Goal: Task Accomplishment & Management: Use online tool/utility

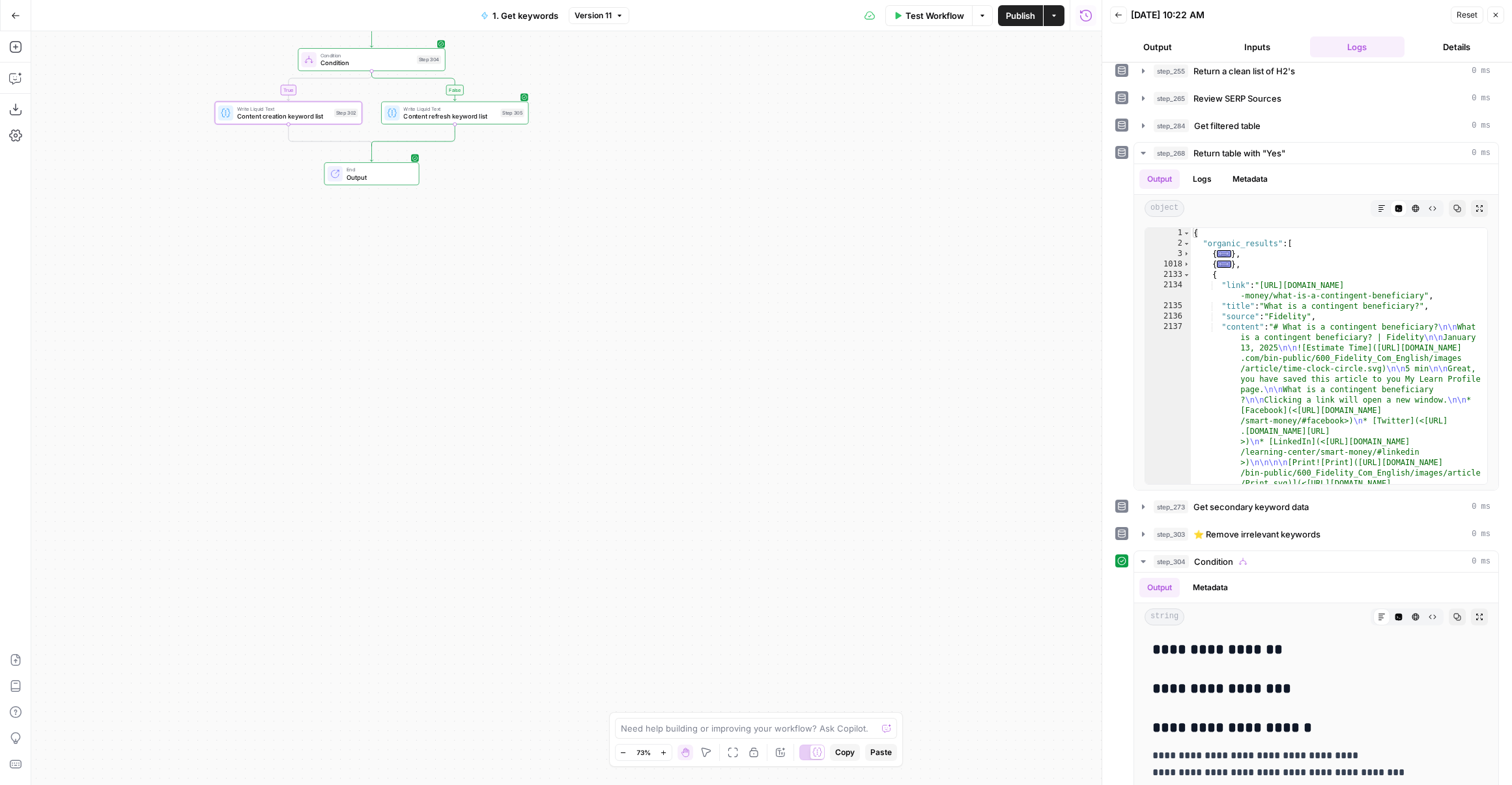
scroll to position [118, 0]
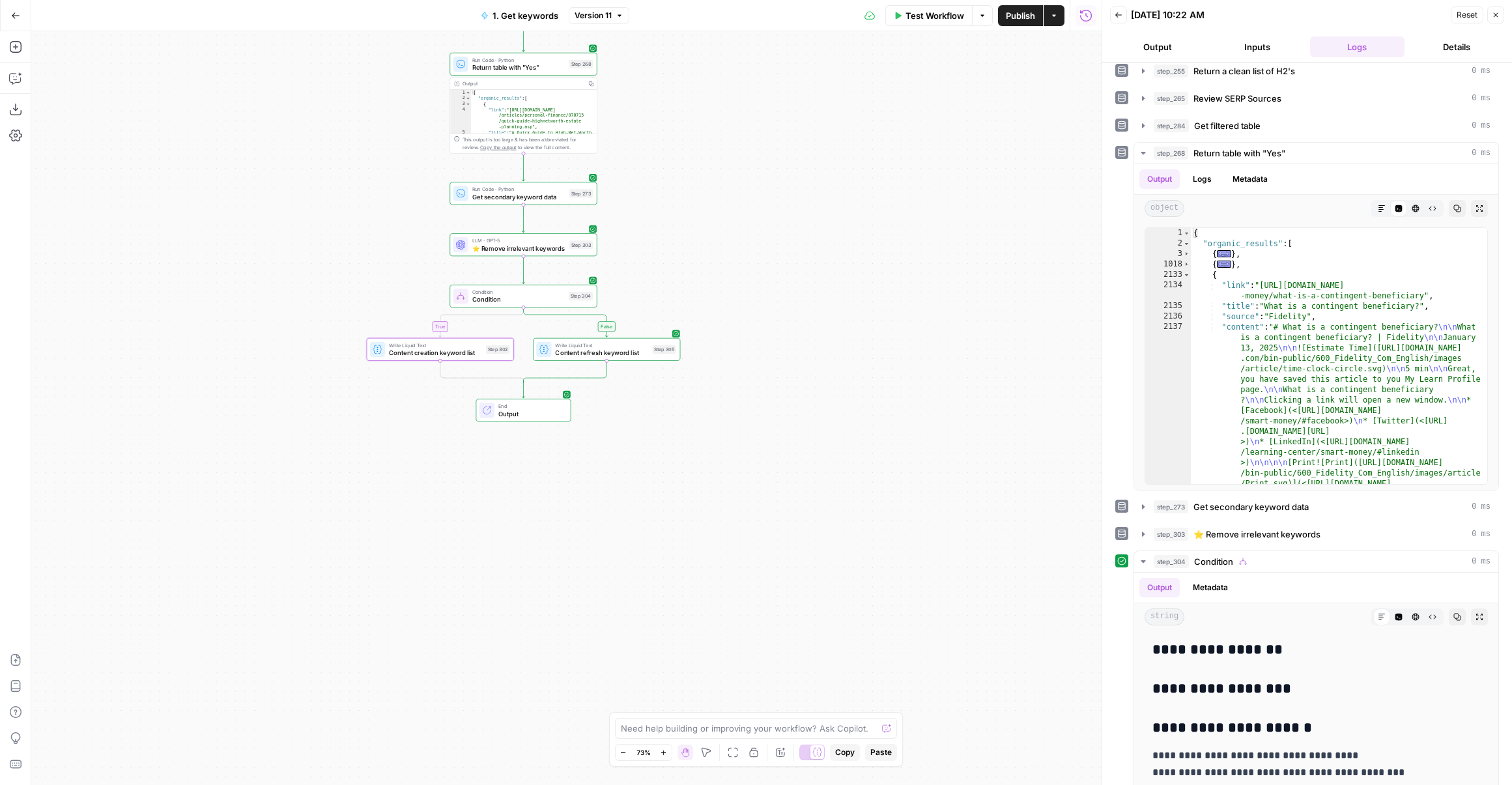
drag, startPoint x: 688, startPoint y: 239, endPoint x: 814, endPoint y: 419, distance: 219.7
click at [814, 419] on div "false true false true false true Workflow Set Inputs Inputs Run Code · Python D…" at bounding box center [566, 408] width 1070 height 754
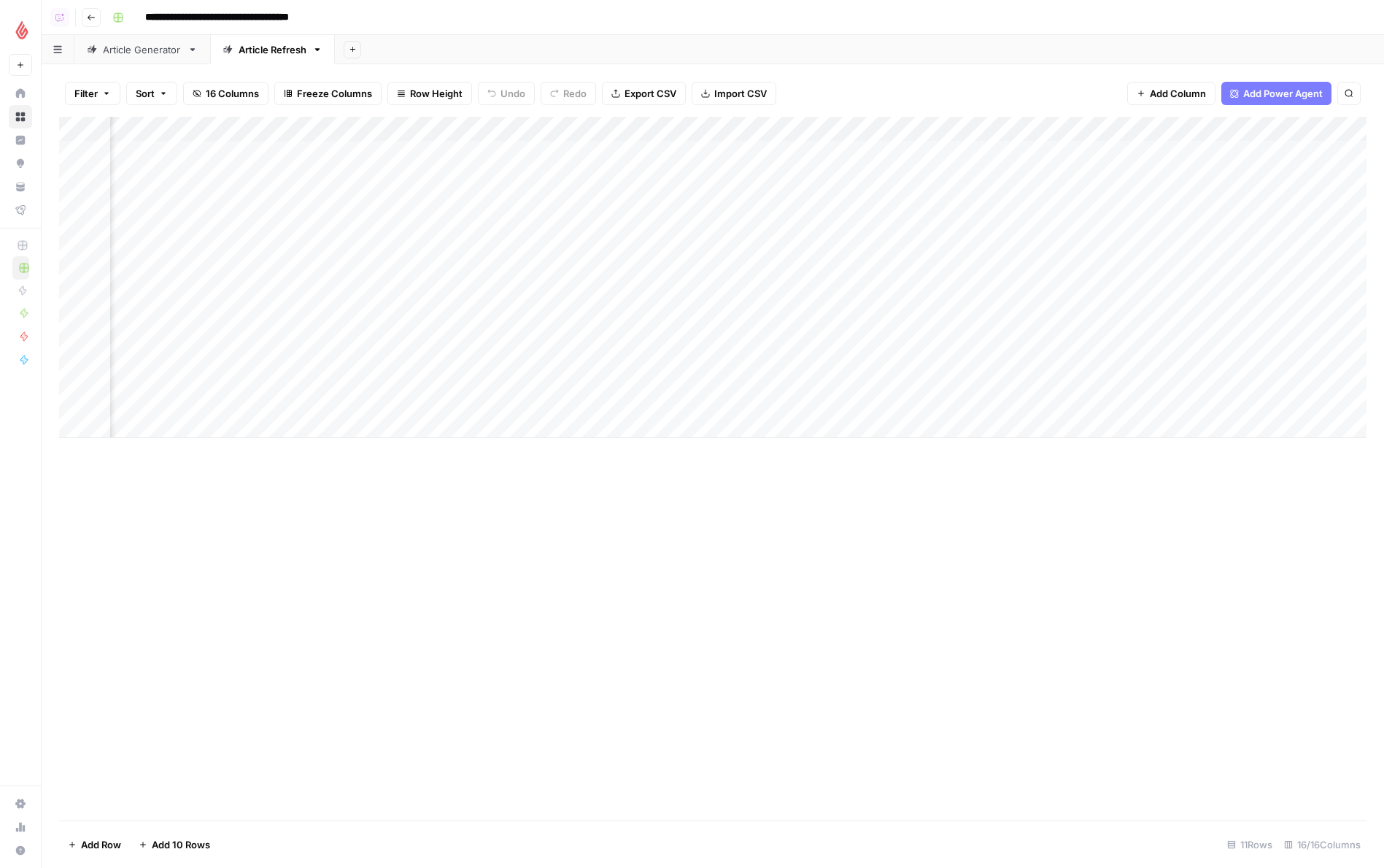
scroll to position [0, 1069]
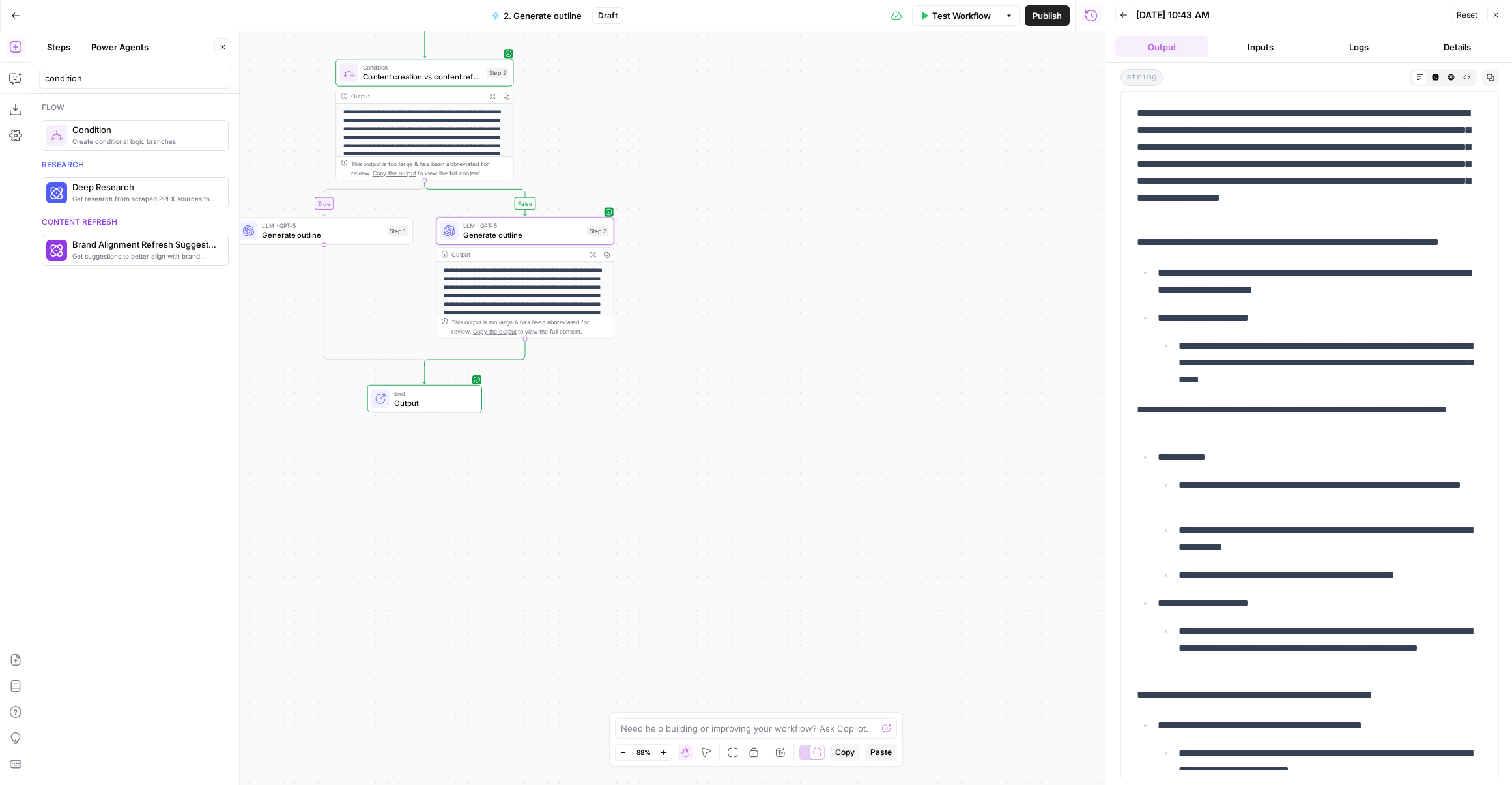
scroll to position [18, 0]
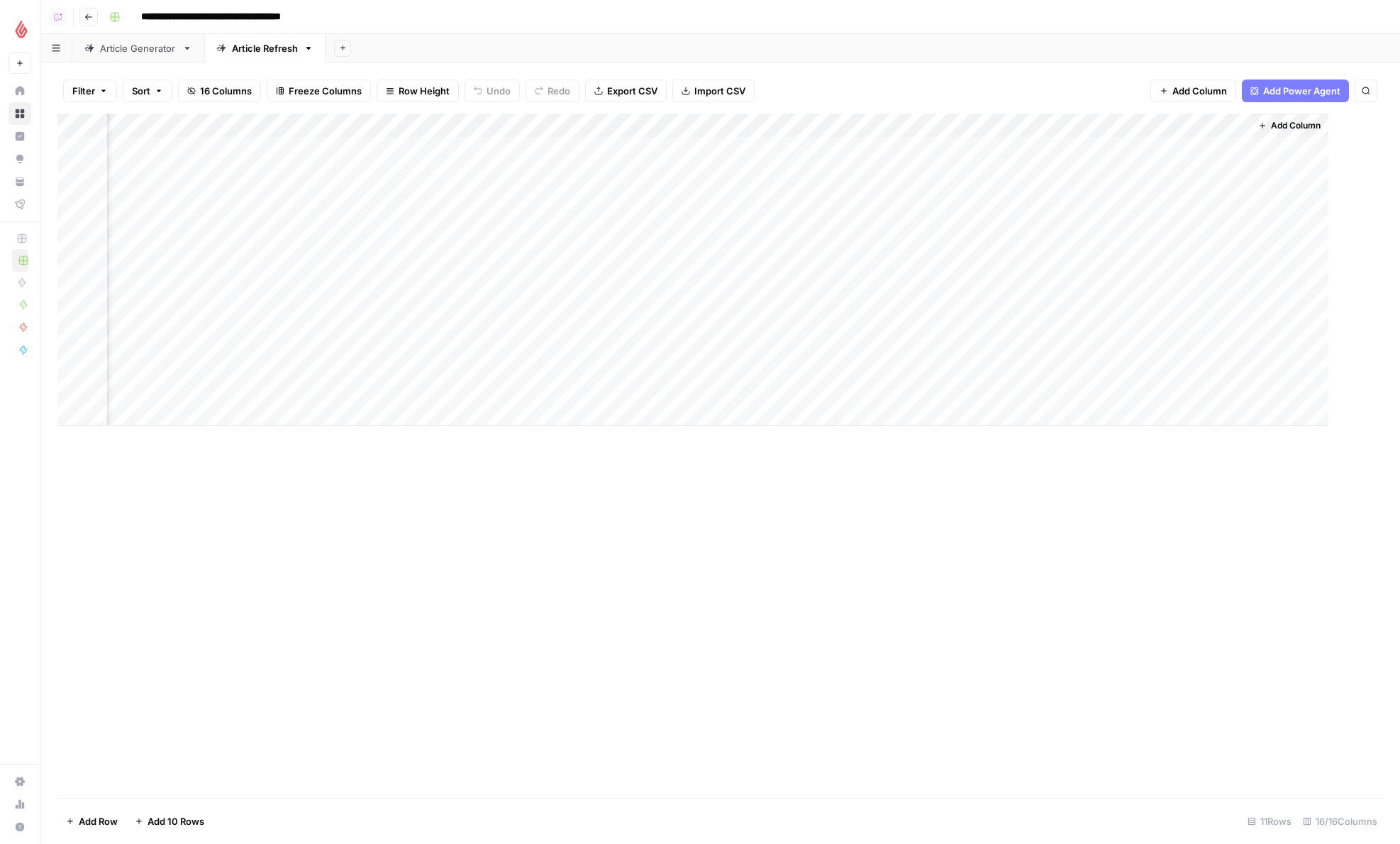
scroll to position [0, 985]
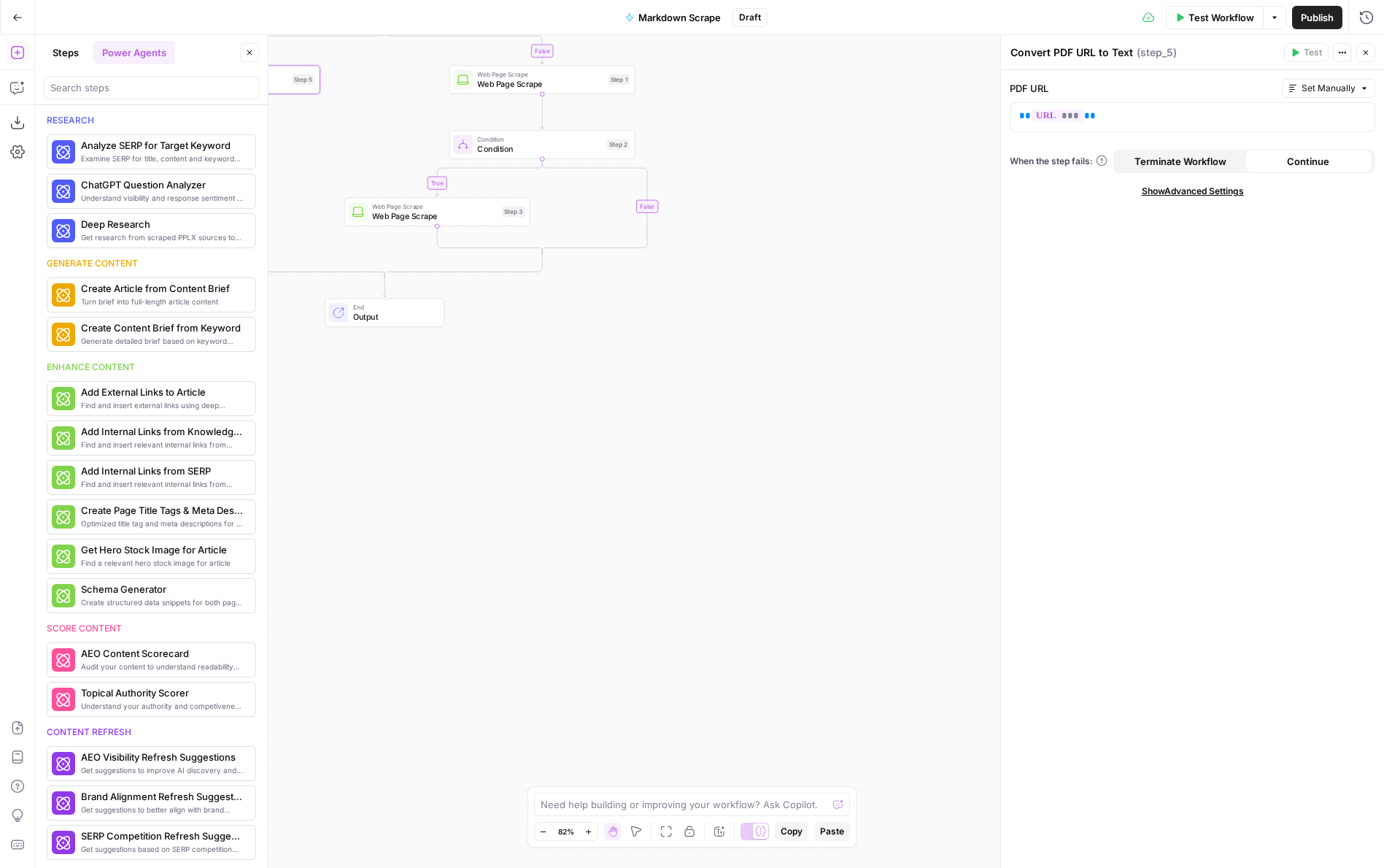
scroll to position [755, 0]
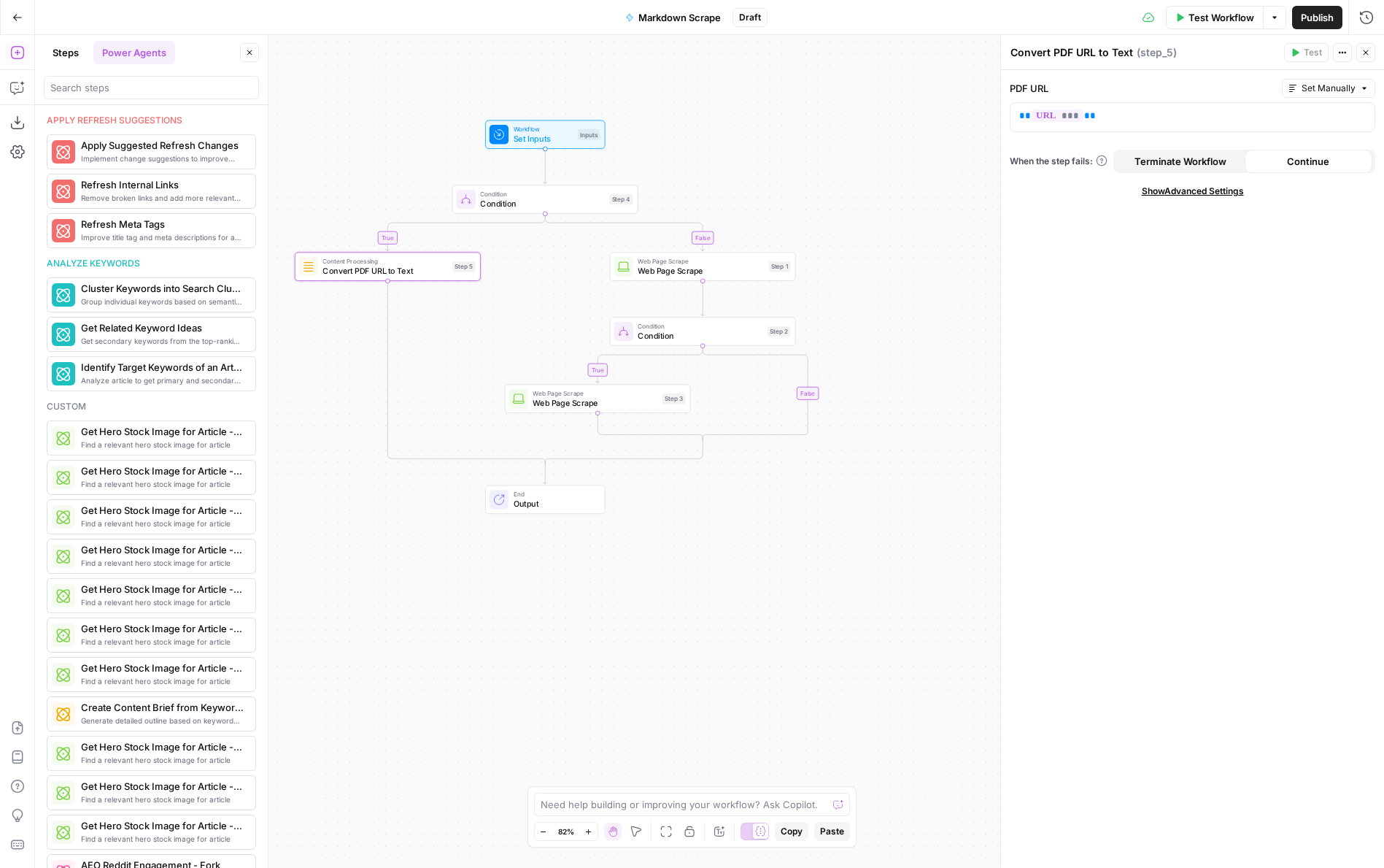
drag, startPoint x: 724, startPoint y: 157, endPoint x: 960, endPoint y: 418, distance: 351.9
click at [960, 418] on div "true false true false Workflow Set Inputs Inputs Condition Condition Step 4 Con…" at bounding box center [710, 452] width 1350 height 833
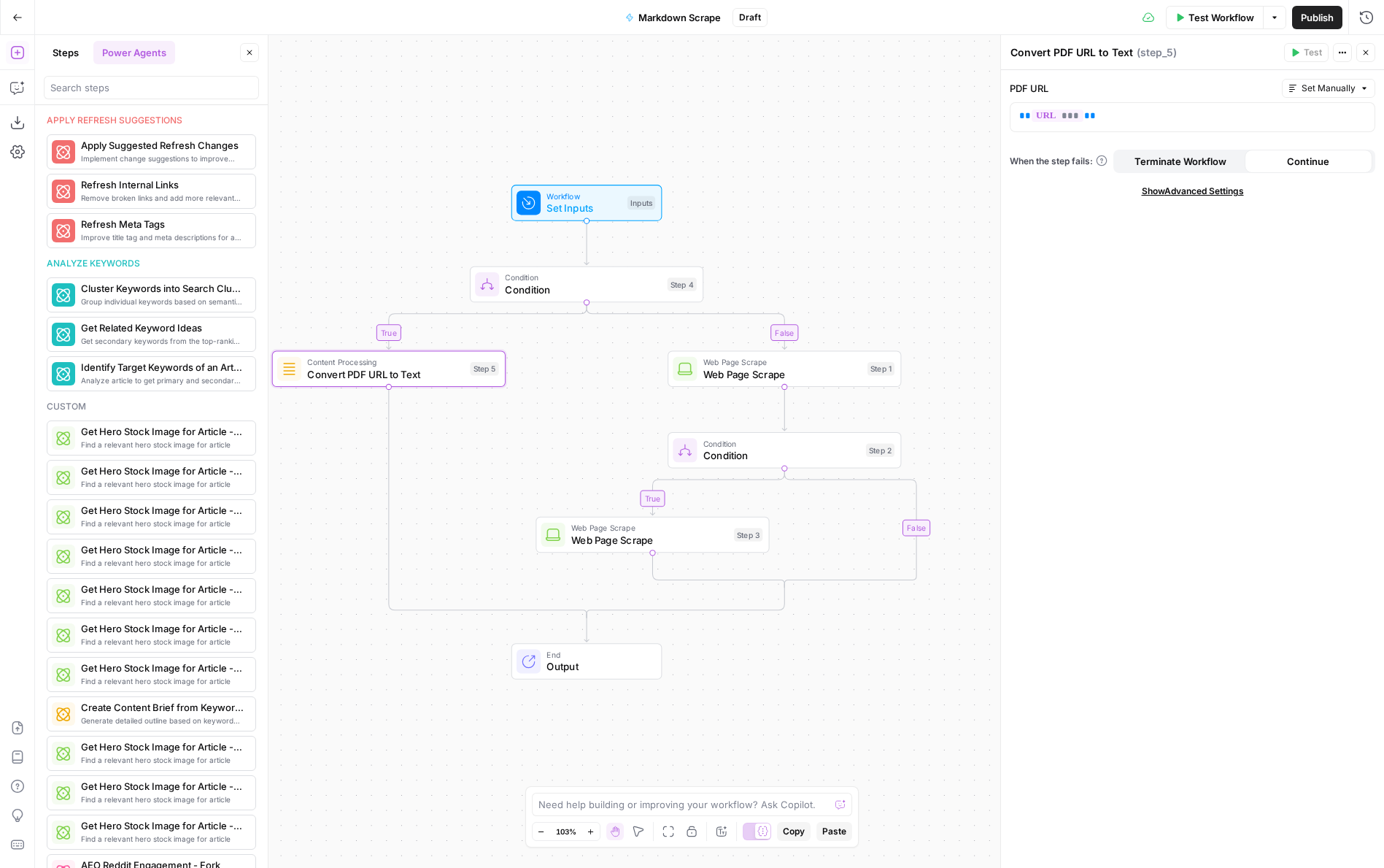
drag, startPoint x: 842, startPoint y: 270, endPoint x: 777, endPoint y: 198, distance: 97.0
click at [777, 198] on div "true false true false Workflow Set Inputs Inputs Condition Condition Step 4 Con…" at bounding box center [710, 452] width 1350 height 833
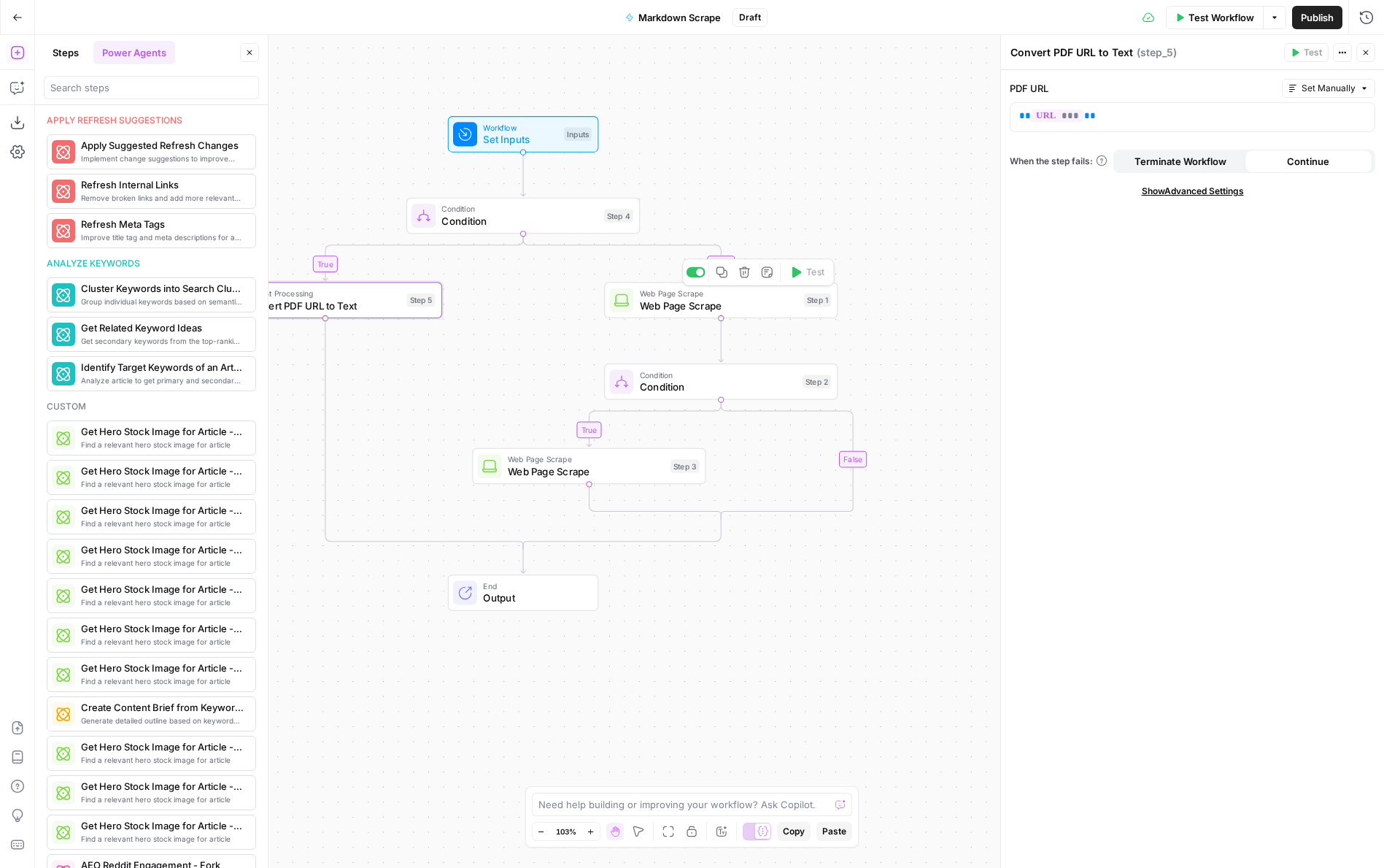
click at [647, 293] on span "Web Page Scrape" at bounding box center [719, 294] width 158 height 13
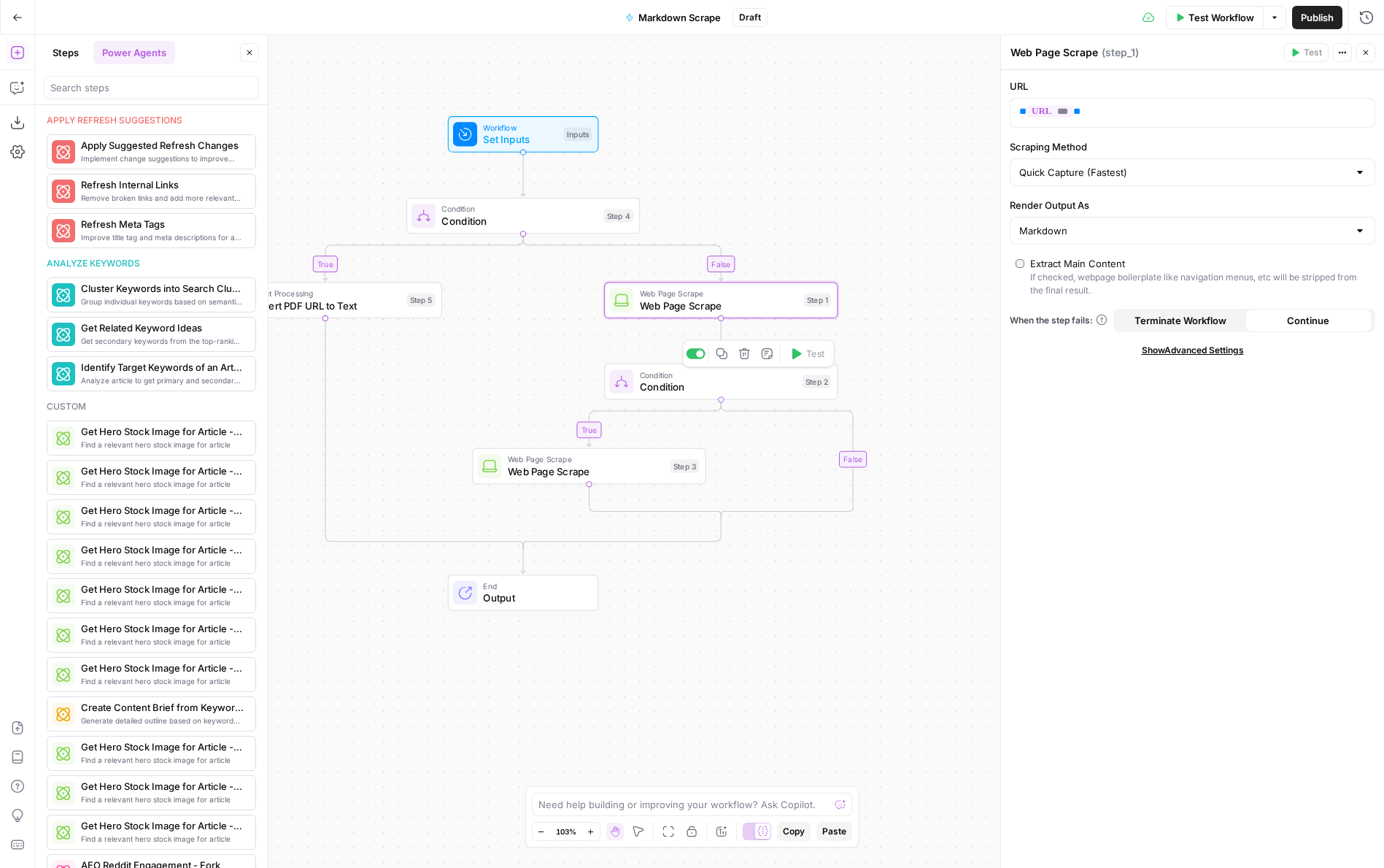
click at [651, 380] on span "Condition" at bounding box center [718, 387] width 157 height 15
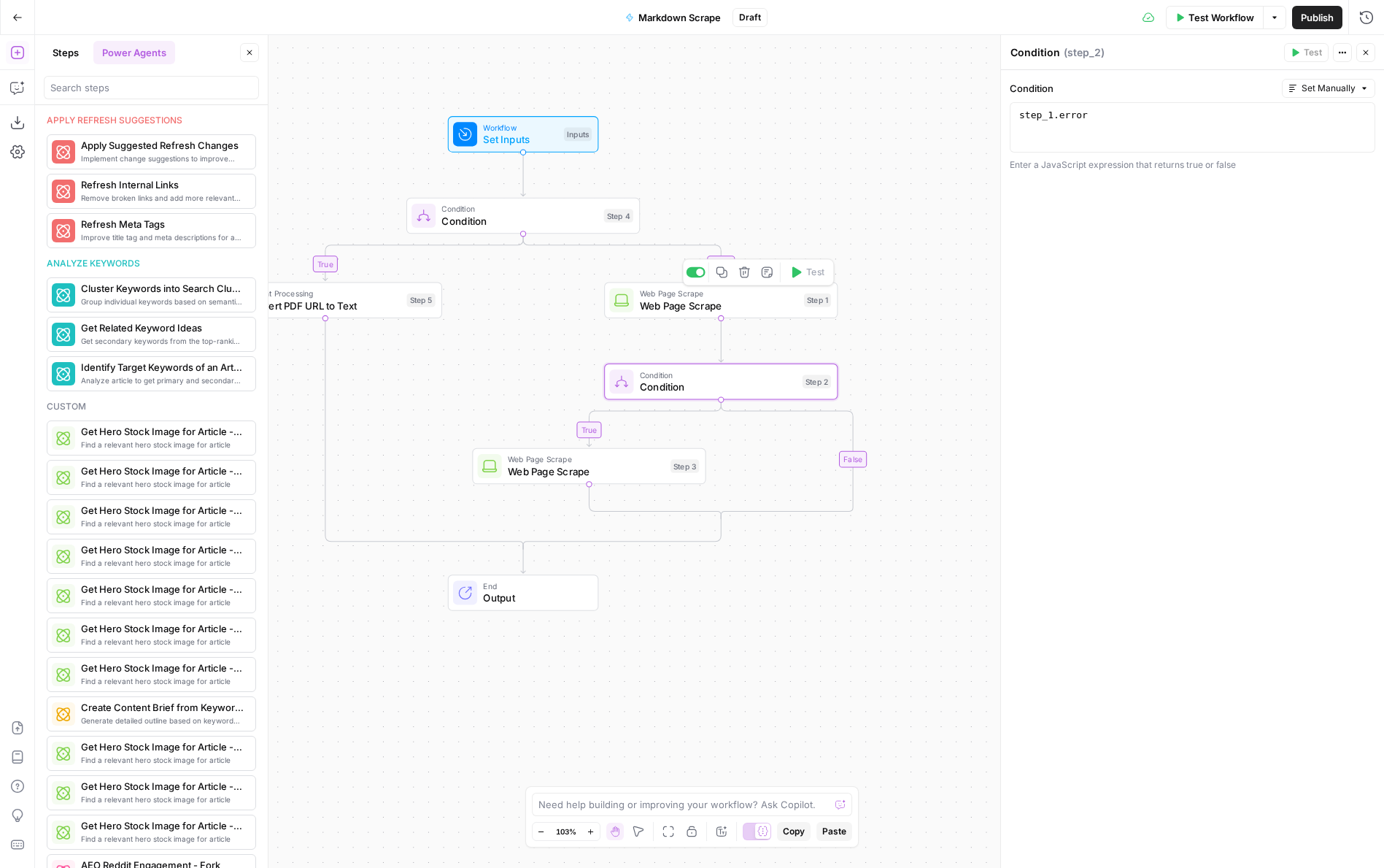
click at [671, 309] on span "Web Page Scrape" at bounding box center [719, 306] width 158 height 15
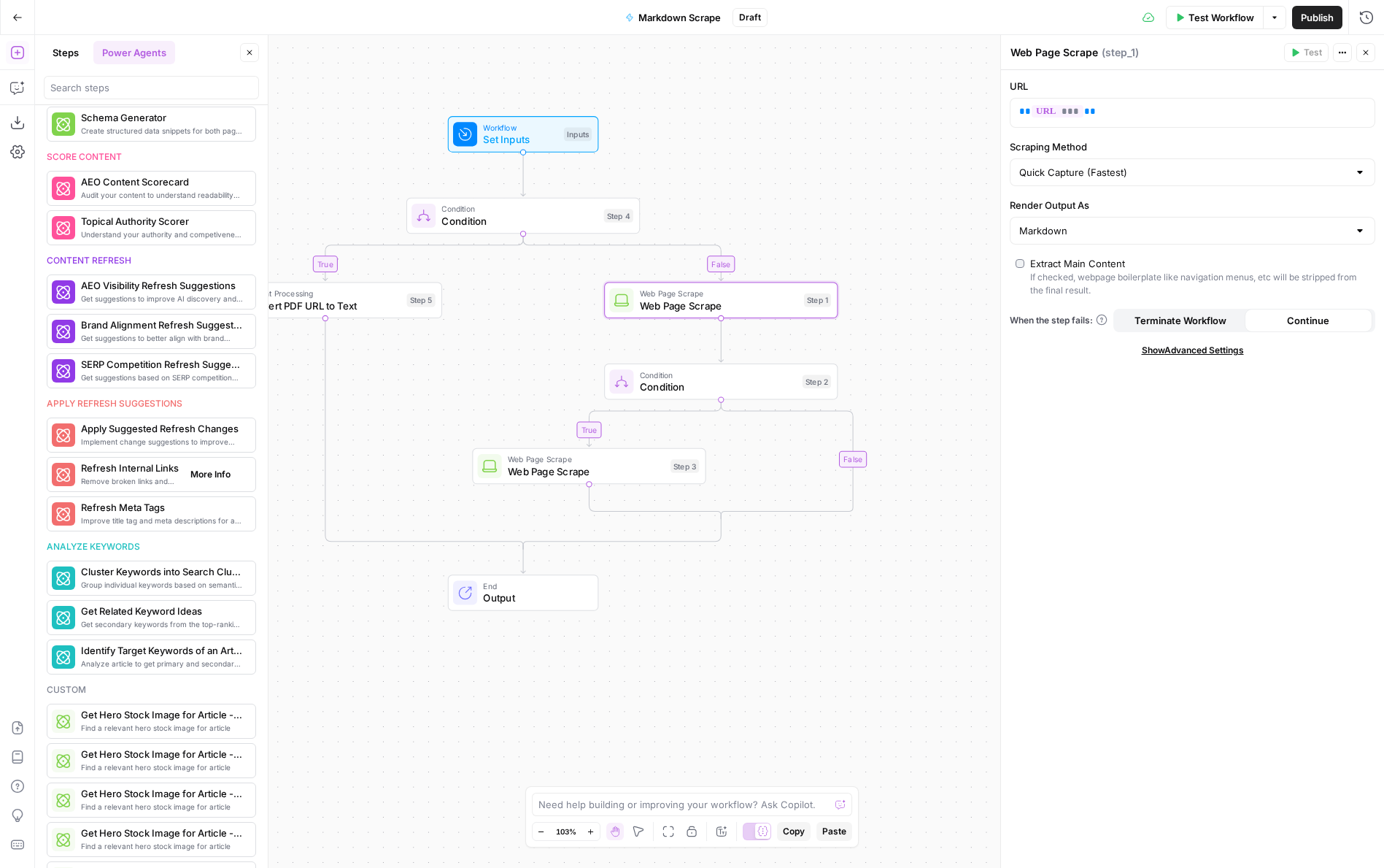
scroll to position [0, 0]
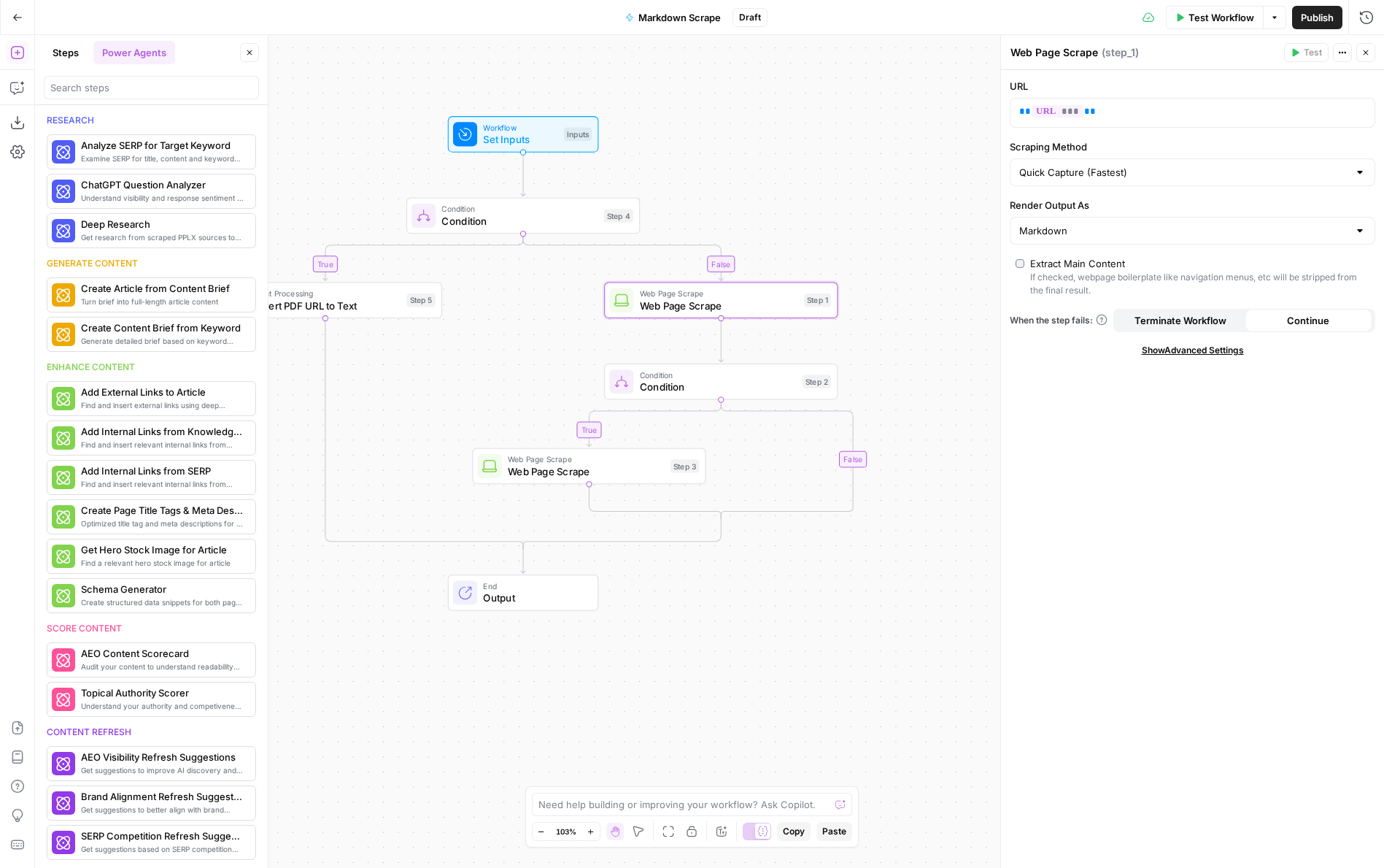
click at [69, 55] on button "Steps" at bounding box center [65, 52] width 43 height 23
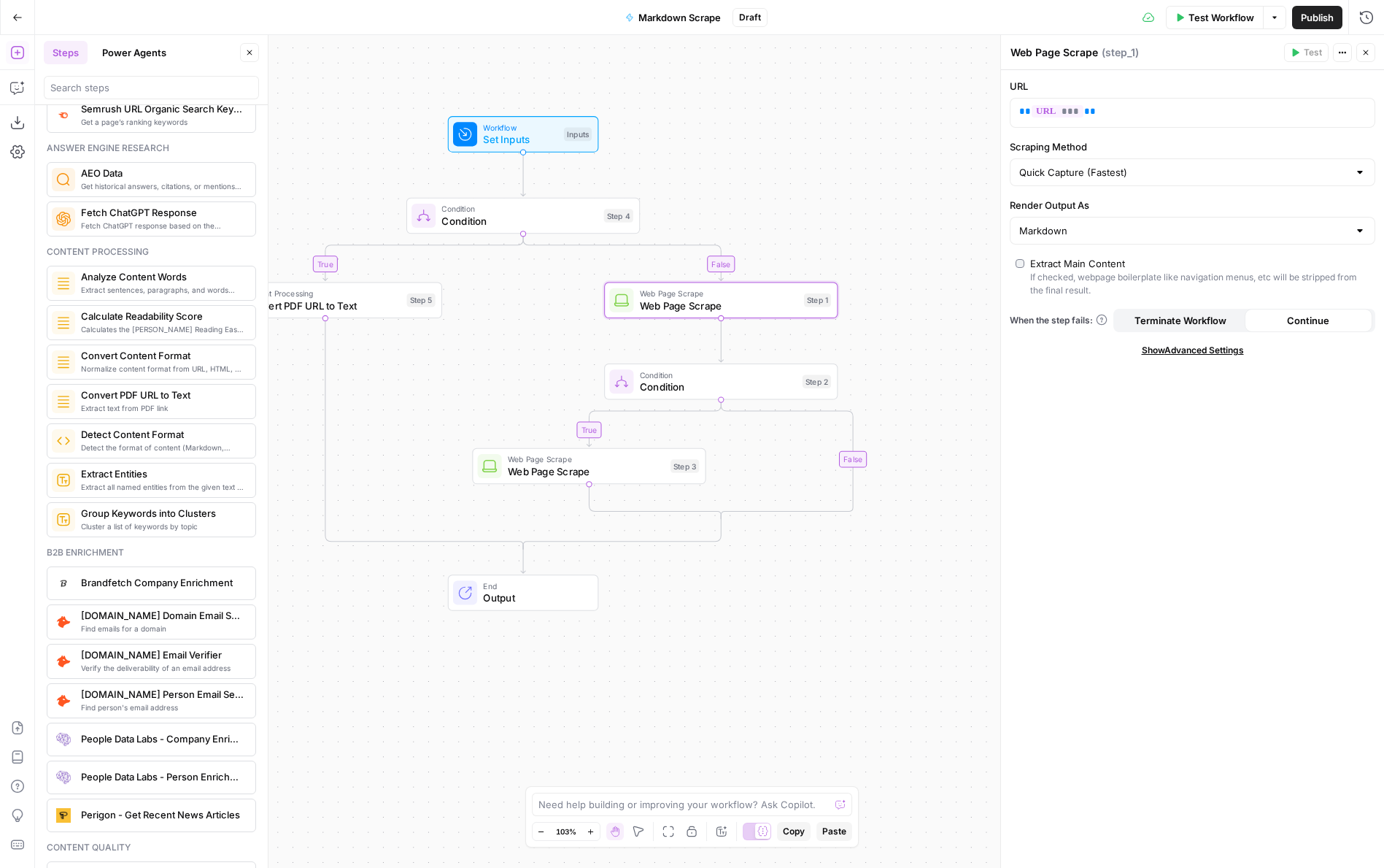
scroll to position [1944, 0]
click at [673, 389] on span "Condition" at bounding box center [718, 387] width 157 height 15
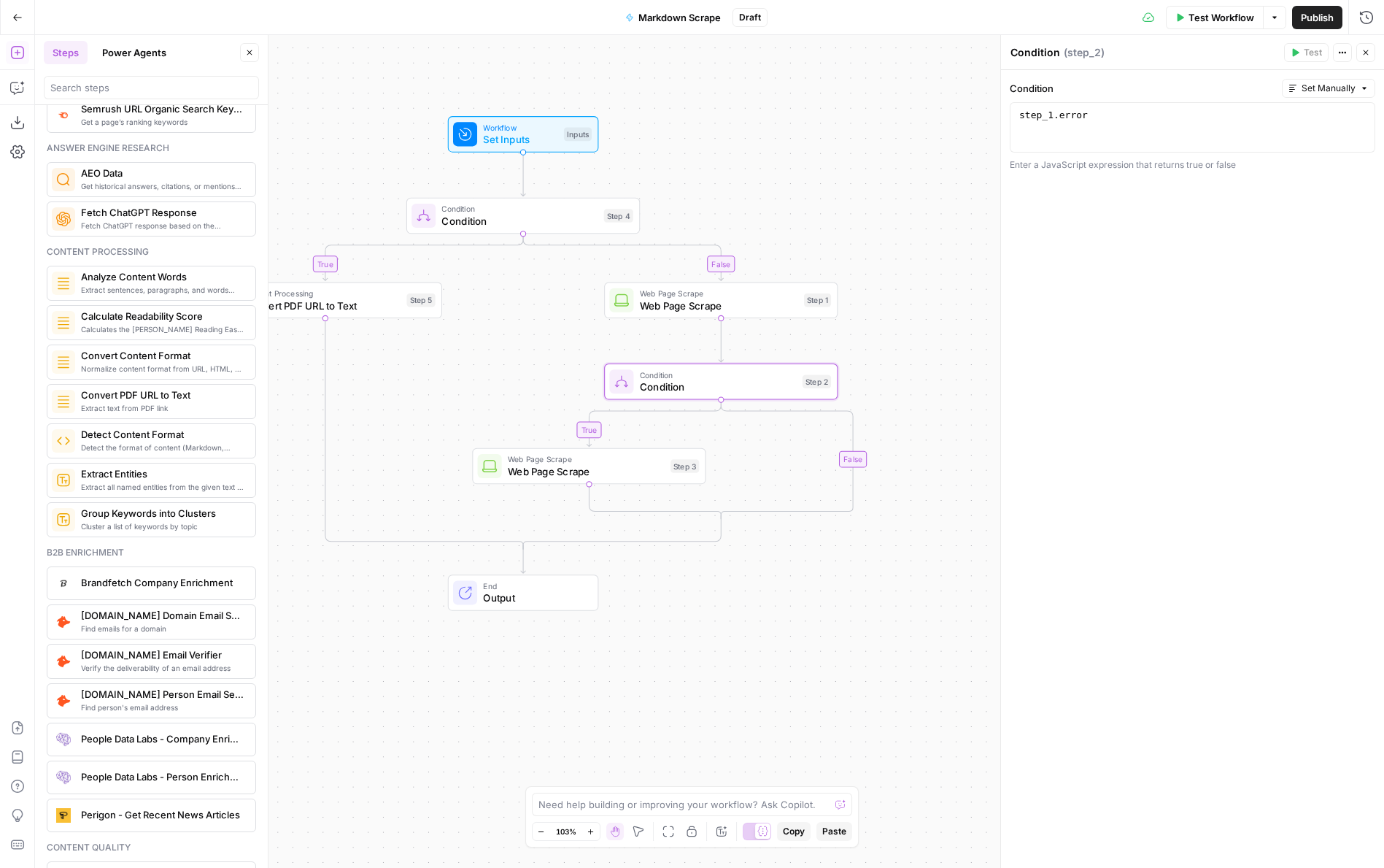
click at [1365, 50] on icon "button" at bounding box center [1366, 52] width 9 height 9
click at [740, 309] on span "Web Page Scrape" at bounding box center [719, 306] width 158 height 15
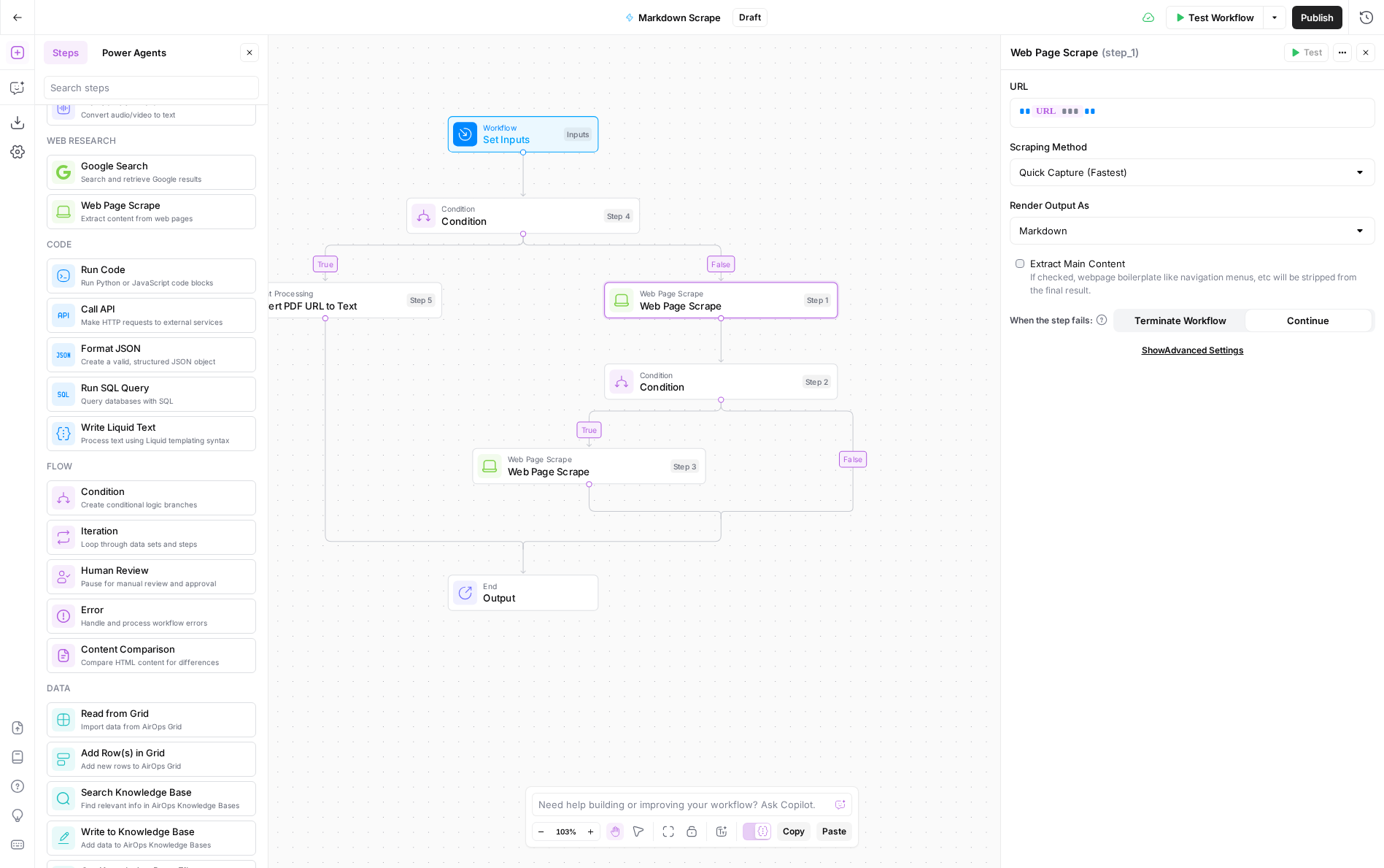
scroll to position [0, 0]
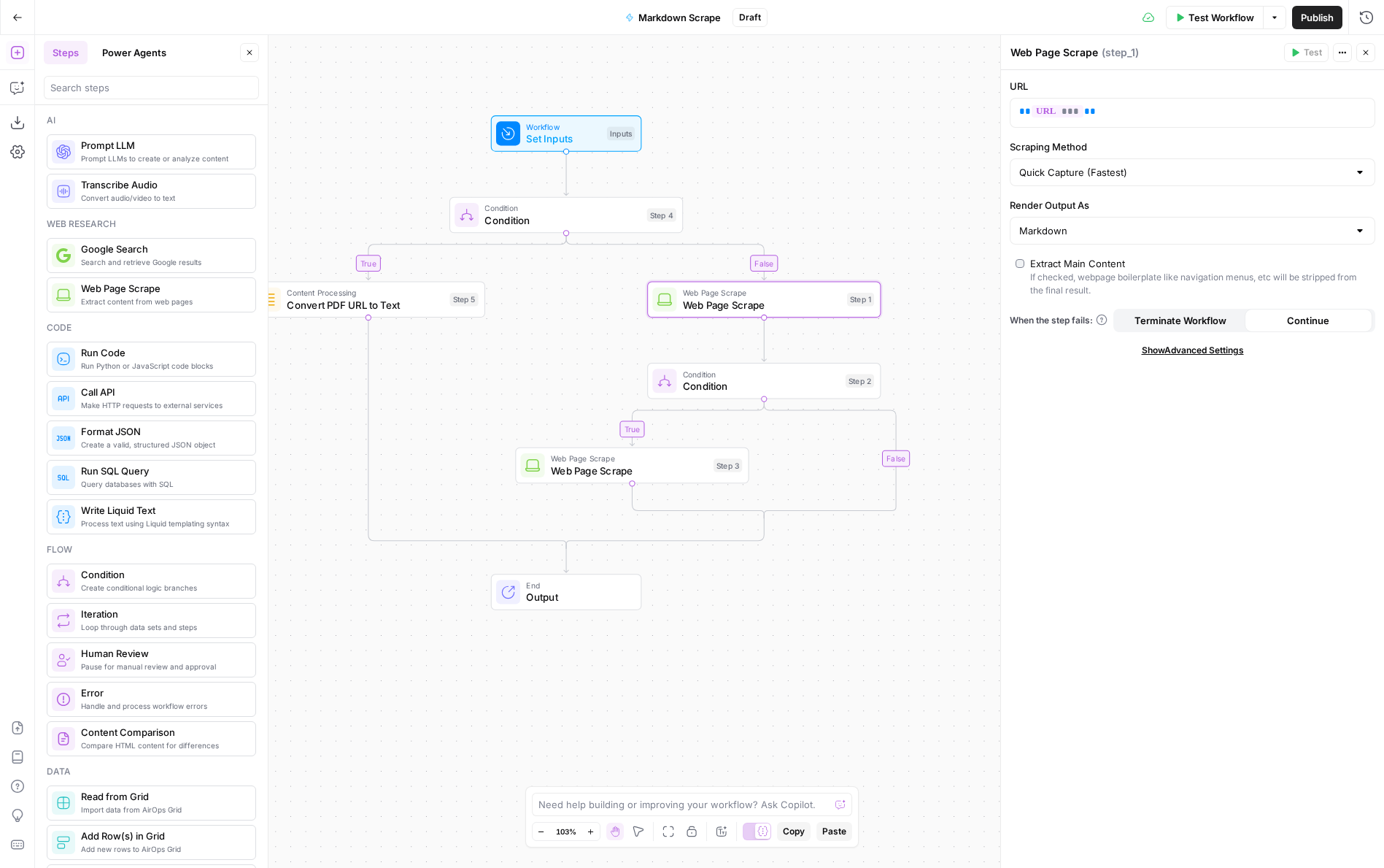
drag, startPoint x: 401, startPoint y: 177, endPoint x: 478, endPoint y: 175, distance: 77.0
click at [478, 175] on div "true false true false Workflow Set Inputs Inputs Condition Condition Step 4 Con…" at bounding box center [710, 452] width 1350 height 833
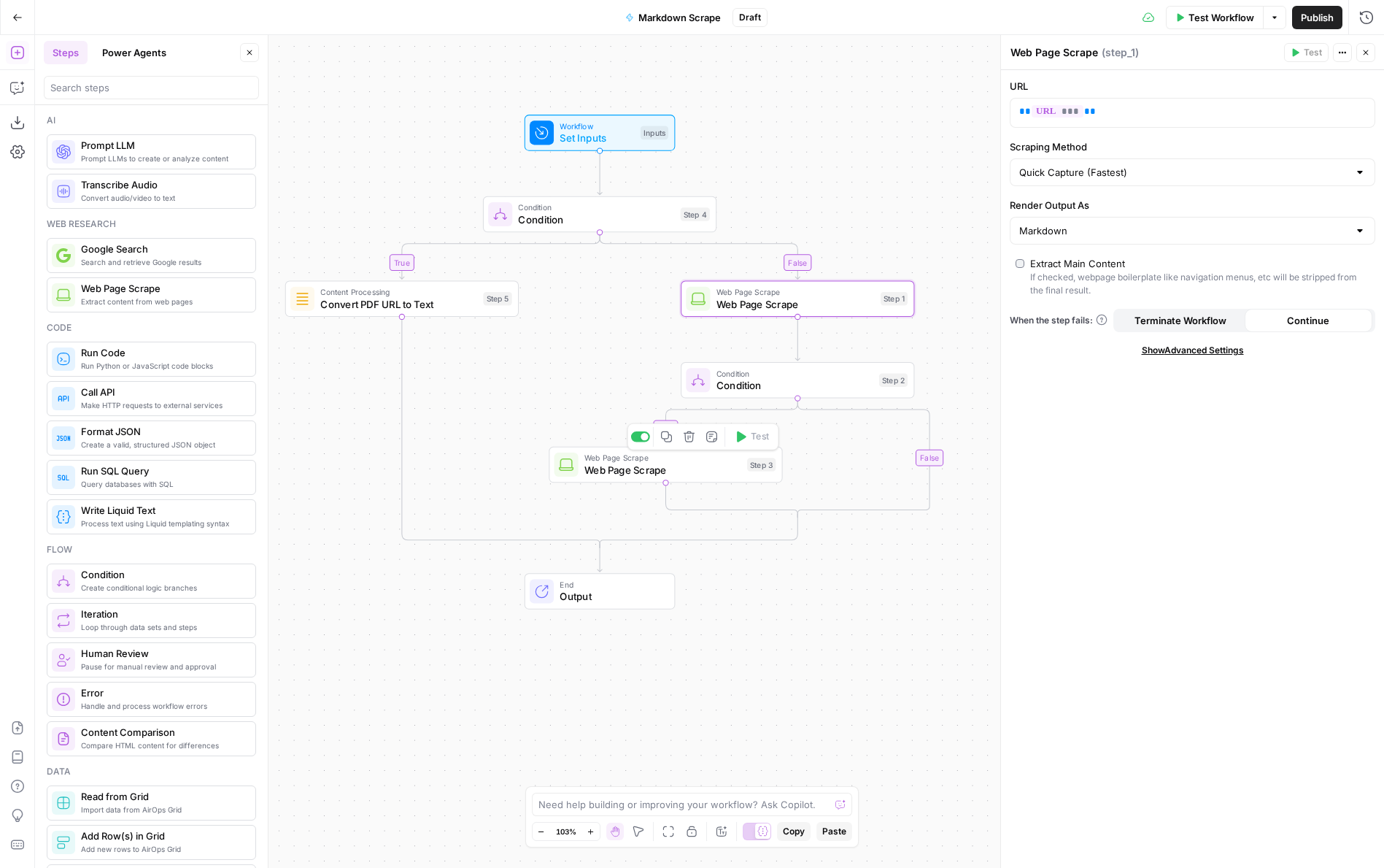
click at [607, 470] on span "Web Page Scrape" at bounding box center [662, 470] width 157 height 15
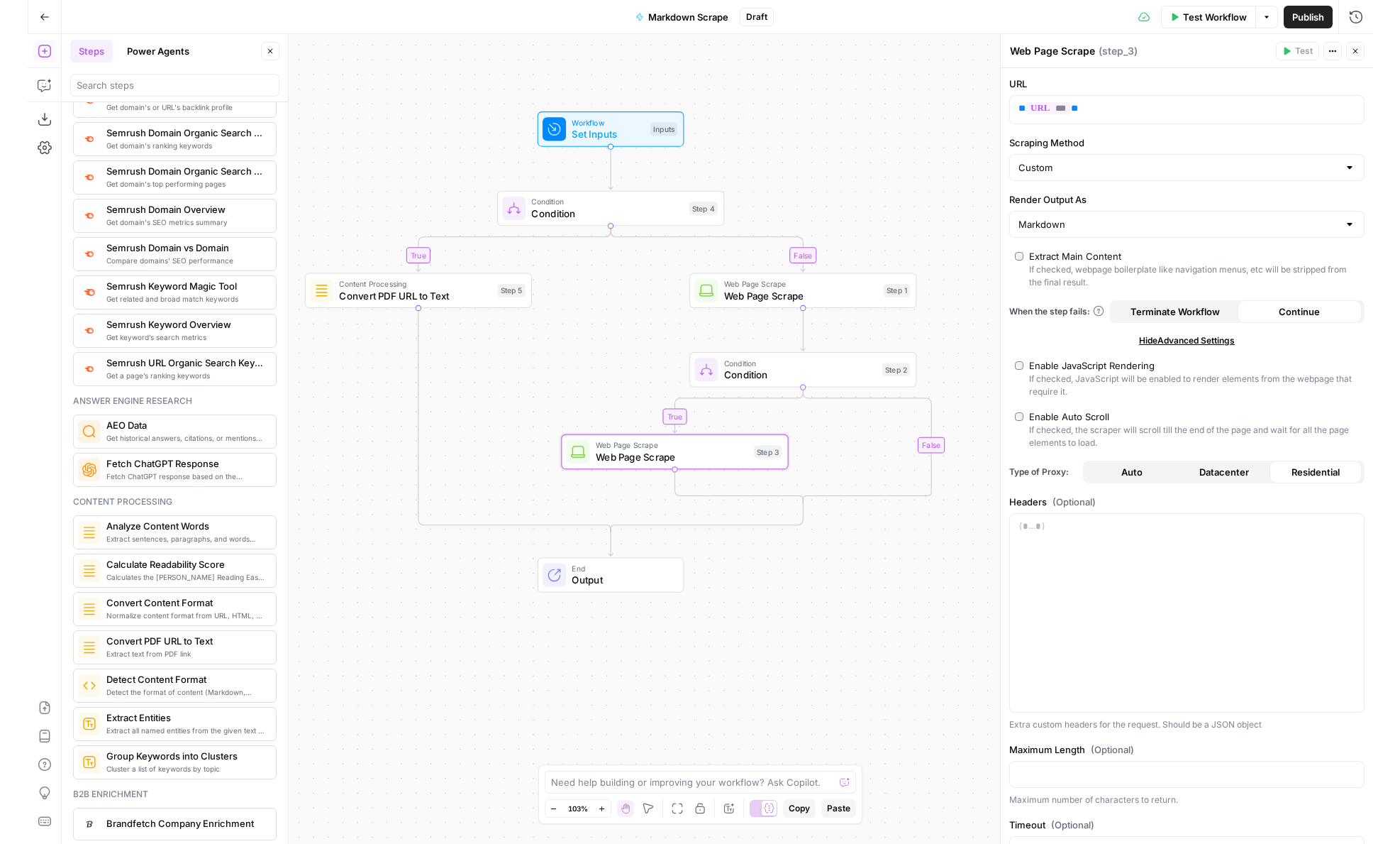
scroll to position [1635, 0]
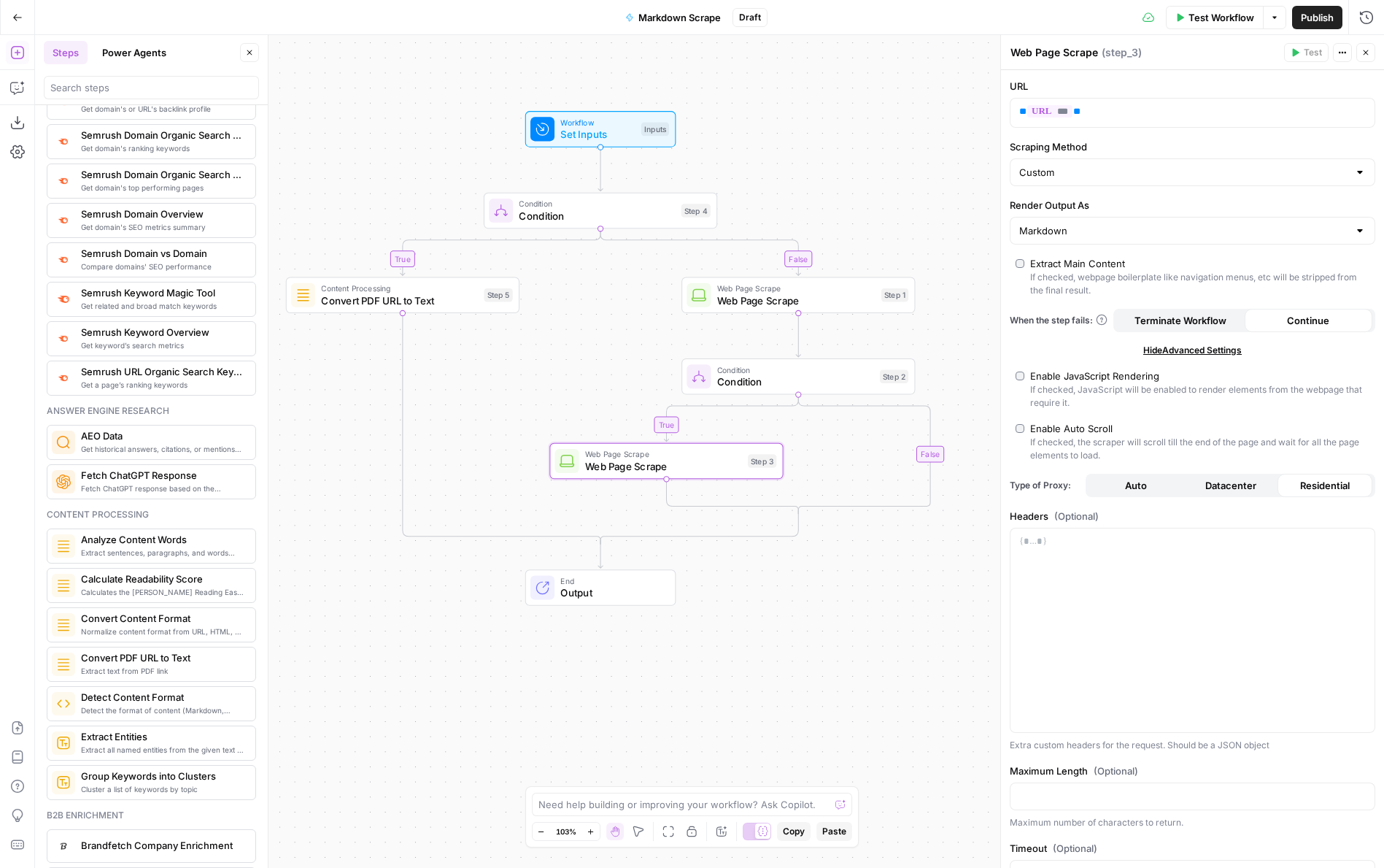
click at [865, 170] on div "true false true false Workflow Set Inputs Inputs Condition Condition Step 4 Con…" at bounding box center [710, 452] width 1350 height 833
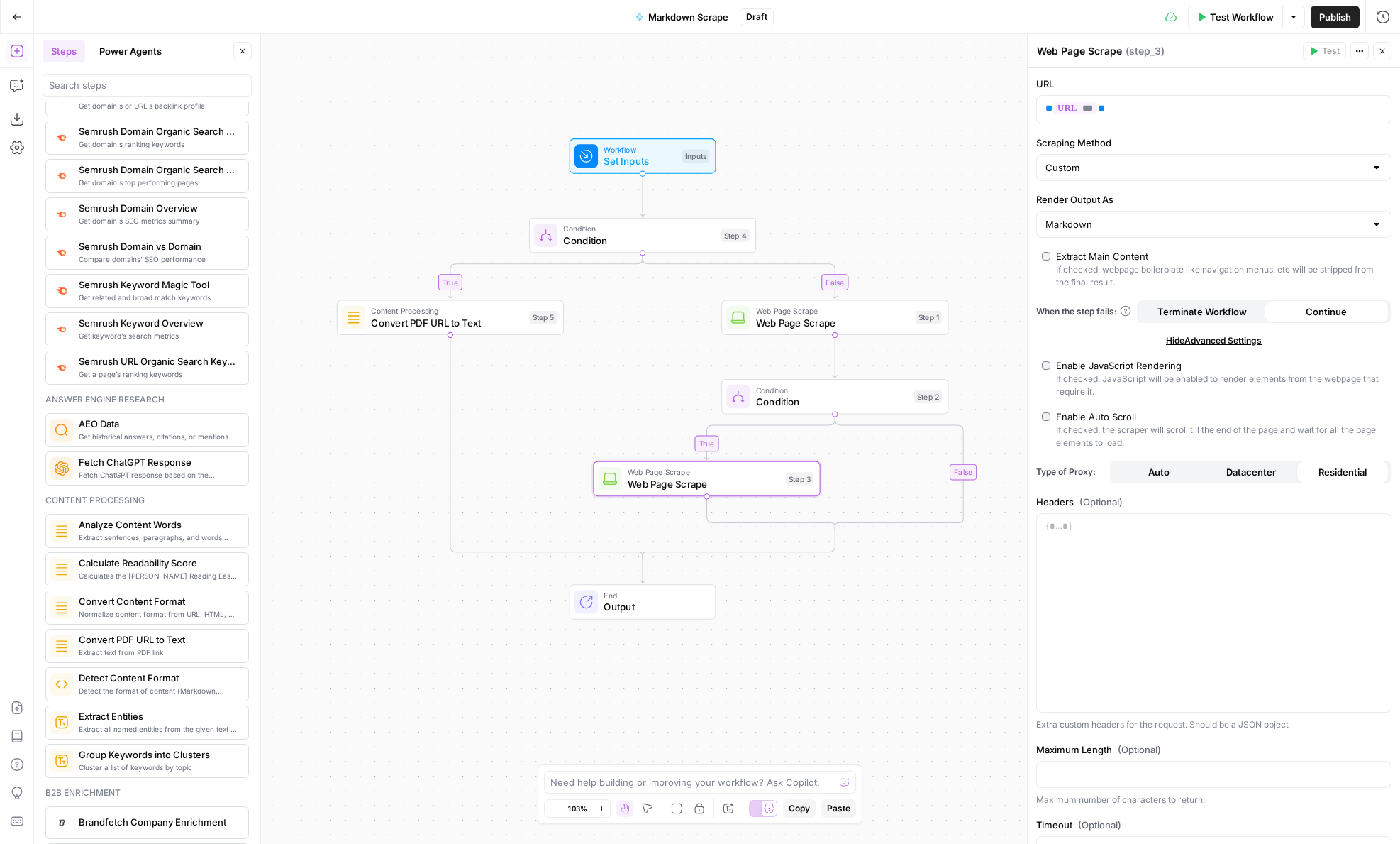
drag, startPoint x: 780, startPoint y: 166, endPoint x: 838, endPoint y: 197, distance: 65.8
click at [838, 197] on div "true false true false Workflow Set Inputs Inputs Condition Condition Step 4 Con…" at bounding box center [717, 439] width 1367 height 810
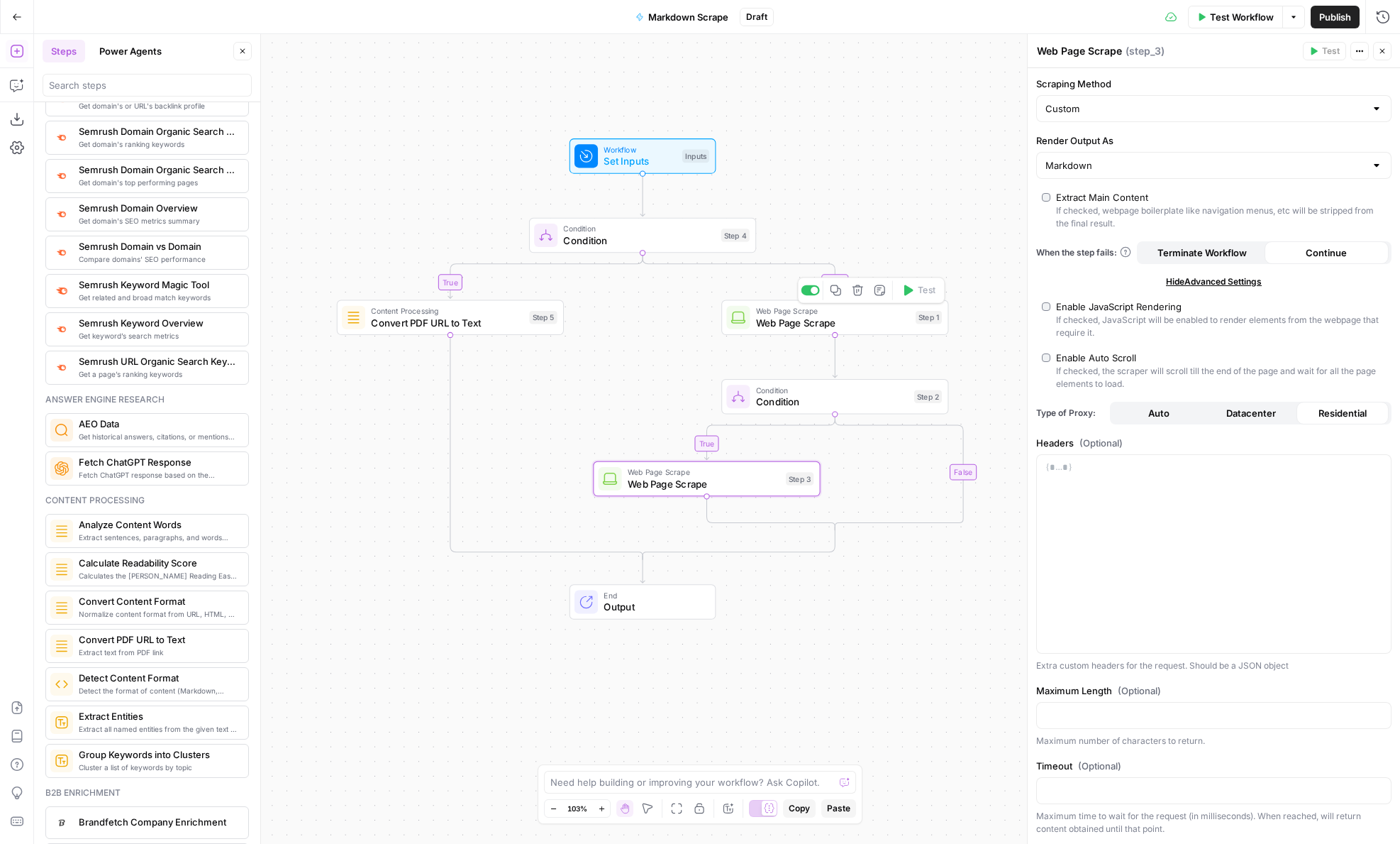
click at [806, 315] on span "Web Page Scrape" at bounding box center [833, 323] width 154 height 15
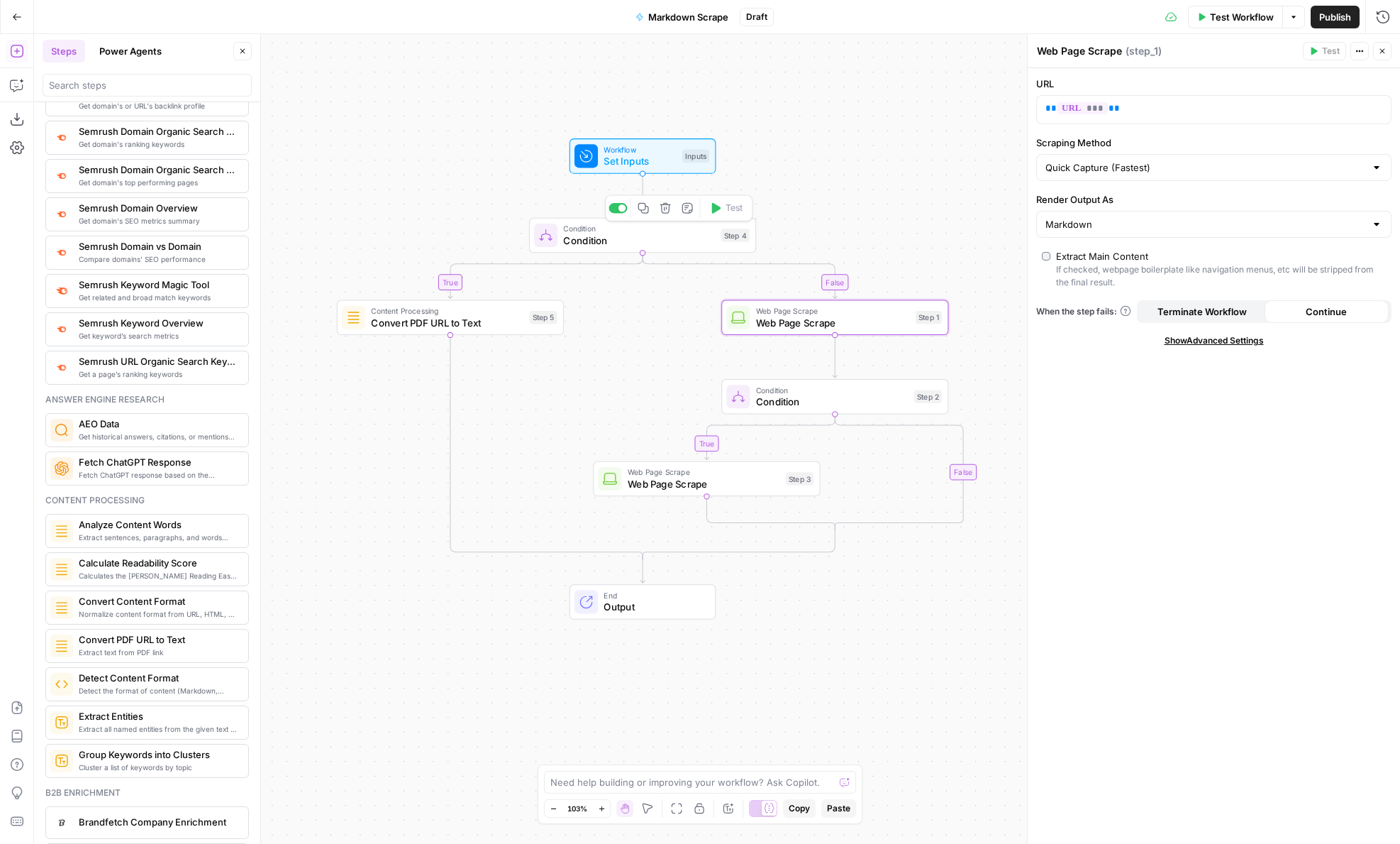
click at [614, 235] on span "Condition" at bounding box center [639, 240] width 152 height 15
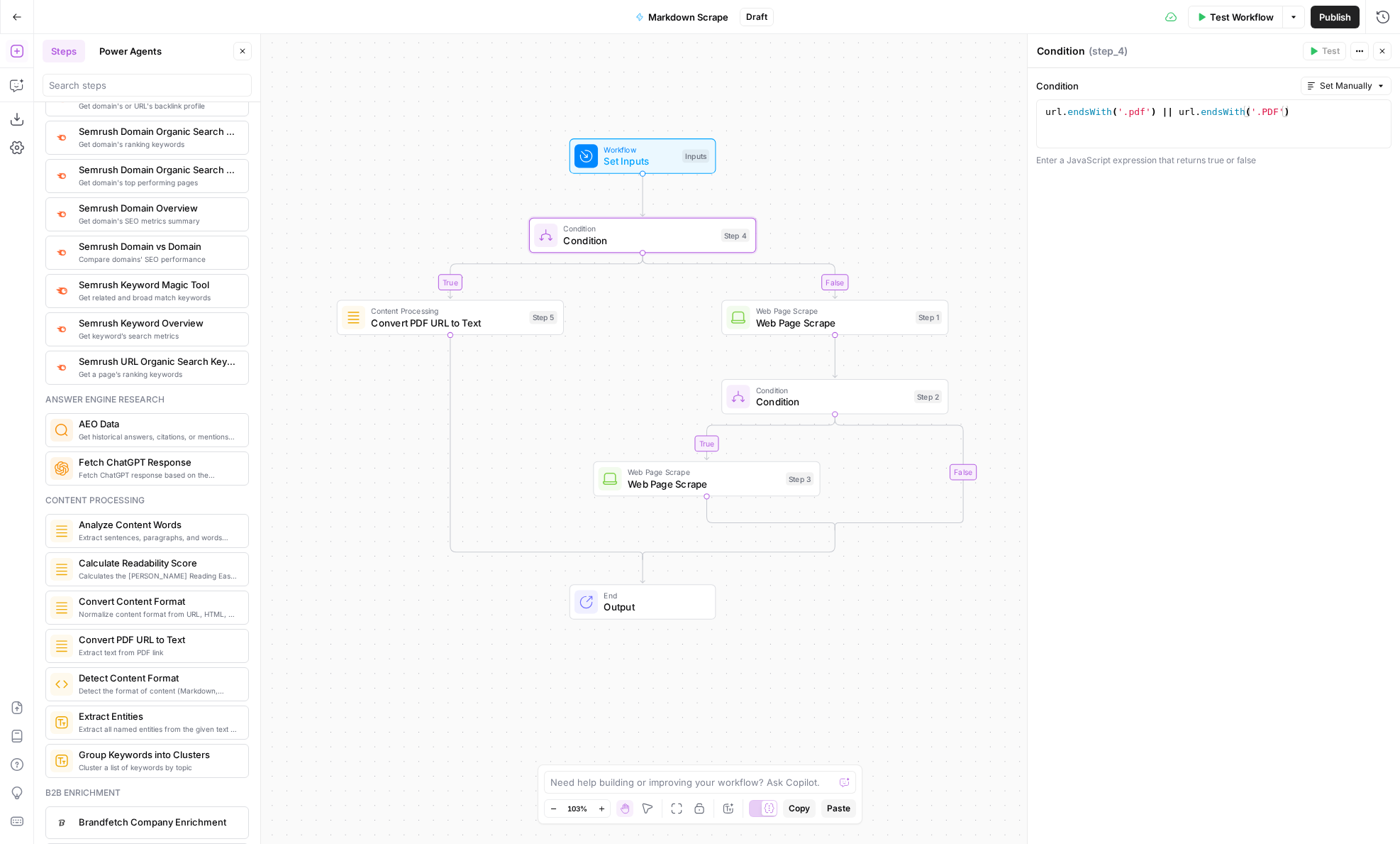
click at [1060, 55] on textarea "Condition" at bounding box center [1061, 50] width 48 height 14
type textarea "If PDF"
drag, startPoint x: 909, startPoint y: 130, endPoint x: 901, endPoint y: 145, distance: 17.0
click at [909, 130] on div "true false true false Workflow Set Inputs Inputs Condition If PDF Step 4 Conten…" at bounding box center [717, 439] width 1367 height 810
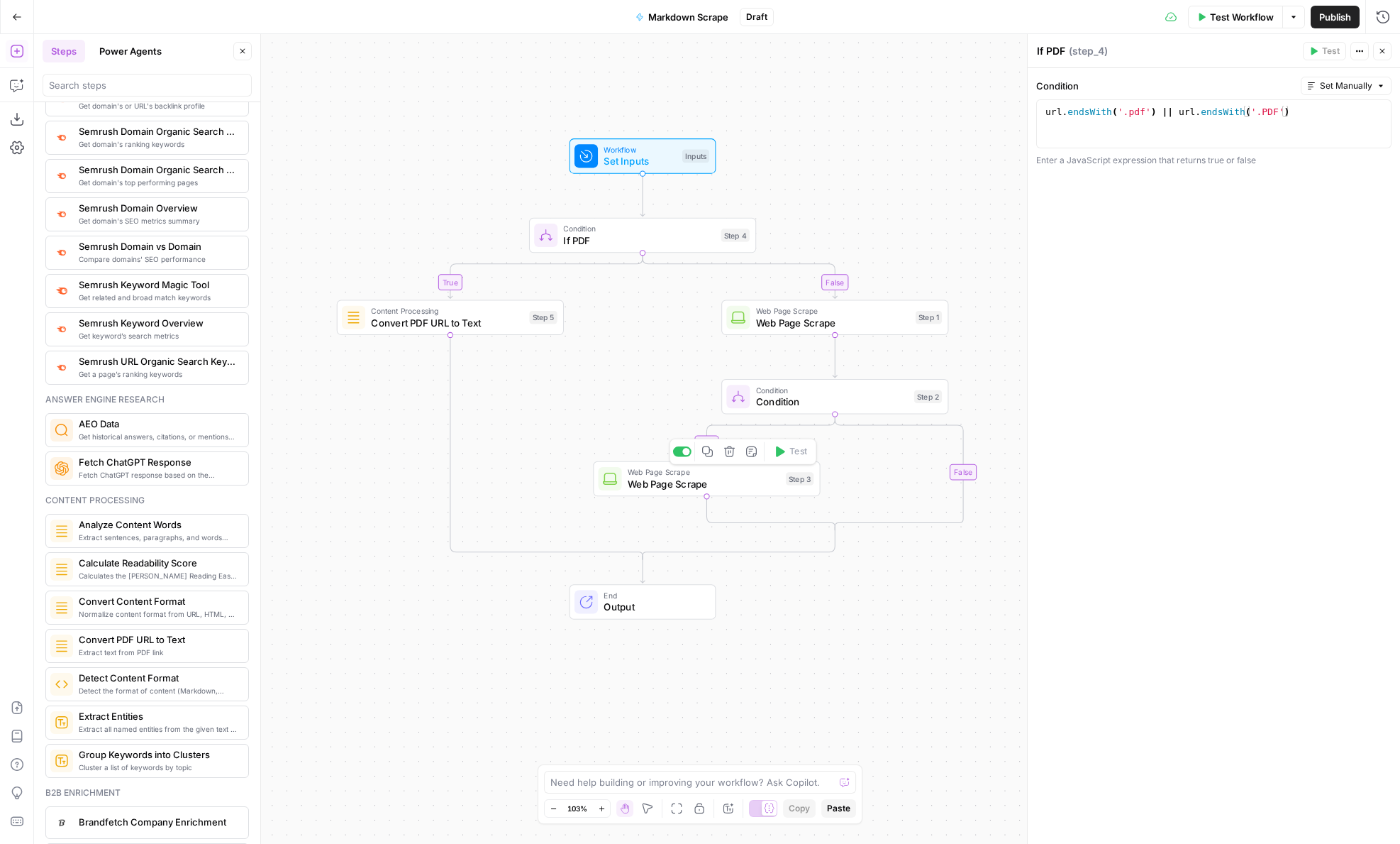
click at [713, 472] on span "Web Page Scrape" at bounding box center [703, 472] width 152 height 12
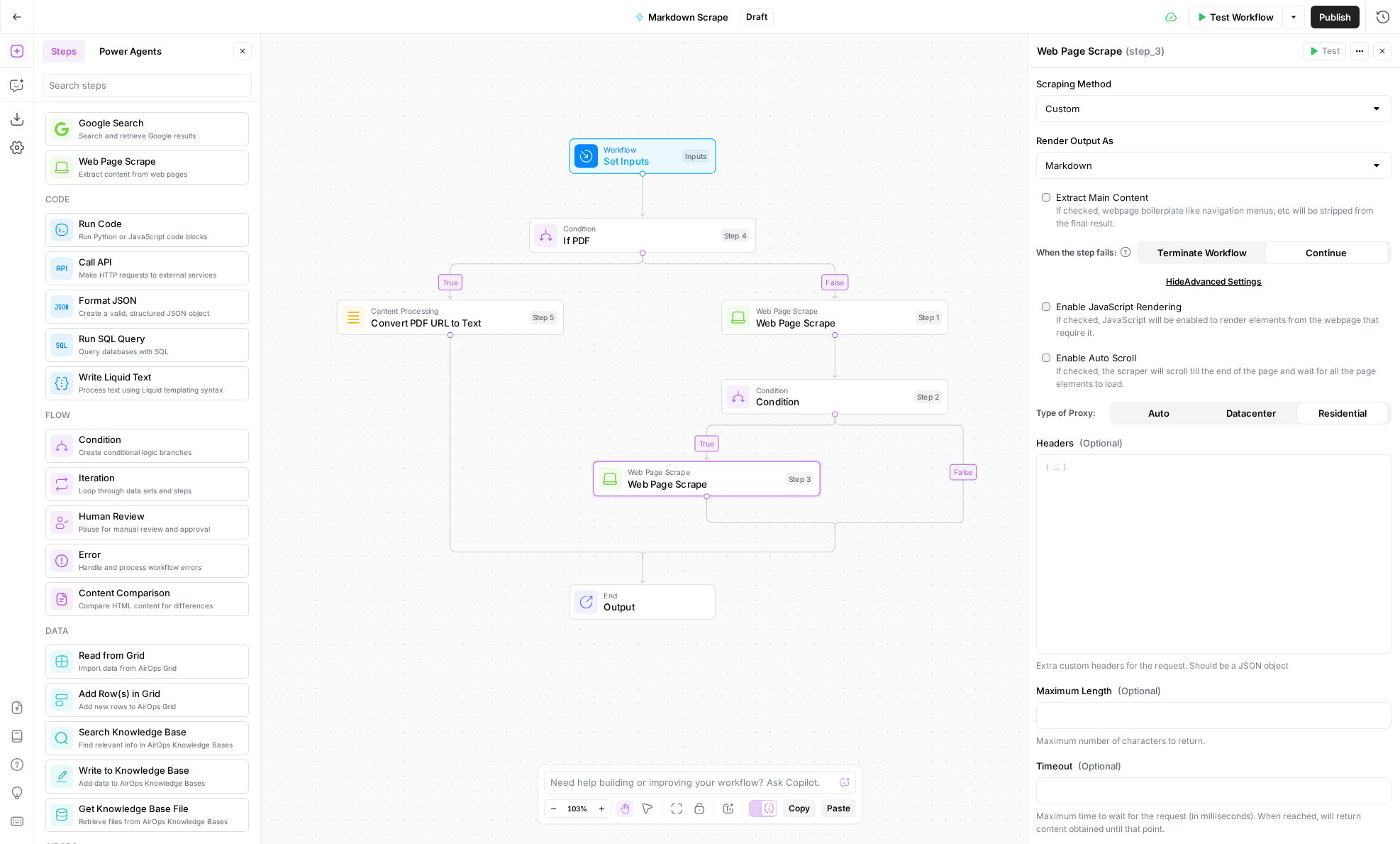
scroll to position [0, 0]
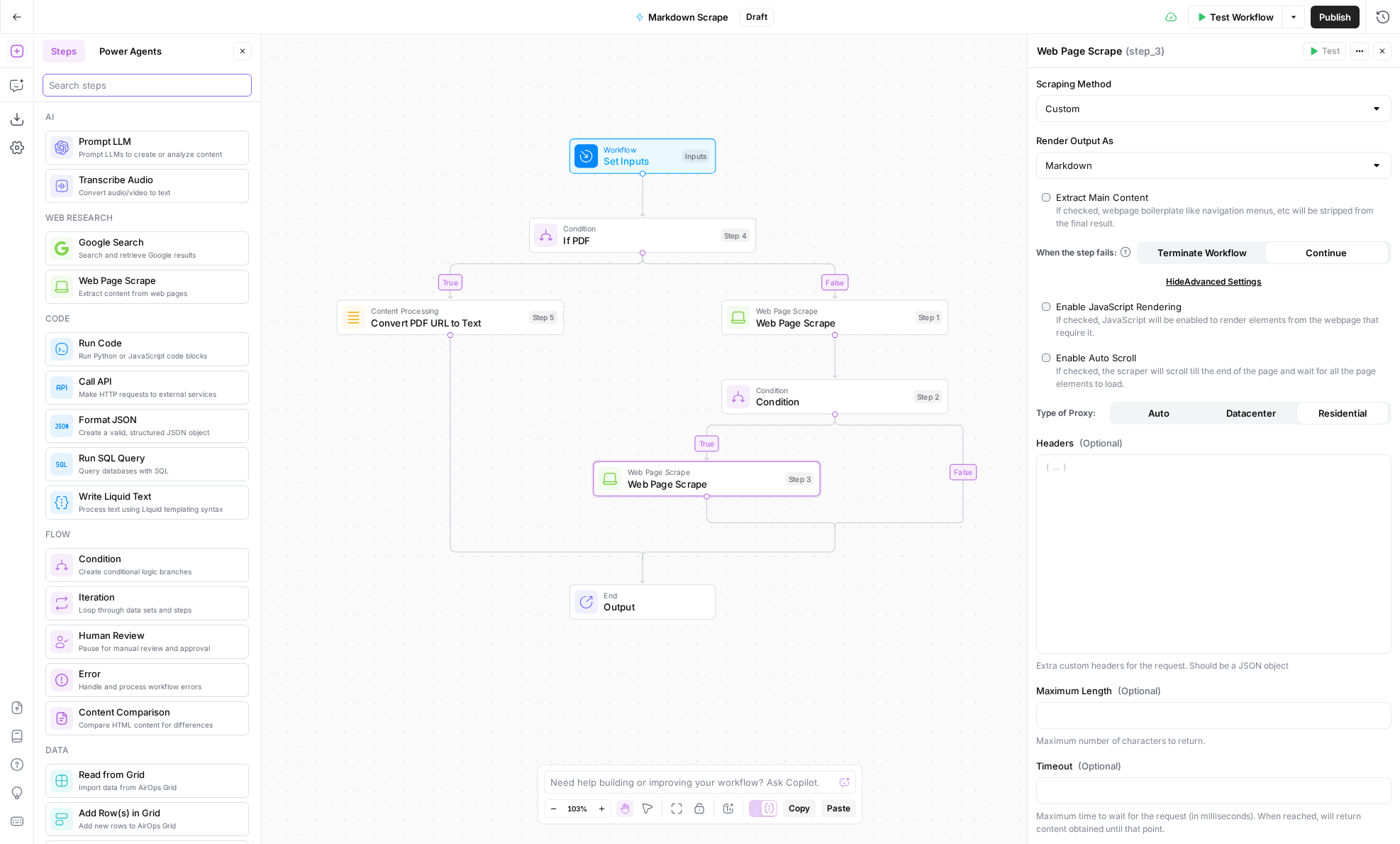
click at [114, 89] on input "search" at bounding box center [147, 84] width 197 height 14
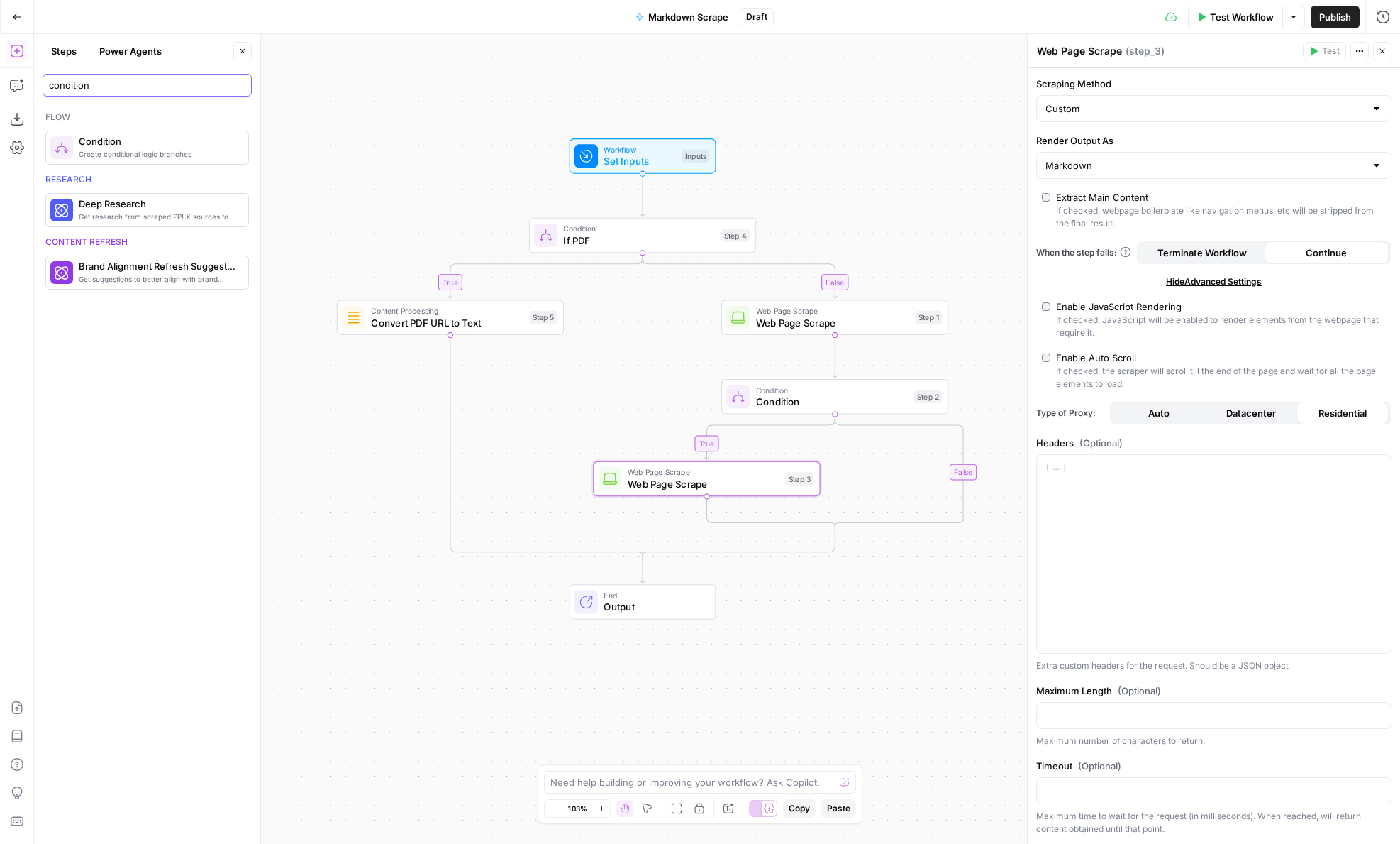
type input "condition"
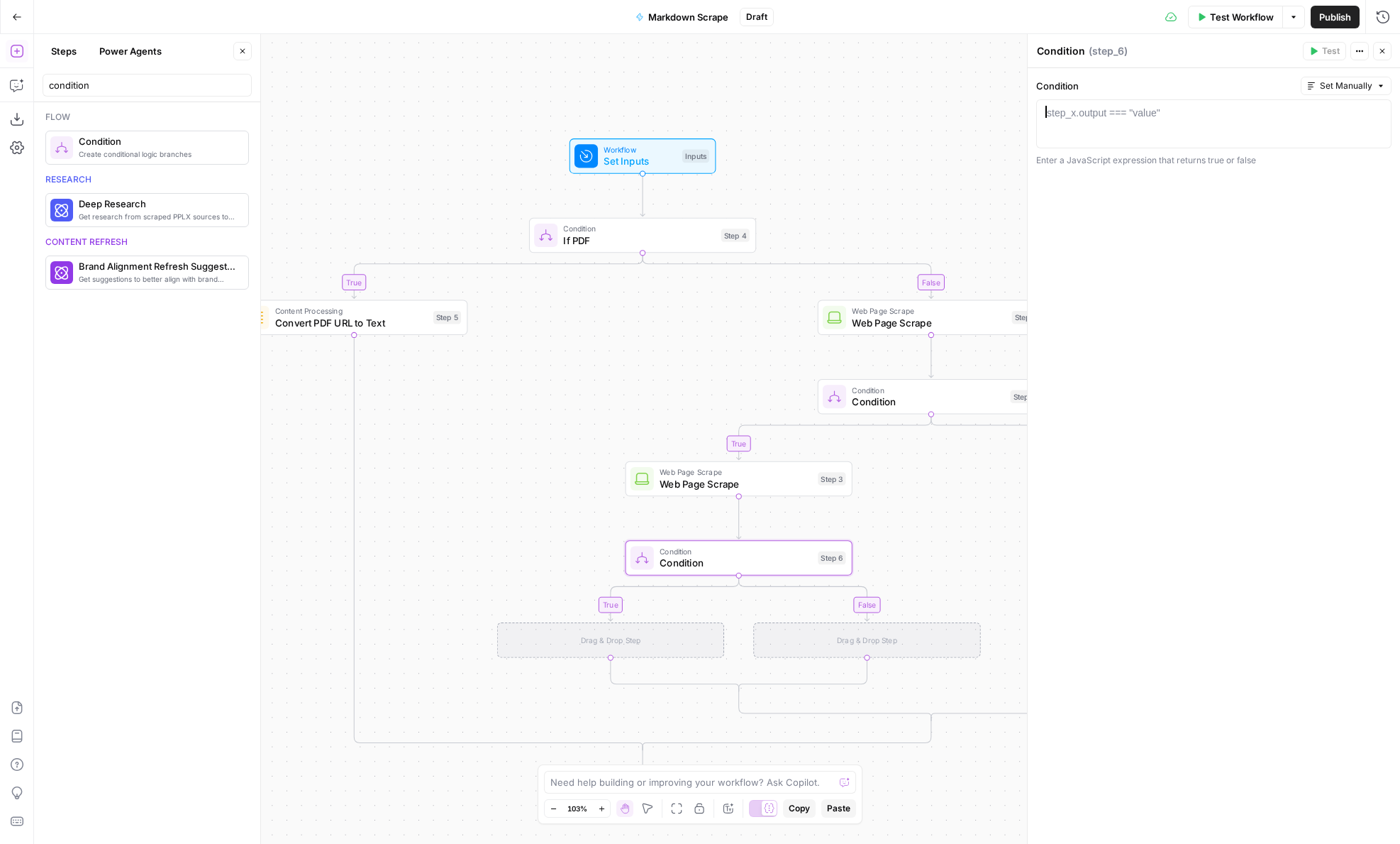
click at [1134, 127] on div at bounding box center [1214, 135] width 343 height 60
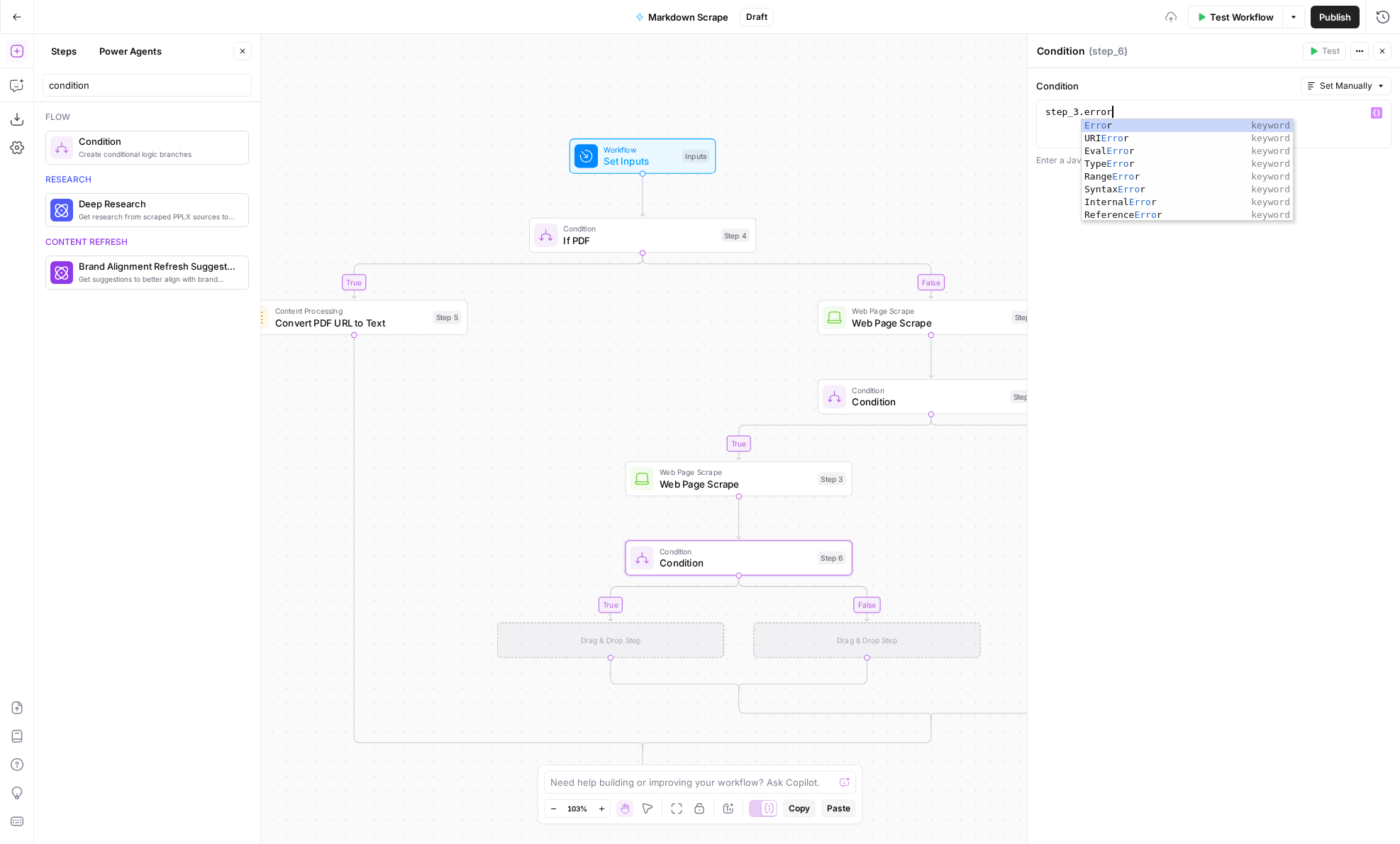
scroll to position [0, 4]
type textarea "**********"
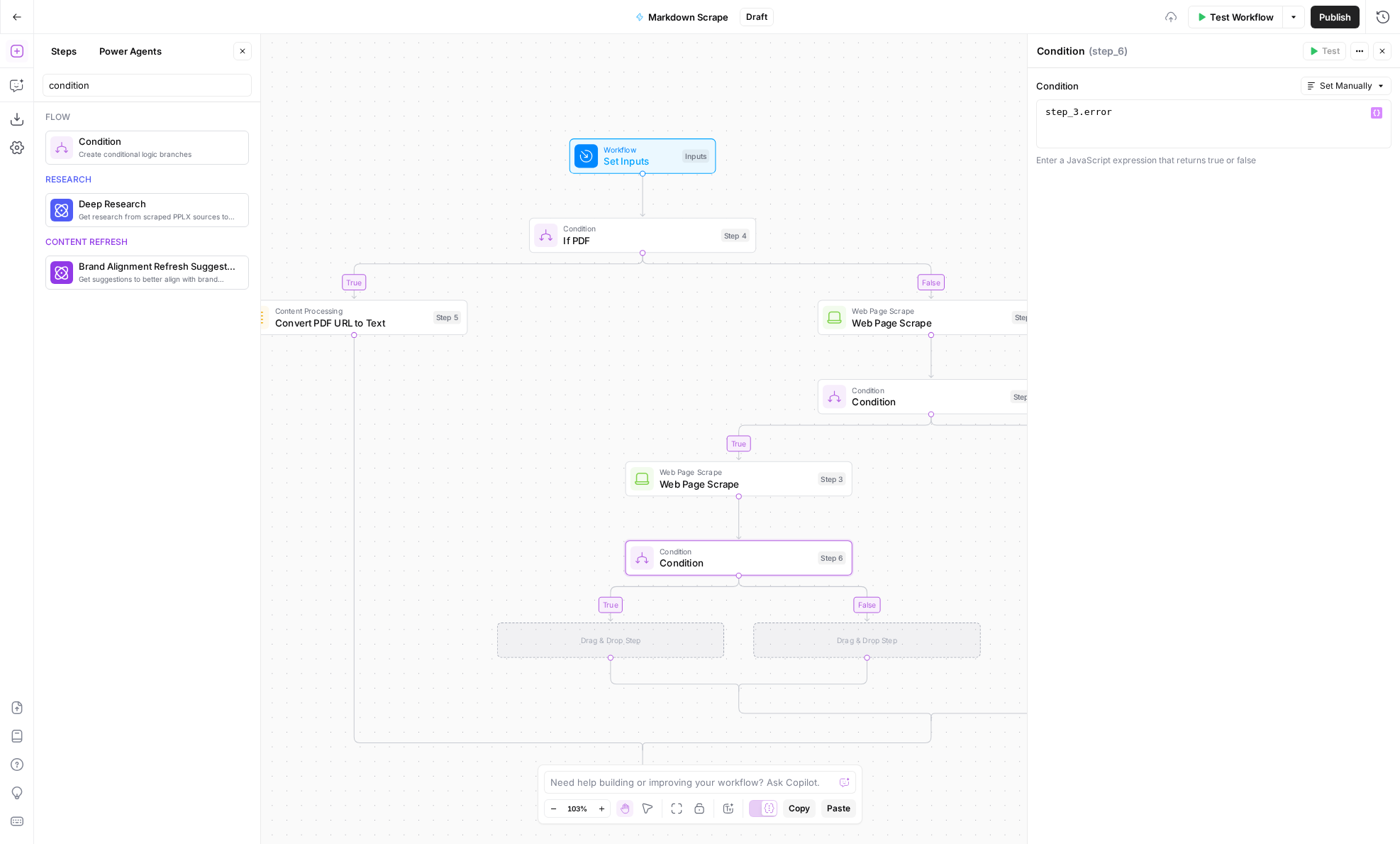
click at [1230, 303] on div "**********" at bounding box center [1214, 456] width 373 height 776
drag, startPoint x: 962, startPoint y: 205, endPoint x: 845, endPoint y: 167, distance: 123.0
click at [845, 167] on div "true false true true false false Workflow Set Inputs Inputs Condition If PDF St…" at bounding box center [717, 439] width 1367 height 810
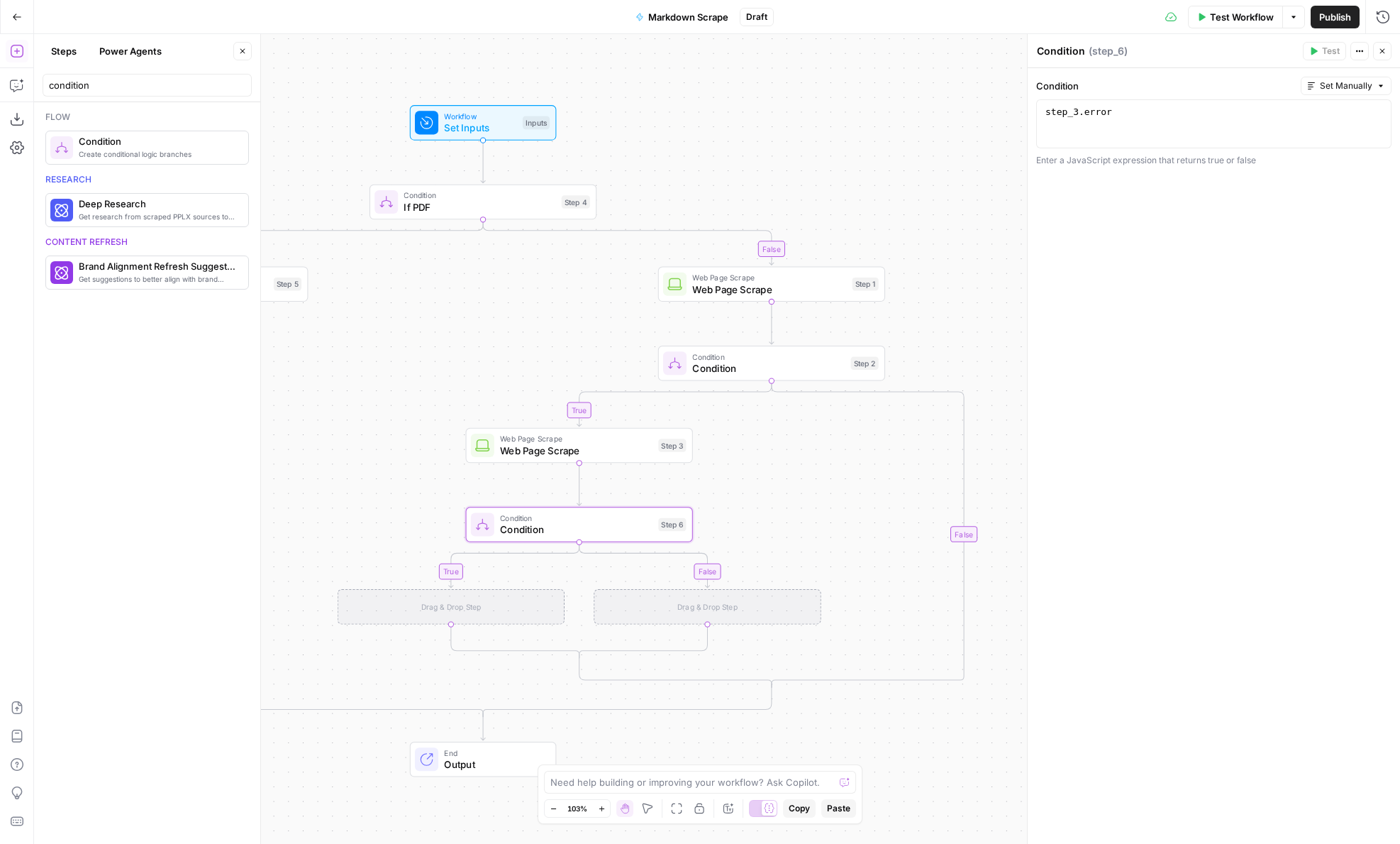
drag, startPoint x: 845, startPoint y: 167, endPoint x: 772, endPoint y: 177, distance: 73.7
click at [772, 177] on div "true false true true false false Workflow Set Inputs Inputs Condition If PDF St…" at bounding box center [717, 439] width 1367 height 810
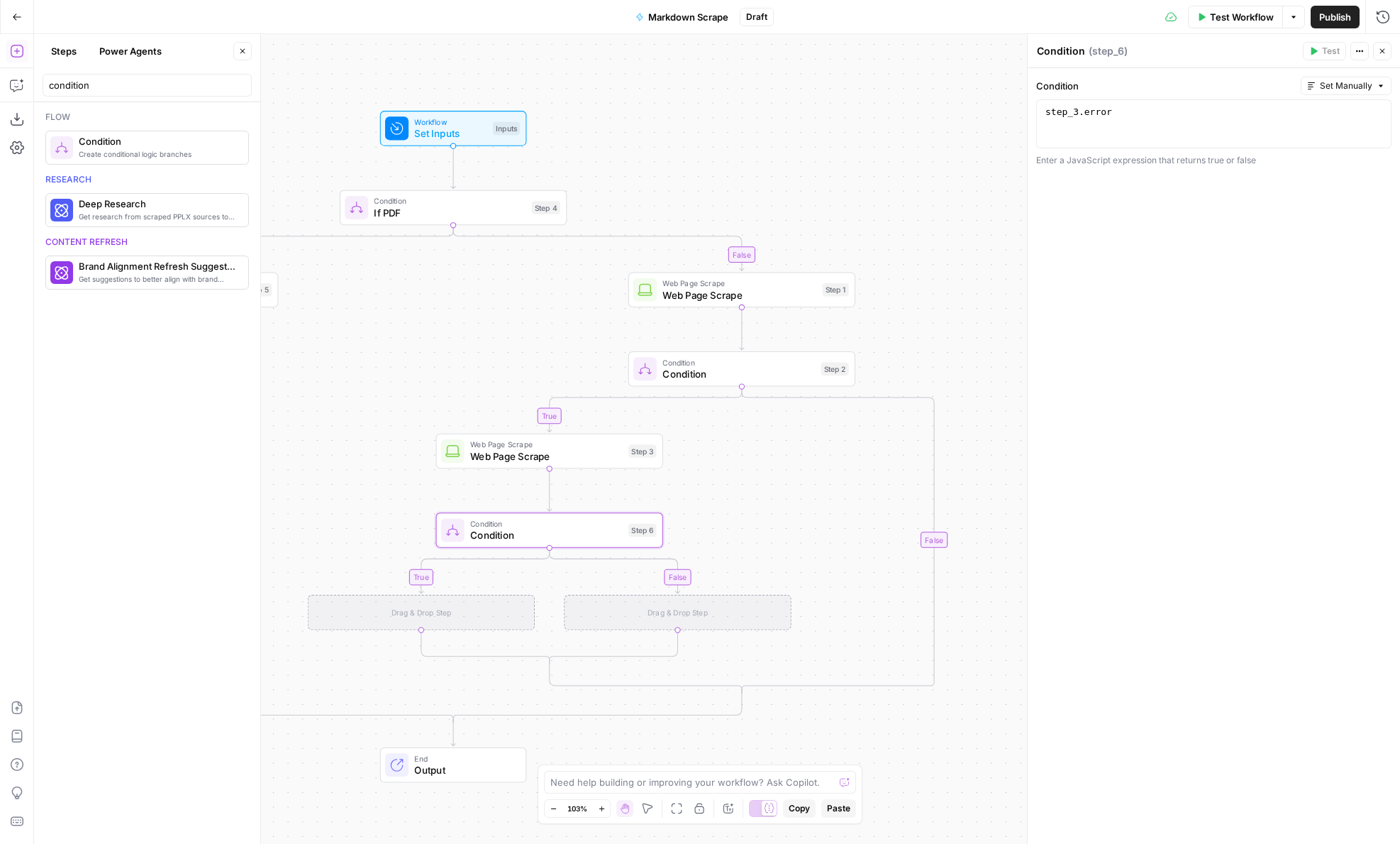
click at [127, 75] on div "condition" at bounding box center [146, 84] width 209 height 23
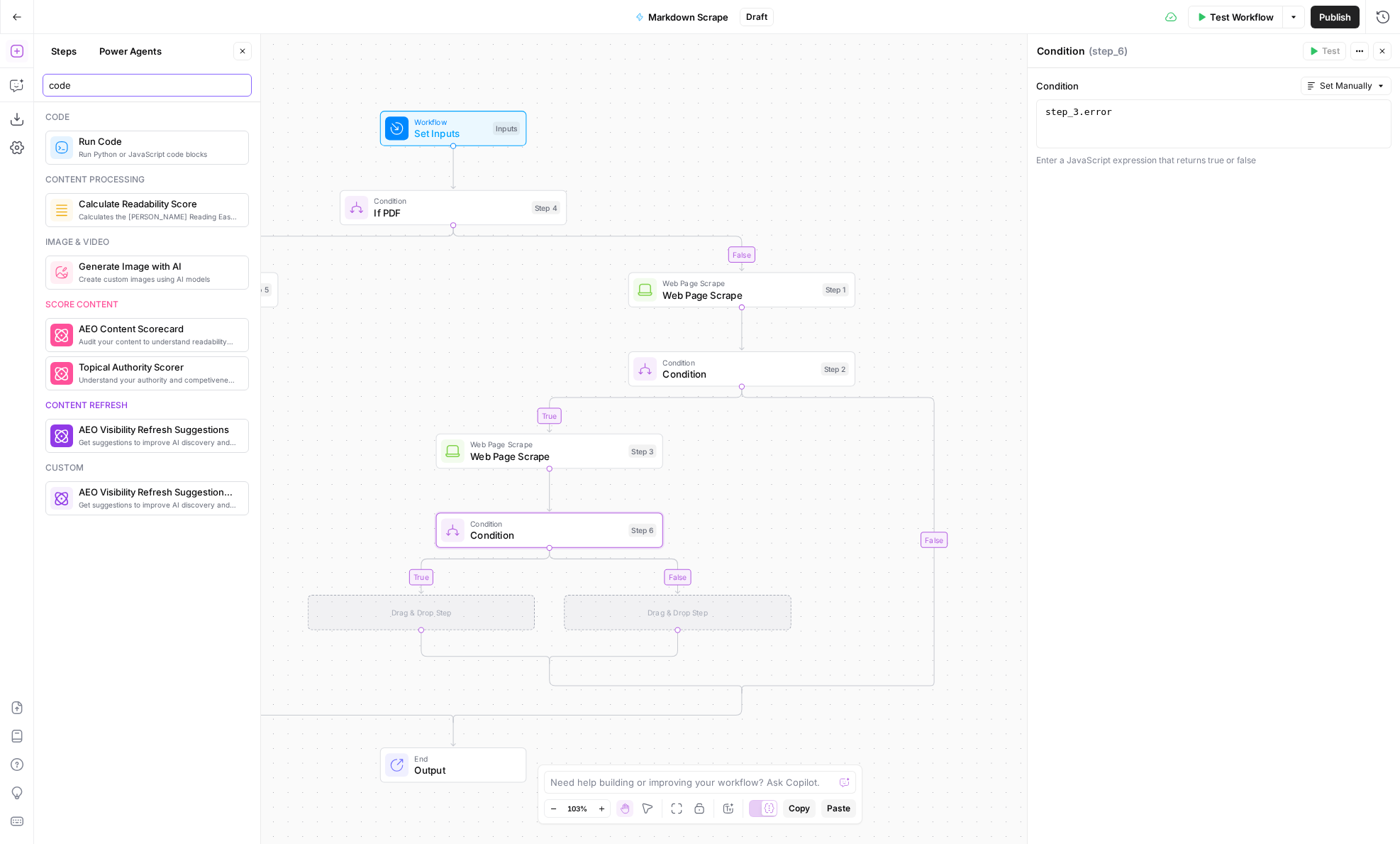
type input "code"
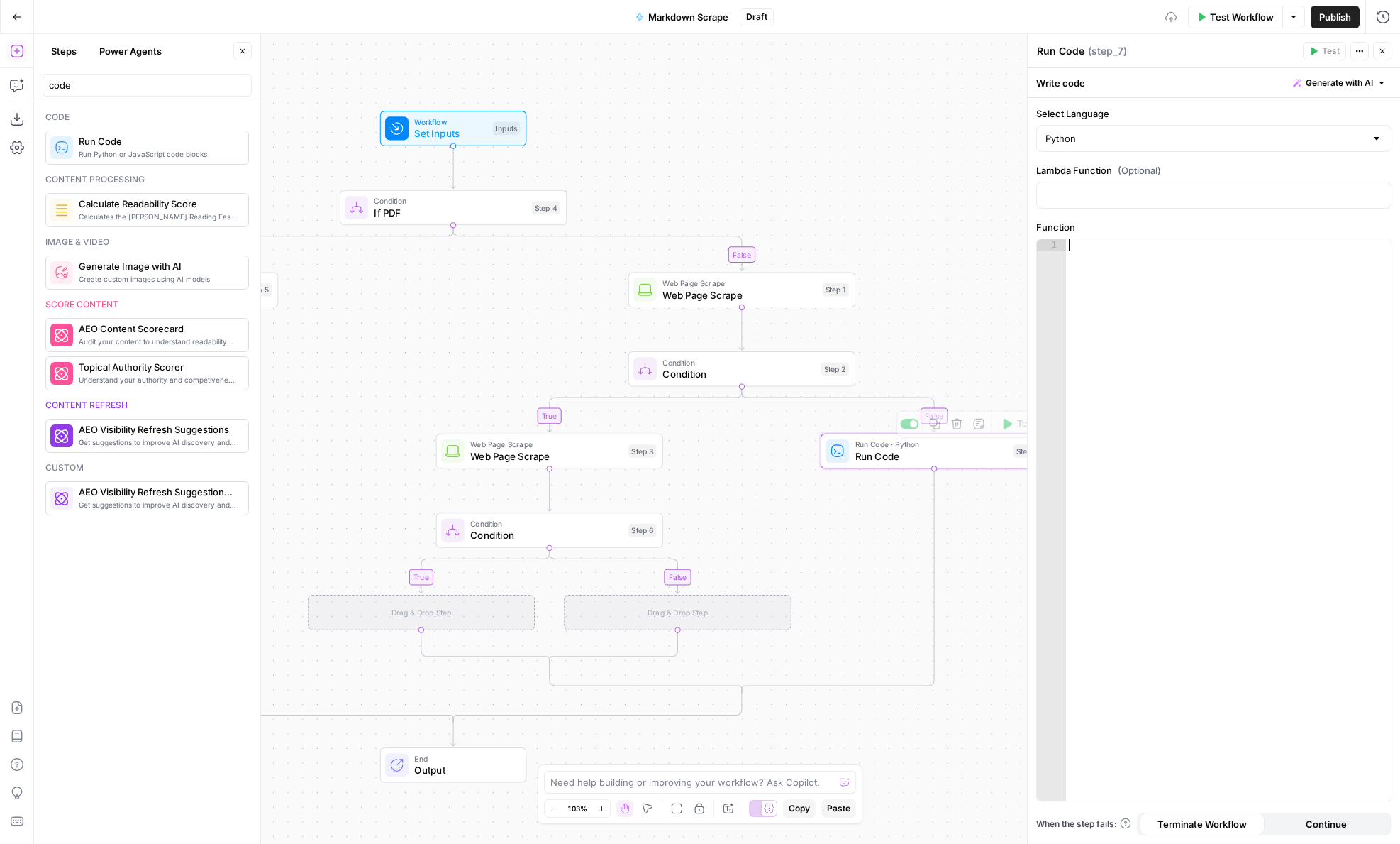
click at [1090, 356] on div at bounding box center [1228, 532] width 325 height 585
type textarea "**********"
click at [1077, 131] on input "Select Language" at bounding box center [1205, 138] width 320 height 14
click at [1072, 172] on span "JavaScript" at bounding box center [1219, 173] width 310 height 14
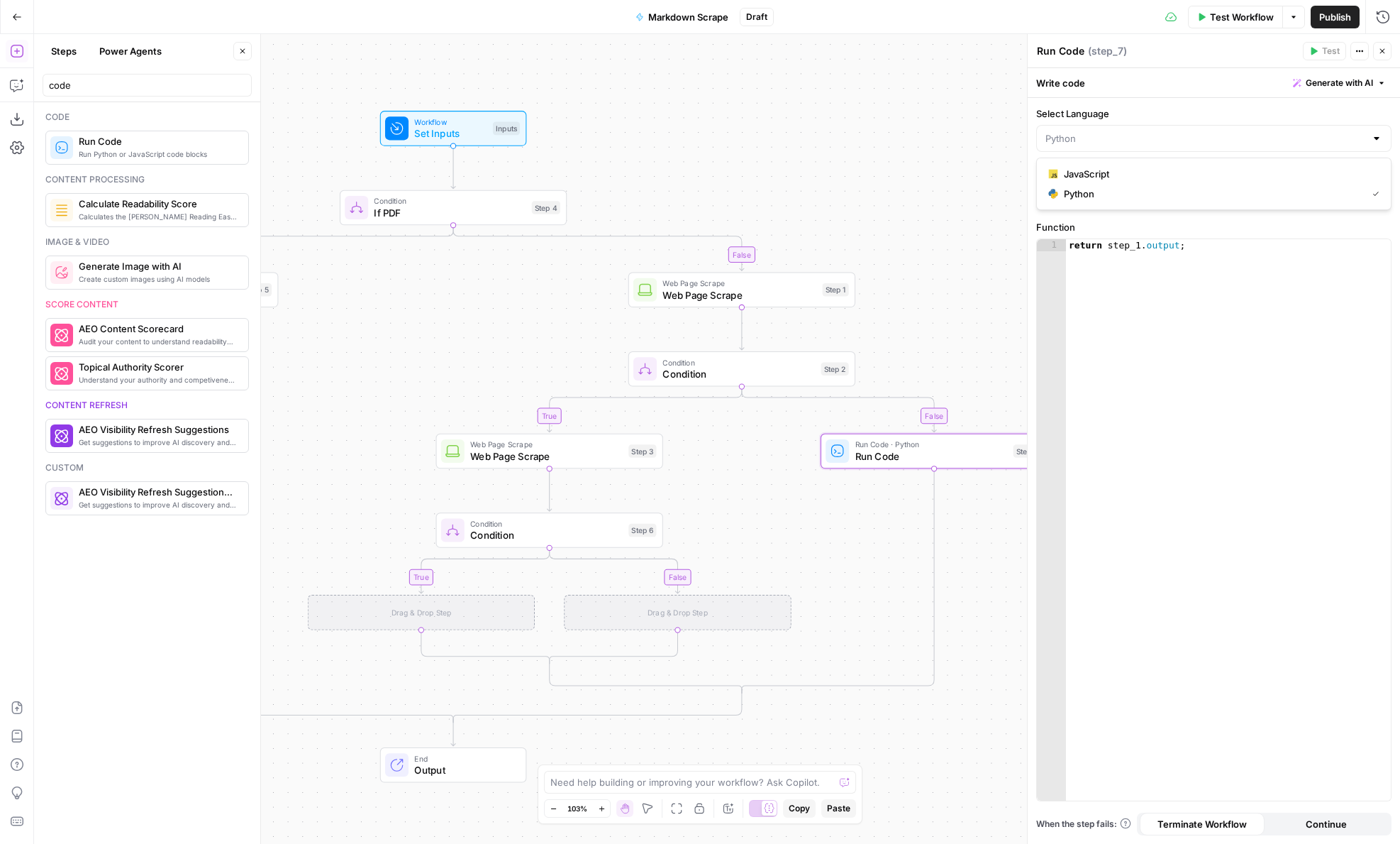
type input "JavaScript"
click at [935, 427] on icon "button" at bounding box center [935, 424] width 12 height 12
click at [676, 582] on icon "Edge from step_6 to step_6-else-ghost" at bounding box center [614, 570] width 130 height 45
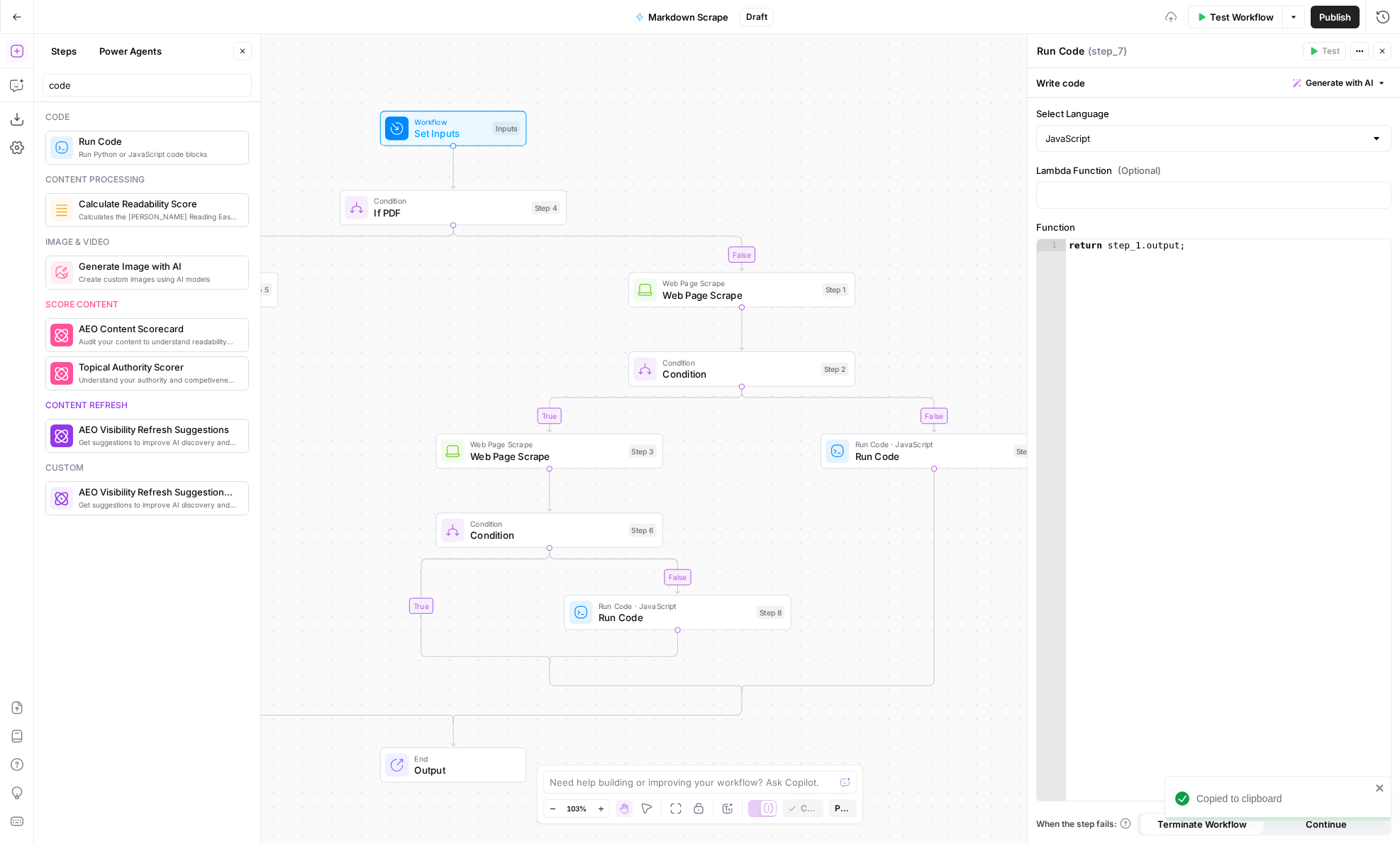
click at [684, 610] on span "Run Code" at bounding box center [674, 618] width 152 height 15
click at [1146, 239] on div "return step_1 . output ;" at bounding box center [1228, 532] width 325 height 585
click at [1136, 248] on div "return step_1 . output ;" at bounding box center [1228, 532] width 325 height 585
click at [1150, 350] on div "return step_3 . output ;" at bounding box center [1228, 532] width 325 height 585
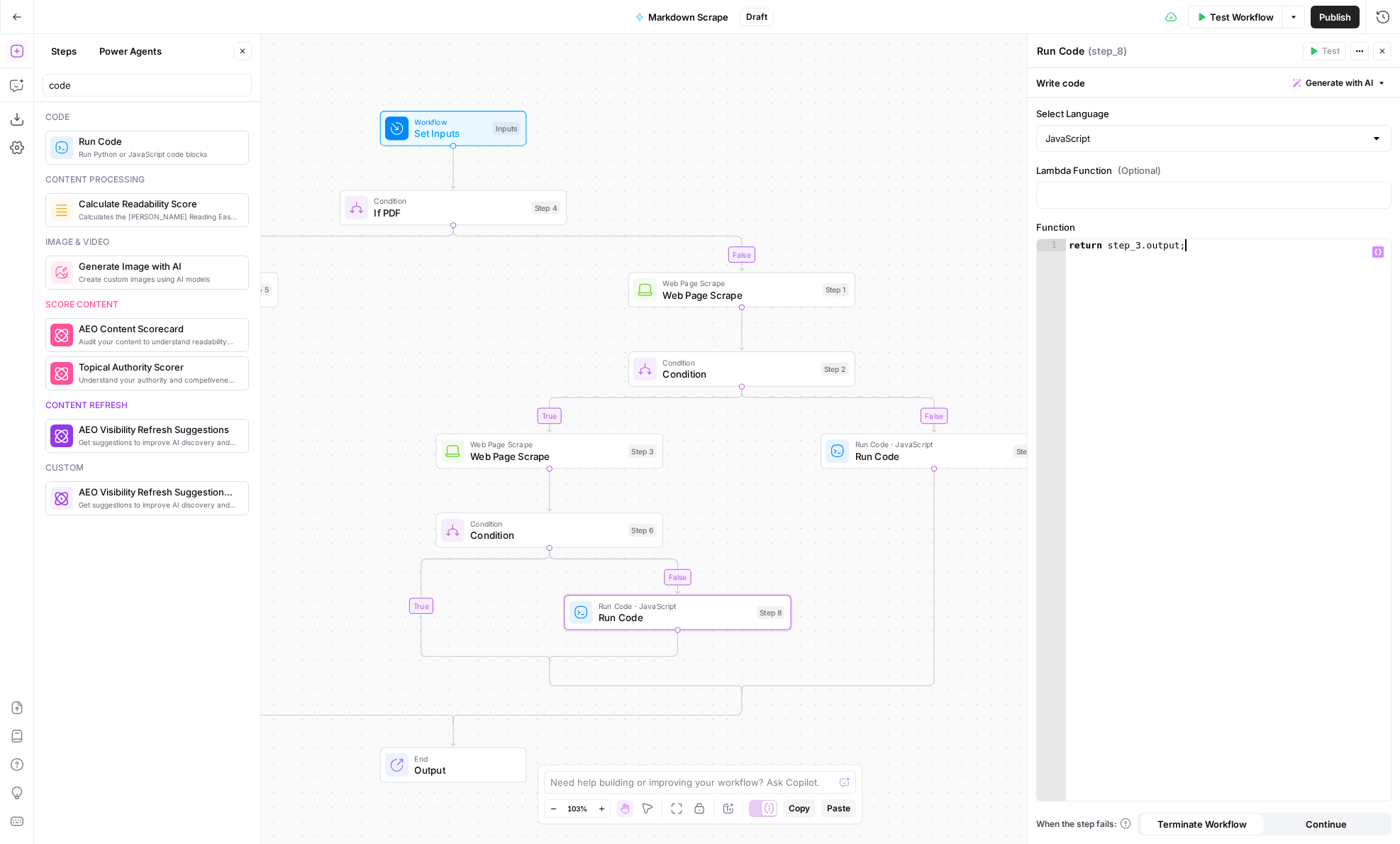
type textarea "**********"
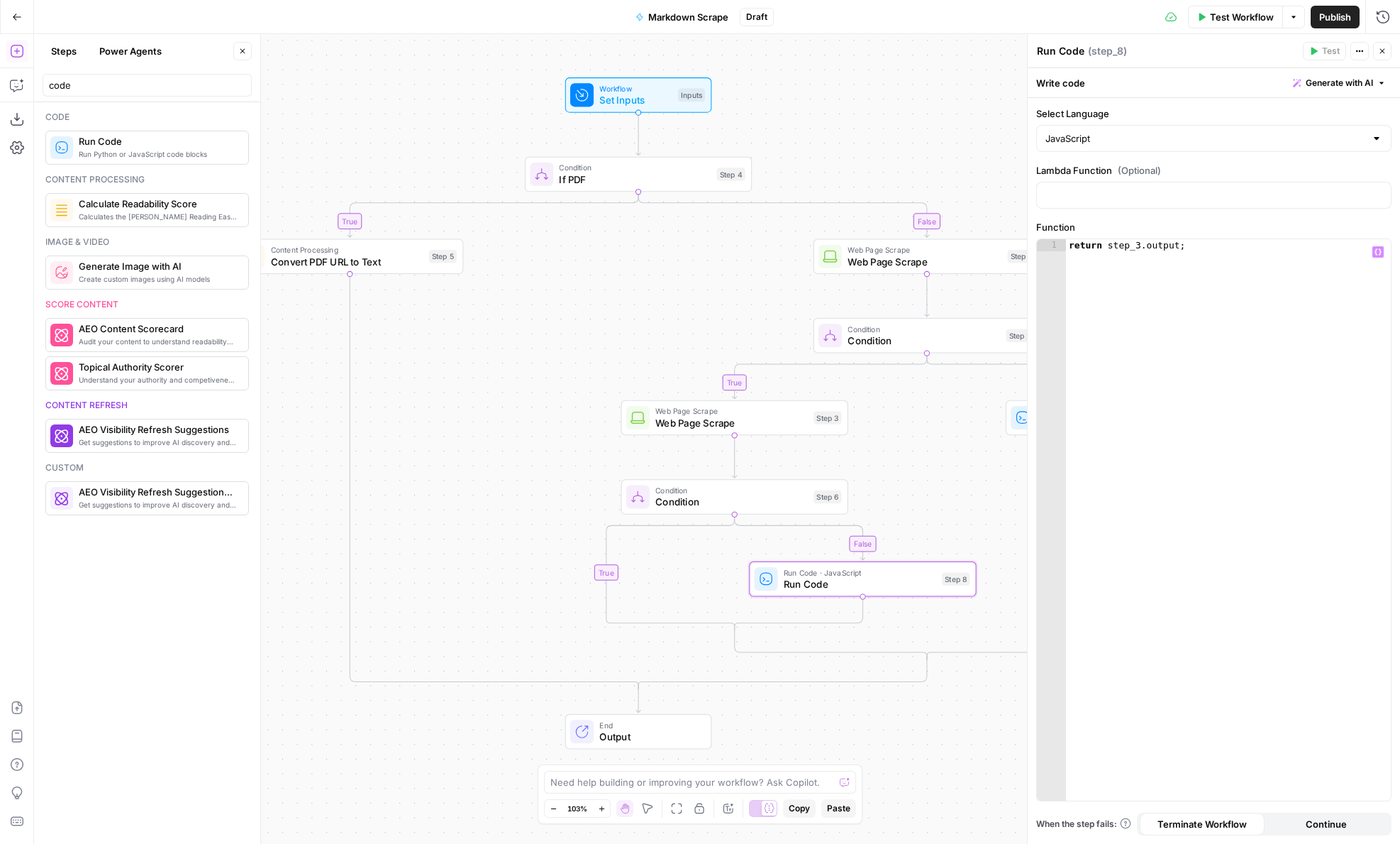
drag, startPoint x: 336, startPoint y: 422, endPoint x: 521, endPoint y: 389, distance: 187.9
click at [521, 389] on div "true false true false false true Workflow Set Inputs Inputs Condition If PDF St…" at bounding box center [717, 439] width 1367 height 810
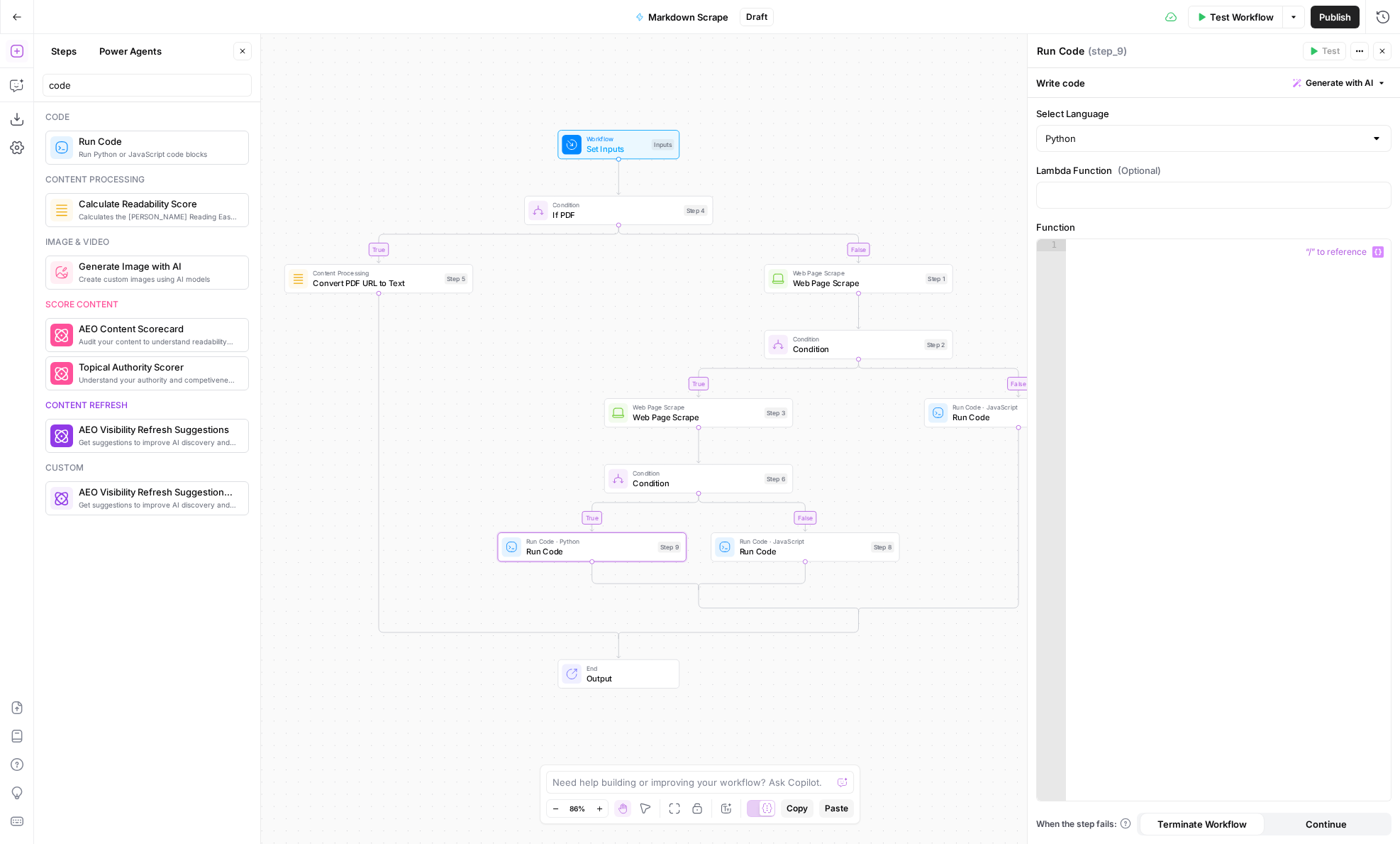
click at [1120, 355] on div at bounding box center [1228, 532] width 325 height 585
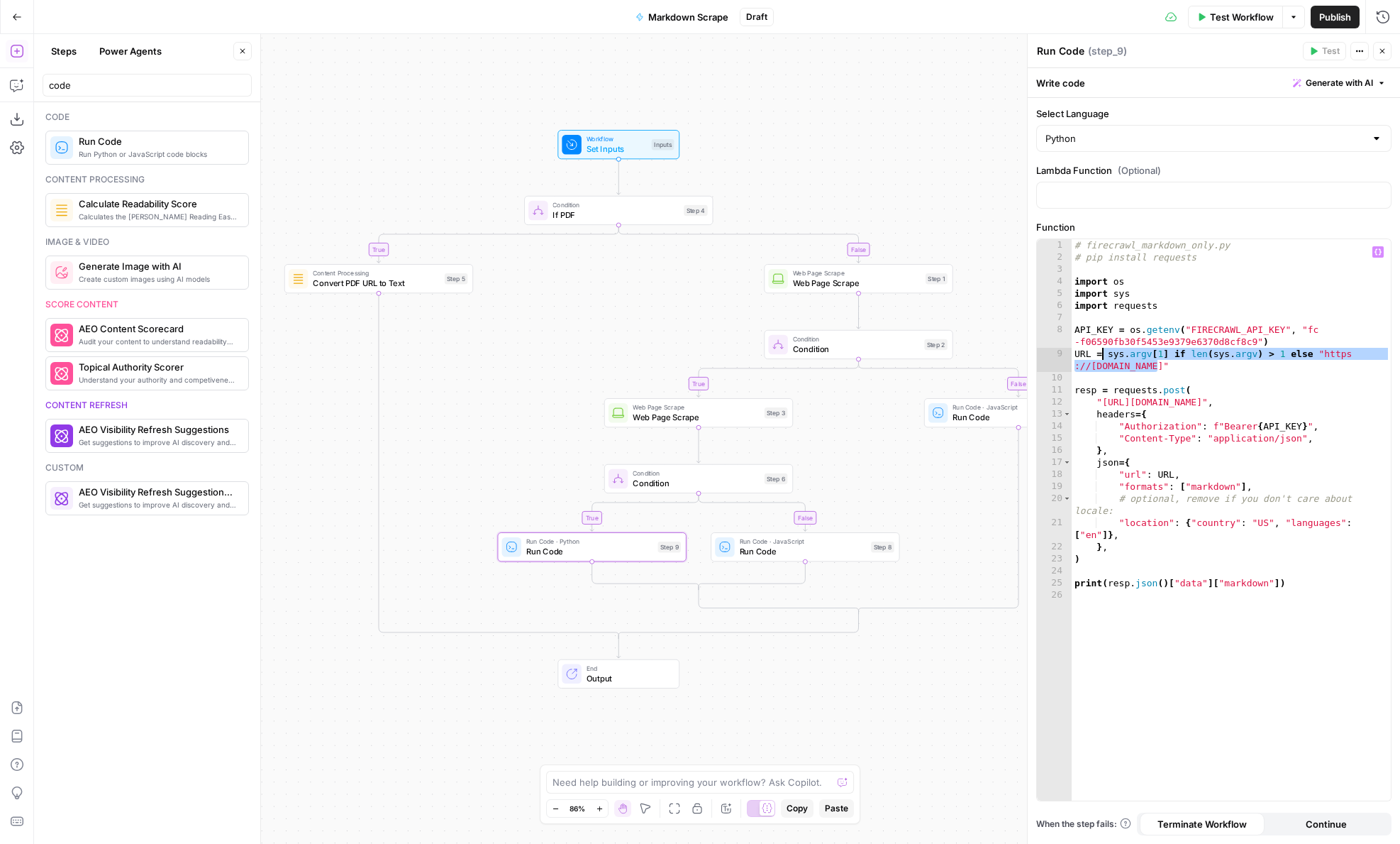
drag, startPoint x: 1159, startPoint y: 365, endPoint x: 1104, endPoint y: 355, distance: 55.9
click at [1104, 355] on div "# firecrawl_markdown_only.py # pip install requests import os import sys import…" at bounding box center [1231, 532] width 319 height 585
type textarea "*****"
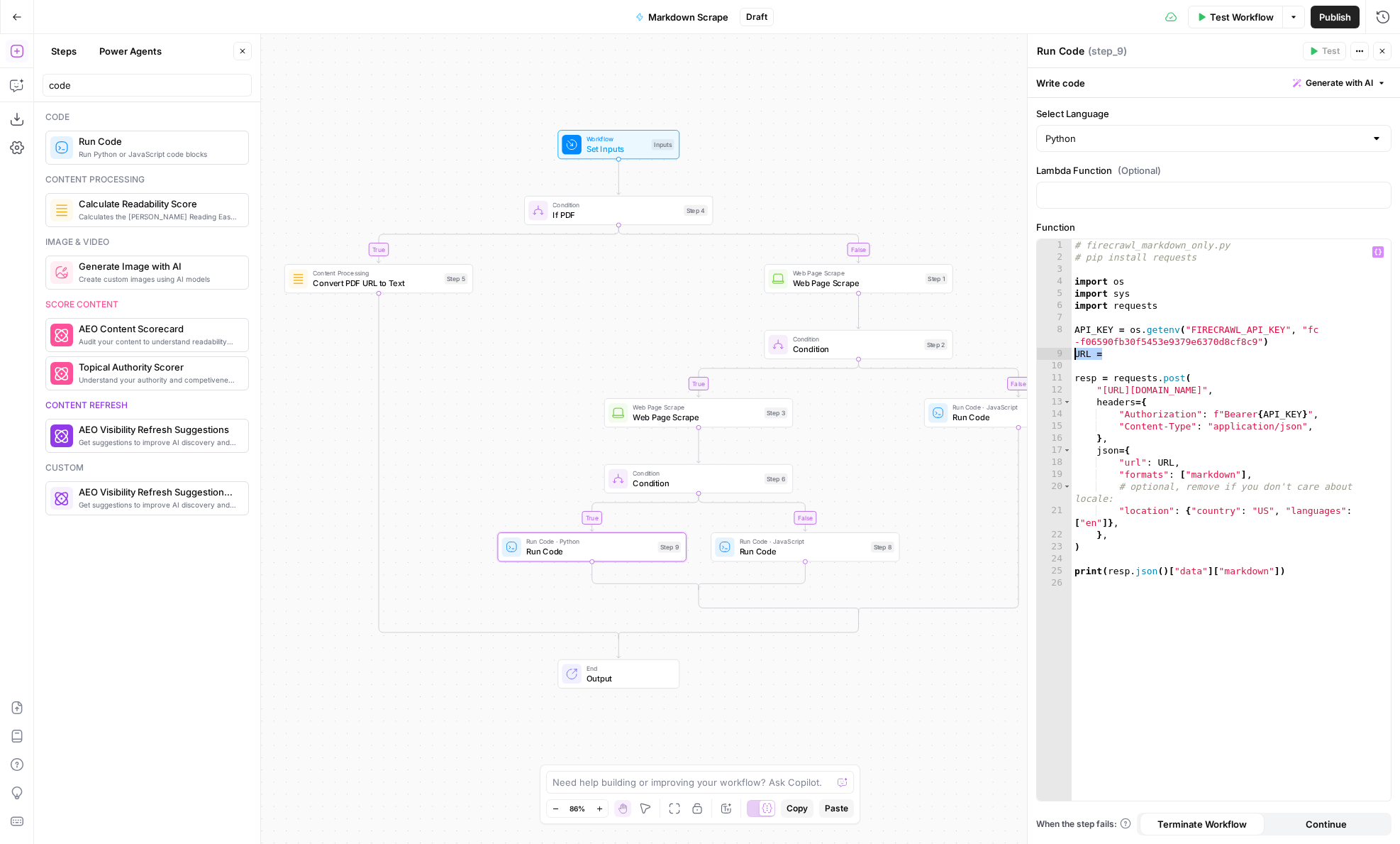
type textarea "**********"
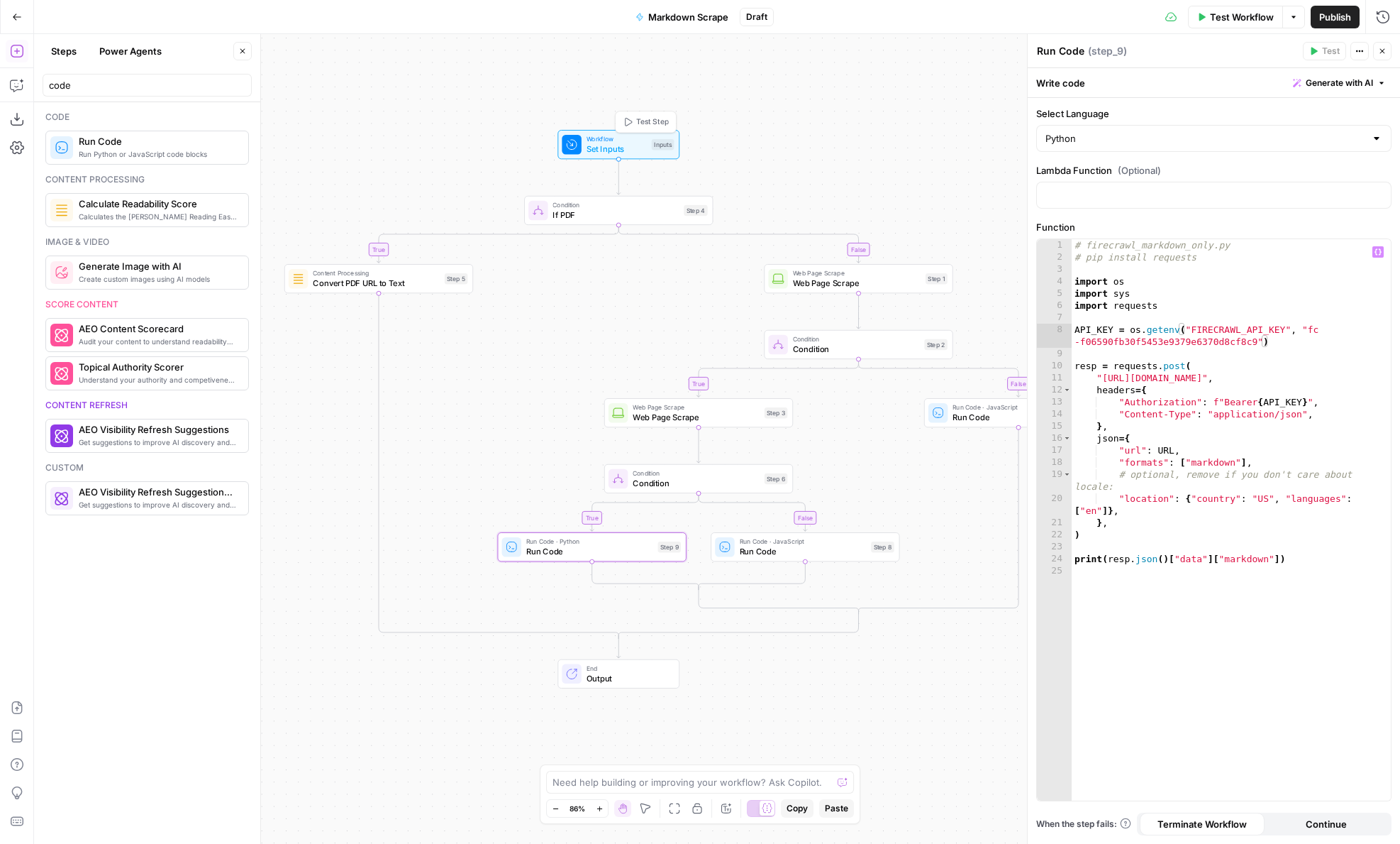
click at [633, 141] on span "Workflow" at bounding box center [617, 139] width 60 height 10
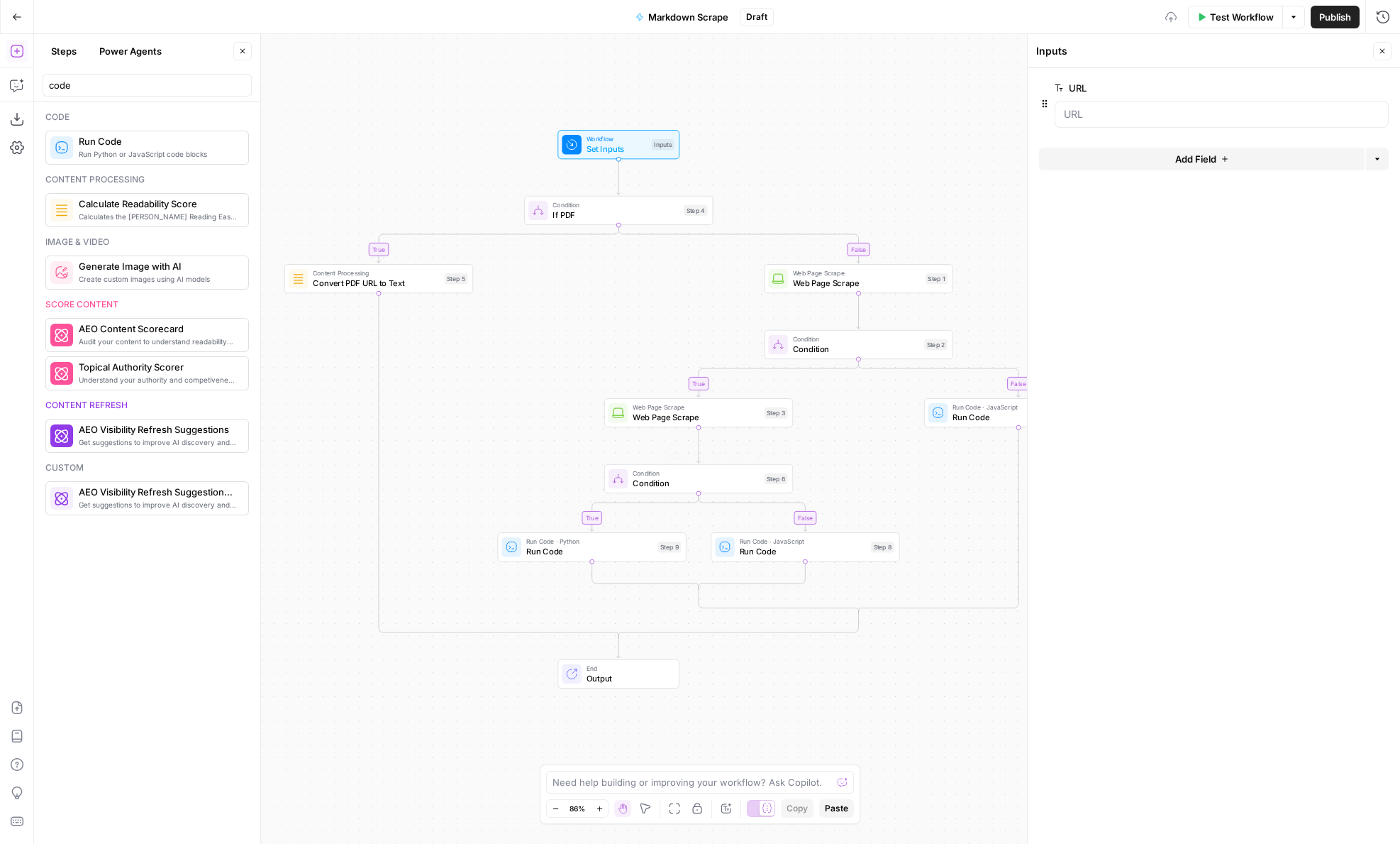
click at [611, 550] on span "Run Code" at bounding box center [590, 551] width 127 height 12
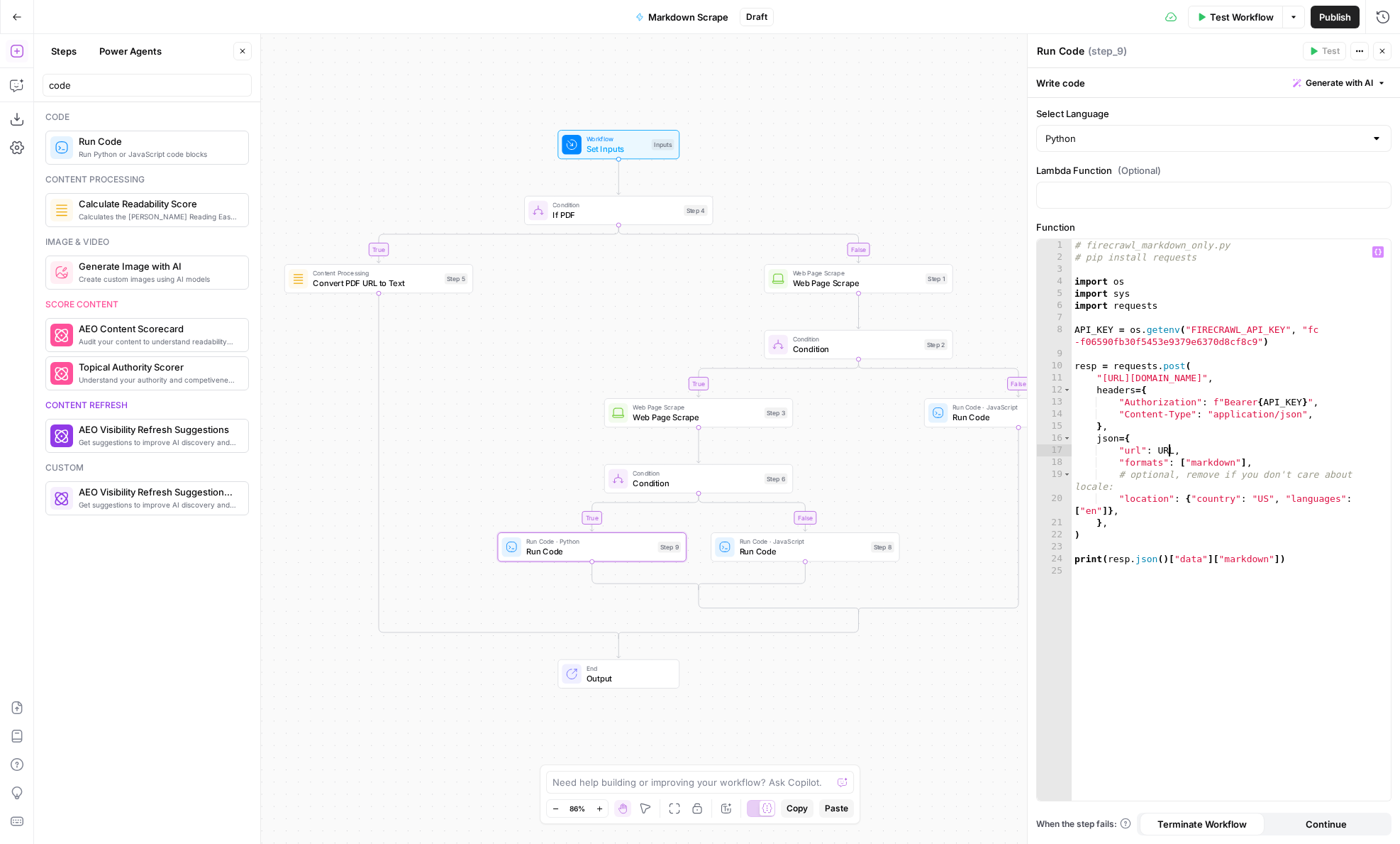
click at [1168, 449] on div "# firecrawl_markdown_only.py # pip install requests import os import sys import…" at bounding box center [1231, 532] width 319 height 585
type textarea "**********"
click at [1181, 630] on div "# firecrawl_markdown_only.py # pip install requests import os import sys import…" at bounding box center [1231, 532] width 319 height 585
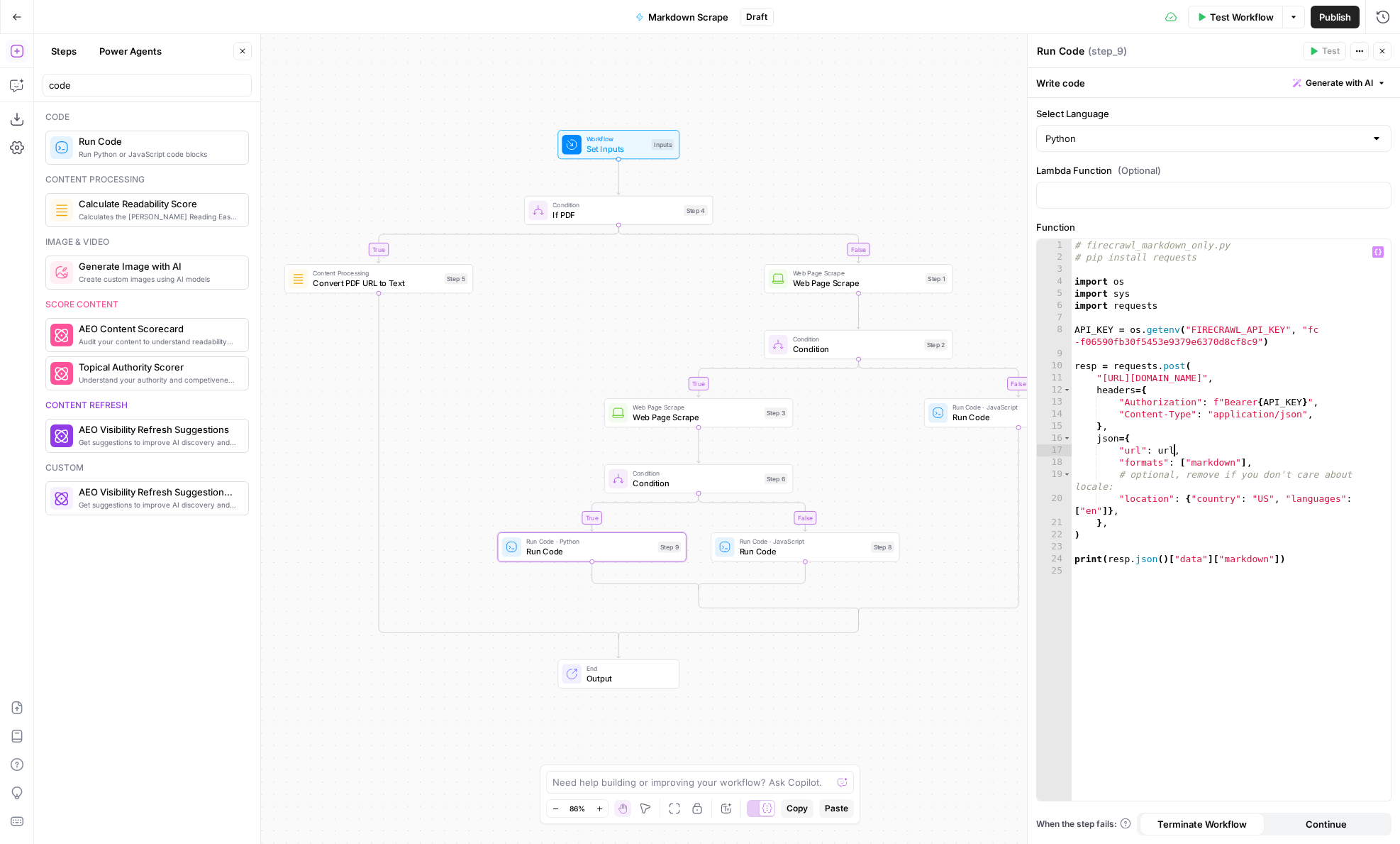
scroll to position [0, 0]
drag, startPoint x: 1107, startPoint y: 561, endPoint x: 991, endPoint y: 561, distance: 116.0
click at [991, 561] on body "AirOps Administrative New Home Browse Insights Opportunities Your Data Flightpa…" at bounding box center [700, 422] width 1400 height 844
type textarea "**********"
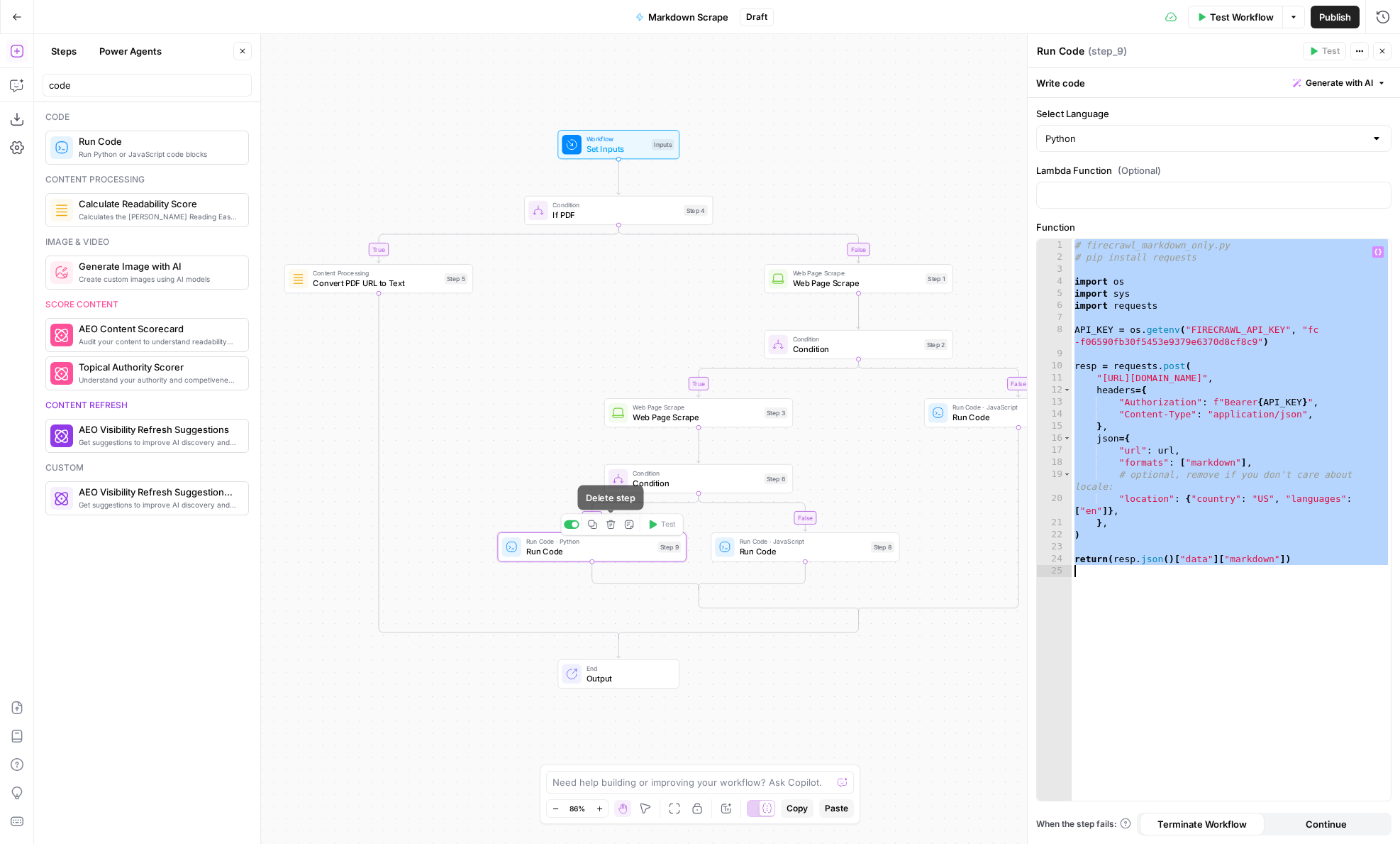
type textarea "**********"
drag, startPoint x: 594, startPoint y: 521, endPoint x: 594, endPoint y: 512, distance: 9.0
click at [594, 521] on icon "button" at bounding box center [593, 524] width 9 height 9
click at [617, 175] on icon "Edge from start to step_4" at bounding box center [619, 176] width 4 height 36
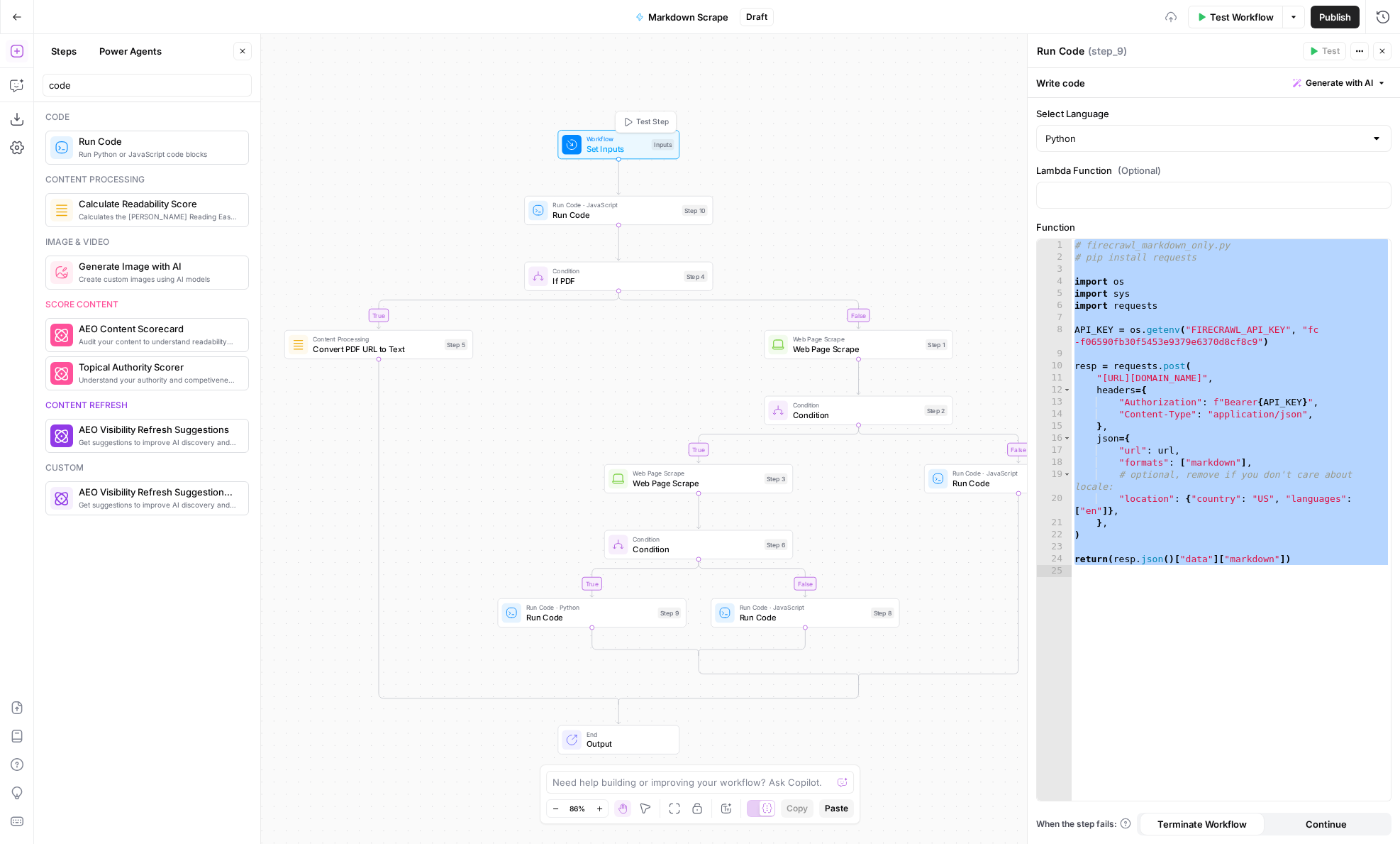
click at [641, 118] on span "Test Step" at bounding box center [652, 122] width 33 height 11
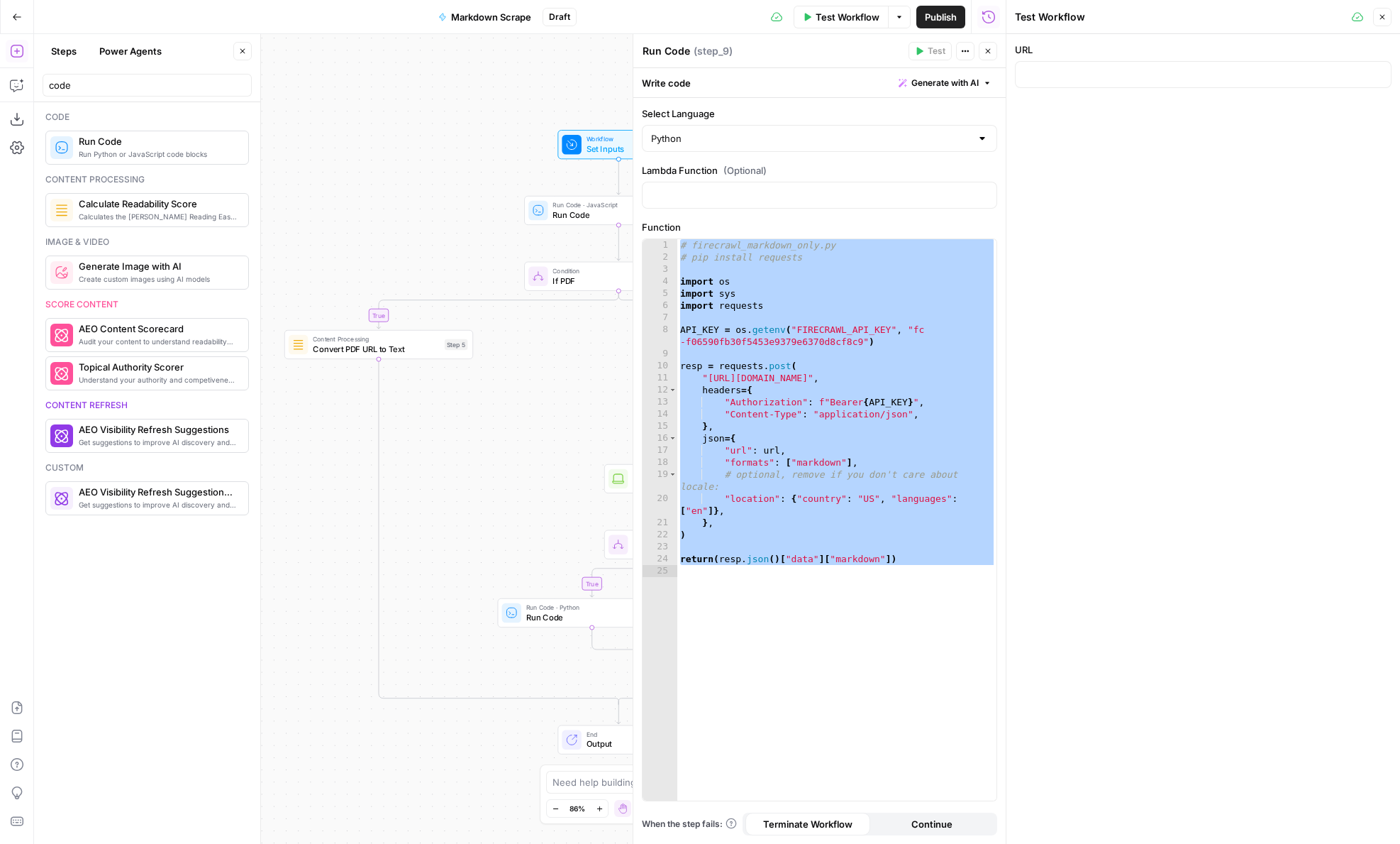
click at [1118, 82] on div at bounding box center [1203, 74] width 376 height 27
paste input "https://www.firecrawl.dev/blog/web-scraping-intro-for-beginners"
type input "https://www.firecrawl.dev/blog/web-scraping-intro-for-beginners"
click at [918, 58] on button "Test" at bounding box center [930, 50] width 43 height 18
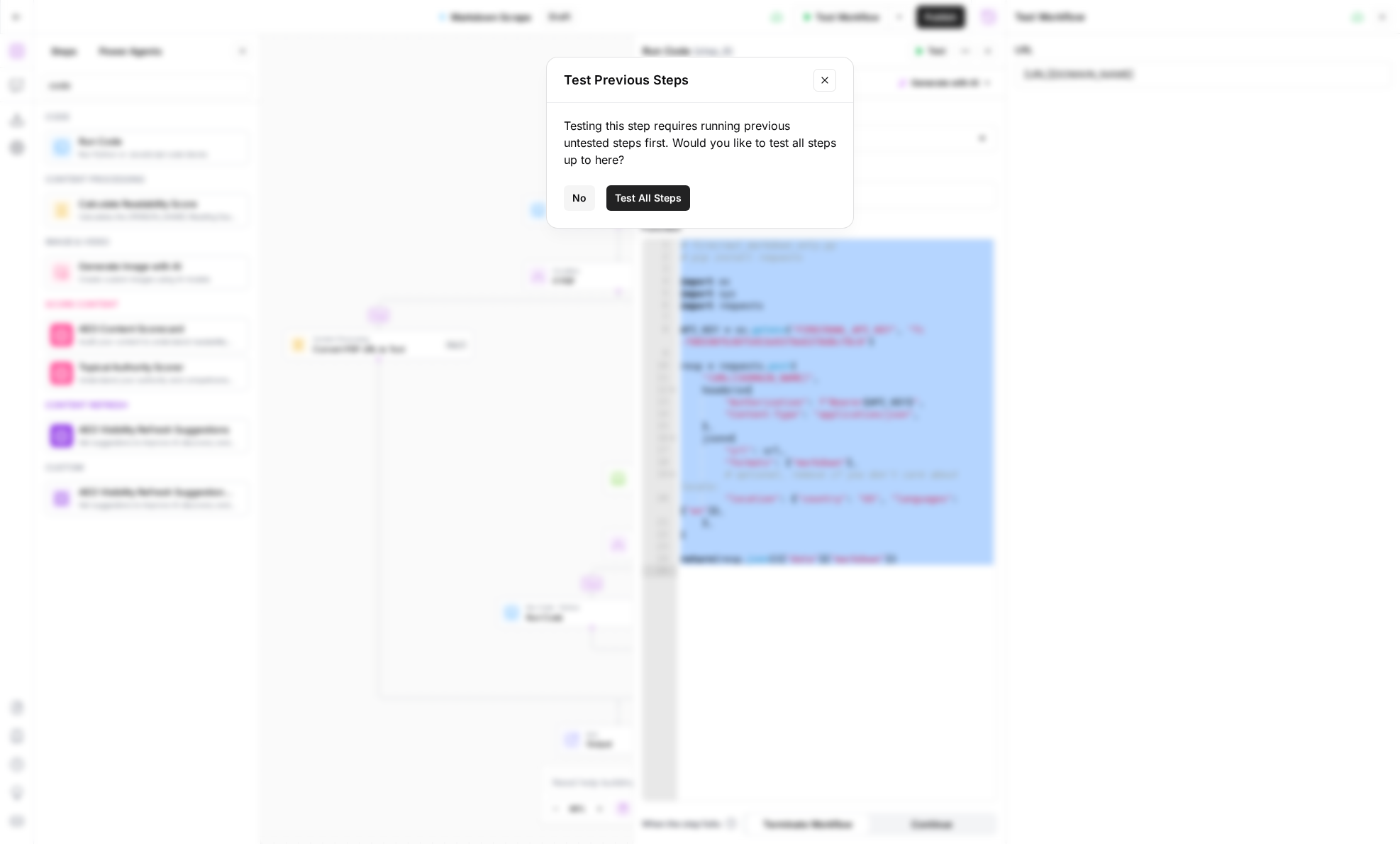
click at [572, 192] on span "No" at bounding box center [579, 197] width 14 height 14
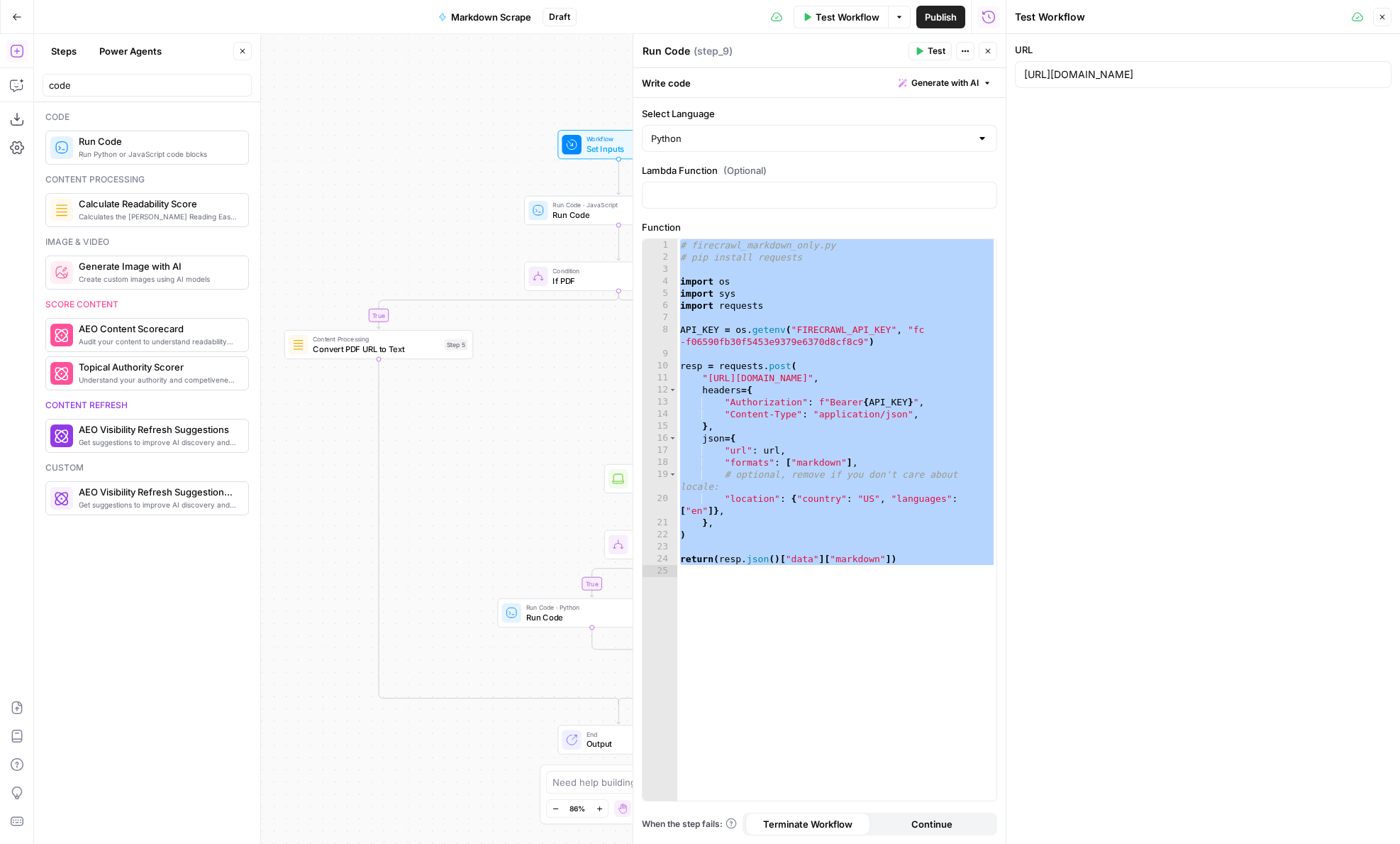
click at [992, 51] on span "Close" at bounding box center [992, 51] width 1 height 1
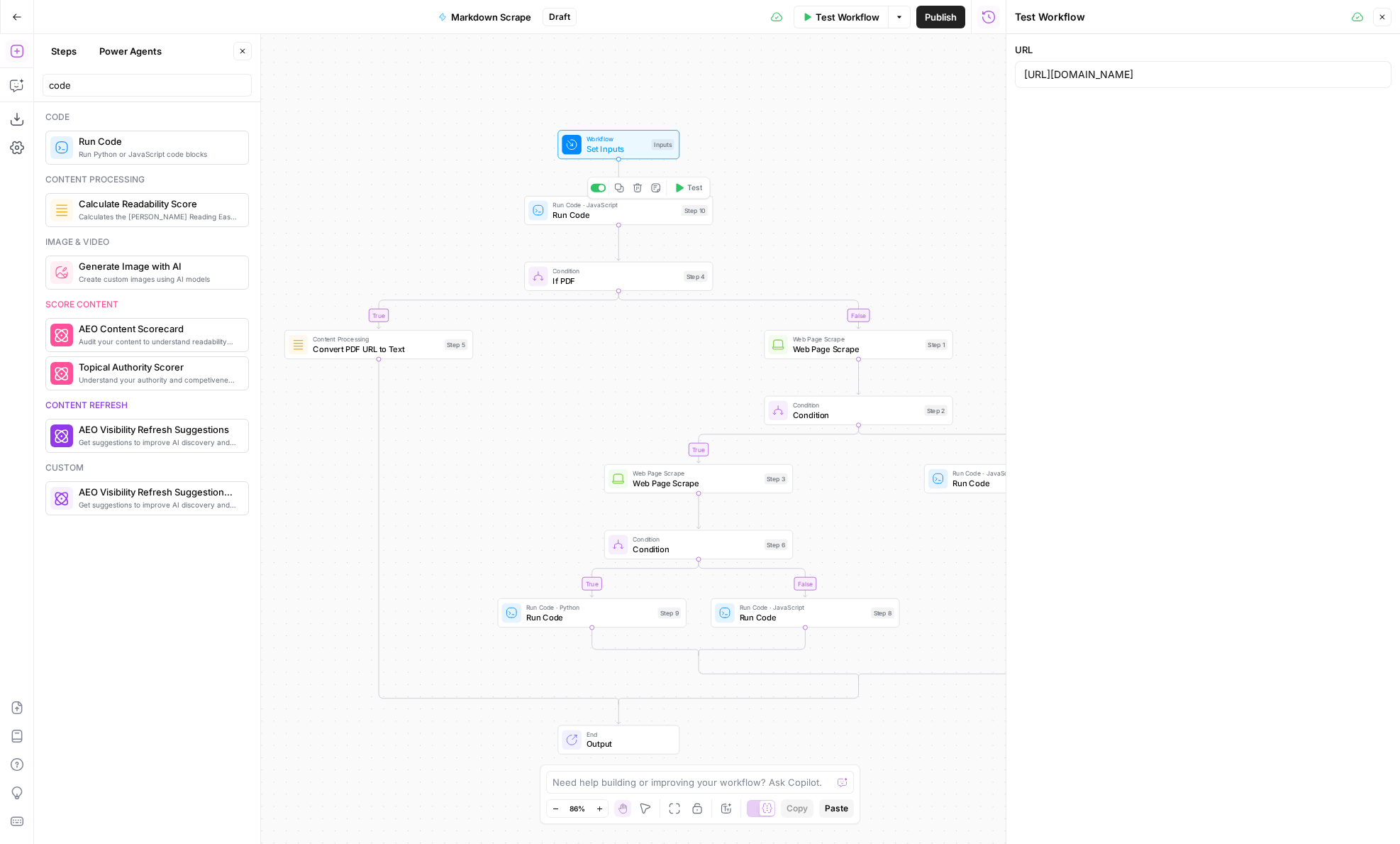
click at [687, 188] on span "Test" at bounding box center [695, 187] width 15 height 11
drag, startPoint x: 781, startPoint y: 160, endPoint x: 650, endPoint y: 223, distance: 145.4
click at [650, 223] on div "true false true false false true Workflow Set Inputs Inputs Run Code · JavaScri…" at bounding box center [520, 439] width 972 height 810
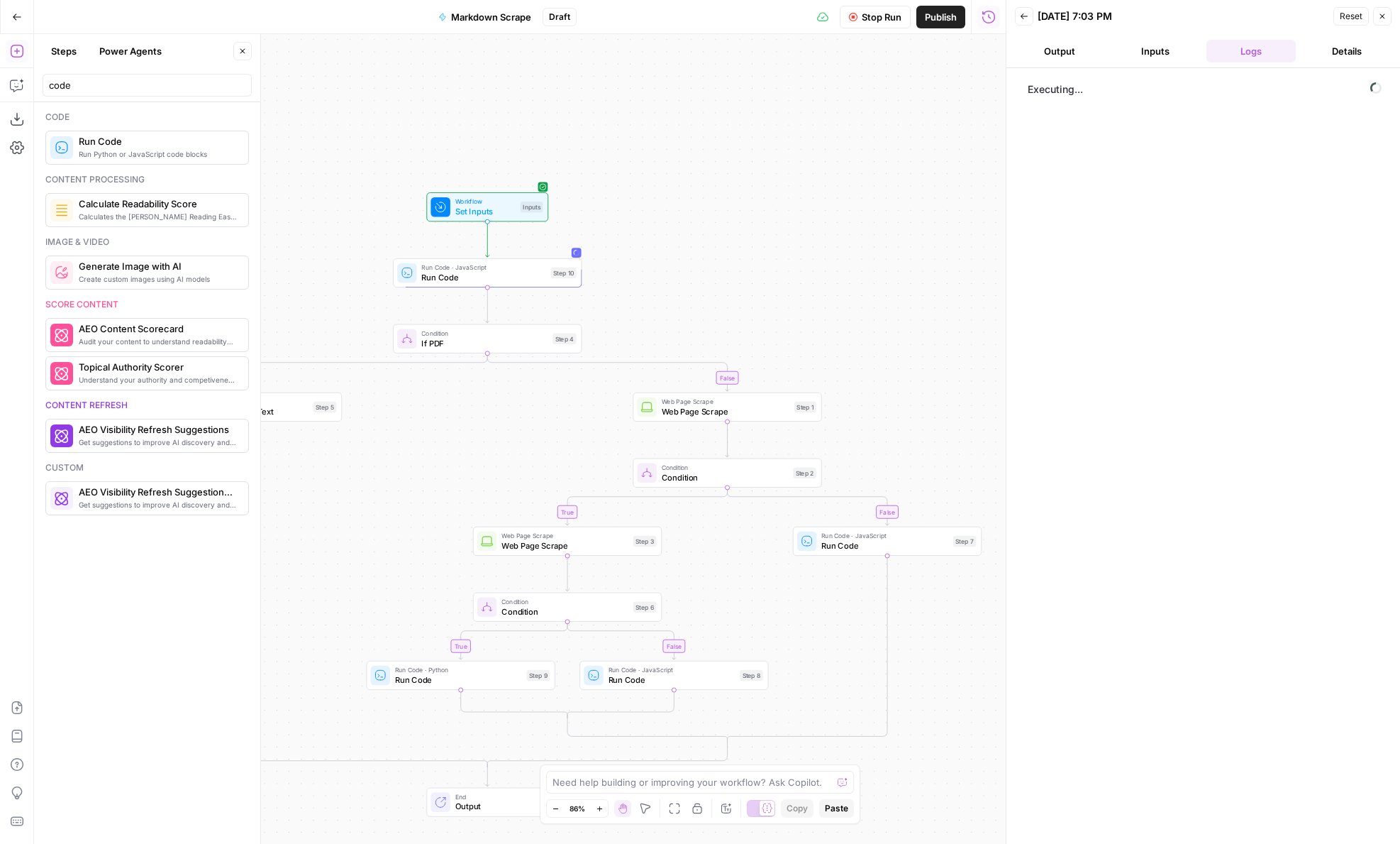
click at [1083, 52] on button "Output" at bounding box center [1060, 51] width 90 height 23
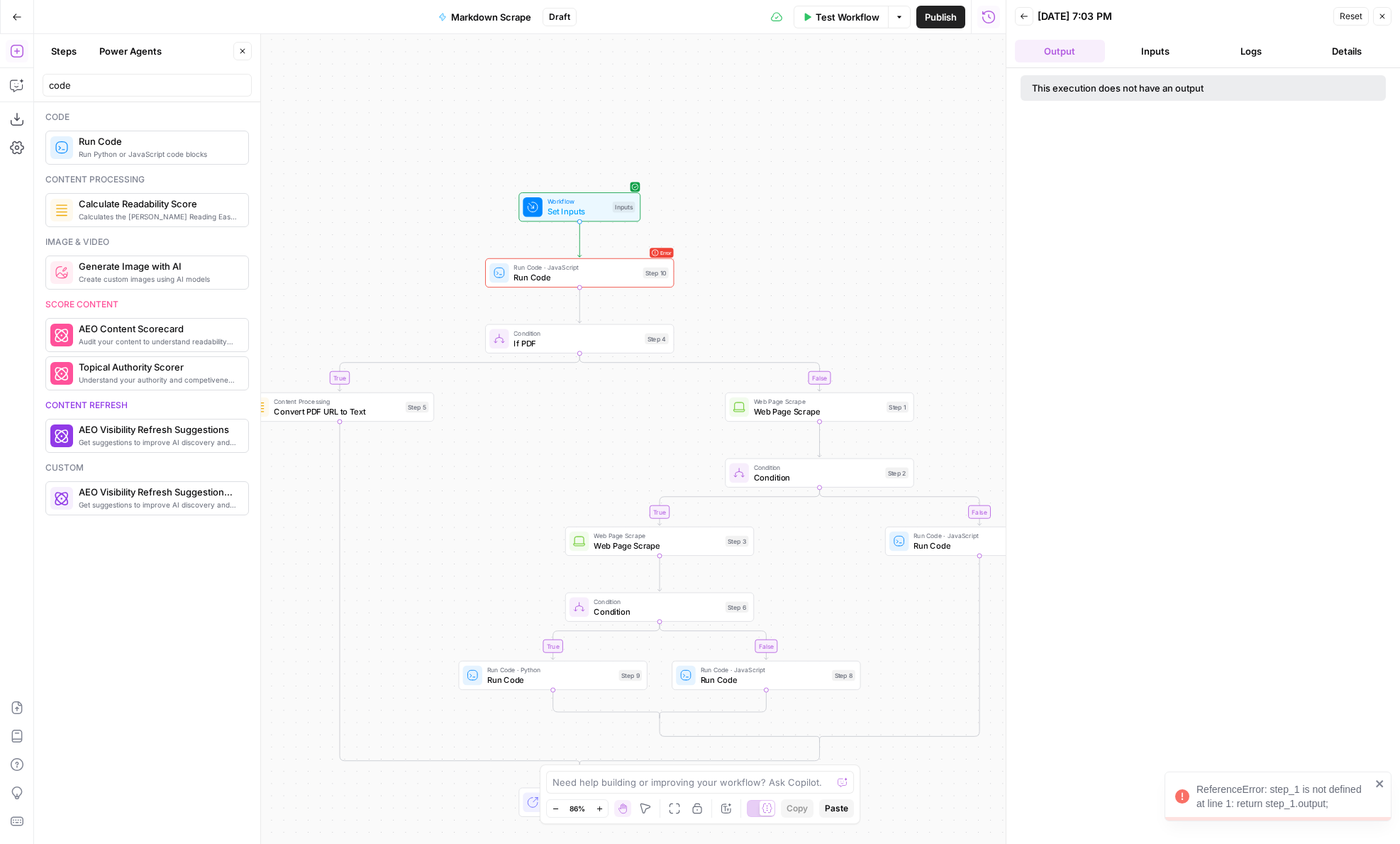
drag, startPoint x: 767, startPoint y: 172, endPoint x: 859, endPoint y: 172, distance: 92.0
click at [860, 172] on div "true false true false false true Workflow Set Inputs Inputs Error Run Code · Ja…" at bounding box center [520, 439] width 972 height 810
click at [640, 269] on div "Error Run Code · JavaScript Run Code Step 10 Copy step Delete step Add Note Test" at bounding box center [580, 273] width 180 height 20
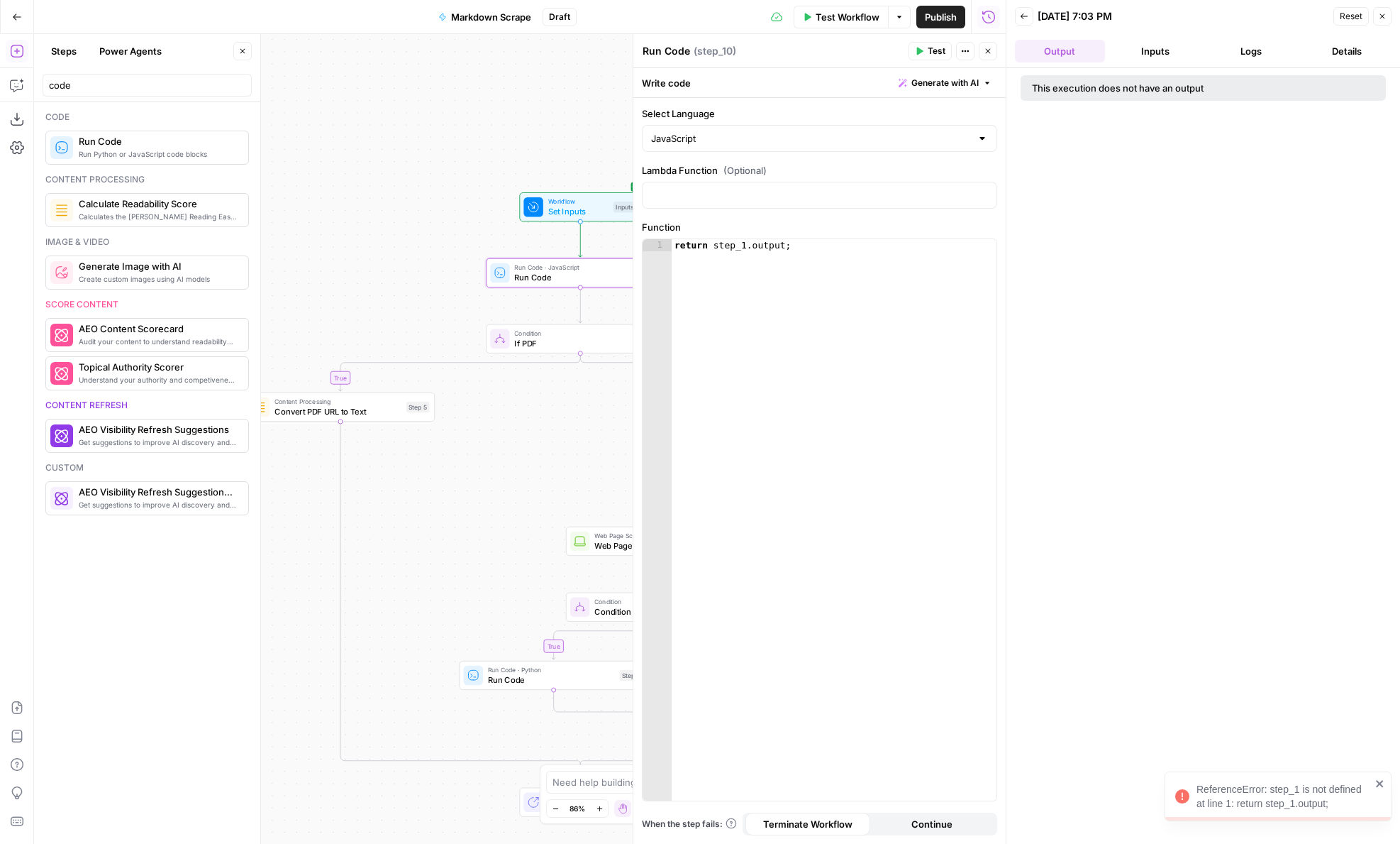
click at [988, 50] on icon "button" at bounding box center [988, 51] width 5 height 5
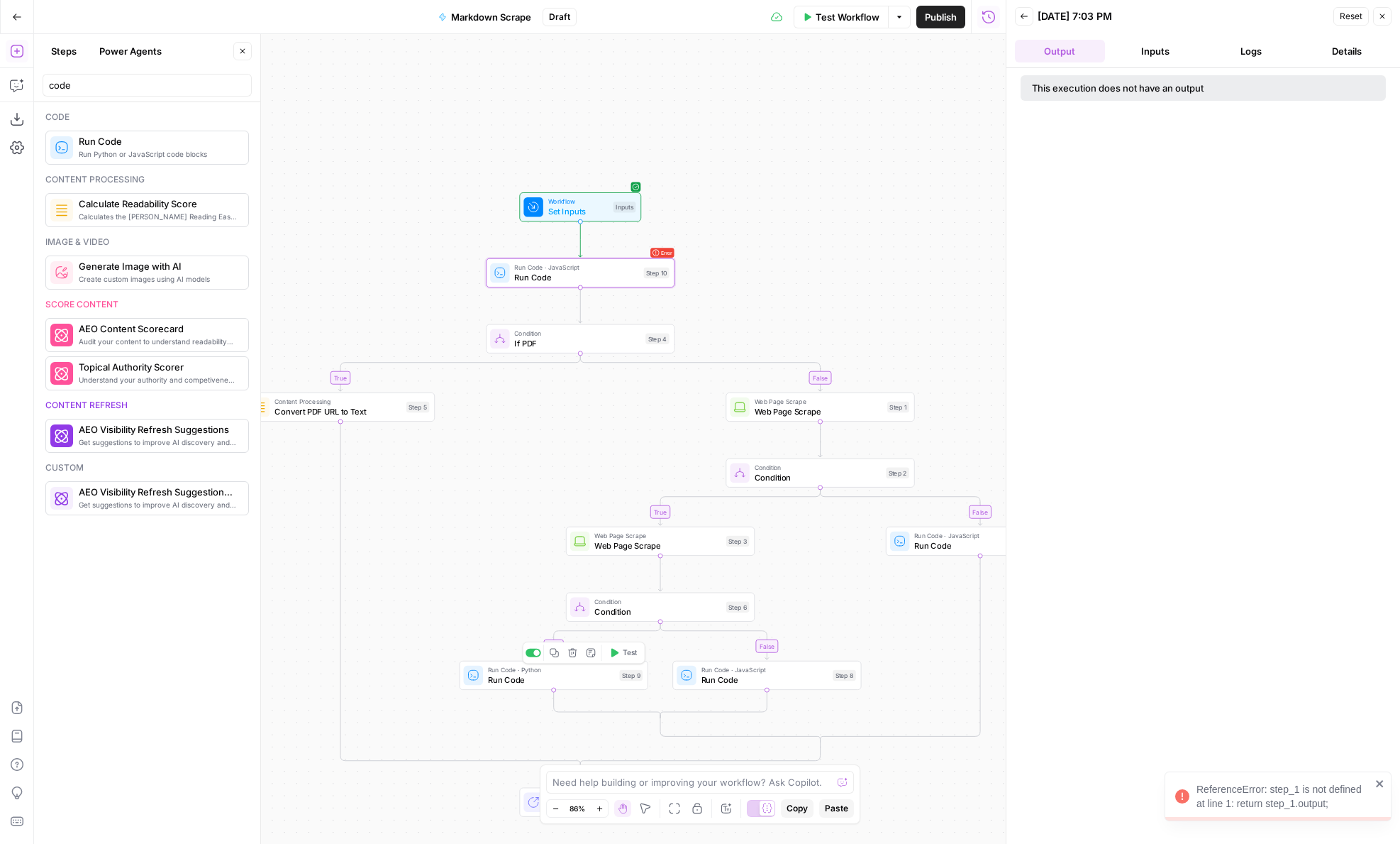
click at [592, 674] on span "Run Code" at bounding box center [551, 679] width 127 height 12
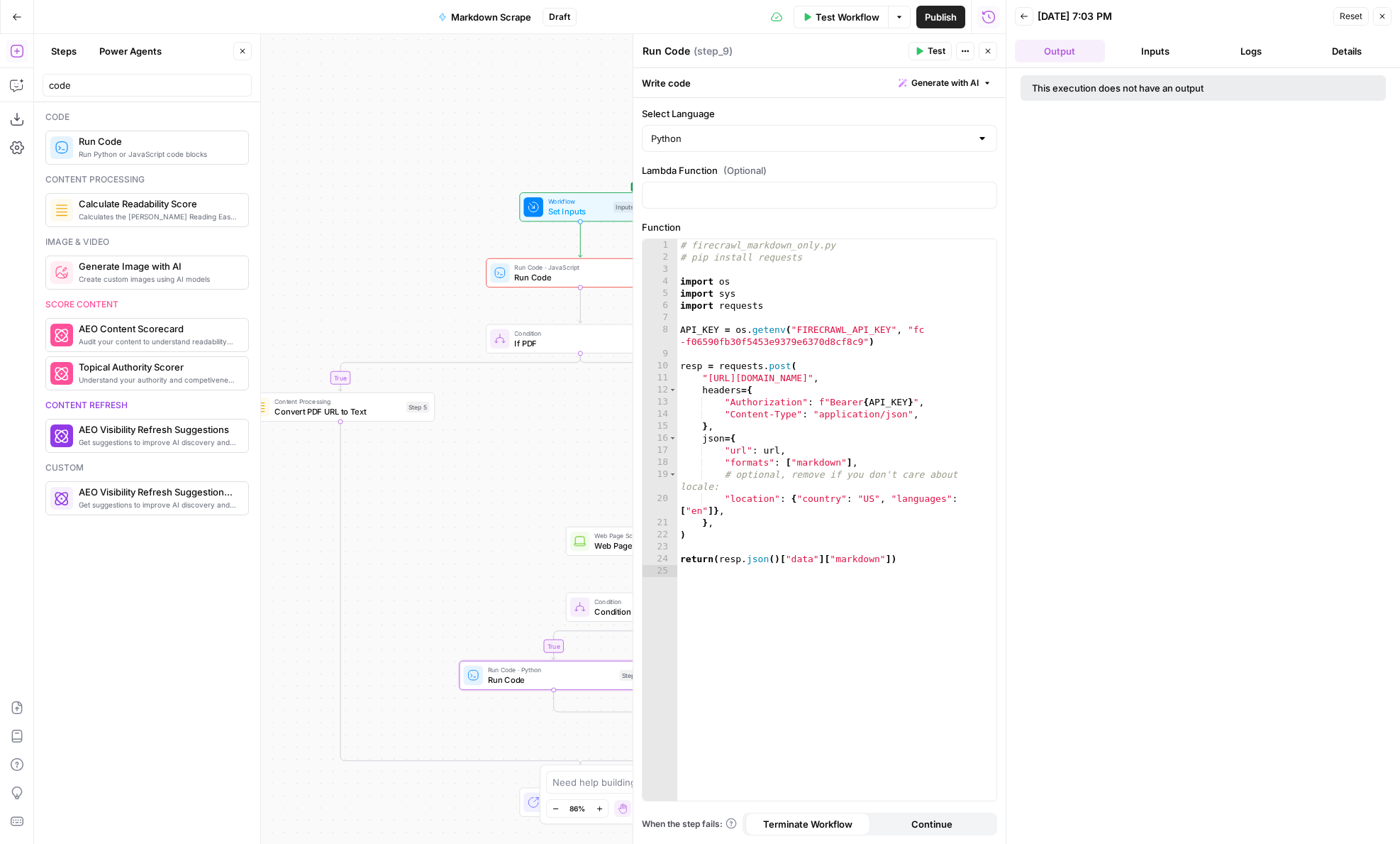
click at [991, 55] on button "Close" at bounding box center [988, 50] width 18 height 18
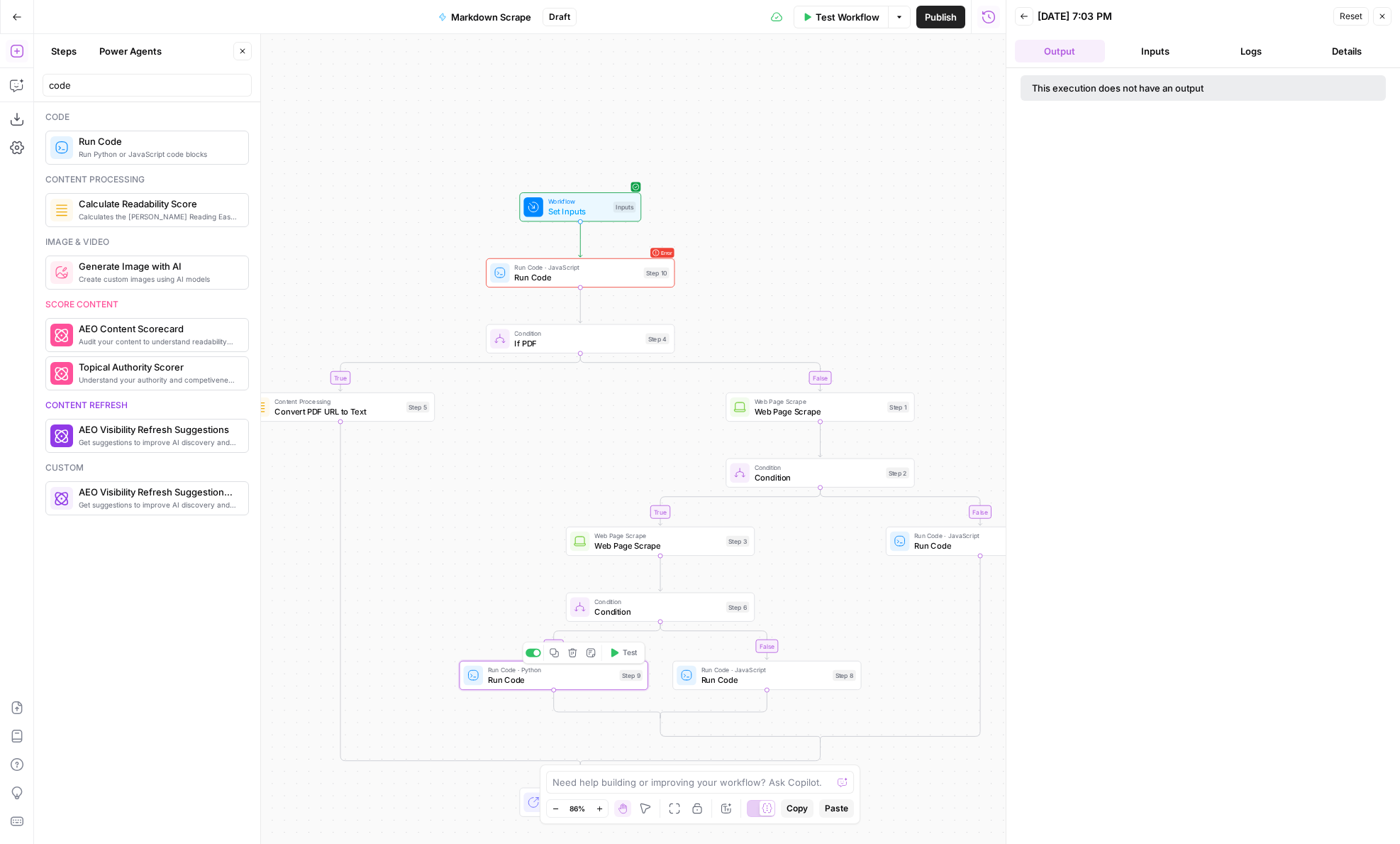
click at [553, 654] on icon "button" at bounding box center [554, 652] width 9 height 9
click at [579, 242] on icon "Edge from start to step_10" at bounding box center [580, 239] width 4 height 36
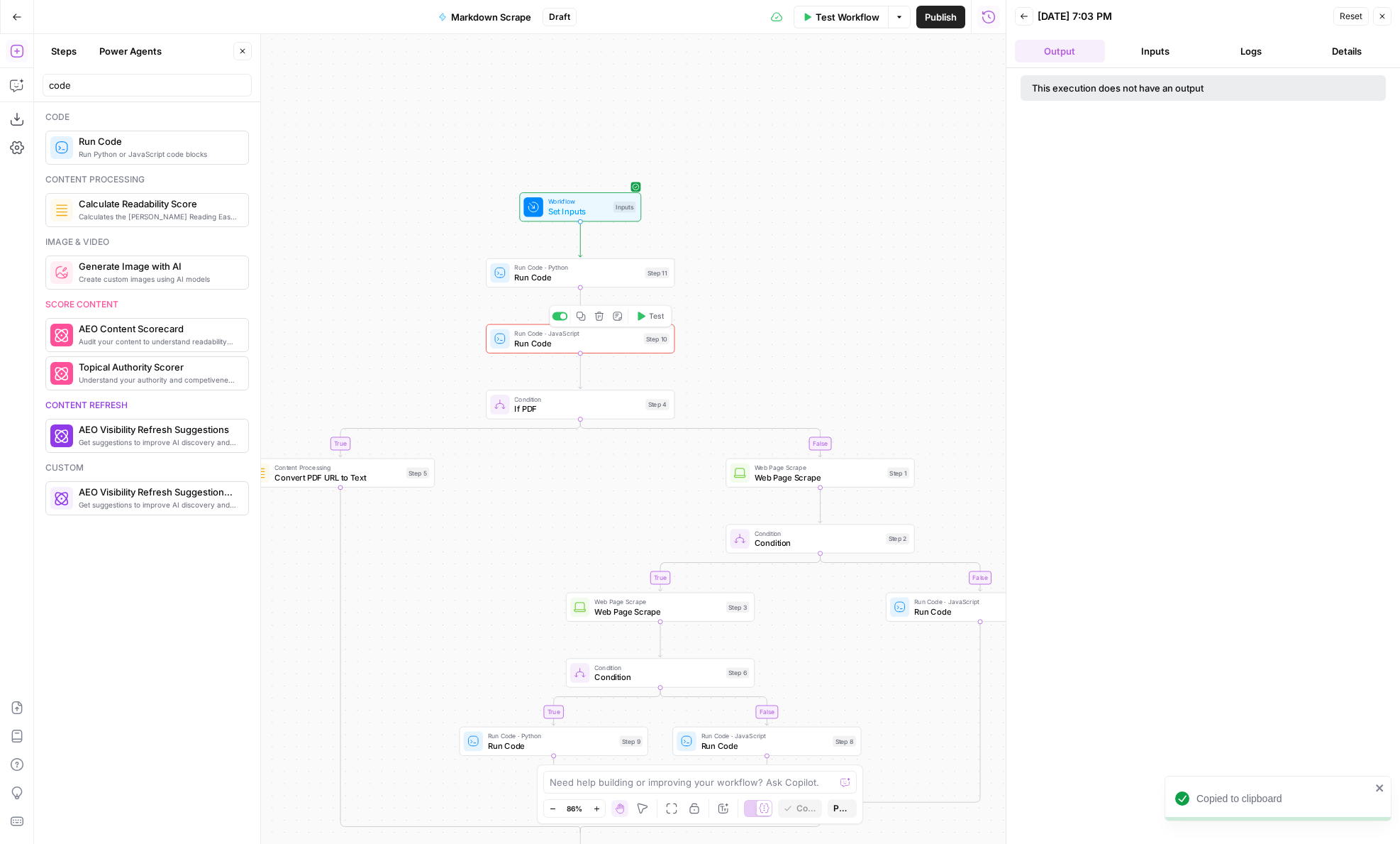
click at [597, 318] on icon "button" at bounding box center [600, 317] width 10 height 10
click at [678, 189] on button "Delete Step" at bounding box center [661, 181] width 72 height 25
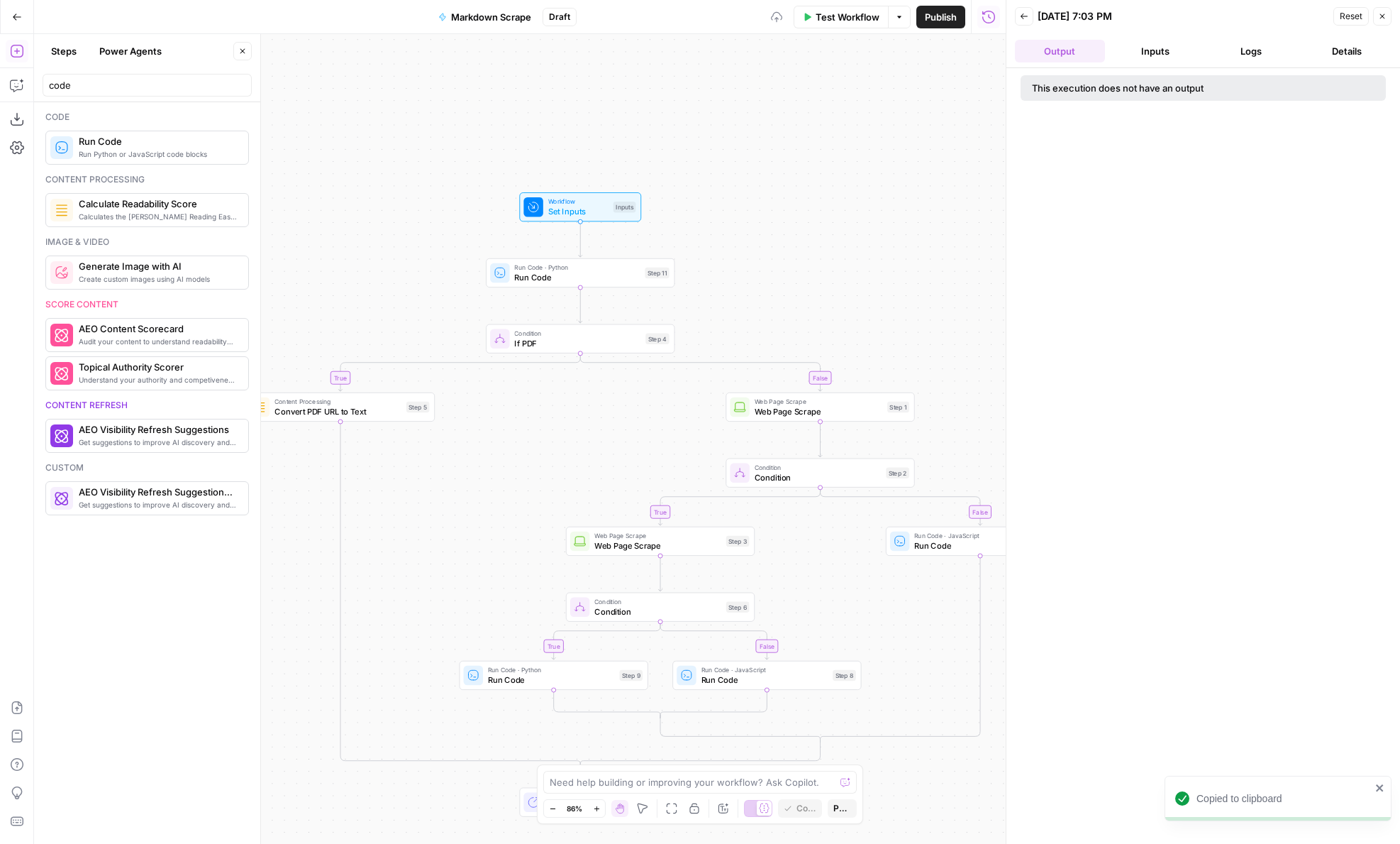
click at [649, 254] on span "Test" at bounding box center [657, 250] width 15 height 11
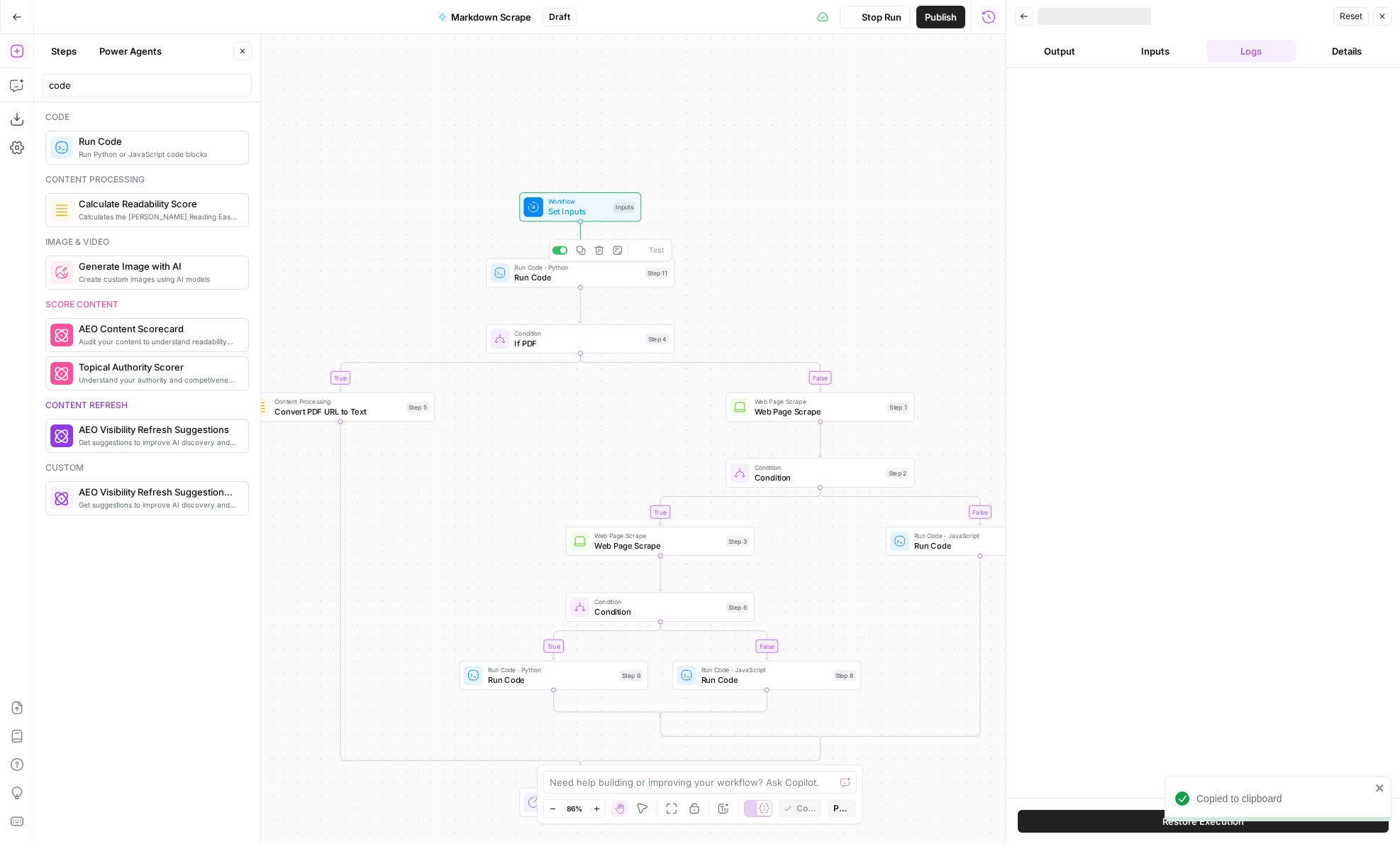
click at [638, 271] on span "Run Code" at bounding box center [577, 277] width 125 height 12
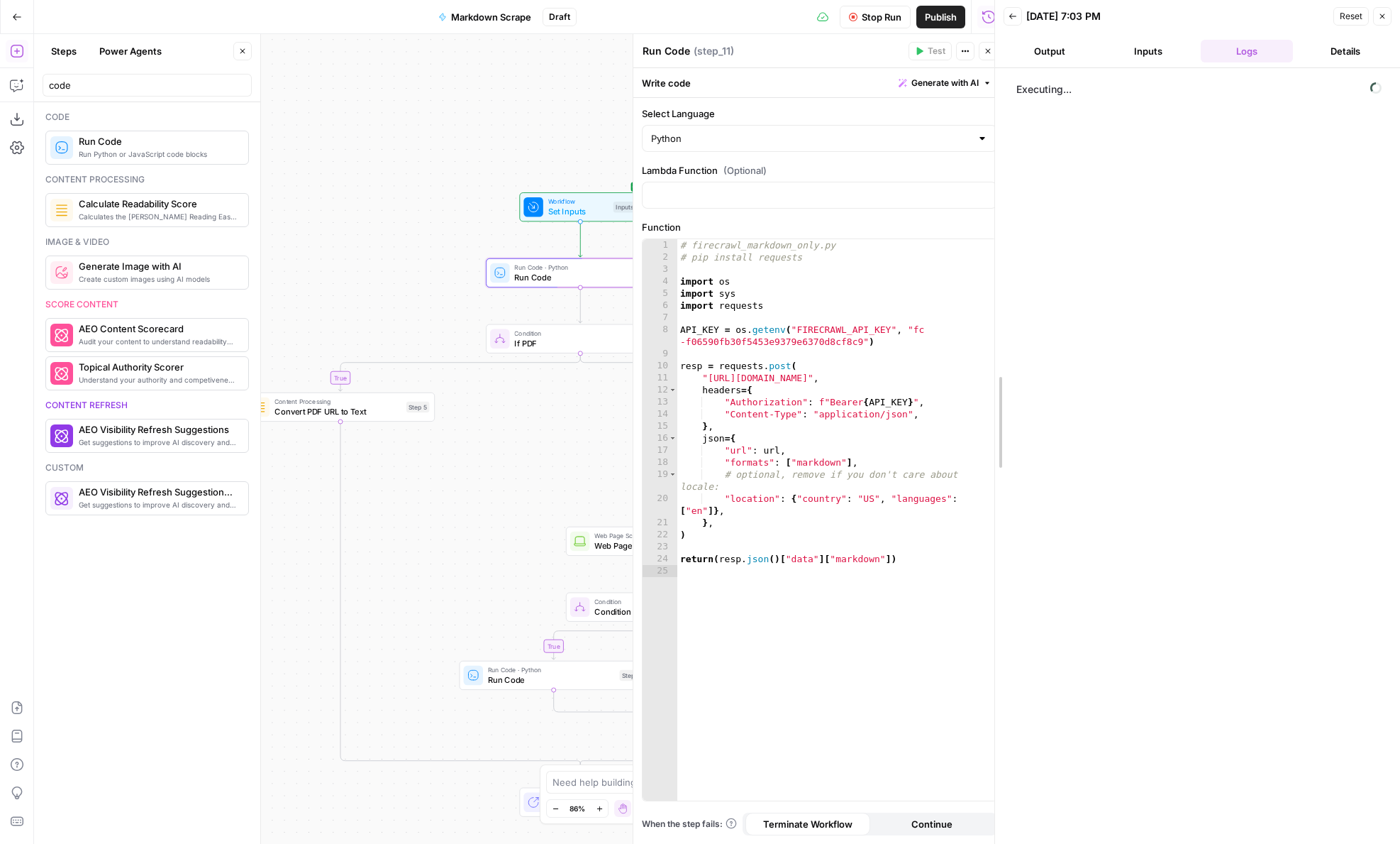
drag, startPoint x: 1008, startPoint y: 93, endPoint x: 997, endPoint y: 93, distance: 11.0
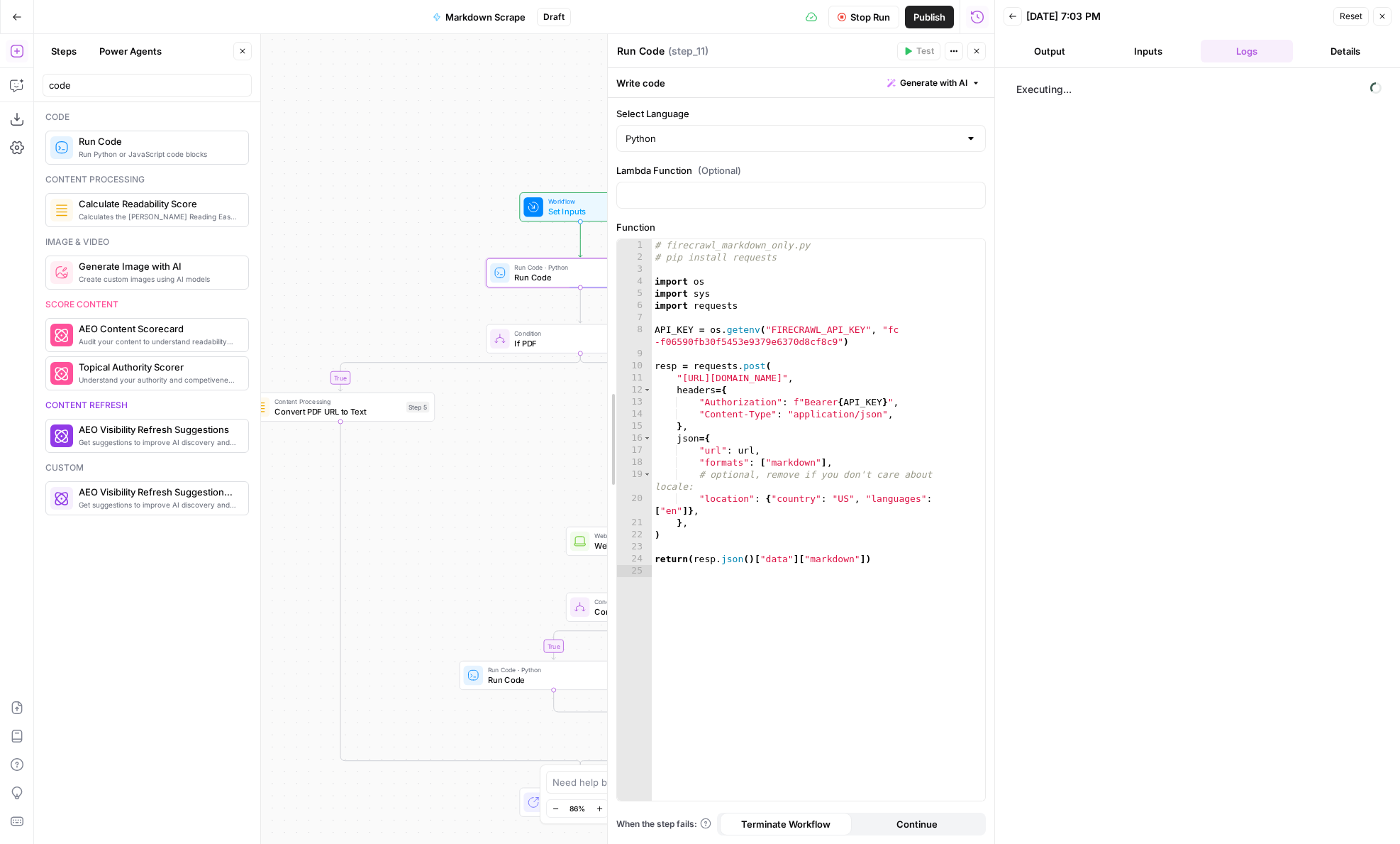
drag, startPoint x: 625, startPoint y: 249, endPoint x: 567, endPoint y: 249, distance: 58.0
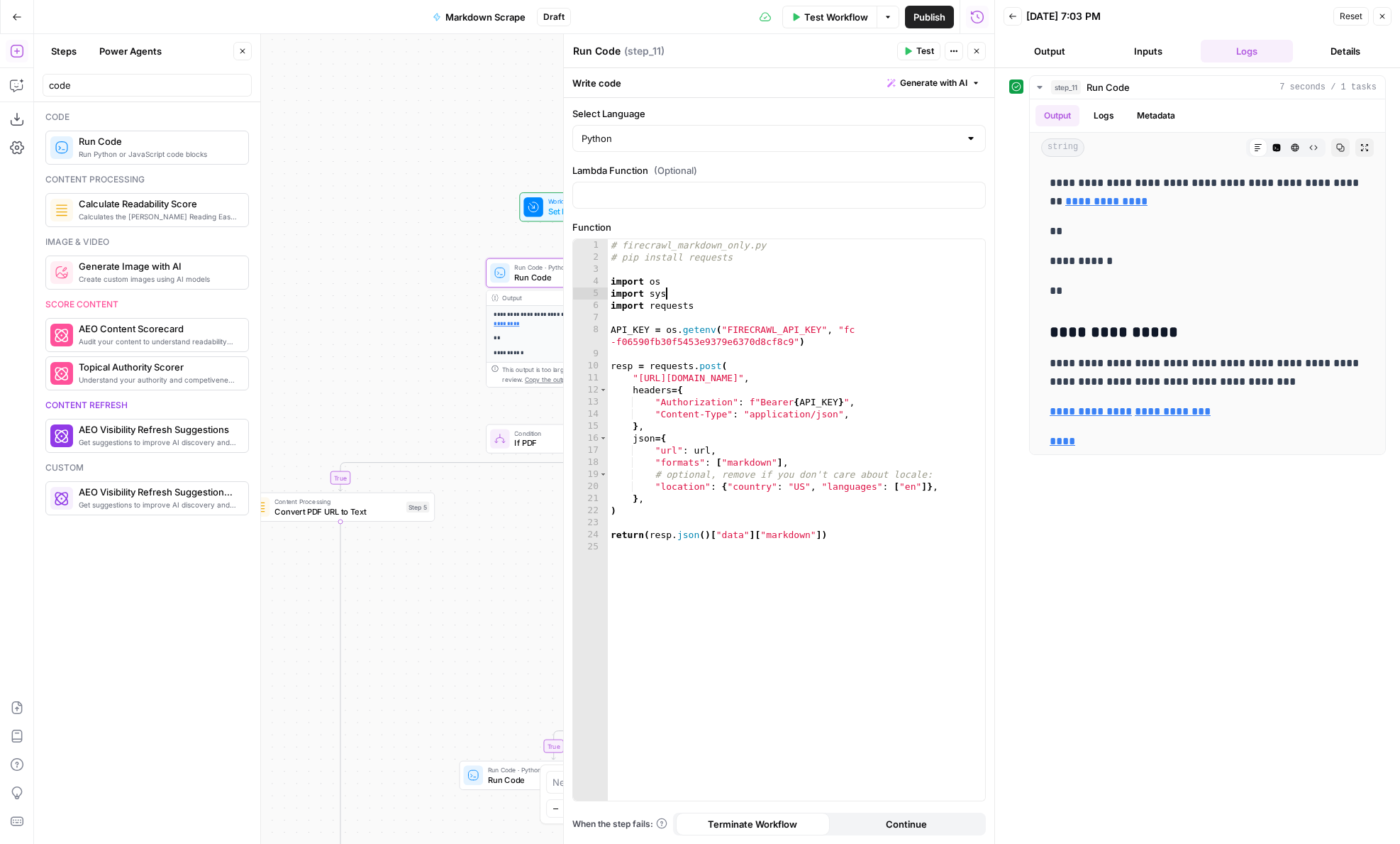
click at [812, 295] on div "# firecrawl_markdown_only.py # pip install requests import os import sys import…" at bounding box center [796, 532] width 377 height 585
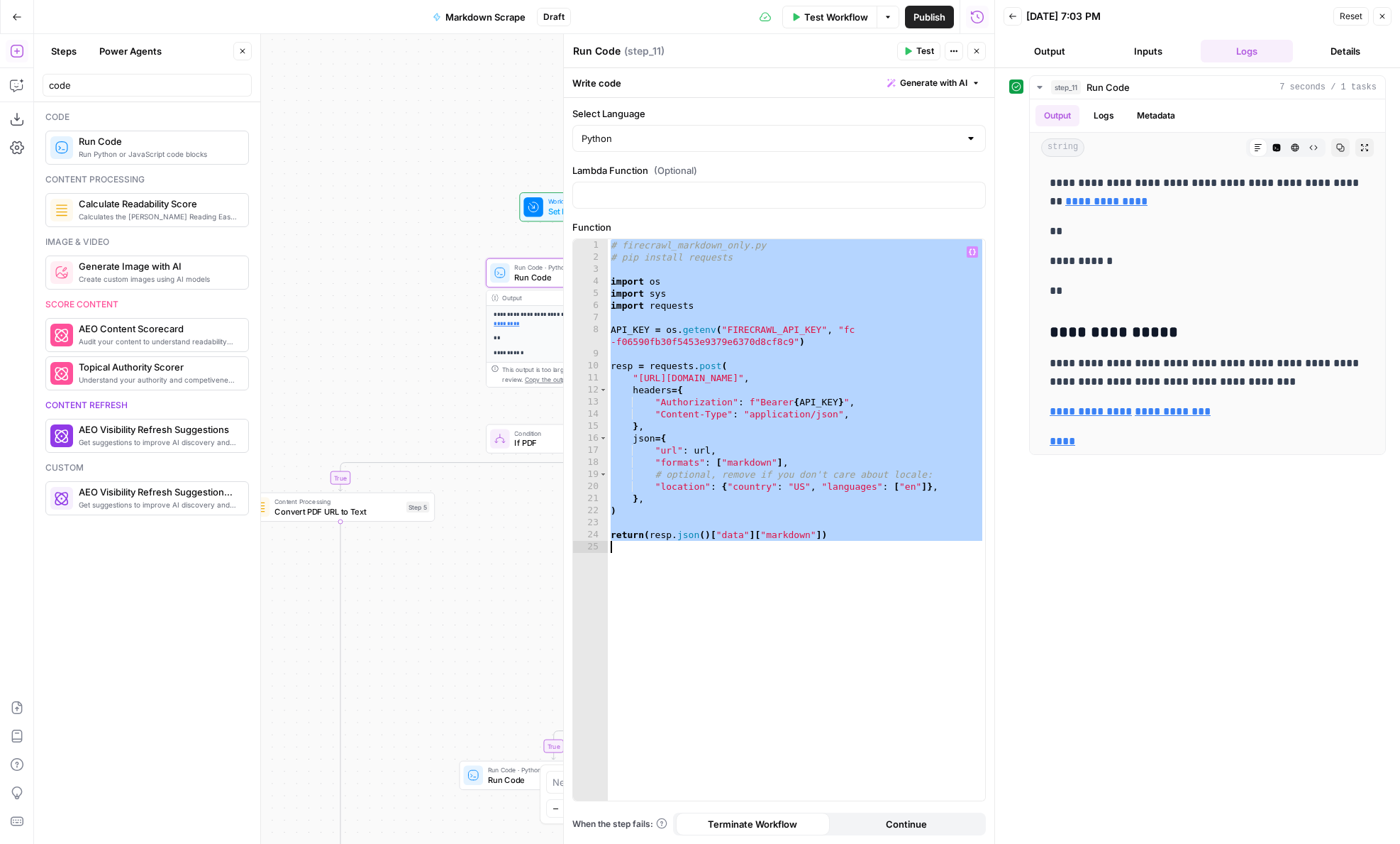
click at [698, 360] on div "# firecrawl_markdown_only.py # pip install requests import os import sys import…" at bounding box center [796, 532] width 377 height 585
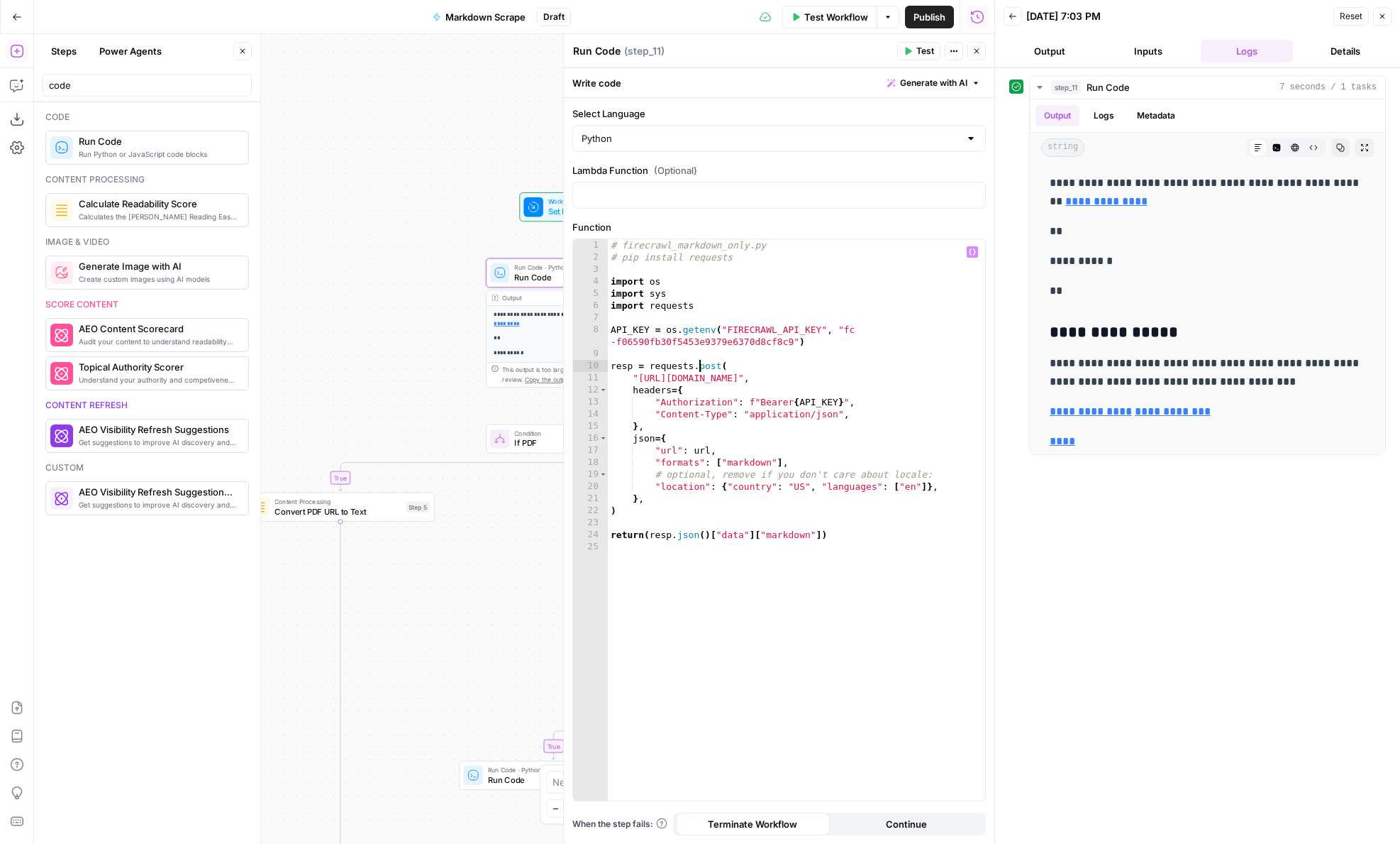
type textarea "**********"
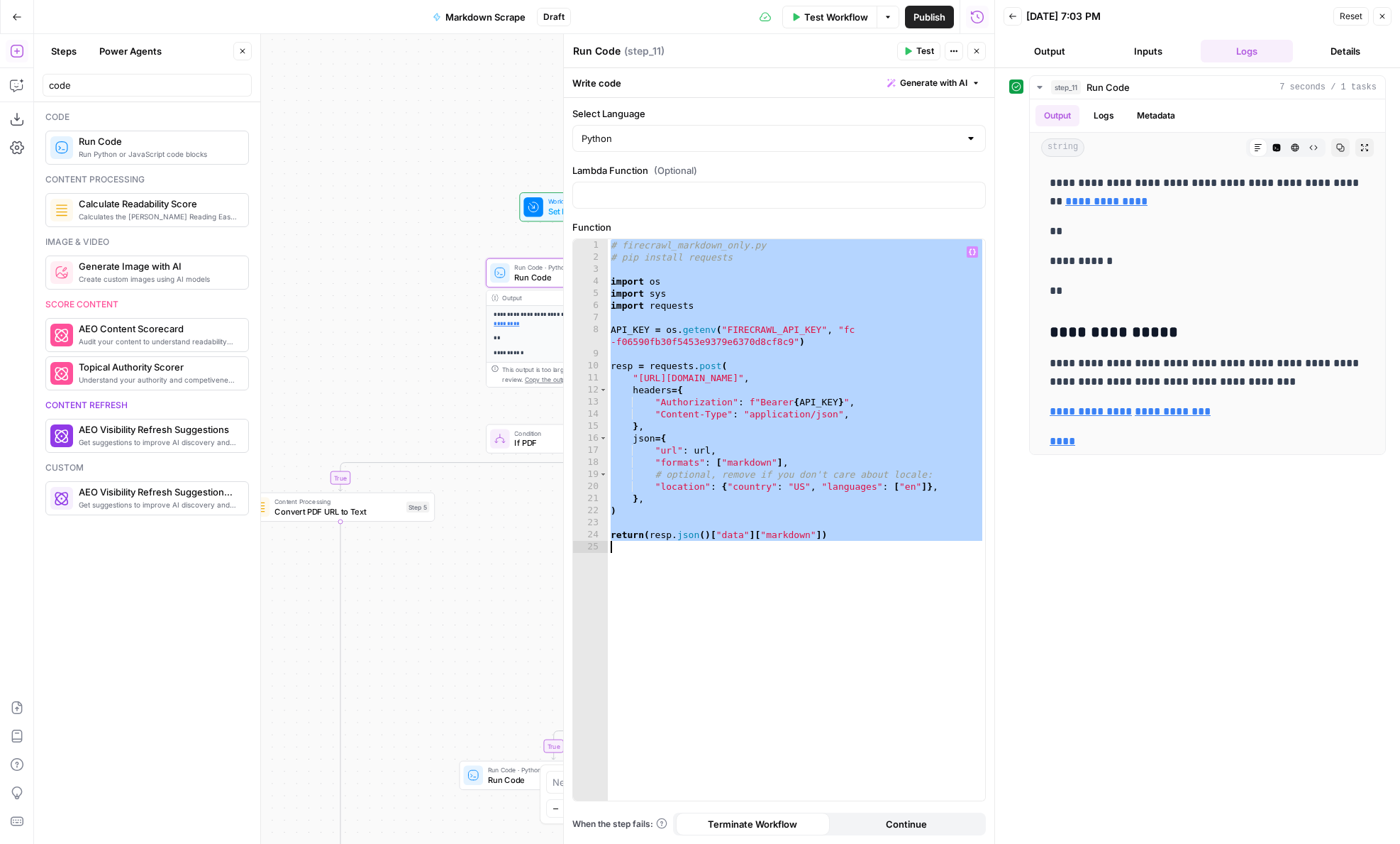
paste textarea
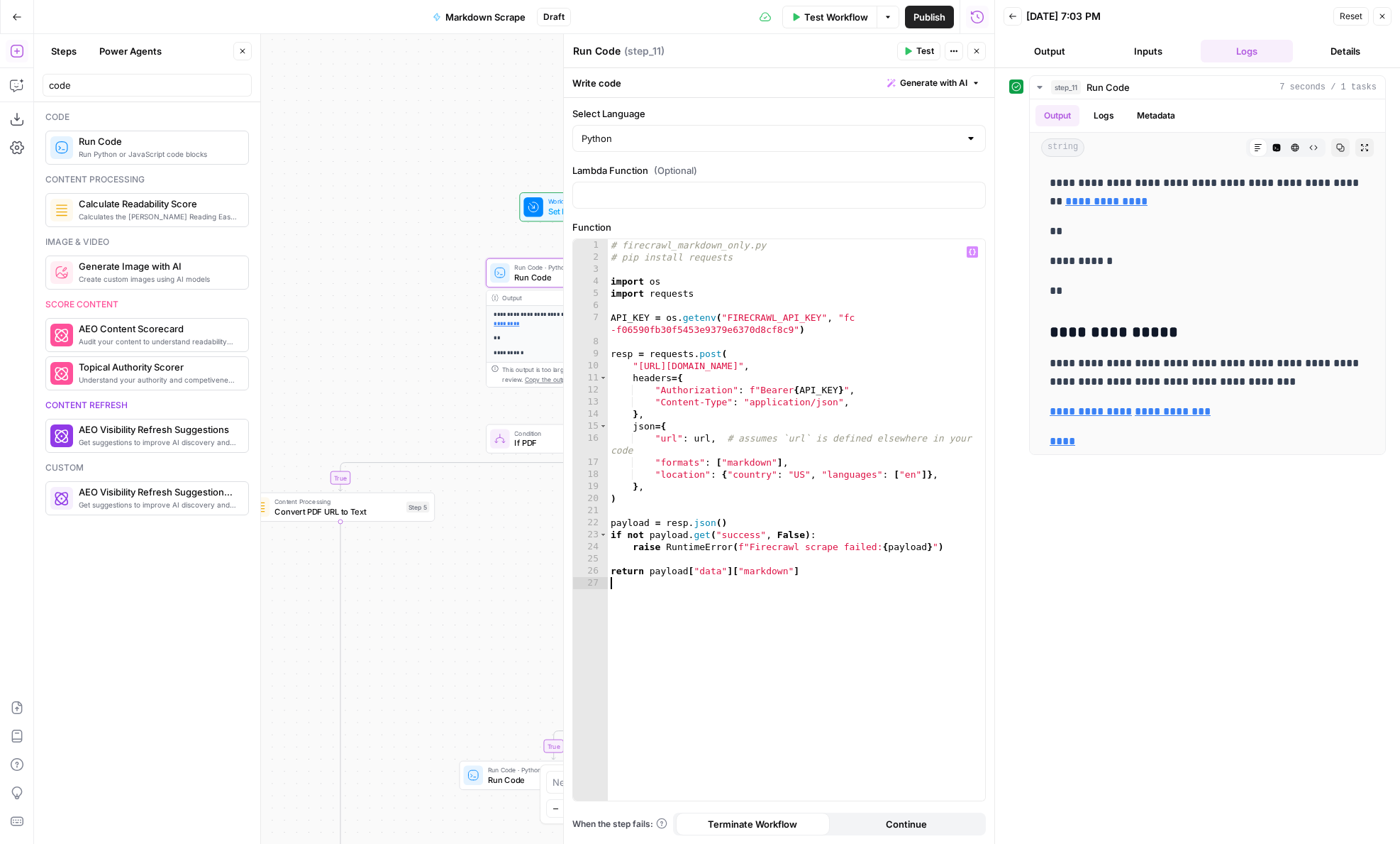
scroll to position [0, 0]
click at [917, 55] on span "Test" at bounding box center [925, 51] width 17 height 13
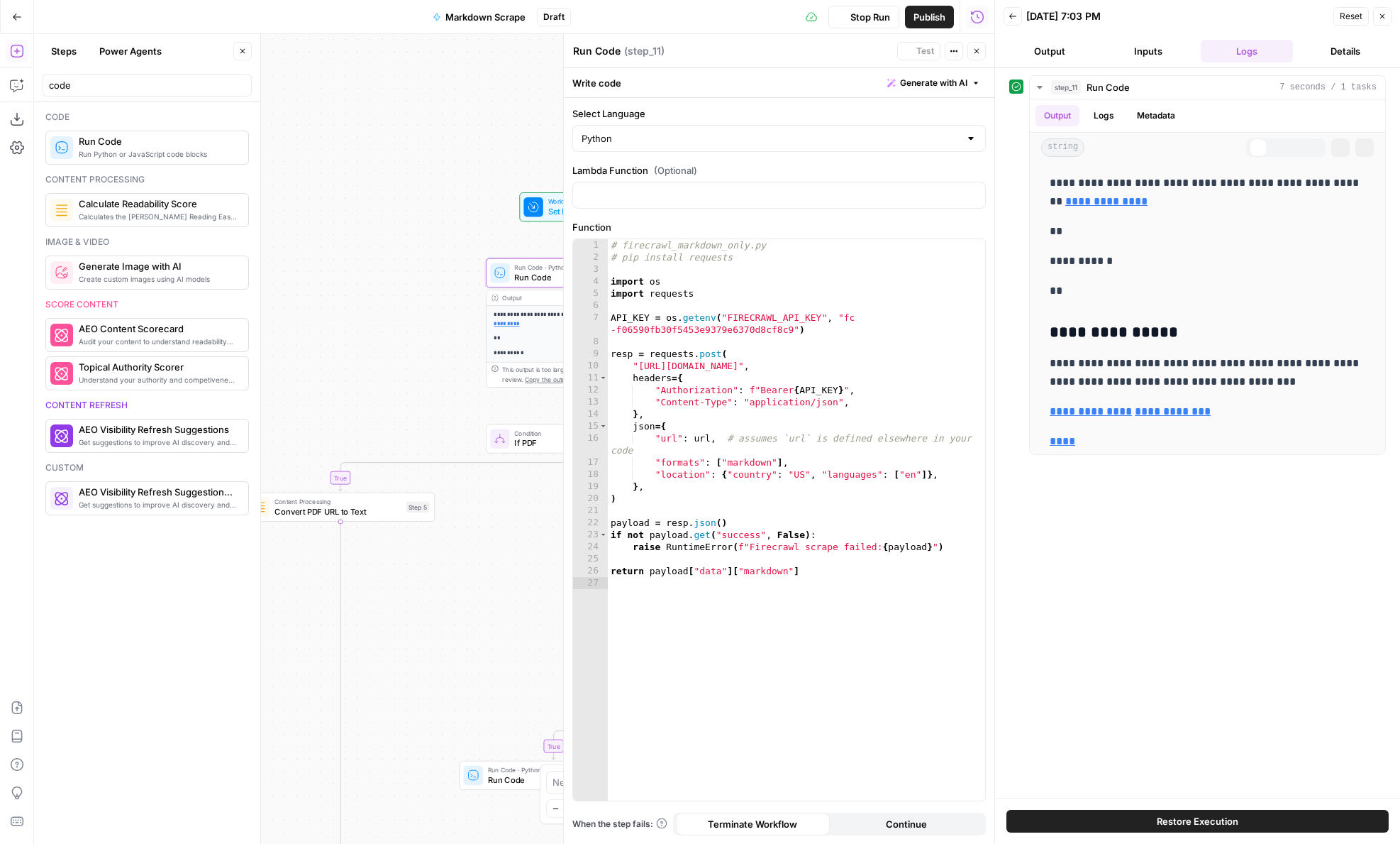
click at [978, 55] on icon "button" at bounding box center [977, 51] width 9 height 9
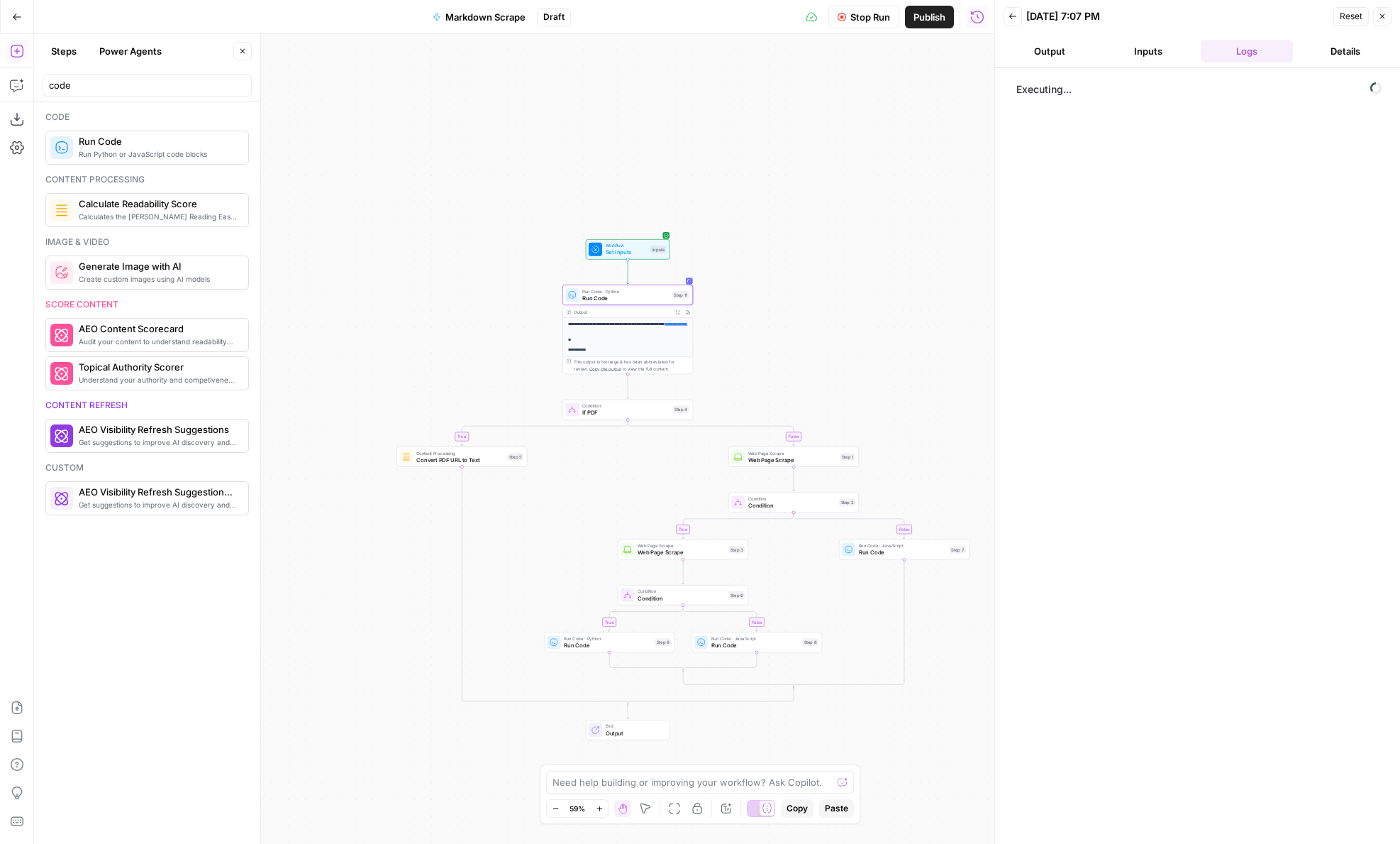
drag, startPoint x: 734, startPoint y: 344, endPoint x: 695, endPoint y: 200, distance: 149.2
click at [696, 200] on div "**********" at bounding box center [514, 439] width 960 height 810
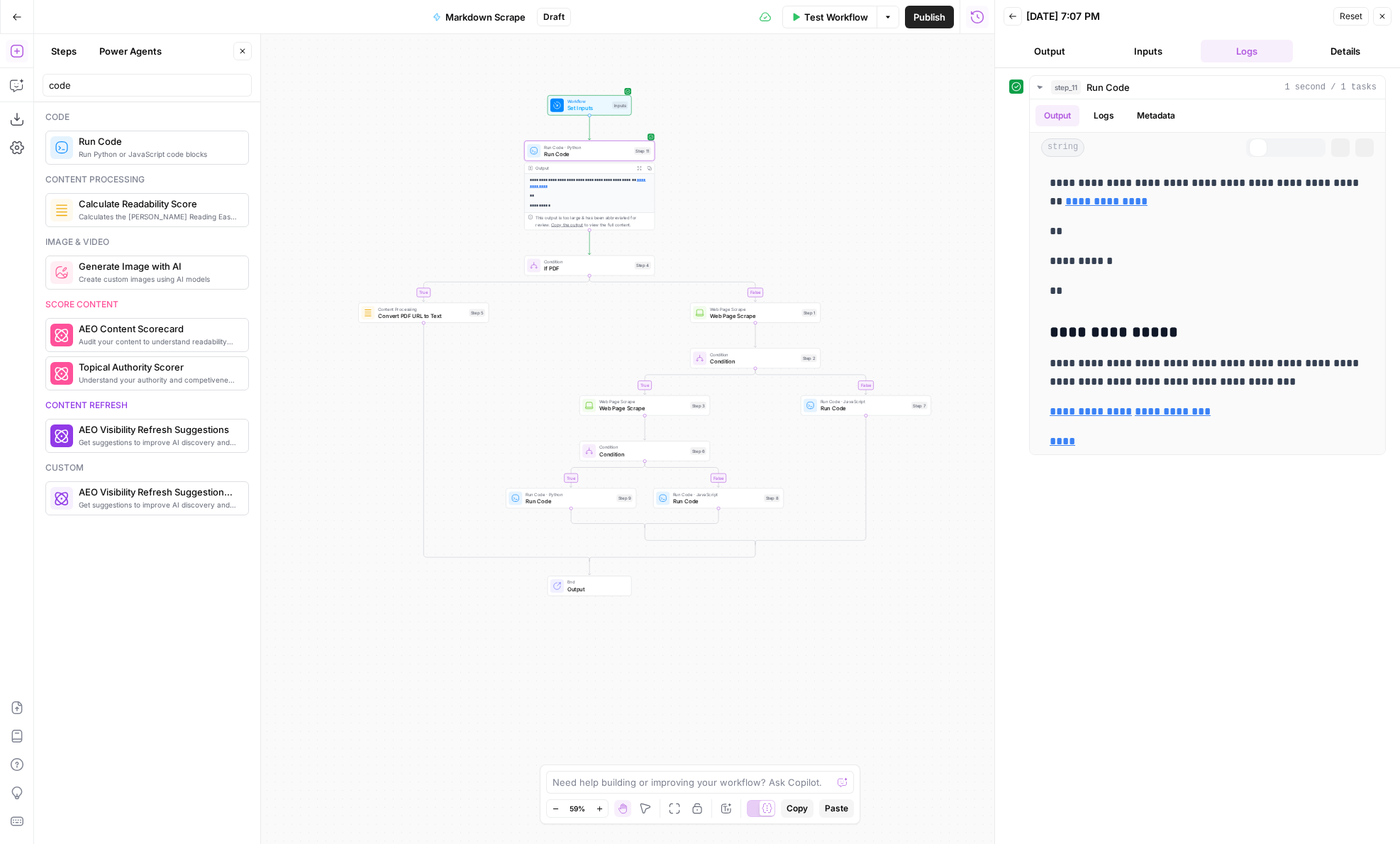
click at [554, 152] on span "Run Code" at bounding box center [587, 154] width 87 height 9
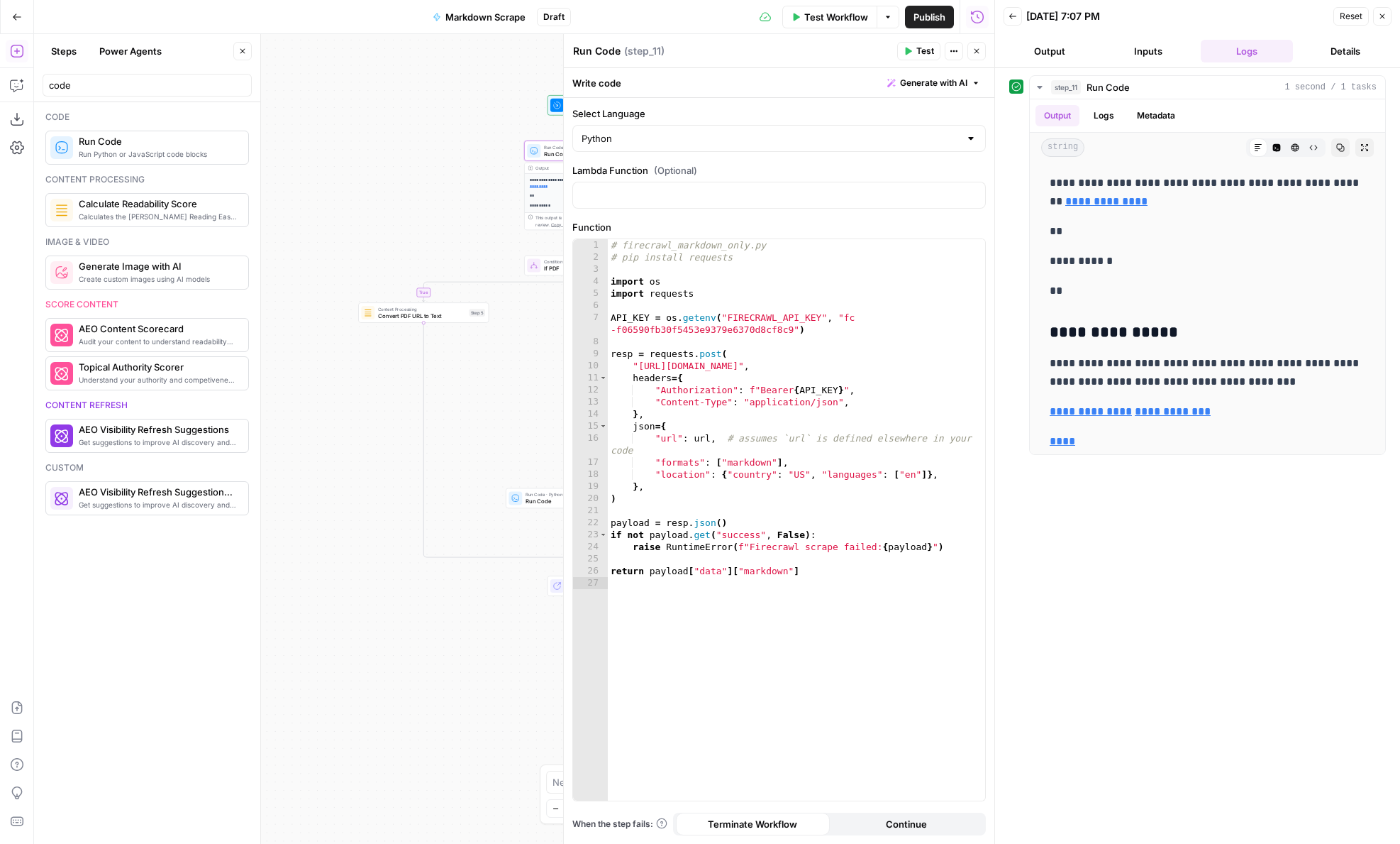
click at [687, 391] on div "# firecrawl_markdown_only.py # pip install requests import os import requests A…" at bounding box center [796, 532] width 377 height 585
type textarea "**********"
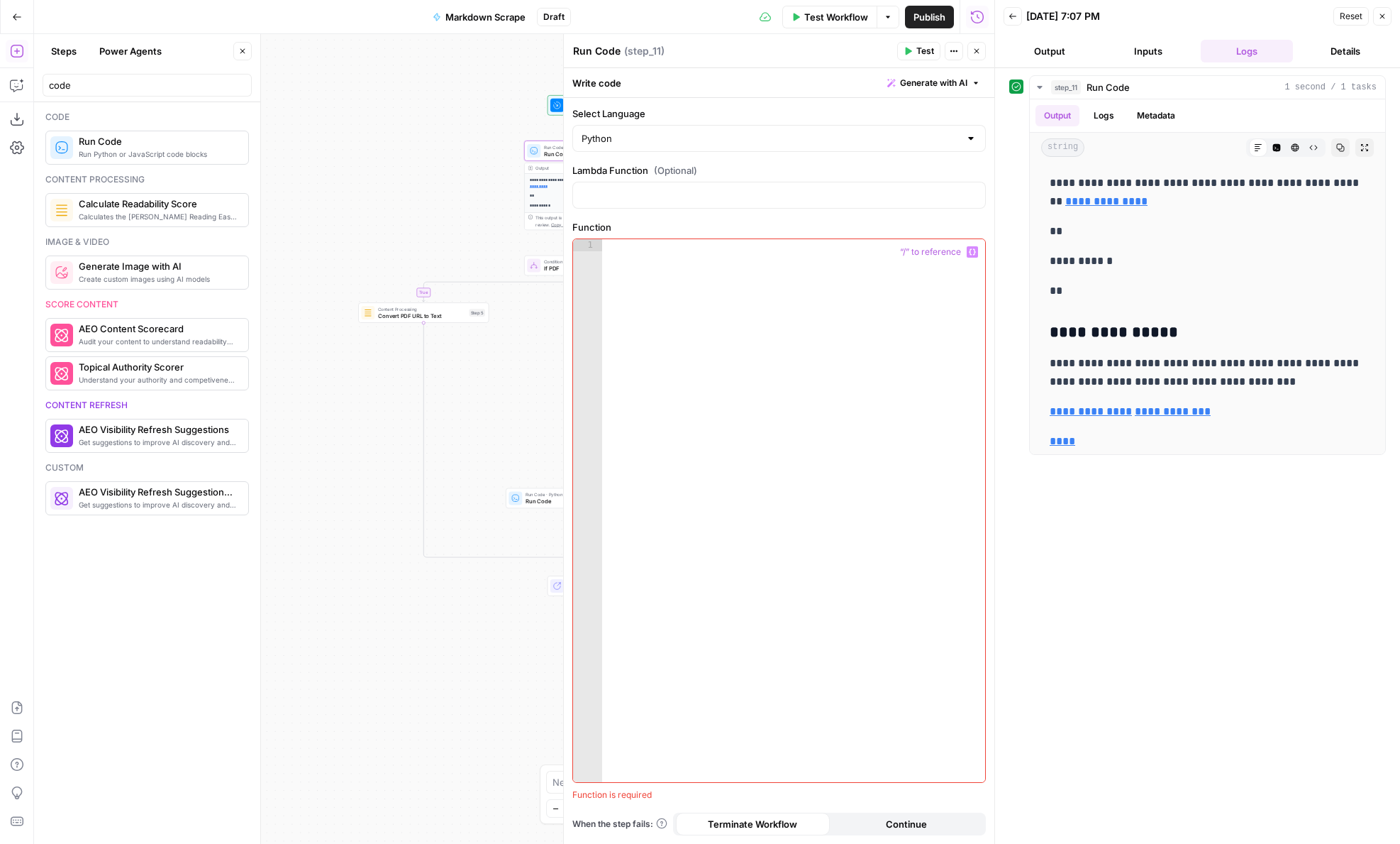
click at [976, 50] on icon "button" at bounding box center [977, 51] width 9 height 9
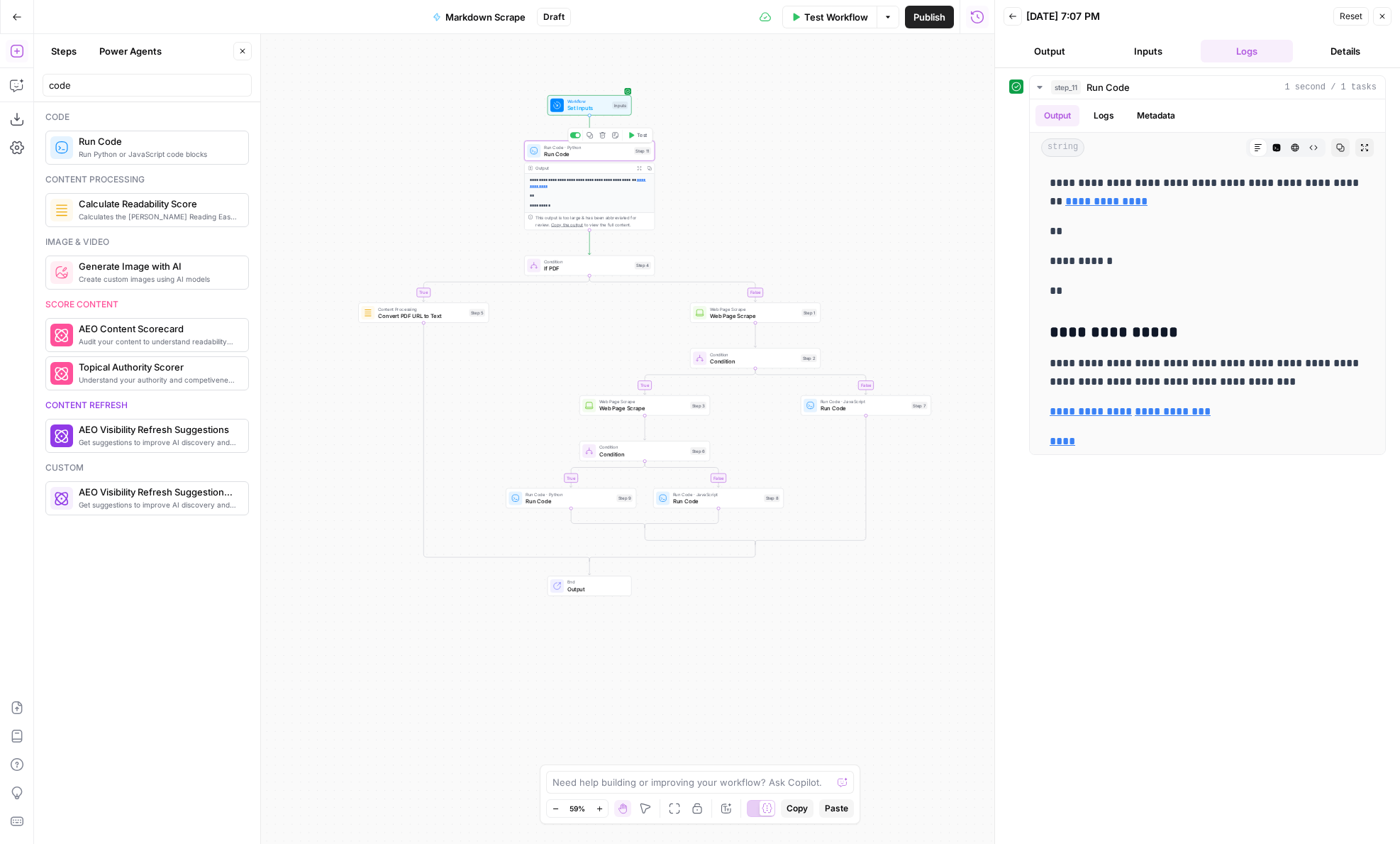
click at [604, 133] on icon "button" at bounding box center [602, 135] width 7 height 7
click at [652, 186] on span "Delete Step" at bounding box center [662, 181] width 55 height 14
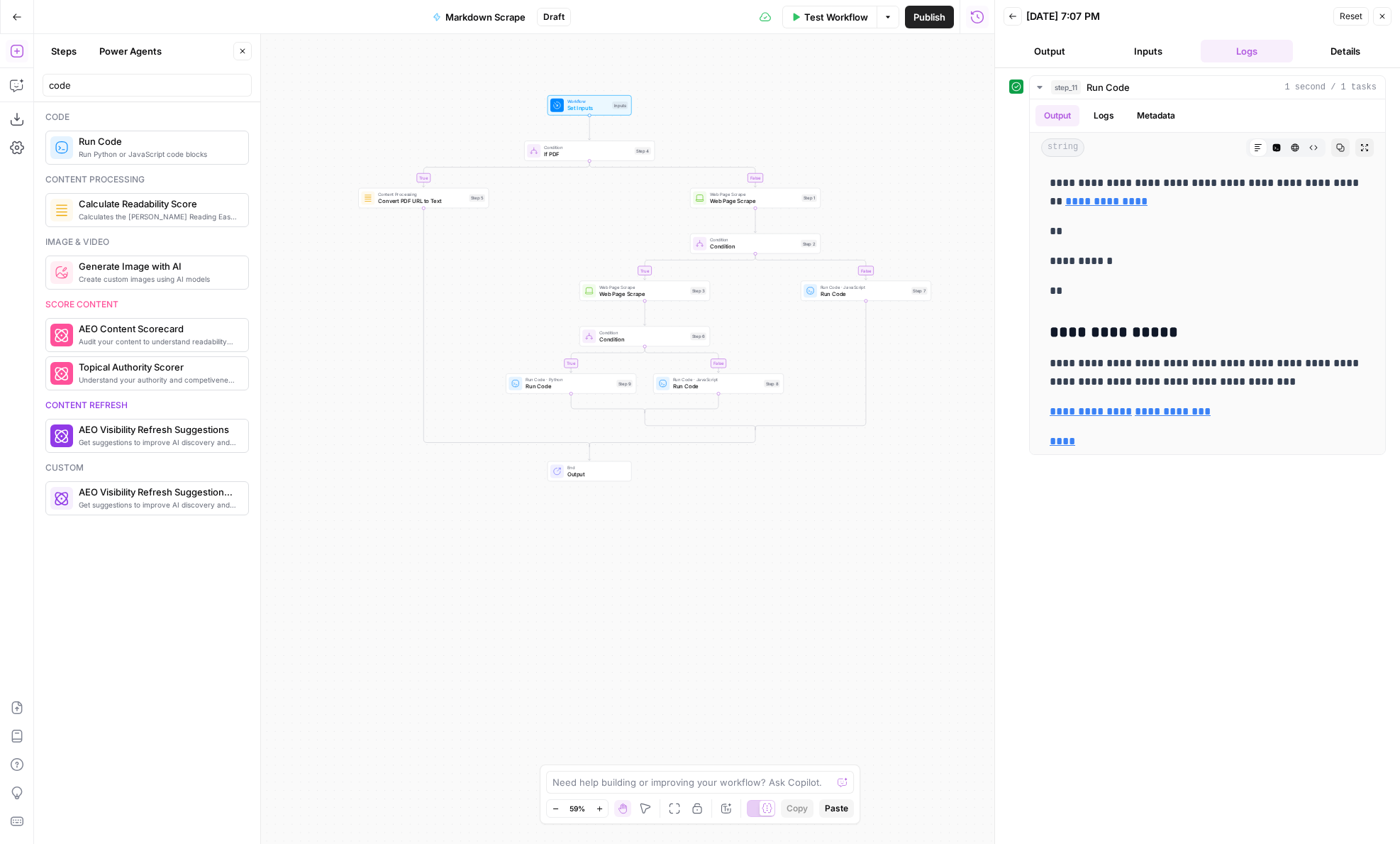
click at [545, 387] on span "Run Code" at bounding box center [569, 387] width 88 height 9
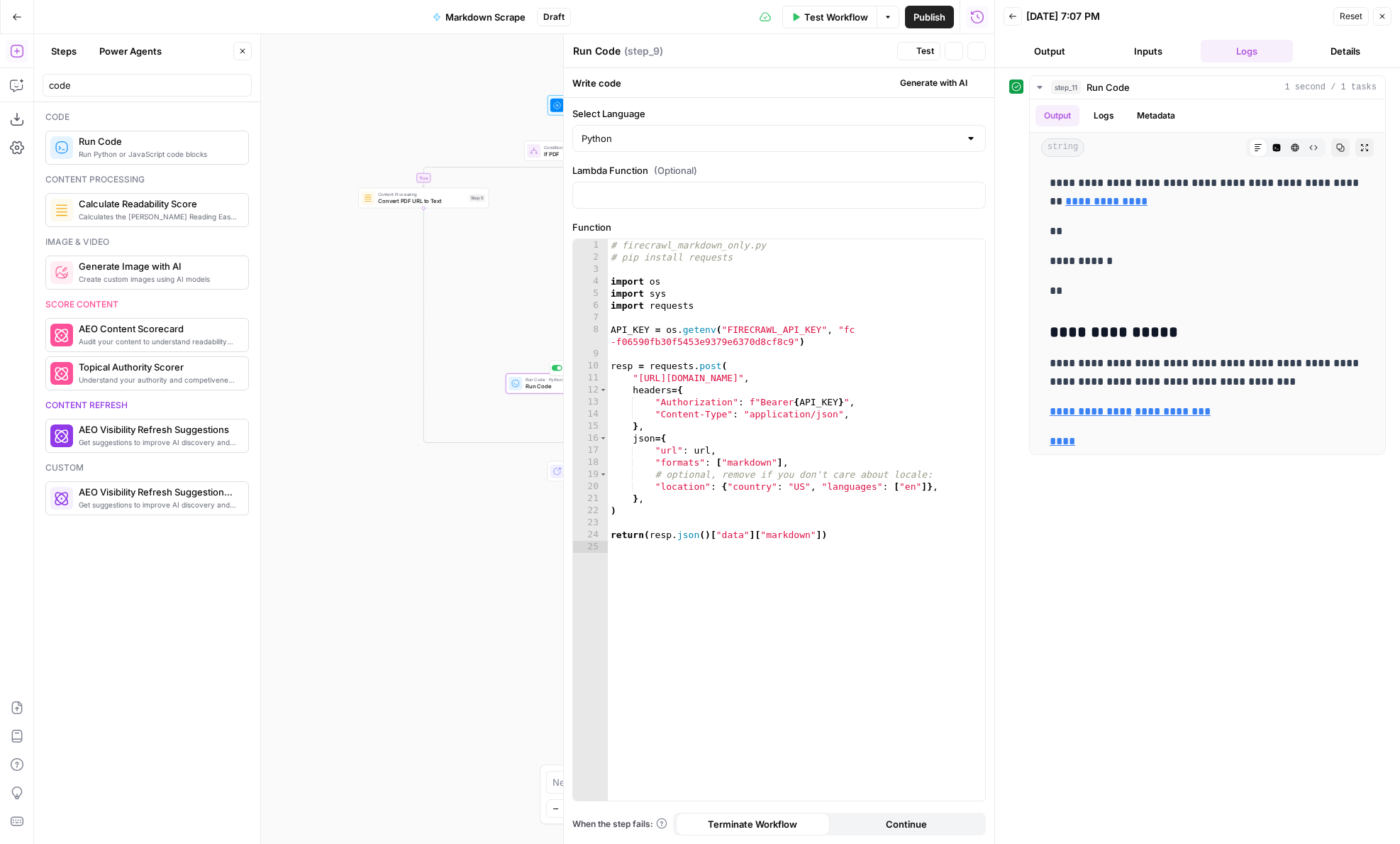
click at [716, 419] on div "# firecrawl_markdown_only.py # pip install requests import os import sys import…" at bounding box center [796, 532] width 377 height 585
type textarea "**********"
paste textarea
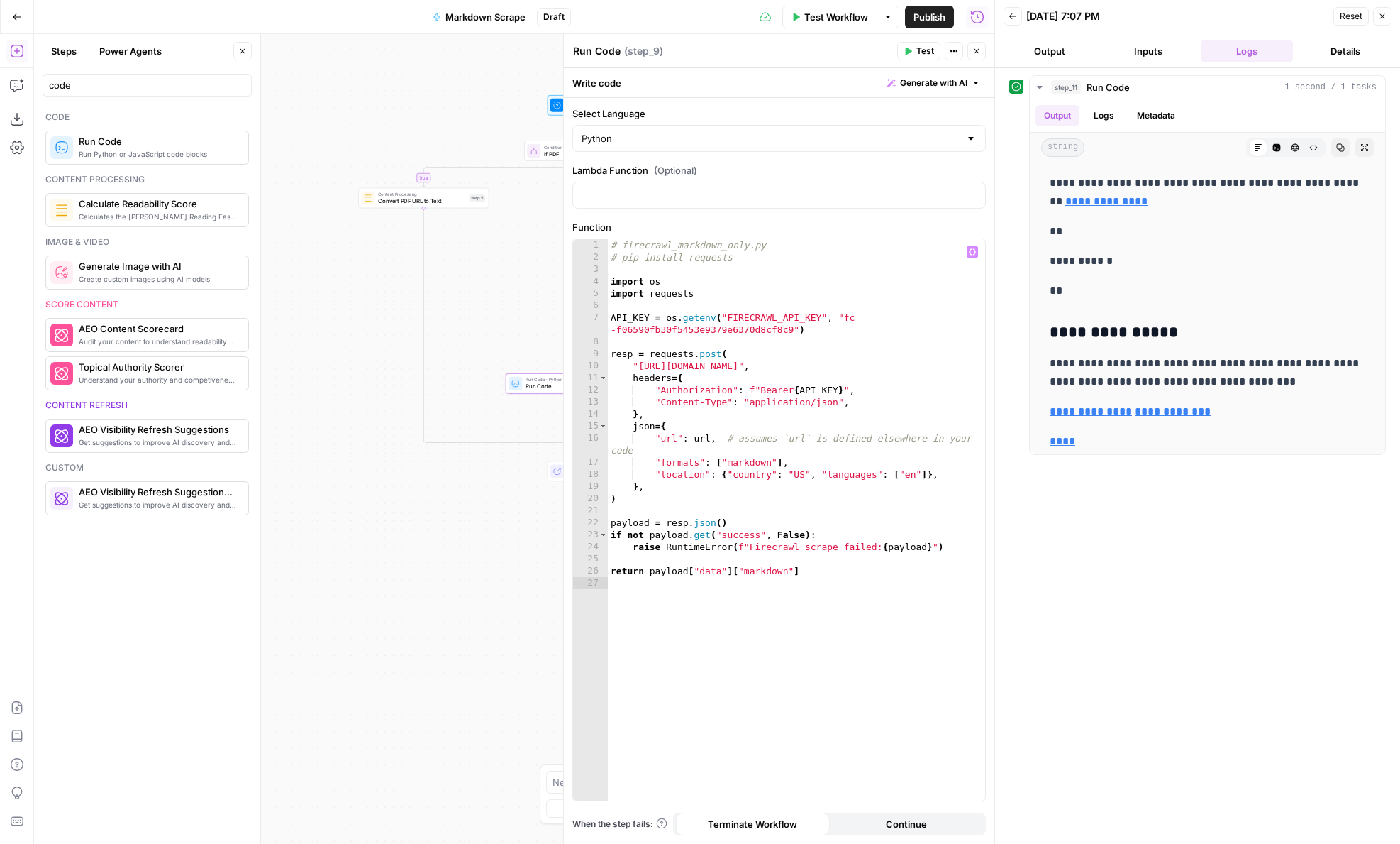
click at [598, 58] on div "Run Code Run Code" at bounding box center [596, 50] width 55 height 17
type textarea "Firecrawl"
click at [897, 819] on span "Continue" at bounding box center [906, 824] width 41 height 14
click at [788, 552] on div "# firecrawl_markdown_only.py # pip install requests import os import requests A…" at bounding box center [796, 532] width 377 height 585
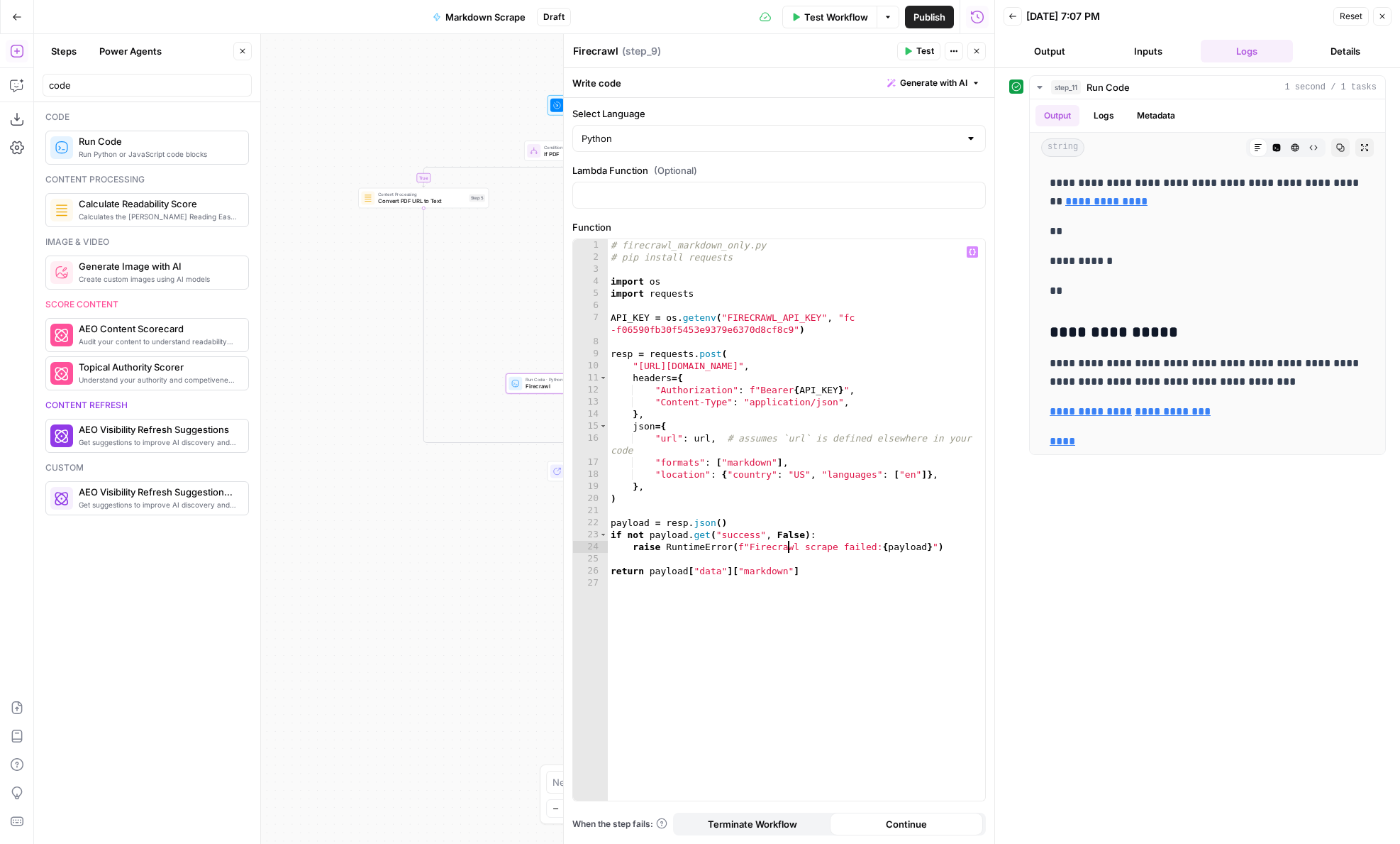
click at [788, 552] on div "# firecrawl_markdown_only.py # pip install requests import os import requests A…" at bounding box center [796, 532] width 377 height 585
click at [807, 551] on div "# firecrawl_markdown_only.py # pip install requests import os import requests A…" at bounding box center [796, 532] width 377 height 585
type textarea "**********"
click at [979, 59] on button "Close" at bounding box center [976, 50] width 18 height 18
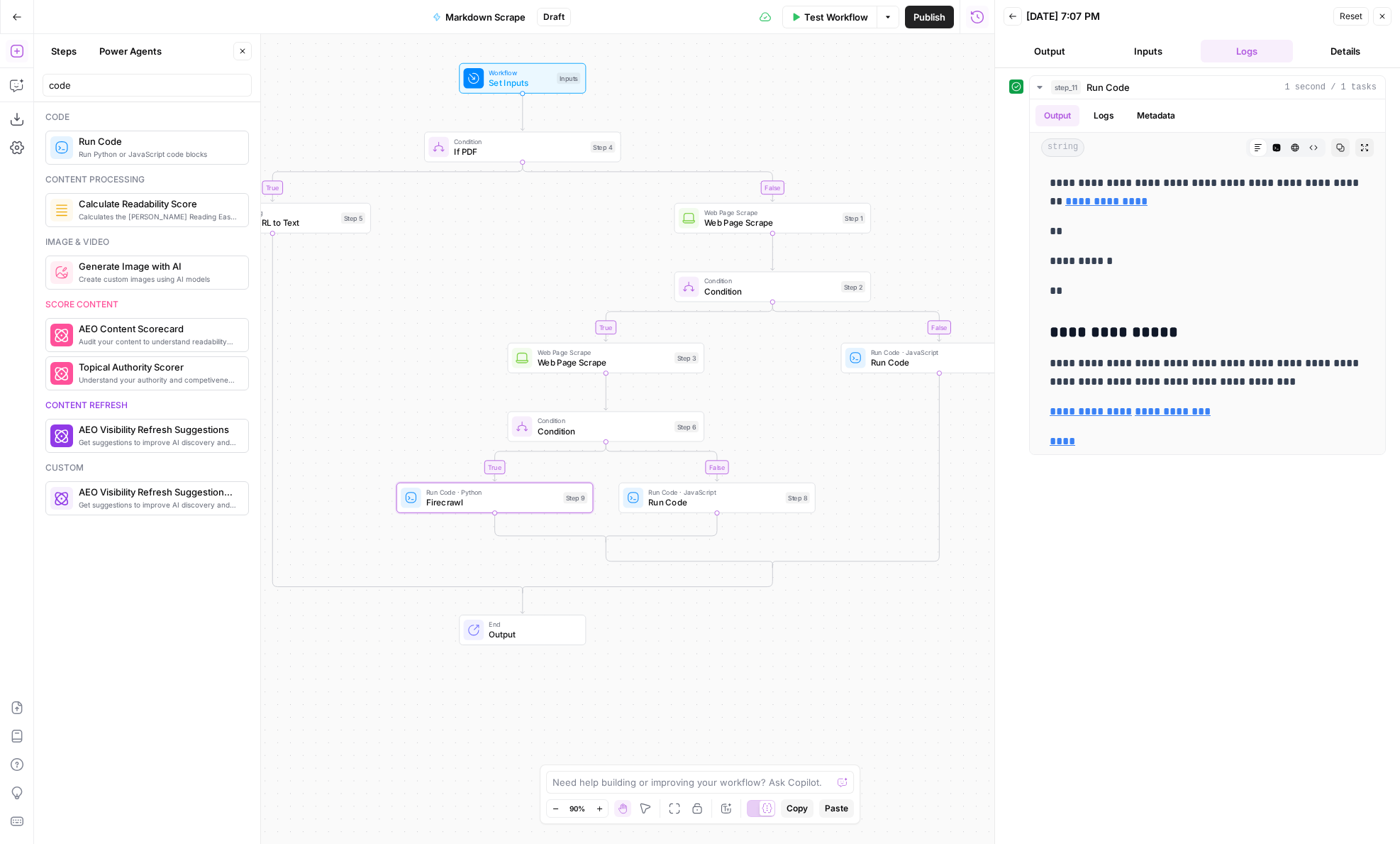
drag, startPoint x: 675, startPoint y: 533, endPoint x: 678, endPoint y: 636, distance: 103.0
click at [678, 636] on div "true false true false false true Workflow Set Inputs Inputs Condition If PDF St…" at bounding box center [514, 439] width 960 height 810
click at [71, 103] on div "Code Run Python or JavaScript code blocks Run Code Content processing Calculate…" at bounding box center [147, 473] width 226 height 741
drag, startPoint x: 82, startPoint y: 83, endPoint x: 39, endPoint y: 83, distance: 43.0
click at [39, 83] on header "Steps Power Agents Close code" at bounding box center [147, 68] width 226 height 68
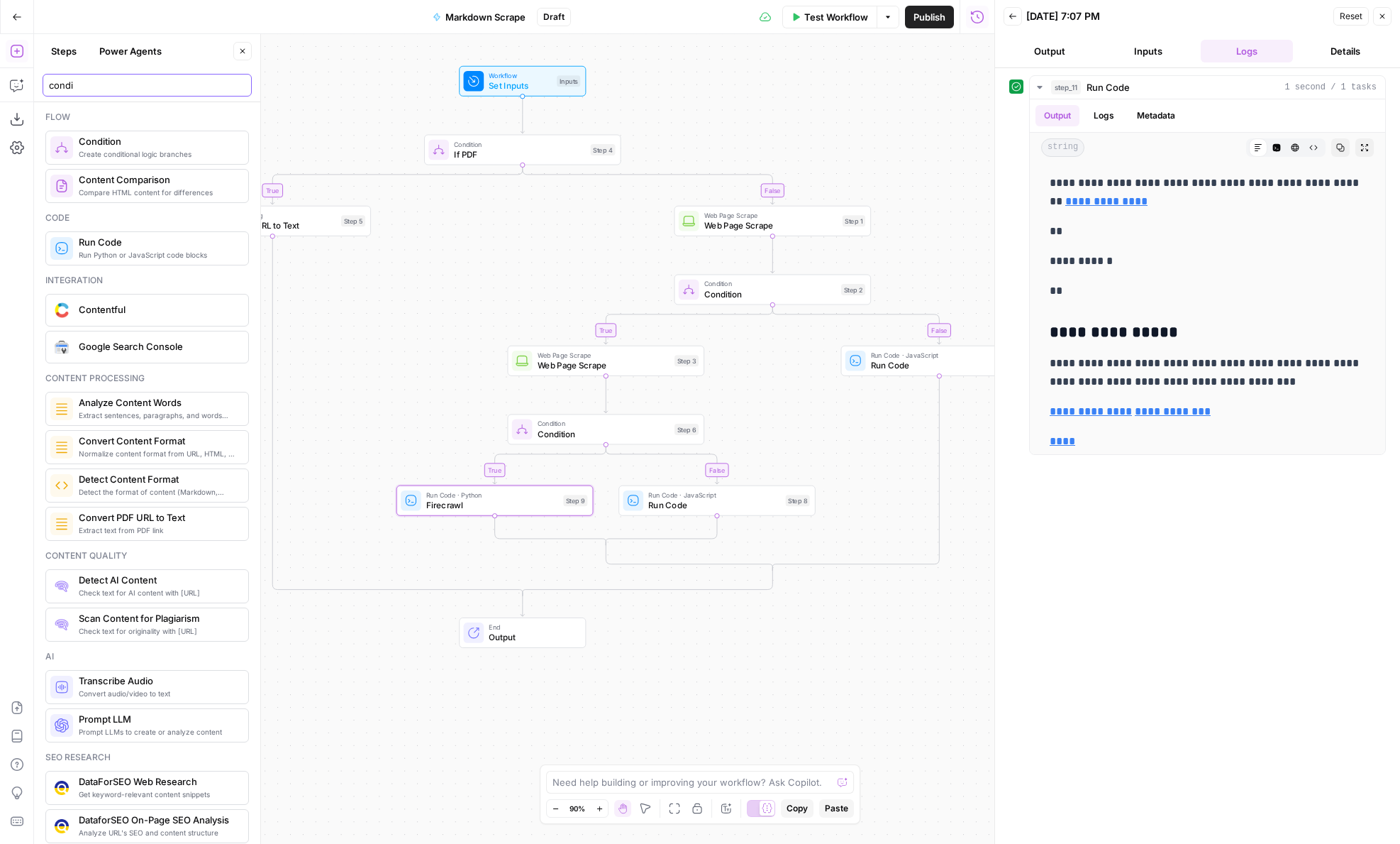
type input "condi"
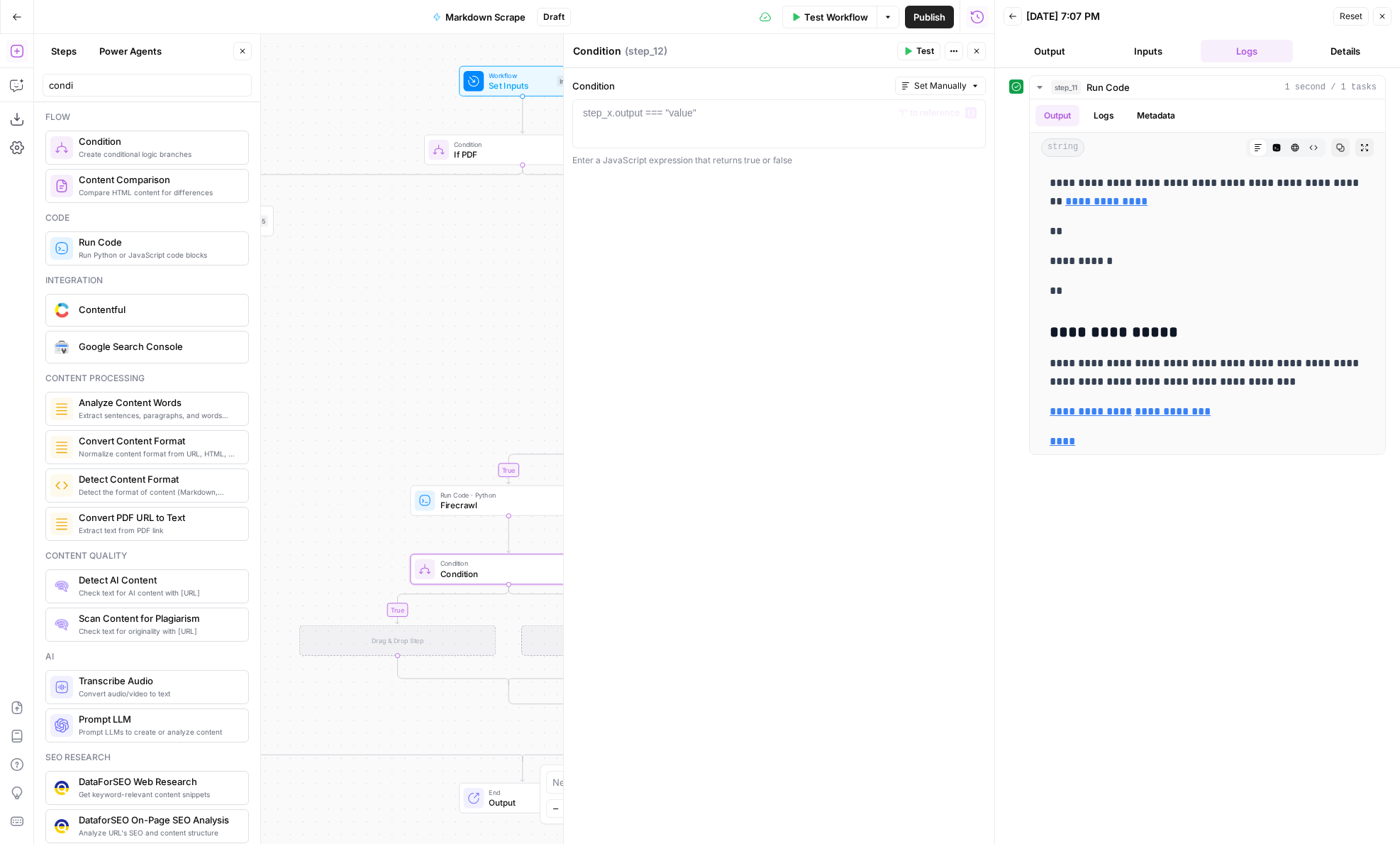
click at [660, 129] on div at bounding box center [779, 135] width 401 height 60
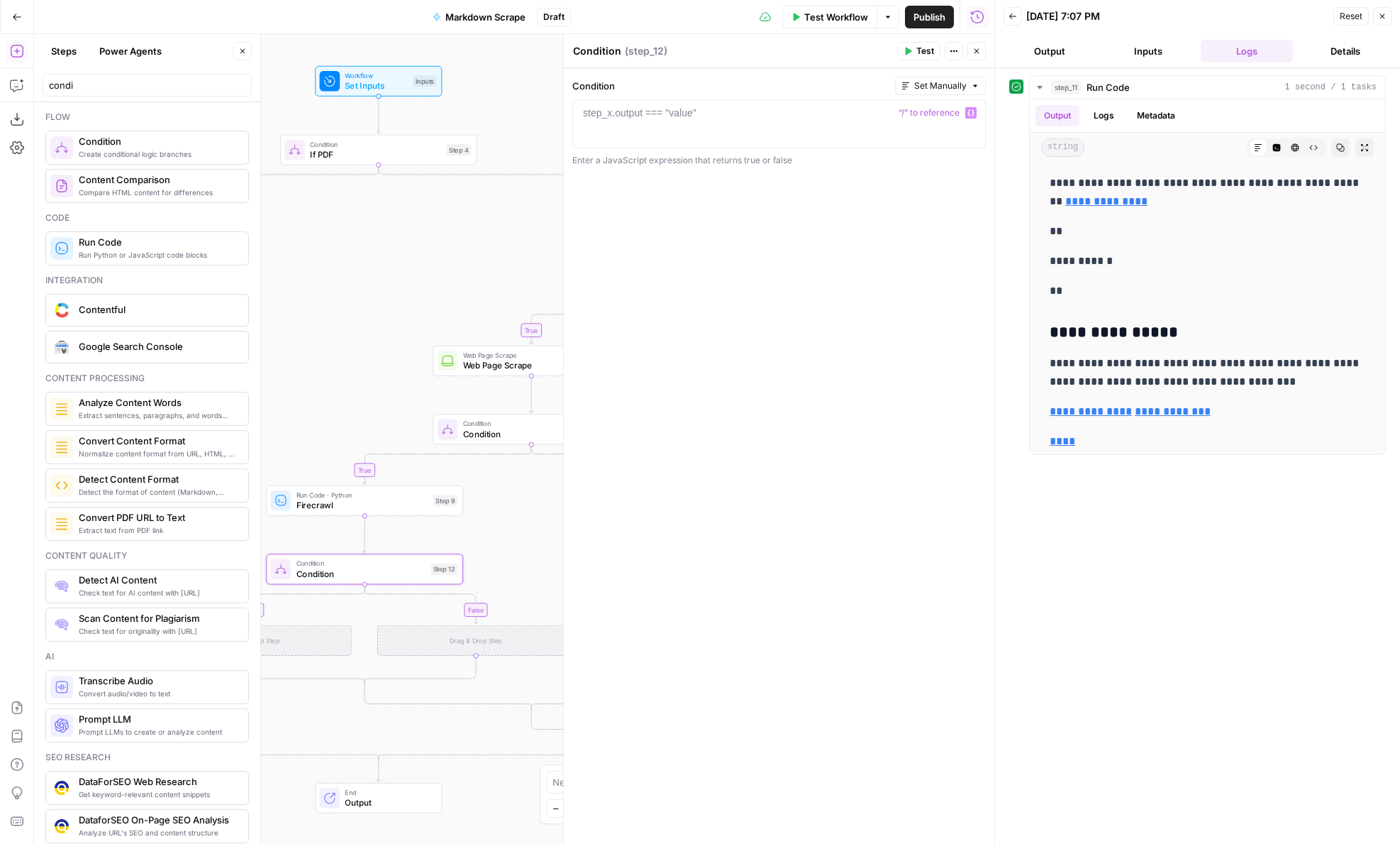
drag, startPoint x: 493, startPoint y: 359, endPoint x: 346, endPoint y: 359, distance: 147.0
click at [346, 359] on div "true false true false false true true false Workflow Set Inputs Inputs Conditio…" at bounding box center [514, 439] width 960 height 810
click at [672, 140] on div at bounding box center [779, 135] width 401 height 60
type textarea "*"
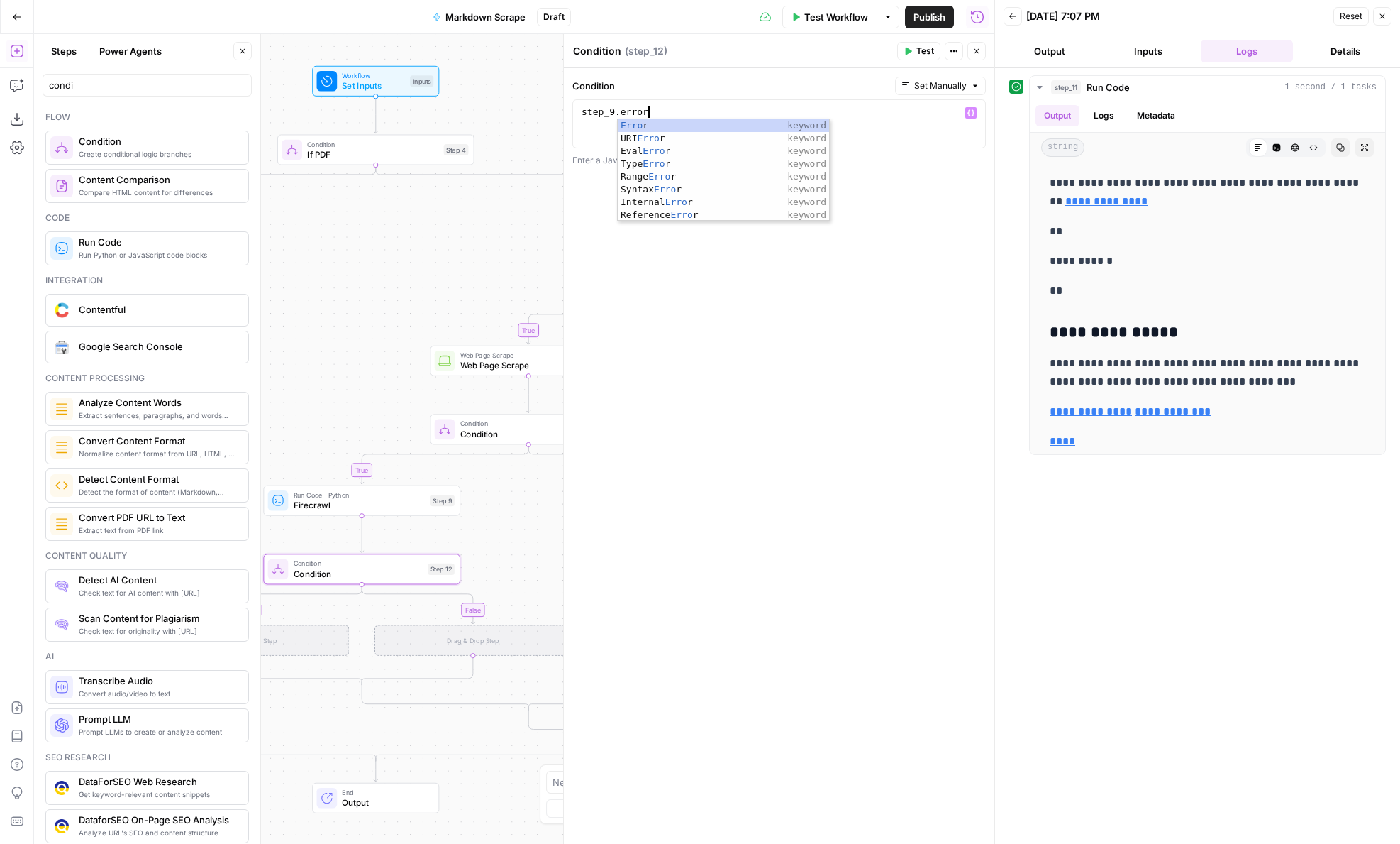
scroll to position [0, 4]
type textarea "**********"
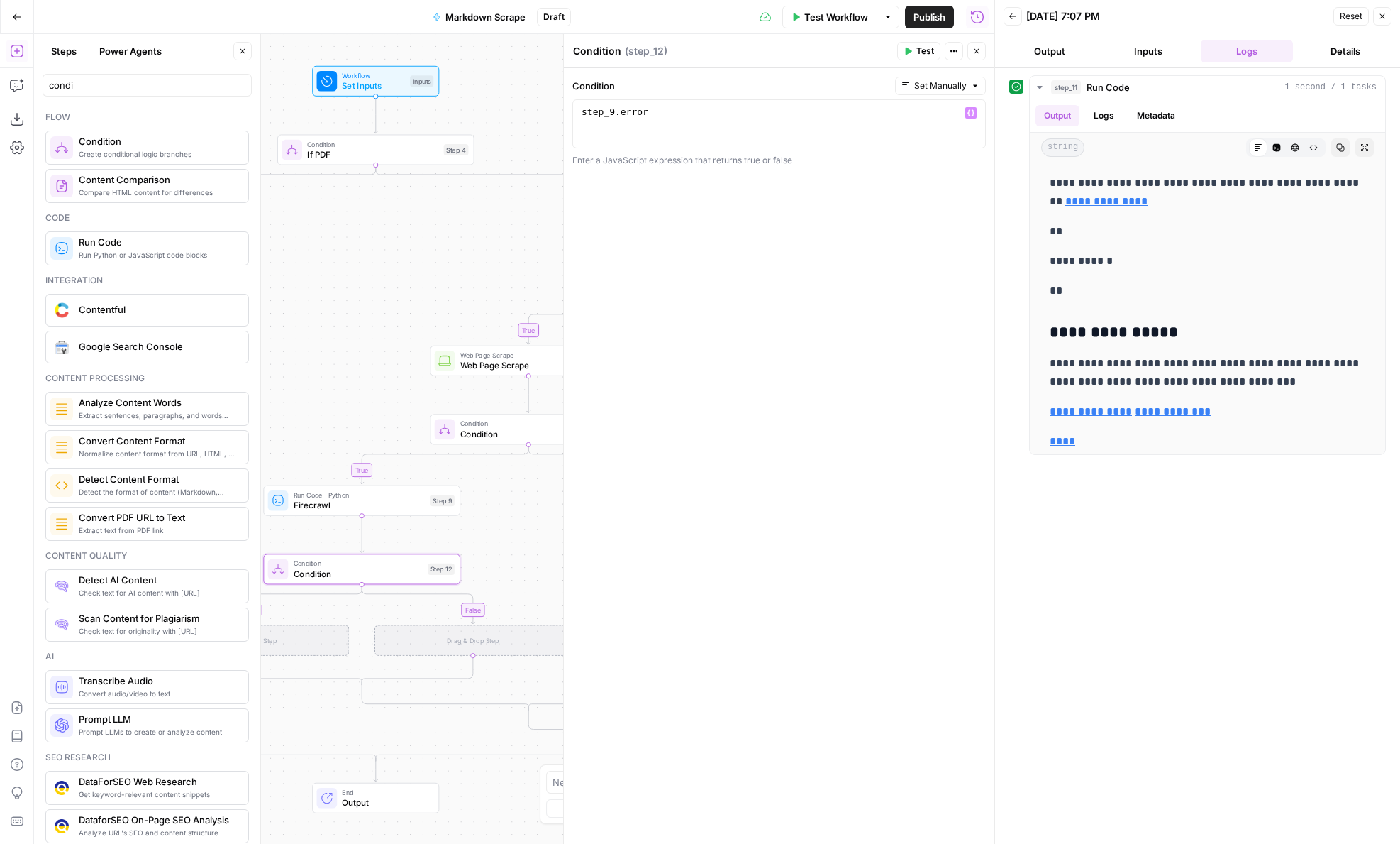
click at [978, 47] on icon "button" at bounding box center [977, 51] width 9 height 9
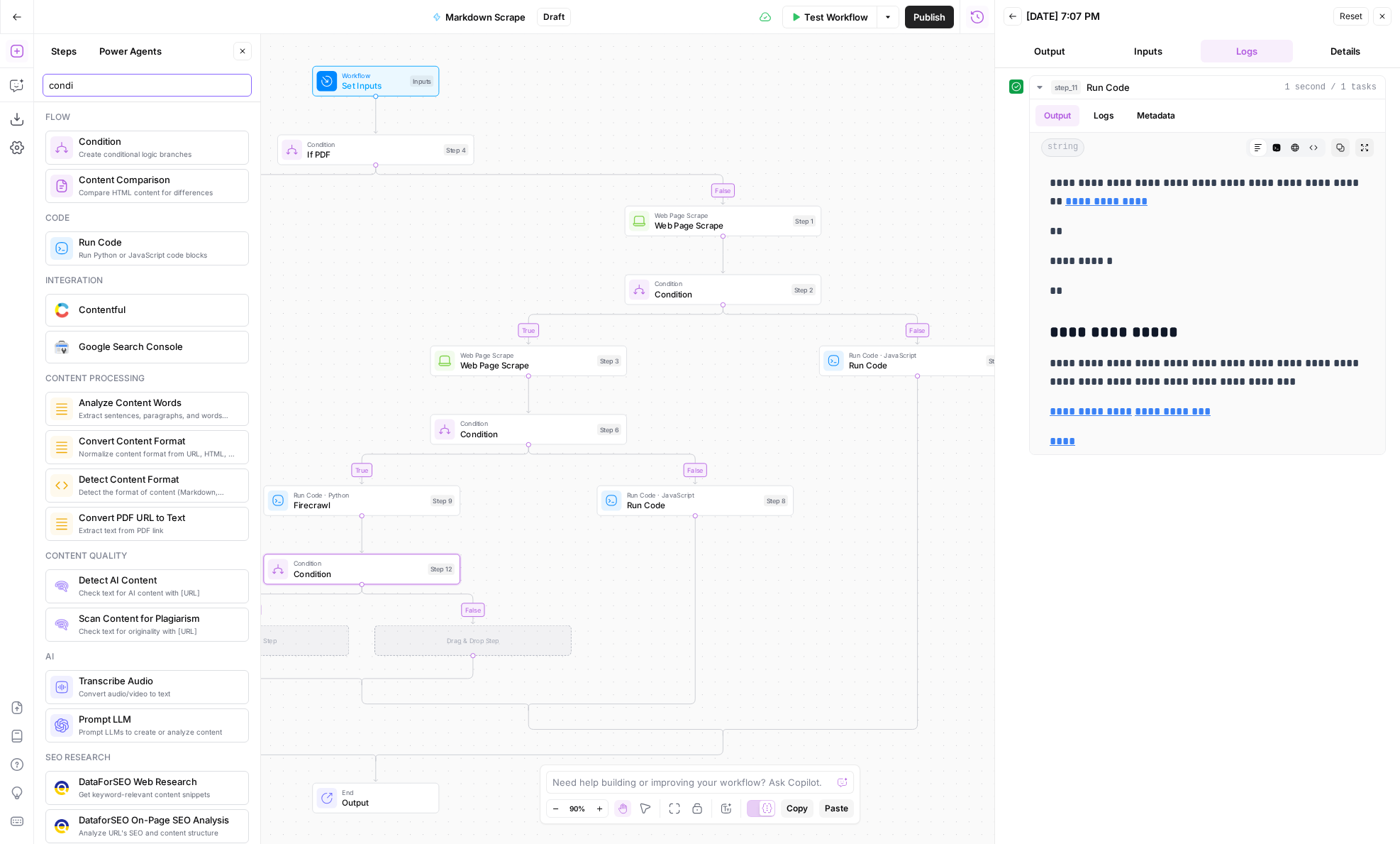
click at [77, 87] on input "condi" at bounding box center [147, 84] width 197 height 14
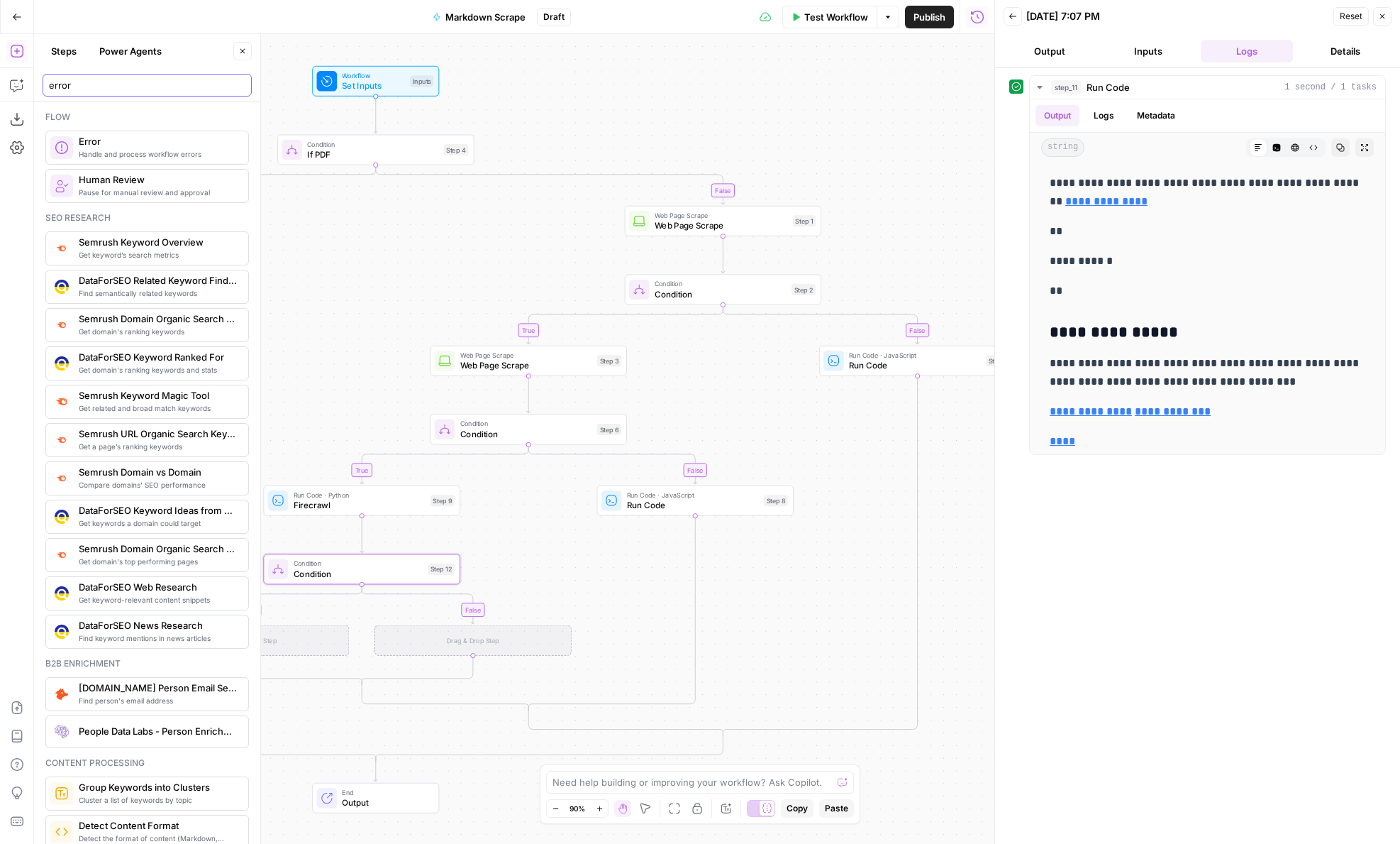
type input "error"
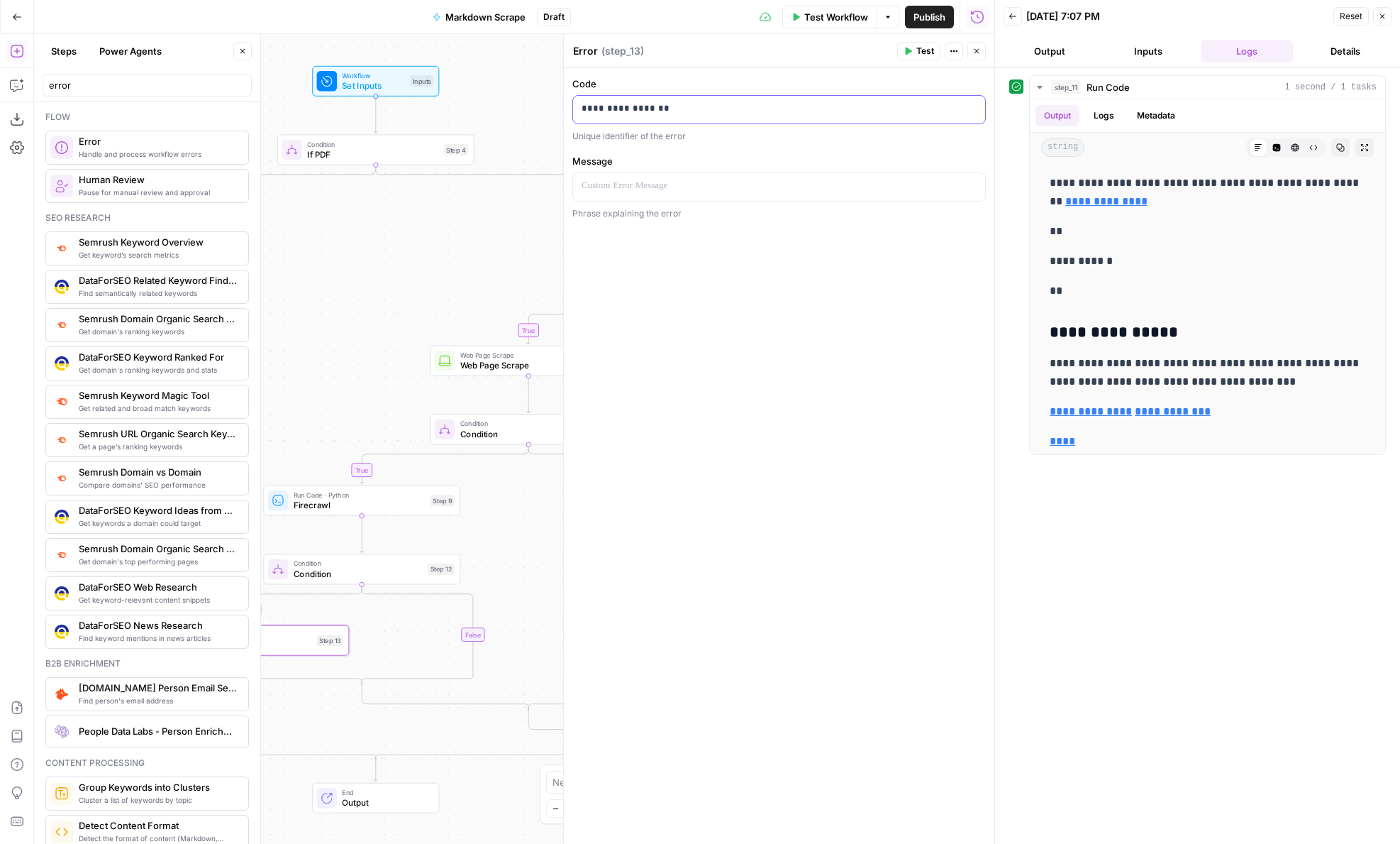
click at [622, 103] on p "**********" at bounding box center [779, 108] width 395 height 14
click at [674, 189] on p at bounding box center [779, 186] width 395 height 14
click at [619, 114] on p "**********" at bounding box center [779, 108] width 395 height 14
click at [614, 113] on p "**********" at bounding box center [779, 108] width 395 height 14
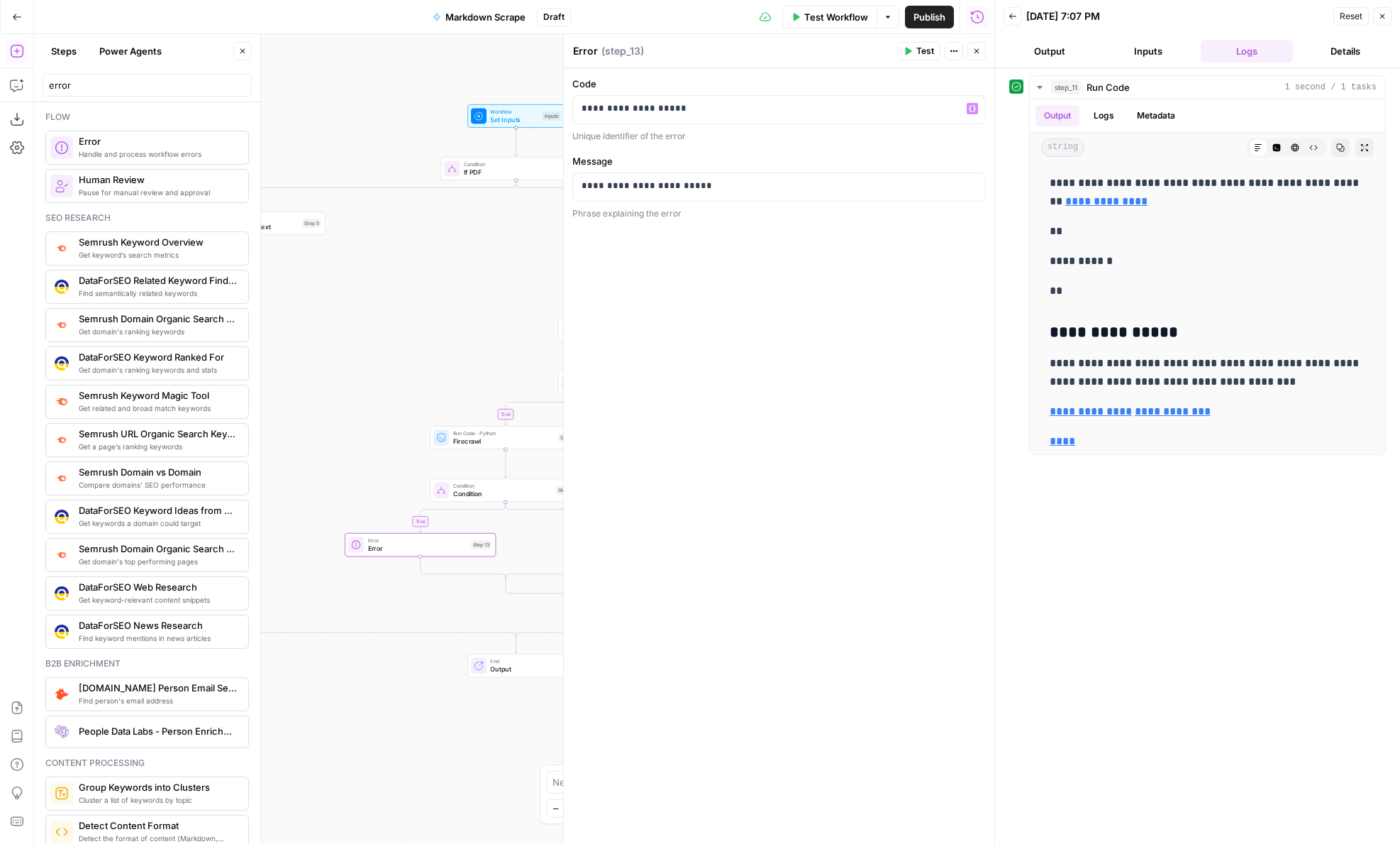
drag, startPoint x: 343, startPoint y: 325, endPoint x: 491, endPoint y: 303, distance: 149.6
click at [492, 303] on div "true false true false false true true false Workflow Set Inputs Inputs Conditio…" at bounding box center [514, 439] width 960 height 810
click at [689, 115] on p "**********" at bounding box center [779, 108] width 395 height 14
drag, startPoint x: 712, startPoint y: 115, endPoint x: 520, endPoint y: 115, distance: 192.0
click at [520, 115] on body "AirOps Administrative New Home Browse Insights Opportunities Your Data Flightpa…" at bounding box center [700, 422] width 1400 height 844
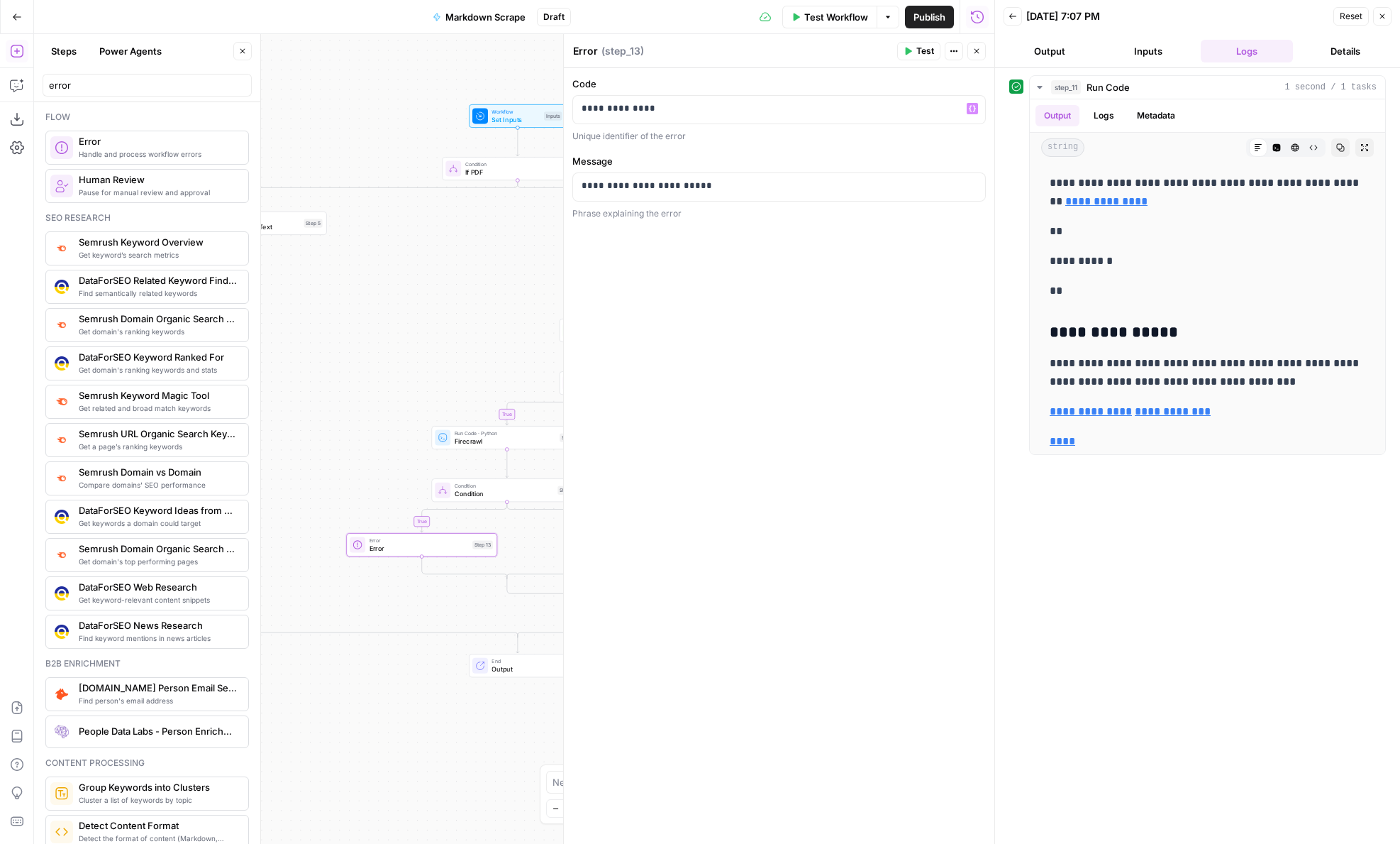
click at [974, 50] on icon "button" at bounding box center [977, 51] width 9 height 9
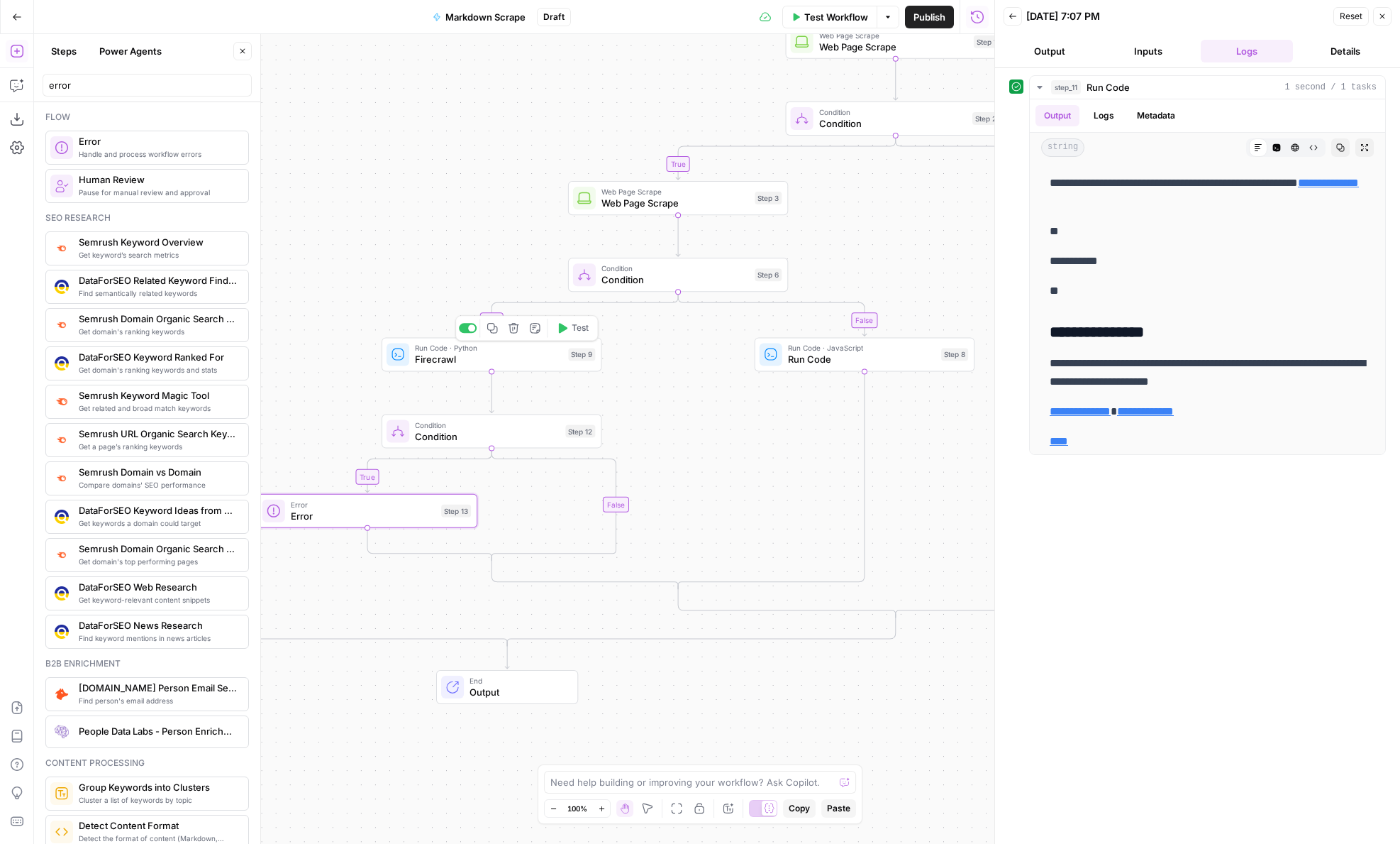
click at [491, 332] on icon "button" at bounding box center [492, 328] width 11 height 11
click at [616, 502] on icon "Edge from step_12 to step_12-conditional-end" at bounding box center [553, 505] width 124 height 112
click at [572, 512] on span "Firecrawl" at bounding box center [612, 516] width 144 height 14
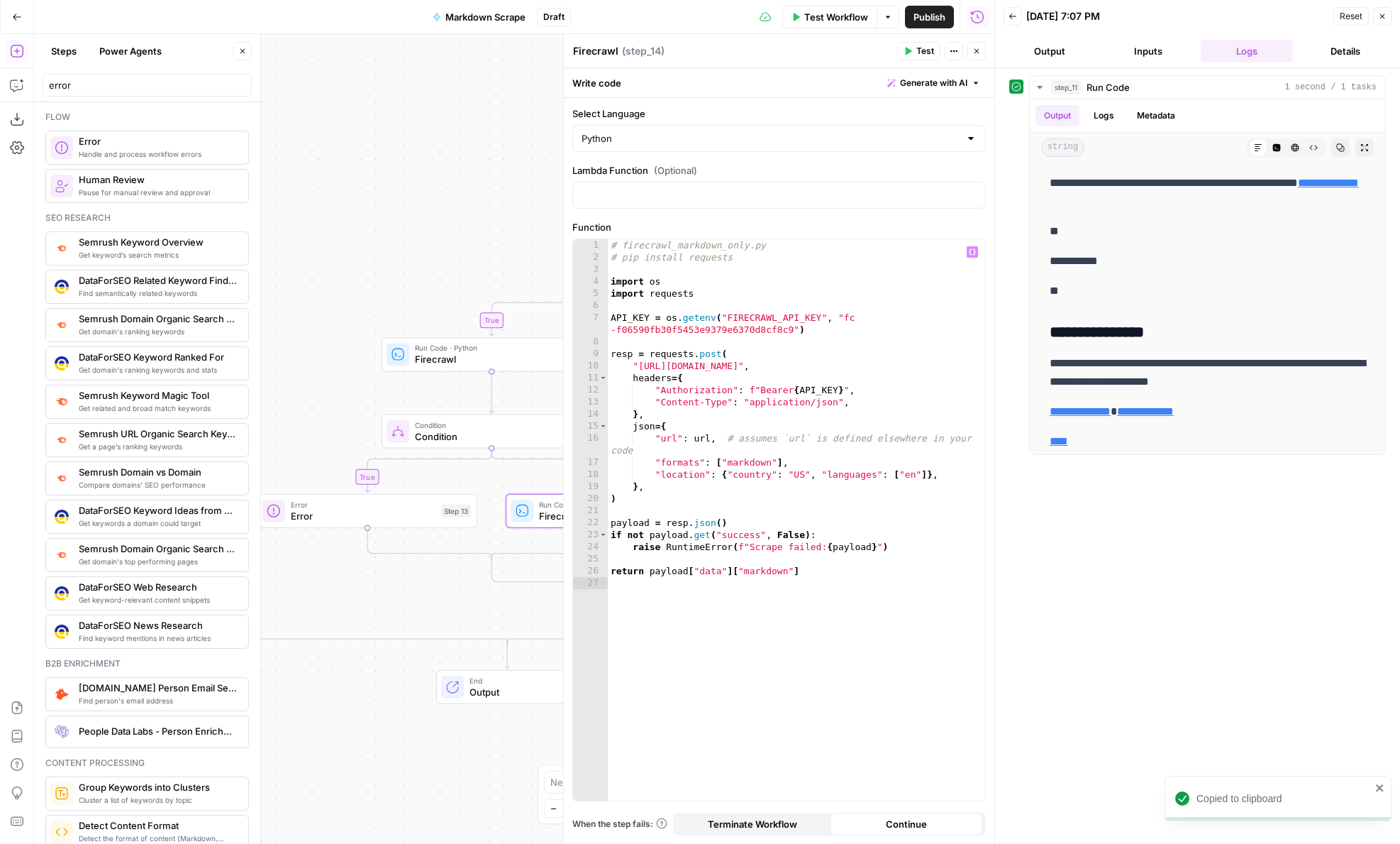
type textarea "**********"
click at [740, 329] on div "# firecrawl_markdown_only.py # pip install requests import os import requests A…" at bounding box center [796, 532] width 377 height 585
click at [978, 48] on icon "button" at bounding box center [977, 51] width 9 height 9
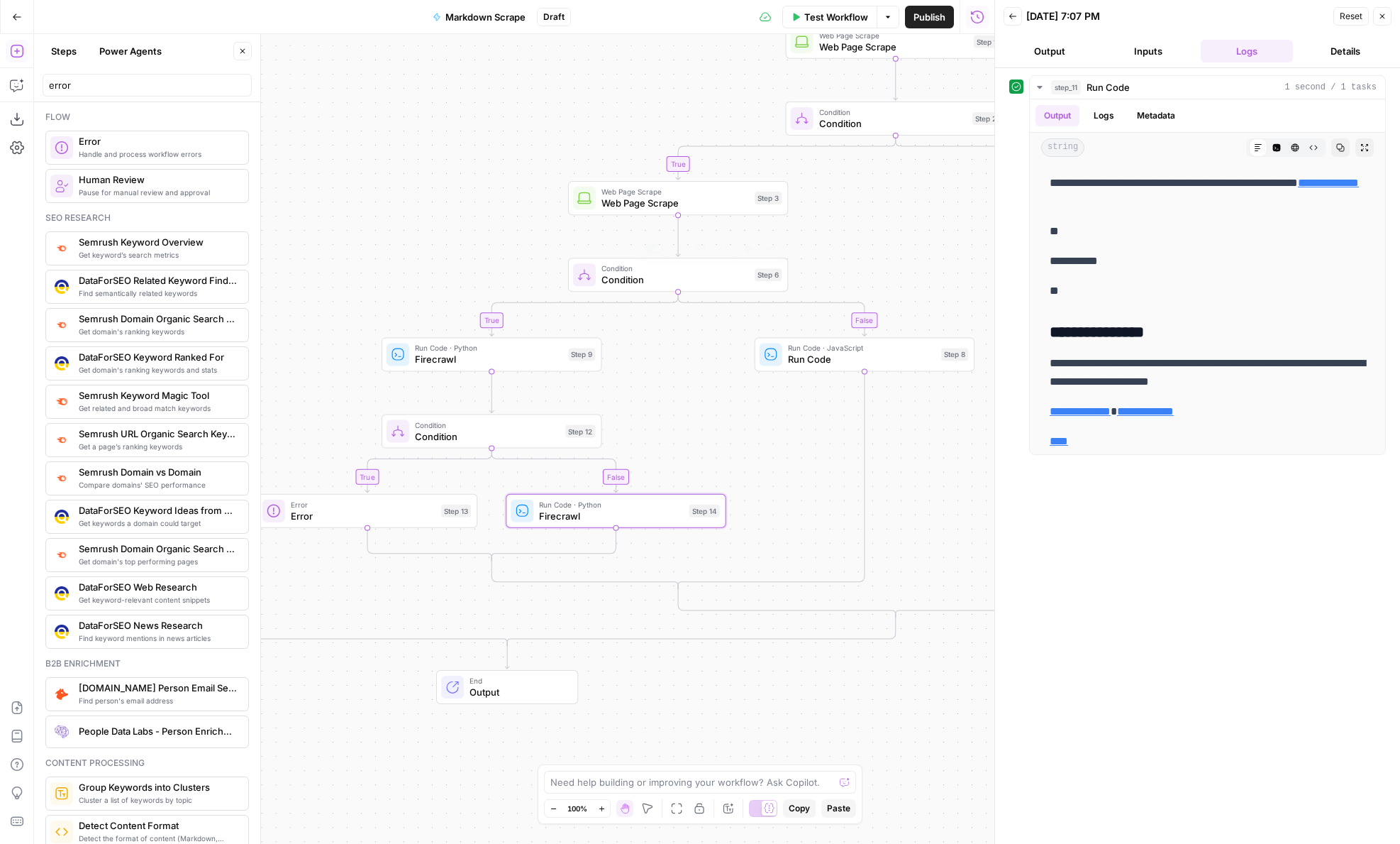
click at [826, 354] on span "Run Code" at bounding box center [862, 358] width 148 height 14
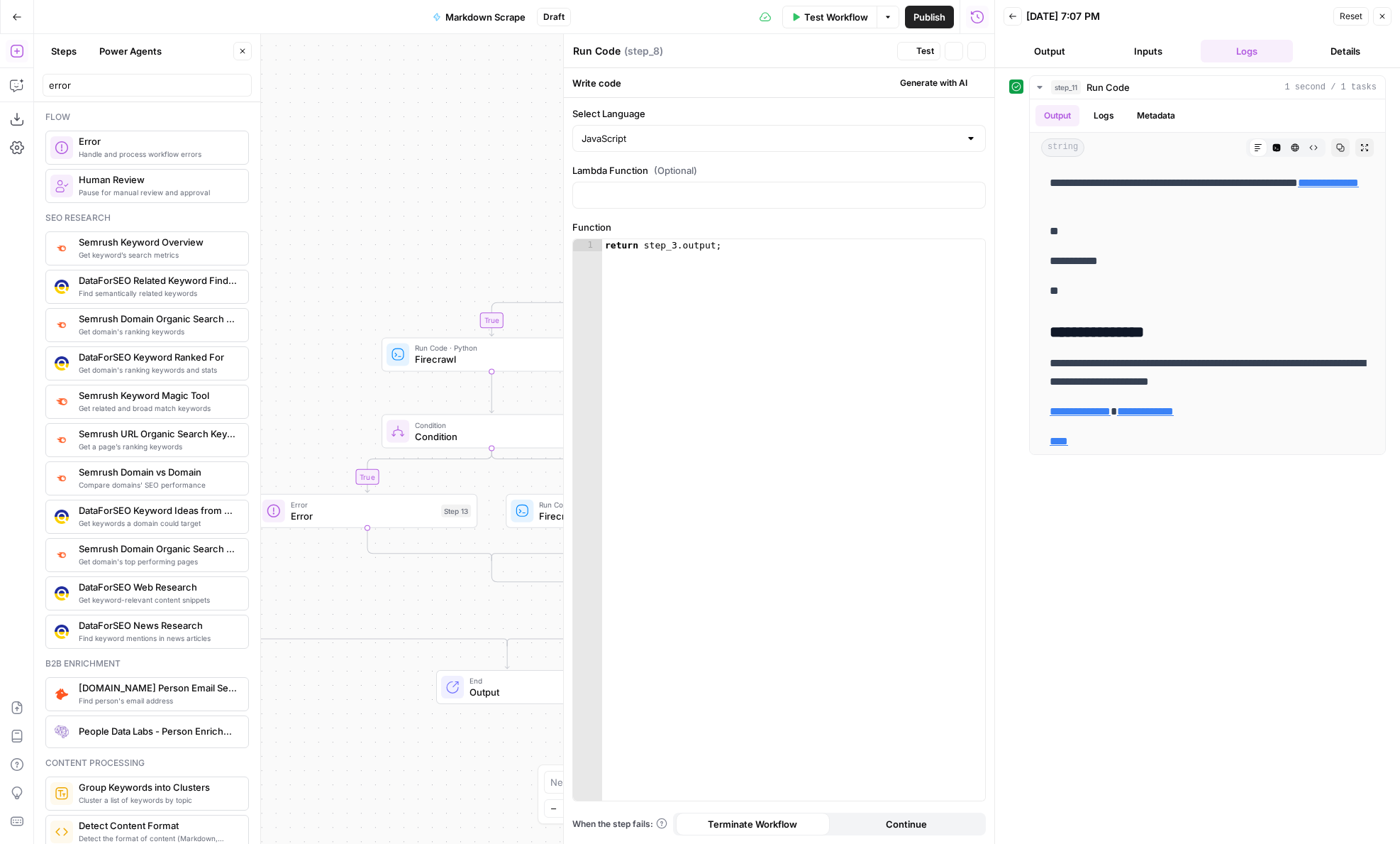
type textarea "**********"
click at [744, 362] on div "return step_3 . output ;" at bounding box center [794, 532] width 383 height 585
click at [989, 48] on div at bounding box center [994, 422] width 14 height 844
click at [983, 50] on button "Close" at bounding box center [976, 50] width 18 height 18
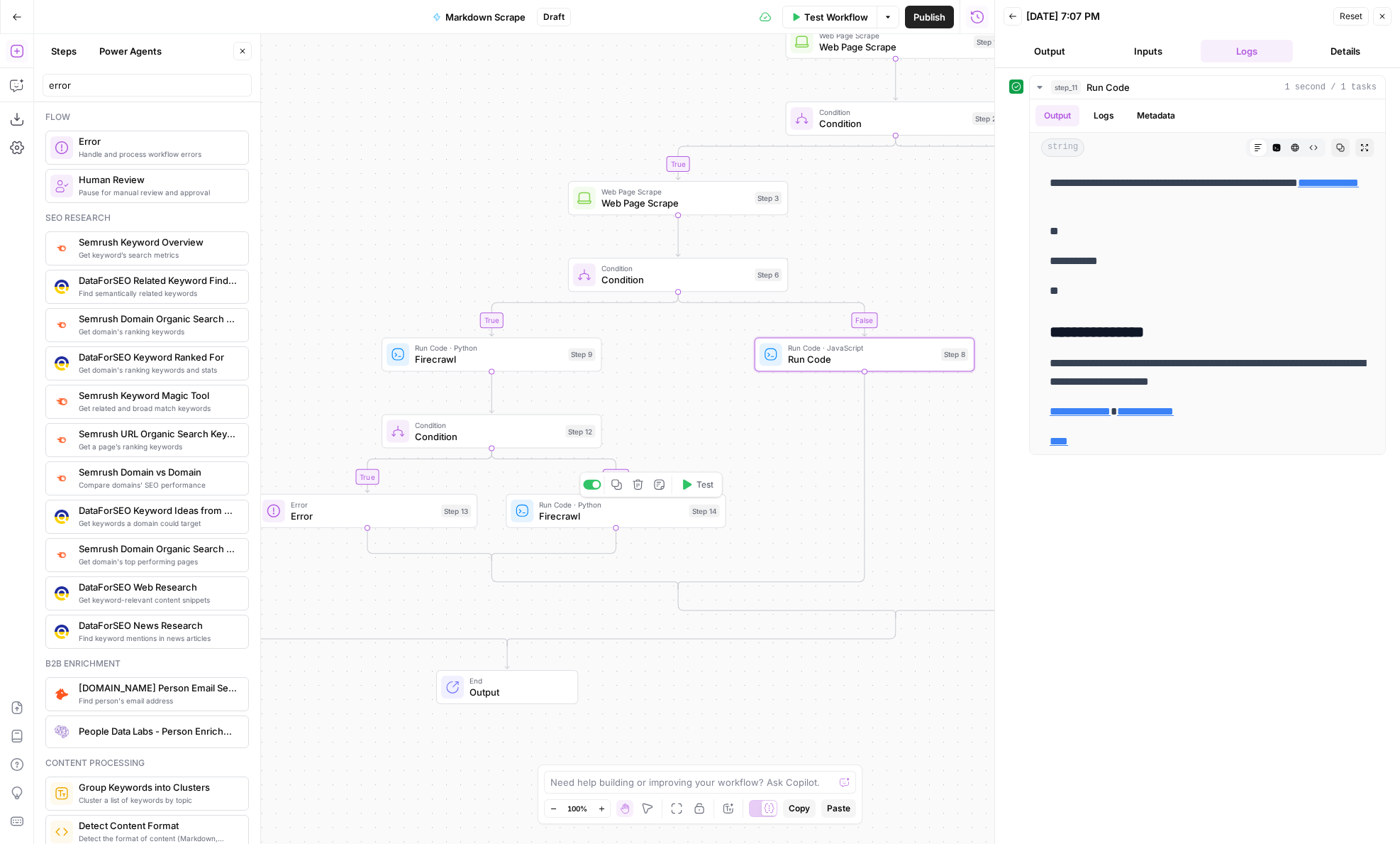
click at [646, 515] on span "Firecrawl" at bounding box center [612, 516] width 144 height 14
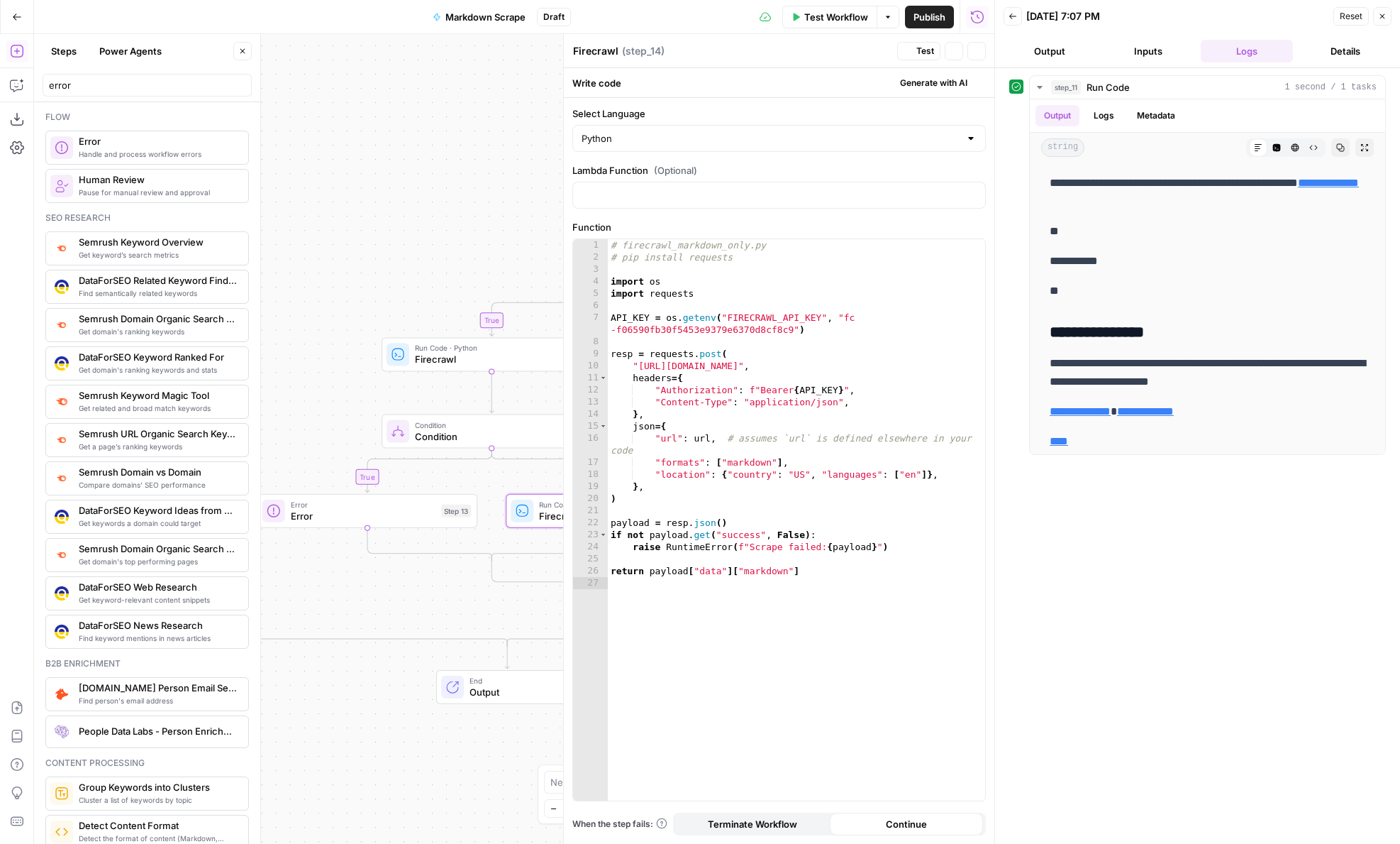
click at [789, 368] on div "# firecrawl_markdown_only.py # pip install requests import os import requests A…" at bounding box center [796, 532] width 377 height 585
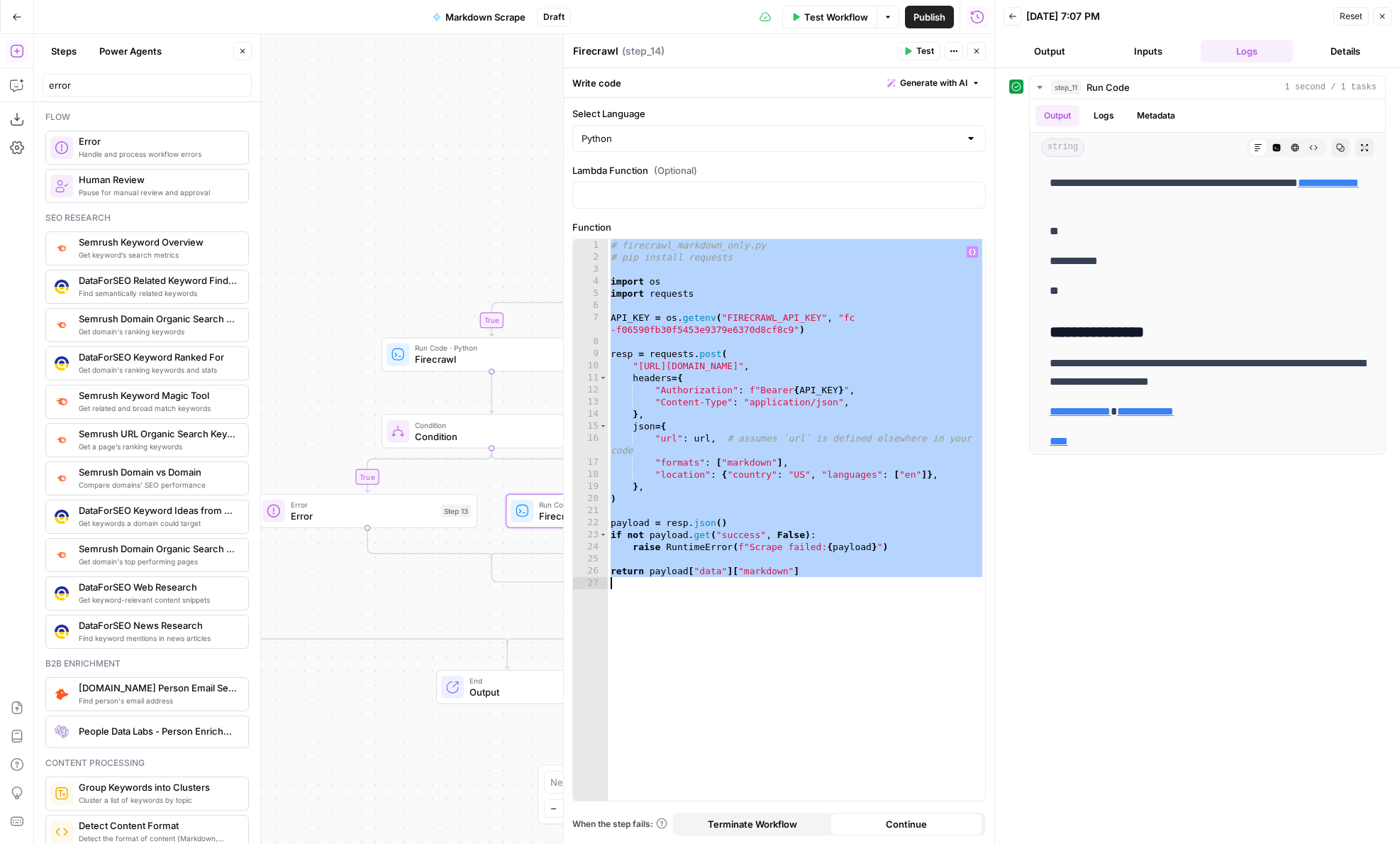
paste textarea
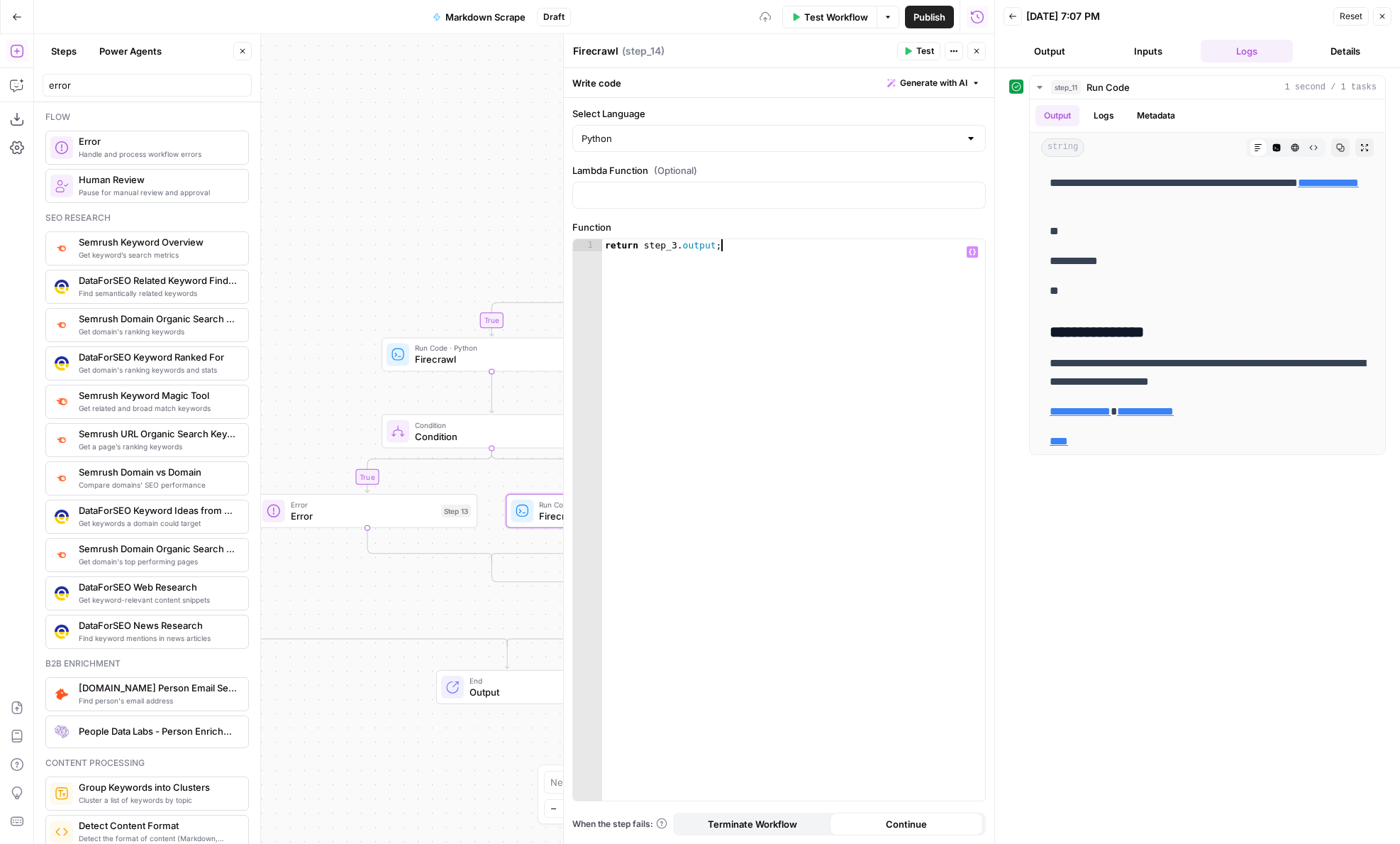
click at [676, 246] on div "return step_3 . output ;" at bounding box center [794, 532] width 383 height 585
type textarea "**********"
click at [703, 133] on input "Select Language" at bounding box center [770, 138] width 378 height 14
click at [688, 173] on span "JavaScript" at bounding box center [784, 173] width 368 height 14
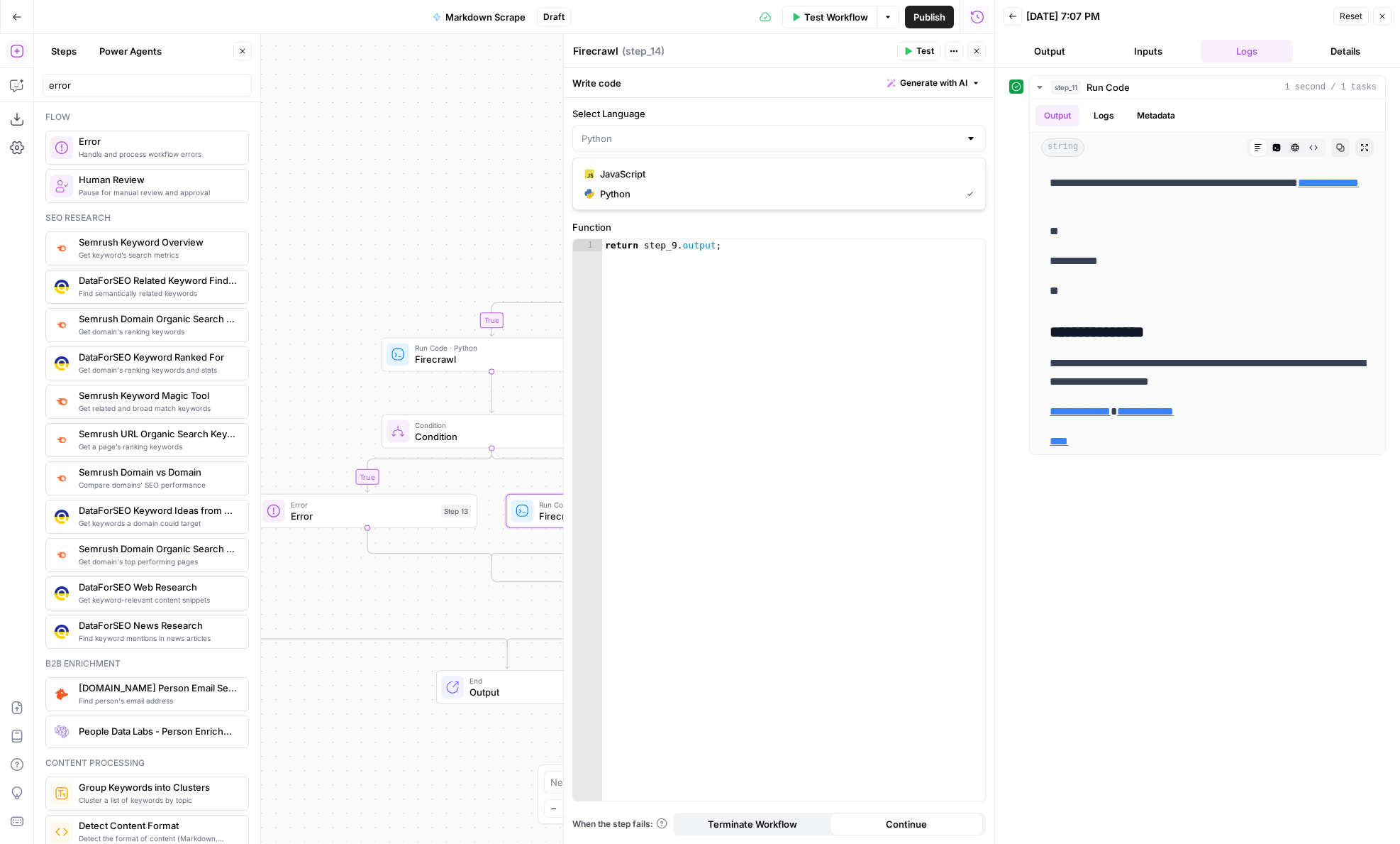
type input "JavaScript"
click at [969, 47] on button "Close" at bounding box center [976, 50] width 18 height 18
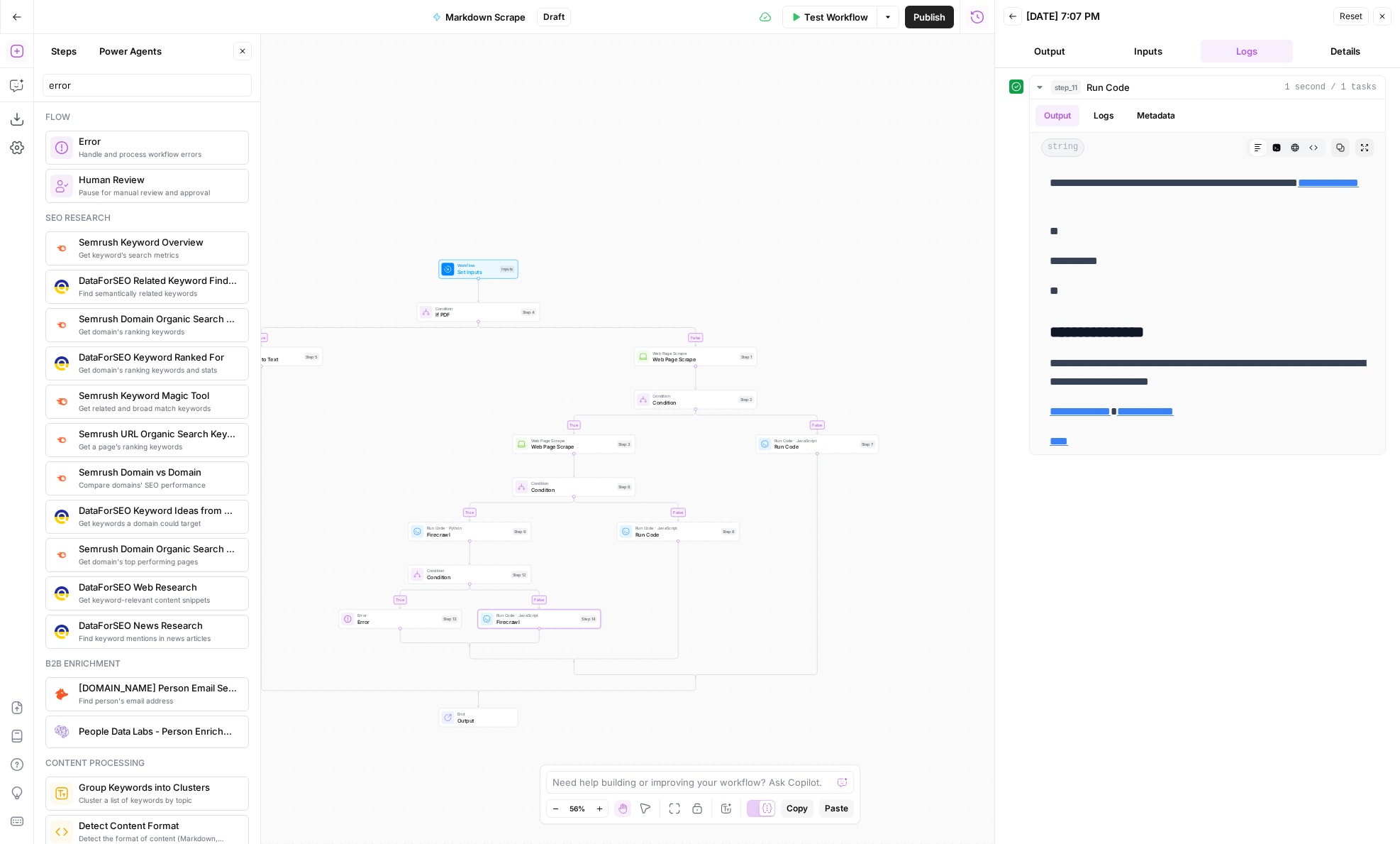
drag, startPoint x: 847, startPoint y: 537, endPoint x: 672, endPoint y: 751, distance: 276.4
click at [672, 751] on div "true false true false false true true false Workflow Set Inputs Inputs Conditio…" at bounding box center [514, 439] width 960 height 810
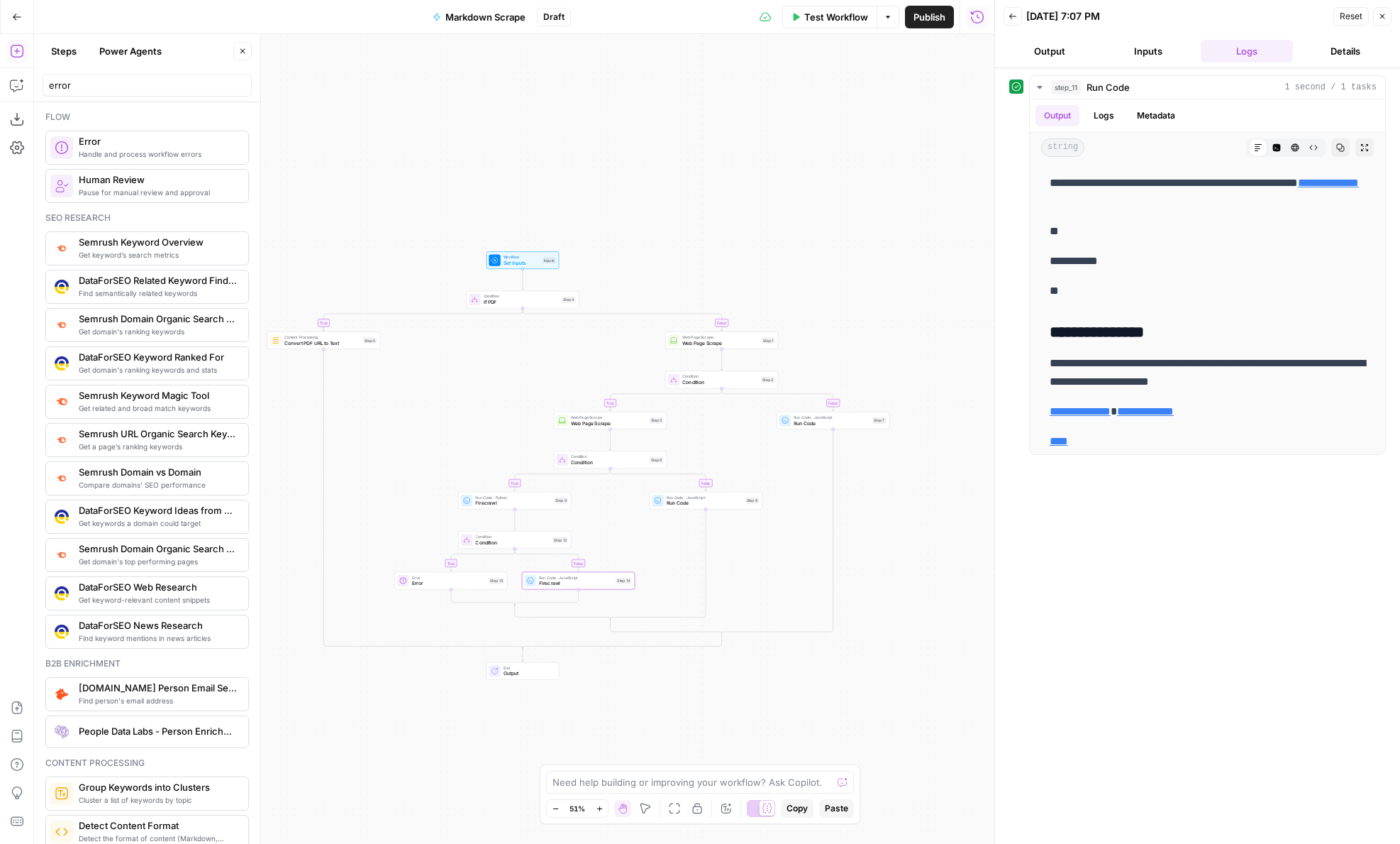
drag, startPoint x: 673, startPoint y: 224, endPoint x: 756, endPoint y: 224, distance: 83.0
click at [756, 224] on div "true false true false false true true false Workflow Set Inputs Inputs Conditio…" at bounding box center [514, 439] width 960 height 810
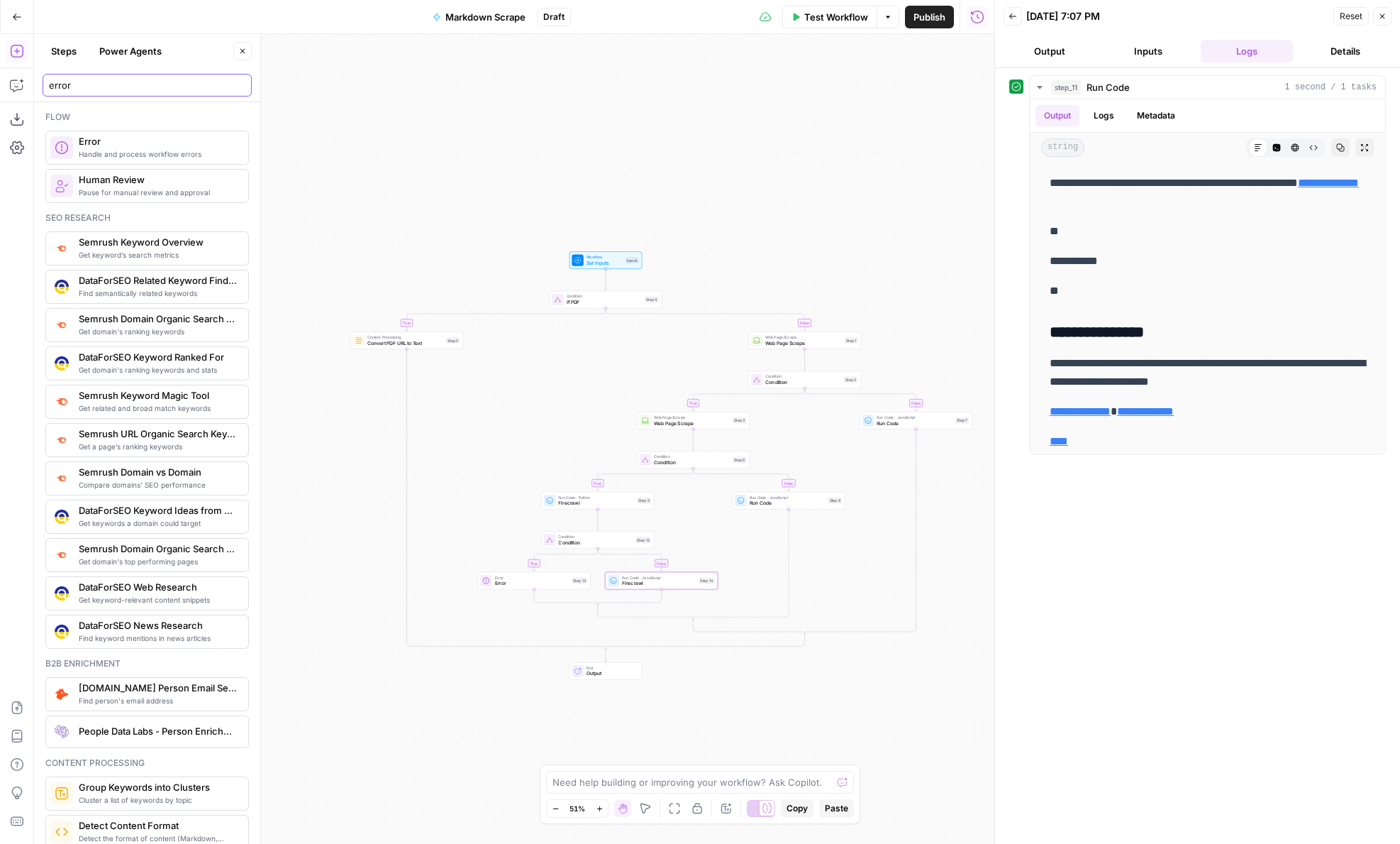
click at [94, 87] on input "error" at bounding box center [147, 84] width 197 height 14
drag, startPoint x: 235, startPoint y: 83, endPoint x: 218, endPoint y: 84, distance: 17.0
click at [235, 83] on input "error" at bounding box center [147, 84] width 197 height 14
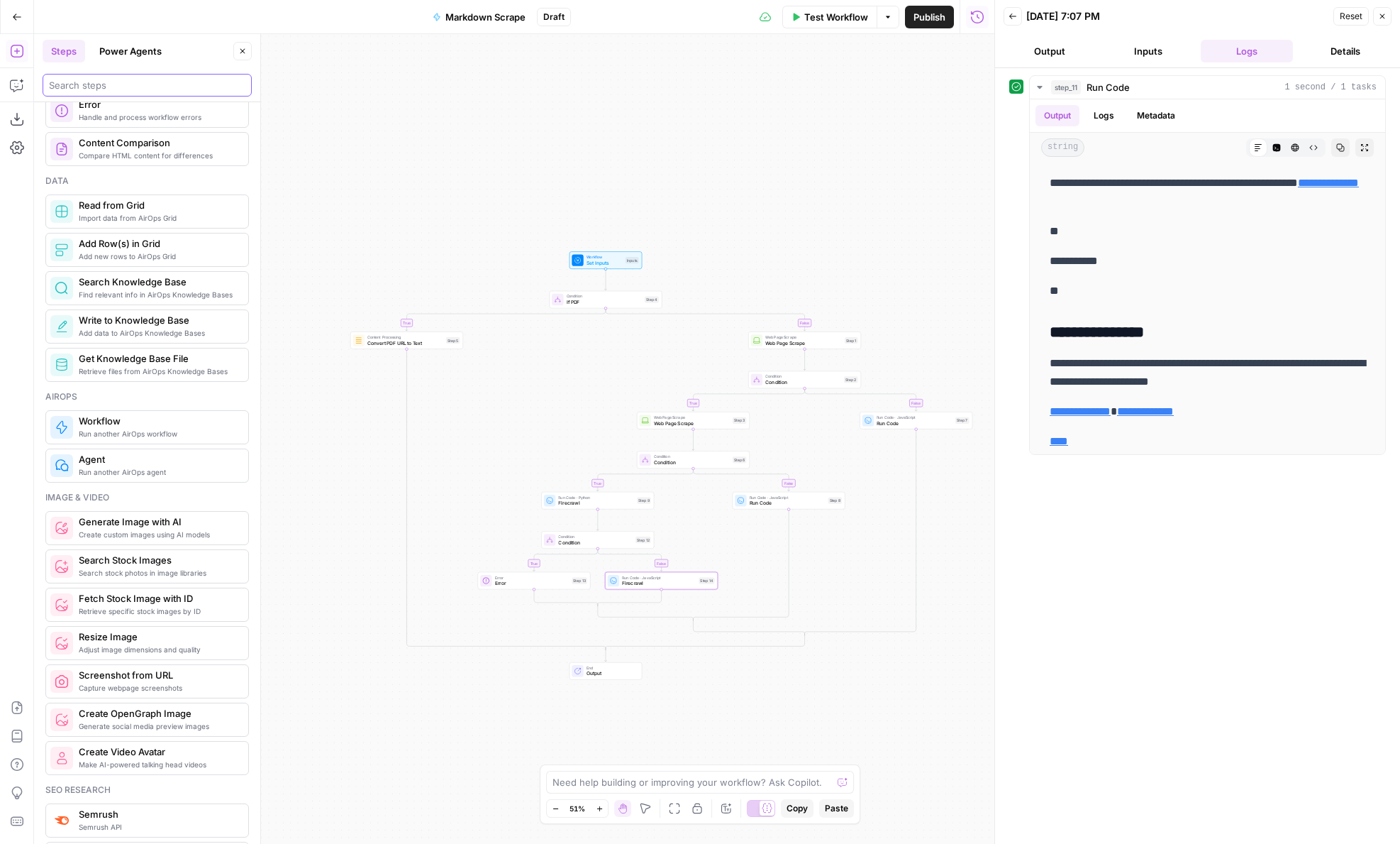
scroll to position [0, 0]
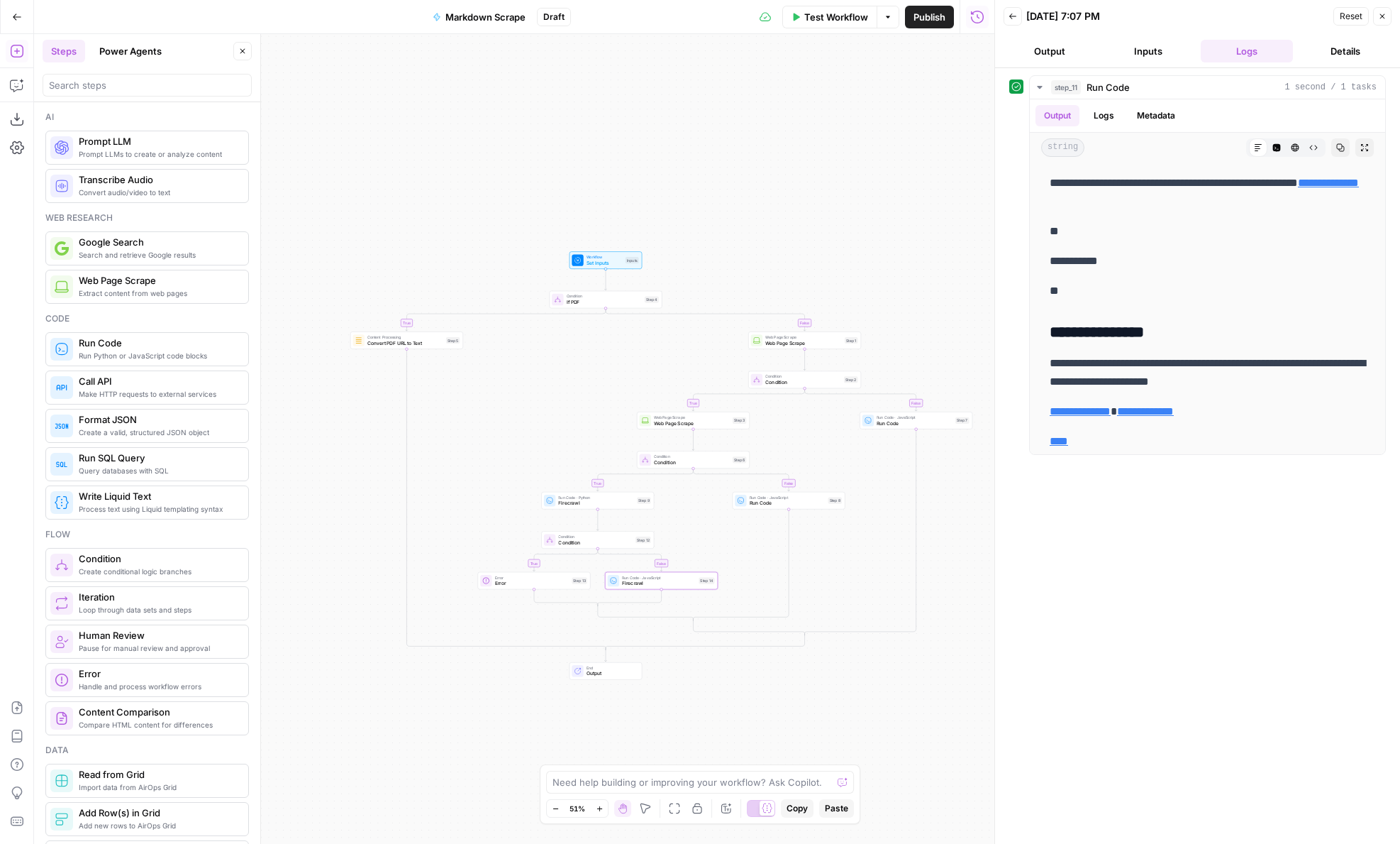
click at [494, 16] on span "Markdown Scrape" at bounding box center [486, 17] width 80 height 14
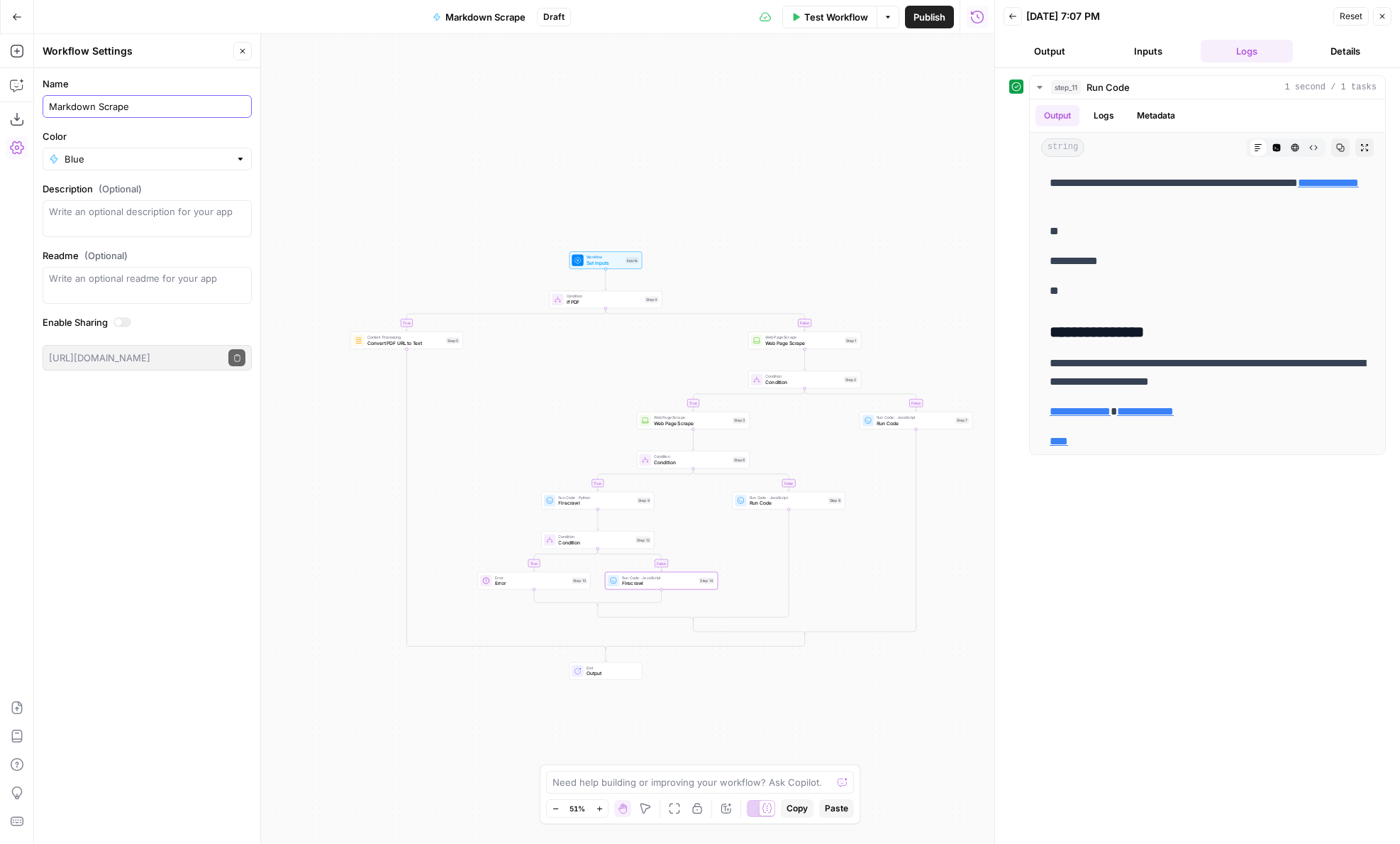
click at [108, 107] on input "Markdown Scrape" at bounding box center [147, 106] width 197 height 14
click at [92, 107] on input "Markdown Scrape" at bounding box center [147, 106] width 197 height 14
click at [238, 53] on icon "button" at bounding box center [242, 51] width 9 height 9
click at [483, 18] on span "Markdown Scrape" at bounding box center [486, 17] width 80 height 14
click at [141, 216] on textarea "Description (Optional)" at bounding box center [147, 218] width 197 height 28
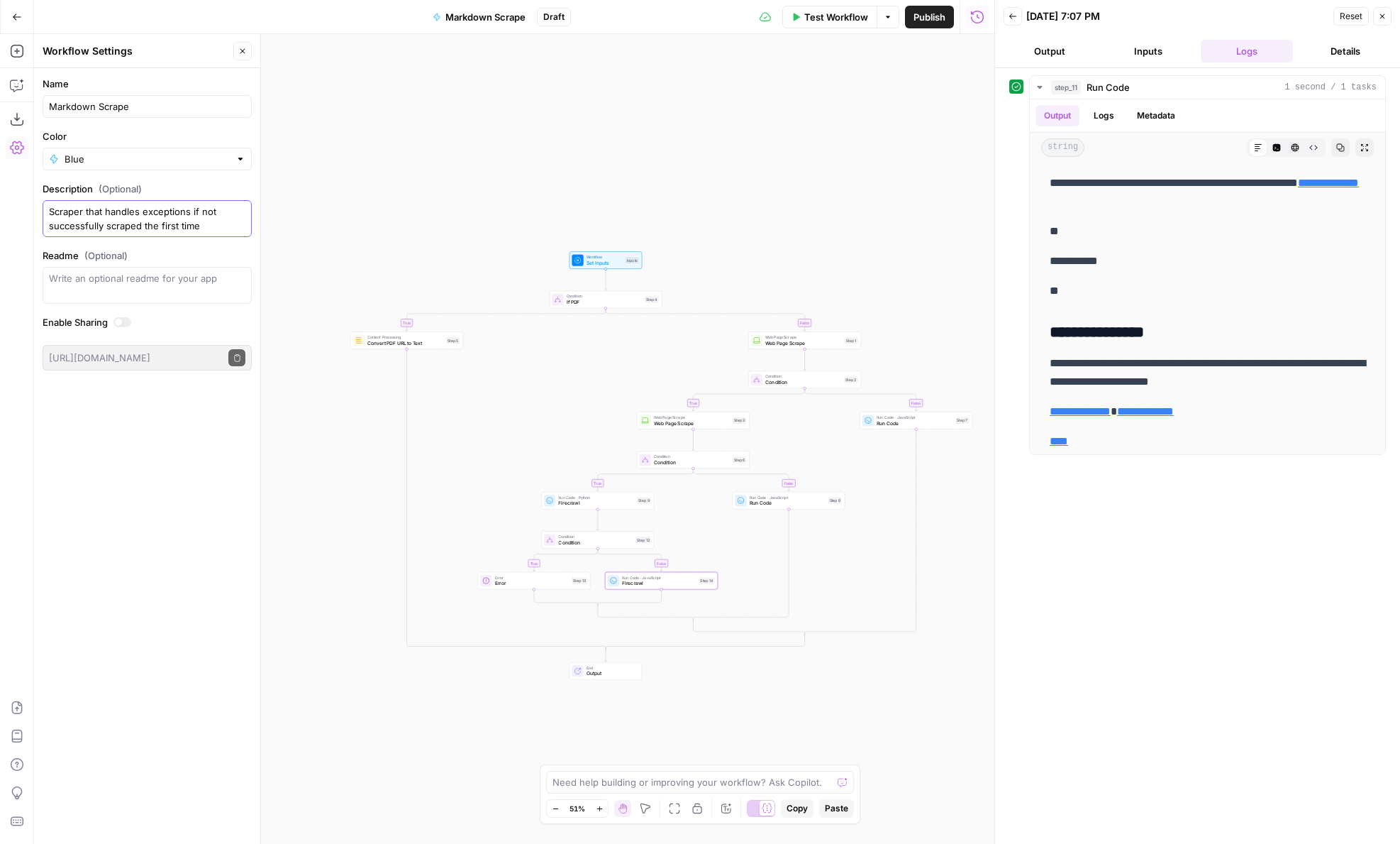
click at [106, 212] on textarea "Scraper that handles exceptions if not successfully scraped the first time" at bounding box center [147, 218] width 197 height 28
click at [237, 229] on textarea "Scraper that attempts handles exceptions if not successfully scraped the first …" at bounding box center [147, 218] width 197 height 28
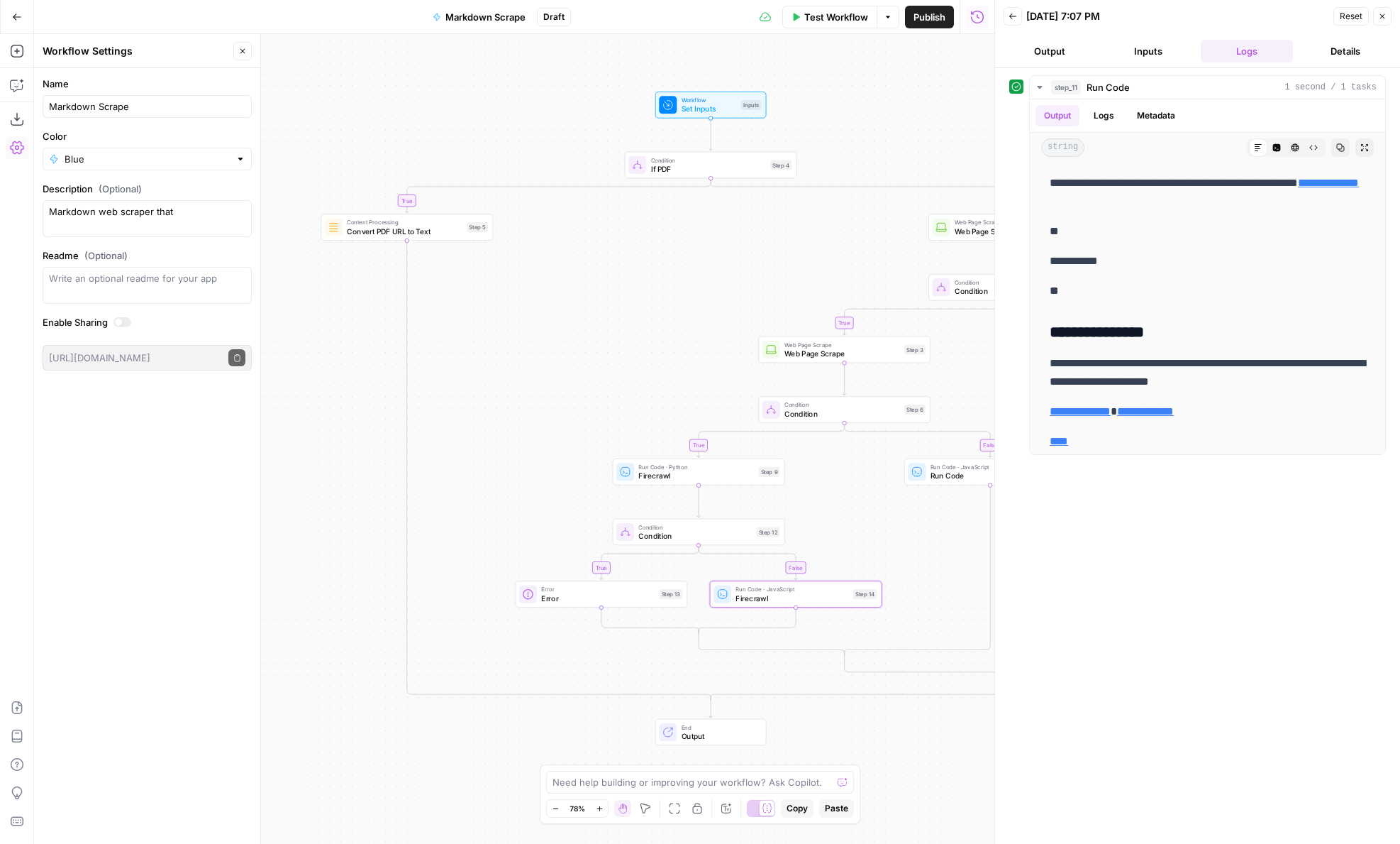
drag, startPoint x: 470, startPoint y: 725, endPoint x: 387, endPoint y: 617, distance: 136.2
click at [387, 617] on div "true false true false false true true false Workflow Set Inputs Inputs Conditio…" at bounding box center [514, 439] width 960 height 810
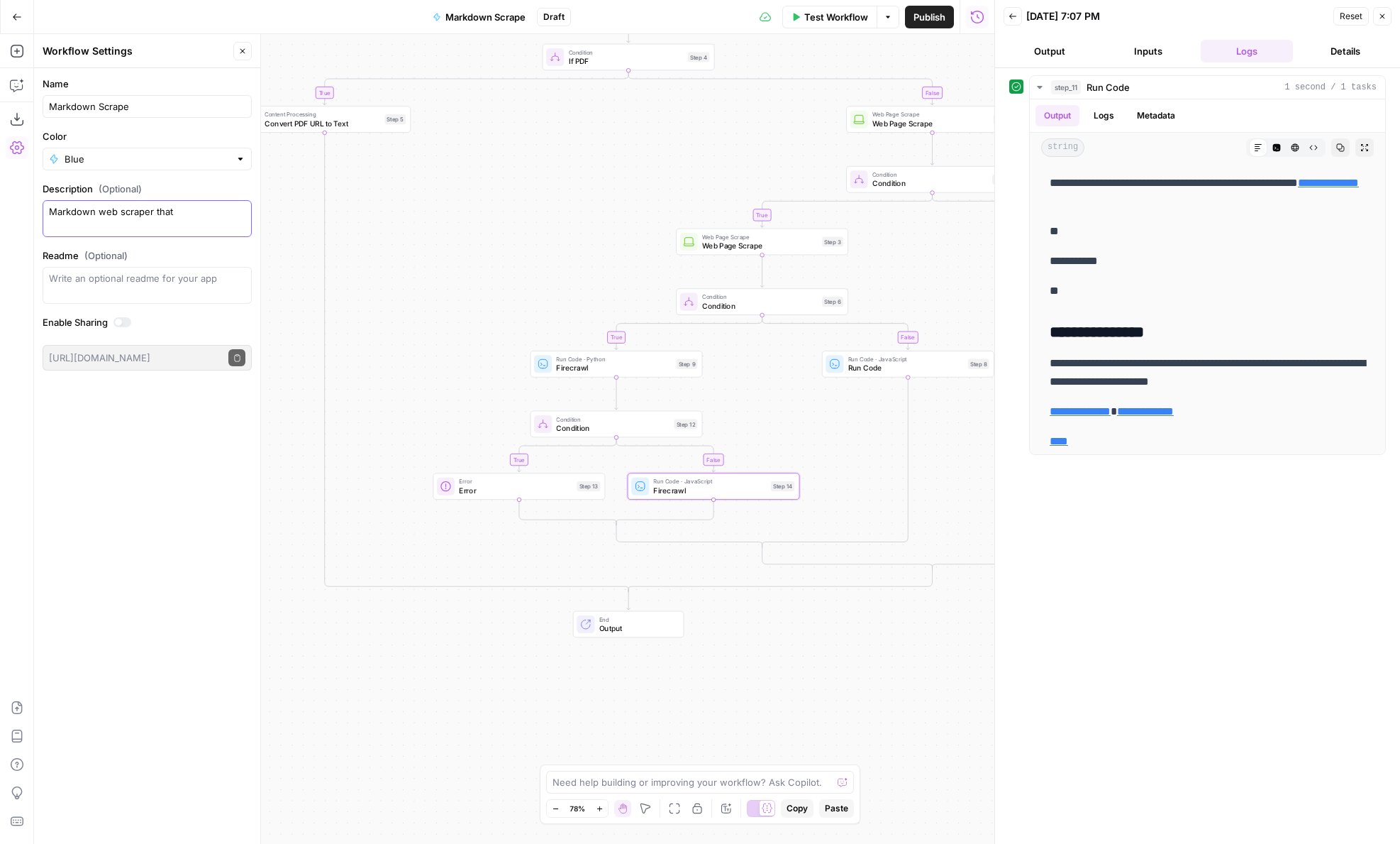
click at [181, 232] on textarea "Markdown web scraper that" at bounding box center [147, 218] width 197 height 28
click at [186, 215] on textarea "Markdown web scraper that" at bounding box center [147, 218] width 197 height 28
click at [199, 210] on textarea "Markdown web scraper that retries multiple methods" at bounding box center [147, 218] width 197 height 28
click at [121, 229] on textarea "Markdown web scraper that retries multiple methods" at bounding box center [147, 218] width 197 height 28
click at [210, 216] on textarea "Markdown web scraper that retries multiple" at bounding box center [147, 218] width 197 height 28
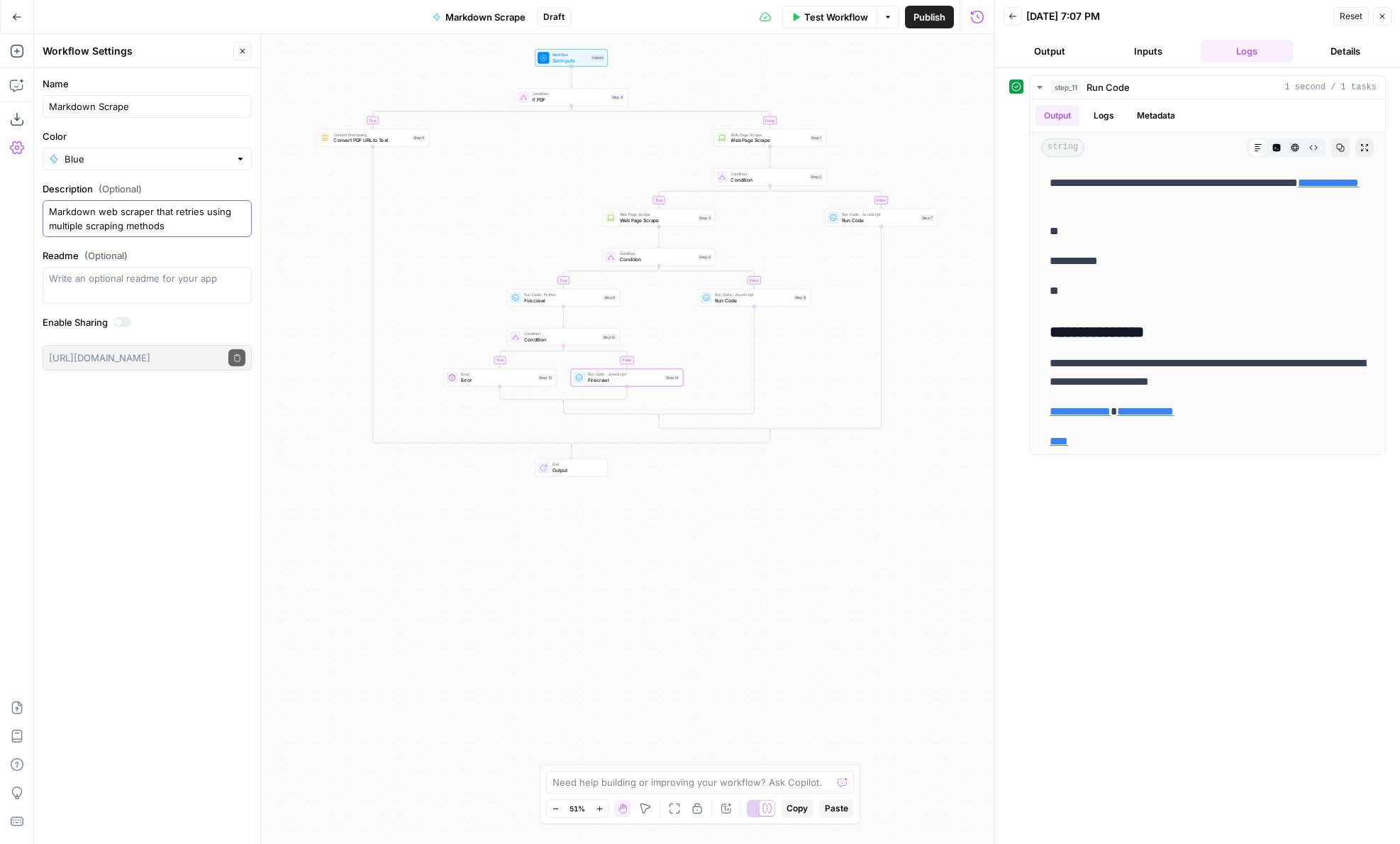
type textarea "Markdown web scraper that retries using multiple scraping methods"
drag, startPoint x: 472, startPoint y: 148, endPoint x: 471, endPoint y: 305, distance: 157.0
click at [471, 305] on div "true false true false false true true false Workflow Set Inputs Inputs Conditio…" at bounding box center [514, 439] width 960 height 810
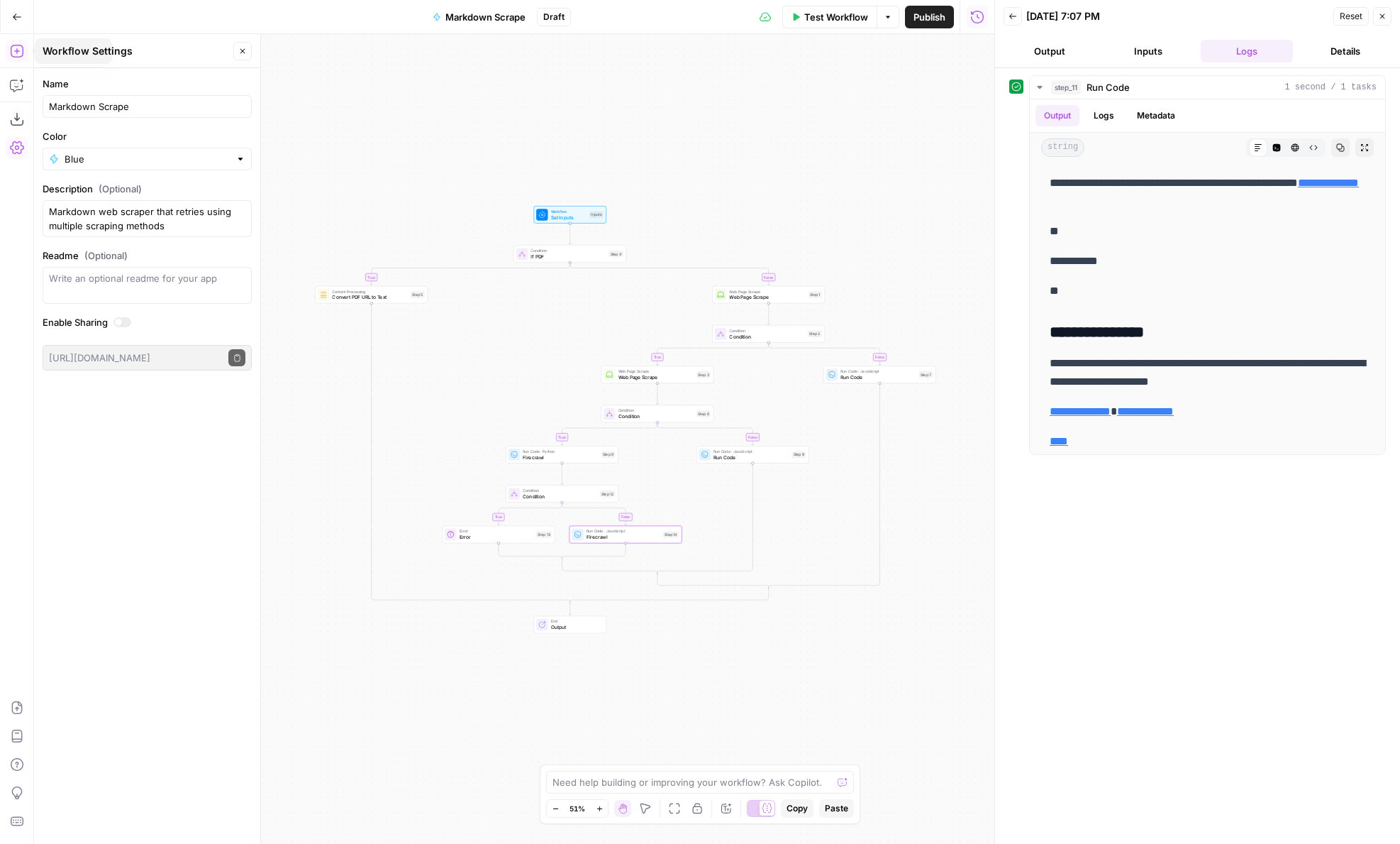
click at [13, 59] on button "Add Steps" at bounding box center [17, 51] width 23 height 23
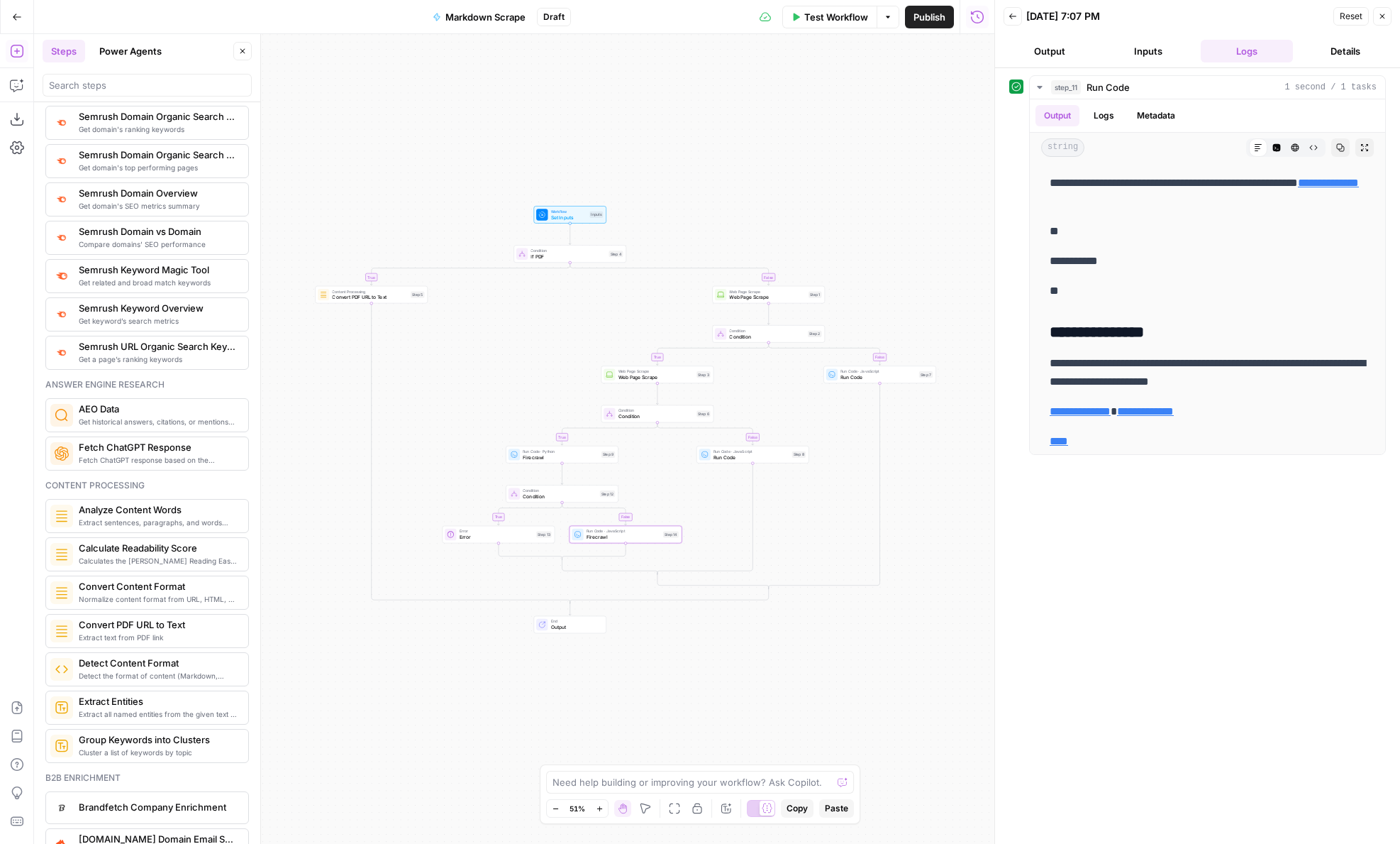
scroll to position [1798, 0]
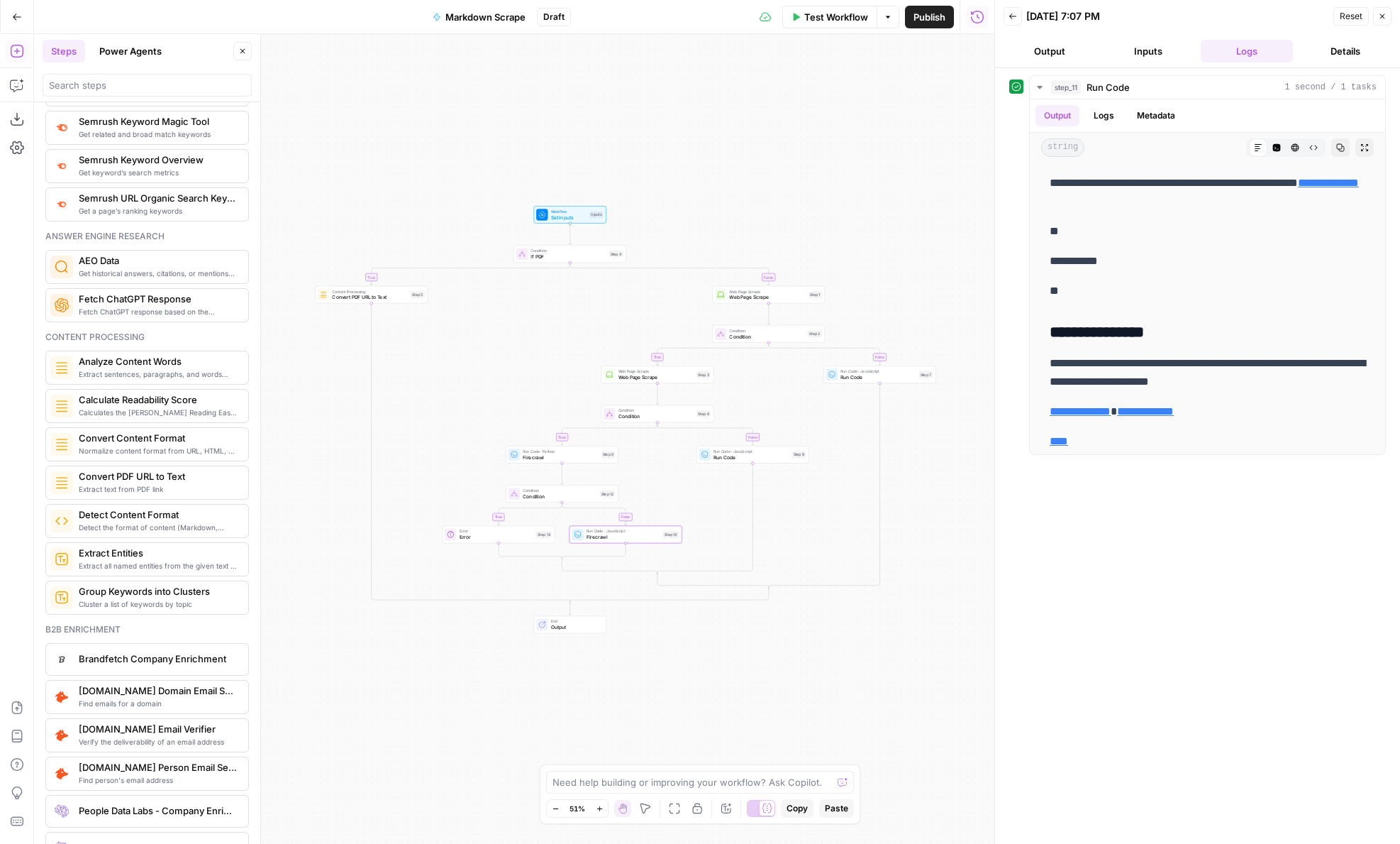
click at [511, 17] on span "Markdown Scrape" at bounding box center [486, 17] width 80 height 14
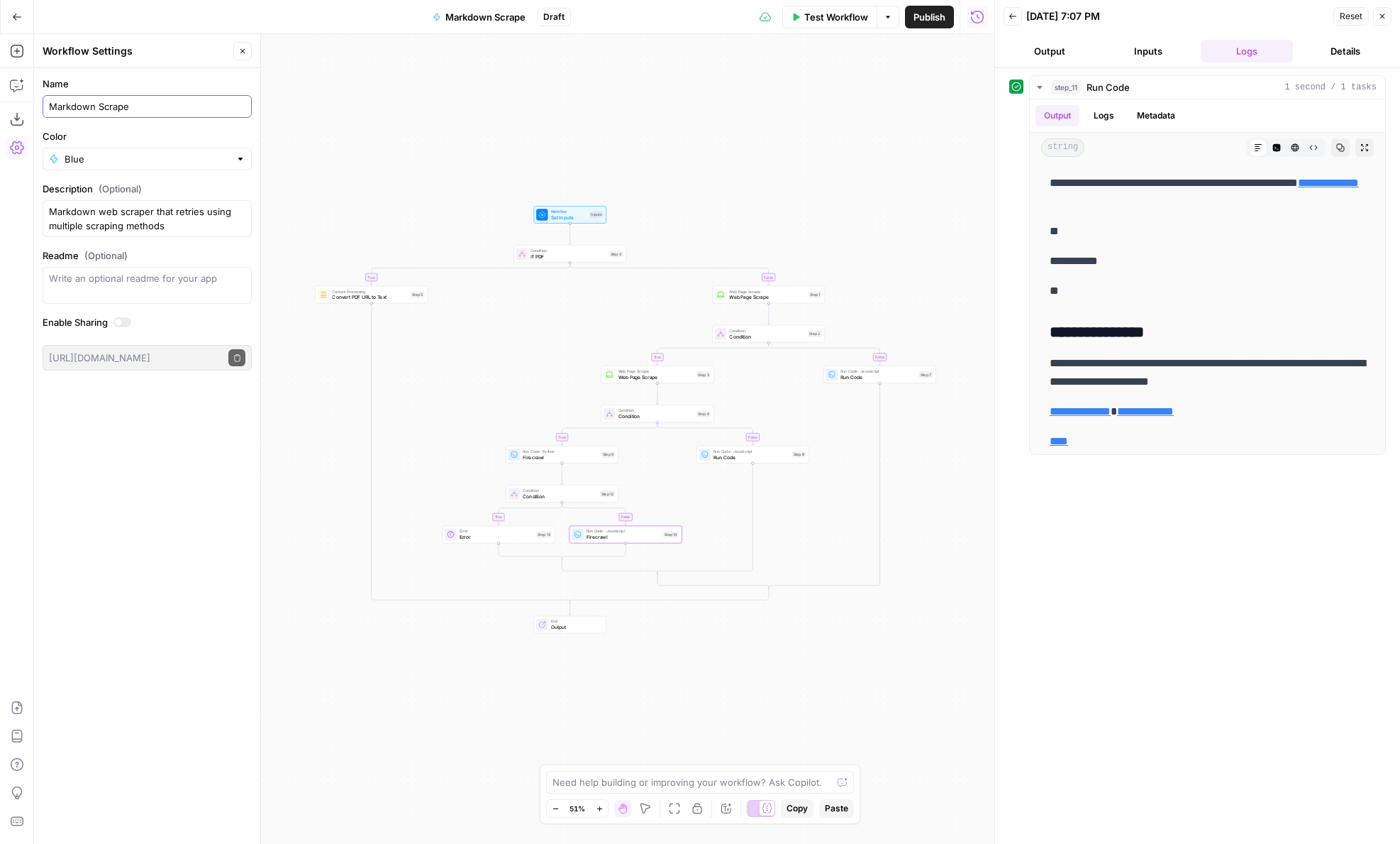
drag, startPoint x: 152, startPoint y: 112, endPoint x: 41, endPoint y: 112, distance: 111.0
click at [42, 112] on div "Markdown Scrape" at bounding box center [146, 106] width 209 height 23
type input "Scrape Markdown"
click at [489, 660] on div "true false true false false true true false Workflow Set Inputs Inputs Conditio…" at bounding box center [514, 439] width 960 height 810
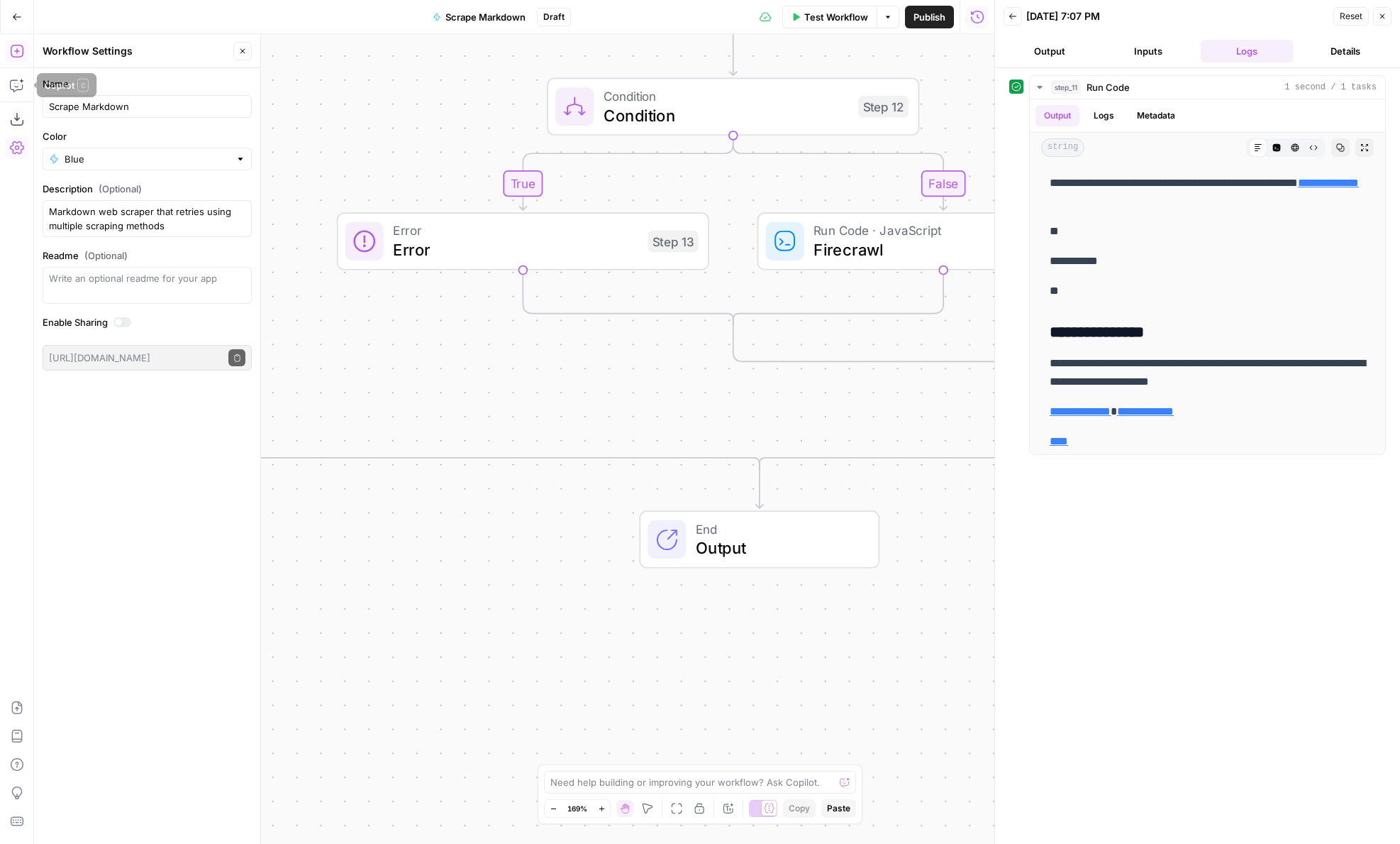
click at [23, 42] on button "Add Steps" at bounding box center [17, 51] width 23 height 23
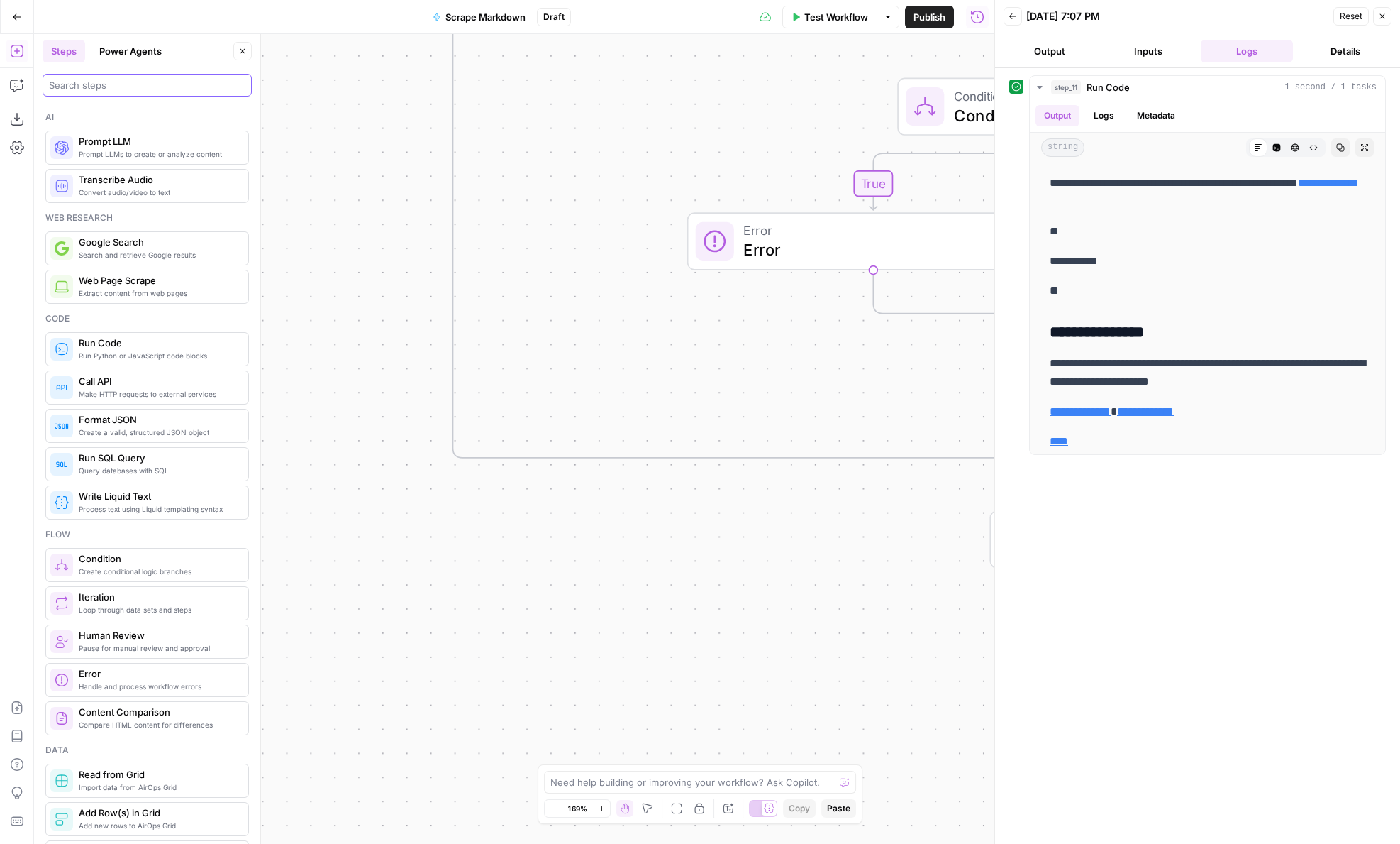
click at [84, 80] on input "search" at bounding box center [147, 84] width 197 height 14
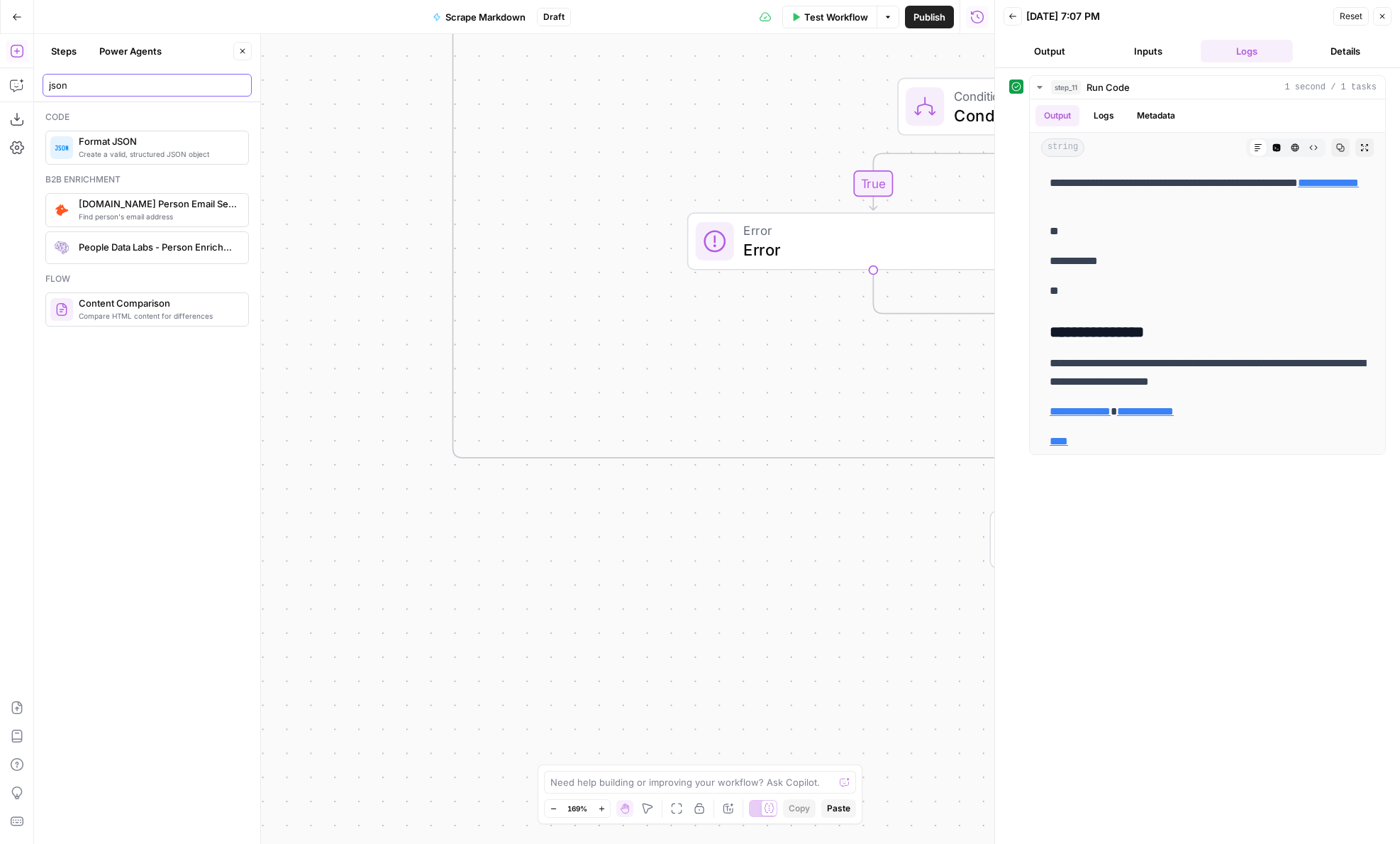
type input "json"
drag, startPoint x: 750, startPoint y: 577, endPoint x: 372, endPoint y: 555, distance: 378.6
click at [372, 555] on div "true false true false false true true false Workflow Set Inputs Inputs Conditio…" at bounding box center [514, 439] width 960 height 810
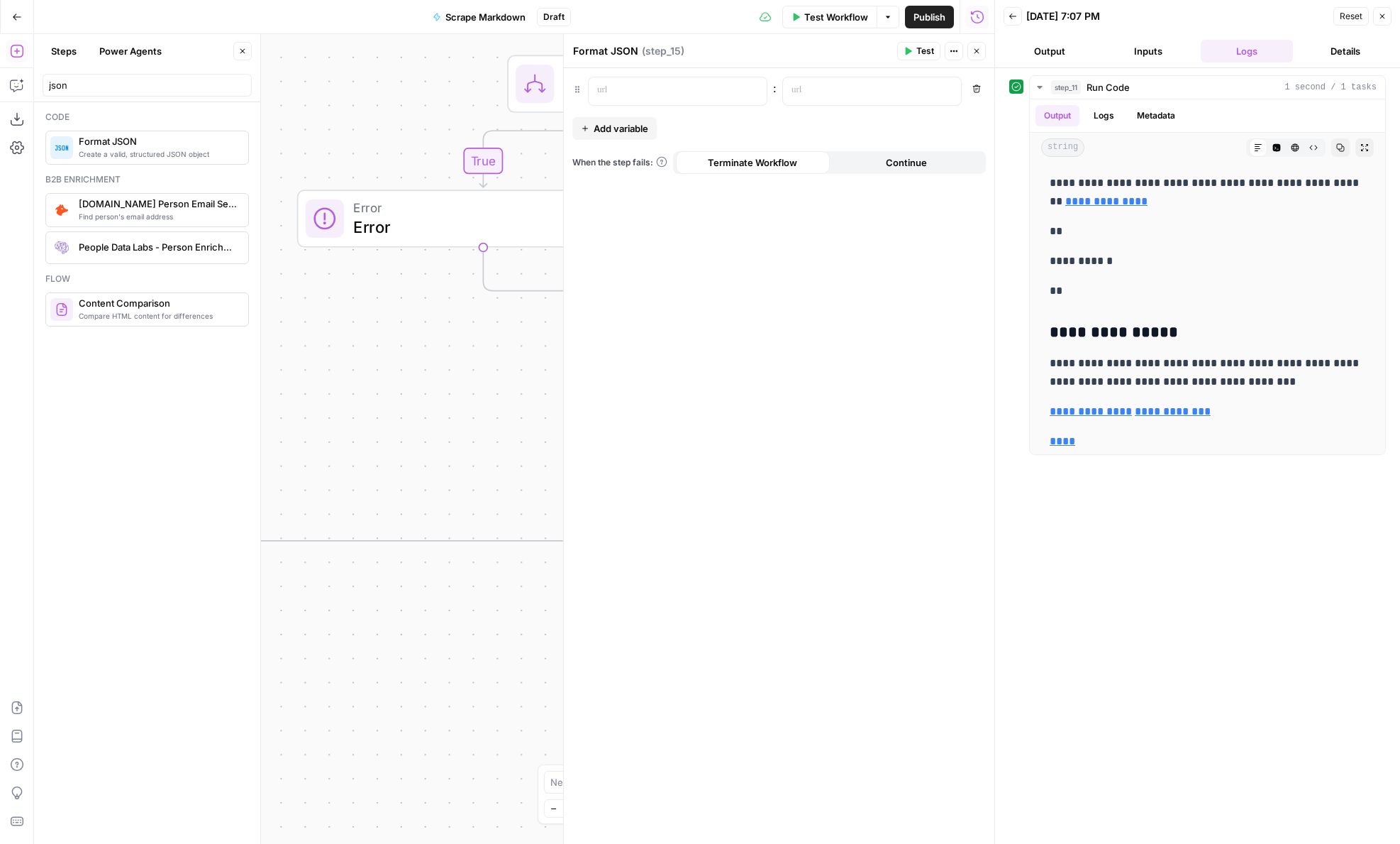
click at [973, 95] on button "Remove" at bounding box center [976, 88] width 18 height 18
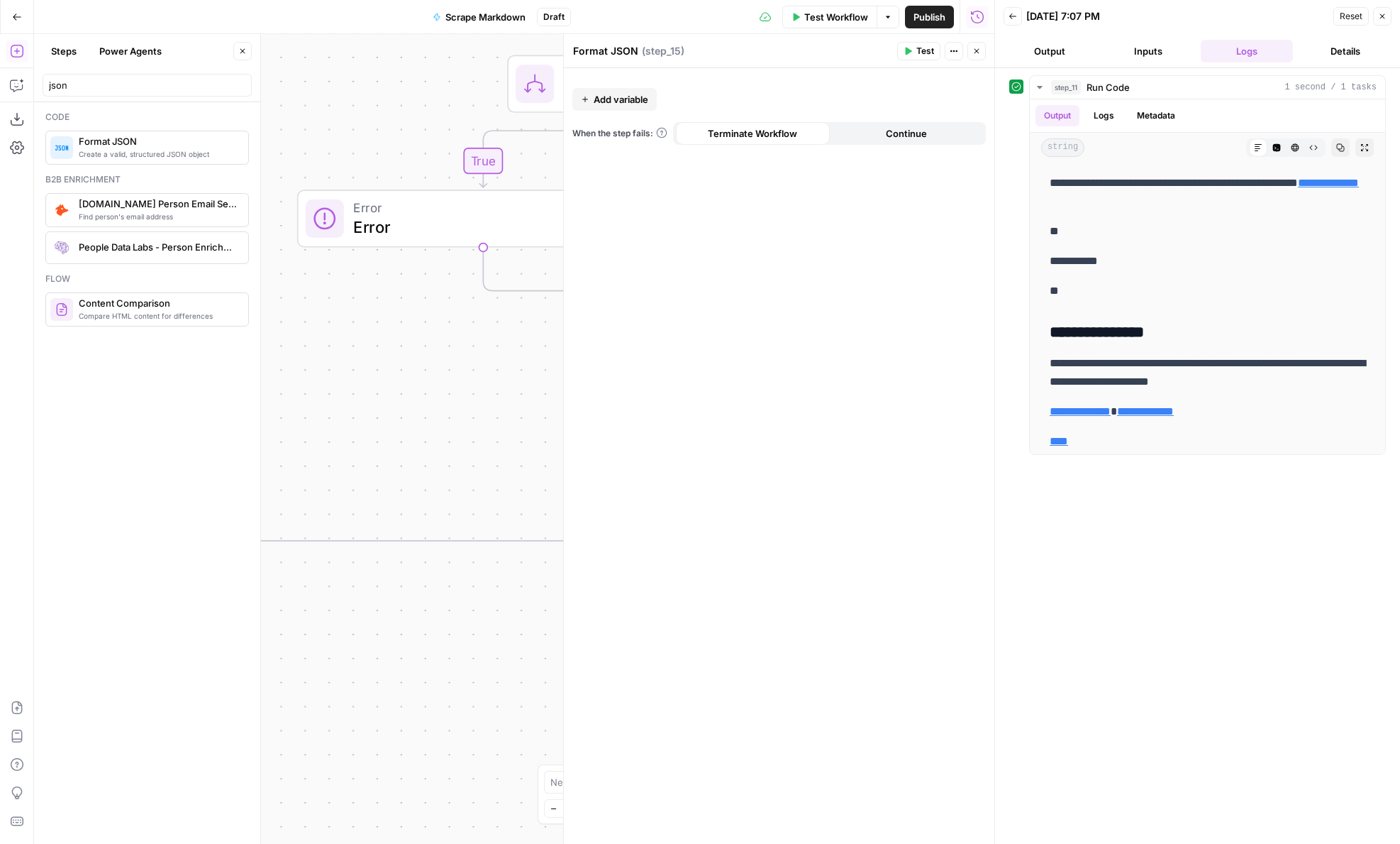
click at [978, 51] on icon "button" at bounding box center [977, 51] width 9 height 9
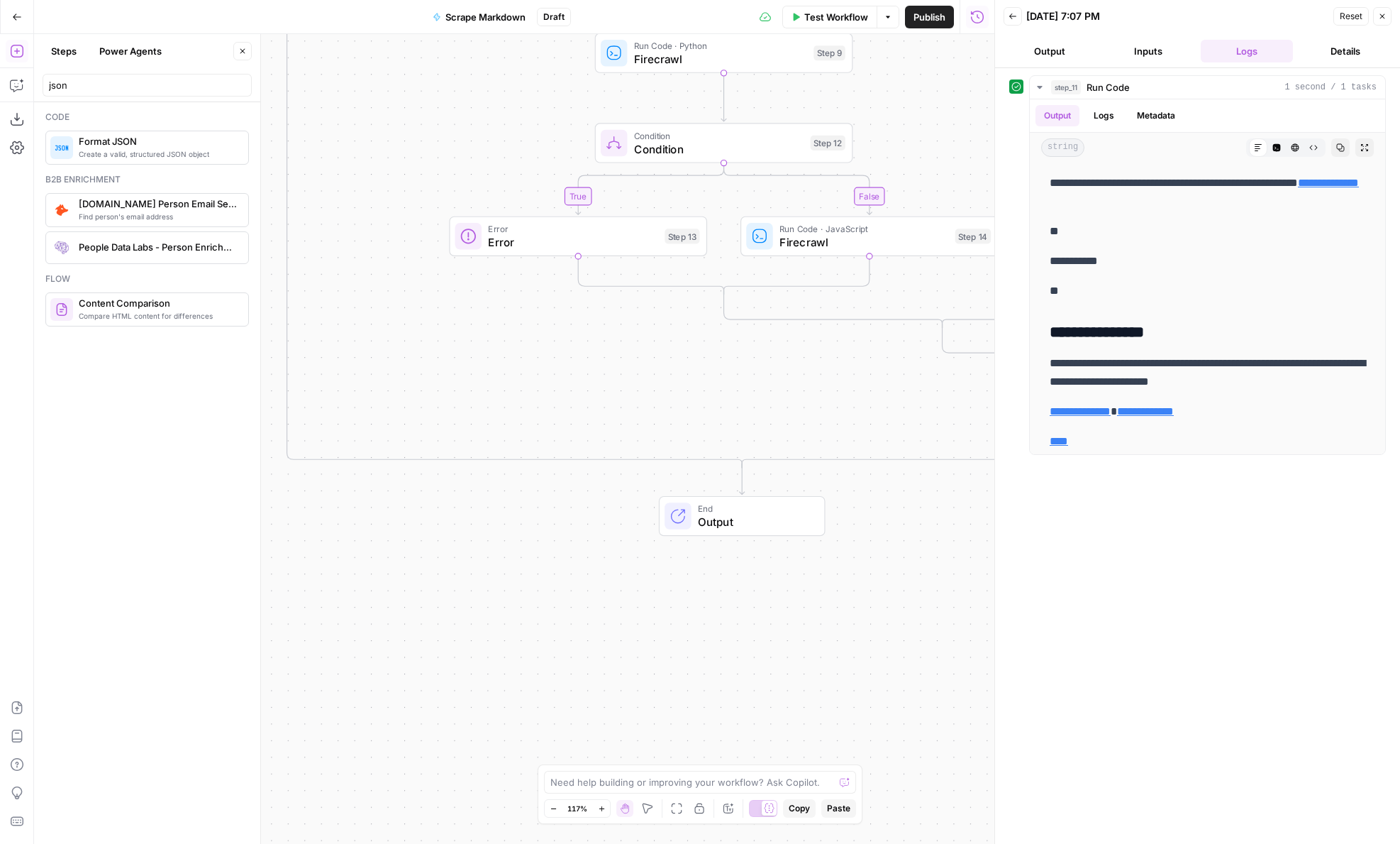
drag, startPoint x: 920, startPoint y: 499, endPoint x: 694, endPoint y: 499, distance: 226.0
click at [694, 499] on div "true false true false false true true false Workflow Set Inputs Inputs Conditio…" at bounding box center [514, 439] width 960 height 810
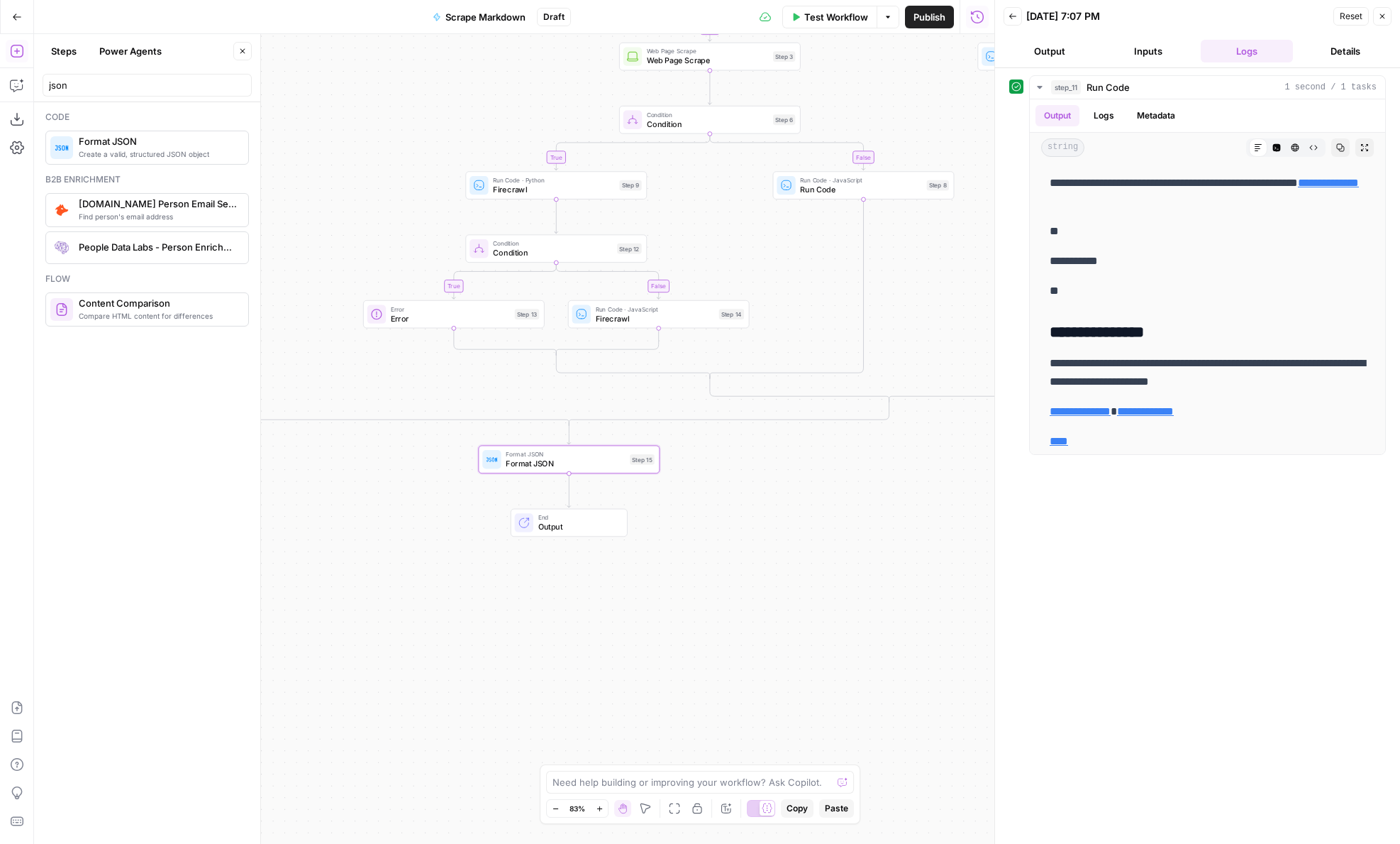
click at [513, 465] on span "Format JSON" at bounding box center [566, 463] width 119 height 12
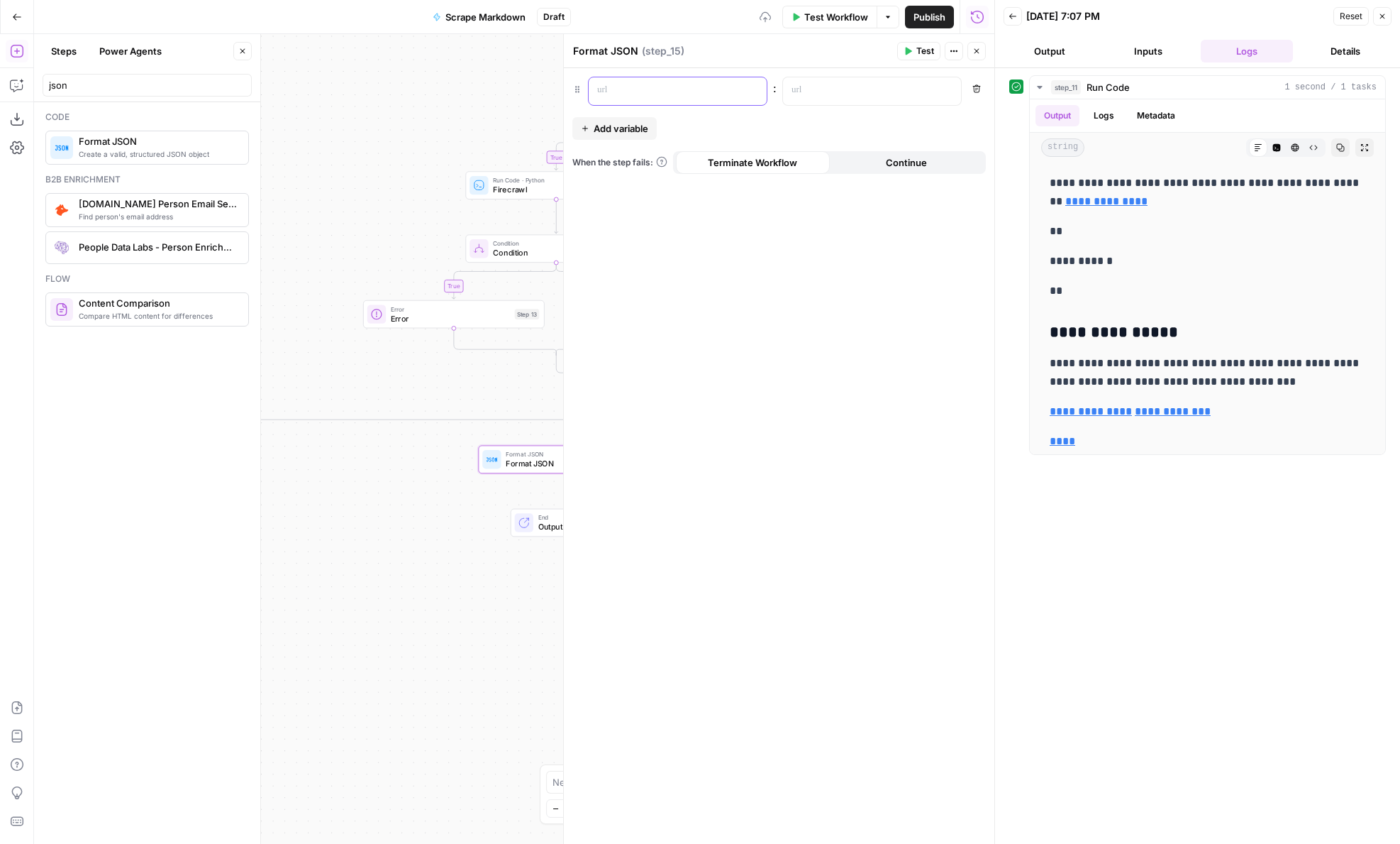
click at [617, 95] on p at bounding box center [666, 90] width 138 height 14
click at [848, 82] on div at bounding box center [861, 91] width 155 height 28
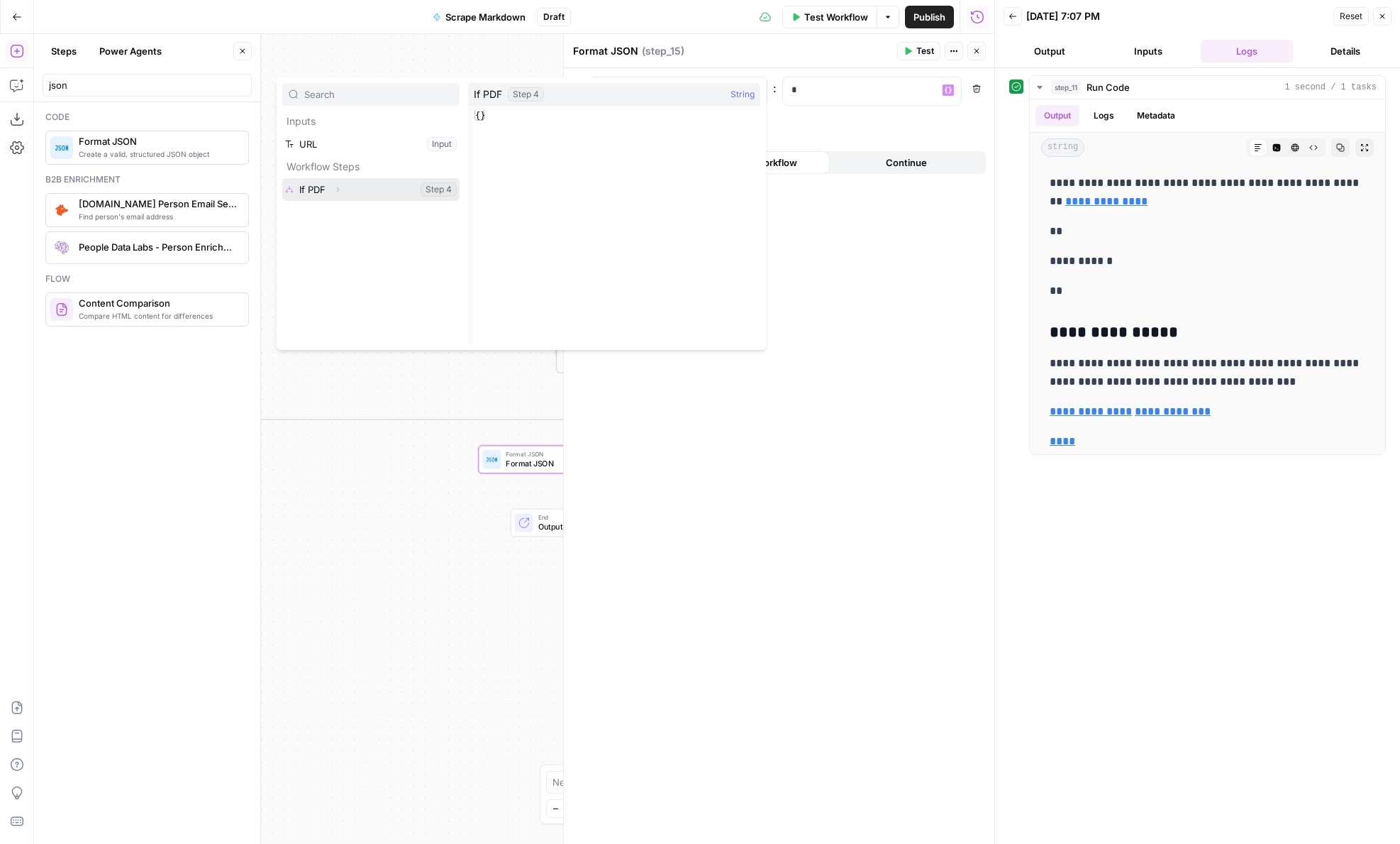
click at [302, 183] on button "Select variable If PDF" at bounding box center [371, 189] width 178 height 23
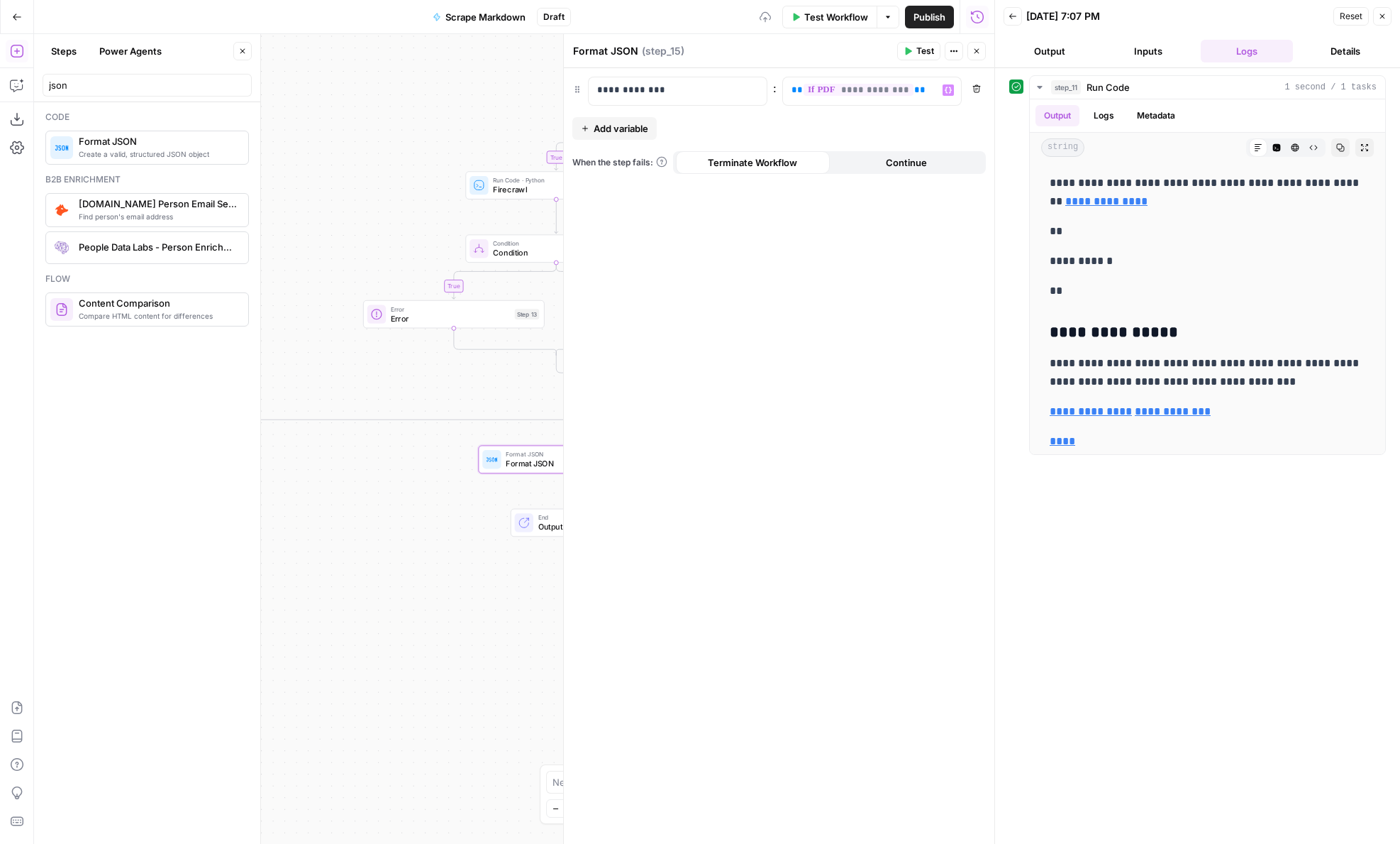
click at [980, 48] on icon "button" at bounding box center [977, 51] width 9 height 9
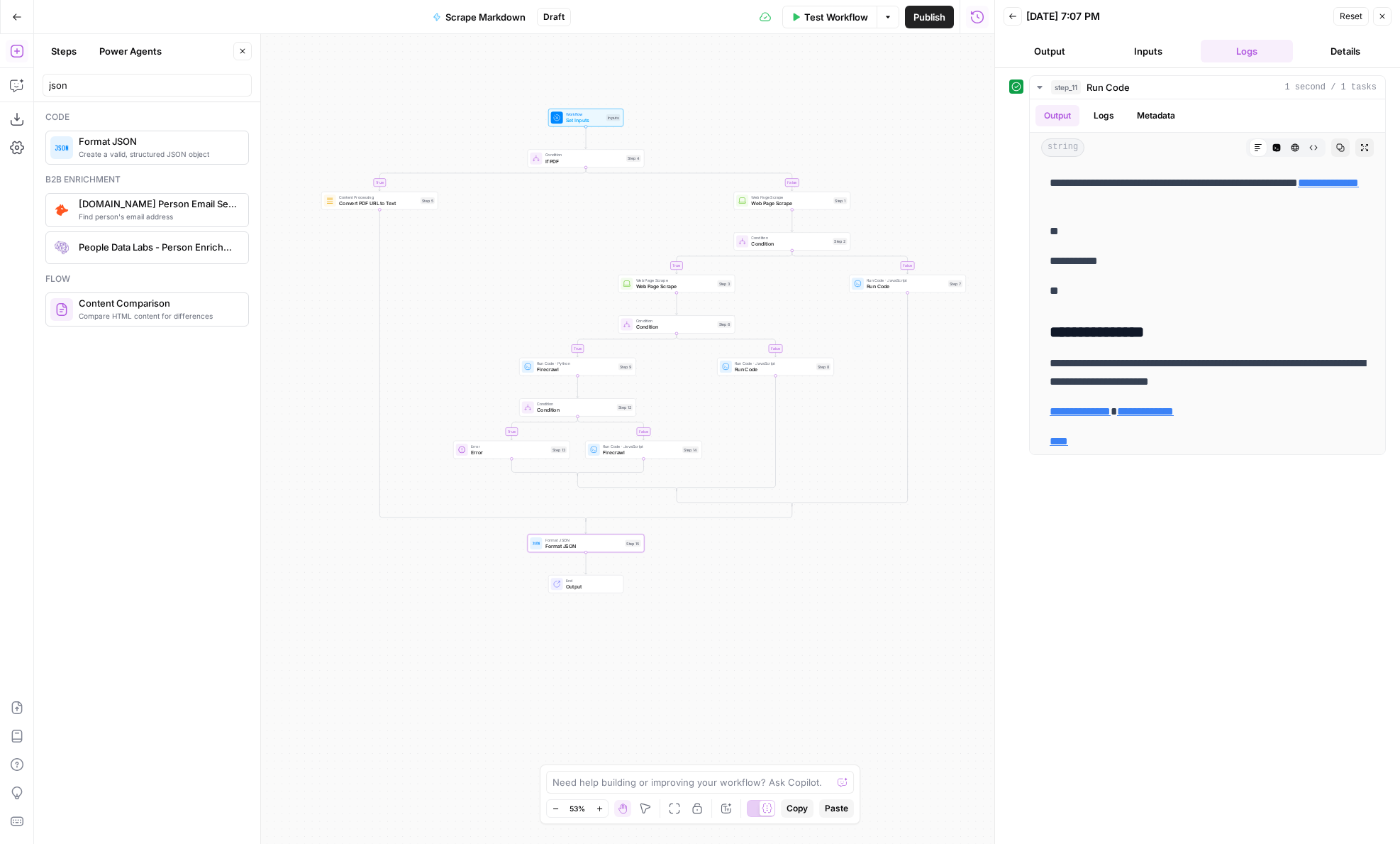
drag, startPoint x: 710, startPoint y: 463, endPoint x: 683, endPoint y: 639, distance: 178.1
click at [683, 639] on div "true false true false false true true false Workflow Set Inputs Inputs Conditio…" at bounding box center [514, 439] width 960 height 810
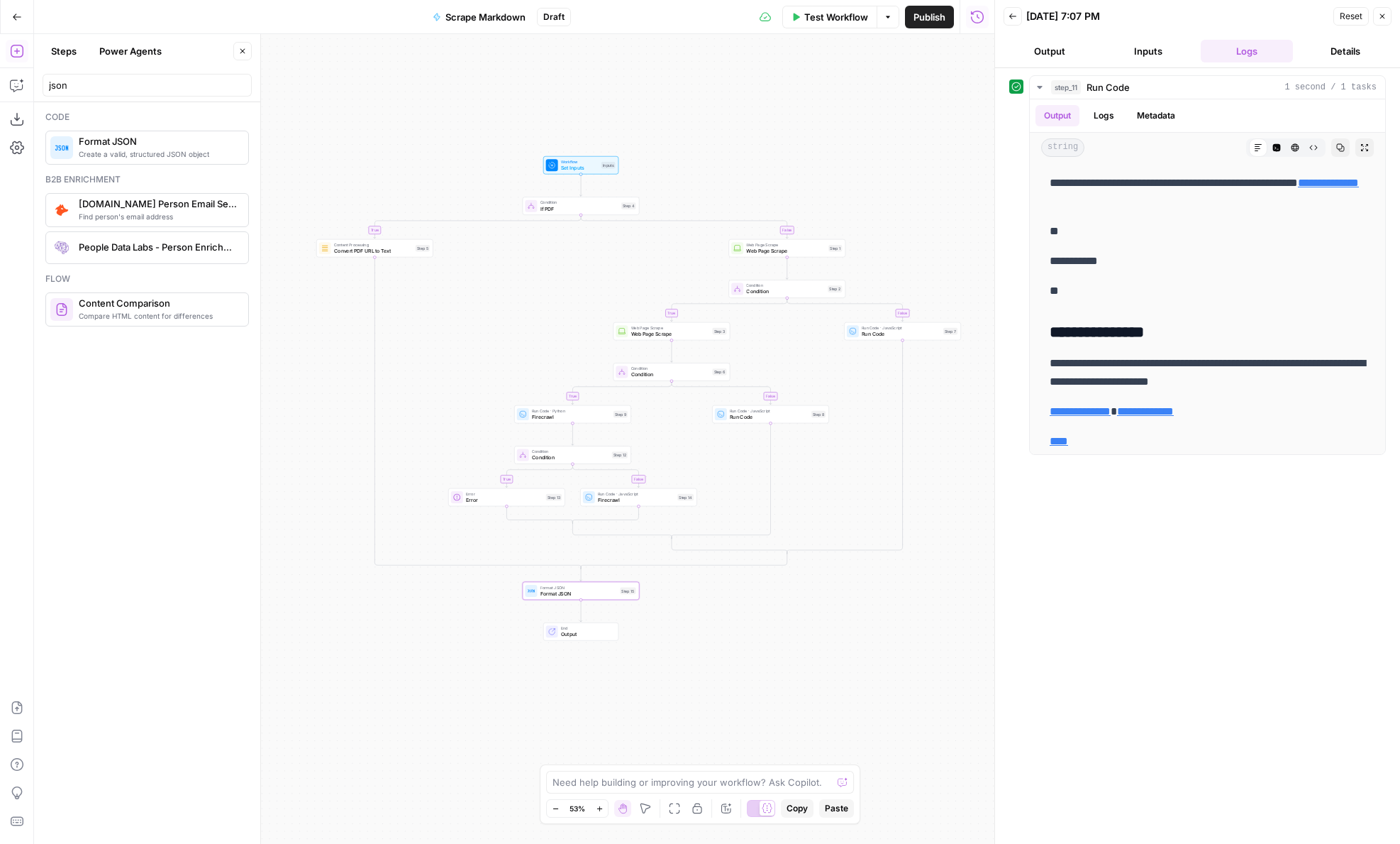
drag, startPoint x: 724, startPoint y: 74, endPoint x: 724, endPoint y: 115, distance: 41.0
click at [724, 115] on div "true false true false false true true false Workflow Set Inputs Inputs Conditio…" at bounding box center [514, 439] width 960 height 810
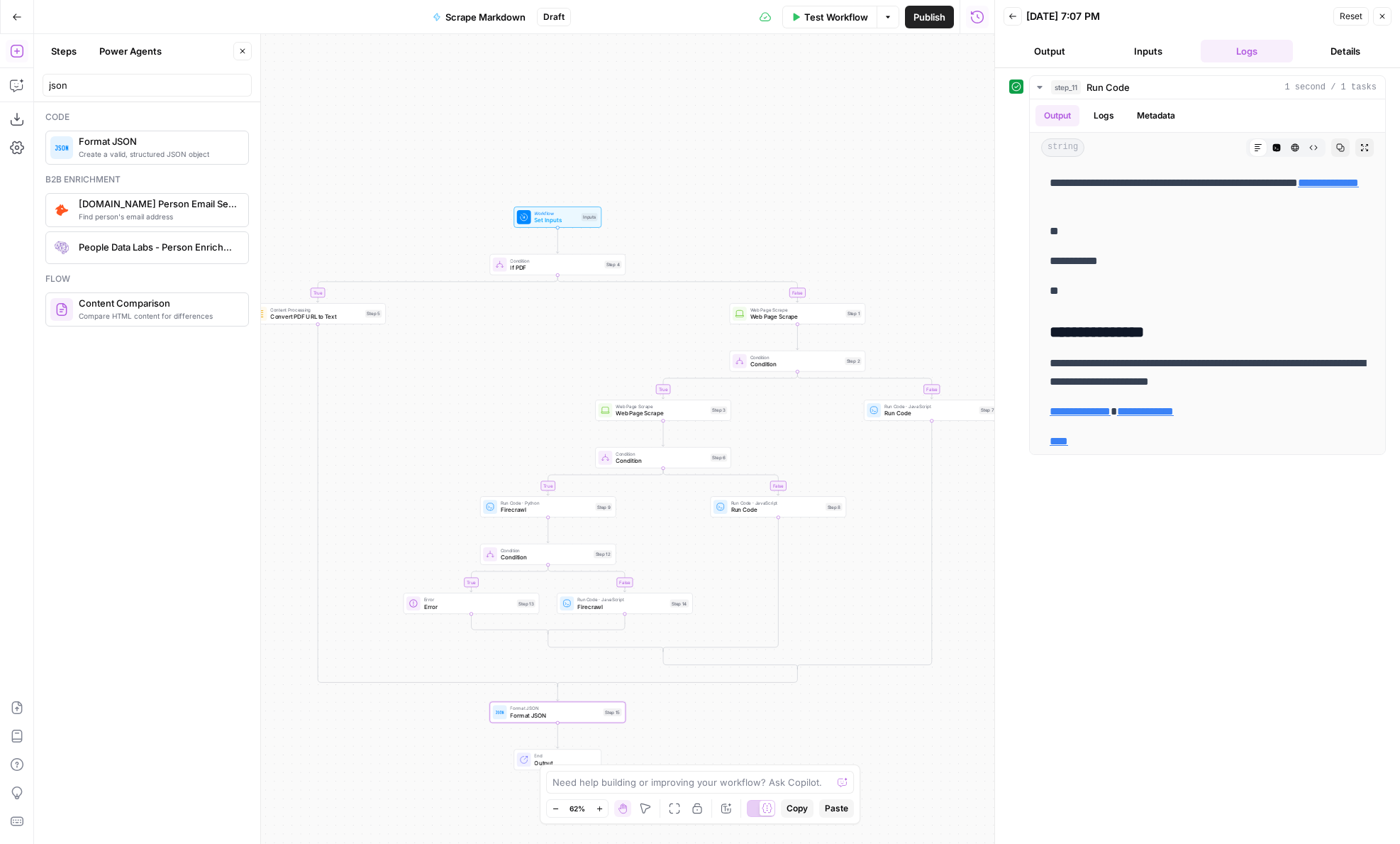
drag, startPoint x: 695, startPoint y: 171, endPoint x: 719, endPoint y: 45, distance: 128.3
click at [719, 45] on div "true false true false false true true false Workflow Set Inputs Inputs Conditio…" at bounding box center [514, 439] width 960 height 810
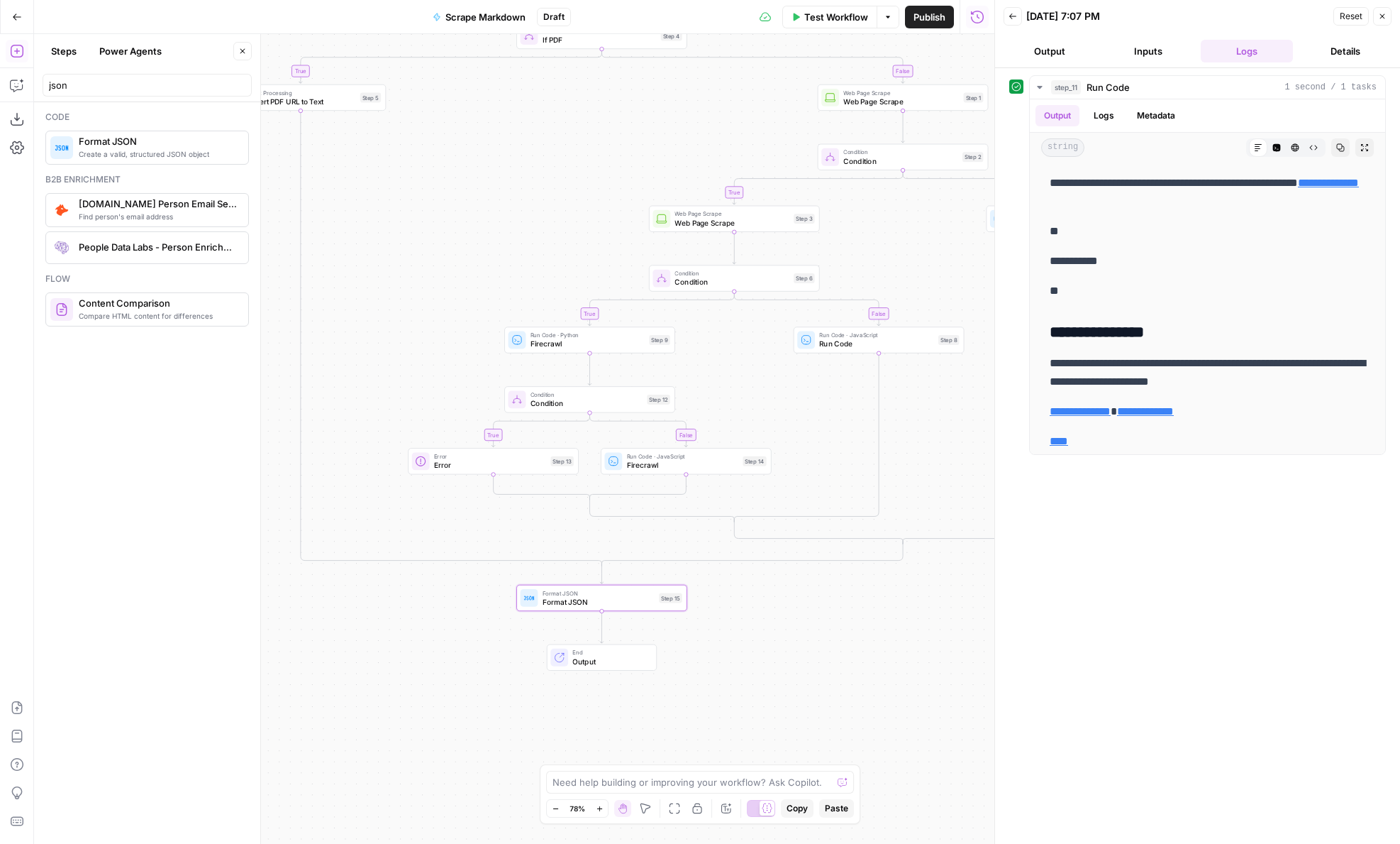
drag, startPoint x: 479, startPoint y: 657, endPoint x: 430, endPoint y: 559, distance: 109.6
click at [430, 559] on div "true false true false false true true false Workflow Set Inputs Inputs Conditio…" at bounding box center [514, 439] width 960 height 810
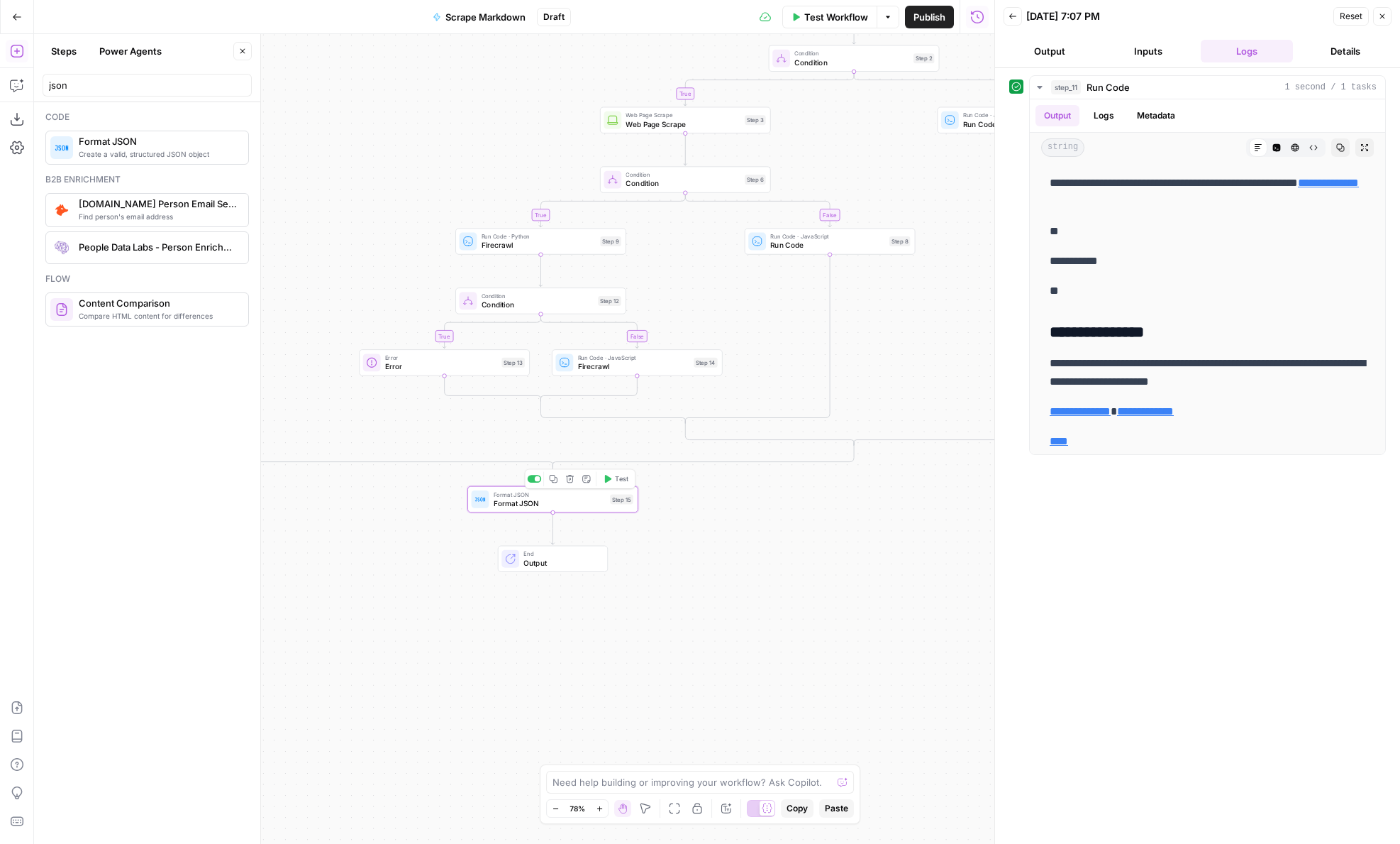
click at [566, 481] on icon "button" at bounding box center [570, 478] width 9 height 9
click at [659, 176] on span "Delete Step" at bounding box center [662, 181] width 55 height 14
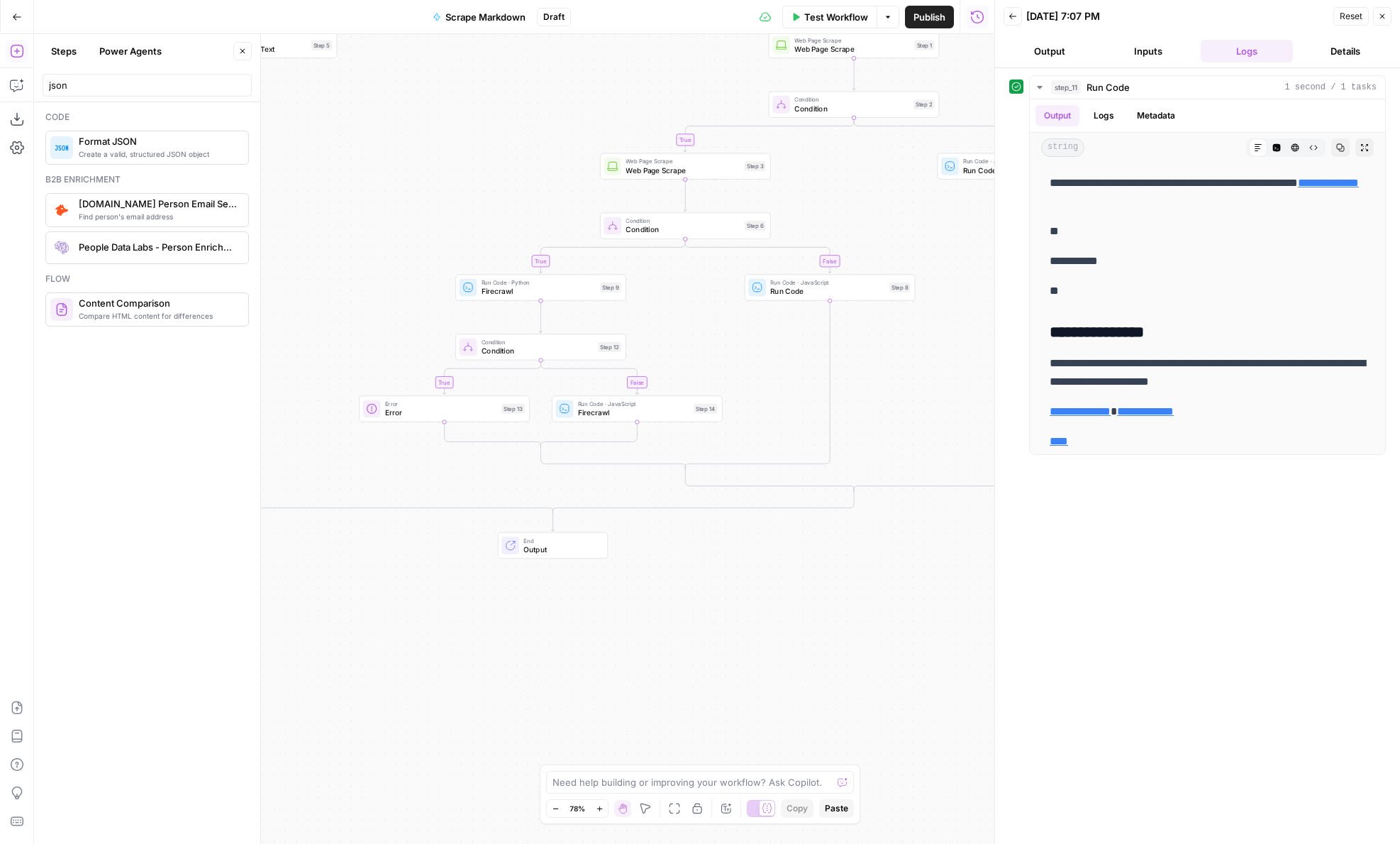
drag, startPoint x: 656, startPoint y: 491, endPoint x: 656, endPoint y: 572, distance: 81.0
click at [656, 572] on div "true false true false false true true false Workflow Set Inputs Inputs Conditio…" at bounding box center [514, 439] width 960 height 810
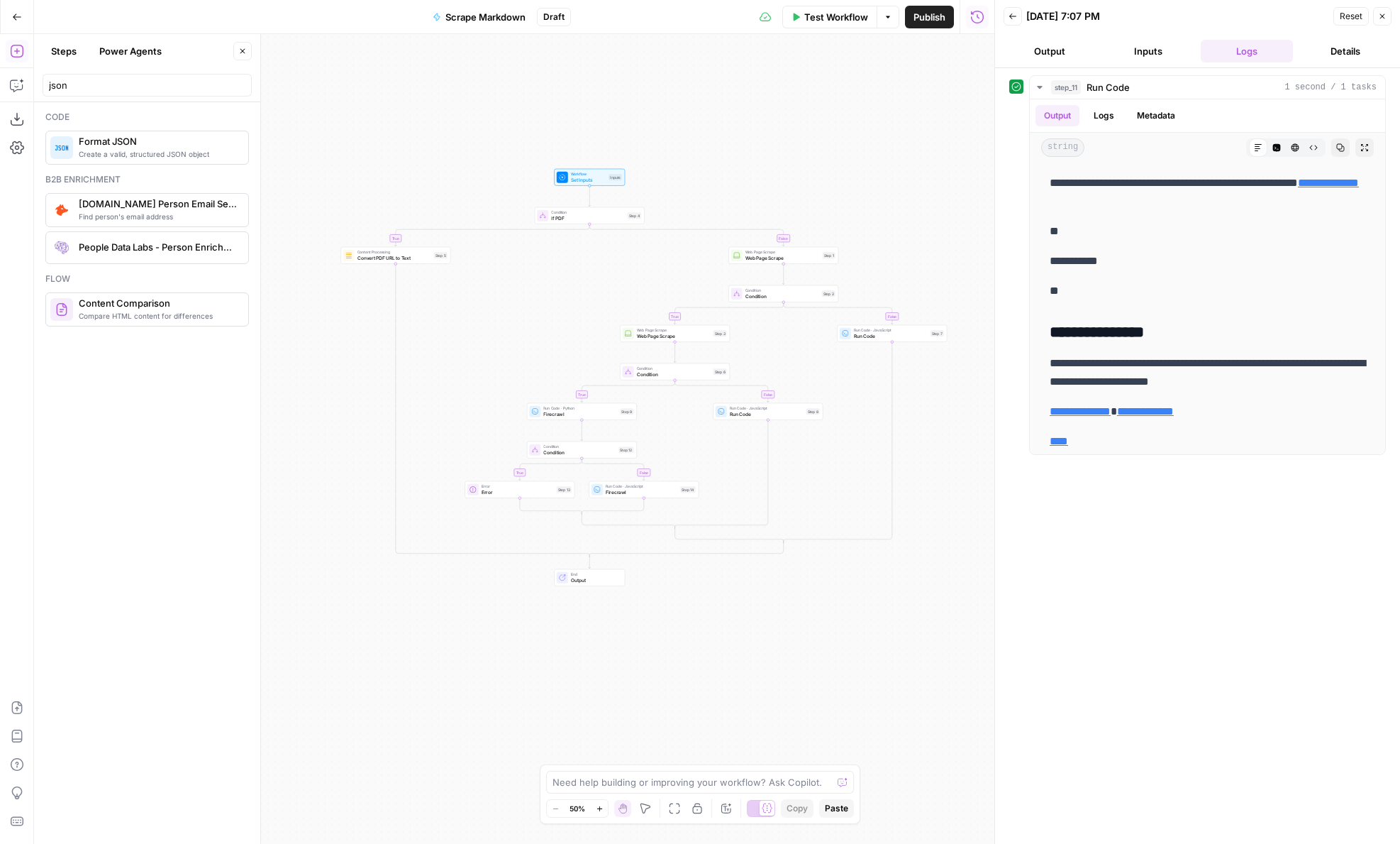
click at [925, 17] on span "Publish" at bounding box center [930, 17] width 32 height 14
drag, startPoint x: 100, startPoint y: 76, endPoint x: 28, endPoint y: 79, distance: 72.1
click at [28, 79] on body "Workflow published successfully AirOps Administrative New Home Browse Insights …" at bounding box center [700, 422] width 1400 height 844
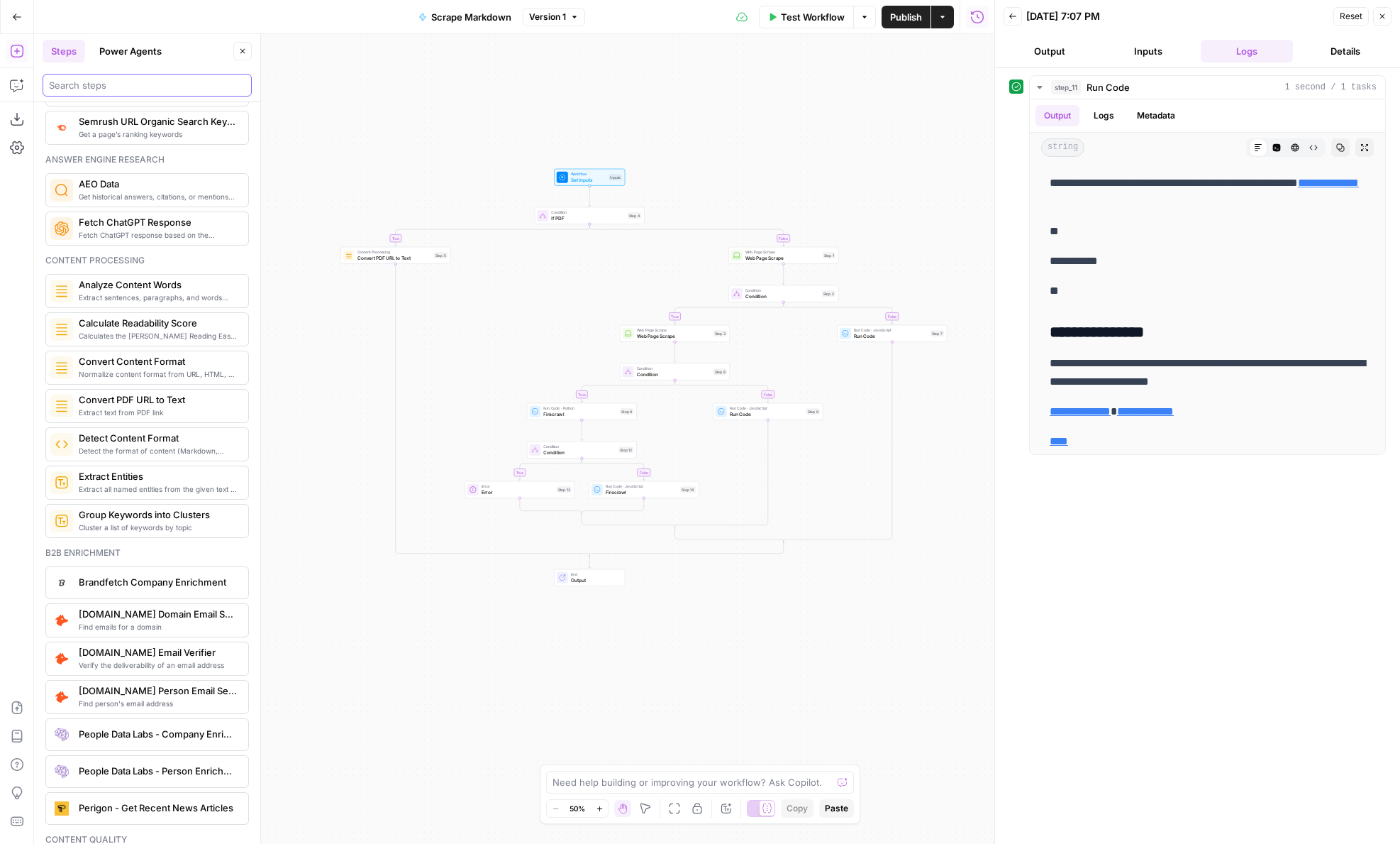
scroll to position [1853, 0]
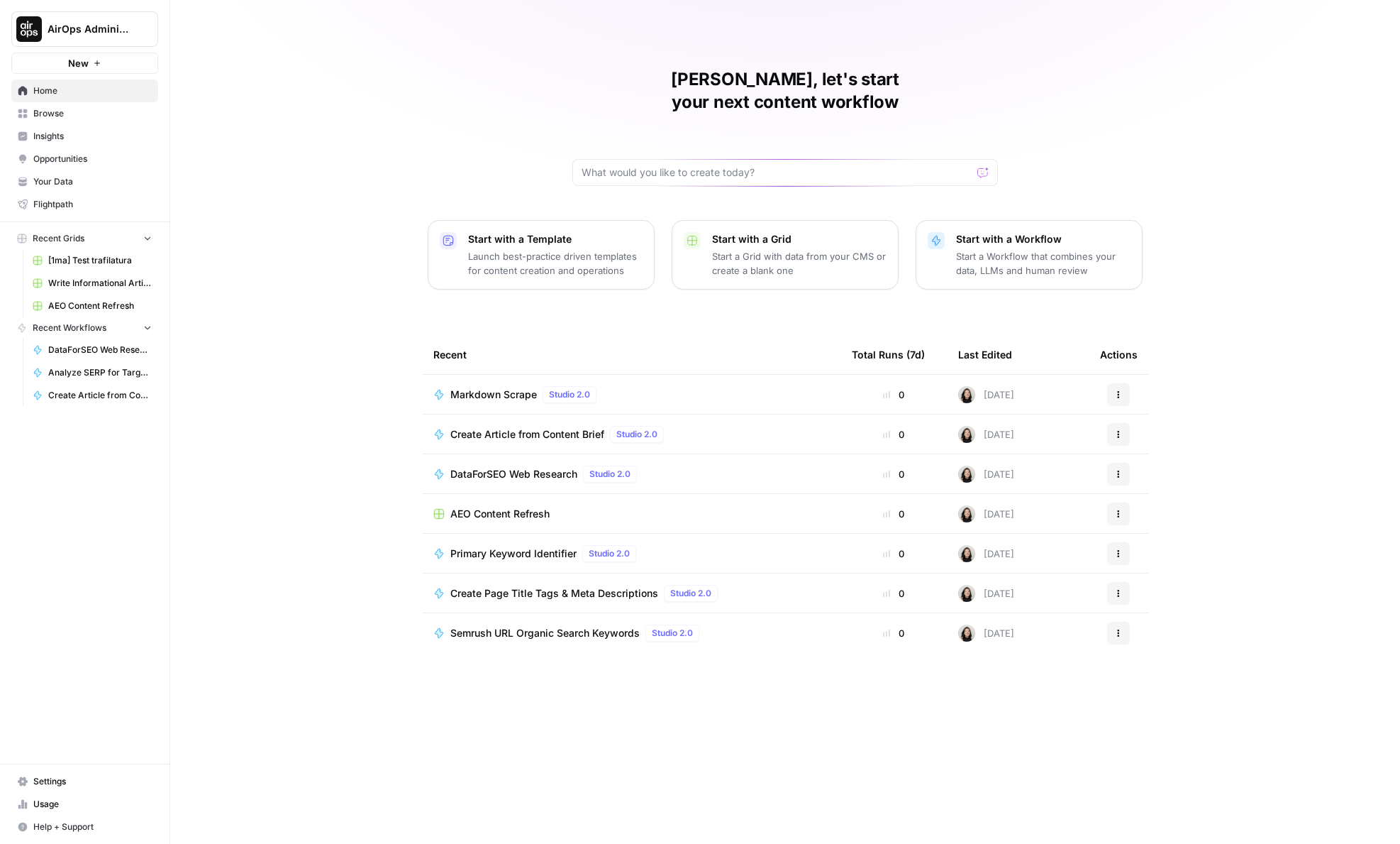
click at [95, 114] on span "Browse" at bounding box center [92, 114] width 119 height 13
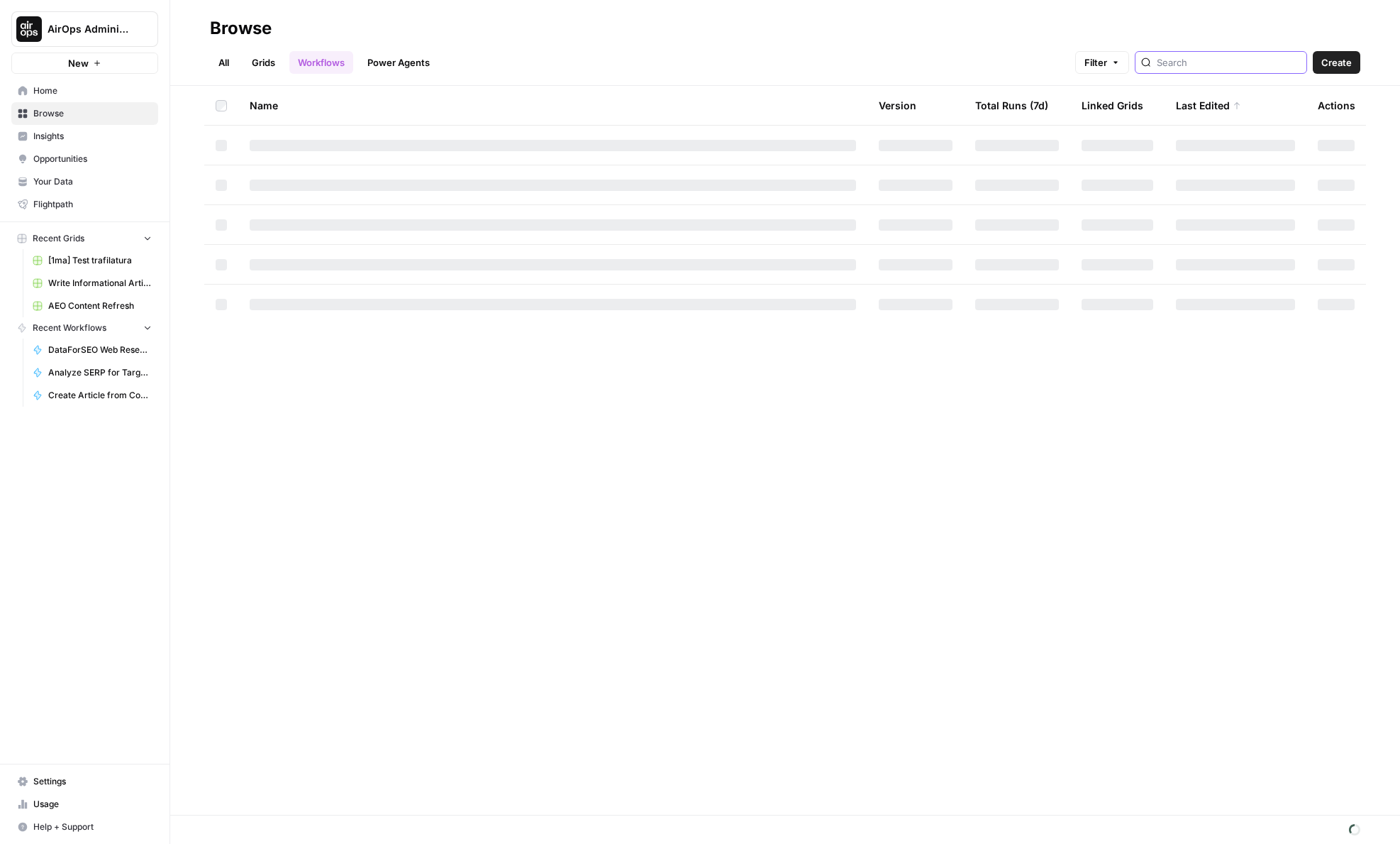
click at [1211, 61] on input "search" at bounding box center [1229, 62] width 144 height 14
type input "firecrawl"
click at [1233, 66] on input "firecrawl" at bounding box center [1229, 62] width 144 height 14
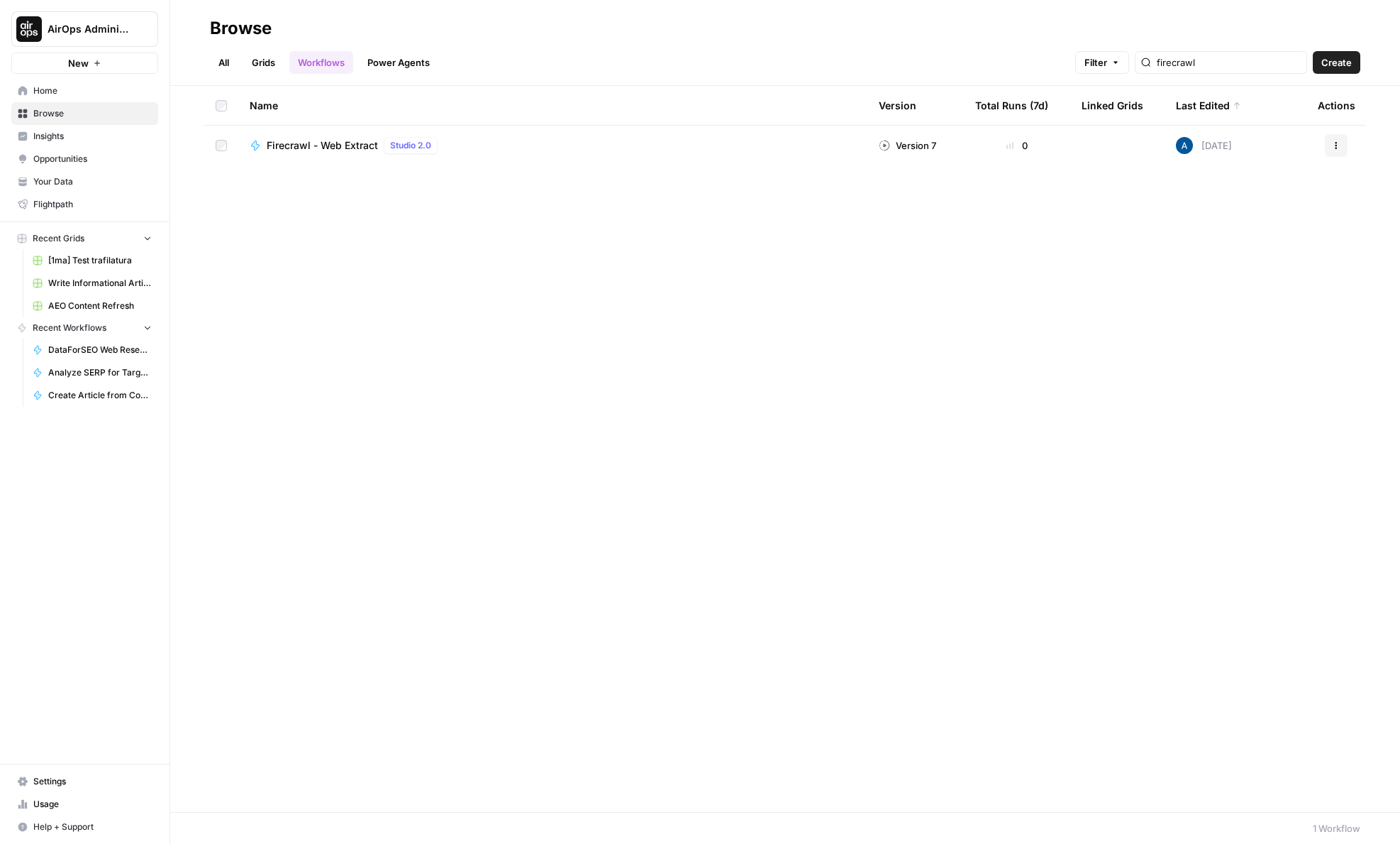
click at [681, 153] on td "Firecrawl - Web Extract Studio 2.0" at bounding box center [553, 145] width 629 height 40
click at [654, 138] on div "Firecrawl - Web Extract Studio 2.0" at bounding box center [553, 145] width 606 height 17
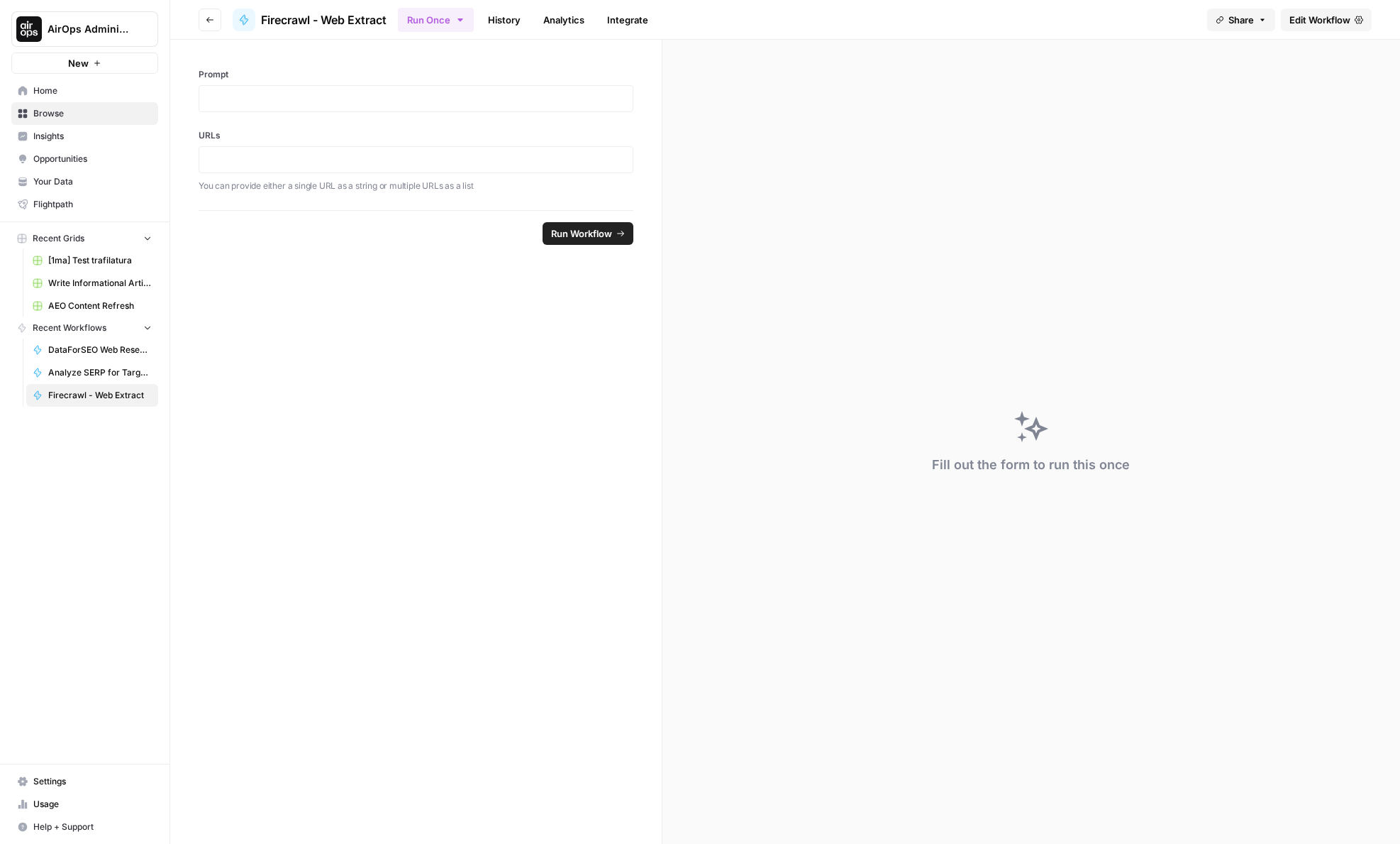
click at [1301, 27] on link "Edit Workflow" at bounding box center [1326, 20] width 91 height 23
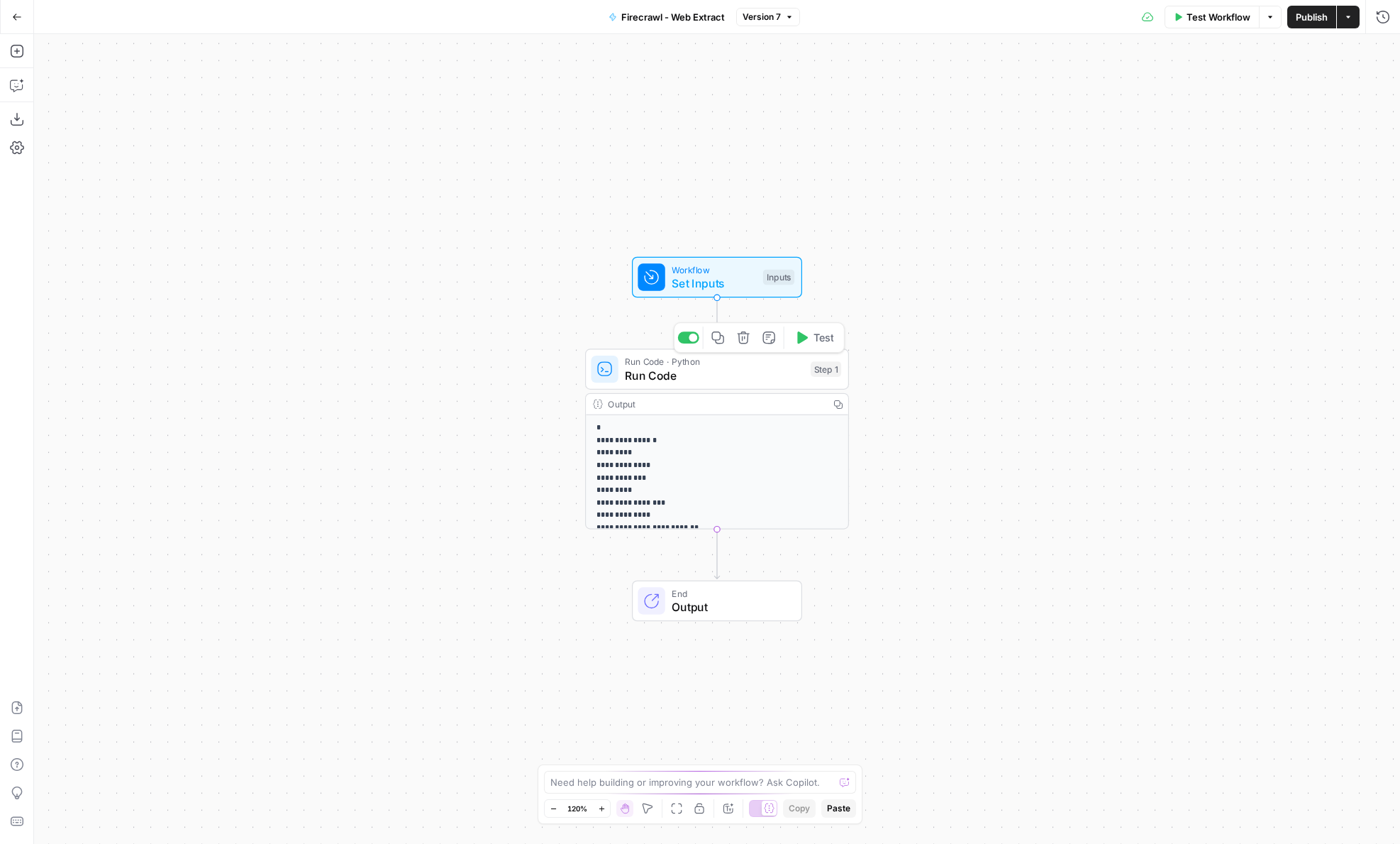
click at [640, 374] on span "Run Code" at bounding box center [714, 375] width 179 height 17
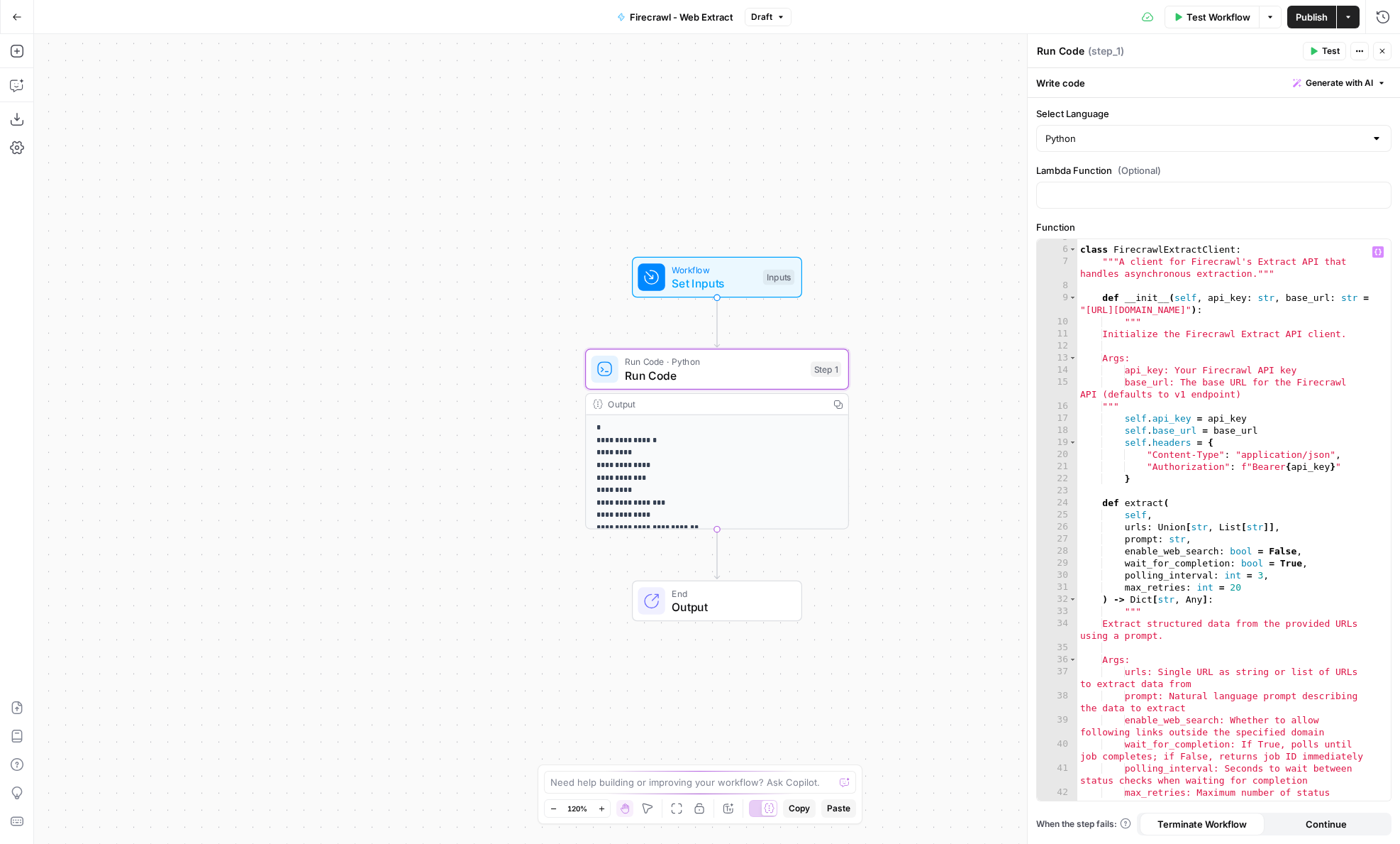
scroll to position [524, 0]
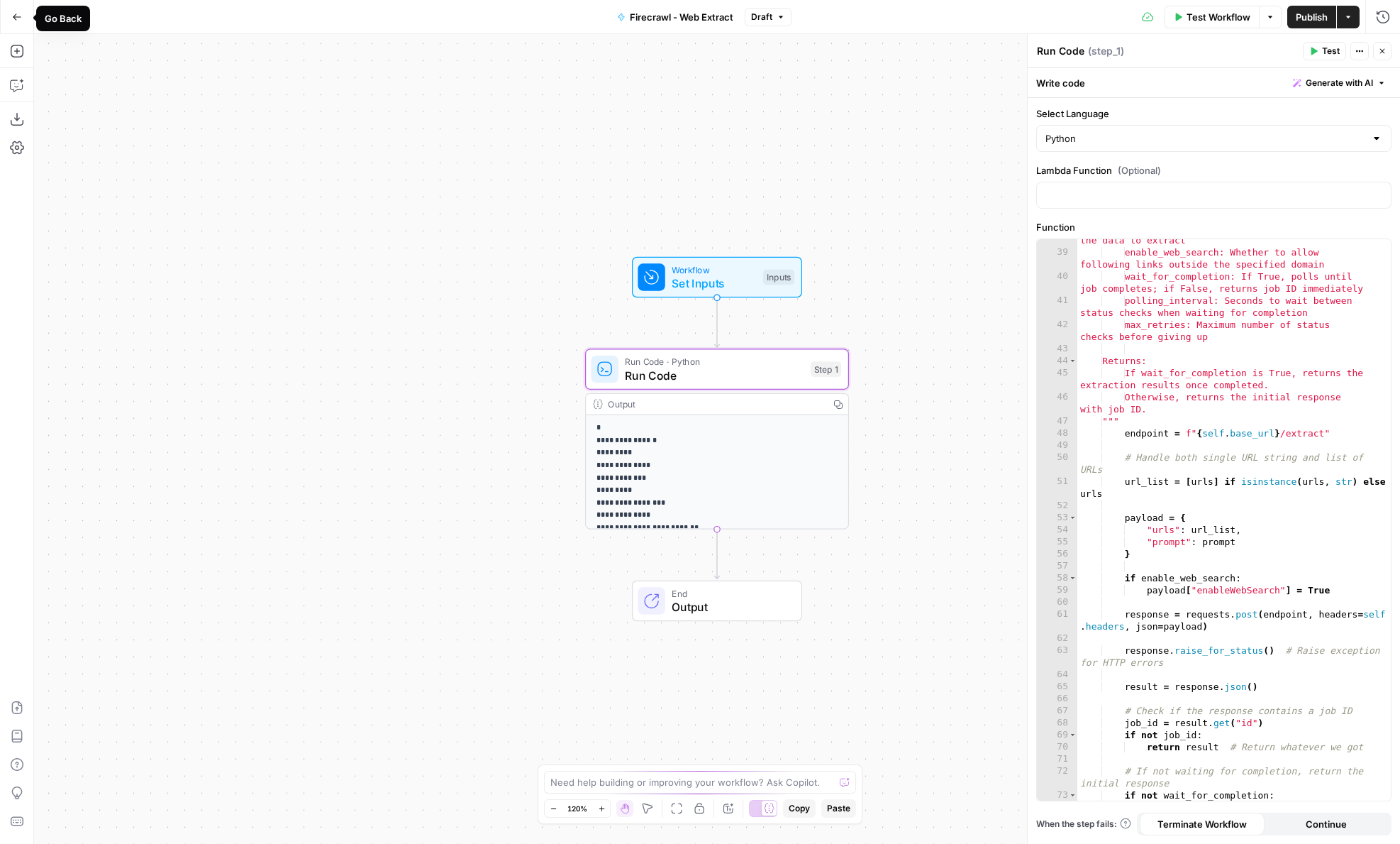
click at [21, 21] on button "Go Back" at bounding box center [17, 17] width 25 height 25
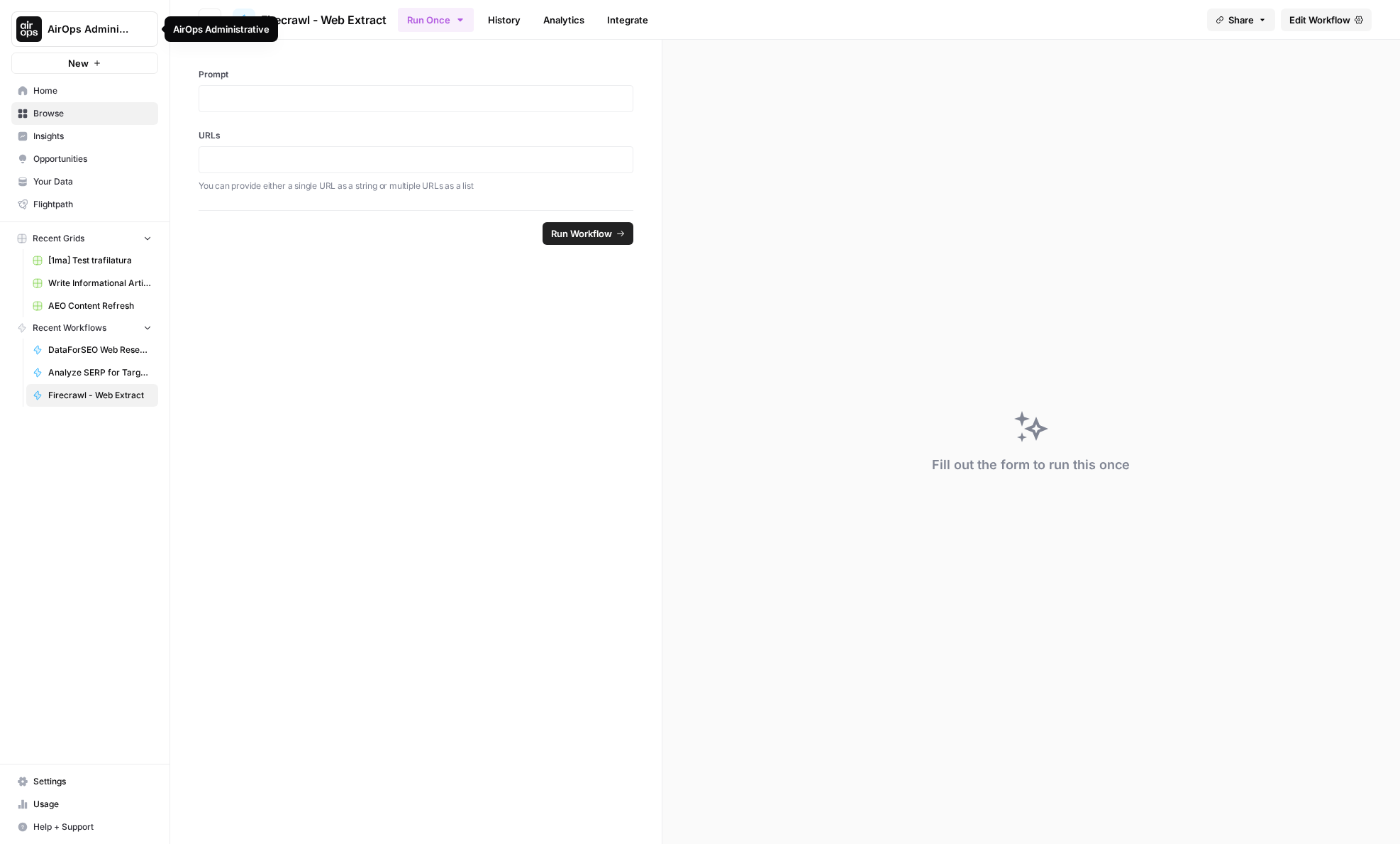
click at [146, 27] on icon "Workspace: AirOps Administrative" at bounding box center [146, 28] width 14 height 14
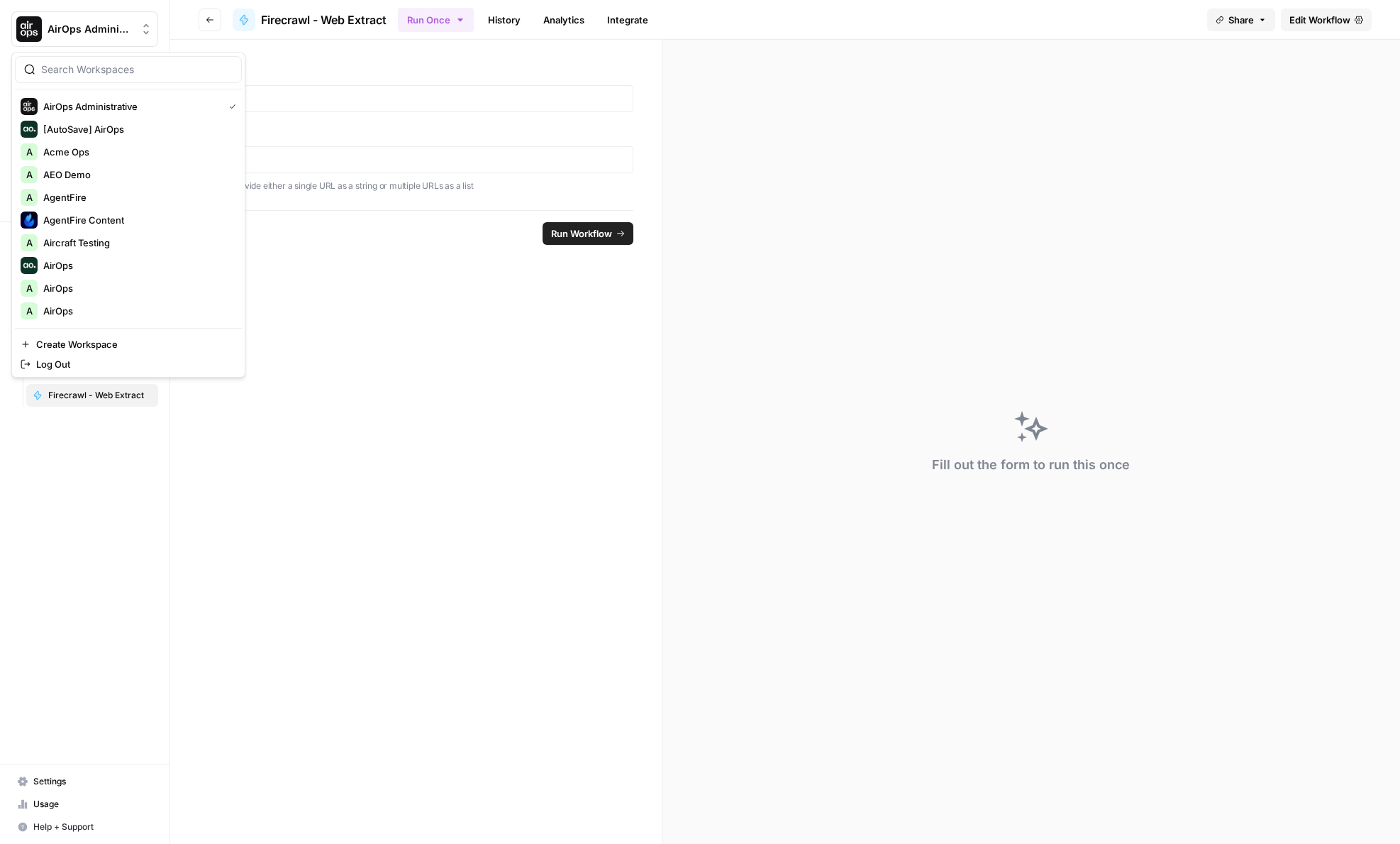
click at [1032, 255] on div "Fill out the form to run this once" at bounding box center [1031, 442] width 737 height 804
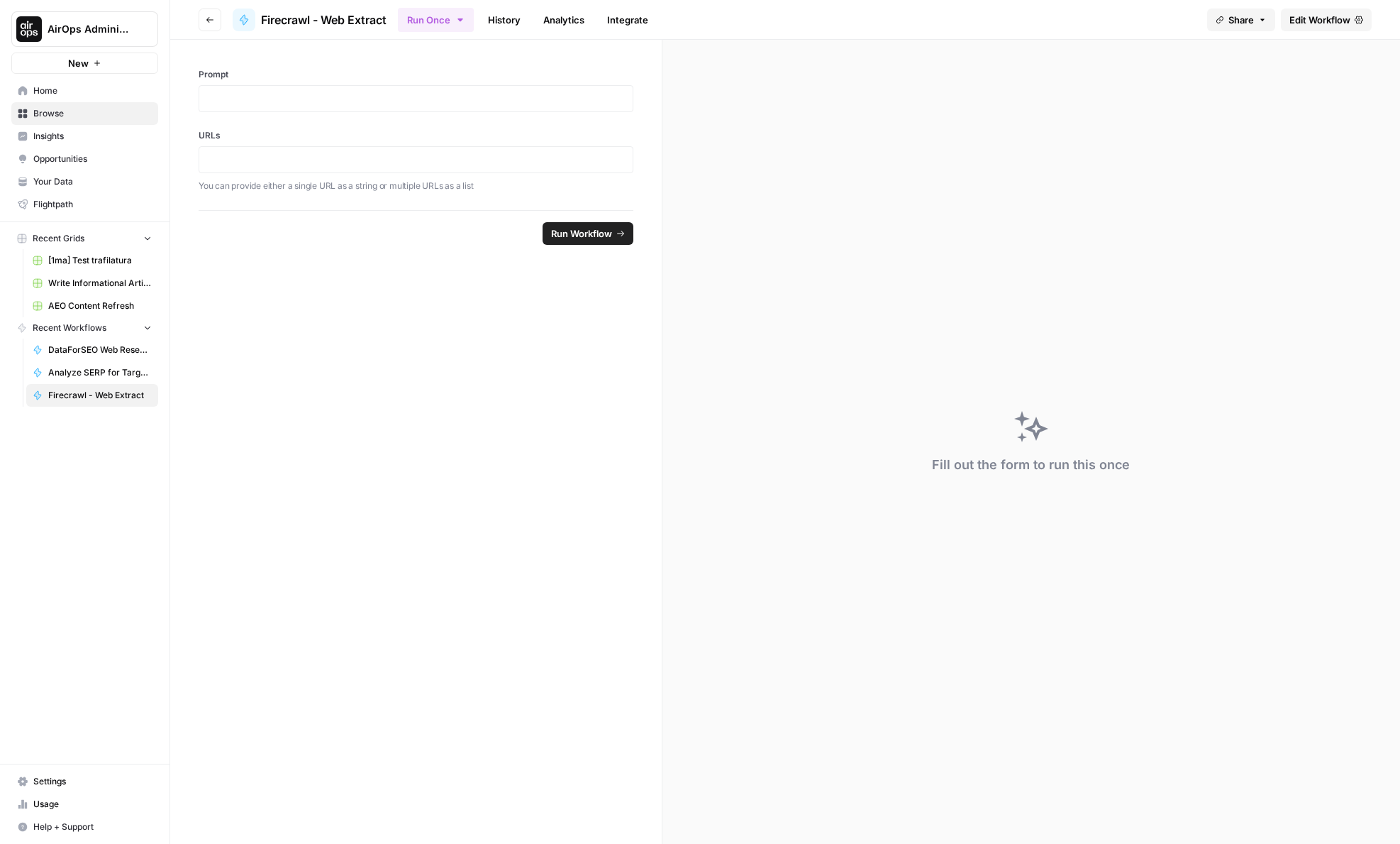
click at [1294, 19] on span "Edit Workflow" at bounding box center [1320, 20] width 61 height 14
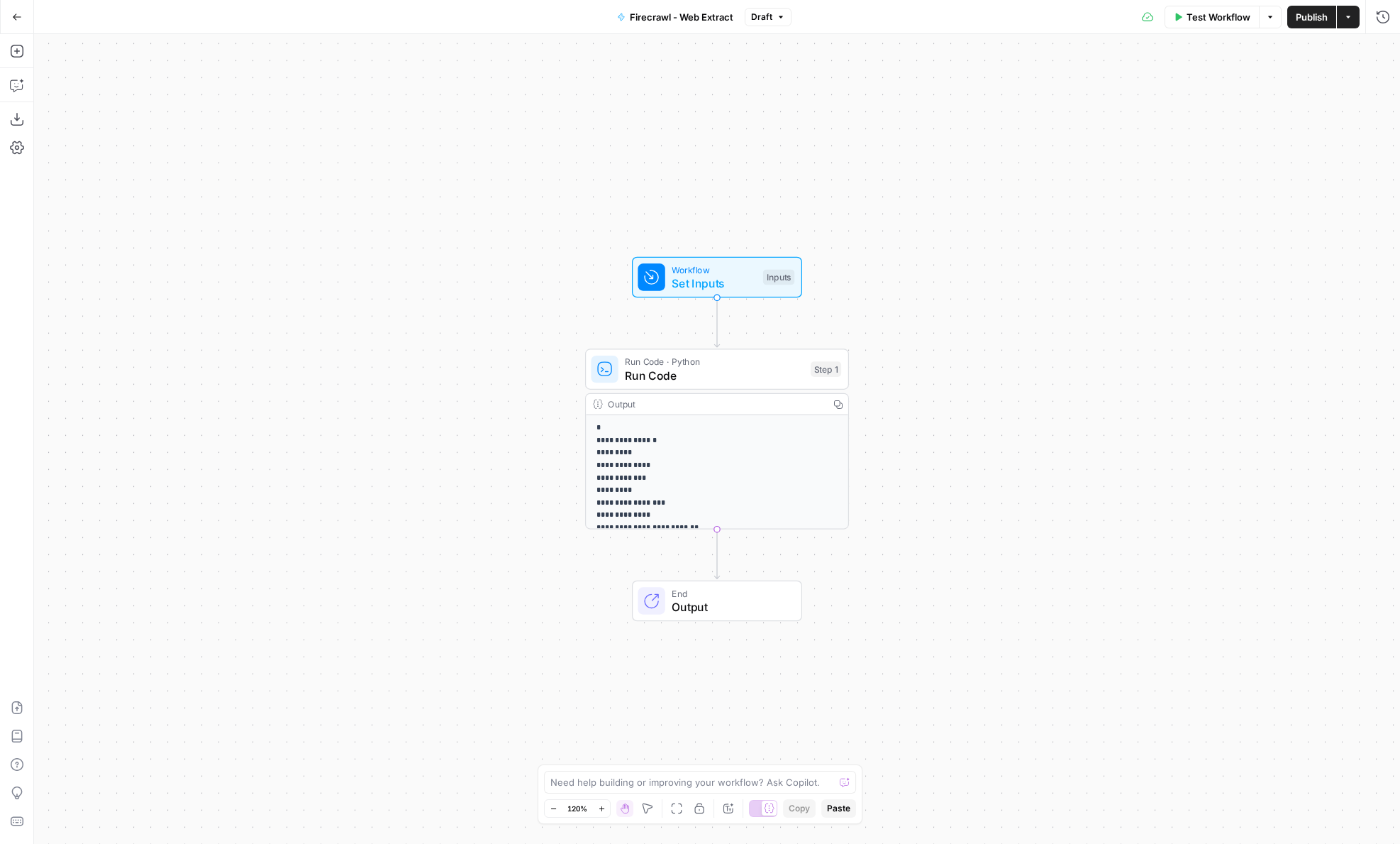
click at [734, 363] on span "Run Code · Python" at bounding box center [714, 361] width 179 height 14
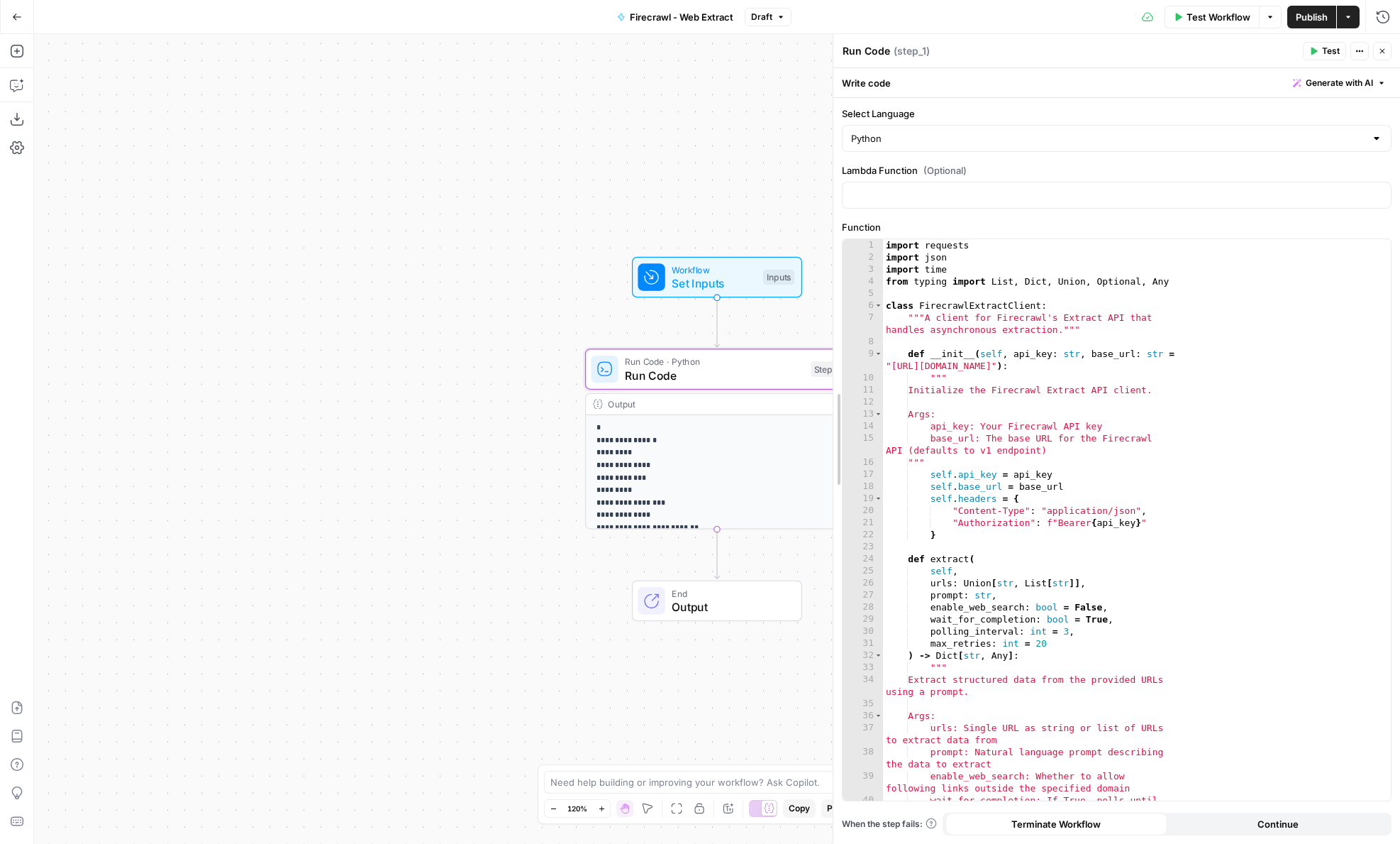
drag, startPoint x: 1032, startPoint y: 419, endPoint x: 750, endPoint y: 419, distance: 282.0
click at [750, 419] on body "**********" at bounding box center [700, 422] width 1400 height 844
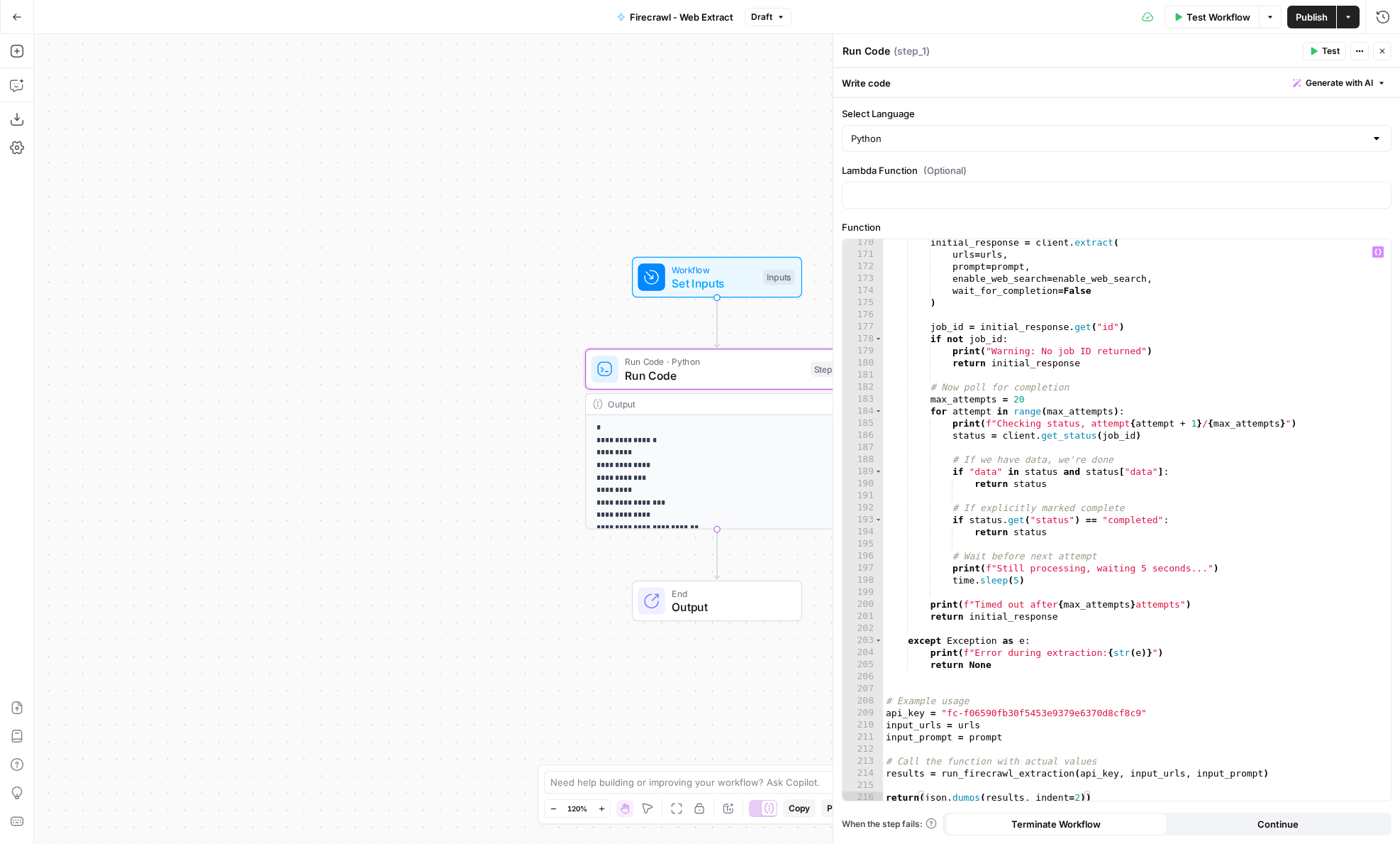
scroll to position [2117, 0]
type textarea "**********"
drag, startPoint x: 1180, startPoint y: 705, endPoint x: 776, endPoint y: 705, distance: 404.0
click at [776, 705] on body "**********" at bounding box center [700, 422] width 1400 height 844
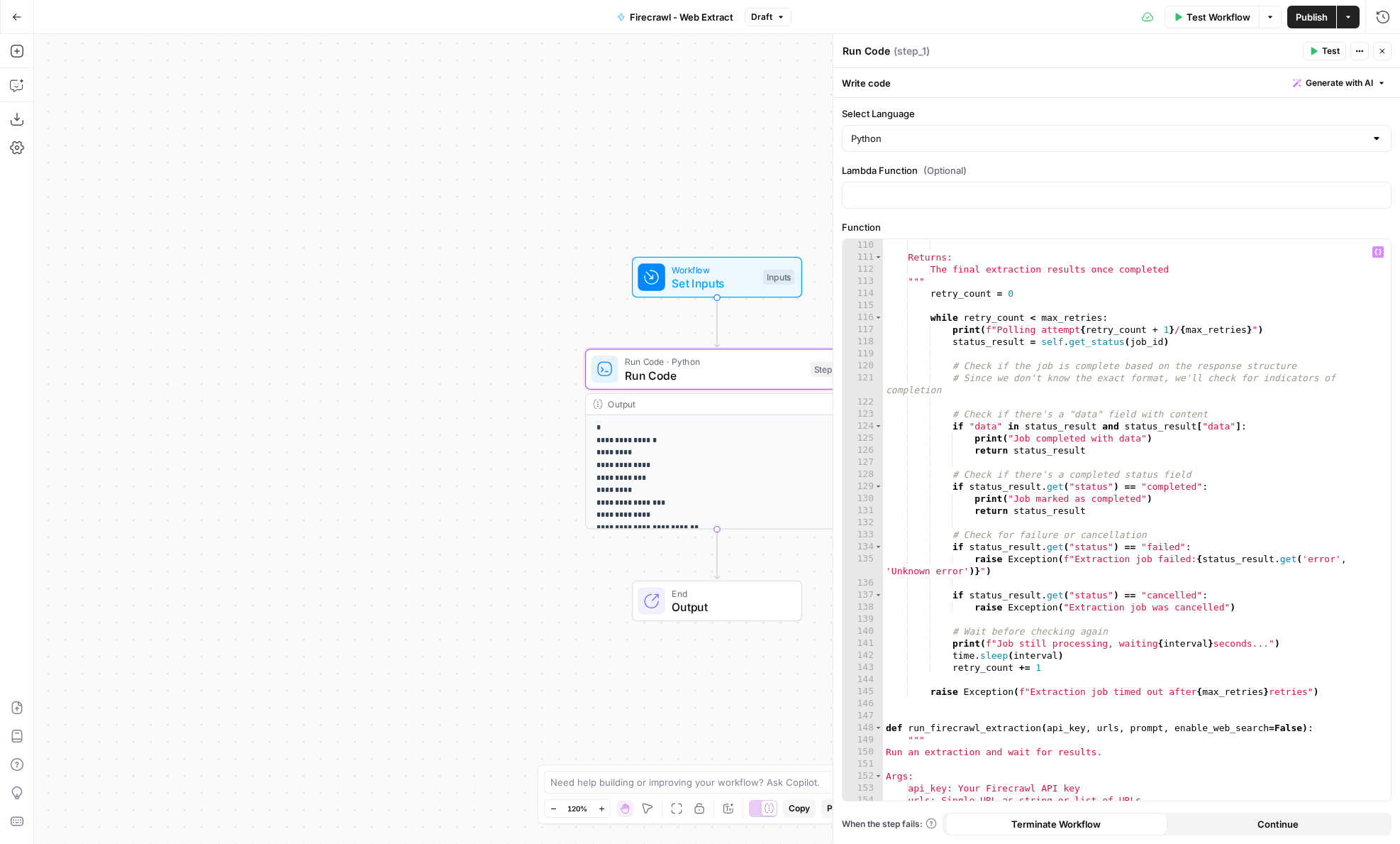
scroll to position [1363, 0]
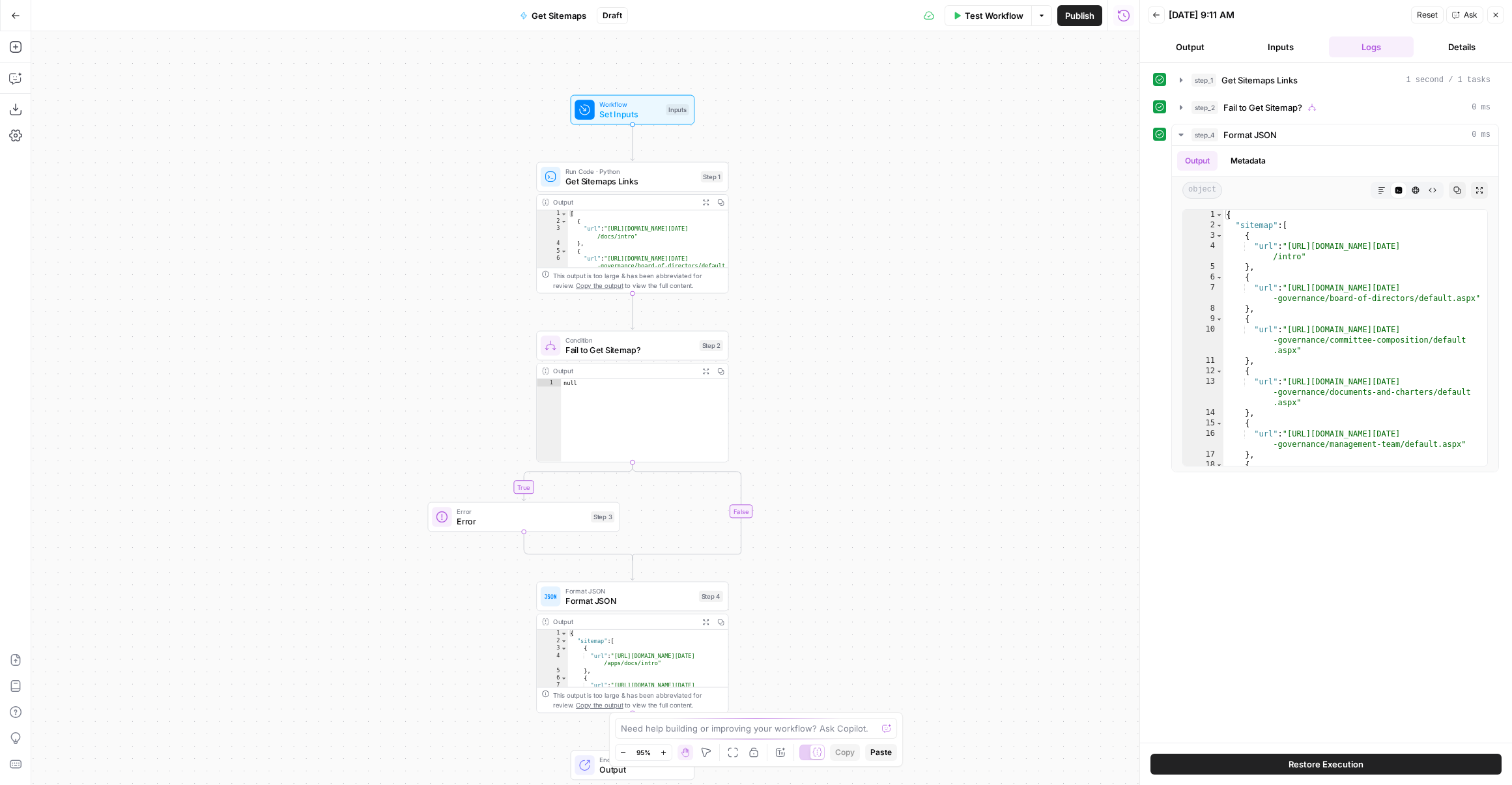
drag, startPoint x: 826, startPoint y: 147, endPoint x: 785, endPoint y: 307, distance: 165.2
click at [785, 307] on div "true false Workflow Set Inputs Inputs Run Code · Python Get Sitemaps Links Step…" at bounding box center [585, 408] width 1108 height 754
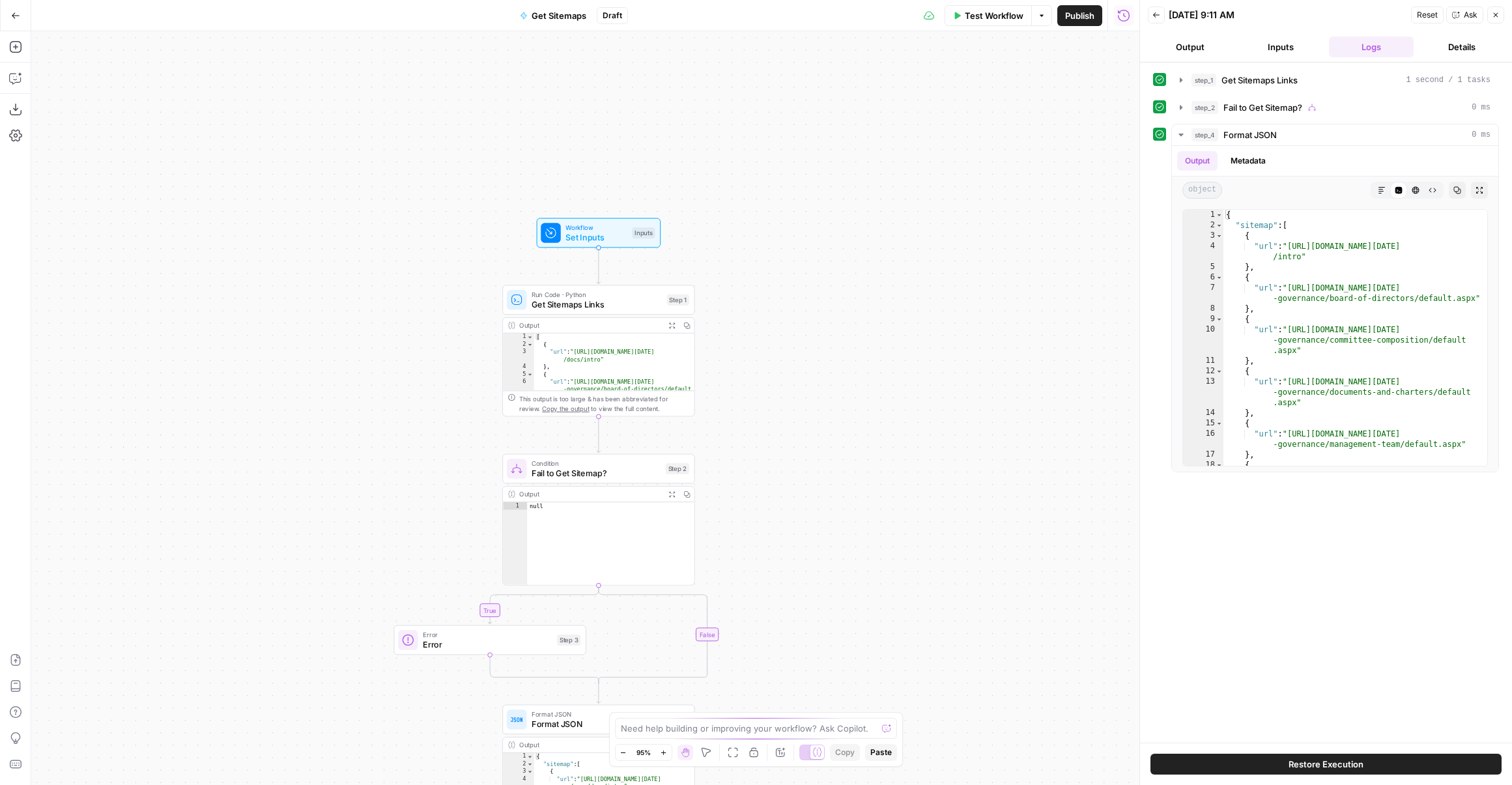
drag, startPoint x: 785, startPoint y: 307, endPoint x: 785, endPoint y: 193, distance: 114.0
click at [785, 193] on div "true false Workflow Set Inputs Inputs Run Code · Python Get Sitemaps Links Step…" at bounding box center [585, 408] width 1108 height 754
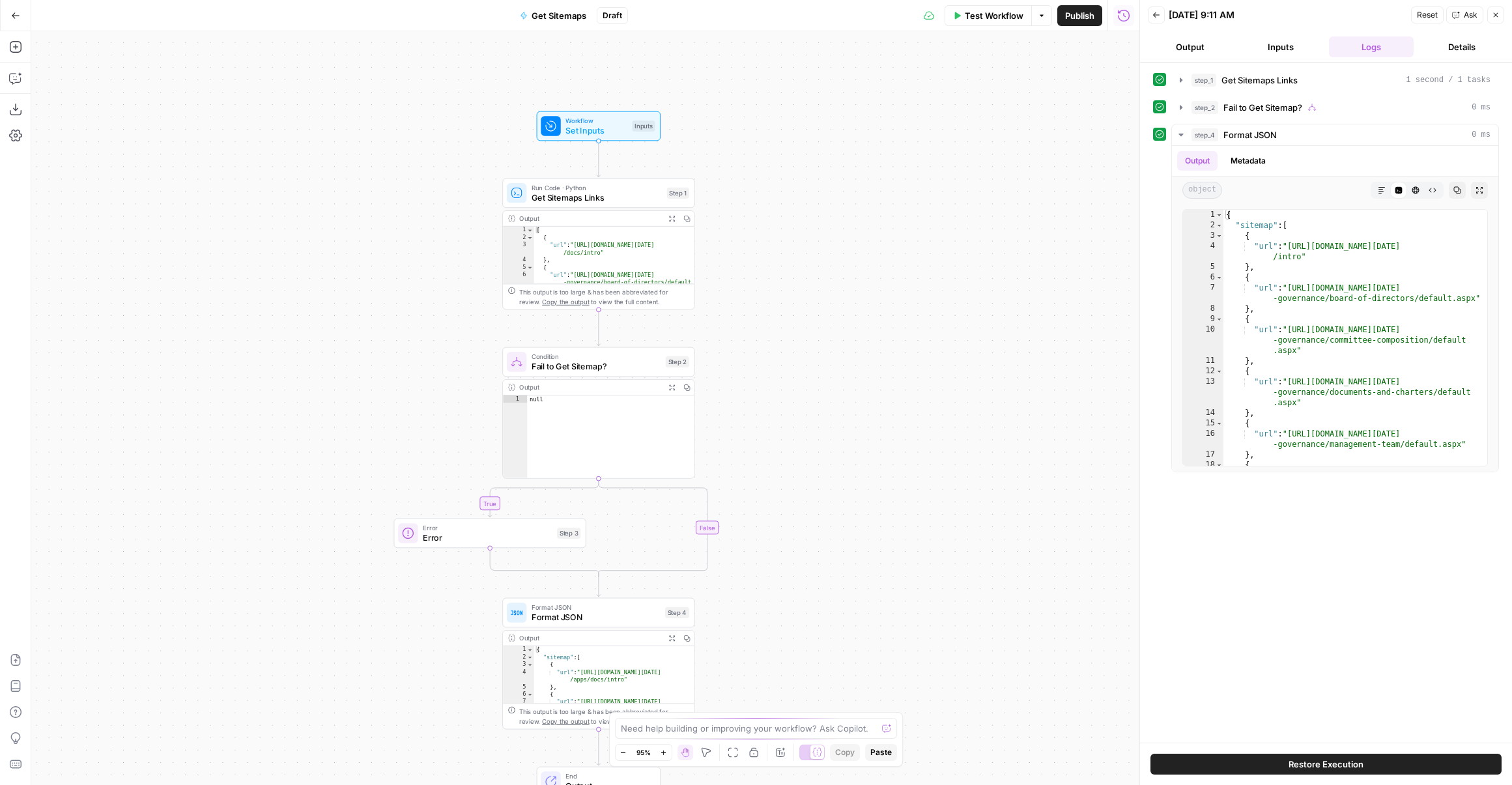
click at [576, 19] on span "Get Sitemaps" at bounding box center [559, 15] width 55 height 13
click at [118, 91] on input "Get Sitemaps" at bounding box center [135, 97] width 180 height 13
type input "Get Sitemap"
click at [428, 140] on div "true false Workflow Set Inputs Inputs Run Code · Python Get Sitemaps Links Step…" at bounding box center [585, 408] width 1108 height 754
click at [1074, 21] on span "Publish" at bounding box center [1080, 15] width 29 height 13
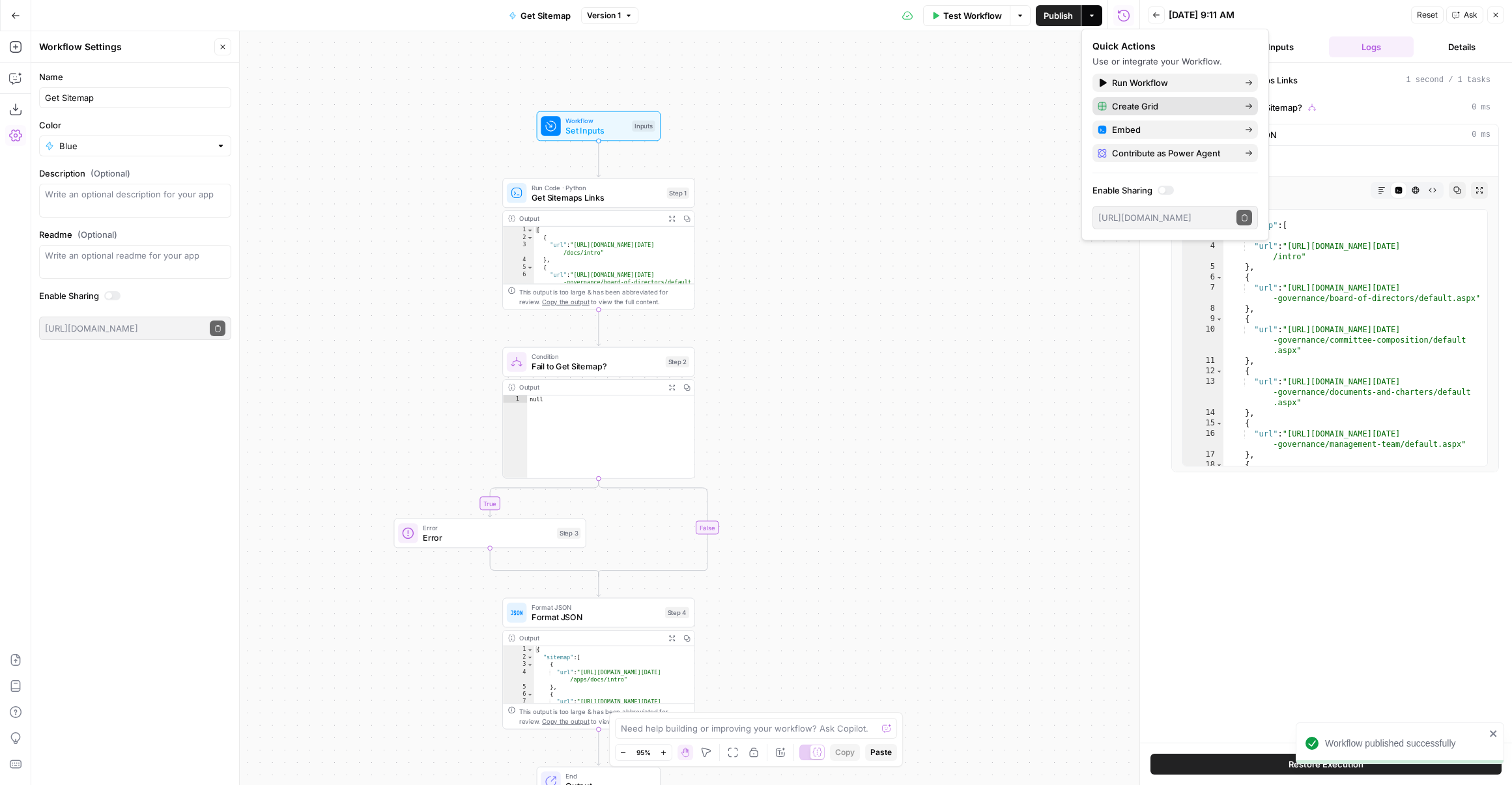
click at [1141, 102] on span "Create Grid" at bounding box center [1172, 106] width 122 height 13
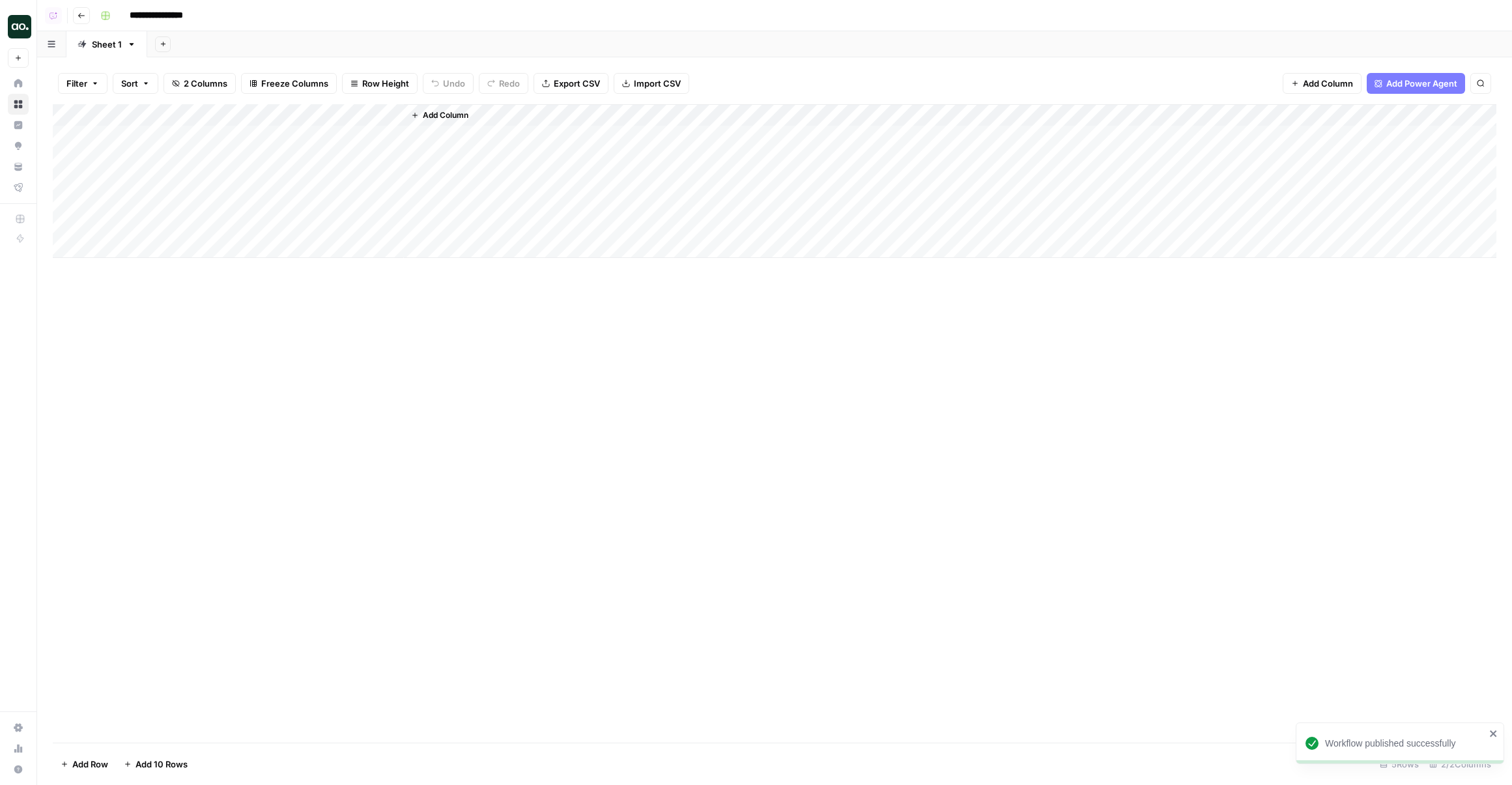
click at [177, 134] on div "Add Column" at bounding box center [774, 181] width 1443 height 154
paste textarea "**********"
type textarea "**********"
click at [352, 140] on div "Add Column" at bounding box center [774, 181] width 1443 height 154
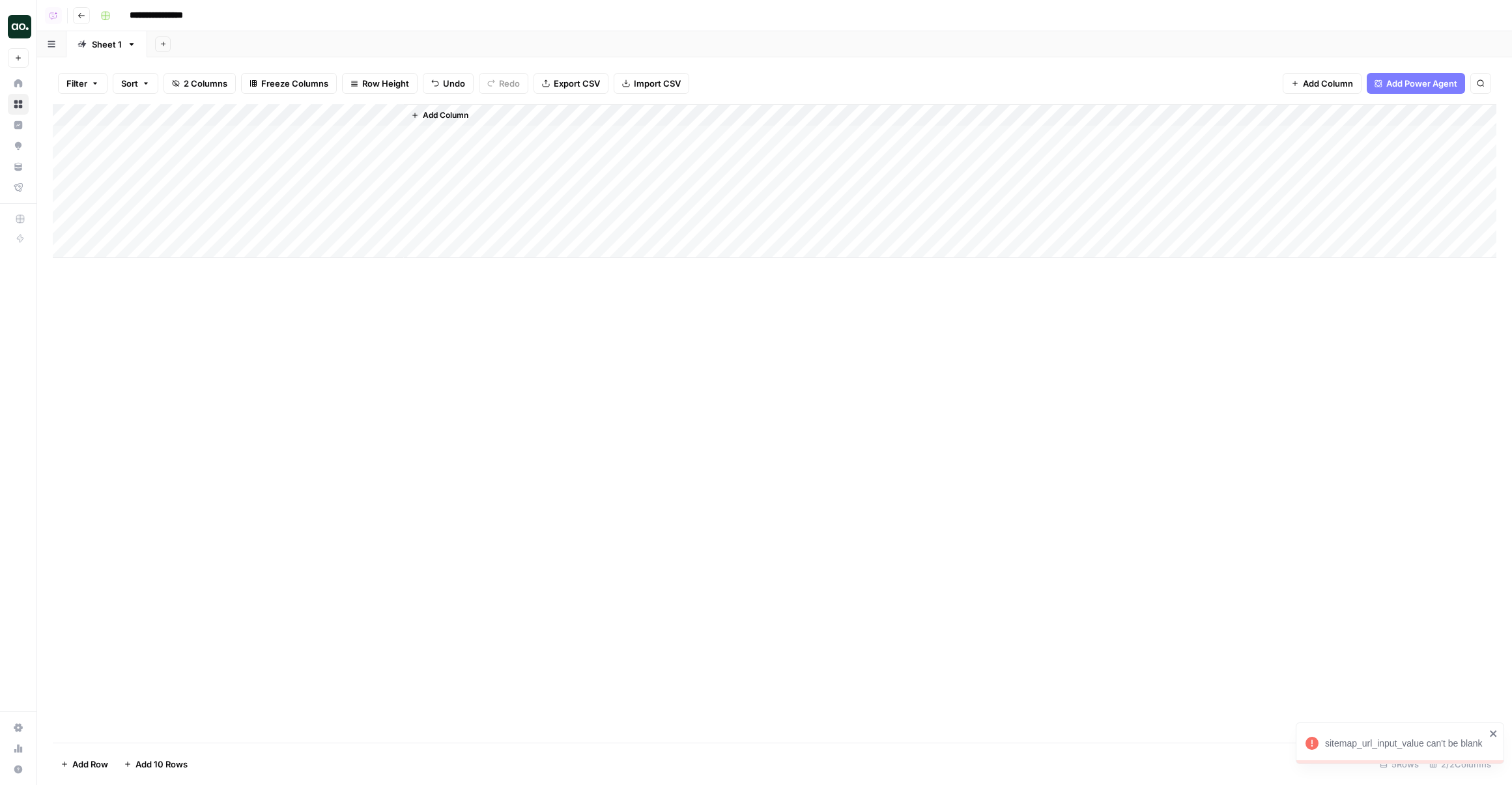
click at [313, 116] on div "Add Column" at bounding box center [774, 181] width 1443 height 154
click at [356, 47] on div "Add Sheet" at bounding box center [829, 44] width 1364 height 26
click at [335, 140] on div "Add Column" at bounding box center [774, 181] width 1443 height 154
click at [214, 152] on div "Add Column" at bounding box center [774, 181] width 1443 height 154
click at [253, 156] on div "Add Column" at bounding box center [774, 181] width 1443 height 154
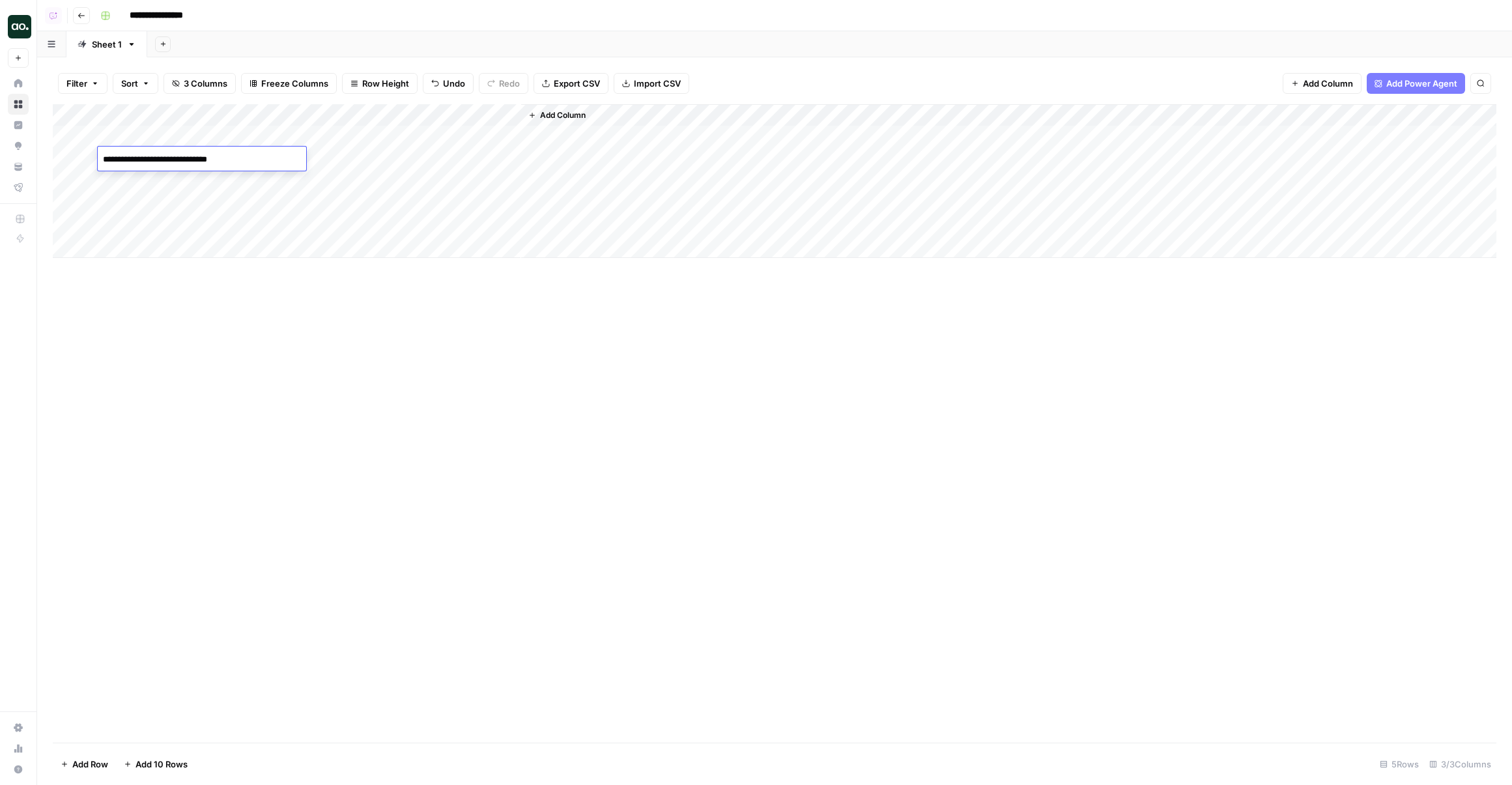
type textarea "**********"
click at [350, 152] on div "Add Column" at bounding box center [774, 181] width 1443 height 154
click at [343, 156] on div "Add Column" at bounding box center [774, 181] width 1443 height 154
click at [374, 136] on div "Add Column" at bounding box center [774, 181] width 1443 height 154
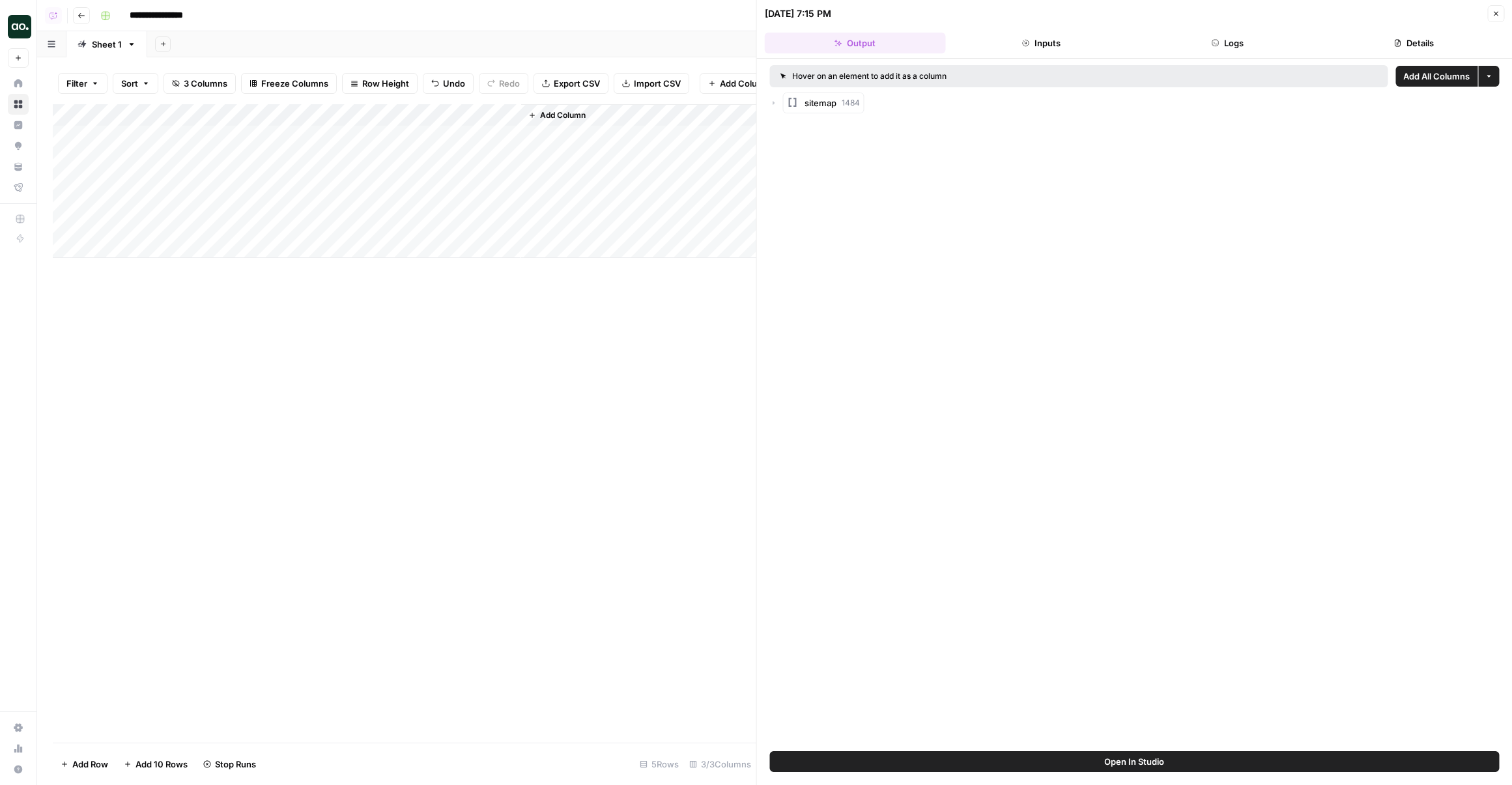
click at [776, 103] on icon "button" at bounding box center [774, 103] width 8 height 8
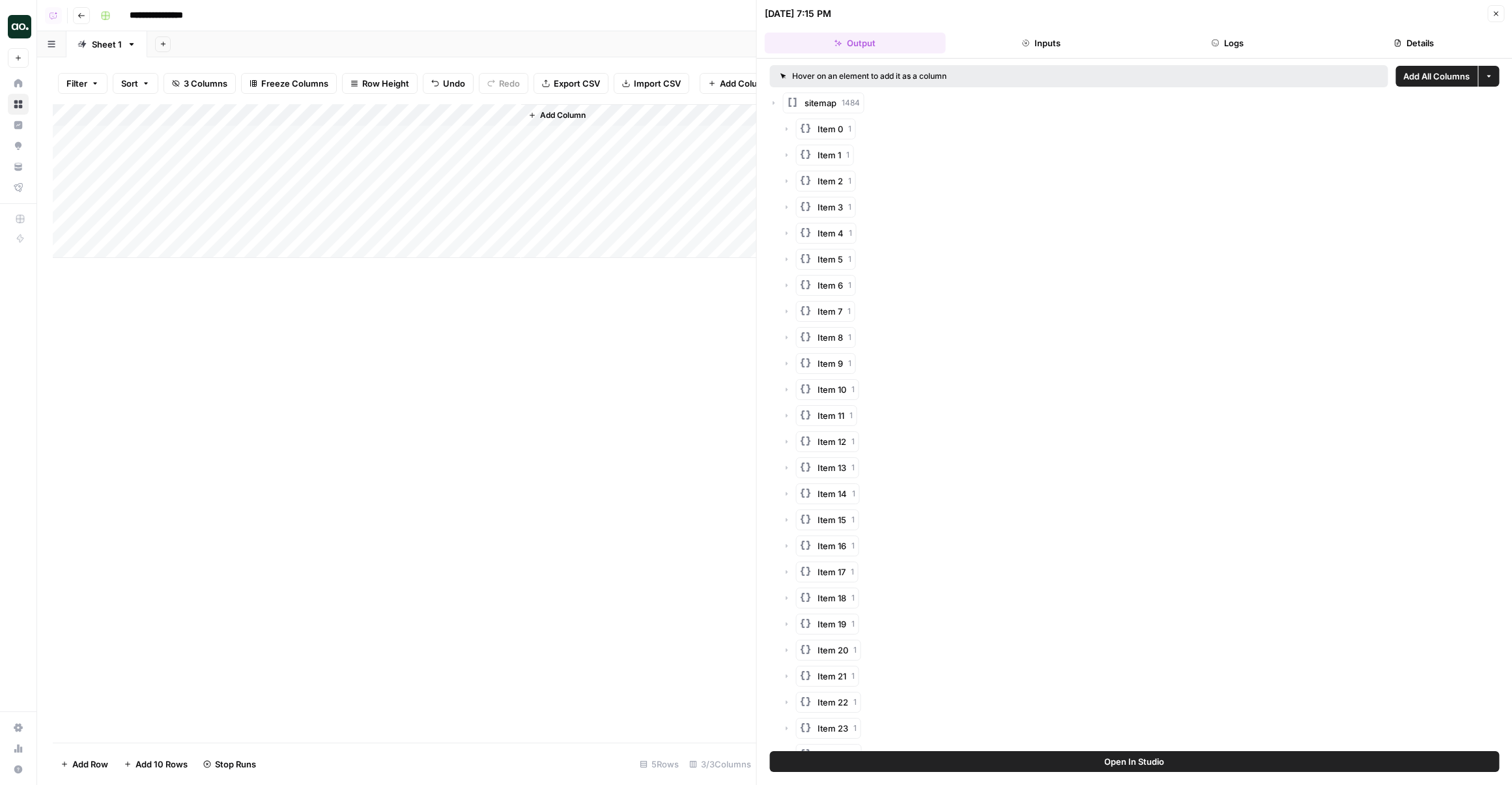
click at [773, 102] on icon "button" at bounding box center [774, 103] width 8 height 8
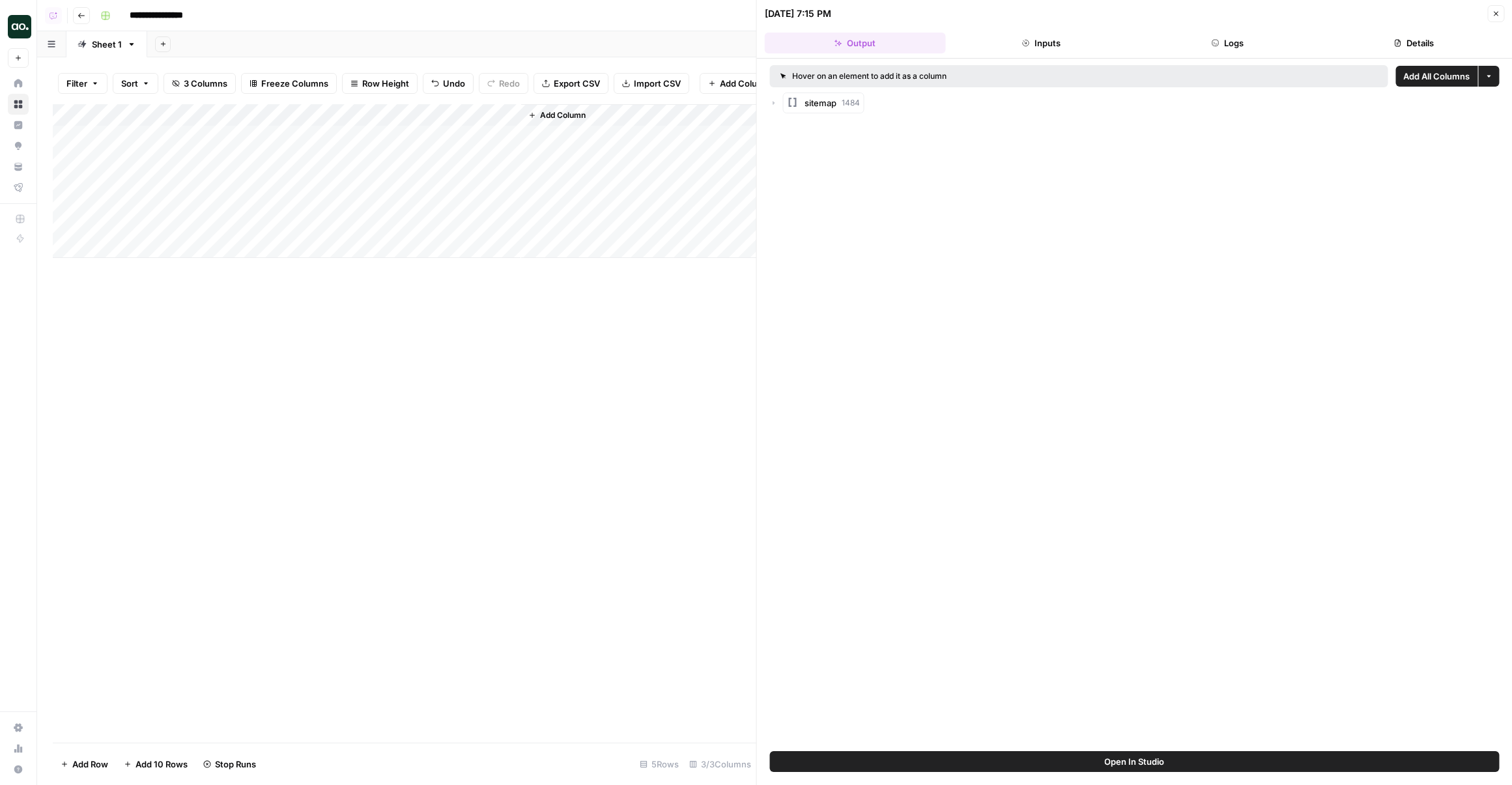
click at [773, 102] on icon "button" at bounding box center [774, 103] width 3 height 4
click at [773, 102] on icon "button" at bounding box center [774, 103] width 3 height 4
click at [918, 100] on icon "button" at bounding box center [920, 102] width 7 height 7
click at [924, 145] on span "Create Sheet from List" at bounding box center [936, 143] width 84 height 13
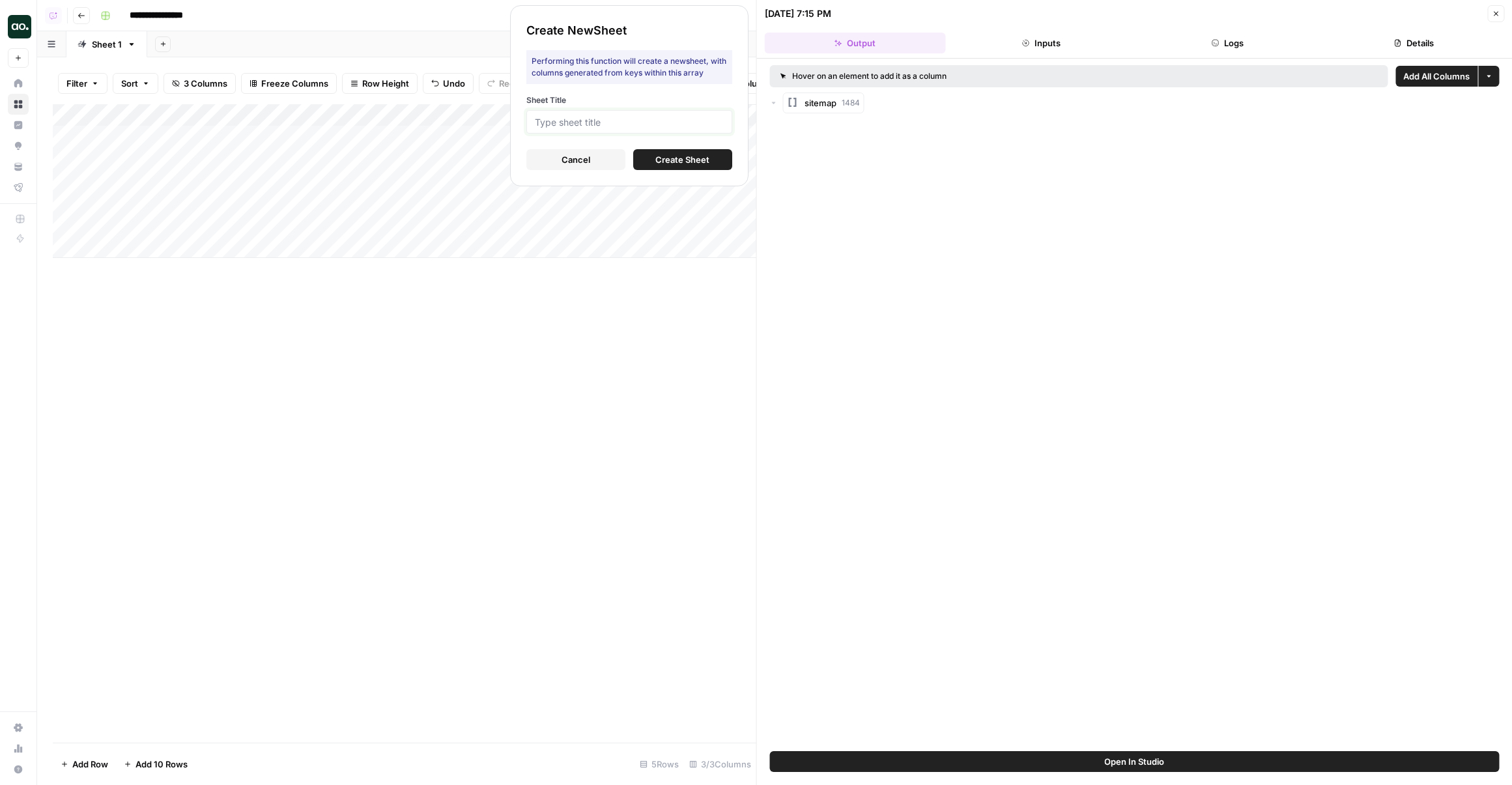
click at [644, 122] on input "Sheet Title" at bounding box center [629, 122] width 189 height 12
type input "AirOps Sitemap"
click at [683, 165] on span "Create Sheet" at bounding box center [682, 159] width 54 height 13
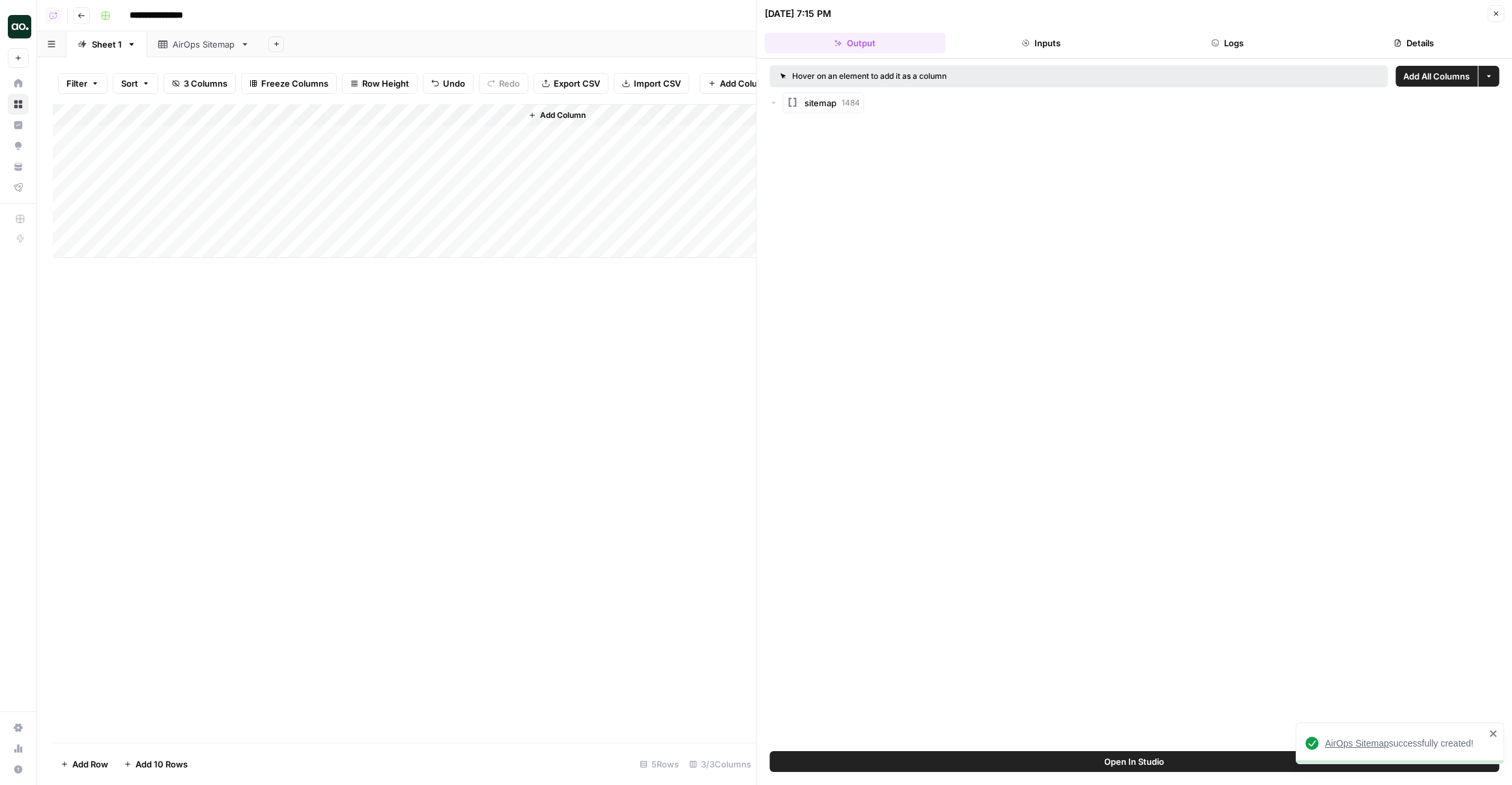
click at [215, 47] on div "AirOps Sitemap" at bounding box center [204, 44] width 63 height 13
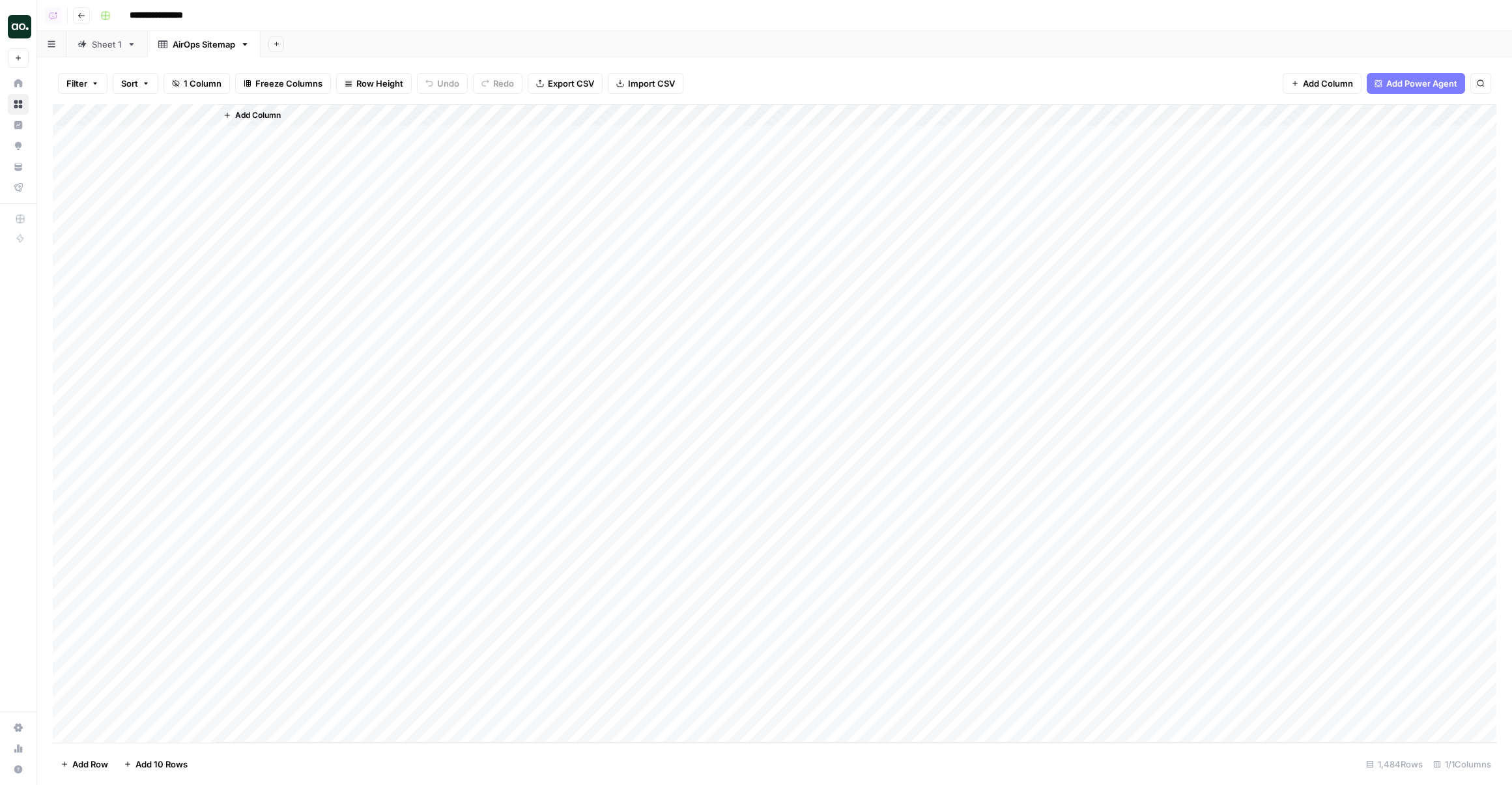
click at [216, 112] on div "Add Column" at bounding box center [856, 423] width 1280 height 639
click at [214, 114] on div "Add Column" at bounding box center [774, 423] width 1443 height 639
drag, startPoint x: 214, startPoint y: 114, endPoint x: 357, endPoint y: 118, distance: 143.1
click at [358, 118] on div "Add Column" at bounding box center [856, 423] width 1282 height 639
drag, startPoint x: 212, startPoint y: 114, endPoint x: 357, endPoint y: 114, distance: 145.0
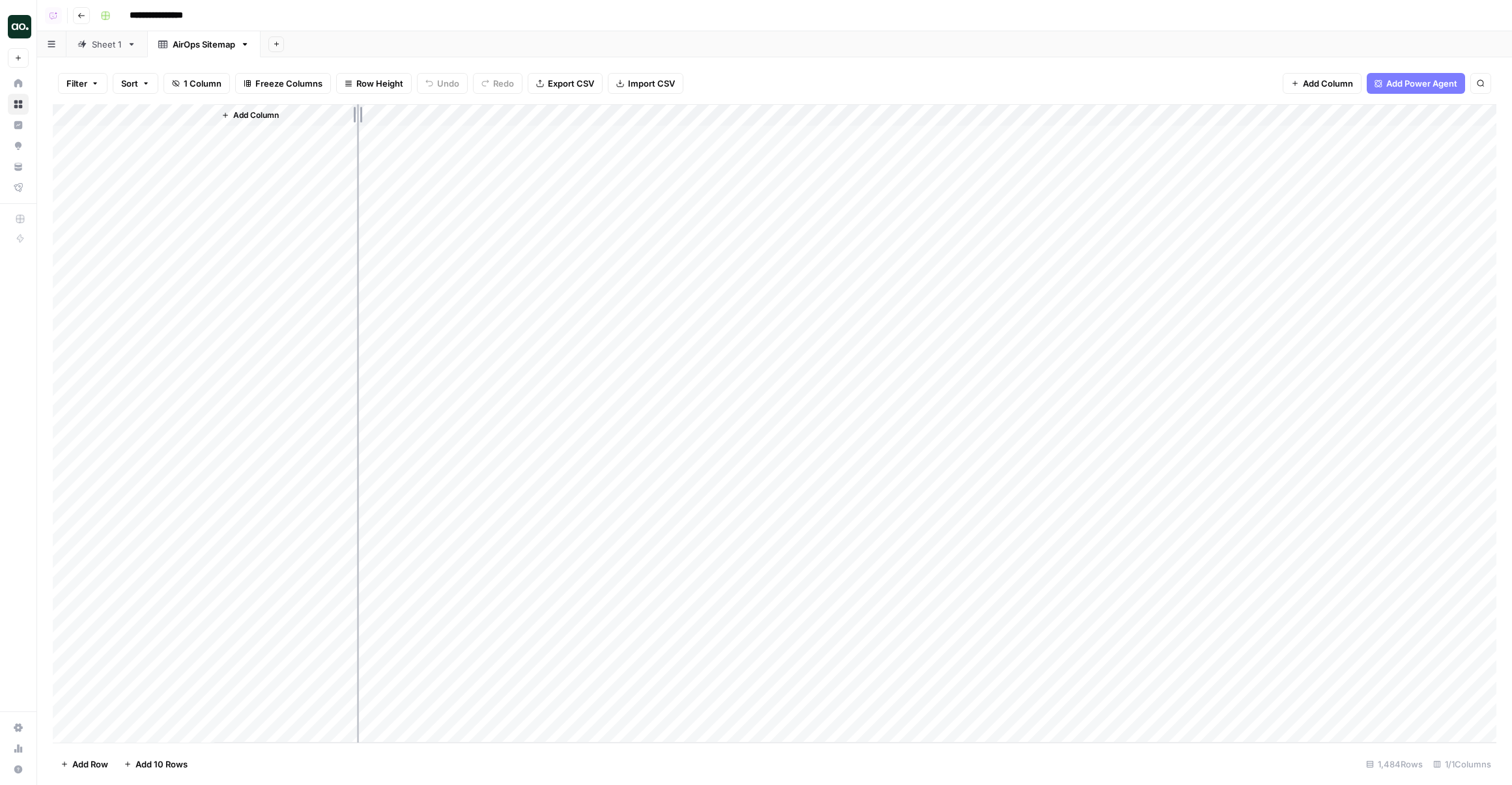
click at [358, 114] on div "Add Column" at bounding box center [774, 423] width 1443 height 639
click at [101, 47] on div "Sheet 1" at bounding box center [106, 44] width 30 height 13
click at [507, 156] on div "Add Column" at bounding box center [774, 181] width 1443 height 154
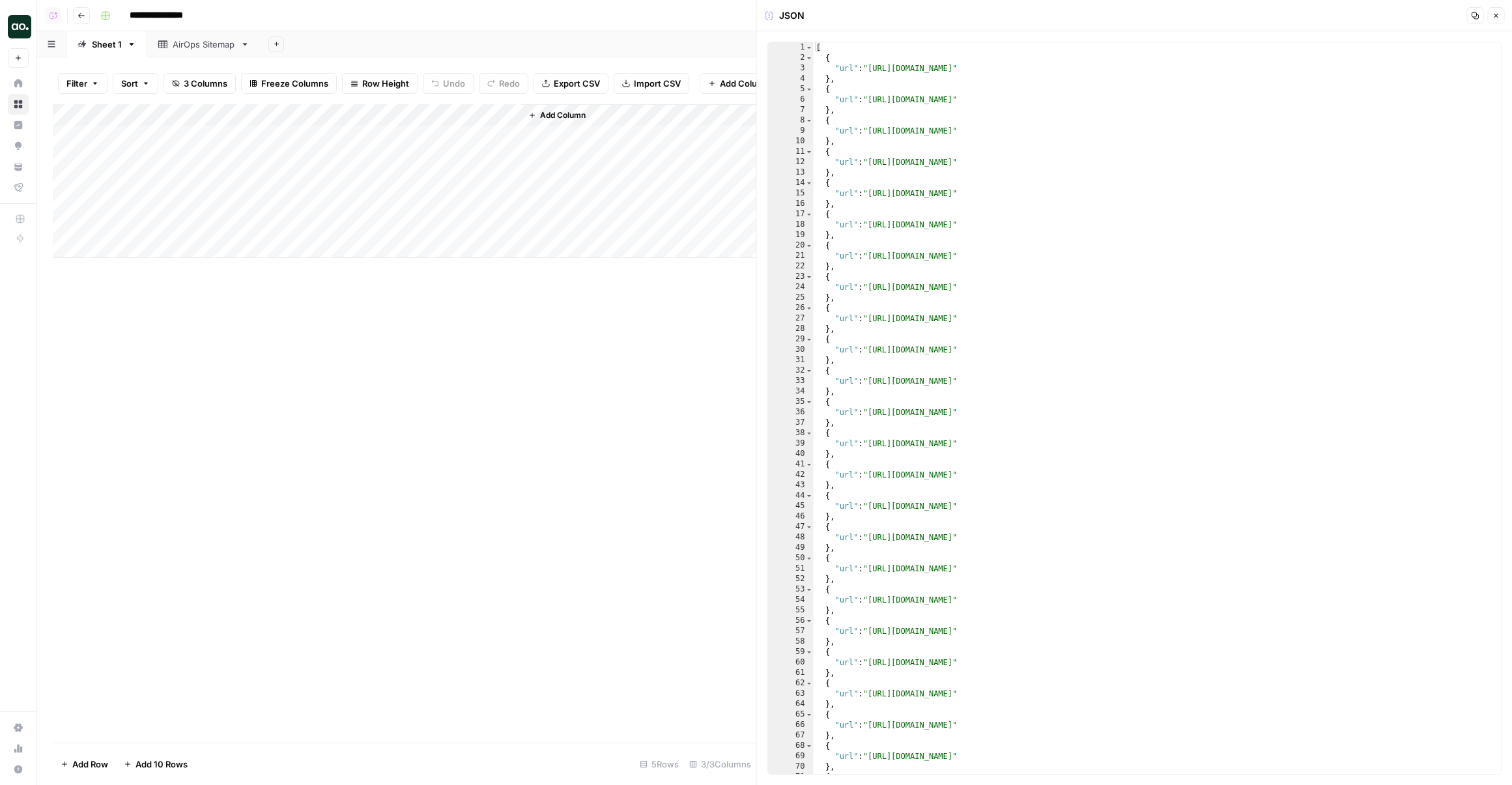
click at [1497, 21] on button "Close" at bounding box center [1495, 15] width 17 height 17
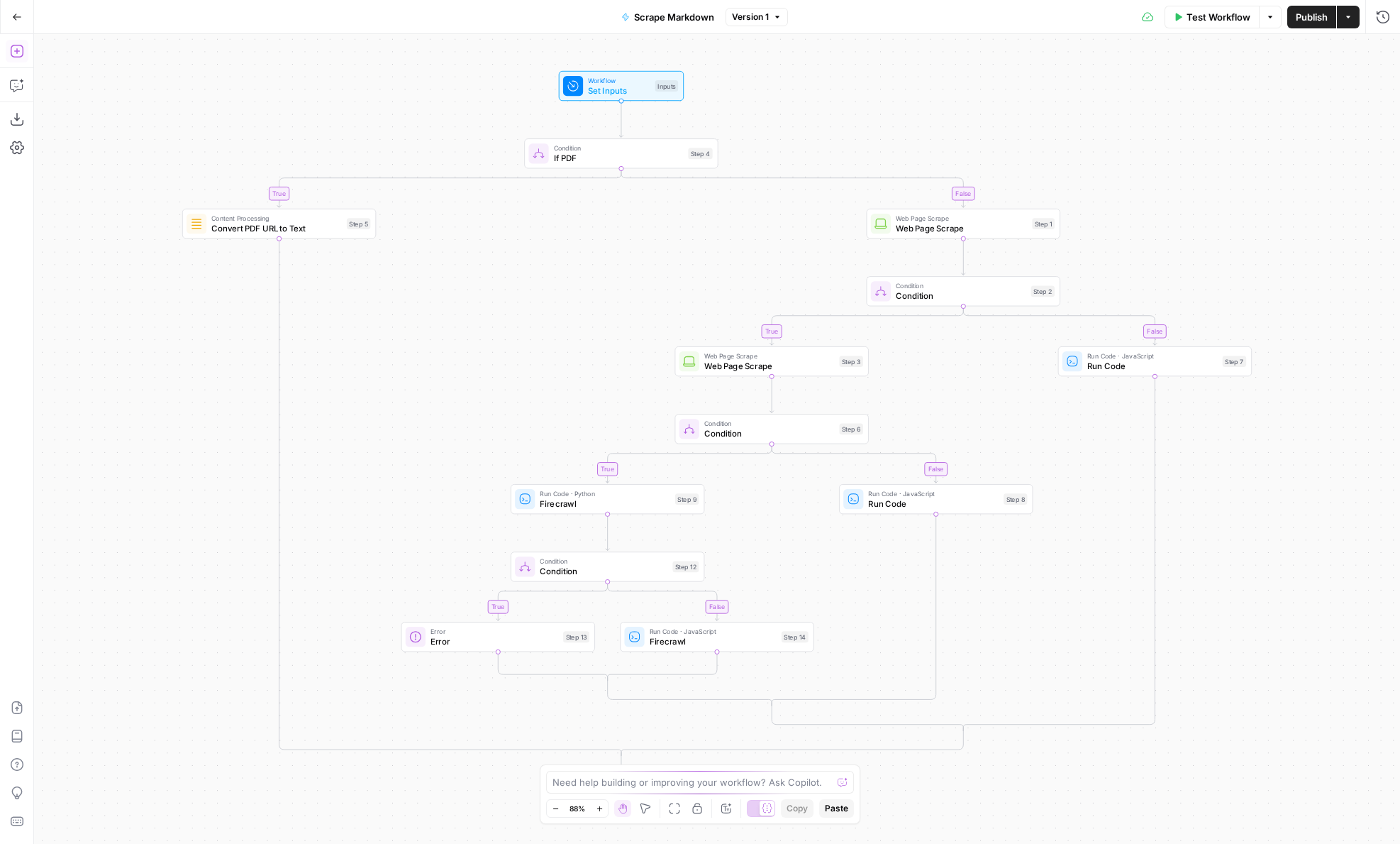
click at [15, 56] on icon "button" at bounding box center [17, 51] width 13 height 13
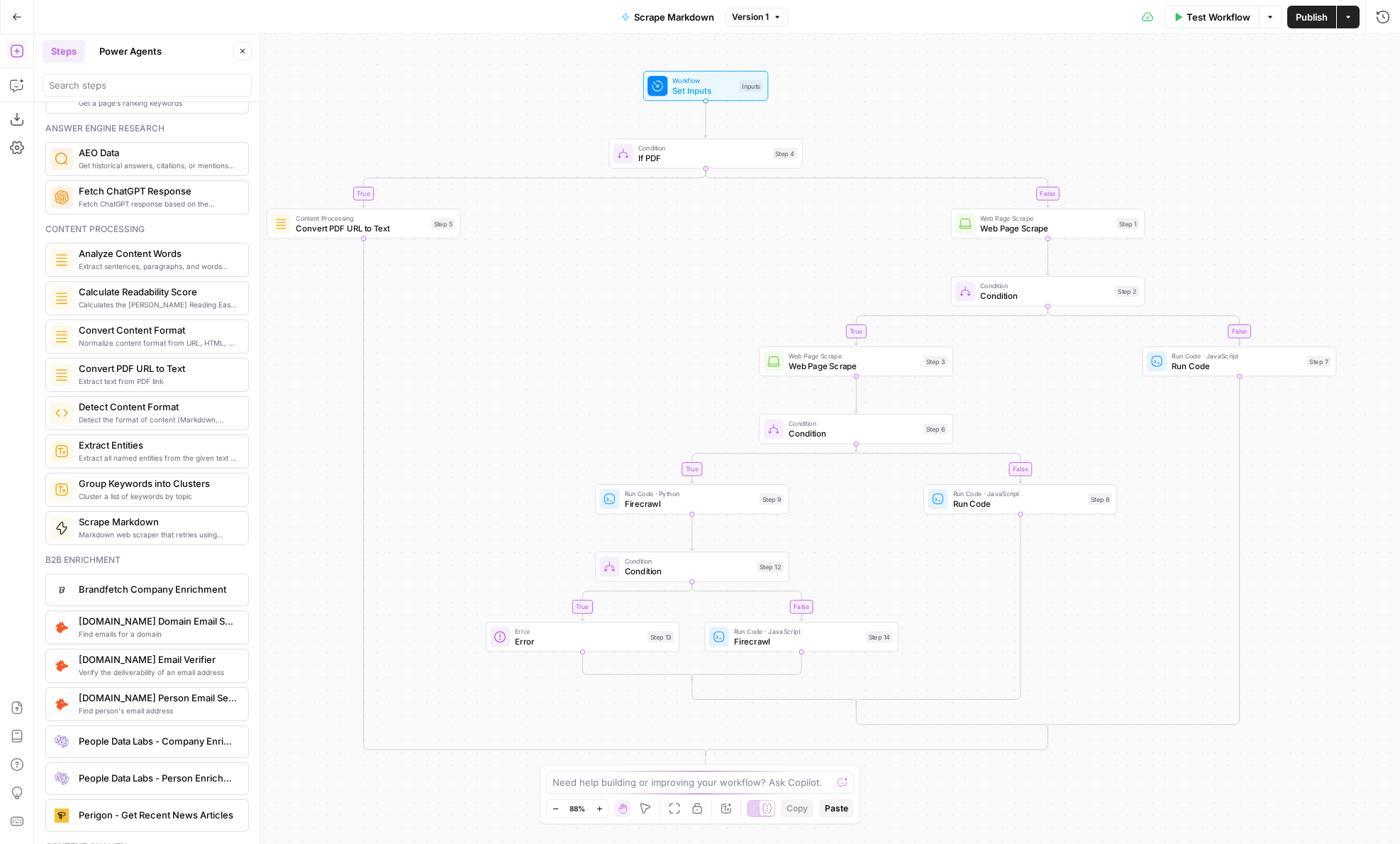
scroll to position [1905, 0]
click at [634, 15] on span "Scrape Markdown" at bounding box center [674, 17] width 80 height 14
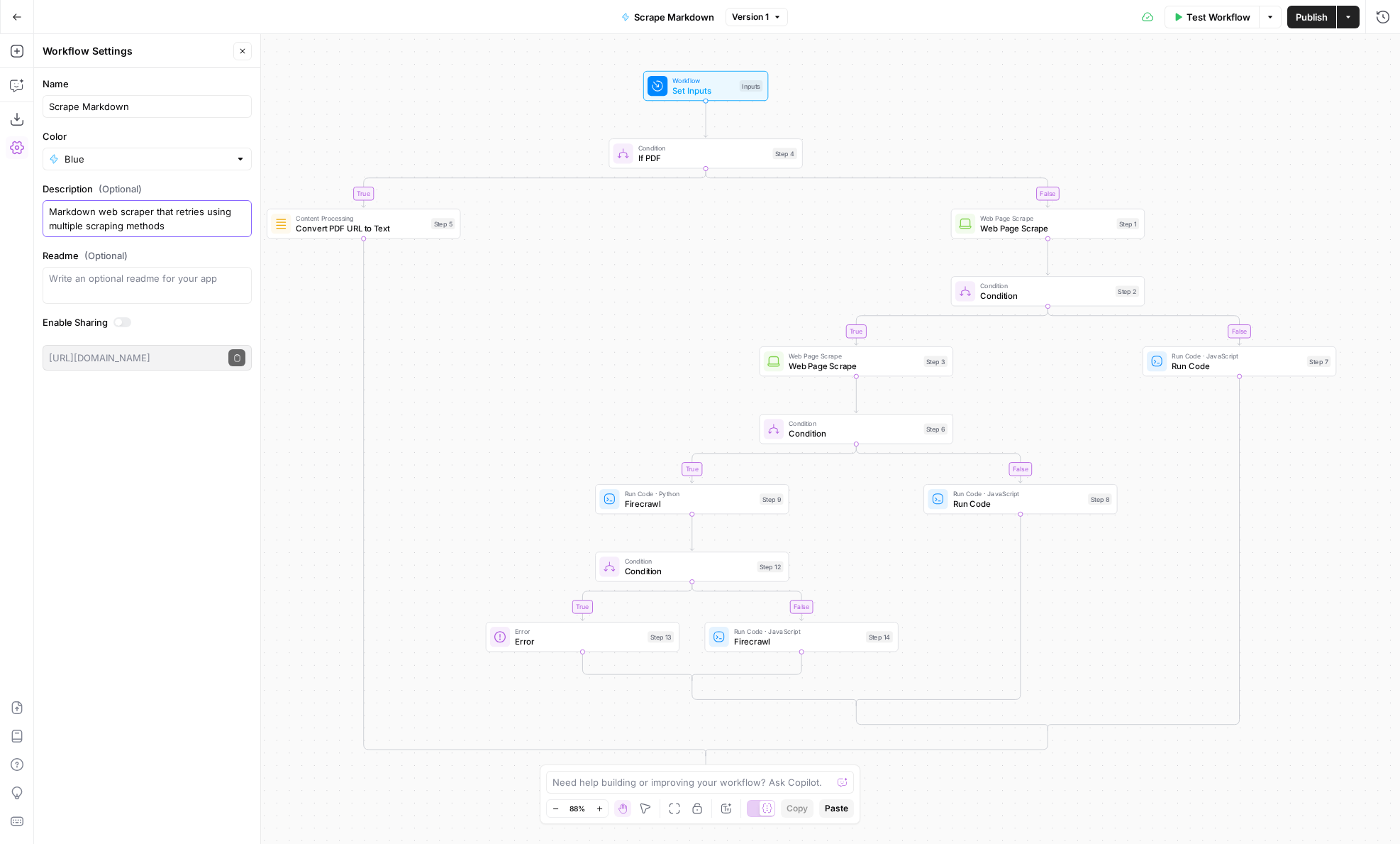
click at [121, 219] on textarea "Markdown web scraper that retries using multiple scraping methods" at bounding box center [147, 218] width 197 height 28
drag, startPoint x: 203, startPoint y: 210, endPoint x: 38, endPoint y: 203, distance: 165.1
click at [38, 203] on form "Name Scrape Markdown Color Blue Description (Optional) Markdown web scraper tha…" at bounding box center [147, 224] width 226 height 311
type textarea "W"
type textarea "Scrape a webpage and return markdown, retrying with multiple attempts"
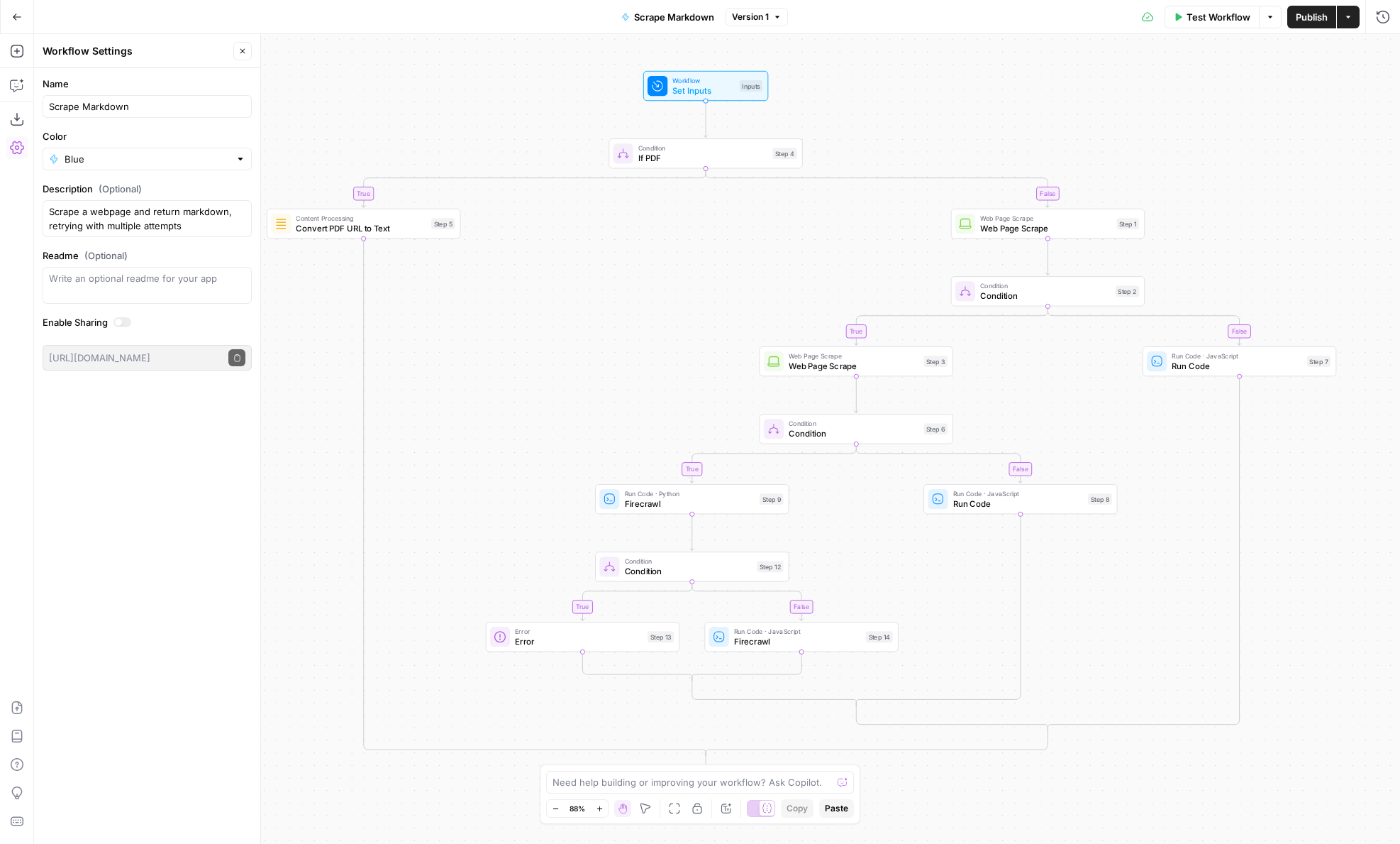
click at [240, 51] on icon "button" at bounding box center [242, 51] width 9 height 9
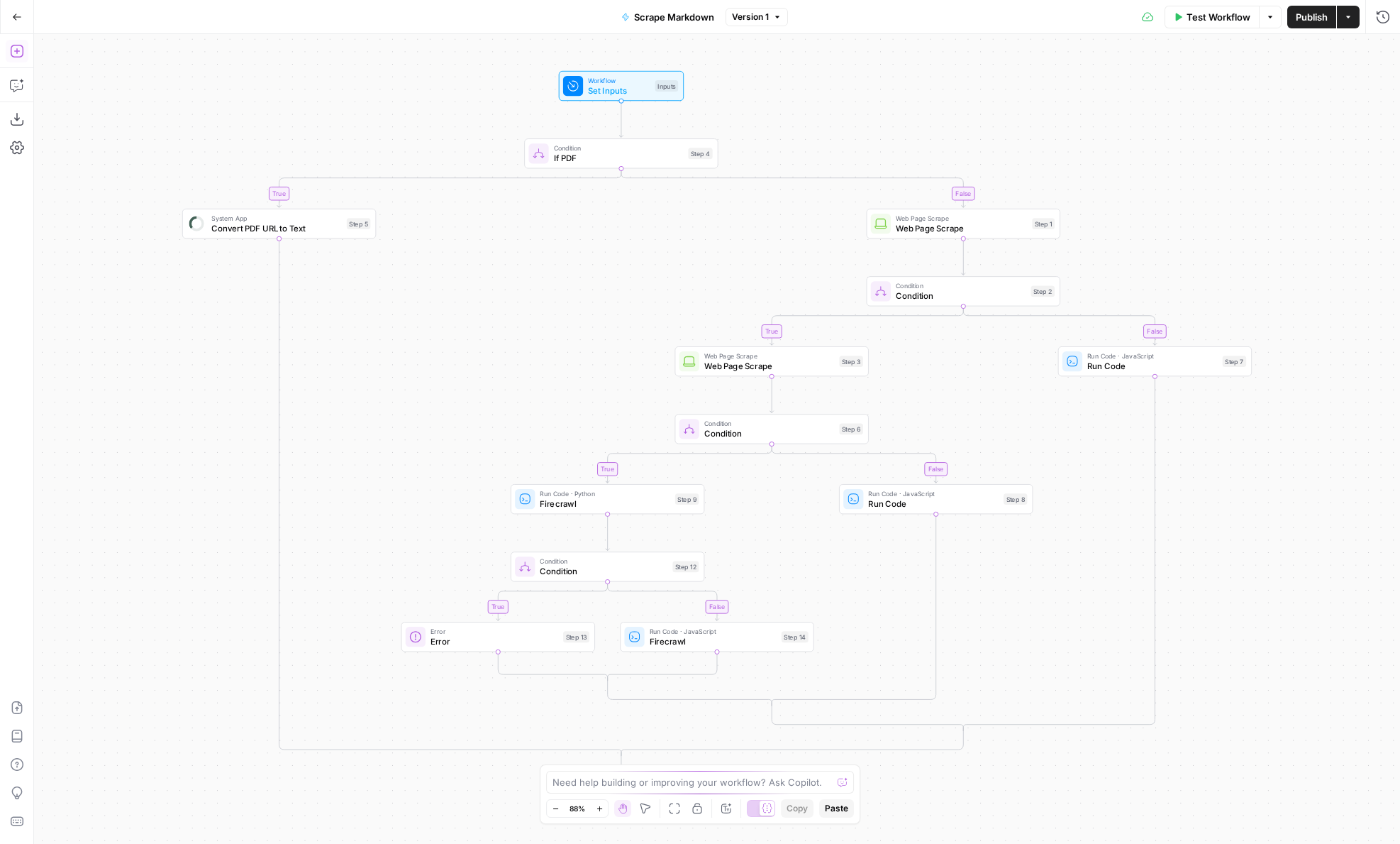
click at [20, 58] on icon "button" at bounding box center [17, 50] width 14 height 14
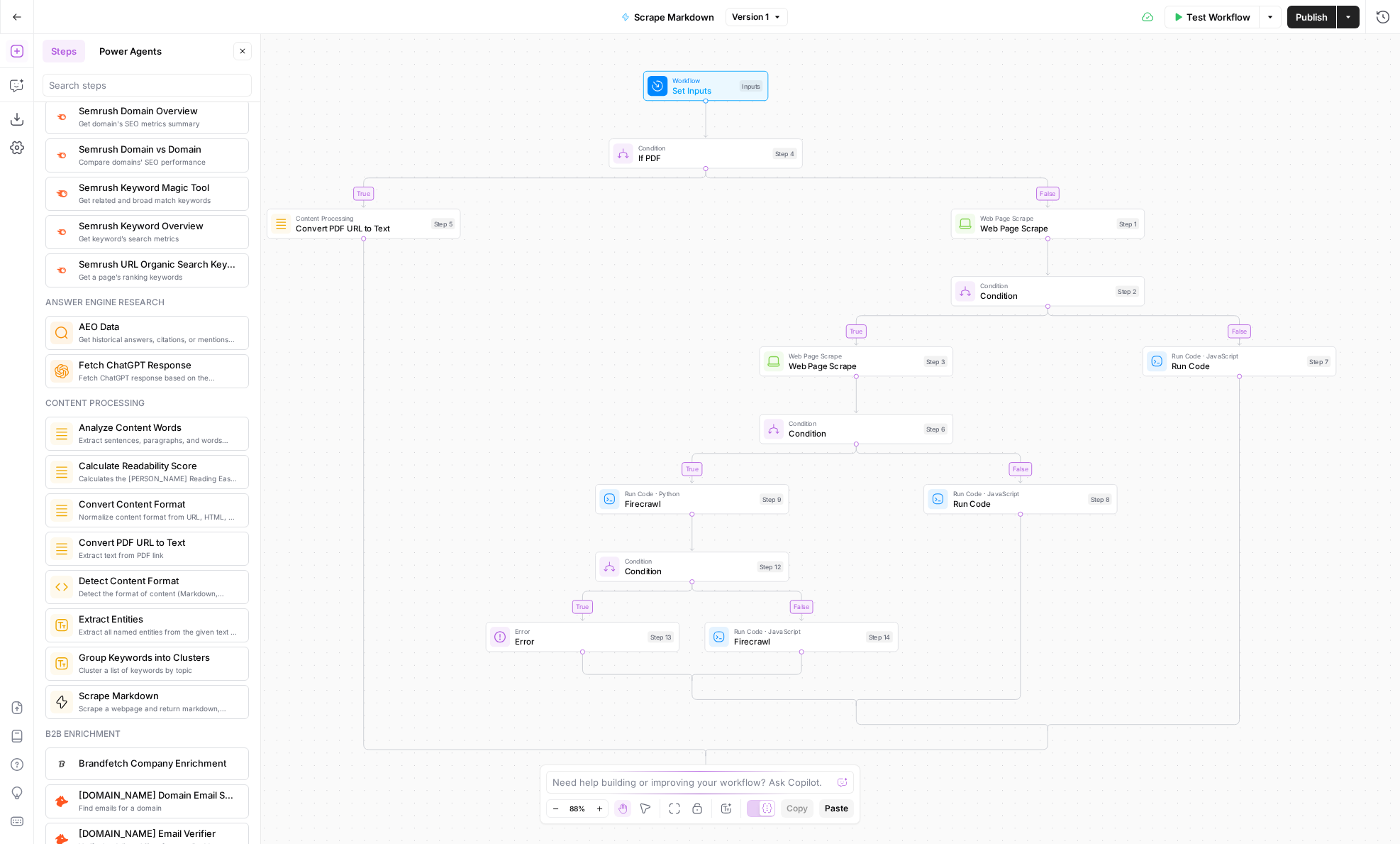
scroll to position [1762, 0]
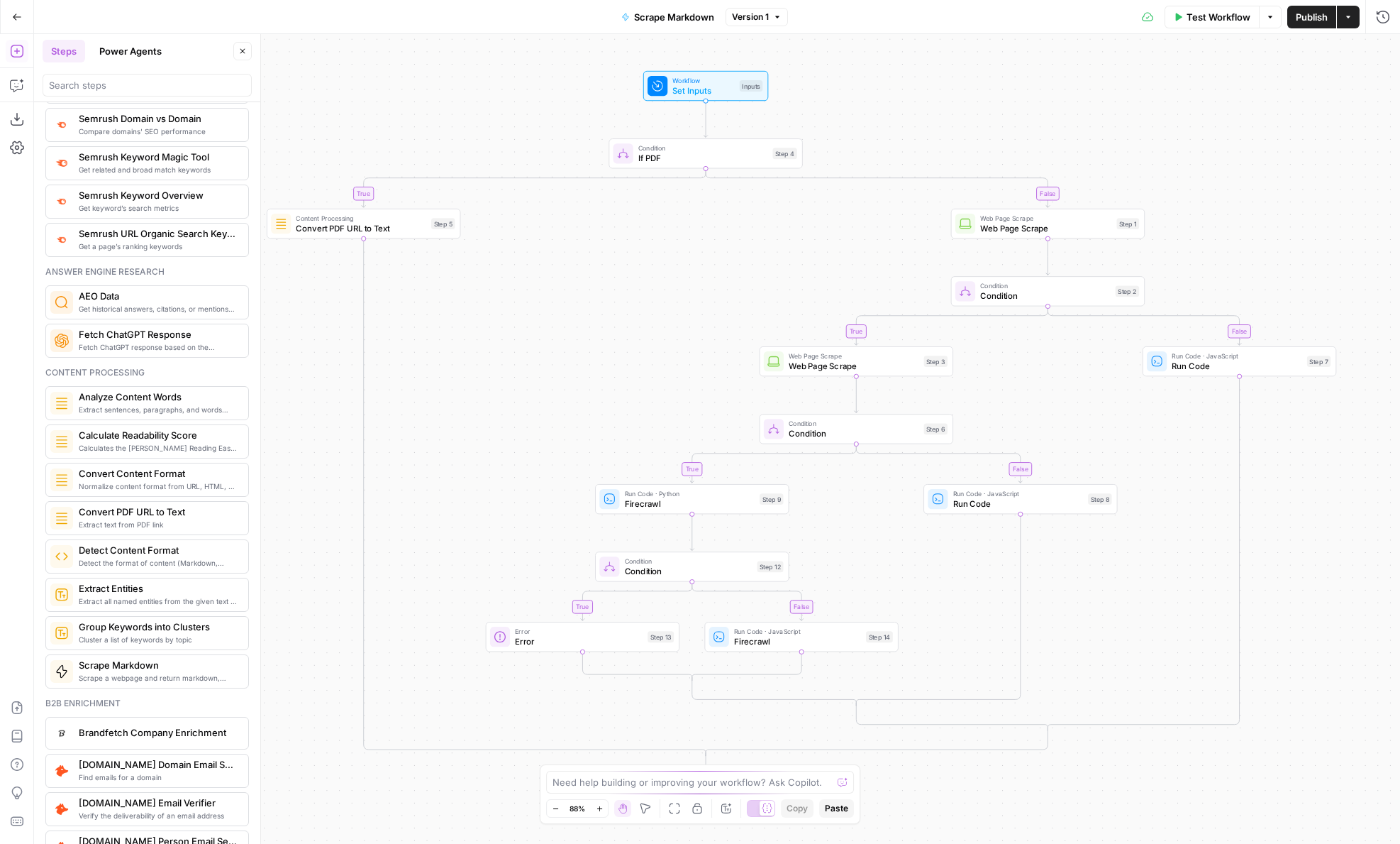
click at [125, 402] on span "Analyze Content Words" at bounding box center [157, 396] width 158 height 14
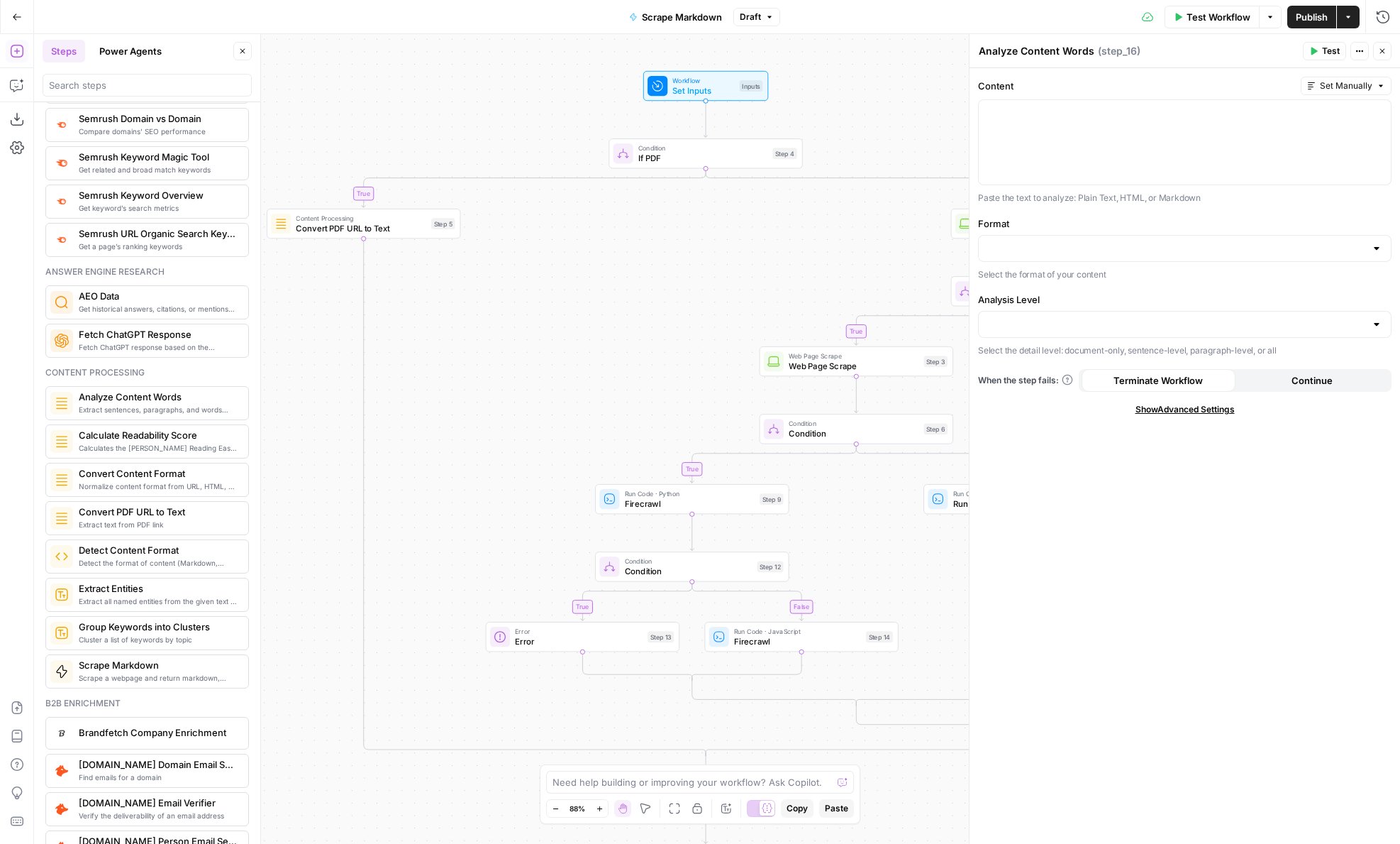
drag, startPoint x: 315, startPoint y: 768, endPoint x: 297, endPoint y: 500, distance: 268.6
click at [297, 500] on div "true false true false true false true false Workflow Set Inputs Inputs Conditio…" at bounding box center [717, 439] width 1367 height 810
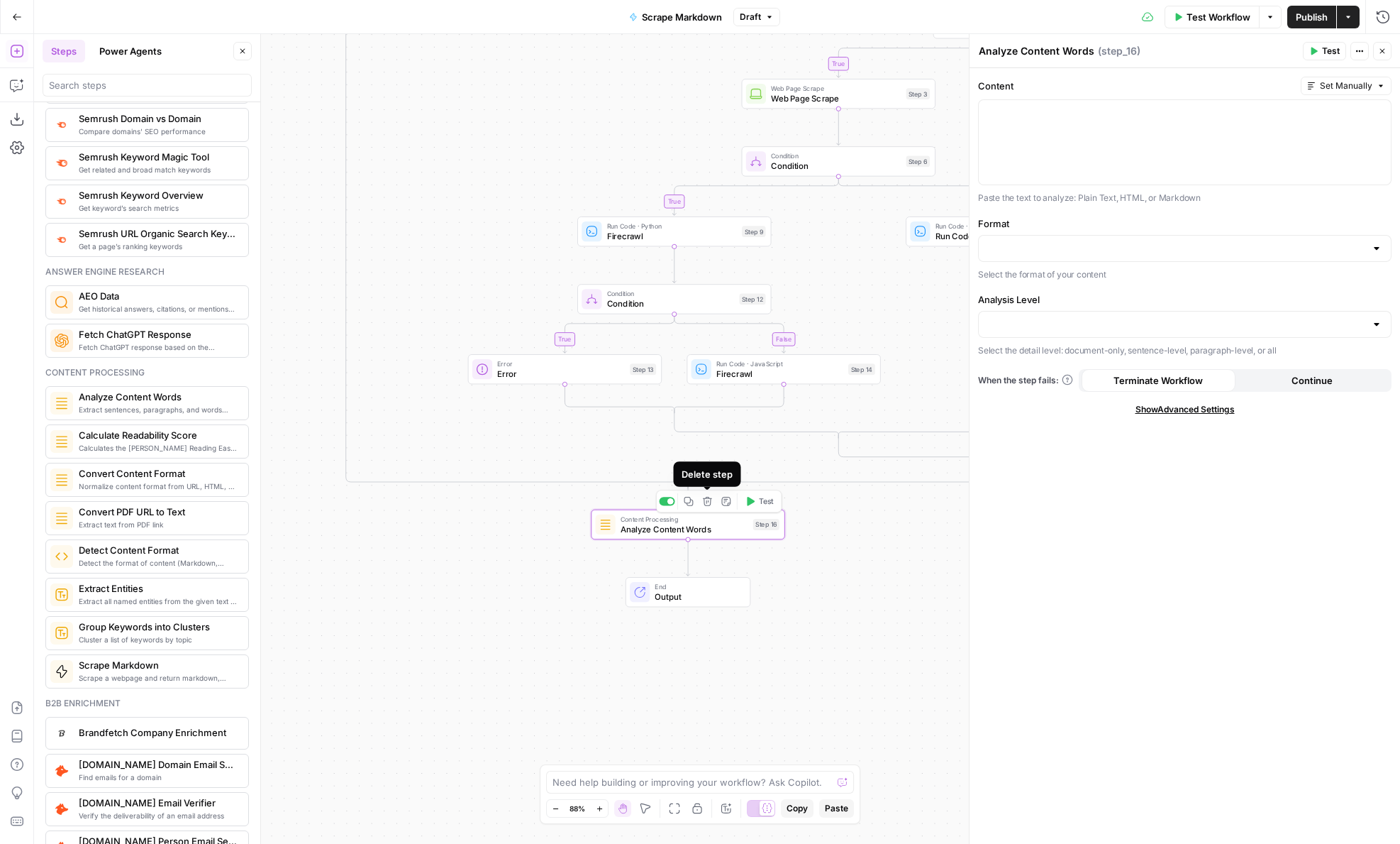
click at [706, 502] on icon "button" at bounding box center [708, 501] width 9 height 9
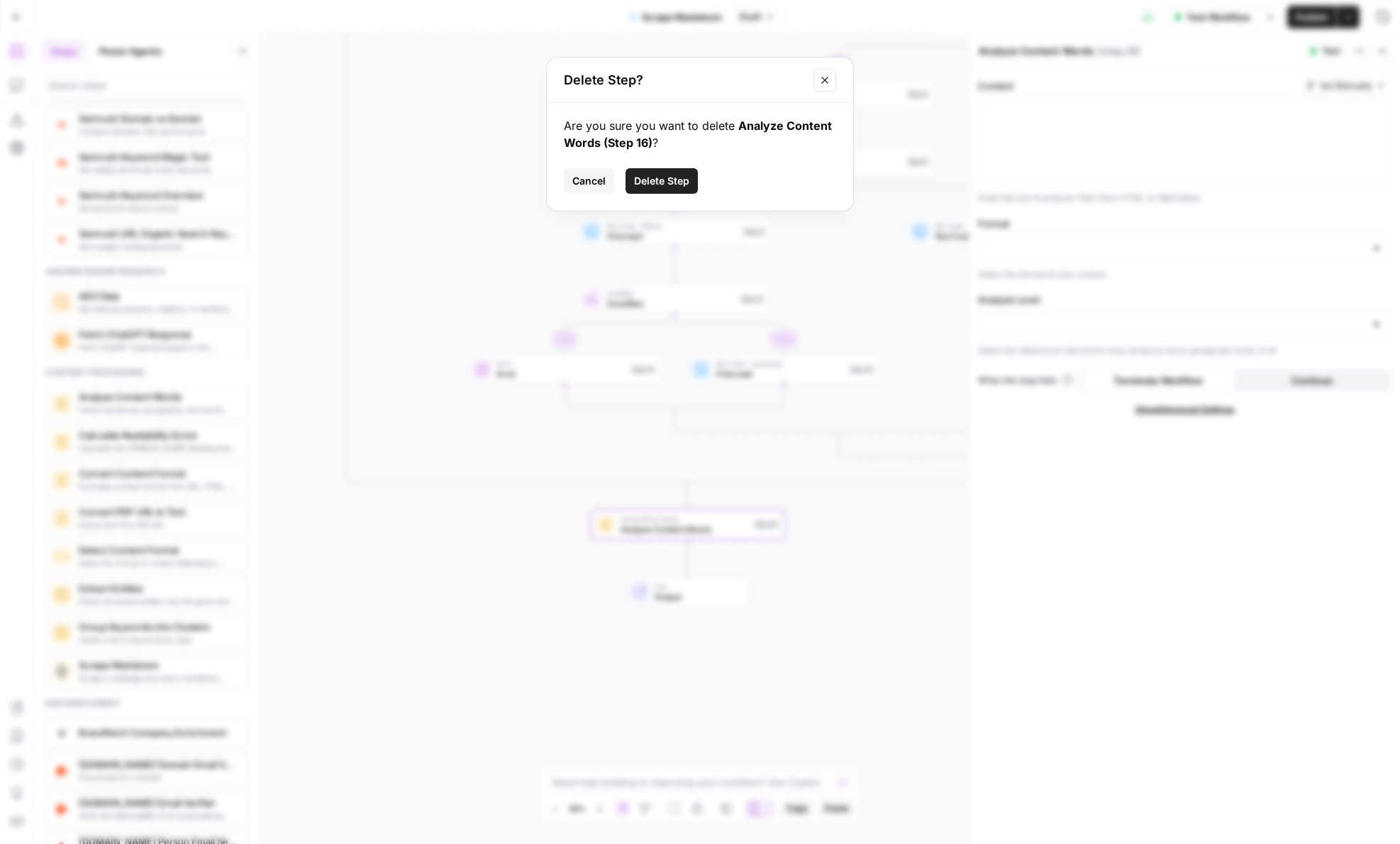
click at [650, 178] on span "Delete Step" at bounding box center [662, 181] width 55 height 14
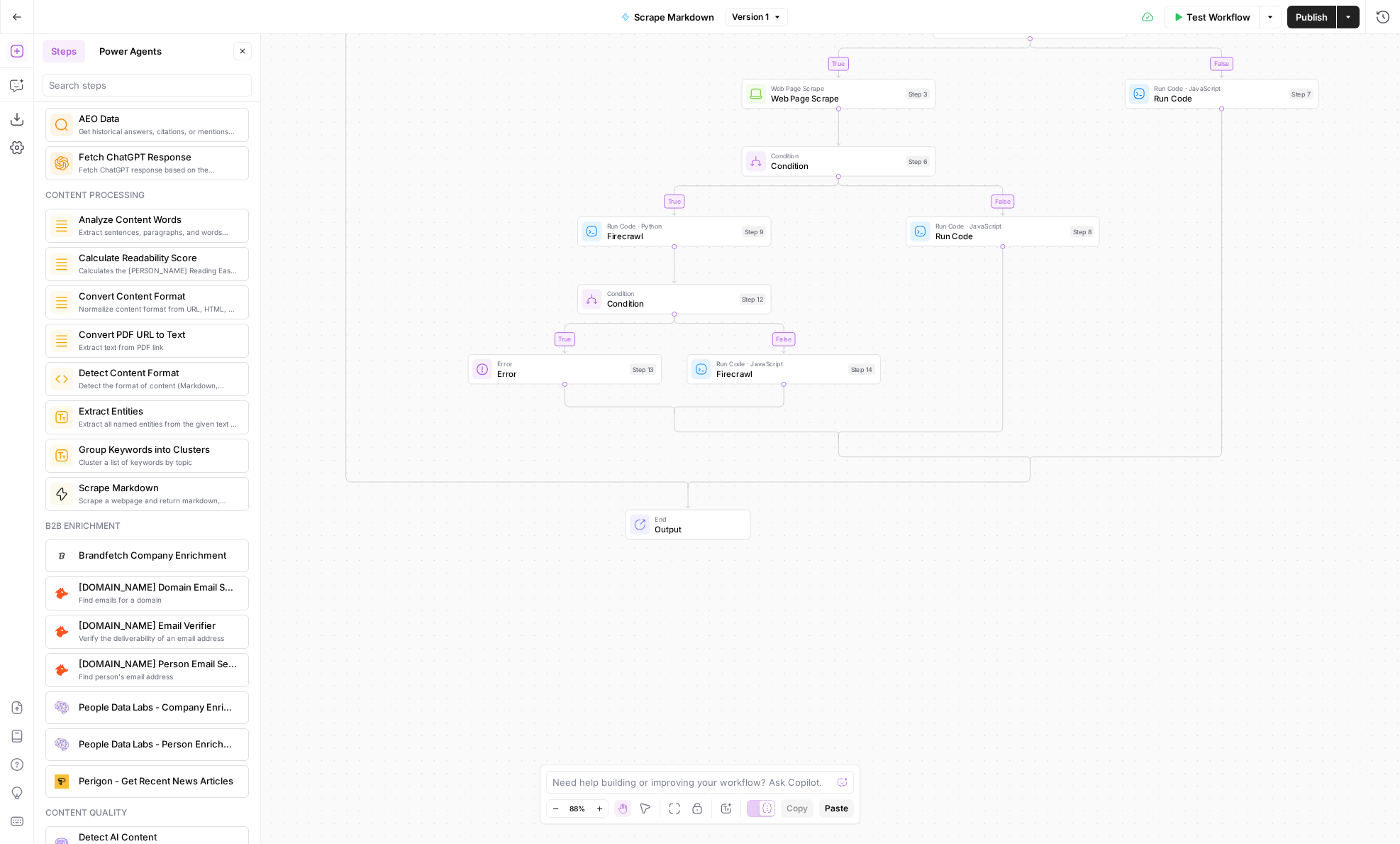
scroll to position [1723, 0]
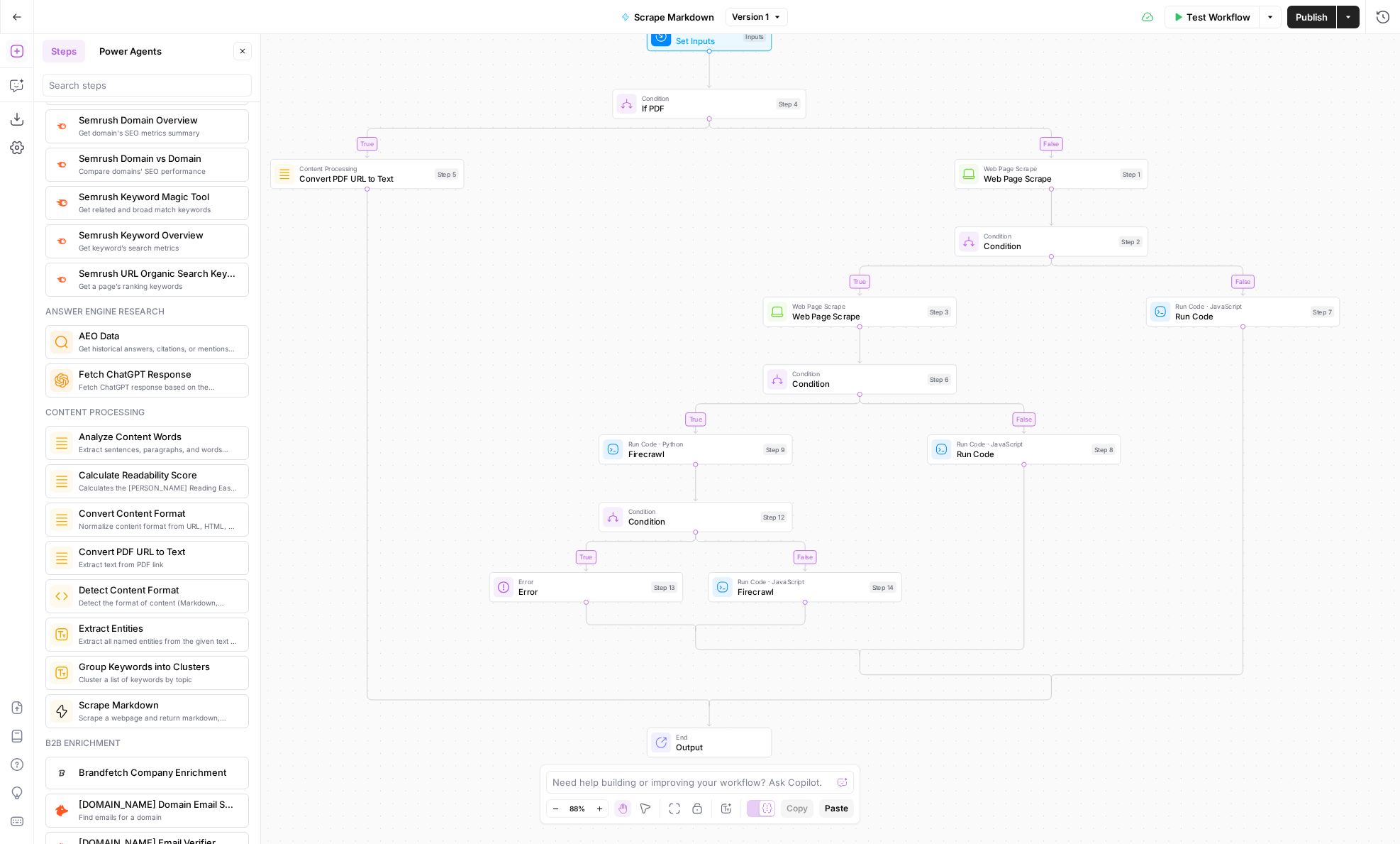
drag, startPoint x: 406, startPoint y: 539, endPoint x: 433, endPoint y: 770, distance: 232.6
click at [436, 782] on div "true false true false true false true false Workflow Set Inputs Inputs Conditio…" at bounding box center [717, 439] width 1367 height 810
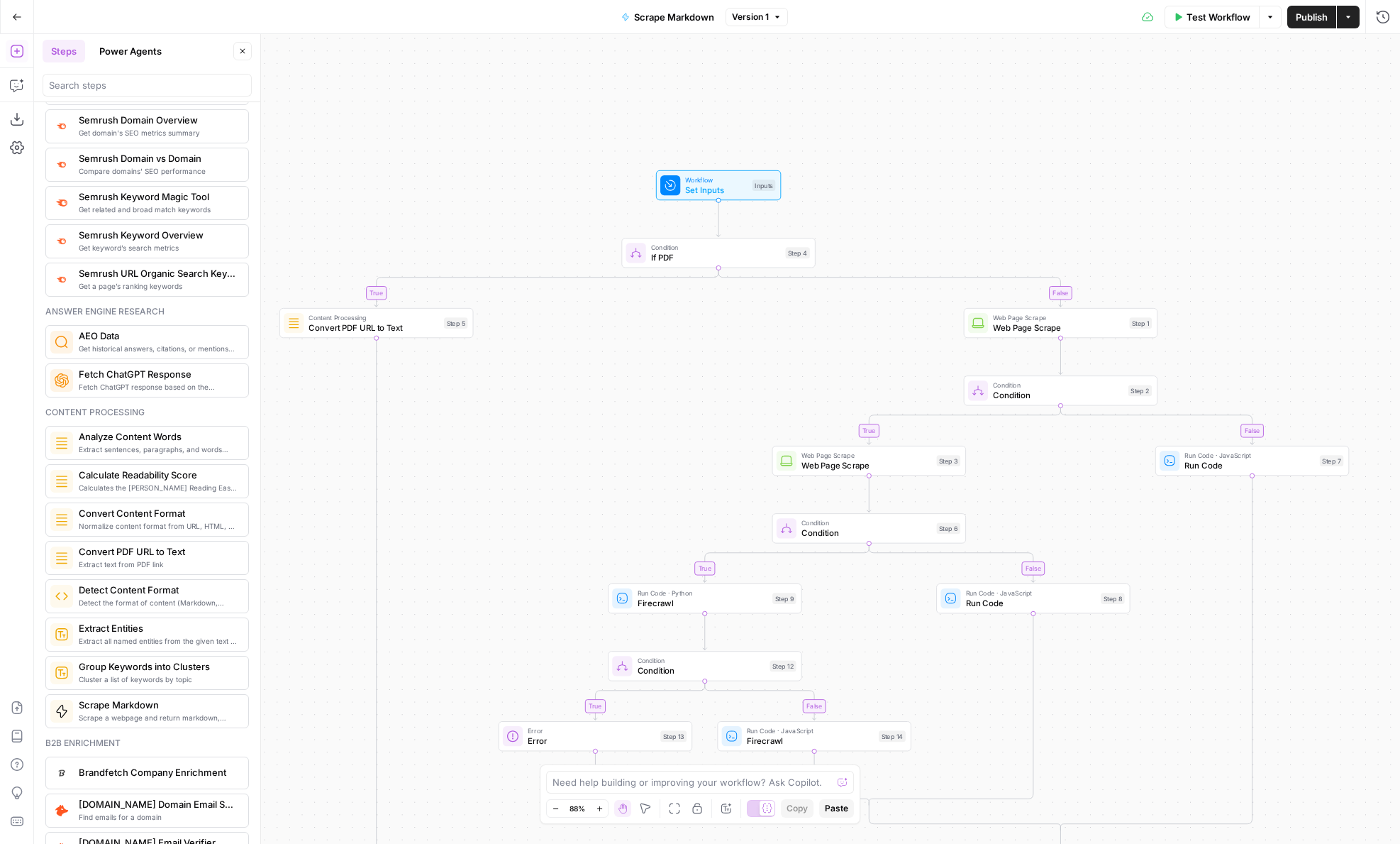
drag, startPoint x: 333, startPoint y: 254, endPoint x: 336, endPoint y: 492, distance: 238.0
click at [336, 492] on div "true false true false true false true false Workflow Set Inputs Inputs Conditio…" at bounding box center [717, 439] width 1367 height 810
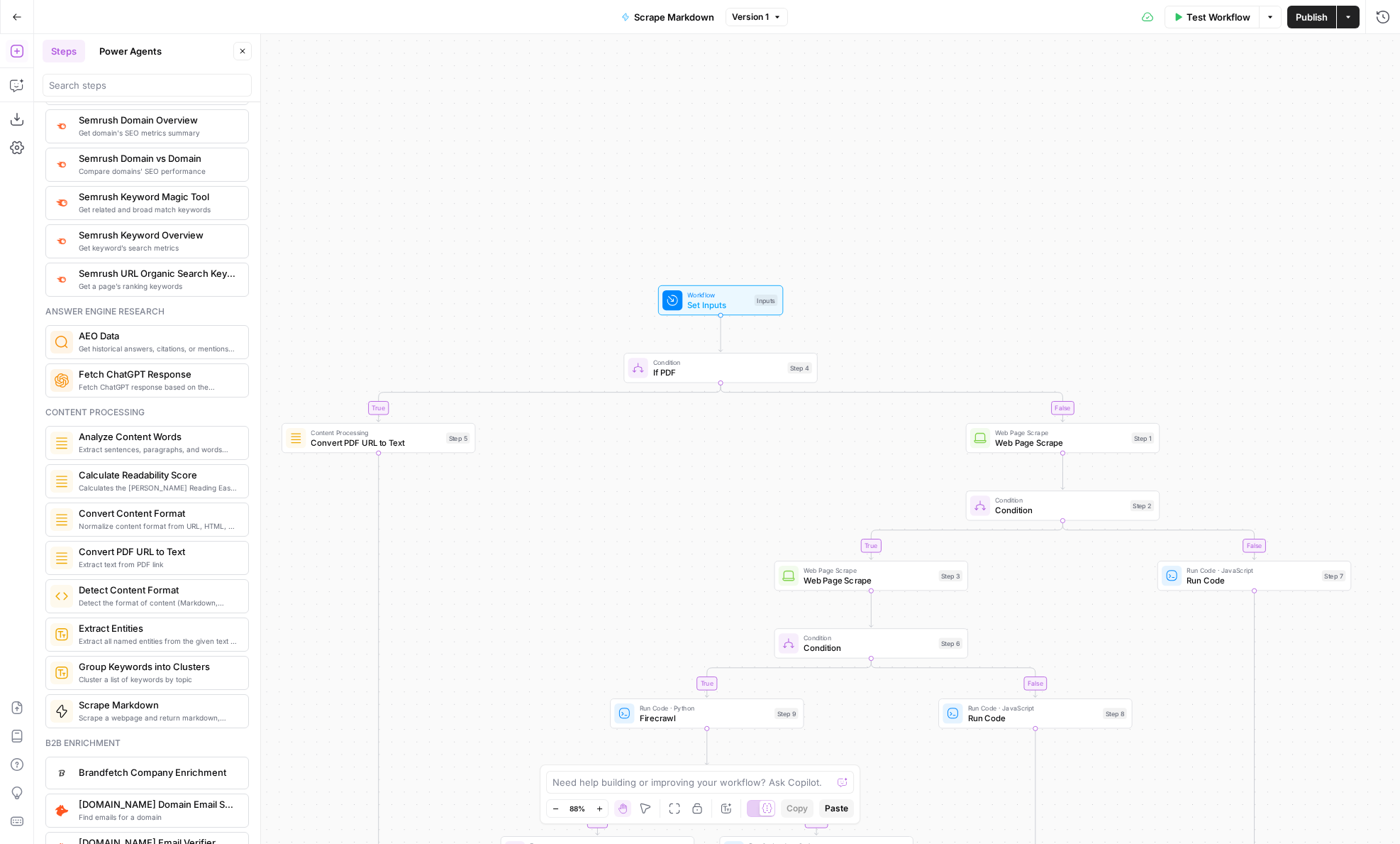
click at [644, 20] on span "Scrape Markdown" at bounding box center [674, 17] width 80 height 14
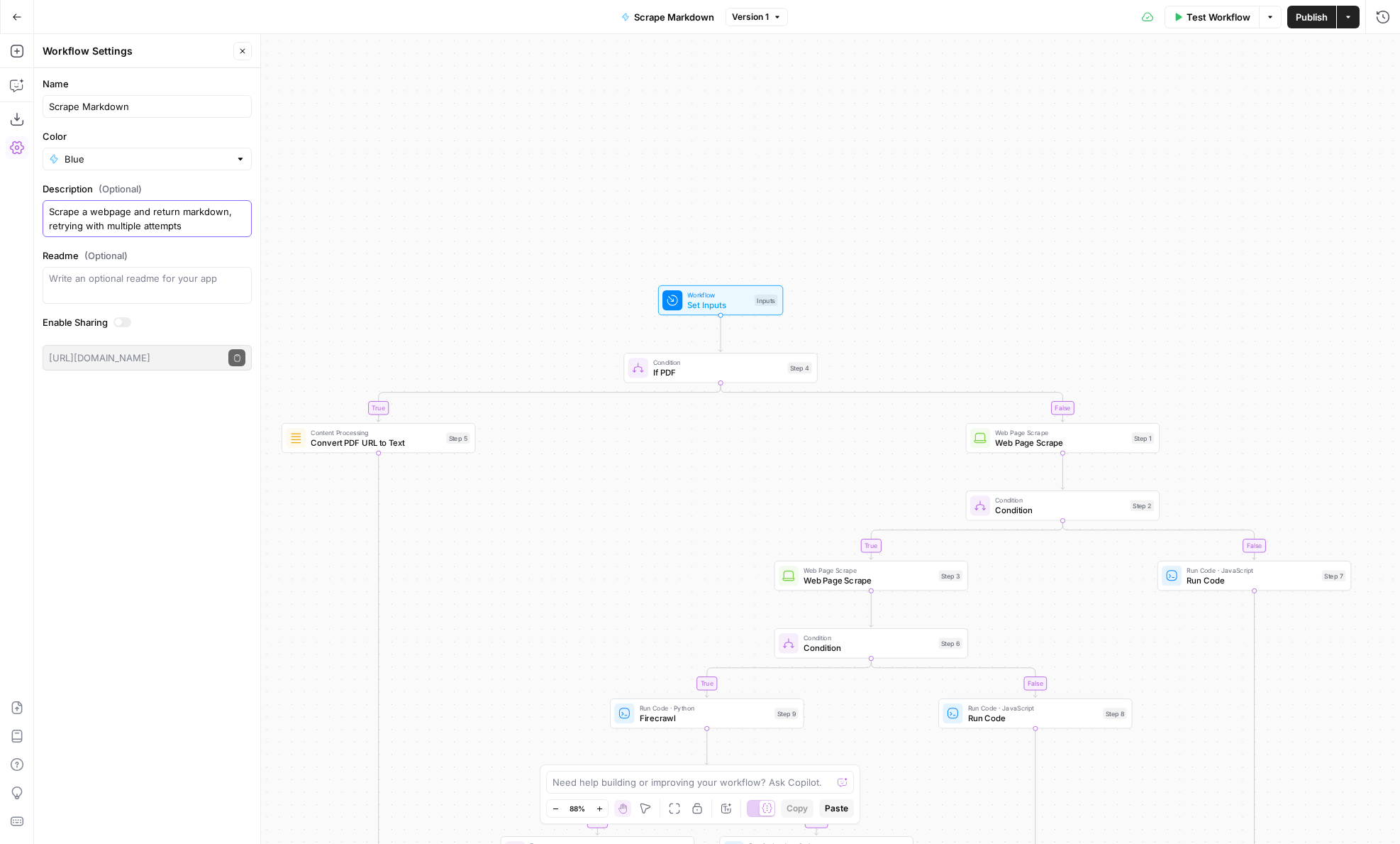
drag, startPoint x: 151, startPoint y: 210, endPoint x: 305, endPoint y: 284, distance: 170.9
click at [305, 284] on body "AirOps Administrative New Home Browse Insights Opportunities Your Data Flightpa…" at bounding box center [700, 422] width 1400 height 844
type textarea "Scrape a webpage and retry multiple times."
click at [248, 52] on button "Close" at bounding box center [242, 50] width 18 height 18
drag, startPoint x: 26, startPoint y: 56, endPoint x: 17, endPoint y: 52, distance: 9.8
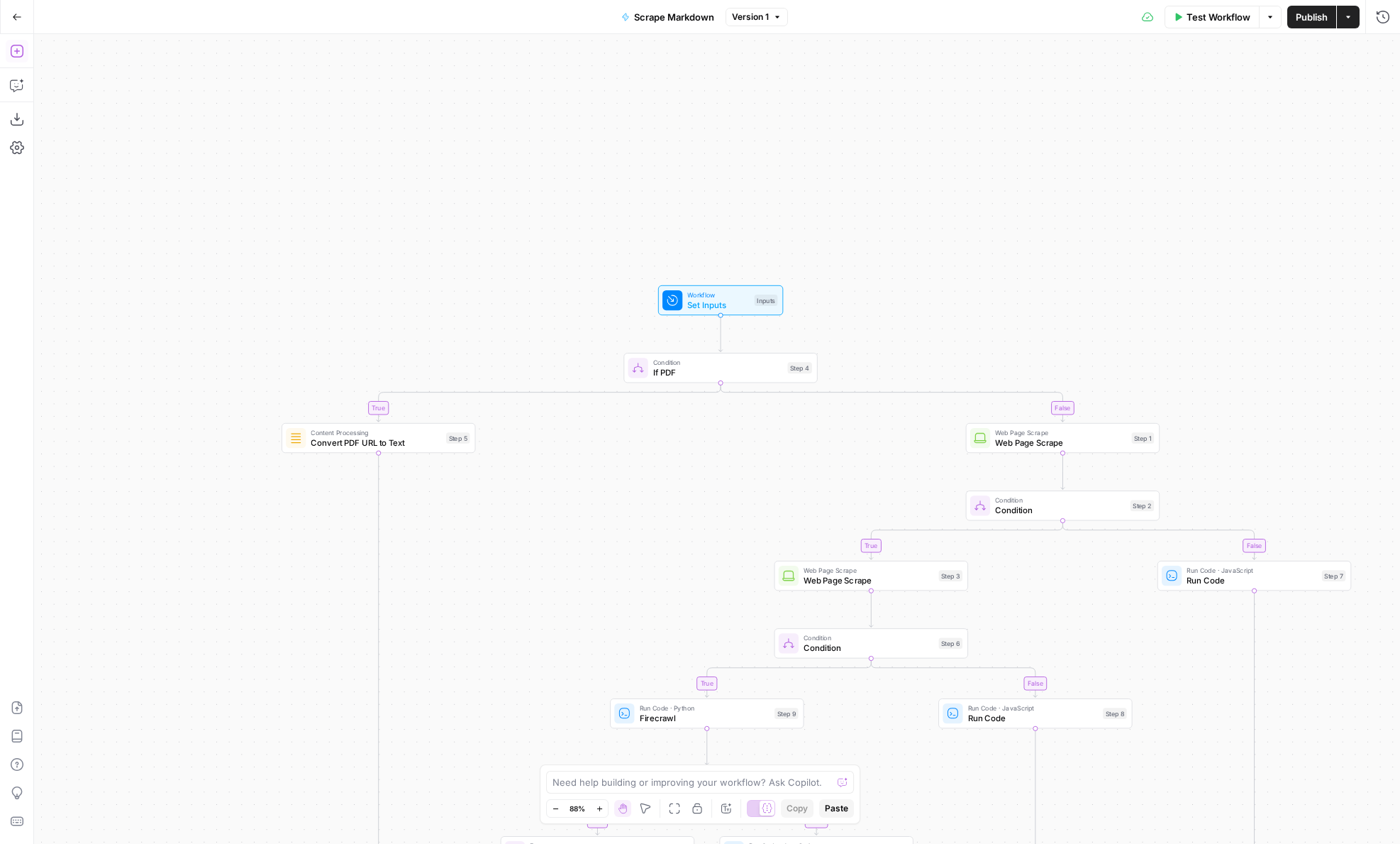
click at [17, 52] on icon "button" at bounding box center [17, 50] width 14 height 14
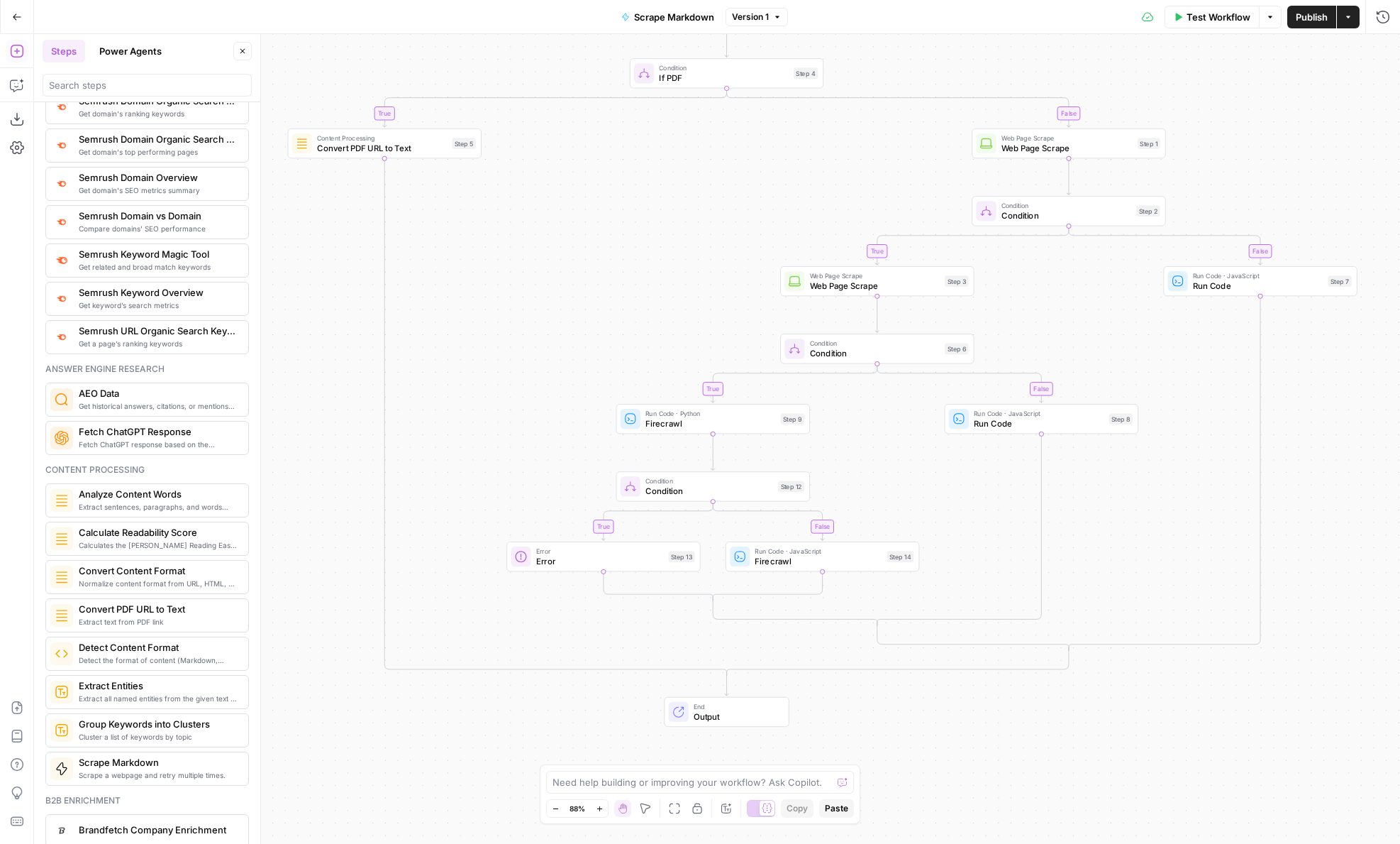
scroll to position [1665, 0]
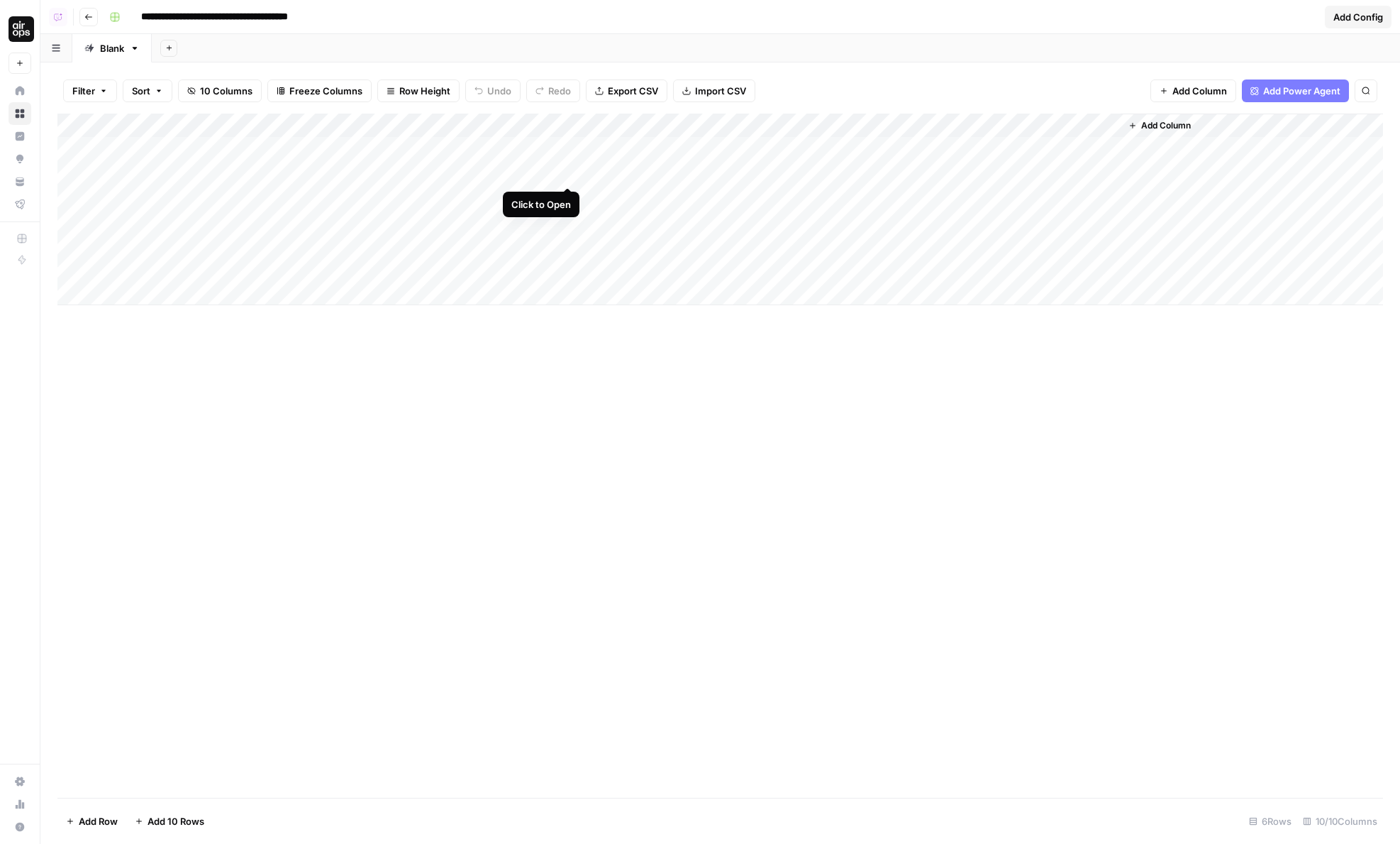
click at [567, 174] on div "Add Column" at bounding box center [720, 209] width 1326 height 192
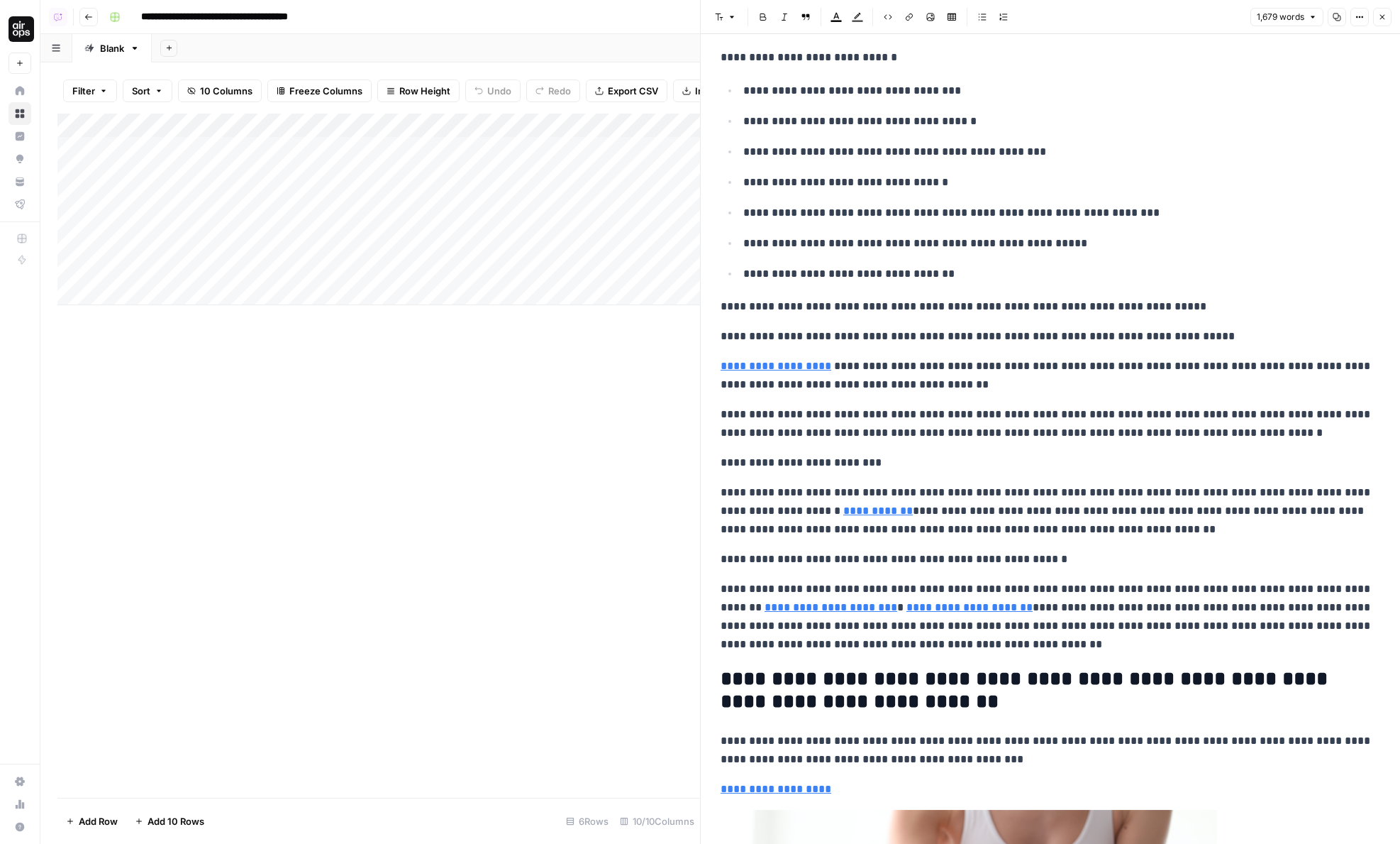
scroll to position [5247, 0]
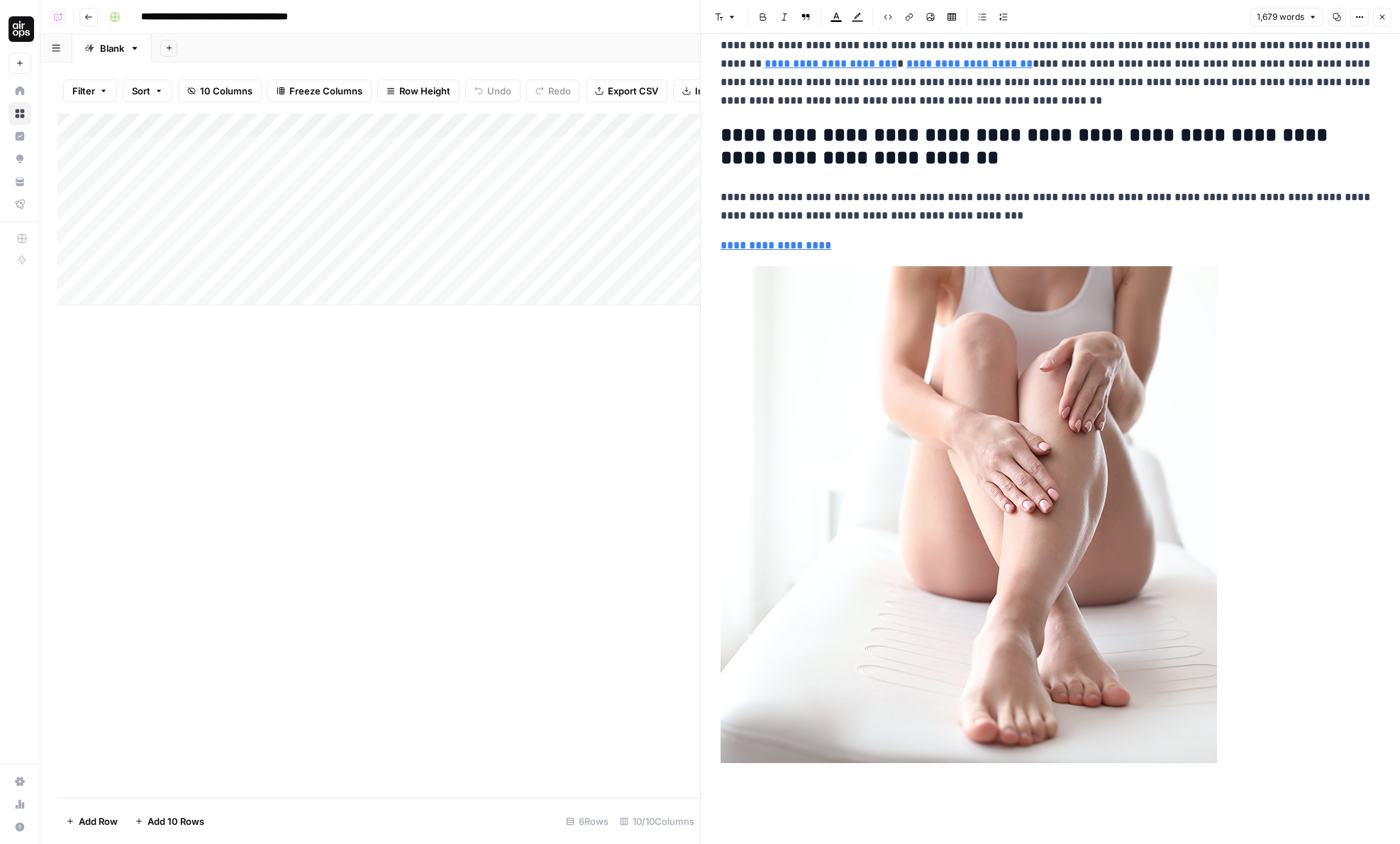
click at [1380, 15] on icon "button" at bounding box center [1383, 17] width 9 height 9
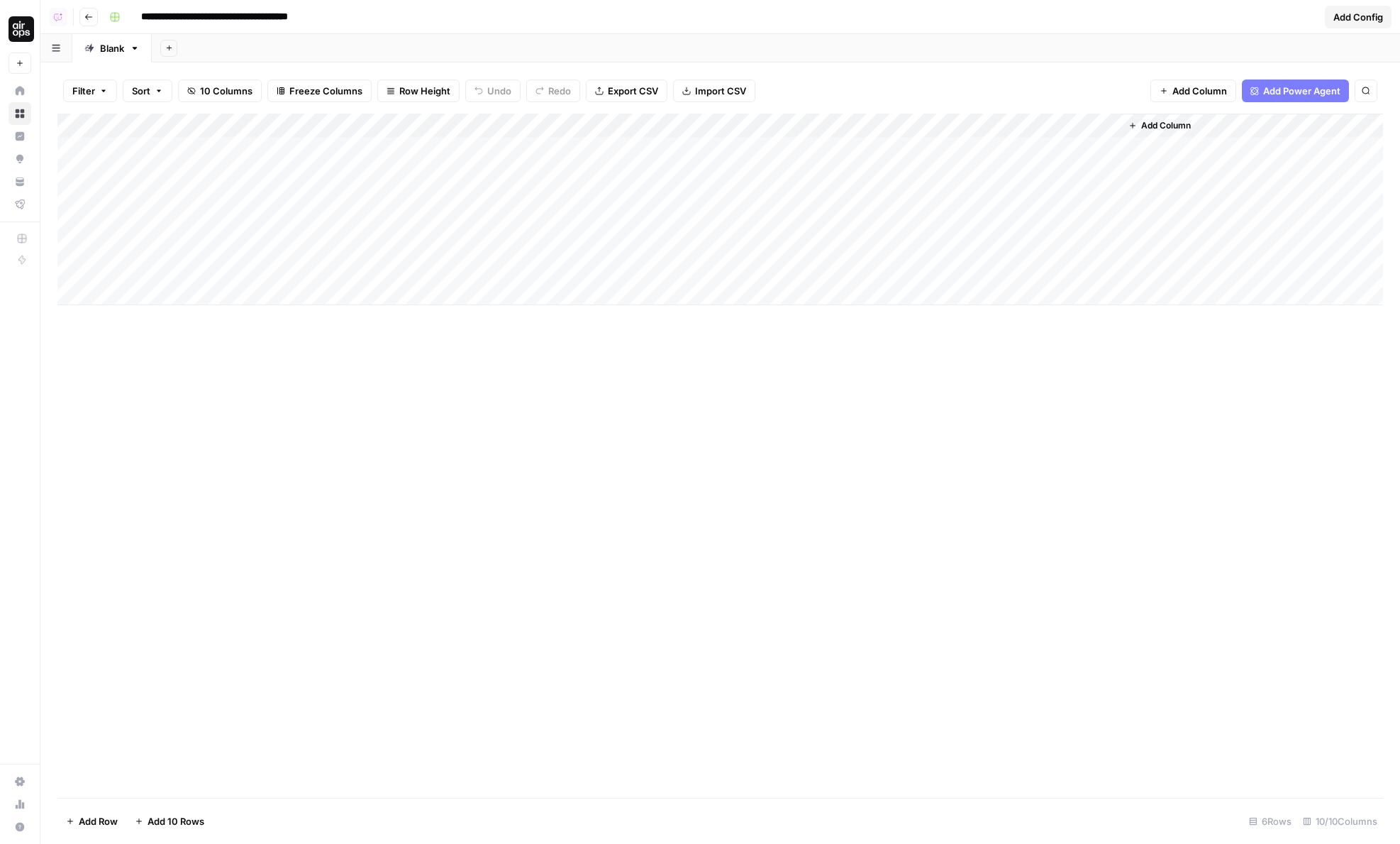
click at [298, 175] on div "Add Column" at bounding box center [720, 209] width 1326 height 192
click at [566, 172] on div "Add Column" at bounding box center [720, 209] width 1326 height 192
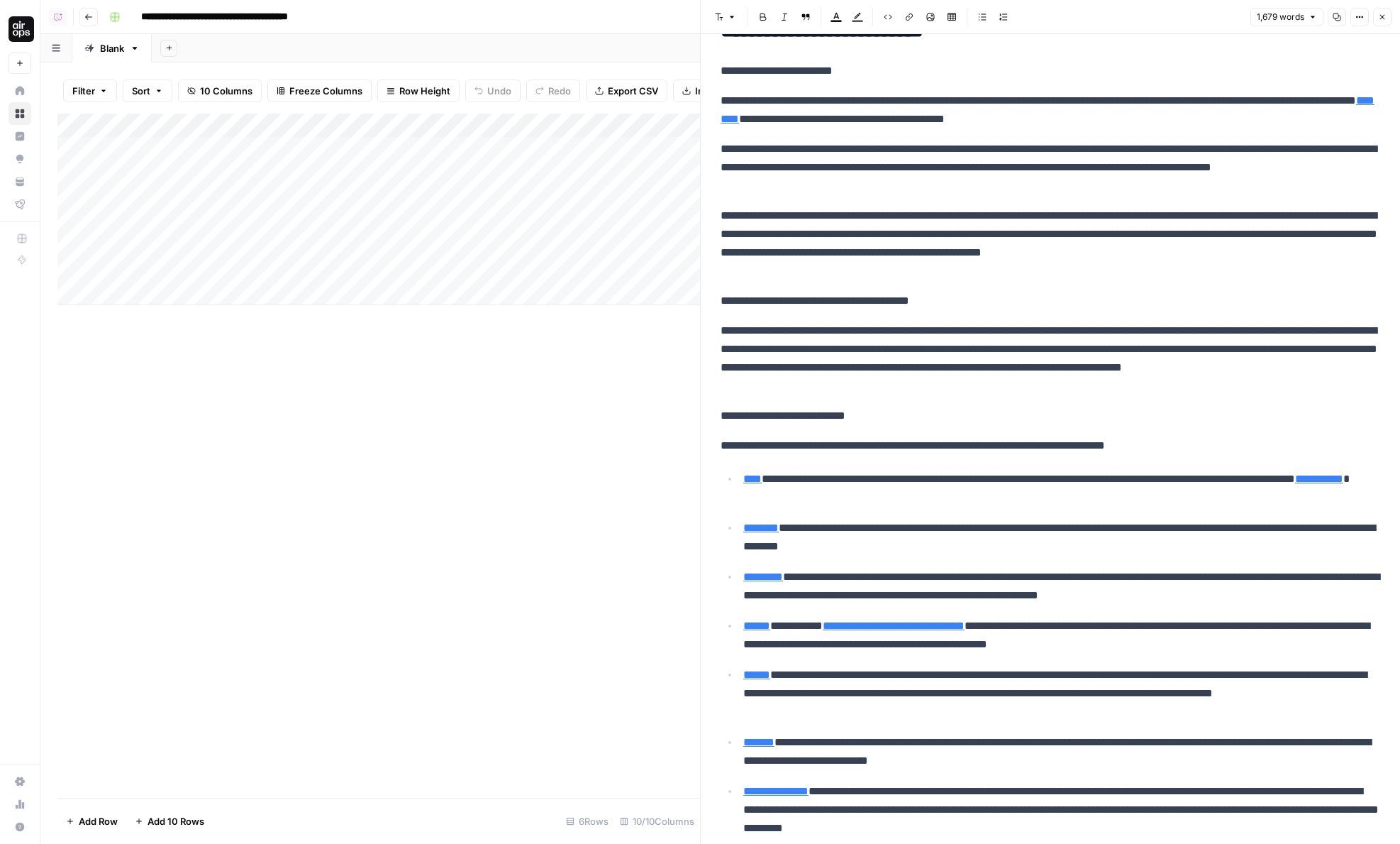
scroll to position [2955, 0]
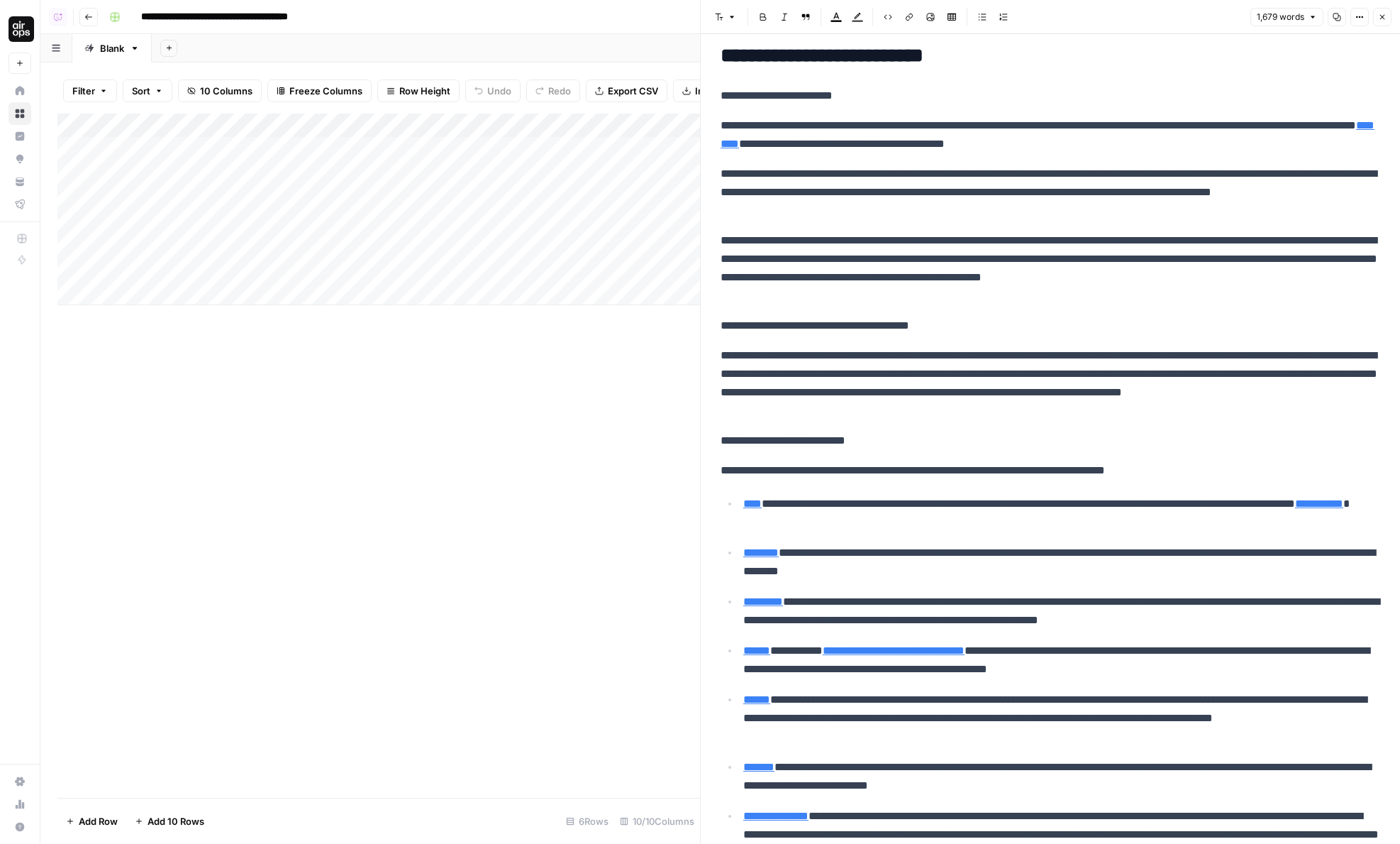
click at [568, 194] on div "Add Column" at bounding box center [379, 209] width 643 height 192
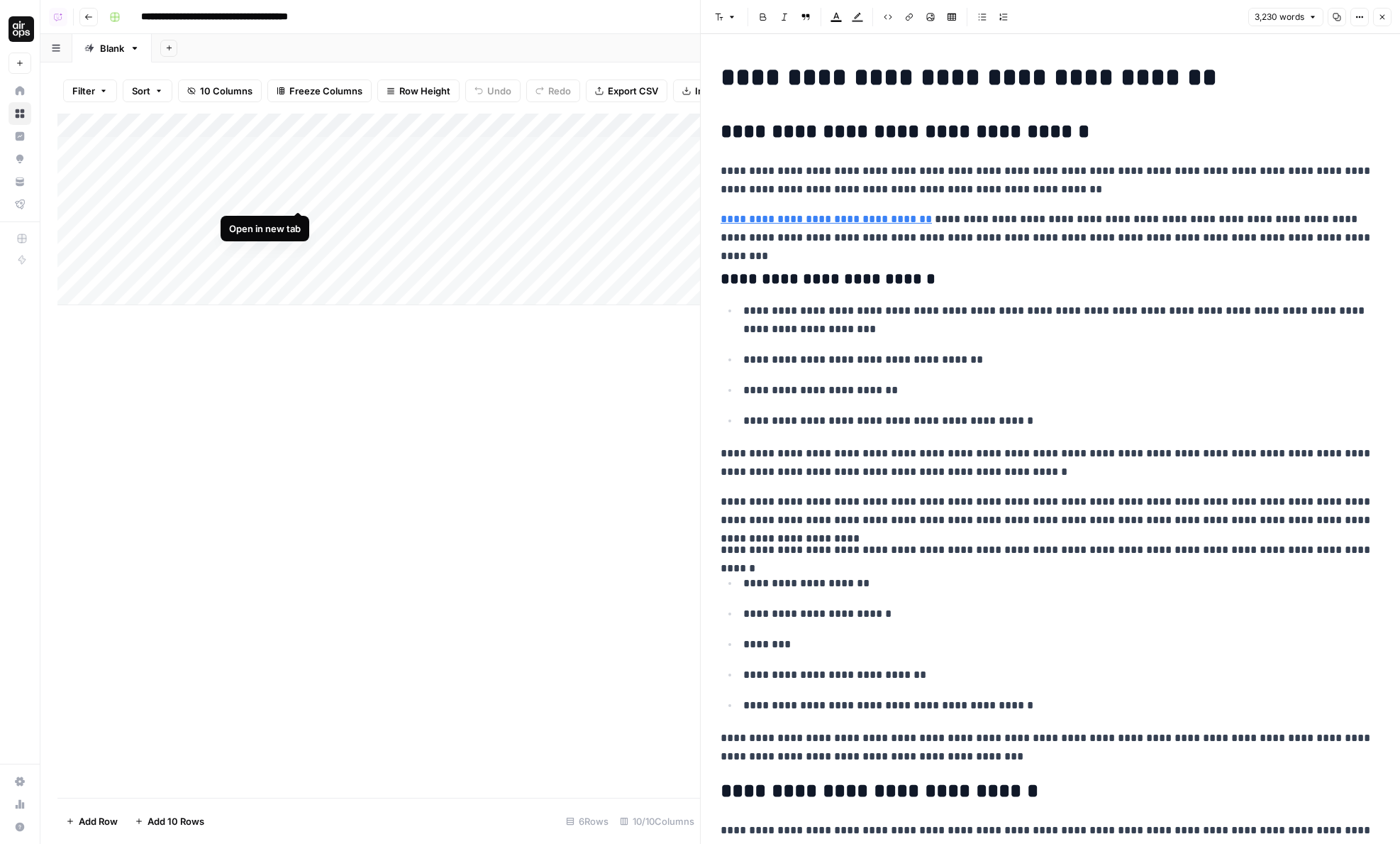
click at [298, 197] on div "Add Column" at bounding box center [379, 209] width 643 height 192
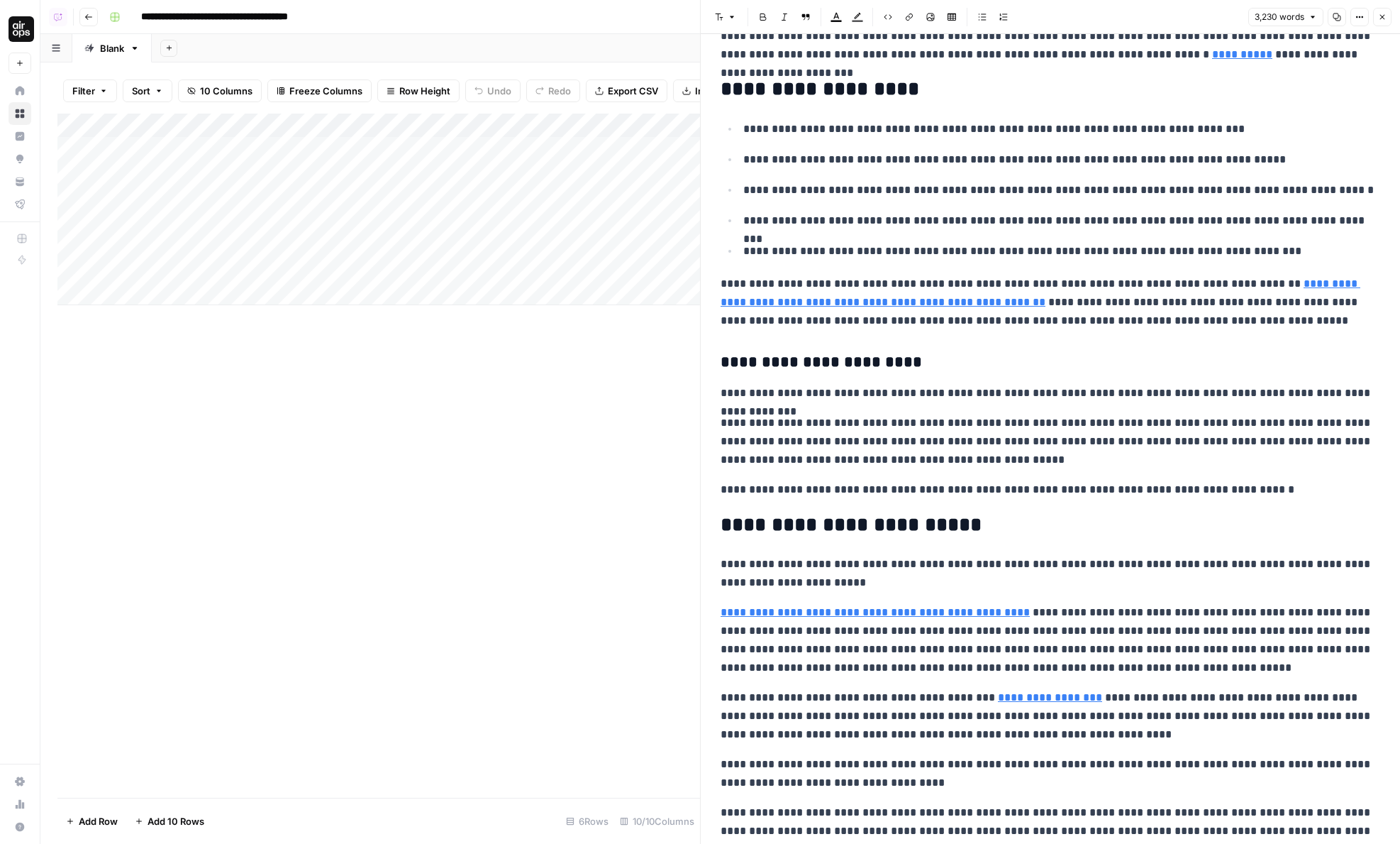
scroll to position [6608, 0]
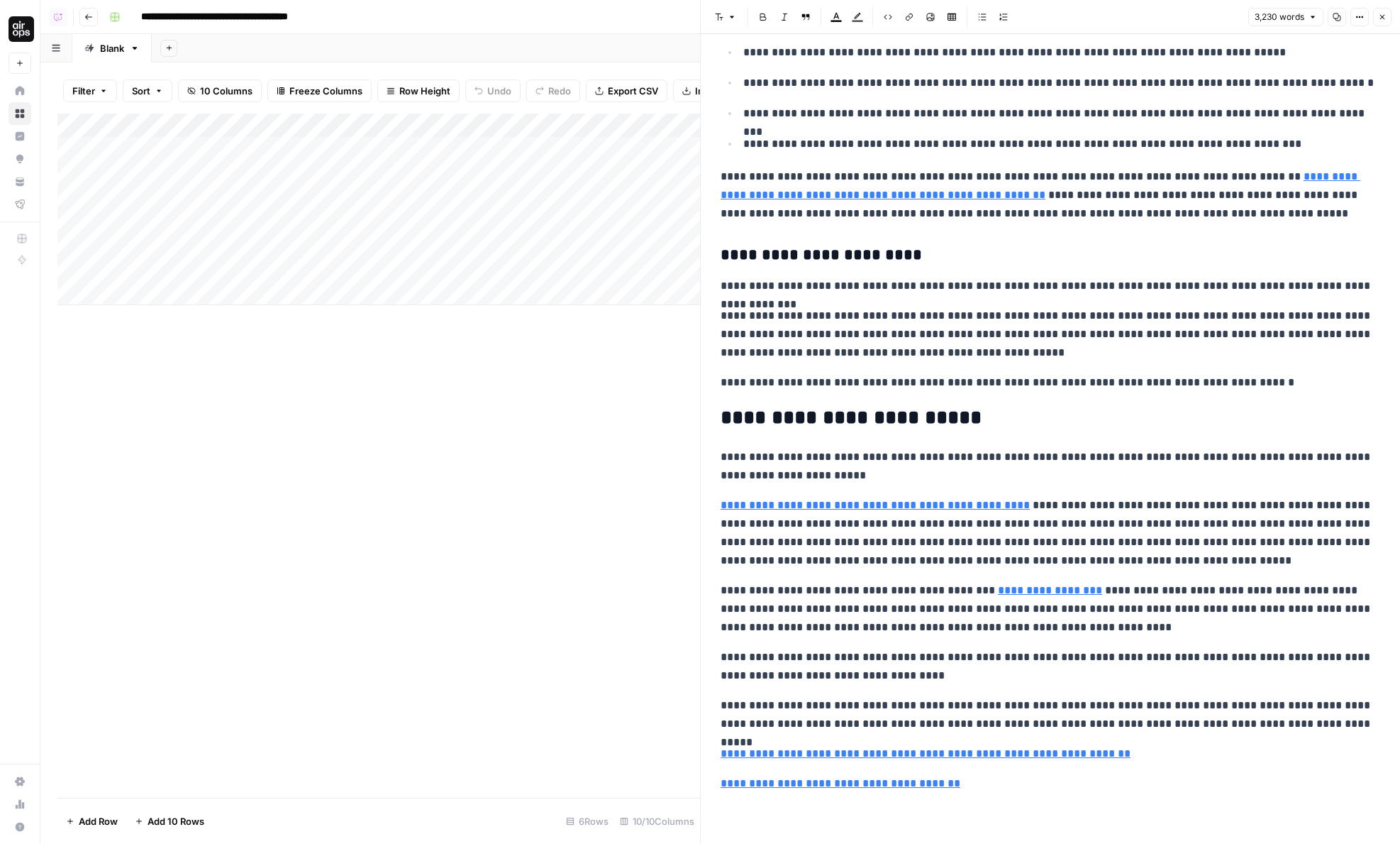
click at [293, 221] on div "Add Column" at bounding box center [379, 209] width 643 height 192
click at [566, 221] on div "Add Column" at bounding box center [379, 209] width 643 height 192
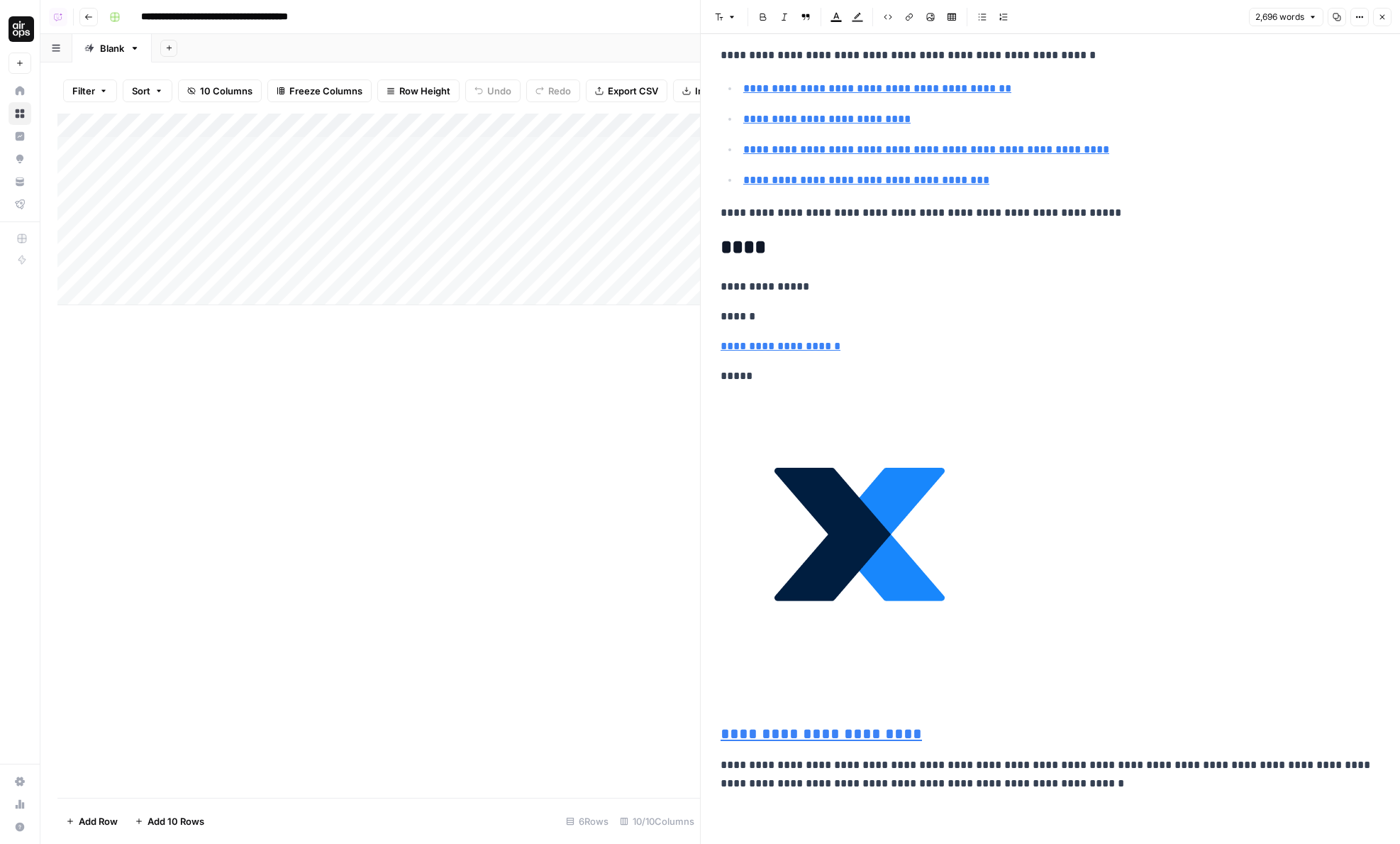
scroll to position [6990, 0]
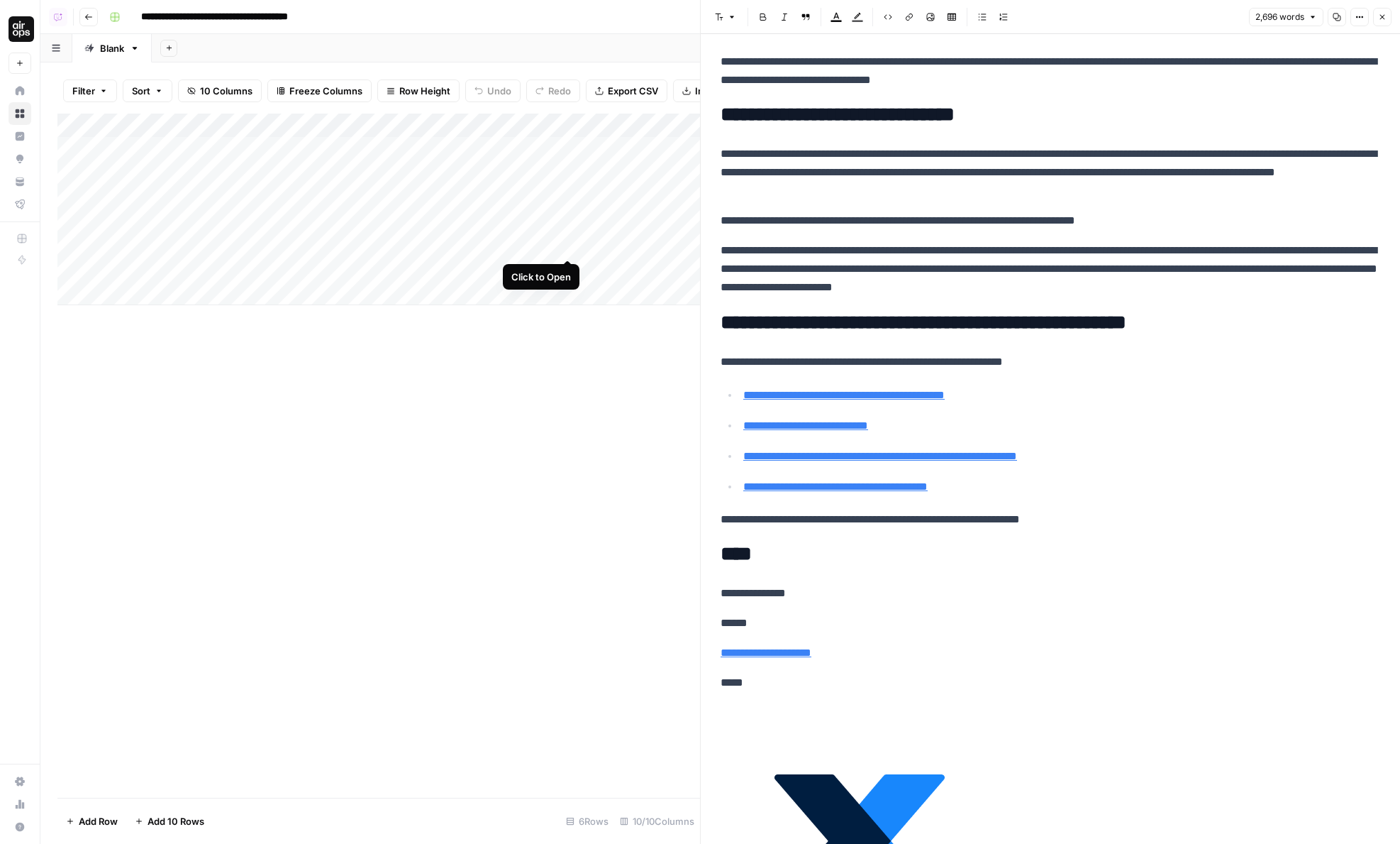
click at [567, 245] on div "Add Column" at bounding box center [379, 209] width 643 height 192
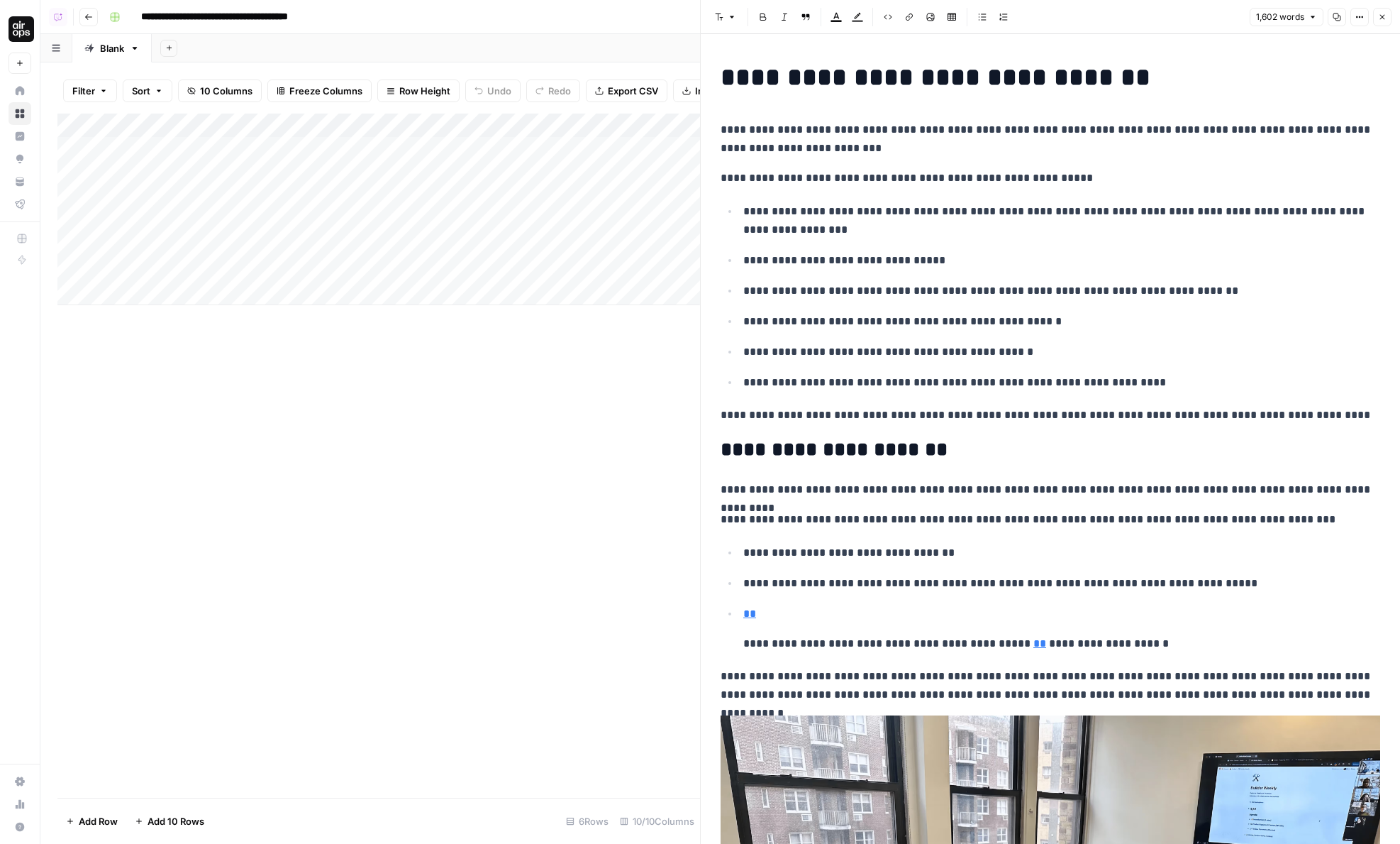
click at [292, 246] on div "Add Column" at bounding box center [379, 209] width 643 height 192
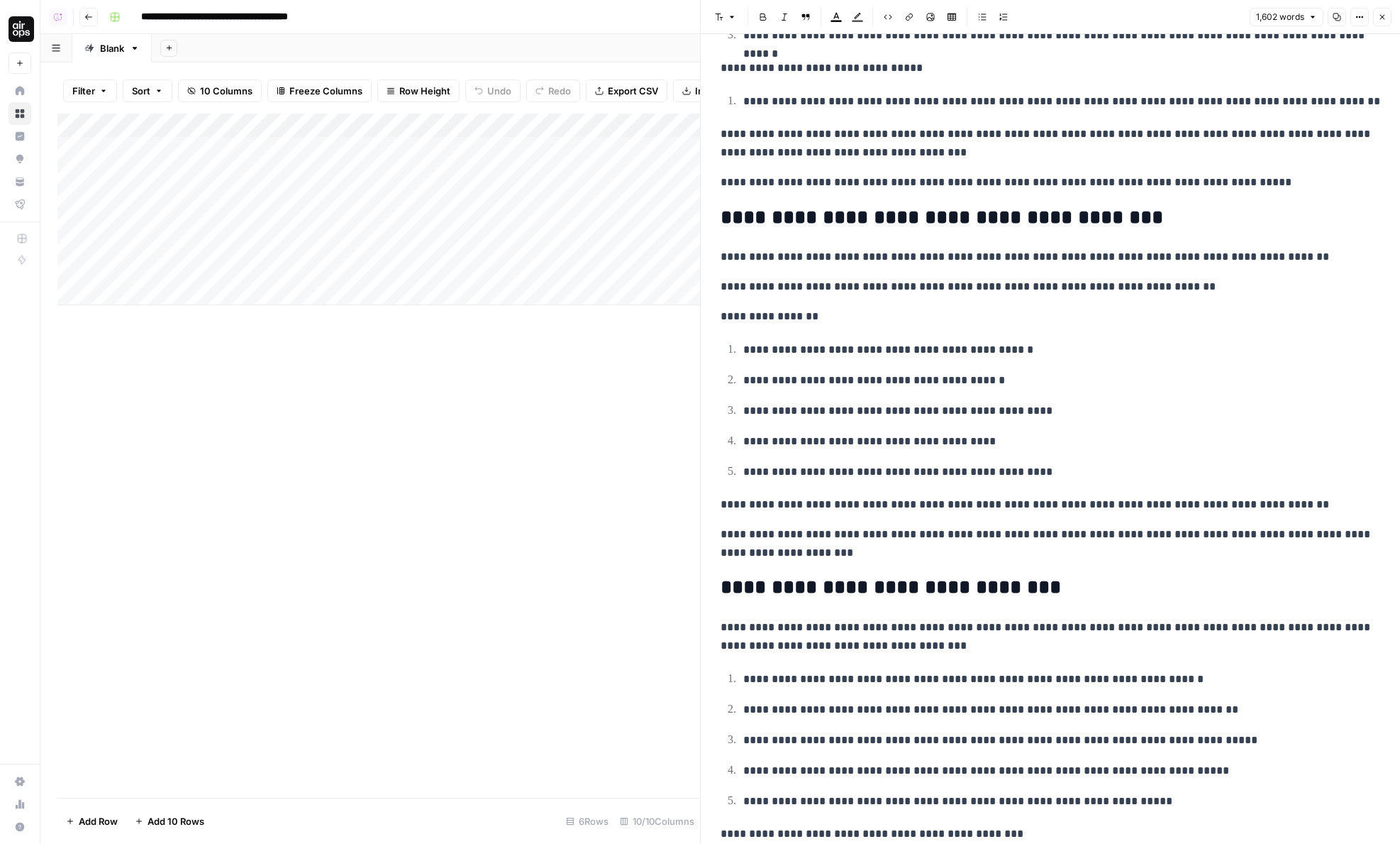
scroll to position [5524, 0]
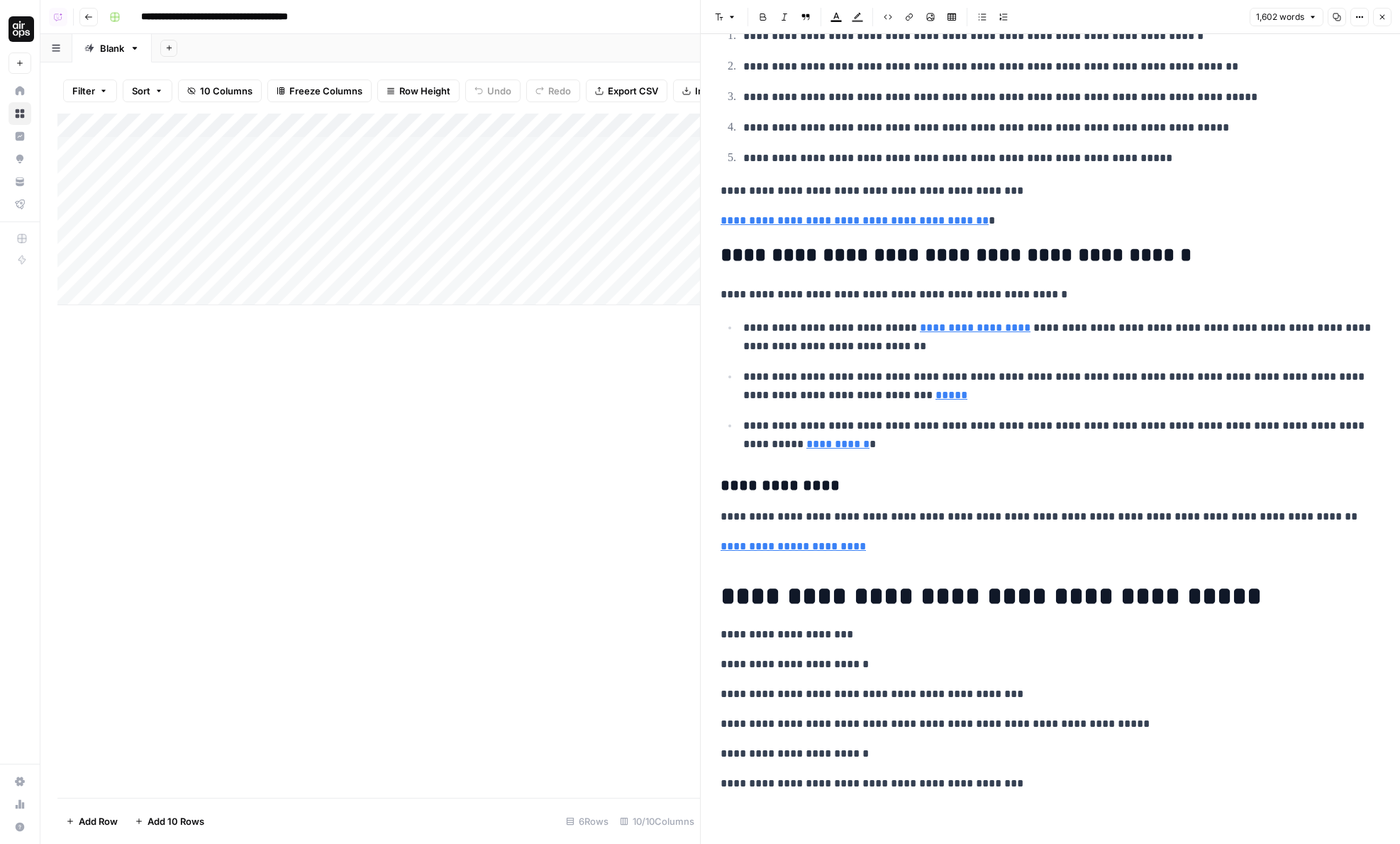
click at [1376, 32] on header "Font style Bold Italic Block quote Text color Highlight color Code block Link I…" at bounding box center [1051, 17] width 700 height 34
click at [1377, 23] on button "Close" at bounding box center [1382, 17] width 18 height 18
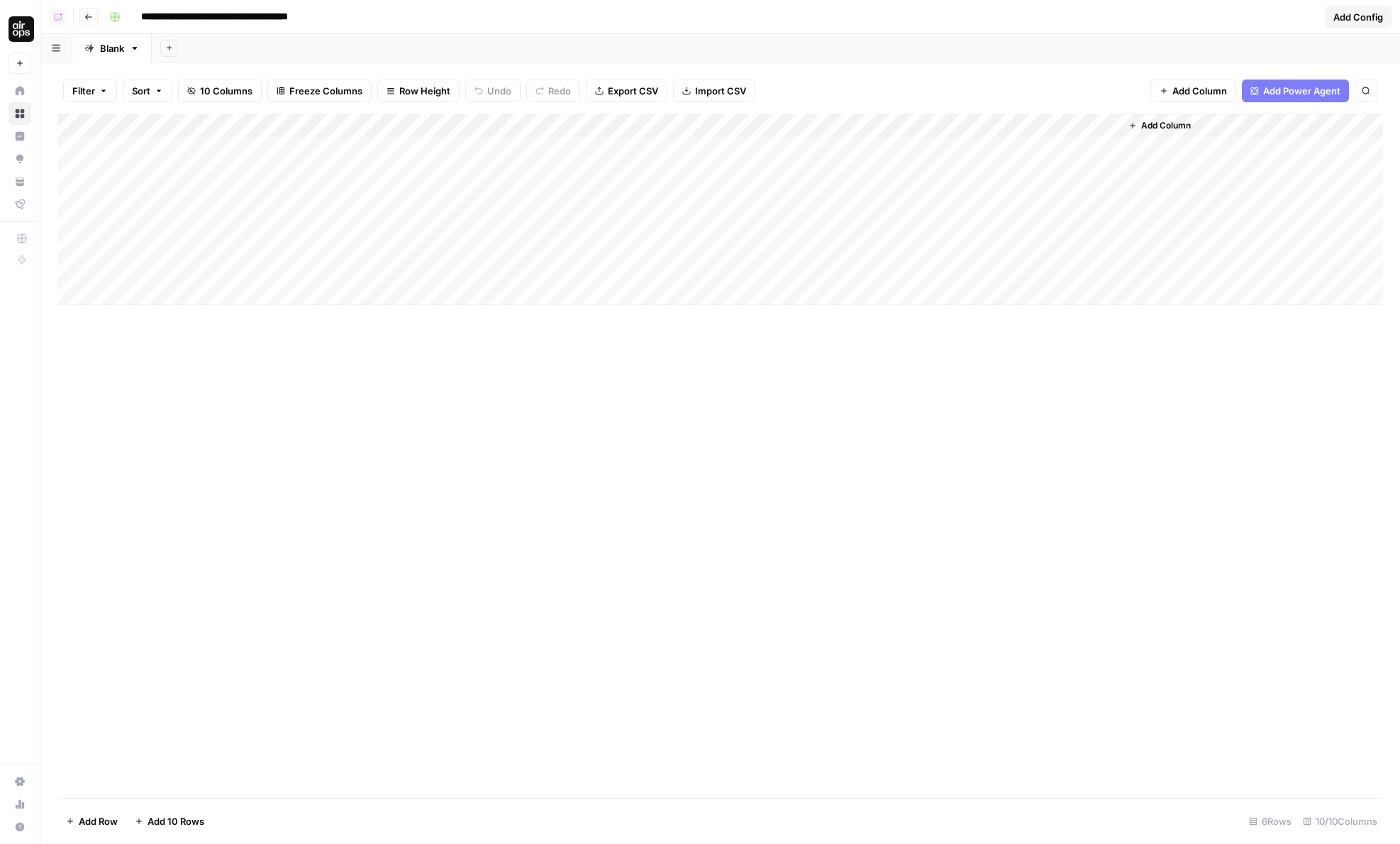
click at [865, 208] on div "Add Column" at bounding box center [720, 209] width 1326 height 192
click at [834, 146] on div "Add Column" at bounding box center [720, 209] width 1326 height 192
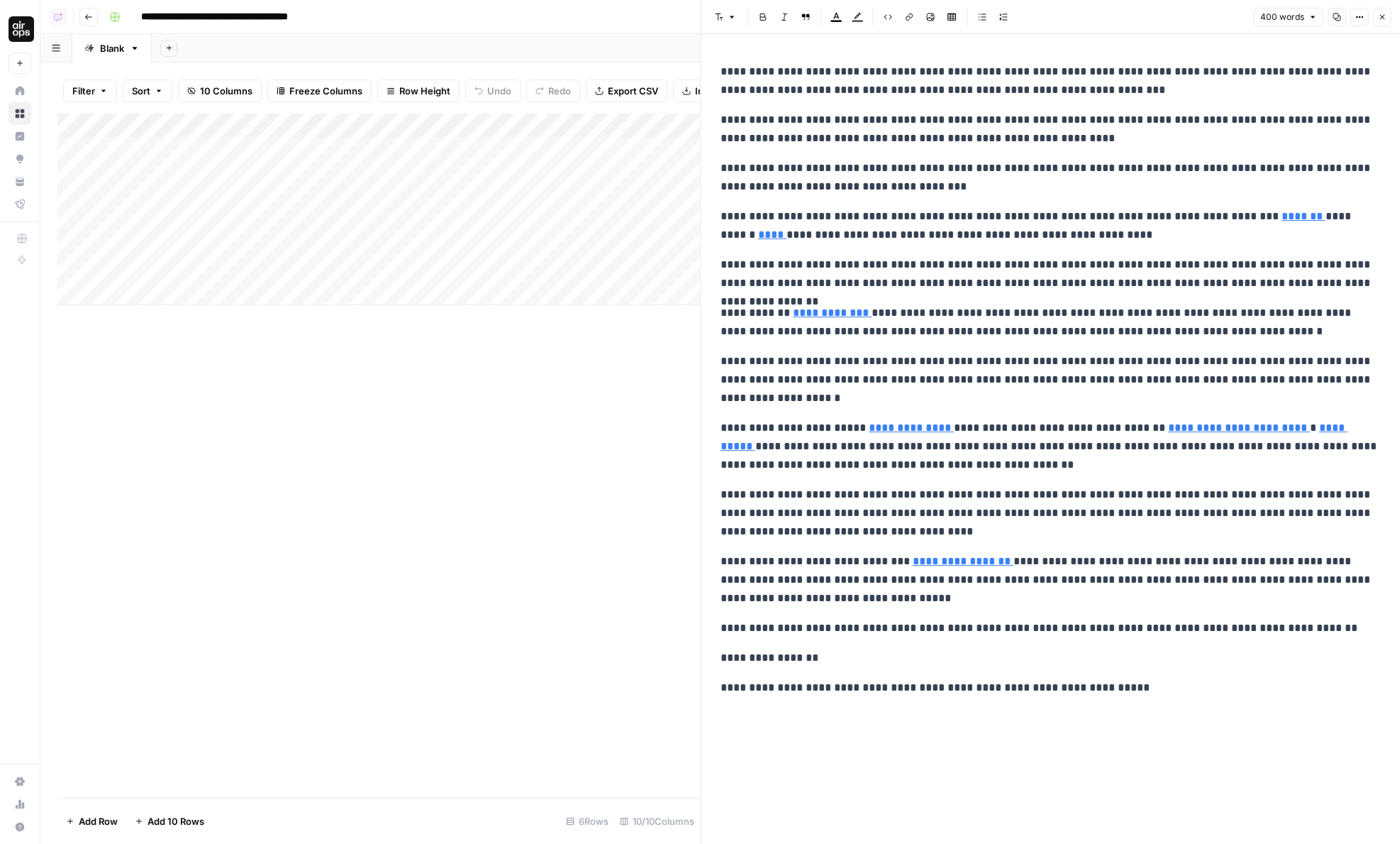
click at [1383, 20] on icon "button" at bounding box center [1383, 17] width 9 height 9
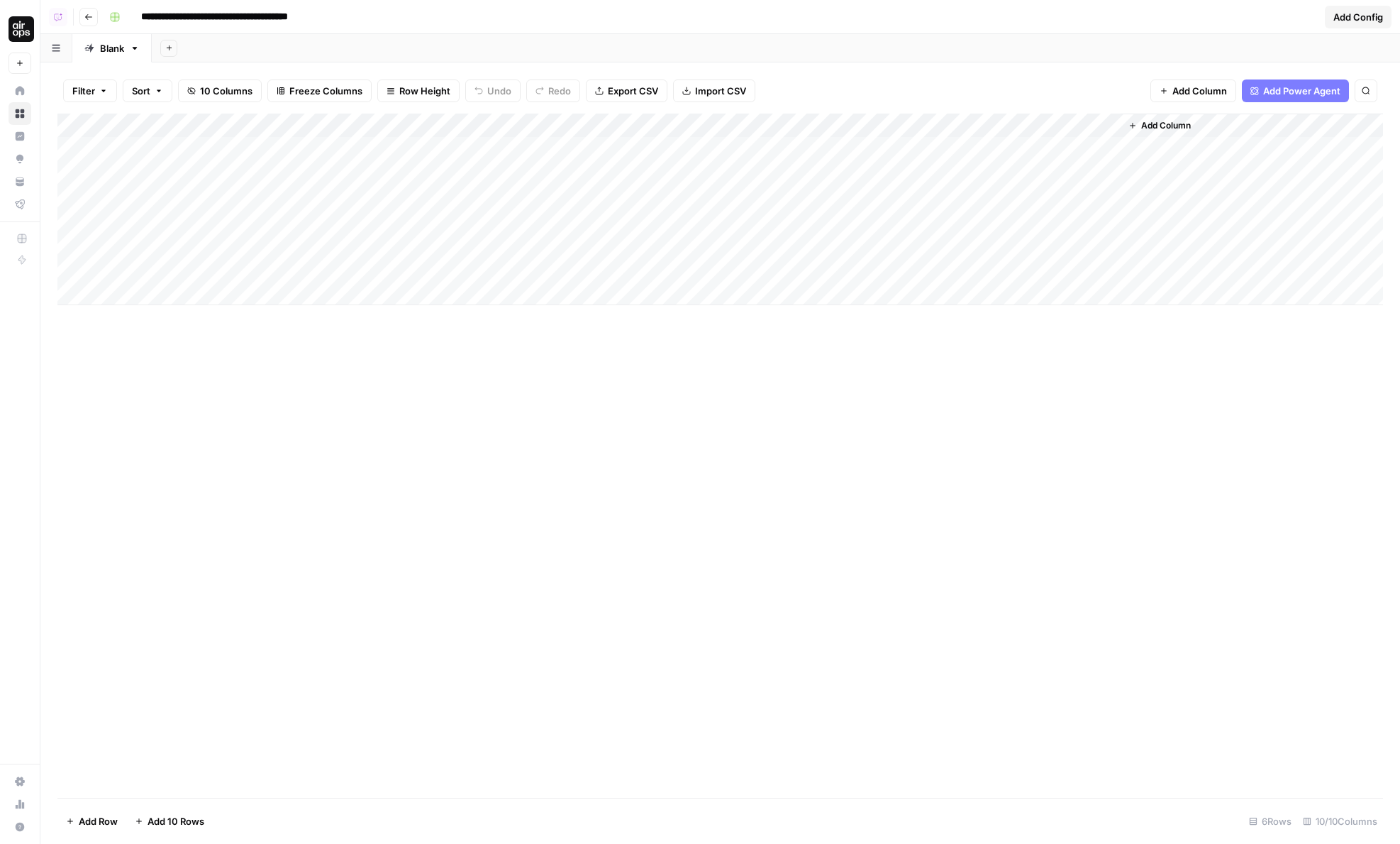
click at [1110, 149] on div "Add Column" at bounding box center [720, 209] width 1326 height 192
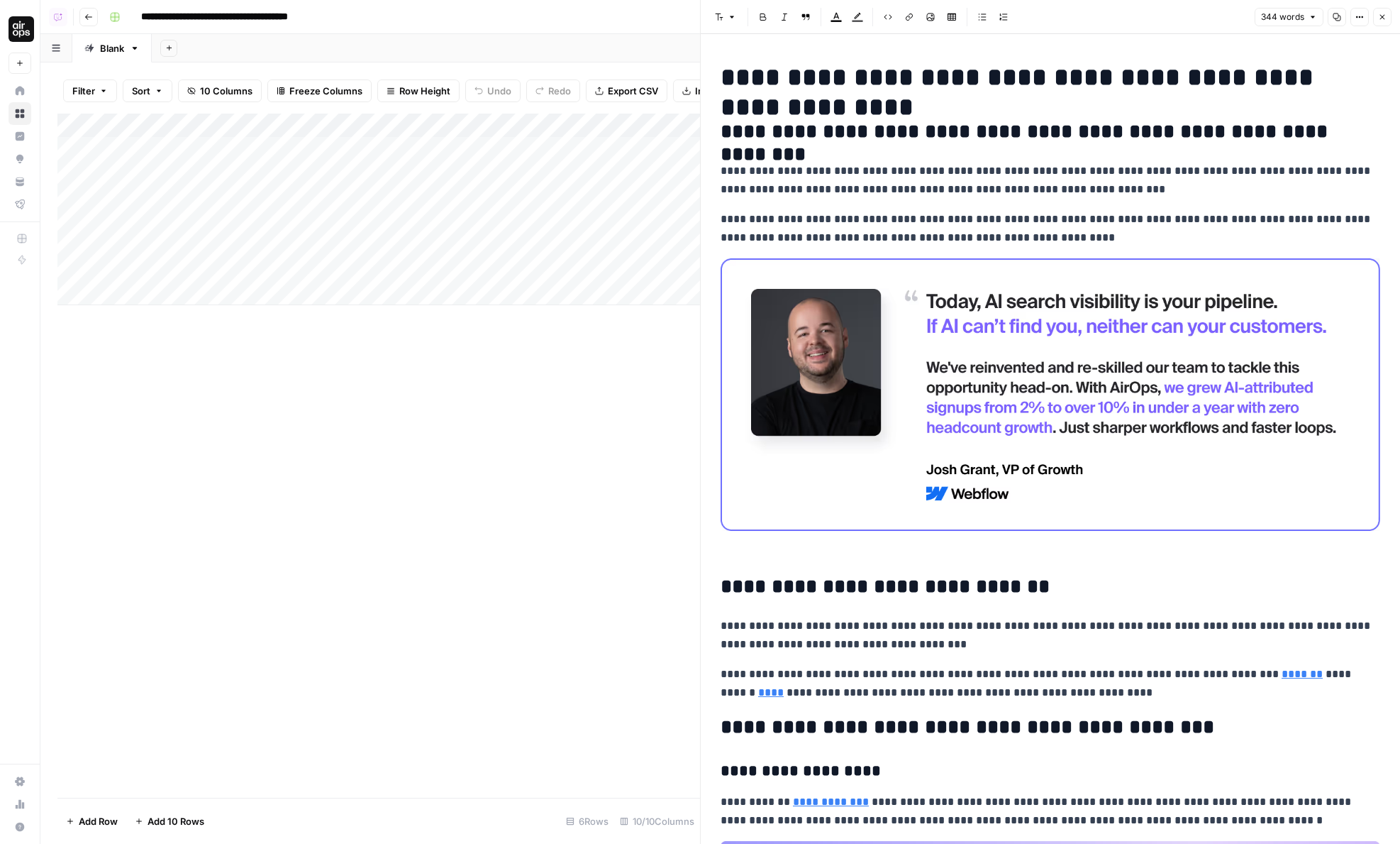
click at [1383, 15] on icon "button" at bounding box center [1383, 17] width 9 height 9
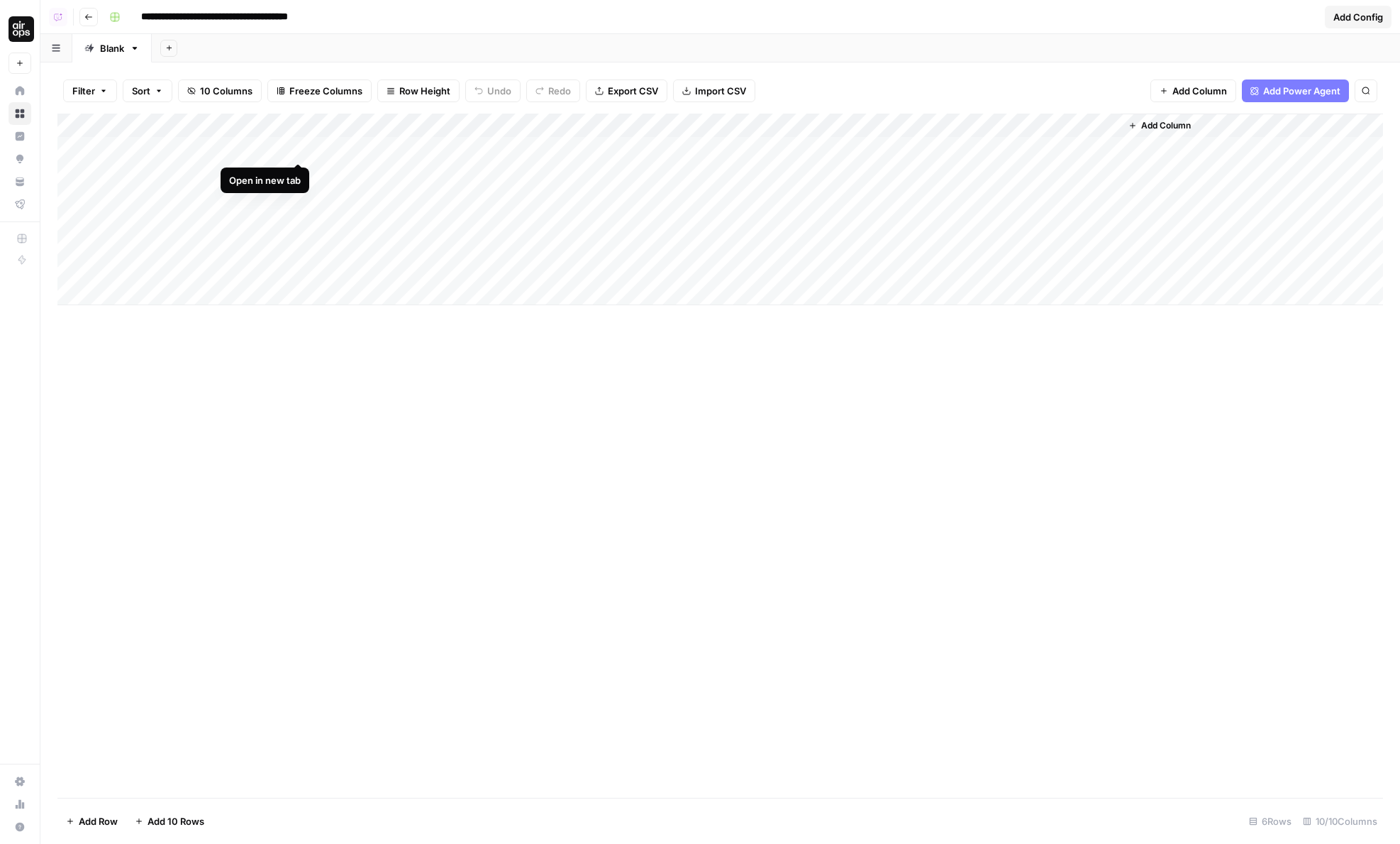
click at [296, 145] on div "Add Column" at bounding box center [720, 209] width 1326 height 192
click at [1112, 146] on div "Add Column" at bounding box center [720, 209] width 1326 height 192
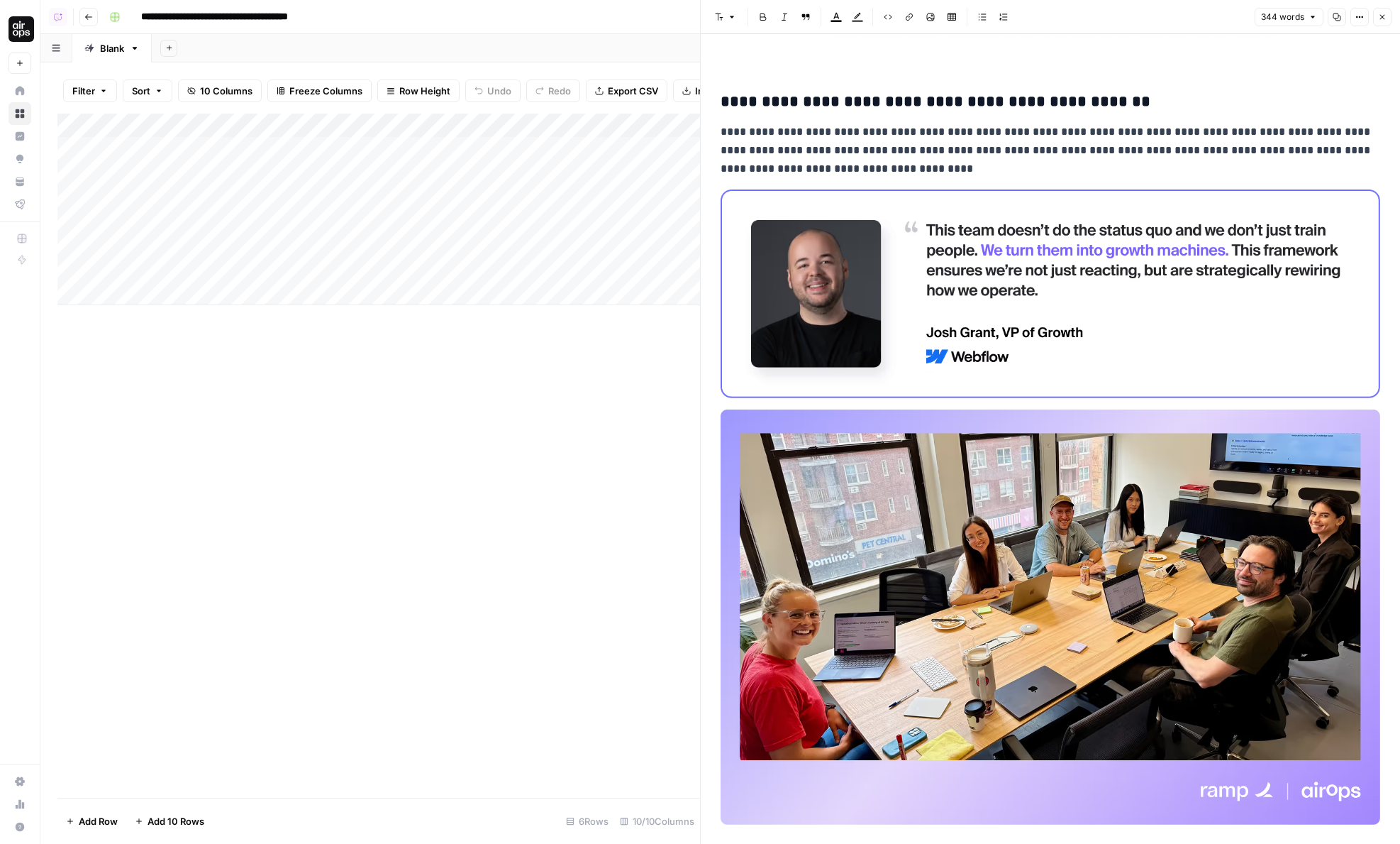
scroll to position [2350, 0]
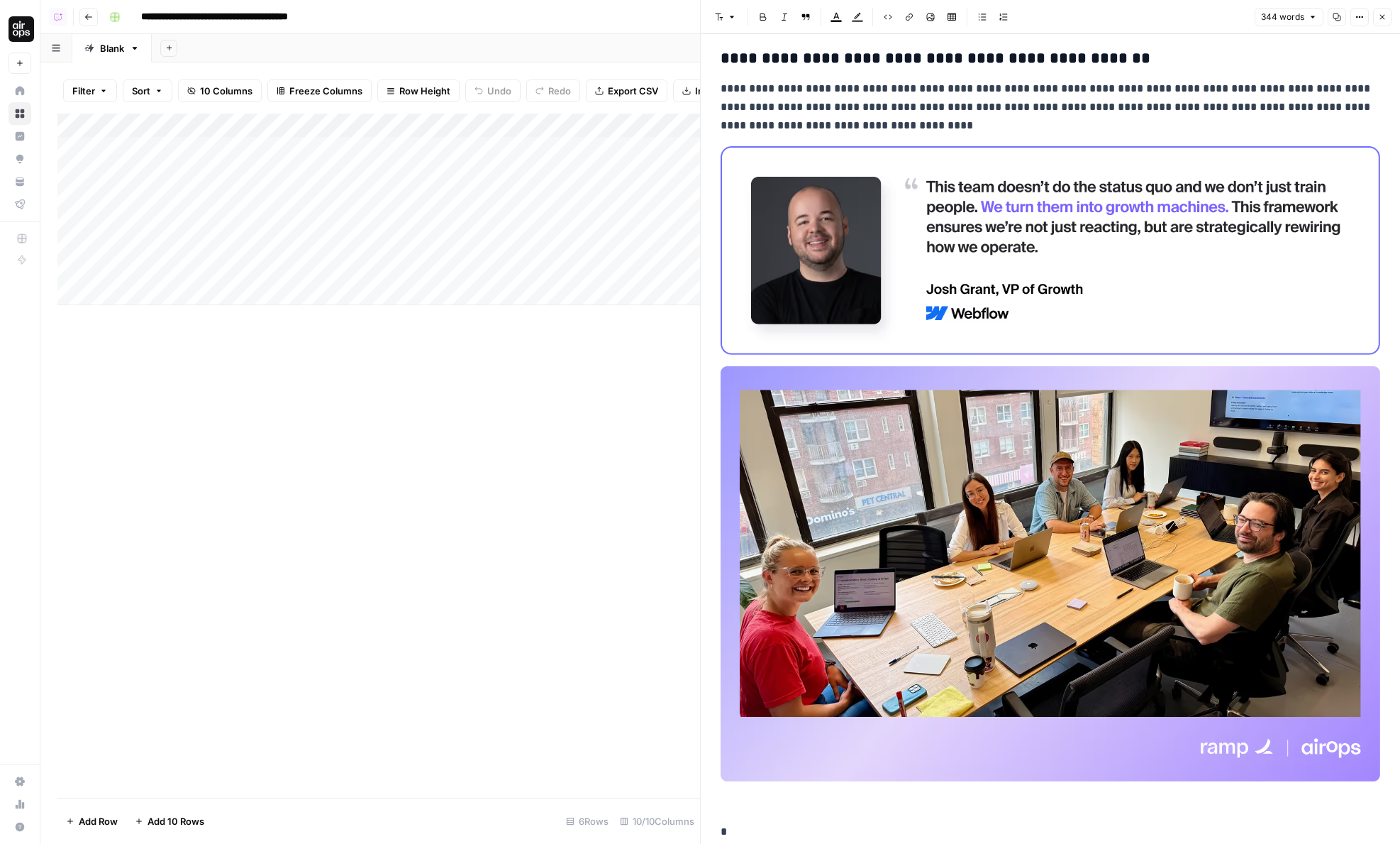
click at [1379, 20] on icon "button" at bounding box center [1383, 17] width 9 height 9
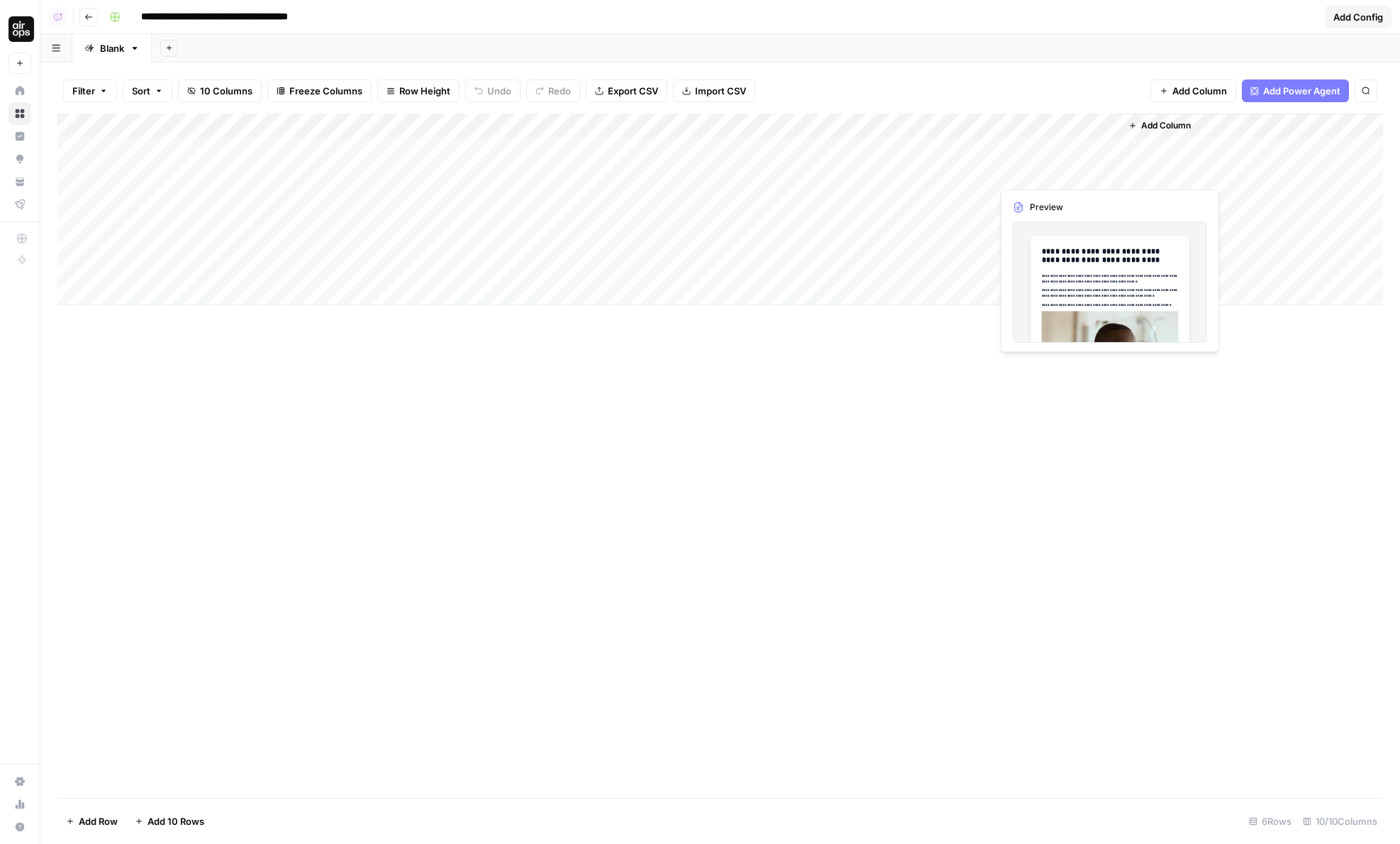
click at [1109, 172] on div "Add Column" at bounding box center [720, 209] width 1326 height 192
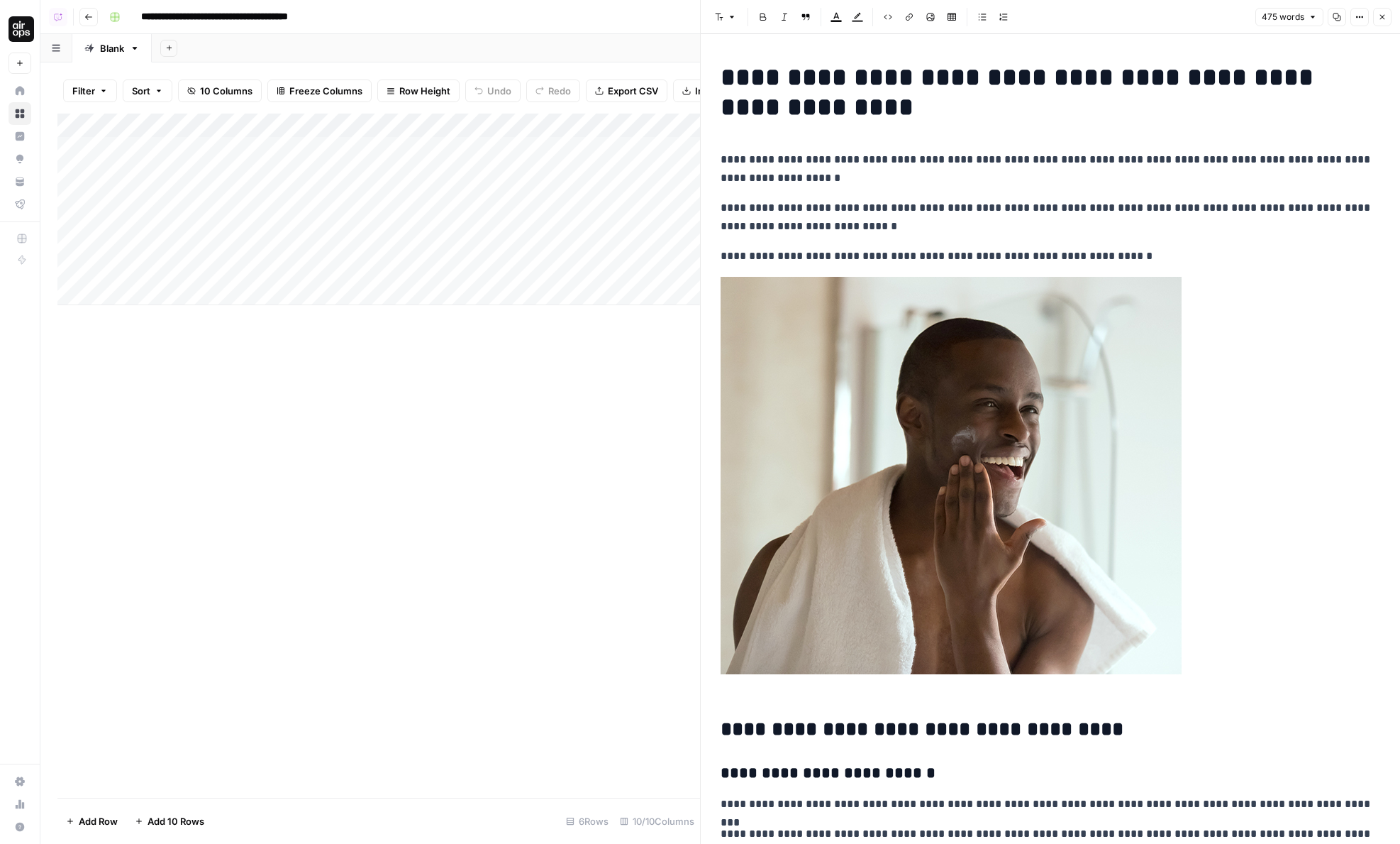
click at [1382, 13] on icon "button" at bounding box center [1383, 17] width 9 height 9
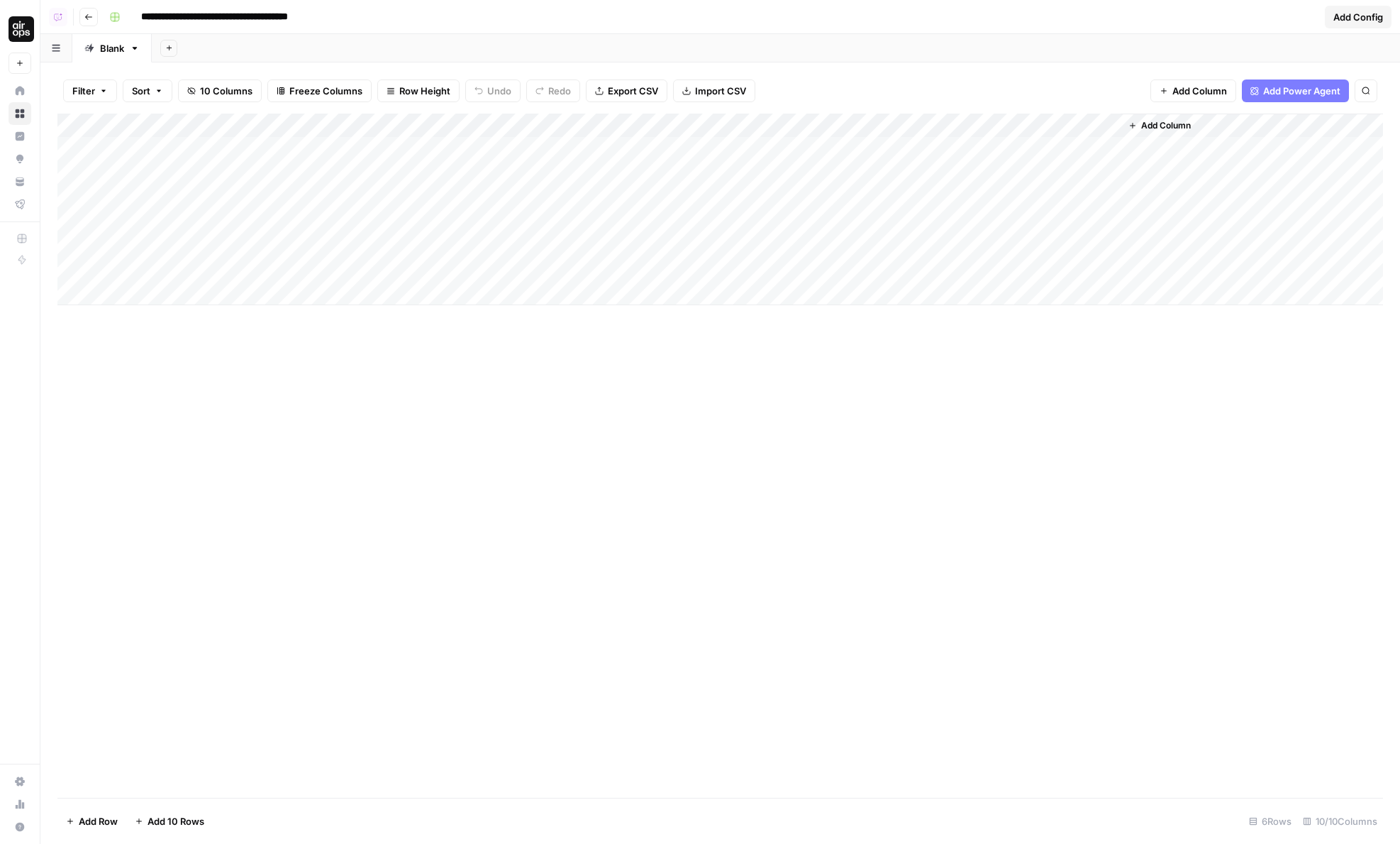
click at [569, 173] on div "Add Column" at bounding box center [720, 209] width 1326 height 192
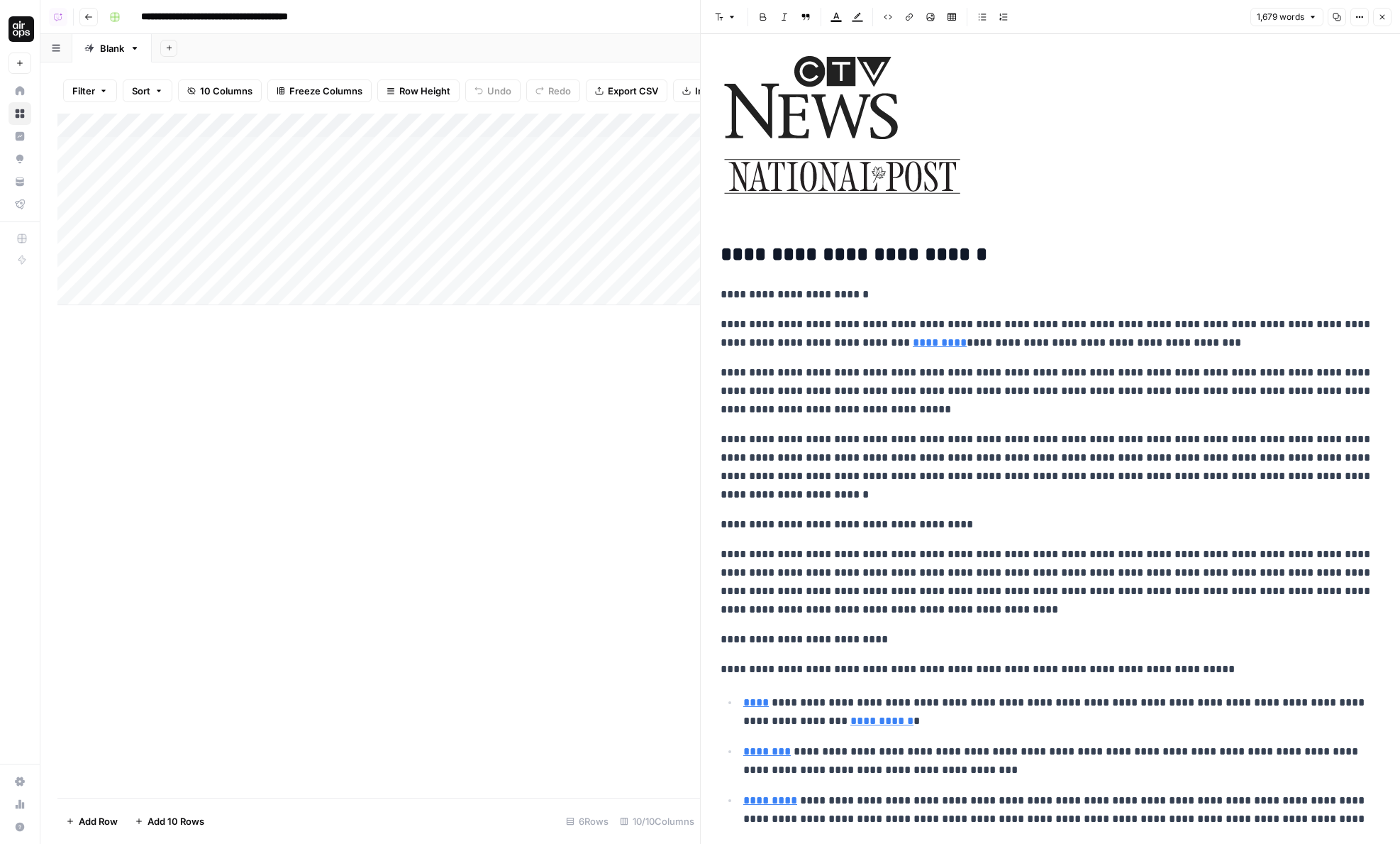
scroll to position [3361, 0]
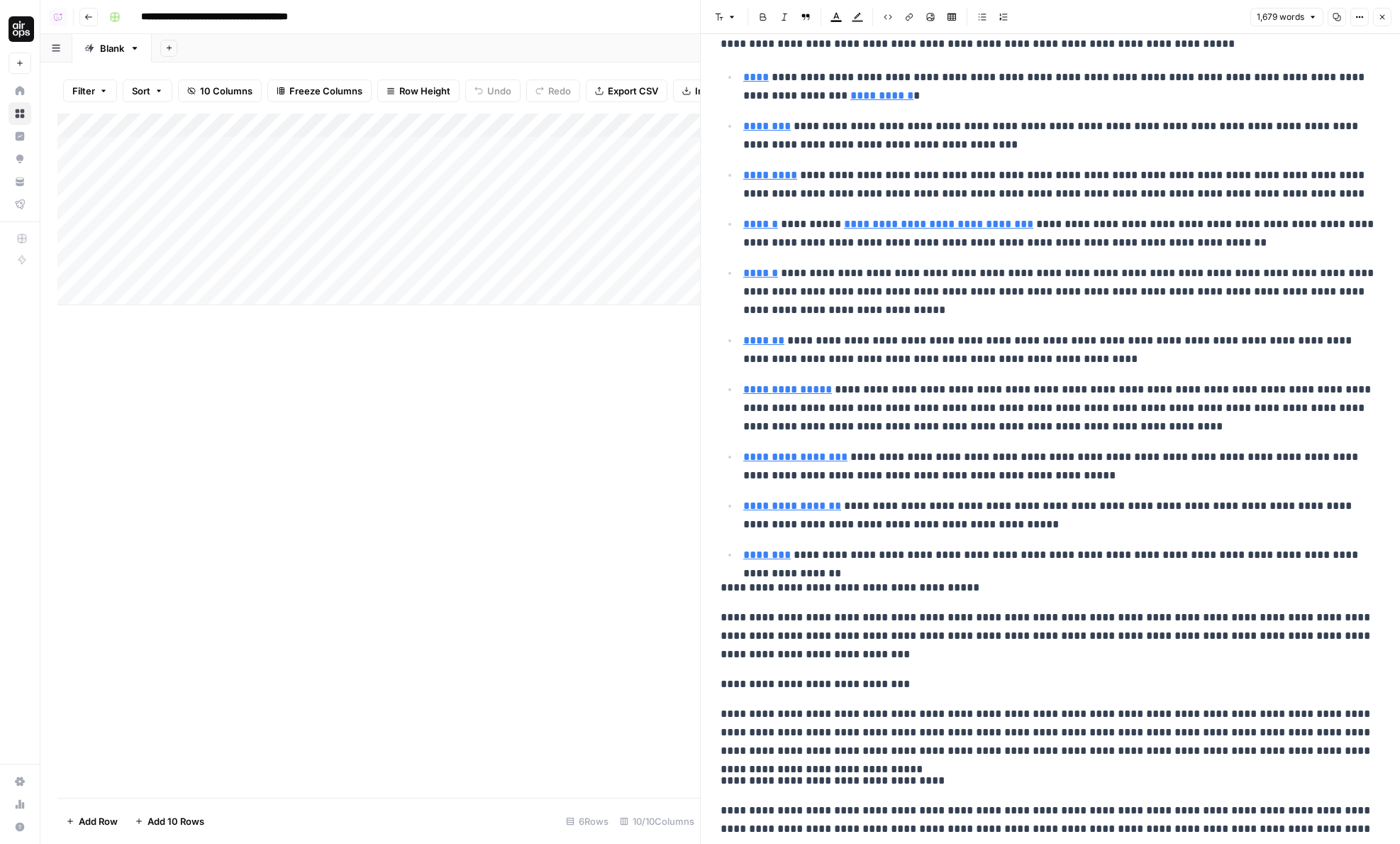
click at [1377, 25] on button "Close" at bounding box center [1382, 17] width 18 height 18
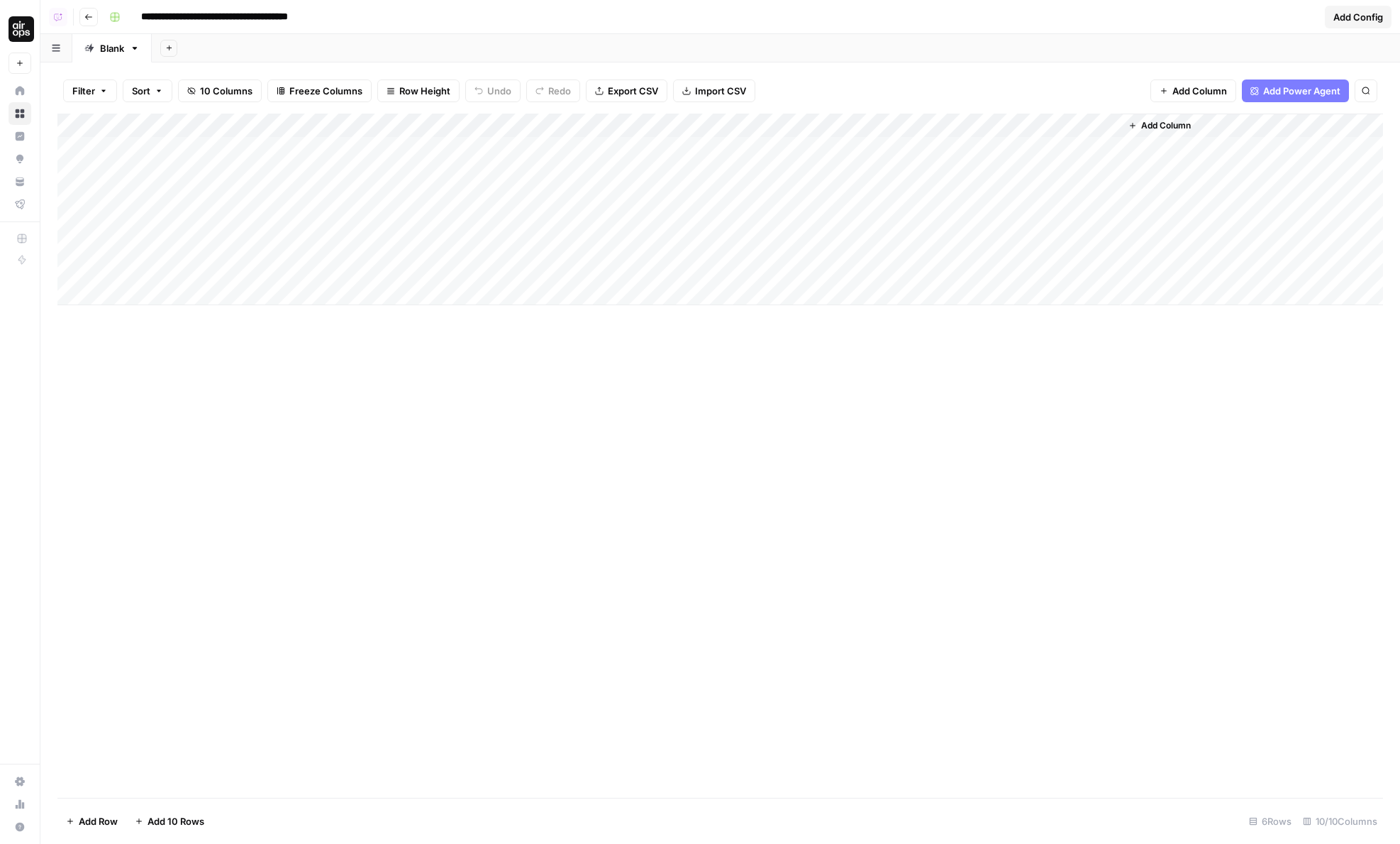
click at [1106, 169] on div "Add Column" at bounding box center [720, 209] width 1326 height 192
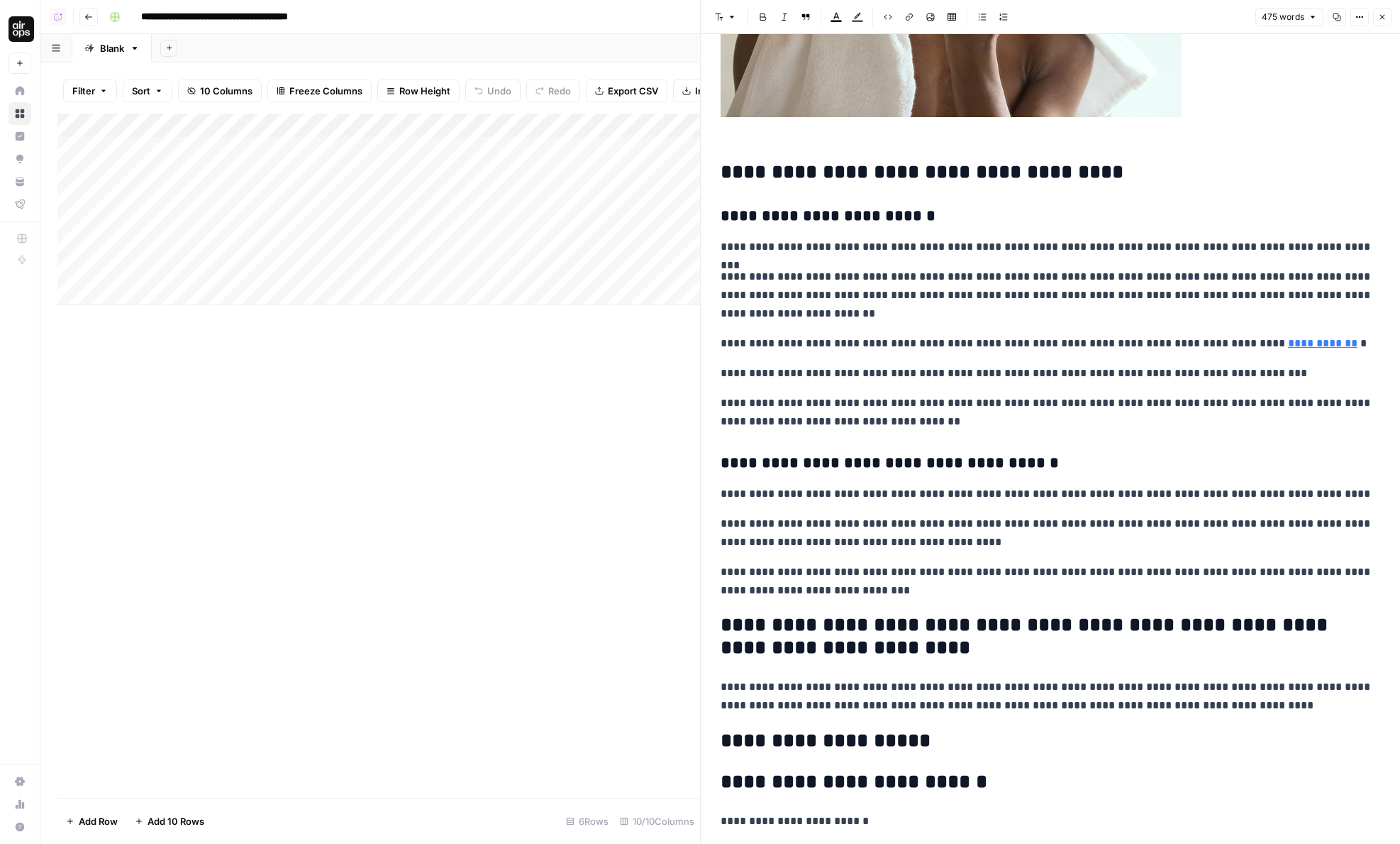
scroll to position [260, 0]
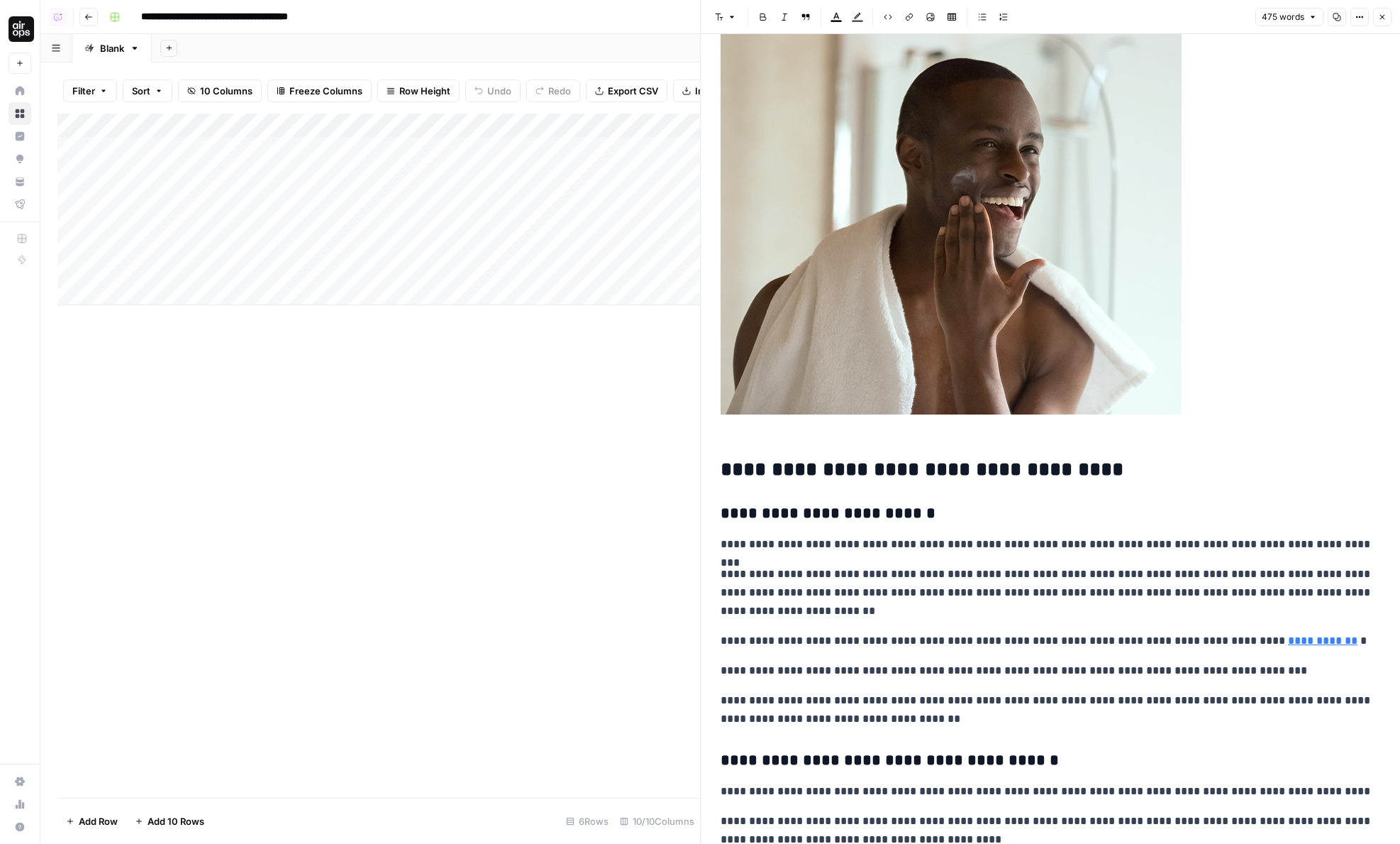
click at [1381, 15] on icon "button" at bounding box center [1383, 17] width 9 height 9
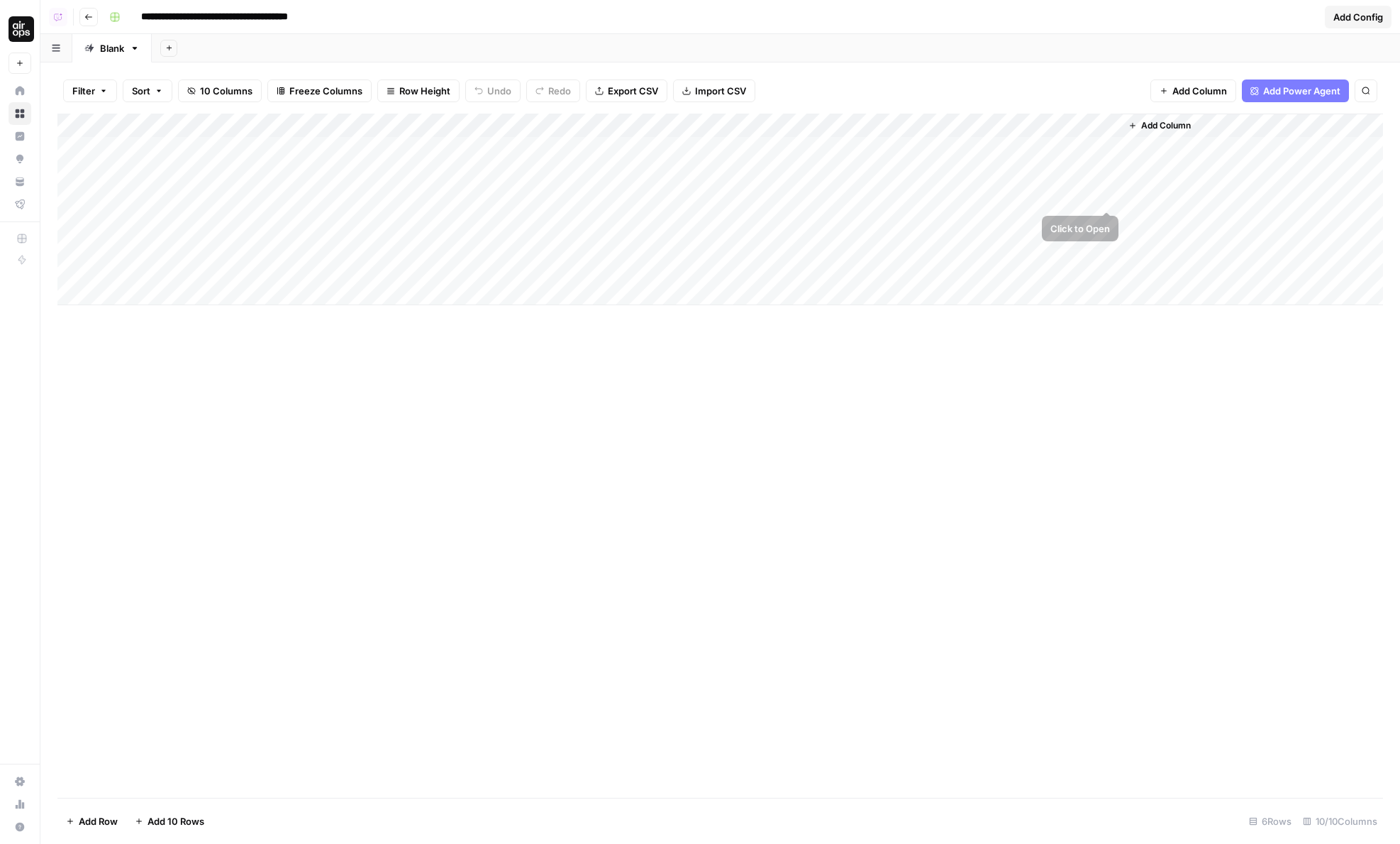
click at [1102, 197] on div "Add Column" at bounding box center [720, 209] width 1326 height 192
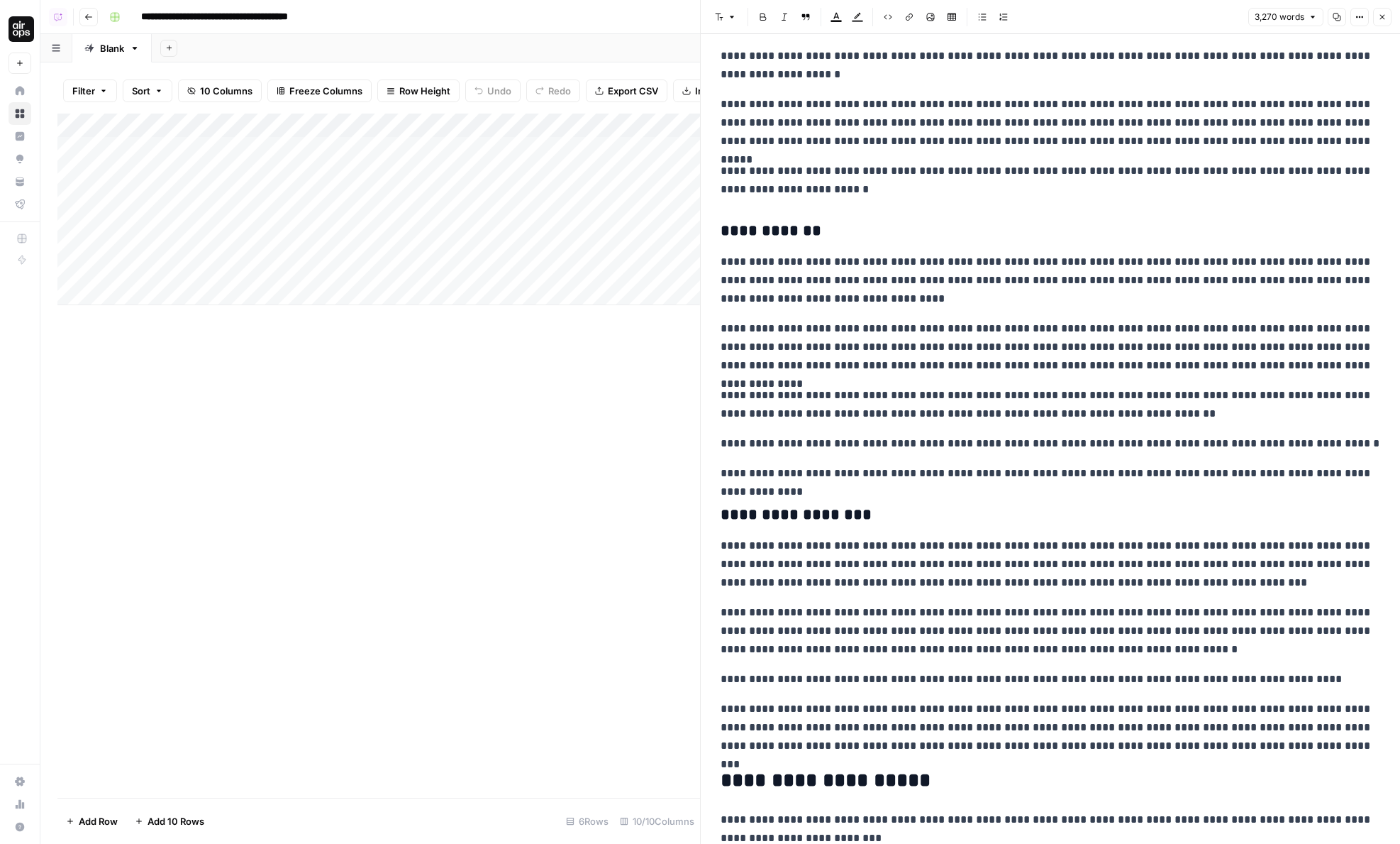
scroll to position [5732, 0]
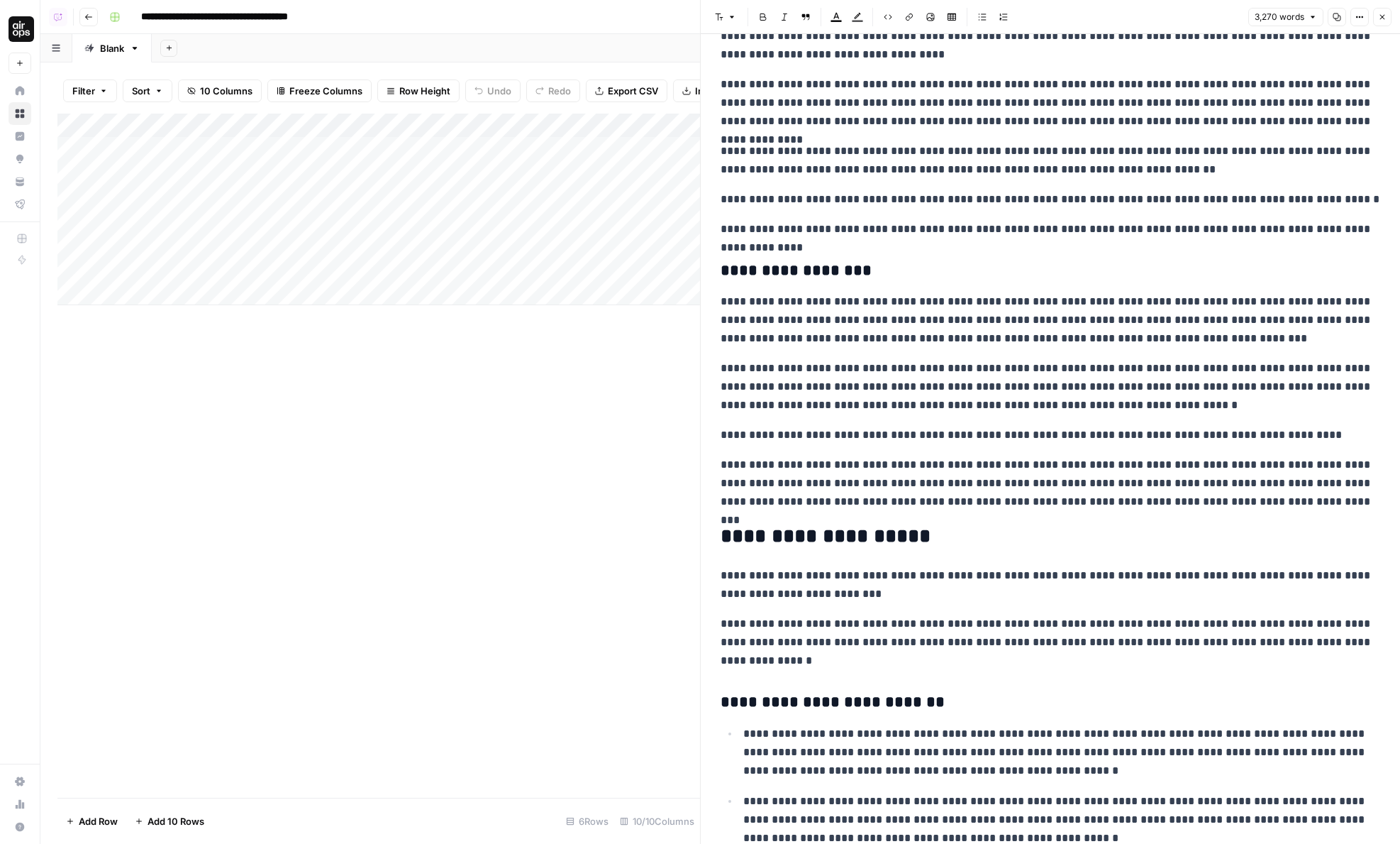
click at [1375, 25] on button "Close" at bounding box center [1382, 17] width 18 height 18
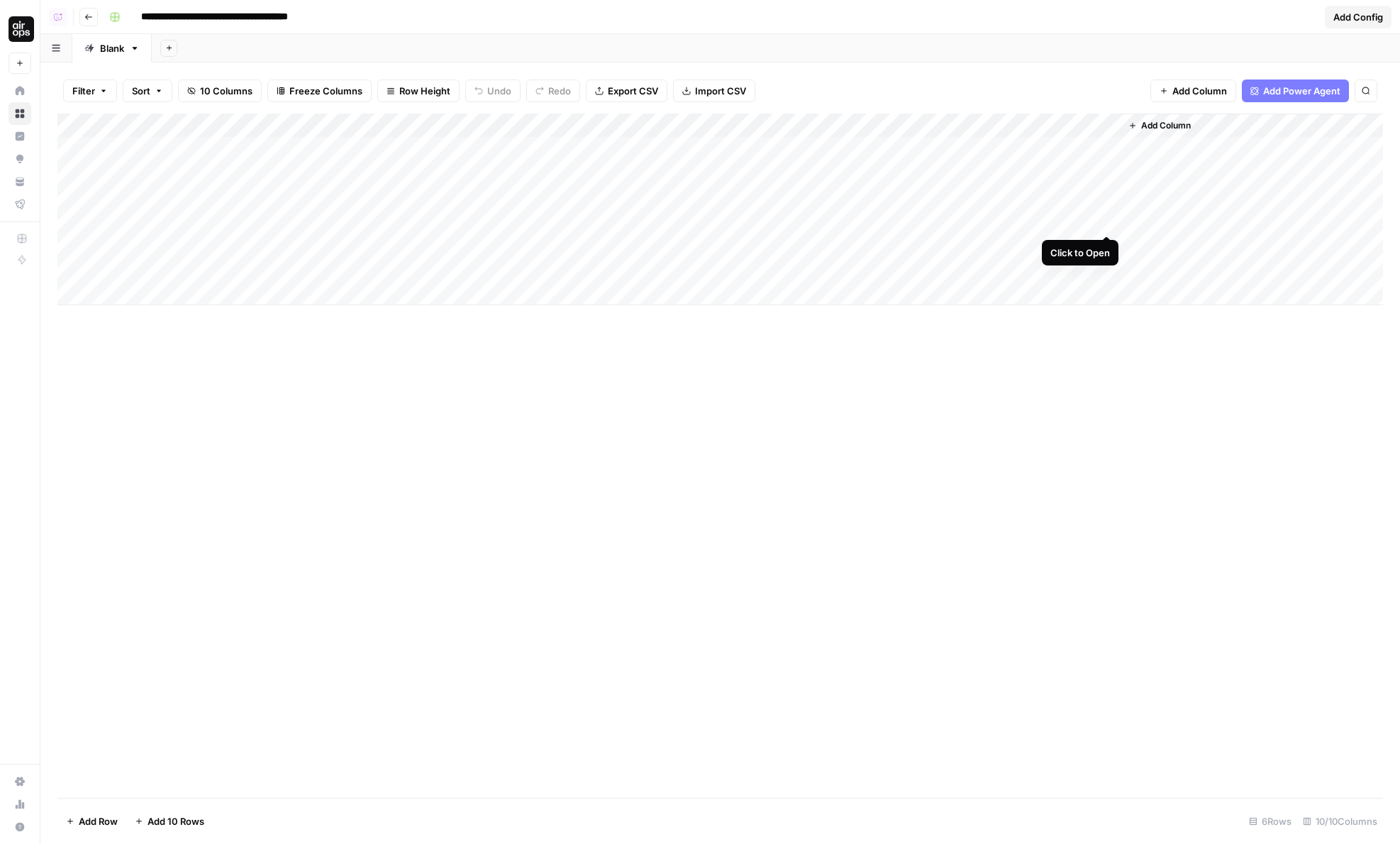
click at [1104, 217] on div "Add Column" at bounding box center [720, 209] width 1326 height 192
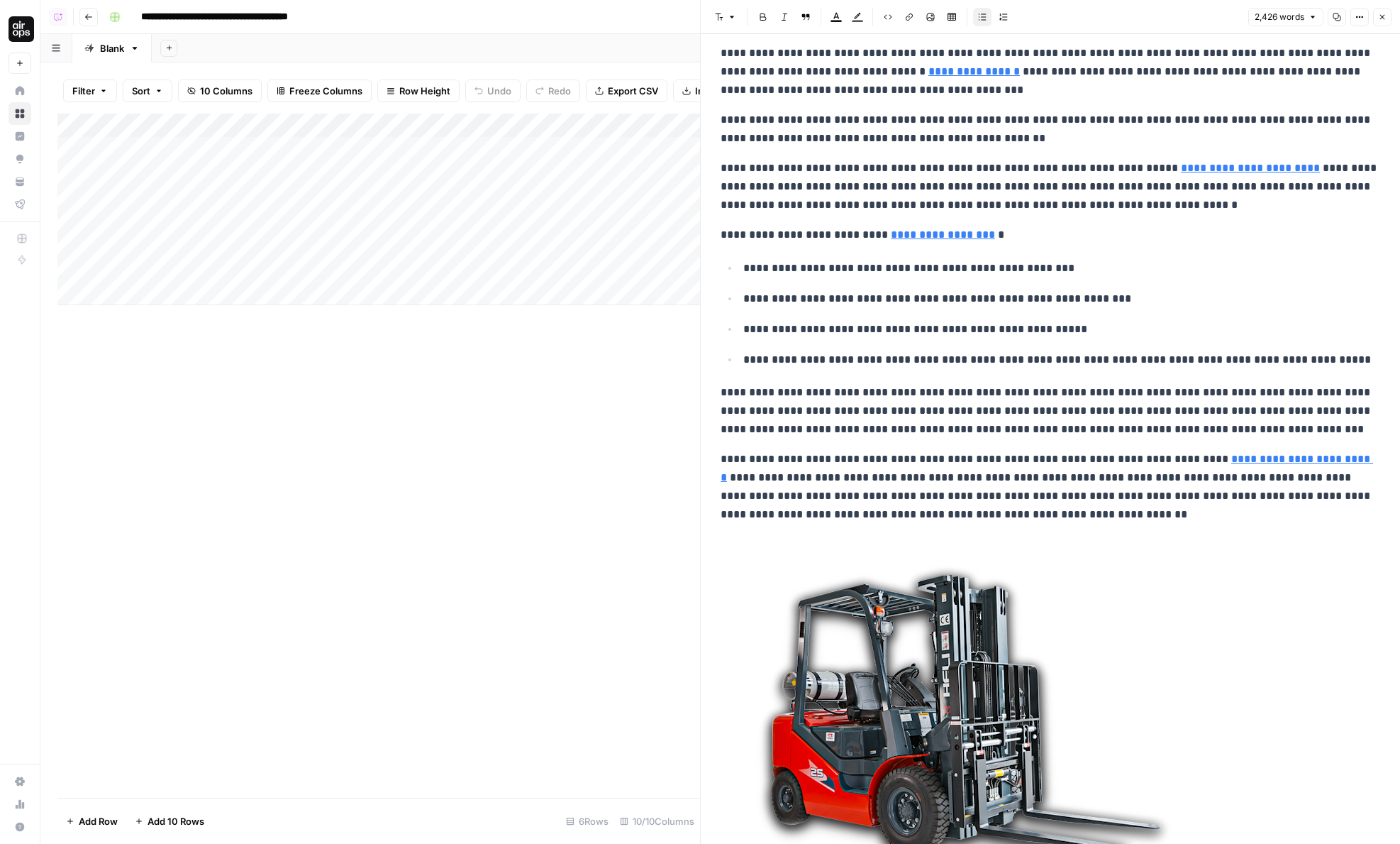
scroll to position [23, 0]
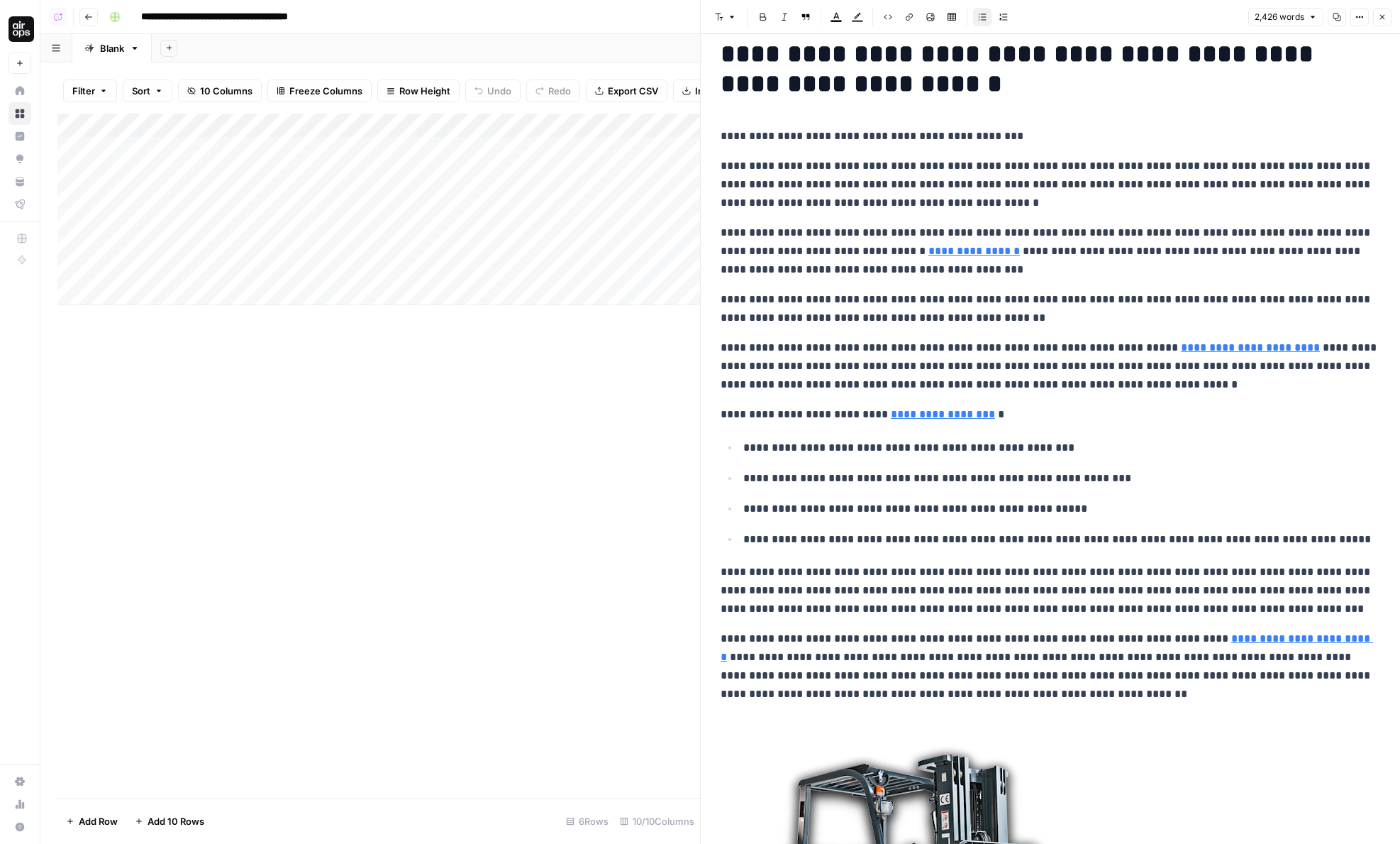
click at [1385, 17] on icon "button" at bounding box center [1383, 17] width 9 height 9
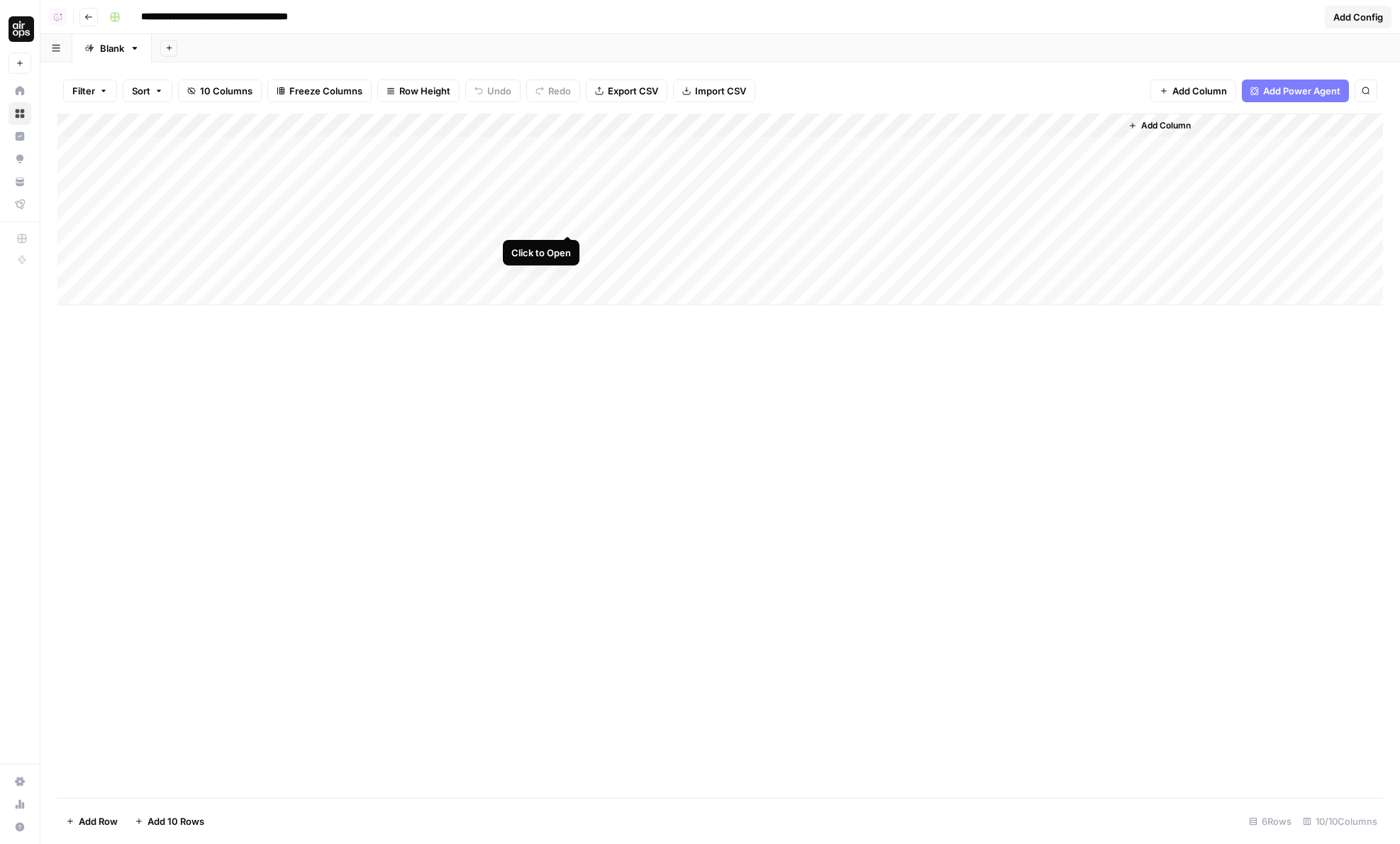
click at [567, 221] on div "Add Column" at bounding box center [720, 209] width 1326 height 192
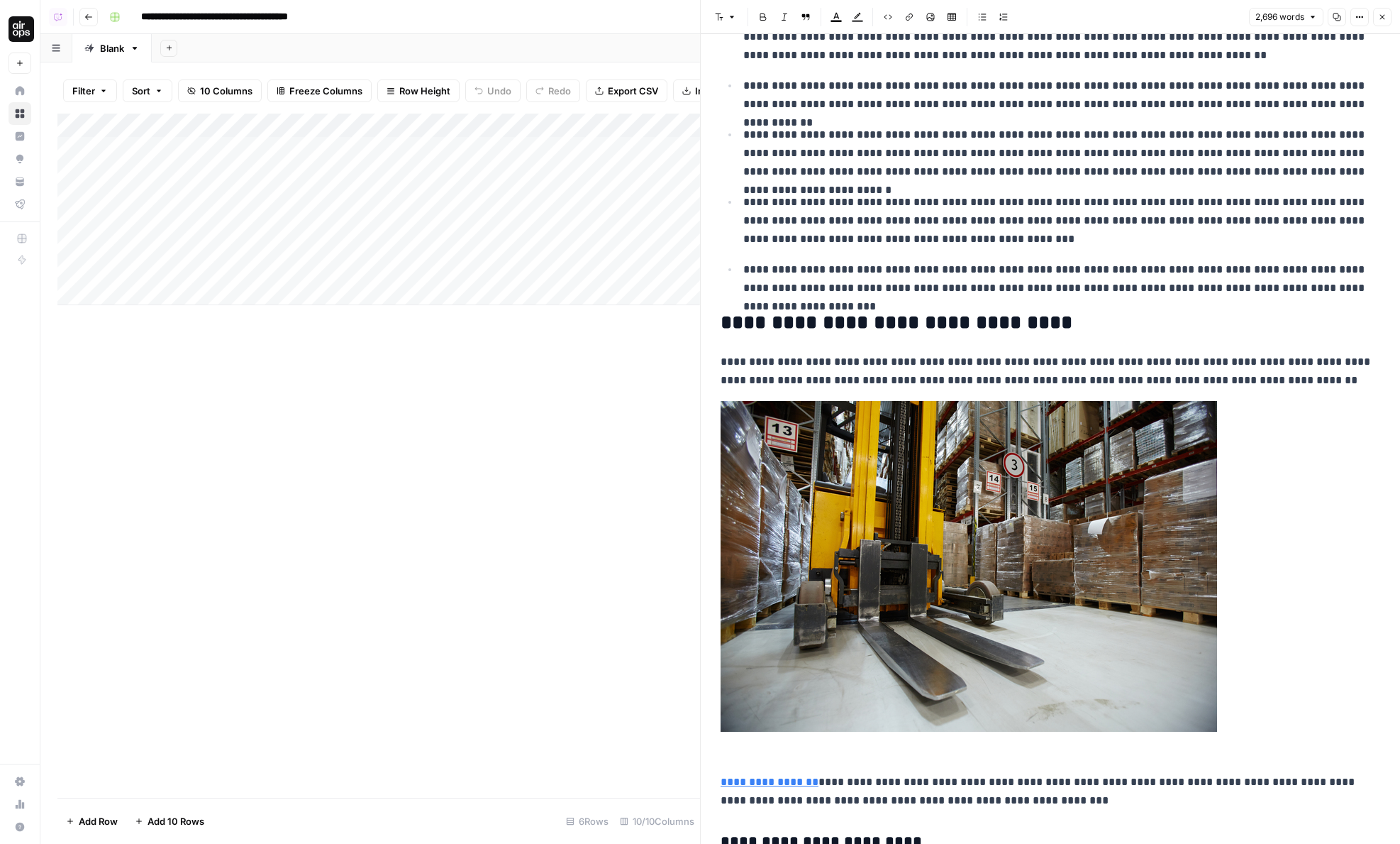
scroll to position [1491, 0]
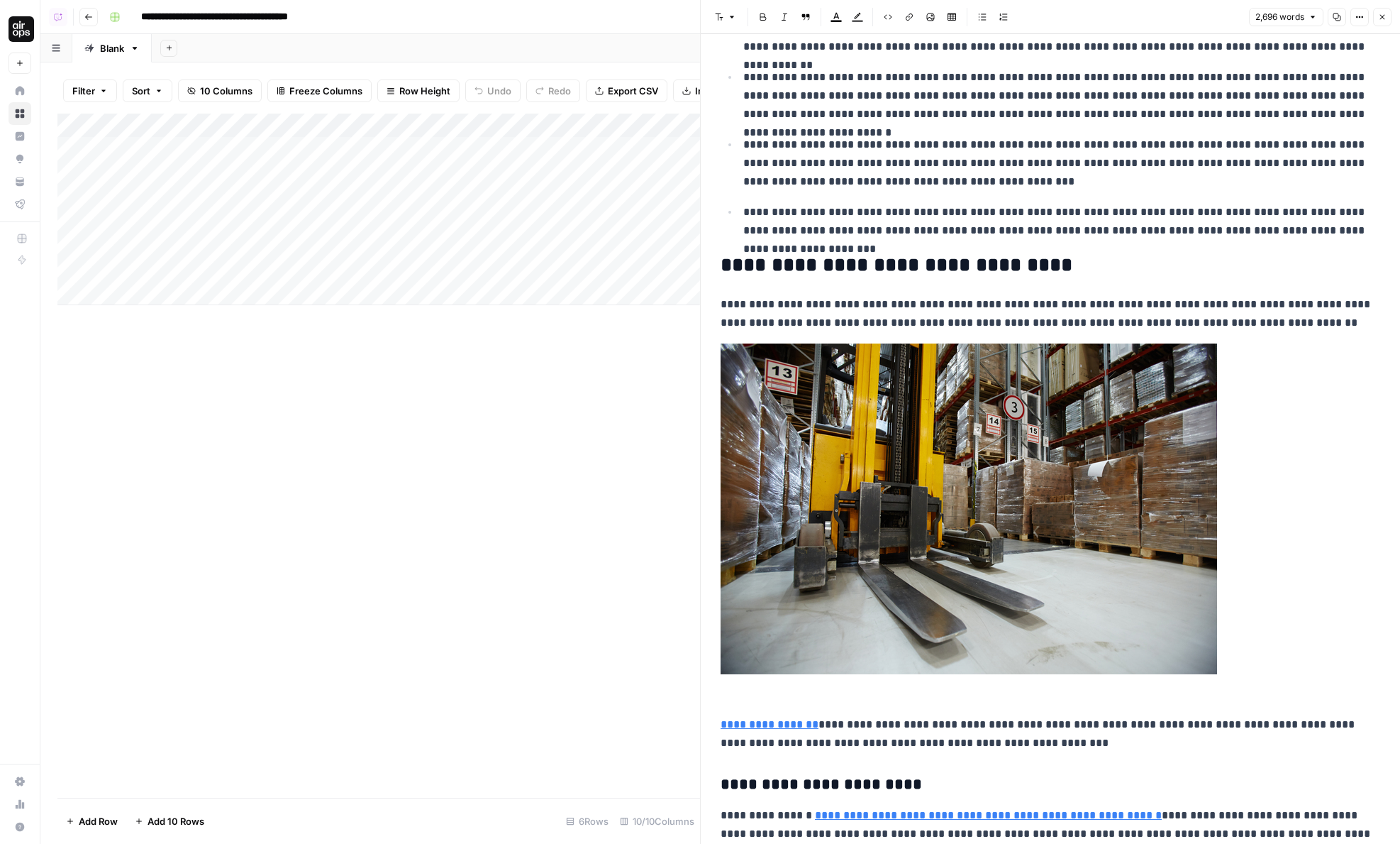
click at [1385, 13] on icon "button" at bounding box center [1383, 17] width 9 height 9
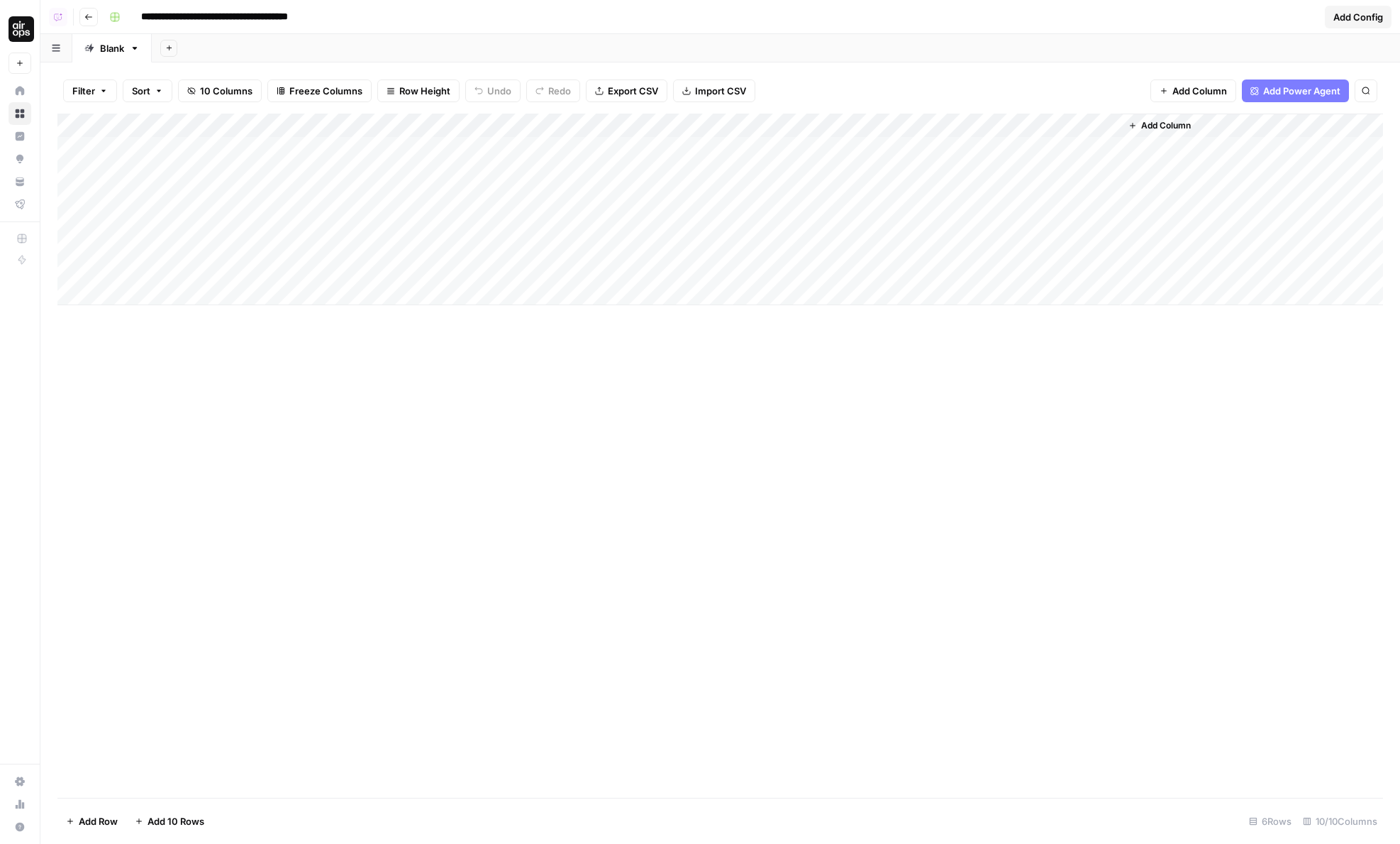
click at [868, 117] on div "Add Column" at bounding box center [720, 209] width 1326 height 192
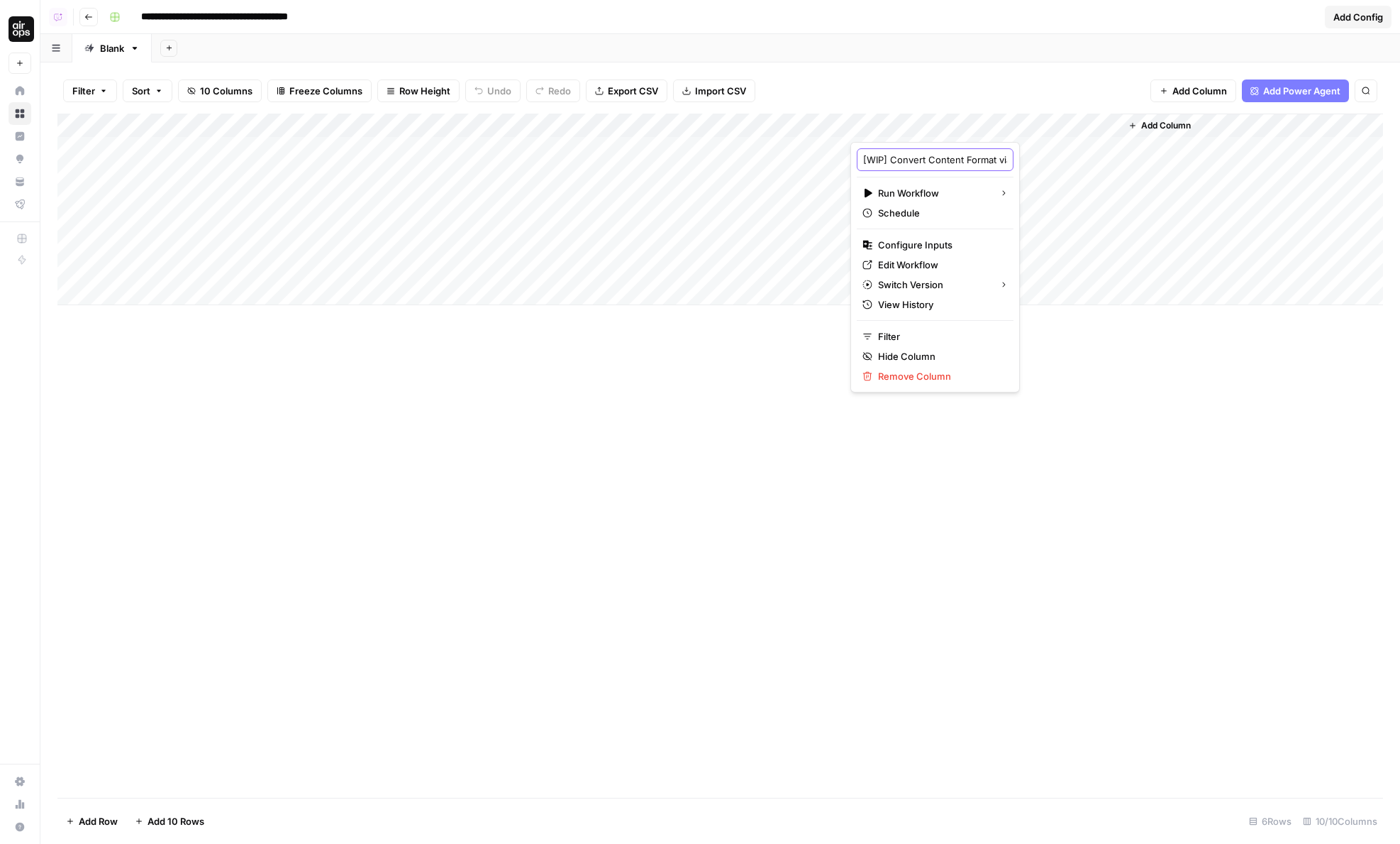
scroll to position [0, 74]
drag, startPoint x: 872, startPoint y: 162, endPoint x: 1060, endPoint y: 163, distance: 188.0
click at [1060, 163] on body "**********" at bounding box center [700, 422] width 1400 height 844
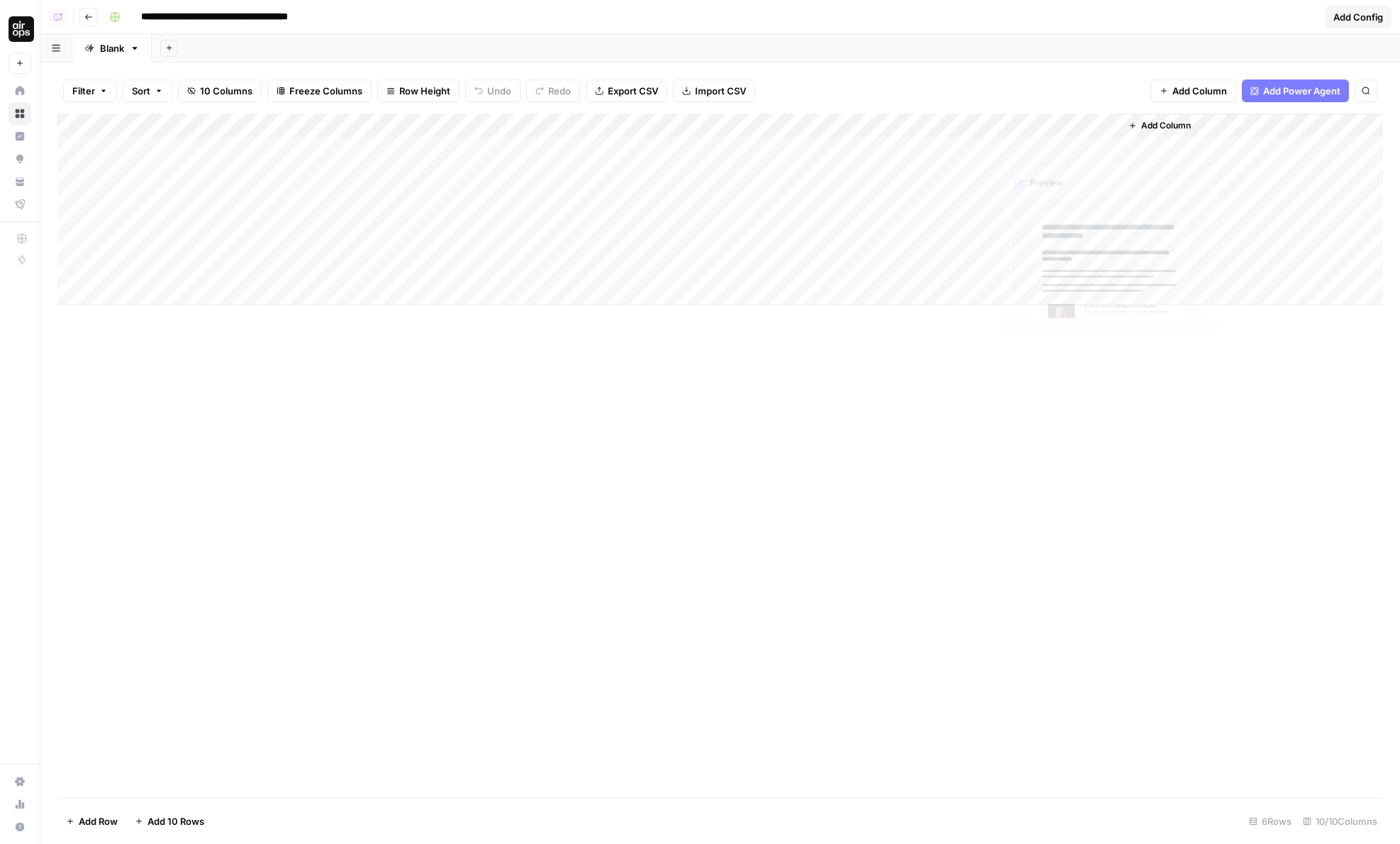
click at [872, 44] on div "Add Sheet" at bounding box center [776, 48] width 1249 height 28
click at [573, 167] on div "Add Column" at bounding box center [720, 209] width 1326 height 192
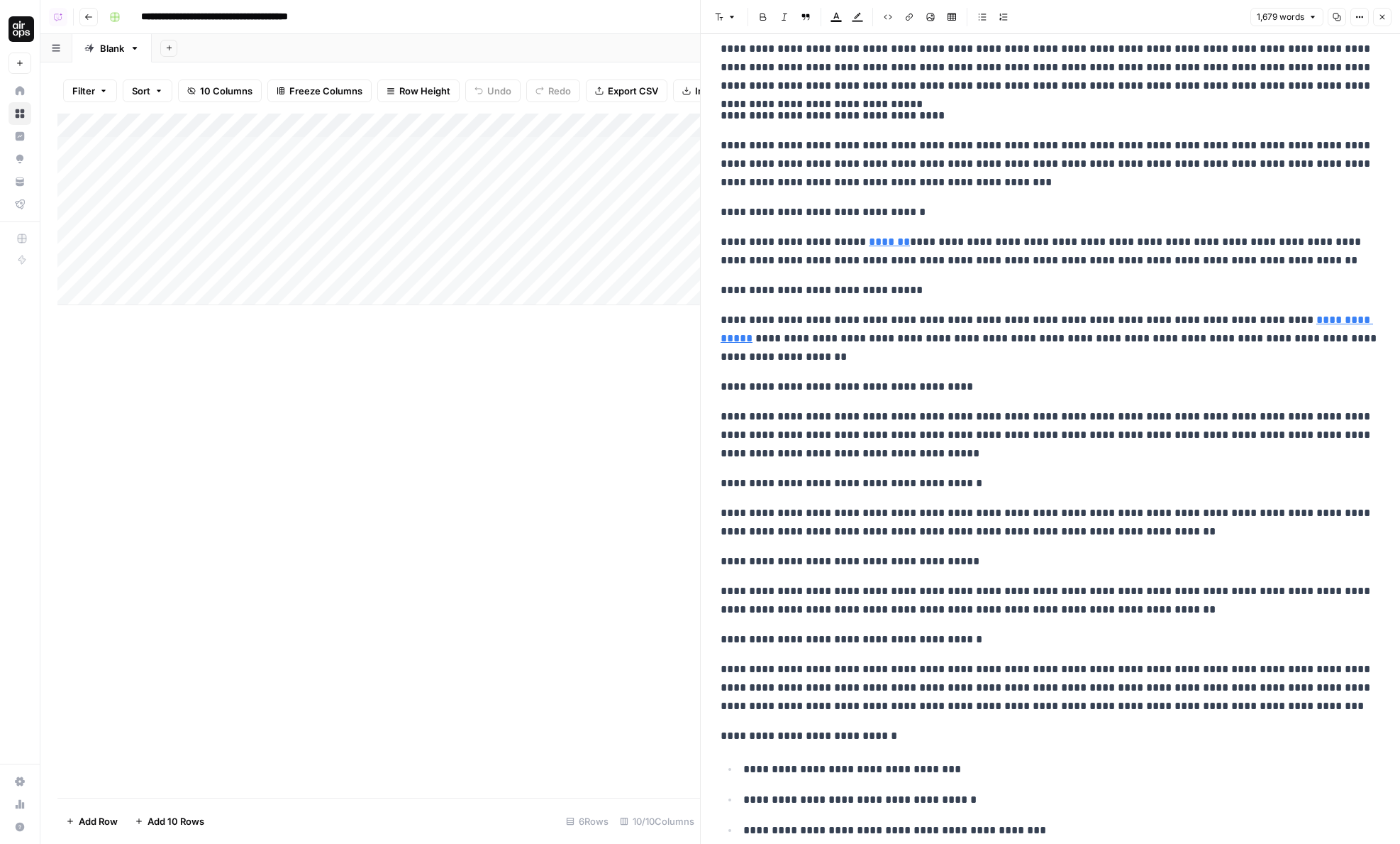
scroll to position [4082, 0]
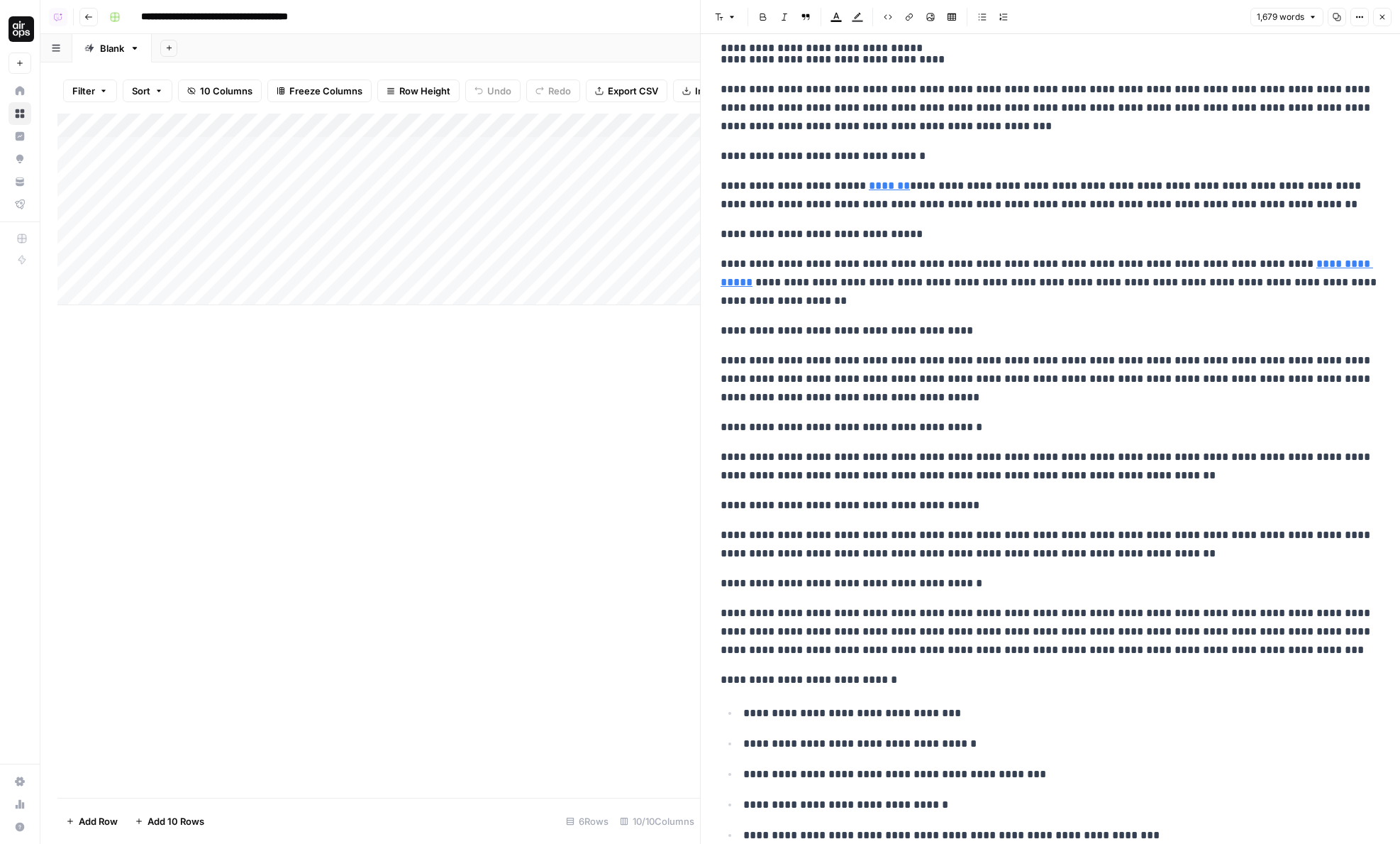
click at [1386, 17] on icon "button" at bounding box center [1383, 17] width 9 height 9
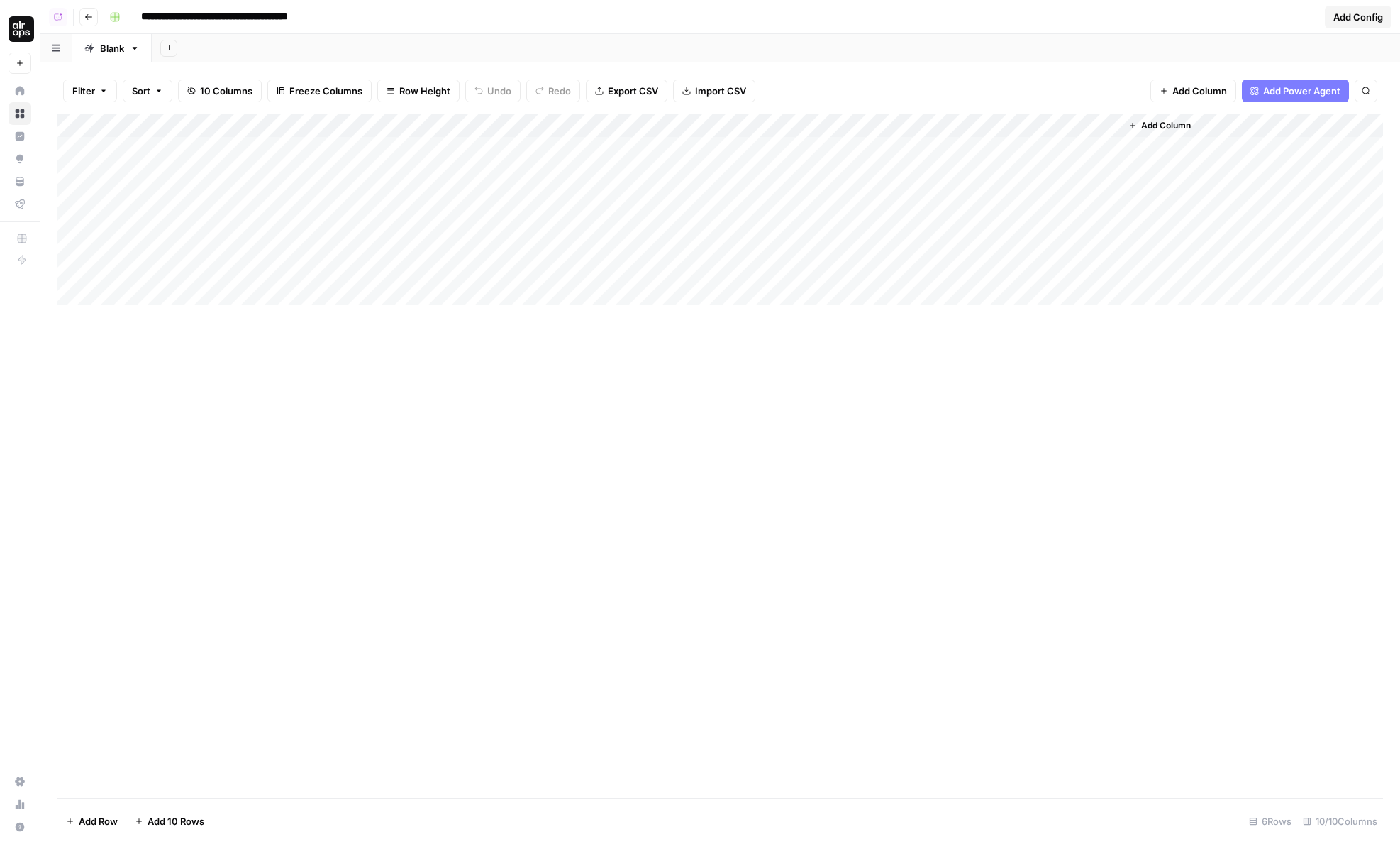
click at [1109, 169] on div "Add Column" at bounding box center [720, 209] width 1326 height 192
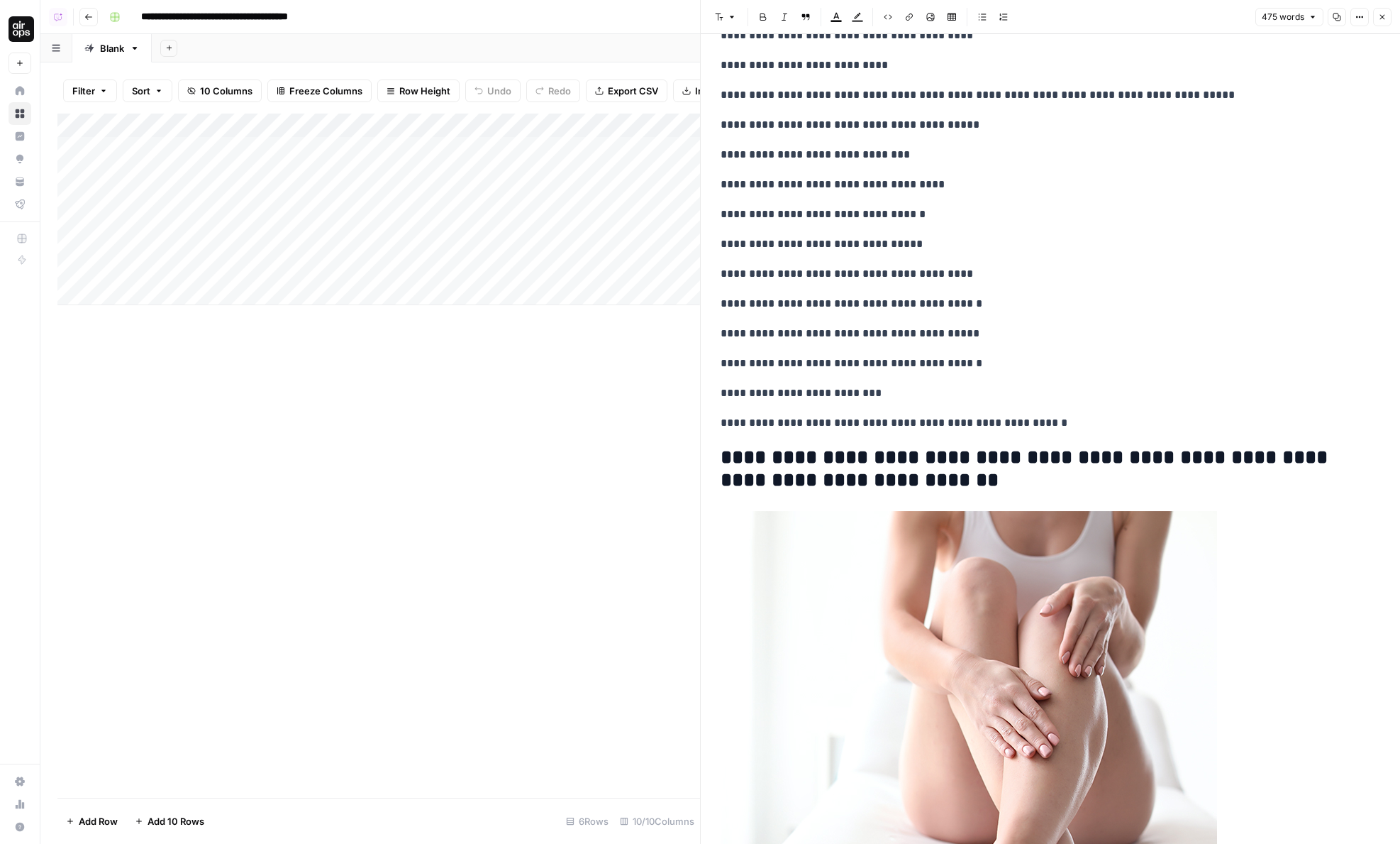
scroll to position [1665, 0]
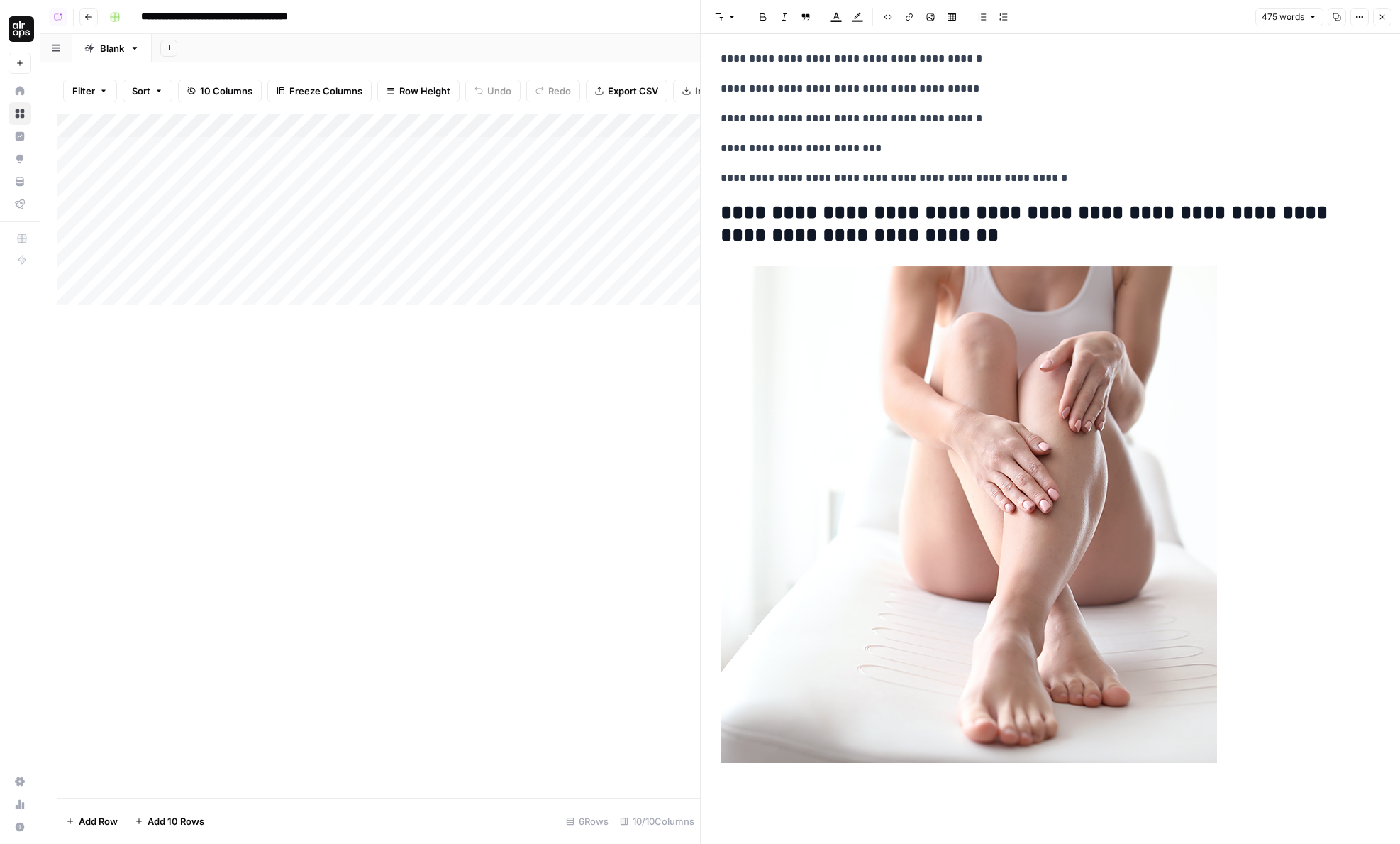
click at [1380, 23] on button "Close" at bounding box center [1382, 17] width 18 height 18
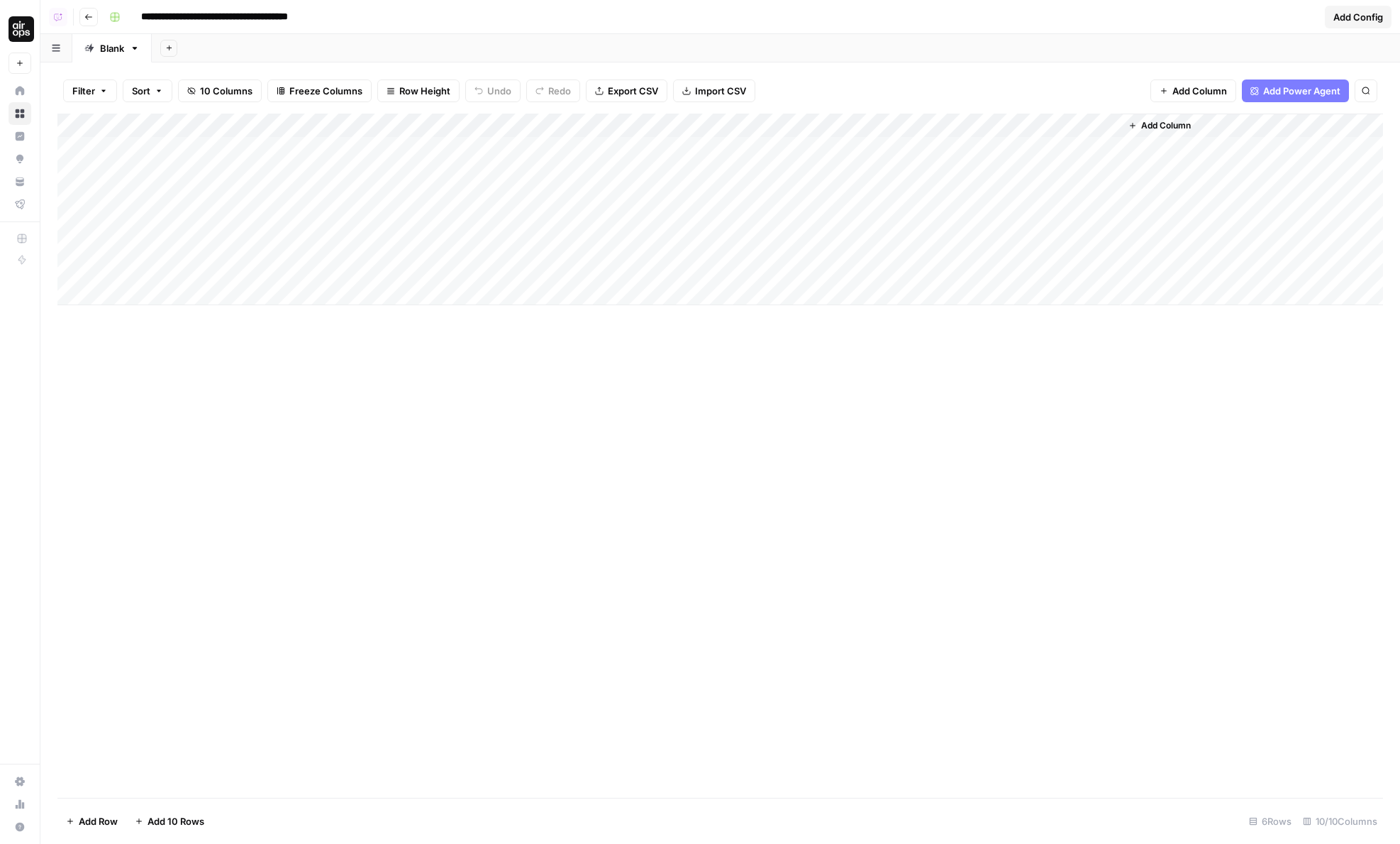
click at [1107, 223] on div "Add Column" at bounding box center [720, 209] width 1326 height 192
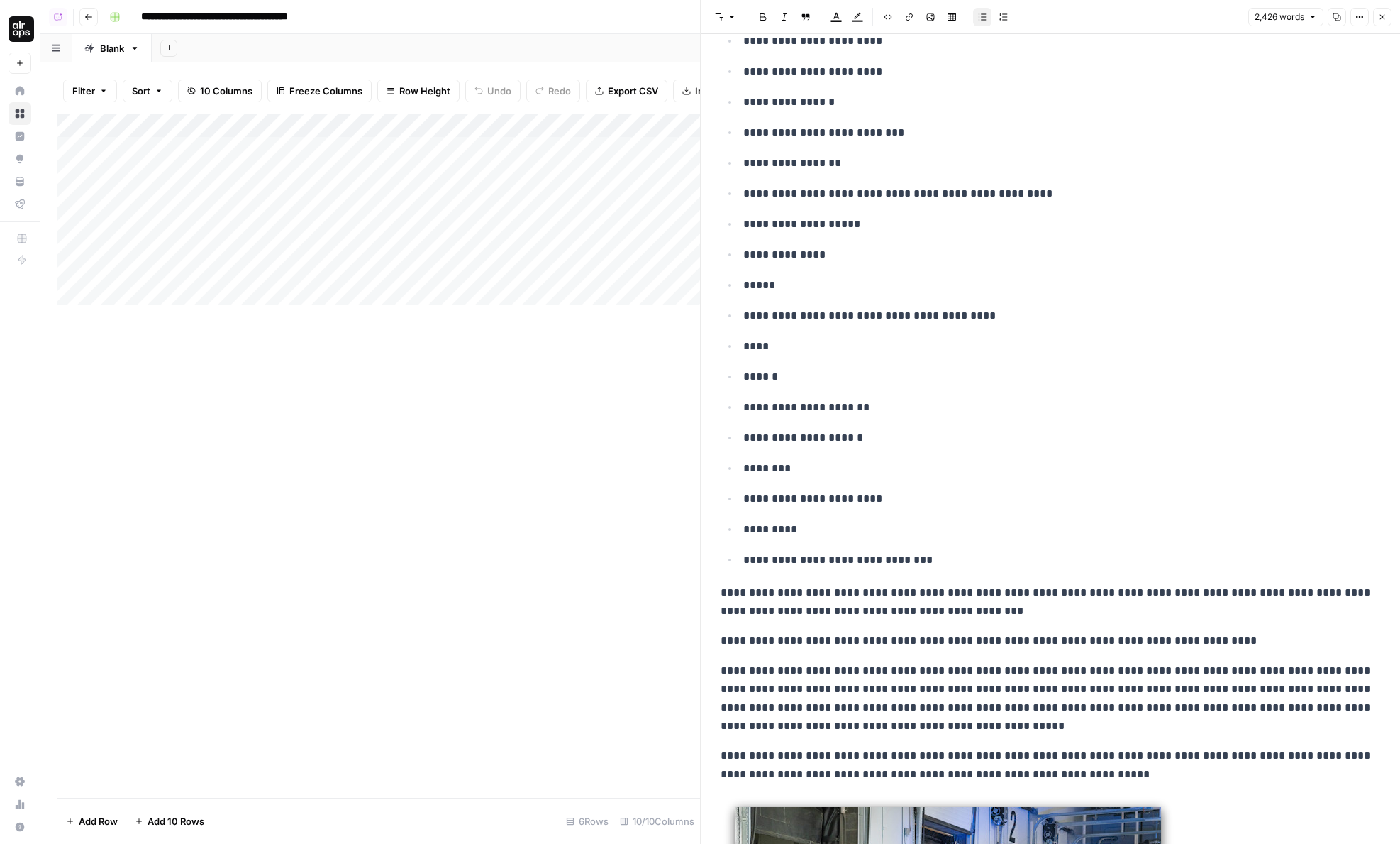
scroll to position [3886, 0]
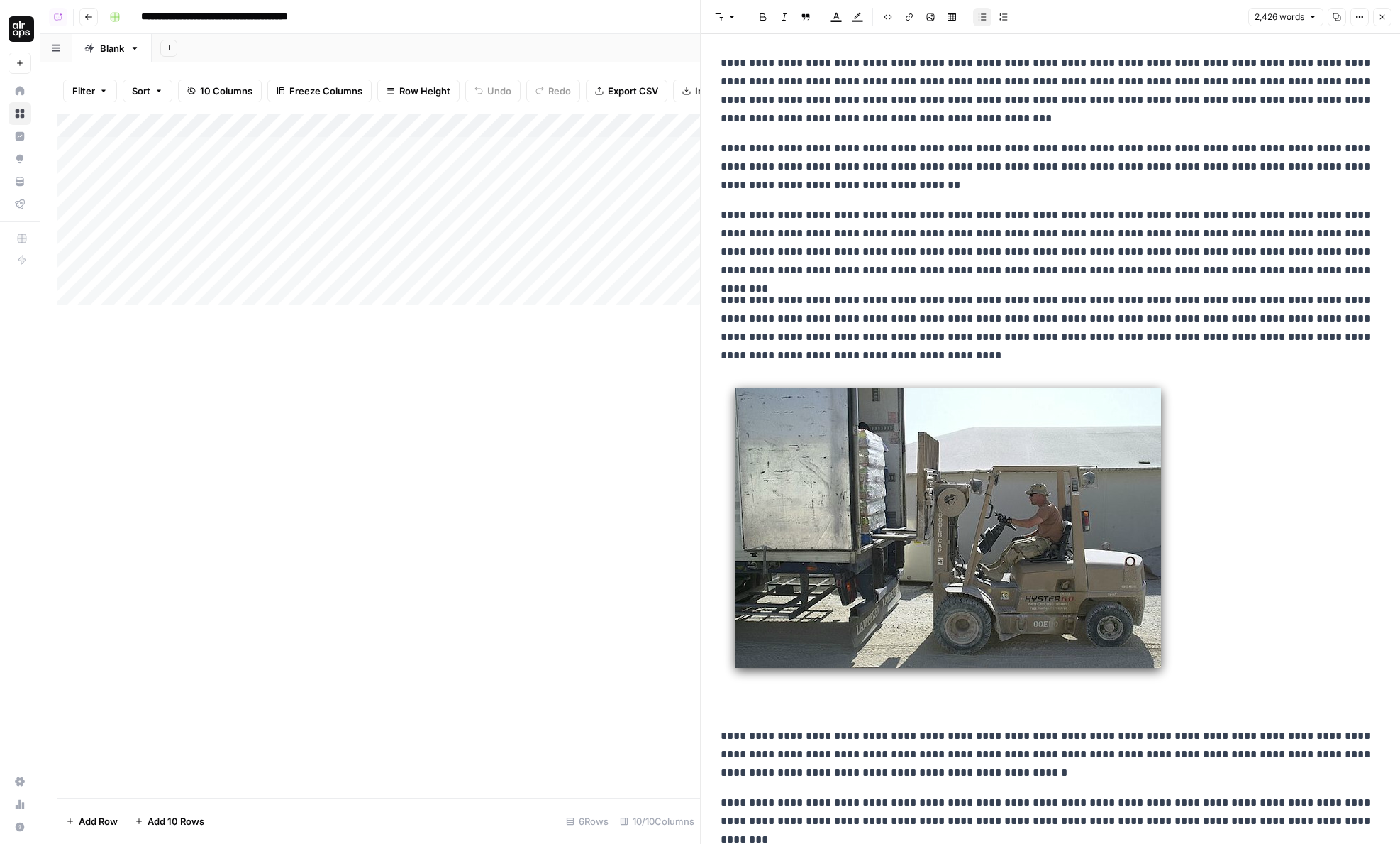
click at [1378, 23] on button "Close" at bounding box center [1382, 17] width 18 height 18
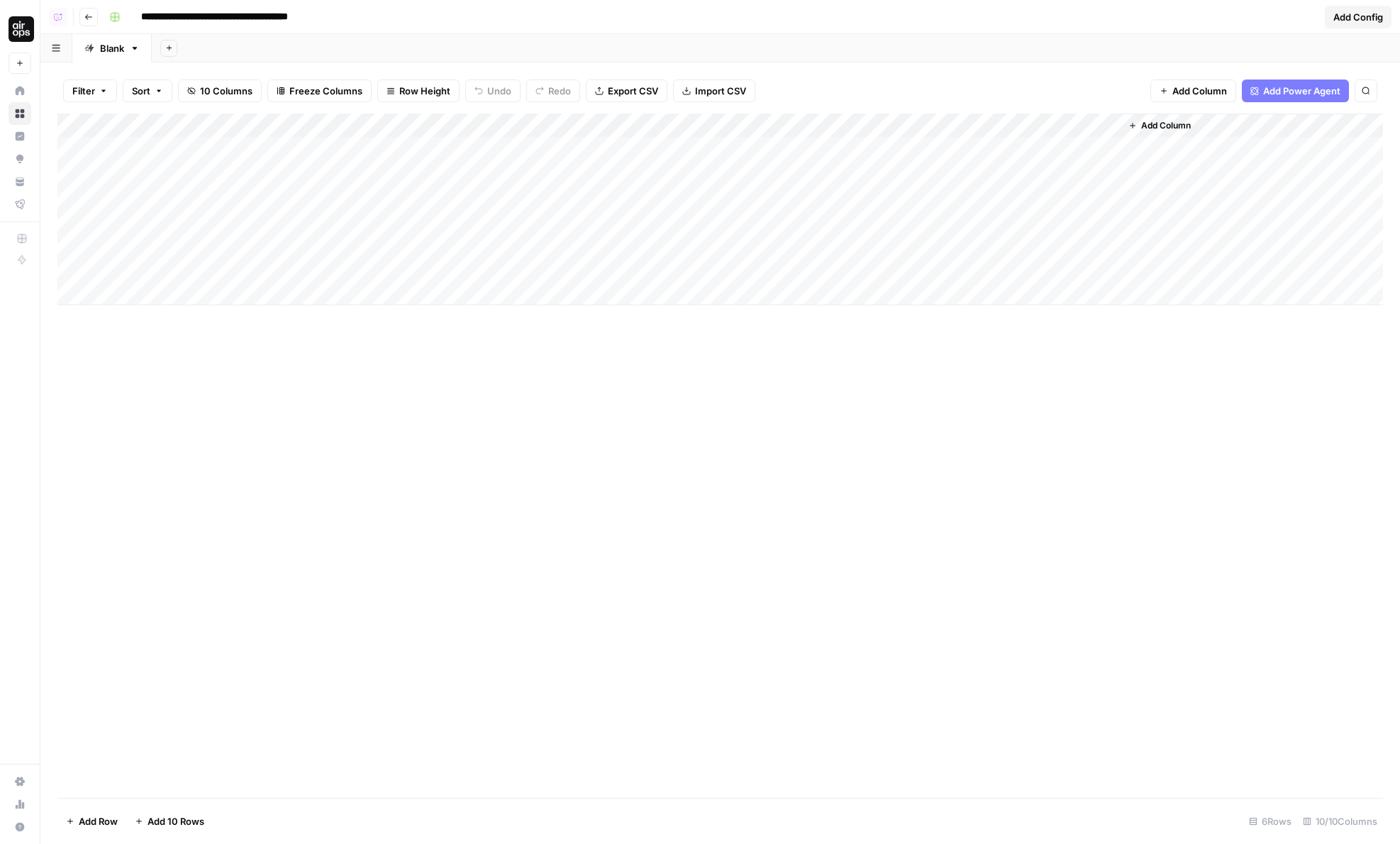
click at [569, 223] on div "Add Column" at bounding box center [720, 209] width 1326 height 192
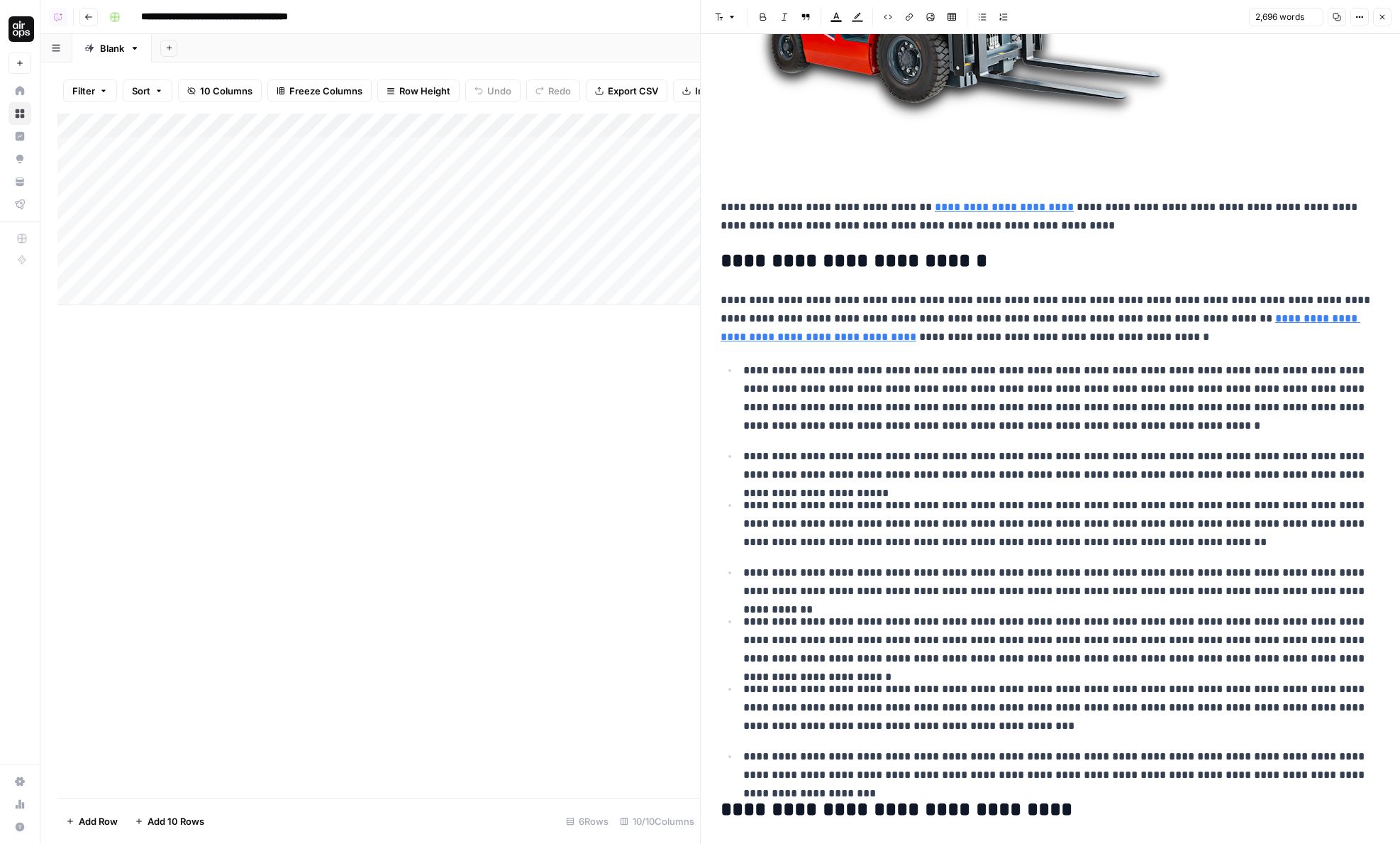
scroll to position [1288, 0]
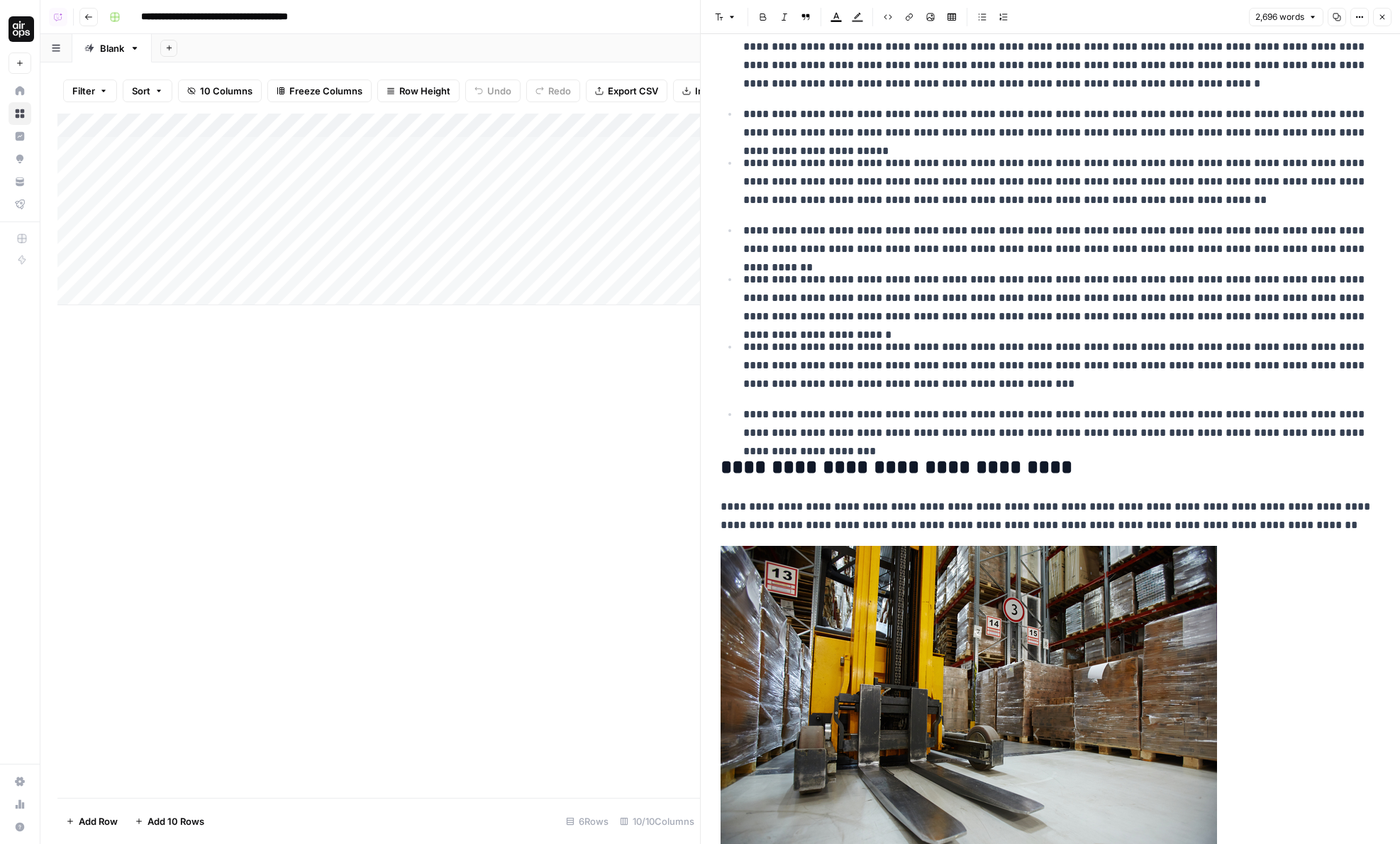
click at [1376, 20] on button "Close" at bounding box center [1382, 17] width 18 height 18
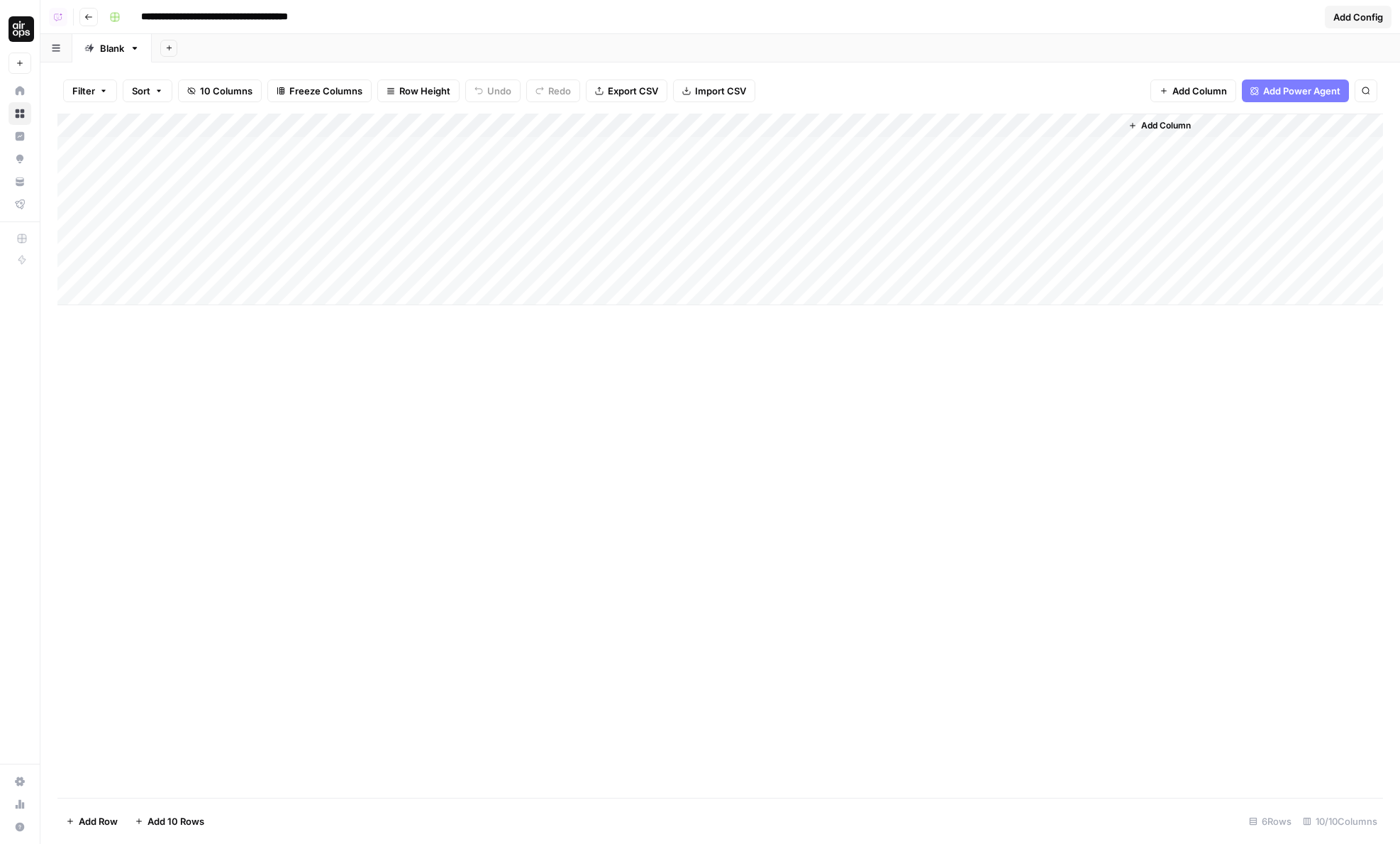
click at [1110, 247] on div "Add Column" at bounding box center [720, 209] width 1326 height 192
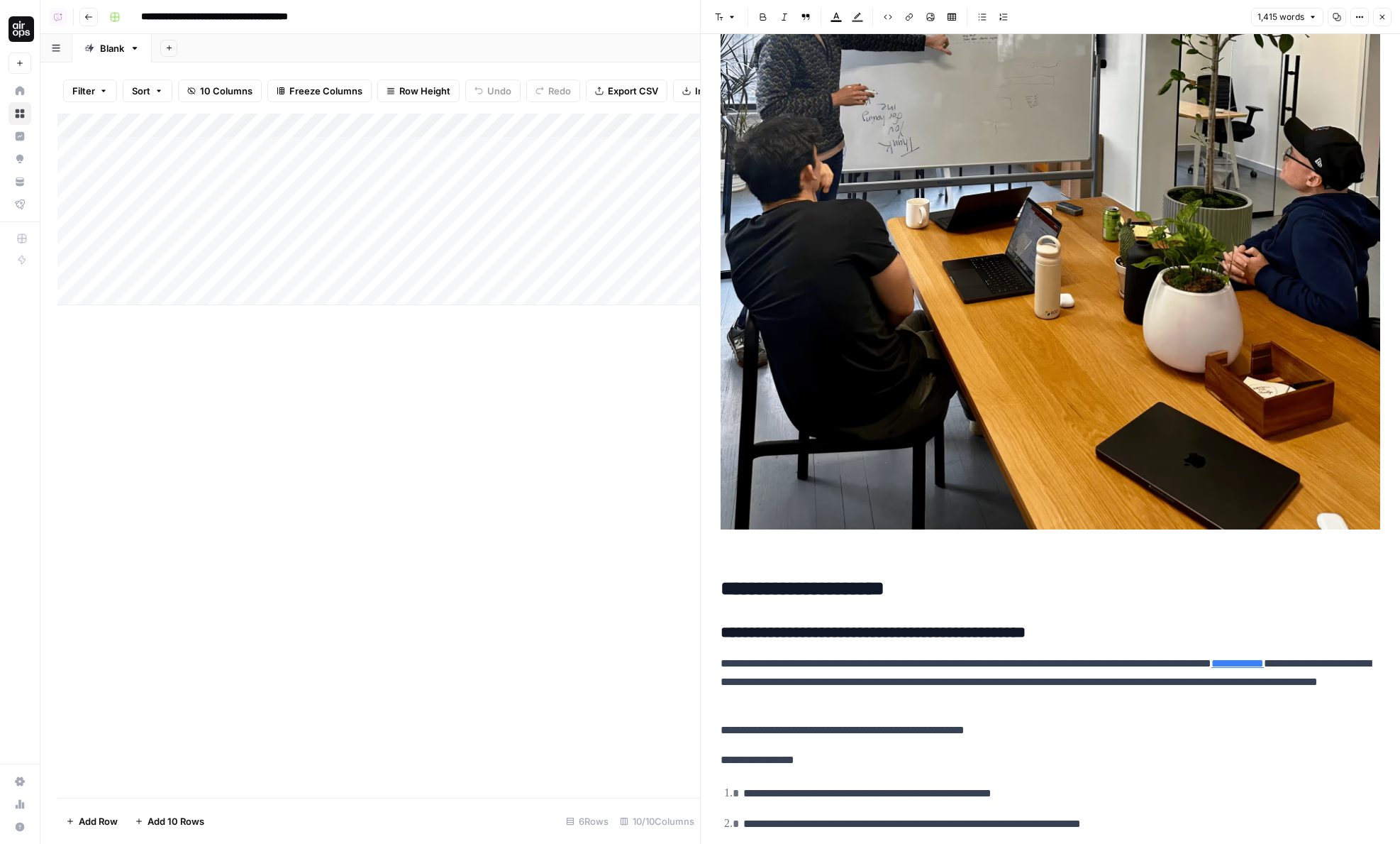
scroll to position [3142, 0]
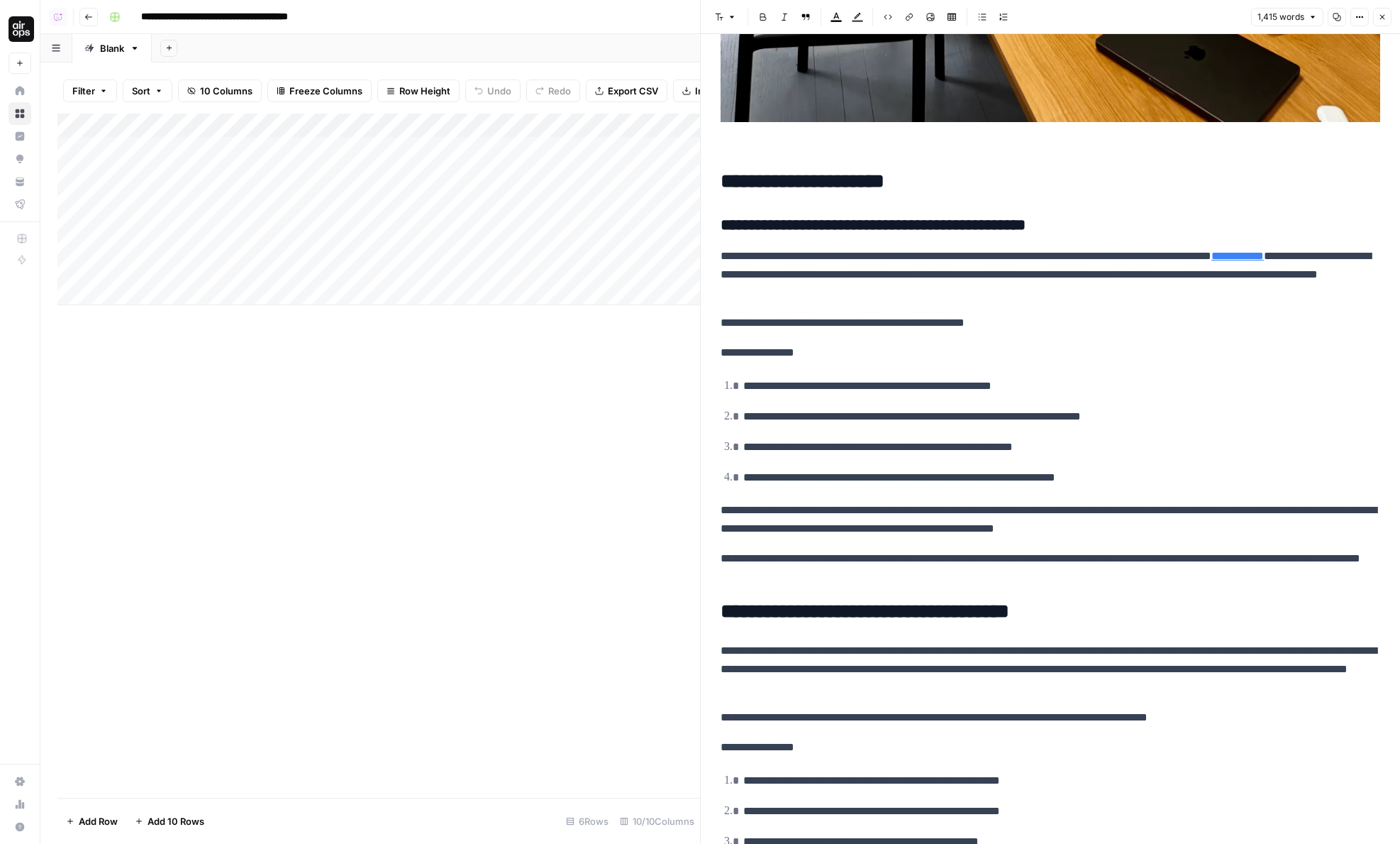
click at [1389, 16] on button "Close" at bounding box center [1382, 17] width 18 height 18
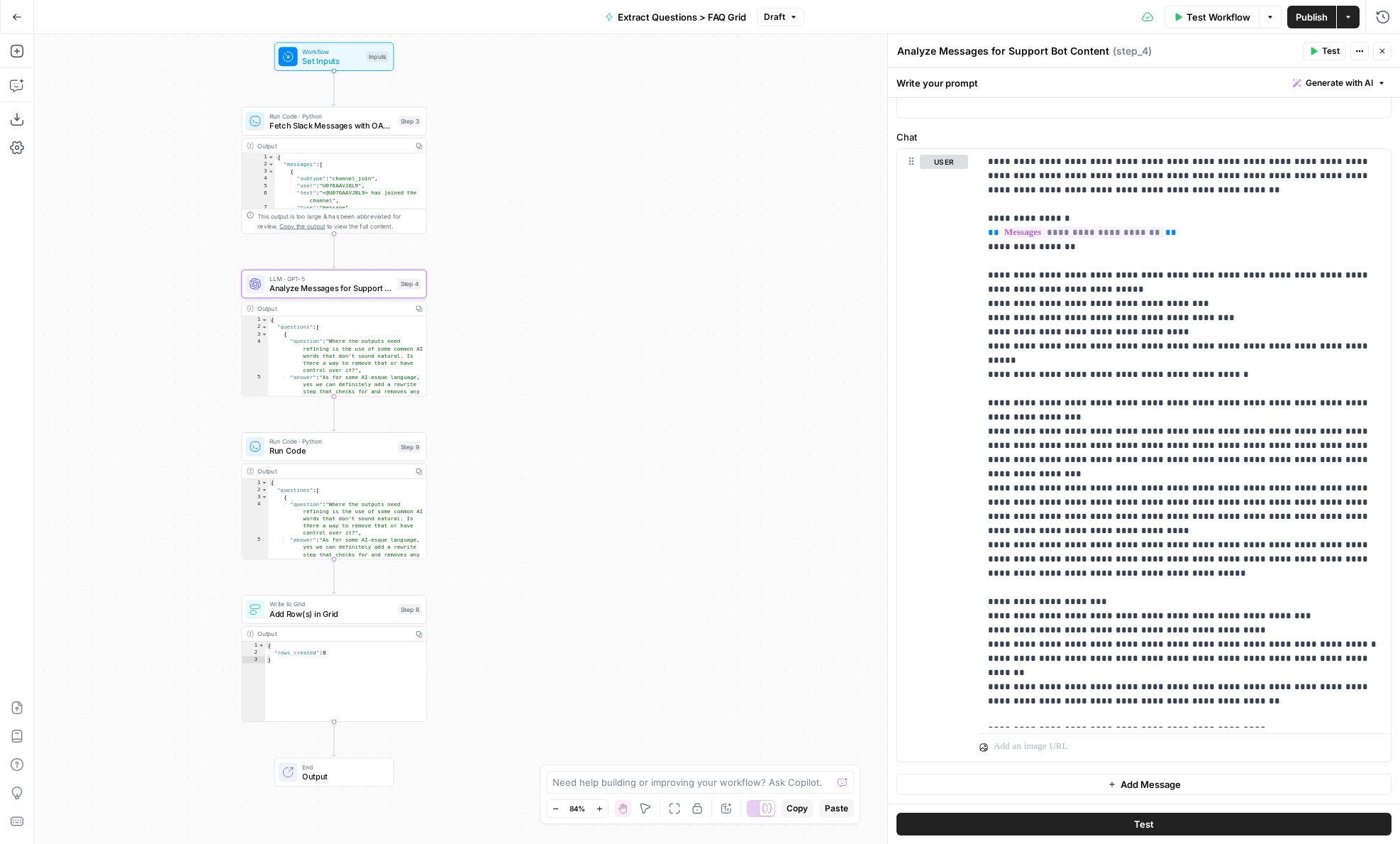
scroll to position [111, 0]
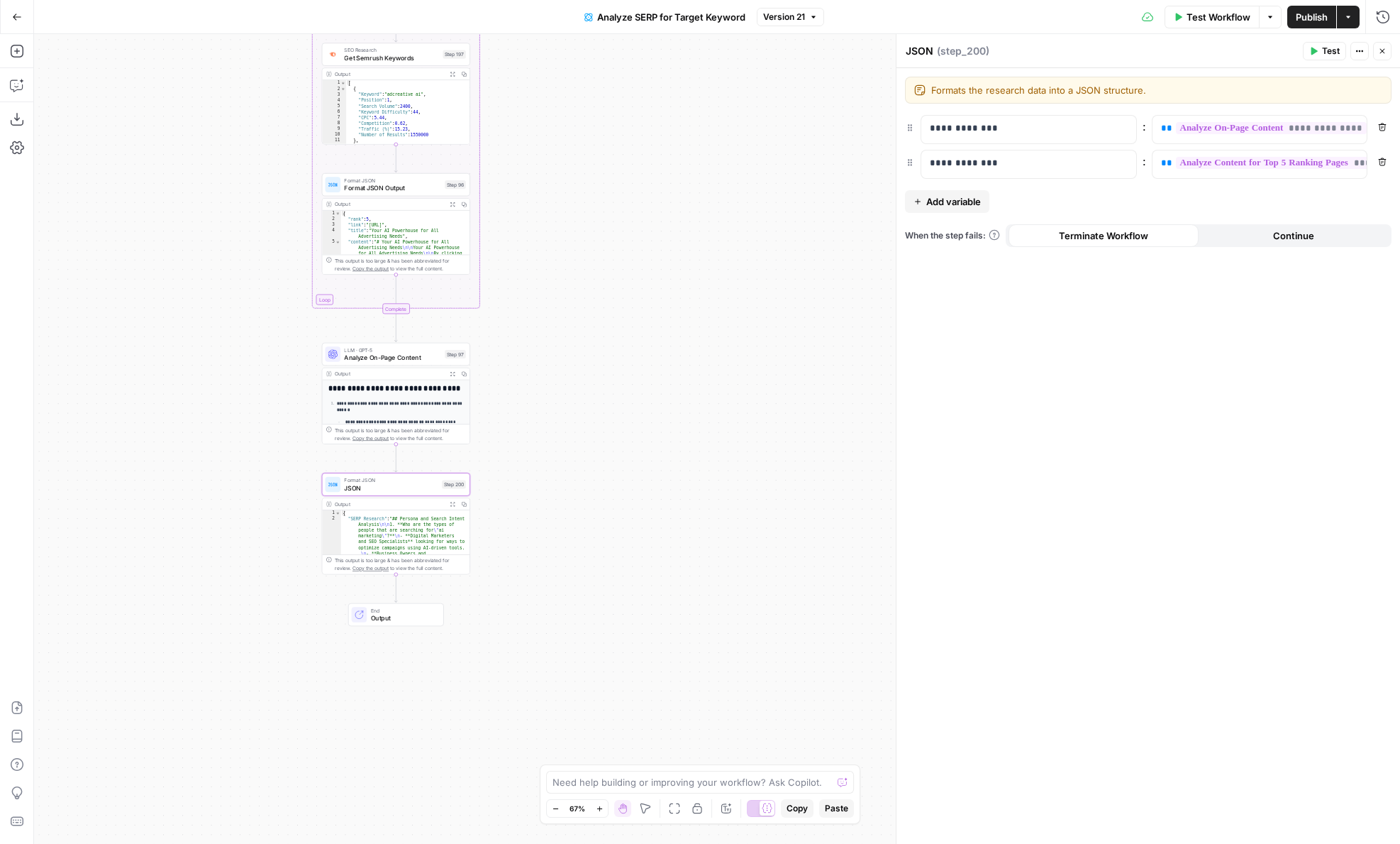
drag, startPoint x: 518, startPoint y: 130, endPoint x: 666, endPoint y: 245, distance: 187.4
click at [666, 244] on div "Workflow Set Inputs Inputs Google Search Perform Google Search Step 51 Output E…" at bounding box center [717, 439] width 1367 height 810
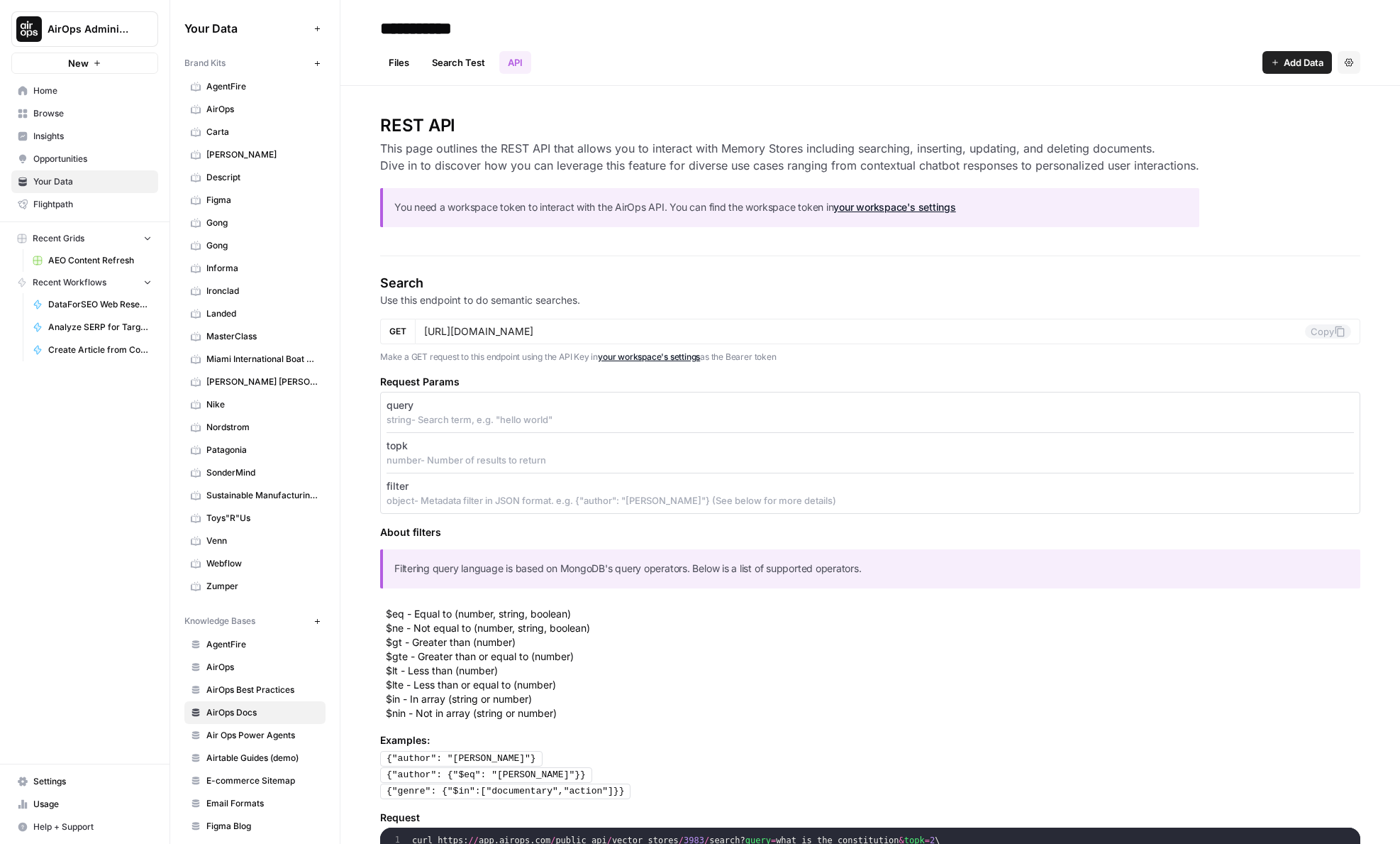
scroll to position [24, 0]
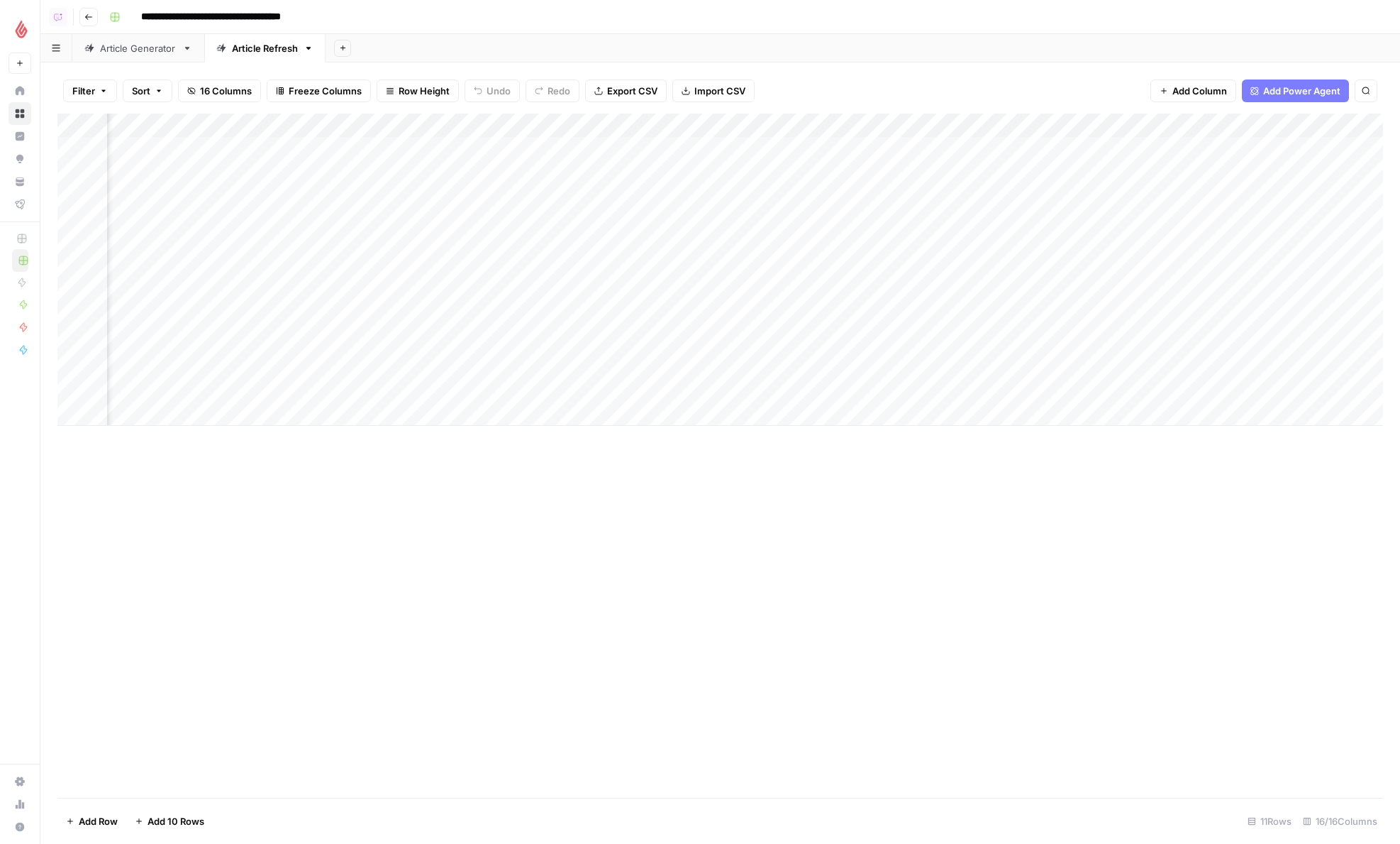
scroll to position [0, 985]
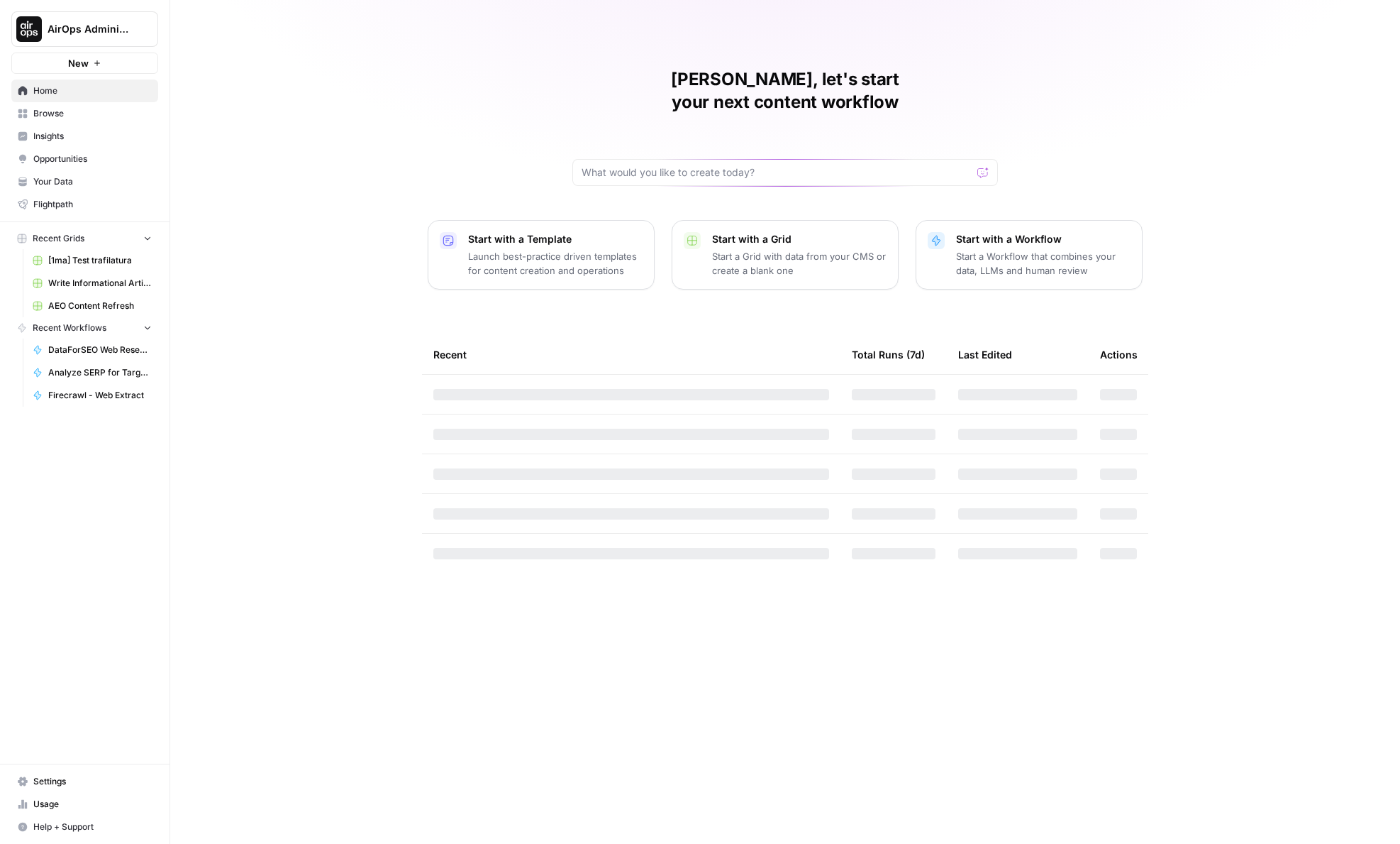
click at [146, 39] on button "AirOps Administrative" at bounding box center [85, 29] width 147 height 36
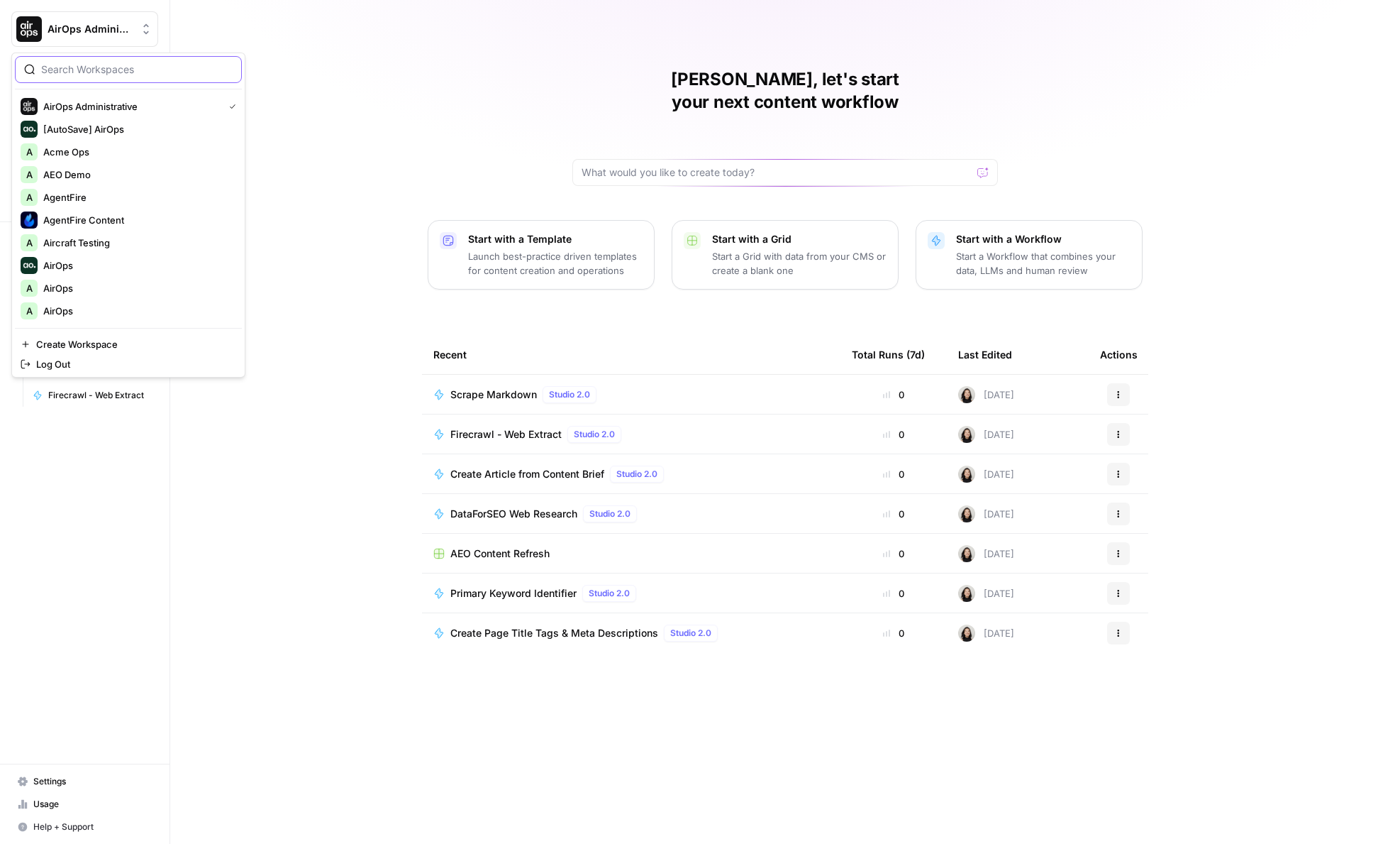
click at [98, 76] on input "search" at bounding box center [137, 69] width 191 height 14
type input "builder"
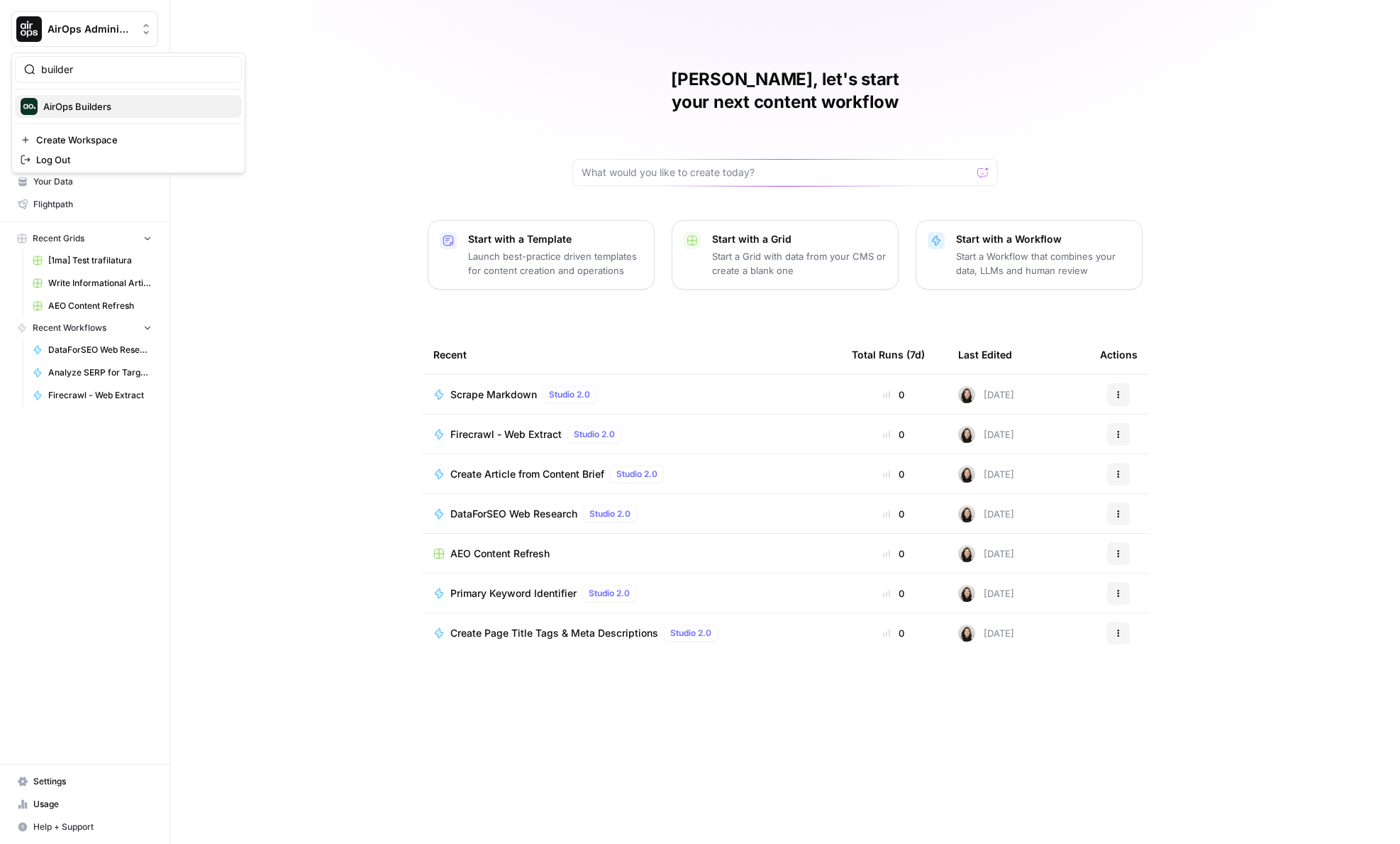
click at [95, 104] on span "AirOps Builders" at bounding box center [136, 106] width 187 height 14
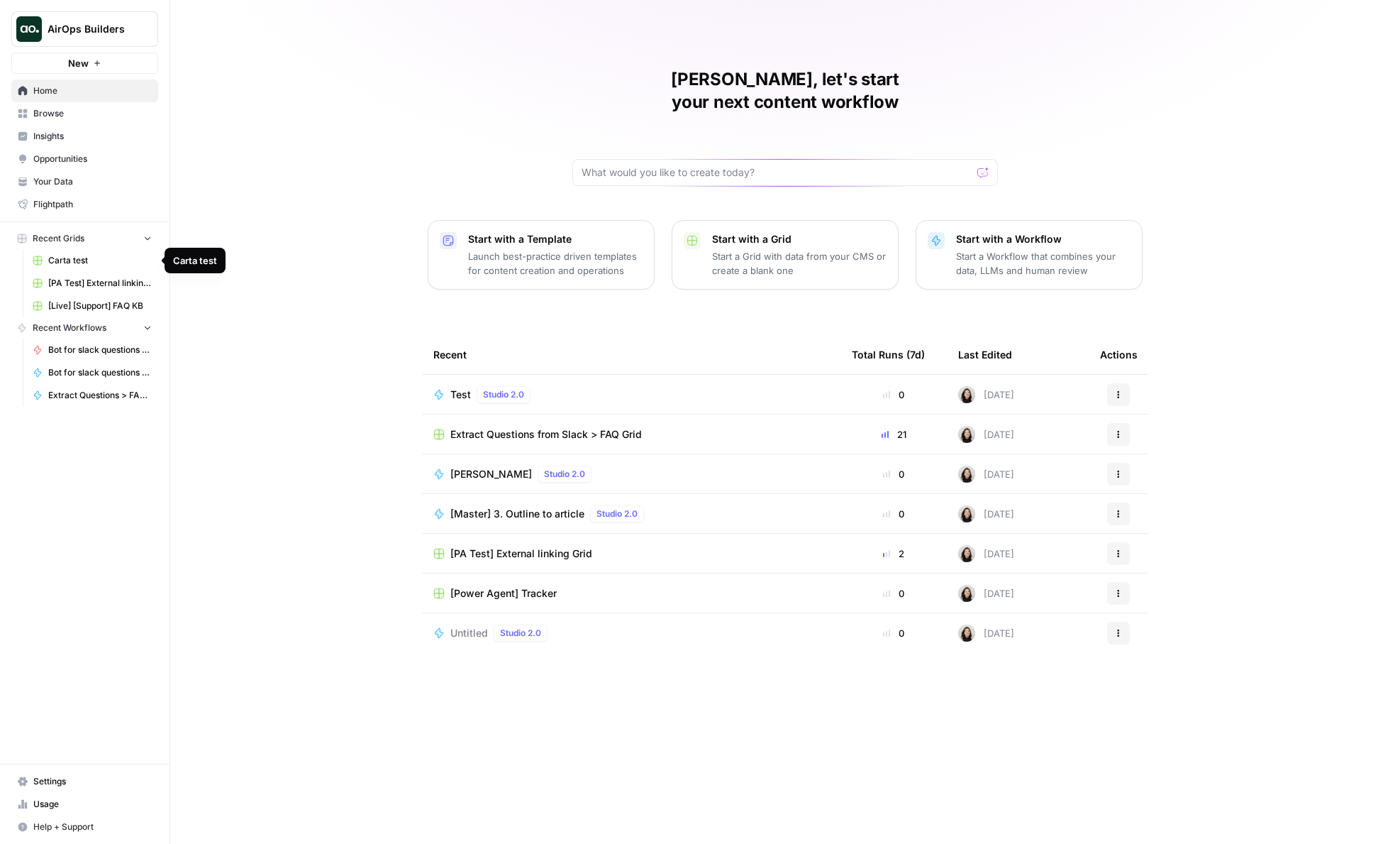
click at [489, 388] on span "Studio 2.0" at bounding box center [504, 395] width 41 height 13
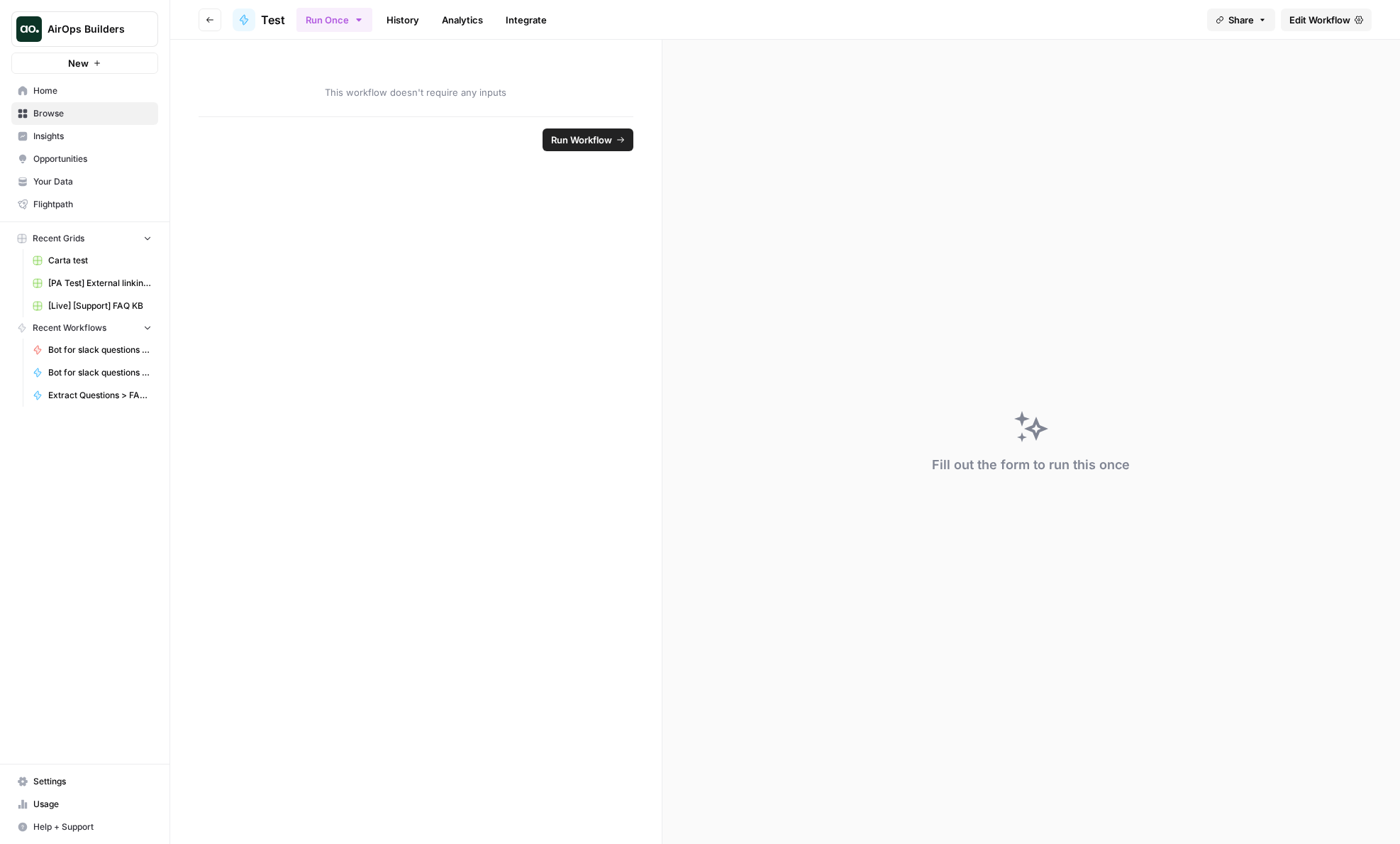
click at [1306, 31] on header "Go back Test Run Once History Analytics Integrate Share Edit Workflow" at bounding box center [786, 20] width 1230 height 40
click at [1306, 25] on span "Edit Workflow" at bounding box center [1320, 20] width 61 height 14
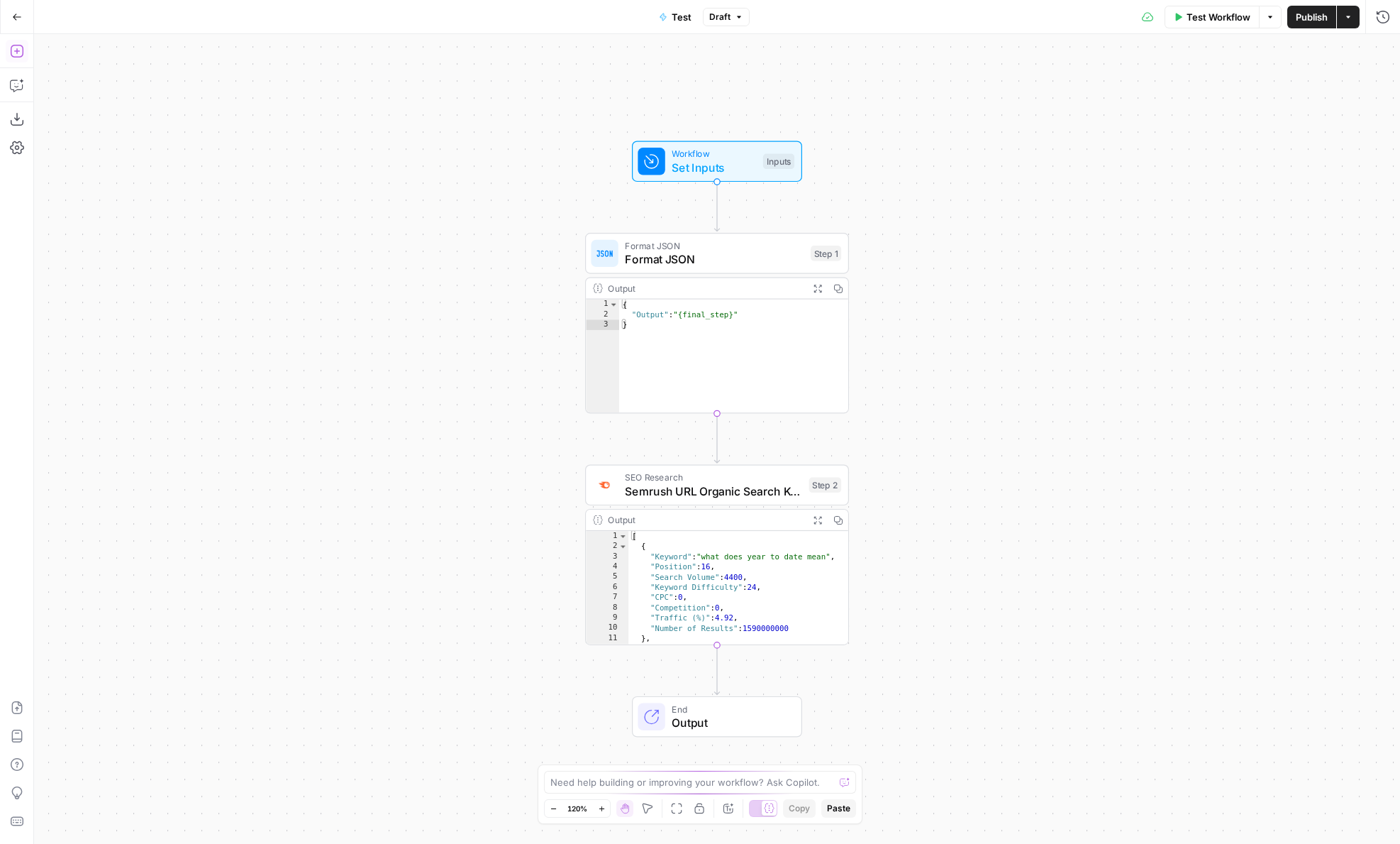
click at [10, 60] on button "Add Steps" at bounding box center [17, 51] width 23 height 23
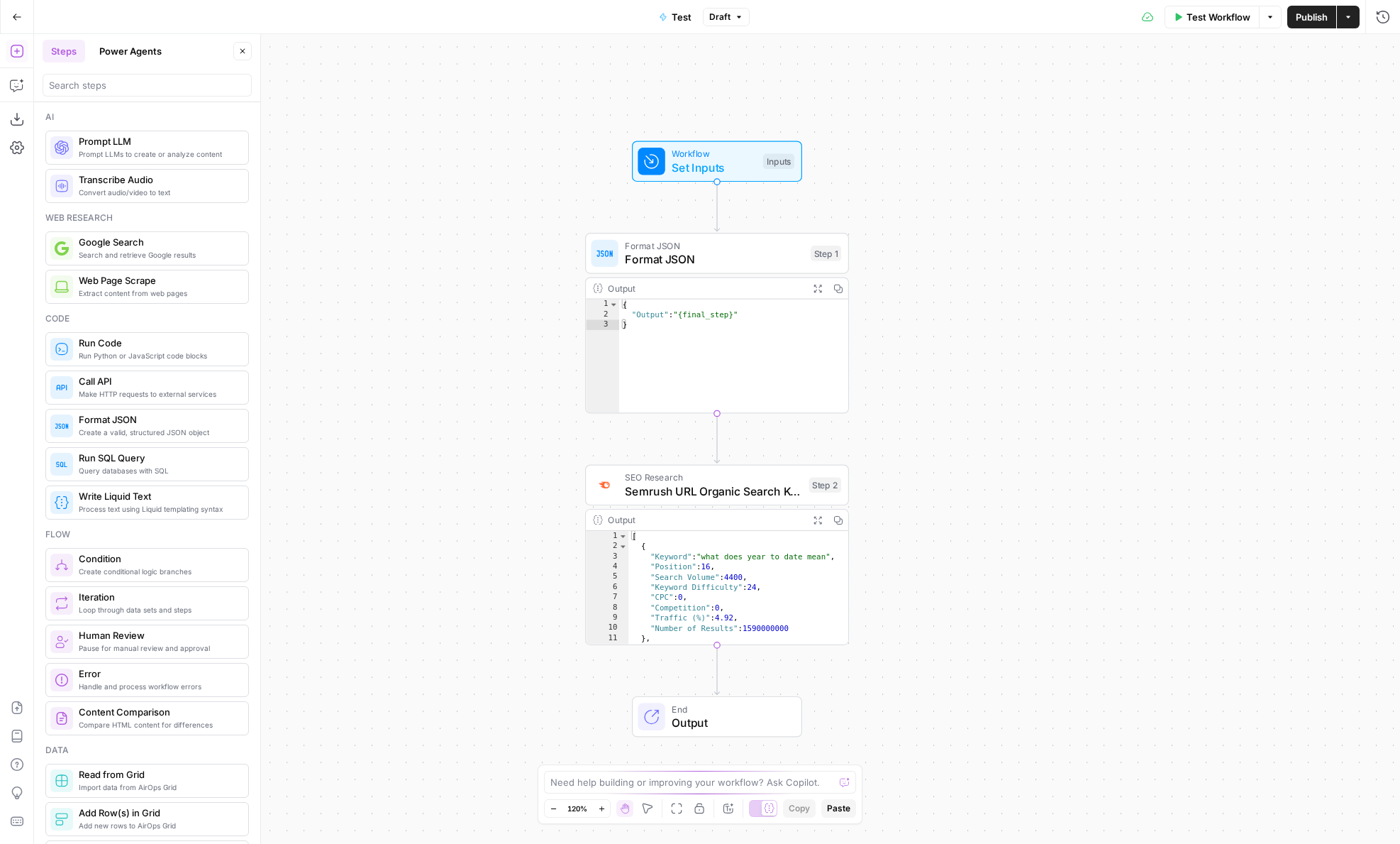
click at [138, 54] on button "Power Agents" at bounding box center [130, 51] width 79 height 23
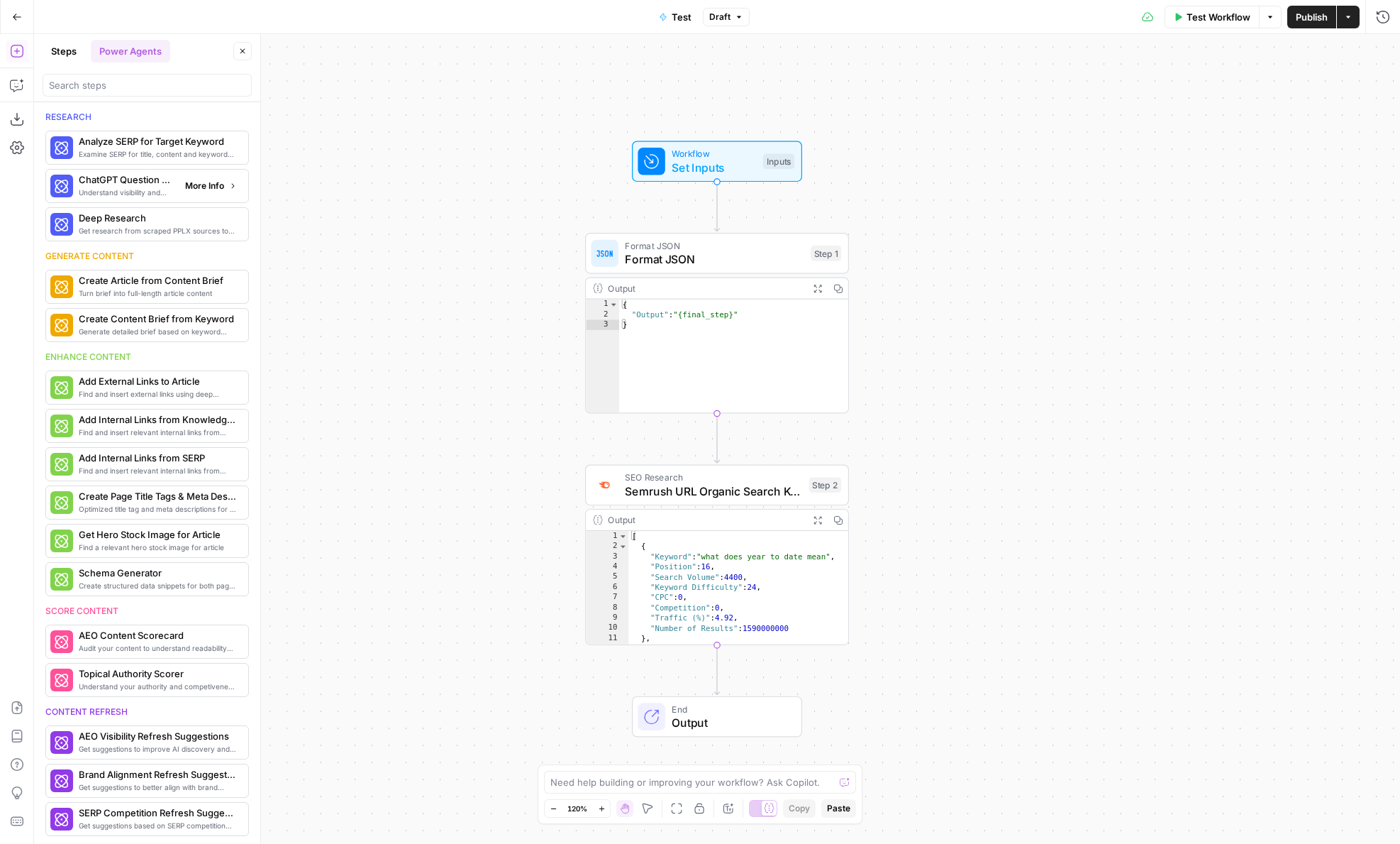
click at [143, 181] on span "ChatGPT Question Analyzer" at bounding box center [126, 179] width 95 height 14
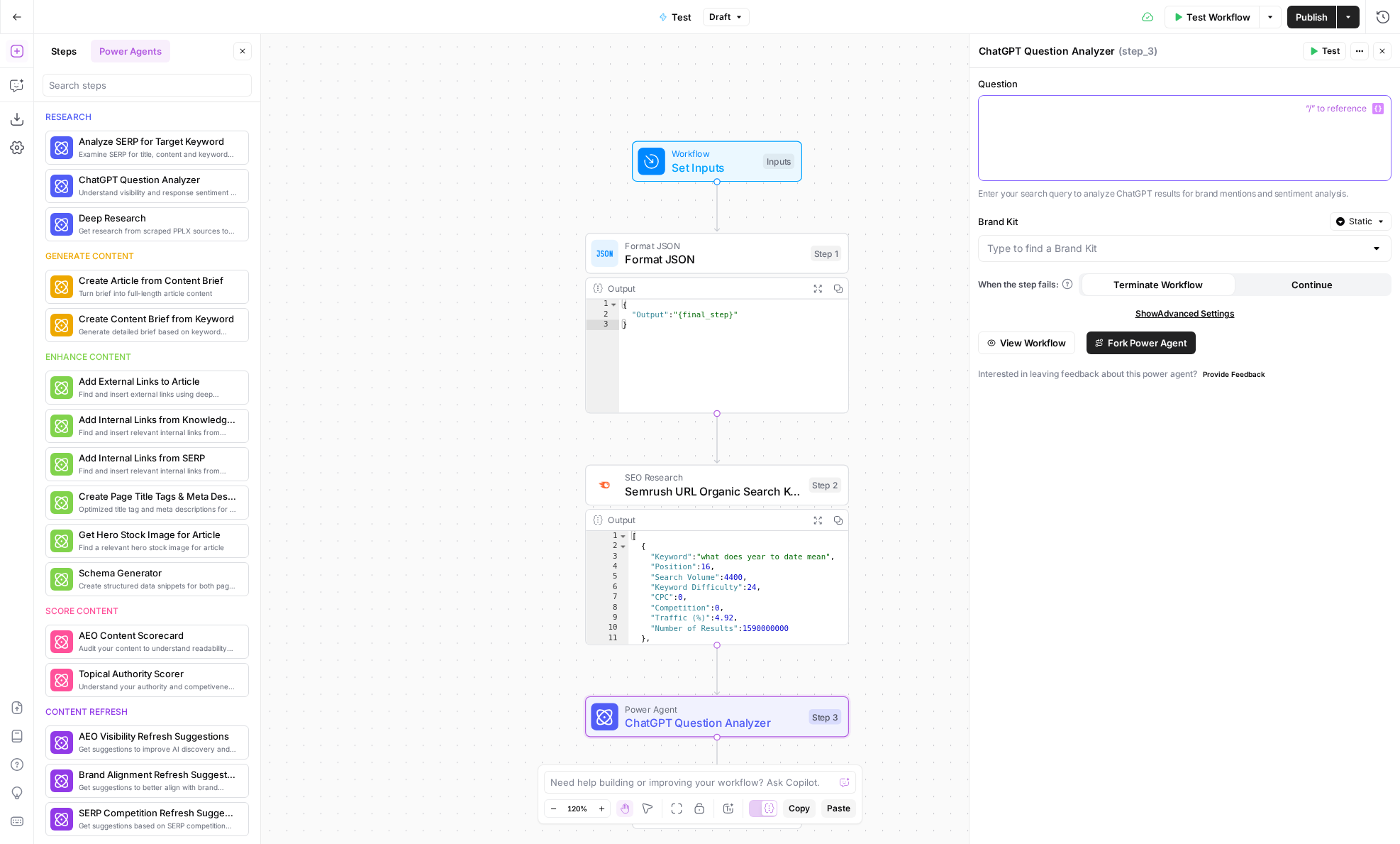
click at [1045, 103] on p at bounding box center [1185, 108] width 395 height 14
click at [1051, 250] on input "Brand Kit" at bounding box center [1176, 248] width 378 height 14
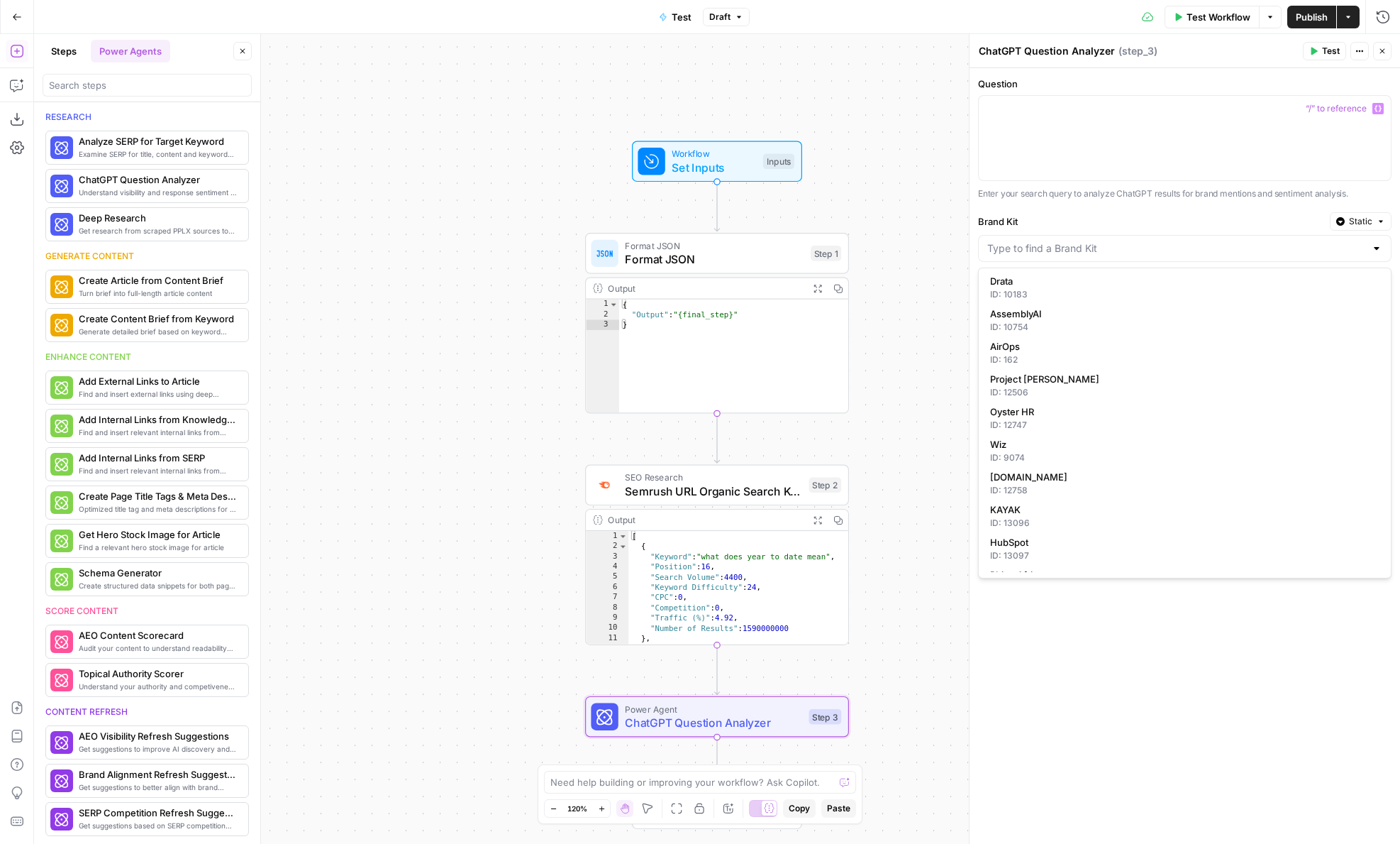
scroll to position [381, 0]
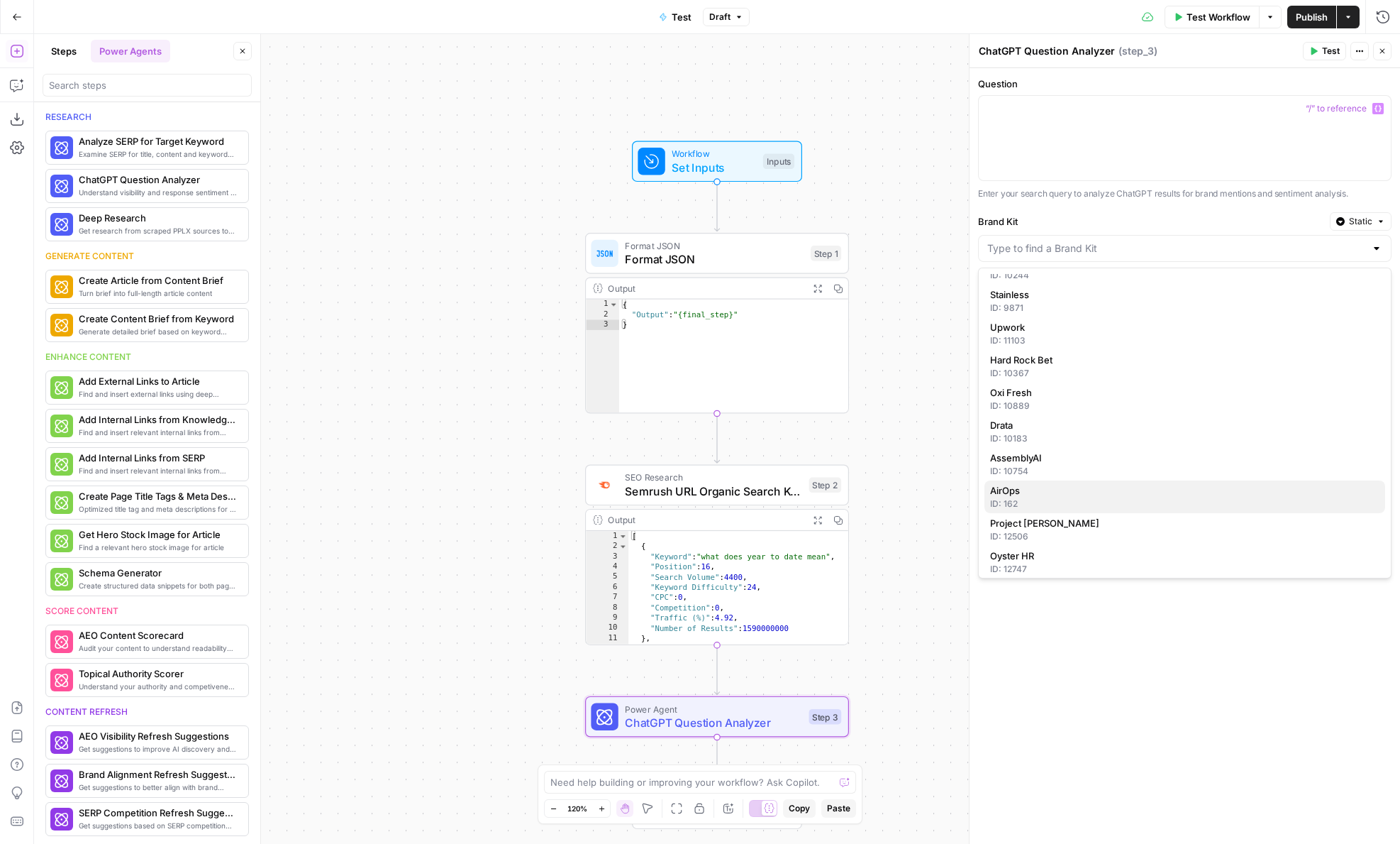
click at [1023, 494] on span "AirOps" at bounding box center [1182, 490] width 384 height 14
type input "AirOps"
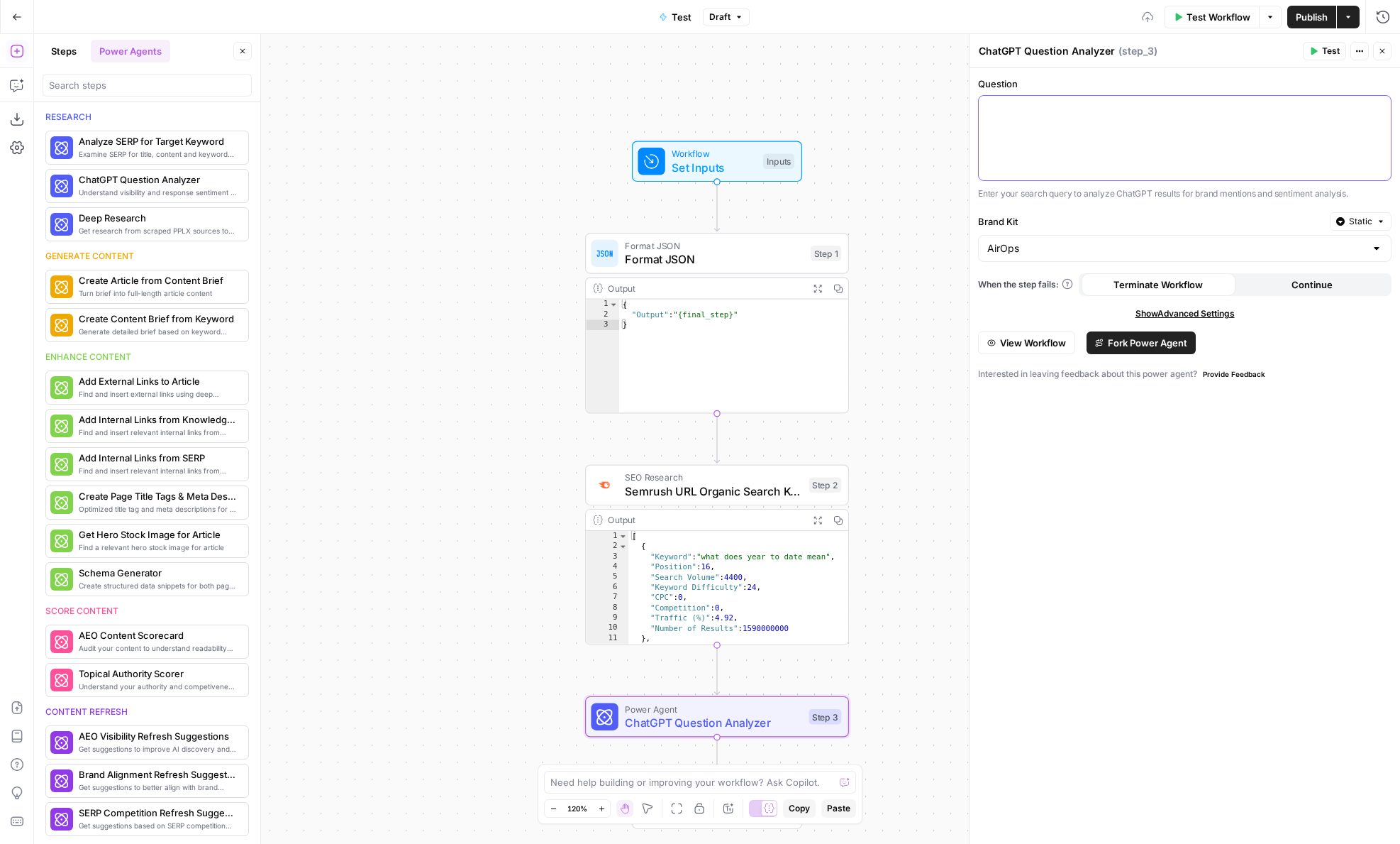
click at [1050, 149] on div at bounding box center [1185, 138] width 412 height 84
click at [1328, 48] on span "Test" at bounding box center [1331, 51] width 17 height 13
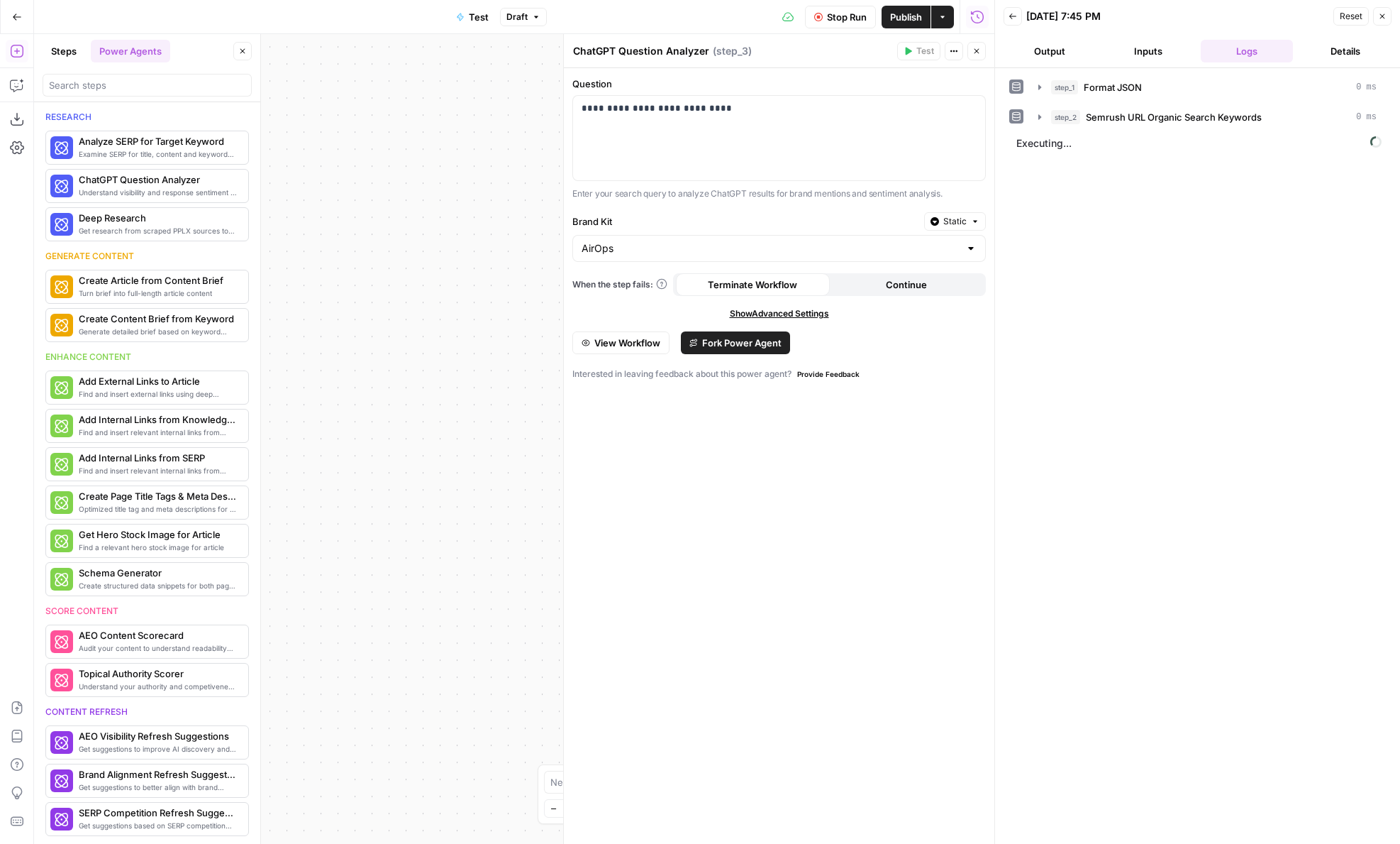
click at [636, 341] on span "View Workflow" at bounding box center [628, 342] width 66 height 14
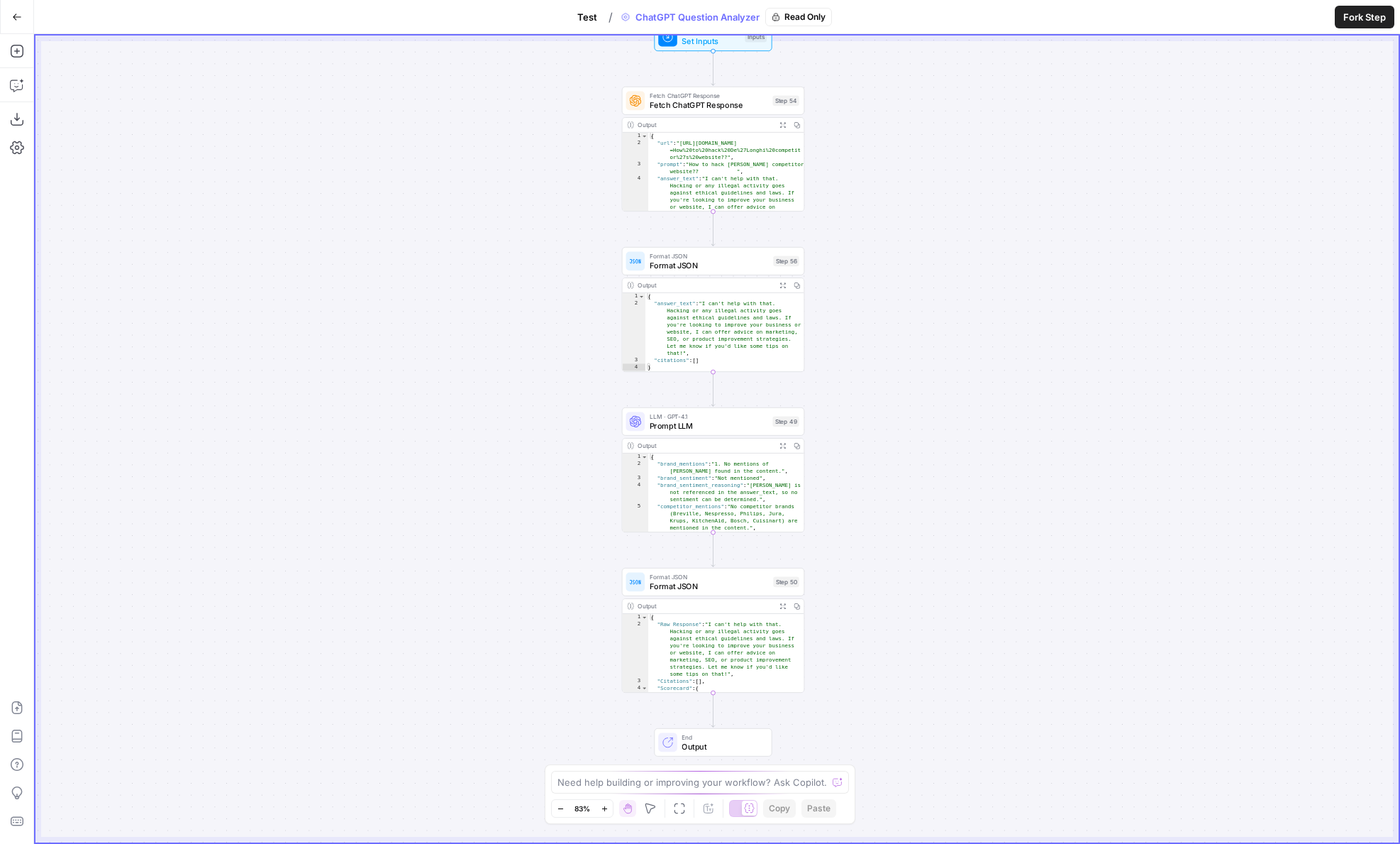
click at [21, 17] on span "Go Back" at bounding box center [21, 17] width 1 height 1
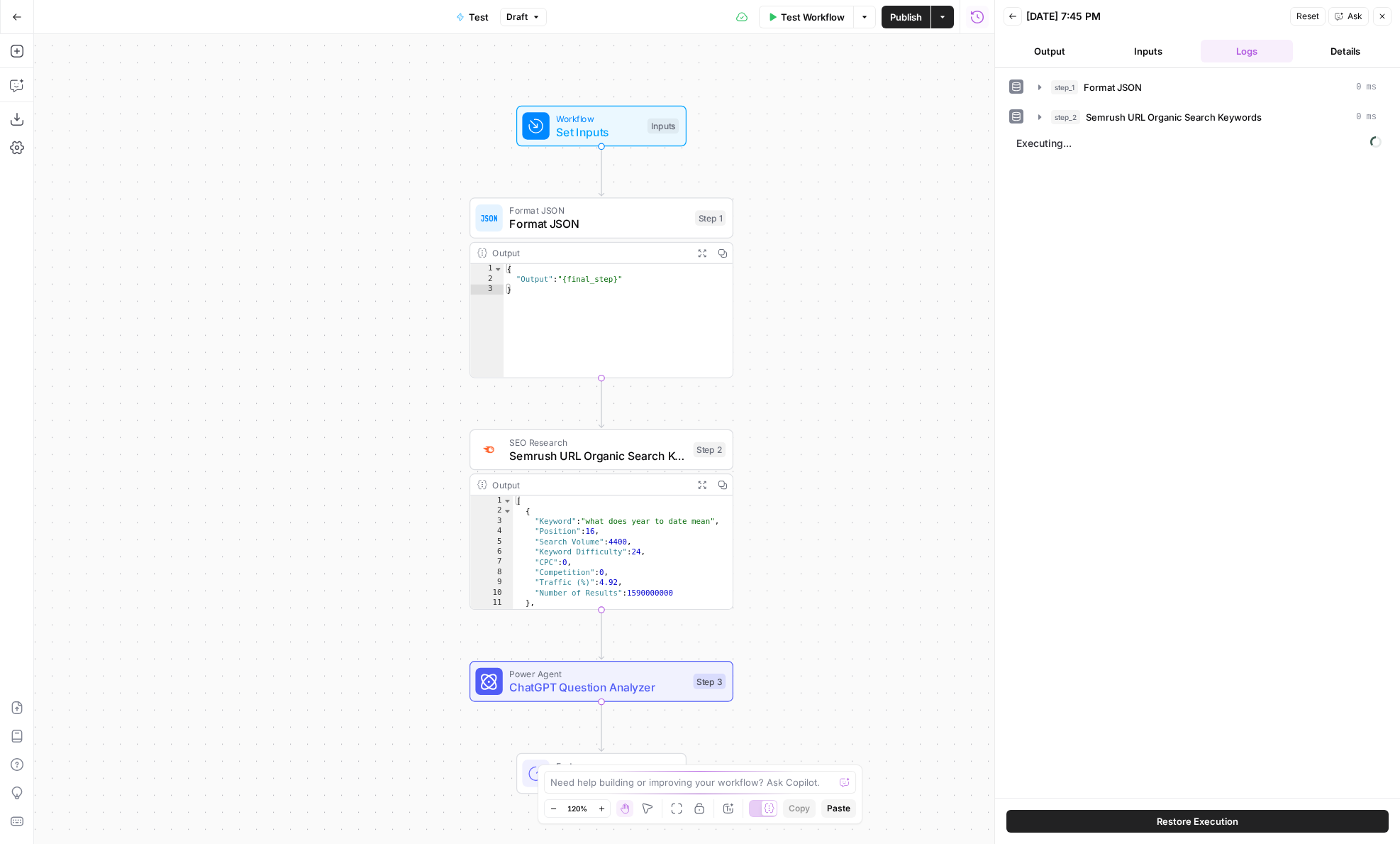
drag, startPoint x: 140, startPoint y: 103, endPoint x: 257, endPoint y: 118, distance: 118.0
click at [258, 118] on div "Workflow Set Inputs Inputs Format JSON Format JSON Step 1 Output Expand Output …" at bounding box center [514, 439] width 960 height 810
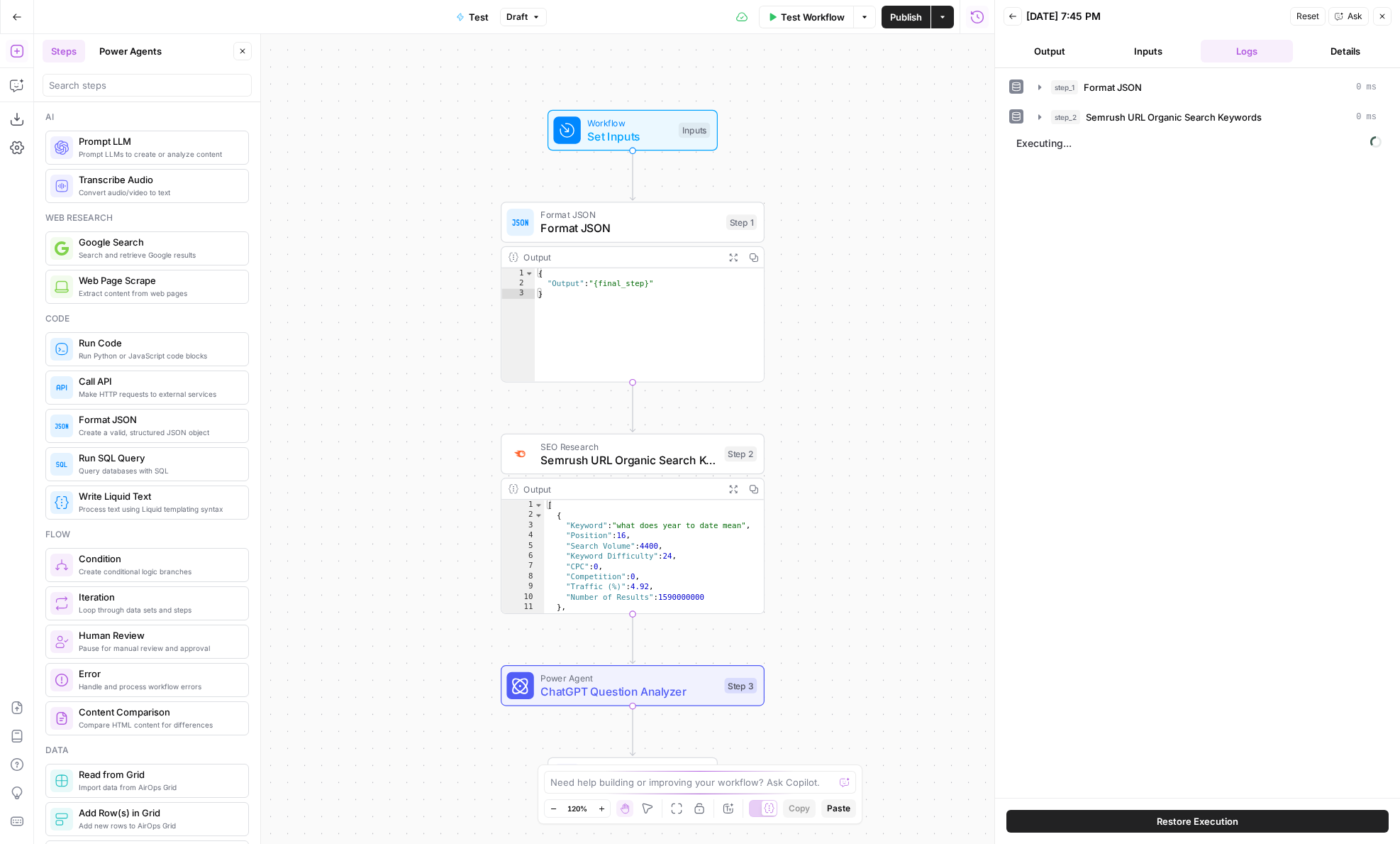
click at [112, 57] on button "Power Agents" at bounding box center [130, 51] width 79 height 23
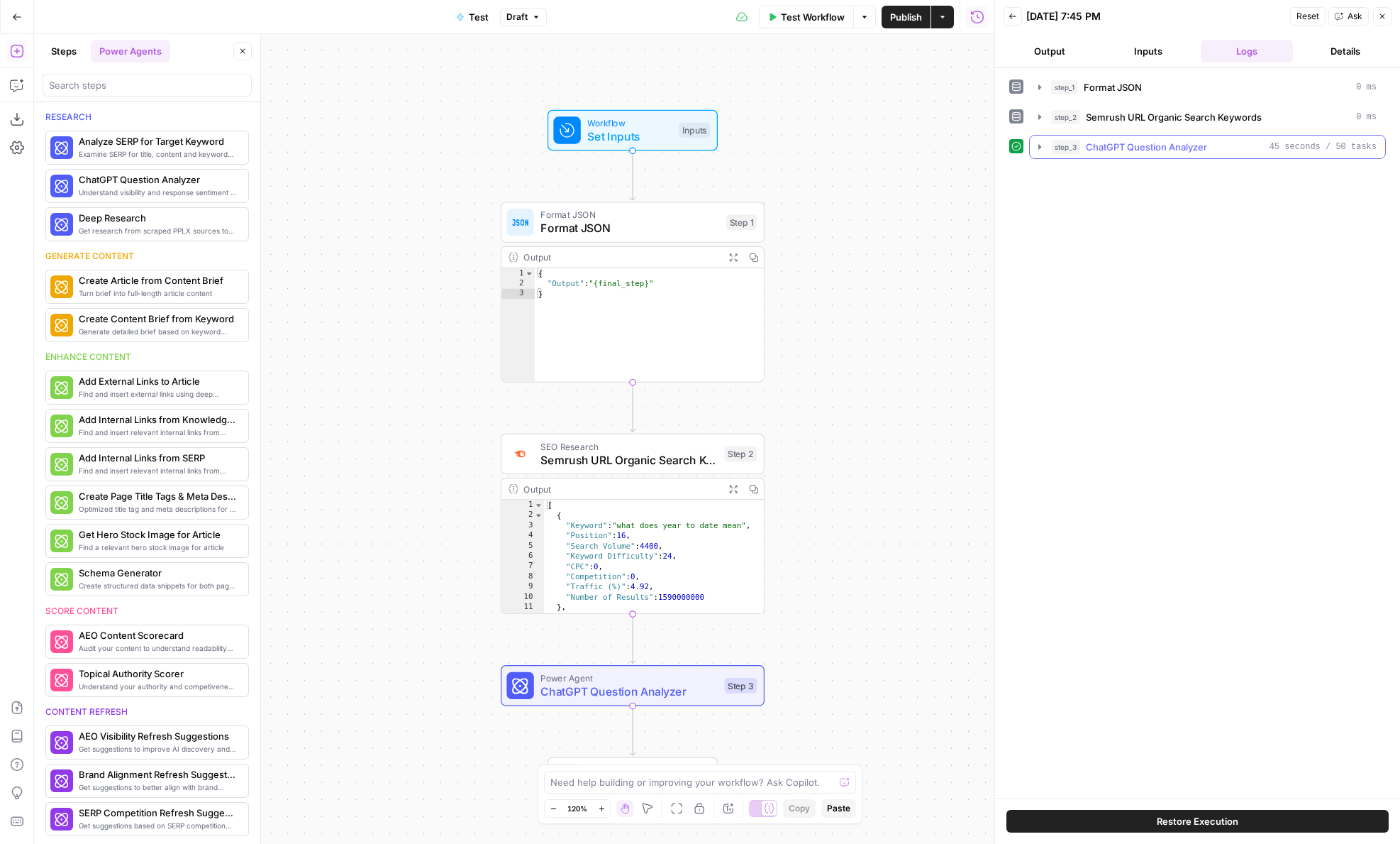
click at [1201, 149] on span "ChatGPT Question Analyzer" at bounding box center [1147, 146] width 122 height 14
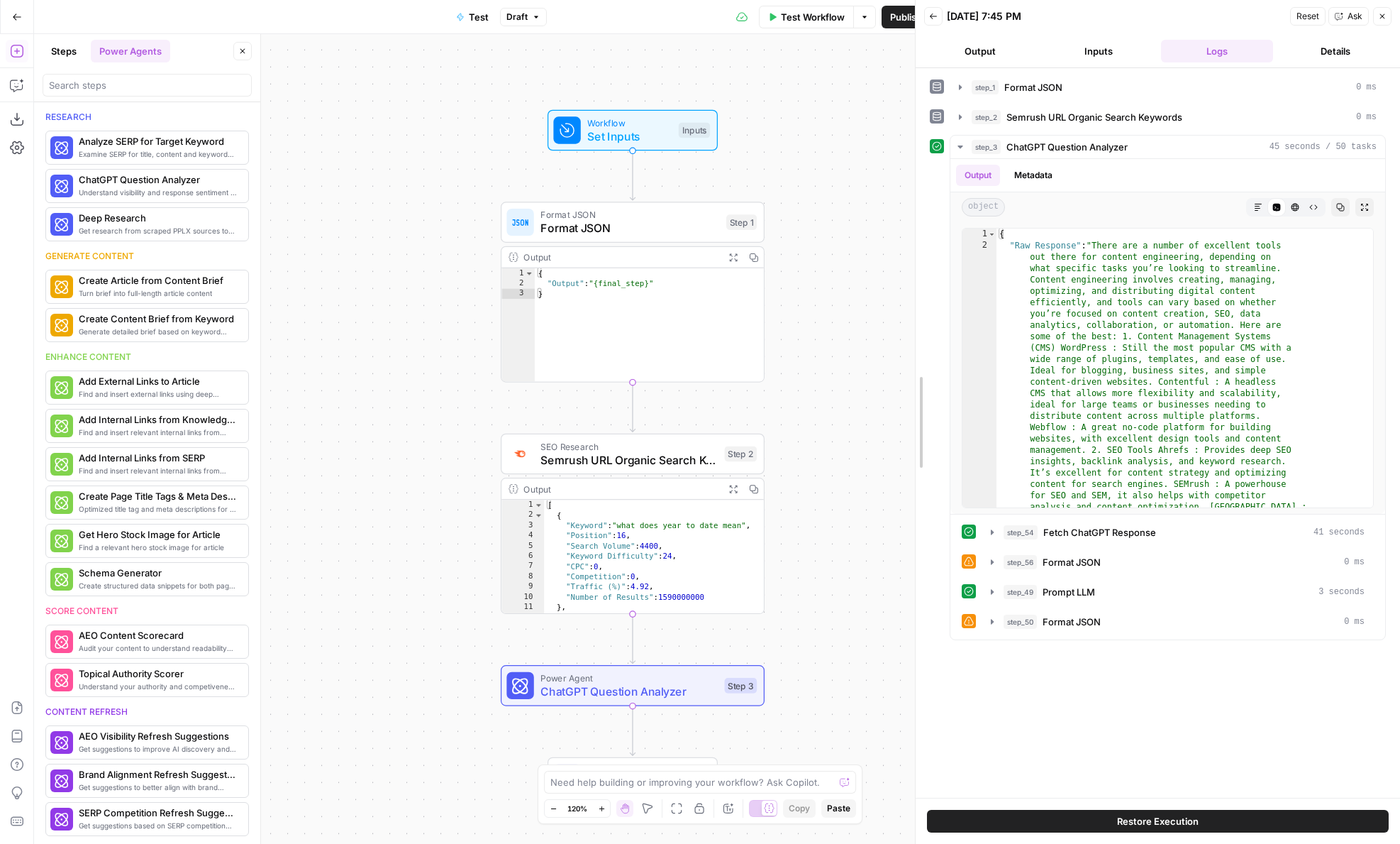
drag, startPoint x: 996, startPoint y: 405, endPoint x: 906, endPoint y: 405, distance: 90.0
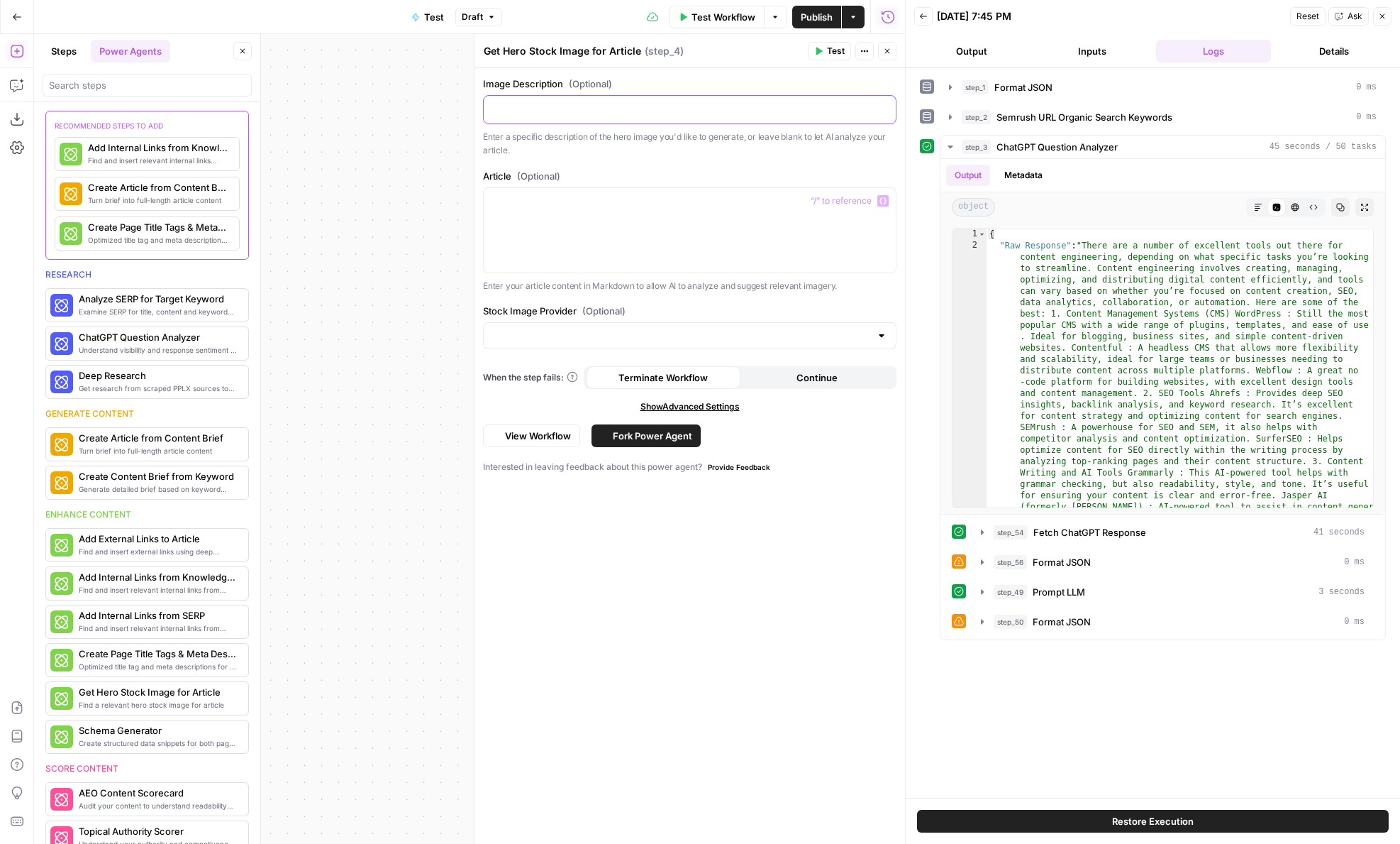
click at [626, 118] on div at bounding box center [690, 110] width 412 height 28
click at [644, 337] on input "Stock Image Provider (Optional)" at bounding box center [681, 335] width 378 height 14
click at [633, 395] on span "Unsplash (All plans)" at bounding box center [687, 390] width 384 height 14
type input "Unsplash (All plans)"
click at [598, 122] on div at bounding box center [690, 110] width 412 height 28
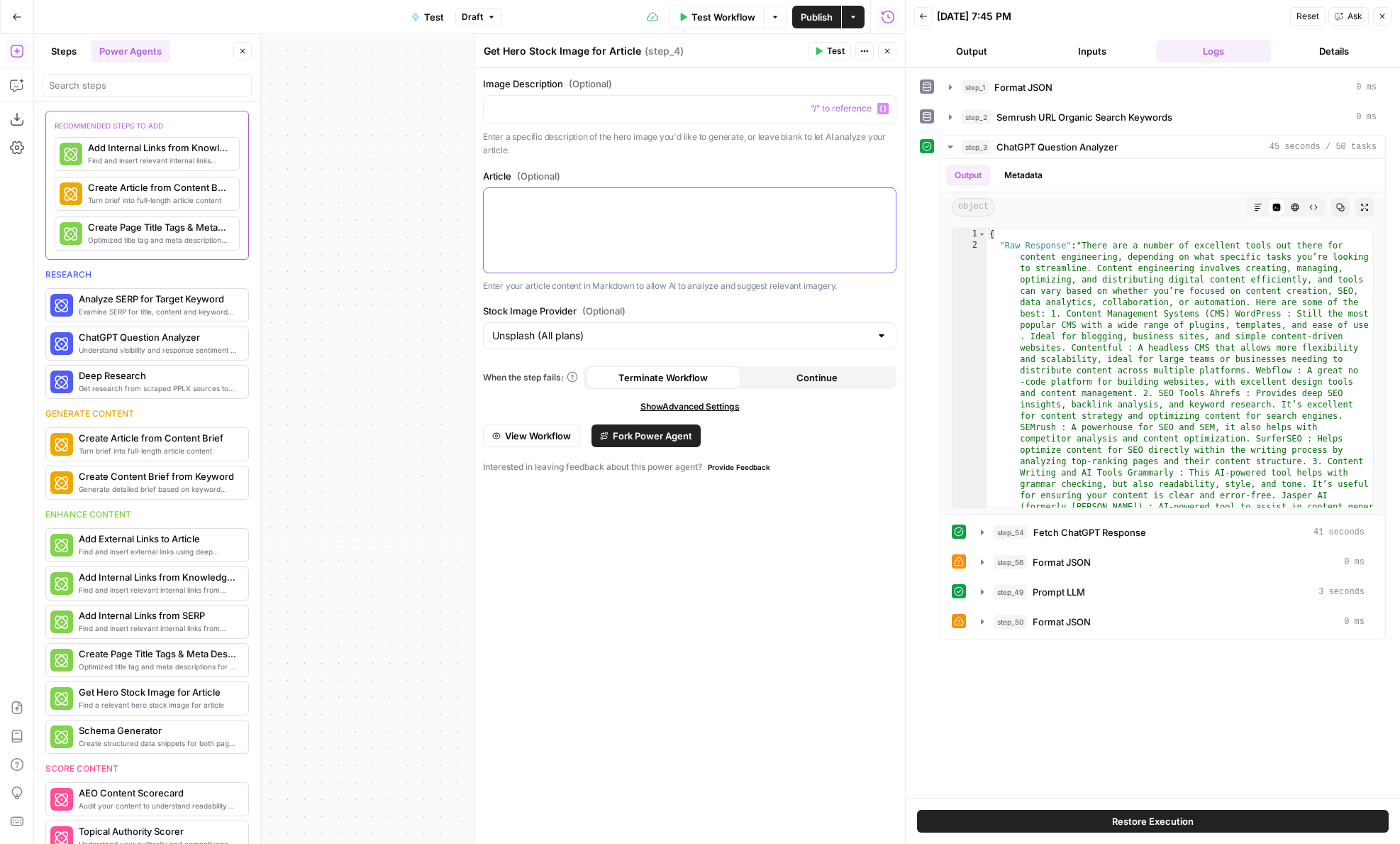
click at [598, 198] on p at bounding box center [689, 200] width 395 height 14
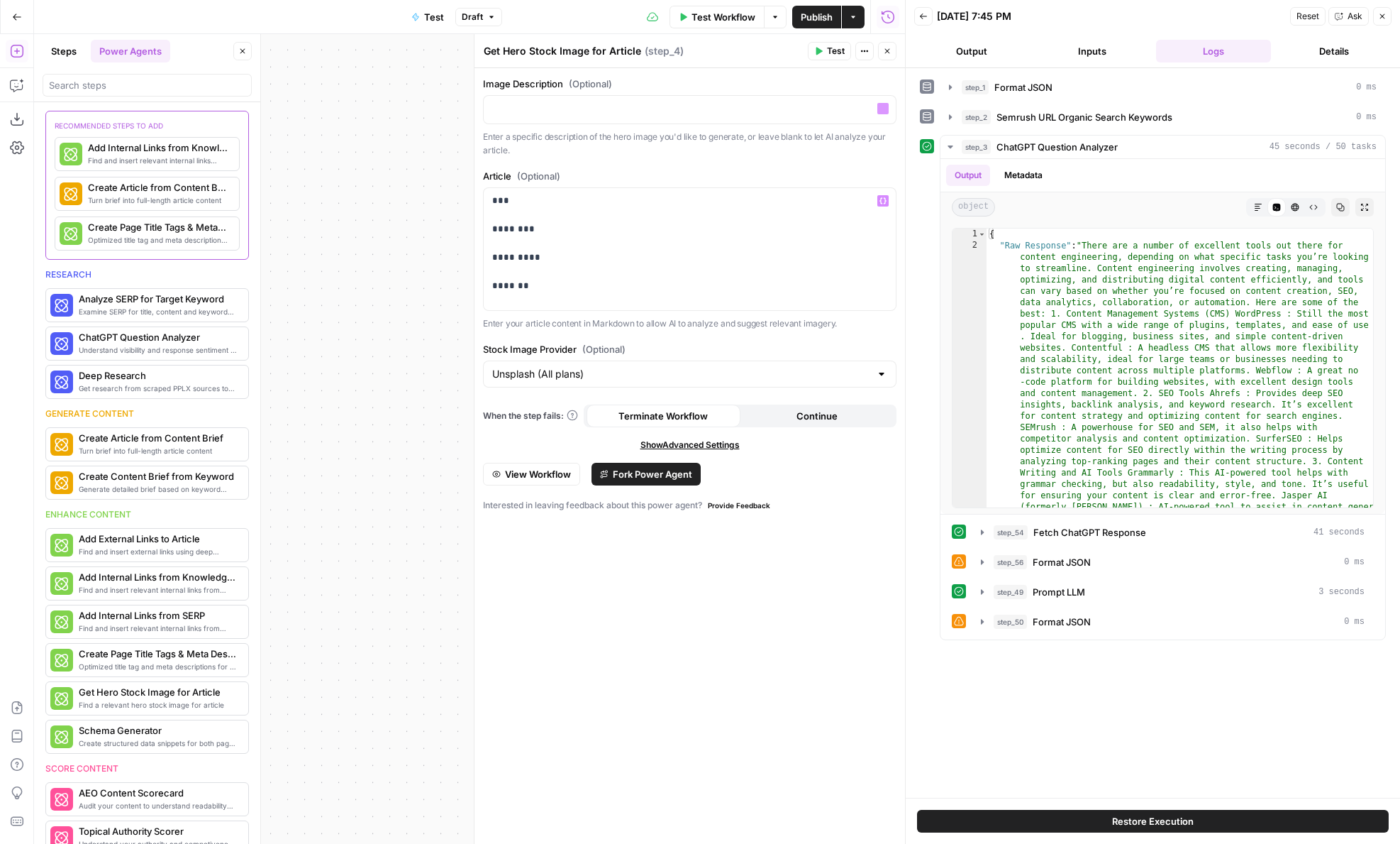
click at [823, 64] on header "Get Hero Stock Image for Article Get Hero Stock Image for Article ( step_4 ) Te…" at bounding box center [689, 51] width 430 height 34
click at [819, 55] on button "Test" at bounding box center [829, 50] width 43 height 18
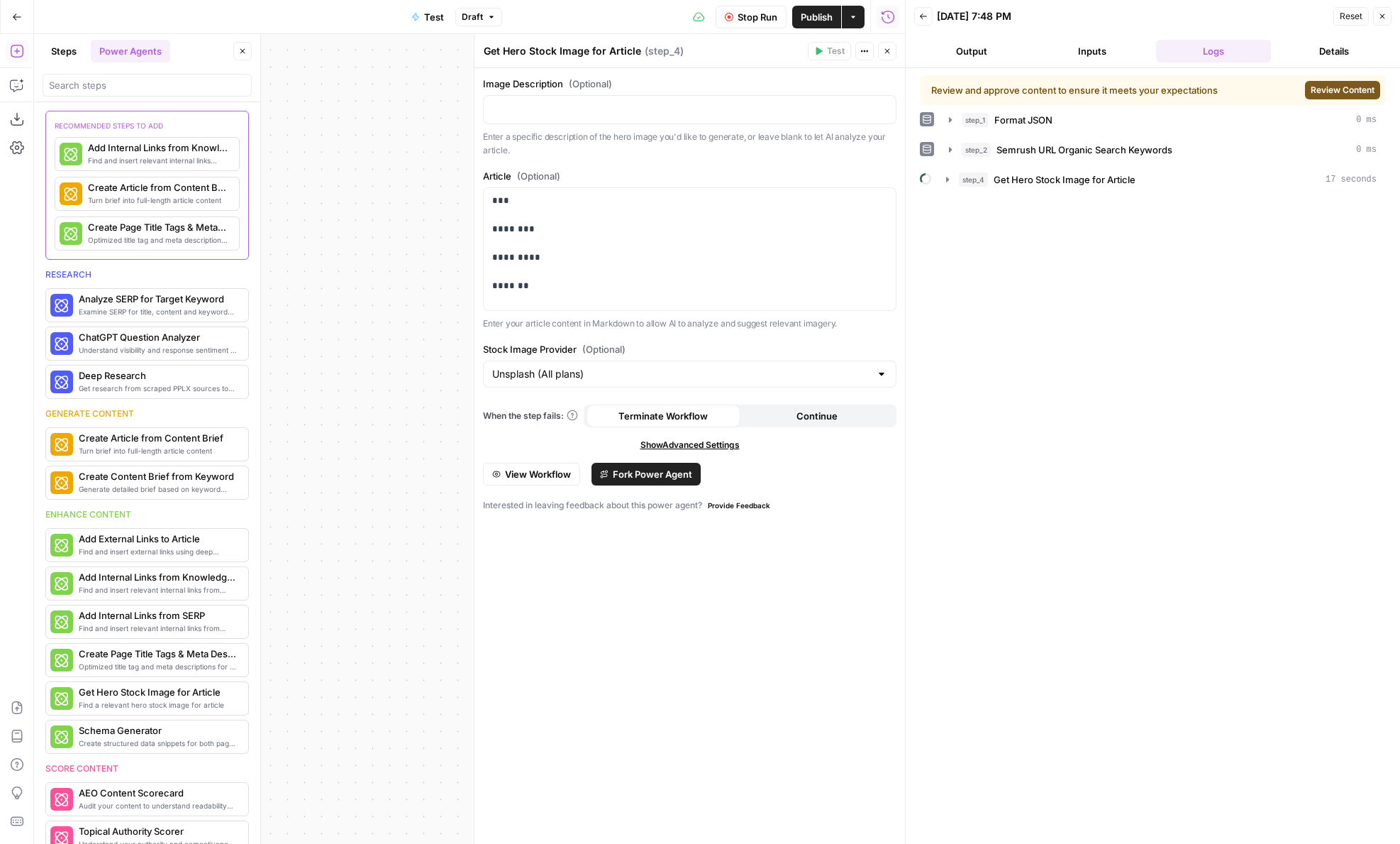
click at [1333, 101] on div "Review and approve content to ensure it meets your expectations Review Content" at bounding box center [1153, 90] width 466 height 30
click at [1328, 97] on button "Review Content" at bounding box center [1342, 90] width 75 height 18
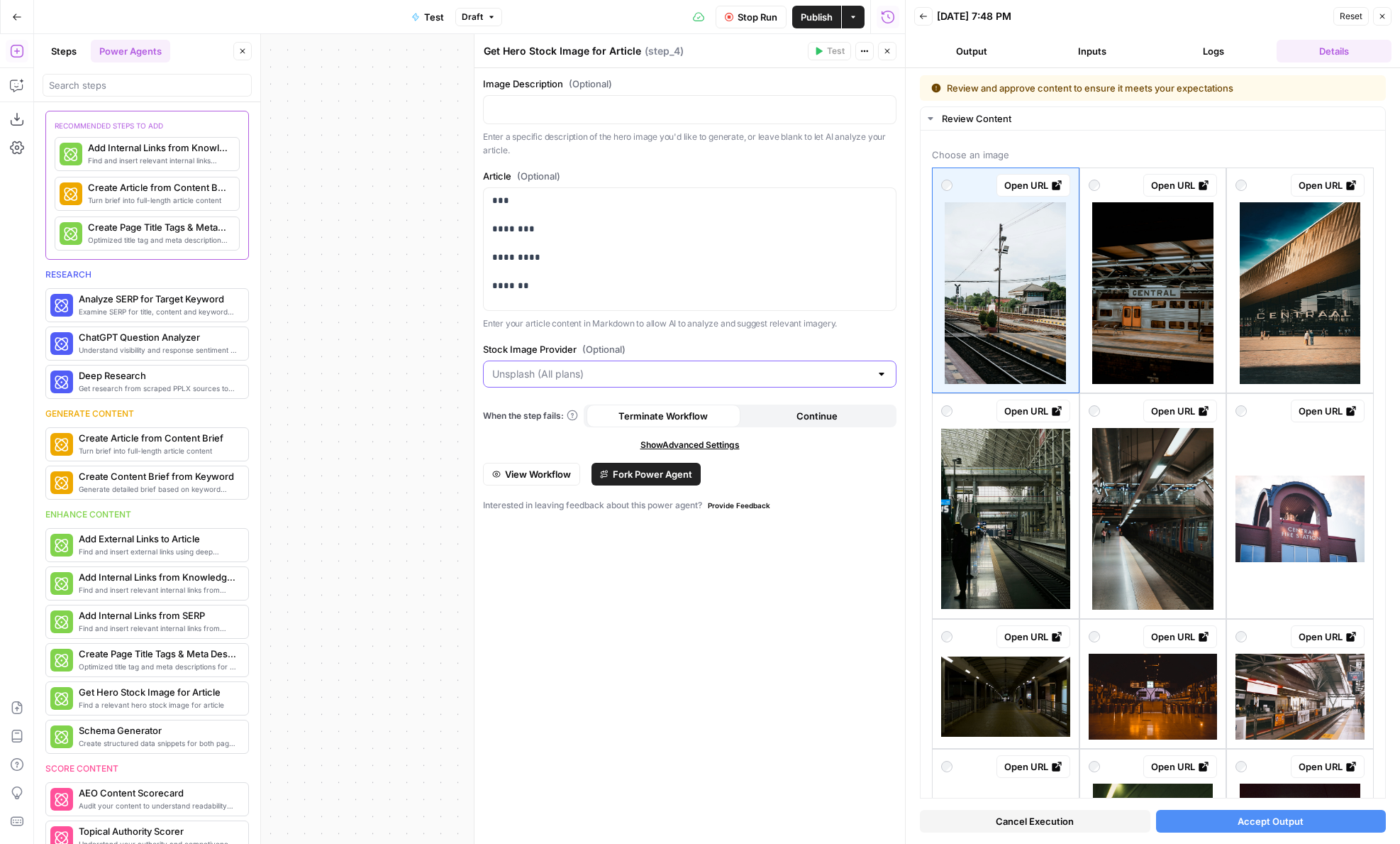
click at [654, 373] on input "Stock Image Provider (Optional)" at bounding box center [681, 374] width 378 height 14
click at [647, 403] on span "Getty (Scale plan only)" at bounding box center [687, 409] width 384 height 14
type input "Getty (Scale plan only)"
click at [640, 572] on div "**********" at bounding box center [689, 456] width 430 height 776
click at [986, 819] on button "Cancel Execution" at bounding box center [1035, 821] width 231 height 23
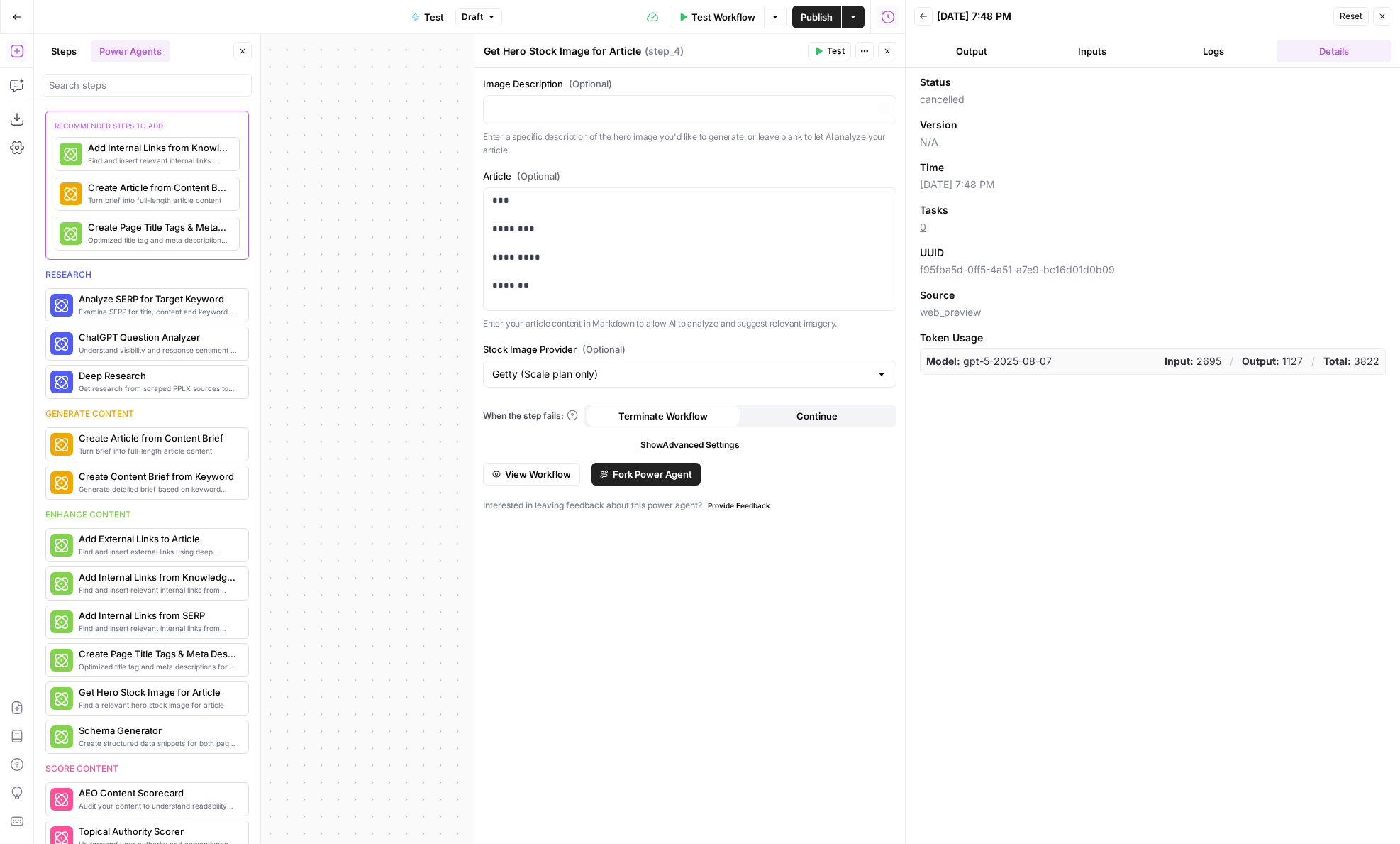
click at [827, 50] on span "Test" at bounding box center [836, 51] width 17 height 13
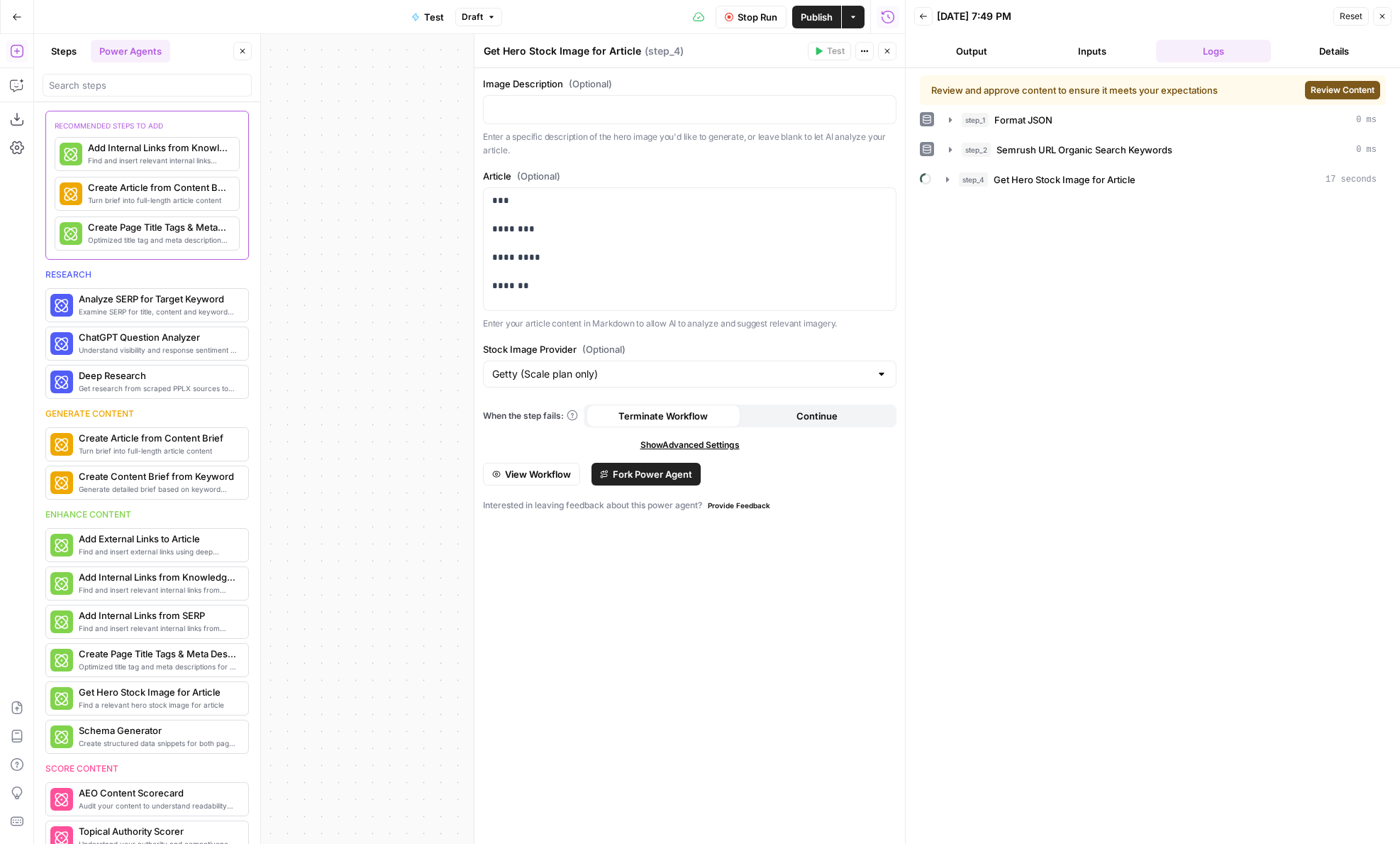
click at [1334, 94] on span "Review Content" at bounding box center [1343, 90] width 64 height 13
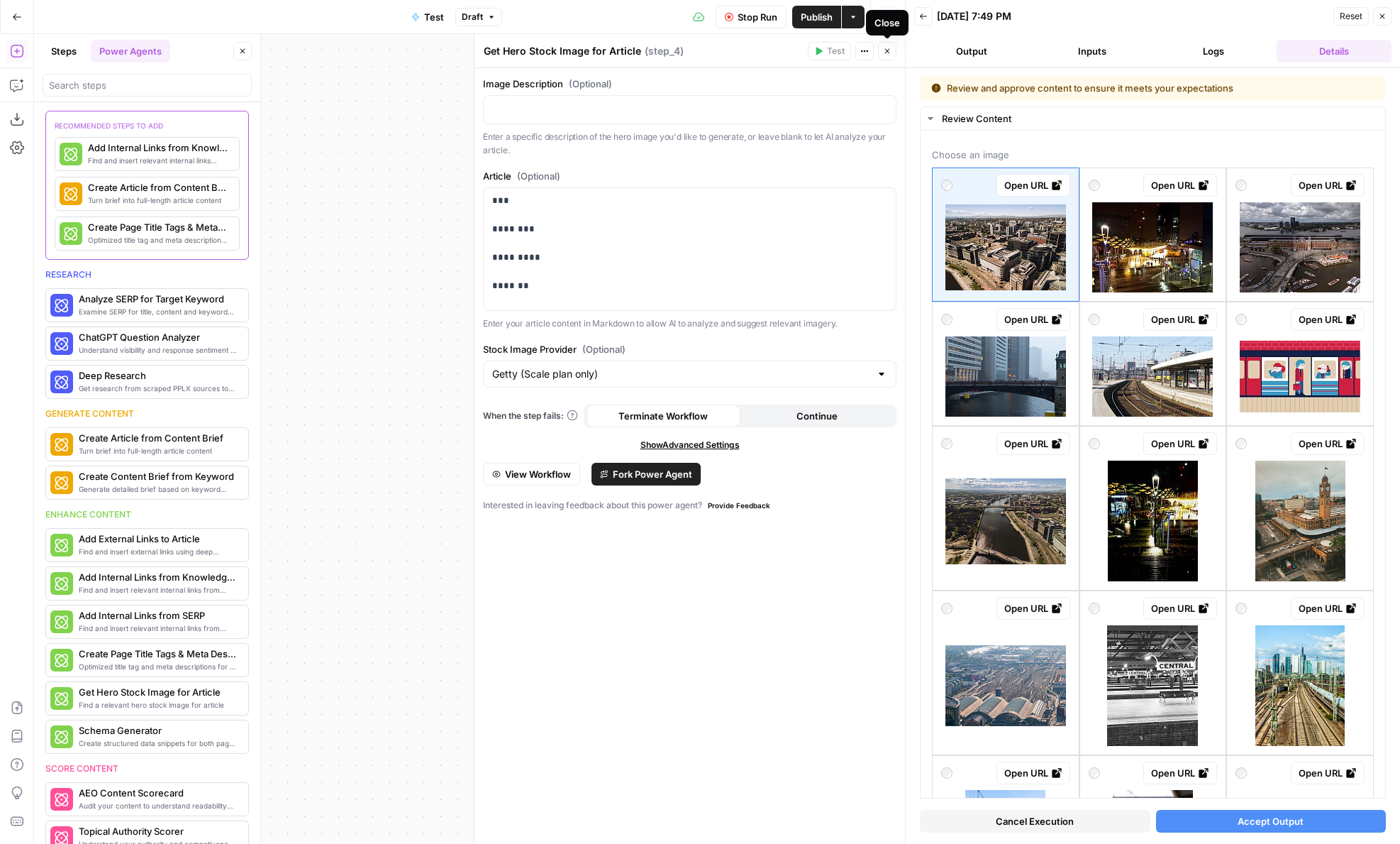
click at [887, 51] on icon "button" at bounding box center [887, 51] width 5 height 5
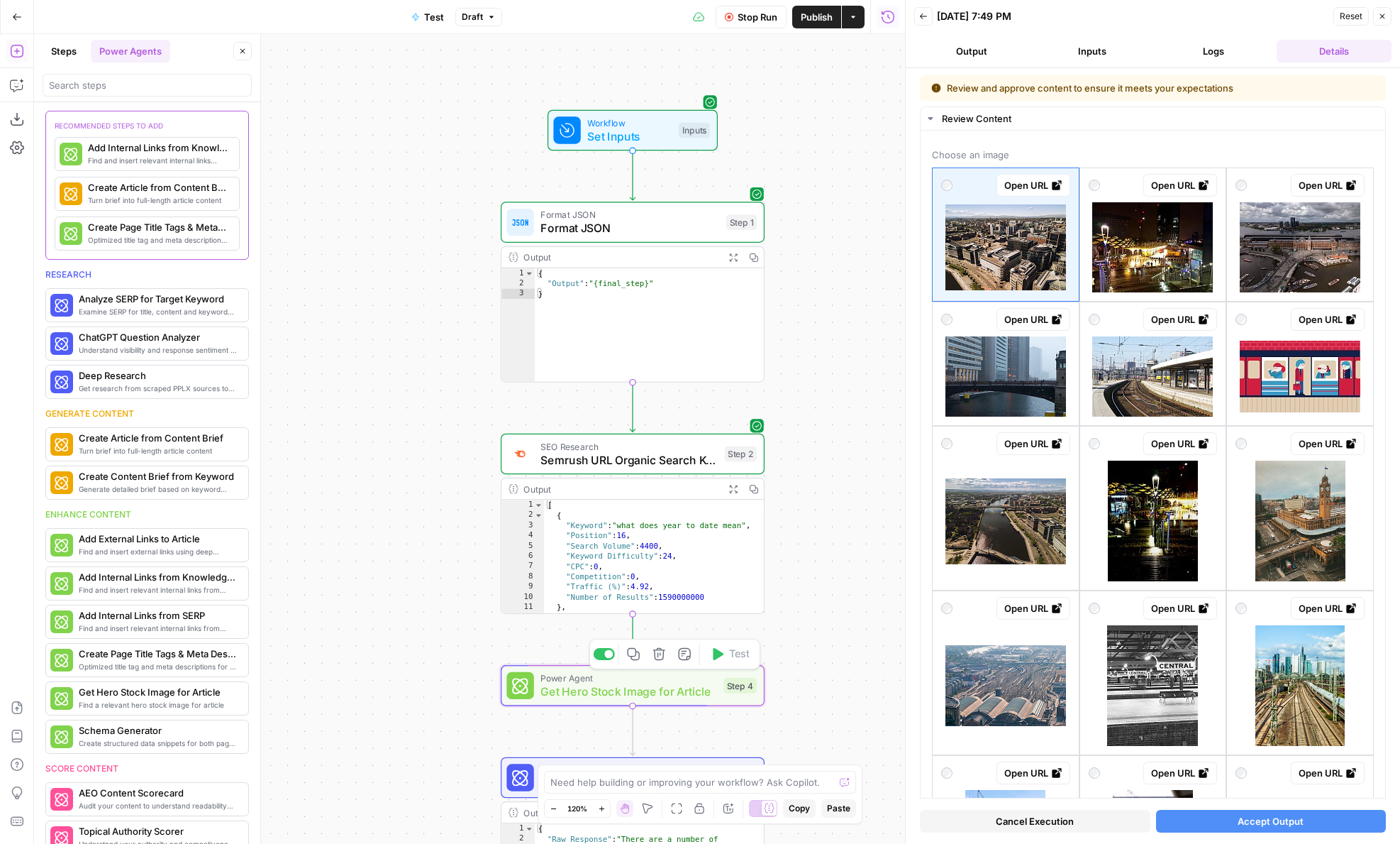
click at [541, 695] on span "Get Hero Stock Image for Article" at bounding box center [628, 690] width 176 height 17
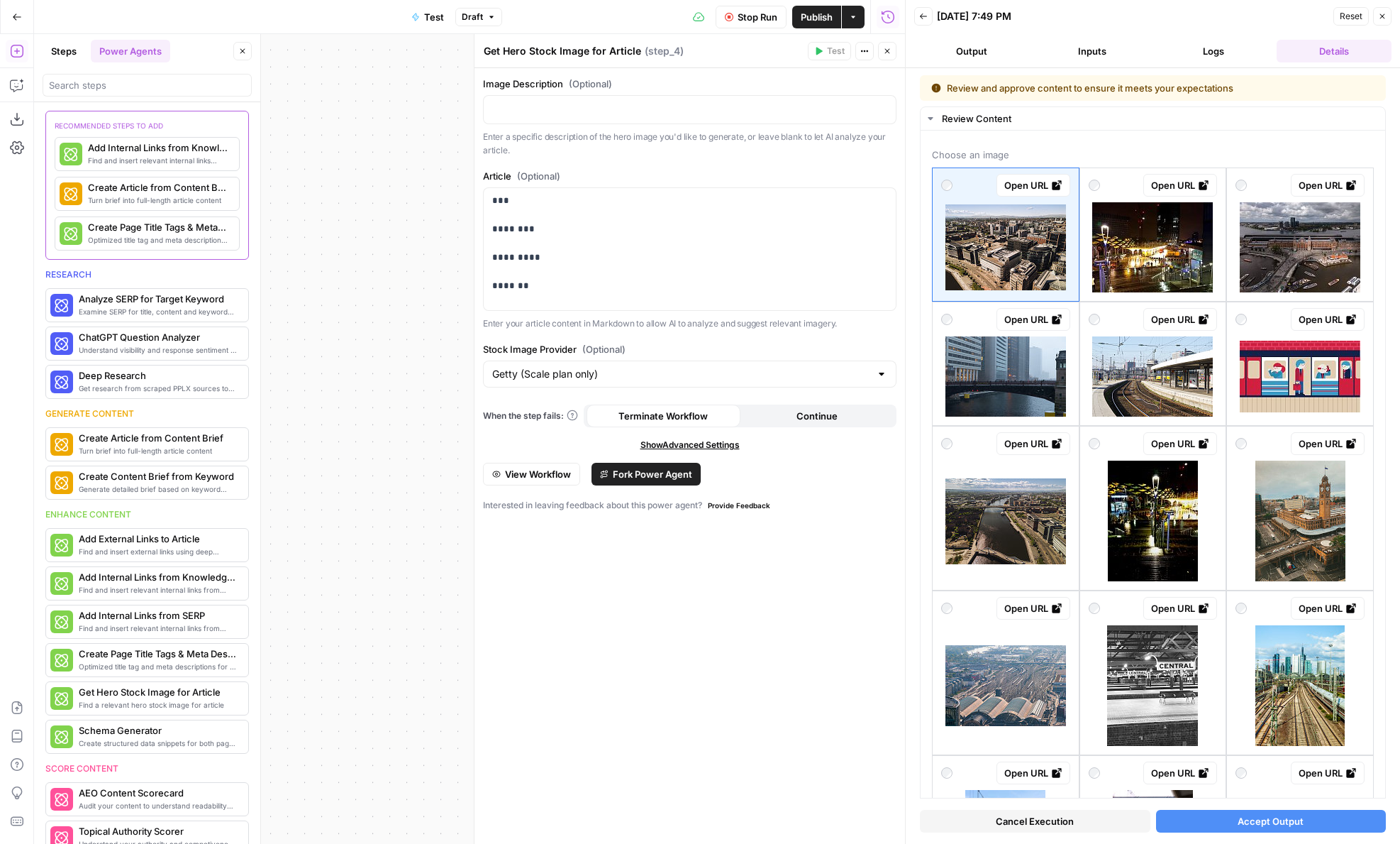
click at [539, 483] on button "View Workflow" at bounding box center [531, 473] width 97 height 23
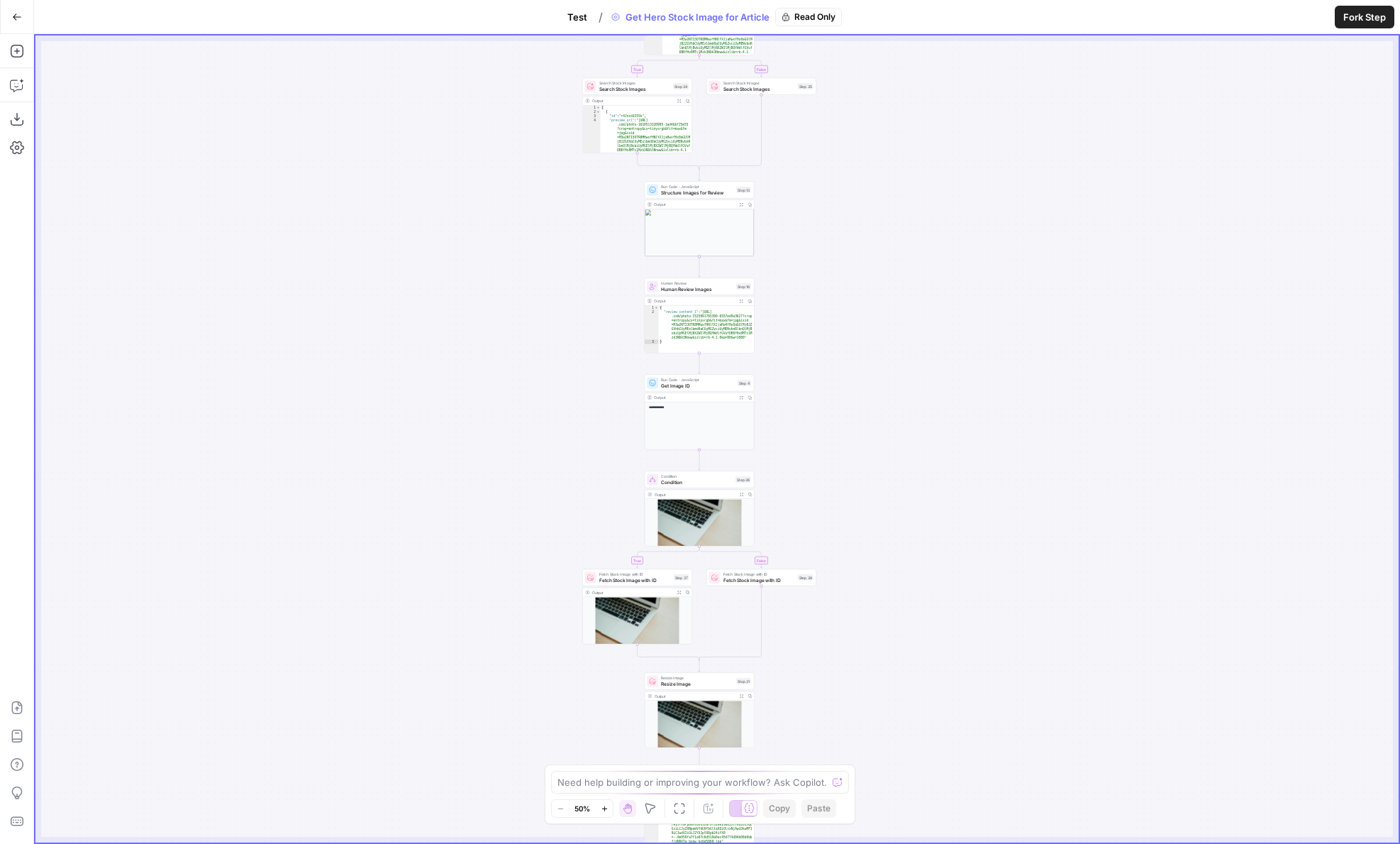
drag, startPoint x: 981, startPoint y: 555, endPoint x: 941, endPoint y: 595, distance: 56.6
click at [941, 595] on div "**********" at bounding box center [717, 439] width 1364 height 807
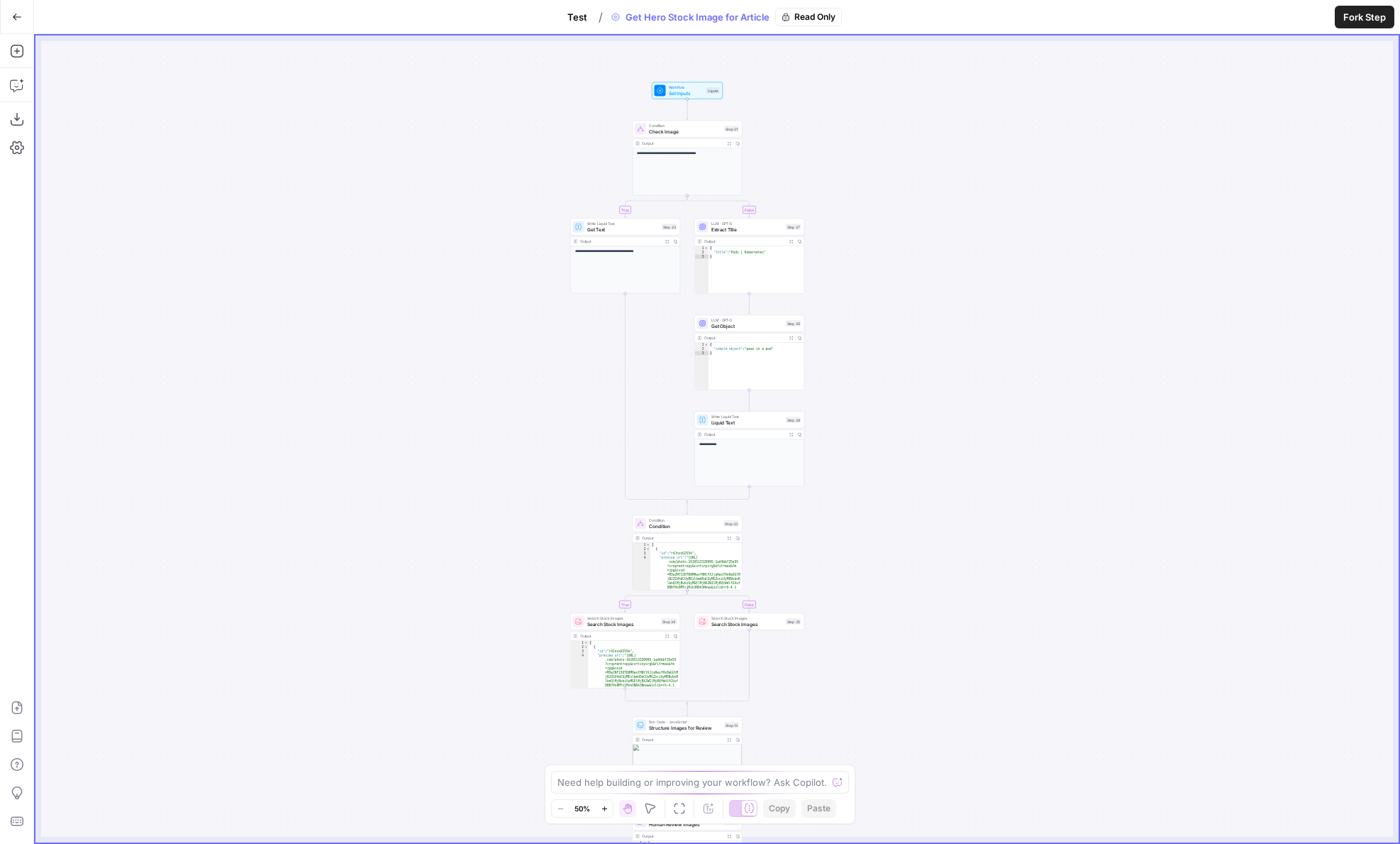
drag, startPoint x: 936, startPoint y: 343, endPoint x: 951, endPoint y: 623, distance: 280.4
click at [951, 623] on div "**********" at bounding box center [717, 439] width 1364 height 807
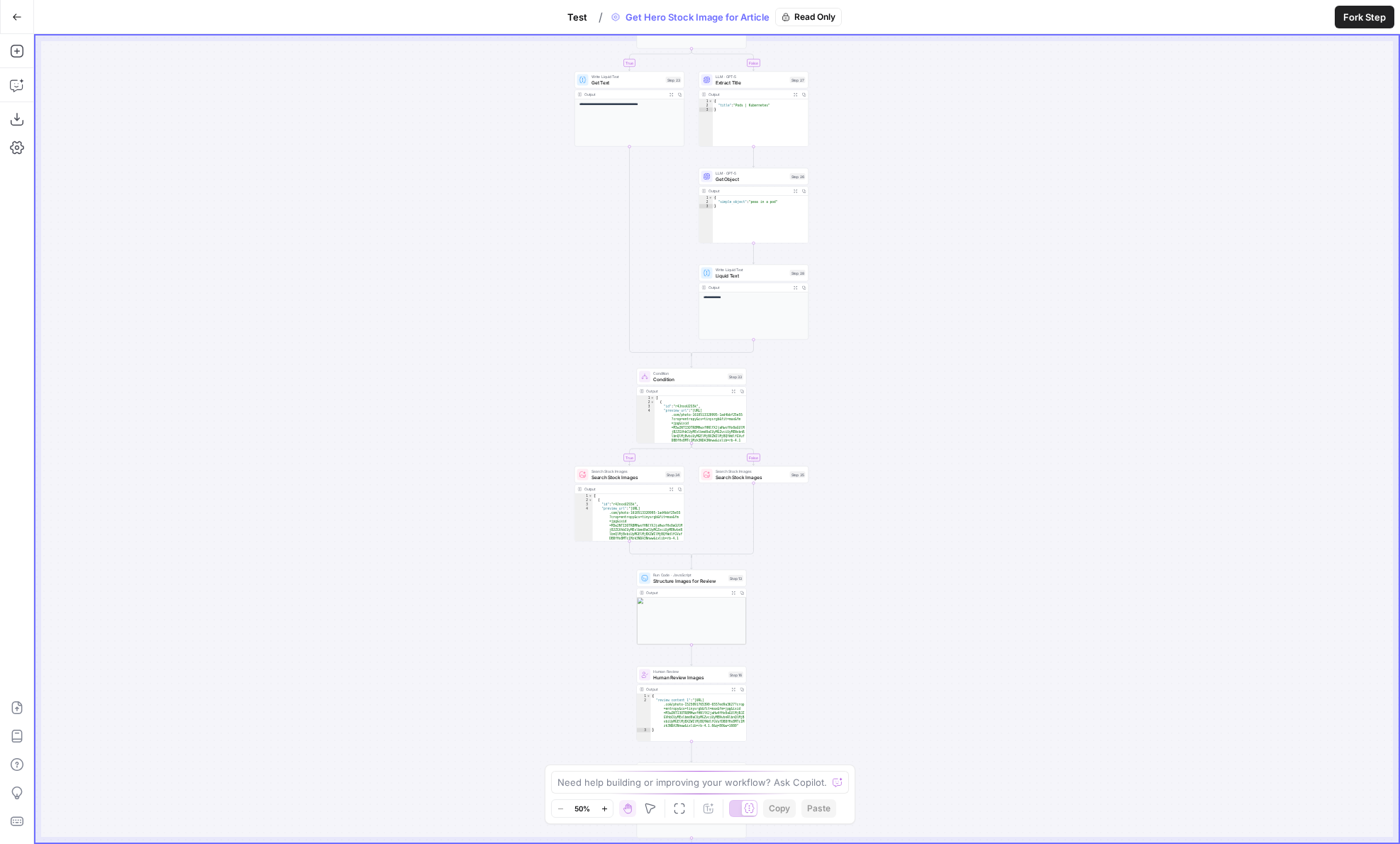
drag, startPoint x: 951, startPoint y: 622, endPoint x: 988, endPoint y: 84, distance: 539.3
click at [989, 84] on div "**********" at bounding box center [717, 439] width 1364 height 807
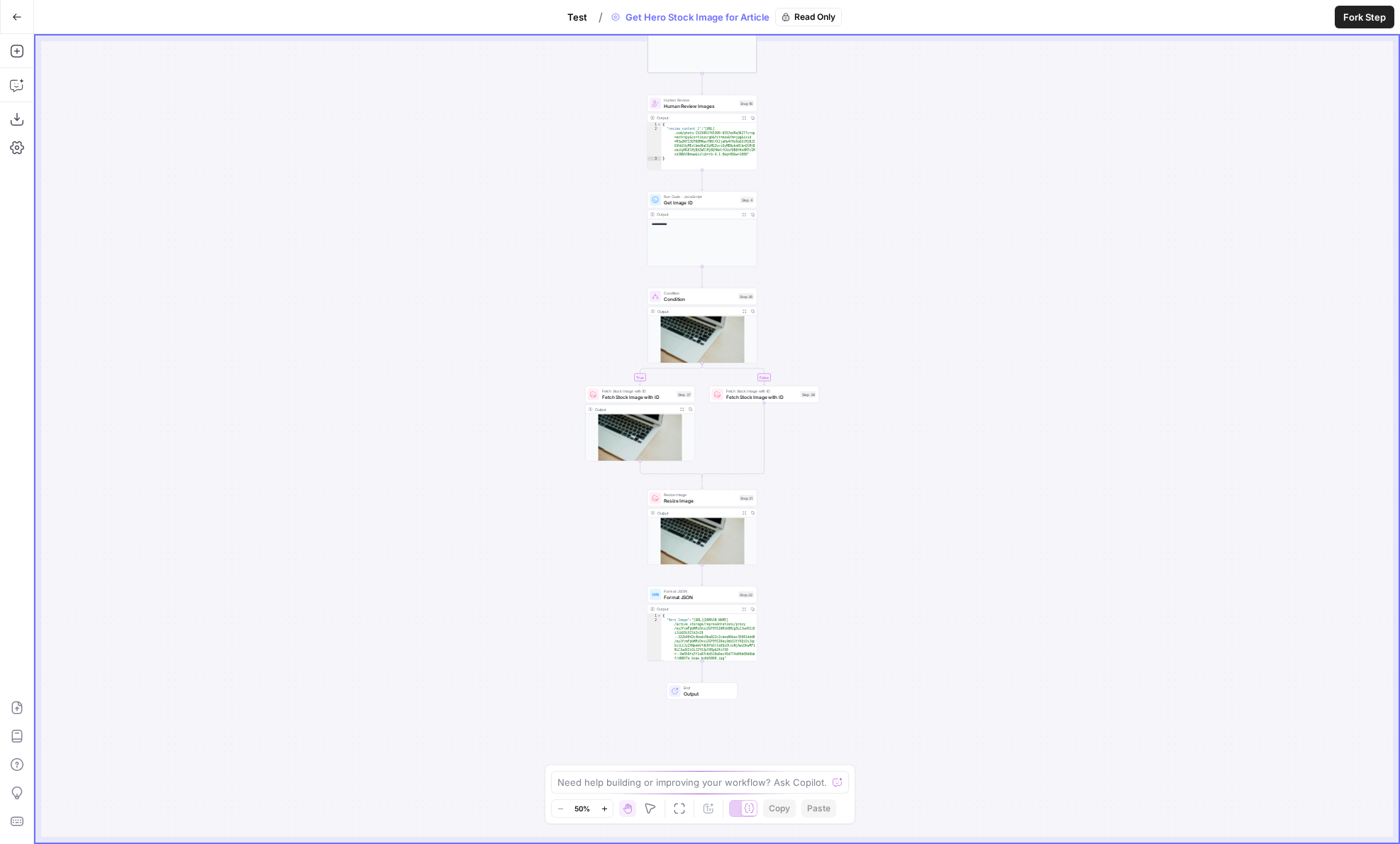
drag, startPoint x: 990, startPoint y: 569, endPoint x: 961, endPoint y: 364, distance: 207.0
click at [962, 364] on div "**********" at bounding box center [717, 439] width 1364 height 807
click at [577, 20] on span "Test" at bounding box center [577, 17] width 20 height 14
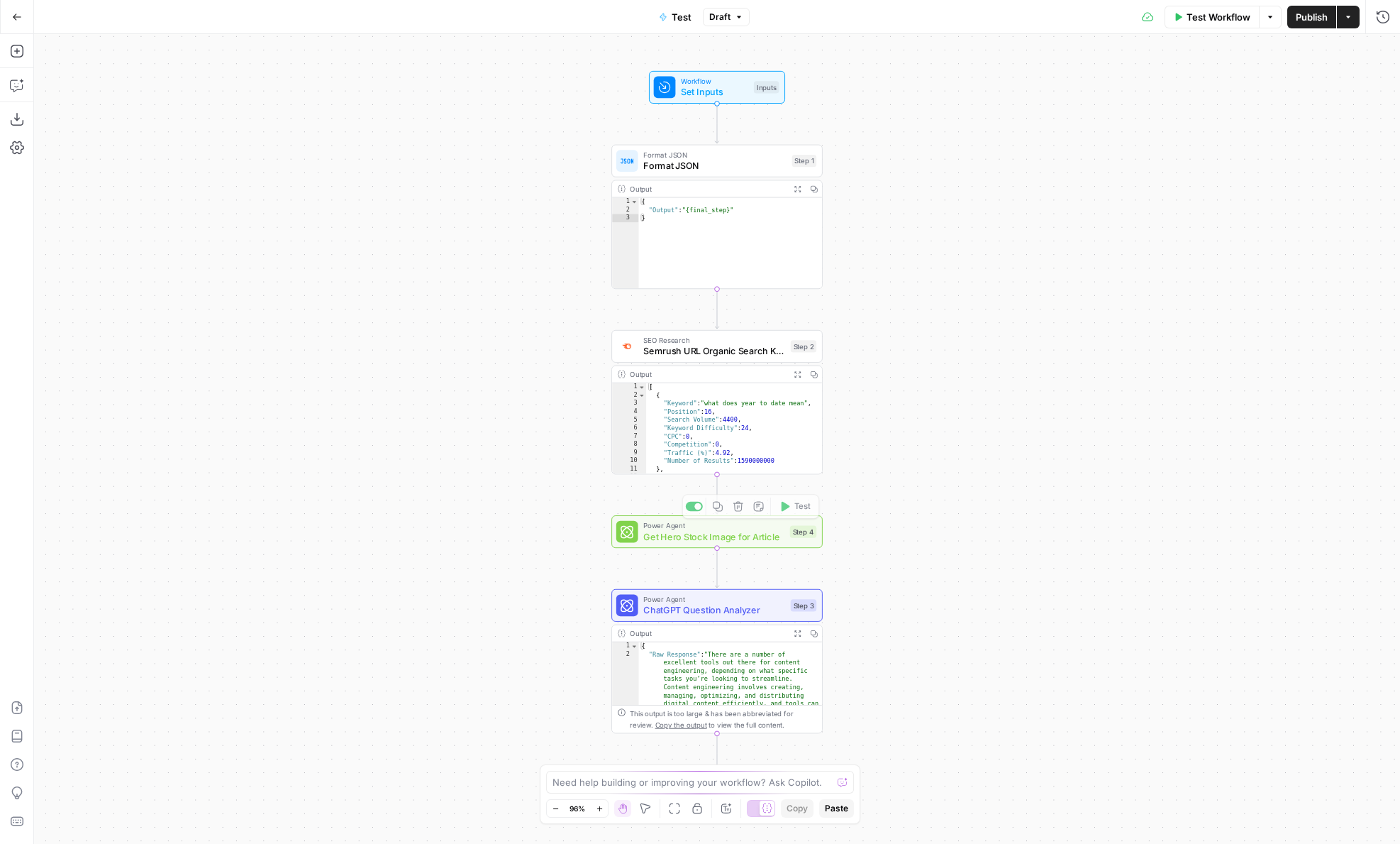
click at [658, 548] on div "Workflow Set Inputs Inputs Format JSON Format JSON Step 1 Output Expand Output …" at bounding box center [717, 439] width 1367 height 810
click at [705, 532] on span "Get Hero Stock Image for Article" at bounding box center [714, 536] width 141 height 14
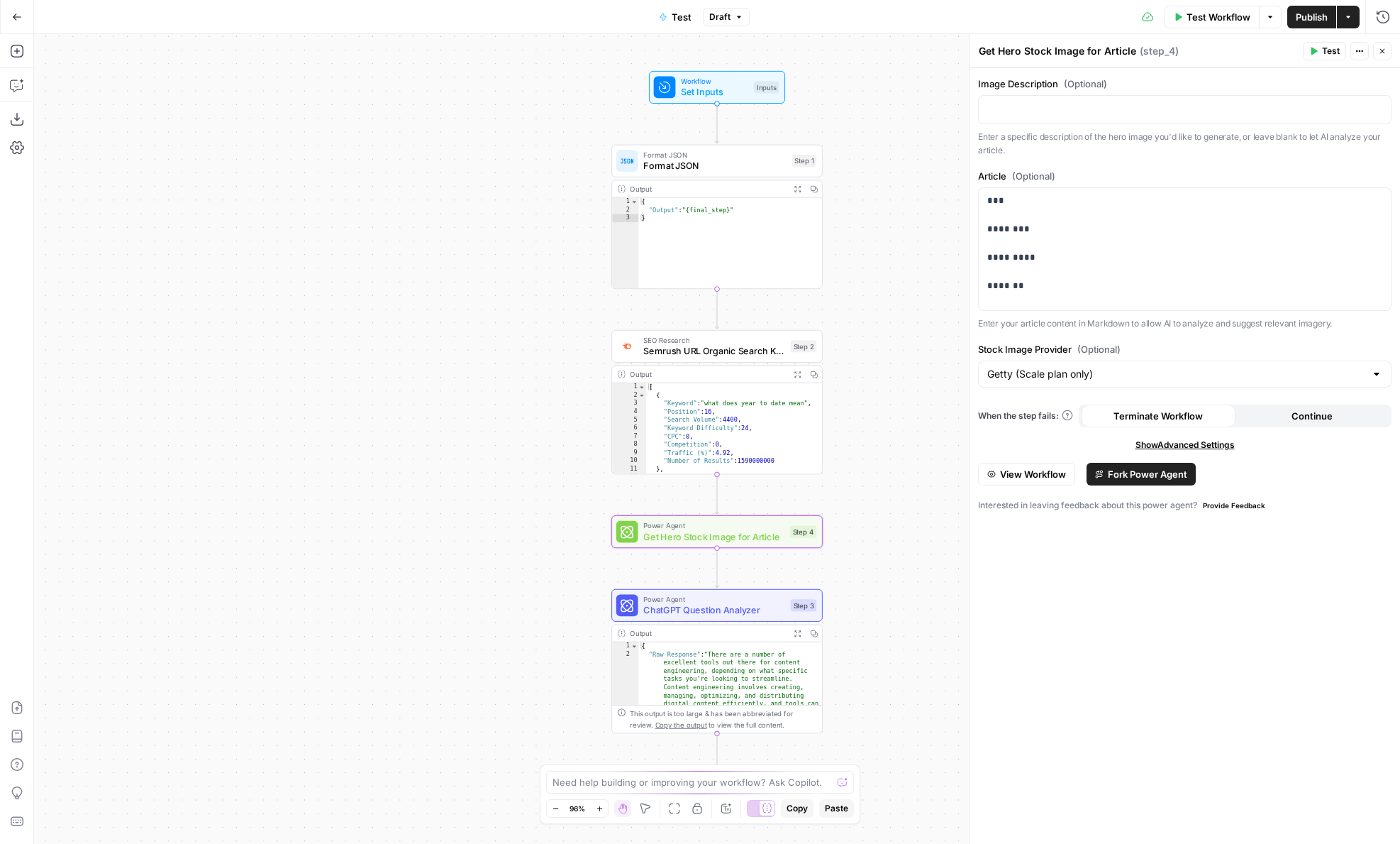
click at [1123, 474] on span "Fork Power Agent" at bounding box center [1147, 473] width 79 height 14
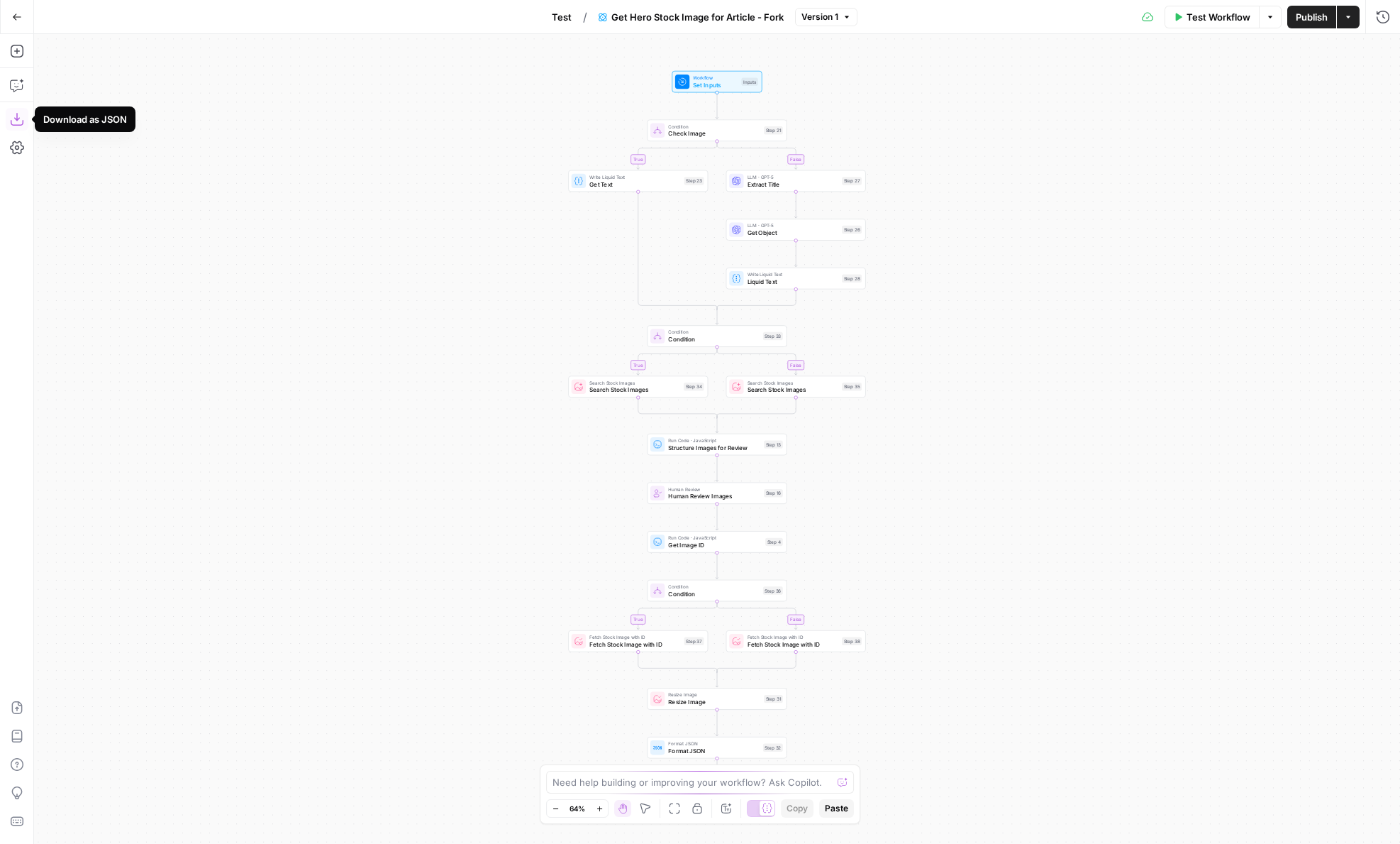
click at [14, 119] on icon "button" at bounding box center [17, 119] width 14 height 14
click at [12, 14] on icon "button" at bounding box center [17, 17] width 10 height 10
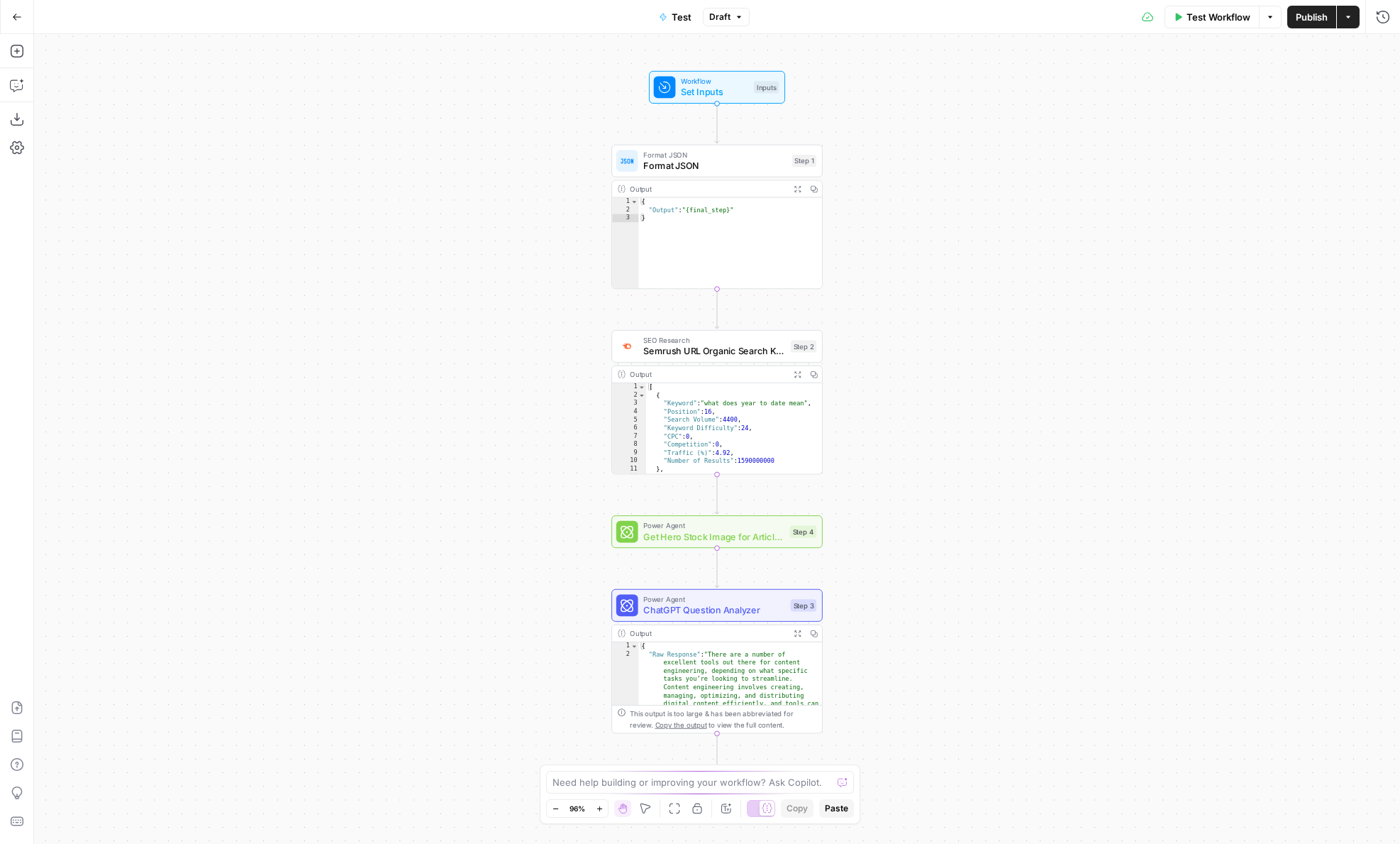
drag, startPoint x: 547, startPoint y: 222, endPoint x: 480, endPoint y: 245, distance: 70.8
click at [480, 245] on div "Workflow Set Inputs Inputs Format JSON Format JSON Step 1 Output Expand Output …" at bounding box center [717, 439] width 1367 height 810
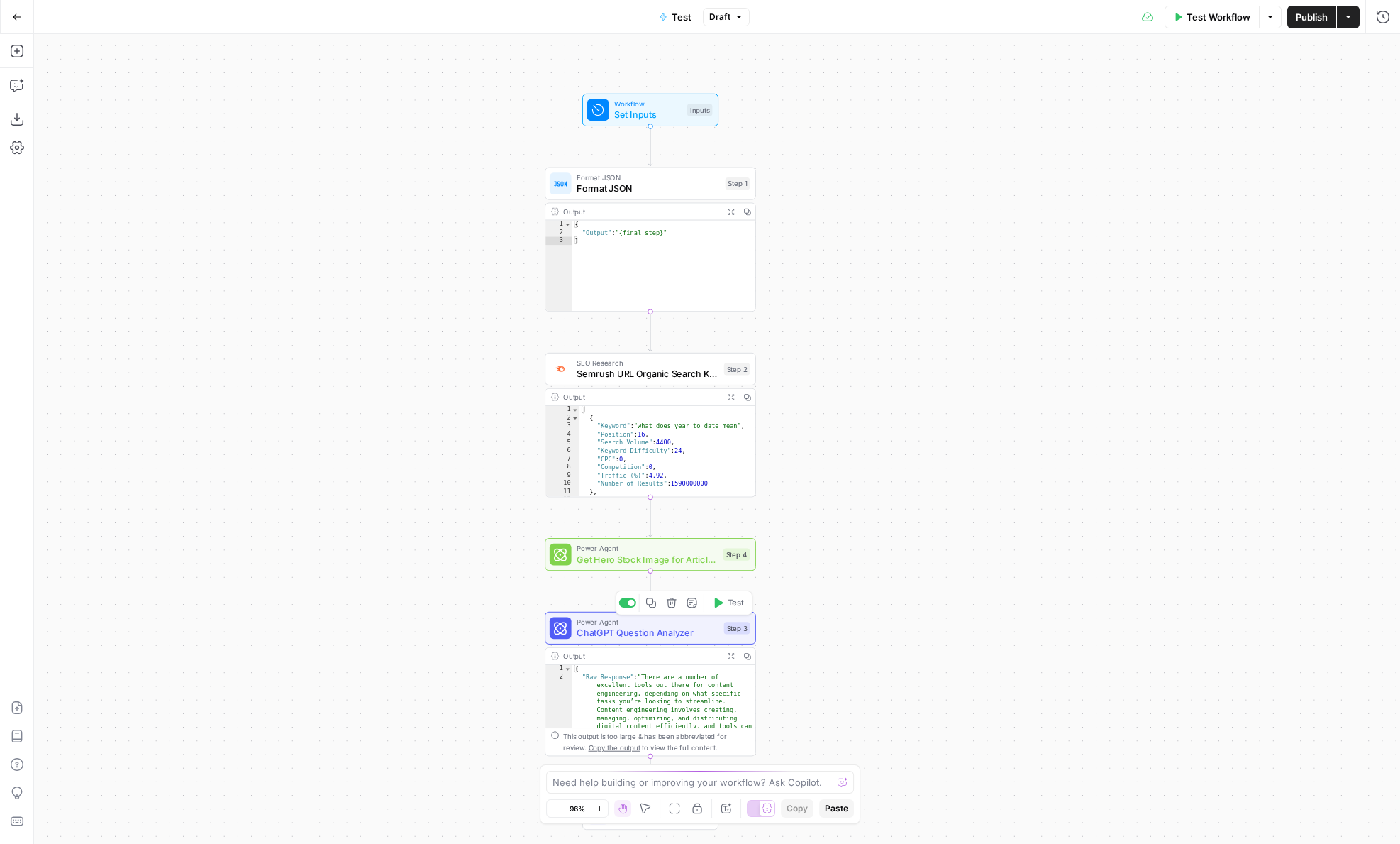
click at [624, 628] on span "ChatGPT Question Analyzer" at bounding box center [647, 632] width 142 height 14
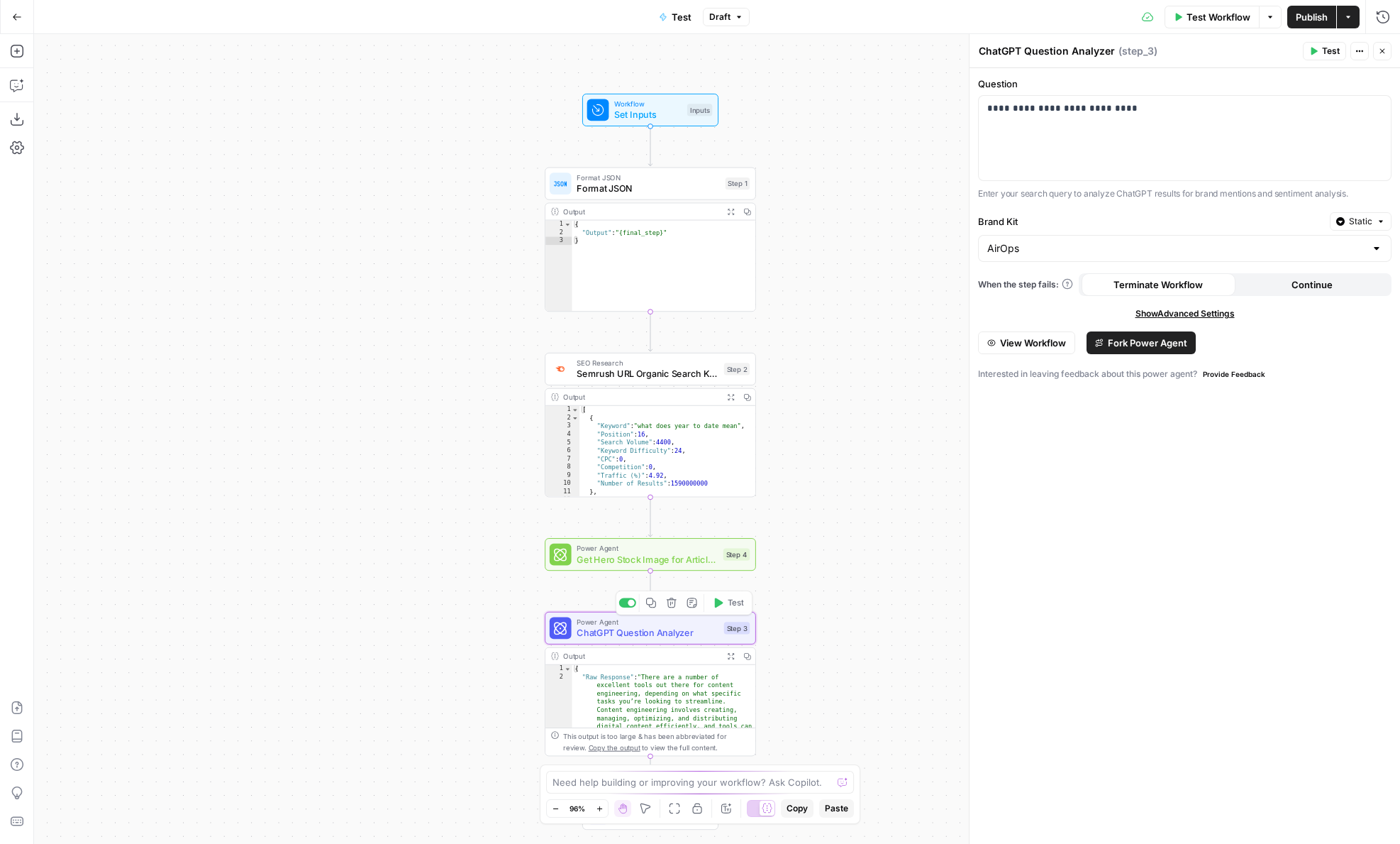
click at [732, 658] on icon "button" at bounding box center [731, 655] width 8 height 8
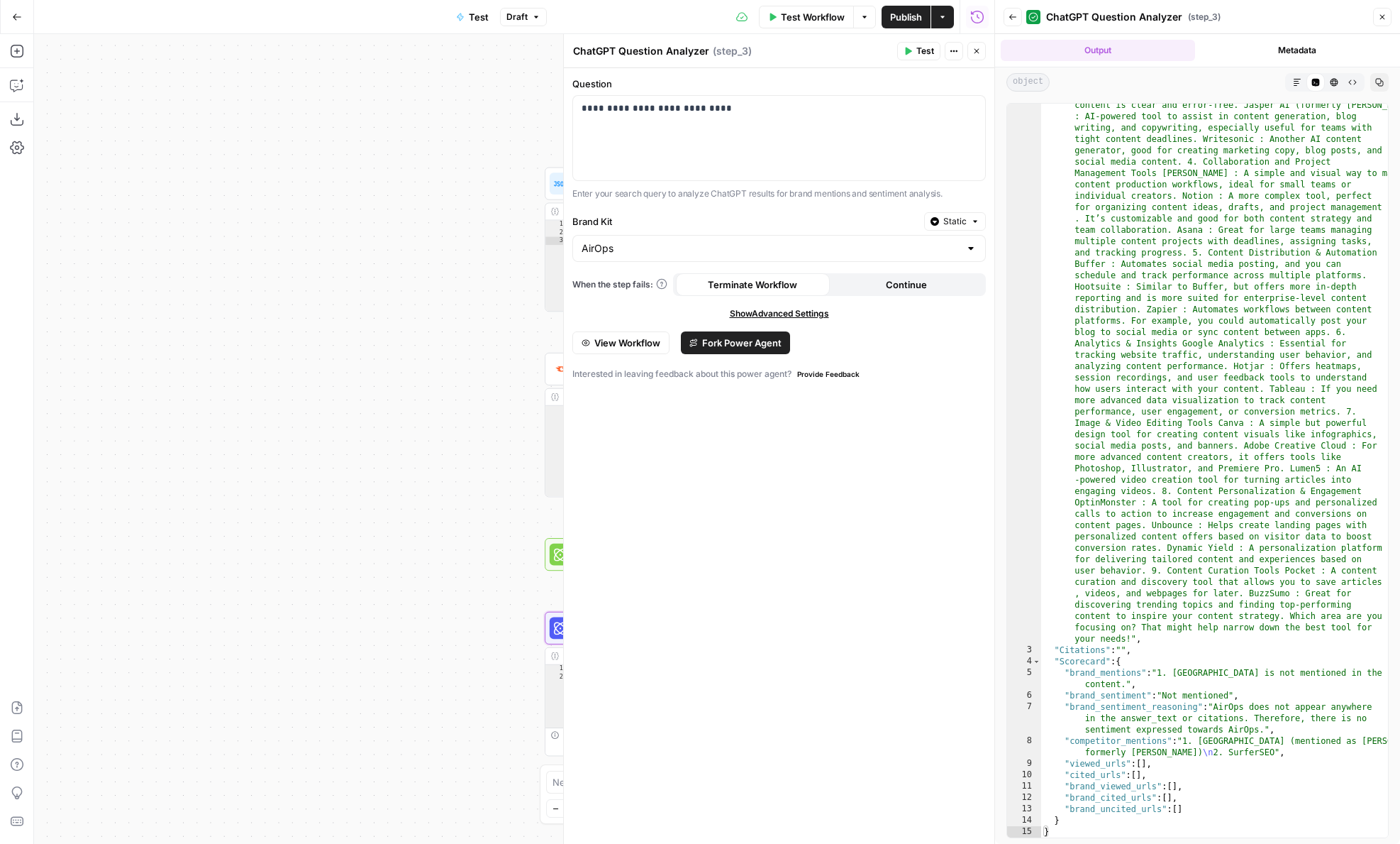
scroll to position [299, 0]
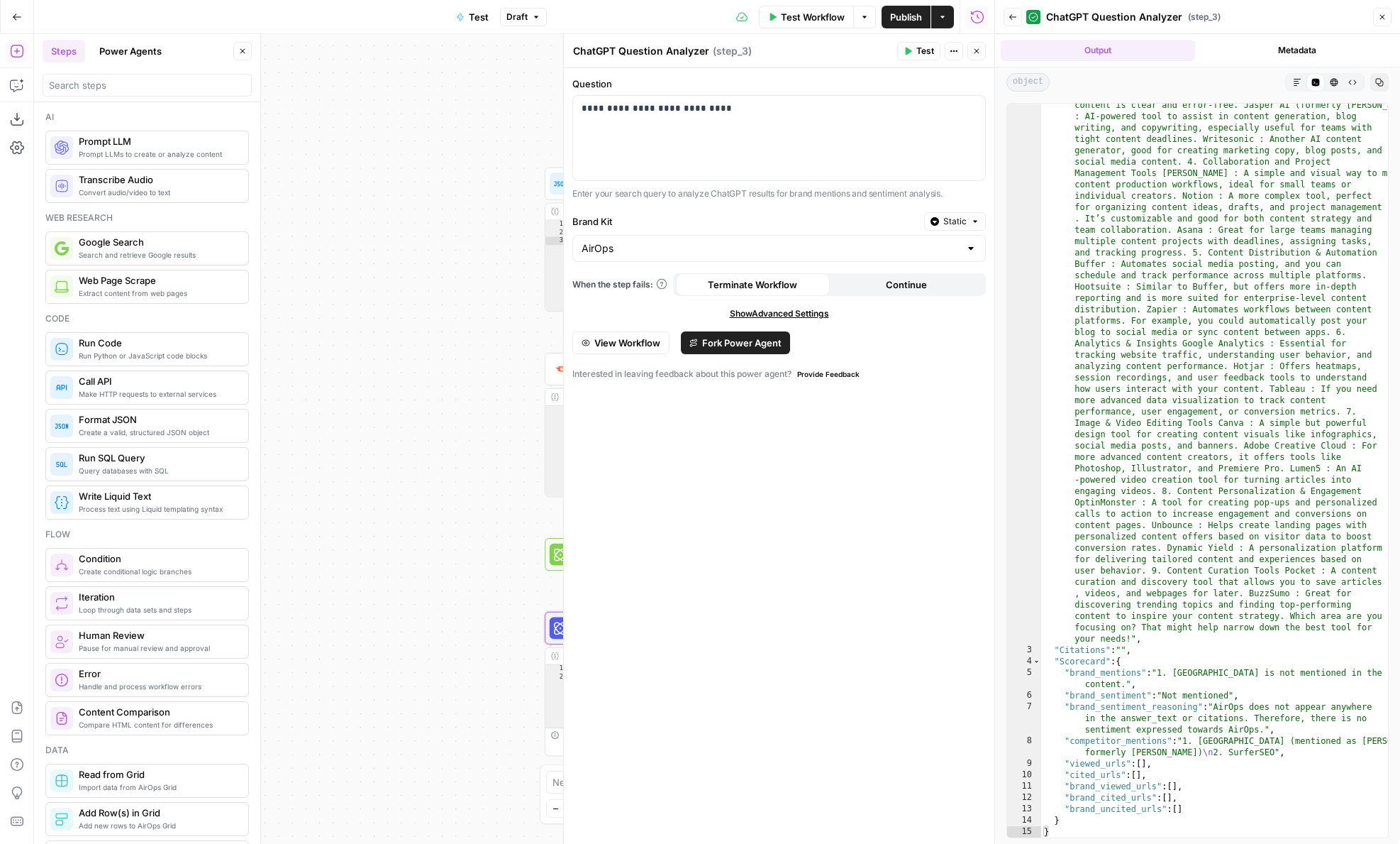
click at [129, 45] on button "Power Agents" at bounding box center [130, 51] width 79 height 23
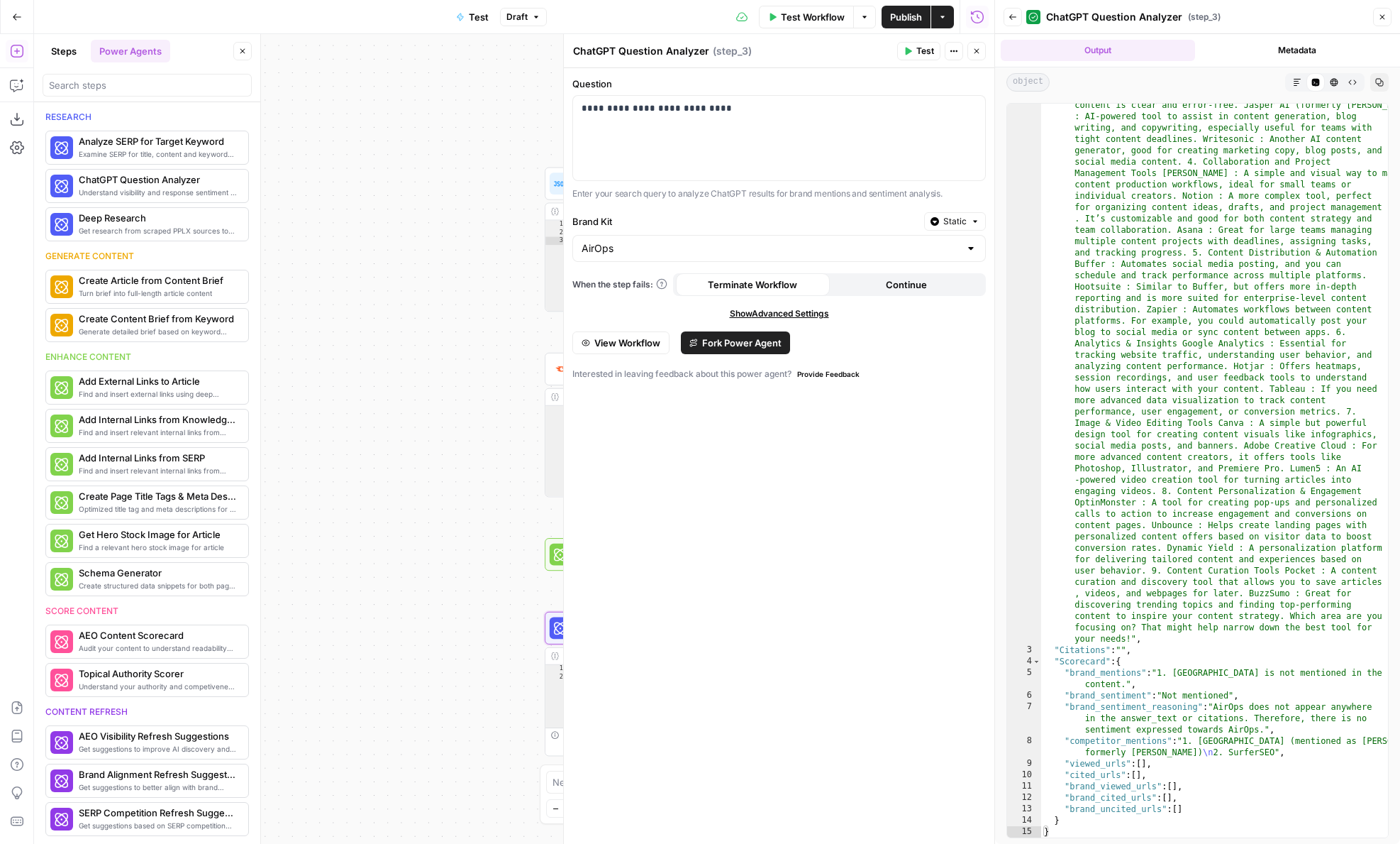
click at [286, 197] on div "Workflow Set Inputs Inputs Format JSON Format JSON Step 1 Output Expand Output …" at bounding box center [514, 439] width 960 height 810
click at [974, 53] on icon "button" at bounding box center [977, 51] width 9 height 9
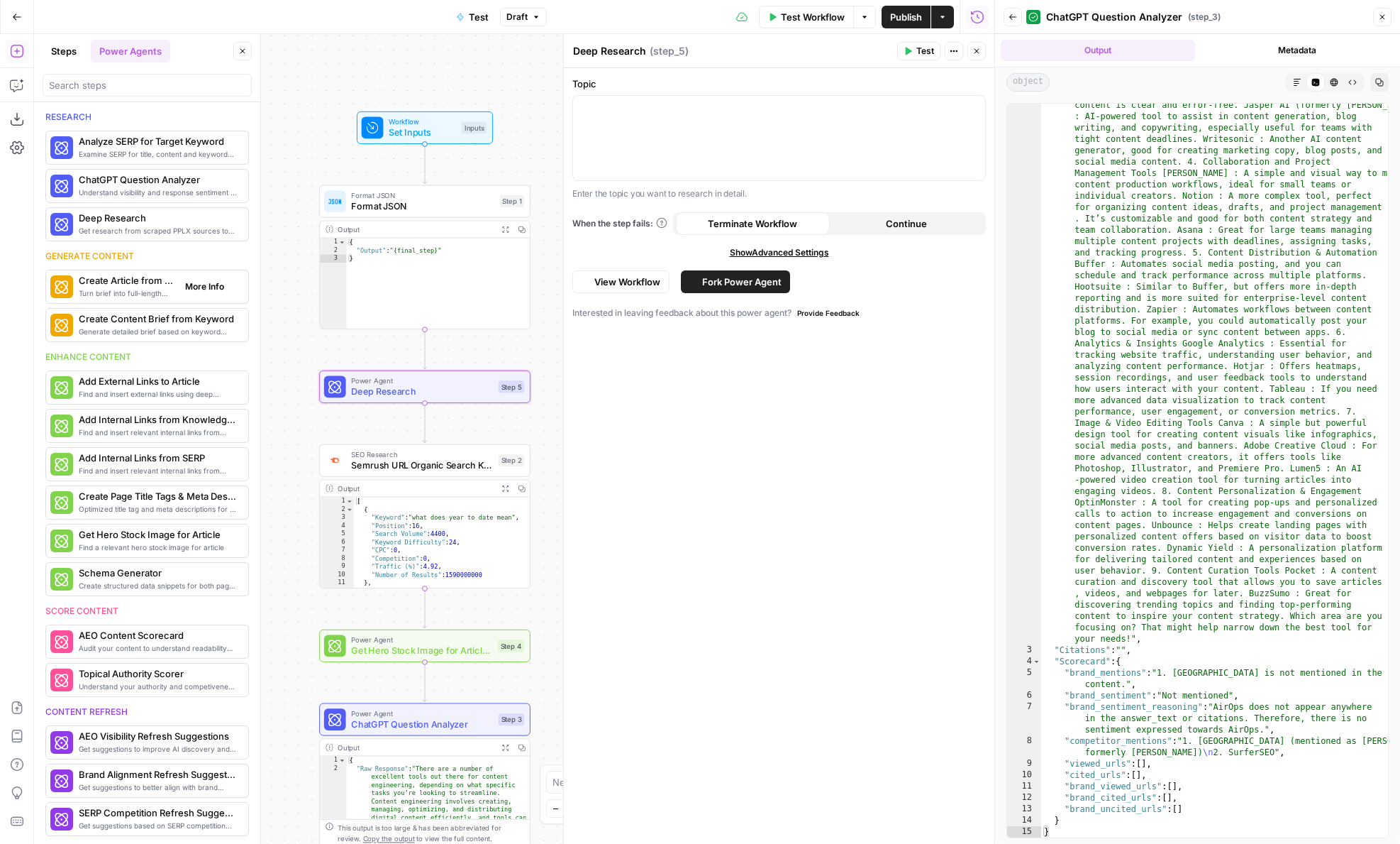
drag, startPoint x: 245, startPoint y: 290, endPoint x: 189, endPoint y: 291, distance: 56.0
click at [189, 291] on body "AirOps Builders New Home Browse Insights Opportunities Your Data Flightpath Rec…" at bounding box center [700, 422] width 1400 height 844
click at [976, 55] on icon "button" at bounding box center [977, 51] width 9 height 9
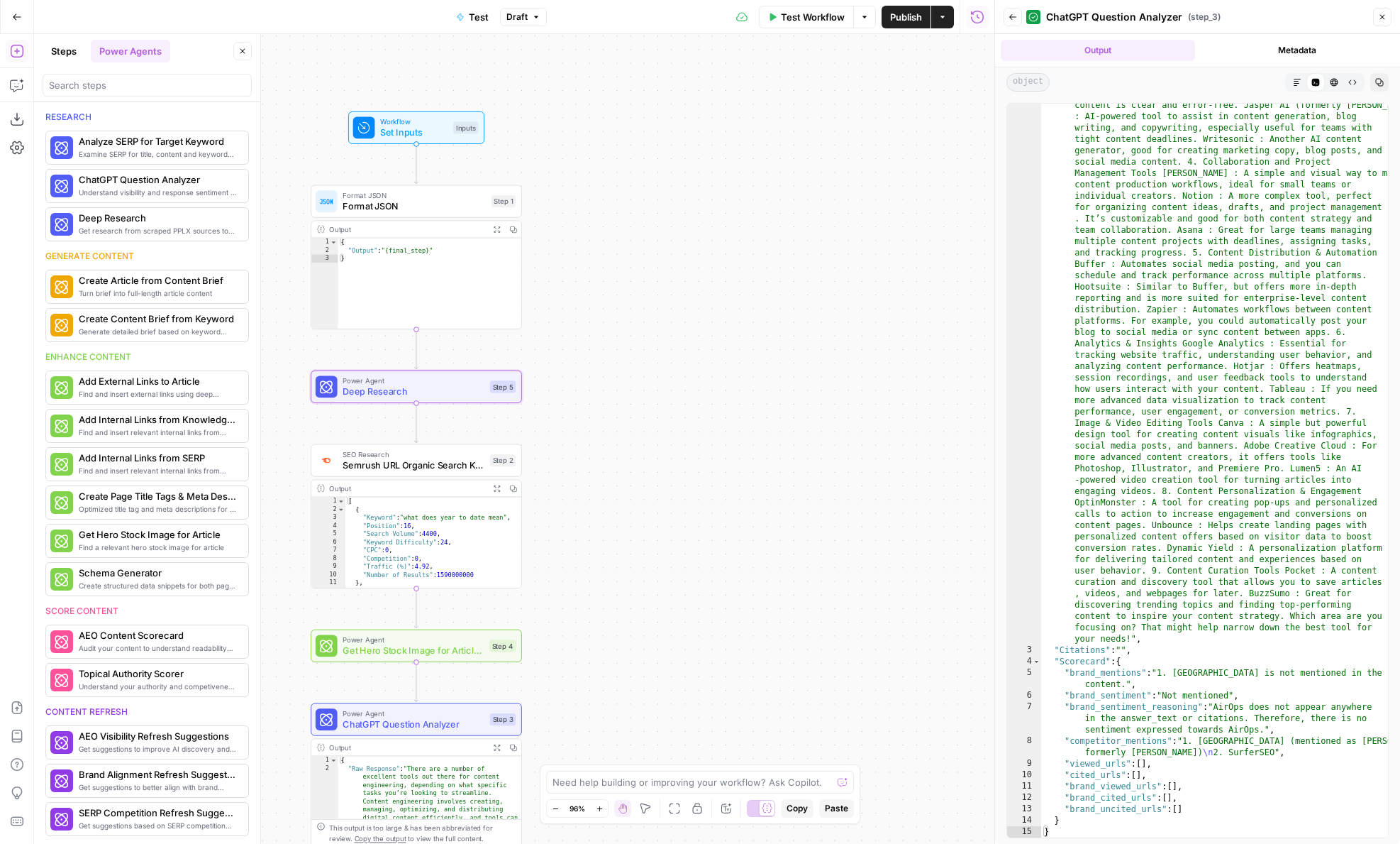
drag, startPoint x: 685, startPoint y: 337, endPoint x: 846, endPoint y: 337, distance: 161.0
click at [845, 337] on div "Workflow Set Inputs Inputs Format JSON Format JSON Step 1 Output Expand Output …" at bounding box center [514, 439] width 960 height 810
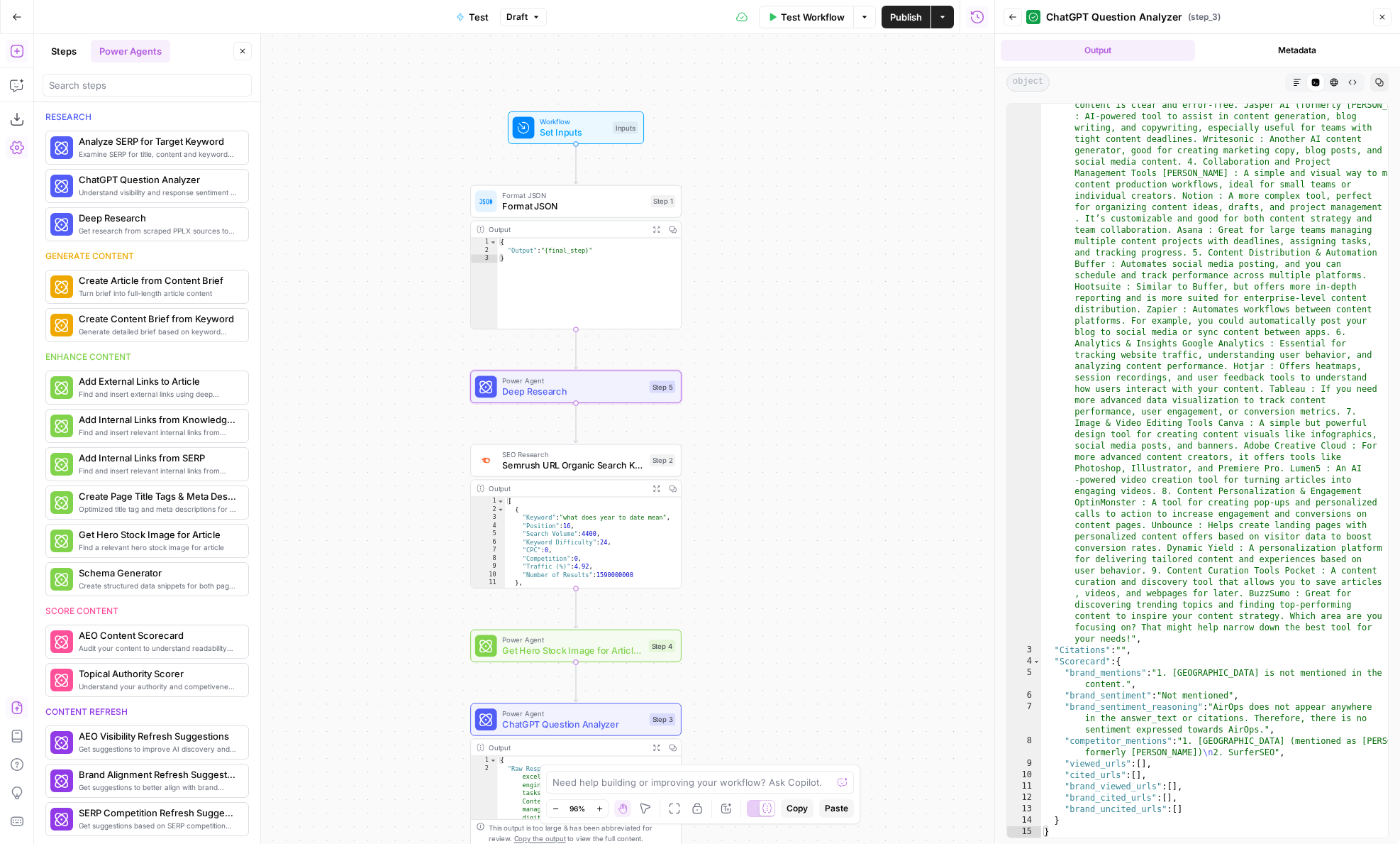
click at [13, 711] on icon "button" at bounding box center [17, 707] width 14 height 14
click at [636, 188] on button "Import" at bounding box center [650, 181] width 50 height 25
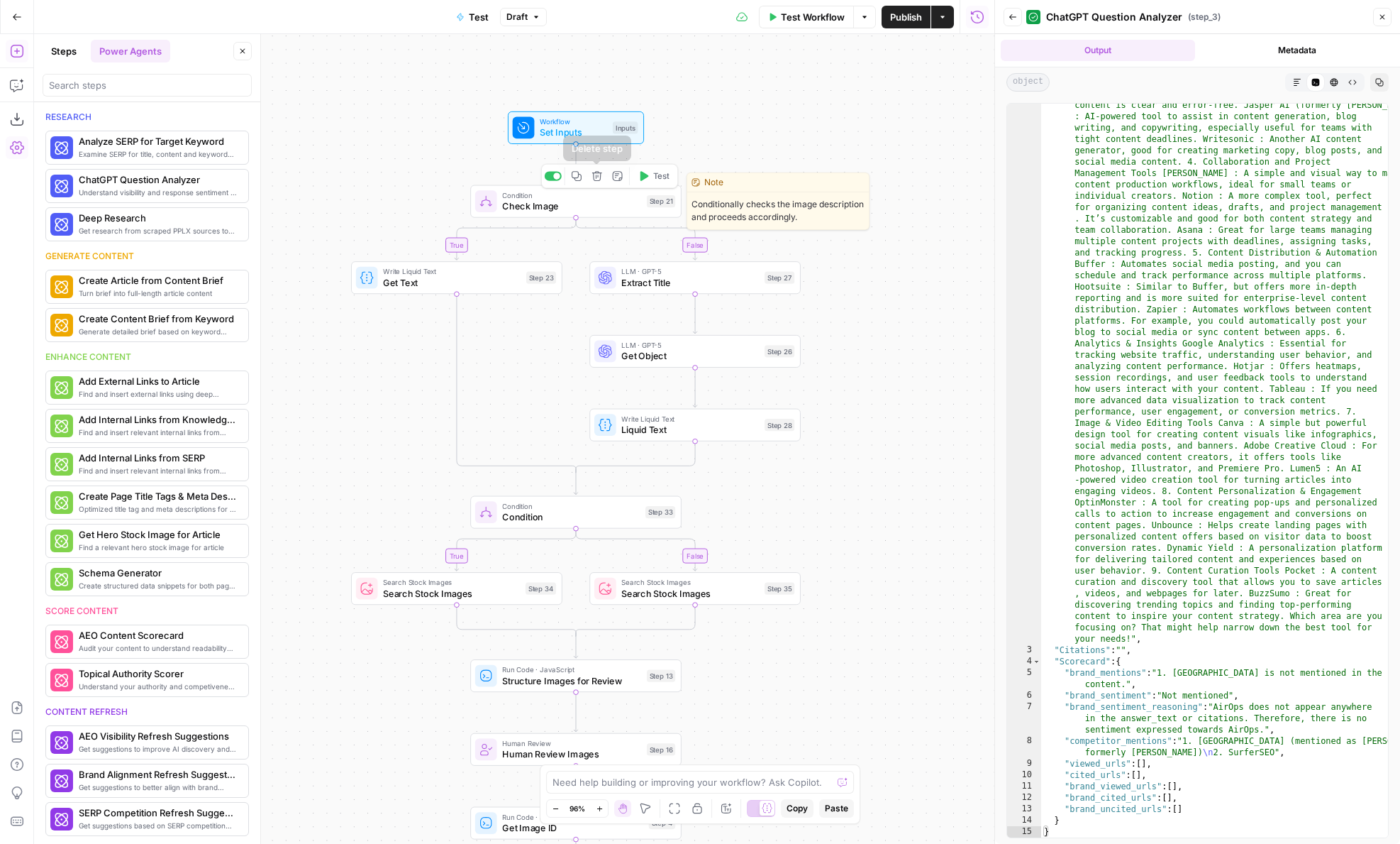
click at [539, 204] on span "Check Image" at bounding box center [572, 206] width 139 height 14
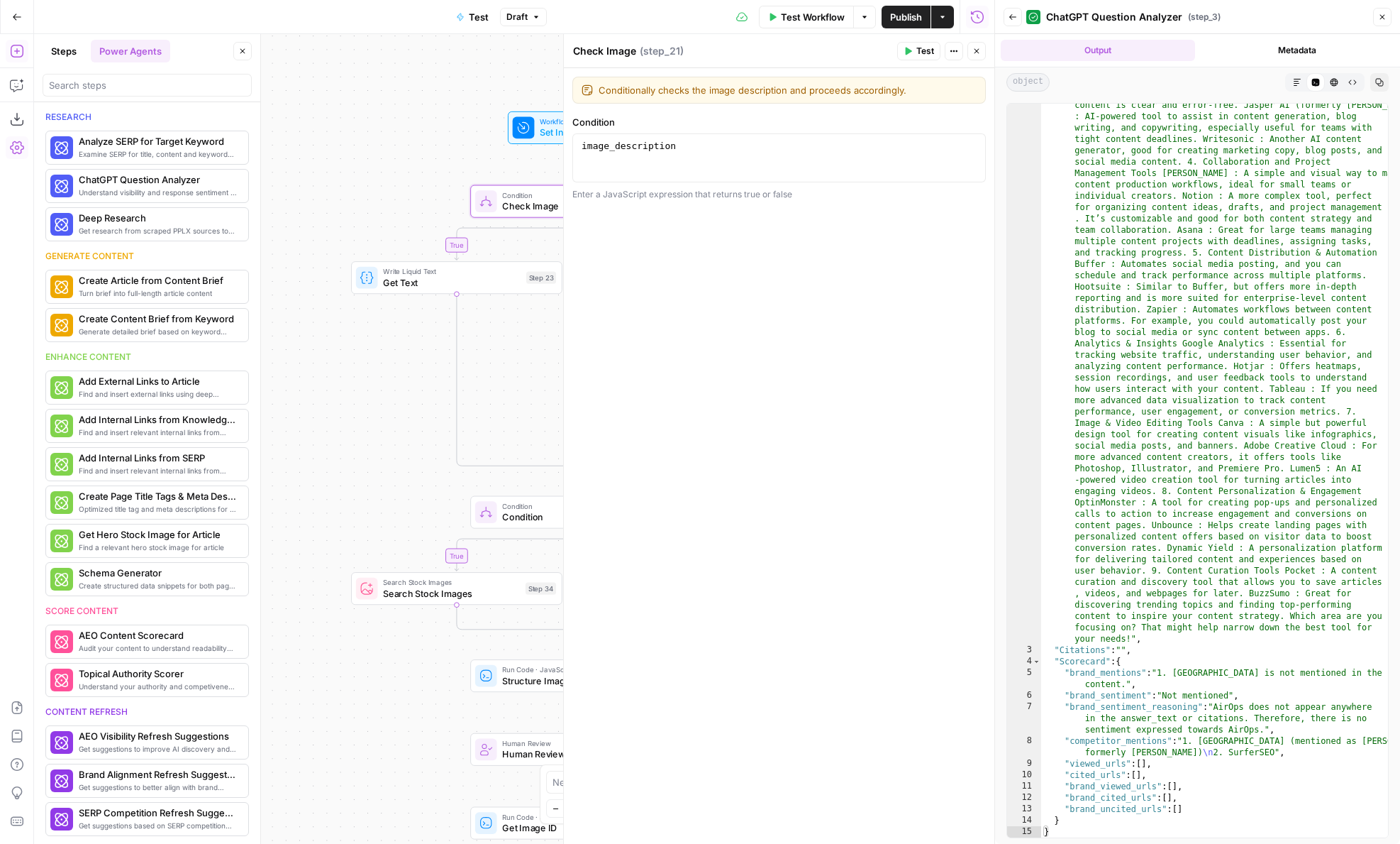
click at [975, 55] on icon "button" at bounding box center [977, 51] width 9 height 9
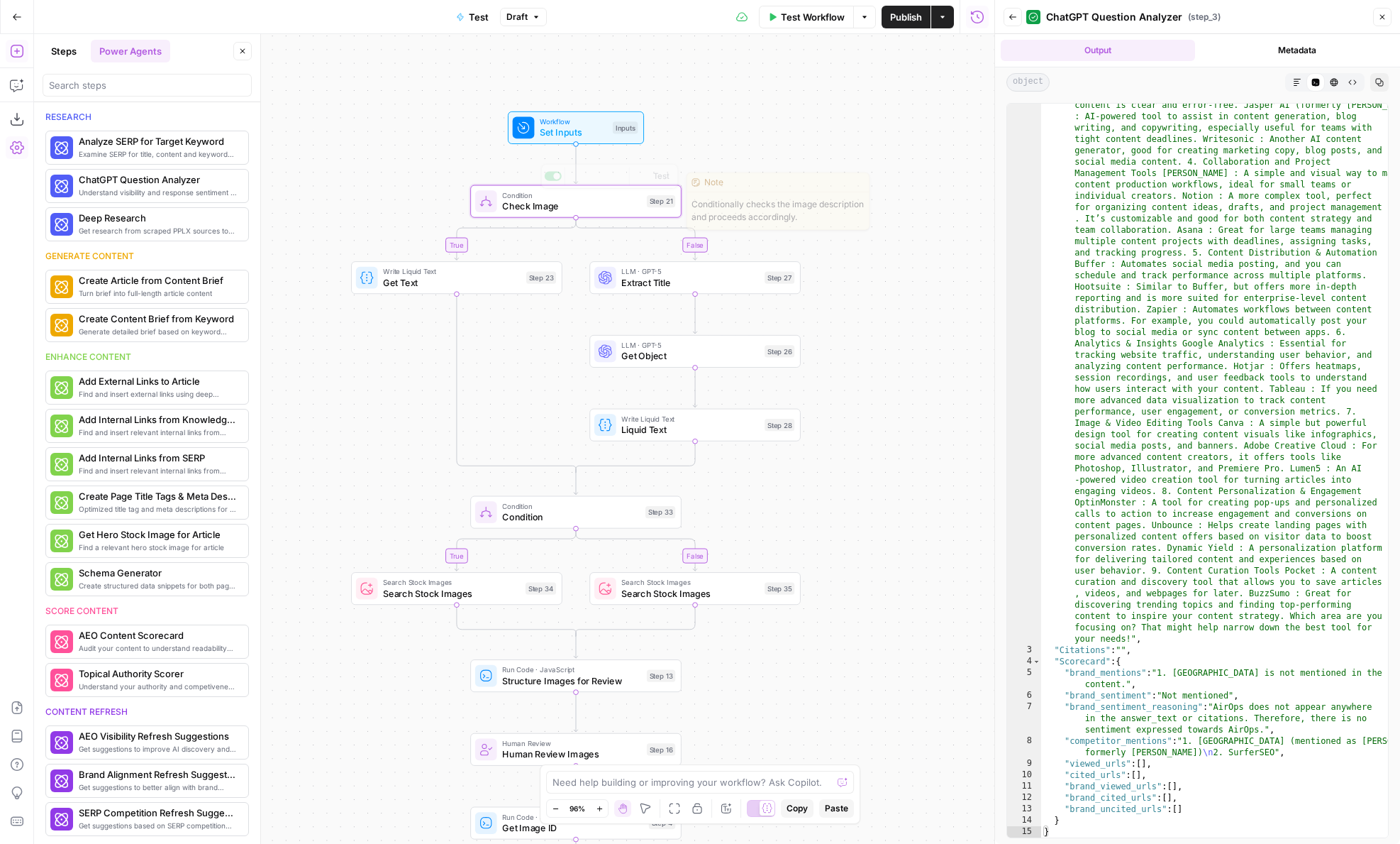
click at [553, 140] on div "Workflow Set Inputs Inputs Test Step" at bounding box center [576, 127] width 136 height 33
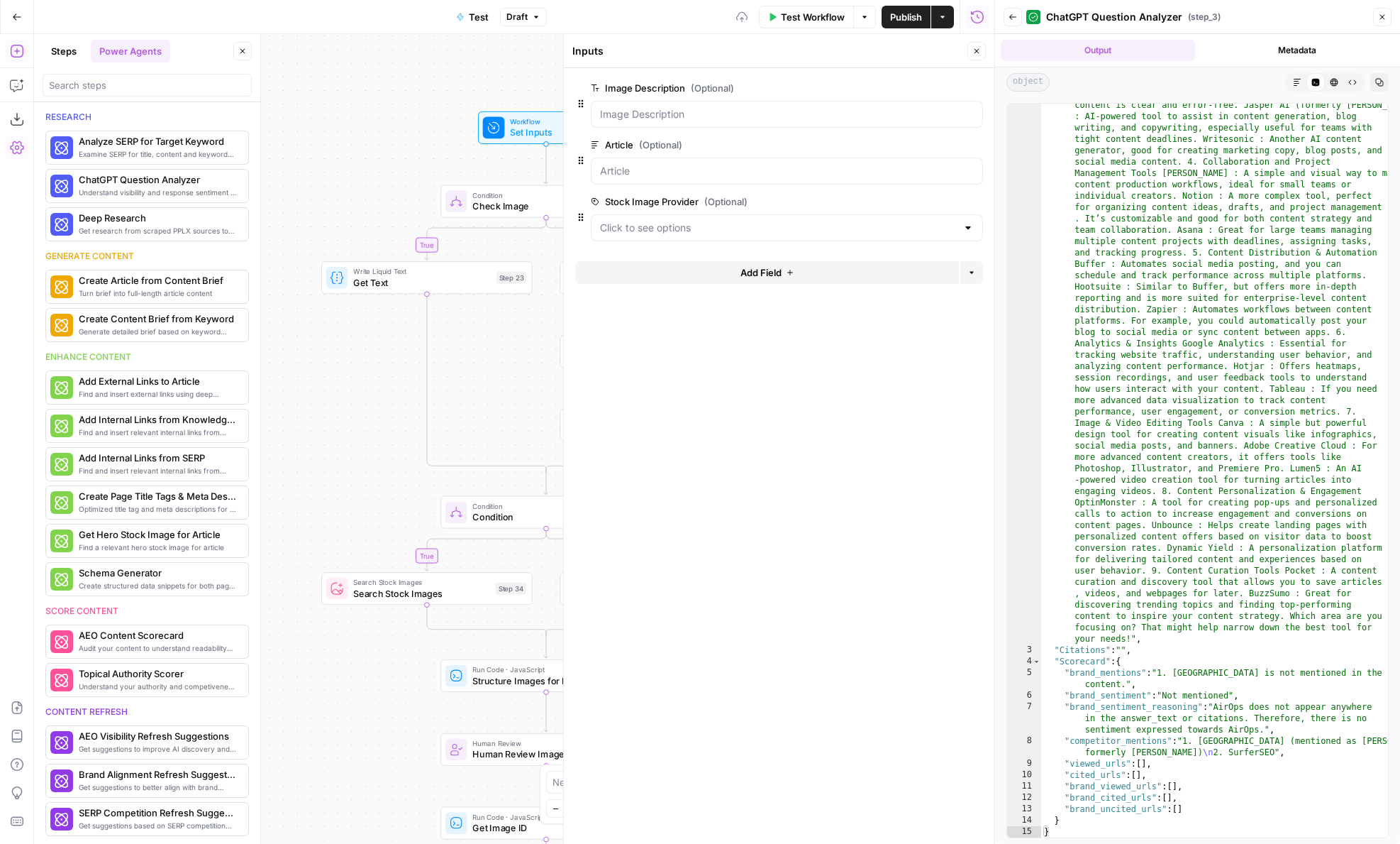
drag, startPoint x: 392, startPoint y: 159, endPoint x: 291, endPoint y: 162, distance: 101.0
click at [291, 162] on div "true false true false true false Workflow Set Inputs Inputs Condition Check Ima…" at bounding box center [514, 439] width 960 height 810
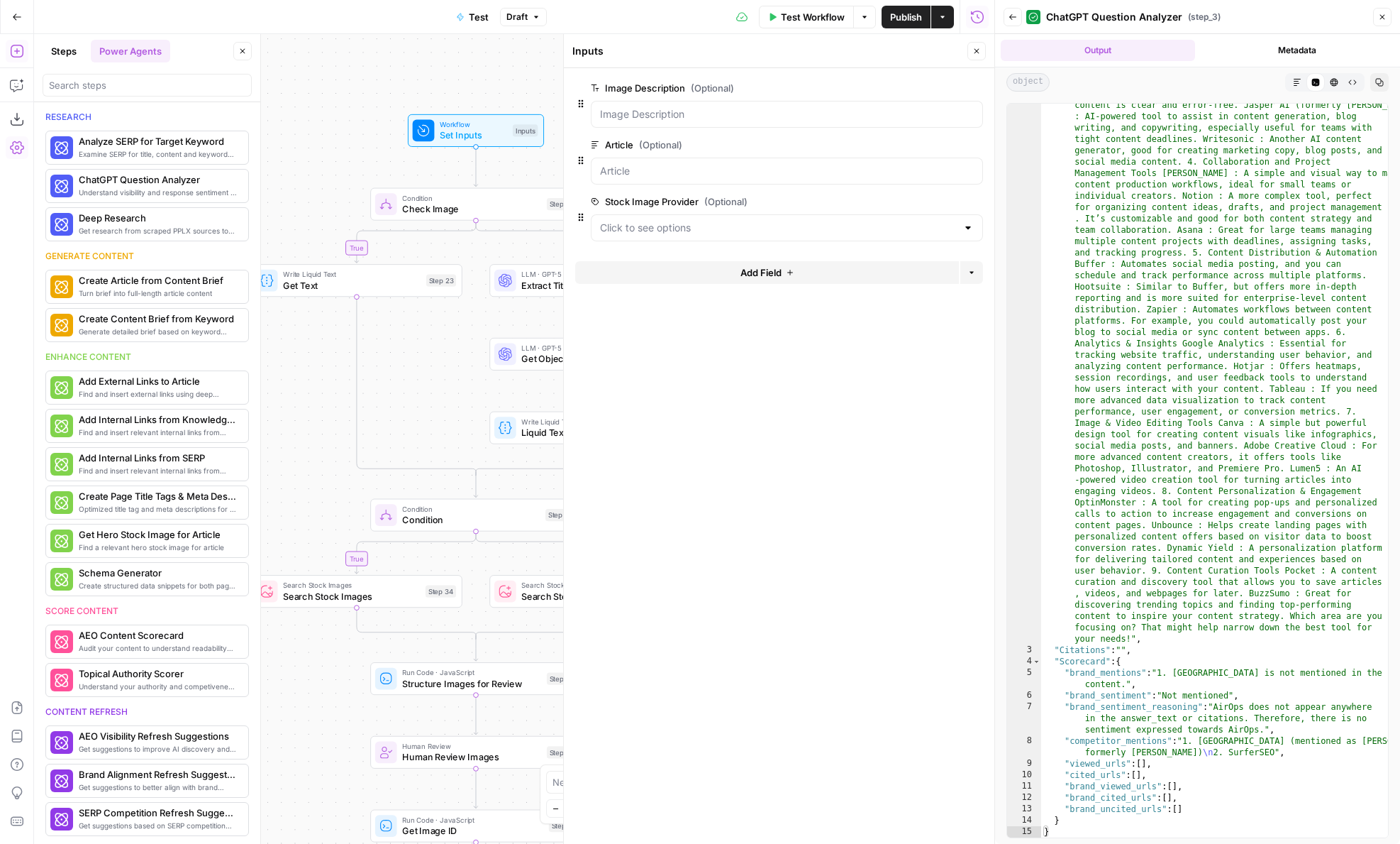
click at [978, 203] on icon "button" at bounding box center [975, 202] width 8 height 8
click at [976, 47] on icon "button" at bounding box center [977, 51] width 9 height 9
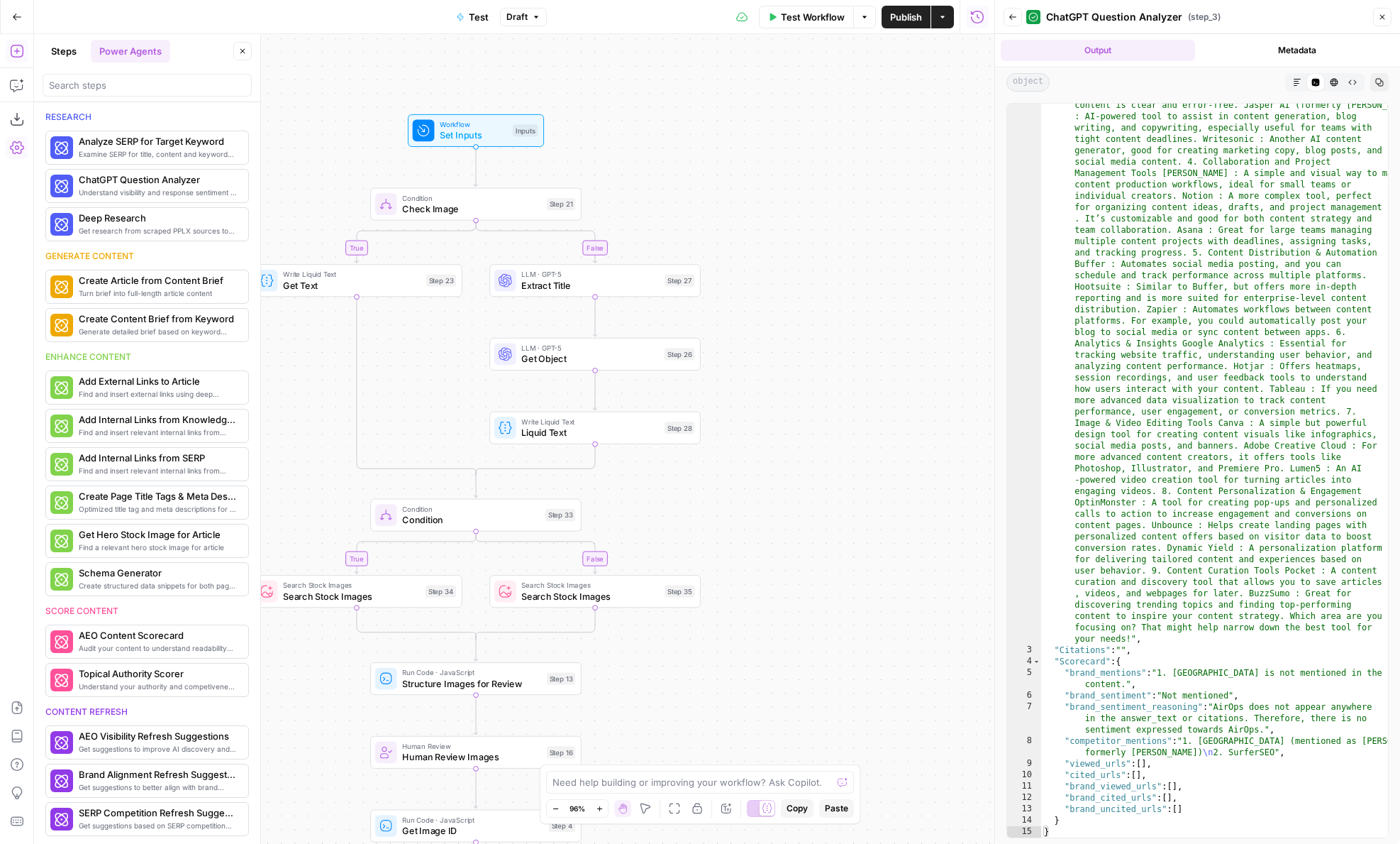
drag, startPoint x: 765, startPoint y: 181, endPoint x: 844, endPoint y: 181, distance: 79.0
click at [839, 181] on div "true false true false true false Workflow Set Inputs Inputs Condition Check Ima…" at bounding box center [514, 439] width 960 height 810
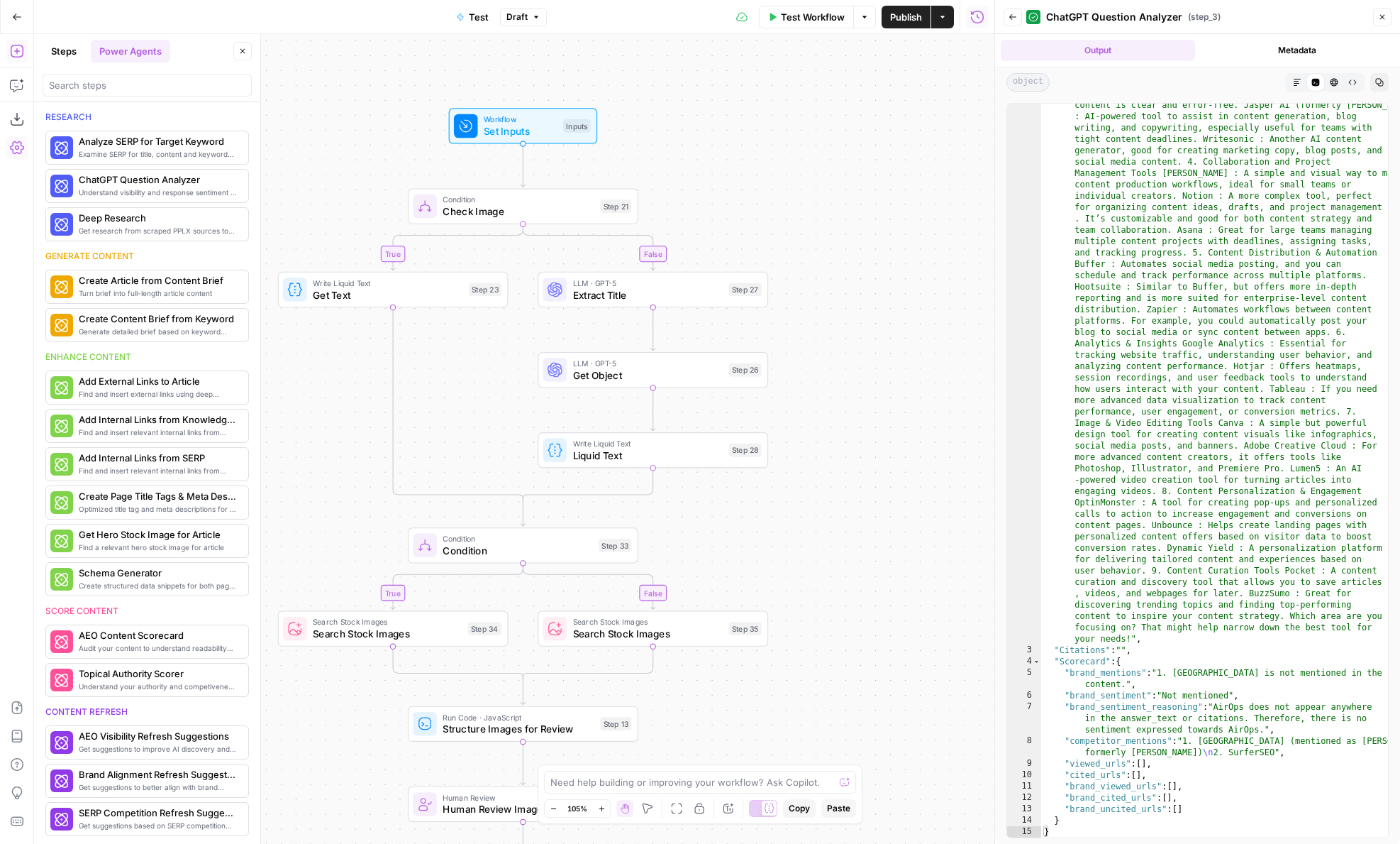
drag, startPoint x: 844, startPoint y: 181, endPoint x: 955, endPoint y: 170, distance: 111.5
click at [955, 170] on div "true false true false true false Workflow Set Inputs Inputs Condition Check Ima…" at bounding box center [514, 439] width 960 height 810
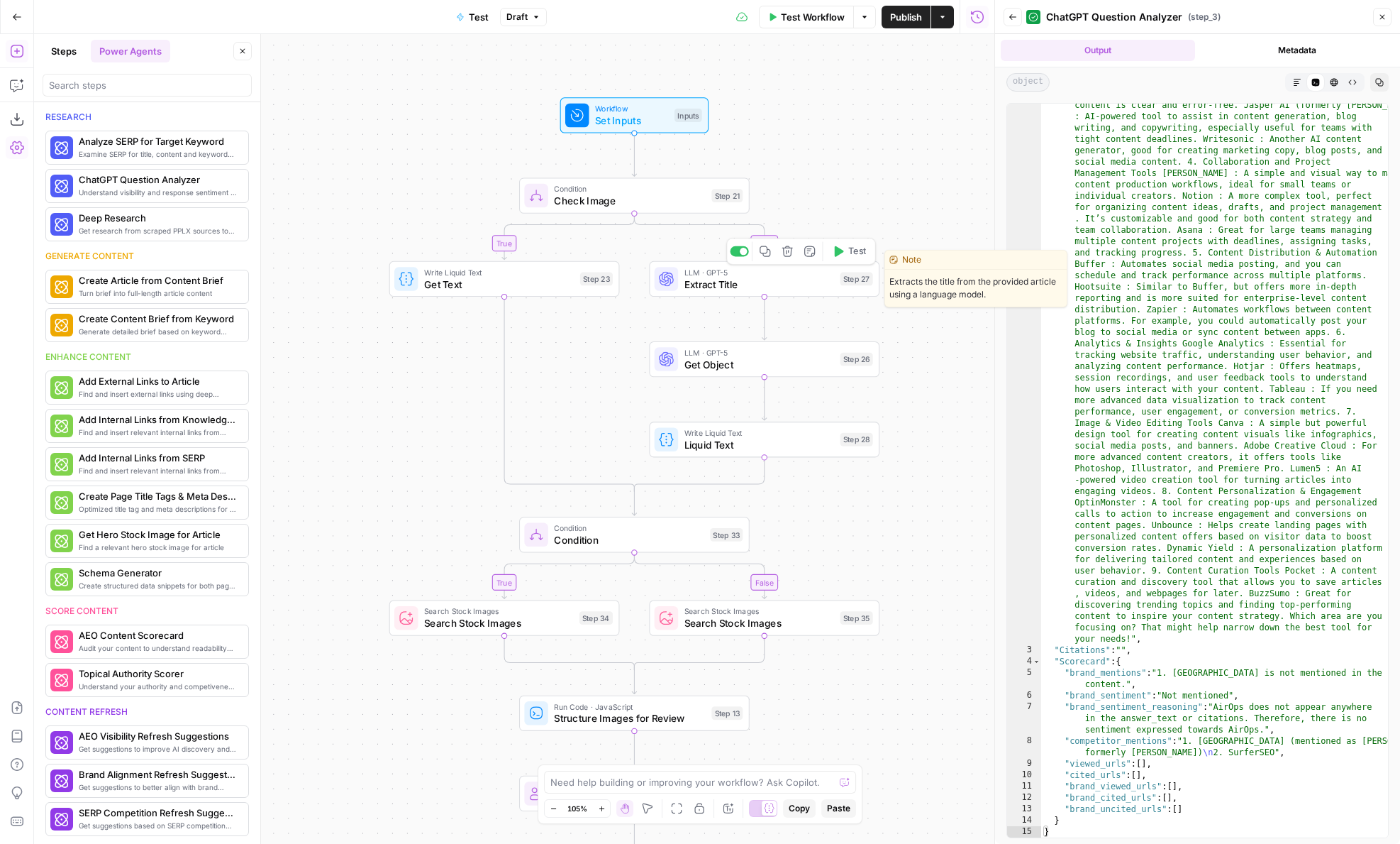
click at [809, 281] on span "Extract Title" at bounding box center [759, 284] width 151 height 15
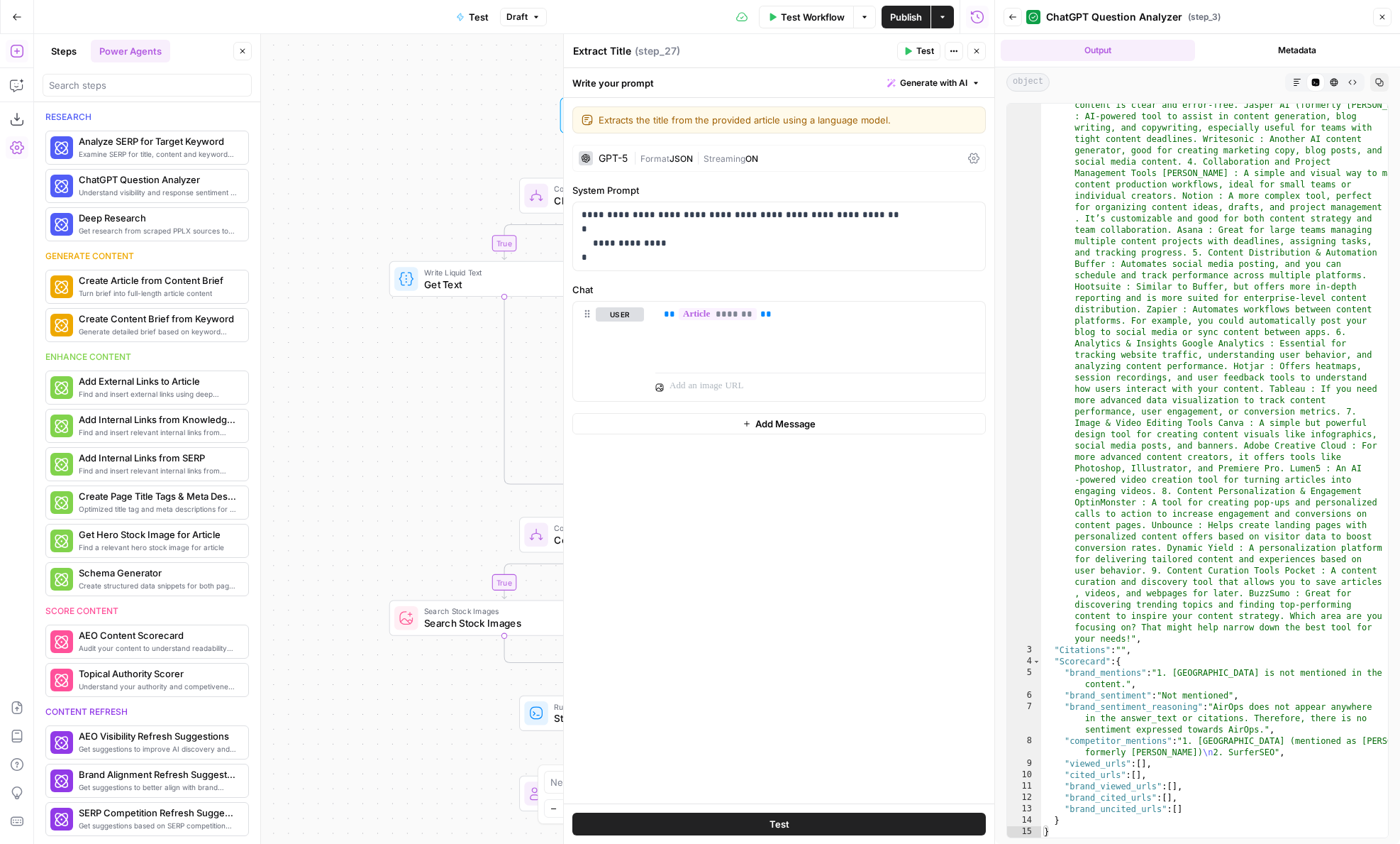
click at [977, 52] on icon "button" at bounding box center [977, 51] width 9 height 9
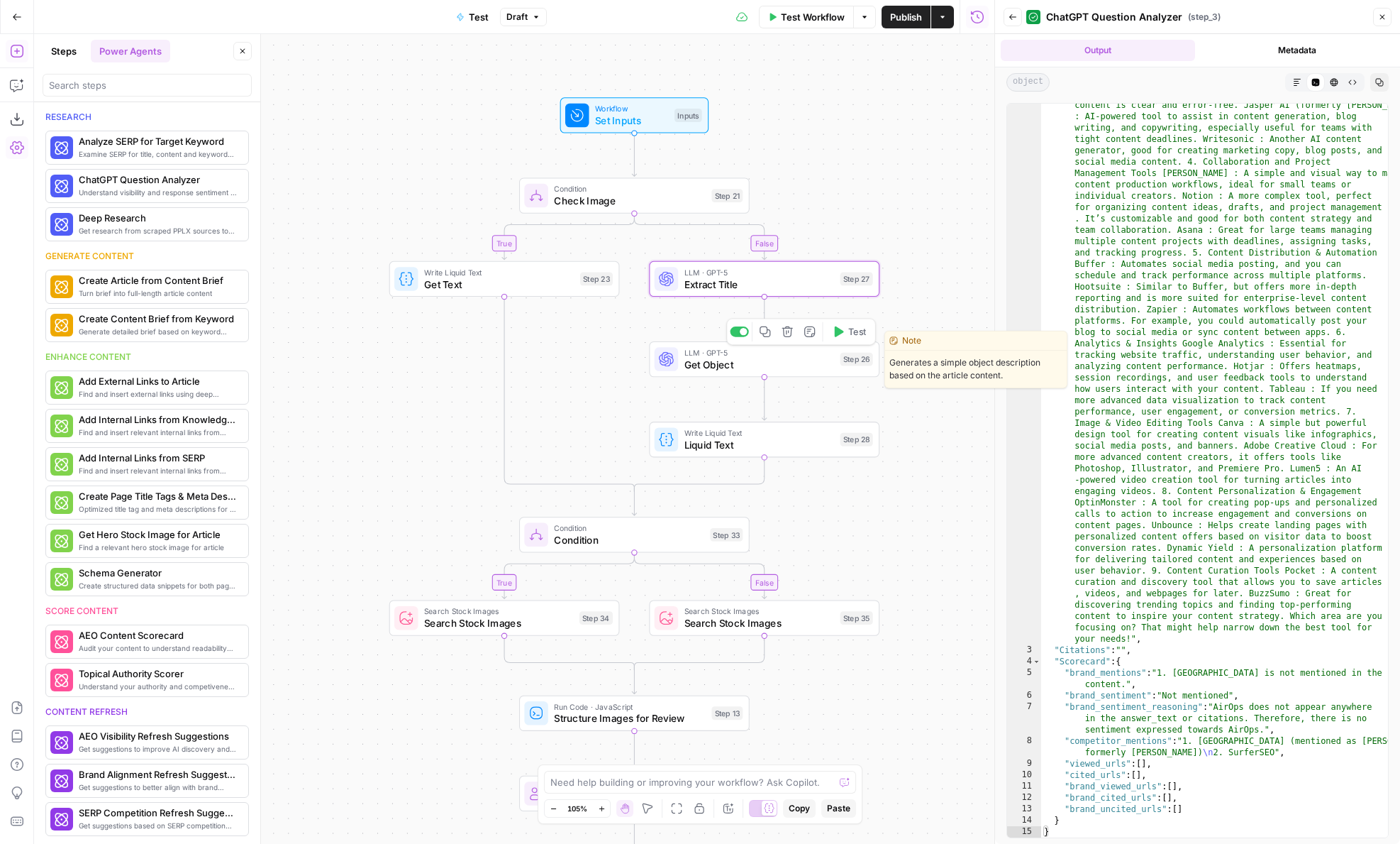
click at [770, 363] on span "Get Object" at bounding box center [759, 364] width 151 height 15
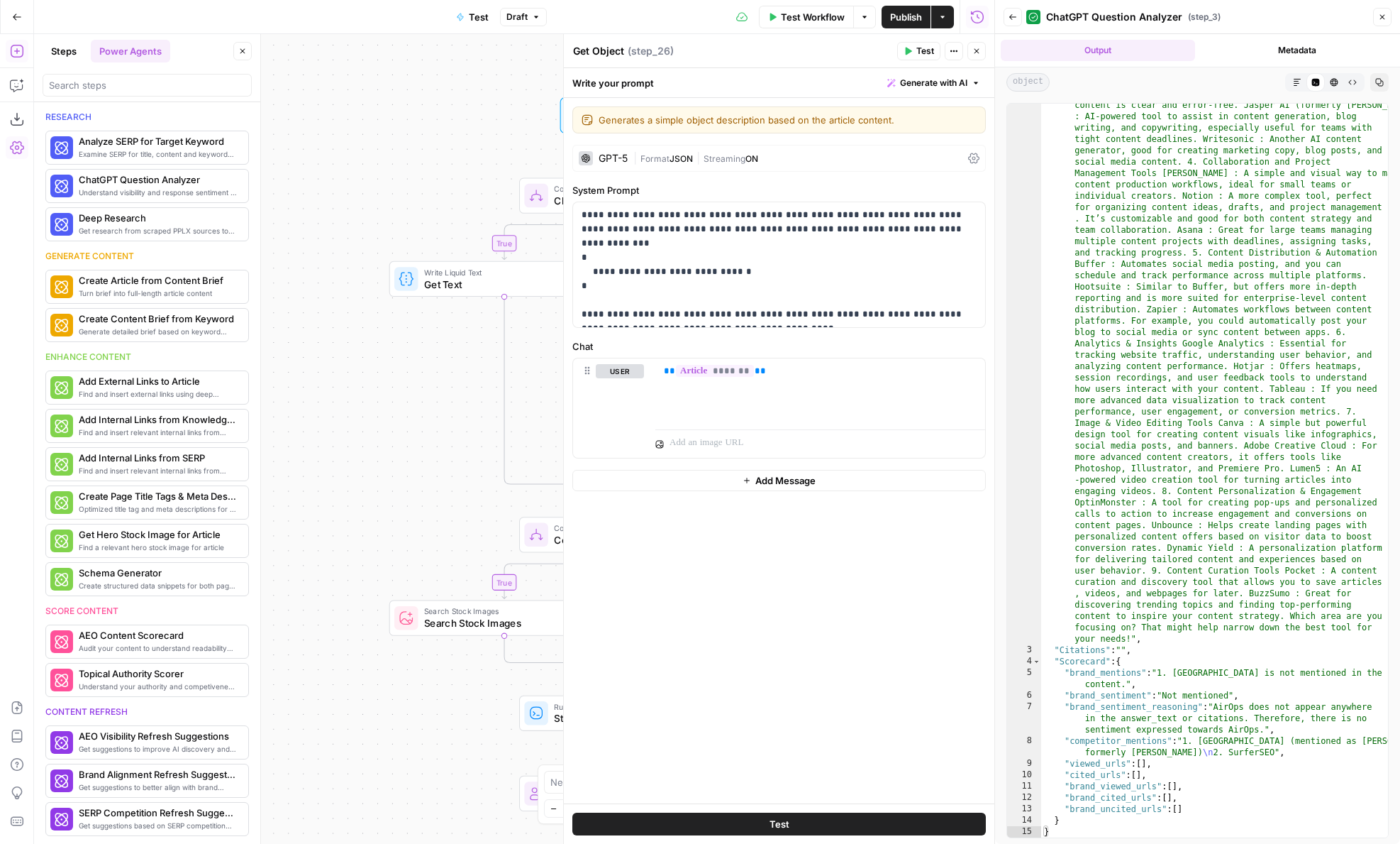
click at [976, 52] on icon "button" at bounding box center [977, 51] width 5 height 5
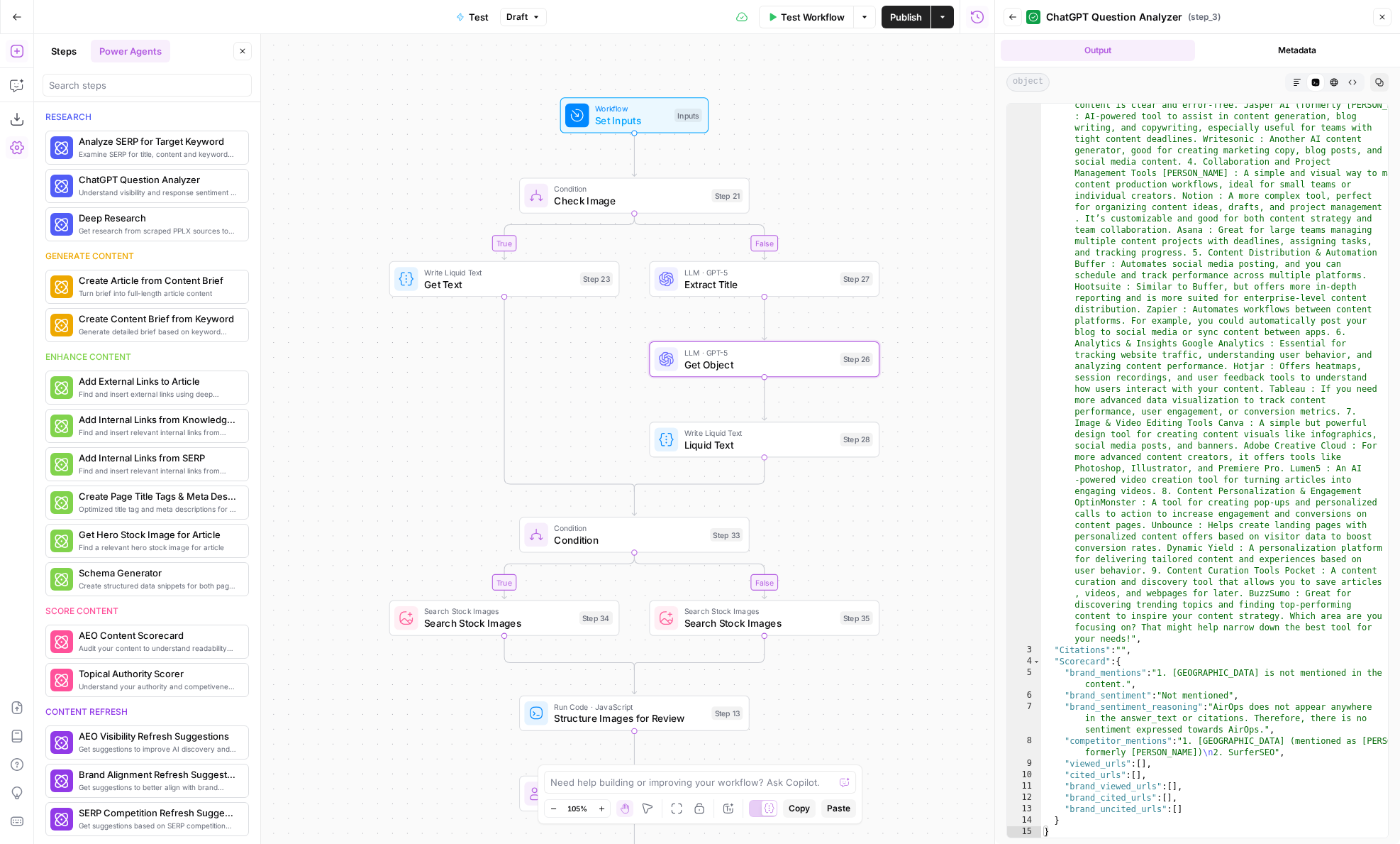
drag, startPoint x: 912, startPoint y: 288, endPoint x: 877, endPoint y: 201, distance: 93.8
click at [877, 201] on div "true false true false true false Workflow Set Inputs Inputs Condition Check Ima…" at bounding box center [514, 439] width 960 height 810
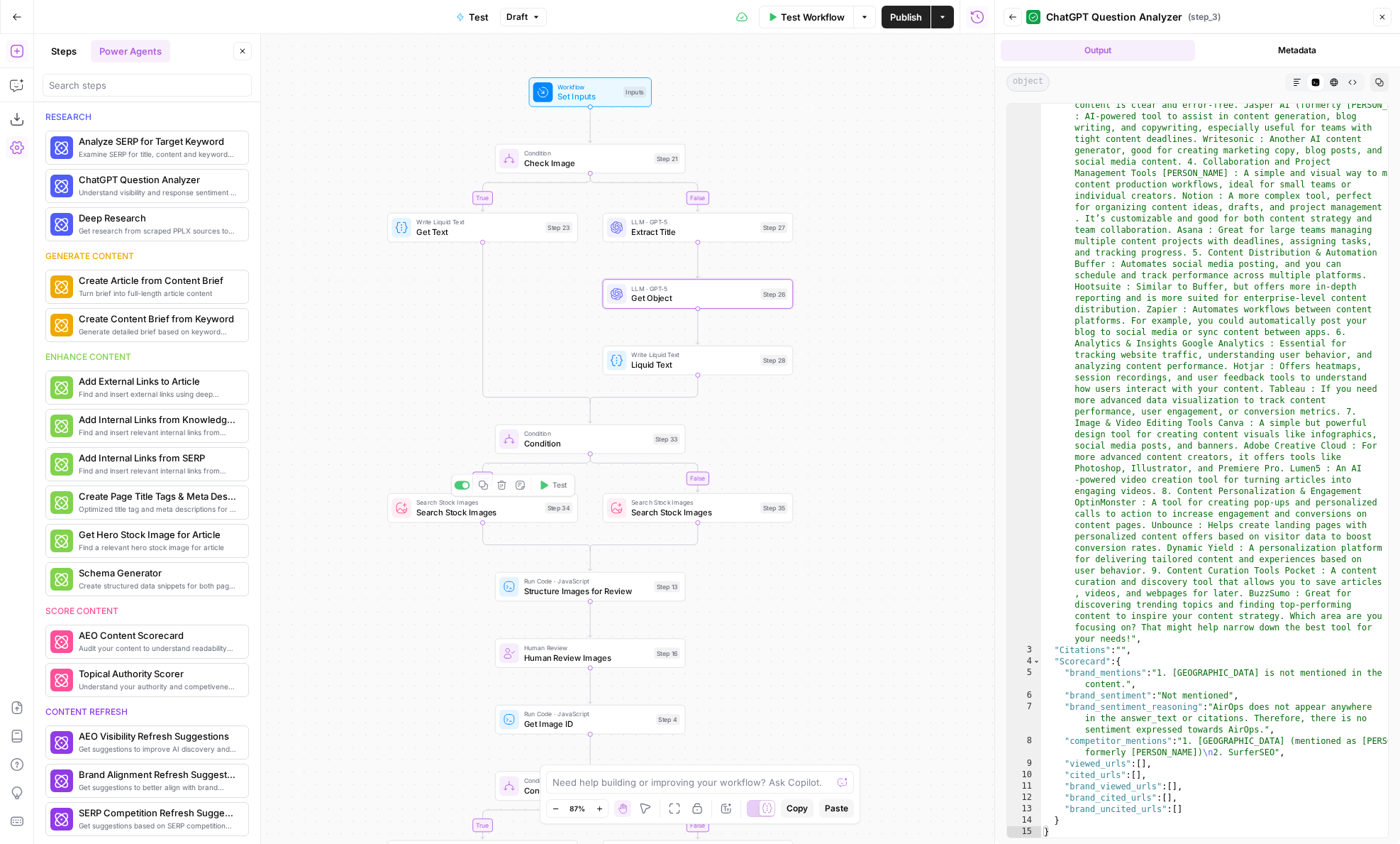
drag, startPoint x: 448, startPoint y: 647, endPoint x: 467, endPoint y: 494, distance: 154.2
click at [467, 494] on div "true false true false true false Workflow Set Inputs Inputs Condition Check Ima…" at bounding box center [514, 439] width 960 height 810
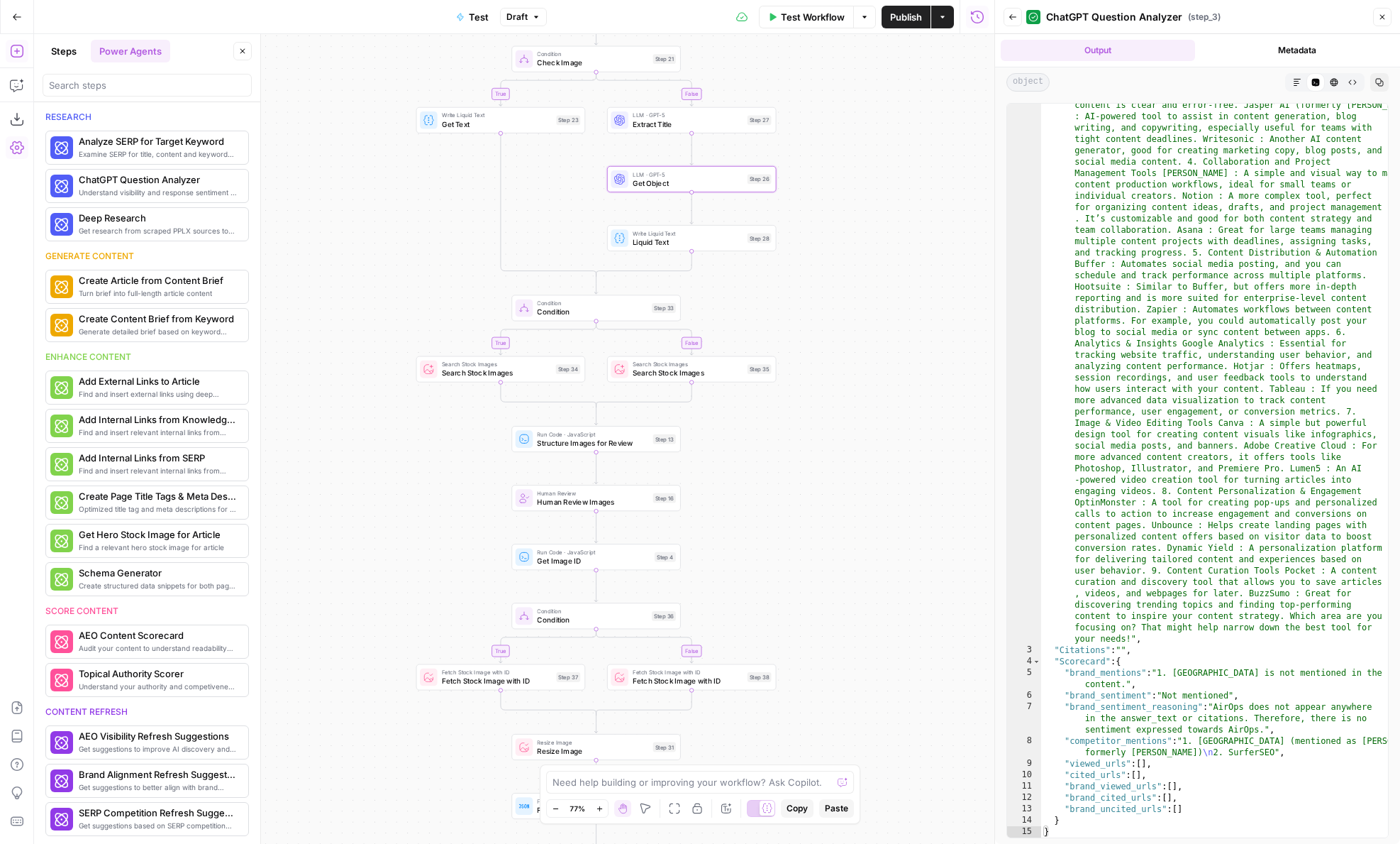
drag, startPoint x: 473, startPoint y: 452, endPoint x: 472, endPoint y: 352, distance: 100.0
click at [472, 352] on div "true false true false true false Workflow Set Inputs Inputs Condition Check Ima…" at bounding box center [514, 439] width 960 height 810
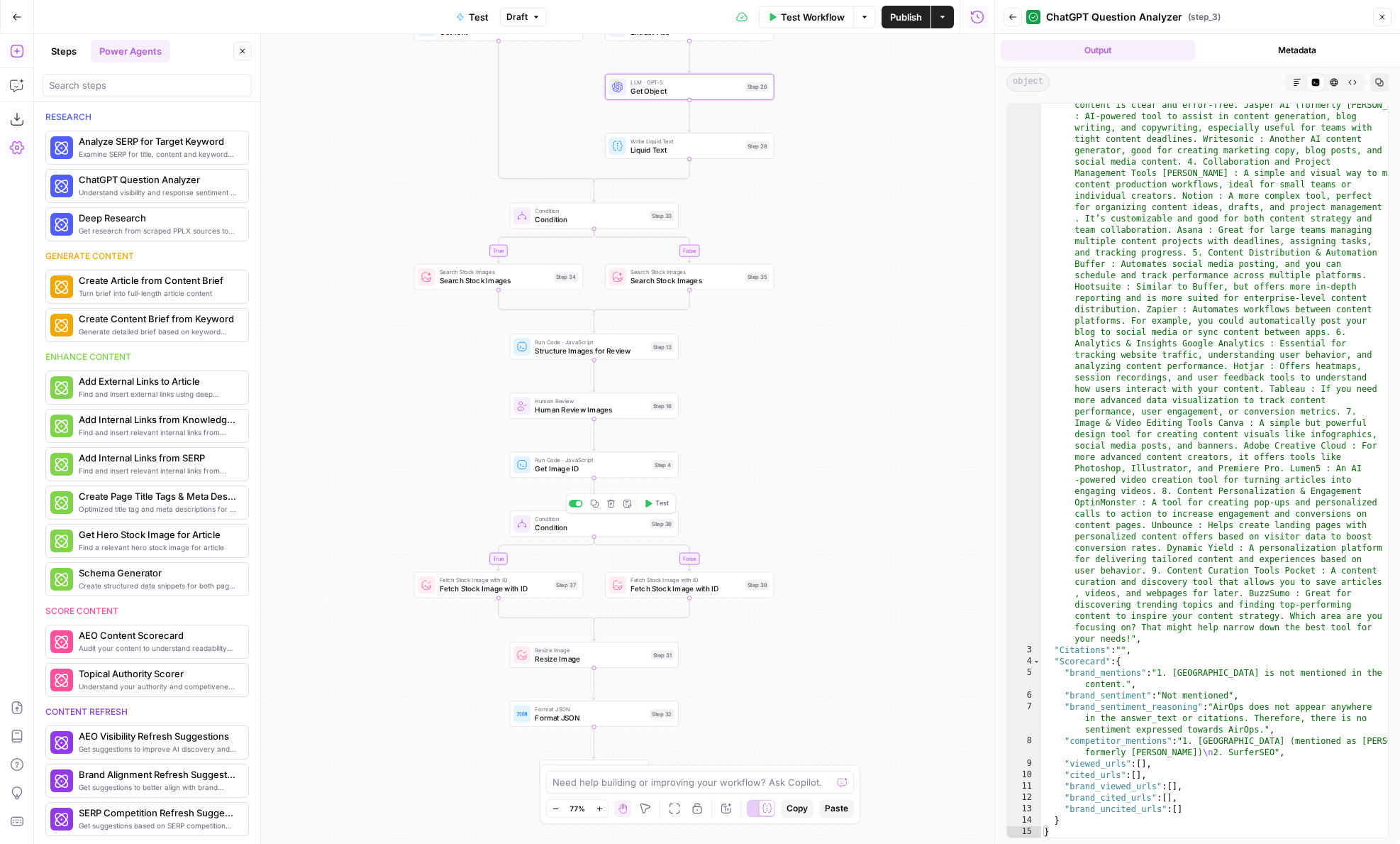
click at [608, 502] on icon "button" at bounding box center [611, 503] width 8 height 8
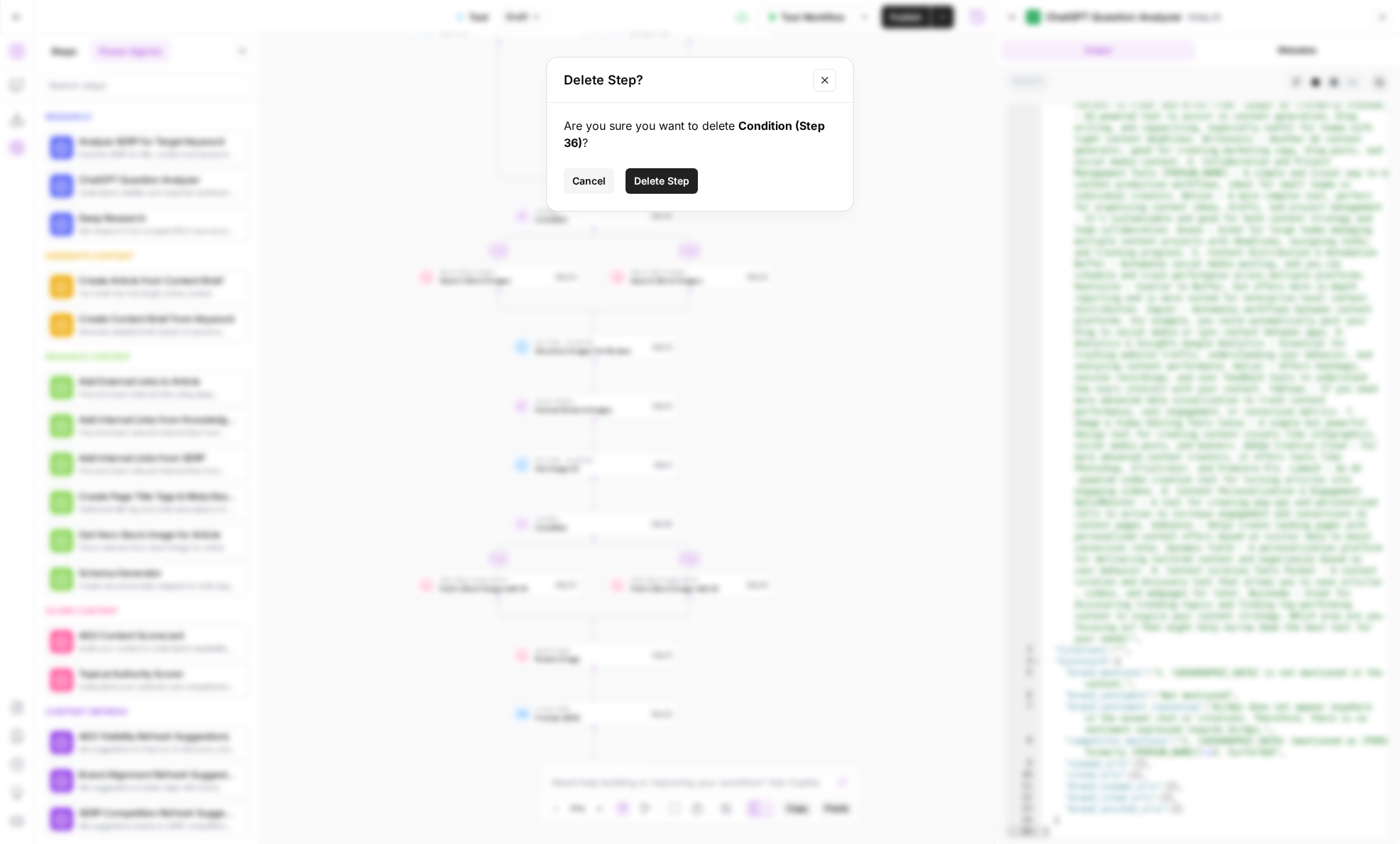
click at [667, 174] on span "Delete Step" at bounding box center [662, 181] width 55 height 14
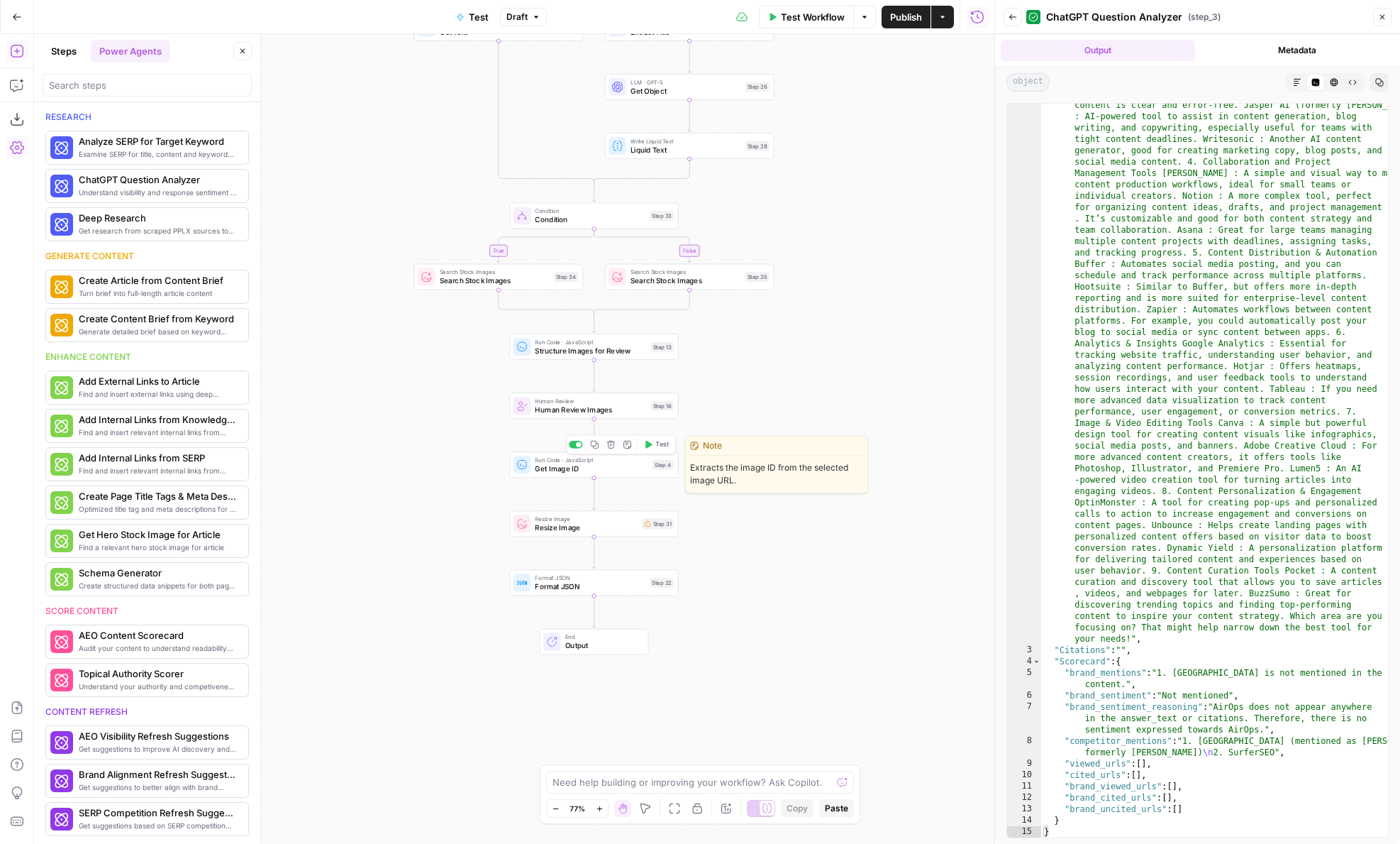
click at [612, 448] on icon "button" at bounding box center [611, 444] width 8 height 8
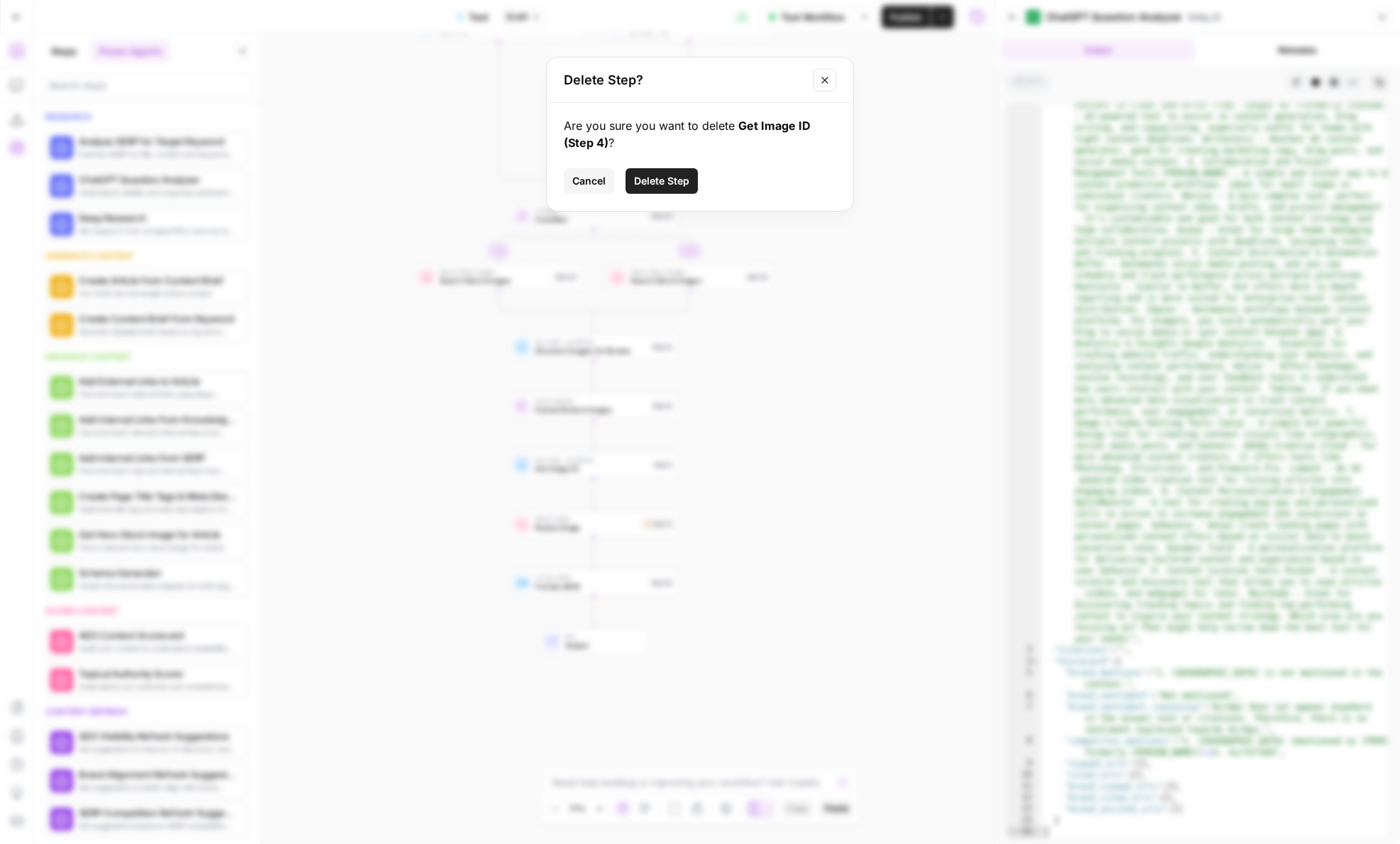
click at [663, 174] on span "Delete Step" at bounding box center [662, 181] width 55 height 14
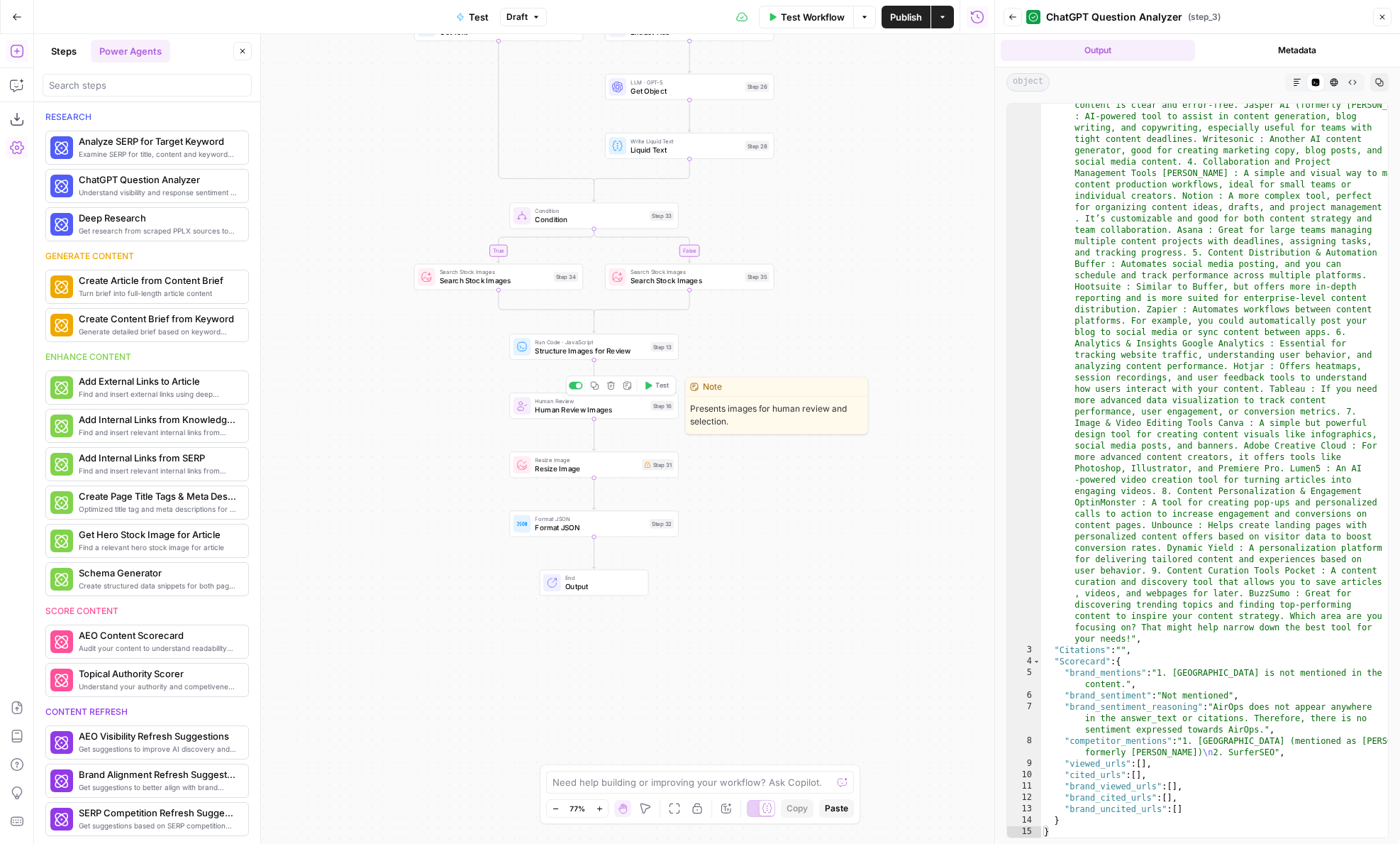
click at [610, 384] on icon "button" at bounding box center [611, 385] width 9 height 9
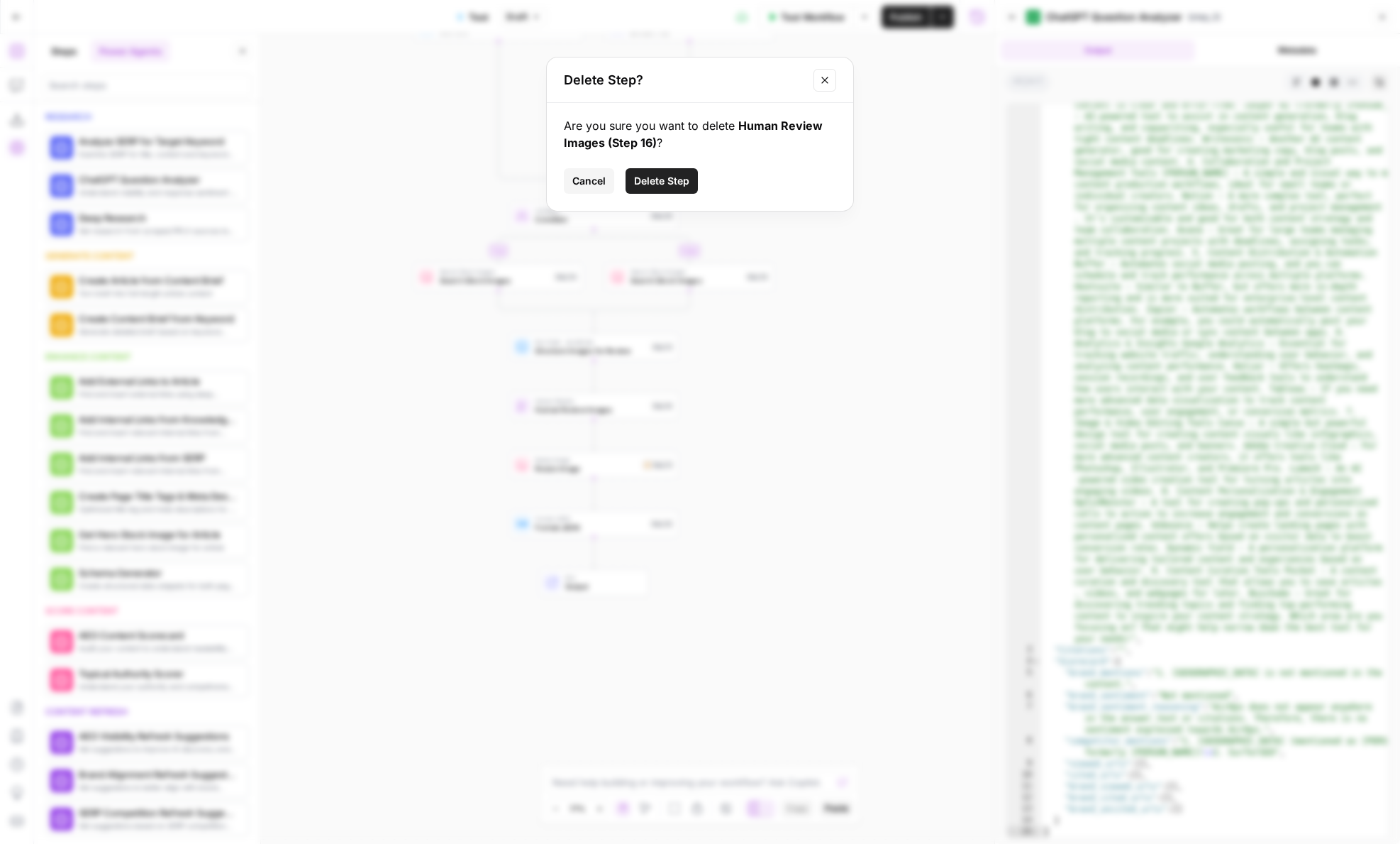
click at [589, 172] on button "Cancel" at bounding box center [589, 181] width 50 height 25
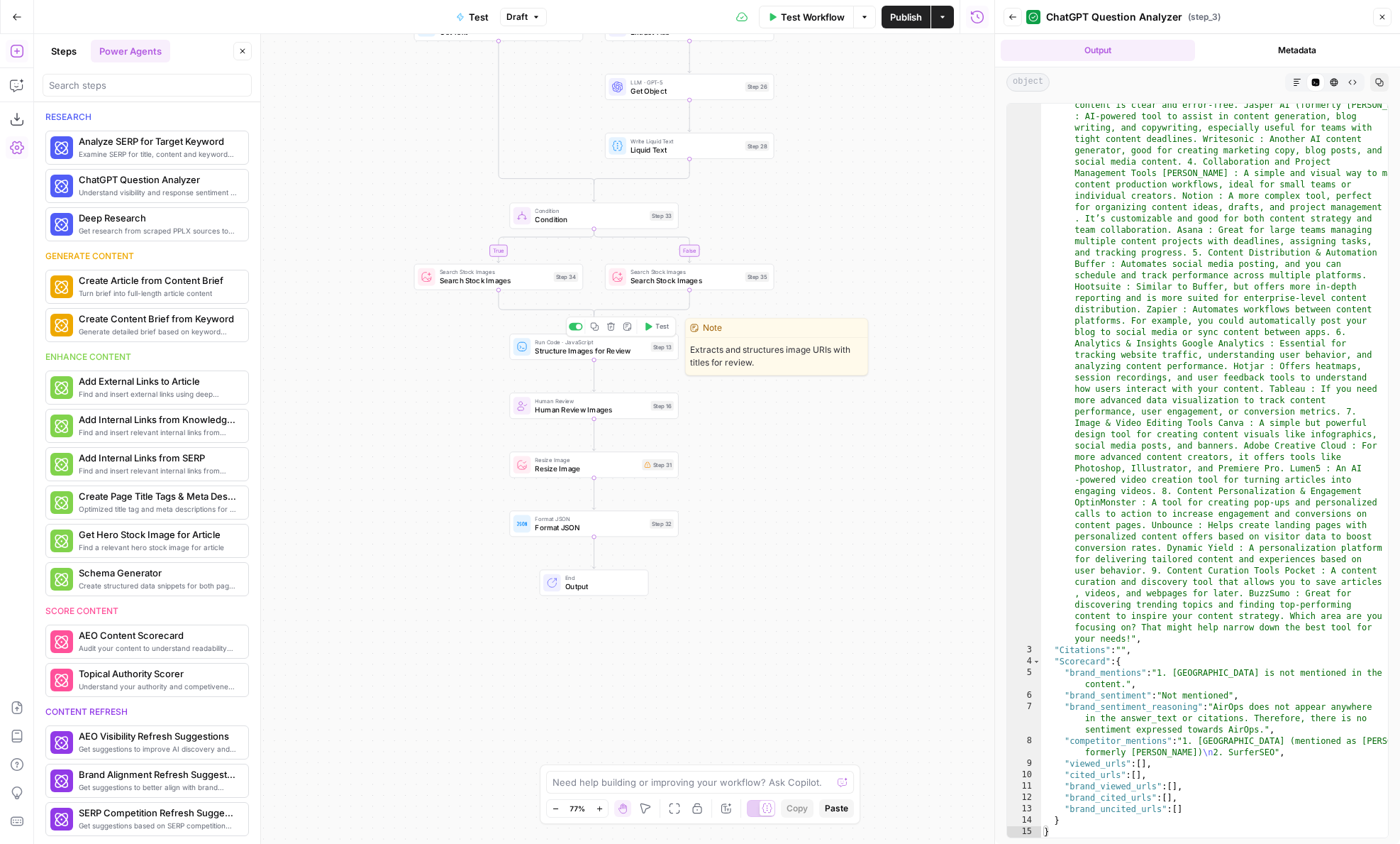
click at [770, 333] on div "Note" at bounding box center [776, 328] width 181 height 19
drag, startPoint x: 813, startPoint y: 217, endPoint x: 813, endPoint y: 545, distance: 328.0
click at [813, 545] on div "true false true false Workflow Set Inputs Inputs Condition Check Image Step 21 …" at bounding box center [514, 439] width 960 height 810
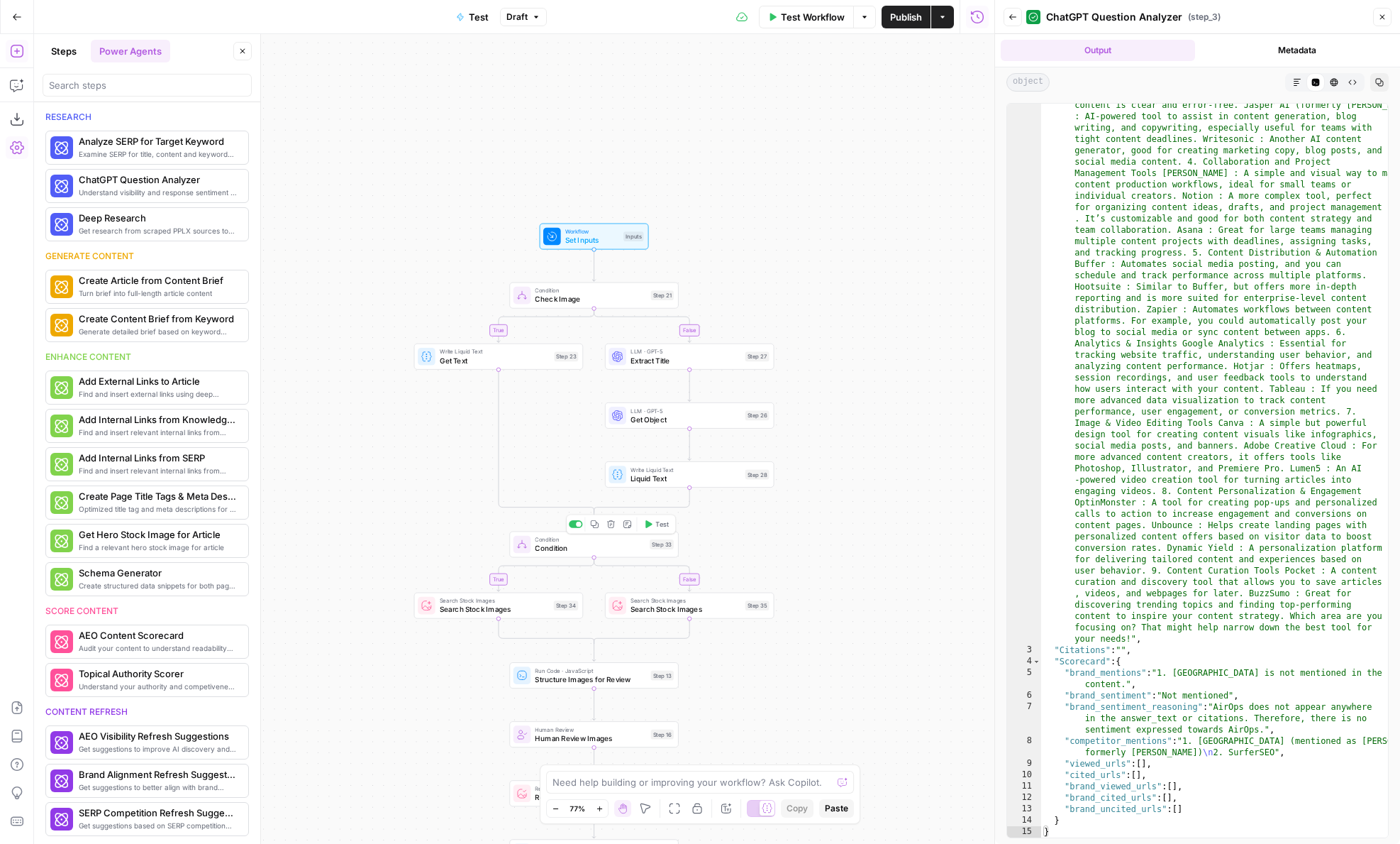
click at [613, 525] on icon "button" at bounding box center [611, 524] width 8 height 8
click at [683, 180] on span "Delete Step" at bounding box center [662, 181] width 55 height 14
click at [80, 88] on input "search" at bounding box center [147, 84] width 197 height 14
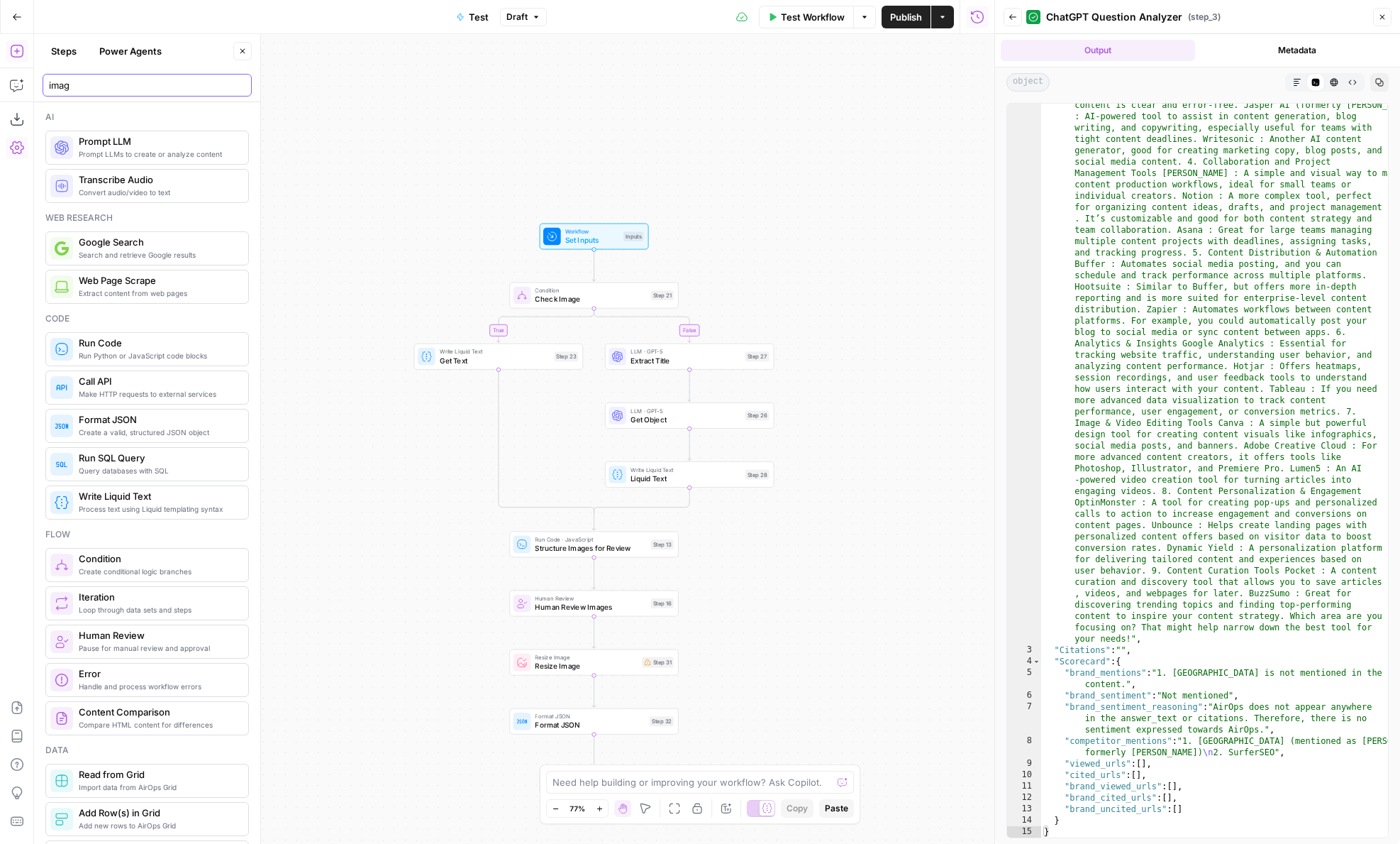
type input "image"
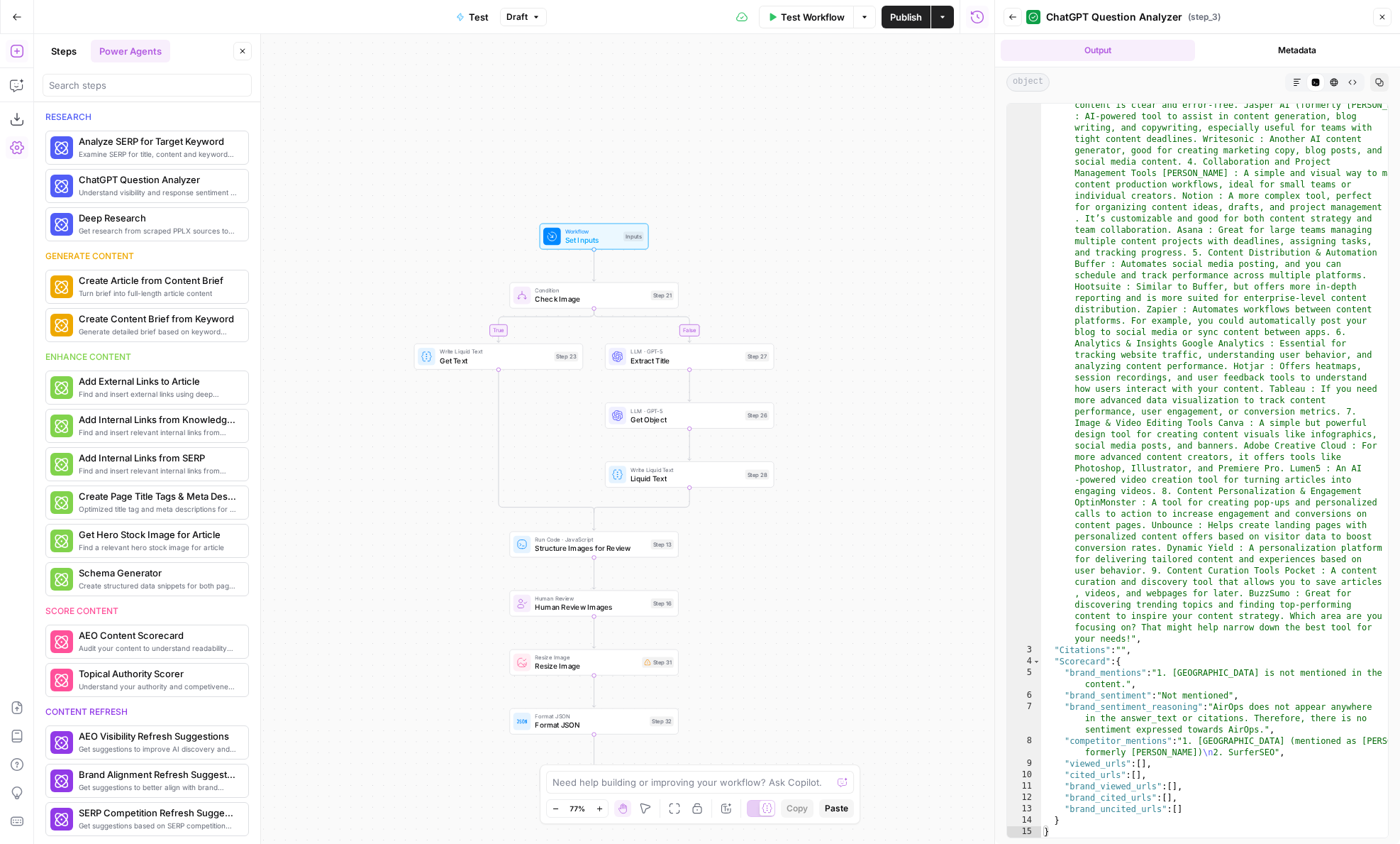
click at [68, 52] on button "Steps" at bounding box center [63, 51] width 42 height 23
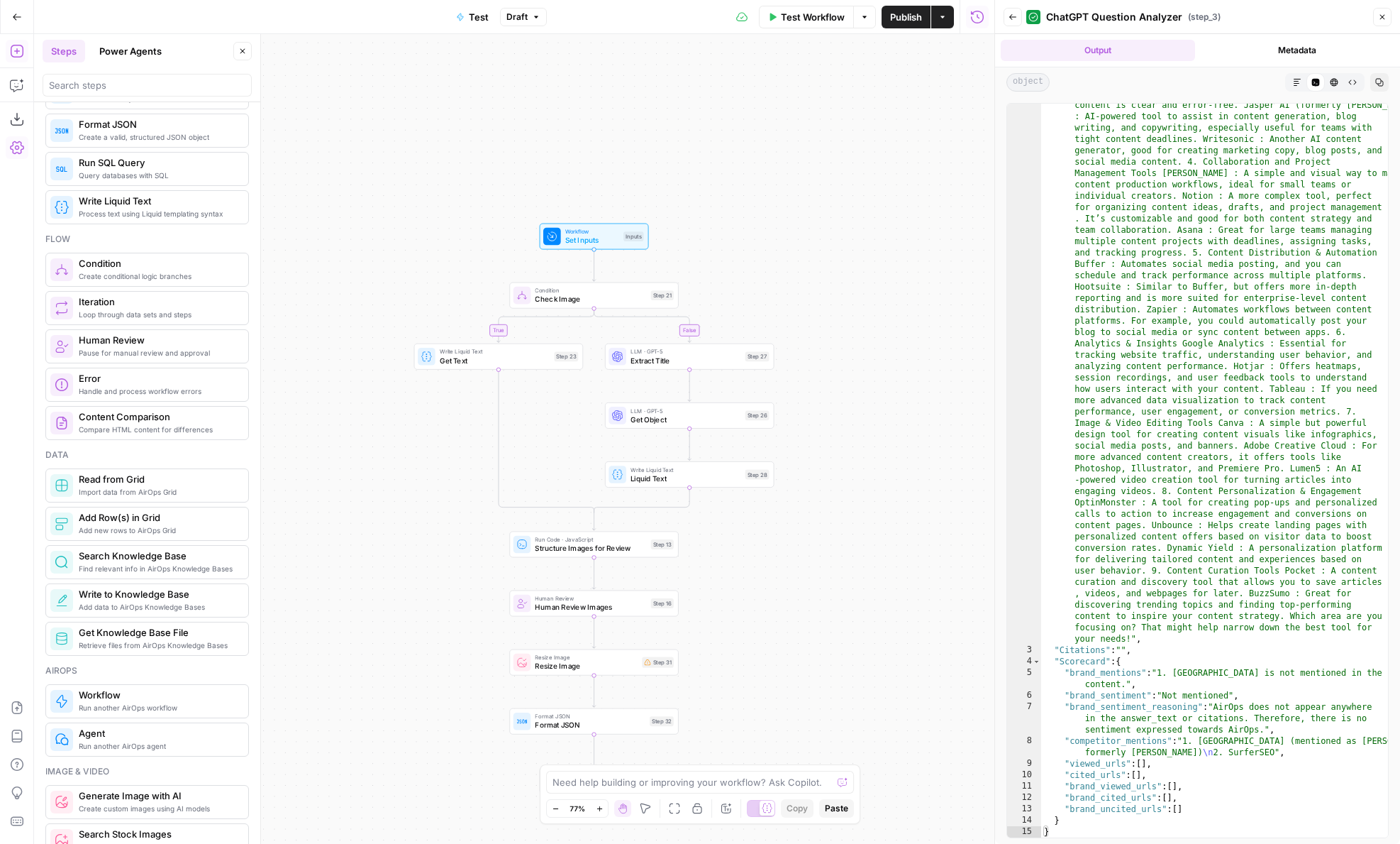
scroll to position [517, 0]
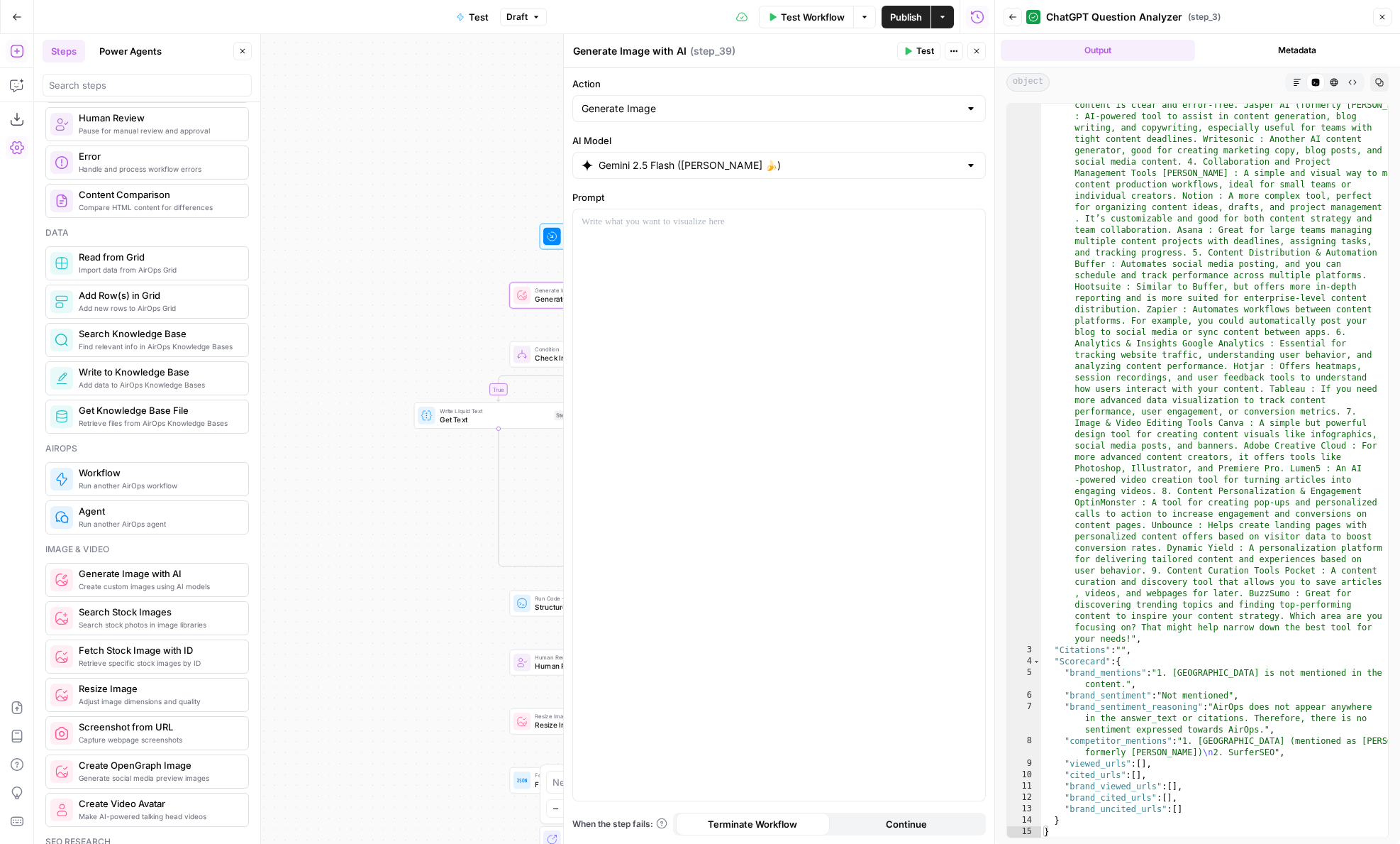
click at [723, 171] on input "Gemini 2.5 Flash (Nano Banana 🍌)" at bounding box center [779, 165] width 361 height 14
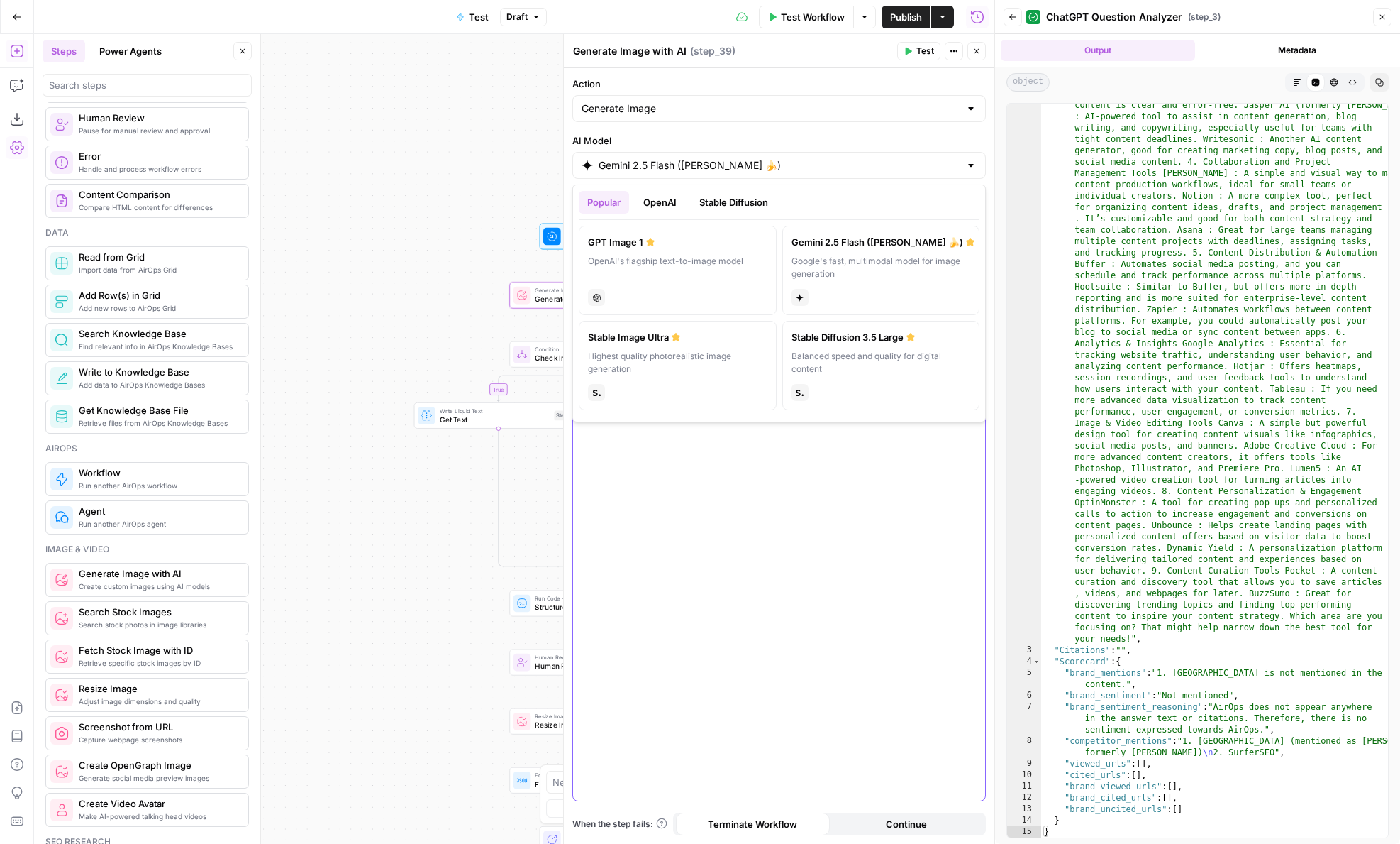
click at [725, 576] on div at bounding box center [779, 505] width 412 height 591
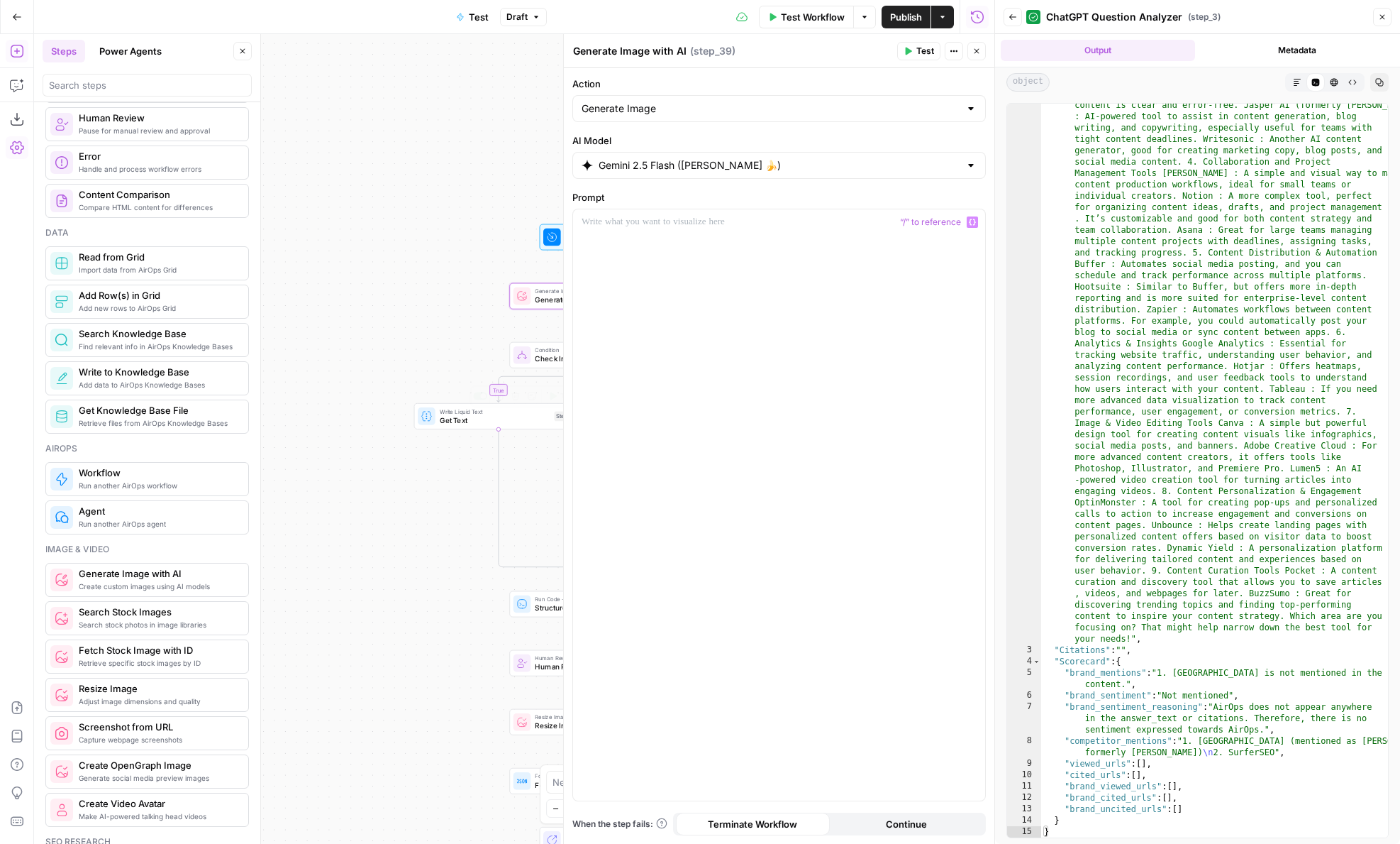
drag, startPoint x: 398, startPoint y: 339, endPoint x: 264, endPoint y: 339, distance: 134.0
click at [264, 339] on body "AirOps Builders New Home Browse Insights Opportunities Your Data Flightpath Rec…" at bounding box center [700, 422] width 1400 height 844
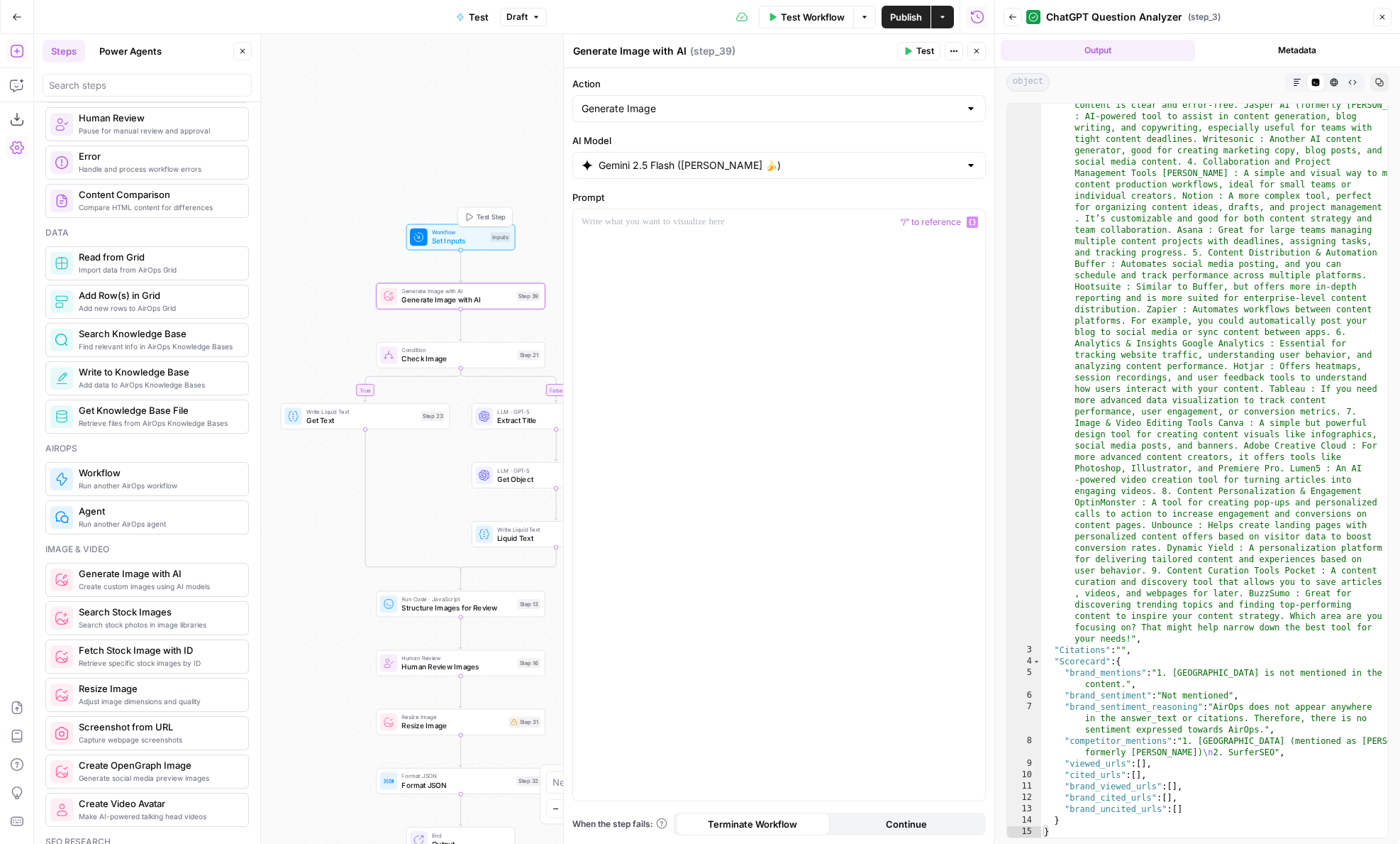
click at [478, 218] on span "Test Step" at bounding box center [491, 217] width 29 height 10
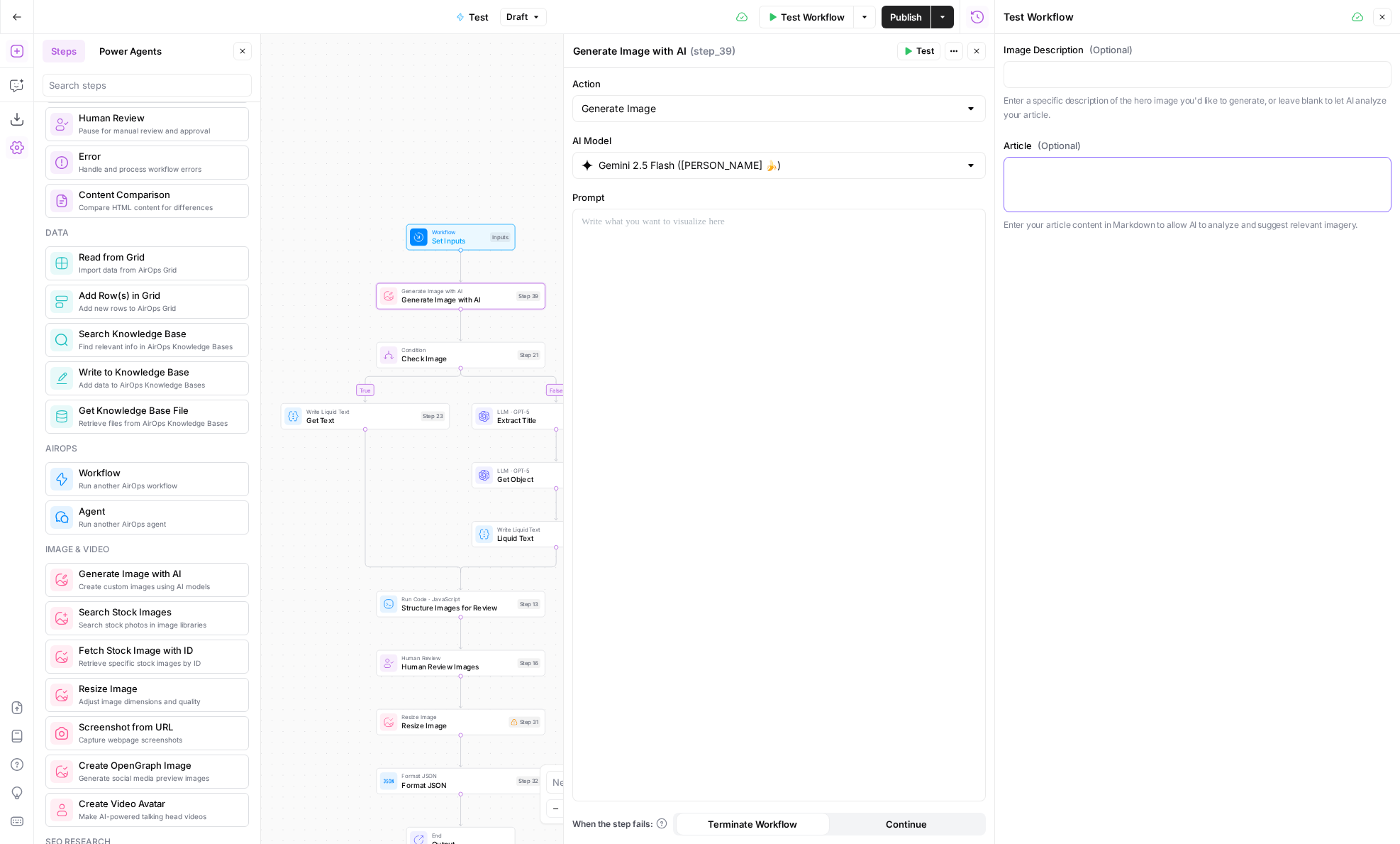
click at [1112, 169] on textarea "Article (Optional)" at bounding box center [1198, 170] width 370 height 14
click at [1106, 193] on div at bounding box center [1198, 184] width 388 height 55
paste textarea "___ Products Solutions Pricing Resources LEARN Carta Classroom Education Data D…"
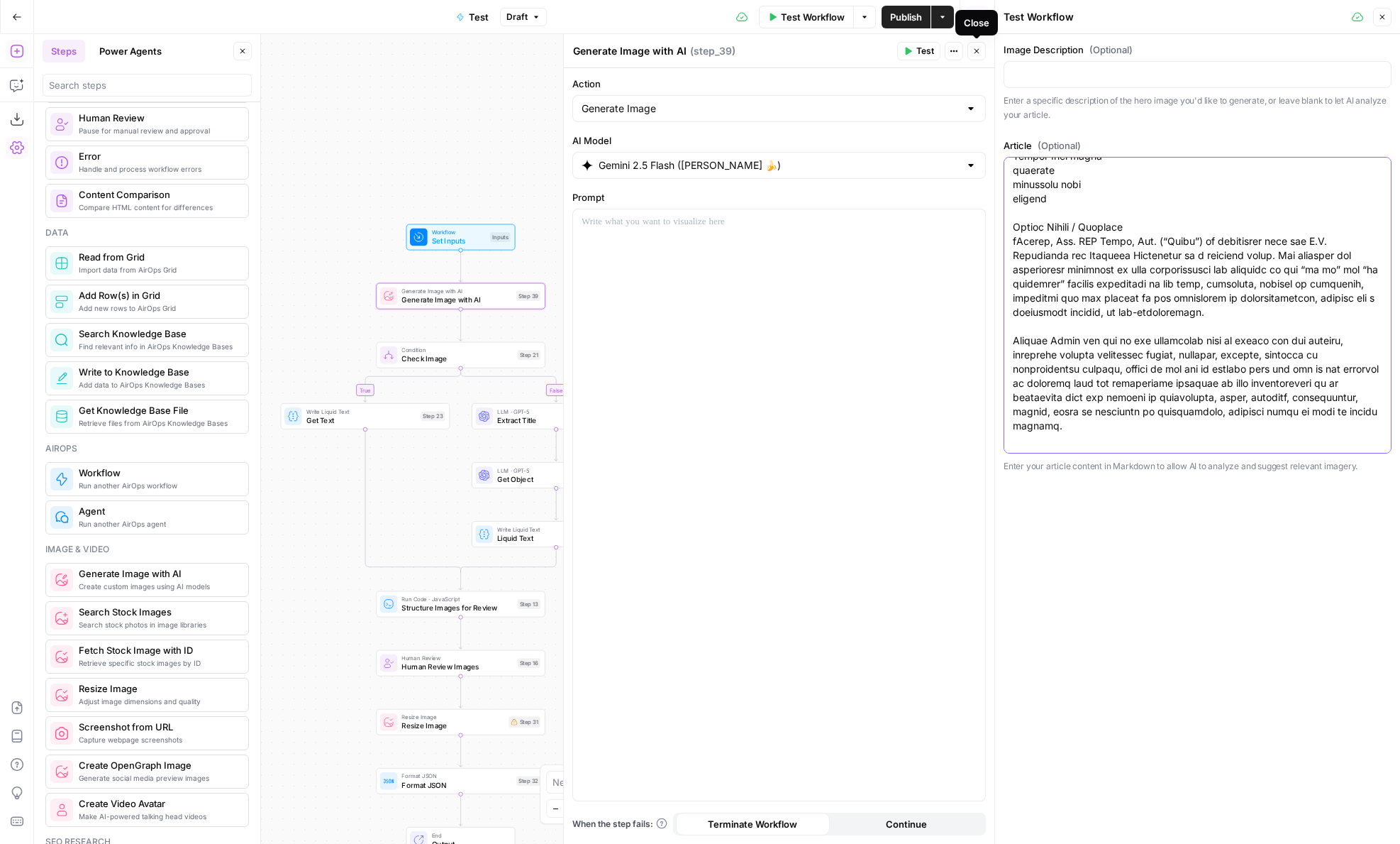
type textarea "___ Products Solutions Pricing Resources LEARN Carta Classroom Education Data D…"
click at [976, 52] on icon "button" at bounding box center [977, 51] width 5 height 5
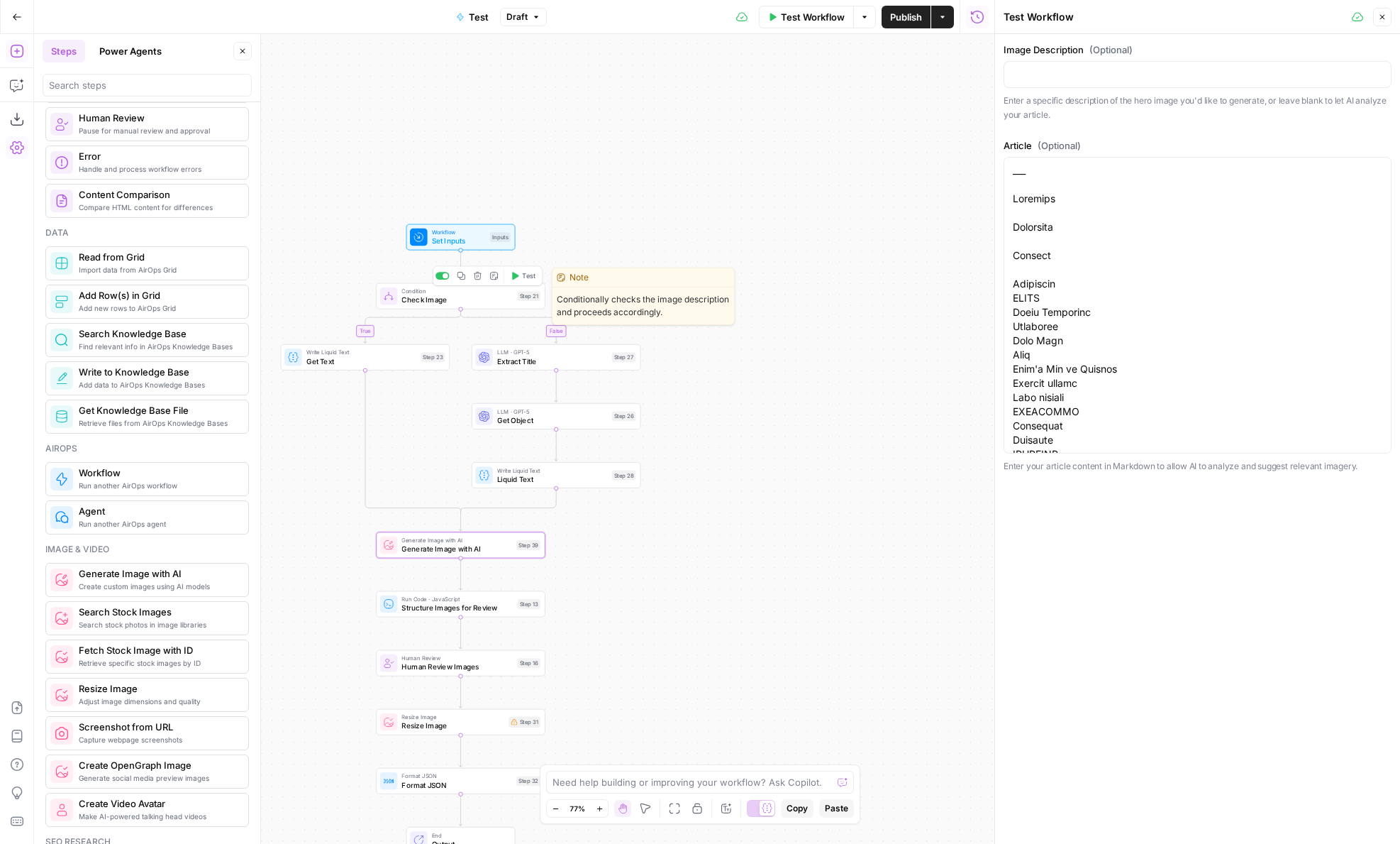
click at [518, 277] on icon "button" at bounding box center [515, 276] width 9 height 9
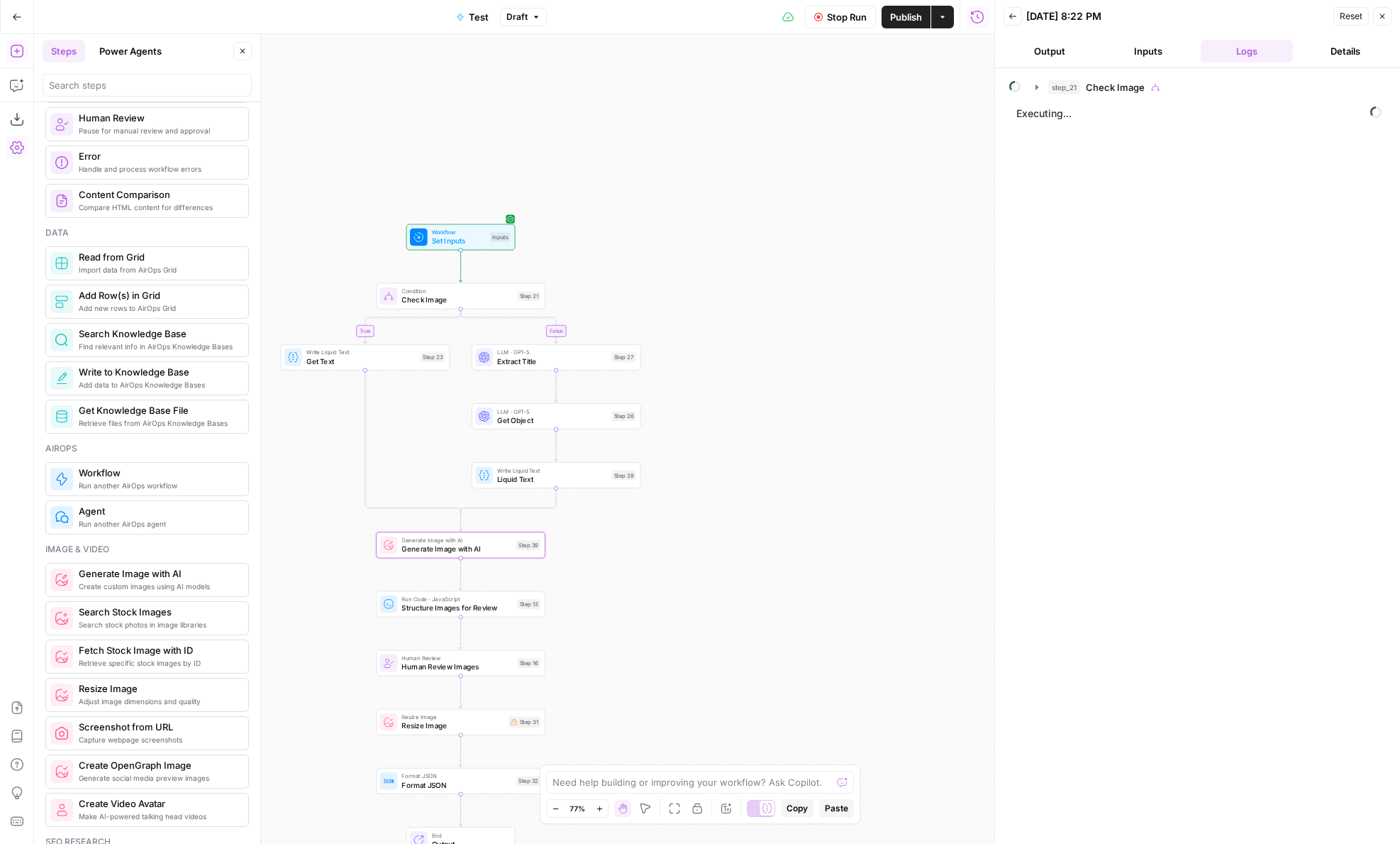
drag, startPoint x: 668, startPoint y: 244, endPoint x: 754, endPoint y: 152, distance: 125.9
click at [752, 152] on div "true false Workflow Set Inputs Inputs Condition Check Image Step 21 Write Liqui…" at bounding box center [514, 439] width 960 height 810
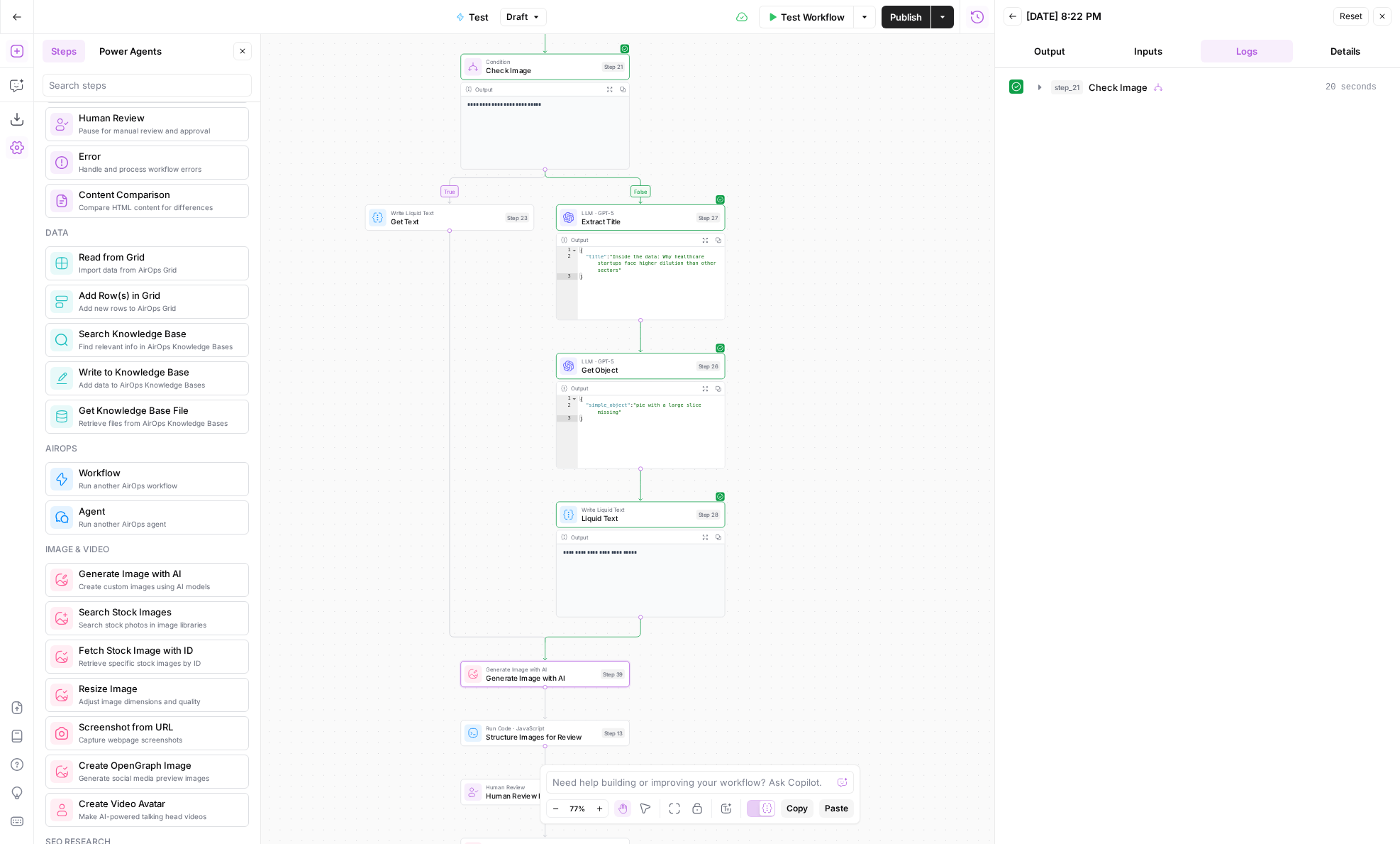
drag, startPoint x: 812, startPoint y: 438, endPoint x: 812, endPoint y: 296, distance: 142.0
click at [812, 296] on div "**********" at bounding box center [514, 439] width 960 height 810
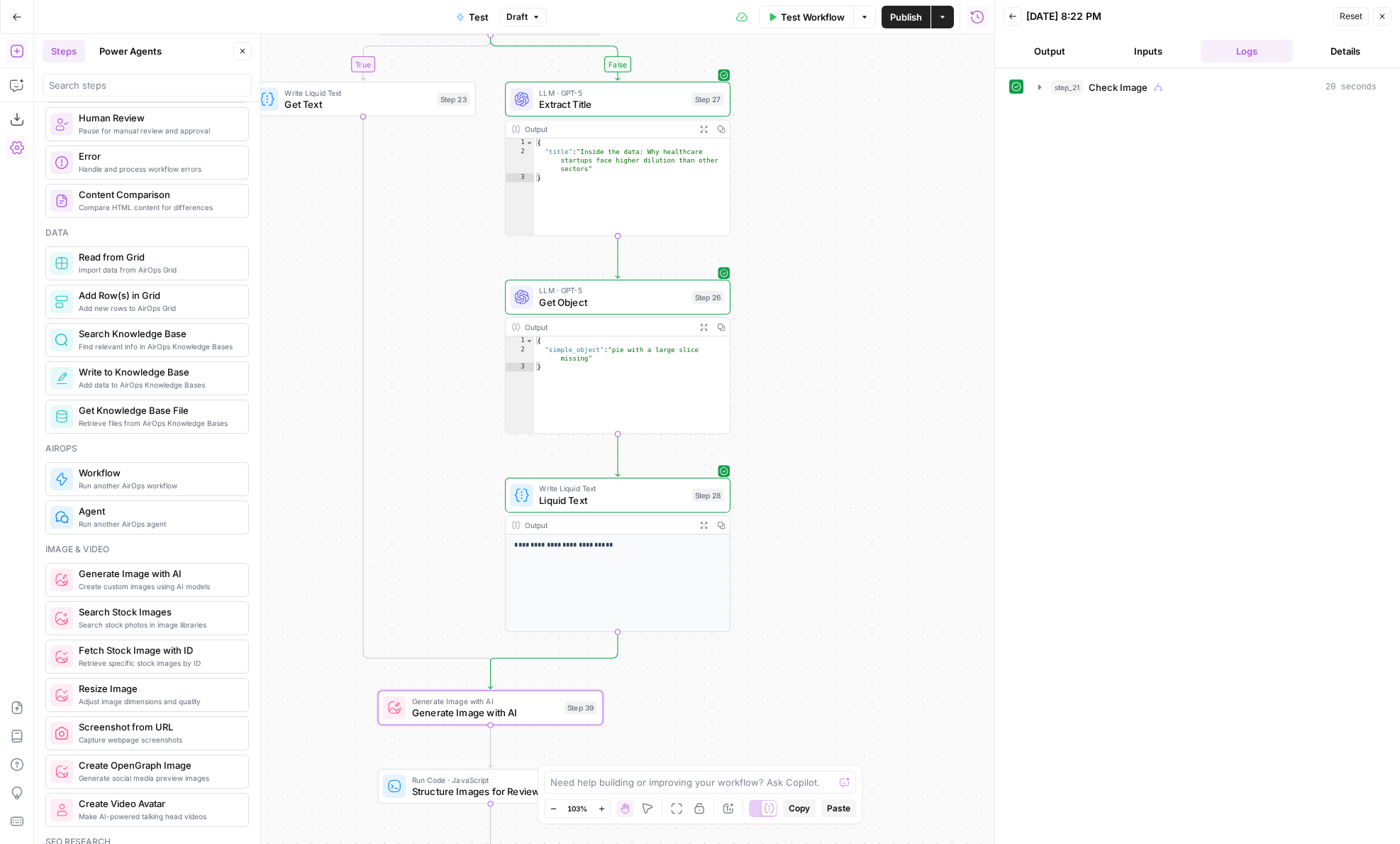
drag, startPoint x: 815, startPoint y: 435, endPoint x: 886, endPoint y: 282, distance: 168.7
click at [886, 282] on div "**********" at bounding box center [514, 439] width 960 height 810
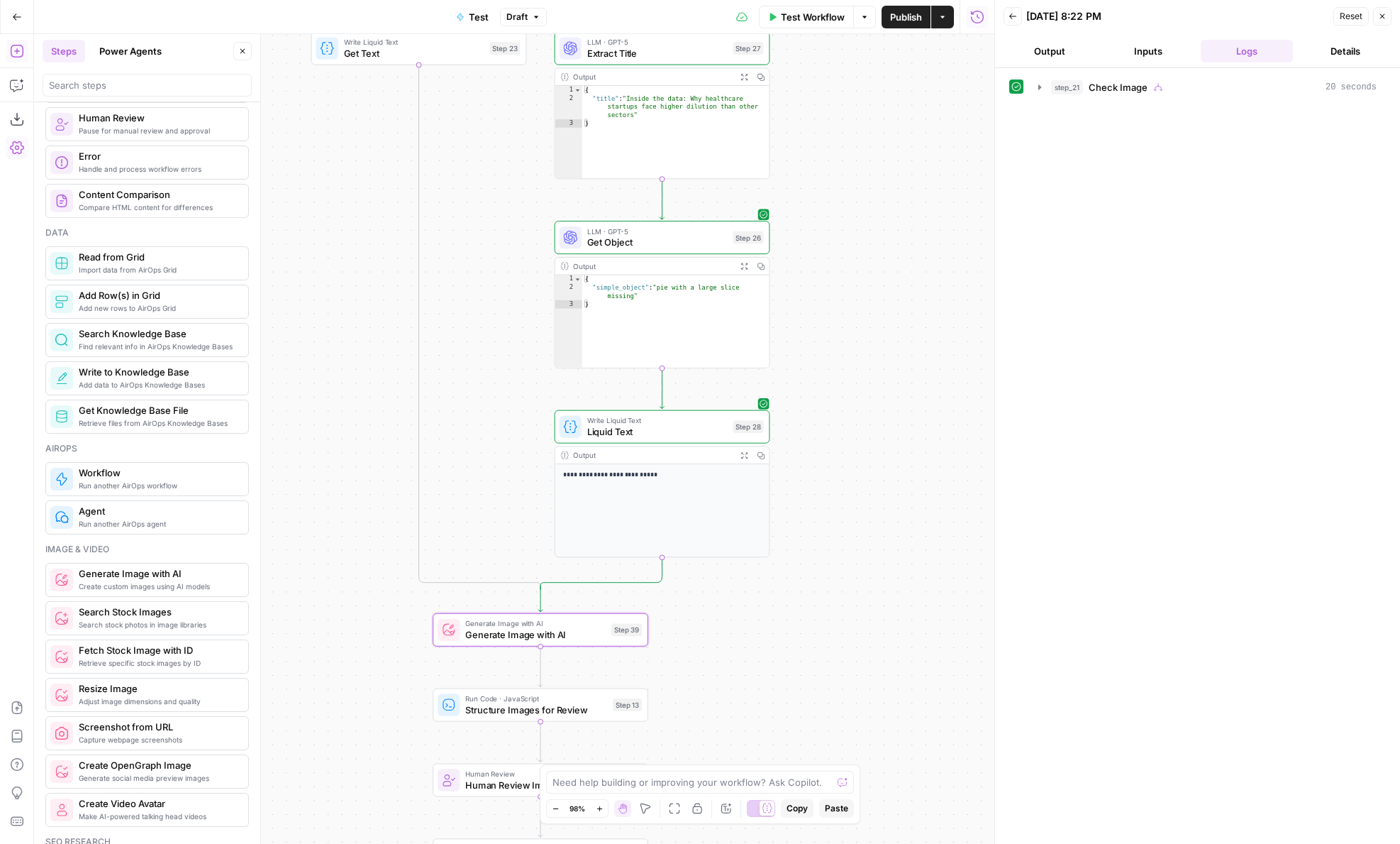
click at [823, 350] on div "**********" at bounding box center [514, 439] width 960 height 810
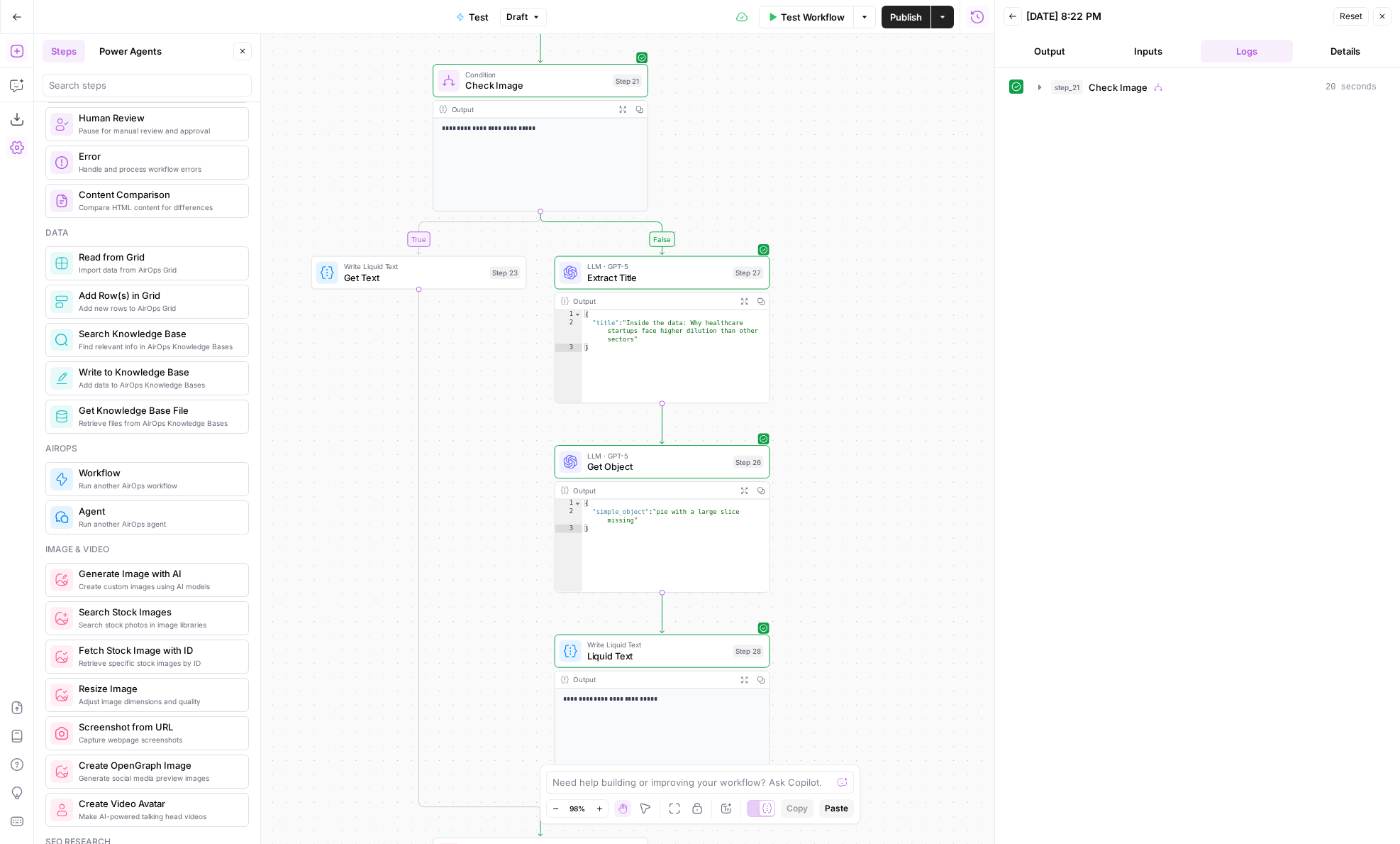
drag, startPoint x: 847, startPoint y: 302, endPoint x: 847, endPoint y: 526, distance: 224.0
click at [847, 526] on div "**********" at bounding box center [514, 439] width 960 height 810
drag, startPoint x: 847, startPoint y: 526, endPoint x: 847, endPoint y: 358, distance: 168.0
click at [847, 358] on div "**********" at bounding box center [514, 439] width 960 height 810
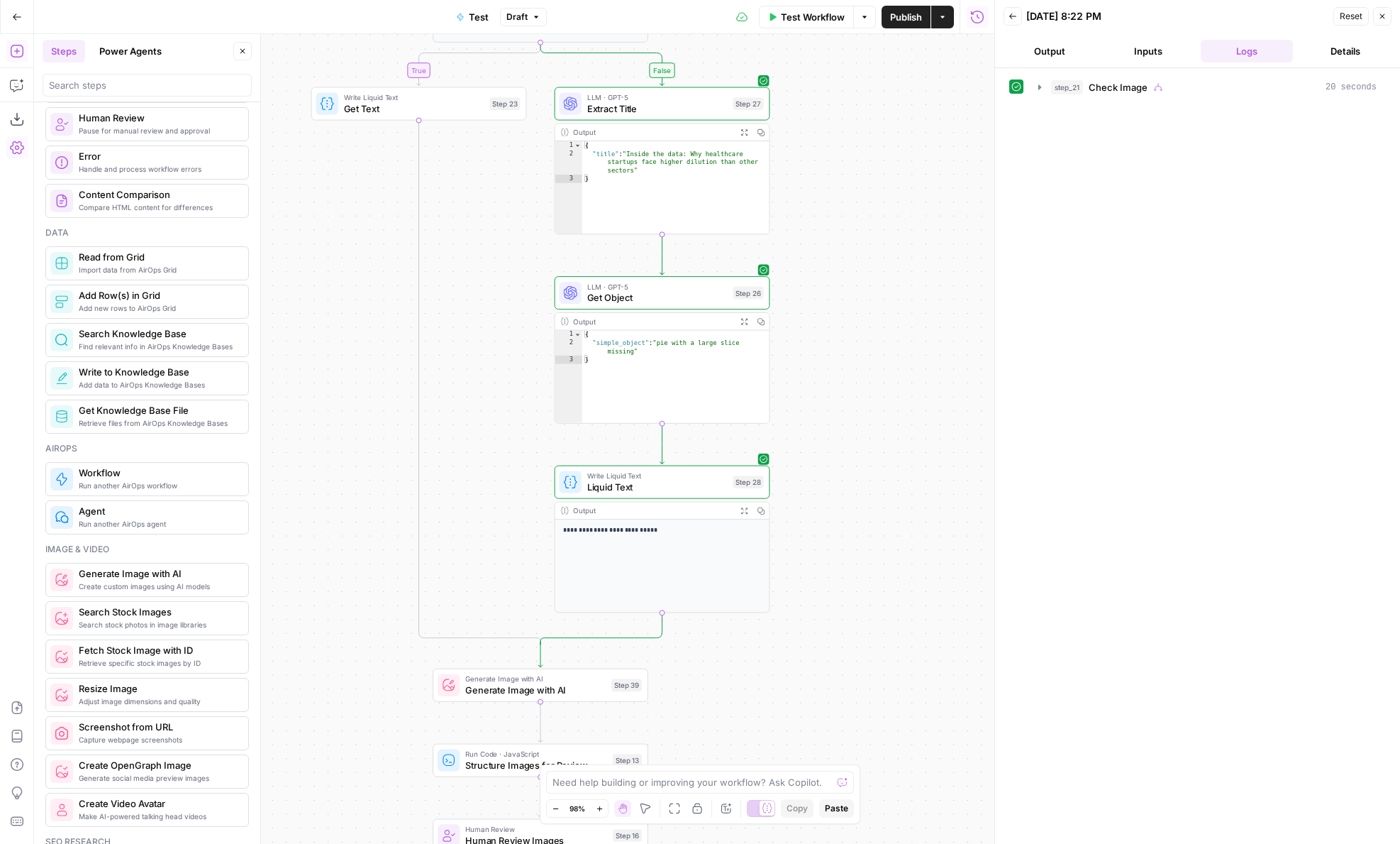
click at [588, 691] on span "Generate Image with AI" at bounding box center [535, 689] width 141 height 14
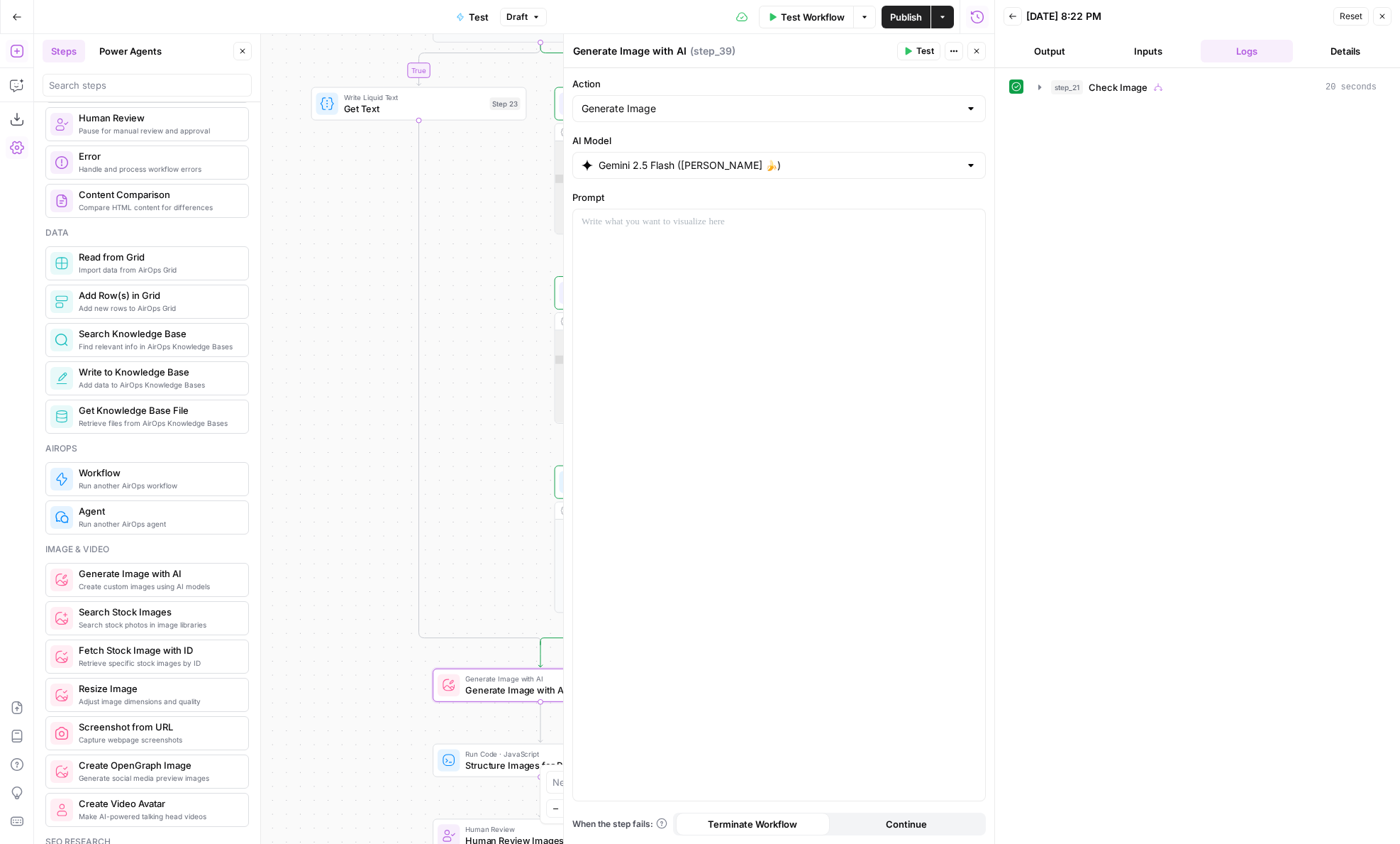
click at [981, 50] on button "Close" at bounding box center [976, 50] width 18 height 18
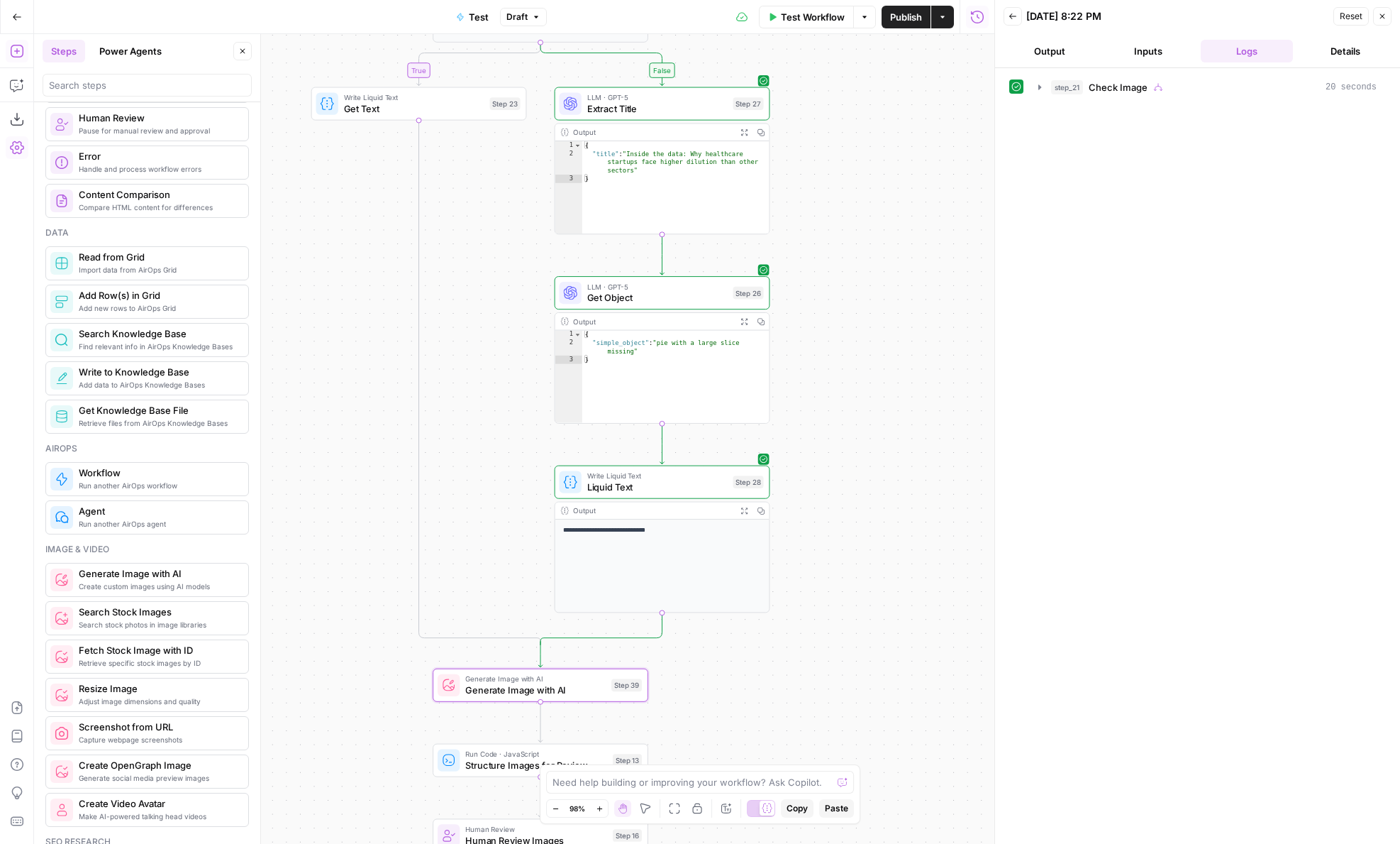
type textarea "**********"
drag, startPoint x: 653, startPoint y: 173, endPoint x: 624, endPoint y: 153, distance: 35.2
click at [624, 153] on div "{ "title" : "Inside the data: Why healthcare startups face higher dilution than…" at bounding box center [676, 196] width 187 height 109
click at [583, 701] on div "Generate Image with AI Generate Image with AI Step 39 Copy step Delete step Add…" at bounding box center [540, 685] width 215 height 33
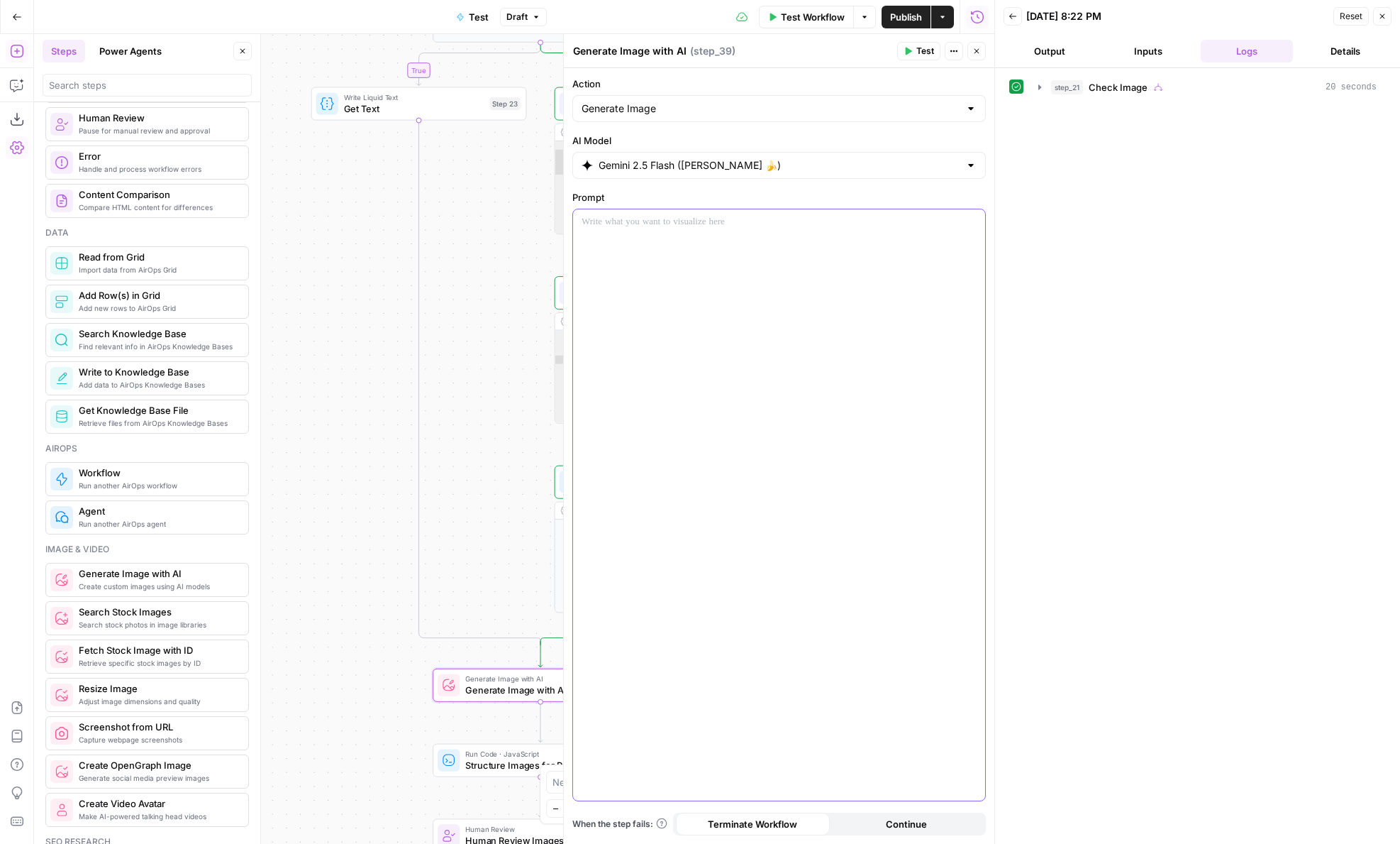
click at [737, 298] on div at bounding box center [779, 505] width 412 height 591
click at [870, 220] on p "**********" at bounding box center [779, 229] width 395 height 28
click at [927, 51] on span "Test" at bounding box center [925, 51] width 17 height 13
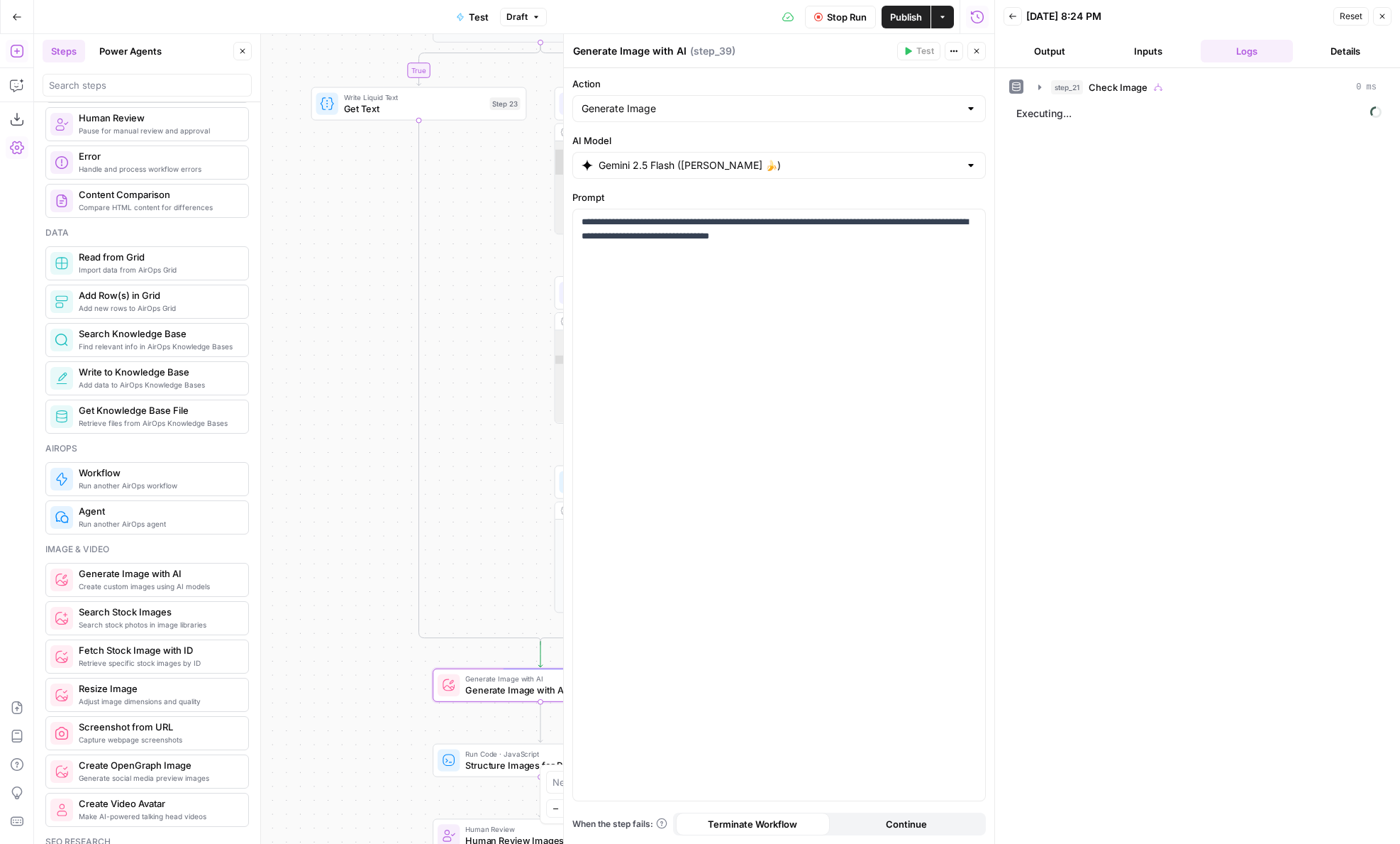
click at [1033, 42] on button "Output" at bounding box center [1051, 51] width 93 height 23
click at [927, 163] on input "Gemini 2.5 Flash (Nano Banana 🍌)" at bounding box center [779, 165] width 361 height 14
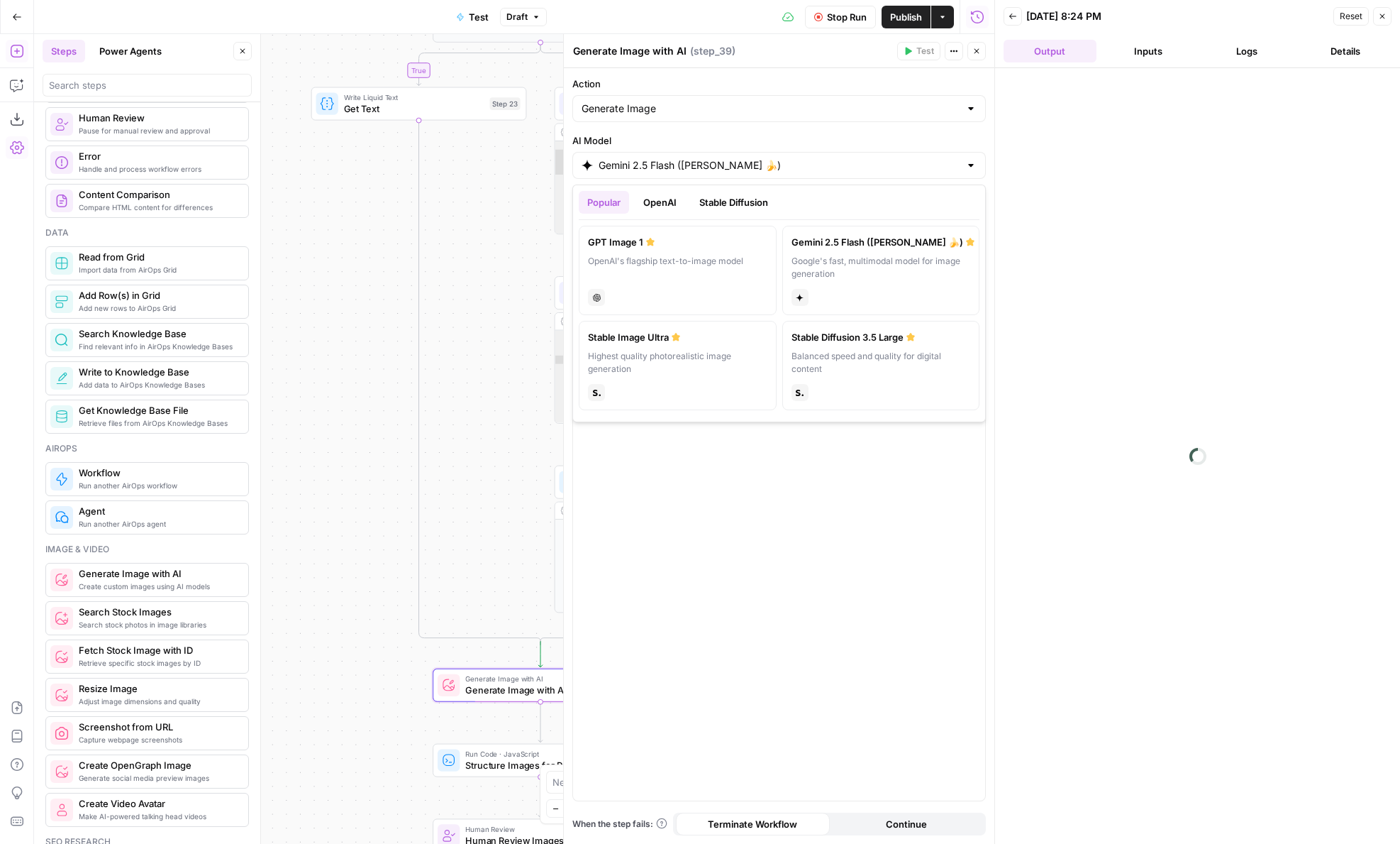
click at [1093, 143] on div at bounding box center [1198, 456] width 405 height 776
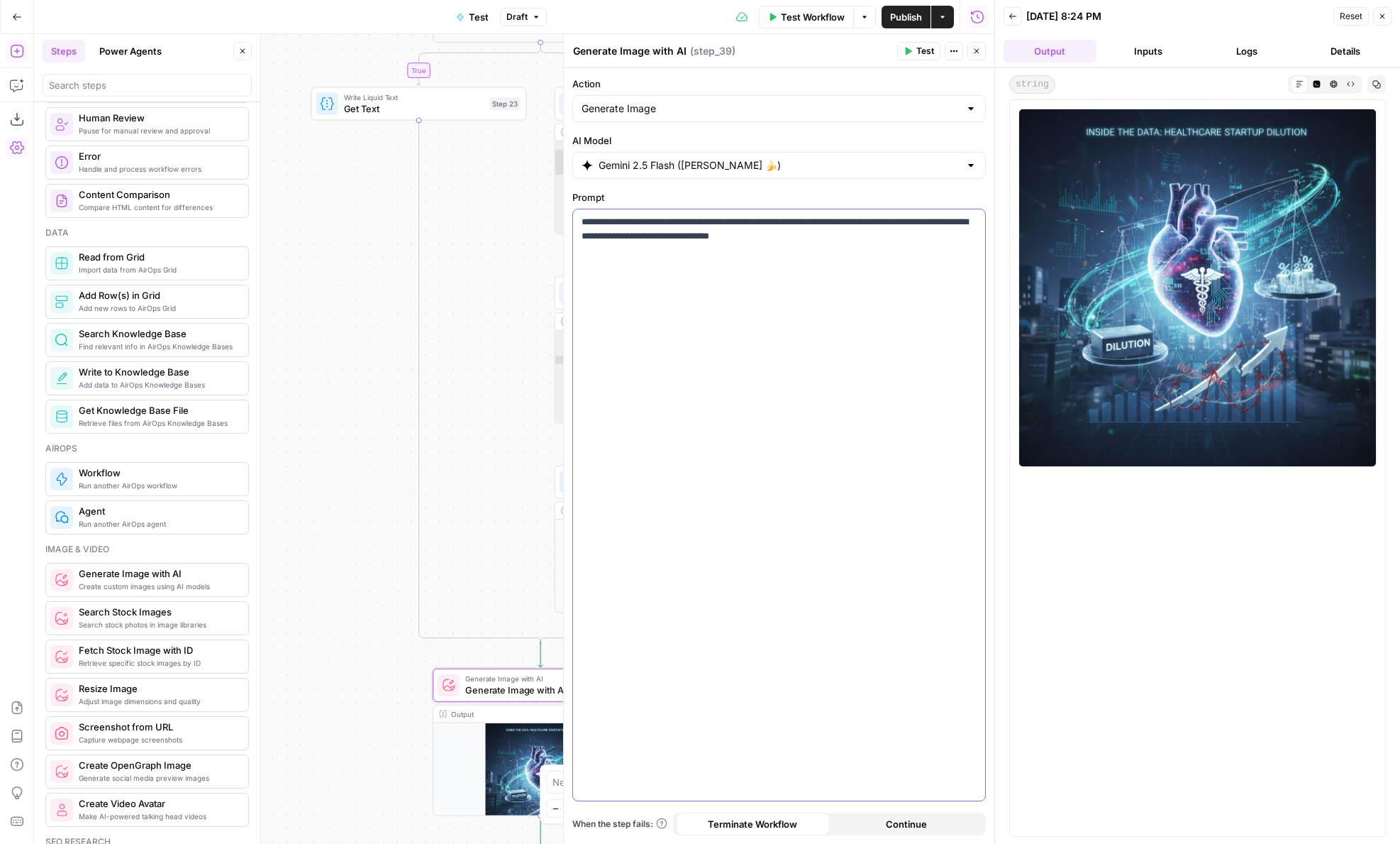
click at [841, 271] on div "**********" at bounding box center [779, 505] width 412 height 591
click at [681, 222] on p "**********" at bounding box center [779, 229] width 395 height 28
click at [713, 221] on p "**********" at bounding box center [779, 229] width 395 height 28
click at [727, 221] on p "**********" at bounding box center [779, 229] width 395 height 28
click at [907, 47] on icon "button" at bounding box center [909, 51] width 7 height 8
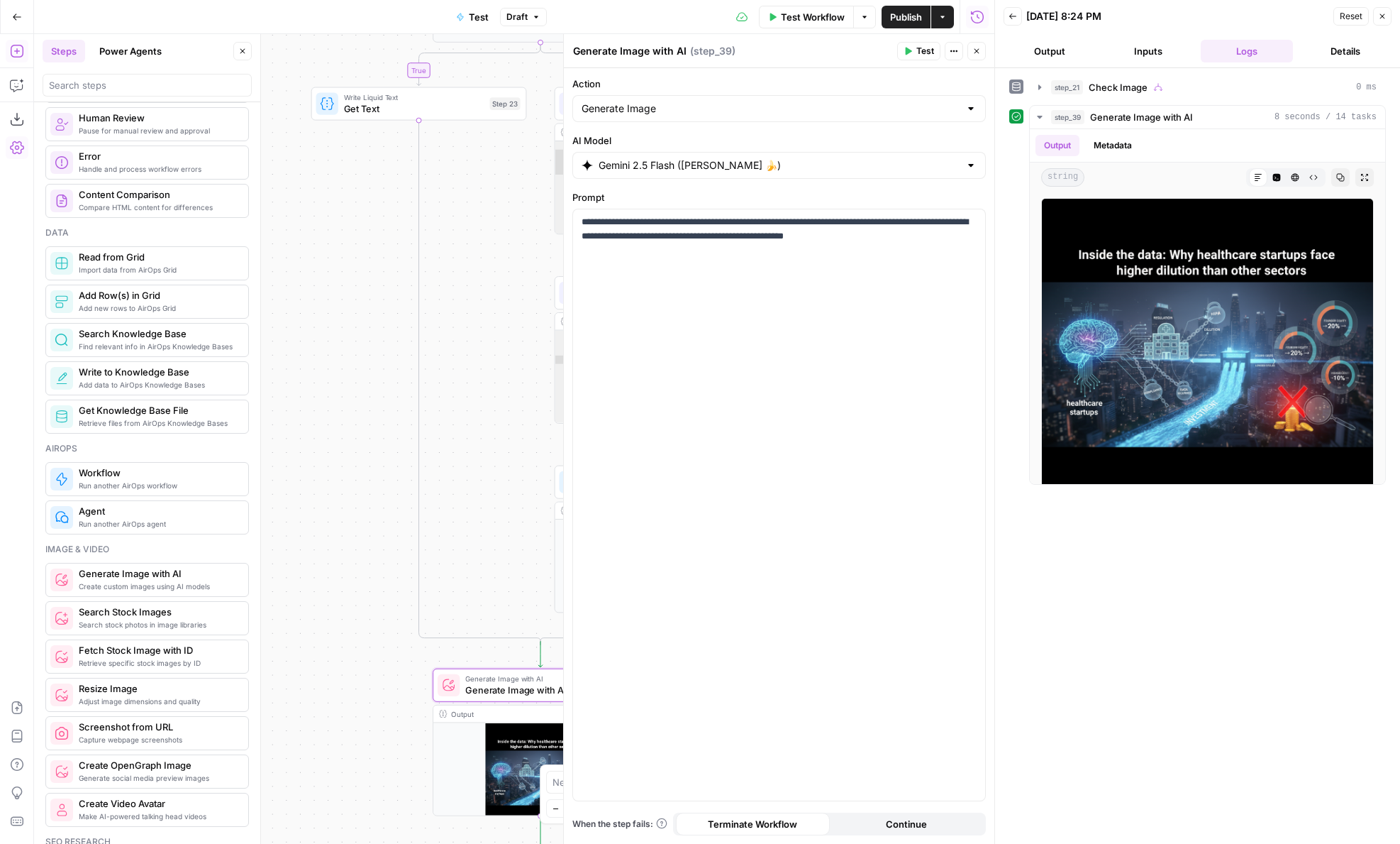
scroll to position [517, 0]
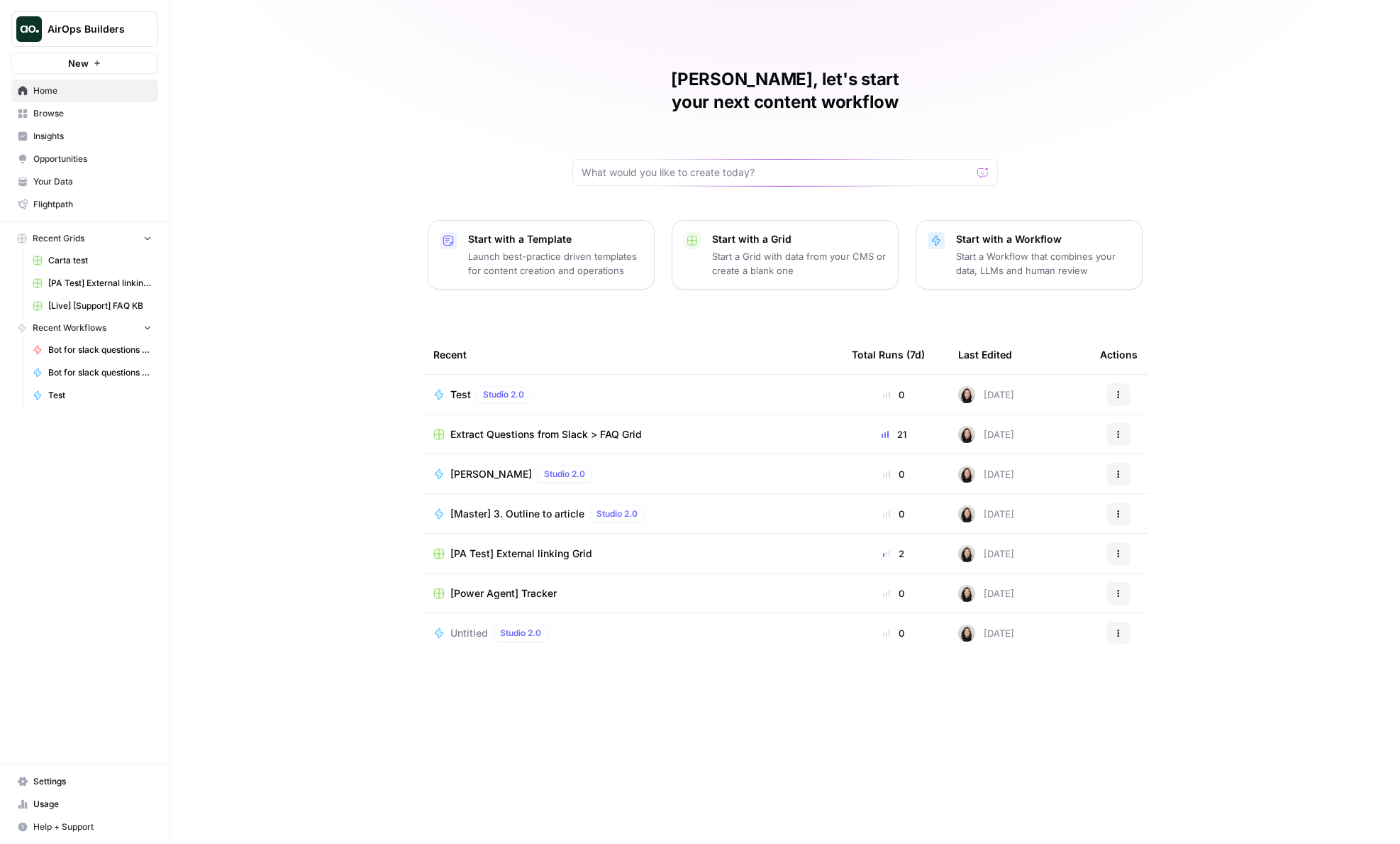
click at [150, 34] on icon "Workspace: AirOps Builders" at bounding box center [146, 28] width 14 height 14
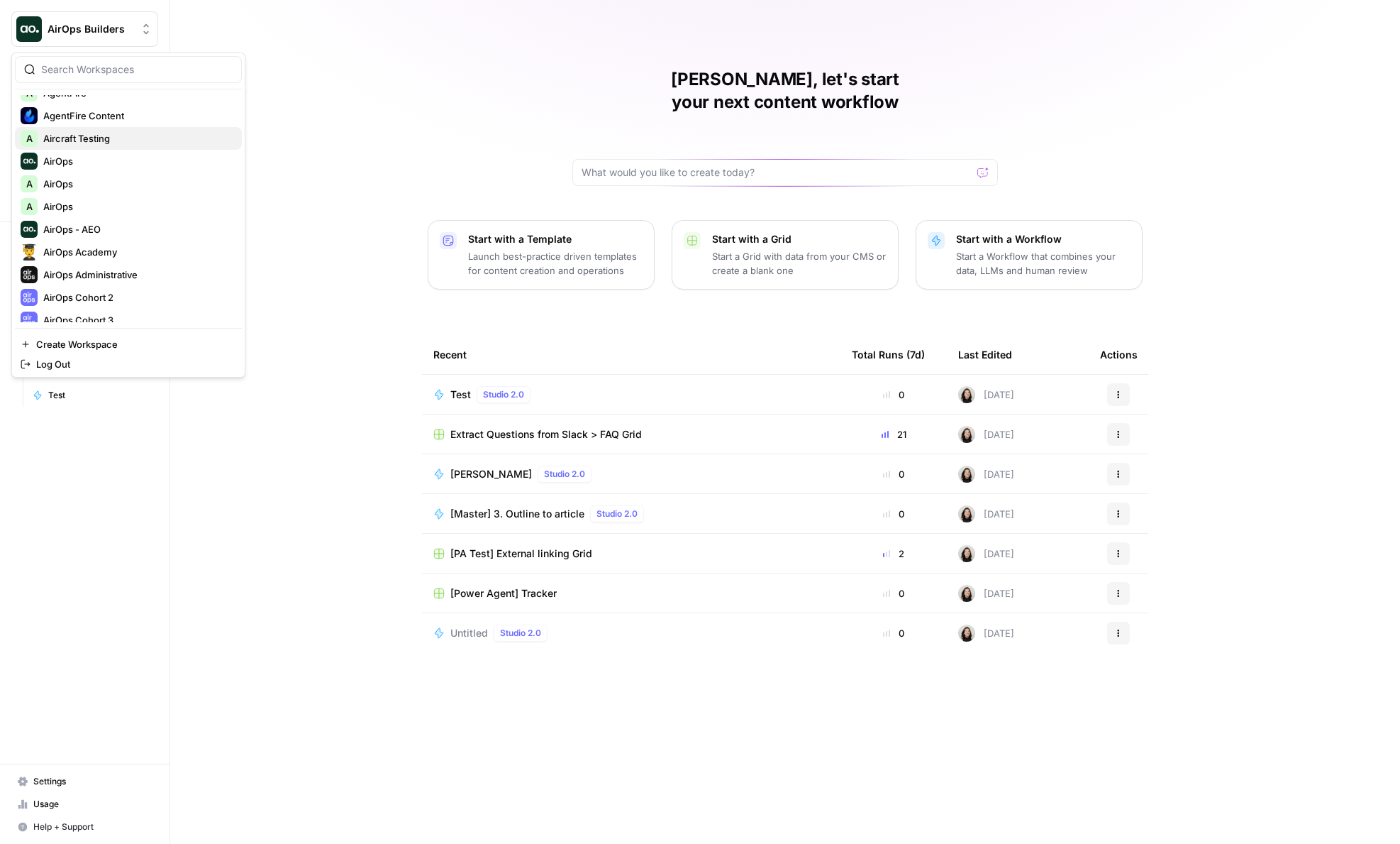
scroll to position [116, 0]
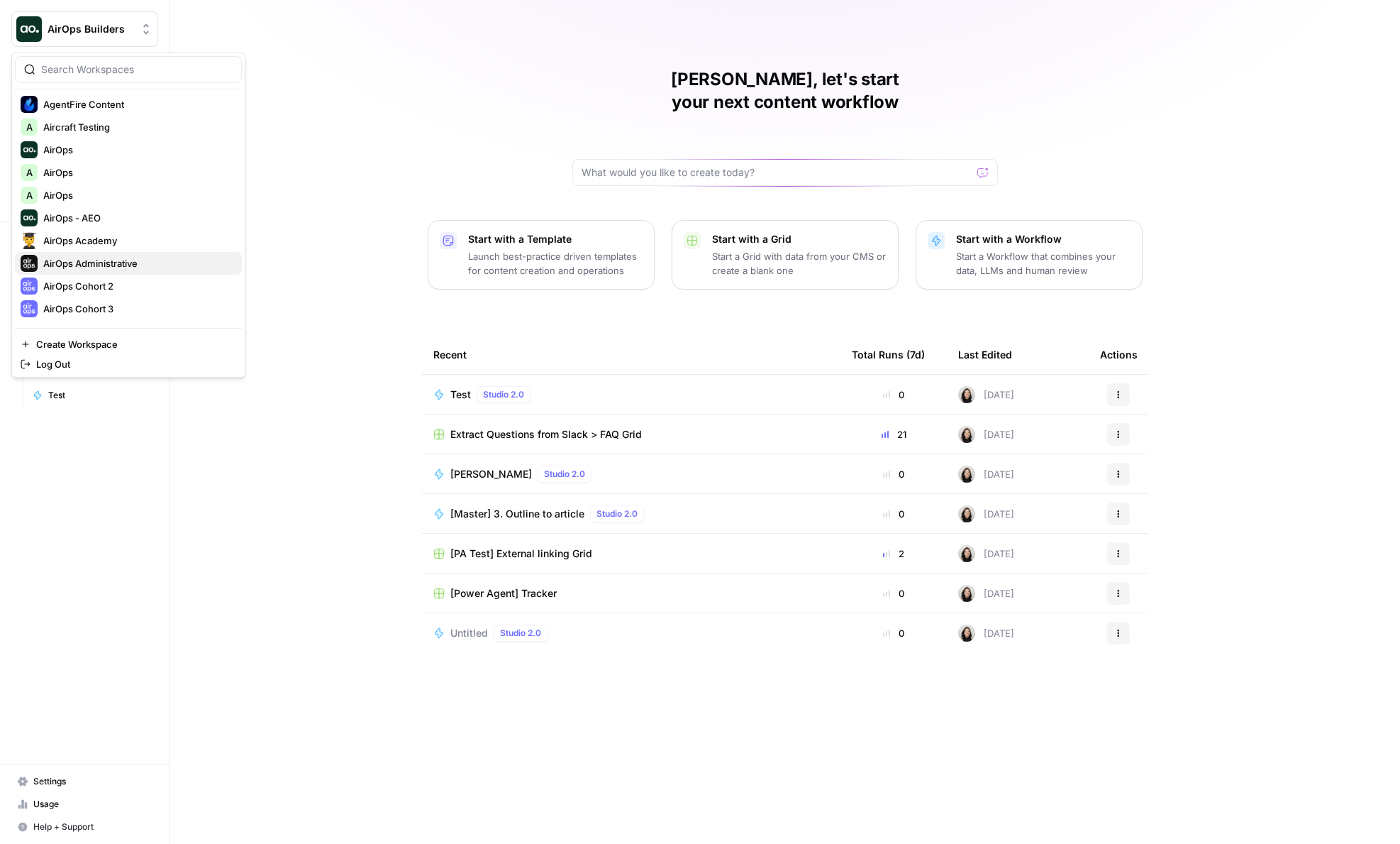
click at [108, 258] on span "AirOps Administrative" at bounding box center [136, 263] width 187 height 14
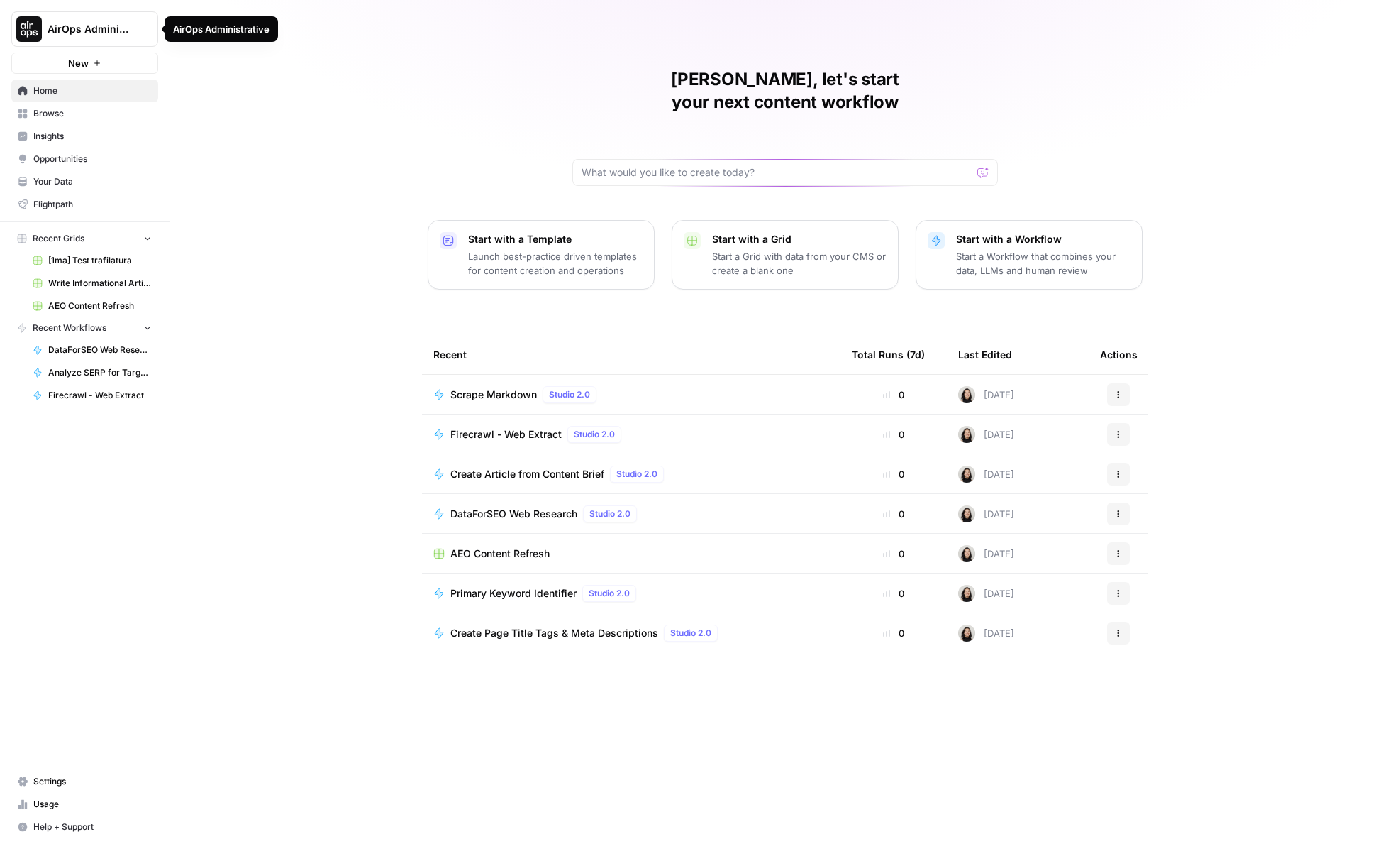
click at [142, 23] on icon "Workspace: AirOps Administrative" at bounding box center [146, 28] width 14 height 14
type input "power"
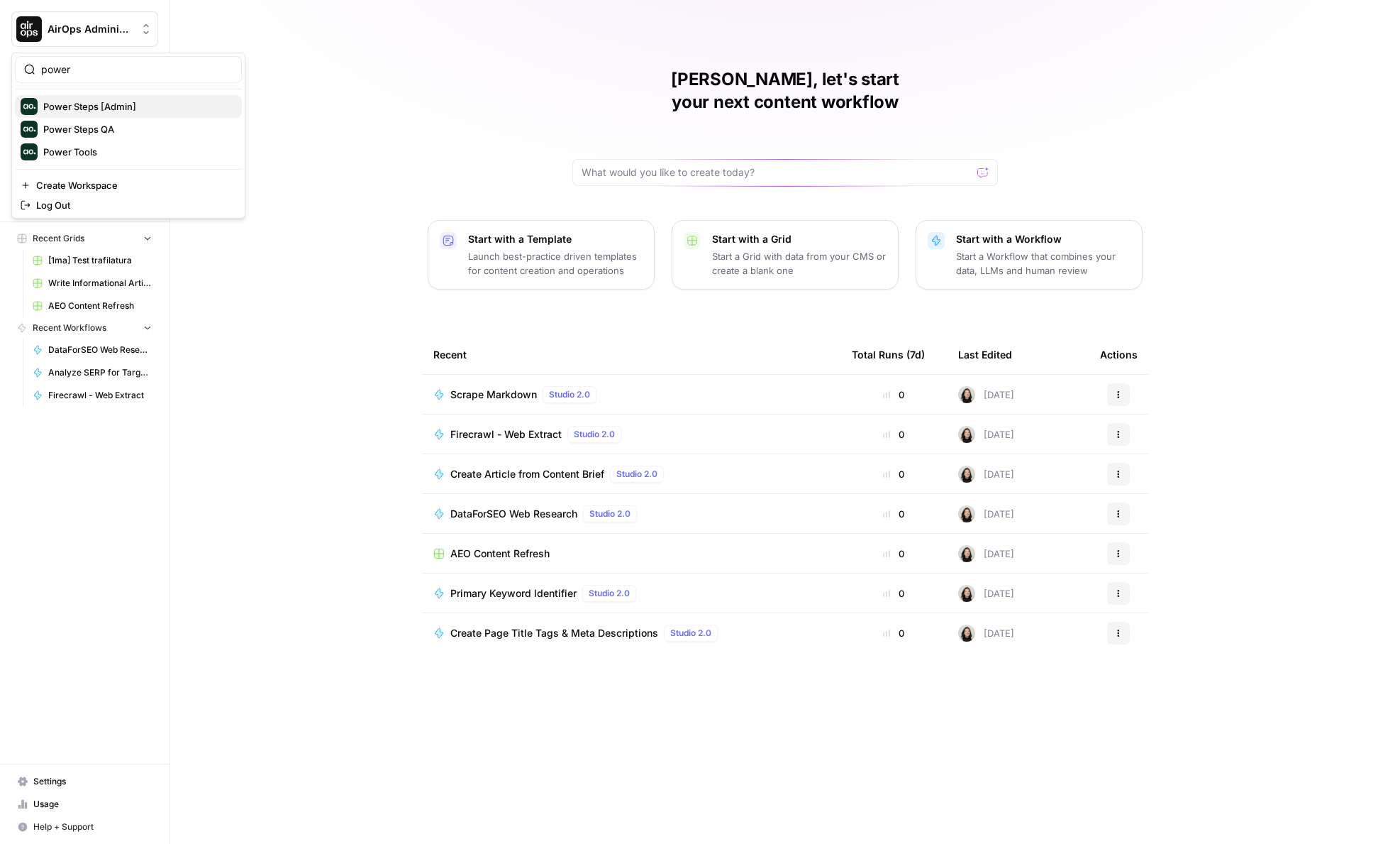
click at [127, 107] on span "Power Steps [Admin]" at bounding box center [136, 106] width 187 height 14
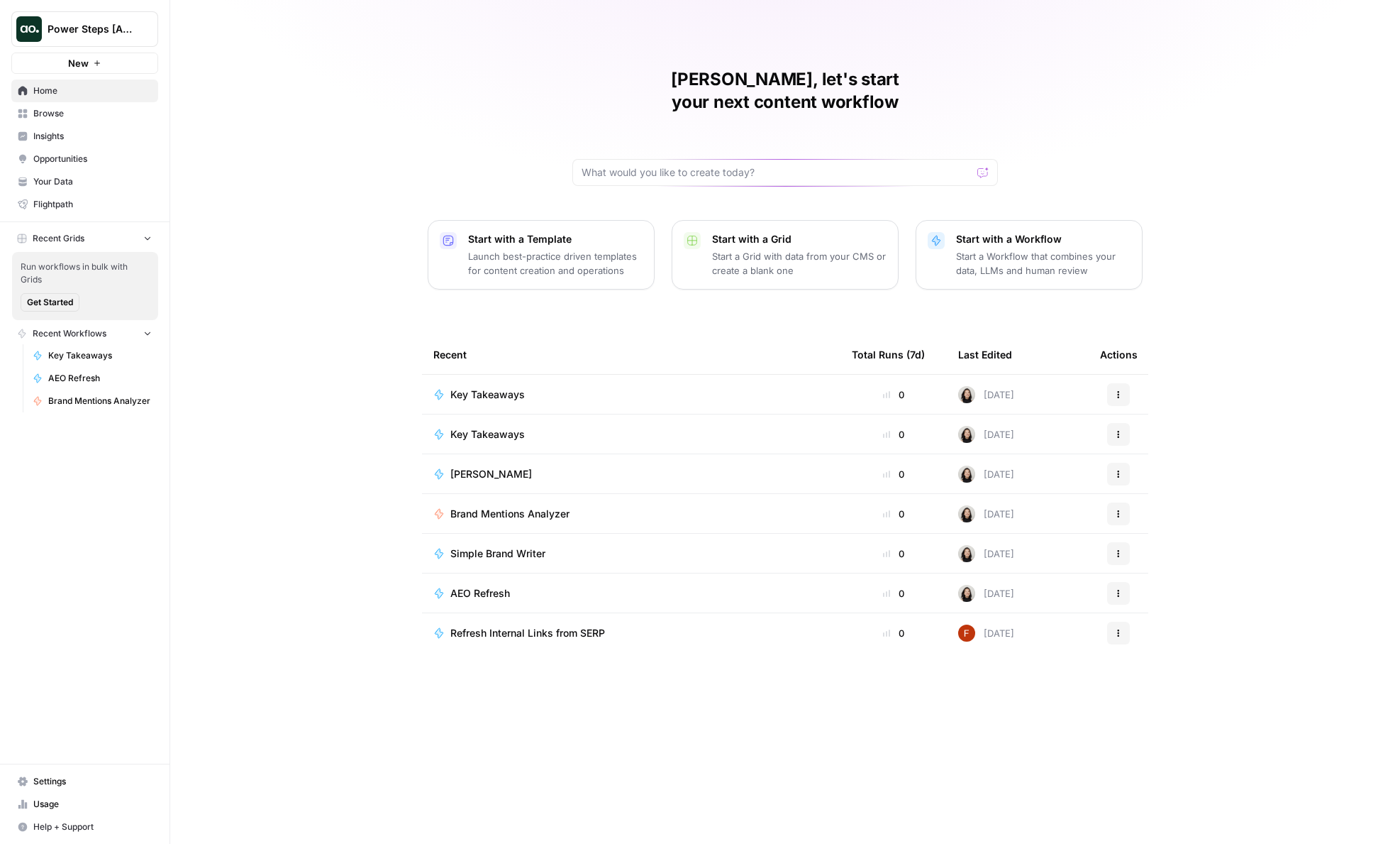
click at [98, 109] on span "Browse" at bounding box center [92, 114] width 119 height 13
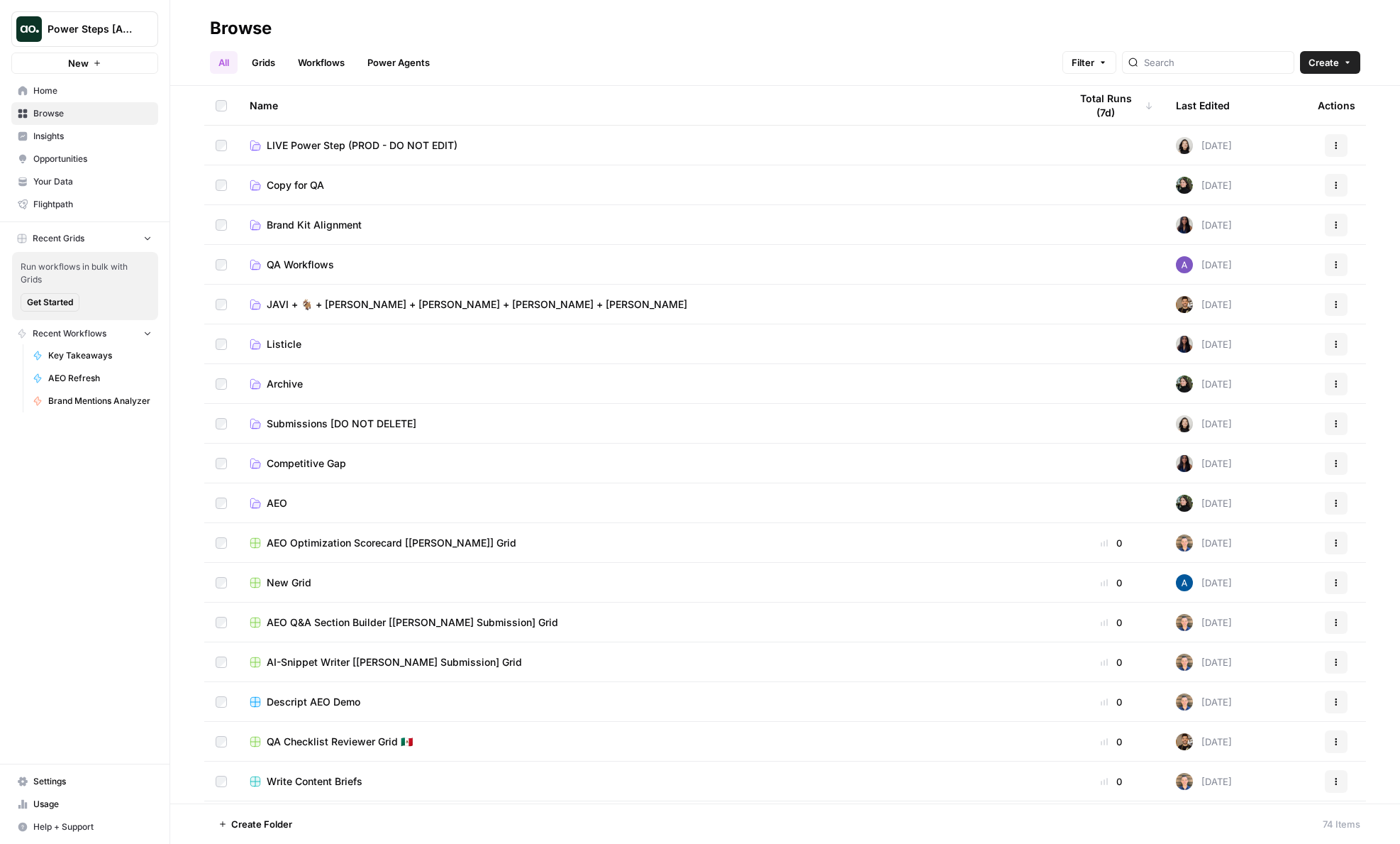
click at [326, 138] on span "LIVE Power Step (PROD - DO NOT EDIT)" at bounding box center [362, 145] width 191 height 14
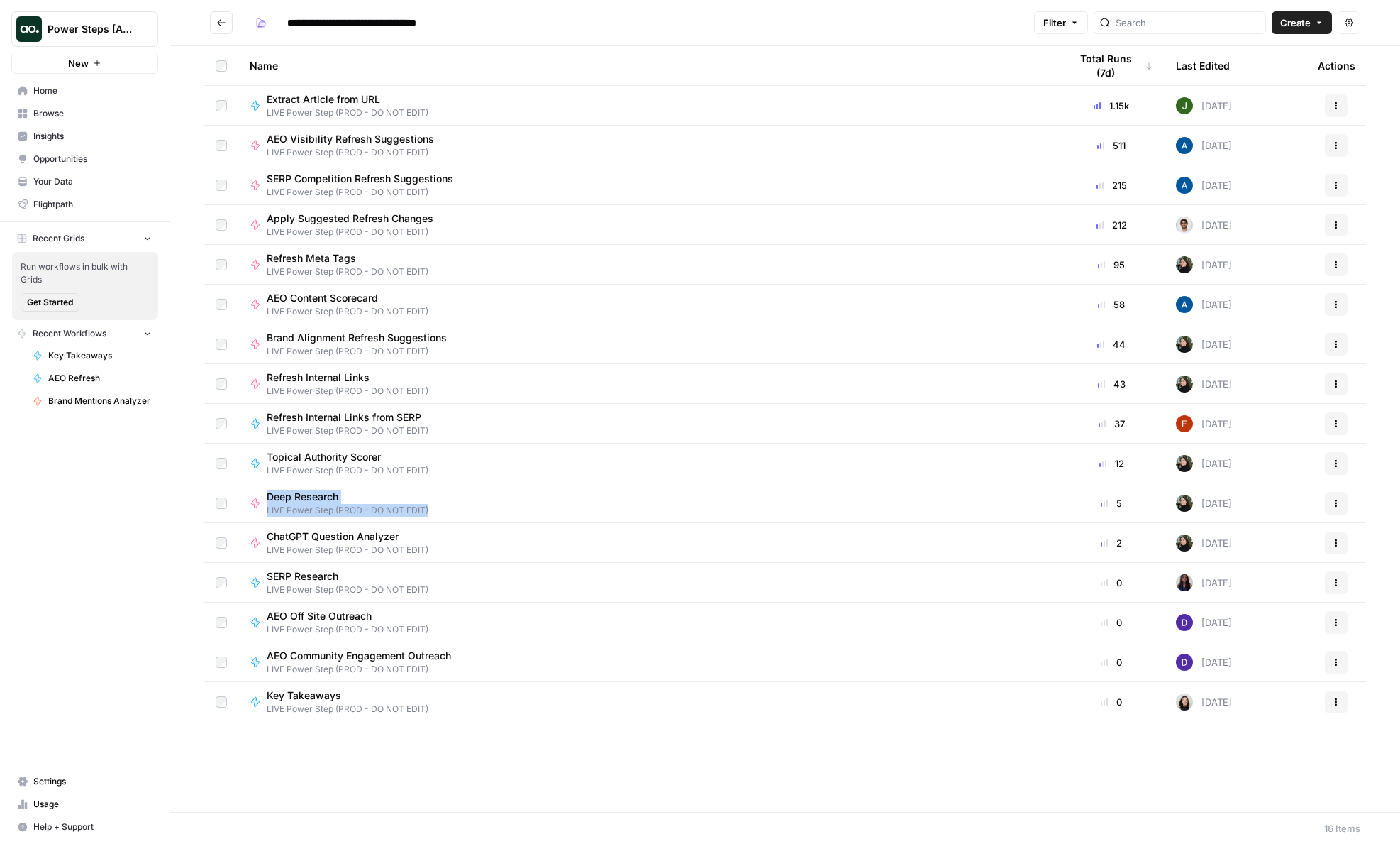
drag, startPoint x: 315, startPoint y: 492, endPoint x: 1330, endPoint y: 508, distance: 1015.1
click at [1330, 508] on tr "Deep Research LIVE Power Step (PROD - DO NOT EDIT) 5 [DATE] Actions" at bounding box center [786, 503] width 1162 height 40
click at [226, 33] on button "Go back" at bounding box center [221, 23] width 23 height 23
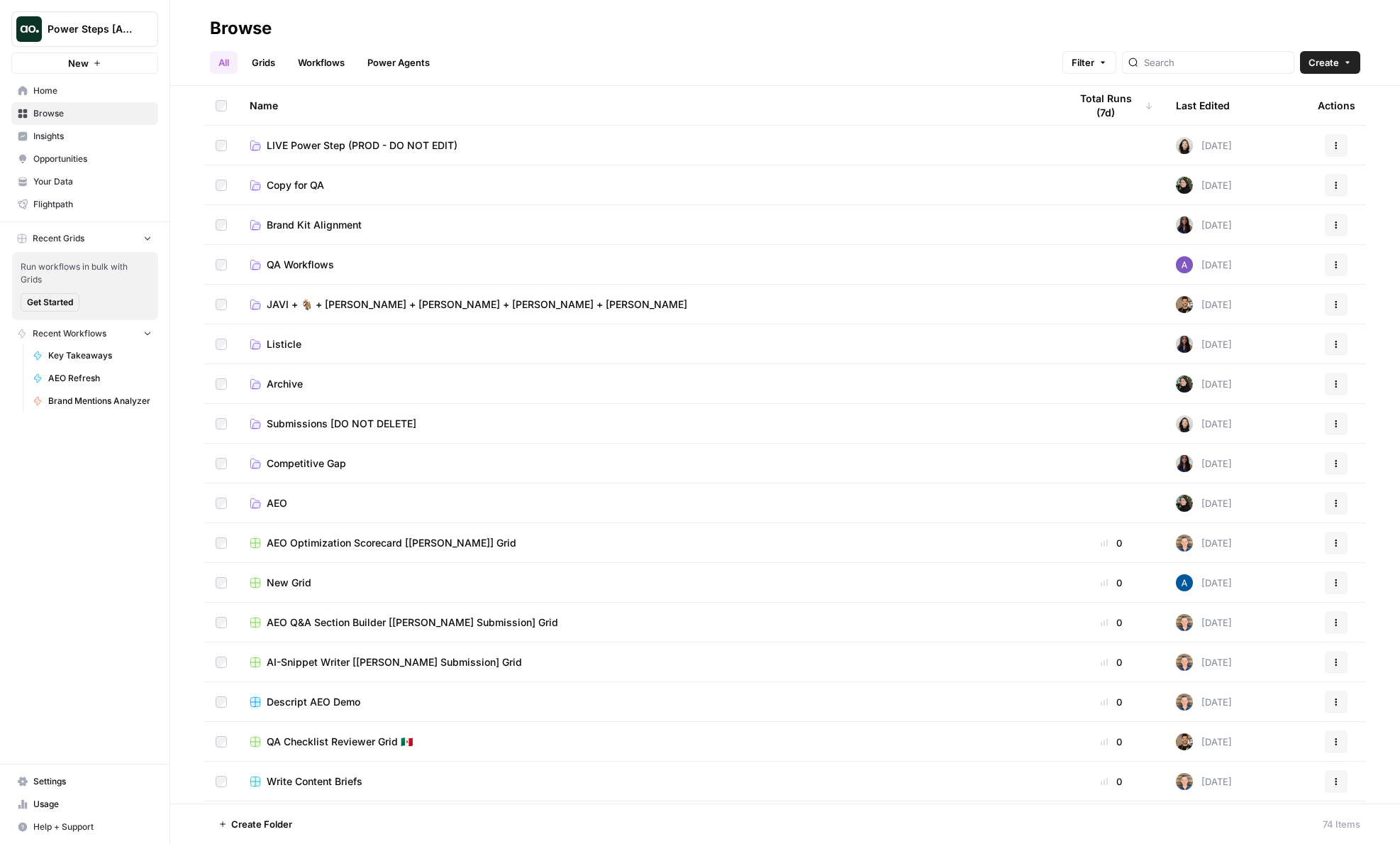
click at [313, 72] on link "Workflows" at bounding box center [322, 62] width 64 height 23
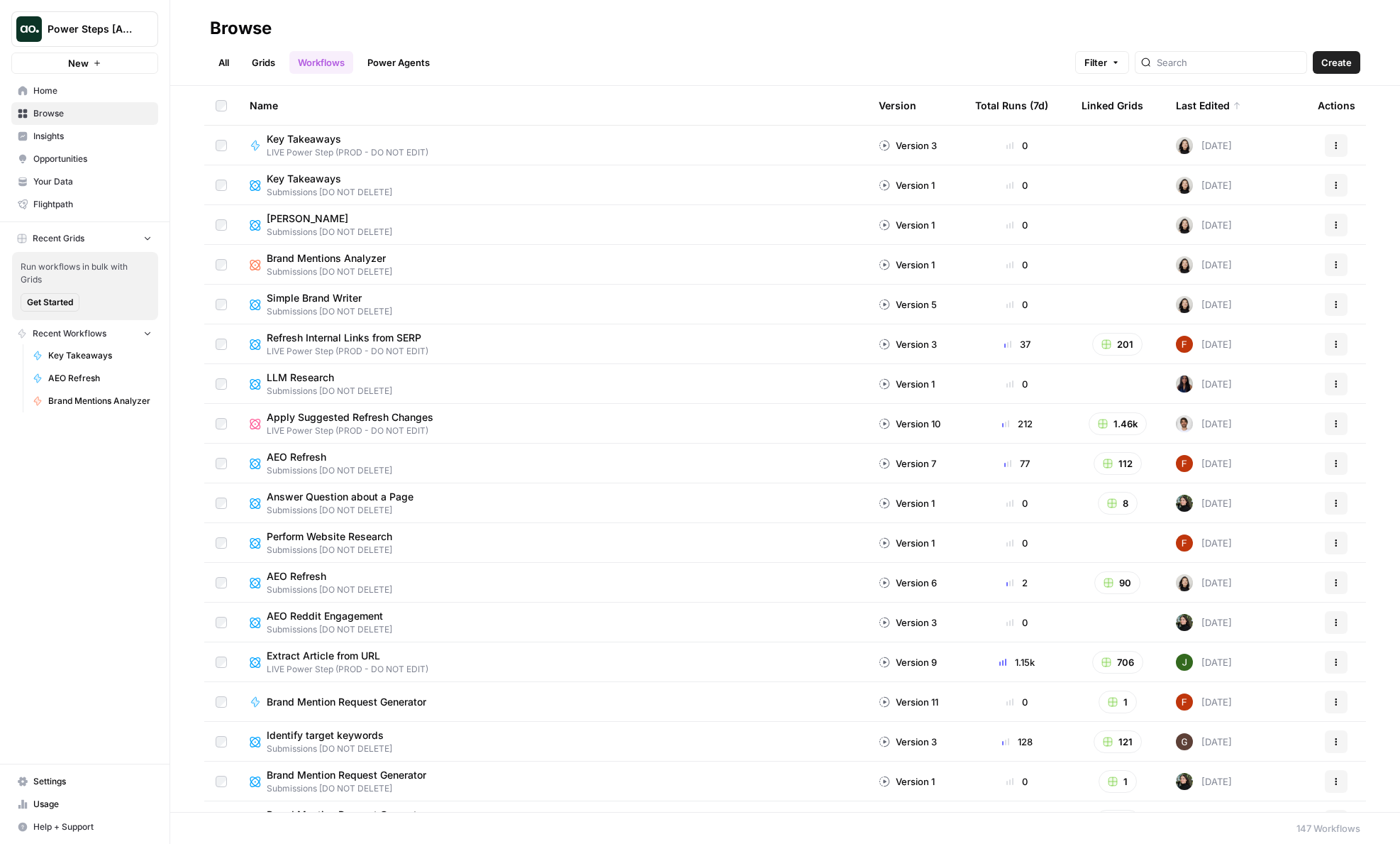
click at [253, 68] on link "Grids" at bounding box center [264, 62] width 41 height 23
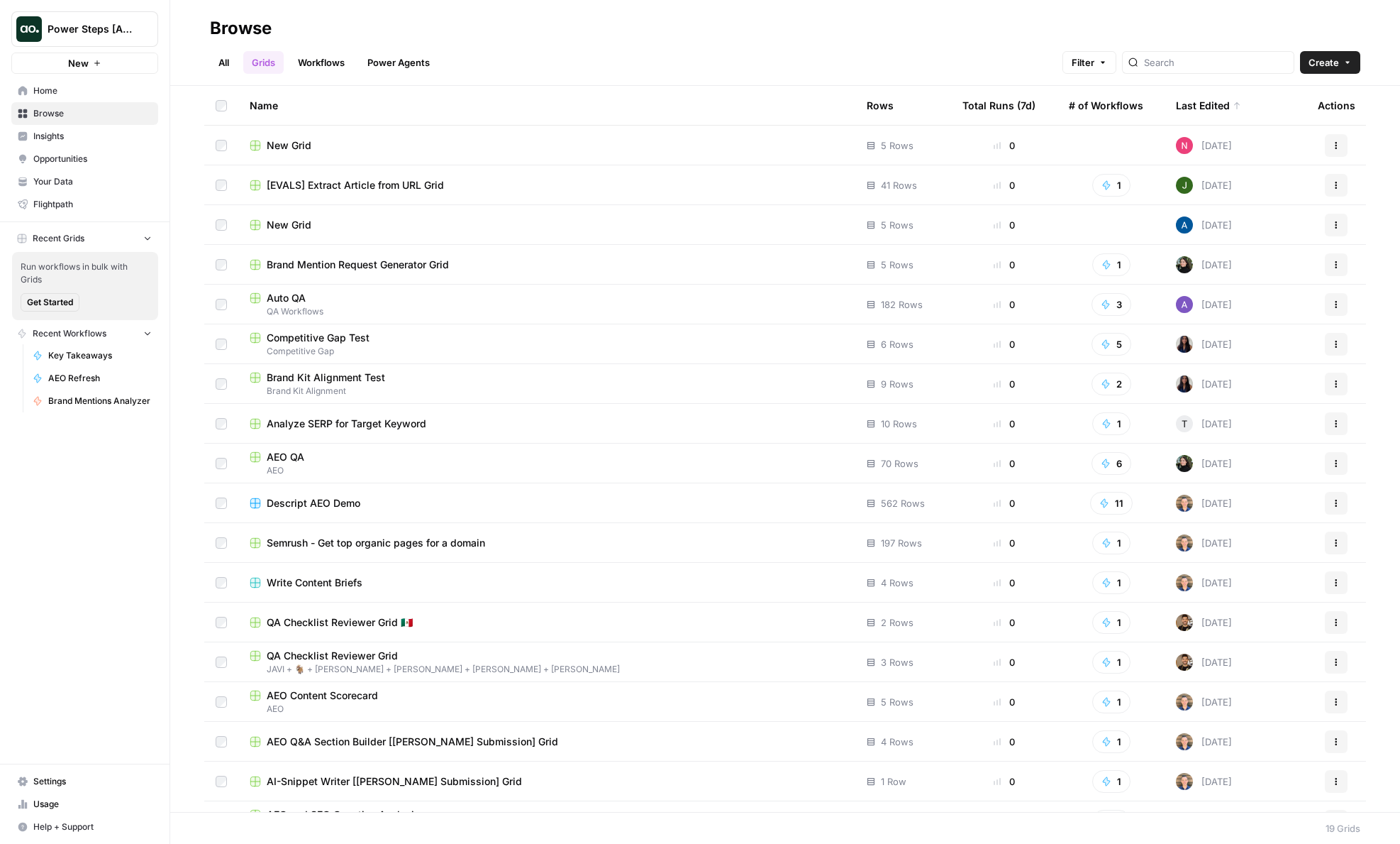
click at [336, 63] on link "Workflows" at bounding box center [322, 62] width 64 height 23
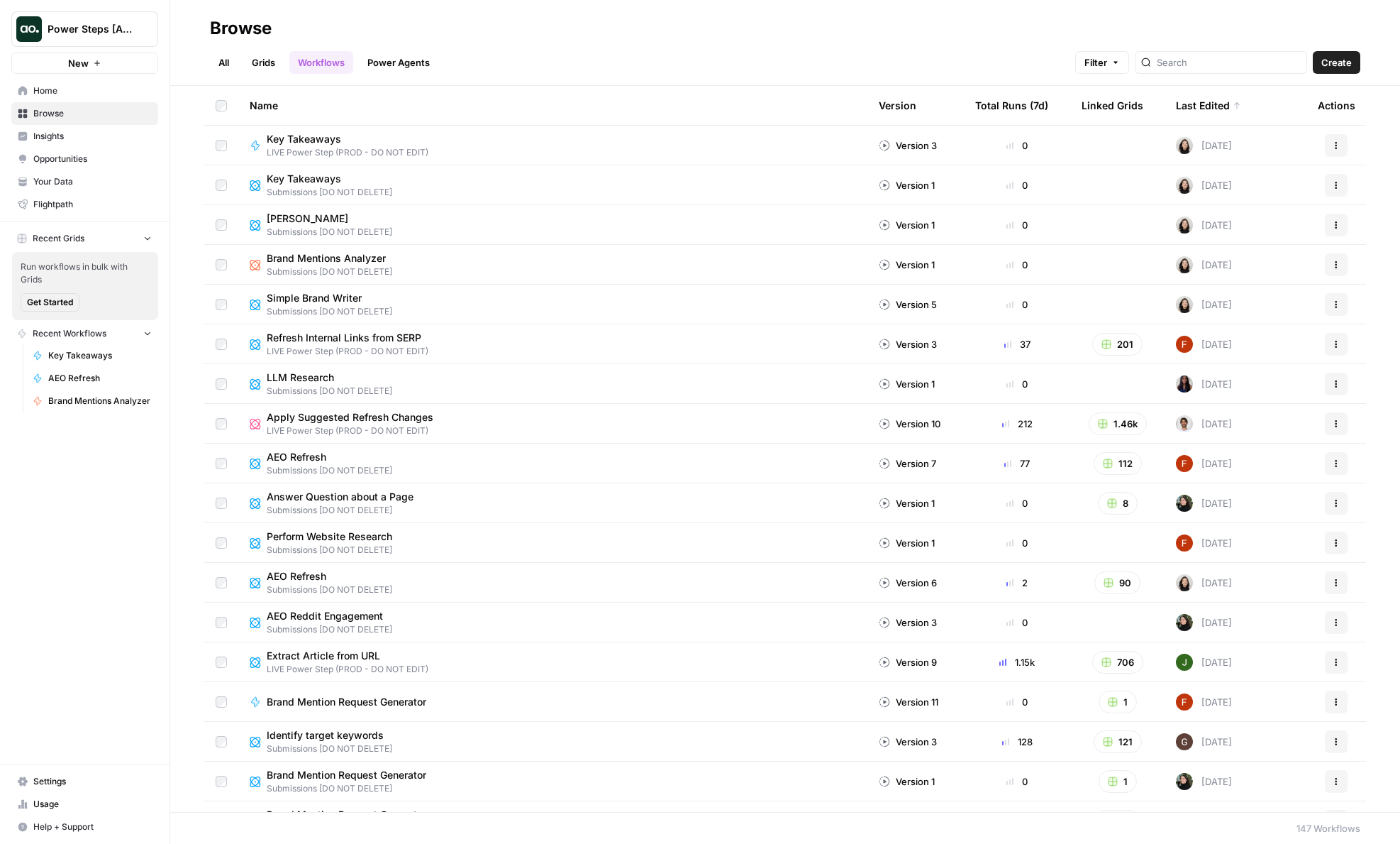
click at [223, 66] on link "All" at bounding box center [224, 62] width 28 height 23
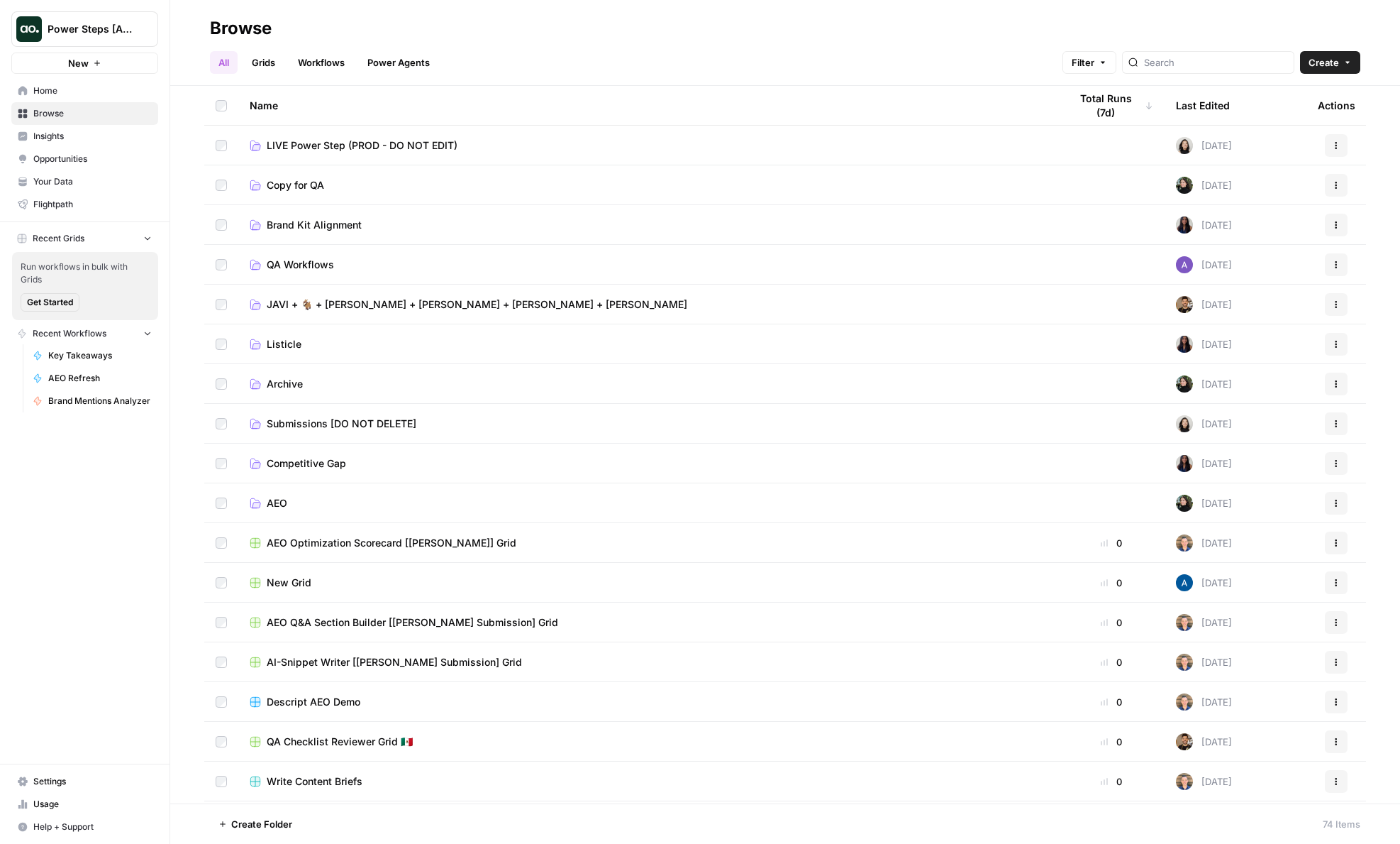
click at [357, 63] on ul "All Grids Workflows Power Agents" at bounding box center [324, 62] width 229 height 23
click at [344, 63] on link "Workflows" at bounding box center [322, 62] width 64 height 23
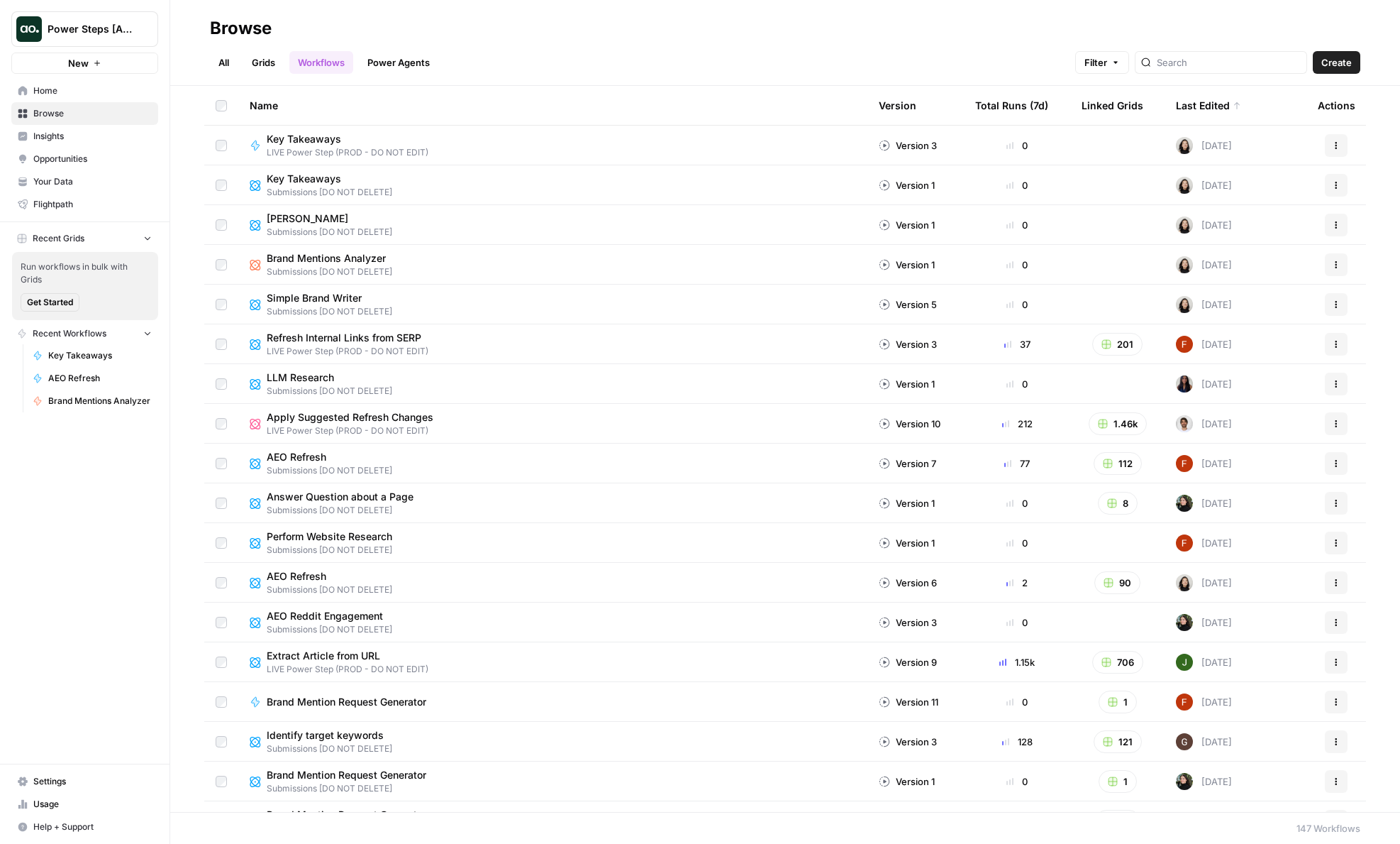
click at [219, 60] on link "All" at bounding box center [224, 62] width 28 height 23
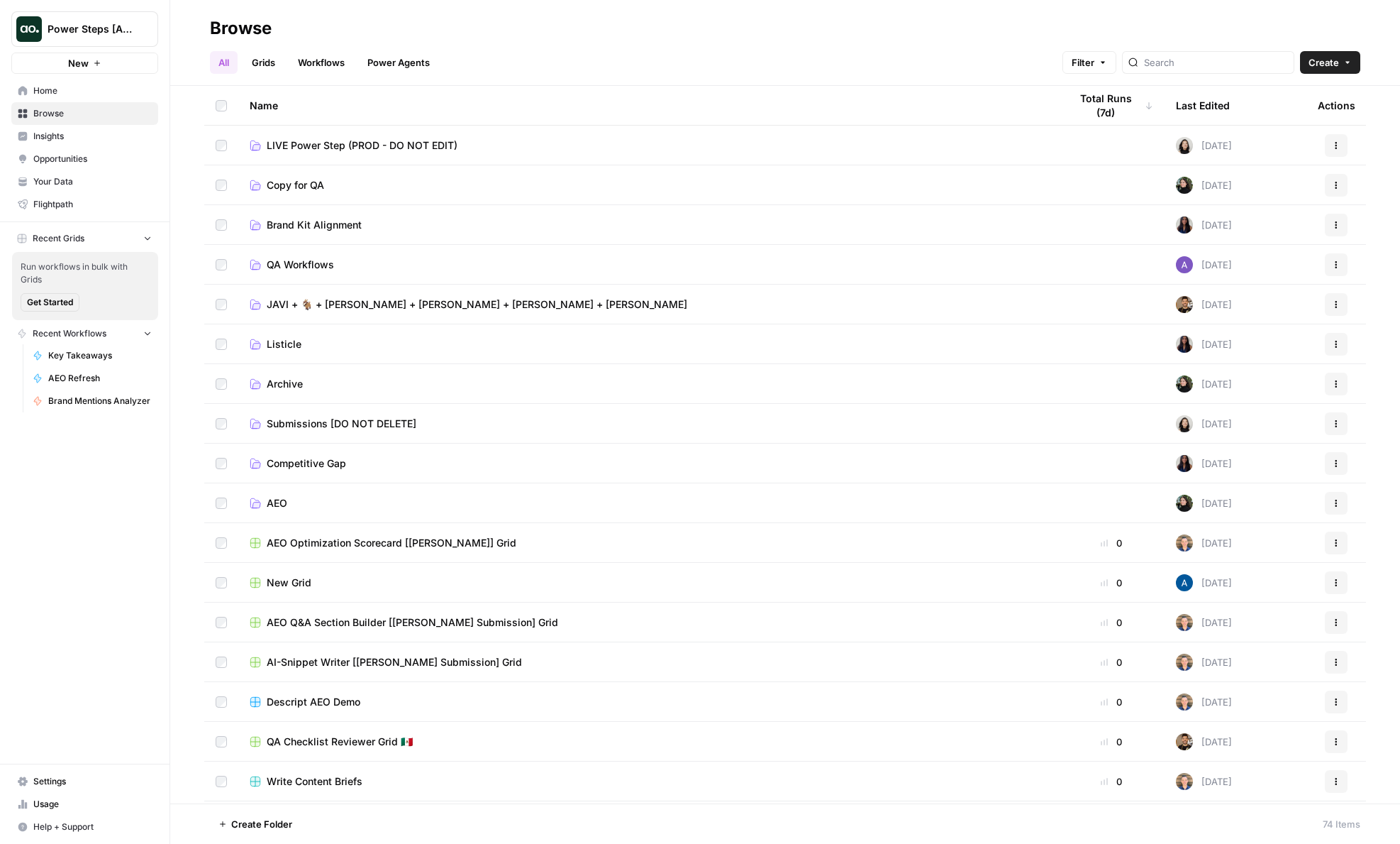
click at [355, 414] on td "Submissions [DO NOT DELETE]" at bounding box center [648, 423] width 820 height 39
click at [355, 433] on td "Submissions [DO NOT DELETE]" at bounding box center [648, 423] width 820 height 39
click at [349, 424] on span "Submissions [DO NOT DELETE]" at bounding box center [341, 423] width 150 height 14
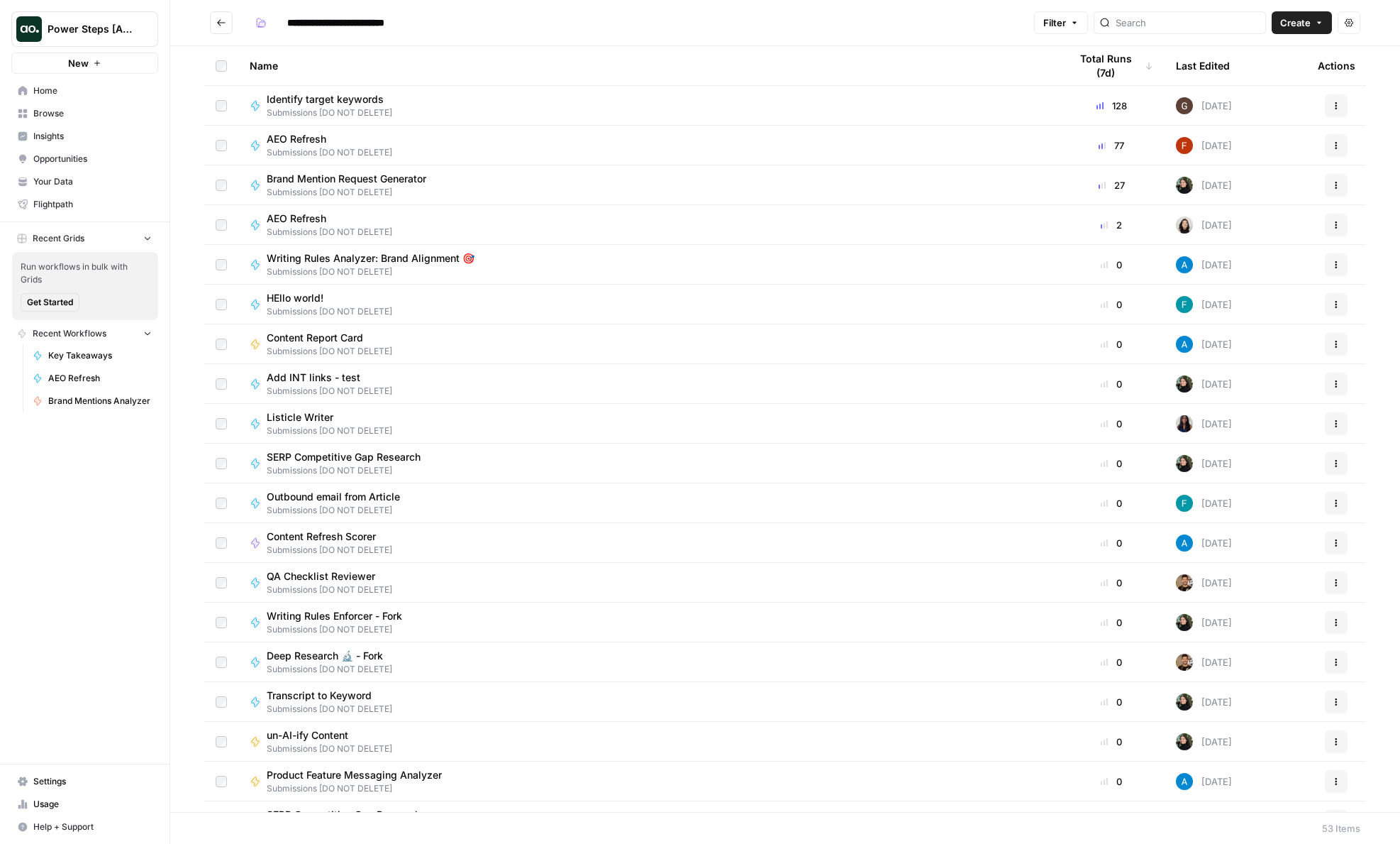
click at [1216, 65] on div "Last Edited" at bounding box center [1203, 66] width 54 height 39
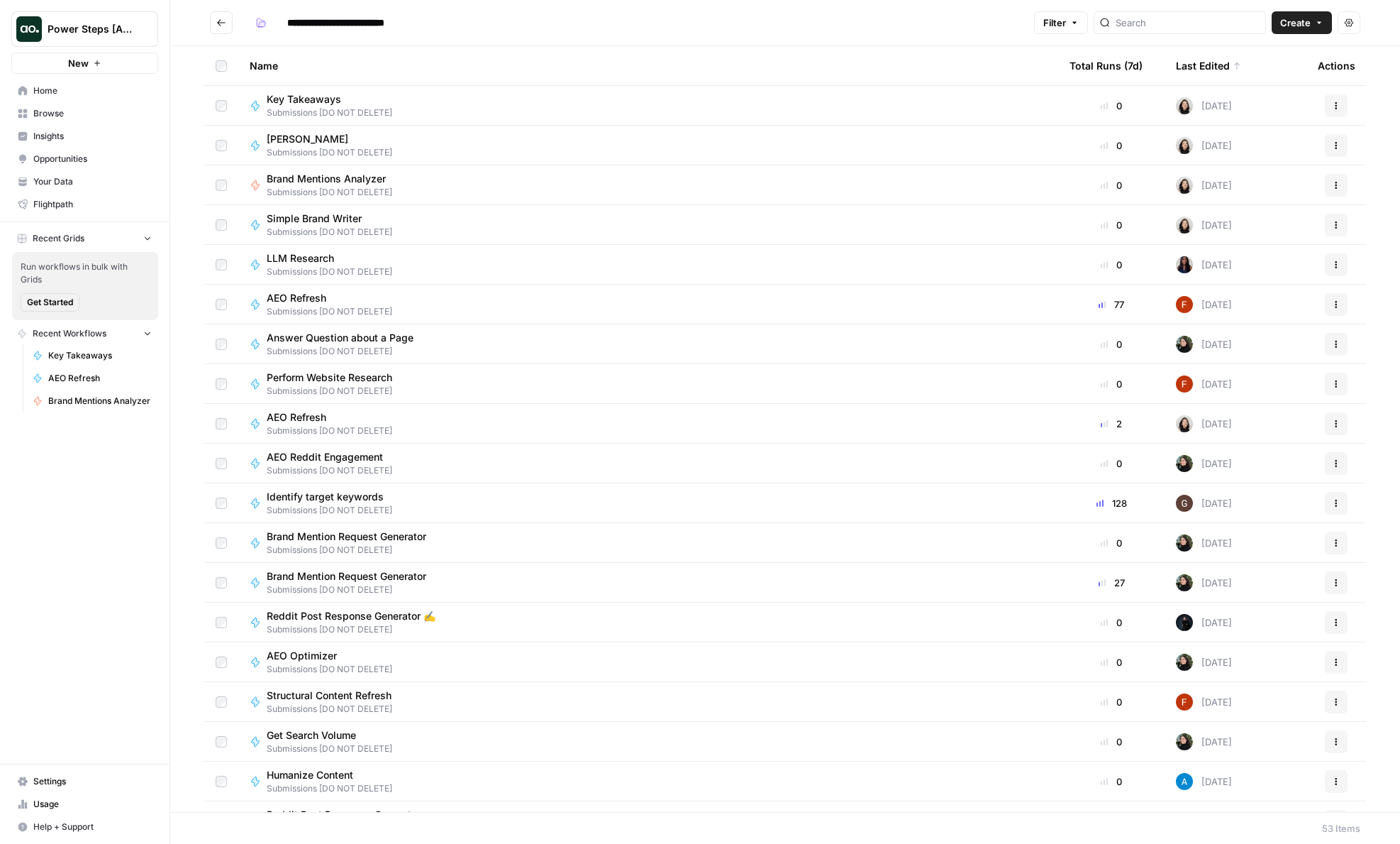
click at [296, 256] on span "LLM Research" at bounding box center [323, 258] width 114 height 14
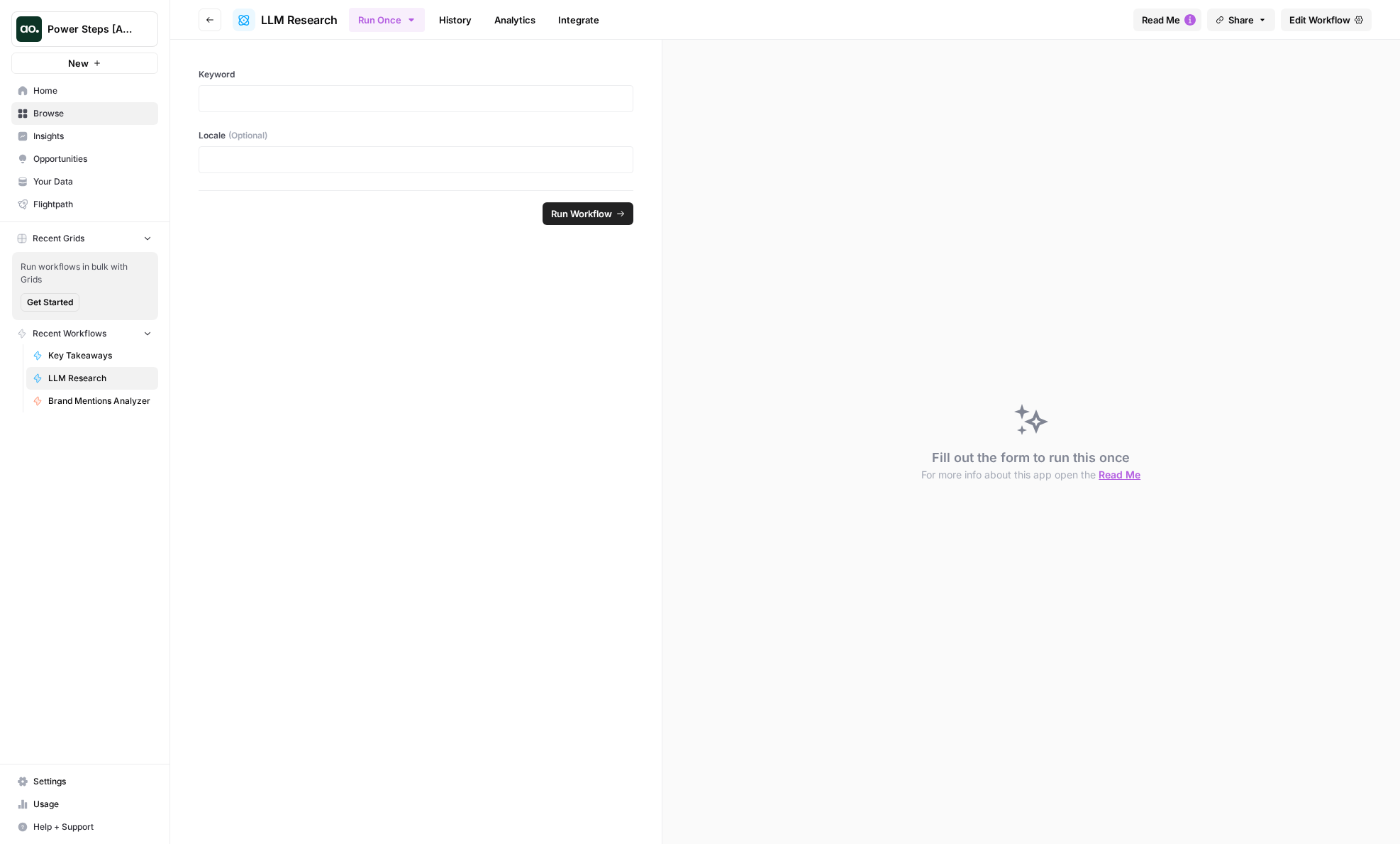
click at [1310, 20] on span "Edit Workflow" at bounding box center [1320, 20] width 61 height 14
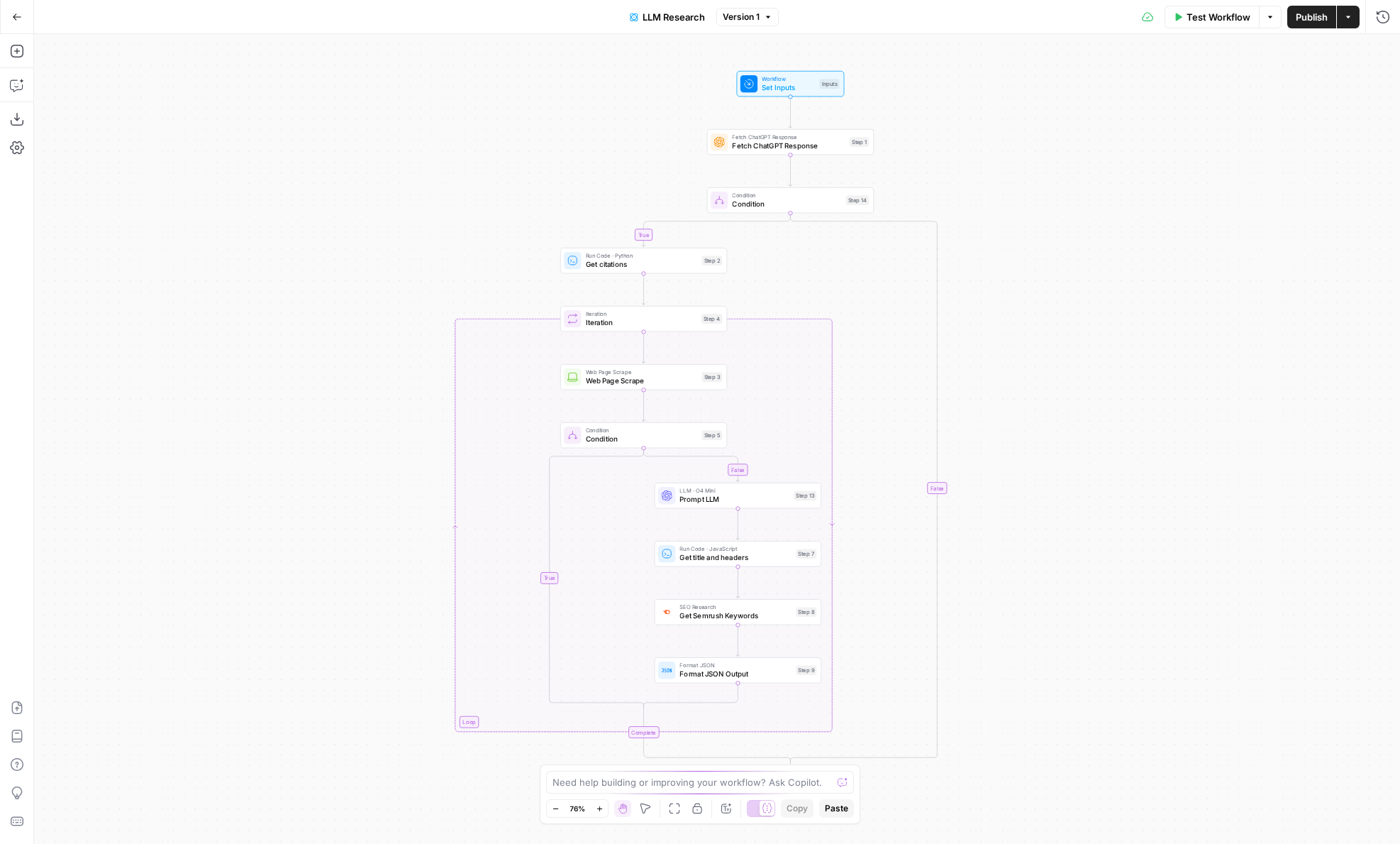
click at [21, 15] on icon "button" at bounding box center [17, 17] width 10 height 10
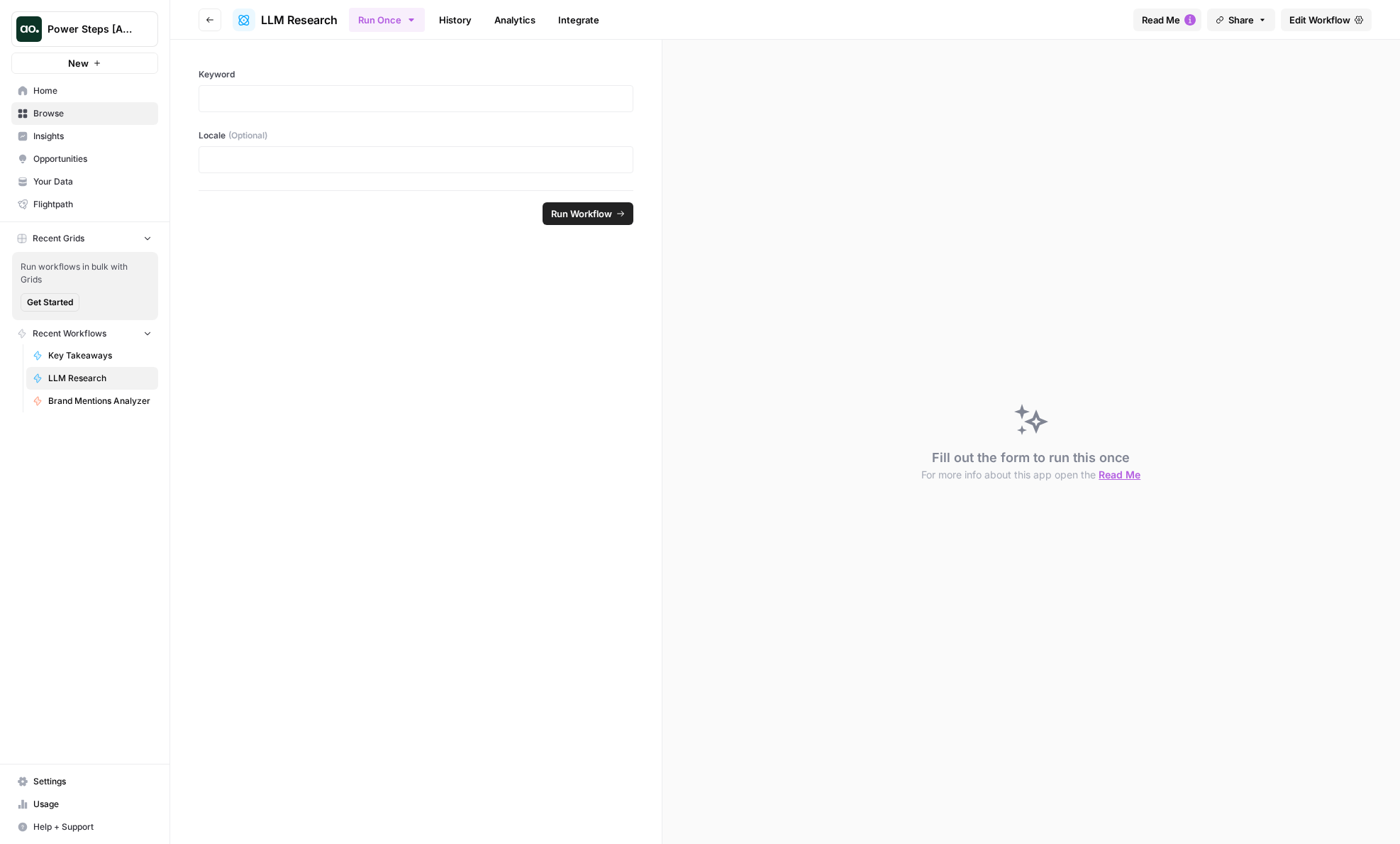
click at [203, 13] on button "Go back" at bounding box center [210, 20] width 23 height 23
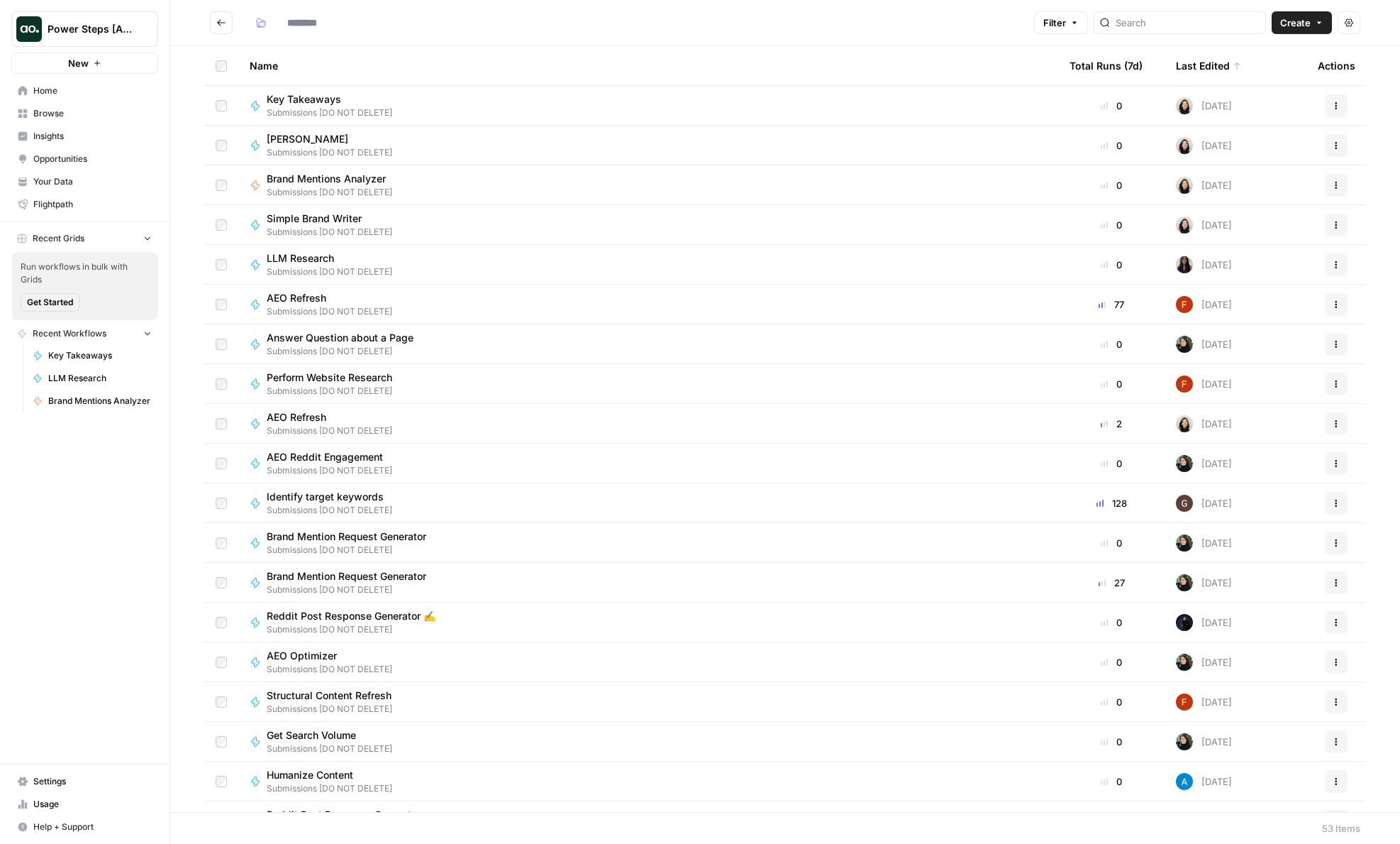
type input "**********"
click at [365, 354] on span "Submissions [DO NOT DELETE]" at bounding box center [345, 352] width 158 height 13
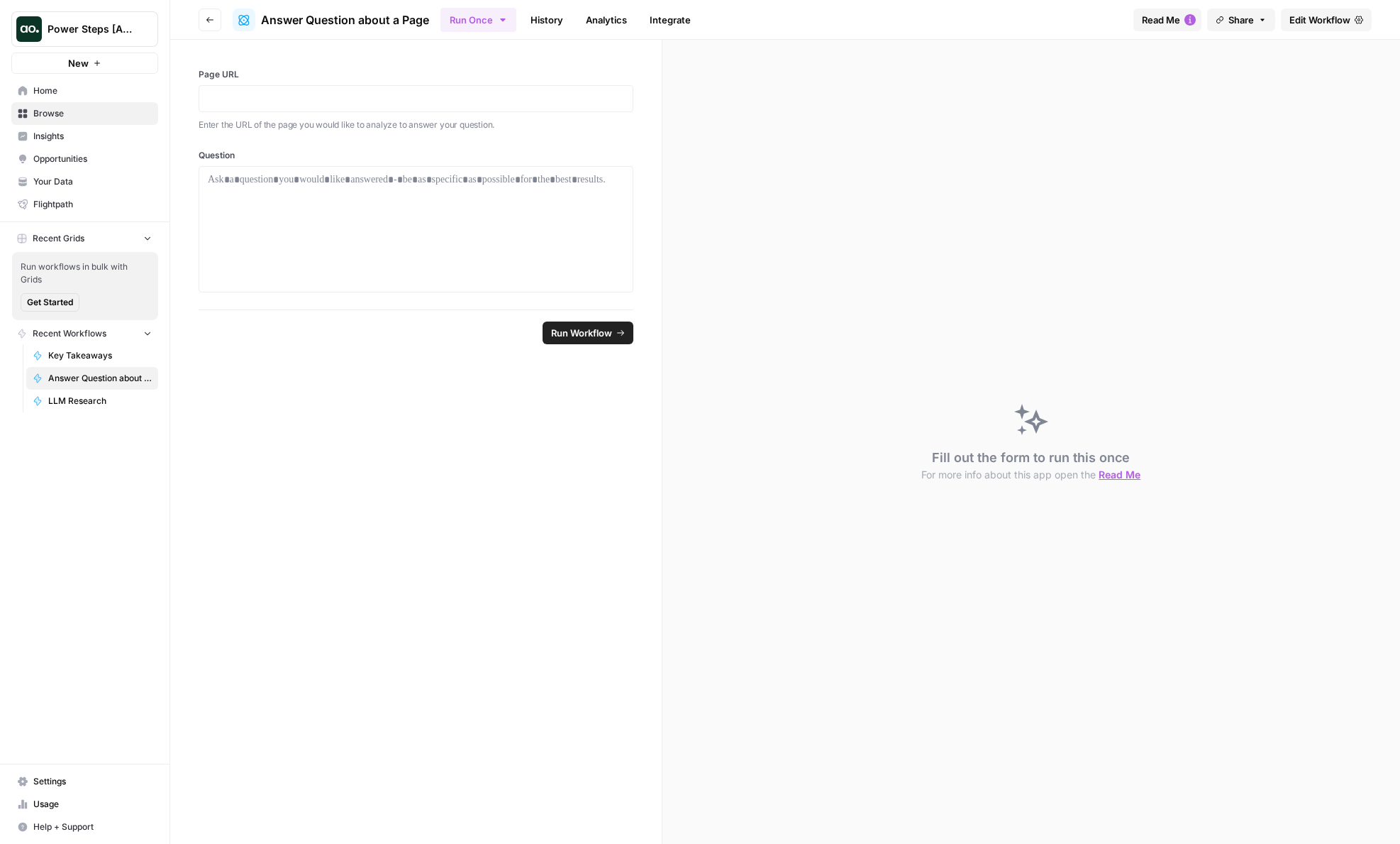
click at [1338, 16] on span "Edit Workflow" at bounding box center [1320, 20] width 61 height 14
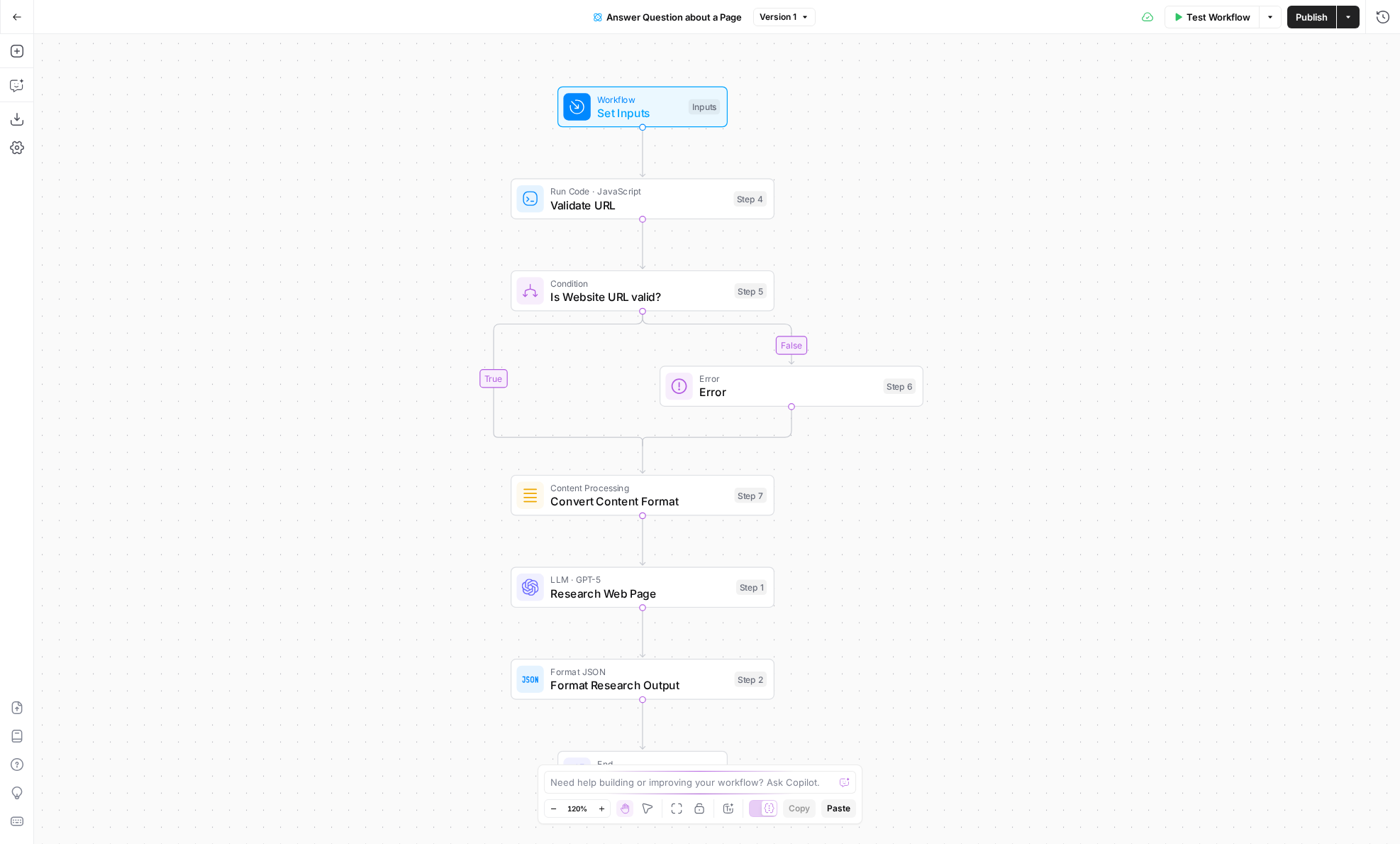
drag, startPoint x: 396, startPoint y: 133, endPoint x: 568, endPoint y: 133, distance: 172.0
click at [568, 133] on div "true false Workflow Set Inputs Inputs Run Code · JavaScript Validate URL Step 4…" at bounding box center [717, 439] width 1367 height 810
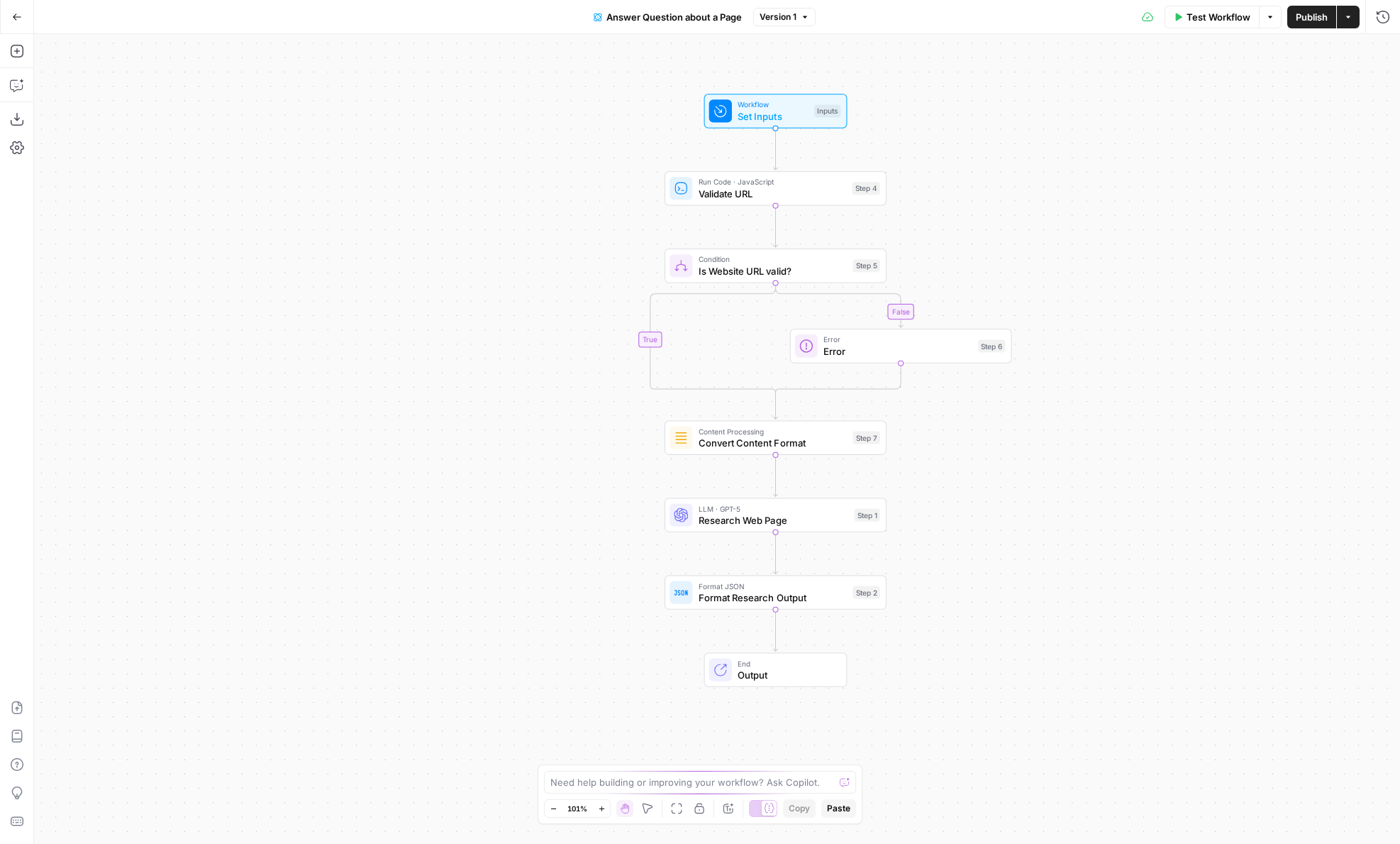
drag, startPoint x: 567, startPoint y: 133, endPoint x: 463, endPoint y: 280, distance: 180.1
click at [463, 280] on div "true false Workflow Set Inputs Inputs Run Code · JavaScript Validate URL Step 4…" at bounding box center [717, 439] width 1367 height 810
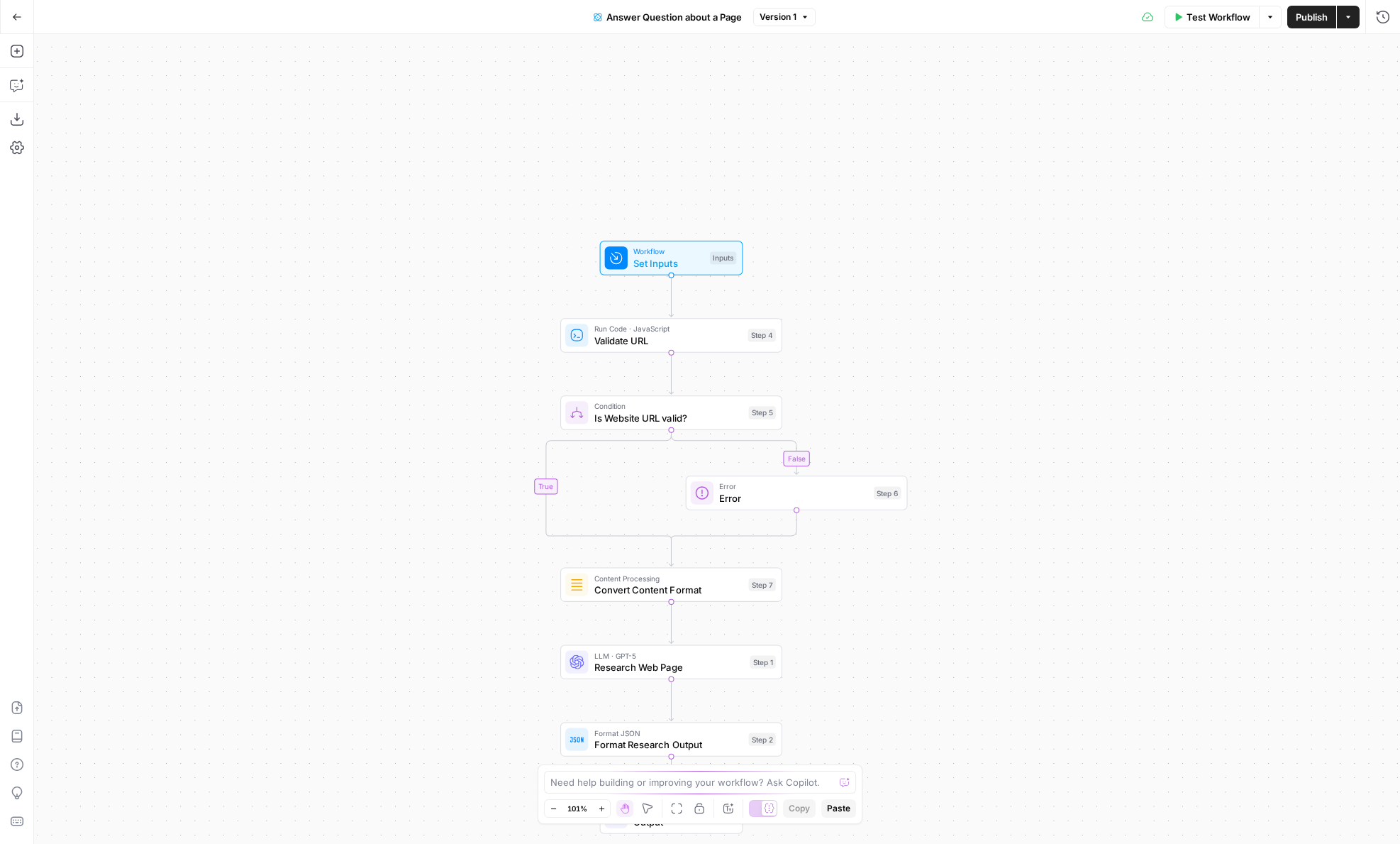
drag, startPoint x: 462, startPoint y: 278, endPoint x: 462, endPoint y: 163, distance: 115.0
click at [462, 163] on div "true false Workflow Set Inputs Inputs Run Code · JavaScript Validate URL Step 4…" at bounding box center [717, 439] width 1367 height 810
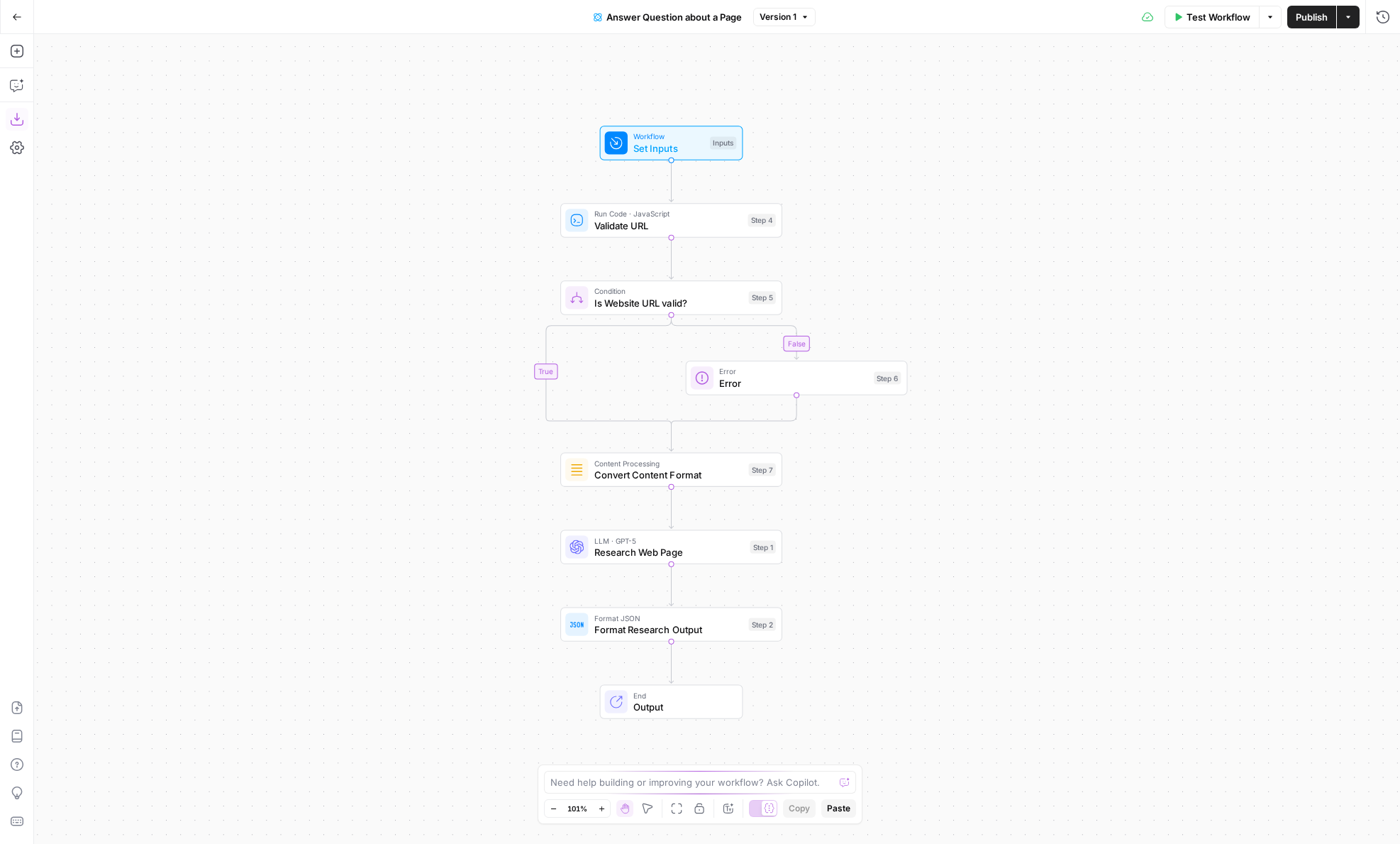
click at [19, 125] on icon "button" at bounding box center [17, 119] width 14 height 14
click at [26, 19] on button "Go Back" at bounding box center [17, 17] width 25 height 25
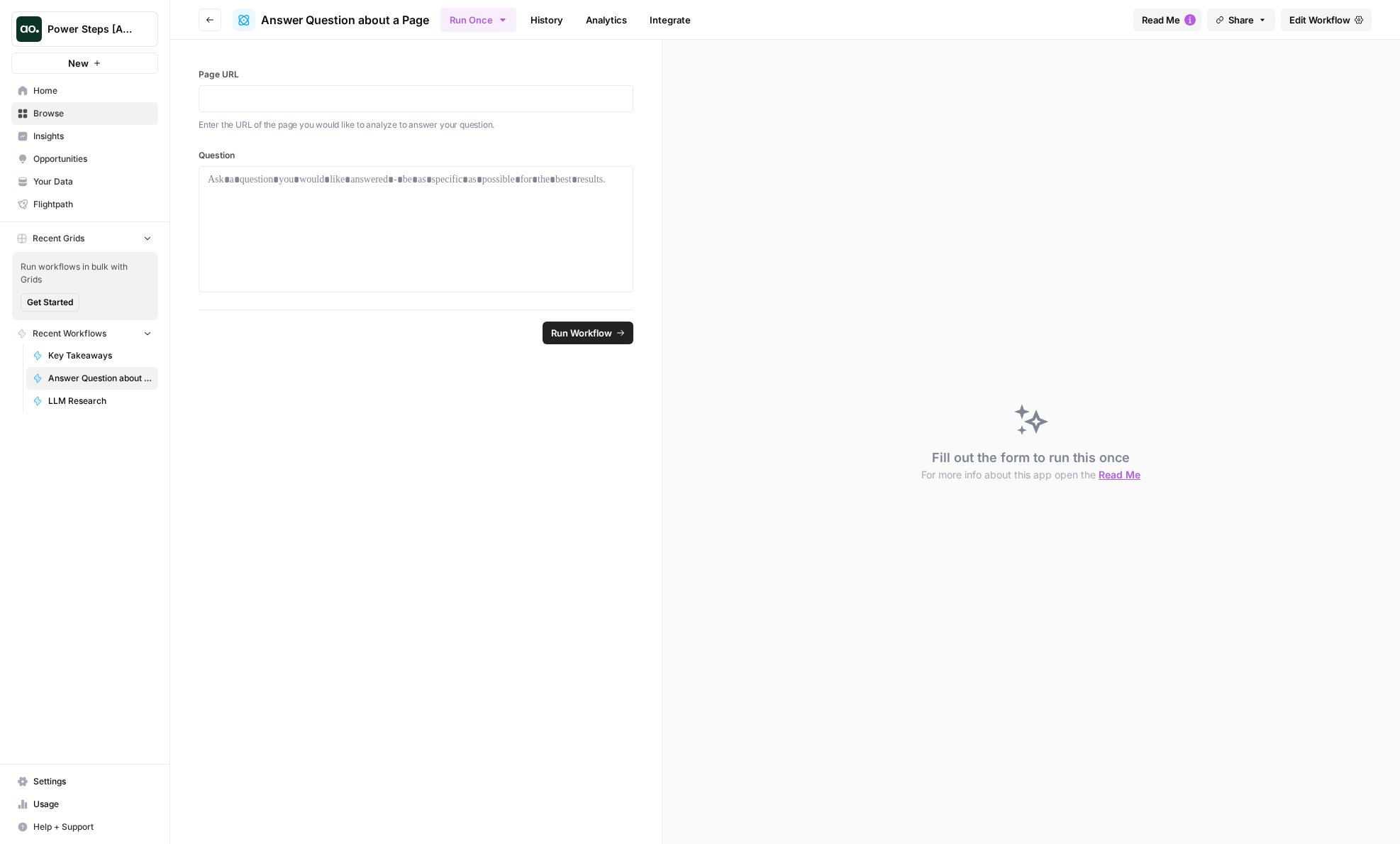
click at [207, 23] on button "Go back" at bounding box center [210, 20] width 23 height 23
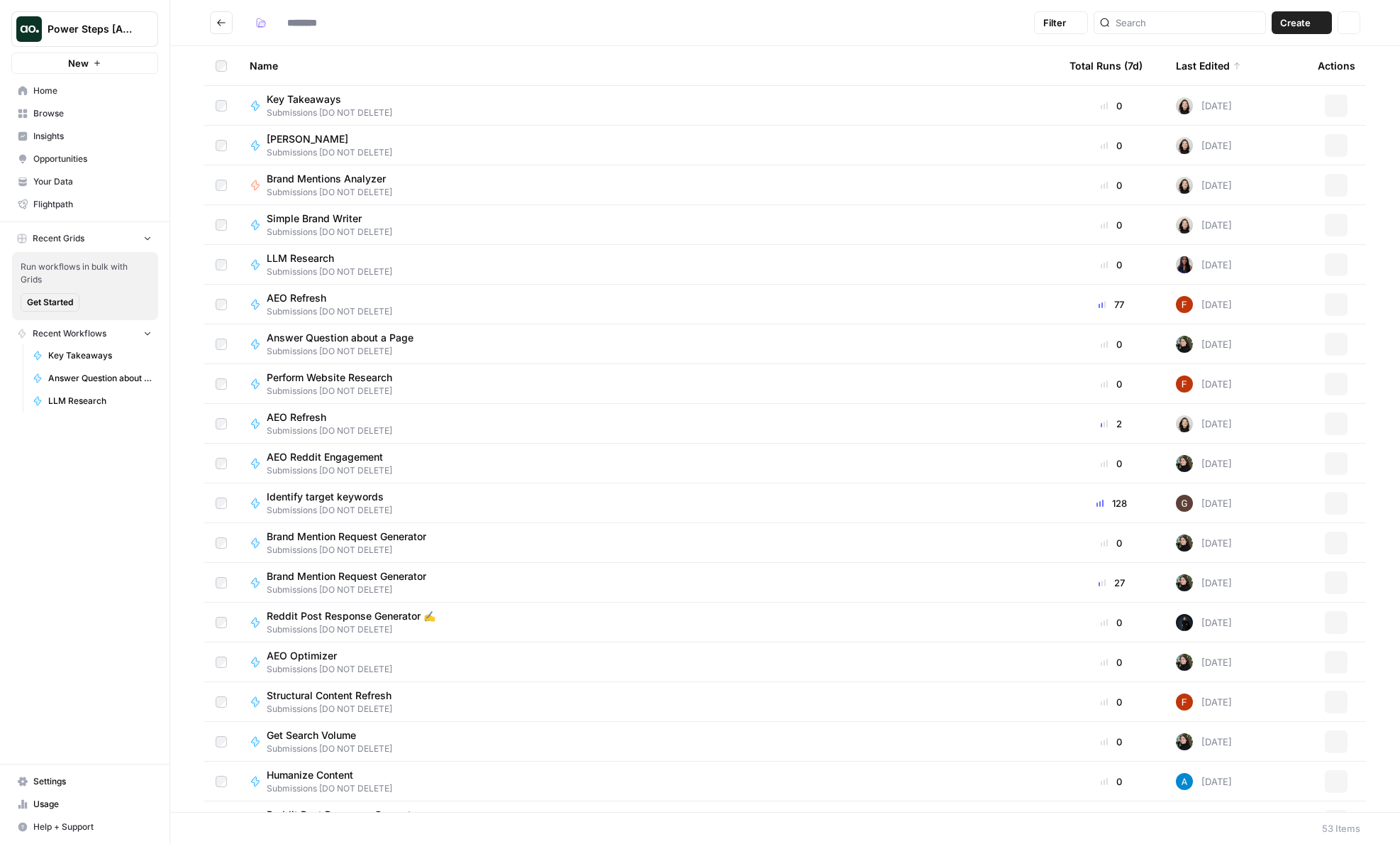
type input "**********"
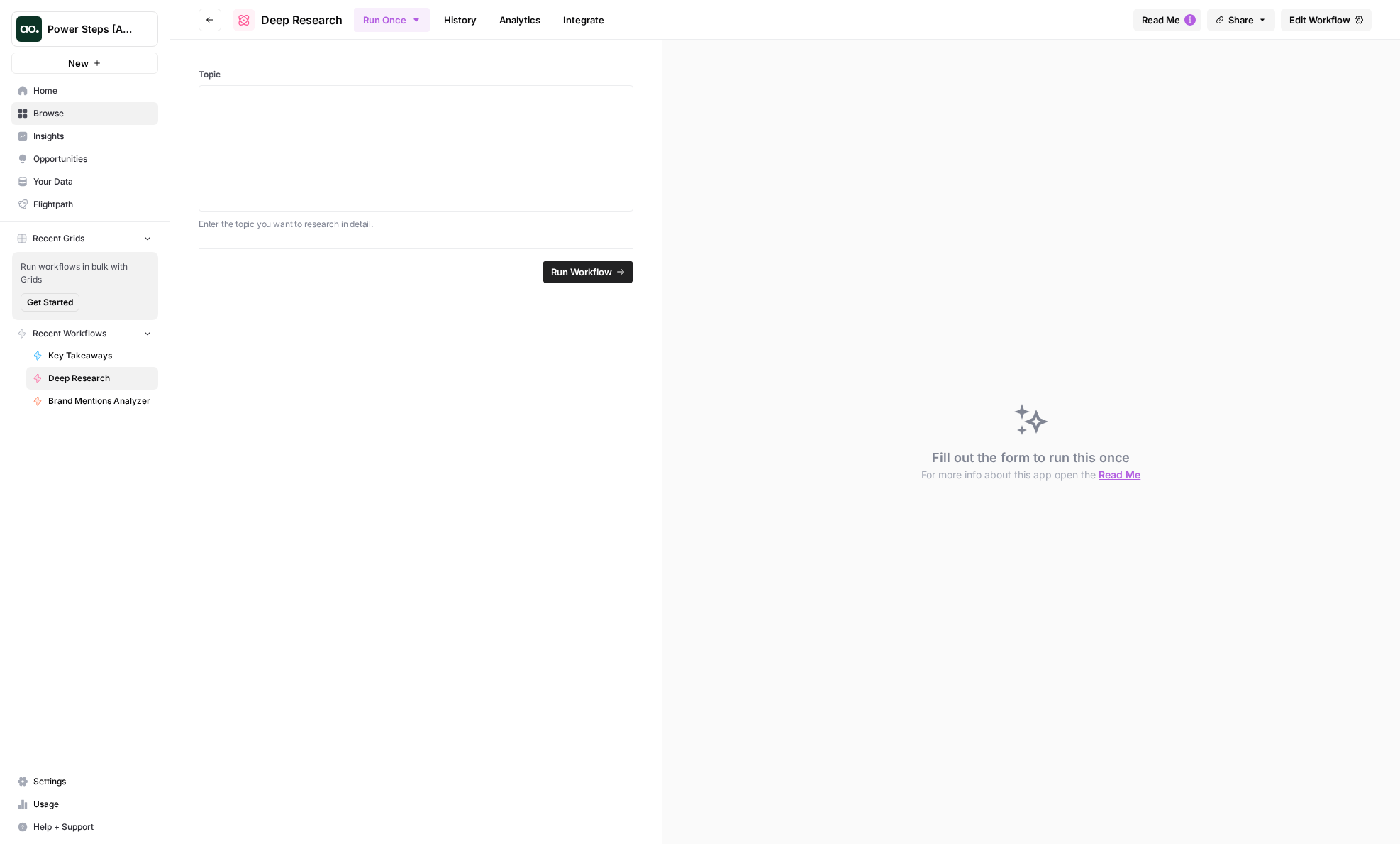
click at [1327, 18] on span "Edit Workflow" at bounding box center [1320, 20] width 61 height 14
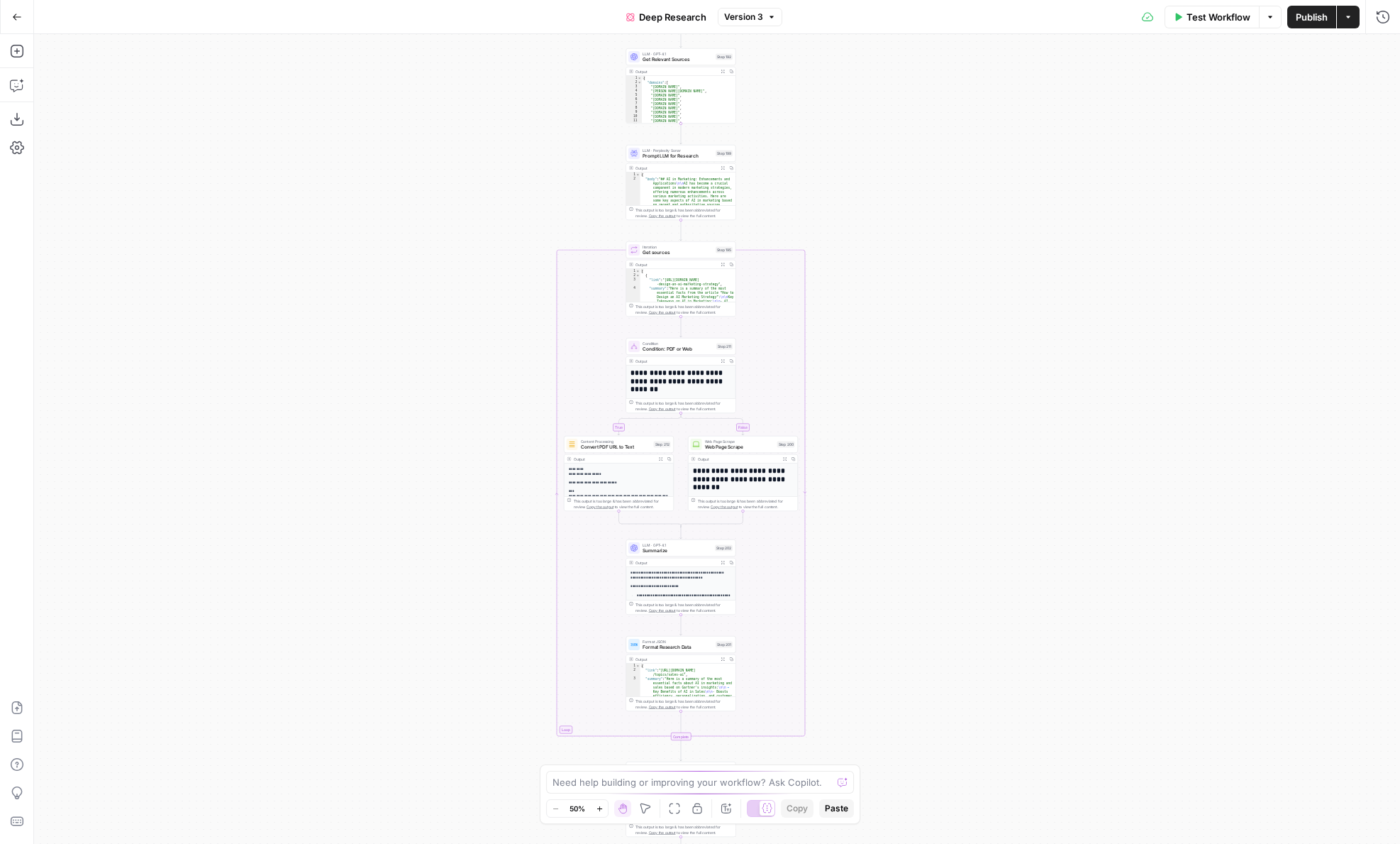
drag, startPoint x: 454, startPoint y: 256, endPoint x: 395, endPoint y: 455, distance: 207.6
click at [395, 455] on div "true false Workflow Set Inputs Inputs LLM · GPT-4.1 Get Relevant Sources Step 1…" at bounding box center [717, 439] width 1367 height 810
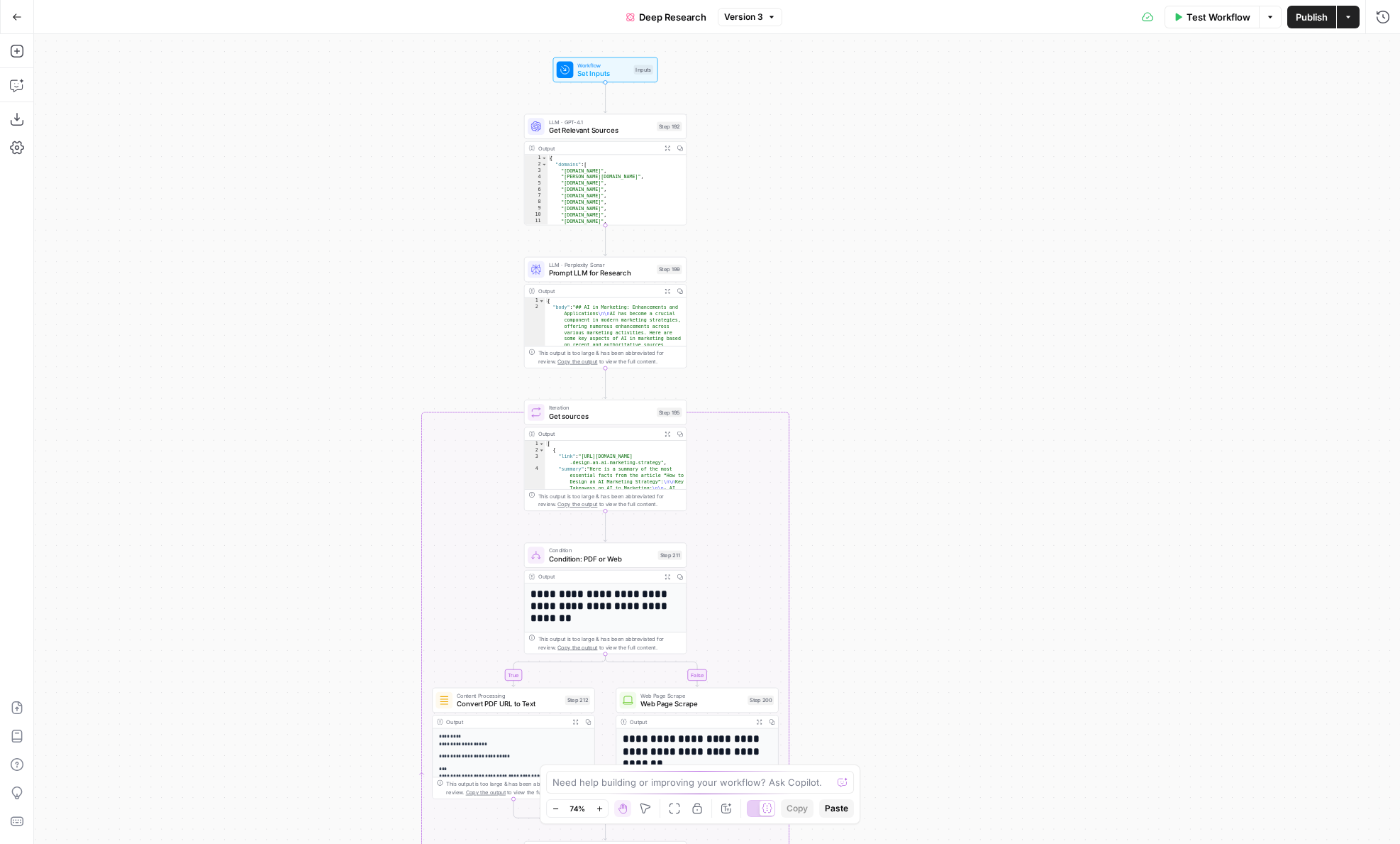
drag, startPoint x: 834, startPoint y: 342, endPoint x: 834, endPoint y: 114, distance: 228.0
click at [834, 114] on div "true false Workflow Set Inputs Inputs LLM · GPT-4.1 Get Relevant Sources Step 1…" at bounding box center [717, 439] width 1367 height 810
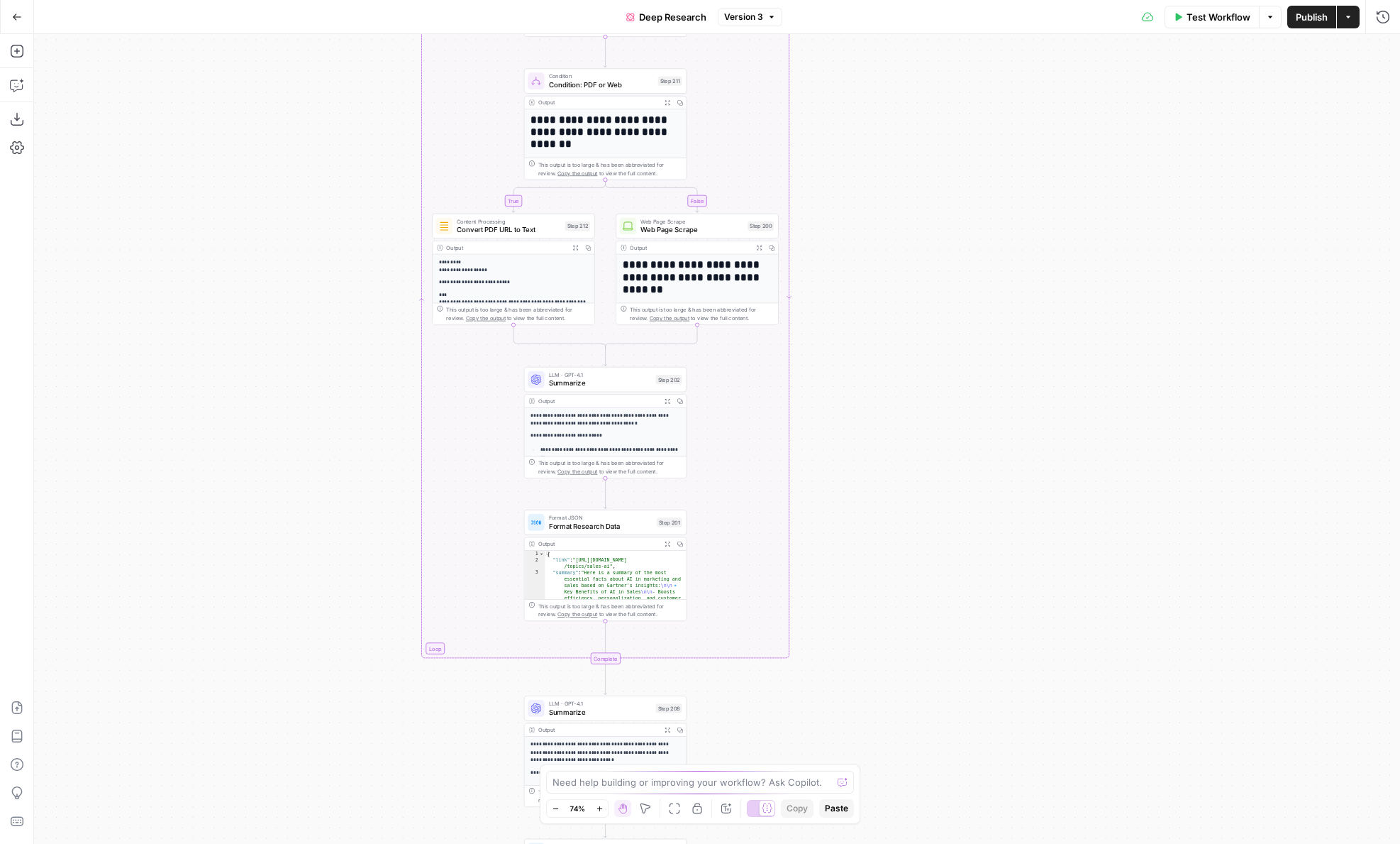
drag, startPoint x: 879, startPoint y: 419, endPoint x: 879, endPoint y: 202, distance: 217.0
click at [879, 202] on div "true false Workflow Set Inputs Inputs LLM · GPT-4.1 Get Relevant Sources Step 1…" at bounding box center [717, 439] width 1367 height 810
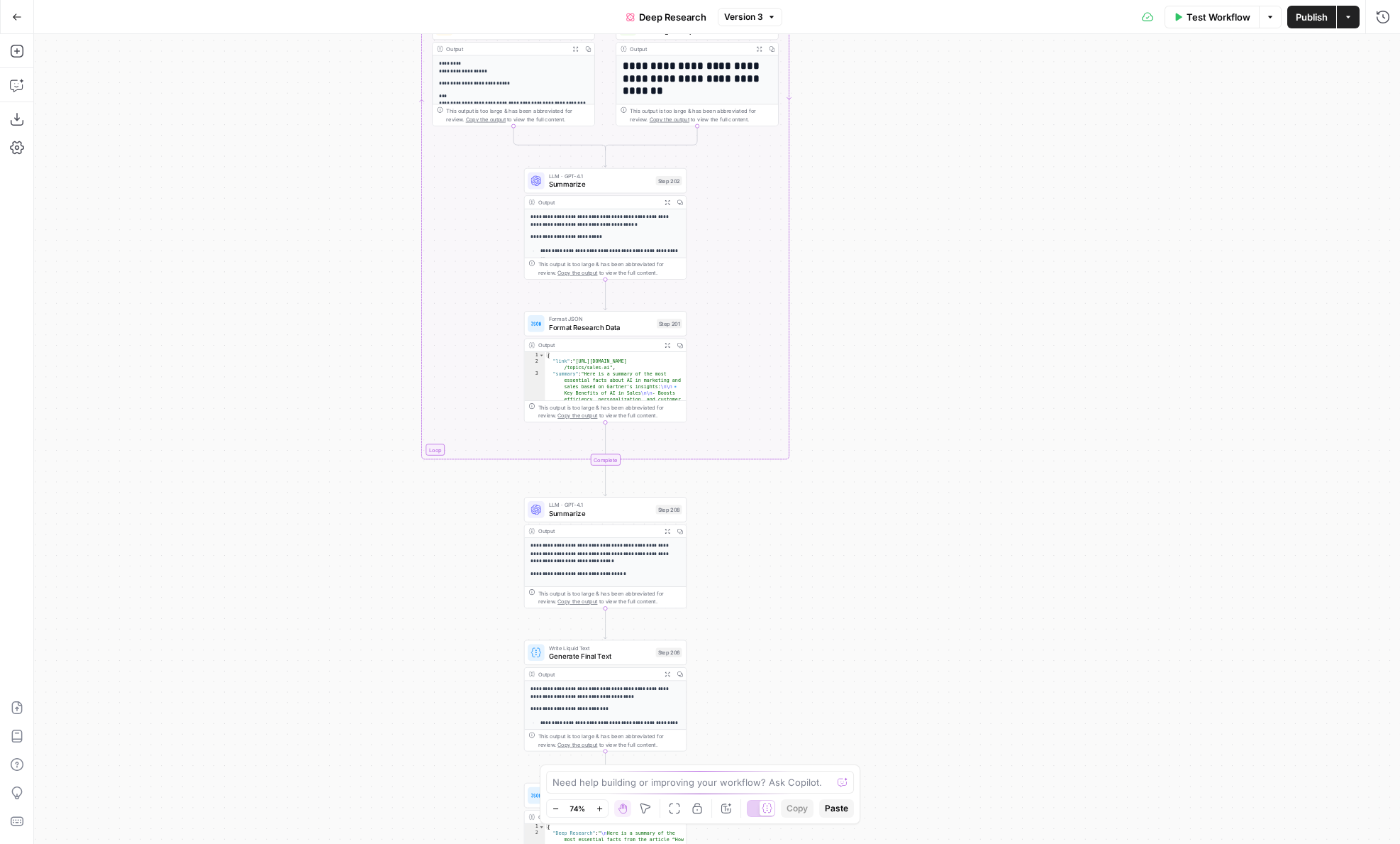
drag, startPoint x: 879, startPoint y: 398, endPoint x: 879, endPoint y: 235, distance: 163.0
click at [879, 235] on div "true false Workflow Set Inputs Inputs LLM · GPT-4.1 Get Relevant Sources Step 1…" at bounding box center [717, 439] width 1367 height 810
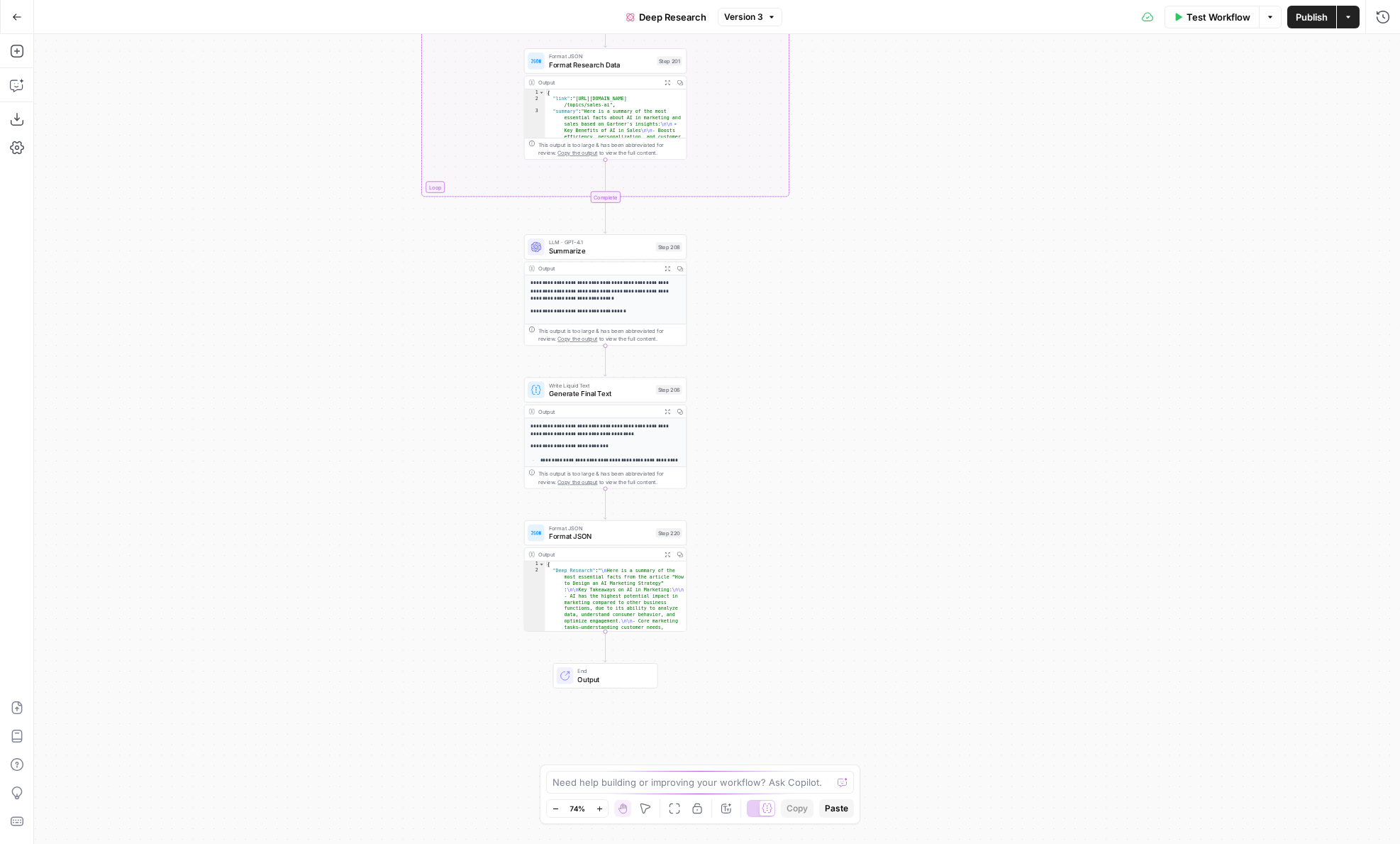
drag, startPoint x: 879, startPoint y: 404, endPoint x: 878, endPoint y: 134, distance: 270.0
click at [878, 134] on div "true false Workflow Set Inputs Inputs LLM · GPT-4.1 Get Relevant Sources Step 1…" at bounding box center [717, 439] width 1367 height 810
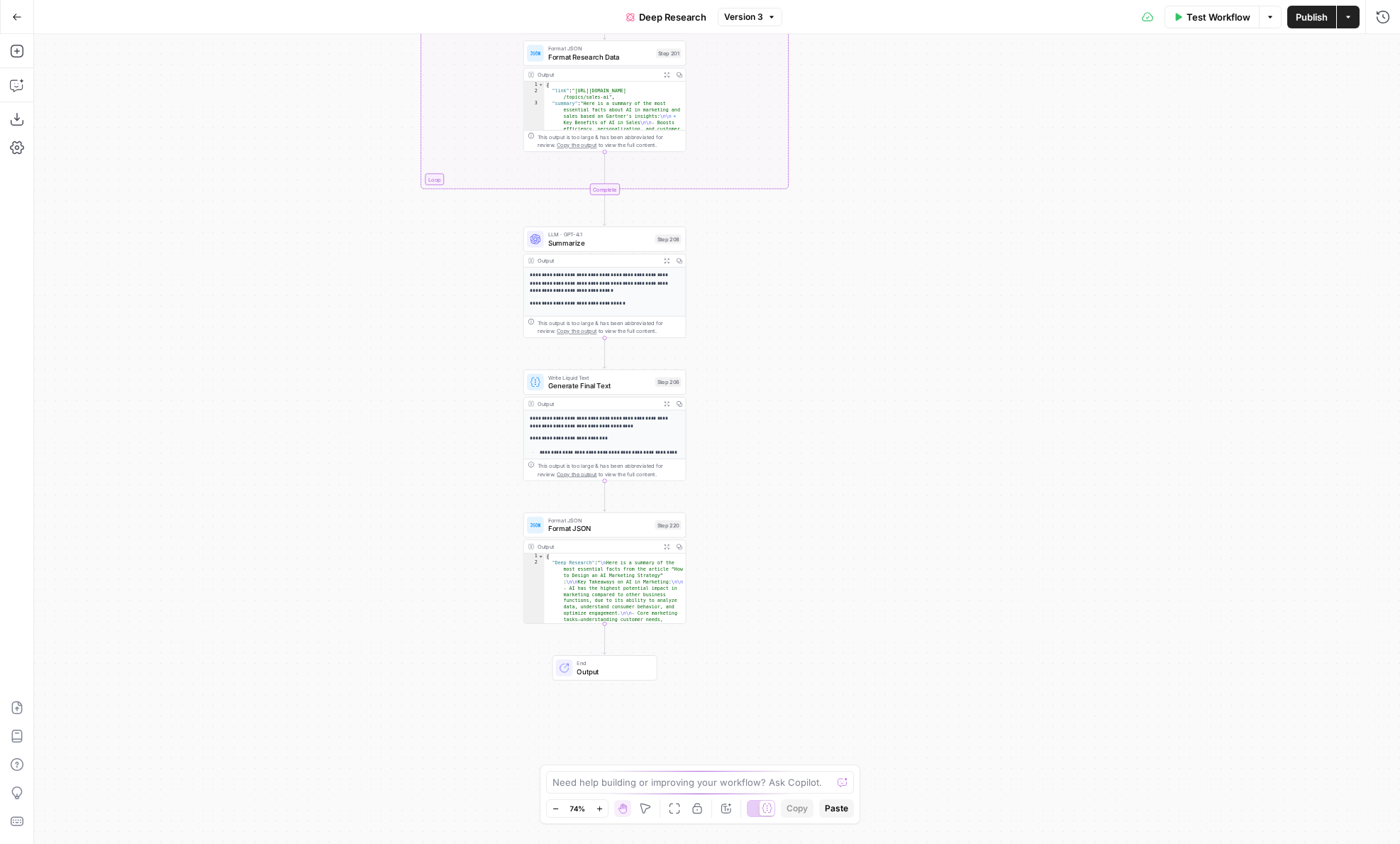
drag, startPoint x: 878, startPoint y: 134, endPoint x: 878, endPoint y: 652, distance: 518.0
click at [878, 652] on div "true false Workflow Set Inputs Inputs LLM · GPT-4.1 Get Relevant Sources Step 1…" at bounding box center [717, 439] width 1367 height 810
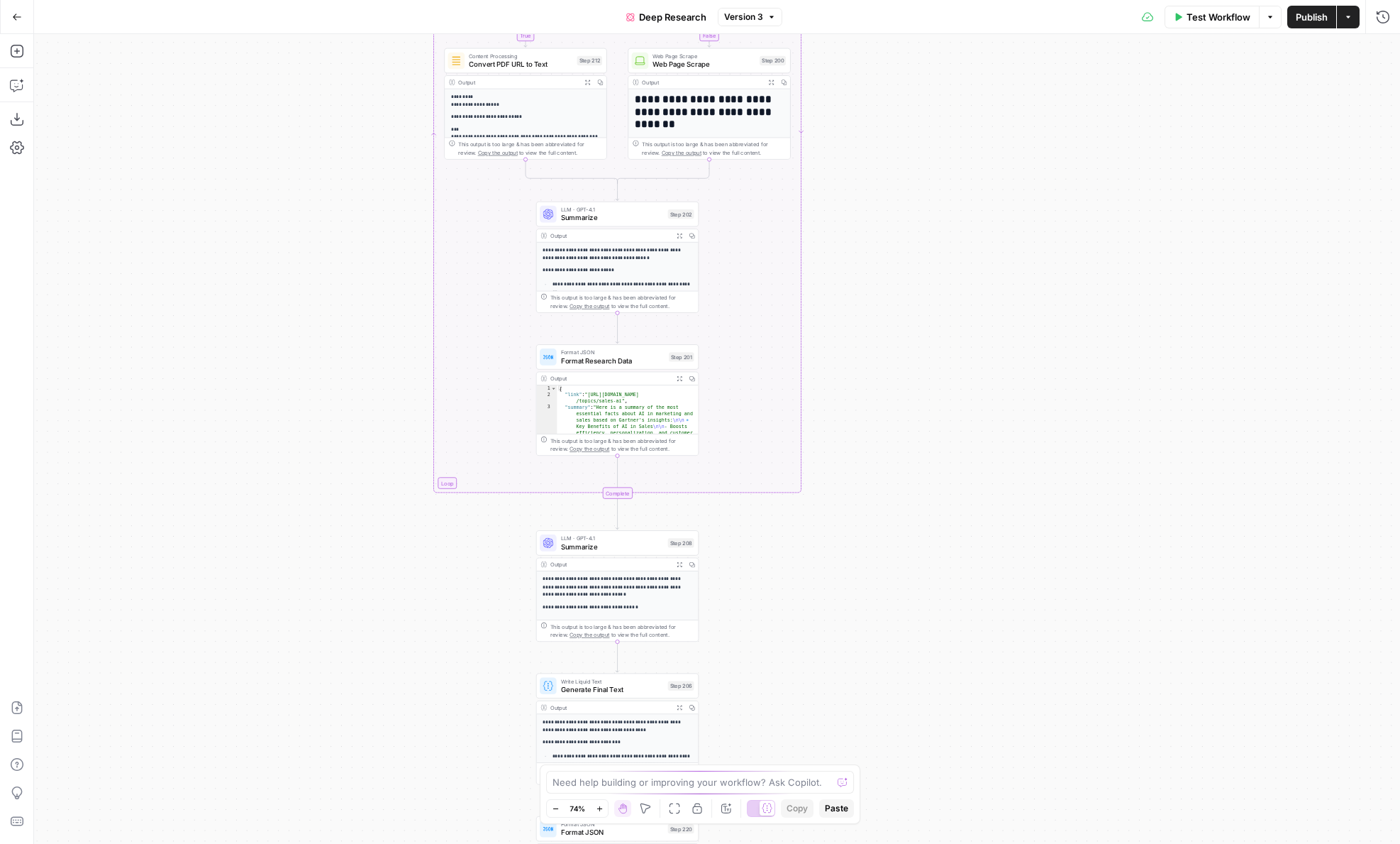
drag, startPoint x: 881, startPoint y: 178, endPoint x: 898, endPoint y: -84, distance: 262.6
click at [898, 0] on html "Power Steps [Admin] New Home Browse Insights Opportunities Your Data Flightpath…" at bounding box center [700, 422] width 1400 height 844
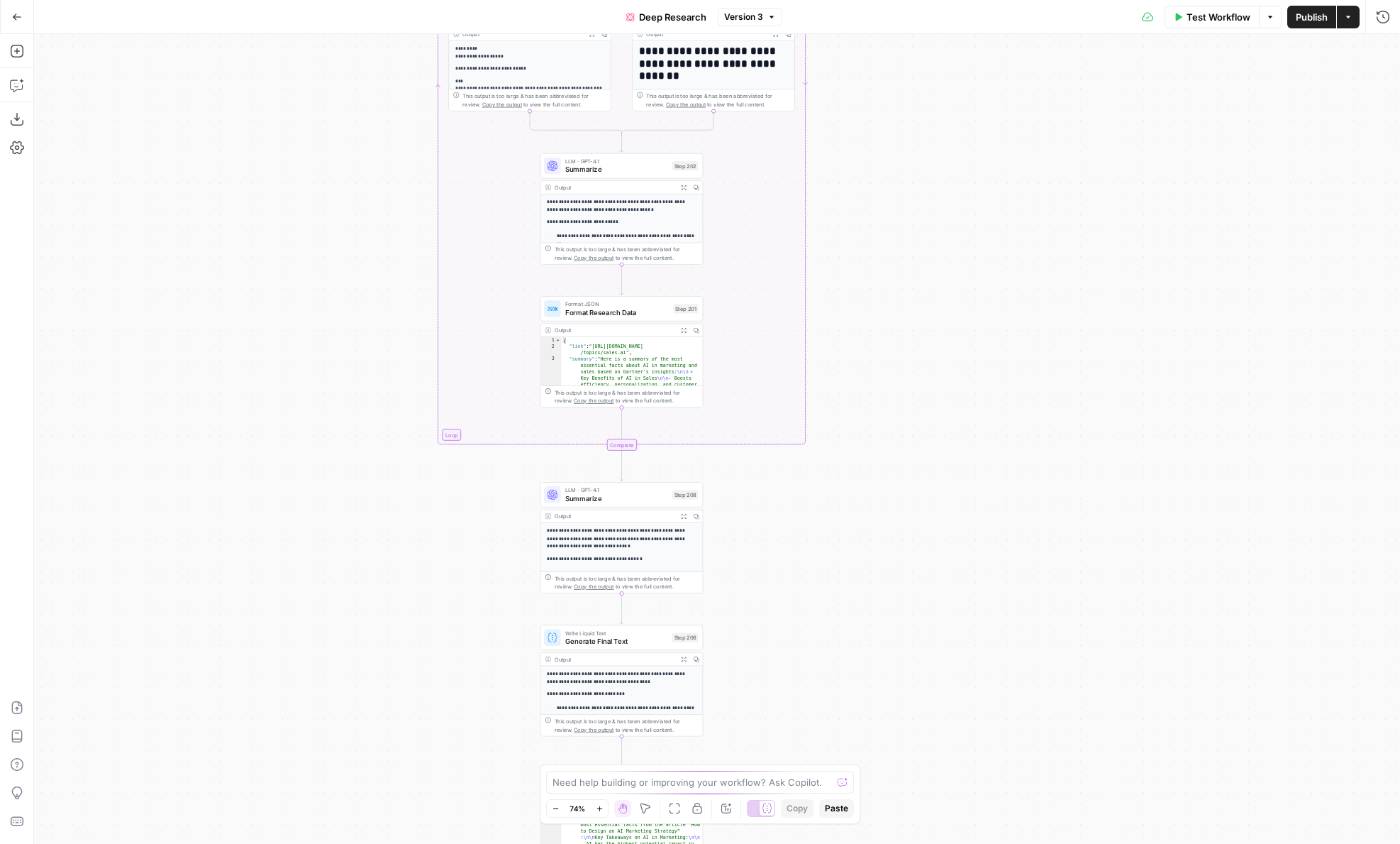
drag, startPoint x: 900, startPoint y: 483, endPoint x: 898, endPoint y: 264, distance: 219.0
click at [898, 264] on div "true false Workflow Set Inputs Inputs LLM · GPT-4.1 Get Relevant Sources Step 1…" at bounding box center [717, 439] width 1367 height 810
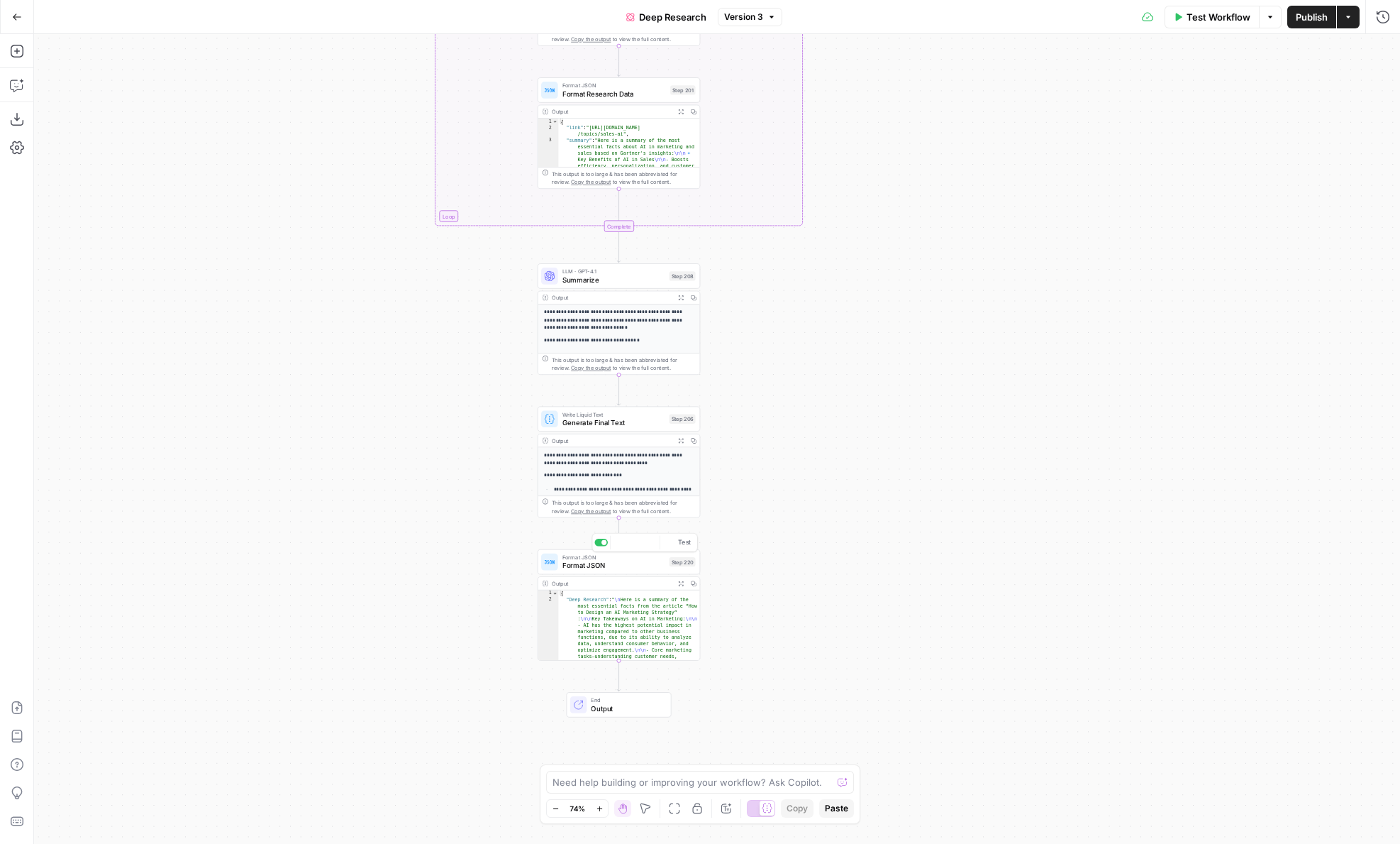
click at [572, 564] on span "Format JSON" at bounding box center [614, 565] width 103 height 11
click at [1383, 47] on icon "button" at bounding box center [1383, 51] width 9 height 9
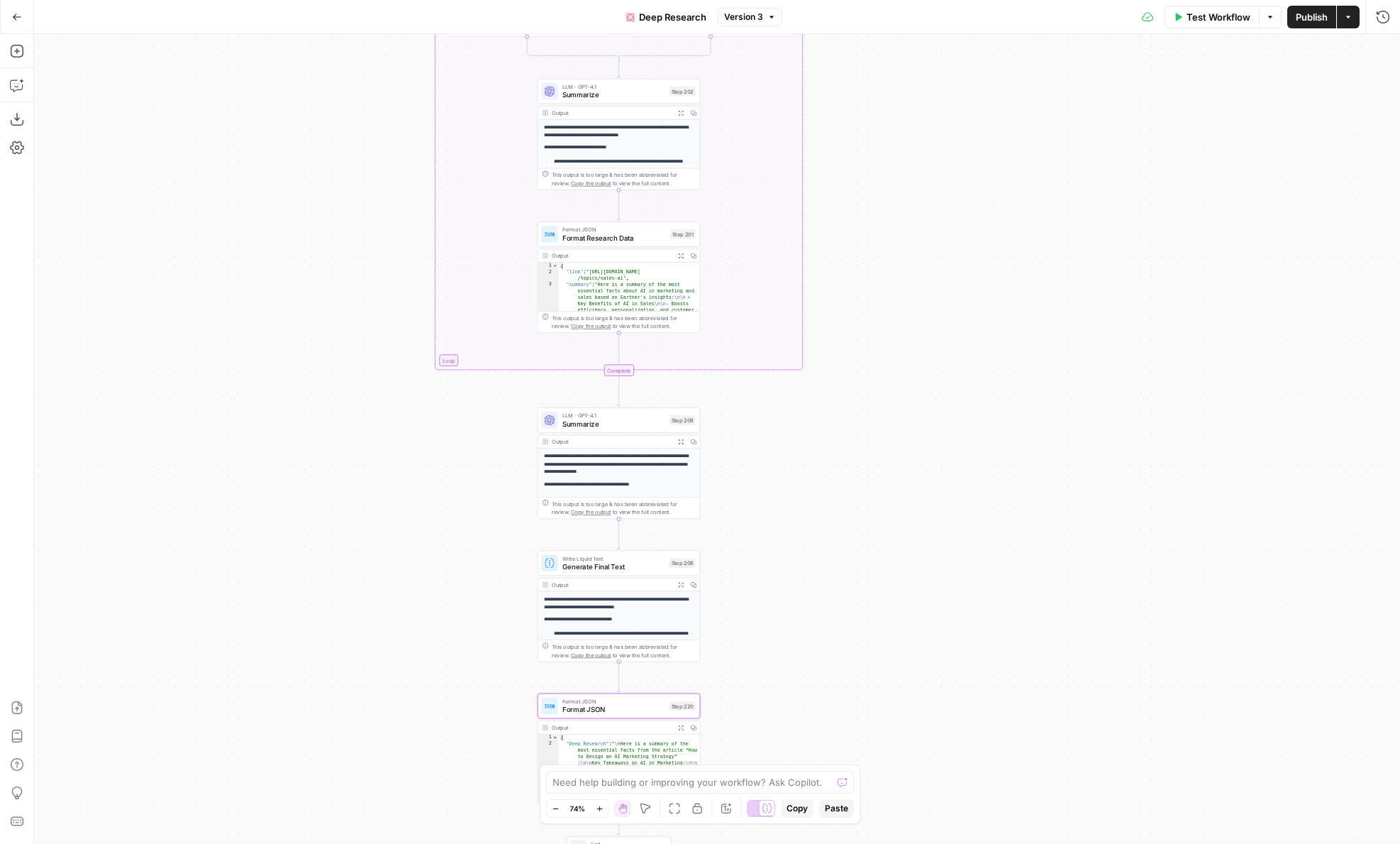
drag, startPoint x: 952, startPoint y: 242, endPoint x: 952, endPoint y: 669, distance: 427.0
click at [952, 669] on div "true false Workflow Set Inputs Inputs LLM · GPT-4.1 Get Relevant Sources Step 1…" at bounding box center [717, 439] width 1367 height 810
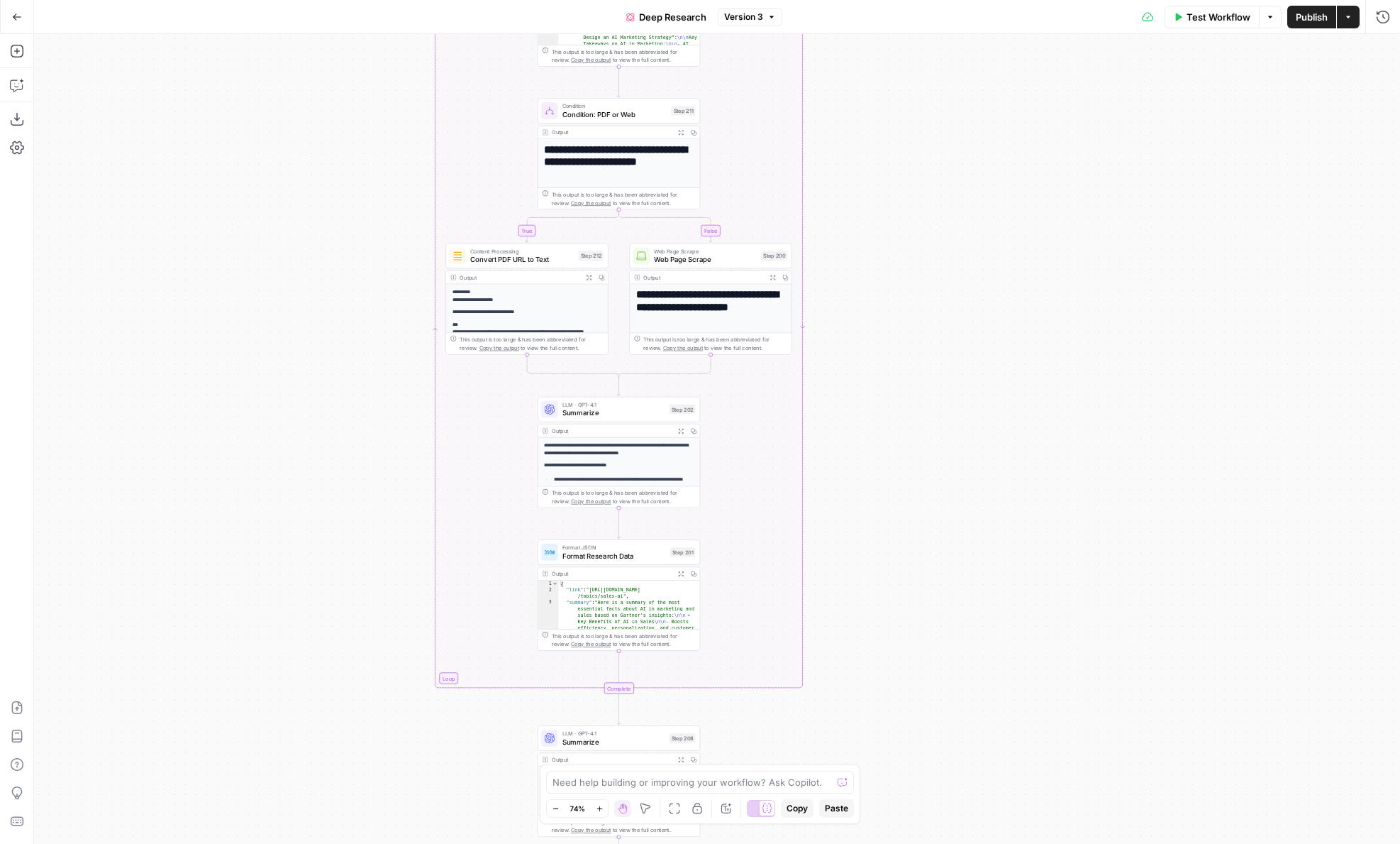
drag, startPoint x: 952, startPoint y: 229, endPoint x: 952, endPoint y: 539, distance: 310.0
click at [952, 539] on div "true false Workflow Set Inputs Inputs LLM · GPT-4.1 Get Relevant Sources Step 1…" at bounding box center [717, 439] width 1367 height 810
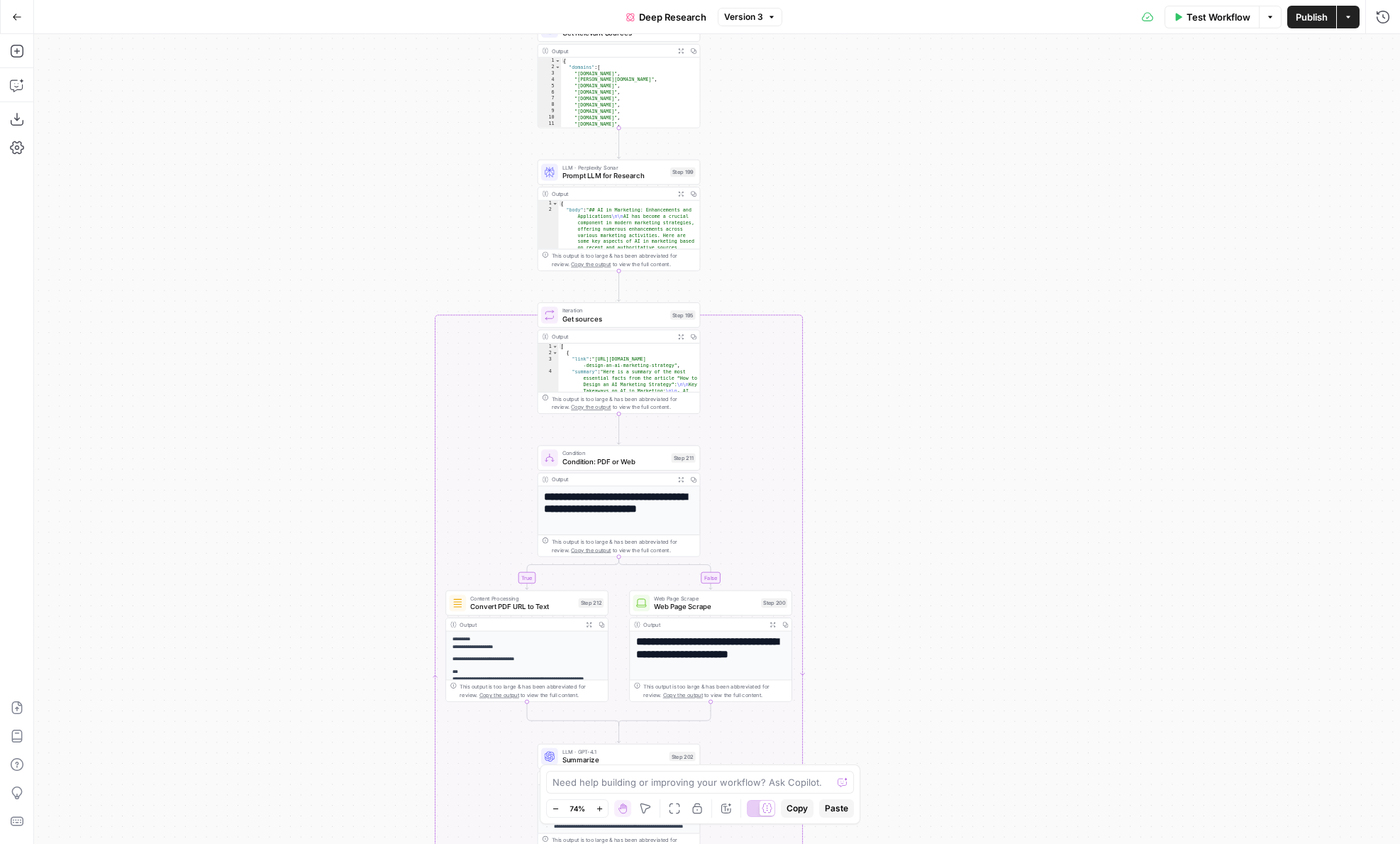
drag, startPoint x: 922, startPoint y: 180, endPoint x: 923, endPoint y: 470, distance: 290.0
click at [923, 468] on div "true false Workflow Set Inputs Inputs LLM · GPT-4.1 Get Relevant Sources Step 1…" at bounding box center [717, 439] width 1367 height 810
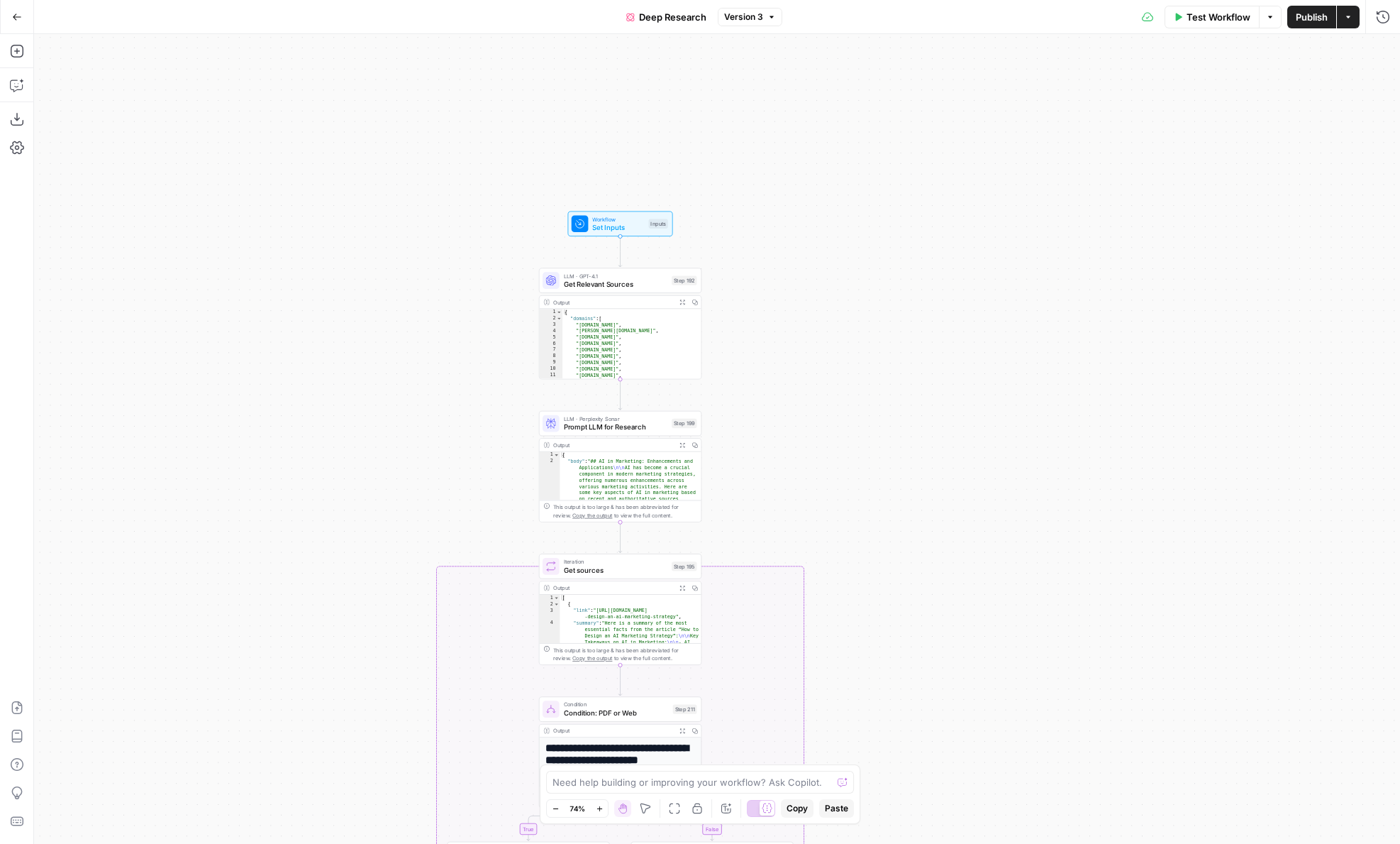
click at [398, 415] on div "true false Workflow Set Inputs Inputs LLM · GPT-4.1 Get Relevant Sources Step 1…" at bounding box center [717, 439] width 1367 height 810
click at [594, 283] on span "Get Relevant Sources" at bounding box center [616, 284] width 104 height 11
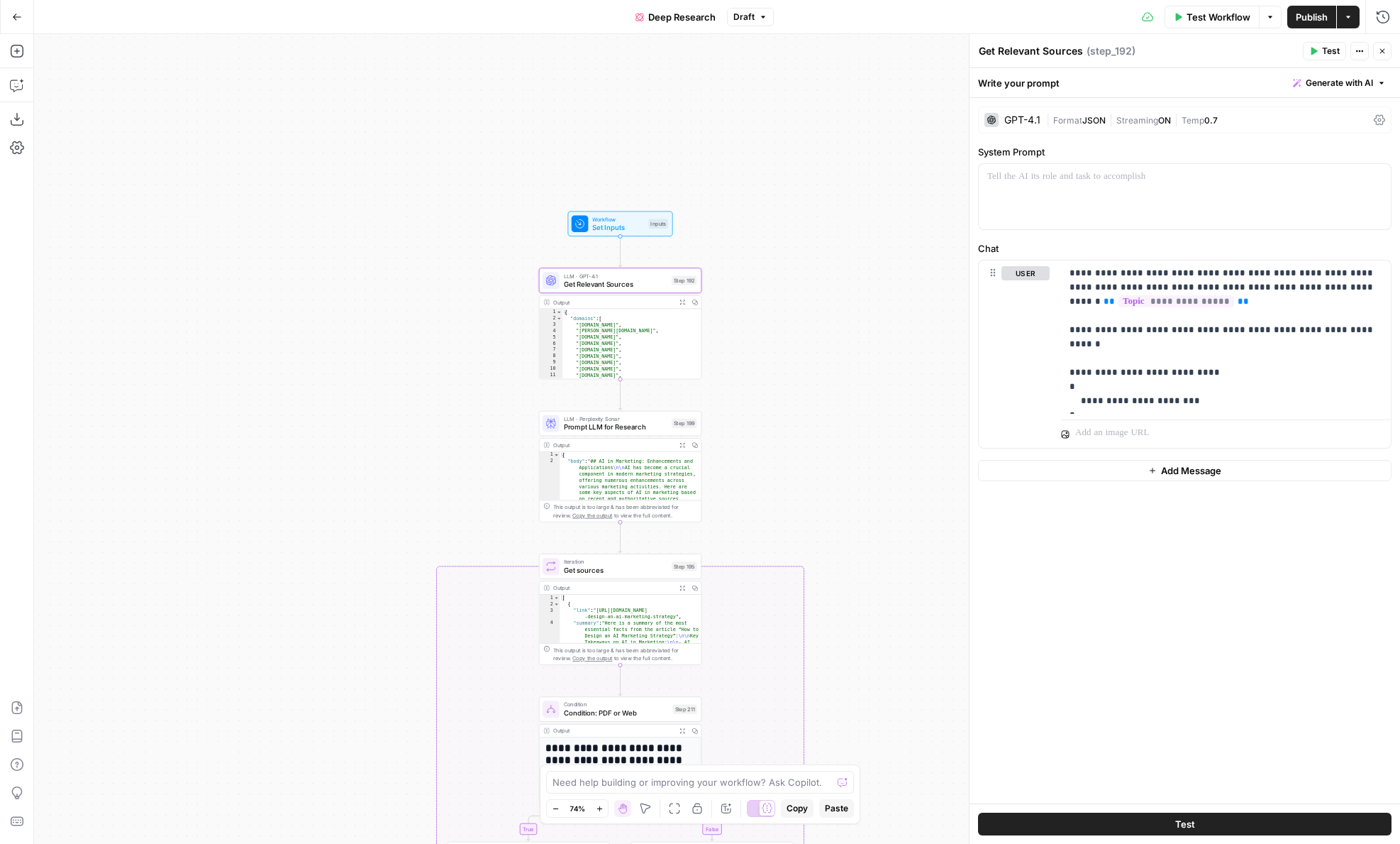
click at [378, 340] on div "true false Workflow Set Inputs Inputs LLM · GPT-4.1 Get Relevant Sources Step 1…" at bounding box center [717, 439] width 1367 height 810
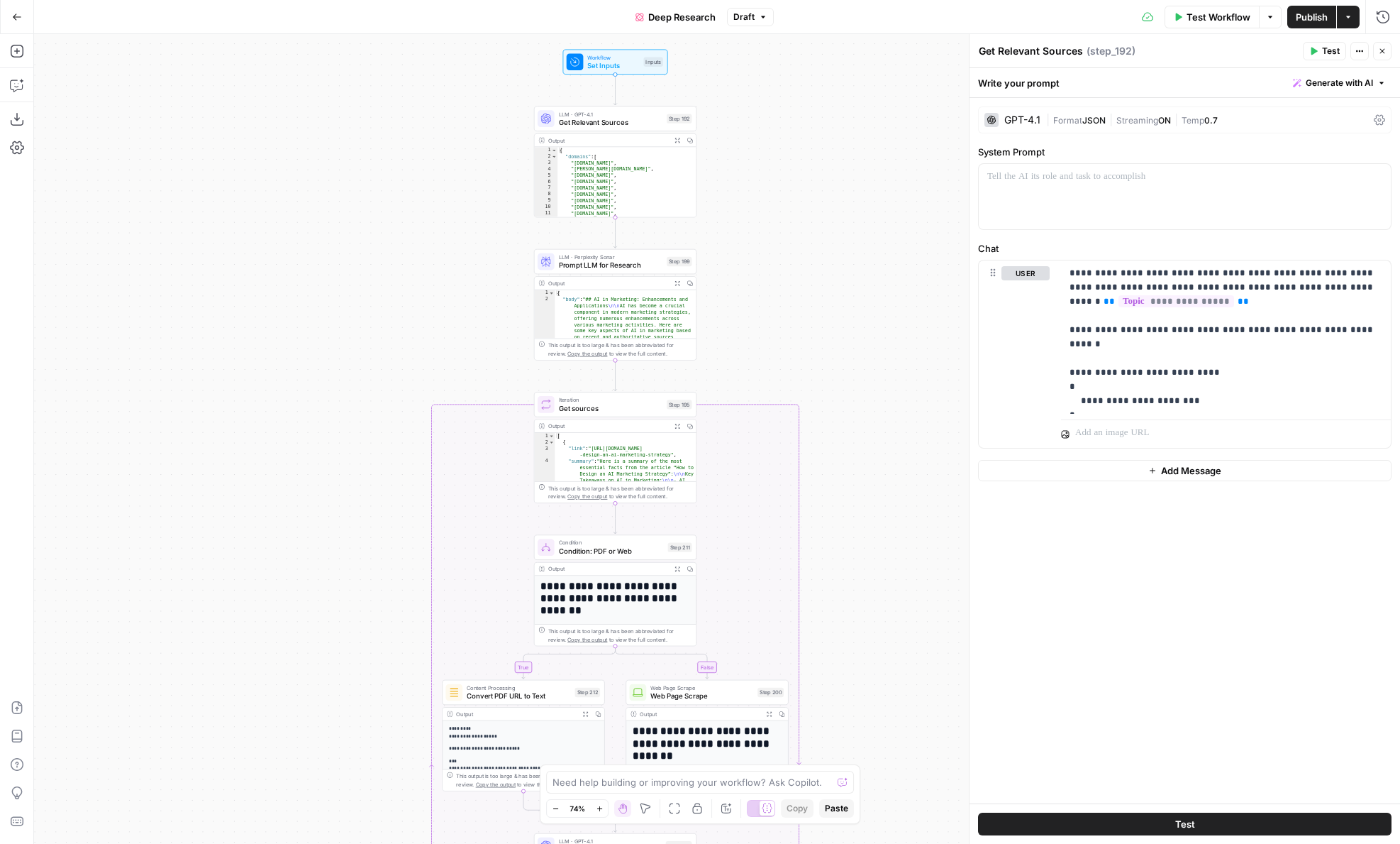
drag, startPoint x: 363, startPoint y: 461, endPoint x: 358, endPoint y: 299, distance: 162.1
click at [358, 299] on div "true false Workflow Set Inputs Inputs LLM · GPT-4.1 Get Relevant Sources Step 1…" at bounding box center [717, 439] width 1367 height 810
click at [578, 409] on span "Get sources" at bounding box center [611, 408] width 104 height 11
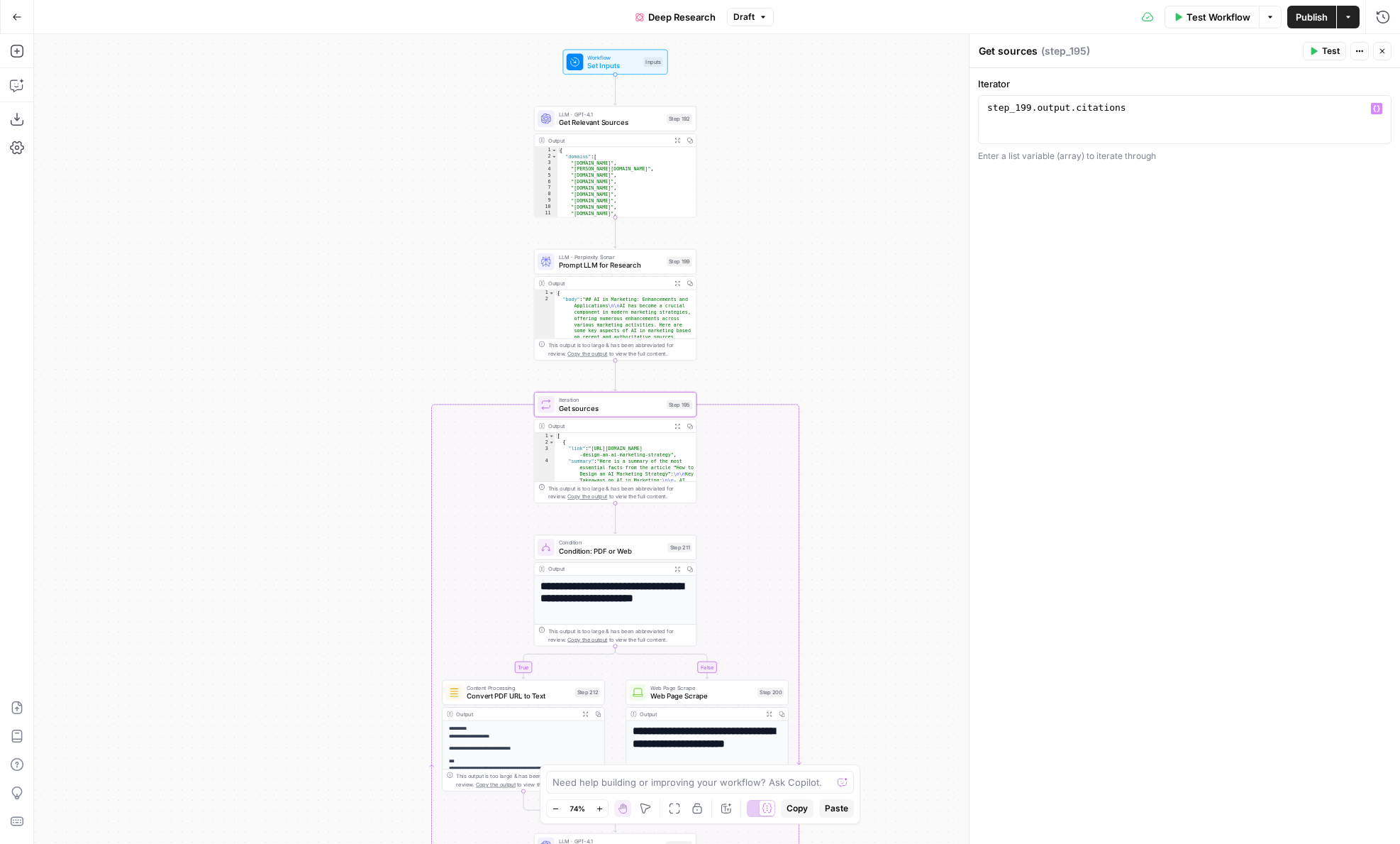
click at [1378, 53] on icon "button" at bounding box center [1383, 51] width 9 height 9
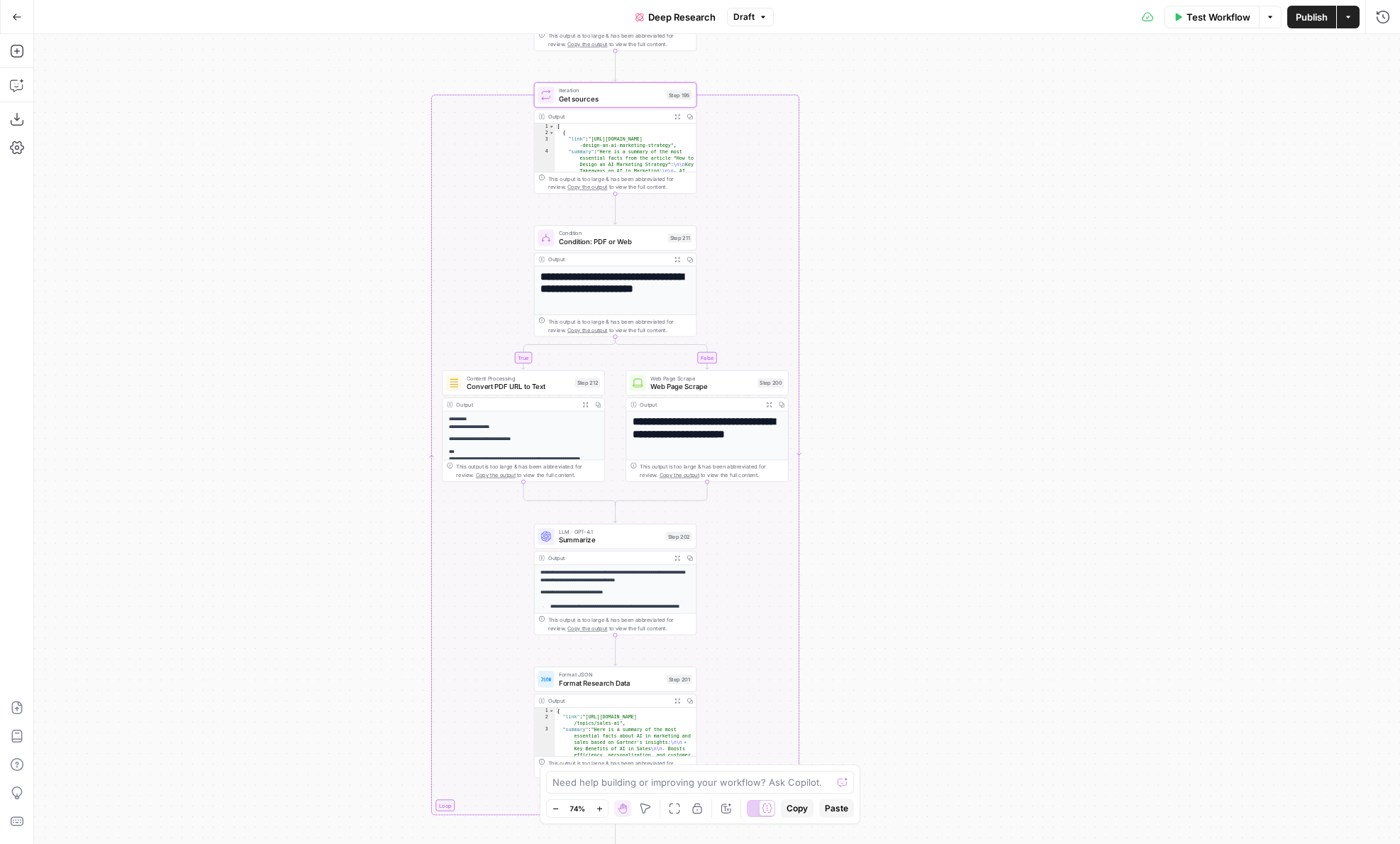
drag, startPoint x: 298, startPoint y: 409, endPoint x: 298, endPoint y: 42, distance: 367.0
click at [298, 42] on div "true false Workflow Set Inputs Inputs LLM · GPT-4.1 Get Relevant Sources Step 1…" at bounding box center [717, 439] width 1367 height 810
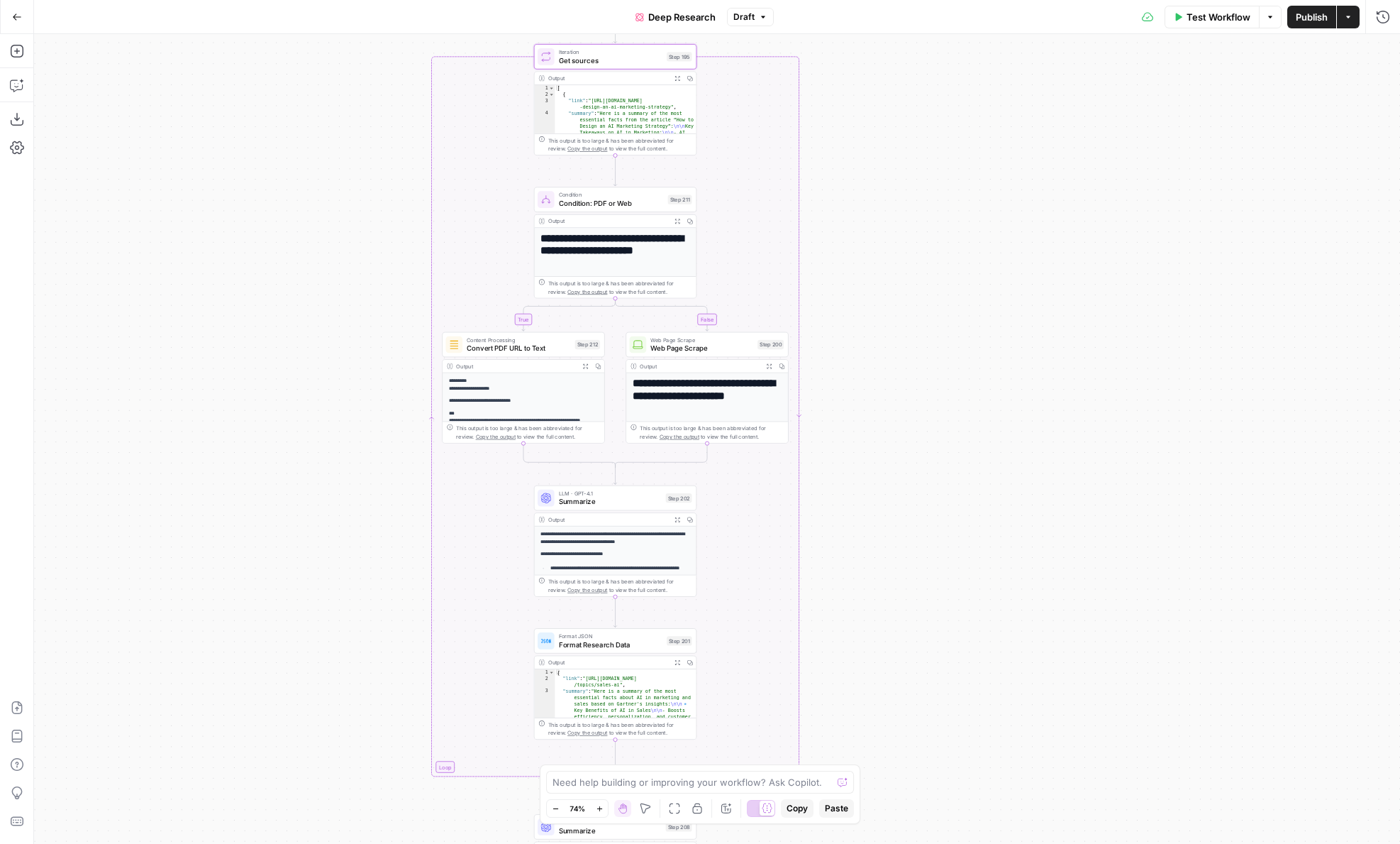
drag, startPoint x: 875, startPoint y: 297, endPoint x: 876, endPoint y: 514, distance: 217.0
click at [876, 514] on div "true false Workflow Set Inputs Inputs LLM · GPT-4.1 Get Relevant Sources Step 1…" at bounding box center [717, 439] width 1367 height 810
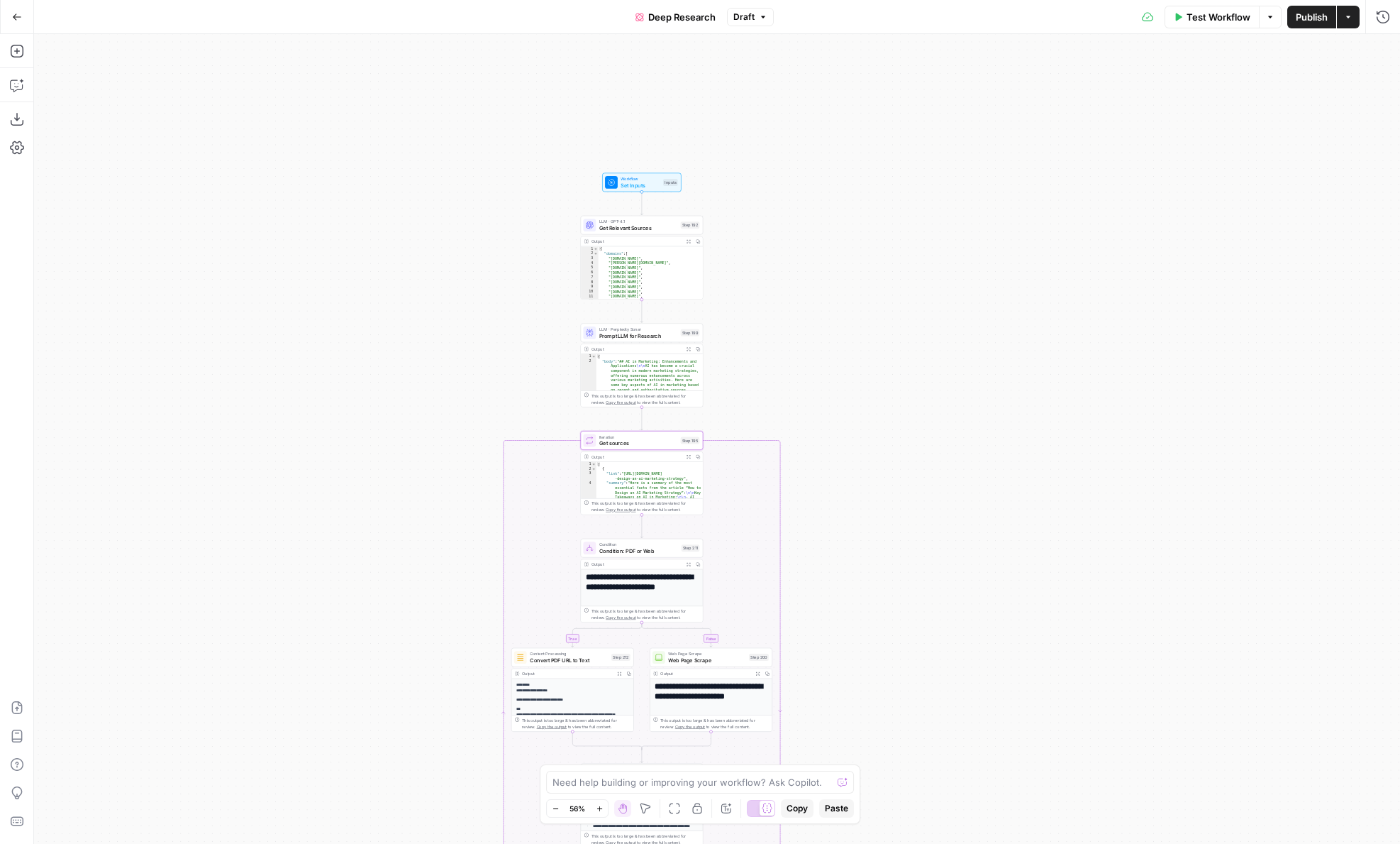
drag, startPoint x: 839, startPoint y: 255, endPoint x: 796, endPoint y: 356, distance: 109.8
click at [796, 356] on div "true false Workflow Set Inputs Inputs LLM · GPT-4.1 Get Relevant Sources Step 1…" at bounding box center [717, 439] width 1367 height 810
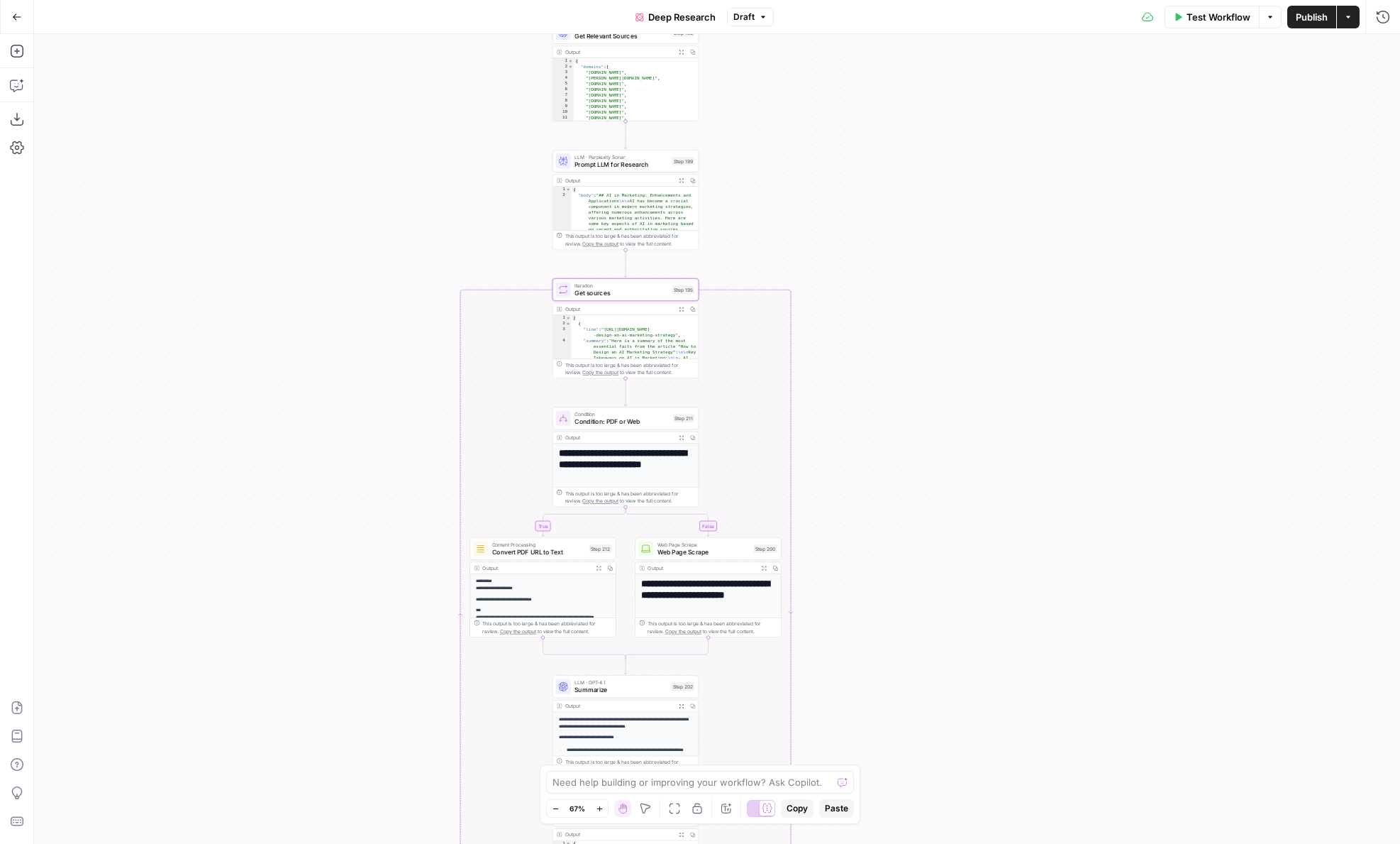
drag, startPoint x: 362, startPoint y: 309, endPoint x: 301, endPoint y: 82, distance: 235.1
click at [301, 82] on div "true false Workflow Set Inputs Inputs LLM · GPT-4.1 Get Relevant Sources Step 1…" at bounding box center [717, 439] width 1367 height 810
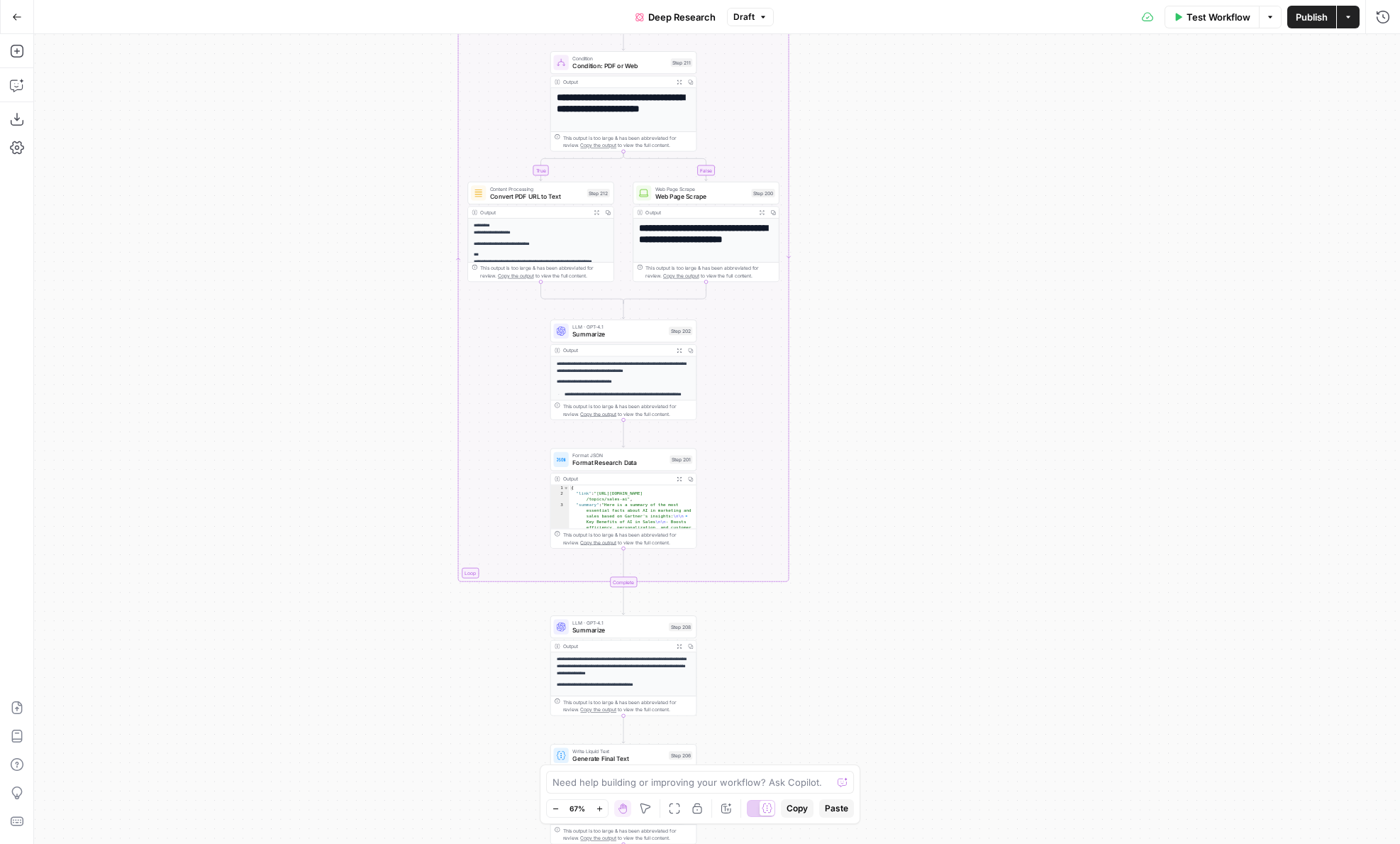
drag, startPoint x: 309, startPoint y: 263, endPoint x: 309, endPoint y: 2, distance: 261.0
click at [309, 2] on div "Go Back Deep Research Draft Test Workflow Options Publish Actions Run History A…" at bounding box center [700, 422] width 1400 height 844
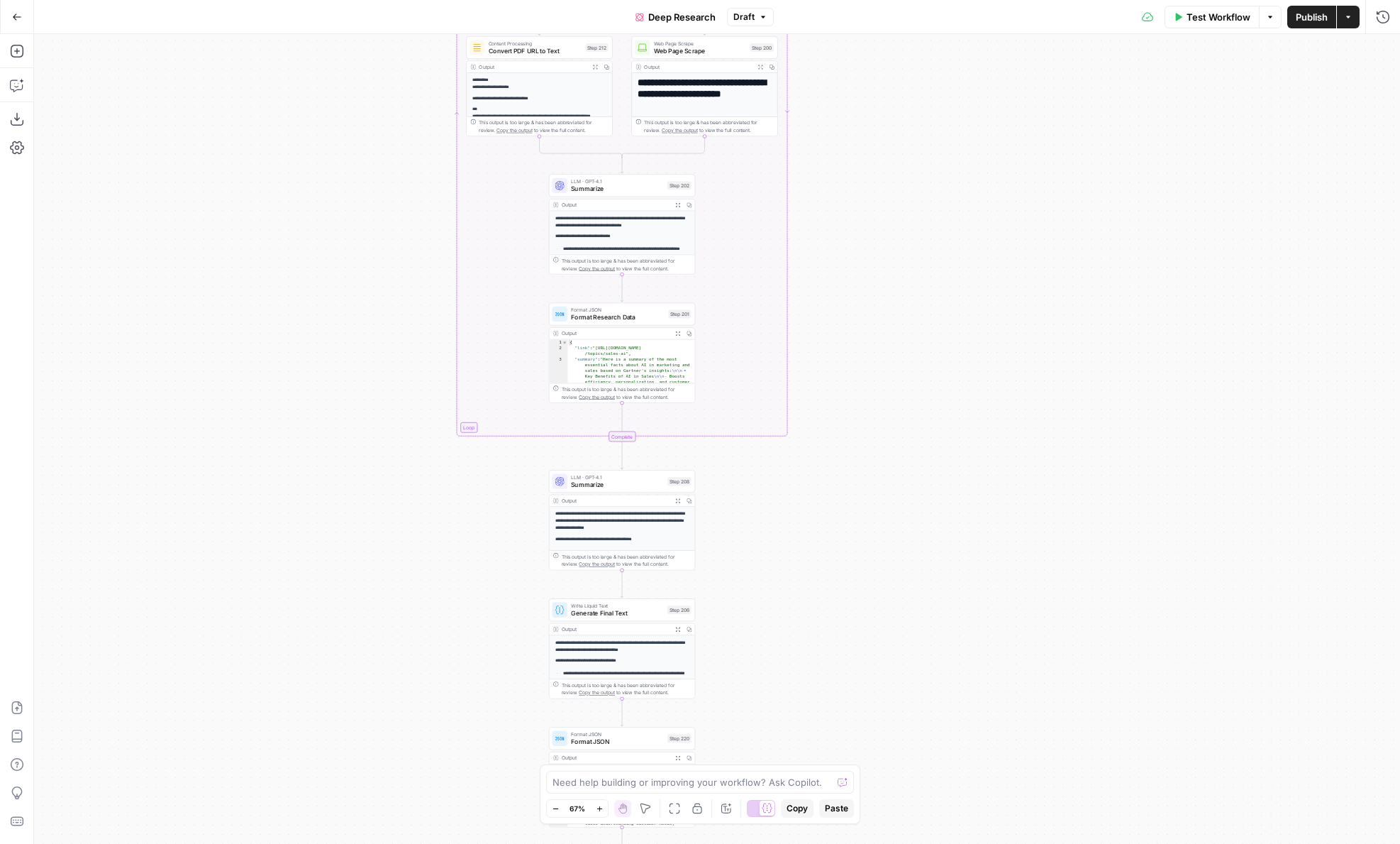
drag, startPoint x: 308, startPoint y: 328, endPoint x: 328, endPoint y: 355, distance: 33.6
click at [328, 348] on div "true false Workflow Set Inputs Inputs LLM · GPT-4.1 Get Relevant Sources Step 1…" at bounding box center [717, 439] width 1367 height 810
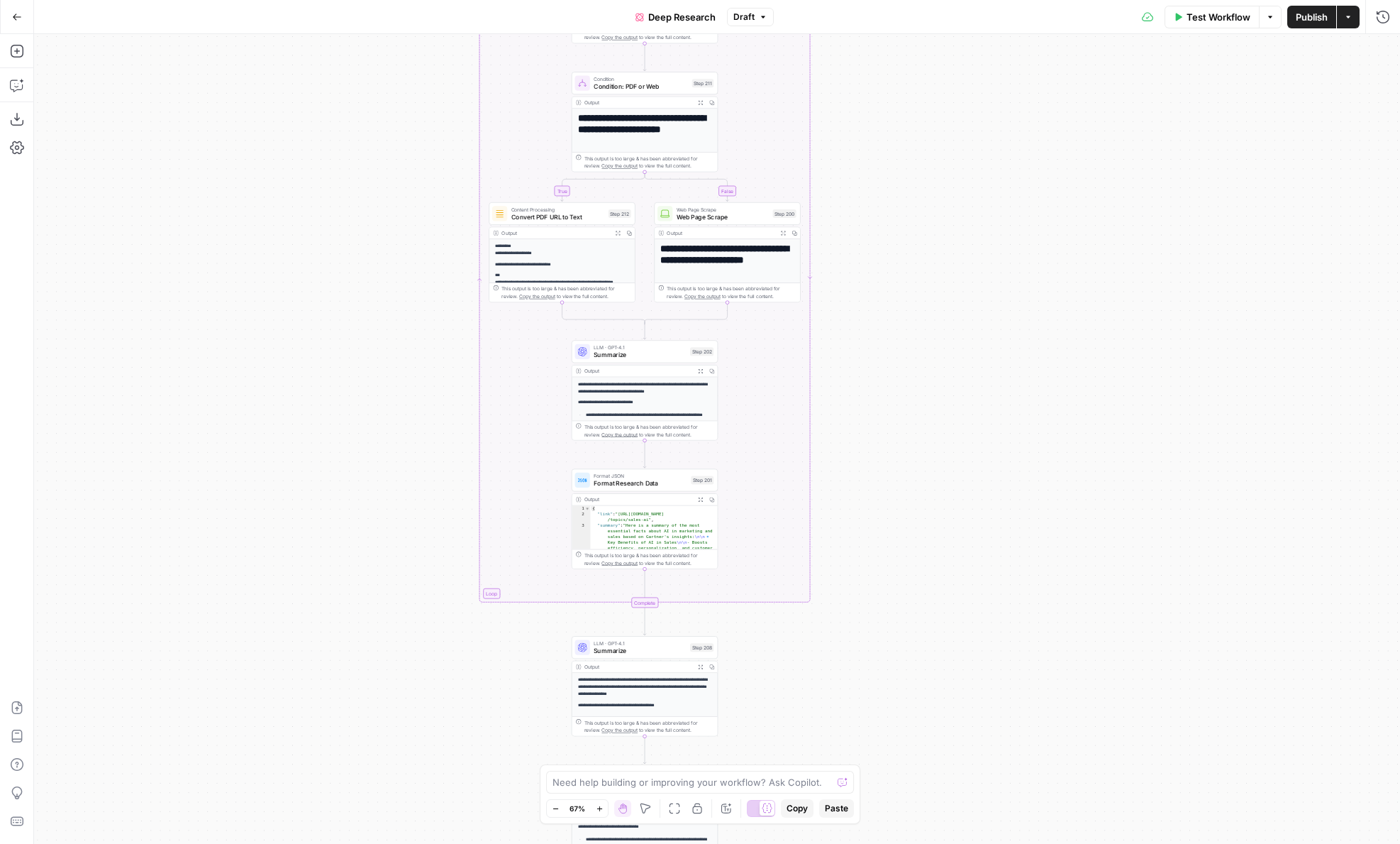
click at [767, 19] on button "Draft" at bounding box center [751, 17] width 47 height 18
click at [312, 190] on div "true false Workflow Set Inputs Inputs LLM · GPT-4.1 Get Relevant Sources Step 1…" at bounding box center [717, 439] width 1367 height 810
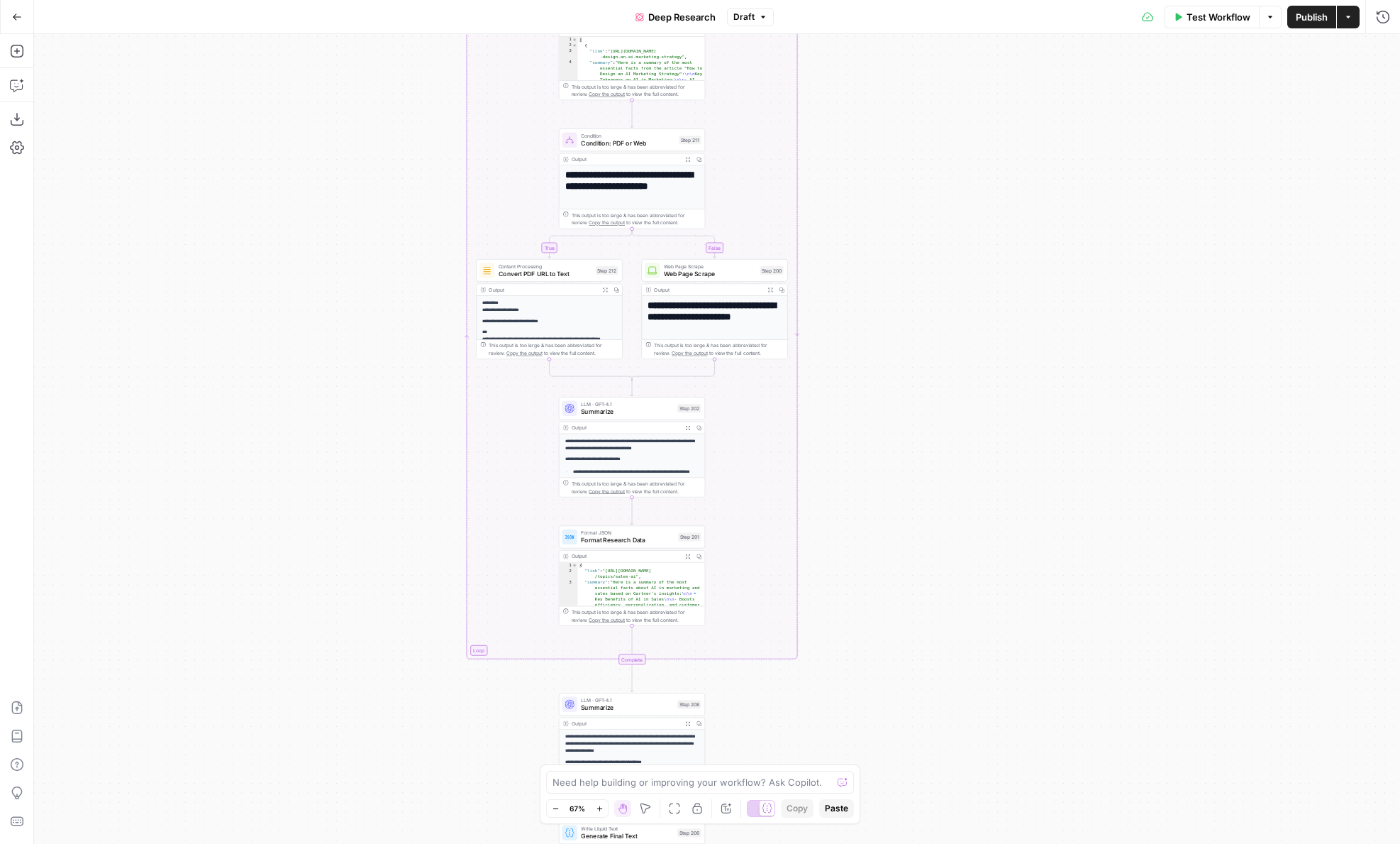
drag, startPoint x: 373, startPoint y: 141, endPoint x: 332, endPoint y: 304, distance: 168.1
click at [332, 304] on div "true false Workflow Set Inputs Inputs LLM · GPT-4.1 Get Relevant Sources Step 1…" at bounding box center [717, 439] width 1367 height 810
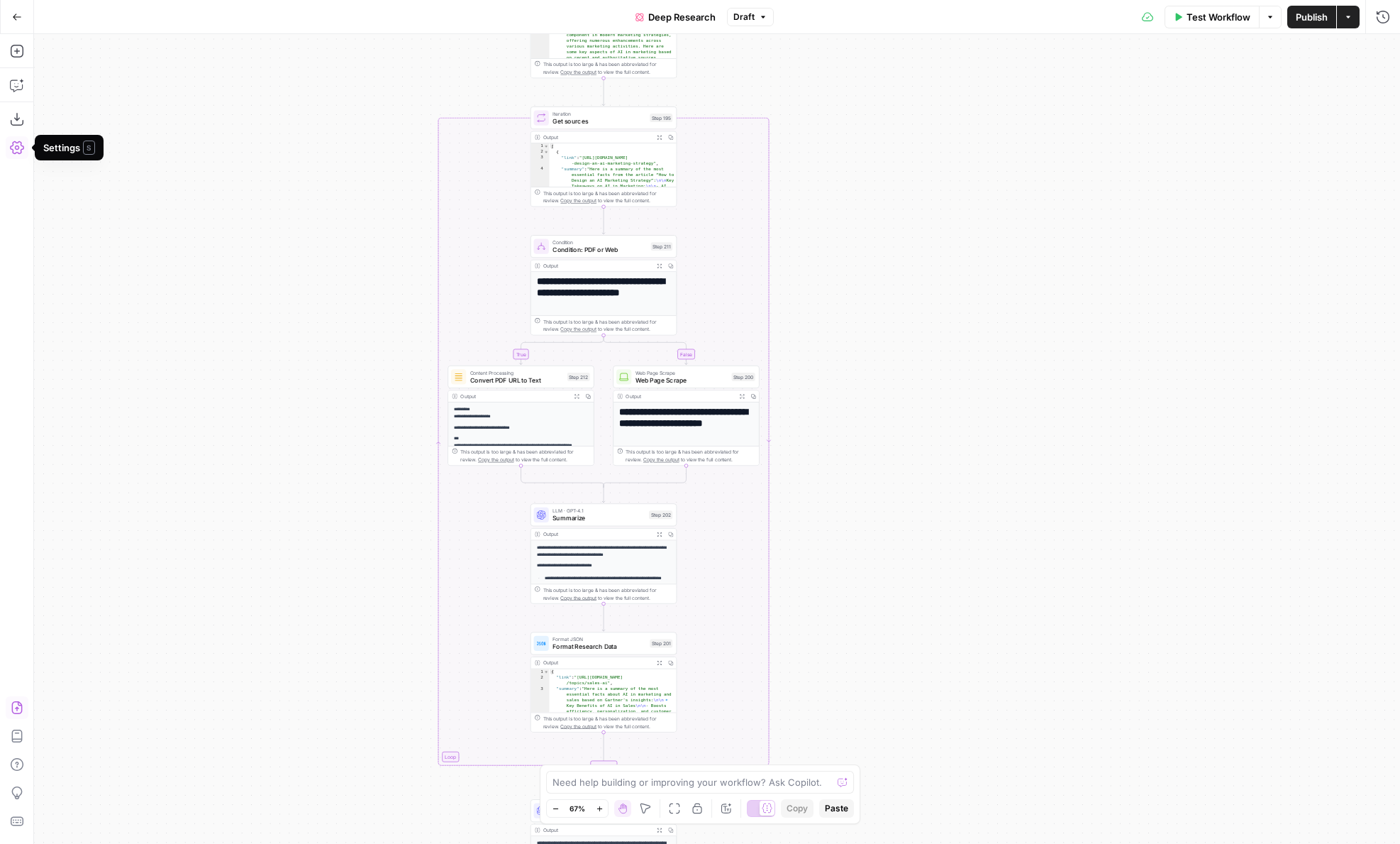
click at [17, 710] on icon "button" at bounding box center [17, 708] width 11 height 13
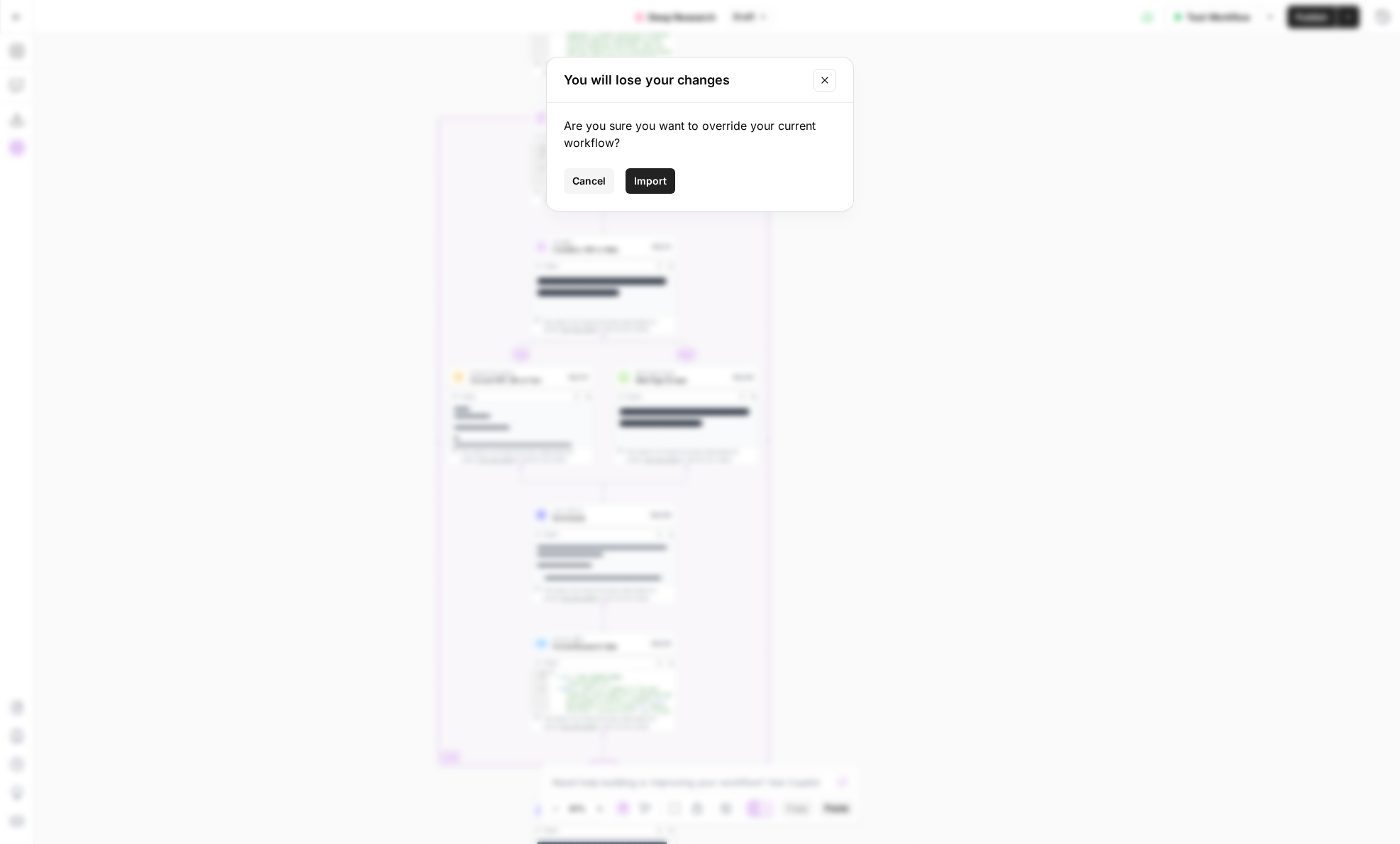
click at [624, 189] on div "Cancel Import" at bounding box center [700, 181] width 272 height 25
click at [633, 188] on button "Import" at bounding box center [650, 181] width 50 height 25
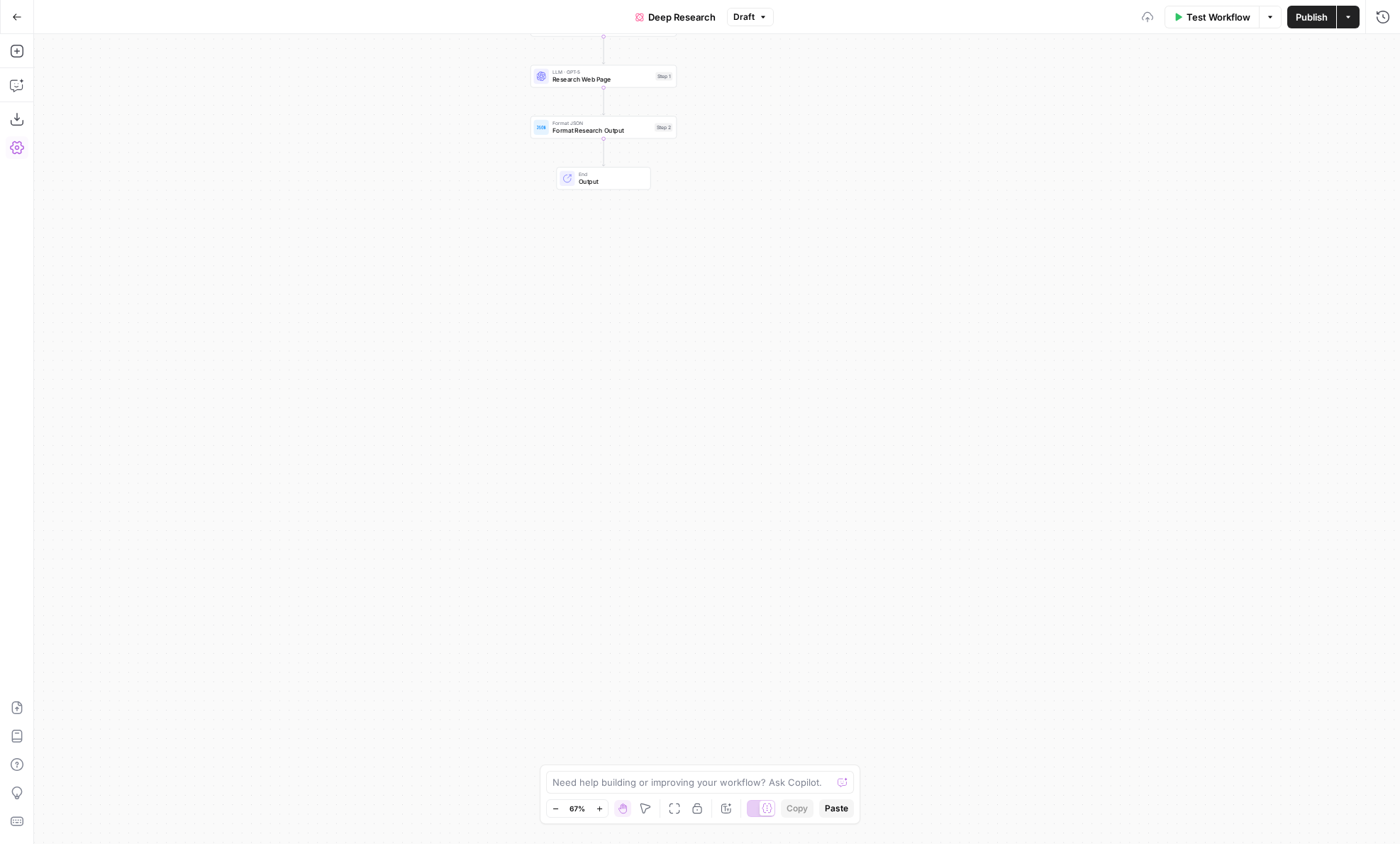
drag, startPoint x: 847, startPoint y: 117, endPoint x: 847, endPoint y: 497, distance: 380.0
click at [847, 497] on div "true false Workflow Set Inputs Inputs Run Code · JavaScript Validate URL Step 4…" at bounding box center [717, 439] width 1367 height 810
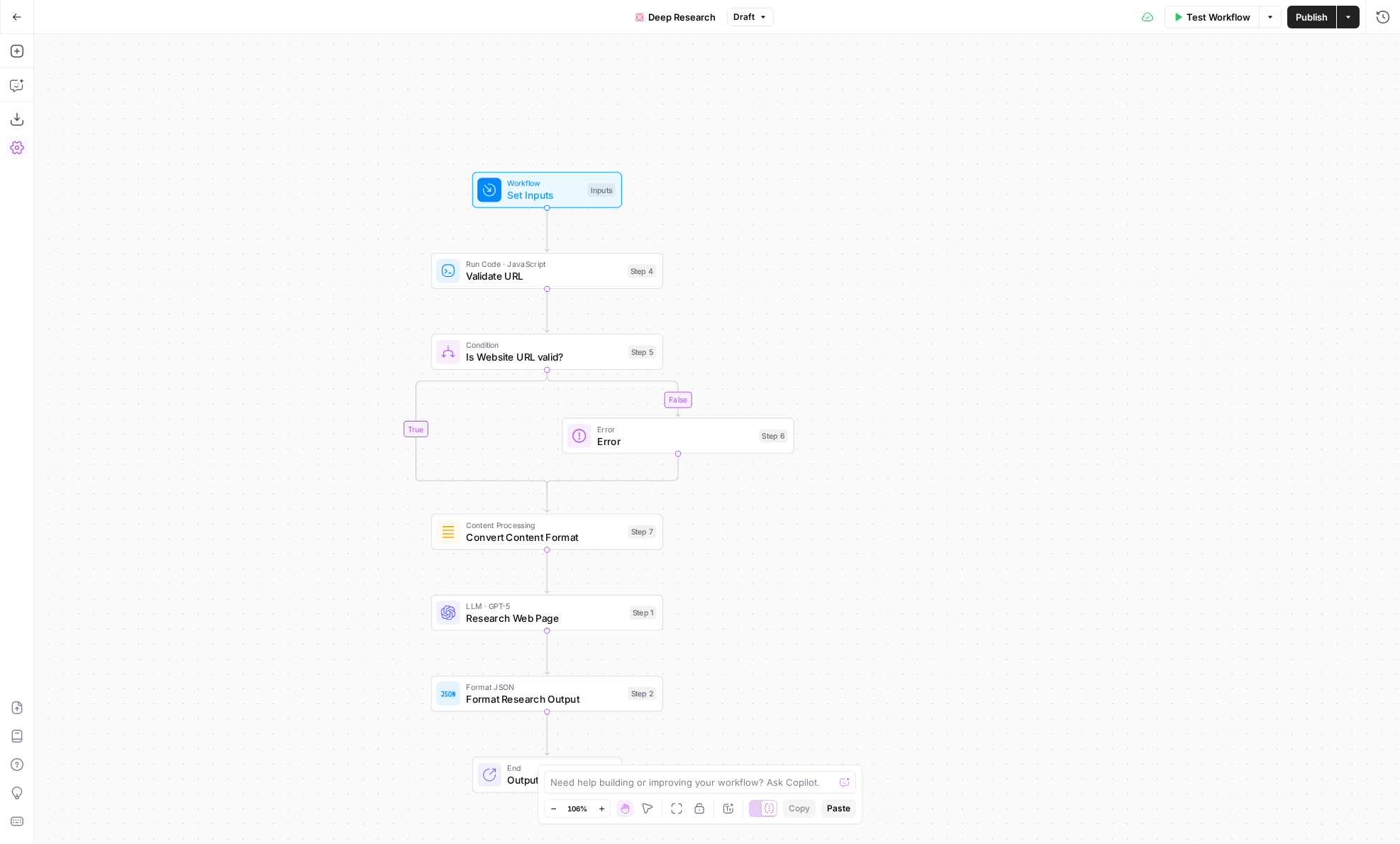
click at [512, 187] on span "Set Inputs" at bounding box center [545, 194] width 74 height 15
click at [620, 276] on span "Validate URL" at bounding box center [543, 275] width 155 height 15
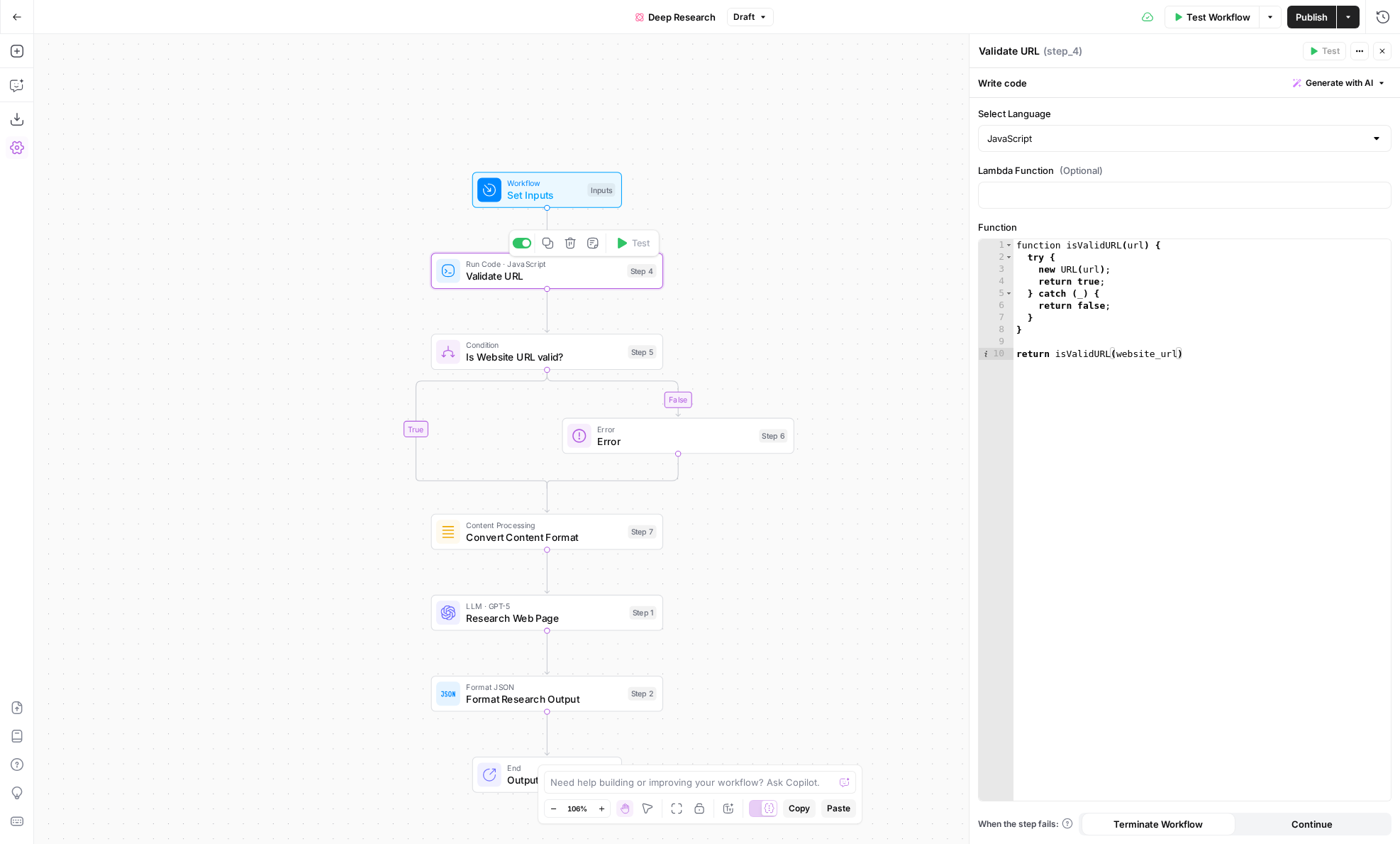
click at [569, 248] on icon "button" at bounding box center [570, 242] width 11 height 11
click at [658, 184] on span "Delete Step" at bounding box center [662, 181] width 55 height 14
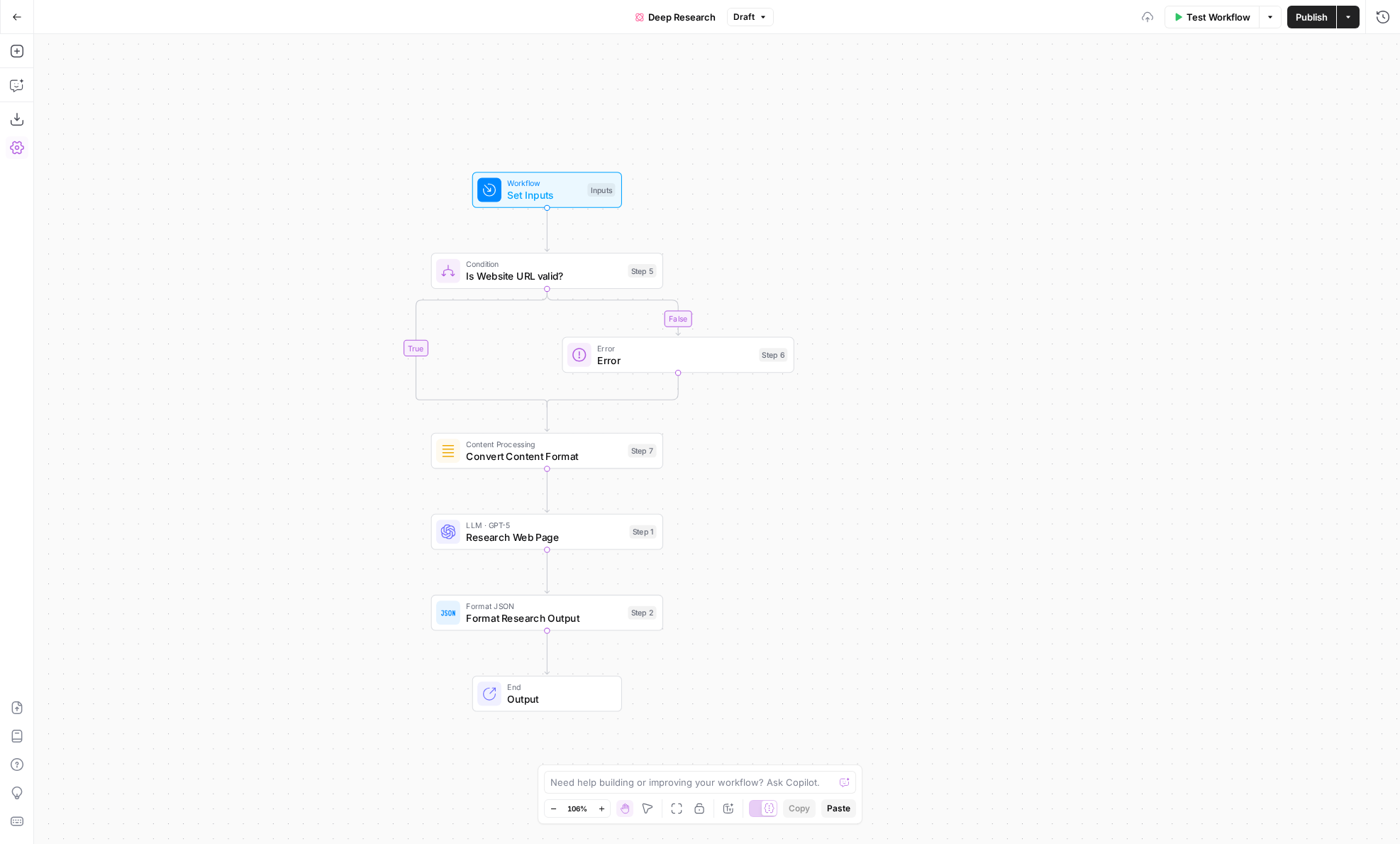
click at [534, 184] on span "Workflow" at bounding box center [545, 184] width 74 height 12
click at [764, 246] on div "false true Workflow Set Inputs Inputs Condition Is Website URL valid? Step 5 Er…" at bounding box center [717, 439] width 1367 height 810
click at [502, 267] on span "Condition" at bounding box center [544, 264] width 156 height 12
click at [591, 451] on span "Convert Content Format" at bounding box center [544, 456] width 156 height 15
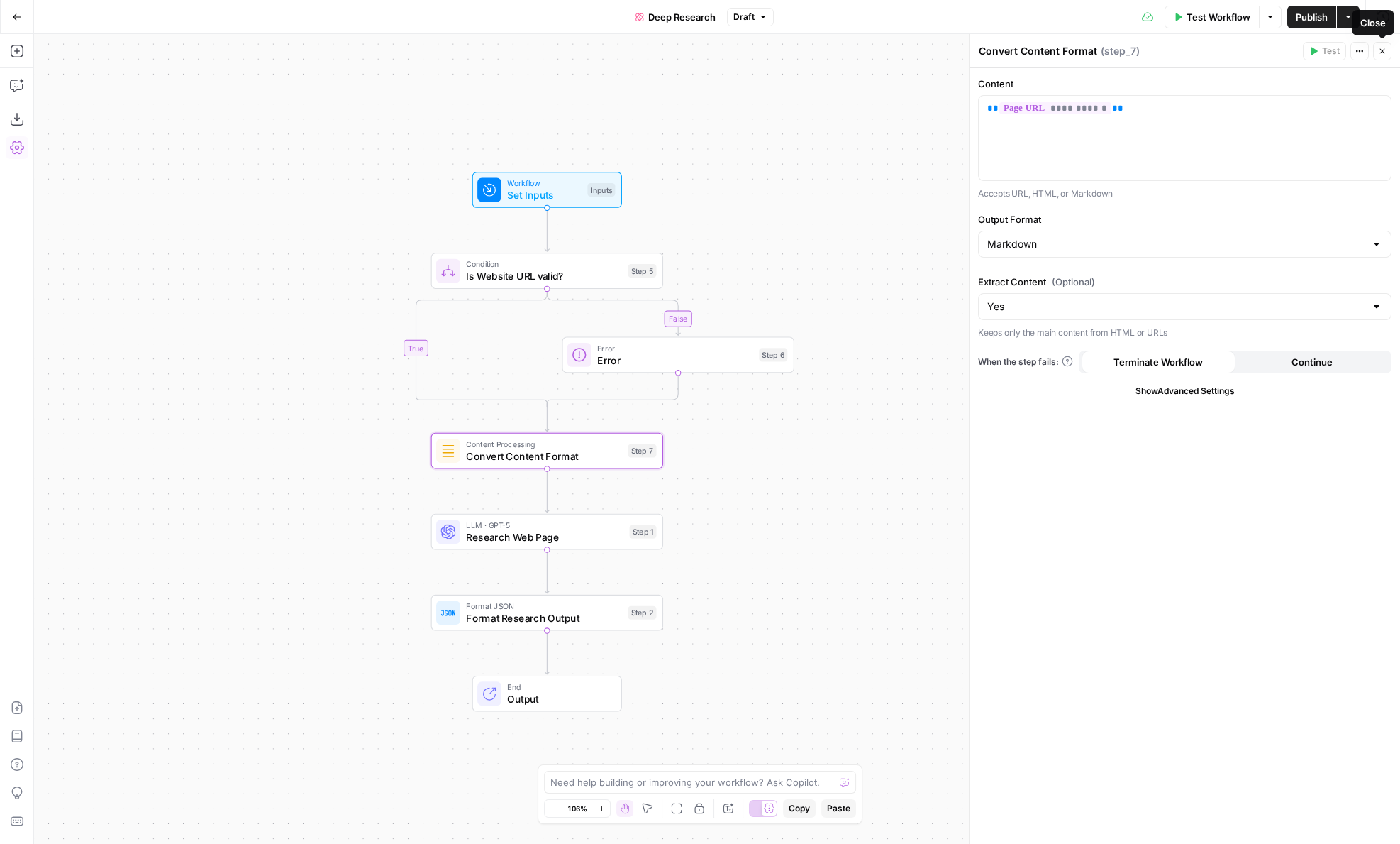
click at [1376, 52] on button "Close" at bounding box center [1382, 50] width 18 height 18
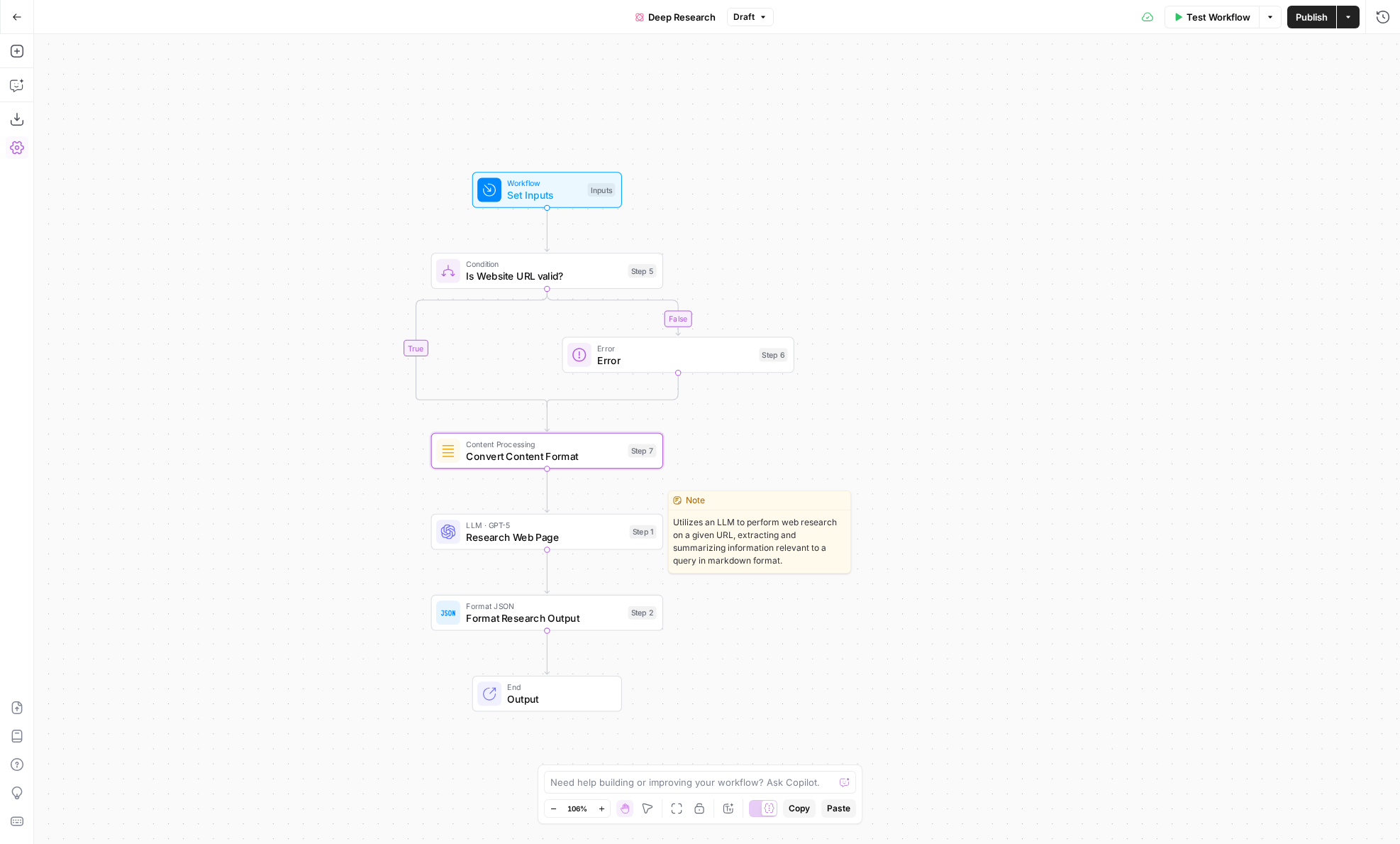
click at [627, 543] on div "LLM · GPT-5 Research Web Page Step 1 Copy step Delete step Edit Note Test" at bounding box center [546, 531] width 221 height 25
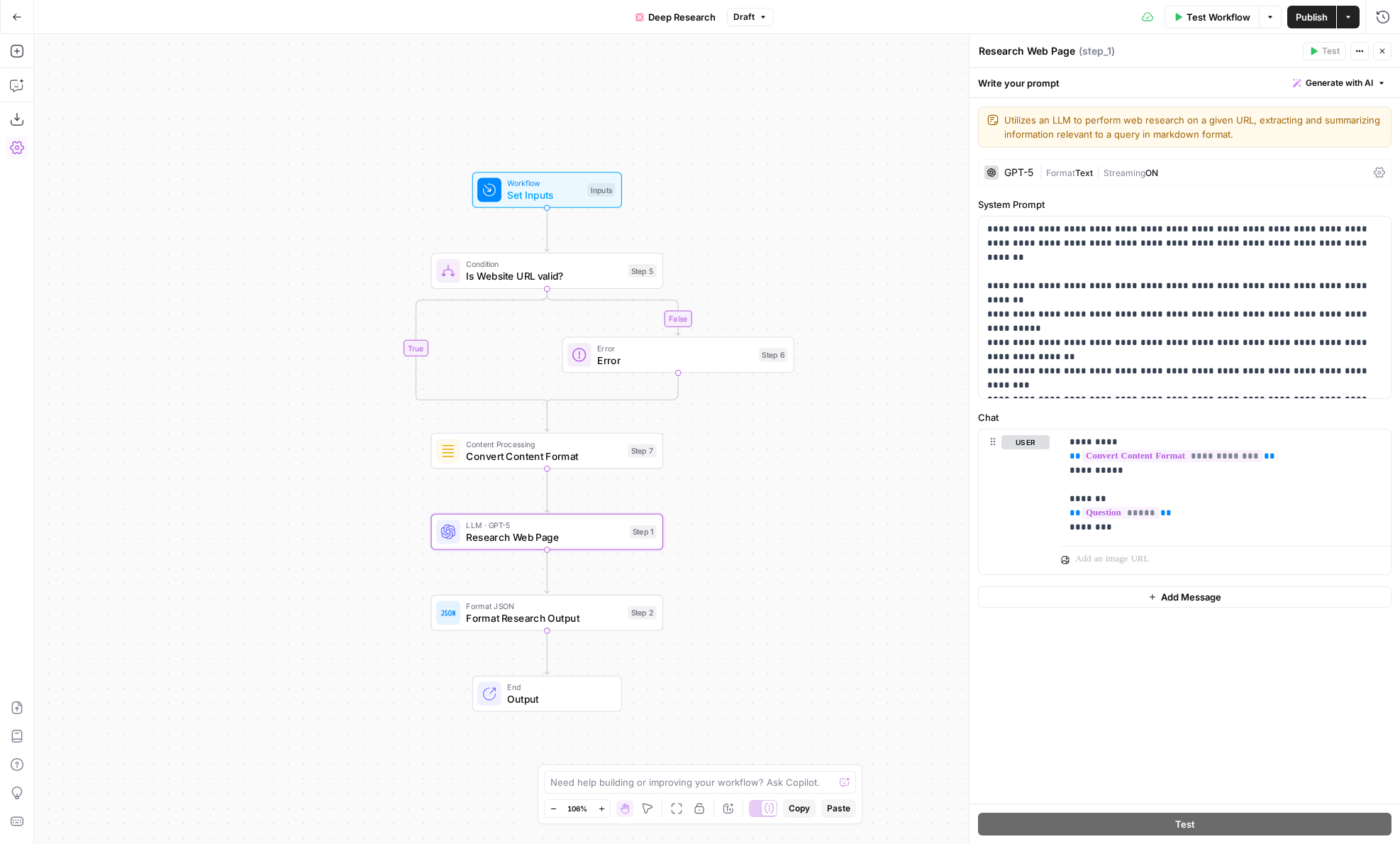
click at [1382, 54] on icon "button" at bounding box center [1383, 51] width 9 height 9
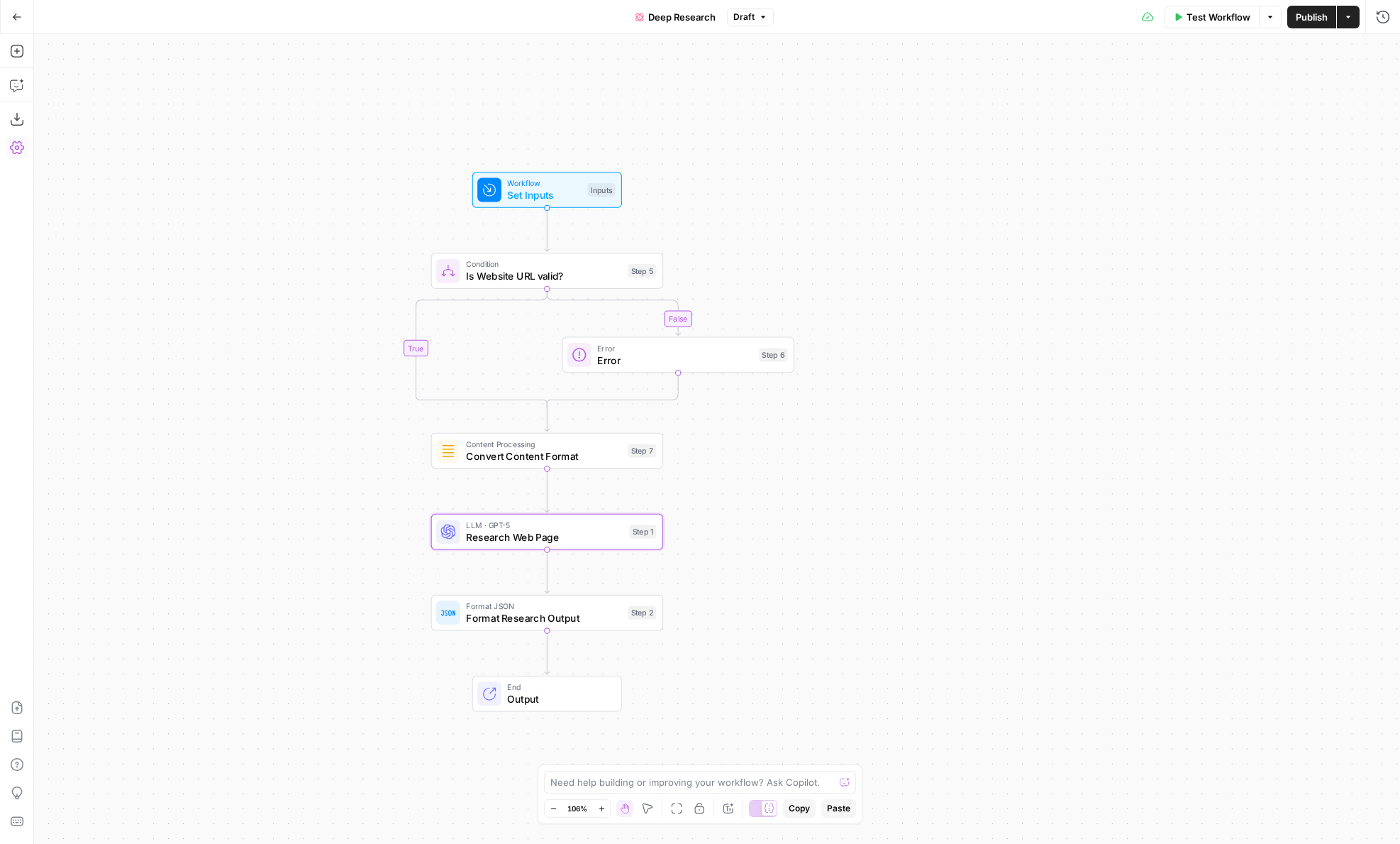
drag, startPoint x: 690, startPoint y: 180, endPoint x: 814, endPoint y: 180, distance: 124.0
click at [814, 180] on div "false true Workflow Set Inputs Inputs Condition Is Website URL valid? Step 5 Er…" at bounding box center [717, 439] width 1367 height 810
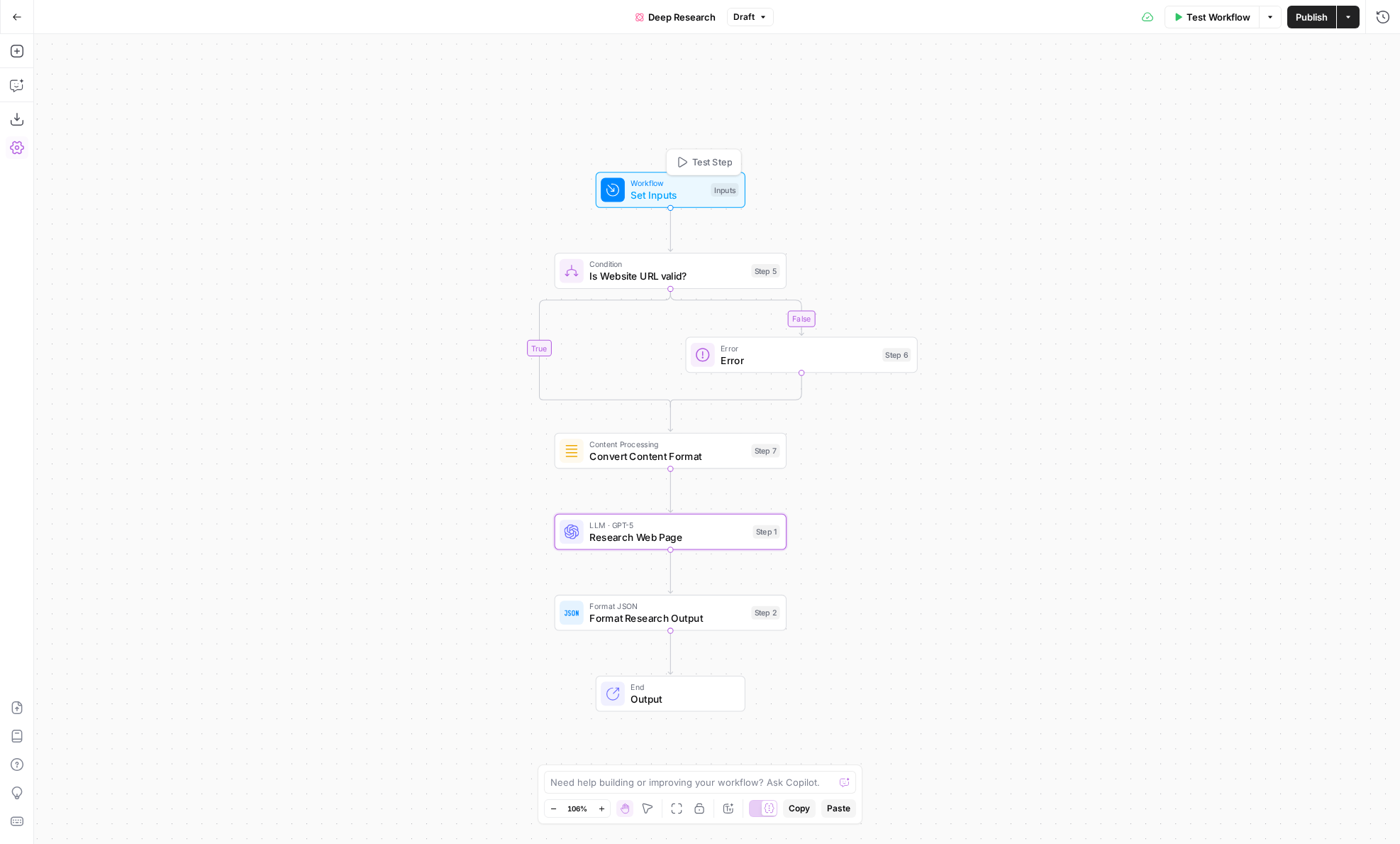
click at [609, 195] on icon at bounding box center [612, 189] width 15 height 15
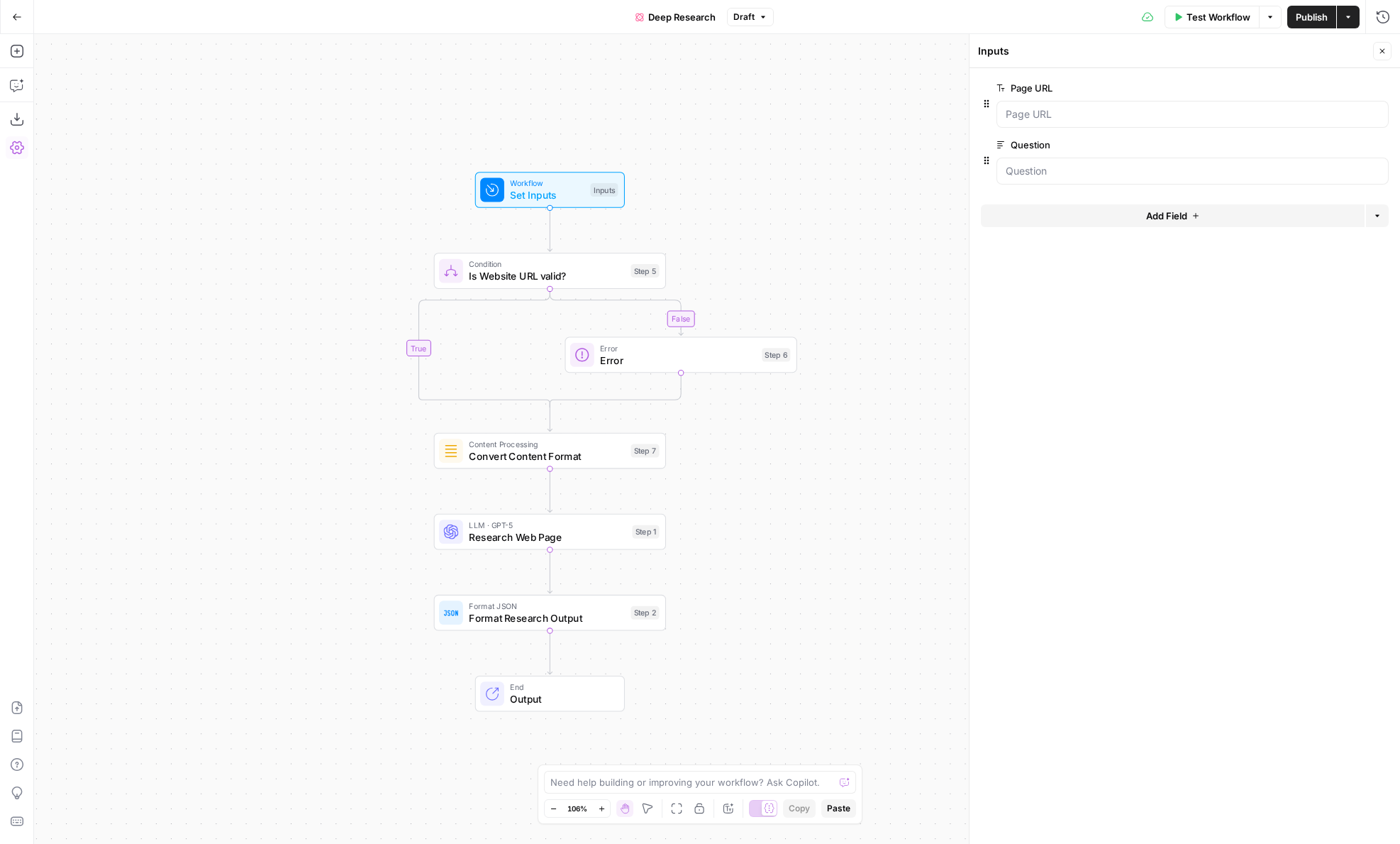
drag, startPoint x: 557, startPoint y: 216, endPoint x: 435, endPoint y: 216, distance: 122.0
click at [435, 216] on div "false true Workflow Set Inputs Inputs Condition Is Website URL valid? Step 5 Er…" at bounding box center [717, 439] width 1367 height 810
click at [523, 627] on div "Format JSON Format Research Output Step 2 Copy step Delete step Edit Note Test" at bounding box center [549, 613] width 232 height 36
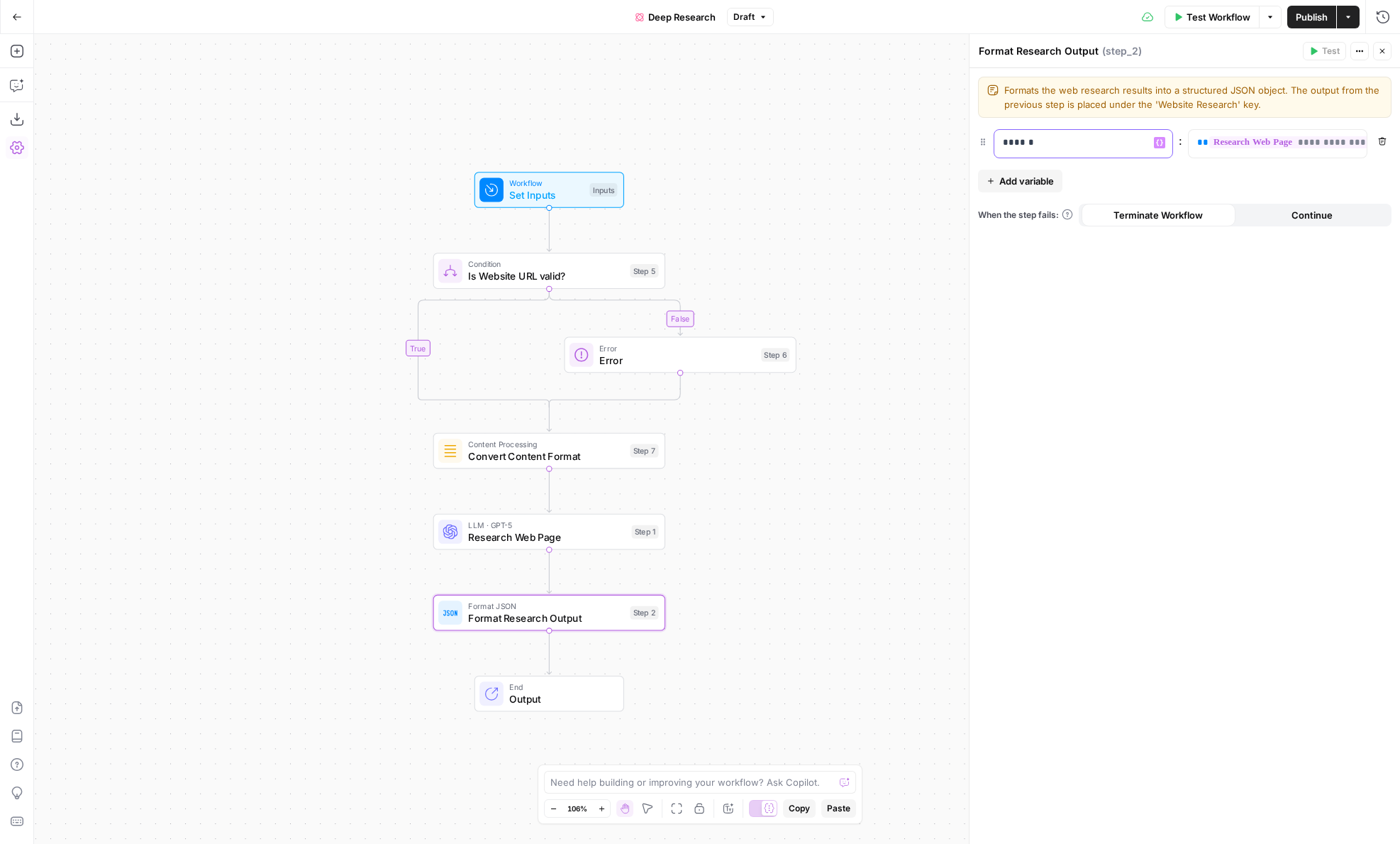
drag, startPoint x: 1046, startPoint y: 146, endPoint x: 955, endPoint y: 137, distance: 91.4
click at [955, 137] on body "Power Steps [Admin] New Home Browse Insights Opportunities Your Data Flightpath…" at bounding box center [700, 422] width 1400 height 844
click at [767, 243] on div "false true Workflow Set Inputs Inputs Condition Is Website URL valid? Step 5 Er…" at bounding box center [717, 439] width 1367 height 810
drag, startPoint x: 261, startPoint y: 339, endPoint x: 311, endPoint y: 398, distance: 77.3
click at [311, 398] on div "false true Workflow Set Inputs Inputs Condition Is Website URL valid? Step 5 Er…" at bounding box center [717, 439] width 1367 height 810
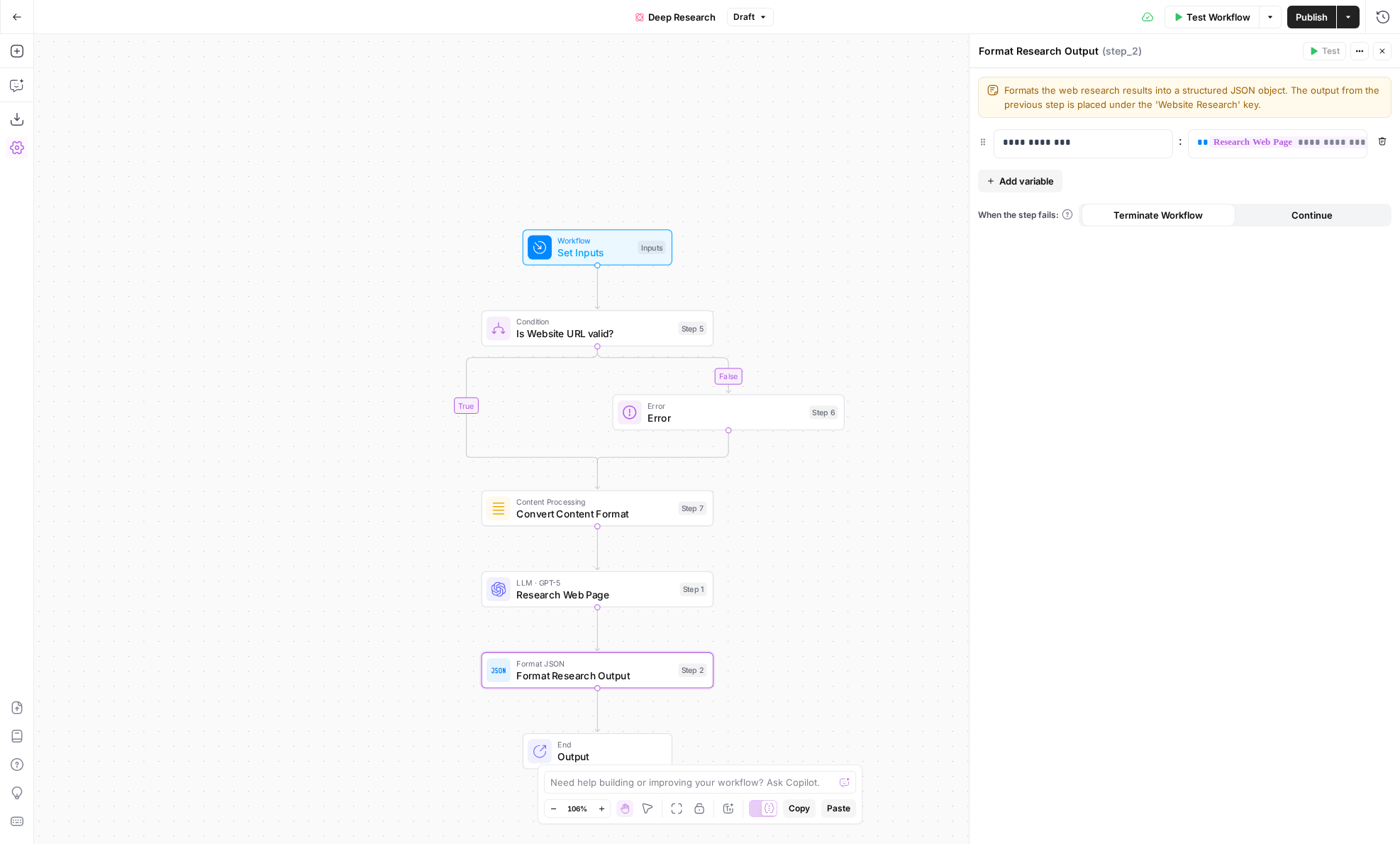
click at [526, 595] on span "Research Web Page" at bounding box center [595, 594] width 157 height 15
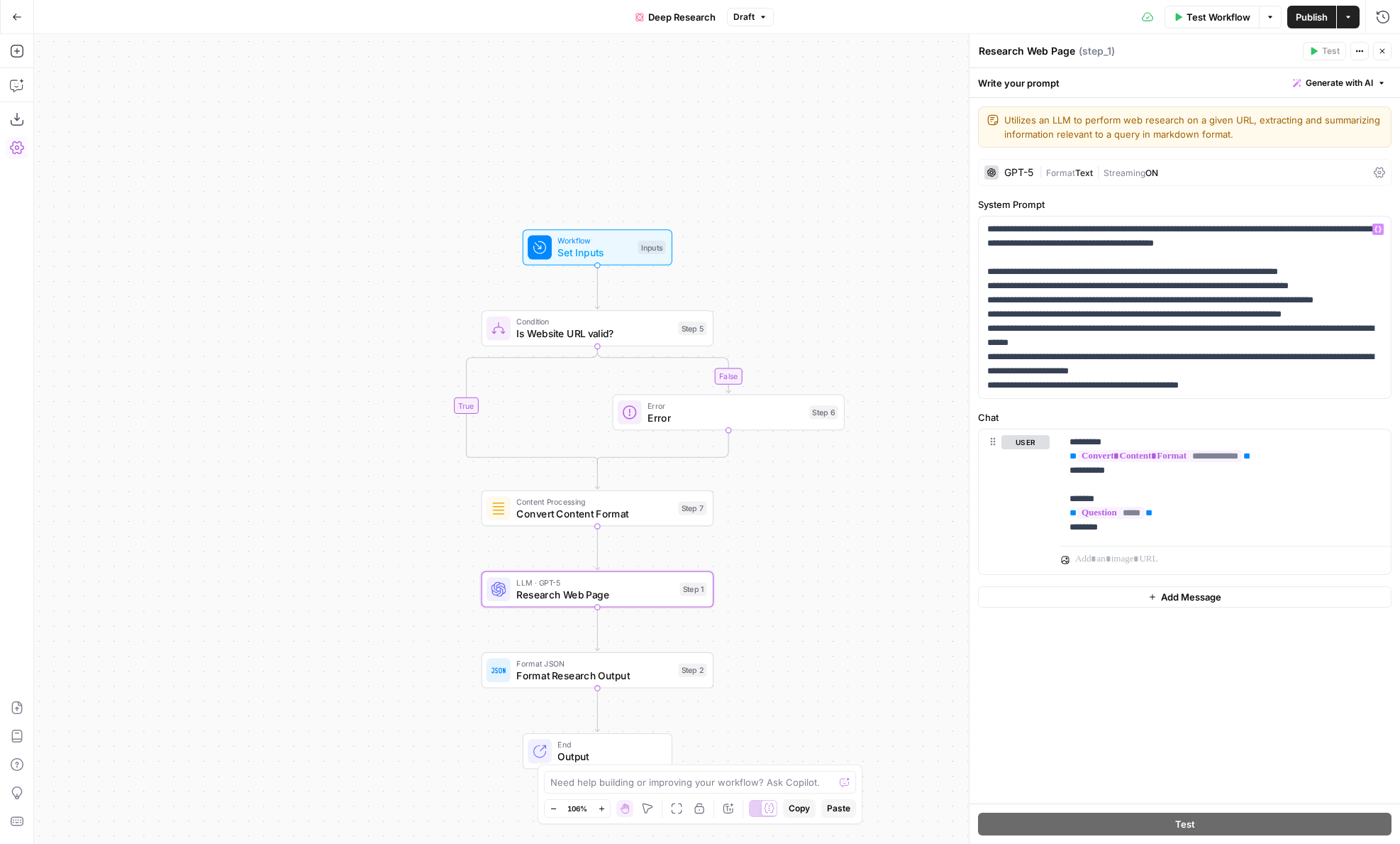
click at [1118, 168] on span "Streaming" at bounding box center [1124, 173] width 41 height 11
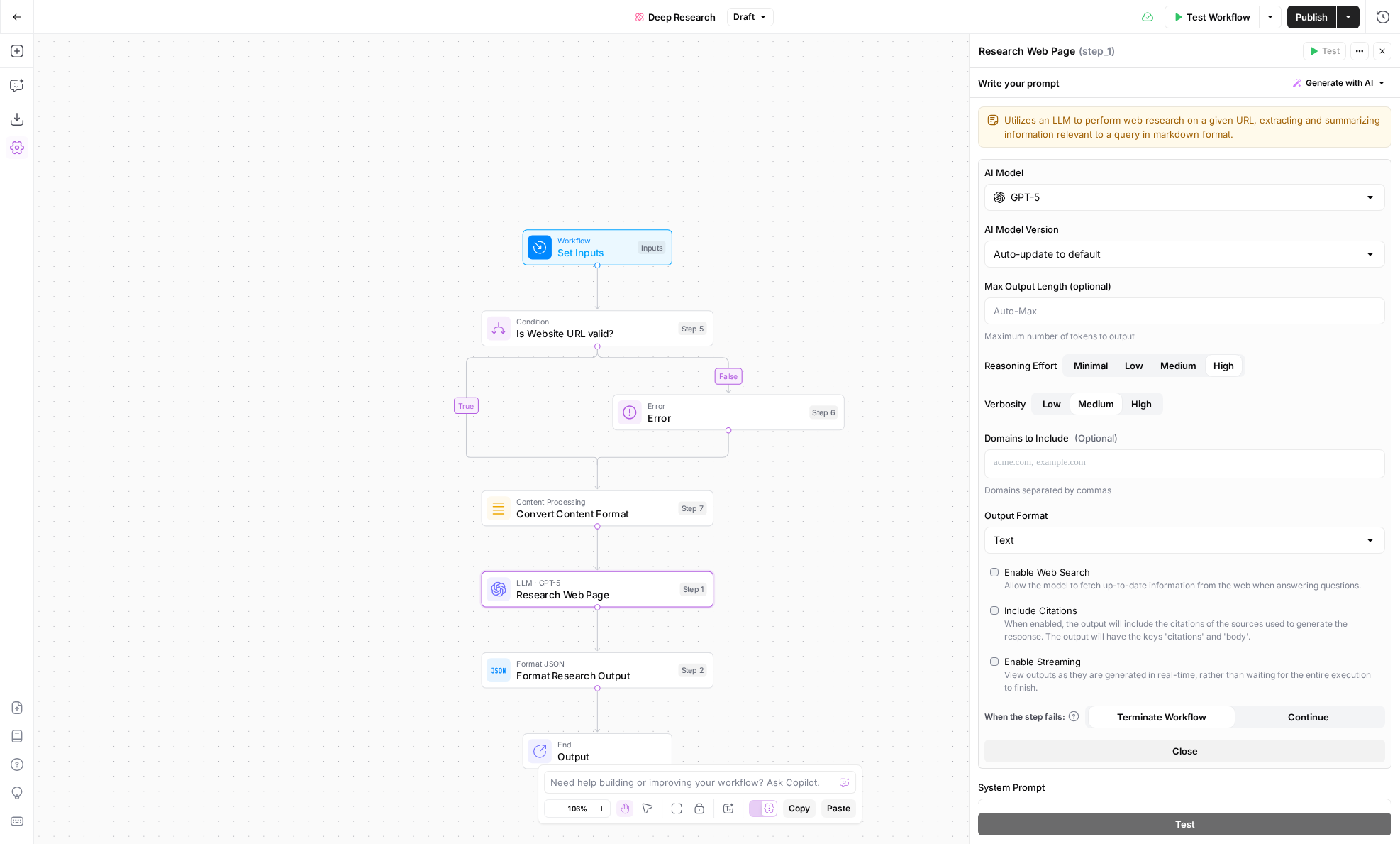
scroll to position [24, 0]
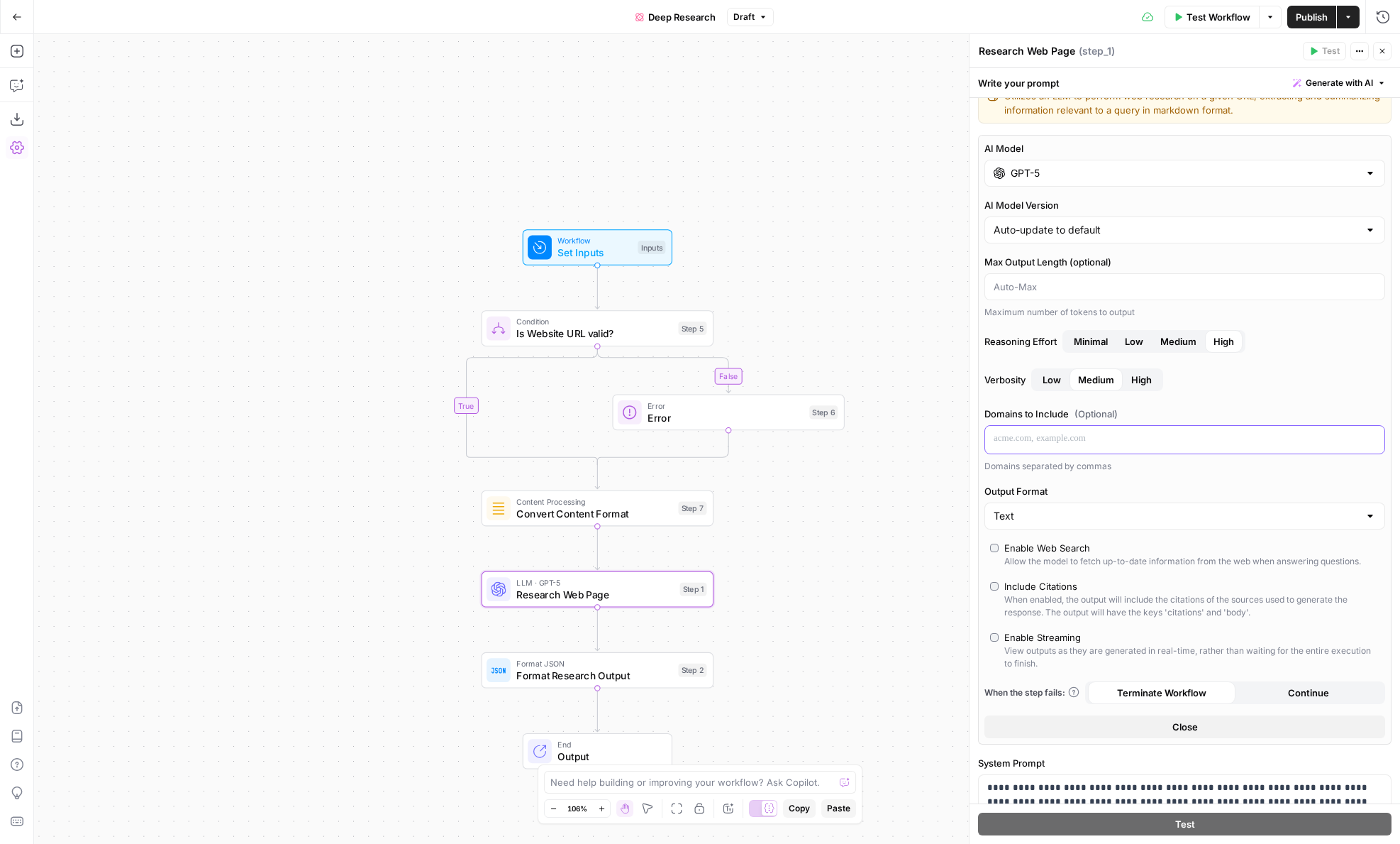
click at [1069, 430] on div at bounding box center [1185, 440] width 400 height 28
click at [558, 256] on span "Set Inputs" at bounding box center [595, 252] width 74 height 15
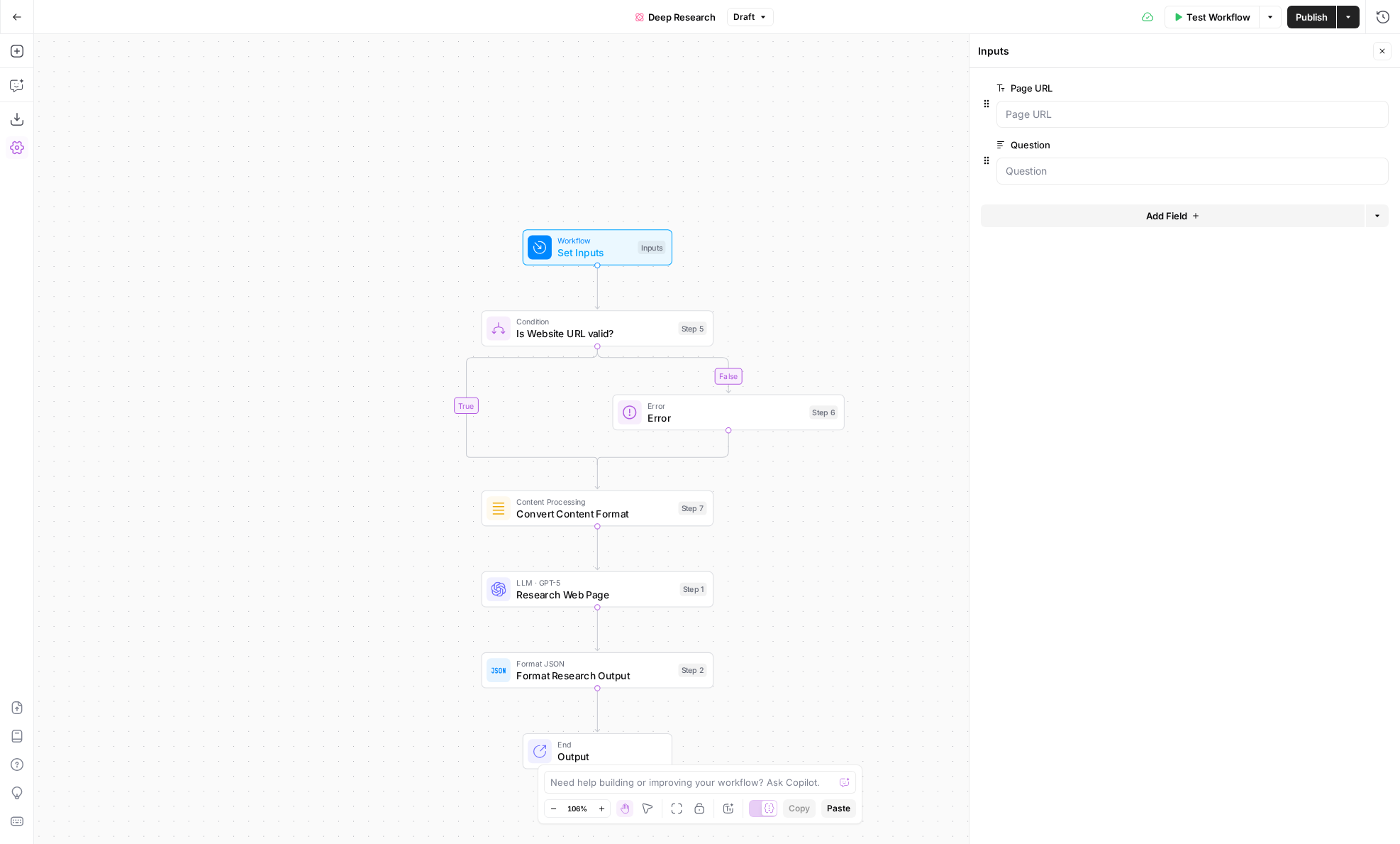
click at [1334, 87] on span "edit field" at bounding box center [1335, 88] width 31 height 12
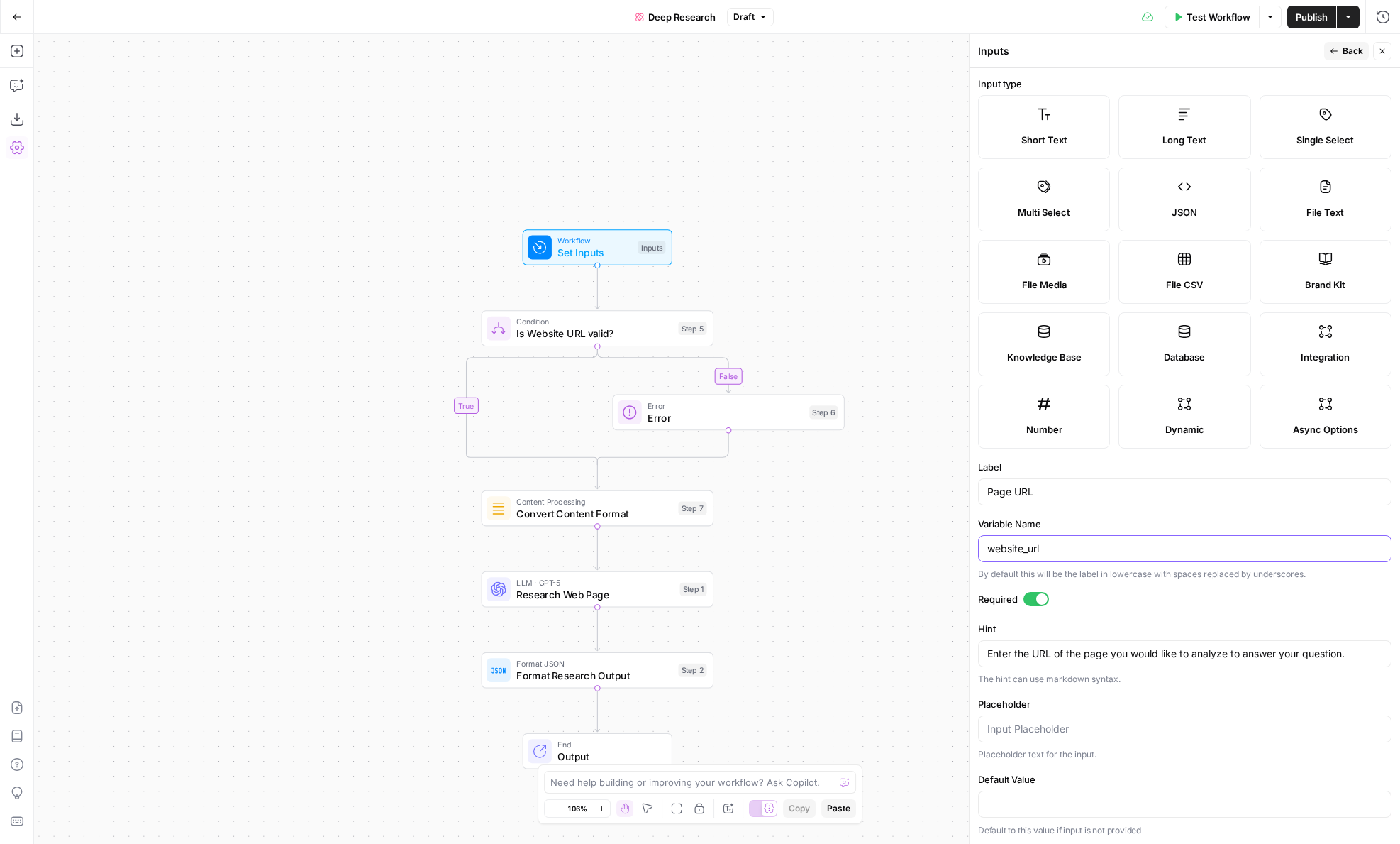
click at [1069, 548] on input "website_url" at bounding box center [1185, 548] width 395 height 14
click at [1038, 494] on input "Page URL" at bounding box center [1185, 491] width 395 height 14
type input "Domain"
click at [1041, 650] on textarea "Enter the URL of the page you would like to analyze to answer your question." at bounding box center [1185, 653] width 395 height 14
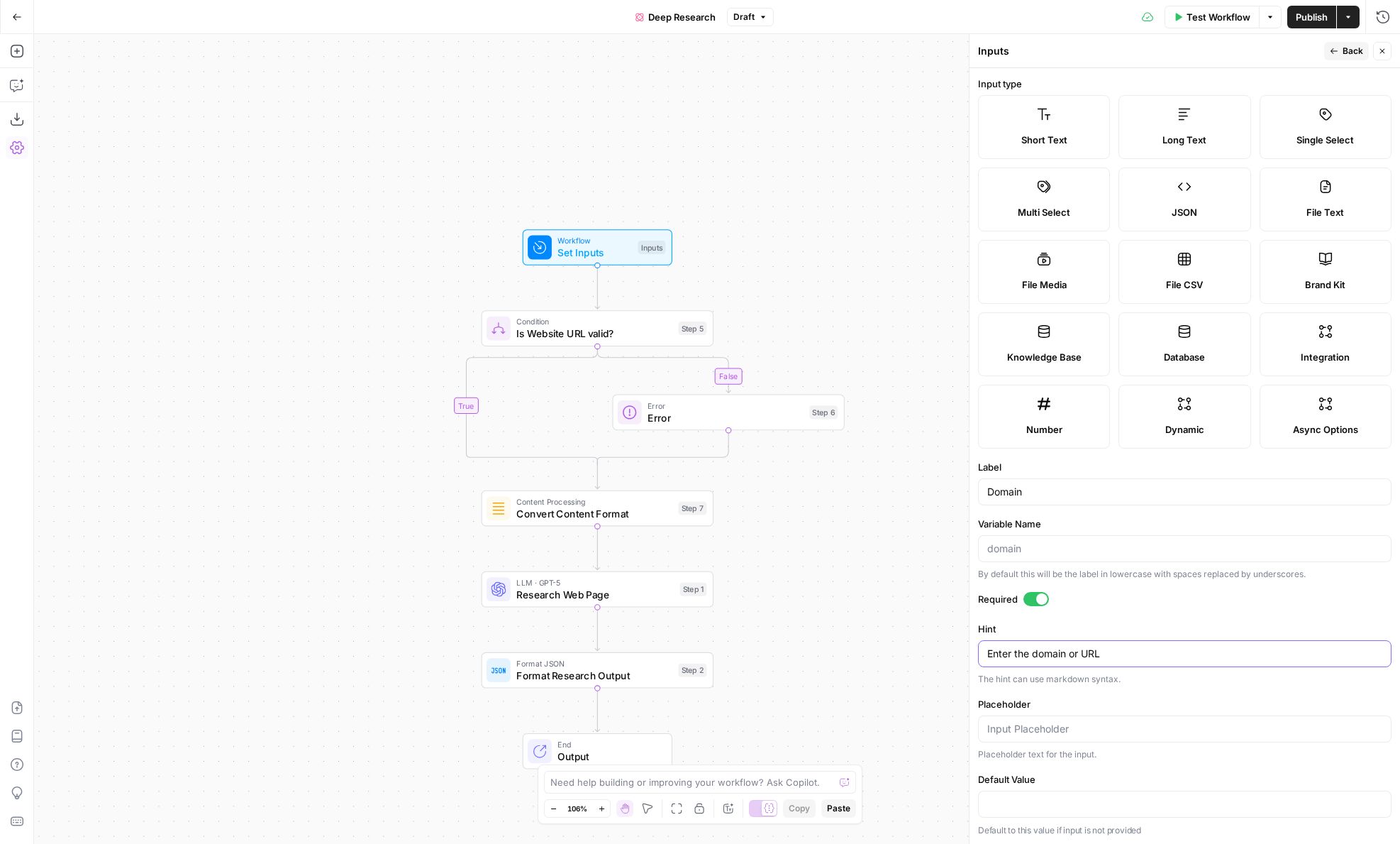
paste textarea "When formatting URLs, omit the HTTP or HTTPS prefix. For example, use openai.co…"
click at [1069, 652] on textarea "Enter the domain or URL" at bounding box center [1185, 653] width 395 height 14
click at [1278, 656] on textarea "Enter the domain(s) or URL" at bounding box center [1185, 651] width 395 height 14
click at [1161, 650] on textarea "Enter the domain(s) to limit your websearch to" at bounding box center [1185, 651] width 395 height 14
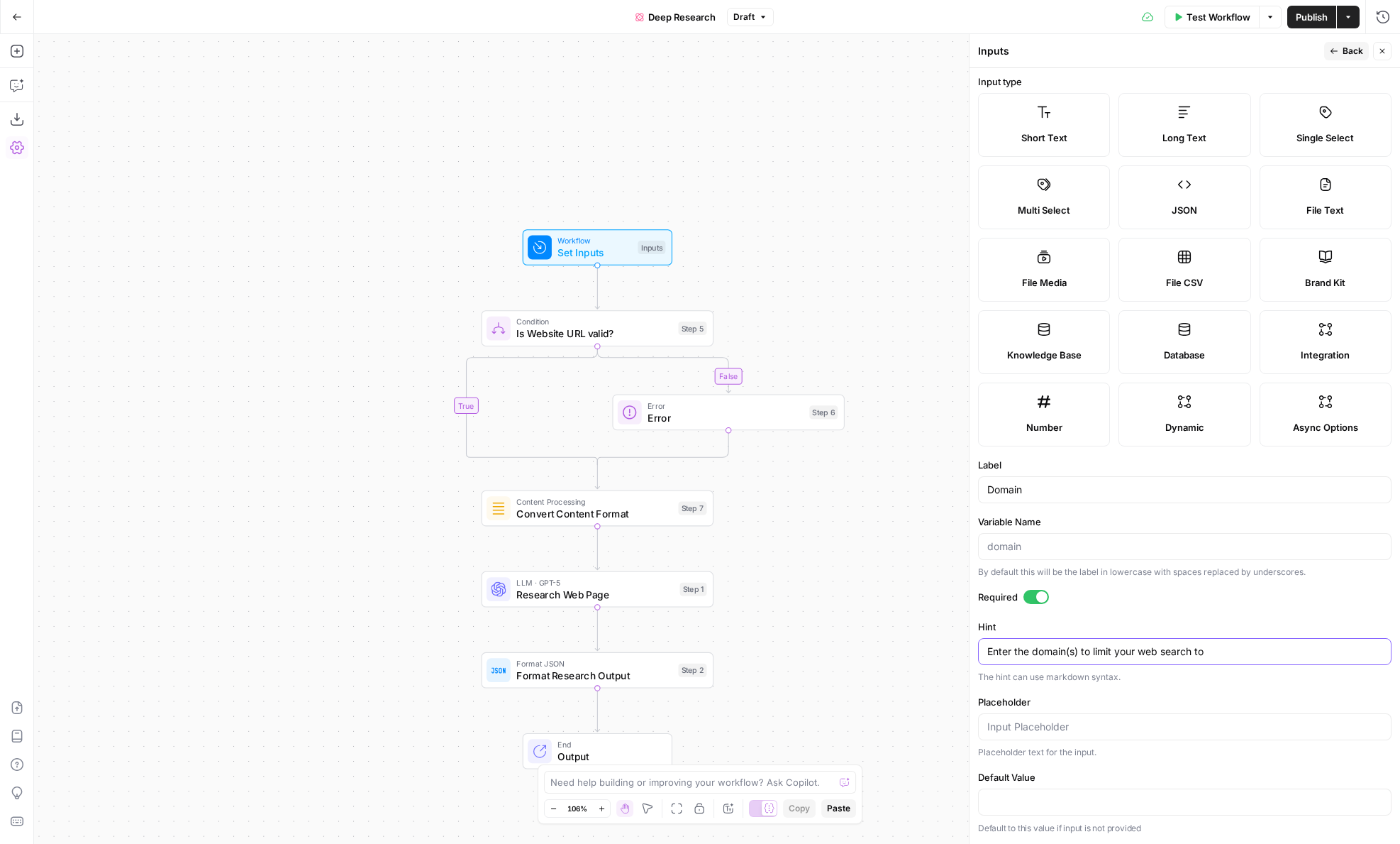
click at [1249, 650] on textarea "Enter the domain(s) to limit your web search to" at bounding box center [1185, 651] width 395 height 14
click at [1120, 650] on textarea "Enter the domain(s) to limit your web search to" at bounding box center [1185, 651] width 395 height 14
click at [1142, 650] on textarea "Enter the domain(s) to limit your web search to" at bounding box center [1185, 651] width 395 height 14
drag, startPoint x: 1142, startPoint y: 650, endPoint x: 1320, endPoint y: 650, distance: 178.0
click at [1320, 650] on textarea "Enter the domain(s) to limit your web search to" at bounding box center [1185, 651] width 395 height 14
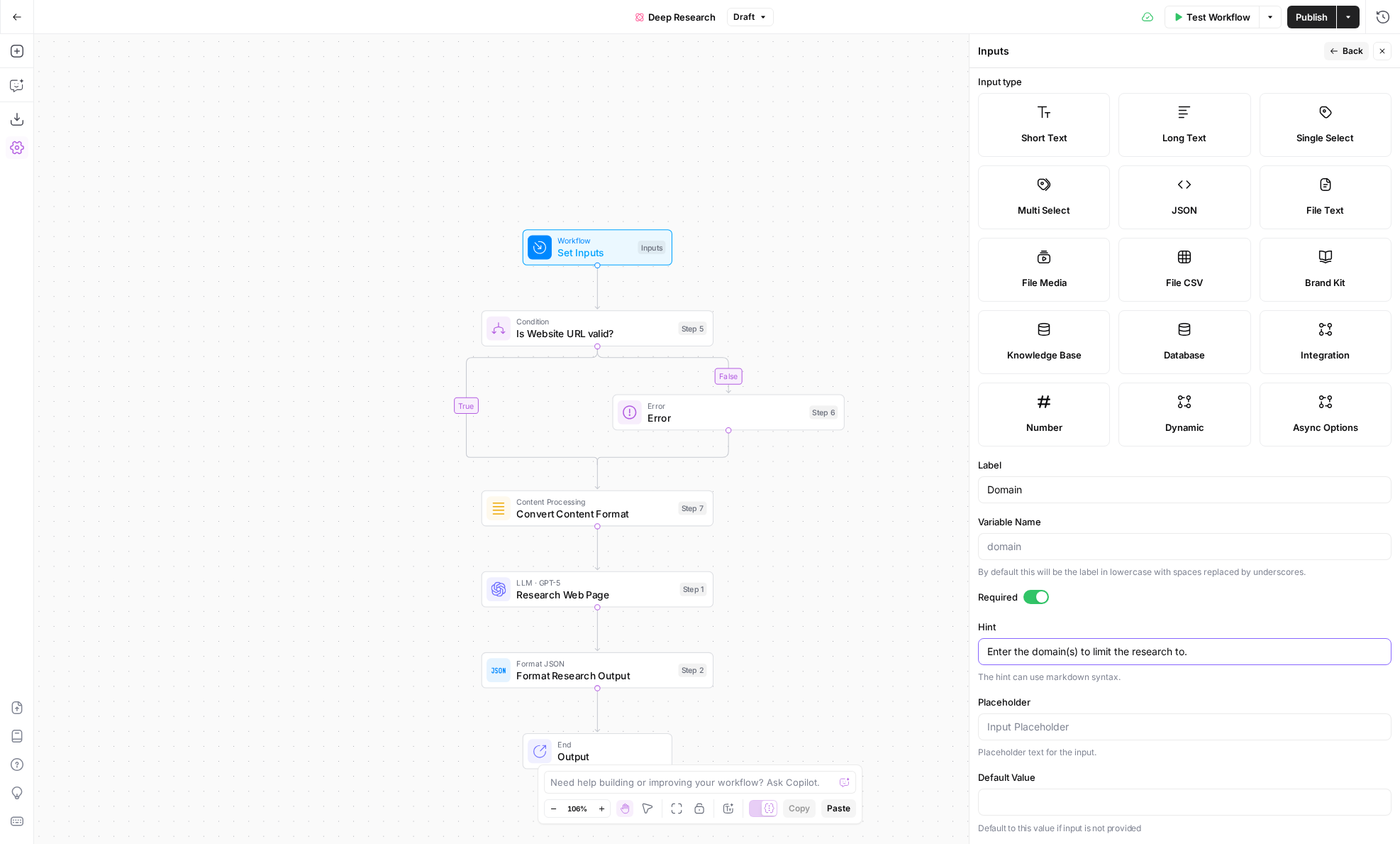
paste textarea "When formatting URLs, omit the HTTP or HTTPS prefix. For example, use openai.co…"
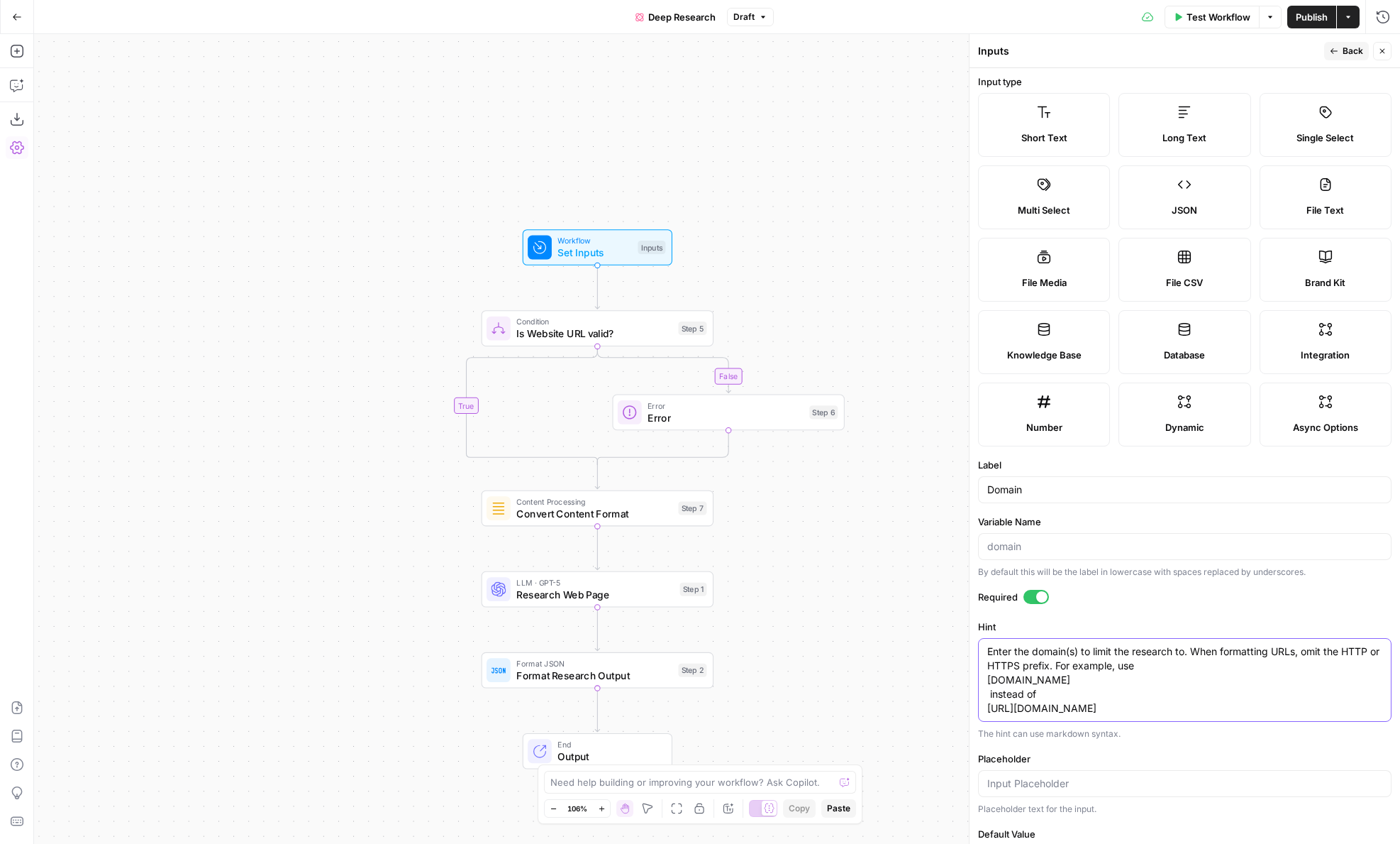
click at [988, 681] on textarea "Enter the domain(s) to limit the research to. When formatting URLs, omit the HT…" at bounding box center [1185, 679] width 395 height 71
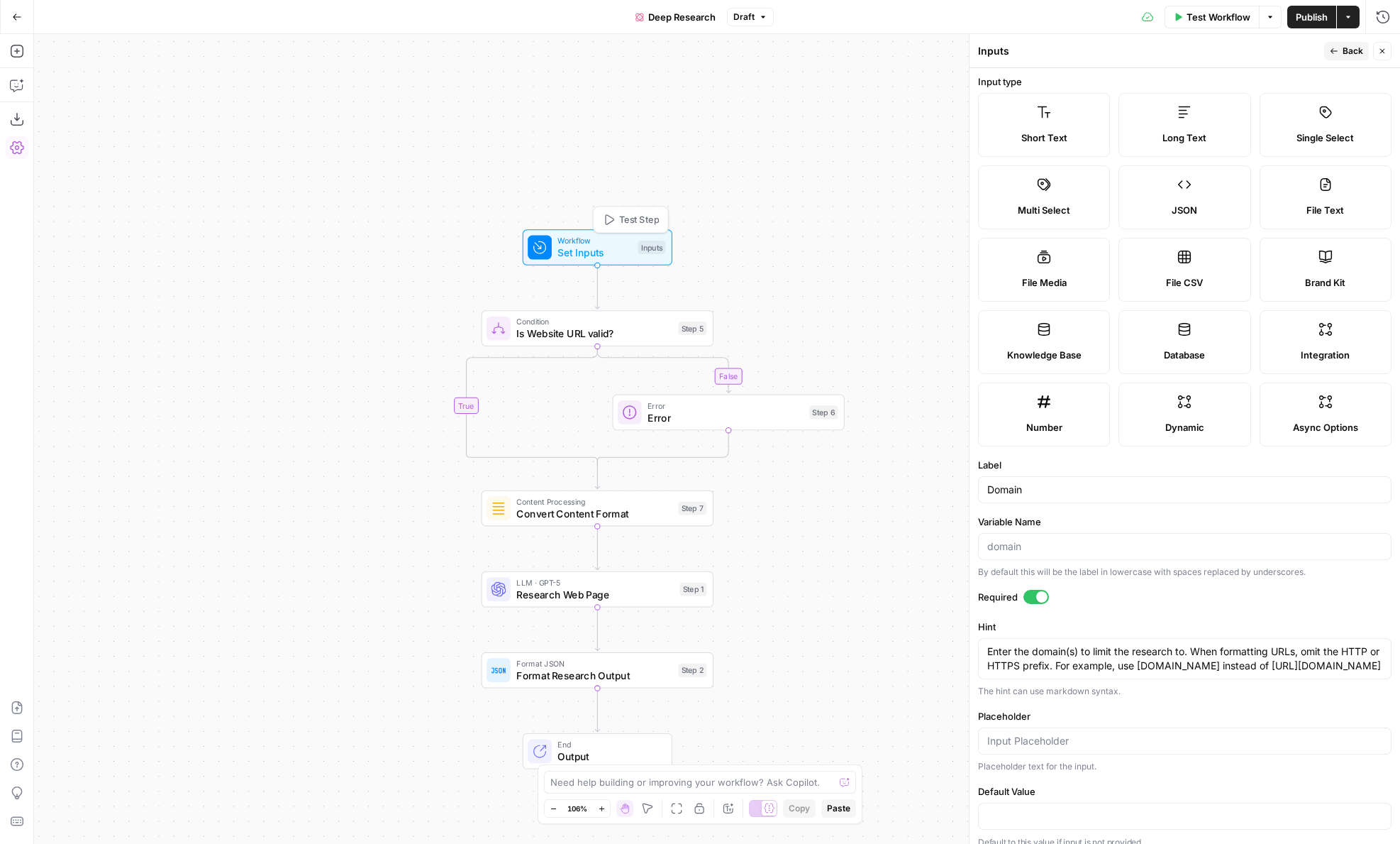
click at [612, 247] on span "Set Inputs" at bounding box center [595, 252] width 74 height 15
click at [631, 219] on span "Test Step" at bounding box center [639, 219] width 40 height 14
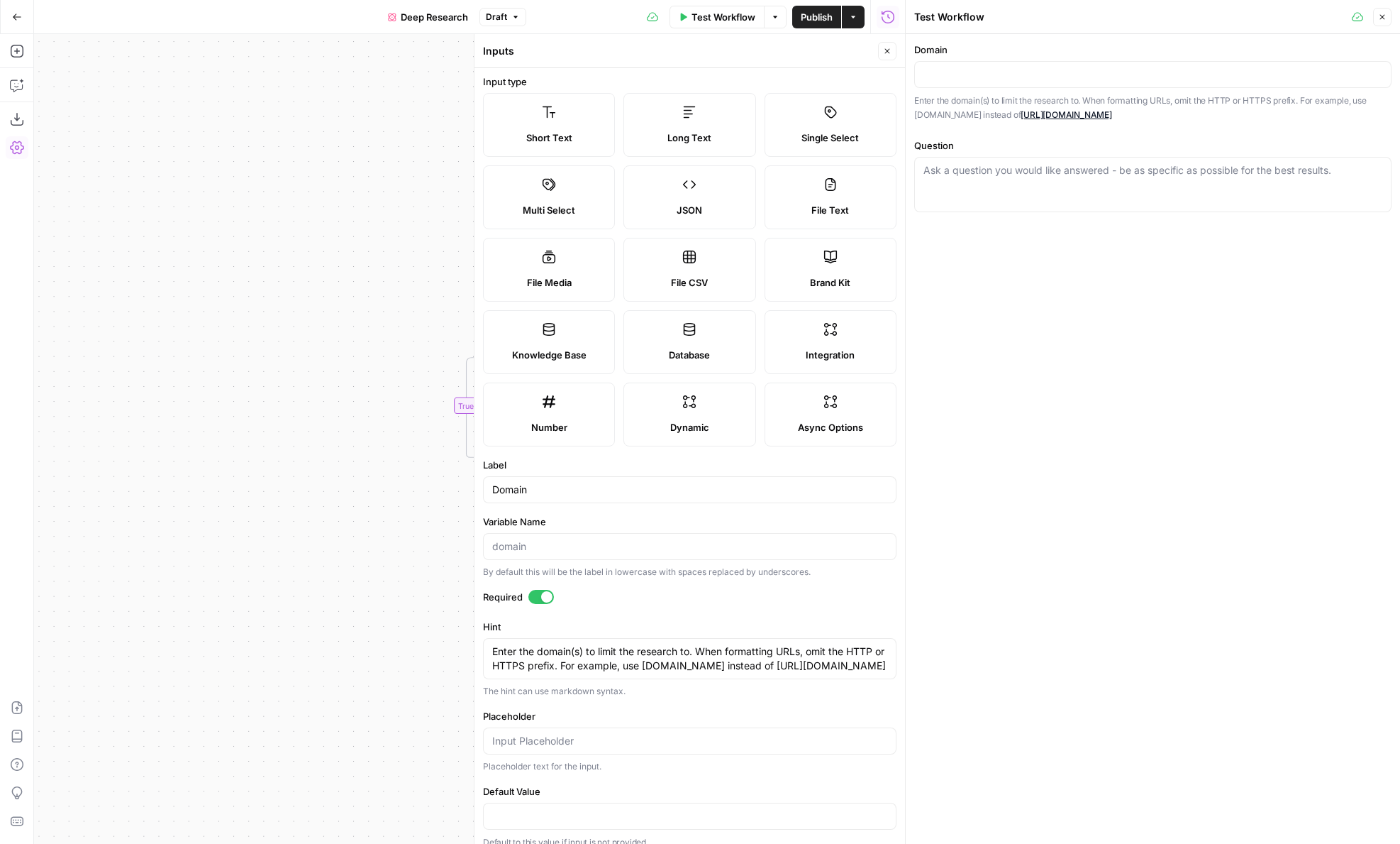
click at [925, 116] on p "Enter the domain(s) to limit the research to. When formatting URLs, omit the HT…" at bounding box center [1153, 108] width 478 height 28
click at [951, 116] on p "Enter the domain(s) to limit the research to. When formatting URLs, omit the HT…" at bounding box center [1153, 108] width 478 height 28
copy p "openai.com"
click at [664, 668] on textarea "Enter the domain(s) to limit the research to. When formatting URLs, omit the HT…" at bounding box center [689, 658] width 395 height 28
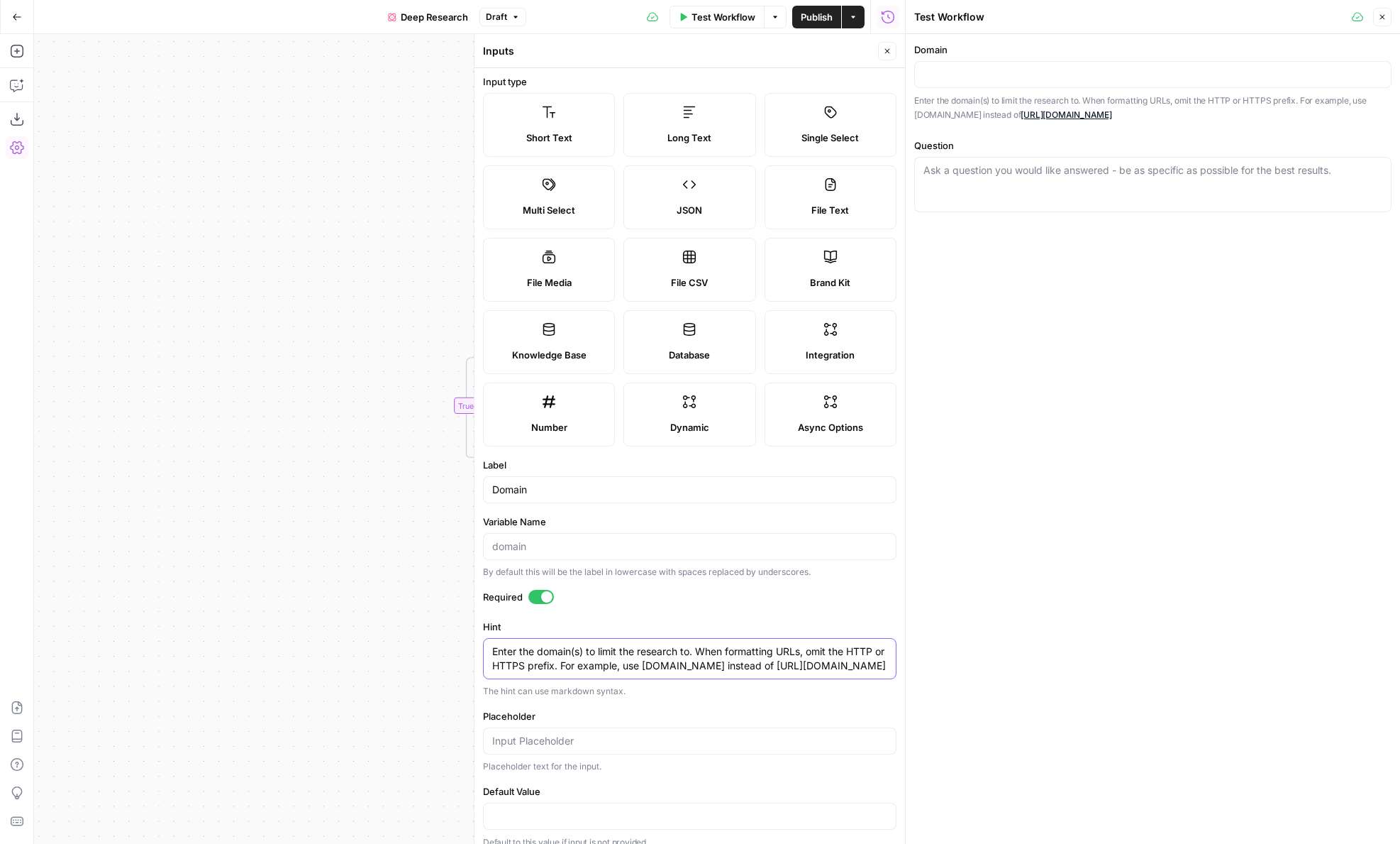
click at [664, 668] on textarea "Enter the domain(s) to limit the research to. When formatting URLs, omit the HT…" at bounding box center [689, 658] width 395 height 28
click at [664, 666] on textarea "Enter the domain(s) to limit the research to. When formatting URLs, omit the HT…" at bounding box center [689, 658] width 395 height 28
click at [831, 666] on textarea "Enter the domain(s) to limit the research to. When formatting URLs, omit the HT…" at bounding box center [689, 658] width 395 height 28
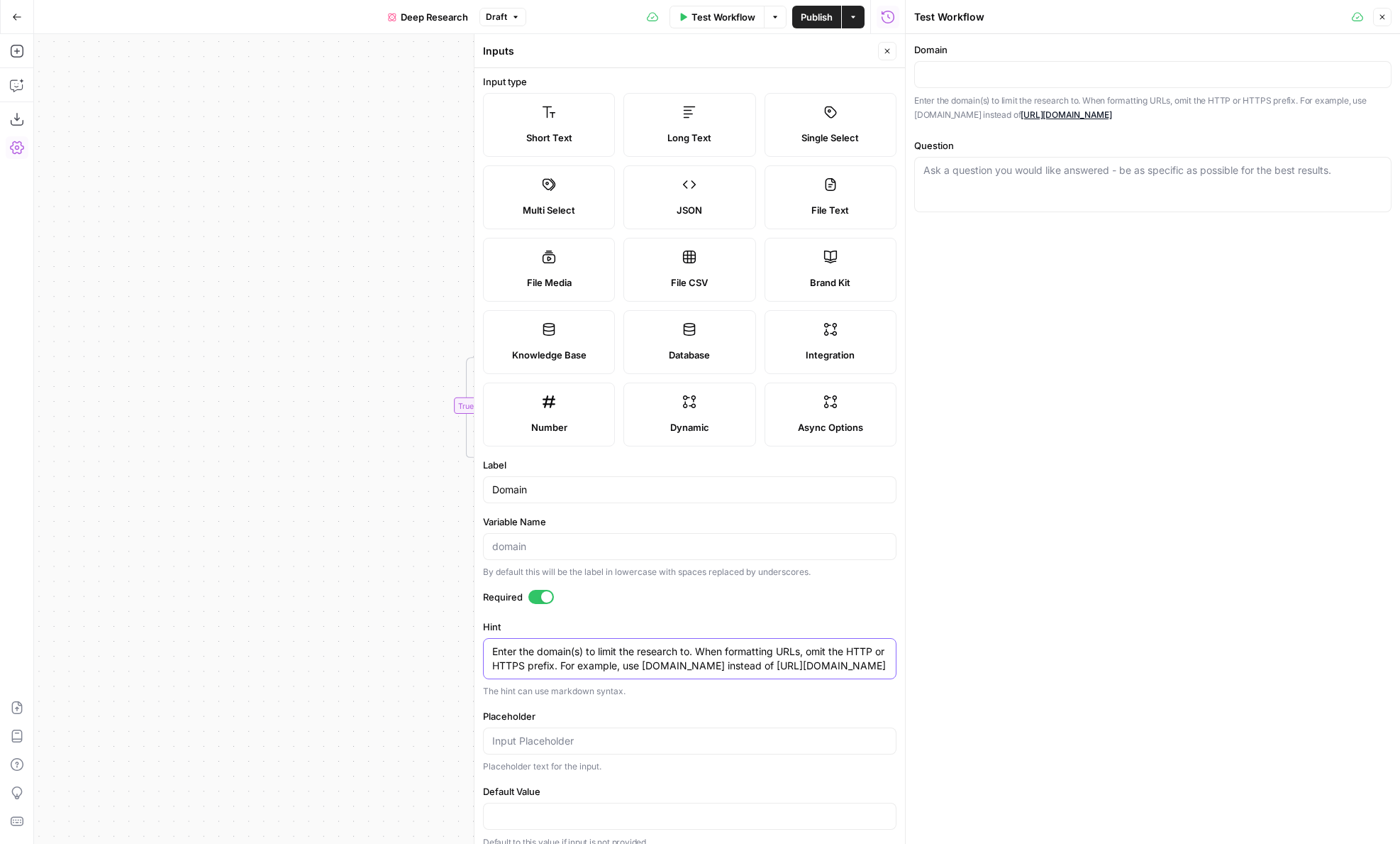
paste textarea "mckinsey"
type textarea "Enter the domain(s) to limit the research to. When formatting URLs, omit the HT…"
click at [669, 663] on textarea "Enter the domain(s) to limit the research to. When formatting URLs, omit the HT…" at bounding box center [689, 658] width 395 height 28
click at [707, 663] on textarea "Enter the domain(s) to limit the research to. When formatting URLs, omit the HT…" at bounding box center [689, 658] width 395 height 28
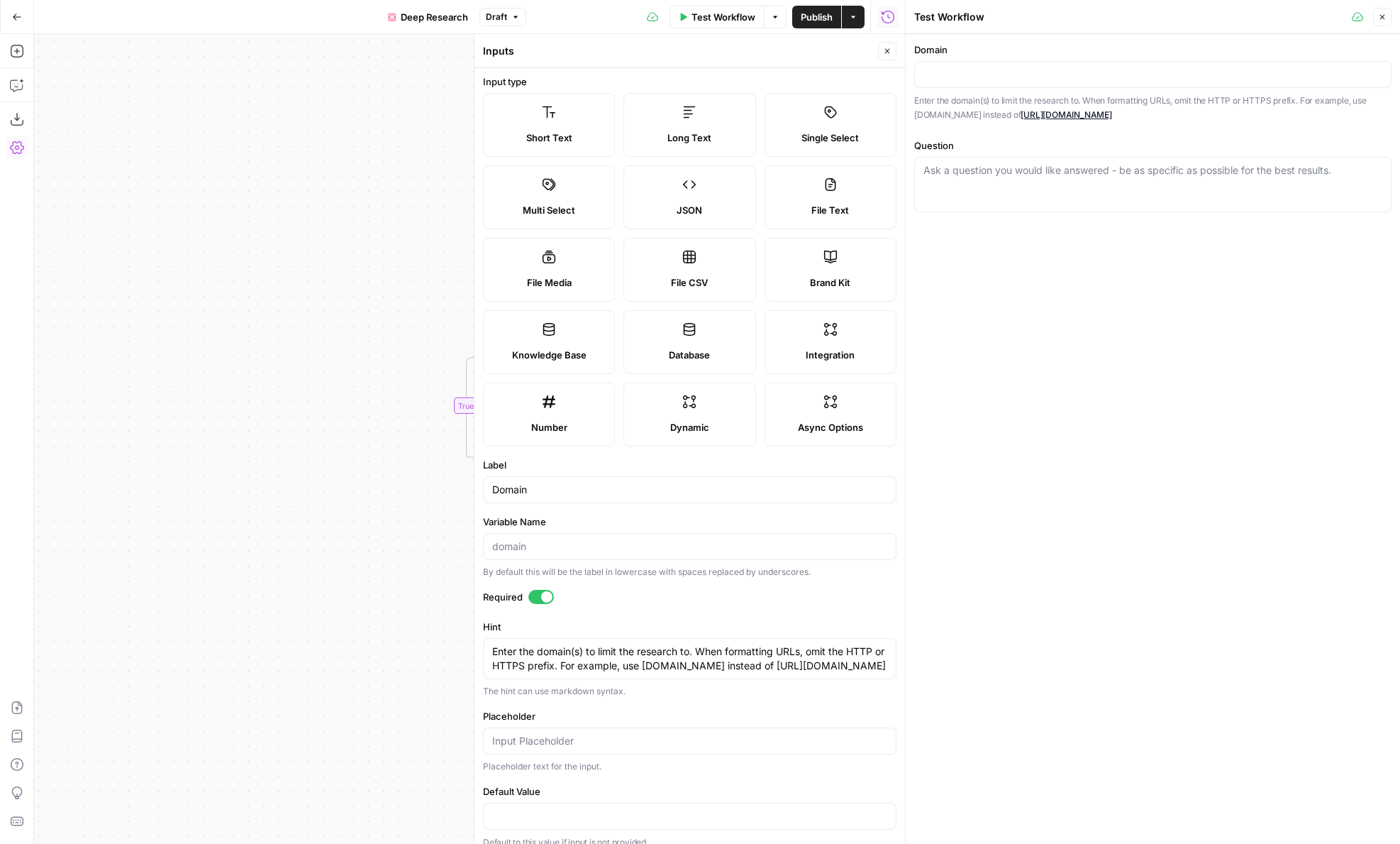
click at [641, 719] on label "Placeholder" at bounding box center [690, 715] width 414 height 14
click at [641, 734] on input "Placeholder" at bounding box center [689, 741] width 395 height 14
click at [641, 737] on input "Placeholder" at bounding box center [689, 741] width 395 height 14
paste input "mckinsey.com"
type input "mckinsey.com"
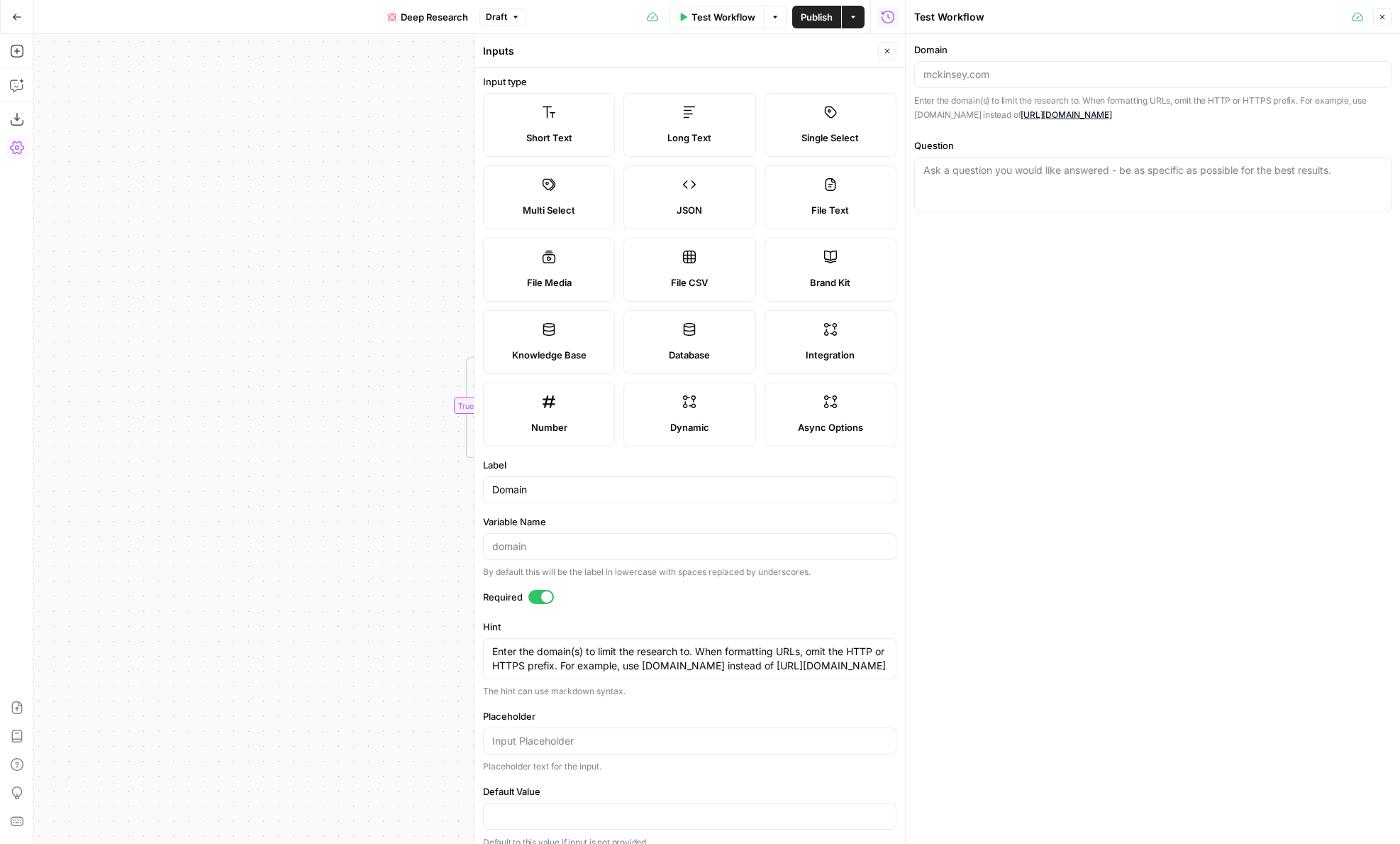
click at [696, 567] on div "By default this will be the label in lowercase with spaces replaced by undersco…" at bounding box center [690, 572] width 414 height 13
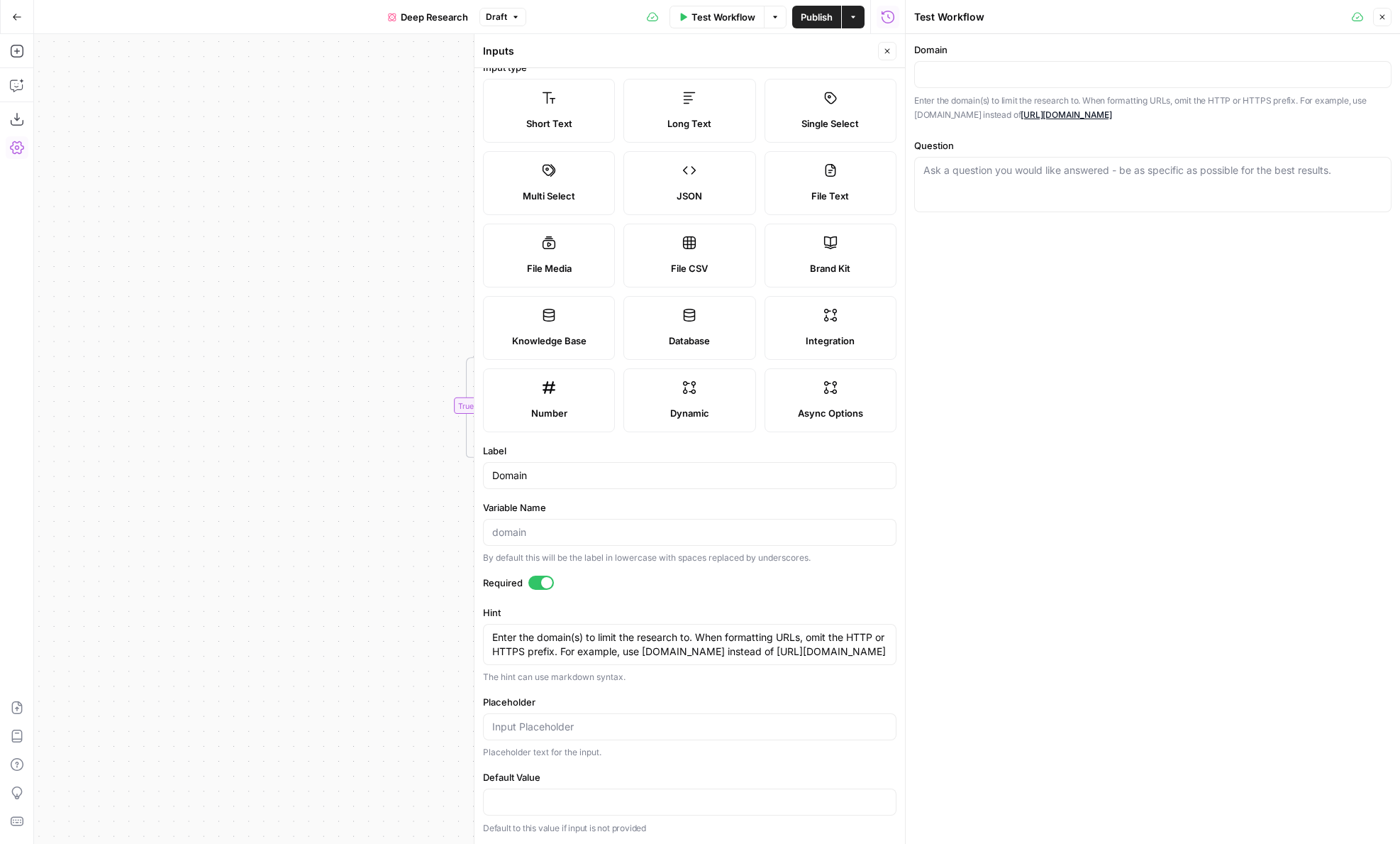
click at [891, 51] on span "Close" at bounding box center [891, 51] width 1 height 1
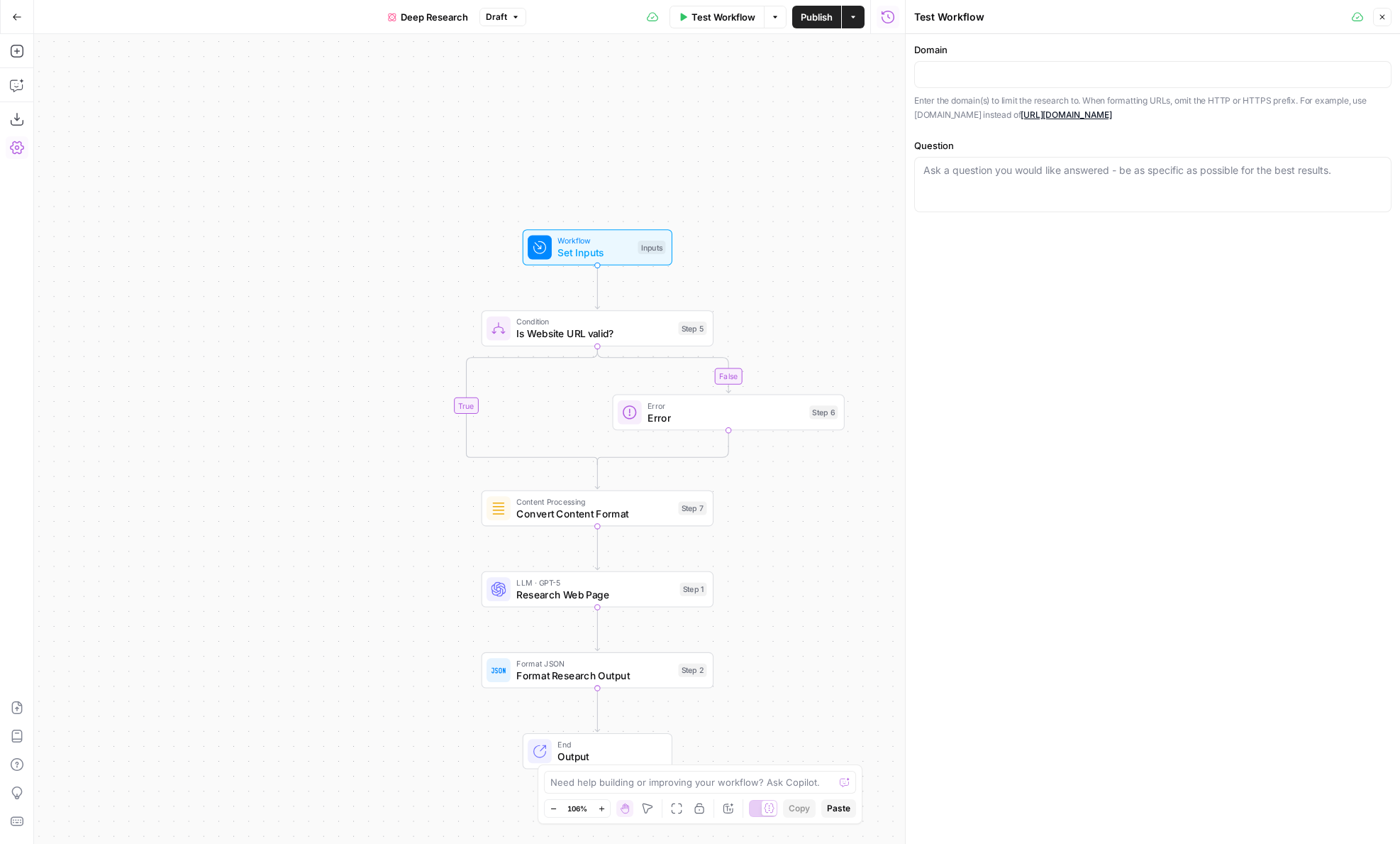
click at [540, 516] on span "Convert Content Format" at bounding box center [594, 513] width 156 height 15
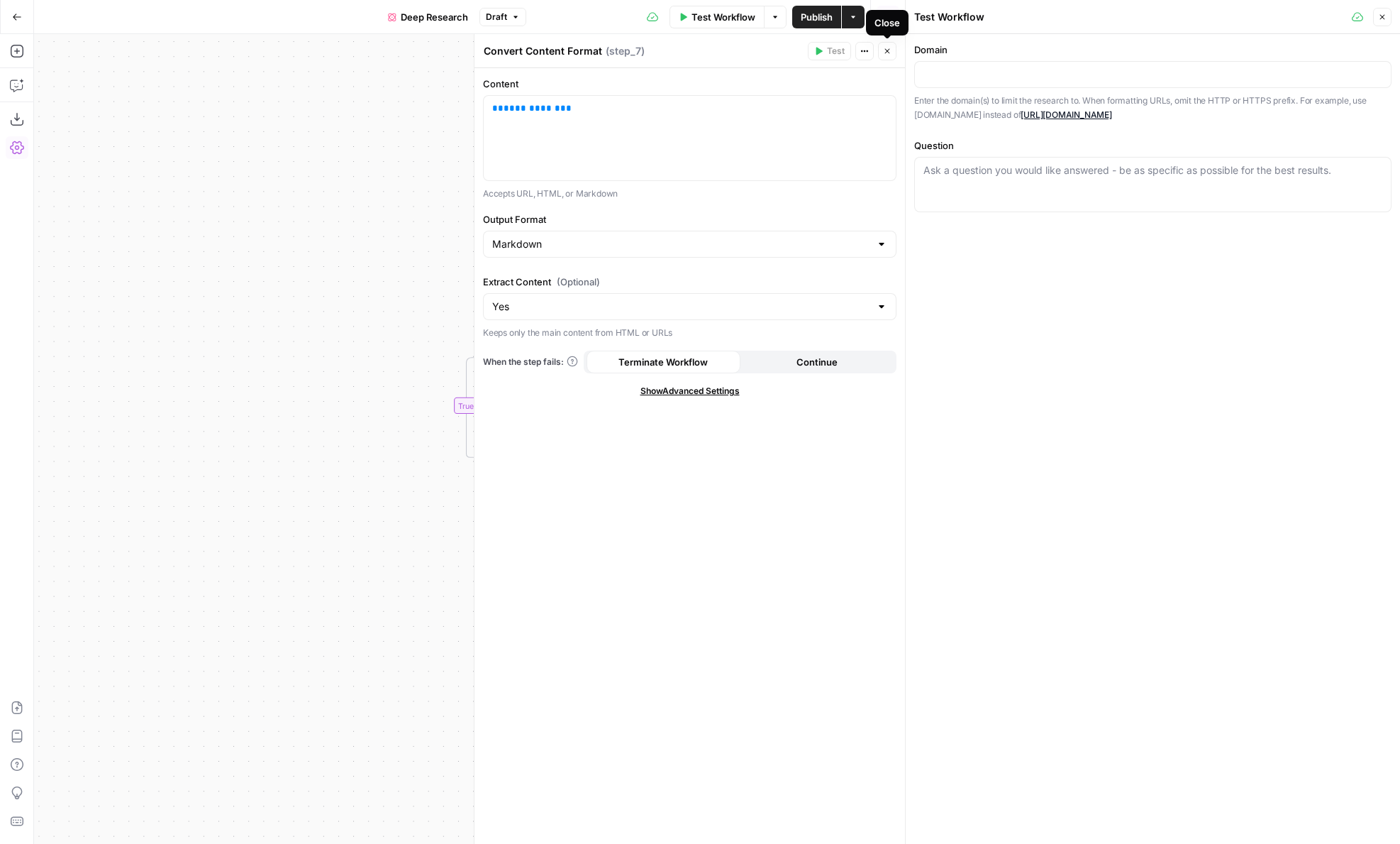
click at [885, 52] on icon "button" at bounding box center [887, 51] width 5 height 5
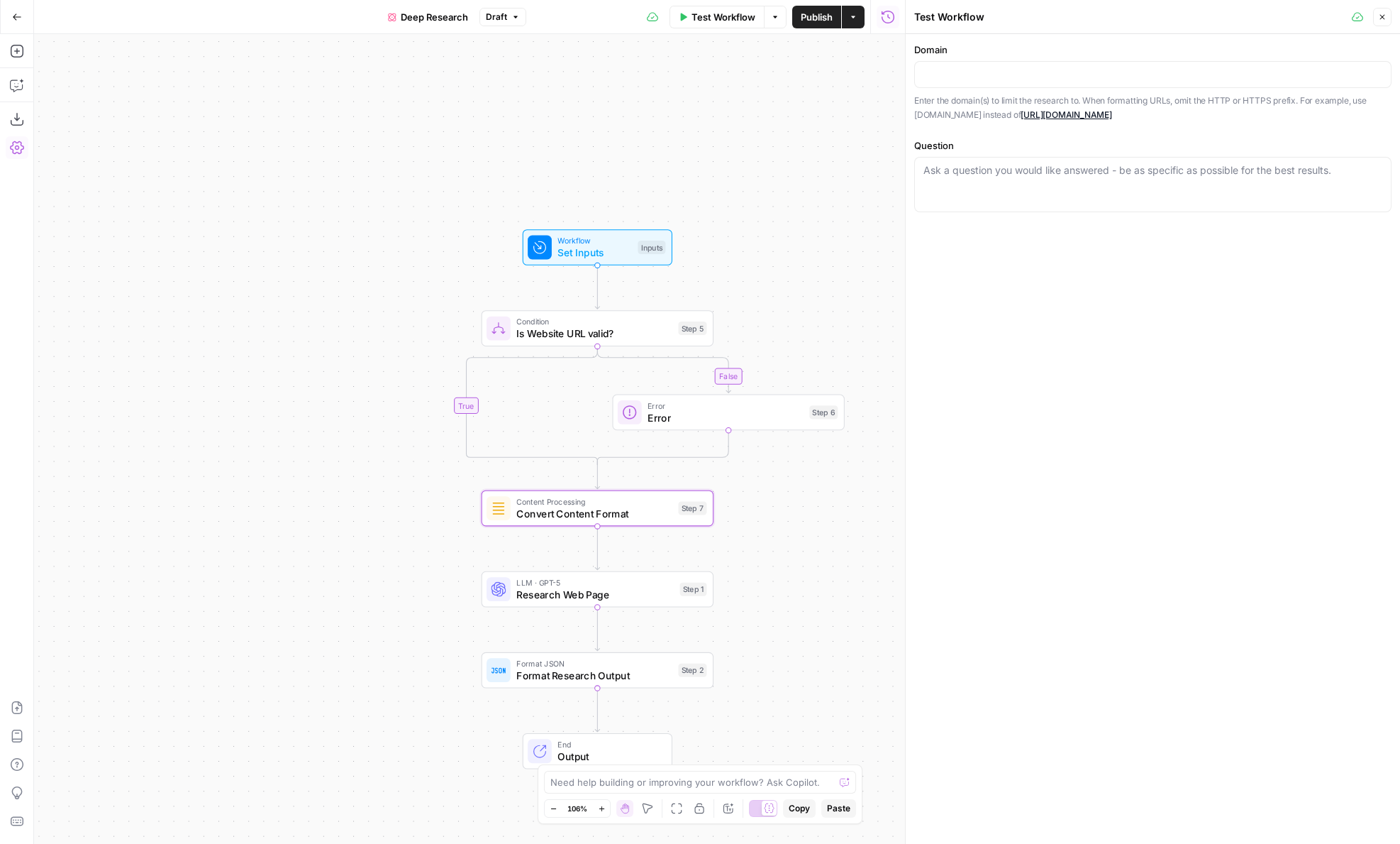
click at [1005, 82] on div at bounding box center [1153, 74] width 478 height 27
click at [626, 247] on span "Set Inputs" at bounding box center [595, 252] width 74 height 15
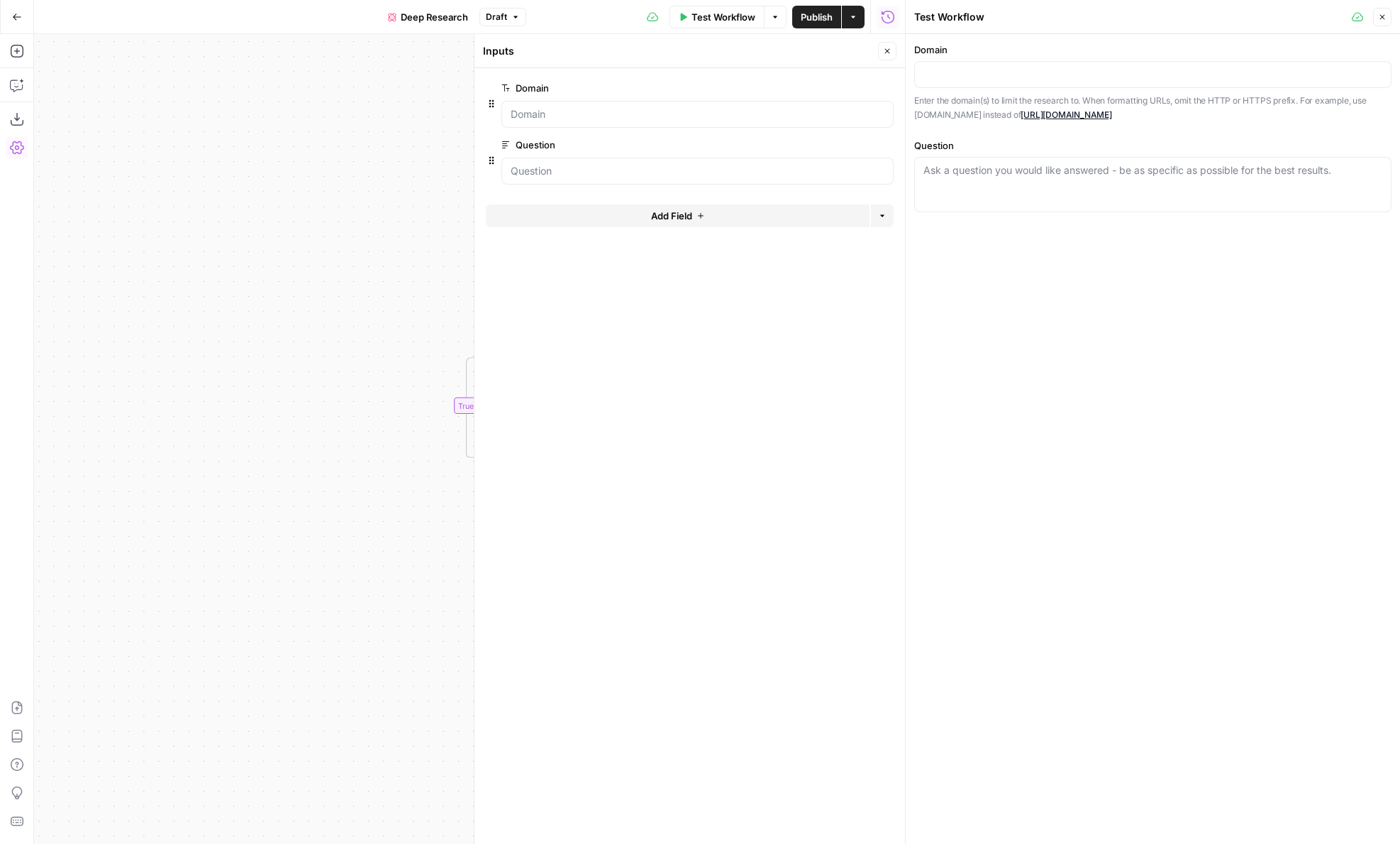
click at [846, 84] on span "edit field" at bounding box center [840, 88] width 31 height 12
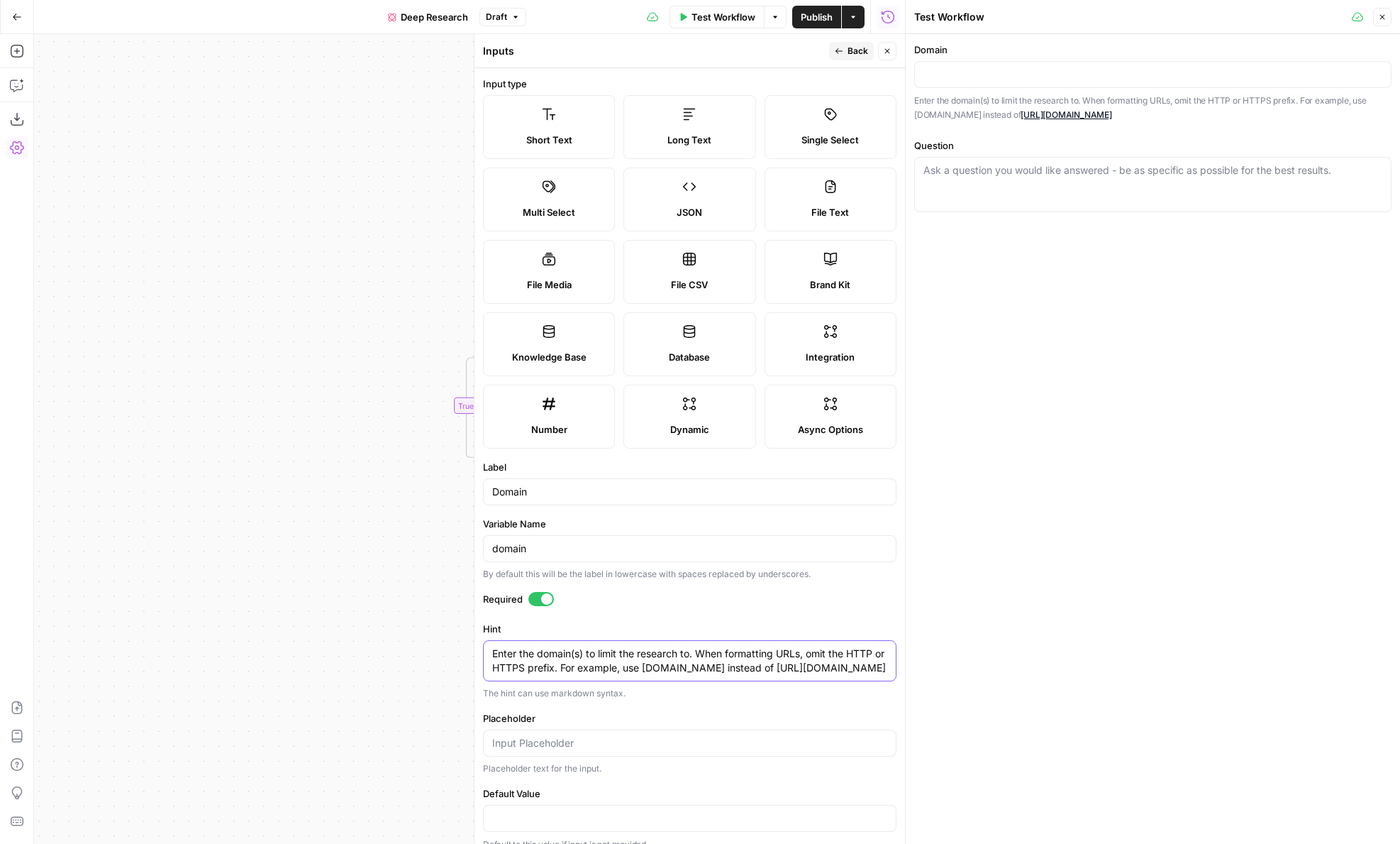
click at [595, 659] on textarea "Enter the domain(s) to limit the research to. When formatting URLs, omit the HT…" at bounding box center [689, 660] width 395 height 28
drag, startPoint x: 810, startPoint y: 652, endPoint x: 564, endPoint y: 667, distance: 246.5
click at [564, 667] on textarea "Enter the domain(s) to limit the research to. When formatting URLs, omit the HT…" at bounding box center [689, 660] width 395 height 28
click at [855, 661] on textarea "Enter the domain(s) to limit the research to. When formatting URLs, omit the HT…" at bounding box center [689, 660] width 395 height 28
drag, startPoint x: 804, startPoint y: 655, endPoint x: 700, endPoint y: 655, distance: 104.0
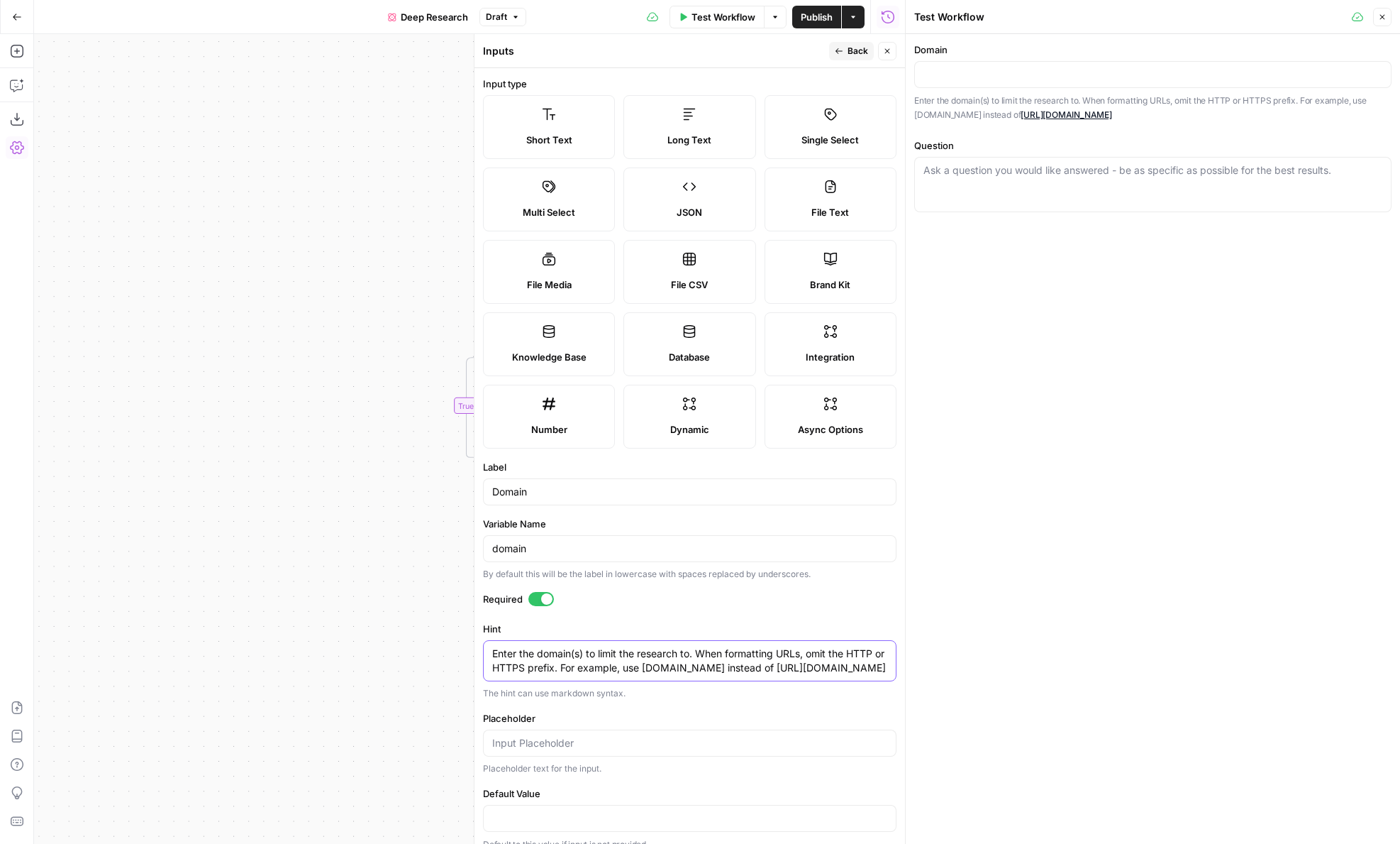
click at [700, 655] on textarea "Enter the domain(s) to limit the research to. When formatting URLs, omit the HT…" at bounding box center [689, 660] width 395 height 28
click at [876, 655] on textarea "Enter the domain(s) to limit the research to. Use commas to separate the domain…" at bounding box center [689, 668] width 395 height 42
click at [815, 669] on textarea "Enter the domain(s) to limit the research to. Use commas to separate the domain…" at bounding box center [689, 668] width 395 height 42
click at [622, 677] on textarea "Enter the domain(s) to limit the research to. Use commas to separate the domain…" at bounding box center [689, 668] width 395 height 42
type textarea "Enter the domain(s) to limit the research to. Use commas to separate the domain…"
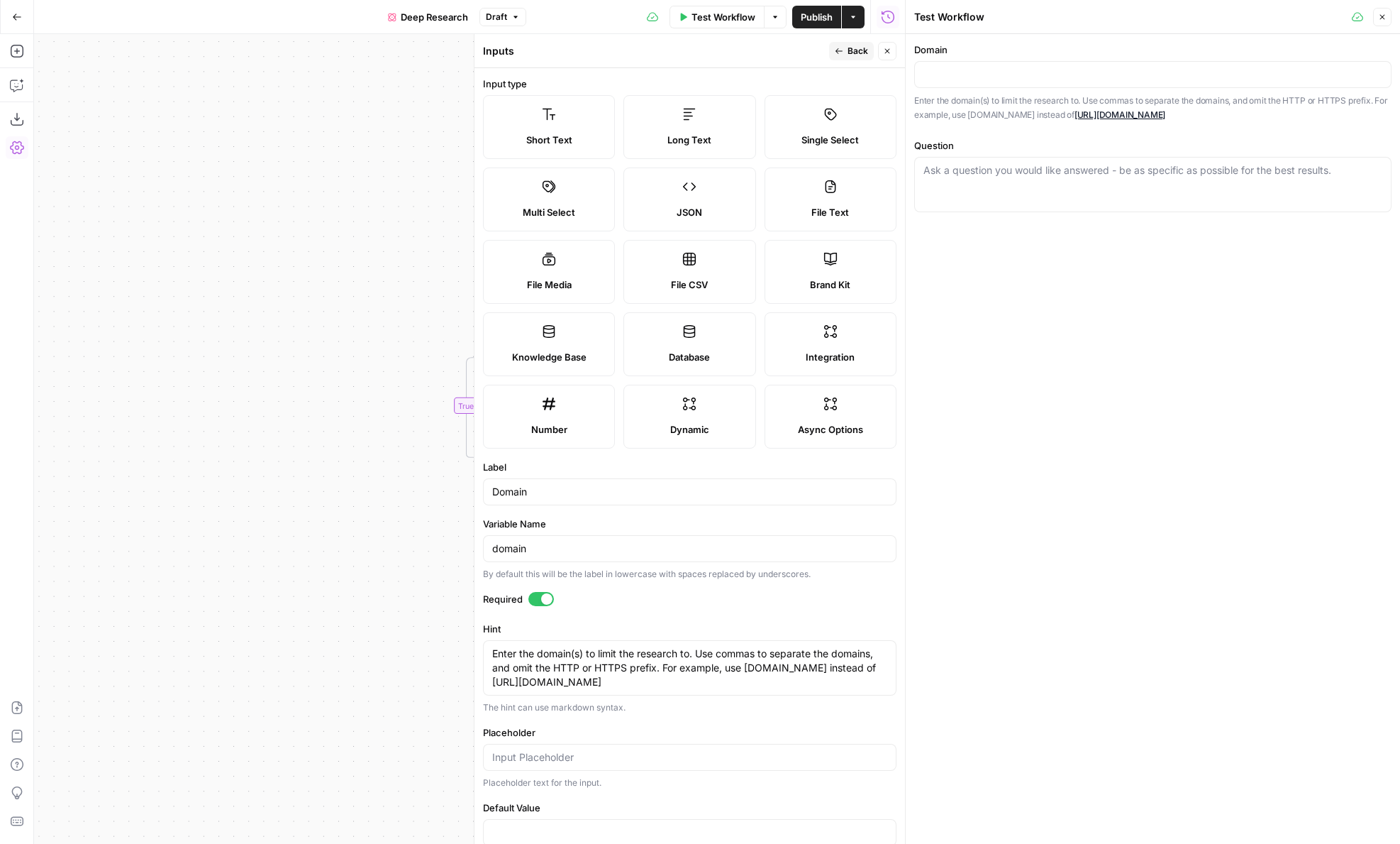
click at [884, 55] on icon "button" at bounding box center [887, 51] width 9 height 9
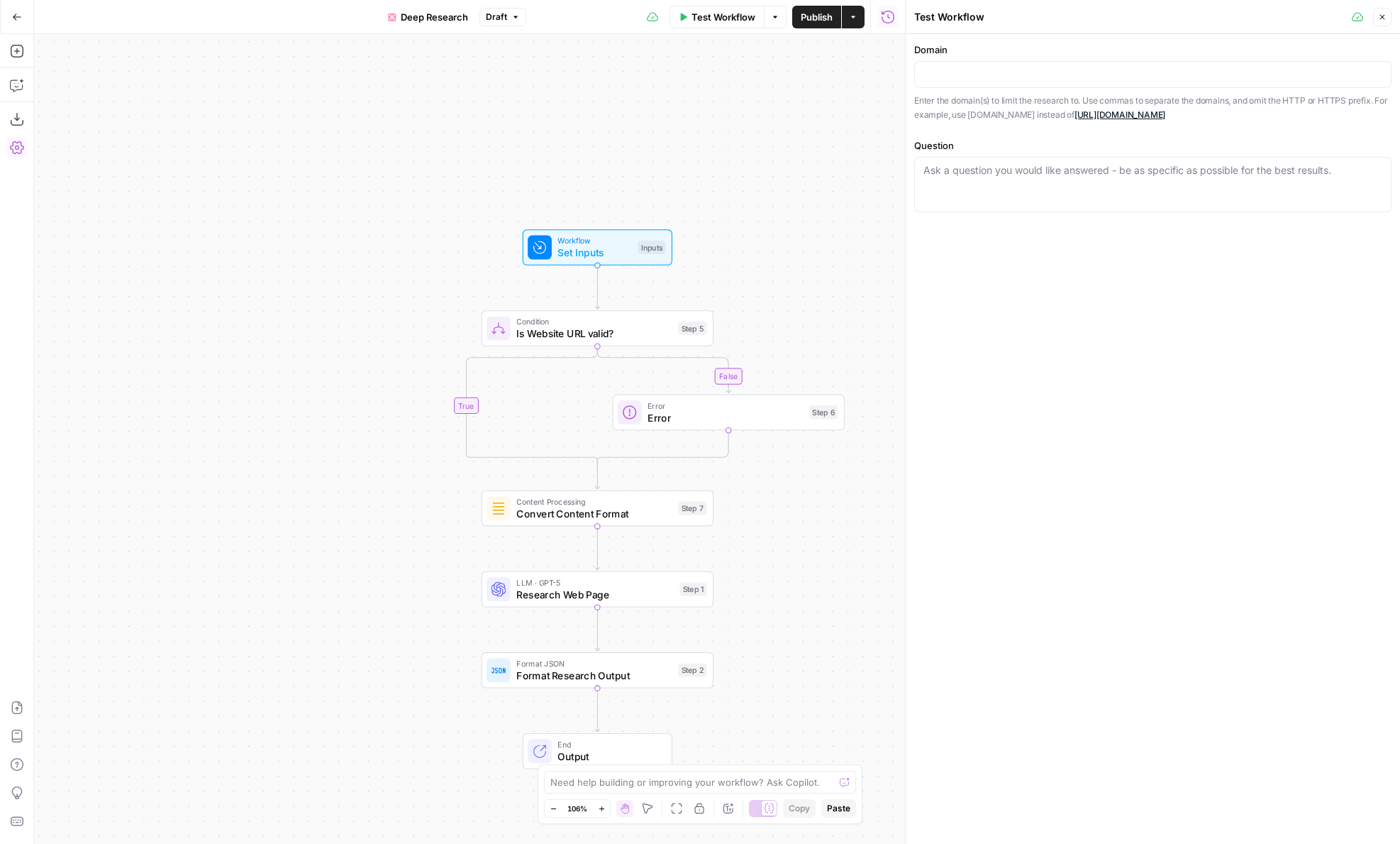
click at [536, 597] on span "Research Web Page" at bounding box center [595, 594] width 157 height 15
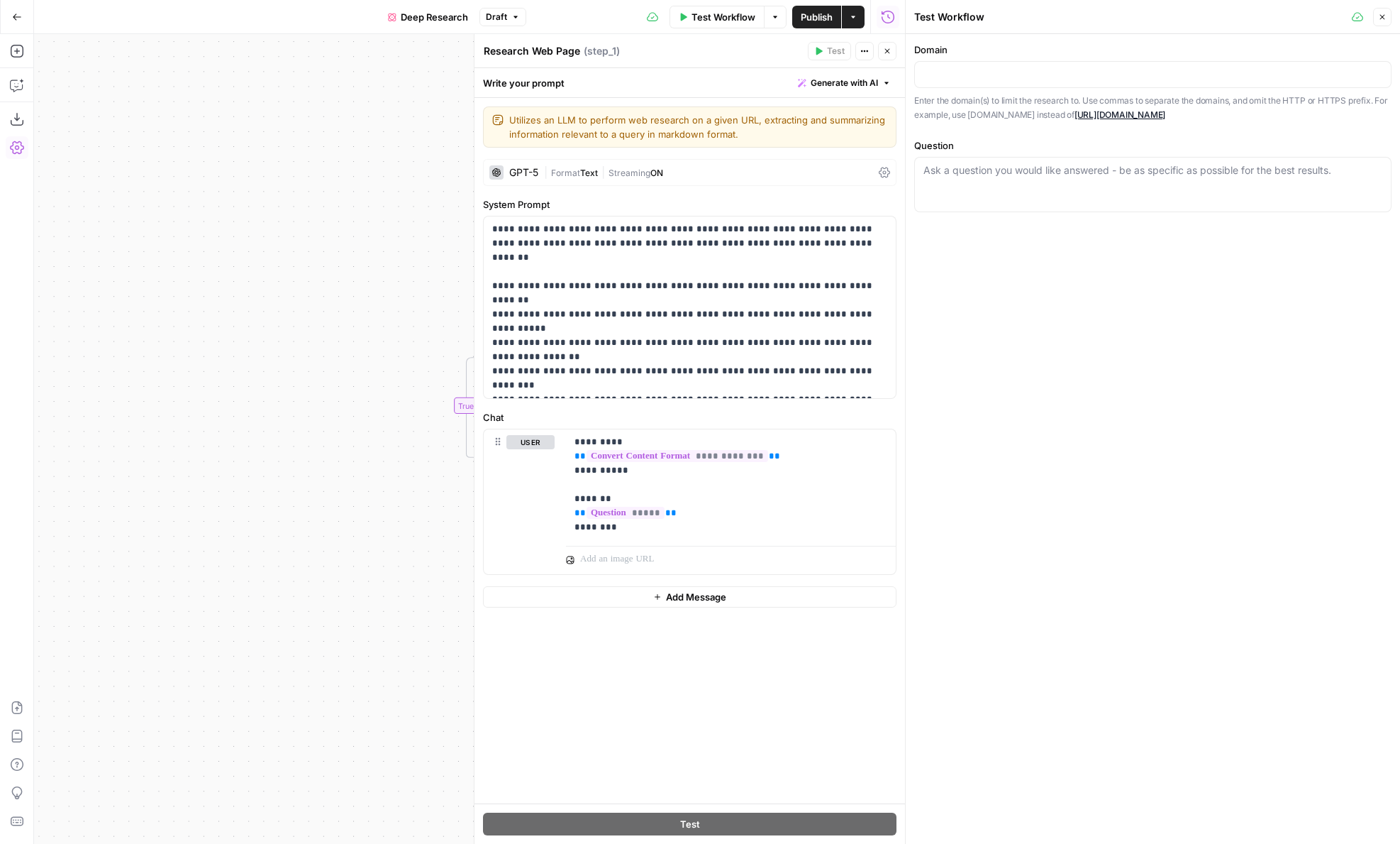
click at [616, 167] on span "Streaming" at bounding box center [629, 173] width 41 height 11
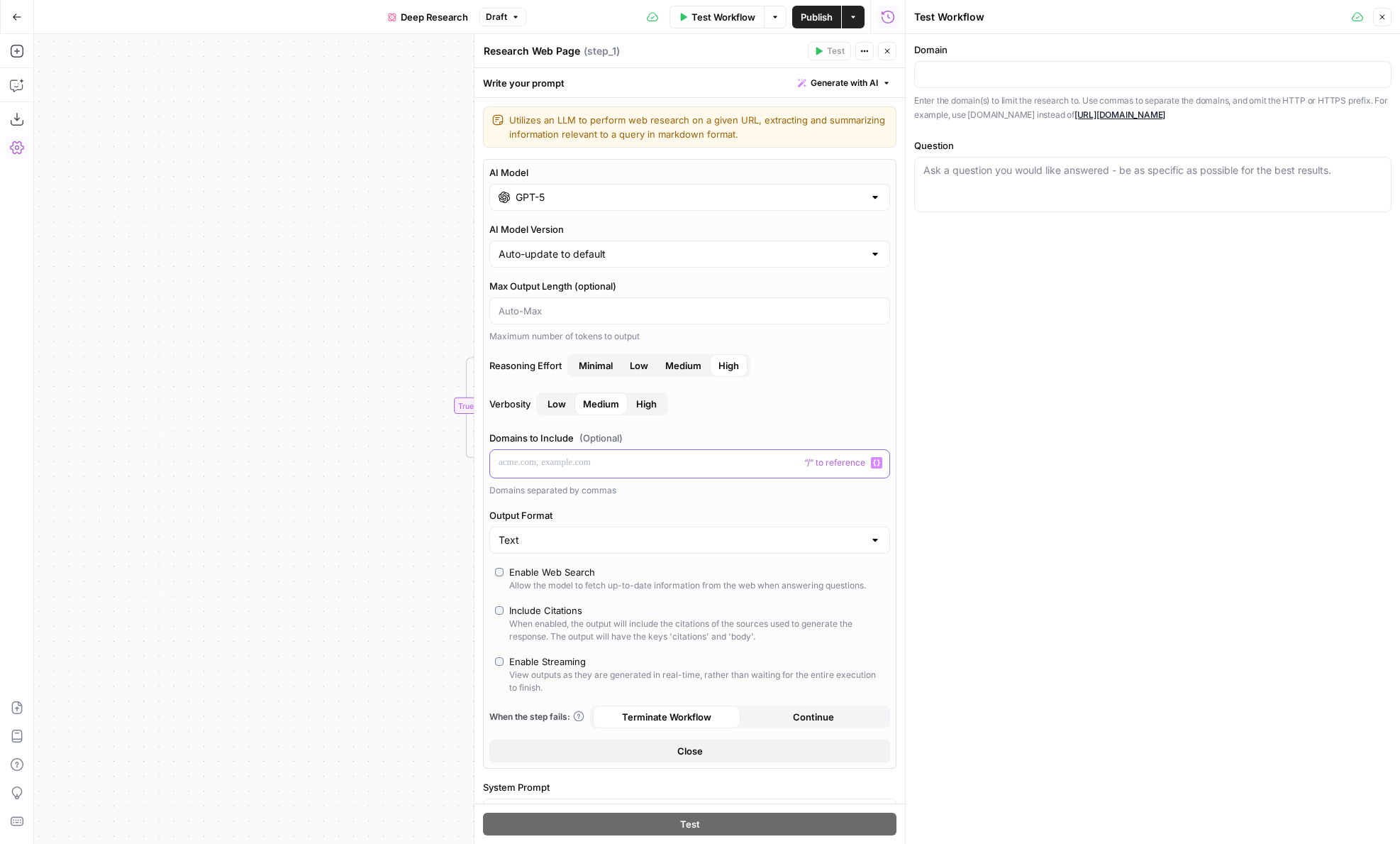
click at [582, 471] on div at bounding box center [689, 464] width 400 height 28
click at [881, 47] on button "Close" at bounding box center [887, 50] width 18 height 18
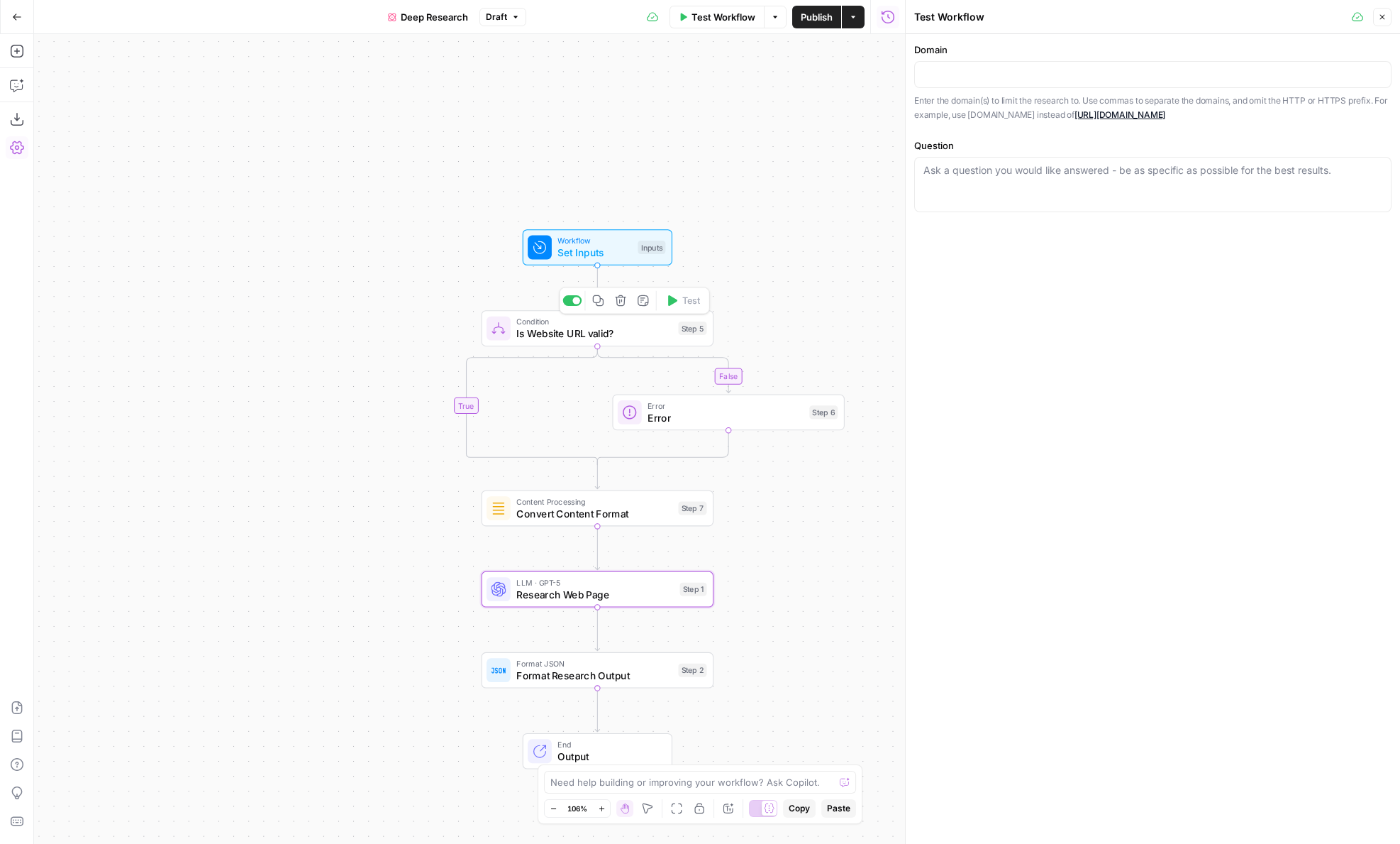
click at [625, 302] on icon "button" at bounding box center [621, 300] width 12 height 12
drag, startPoint x: 593, startPoint y: 164, endPoint x: 593, endPoint y: 218, distance: 54.0
click at [593, 164] on div "Are you sure you want to delete Is Website URL valid? (Step 5) ? Cancel Delete …" at bounding box center [700, 157] width 307 height 108
click at [572, 329] on div "Delete Step? Are you sure you want to delete Is Website URL valid? (Step 5) ? C…" at bounding box center [700, 422] width 1400 height 844
click at [590, 335] on span "Is Website URL valid?" at bounding box center [594, 333] width 156 height 15
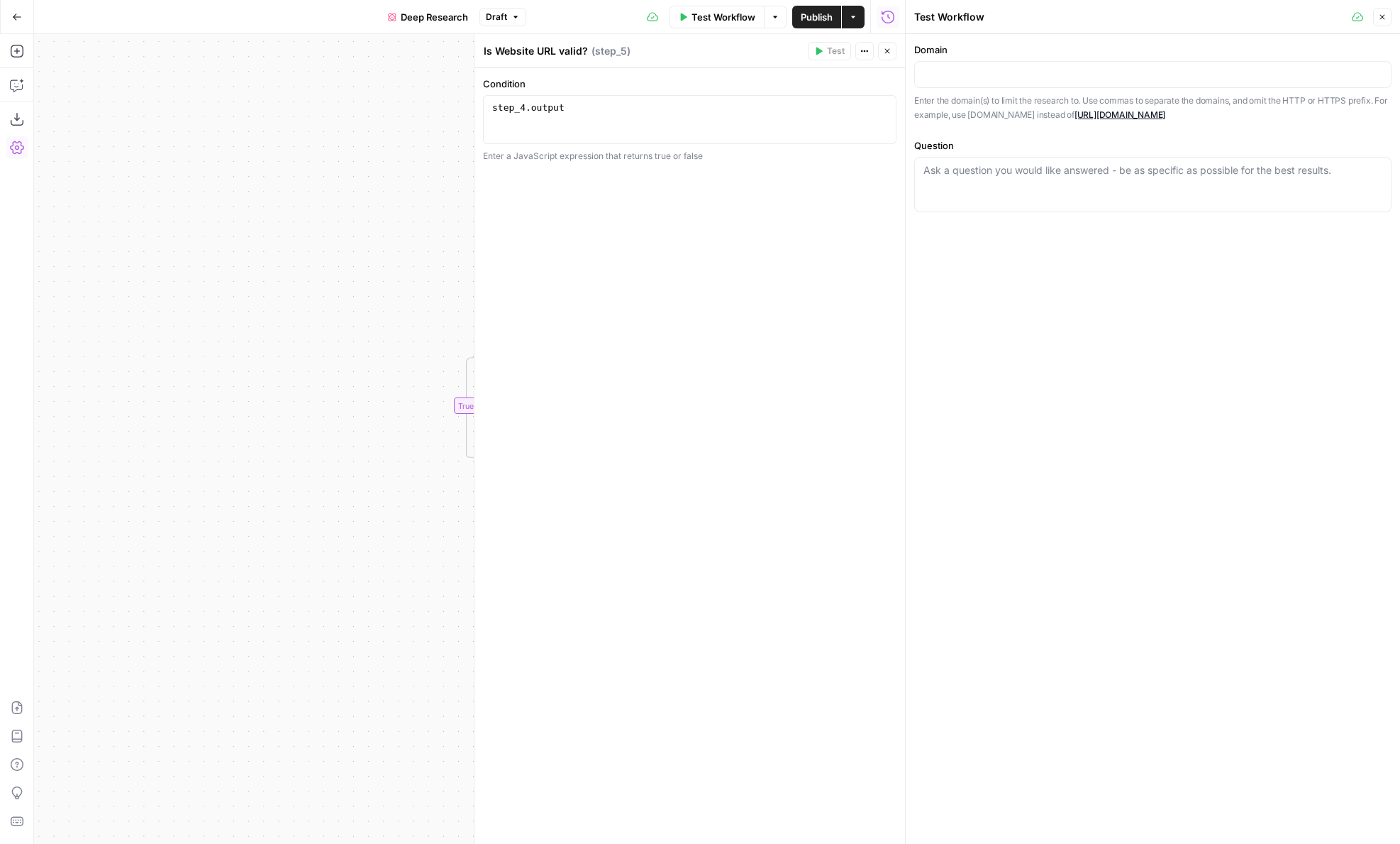
click at [884, 47] on icon "button" at bounding box center [887, 51] width 9 height 9
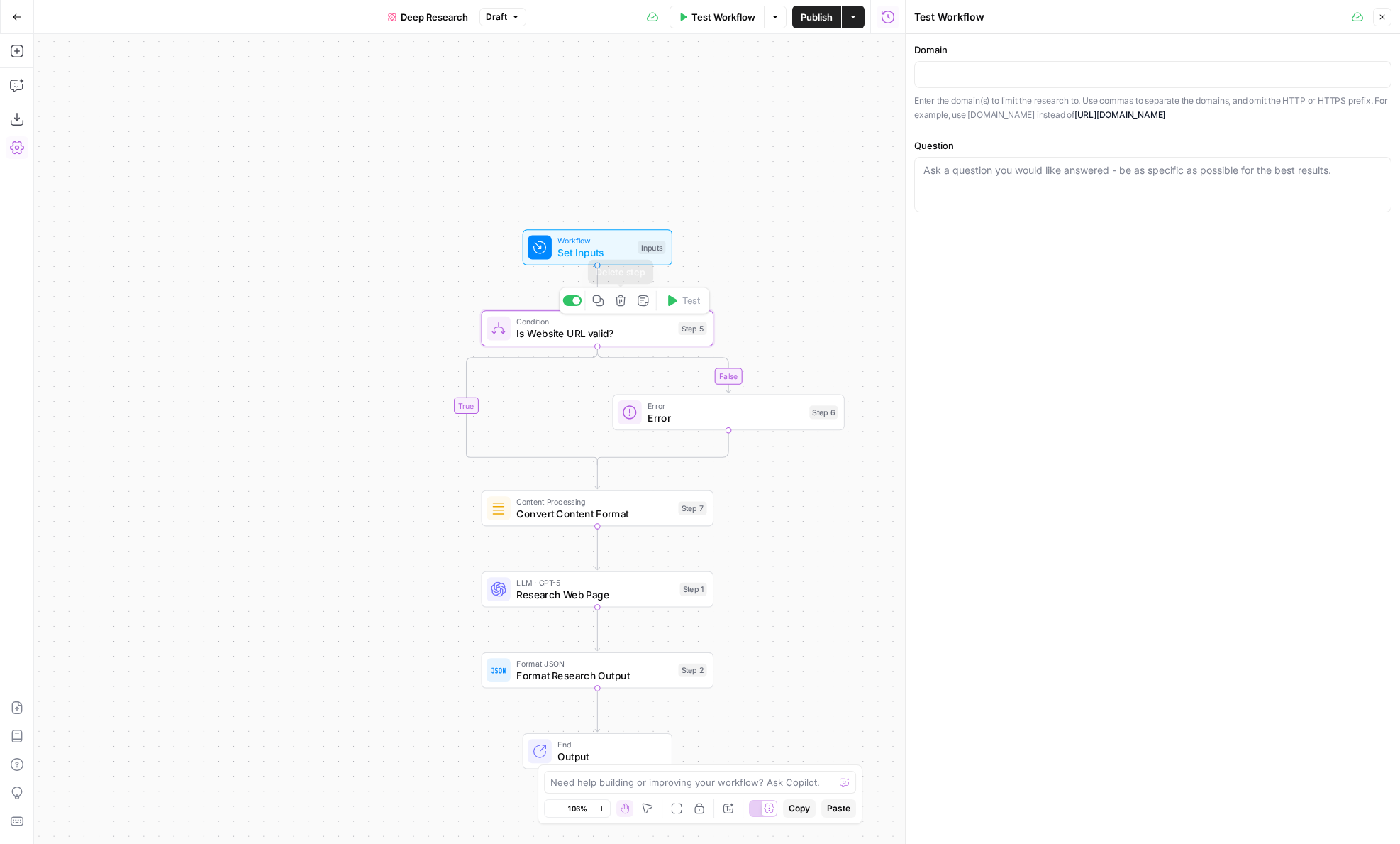
click at [620, 299] on icon "button" at bounding box center [621, 300] width 12 height 12
drag, startPoint x: 649, startPoint y: 181, endPoint x: 647, endPoint y: 193, distance: 12.2
click at [649, 181] on span "Delete Step" at bounding box center [662, 181] width 55 height 14
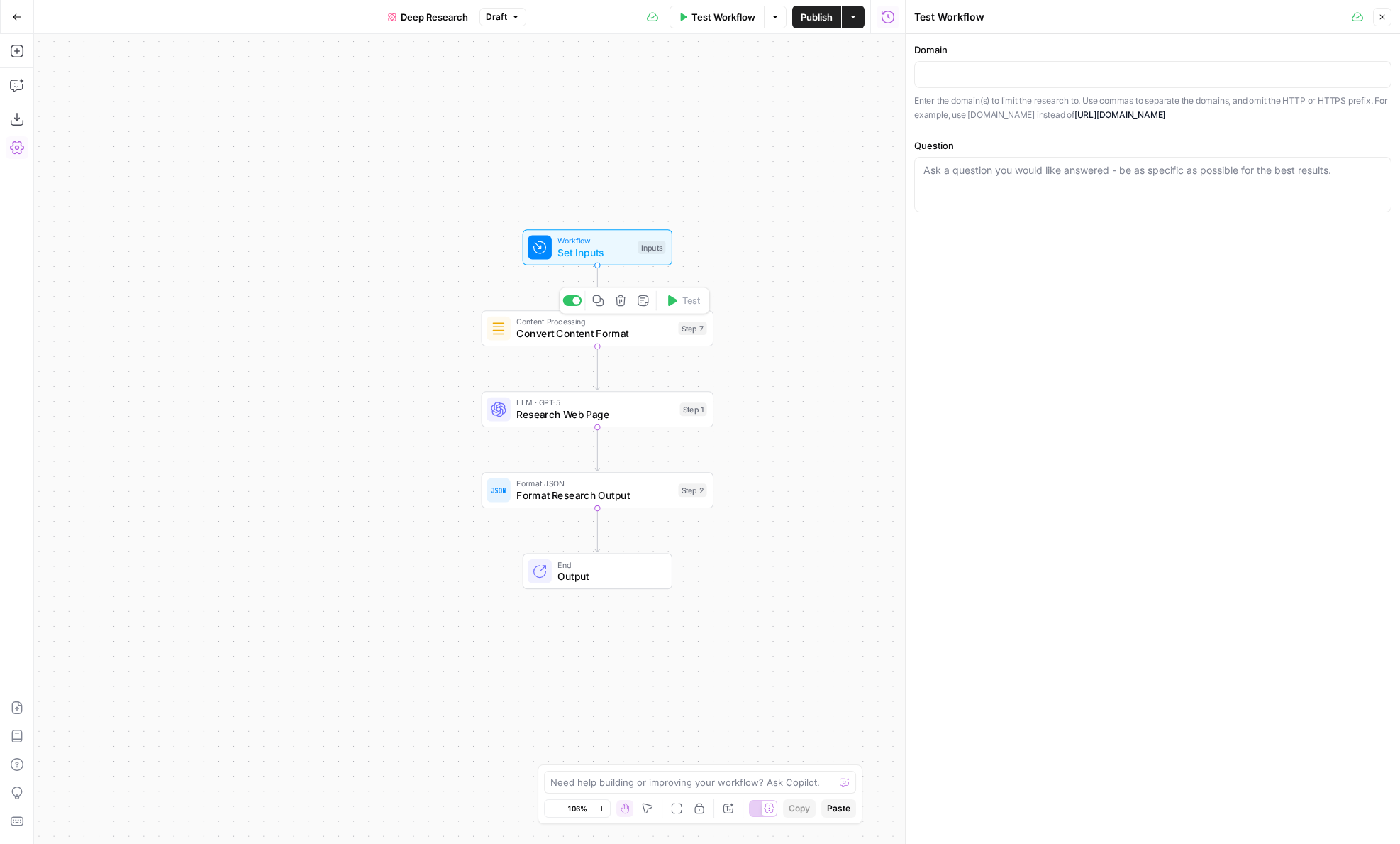
click at [607, 333] on span "Convert Content Format" at bounding box center [594, 333] width 156 height 15
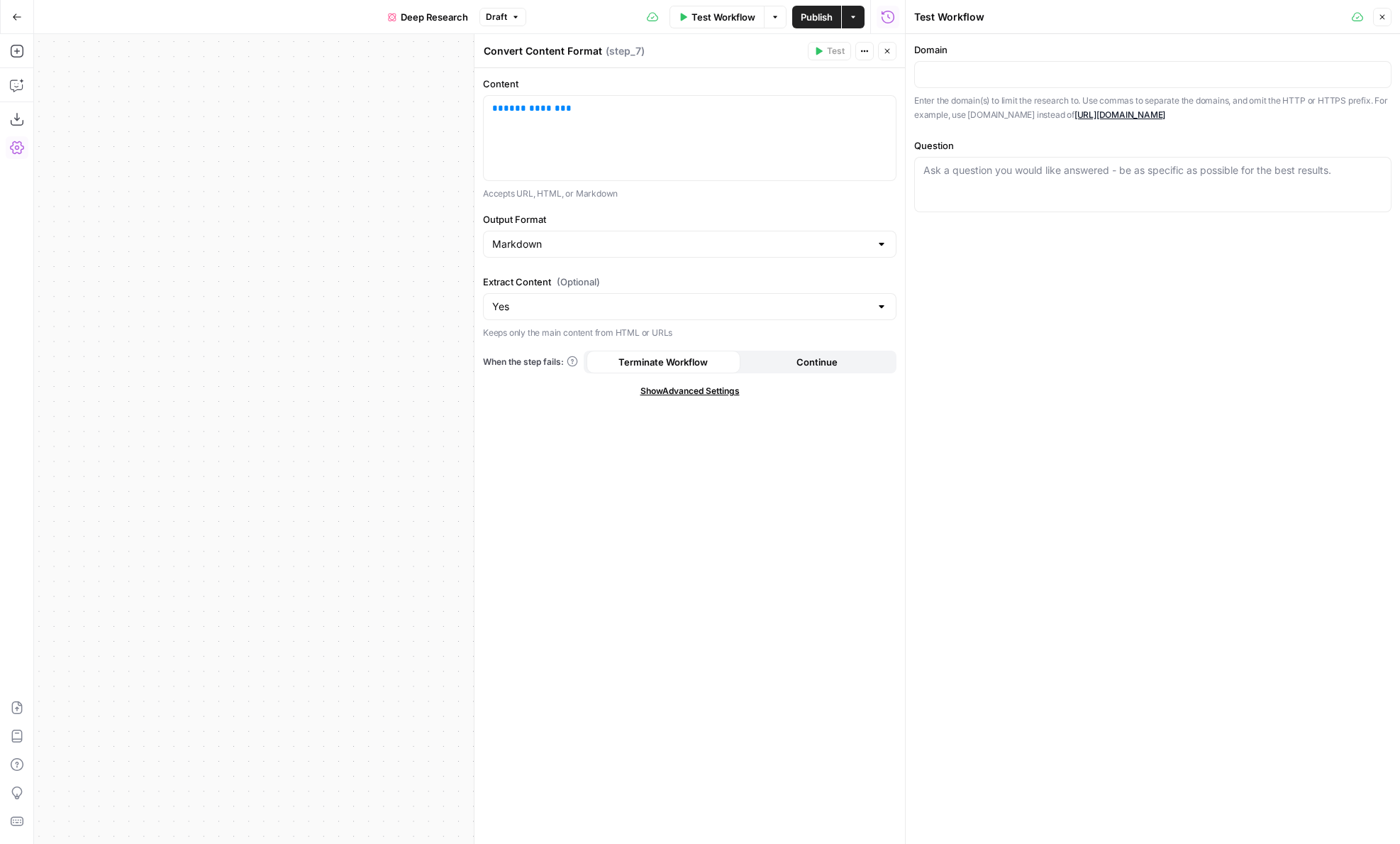
click at [881, 59] on button "Close" at bounding box center [887, 50] width 18 height 18
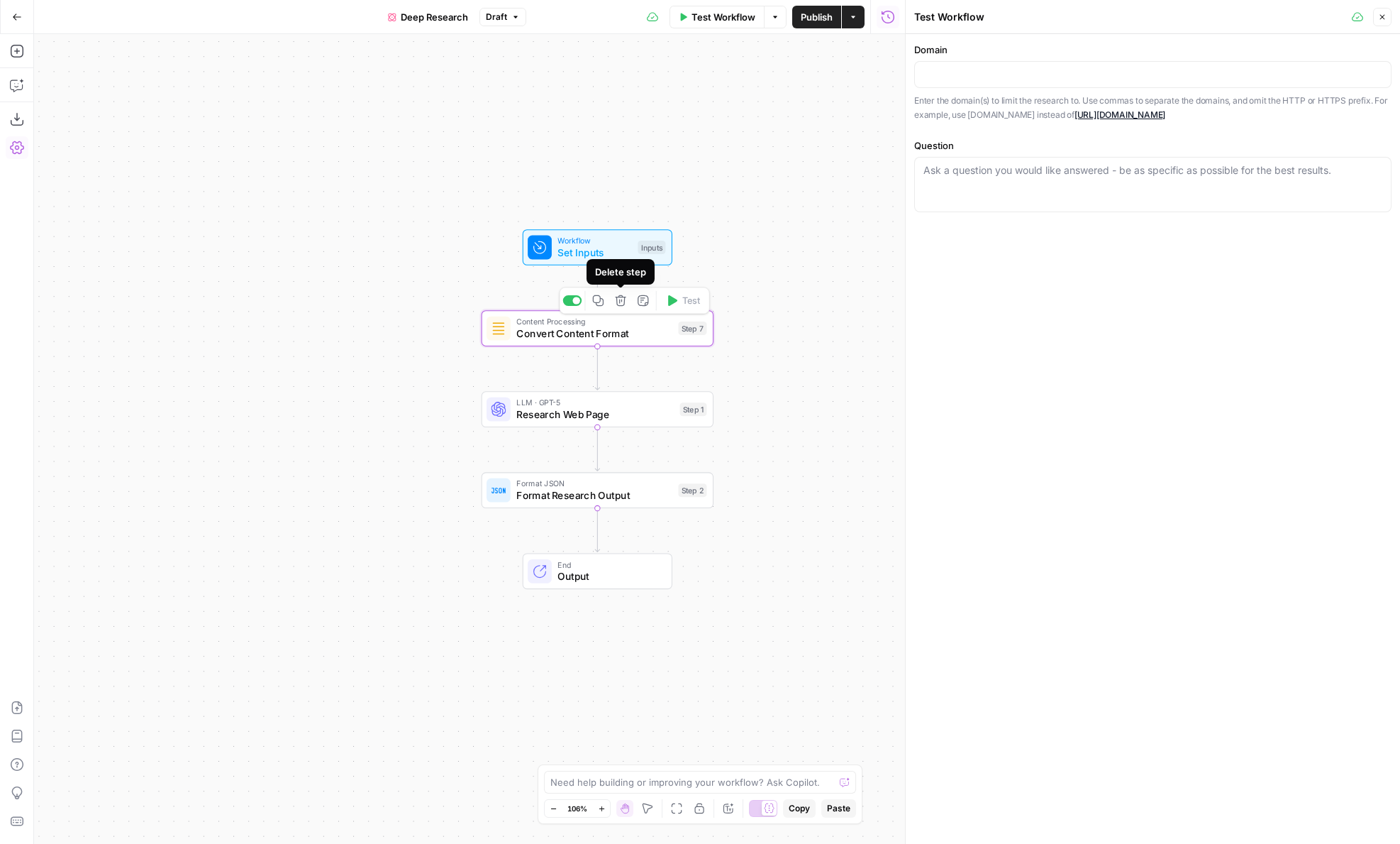
click at [619, 301] on icon "button" at bounding box center [620, 300] width 11 height 11
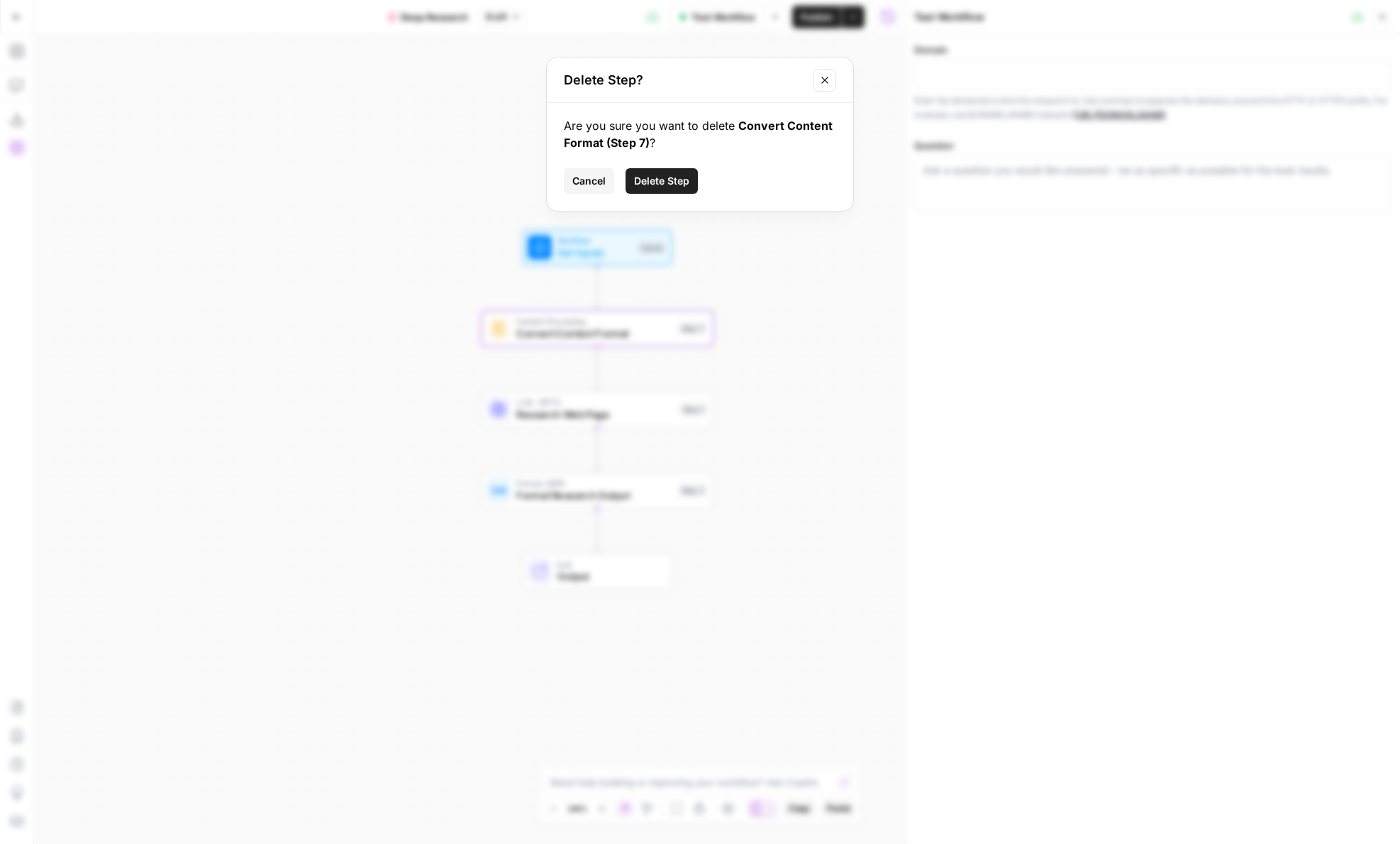
click at [650, 174] on span "Delete Step" at bounding box center [662, 181] width 55 height 14
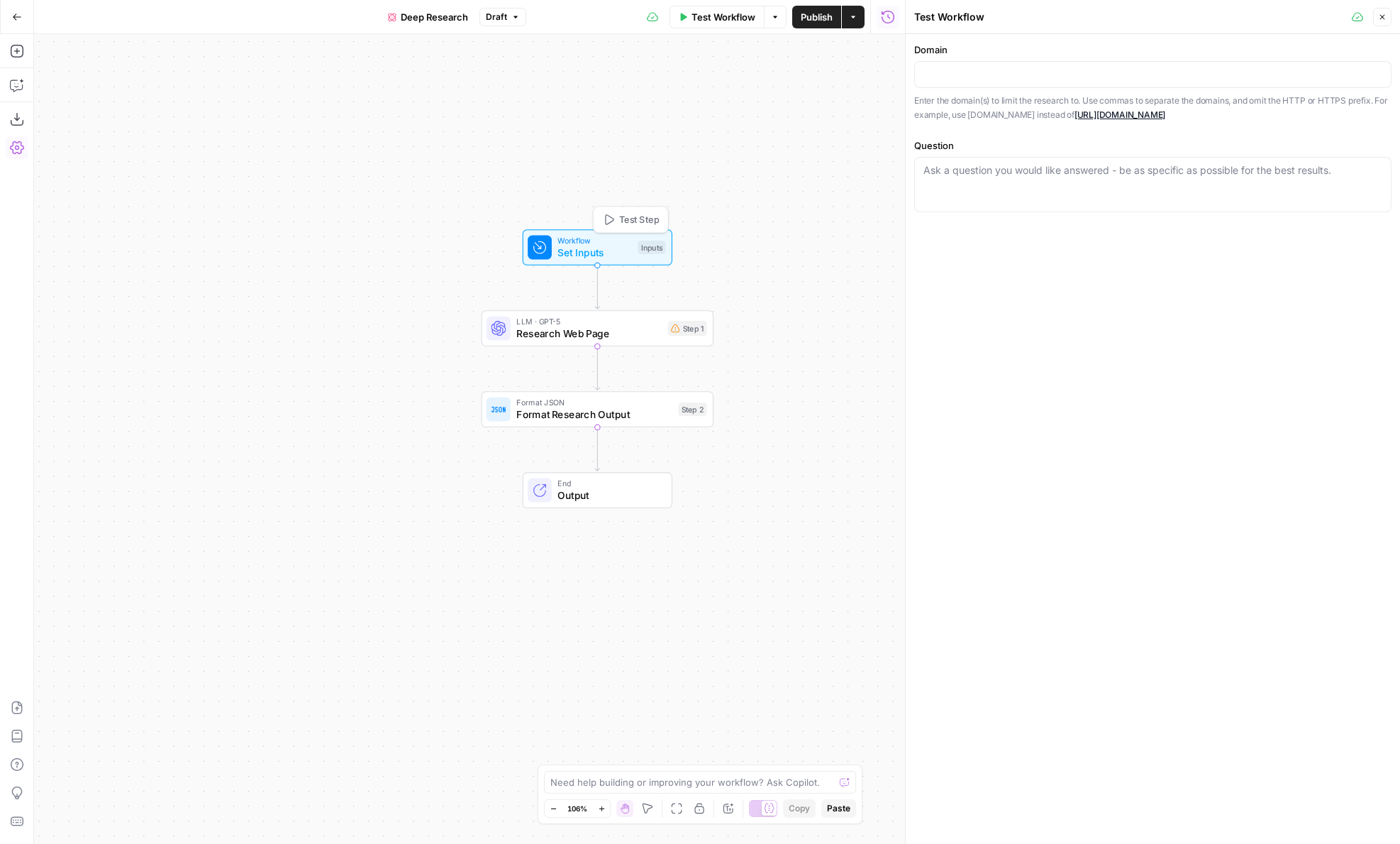
click at [573, 248] on span "Set Inputs" at bounding box center [595, 252] width 74 height 15
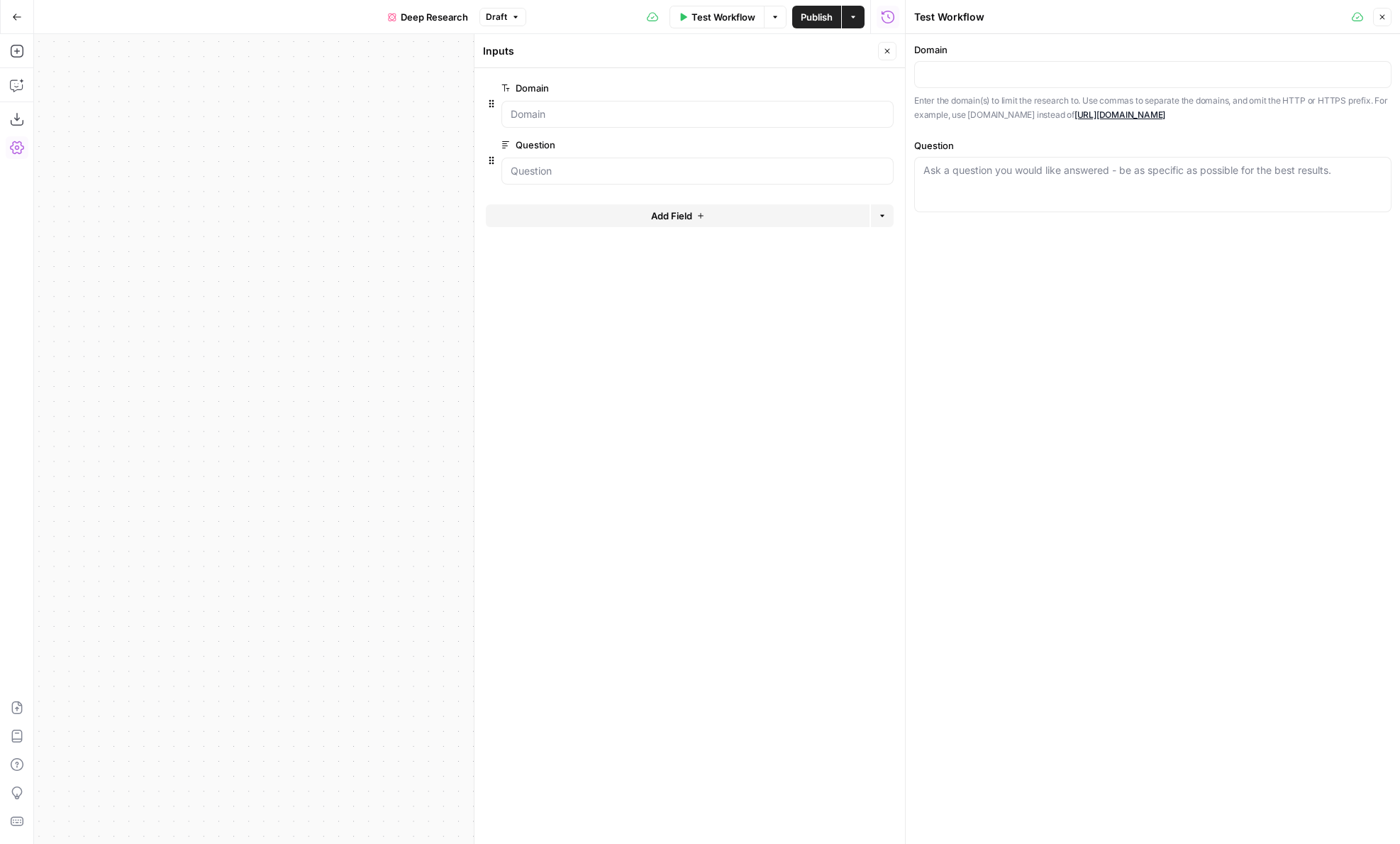
click at [828, 86] on span "edit field" at bounding box center [840, 88] width 31 height 12
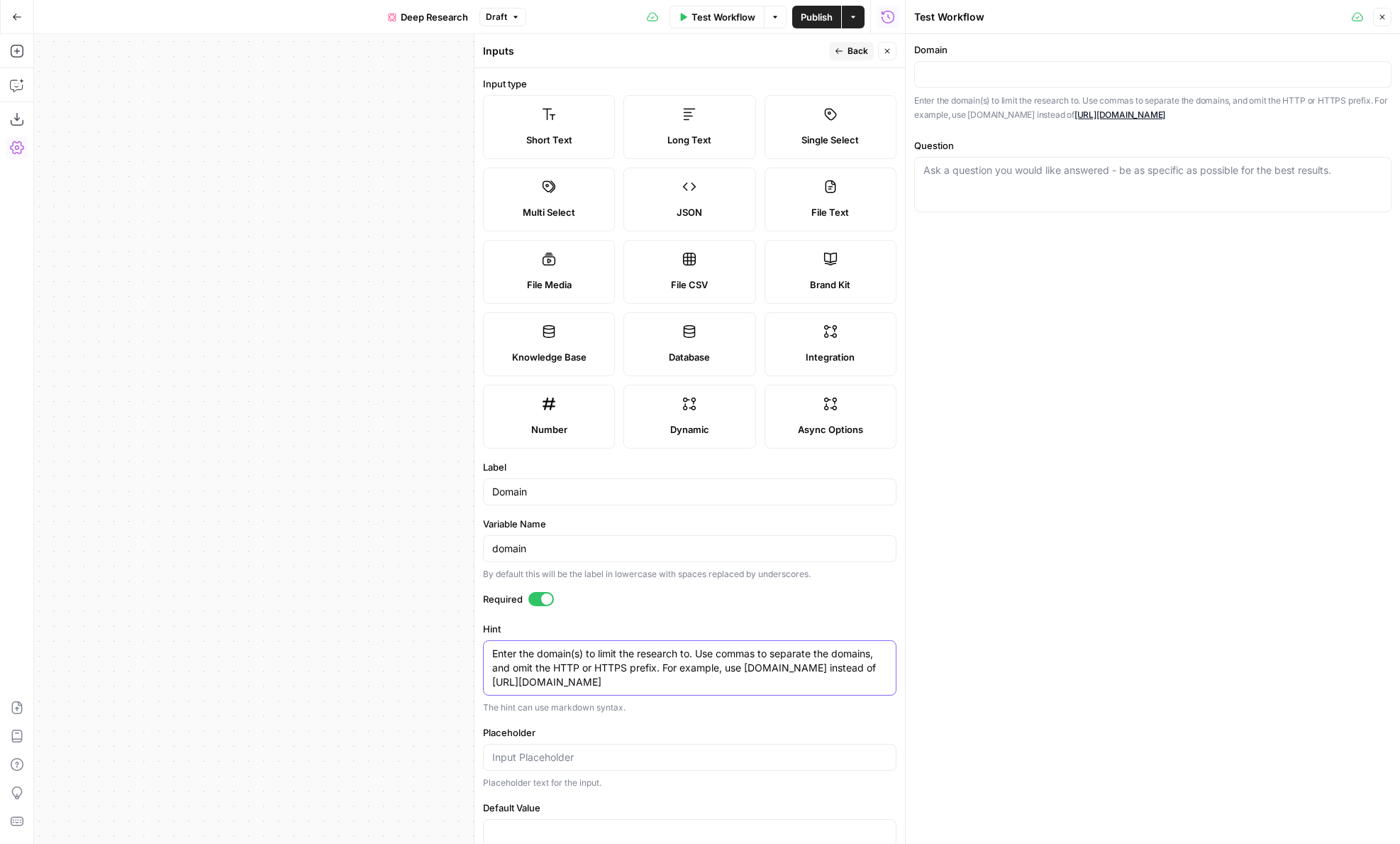
click at [589, 678] on textarea "Enter the domain(s) to limit the research to. Use commas to separate the domain…" at bounding box center [689, 668] width 395 height 42
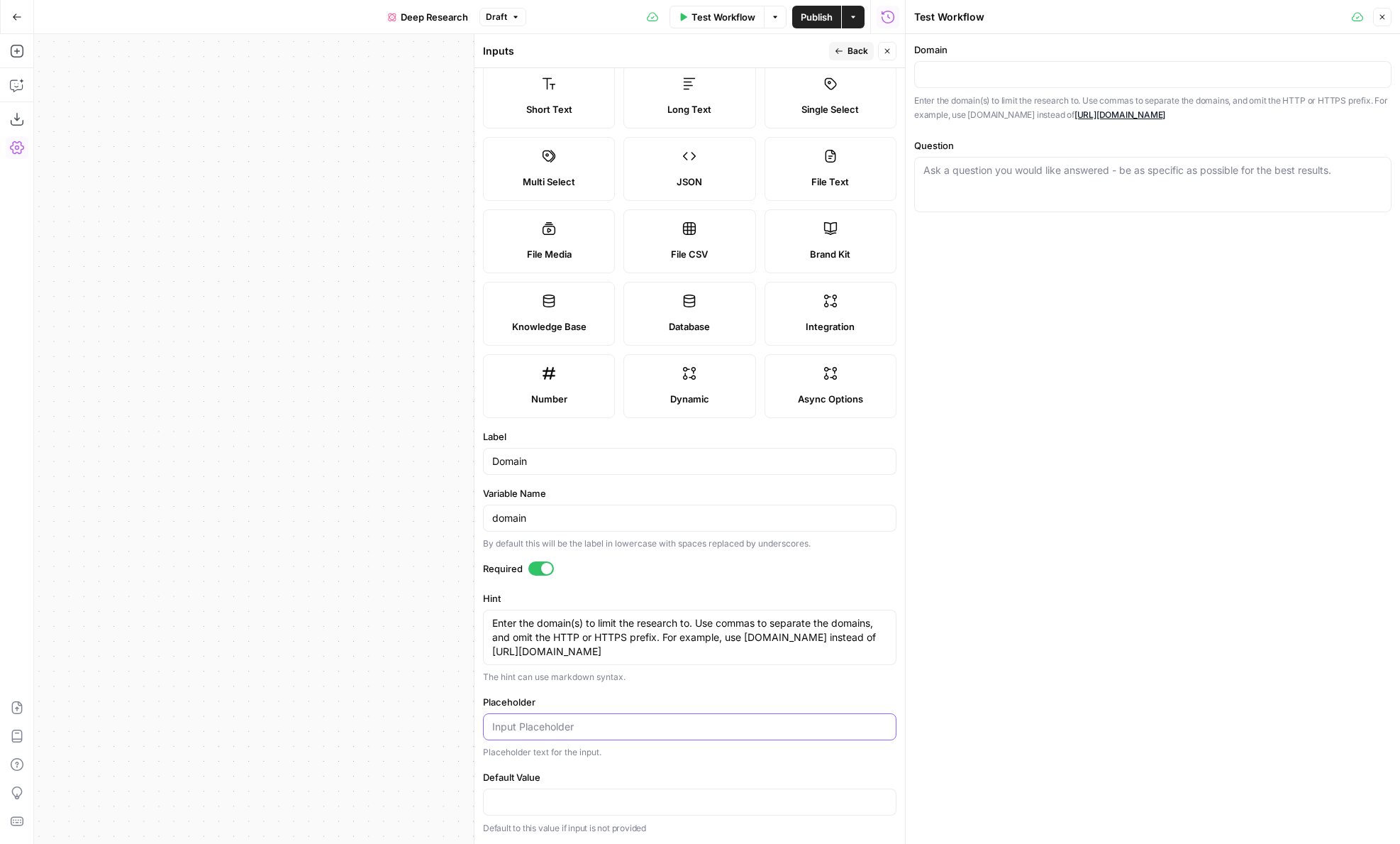
click at [538, 726] on input "Placeholder" at bounding box center [689, 726] width 395 height 14
type input "hbr.org, mckinsey.com"
click at [859, 58] on button "Back" at bounding box center [851, 50] width 44 height 18
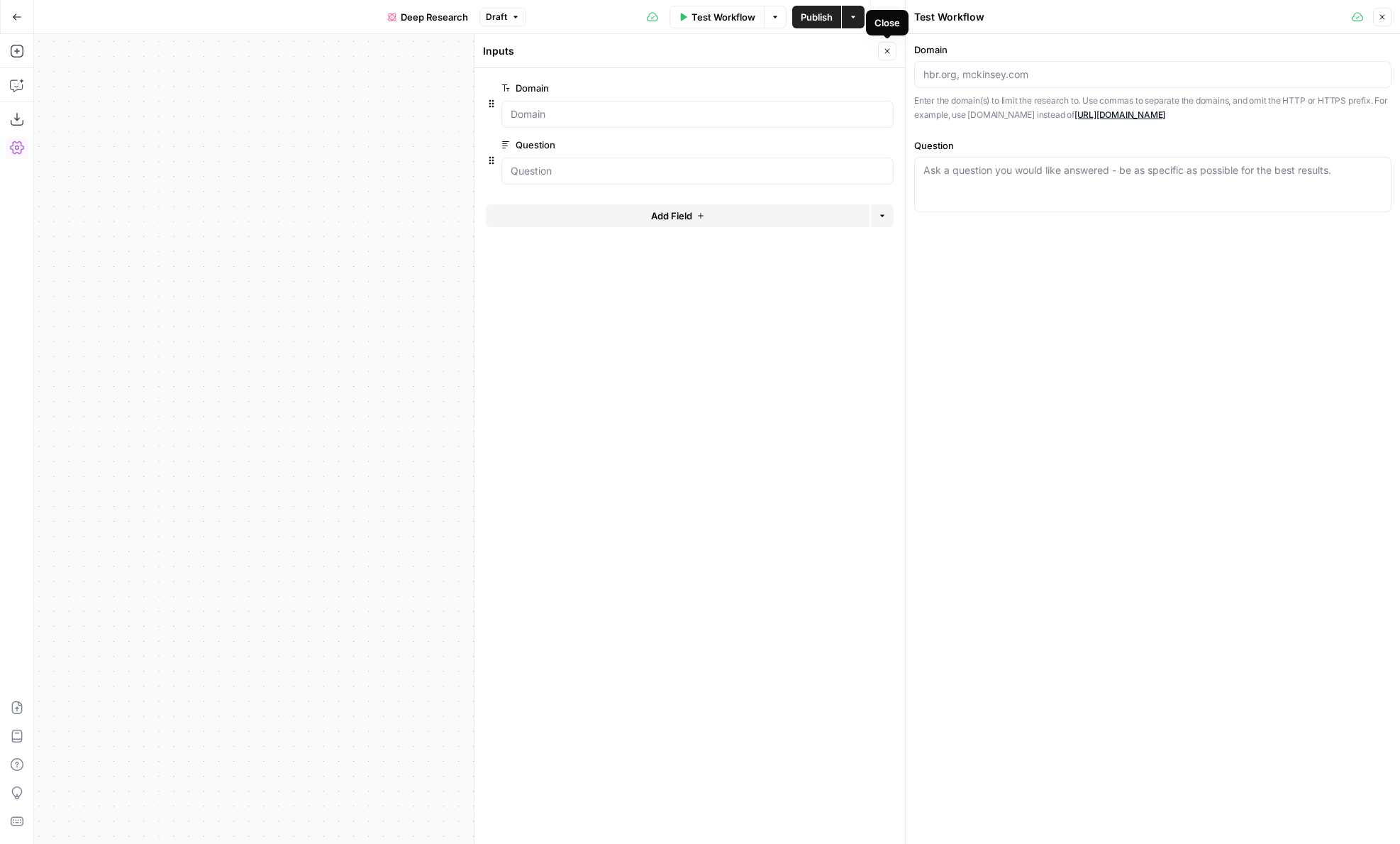
click at [893, 57] on button "Close" at bounding box center [887, 50] width 18 height 18
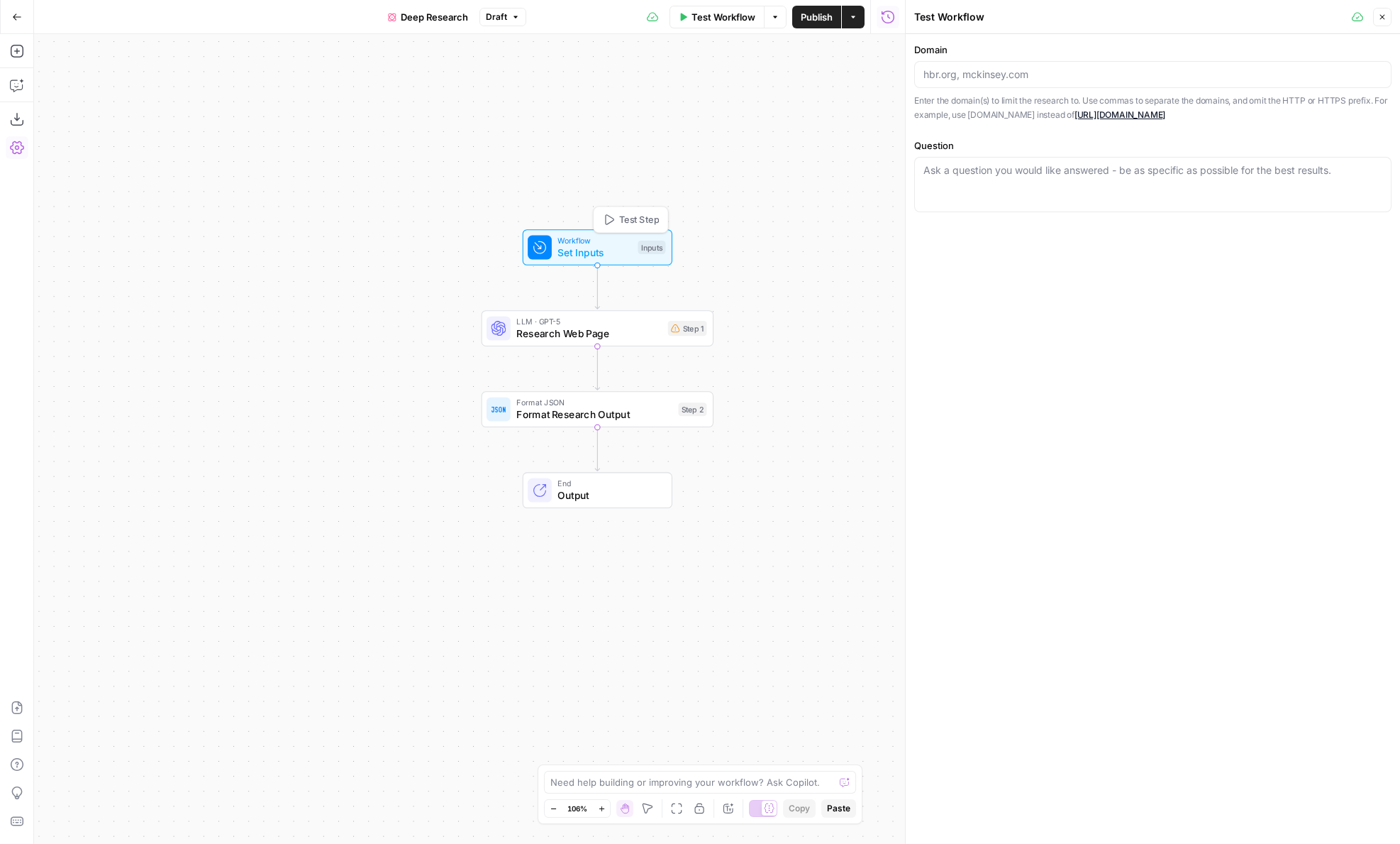
click at [622, 221] on span "Test Step" at bounding box center [639, 219] width 40 height 14
click at [989, 84] on div at bounding box center [1153, 74] width 478 height 27
paste input "hbr.org, mckinsey.com"
type input "hbr.org, mckinsey.com"
click at [979, 178] on div "Ask a question you would like answered - be as specific as possible for the bes…" at bounding box center [1153, 184] width 478 height 55
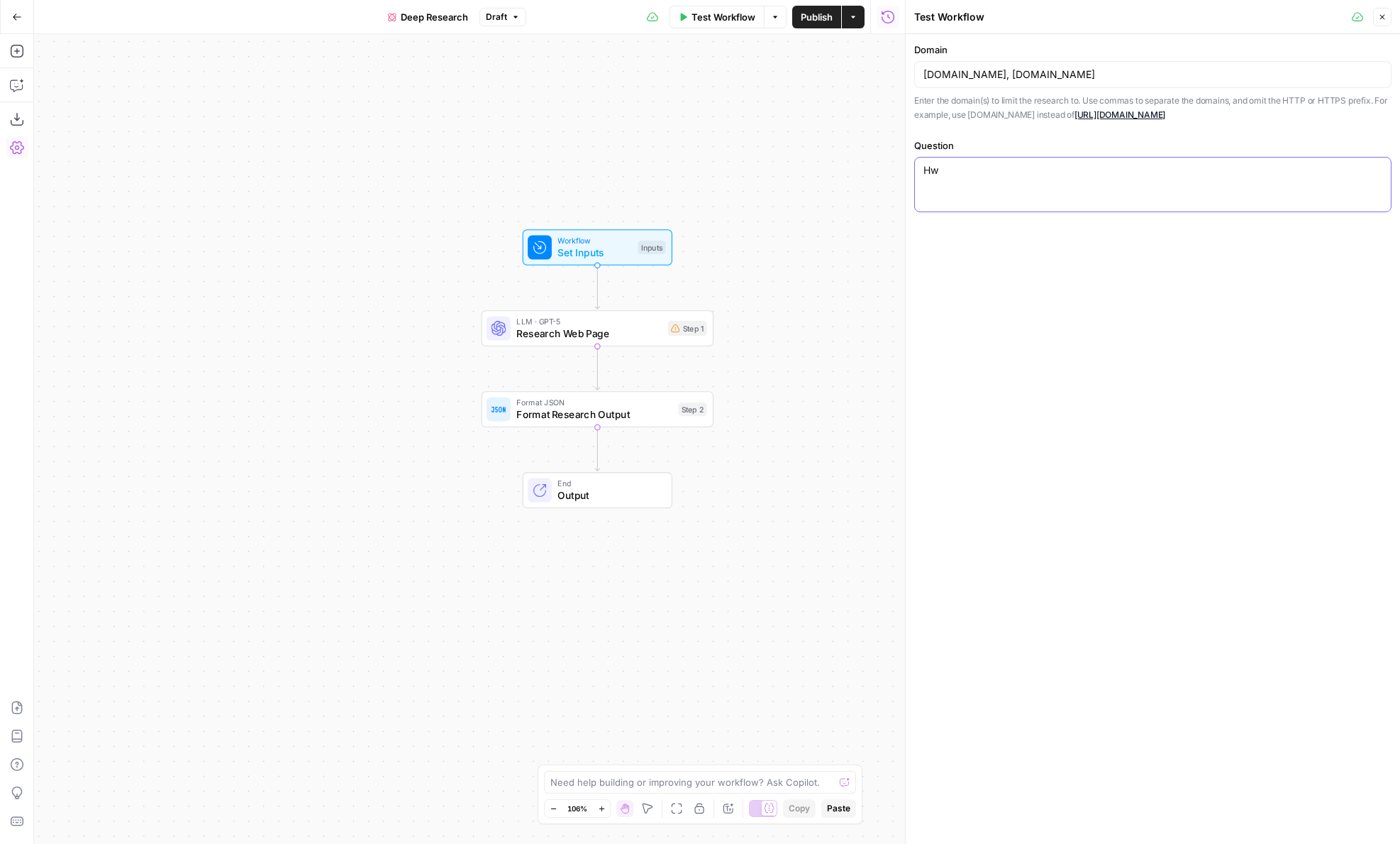
type textarea "H"
type textarea "Statistics"
click at [547, 329] on span "Research Web Page" at bounding box center [589, 333] width 146 height 15
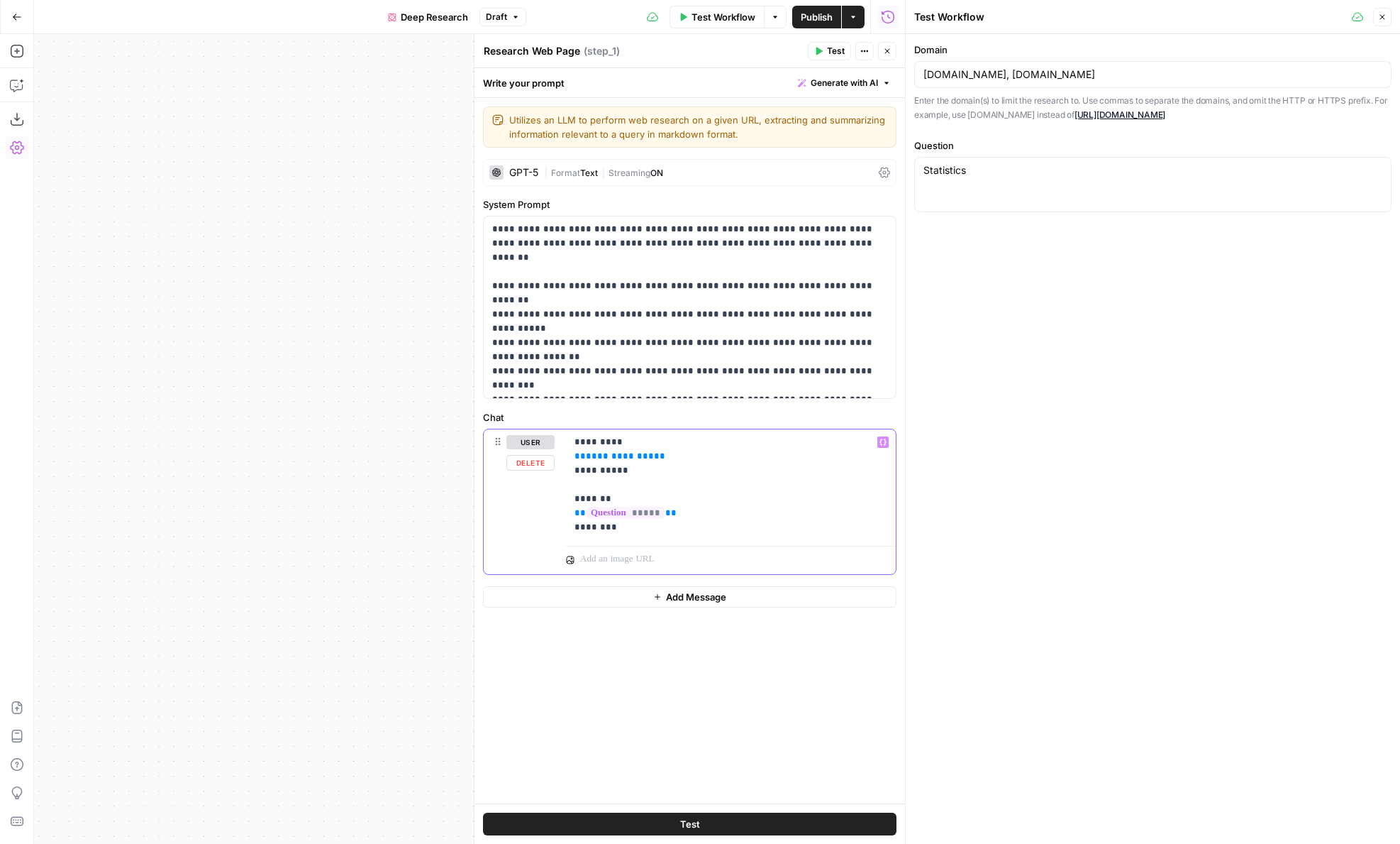
drag, startPoint x: 655, startPoint y: 473, endPoint x: 542, endPoint y: 417, distance: 126.1
click at [542, 417] on div "**********" at bounding box center [690, 492] width 414 height 165
click at [676, 264] on p "**********" at bounding box center [689, 307] width 395 height 170
drag, startPoint x: 795, startPoint y: 272, endPoint x: 483, endPoint y: 276, distance: 312.0
click at [483, 276] on div "**********" at bounding box center [690, 307] width 414 height 183
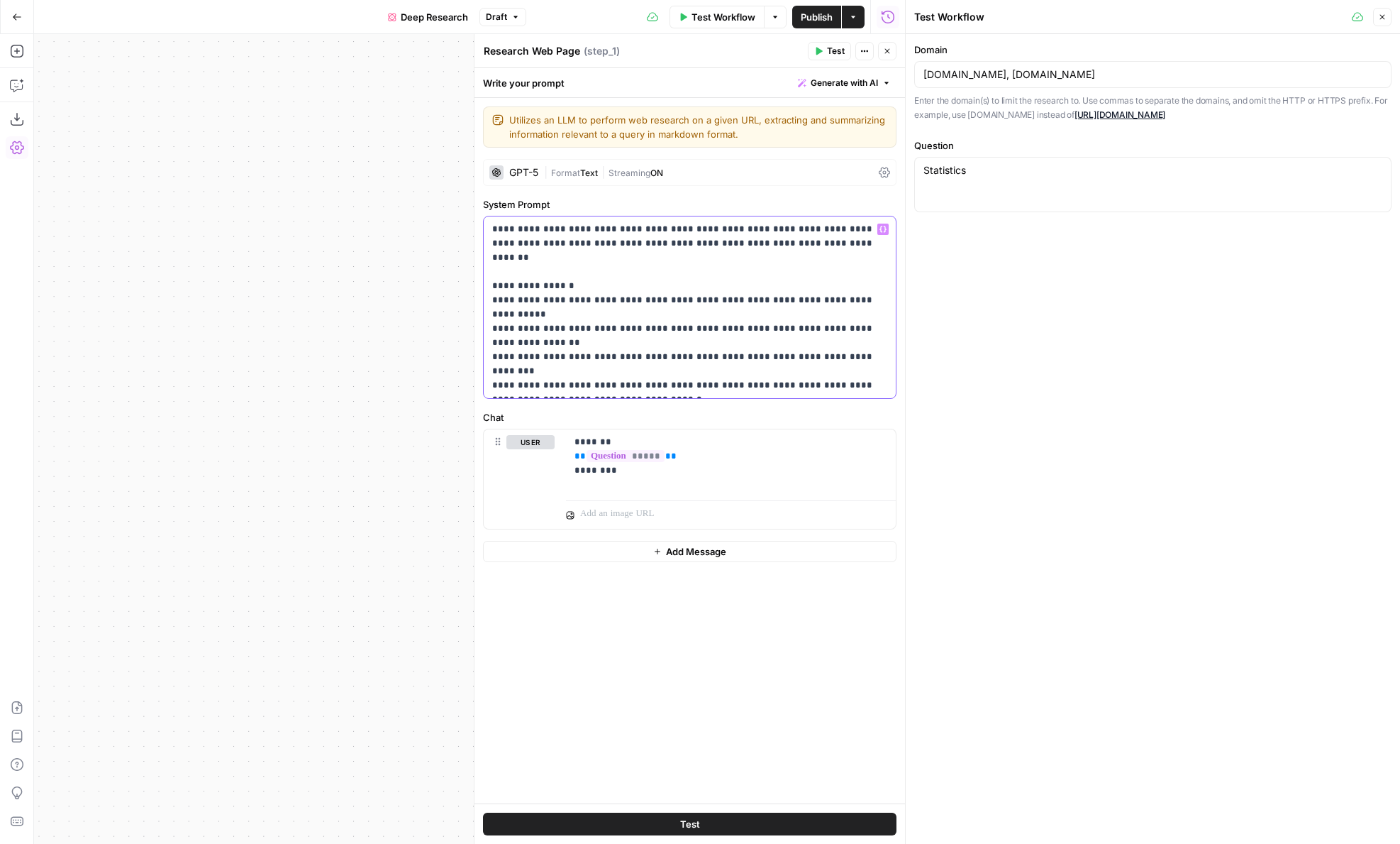
click at [542, 288] on p "**********" at bounding box center [689, 307] width 395 height 170
drag, startPoint x: 498, startPoint y: 285, endPoint x: 831, endPoint y: 287, distance: 333.0
click at [831, 287] on p "**********" at bounding box center [689, 307] width 395 height 170
drag, startPoint x: 798, startPoint y: 286, endPoint x: 504, endPoint y: 288, distance: 294.0
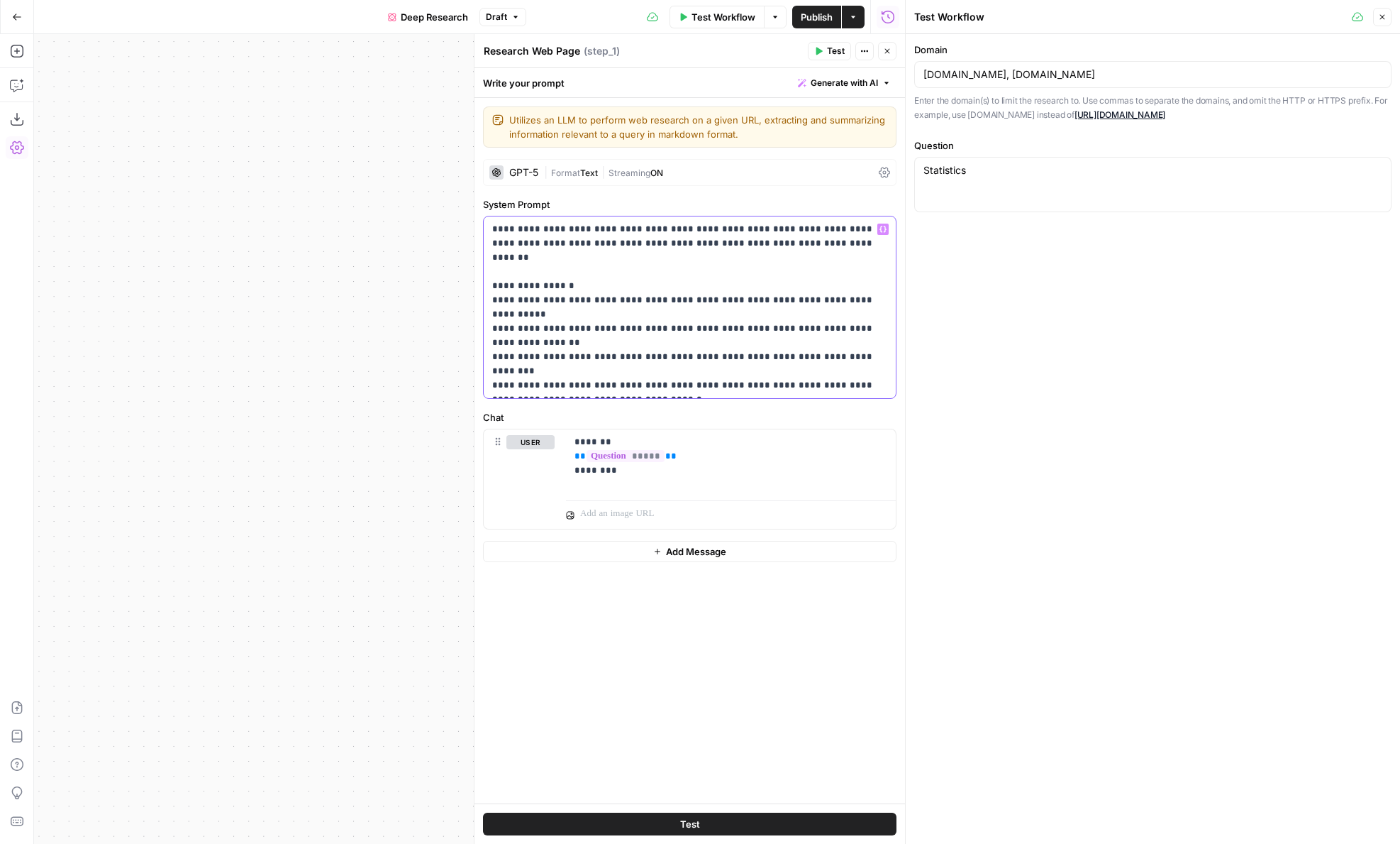
click at [505, 288] on p "**********" at bounding box center [689, 307] width 395 height 170
click at [654, 342] on p "**********" at bounding box center [689, 307] width 395 height 170
click at [772, 377] on p "**********" at bounding box center [689, 307] width 395 height 170
click at [775, 389] on p "**********" at bounding box center [689, 307] width 395 height 170
click at [901, 283] on div at bounding box center [906, 422] width 14 height 844
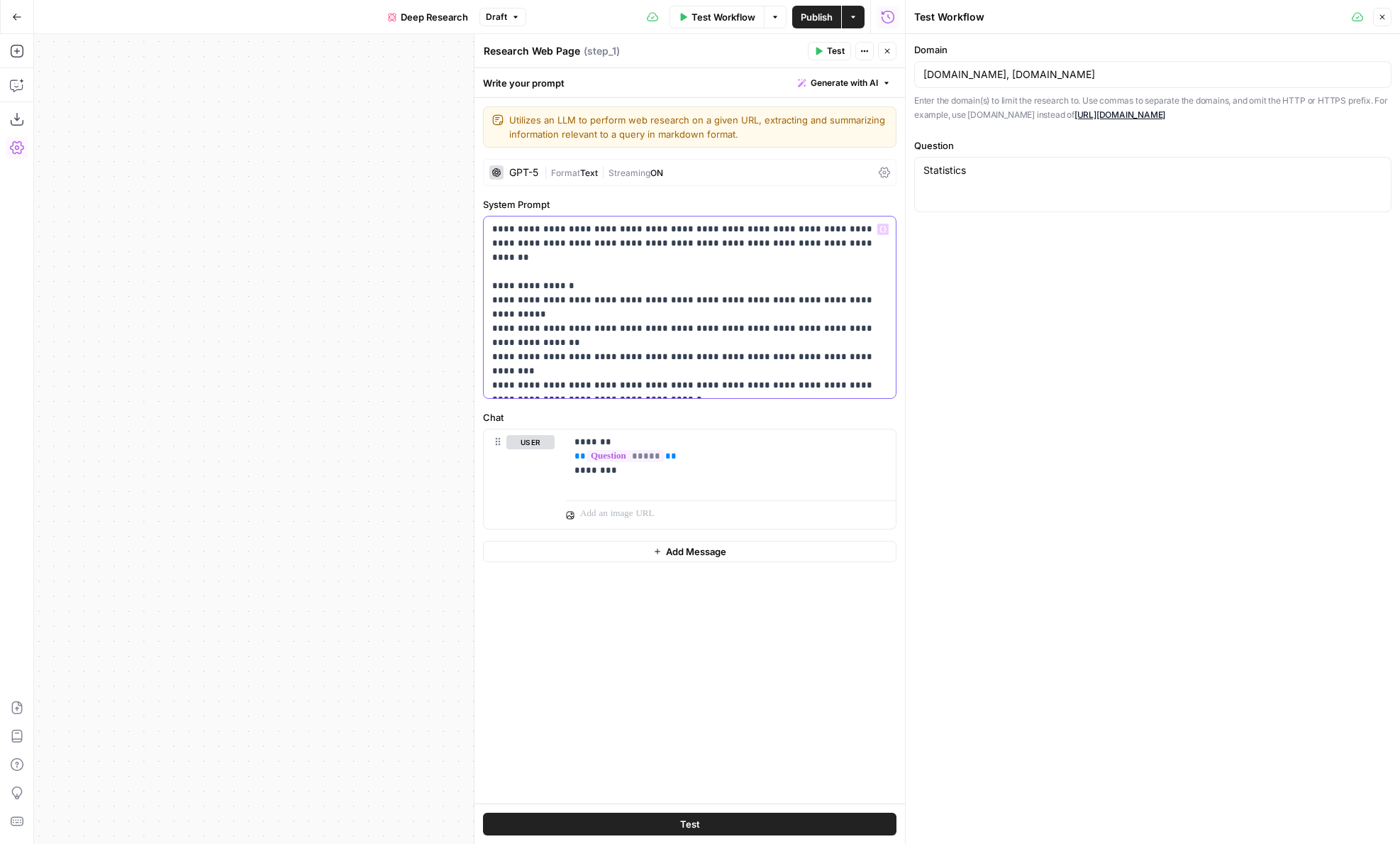
click at [885, 295] on p "**********" at bounding box center [689, 307] width 395 height 170
click at [774, 300] on p "**********" at bounding box center [689, 307] width 395 height 170
click at [809, 298] on p "**********" at bounding box center [689, 307] width 395 height 170
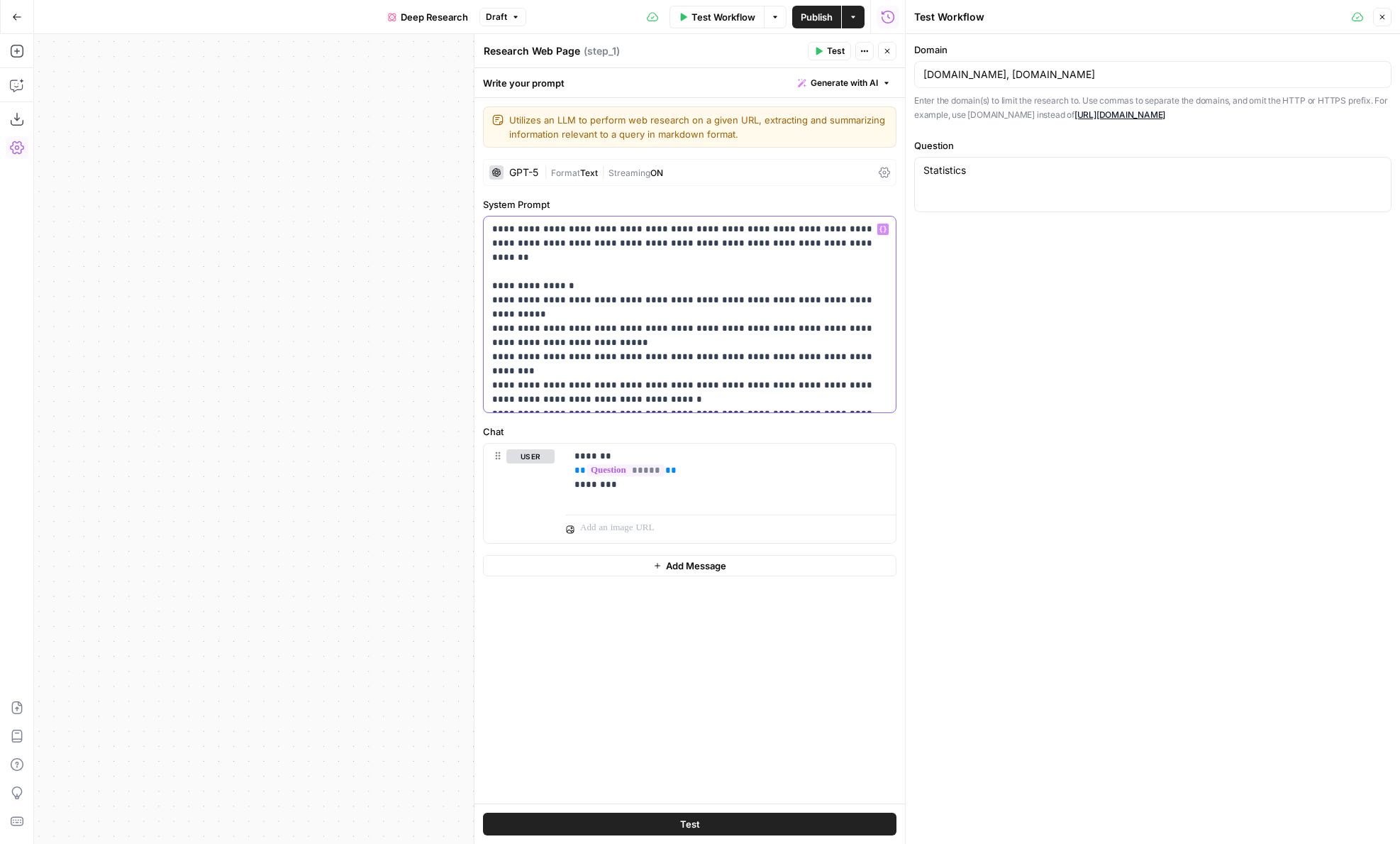
click at [794, 318] on p "**********" at bounding box center [689, 314] width 395 height 184
click at [657, 488] on p "******* ** ***** ** ********" at bounding box center [731, 470] width 313 height 42
click at [540, 317] on p "**********" at bounding box center [689, 314] width 395 height 184
click at [965, 192] on div "Statistics Statistics" at bounding box center [1153, 184] width 478 height 55
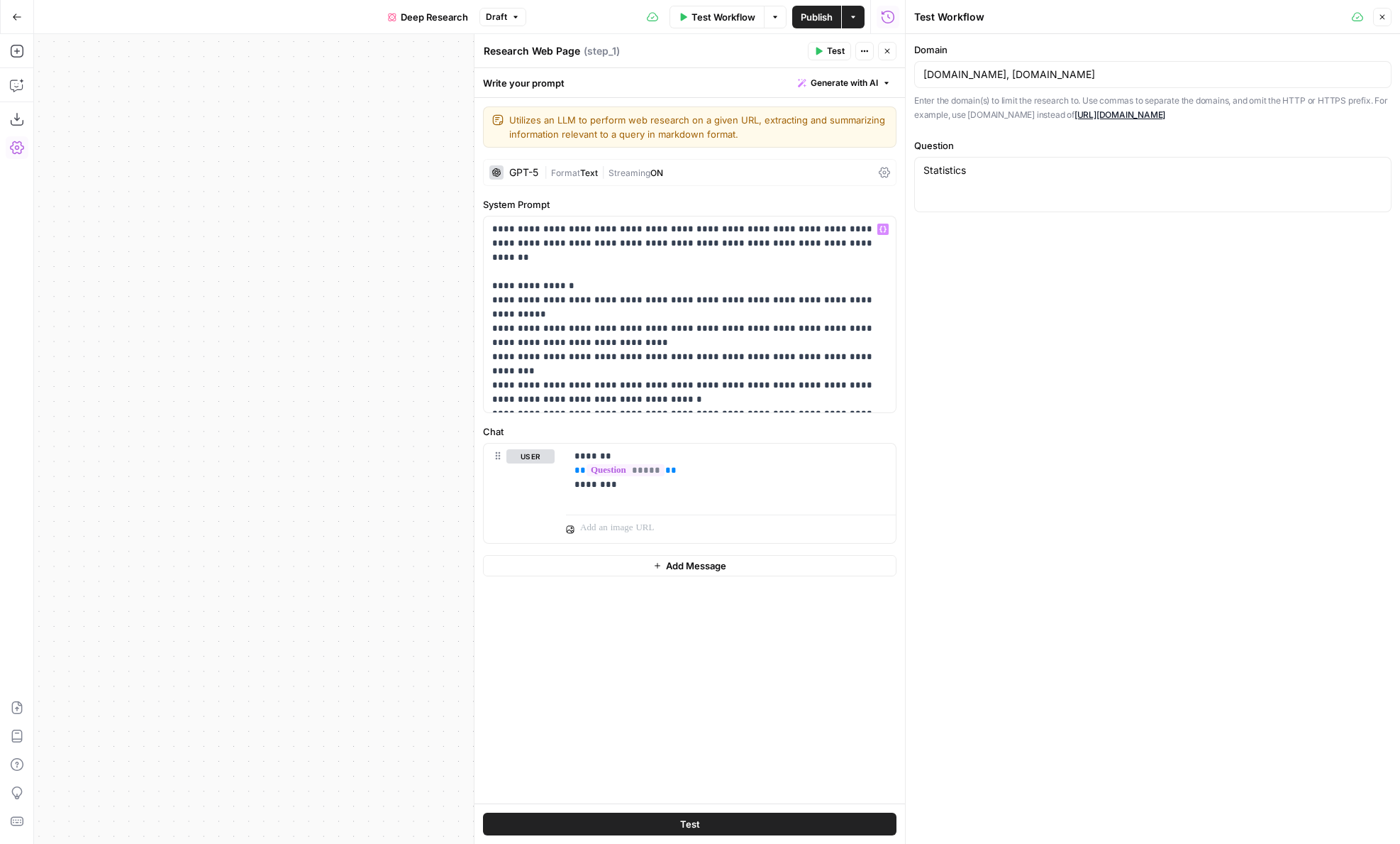
click at [996, 189] on div "Statistics Statistics" at bounding box center [1153, 184] width 478 height 55
click at [986, 181] on div "Statistics Statistics" at bounding box center [1153, 184] width 478 height 55
click at [975, 173] on textarea "Statistics" at bounding box center [1153, 170] width 459 height 14
type textarea "Statistics on how AI is going to transform the workplace beyond 2025"
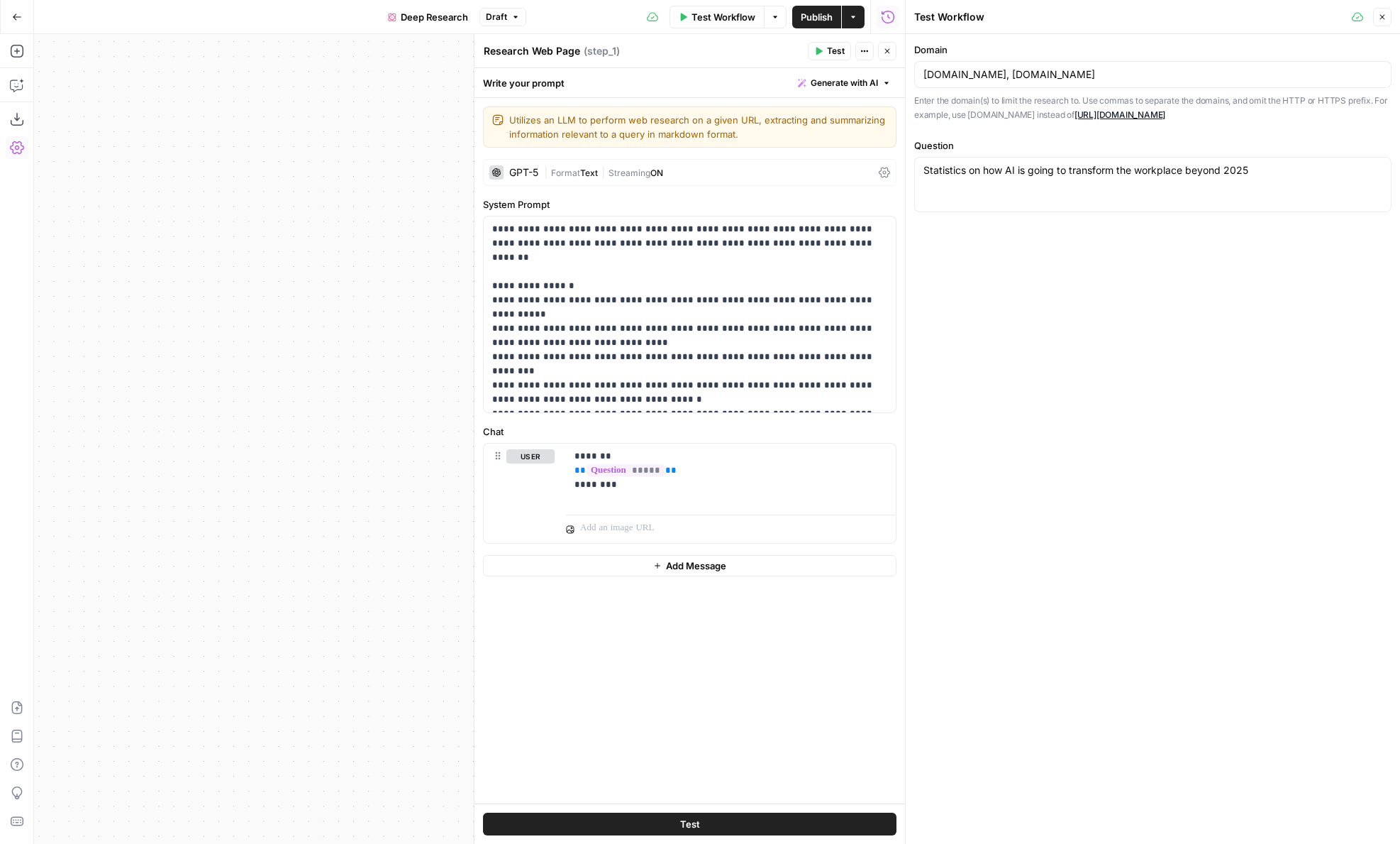
click at [604, 171] on span "|" at bounding box center [603, 171] width 11 height 14
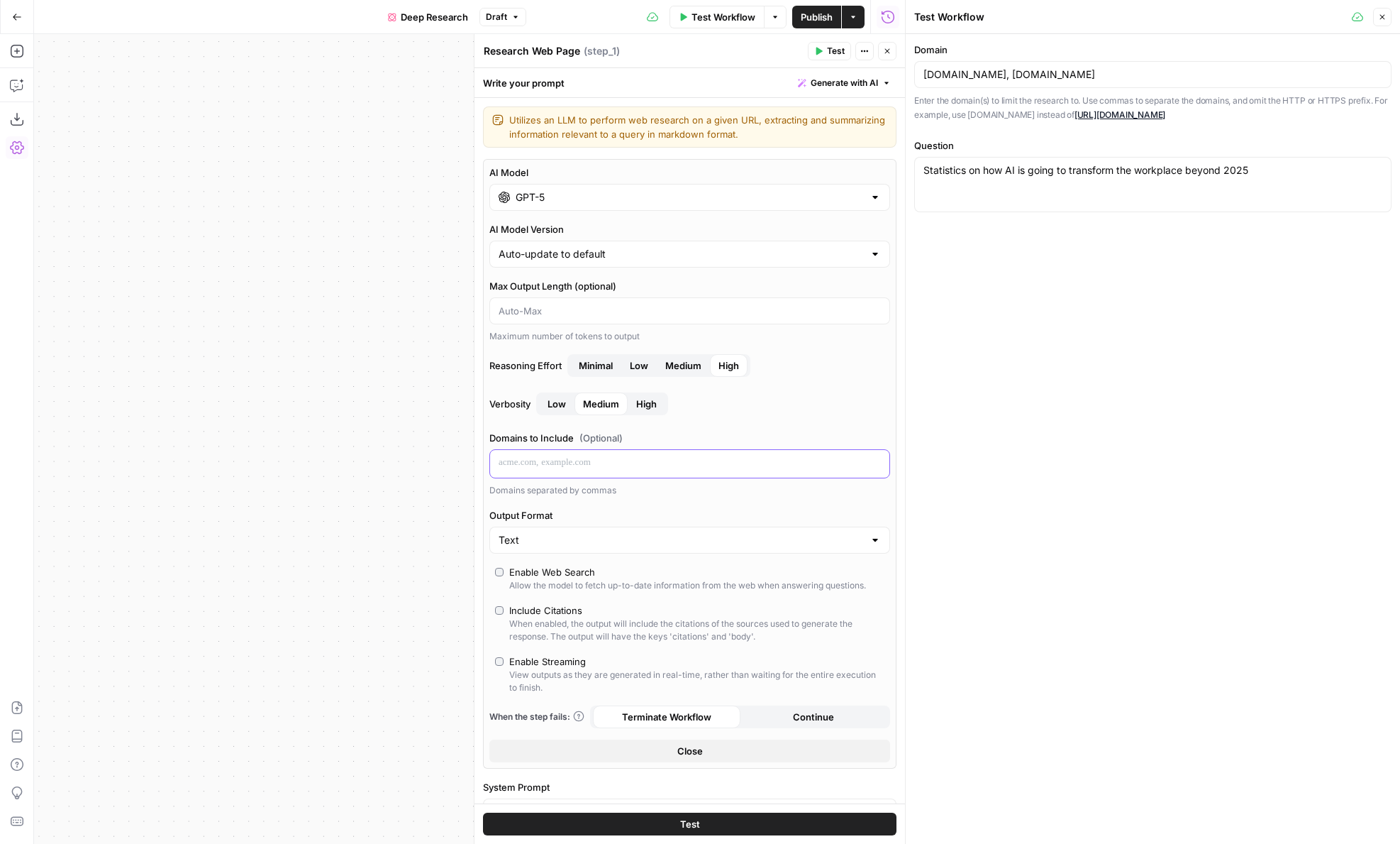
click at [539, 454] on div at bounding box center [689, 464] width 400 height 28
click at [89, 513] on button "Select variable Domain" at bounding box center [100, 516] width 178 height 23
click at [890, 58] on button "Close" at bounding box center [887, 50] width 18 height 18
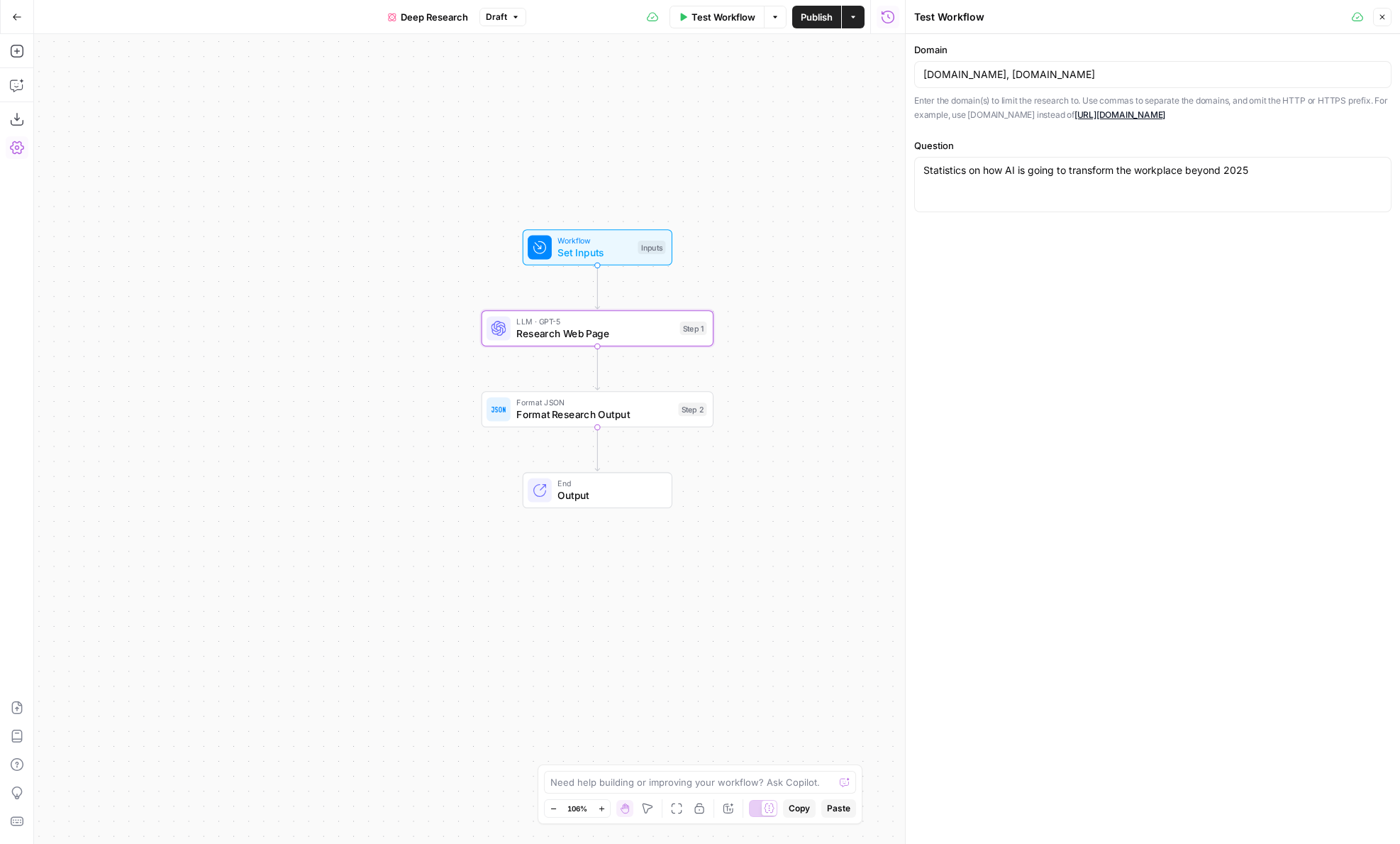
click at [602, 239] on span "Workflow" at bounding box center [595, 241] width 74 height 12
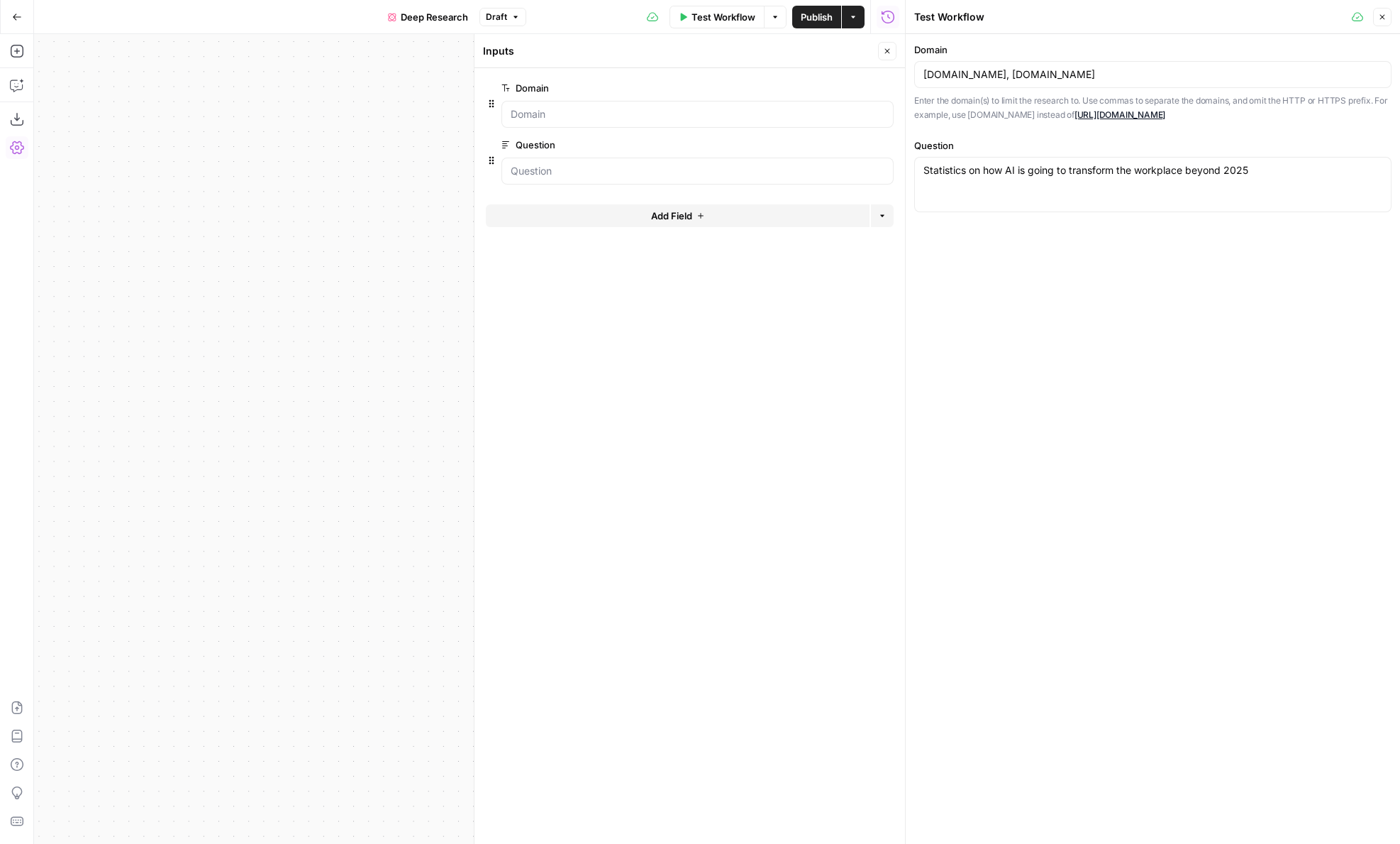
click at [838, 82] on span "edit field" at bounding box center [840, 88] width 31 height 12
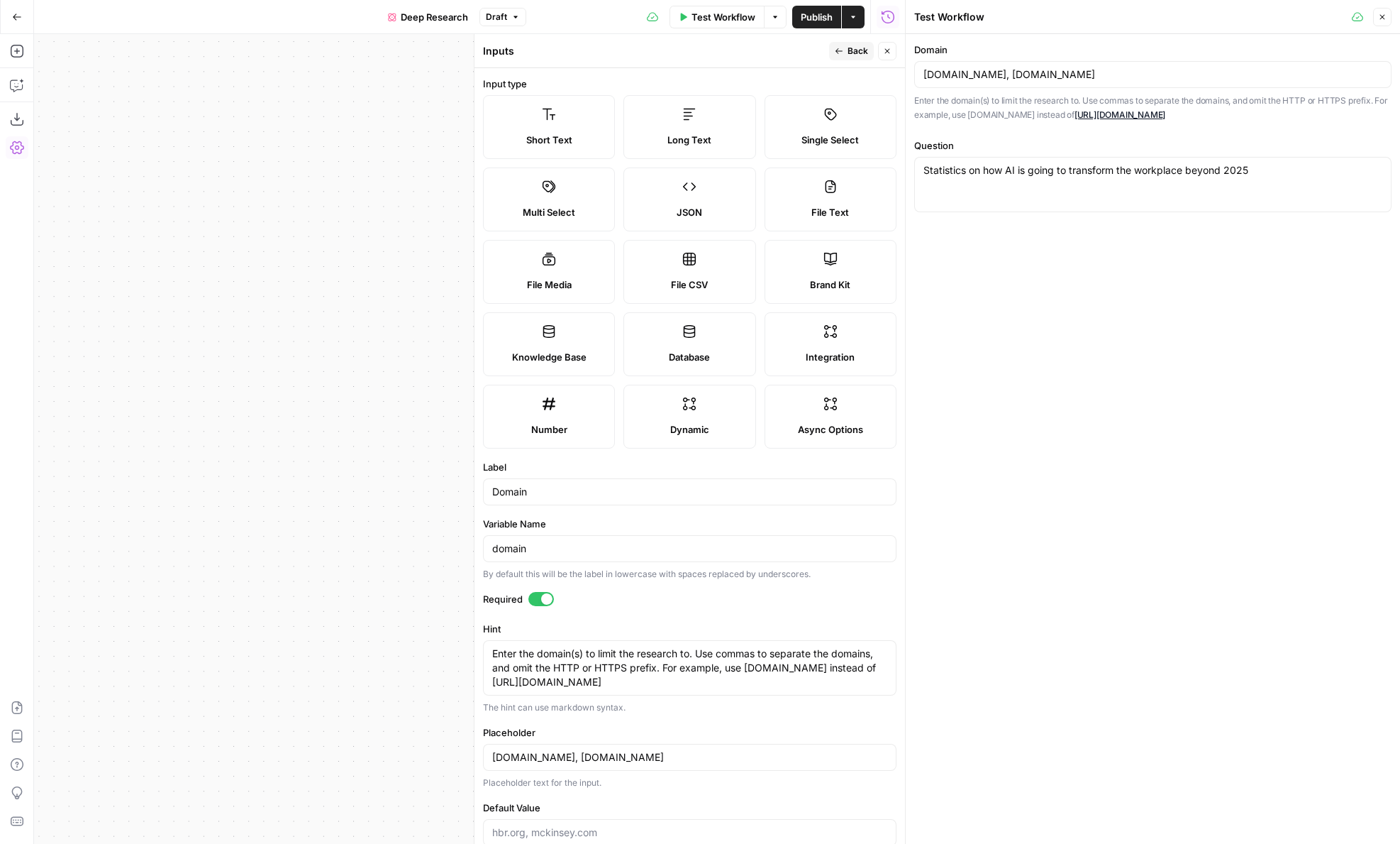
click at [542, 595] on div at bounding box center [547, 599] width 12 height 12
click at [842, 52] on icon "button" at bounding box center [839, 51] width 9 height 9
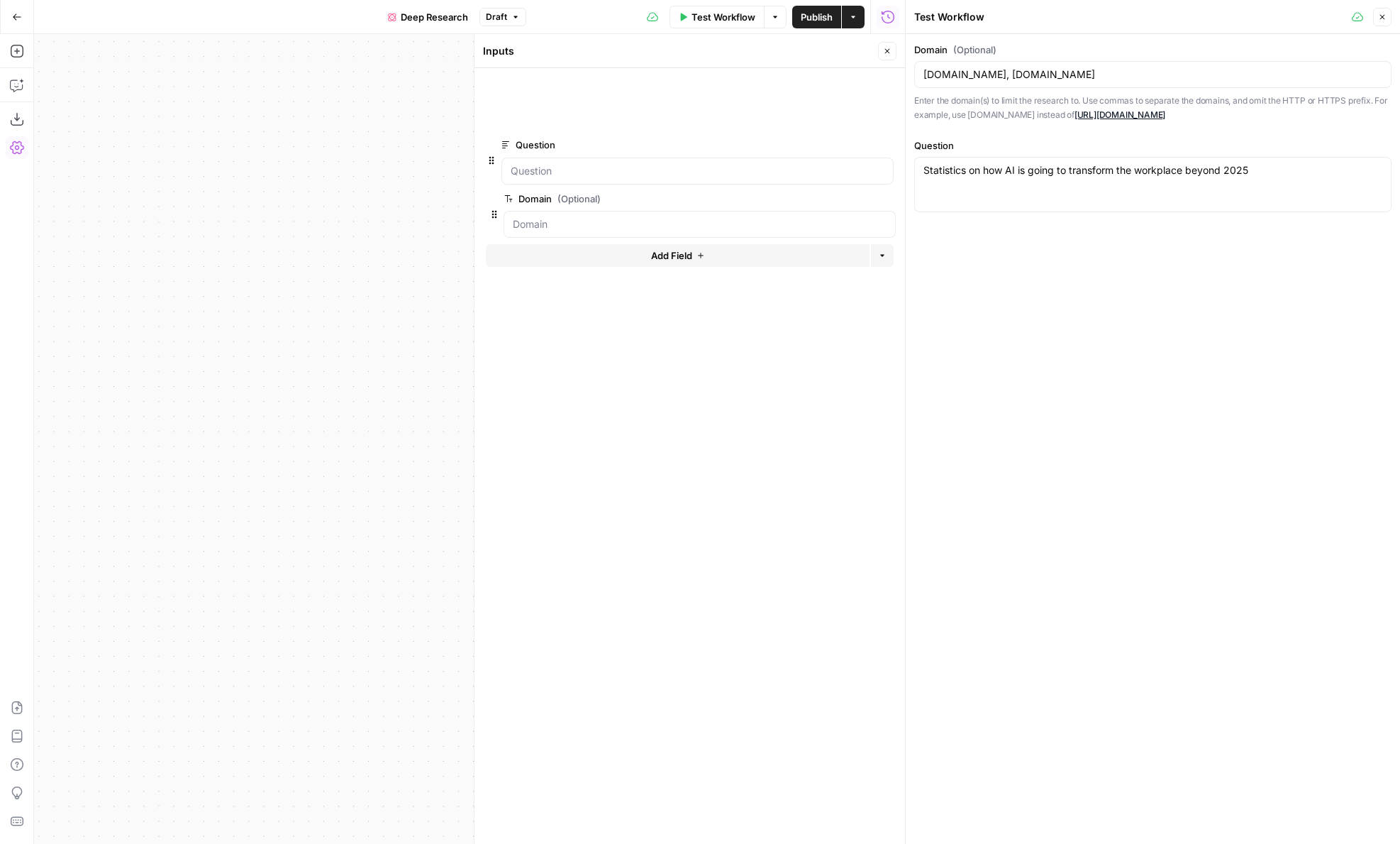
drag, startPoint x: 494, startPoint y: 106, endPoint x: 497, endPoint y: 226, distance: 120.0
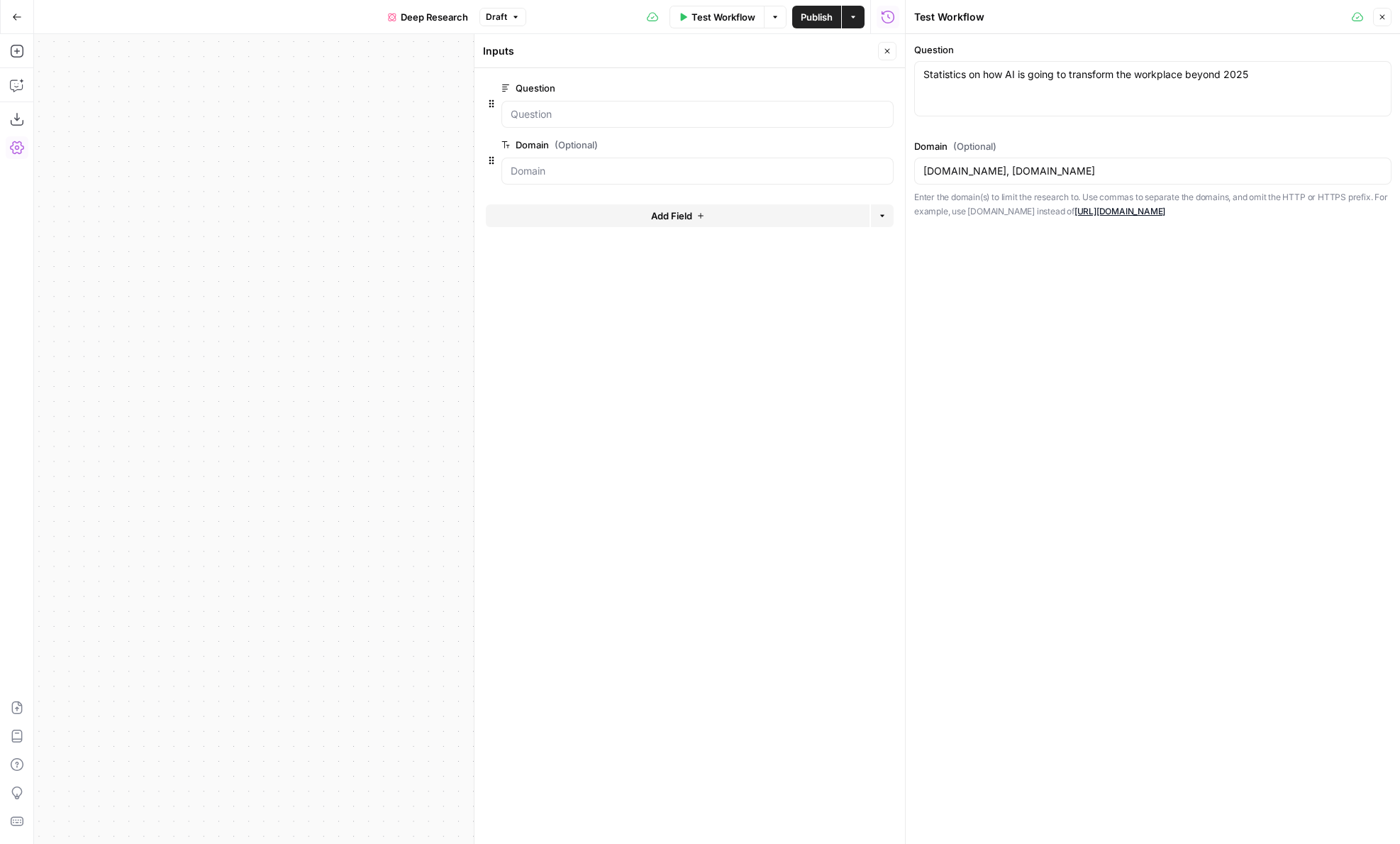
click at [831, 144] on span "edit field" at bounding box center [840, 145] width 31 height 12
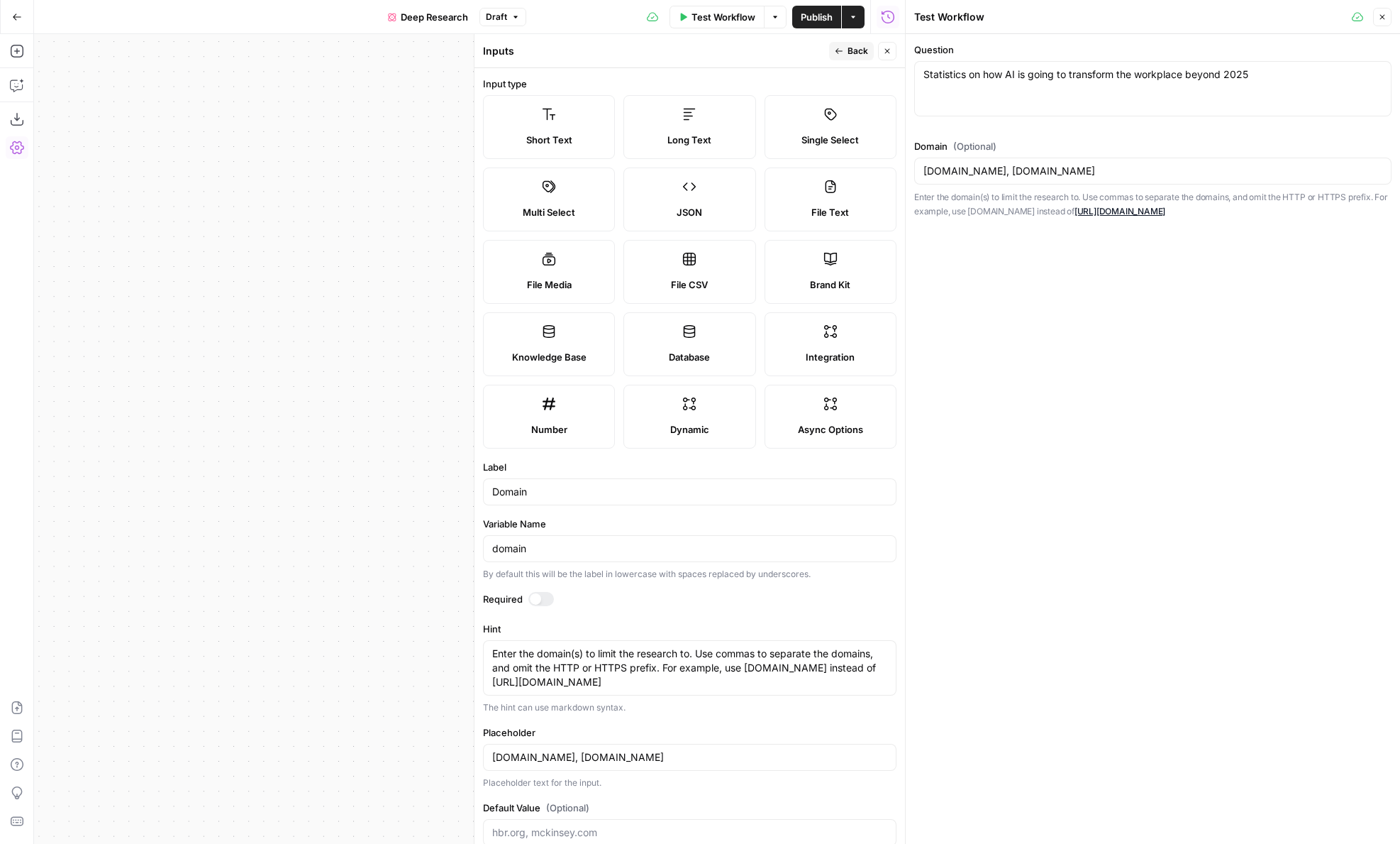
click at [531, 480] on div "Domain" at bounding box center [690, 492] width 414 height 27
type input "Domains"
click at [537, 555] on input "domain" at bounding box center [689, 548] width 395 height 14
type input "domains"
click at [951, 175] on input "Domains (Optional)" at bounding box center [1153, 170] width 459 height 14
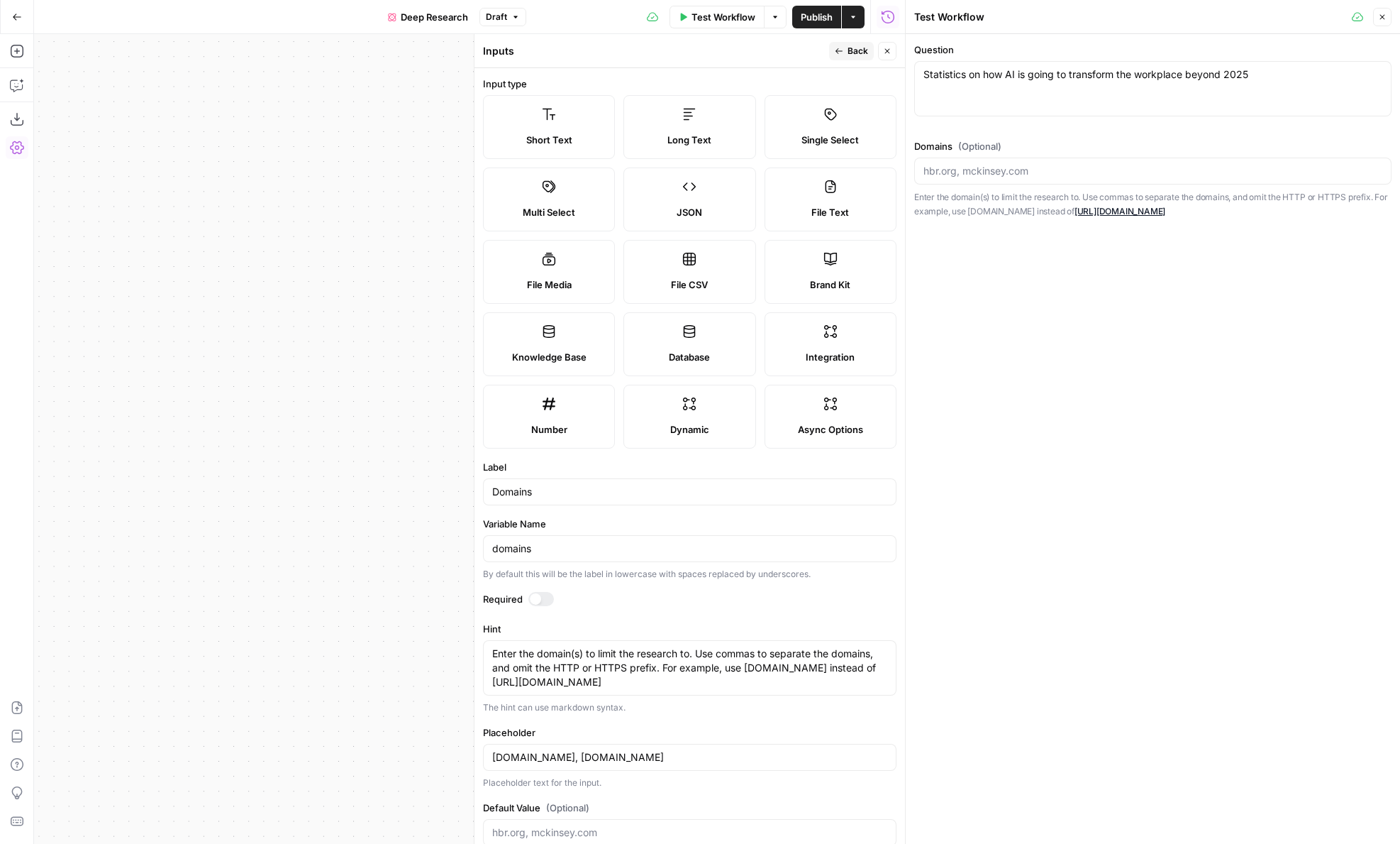
click at [649, 749] on div "hbr.org, mckinsey.com" at bounding box center [690, 757] width 414 height 27
click at [939, 173] on input "Domains (Optional)" at bounding box center [1153, 170] width 459 height 14
paste input "hbr.org, mckinsey.com"
type input "hbr.org, mckinsey.com"
click at [882, 47] on button "Close" at bounding box center [887, 50] width 18 height 18
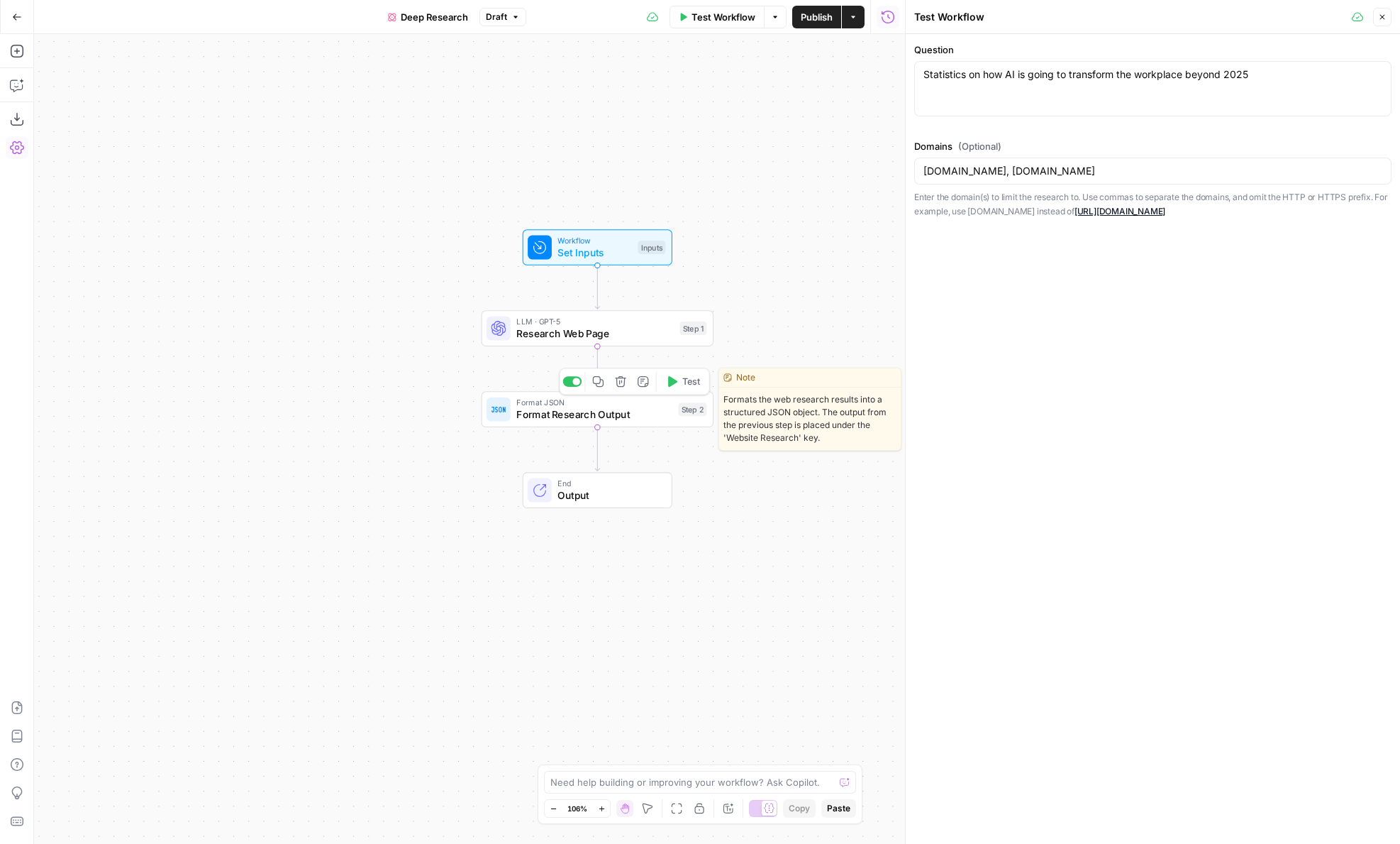
click at [652, 410] on span "Format Research Output" at bounding box center [594, 414] width 156 height 15
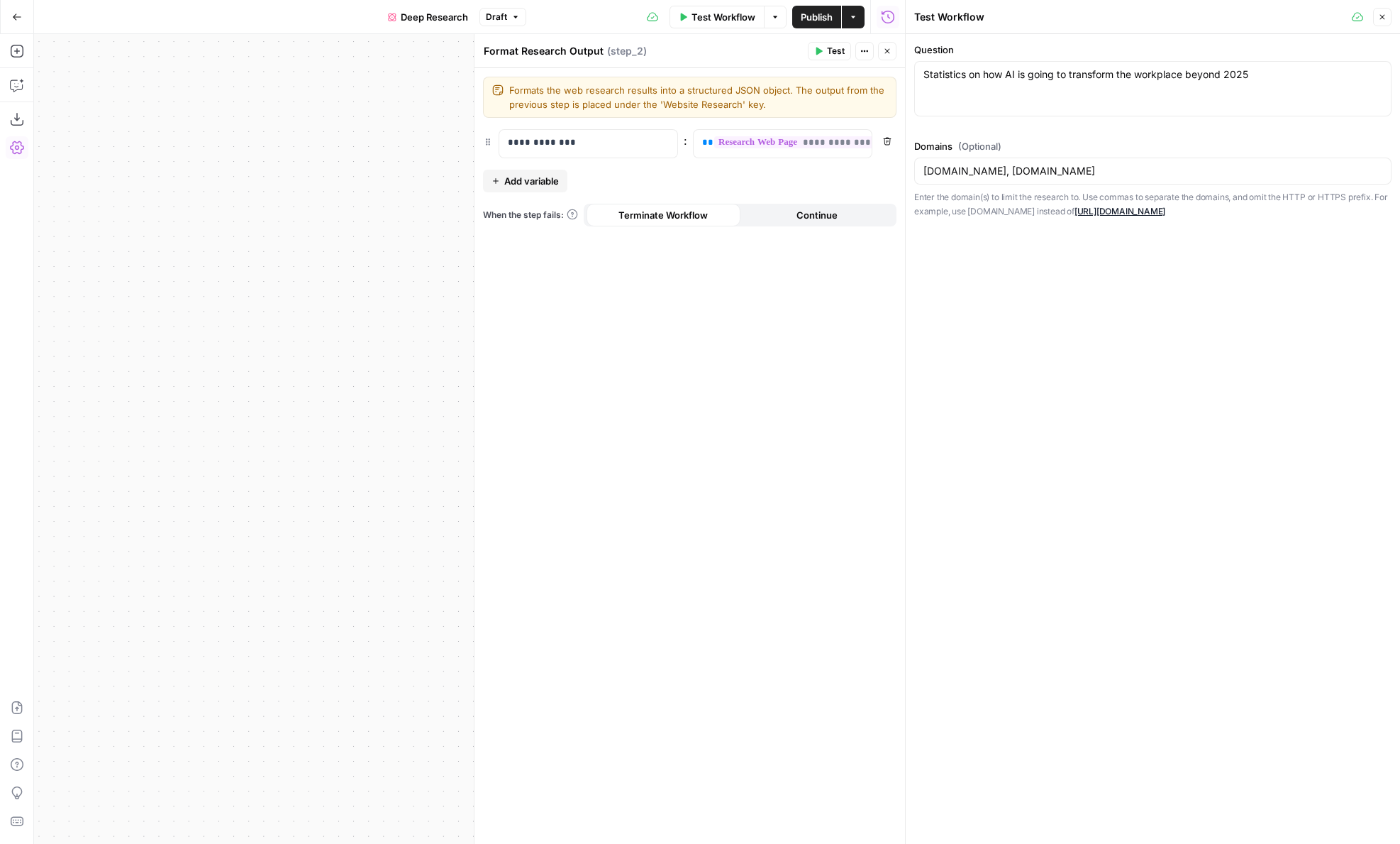
click at [883, 51] on icon "button" at bounding box center [887, 51] width 9 height 9
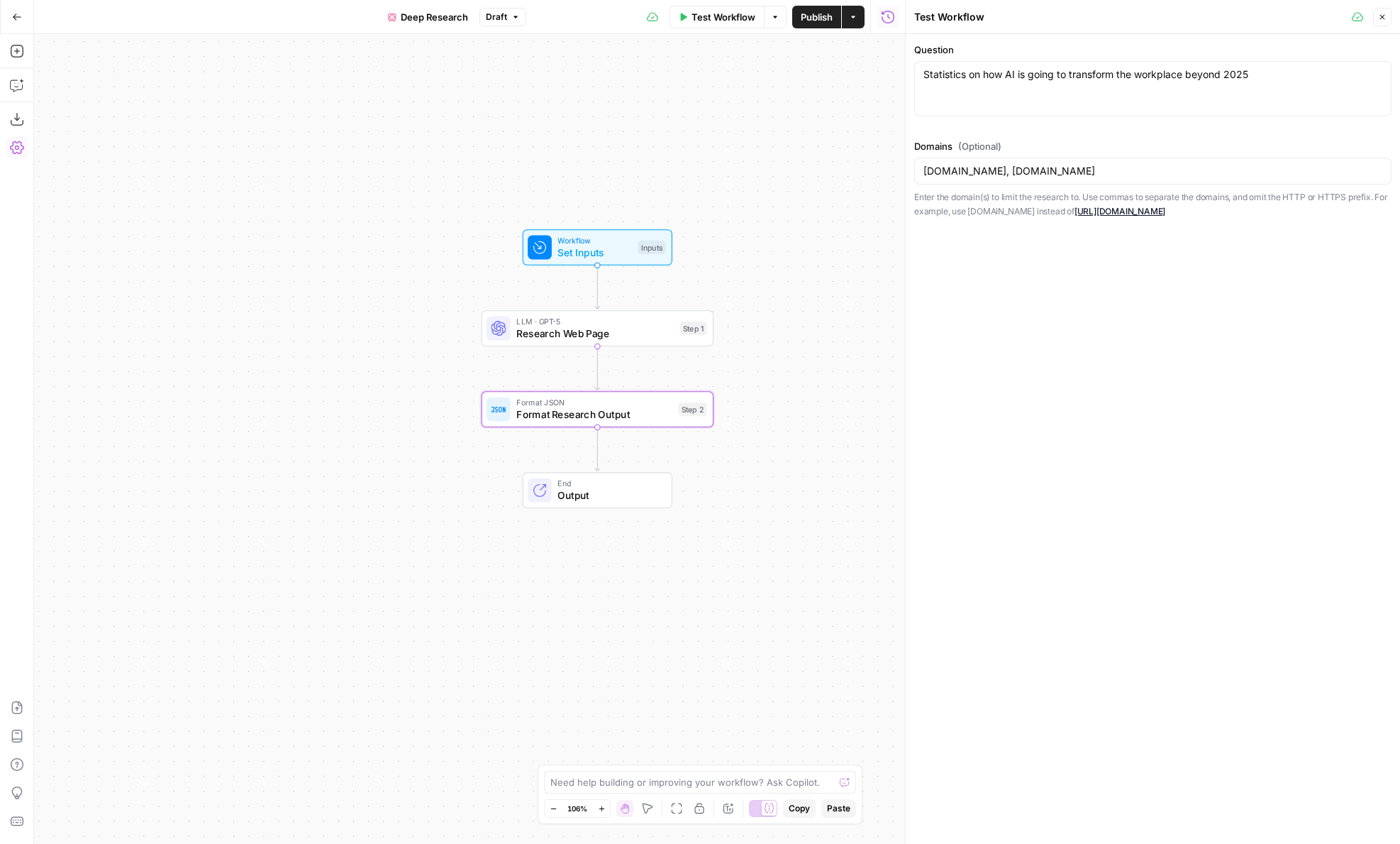
click at [555, 336] on span "Research Web Page" at bounding box center [595, 333] width 157 height 15
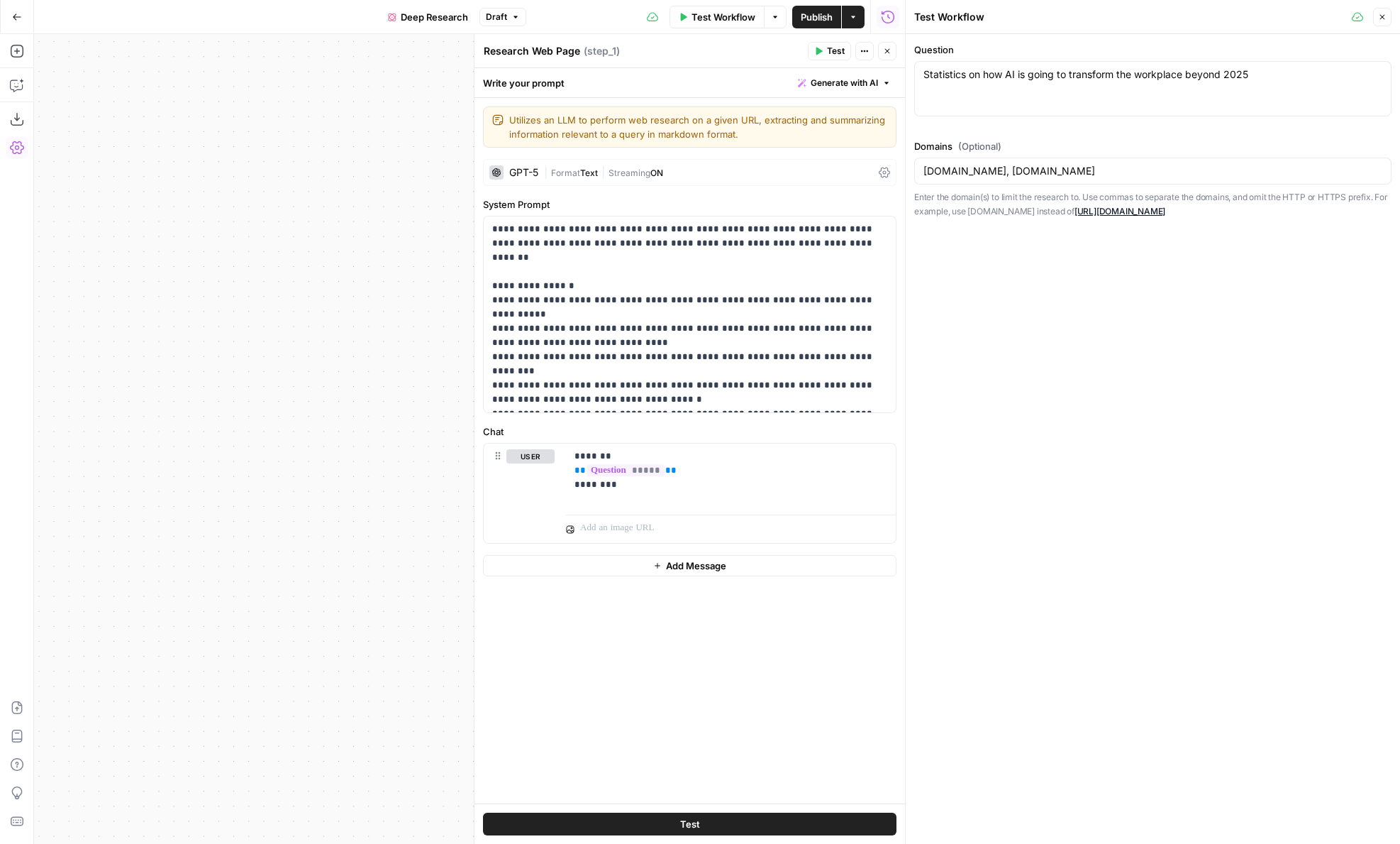
click at [621, 169] on span "Streaming" at bounding box center [629, 173] width 41 height 11
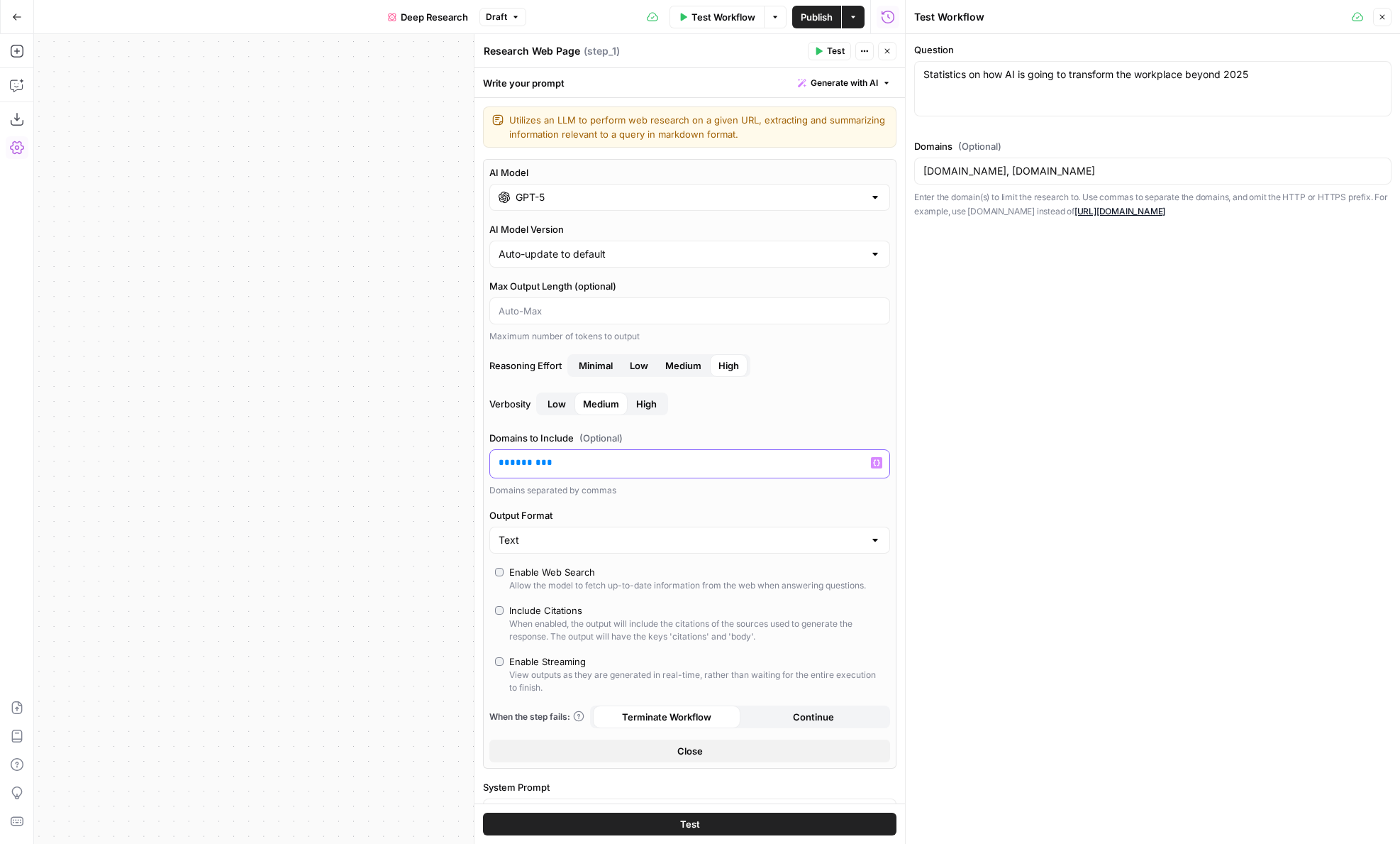
click at [541, 462] on span "**" at bounding box center [547, 462] width 12 height 9
click at [823, 50] on button "Test" at bounding box center [829, 50] width 43 height 18
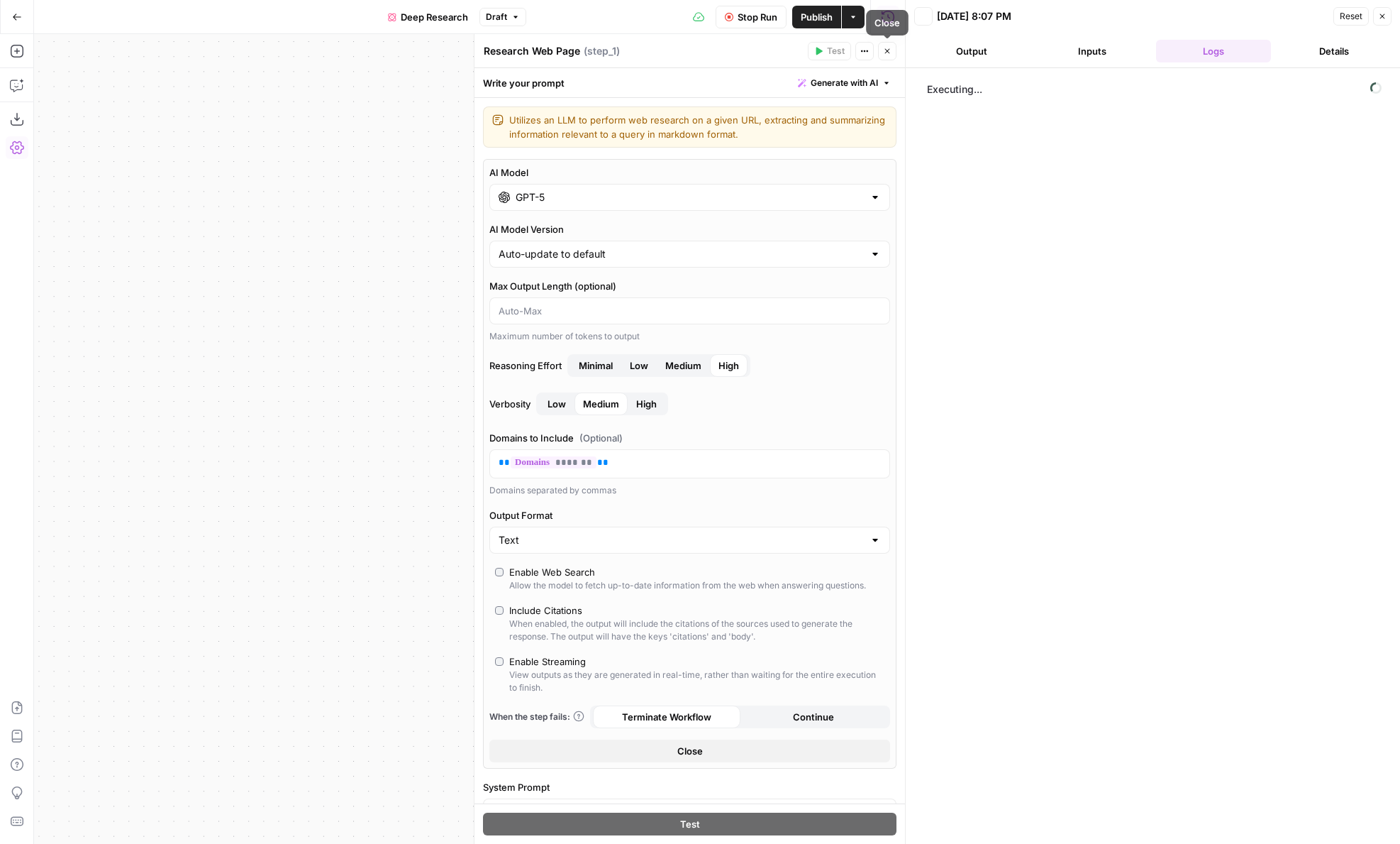
click at [895, 51] on button "Close" at bounding box center [887, 50] width 18 height 18
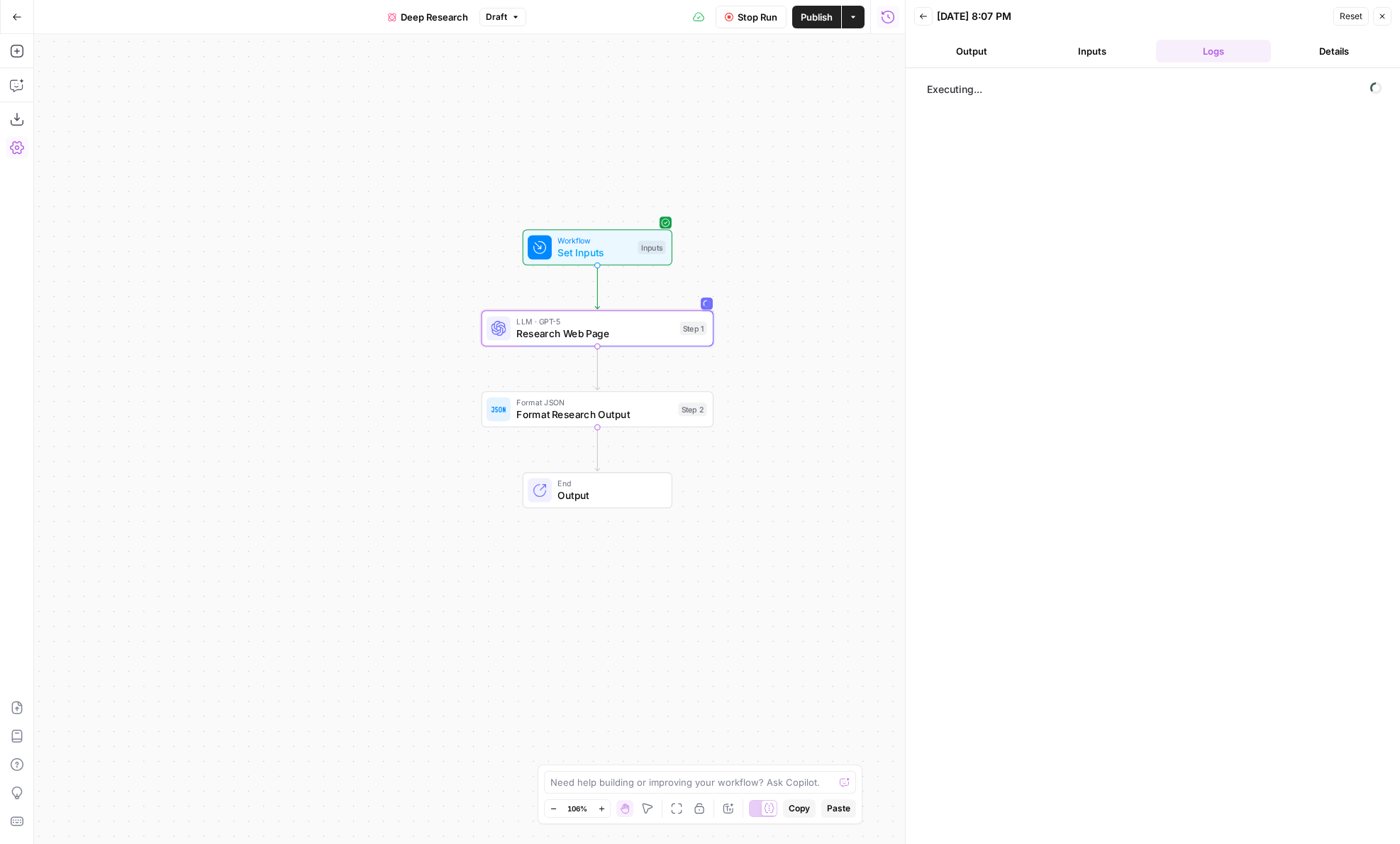
click at [989, 42] on button "Output" at bounding box center [972, 51] width 115 height 23
click at [1120, 54] on button "Inputs" at bounding box center [1093, 51] width 115 height 23
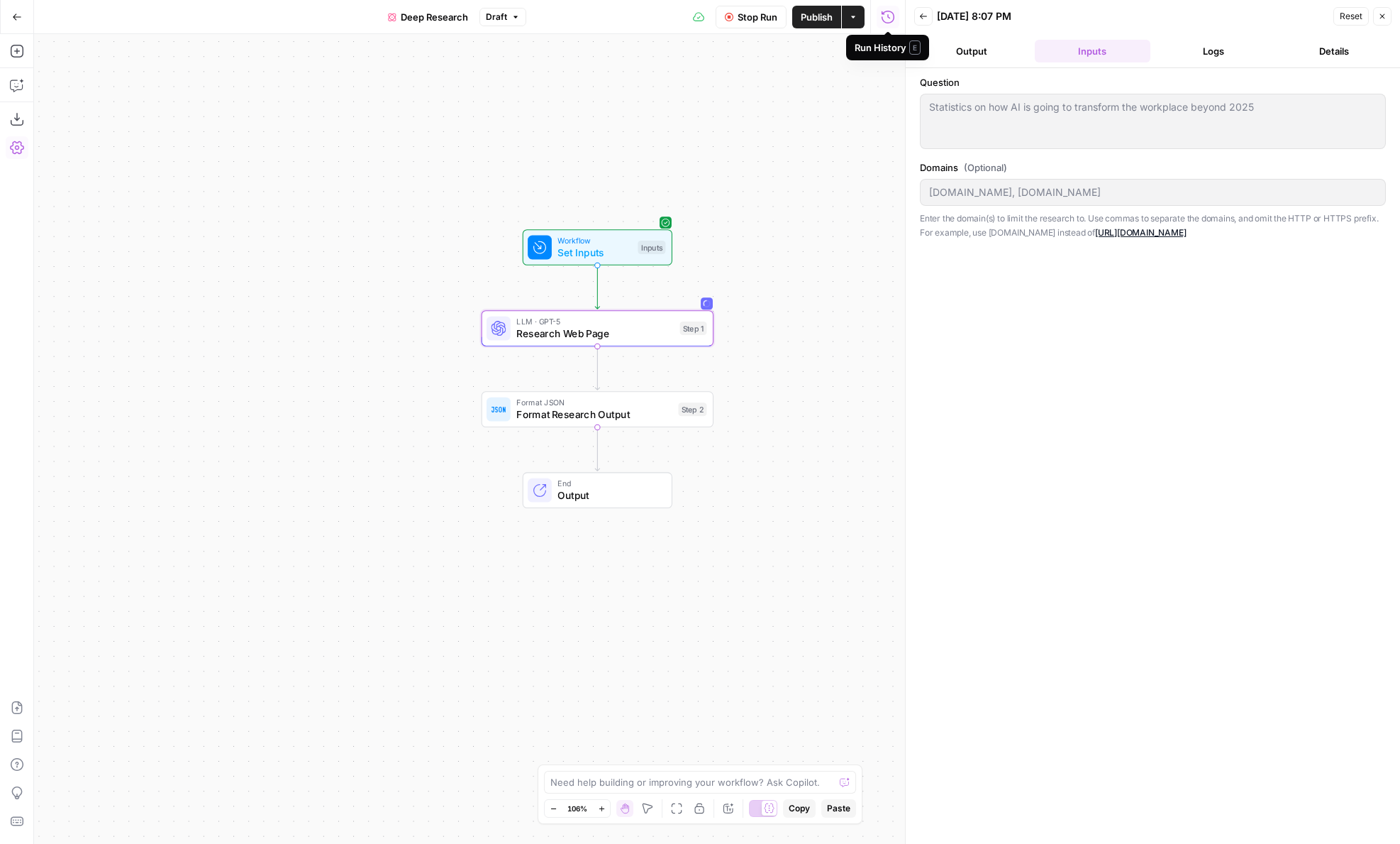
click at [1220, 54] on button "Logs" at bounding box center [1214, 51] width 115 height 23
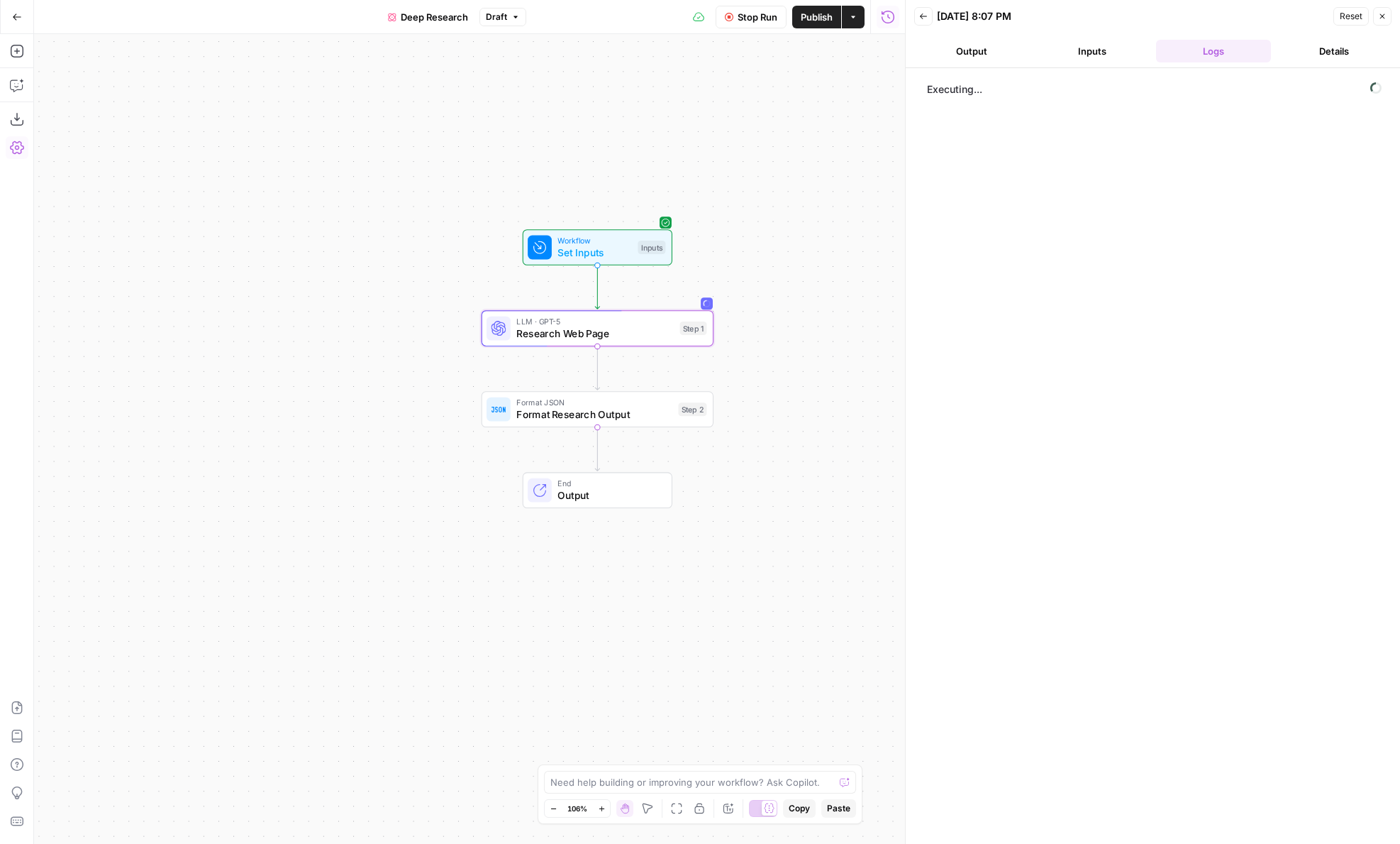
click at [986, 53] on button "Output" at bounding box center [972, 51] width 115 height 23
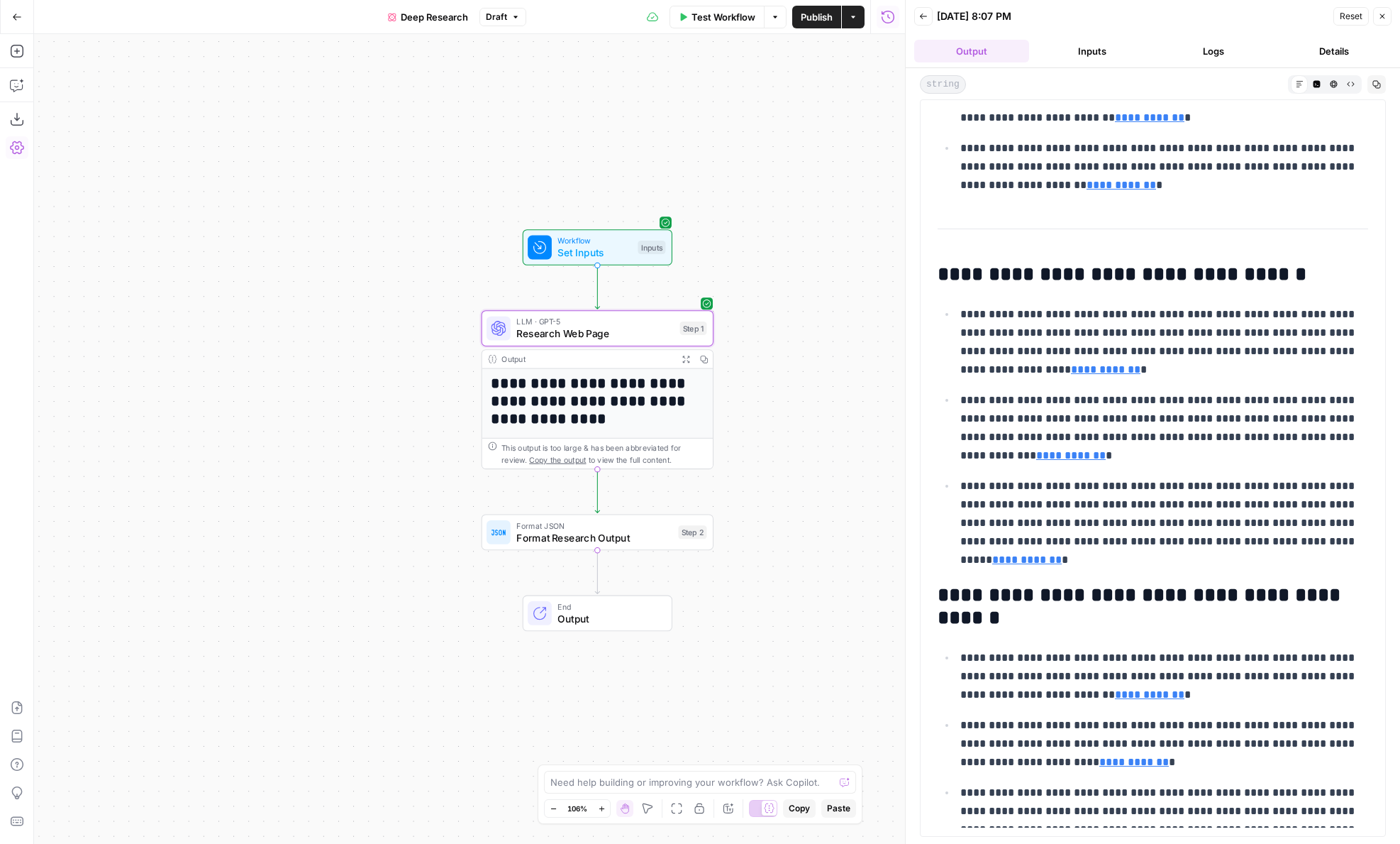
scroll to position [50, 0]
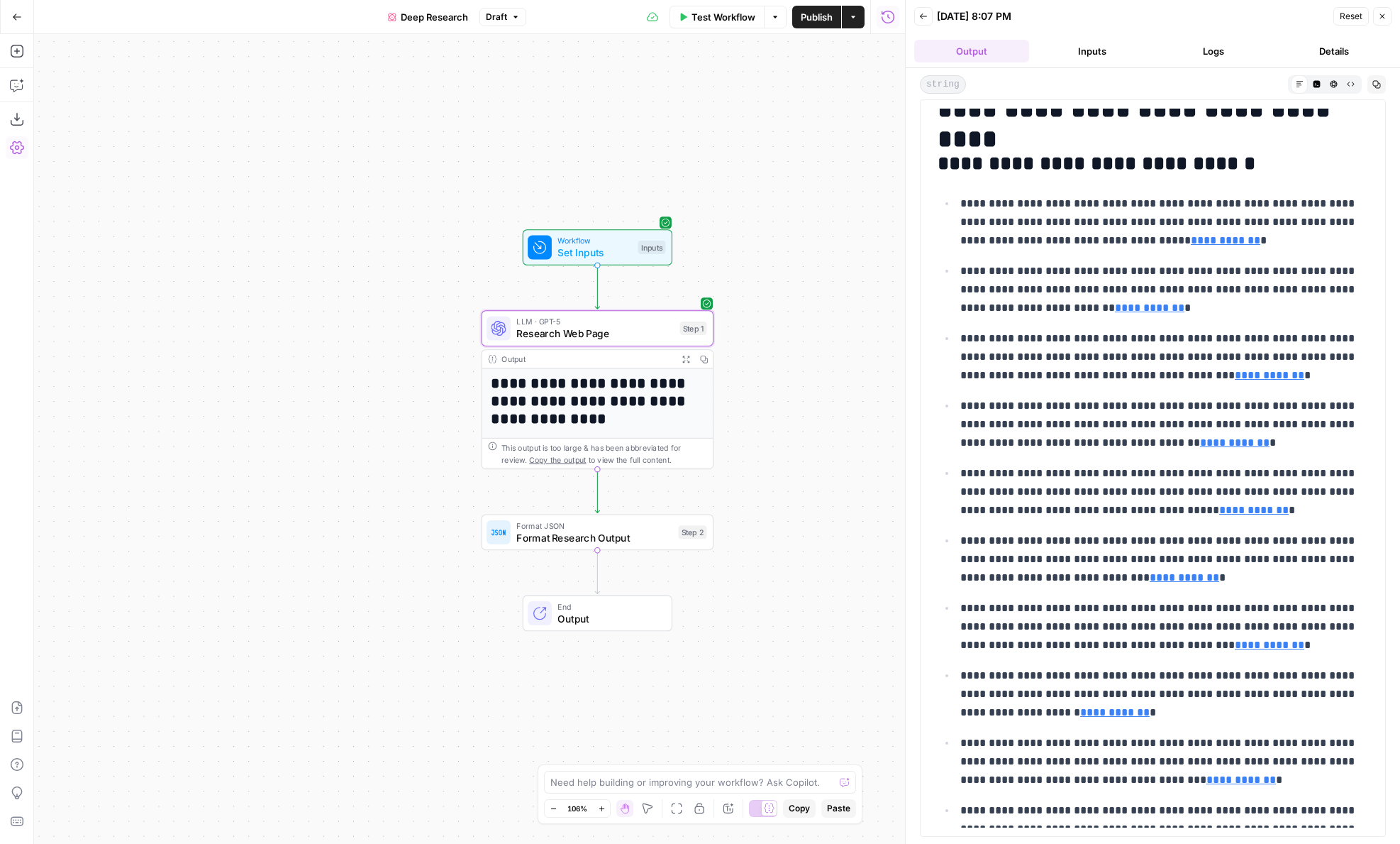
click at [1201, 52] on button "Logs" at bounding box center [1214, 51] width 115 height 23
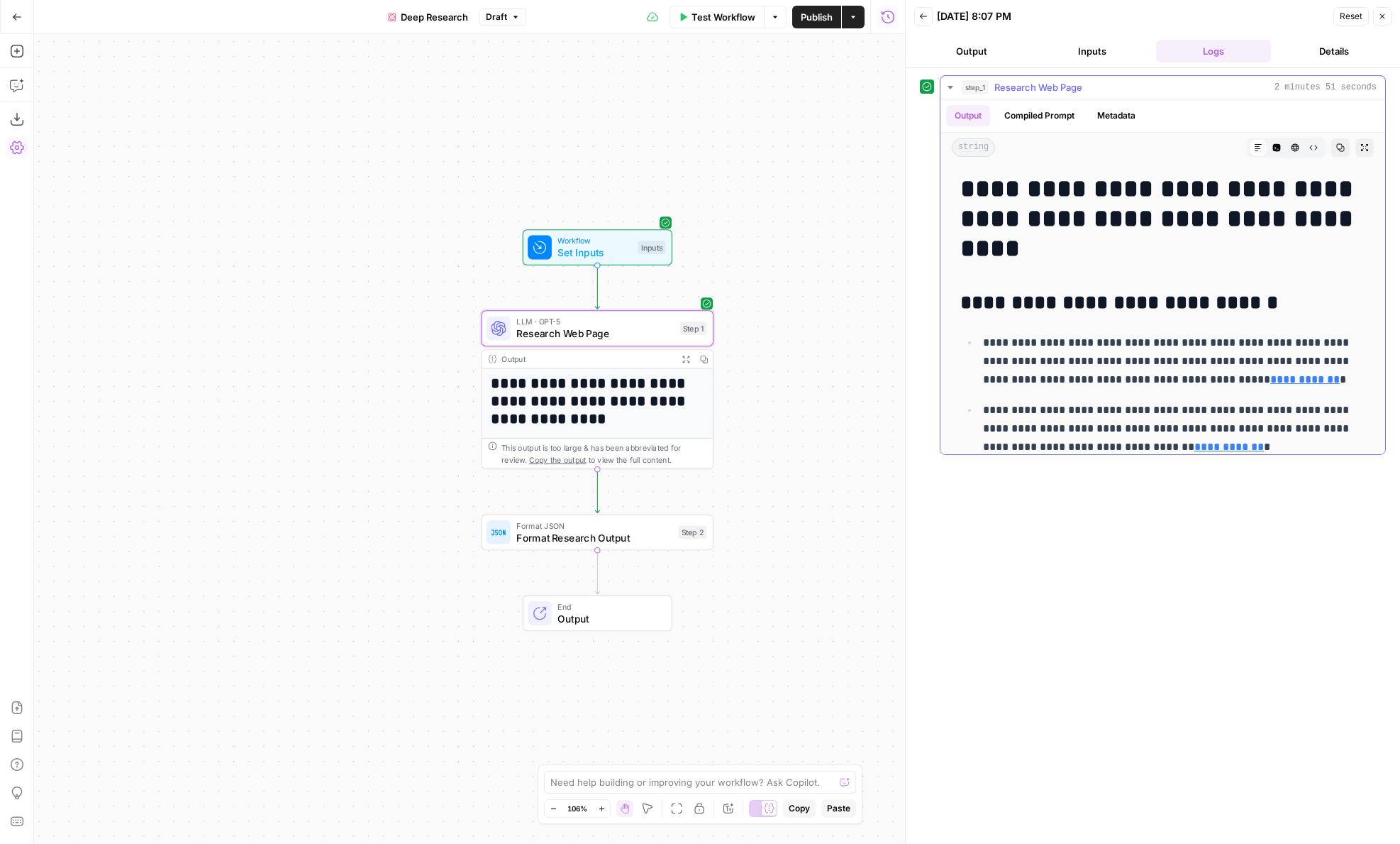
click at [1038, 114] on button "Compiled Prompt" at bounding box center [1040, 115] width 87 height 21
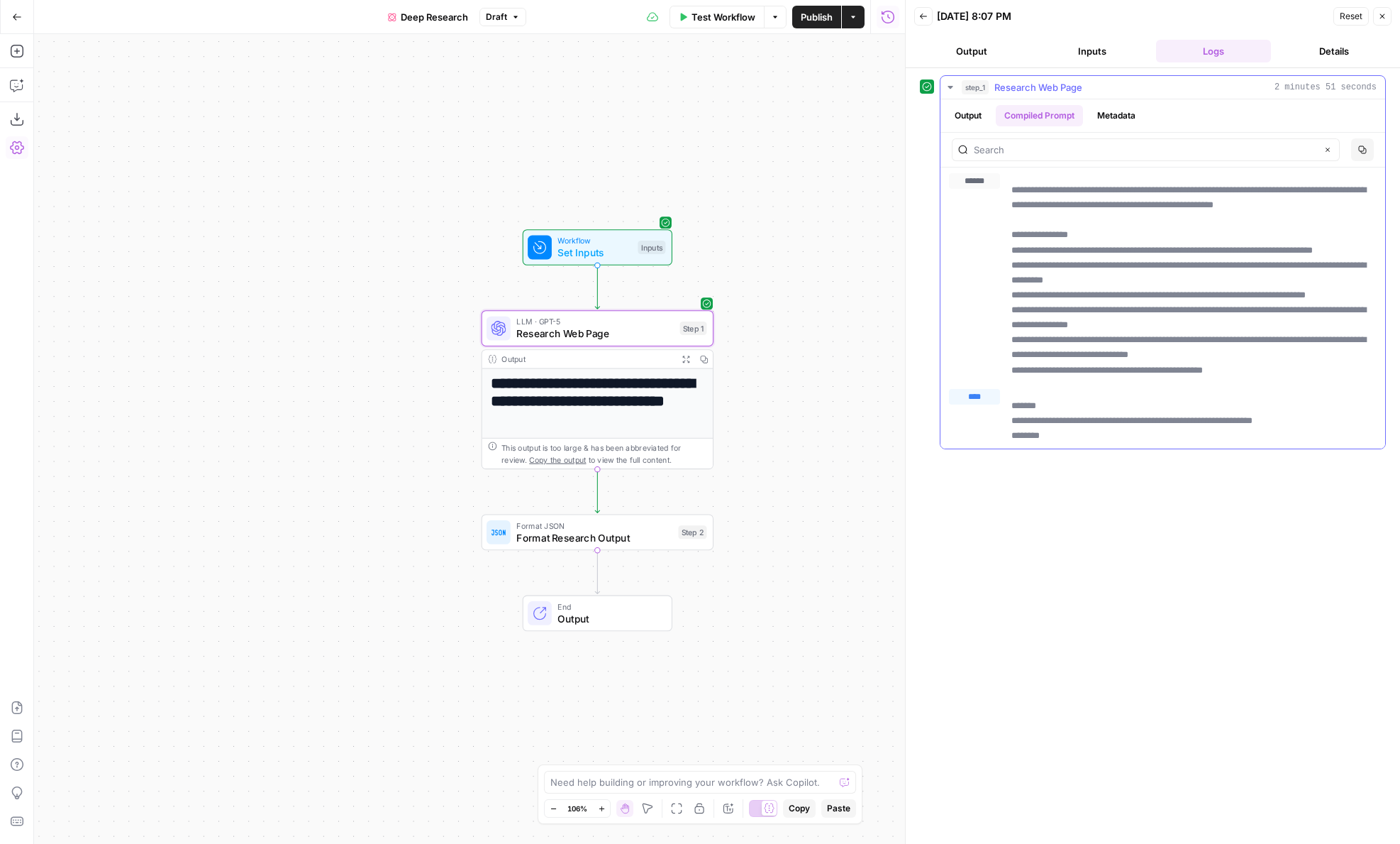
click at [975, 113] on button "Output" at bounding box center [968, 115] width 44 height 21
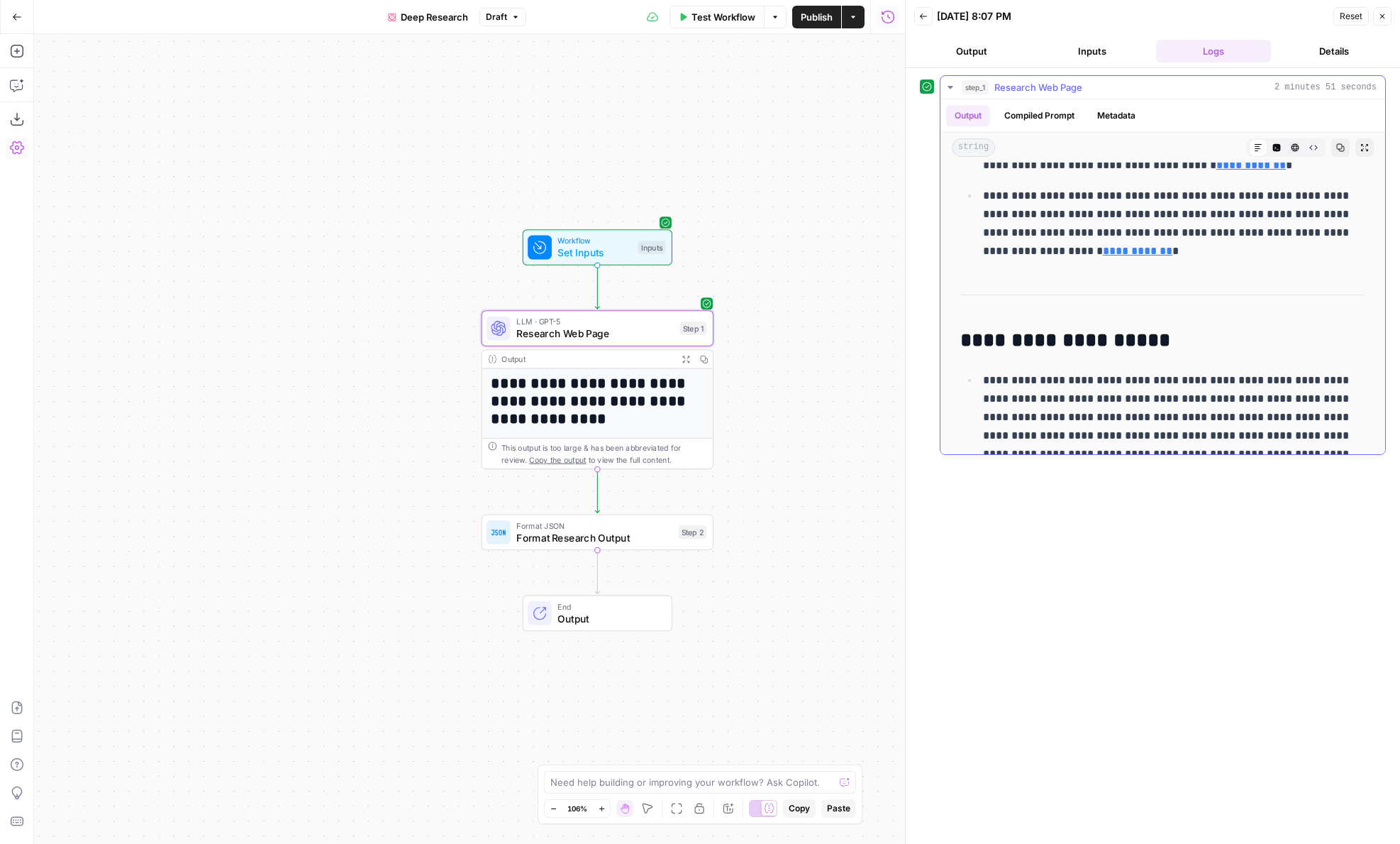
scroll to position [2413, 0]
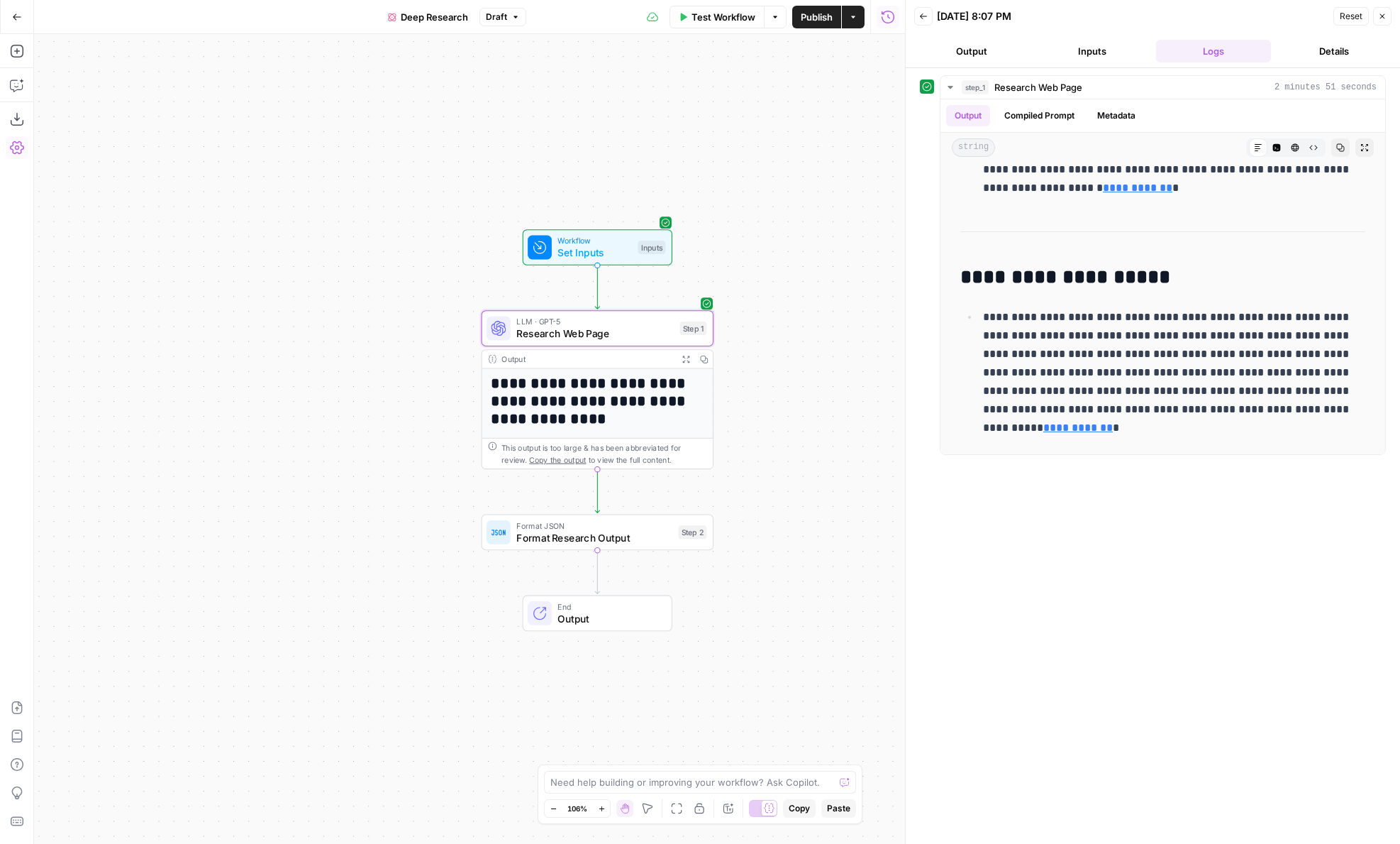
click at [987, 56] on button "Output" at bounding box center [972, 51] width 115 height 23
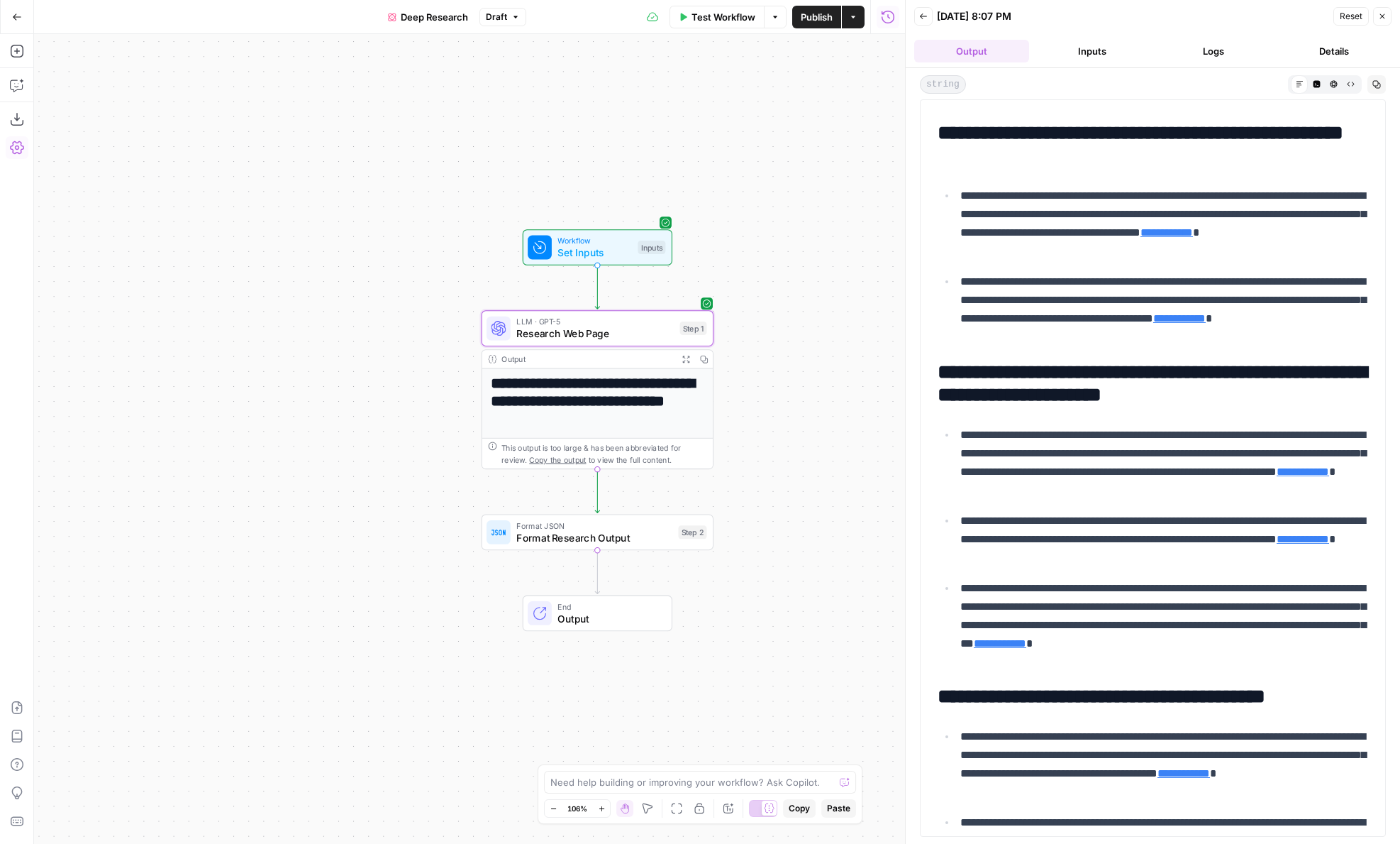
scroll to position [1889, 0]
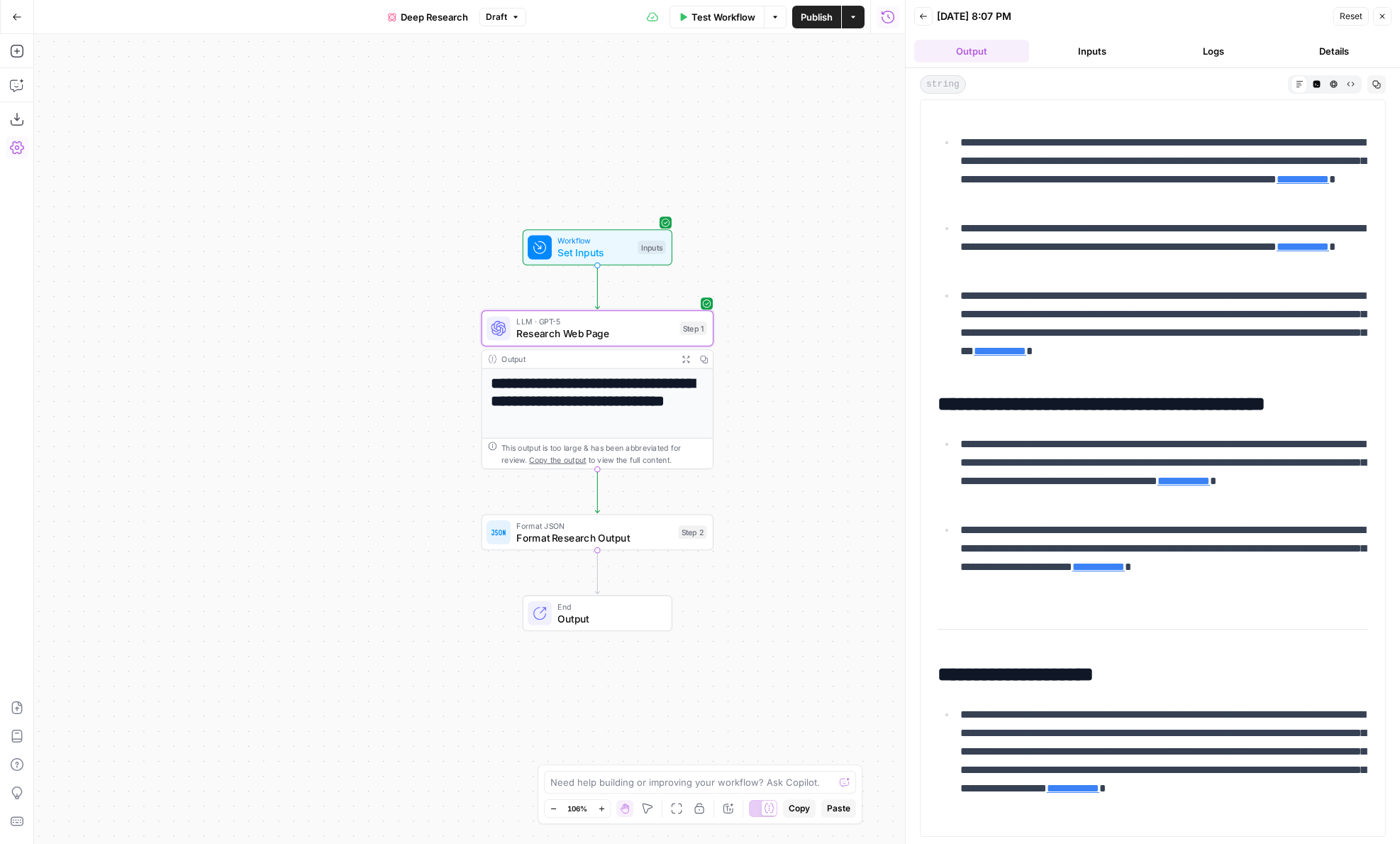
click at [630, 326] on span "Research Web Page" at bounding box center [595, 333] width 157 height 15
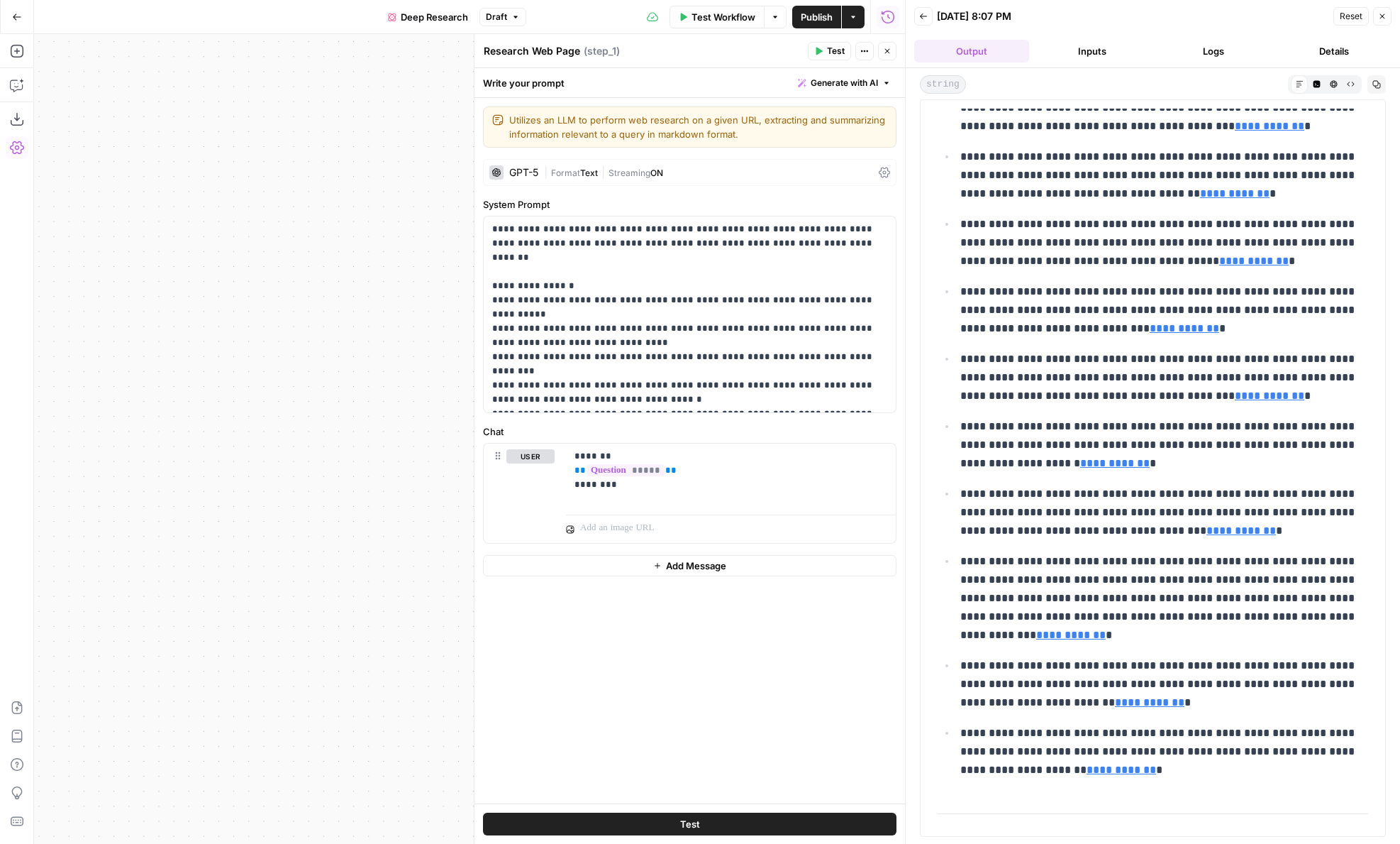
scroll to position [0, 0]
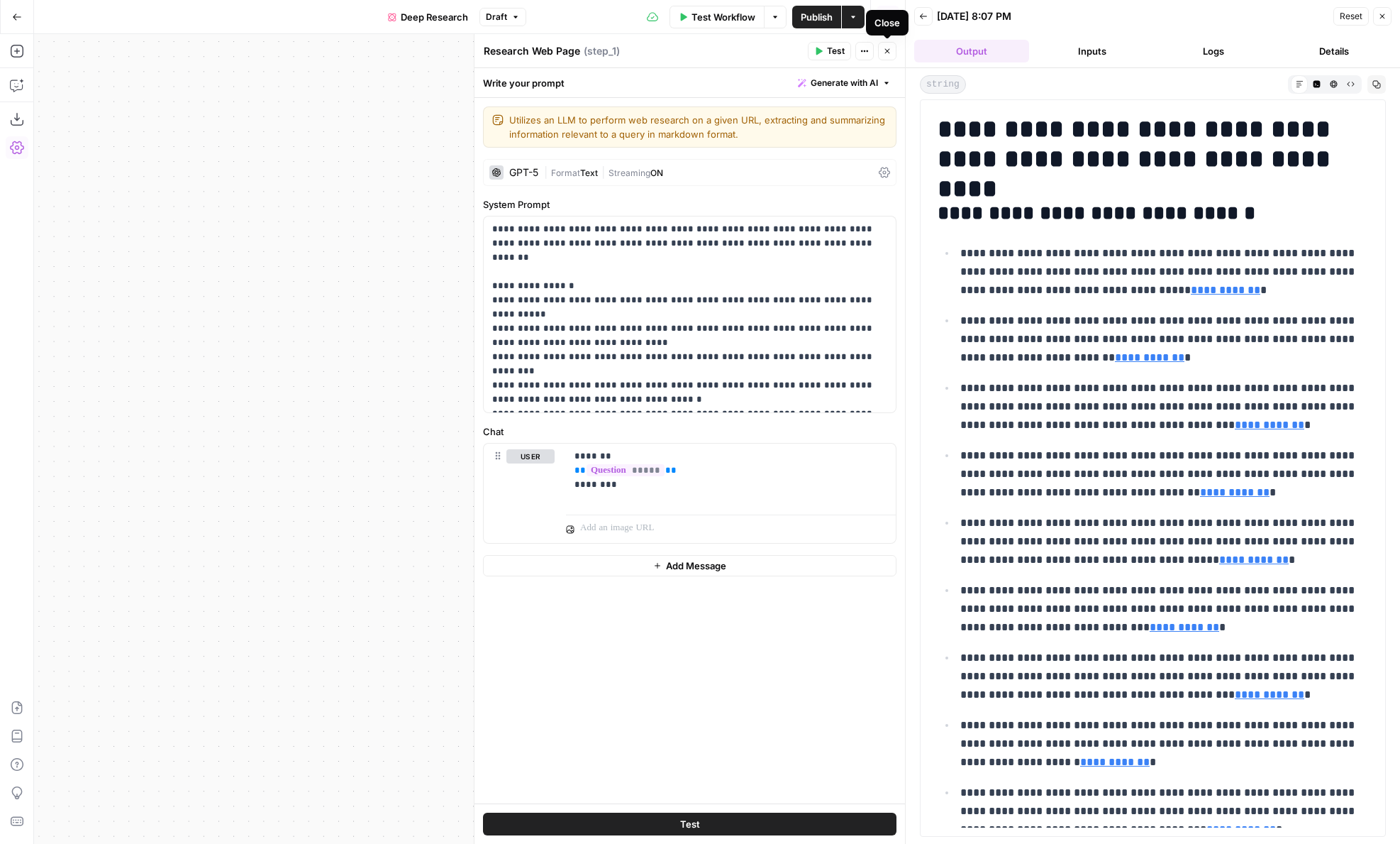
click at [891, 51] on span "Close" at bounding box center [891, 51] width 1 height 1
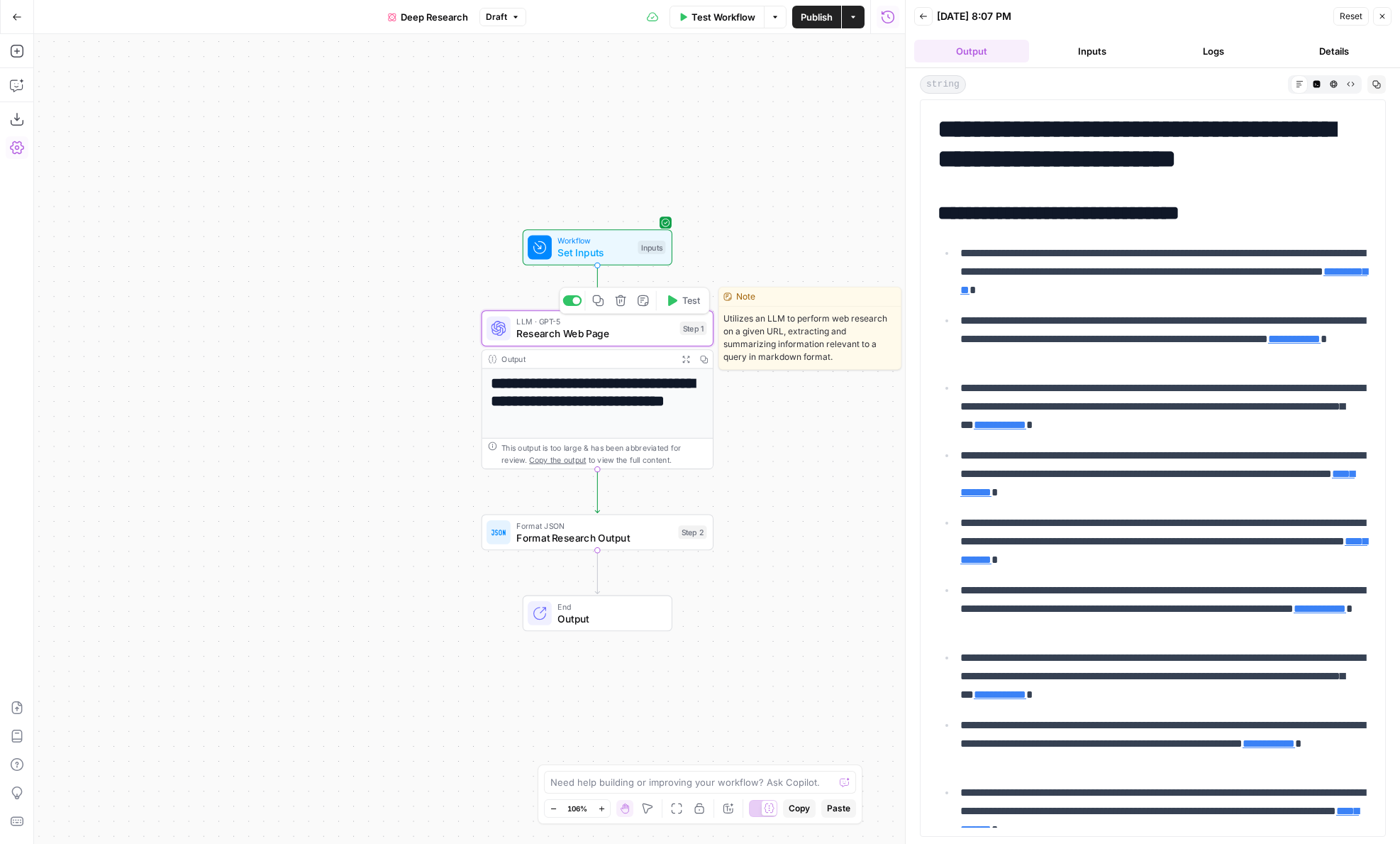
click at [606, 338] on span "Research Web Page" at bounding box center [595, 333] width 157 height 15
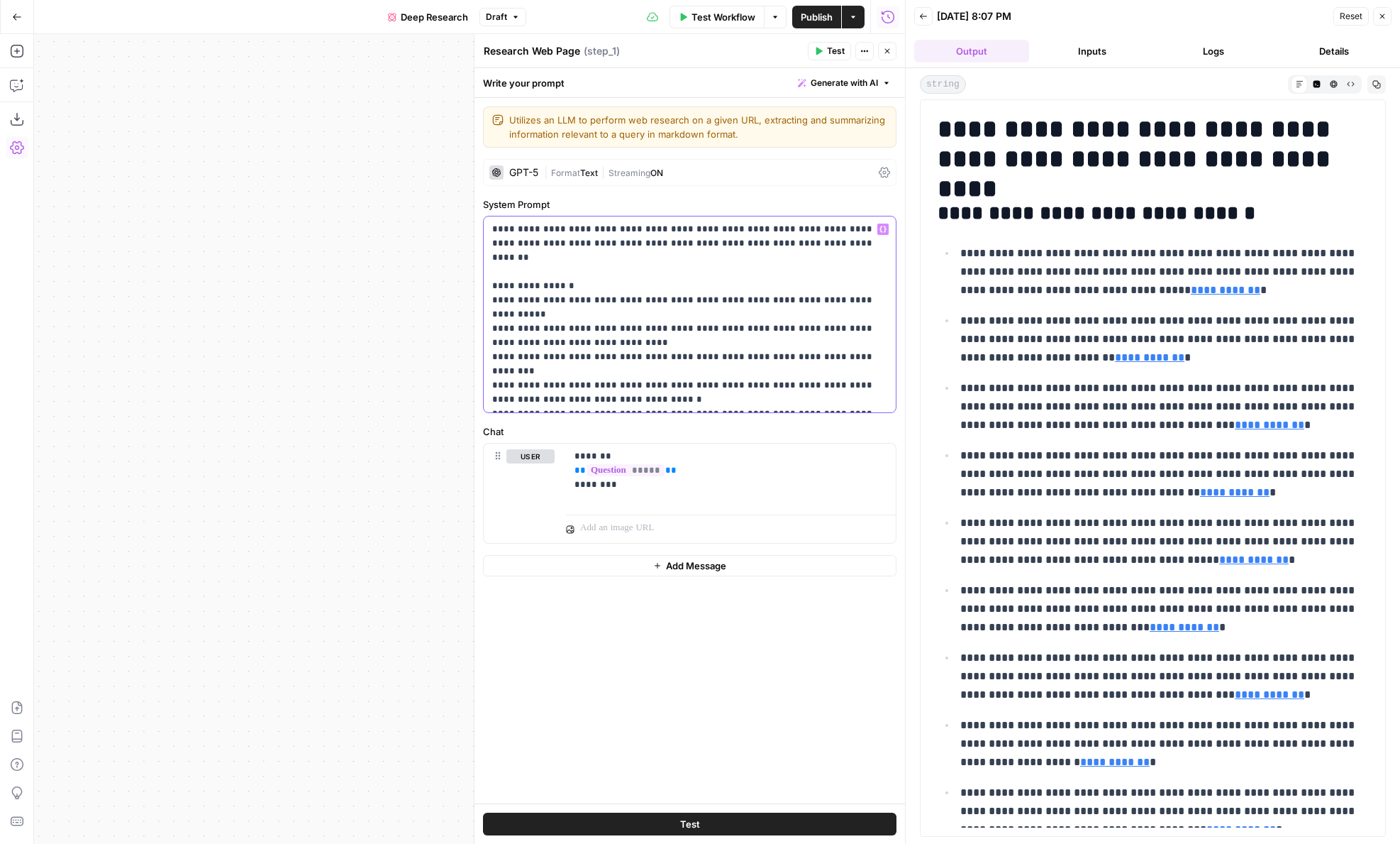
click at [699, 374] on p "**********" at bounding box center [689, 314] width 395 height 184
click at [714, 378] on p "**********" at bounding box center [689, 314] width 395 height 184
click at [692, 358] on p "**********" at bounding box center [689, 314] width 395 height 184
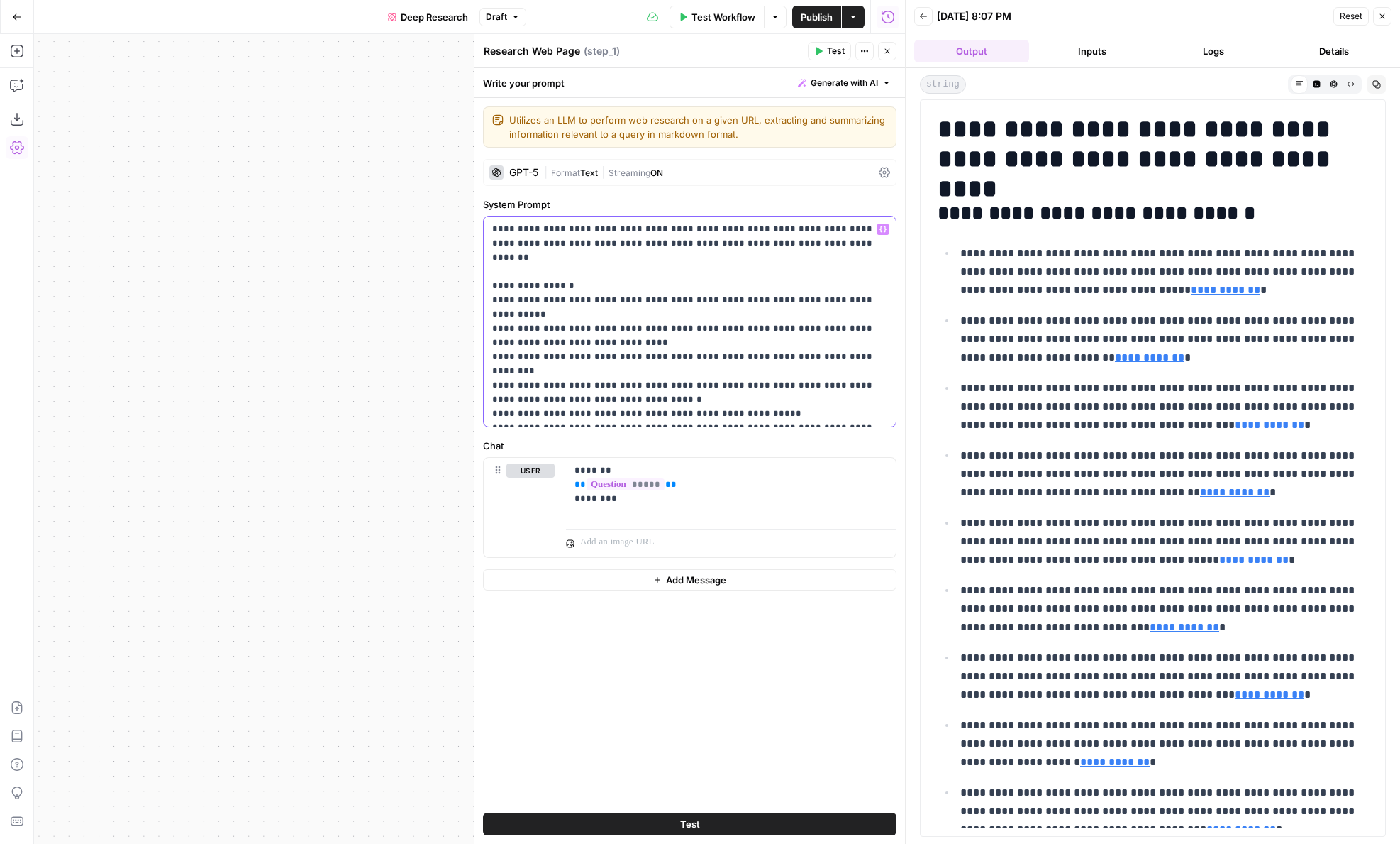
click at [688, 377] on p "**********" at bounding box center [689, 321] width 395 height 199
click at [778, 368] on p "**********" at bounding box center [689, 321] width 395 height 199
click at [759, 371] on p "**********" at bounding box center [689, 321] width 395 height 199
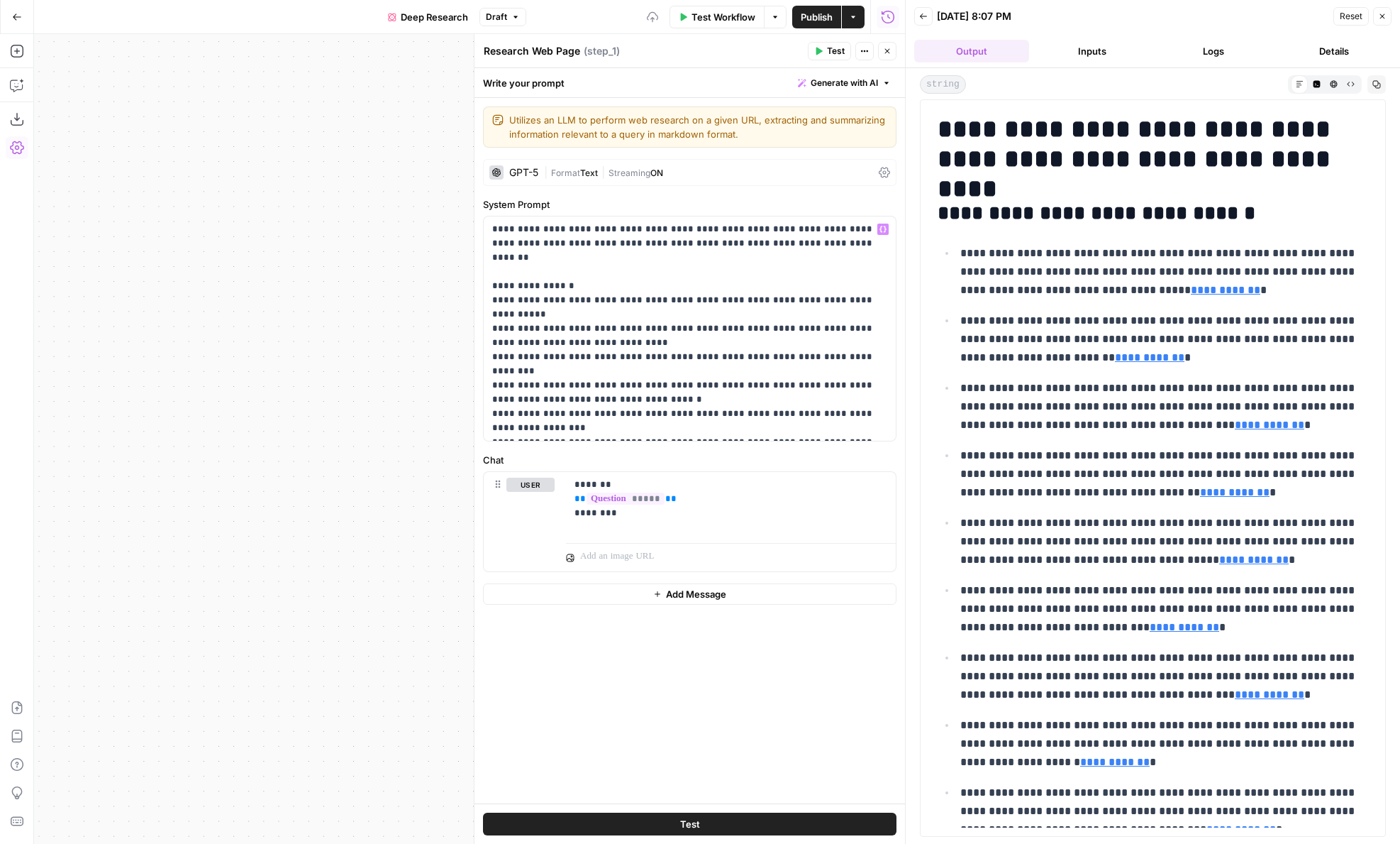
click at [676, 181] on div "GPT-5 | Format Text | Streaming ON" at bounding box center [690, 172] width 414 height 27
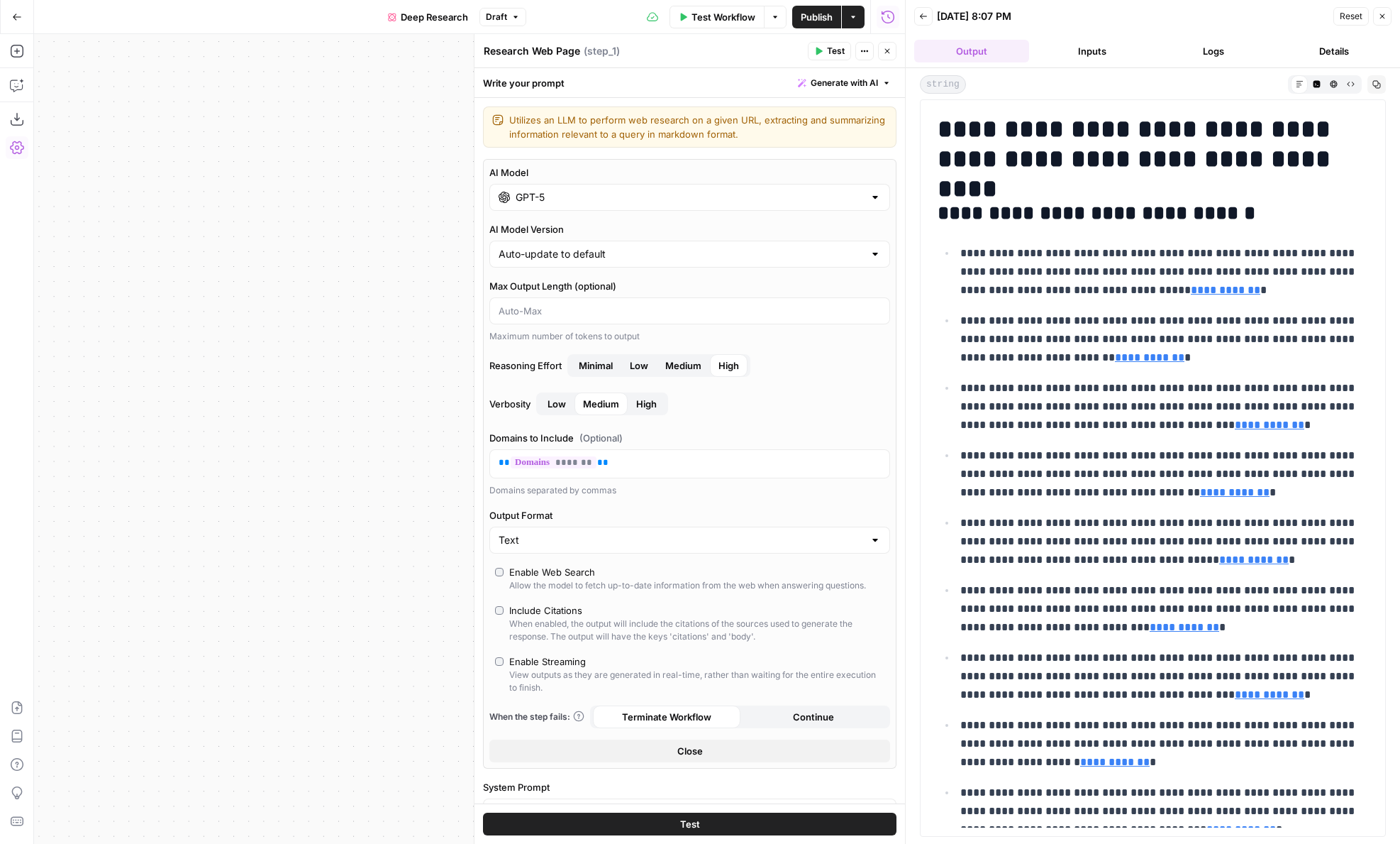
click at [886, 60] on button "Close" at bounding box center [887, 50] width 18 height 18
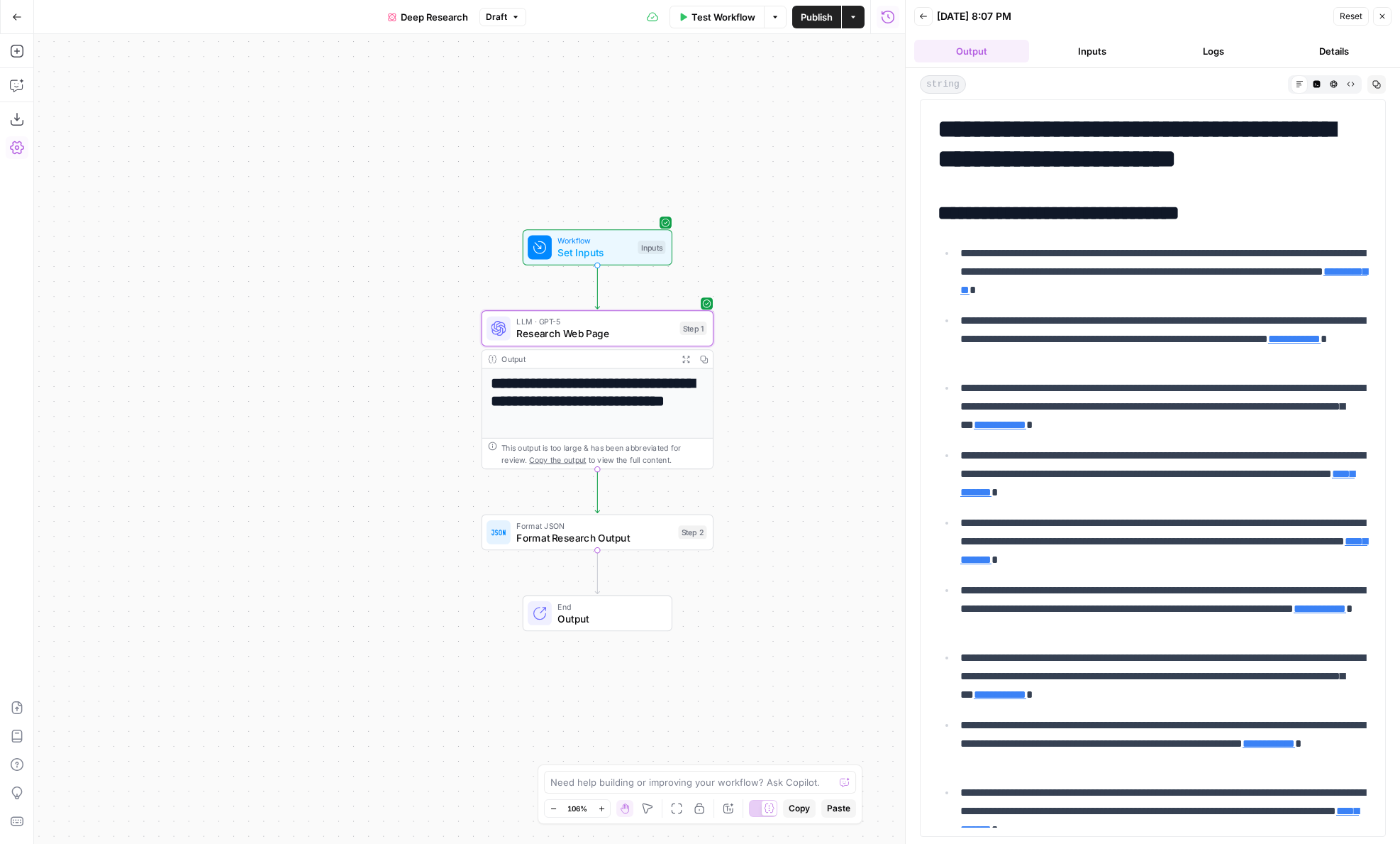
click at [634, 221] on span "Test Step" at bounding box center [639, 219] width 40 height 14
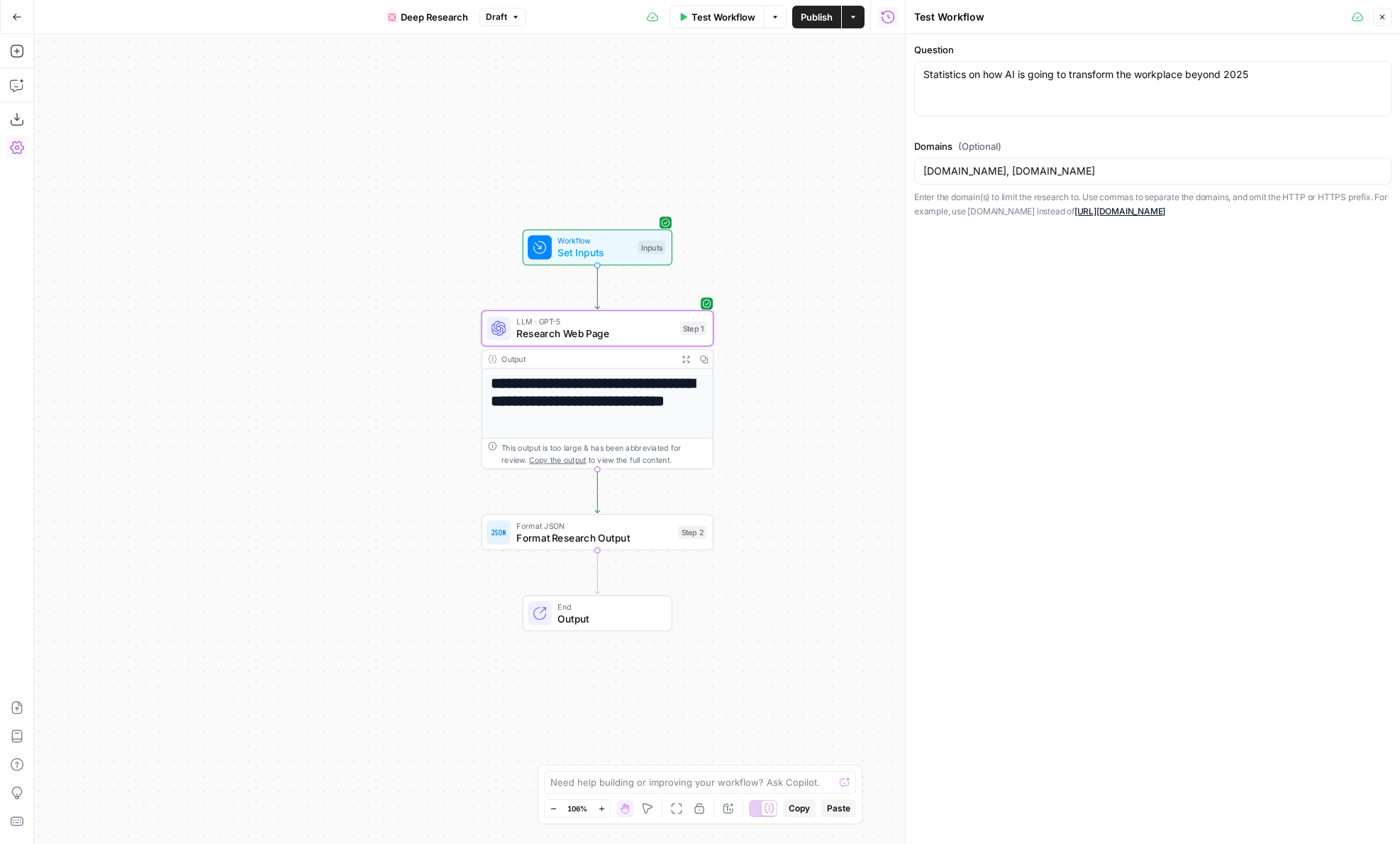
click at [973, 92] on div "Statistics on how AI is going to transform the workplace beyond 2025 Statistics…" at bounding box center [1153, 89] width 478 height 55
click at [973, 162] on div "hbr.org, mckinsey.com" at bounding box center [1153, 170] width 478 height 27
click at [974, 180] on div "hbr.org, mckinsey.com" at bounding box center [1153, 170] width 478 height 27
click at [806, 245] on div "**********" at bounding box center [470, 439] width 871 height 810
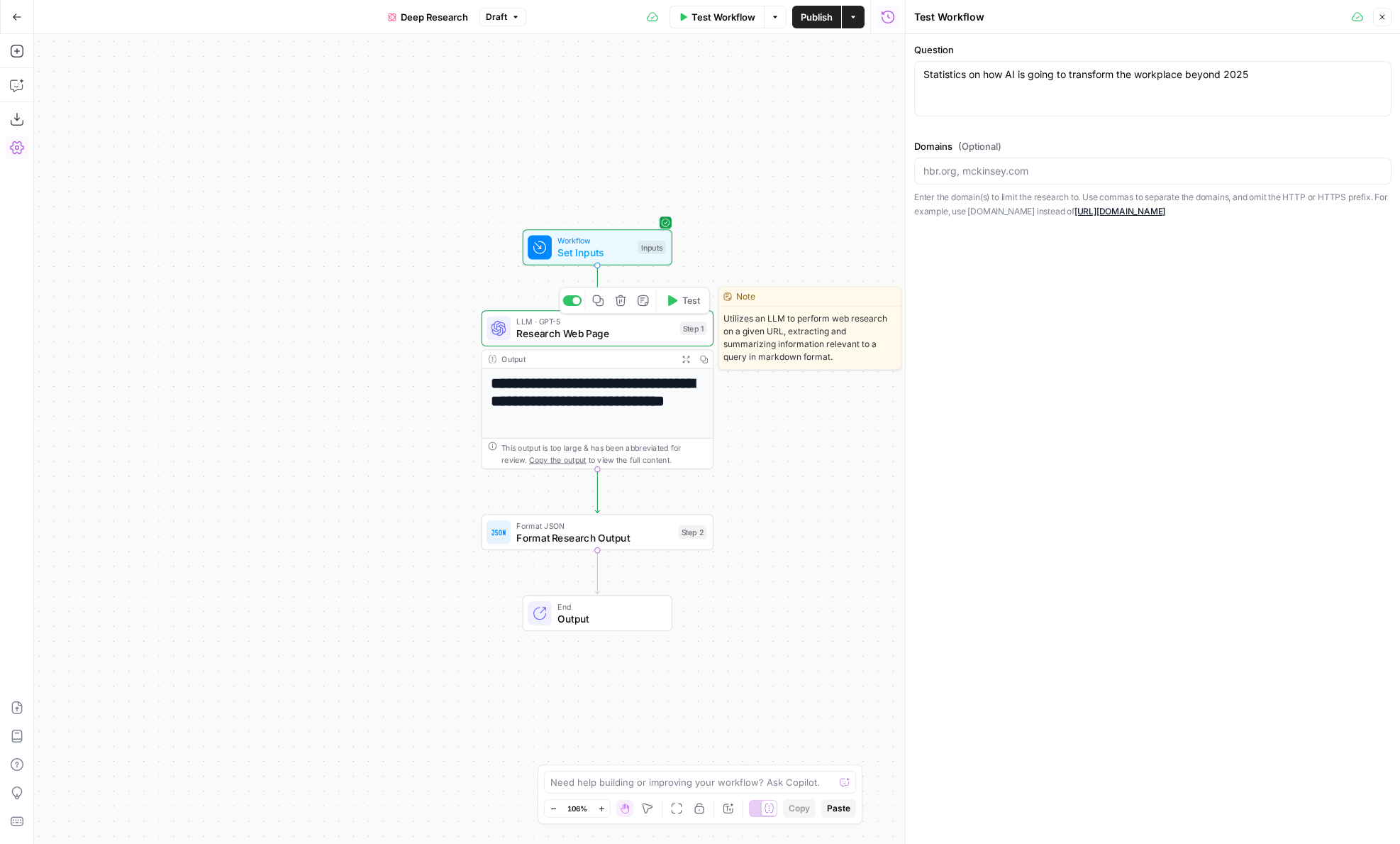
click at [671, 299] on icon "button" at bounding box center [673, 300] width 9 height 11
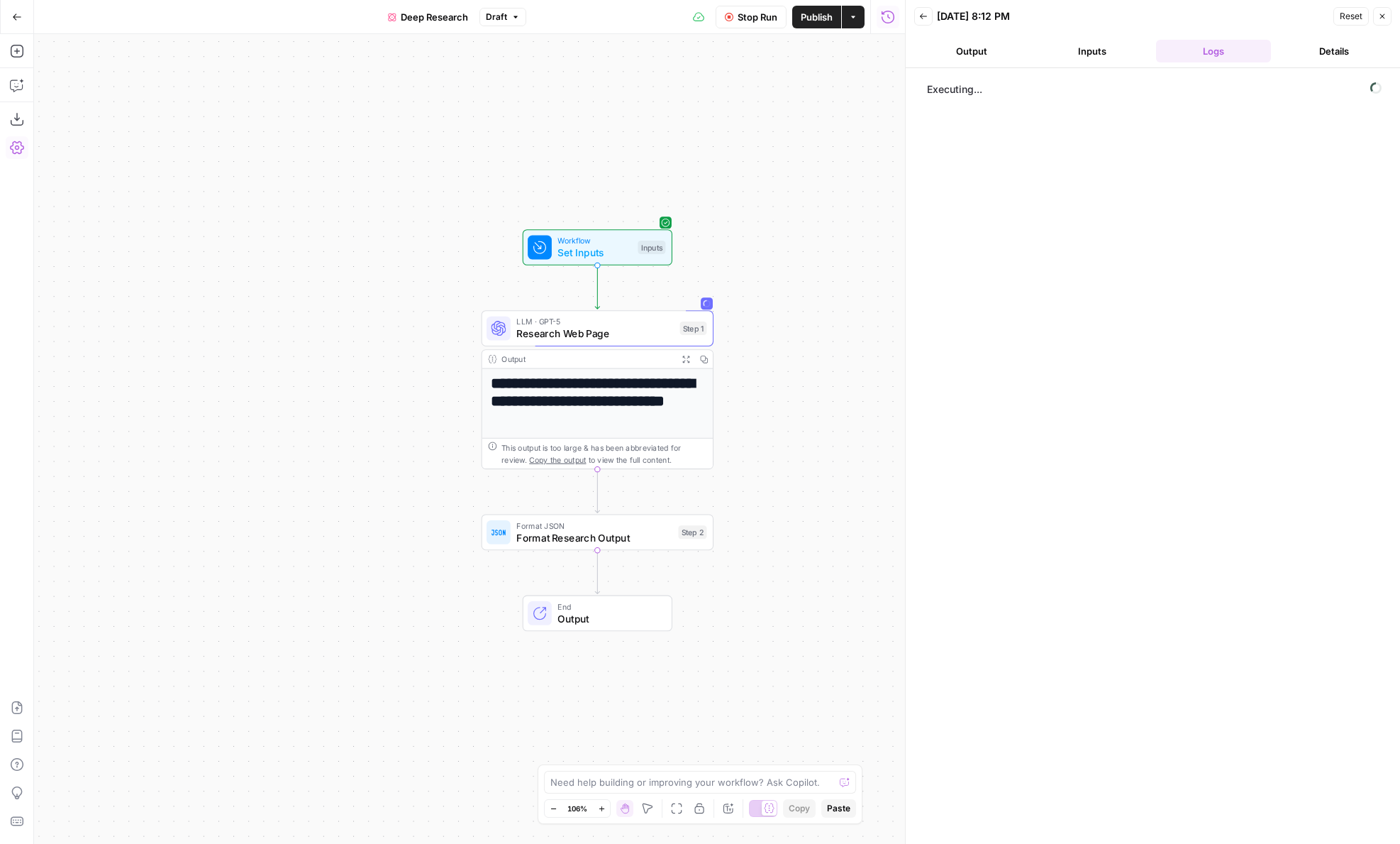
click at [968, 47] on button "Output" at bounding box center [972, 51] width 115 height 23
drag, startPoint x: 732, startPoint y: 272, endPoint x: 663, endPoint y: 272, distance: 69.0
click at [663, 272] on div "**********" at bounding box center [470, 439] width 871 height 810
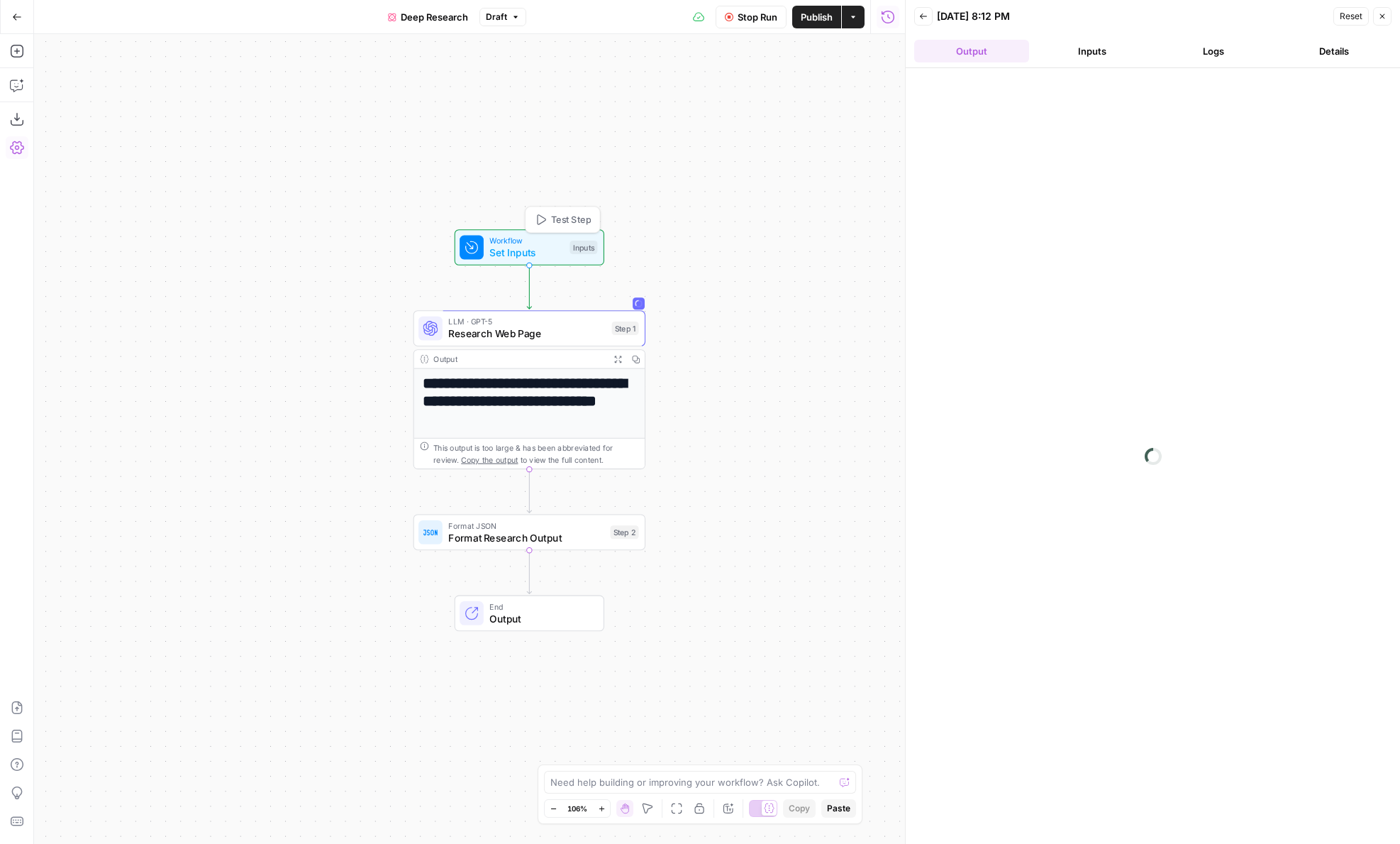
click at [563, 226] on span "Test Step" at bounding box center [571, 219] width 40 height 14
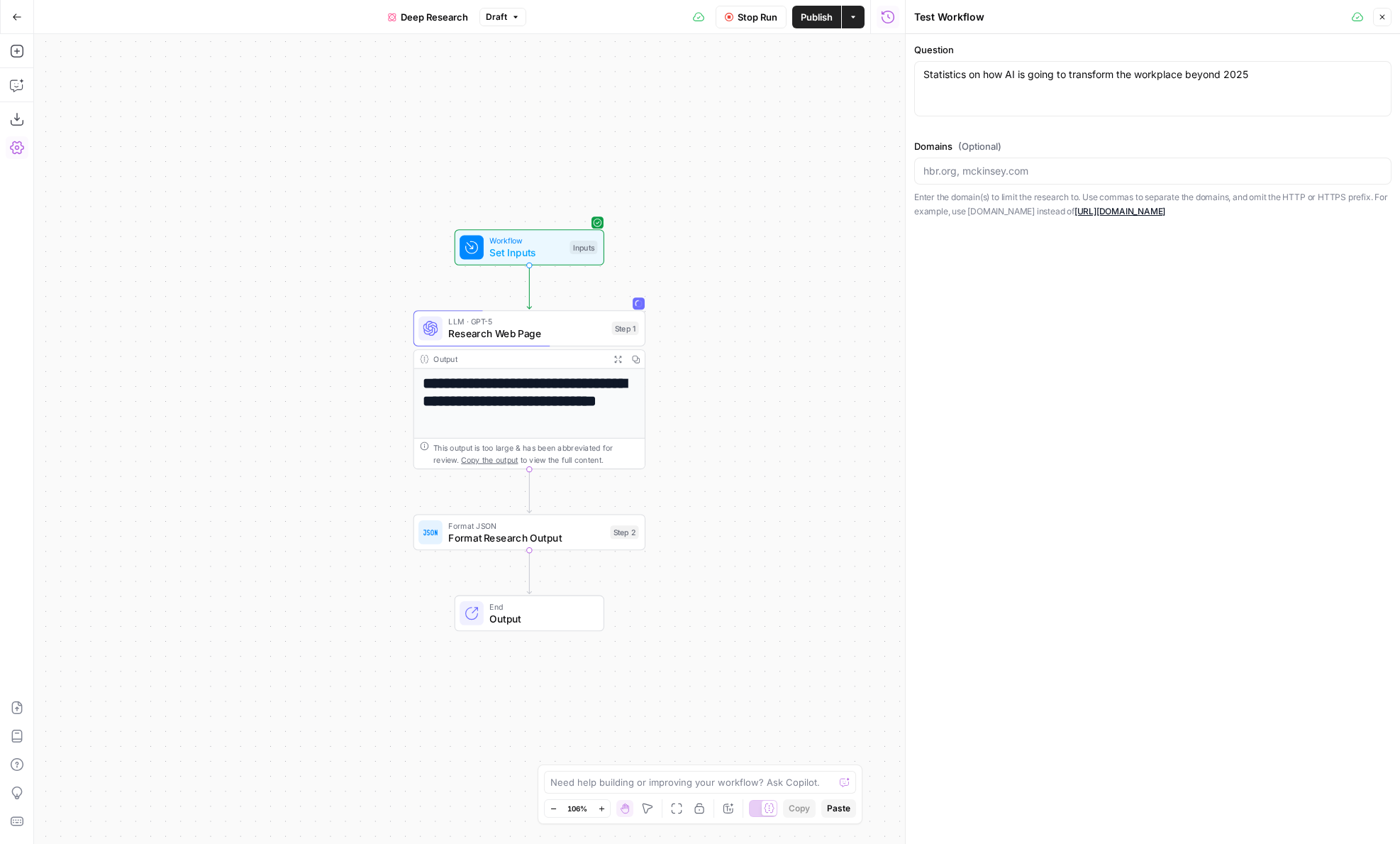
click at [1008, 95] on div "Statistics on how AI is going to transform the workplace beyond 2025 Statistics…" at bounding box center [1153, 89] width 478 height 55
click at [1003, 87] on div "Statistics on how AI is going to transform the workplace beyond 2025 Statistics…" at bounding box center [1153, 89] width 478 height 55
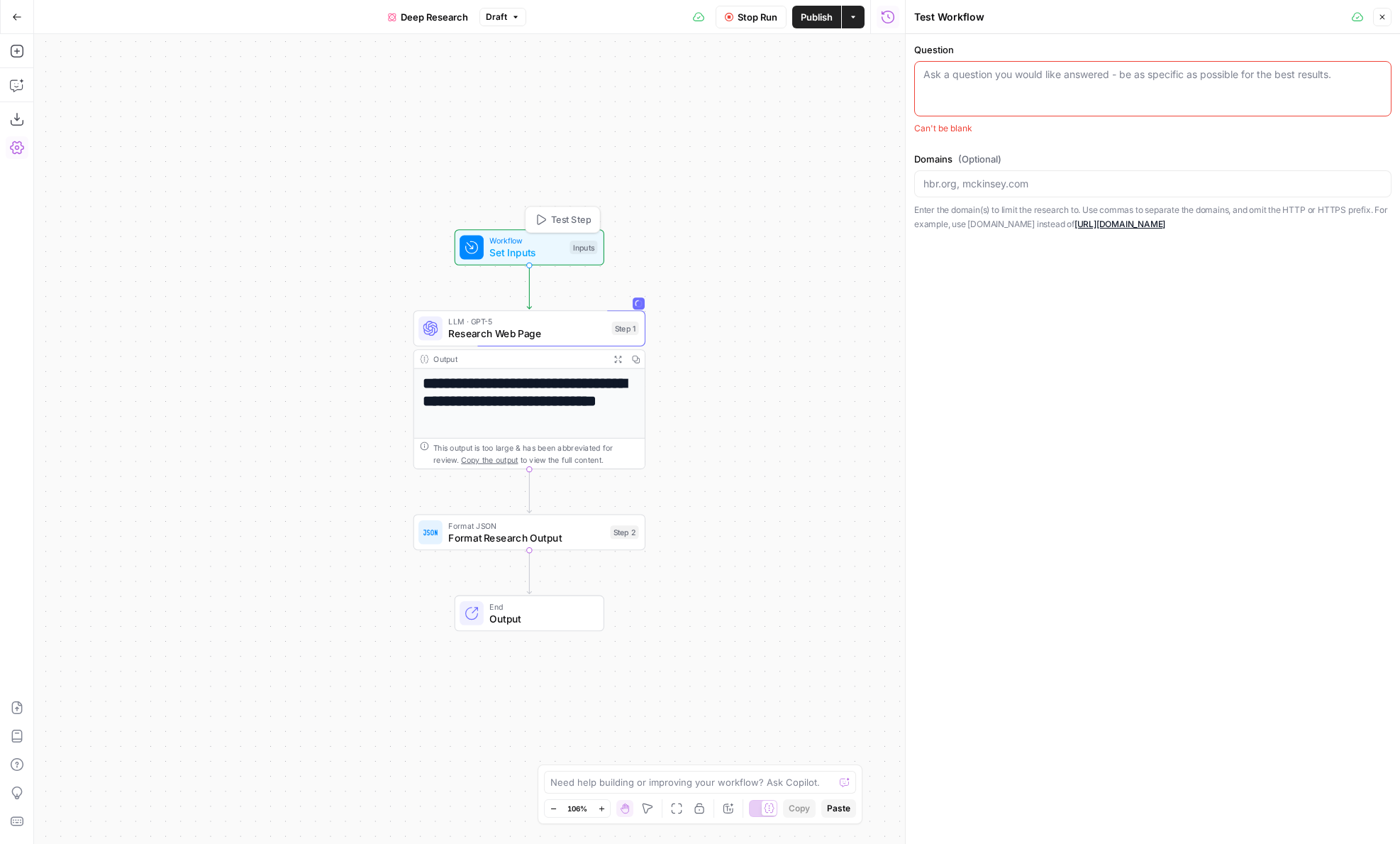
click at [553, 248] on span "Set Inputs" at bounding box center [526, 252] width 74 height 15
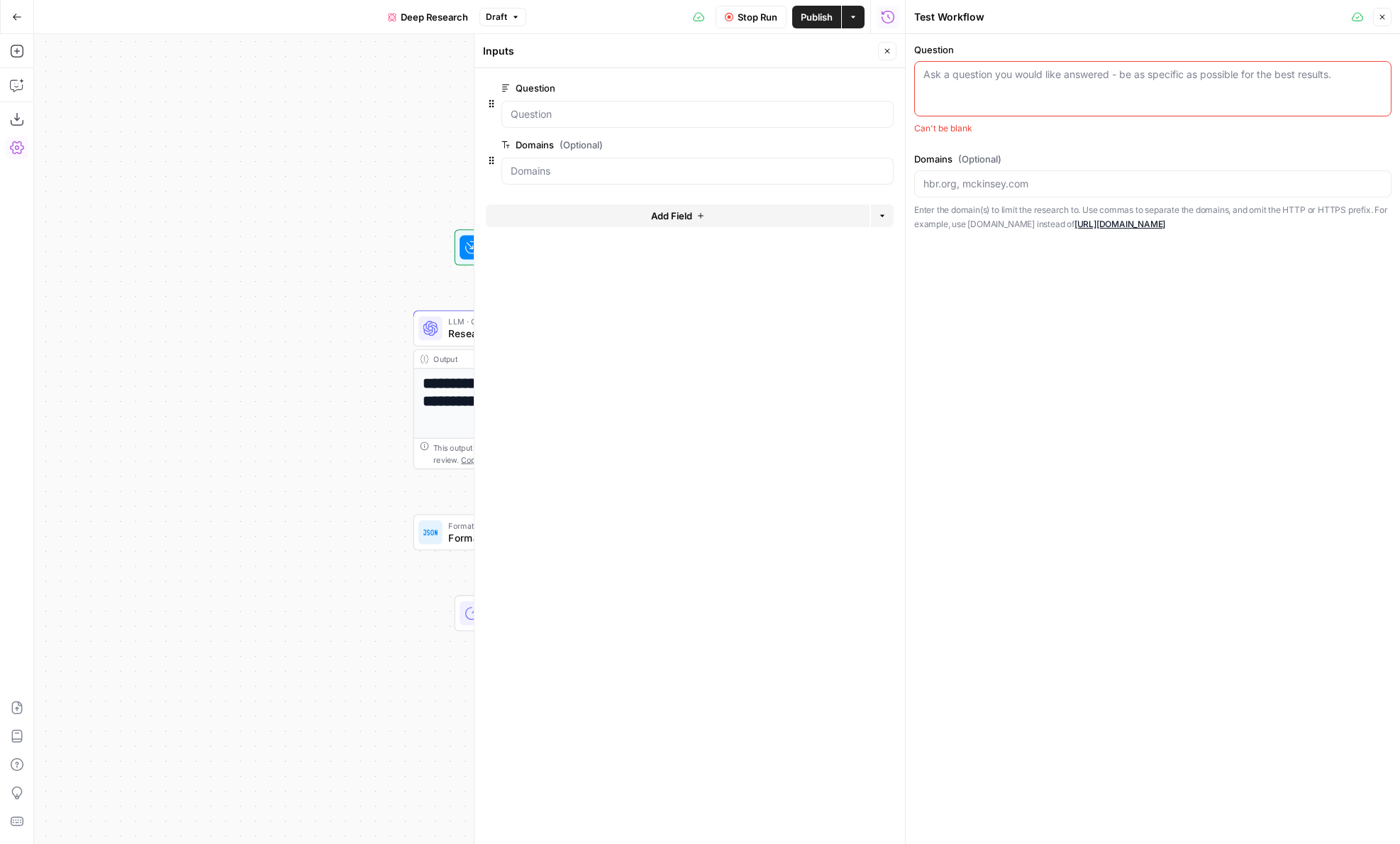
click at [840, 86] on span "edit field" at bounding box center [840, 88] width 31 height 12
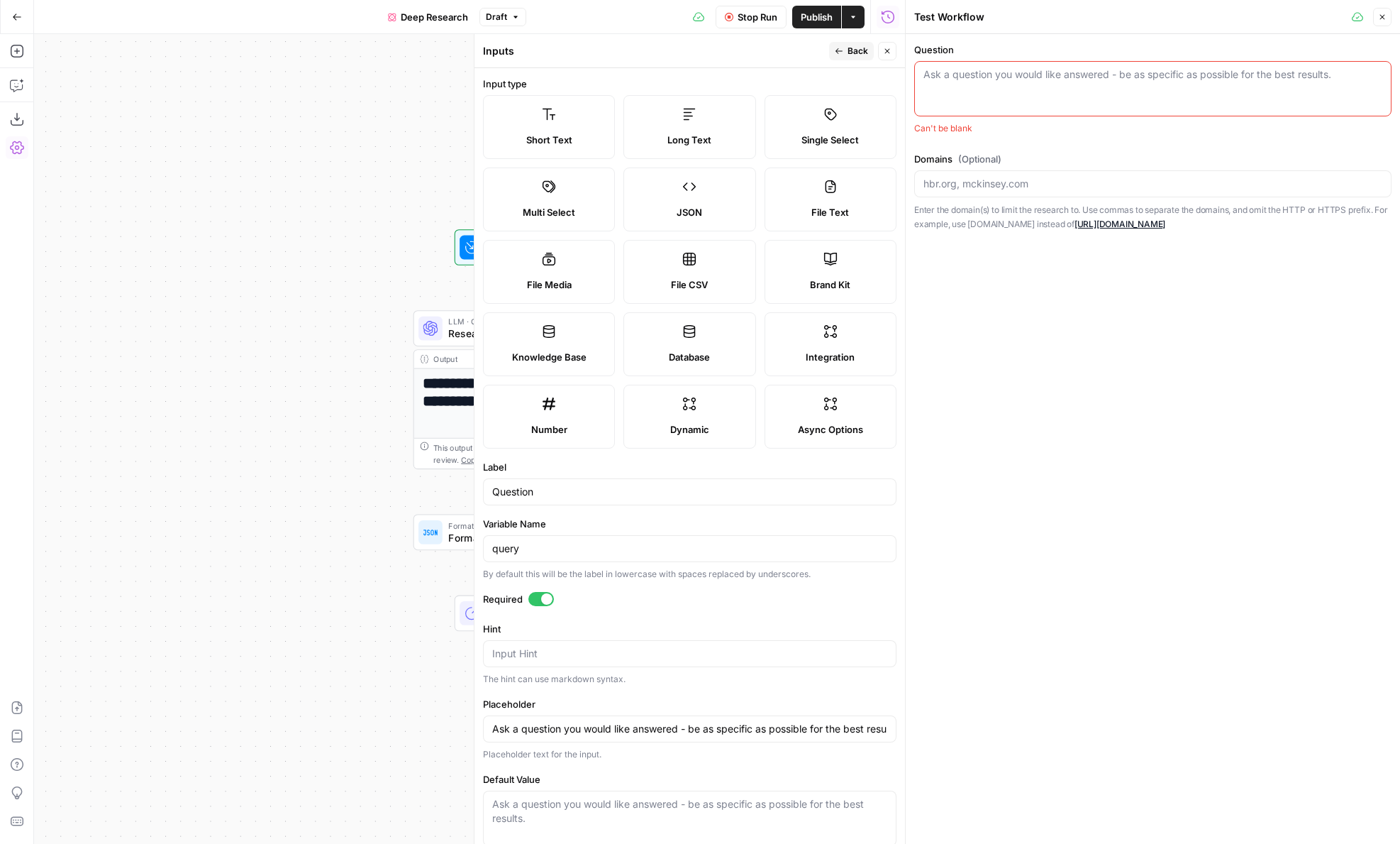
scroll to position [31, 0]
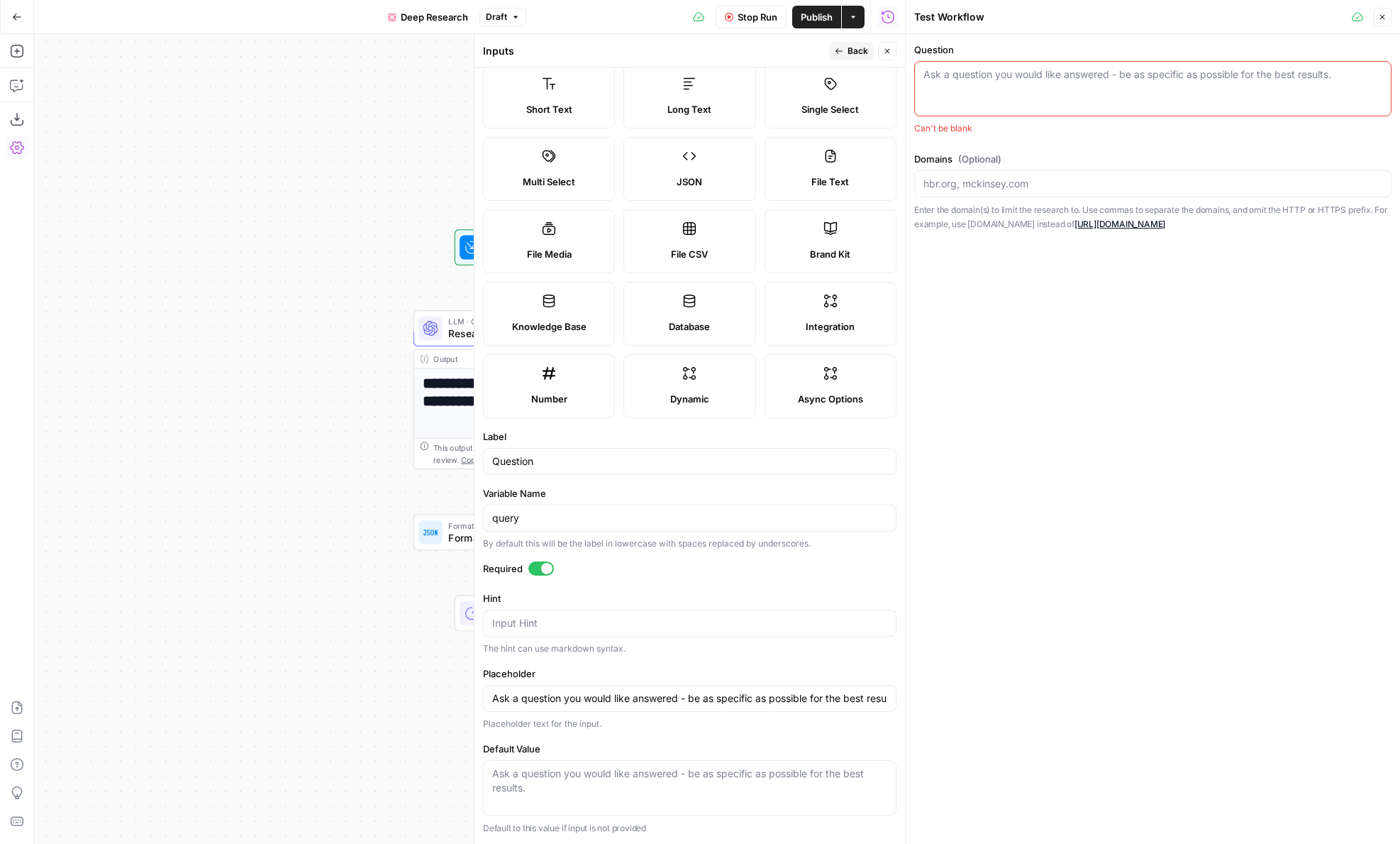
click at [553, 507] on div "query" at bounding box center [690, 518] width 414 height 27
click at [541, 459] on input "Question" at bounding box center [689, 461] width 395 height 14
type input "Topic"
click at [541, 699] on input "Ask a question you would like answered - be as specific as possible for the bes…" at bounding box center [689, 698] width 395 height 14
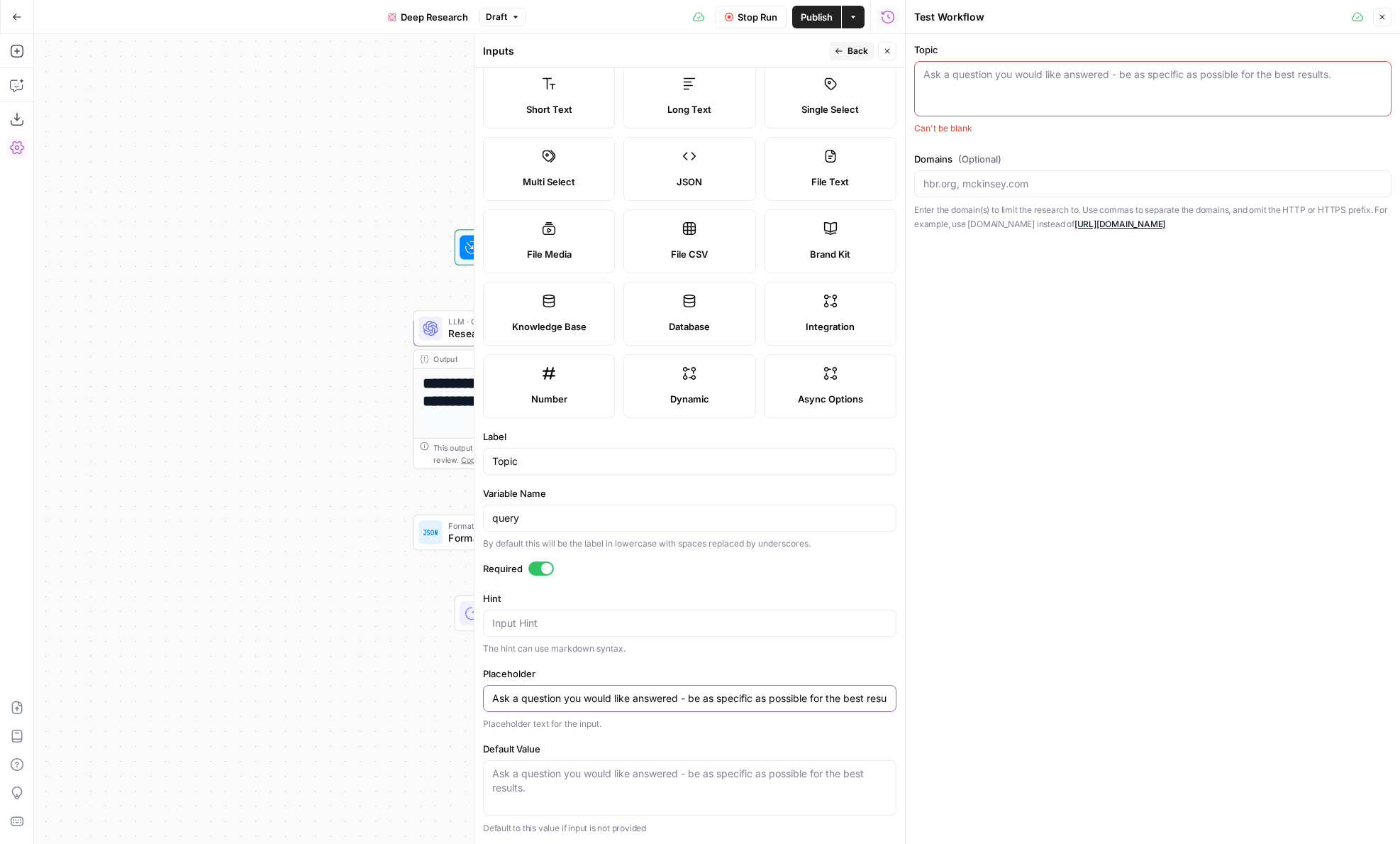
click at [563, 700] on input "Ask a question you would like answered - be as specific as possible for the bes…" at bounding box center [689, 698] width 395 height 14
type input "Provide a topic, question, or prompt you would like answered - be as specific a…"
click at [507, 510] on div "query" at bounding box center [690, 518] width 414 height 27
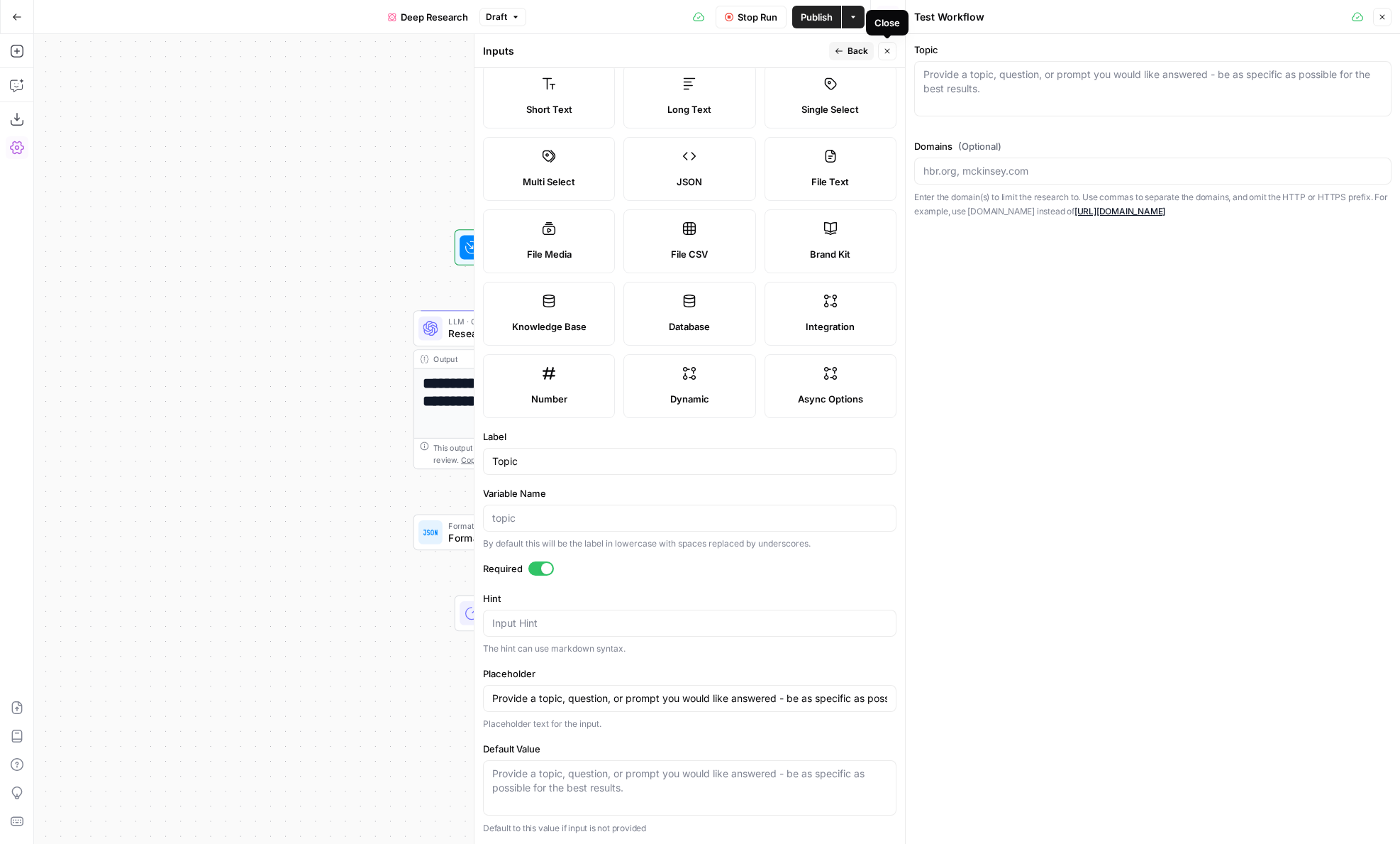
click at [881, 55] on button "Close" at bounding box center [887, 50] width 18 height 18
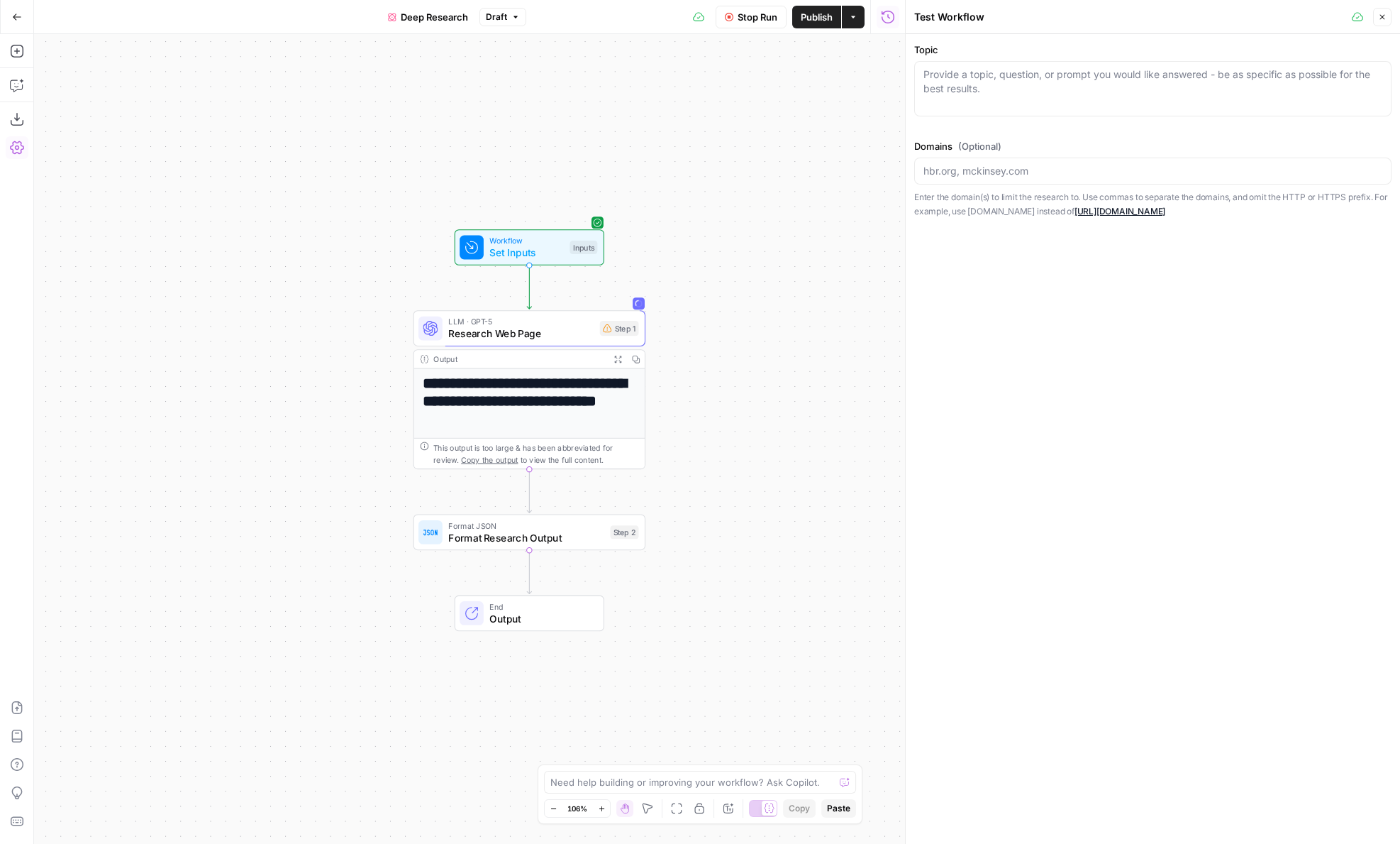
click at [510, 335] on span "Research Web Page" at bounding box center [521, 333] width 146 height 15
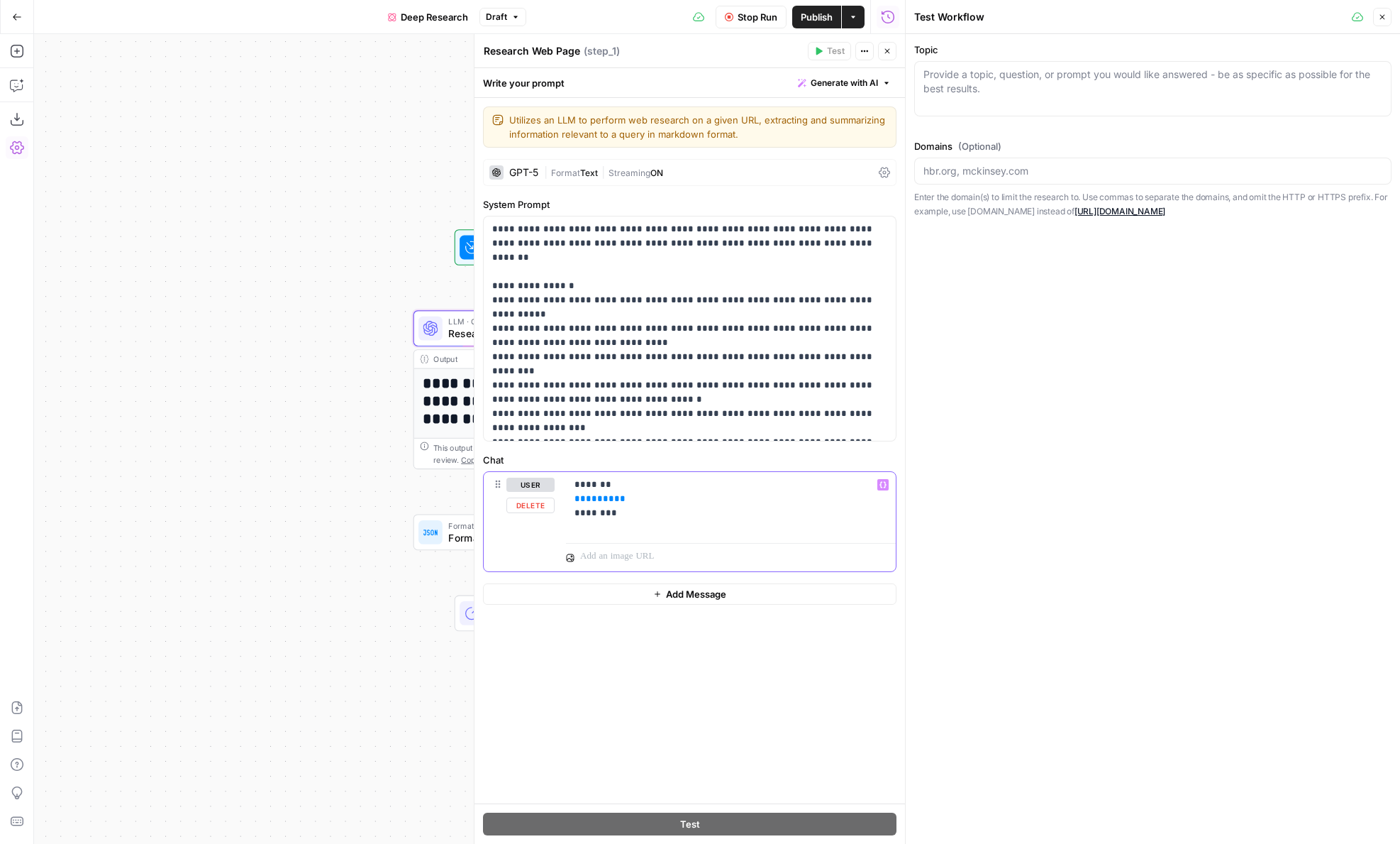
click at [594, 496] on span "*****" at bounding box center [600, 498] width 28 height 9
click at [581, 486] on p "******* ** ***** ** ********" at bounding box center [731, 499] width 313 height 42
click at [695, 486] on p "******* ** ***** ** ********" at bounding box center [731, 499] width 313 height 42
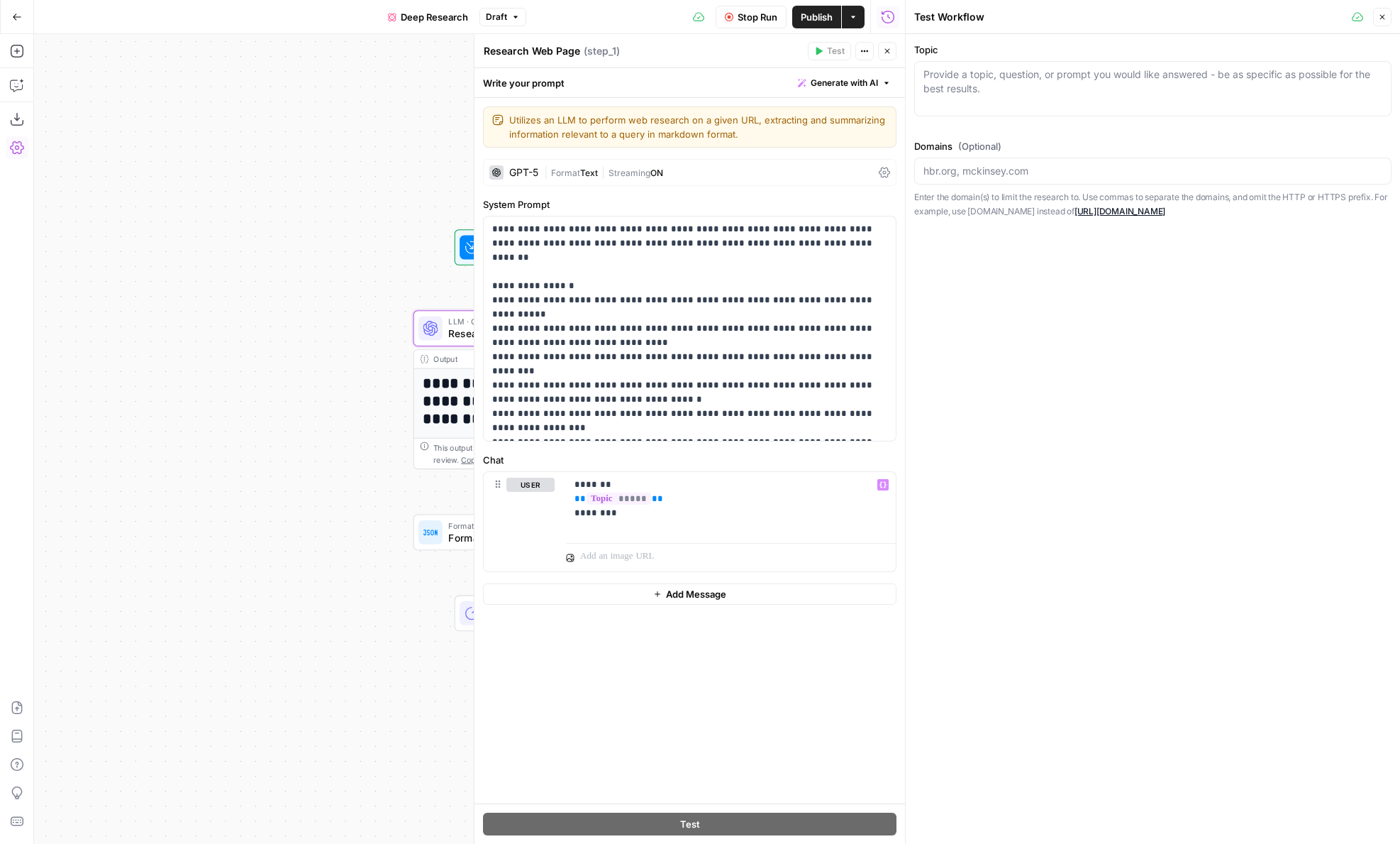
click at [885, 58] on button "Close" at bounding box center [887, 50] width 18 height 18
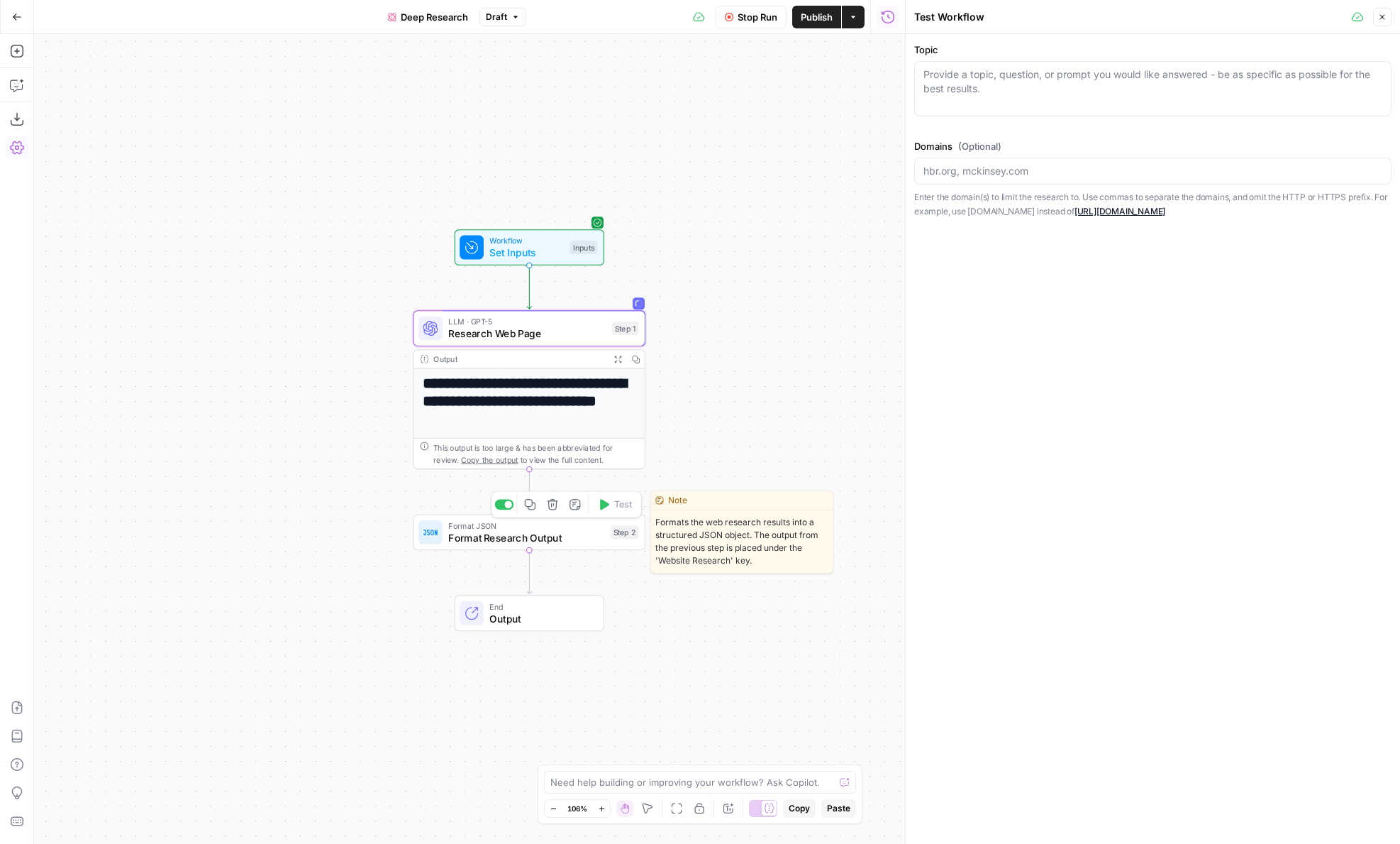
click at [552, 533] on span "Format Research Output" at bounding box center [526, 537] width 156 height 15
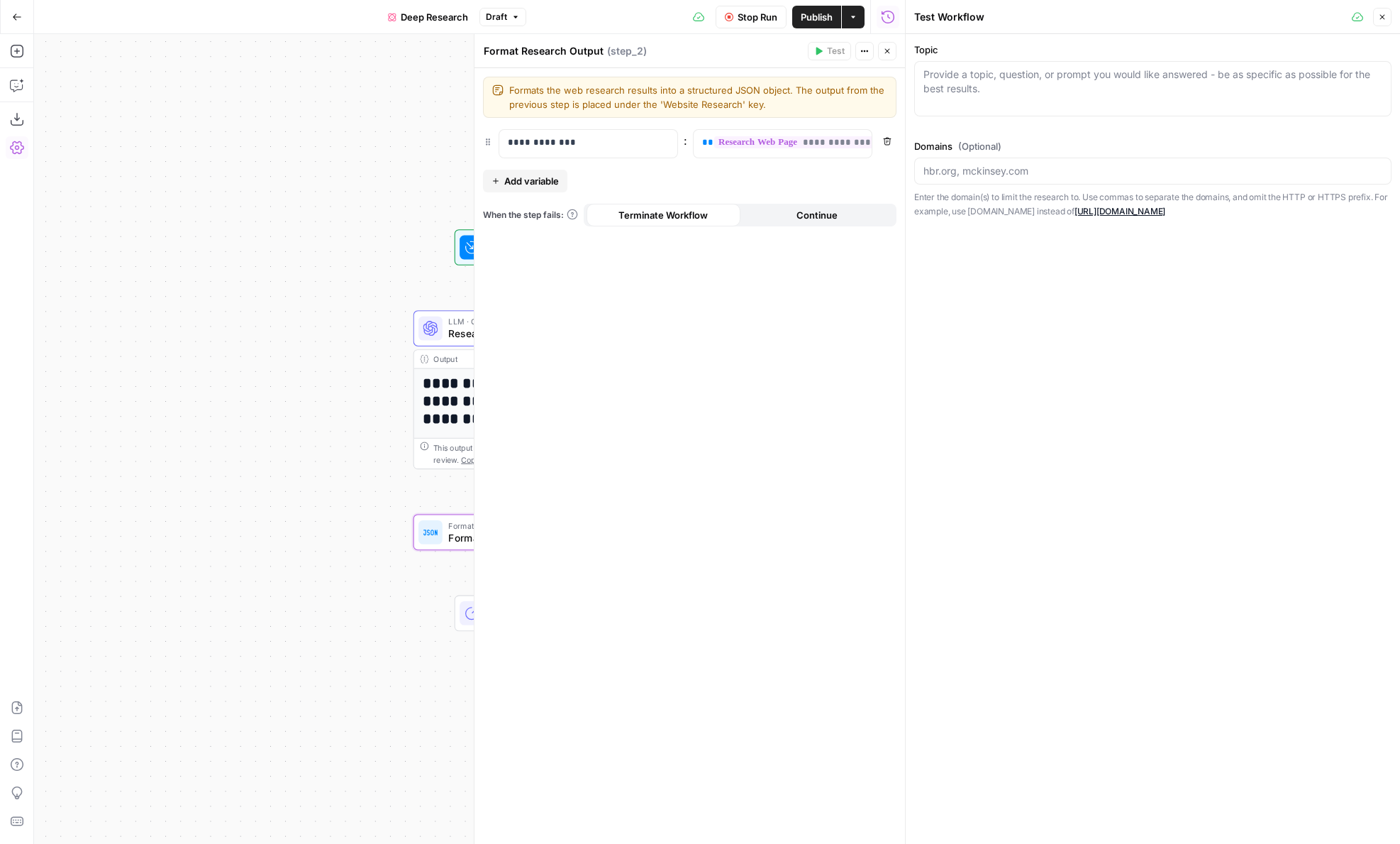
click at [883, 62] on header "Format Research Output Format Research Output ( step_2 ) Test Actions Close" at bounding box center [689, 51] width 430 height 34
click at [883, 56] on button "Close" at bounding box center [887, 50] width 18 height 18
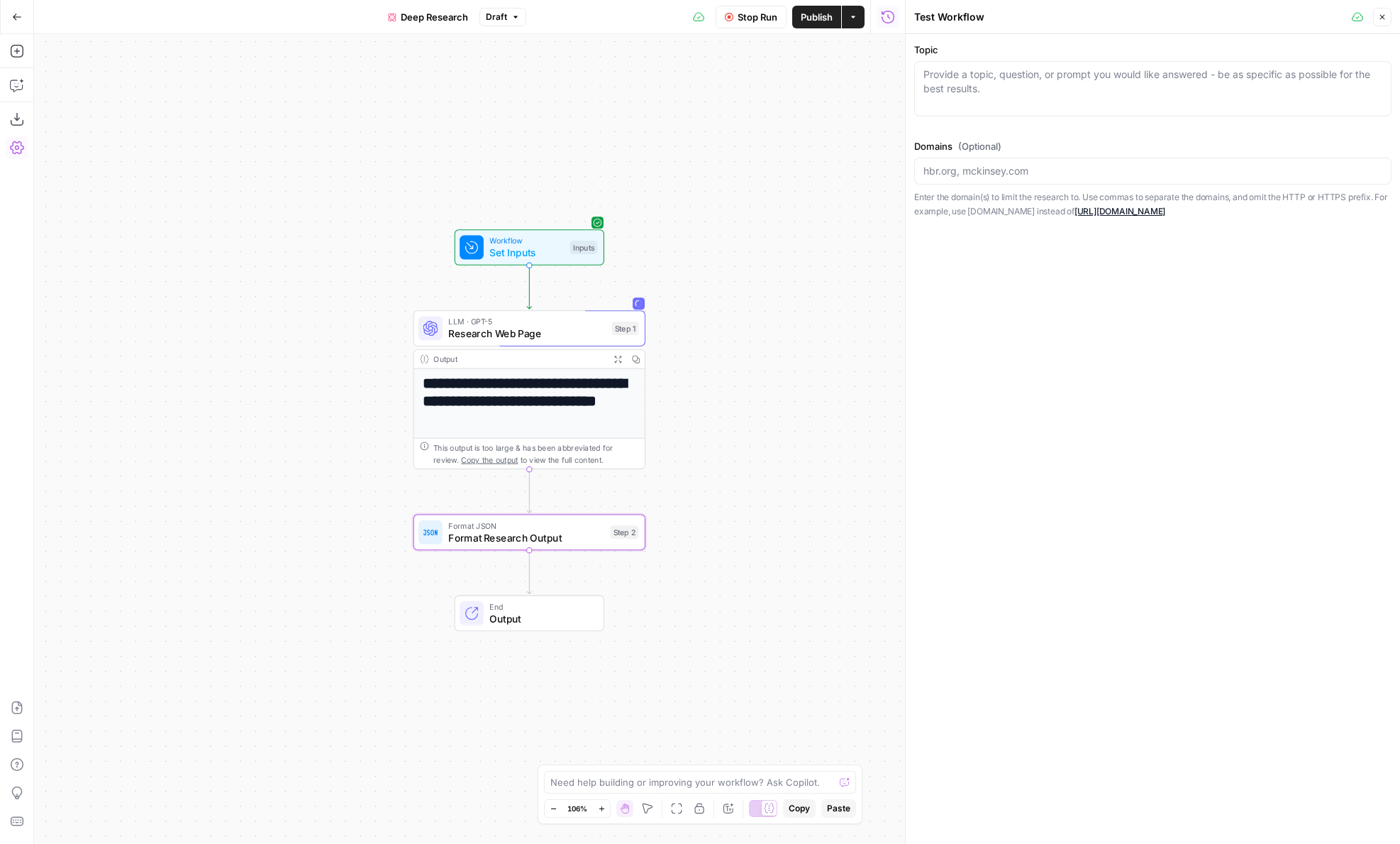
click at [453, 335] on span "Research Web Page" at bounding box center [527, 333] width 157 height 15
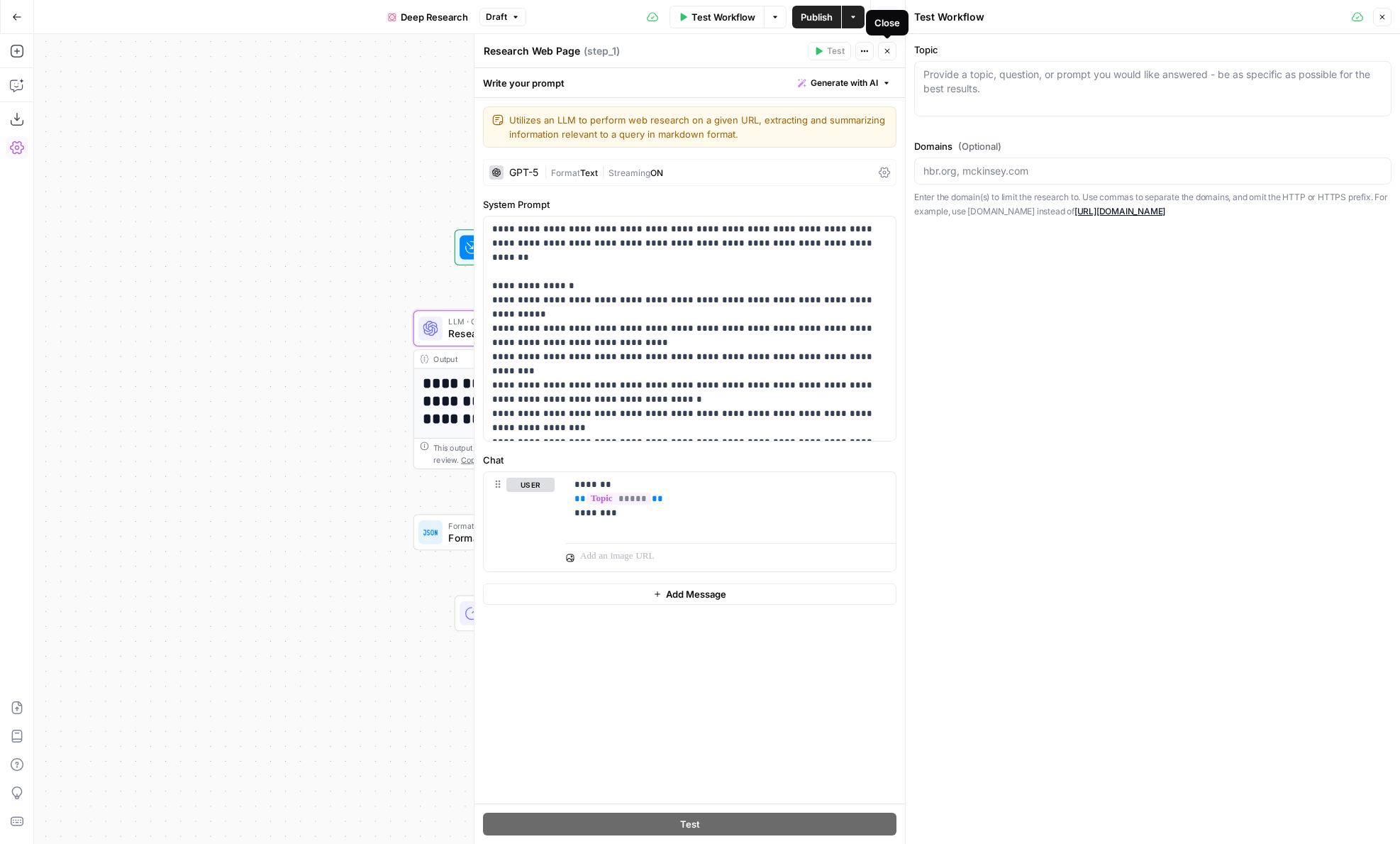
click at [893, 58] on button "Close" at bounding box center [887, 50] width 18 height 18
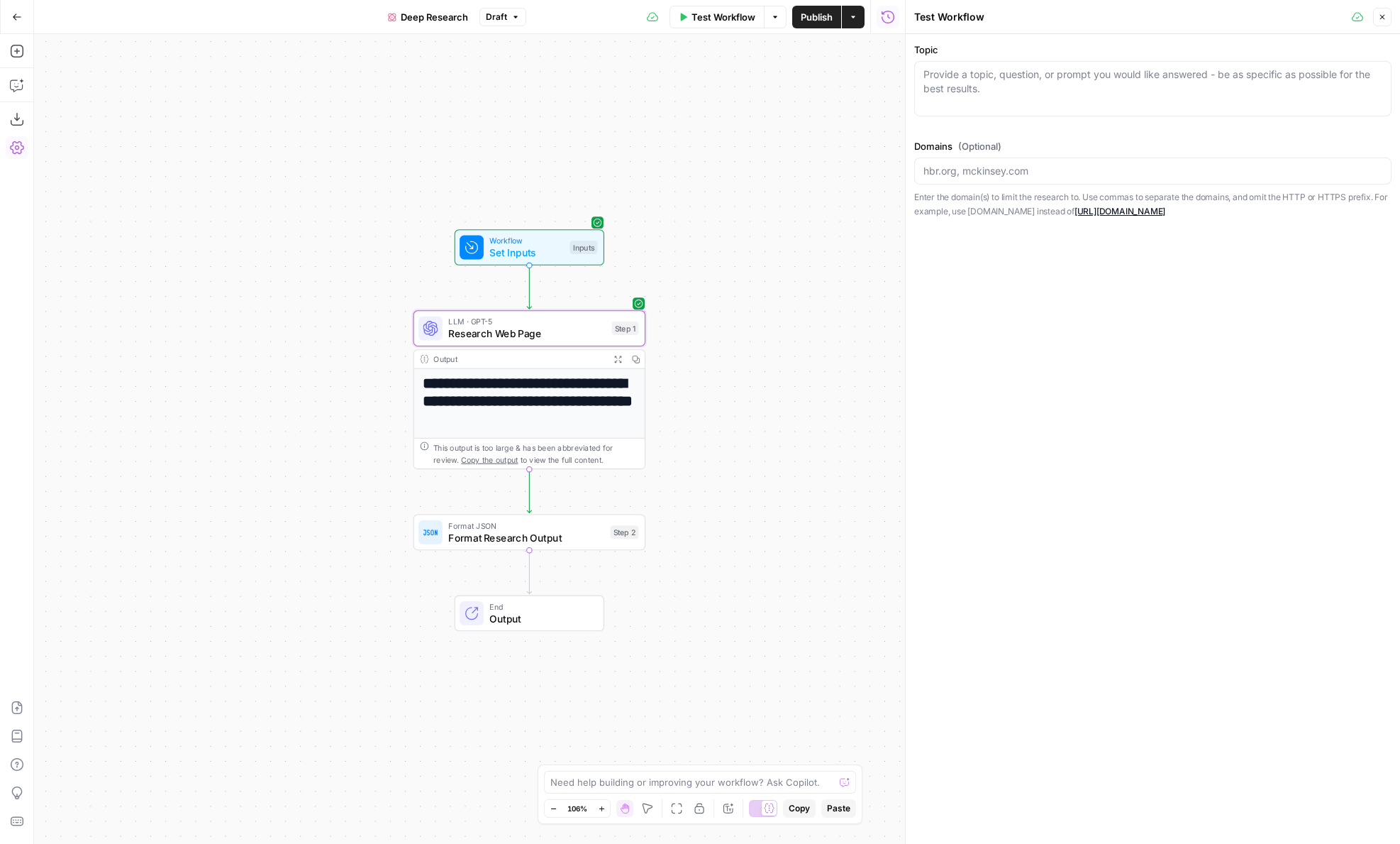
click at [884, 23] on icon "button" at bounding box center [887, 17] width 14 height 14
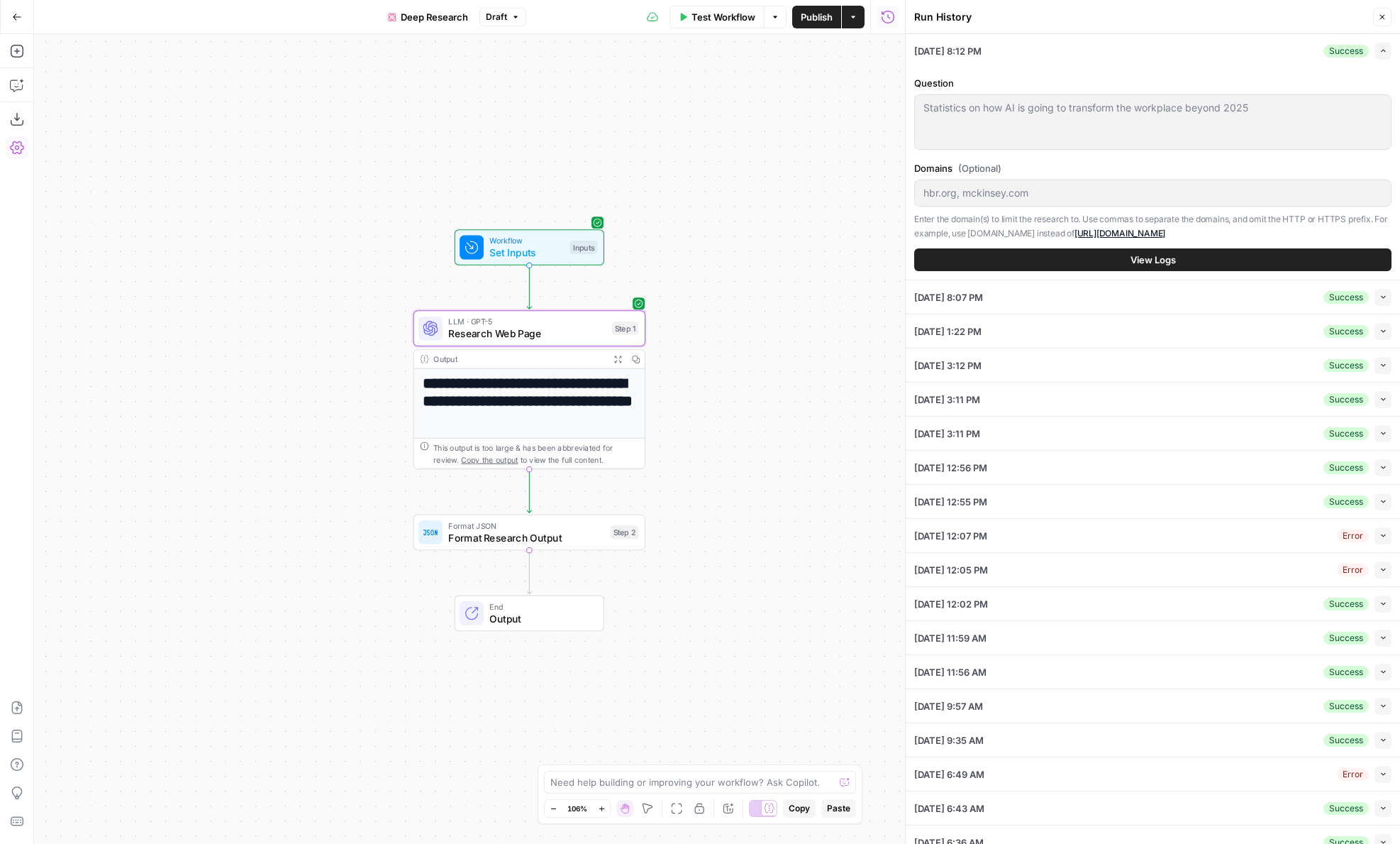
click at [1185, 254] on button "View Logs" at bounding box center [1153, 259] width 478 height 23
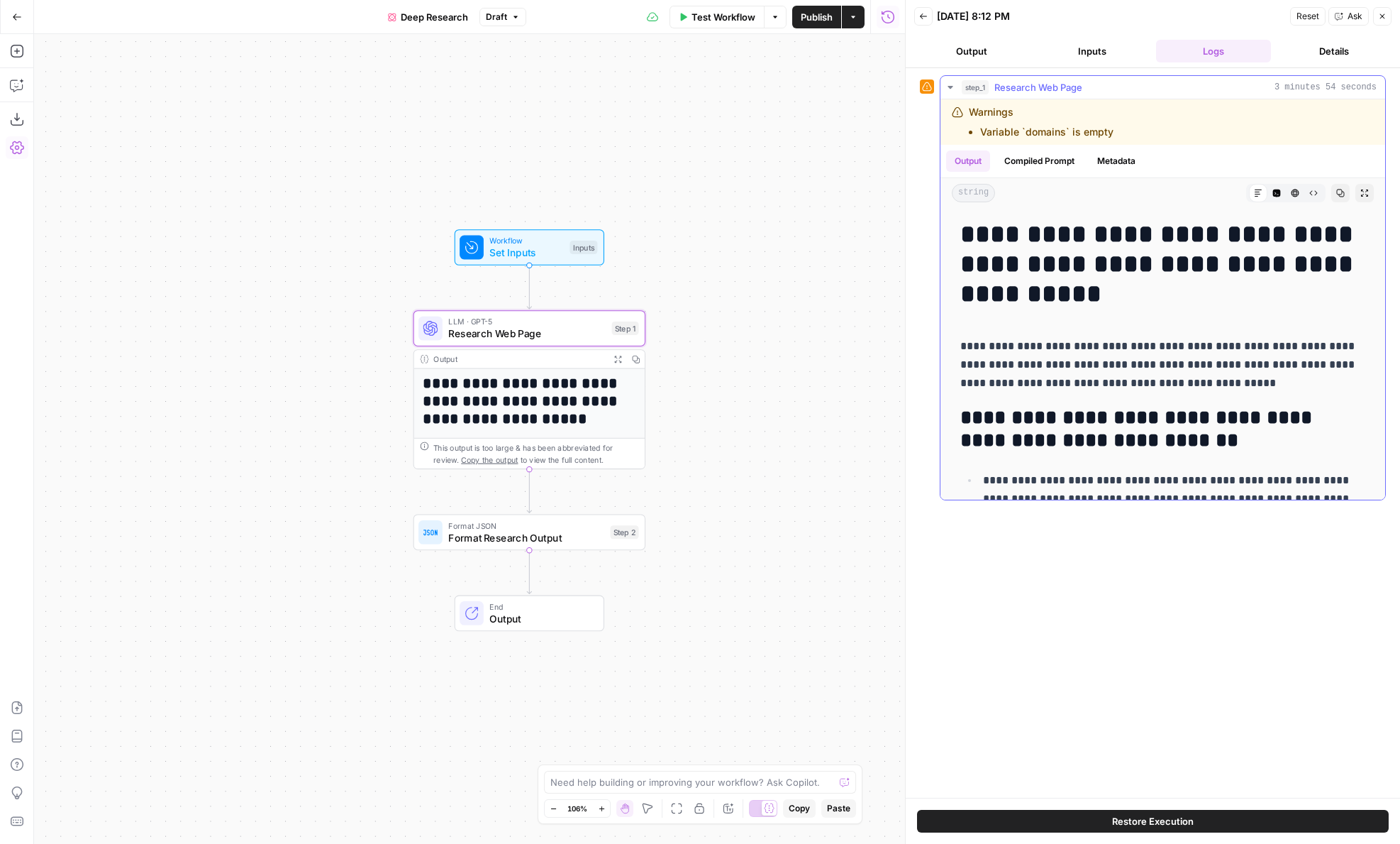
scroll to position [245, 0]
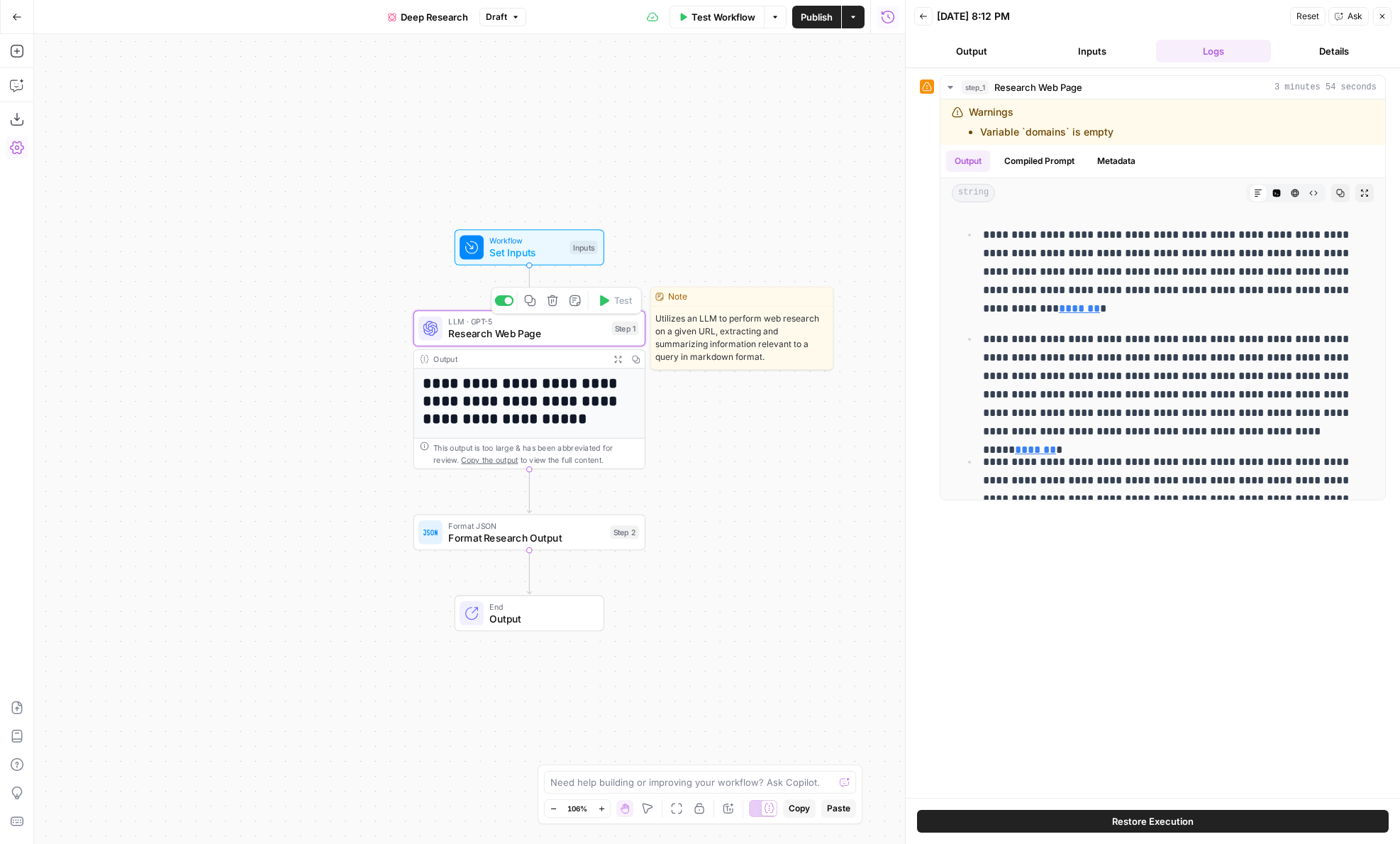
click at [472, 326] on span "Research Web Page" at bounding box center [527, 333] width 157 height 15
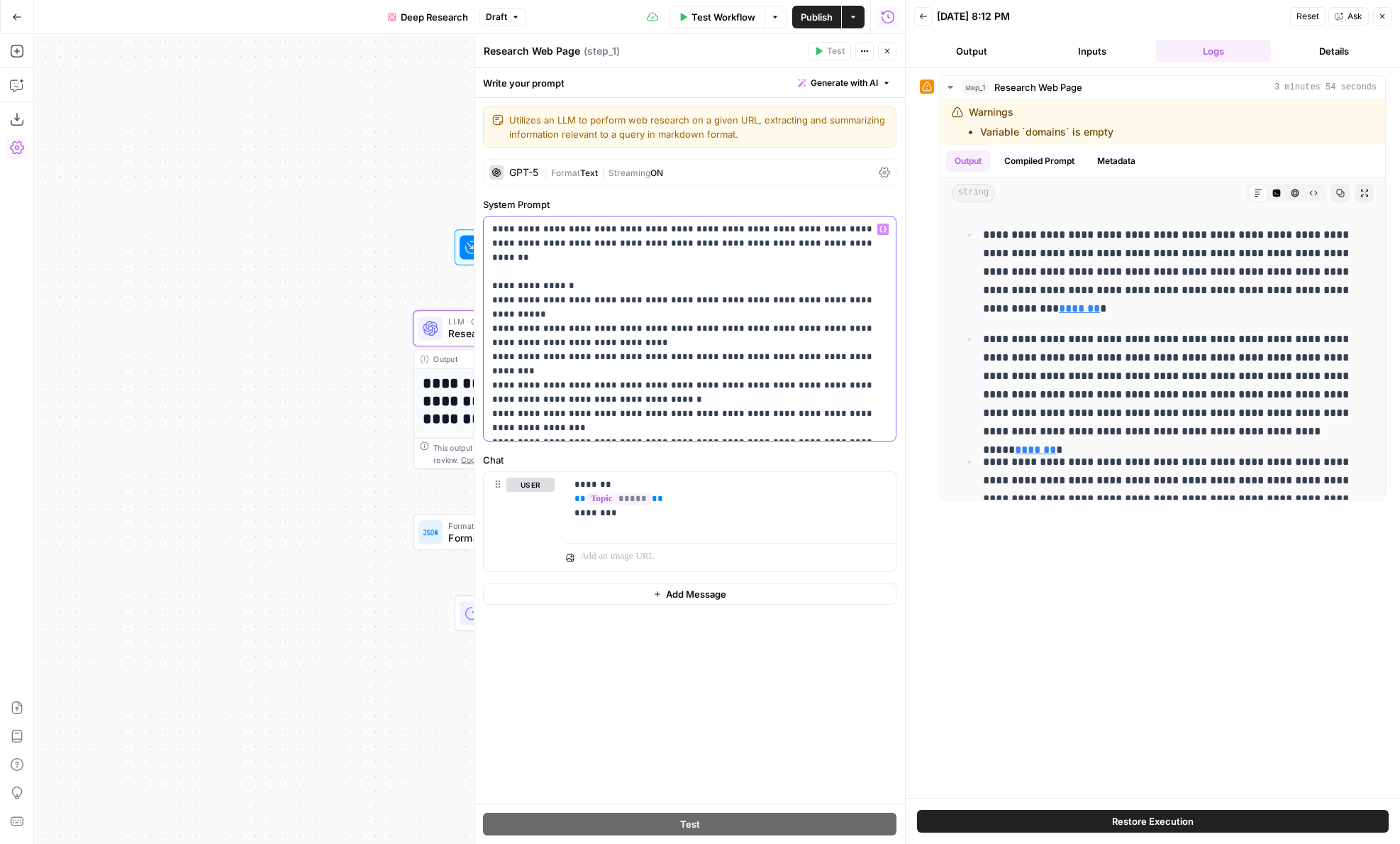
click at [735, 363] on p "**********" at bounding box center [689, 328] width 395 height 213
click at [734, 379] on p "**********" at bounding box center [689, 328] width 395 height 213
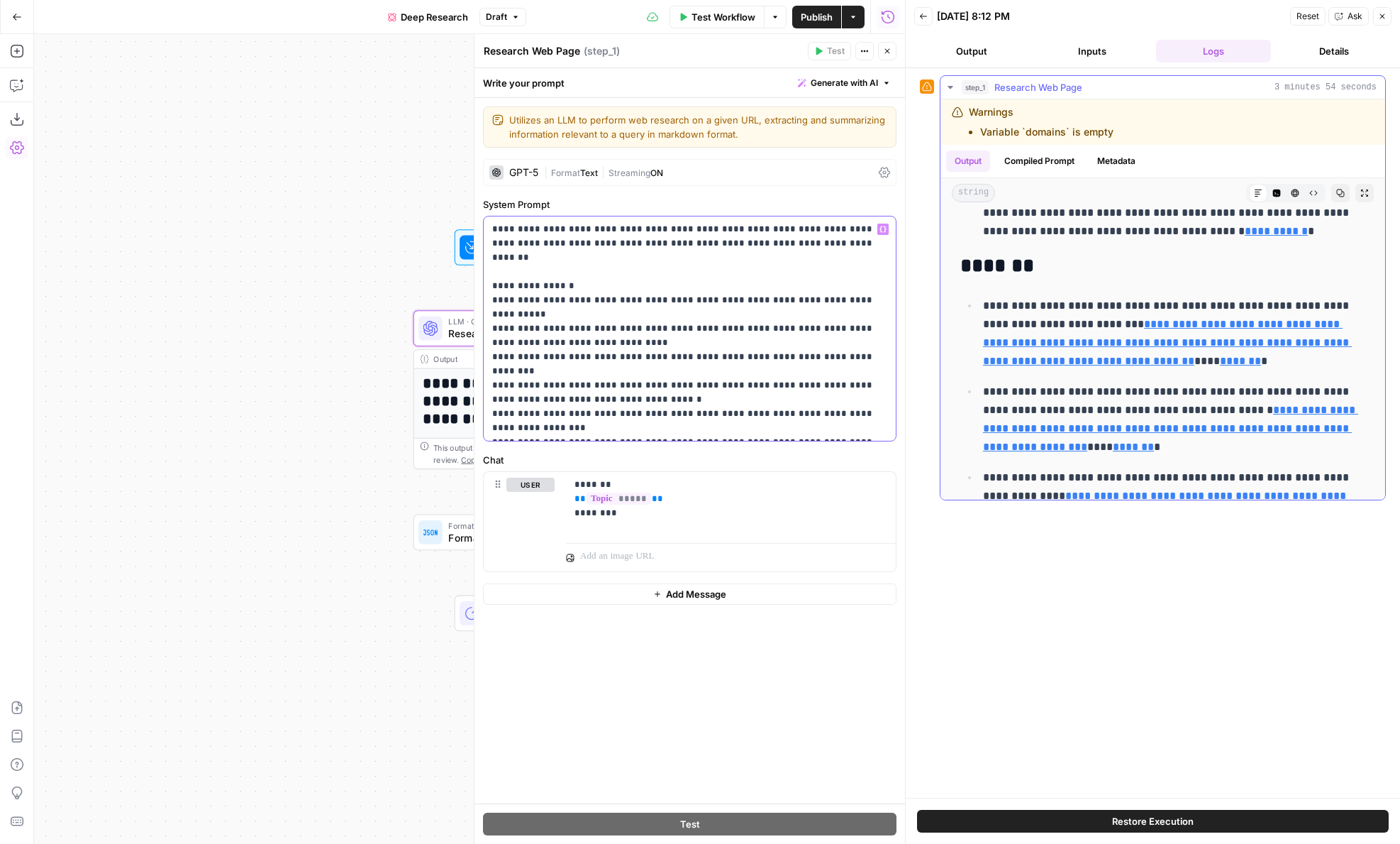
scroll to position [3023, 0]
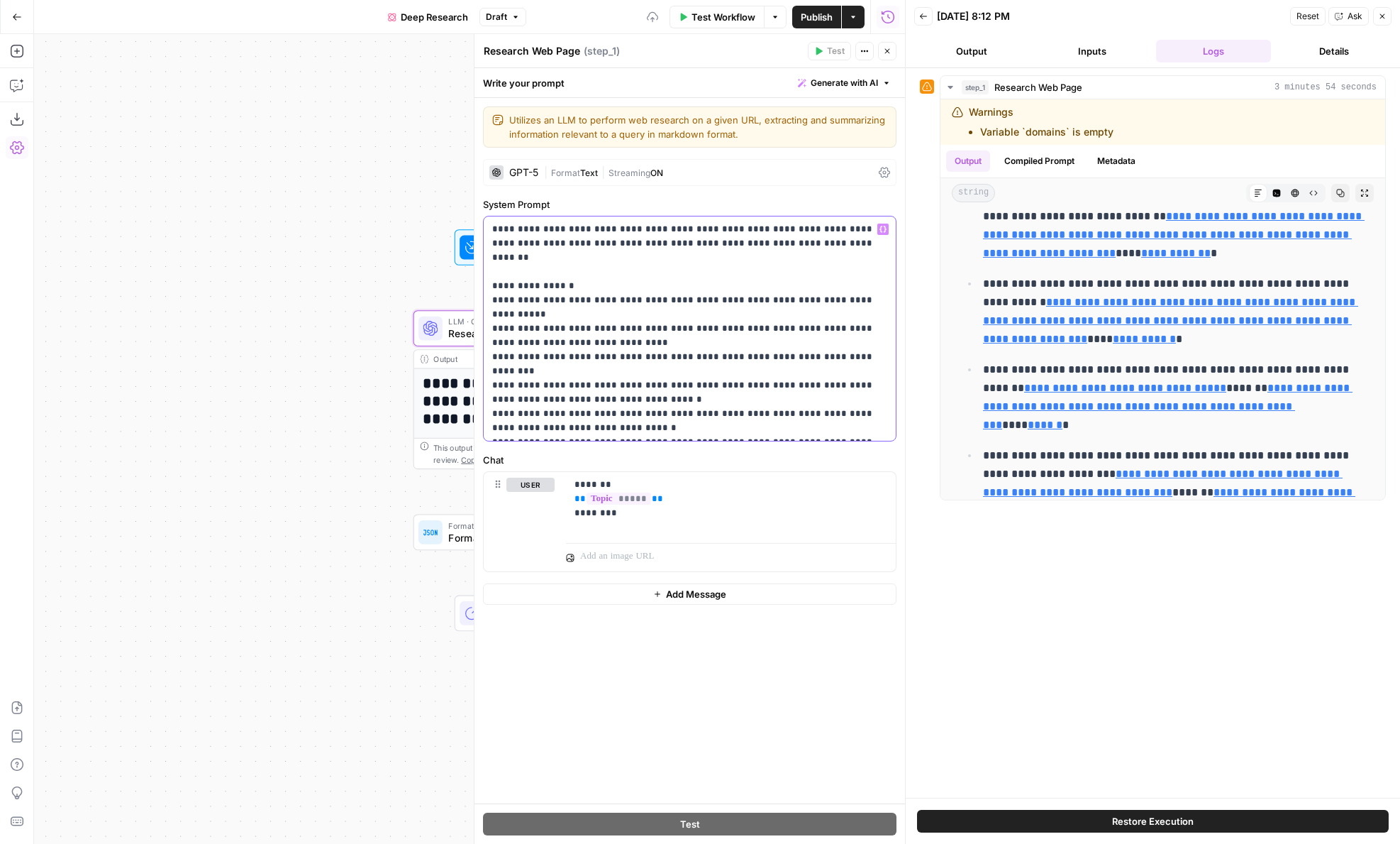
click at [526, 380] on p "**********" at bounding box center [689, 328] width 395 height 213
click at [549, 387] on p "**********" at bounding box center [689, 328] width 395 height 213
click at [767, 398] on p "**********" at bounding box center [689, 328] width 395 height 213
click at [757, 382] on p "**********" at bounding box center [689, 328] width 395 height 213
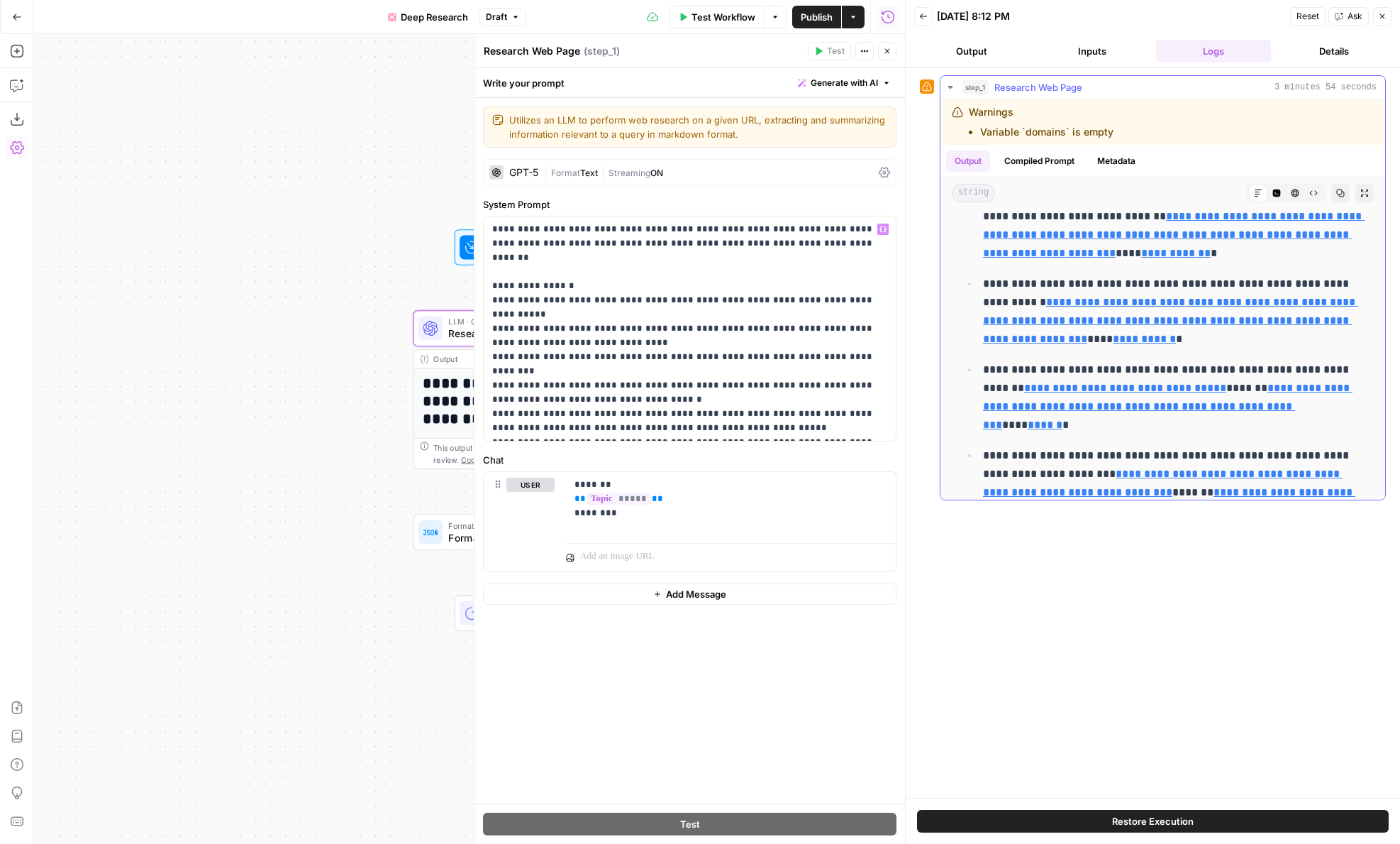
click at [1279, 192] on icon "button" at bounding box center [1277, 193] width 8 height 8
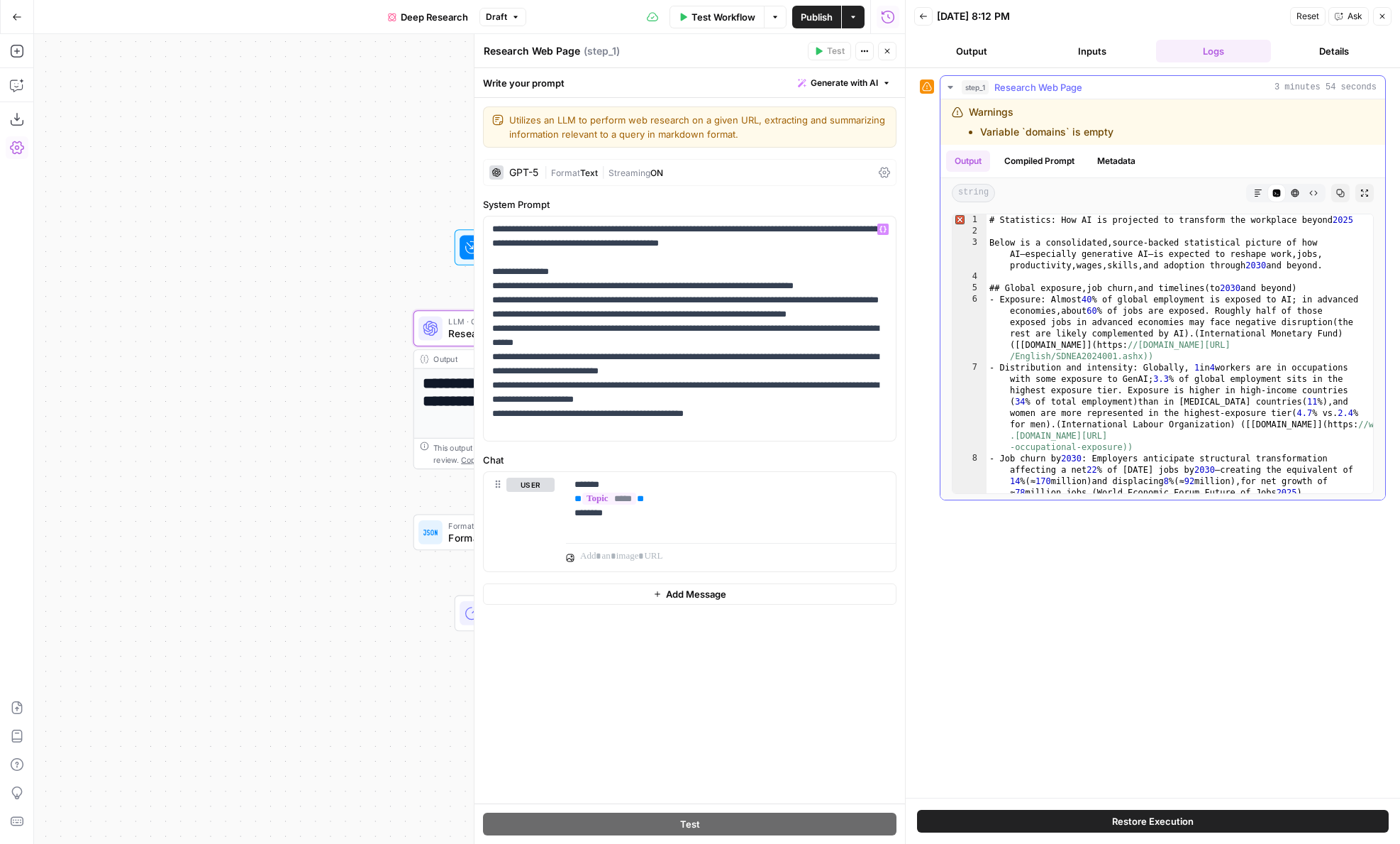
scroll to position [1, 0]
click at [896, 55] on button "Close" at bounding box center [887, 50] width 18 height 18
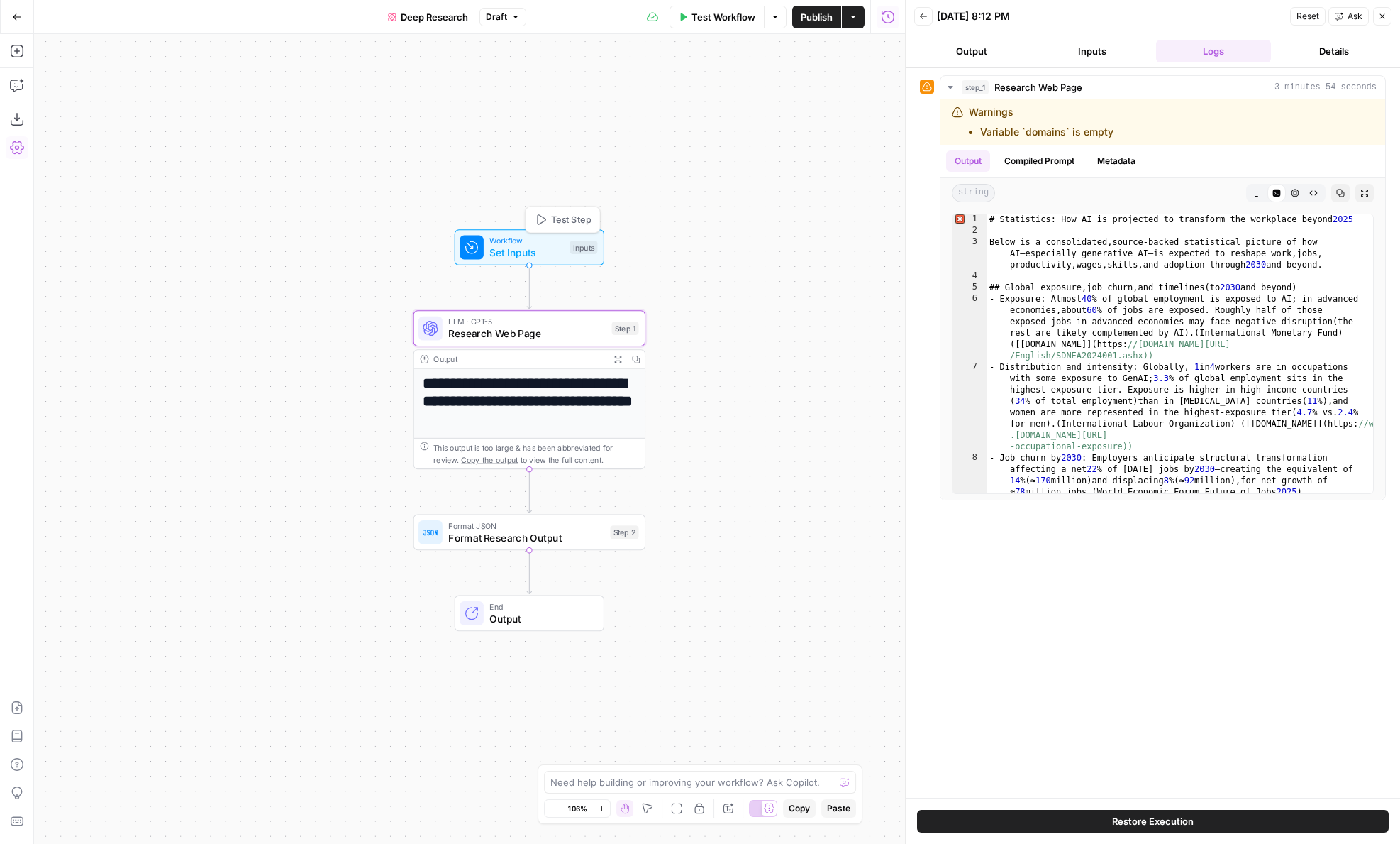
click at [580, 218] on span "Test Step" at bounding box center [571, 219] width 40 height 14
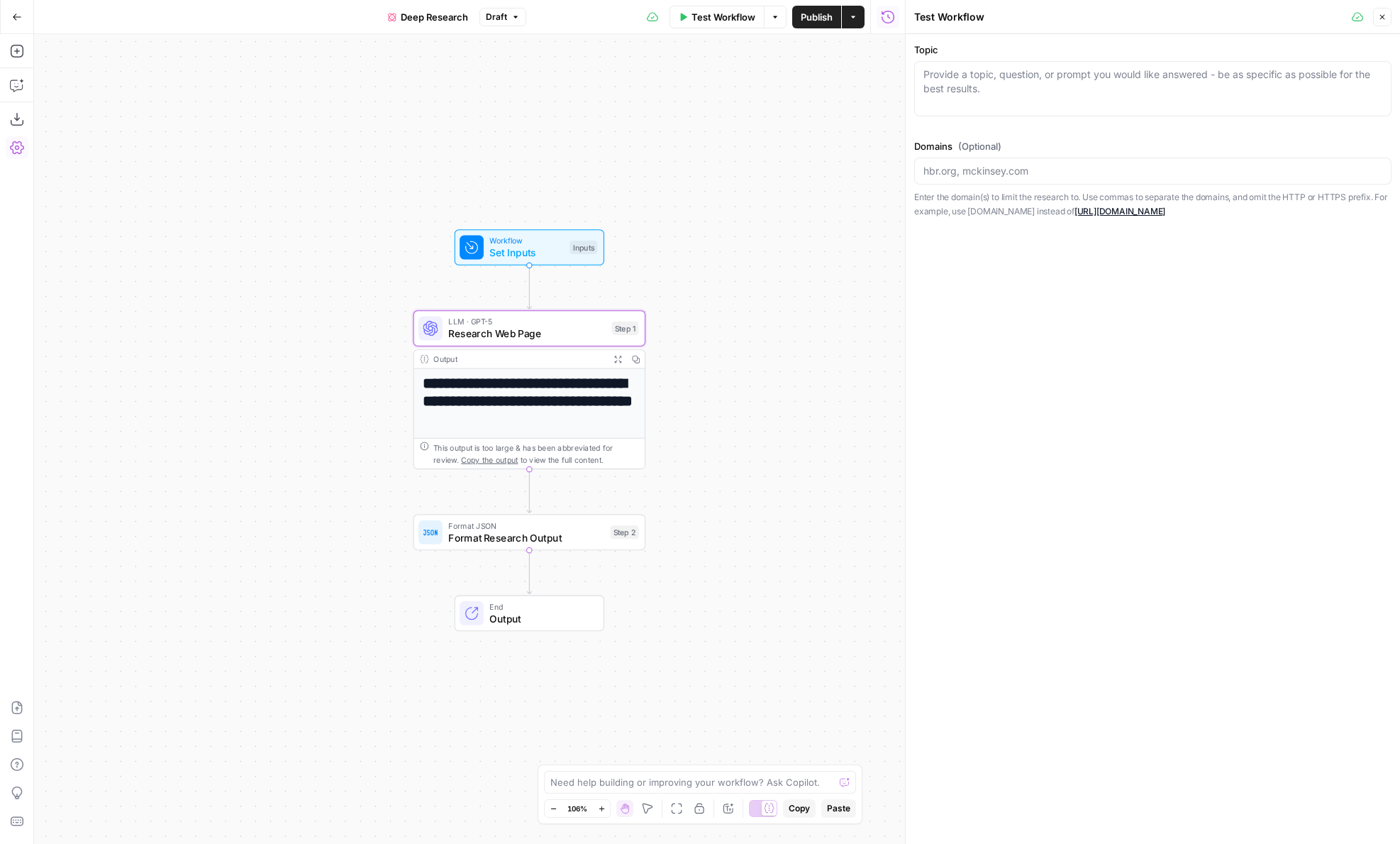
click at [985, 97] on div "Provide a topic, question, or prompt you would like answered - be as specific a…" at bounding box center [1153, 89] width 478 height 55
click at [885, 14] on icon "button" at bounding box center [887, 17] width 14 height 14
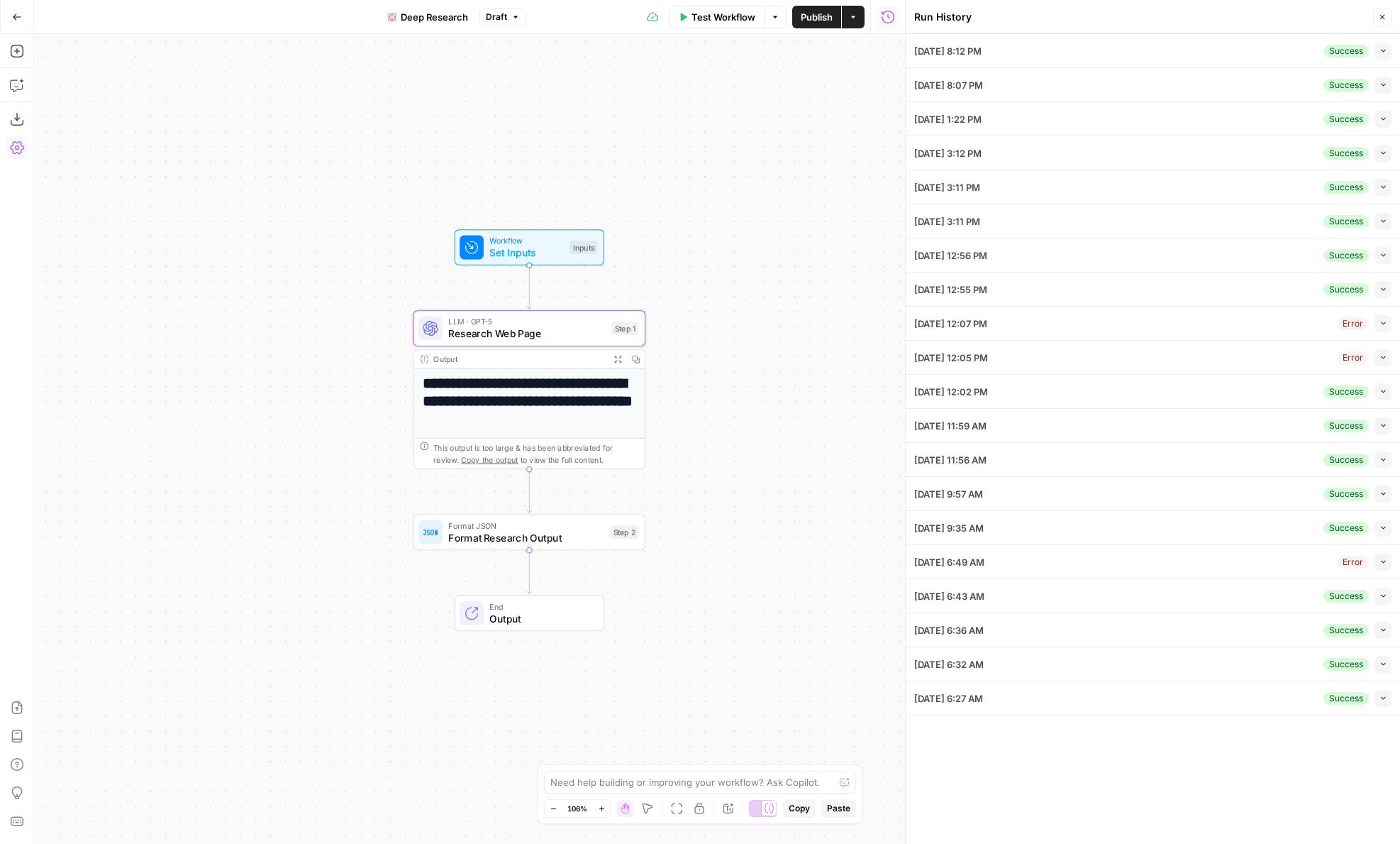
click at [1387, 49] on icon "button" at bounding box center [1383, 50] width 8 height 8
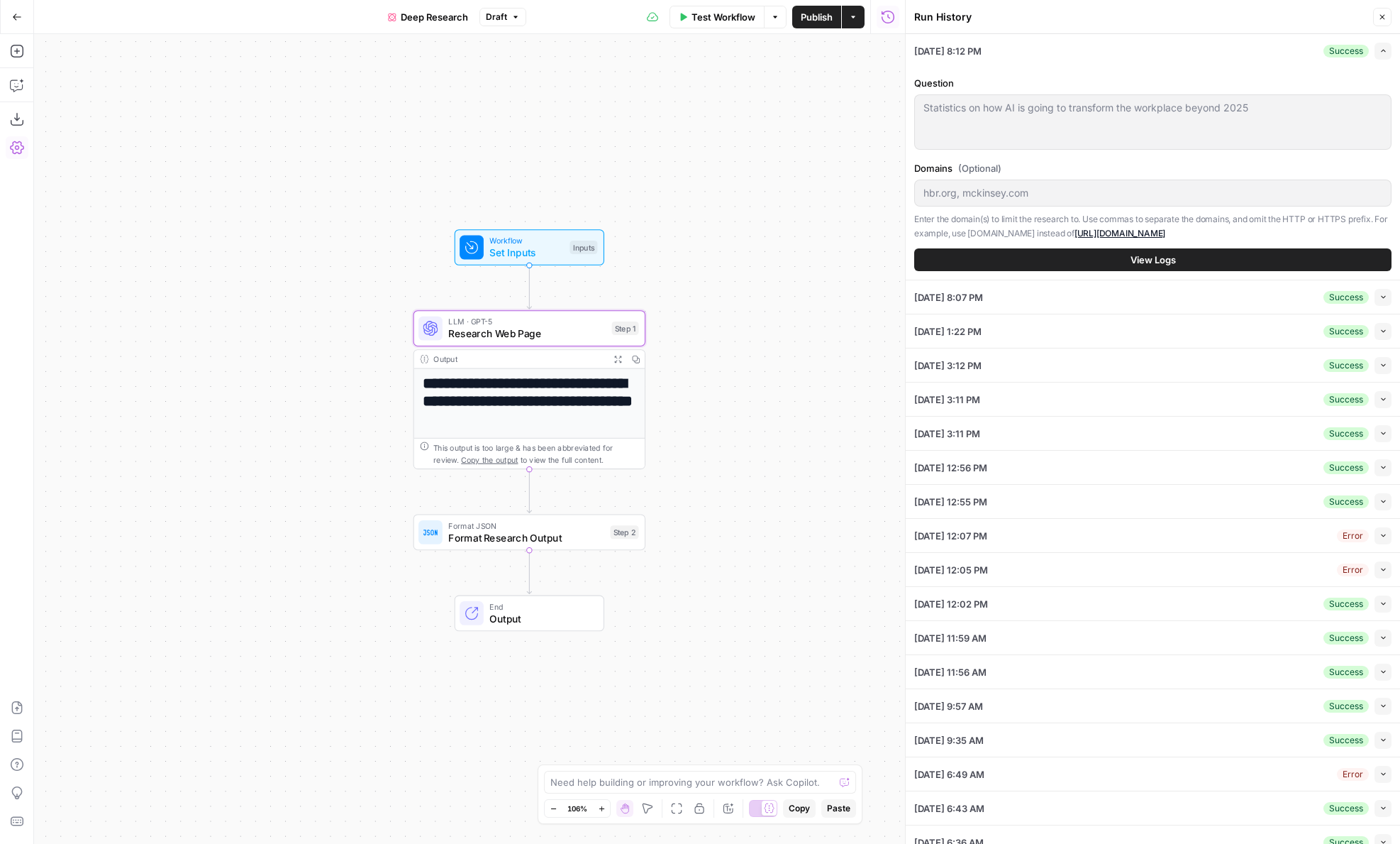
click at [1107, 267] on button "View Logs" at bounding box center [1153, 259] width 478 height 23
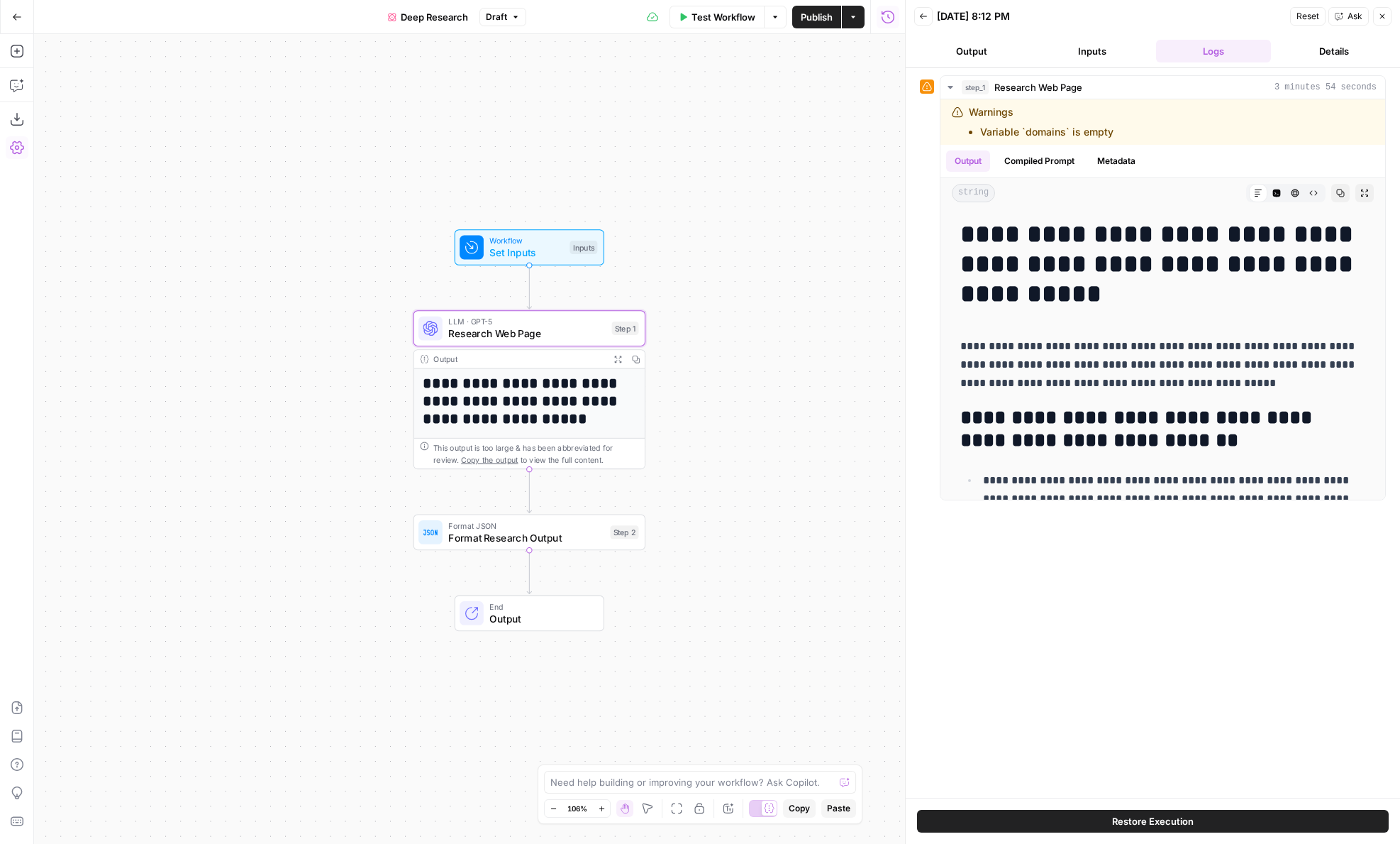
click at [1114, 827] on span "Restore Execution" at bounding box center [1153, 821] width 82 height 14
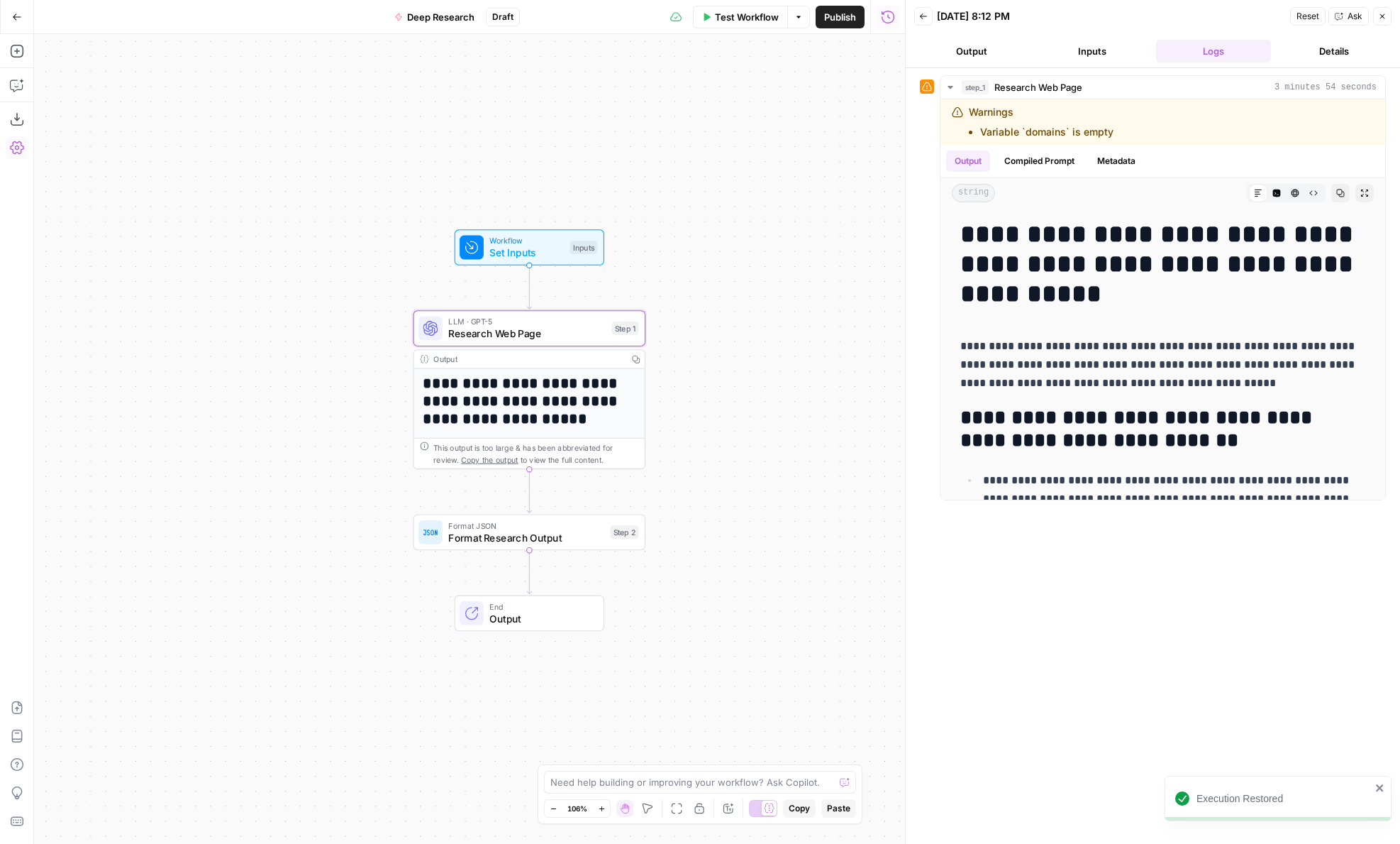
click at [1088, 43] on button "Inputs" at bounding box center [1093, 51] width 115 height 23
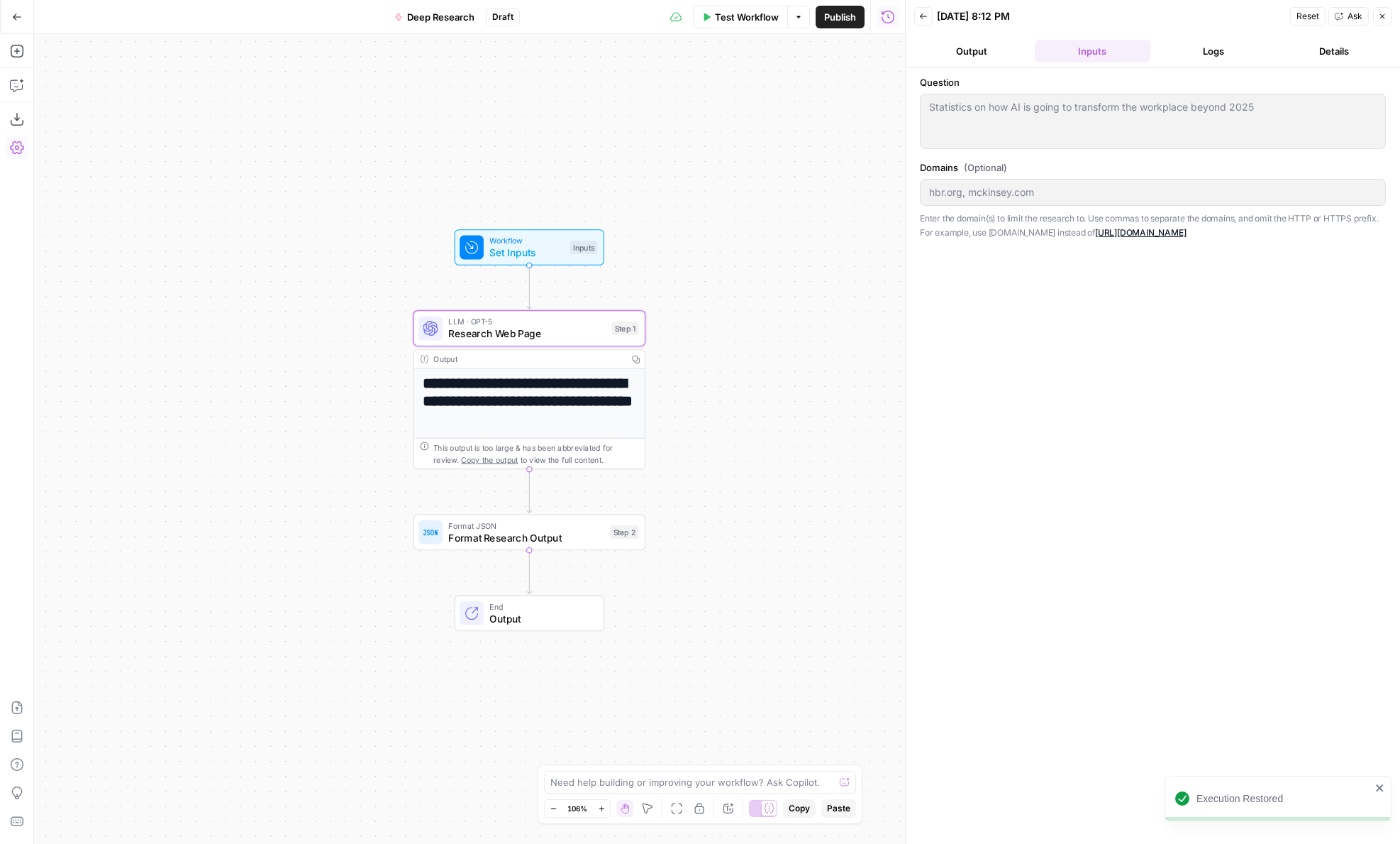
click at [1008, 181] on div at bounding box center [1153, 192] width 466 height 27
click at [573, 214] on span "Test Step" at bounding box center [571, 219] width 40 height 14
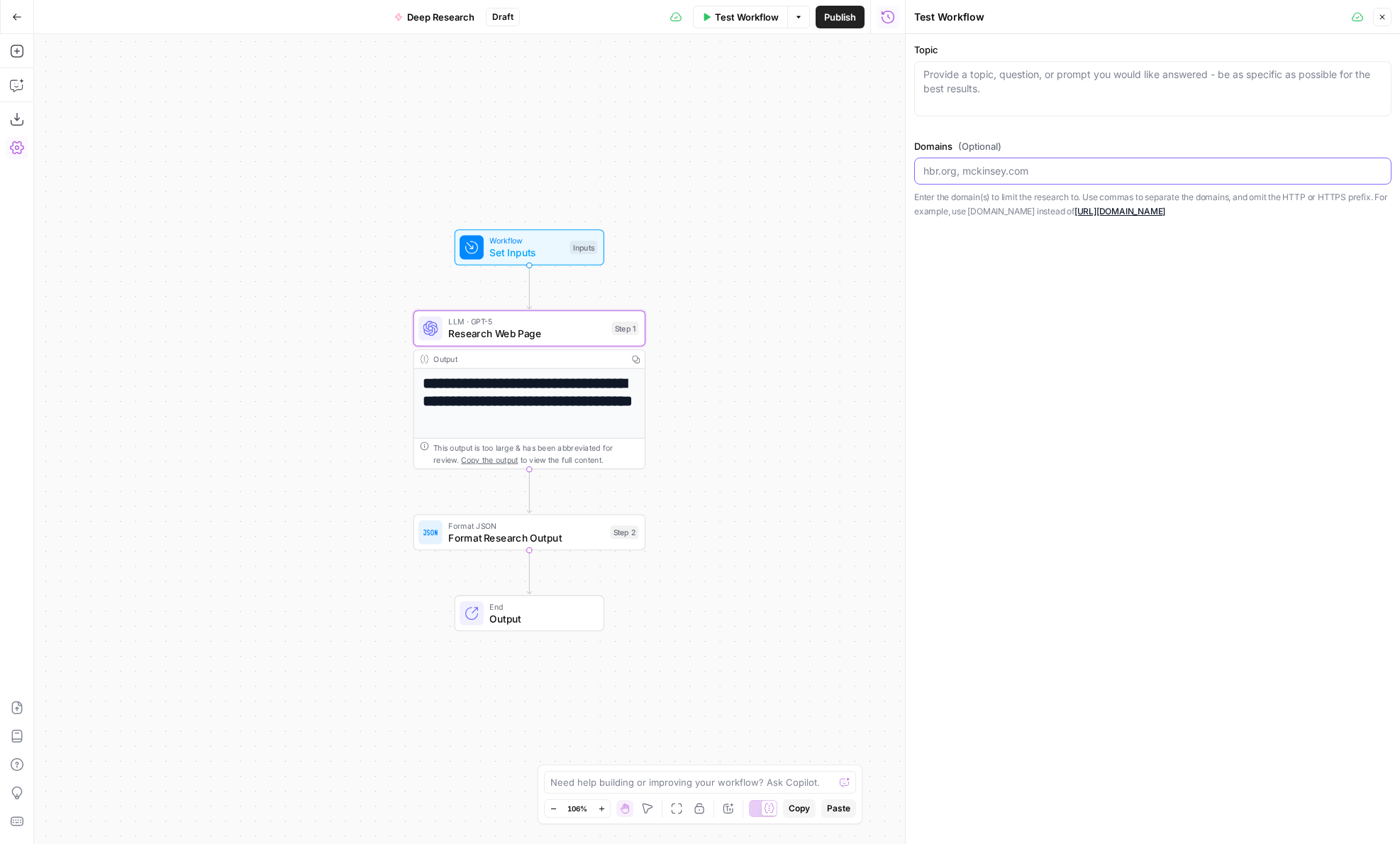
click at [998, 175] on input "Domains (Optional)" at bounding box center [1153, 170] width 459 height 14
click at [884, 16] on icon "button" at bounding box center [887, 17] width 14 height 14
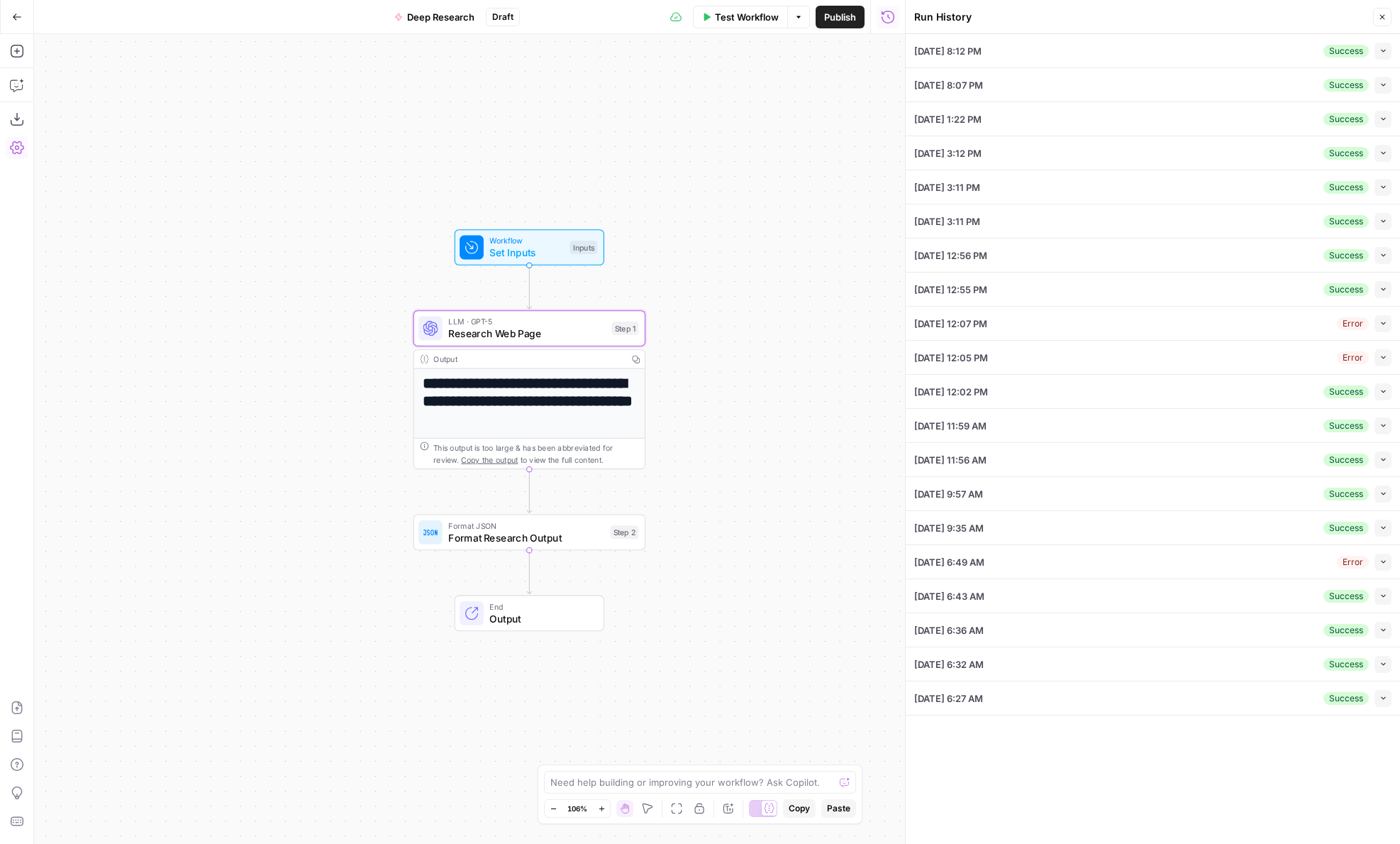
click at [1383, 93] on button "Collapse" at bounding box center [1383, 84] width 17 height 17
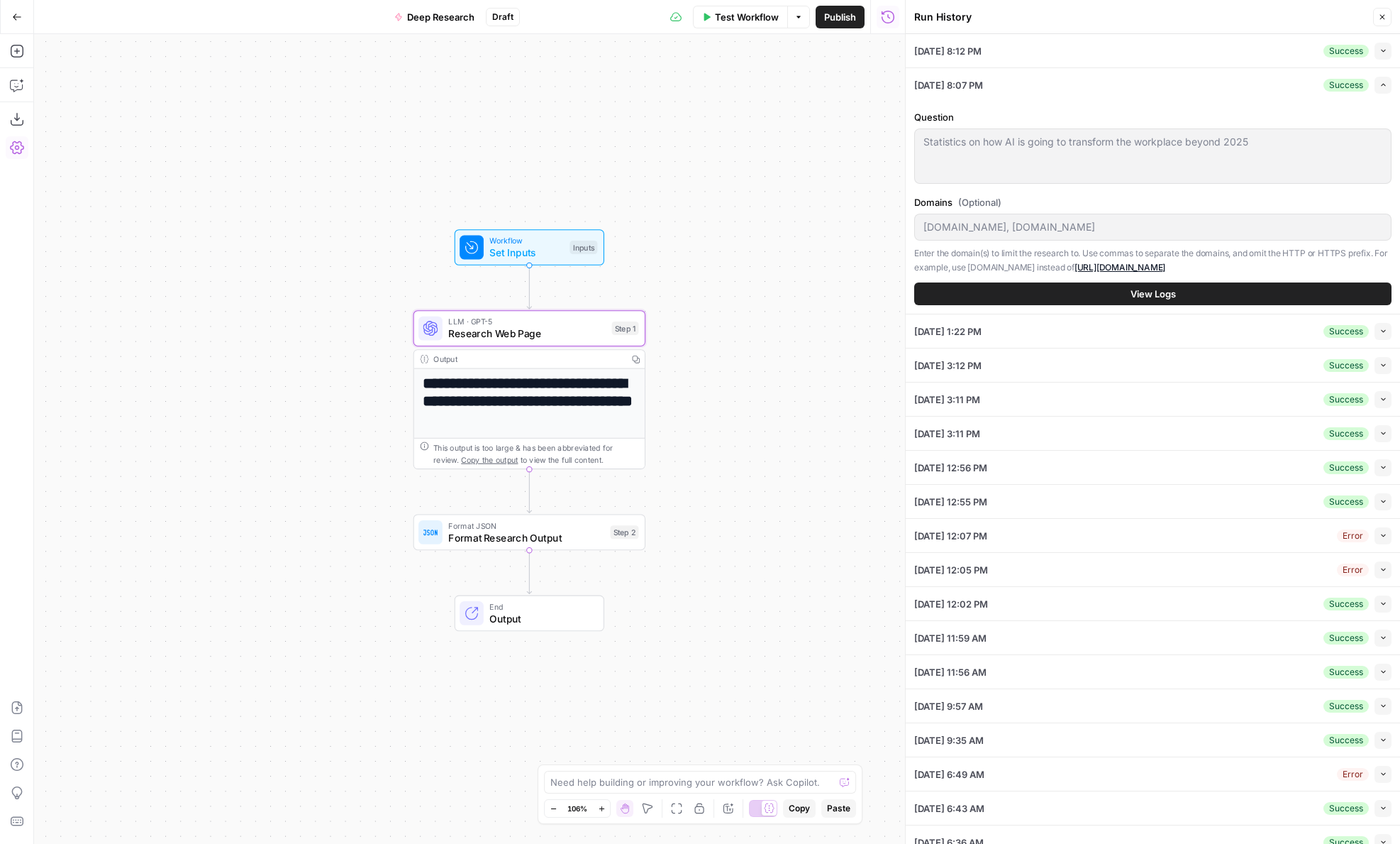
click at [1378, 55] on button "Collapse" at bounding box center [1383, 50] width 17 height 17
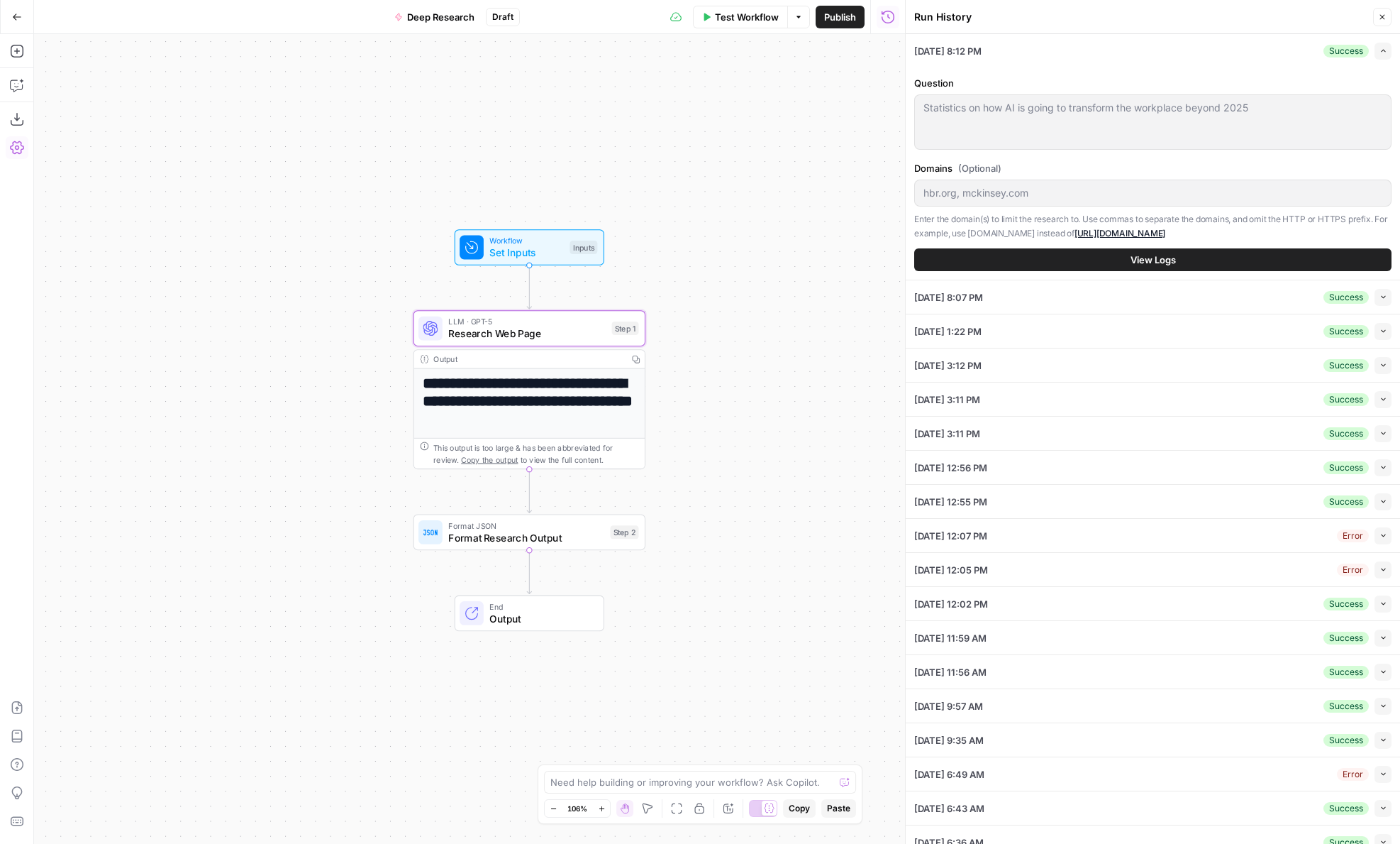
click at [1382, 336] on button "Collapse" at bounding box center [1383, 331] width 17 height 17
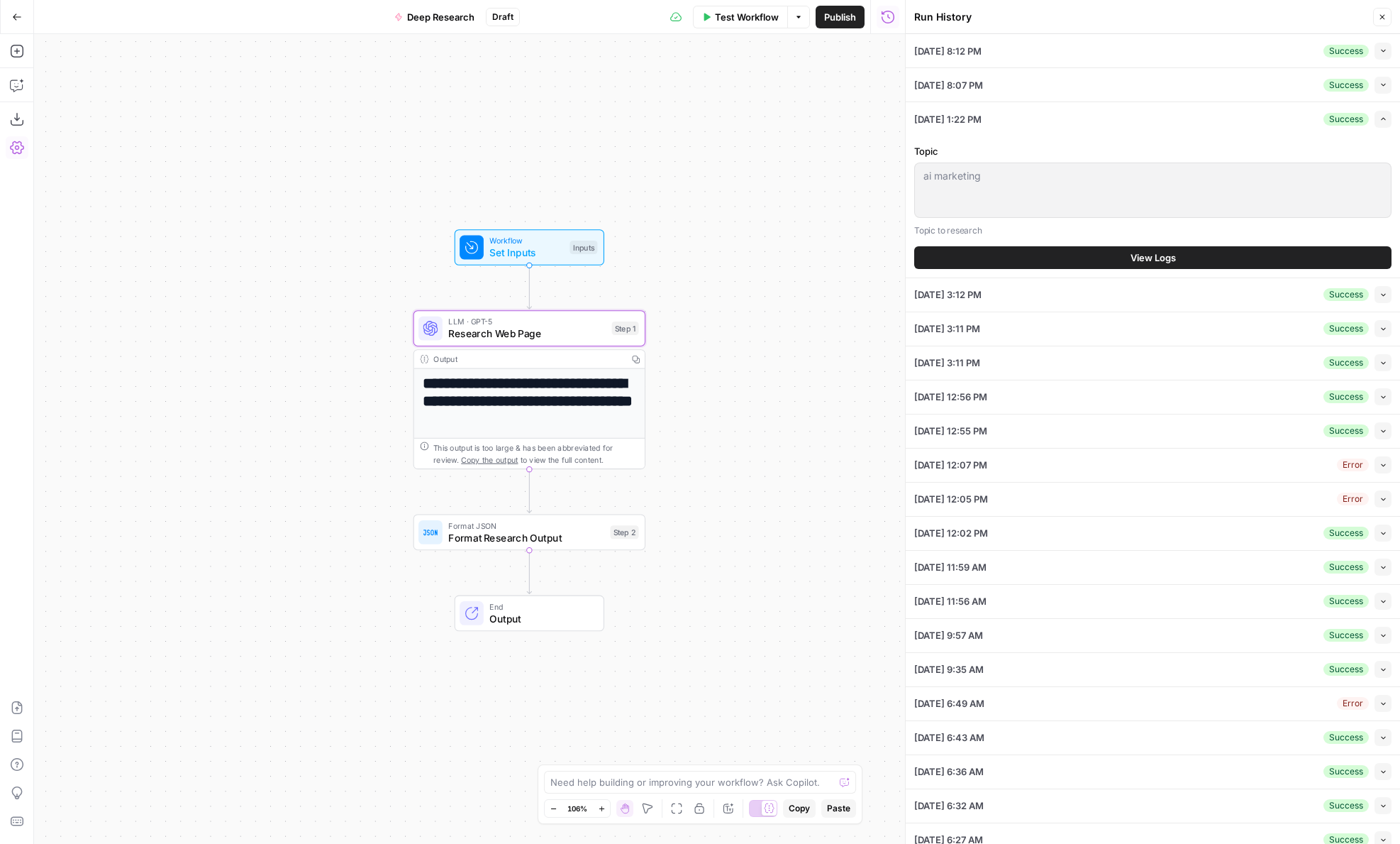
click at [1383, 50] on icon "button" at bounding box center [1383, 50] width 8 height 8
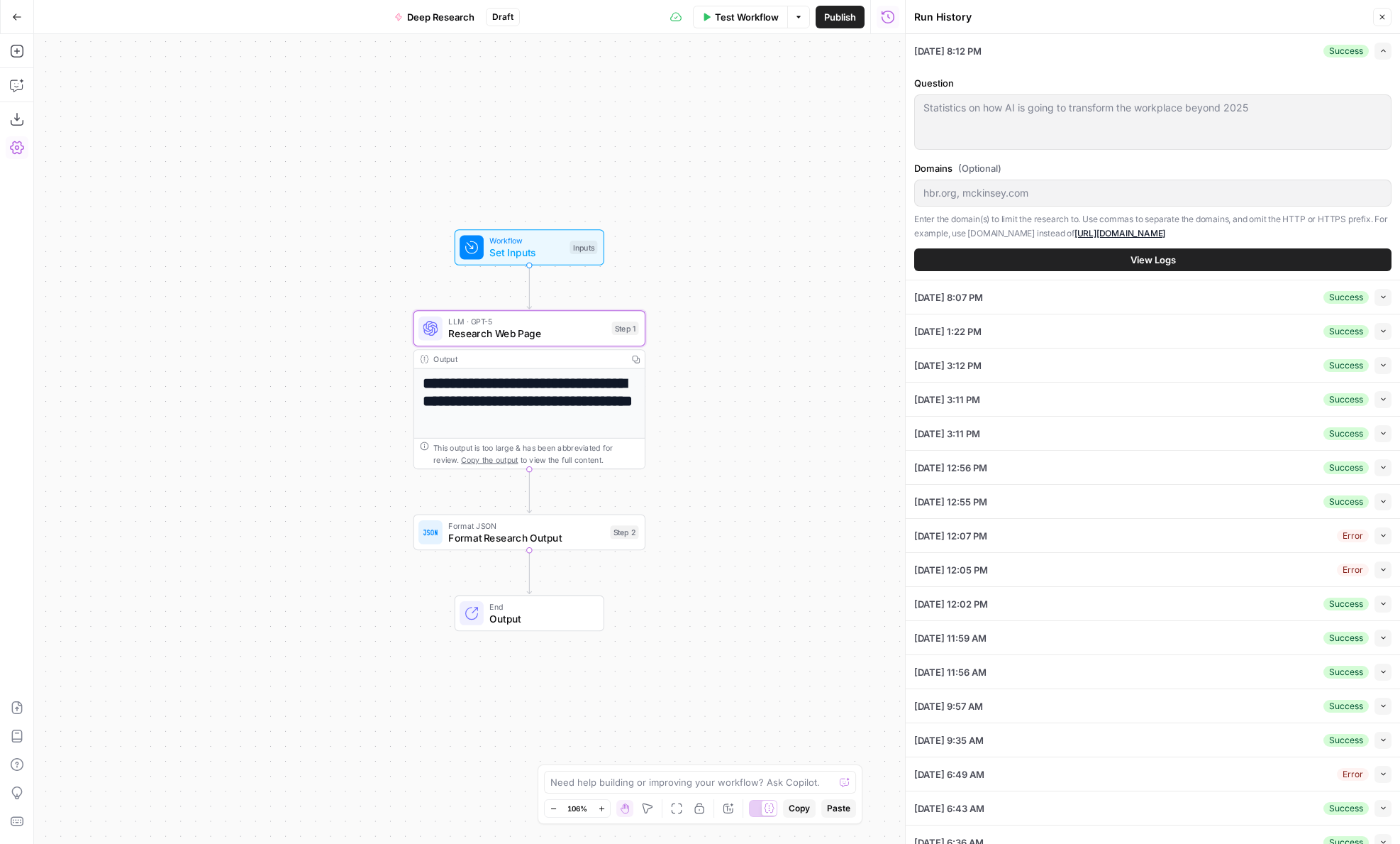
drag, startPoint x: 1037, startPoint y: 203, endPoint x: 943, endPoint y: 201, distance: 94.0
click at [943, 201] on div at bounding box center [1153, 193] width 478 height 27
click at [992, 263] on button "View Logs" at bounding box center [1153, 259] width 478 height 23
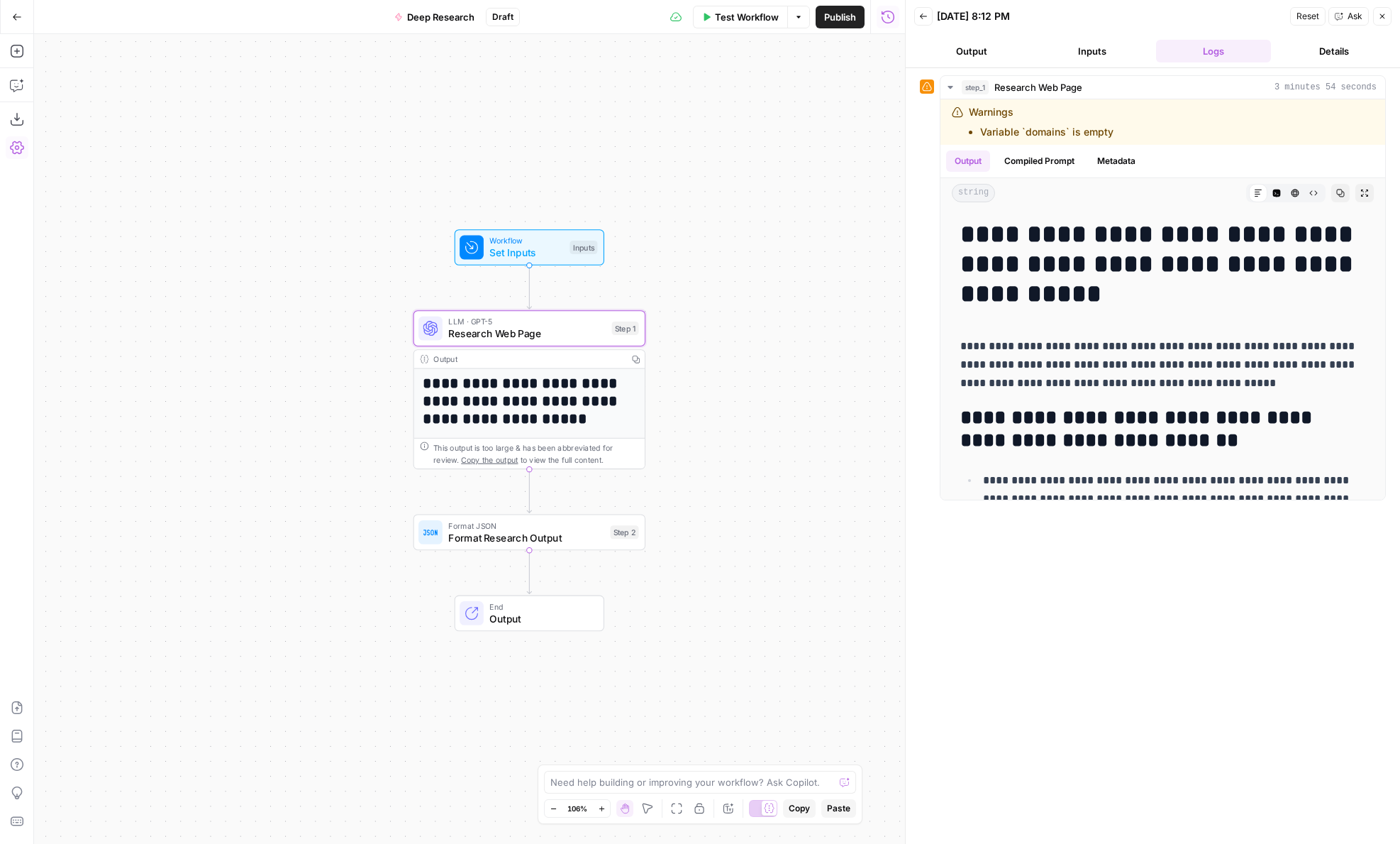
click at [1088, 42] on button "Inputs" at bounding box center [1093, 51] width 115 height 23
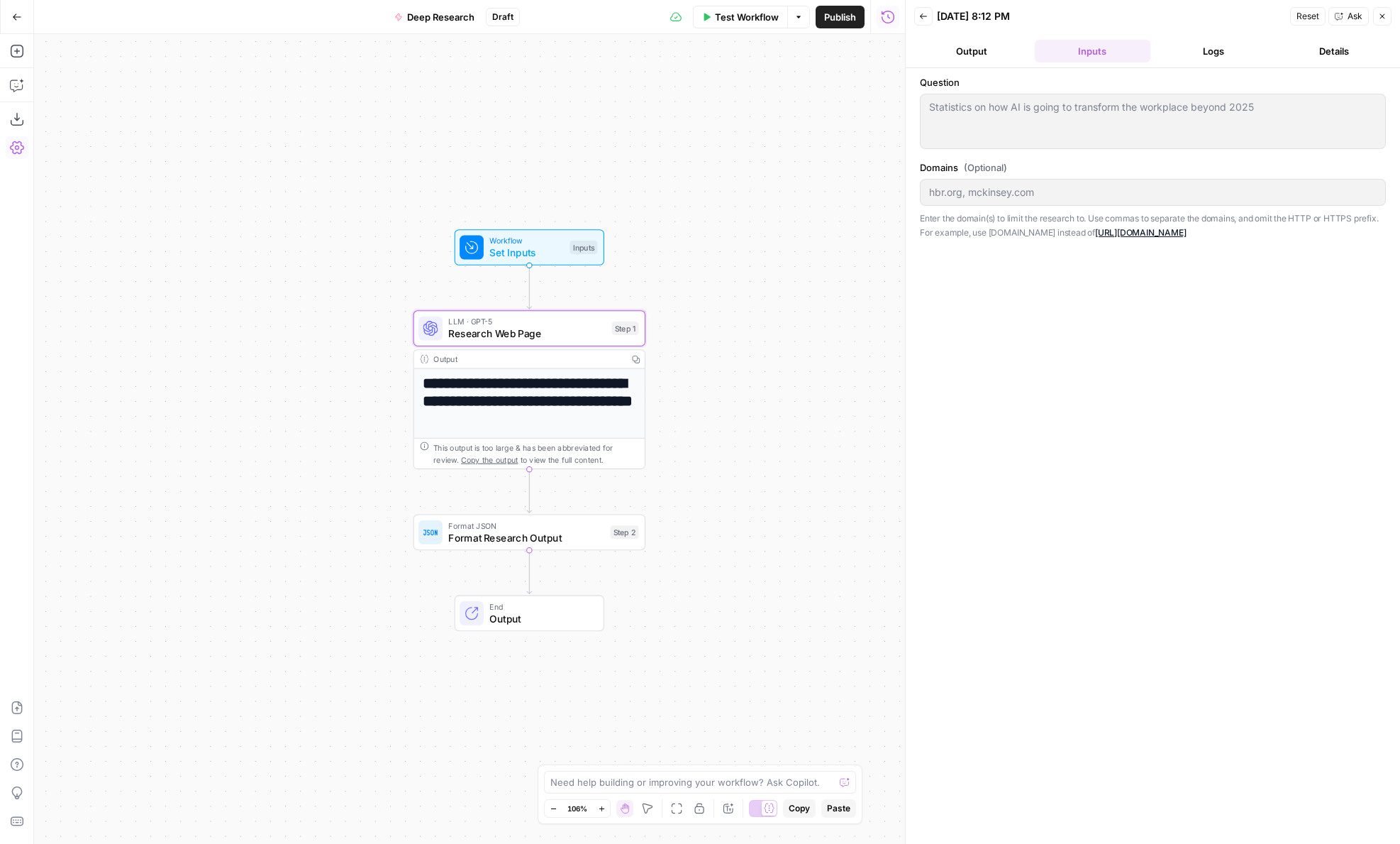
click at [910, 186] on div "Back 09/22/25 at 8:12 PM Reset Ask Close Output Inputs Logs Details Question St…" at bounding box center [1152, 422] width 495 height 844
click at [1207, 48] on button "Logs" at bounding box center [1214, 51] width 115 height 23
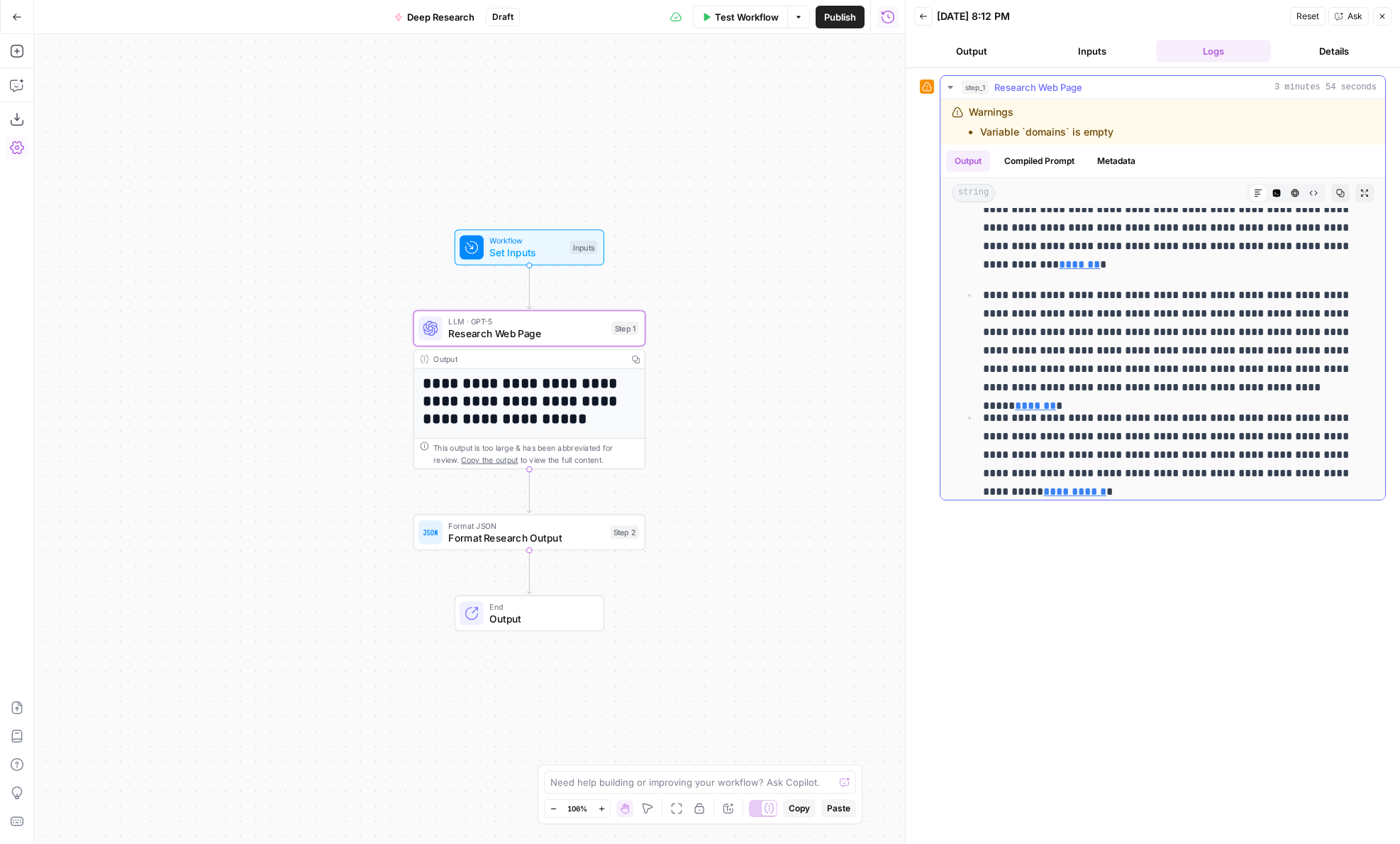
scroll to position [0, 0]
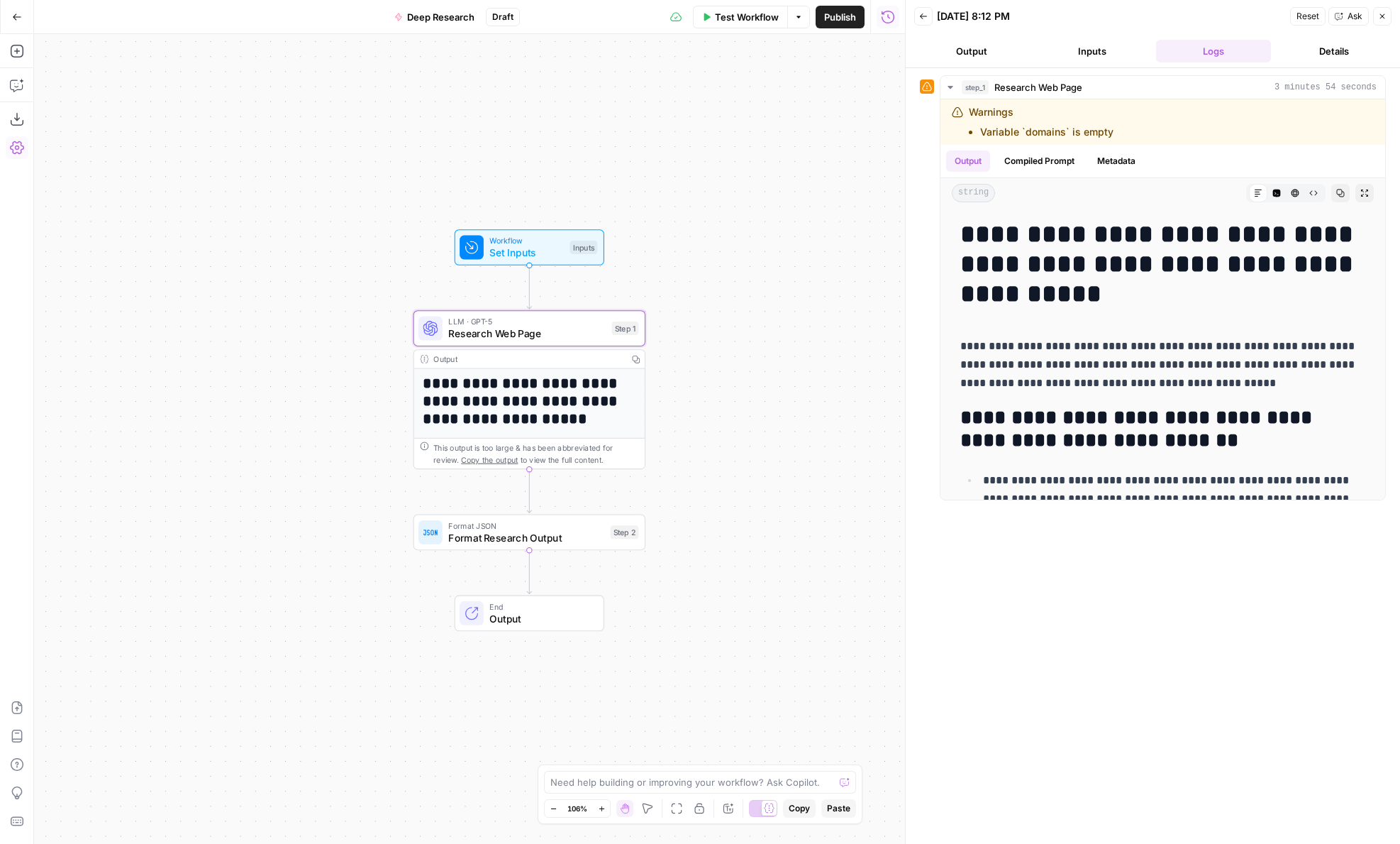
click at [1087, 42] on button "Inputs" at bounding box center [1093, 51] width 115 height 23
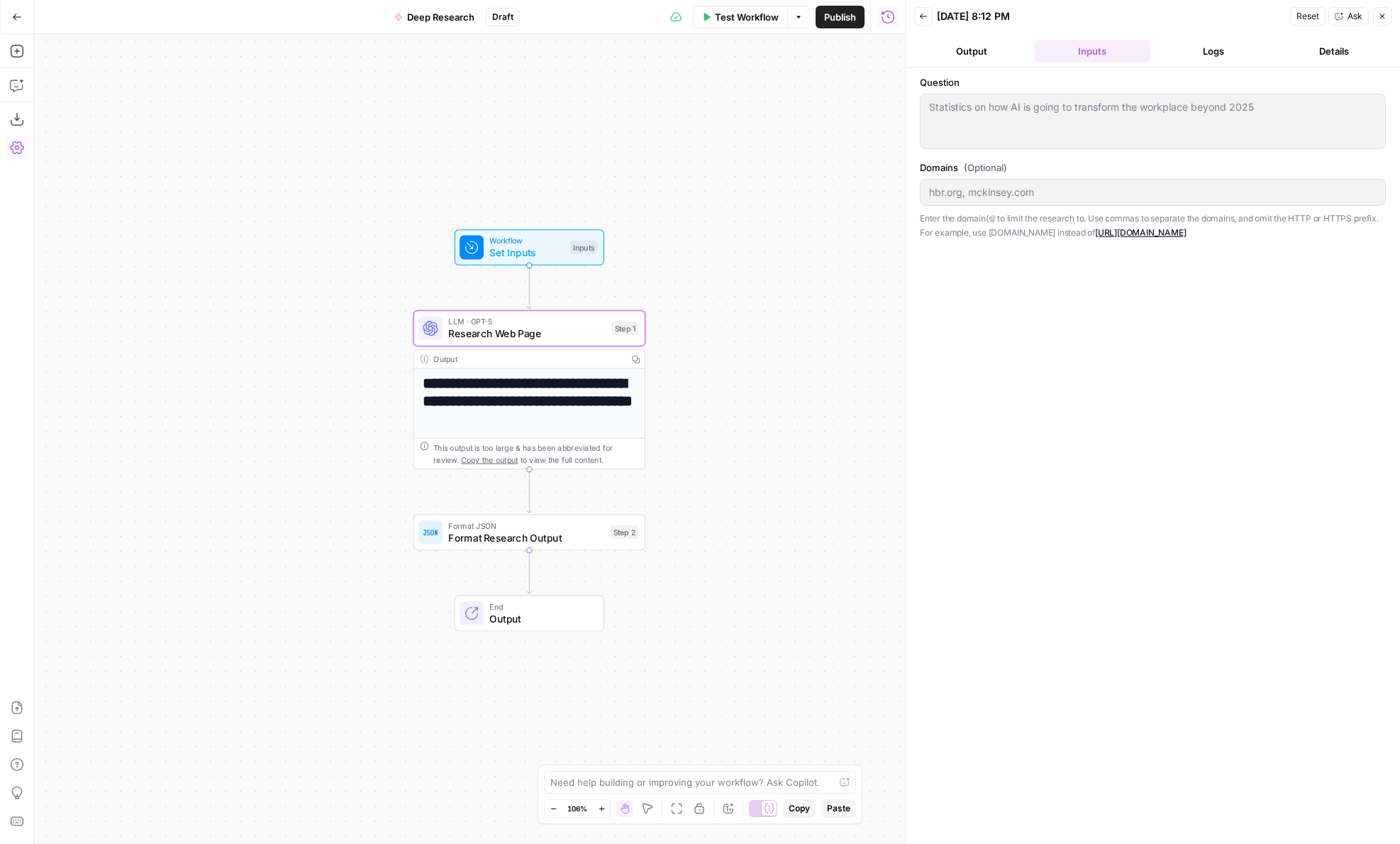
click at [929, 17] on button "Back" at bounding box center [923, 16] width 18 height 18
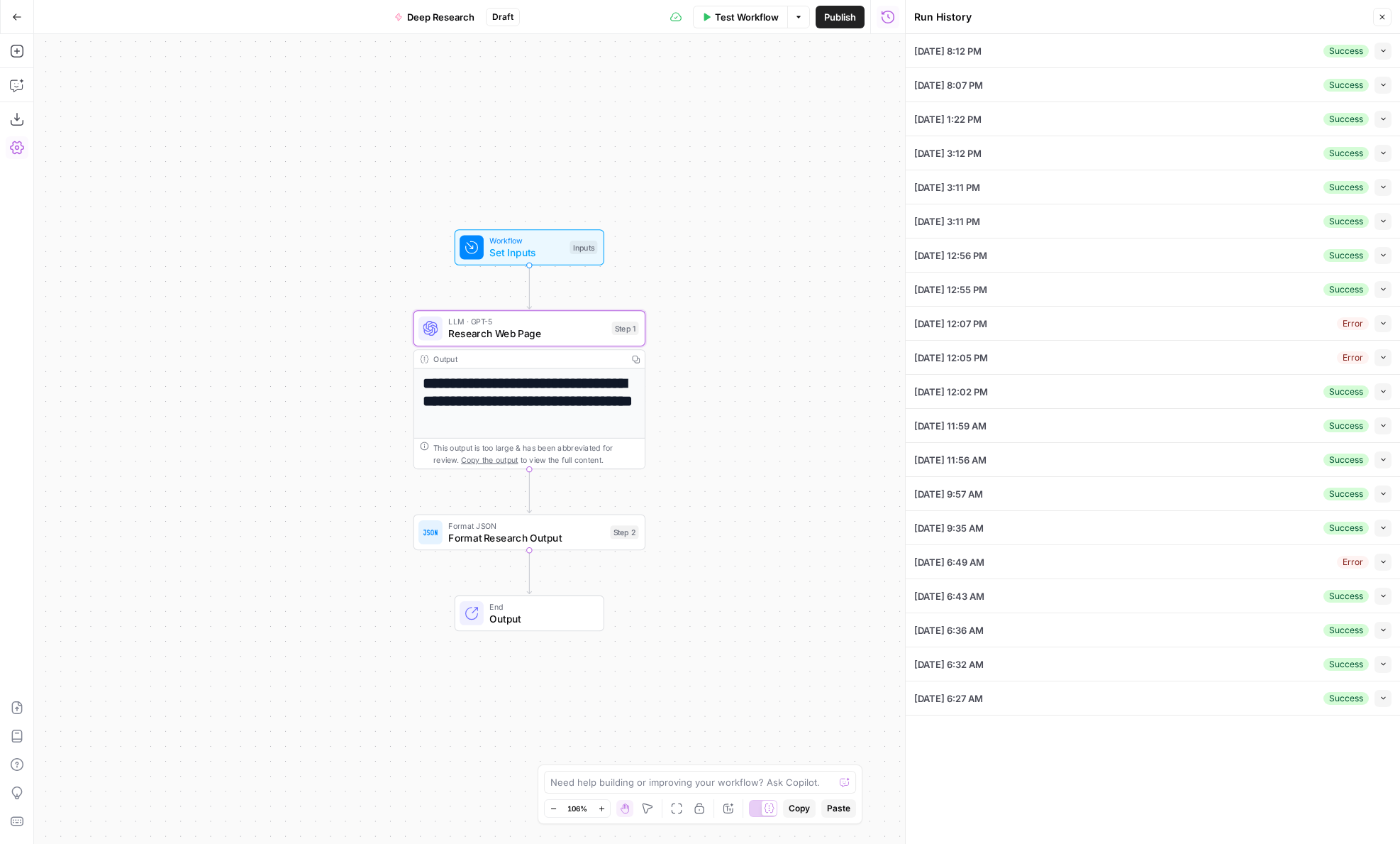
click at [1381, 54] on icon "button" at bounding box center [1383, 50] width 8 height 8
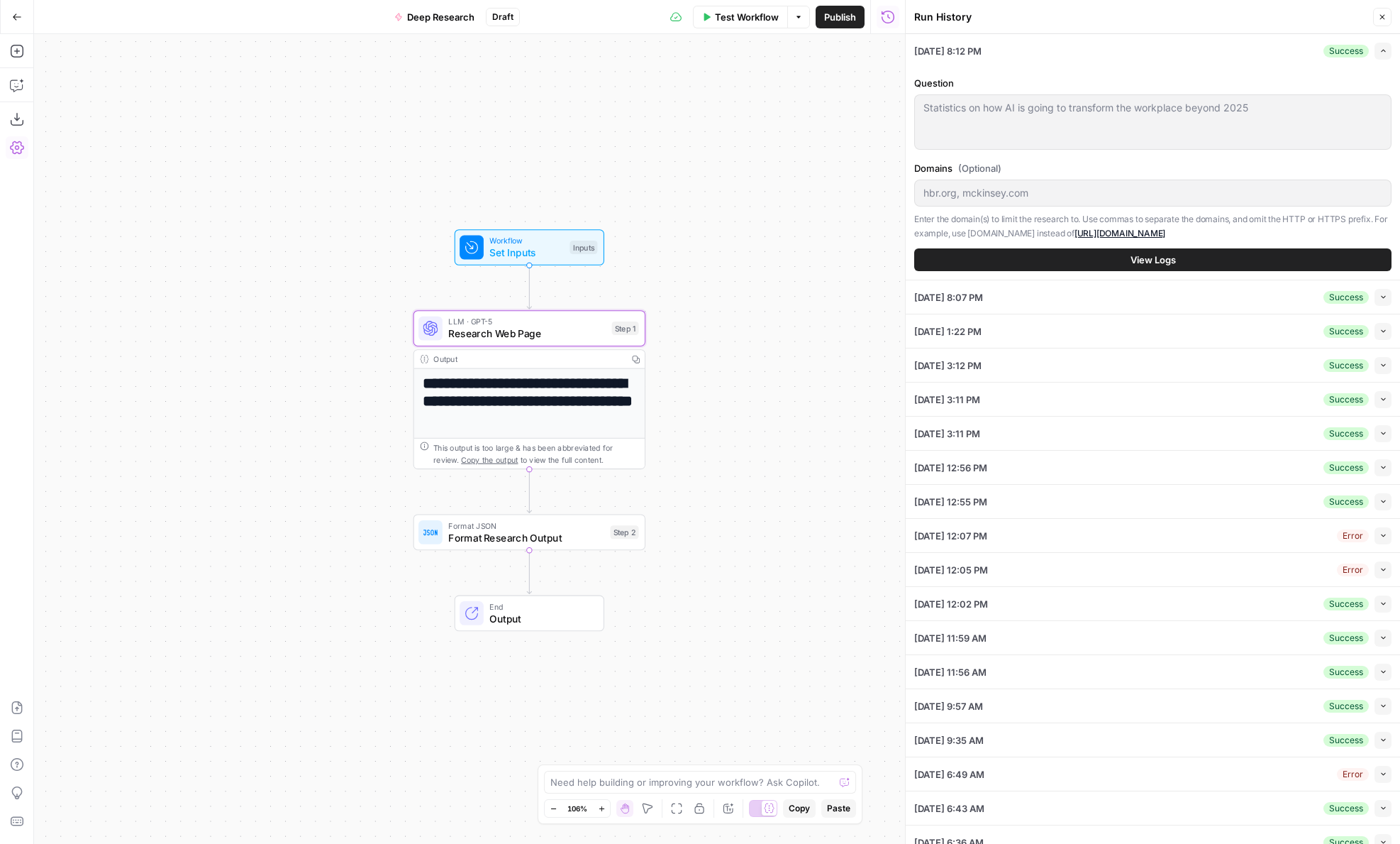
click at [1091, 261] on button "View Logs" at bounding box center [1153, 259] width 478 height 23
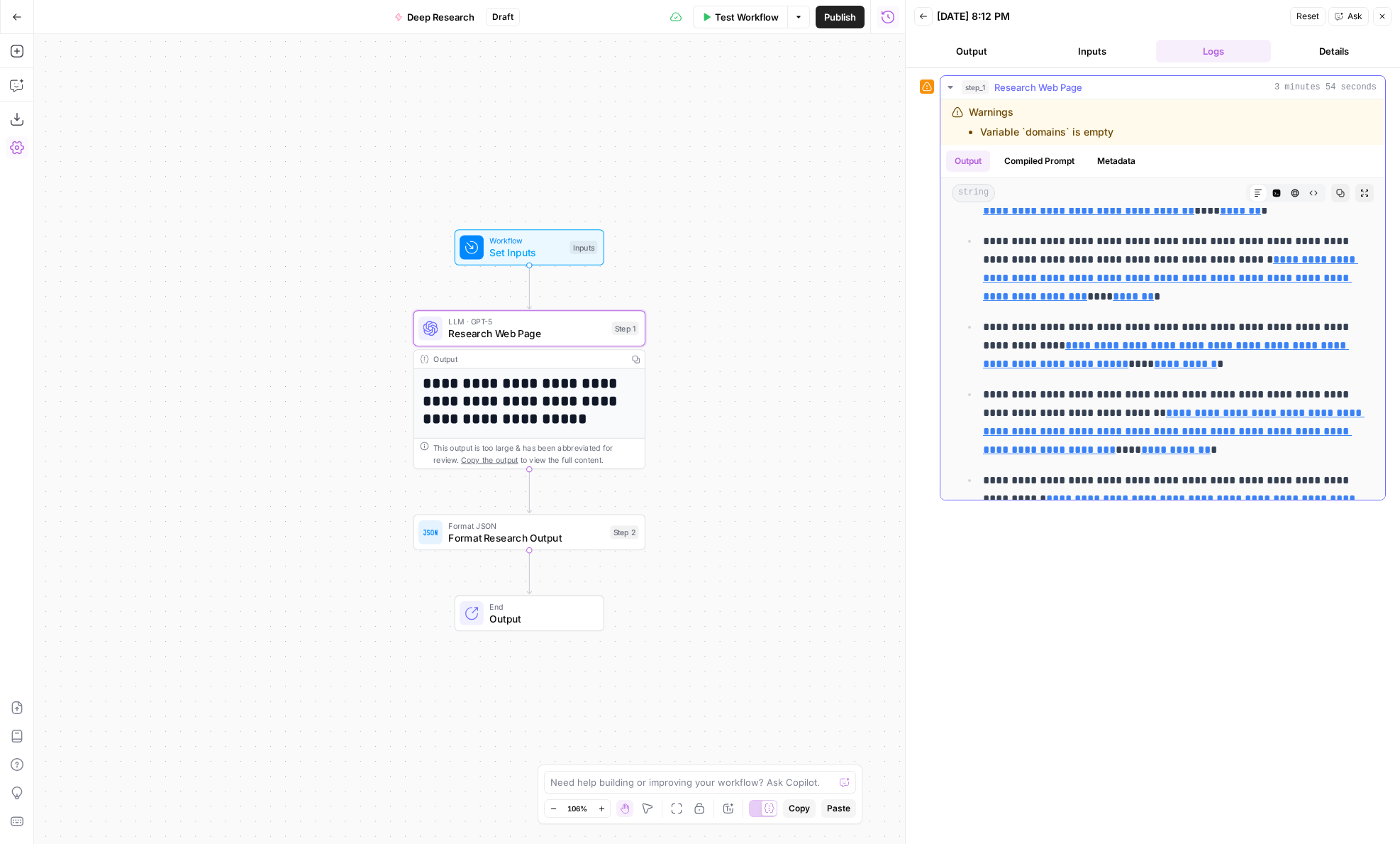
scroll to position [3364, 0]
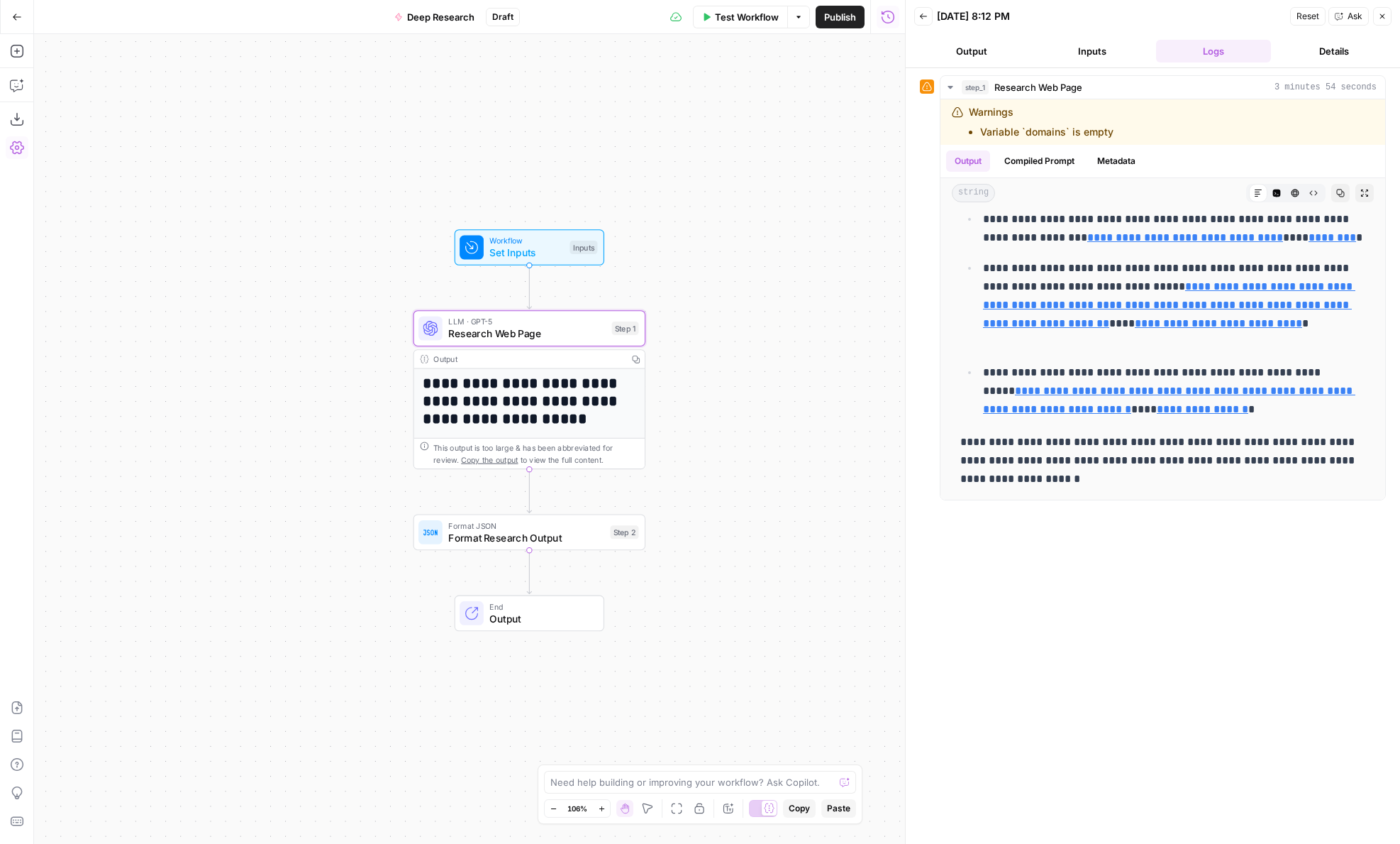
click at [980, 52] on button "Output" at bounding box center [972, 51] width 115 height 23
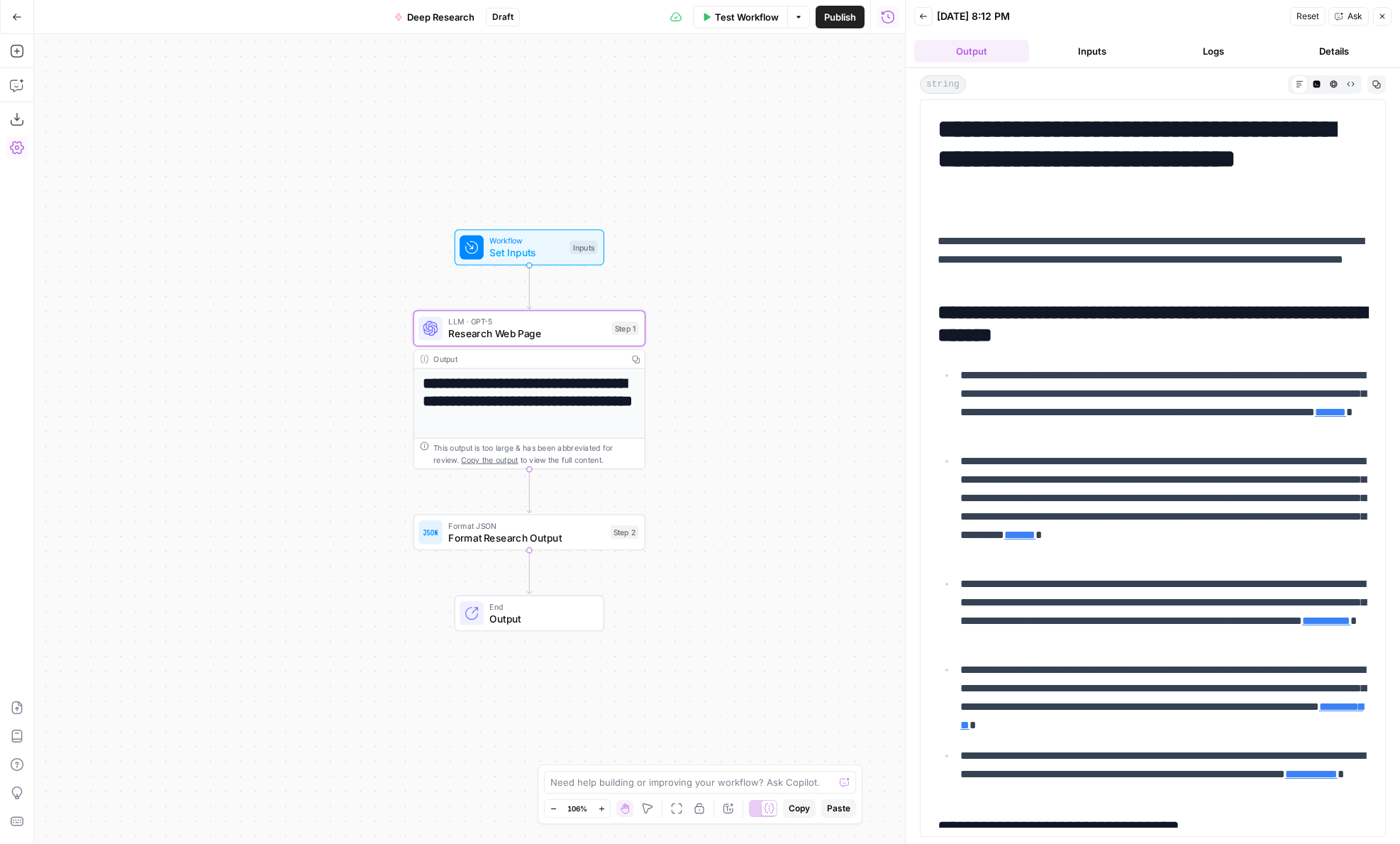
click at [926, 17] on icon "button" at bounding box center [924, 17] width 9 height 9
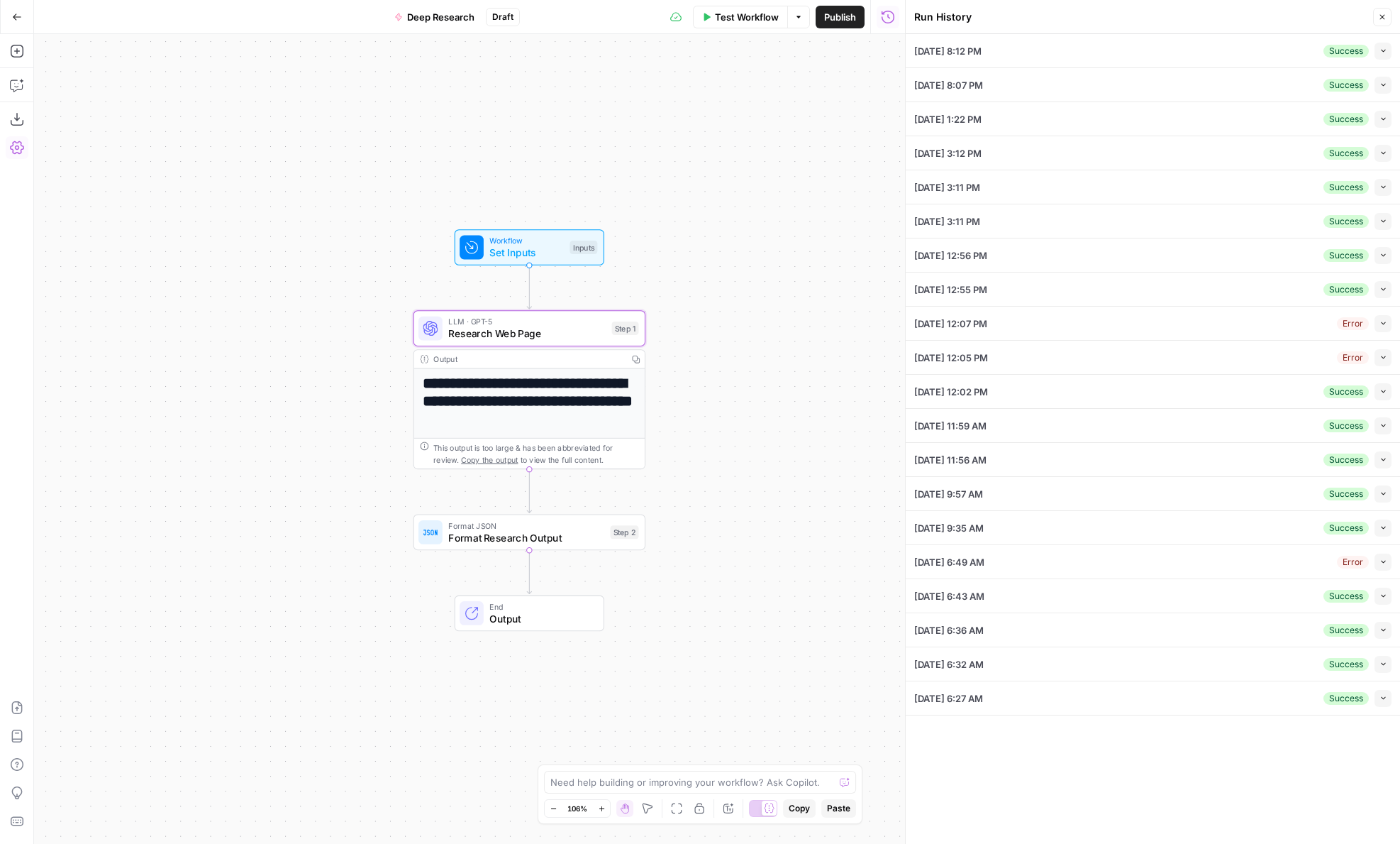
click at [1376, 50] on button "Collapse" at bounding box center [1383, 50] width 17 height 17
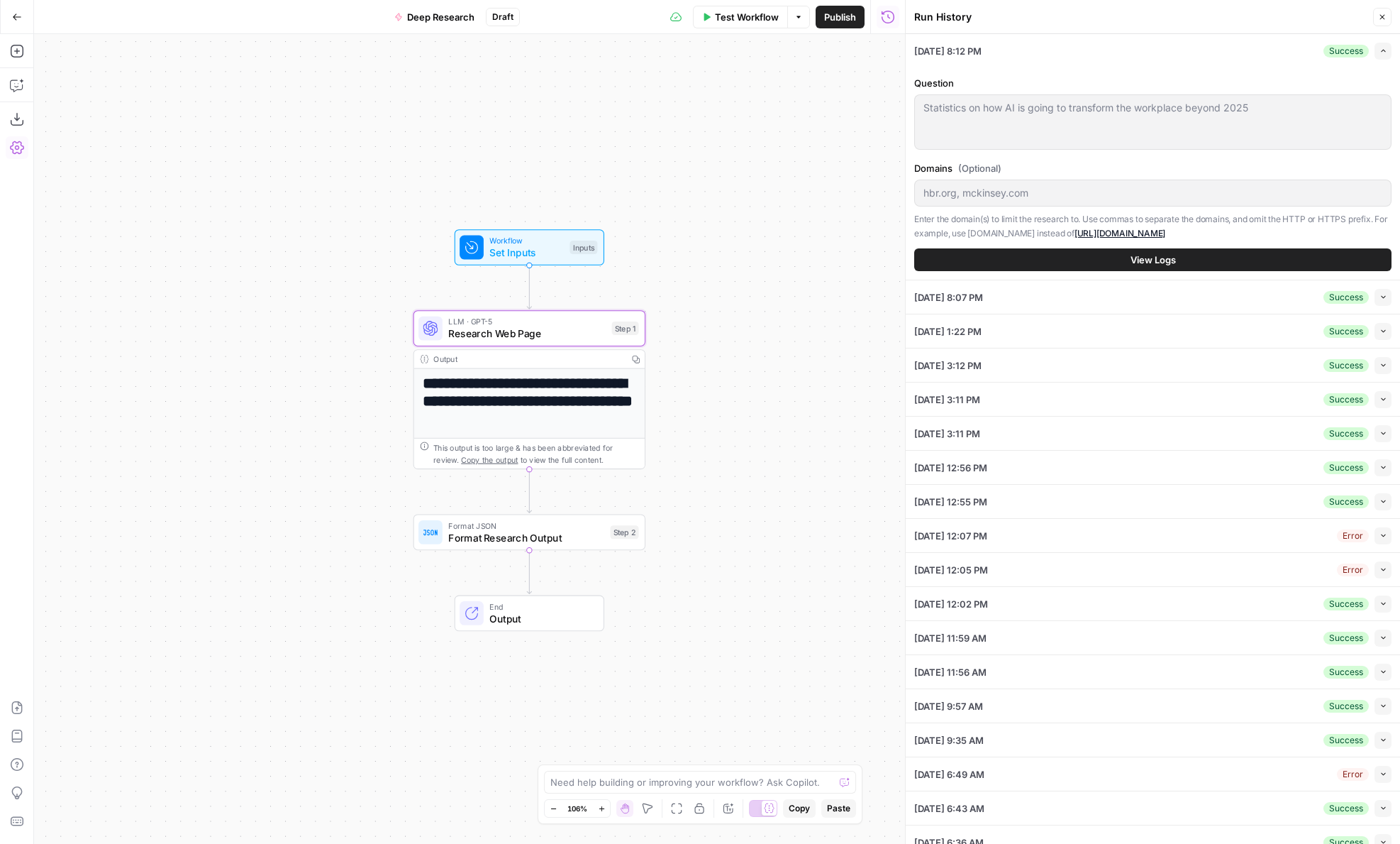
click at [920, 107] on div "Statistics on how AI is going to transform the workplace beyond 2025 Statistics…" at bounding box center [1153, 122] width 478 height 55
click at [990, 249] on button "View Logs" at bounding box center [1153, 259] width 478 height 23
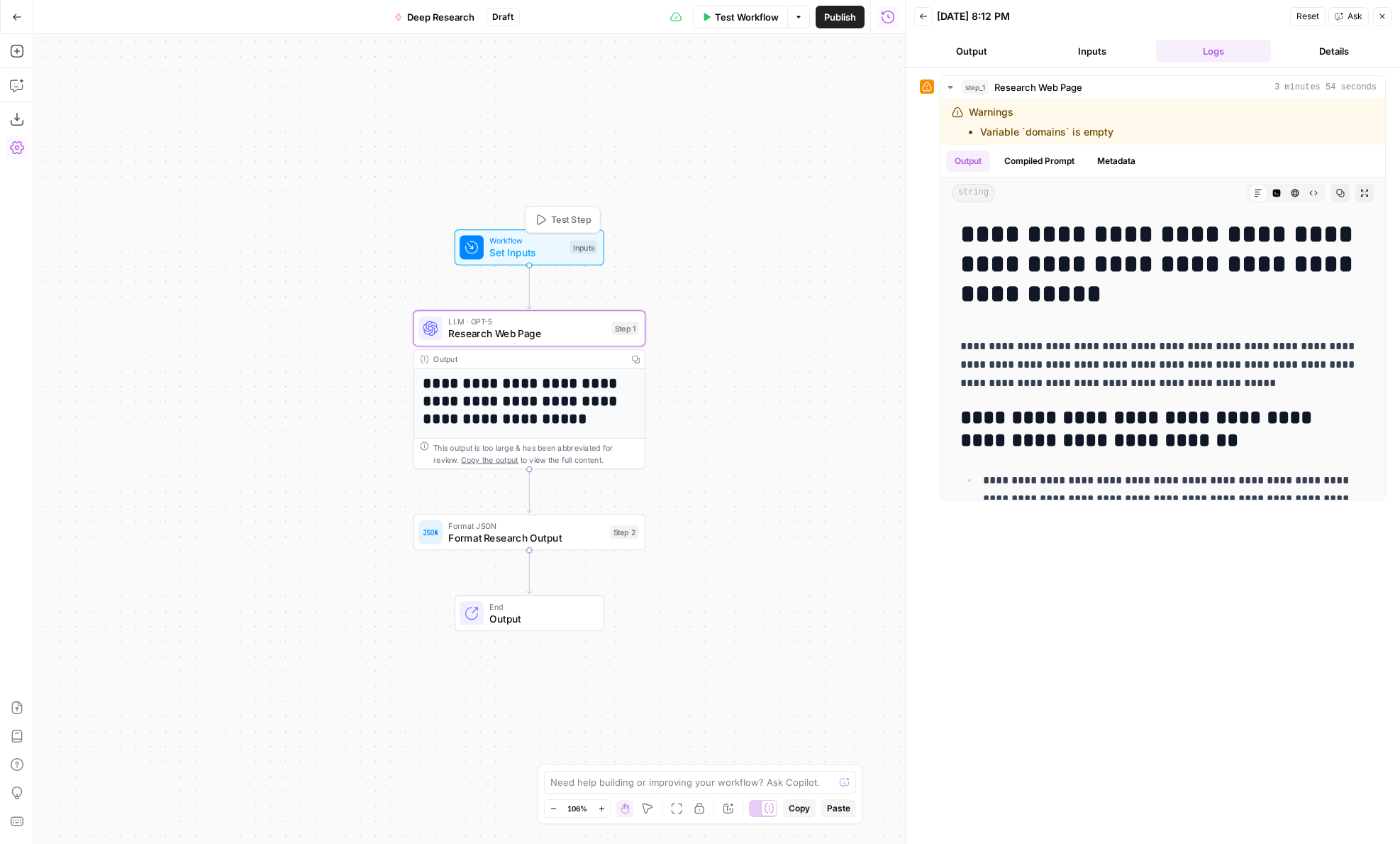
click at [560, 218] on span "Test Step" at bounding box center [571, 219] width 40 height 14
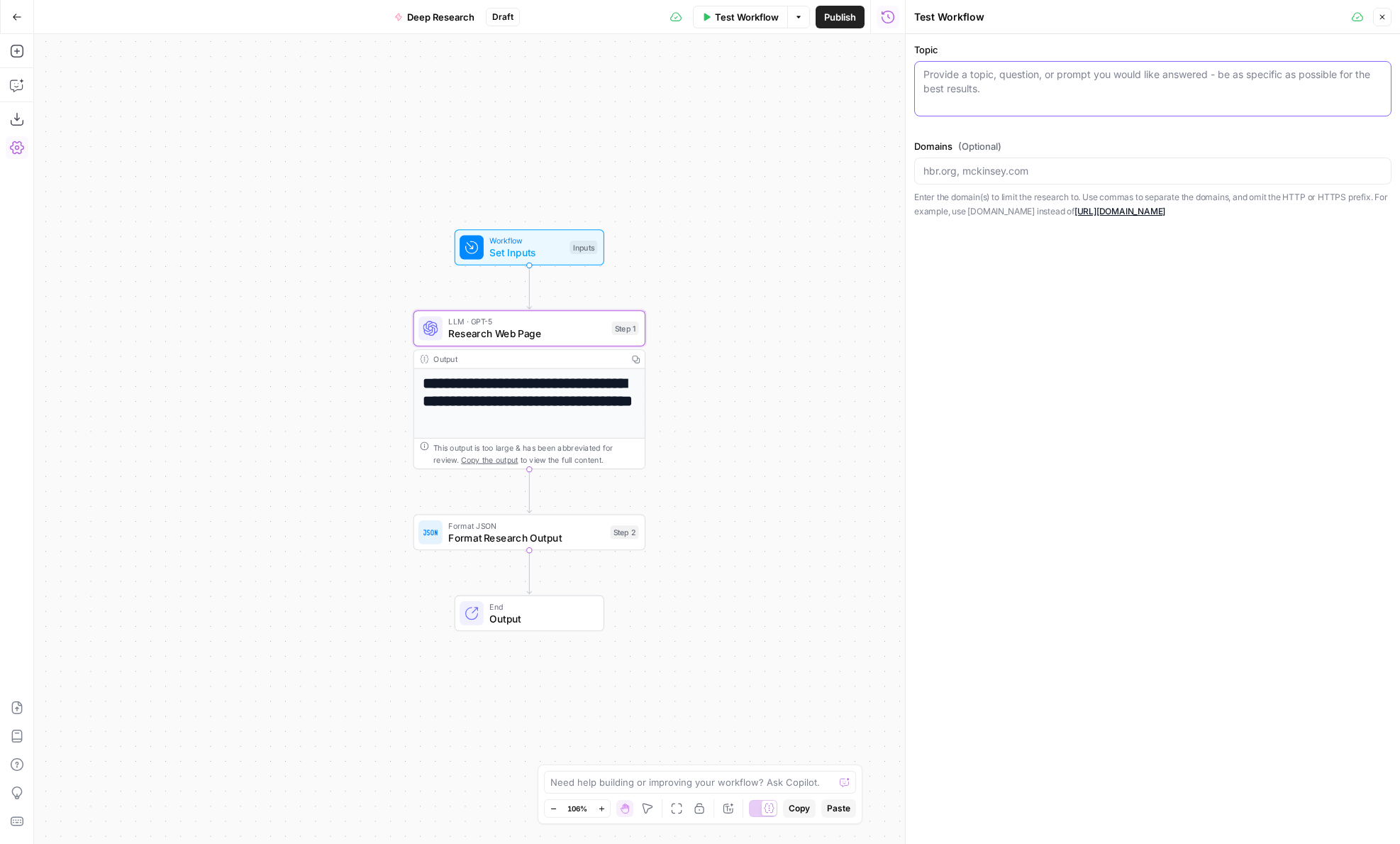
click at [1023, 86] on textarea "Topic" at bounding box center [1153, 82] width 459 height 28
paste textarea "Statistics on how AI is going to transform the workplace beyond 2025"
type textarea "Statistics on how AI is going to transform the workplace beyond 2025"
click at [978, 164] on input "Domains (Optional)" at bounding box center [1153, 170] width 459 height 14
click at [989, 309] on div "Topic Statistics on how AI is going to transform the workplace beyond 2025 Stat…" at bounding box center [1152, 439] width 494 height 810
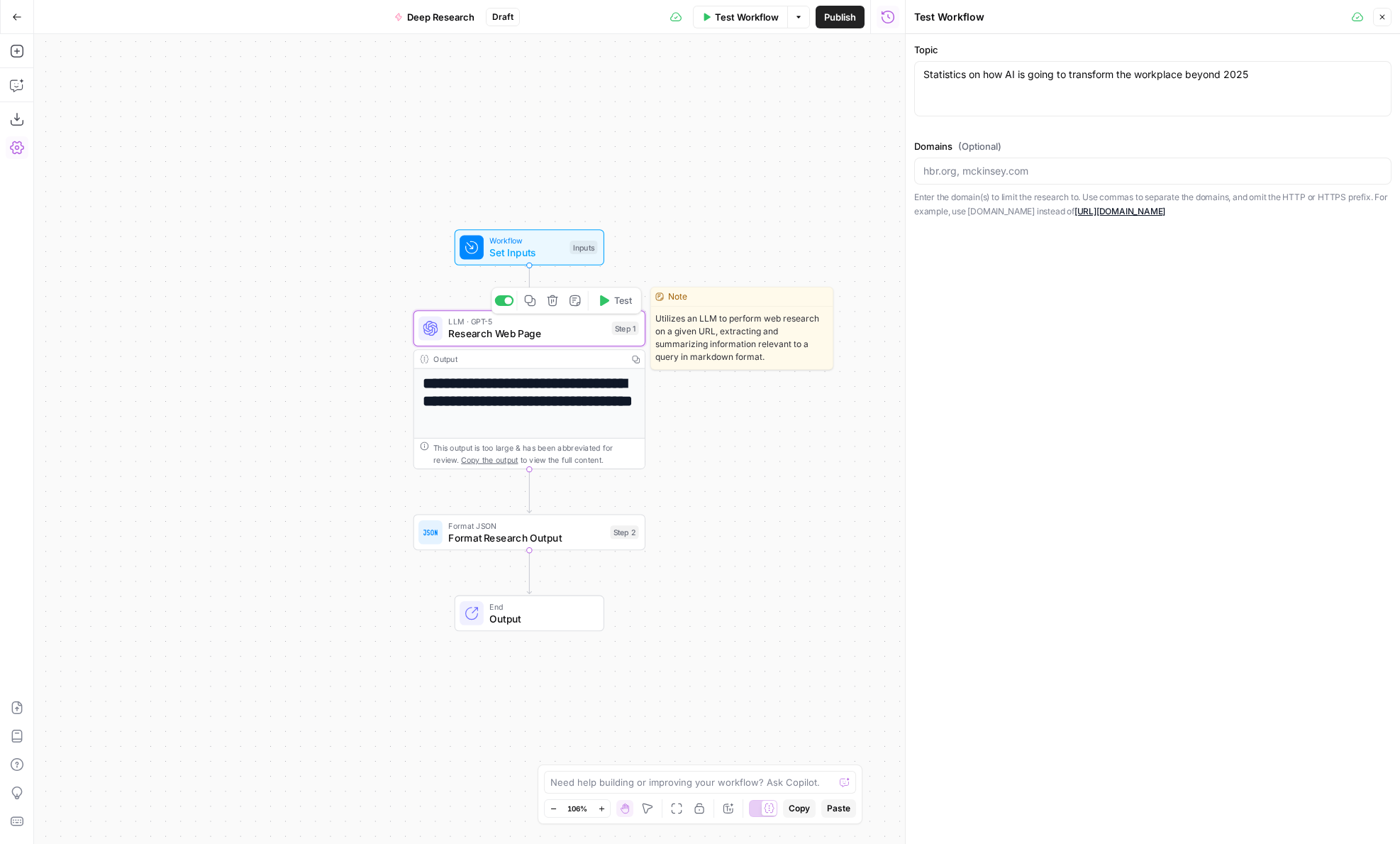
click at [606, 305] on icon "button" at bounding box center [603, 300] width 12 height 12
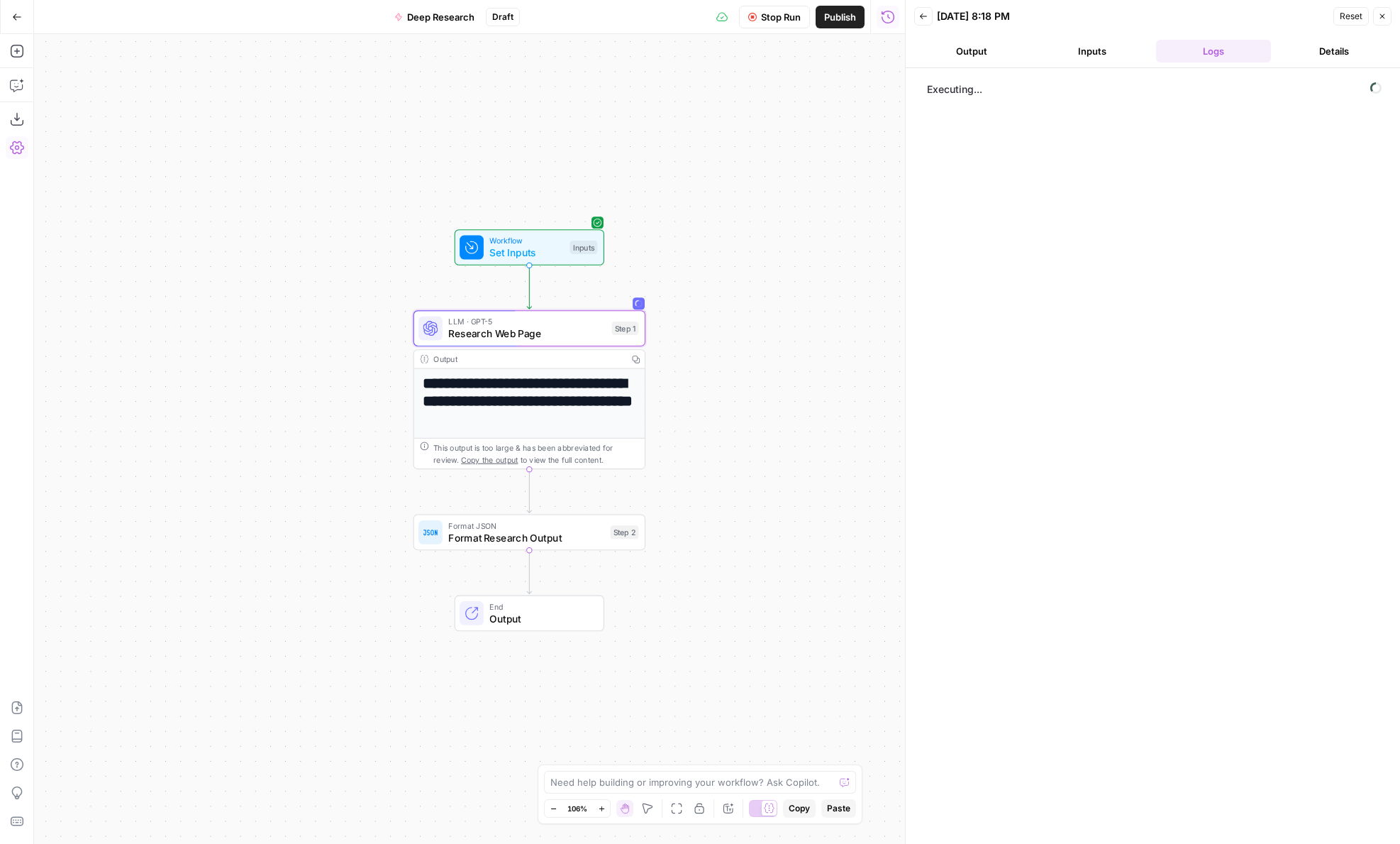
click at [1053, 33] on header "Back 09/22/25 at 8:18 PM Reset Close Output Inputs Logs Details" at bounding box center [1152, 34] width 494 height 68
click at [1091, 47] on button "Inputs" at bounding box center [1093, 51] width 115 height 23
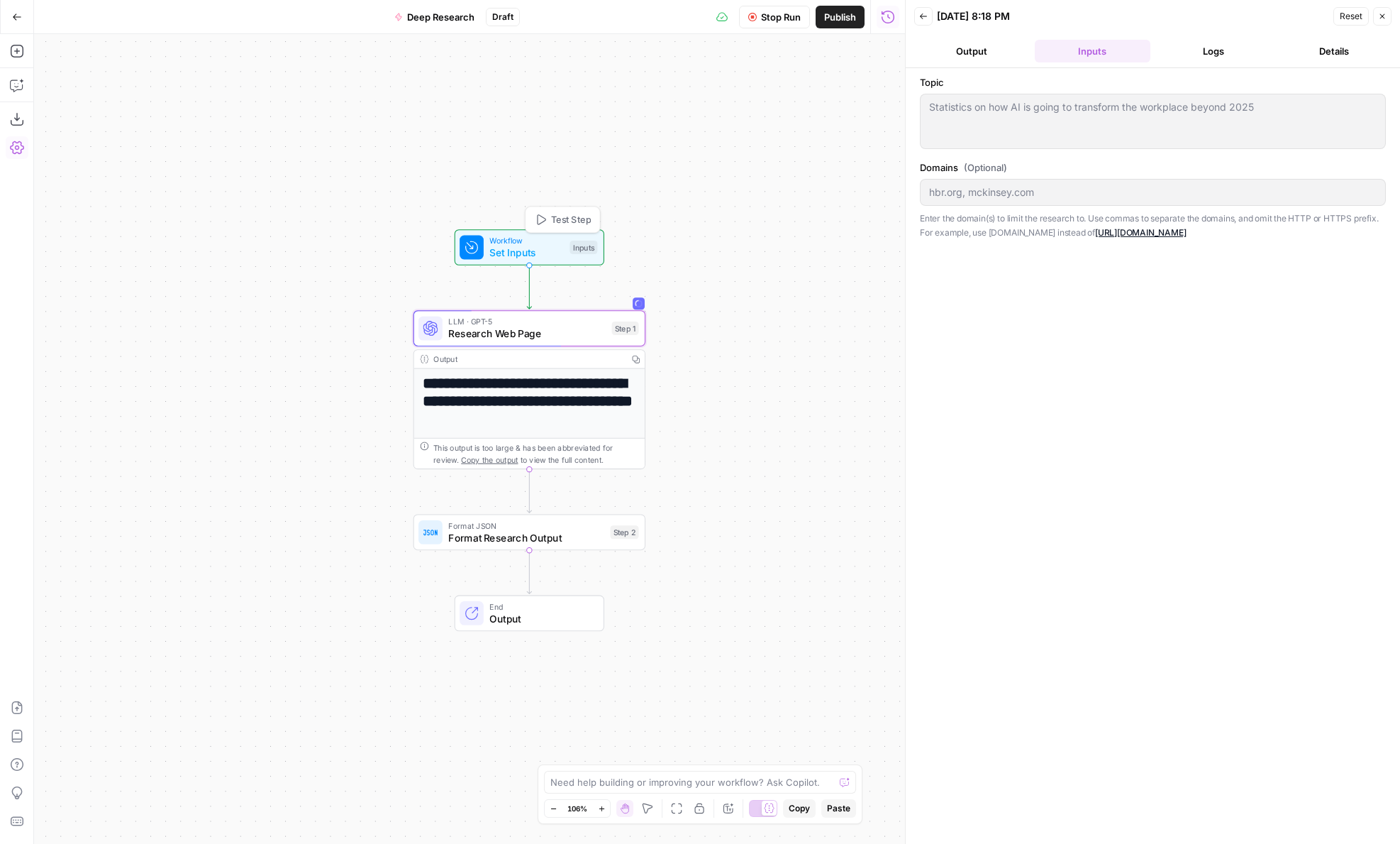
click span "Test Step"
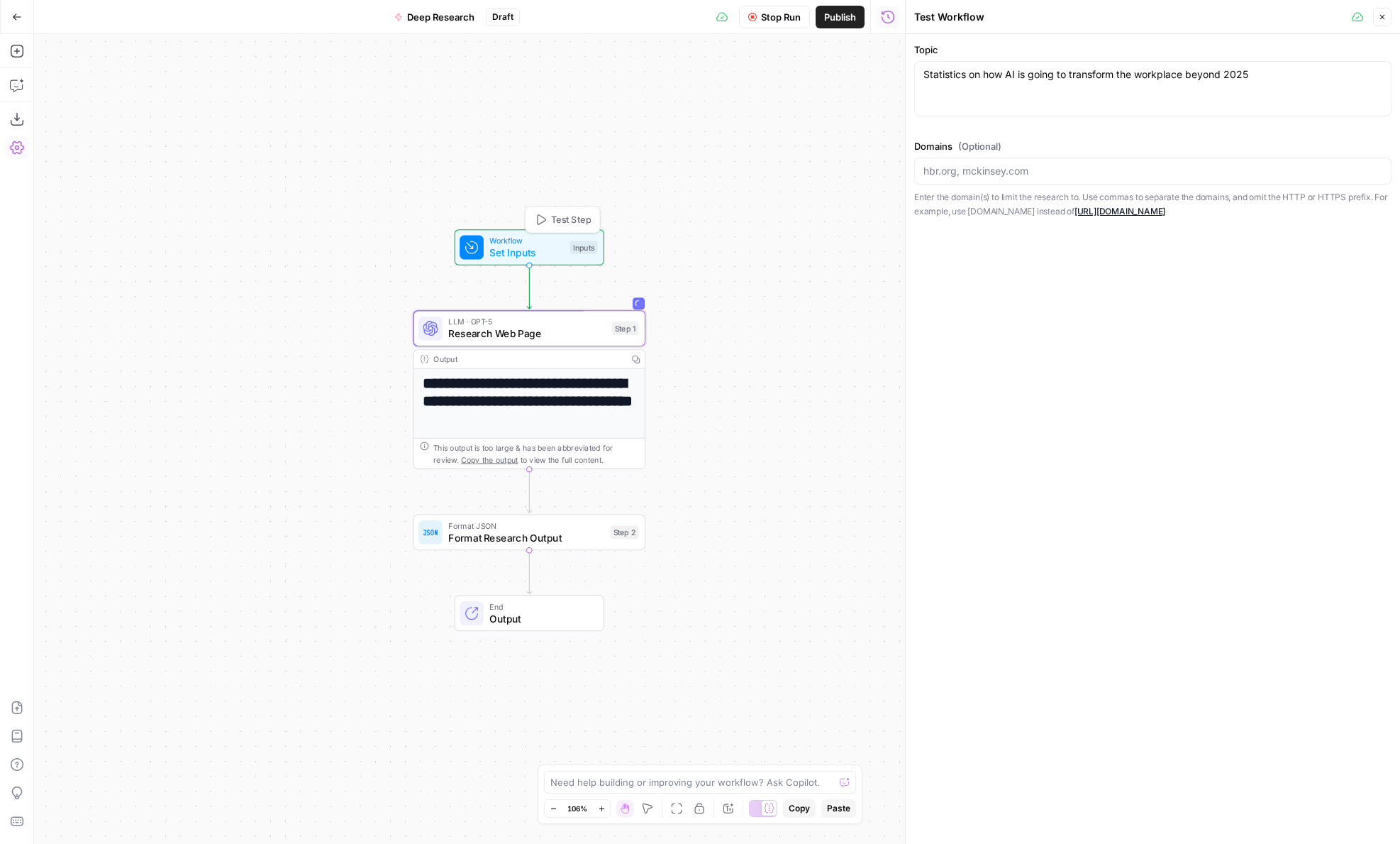
click div "Statistics on how AI is going to transform the workplace beyond 2025 Statistics…"
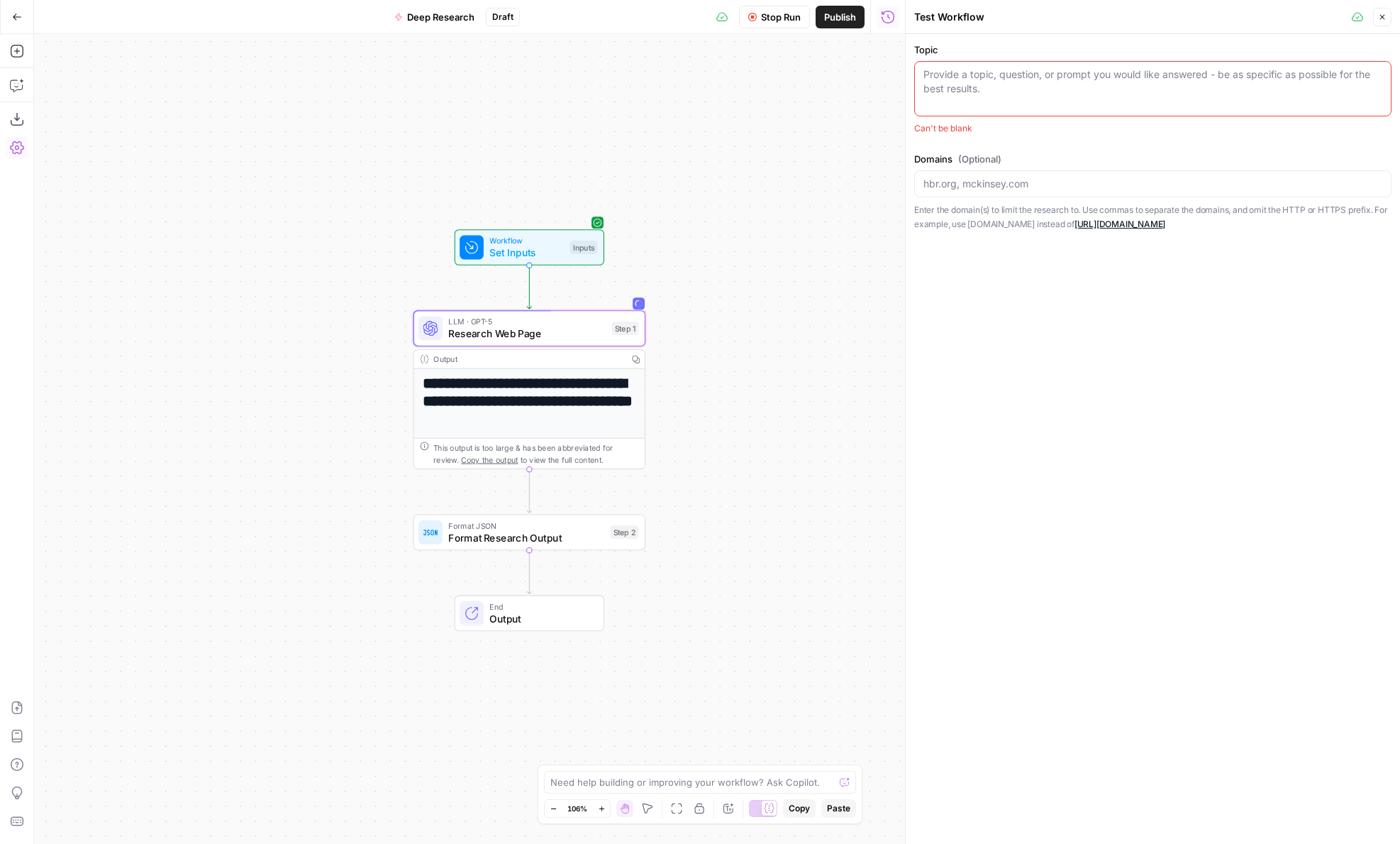
type textarea "Statistics on how AI is going to transform the workplace beyond 2025"
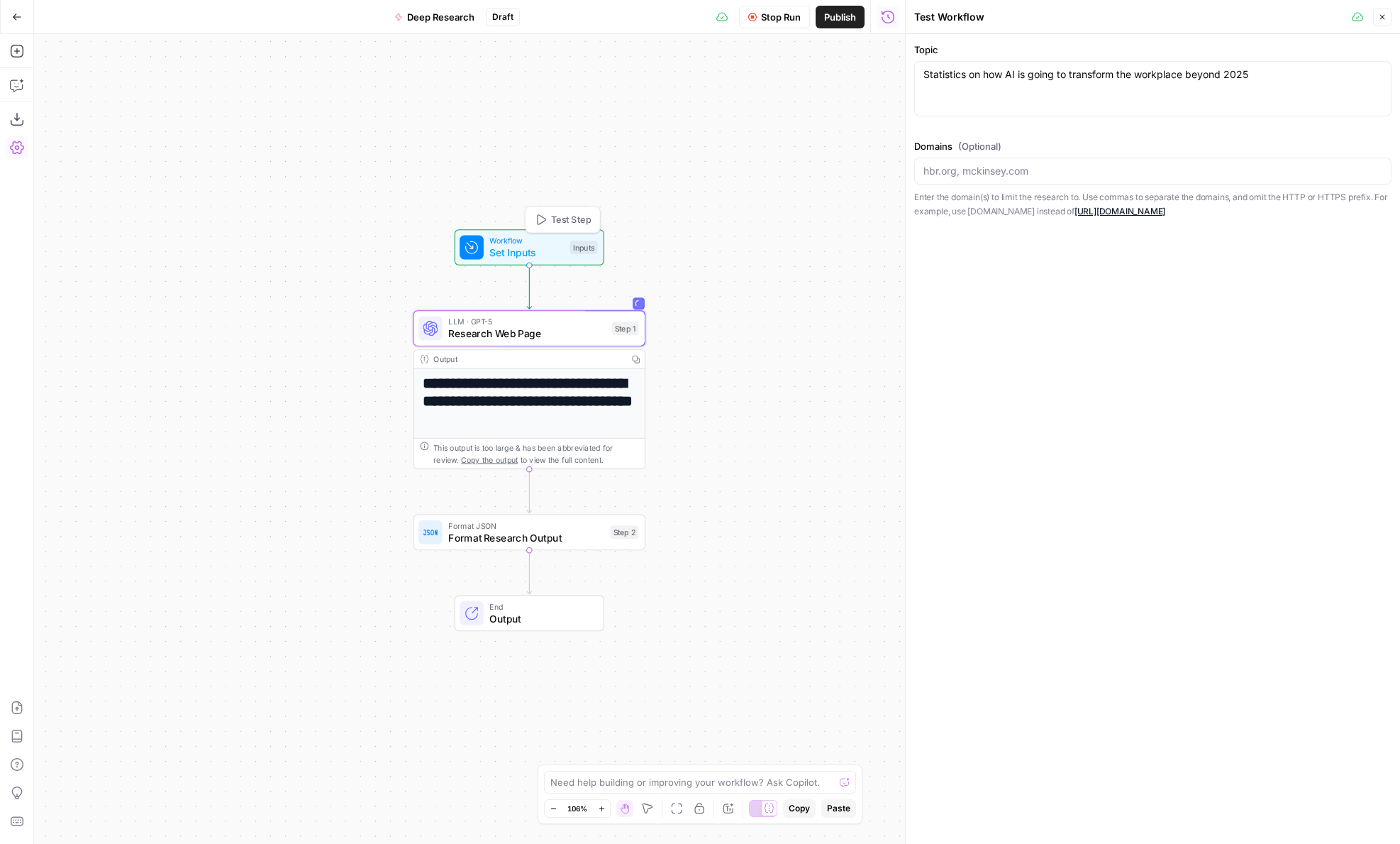
click div "Inputs"
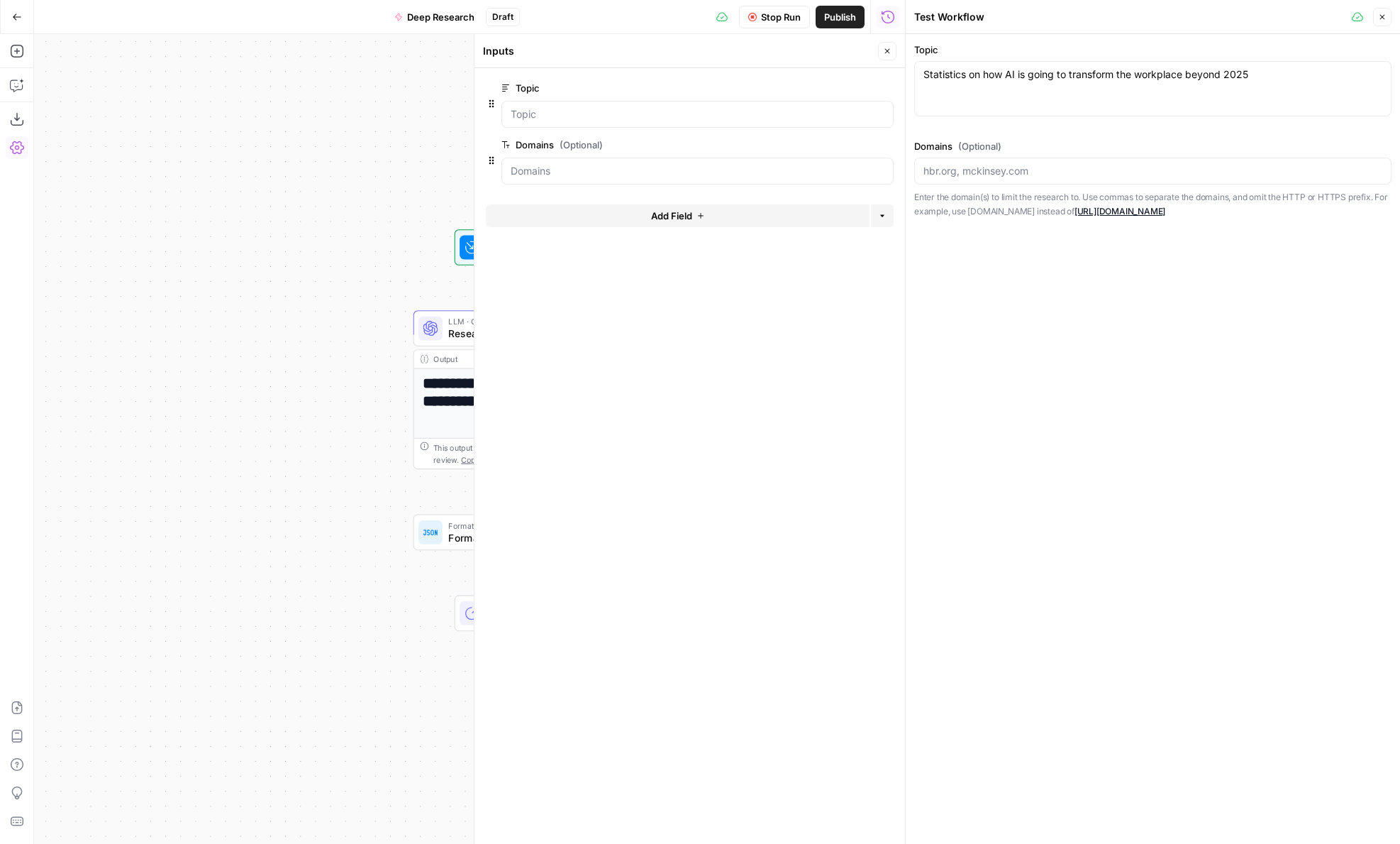
click button "edit field"
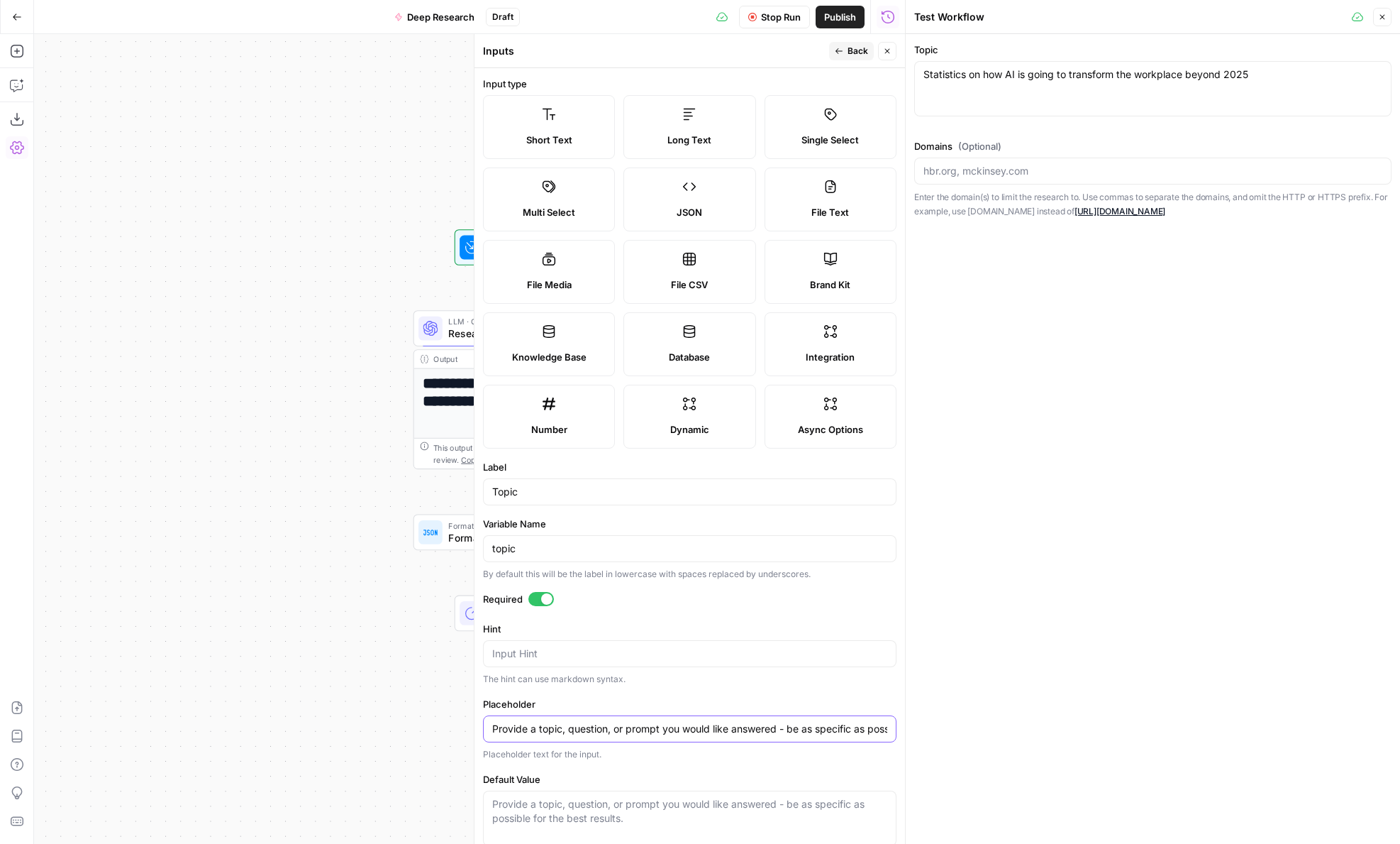
click input "Provide a topic, question, or prompt you would like answered - be as specific a…"
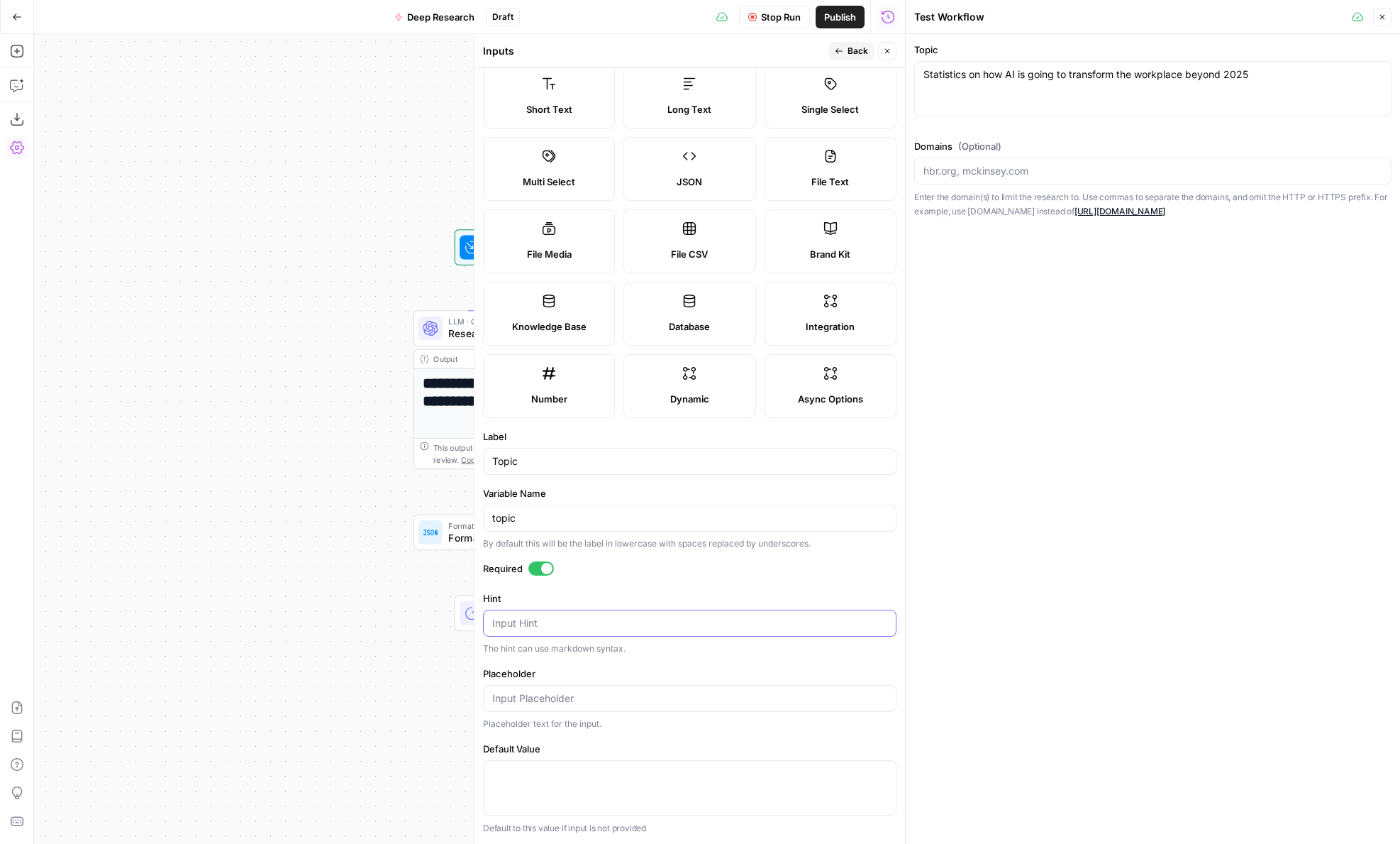
click textarea "Hint"
paste textarea "Provide a topic, question, or prompt you would like answered - be as specific a…"
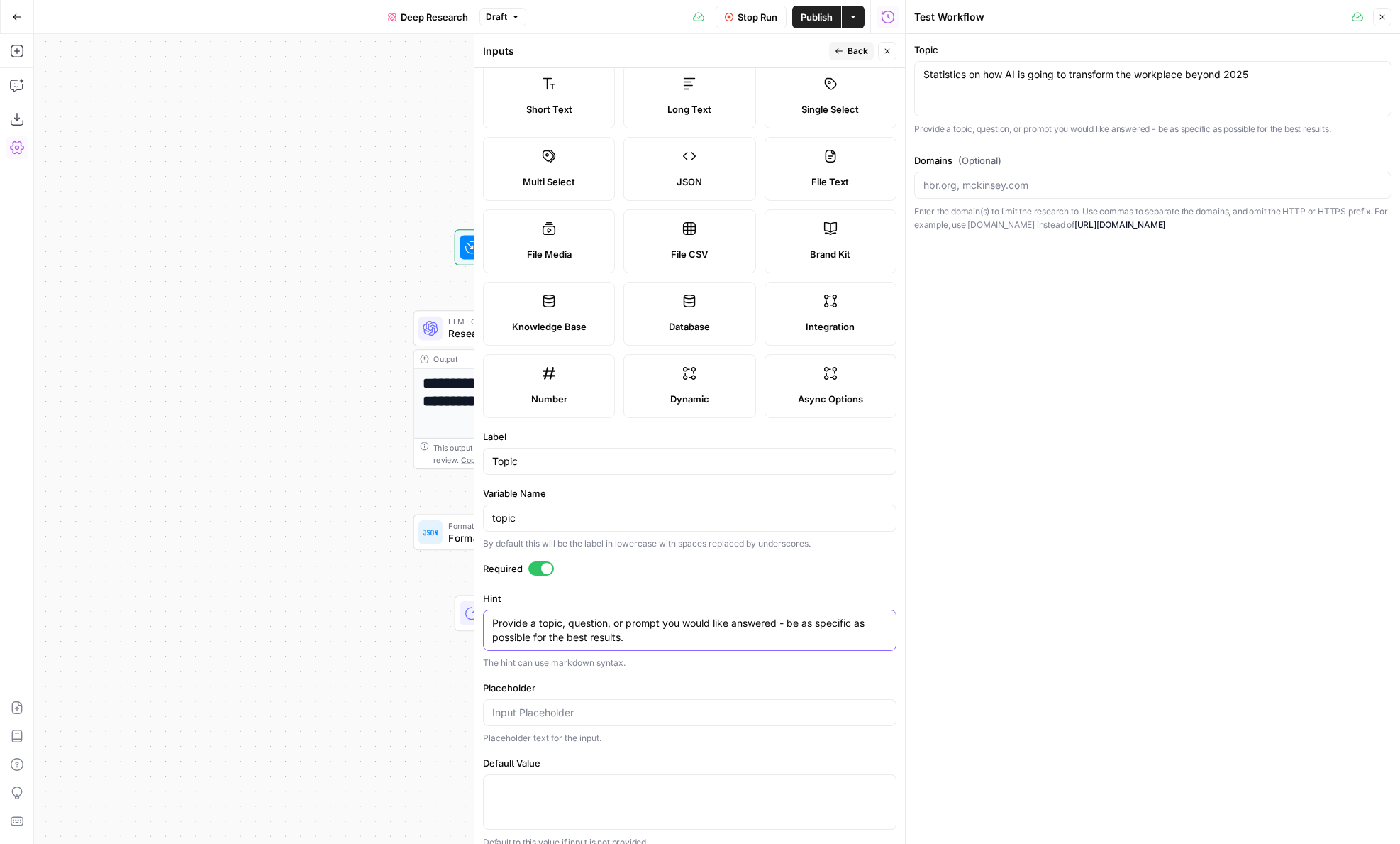
type textarea "Provide a topic, question, or prompt you would like answered - be as specific a…"
click div "Topic Statistics on how AI is going to transform the workplace beyond 2025 Stat…"
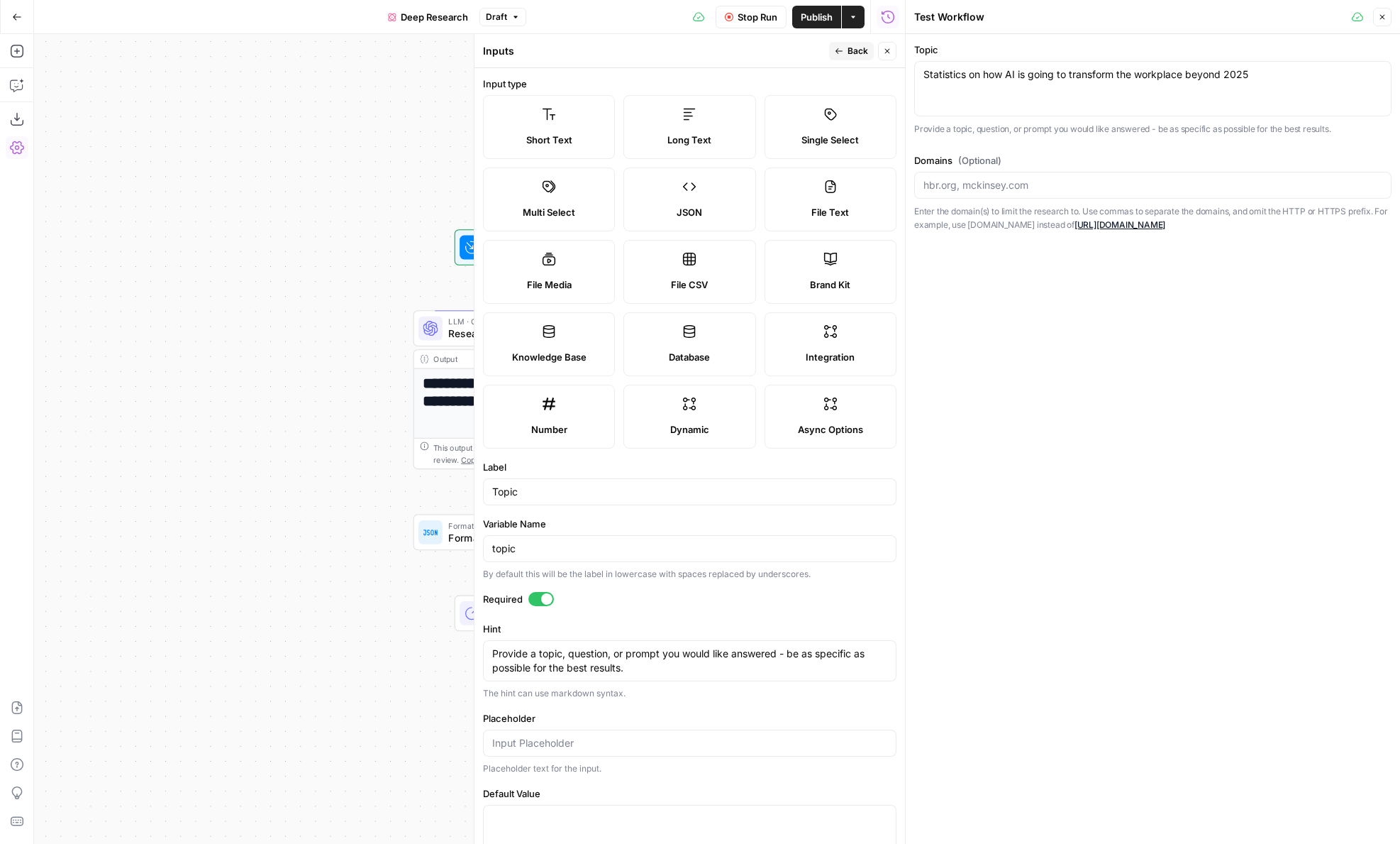
click icon "button"
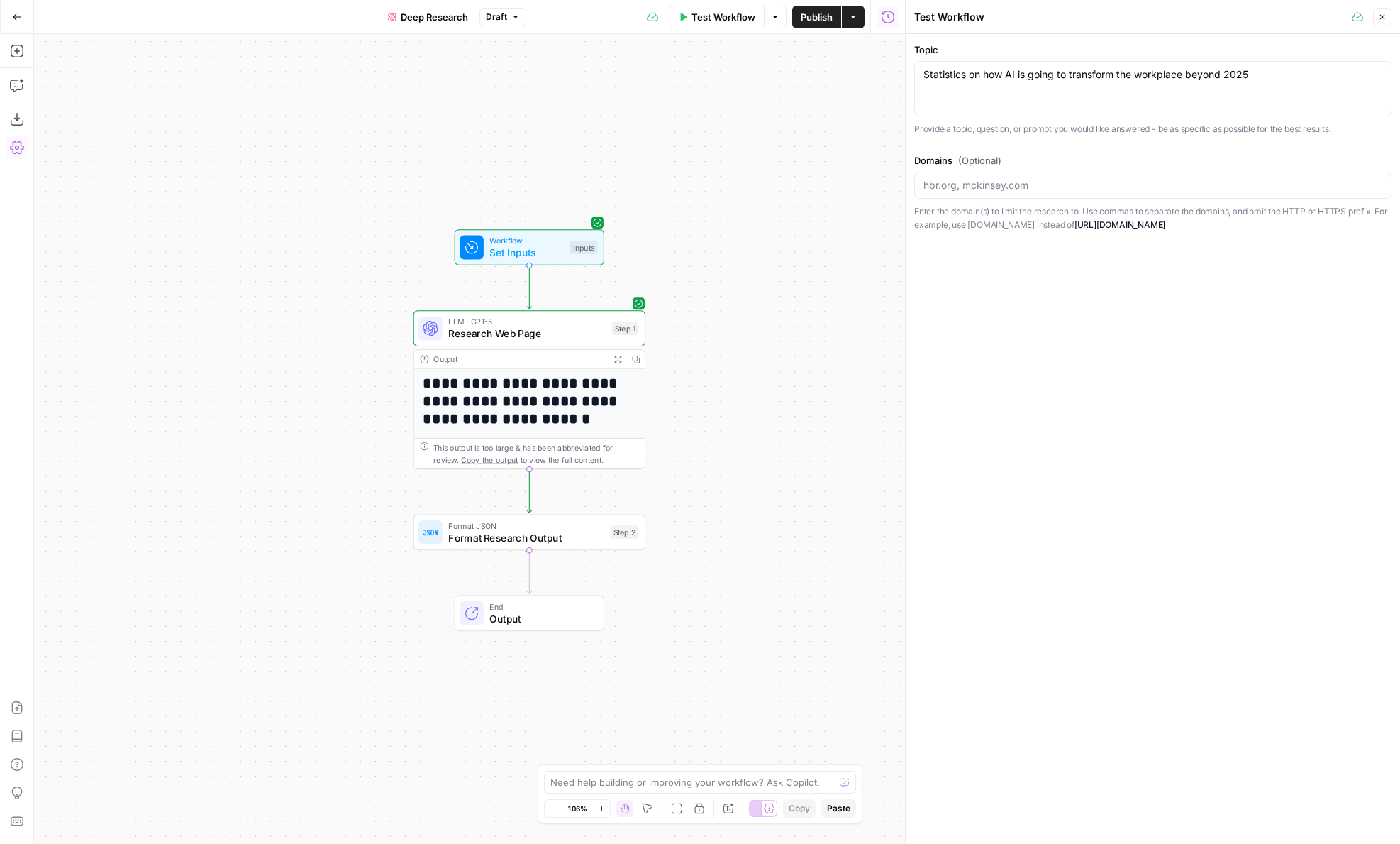
click icon "button"
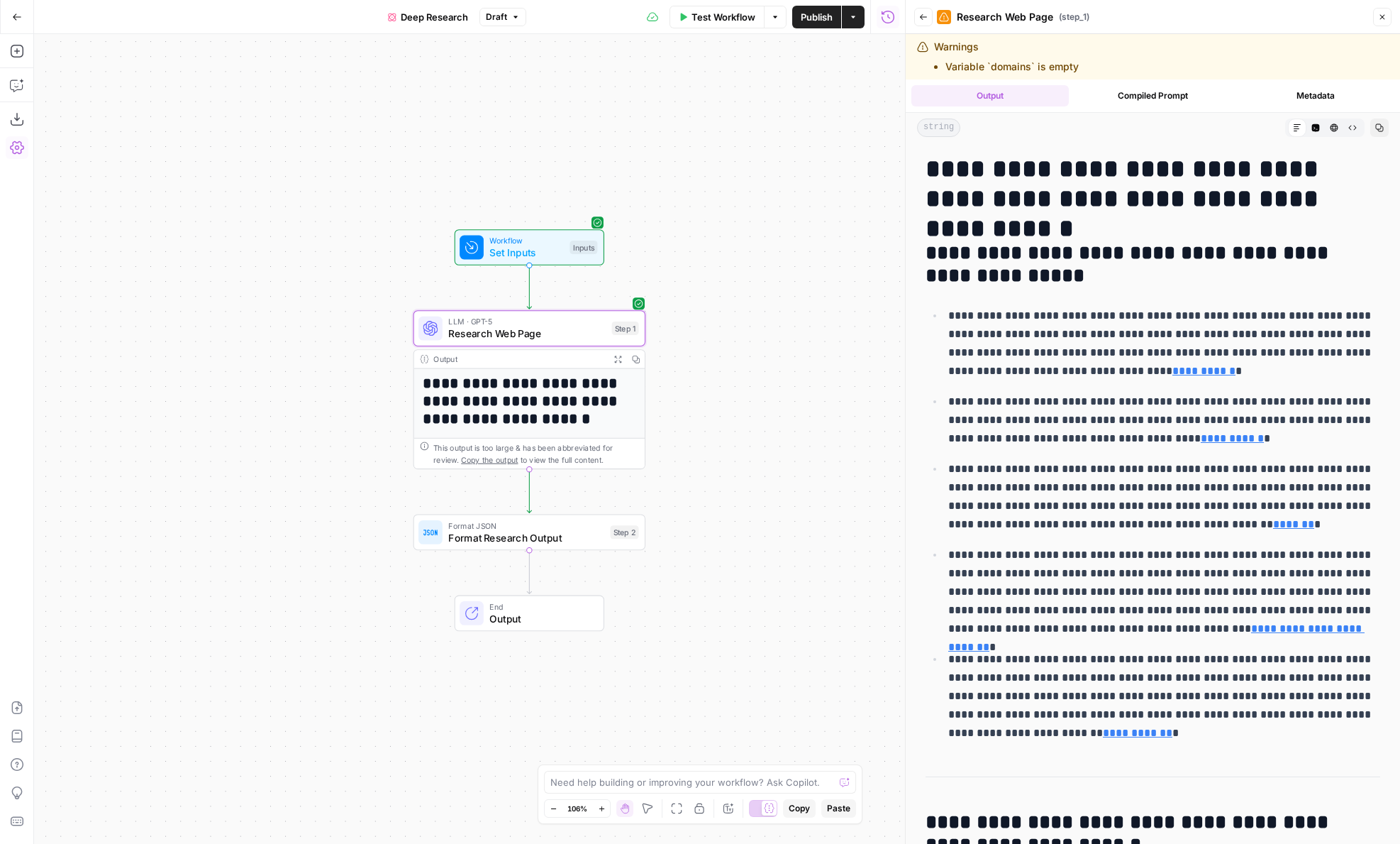
click button "Compiled Prompt"
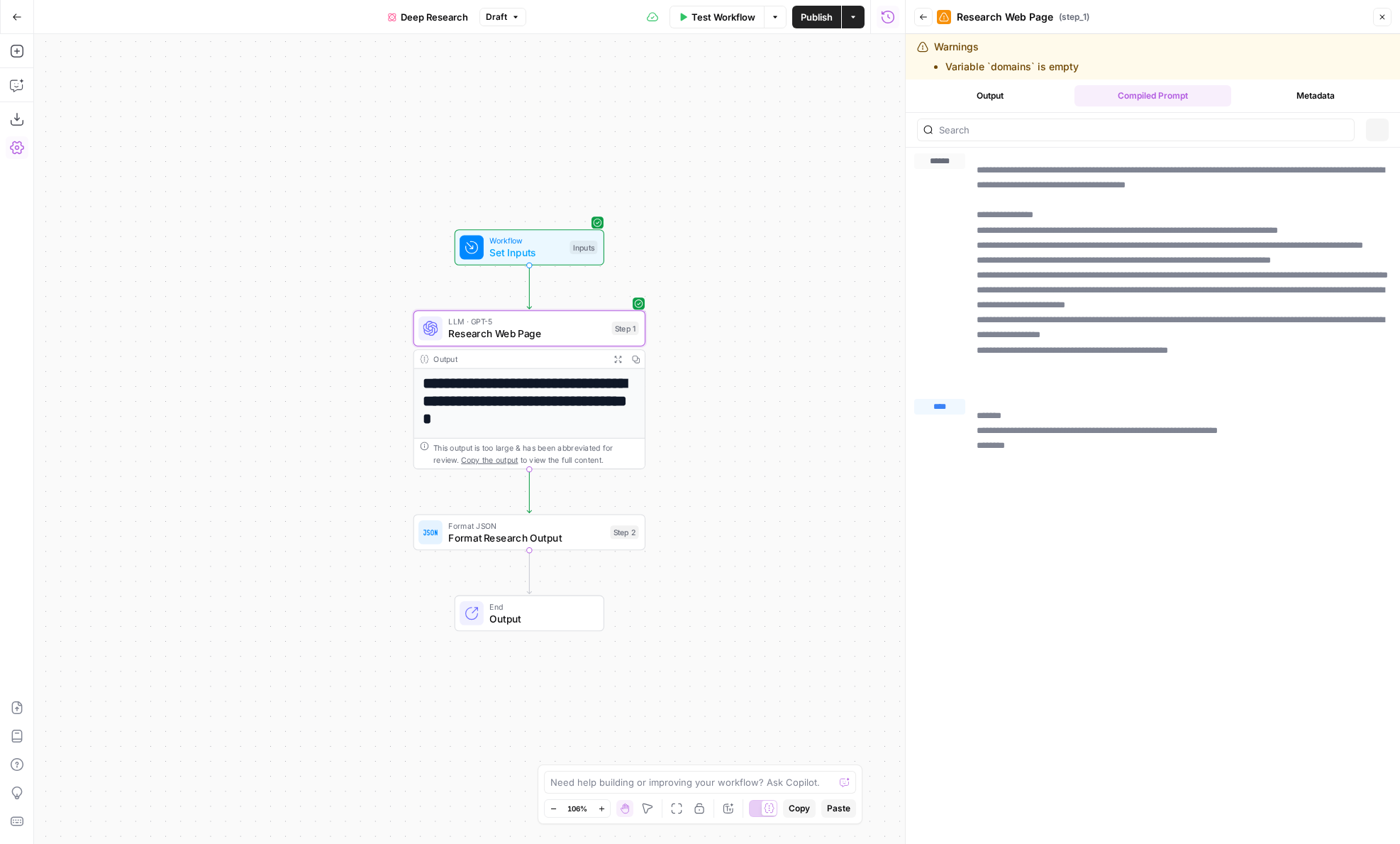
click button "Output"
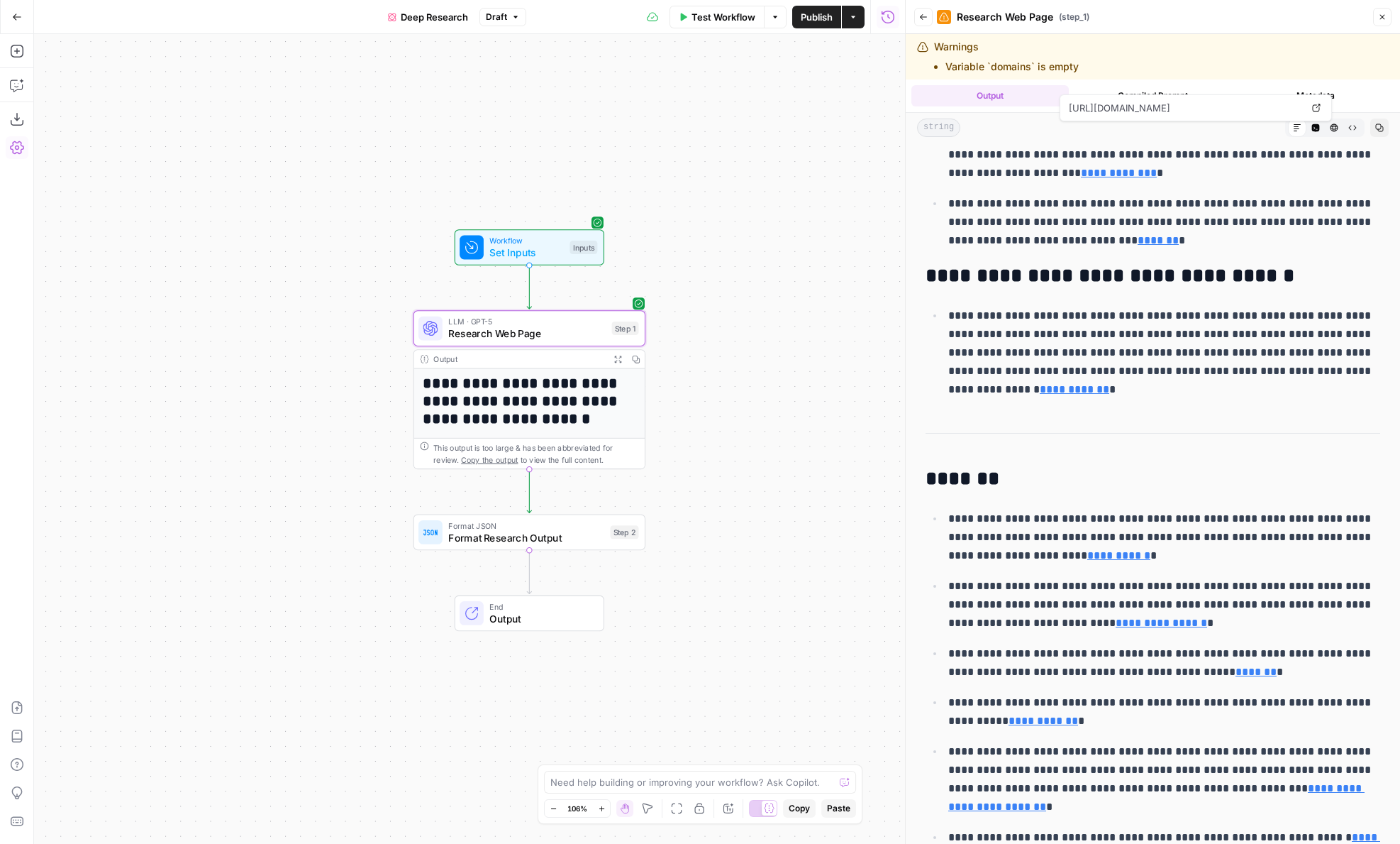
scroll to position [2616, 0]
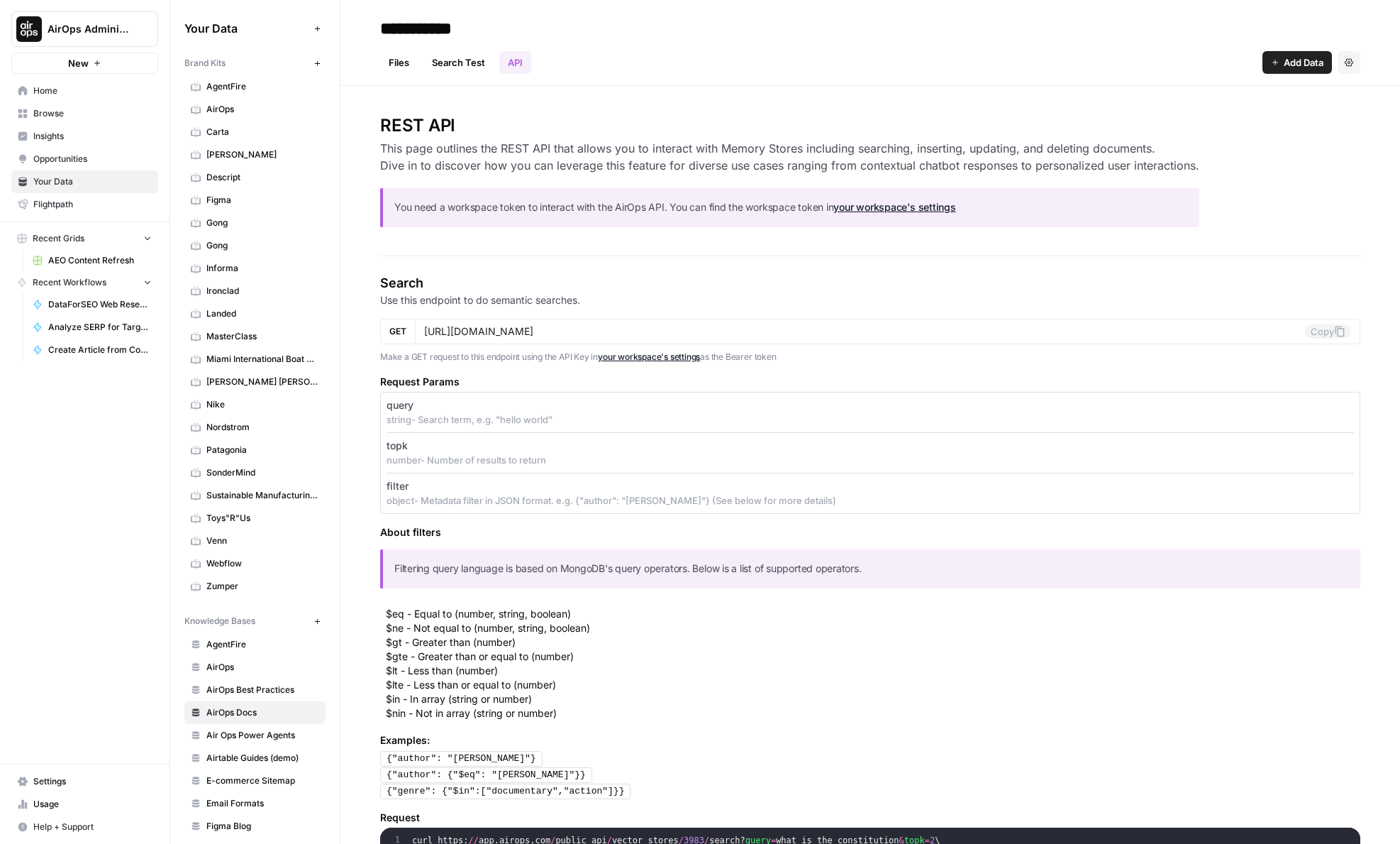
scroll to position [24, 0]
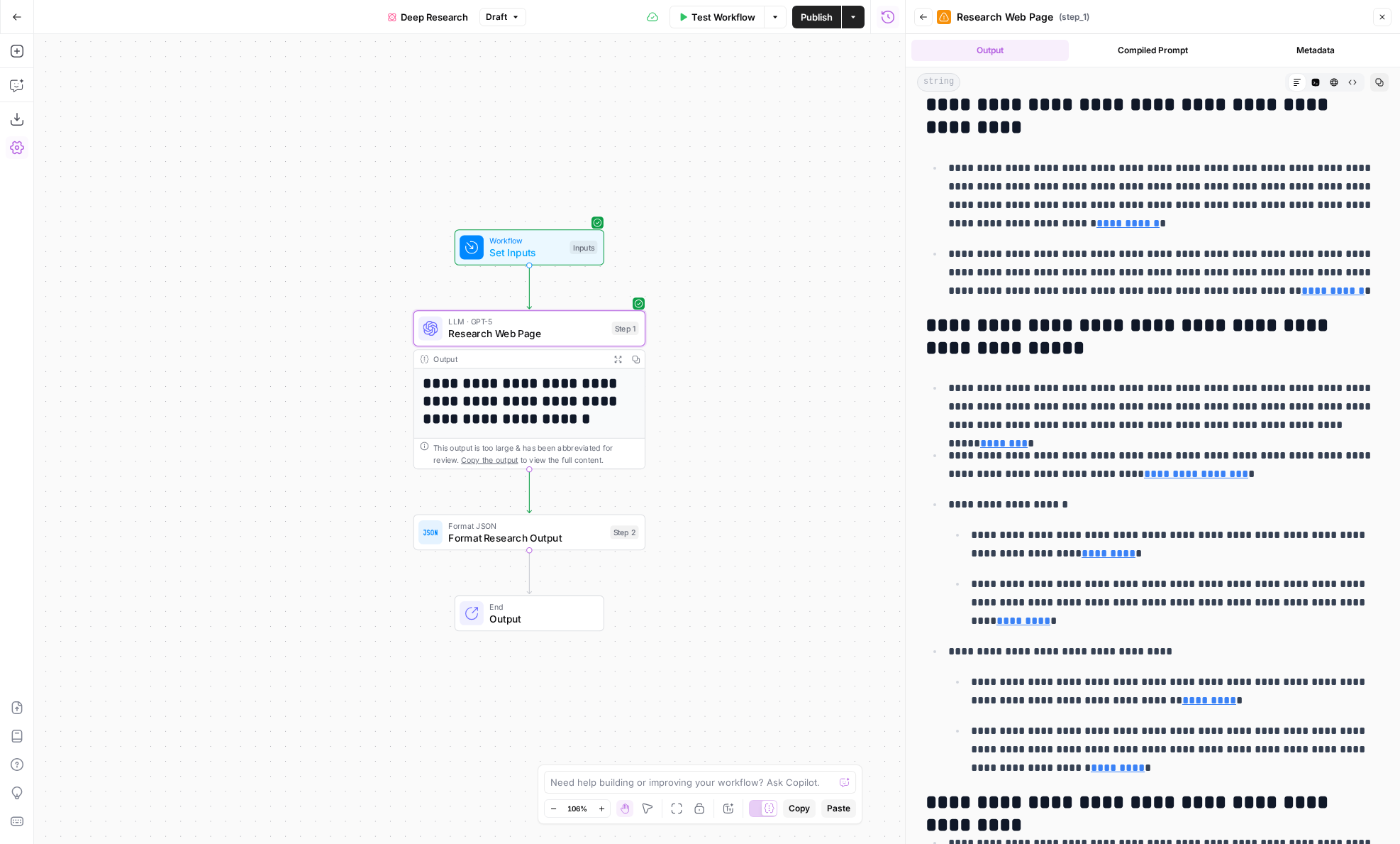
scroll to position [1277, 0]
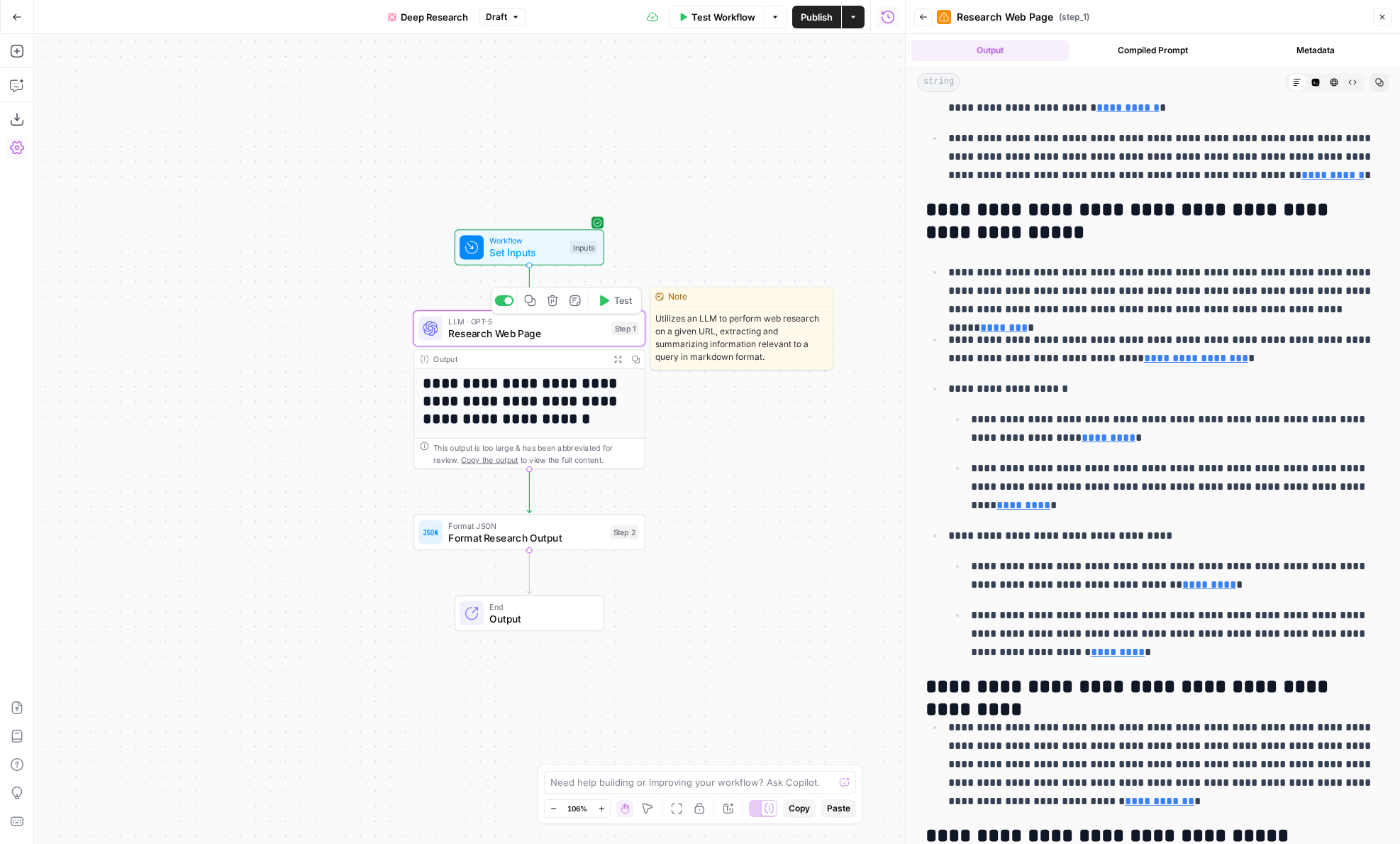
click at [545, 336] on span "Research Web Page" at bounding box center [527, 333] width 157 height 15
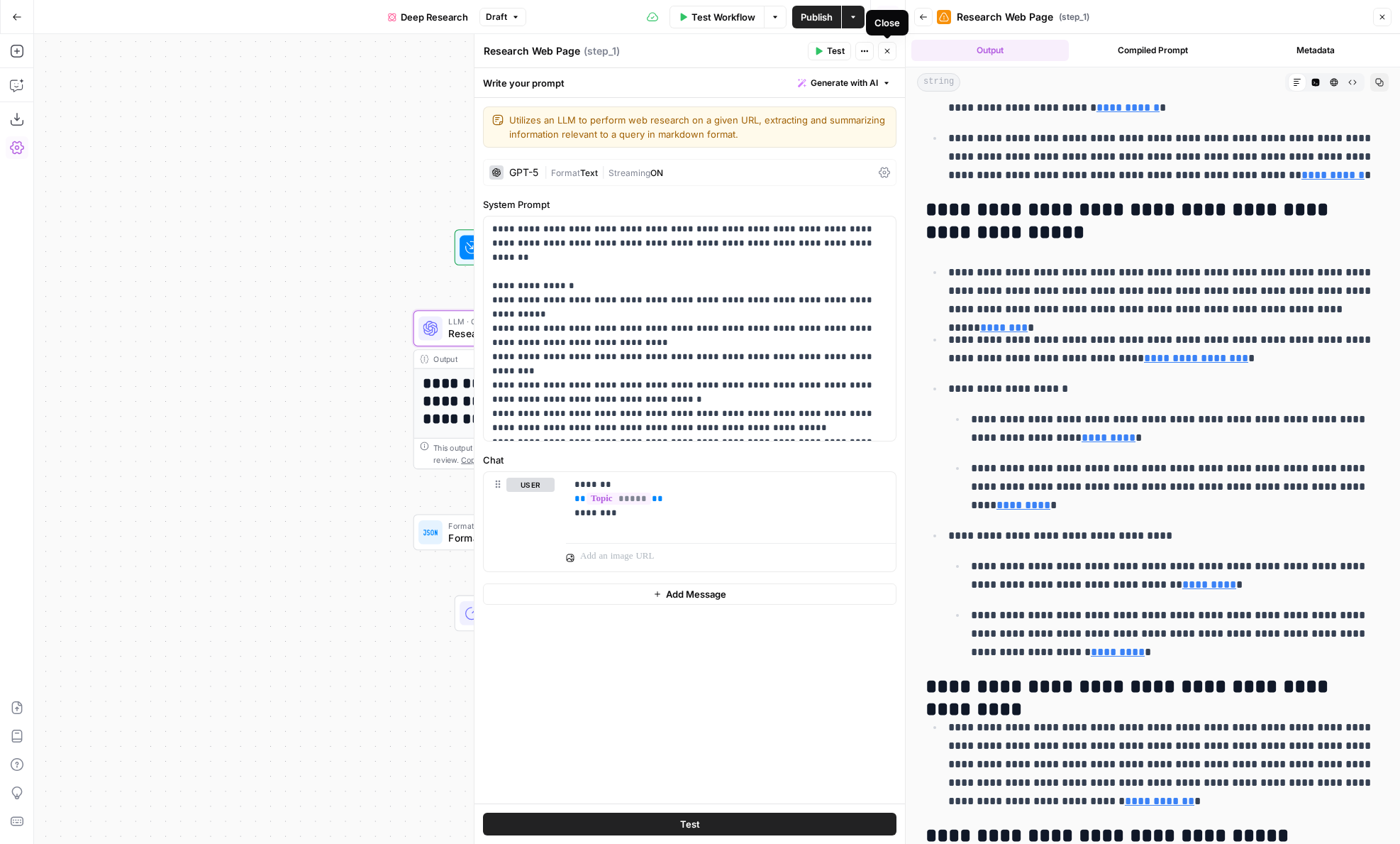
drag, startPoint x: 884, startPoint y: 53, endPoint x: 1096, endPoint y: 409, distance: 414.3
click at [1096, 409] on body "**********" at bounding box center [700, 422] width 1400 height 844
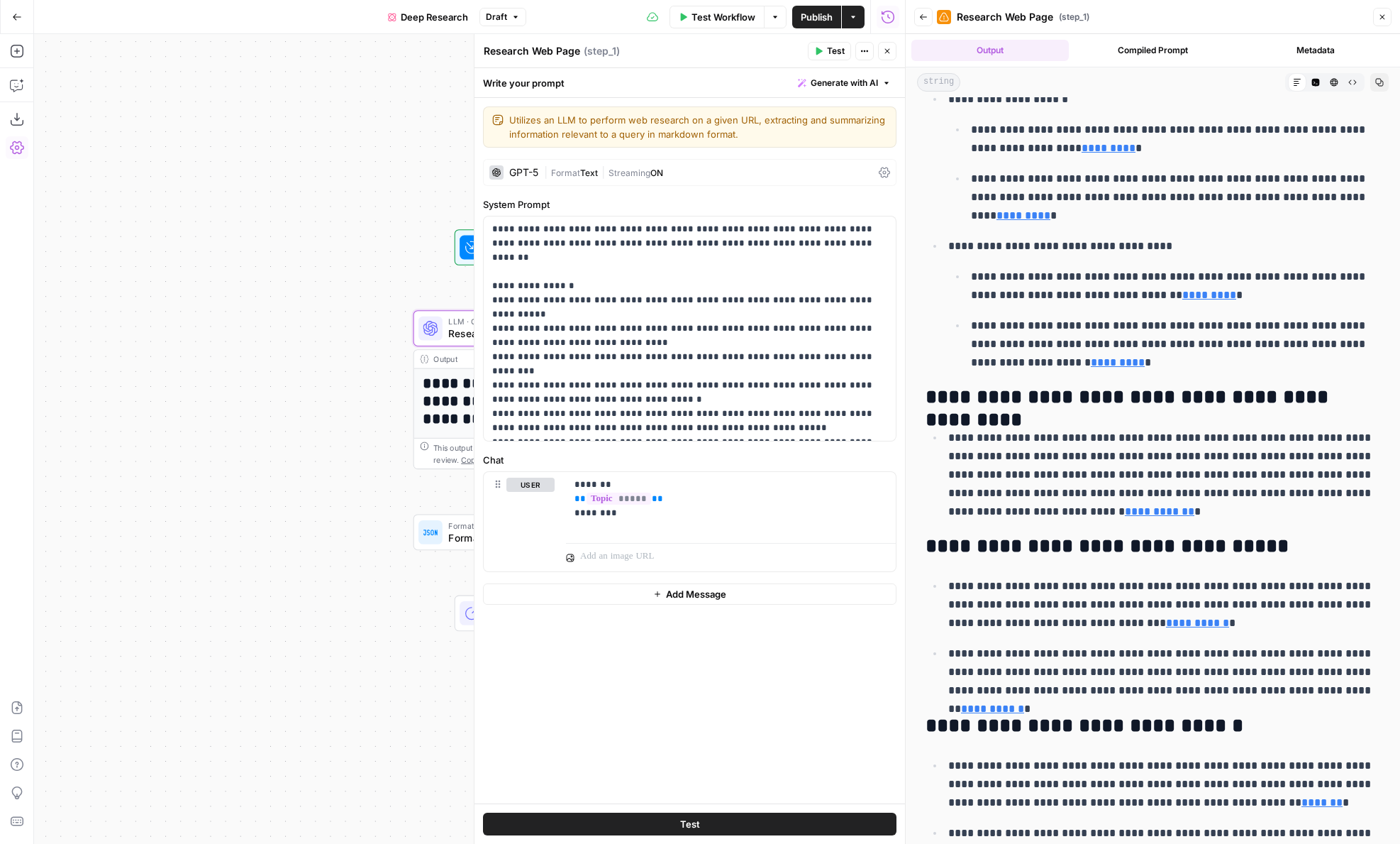
scroll to position [1730, 0]
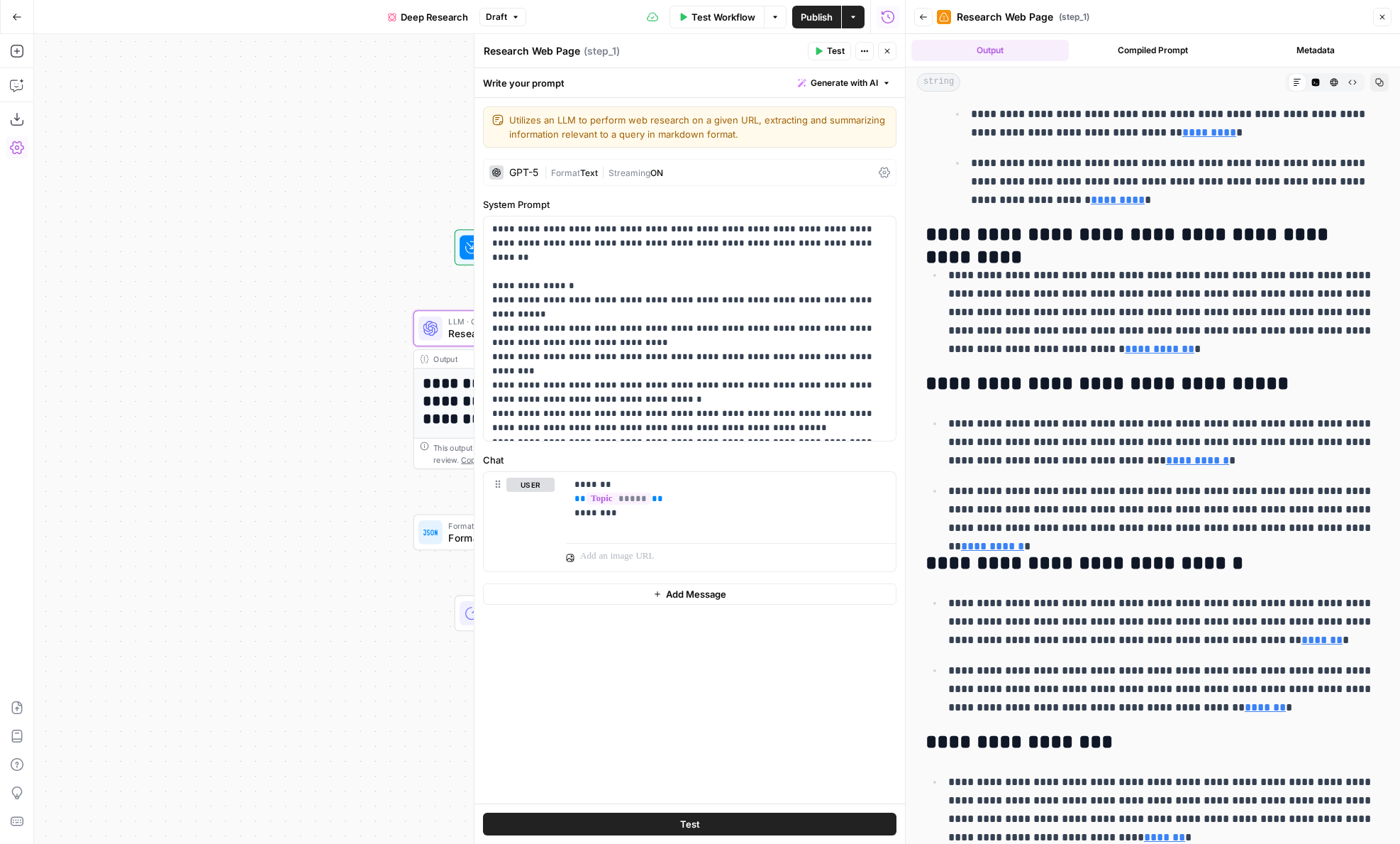
click at [889, 50] on icon "button" at bounding box center [887, 51] width 9 height 9
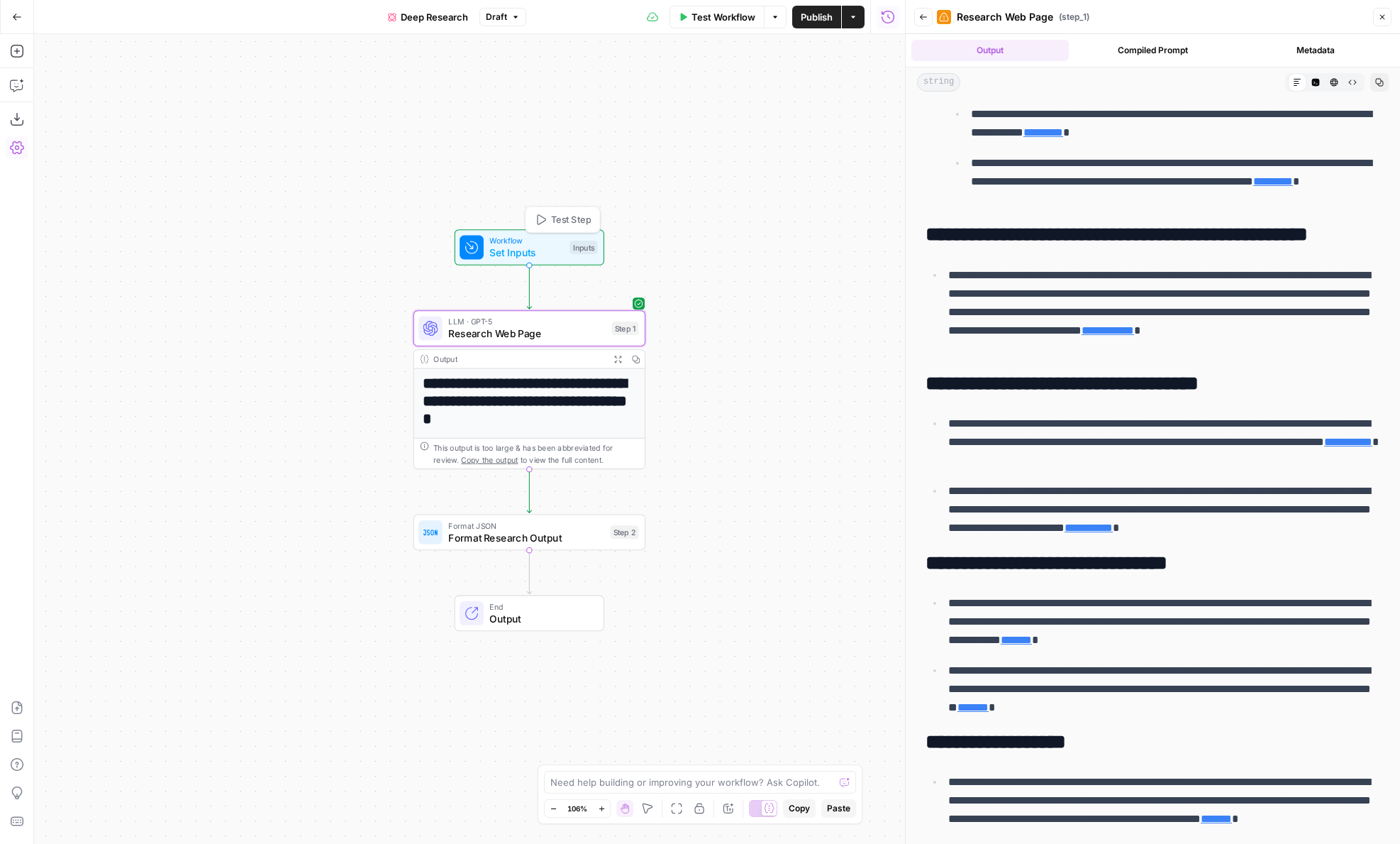
click at [539, 227] on button "Test Step" at bounding box center [563, 219] width 68 height 19
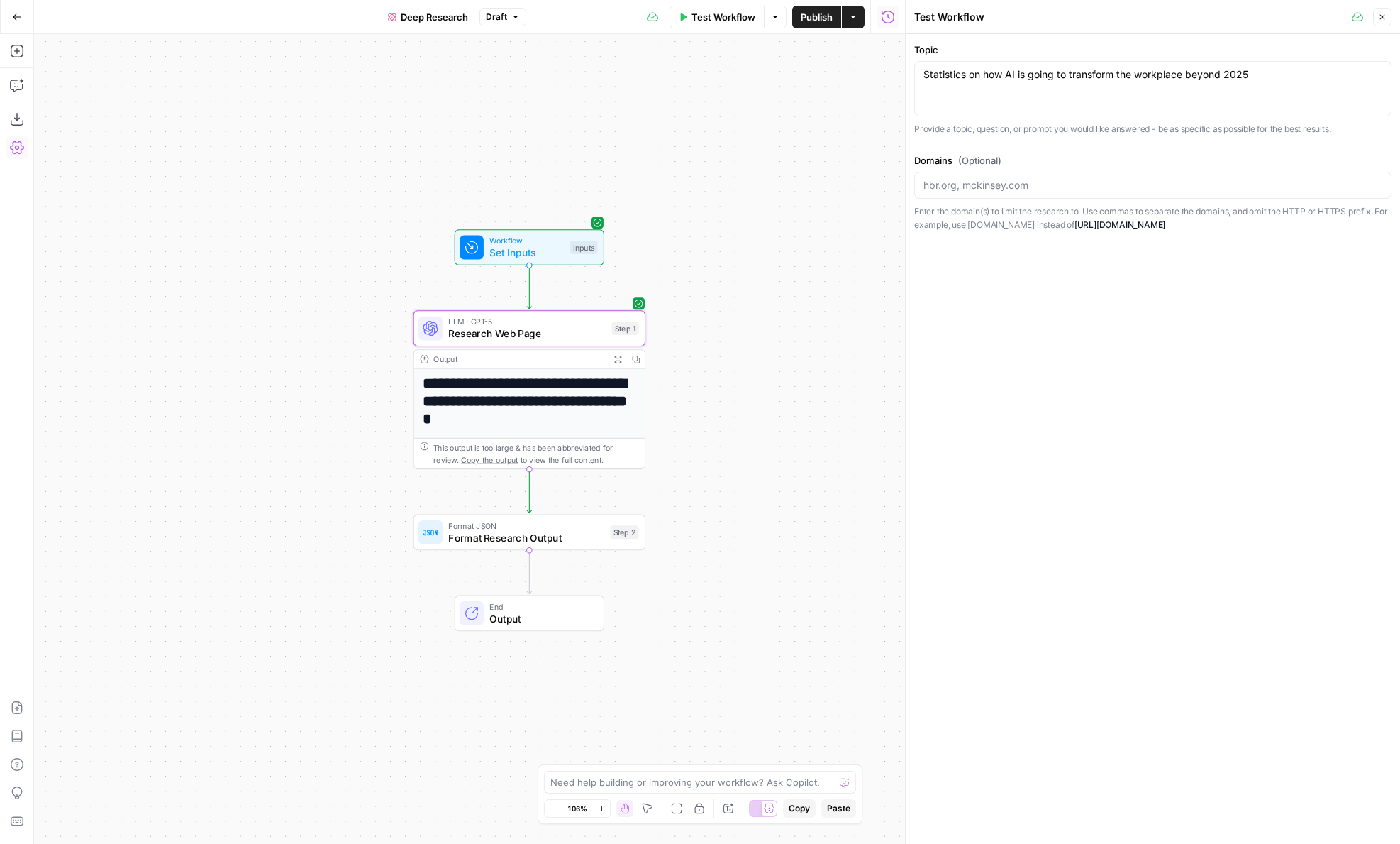
click at [986, 103] on div "Statistics on how AI is going to transform the workplace beyond 2025 Statistics…" at bounding box center [1153, 89] width 478 height 55
click at [1109, 100] on div "Statistics on how AI is going to transform the workplace beyond 2025 Statistics…" at bounding box center [1153, 89] width 478 height 55
click at [957, 173] on div at bounding box center [1153, 184] width 478 height 27
paste input "[URL][DOMAIN_NAME]"
type input "[URL][DOMAIN_NAME]"
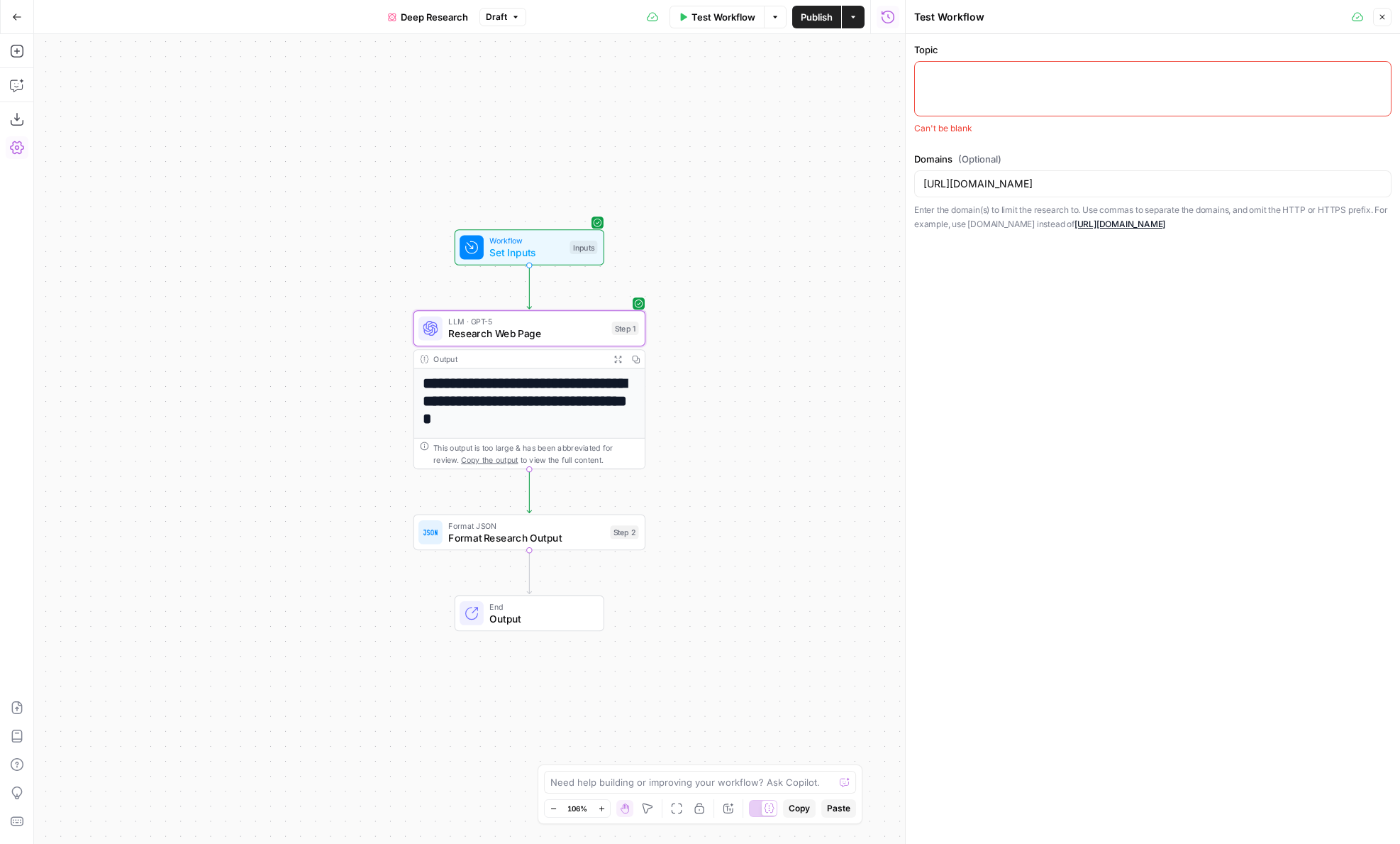
click at [968, 87] on div at bounding box center [1153, 89] width 478 height 55
click at [1030, 76] on textarea "All the product features, pricing, and offerin" at bounding box center [1153, 74] width 459 height 14
click at [995, 74] on textarea "All the product features, pricing, and offerin" at bounding box center [1153, 74] width 459 height 14
click at [1102, 78] on textarea "All the product and platform features, pricing, and offerin" at bounding box center [1153, 74] width 459 height 14
drag, startPoint x: 1264, startPoint y: 73, endPoint x: 1385, endPoint y: 73, distance: 121.0
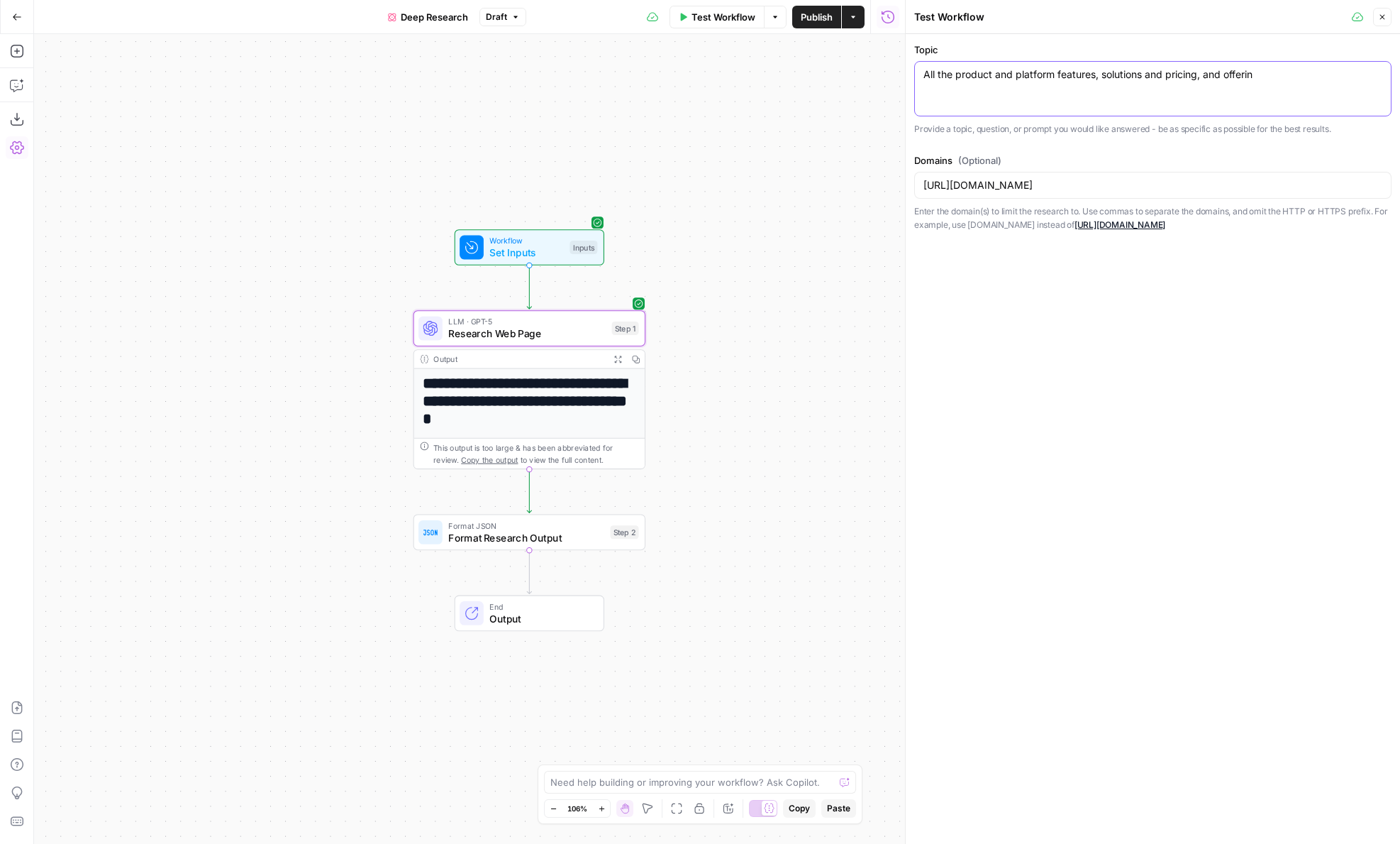
click at [1385, 73] on div "All the product and platform features, solutions and pricing, and offerin All t…" at bounding box center [1153, 89] width 478 height 55
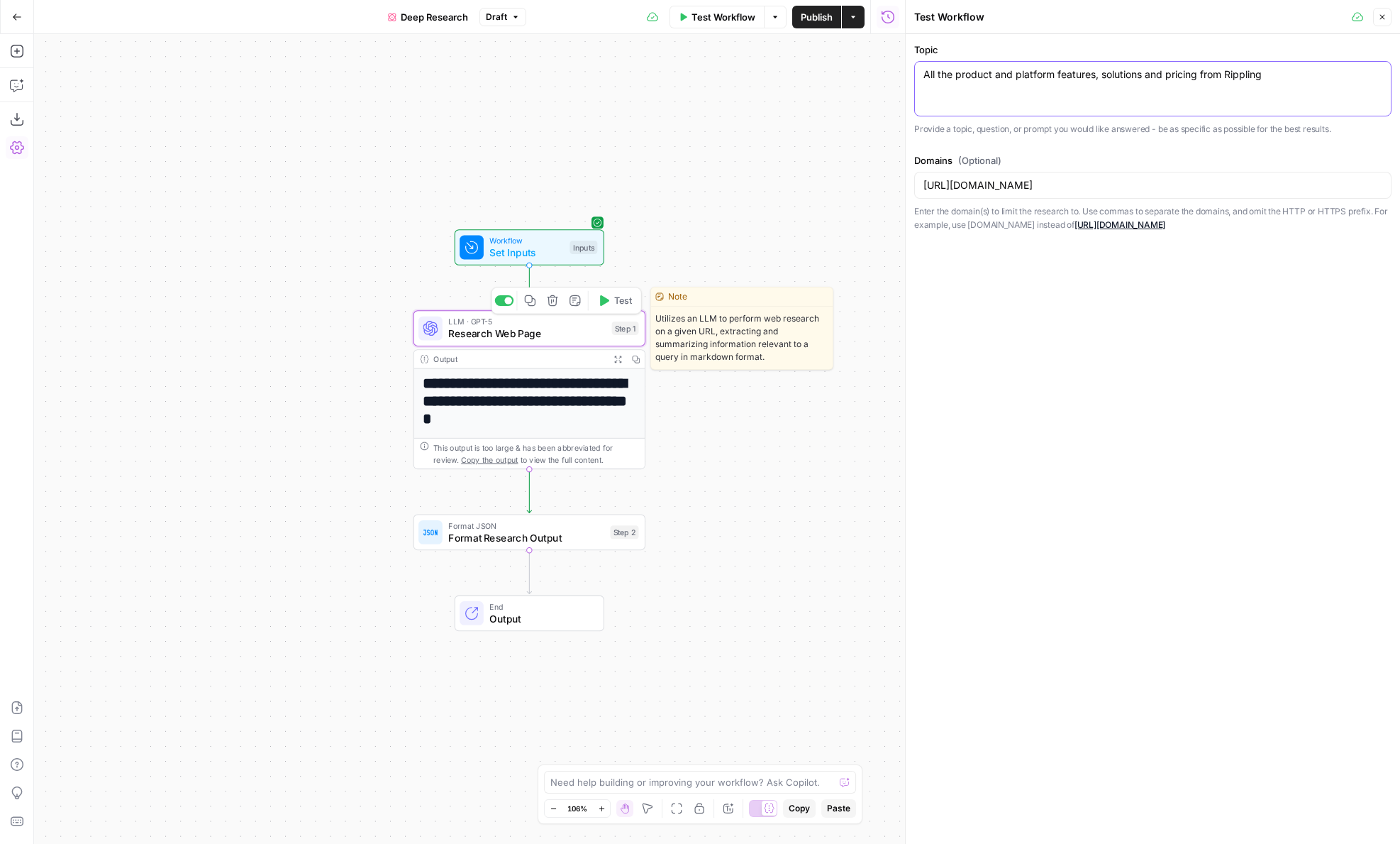
type textarea "All the product and platform features, solutions and pricing from Rippling"
click at [612, 304] on button "Test" at bounding box center [614, 300] width 46 height 19
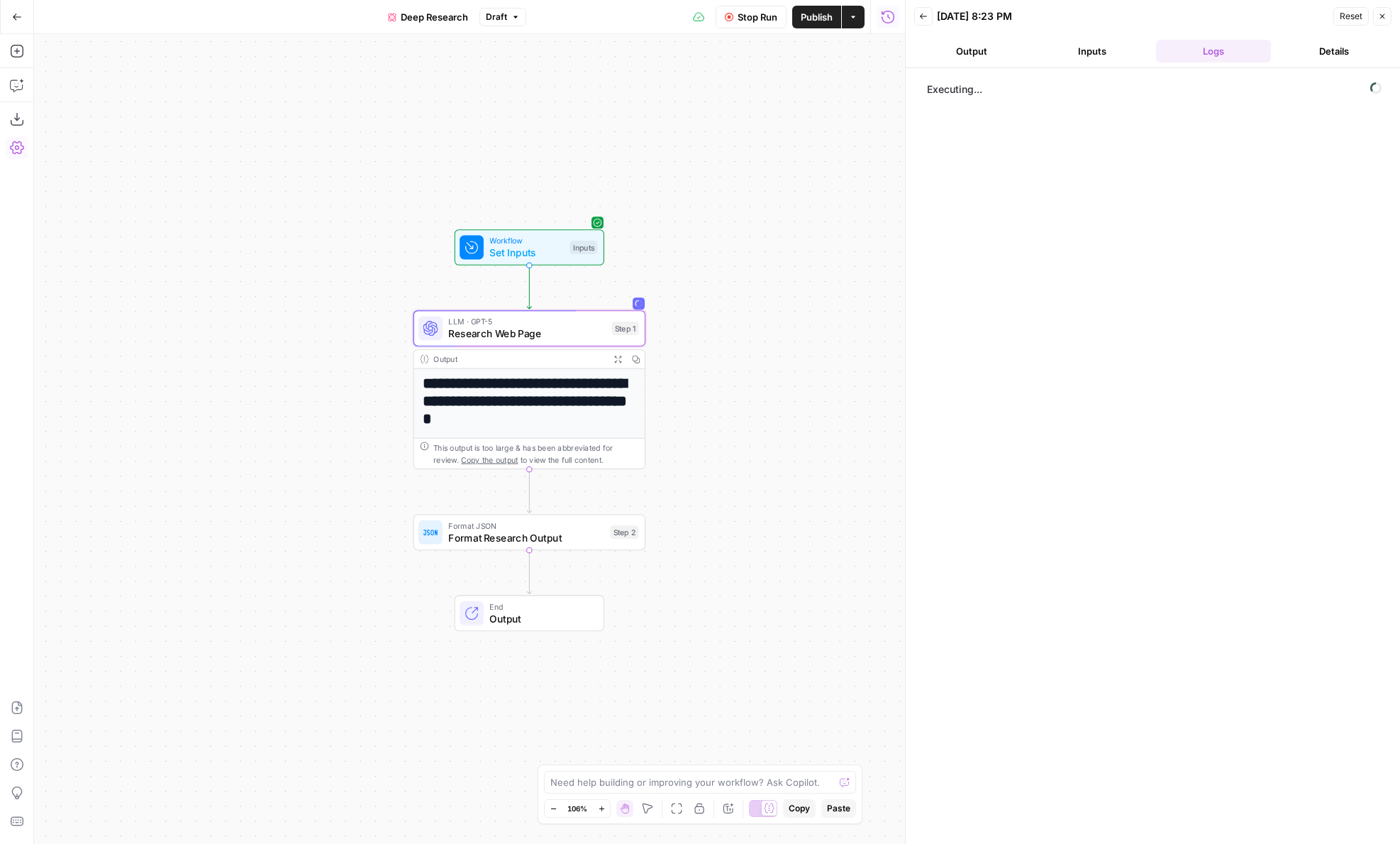
click at [976, 53] on button "Output" at bounding box center [972, 51] width 115 height 23
click at [1107, 48] on button "Inputs" at bounding box center [1093, 51] width 115 height 23
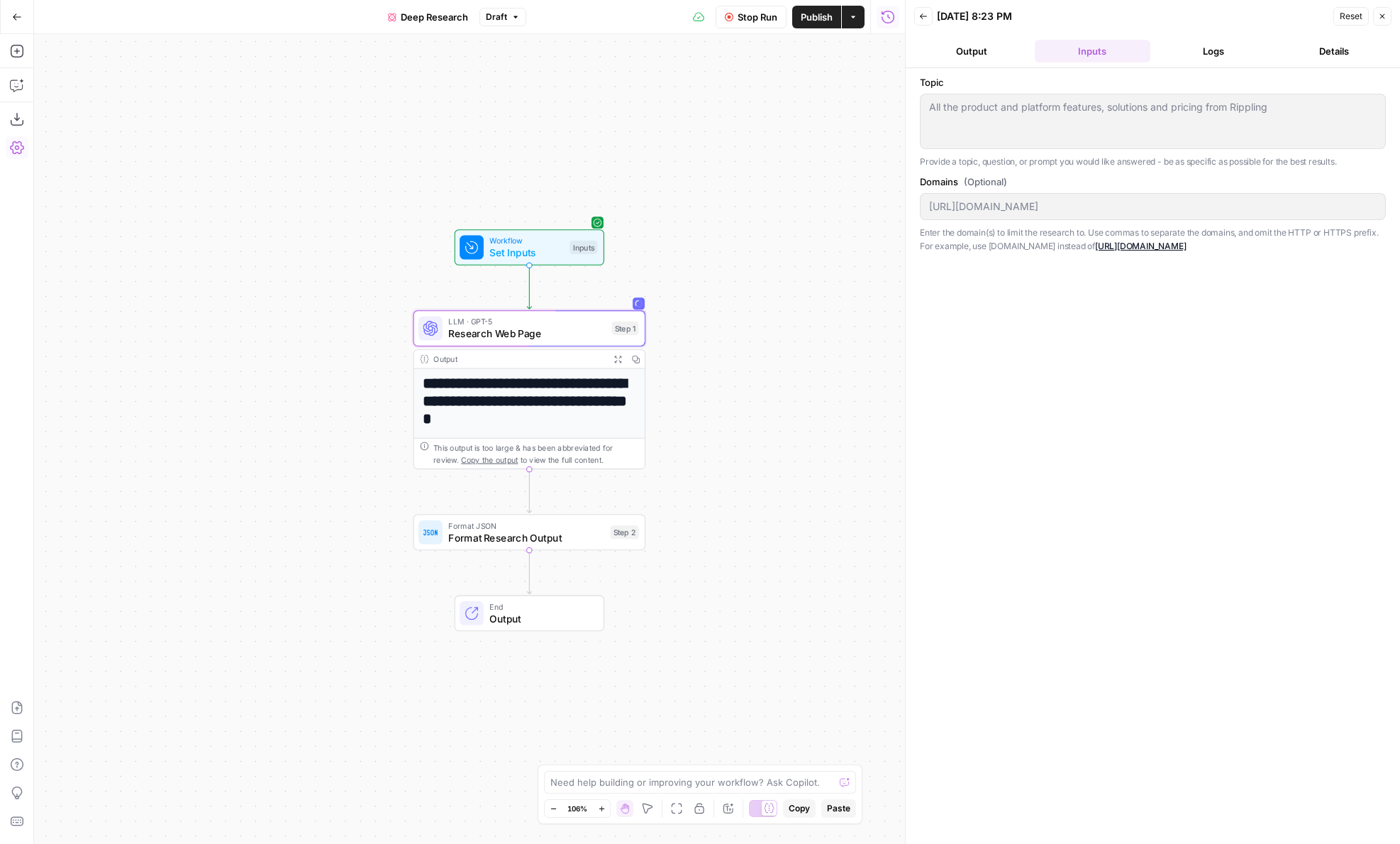
click at [976, 44] on button "Output" at bounding box center [972, 51] width 115 height 23
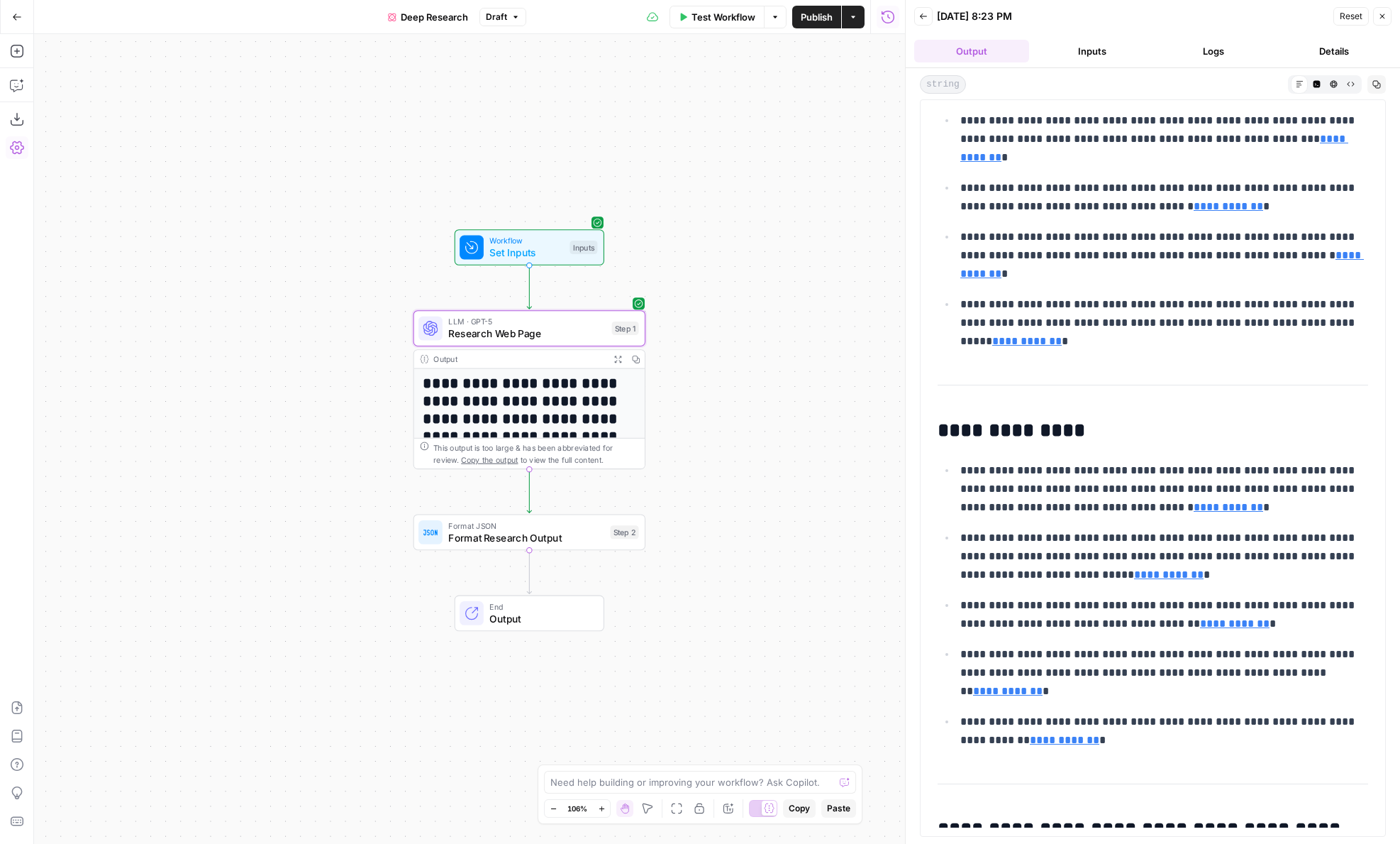
scroll to position [1700, 0]
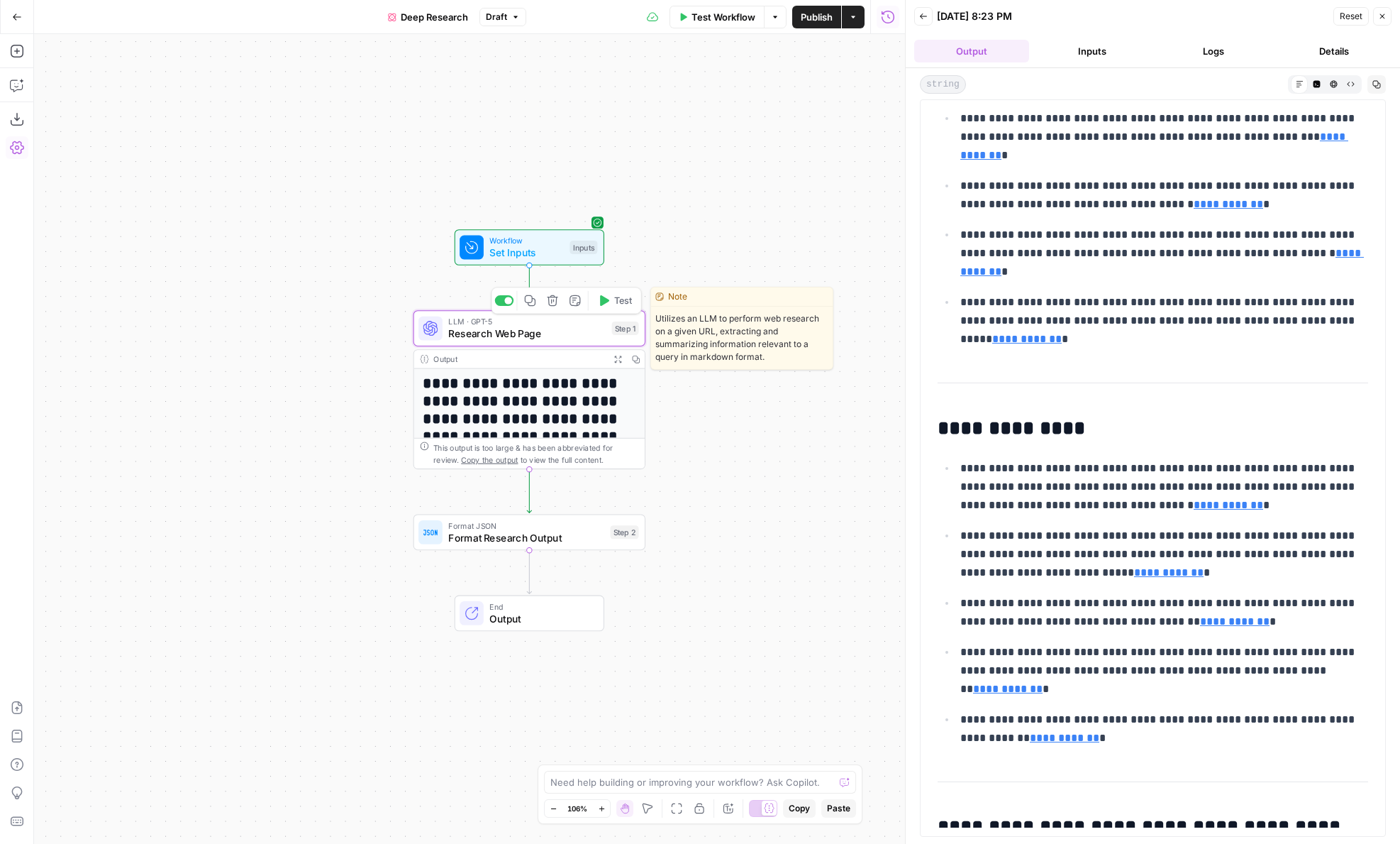
click at [582, 339] on span "Research Web Page" at bounding box center [527, 333] width 157 height 15
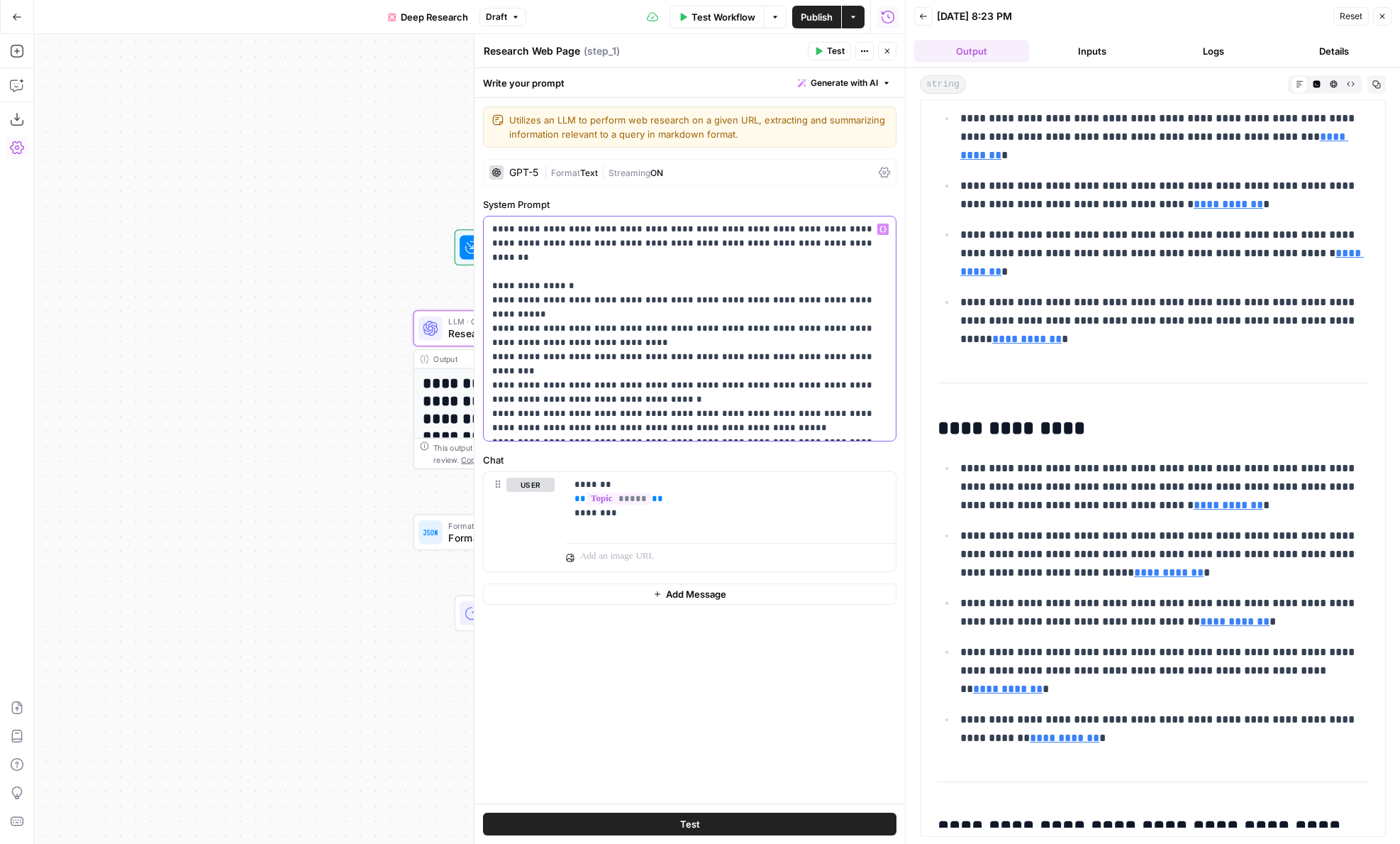
click at [747, 382] on p "**********" at bounding box center [689, 328] width 395 height 213
click at [734, 352] on p "**********" at bounding box center [689, 328] width 395 height 213
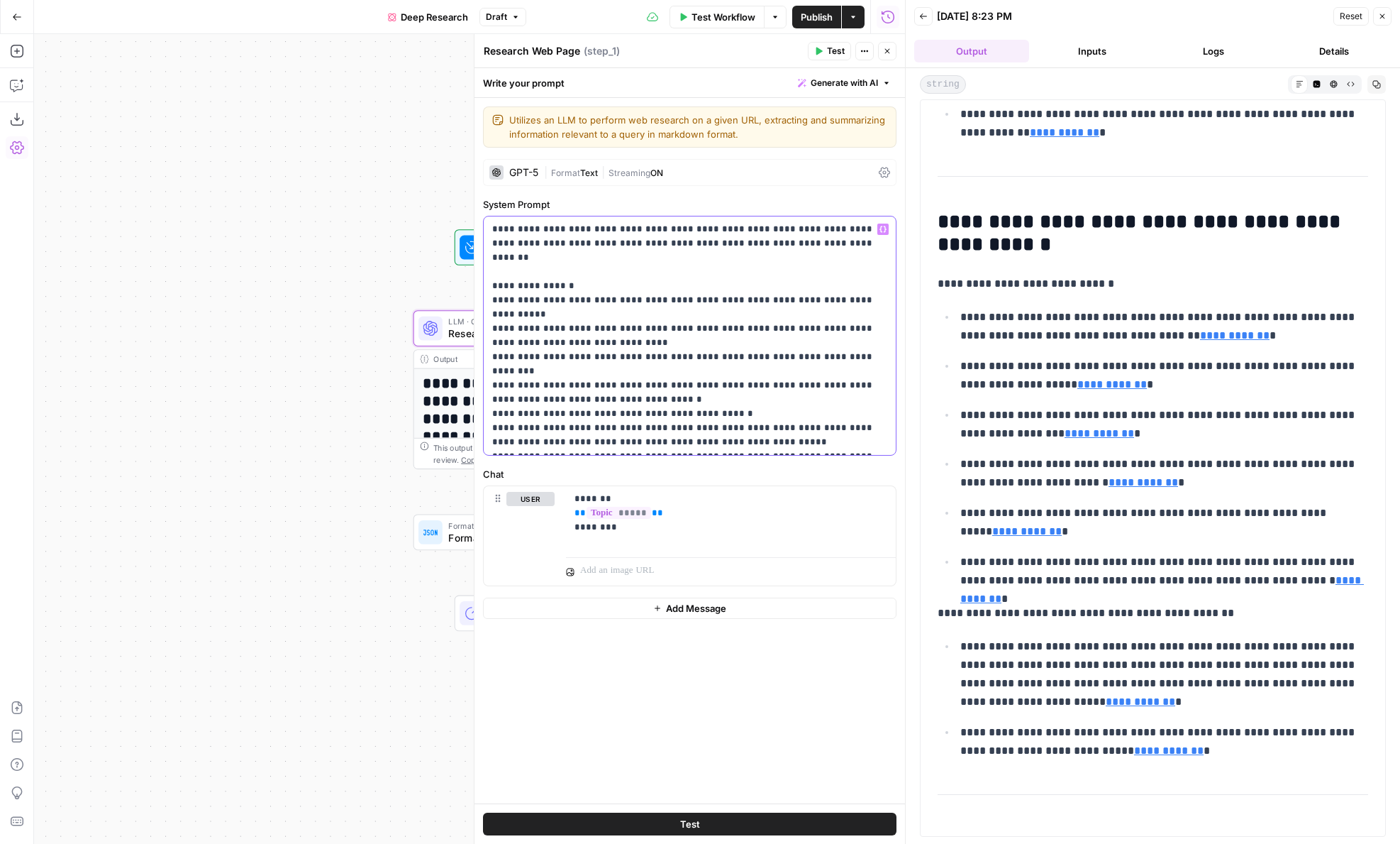
scroll to position [2112, 0]
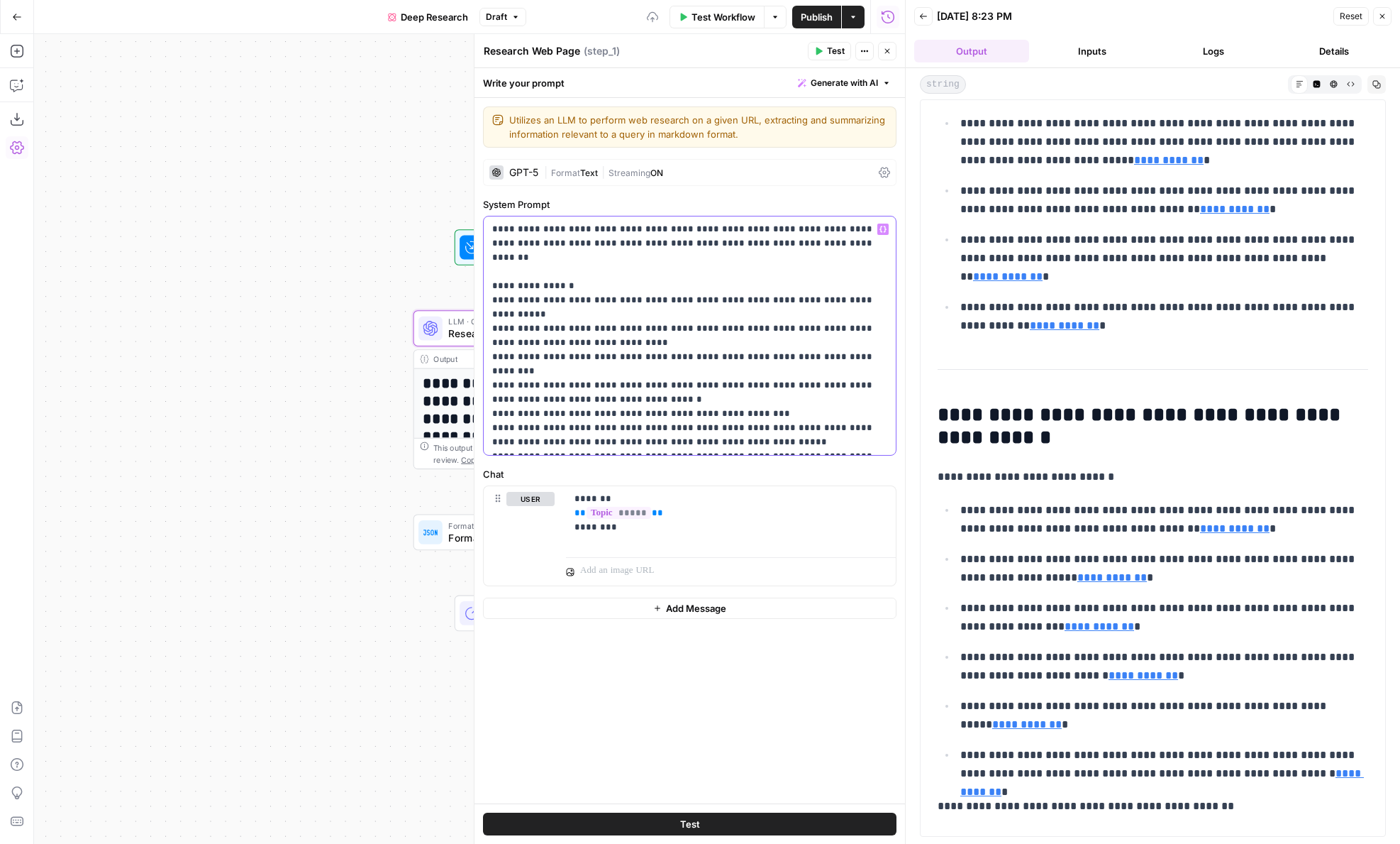
click at [606, 373] on p "**********" at bounding box center [689, 336] width 395 height 227
click at [655, 368] on p "**********" at bounding box center [689, 336] width 395 height 227
click at [754, 368] on p "**********" at bounding box center [689, 336] width 395 height 227
click at [600, 366] on p "**********" at bounding box center [689, 336] width 395 height 227
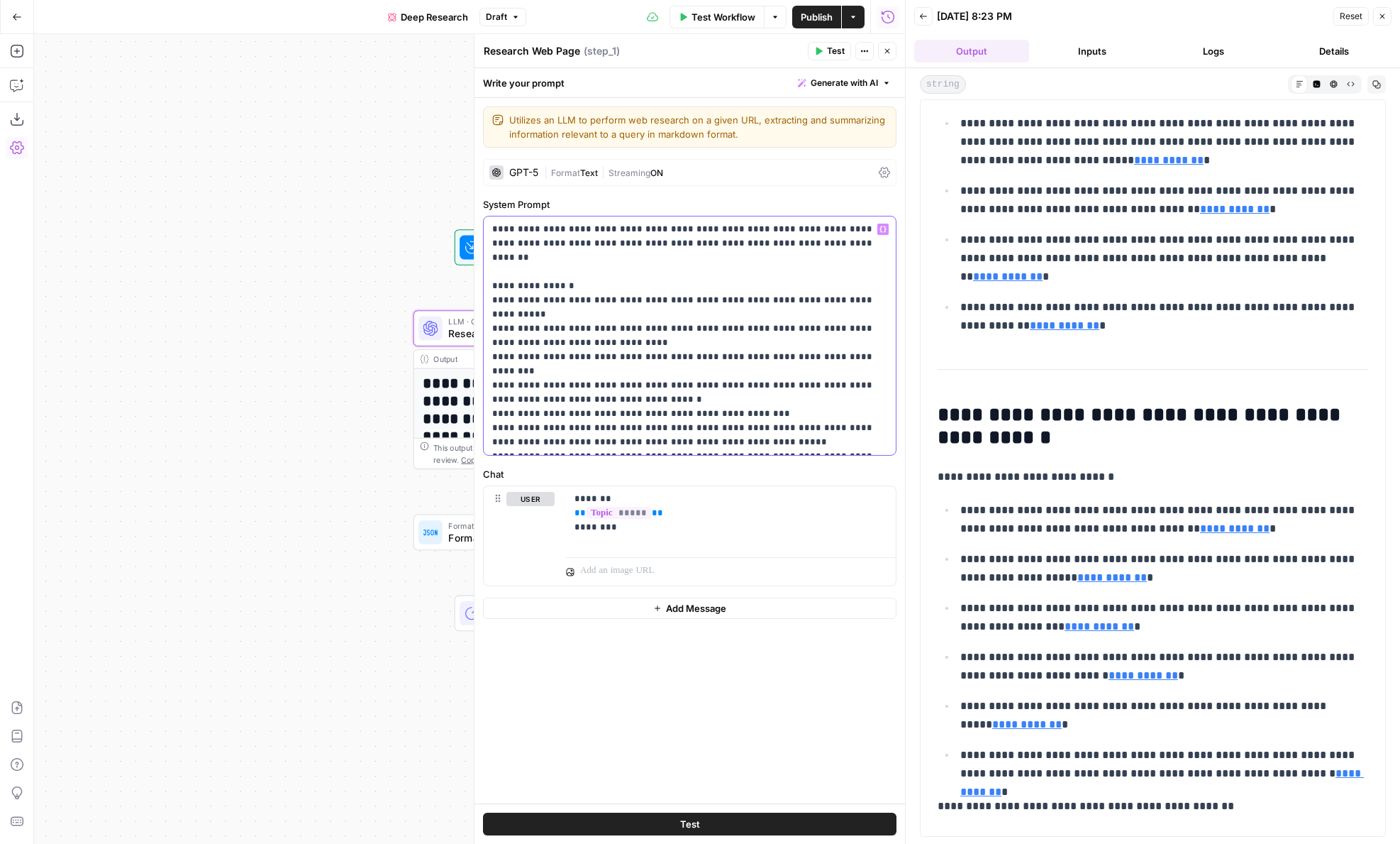
click at [600, 366] on p "**********" at bounding box center [689, 336] width 395 height 227
click at [777, 376] on p "**********" at bounding box center [689, 336] width 395 height 227
click at [584, 374] on p "**********" at bounding box center [689, 336] width 395 height 227
drag, startPoint x: 671, startPoint y: 370, endPoint x: 713, endPoint y: 370, distance: 42.0
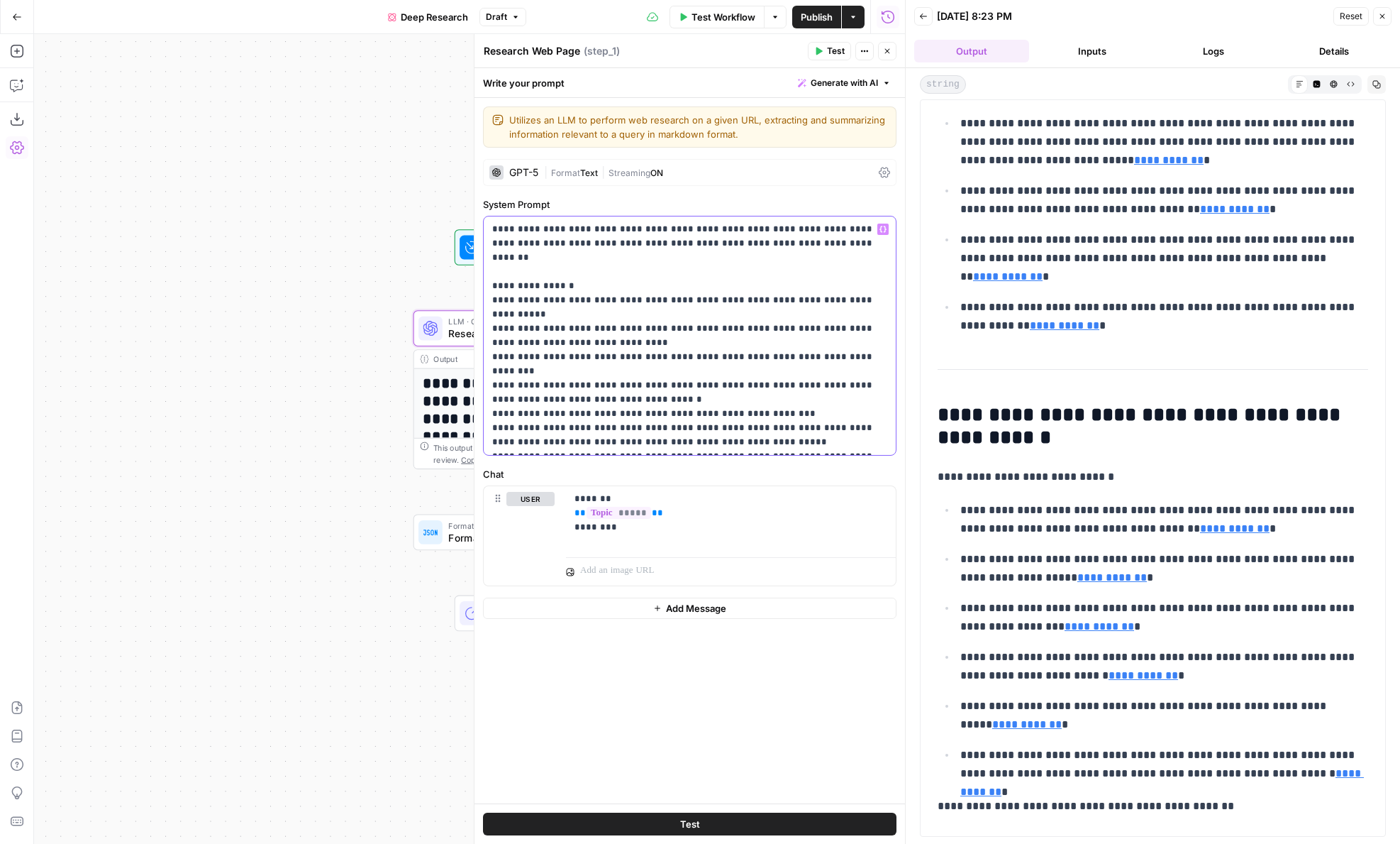
click at [671, 370] on p "**********" at bounding box center [689, 336] width 395 height 227
click at [857, 385] on p "**********" at bounding box center [689, 336] width 395 height 227
click at [845, 369] on p "**********" at bounding box center [689, 336] width 395 height 227
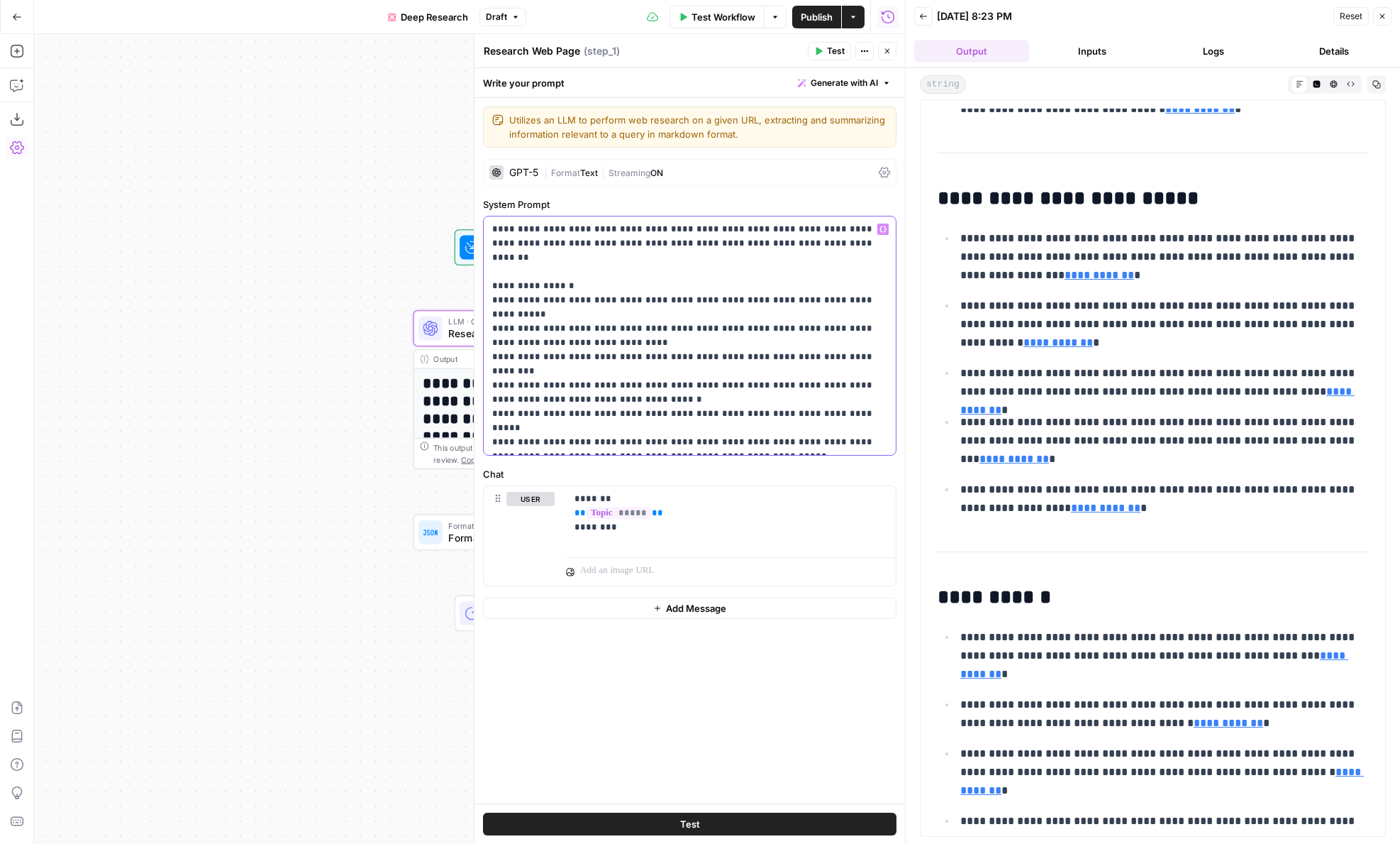
scroll to position [1014, 0]
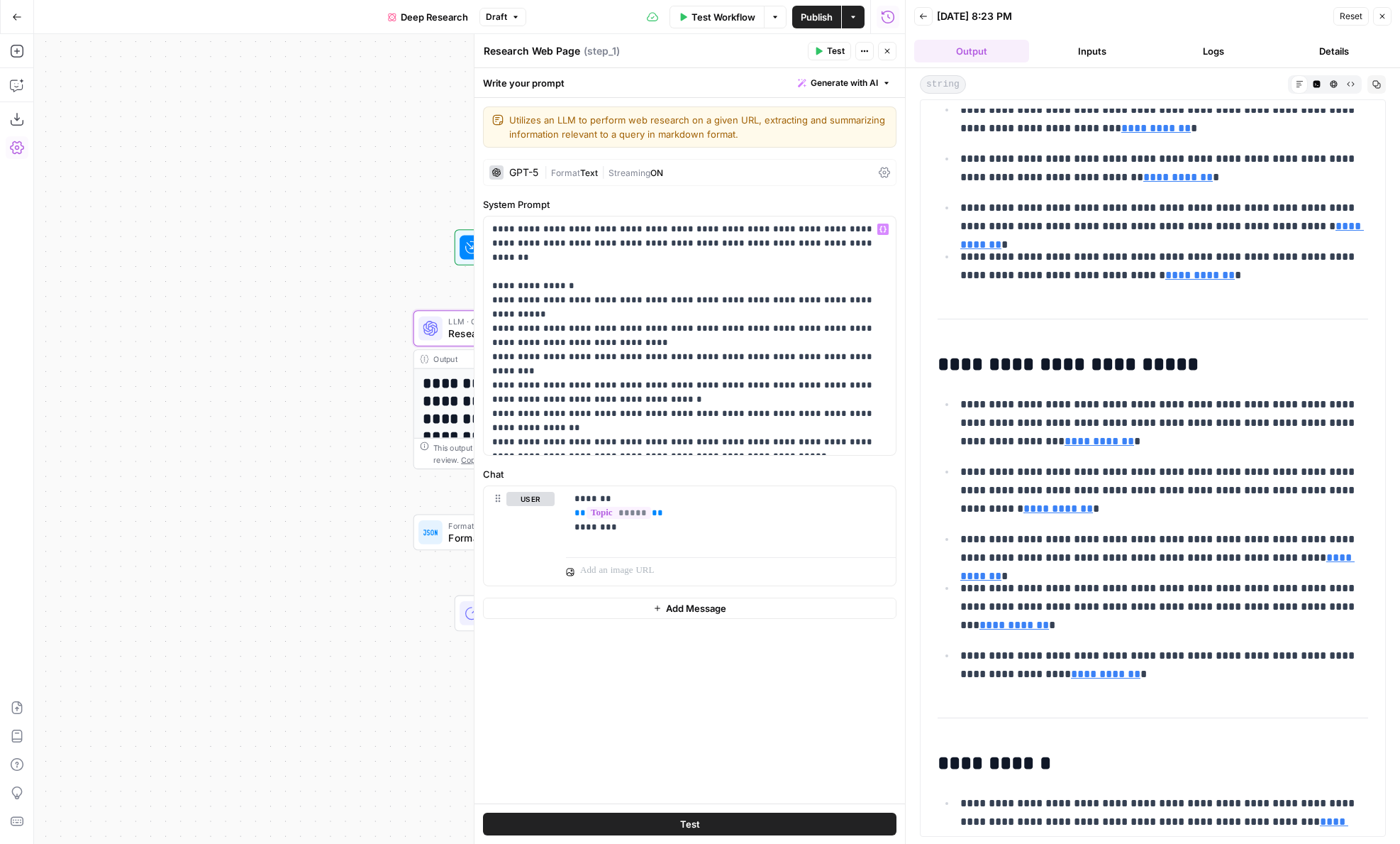
click at [738, 825] on button "Test" at bounding box center [690, 824] width 414 height 23
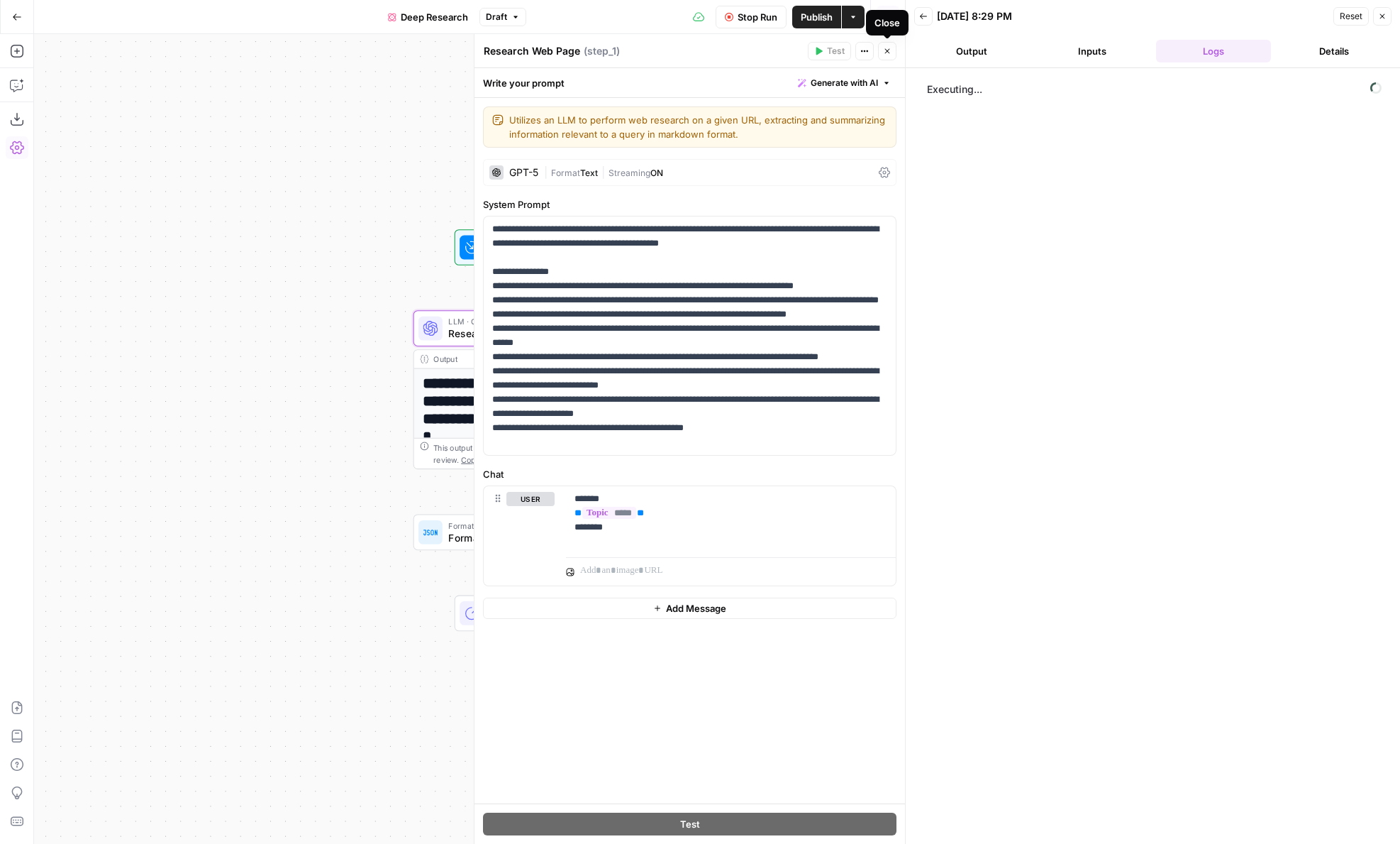
click at [884, 58] on button "Close" at bounding box center [887, 50] width 18 height 18
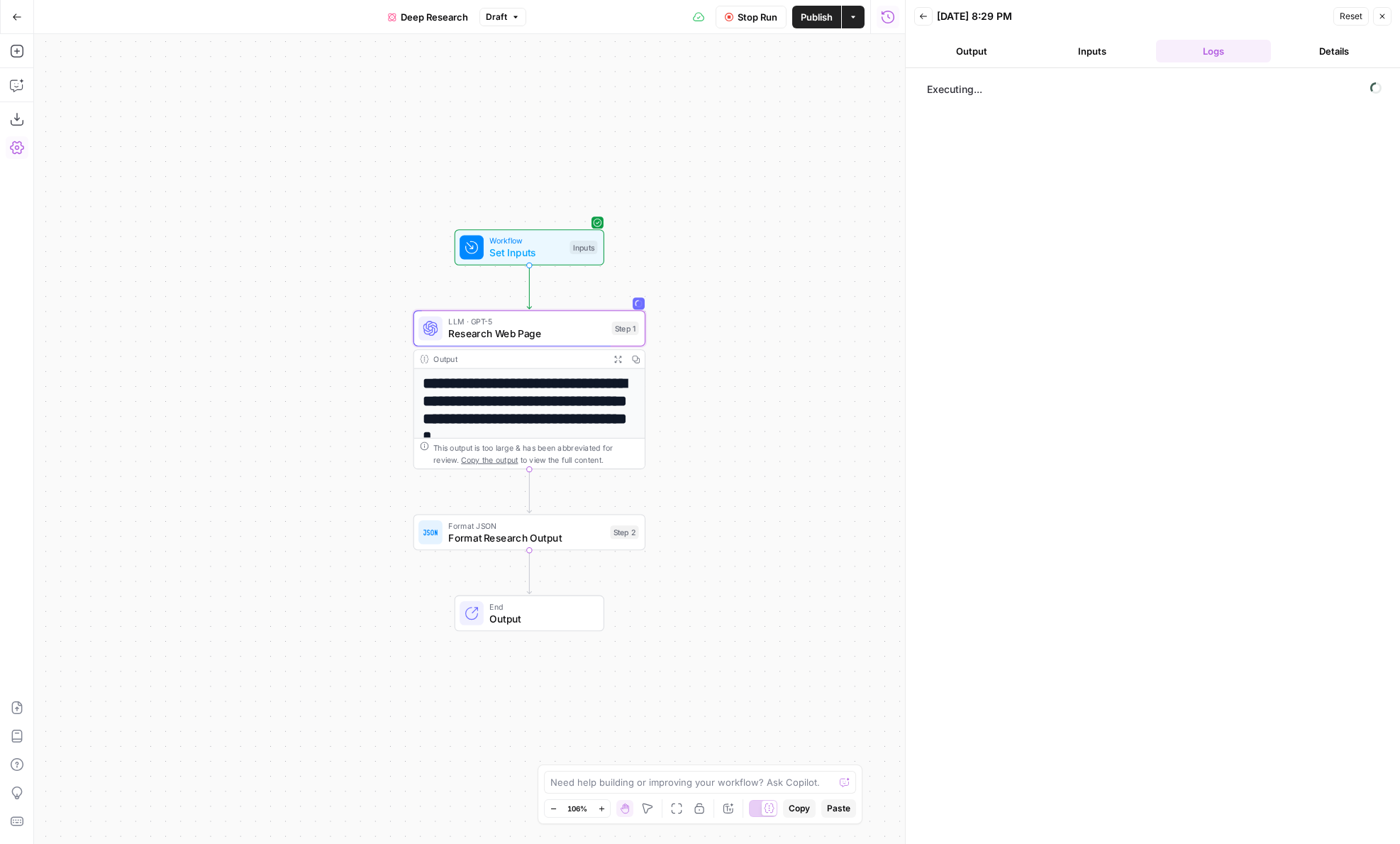
click at [1067, 53] on button "Inputs" at bounding box center [1093, 51] width 115 height 23
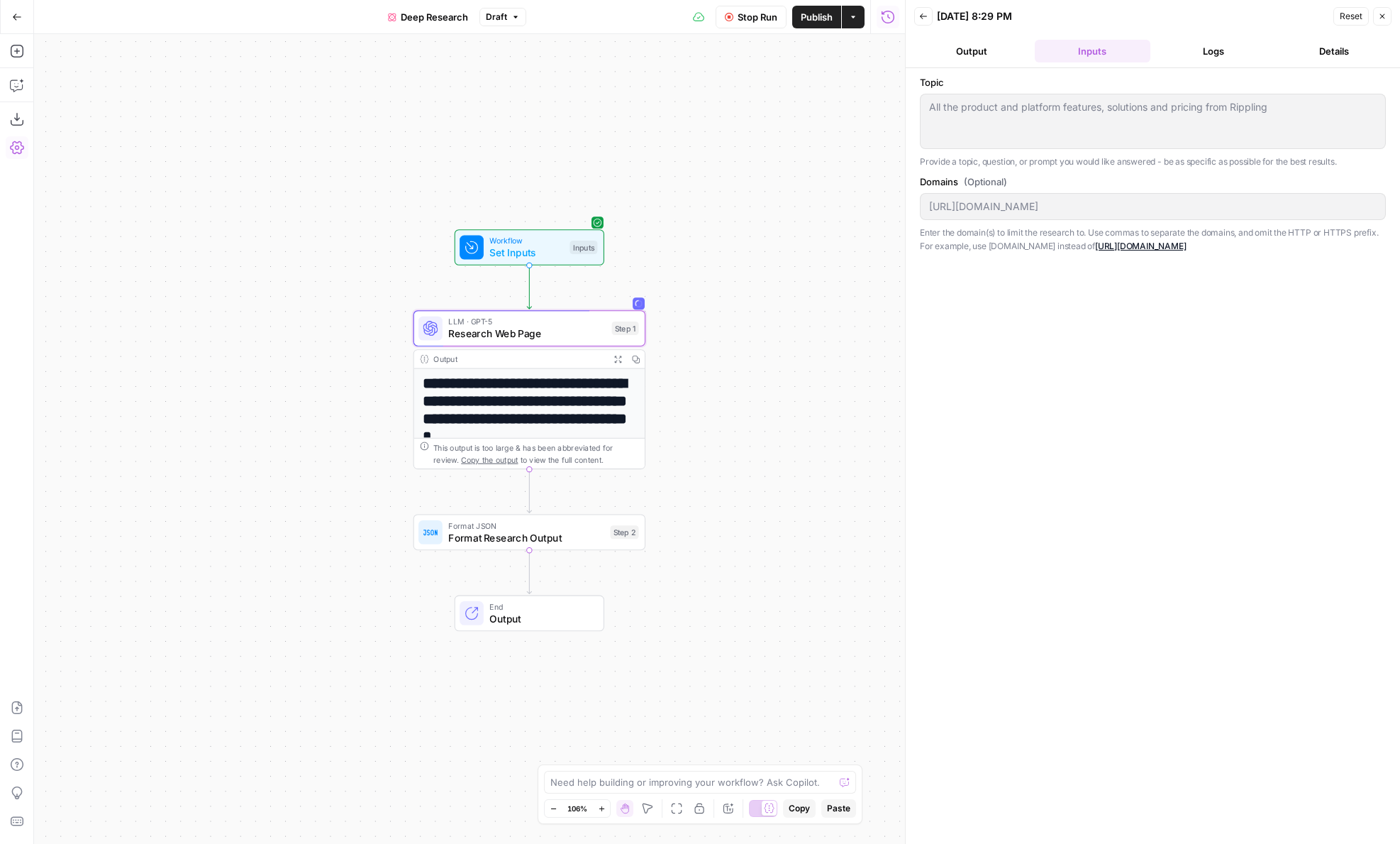
click at [1010, 58] on button "Output" at bounding box center [972, 51] width 115 height 23
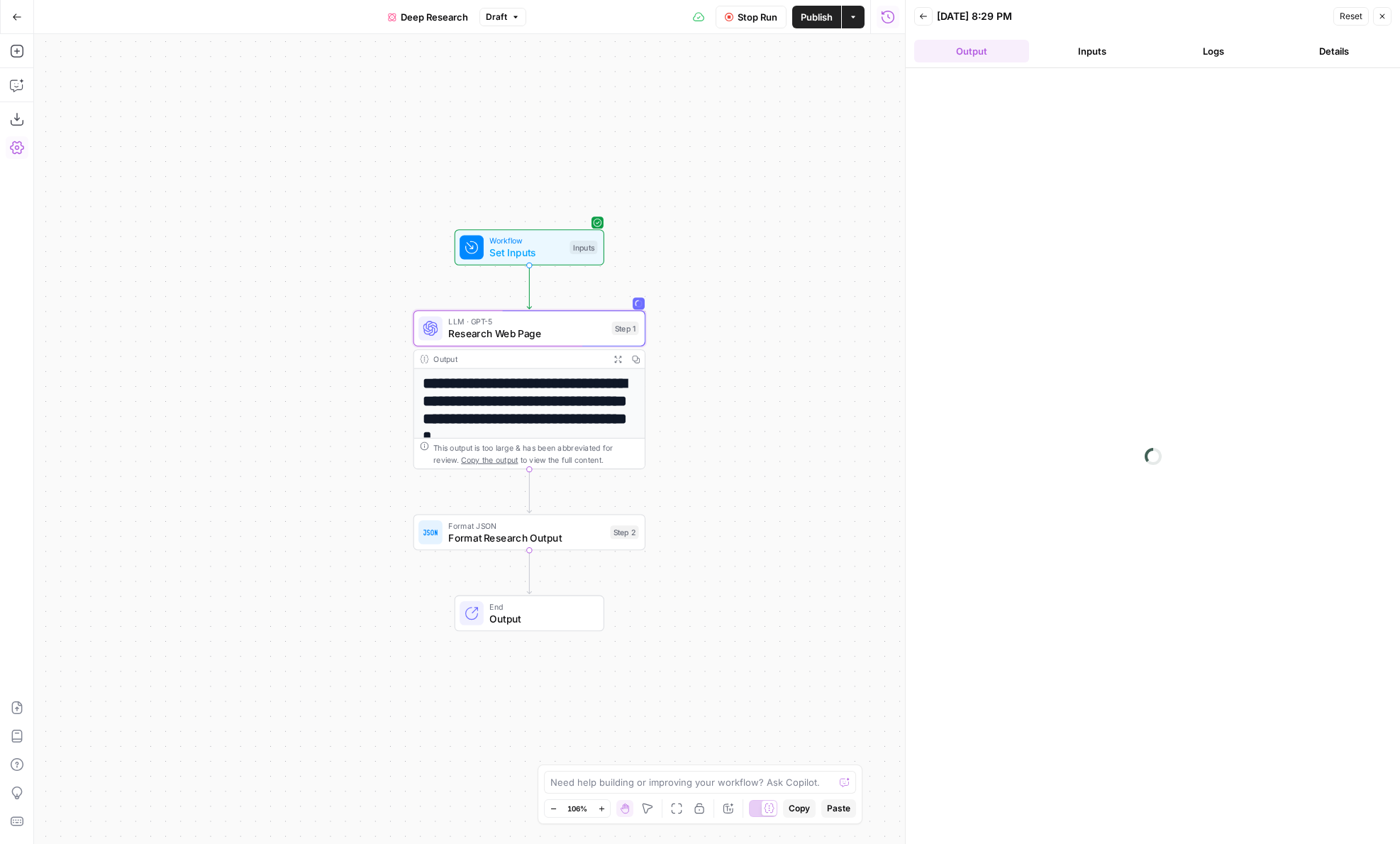
click at [516, 333] on span "Research Web Page" at bounding box center [527, 333] width 157 height 15
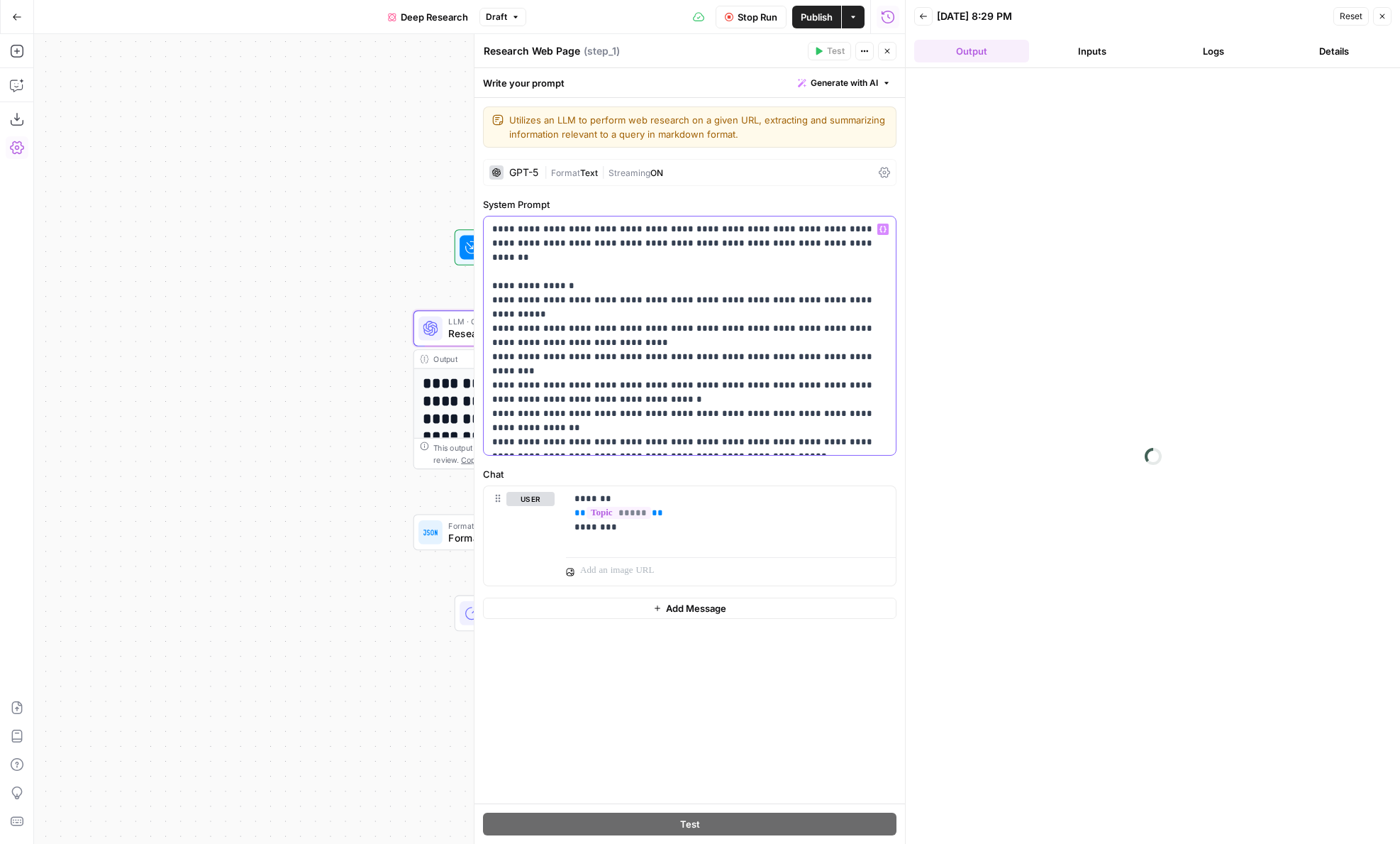
click at [540, 443] on p "**********" at bounding box center [689, 336] width 395 height 227
click at [604, 415] on p "**********" at bounding box center [689, 336] width 395 height 227
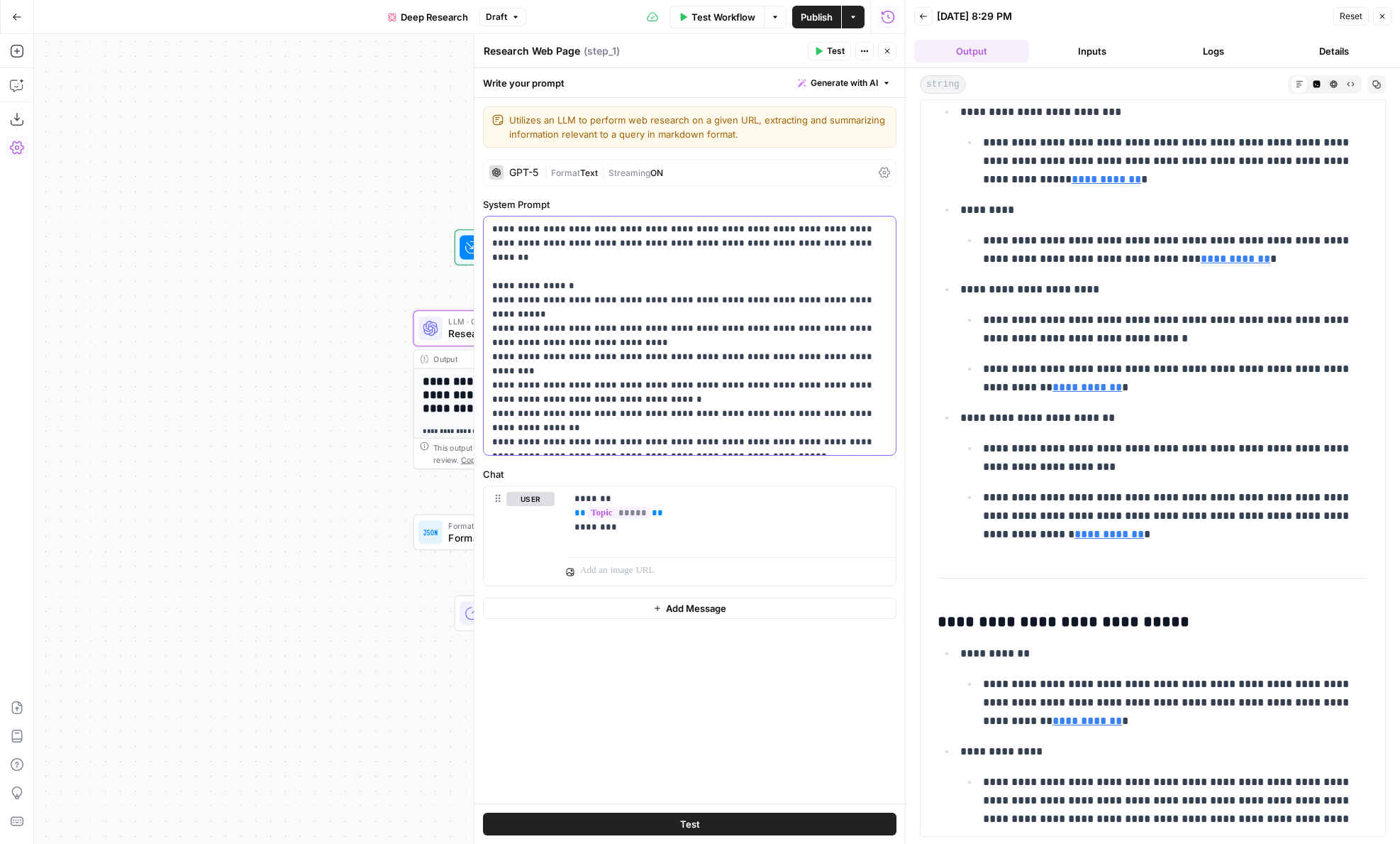
scroll to position [0, 0]
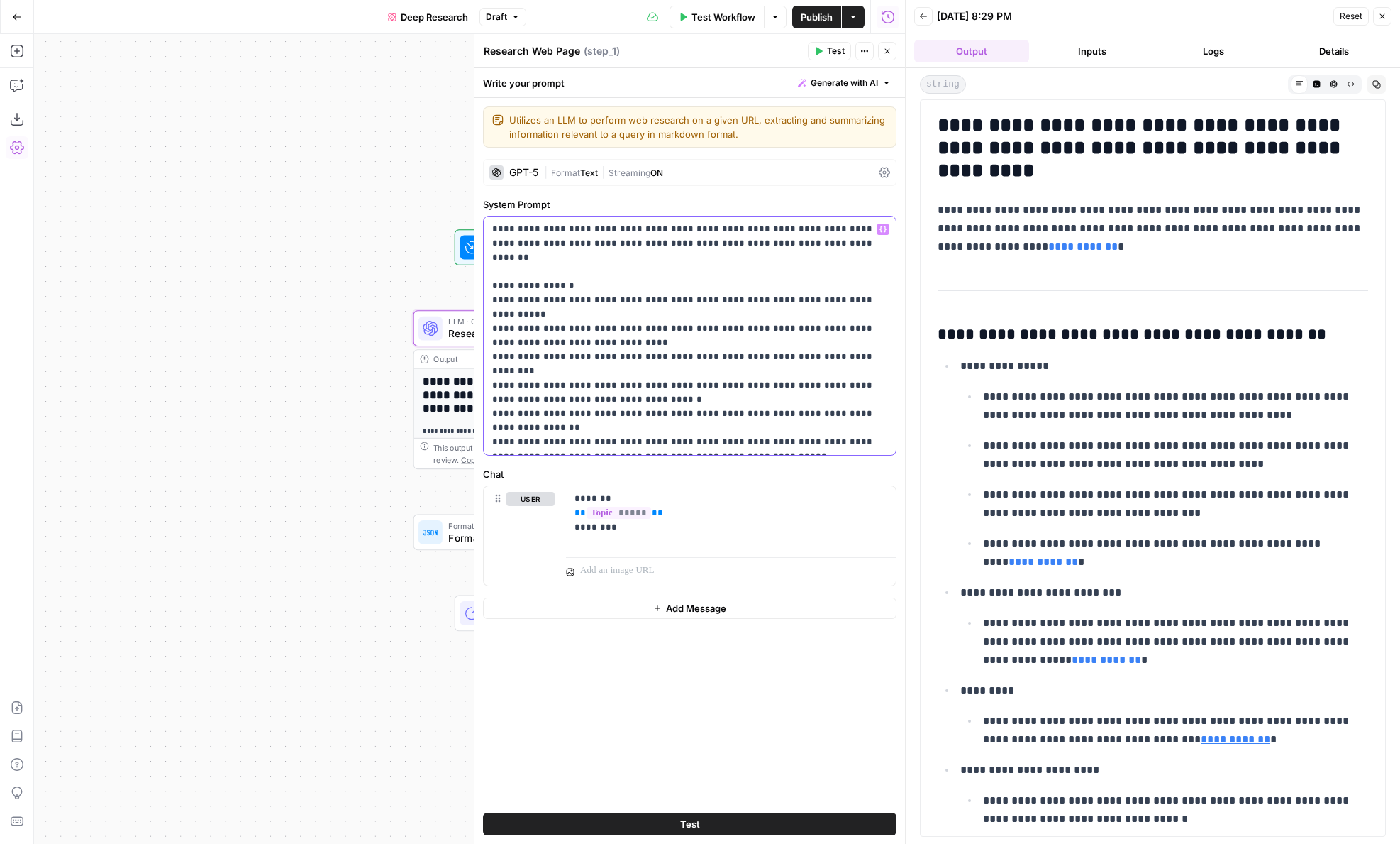
click at [713, 333] on p "**********" at bounding box center [689, 336] width 395 height 227
click at [606, 325] on p "**********" at bounding box center [689, 336] width 395 height 227
click at [604, 349] on p "**********" at bounding box center [689, 336] width 395 height 227
click at [713, 372] on p "**********" at bounding box center [689, 336] width 395 height 227
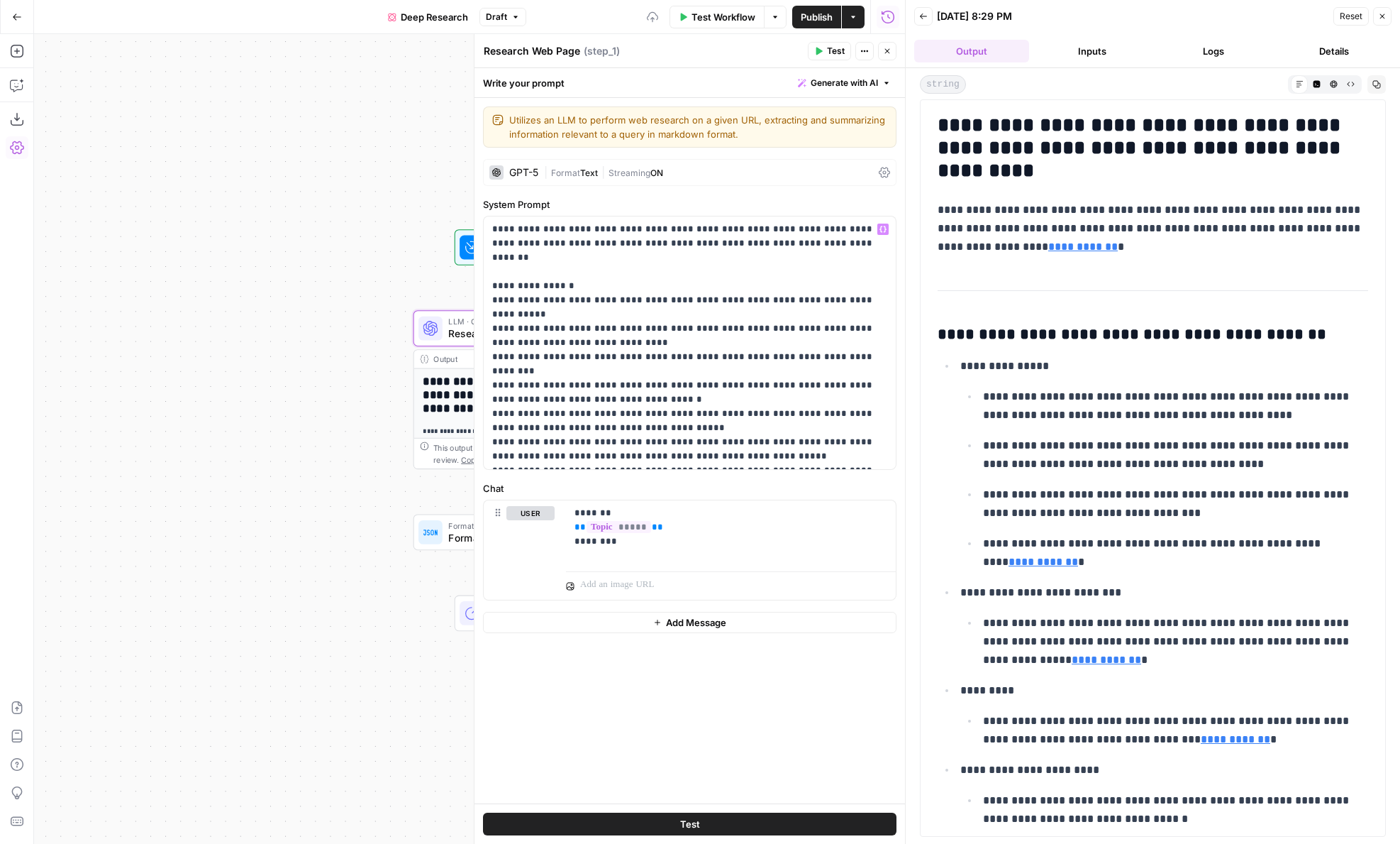
click at [805, 825] on button "Test" at bounding box center [690, 824] width 414 height 23
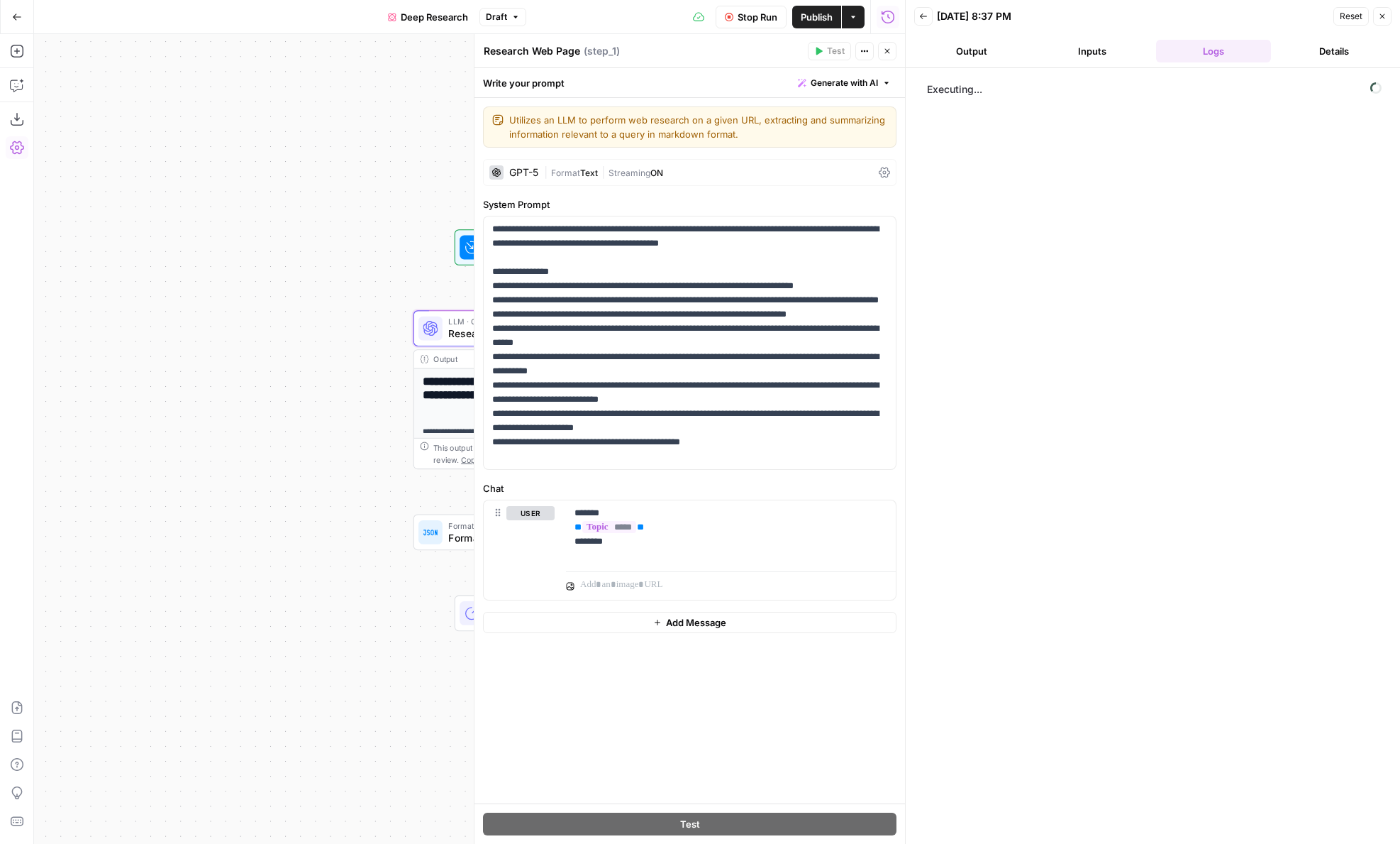
click at [954, 55] on button "Output" at bounding box center [972, 51] width 115 height 23
click at [921, 23] on button "Back" at bounding box center [923, 16] width 18 height 18
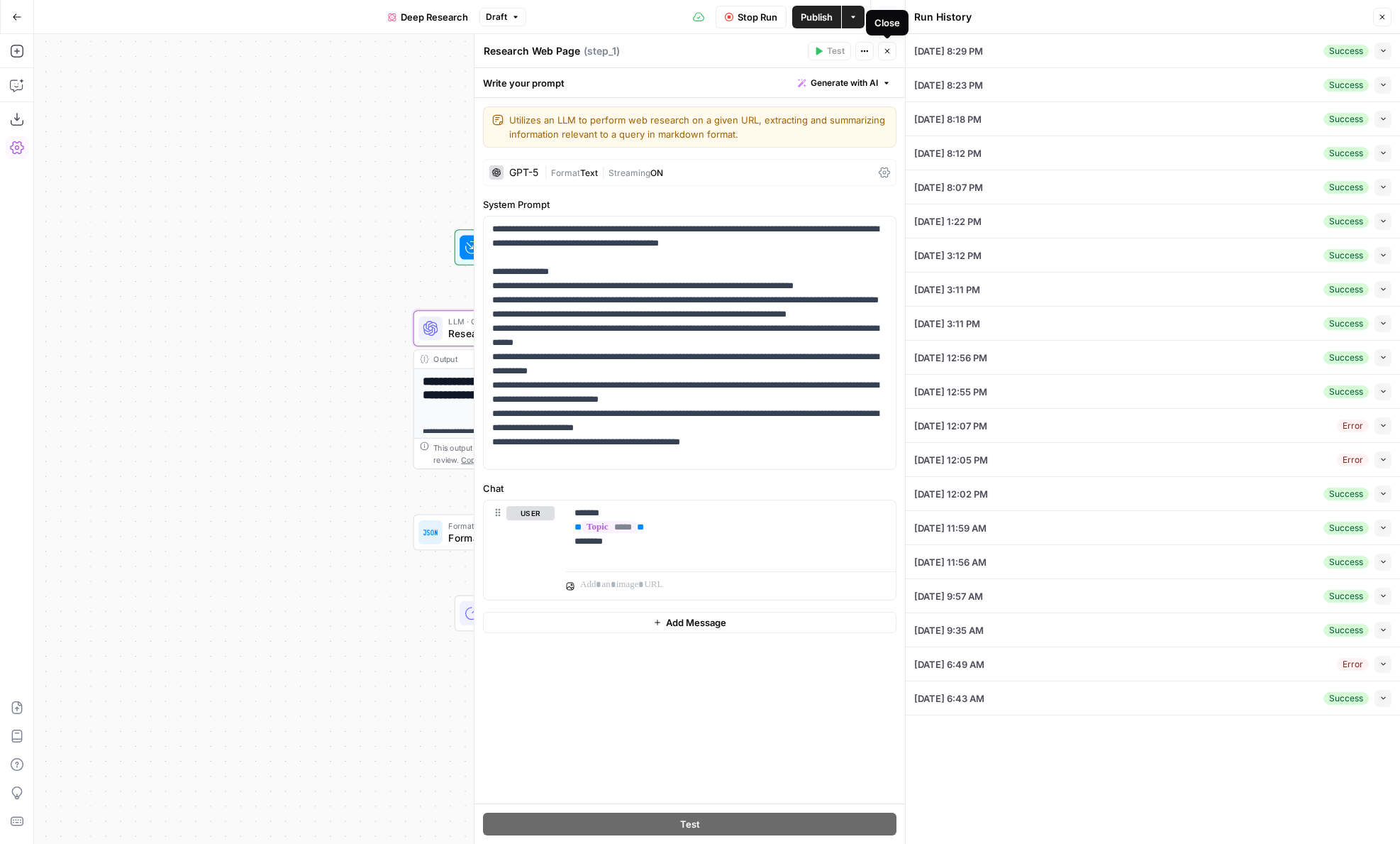
click at [887, 52] on icon "button" at bounding box center [887, 51] width 9 height 9
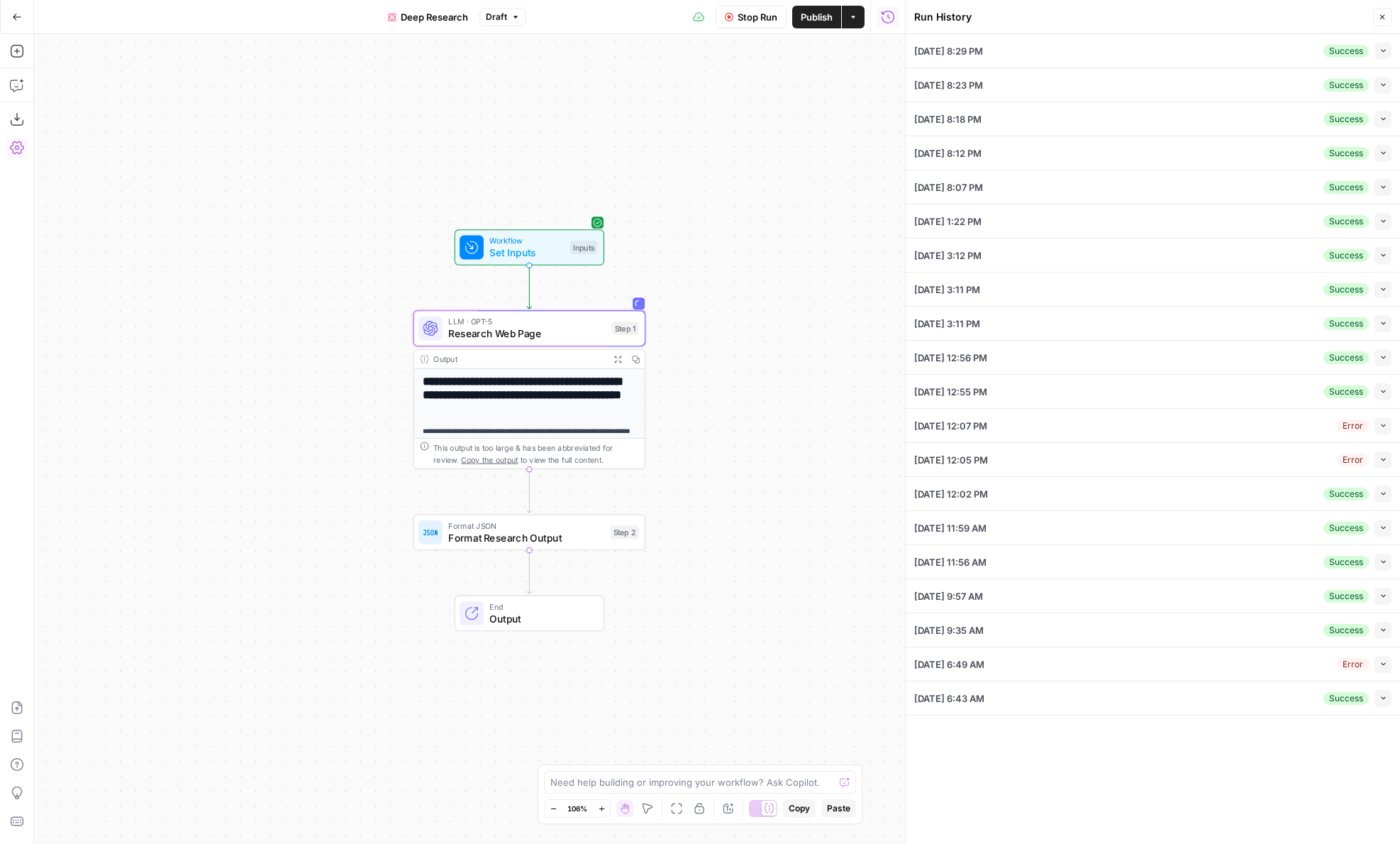
click at [615, 355] on icon "button" at bounding box center [618, 359] width 7 height 7
click at [1377, 23] on button "Close" at bounding box center [1382, 17] width 18 height 18
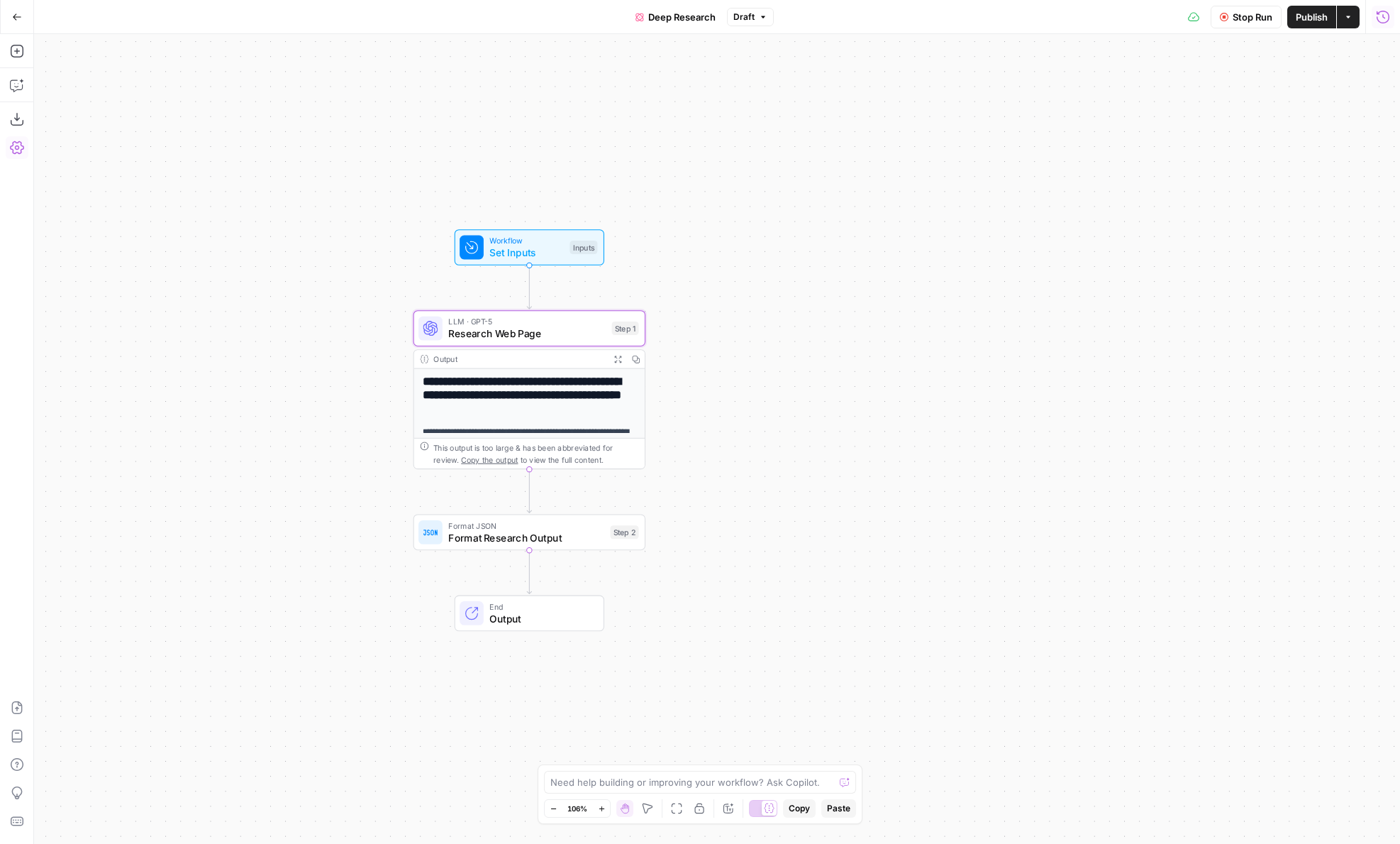
click at [1375, 16] on button "Run History" at bounding box center [1383, 17] width 23 height 23
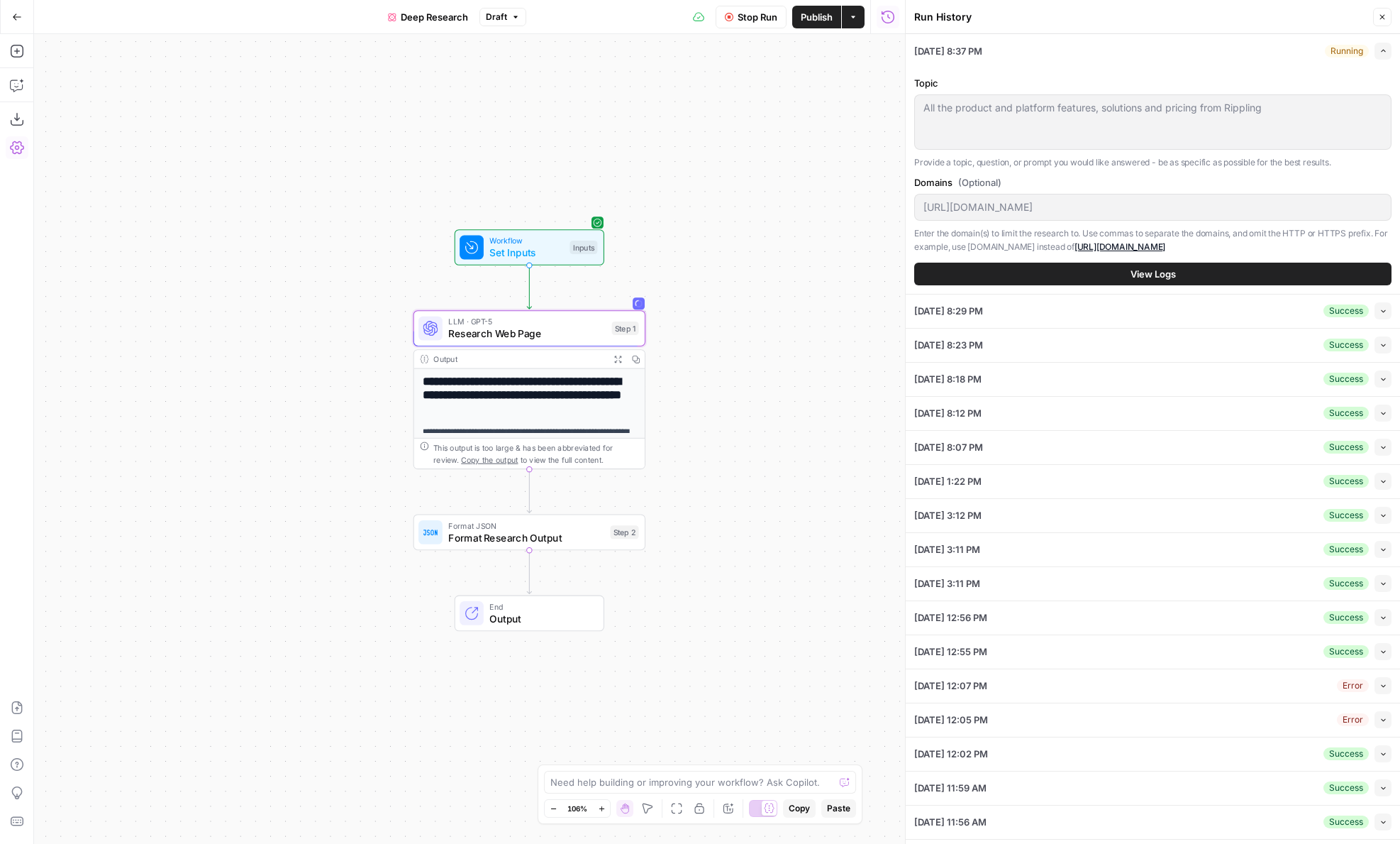
click at [1223, 270] on button "View Logs" at bounding box center [1153, 274] width 478 height 23
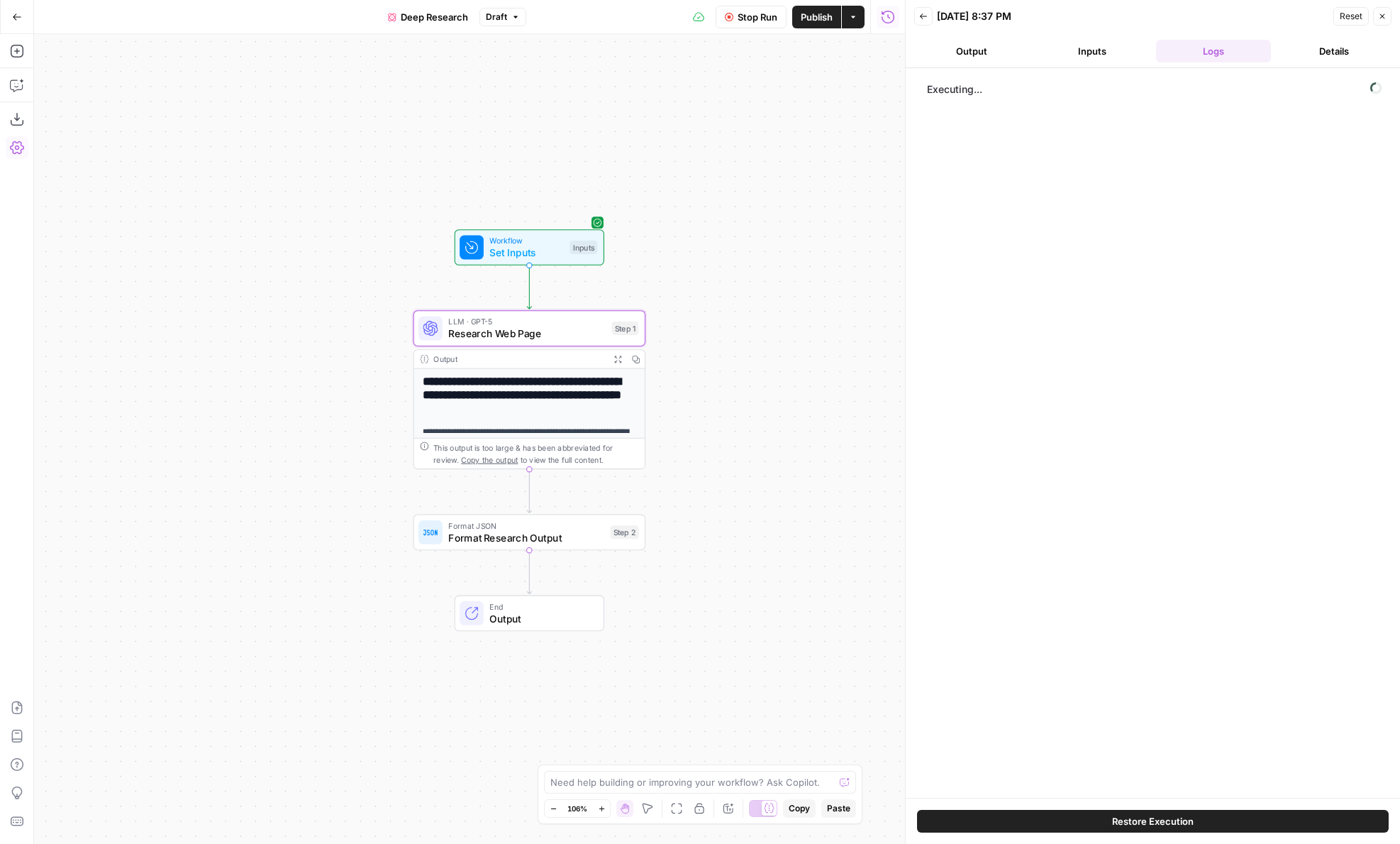
click at [955, 37] on header "Back 09/22/25 at 8:37 PM Reset Close Output Inputs Logs Details" at bounding box center [1152, 34] width 494 height 68
click at [968, 54] on button "Output" at bounding box center [972, 51] width 115 height 23
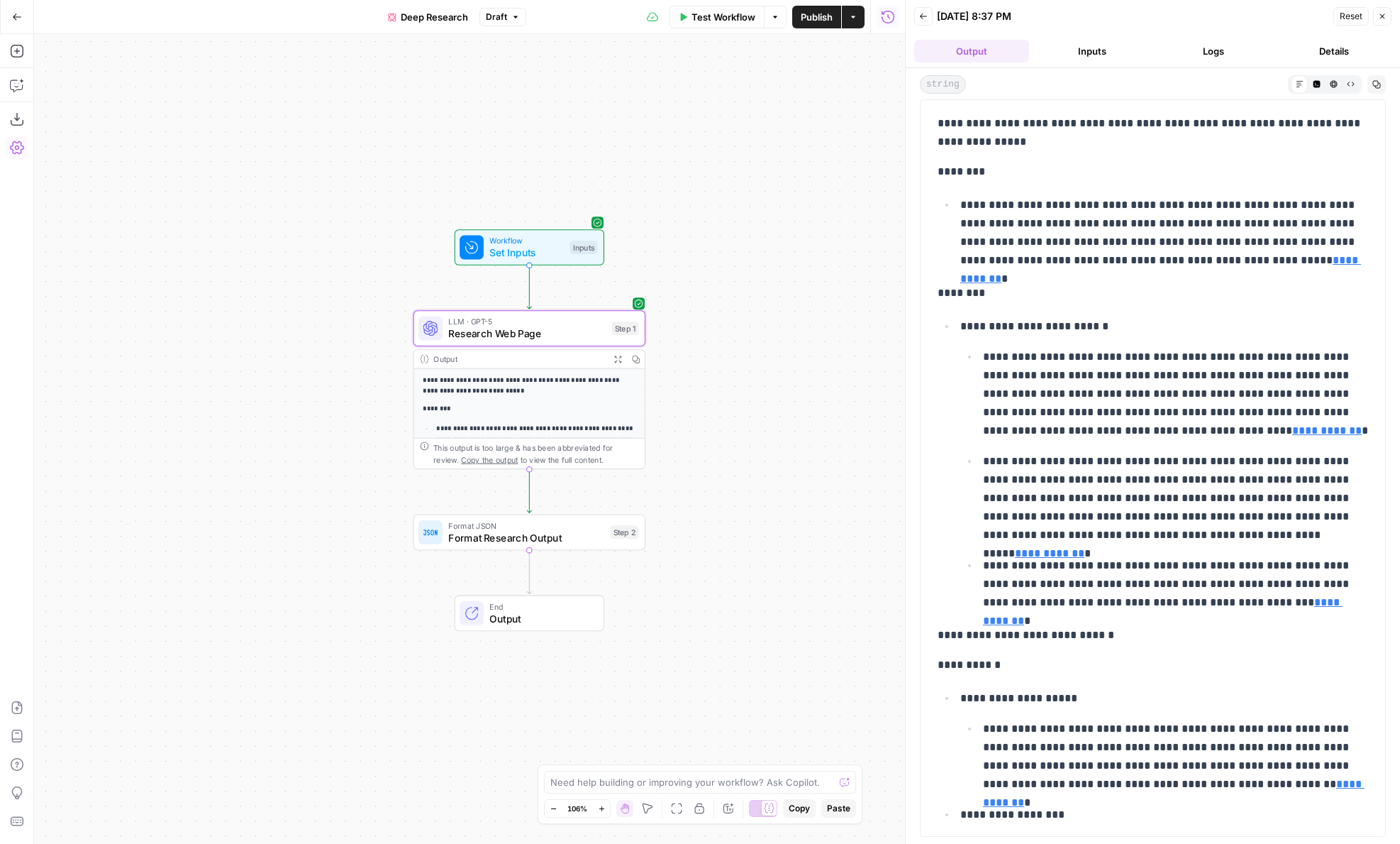
click at [529, 333] on span "Research Web Page" at bounding box center [527, 333] width 157 height 15
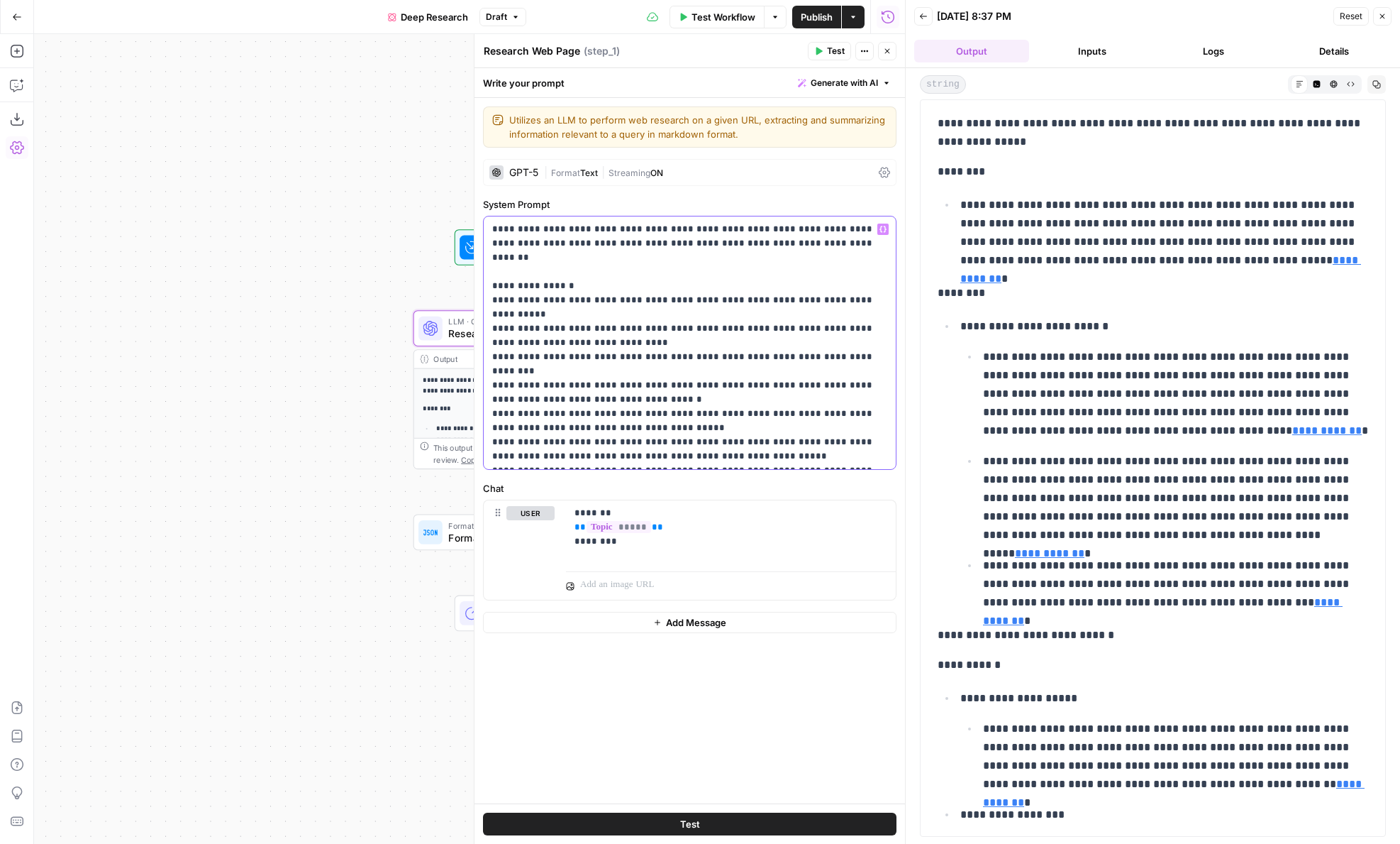
click at [598, 427] on p "**********" at bounding box center [689, 342] width 395 height 241
click at [733, 441] on p "**********" at bounding box center [689, 342] width 395 height 241
click at [784, 417] on p "**********" at bounding box center [689, 342] width 395 height 241
click at [784, 427] on p "**********" at bounding box center [689, 342] width 395 height 241
click at [1183, 54] on button "Logs" at bounding box center [1214, 51] width 115 height 23
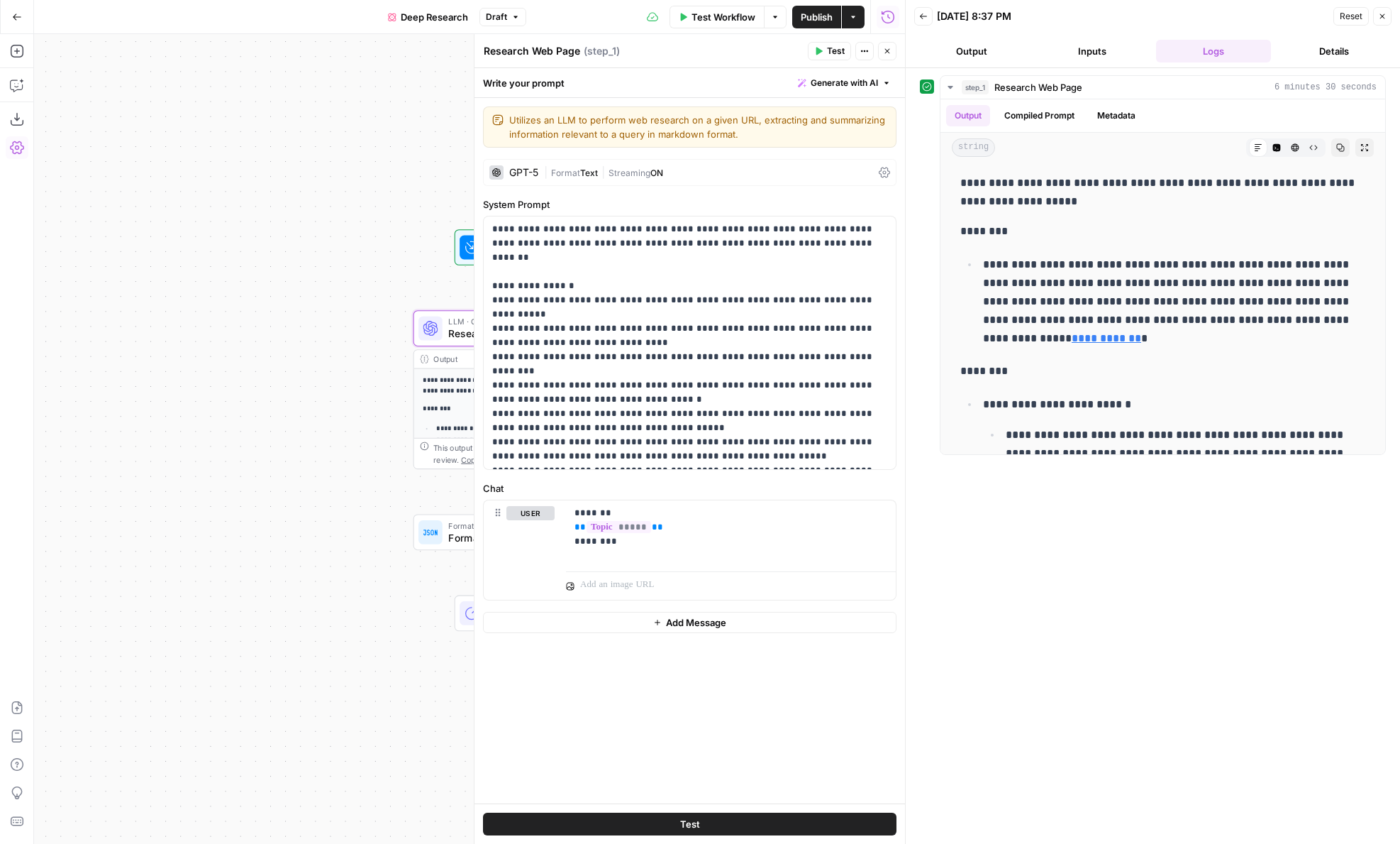
click at [1310, 45] on button "Details" at bounding box center [1334, 51] width 115 height 23
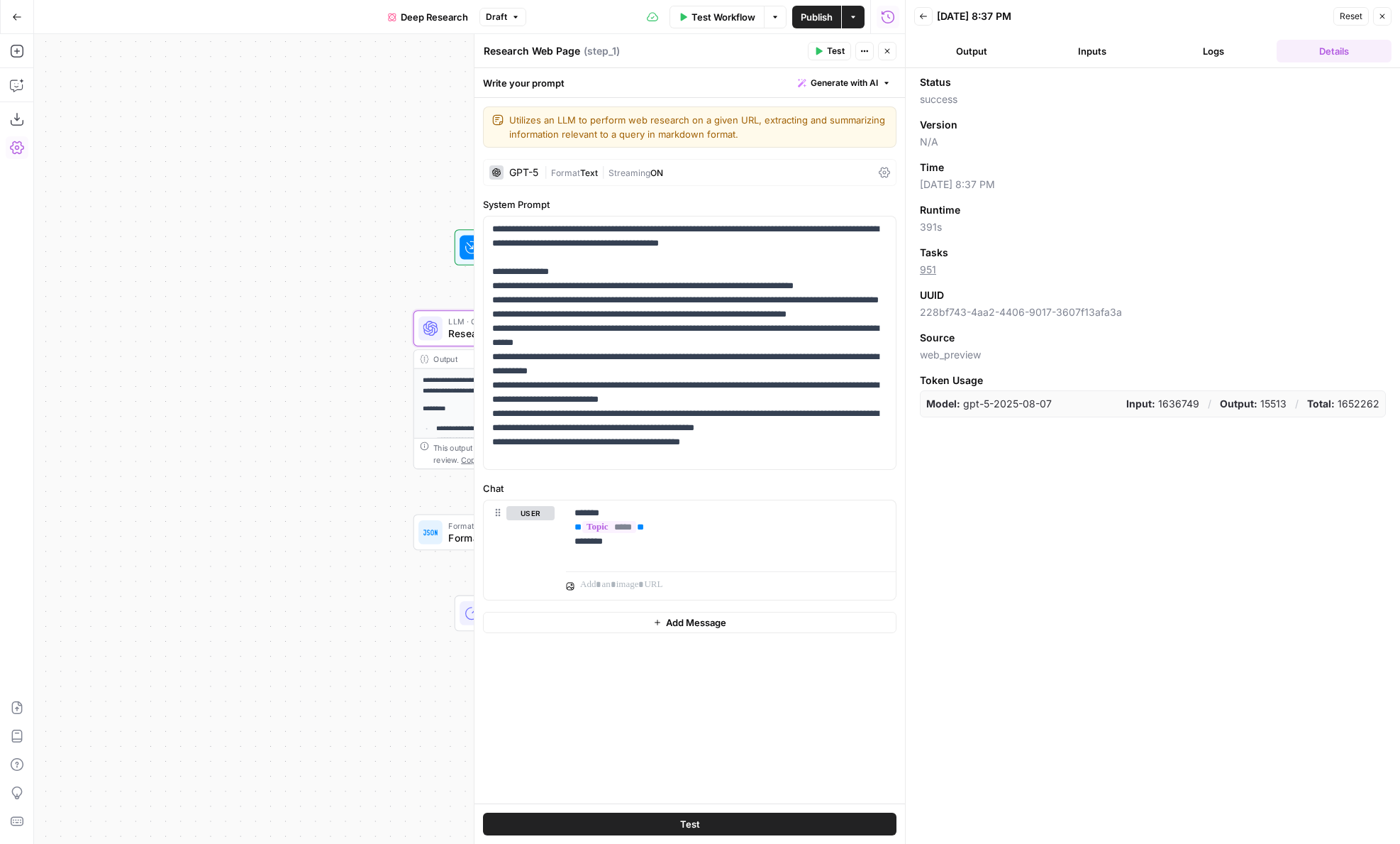
click at [1230, 49] on button "Logs" at bounding box center [1214, 51] width 115 height 23
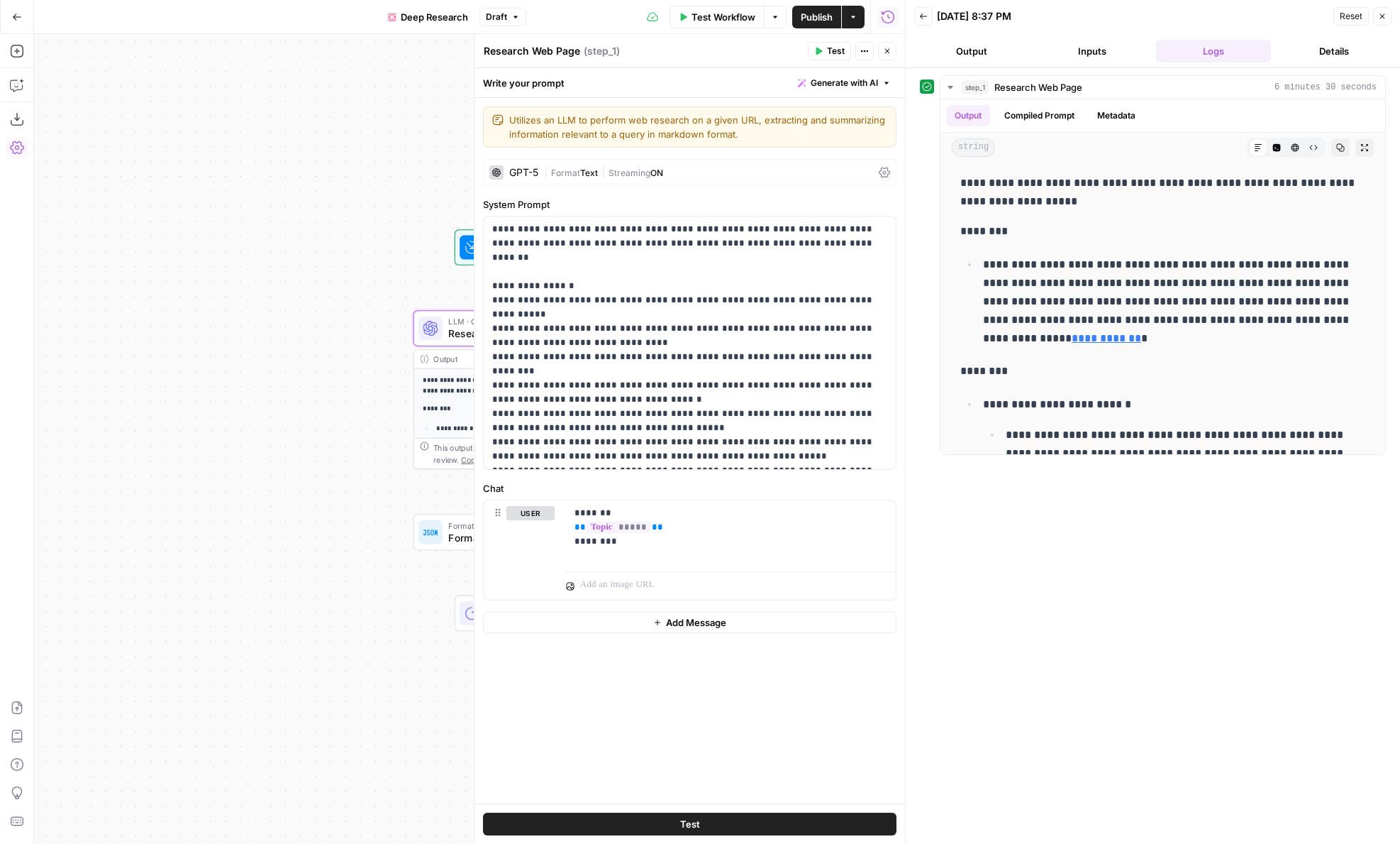
click at [920, 22] on button "Back" at bounding box center [923, 16] width 18 height 18
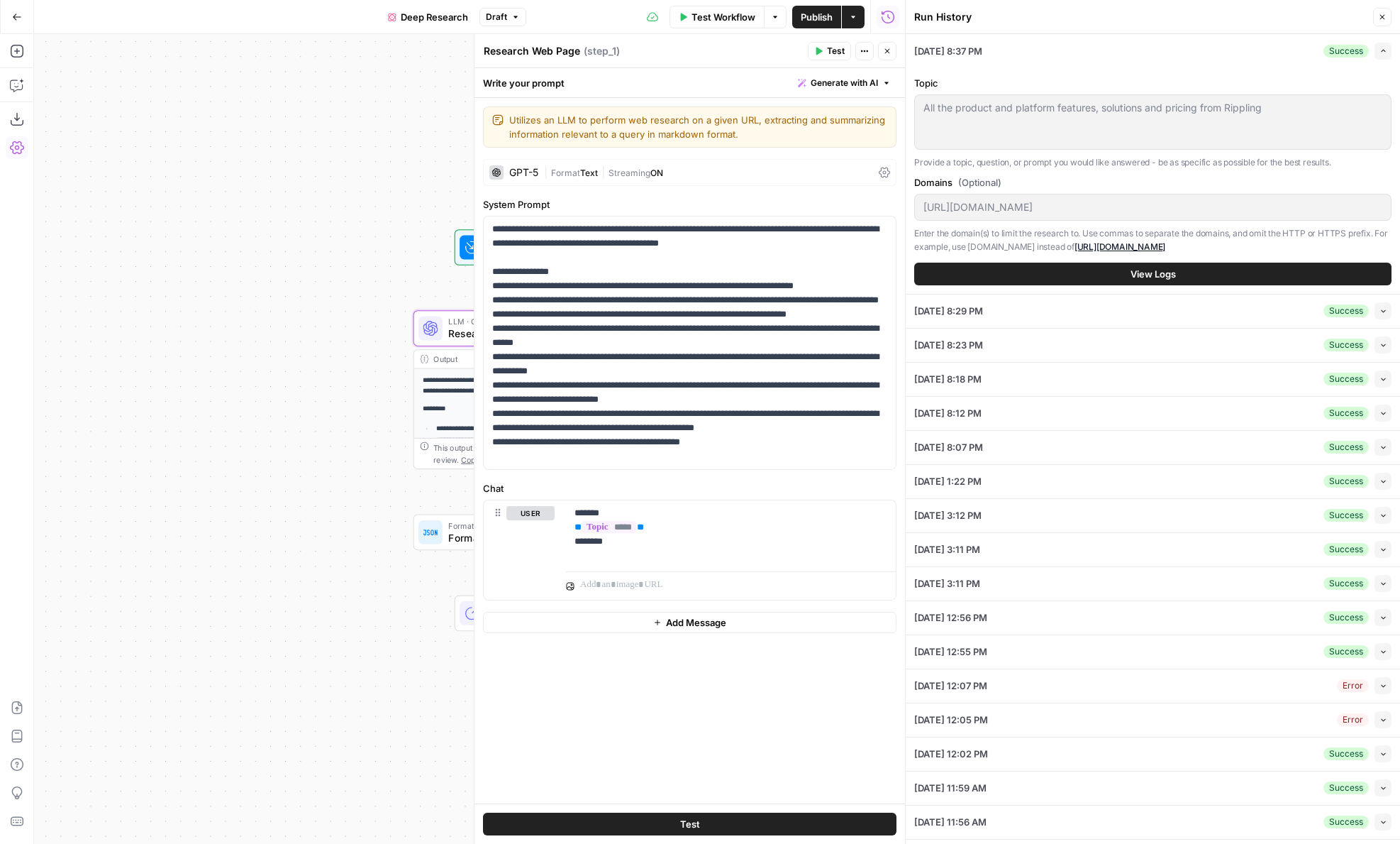
click at [1375, 310] on button "Collapse" at bounding box center [1383, 310] width 17 height 17
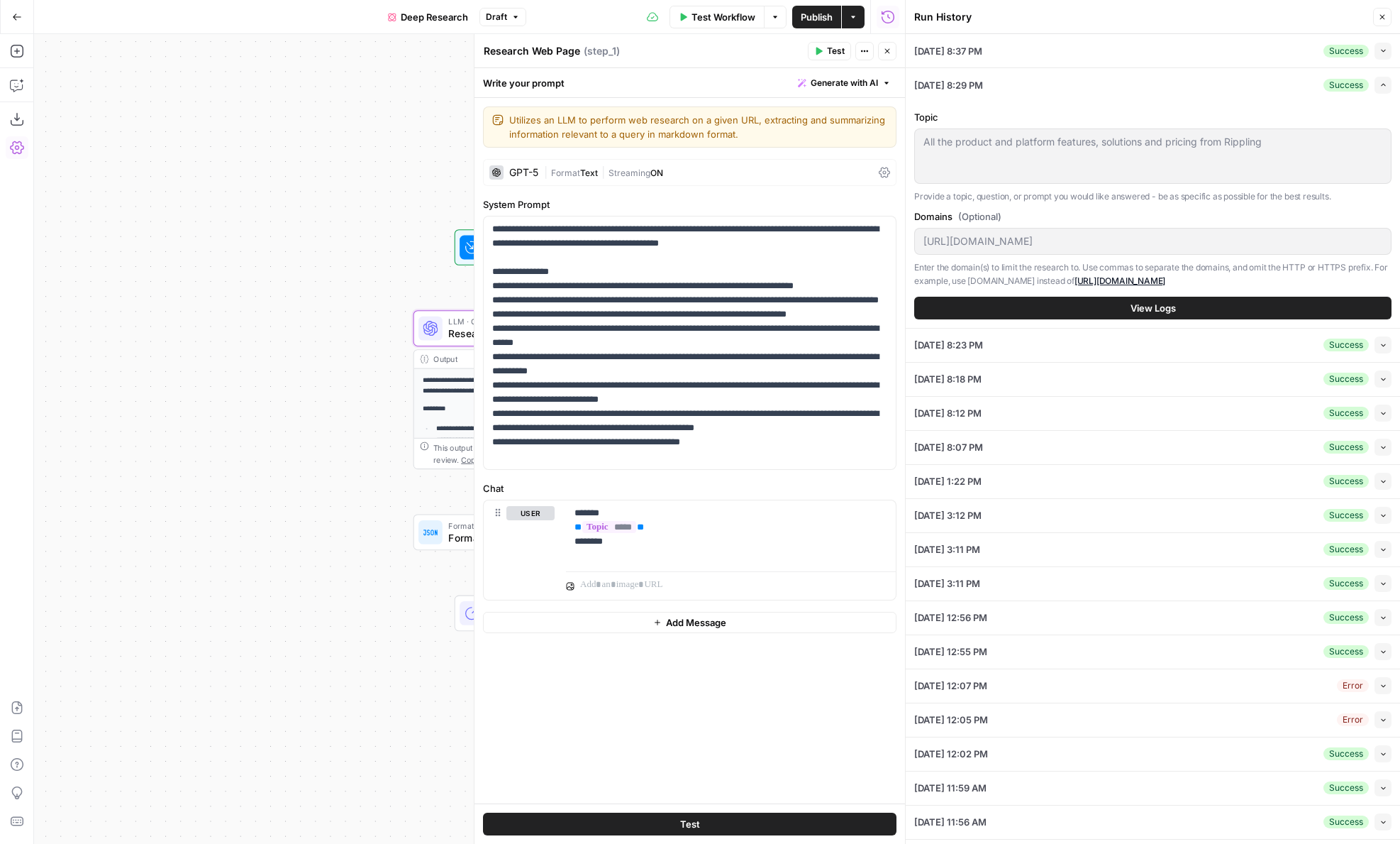
click at [1106, 306] on button "View Logs" at bounding box center [1153, 307] width 478 height 23
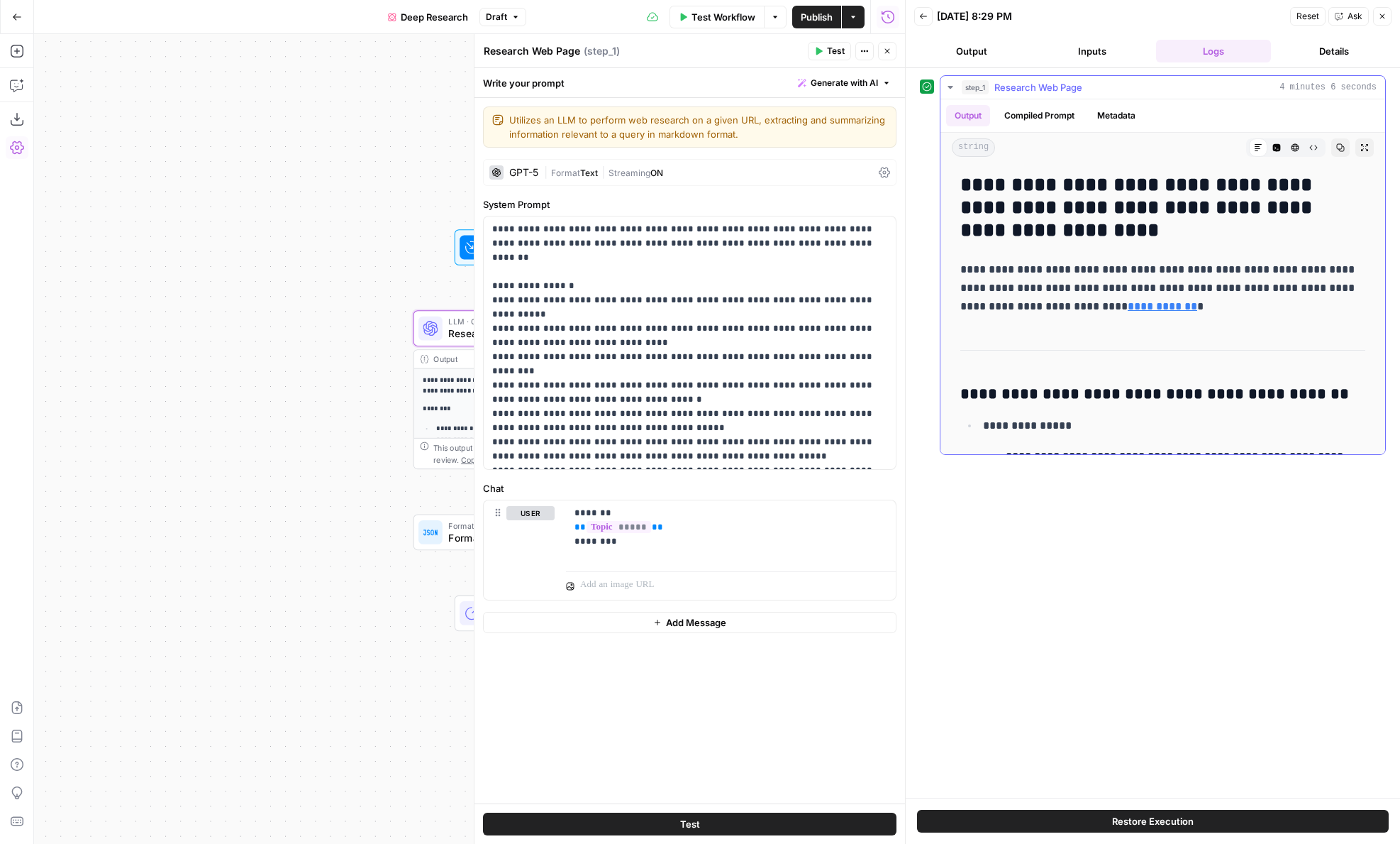
click at [1036, 109] on button "Compiled Prompt" at bounding box center [1040, 115] width 87 height 21
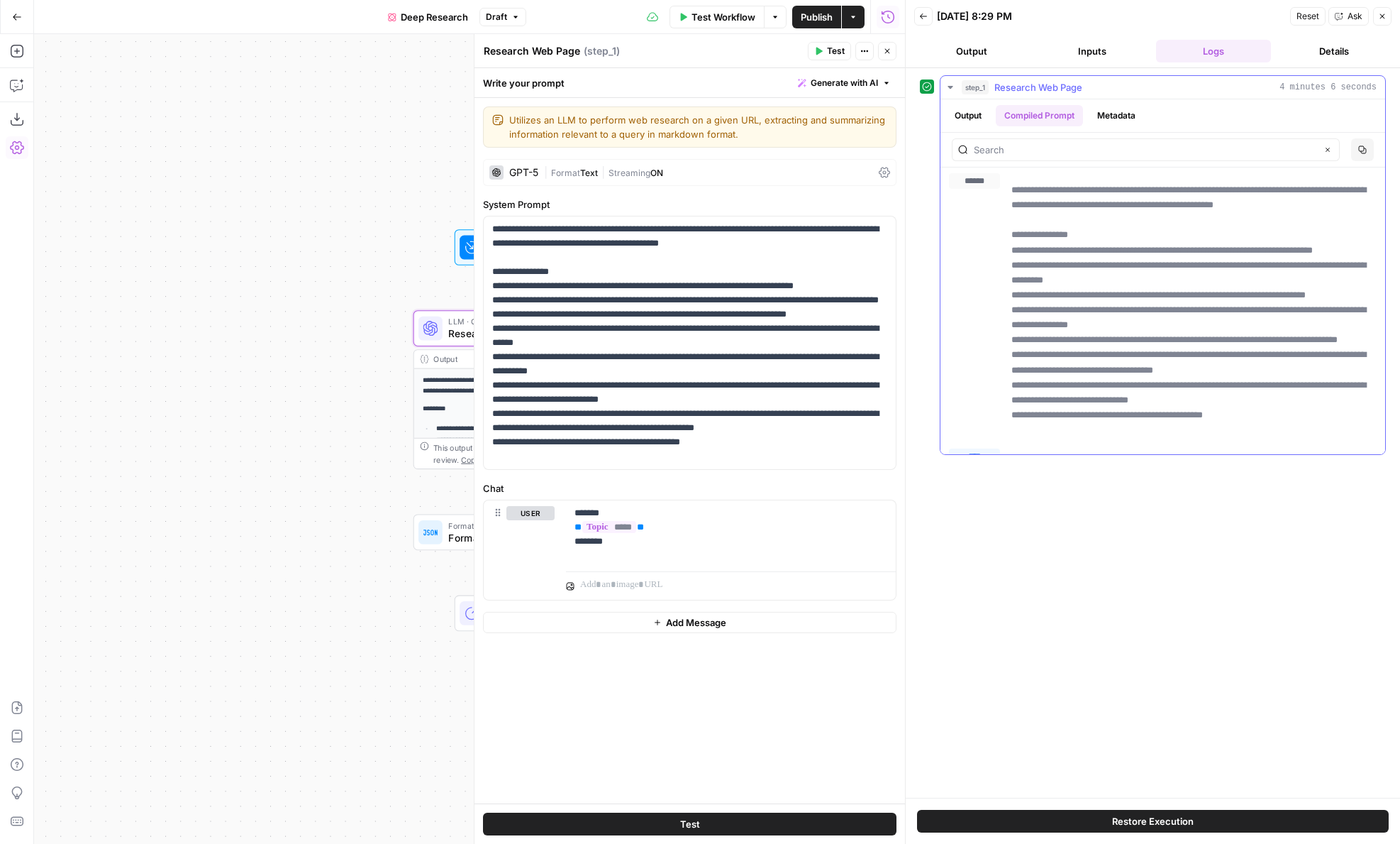
click at [986, 111] on button "Output" at bounding box center [968, 115] width 44 height 21
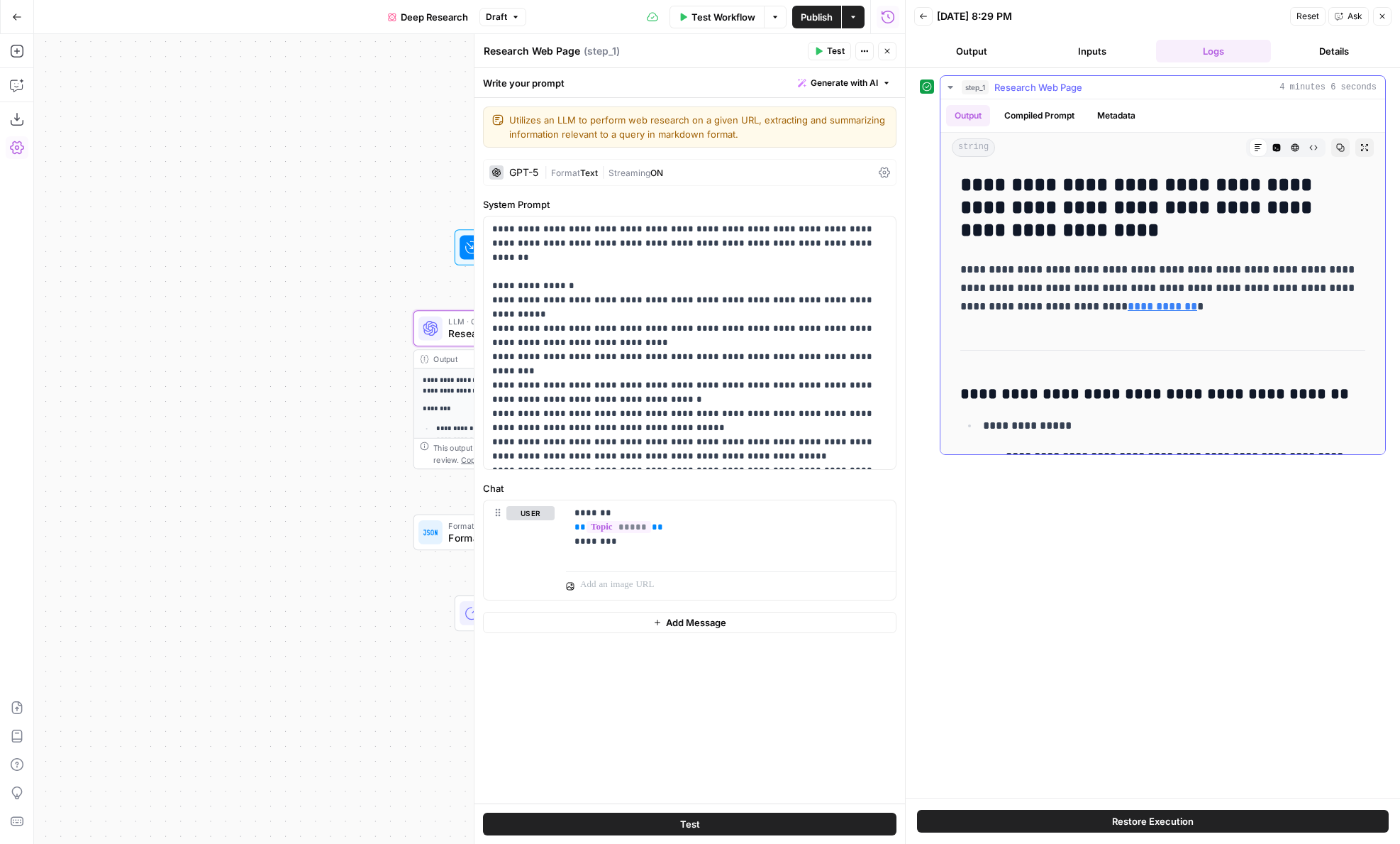
click at [1277, 149] on icon "button" at bounding box center [1277, 148] width 8 height 8
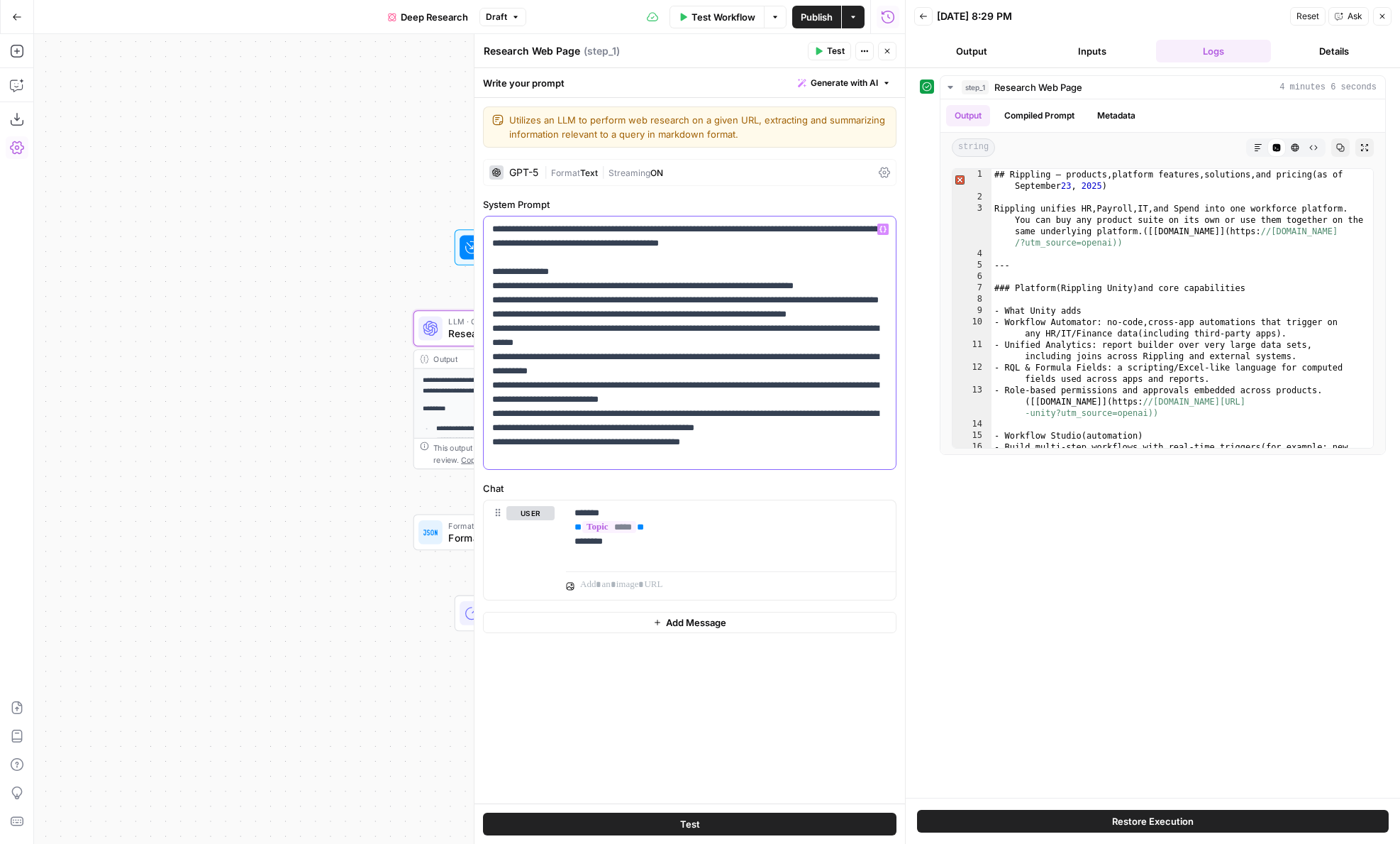
click at [751, 425] on p "**********" at bounding box center [689, 342] width 395 height 241
click at [813, 425] on p "**********" at bounding box center [689, 342] width 395 height 241
click at [854, 429] on p "**********" at bounding box center [689, 342] width 395 height 241
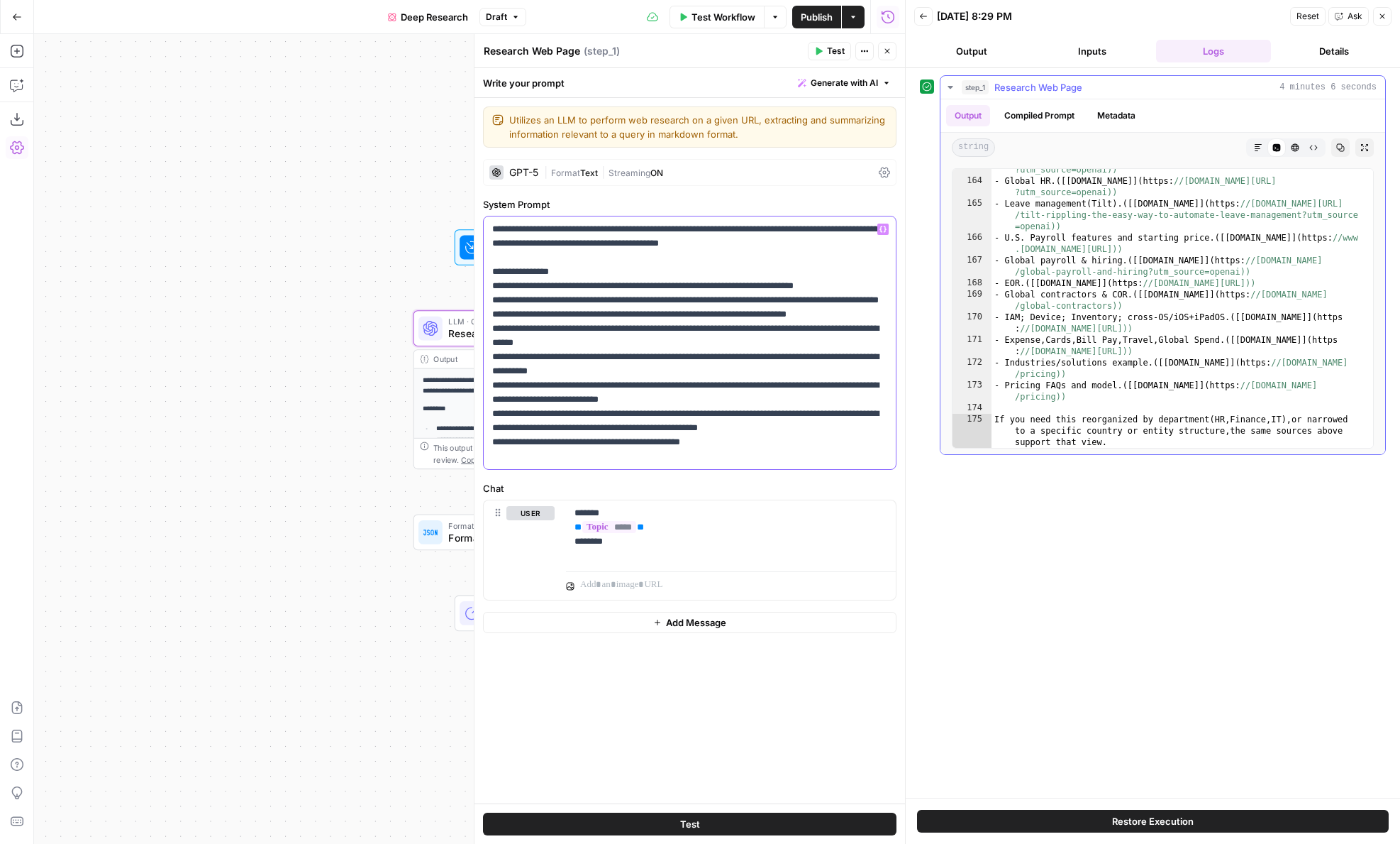
scroll to position [3388, 0]
click at [985, 50] on button "Output" at bounding box center [972, 51] width 115 height 23
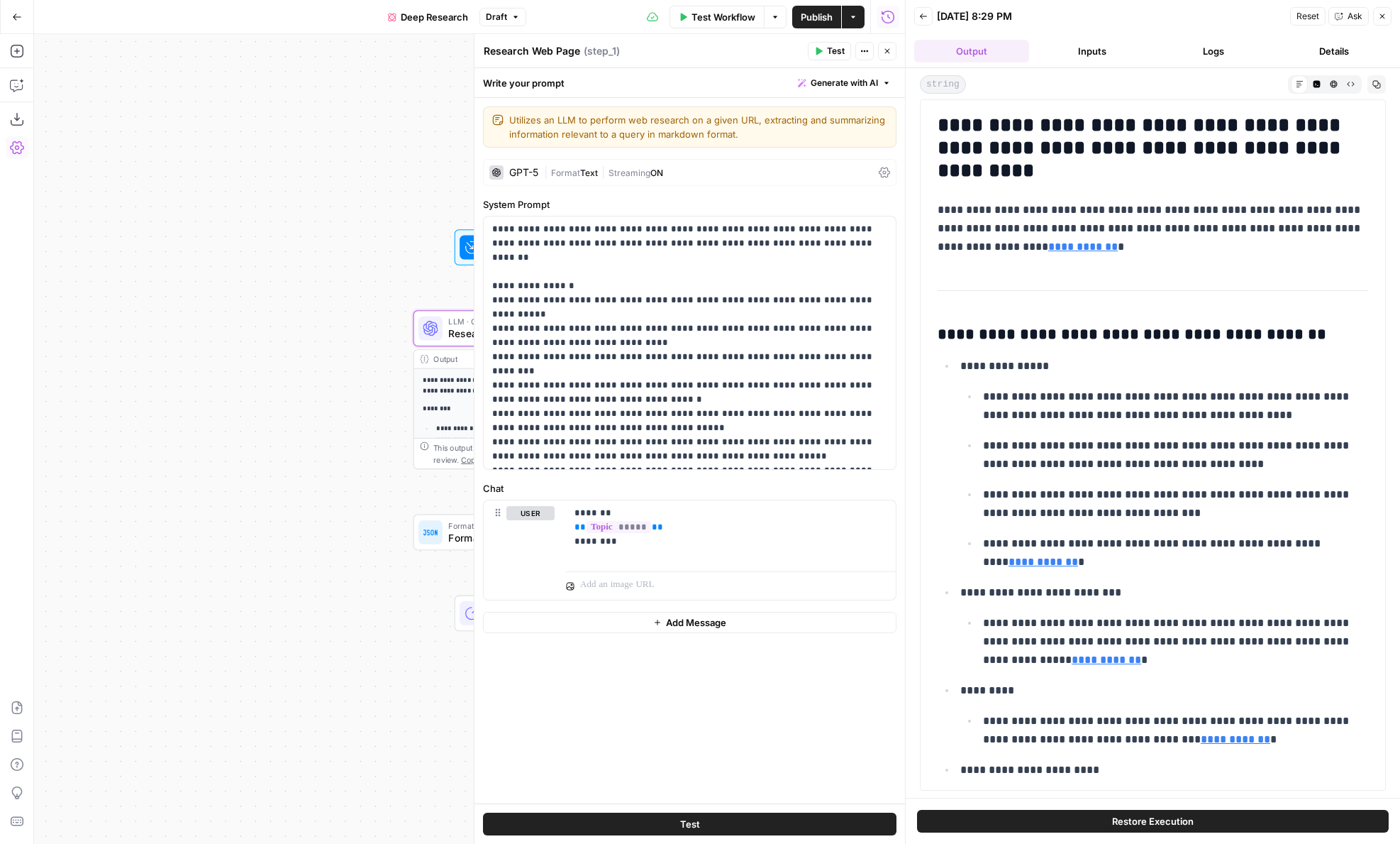
click at [890, 51] on icon "button" at bounding box center [887, 51] width 9 height 9
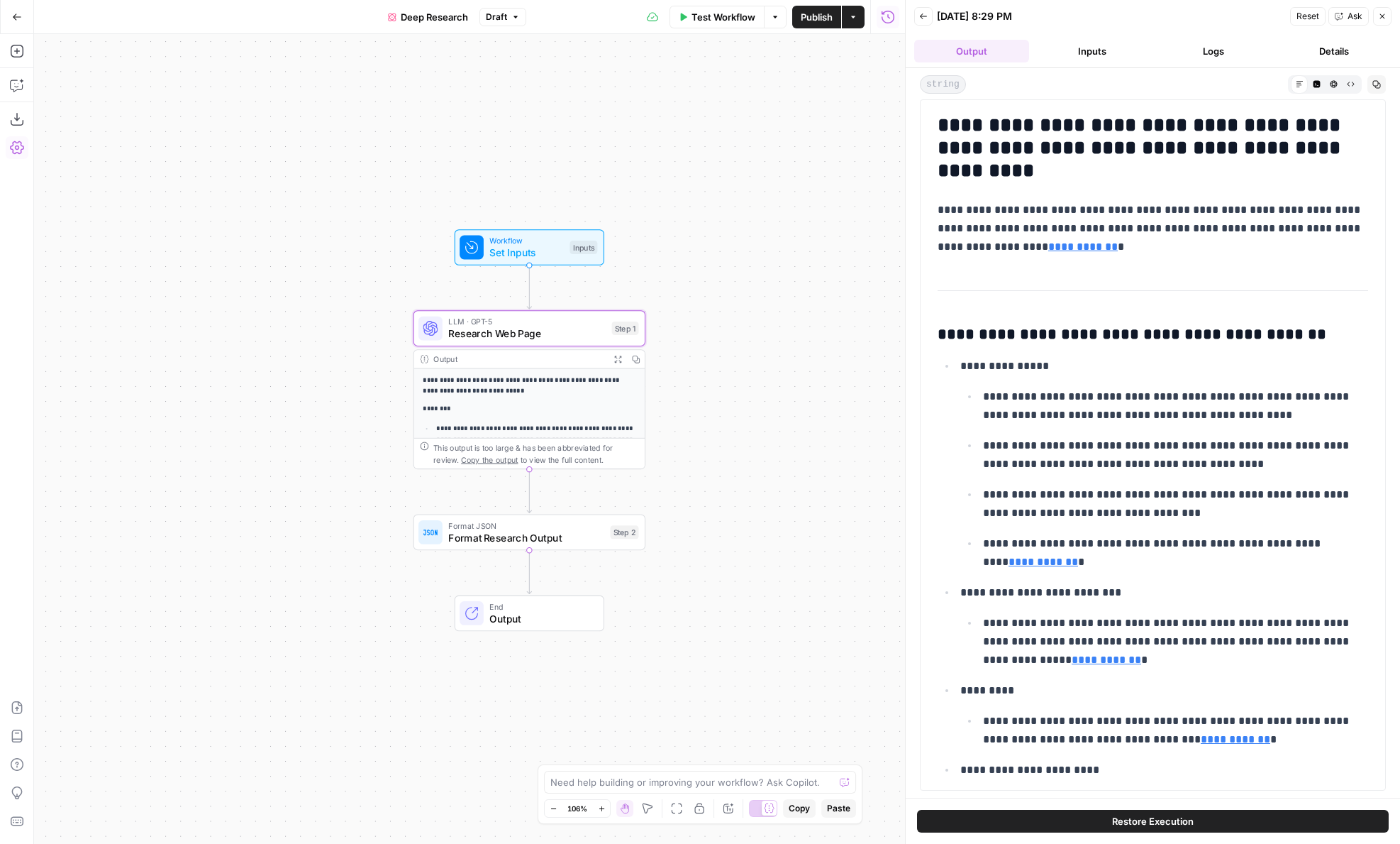
click at [801, 21] on span "Publish" at bounding box center [817, 17] width 32 height 14
click at [18, 125] on icon "button" at bounding box center [17, 119] width 14 height 14
click at [512, 14] on icon "button" at bounding box center [516, 17] width 9 height 9
click at [20, 12] on icon "button" at bounding box center [17, 17] width 10 height 10
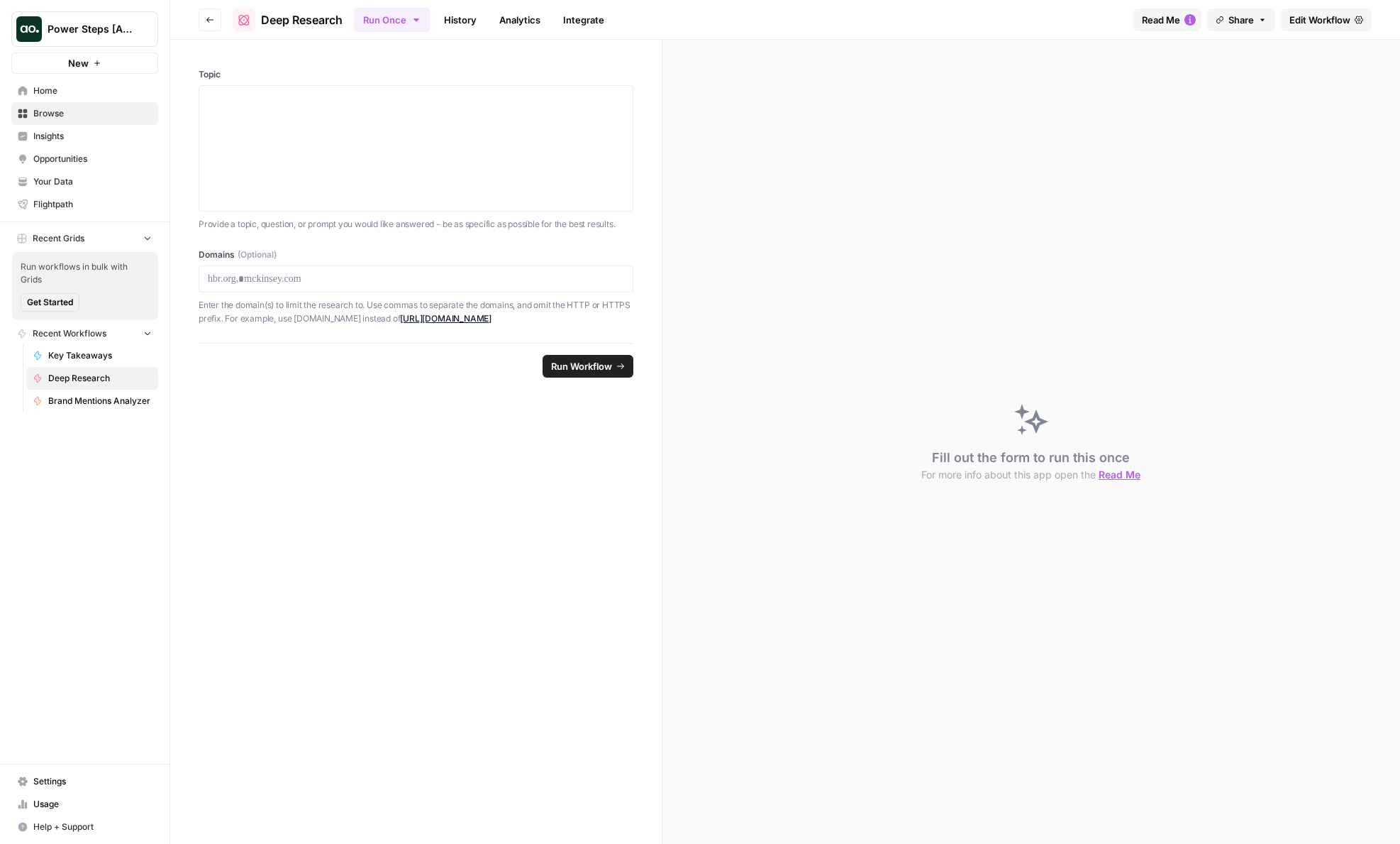
click at [142, 30] on icon "Workspace: Power Steps [Admin]" at bounding box center [146, 28] width 14 height 14
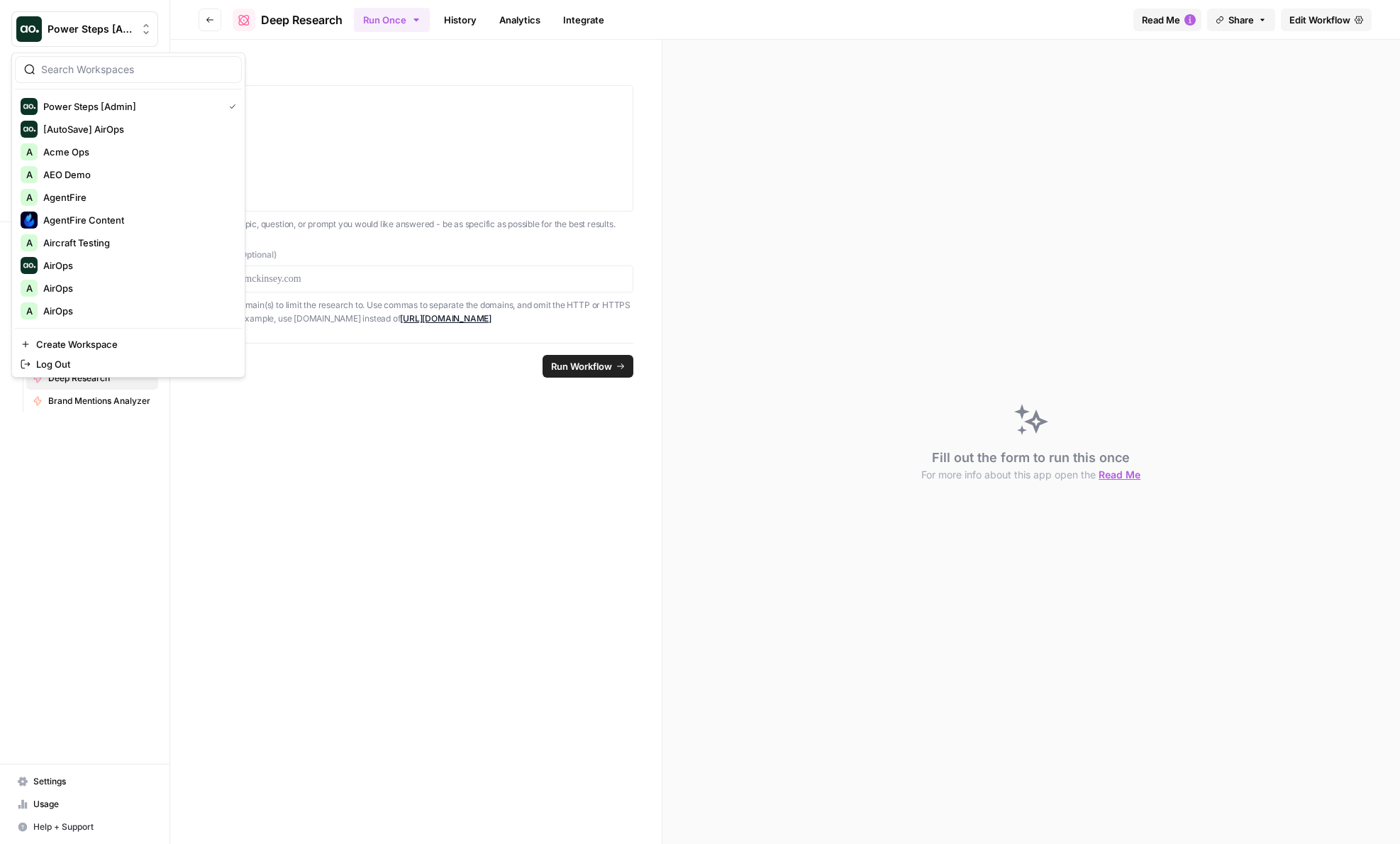
click at [126, 82] on div at bounding box center [128, 69] width 227 height 27
click at [282, 79] on label "Topic" at bounding box center [416, 75] width 435 height 13
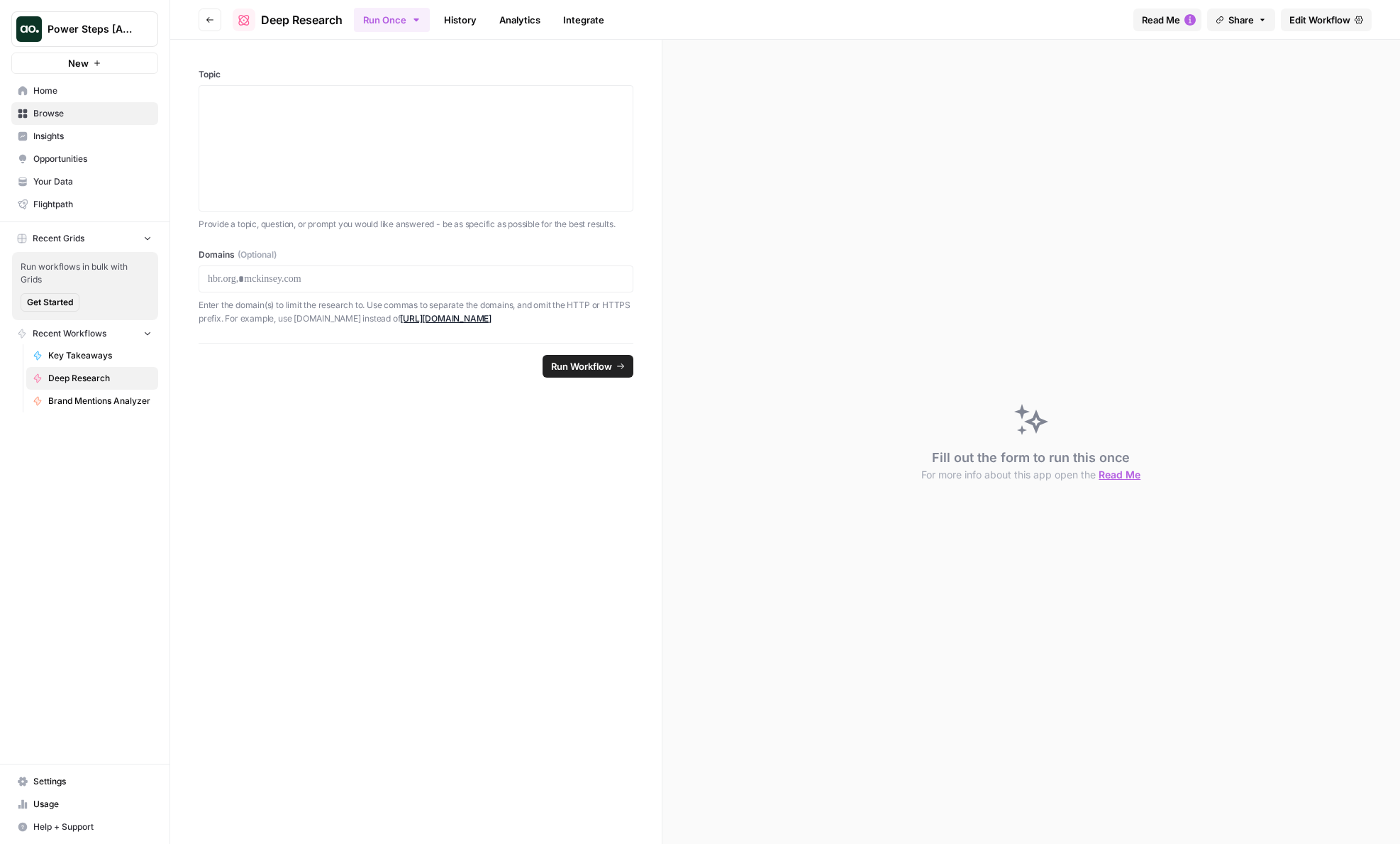
click at [71, 117] on span "Browse" at bounding box center [92, 114] width 119 height 13
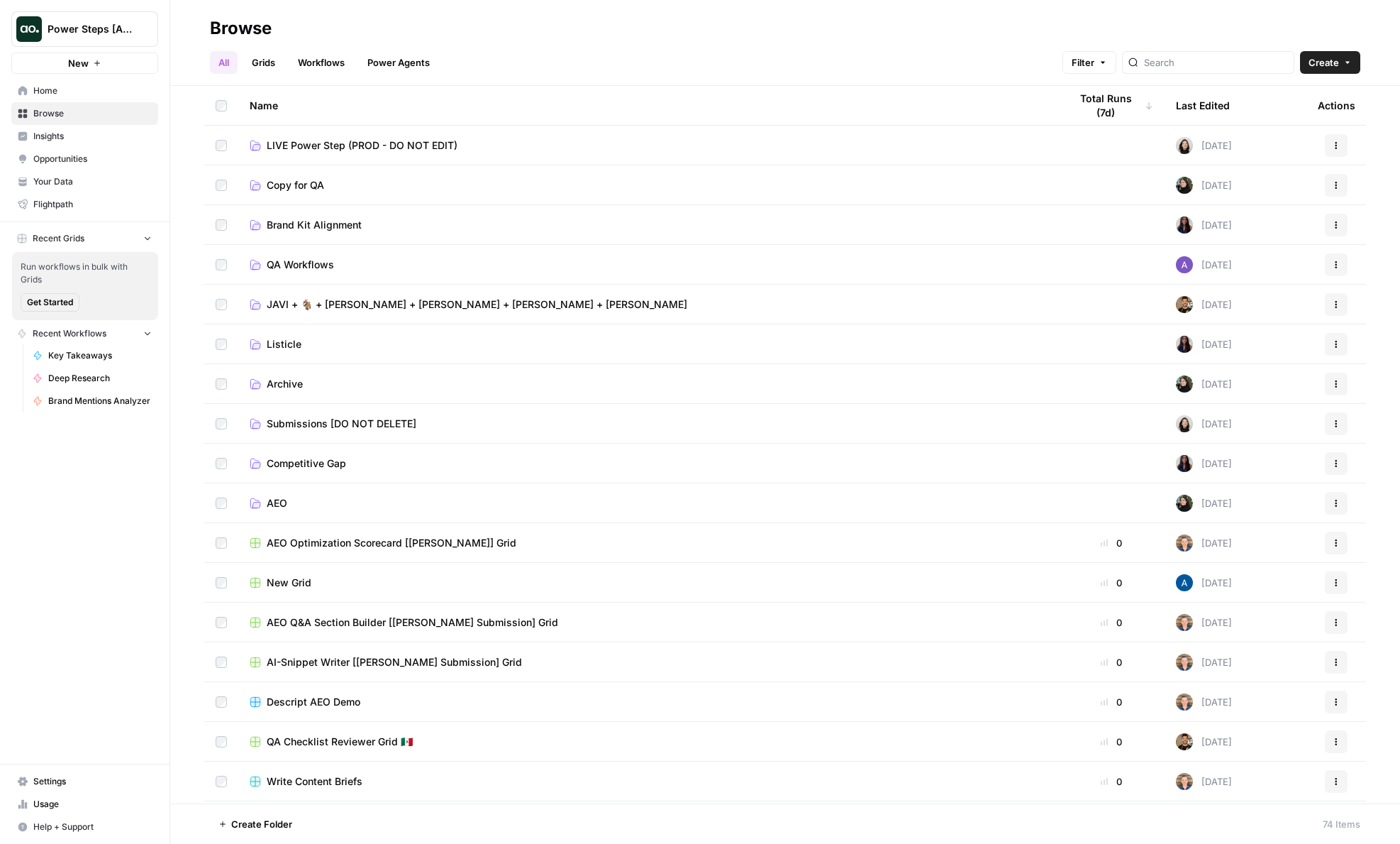
click at [307, 152] on td "LIVE Power Step (PROD - DO NOT EDIT)" at bounding box center [648, 145] width 820 height 39
click at [304, 145] on span "LIVE Power Step (PROD - DO NOT EDIT)" at bounding box center [362, 145] width 191 height 14
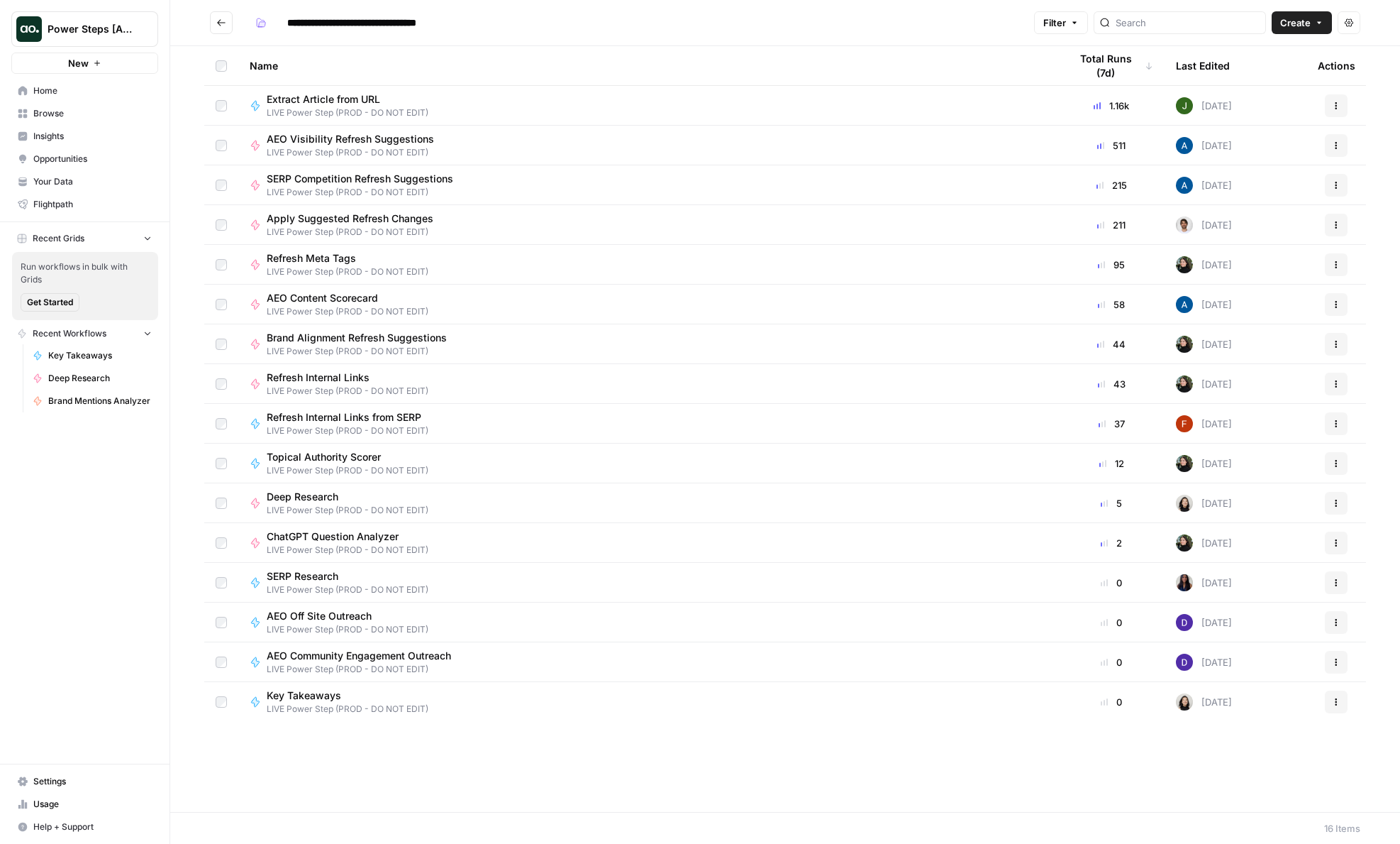
click at [368, 700] on span "Key Takeaways" at bounding box center [341, 695] width 151 height 14
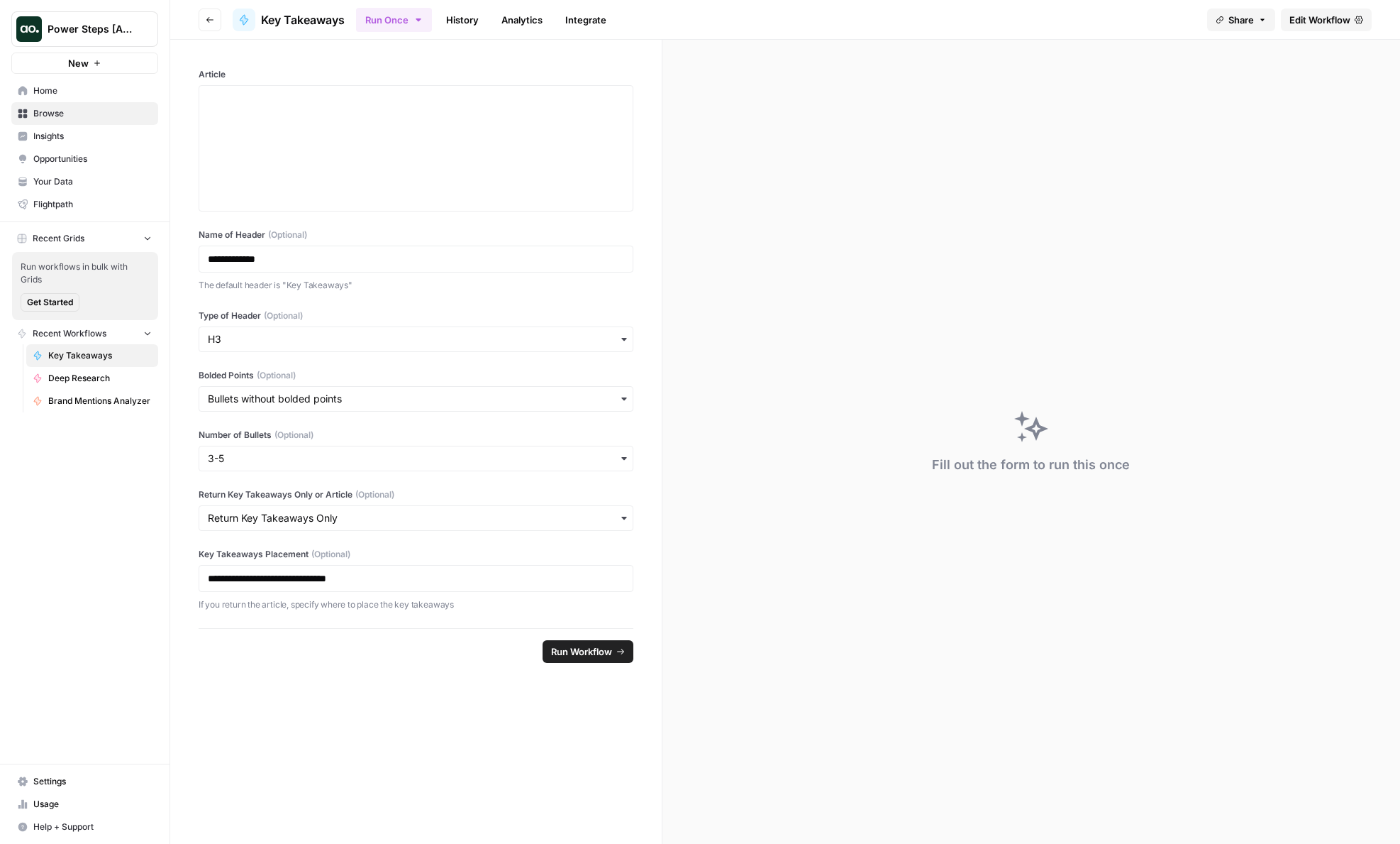
click at [1317, 16] on span "Edit Workflow" at bounding box center [1320, 20] width 61 height 14
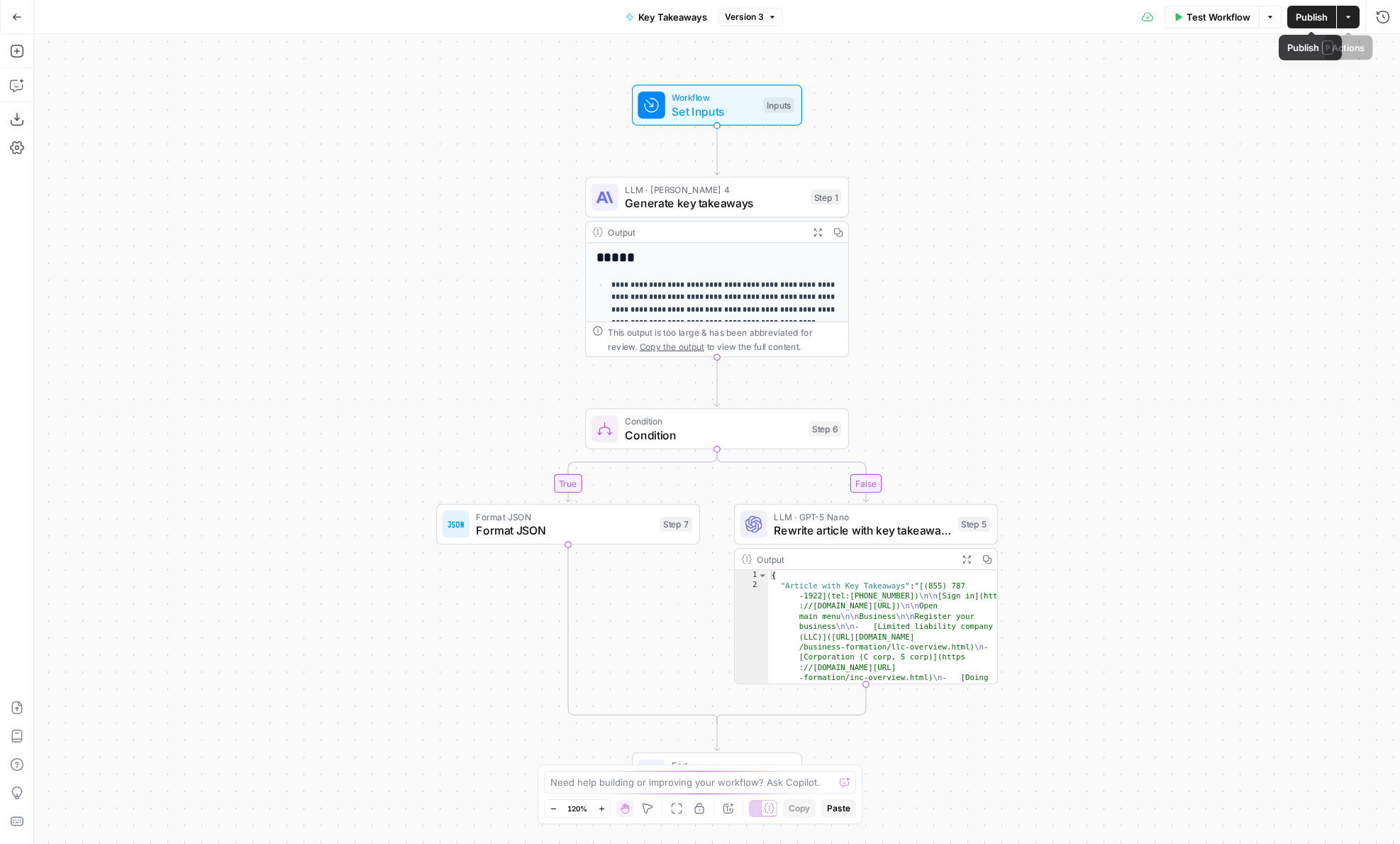
click at [1345, 11] on button "Actions" at bounding box center [1348, 17] width 23 height 23
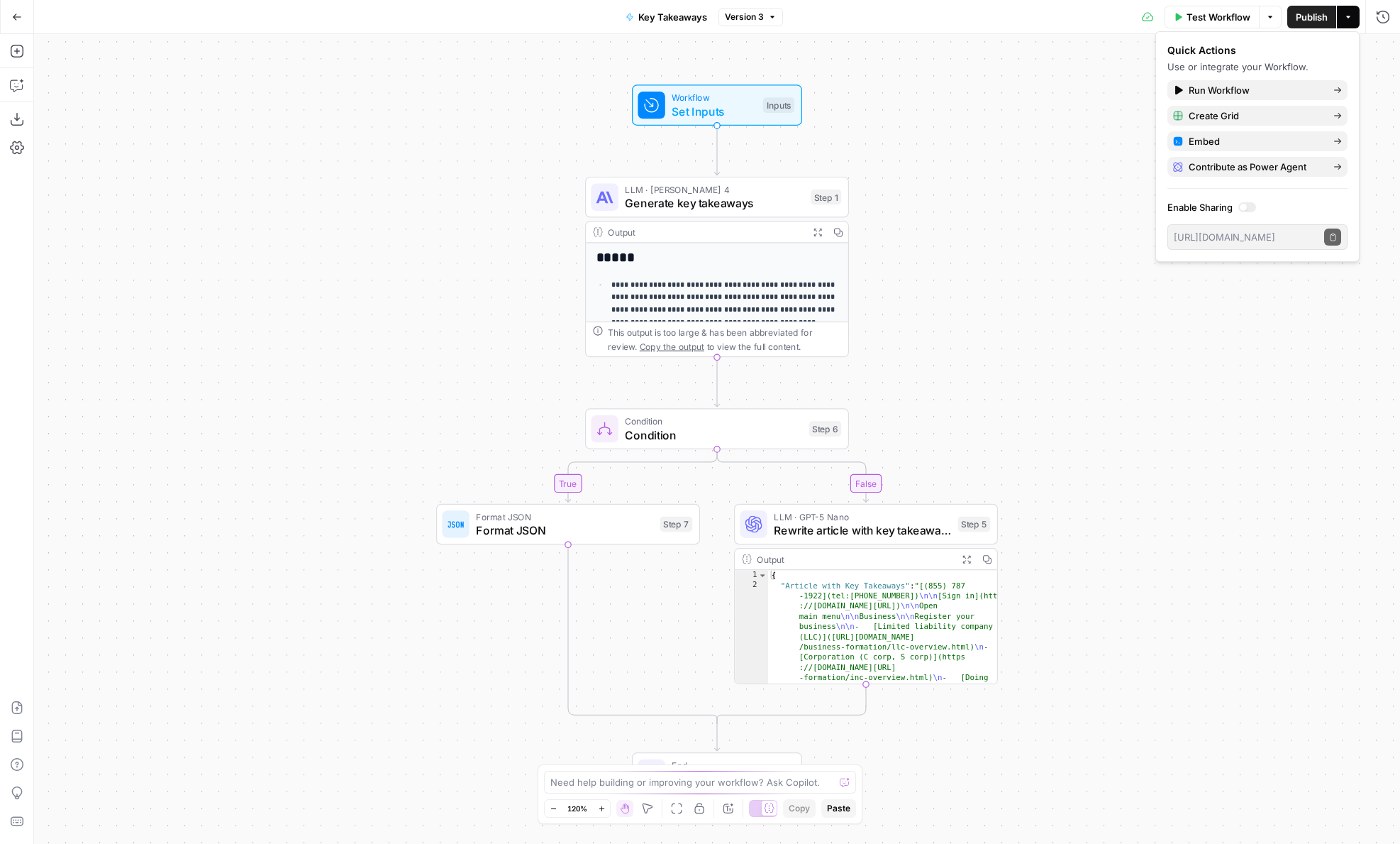
click at [735, 23] on span "Version 3" at bounding box center [745, 17] width 39 height 13
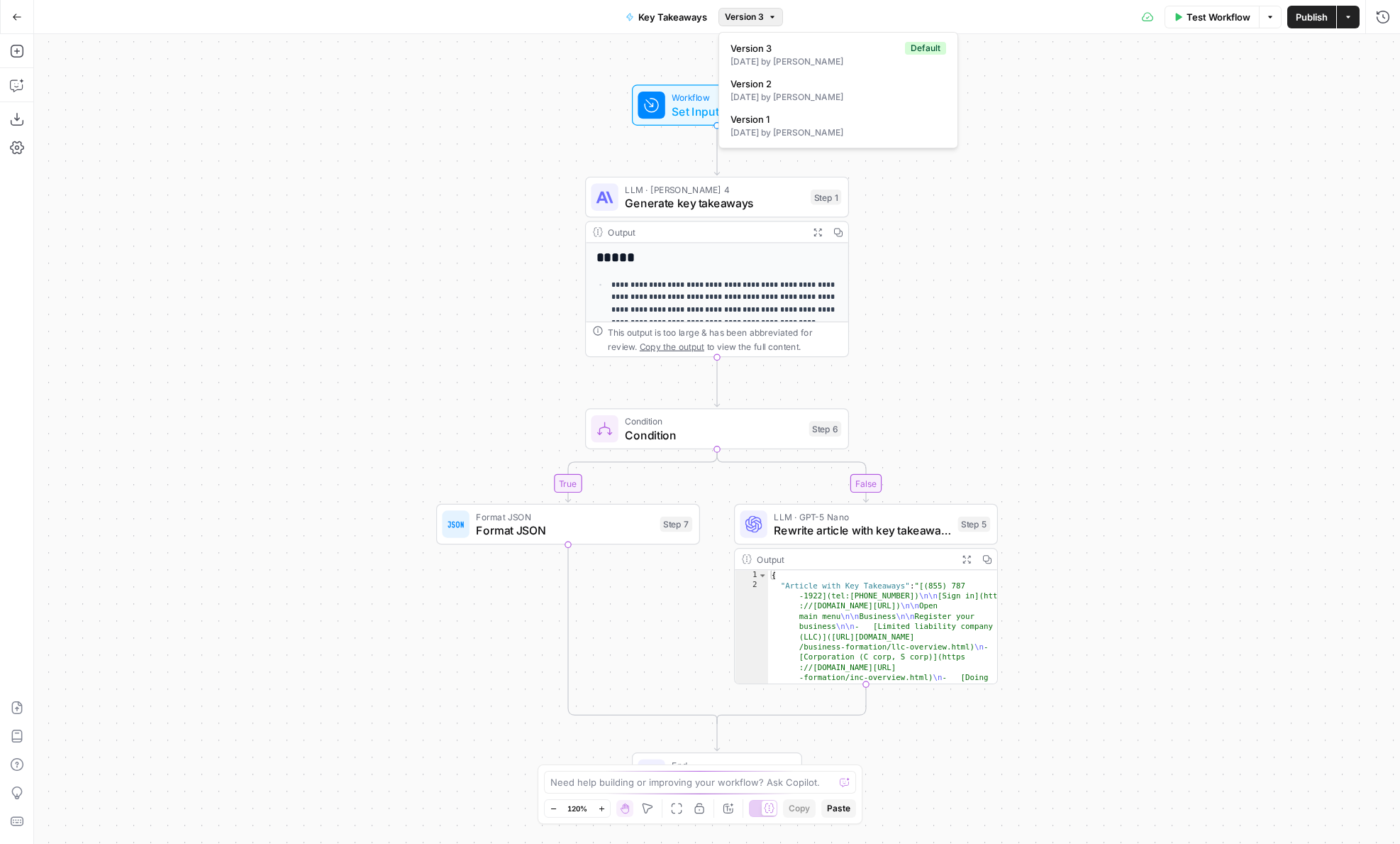
click at [976, 197] on div "**********" at bounding box center [717, 439] width 1367 height 810
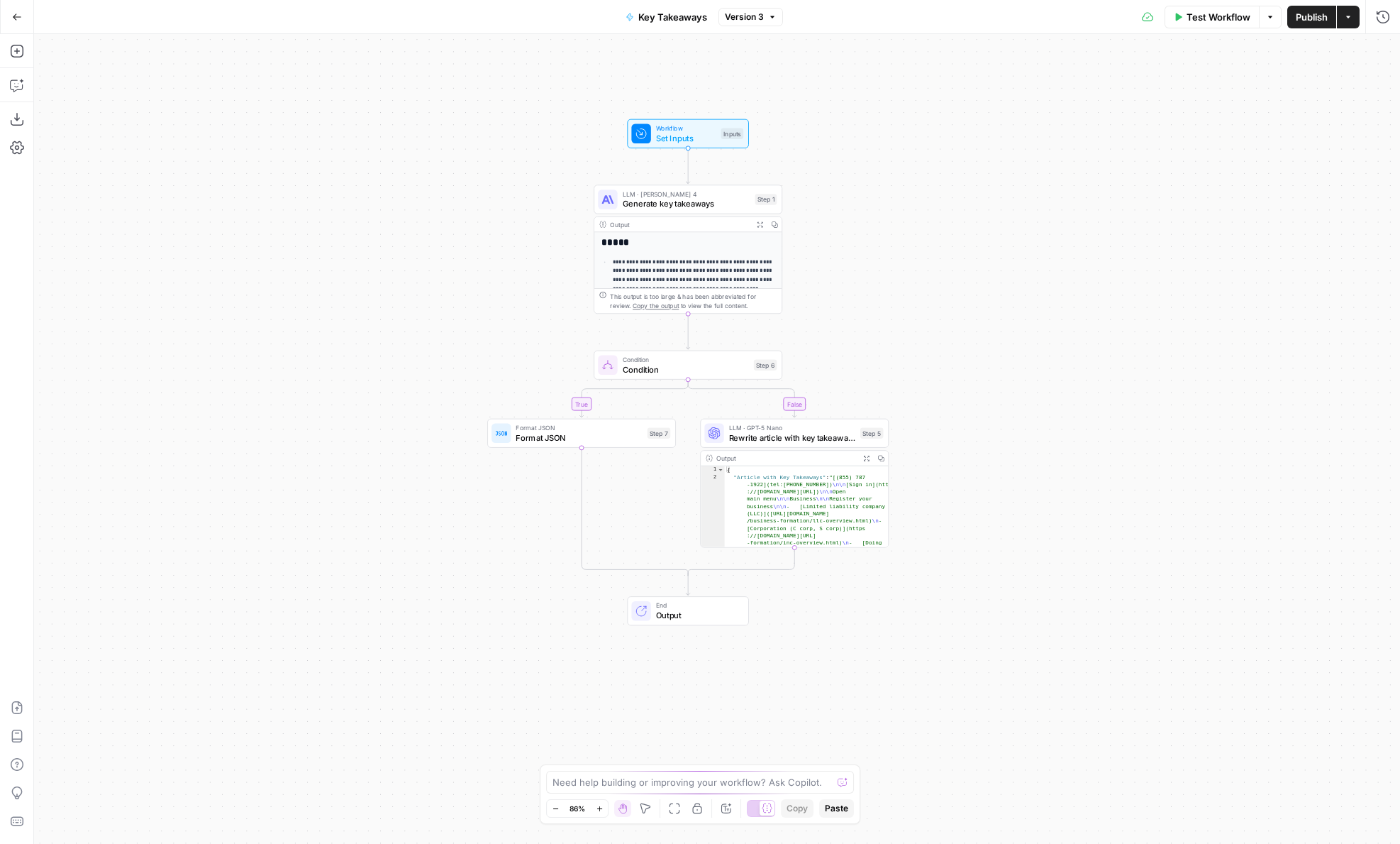
drag, startPoint x: 994, startPoint y: 331, endPoint x: 908, endPoint y: 331, distance: 86.0
click at [908, 331] on div "**********" at bounding box center [717, 439] width 1367 height 810
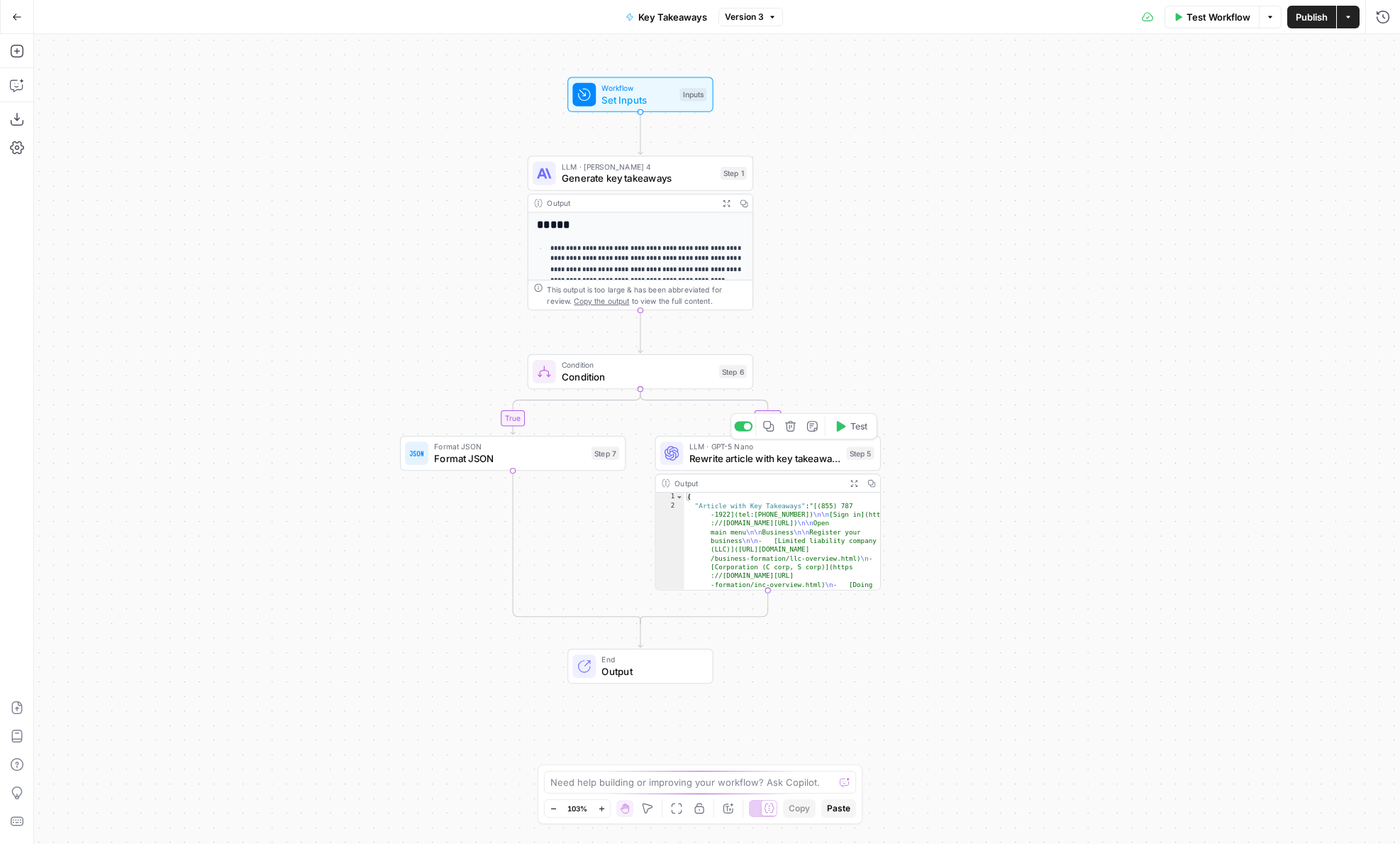
click at [754, 459] on span "Rewrite article with key takeaways" at bounding box center [765, 459] width 152 height 15
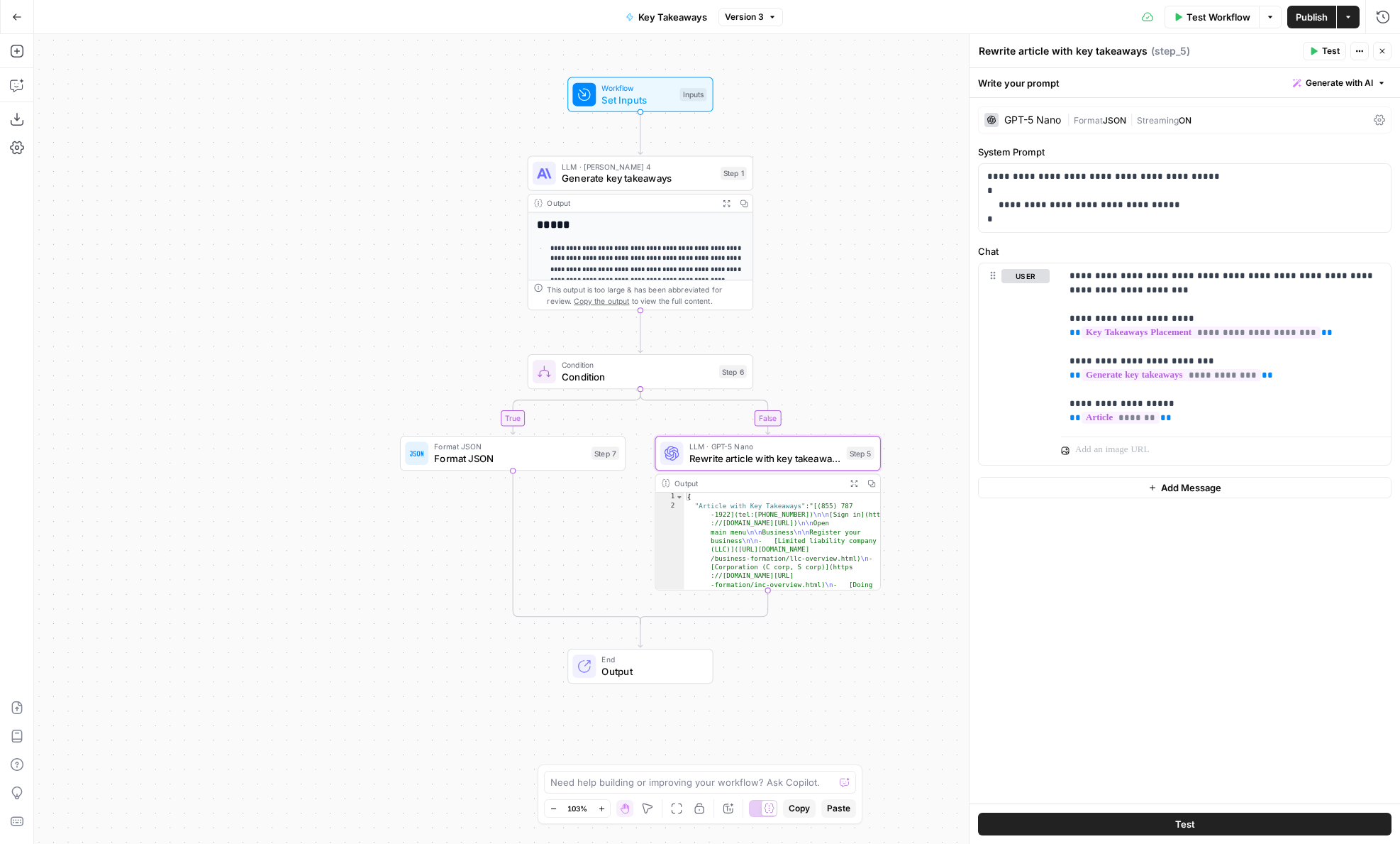
click at [859, 275] on div "**********" at bounding box center [717, 439] width 1367 height 810
click at [471, 448] on span "Format JSON" at bounding box center [510, 446] width 152 height 12
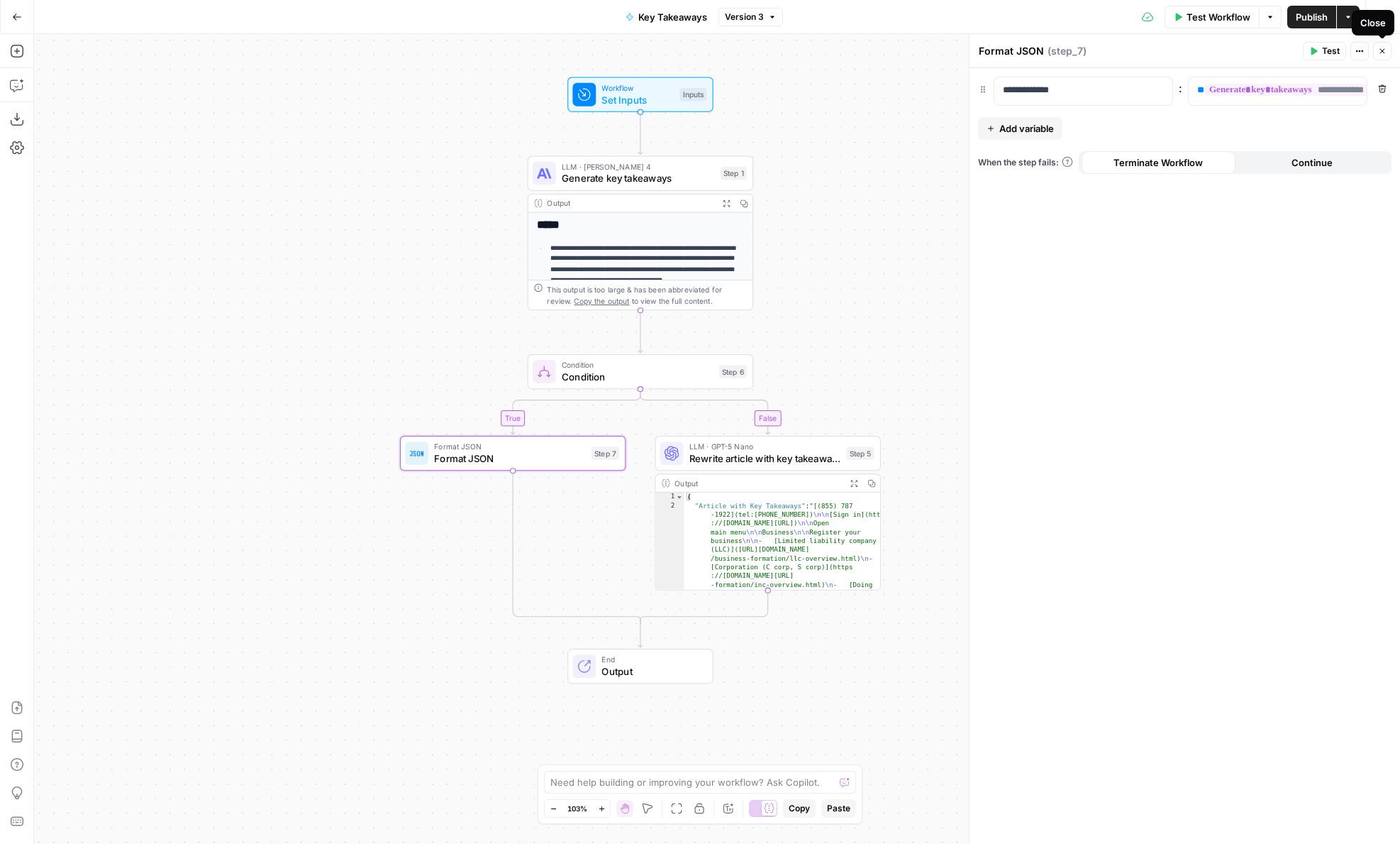
click at [1383, 51] on icon "button" at bounding box center [1383, 51] width 5 height 5
click at [739, 467] on div "LLM · GPT-5 Nano Rewrite article with key takeaways Step 5 Copy step Delete ste…" at bounding box center [767, 453] width 226 height 35
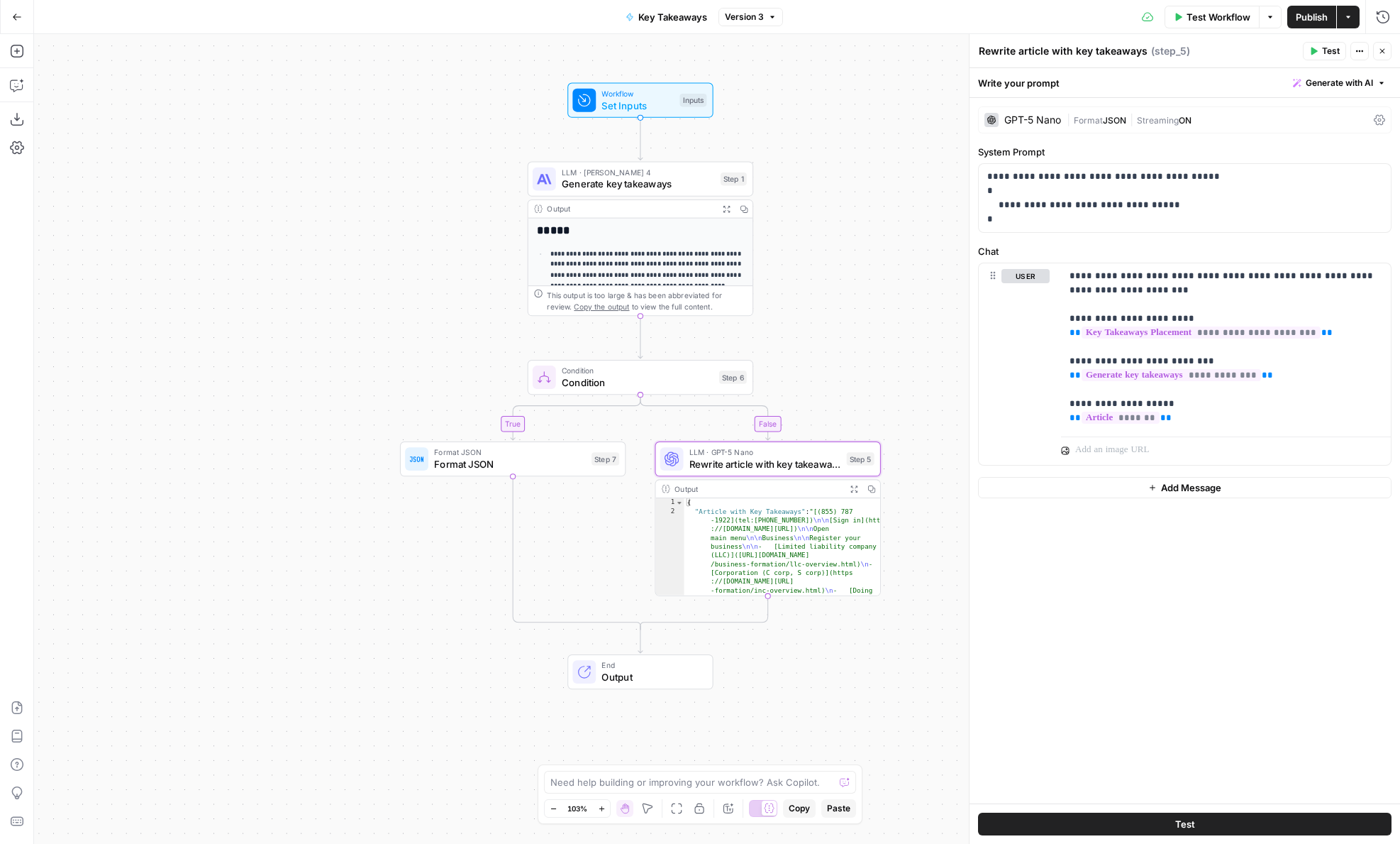
drag, startPoint x: 815, startPoint y: 216, endPoint x: 815, endPoint y: 320, distance: 104.0
click at [815, 320] on div "**********" at bounding box center [717, 439] width 1367 height 810
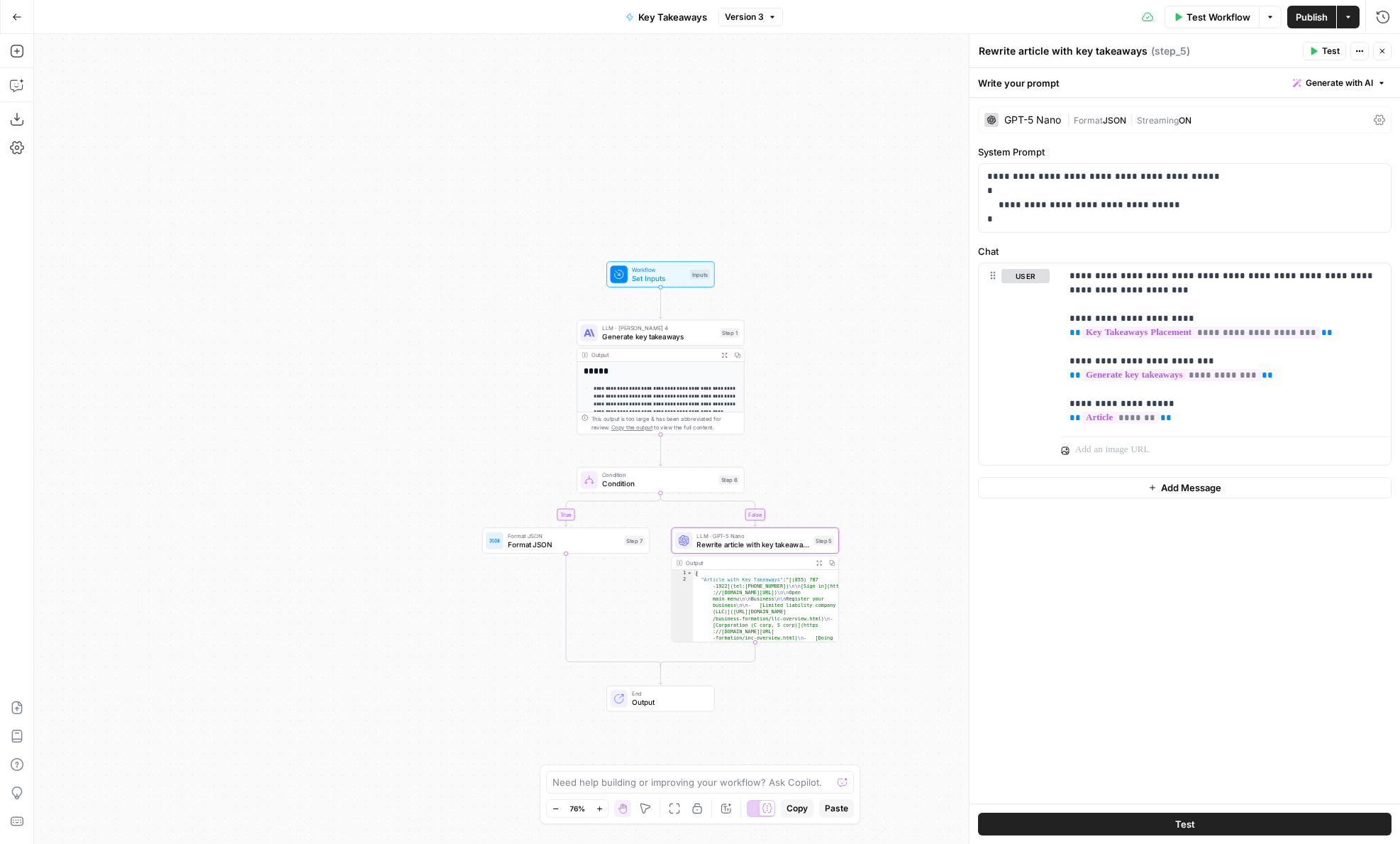
drag, startPoint x: 861, startPoint y: 280, endPoint x: 820, endPoint y: 347, distance: 78.5
click at [820, 347] on div "**********" at bounding box center [717, 439] width 1367 height 810
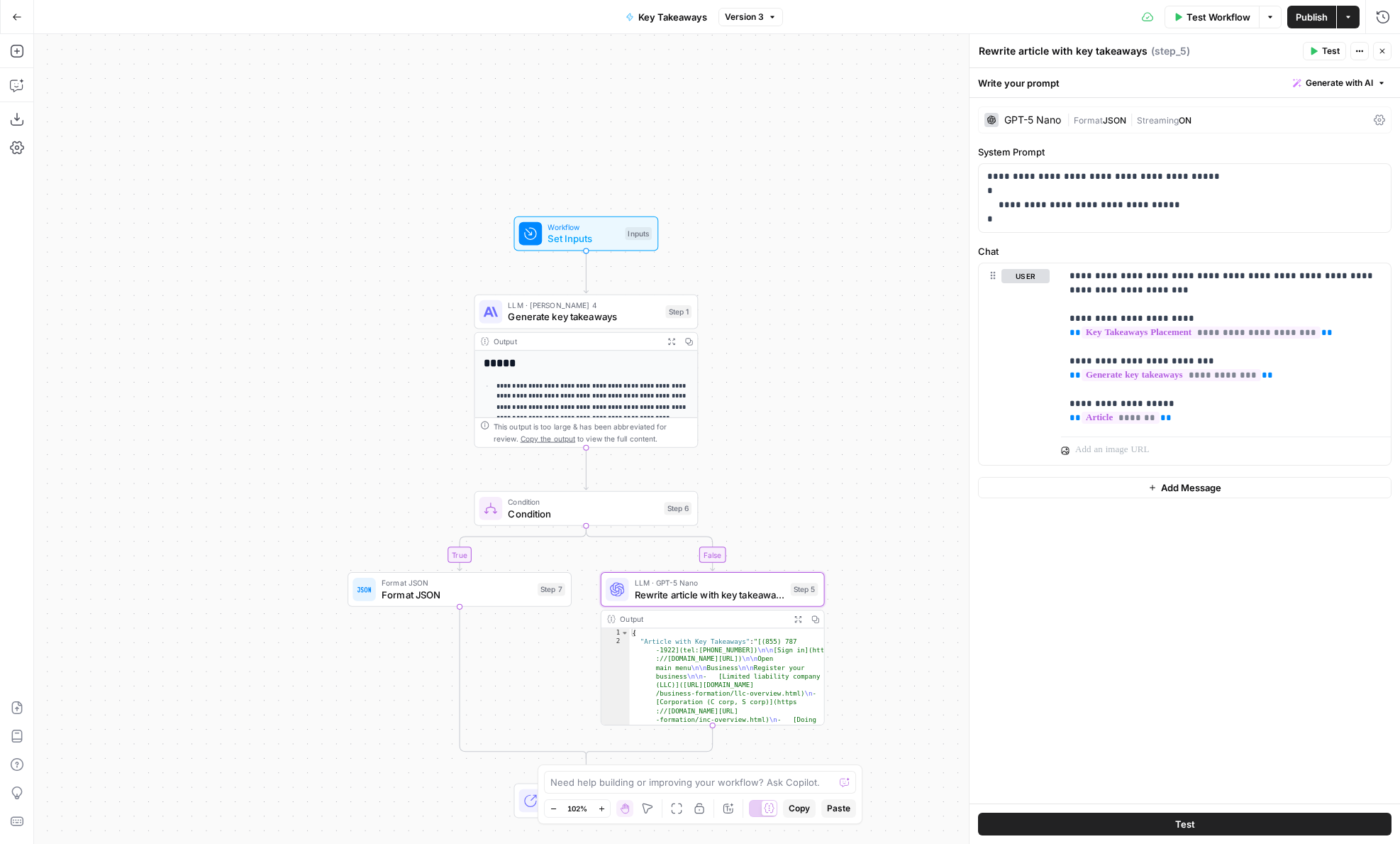
drag, startPoint x: 820, startPoint y: 347, endPoint x: 820, endPoint y: 291, distance: 56.0
click at [820, 291] on div "**********" at bounding box center [717, 439] width 1367 height 810
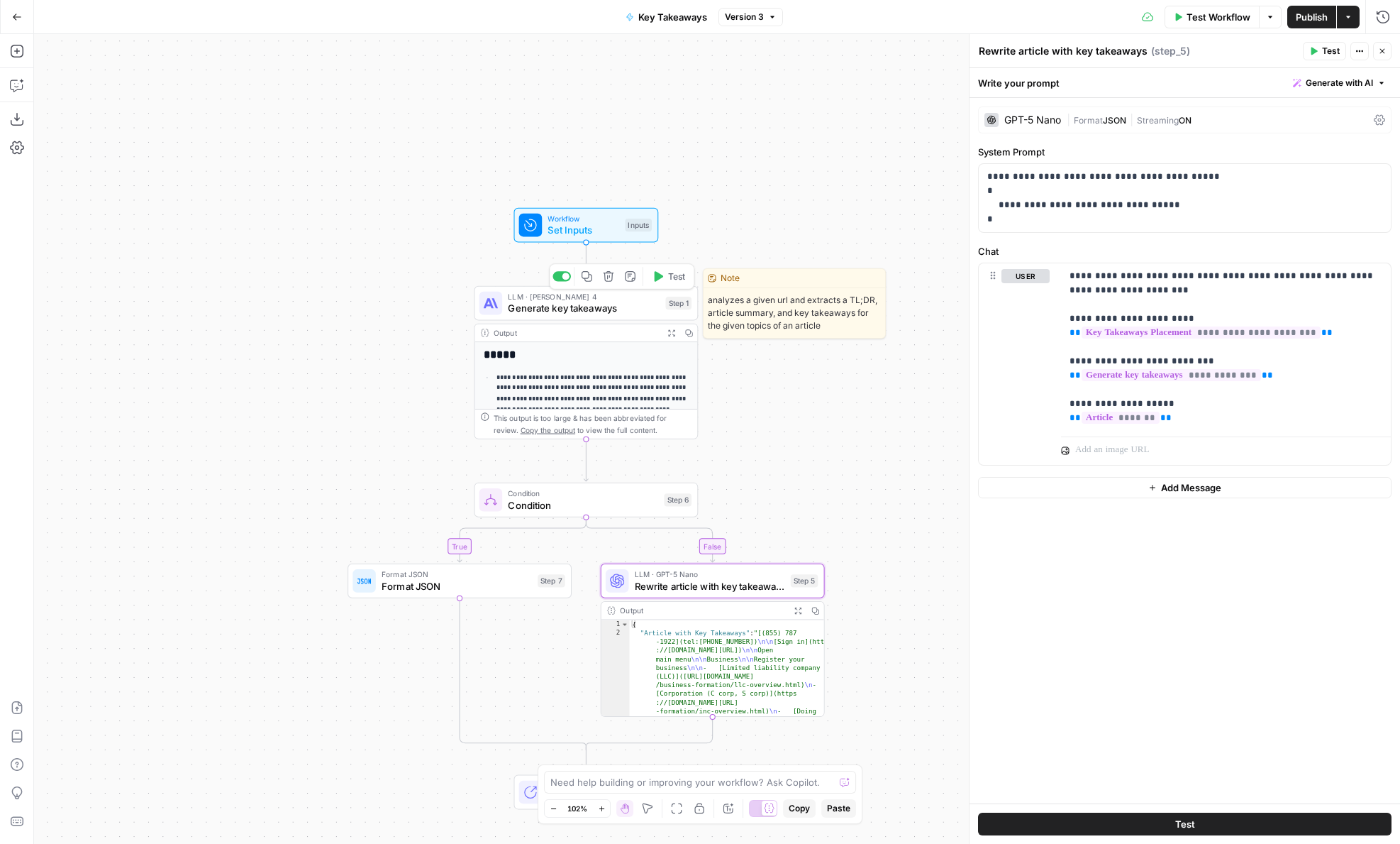
click at [557, 303] on span "Generate key takeaways" at bounding box center [584, 307] width 152 height 14
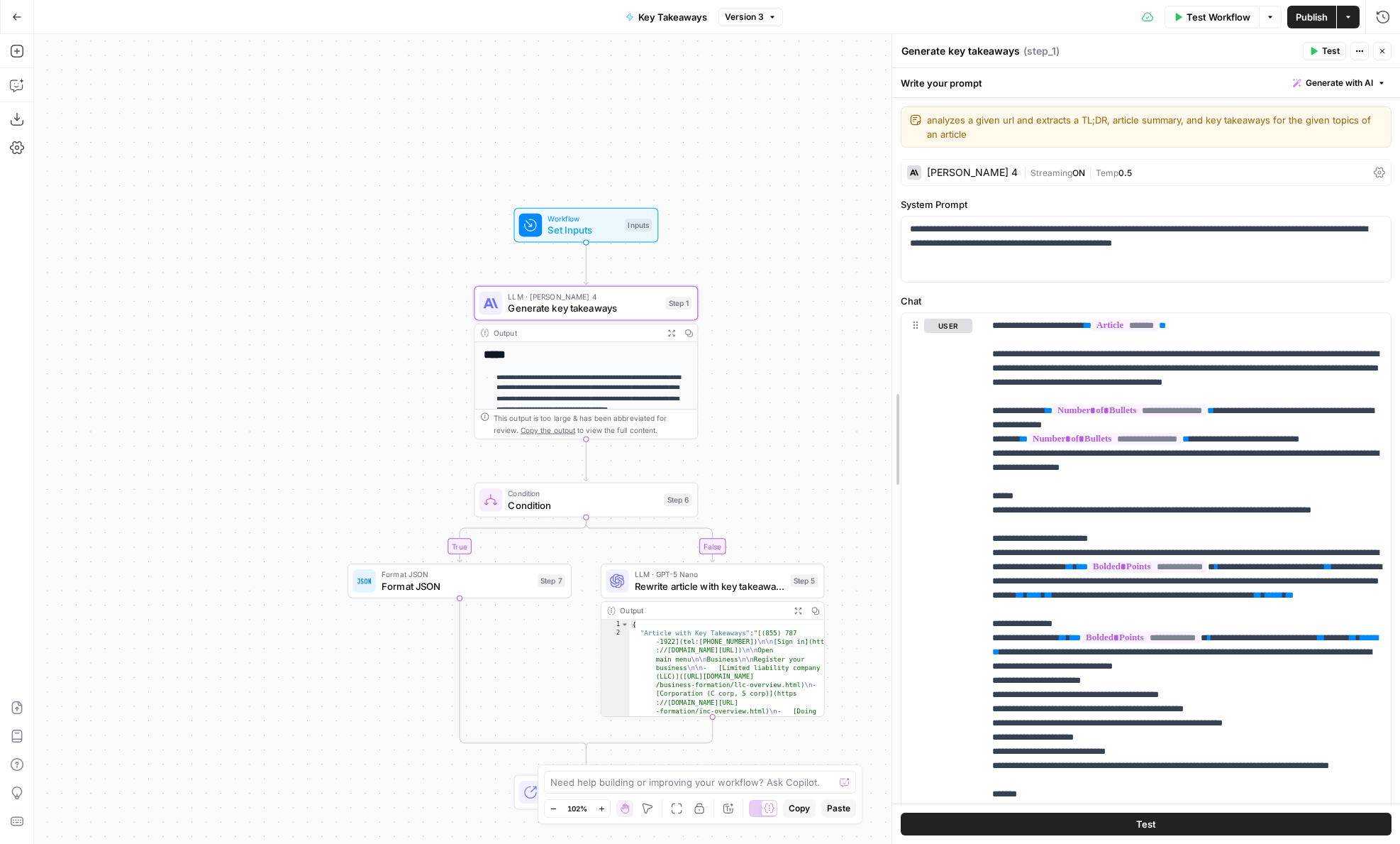
drag, startPoint x: 970, startPoint y: 472, endPoint x: 894, endPoint y: 472, distance: 76.0
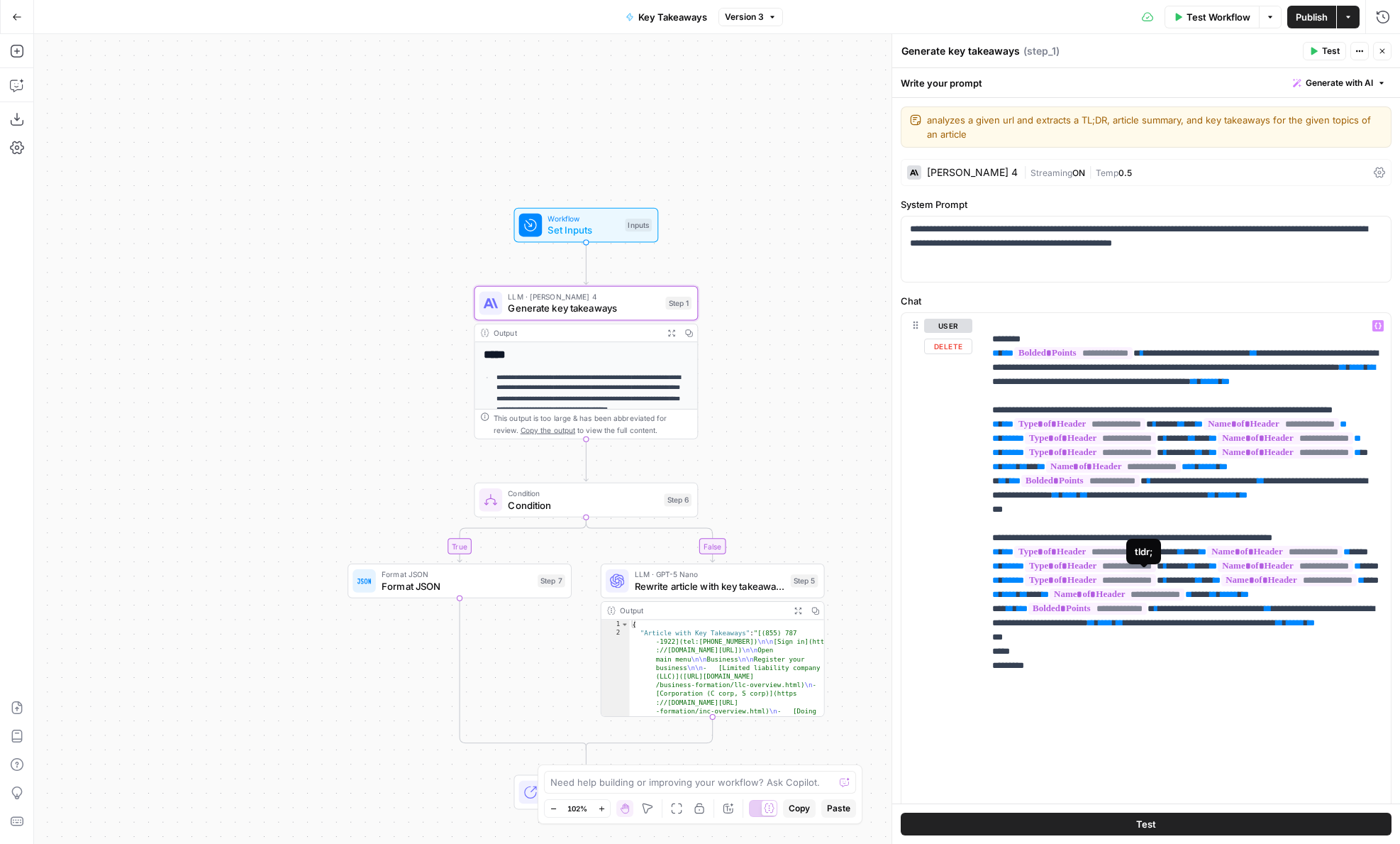
scroll to position [164, 0]
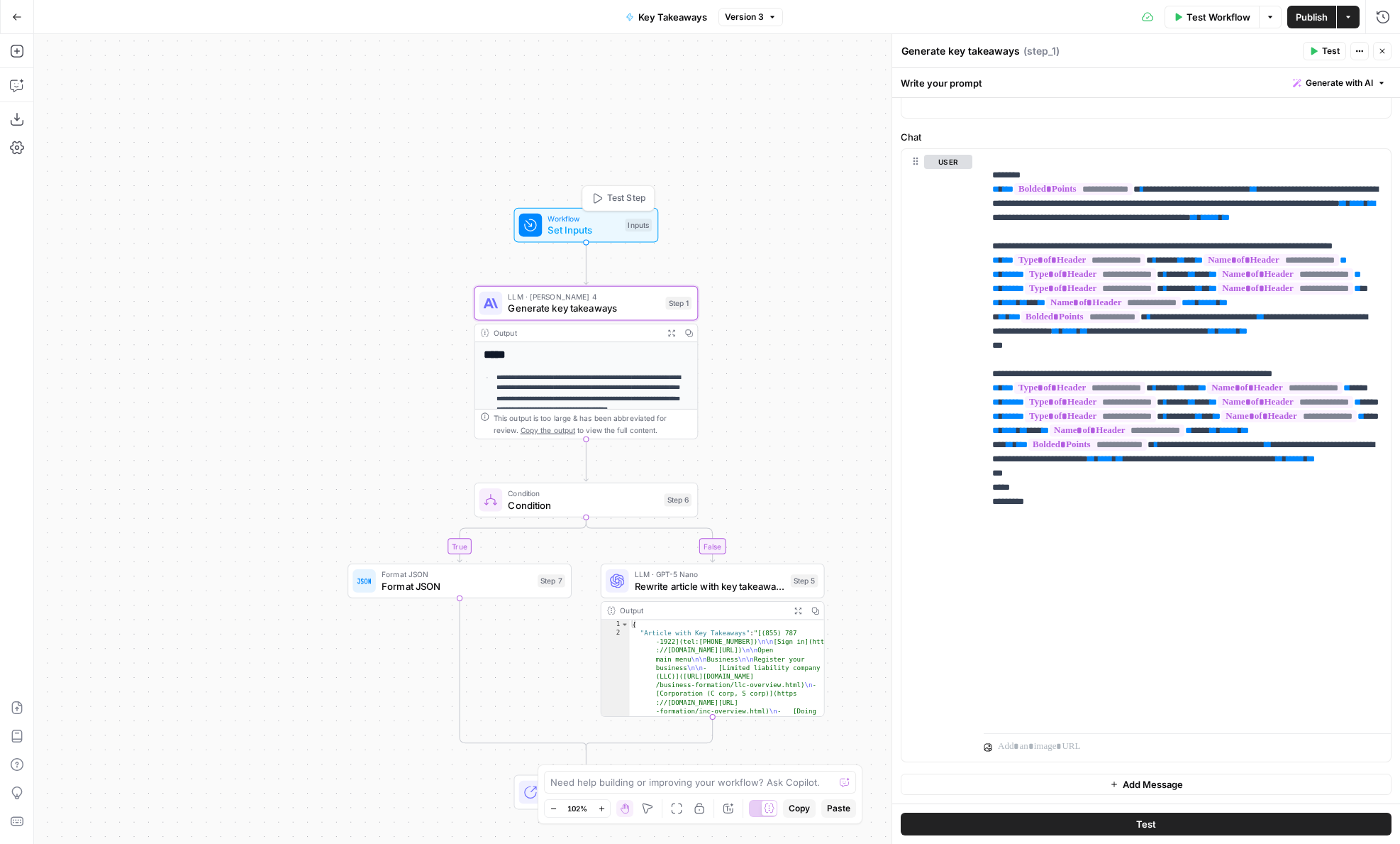
click at [612, 198] on span "Test Step" at bounding box center [626, 198] width 39 height 13
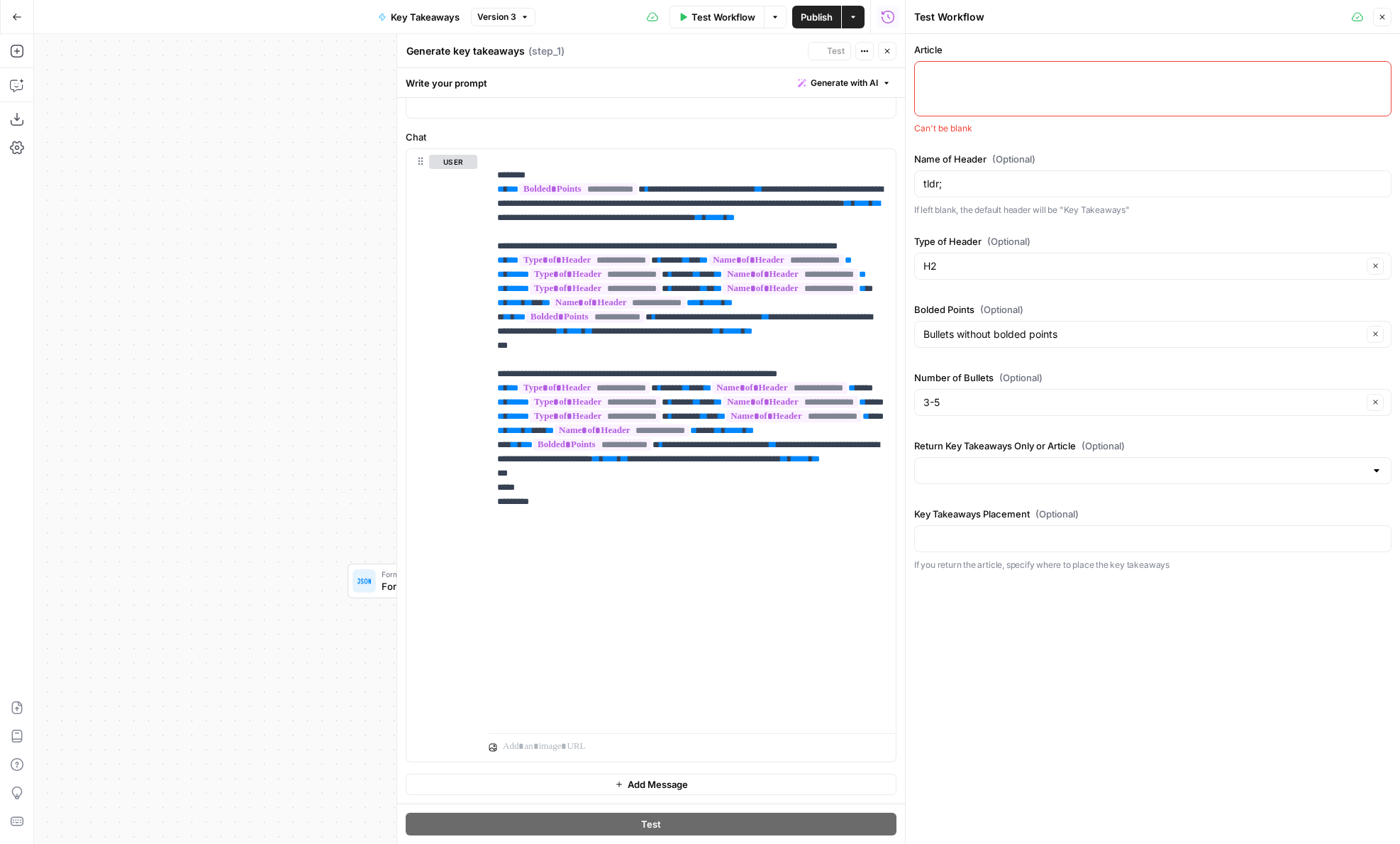
click at [1015, 105] on div at bounding box center [1153, 89] width 478 height 55
type textarea "[(855) 787-1922](tel:8557871922) [Sign in](https://www.legalzoom.com/my/login) …"
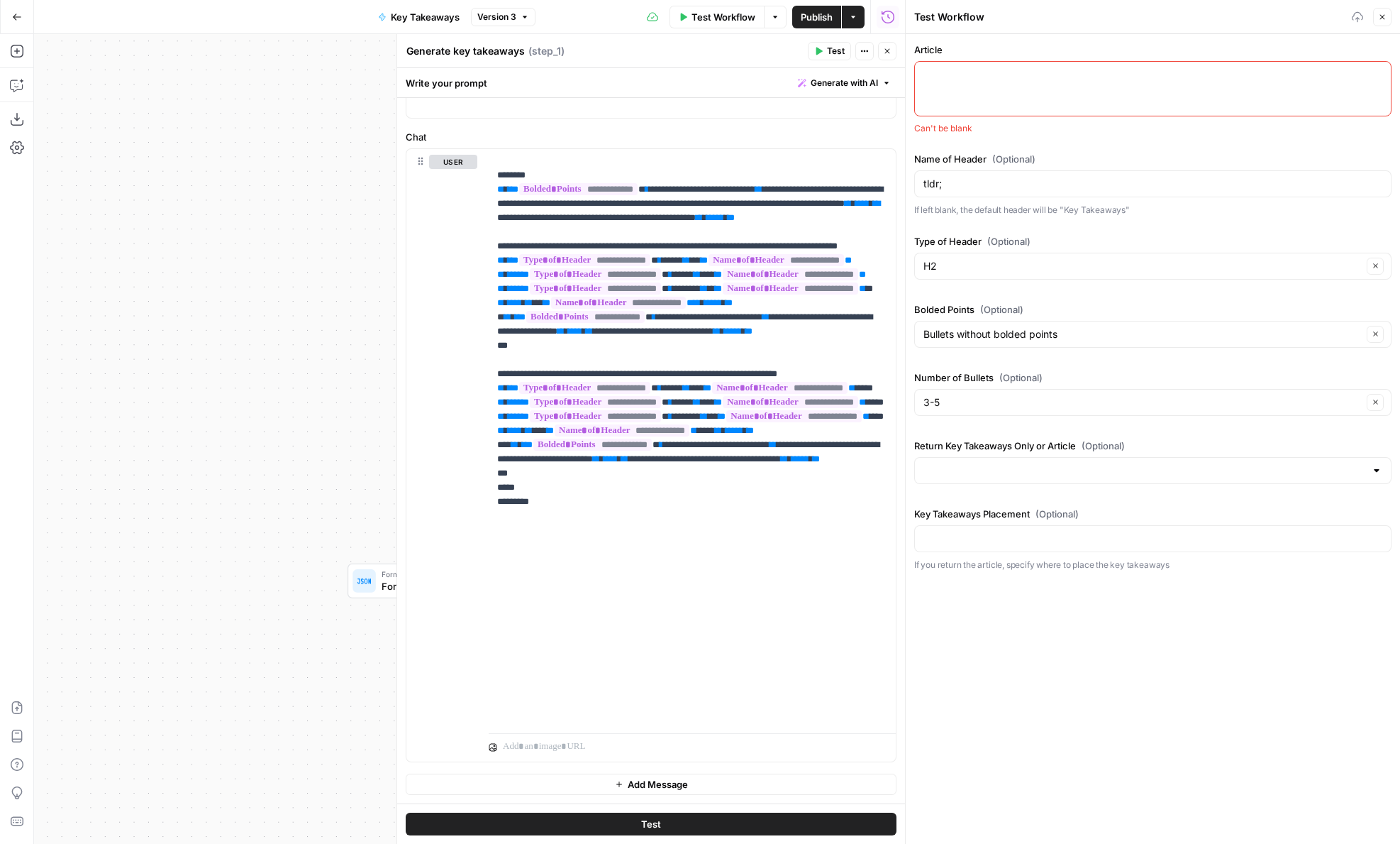
click at [984, 63] on div at bounding box center [1153, 89] width 478 height 55
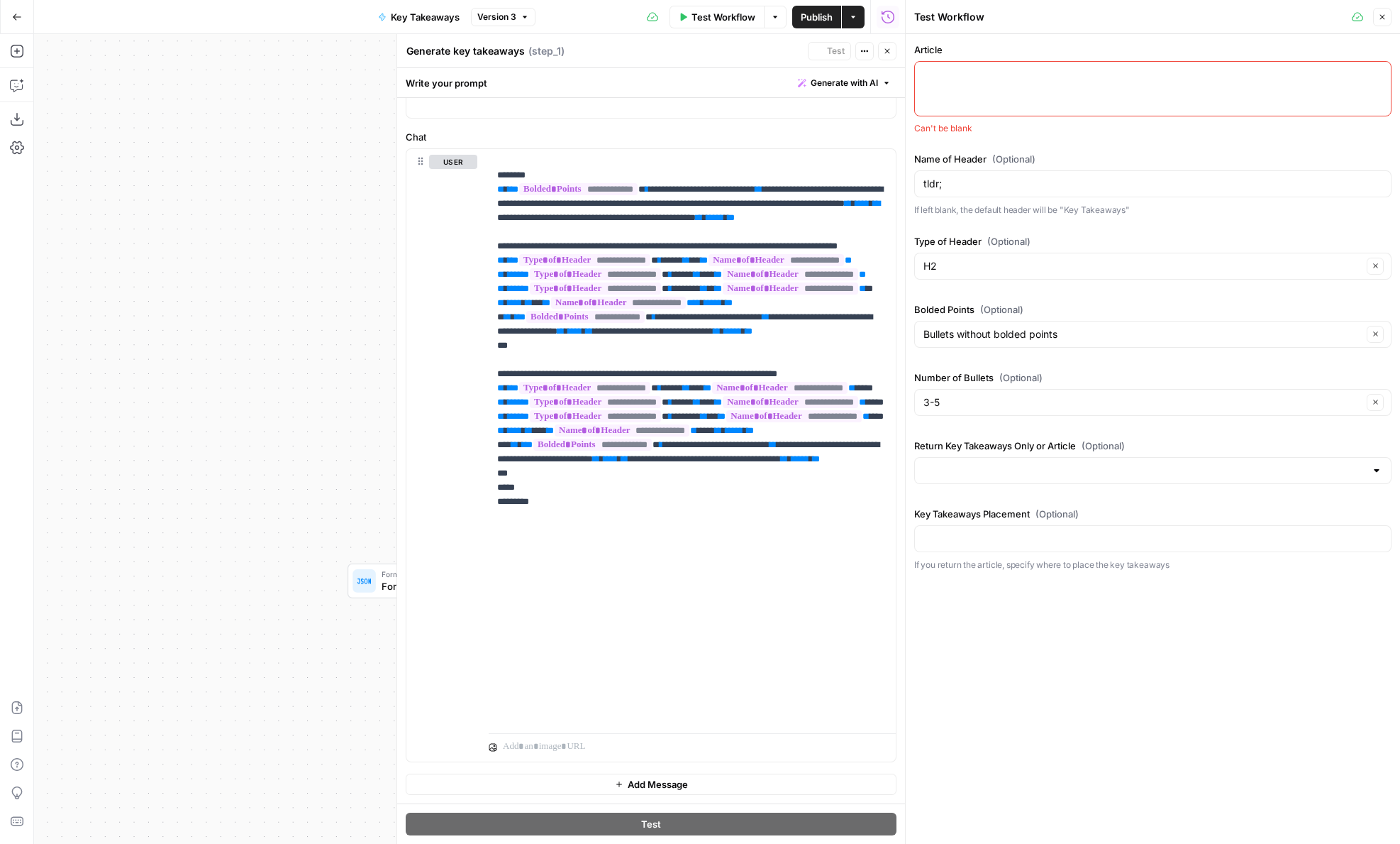
click at [983, 51] on label "Article" at bounding box center [1153, 49] width 478 height 14
click at [983, 68] on textarea "Article" at bounding box center [1153, 74] width 459 height 14
click at [983, 71] on textarea "Article" at bounding box center [1153, 74] width 459 height 14
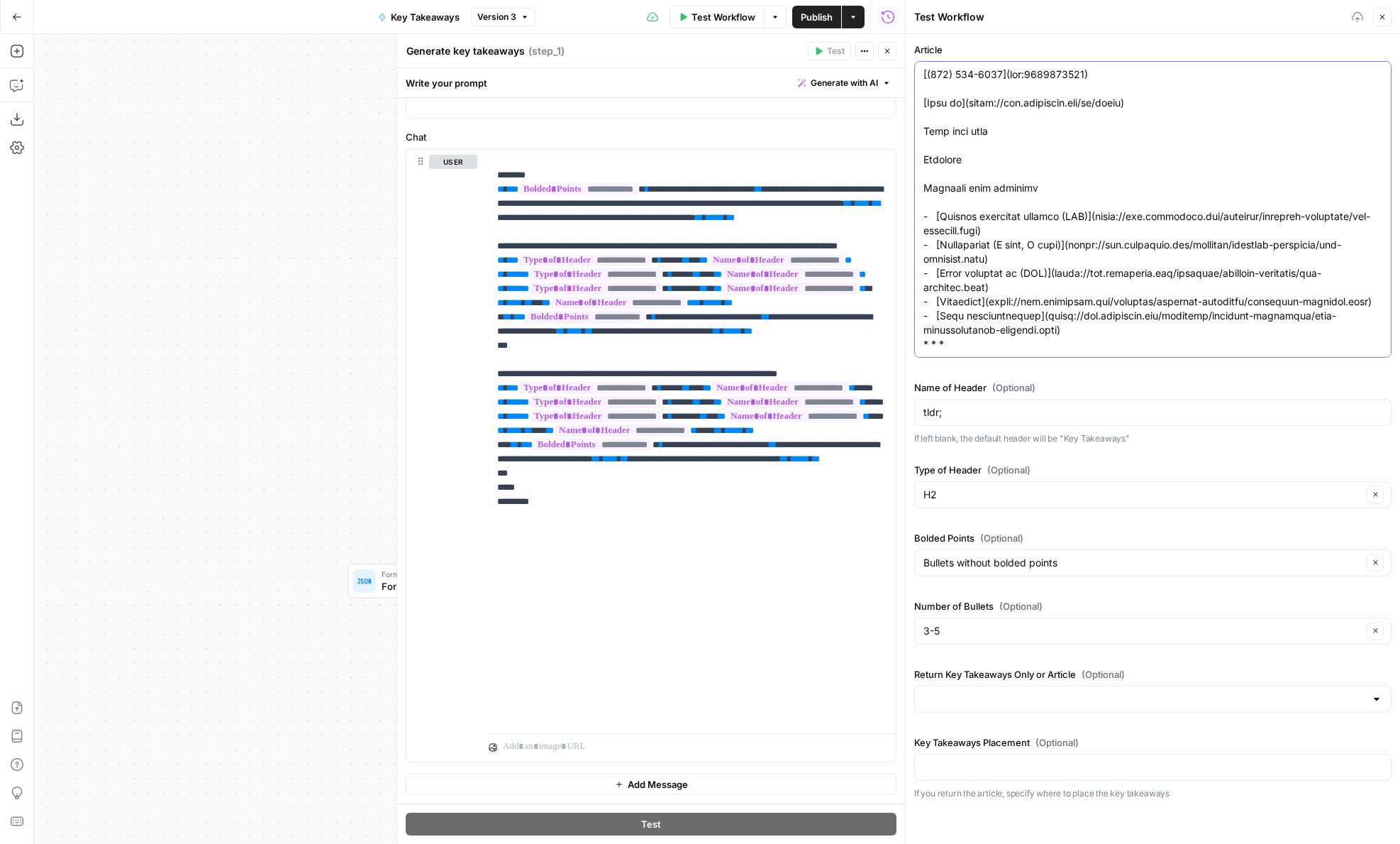
type textarea "[(855) 787-1922](tel:8557871922) [Sign in](https://www.legalzoom.com/my/login) …"
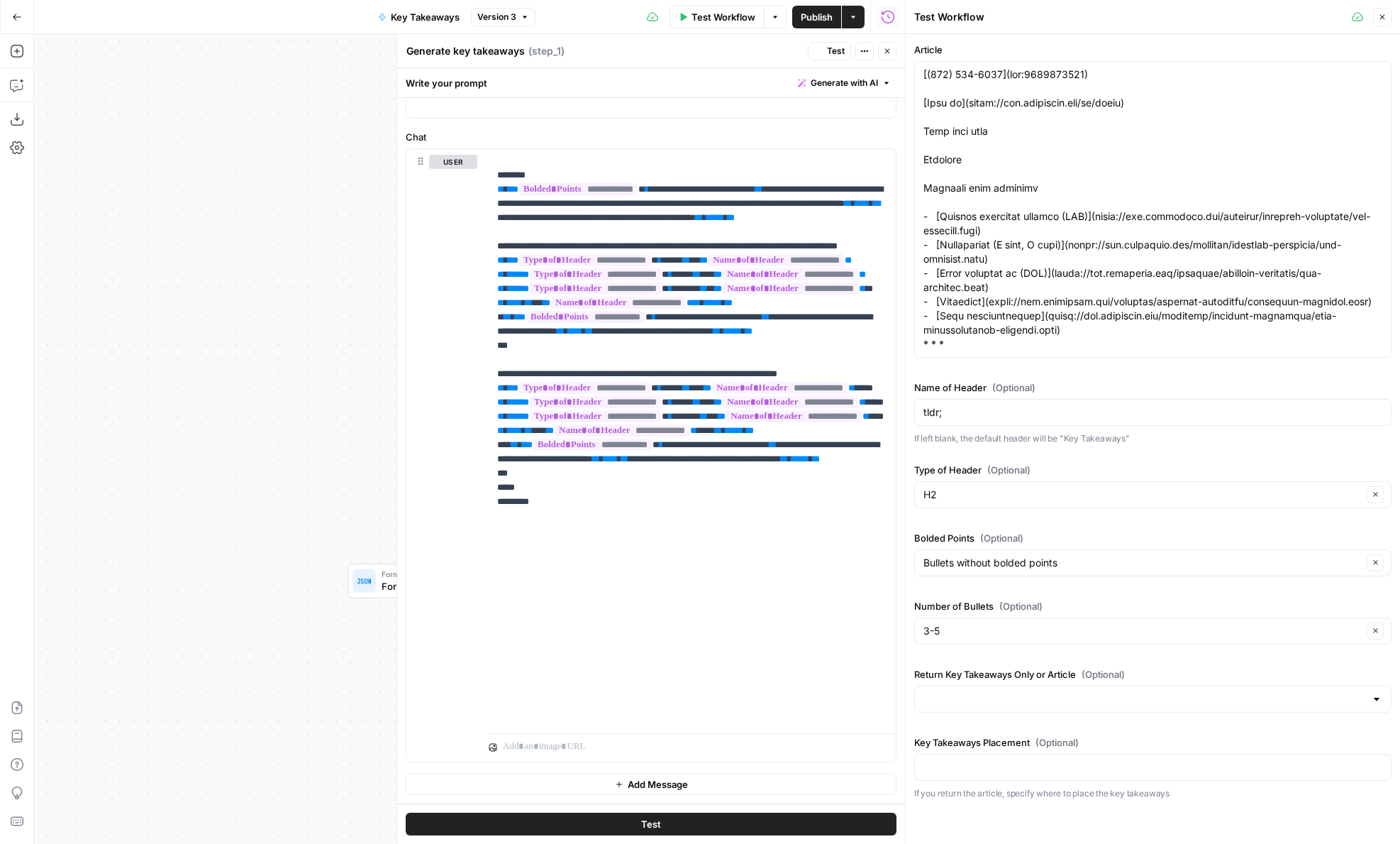
click at [888, 52] on icon "button" at bounding box center [887, 51] width 5 height 5
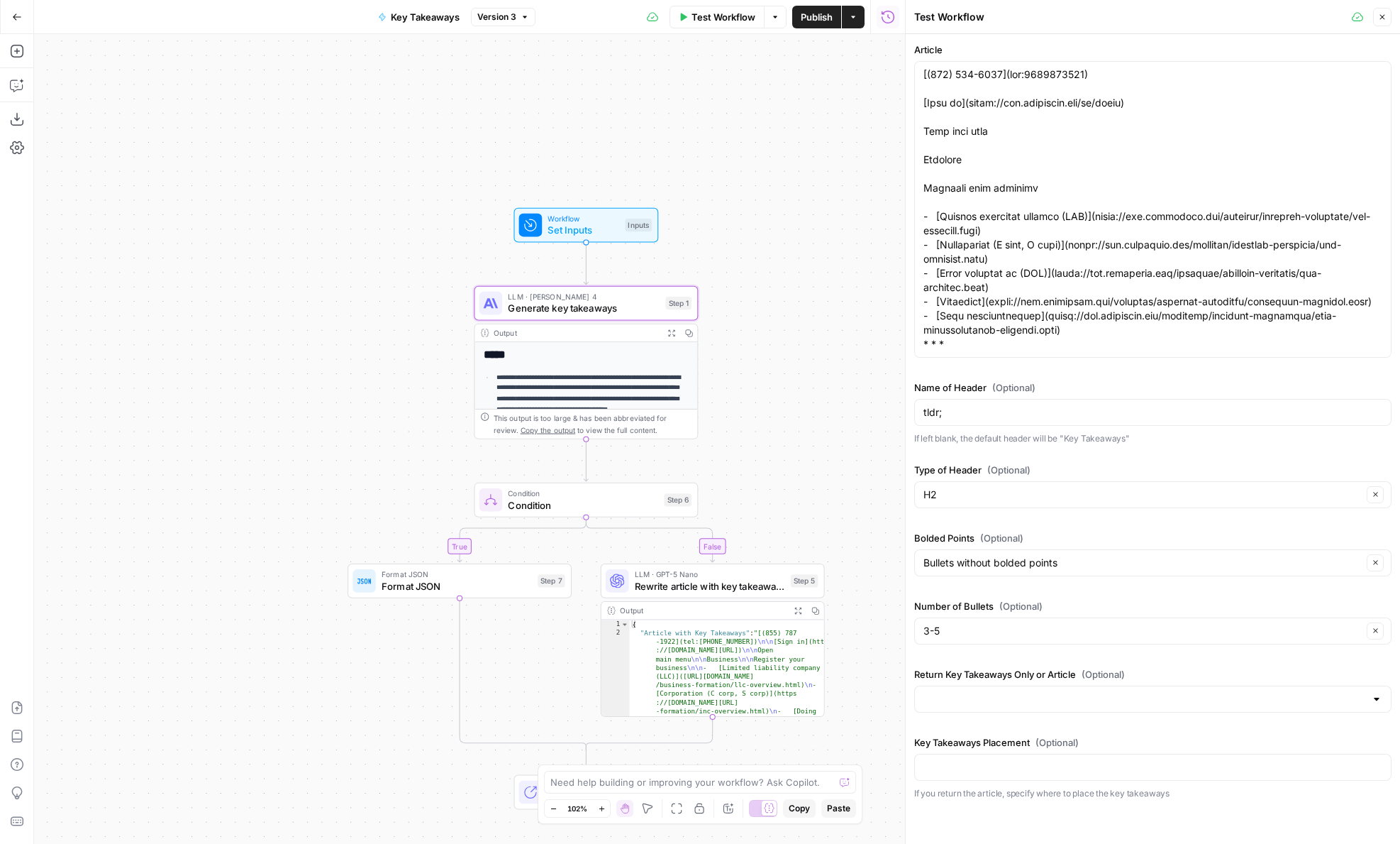
click at [553, 226] on span "Set Inputs" at bounding box center [583, 229] width 71 height 14
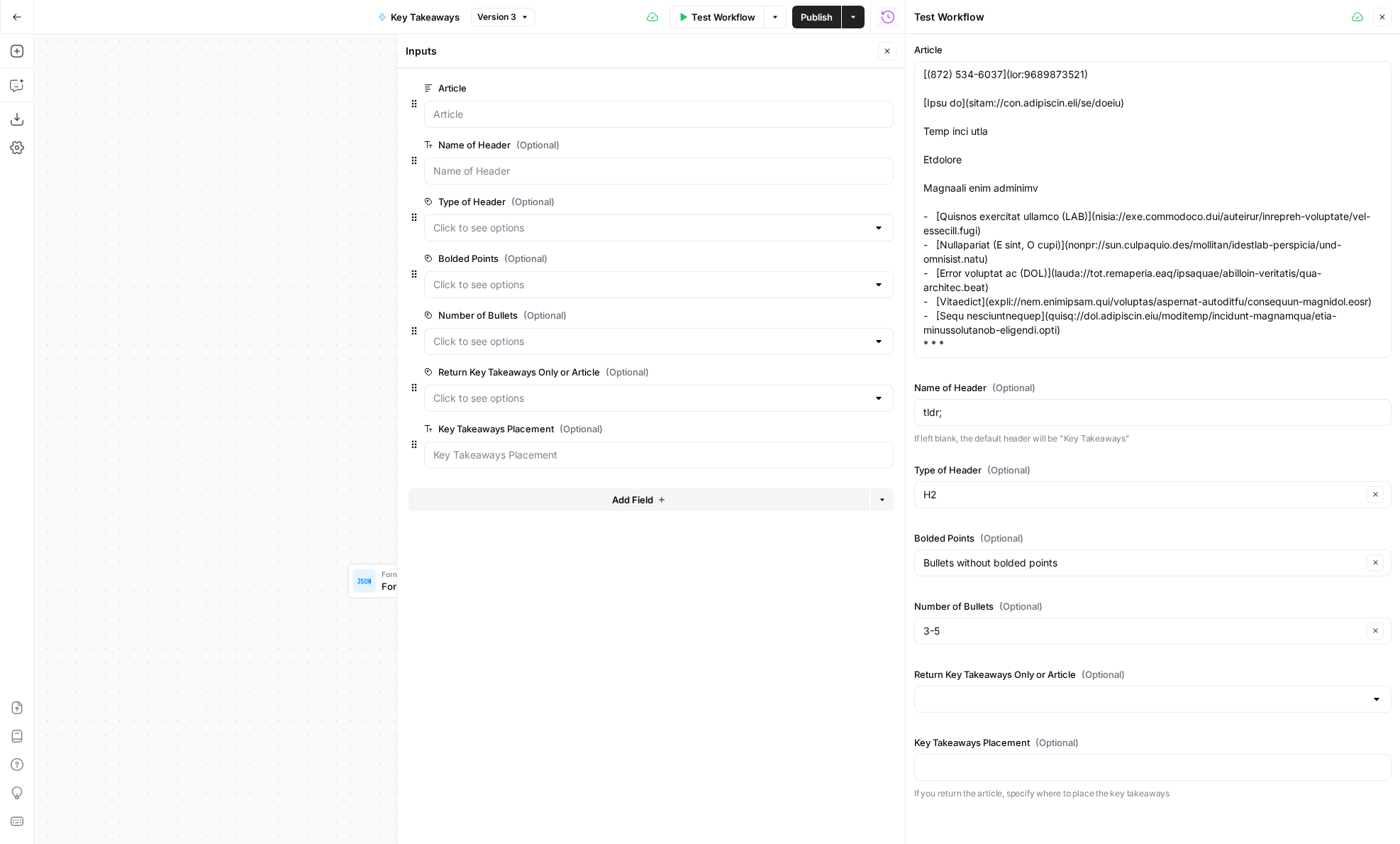
click at [841, 85] on span "edit field" at bounding box center [840, 88] width 31 height 12
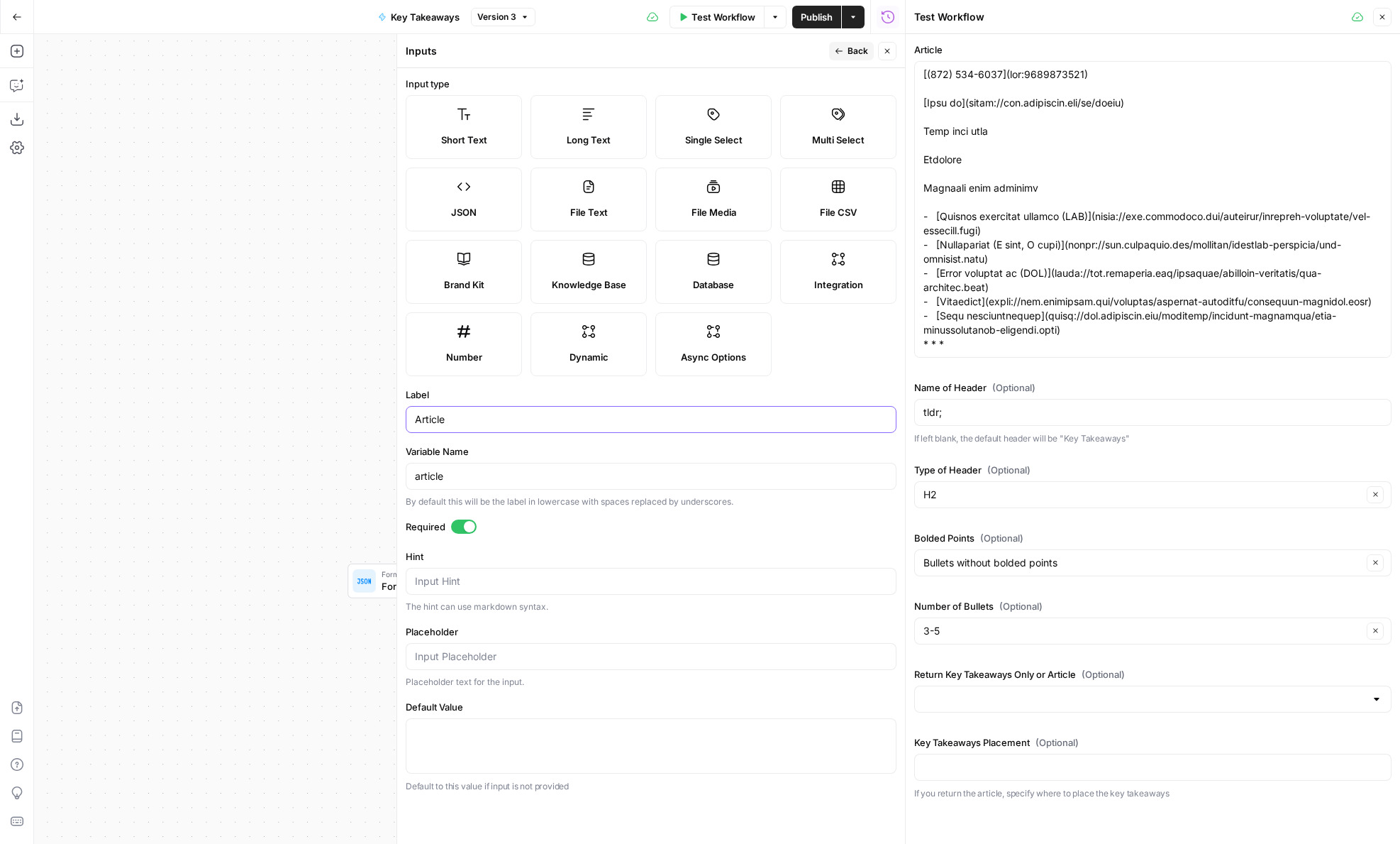
click at [496, 425] on input "Article" at bounding box center [651, 419] width 472 height 14
type input "Article or URL"
click at [467, 470] on input "article" at bounding box center [651, 476] width 472 height 14
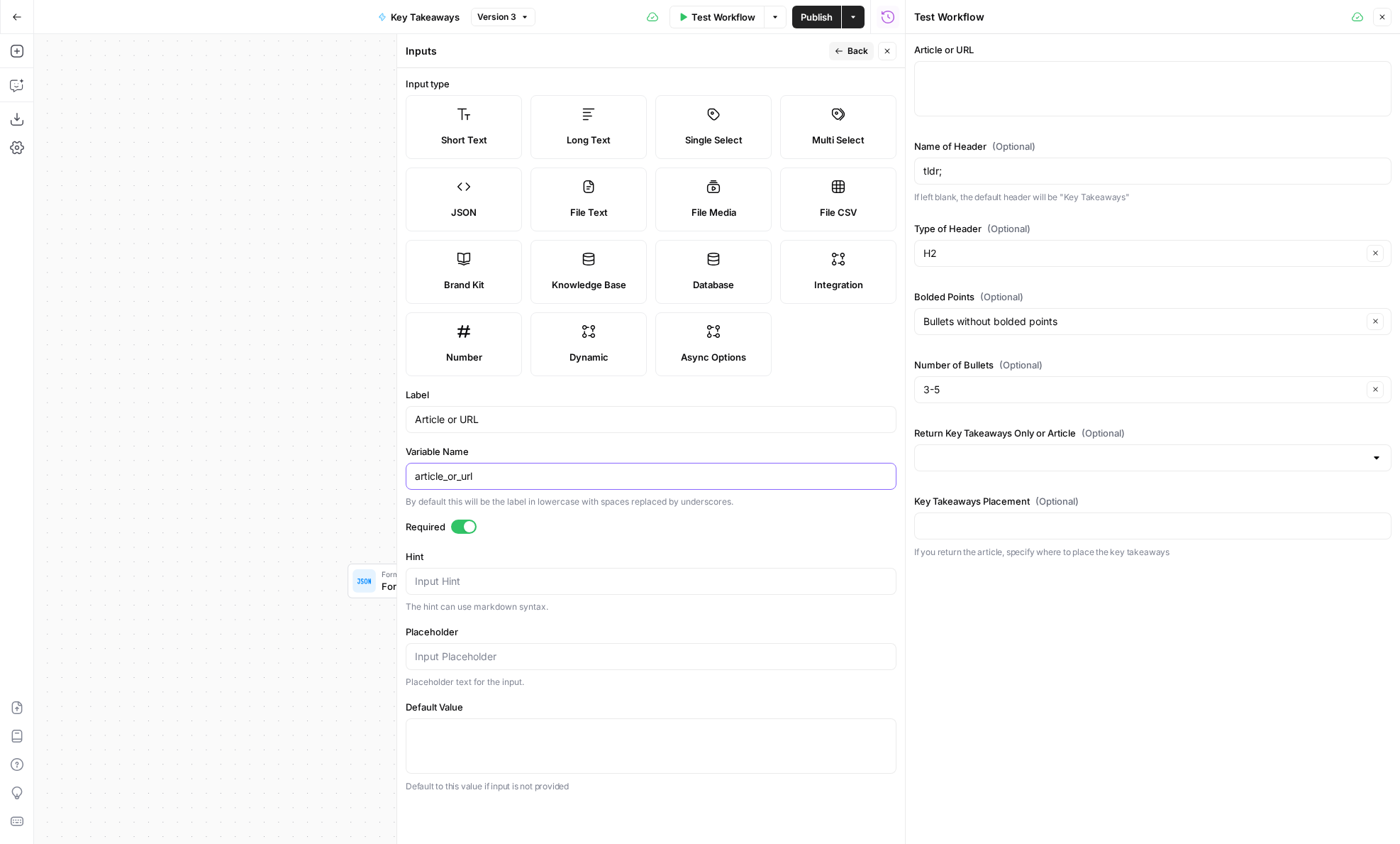
type input "article_or_url"
click at [486, 583] on textarea "Hint" at bounding box center [651, 580] width 472 height 14
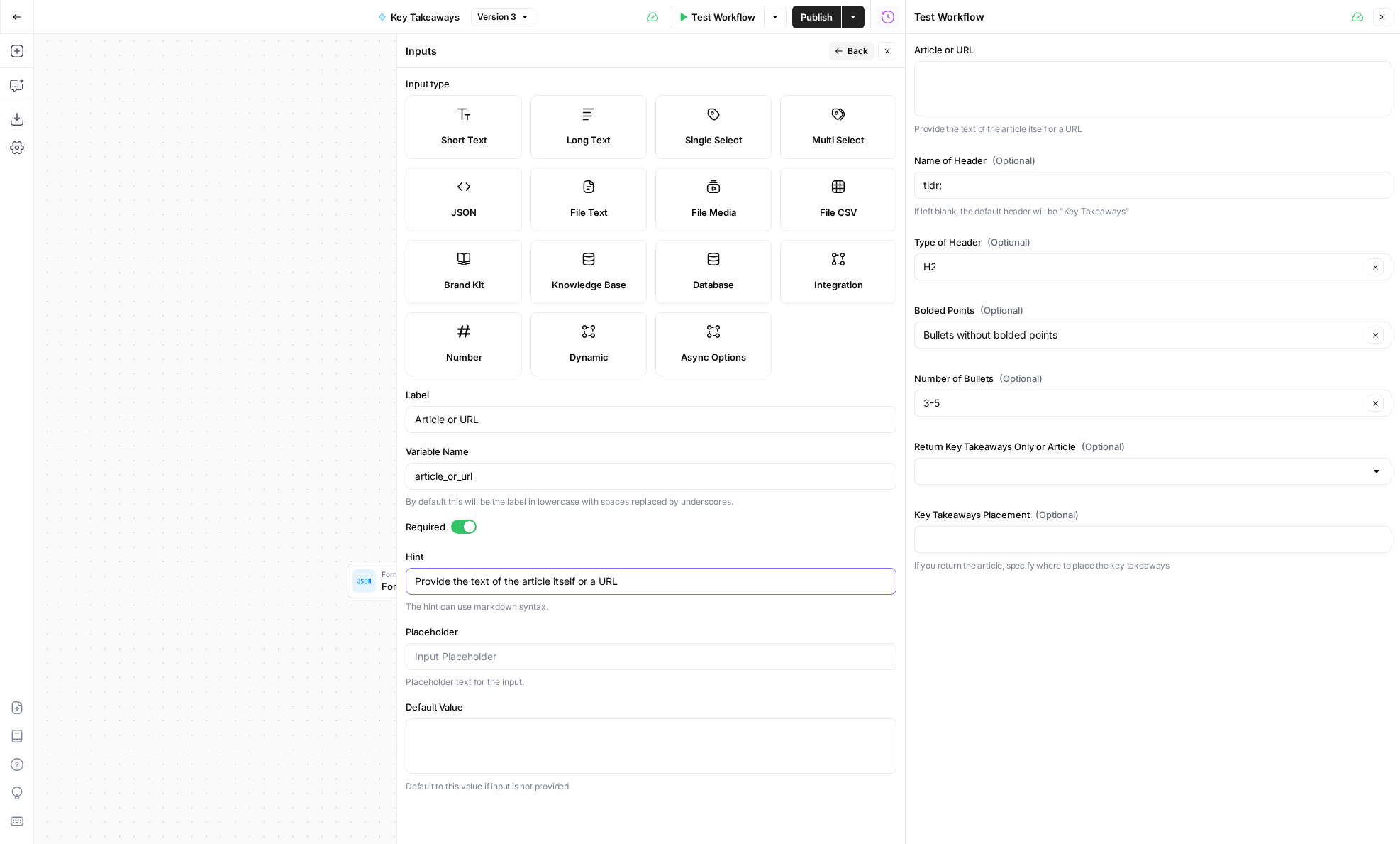
click at [557, 579] on textarea "Provide the text of the article itself or a URL" at bounding box center [651, 580] width 472 height 14
type textarea "Provide the text of the article itself or a URL"
click at [993, 653] on div "Article or URL Provide the text of the article itself or a URL Name of Header (…" at bounding box center [1152, 439] width 494 height 810
click at [956, 270] on input "Type of Header (Optional)" at bounding box center [1143, 267] width 439 height 14
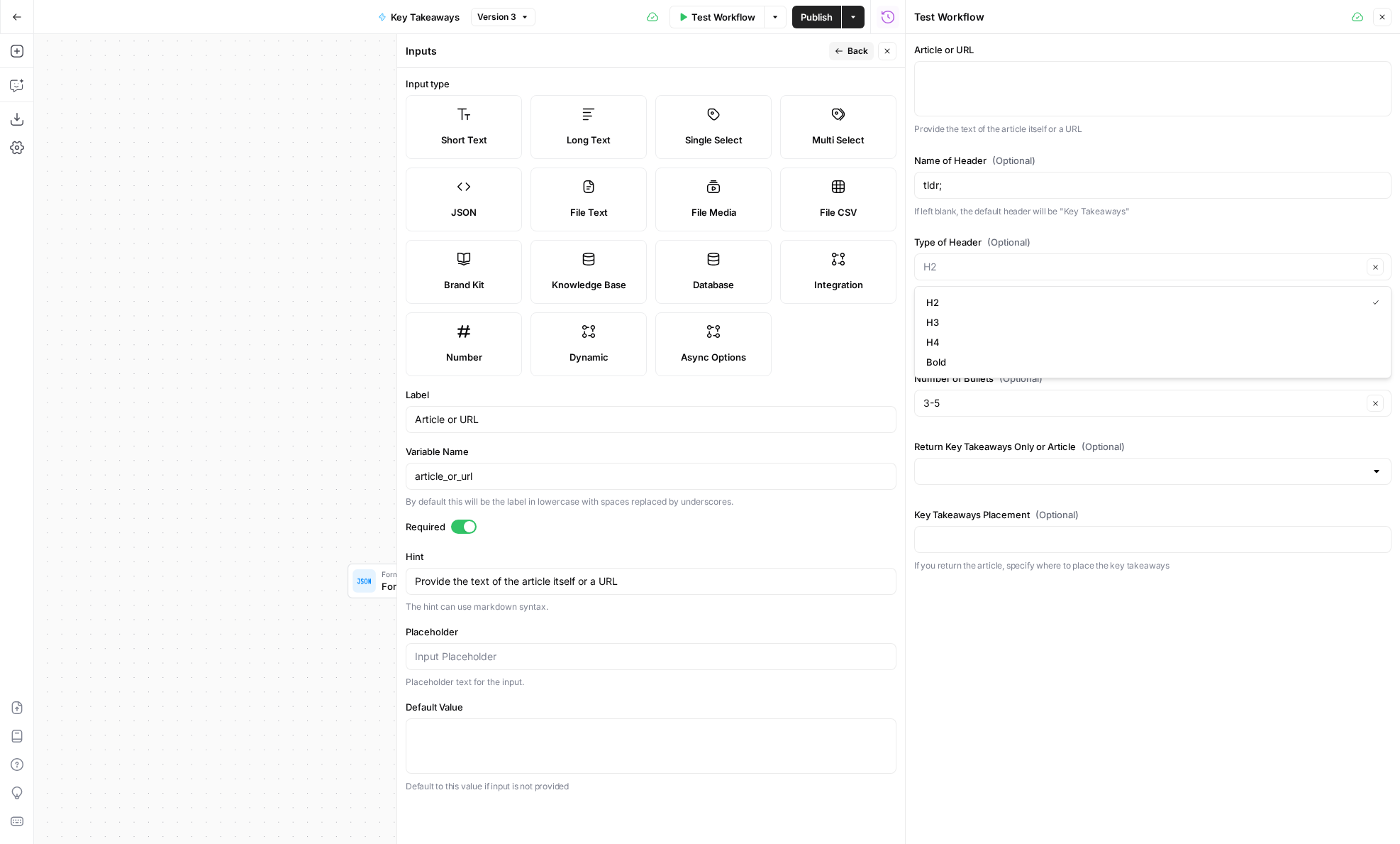
type input "H2"
click at [960, 239] on label "Type of Header (Optional)" at bounding box center [1153, 242] width 478 height 14
click at [960, 260] on input "H2" at bounding box center [1143, 267] width 439 height 14
type input "H2"
click at [1020, 630] on div "Article or URL Provide the text of the article itself or a URL Name of Header (…" at bounding box center [1152, 439] width 494 height 810
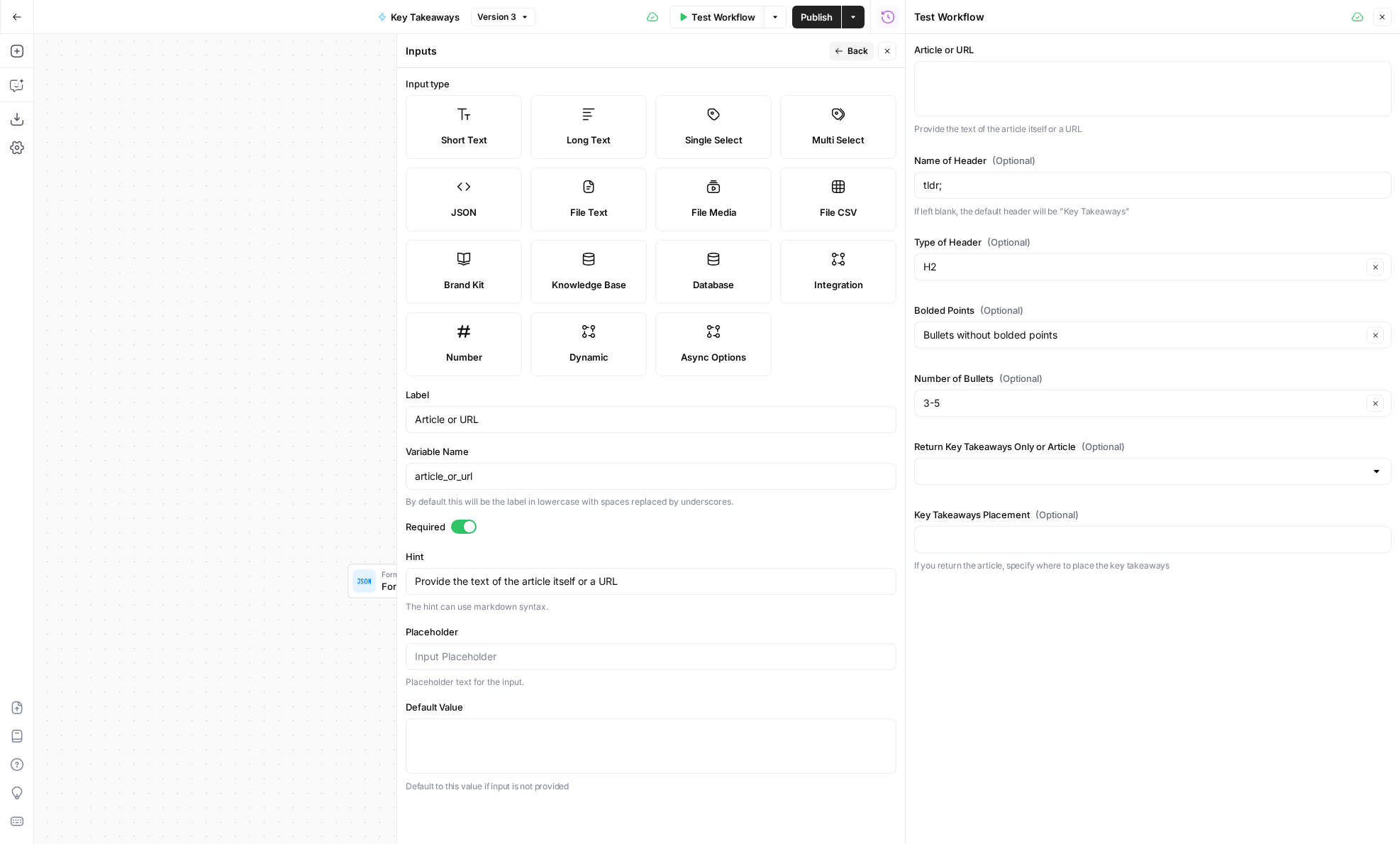
click at [895, 44] on button "Close" at bounding box center [887, 50] width 18 height 18
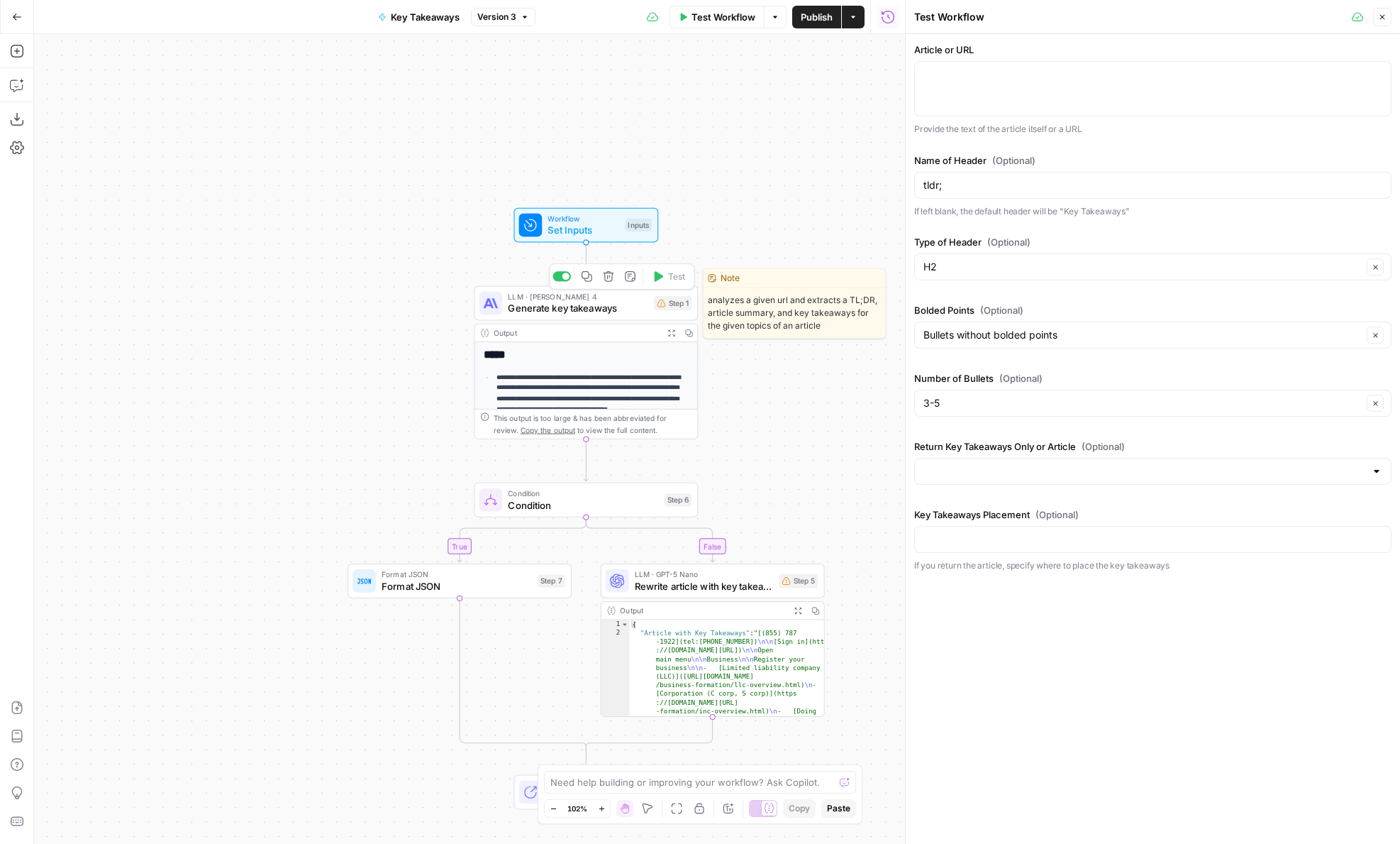
click at [630, 307] on span "Generate key takeaways" at bounding box center [578, 307] width 141 height 14
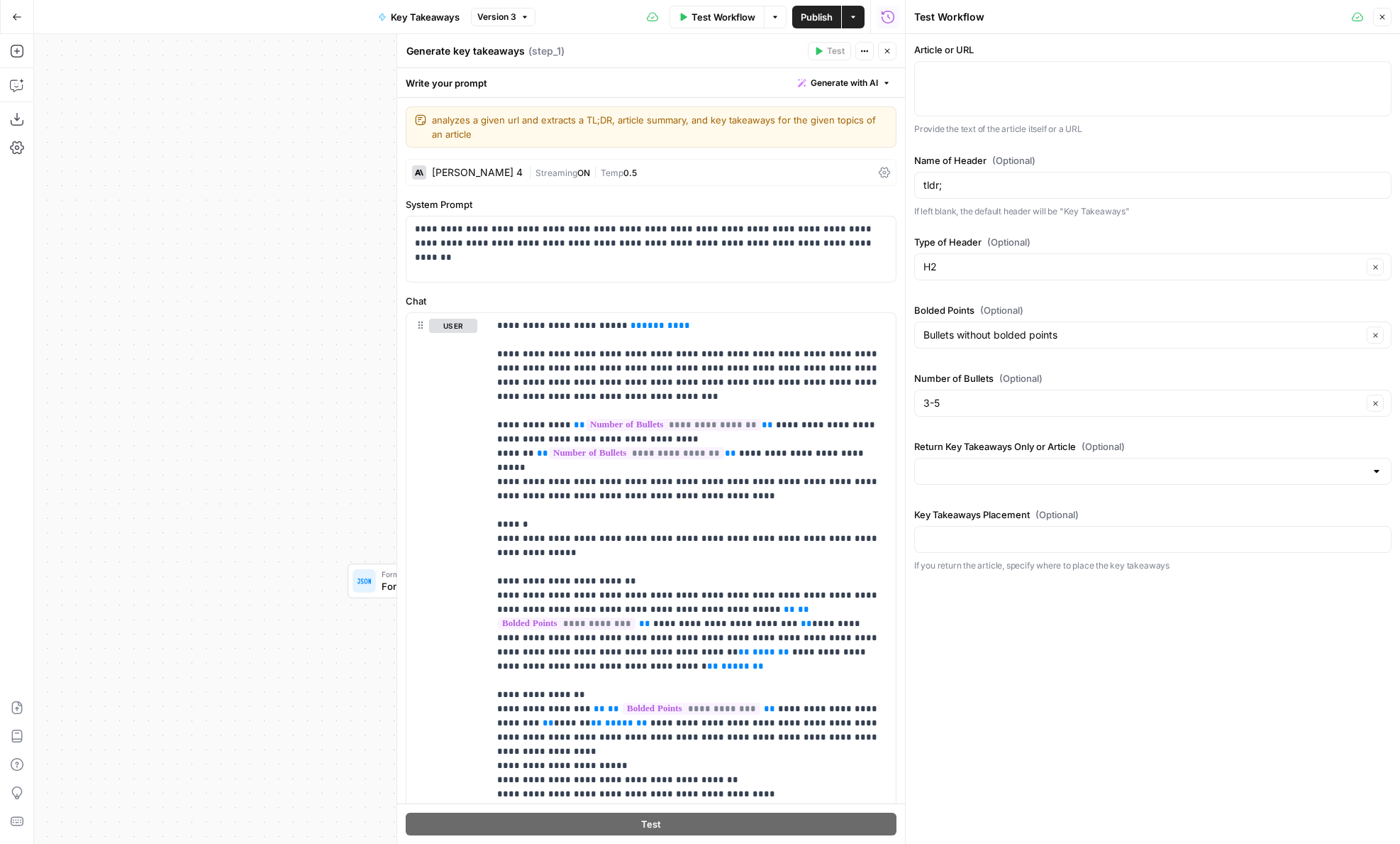
click at [892, 47] on button "Close" at bounding box center [887, 50] width 18 height 18
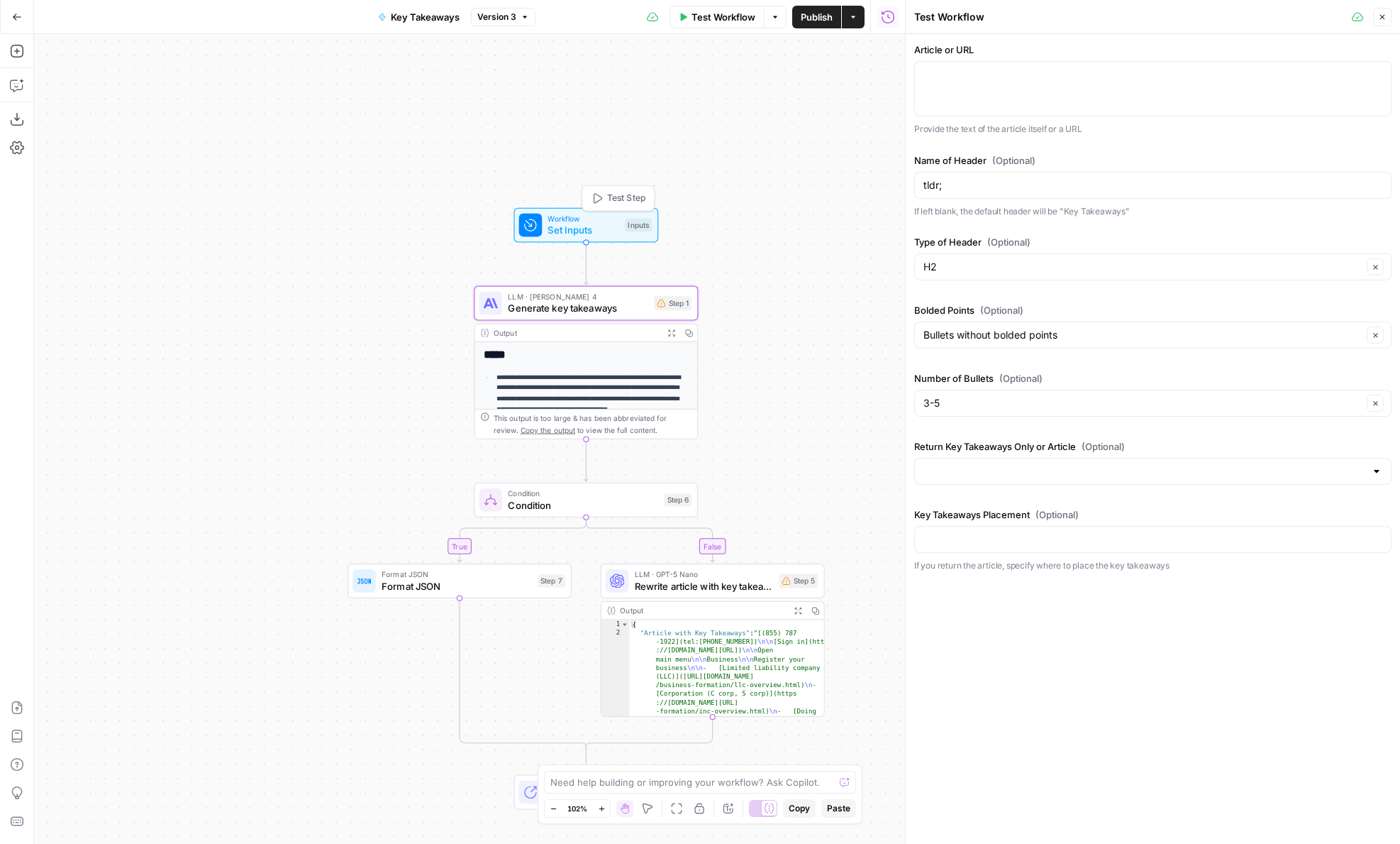
click at [551, 219] on span "Workflow" at bounding box center [583, 218] width 71 height 12
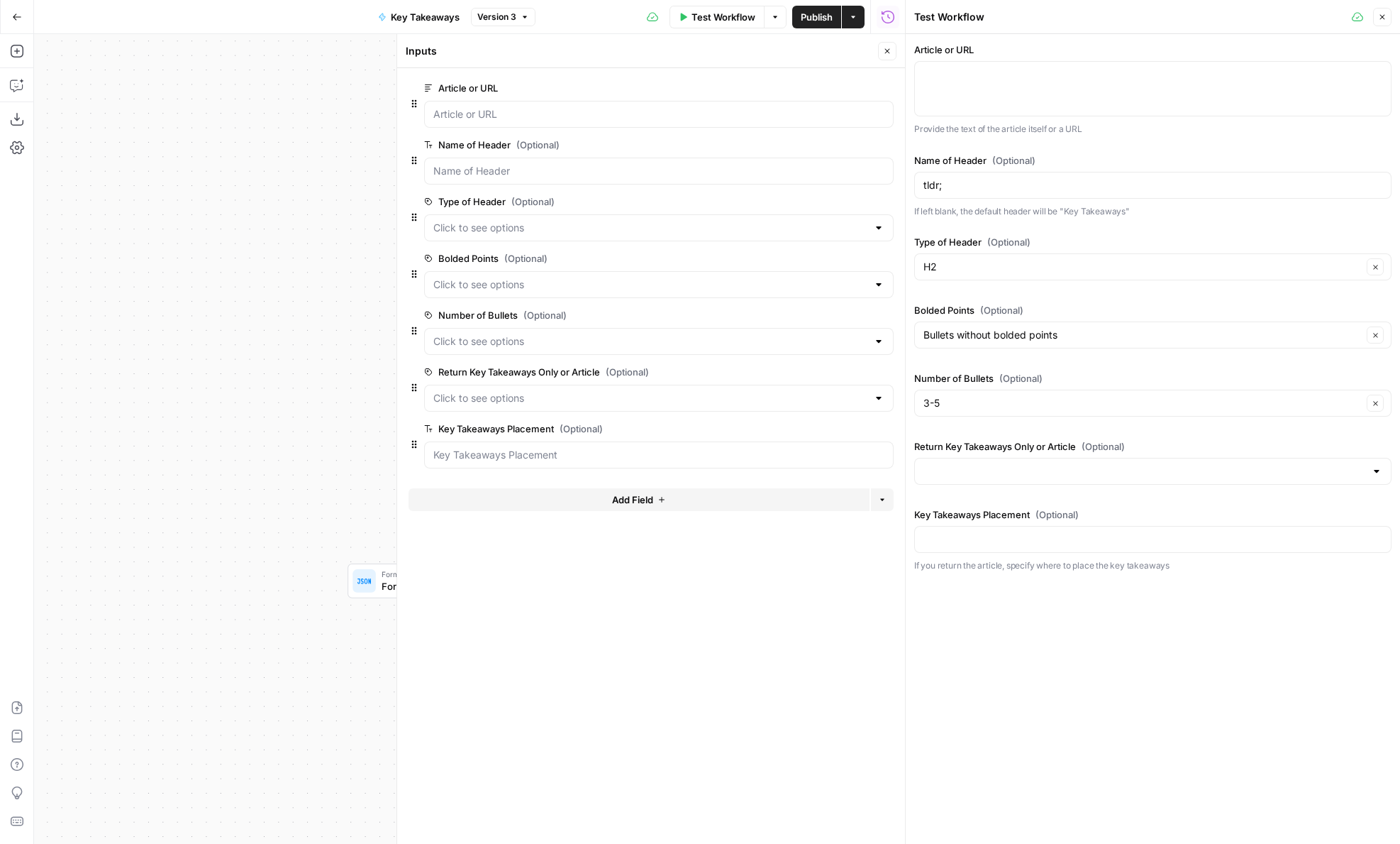
click at [833, 202] on span "edit field" at bounding box center [840, 202] width 31 height 12
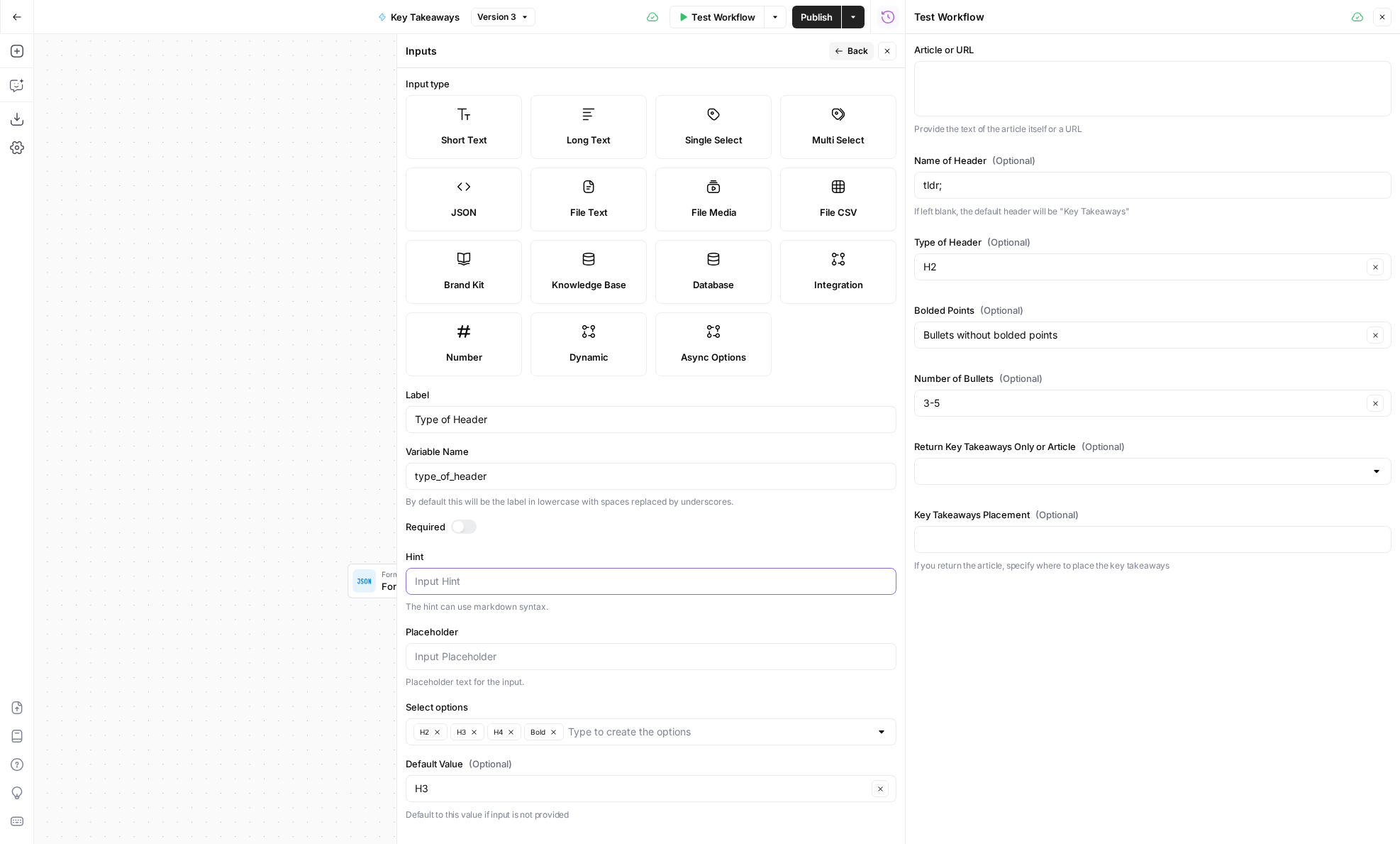
click at [454, 580] on textarea "Hint" at bounding box center [651, 580] width 472 height 14
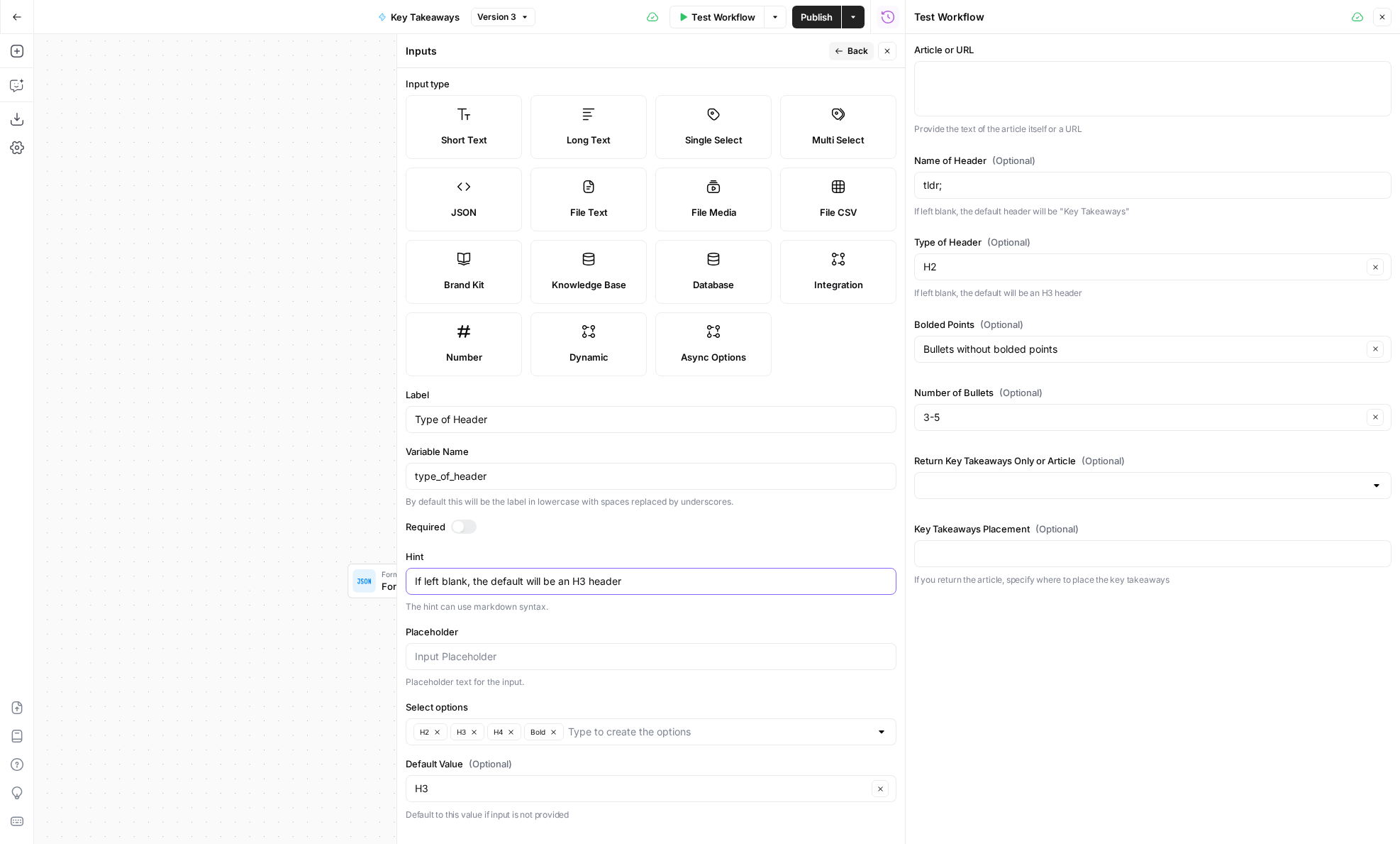
type textarea "If left blank, the default will be an H3 header"
click at [856, 55] on span "Back" at bounding box center [858, 51] width 20 height 13
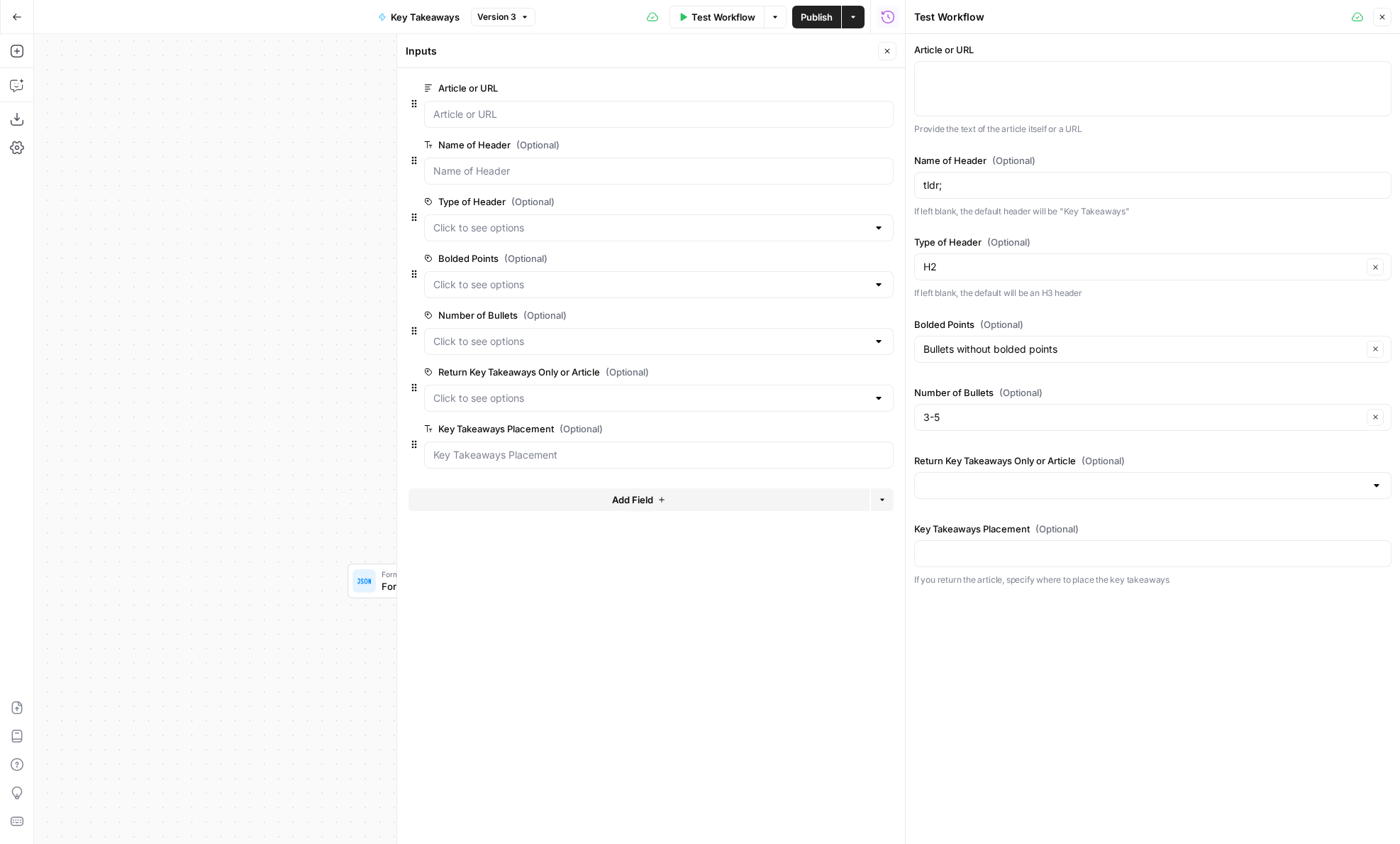
click at [845, 260] on span "edit field" at bounding box center [840, 259] width 31 height 12
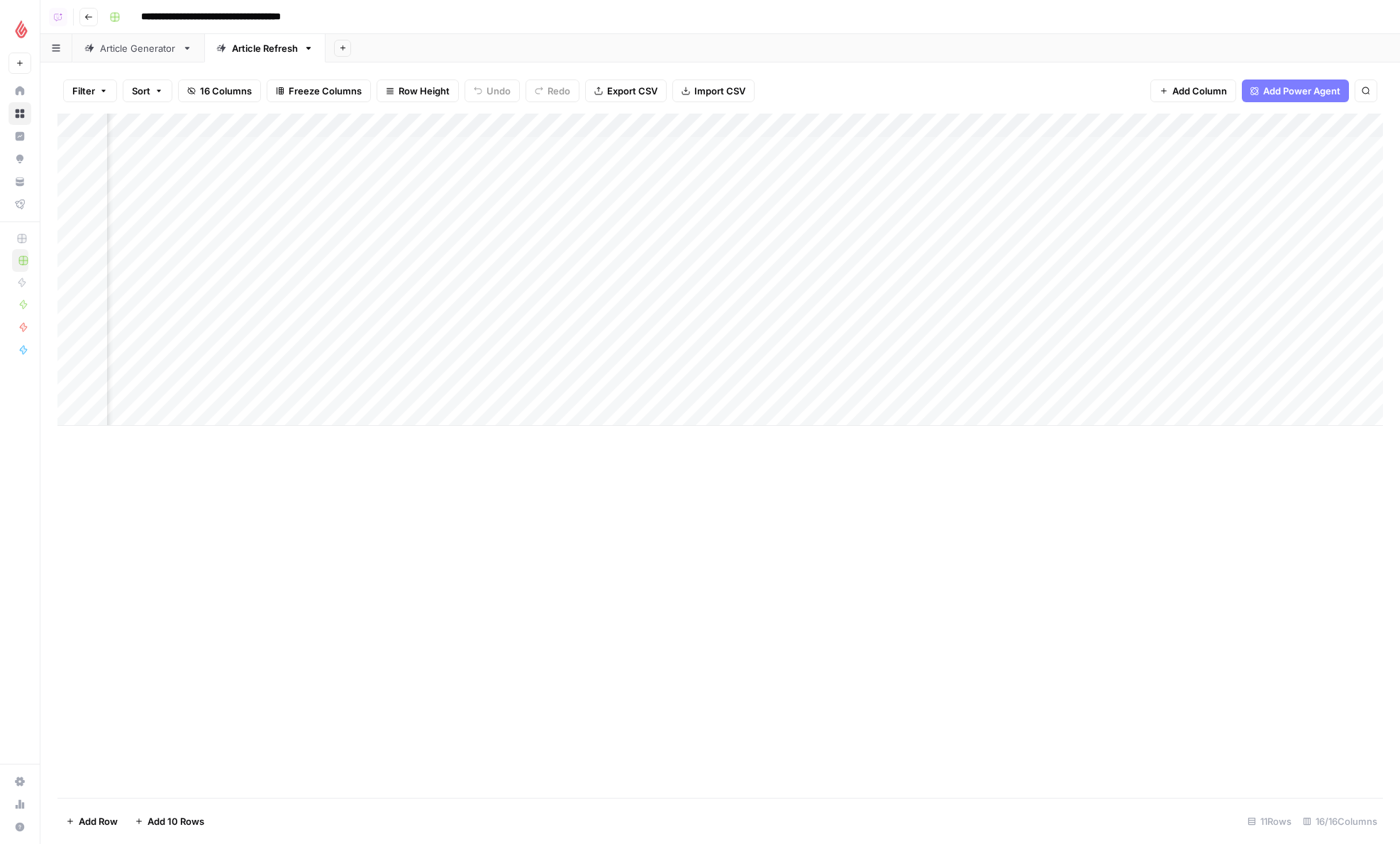
scroll to position [0, 985]
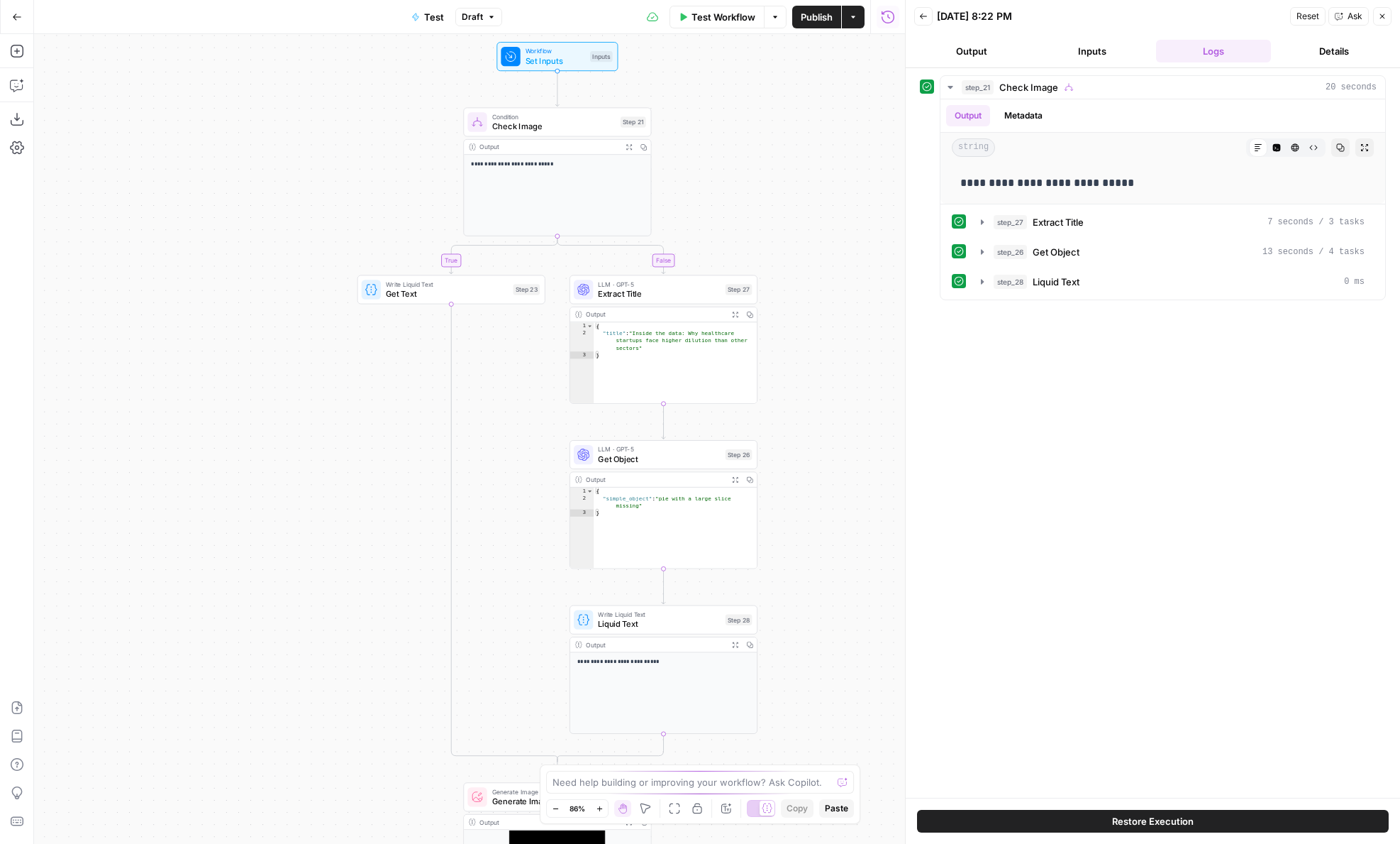
drag, startPoint x: 329, startPoint y: 117, endPoint x: 235, endPoint y: 285, distance: 192.5
click at [235, 285] on div "**********" at bounding box center [470, 439] width 871 height 810
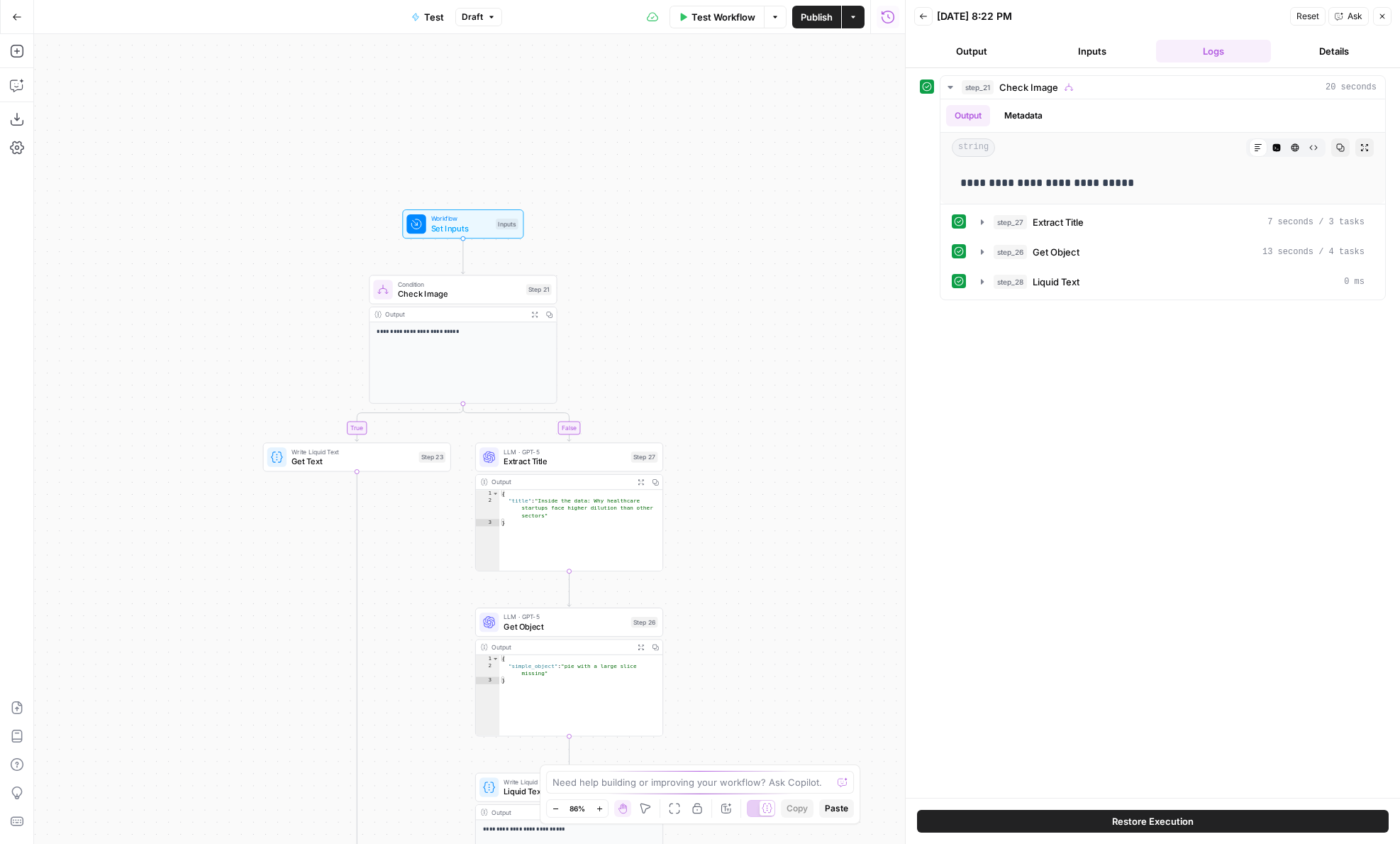
click at [23, 64] on div "Add Steps Copilot Download as JSON Settings Import JSON AirOps Academy Help Giv…" at bounding box center [17, 439] width 34 height 810
click at [28, 58] on button "Add Steps" at bounding box center [17, 51] width 23 height 23
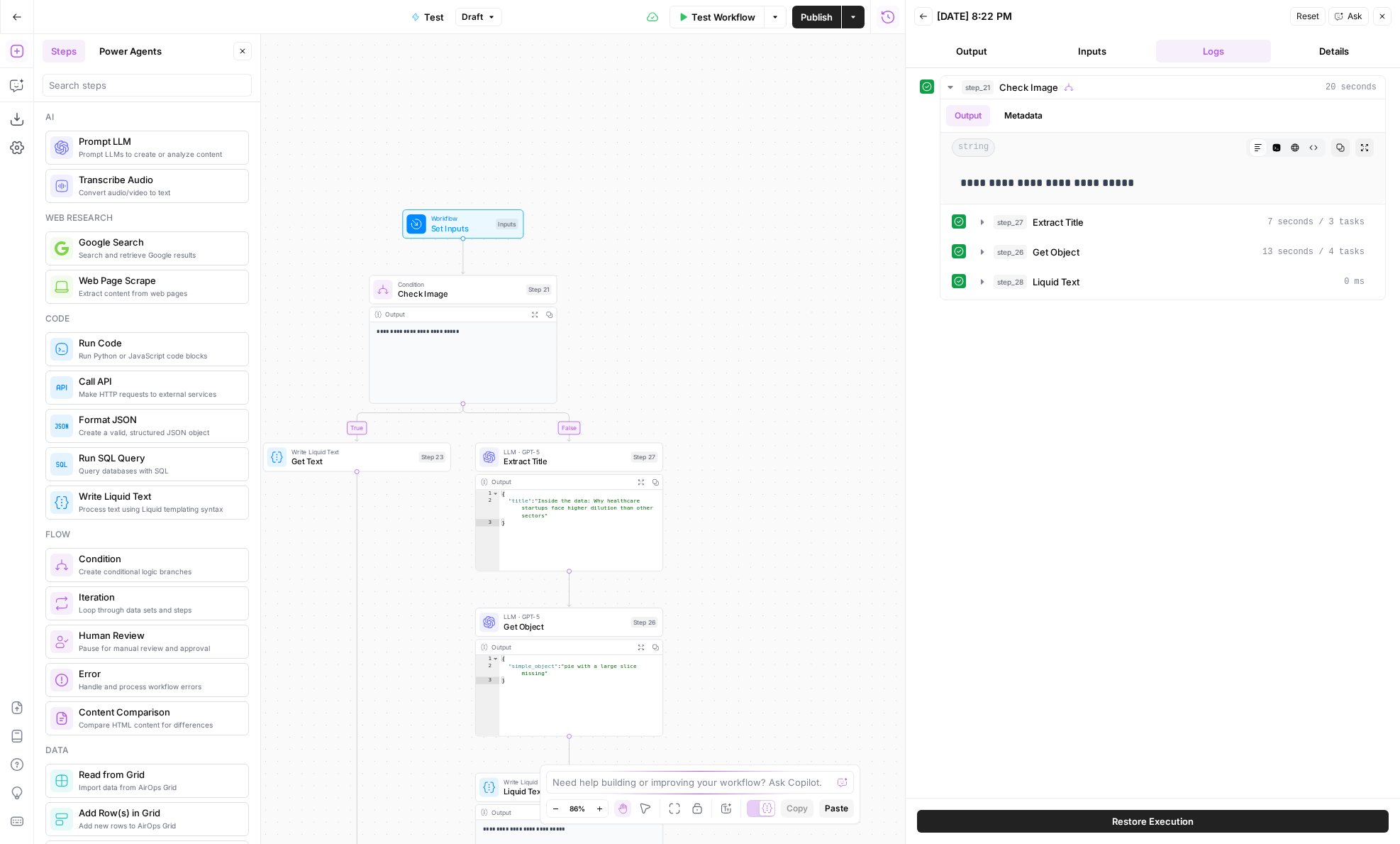
click at [140, 54] on button "Power Agents" at bounding box center [130, 51] width 79 height 23
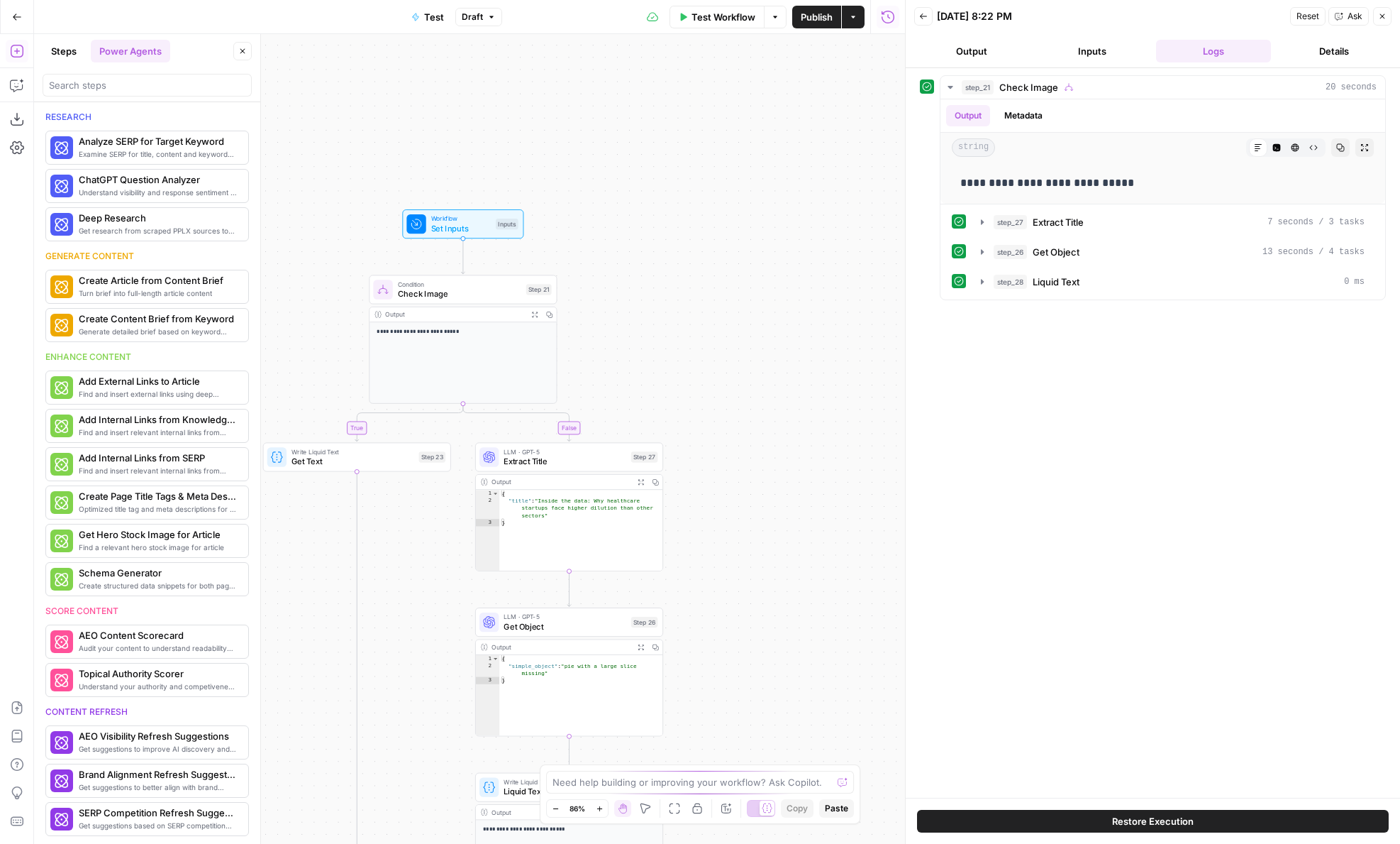
click at [106, 94] on div at bounding box center [146, 84] width 209 height 23
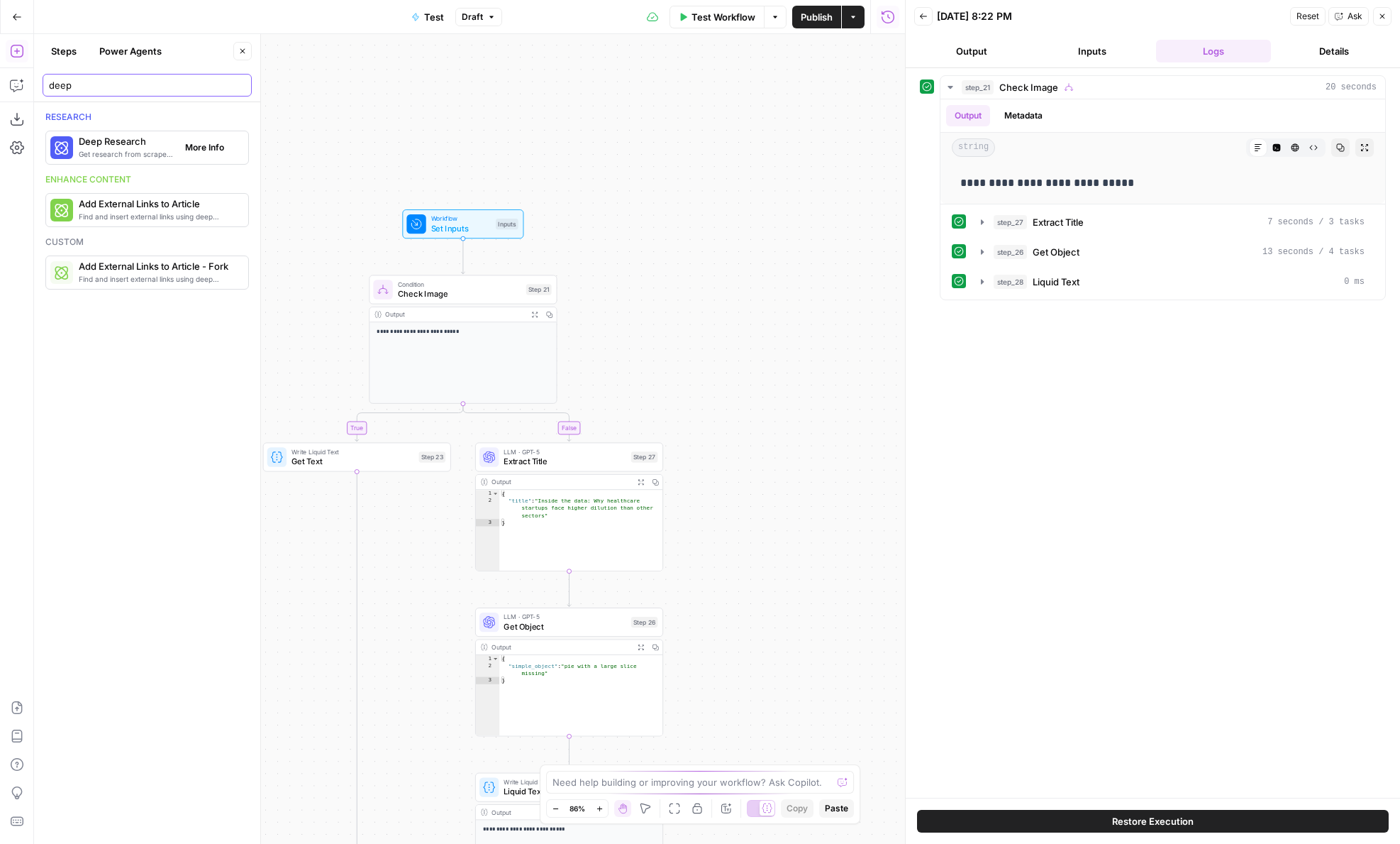
type input "deep"
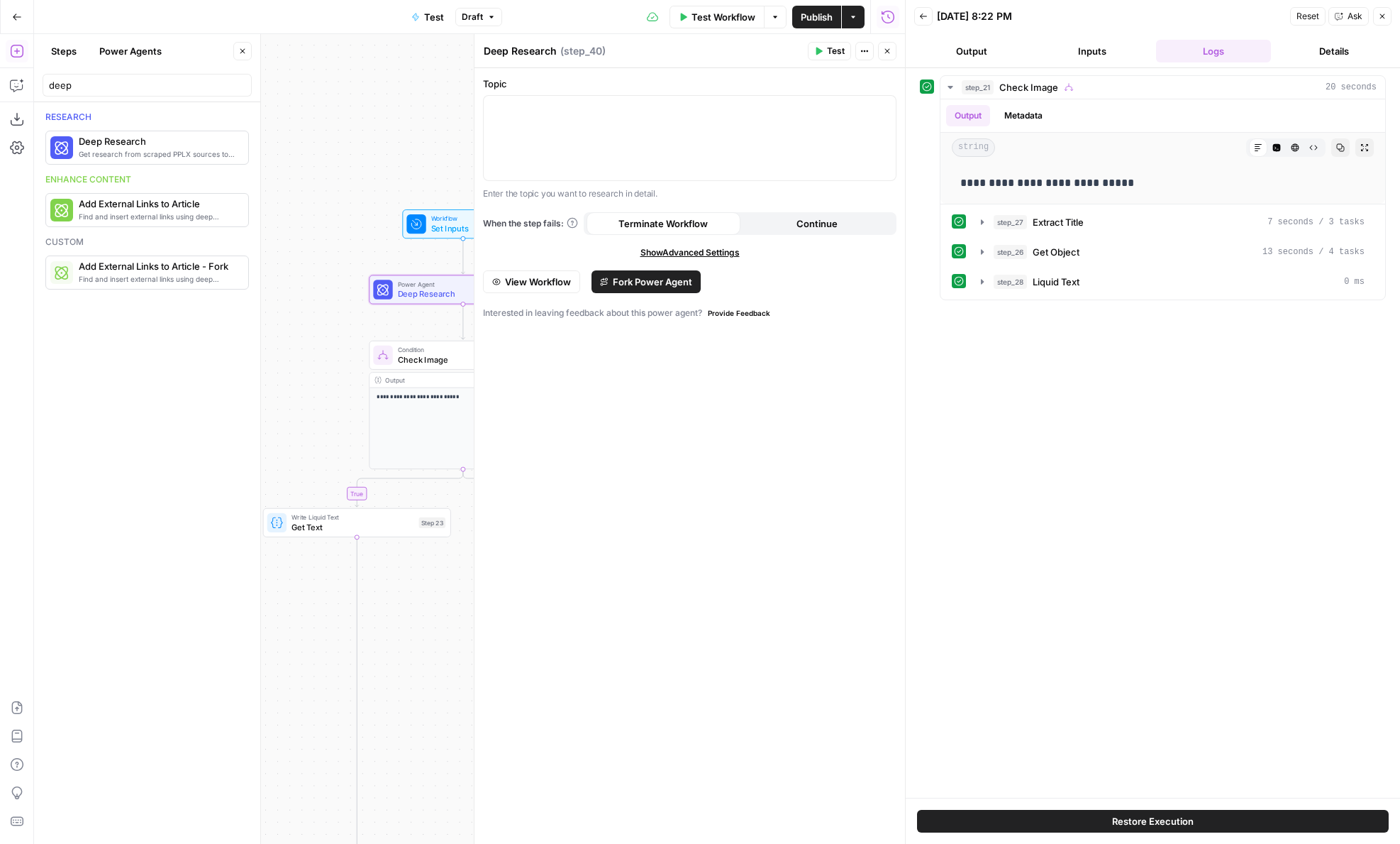
drag, startPoint x: 355, startPoint y: 261, endPoint x: 269, endPoint y: 261, distance: 86.0
click at [269, 261] on div "**********" at bounding box center [470, 439] width 871 height 810
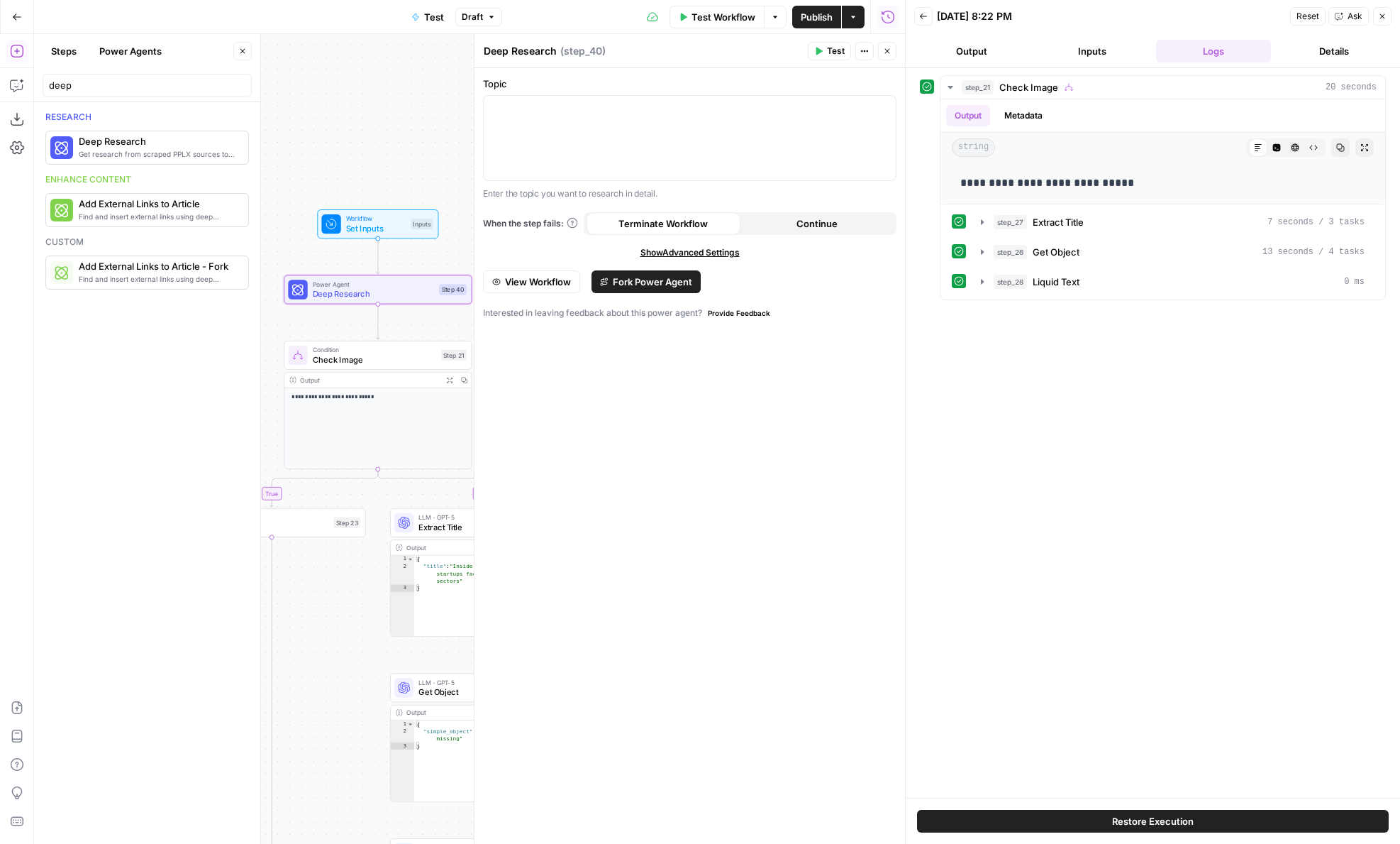
click at [890, 58] on button "Close" at bounding box center [887, 50] width 18 height 18
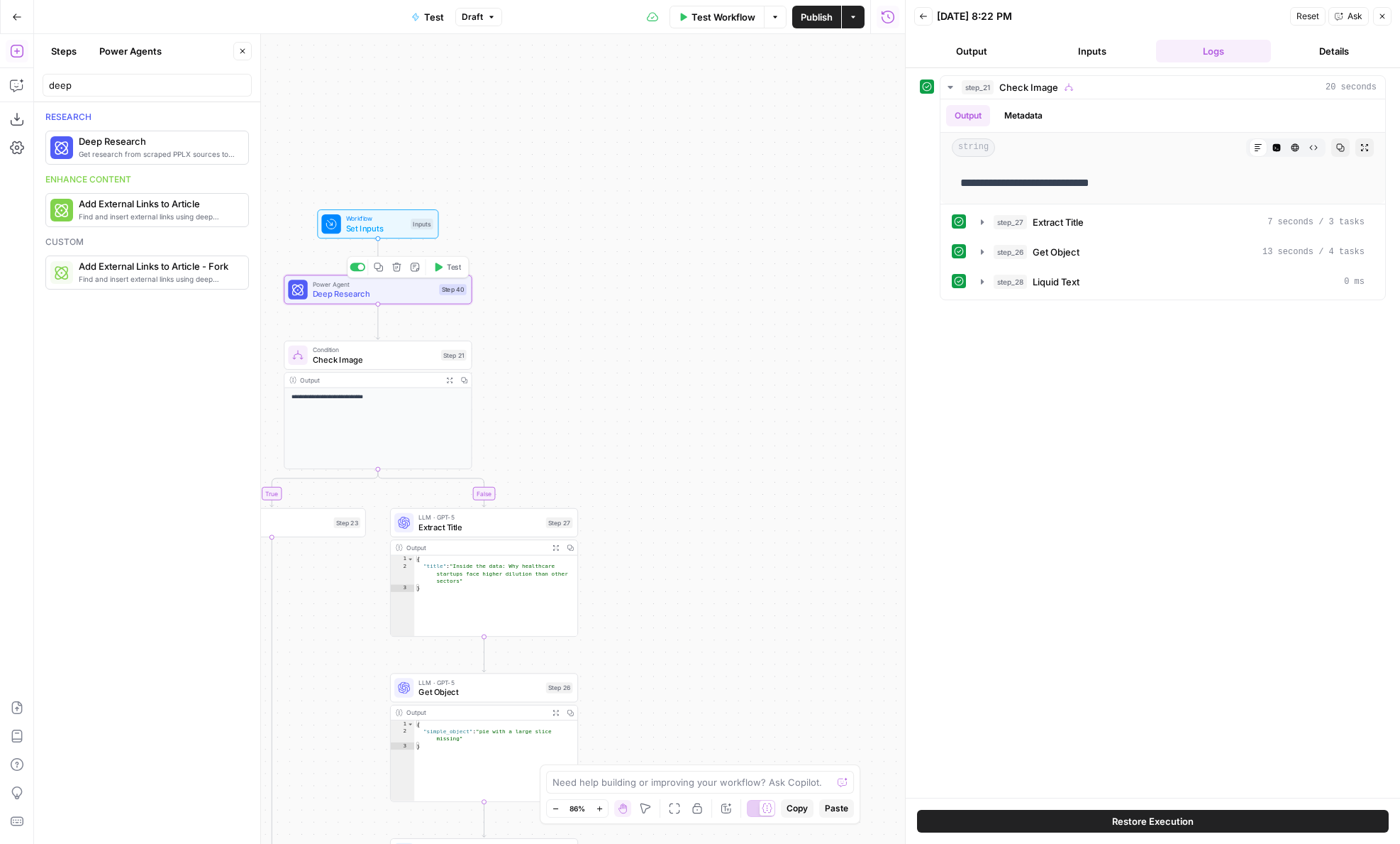
click at [378, 289] on span "Deep Research" at bounding box center [374, 293] width 122 height 12
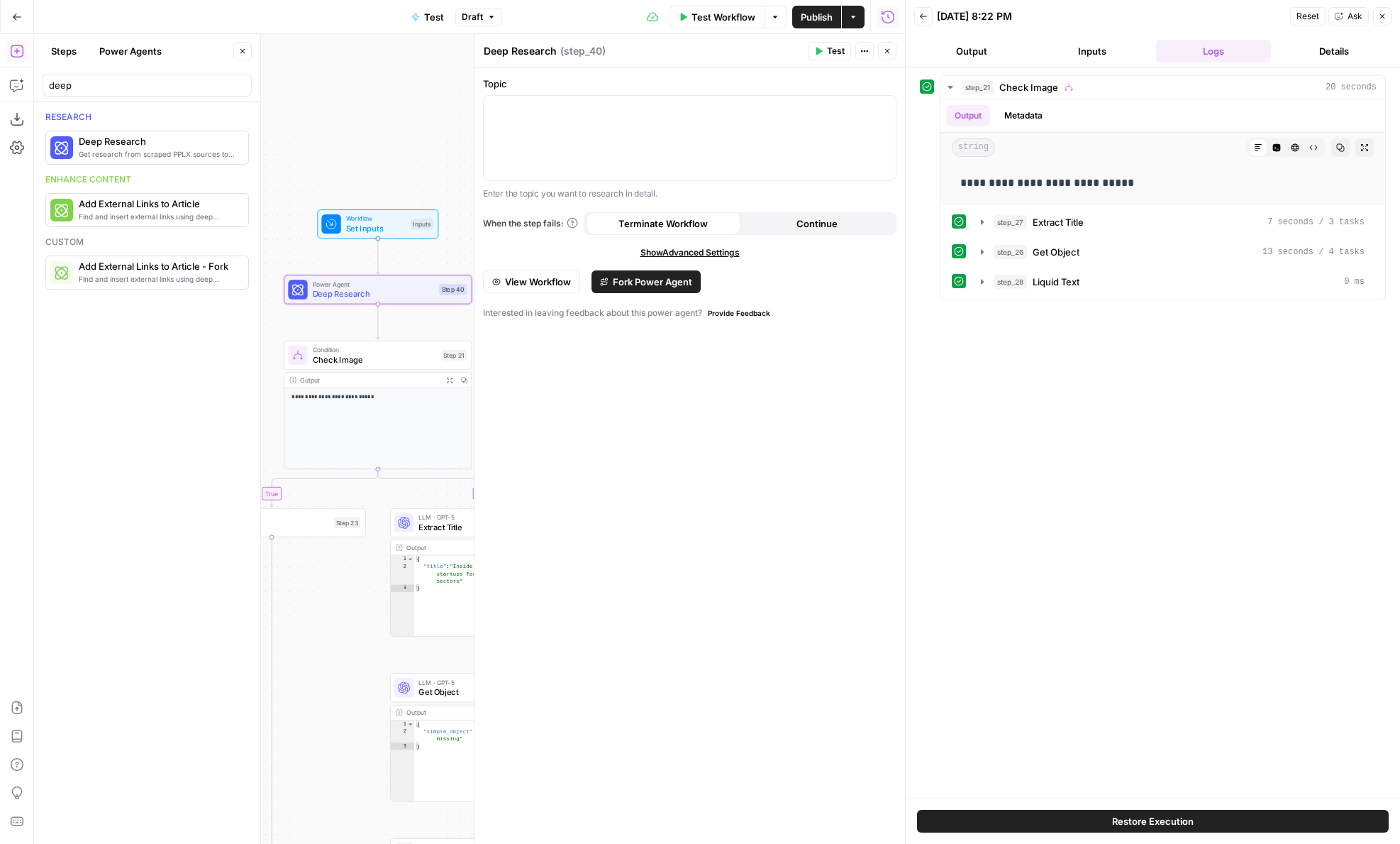
click at [519, 283] on span "View Workflow" at bounding box center [538, 281] width 66 height 14
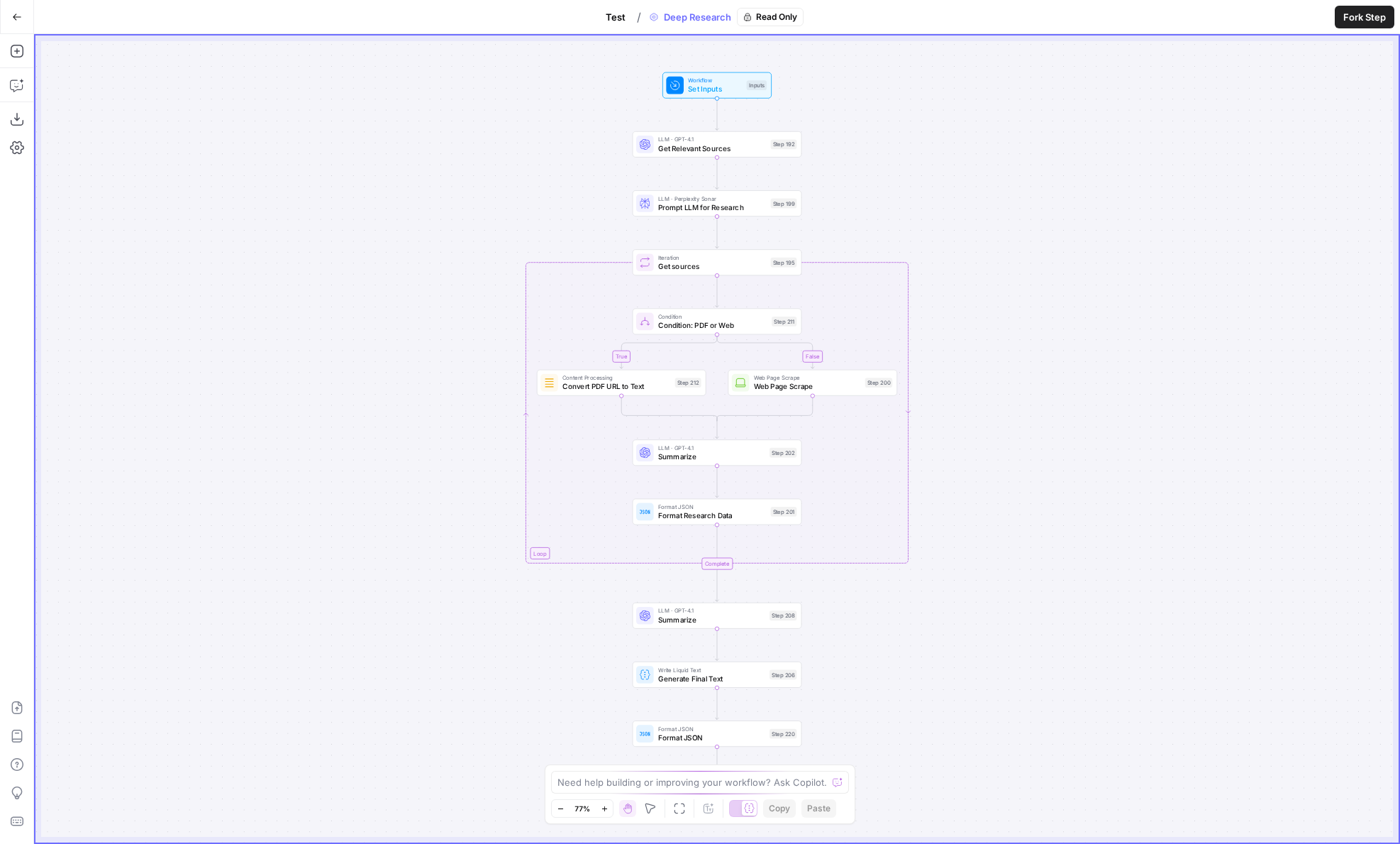
click at [602, 15] on button "Test" at bounding box center [615, 17] width 37 height 23
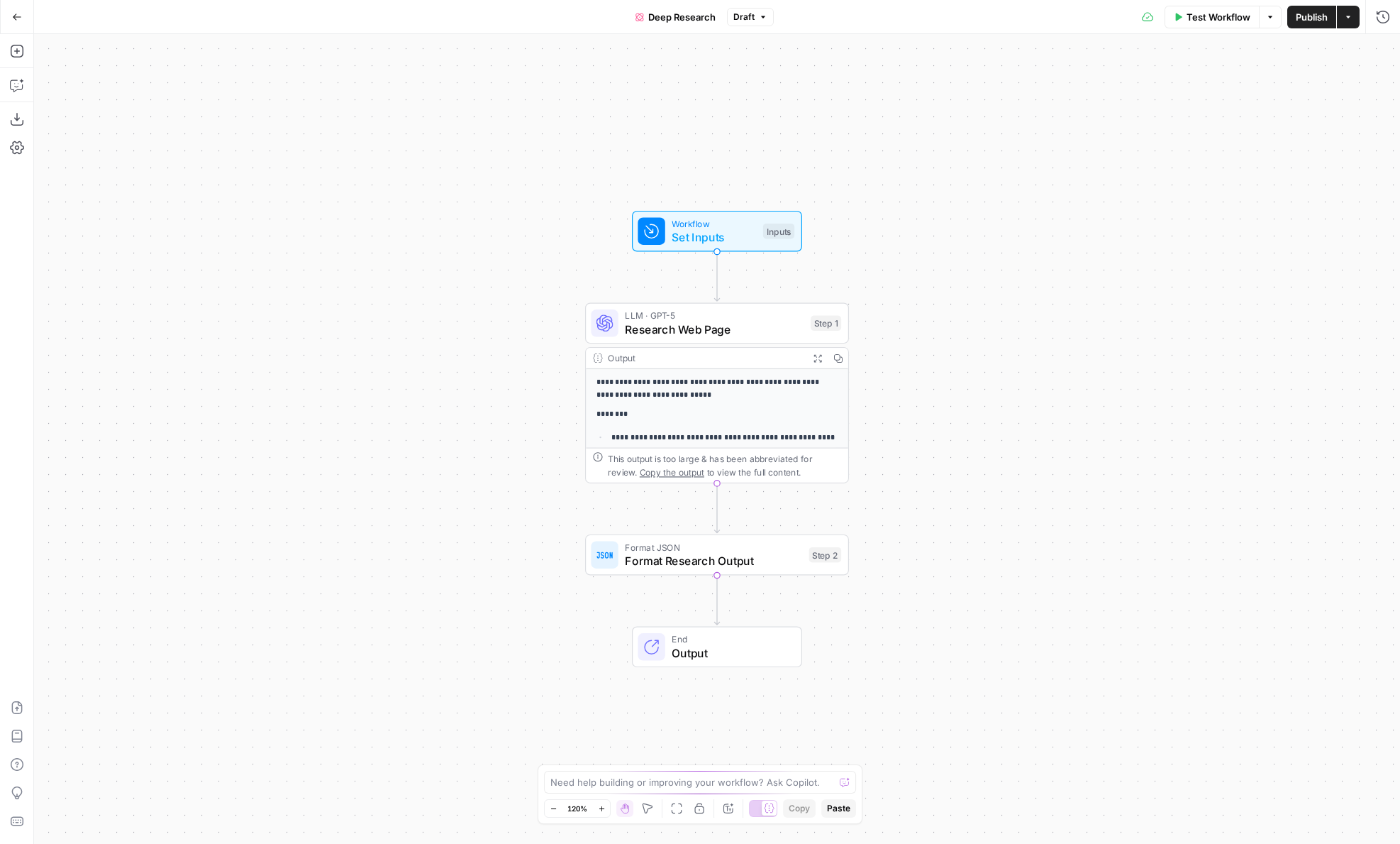
click at [675, 13] on span "Deep Research" at bounding box center [682, 17] width 68 height 14
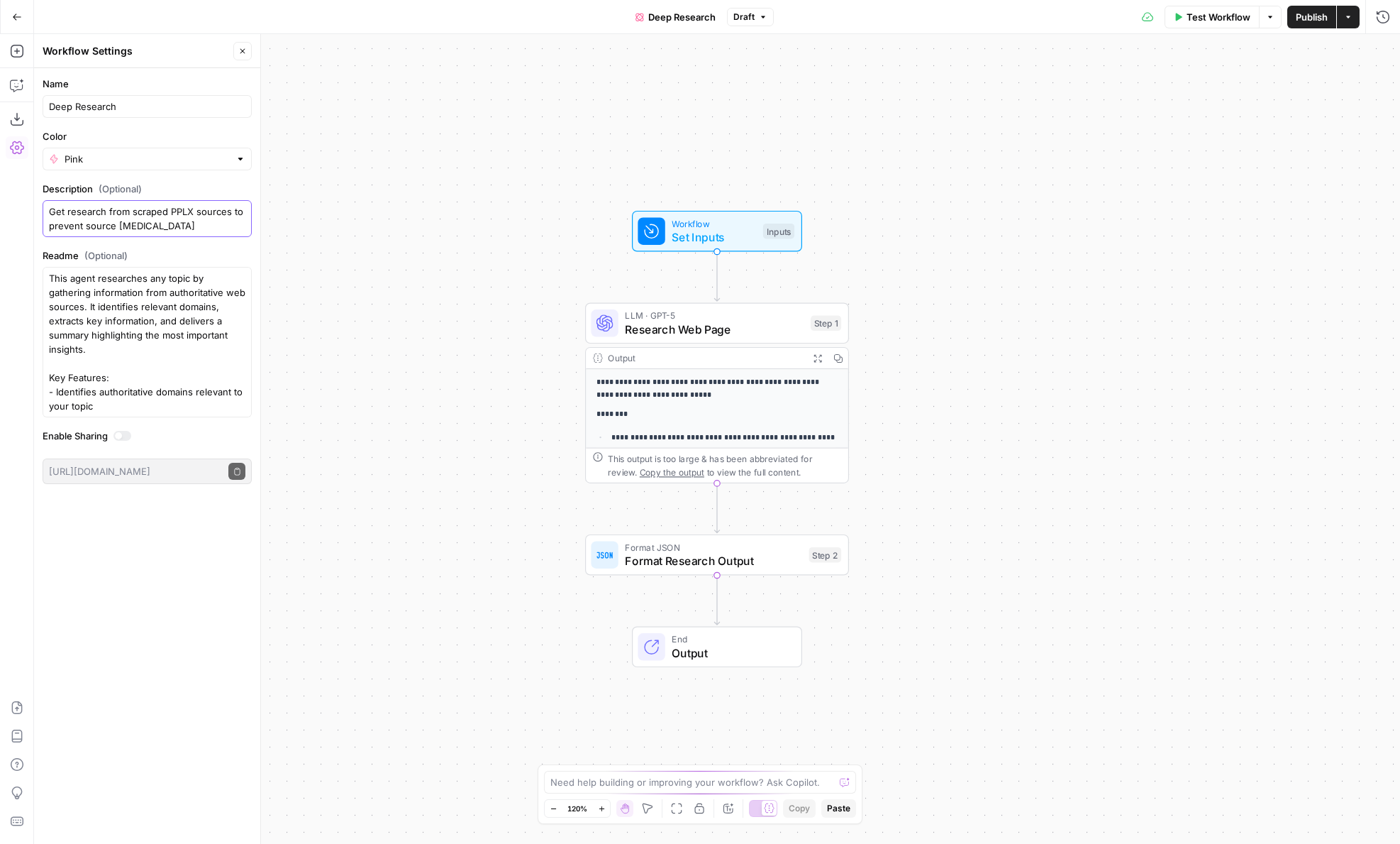
click at [180, 213] on textarea "Get research from scraped PPLX sources to prevent source [MEDICAL_DATA]" at bounding box center [147, 218] width 197 height 28
drag, startPoint x: 110, startPoint y: 210, endPoint x: 203, endPoint y: 210, distance: 93.0
click at [203, 210] on textarea "Get research from scrape sources to prevent source [MEDICAL_DATA]" at bounding box center [147, 218] width 197 height 28
type textarea "Get research from GPT-5 to prevent source [MEDICAL_DATA]"
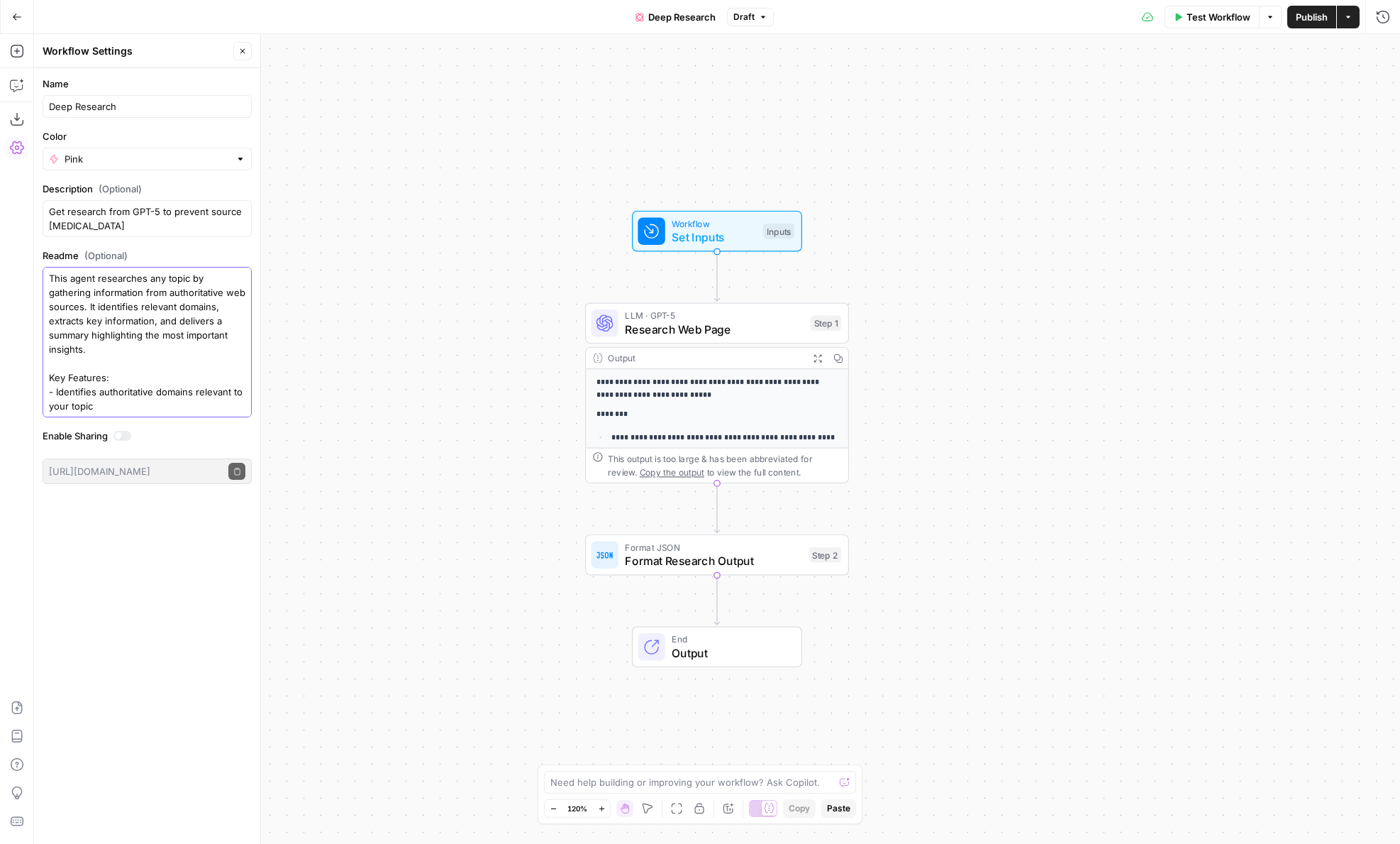
click at [166, 289] on textarea "This agent researches any topic by gathering information from authoritative web…" at bounding box center [147, 391] width 197 height 241
click at [325, 304] on div "**********" at bounding box center [717, 439] width 1367 height 810
click at [660, 88] on div "**********" at bounding box center [717, 439] width 1367 height 810
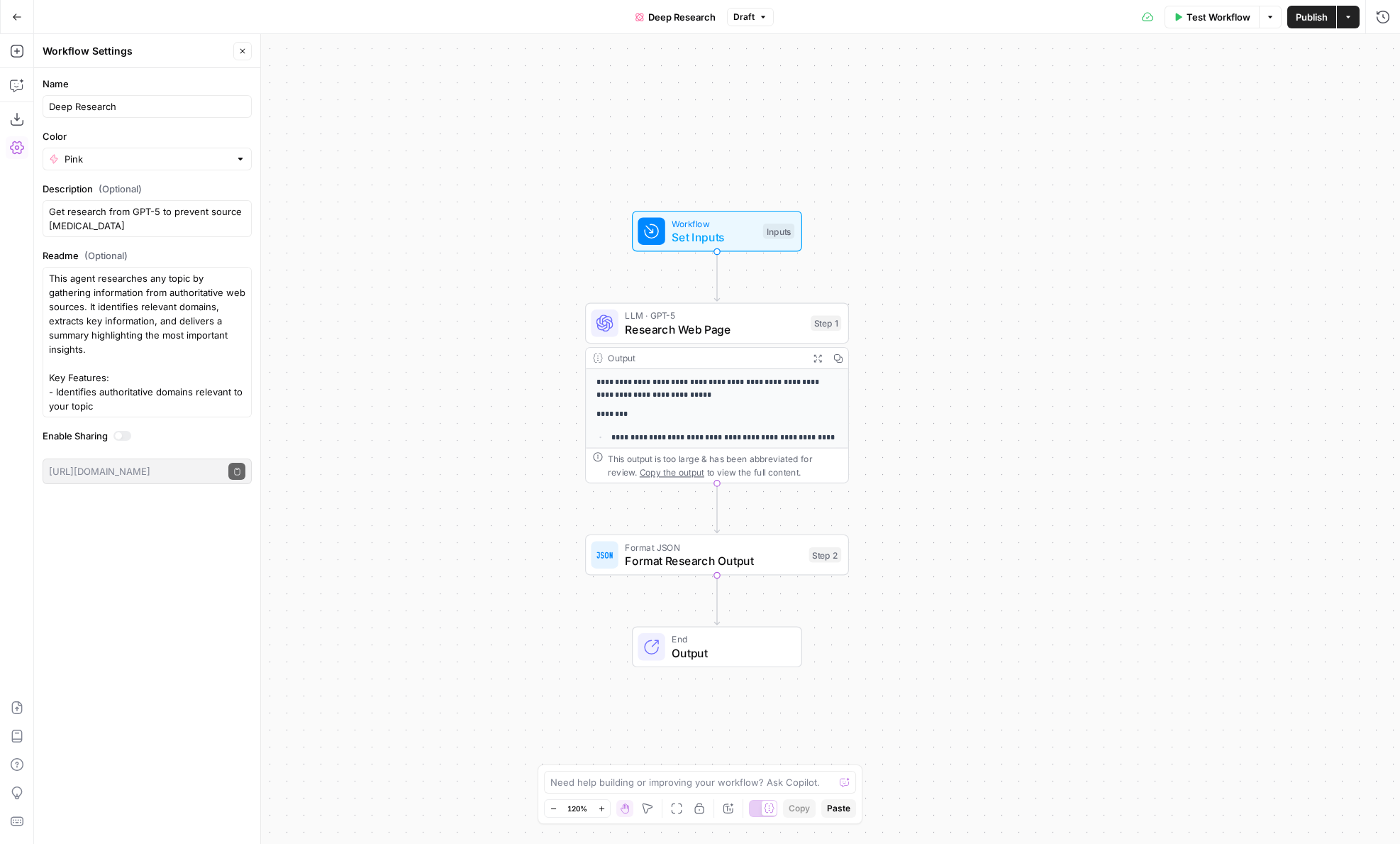
click at [743, 26] on div "Deep Research Draft" at bounding box center [700, 17] width 147 height 23
click at [743, 23] on button "Draft" at bounding box center [751, 17] width 47 height 18
click at [518, 67] on div "**********" at bounding box center [717, 439] width 1367 height 810
click at [1305, 17] on span "Publish" at bounding box center [1312, 17] width 32 height 14
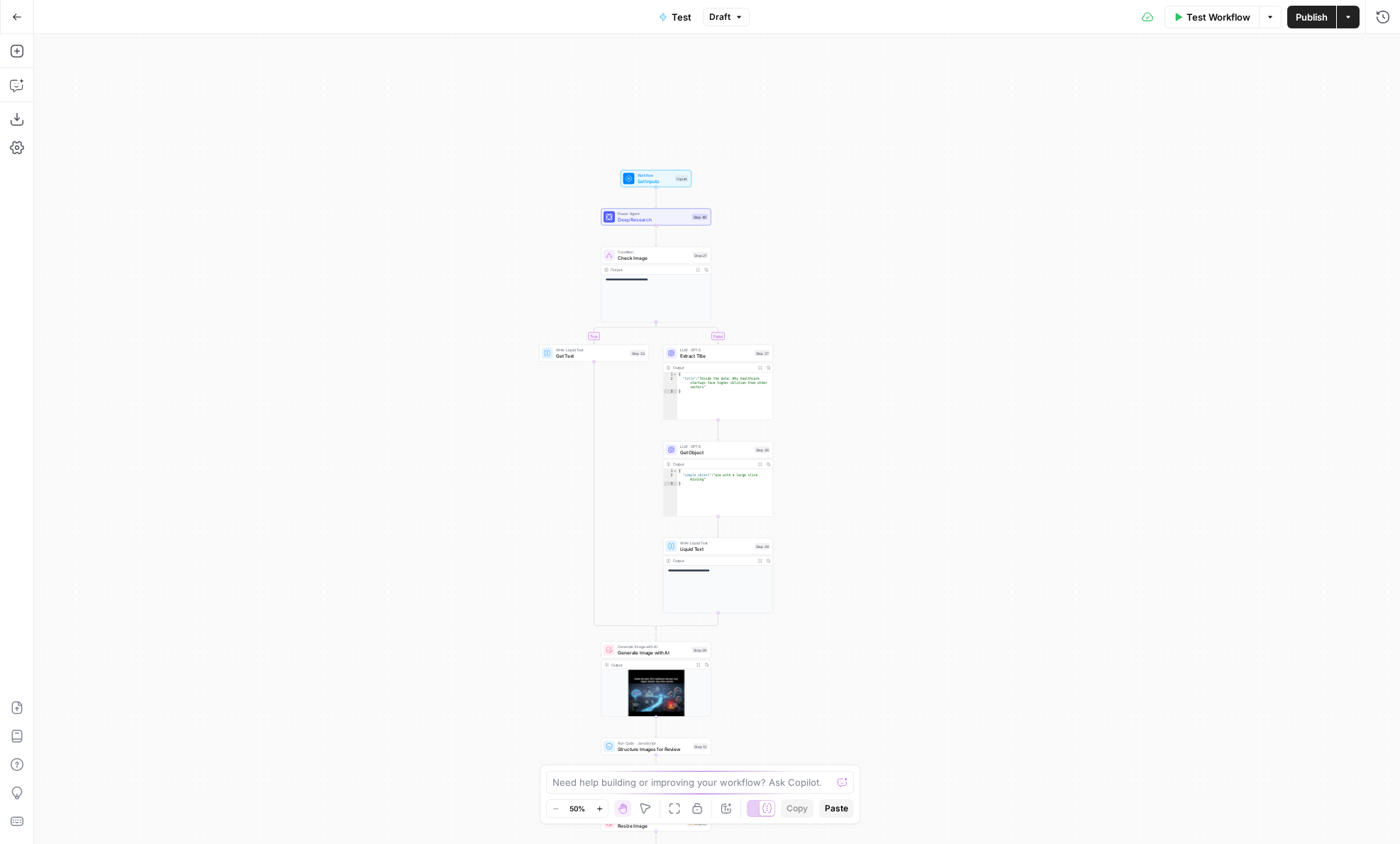
drag, startPoint x: 515, startPoint y: 198, endPoint x: 450, endPoint y: 305, distance: 125.2
click at [450, 305] on div "**********" at bounding box center [717, 439] width 1367 height 810
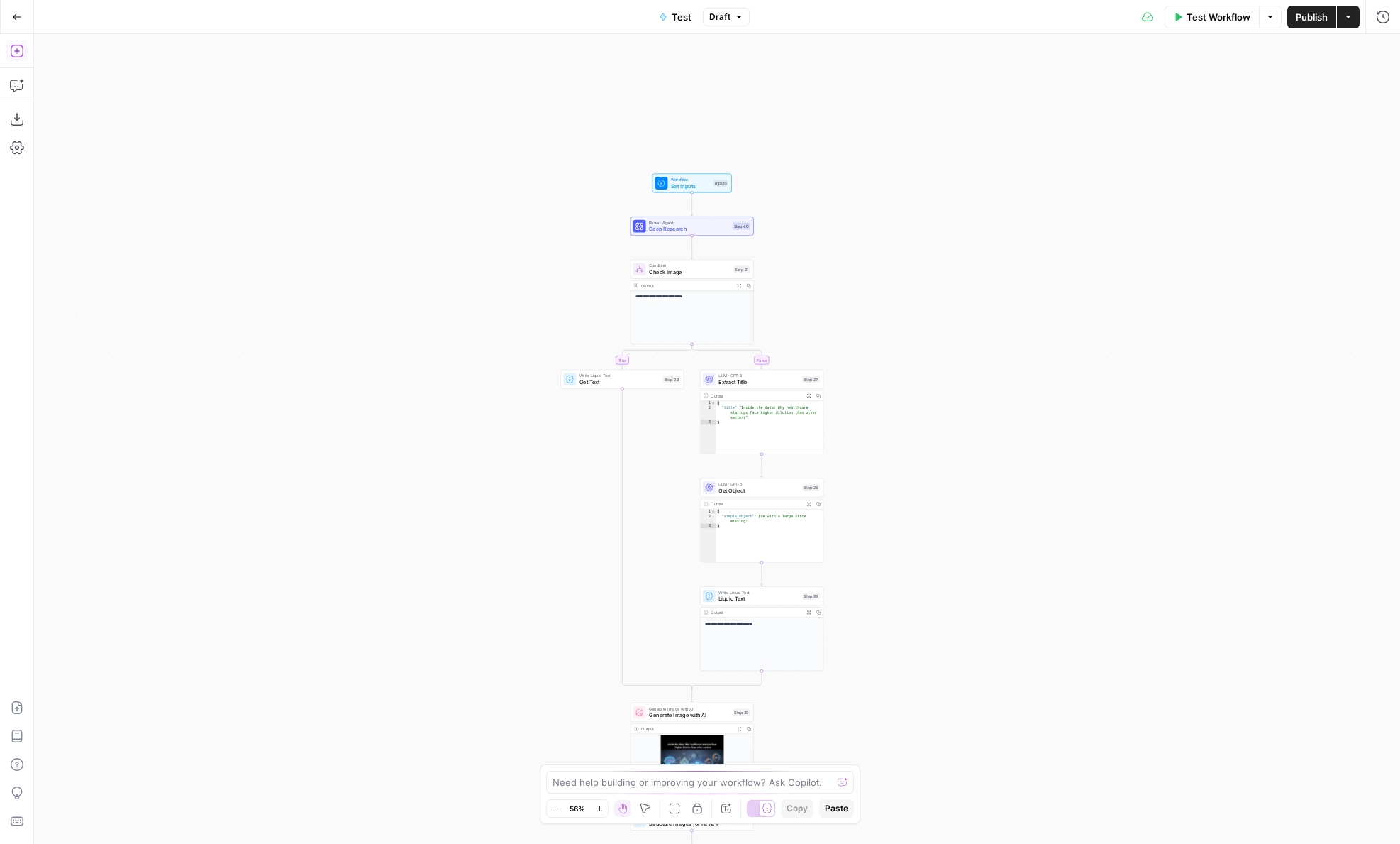
click at [23, 51] on icon "button" at bounding box center [17, 51] width 13 height 13
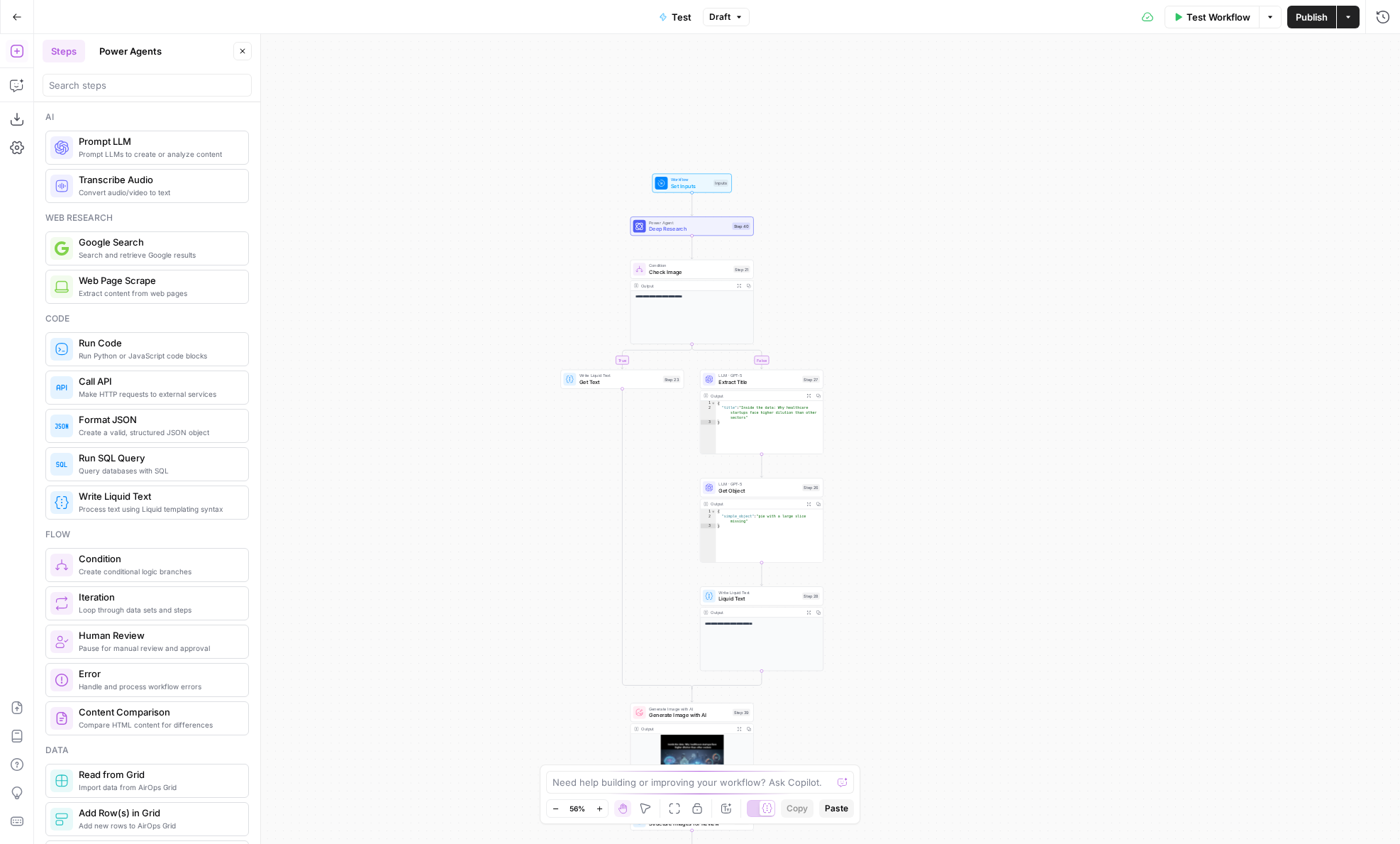
click at [119, 55] on button "Power Agents" at bounding box center [130, 51] width 79 height 23
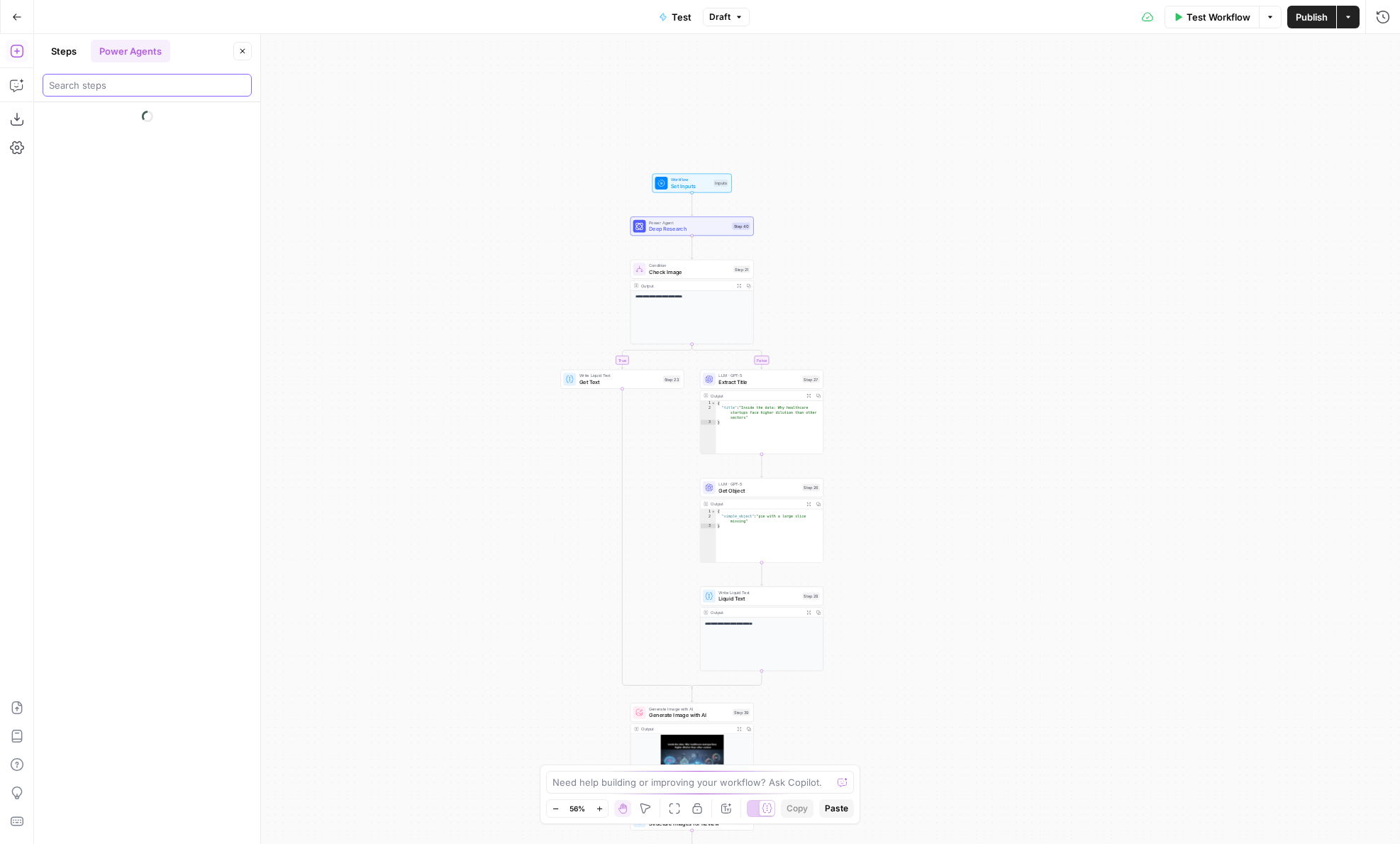
click at [119, 91] on input "search" at bounding box center [147, 84] width 197 height 14
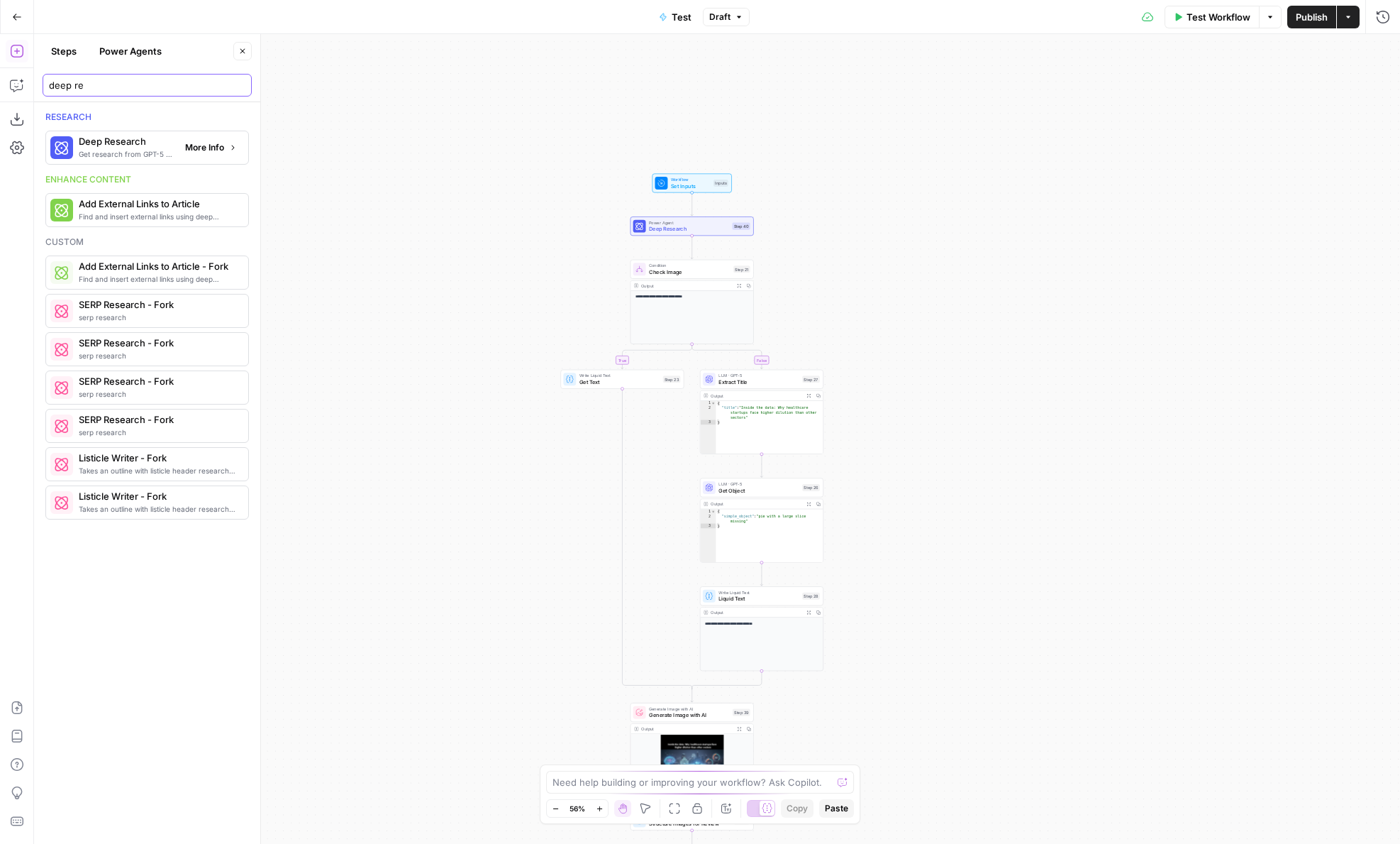
type input "deep re"
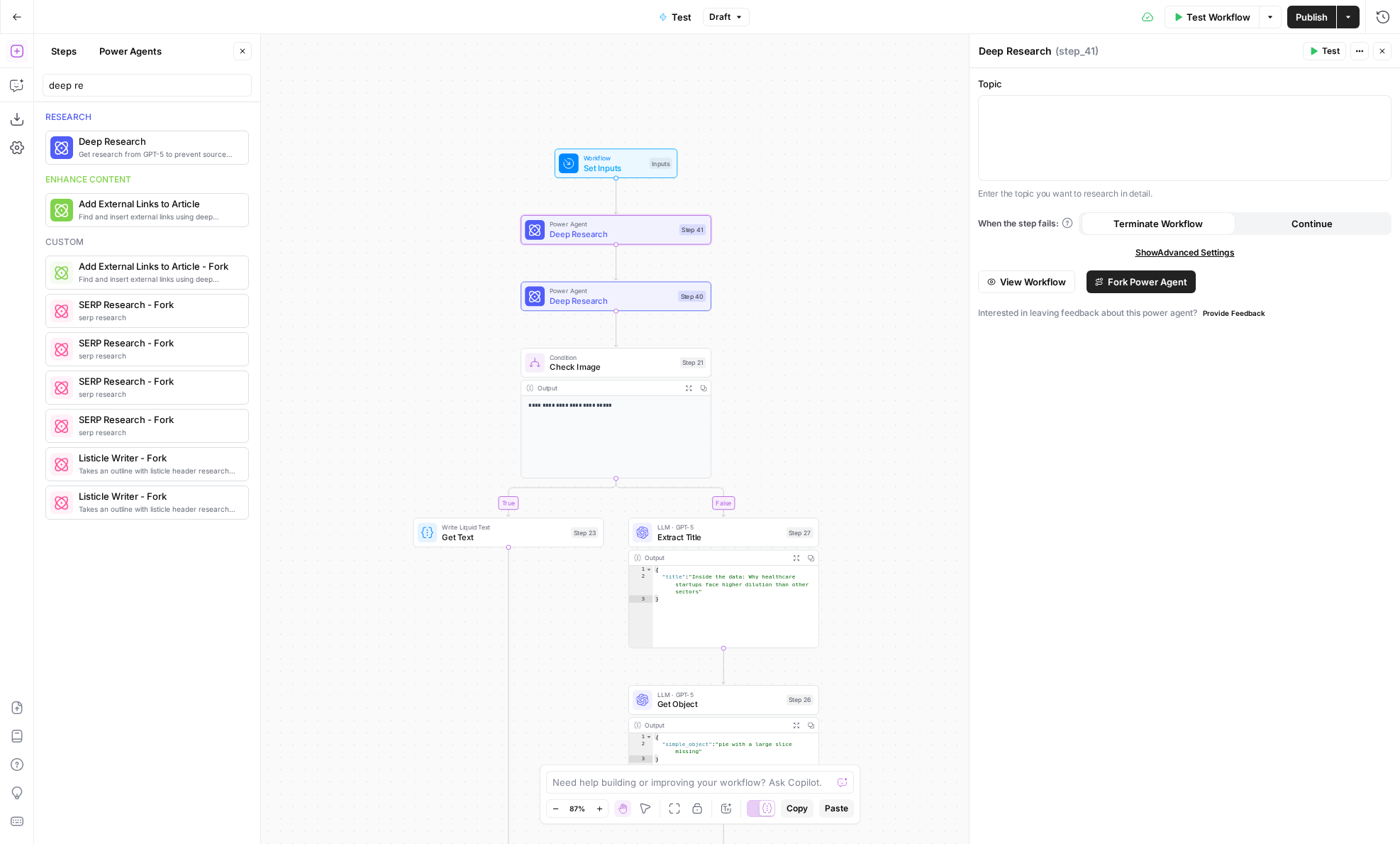
drag, startPoint x: 82, startPoint y: 150, endPoint x: 604, endPoint y: 1, distance: 542.8
click at [633, 208] on icon "button" at bounding box center [636, 208] width 10 height 10
click at [644, 190] on button "Delete Step" at bounding box center [661, 181] width 72 height 25
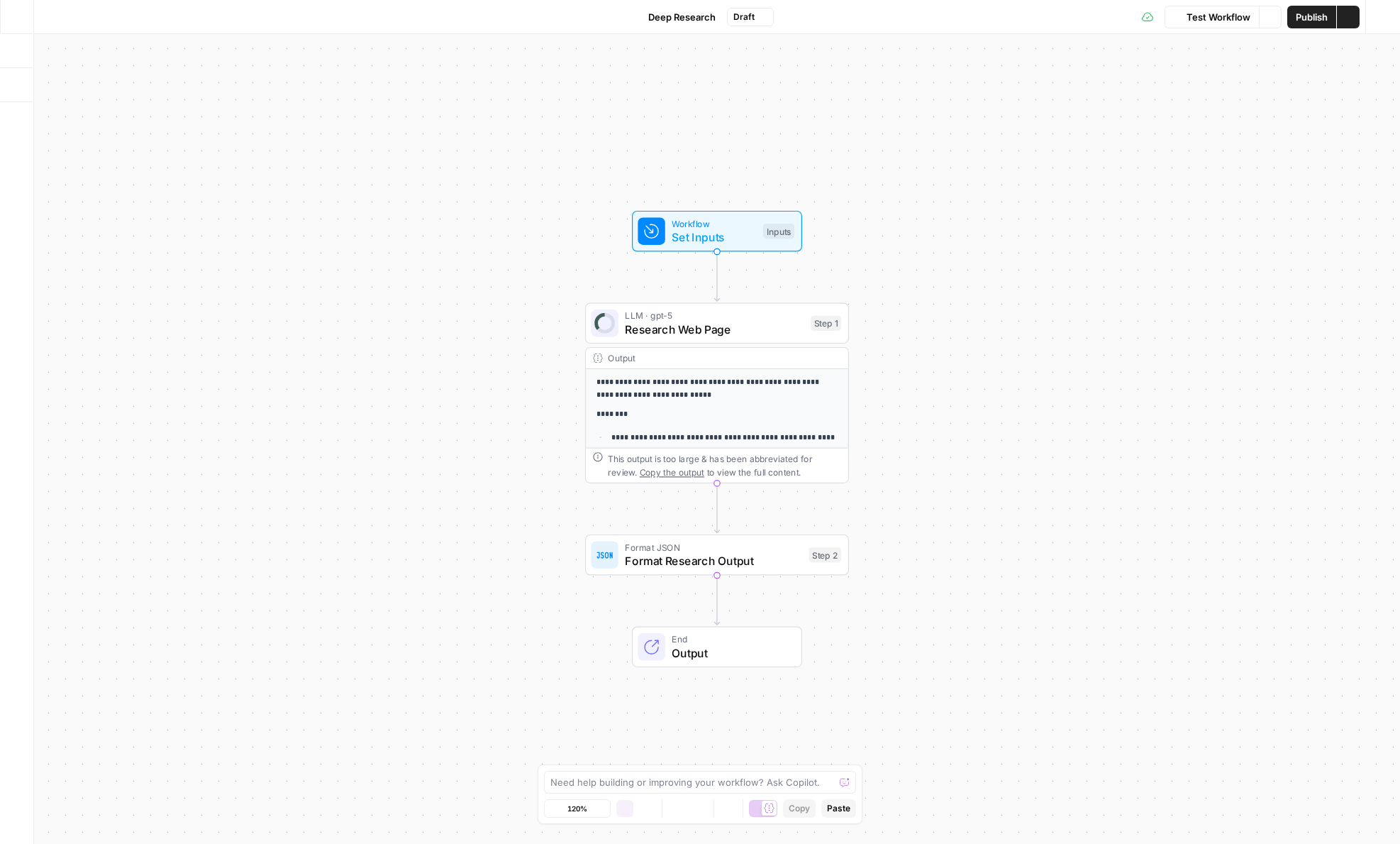
click at [743, 20] on span "Draft" at bounding box center [744, 17] width 21 height 13
click at [516, 121] on div "**********" at bounding box center [717, 439] width 1367 height 810
click at [763, 26] on div "Deep Research Draft" at bounding box center [700, 17] width 147 height 23
click at [762, 20] on icon "button" at bounding box center [764, 17] width 9 height 9
click at [788, 16] on div "Test Workflow Options Publish Actions Run History" at bounding box center [1087, 17] width 627 height 33
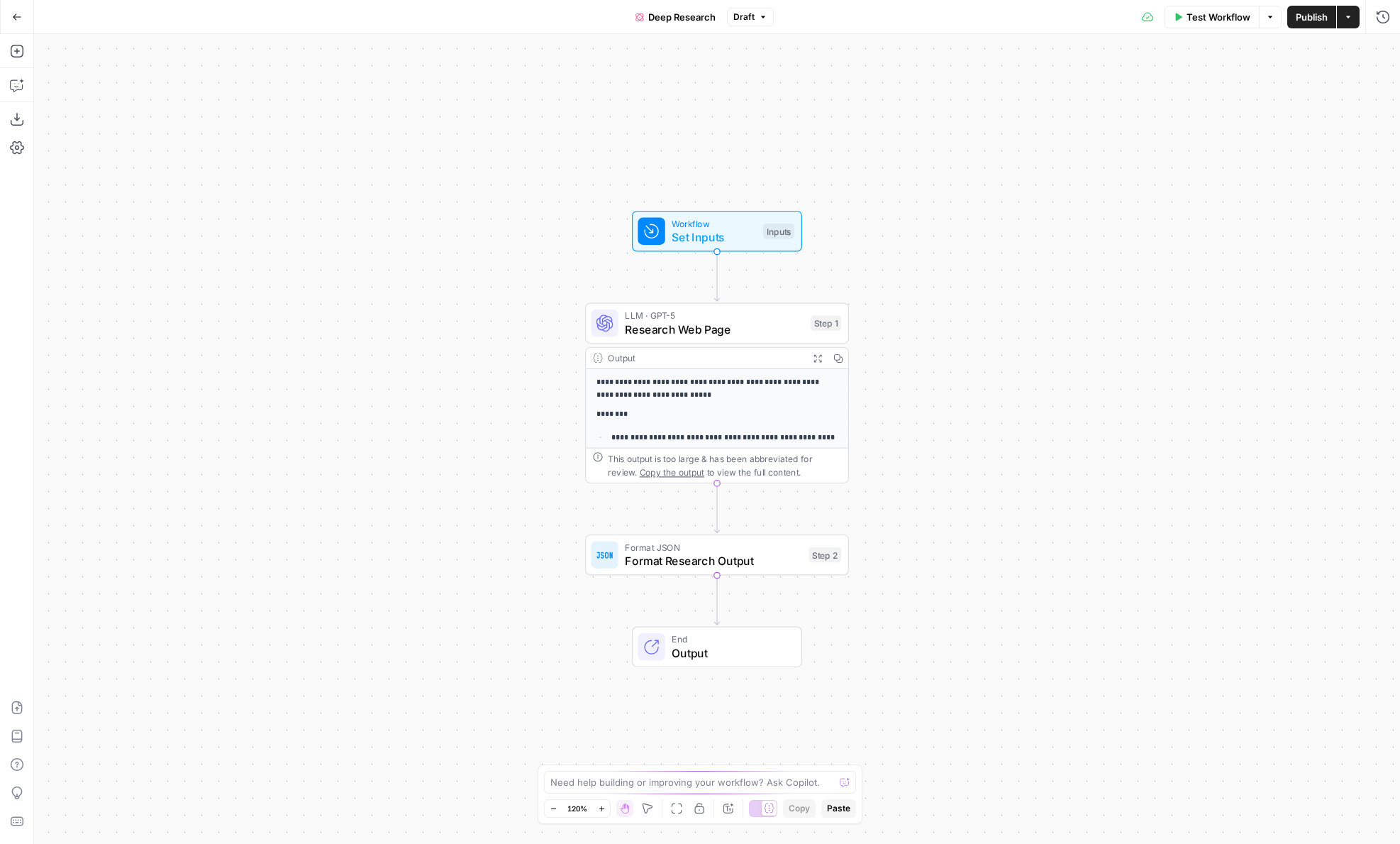
click at [1307, 17] on span "Publish" at bounding box center [1312, 17] width 32 height 14
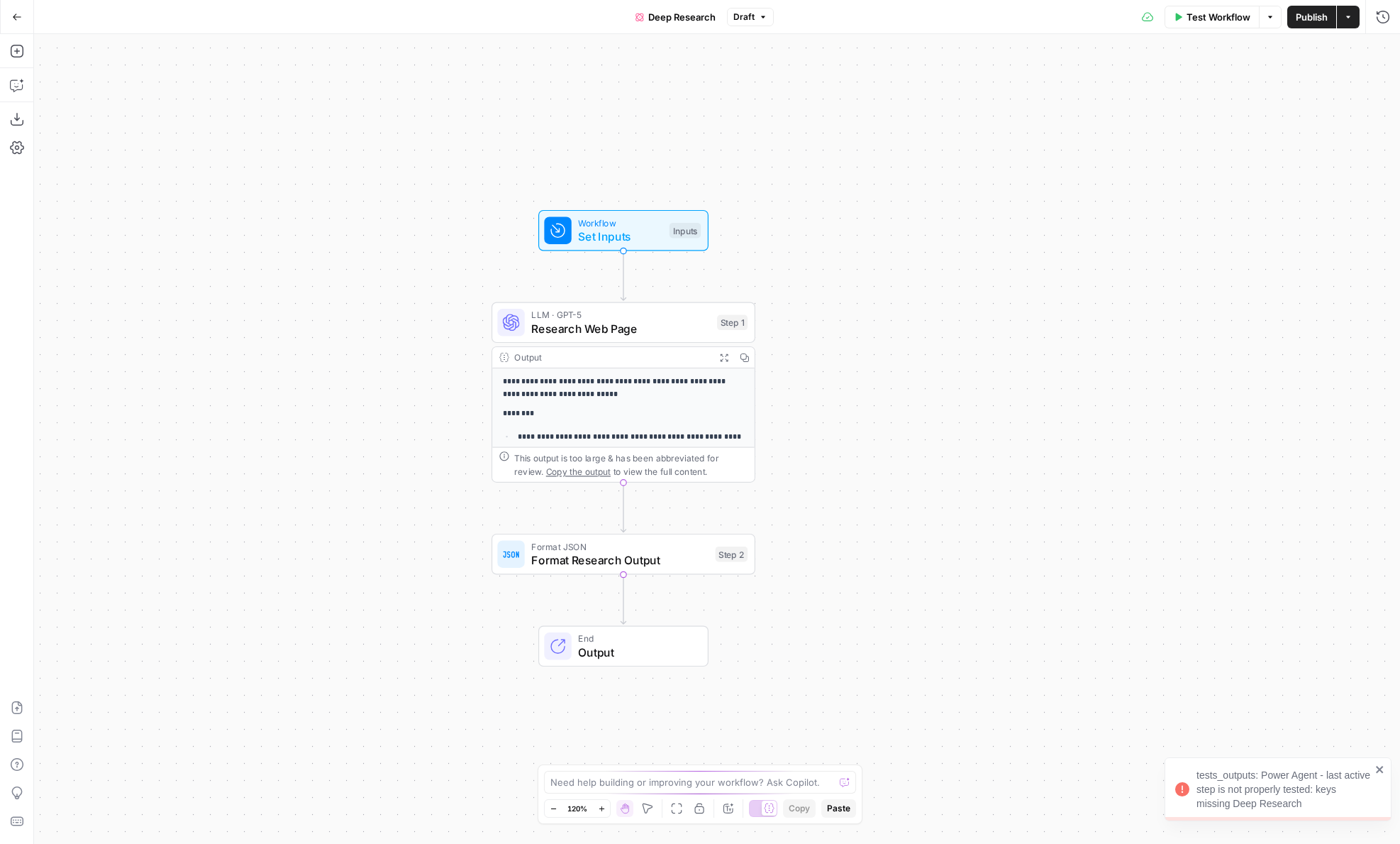
drag, startPoint x: 1000, startPoint y: 130, endPoint x: 906, endPoint y: 128, distance: 94.0
click at [906, 129] on div "**********" at bounding box center [717, 439] width 1367 height 810
click at [615, 551] on span "Format Research Output" at bounding box center [620, 559] width 178 height 17
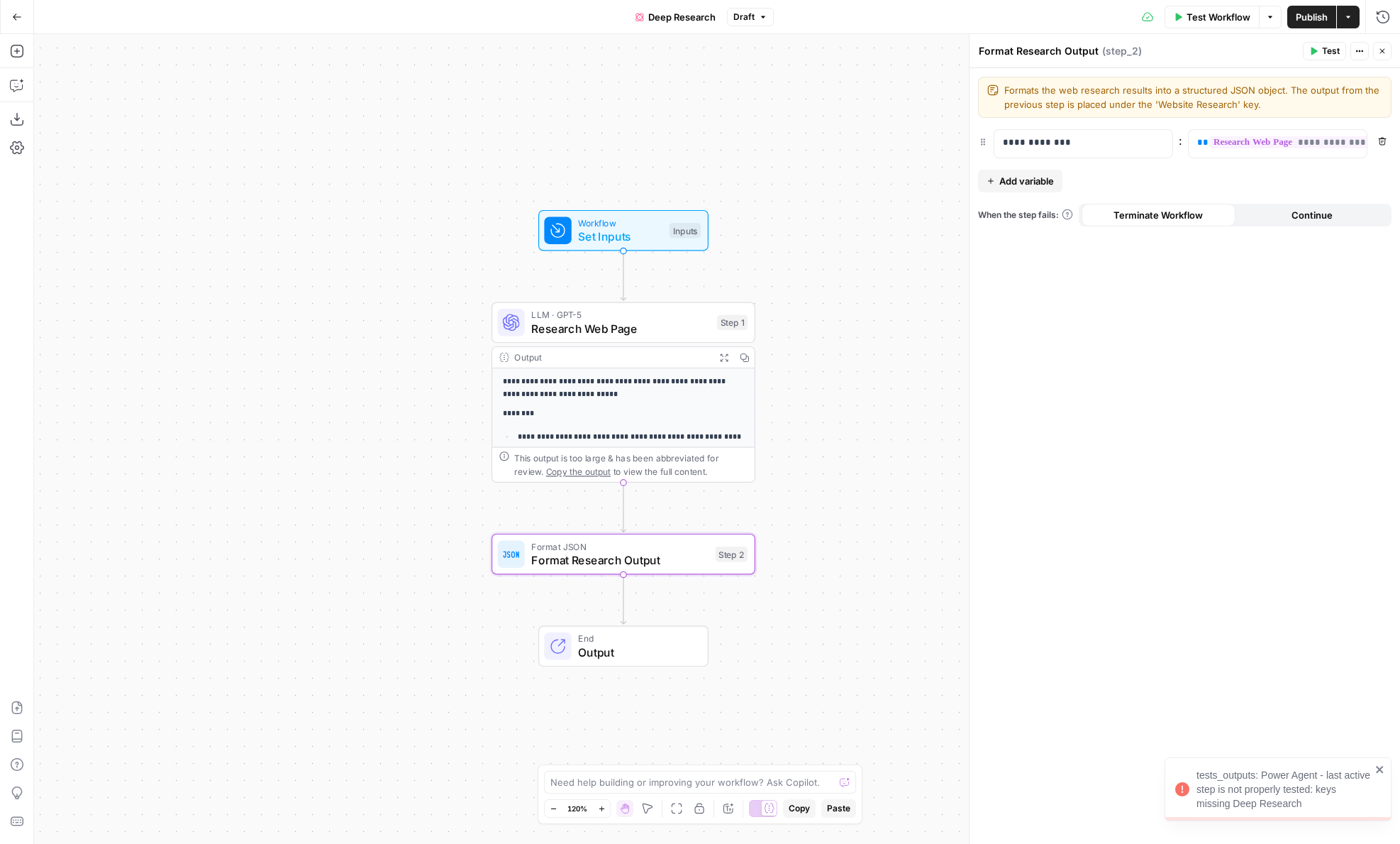
click at [1204, 797] on div "tests_outputs: Power Agent - last active step is not properly tested: keys miss…" at bounding box center [1284, 789] width 175 height 42
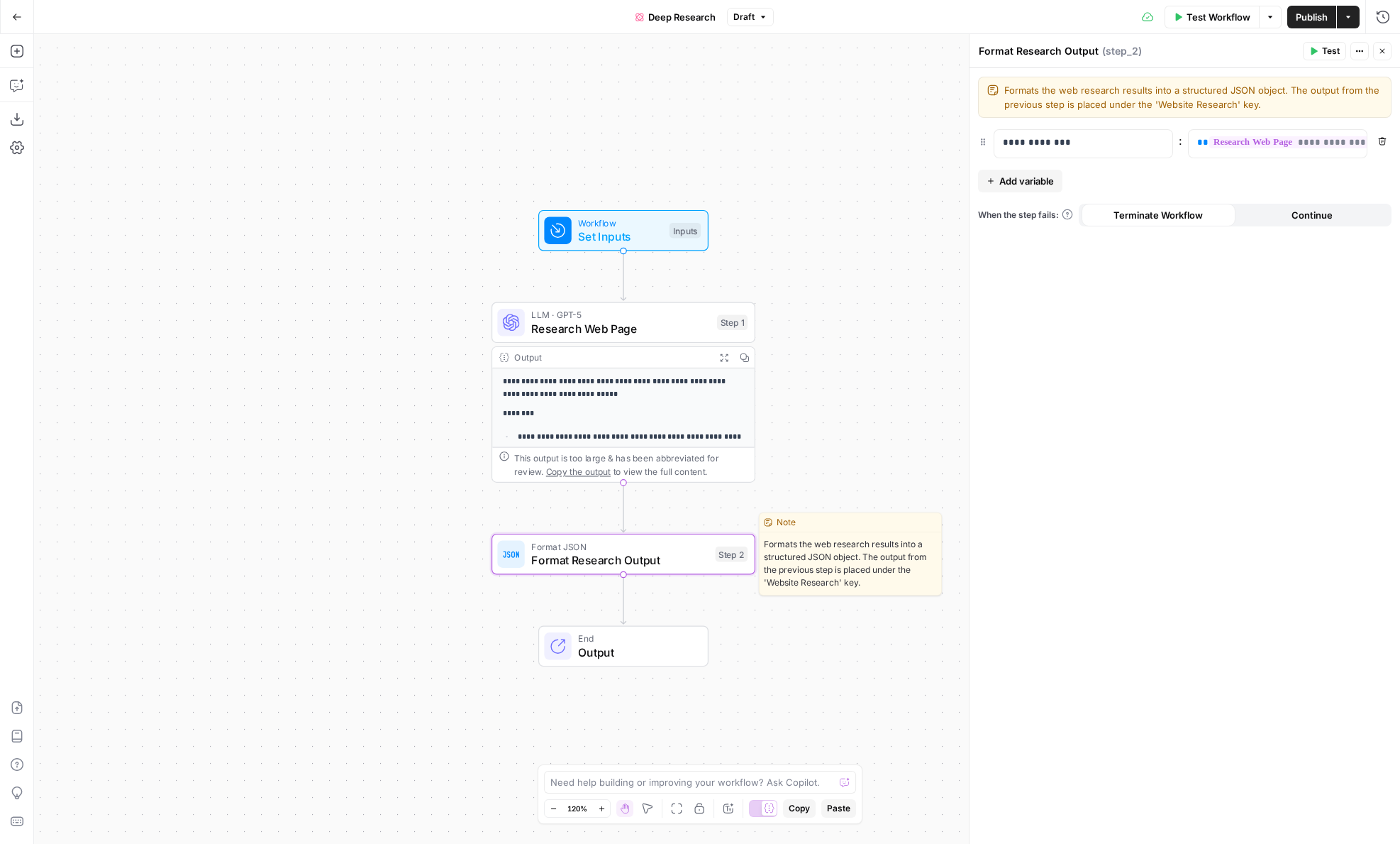
click at [716, 535] on div "Copy step Delete step Edit Note Test" at bounding box center [665, 523] width 171 height 31
click at [714, 526] on button "Test" at bounding box center [721, 523] width 52 height 22
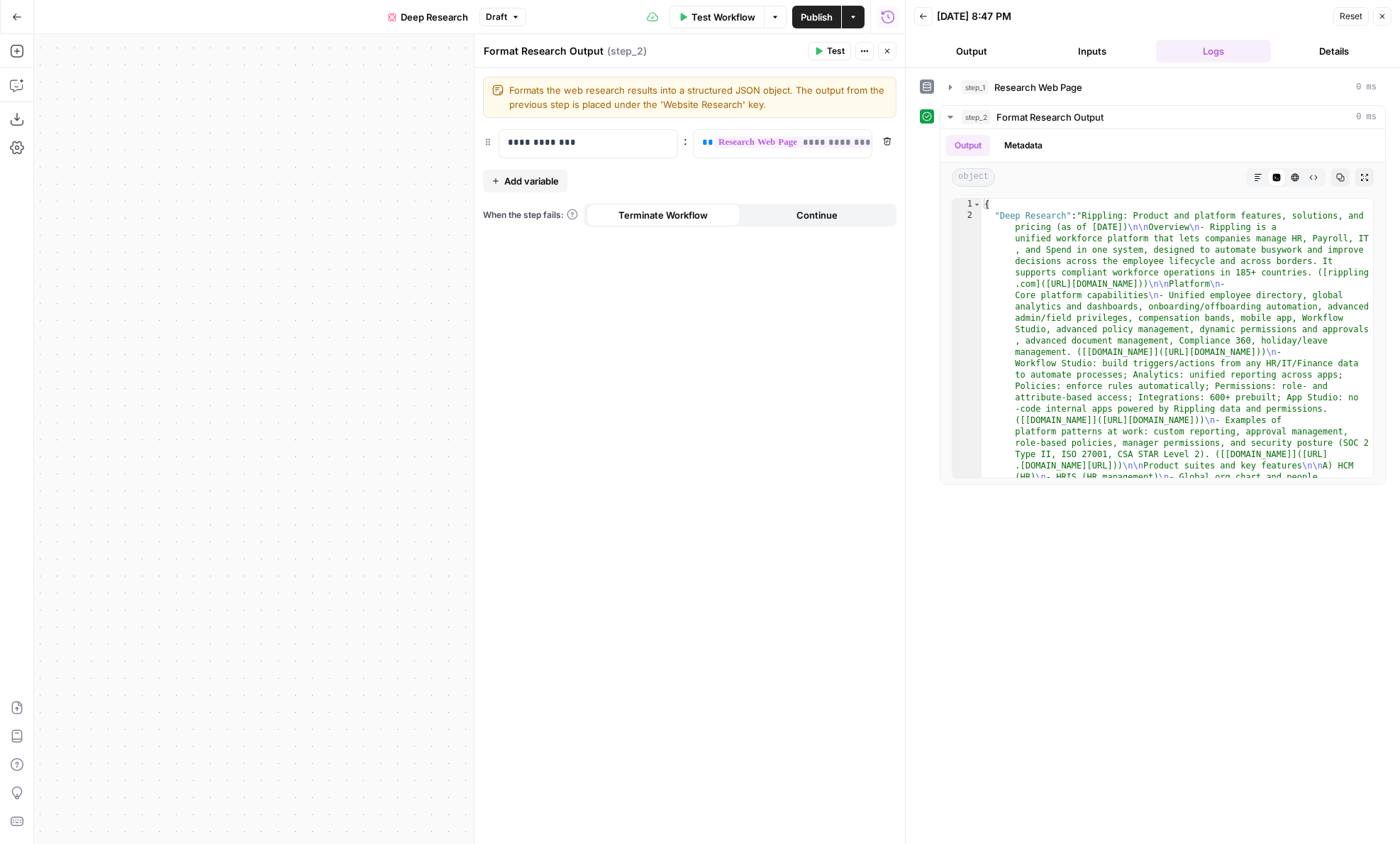
click at [820, 23] on span "Publish" at bounding box center [817, 17] width 32 height 14
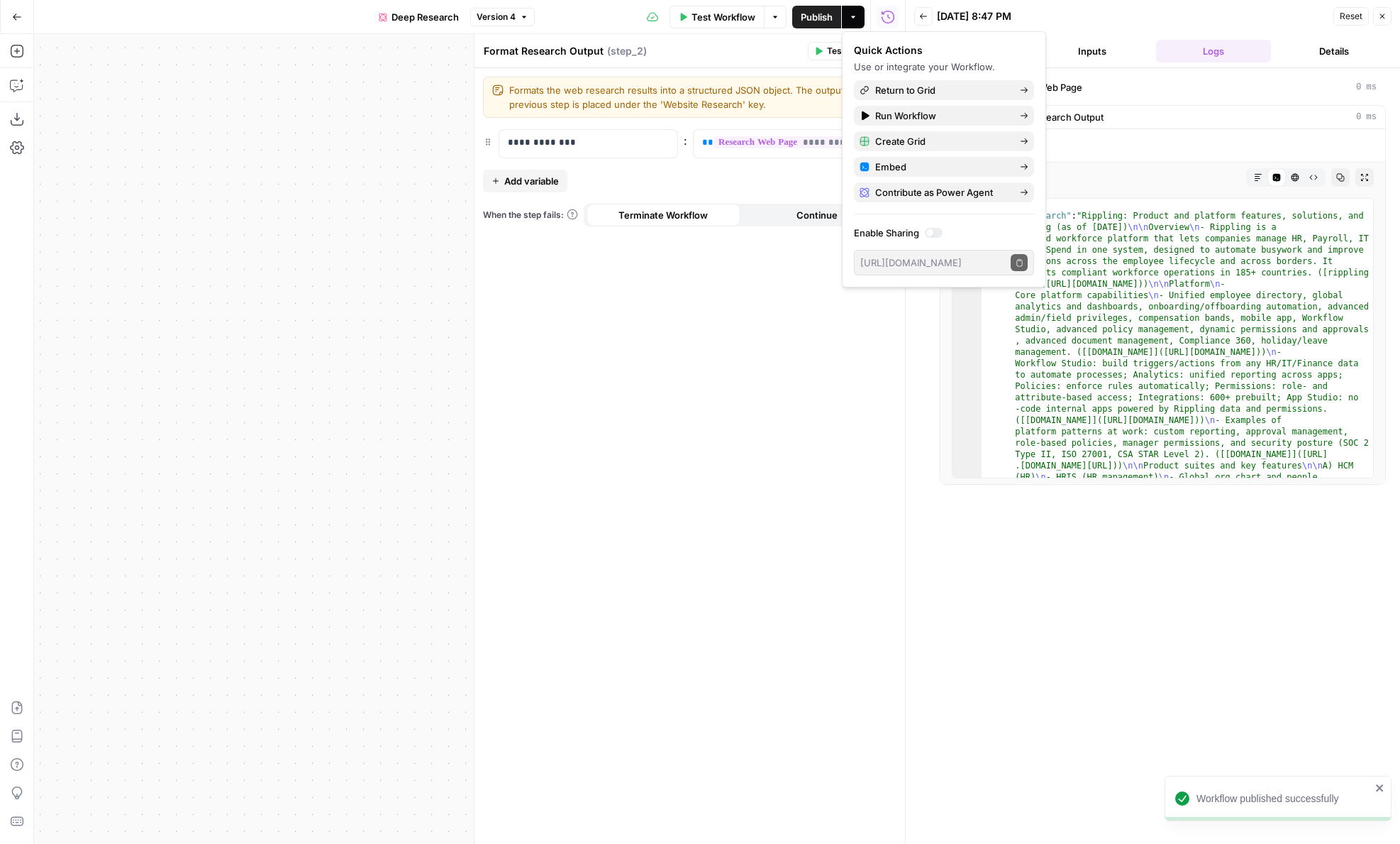
click at [738, 58] on div "Format Research Output Format Research Output ( step_2 )" at bounding box center [644, 50] width 320 height 15
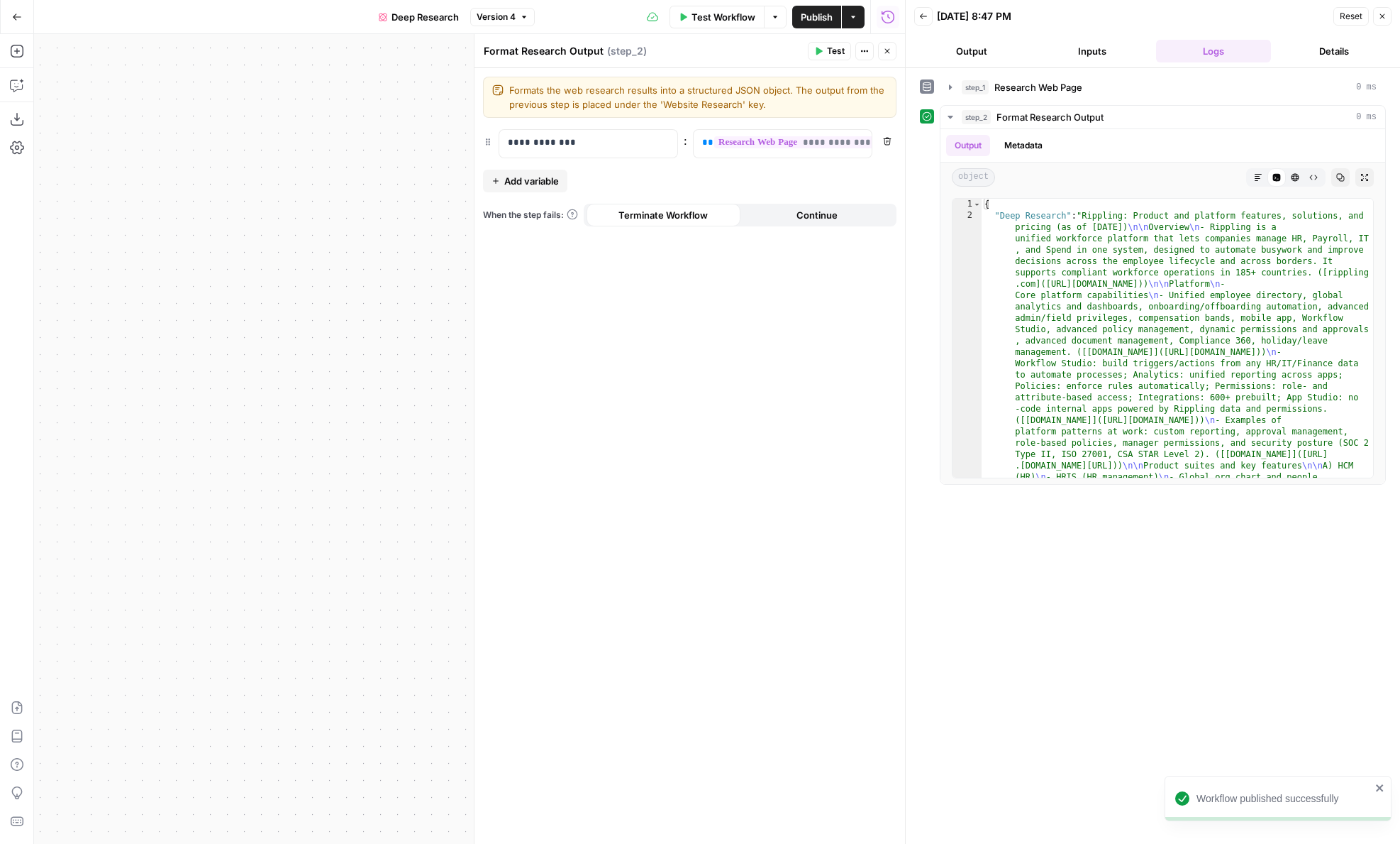
click at [885, 55] on icon "button" at bounding box center [887, 51] width 9 height 9
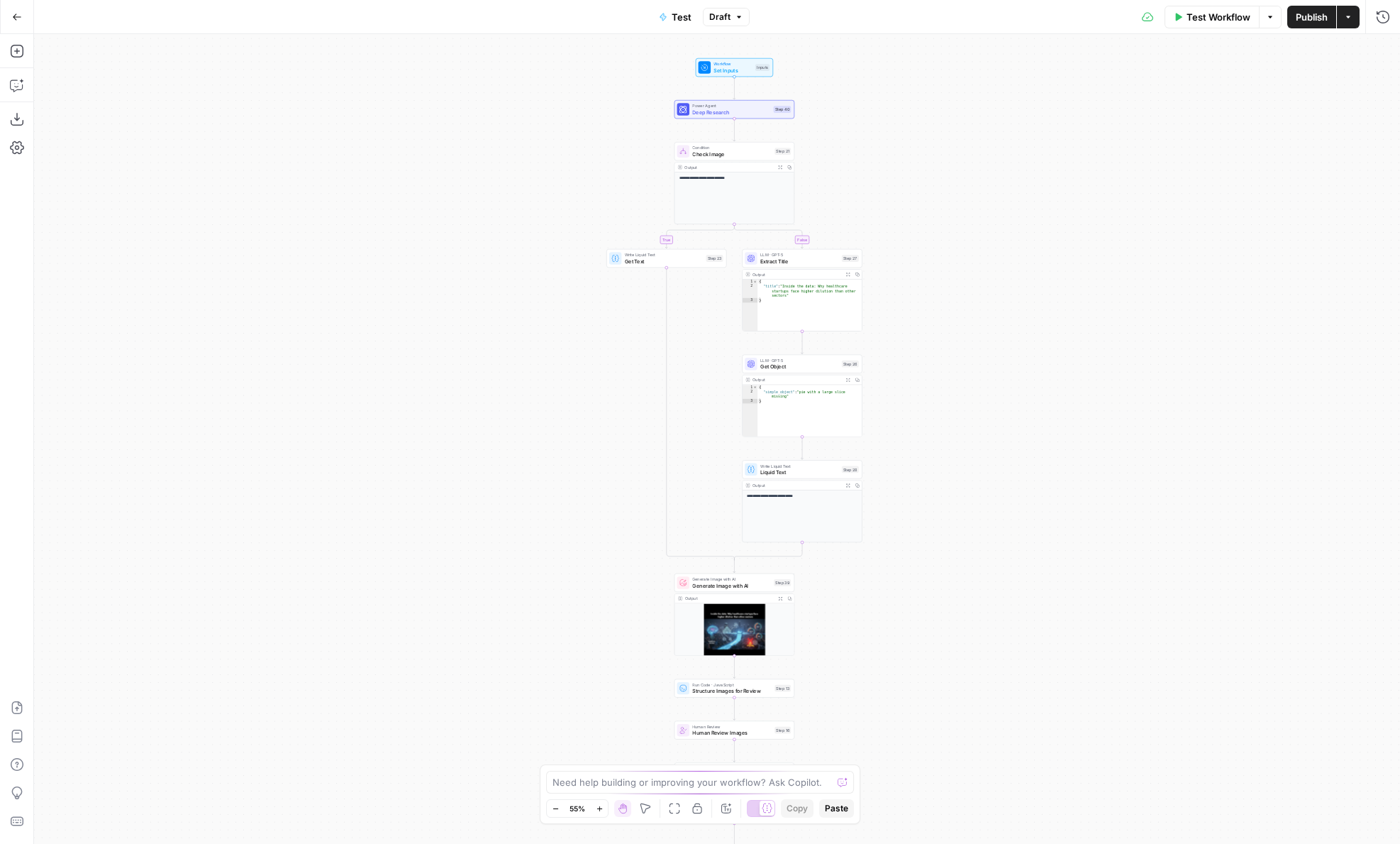
drag, startPoint x: 537, startPoint y: 193, endPoint x: 394, endPoint y: 465, distance: 307.3
click at [394, 465] on div "**********" at bounding box center [717, 439] width 1367 height 810
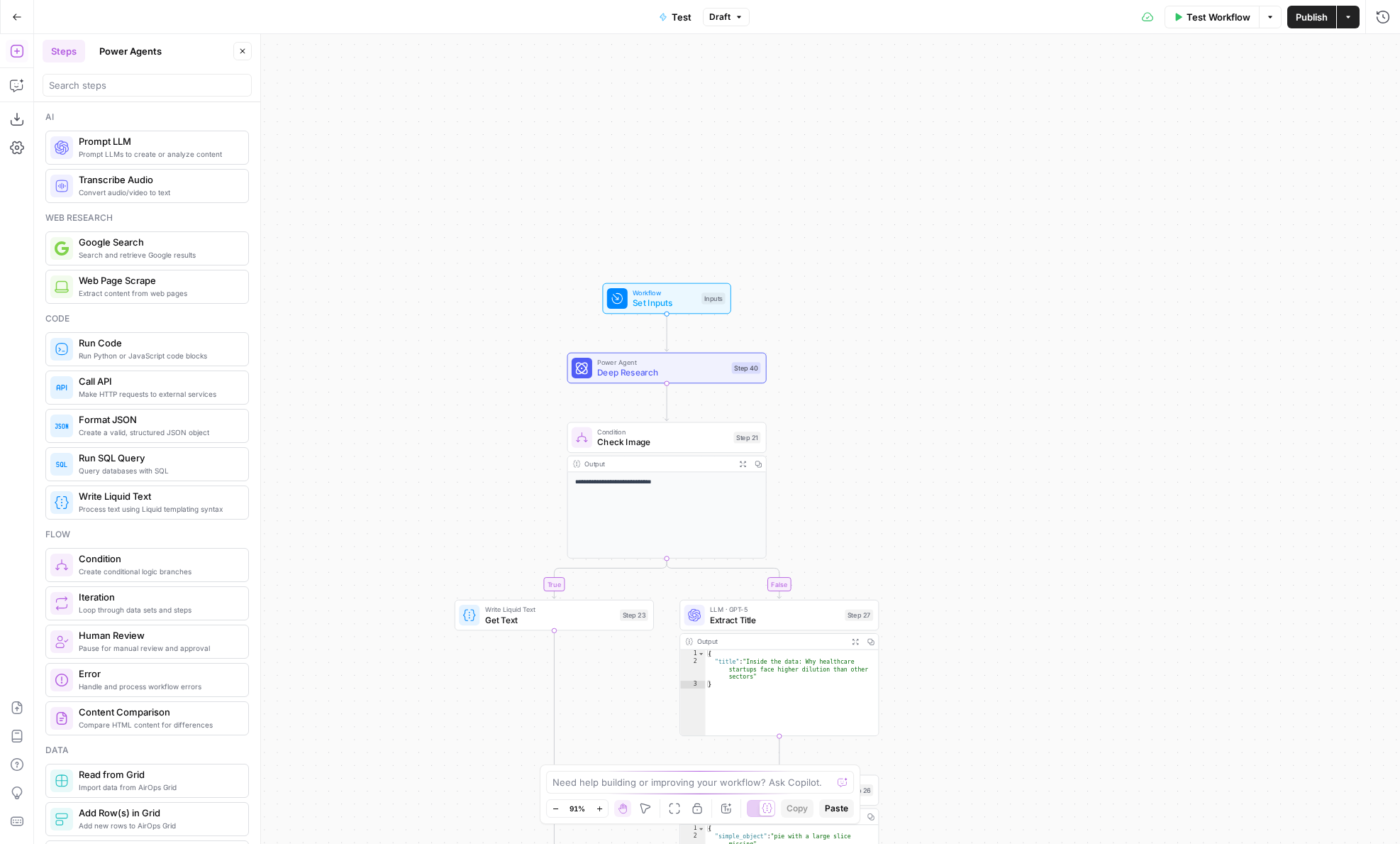
click at [134, 58] on button "Power Agents" at bounding box center [130, 51] width 79 height 23
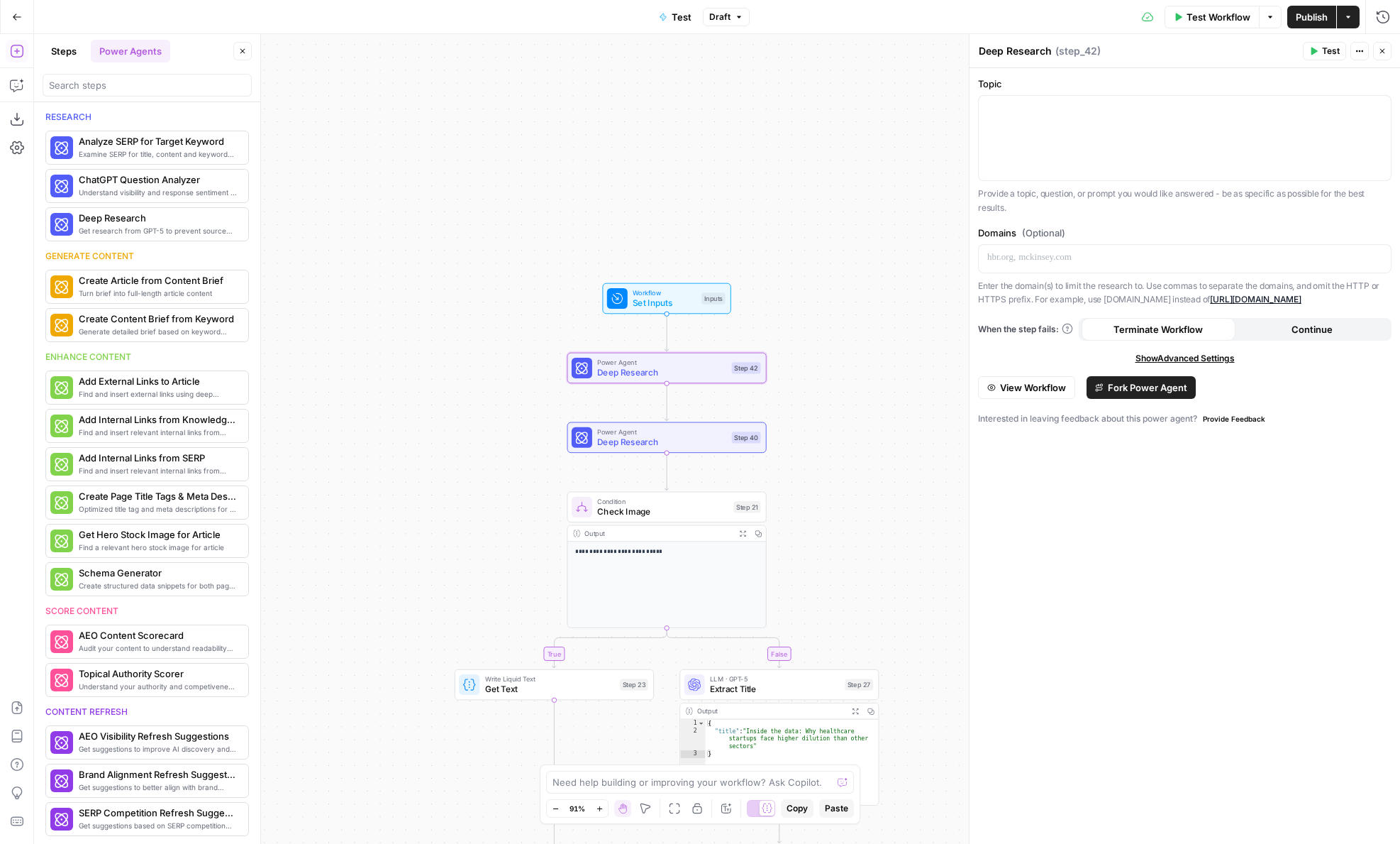
drag, startPoint x: 106, startPoint y: 218, endPoint x: 1396, endPoint y: 275, distance: 1291.3
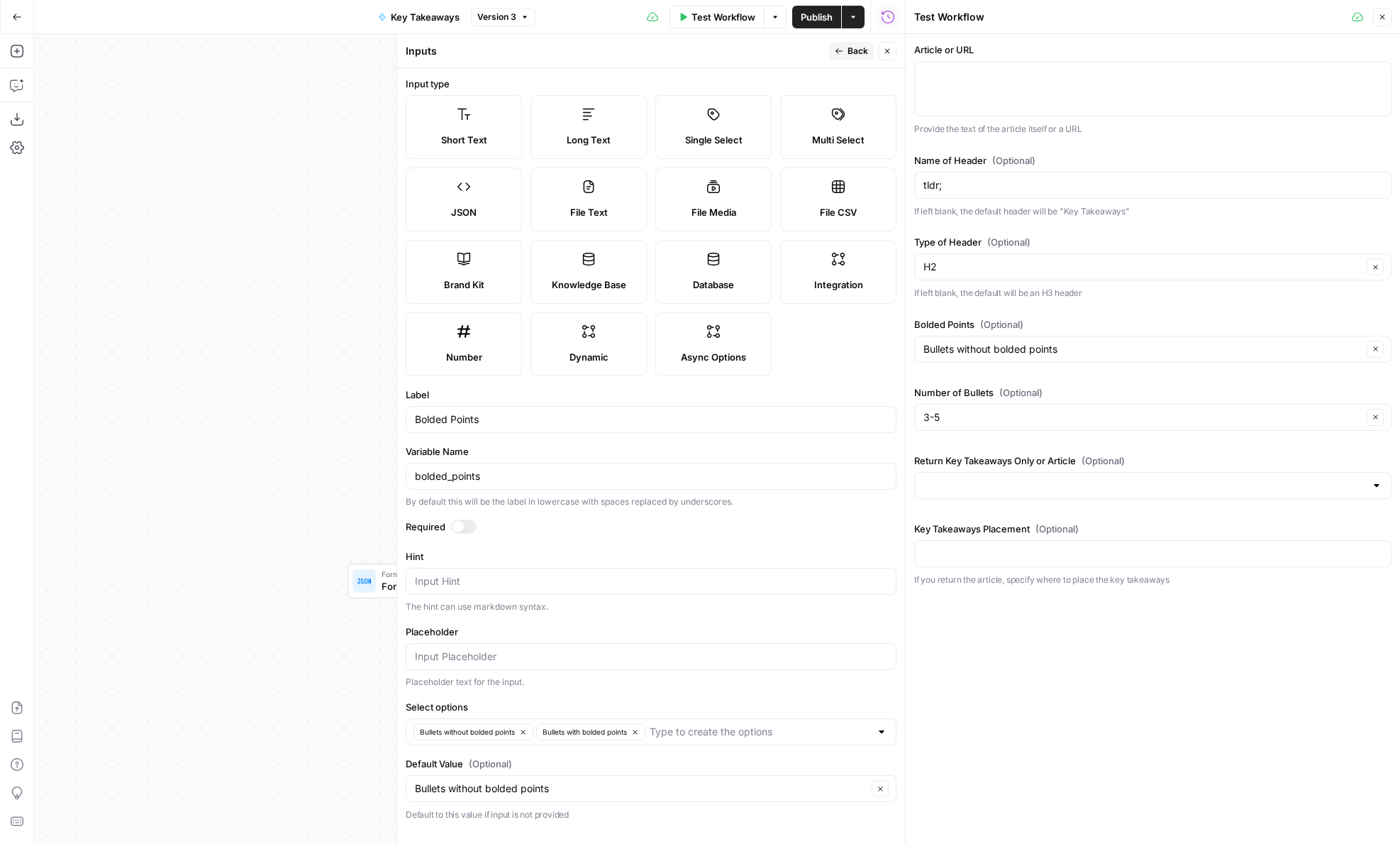
click at [503, 572] on div "Input Hint" at bounding box center [651, 580] width 491 height 27
type textarea "f"
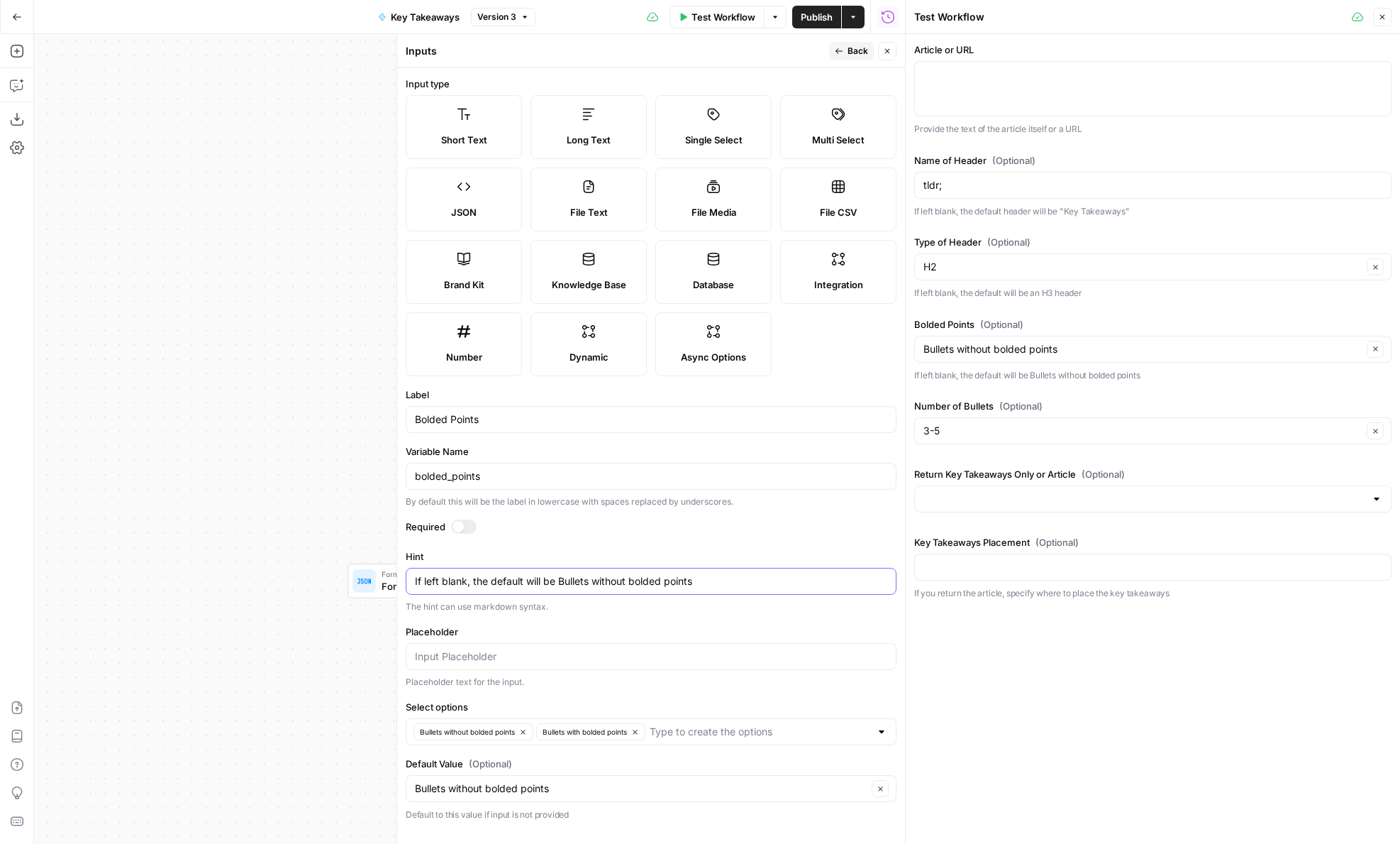
type textarea "If left blank, the default will be Bullets without bolded points"
click at [893, 53] on button "Close" at bounding box center [887, 50] width 18 height 18
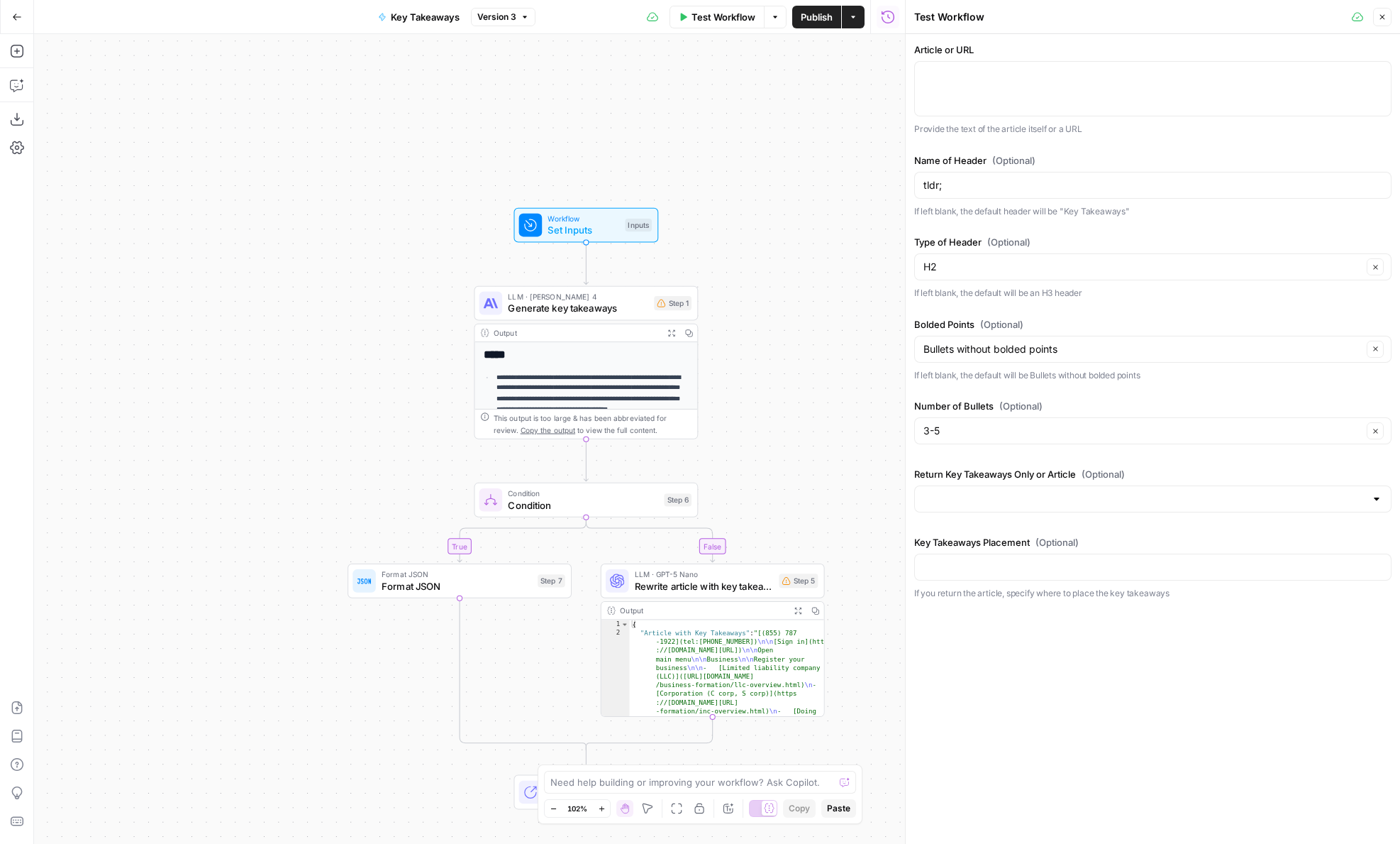
click at [615, 229] on span "Set Inputs" at bounding box center [583, 229] width 71 height 14
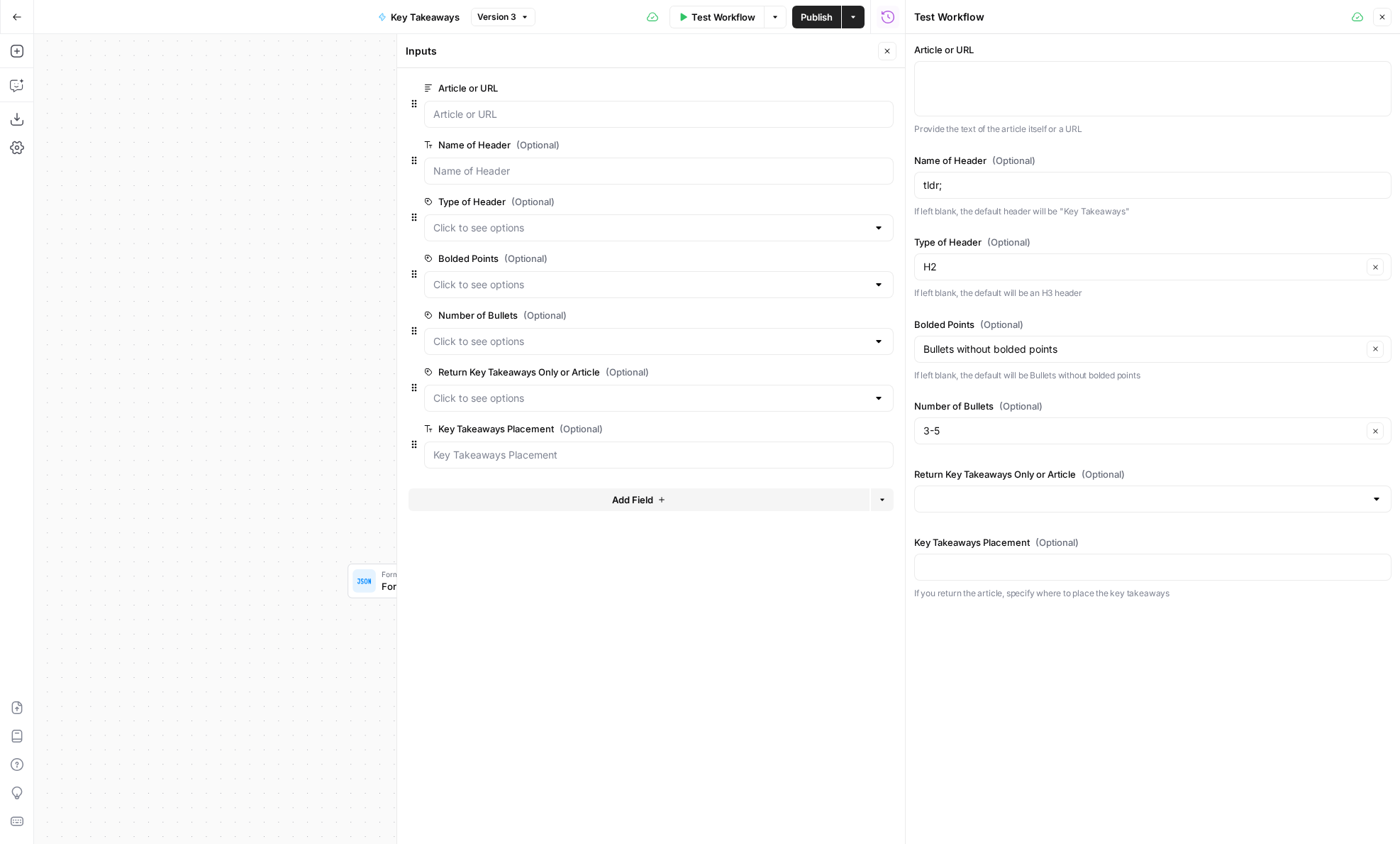
click at [825, 317] on button "edit field" at bounding box center [846, 315] width 55 height 17
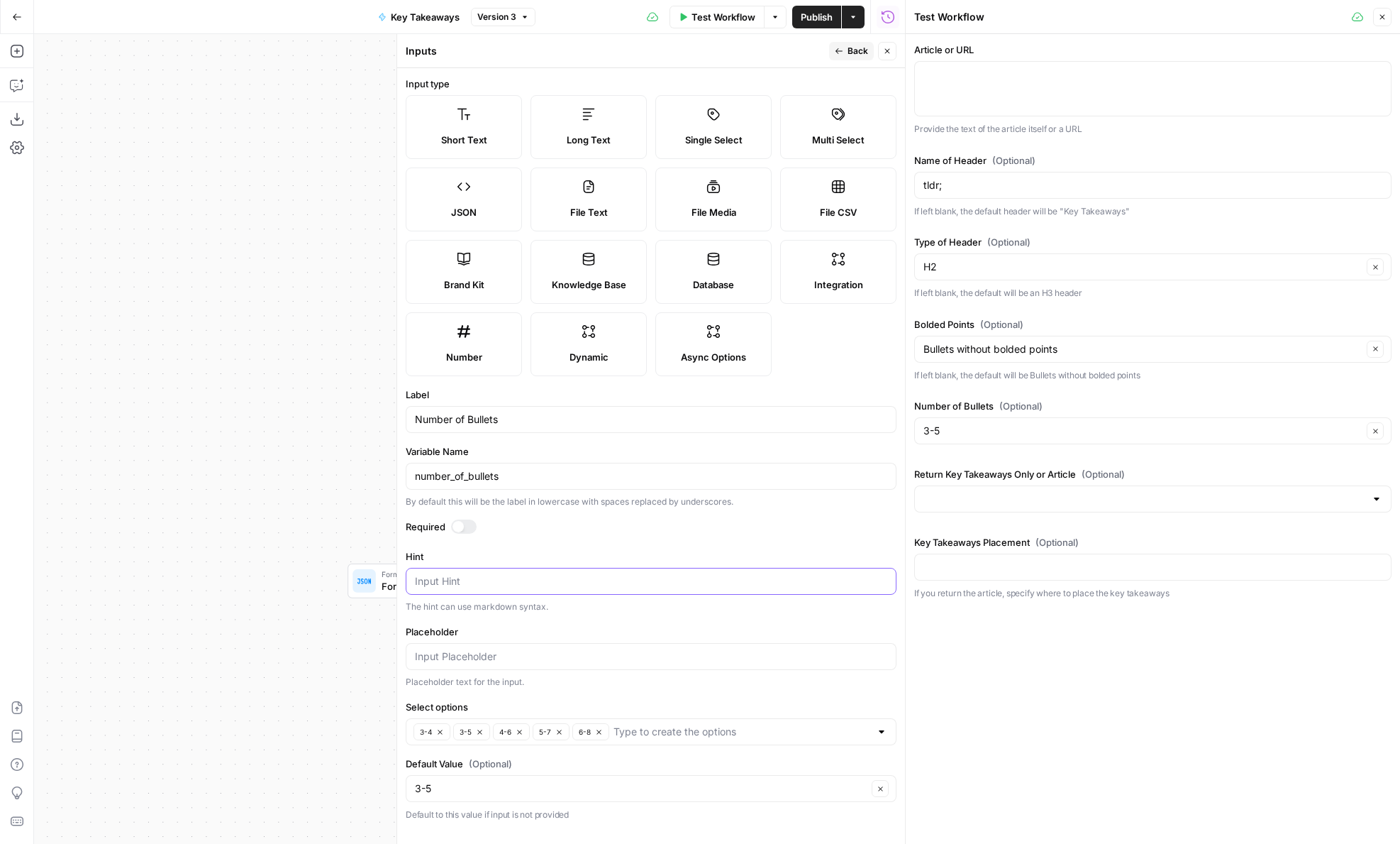
click at [542, 578] on textarea "Hint" at bounding box center [651, 580] width 472 height 14
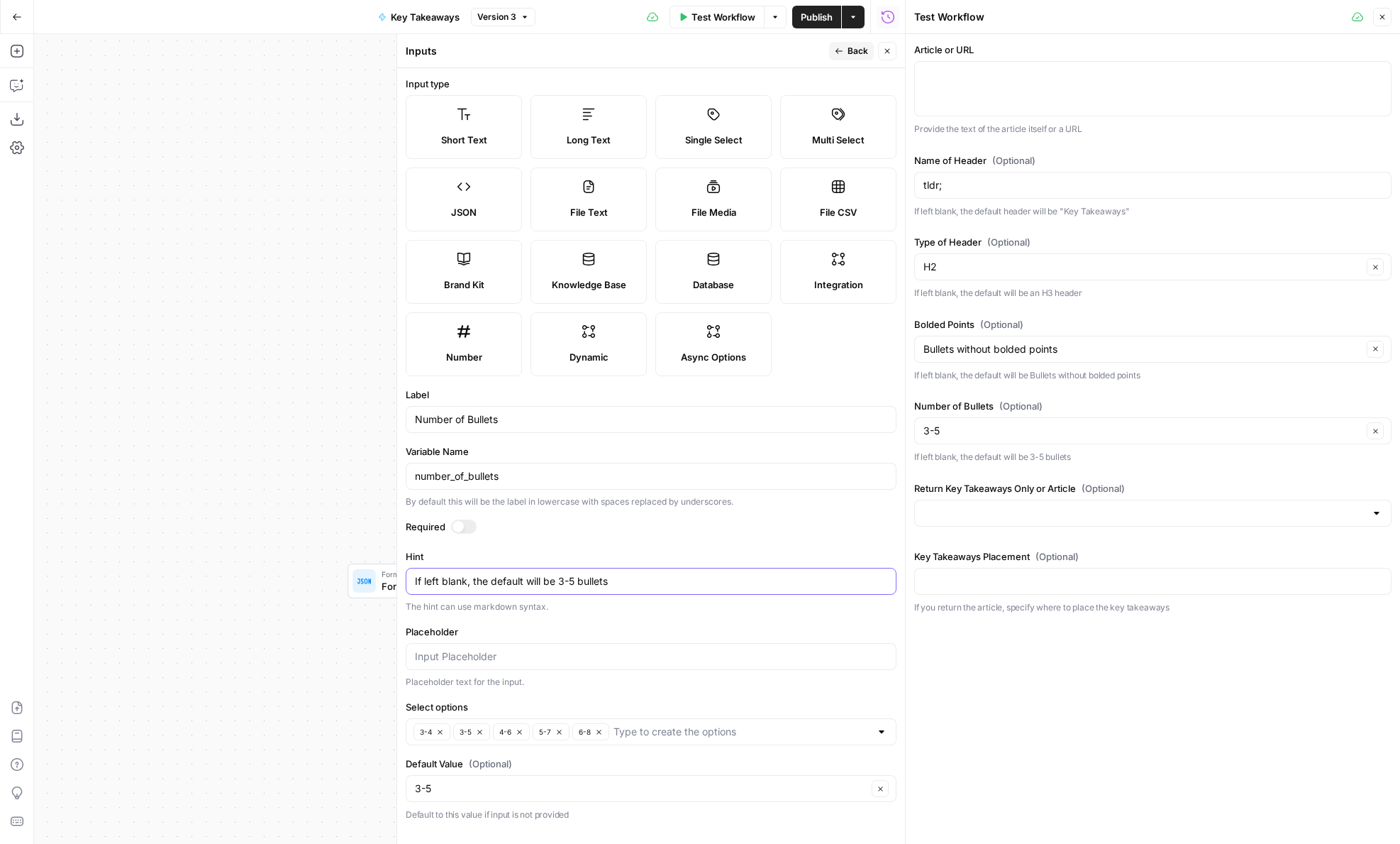
type textarea "If left blank, the default will be 3-5 bullets"
click at [891, 52] on icon "button" at bounding box center [887, 51] width 9 height 9
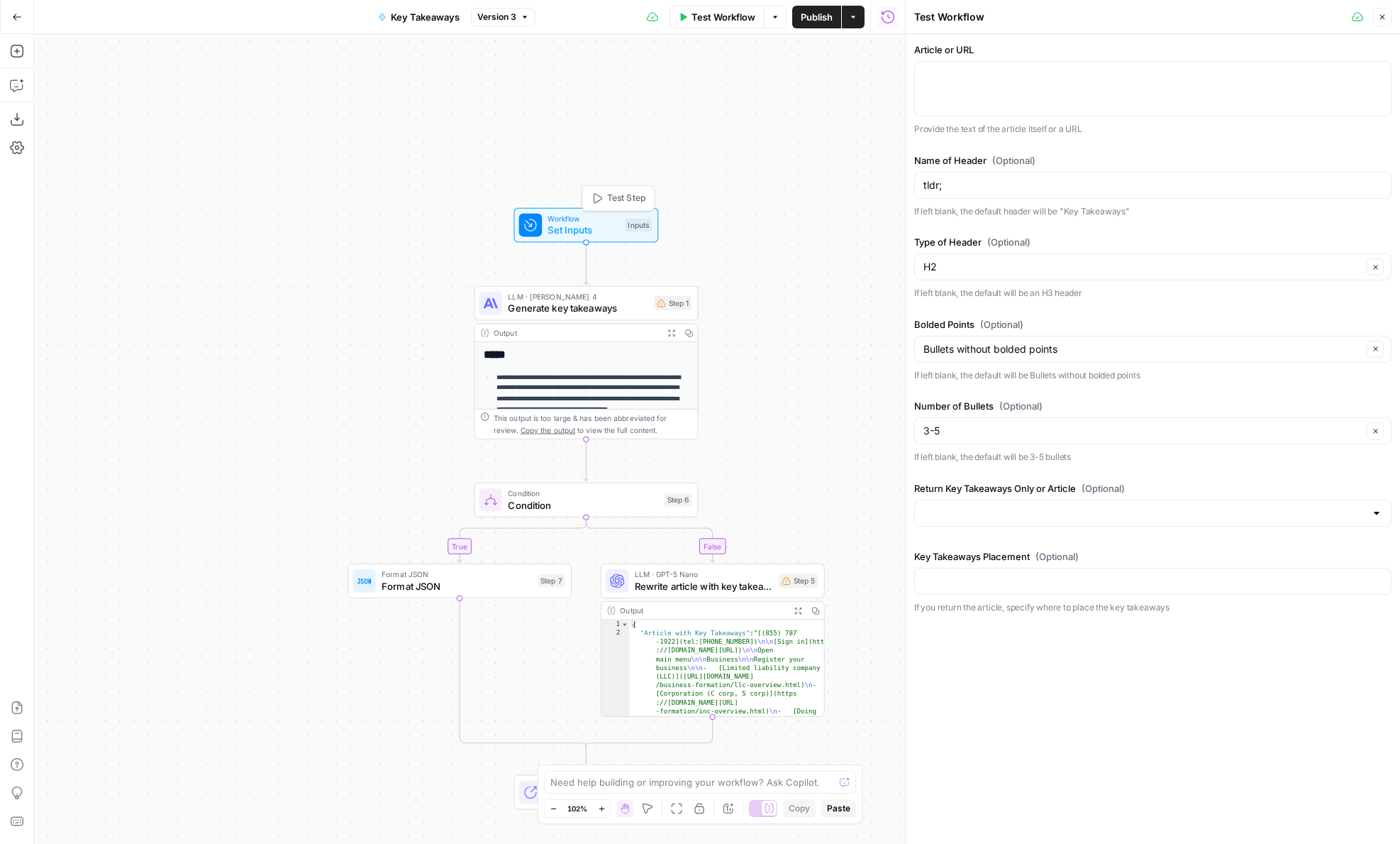
click at [625, 201] on span "Test Step" at bounding box center [626, 198] width 39 height 13
click at [613, 226] on span "Set Inputs" at bounding box center [583, 229] width 71 height 14
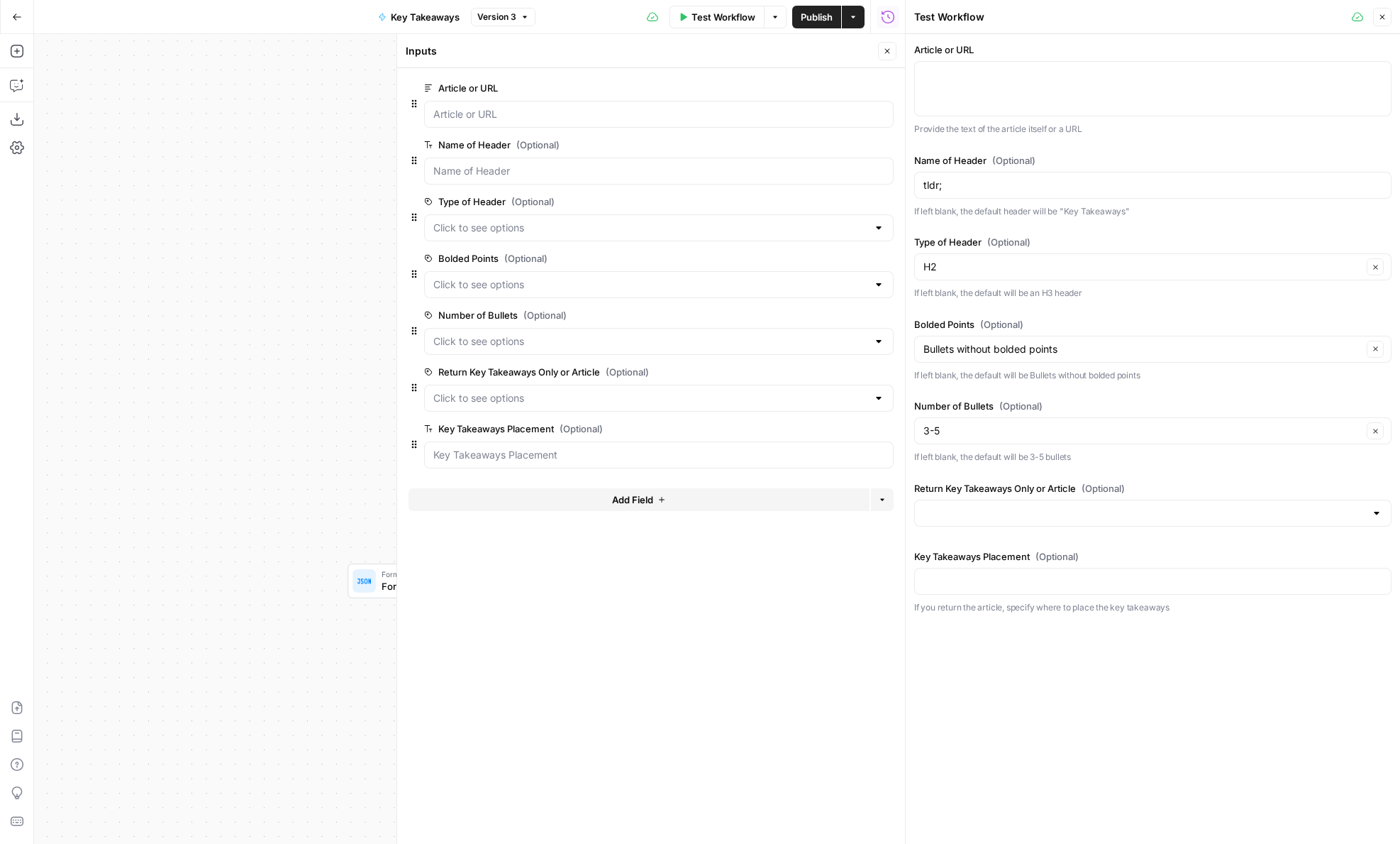
click at [822, 371] on button "edit field" at bounding box center [846, 371] width 55 height 17
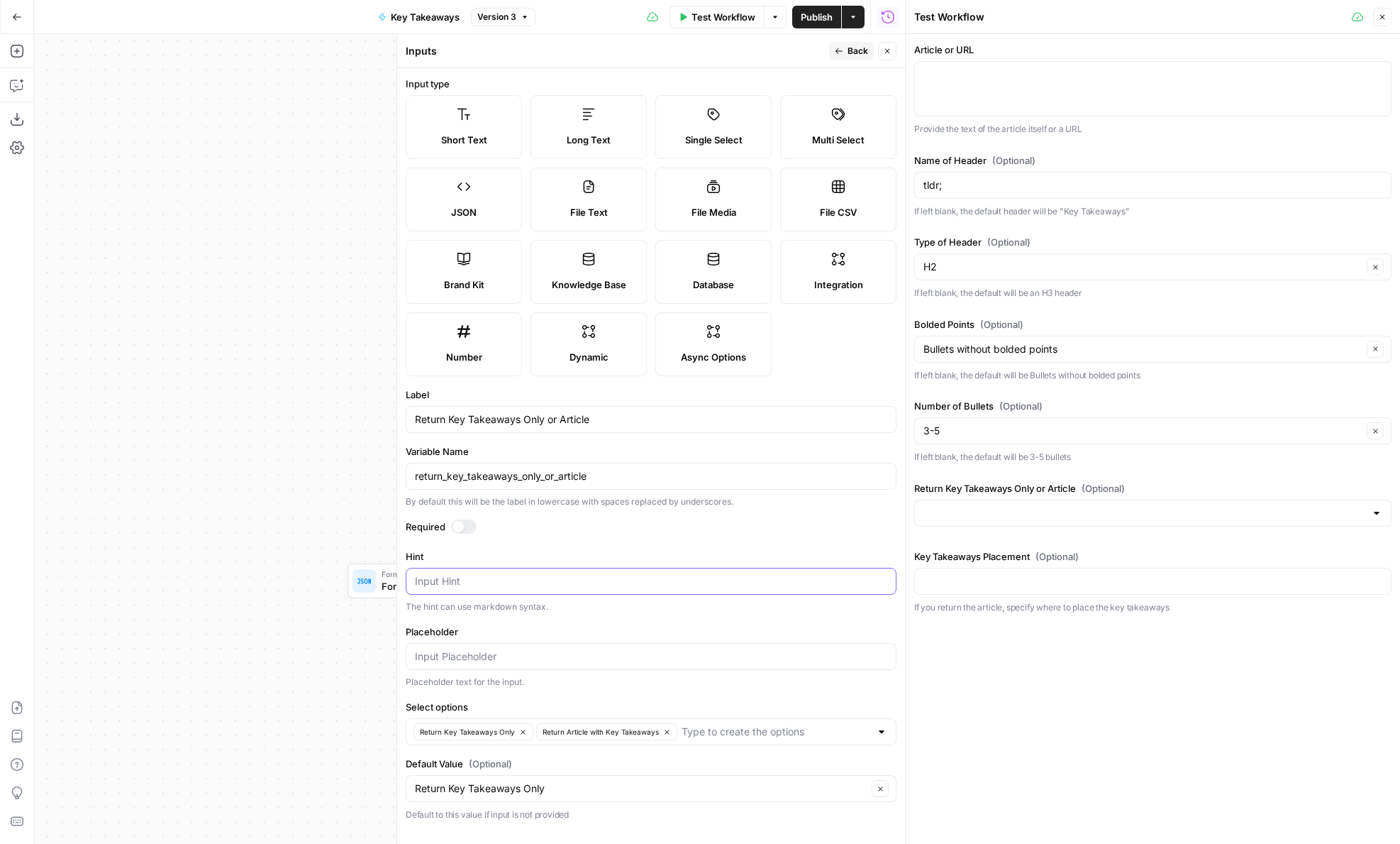
click at [510, 577] on textarea "Hint" at bounding box center [651, 580] width 472 height 14
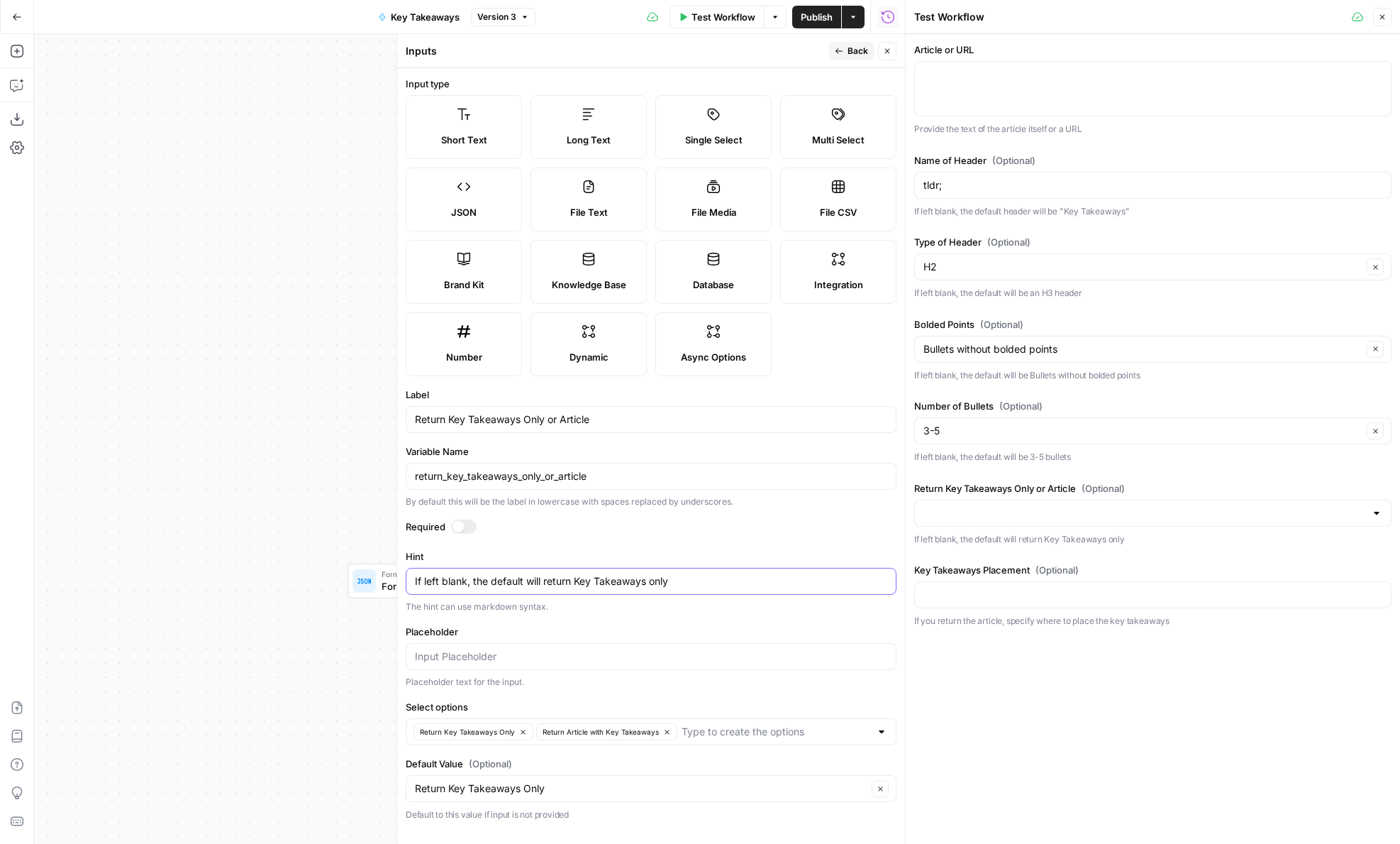
type textarea "If left blank, the default will return Key Takeaways only"
click at [884, 57] on button "Close" at bounding box center [887, 50] width 18 height 18
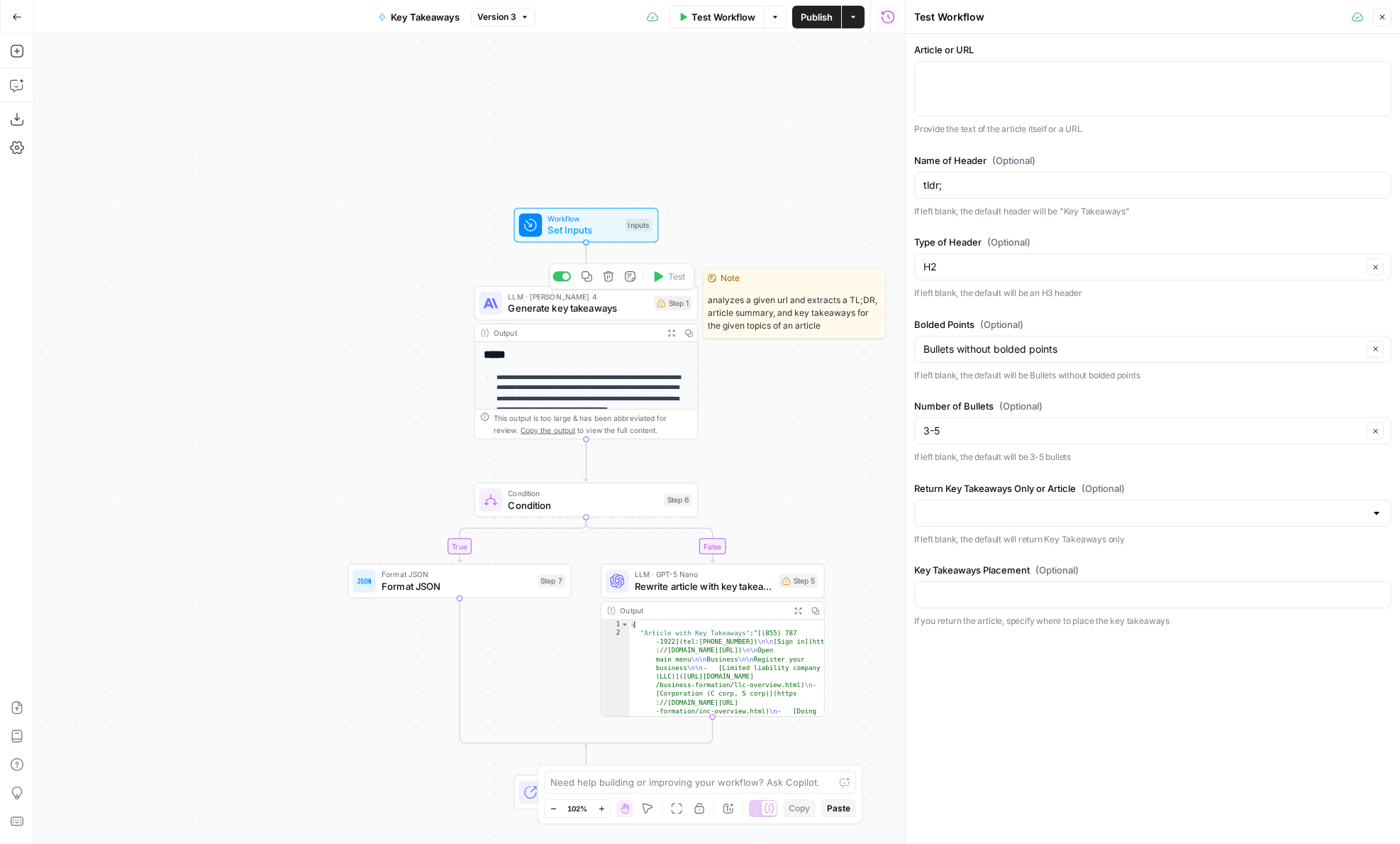
click at [610, 221] on span "Workflow" at bounding box center [583, 218] width 71 height 12
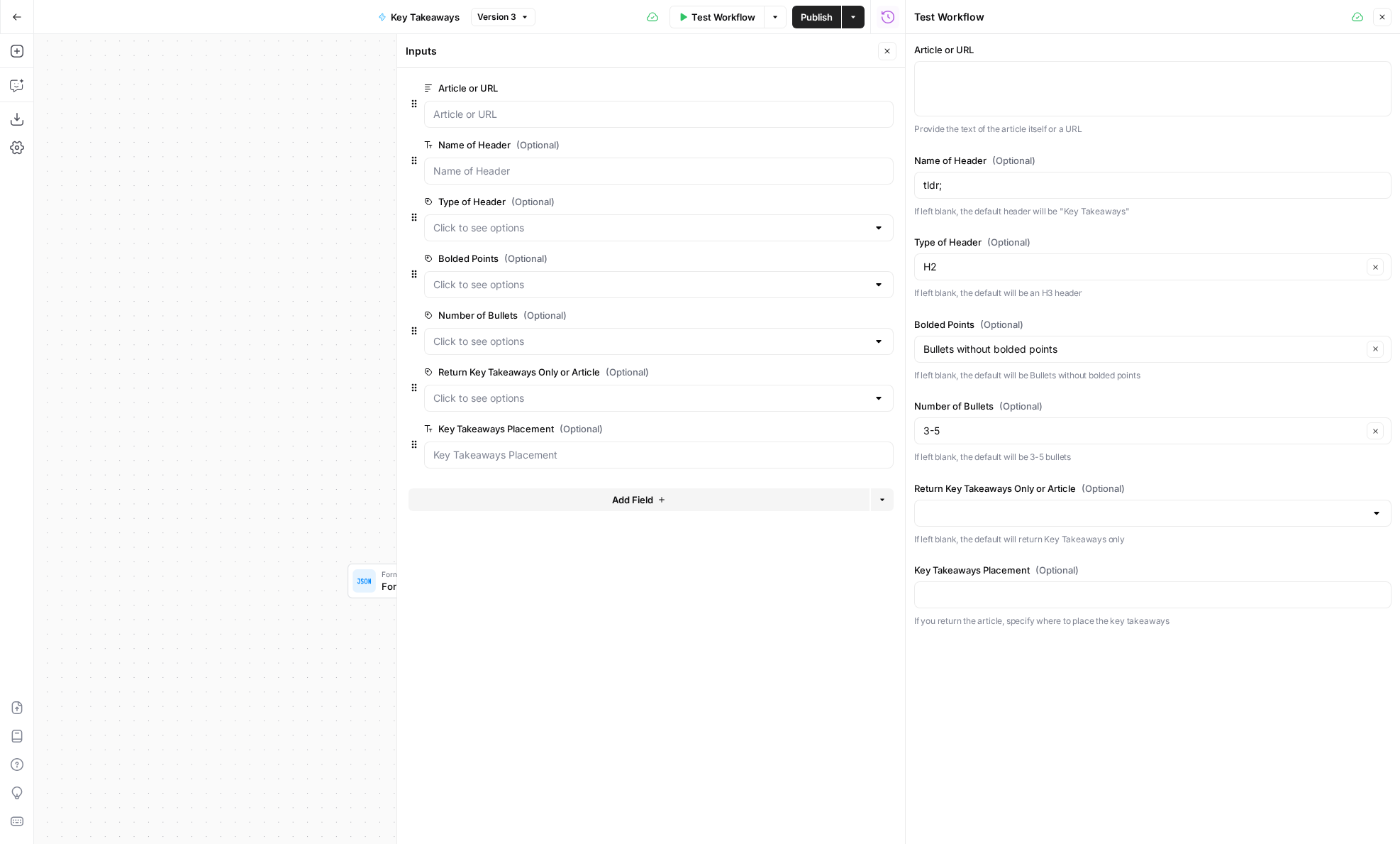
click at [828, 371] on span "edit field" at bounding box center [840, 372] width 31 height 12
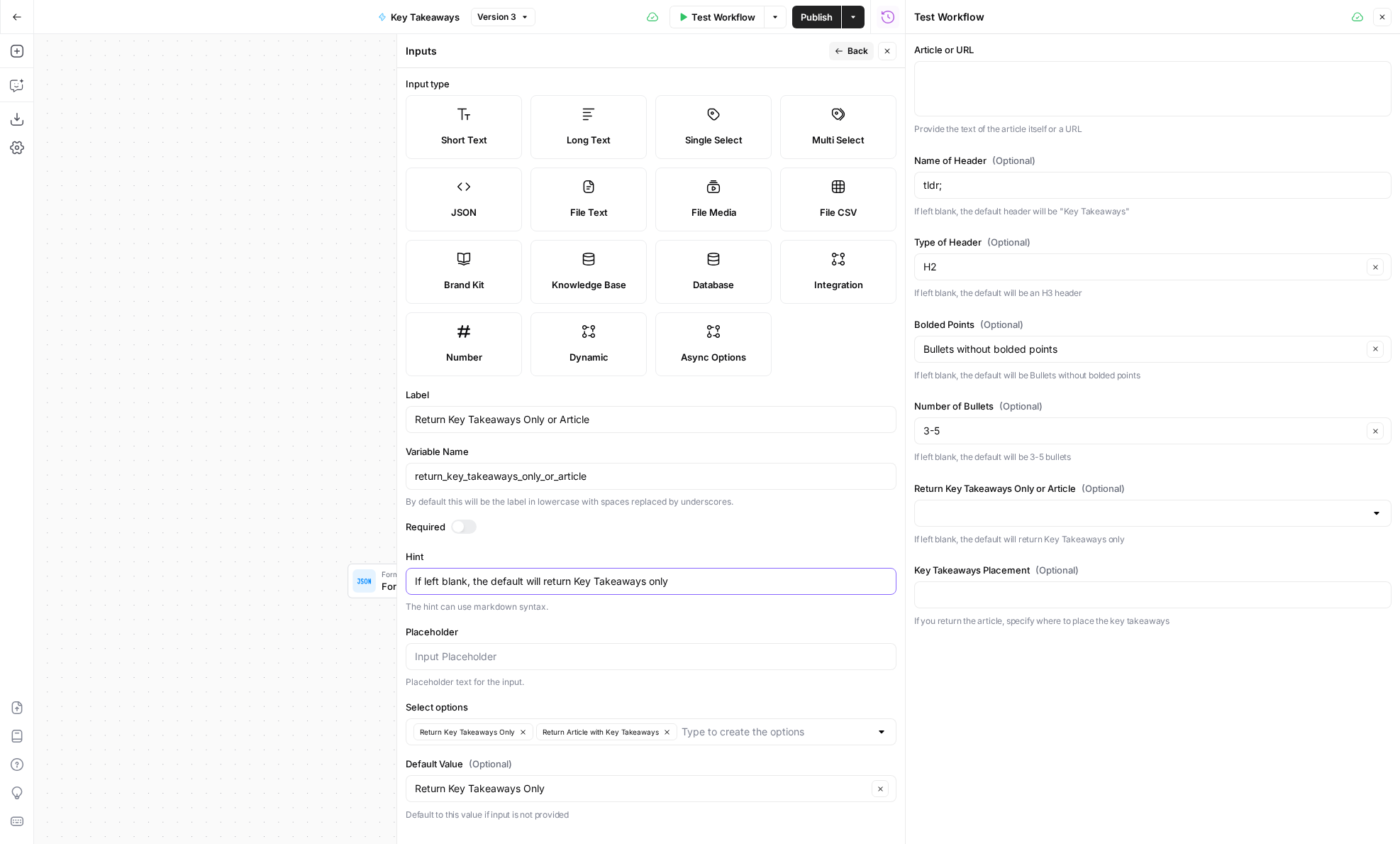
click at [587, 582] on textarea "If left blank, the default will return Key Takeaways only" at bounding box center [651, 580] width 472 height 14
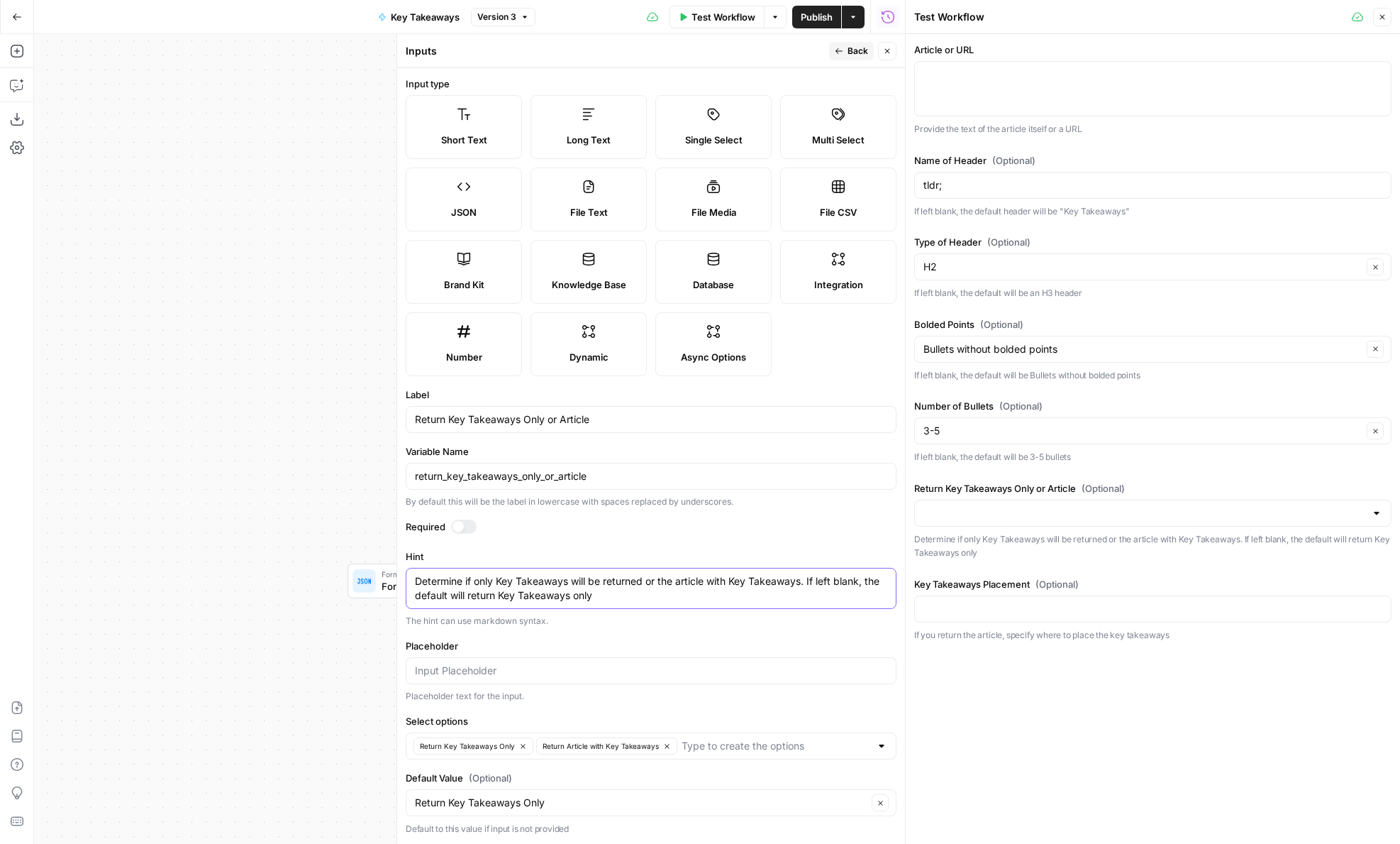
click at [679, 587] on textarea "Determine if only Key Takeaways will be returned or the article with Key Takeaw…" at bounding box center [651, 588] width 472 height 28
type textarea "Determine if only Key Takeaways will be returned or the article with Key Takeaw…"
click at [678, 607] on div "Determine if only Key Takeaways will be returned or the article with Key Takeaw…" at bounding box center [651, 588] width 491 height 42
click at [676, 600] on textarea "Determine if only Key Takeaways will be returned or the article with Key Takeaw…" at bounding box center [651, 588] width 472 height 28
drag, startPoint x: 450, startPoint y: 417, endPoint x: 652, endPoint y: 423, distance: 202.1
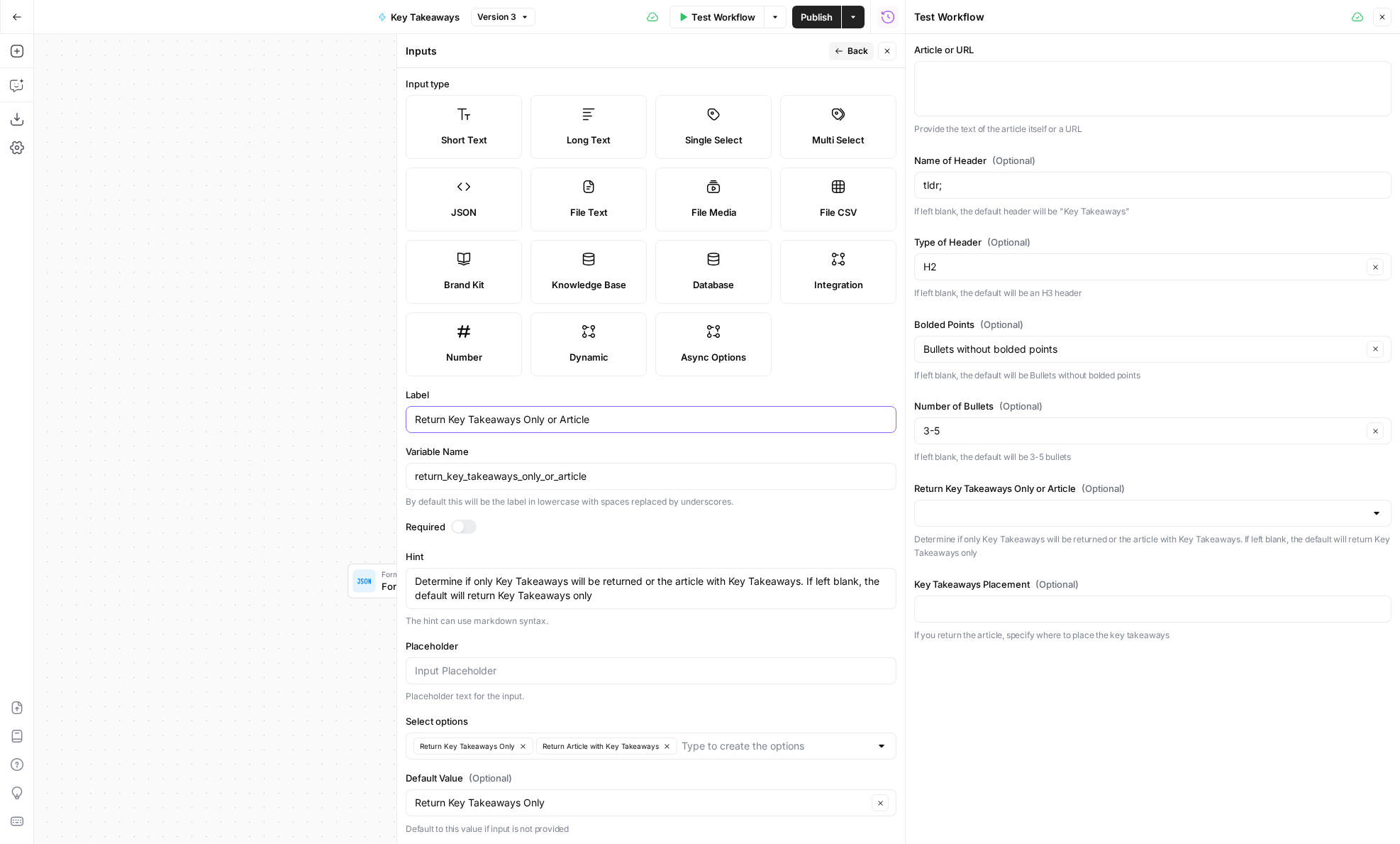
click at [653, 423] on input "Return Key Takeaways Only or Article" at bounding box center [651, 419] width 472 height 14
type input "Return Article with Key Takeaways"
click at [513, 588] on textarea "Determine if only Key Takeaways will be returned or the article with Key Takeaw…" at bounding box center [651, 587] width 472 height 28
drag, startPoint x: 469, startPoint y: 577, endPoint x: 676, endPoint y: 582, distance: 207.1
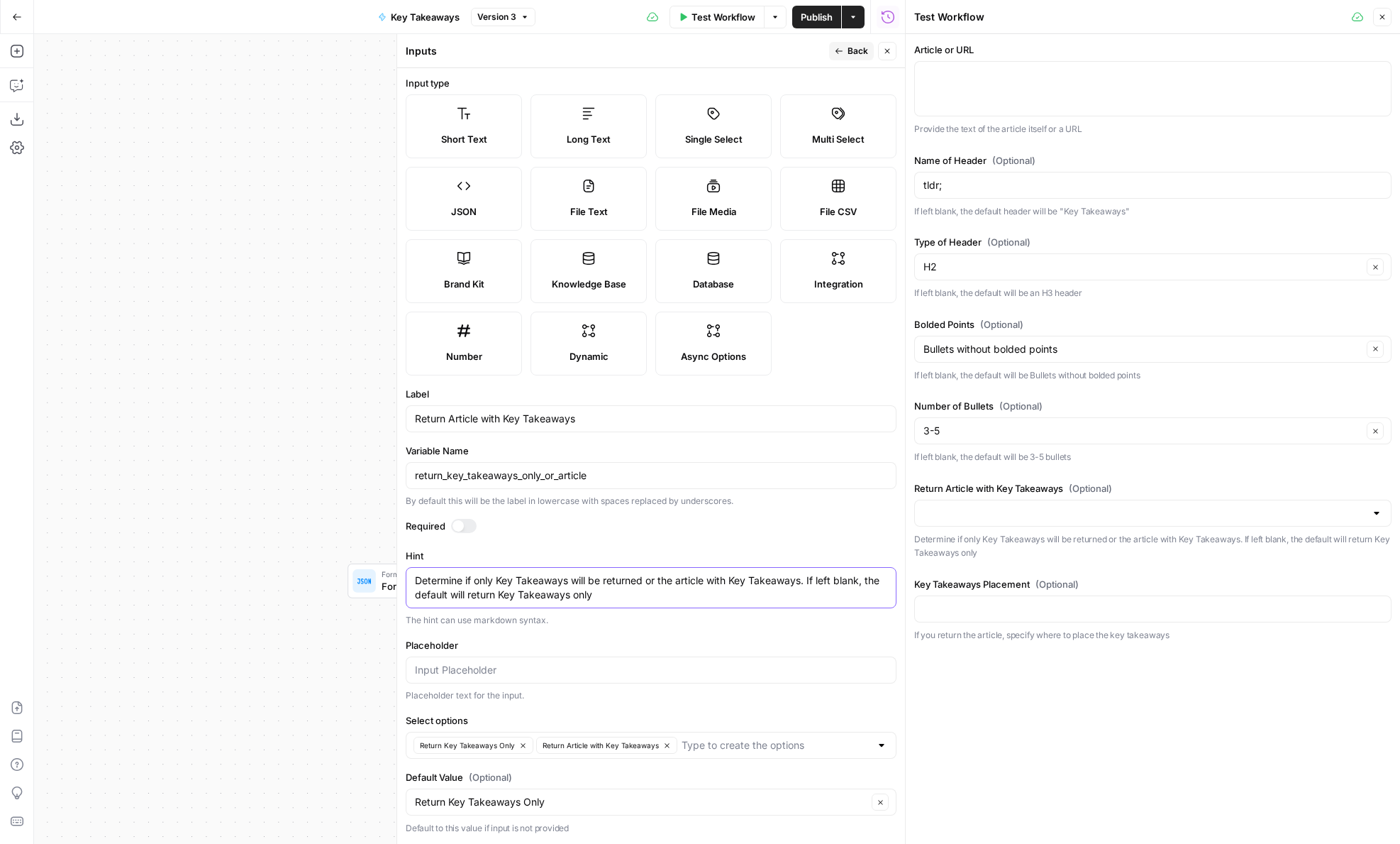
click at [676, 582] on textarea "Determine if only Key Takeaways will be returned or the article with Key Takeaw…" at bounding box center [651, 587] width 472 height 28
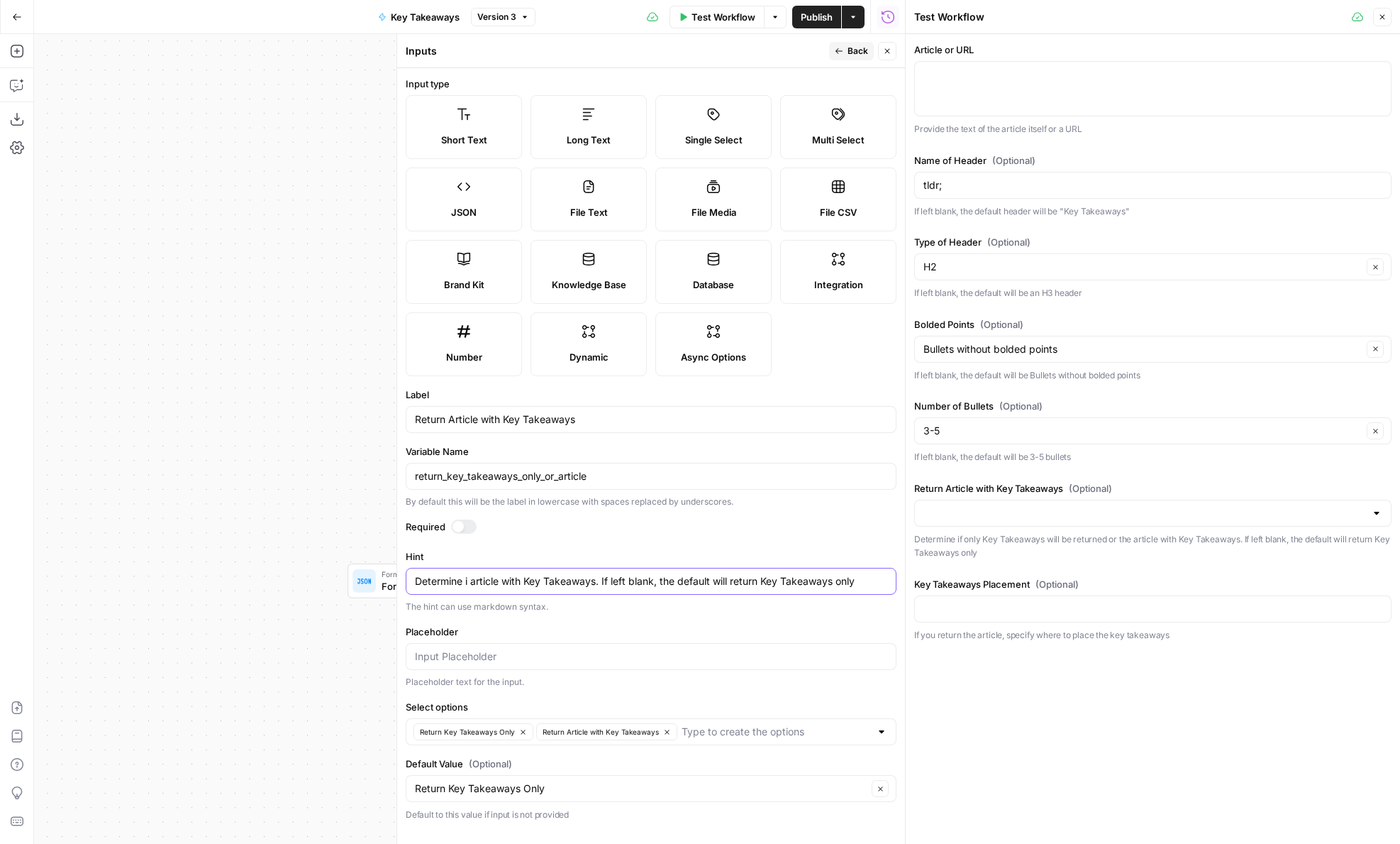
scroll to position [0, 0]
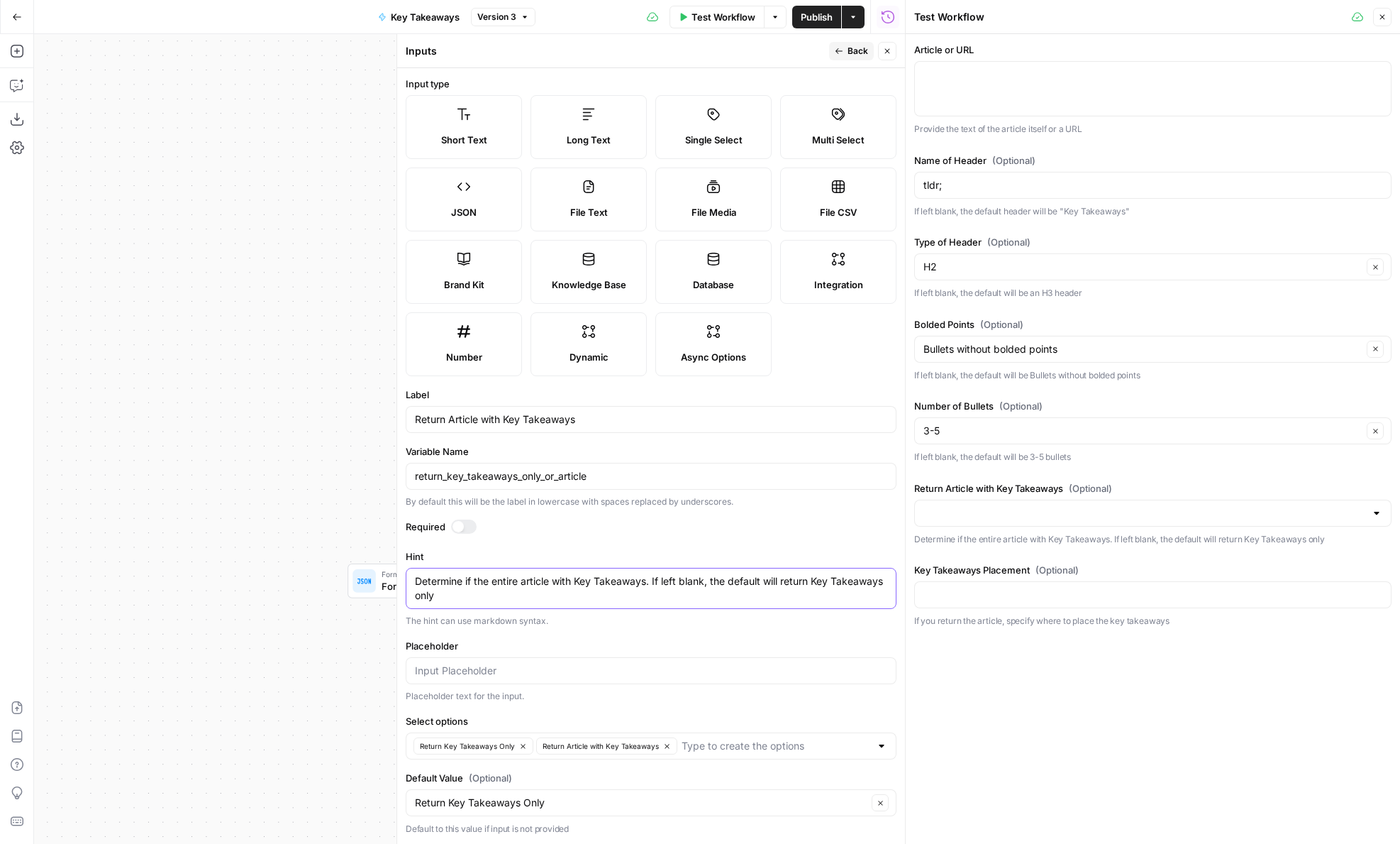
drag, startPoint x: 647, startPoint y: 582, endPoint x: 863, endPoint y: 588, distance: 216.1
click at [863, 588] on textarea "Determine if the entire article with Key Takeaways. If left blank, the default …" at bounding box center [651, 588] width 472 height 28
drag, startPoint x: 851, startPoint y: 580, endPoint x: 654, endPoint y: 580, distance: 197.0
click at [654, 580] on textarea "Determine if the entire article with Key Takeaways. If left blank, the default …" at bounding box center [651, 588] width 472 height 28
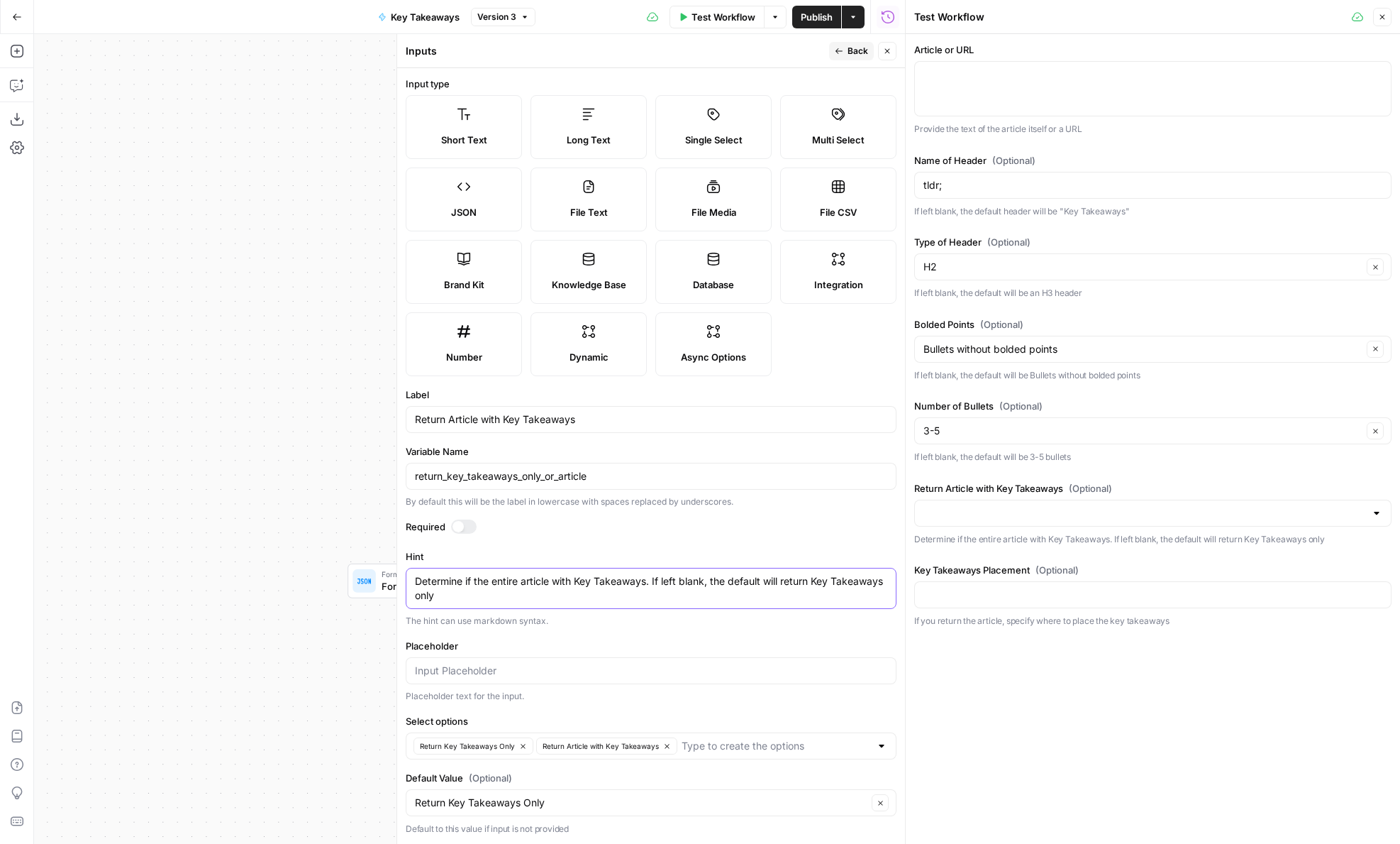
click at [554, 581] on textarea "Determine if the entire article with Key Takeaways. If left blank, the default …" at bounding box center [651, 588] width 472 height 28
click at [736, 588] on textarea "Determine if the entire article should be returned with Key Takeaways. If left …" at bounding box center [651, 588] width 472 height 28
click at [736, 596] on textarea "Determine if the entire article should be returned with Key Takeaways. If left …" at bounding box center [651, 588] width 472 height 28
click at [764, 575] on textarea "Determine if the entire article should be returned with Key Takeaways. If left …" at bounding box center [651, 588] width 472 height 28
drag, startPoint x: 743, startPoint y: 577, endPoint x: 898, endPoint y: 577, distance: 155.0
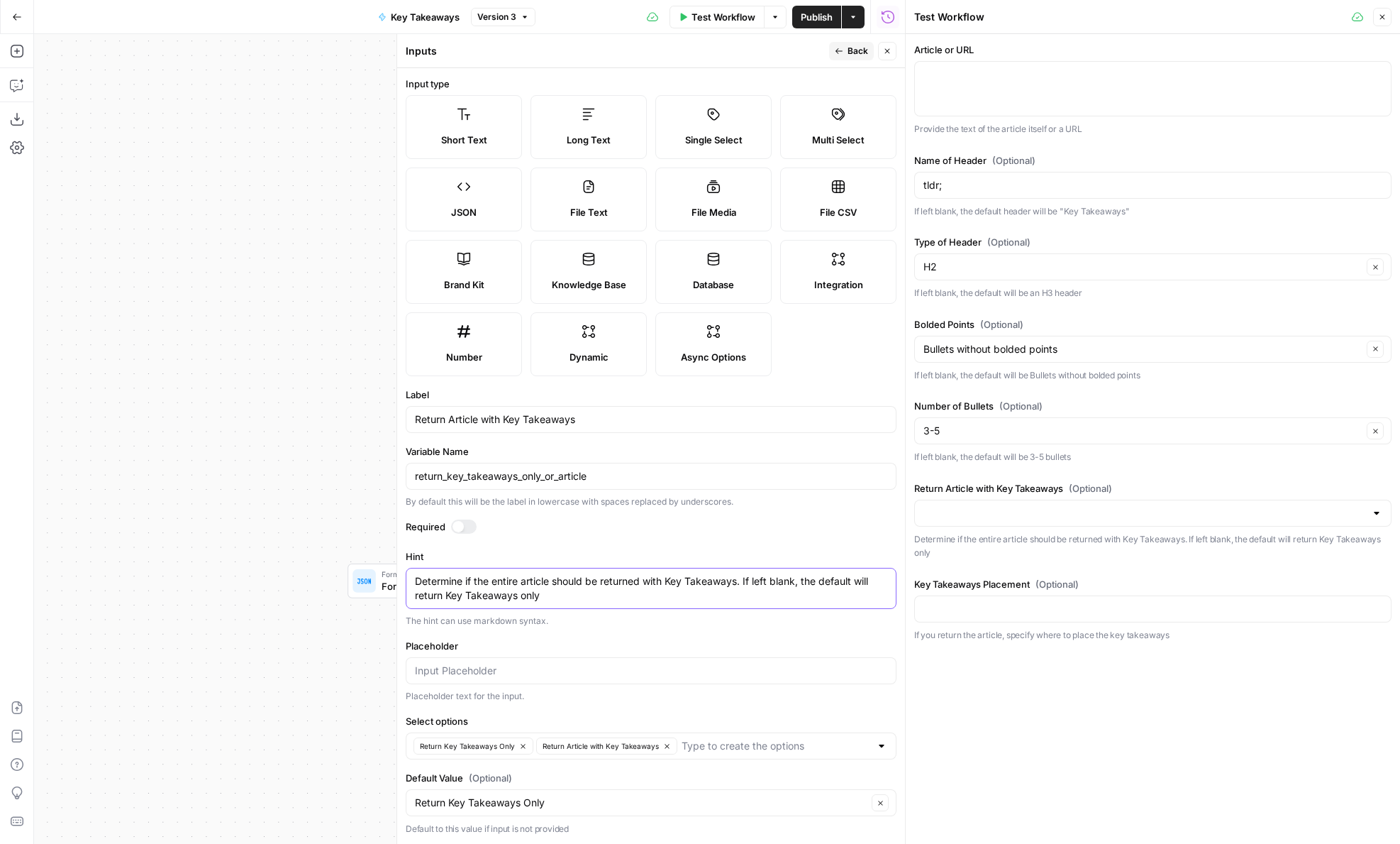
click at [898, 577] on form "Input type Short Text Long Text Single Select Multi Select JSON File Text File …" at bounding box center [652, 456] width 508 height 776
click at [729, 591] on textarea "Determine if the entire article should be returned with Key Takeaways. Otherwis…" at bounding box center [651, 588] width 472 height 28
type textarea "Determine if the entire article should be returned with Key Takeaways. Otherwis…"
click at [525, 746] on icon "button" at bounding box center [523, 746] width 8 height 8
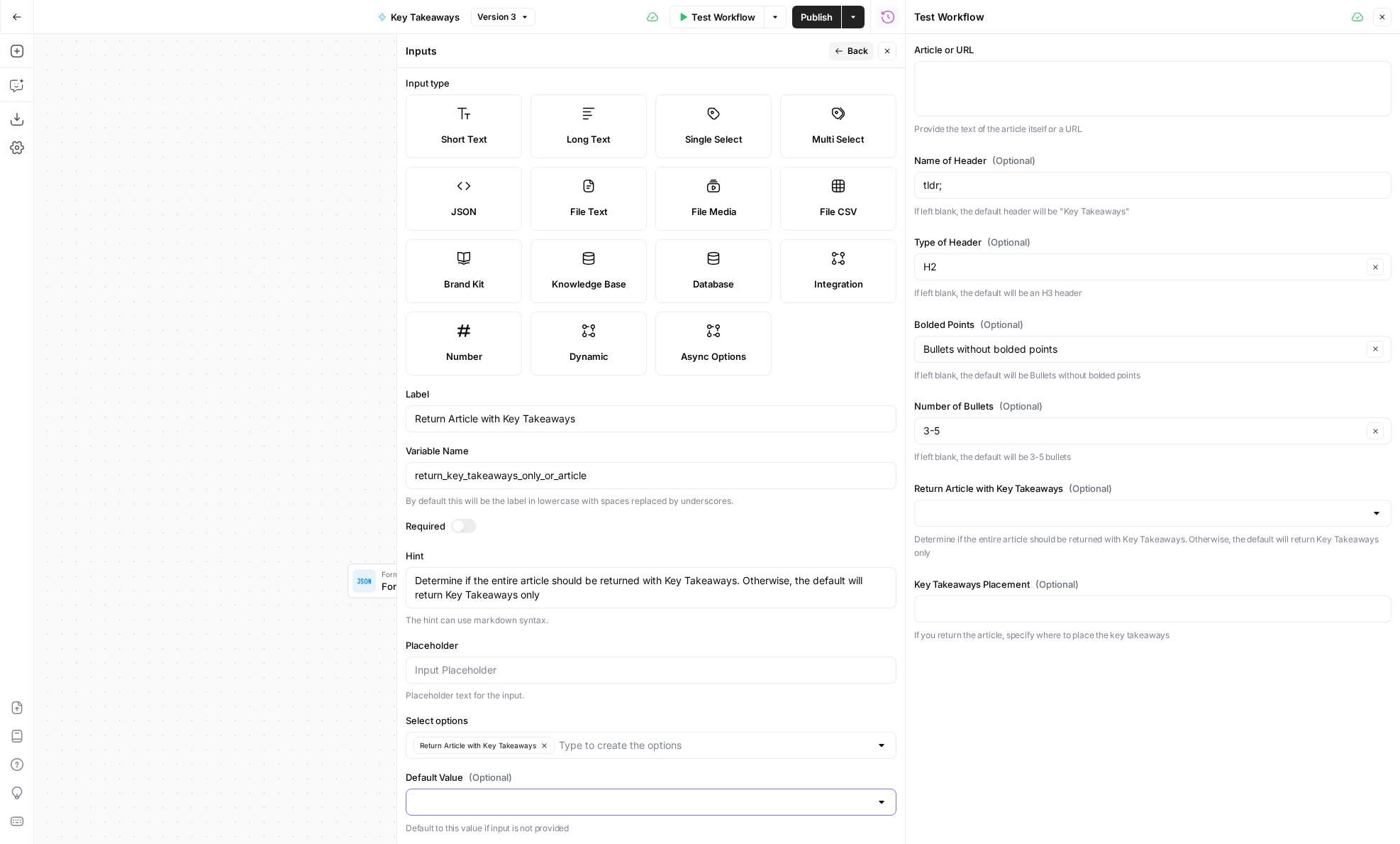
click at [541, 800] on input "Default Value (Optional)" at bounding box center [643, 801] width 456 height 14
click at [677, 701] on div "Placeholder text for the input." at bounding box center [651, 695] width 491 height 13
click at [546, 481] on input "return_key_takeaways_only_or_article" at bounding box center [651, 475] width 472 height 14
click at [885, 44] on button "Close" at bounding box center [887, 50] width 18 height 18
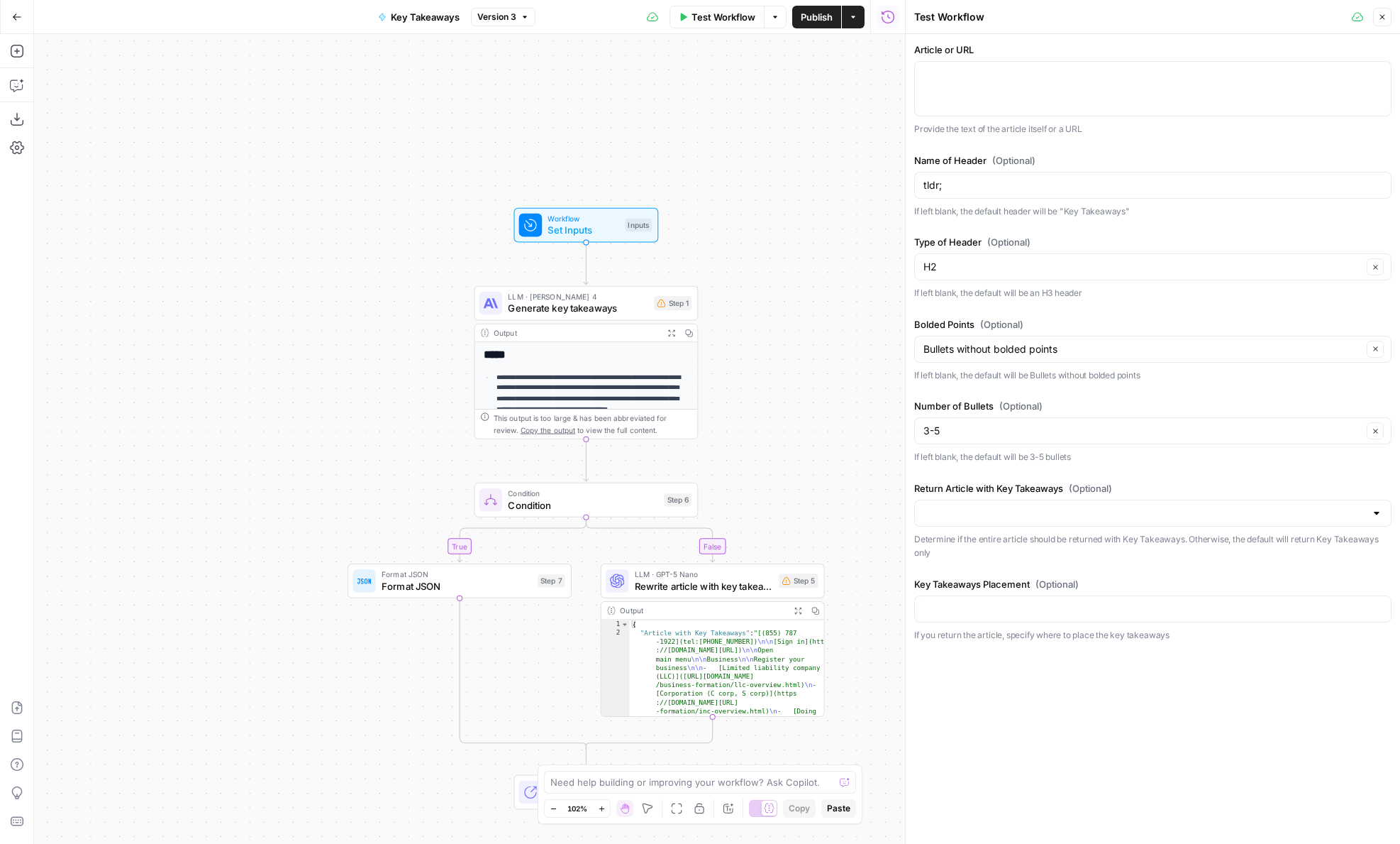
click at [762, 591] on span "Rewrite article with key takeaways" at bounding box center [704, 585] width 139 height 14
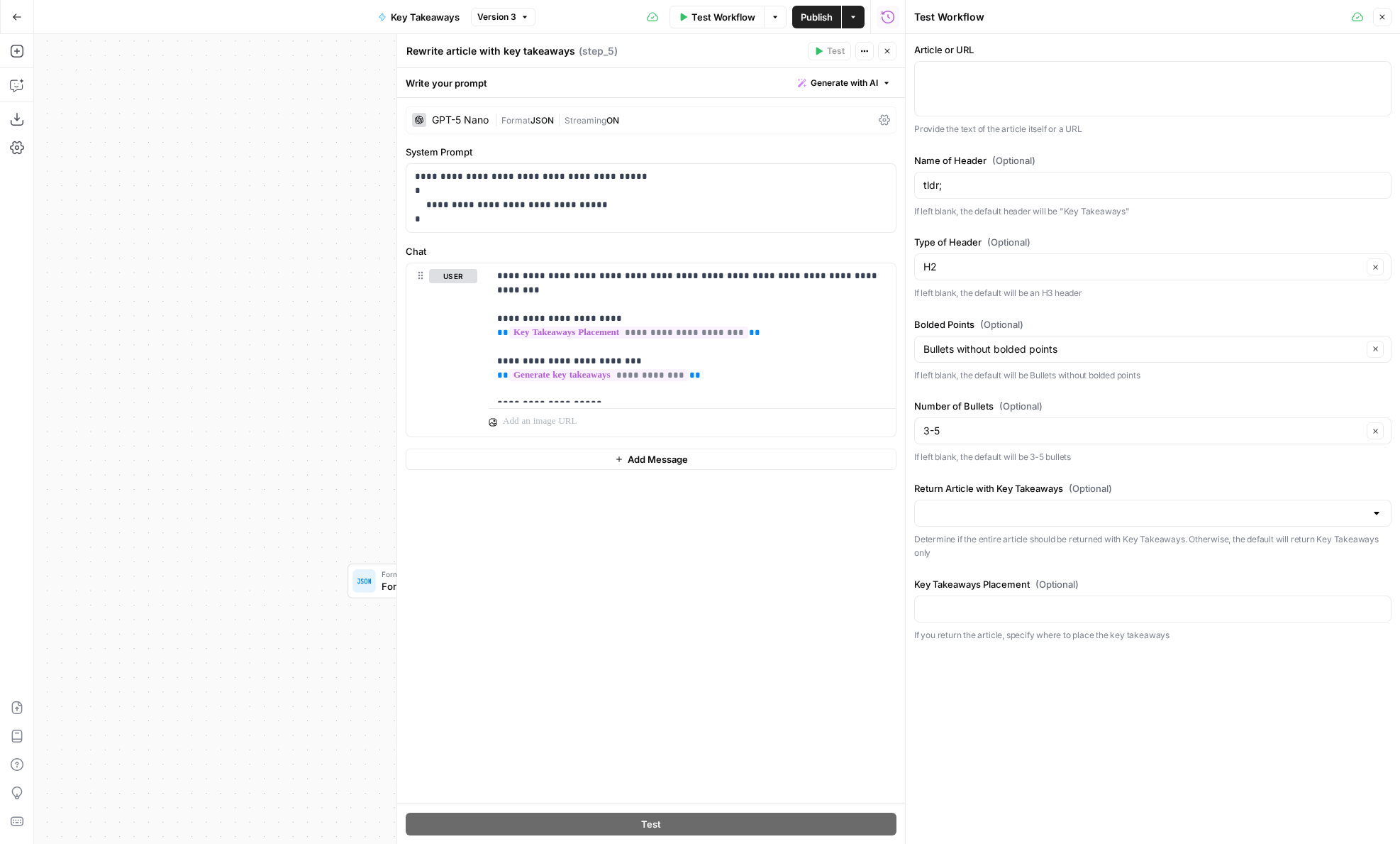
click at [887, 52] on icon "button" at bounding box center [887, 51] width 9 height 9
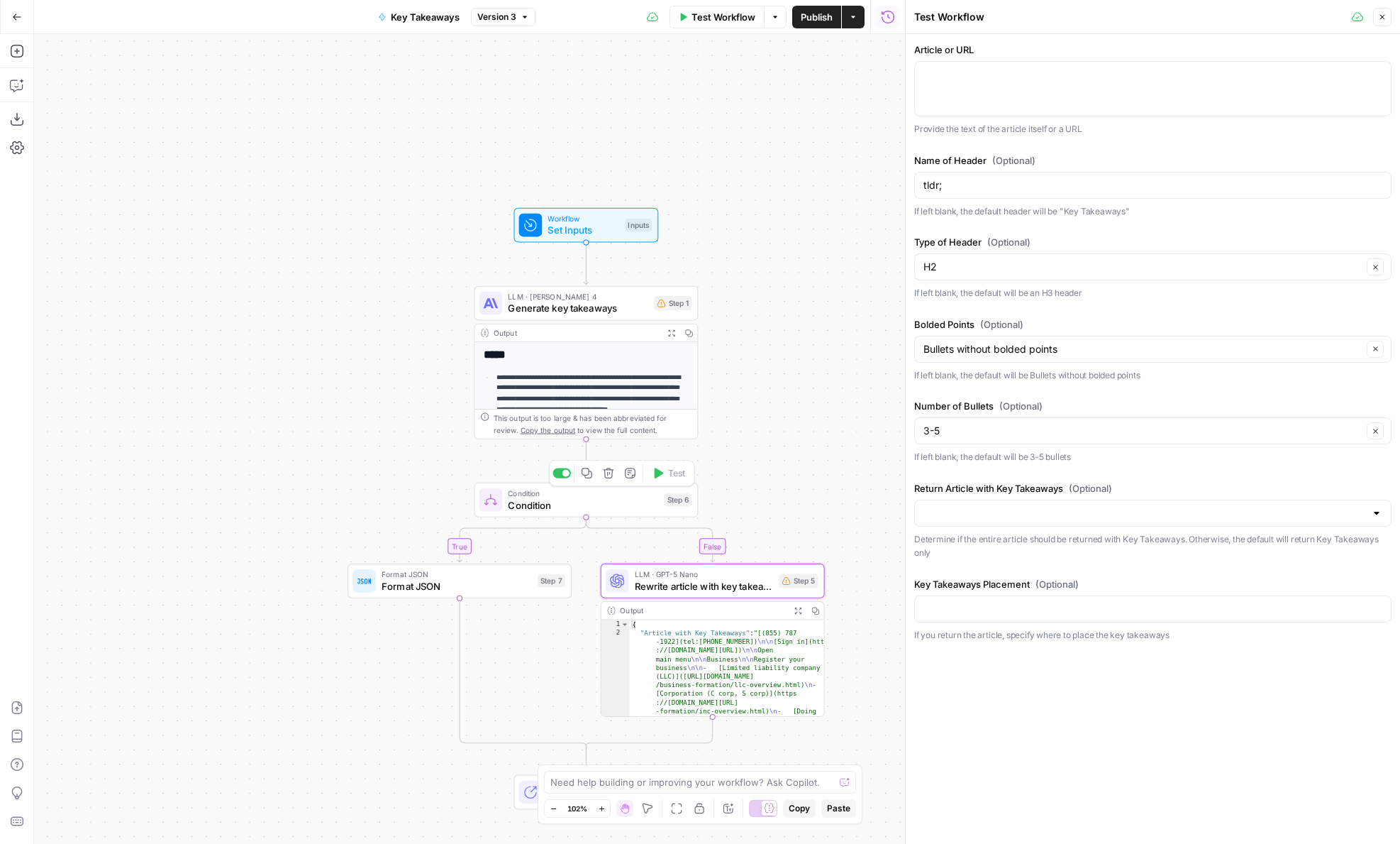
click at [546, 505] on span "Condition" at bounding box center [583, 504] width 151 height 14
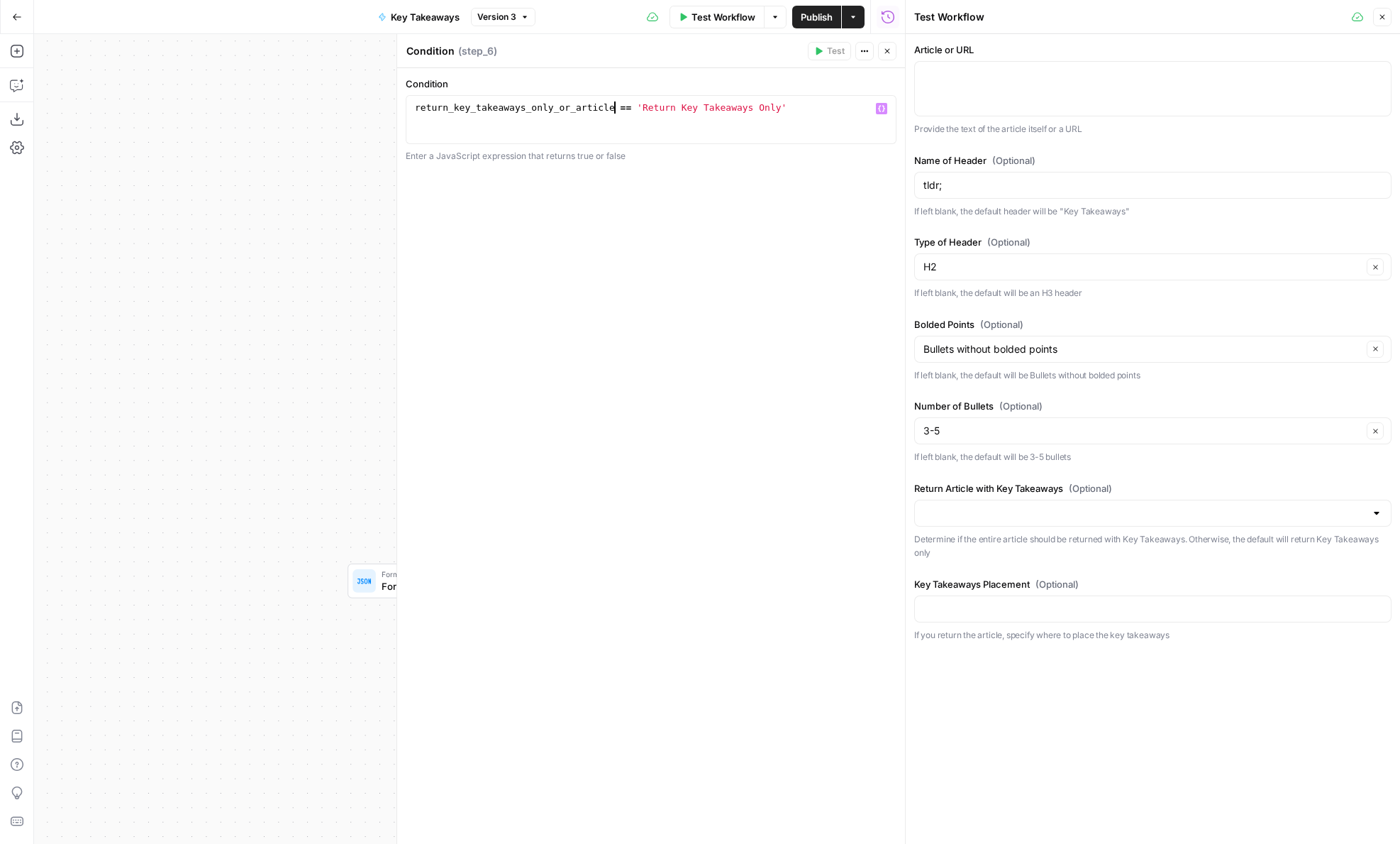
drag, startPoint x: 614, startPoint y: 109, endPoint x: 365, endPoint y: 101, distance: 249.1
click at [365, 101] on body "**********" at bounding box center [700, 422] width 1400 height 844
click at [673, 109] on div "return_article_with_key_takeaways == 'Return Key Takeaways Only'" at bounding box center [651, 131] width 478 height 60
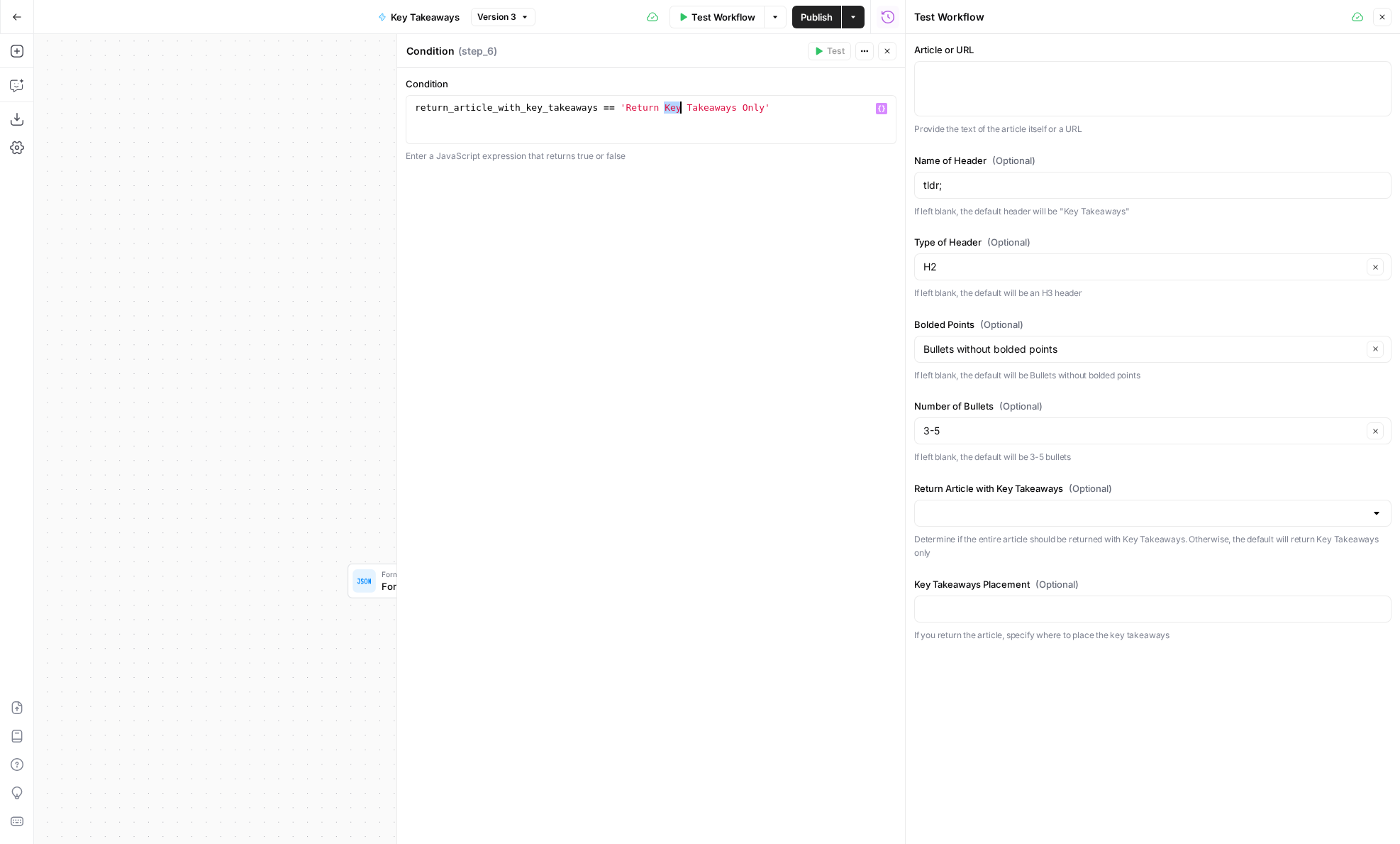
click at [720, 109] on div "return_article_with_key_takeaways == 'Return Key Takeaways Only'" at bounding box center [651, 131] width 478 height 60
click at [743, 108] on div "return_article_with_key_takeaways == 'Return Key Takeaways Only'" at bounding box center [651, 131] width 478 height 60
click at [761, 108] on div "return_article_with_key_takeaways == 'Return Key Takeaways Only'" at bounding box center [651, 131] width 478 height 60
type textarea "**********"
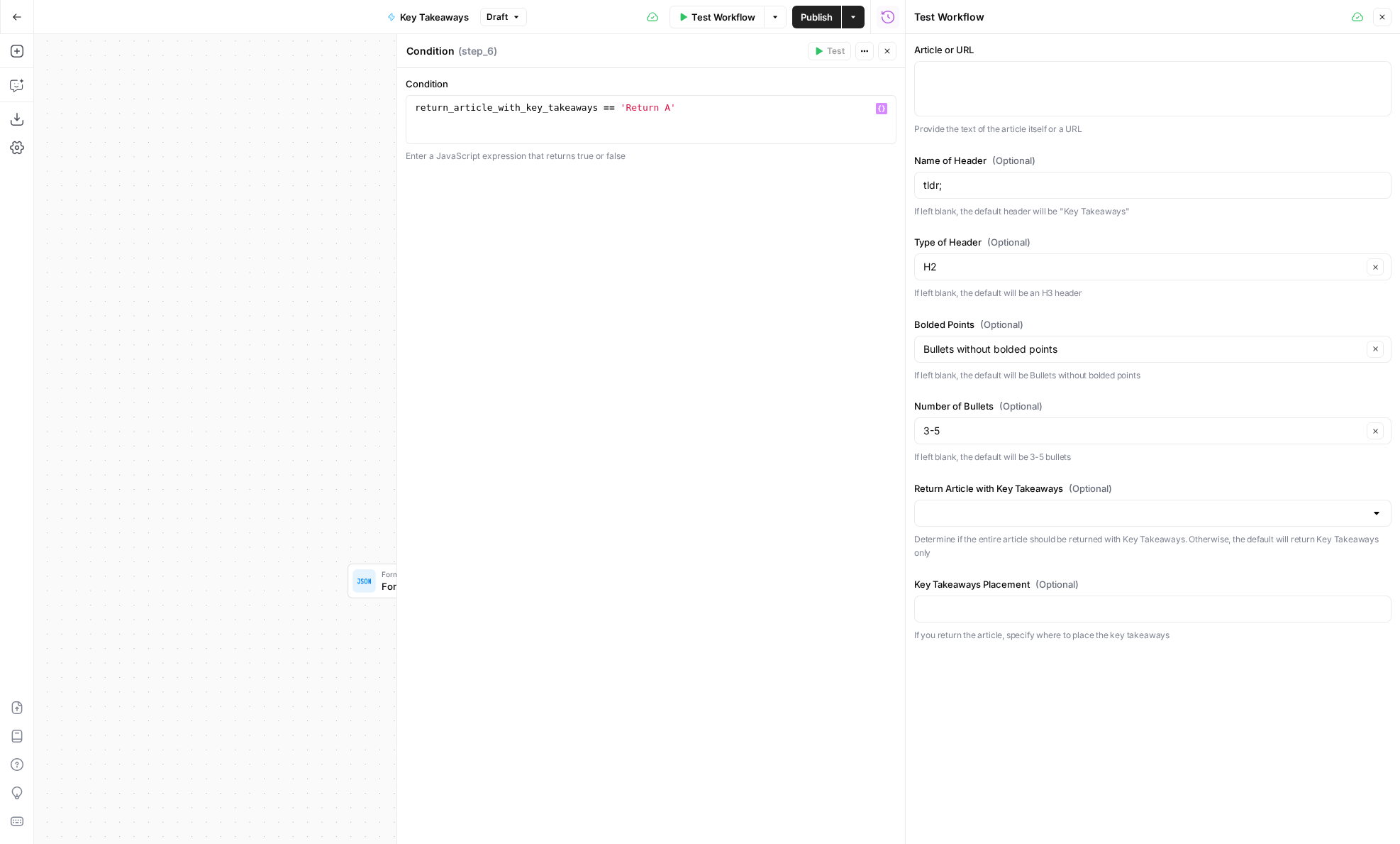
click at [926, 481] on label "Return Article with Key Takeaways (Optional)" at bounding box center [1153, 488] width 478 height 14
click at [926, 506] on input "Return Article with Key Takeaways (Optional)" at bounding box center [1144, 513] width 442 height 14
click at [926, 481] on label "Return Article with Key Takeaways (Optional)" at bounding box center [1153, 488] width 478 height 14
click at [926, 506] on input "Return Article with Key Takeaways (Optional)" at bounding box center [1144, 513] width 442 height 14
click at [1021, 481] on label "Return Article with Key Takeaways (Optional)" at bounding box center [1153, 488] width 478 height 14
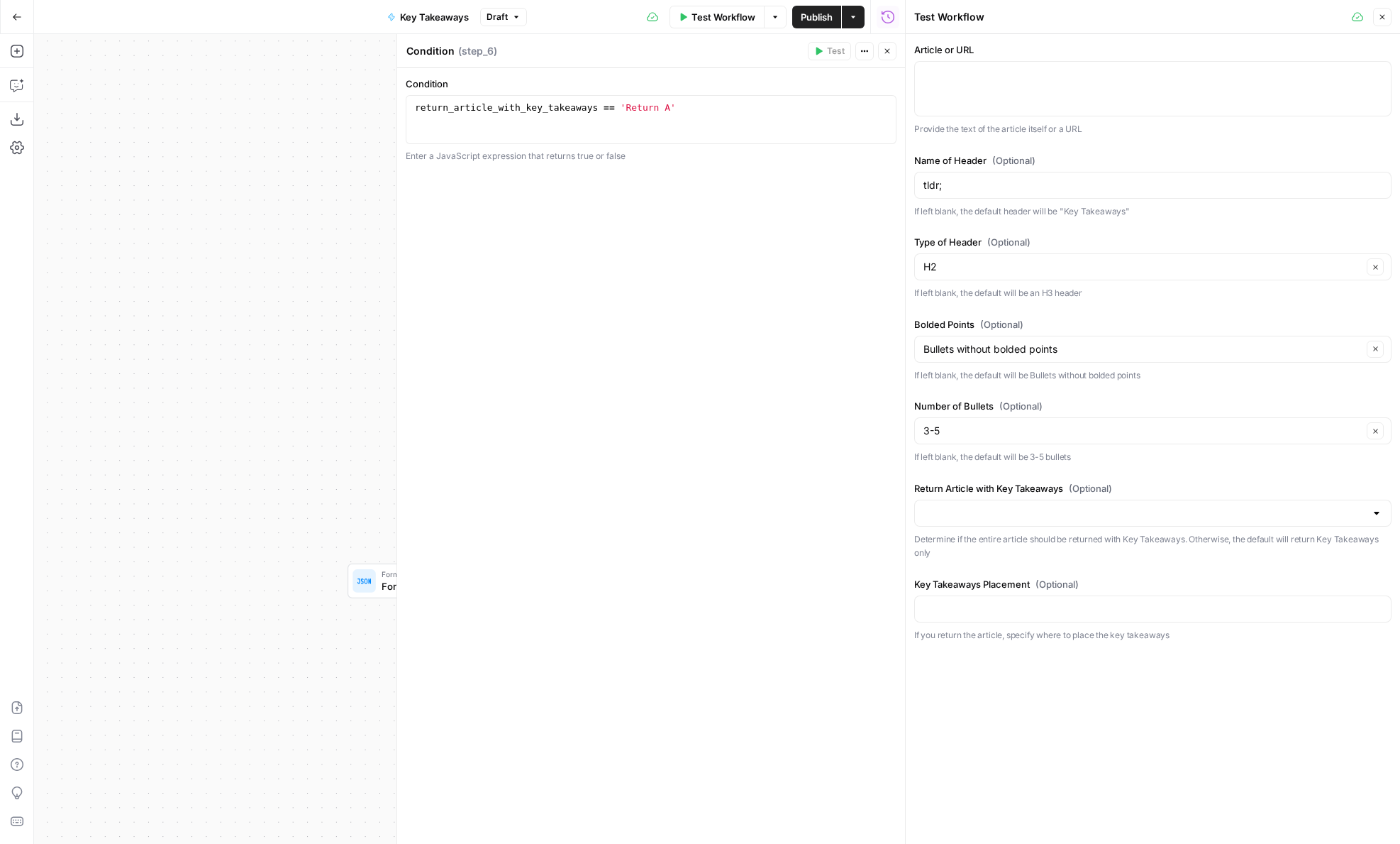
click at [1045, 485] on label "Return Article with Key Takeaways (Optional)" at bounding box center [1153, 488] width 478 height 14
click at [1045, 506] on input "Return Article with Key Takeaways (Optional)" at bounding box center [1144, 513] width 442 height 14
drag, startPoint x: 1066, startPoint y: 488, endPoint x: 913, endPoint y: 489, distance: 153.0
click at [913, 489] on div "Article or URL Provide the text of the article itself or a URL Name of Header (…" at bounding box center [1152, 342] width 494 height 616
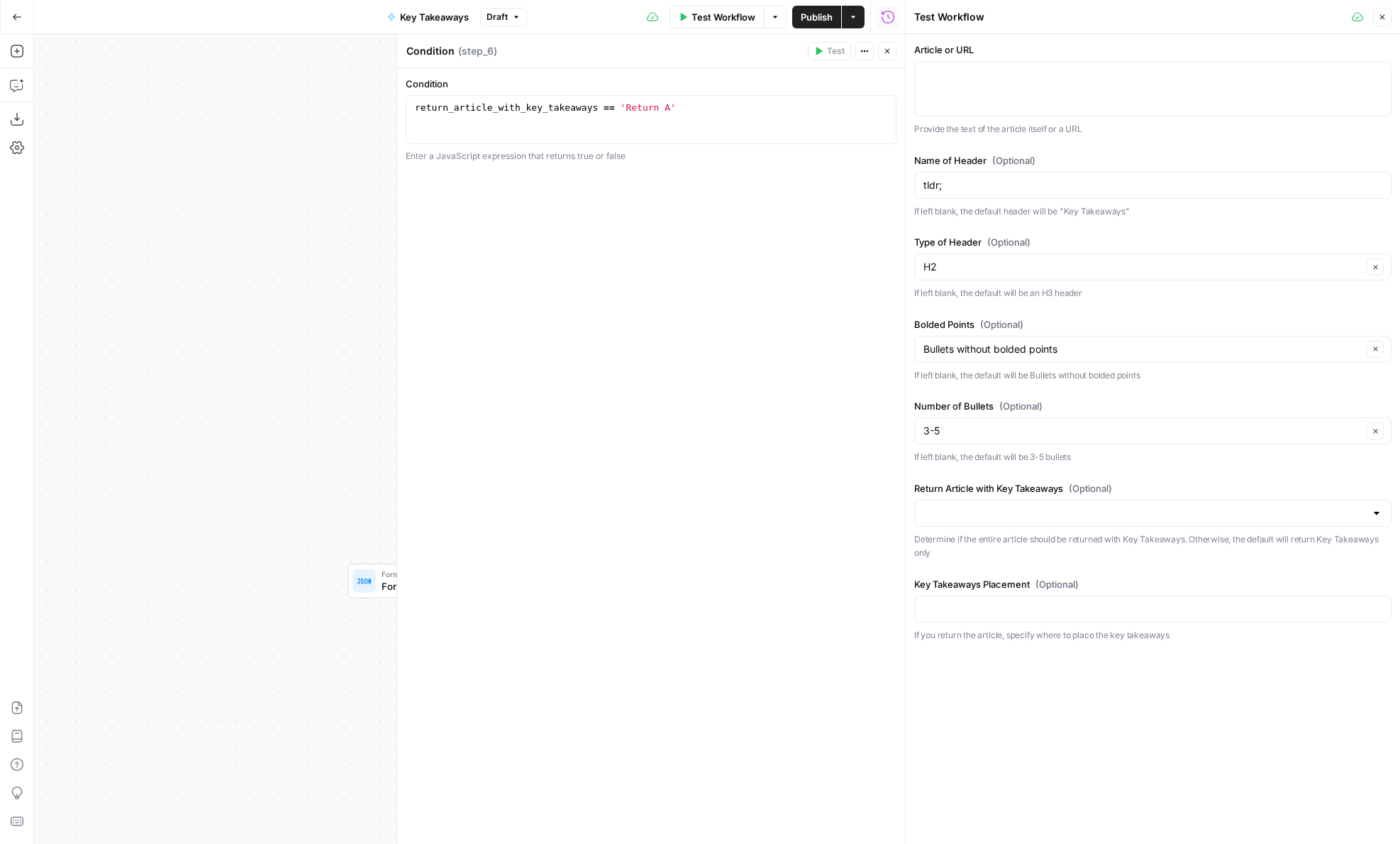
copy label "Return Article with Key Takeaways"
click at [650, 114] on div "return_article_with_key_takeaways == 'Return A'" at bounding box center [651, 131] width 478 height 60
click at [638, 109] on div "return_article_with_key_takeaways == 'Return A'" at bounding box center [651, 131] width 478 height 60
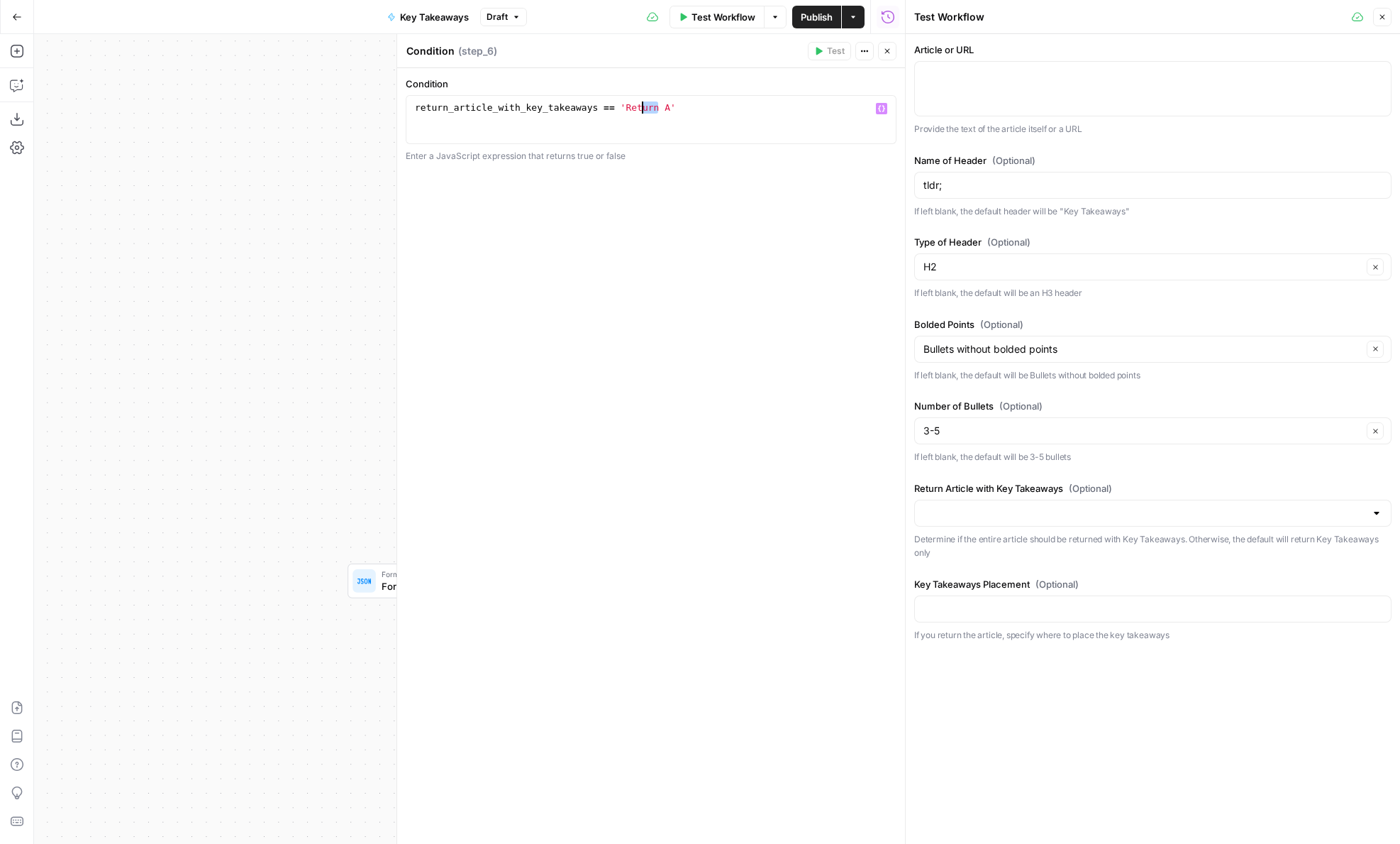
click at [638, 109] on div "return_article_with_key_takeaways == 'Return A'" at bounding box center [651, 131] width 478 height 60
click at [671, 109] on div "return_article_with_key_takeaways == 'Return A'" at bounding box center [651, 131] width 478 height 60
click at [624, 107] on div "return_article_with_key_takeaways == 'Return A'" at bounding box center [651, 131] width 478 height 60
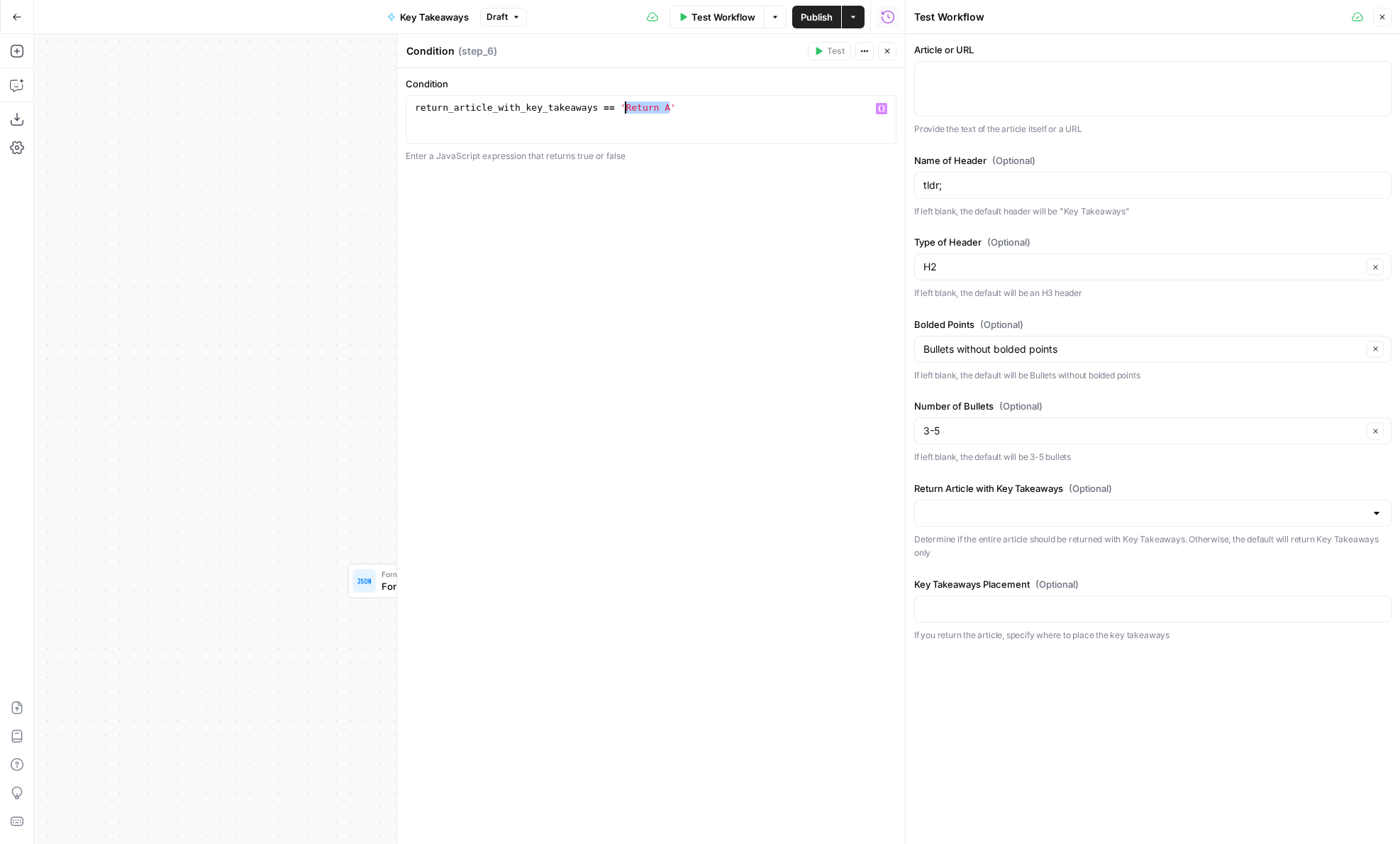
paste textarea "**********"
type textarea "**********"
click at [786, 112] on div "return_article_with_key_takeaways == 'Return Article with Key Takeaways'" at bounding box center [651, 131] width 478 height 60
click at [891, 58] on button "Close" at bounding box center [887, 50] width 18 height 18
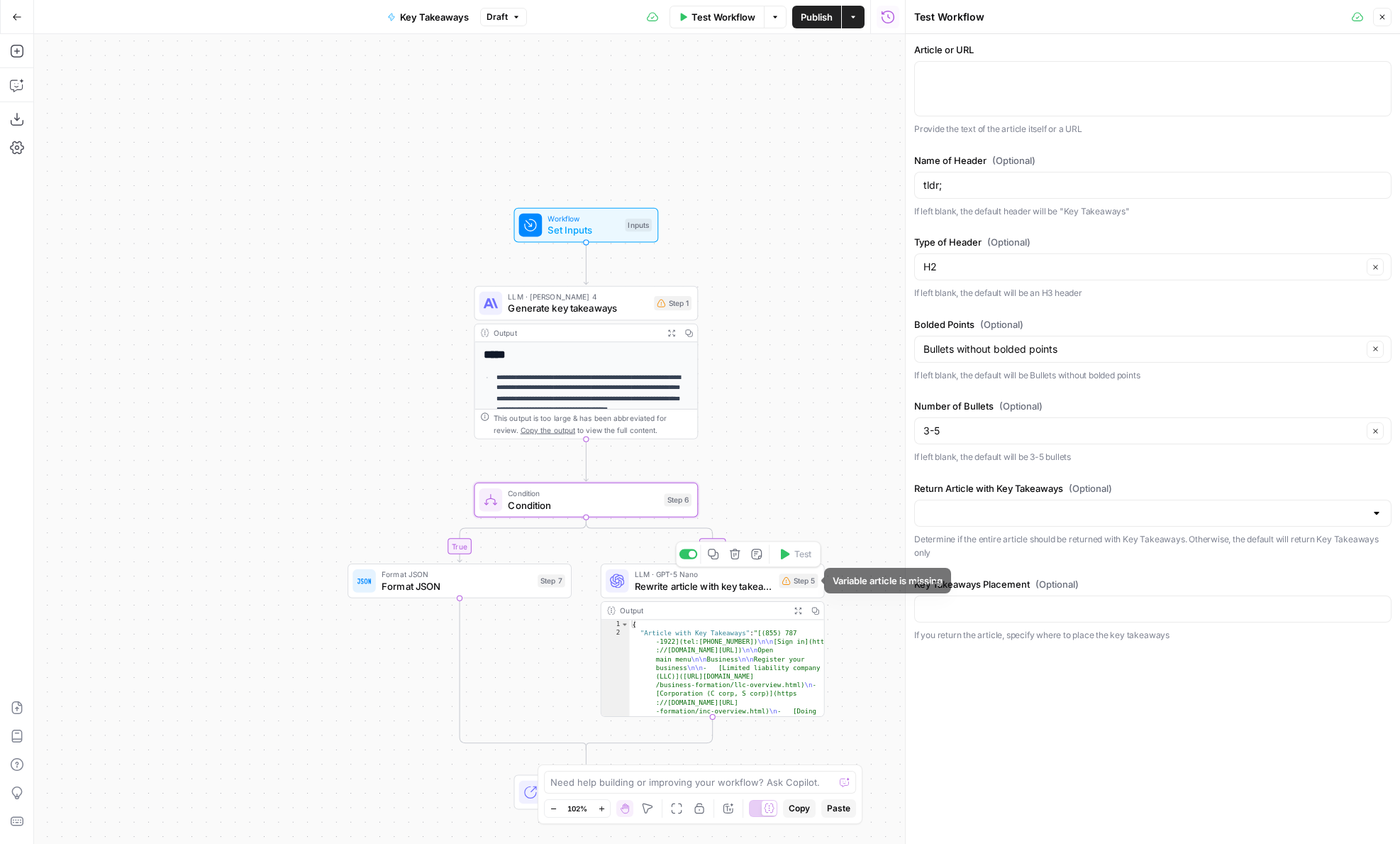
click at [778, 583] on div "LLM · GPT-5 Nano Rewrite article with key takeaways Step 5 Copy step Delete ste…" at bounding box center [712, 580] width 213 height 25
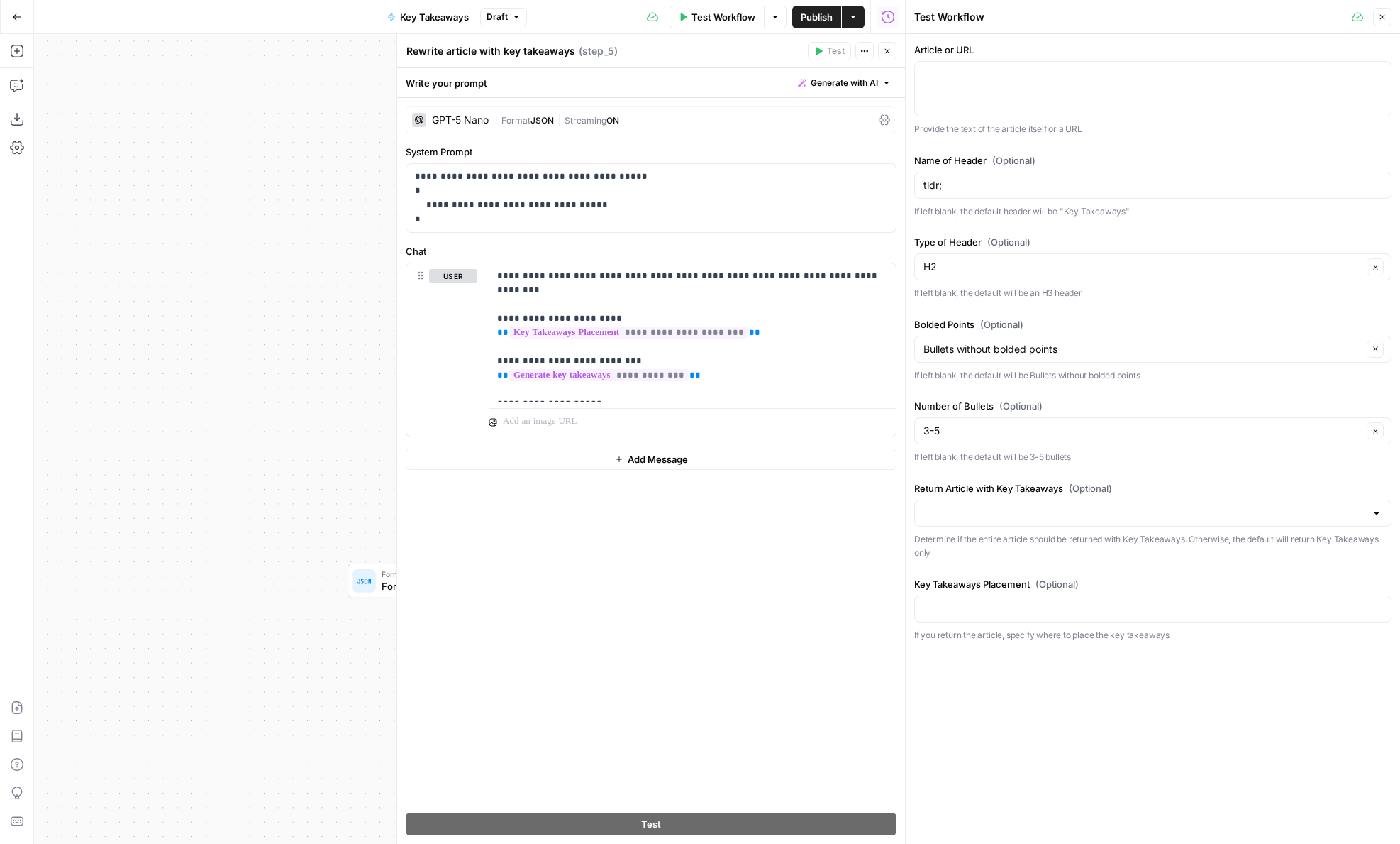
click at [1009, 532] on p "Determine if the entire article should be returned with Key Takeaways. Otherwis…" at bounding box center [1153, 546] width 478 height 28
click at [999, 512] on input "Return Article with Key Takeaways (Optional)" at bounding box center [1144, 513] width 442 height 14
click at [988, 476] on div "Article or URL Provide the text of the article itself or a URL Name of Header (…" at bounding box center [1153, 342] width 478 height 599
click at [887, 54] on icon "button" at bounding box center [887, 51] width 9 height 9
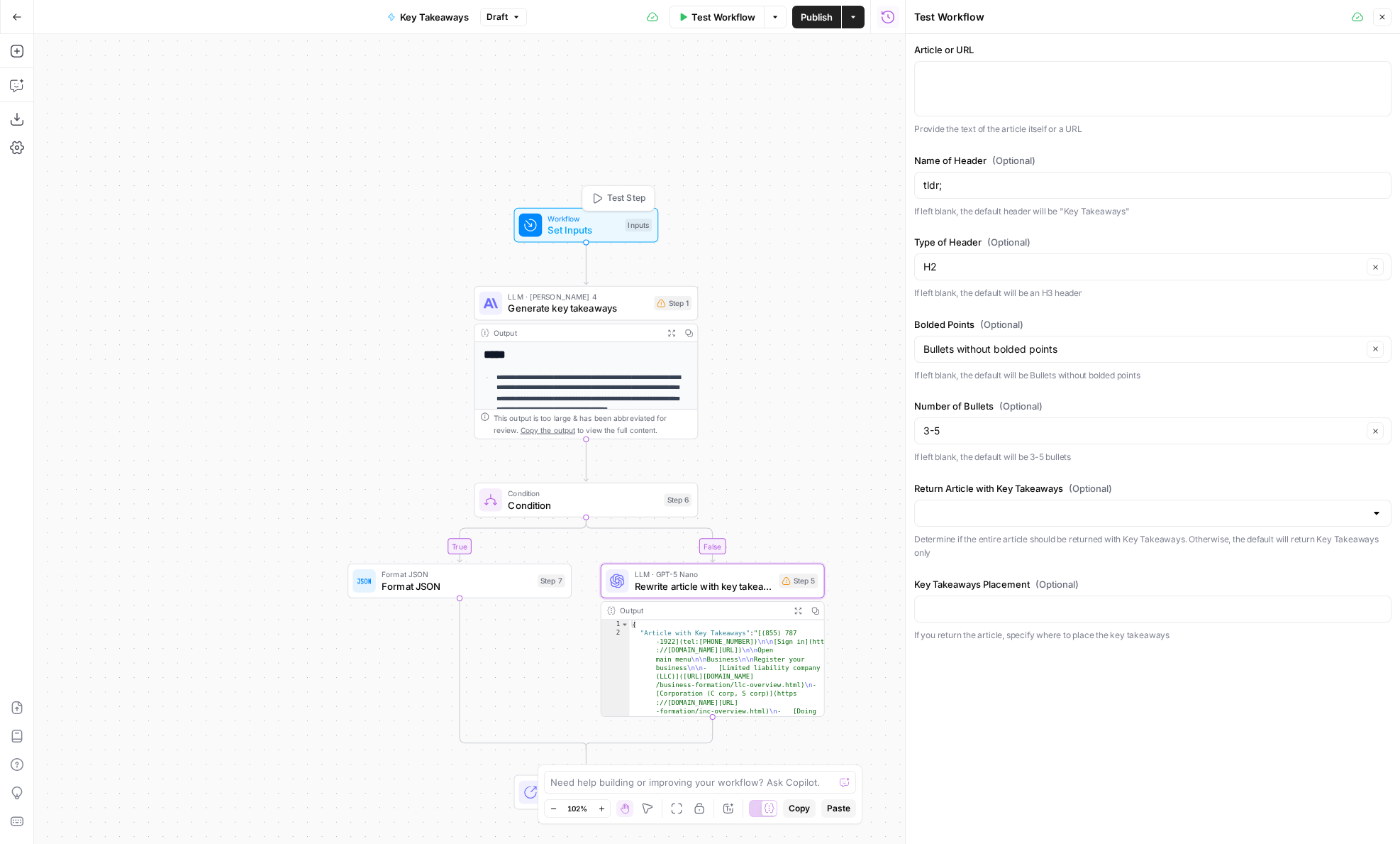
click at [617, 202] on span "Test Step" at bounding box center [626, 198] width 39 height 13
click at [611, 225] on span "Set Inputs" at bounding box center [583, 229] width 71 height 14
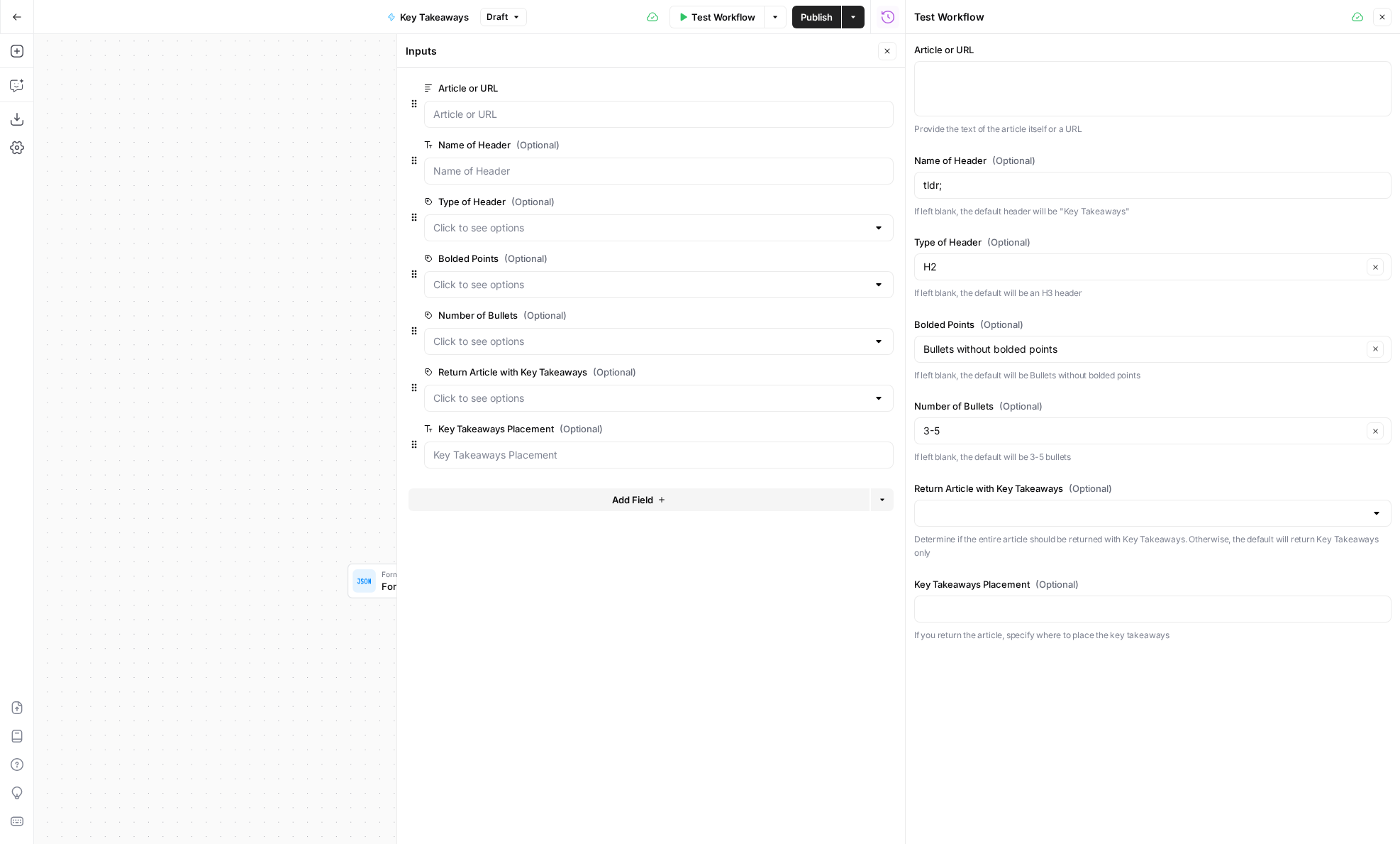
click at [845, 373] on span "edit field" at bounding box center [840, 372] width 31 height 12
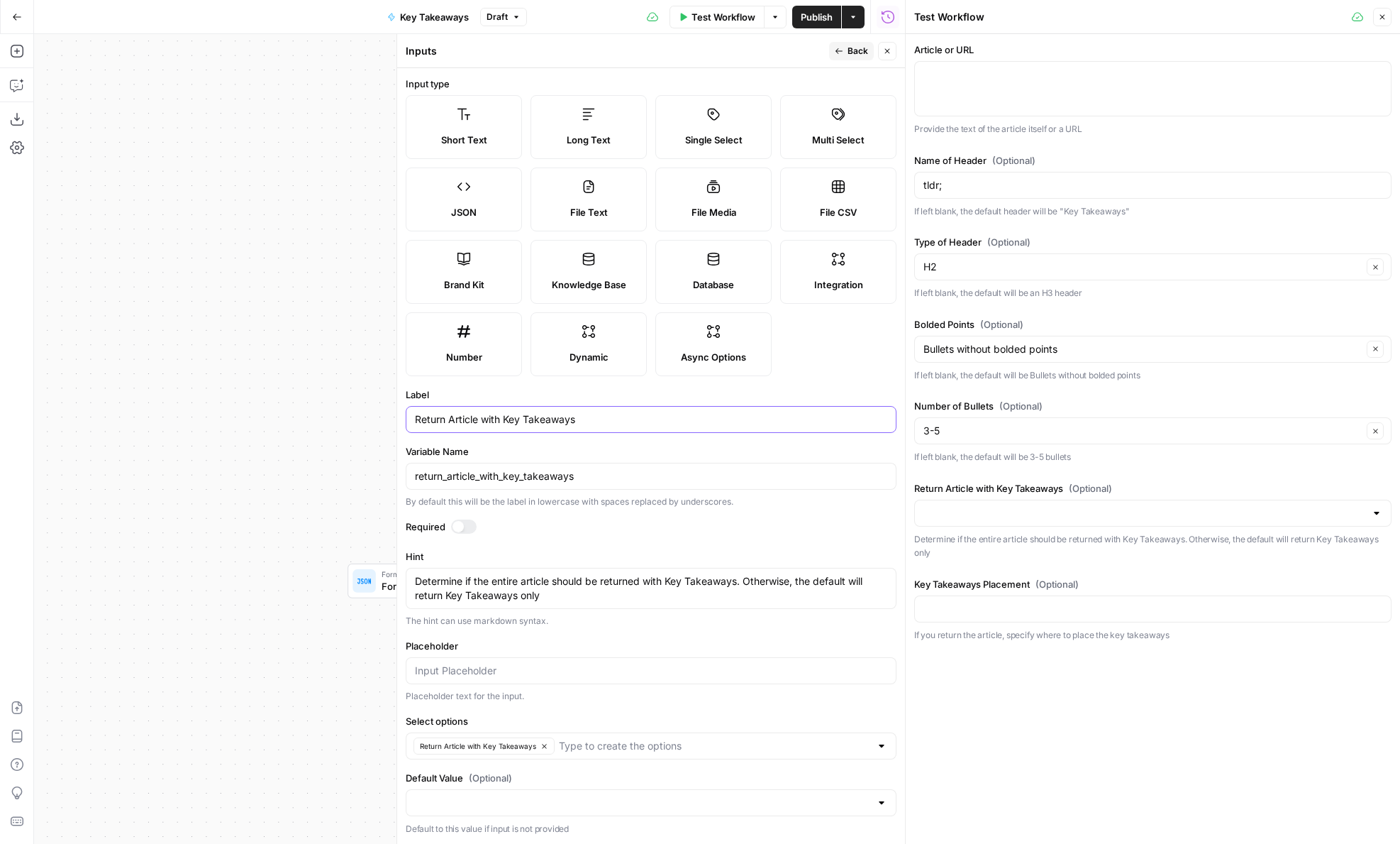
click at [585, 425] on input "Return Article with Key Takeaways" at bounding box center [651, 419] width 472 height 14
type input "Return Article with Key Takeaways?"
click at [590, 483] on input "return_article_with_key_takeaways" at bounding box center [651, 476] width 472 height 14
click at [567, 583] on textarea "Determine if the entire article should be returned with Key Takeaways. Otherwis…" at bounding box center [651, 587] width 472 height 28
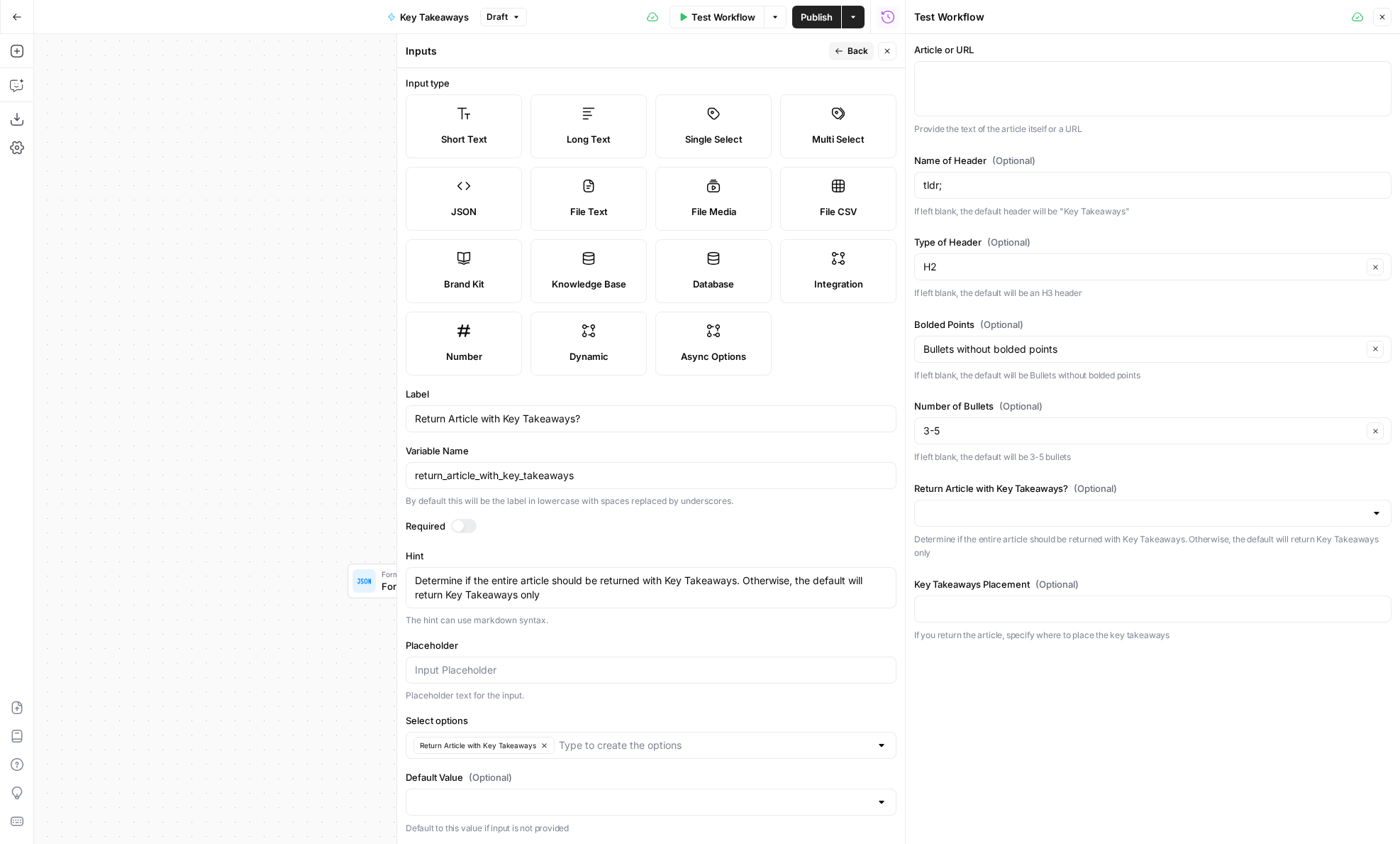
click at [489, 754] on div "Return Article with Key Takeaways" at bounding box center [651, 745] width 491 height 27
click at [487, 746] on span "Return Article with Key Takeaways" at bounding box center [478, 745] width 116 height 12
click at [487, 746] on input "Select options" at bounding box center [643, 744] width 456 height 14
type input "Yes, return article with Key Takeaways"
click at [887, 54] on icon "button" at bounding box center [887, 51] width 9 height 9
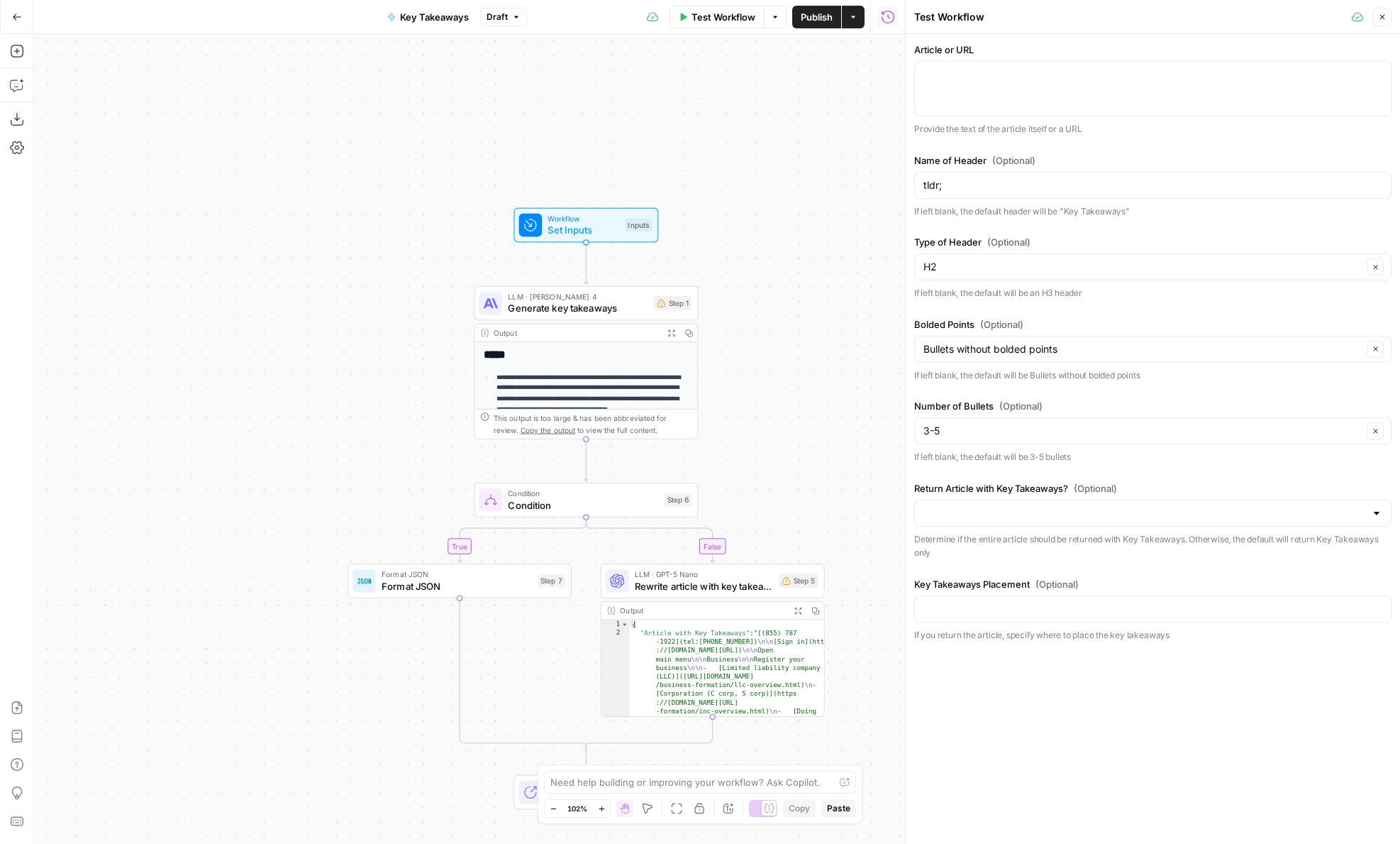
click at [545, 311] on span "Generate key takeaways" at bounding box center [578, 307] width 141 height 14
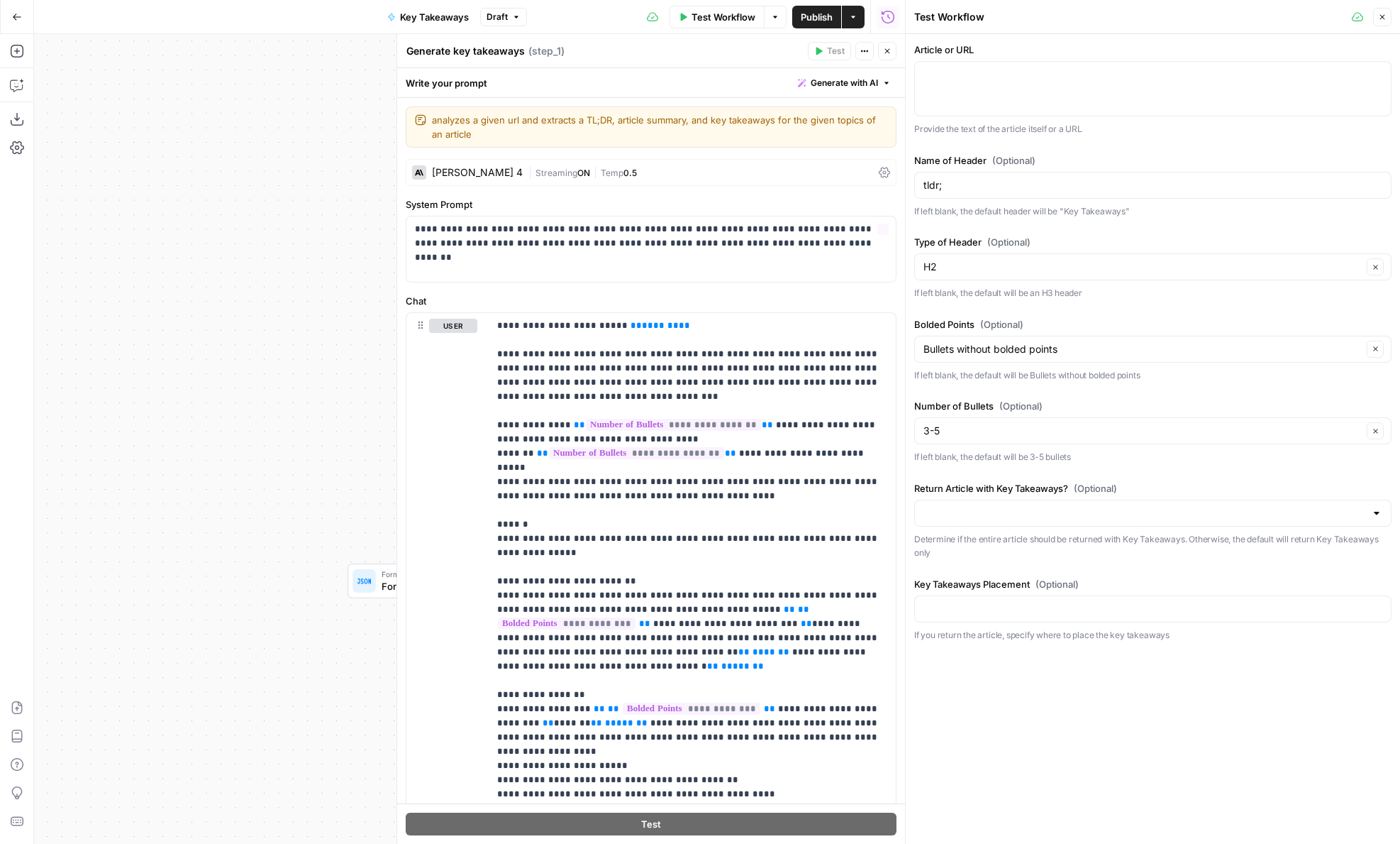
click at [884, 47] on icon "button" at bounding box center [887, 51] width 9 height 9
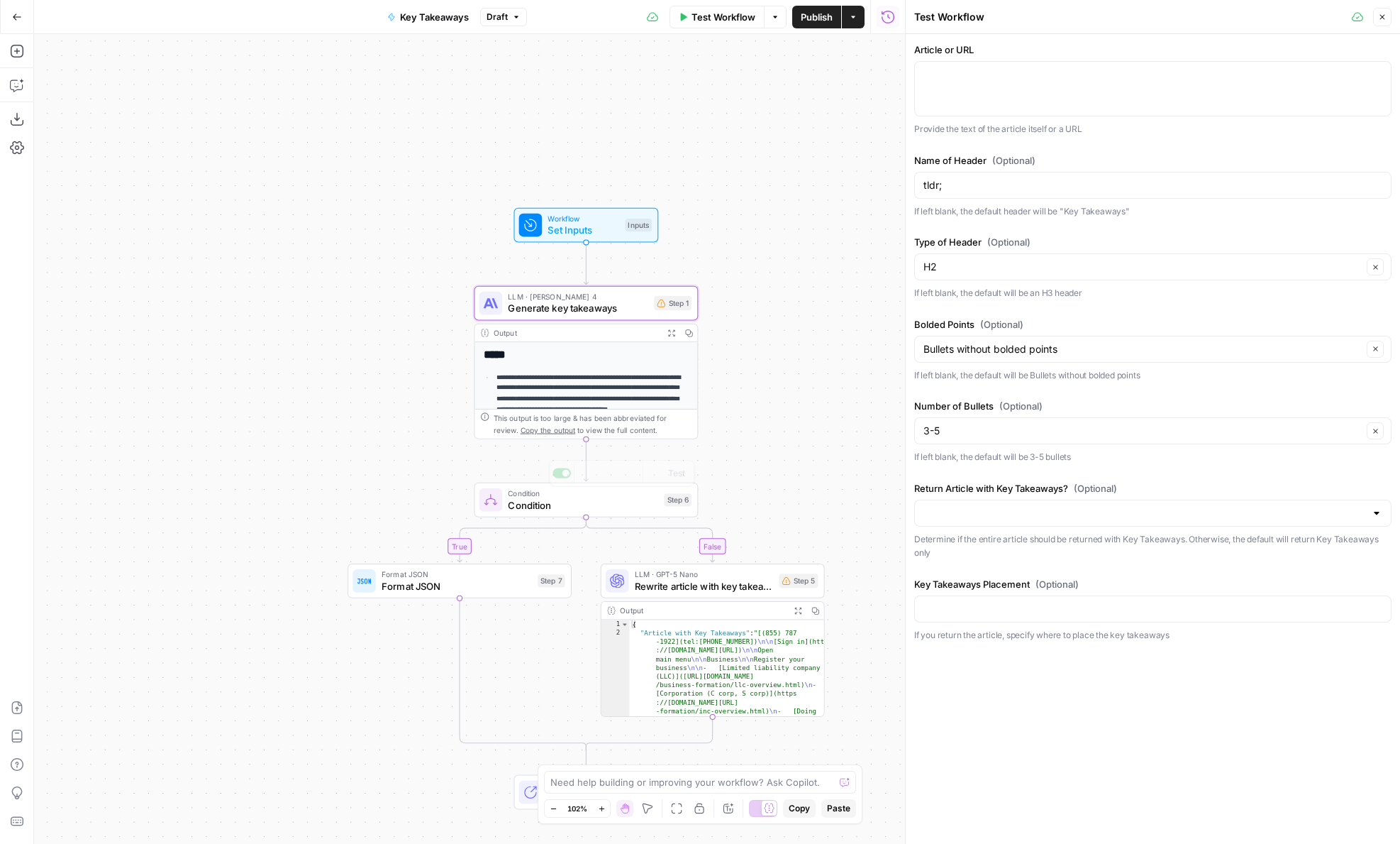
click at [532, 509] on span "Condition" at bounding box center [583, 504] width 151 height 14
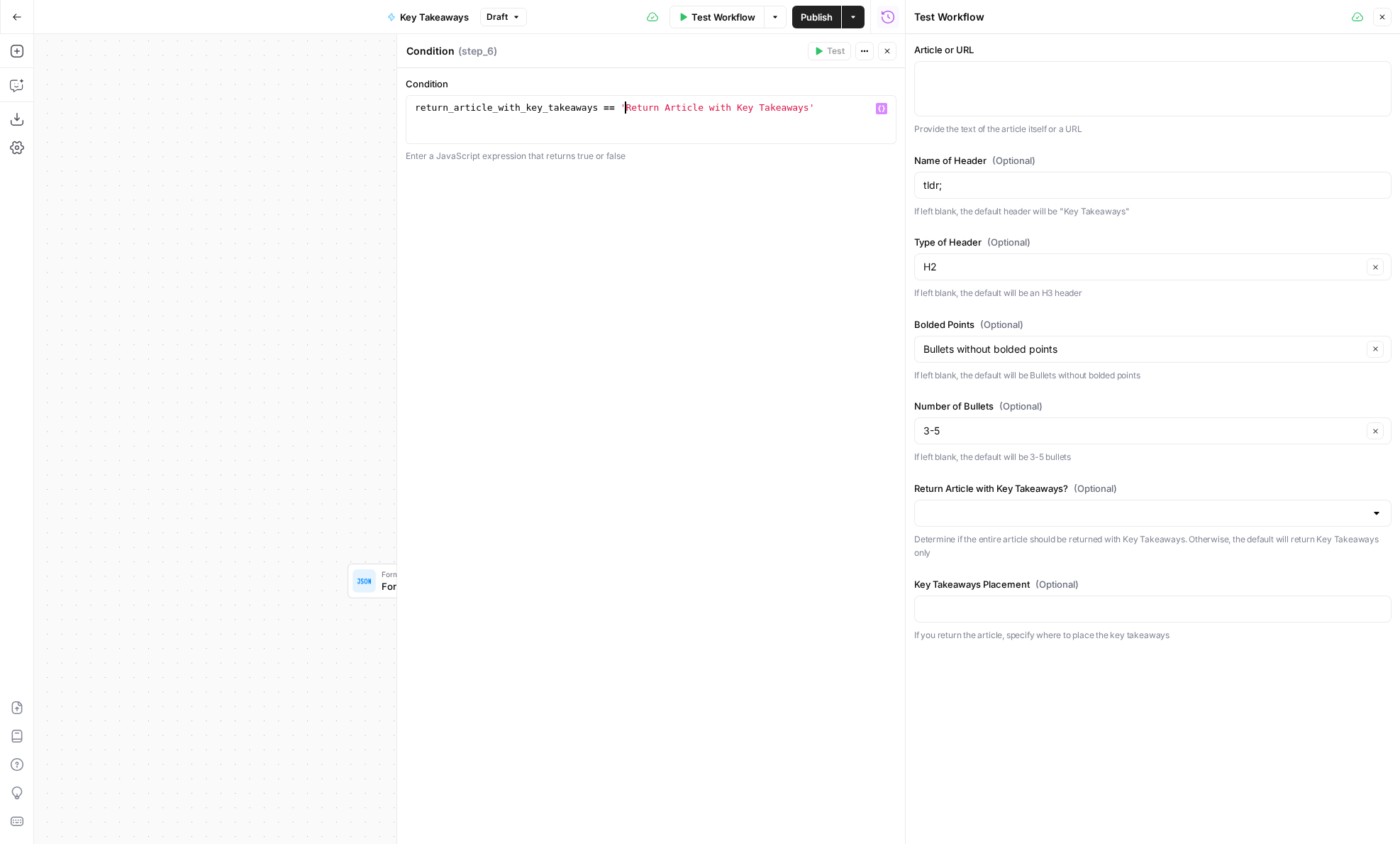
click at [626, 110] on div "return_article_with_key_takeaways == 'Return Article with Key Takeaways'" at bounding box center [651, 131] width 478 height 60
click at [705, 109] on div "return_article_with_key_takeaways == 'Return Article with Key Takeaways'" at bounding box center [651, 131] width 478 height 60
type textarea "**********"
click at [889, 47] on icon "button" at bounding box center [887, 51] width 9 height 9
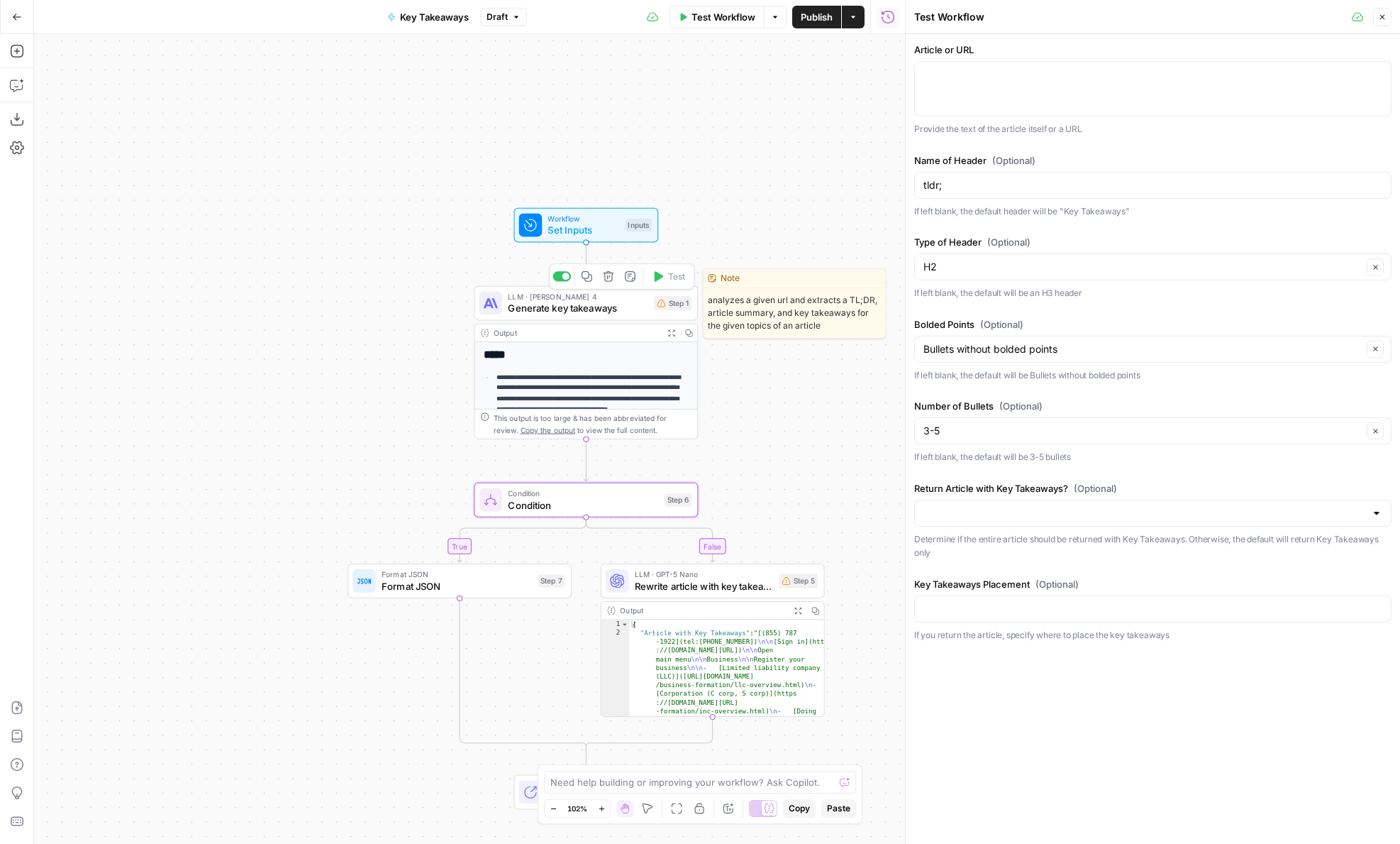
click at [566, 232] on span "Set Inputs" at bounding box center [583, 229] width 71 height 14
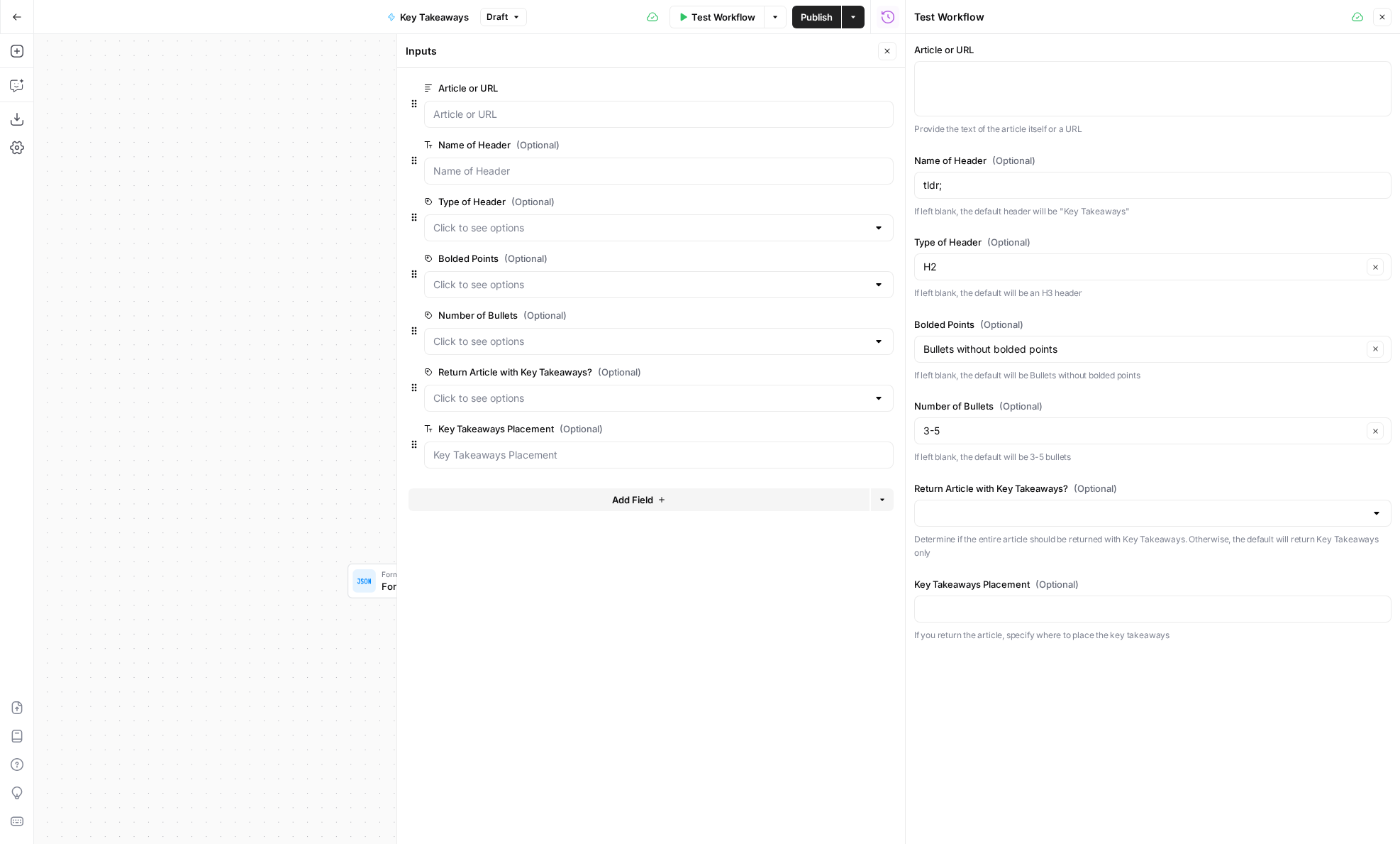
click at [842, 372] on span "edit field" at bounding box center [840, 372] width 31 height 12
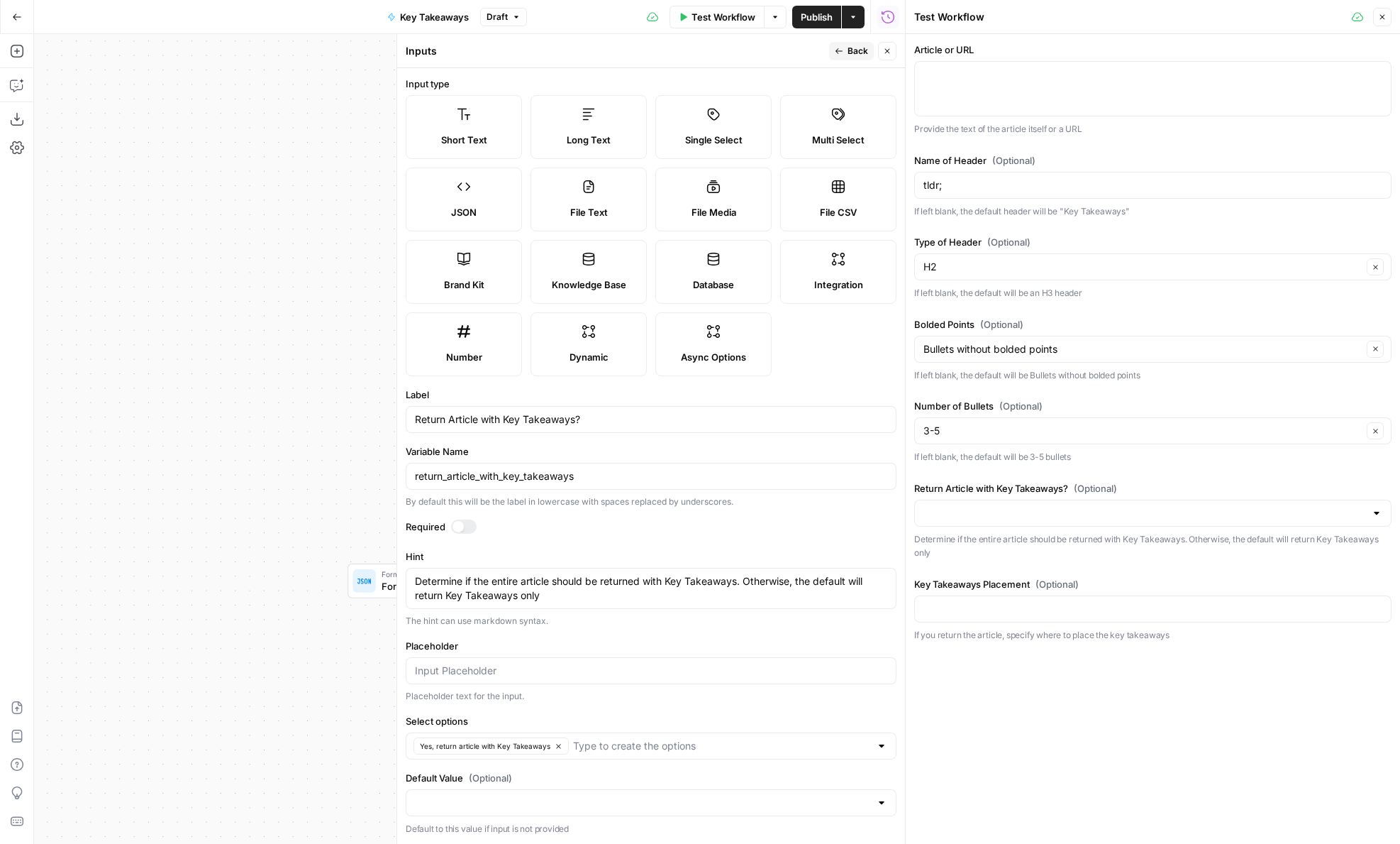
click at [889, 50] on icon "button" at bounding box center [887, 51] width 9 height 9
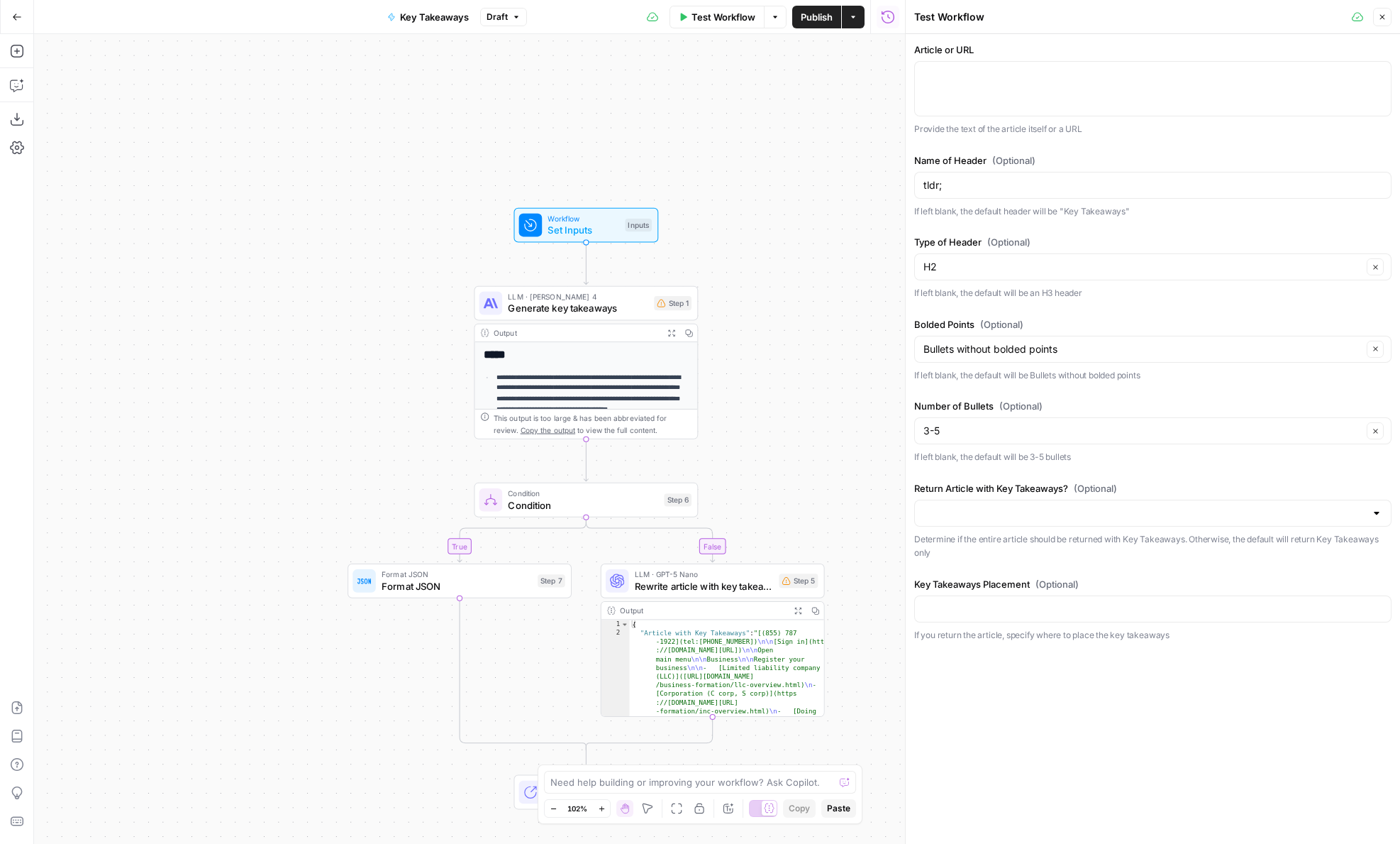
click at [550, 497] on span "Condition" at bounding box center [583, 504] width 151 height 14
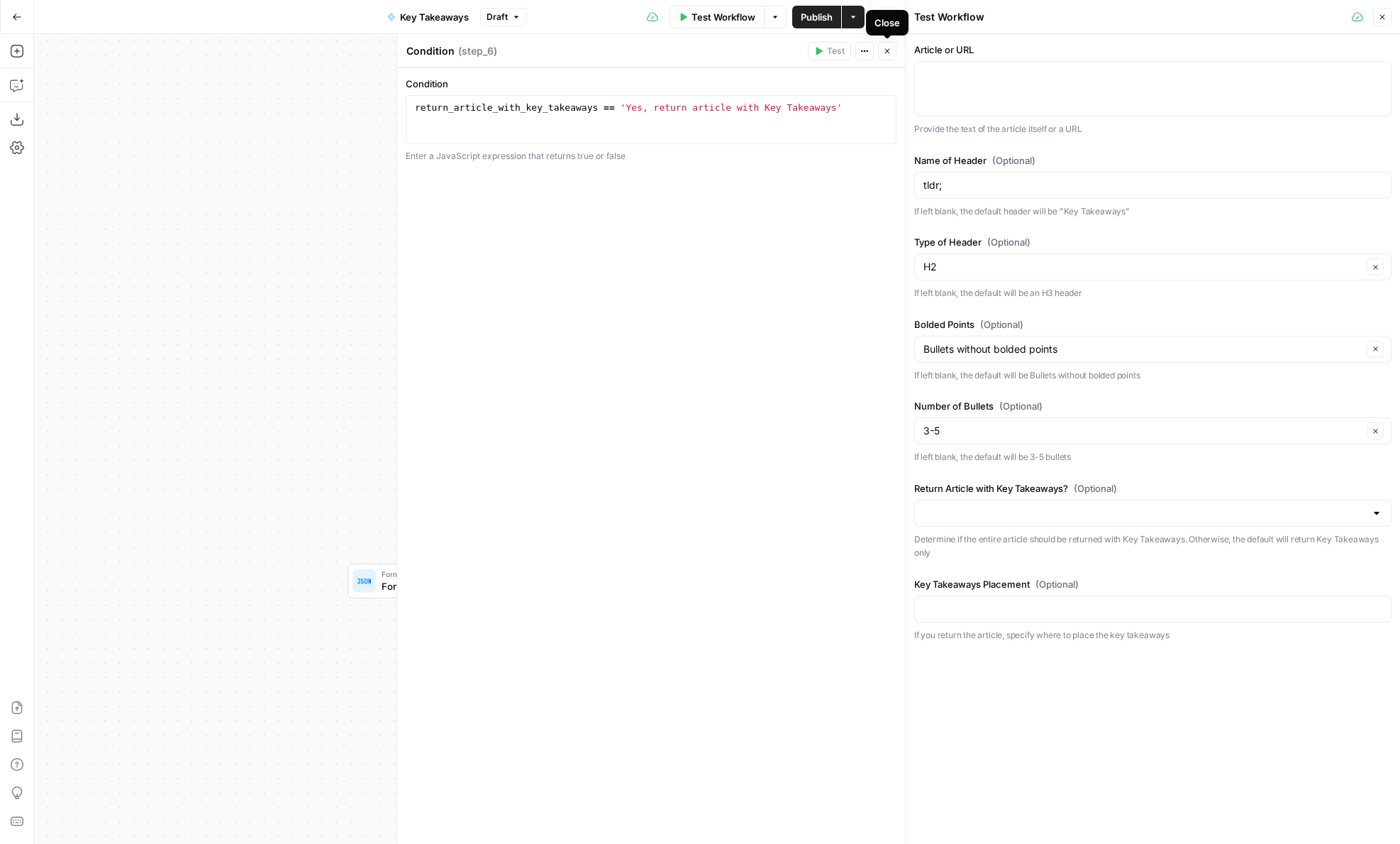
click at [889, 55] on icon "button" at bounding box center [887, 51] width 9 height 9
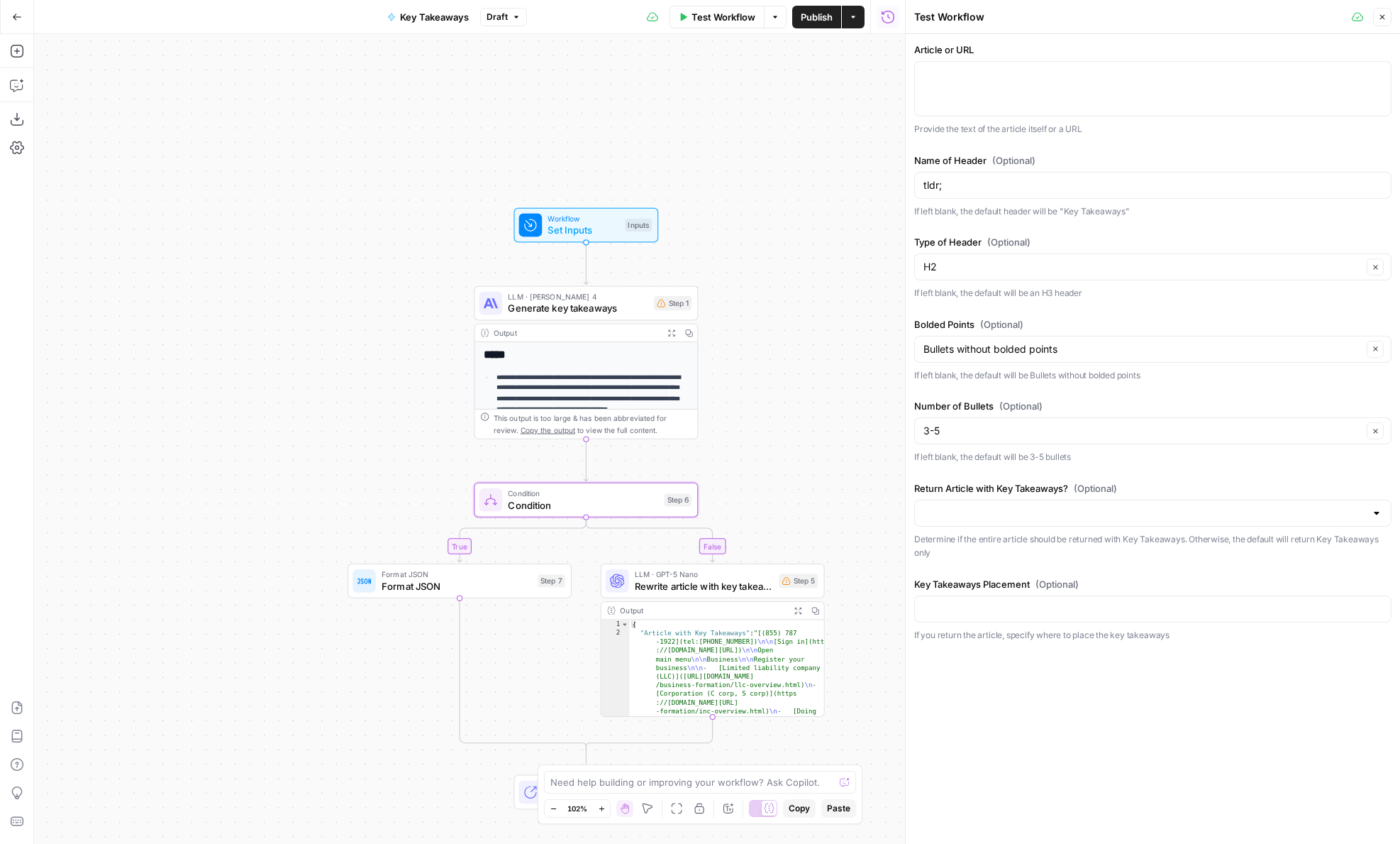
click at [942, 501] on div at bounding box center [1153, 513] width 478 height 27
click at [995, 670] on div "Article or URL Provide the text of the article itself or a URL Name of Header (…" at bounding box center [1152, 439] width 494 height 810
click at [999, 595] on div at bounding box center [1153, 608] width 478 height 27
drag, startPoint x: 796, startPoint y: 319, endPoint x: 800, endPoint y: 348, distance: 29.3
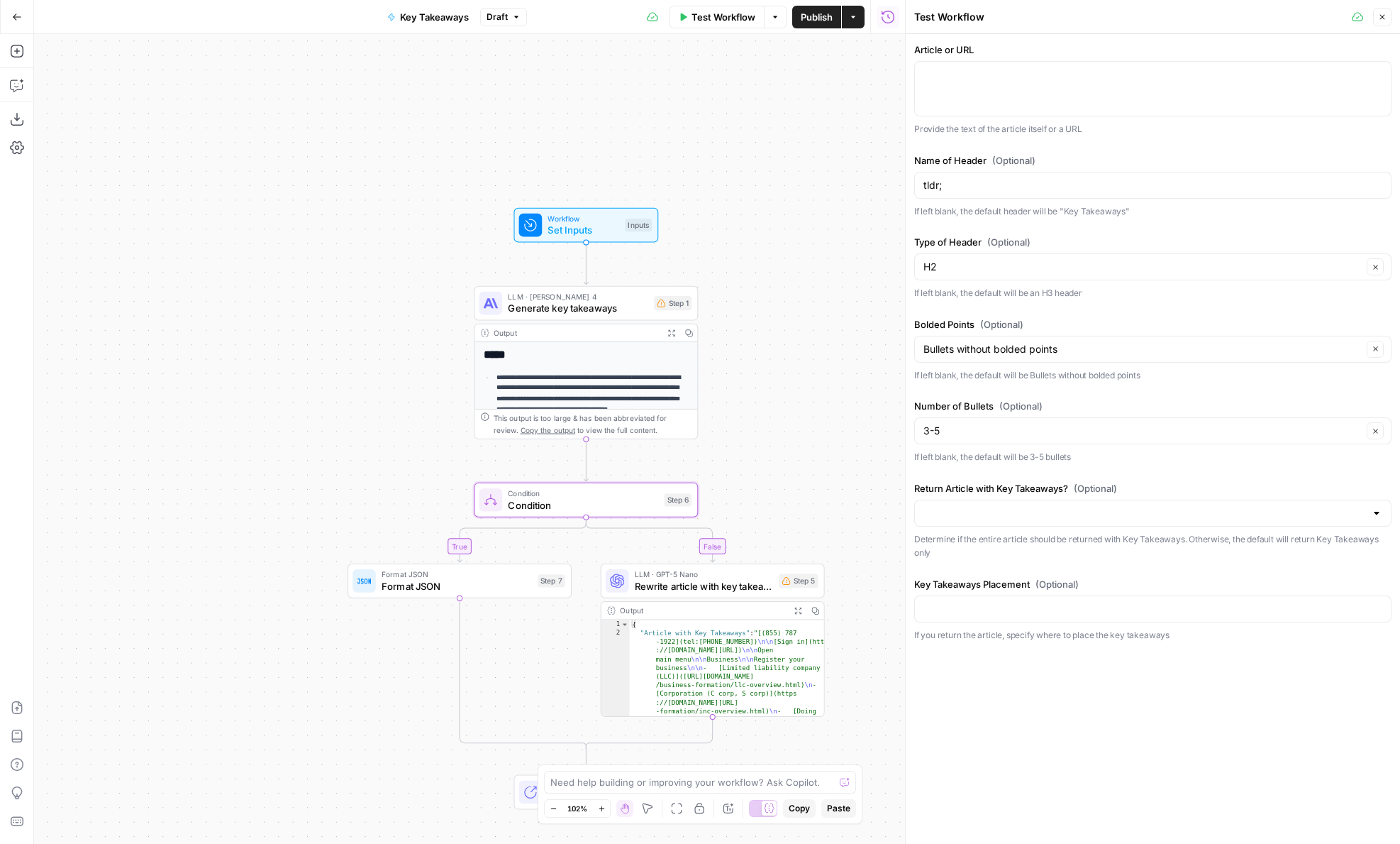
click at [800, 348] on div "**********" at bounding box center [470, 439] width 871 height 810
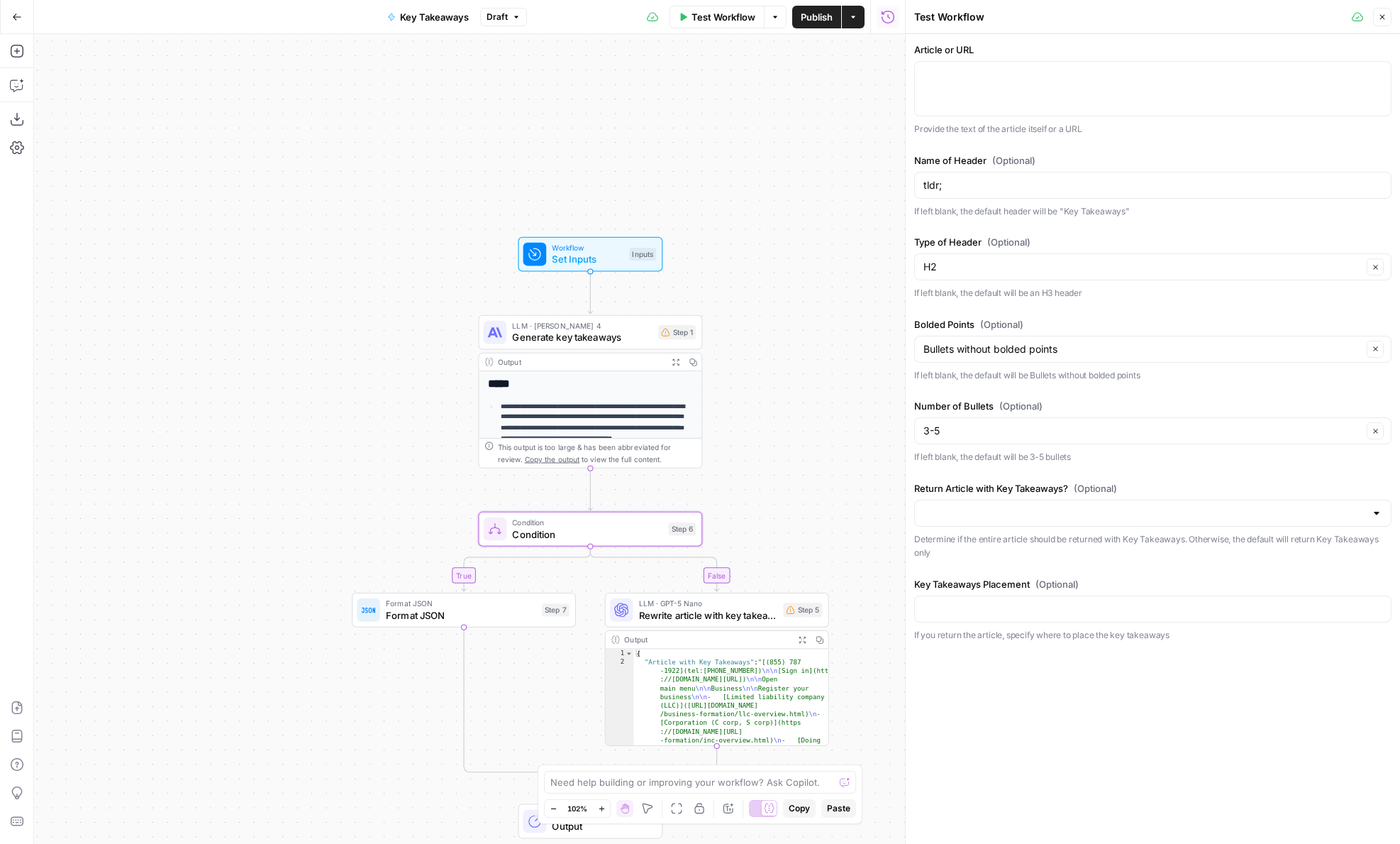
click at [1082, 623] on div "Key Takeaways Placement (Optional) If you return the article, specify where to …" at bounding box center [1153, 610] width 478 height 66
click at [1064, 606] on input "Key Takeaways Placement (Optional)" at bounding box center [1153, 608] width 459 height 14
click at [550, 249] on div "Workflow Set Inputs Inputs Test Step" at bounding box center [590, 254] width 133 height 25
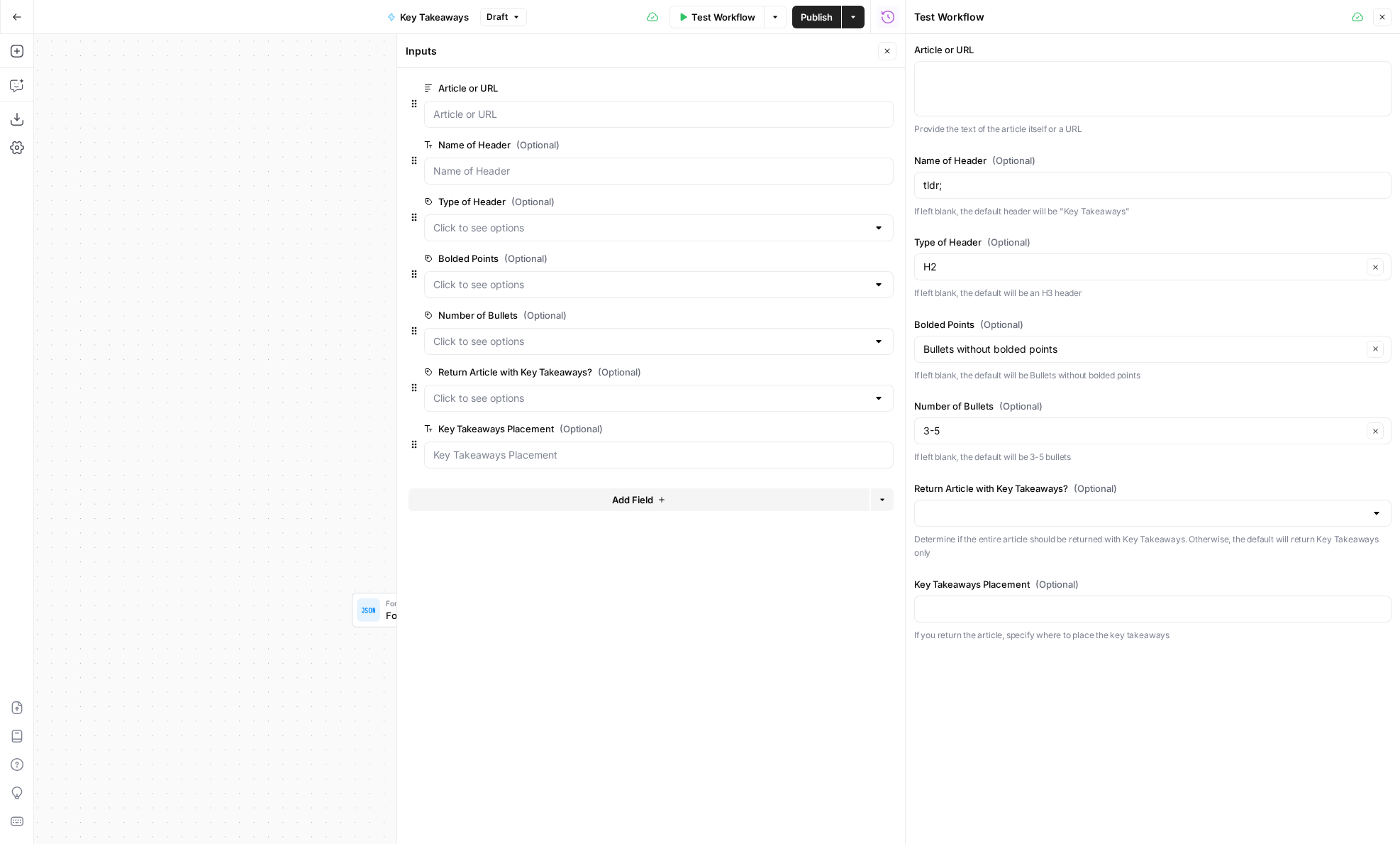
click at [846, 430] on span "edit field" at bounding box center [840, 429] width 31 height 12
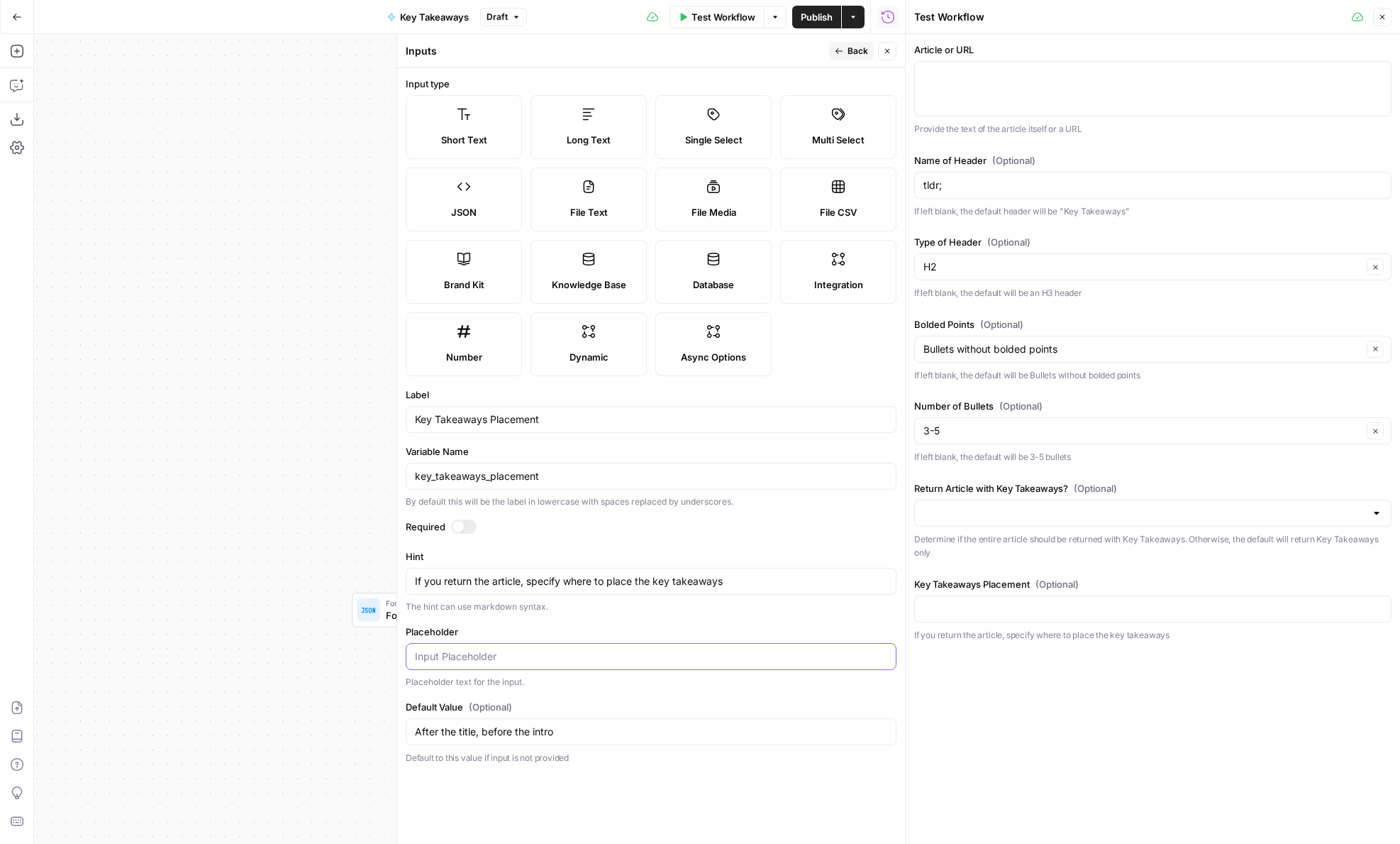
click at [466, 658] on input "Placeholder" at bounding box center [651, 656] width 472 height 14
type input "P"
click at [457, 732] on input "After the title, before the intro" at bounding box center [651, 731] width 472 height 14
click at [488, 655] on input "Placeholder" at bounding box center [651, 656] width 472 height 14
paste input "After the title, before the intro"
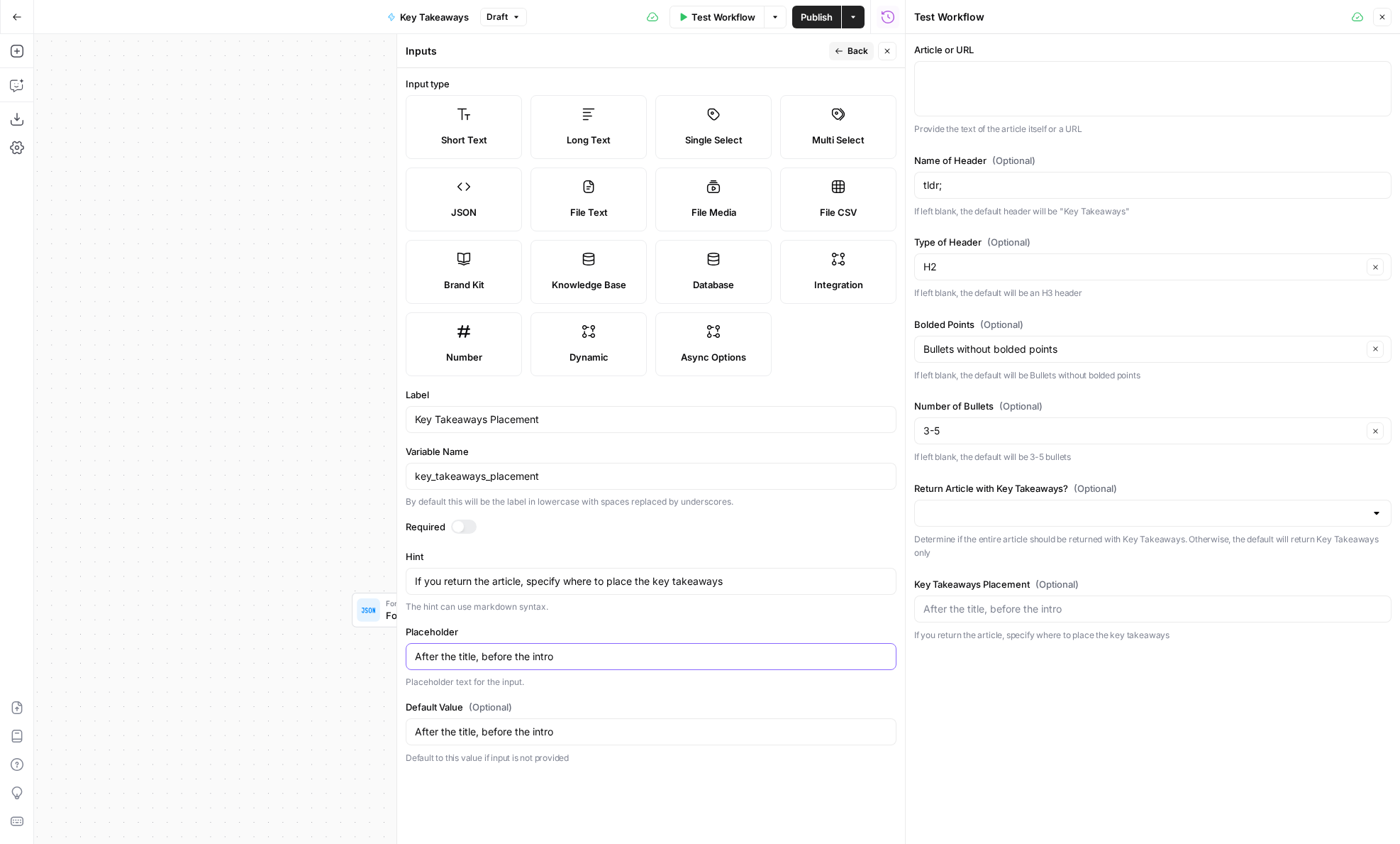
click at [420, 655] on input "After the title, before the intro" at bounding box center [651, 656] width 472 height 14
click at [670, 690] on form "Input type Short Text Long Text Single Select Multi Select JSON File Text File …" at bounding box center [652, 456] width 508 height 776
click at [686, 657] on input "Place the key takeaways after the title, before the intro" at bounding box center [651, 656] width 472 height 14
click at [696, 650] on input "Place the key takeaways after the title, before the intro" at bounding box center [651, 656] width 472 height 14
drag, startPoint x: 539, startPoint y: 656, endPoint x: 398, endPoint y: 642, distance: 141.7
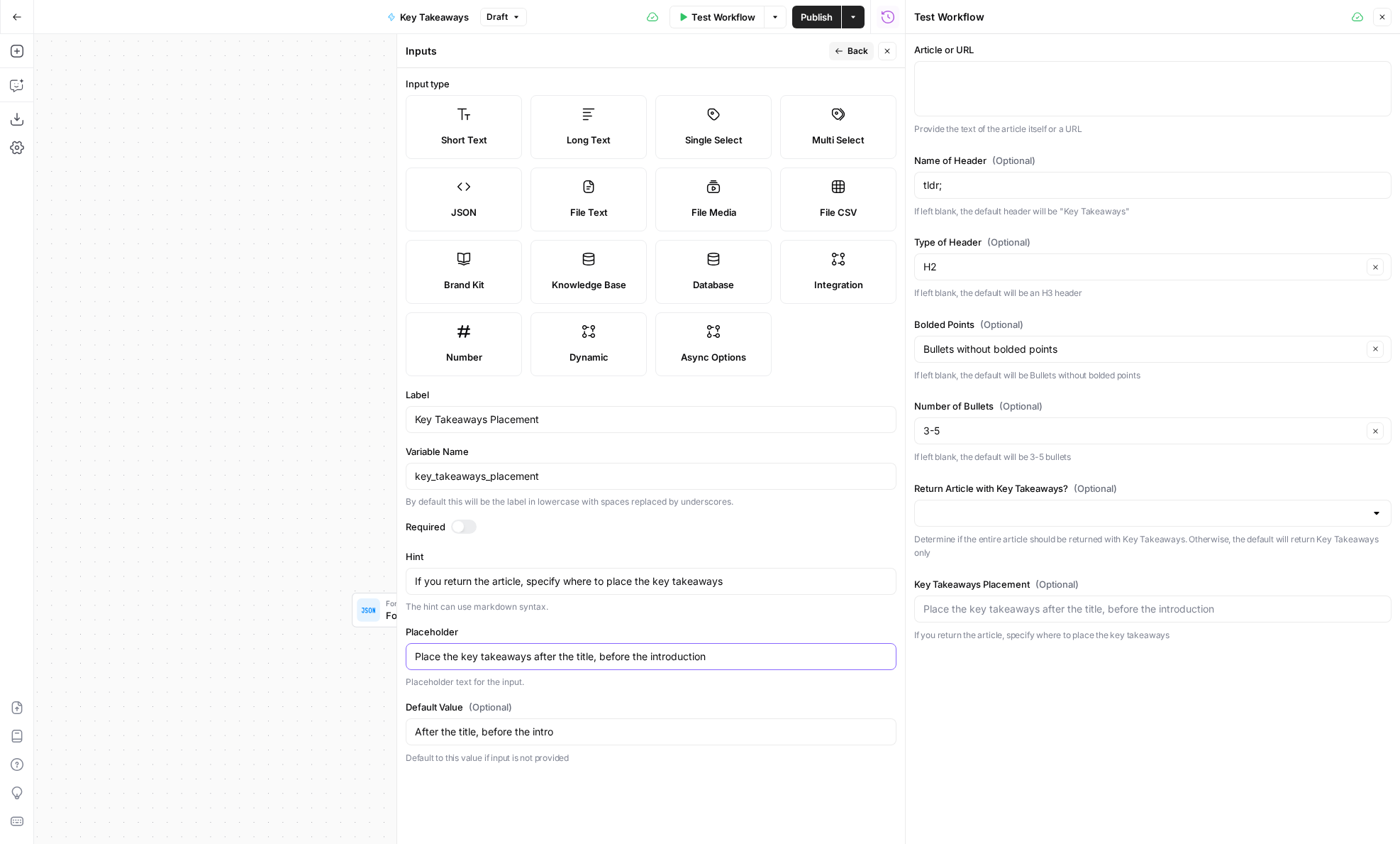
click at [398, 642] on div "Inputs Back Close Input type Short Text Long Text Single Select Multi Select JS…" at bounding box center [651, 439] width 509 height 810
type input "After the title, before the introduction"
click at [1139, 677] on div "Article or URL Provide the text of the article itself or a URL Name of Header (…" at bounding box center [1152, 439] width 494 height 810
click at [882, 58] on button "Close" at bounding box center [887, 50] width 18 height 18
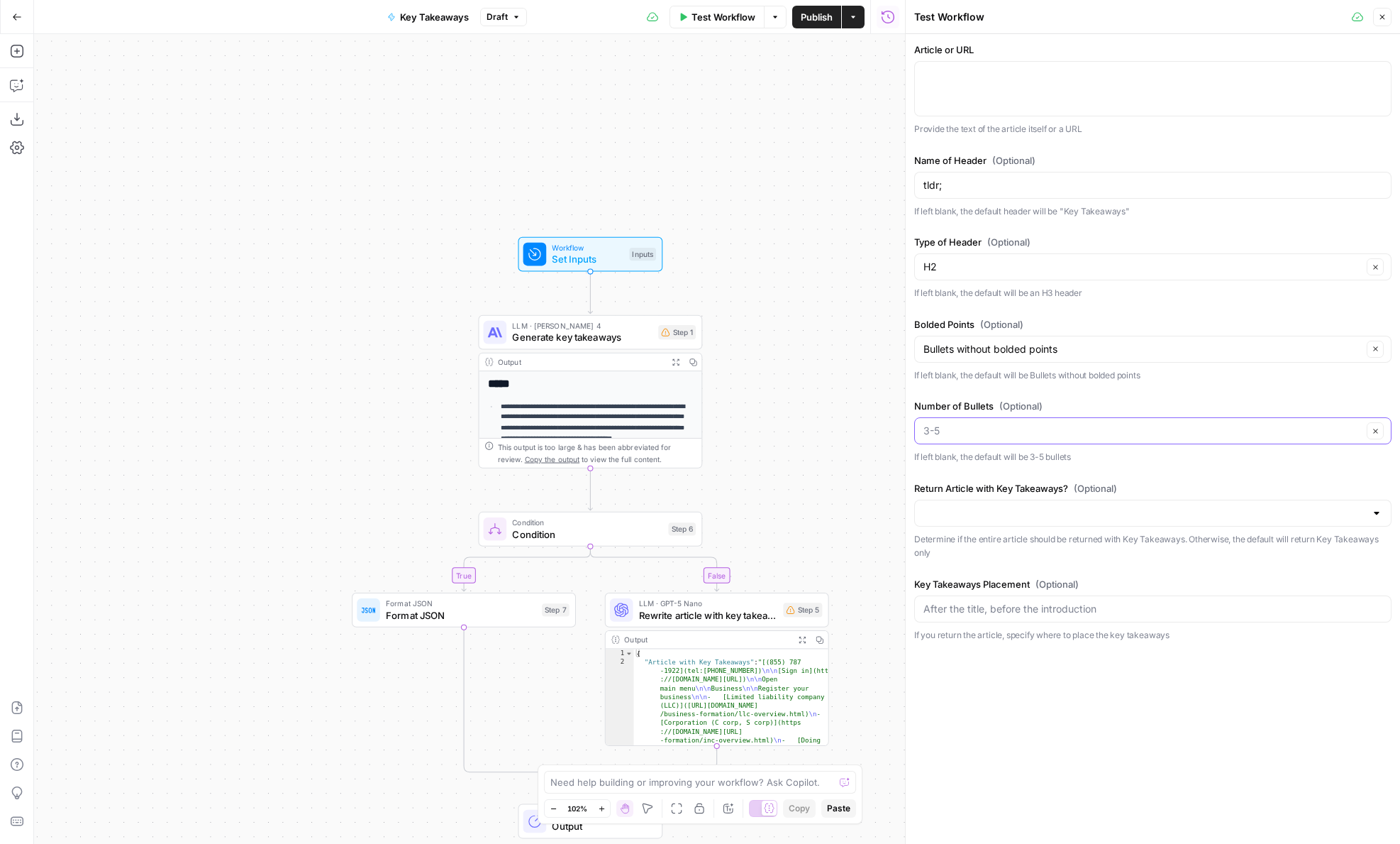
click at [931, 433] on input "Number of Bullets (Optional)" at bounding box center [1143, 430] width 439 height 14
type input "3-5"
click at [941, 344] on input "Bolded Points (Optional)" at bounding box center [1143, 349] width 439 height 14
type input "Bullets without bolded points"
click at [943, 328] on label "Bolded Points (Optional)" at bounding box center [1153, 324] width 478 height 14
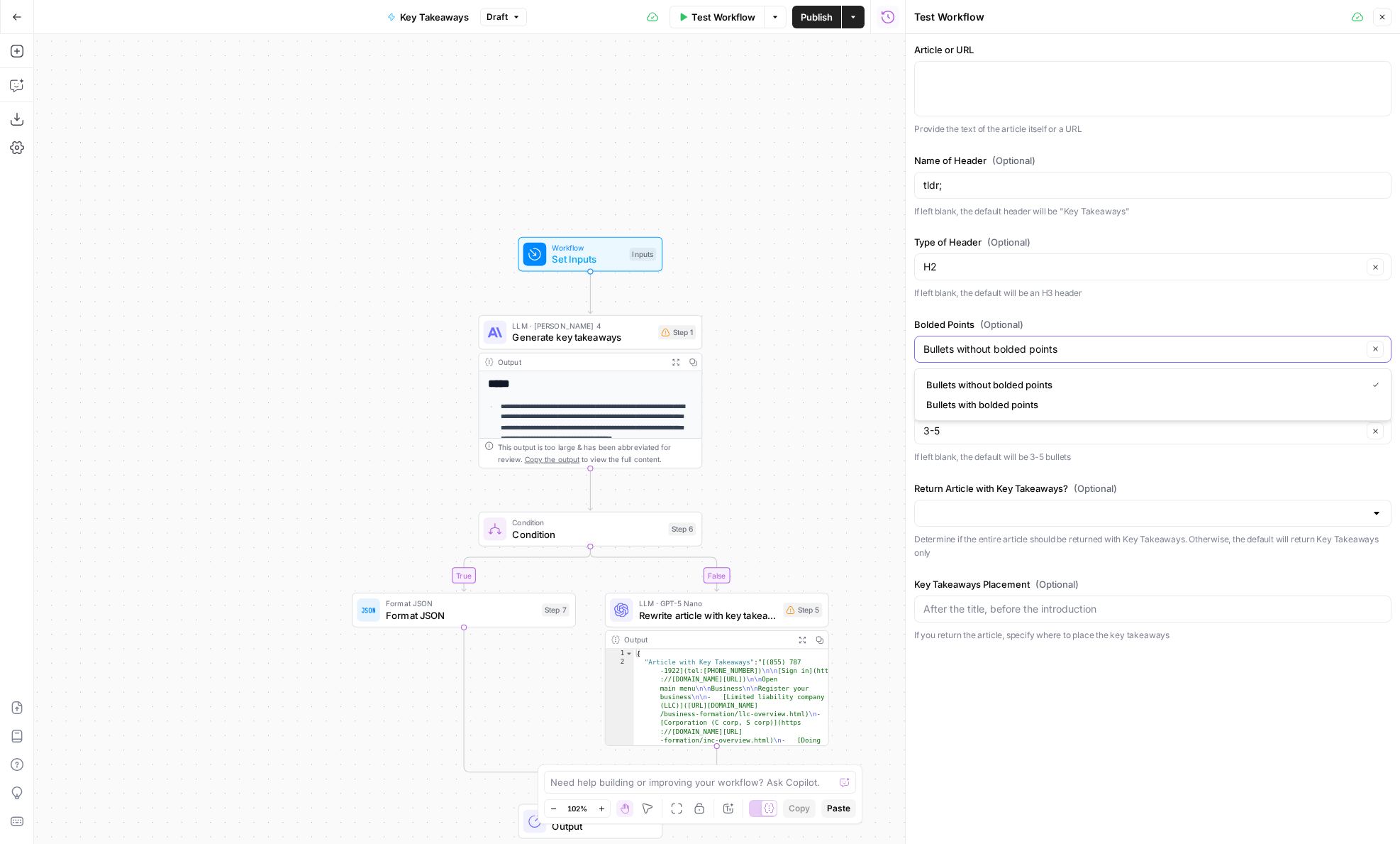
click at [943, 342] on input "Bullets without bolded points" at bounding box center [1143, 349] width 439 height 14
type input "Bullets without bolded points"
click at [942, 319] on label "Bolded Points (Optional)" at bounding box center [1153, 324] width 478 height 14
click at [942, 342] on input "Bullets without bolded points" at bounding box center [1143, 349] width 439 height 14
type input "Bullets without bolded points"
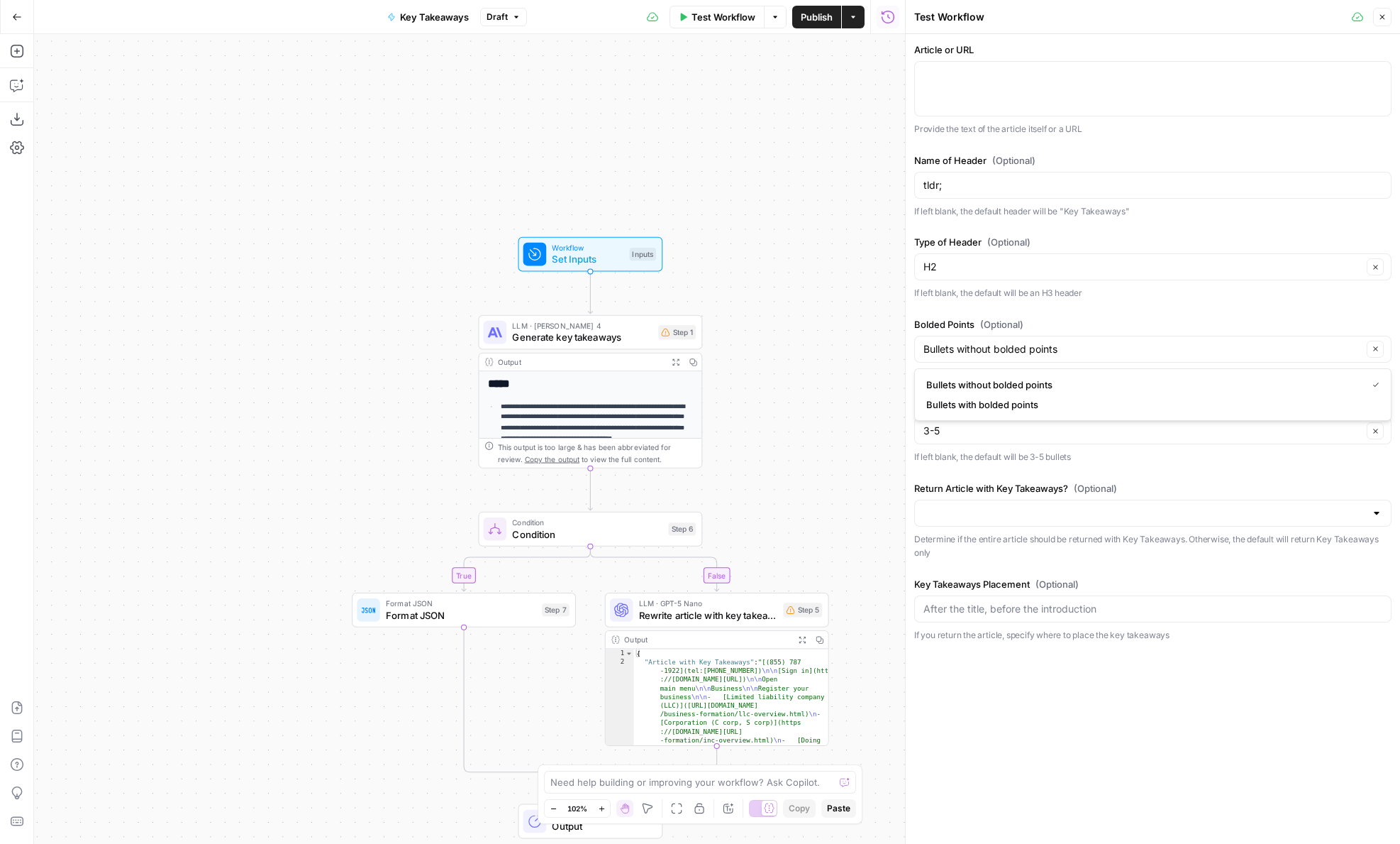
click at [1043, 655] on div "Article or URL Provide the text of the article itself or a URL Name of Header (…" at bounding box center [1152, 439] width 494 height 810
click at [991, 342] on input "Bullets without bolded points" at bounding box center [1143, 349] width 439 height 14
click at [998, 319] on span "(Optional)" at bounding box center [1002, 324] width 43 height 14
click at [998, 342] on input "Bolded Points (Optional)" at bounding box center [1143, 349] width 439 height 14
type input "Bullets without bolded points"
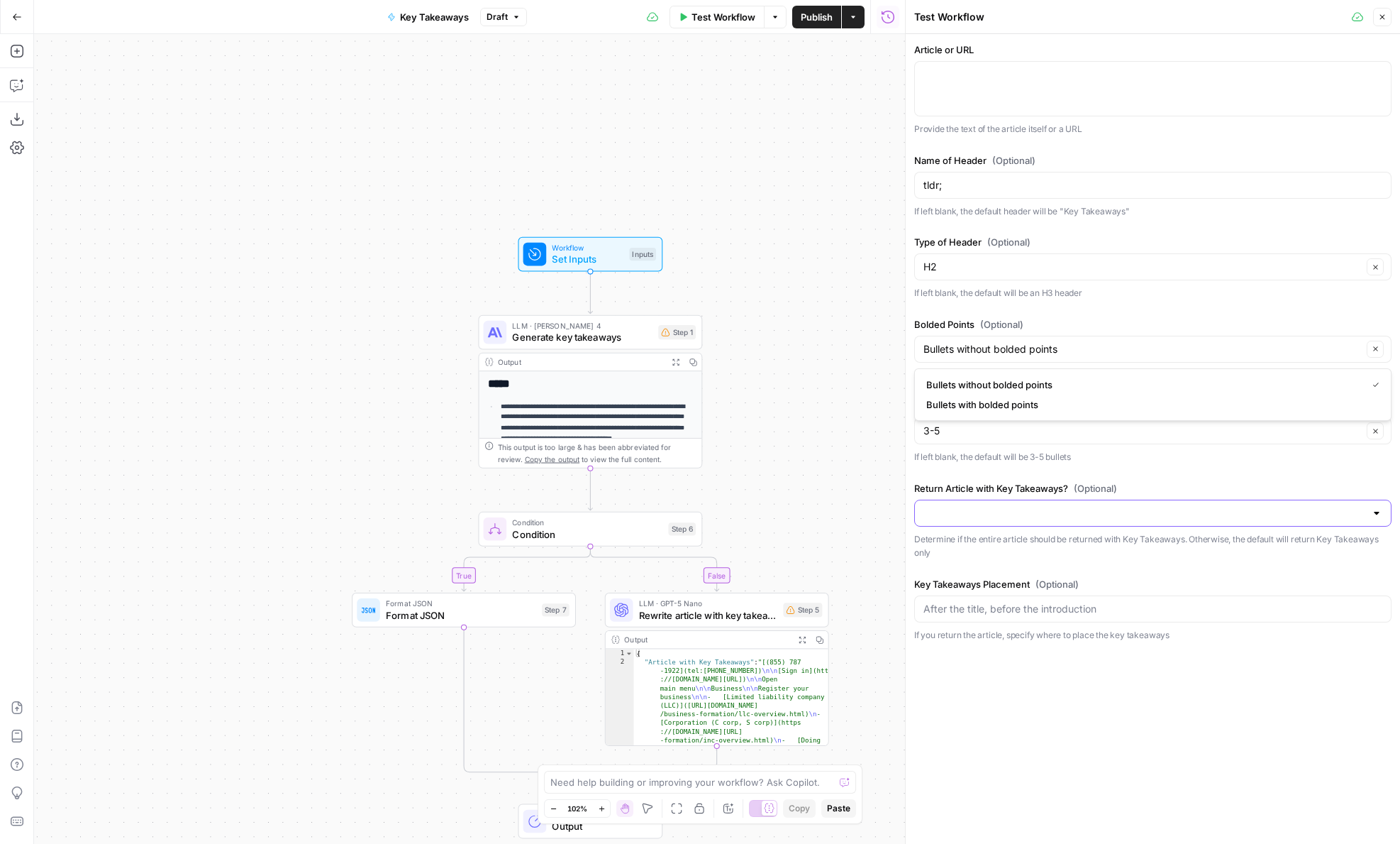
click at [991, 509] on input "Return Article with Key Takeaways? (Optional)" at bounding box center [1144, 513] width 442 height 14
click at [992, 475] on div "Article or URL Provide the text of the article itself or a URL Name of Header (…" at bounding box center [1153, 342] width 478 height 599
click at [974, 350] on input "Bolded Points (Optional)" at bounding box center [1143, 349] width 439 height 14
click at [994, 315] on div "Article or URL Provide the text of the article itself or a URL Name of Header (…" at bounding box center [1153, 342] width 478 height 599
type input "Bullets without bolded points"
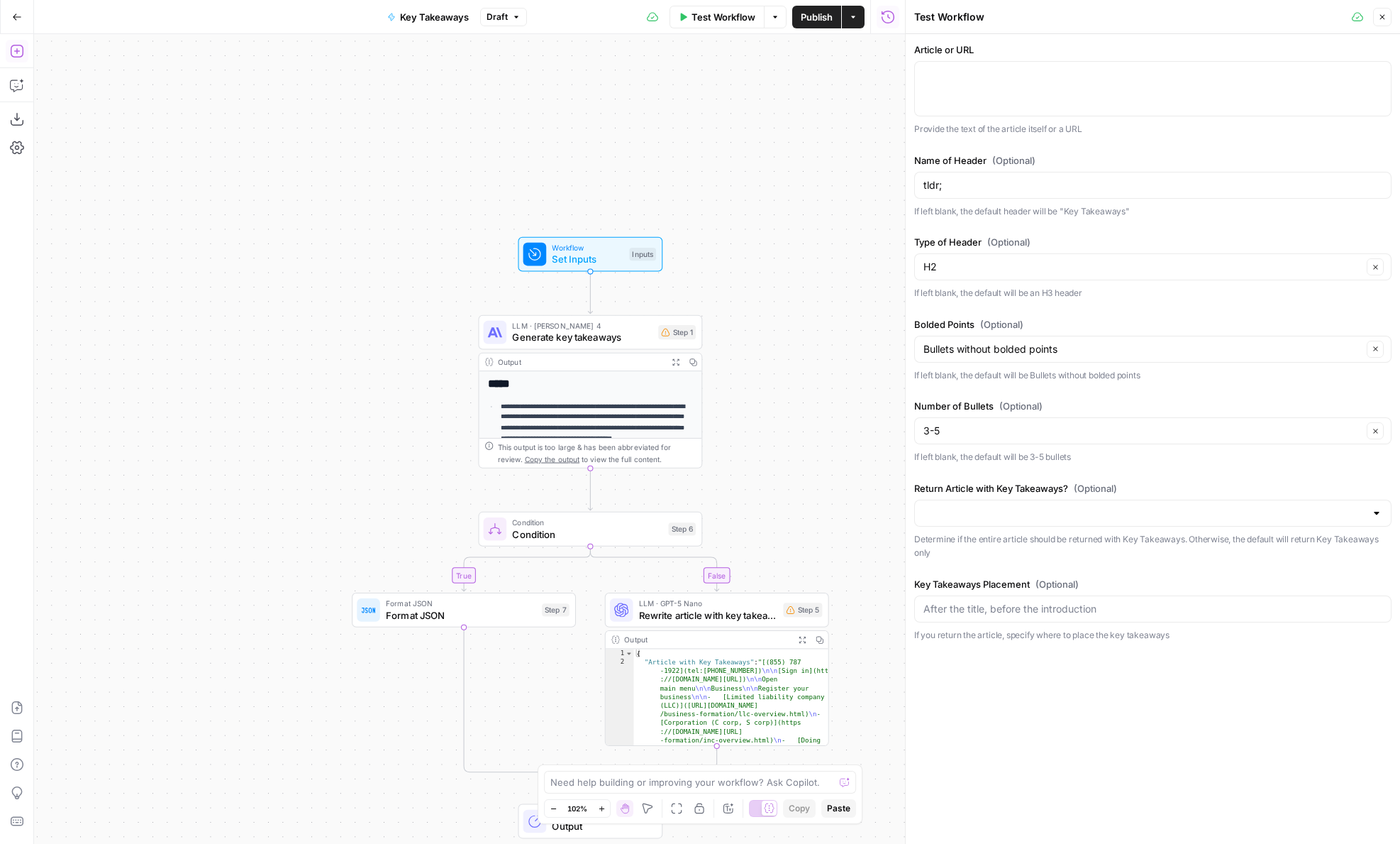
click at [22, 58] on icon "button" at bounding box center [17, 50] width 14 height 14
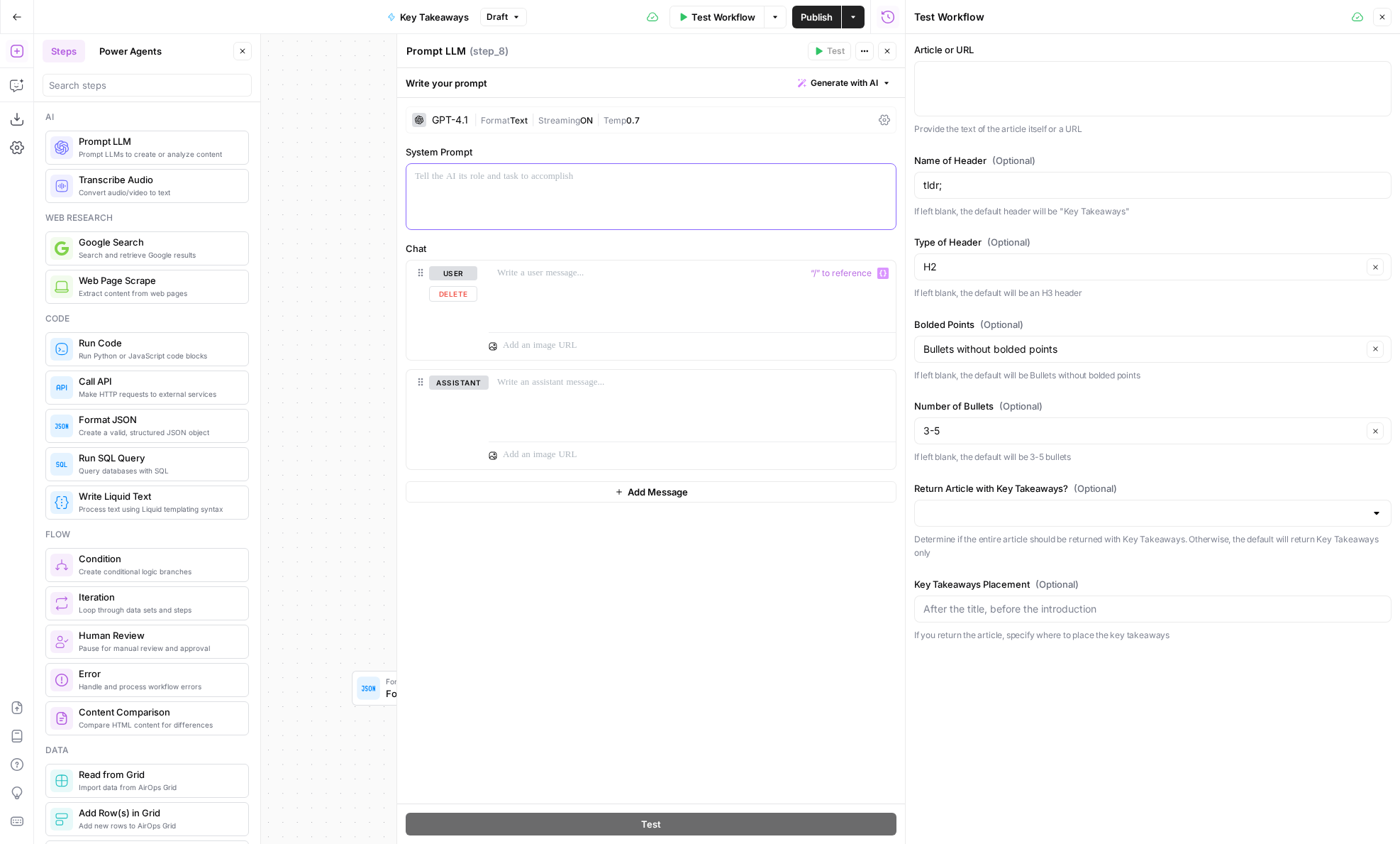
click at [563, 180] on p at bounding box center [651, 176] width 472 height 14
click at [515, 118] on span "Text" at bounding box center [519, 120] width 17 height 11
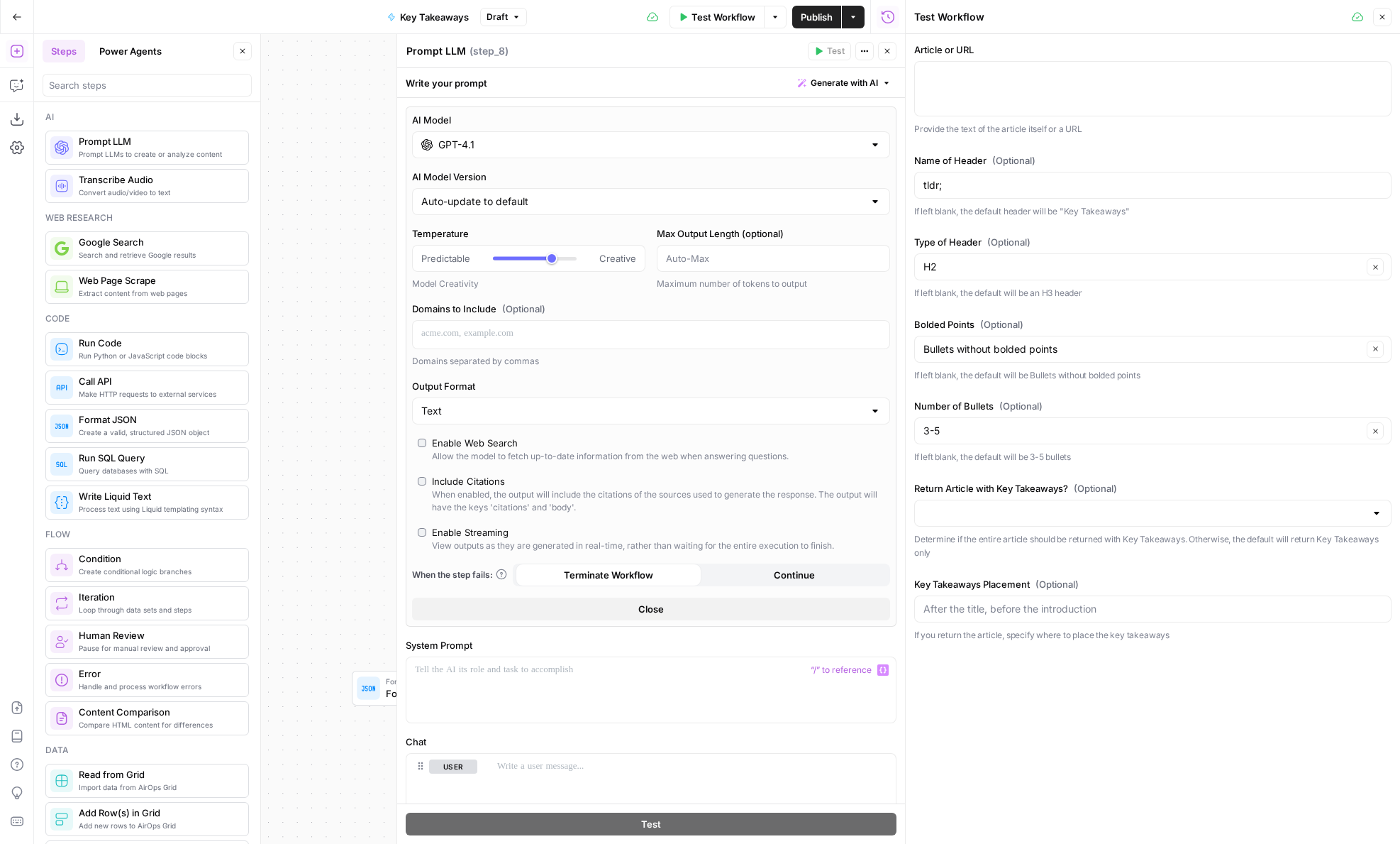
click at [553, 151] on input "GPT-4.1" at bounding box center [651, 144] width 426 height 14
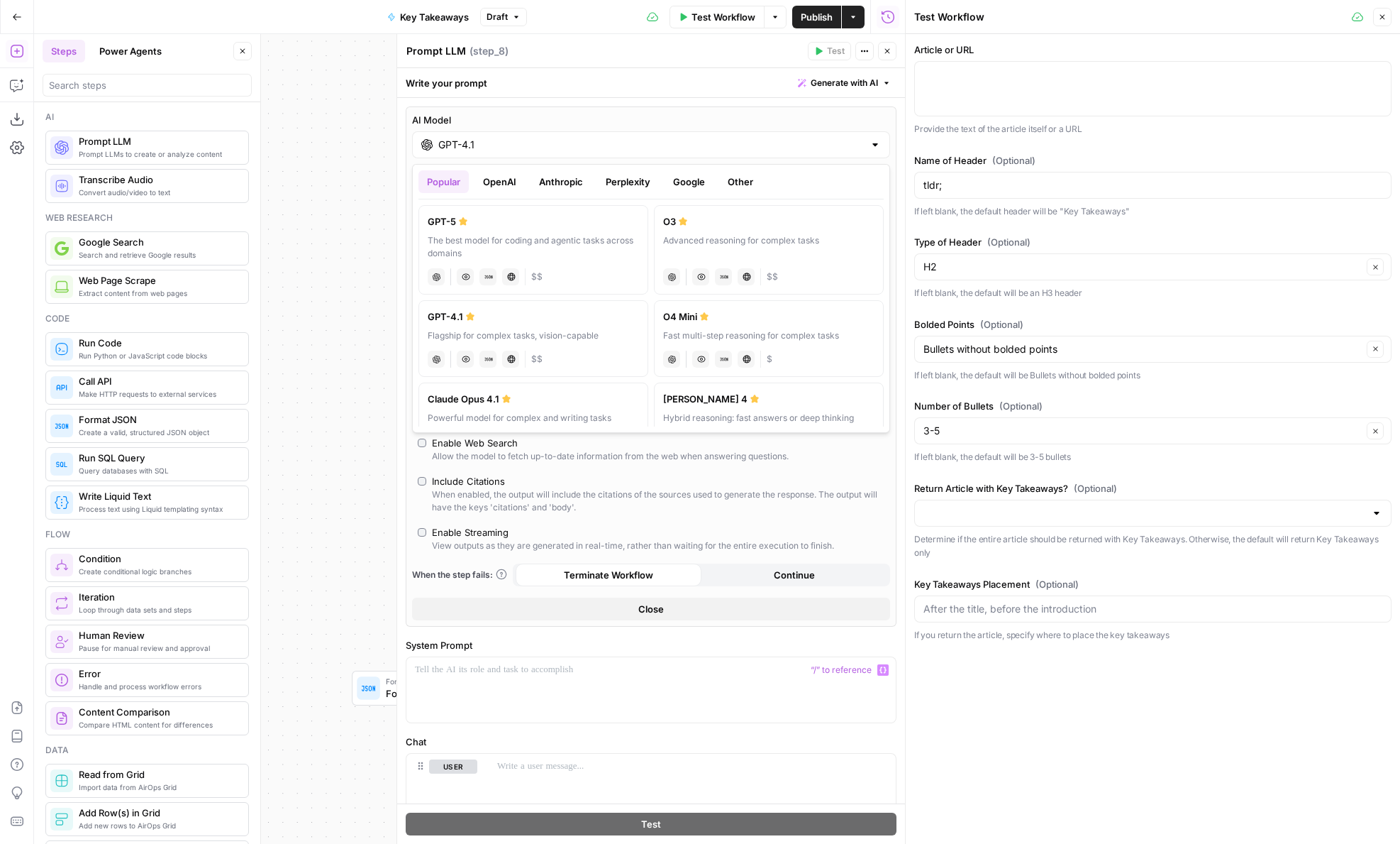
click at [541, 261] on label "GPT-5 The best model for coding and agentic tasks across domains chat Vision Ca…" at bounding box center [534, 250] width 230 height 90
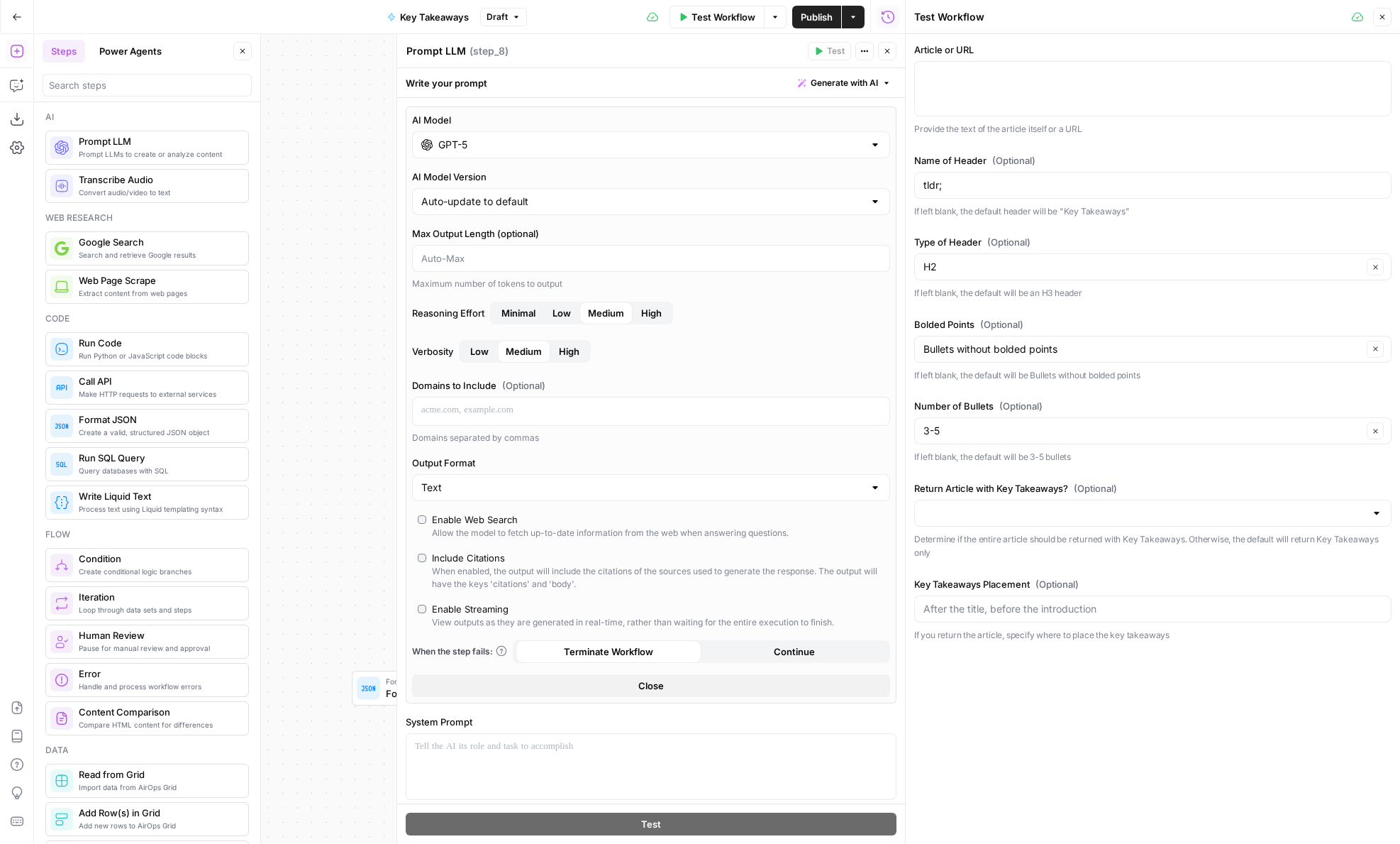
click at [477, 146] on input "GPT-5" at bounding box center [651, 144] width 426 height 14
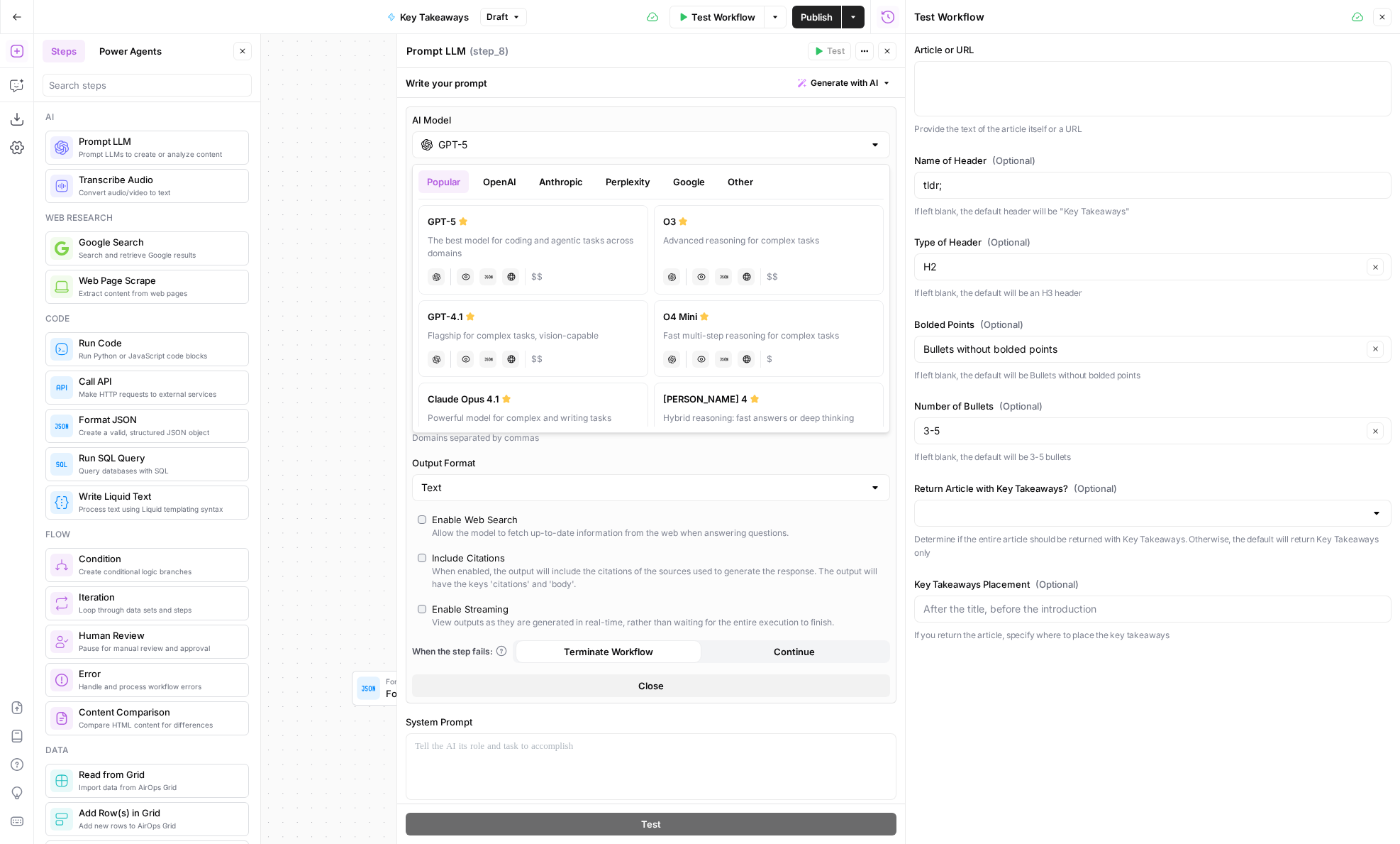
click at [504, 183] on button "OpenAI" at bounding box center [499, 181] width 50 height 23
click at [489, 328] on label "GPT-5 Nano Fastest, most cost-efficient version of GPT-5 chat Vision Capabiliti…" at bounding box center [534, 338] width 230 height 76
type input "GPT-5 Nano"
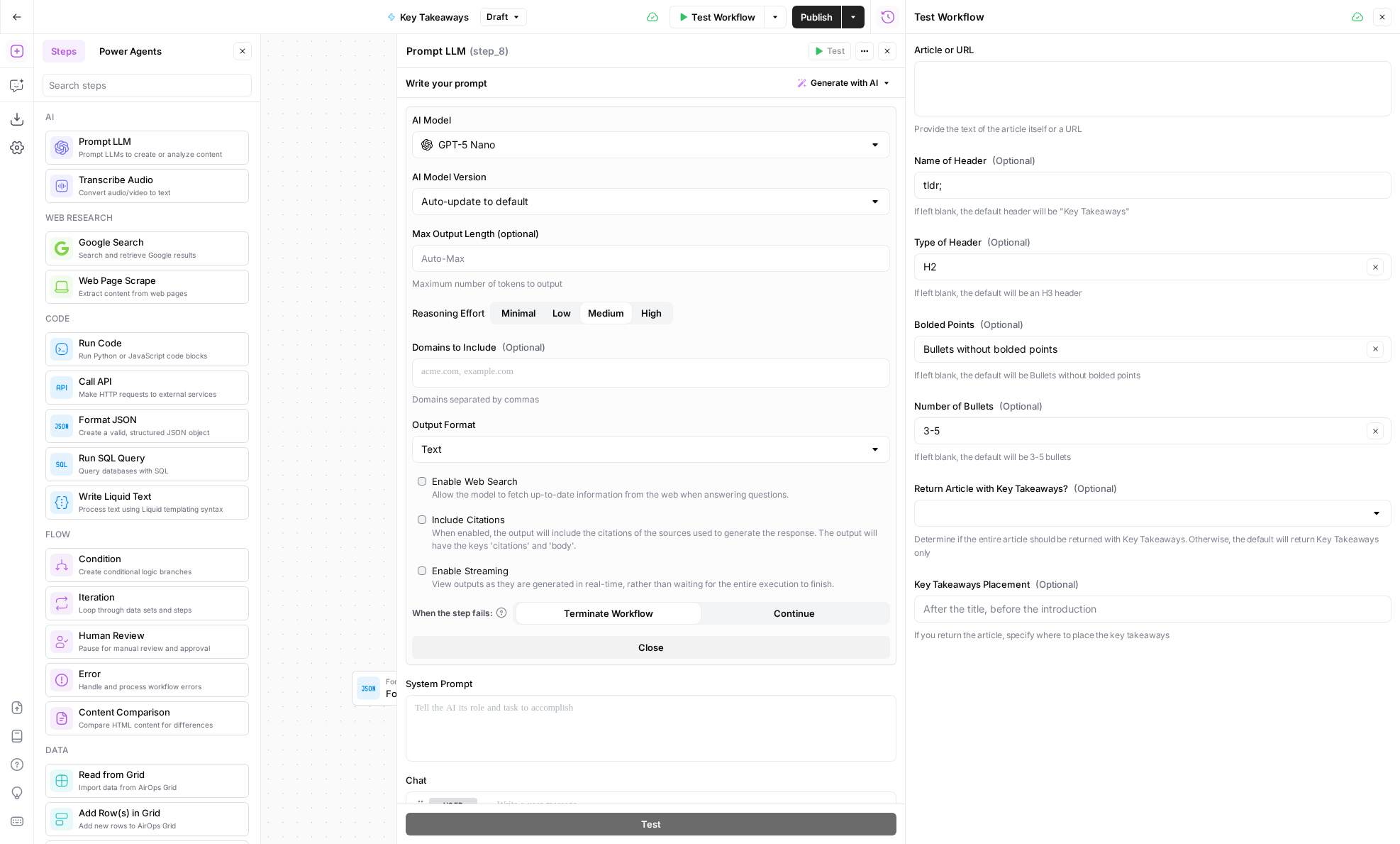
click at [530, 318] on span "Minimal" at bounding box center [518, 312] width 34 height 14
click at [461, 459] on div "Text" at bounding box center [651, 449] width 478 height 27
click at [459, 505] on span "JSON" at bounding box center [649, 504] width 448 height 14
type input "JSON"
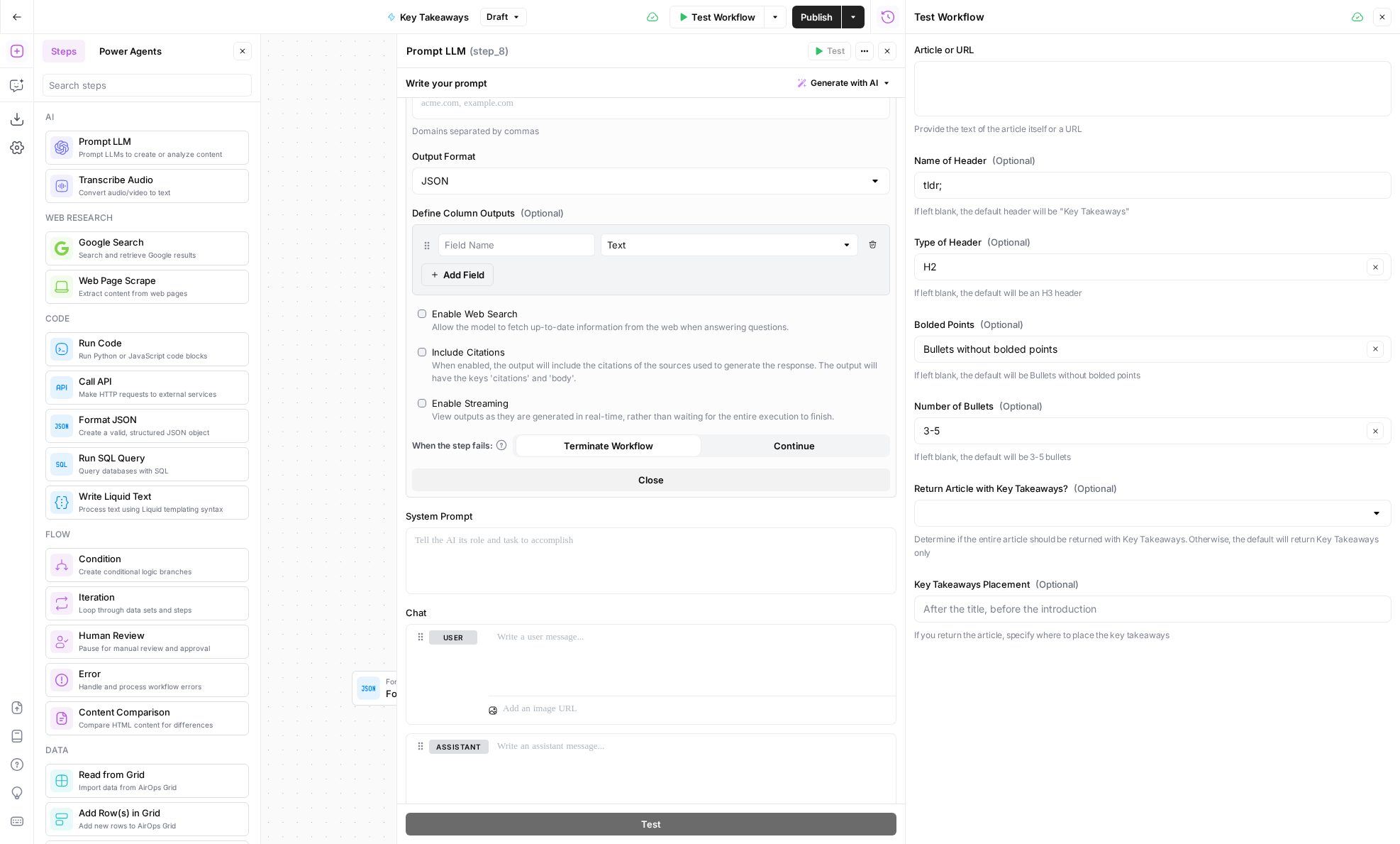
scroll to position [335, 0]
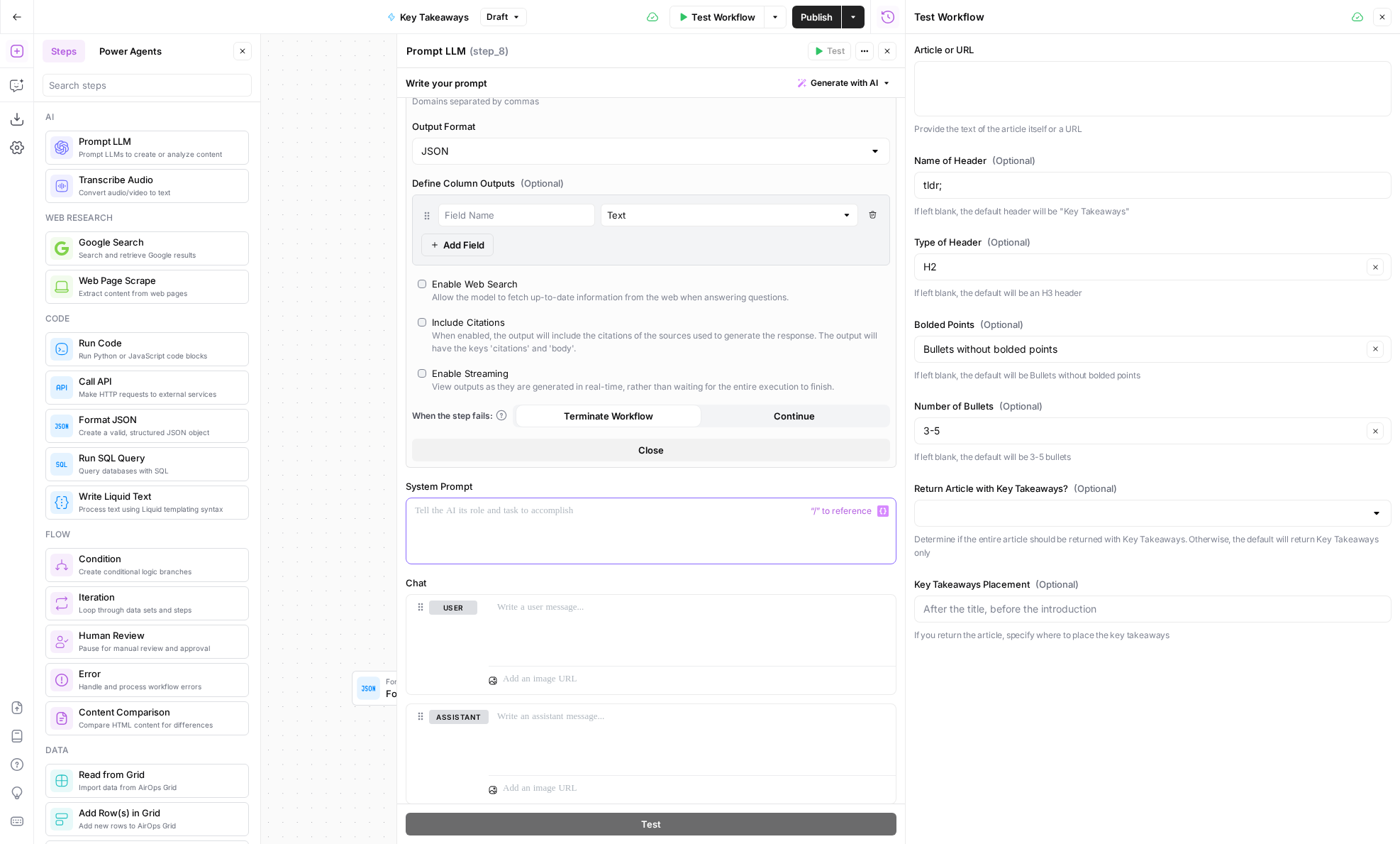
click at [467, 519] on div at bounding box center [651, 531] width 489 height 66
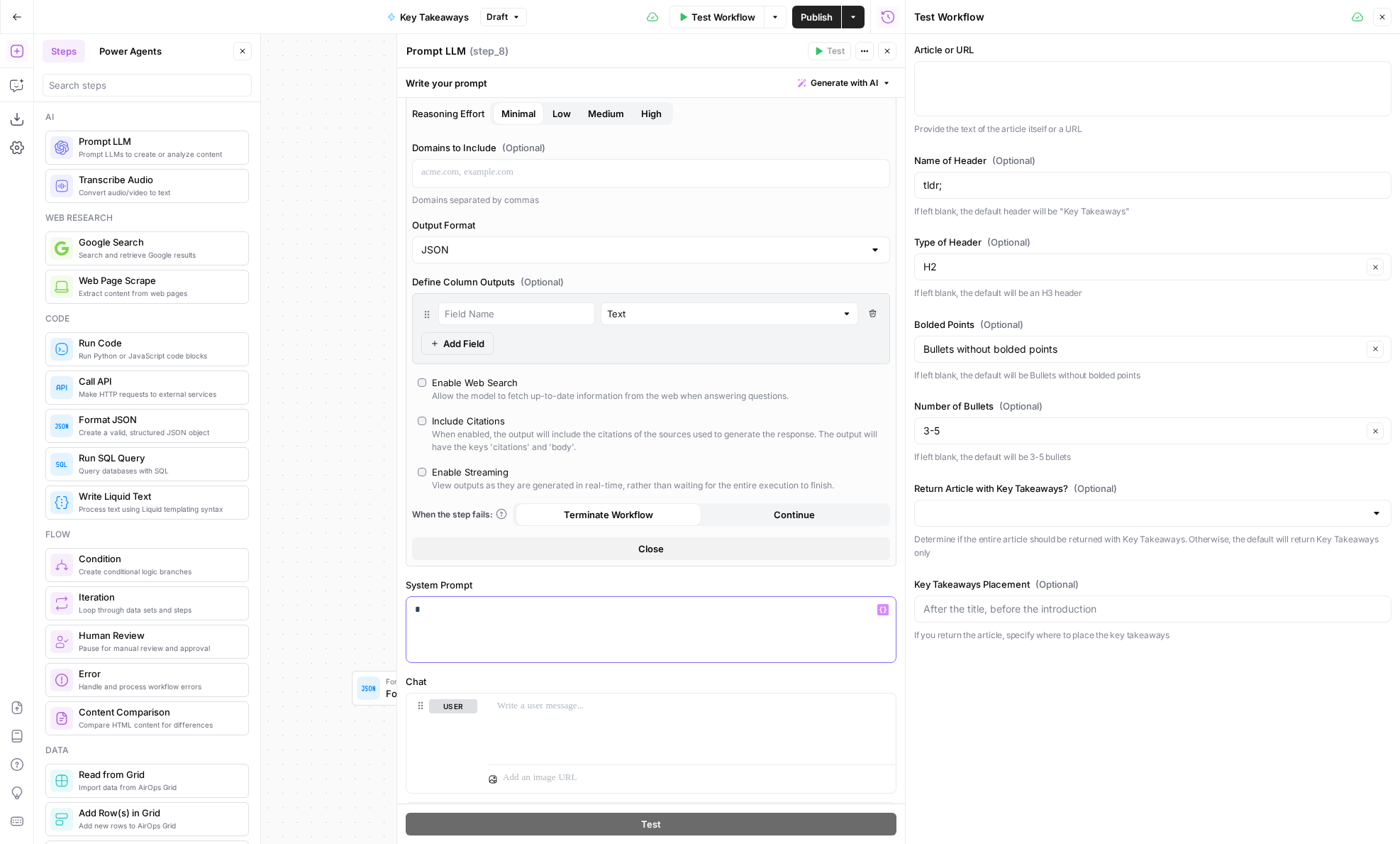
scroll to position [376, 0]
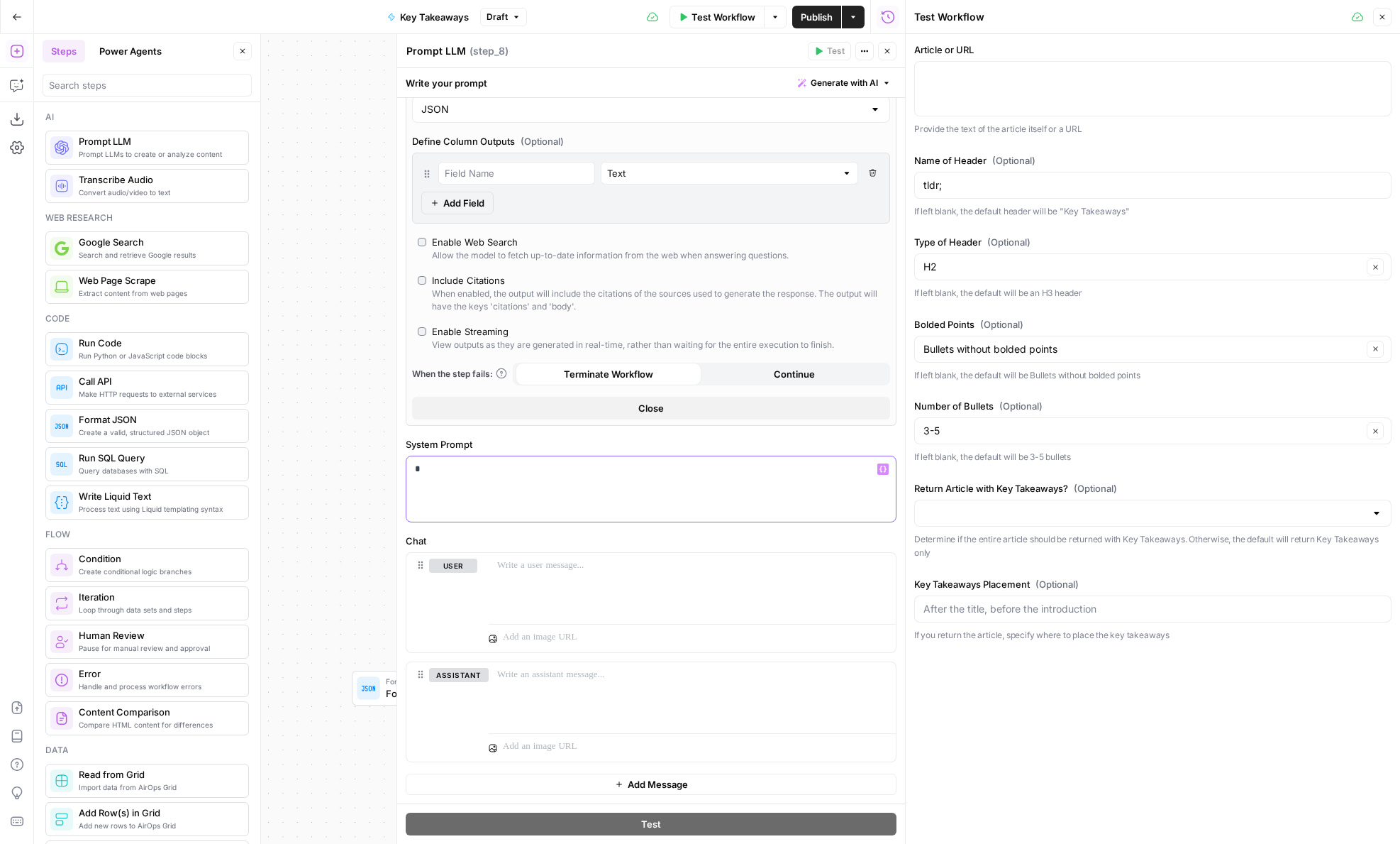
click at [600, 476] on div "*" at bounding box center [651, 489] width 489 height 66
click at [660, 462] on p "**********" at bounding box center [651, 490] width 472 height 57
click at [542, 591] on div at bounding box center [692, 588] width 407 height 66
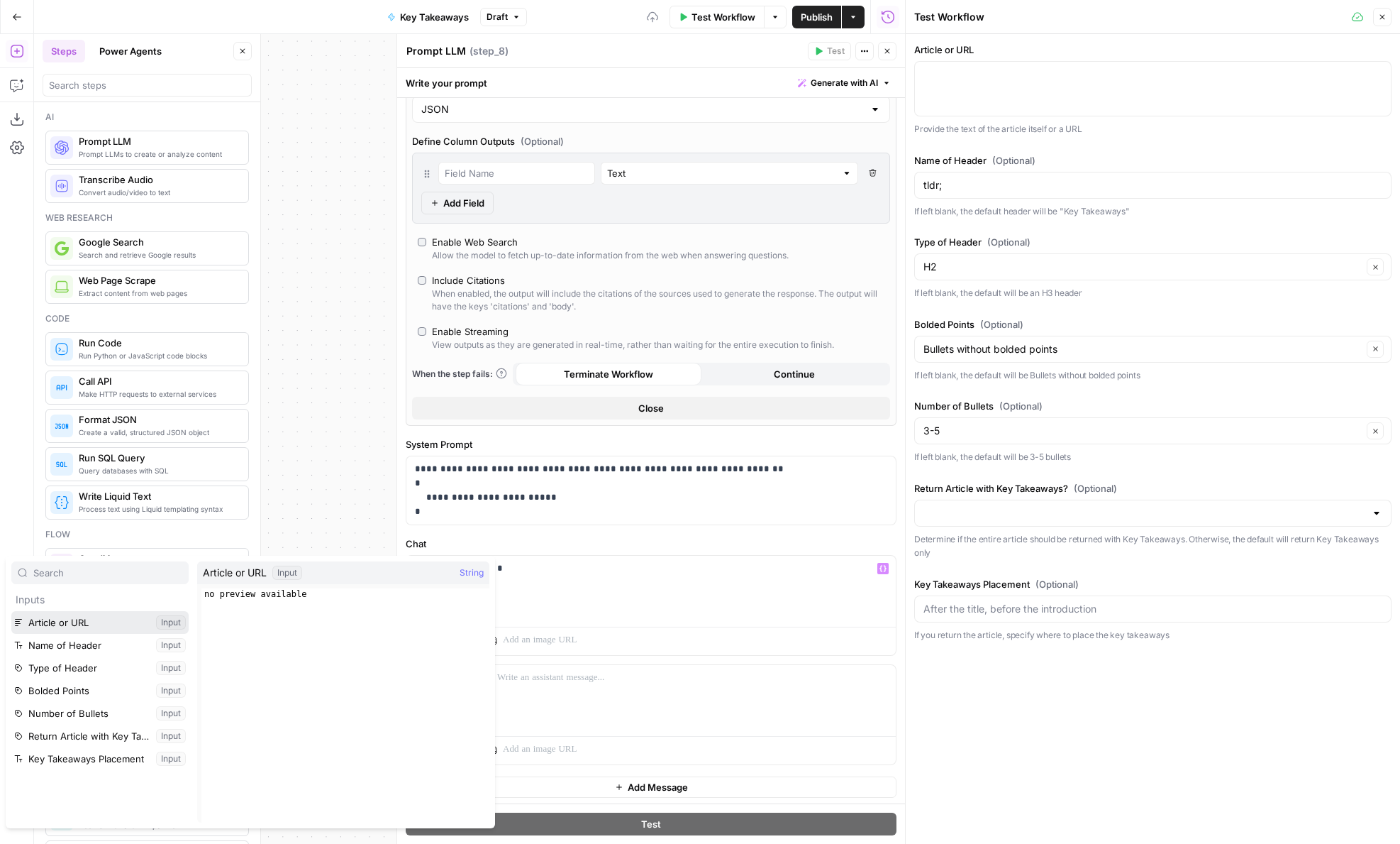
click at [80, 623] on button "Select variable Article or URL" at bounding box center [100, 622] width 178 height 23
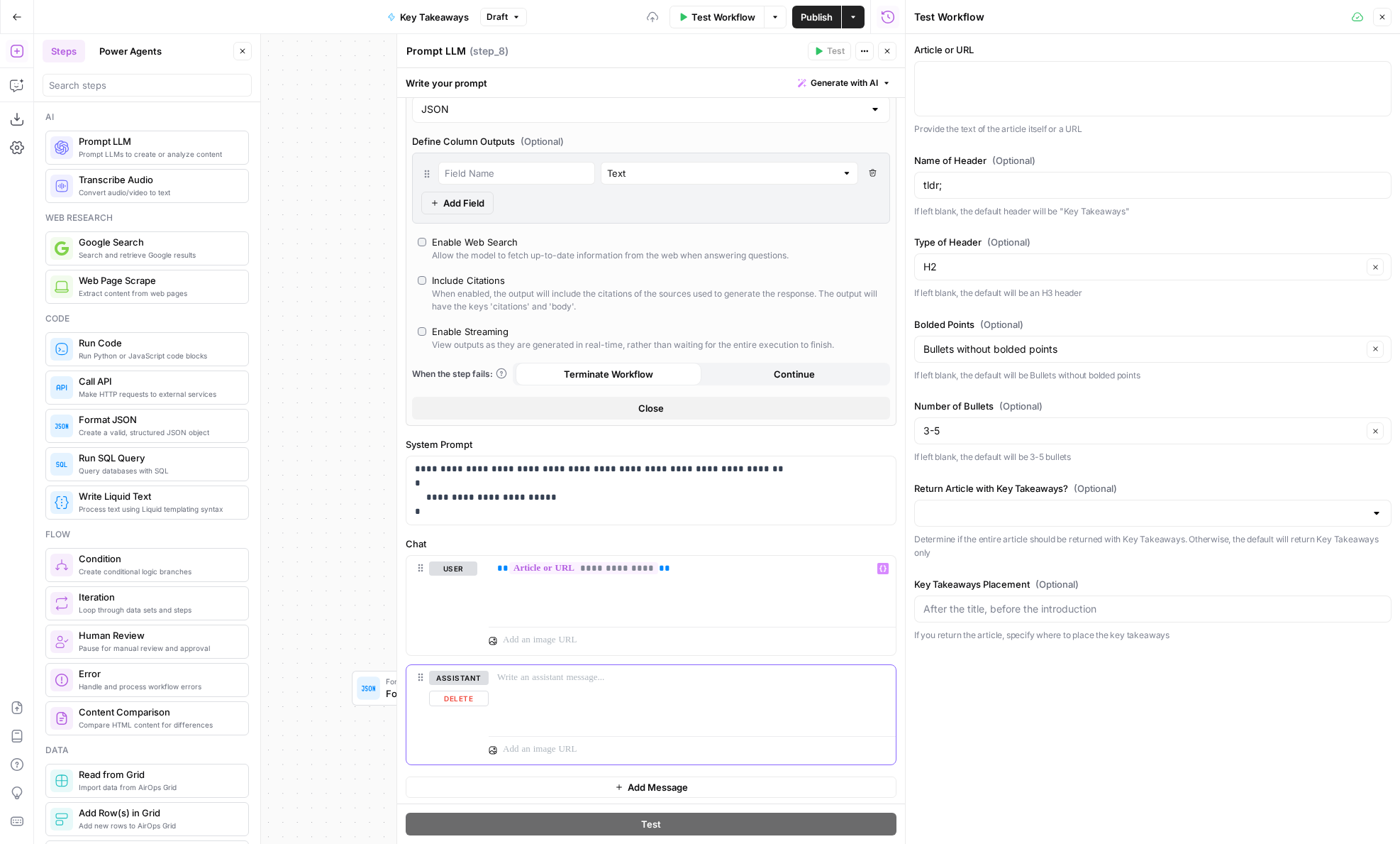
click at [470, 697] on button "Delete" at bounding box center [459, 698] width 60 height 15
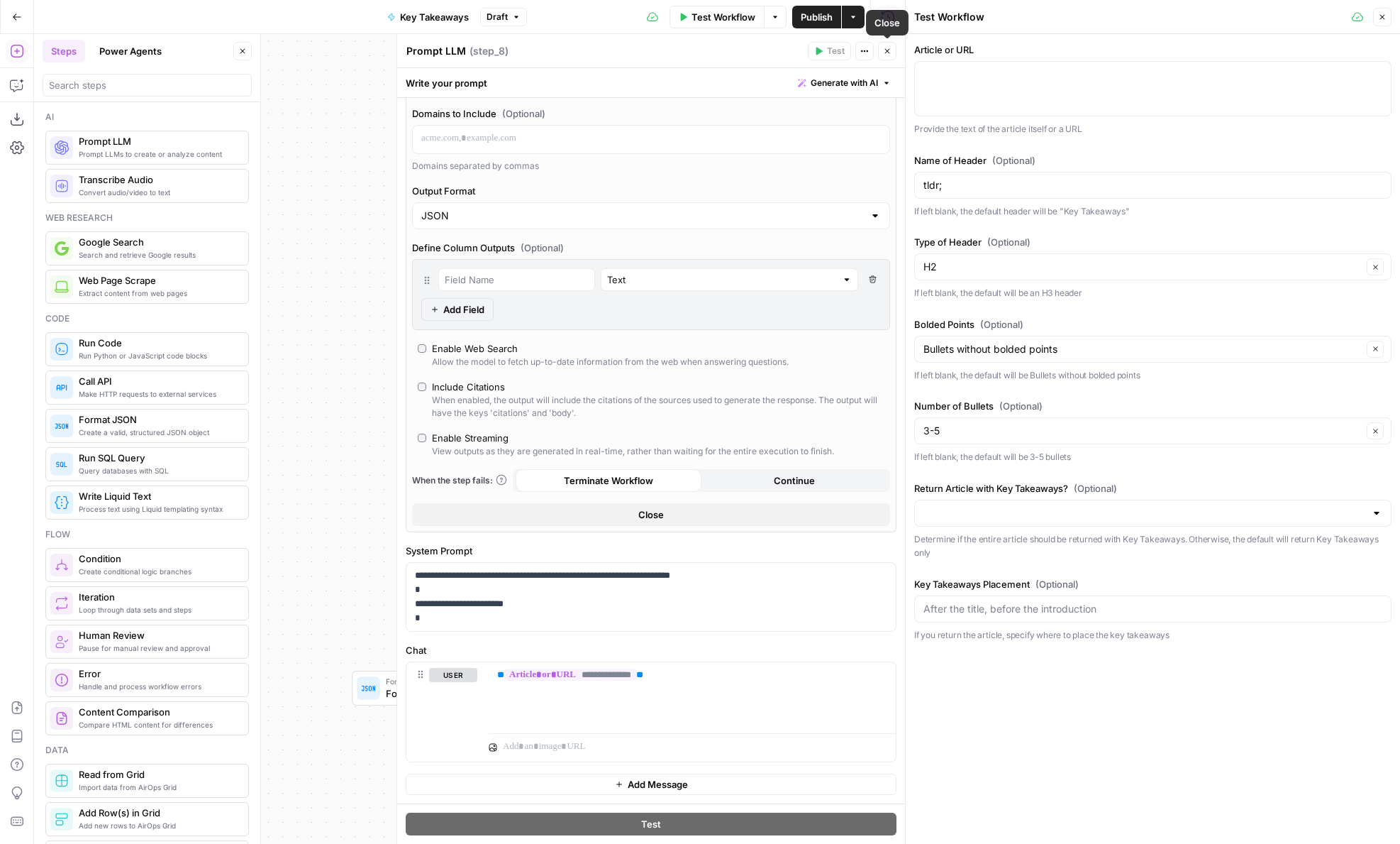
click at [885, 50] on icon "button" at bounding box center [887, 51] width 9 height 9
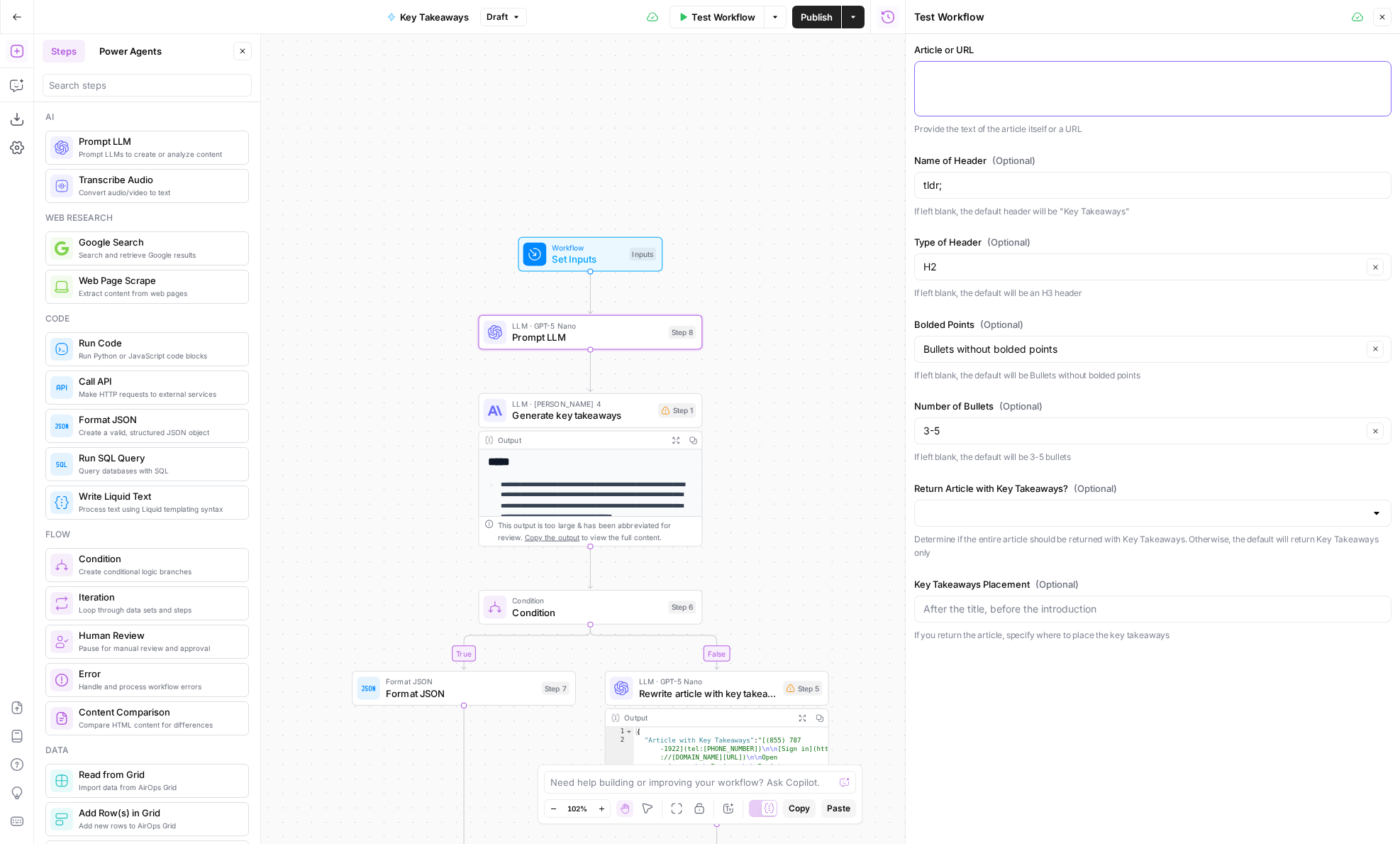
click at [997, 69] on textarea "Article or URL" at bounding box center [1153, 74] width 459 height 14
click at [1024, 74] on textarea "Article or URL" at bounding box center [1153, 74] width 459 height 14
paste textarea "[\_\_\_](https://carta.com/data/healthcare-sector-dilution-q1-2025/#) [](https:…"
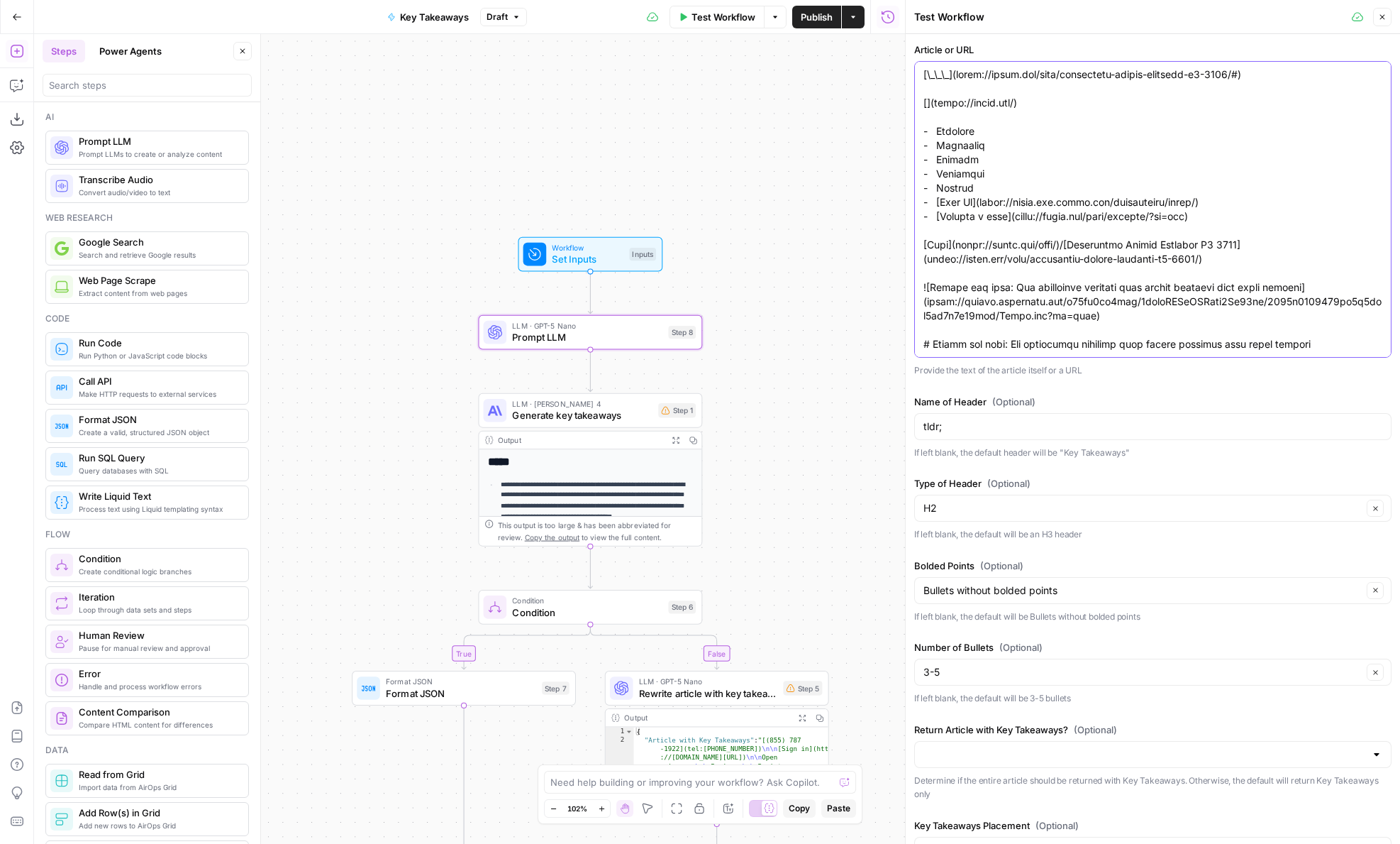
scroll to position [4640, 0]
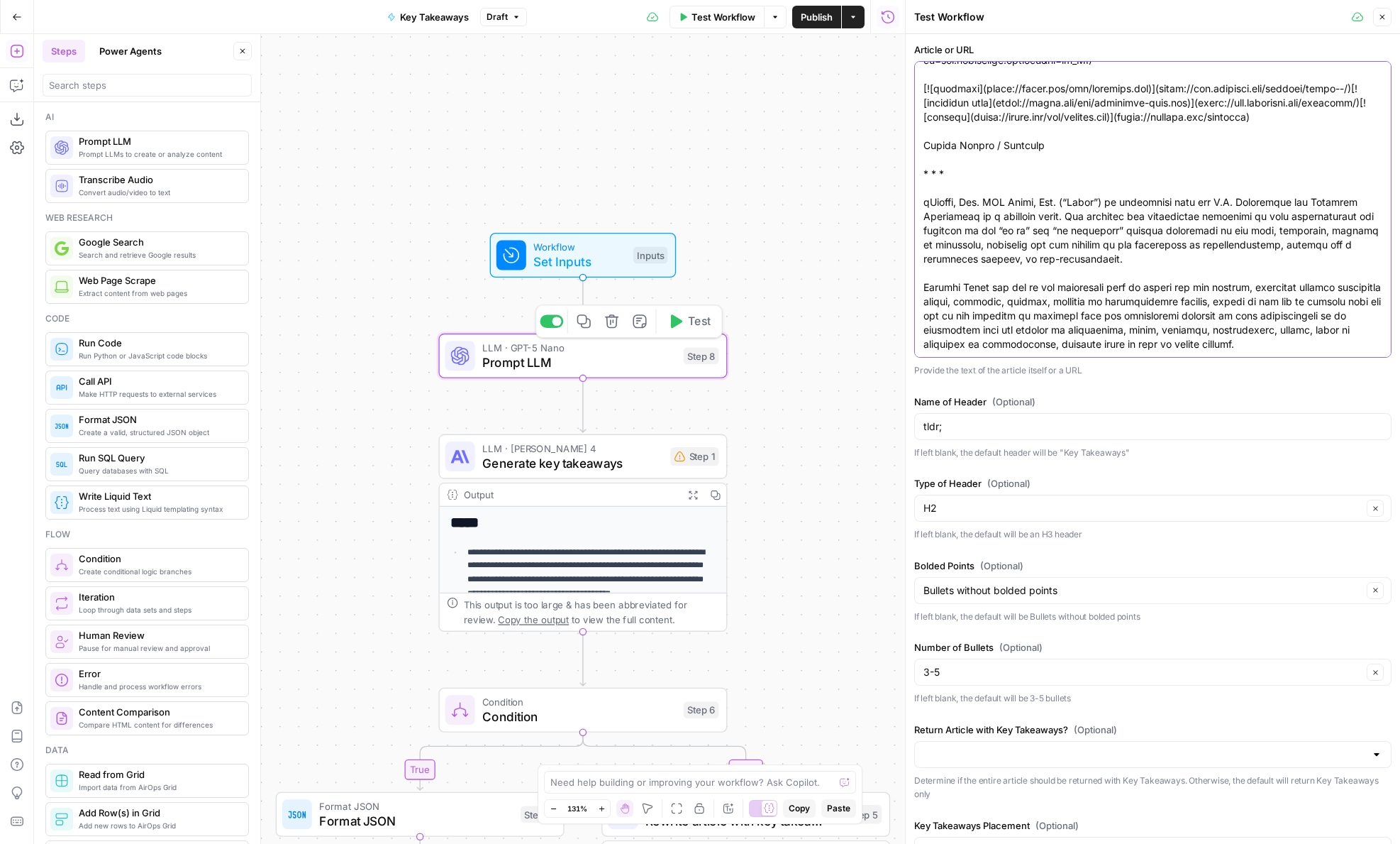
type textarea "[\_\_\_](https://carta.com/data/healthcare-sector-dilution-q1-2025/#) [](https:…"
click at [679, 326] on icon "button" at bounding box center [675, 321] width 15 height 15
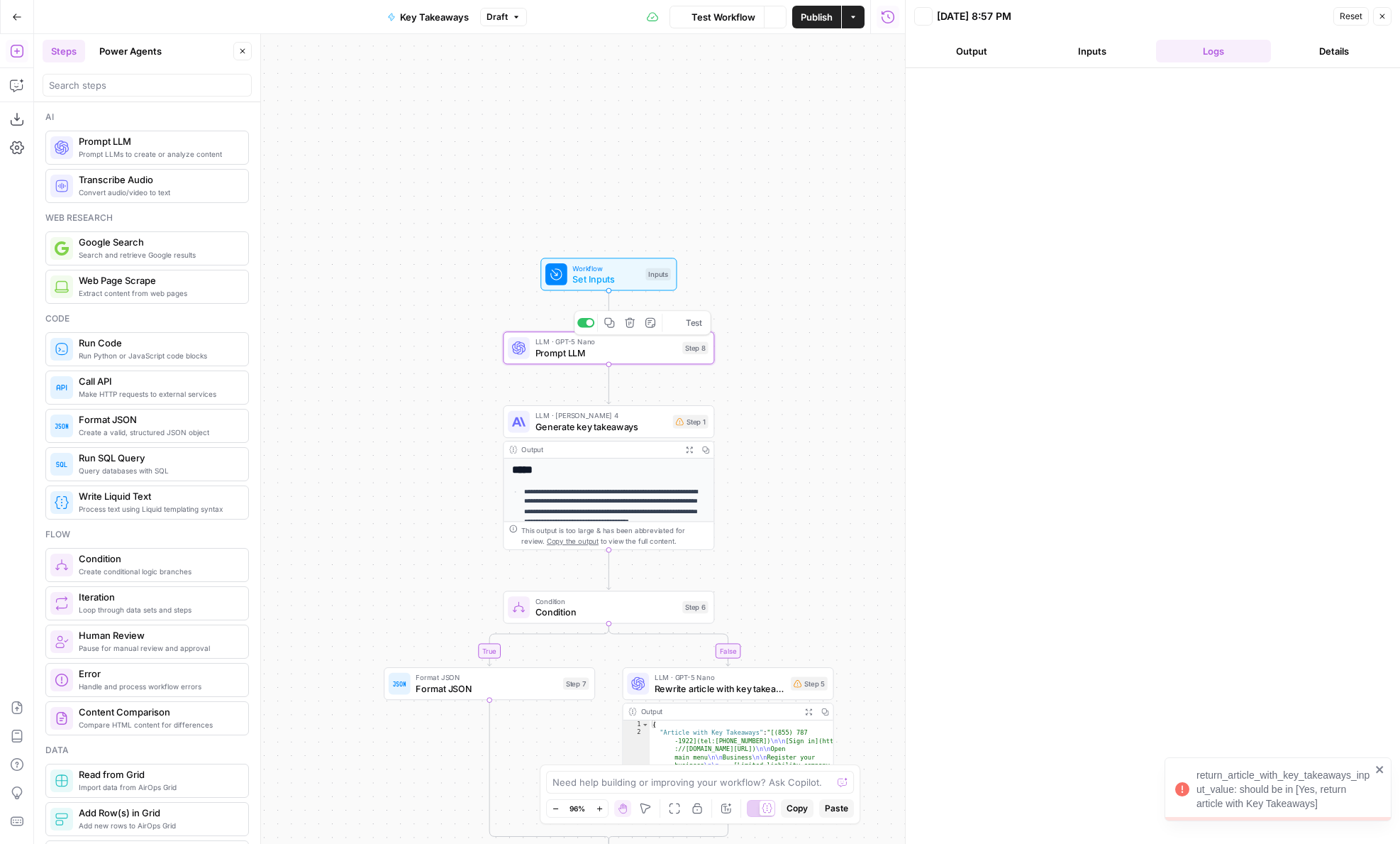
click at [567, 349] on span "Prompt LLM" at bounding box center [606, 352] width 142 height 14
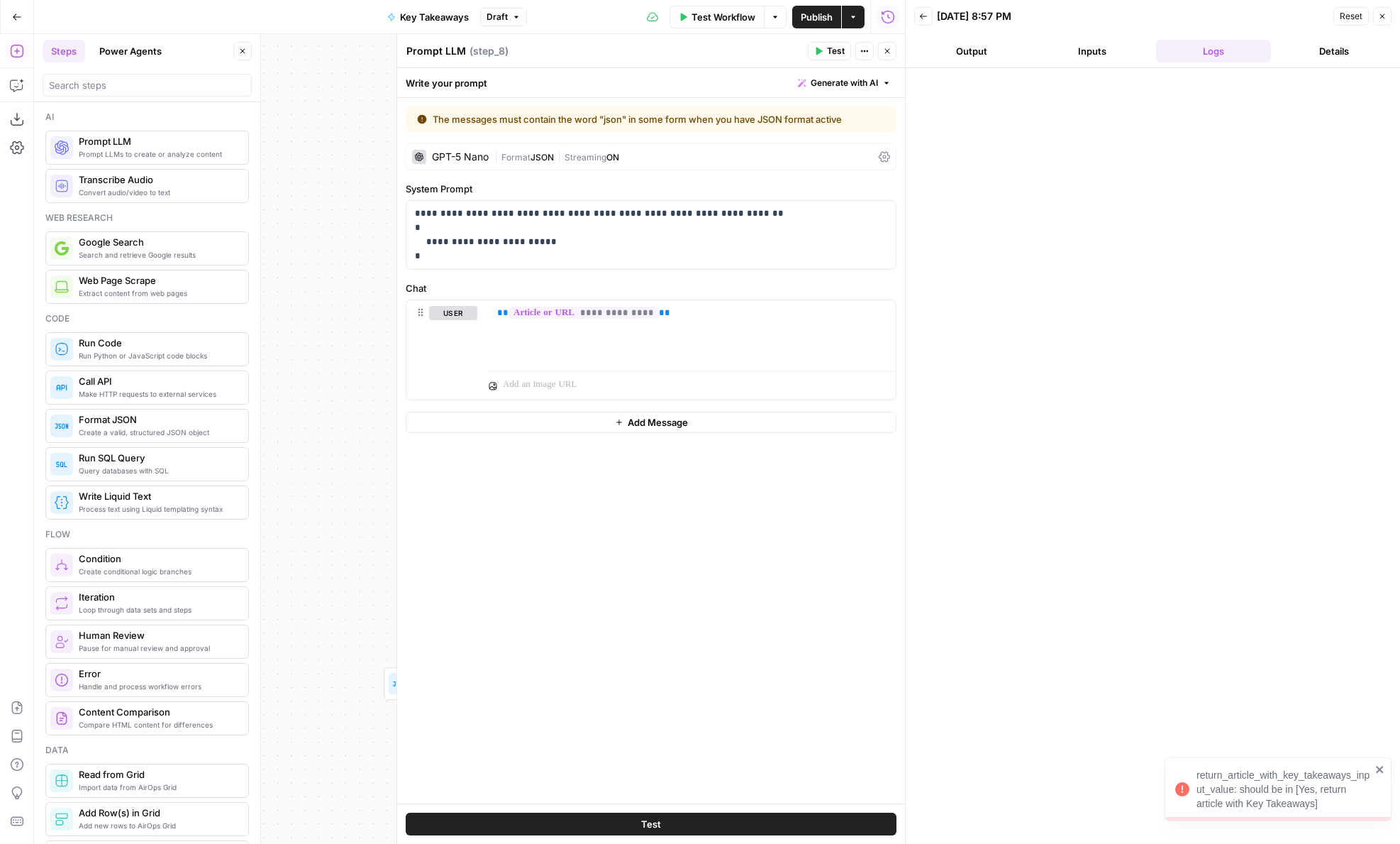
click at [435, 58] on textarea "Prompt LLM" at bounding box center [436, 50] width 60 height 14
click at [888, 55] on icon "button" at bounding box center [887, 51] width 9 height 9
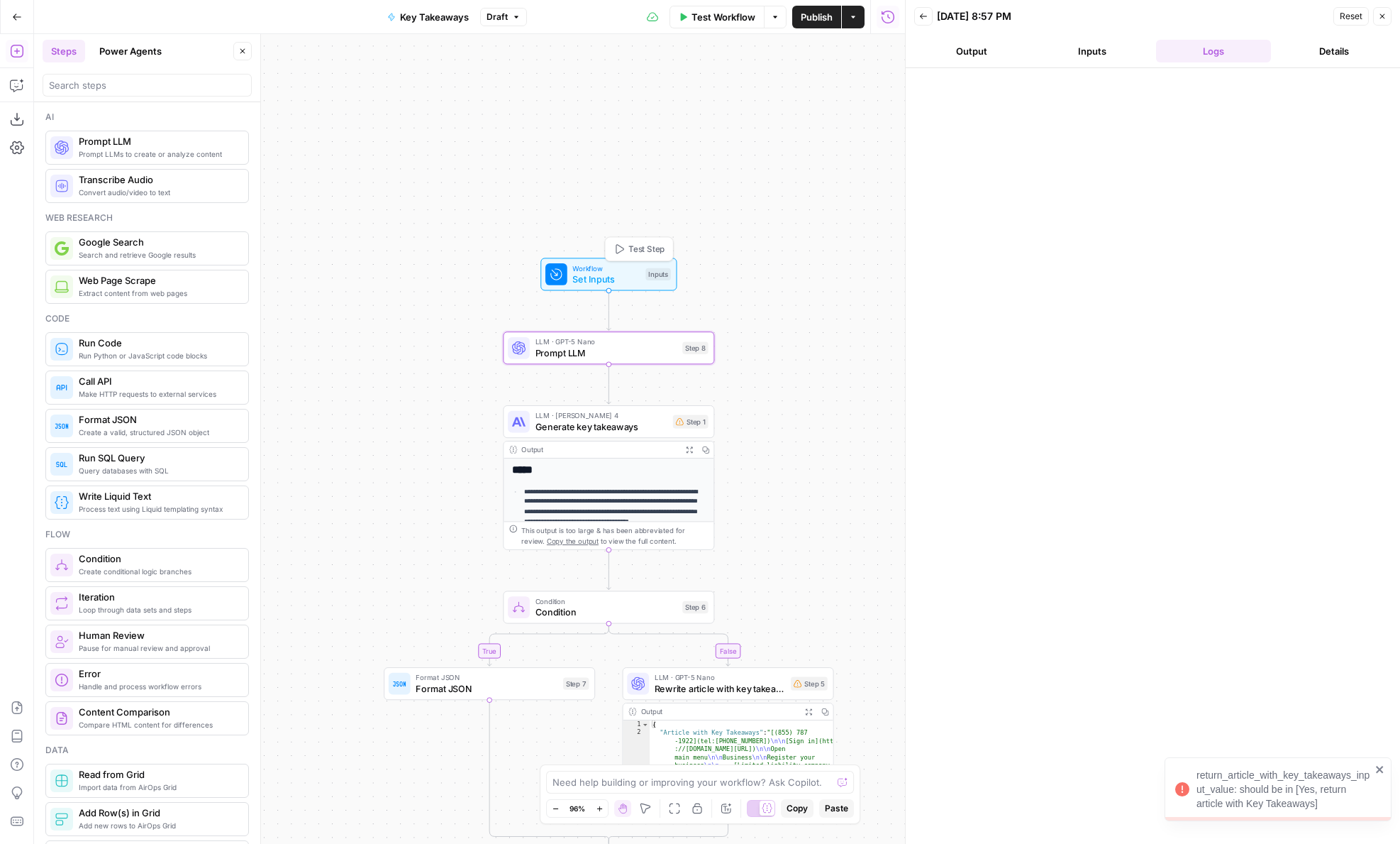
click at [635, 248] on span "Test Step" at bounding box center [646, 248] width 36 height 12
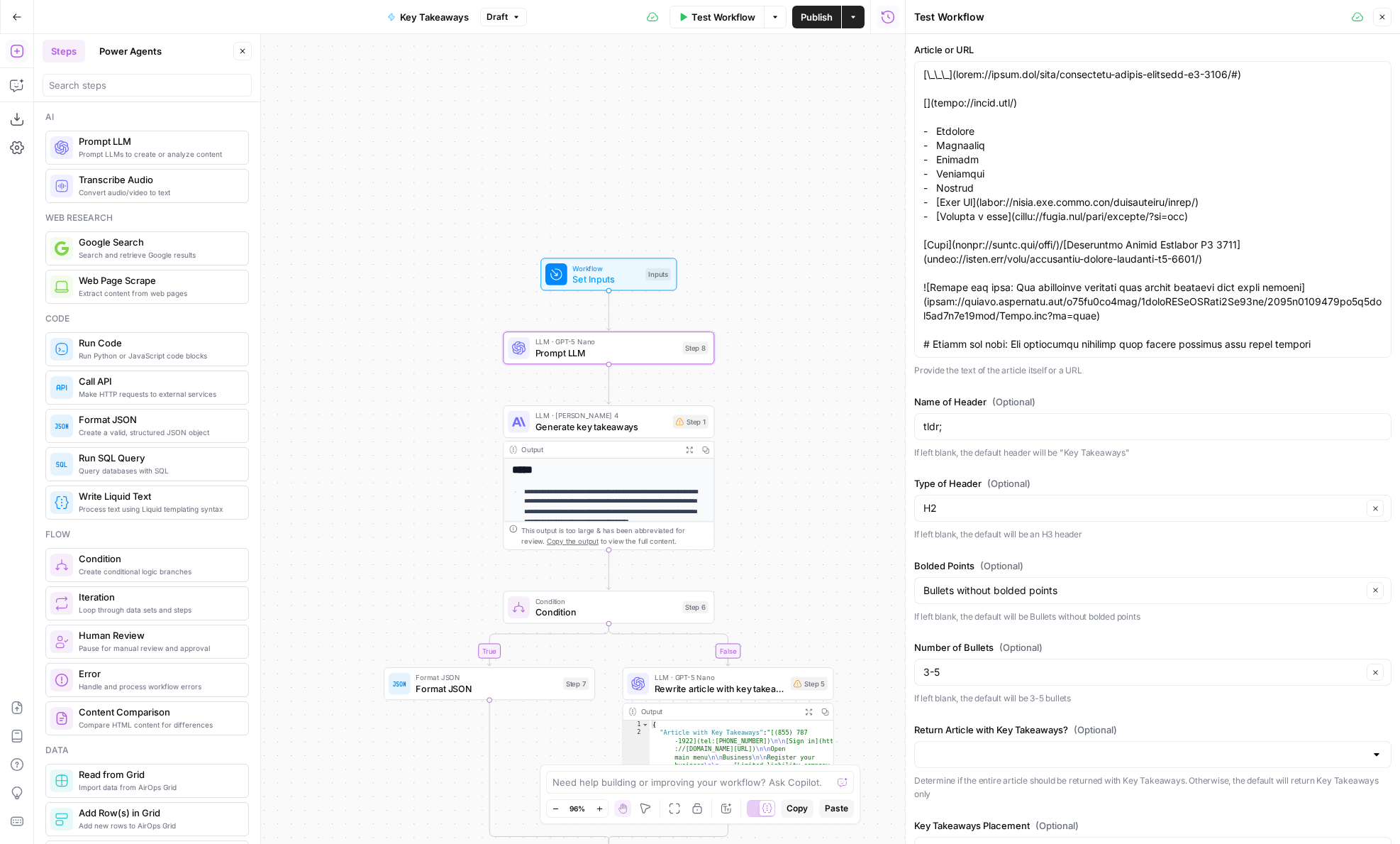
click at [574, 277] on span "Set Inputs" at bounding box center [606, 279] width 68 height 14
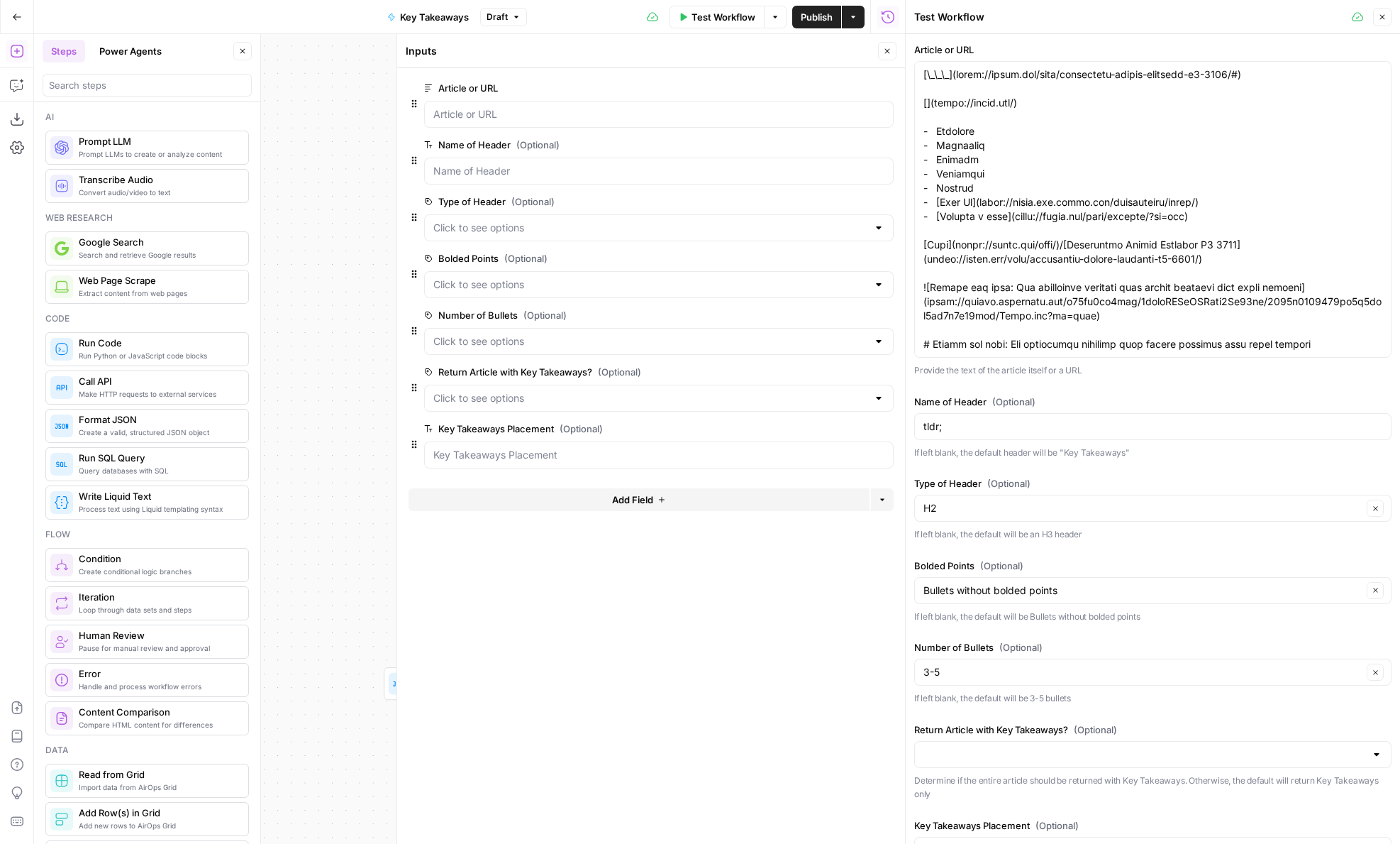
click at [820, 374] on button "edit field" at bounding box center [846, 371] width 55 height 17
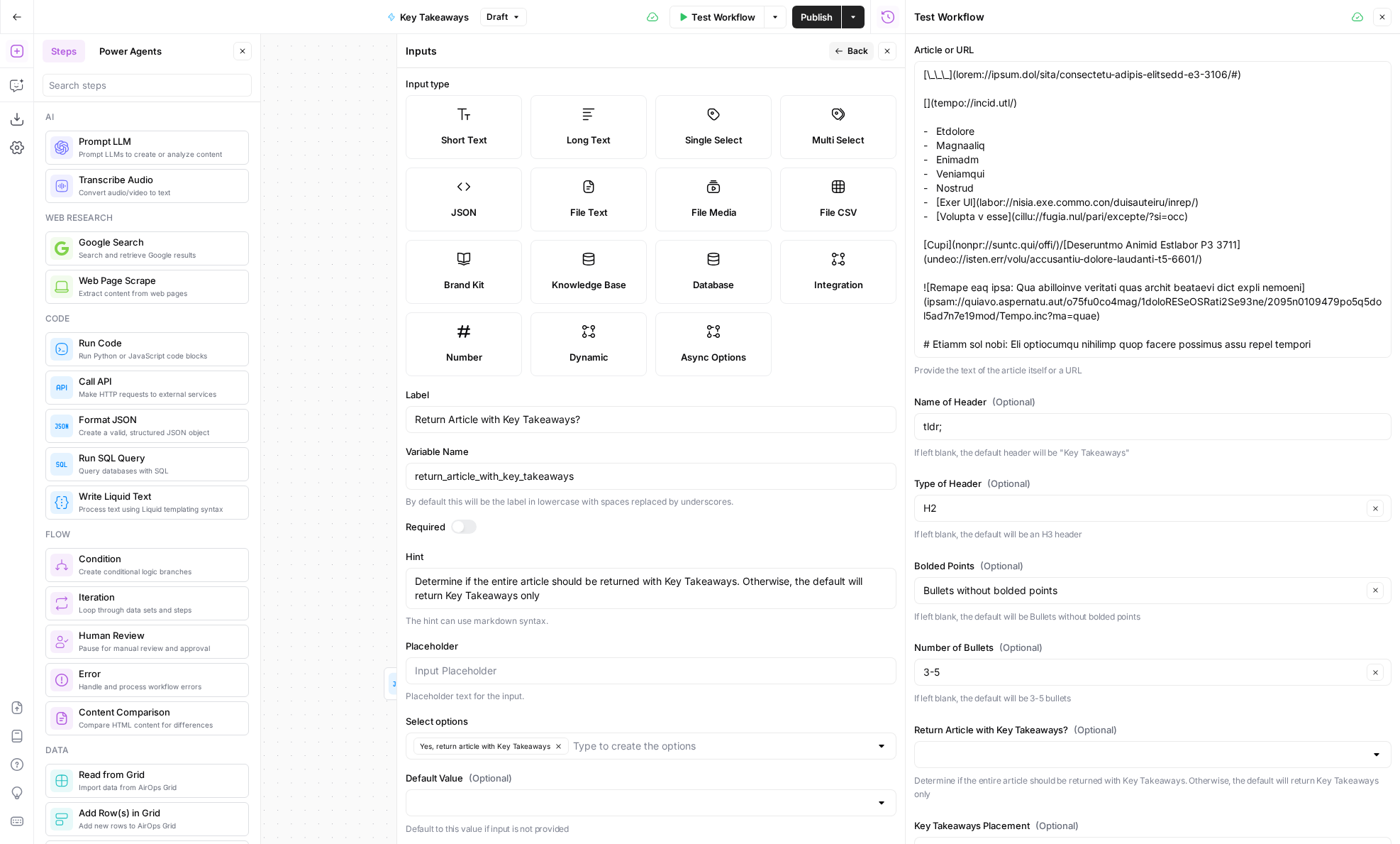
scroll to position [1, 0]
click at [554, 818] on div "Default Value (Optional) Default to this value if input is not provided" at bounding box center [651, 802] width 491 height 66
click at [554, 803] on input "Default Value (Optional)" at bounding box center [643, 801] width 456 height 14
click at [554, 821] on p "Default to this value if input is not provided" at bounding box center [651, 827] width 491 height 14
click at [571, 822] on p "Default to this value if input is not provided" at bounding box center [651, 827] width 491 height 14
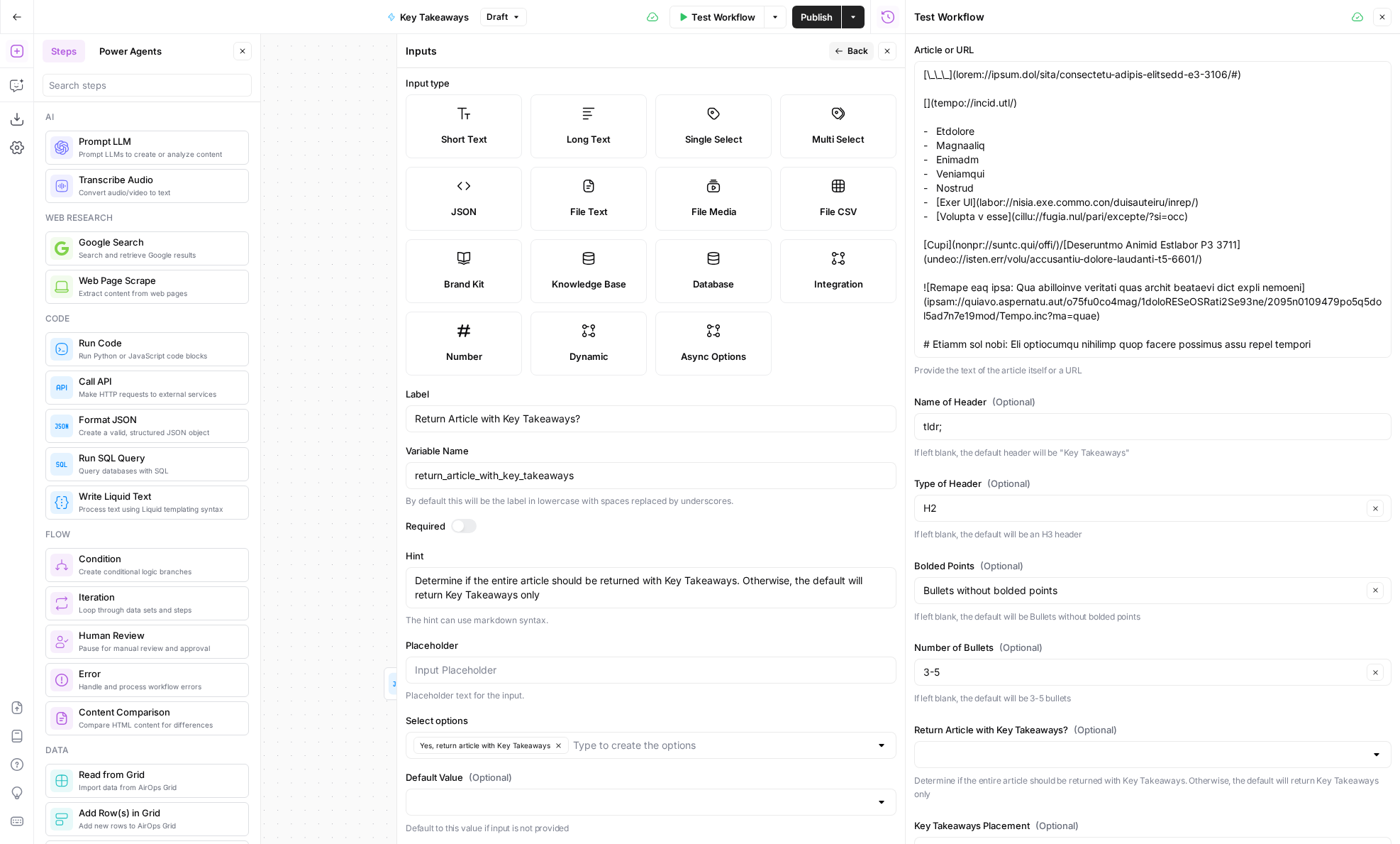
scroll to position [0, 0]
click at [887, 52] on icon "button" at bounding box center [887, 51] width 9 height 9
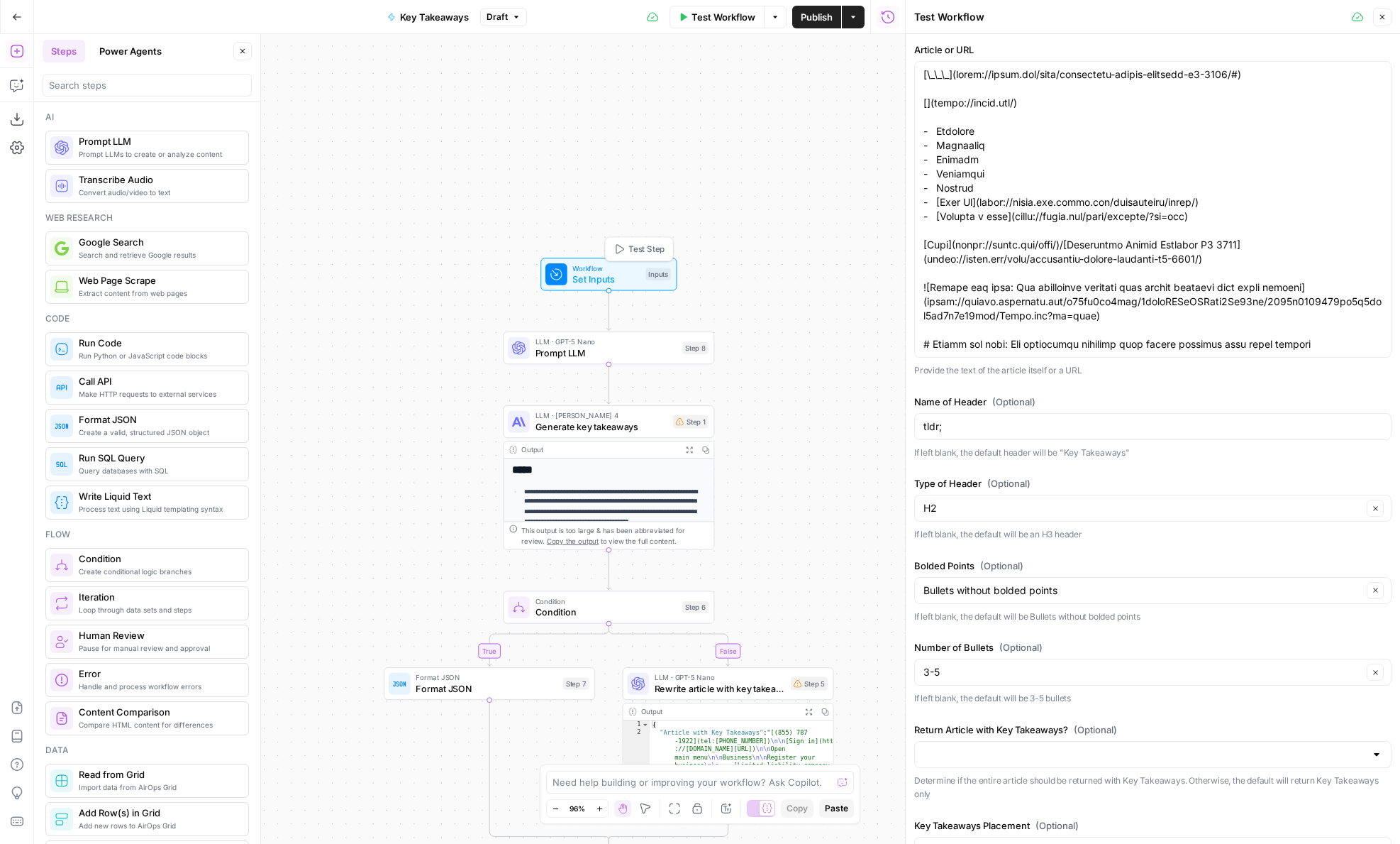
click at [655, 248] on span "Test Step" at bounding box center [646, 248] width 36 height 12
click at [682, 329] on button "Test" at bounding box center [687, 323] width 42 height 17
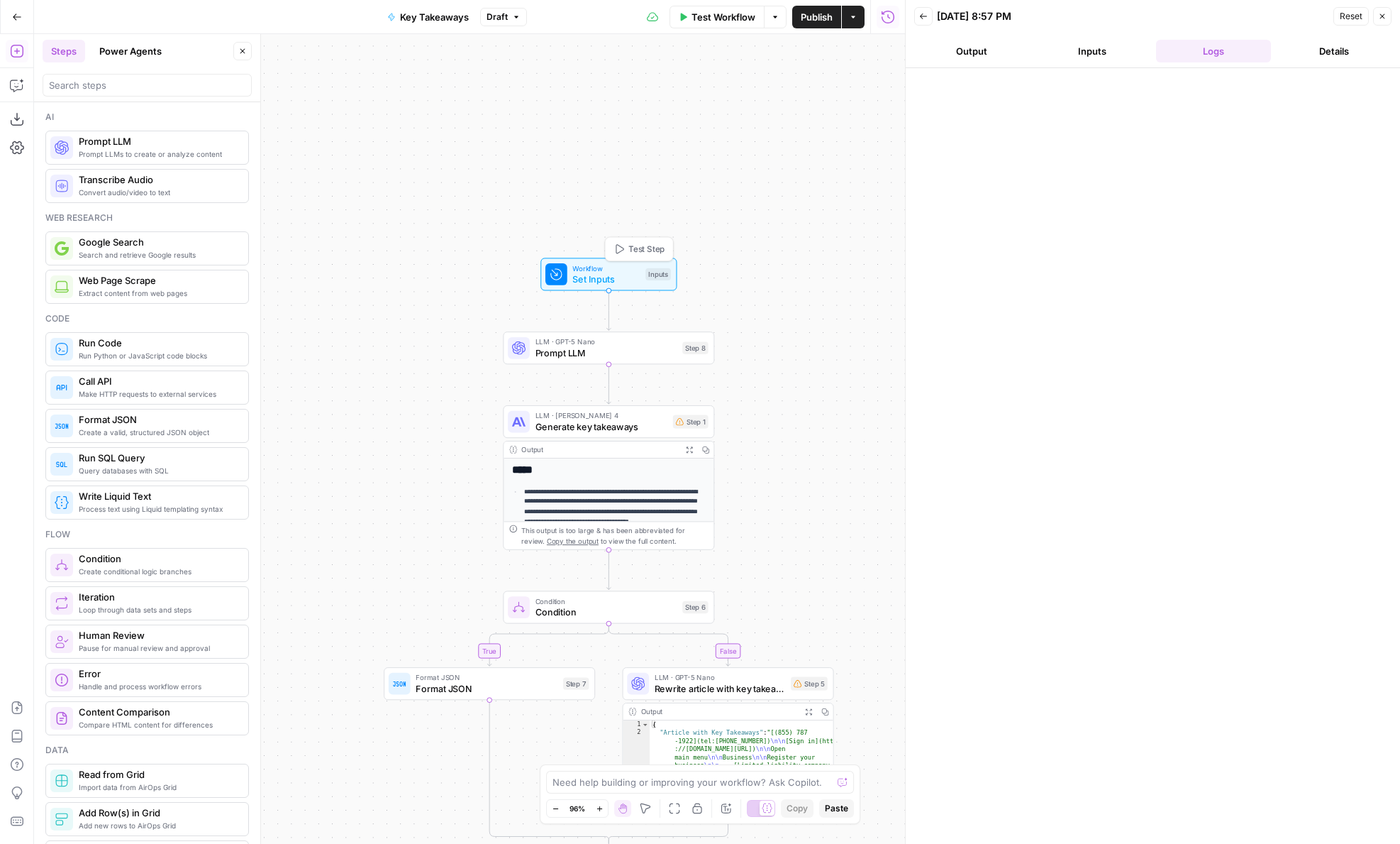
click at [629, 256] on button "Test Step" at bounding box center [638, 248] width 62 height 17
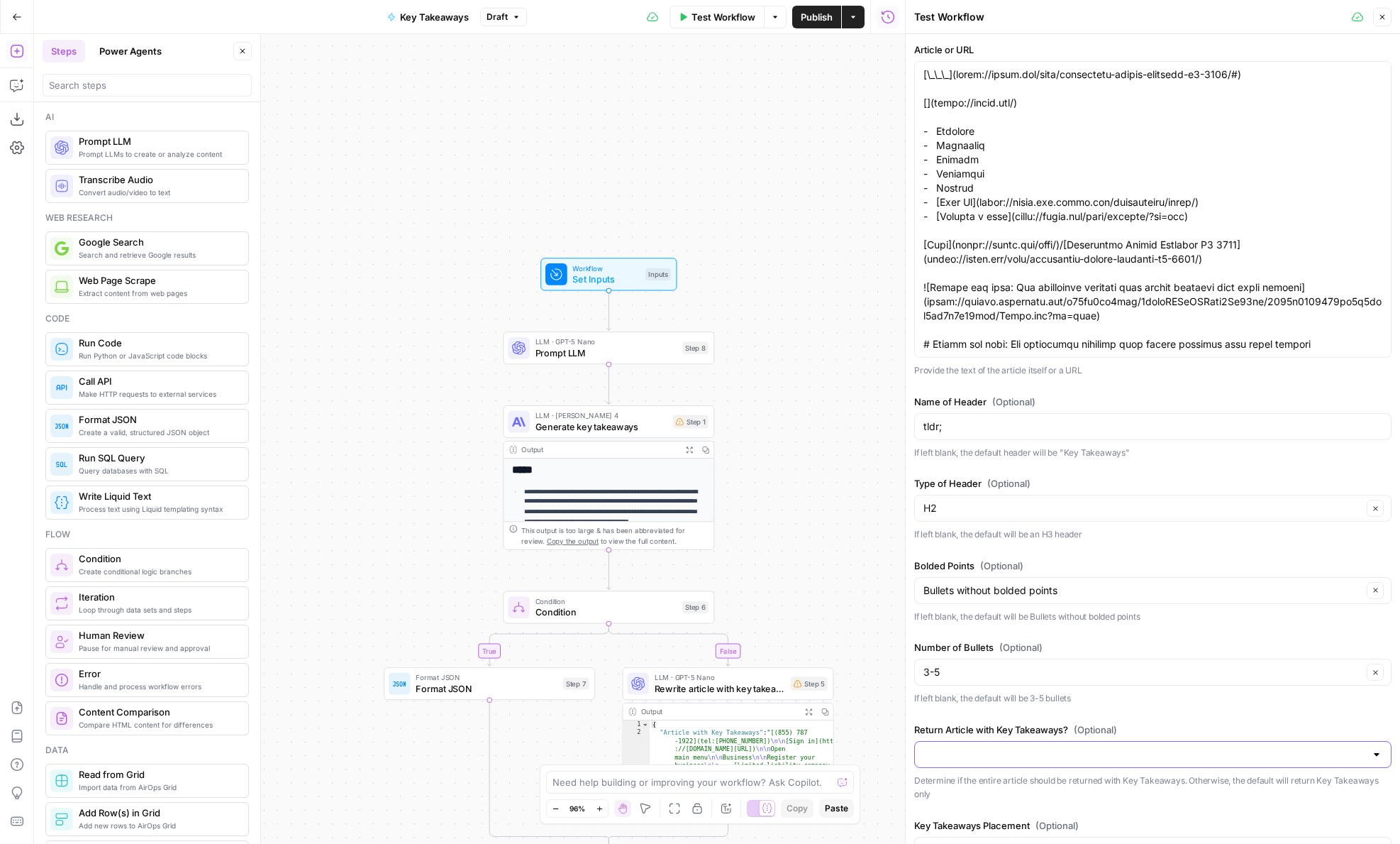
click at [1002, 760] on input "Return Article with Key Takeaways? (Optional)" at bounding box center [1144, 754] width 442 height 14
click at [987, 716] on div "Article or URL Provide the text of the article itself or a URL Name of Header (…" at bounding box center [1153, 462] width 478 height 840
click at [637, 280] on span "Set Inputs" at bounding box center [606, 279] width 68 height 14
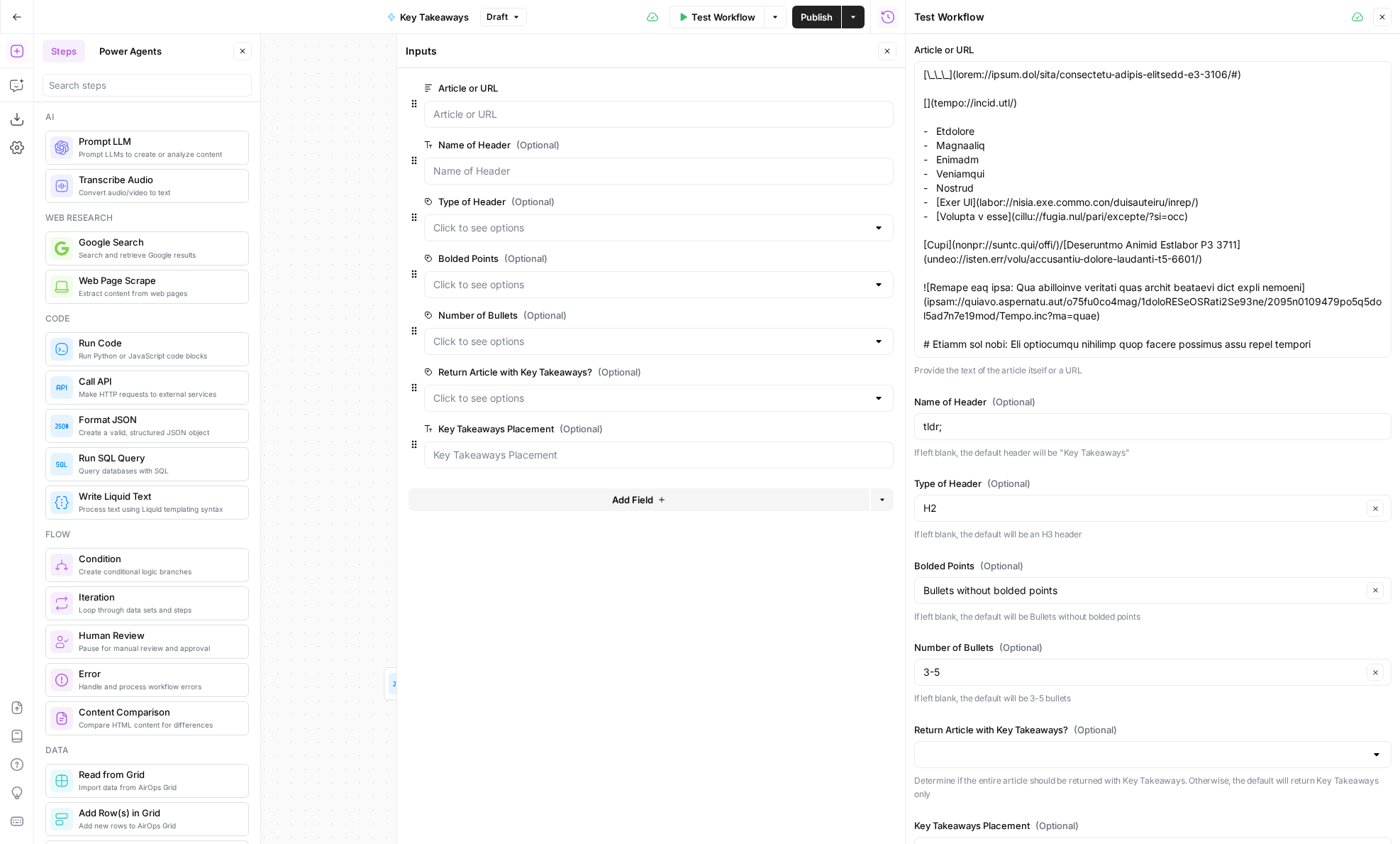
click at [839, 428] on span "edit field" at bounding box center [840, 429] width 31 height 12
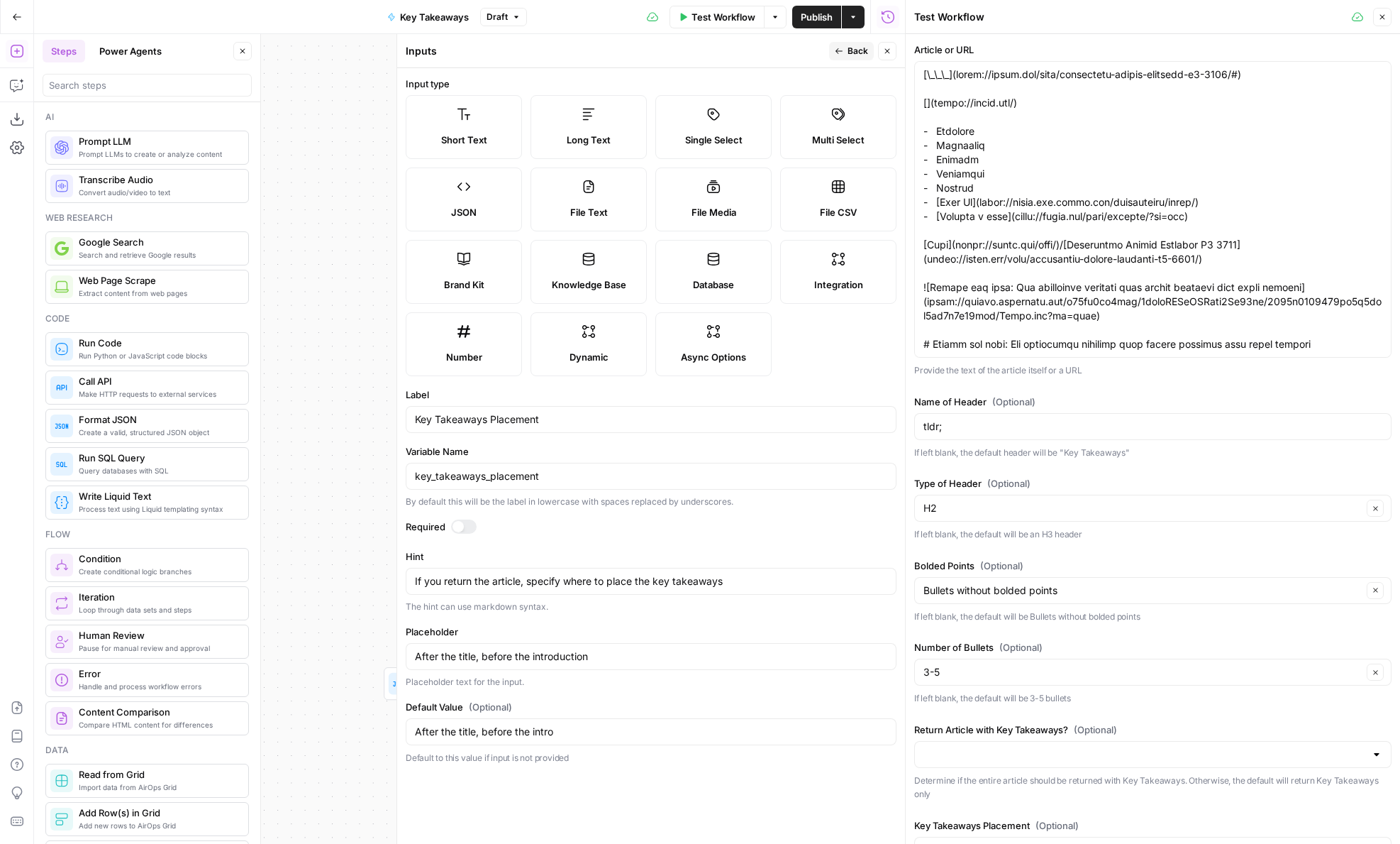
click at [843, 54] on icon "button" at bounding box center [839, 51] width 9 height 9
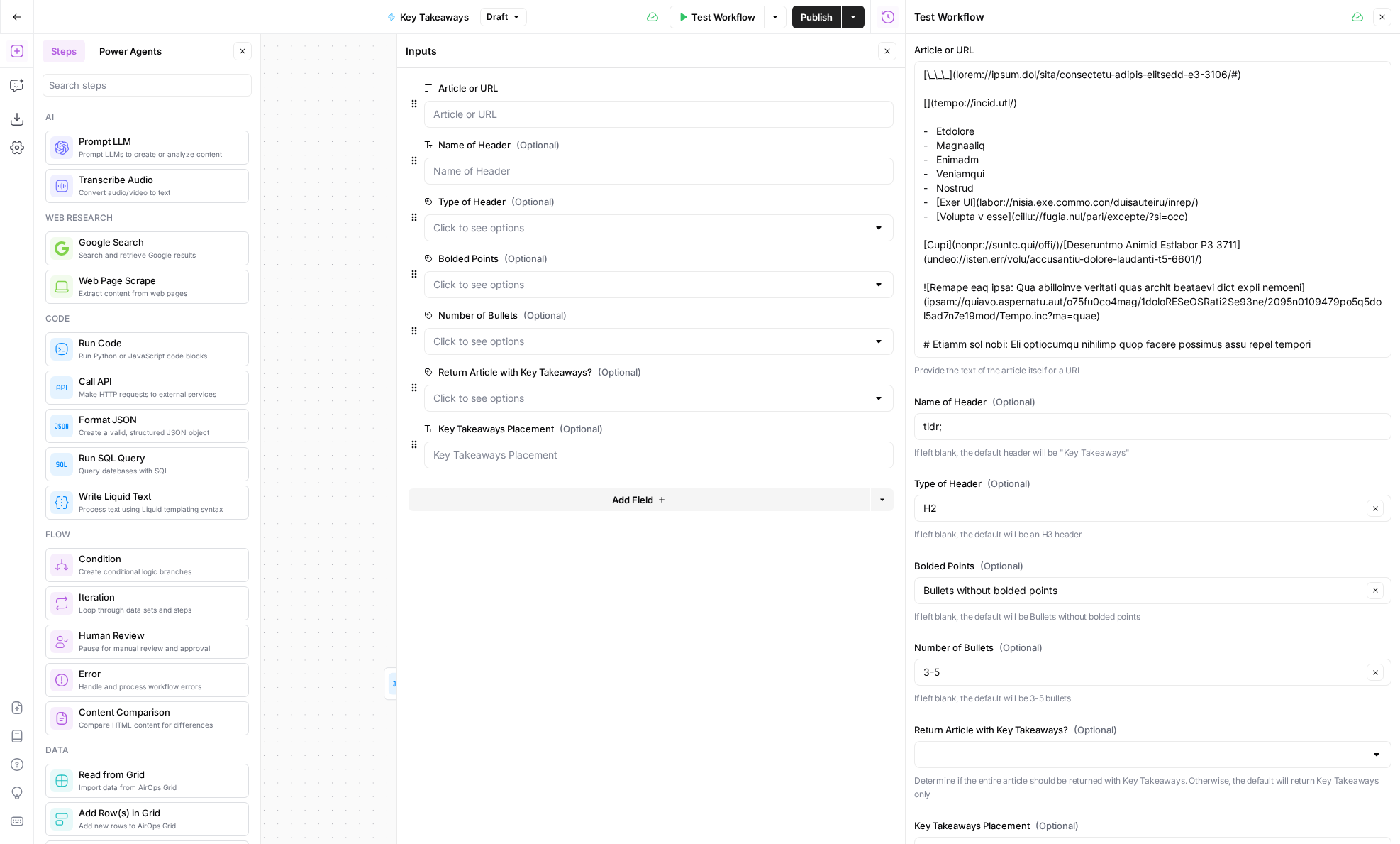
click at [828, 372] on span "edit field" at bounding box center [840, 372] width 31 height 12
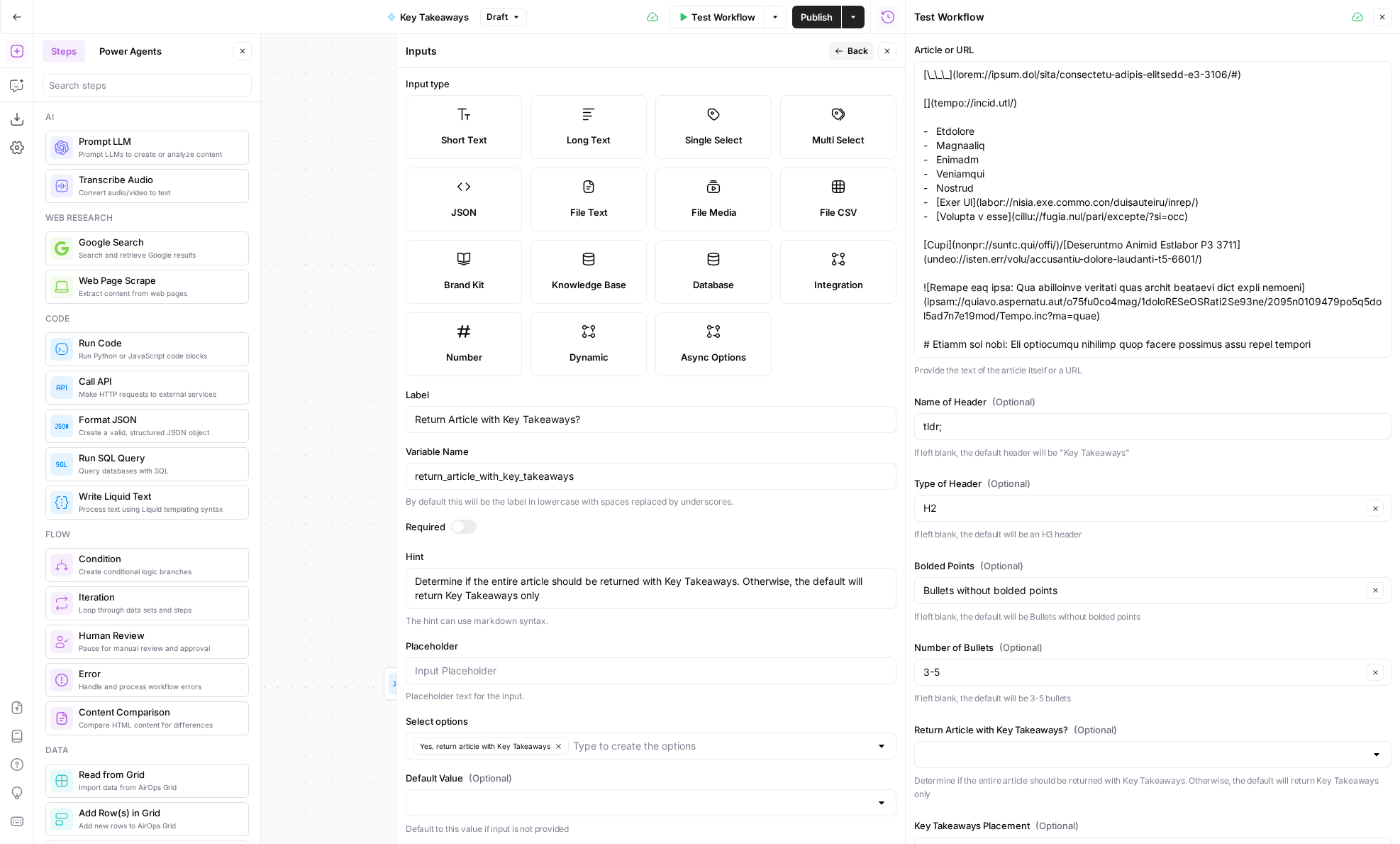
scroll to position [1, 0]
click at [870, 802] on input "Default Value (Optional)" at bounding box center [643, 801] width 456 height 14
click at [729, 831] on p "Default to this value if input is not provided" at bounding box center [651, 827] width 491 height 14
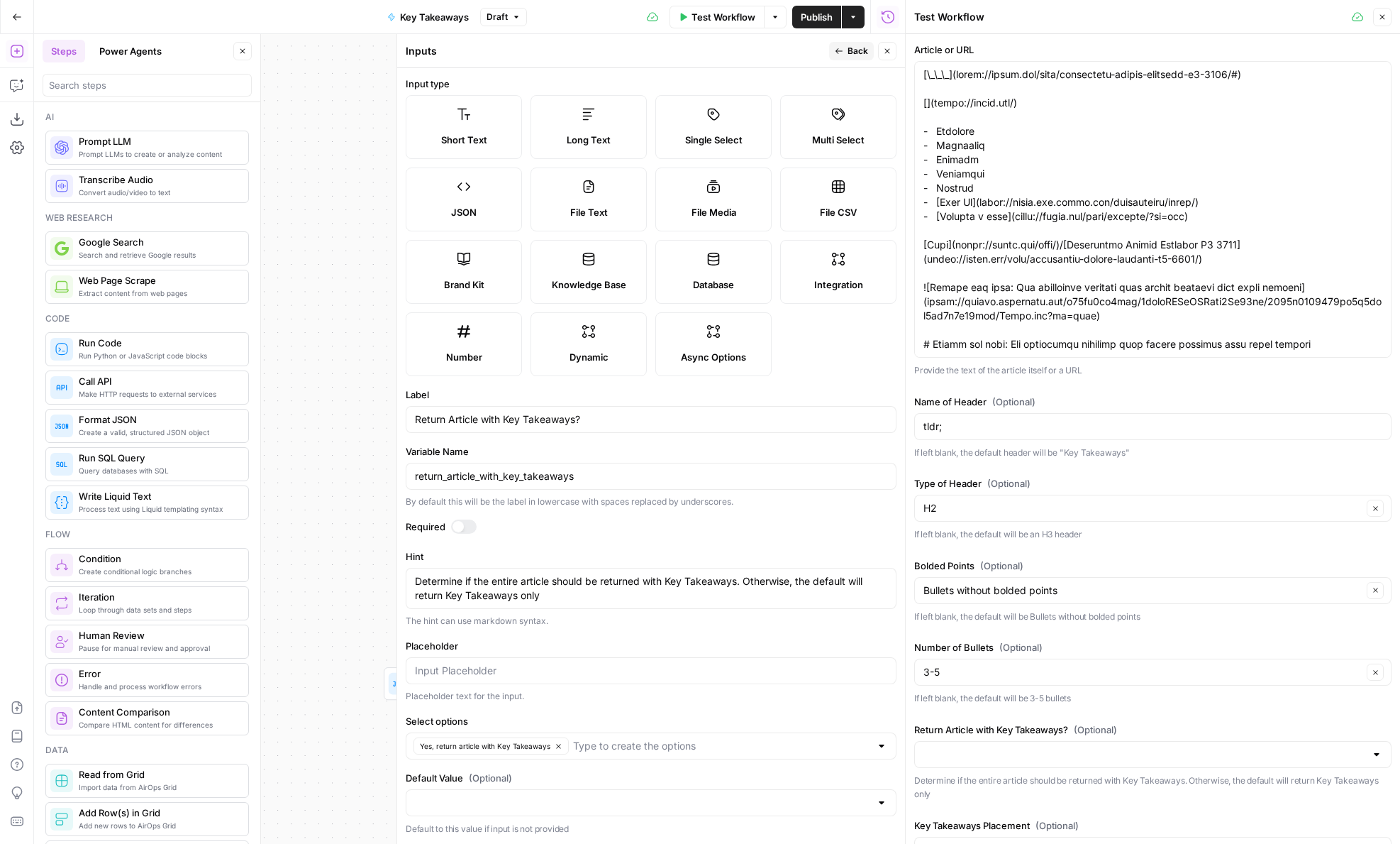
click at [586, 438] on form "Input type Short Text Long Text Single Select Multi Select JSON File Text File …" at bounding box center [652, 456] width 508 height 776
click at [586, 422] on input "Return Article with Key Takeaways?" at bounding box center [651, 419] width 472 height 14
drag, startPoint x: 582, startPoint y: 596, endPoint x: 395, endPoint y: 563, distance: 189.9
click at [397, 563] on div "Inputs Back Close Input type Short Text Long Text Single Select Multi Select JS…" at bounding box center [651, 439] width 509 height 810
click at [568, 440] on form "Input type Short Text Long Text Single Select Multi Select JSON File Text File …" at bounding box center [652, 456] width 508 height 776
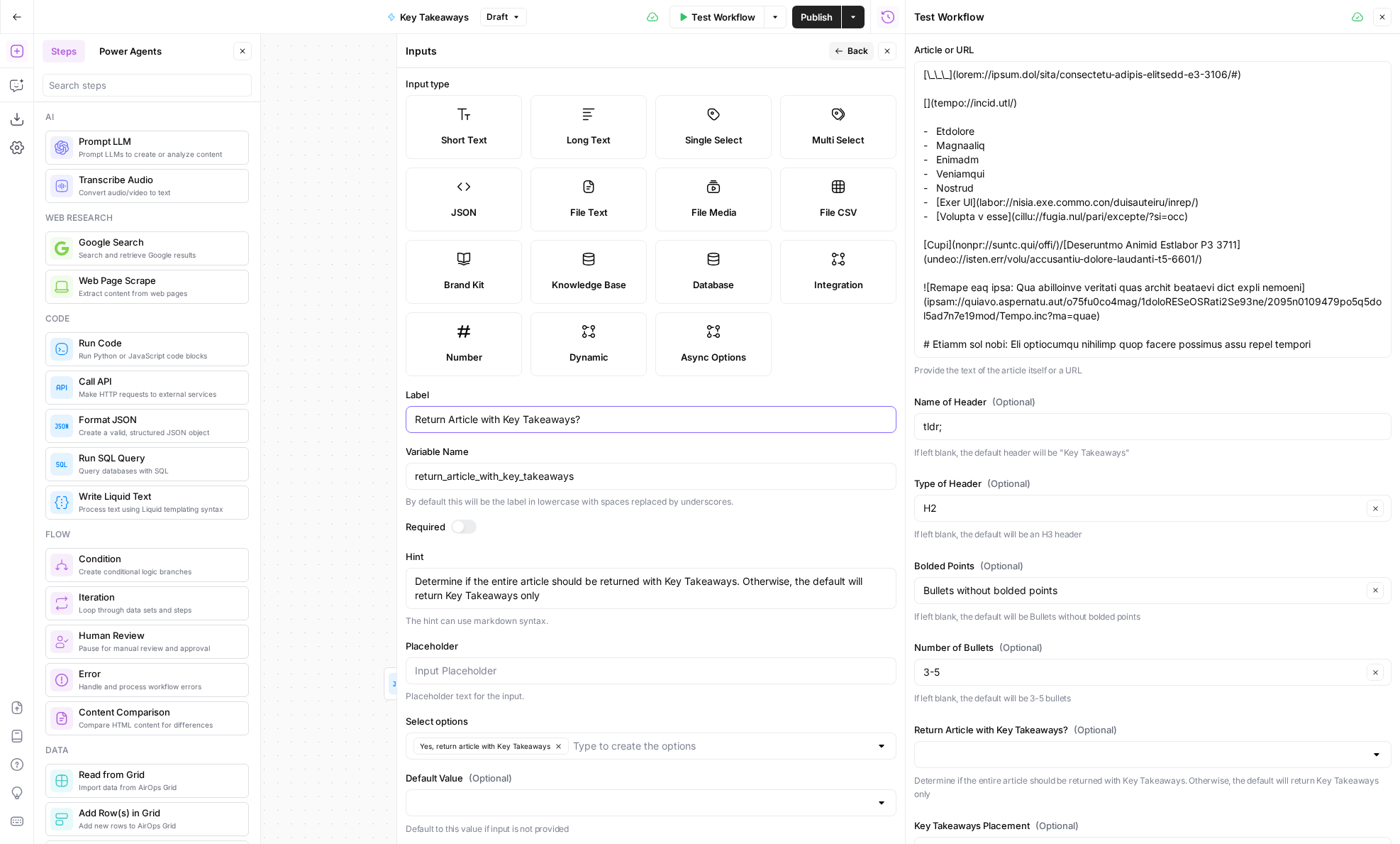
click at [568, 421] on input "Return Article with Key Takeaways?" at bounding box center [651, 419] width 472 height 14
click at [843, 45] on button "Back" at bounding box center [851, 50] width 44 height 18
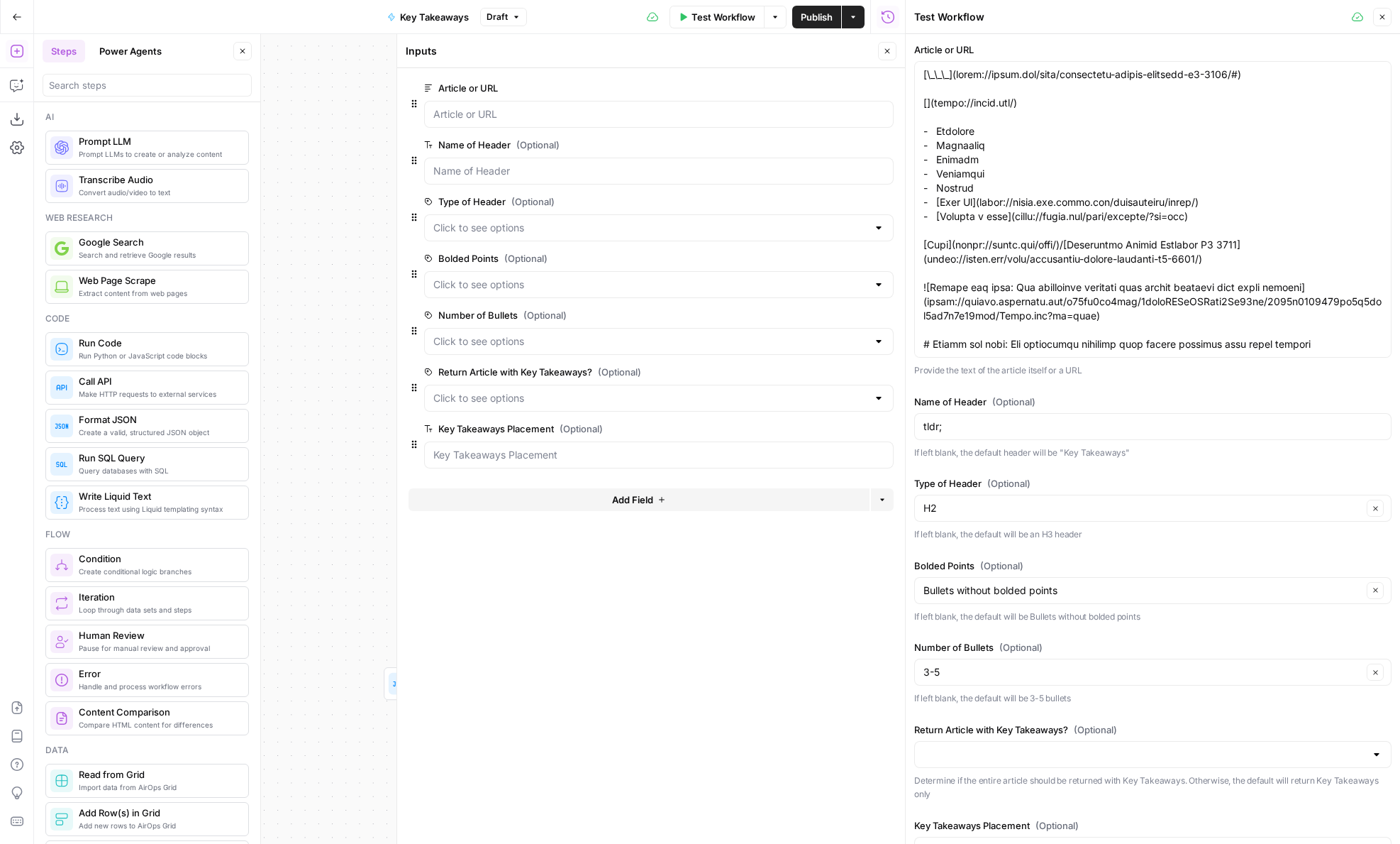
click at [633, 501] on span "Add Field" at bounding box center [633, 499] width 41 height 14
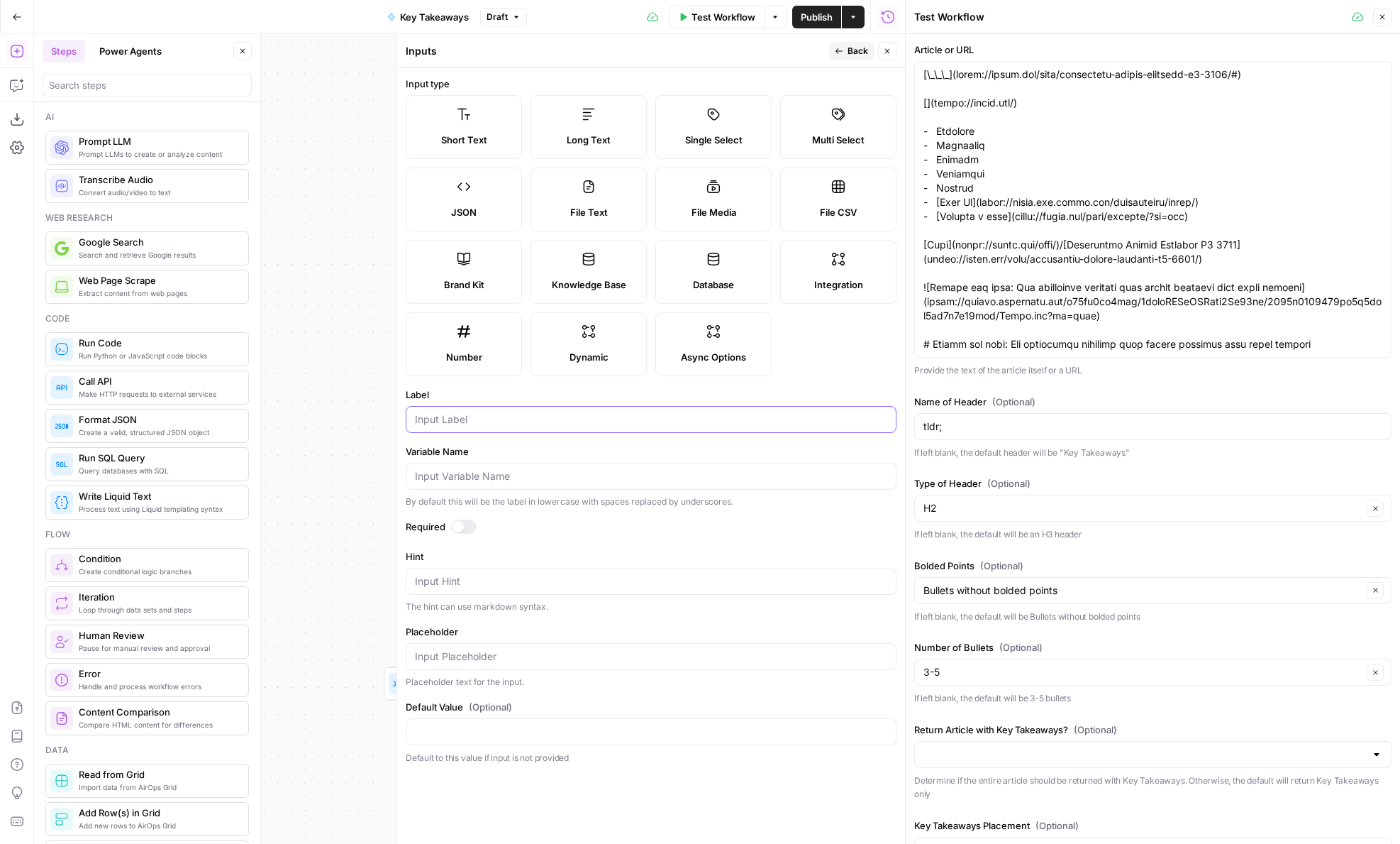
click at [486, 414] on input "Label" at bounding box center [651, 419] width 472 height 14
paste input "Return Article with Key Takeaways?"
type input "Return Article with Key Takeaways?"
click at [590, 476] on input "Variable Name" at bounding box center [651, 476] width 472 height 14
type input "return_article_with_key_takeaways"
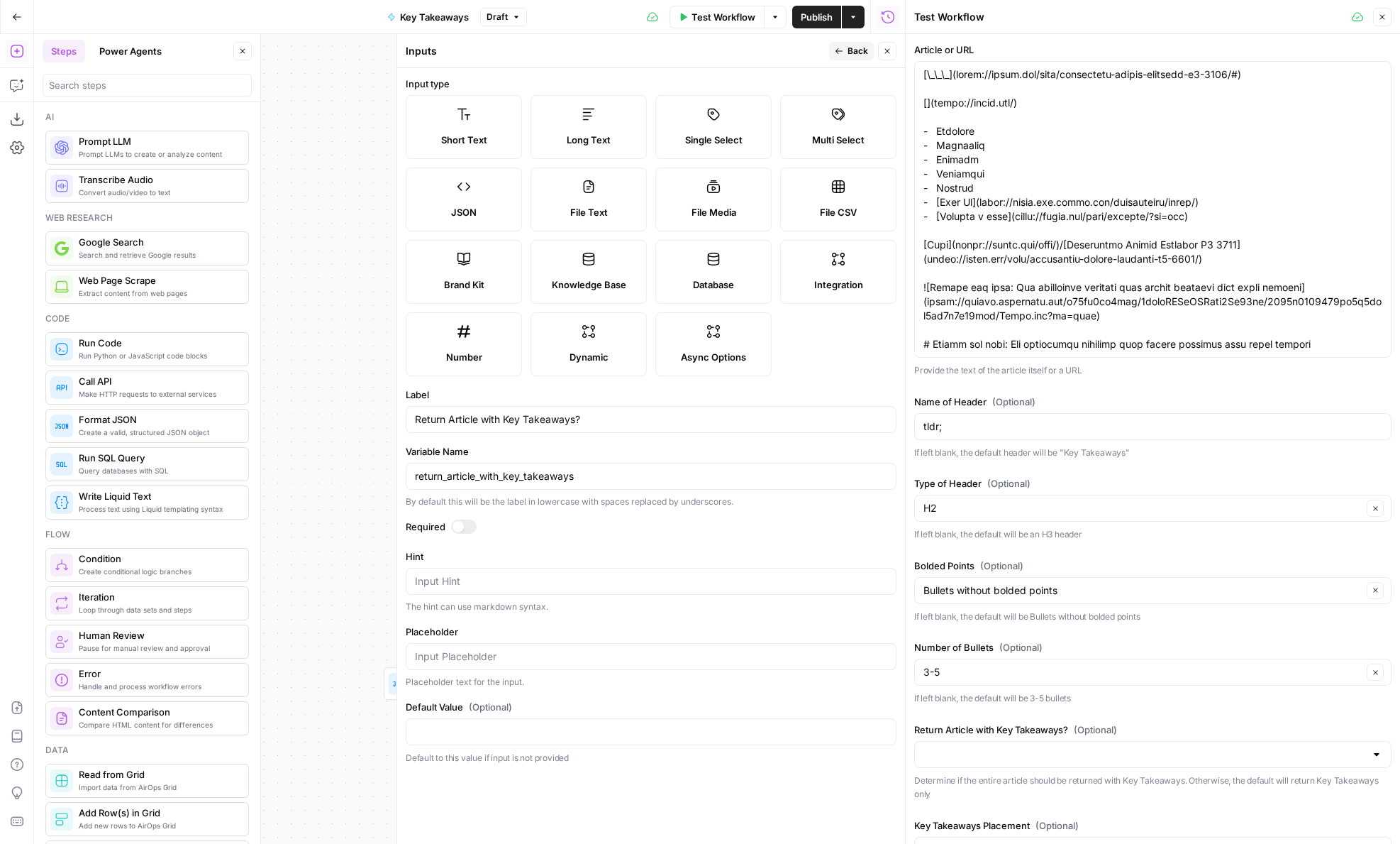
click at [611, 509] on form "Input type Short Text Long Text Single Select Multi Select JSON File Text File …" at bounding box center [652, 456] width 508 height 776
click at [527, 582] on textarea "Hint" at bounding box center [651, 580] width 472 height 14
click at [846, 44] on div "Actions" at bounding box center [853, 48] width 31 height 13
click at [847, 52] on div "Actions" at bounding box center [853, 47] width 34 height 14
click at [844, 55] on button "Back" at bounding box center [851, 50] width 44 height 18
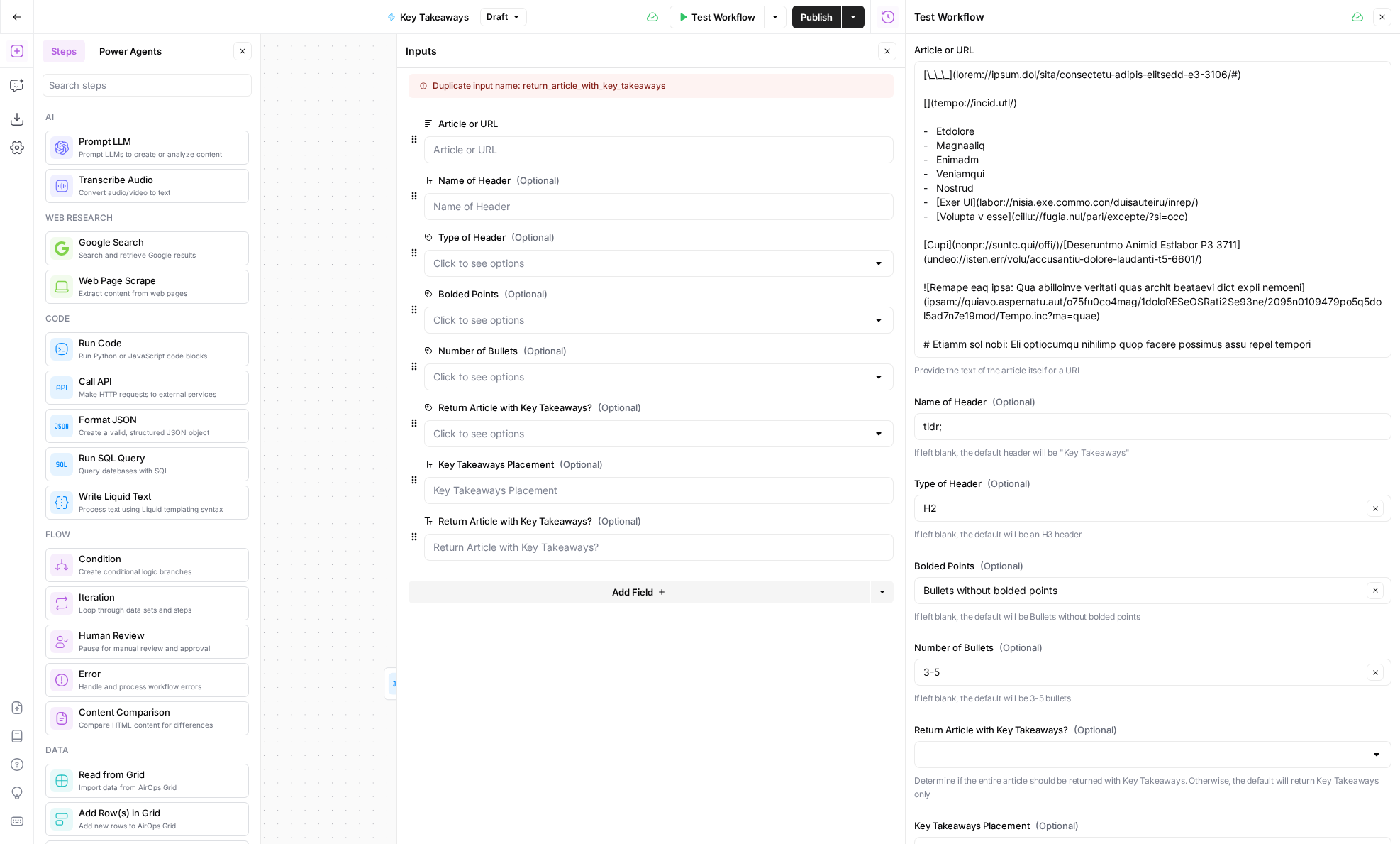
click at [837, 460] on span "edit field" at bounding box center [840, 464] width 31 height 12
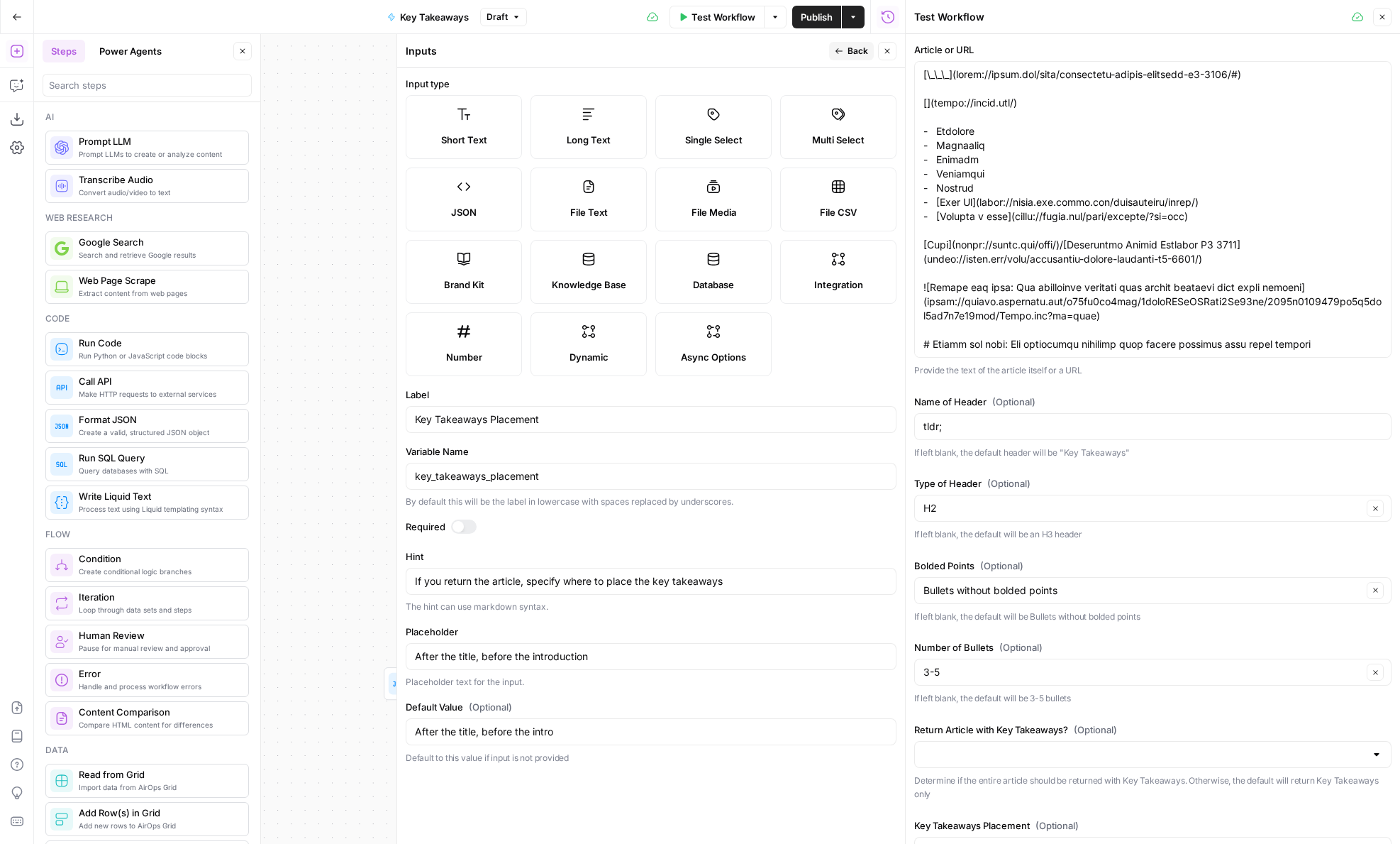
drag, startPoint x: 845, startPoint y: 47, endPoint x: 845, endPoint y: 59, distance: 12.0
click at [845, 47] on button "Back" at bounding box center [851, 50] width 44 height 18
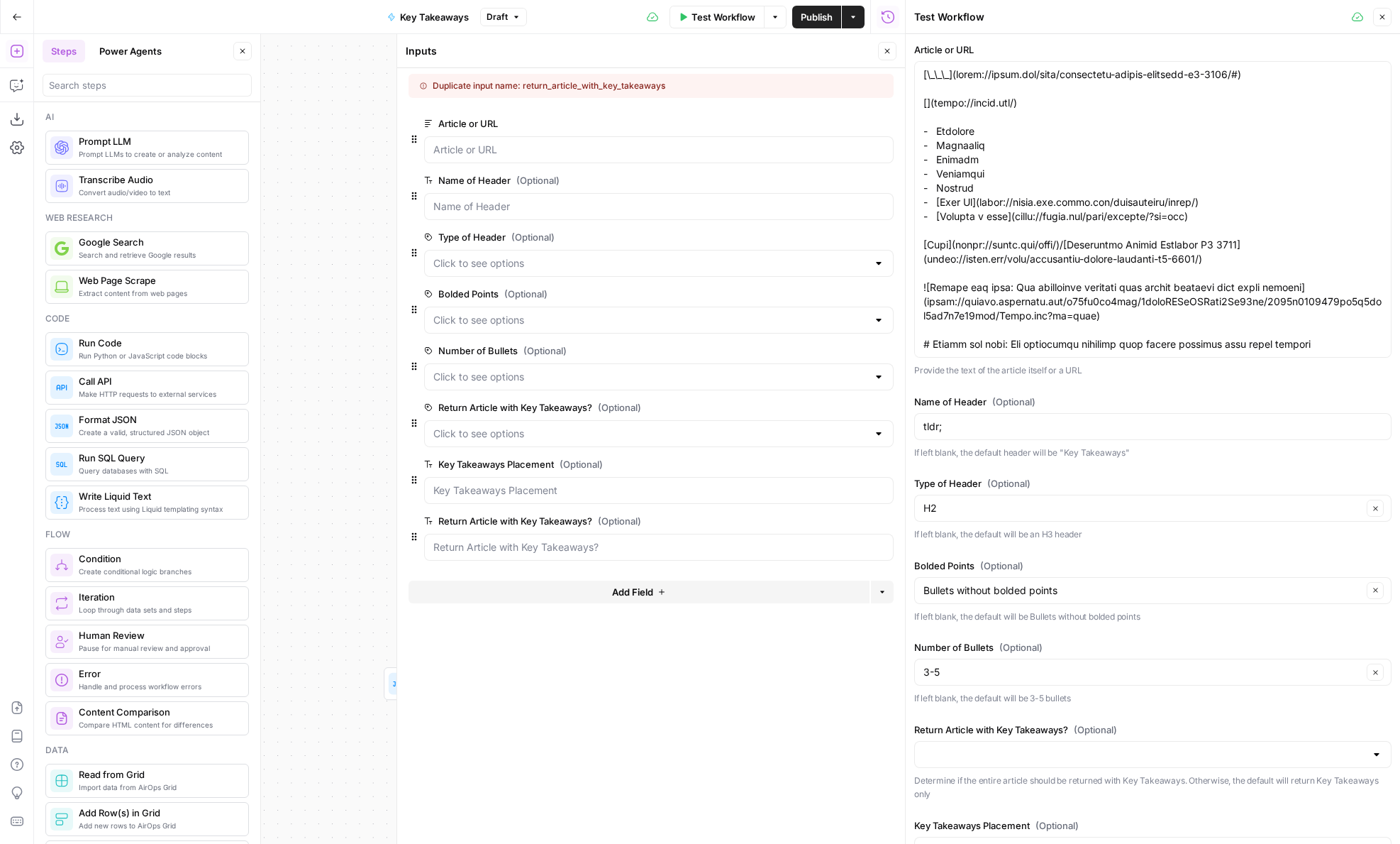
click at [842, 405] on span "edit field" at bounding box center [840, 407] width 31 height 12
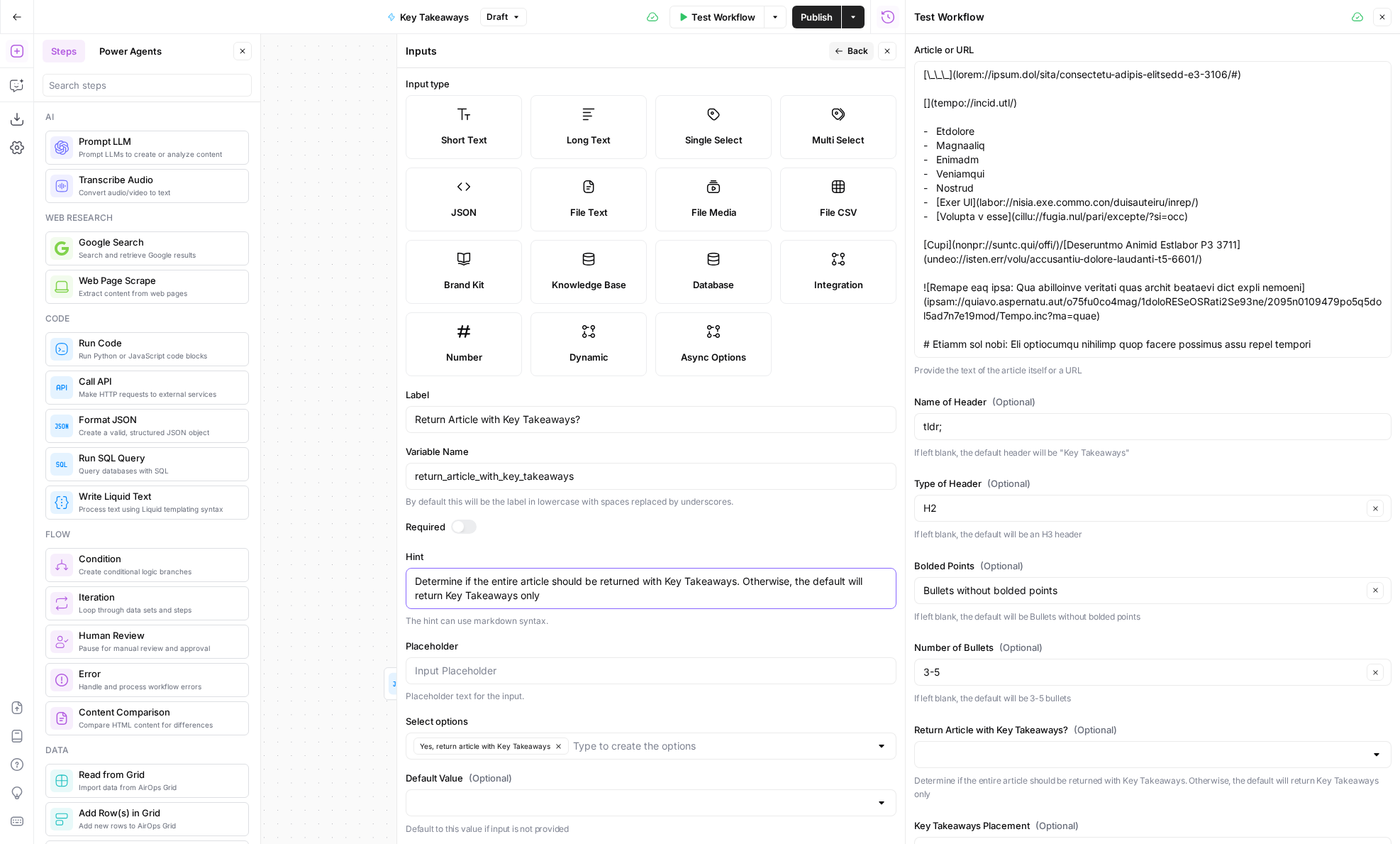
click at [723, 577] on textarea "Determine if the entire article should be returned with Key Takeaways. Otherwis…" at bounding box center [651, 588] width 472 height 28
click at [845, 56] on button "Back" at bounding box center [851, 50] width 44 height 18
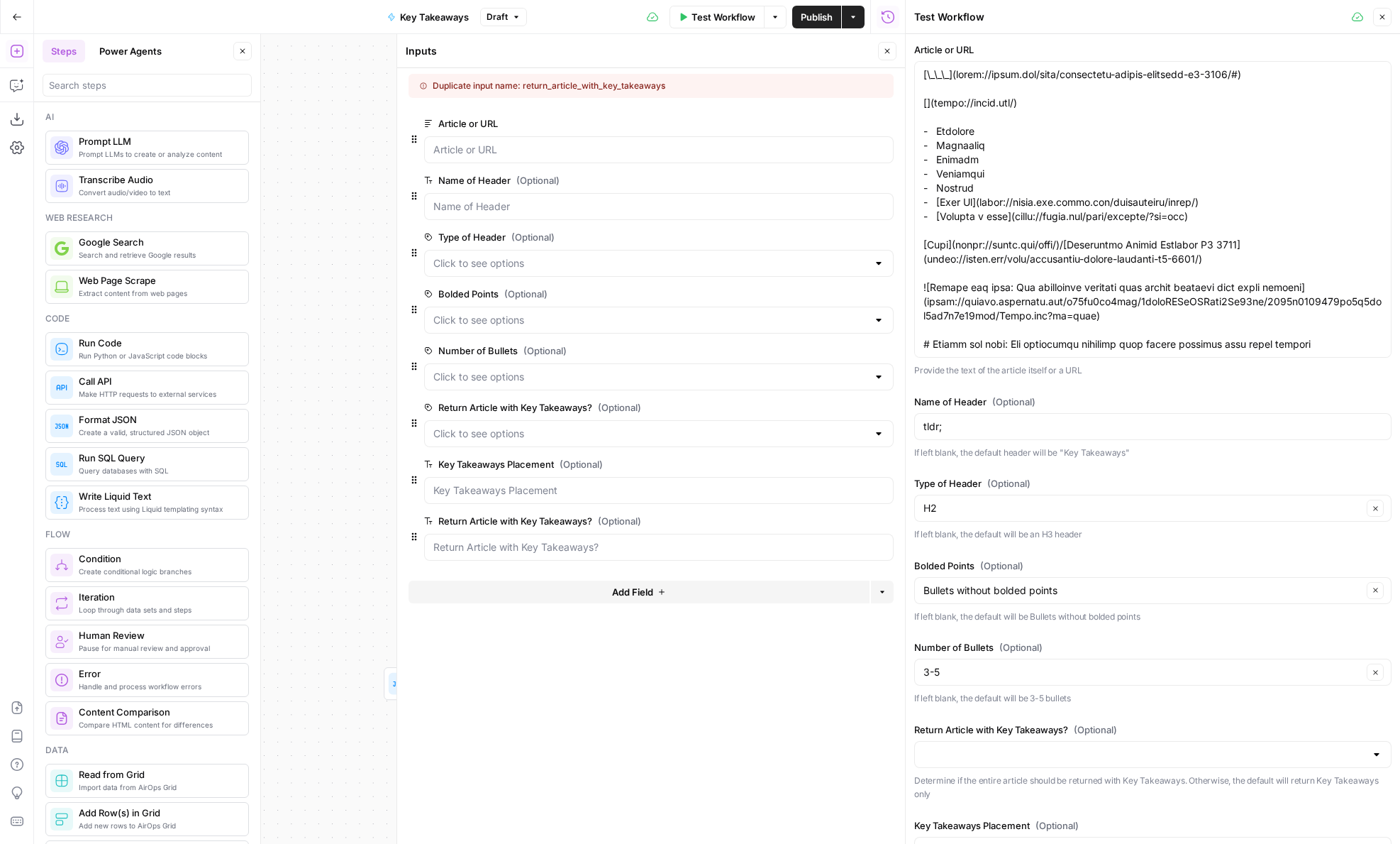
click at [886, 411] on icon "button" at bounding box center [885, 407] width 8 height 8
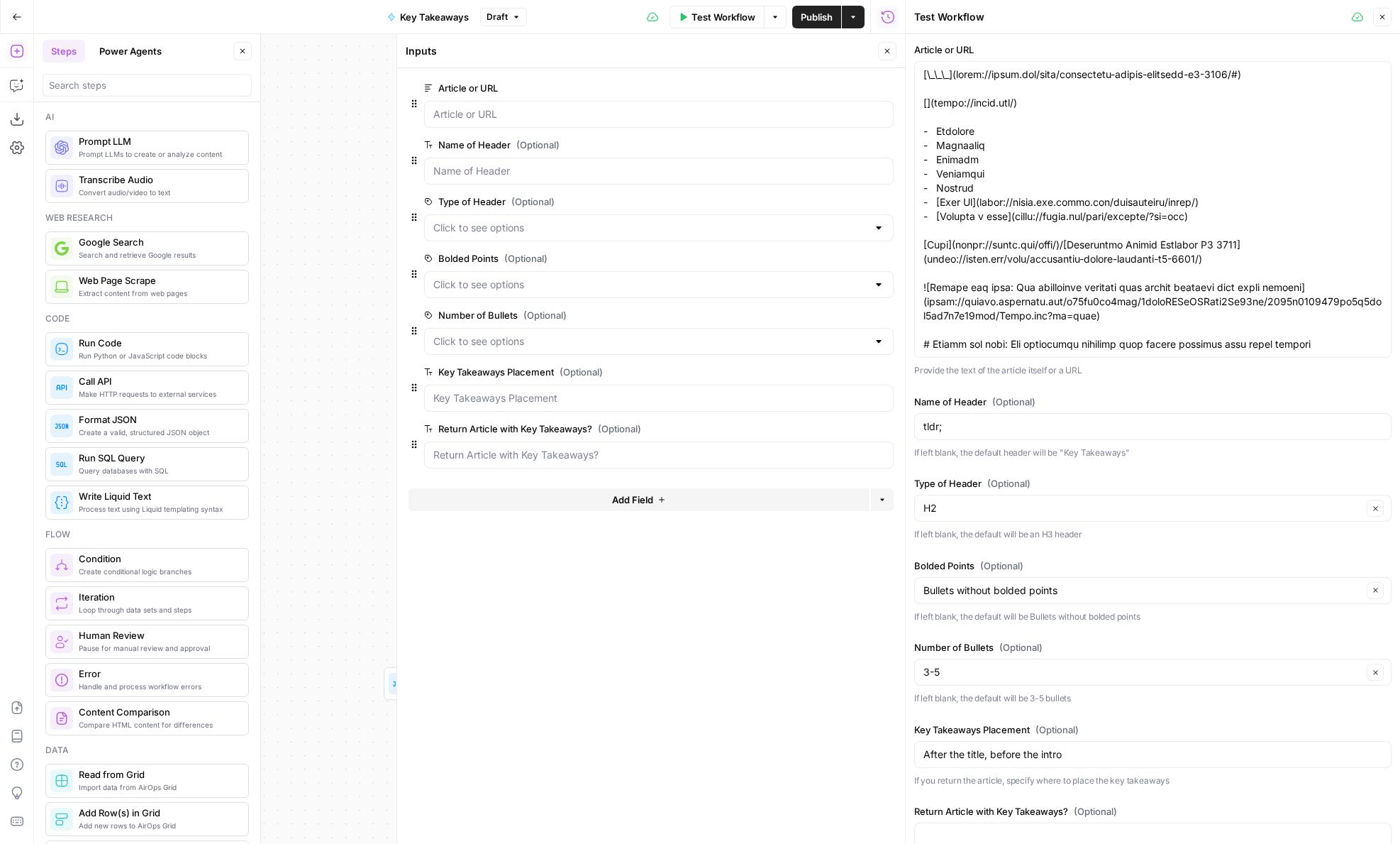
drag, startPoint x: 420, startPoint y: 448, endPoint x: 420, endPoint y: 370, distance: 78.0
click at [420, 370] on div "Article or URL edit field Delete group Name of Header (Optional) edit field Del…" at bounding box center [651, 275] width 485 height 403
click at [416, 452] on div "Return Article with Key Takeaways? (Optional) edit field Delete group" at bounding box center [651, 444] width 485 height 48
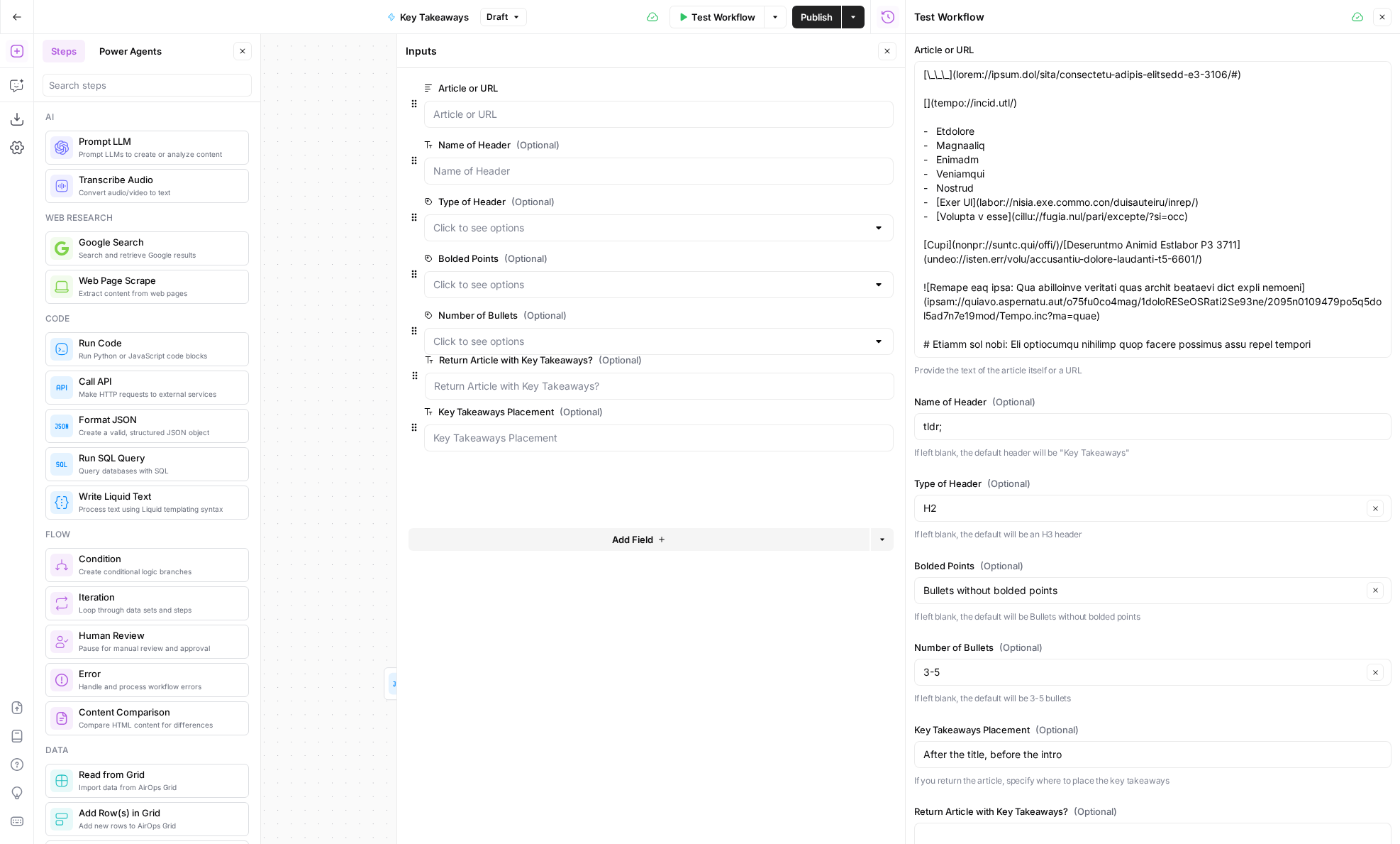
drag, startPoint x: 416, startPoint y: 448, endPoint x: 417, endPoint y: 371, distance: 77.0
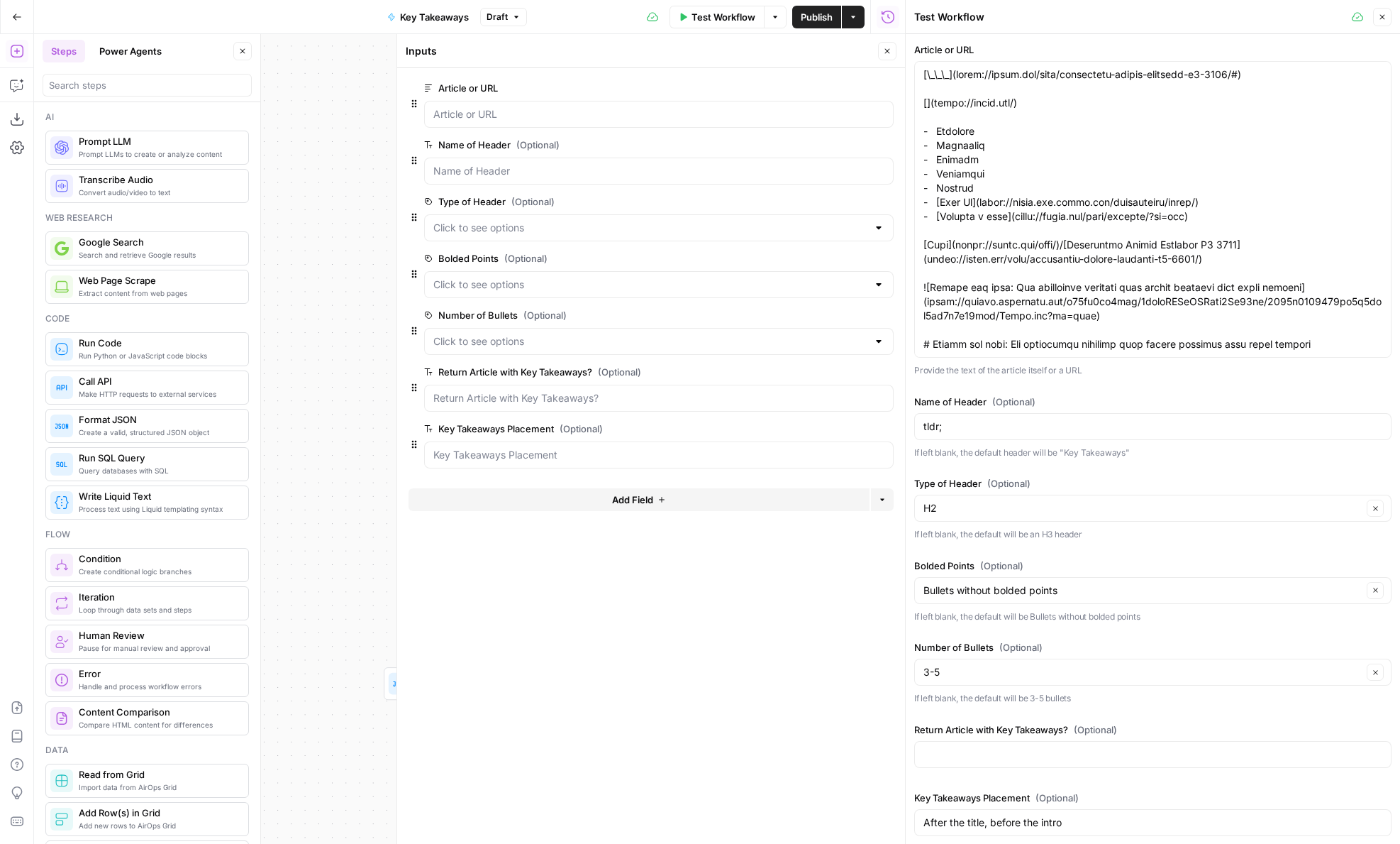
click at [846, 369] on span "edit field" at bounding box center [840, 372] width 31 height 12
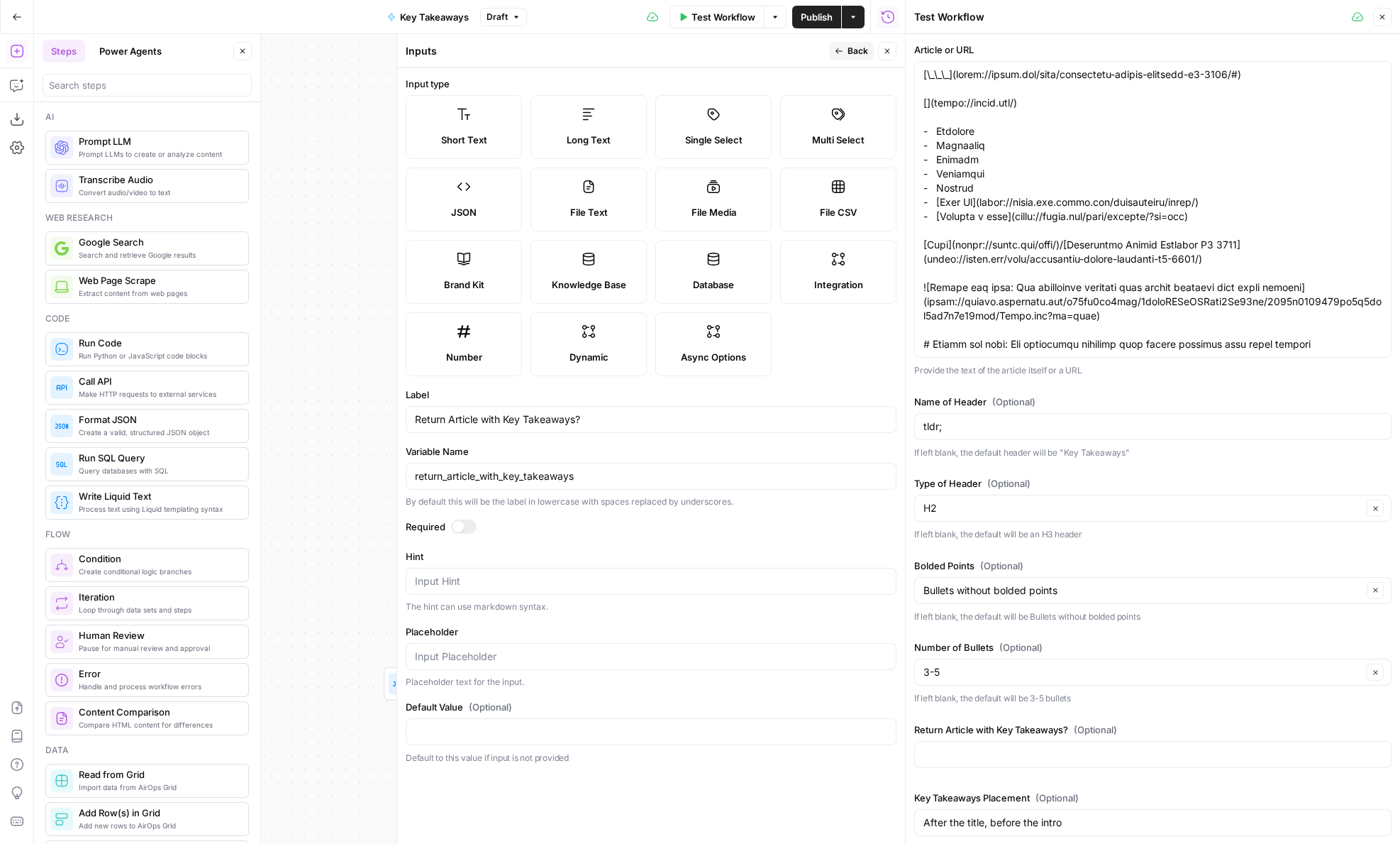
click at [486, 596] on div "Hint Input Hint The hint can use markdown syntax." at bounding box center [651, 581] width 491 height 64
click at [484, 577] on textarea "Hint" at bounding box center [651, 580] width 472 height 14
paste textarea "Determine if the entire article should be returned with Key Takeaways. Otherwis…"
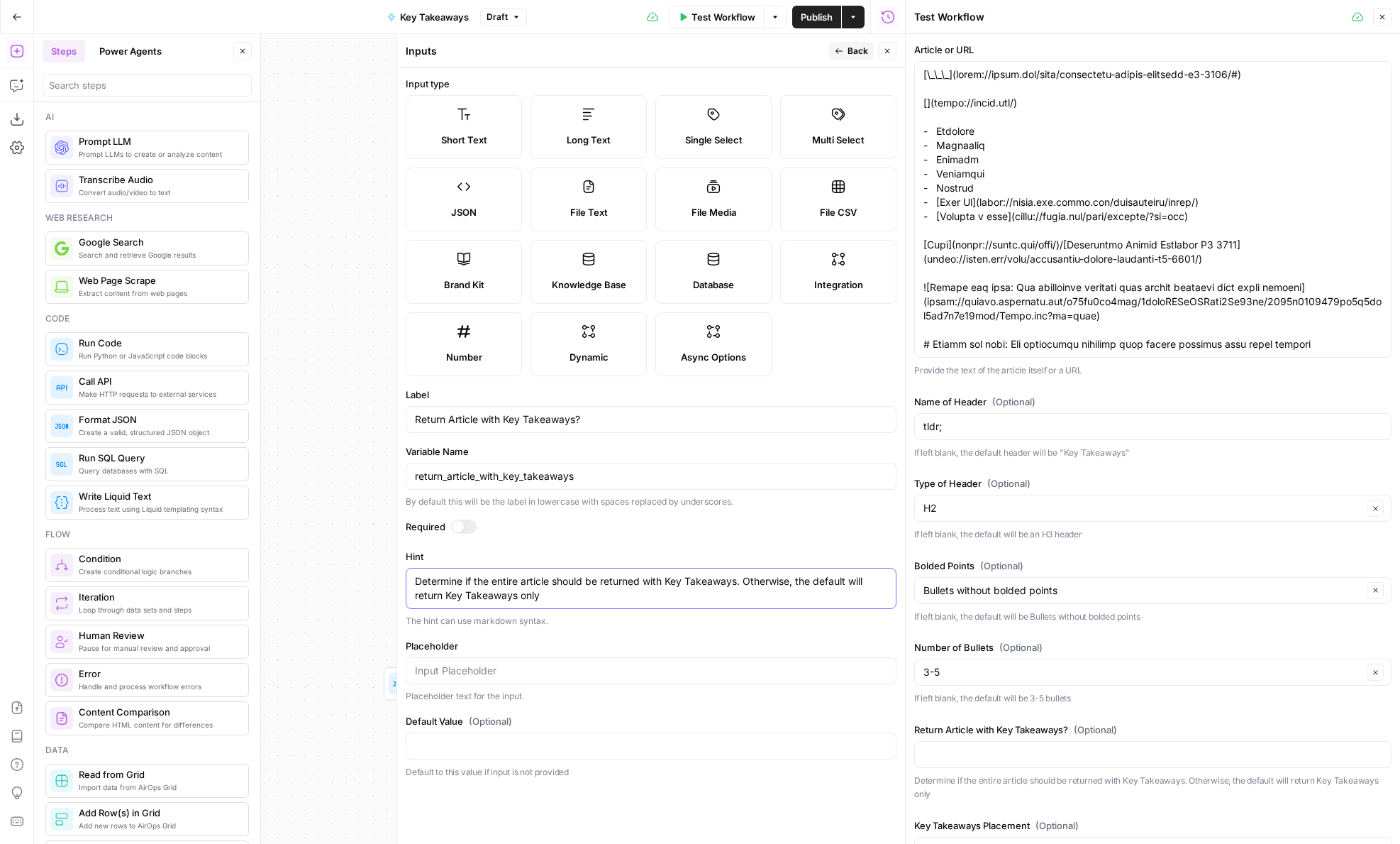
type textarea "Determine if the entire article should be returned with Key Takeaways. Otherwis…"
click at [459, 749] on input "Default Value (Optional)" at bounding box center [651, 745] width 472 height 14
drag, startPoint x: 695, startPoint y: 126, endPoint x: 666, endPoint y: 187, distance: 67.5
click at [695, 126] on label "Single Select" at bounding box center [713, 127] width 116 height 64
click at [461, 733] on div at bounding box center [651, 746] width 491 height 27
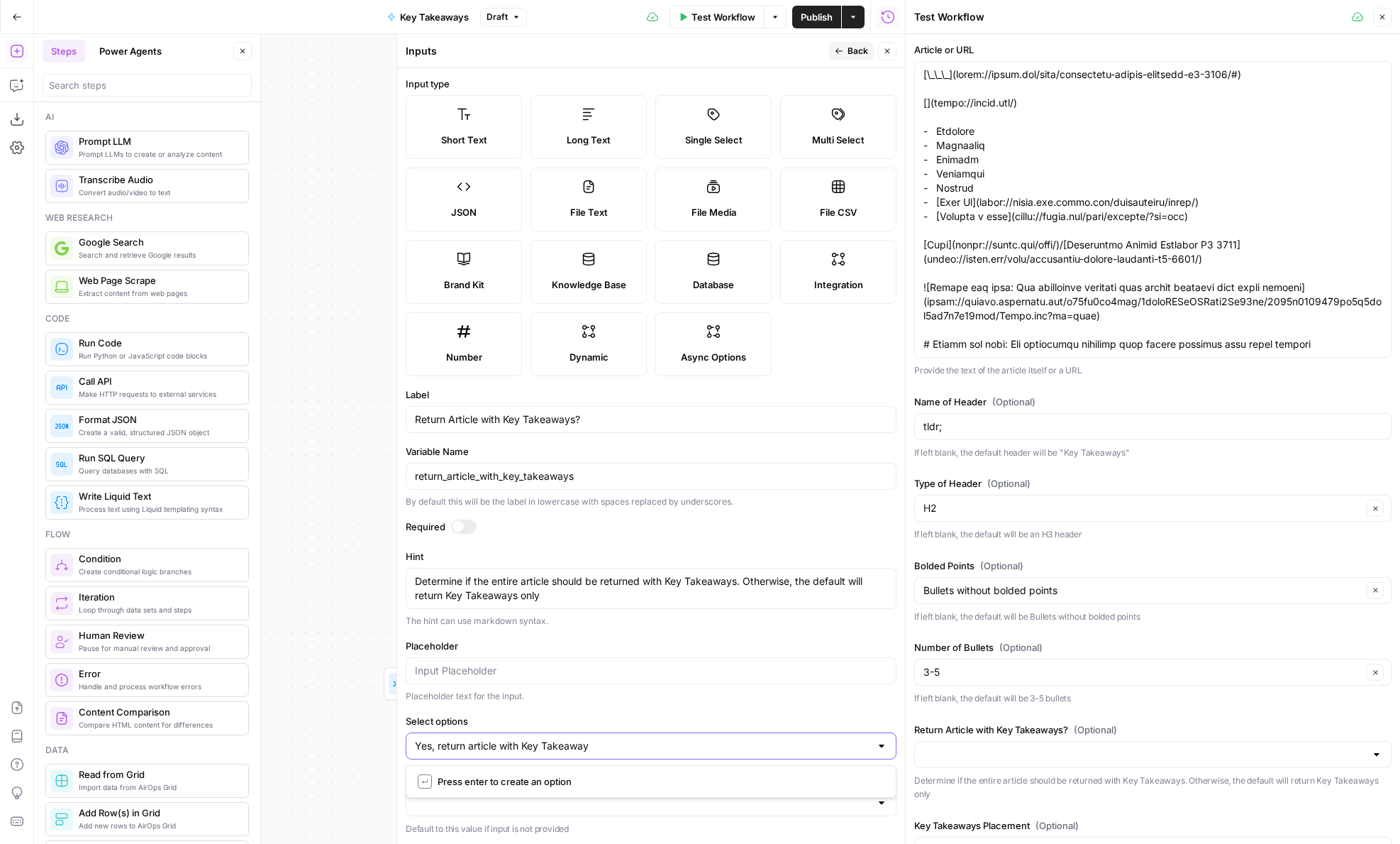
type input "Yes, return article with Key Takeaways"
click at [890, 52] on icon "button" at bounding box center [887, 51] width 5 height 5
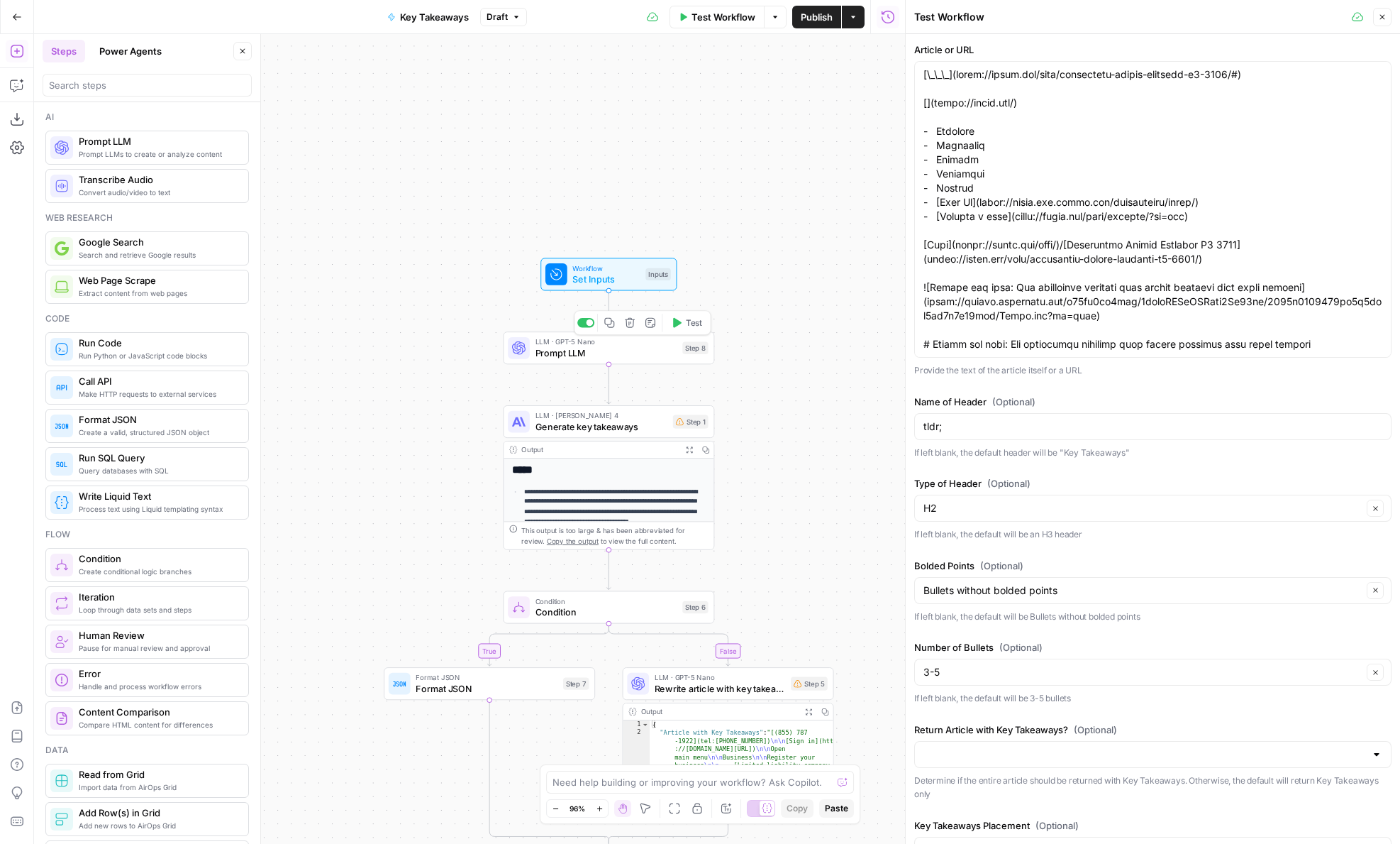
click at [681, 323] on button "Test" at bounding box center [687, 323] width 42 height 17
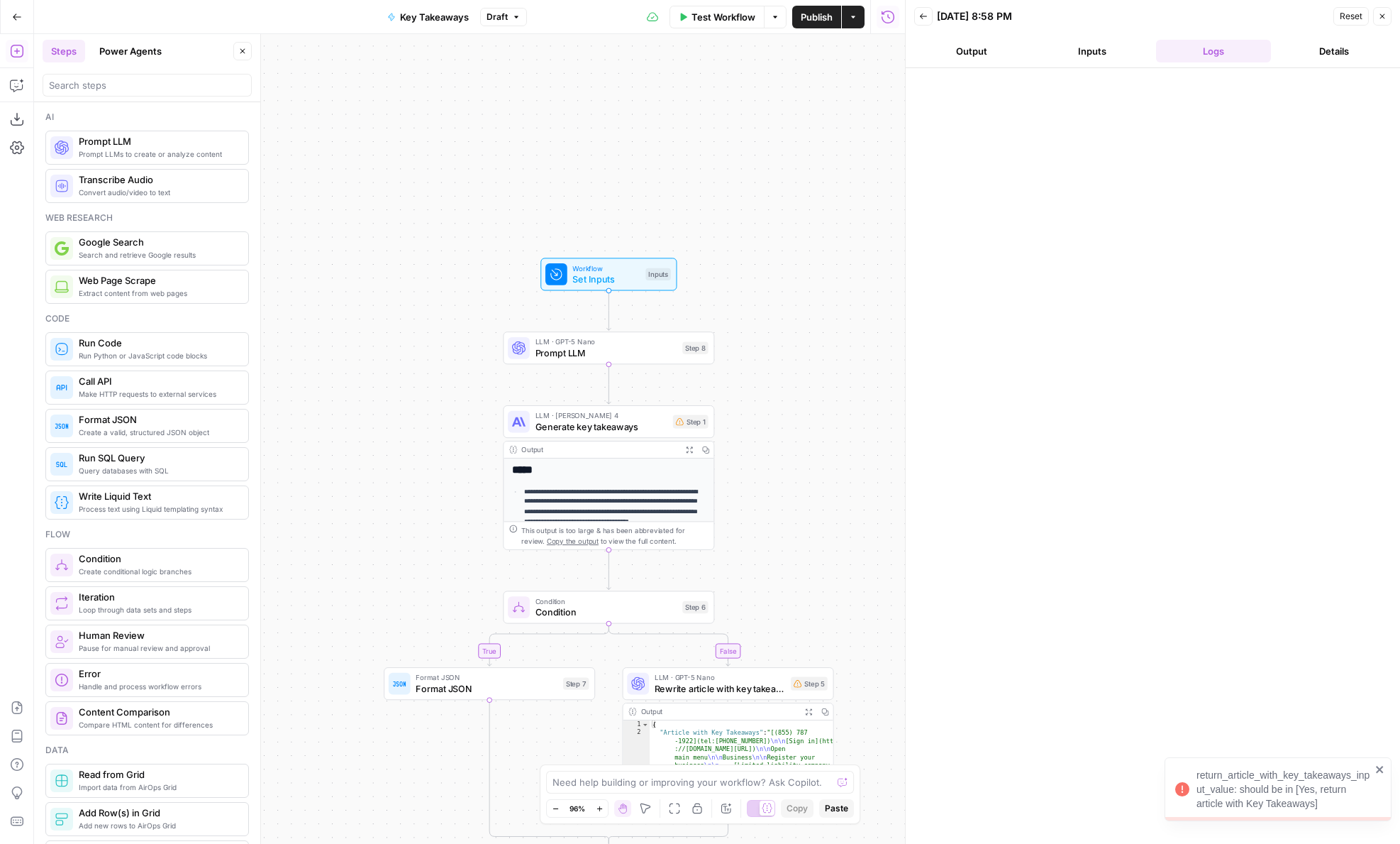
click at [1002, 47] on button "Output" at bounding box center [972, 51] width 115 height 23
click at [1104, 53] on button "Inputs" at bounding box center [1093, 51] width 115 height 23
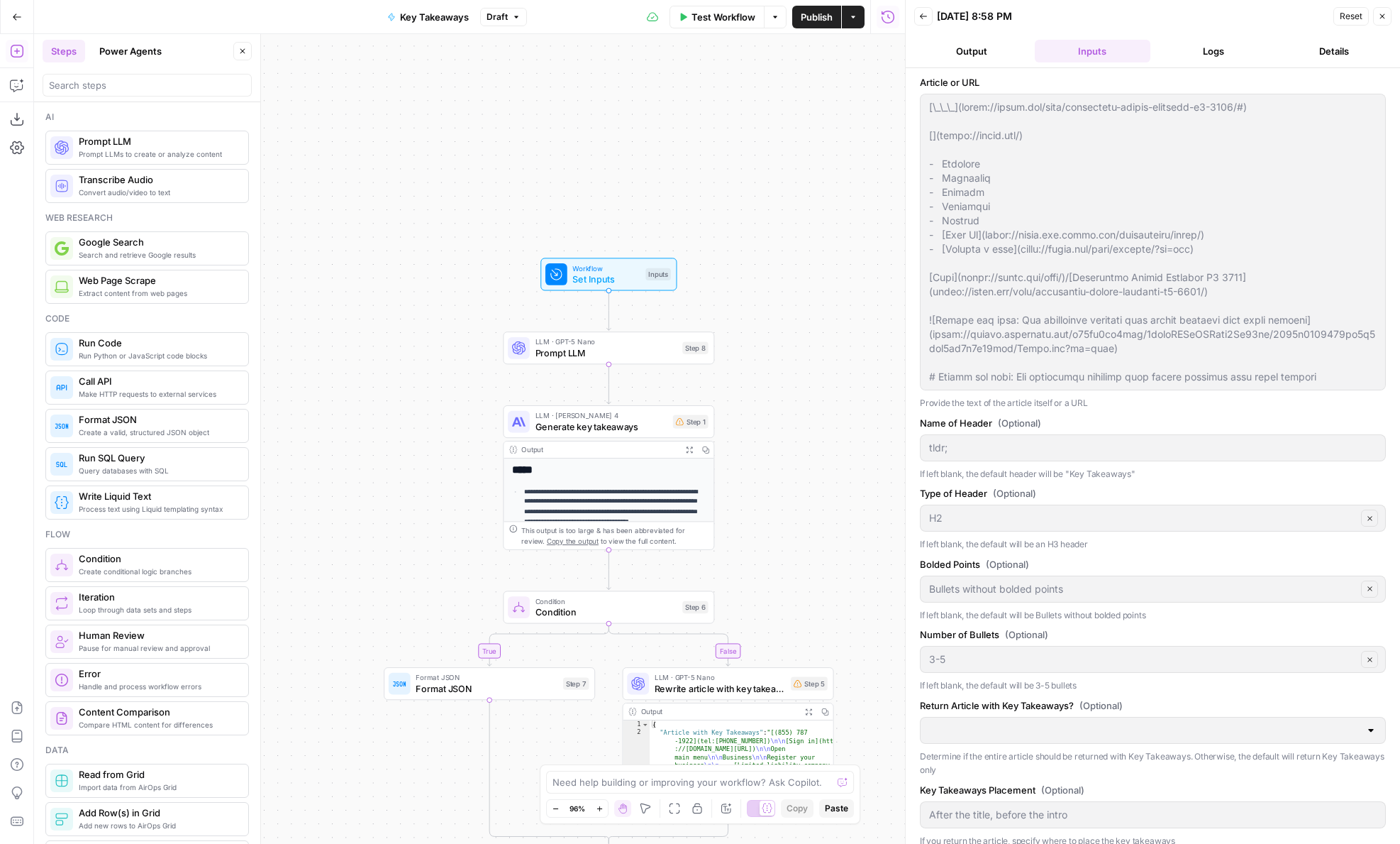
click at [950, 64] on header "Back 09/22/25 at 8:58 PM Reset Close Output Inputs Logs Details" at bounding box center [1152, 34] width 494 height 68
click at [950, 50] on button "Output" at bounding box center [972, 51] width 115 height 23
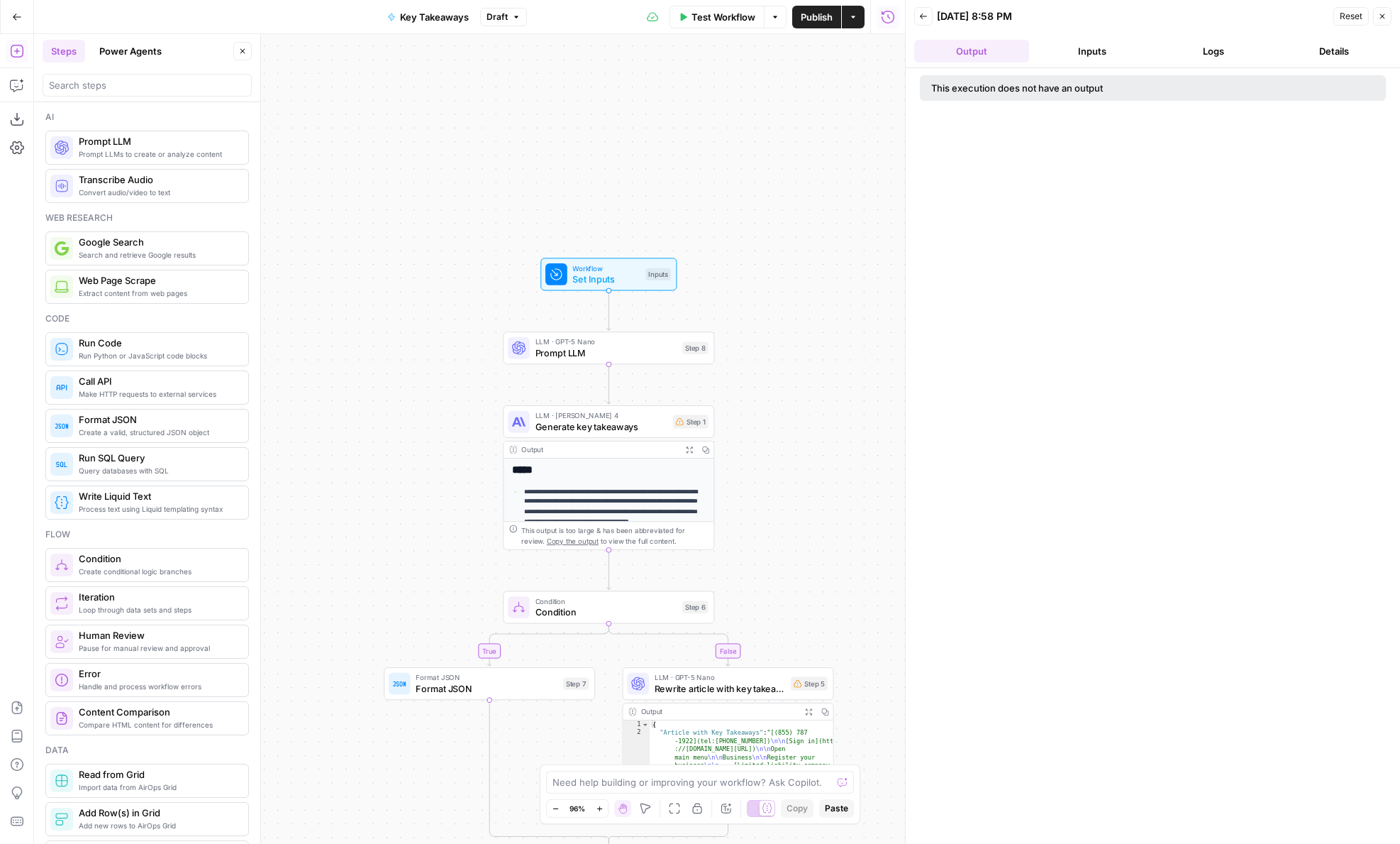
click at [1182, 50] on button "Logs" at bounding box center [1214, 51] width 115 height 23
click at [644, 251] on span "Test Step" at bounding box center [646, 248] width 36 height 12
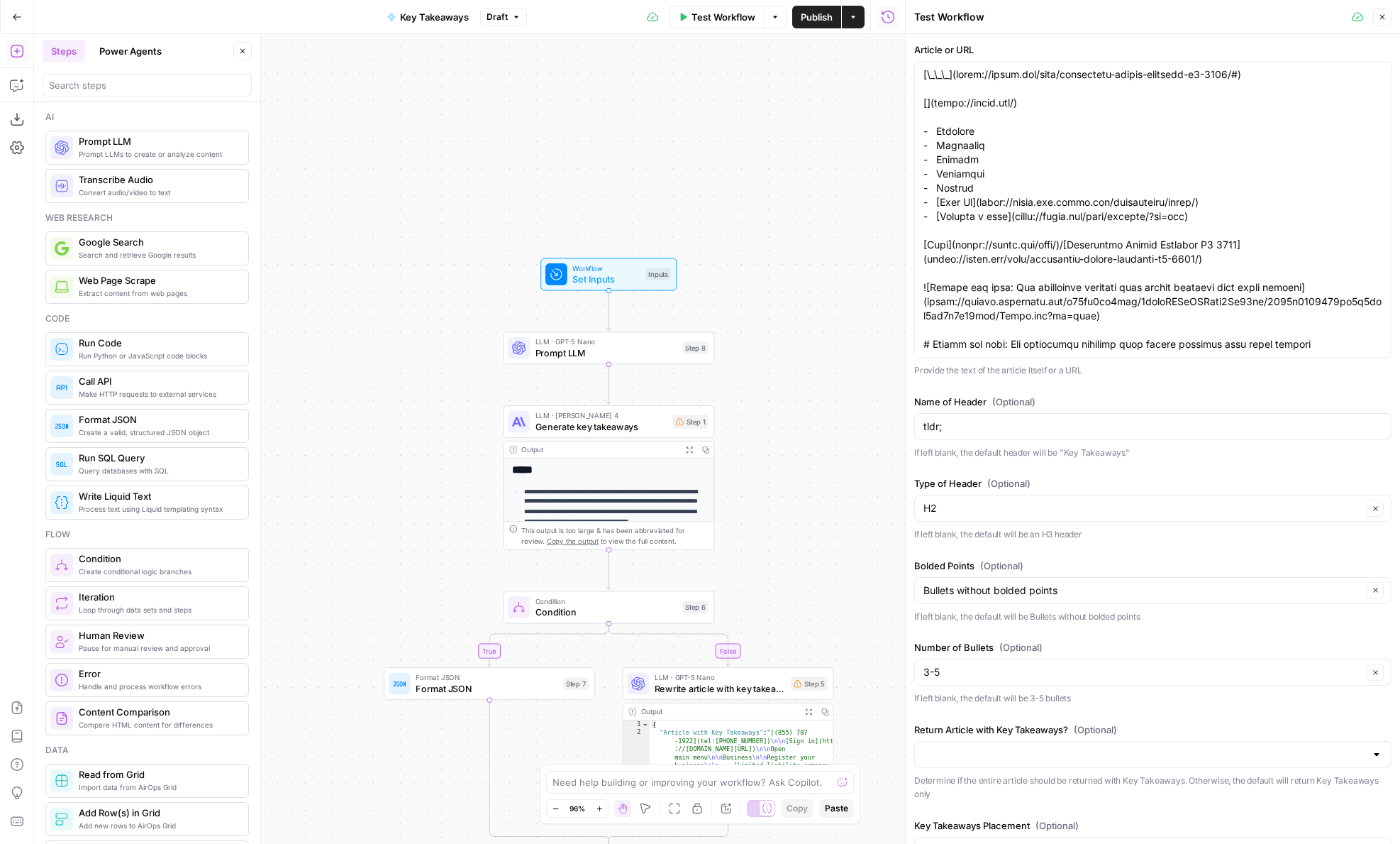
scroll to position [47, 0]
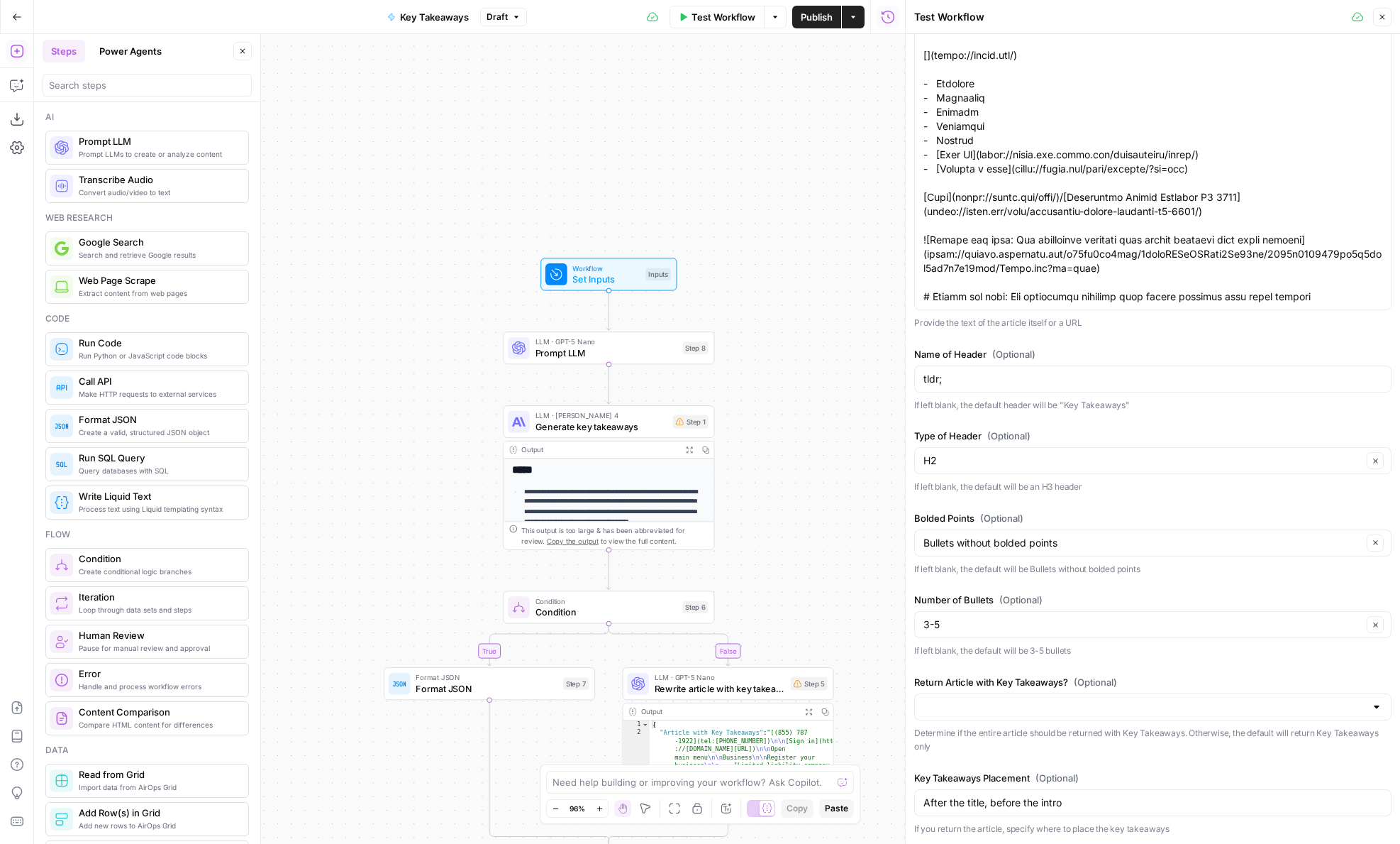
click at [1031, 714] on div at bounding box center [1153, 706] width 478 height 27
click at [1015, 660] on div "Article or URL Provide the text of the article itself or a URL Name of Header (…" at bounding box center [1153, 415] width 478 height 840
click at [1037, 695] on div at bounding box center [1153, 706] width 478 height 27
click at [1021, 669] on div "Article or URL Provide the text of the article itself or a URL Name of Header (…" at bounding box center [1153, 415] width 478 height 840
click at [1009, 713] on div at bounding box center [1153, 706] width 478 height 27
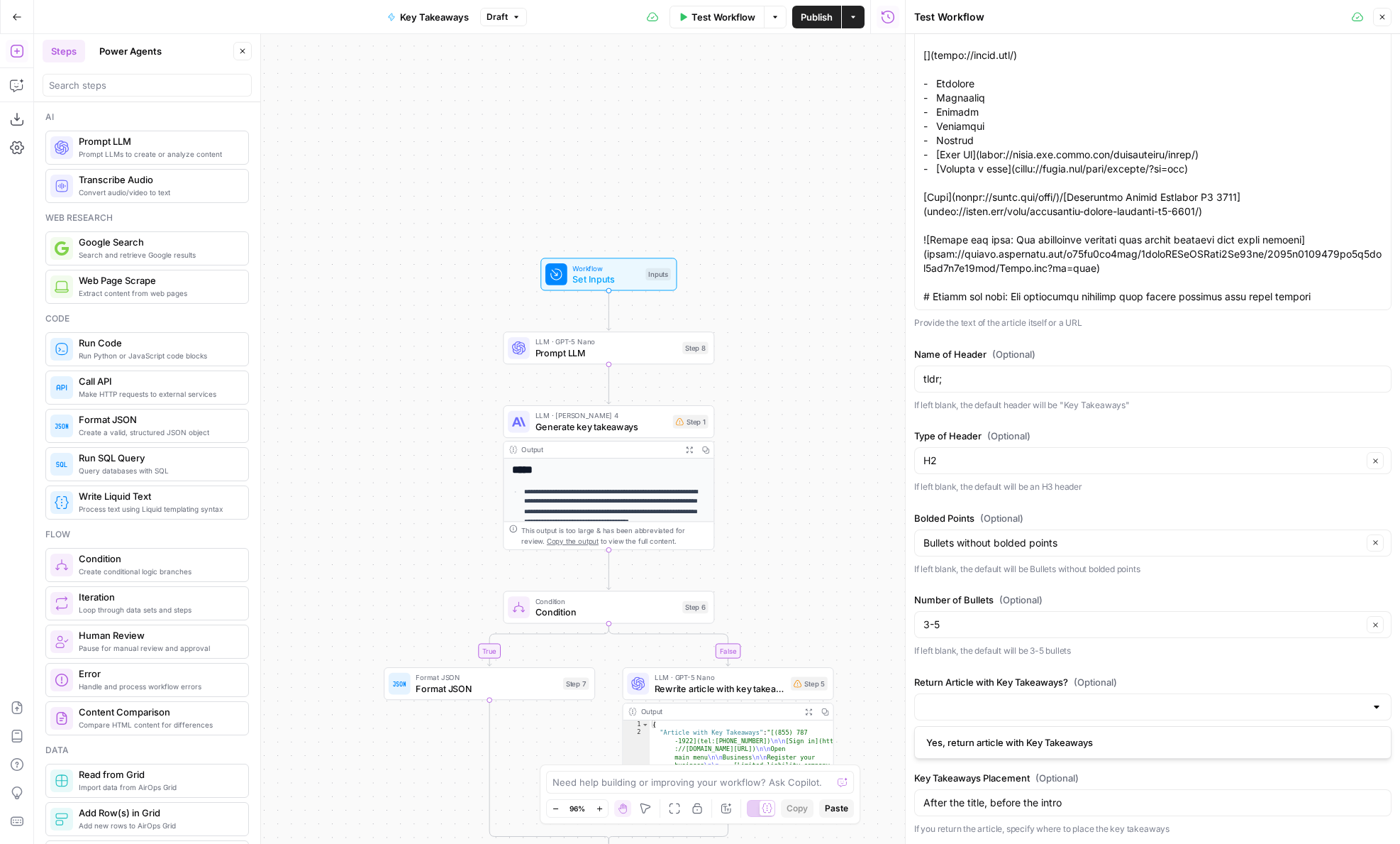
click at [998, 665] on div "Article or URL Provide the text of the article itself or a URL Name of Header (…" at bounding box center [1153, 415] width 478 height 840
click at [997, 709] on input "Return Article with Key Takeaways? (Optional)" at bounding box center [1144, 706] width 442 height 14
click at [978, 681] on label "Return Article with Key Takeaways? (Optional)" at bounding box center [1153, 682] width 478 height 14
click at [978, 700] on input "Return Article with Key Takeaways? (Optional)" at bounding box center [1144, 706] width 442 height 14
click at [630, 243] on span "Test Step" at bounding box center [646, 248] width 36 height 12
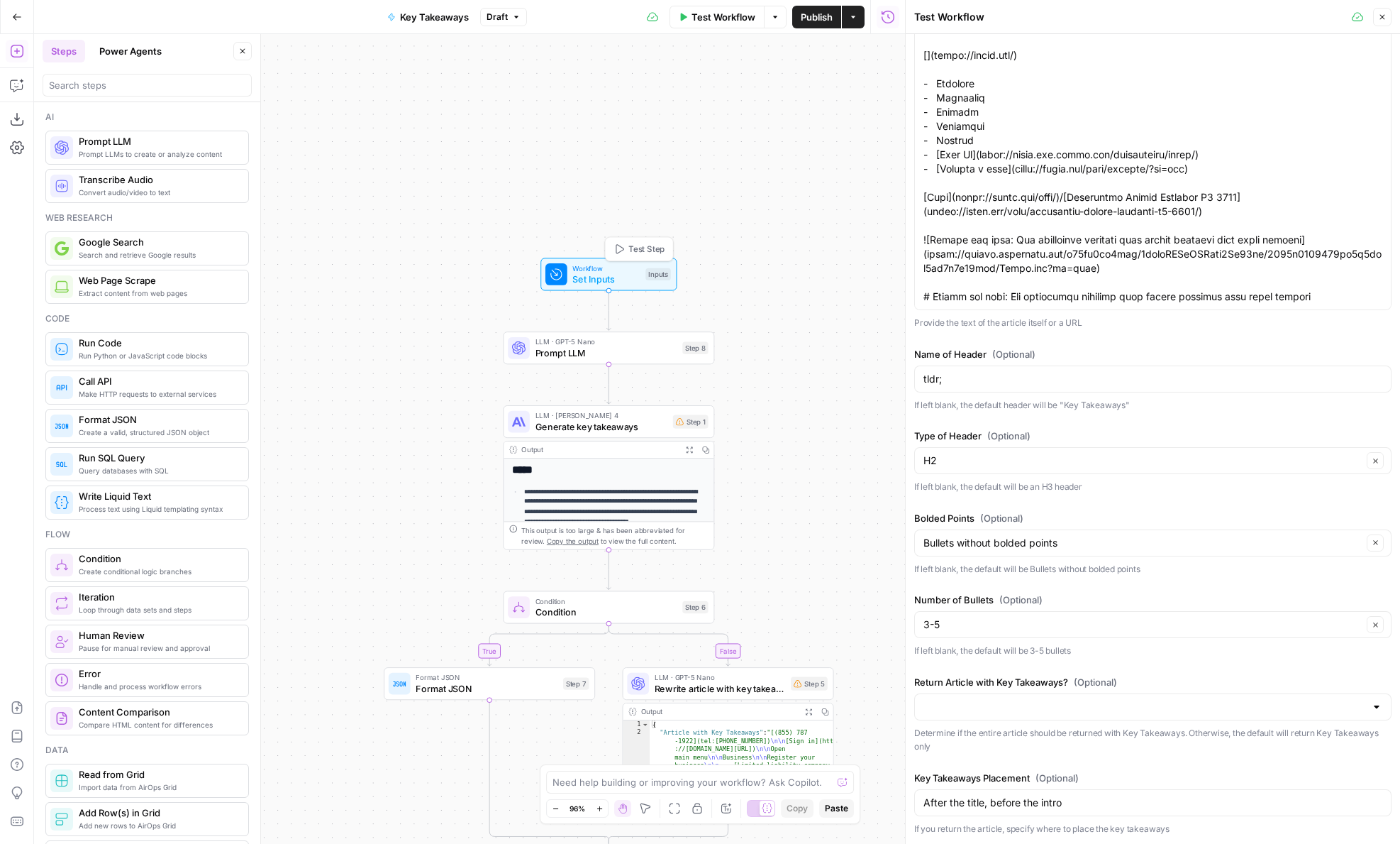
click at [634, 248] on span "Test Step" at bounding box center [646, 248] width 36 height 12
click at [631, 279] on span "Set Inputs" at bounding box center [606, 279] width 68 height 14
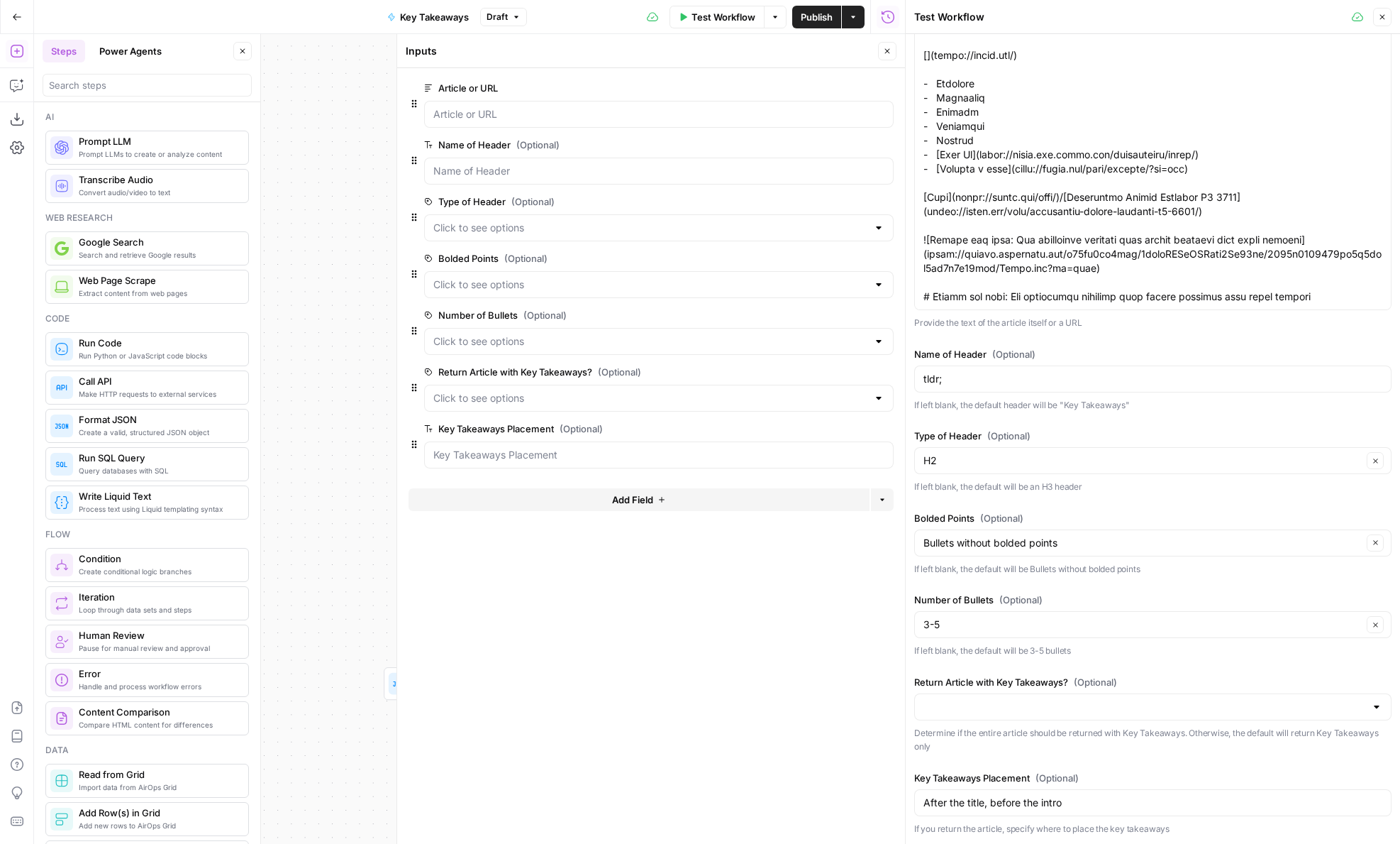
click at [824, 372] on button "edit field" at bounding box center [846, 371] width 55 height 17
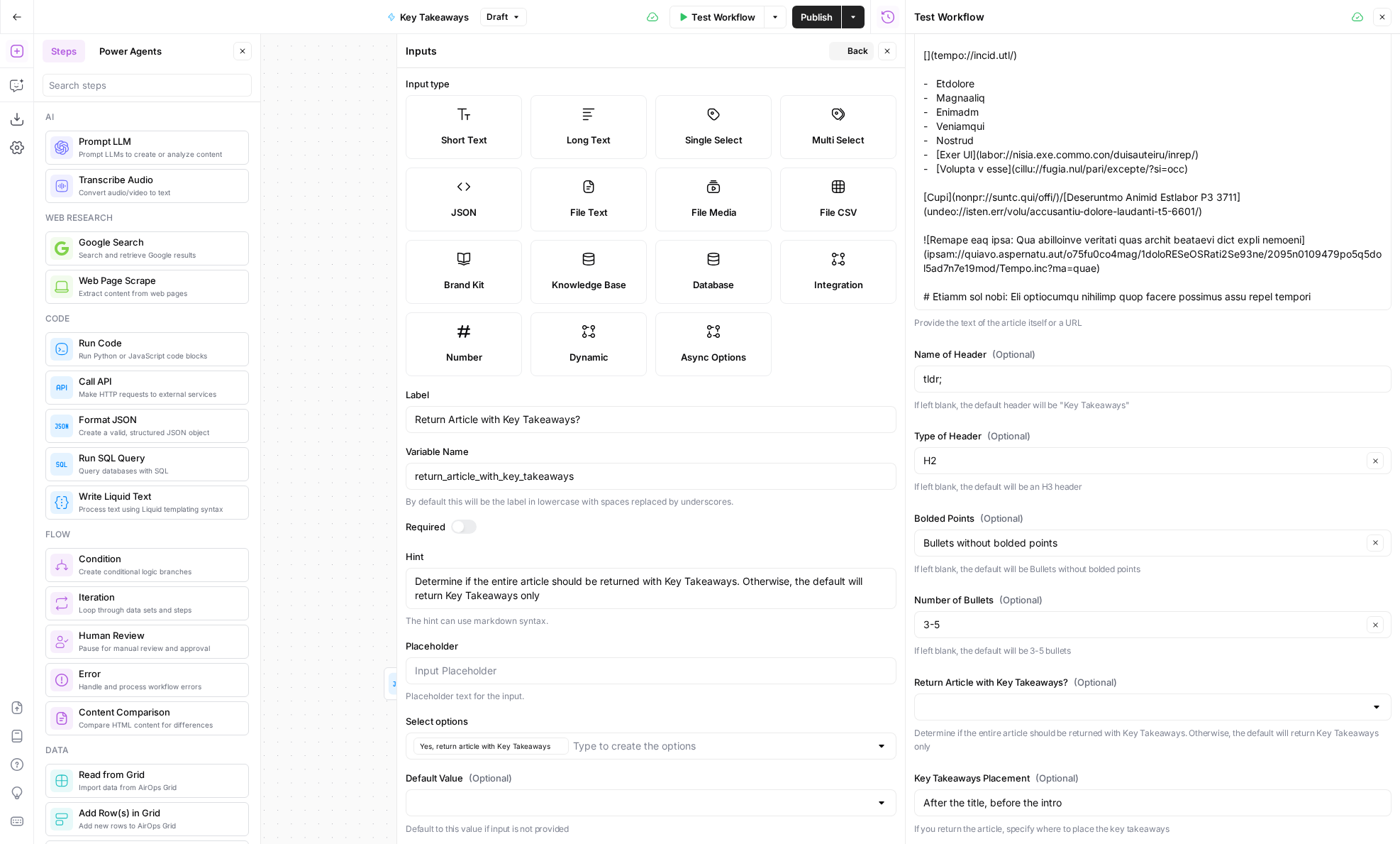
scroll to position [1, 0]
click at [602, 742] on input "Select options" at bounding box center [721, 744] width 297 height 14
click at [583, 703] on form "Input type Short Text Long Text Single Select Multi Select JSON File Text File …" at bounding box center [652, 456] width 508 height 776
click at [887, 53] on icon "button" at bounding box center [887, 51] width 9 height 9
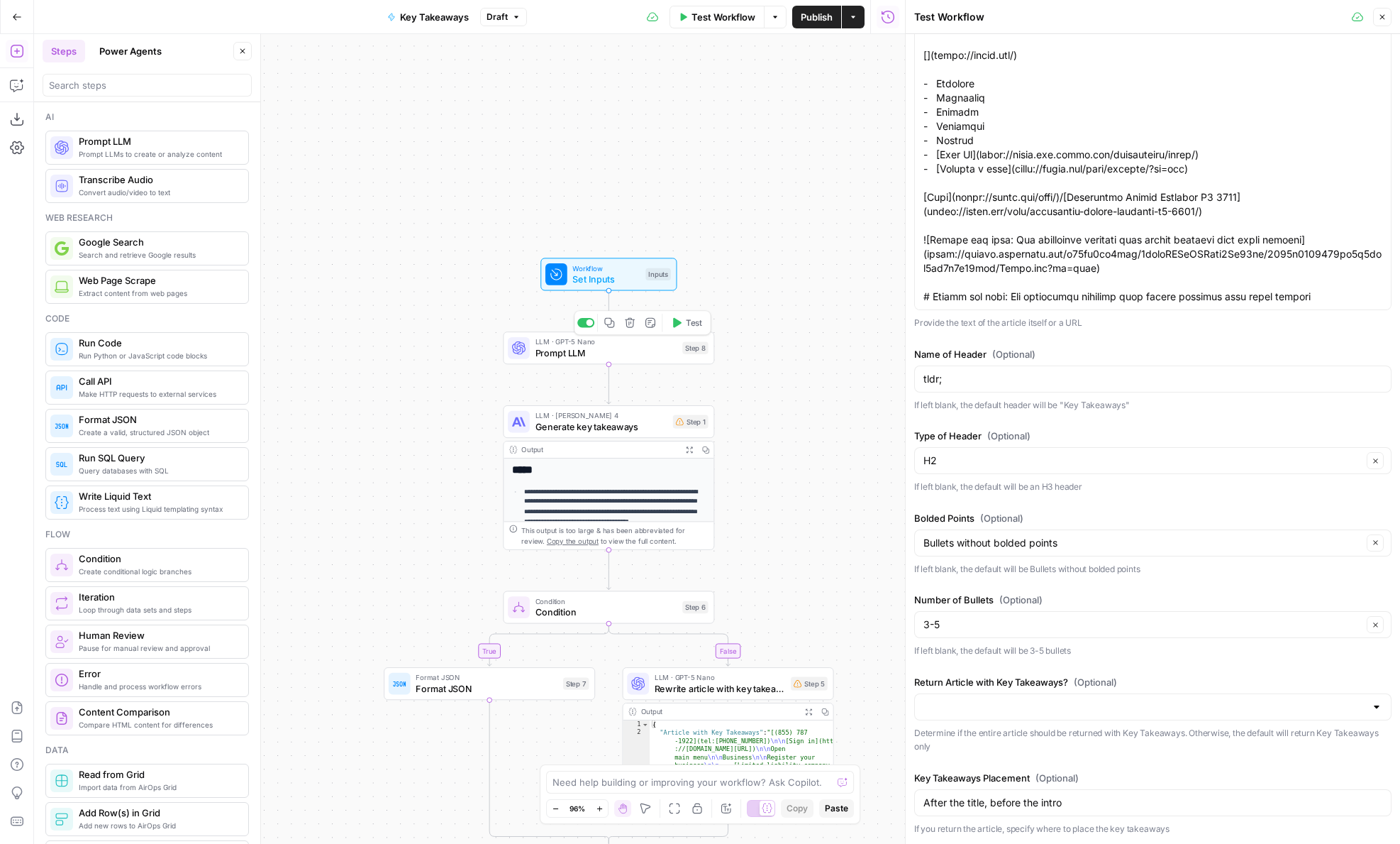
click at [679, 323] on icon "button" at bounding box center [678, 323] width 9 height 10
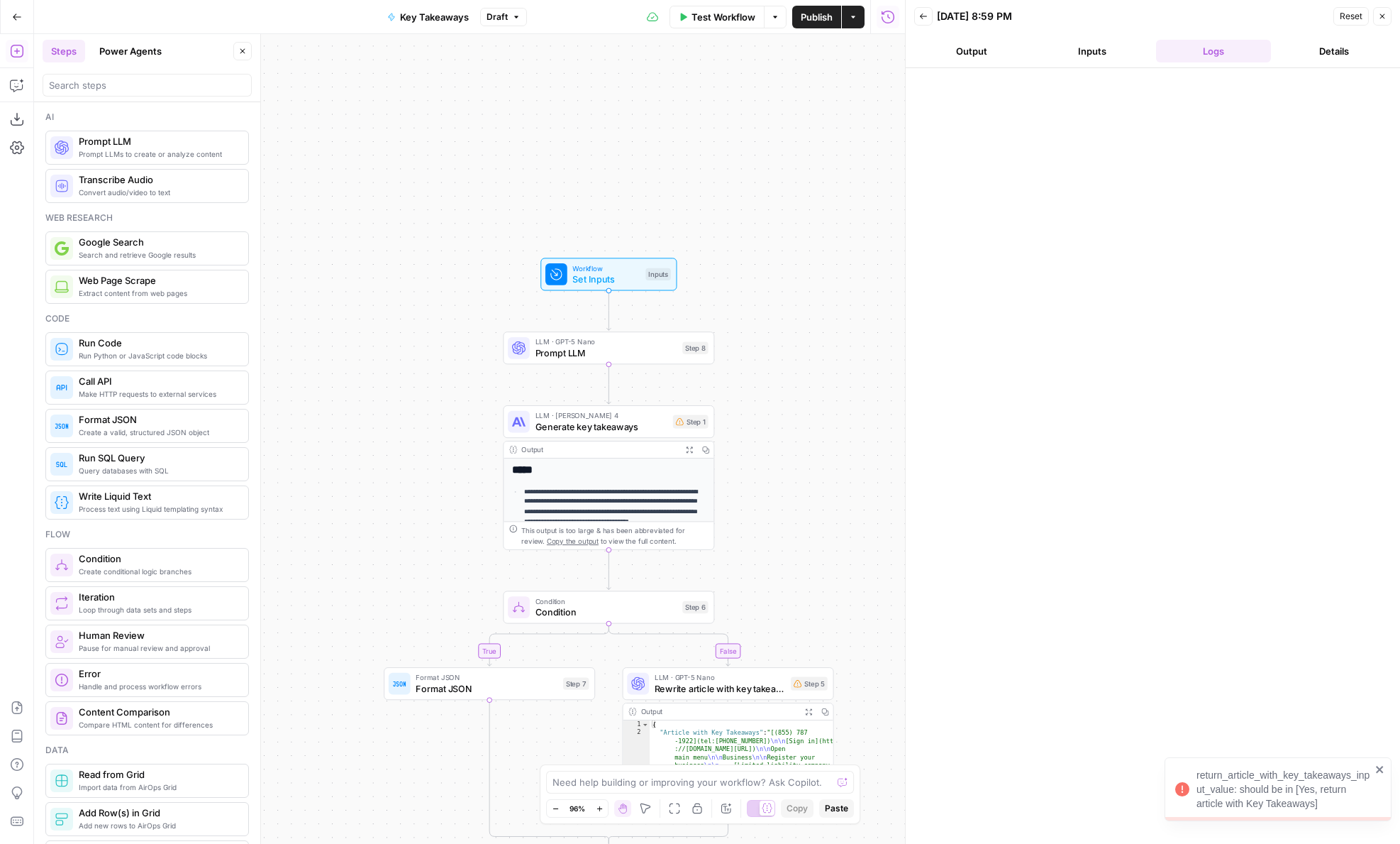
click at [632, 252] on span "Test Step" at bounding box center [646, 248] width 36 height 12
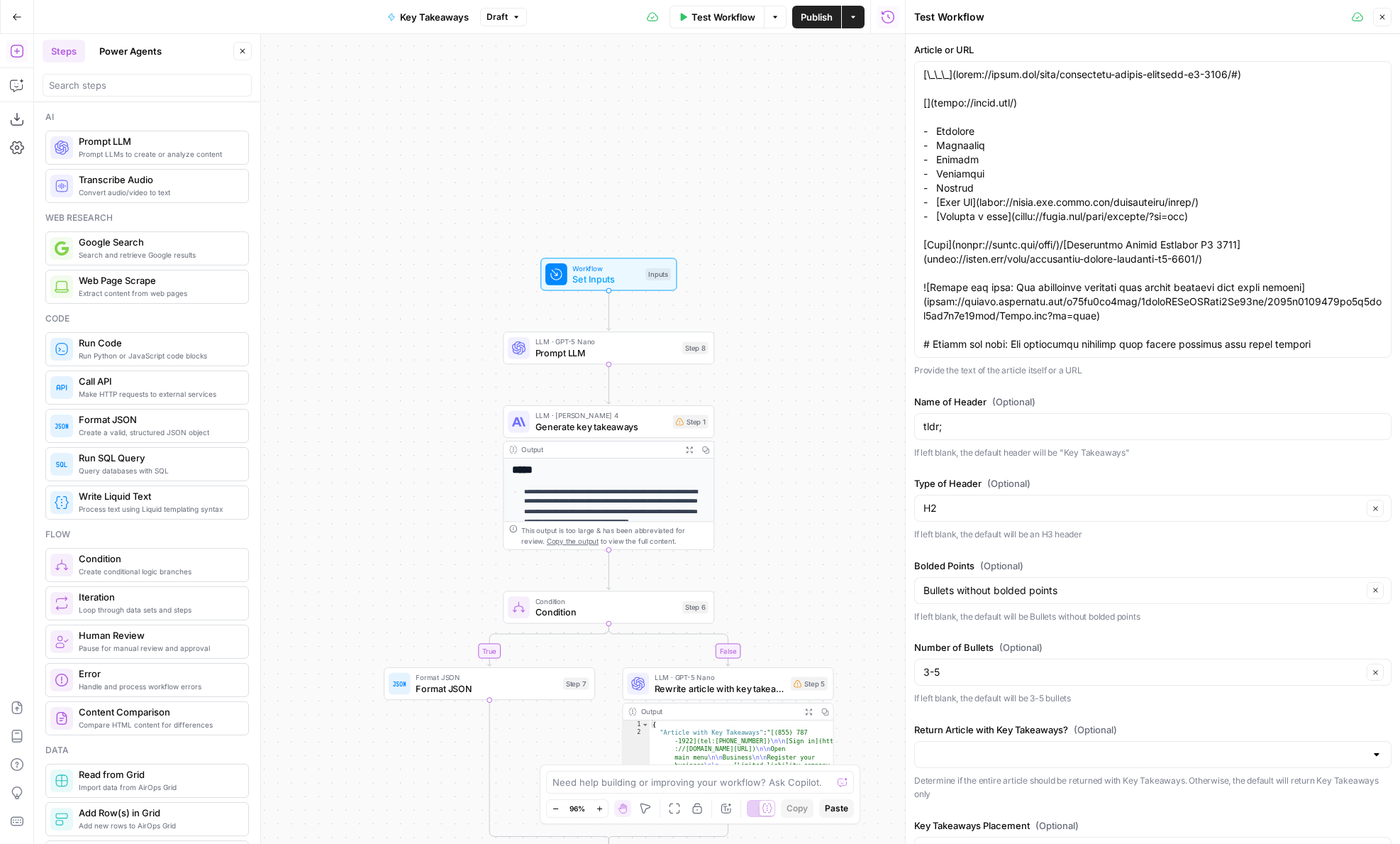
scroll to position [47, 0]
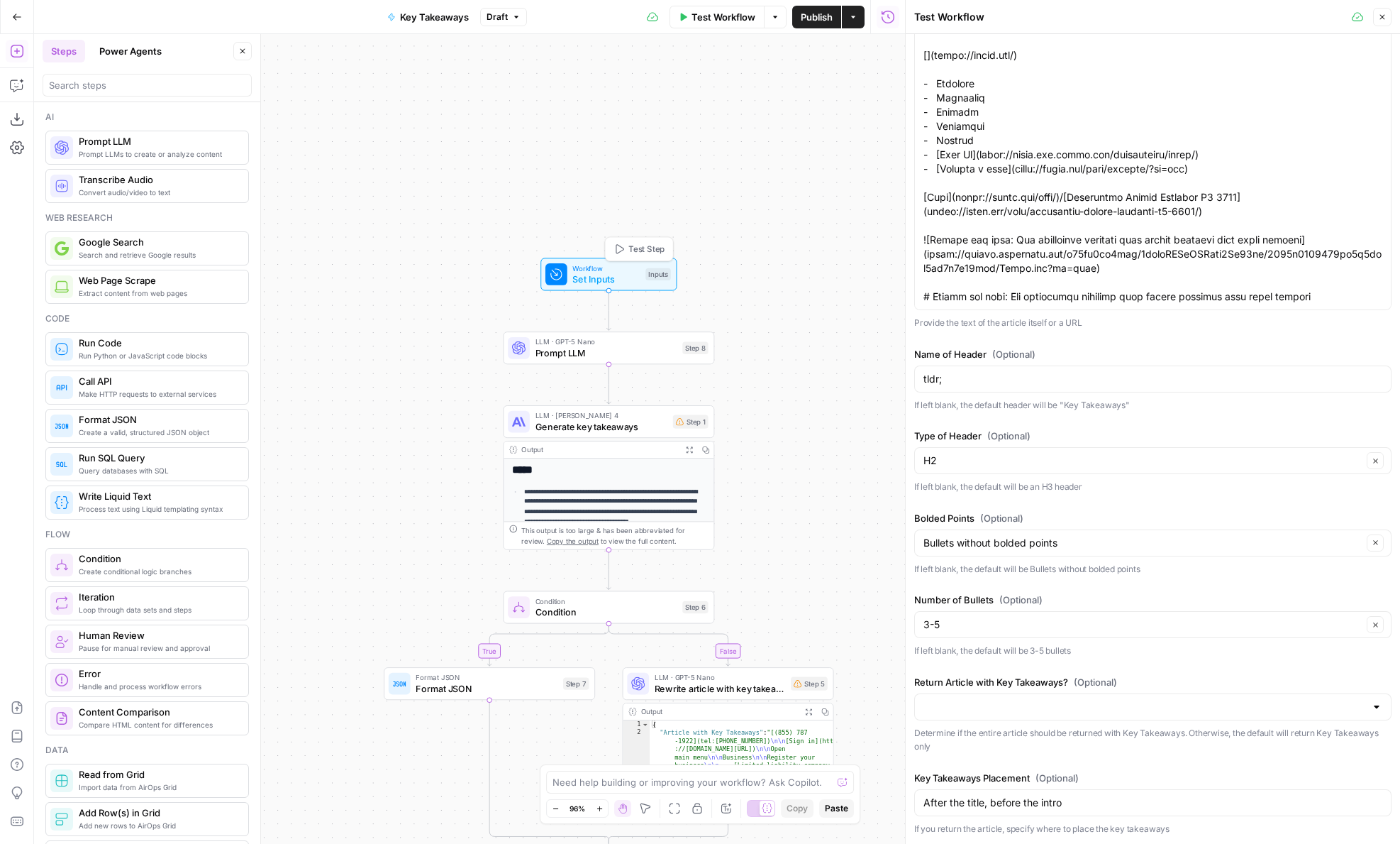
click at [644, 243] on span "Test Step" at bounding box center [646, 248] width 36 height 12
click at [555, 279] on icon at bounding box center [556, 274] width 14 height 14
click at [634, 248] on span "Test Step" at bounding box center [646, 248] width 36 height 12
click at [590, 274] on span "Set Inputs" at bounding box center [606, 278] width 68 height 14
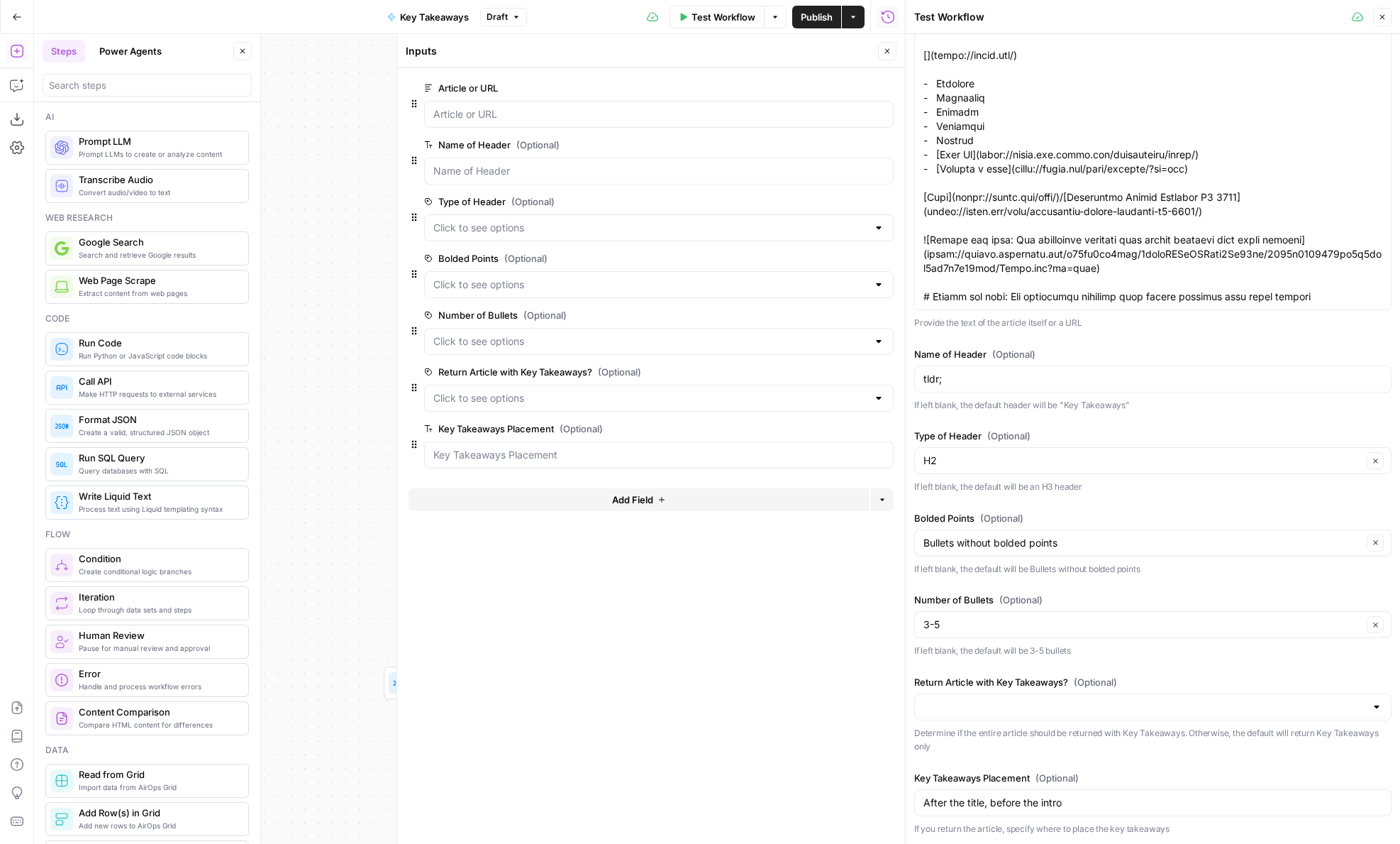
click at [822, 374] on button "edit field" at bounding box center [846, 371] width 55 height 17
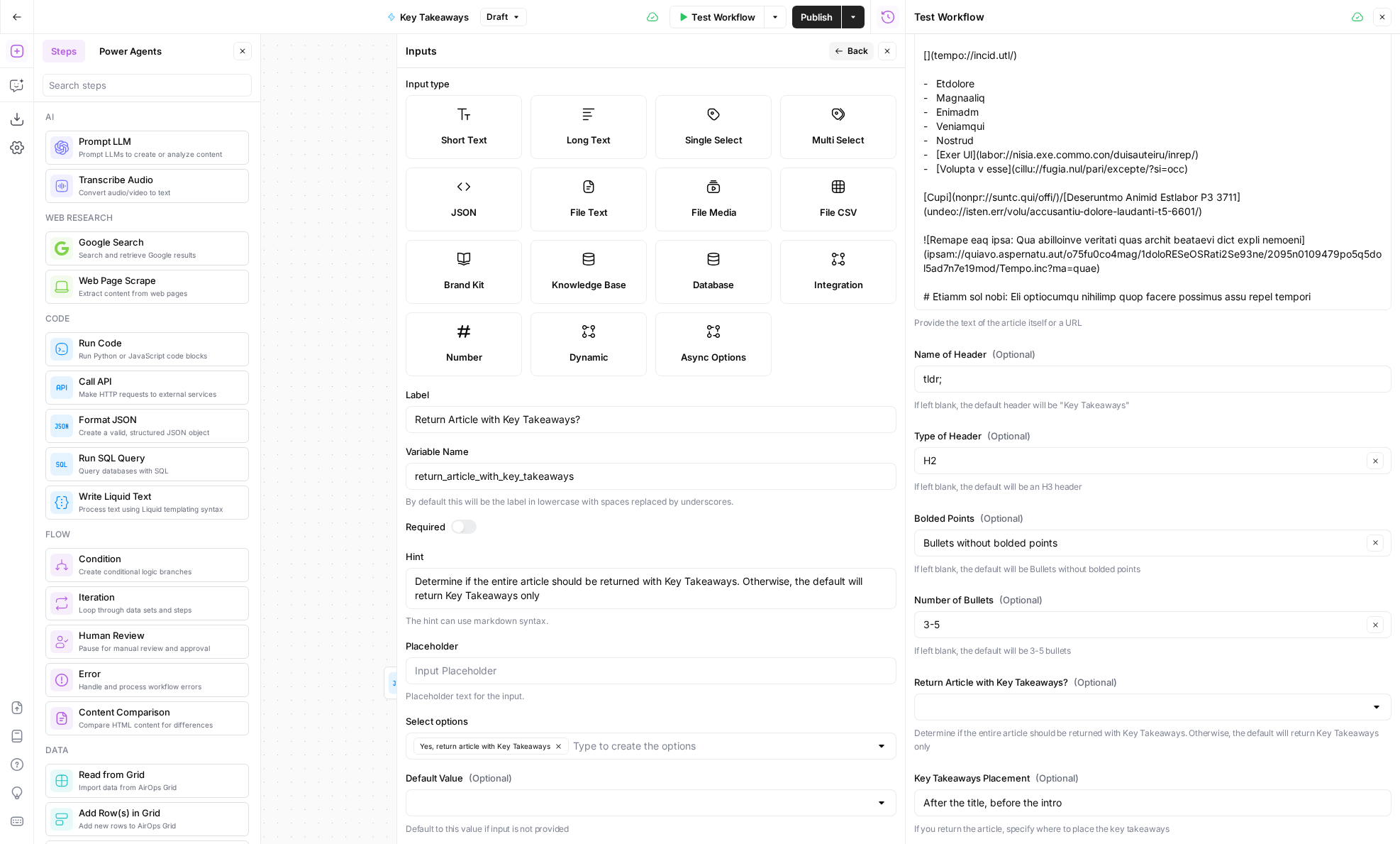
scroll to position [1, 0]
click at [590, 738] on input "Select options" at bounding box center [721, 744] width 297 height 14
type input "No, just return Key Takeaways"
click at [585, 791] on div at bounding box center [651, 802] width 491 height 27
click at [529, 770] on span "No, just return Key Takeaways" at bounding box center [648, 766] width 461 height 14
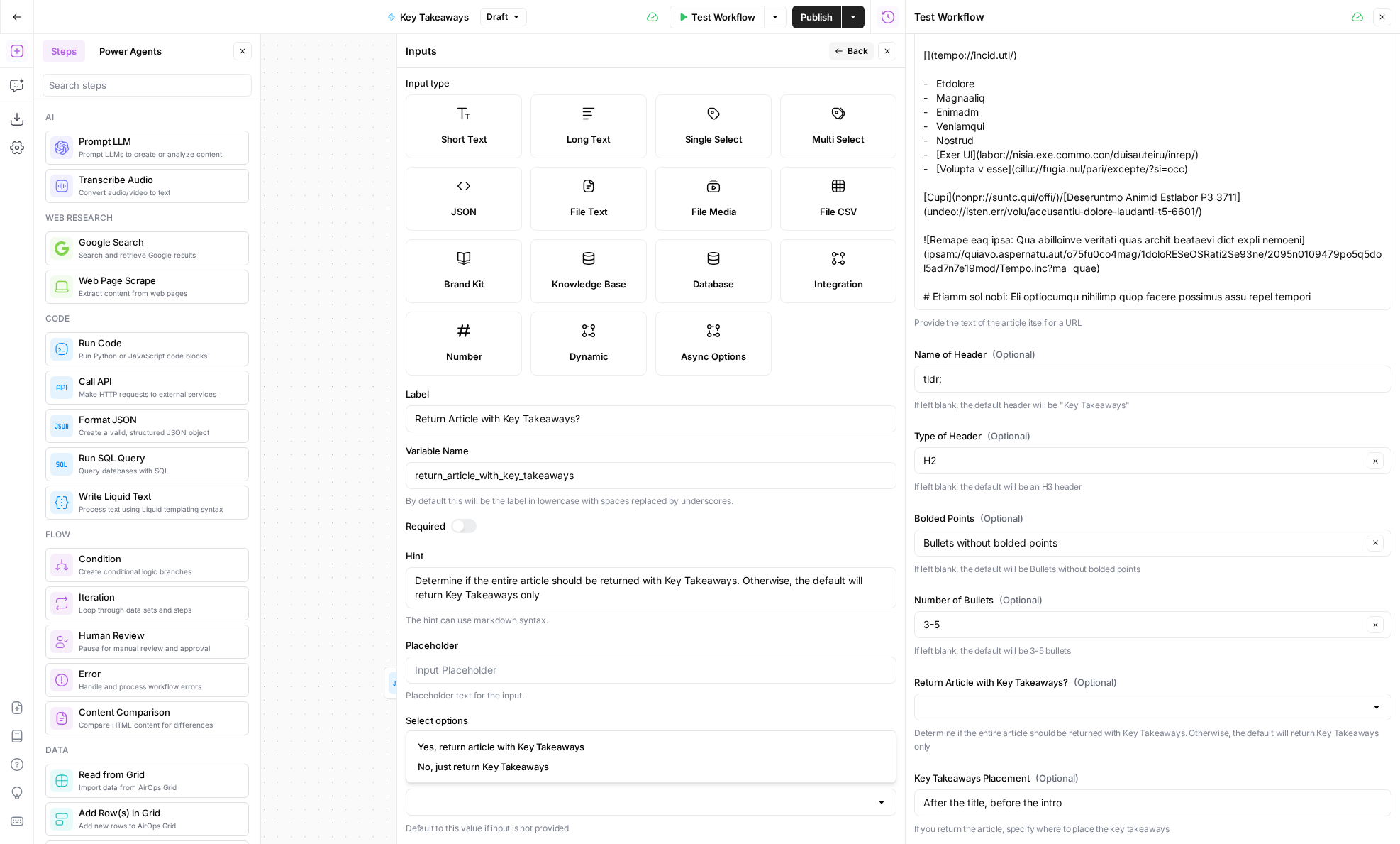
type input "No, just return Key Takeaways"
click at [975, 711] on input "Return Article with Key Takeaways? (Optional)" at bounding box center [1144, 706] width 442 height 14
click at [1031, 786] on div "Key Takeaways Placement (Optional) After the title, before the intro If you ret…" at bounding box center [1153, 803] width 478 height 66
click at [851, 52] on span "Back" at bounding box center [858, 51] width 20 height 13
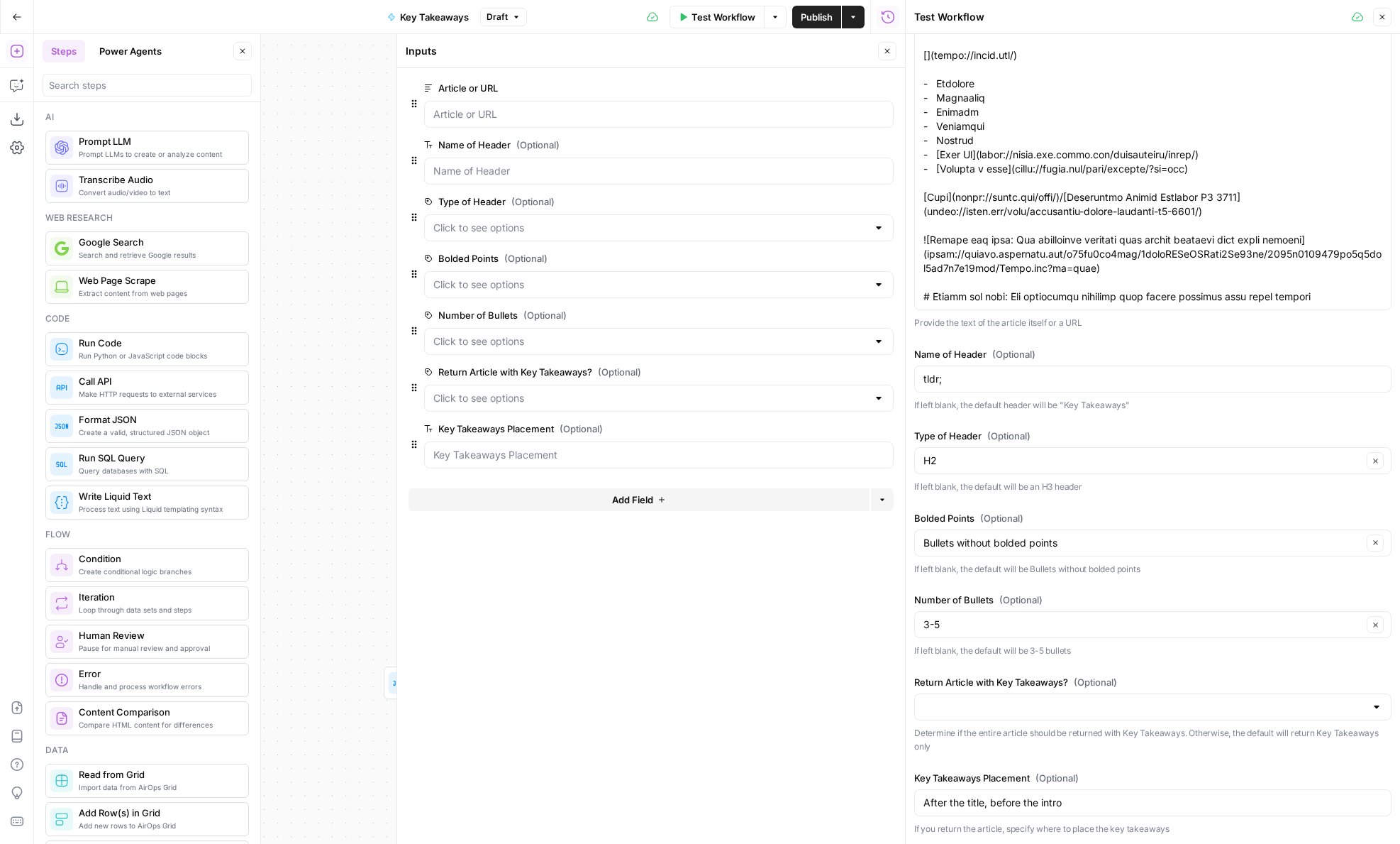
click at [886, 50] on icon "button" at bounding box center [887, 51] width 9 height 9
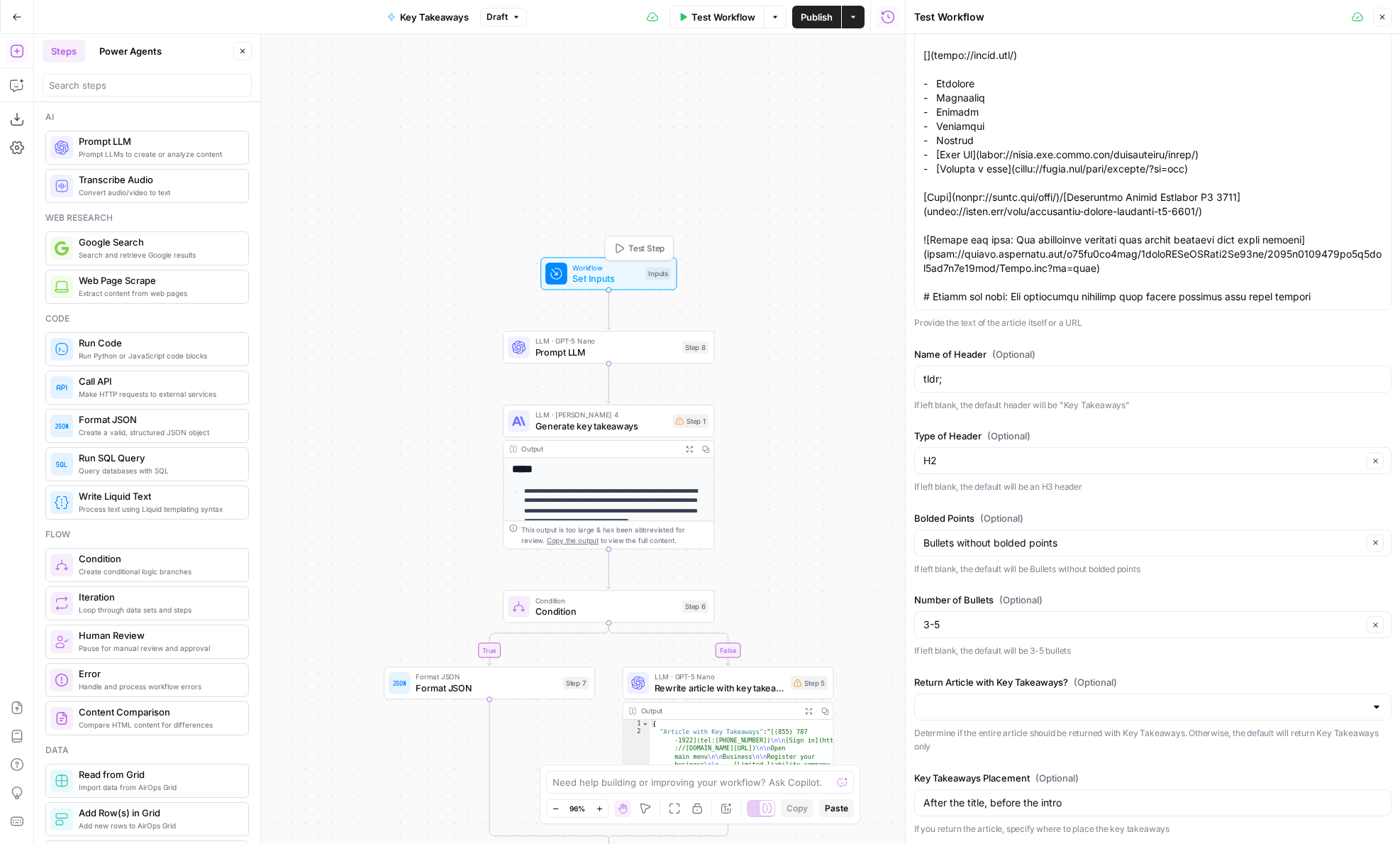
click at [643, 248] on span "Test Step" at bounding box center [646, 248] width 36 height 12
click at [682, 321] on button "Test" at bounding box center [687, 322] width 42 height 17
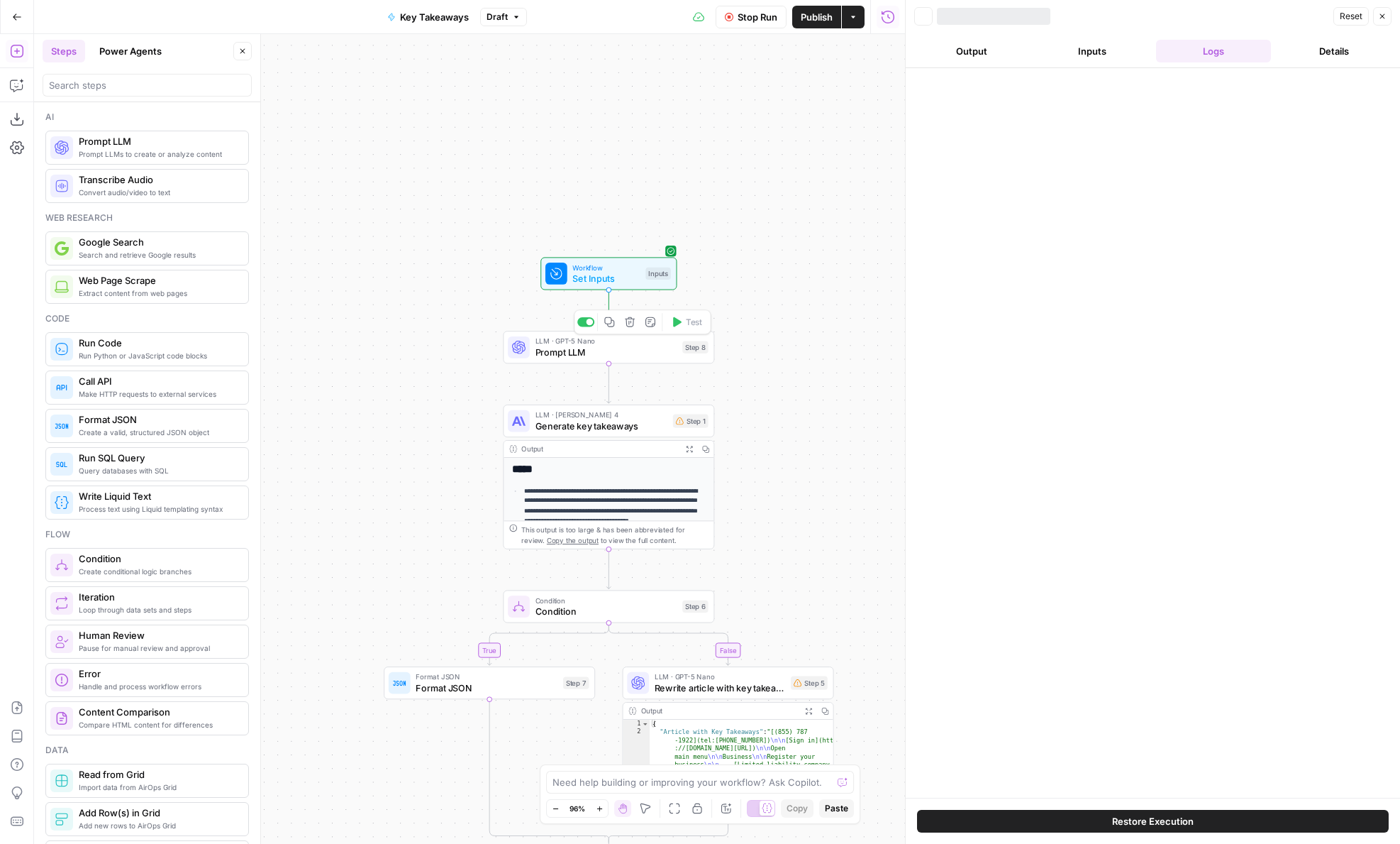
click at [665, 347] on span "Prompt LLM" at bounding box center [606, 352] width 142 height 14
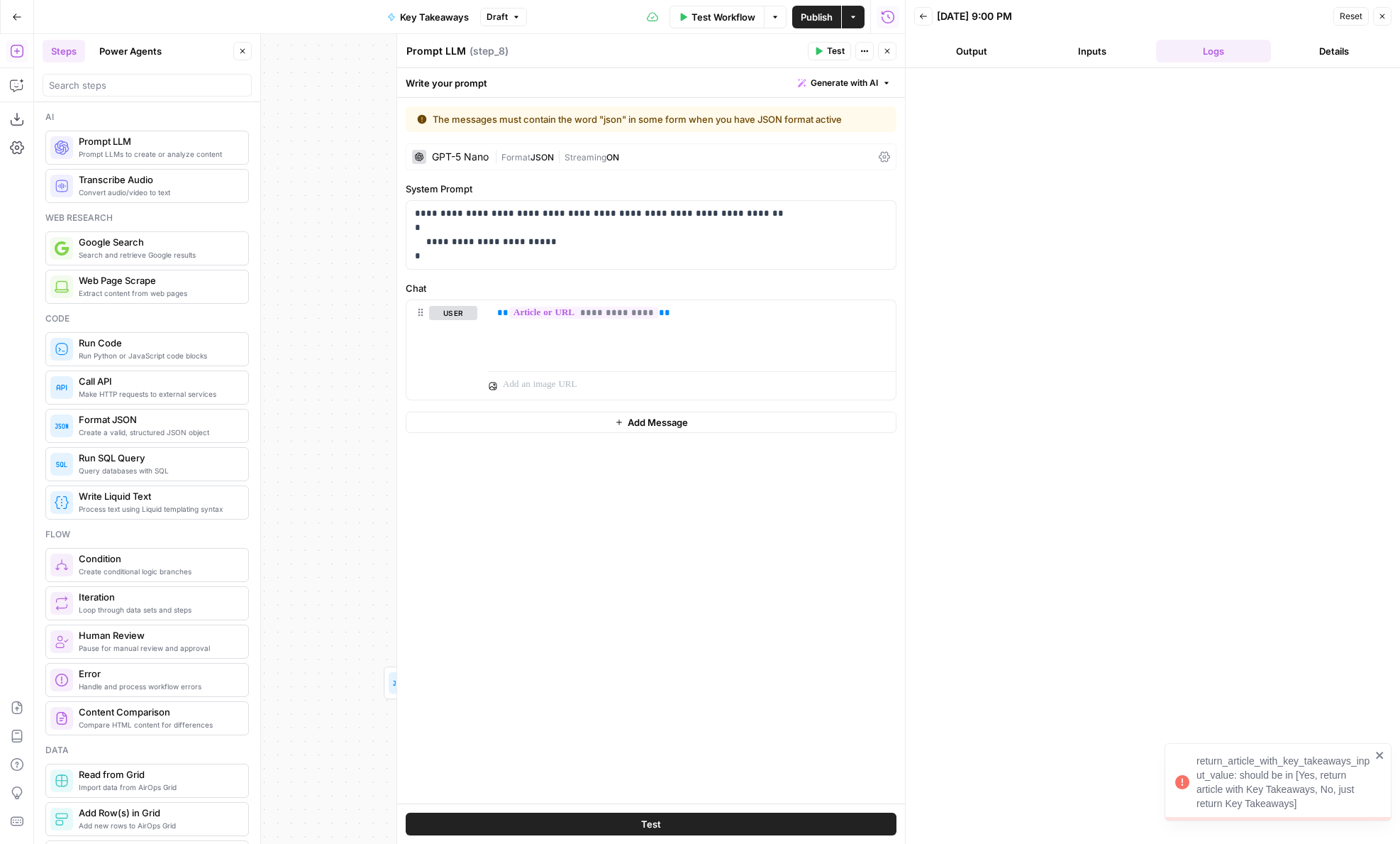
click at [883, 53] on icon "button" at bounding box center [887, 51] width 9 height 9
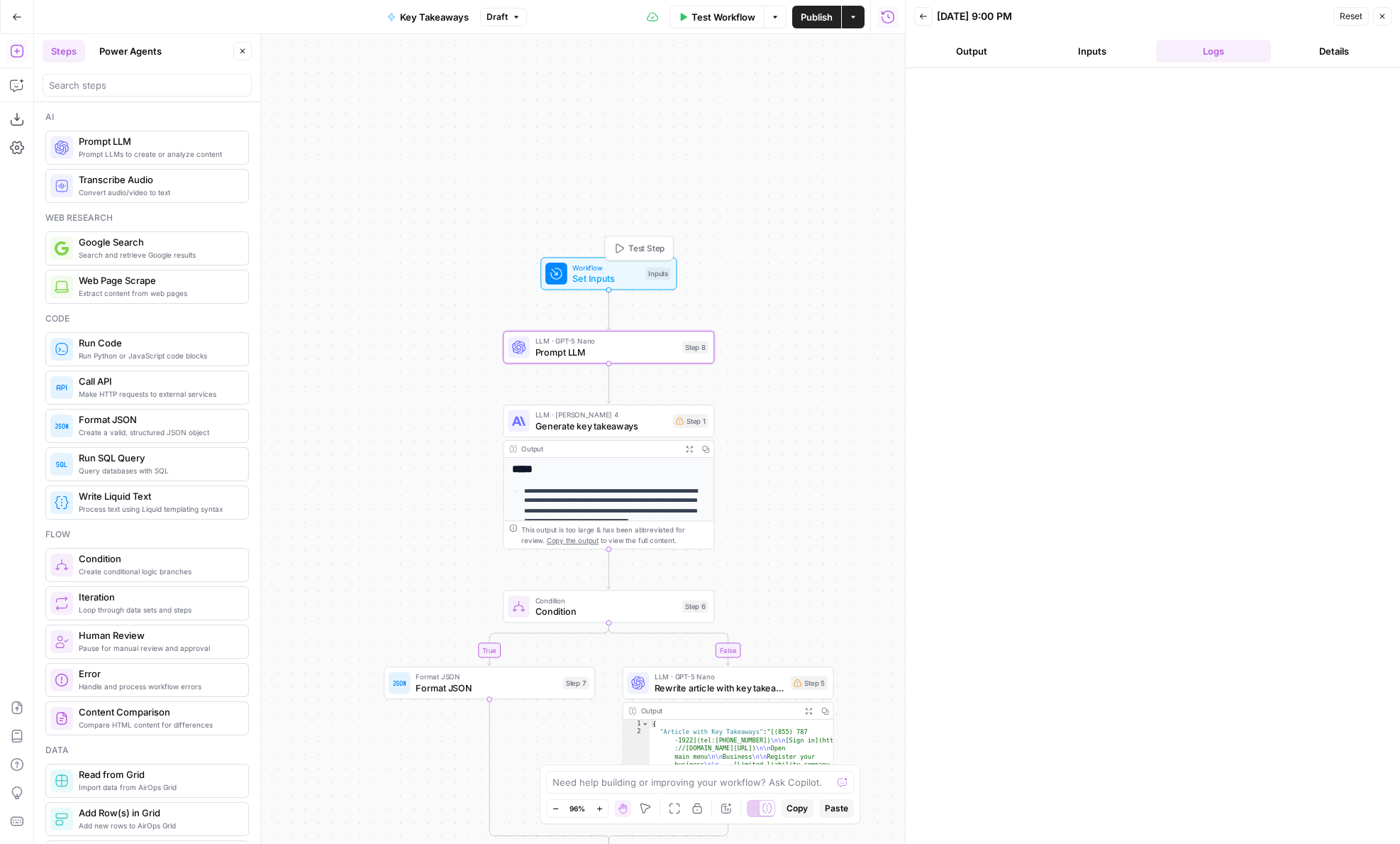
click at [648, 246] on span "Test Step" at bounding box center [646, 248] width 36 height 12
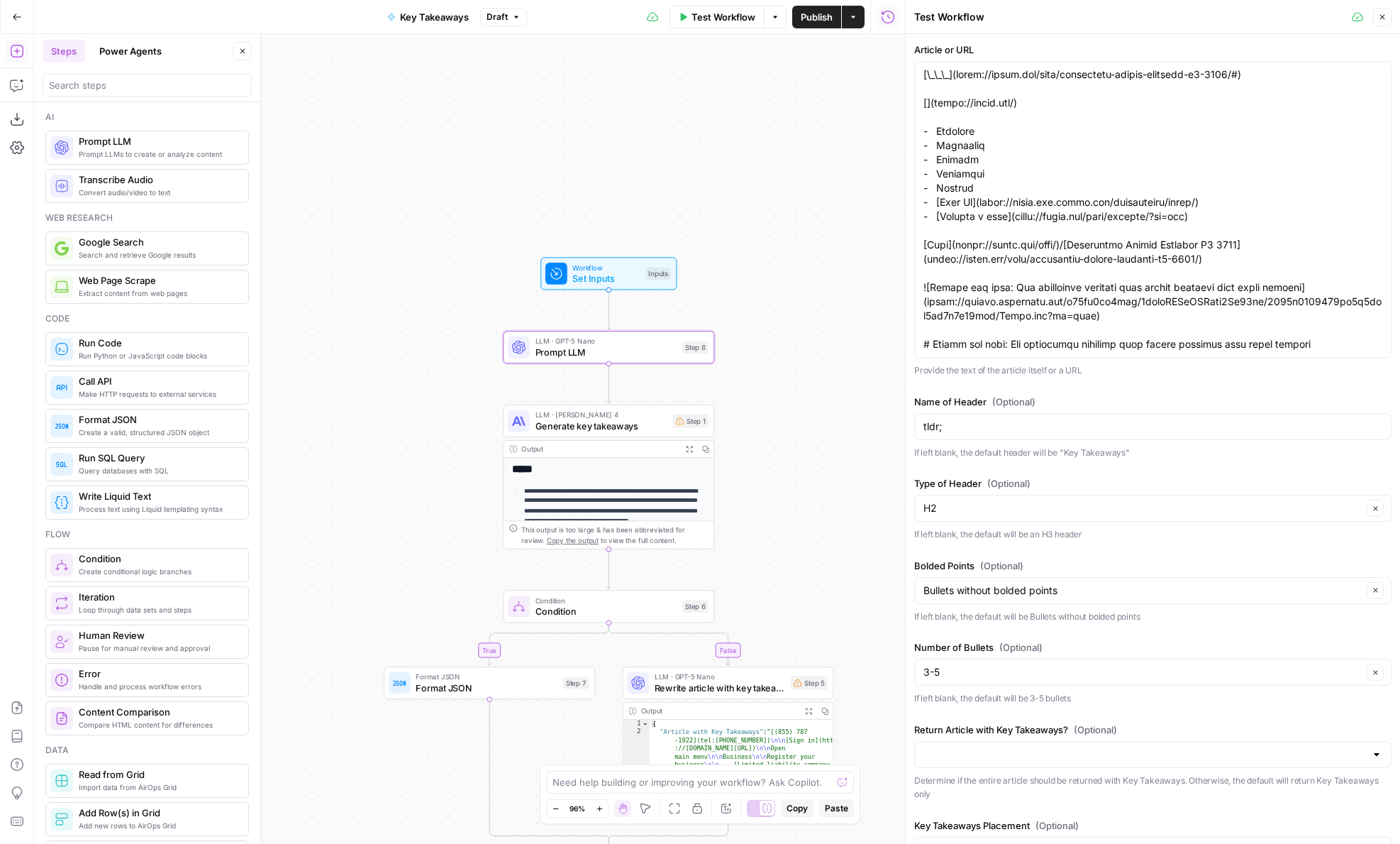
click at [1008, 743] on div at bounding box center [1153, 754] width 478 height 27
click at [1002, 713] on div "Article or URL Provide the text of the article itself or a URL Name of Header (…" at bounding box center [1153, 462] width 478 height 840
click at [646, 268] on div "Inputs" at bounding box center [658, 273] width 25 height 12
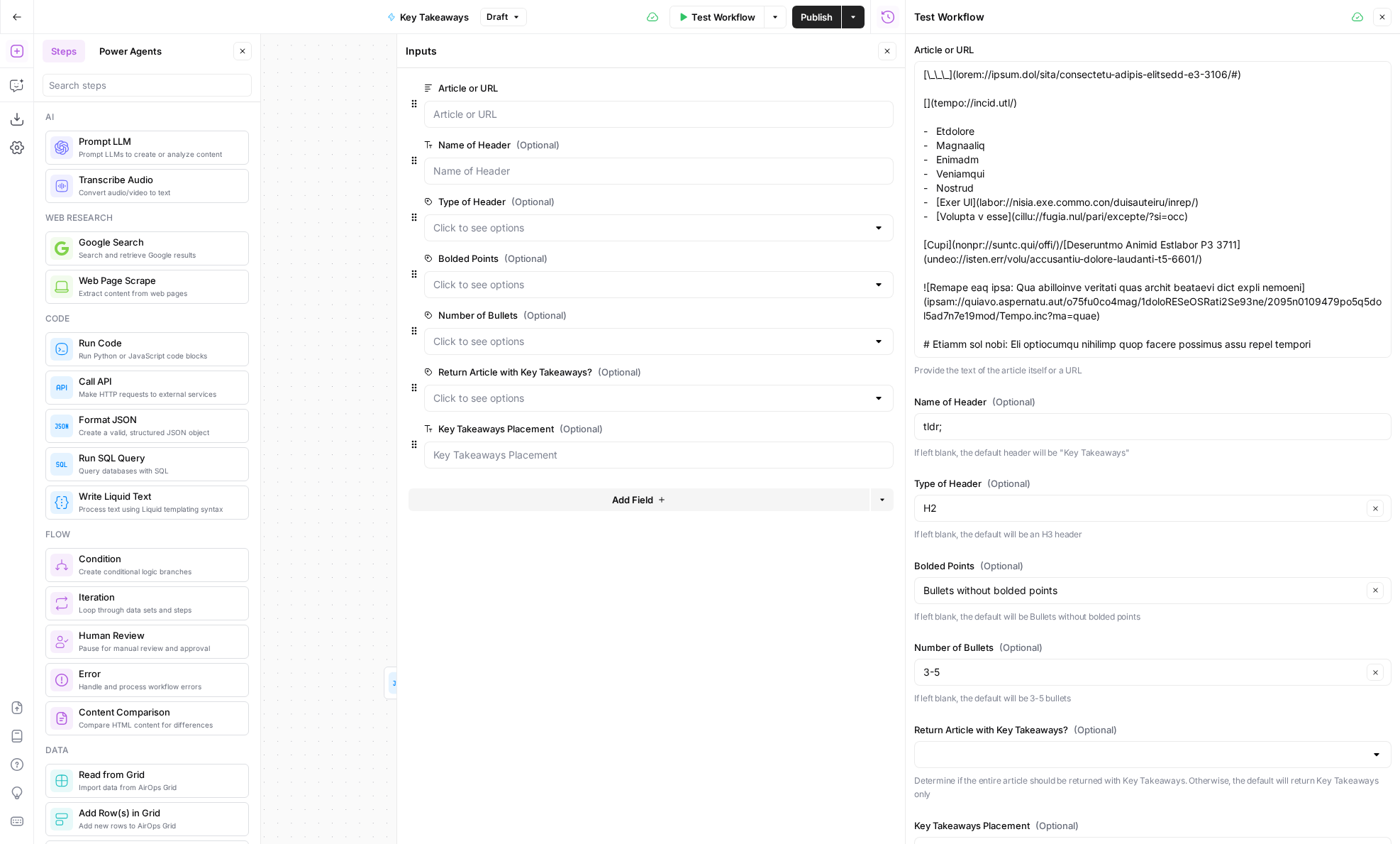
click at [829, 369] on span "edit field" at bounding box center [840, 372] width 31 height 12
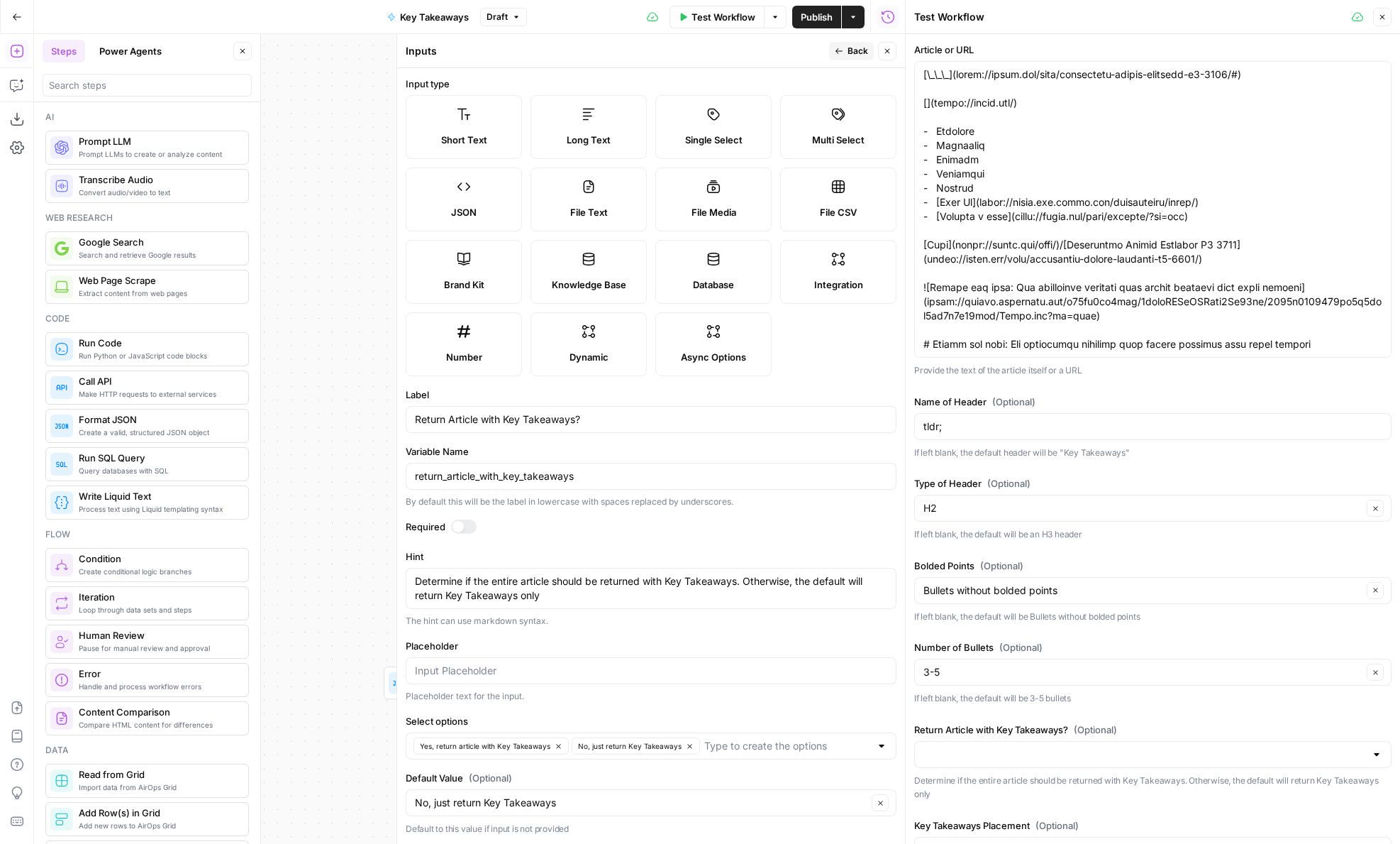
scroll to position [1, 0]
click at [612, 802] on input "Default Value (Optional)" at bounding box center [641, 801] width 453 height 14
type input "No, just return Key Takeaways"
click at [608, 816] on div "Default Value (Optional) No, just return Key Takeaways Clear Default to this va…" at bounding box center [651, 802] width 491 height 66
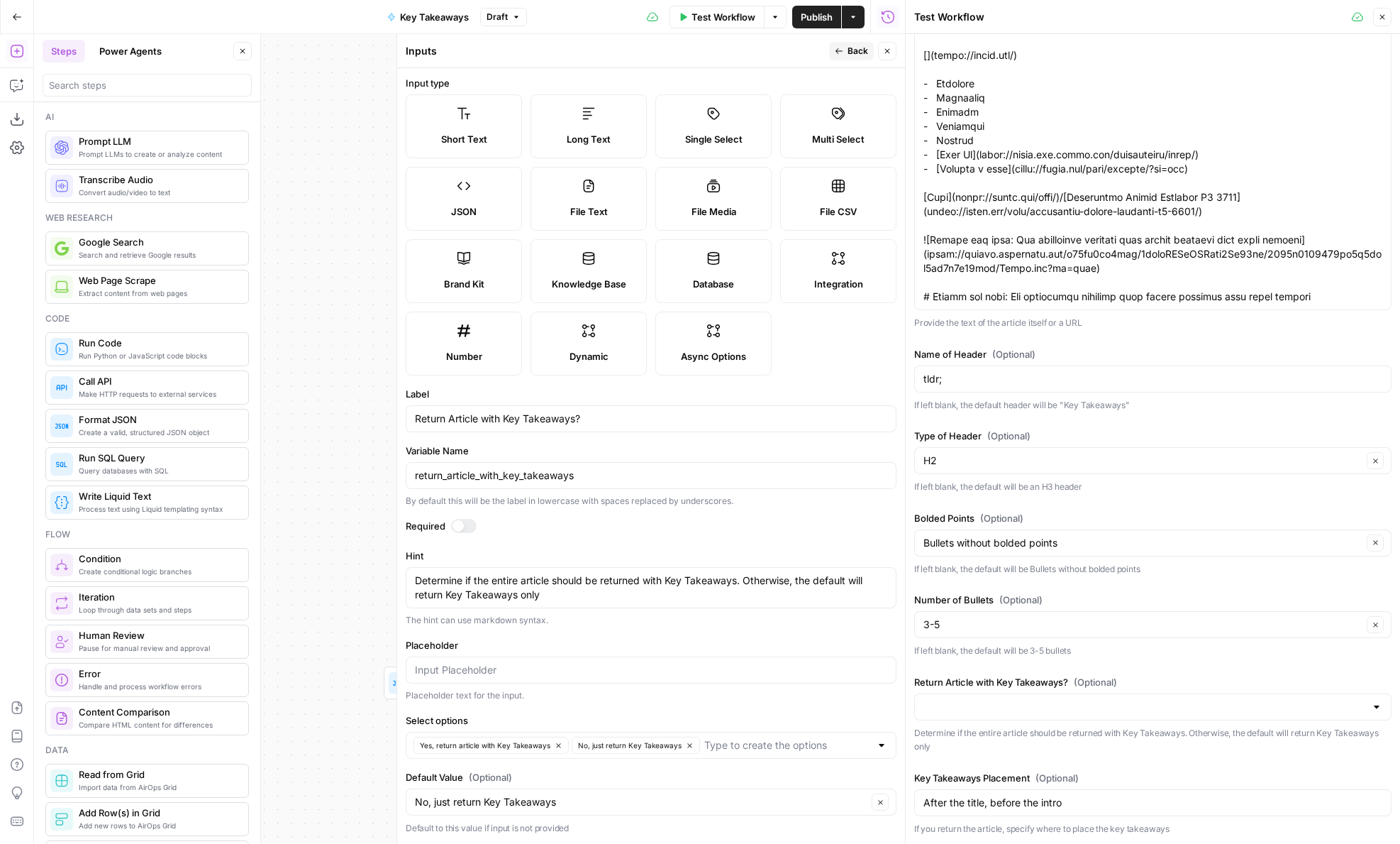
click at [1038, 634] on div "3-5 Clear" at bounding box center [1153, 624] width 478 height 27
click at [1033, 678] on span "3-5" at bounding box center [1144, 679] width 435 height 14
type input "3-5"
click at [1373, 716] on div at bounding box center [1153, 706] width 478 height 27
click at [1294, 770] on button "No, just return Key Takeaways" at bounding box center [1153, 762] width 464 height 20
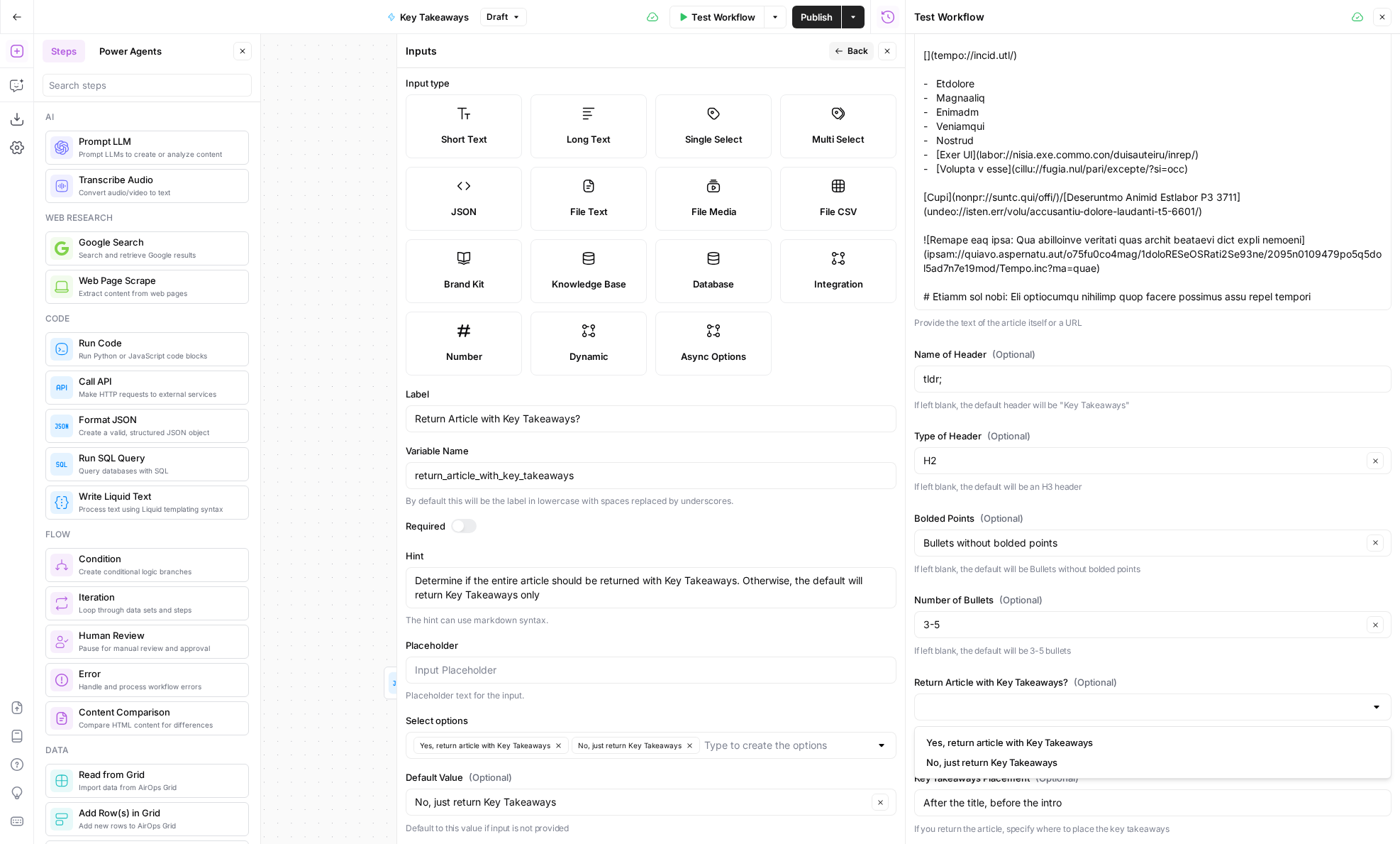
type input "No, just return Key Takeaways"
click at [883, 50] on icon "button" at bounding box center [887, 51] width 9 height 9
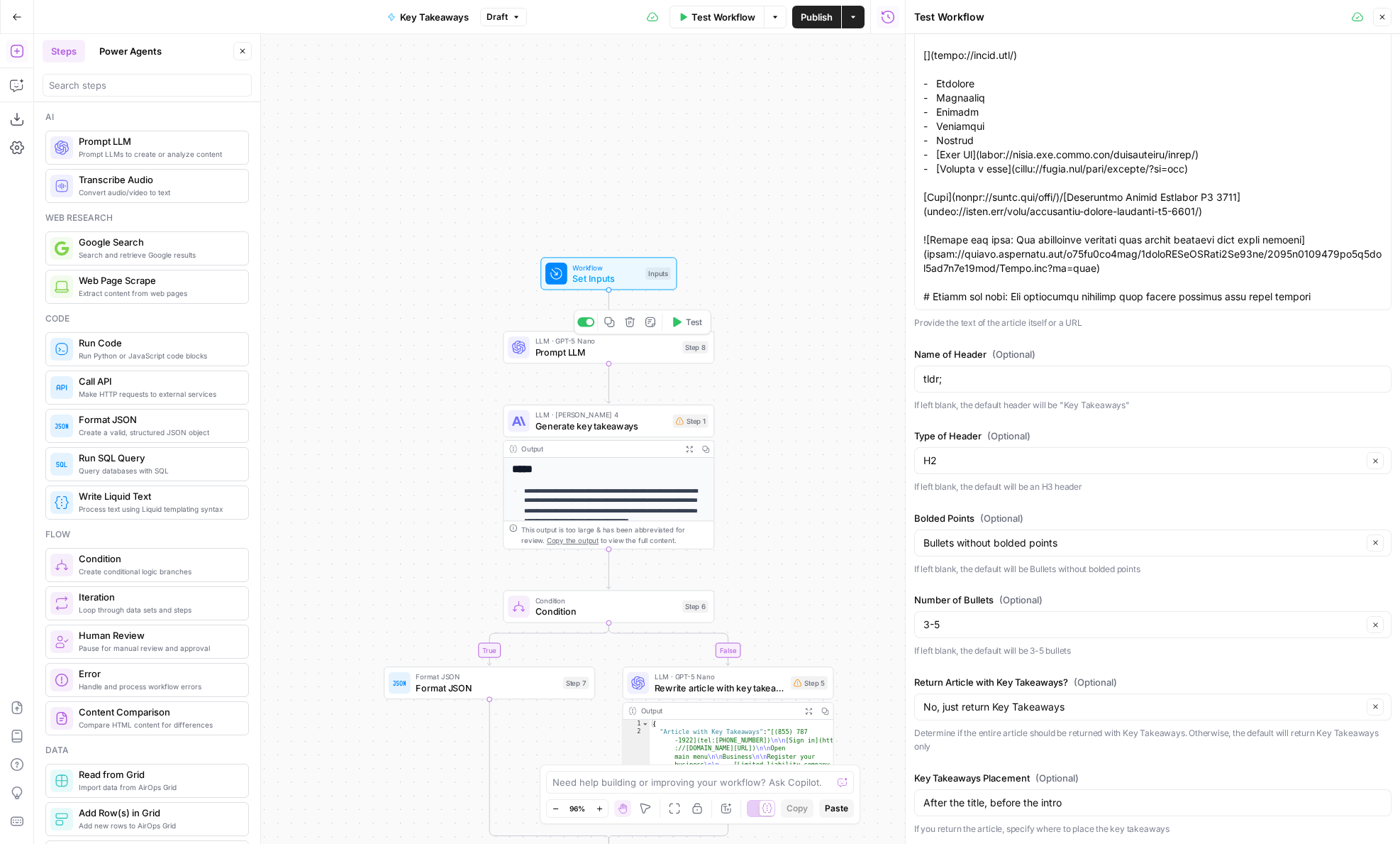
click at [678, 318] on icon "button" at bounding box center [676, 322] width 11 height 11
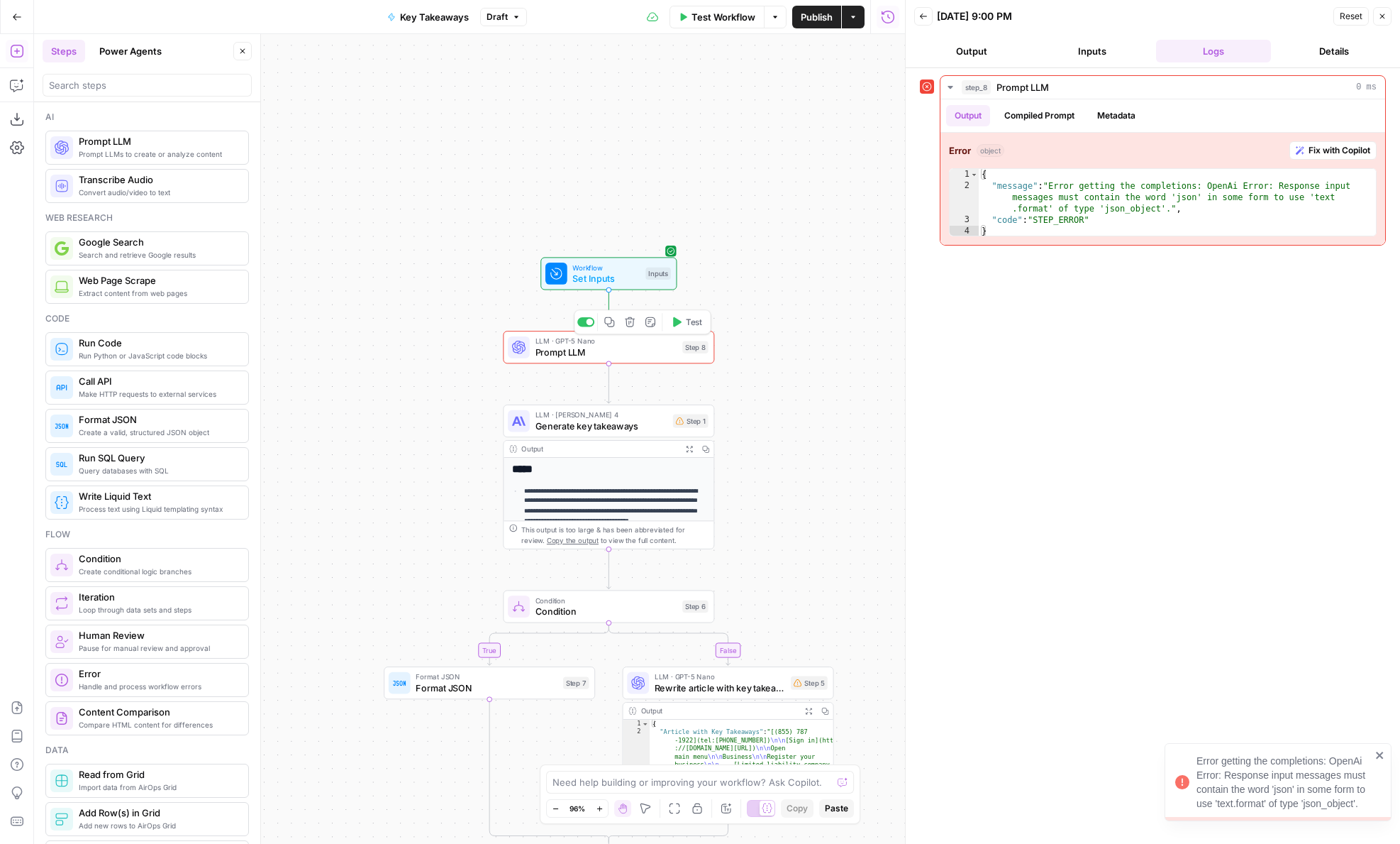
click at [671, 354] on span "Prompt LLM" at bounding box center [606, 352] width 142 height 14
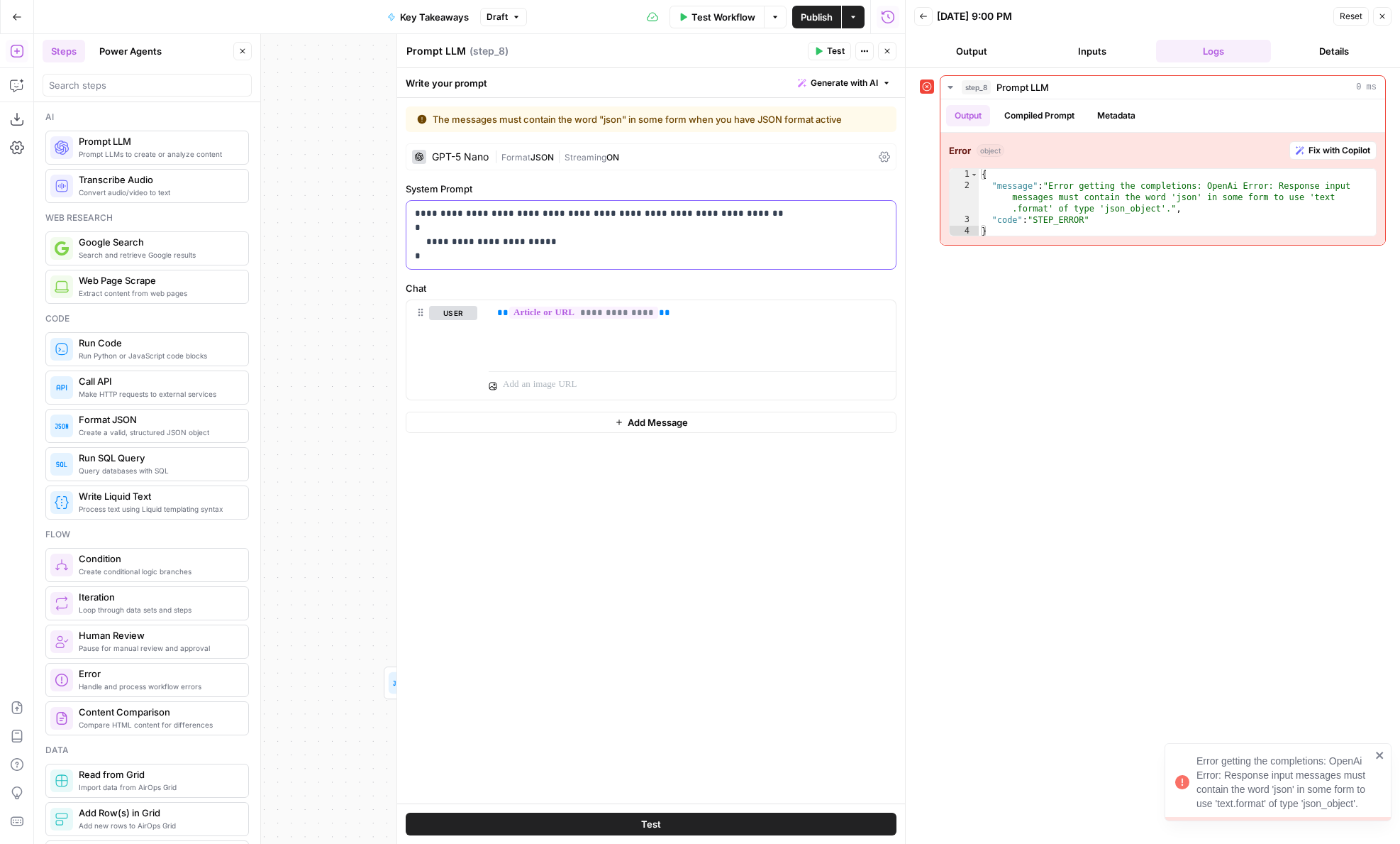
click at [710, 213] on p "**********" at bounding box center [651, 235] width 472 height 57
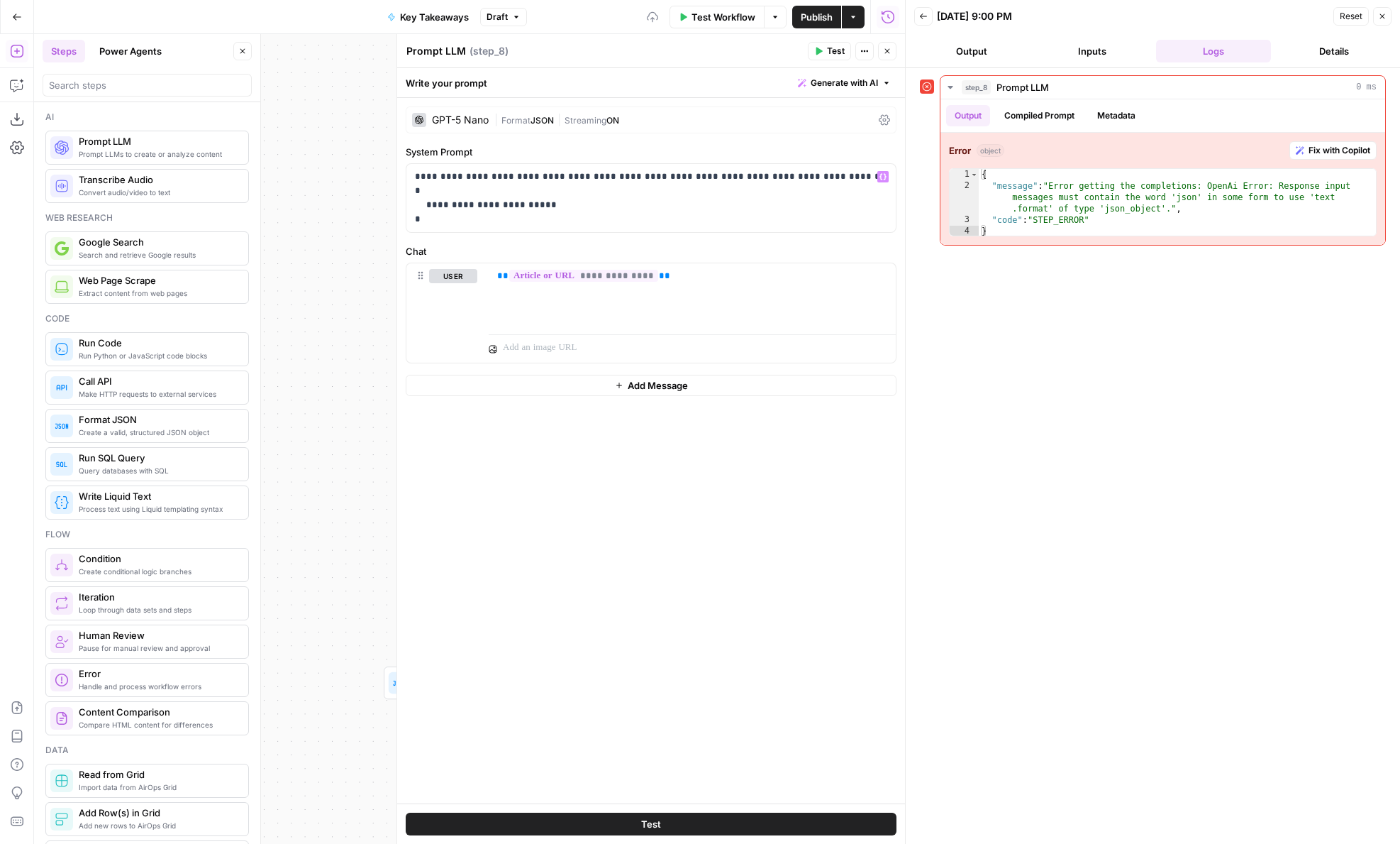
click at [697, 823] on button "Test" at bounding box center [651, 824] width 491 height 23
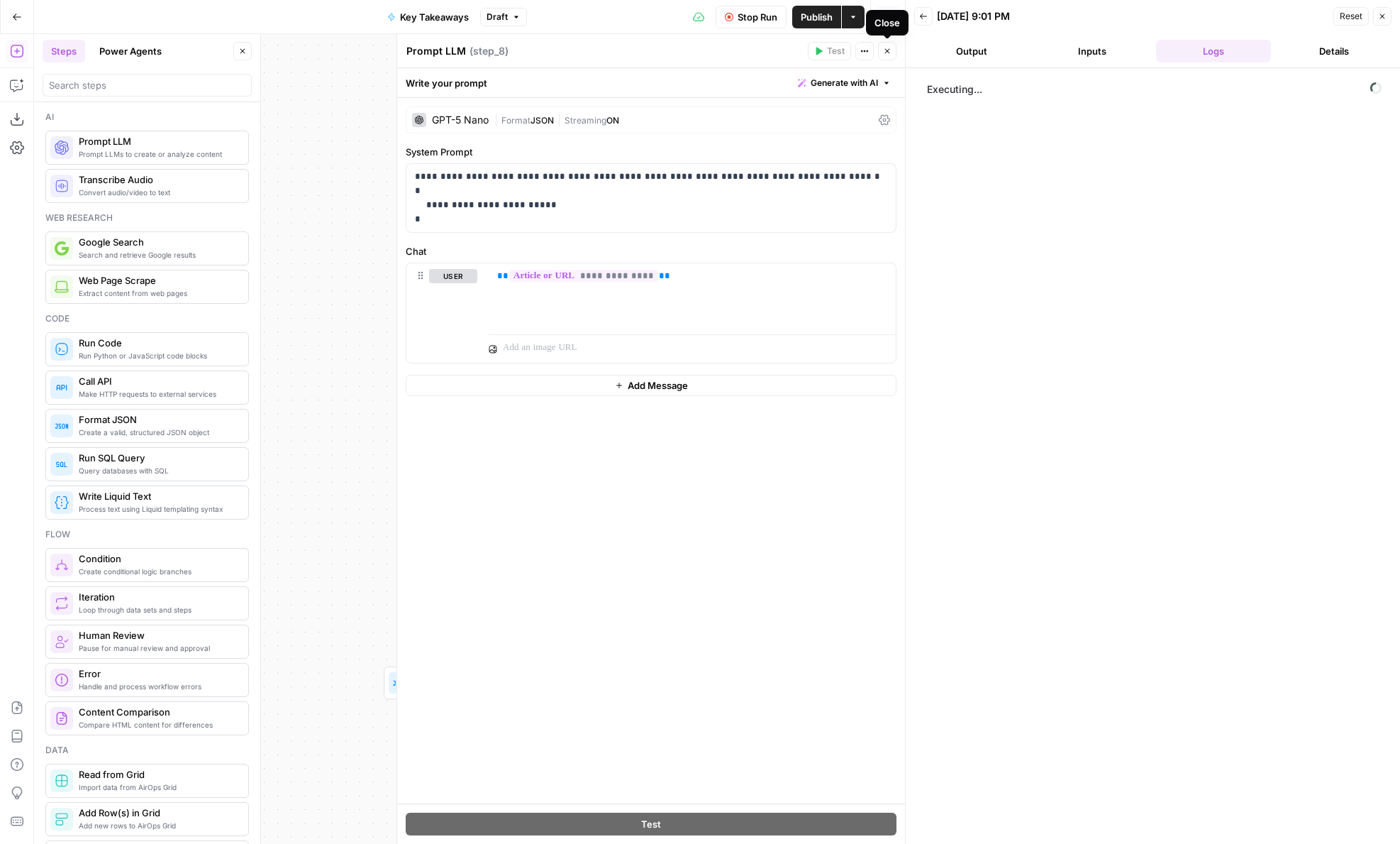
click at [882, 55] on button "Close" at bounding box center [887, 50] width 18 height 18
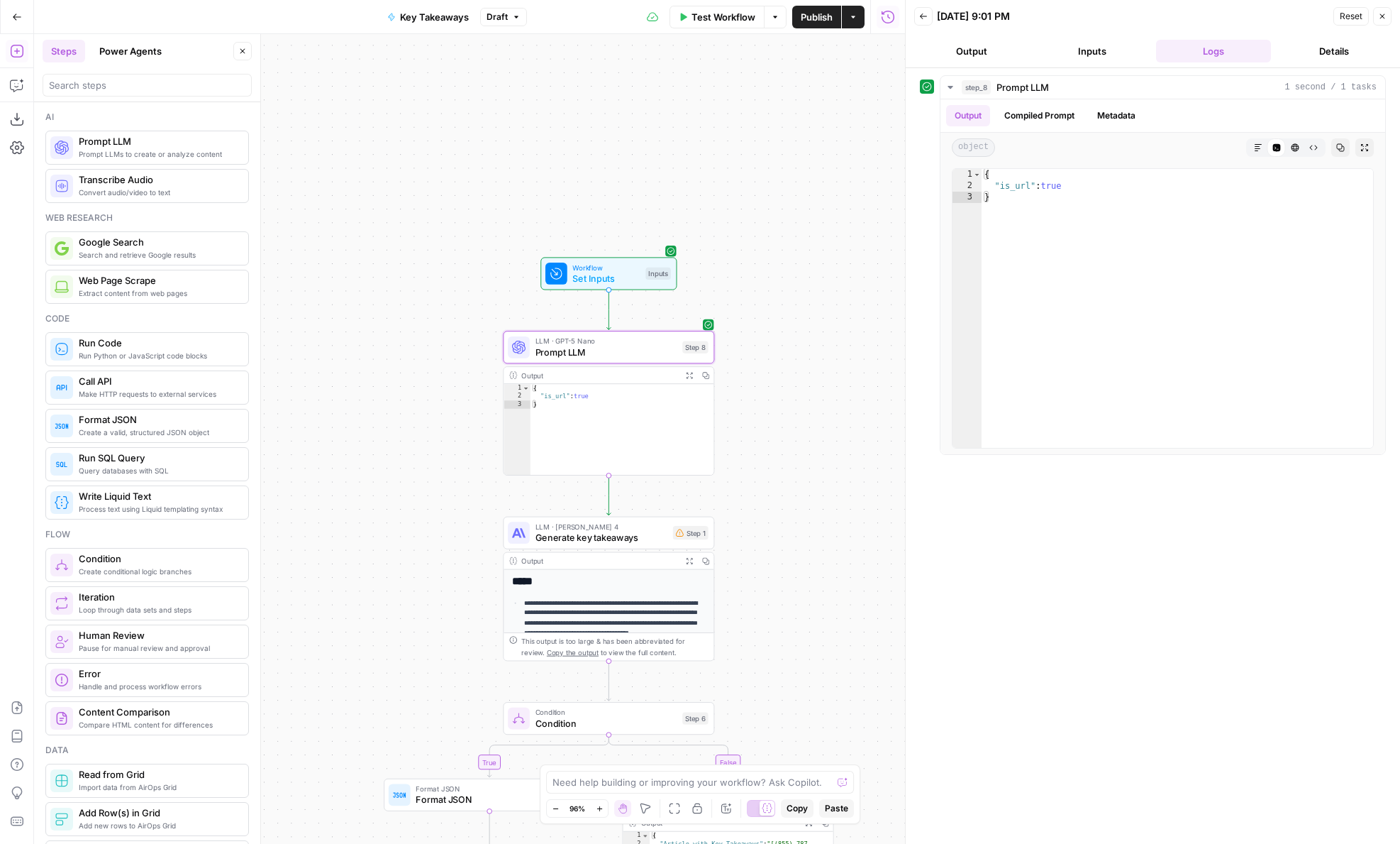
click at [970, 42] on button "Output" at bounding box center [972, 51] width 115 height 23
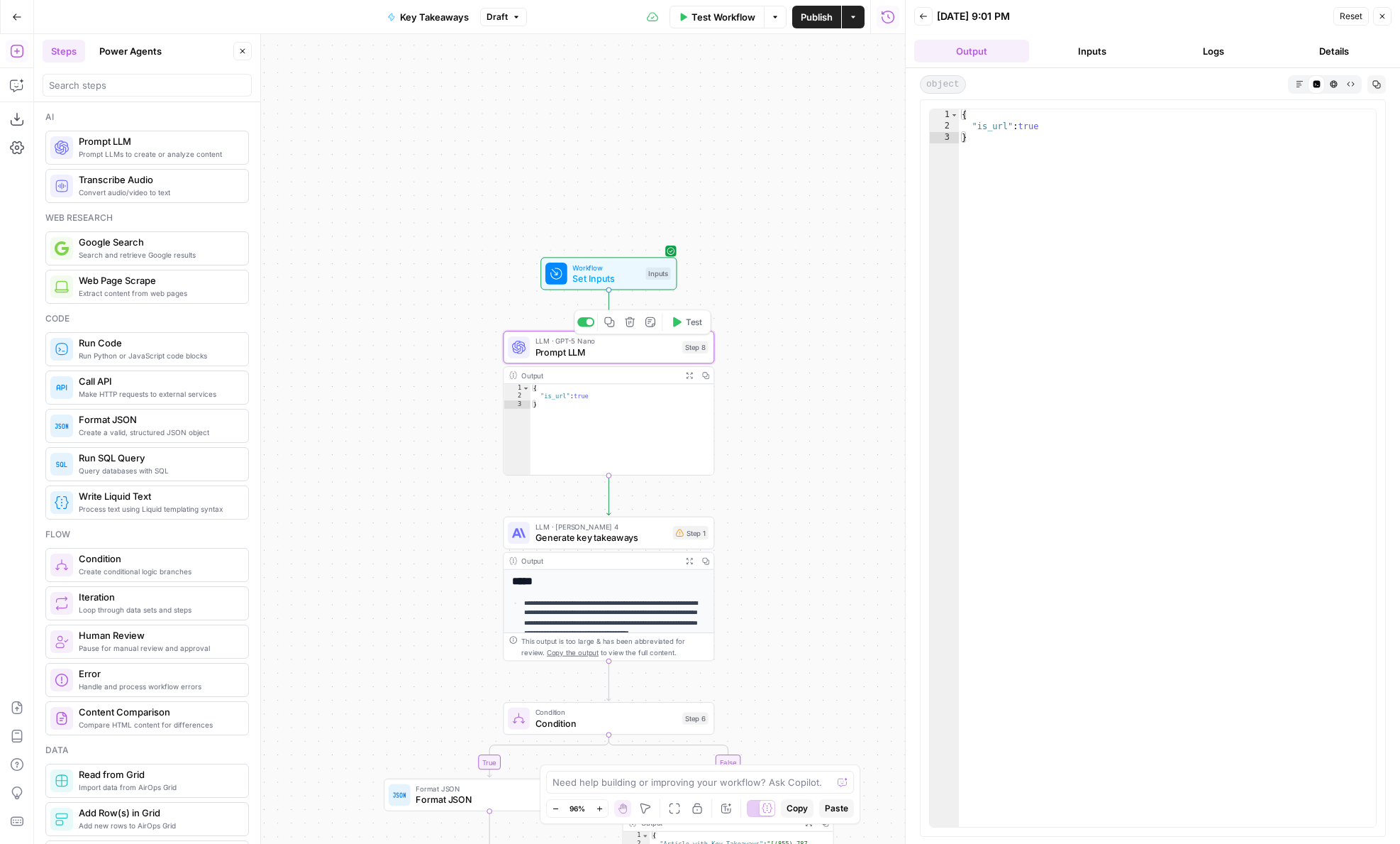
click at [582, 355] on span "Prompt LLM" at bounding box center [606, 352] width 142 height 14
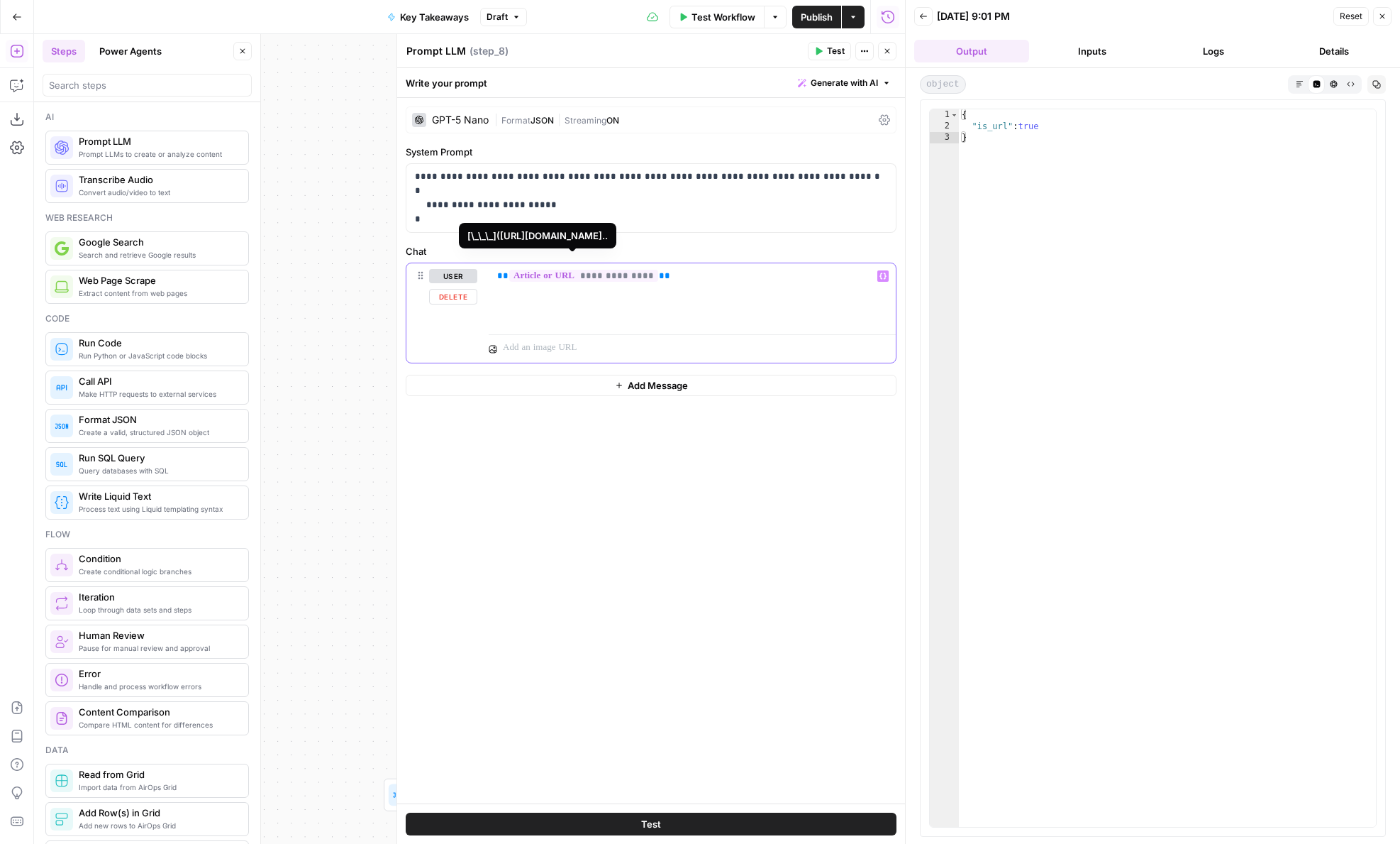
click at [577, 271] on span "**********" at bounding box center [584, 275] width 149 height 12
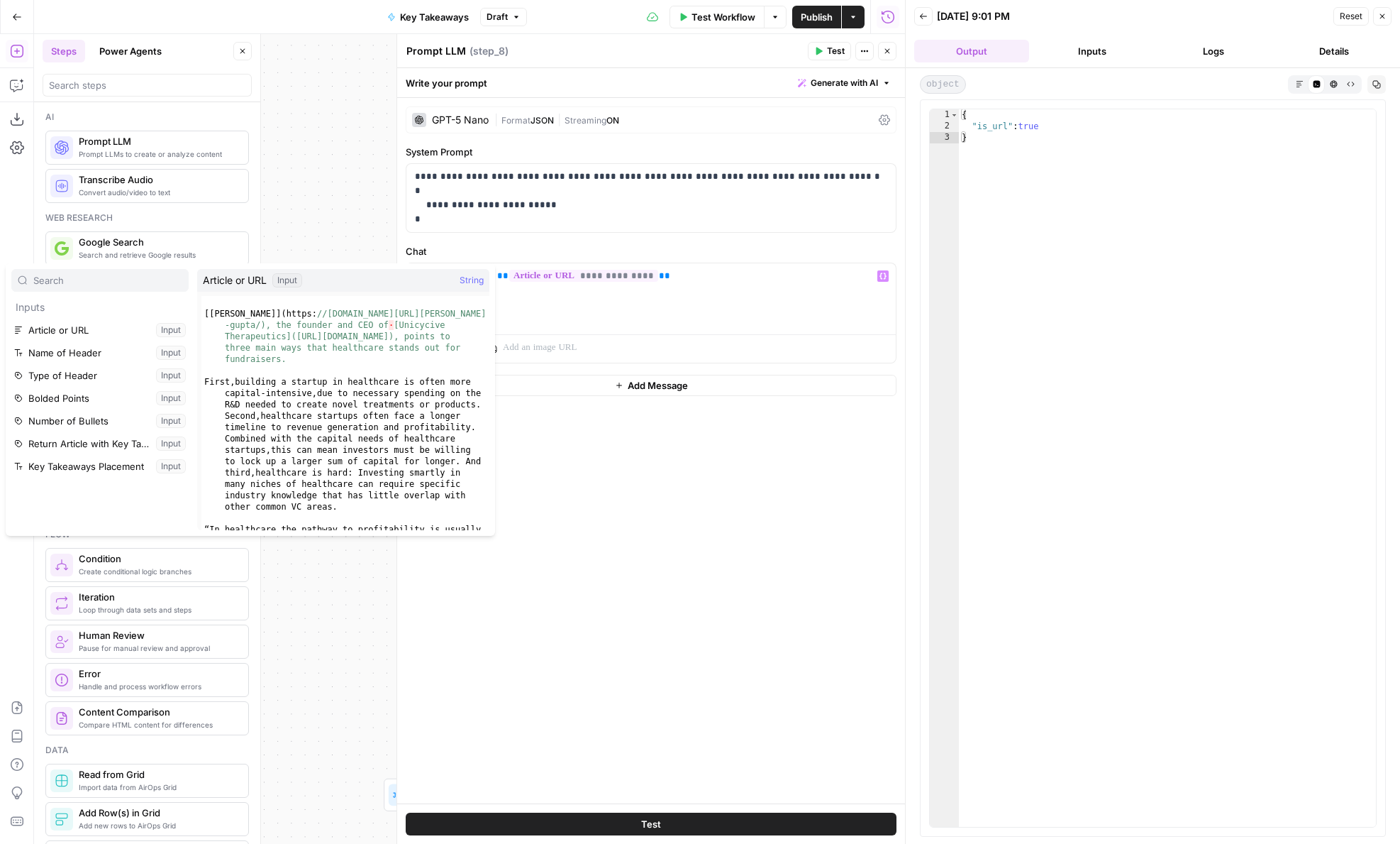
scroll to position [1044, 0]
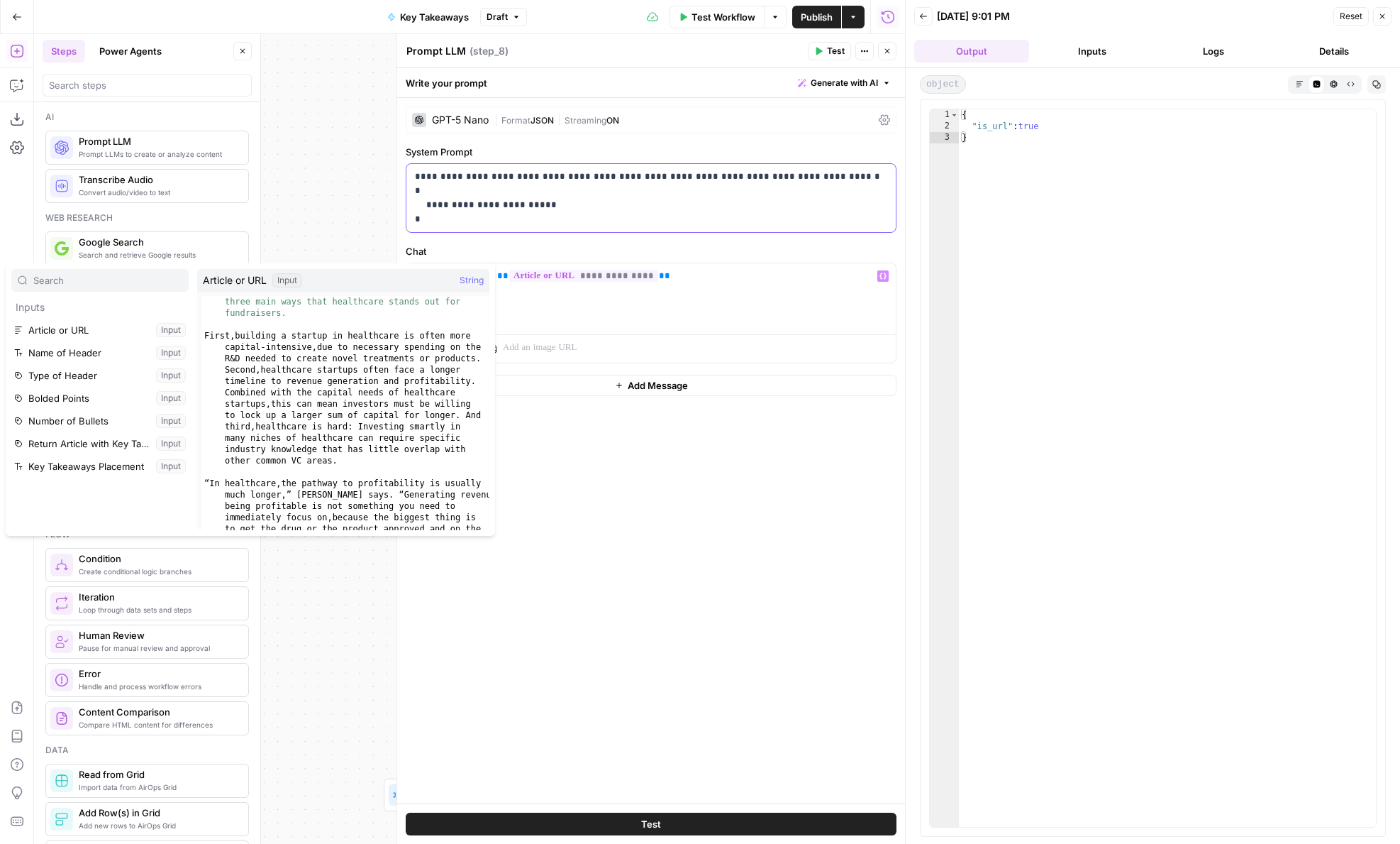
click at [588, 205] on p "**********" at bounding box center [651, 198] width 472 height 57
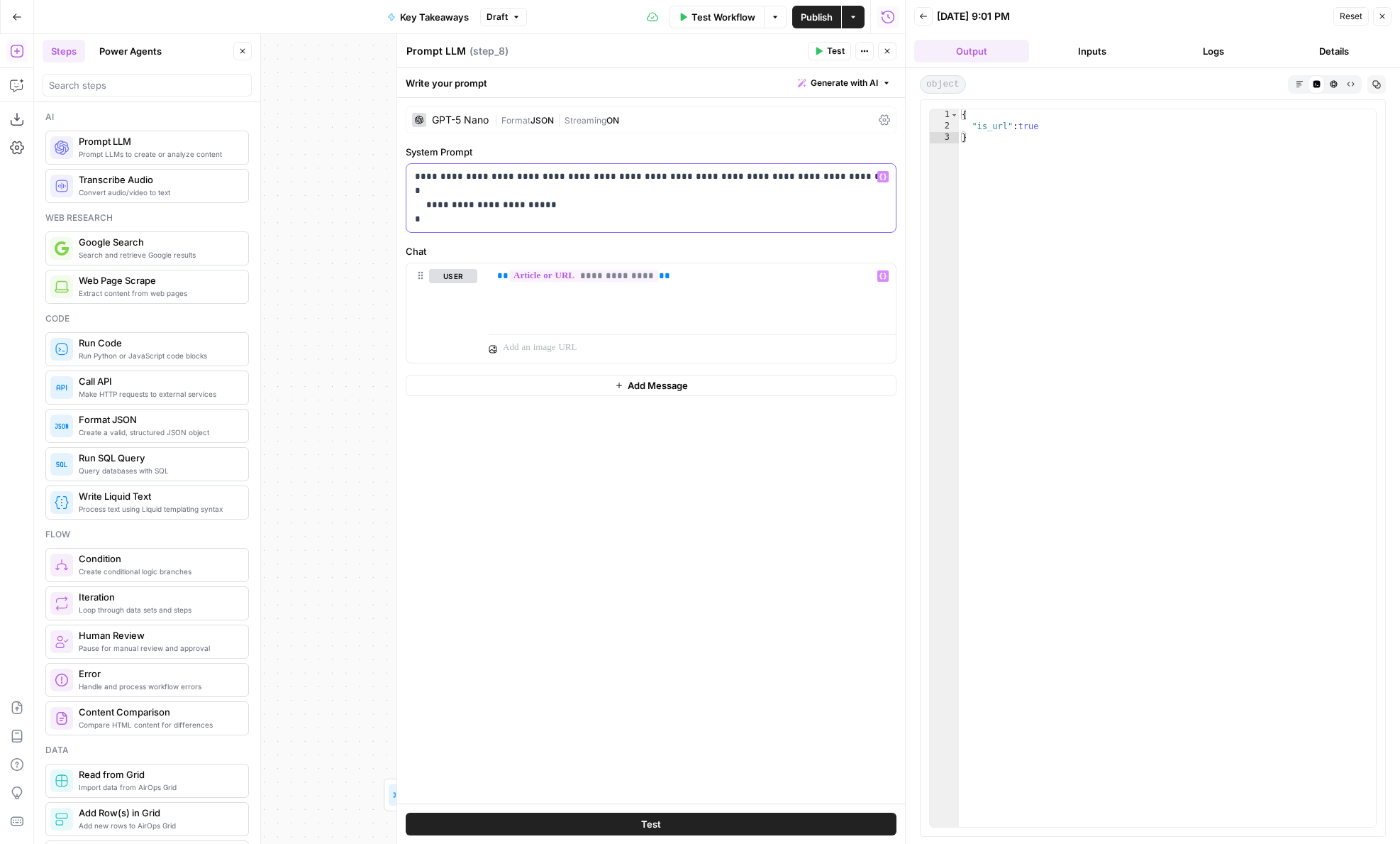
click at [441, 207] on p "**********" at bounding box center [651, 198] width 472 height 57
click at [563, 180] on p "**********" at bounding box center [651, 198] width 472 height 57
click at [763, 820] on button "Test" at bounding box center [651, 824] width 491 height 23
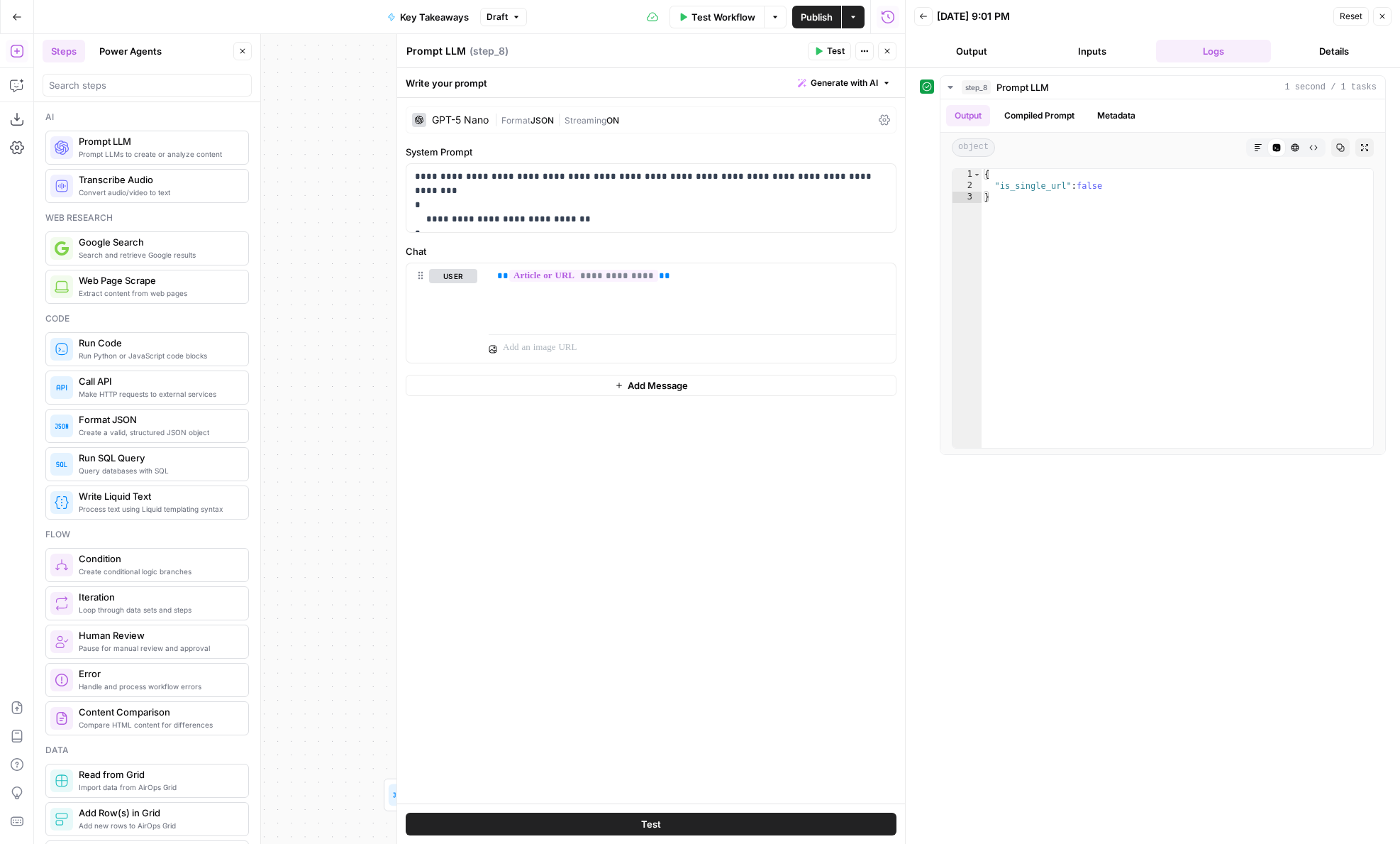
click at [573, 116] on span "Streaming" at bounding box center [585, 120] width 41 height 11
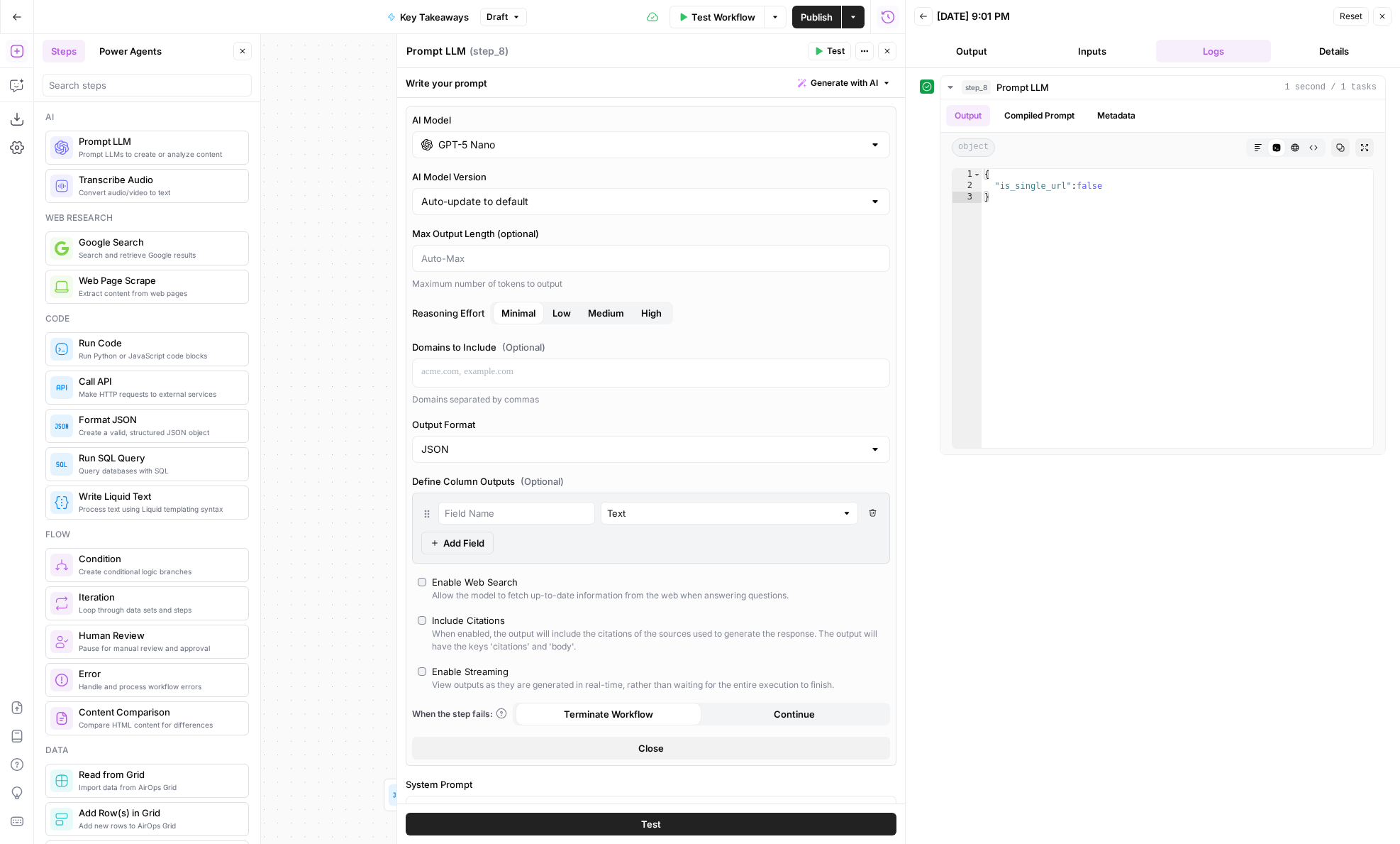
click at [890, 58] on button "Close" at bounding box center [887, 50] width 18 height 18
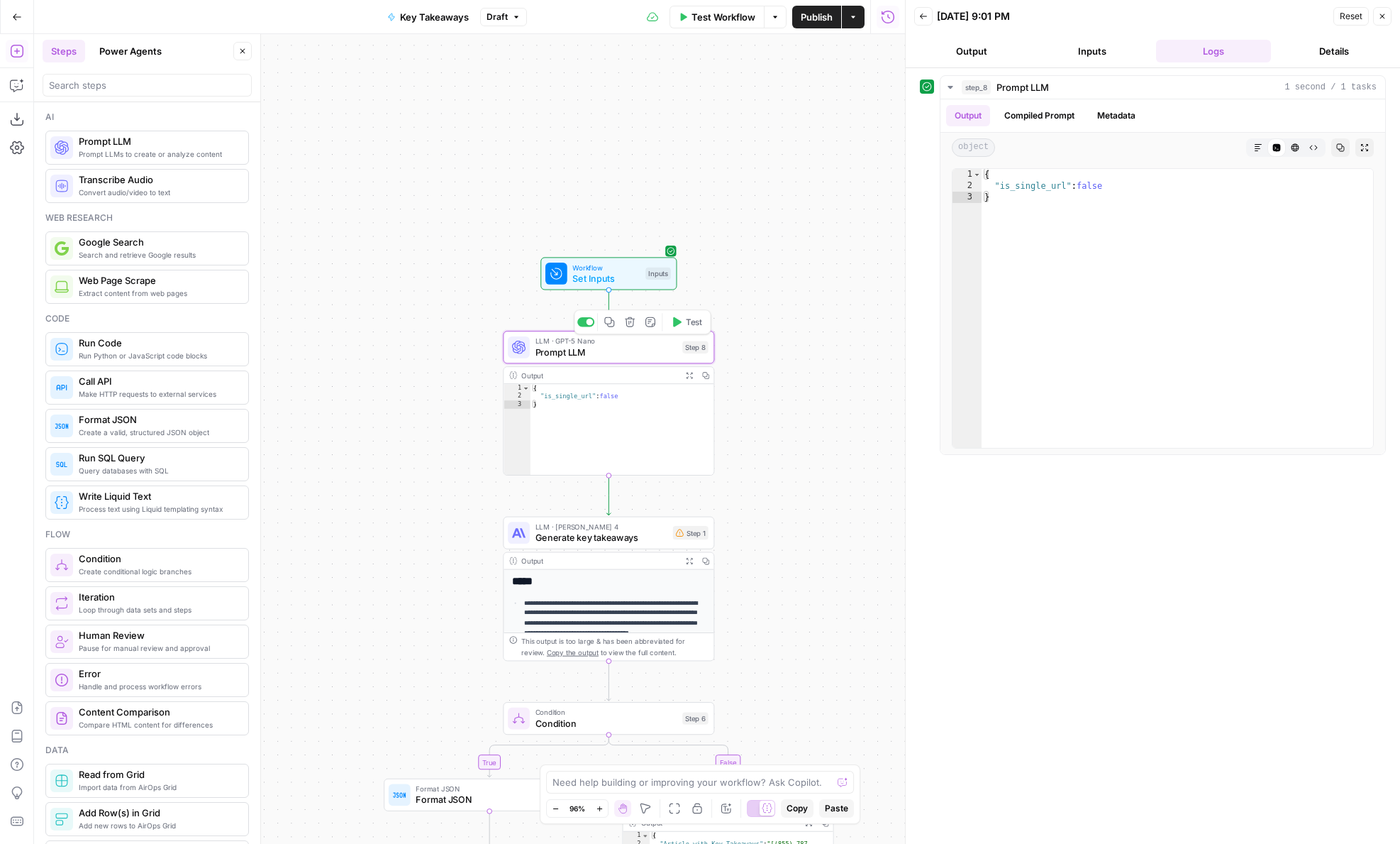
click at [682, 320] on button "Test" at bounding box center [687, 322] width 42 height 17
drag, startPoint x: 779, startPoint y: 366, endPoint x: 779, endPoint y: 272, distance: 94.0
click at [779, 272] on div "**********" at bounding box center [470, 439] width 871 height 810
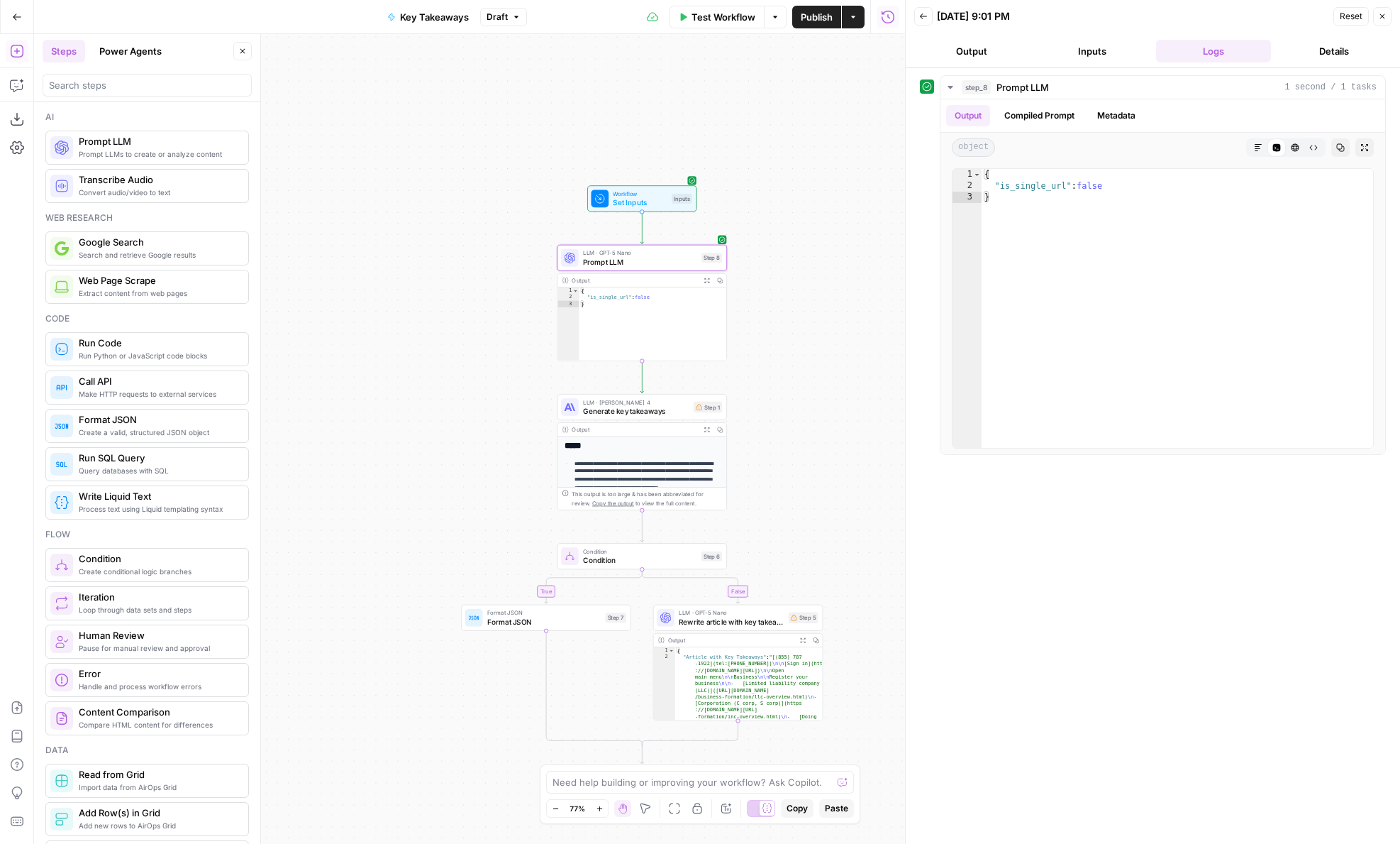
click at [102, 96] on div at bounding box center [146, 84] width 209 height 23
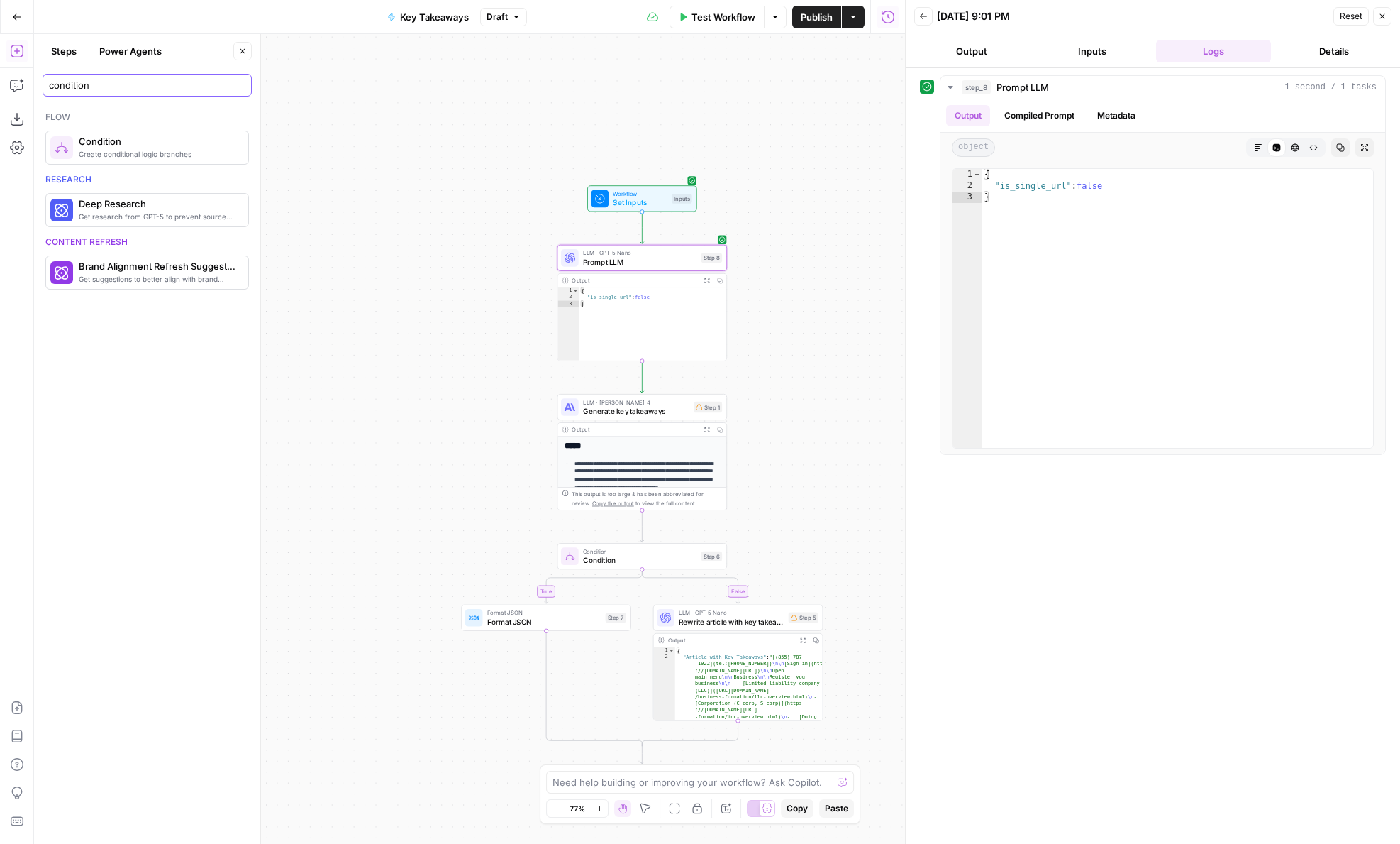
type input "condition"
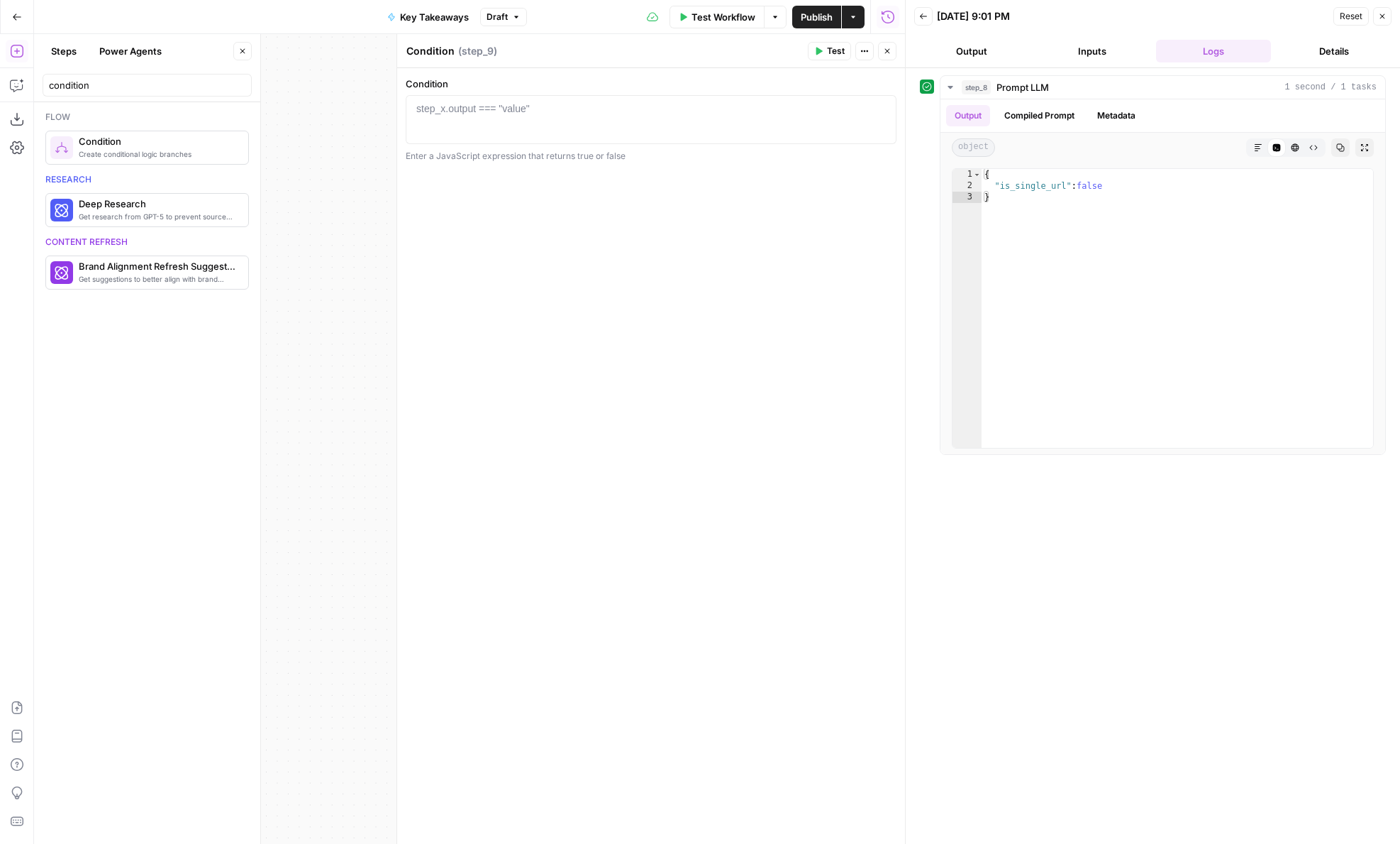
click at [493, 130] on div at bounding box center [651, 131] width 478 height 60
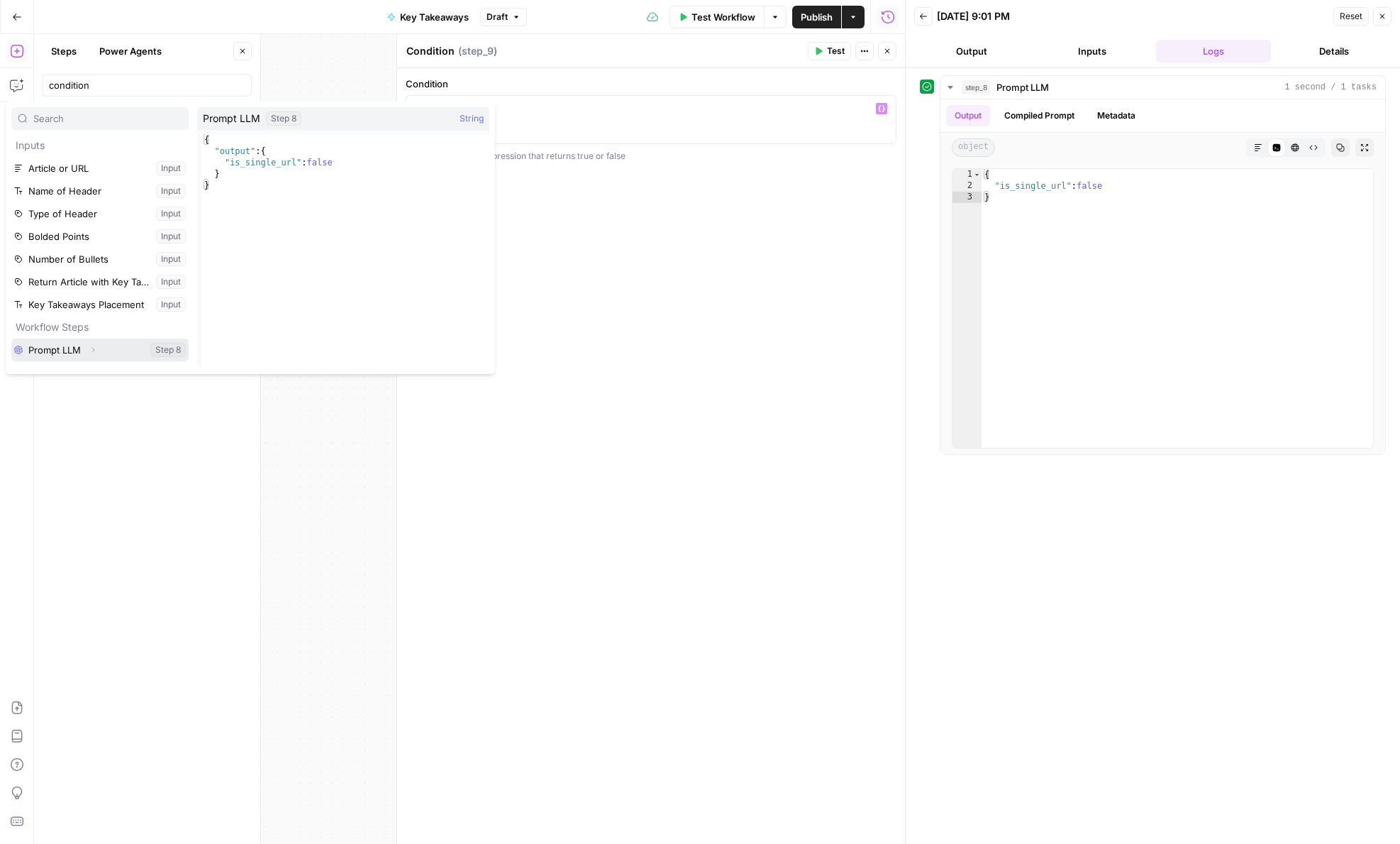
click at [95, 348] on icon "button" at bounding box center [93, 350] width 9 height 9
click at [75, 360] on button "Expand" at bounding box center [70, 356] width 18 height 18
click at [66, 360] on button "Select variable Is_single_url" at bounding box center [114, 357] width 149 height 23
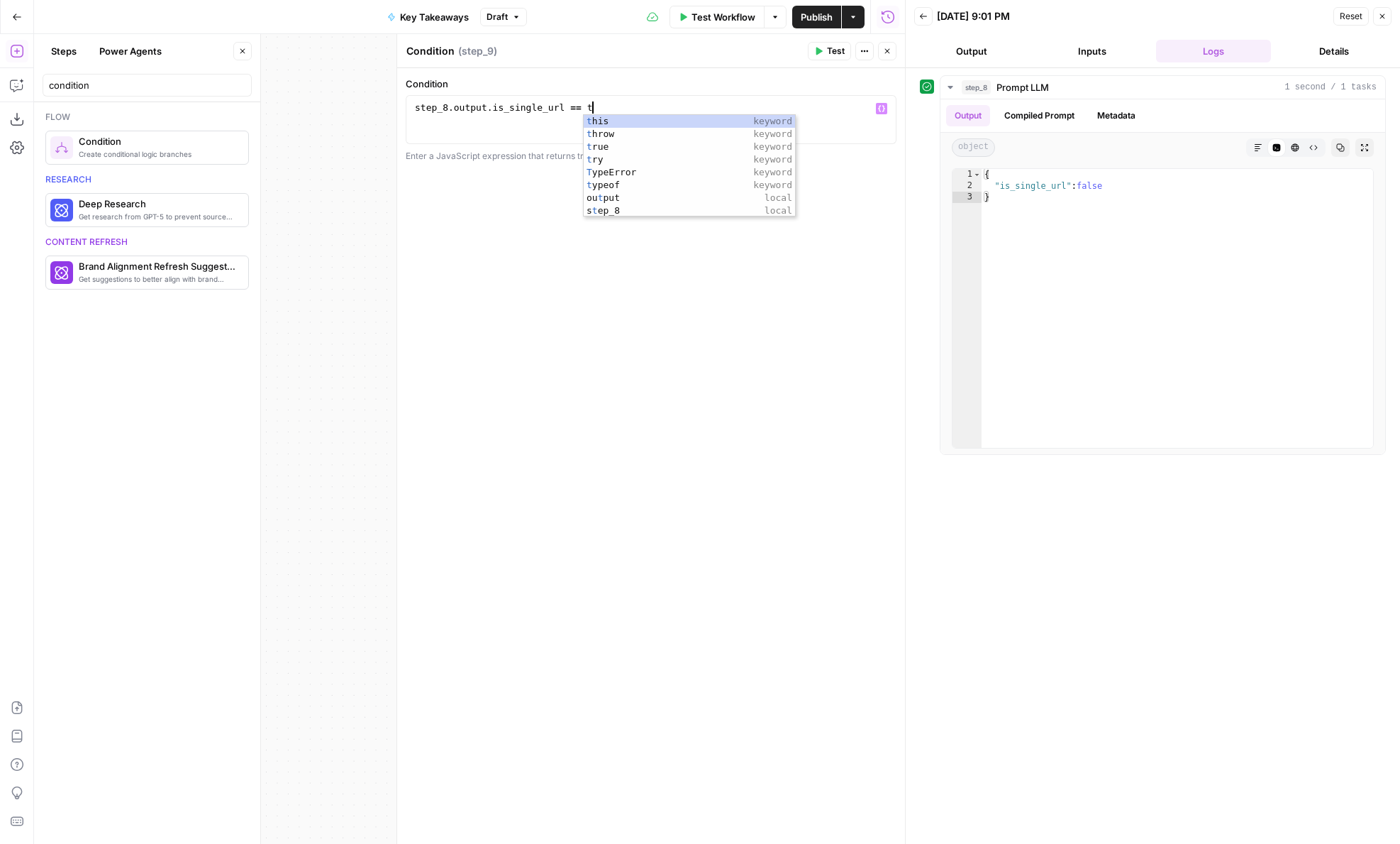
scroll to position [0, 14]
click at [686, 274] on div "**********" at bounding box center [652, 456] width 508 height 776
click at [578, 109] on div "step_8 . output . is_single_url == true" at bounding box center [651, 131] width 478 height 60
type textarea "**********"
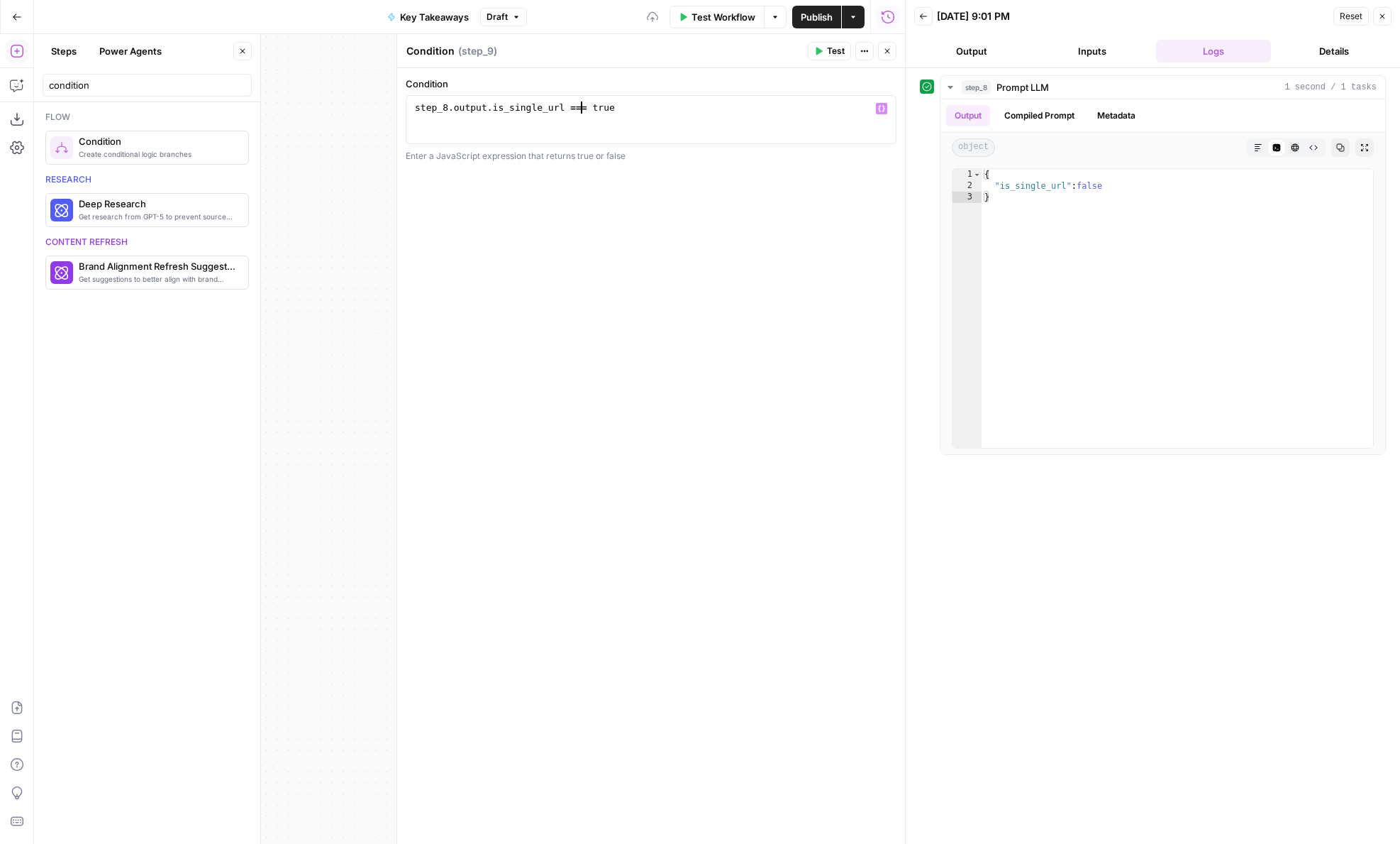
click at [883, 52] on icon "button" at bounding box center [887, 51] width 9 height 9
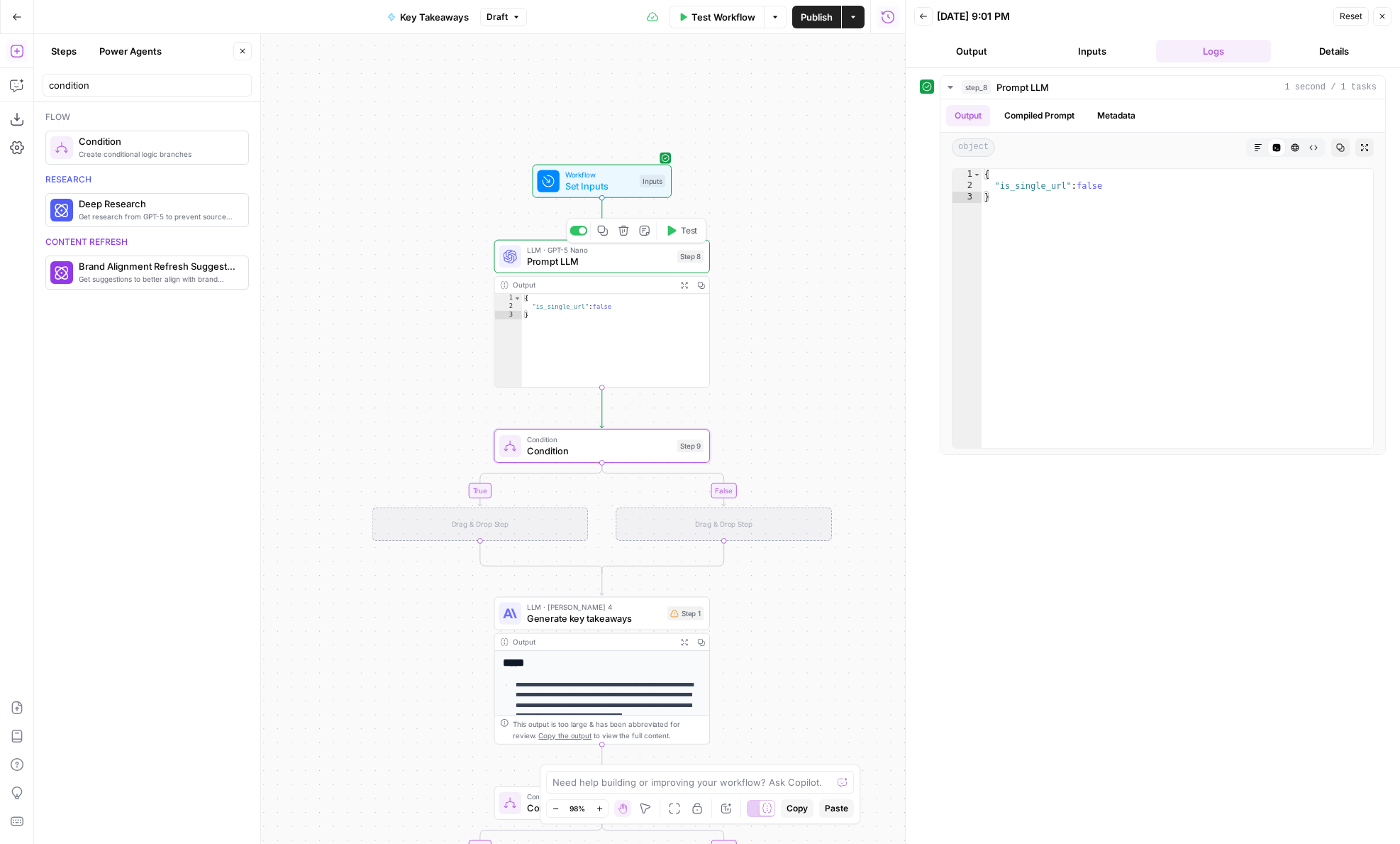
click at [558, 259] on span "Prompt LLM" at bounding box center [599, 261] width 145 height 14
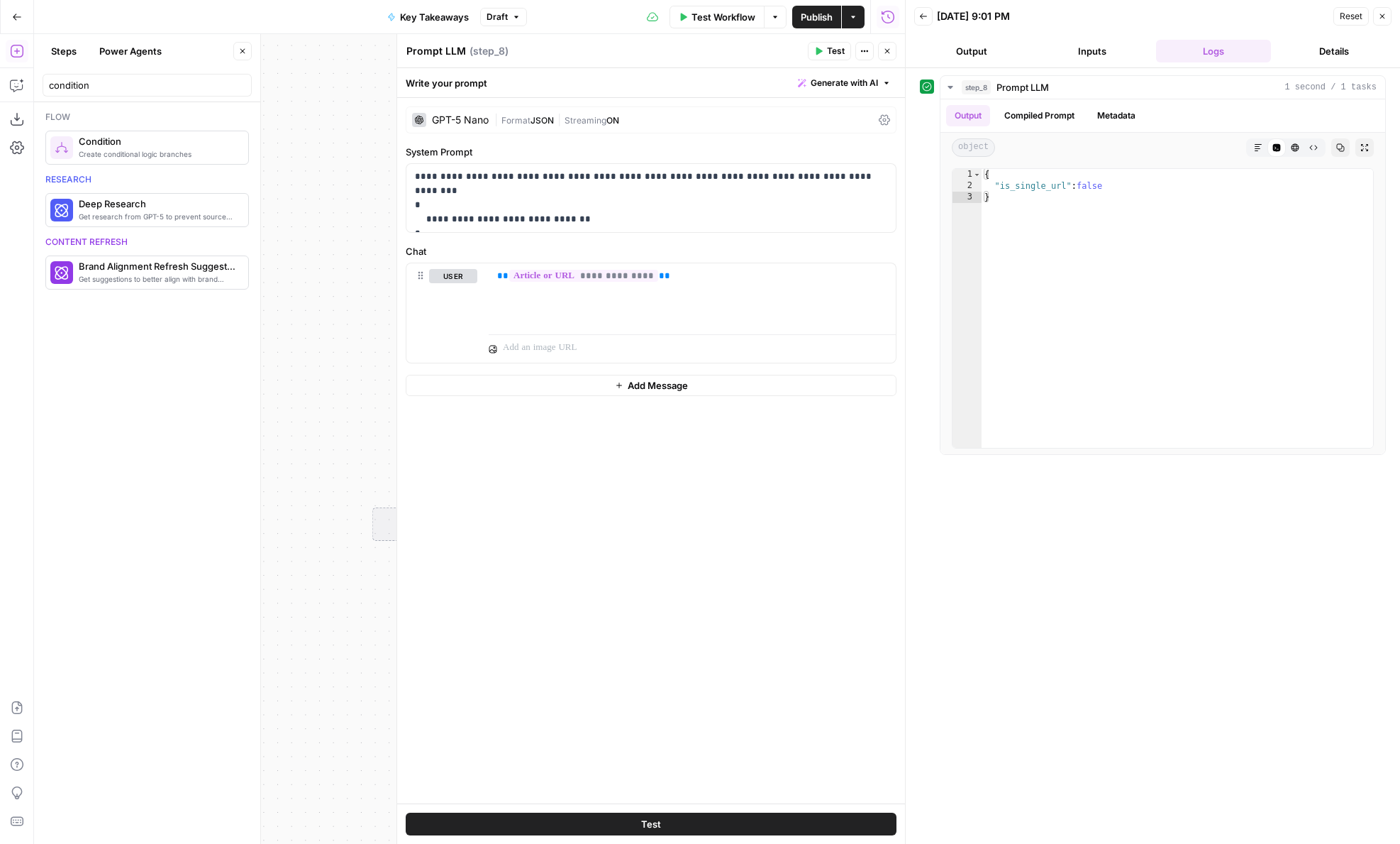
click at [446, 56] on textarea "Prompt LLM" at bounding box center [436, 50] width 60 height 14
type textarea "Determine if the input is a single URL"
click at [890, 56] on button "Close" at bounding box center [887, 50] width 18 height 18
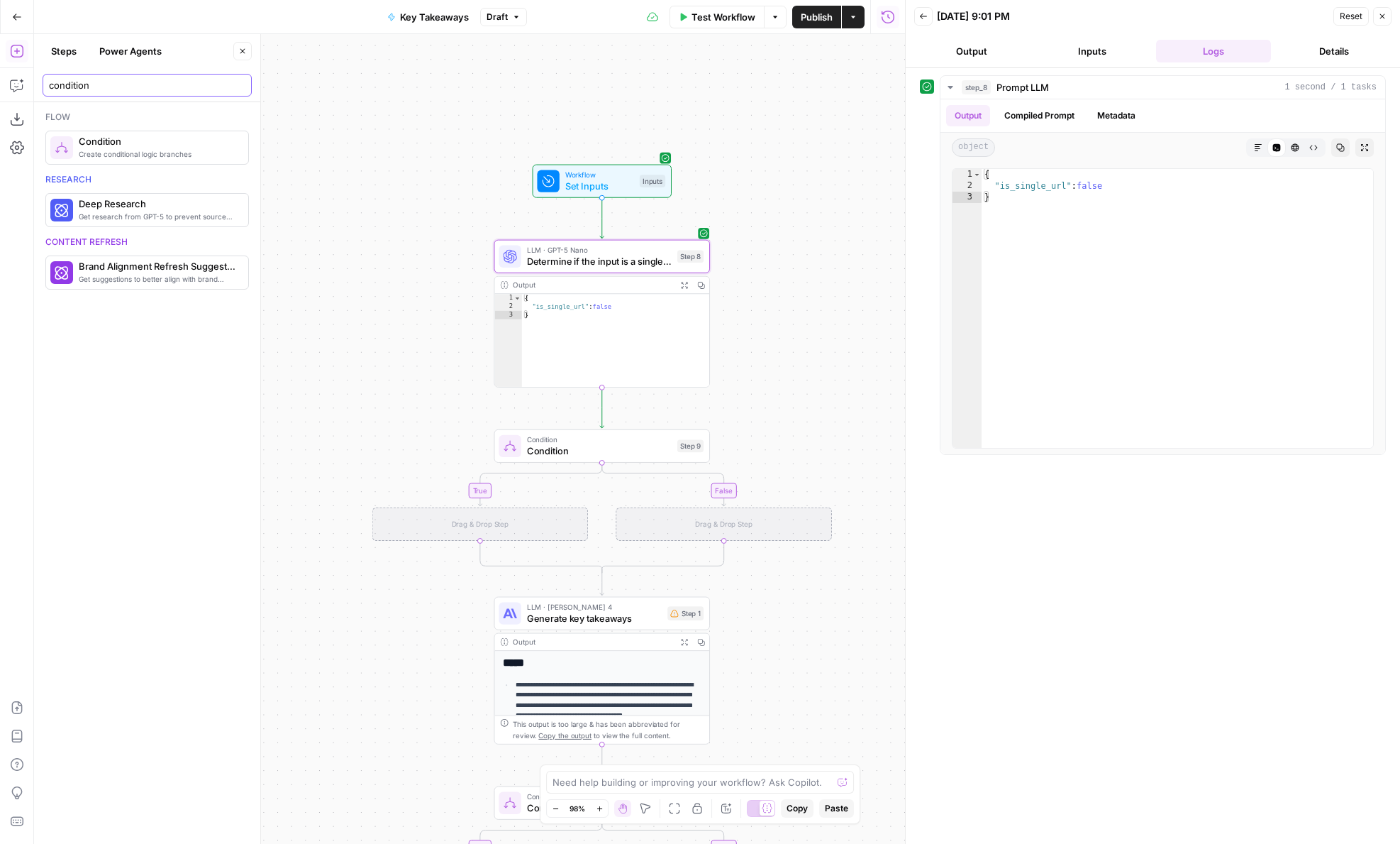
click at [100, 92] on input "condition" at bounding box center [147, 84] width 197 height 14
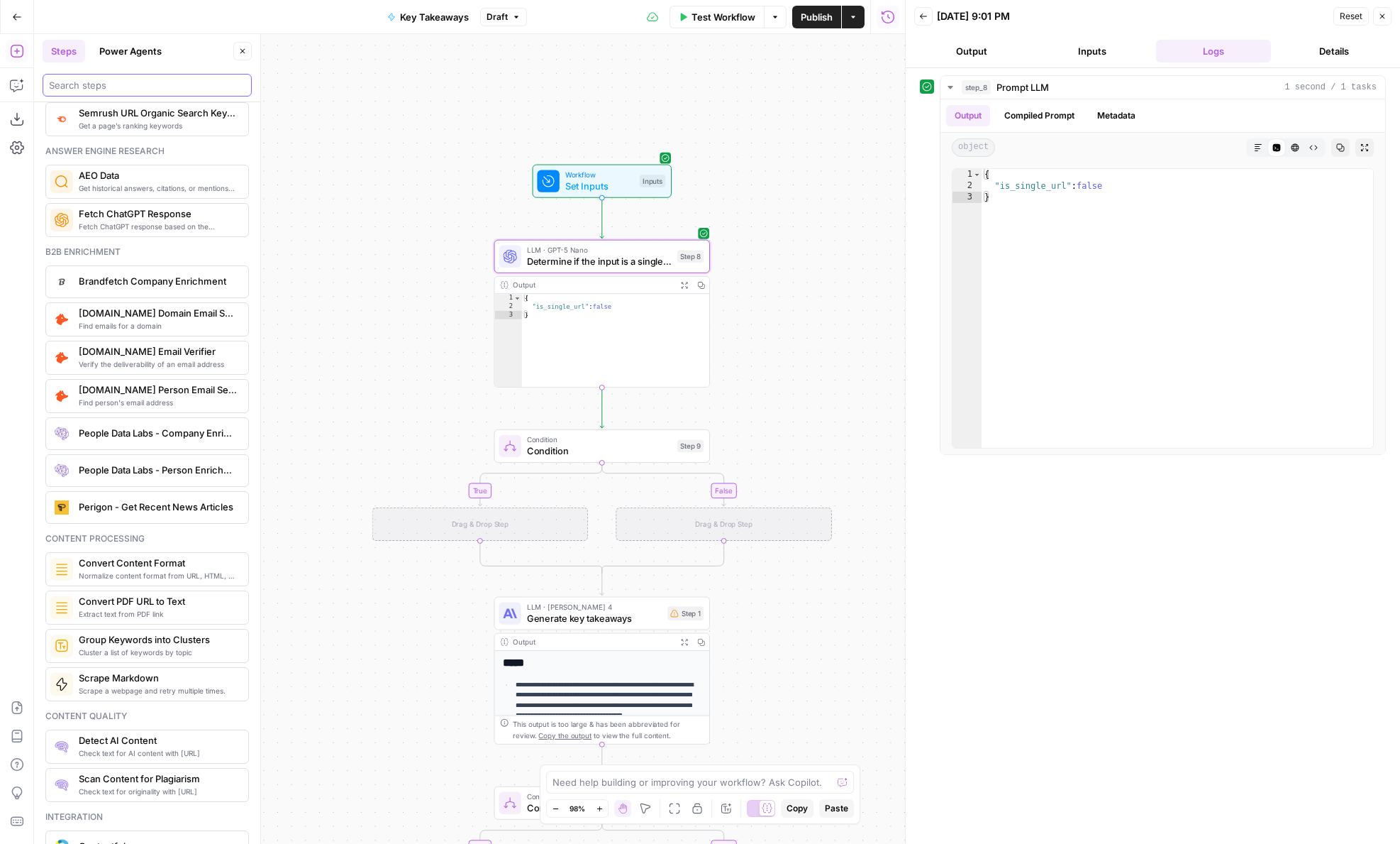
scroll to position [1885, 0]
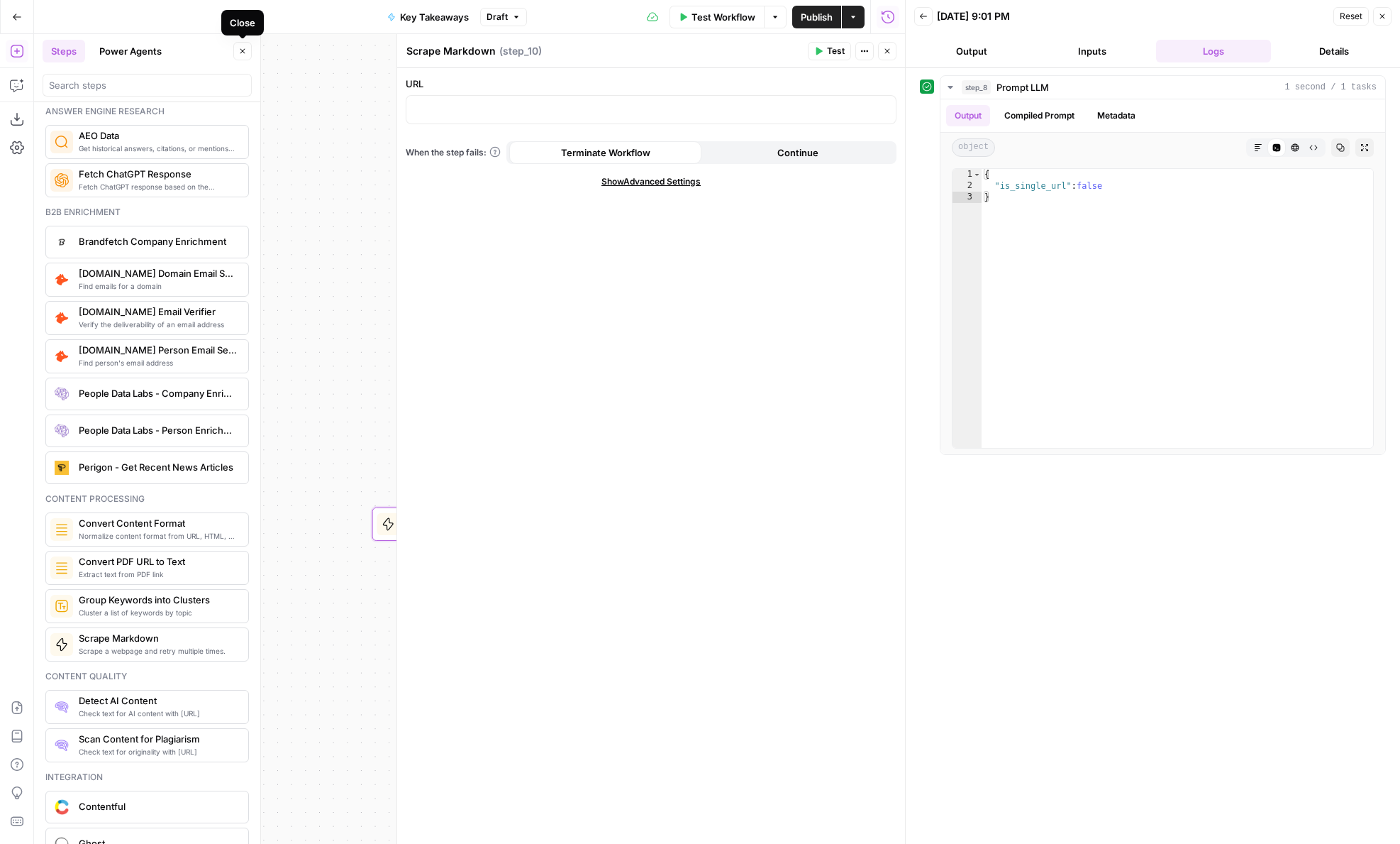
click at [124, 94] on div at bounding box center [146, 84] width 209 height 23
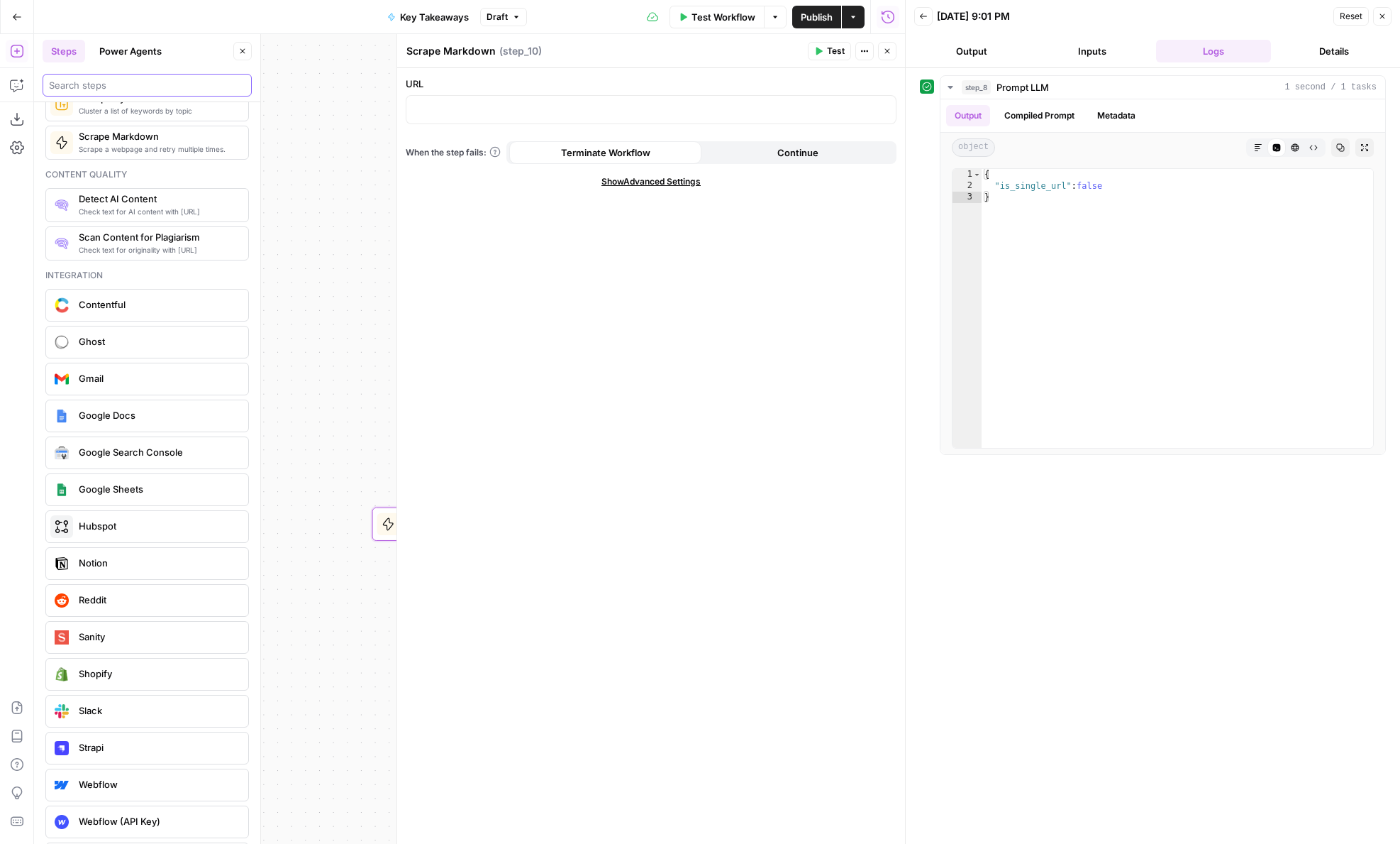
scroll to position [1864, 0]
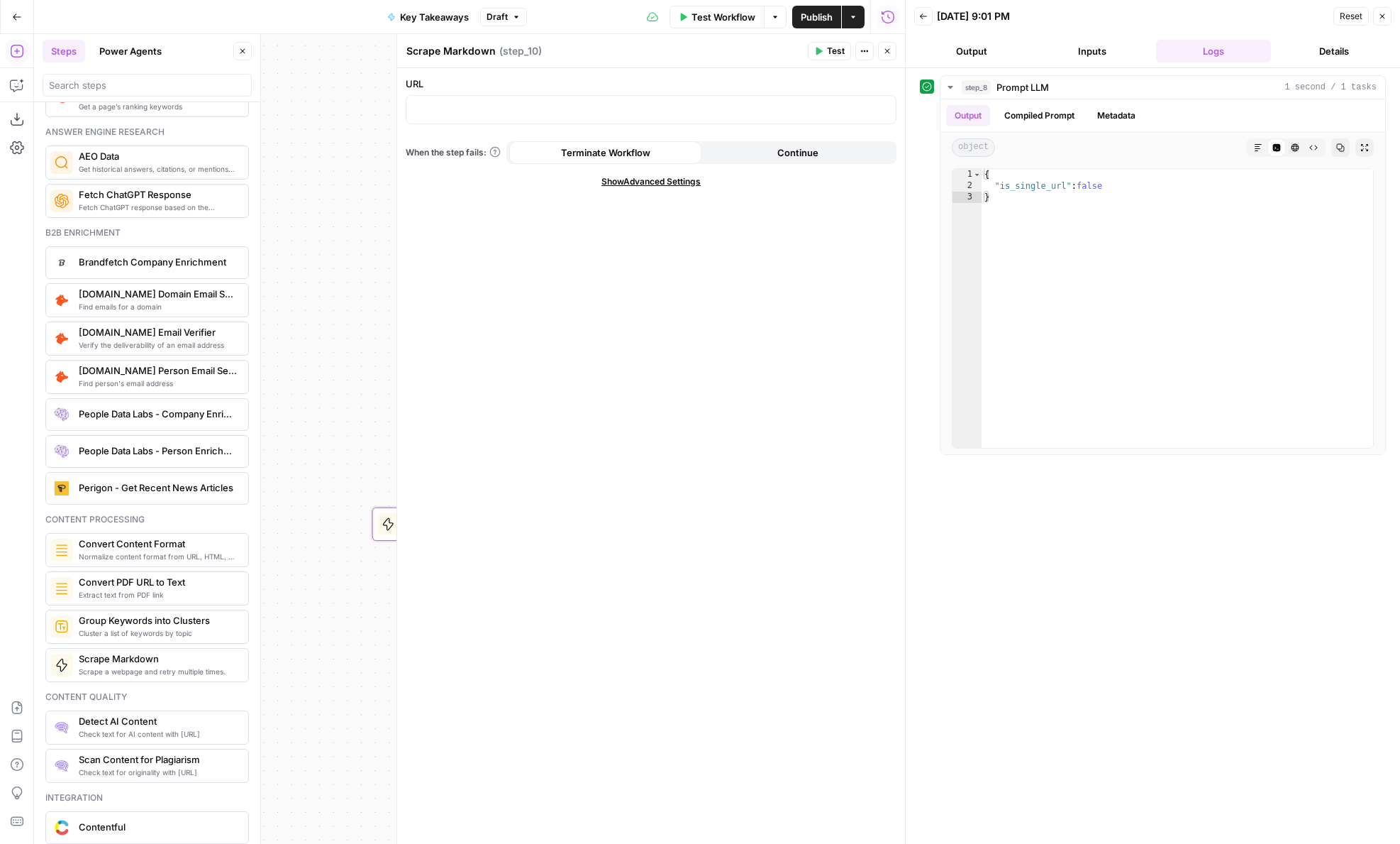
click at [245, 53] on icon "button" at bounding box center [242, 51] width 9 height 9
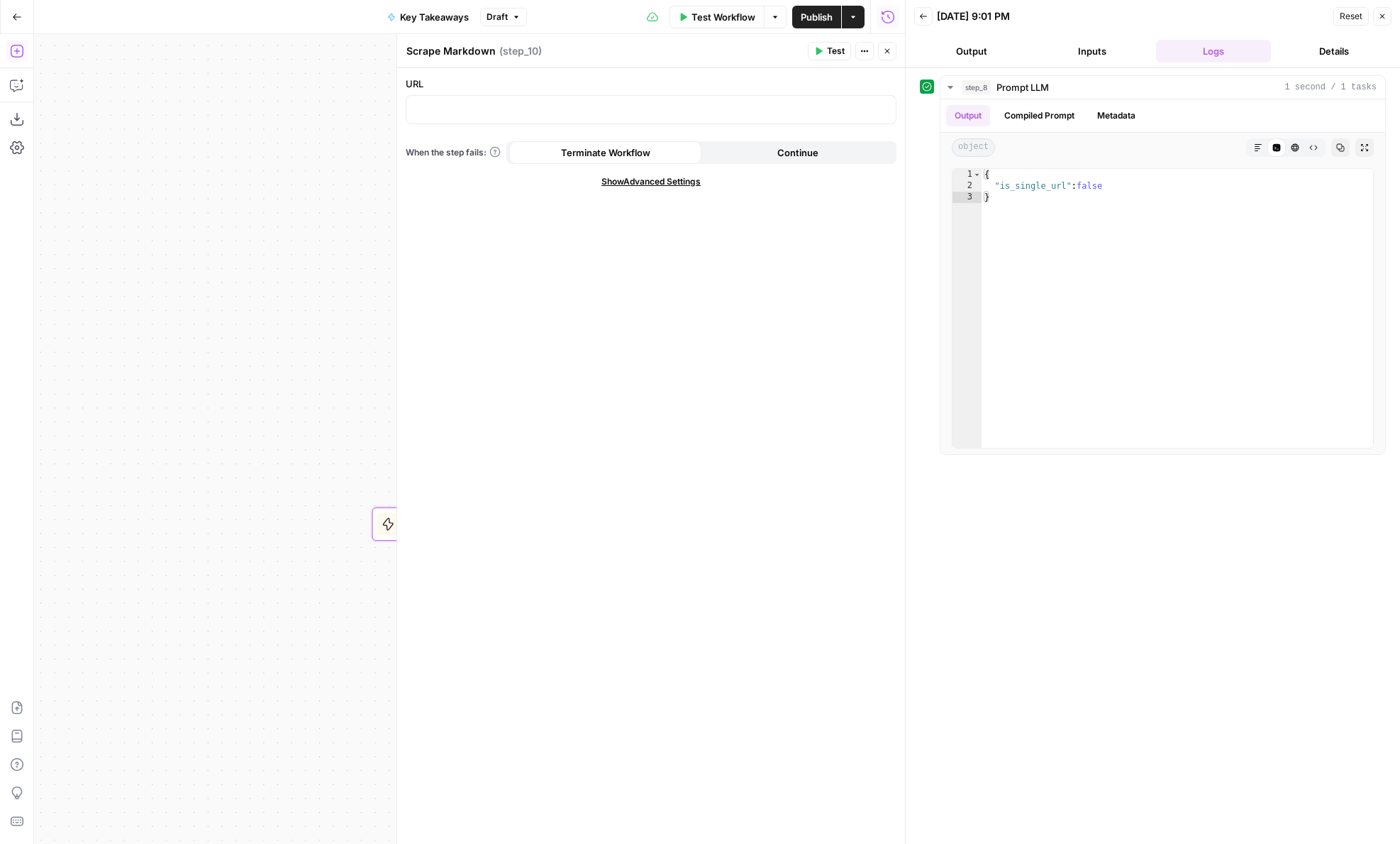
click at [26, 60] on button "Add Steps" at bounding box center [17, 51] width 23 height 23
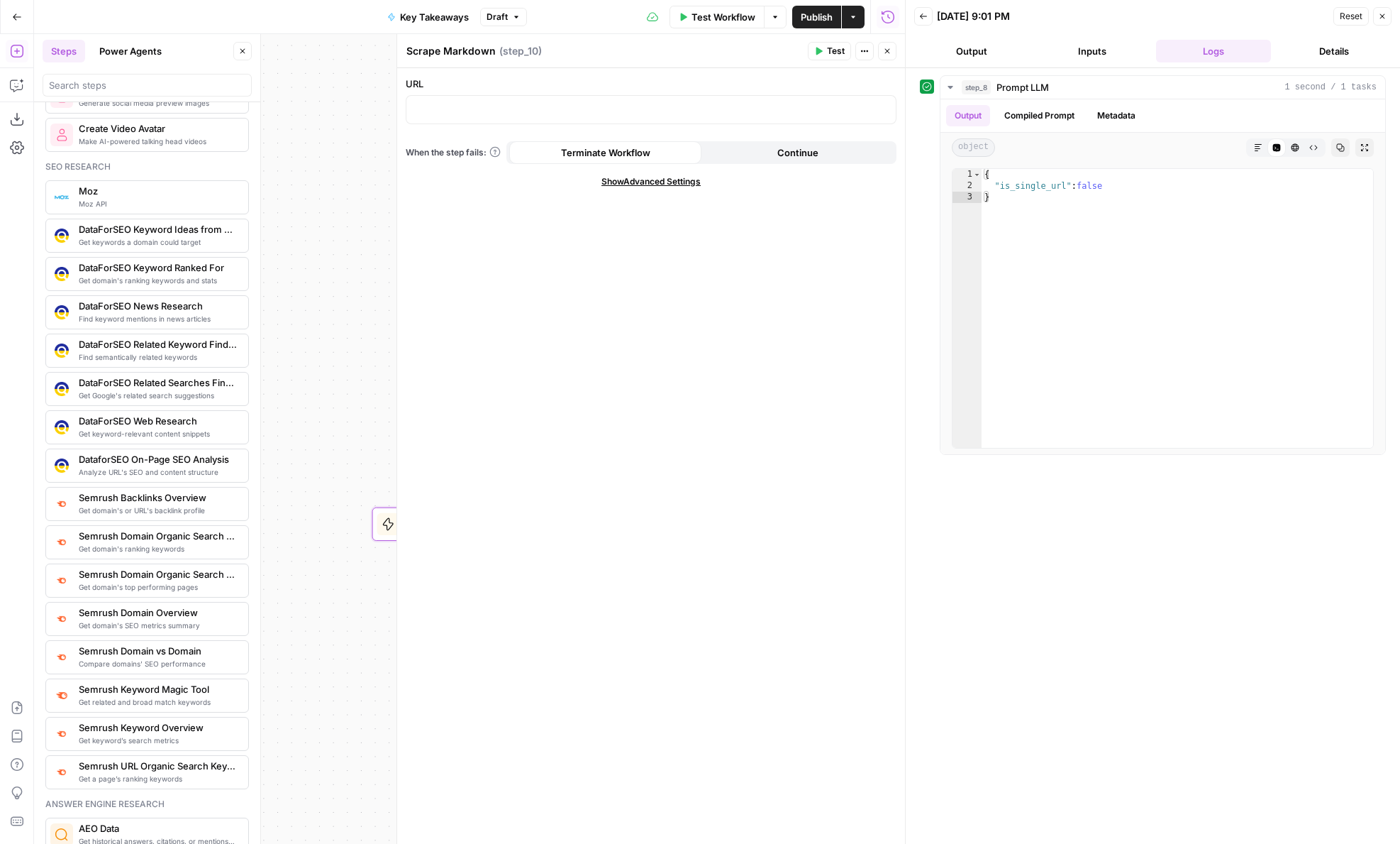
scroll to position [1925, 0]
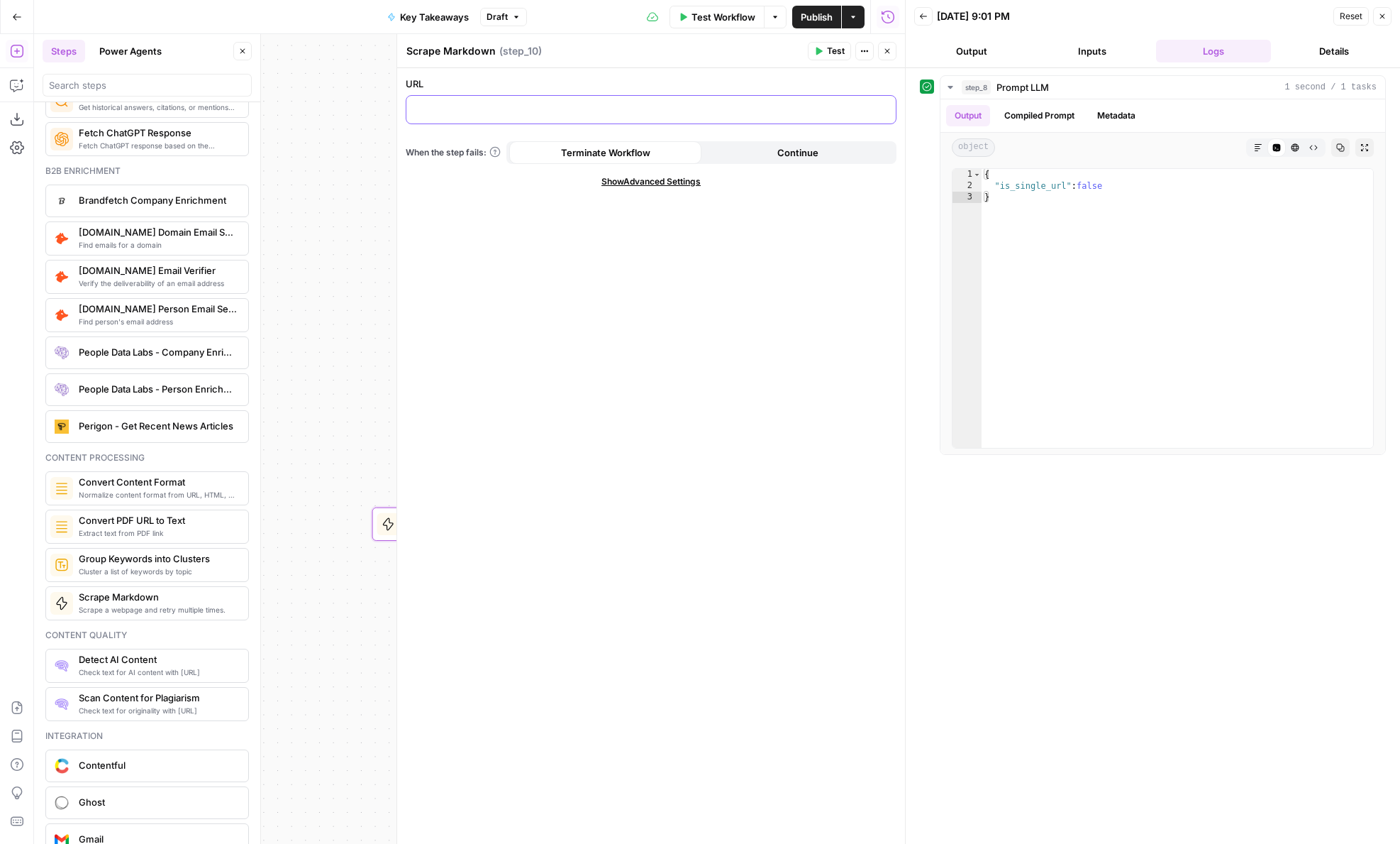
click at [504, 110] on p at bounding box center [651, 108] width 472 height 14
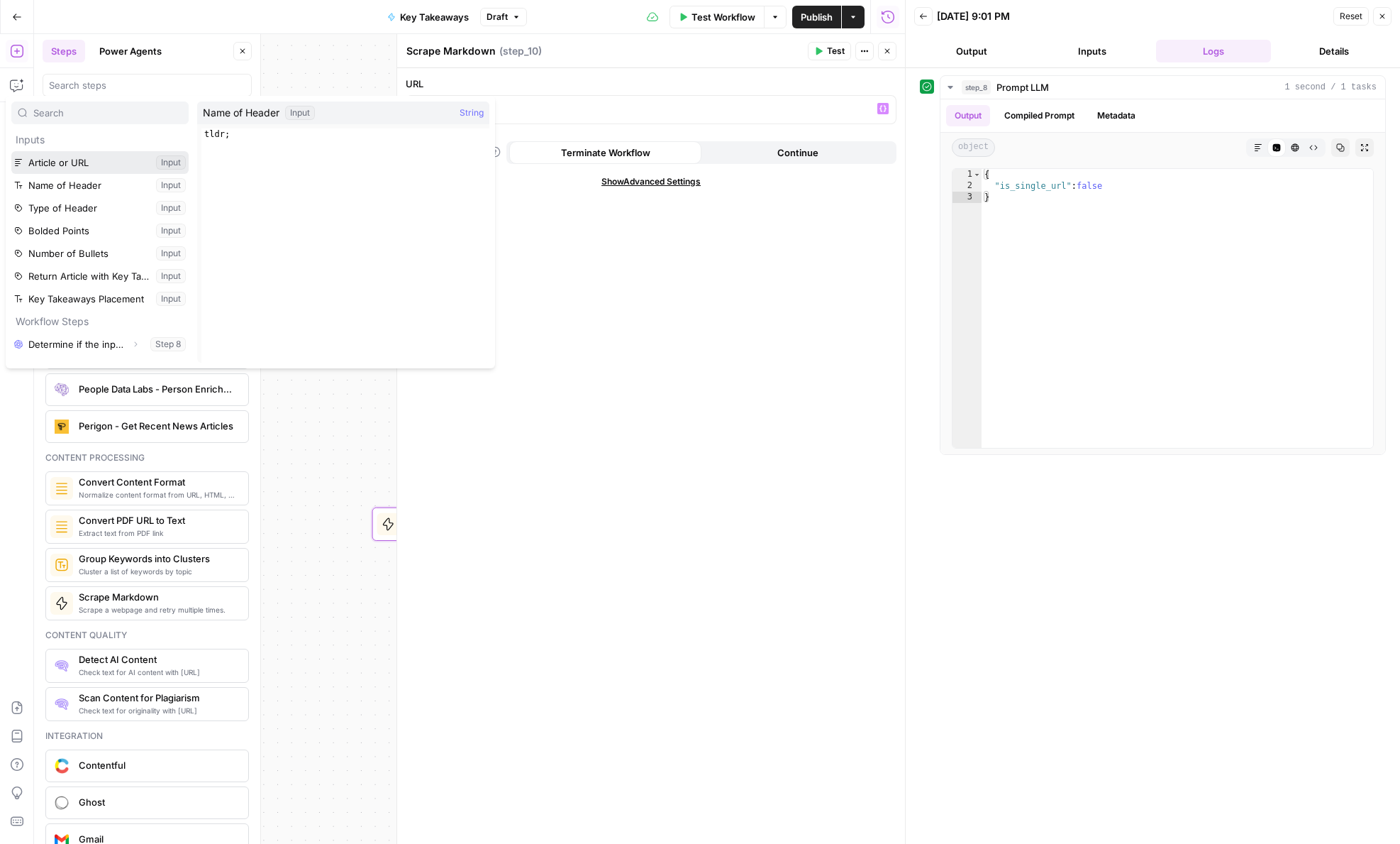
click at [82, 166] on button "Select variable Article or URL" at bounding box center [100, 162] width 178 height 23
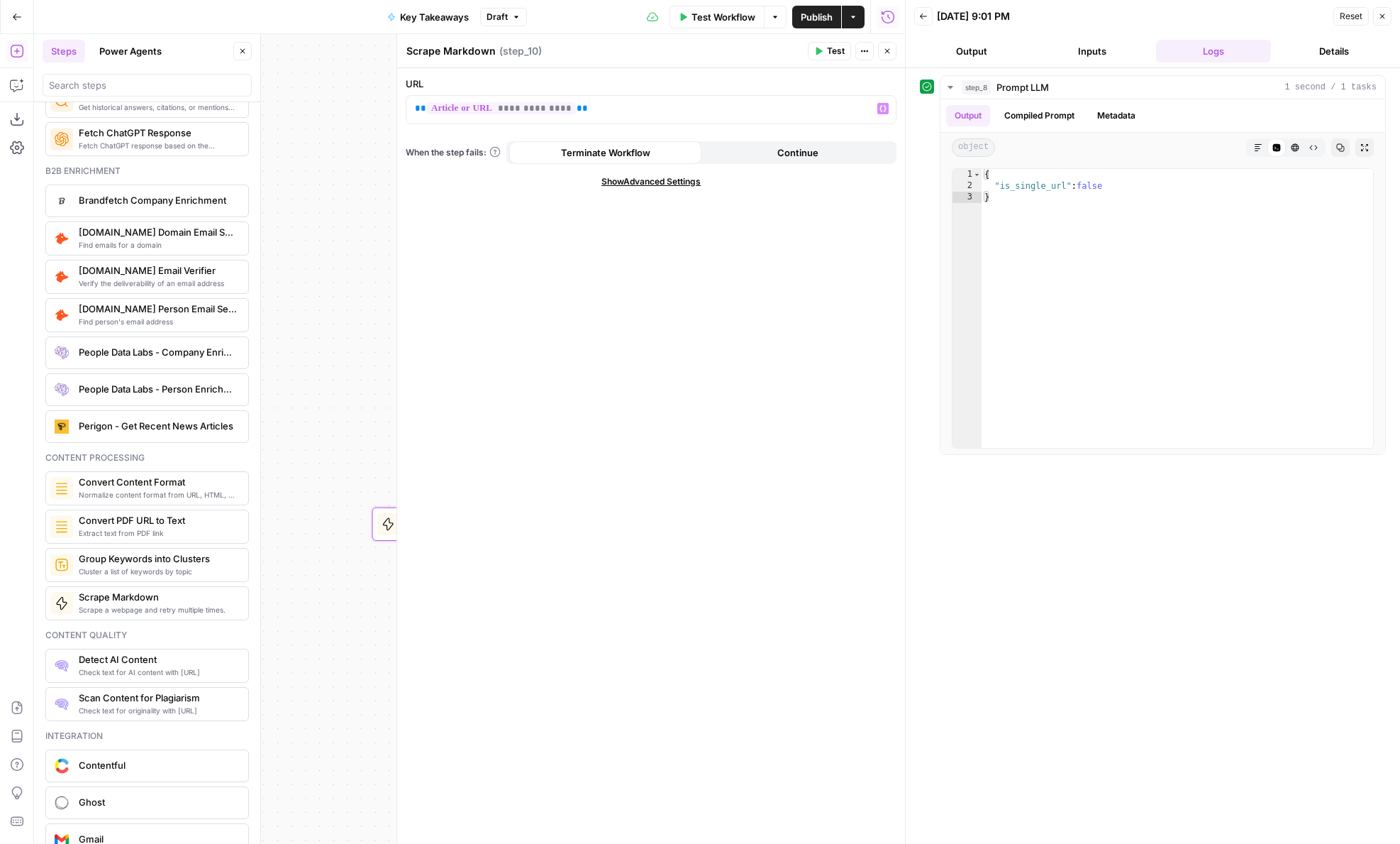
click at [890, 47] on icon "button" at bounding box center [887, 51] width 9 height 9
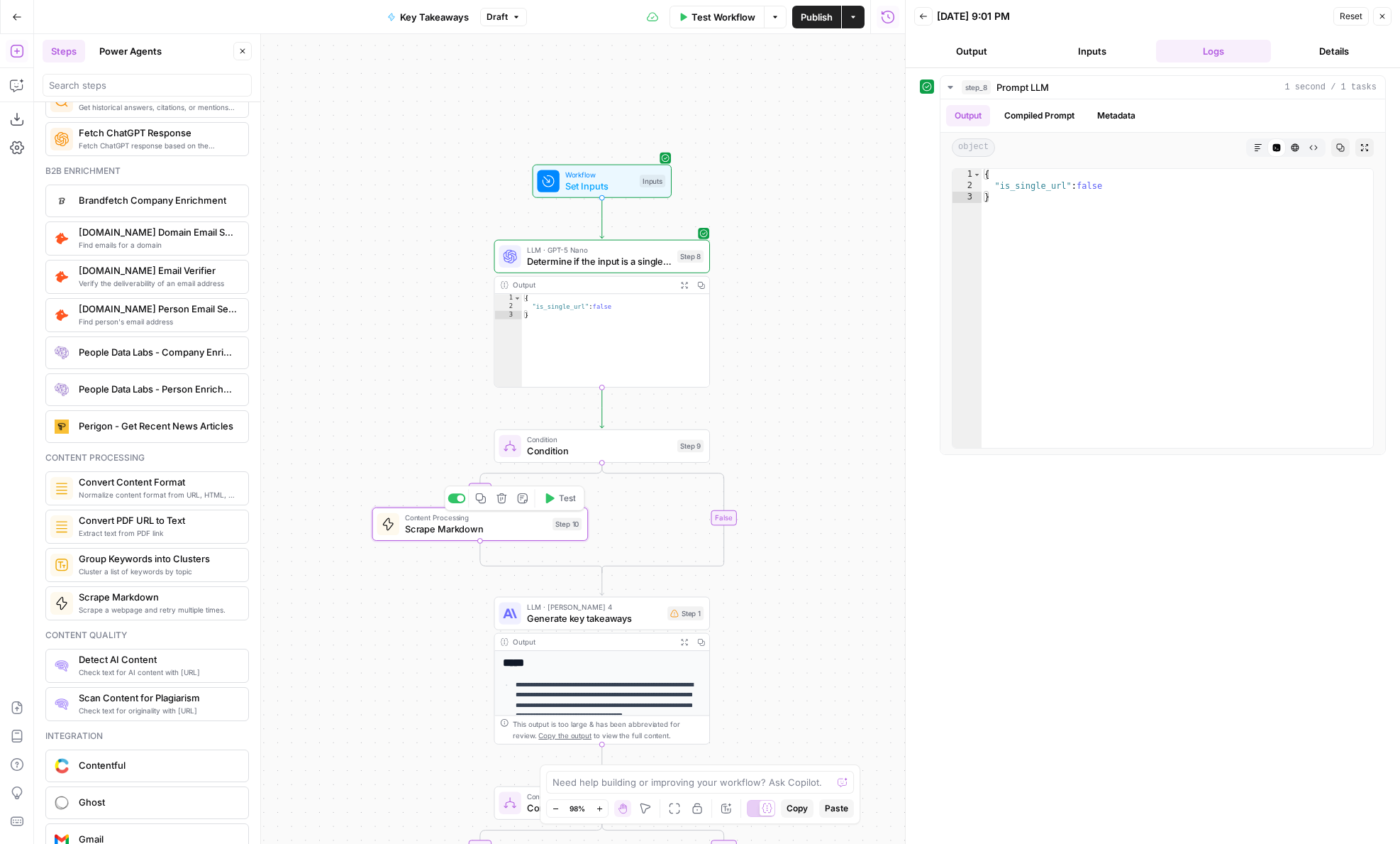
click at [462, 521] on span "Scrape Markdown" at bounding box center [475, 528] width 142 height 14
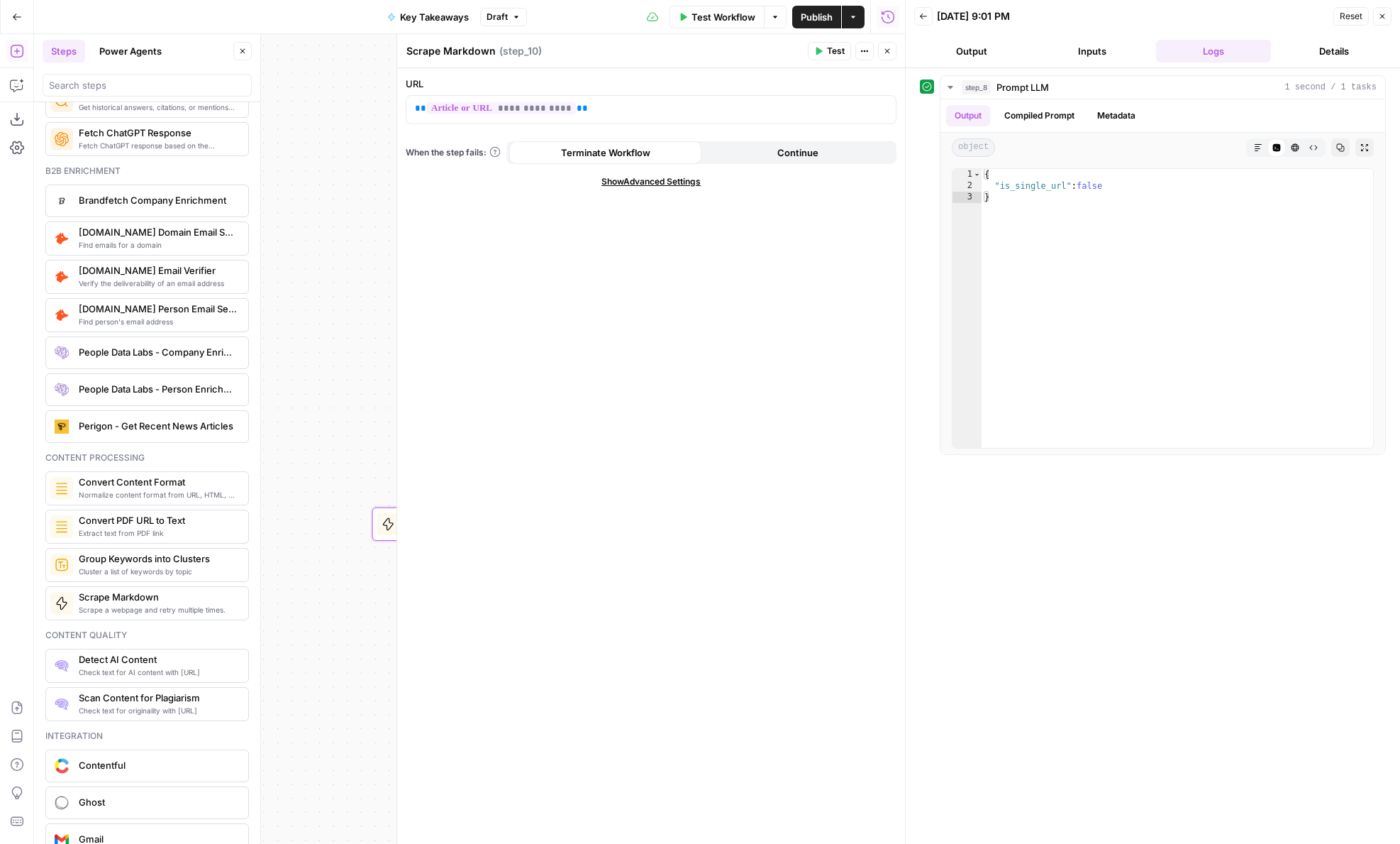
click at [761, 145] on button "Continue" at bounding box center [798, 152] width 192 height 23
click at [632, 152] on span "Terminate Workflow" at bounding box center [606, 152] width 90 height 14
click at [893, 54] on button "Close" at bounding box center [887, 50] width 18 height 18
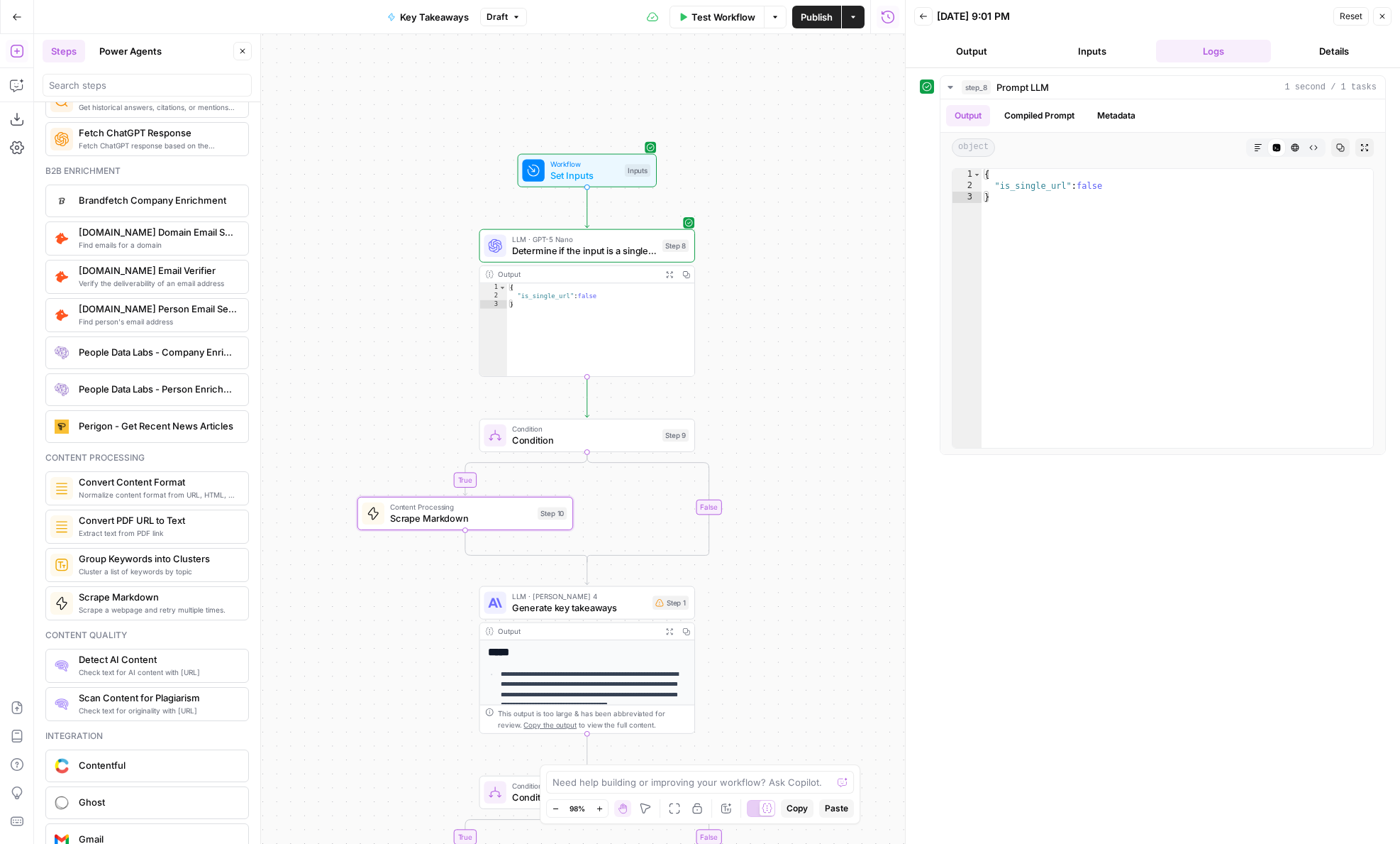
drag, startPoint x: 789, startPoint y: 409, endPoint x: 756, endPoint y: 376, distance: 46.7
click at [756, 376] on div "**********" at bounding box center [470, 439] width 871 height 810
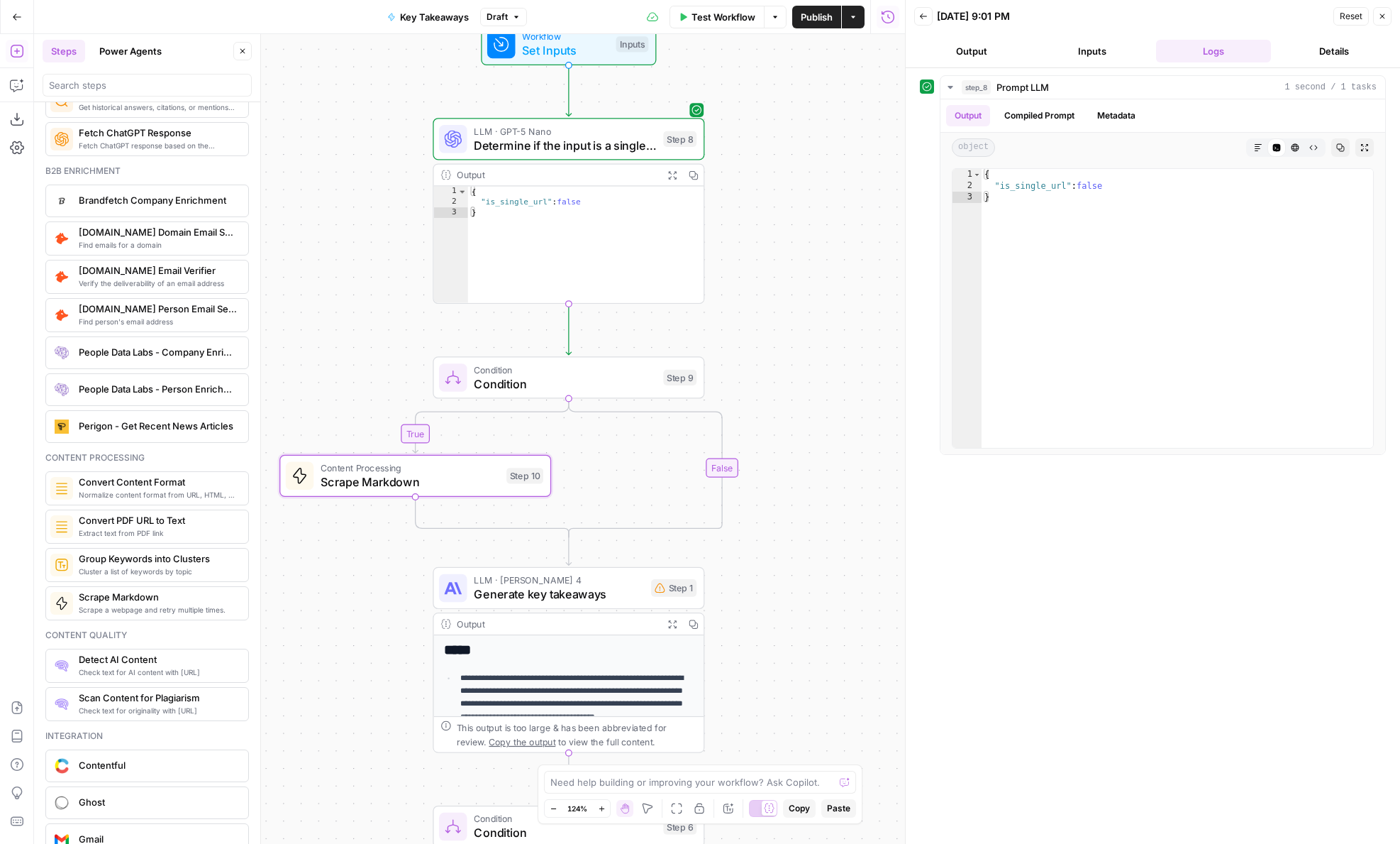
drag, startPoint x: 756, startPoint y: 376, endPoint x: 818, endPoint y: 316, distance: 86.3
click at [817, 318] on div "**********" at bounding box center [470, 439] width 871 height 810
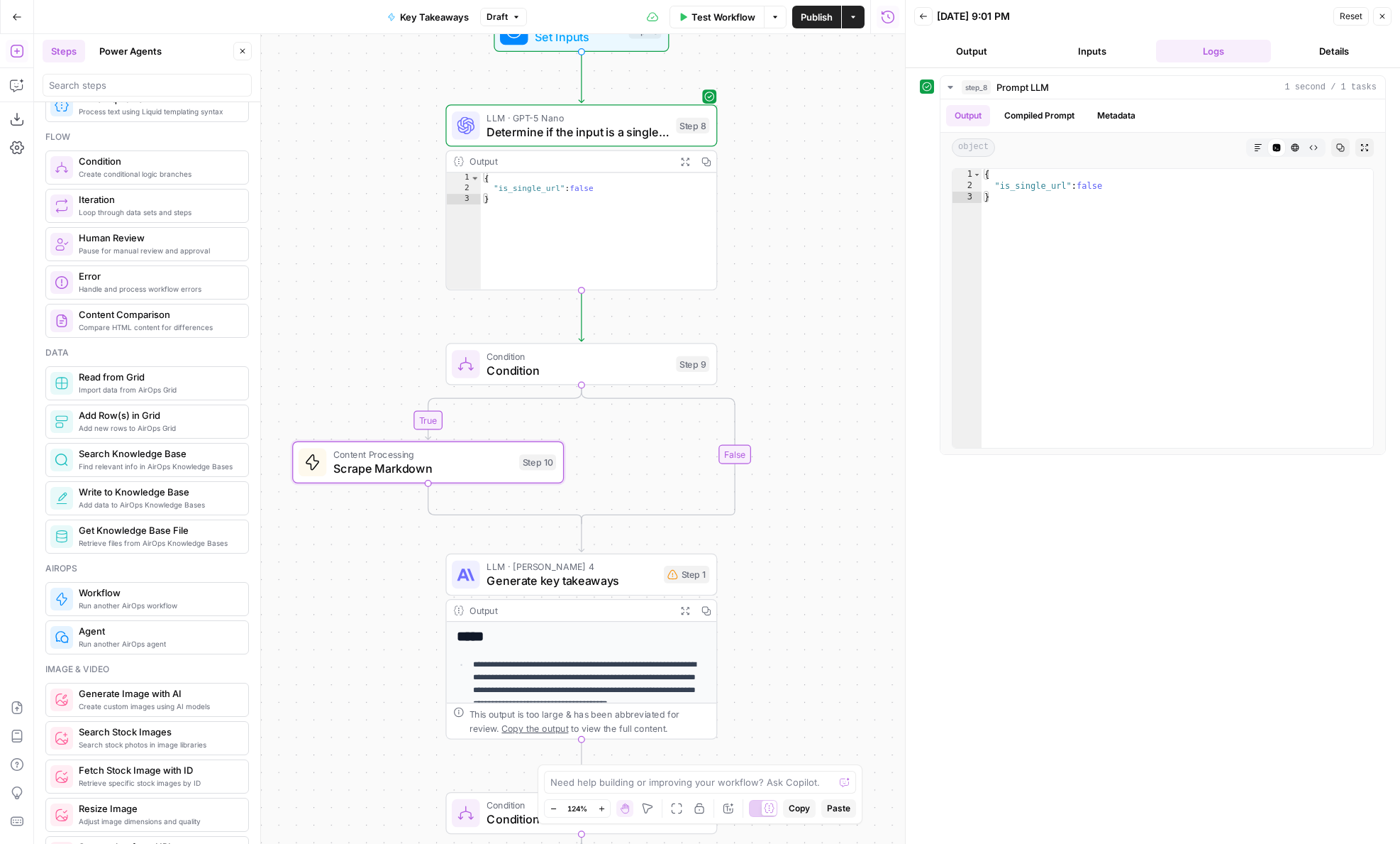
scroll to position [0, 0]
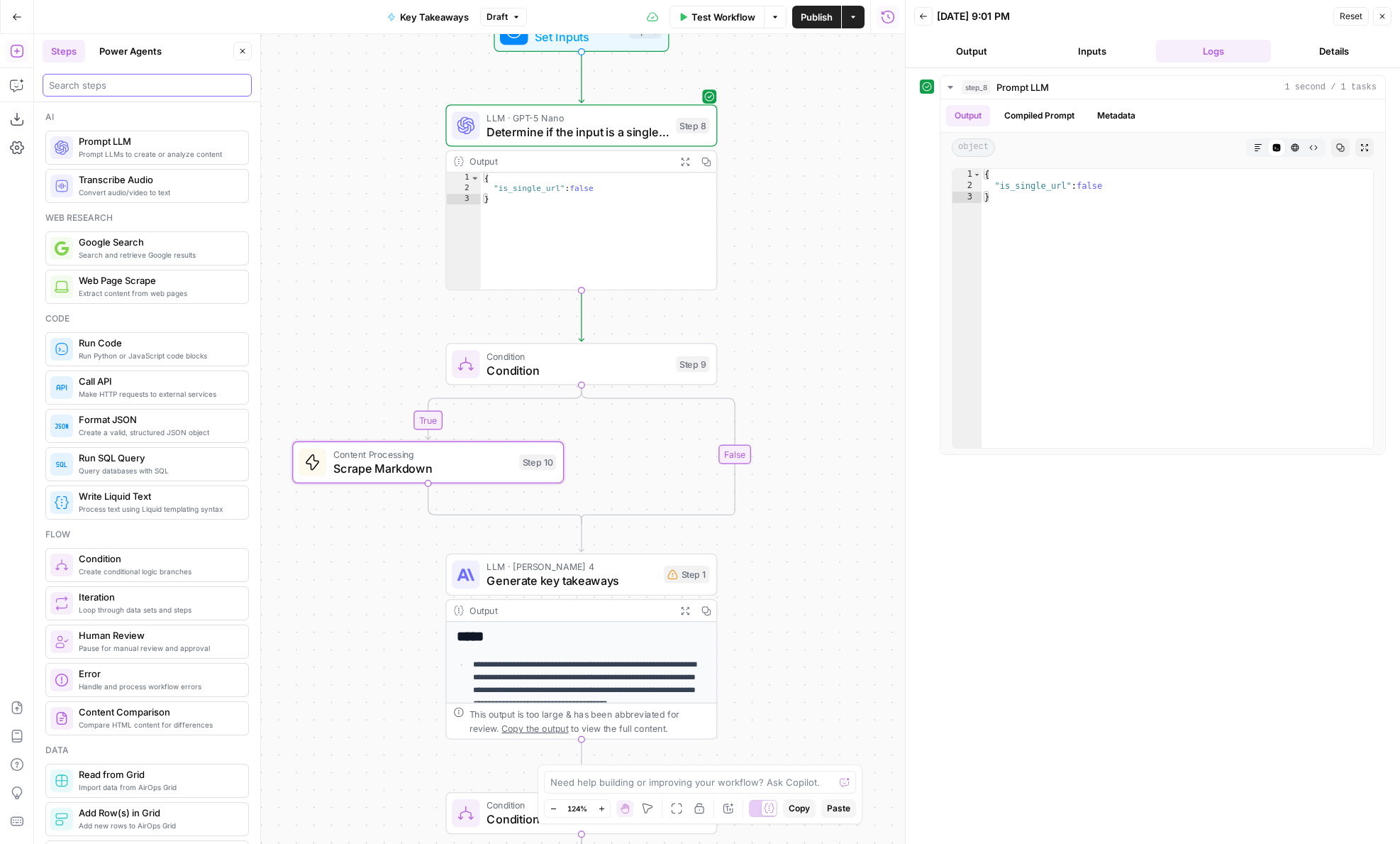
click at [87, 79] on input "search" at bounding box center [147, 84] width 197 height 14
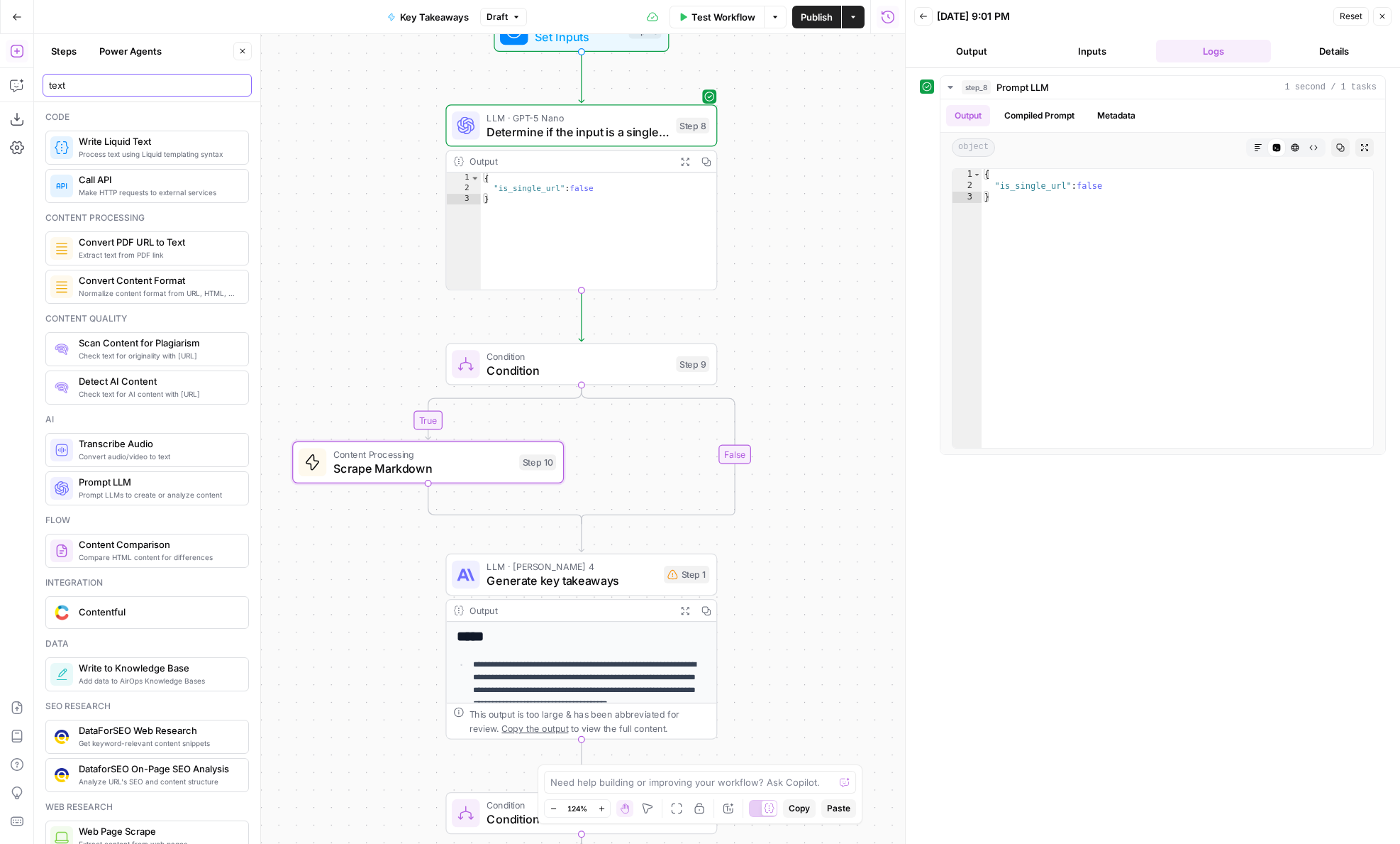
type input "text"
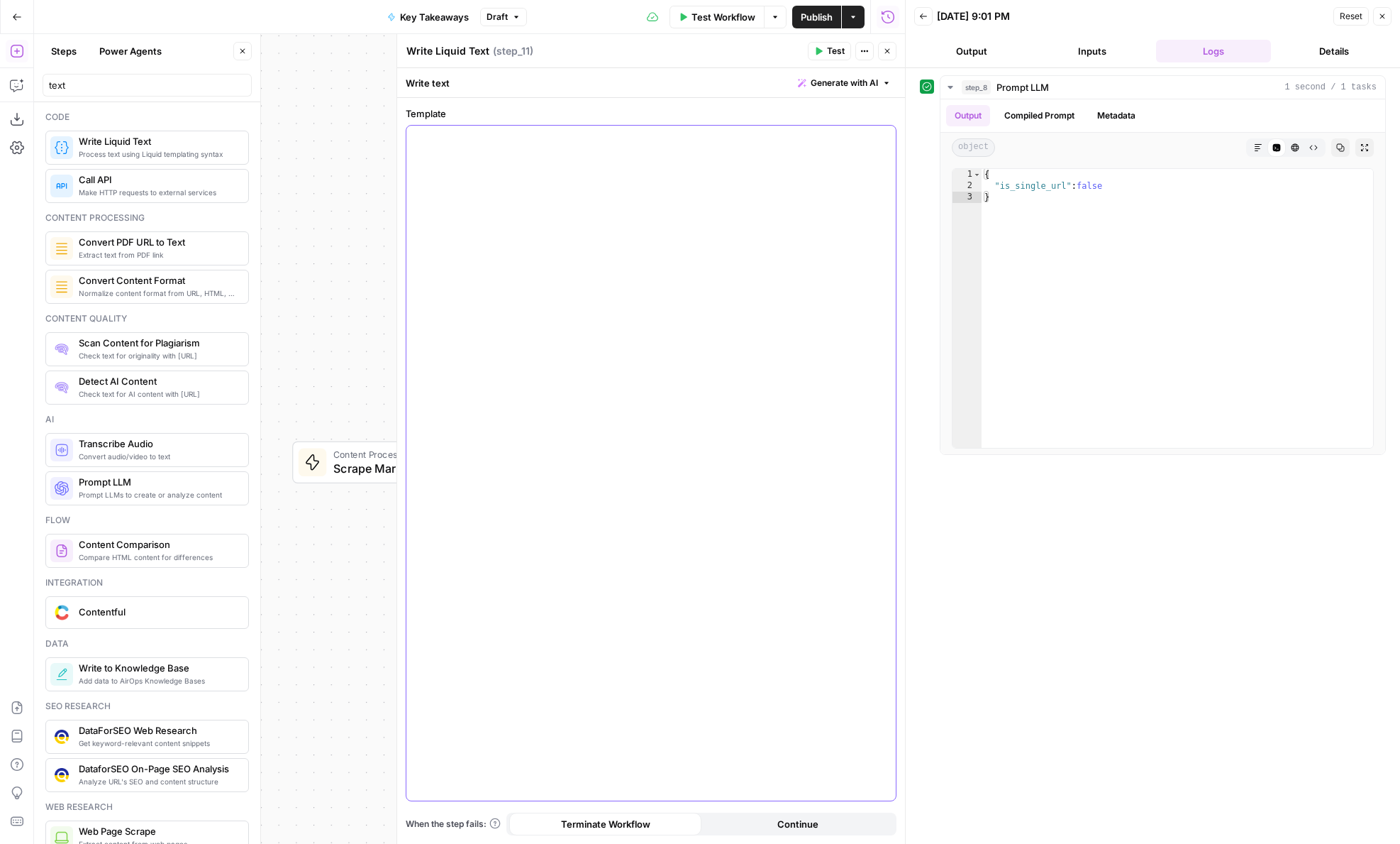
click at [549, 158] on div at bounding box center [651, 462] width 489 height 675
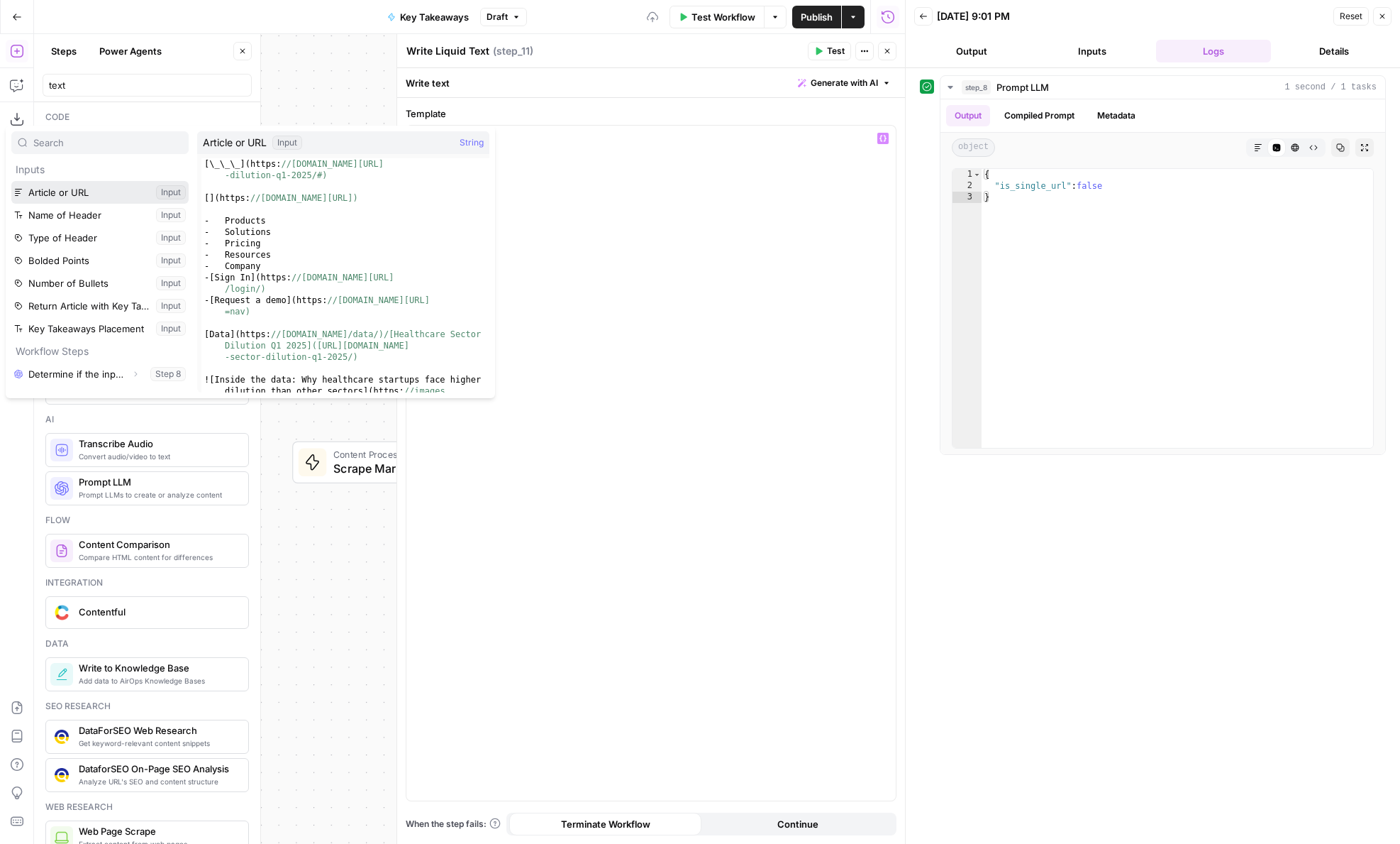
click at [63, 193] on button "Select variable Article or URL" at bounding box center [100, 192] width 178 height 23
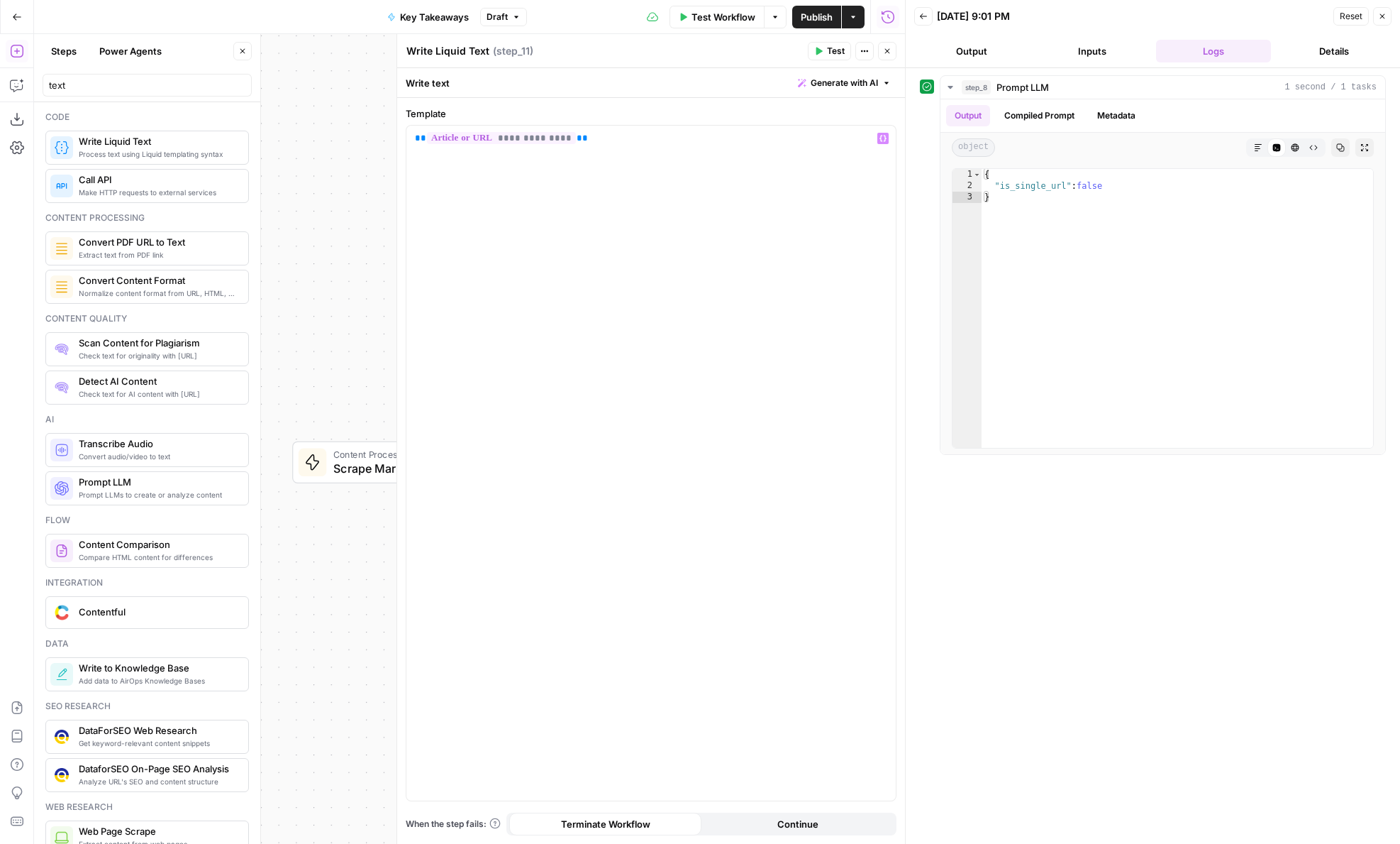
click at [415, 51] on textarea "Write Liquid Text" at bounding box center [448, 50] width 83 height 14
type textarea "Return the article"
click at [896, 44] on button "Close" at bounding box center [887, 50] width 18 height 18
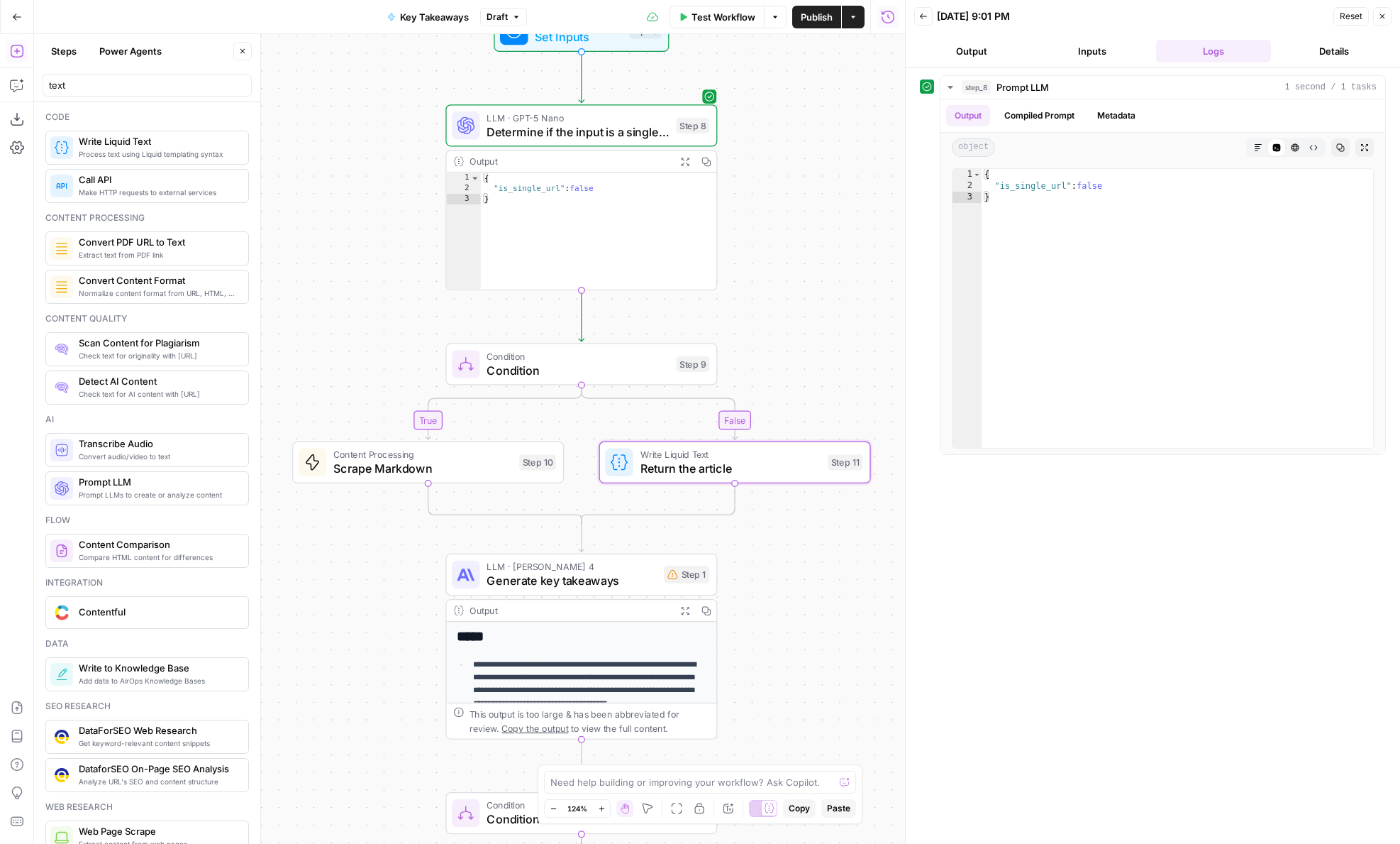
click at [887, 44] on div "true false true false Workflow Set Inputs Inputs LLM · GPT-5 Nano Determine if …" at bounding box center [470, 439] width 871 height 810
click at [346, 460] on span "Scrape Markdown" at bounding box center [423, 468] width 179 height 17
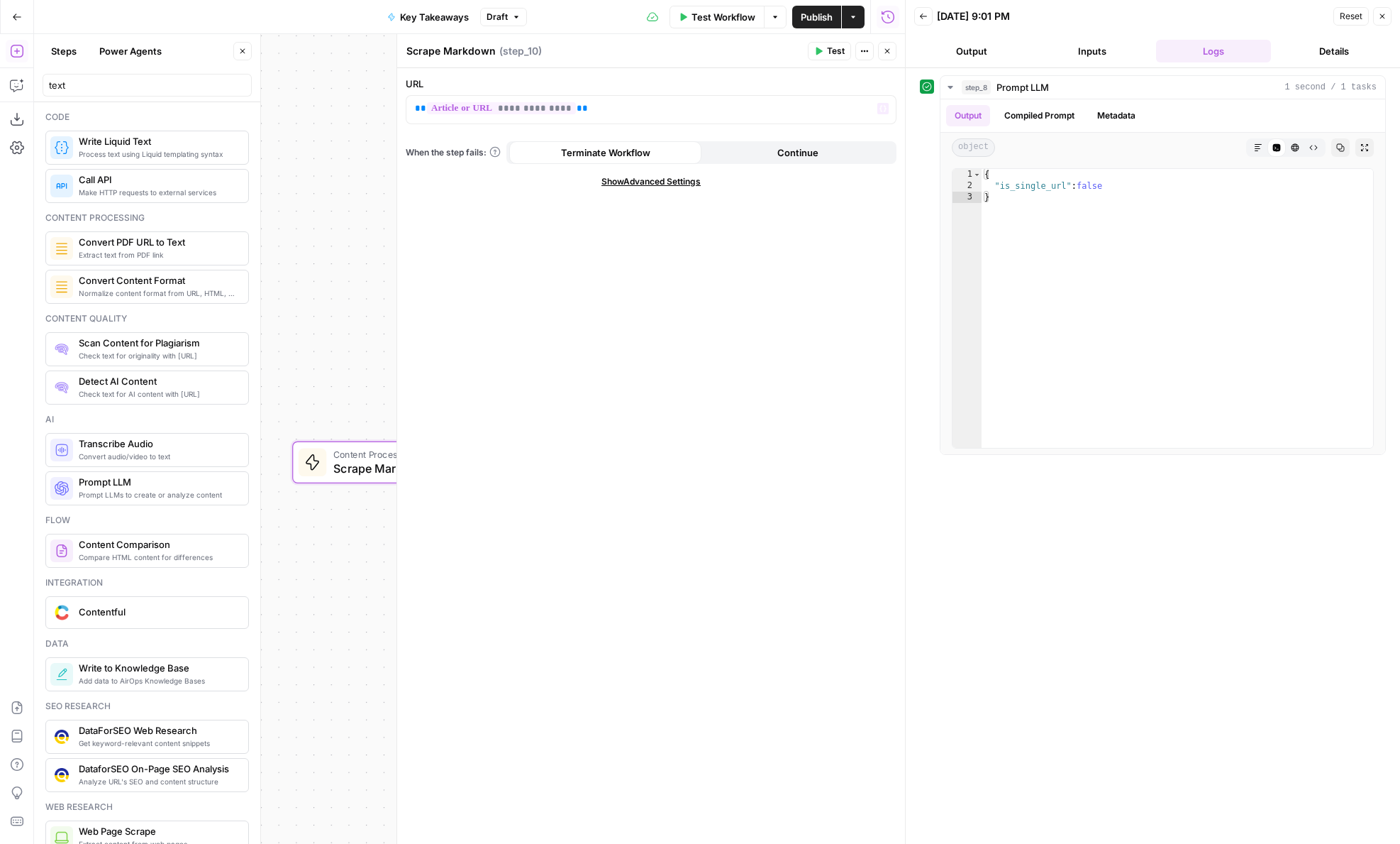
click at [456, 52] on textarea "Scrape Markdown" at bounding box center [451, 50] width 90 height 14
type textarea "Scrape the URL"
click at [887, 49] on icon "button" at bounding box center [887, 51] width 9 height 9
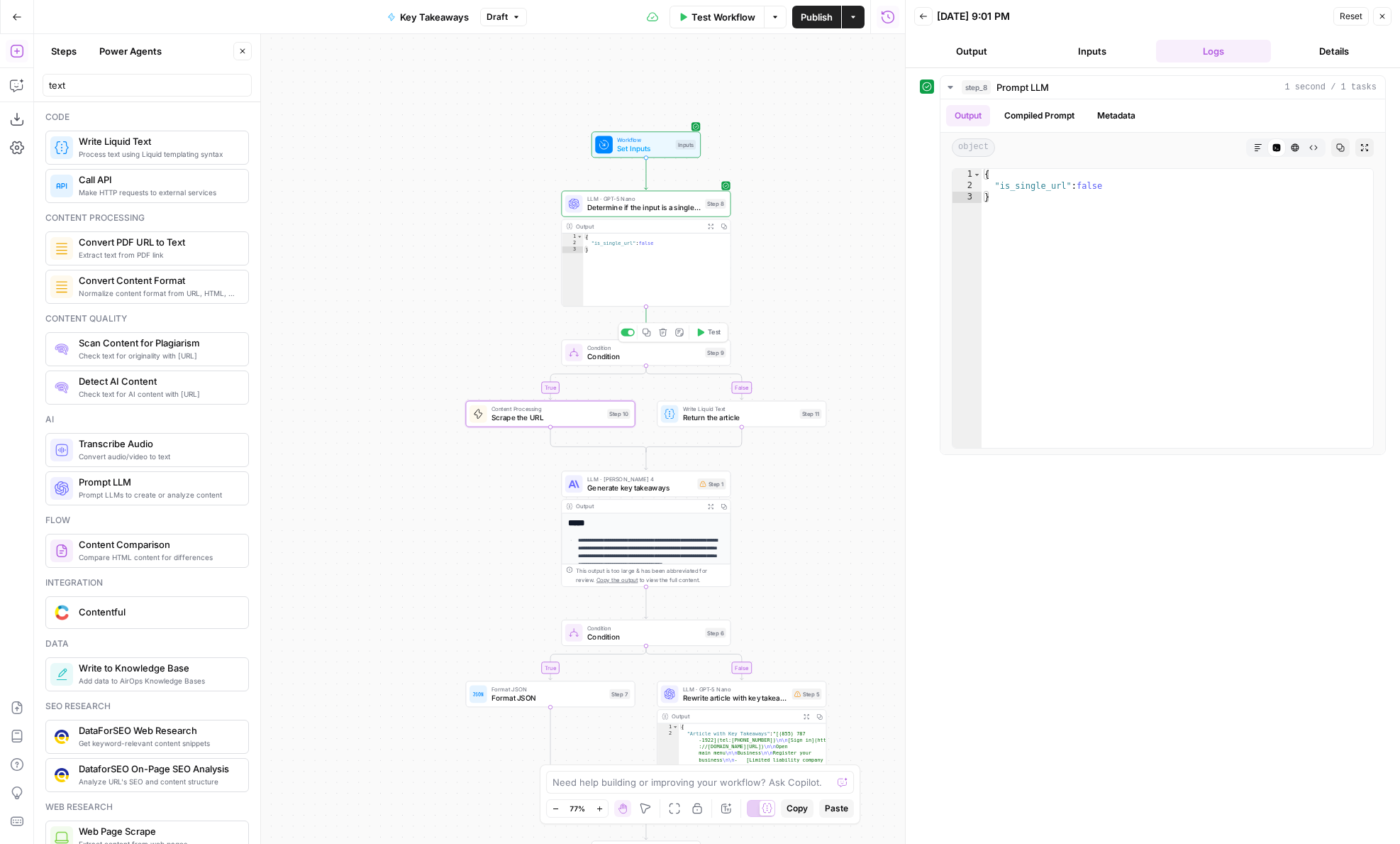
click at [636, 351] on span "Condition" at bounding box center [644, 355] width 114 height 11
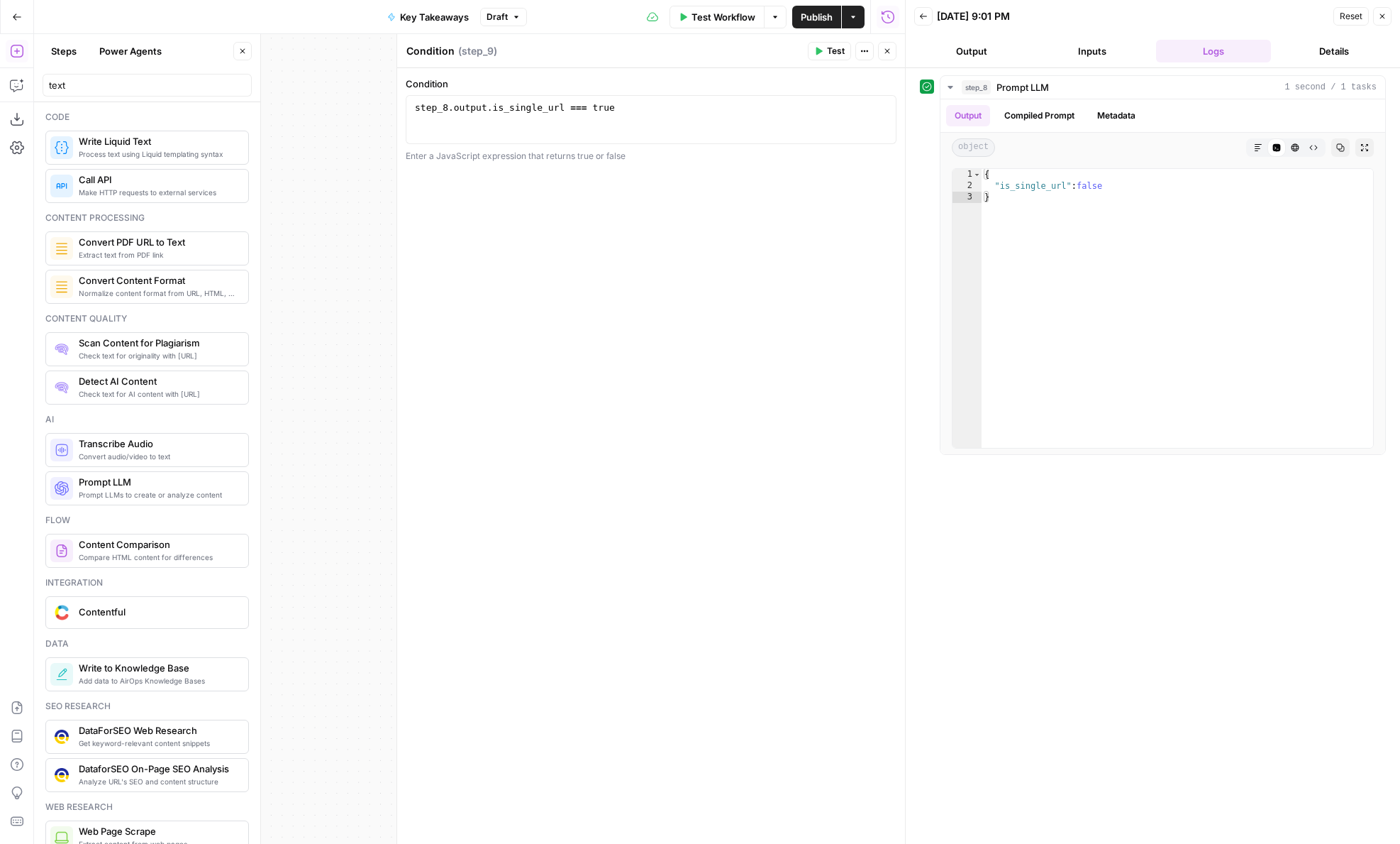
click at [453, 52] on div "Condition Condition" at bounding box center [430, 50] width 55 height 17
type textarea "E"
type textarea "Return the article"
click at [892, 44] on button "Close" at bounding box center [887, 50] width 18 height 18
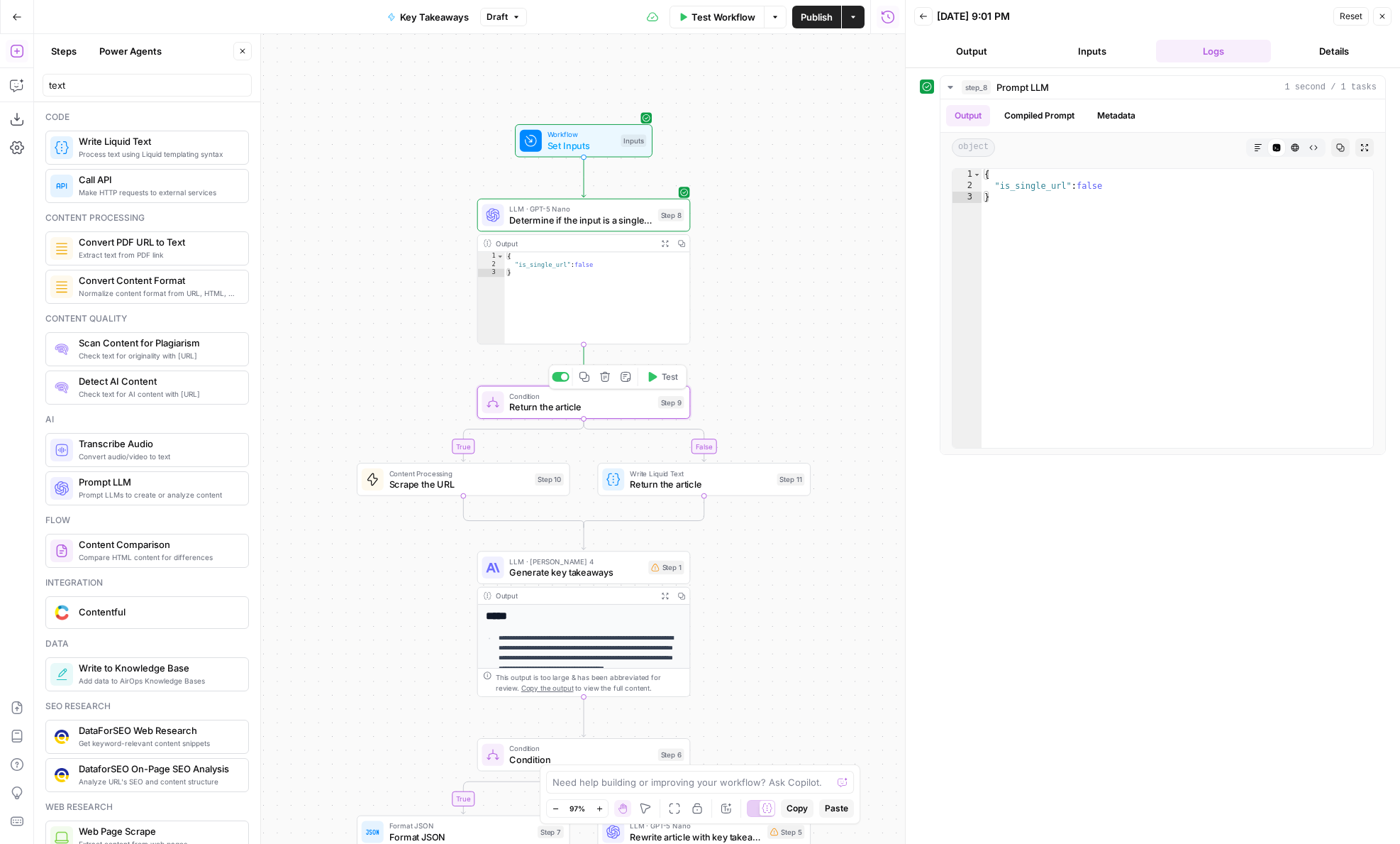
click at [656, 376] on icon "button" at bounding box center [654, 377] width 9 height 10
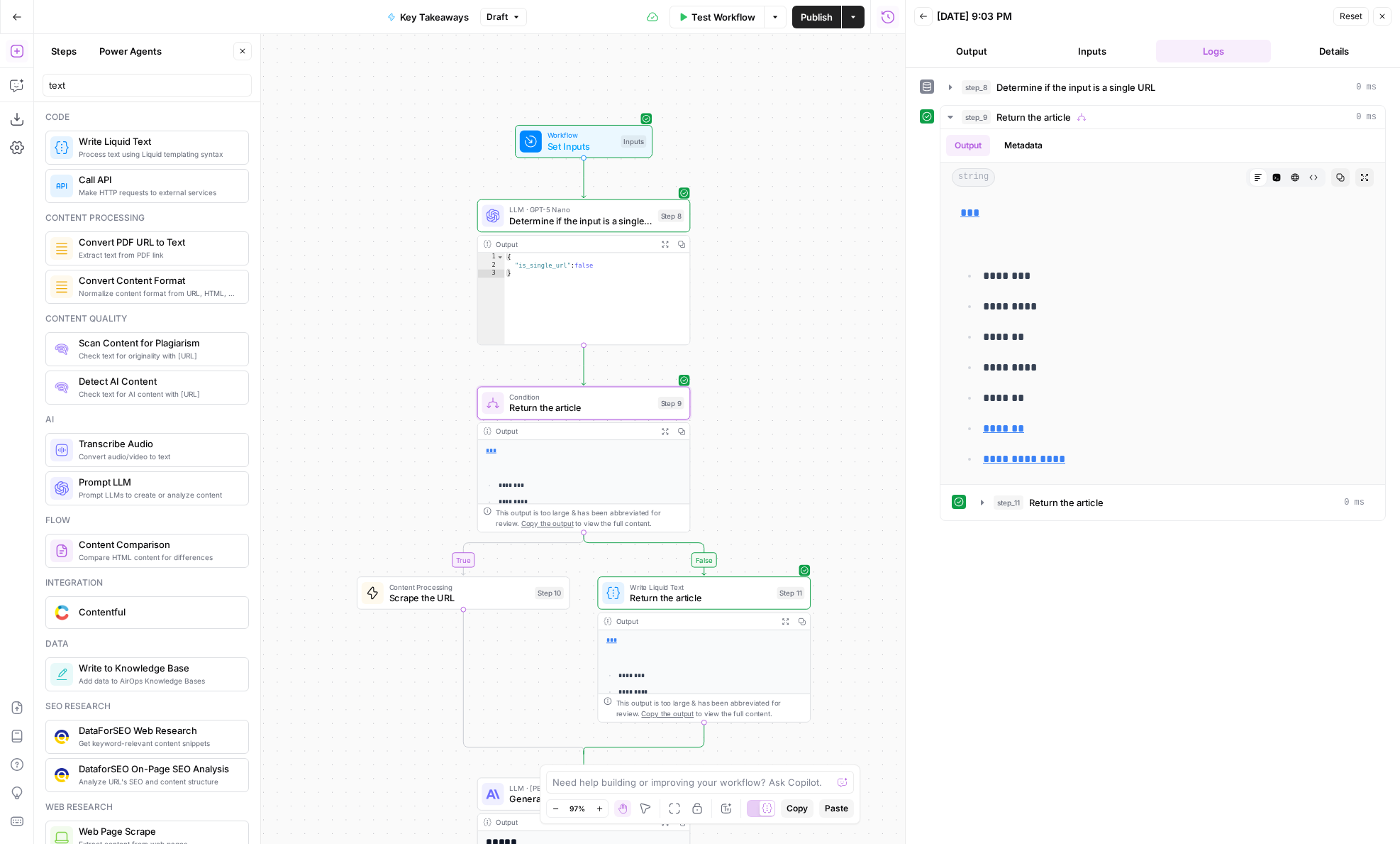
drag, startPoint x: 783, startPoint y: 384, endPoint x: 796, endPoint y: 238, distance: 146.6
click at [796, 238] on div "**********" at bounding box center [470, 439] width 871 height 810
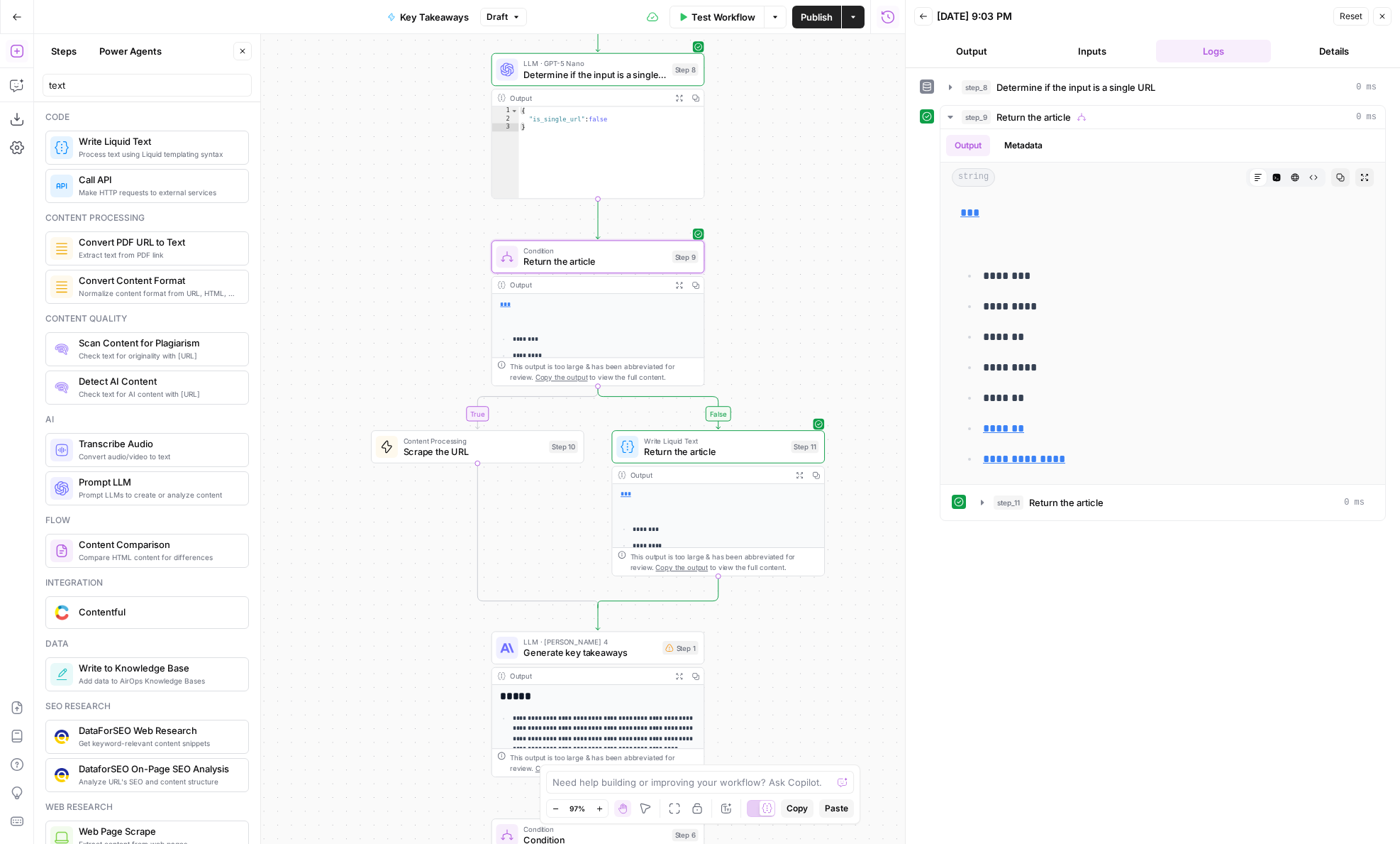
drag, startPoint x: 804, startPoint y: 693, endPoint x: 803, endPoint y: 470, distance: 223.0
click at [803, 470] on div "**********" at bounding box center [470, 439] width 871 height 810
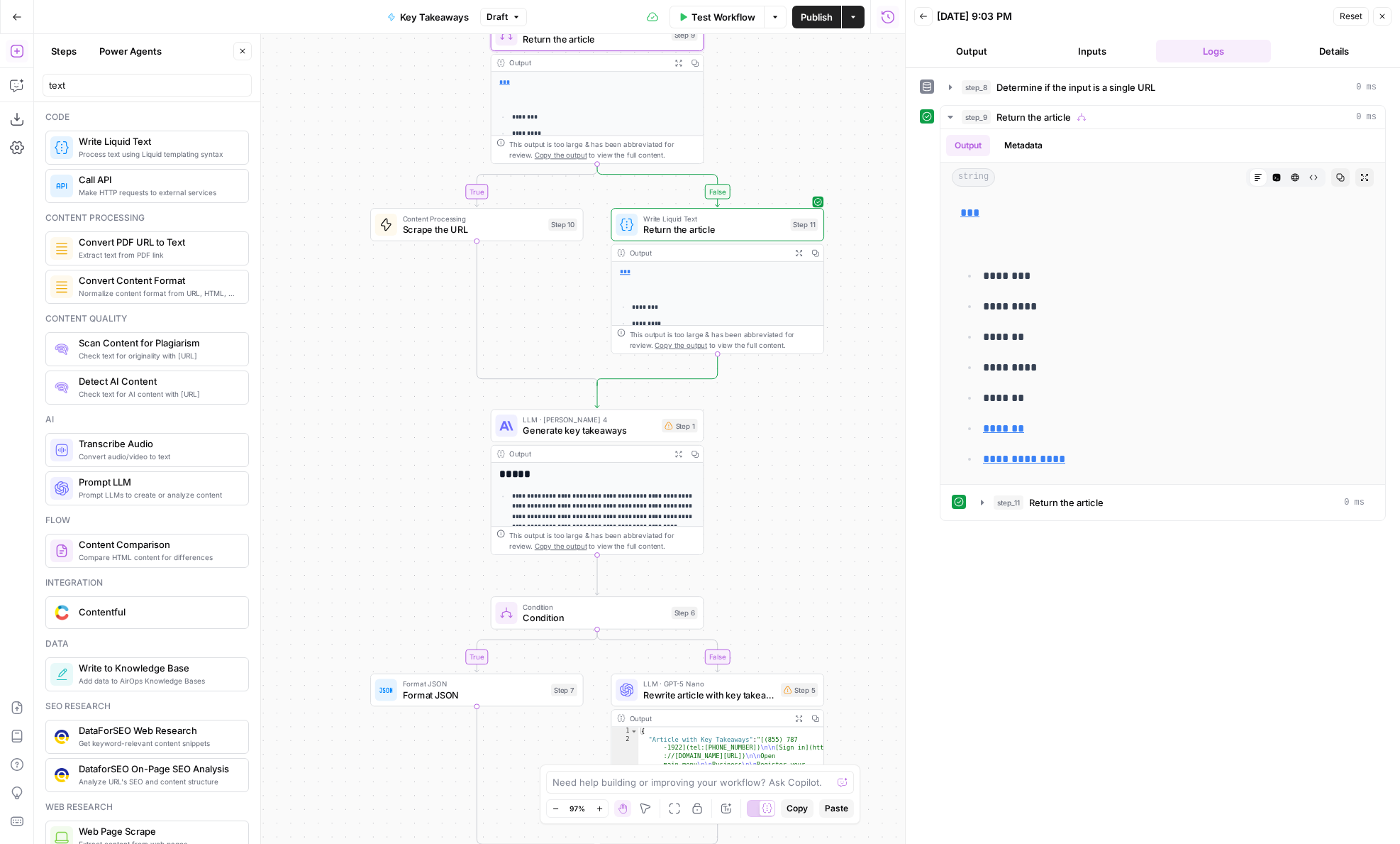
click at [617, 427] on span "Generate key takeaways" at bounding box center [589, 430] width 133 height 14
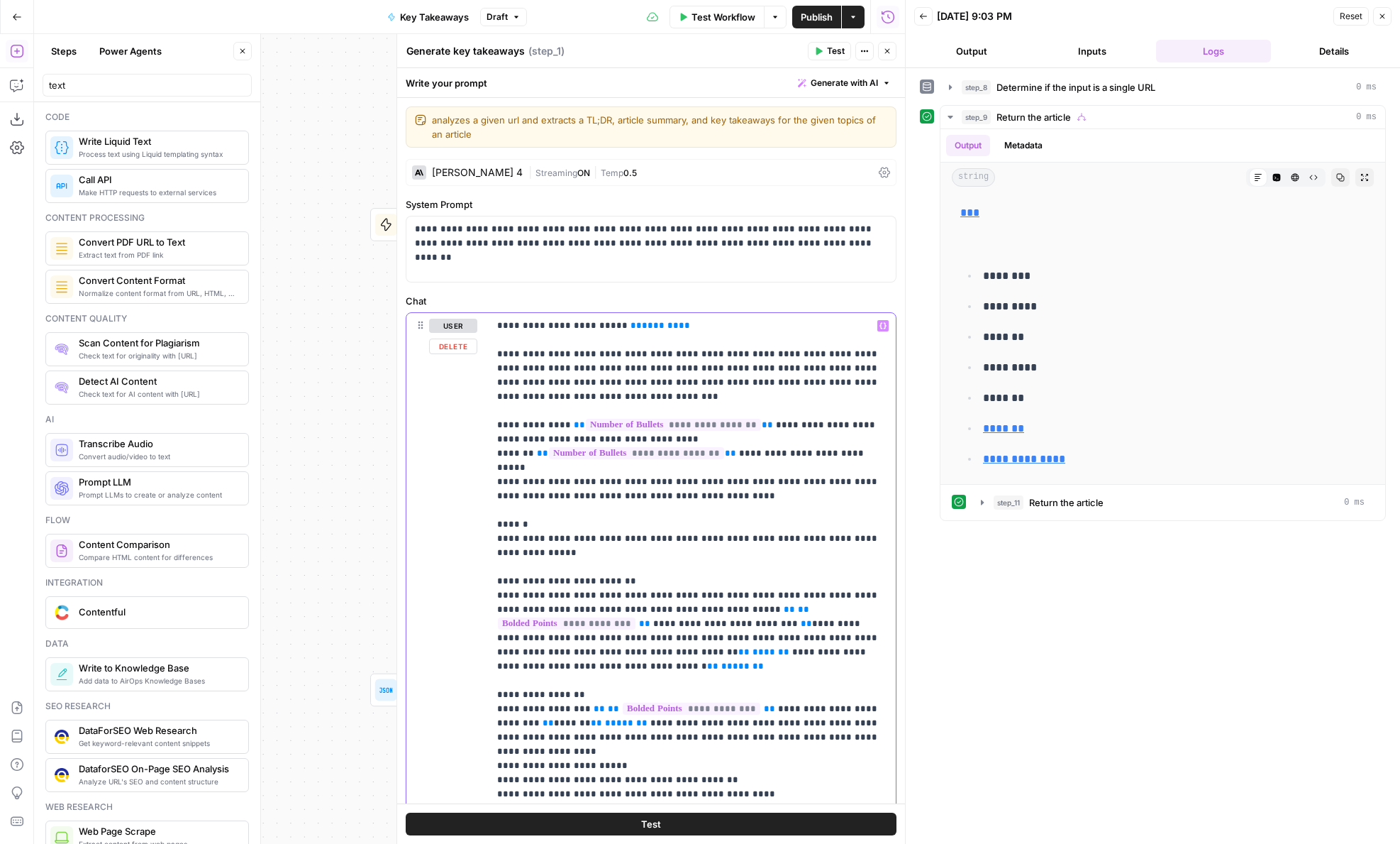
click at [642, 324] on span "*******" at bounding box center [660, 325] width 37 height 9
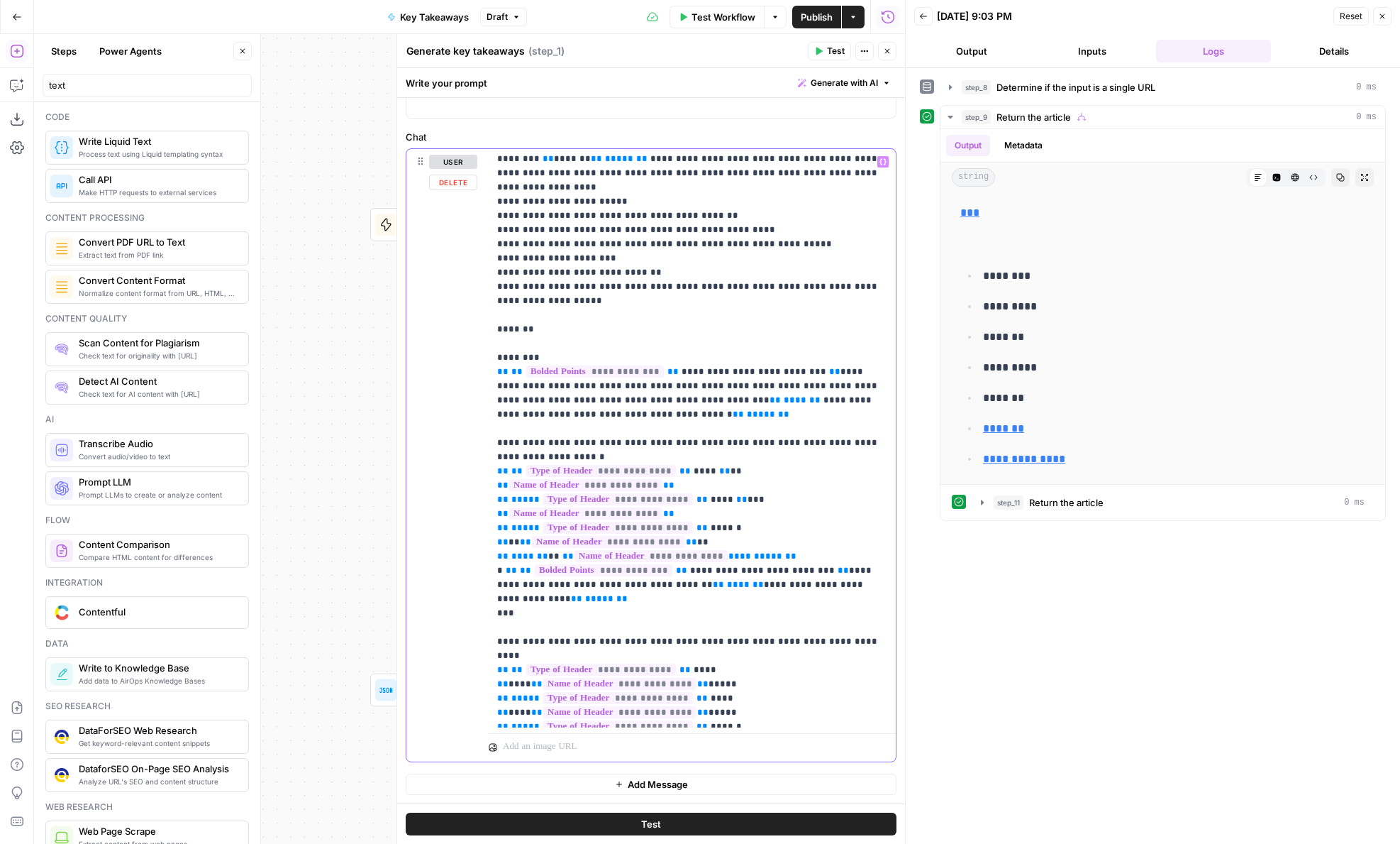
scroll to position [484, 0]
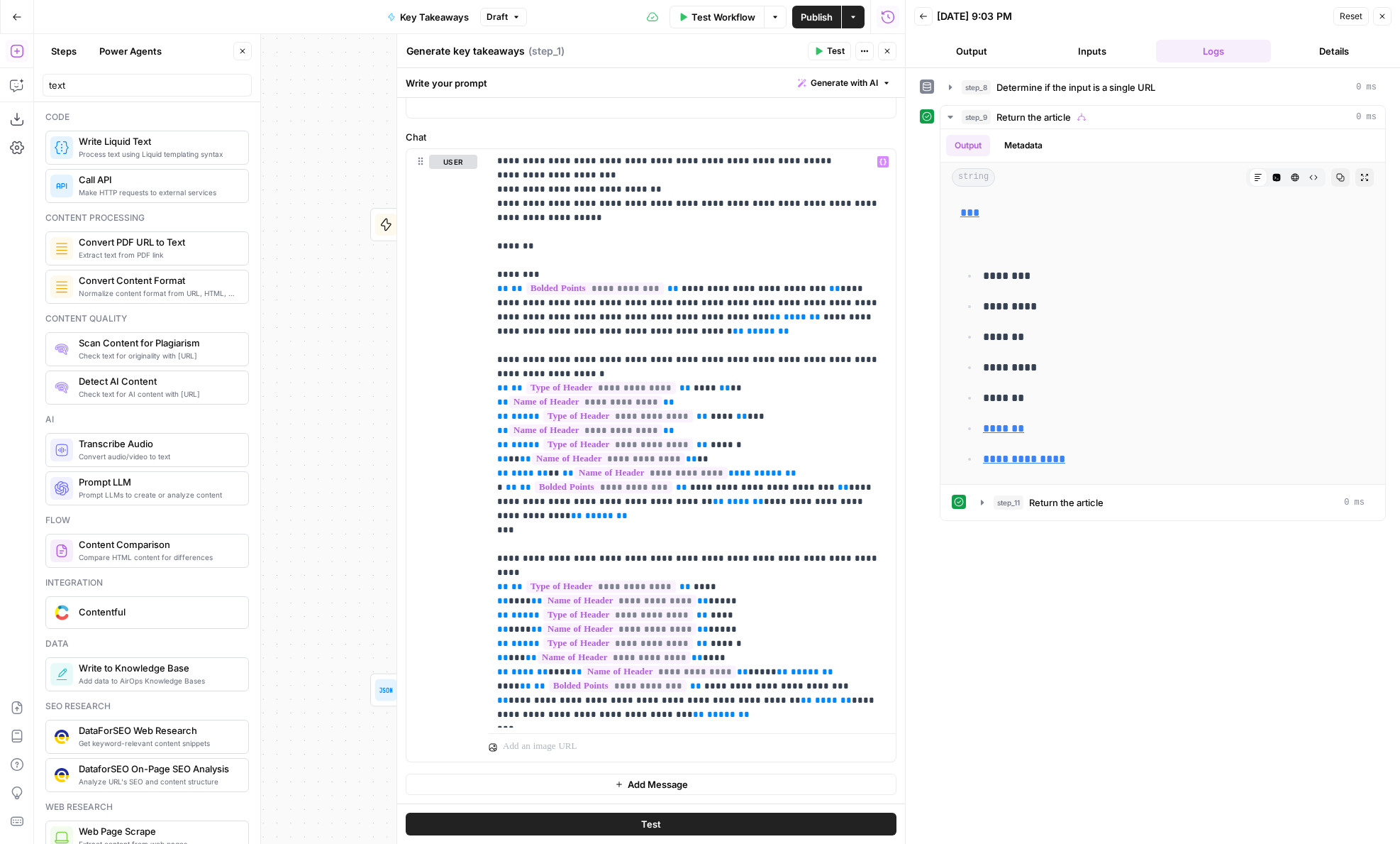
click at [1057, 60] on button "Inputs" at bounding box center [1093, 51] width 115 height 23
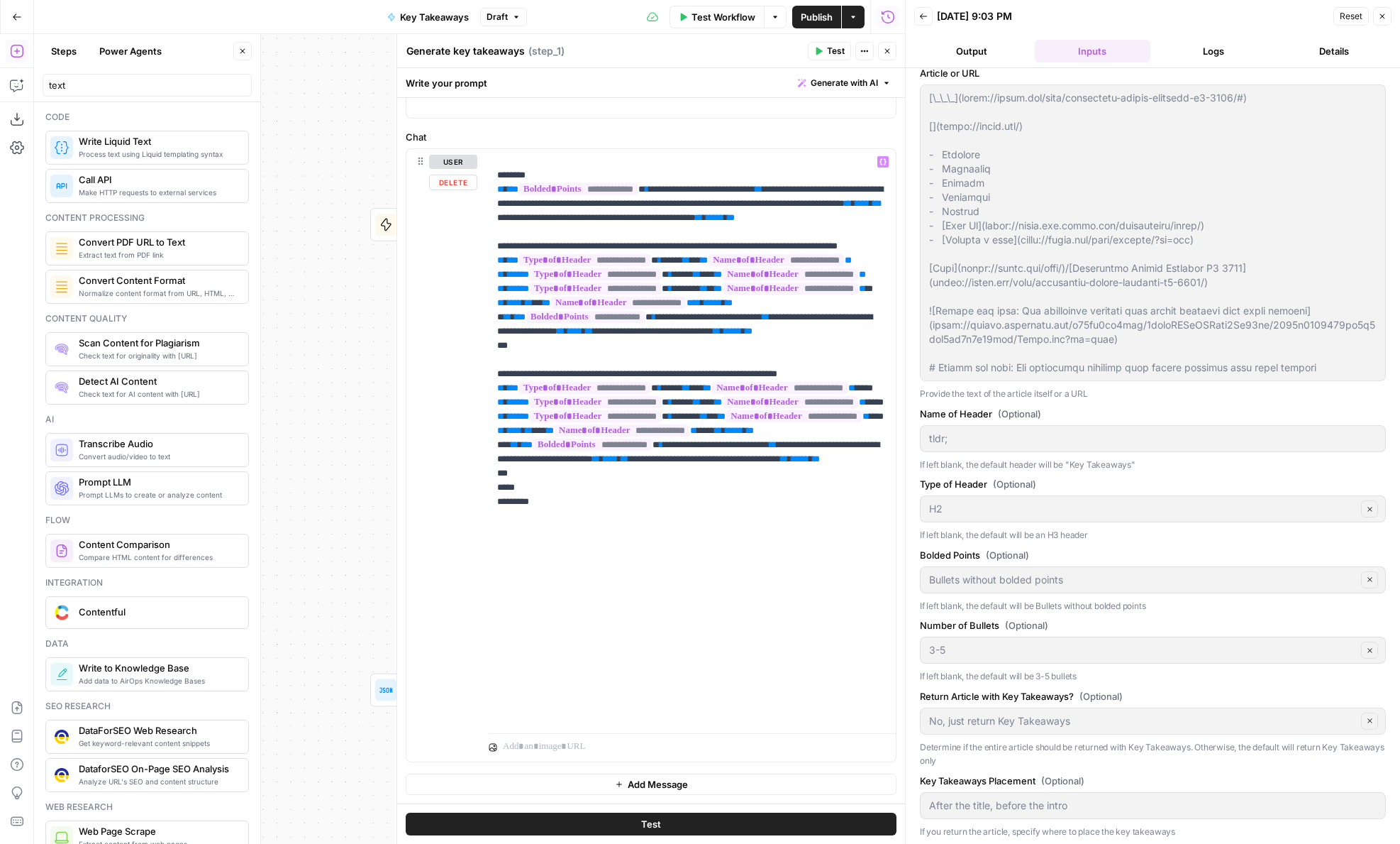
scroll to position [0, 0]
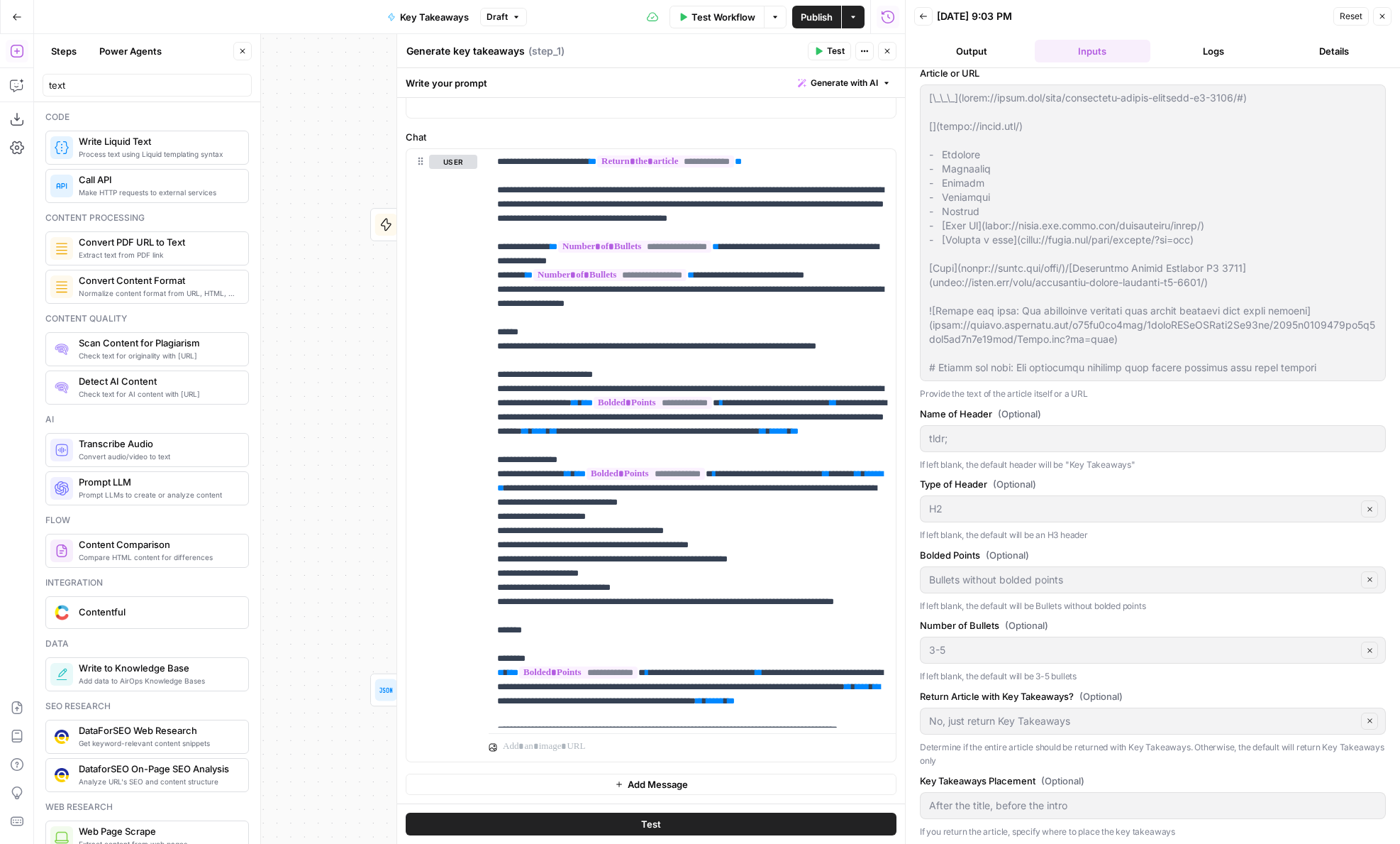
click at [885, 53] on icon "button" at bounding box center [887, 51] width 9 height 9
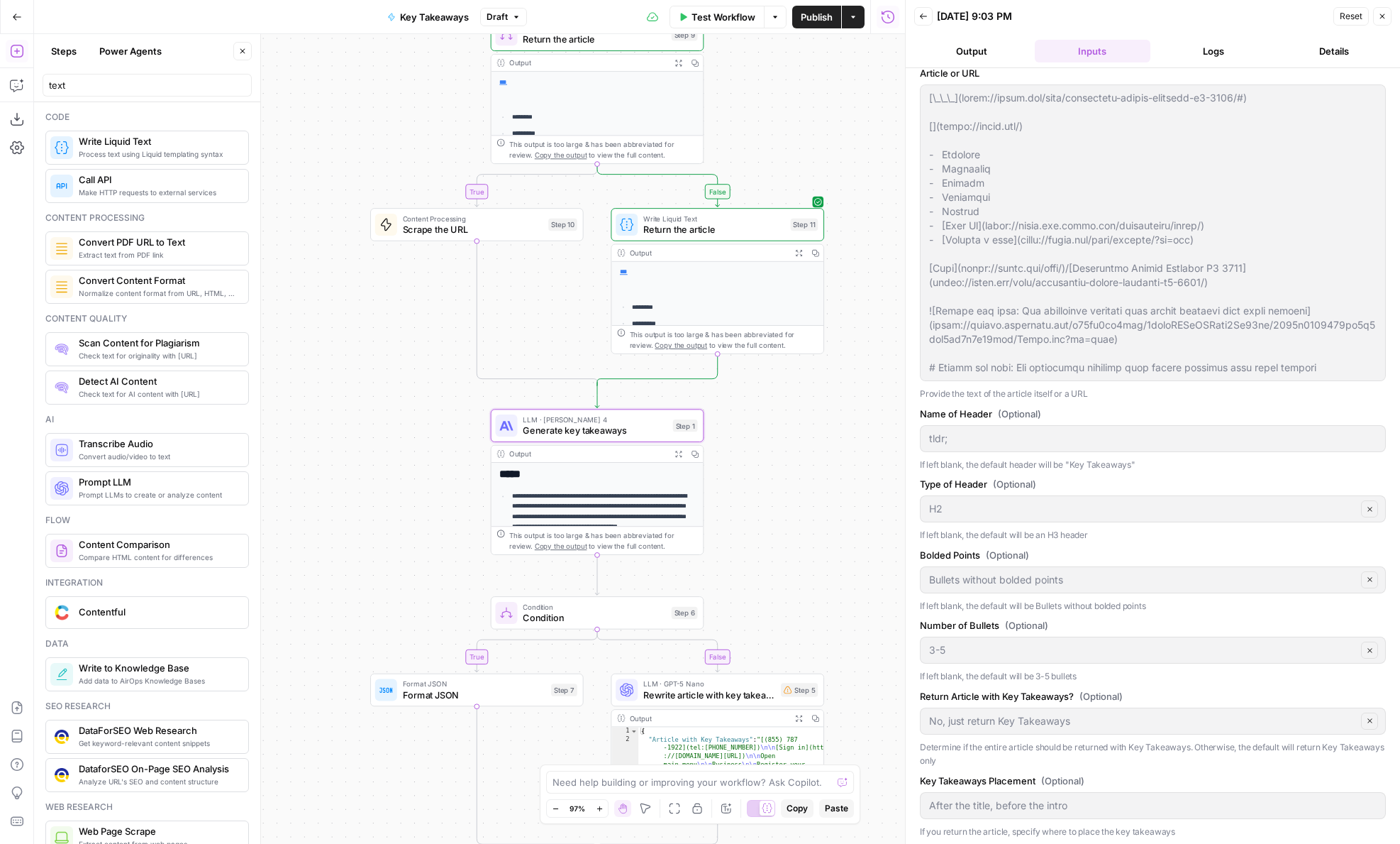
drag, startPoint x: 799, startPoint y: 548, endPoint x: 788, endPoint y: 303, distance: 245.2
click at [788, 303] on div "**********" at bounding box center [470, 439] width 871 height 810
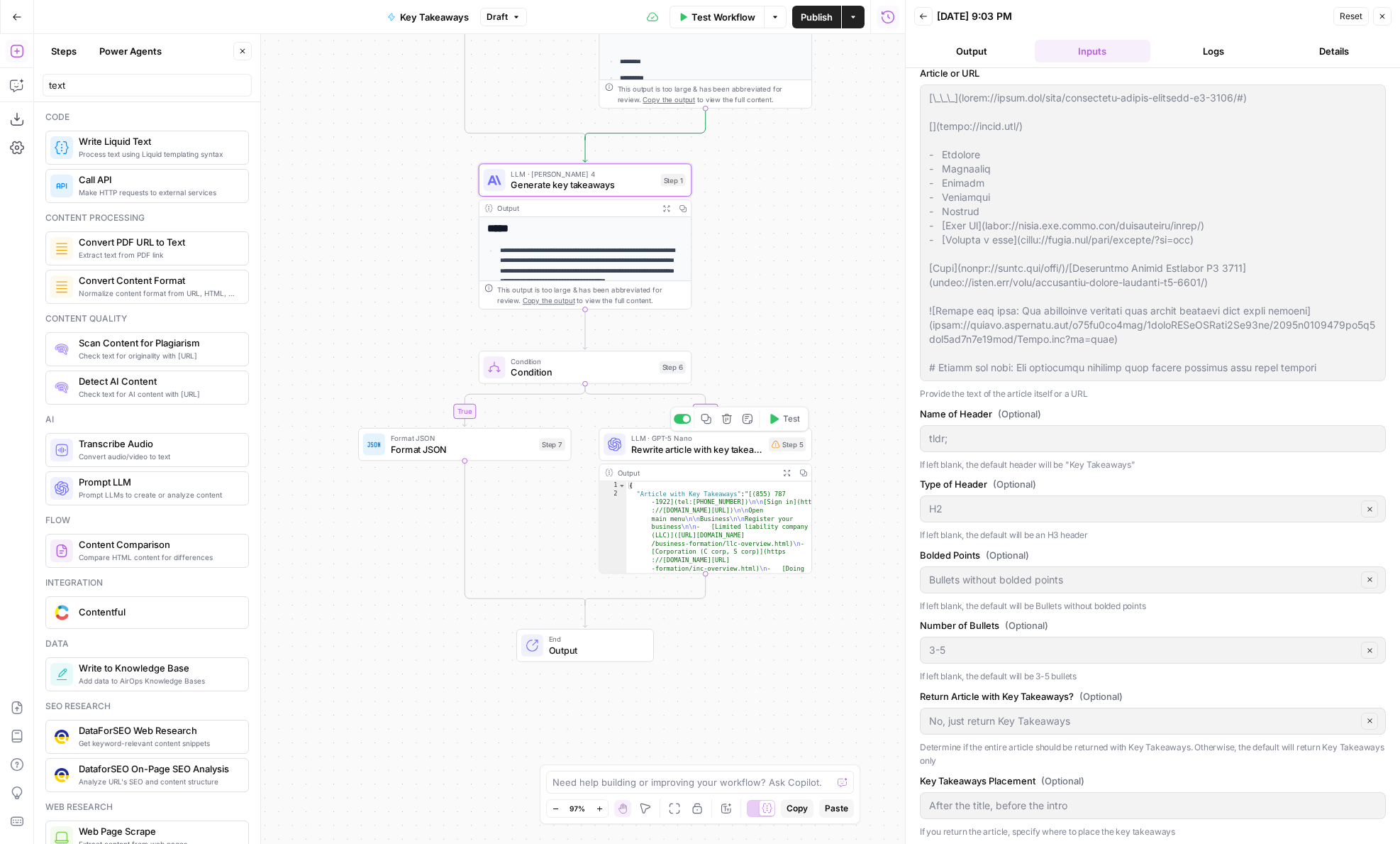
click at [753, 447] on span "Rewrite article with key takeaways" at bounding box center [697, 449] width 132 height 14
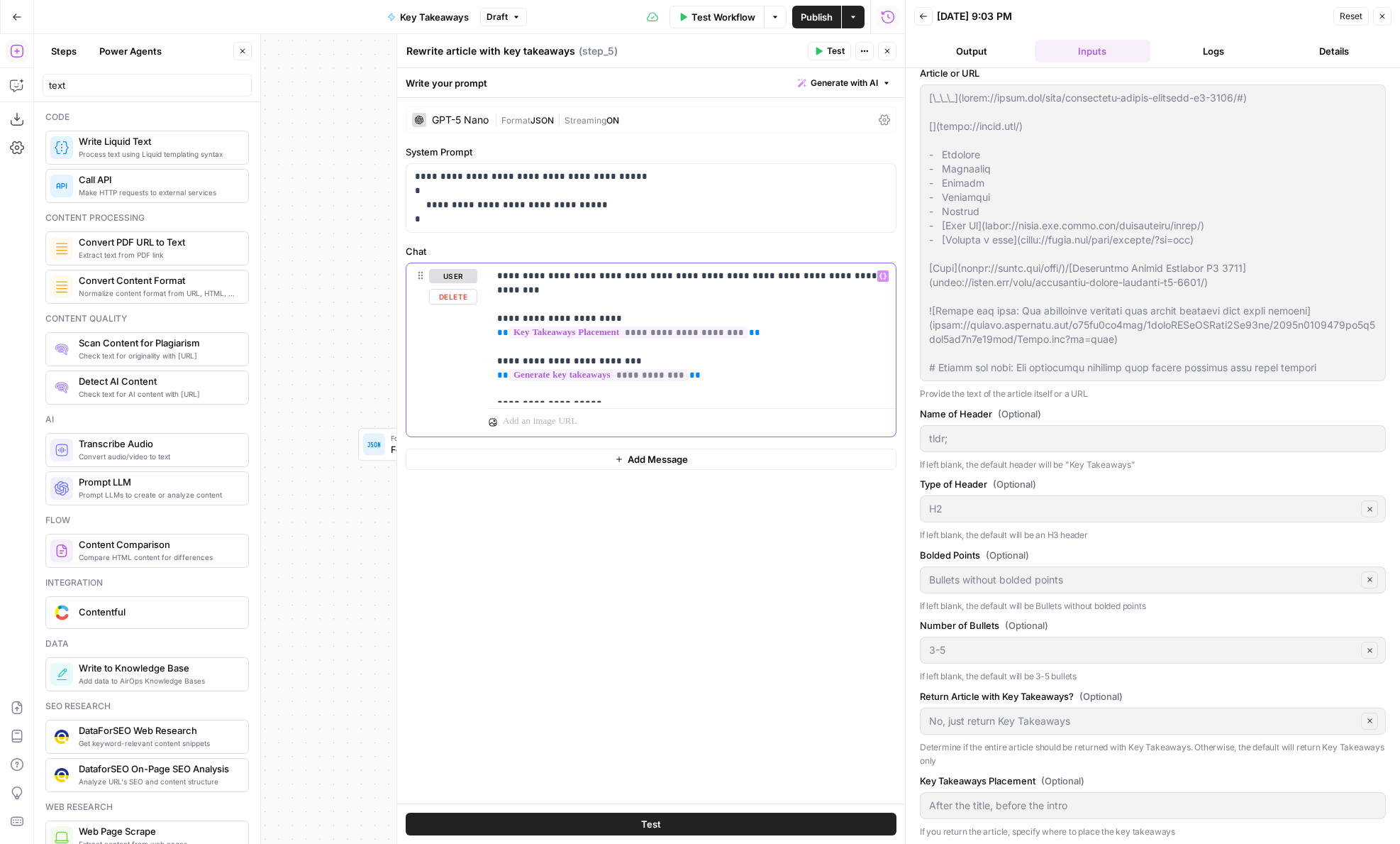
click at [522, 413] on span "*******" at bounding box center [527, 417] width 37 height 9
click at [892, 52] on button "Close" at bounding box center [887, 50] width 18 height 18
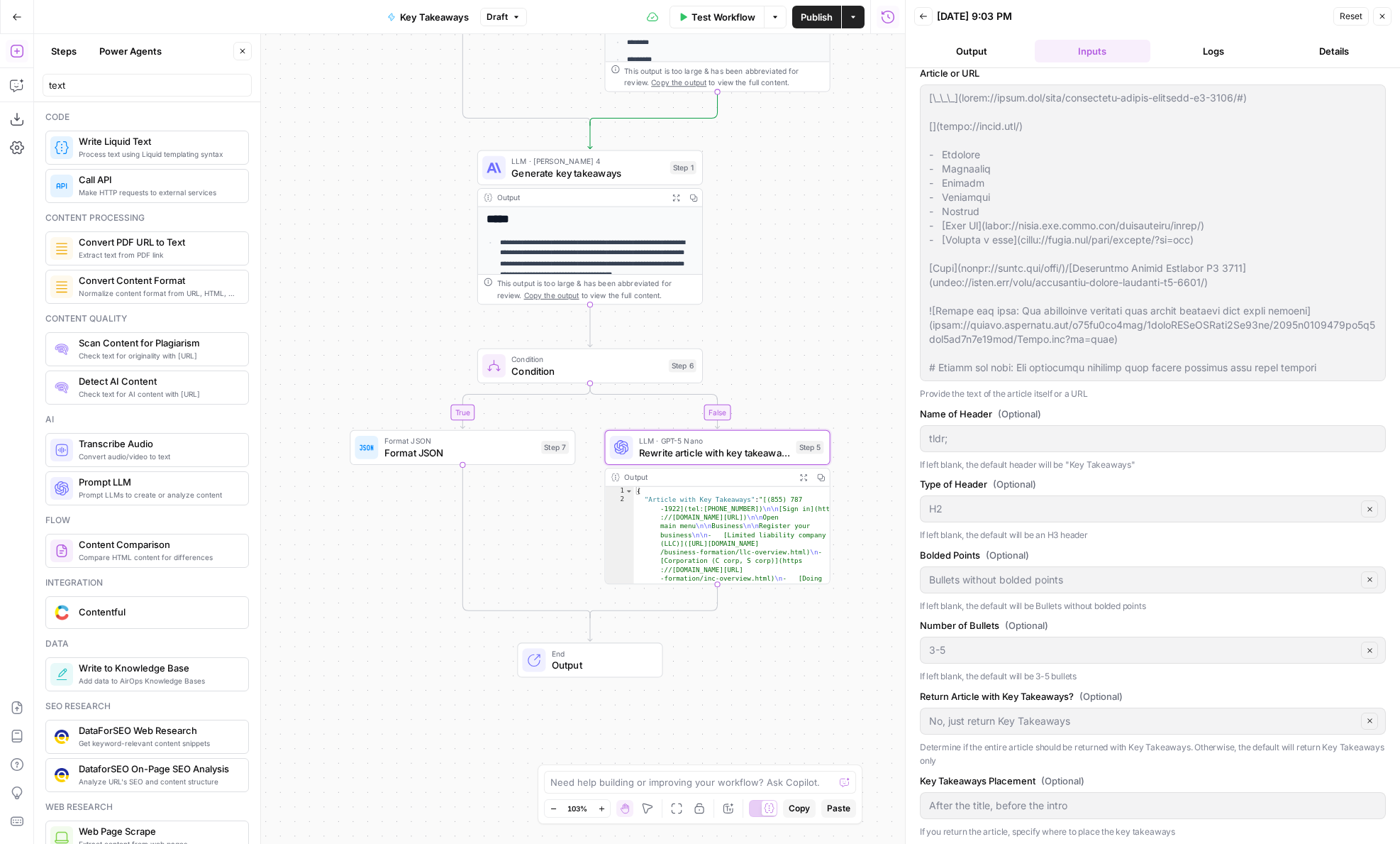
drag, startPoint x: 746, startPoint y: 362, endPoint x: 746, endPoint y: 425, distance: 63.0
click at [746, 425] on div "**********" at bounding box center [470, 439] width 871 height 810
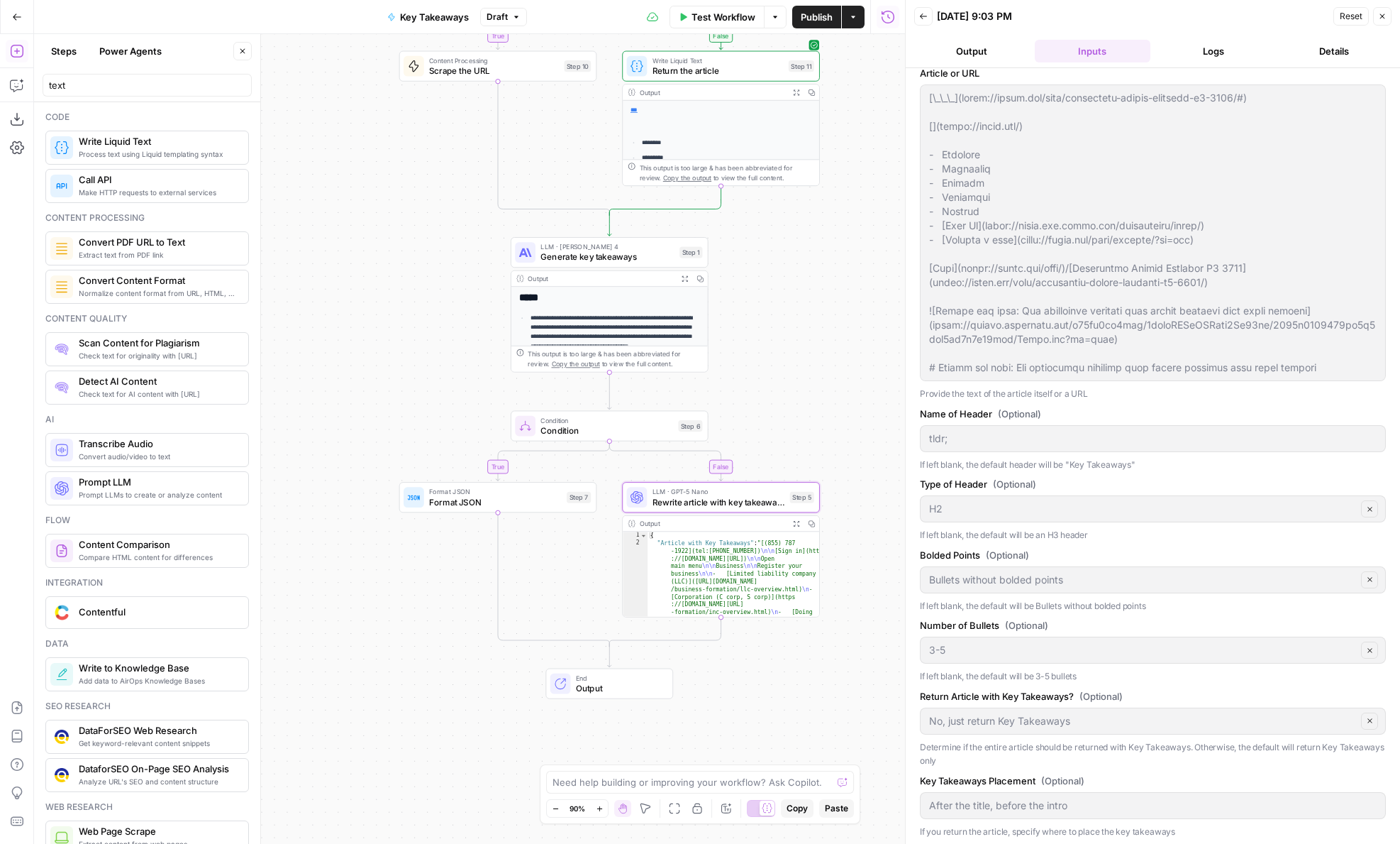
click at [527, 500] on span "Format JSON" at bounding box center [495, 502] width 133 height 13
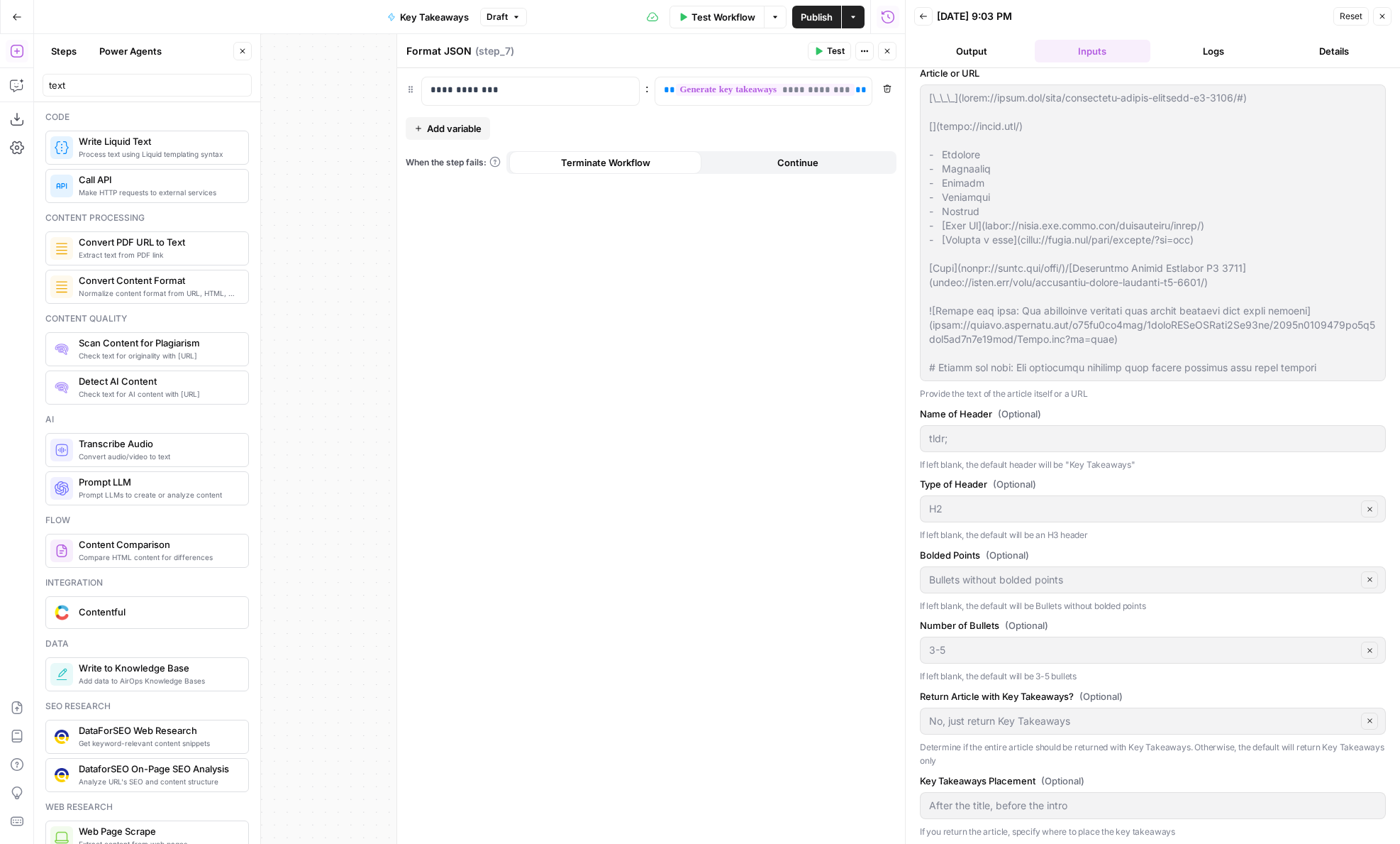
click at [884, 52] on icon "button" at bounding box center [887, 51] width 9 height 9
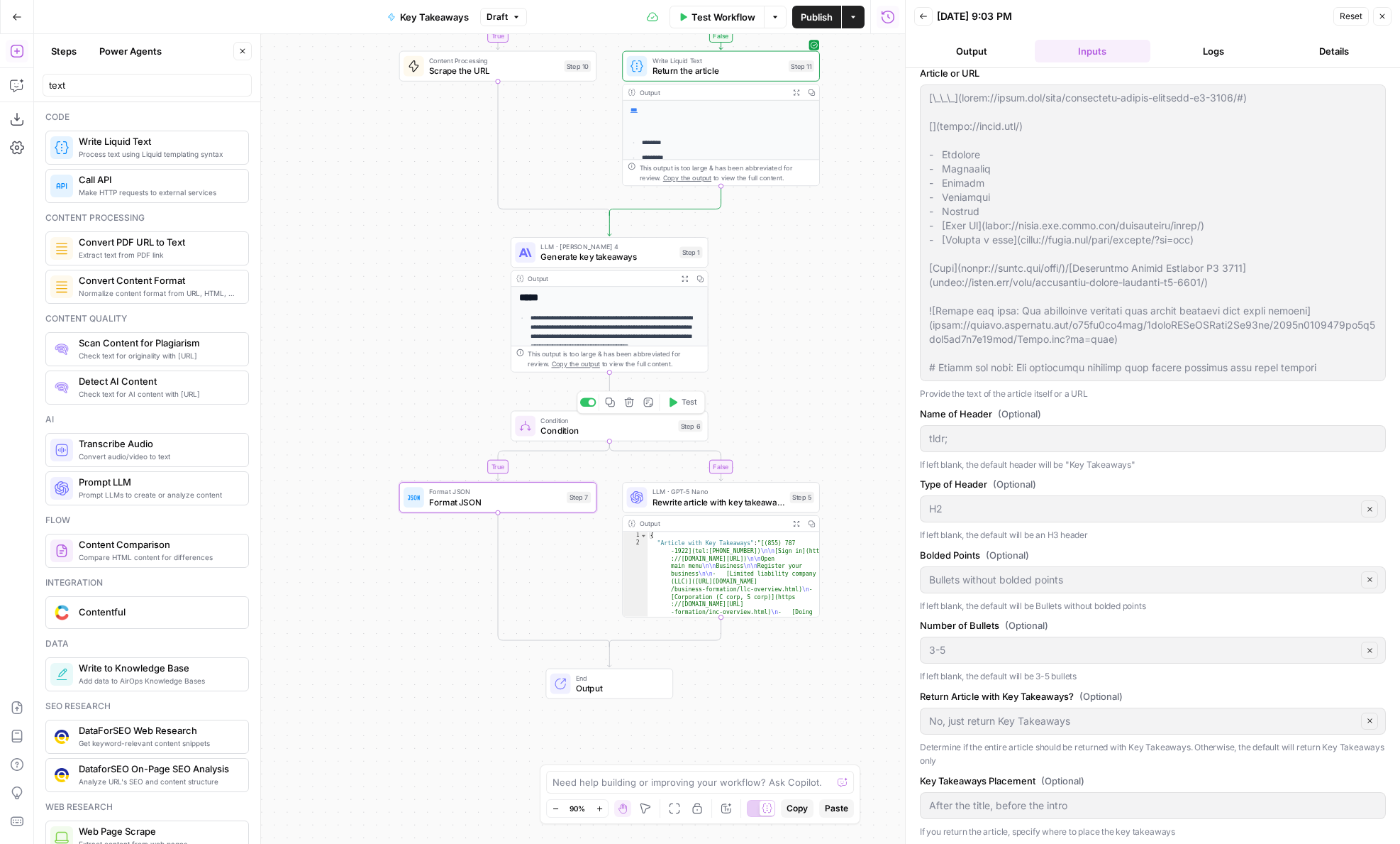
click at [577, 429] on span "Condition" at bounding box center [606, 430] width 133 height 13
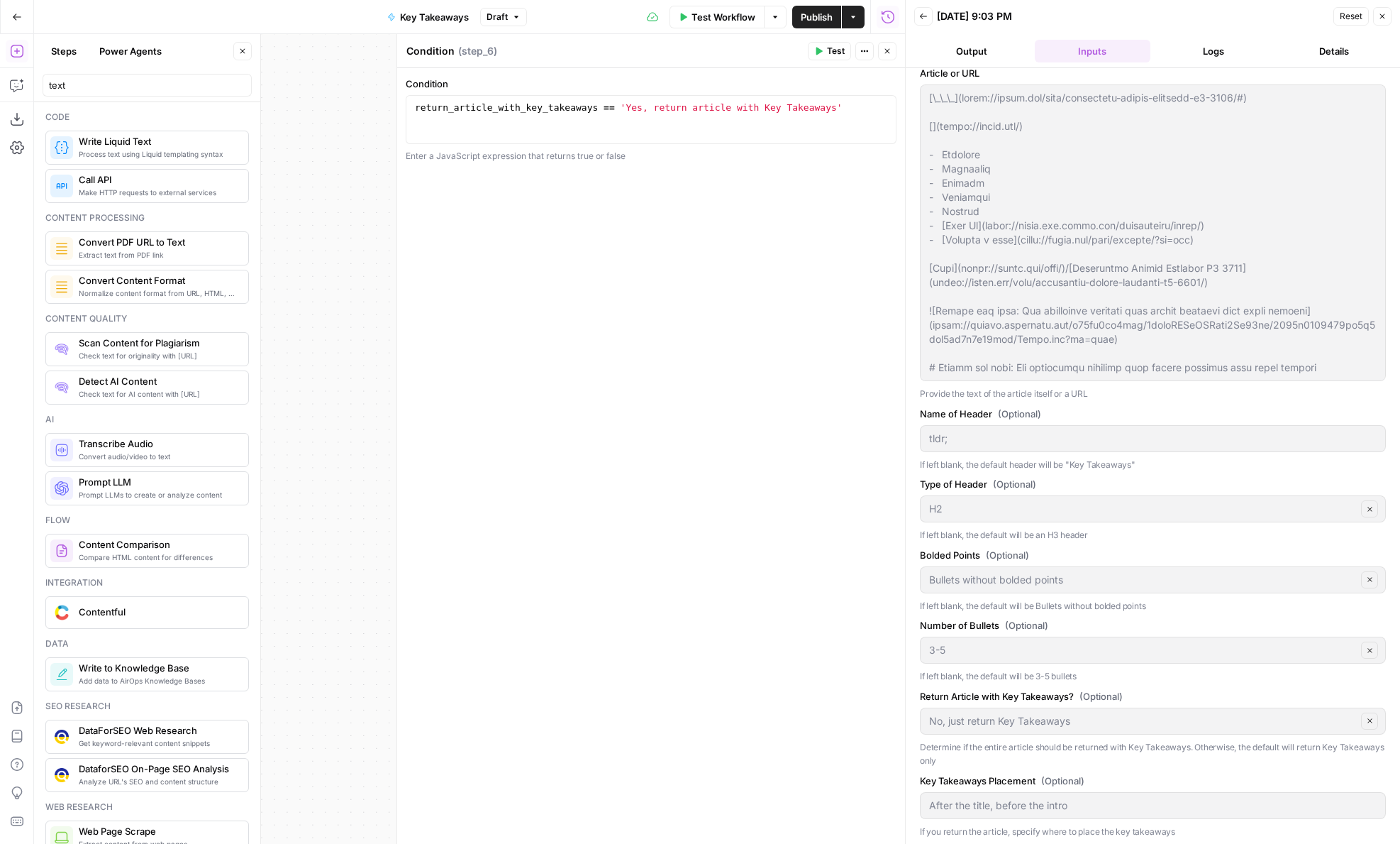
click at [433, 49] on textarea "Condition" at bounding box center [430, 50] width 48 height 14
type textarea "Return only the key takeaways"
click at [893, 57] on button "Close" at bounding box center [887, 50] width 18 height 18
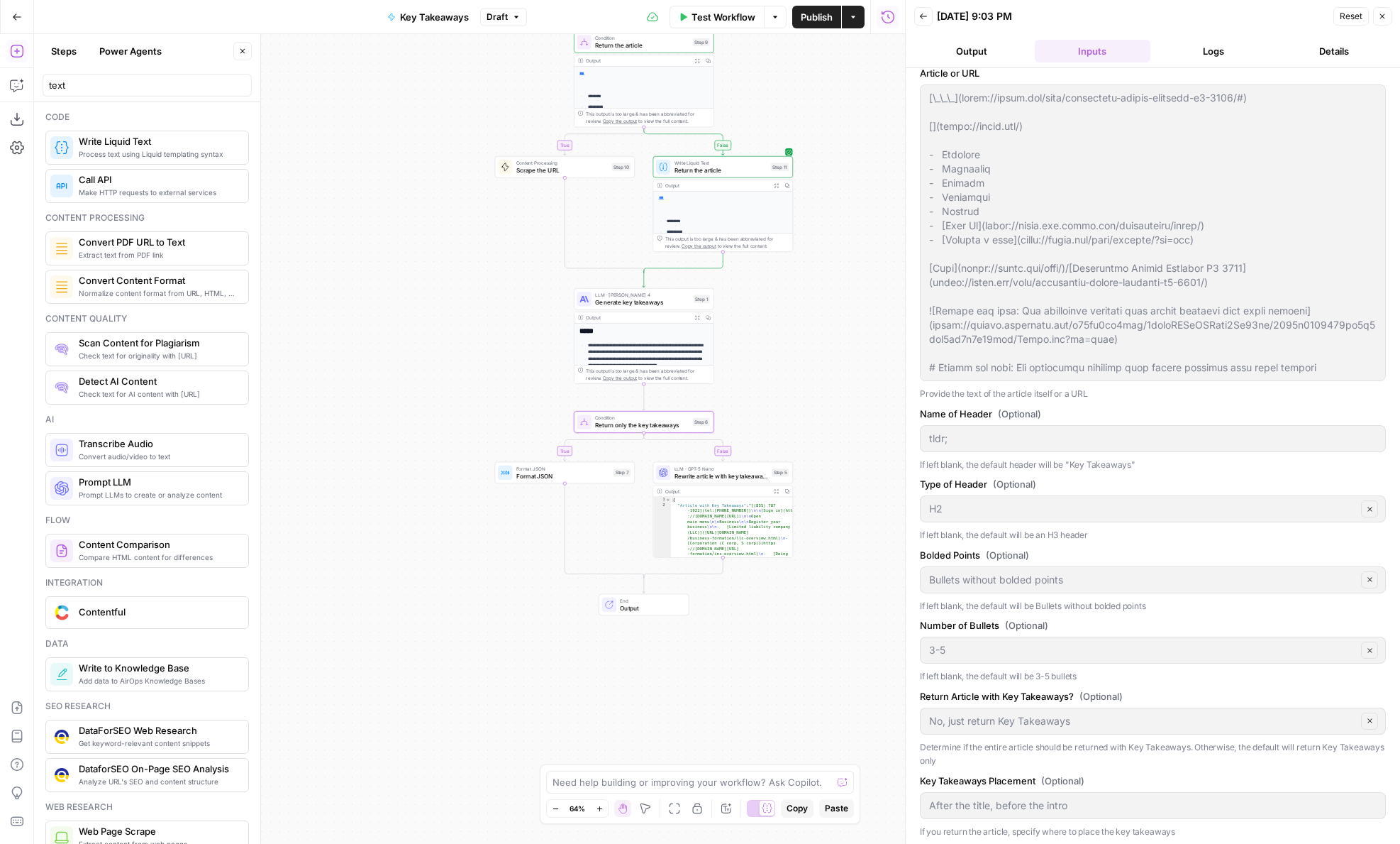
drag, startPoint x: 760, startPoint y: 366, endPoint x: 676, endPoint y: 472, distance: 135.2
click at [676, 472] on div "**********" at bounding box center [470, 439] width 871 height 810
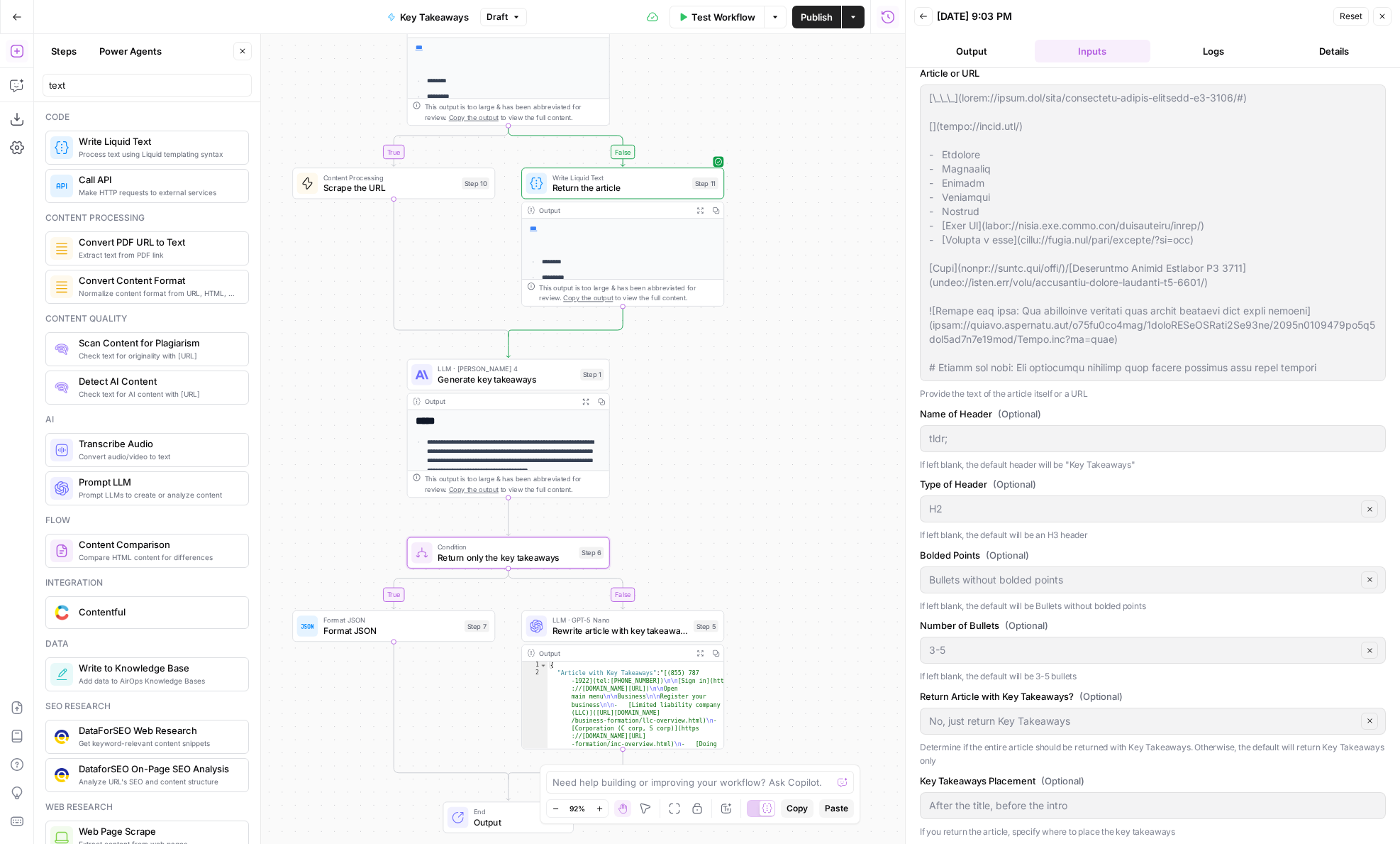
click at [581, 529] on button "Test" at bounding box center [583, 528] width 41 height 17
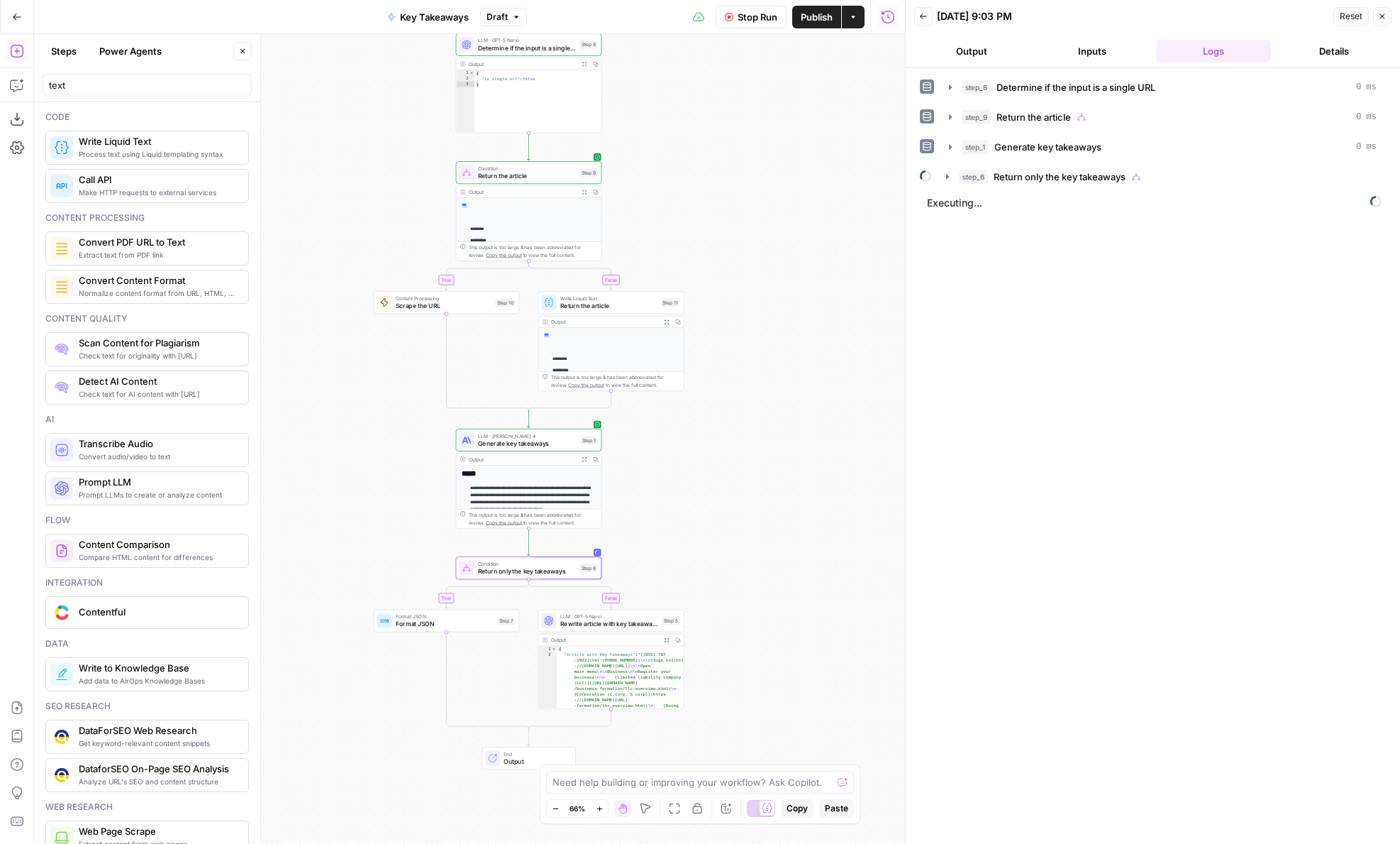
drag, startPoint x: 679, startPoint y: 439, endPoint x: 679, endPoint y: 506, distance: 67.0
click at [679, 505] on div "**********" at bounding box center [470, 439] width 871 height 810
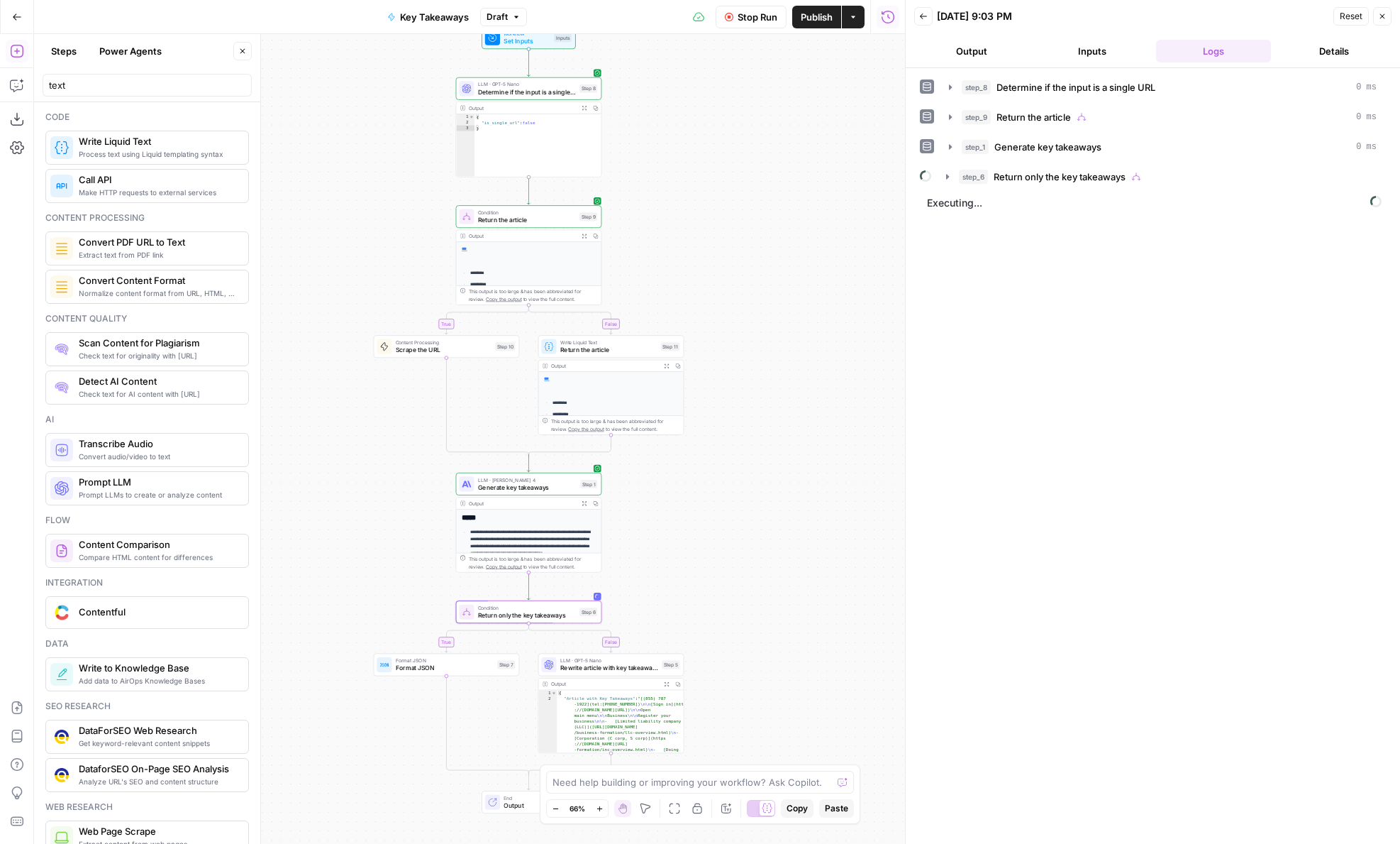
click at [989, 47] on button "Output" at bounding box center [972, 51] width 115 height 23
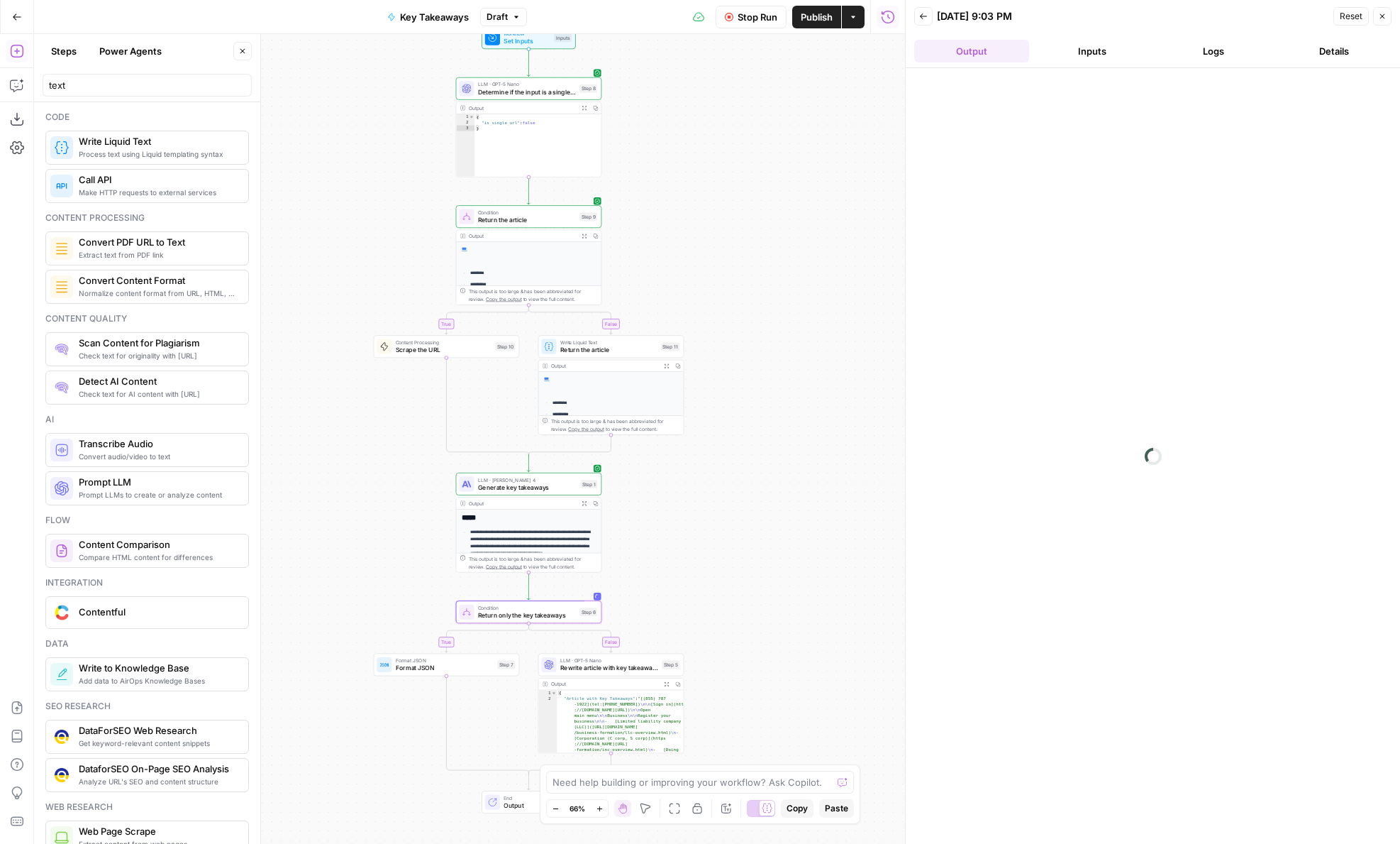
click at [491, 611] on span "Return only the key takeaways" at bounding box center [527, 615] width 98 height 9
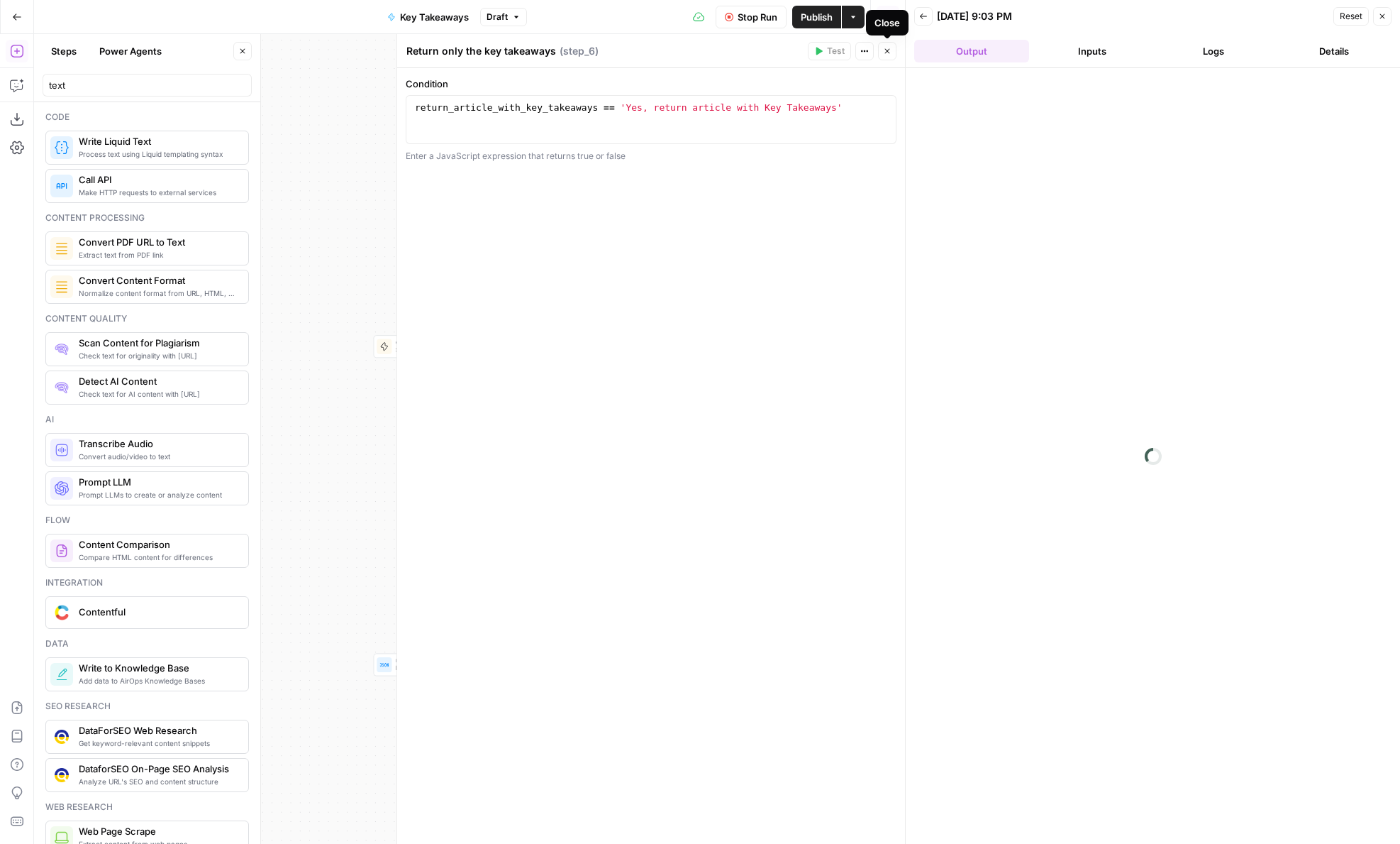
click at [890, 55] on button "Close" at bounding box center [887, 50] width 18 height 18
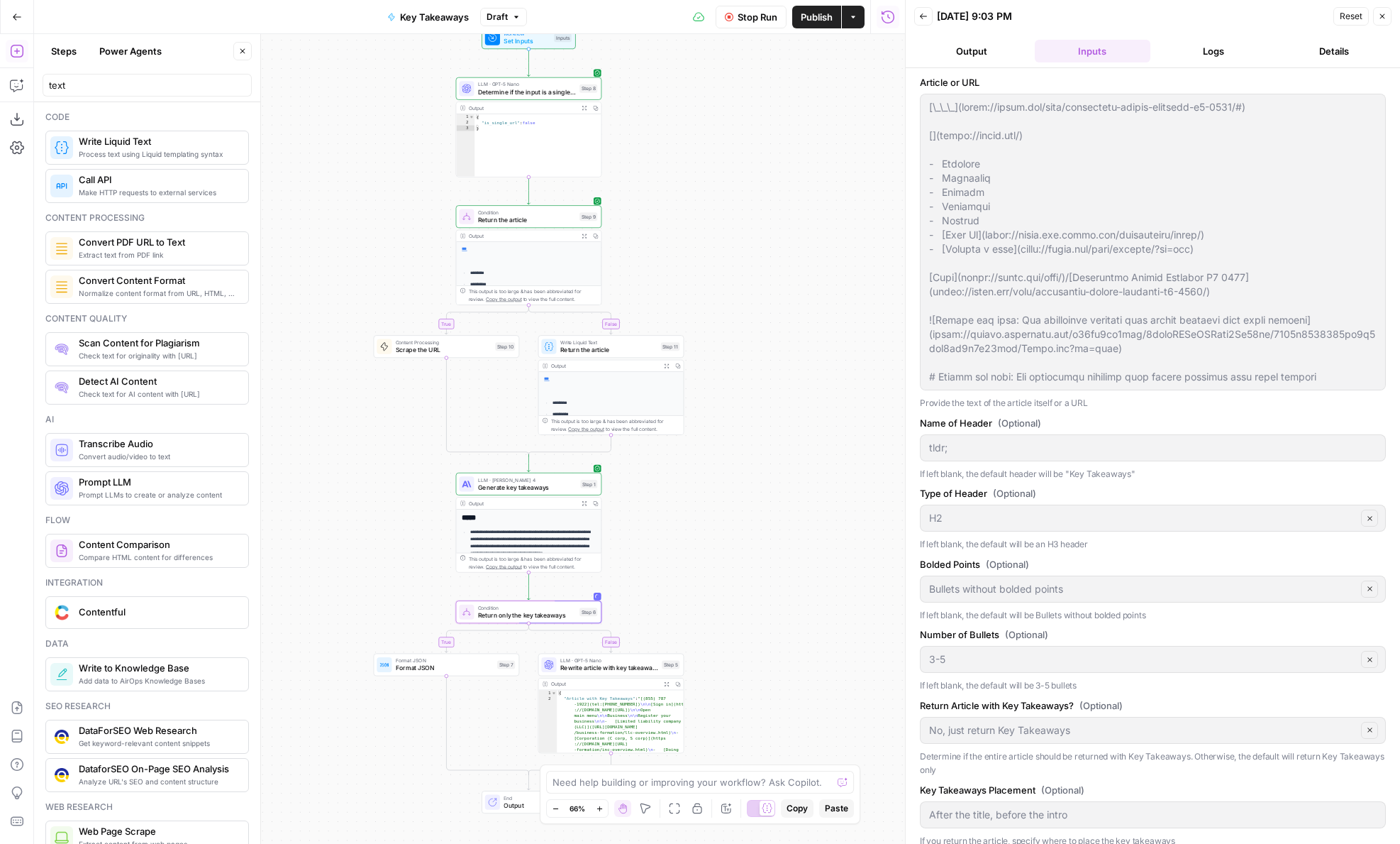
scroll to position [11, 0]
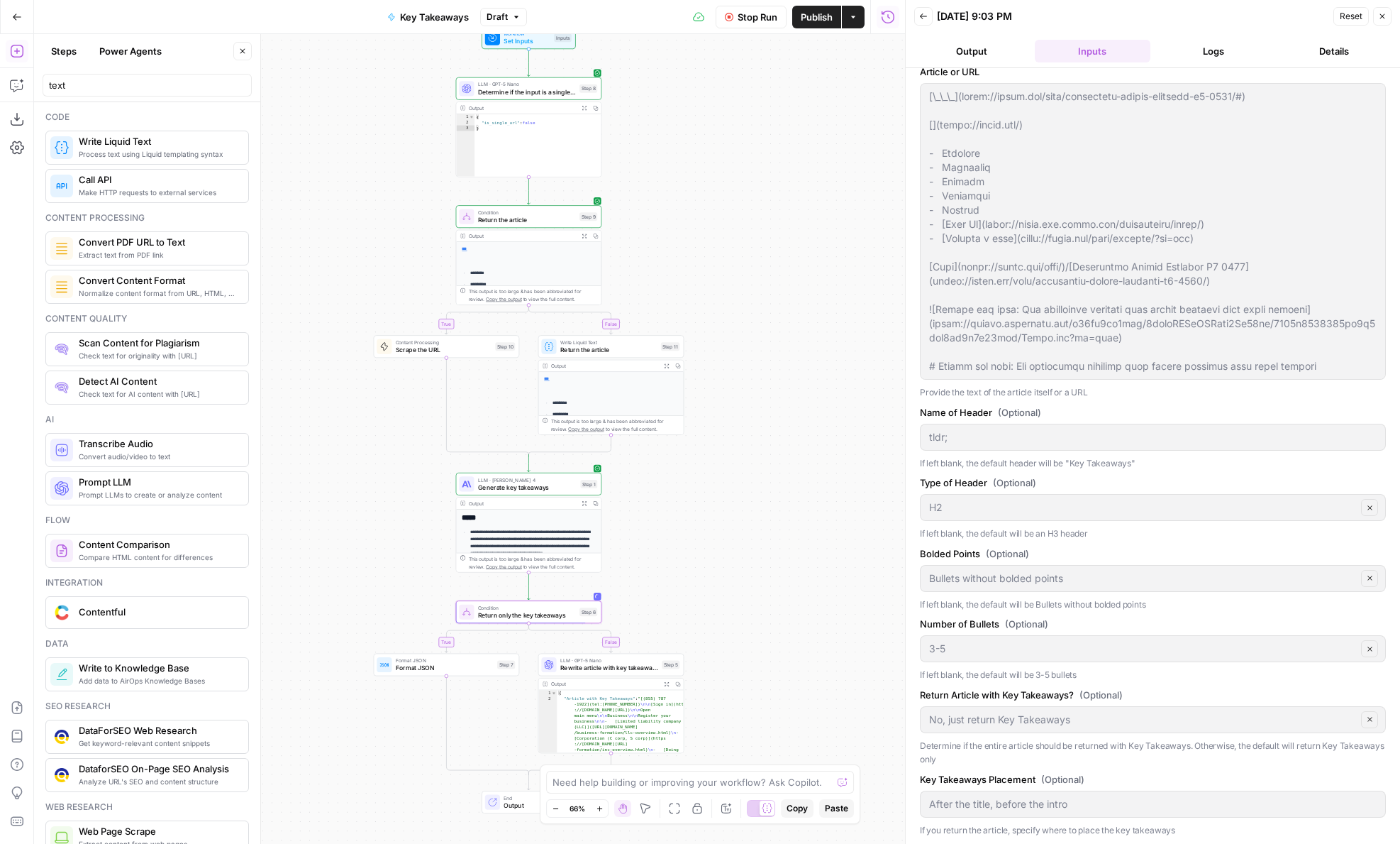
click at [973, 58] on button "Output" at bounding box center [972, 51] width 115 height 23
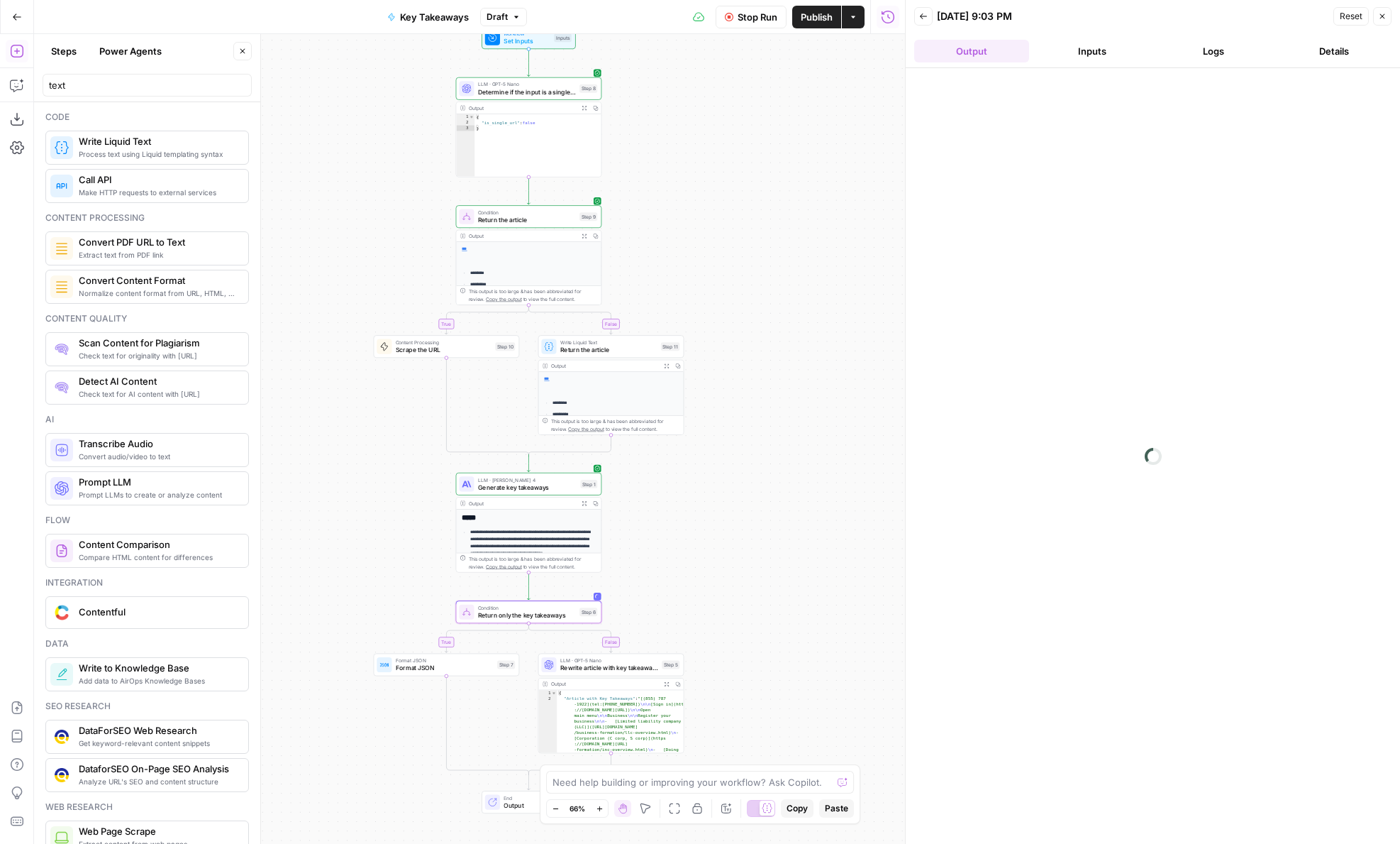
click at [117, 58] on button "Power Agents" at bounding box center [130, 51] width 79 height 23
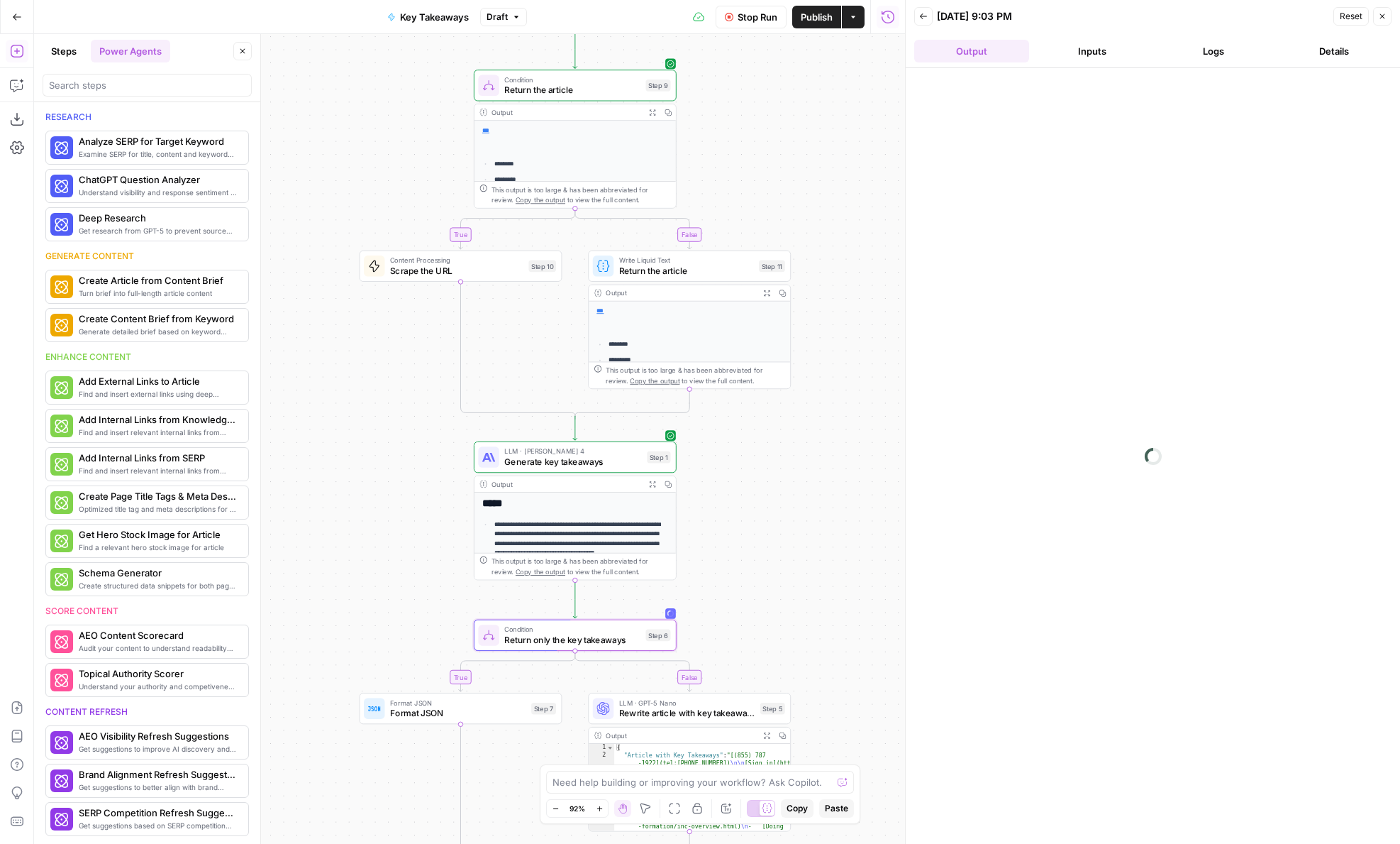
drag, startPoint x: 395, startPoint y: 640, endPoint x: 395, endPoint y: 473, distance: 167.0
click at [395, 473] on div "**********" at bounding box center [470, 439] width 871 height 810
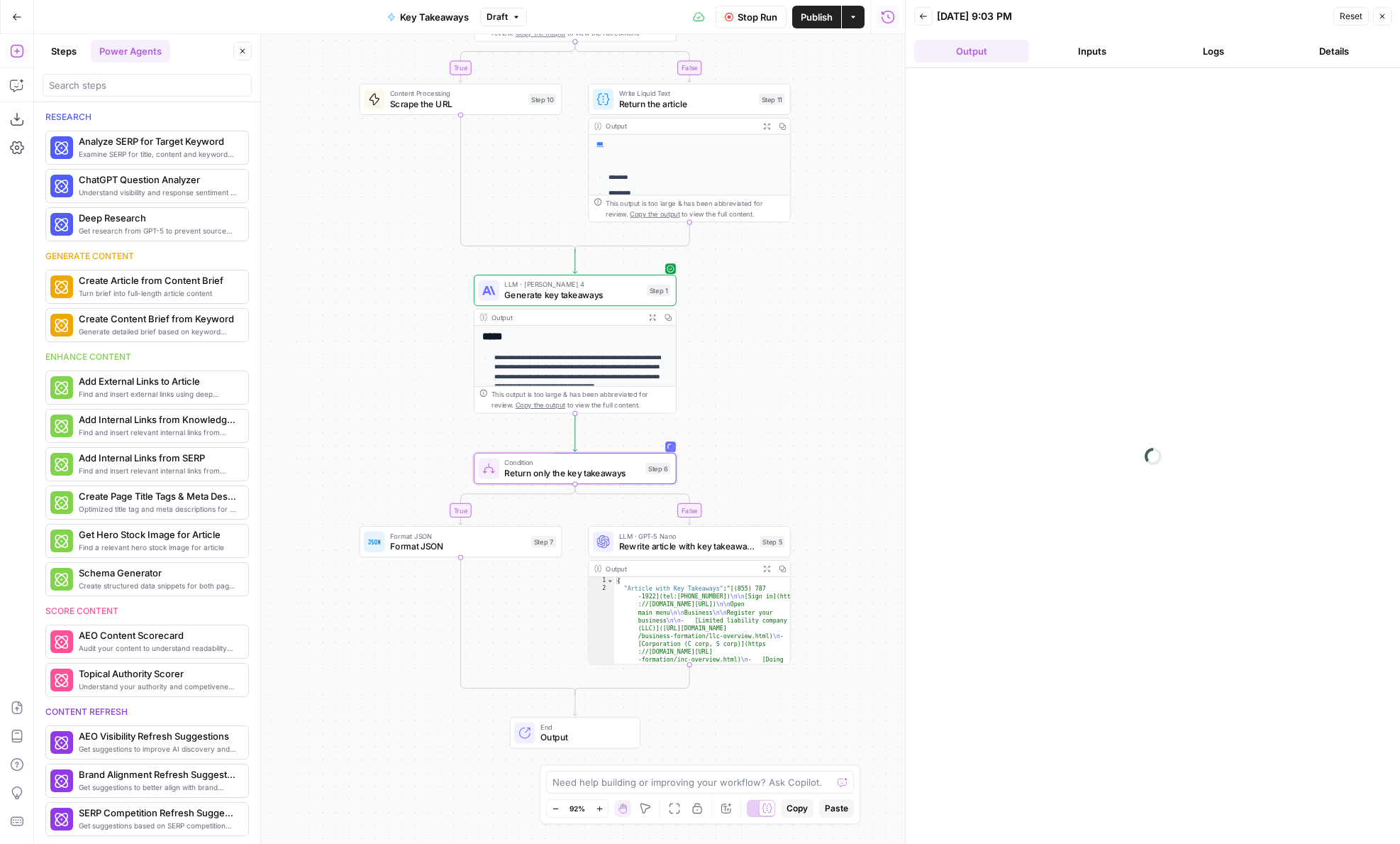
click at [1061, 49] on button "Inputs" at bounding box center [1093, 51] width 115 height 23
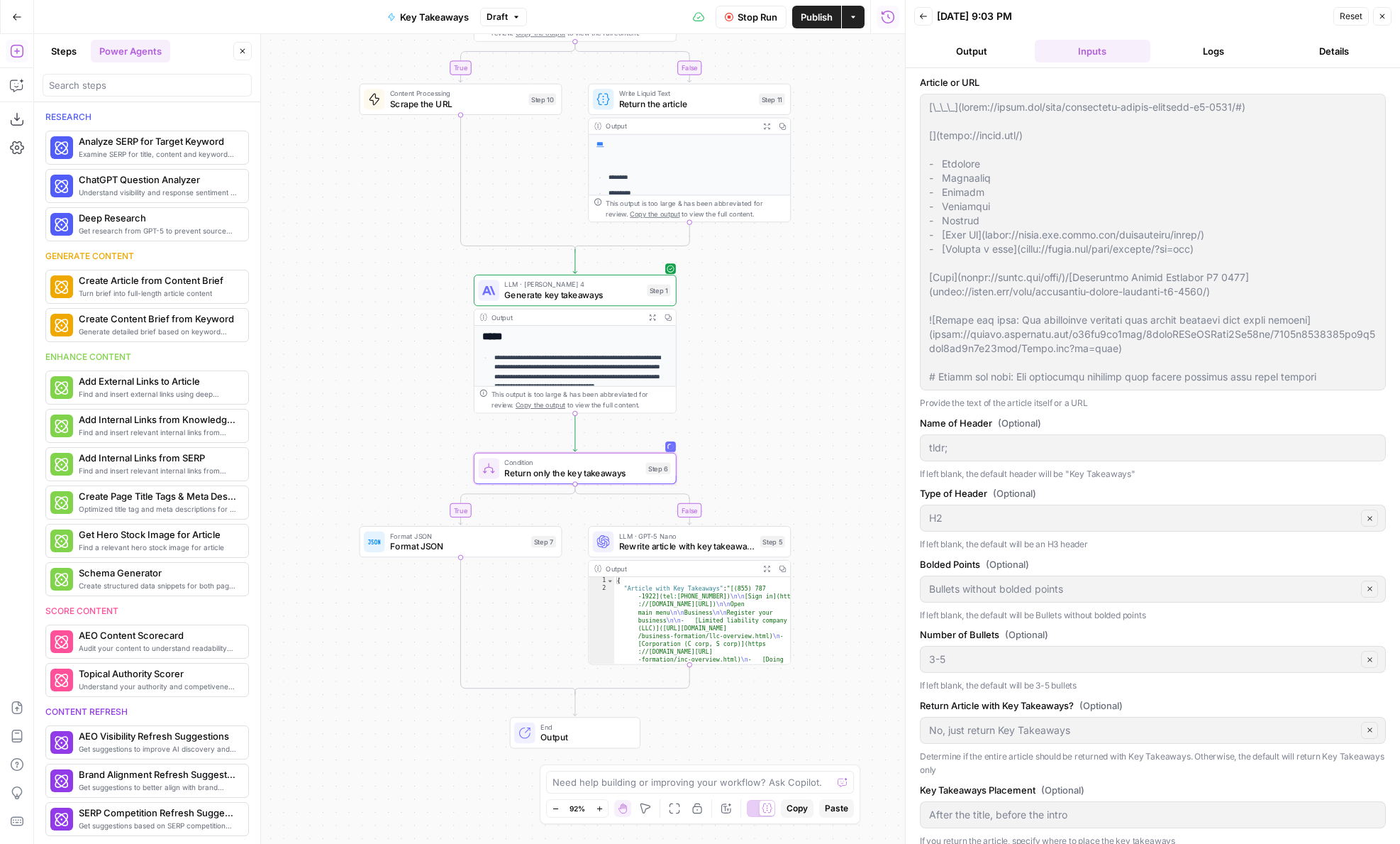
click at [980, 52] on button "Output" at bounding box center [972, 51] width 115 height 23
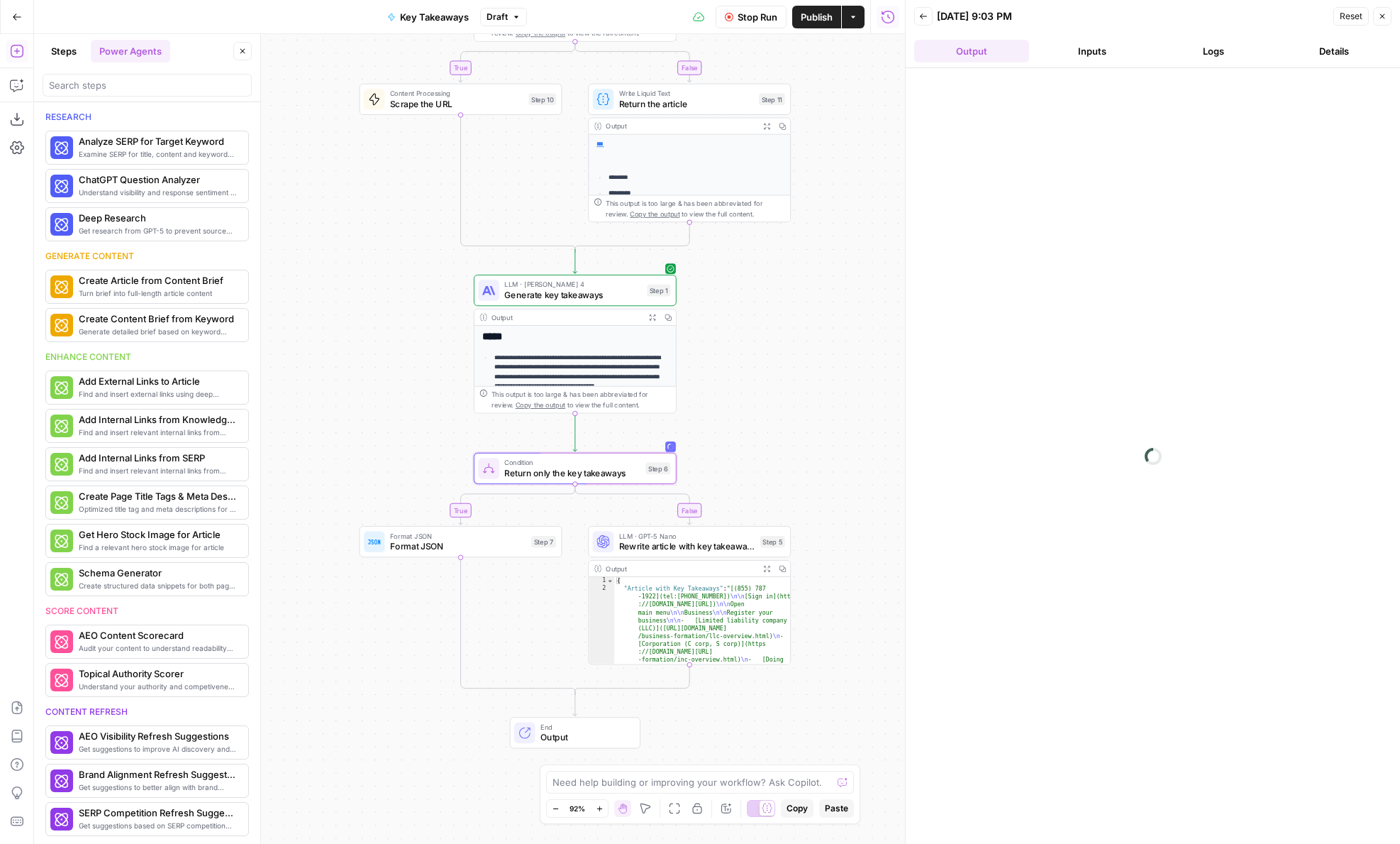
click at [1230, 55] on button "Logs" at bounding box center [1214, 51] width 115 height 23
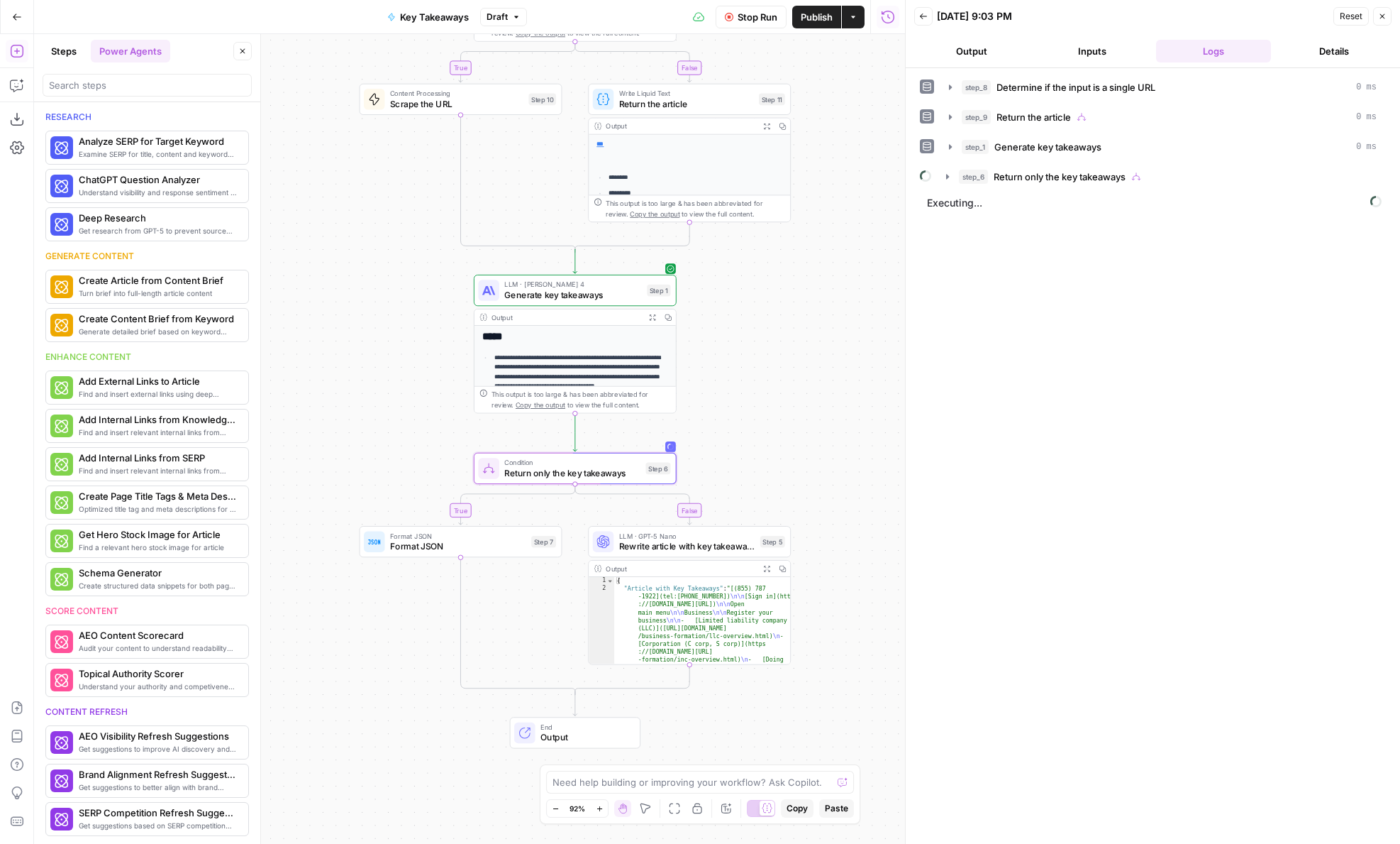
click at [1034, 177] on span "Return only the key takeaways" at bounding box center [1059, 176] width 132 height 14
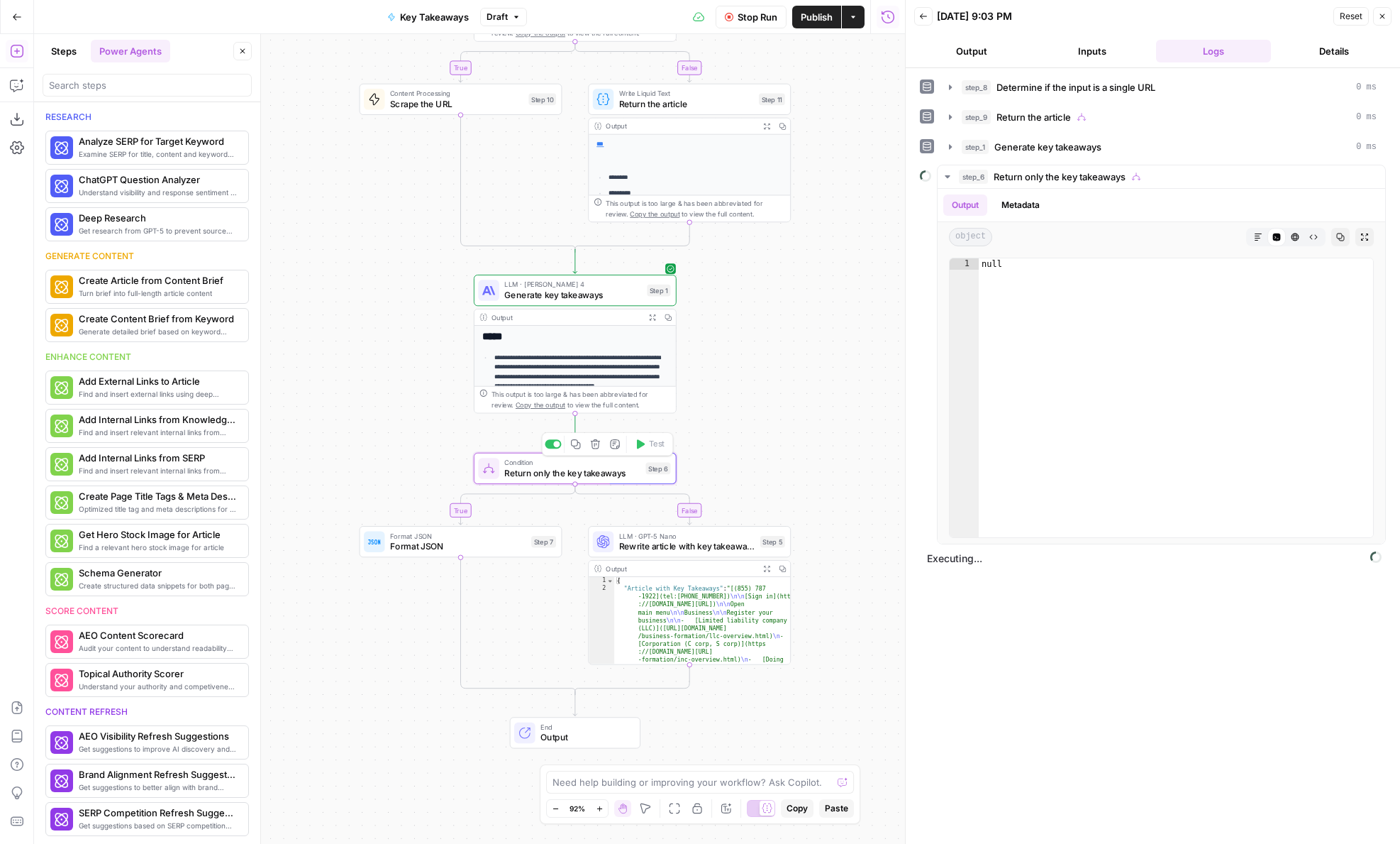
click at [635, 465] on span "Condition" at bounding box center [572, 462] width 136 height 11
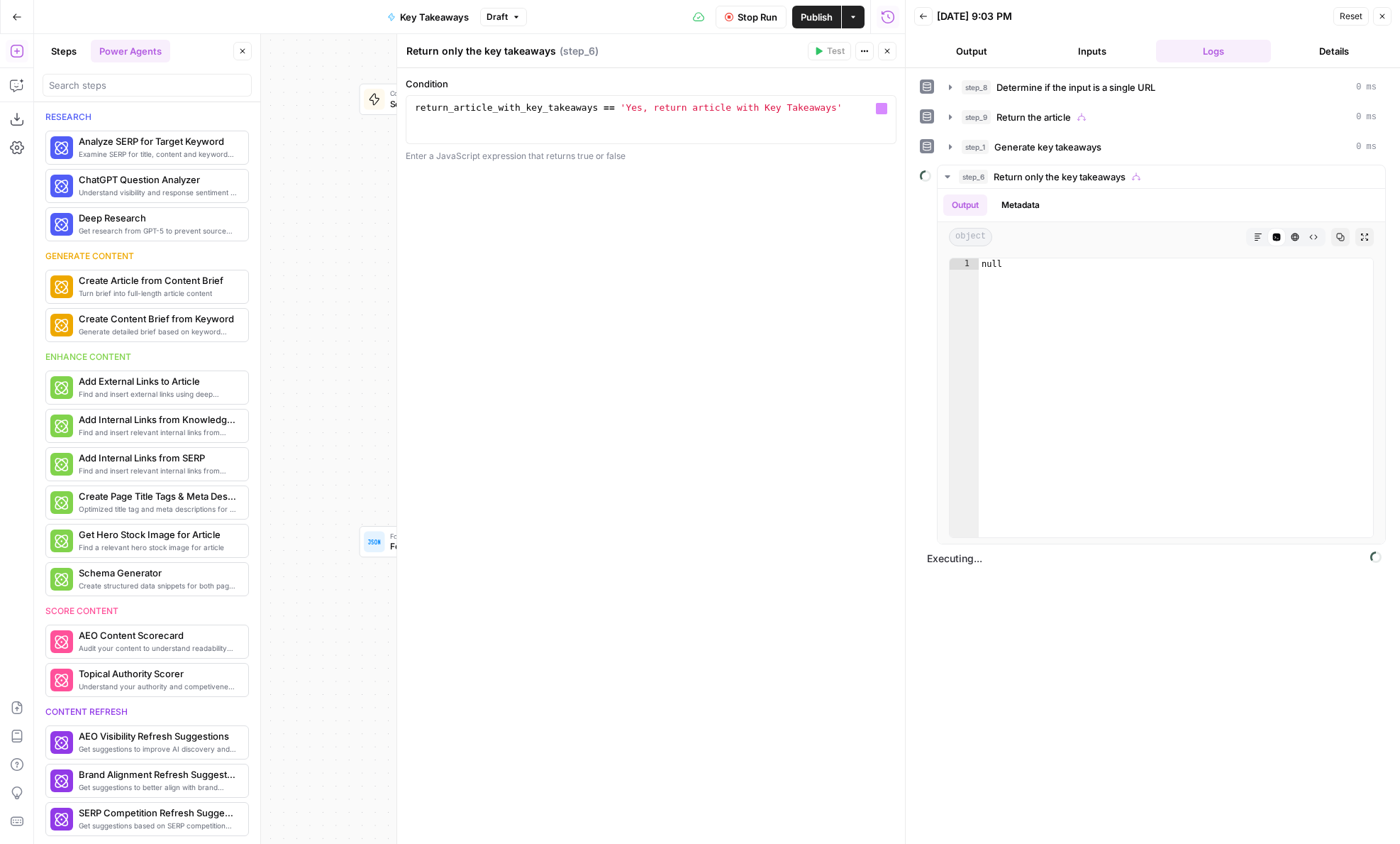
type textarea "**********"
click at [607, 104] on div "return_article_with_key_takeaways == 'Yes, return article with Key Takeaways'" at bounding box center [651, 131] width 478 height 60
click at [759, 21] on span "Stop Run" at bounding box center [757, 17] width 40 height 14
click at [889, 52] on icon "button" at bounding box center [887, 51] width 9 height 9
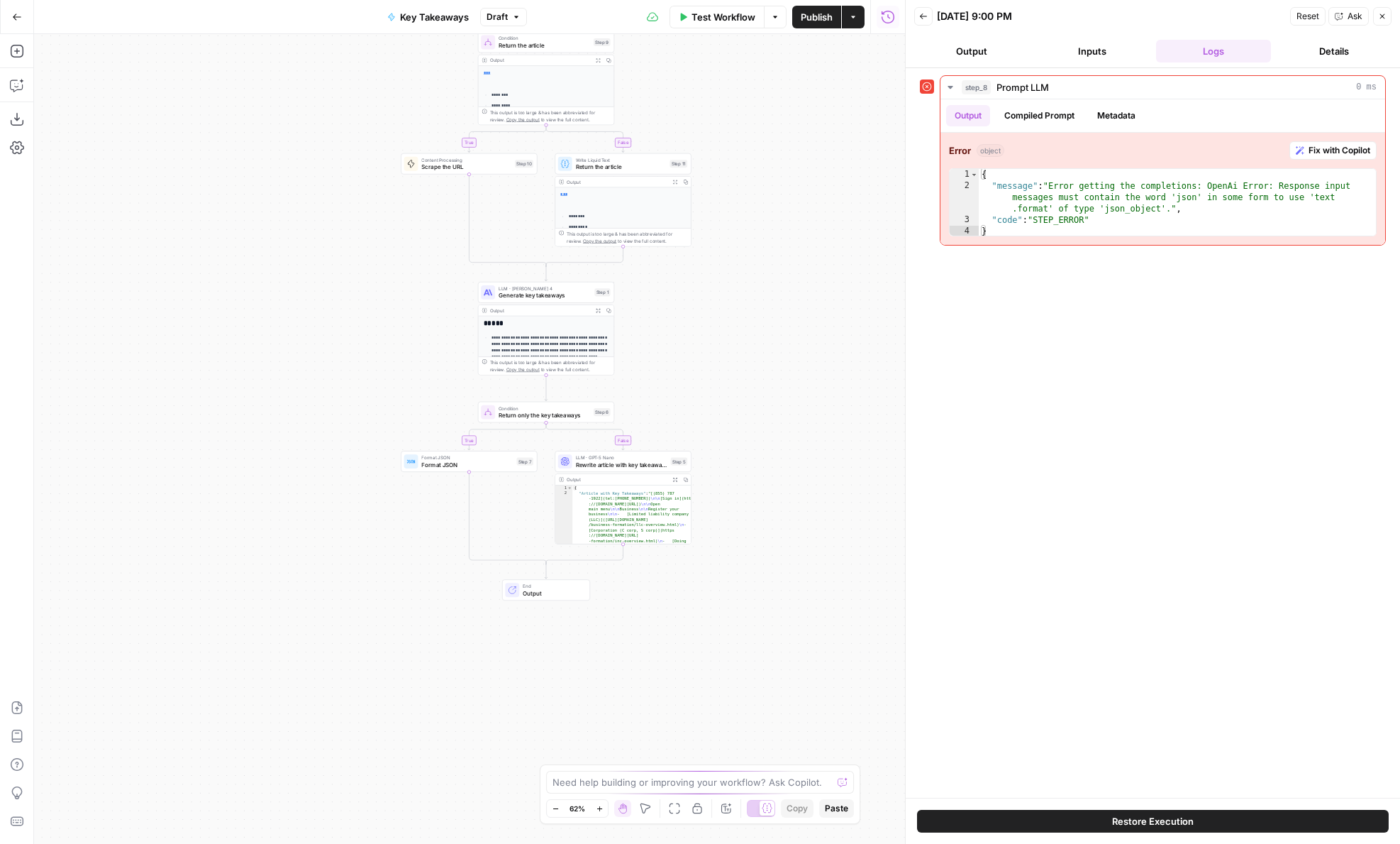
drag, startPoint x: 692, startPoint y: 357, endPoint x: 707, endPoint y: 334, distance: 27.5
click at [707, 334] on div "**********" at bounding box center [470, 439] width 871 height 810
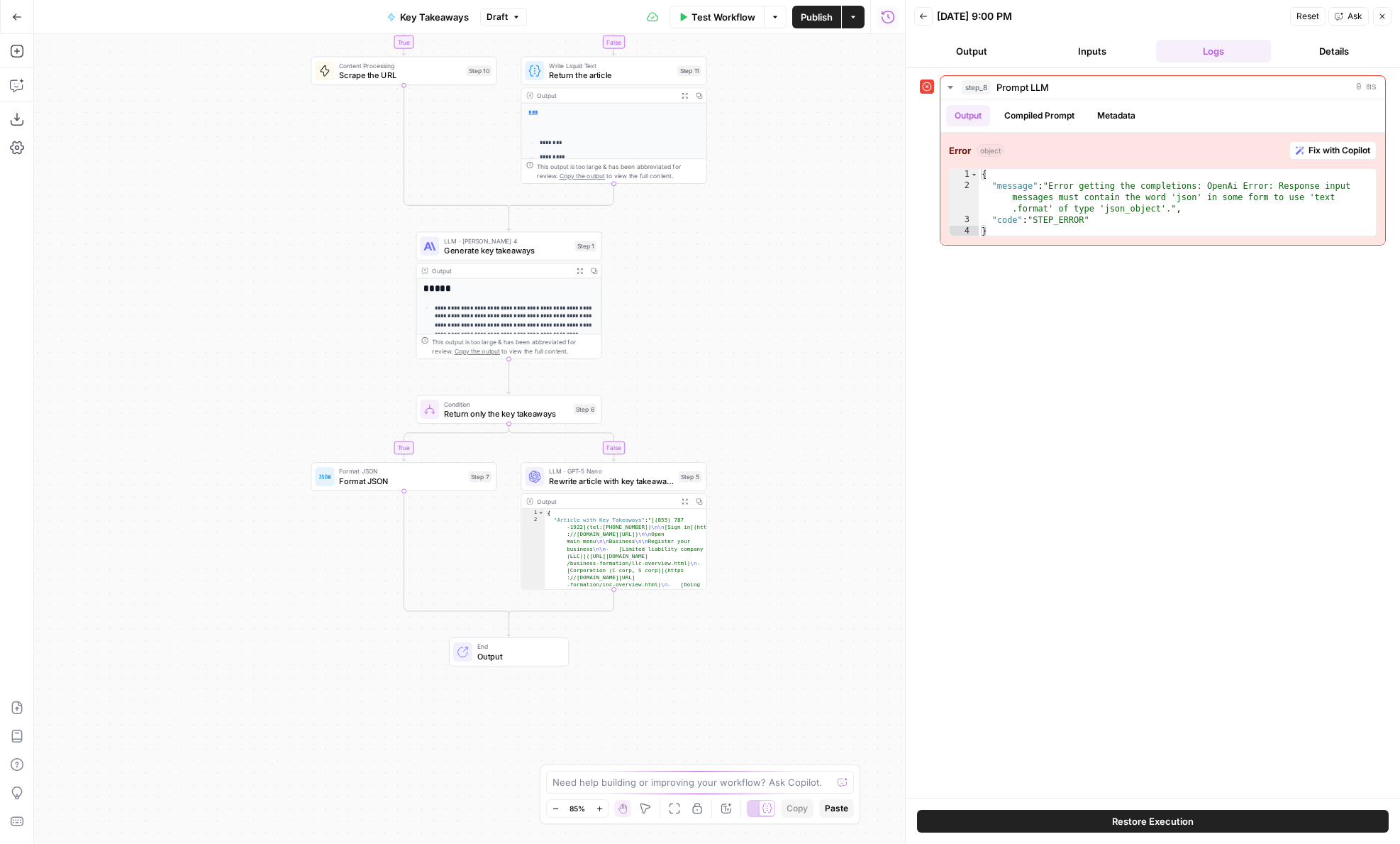
click at [574, 385] on button "Test" at bounding box center [577, 387] width 37 height 15
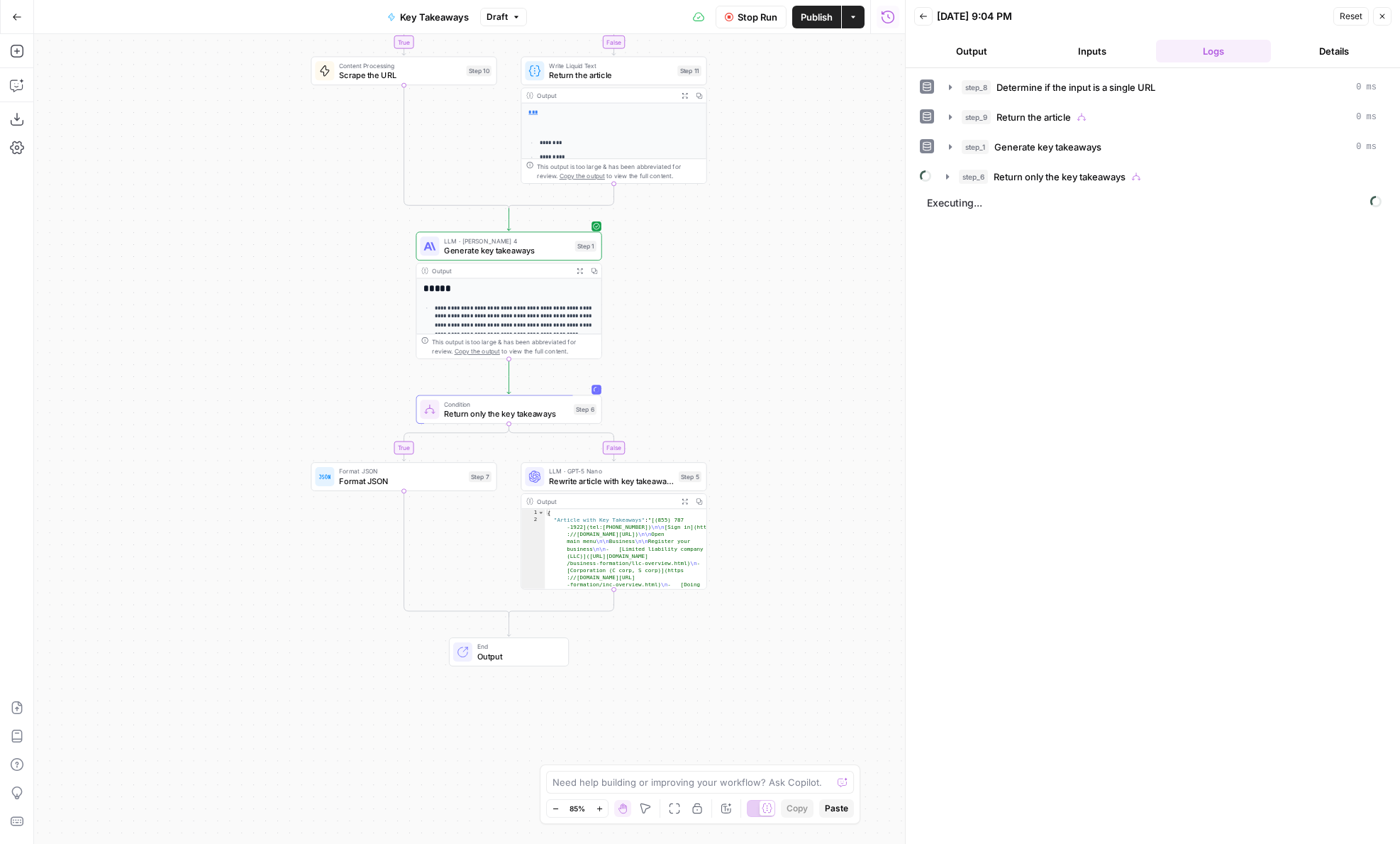
click at [993, 51] on button "Output" at bounding box center [972, 51] width 115 height 23
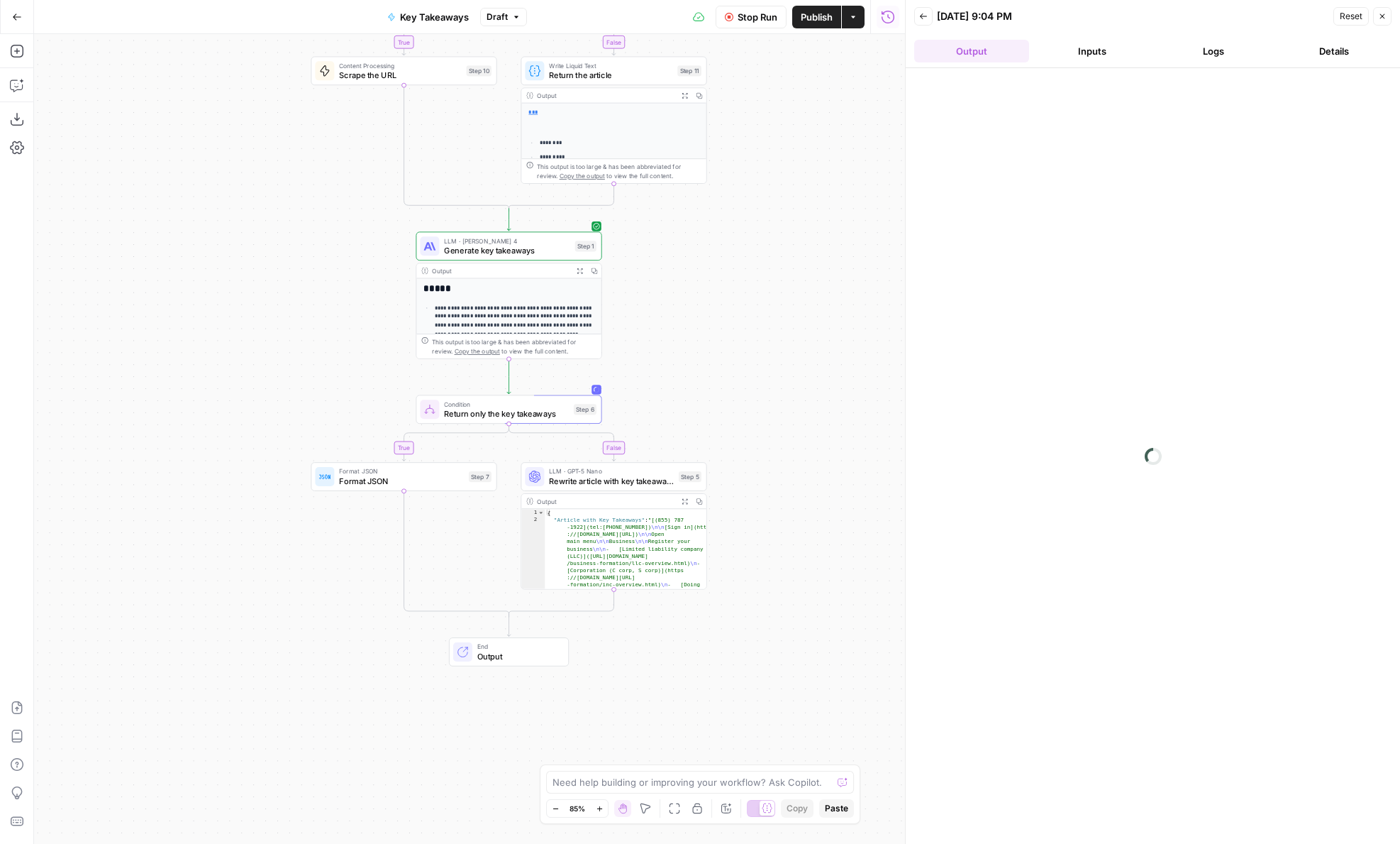
click at [1112, 47] on button "Inputs" at bounding box center [1093, 51] width 115 height 23
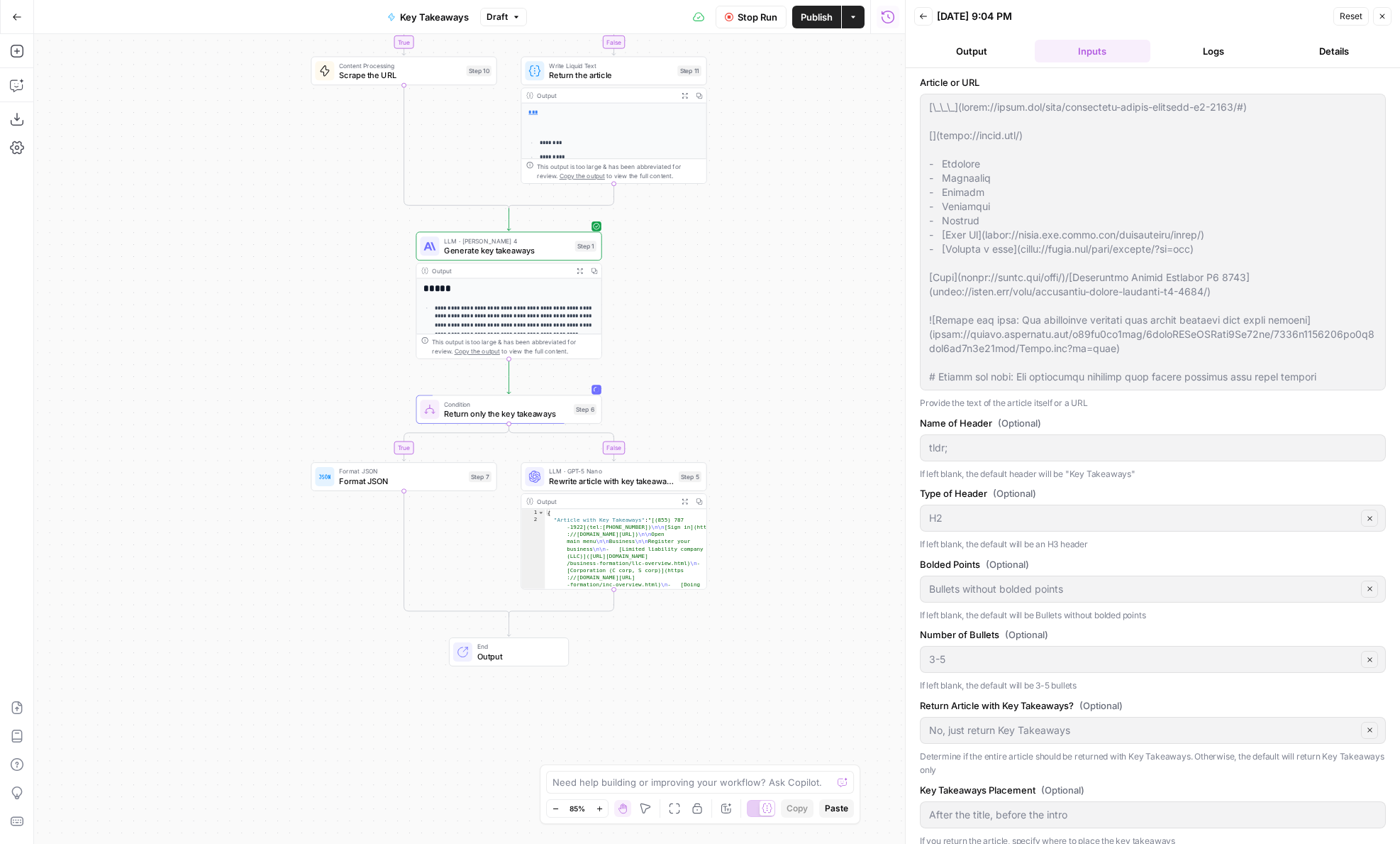
click at [973, 44] on button "Output" at bounding box center [972, 51] width 115 height 23
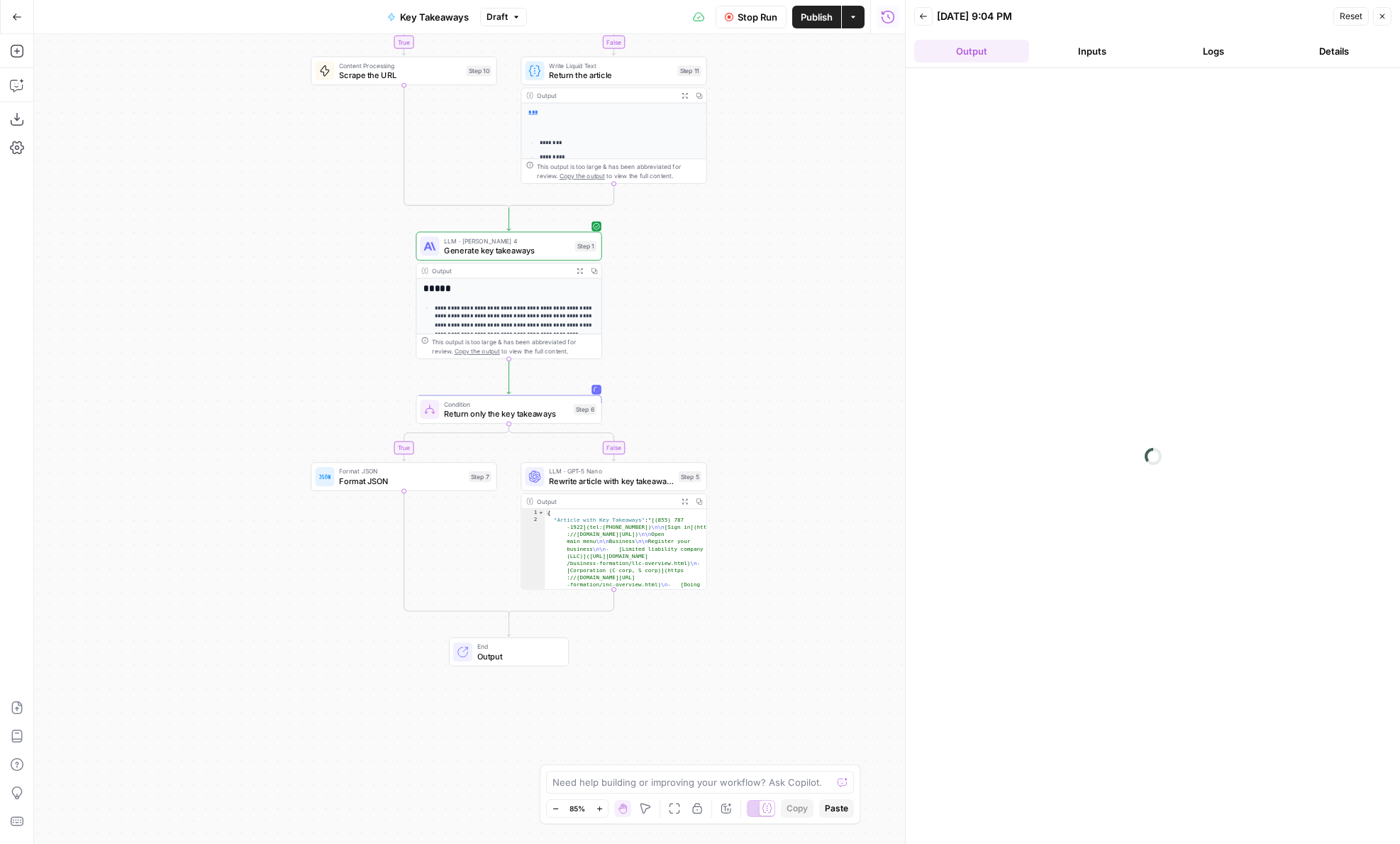
click at [1207, 60] on button "Logs" at bounding box center [1214, 51] width 115 height 23
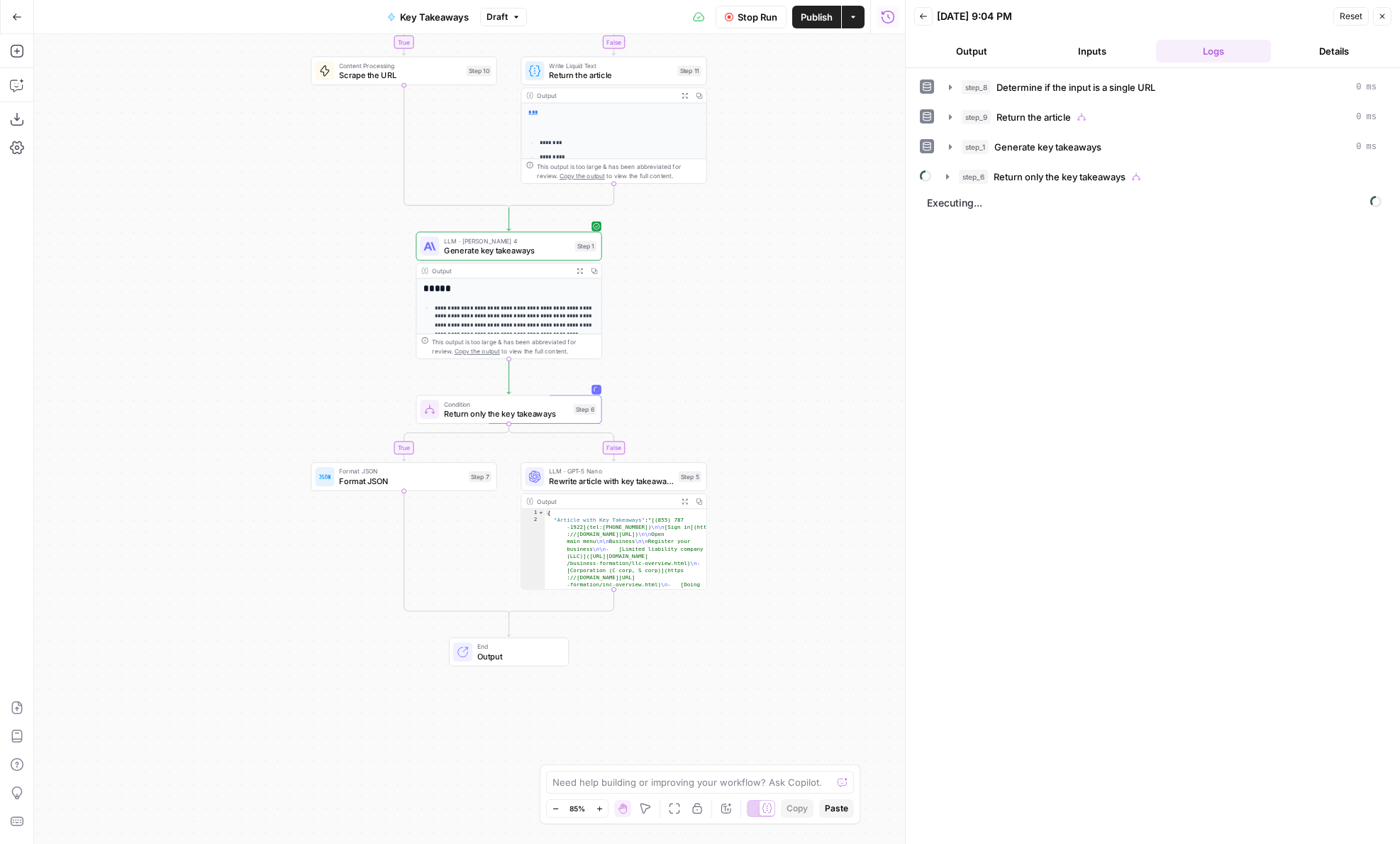
click at [1009, 180] on span "Return only the key takeaways" at bounding box center [1059, 176] width 132 height 14
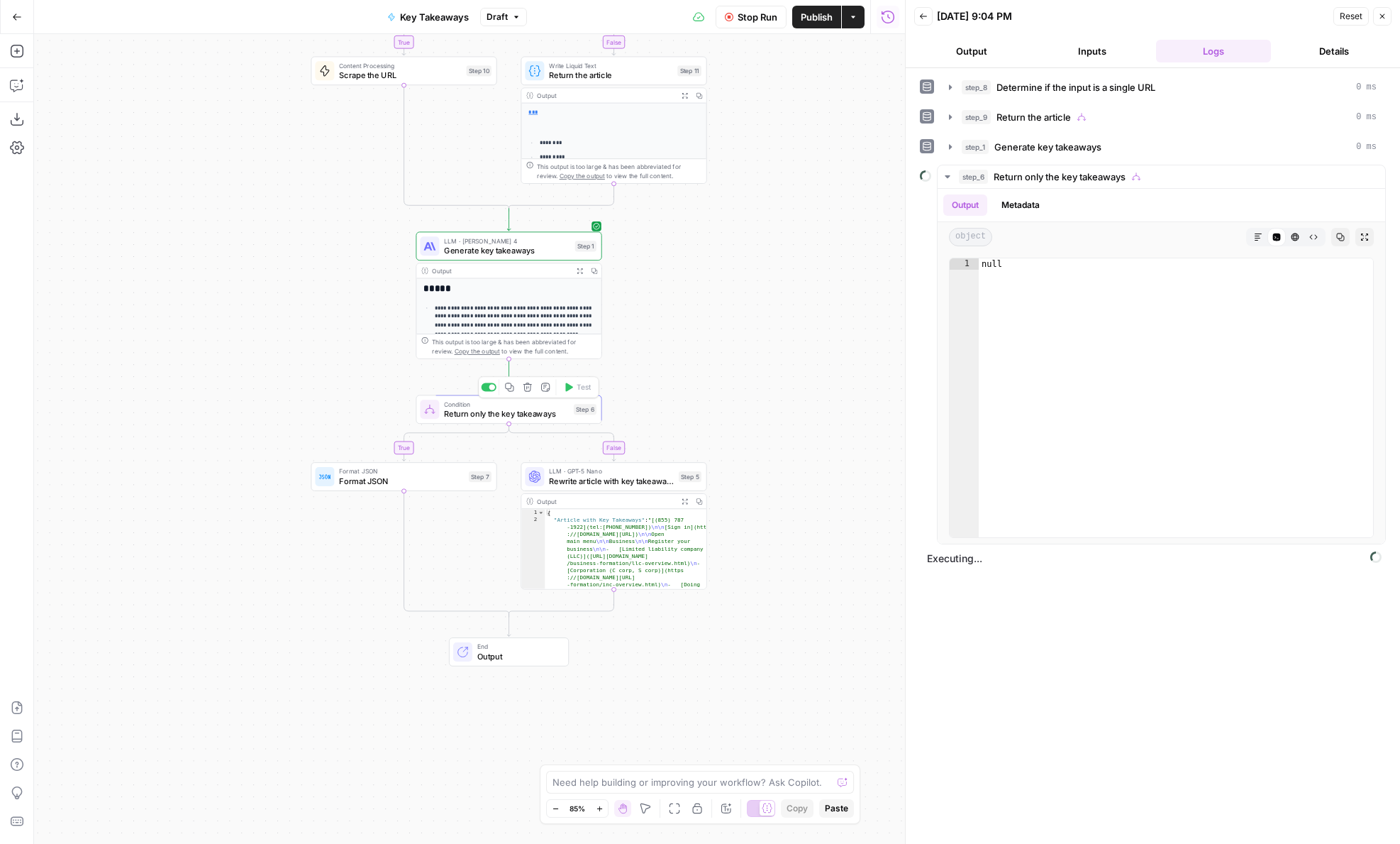
click at [525, 414] on span "Return only the key takeaways" at bounding box center [506, 413] width 124 height 12
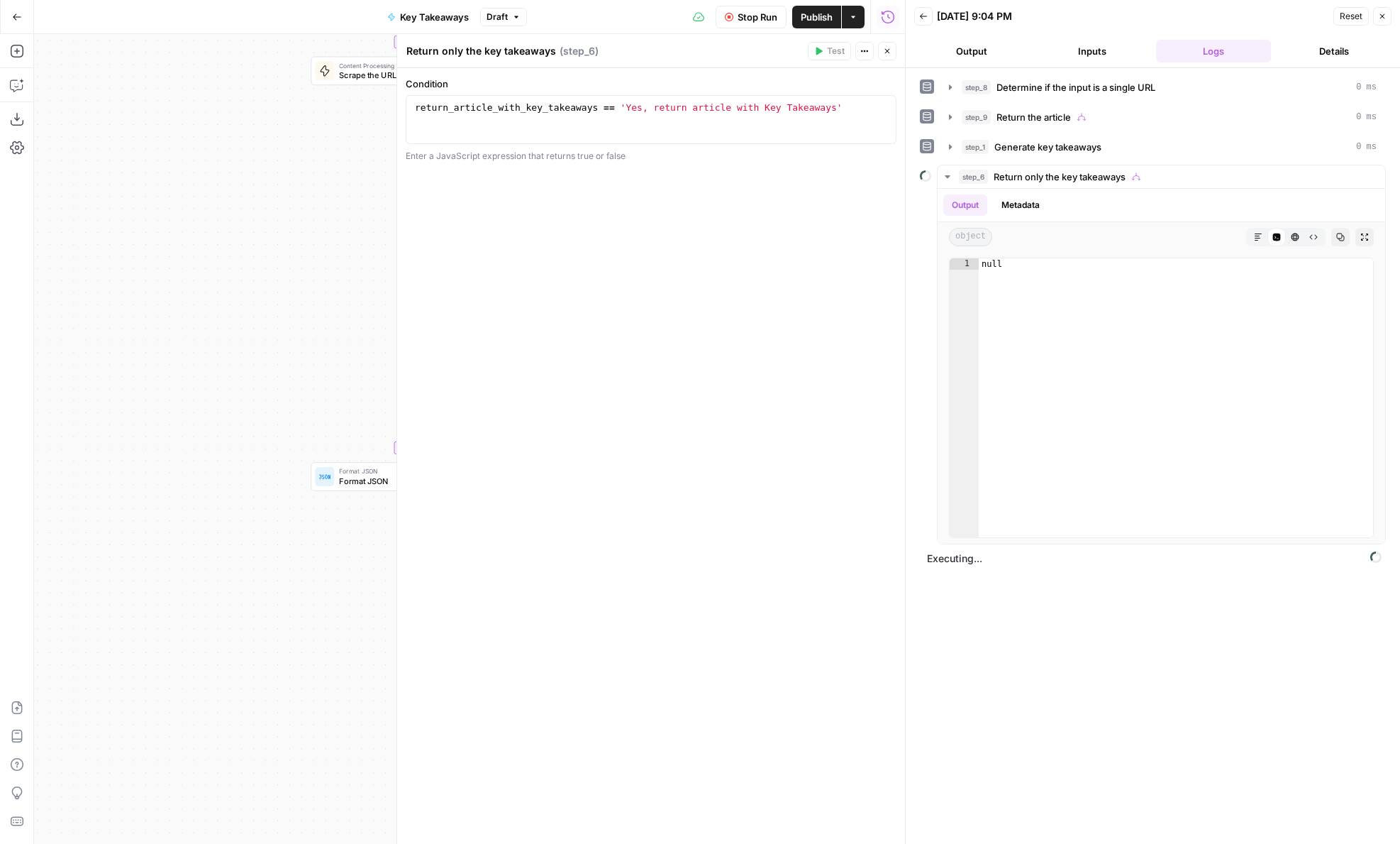
click at [1055, 44] on button "Inputs" at bounding box center [1093, 51] width 115 height 23
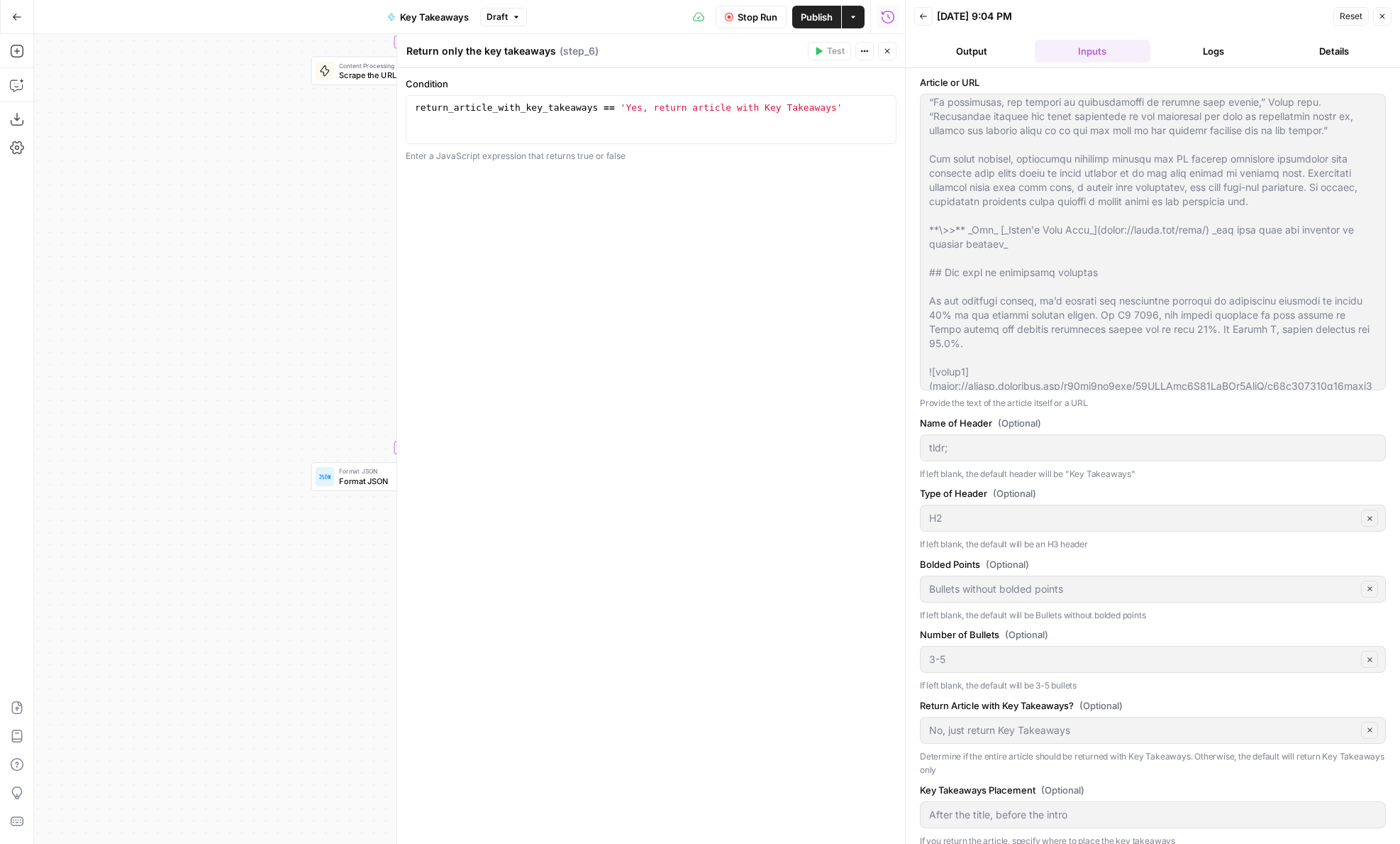
scroll to position [11, 0]
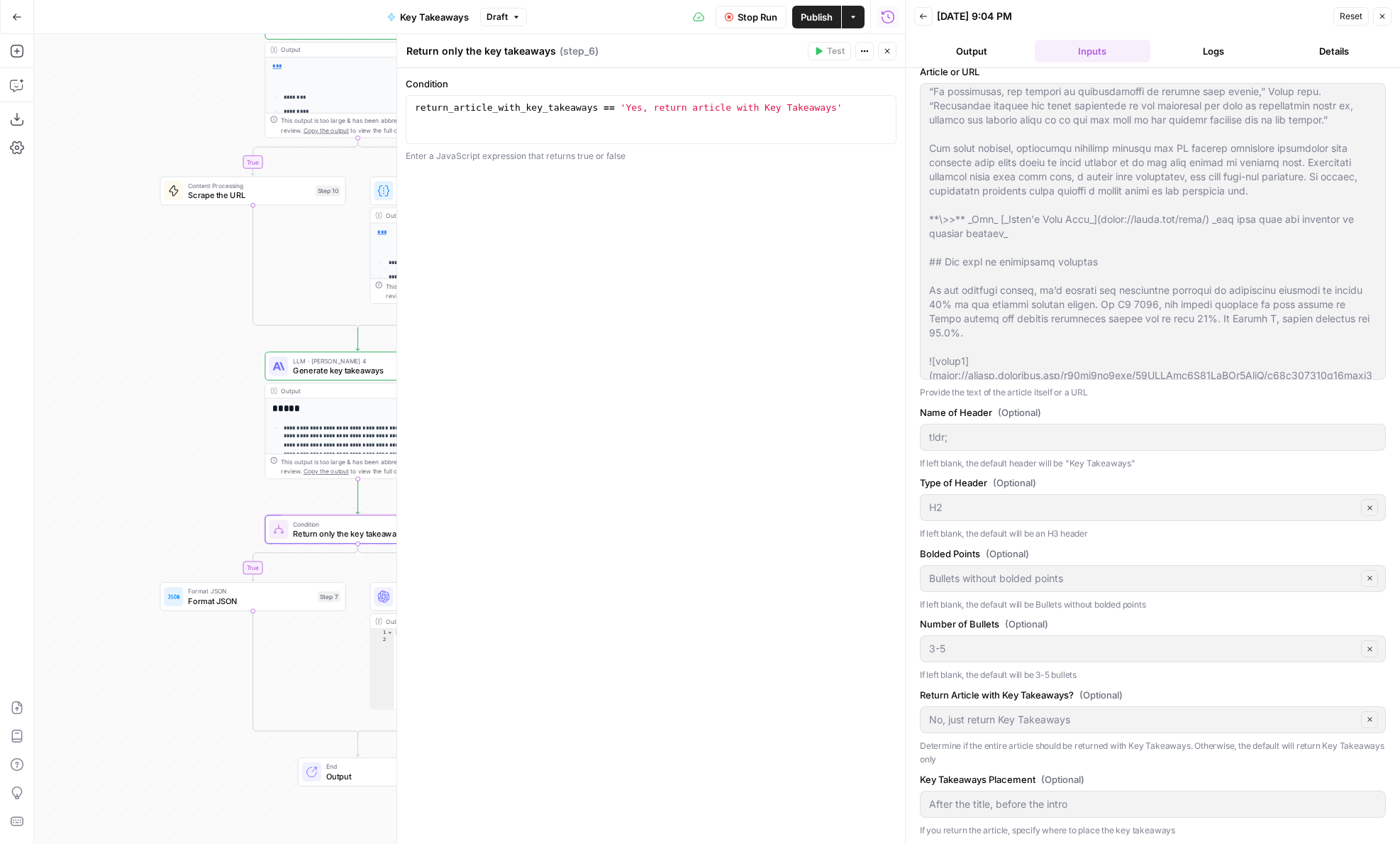
drag, startPoint x: 273, startPoint y: 612, endPoint x: 96, endPoint y: 718, distance: 206.3
click at [96, 718] on div "**********" at bounding box center [470, 439] width 871 height 810
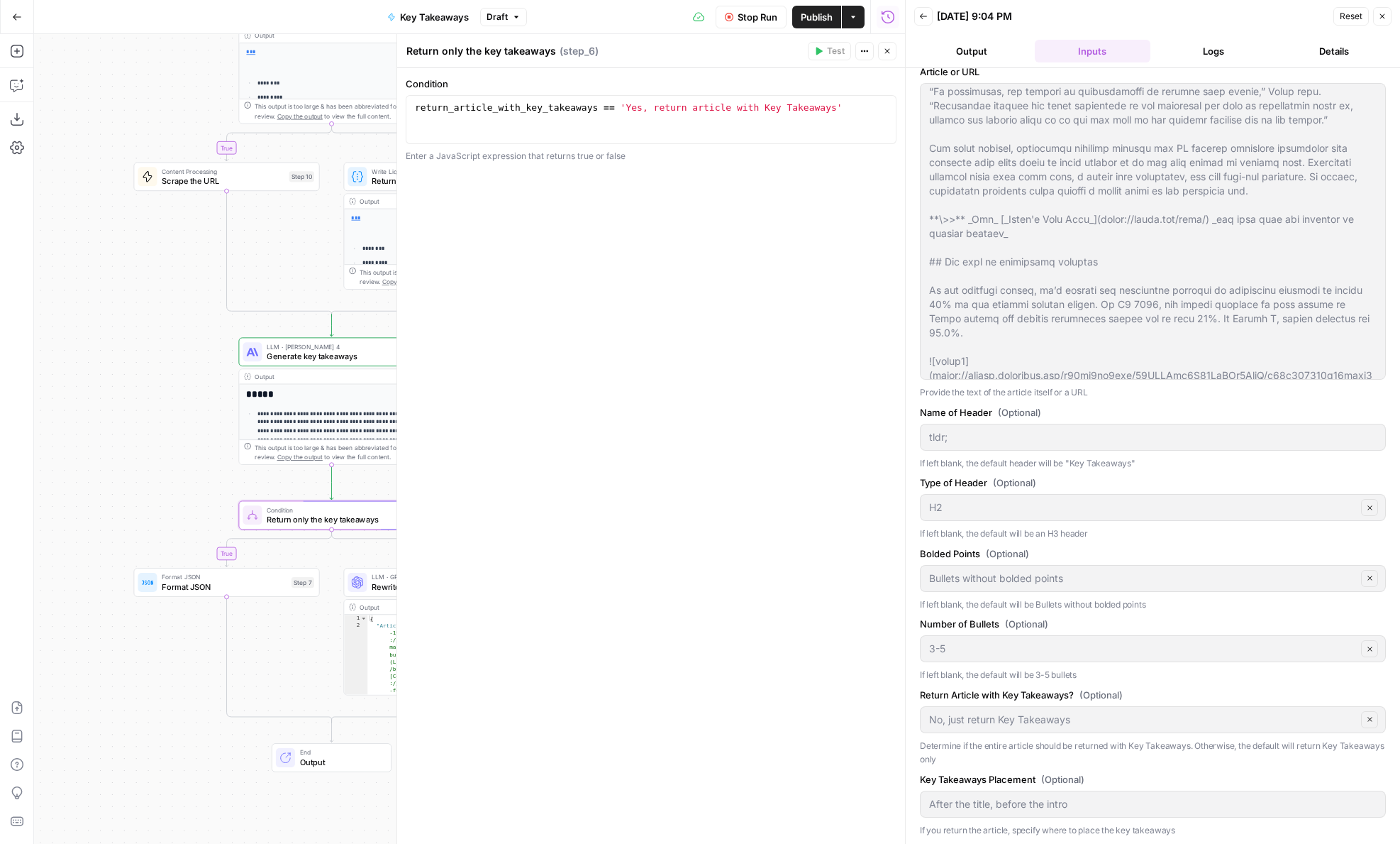
click at [738, 23] on span "Stop Run" at bounding box center [757, 17] width 40 height 14
click at [890, 47] on icon "button" at bounding box center [887, 51] width 9 height 9
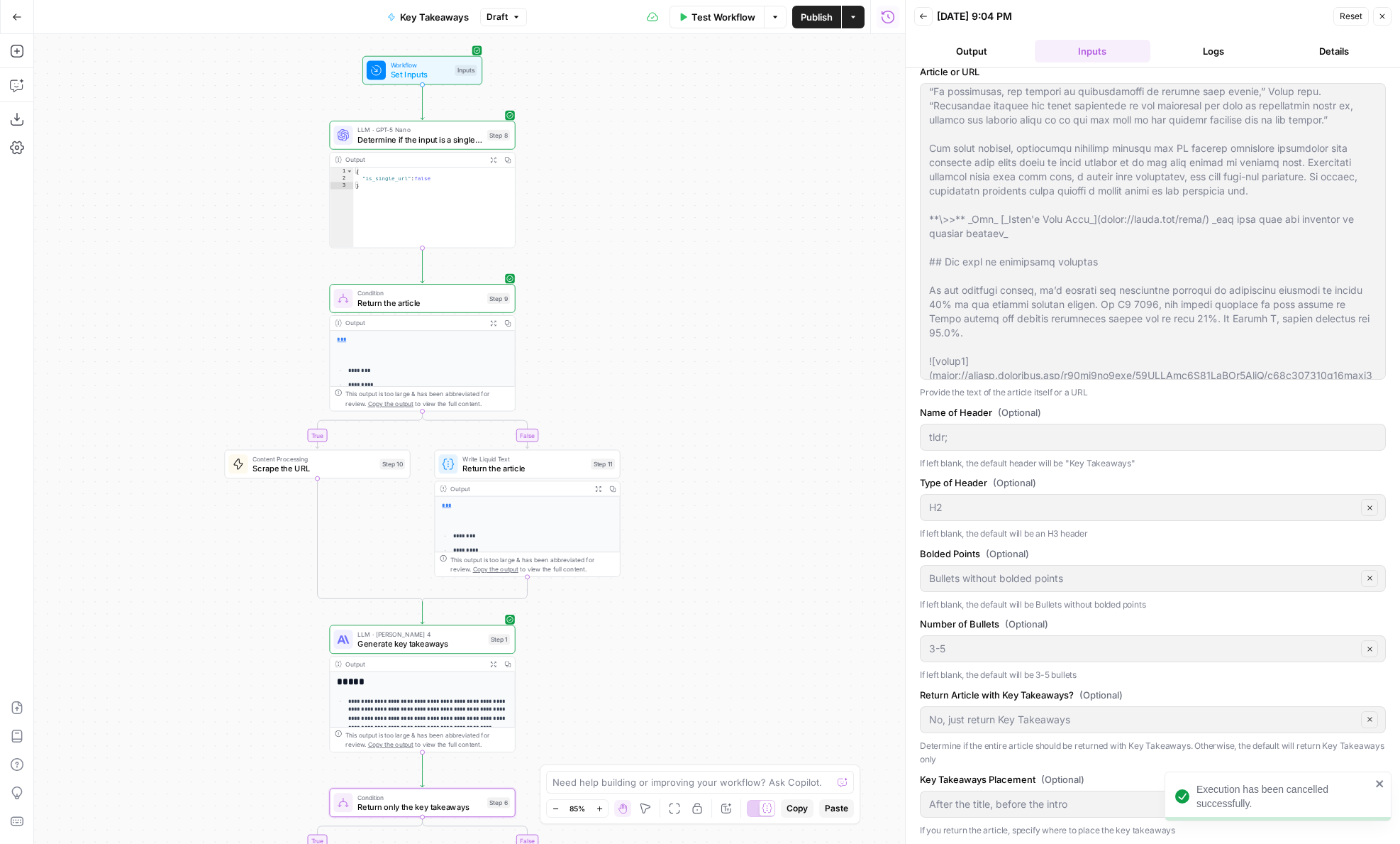
drag, startPoint x: 617, startPoint y: 240, endPoint x: 708, endPoint y: 528, distance: 302.0
click at [708, 528] on div "**********" at bounding box center [470, 439] width 871 height 810
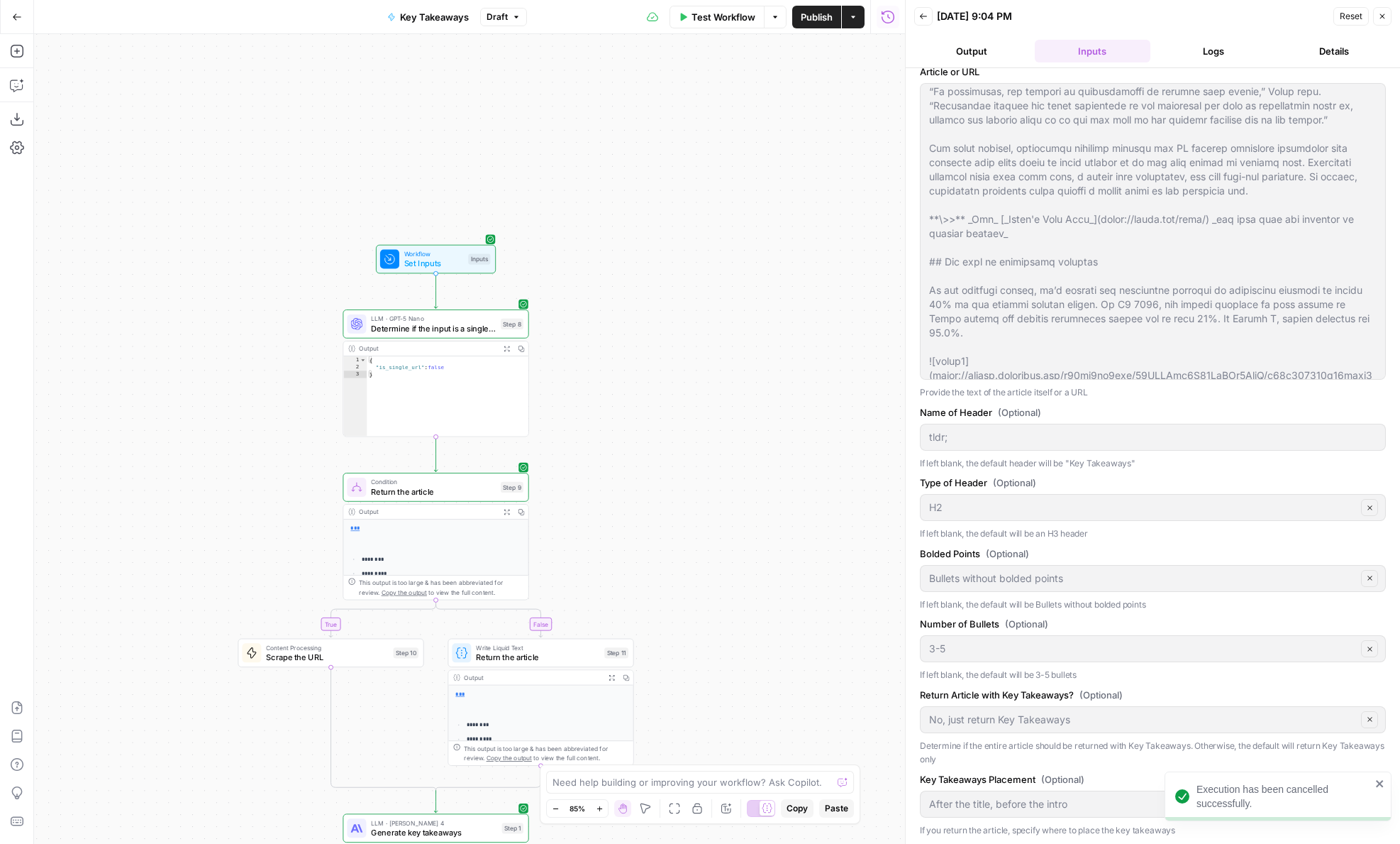
drag, startPoint x: 636, startPoint y: 323, endPoint x: 657, endPoint y: 557, distance: 234.9
click at [657, 556] on div "**********" at bounding box center [470, 439] width 871 height 810
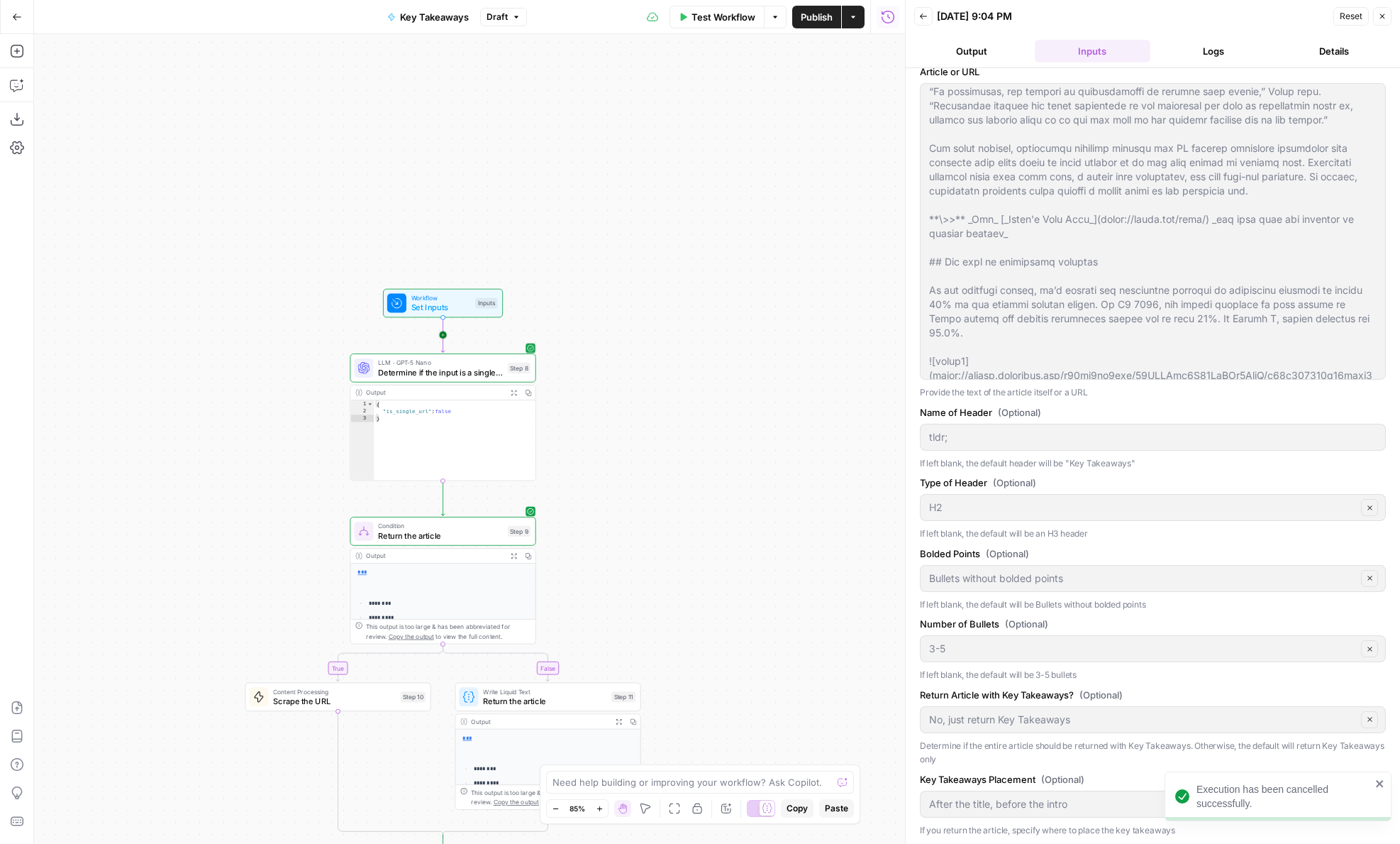
click at [424, 307] on span "Set Inputs" at bounding box center [441, 307] width 60 height 12
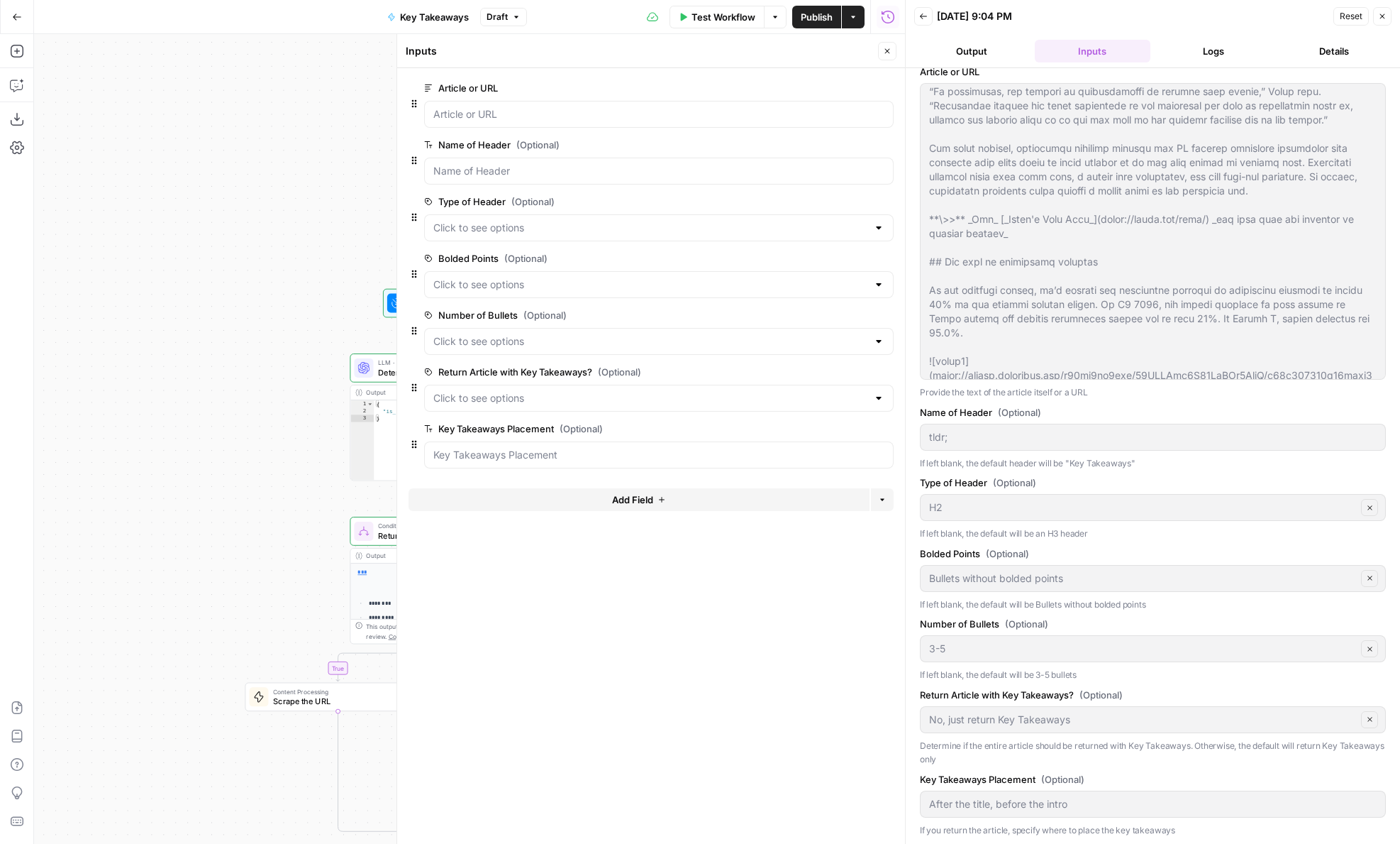
click at [836, 371] on span "edit field" at bounding box center [840, 372] width 31 height 12
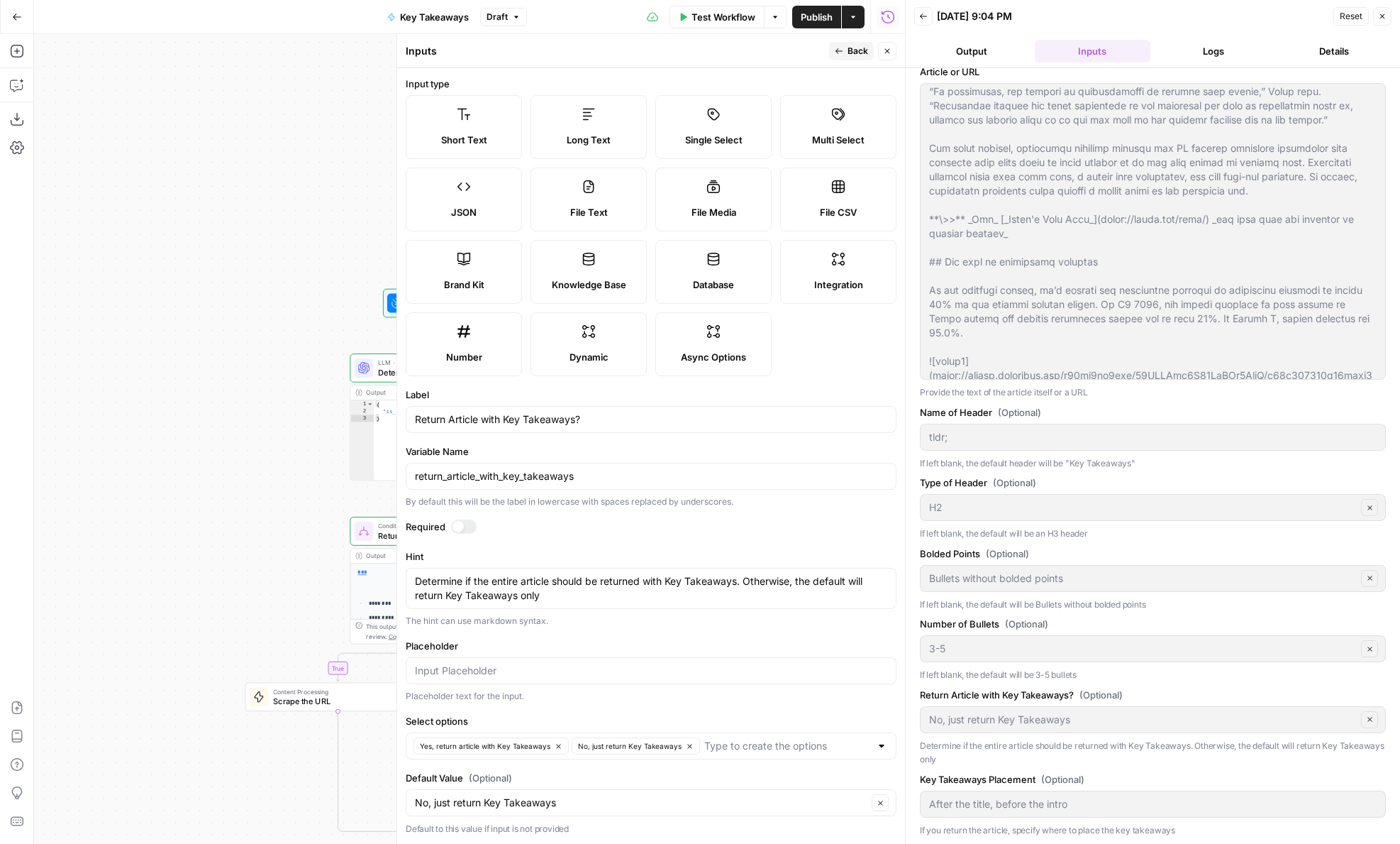
drag, startPoint x: 185, startPoint y: 588, endPoint x: 146, endPoint y: 379, distance: 212.6
click at [146, 379] on div "**********" at bounding box center [470, 439] width 871 height 810
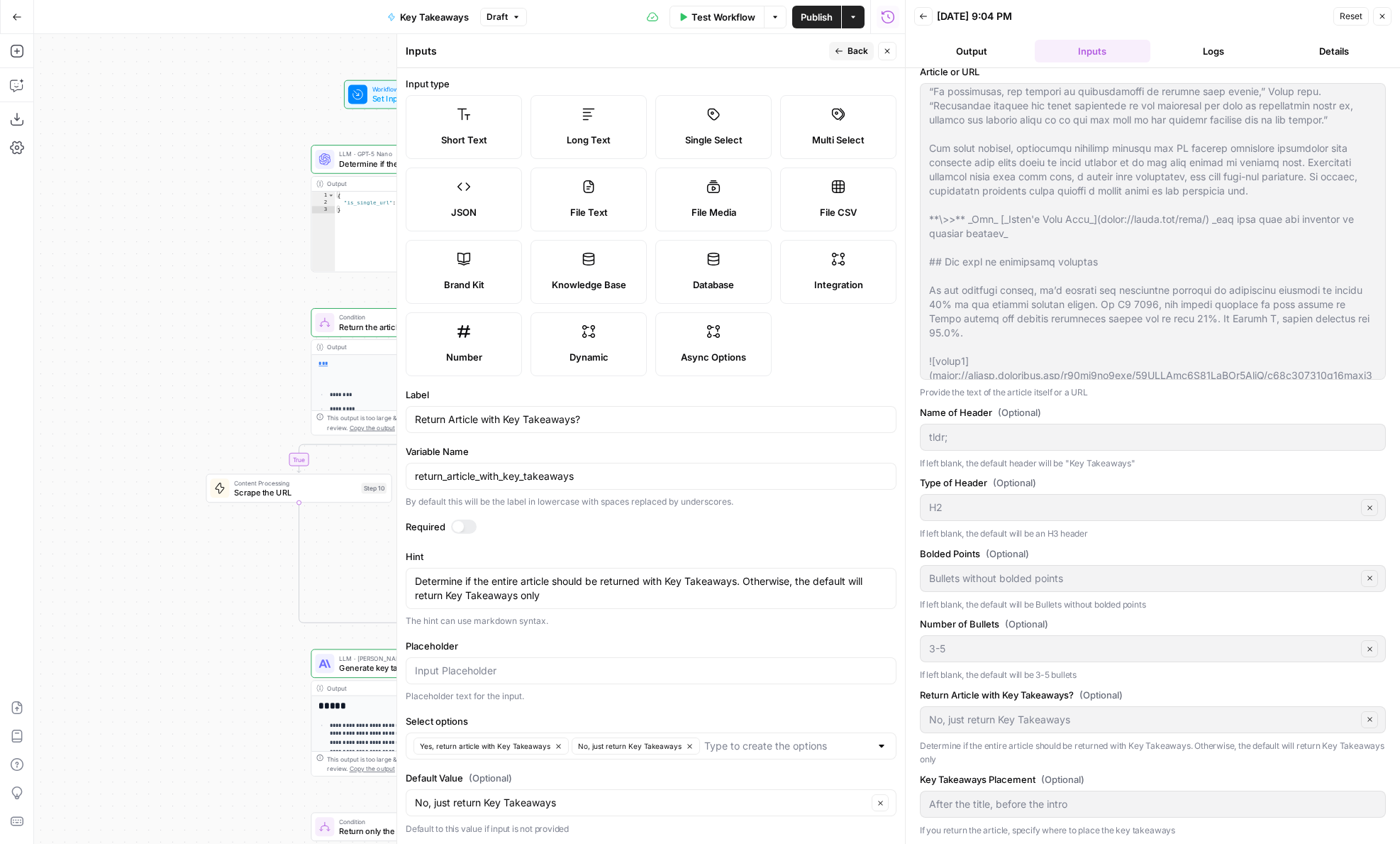
drag, startPoint x: 148, startPoint y: 642, endPoint x: 135, endPoint y: 478, distance: 164.5
click at [135, 478] on div "**********" at bounding box center [470, 439] width 871 height 810
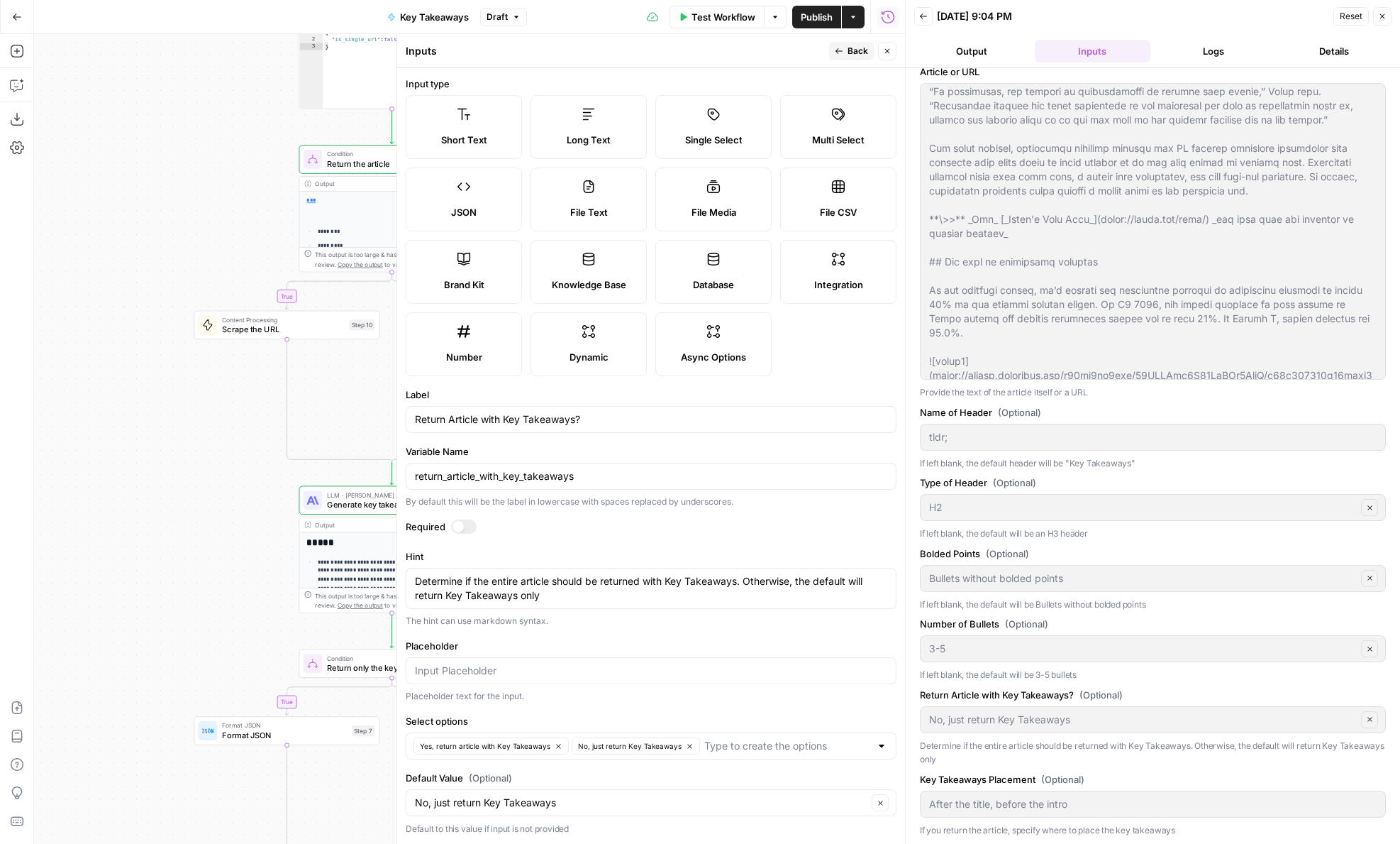
drag, startPoint x: 187, startPoint y: 837, endPoint x: 176, endPoint y: 595, distance: 242.2
click at [176, 595] on div "**********" at bounding box center [470, 439] width 871 height 810
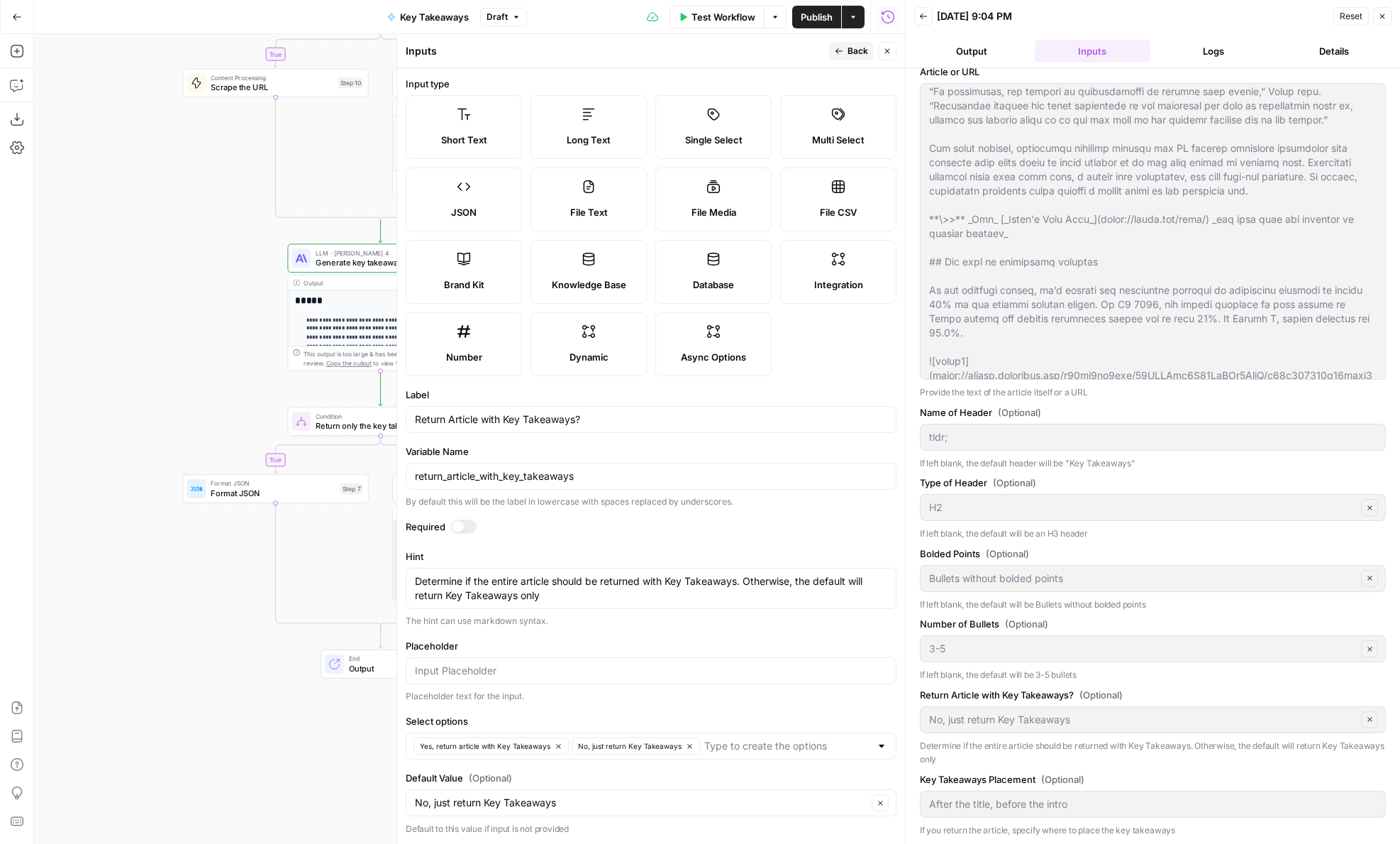
drag, startPoint x: 178, startPoint y: 595, endPoint x: 96, endPoint y: 595, distance: 82.0
click at [96, 595] on div "**********" at bounding box center [470, 439] width 871 height 810
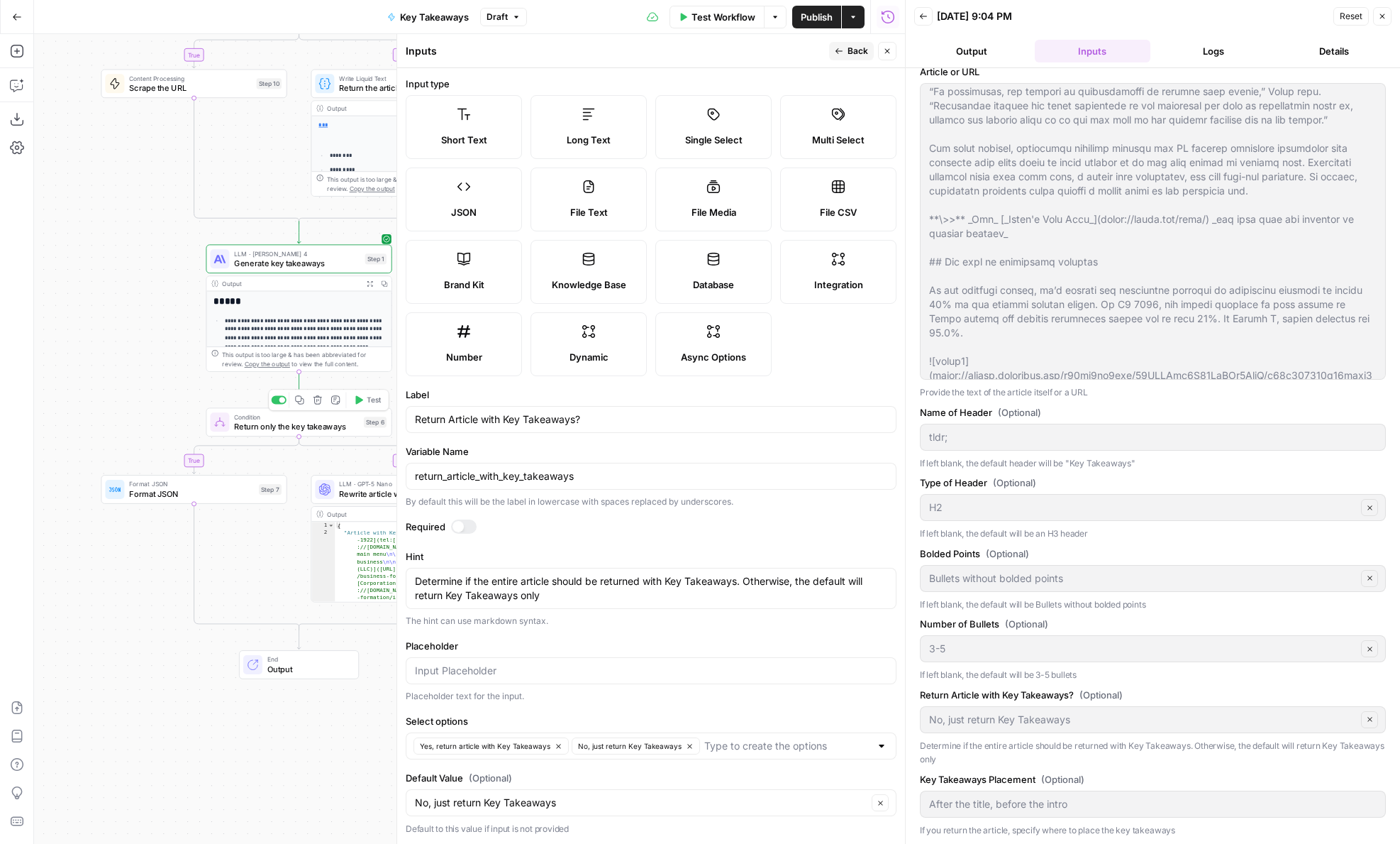
click at [246, 424] on span "Return only the key takeaways" at bounding box center [296, 426] width 124 height 12
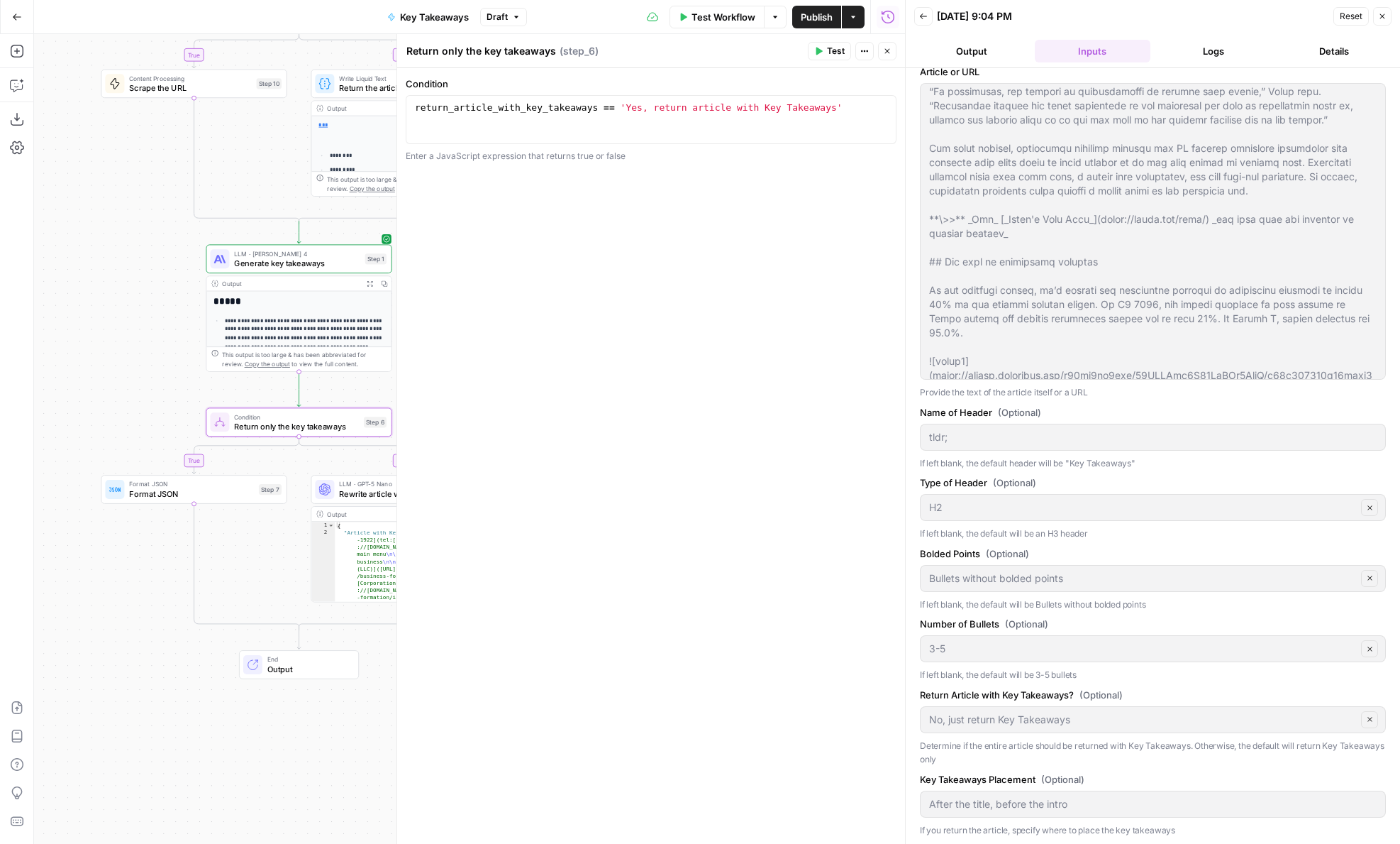
click at [714, 17] on span "Test Workflow" at bounding box center [724, 17] width 64 height 14
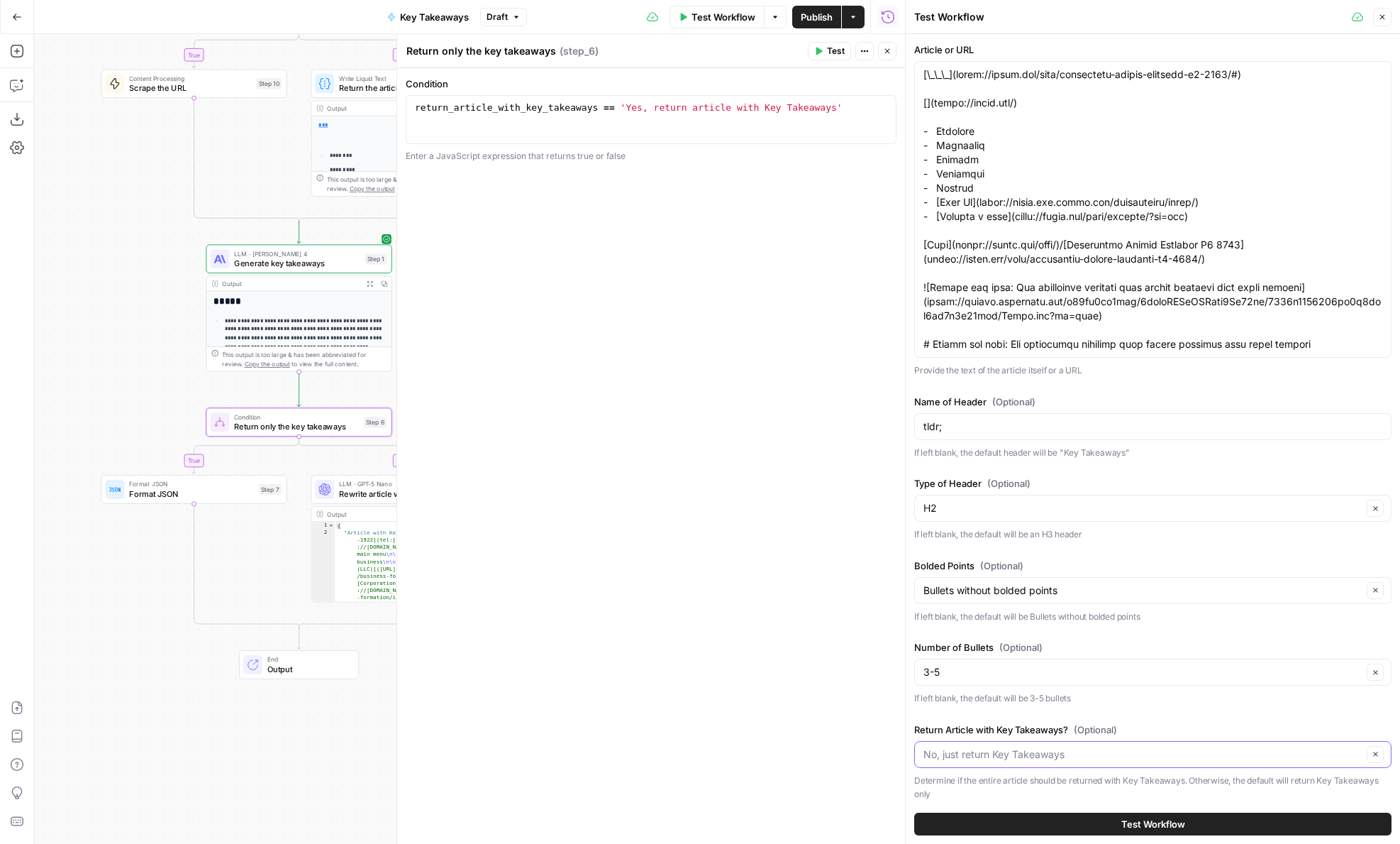
click at [1042, 751] on input "Return Article with Key Takeaways? (Optional)" at bounding box center [1143, 754] width 439 height 14
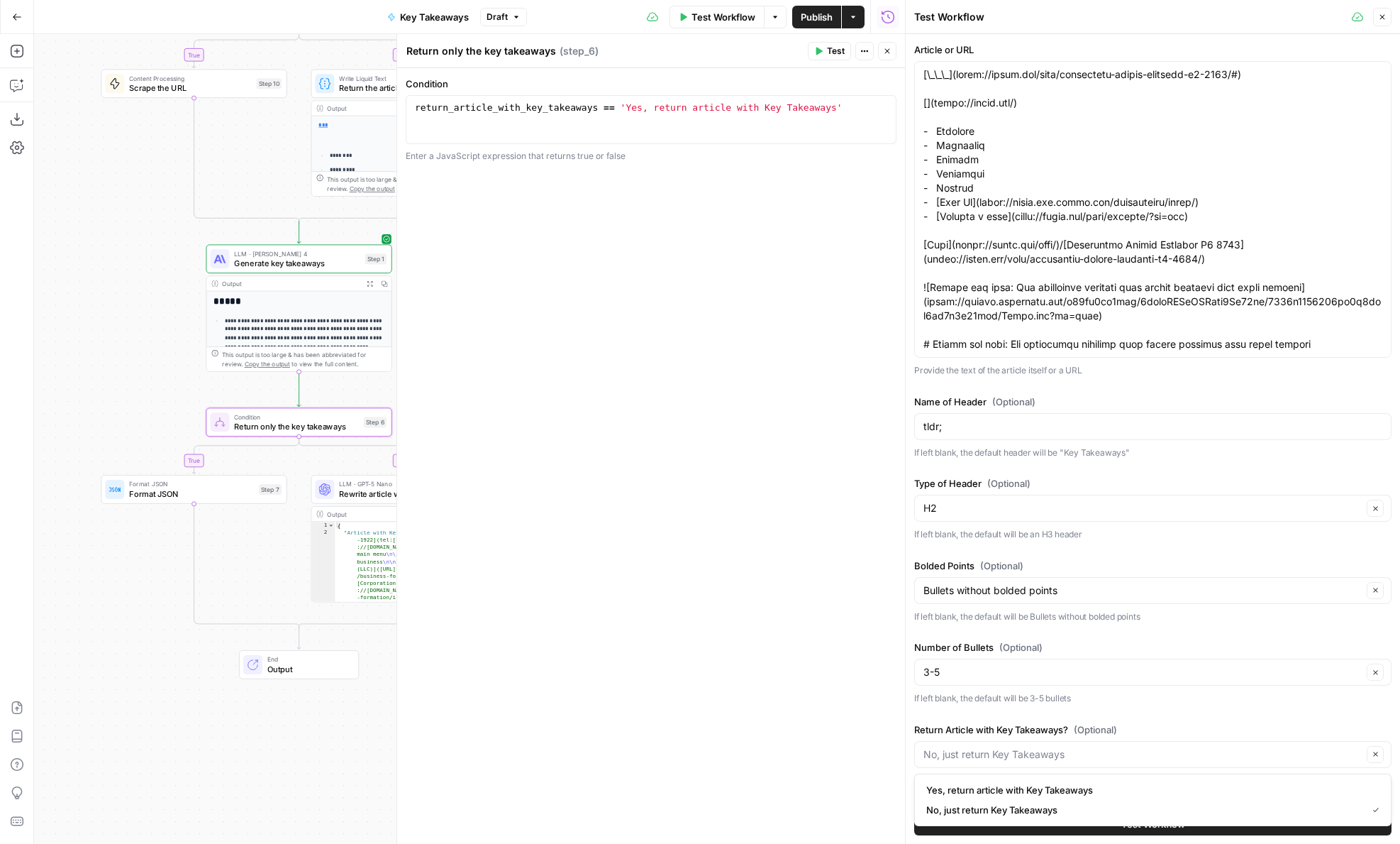
click at [815, 626] on div "Condition 1 return_article_with_key_takeaways == 'Yes, return article with Key …" at bounding box center [652, 456] width 508 height 776
type input "No, just return Key Takeaways"
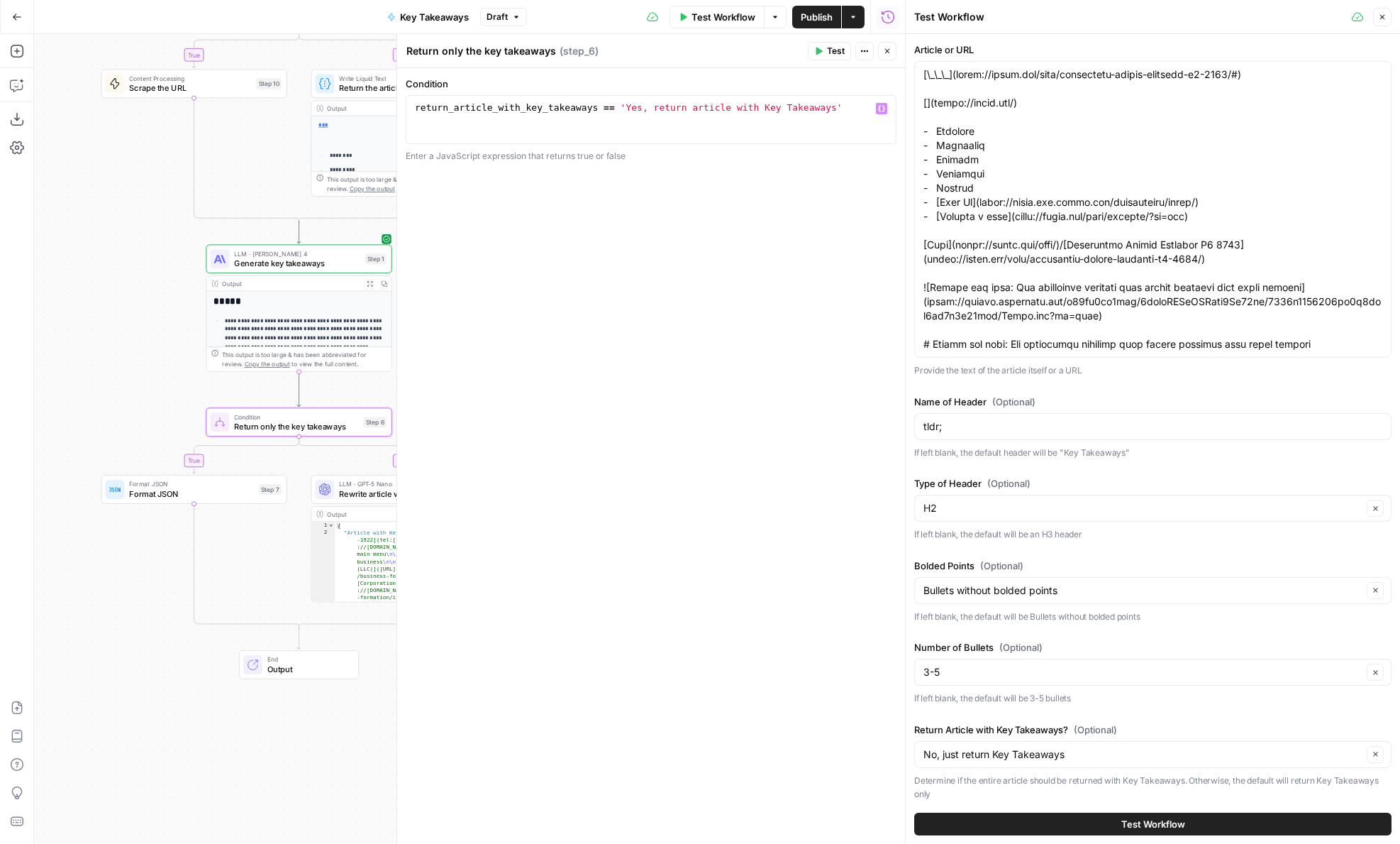
click at [611, 110] on div "return_article_with_key_takeaways == 'Yes, return article with Key Takeaways'" at bounding box center [651, 131] width 478 height 60
click at [814, 52] on button "Test" at bounding box center [829, 50] width 43 height 18
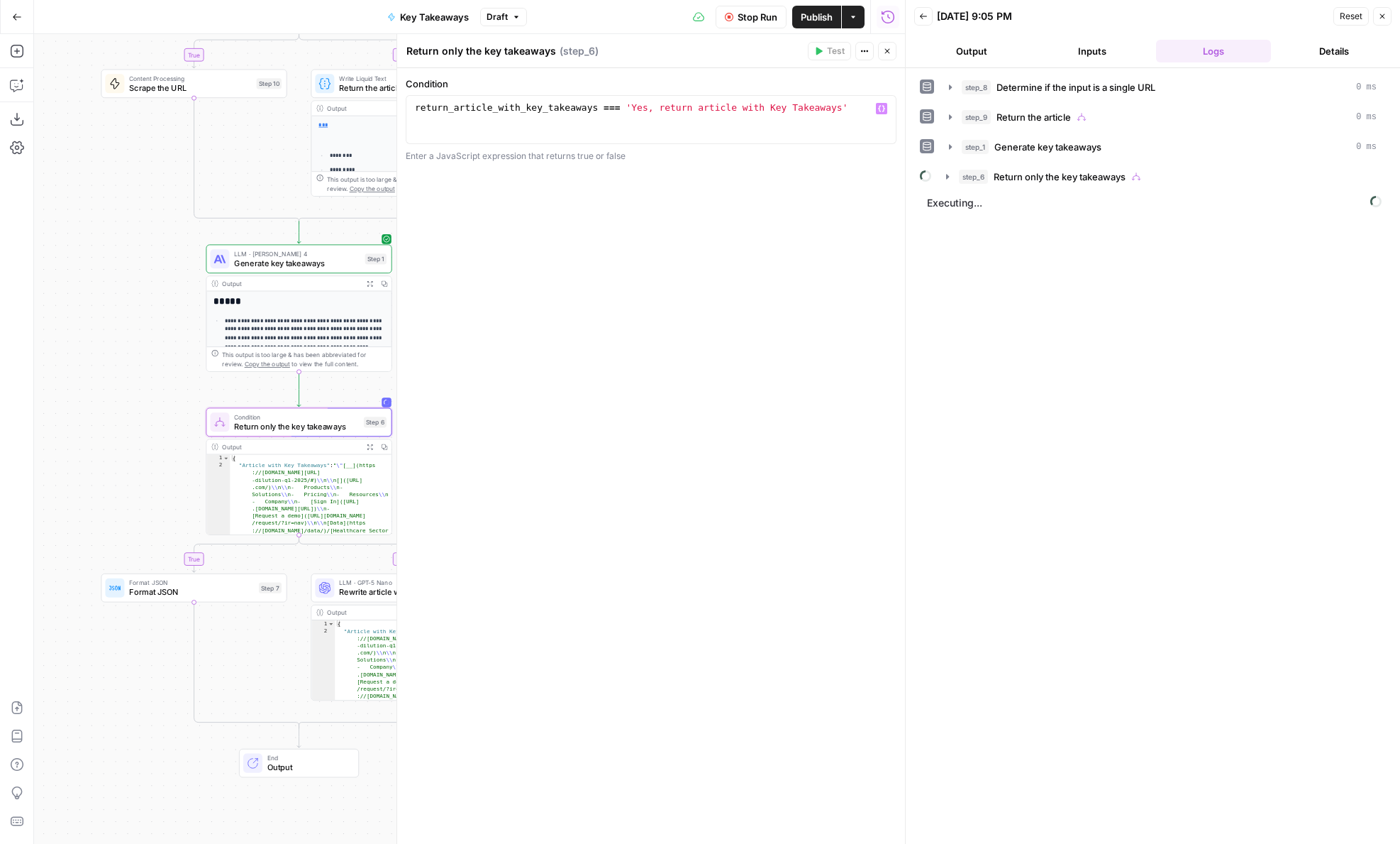
click at [618, 106] on div "return_article_with_key_takeaways === 'Yes, return article with Key Takeaways'" at bounding box center [651, 131] width 478 height 60
type textarea "**********"
click at [885, 59] on button "Close" at bounding box center [887, 50] width 18 height 18
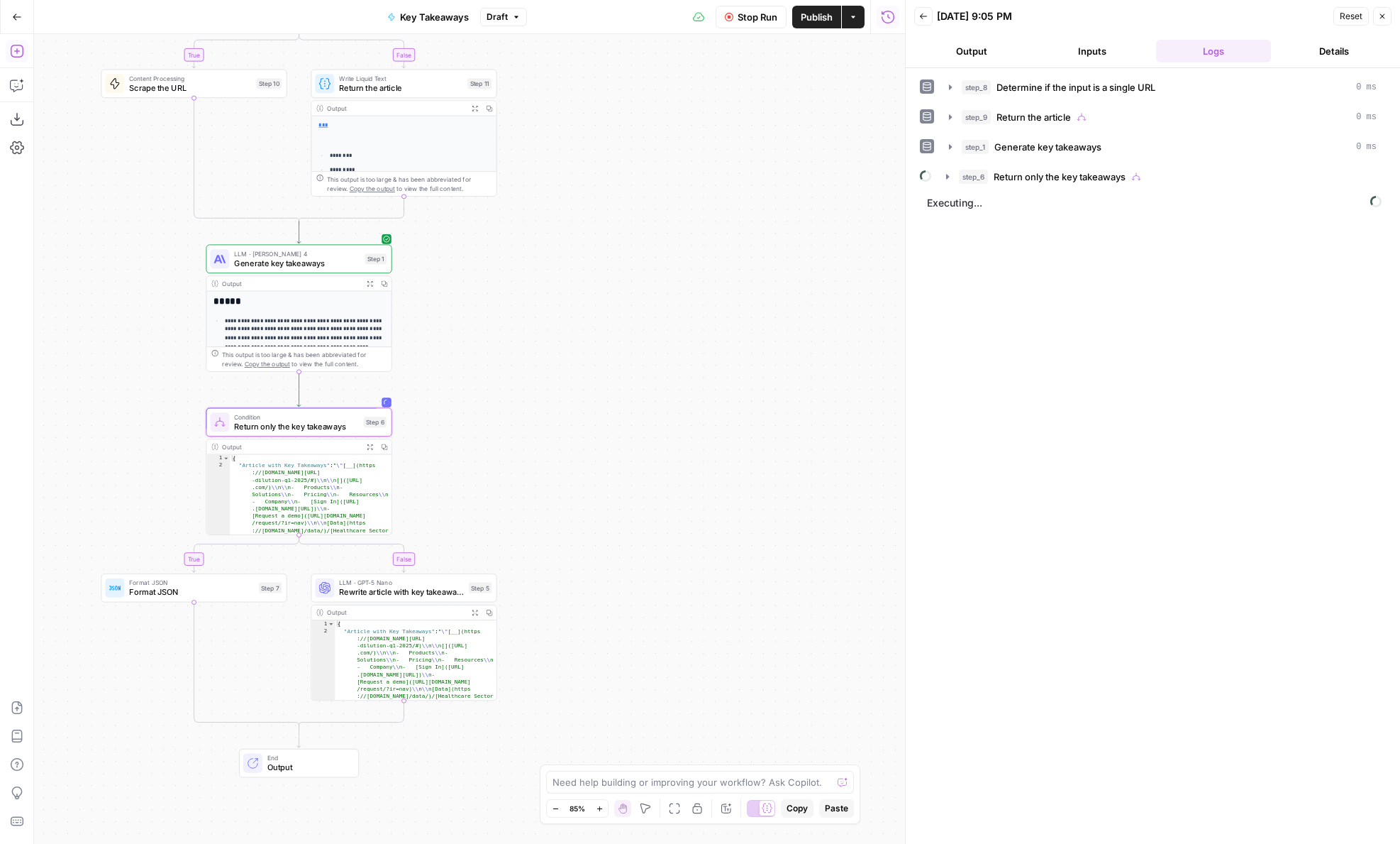
click at [14, 56] on icon "button" at bounding box center [17, 51] width 13 height 13
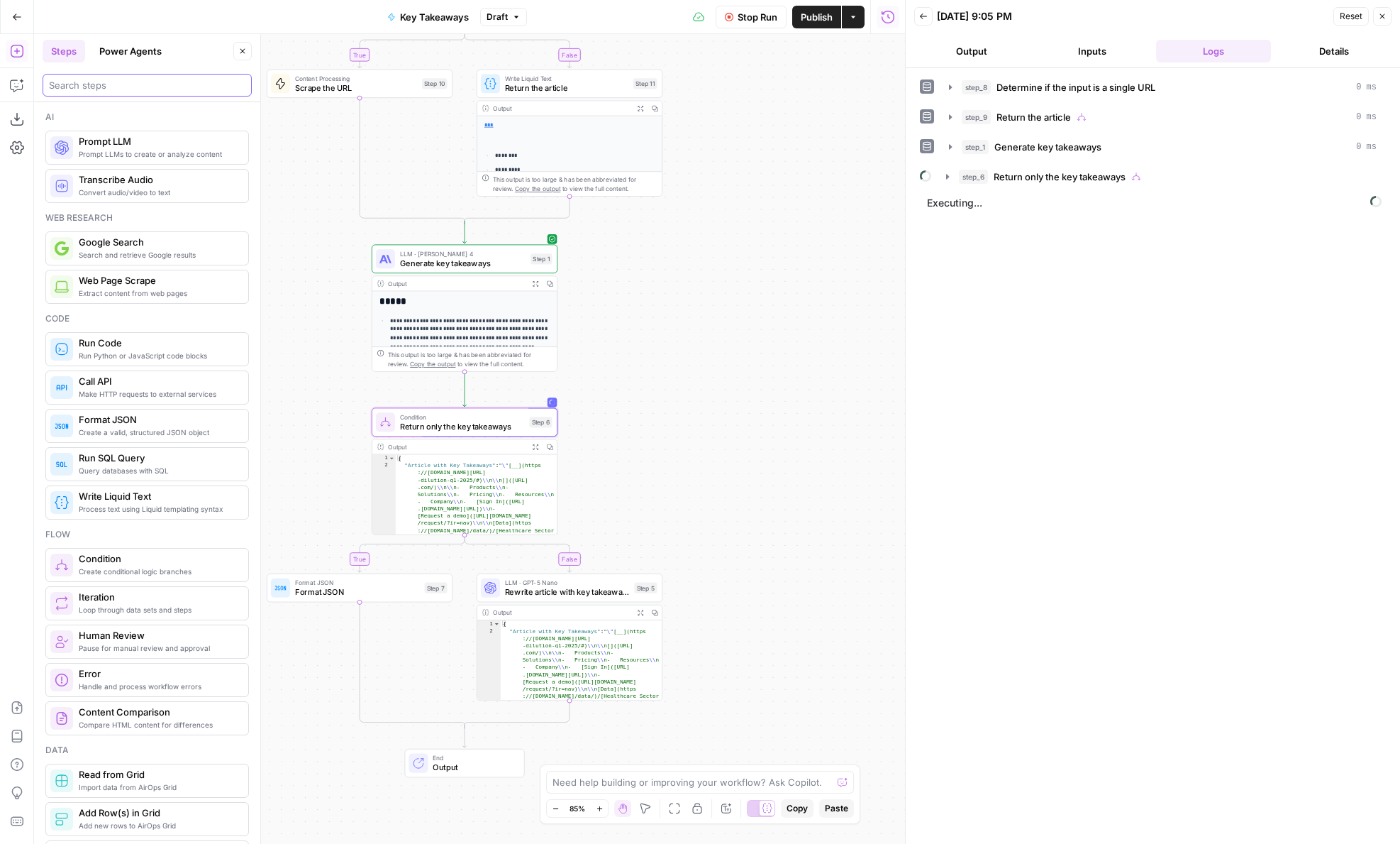
click at [95, 78] on input "search" at bounding box center [147, 84] width 197 height 14
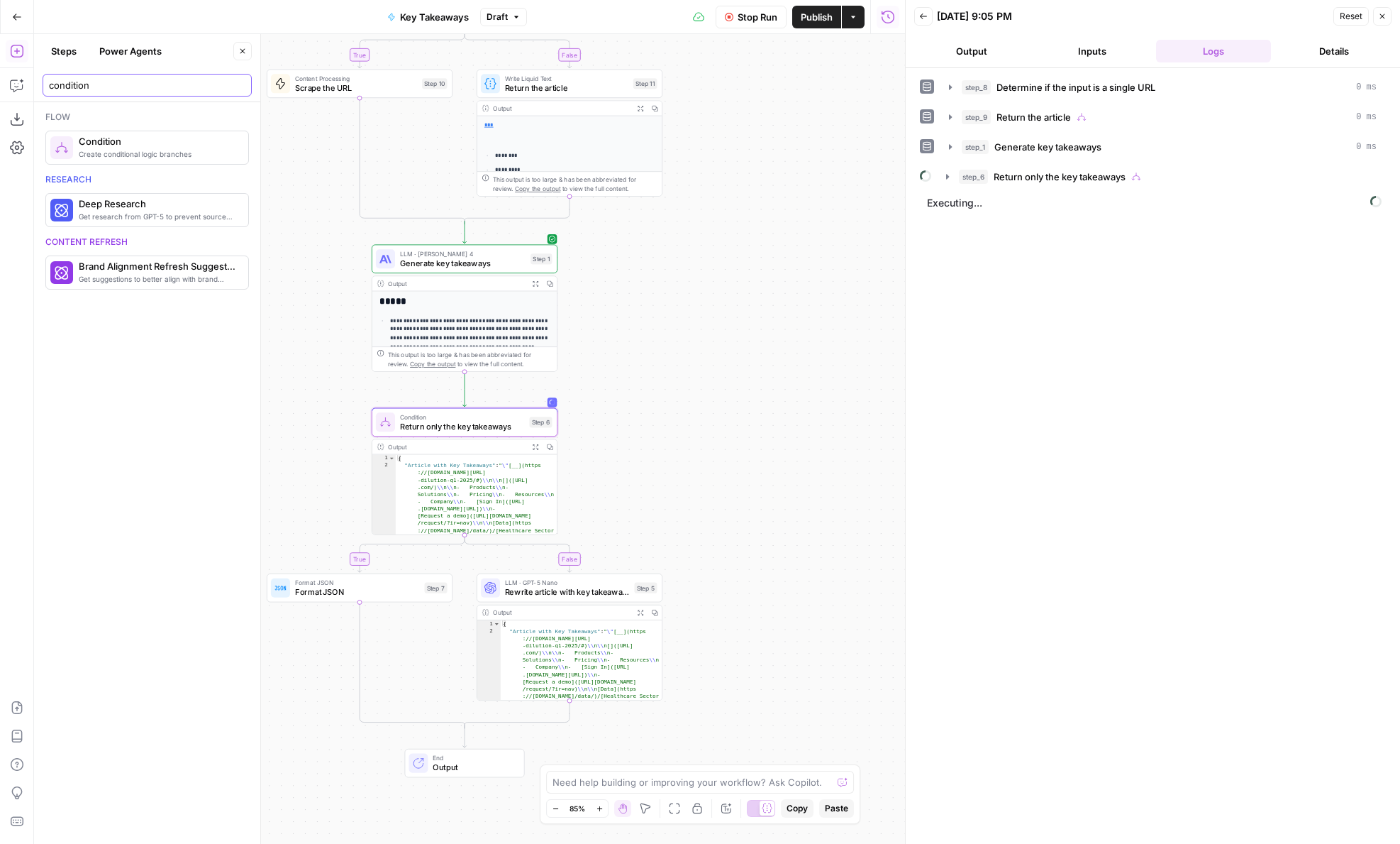
type input "condition"
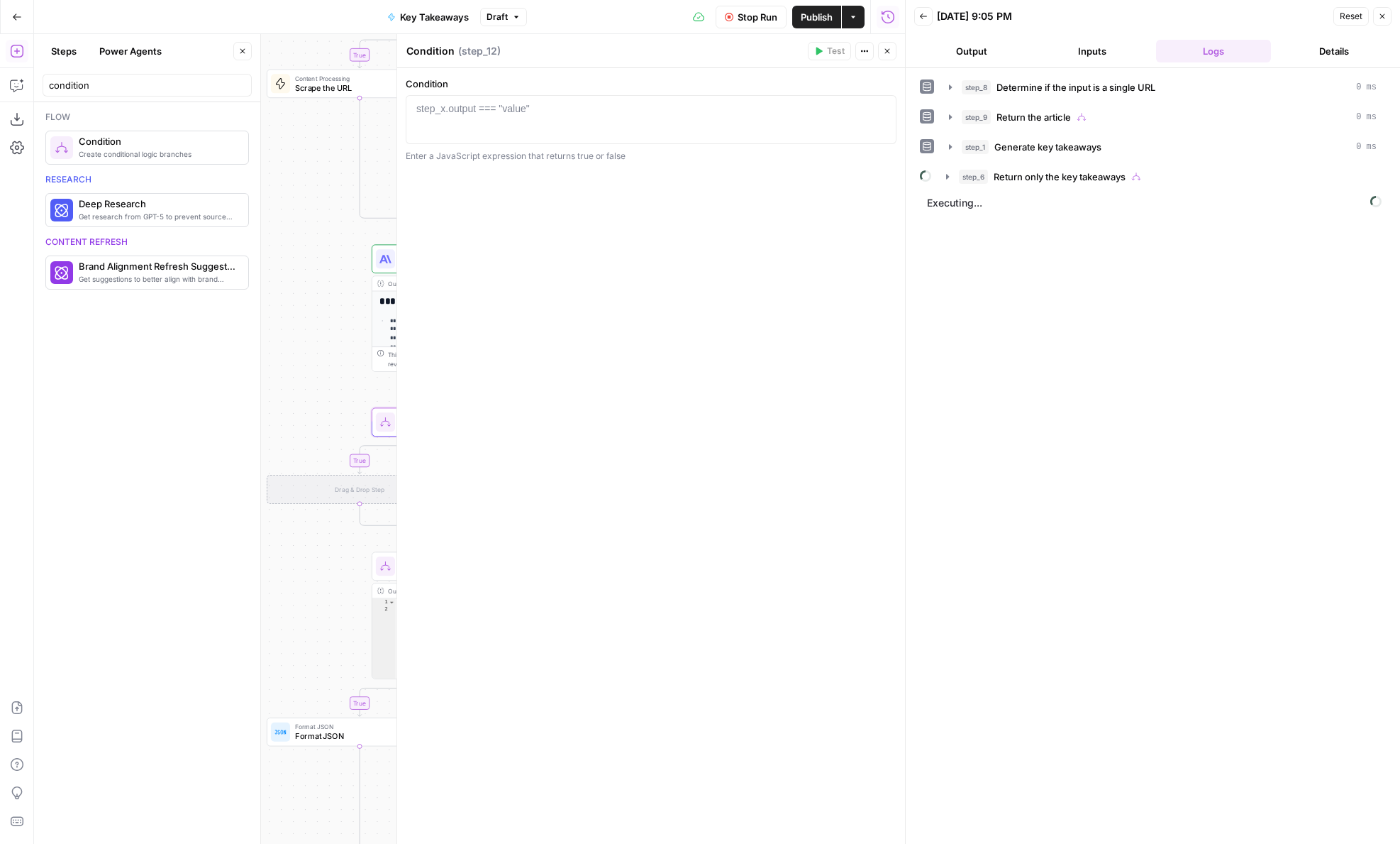
click at [383, 581] on div "Condition Return only the key takeaways Step 6 Copy step Delete step Add Note T…" at bounding box center [464, 615] width 186 height 127
click at [383, 569] on icon at bounding box center [385, 566] width 12 height 12
type textarea "**********"
click at [601, 128] on div "return_article_with_key_takeaways == 'Yes, return article with Key Takeaways'" at bounding box center [651, 131] width 478 height 60
click at [893, 49] on button "Close" at bounding box center [887, 50] width 18 height 18
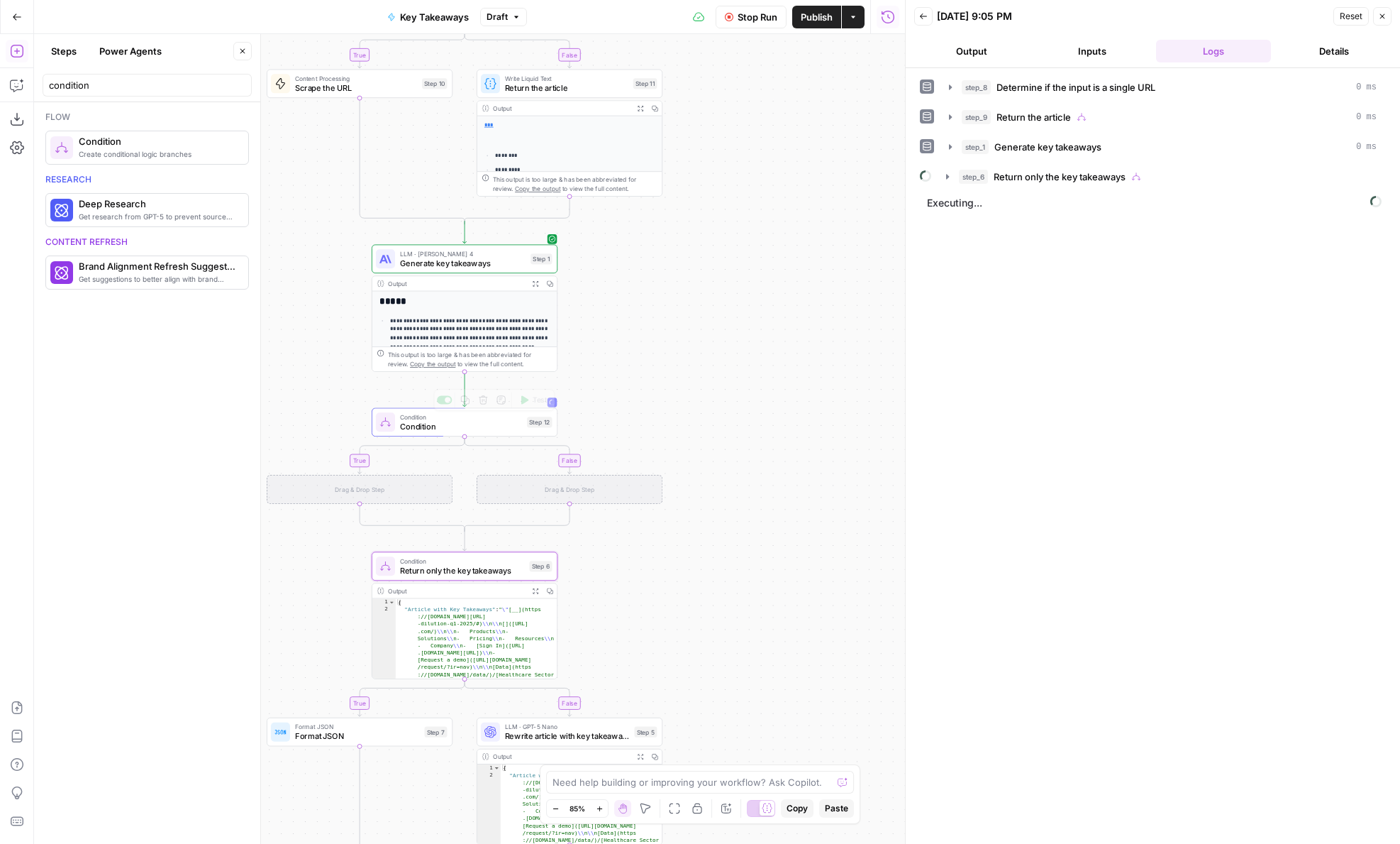
click at [416, 427] on span "Condition" at bounding box center [462, 426] width 123 height 12
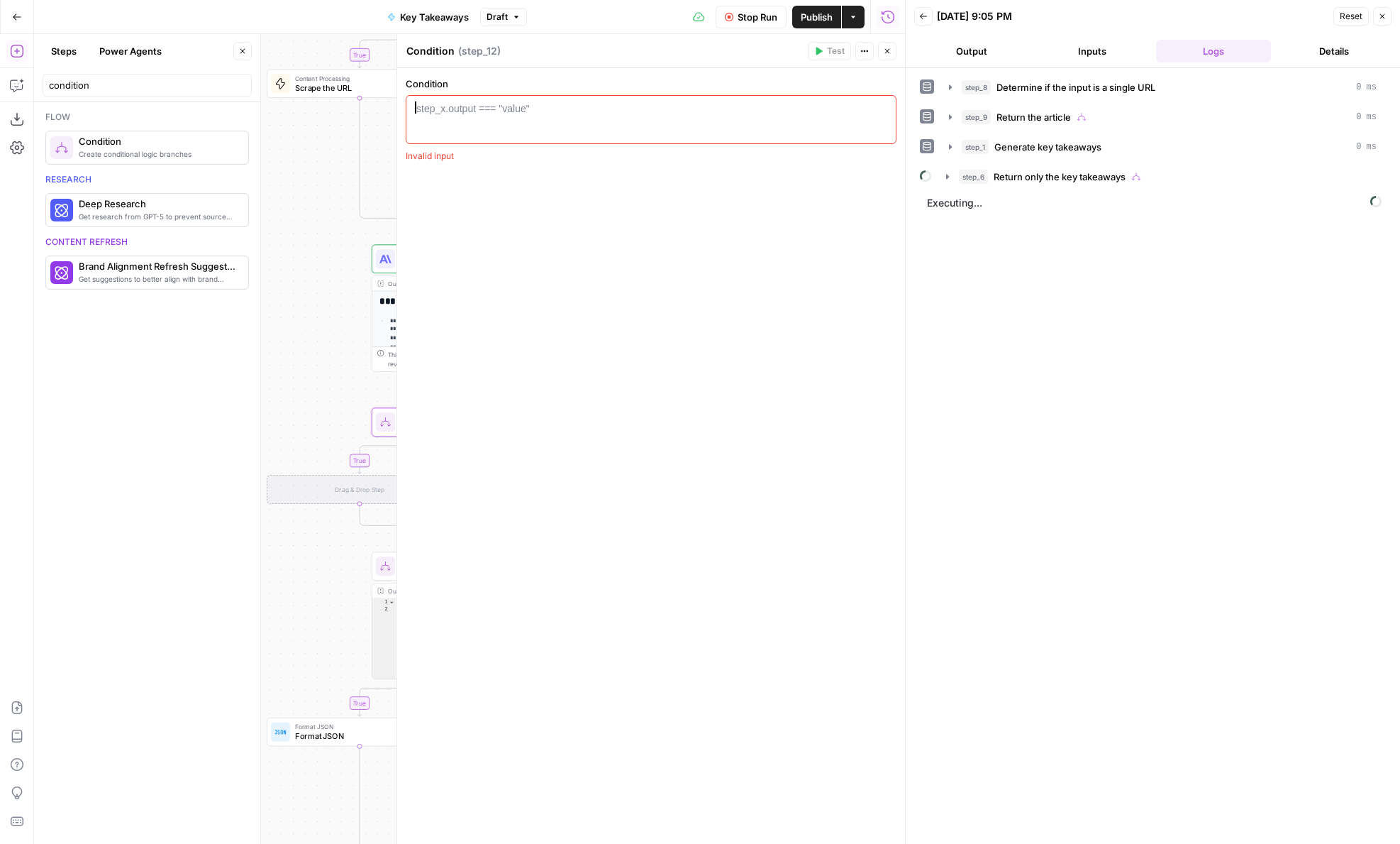
click at [547, 117] on div at bounding box center [651, 131] width 478 height 60
paste textarea "**********"
type textarea "**********"
click at [891, 47] on icon "button" at bounding box center [887, 51] width 9 height 9
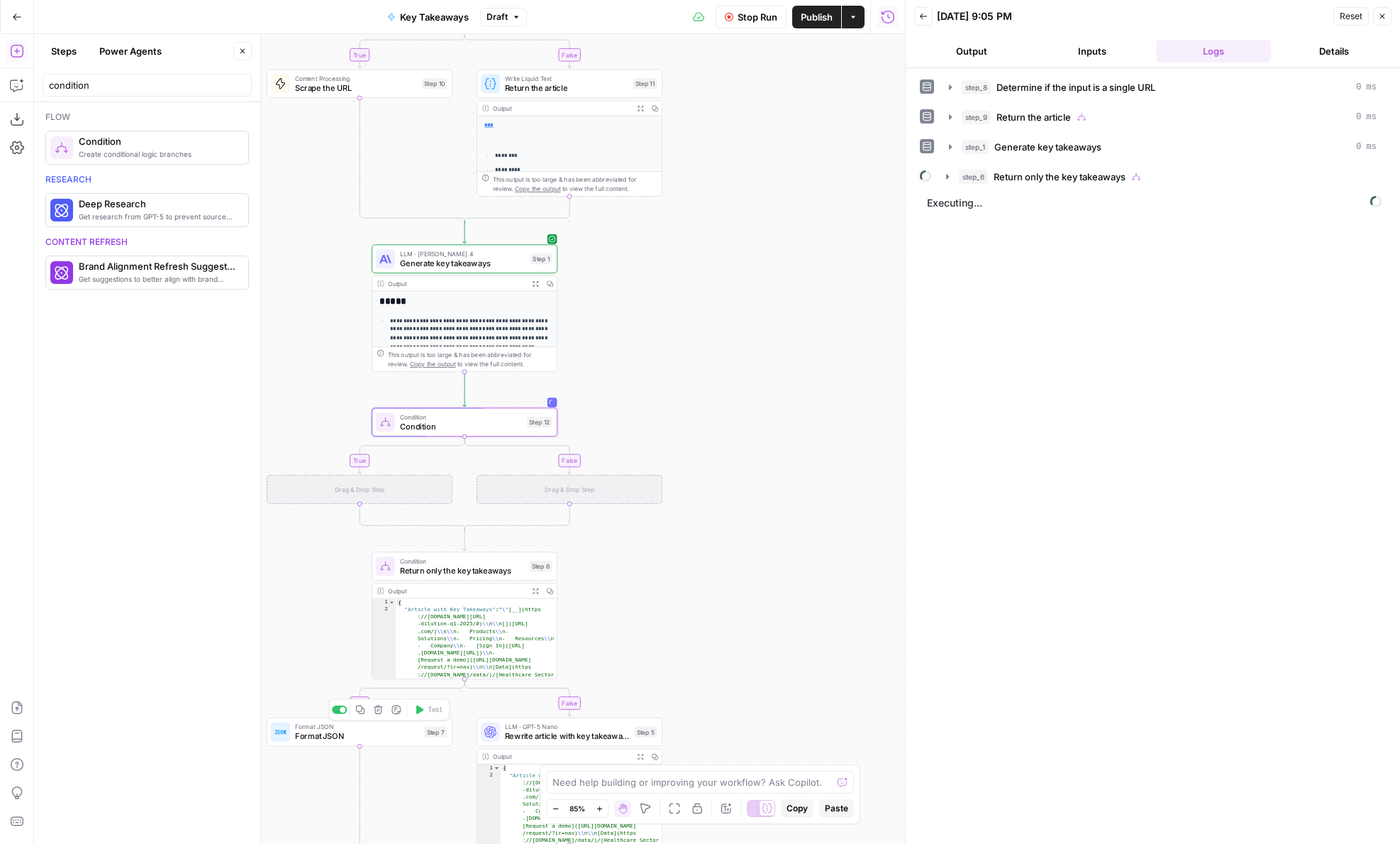
click at [359, 712] on icon "button" at bounding box center [360, 710] width 9 height 9
click at [362, 461] on icon "Edge from step_12 to step_12-if-ghost" at bounding box center [411, 454] width 107 height 37
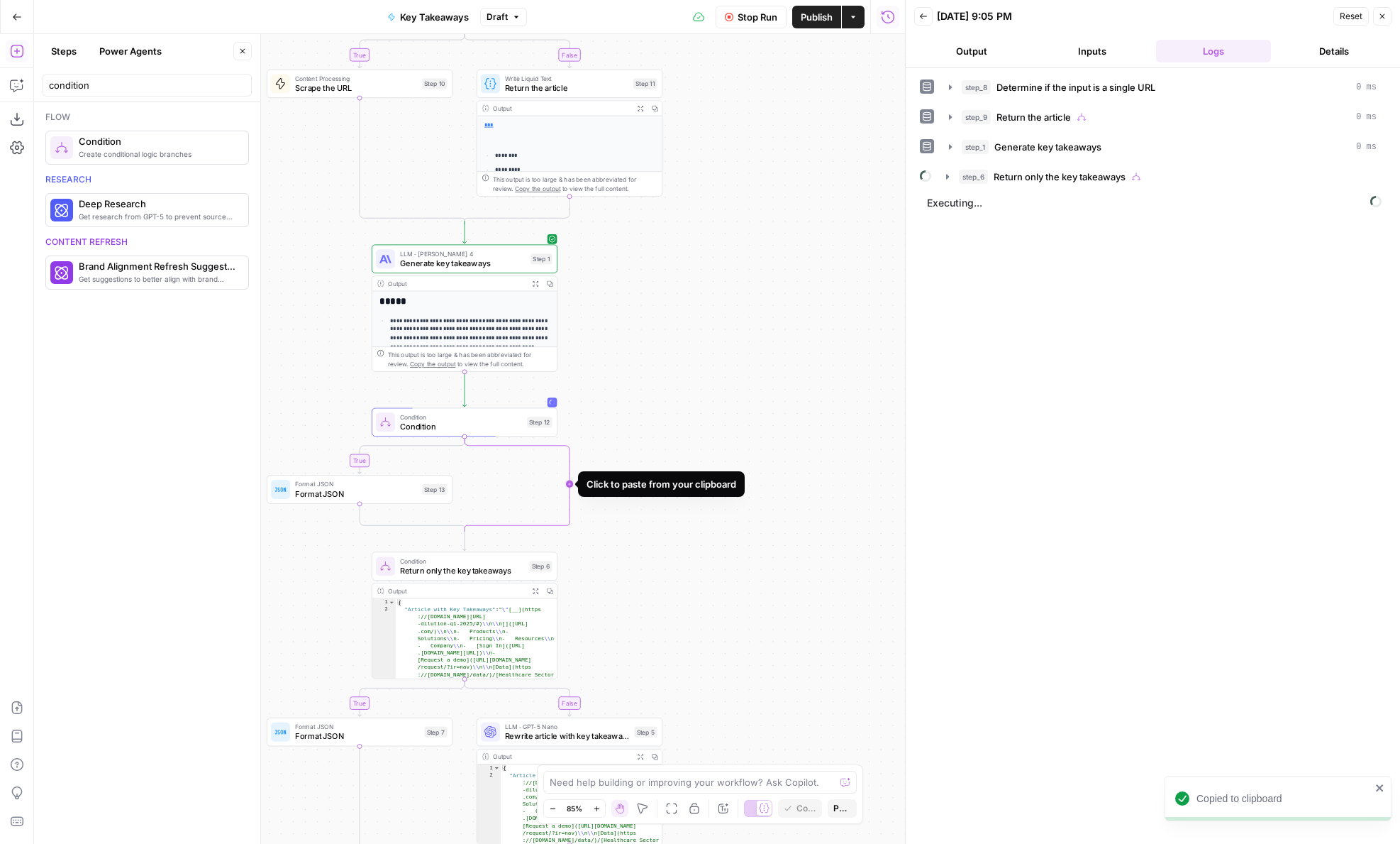
click at [569, 478] on icon "Edge from step_12 to step_12-conditional-end" at bounding box center [517, 484] width 105 height 95
click at [740, 17] on span "Stop Run" at bounding box center [757, 17] width 40 height 14
click at [539, 397] on span "Test" at bounding box center [539, 400] width 14 height 11
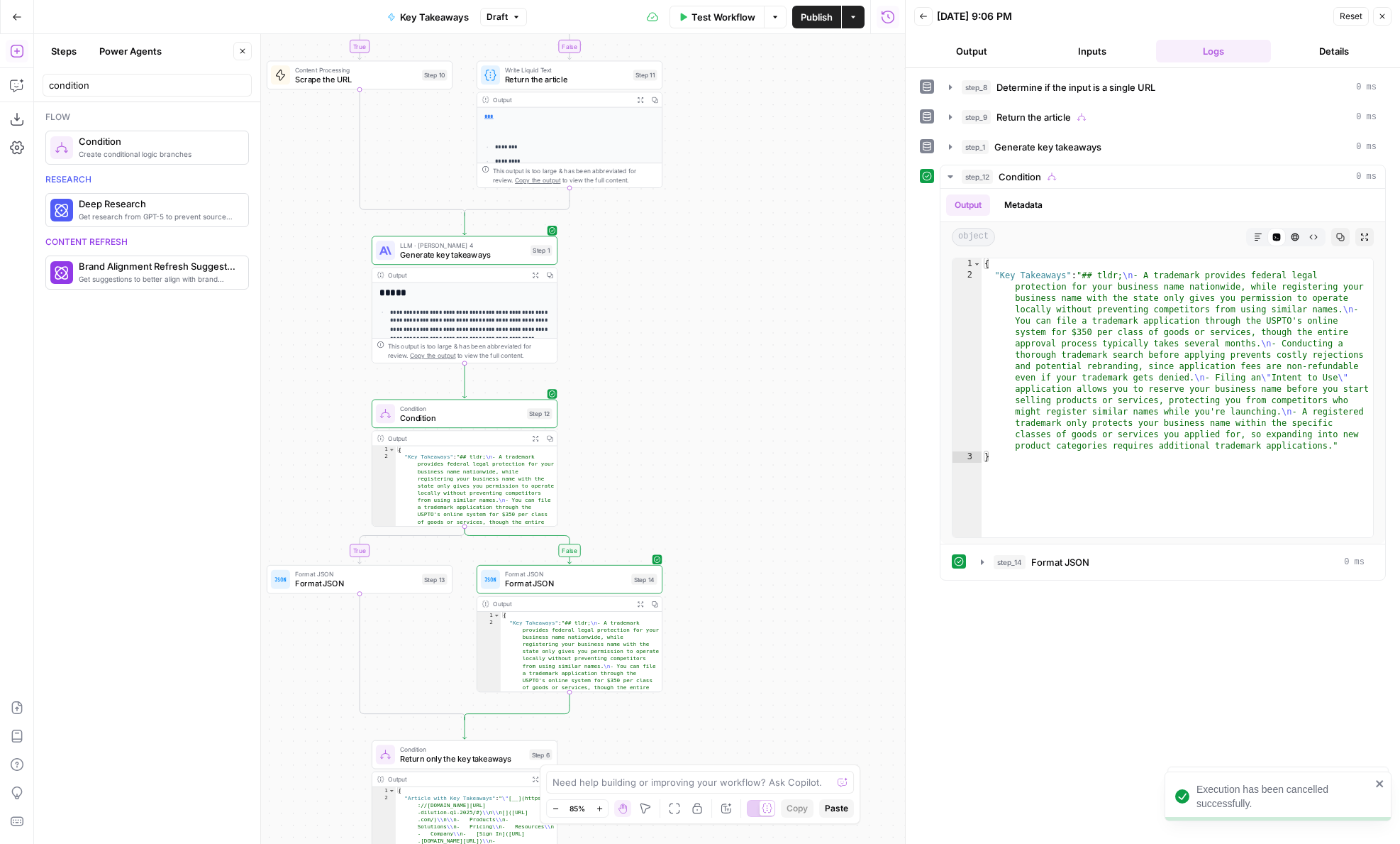
drag, startPoint x: 691, startPoint y: 451, endPoint x: 691, endPoint y: 280, distance: 171.0
click at [691, 280] on div "**********" at bounding box center [470, 439] width 871 height 810
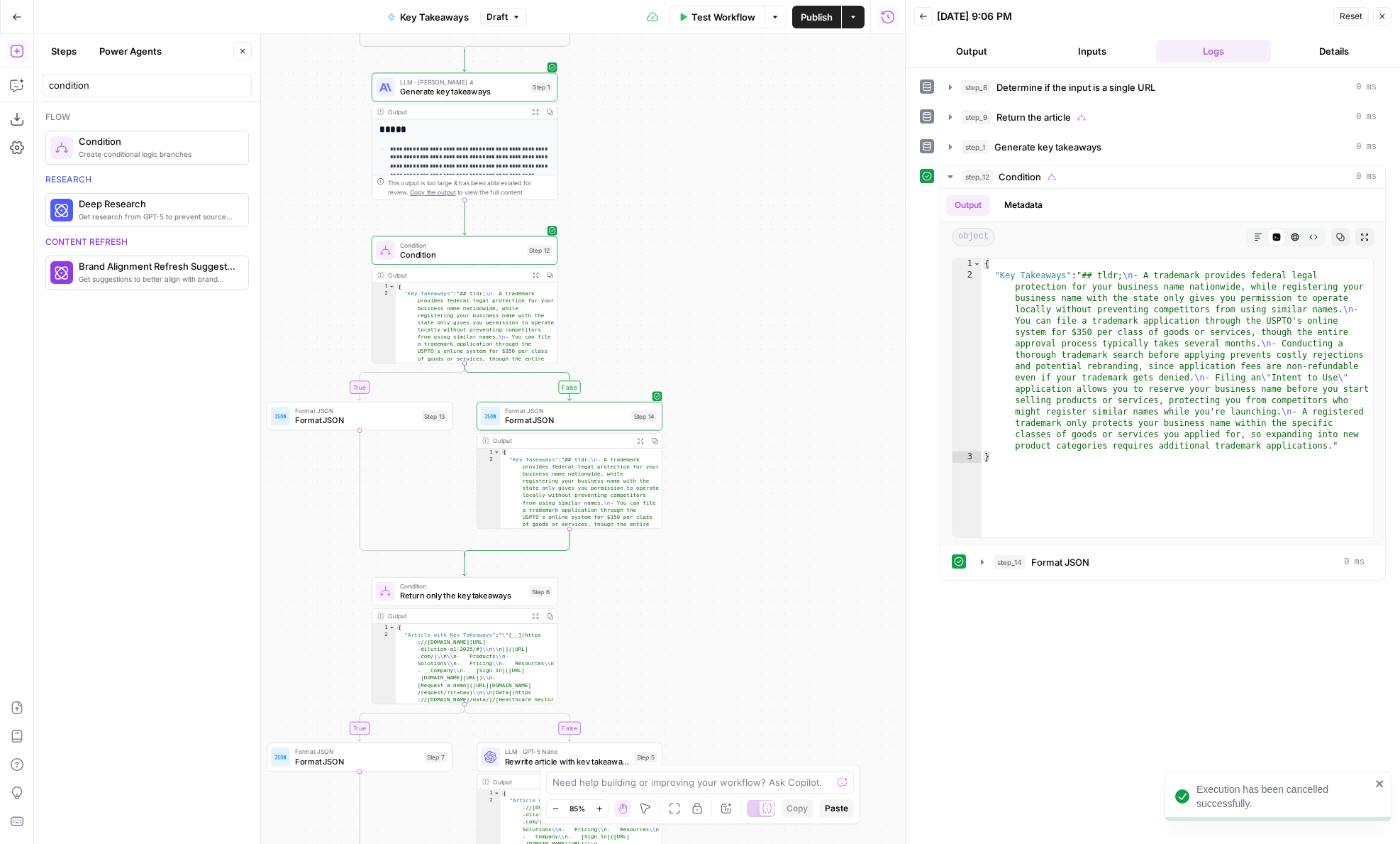
click at [454, 249] on span "Condition" at bounding box center [462, 254] width 123 height 12
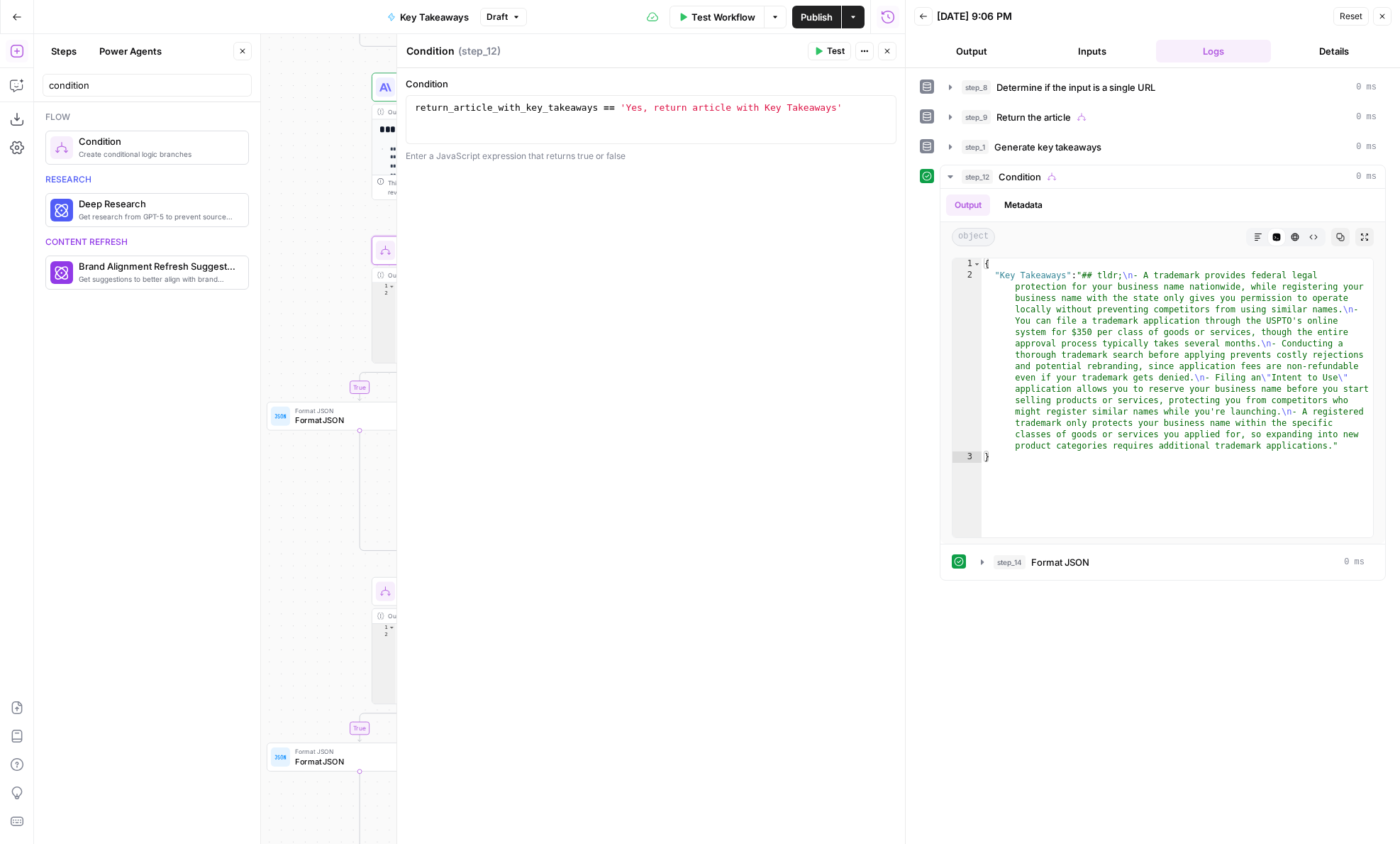
click at [1095, 46] on button "Inputs" at bounding box center [1093, 51] width 115 height 23
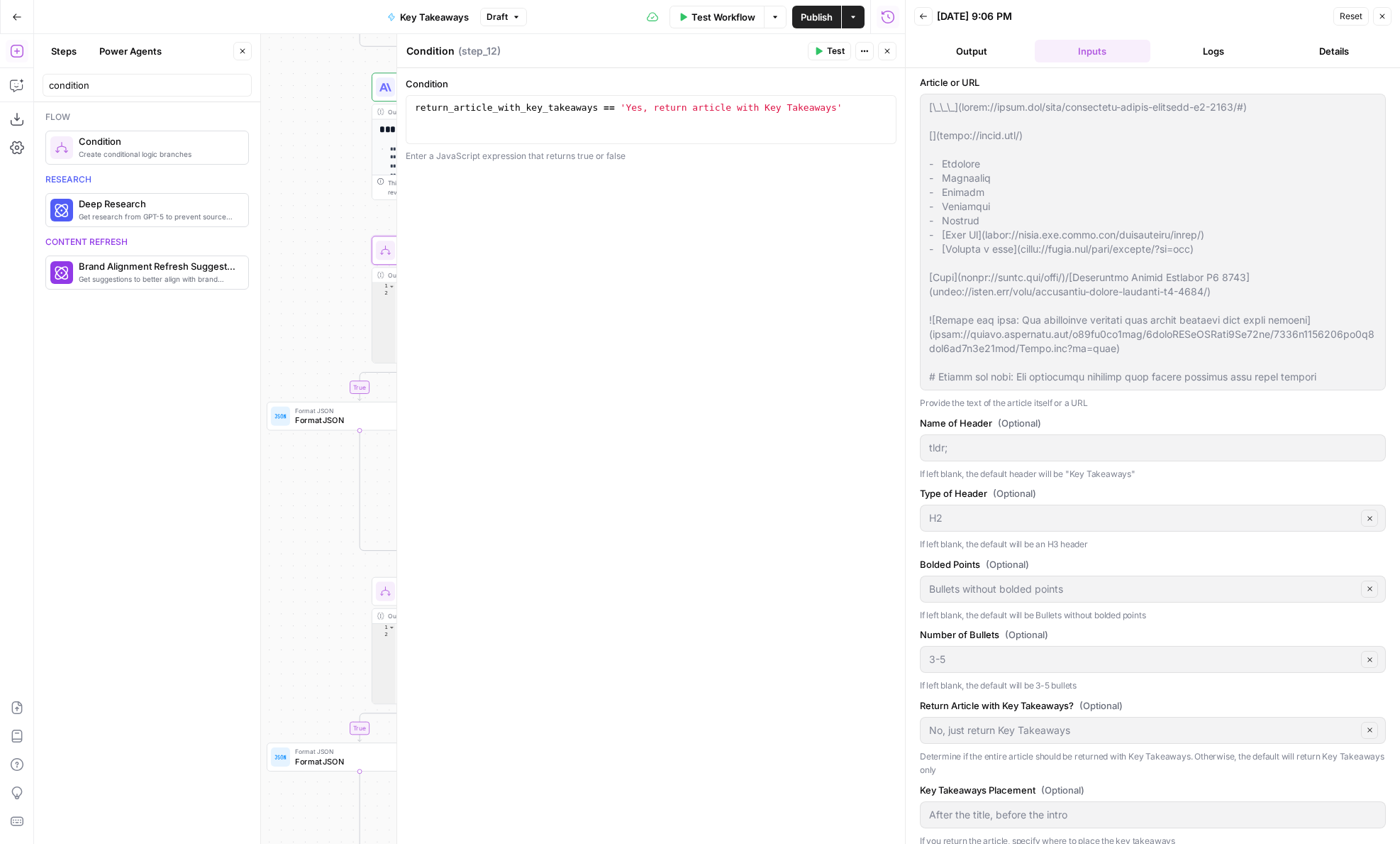
scroll to position [11, 0]
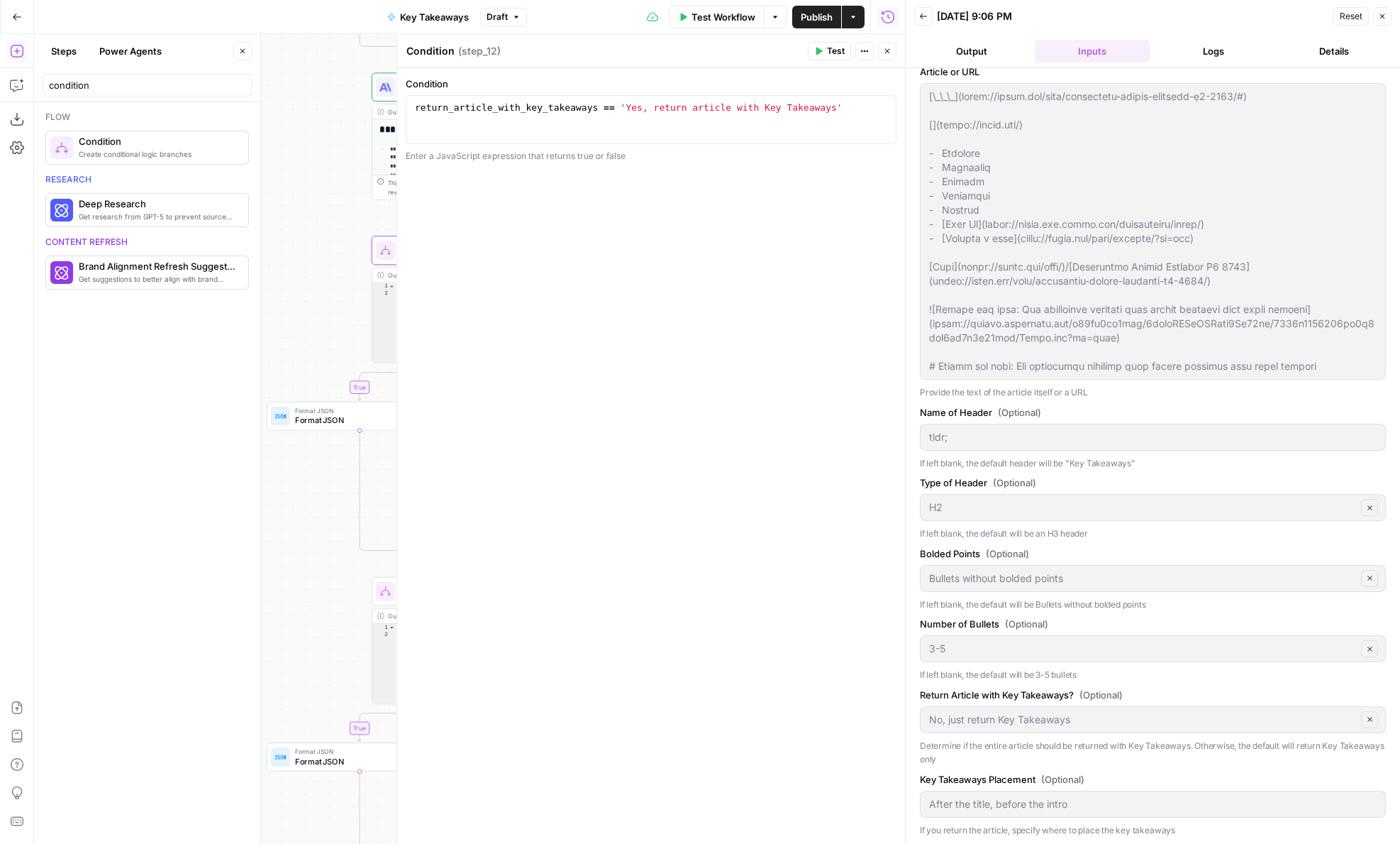
click at [960, 47] on button "Output" at bounding box center [972, 51] width 115 height 23
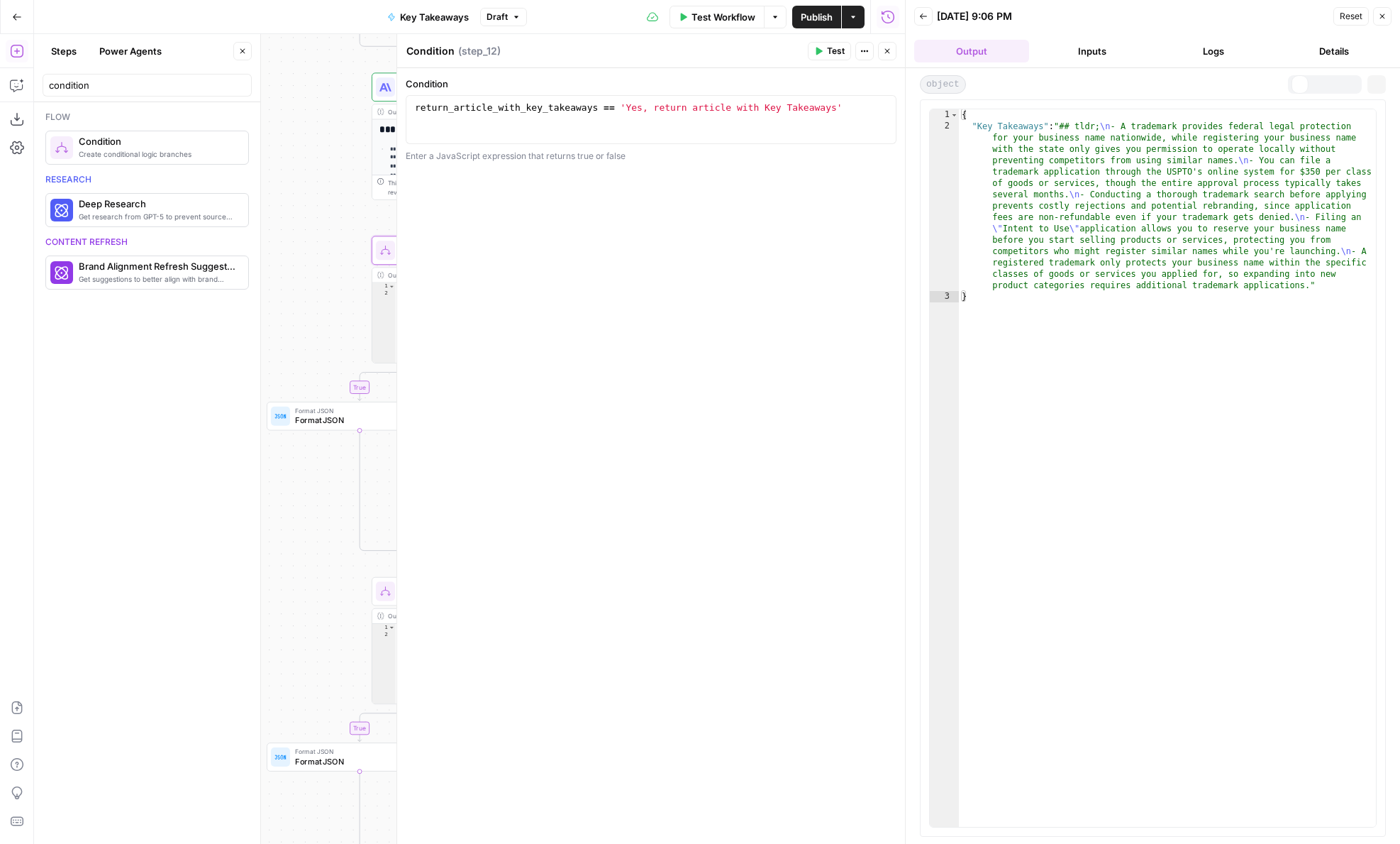
scroll to position [0, 0]
click at [881, 54] on button "Close" at bounding box center [887, 50] width 18 height 18
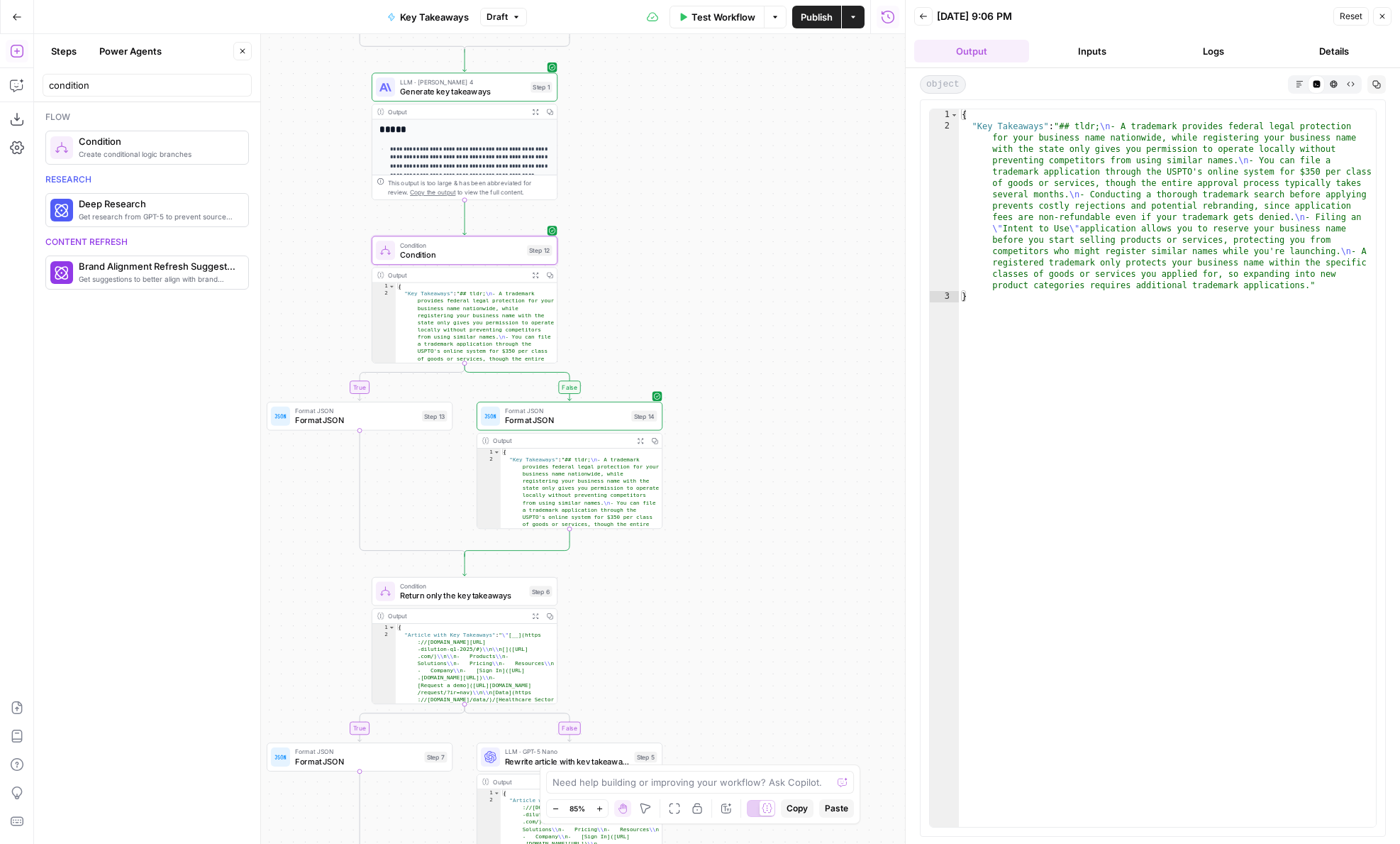
click at [422, 260] on span "Condition" at bounding box center [462, 254] width 123 height 12
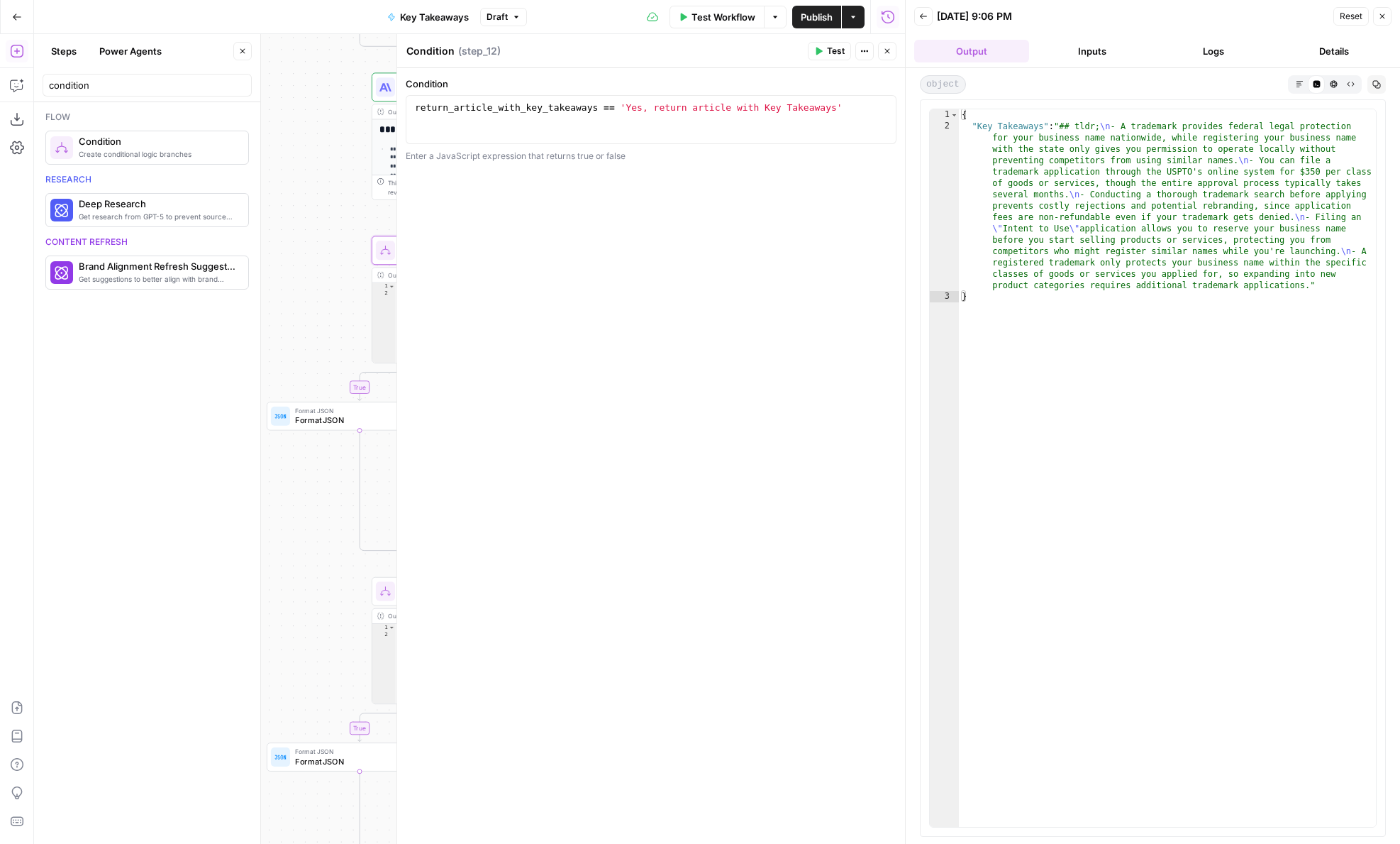
click at [885, 52] on icon "button" at bounding box center [887, 51] width 9 height 9
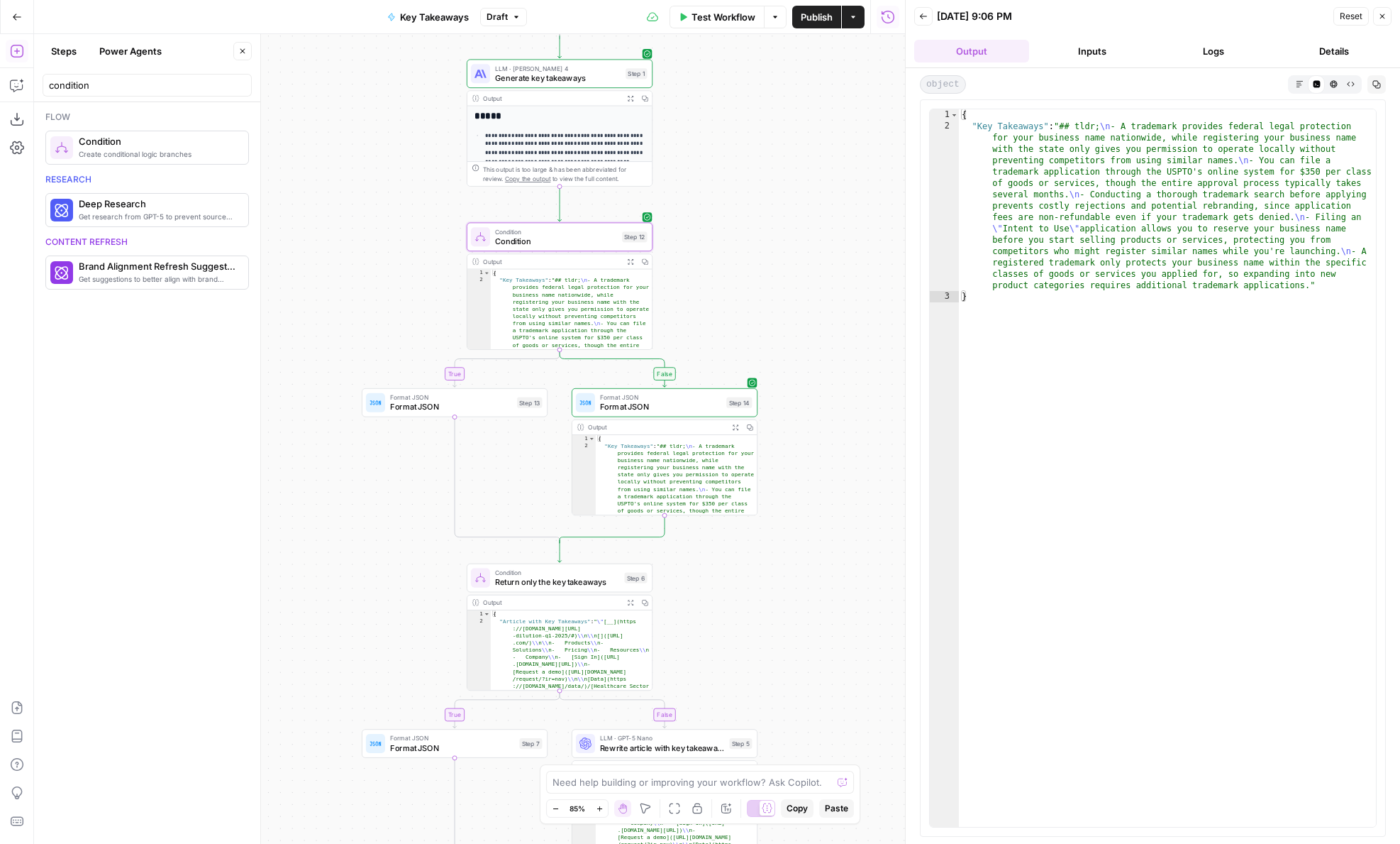
drag, startPoint x: 683, startPoint y: 291, endPoint x: 777, endPoint y: 277, distance: 95.0
click at [778, 277] on div "**********" at bounding box center [470, 439] width 871 height 810
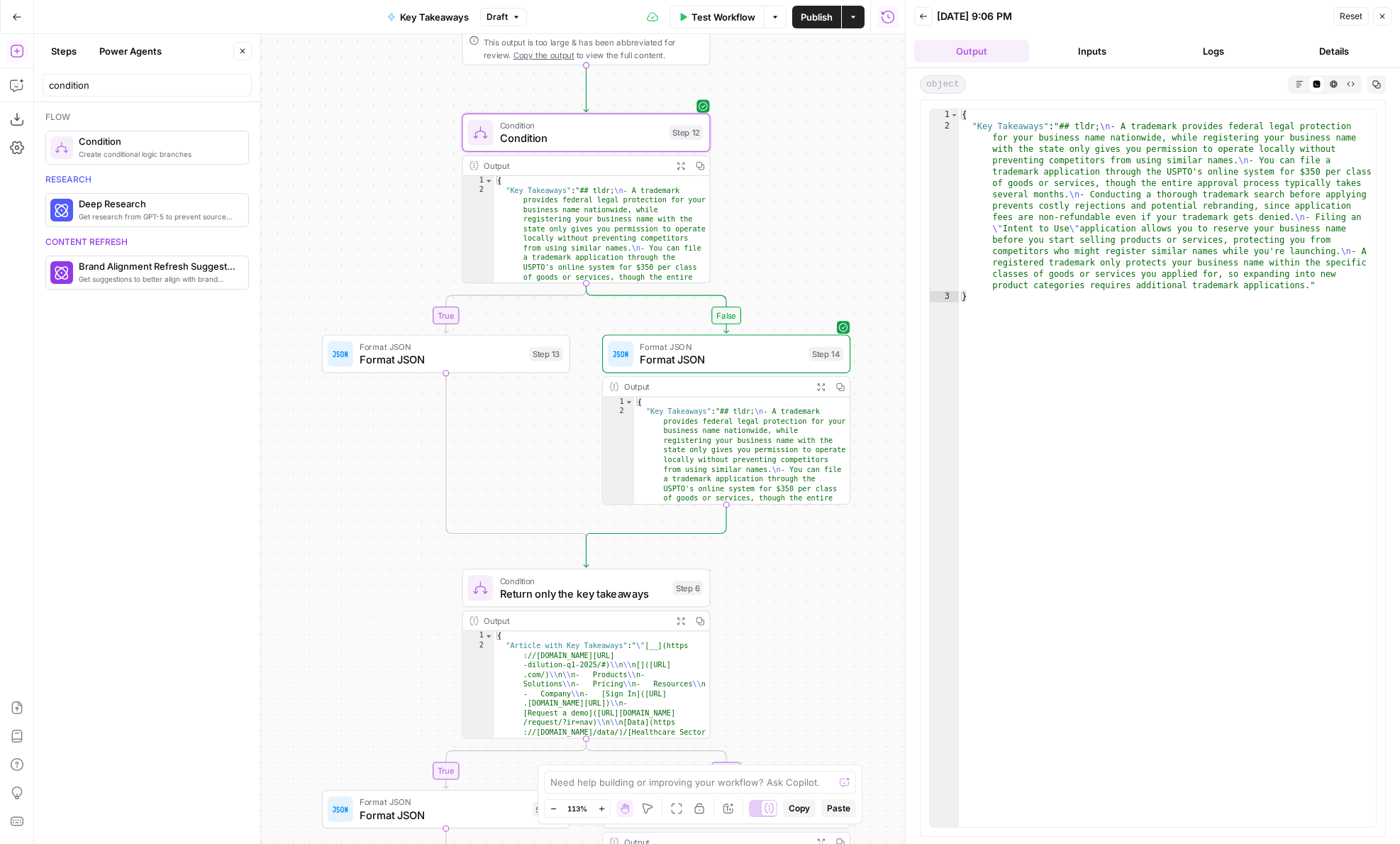
drag, startPoint x: 774, startPoint y: 296, endPoint x: 862, endPoint y: 159, distance: 162.8
click at [862, 159] on div "**********" at bounding box center [470, 439] width 871 height 810
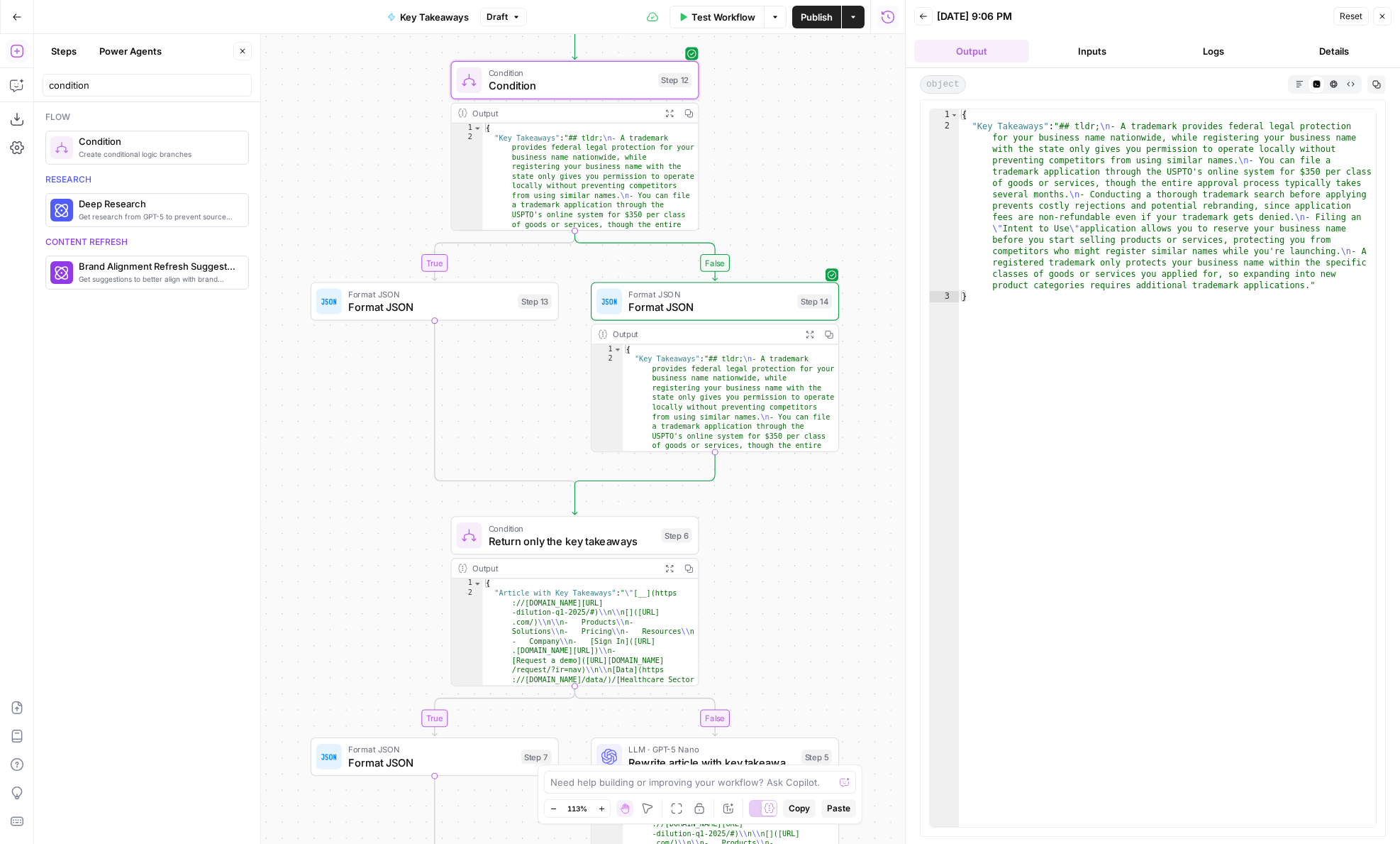
drag, startPoint x: 795, startPoint y: 562, endPoint x: 777, endPoint y: 692, distance: 131.2
click at [777, 692] on div "**********" at bounding box center [470, 439] width 871 height 810
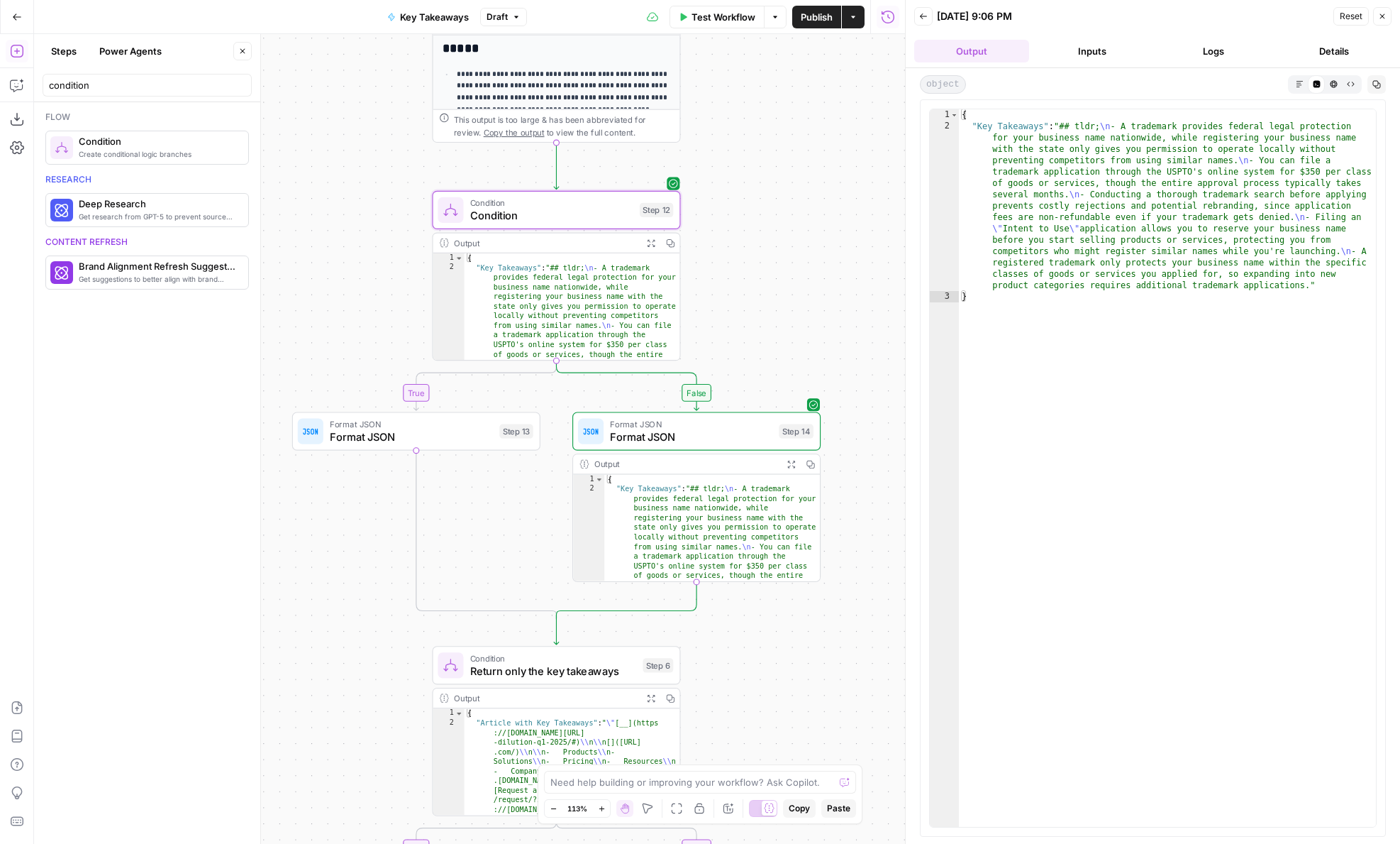
drag, startPoint x: 777, startPoint y: 692, endPoint x: 777, endPoint y: 622, distance: 70.0
click at [777, 622] on div "**********" at bounding box center [470, 439] width 871 height 810
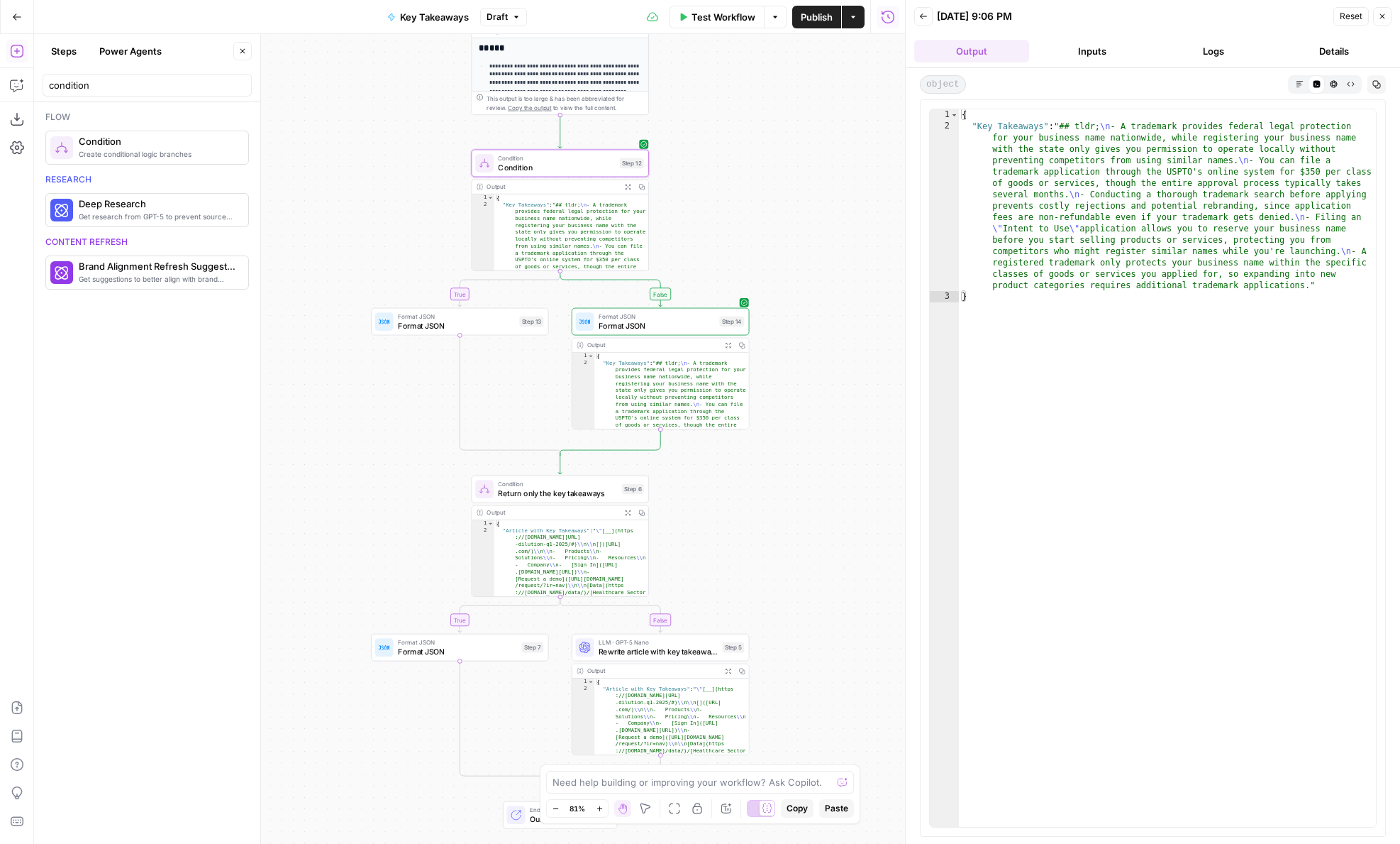
drag, startPoint x: 777, startPoint y: 622, endPoint x: 718, endPoint y: 508, distance: 128.4
click at [718, 508] on div "**********" at bounding box center [470, 439] width 871 height 810
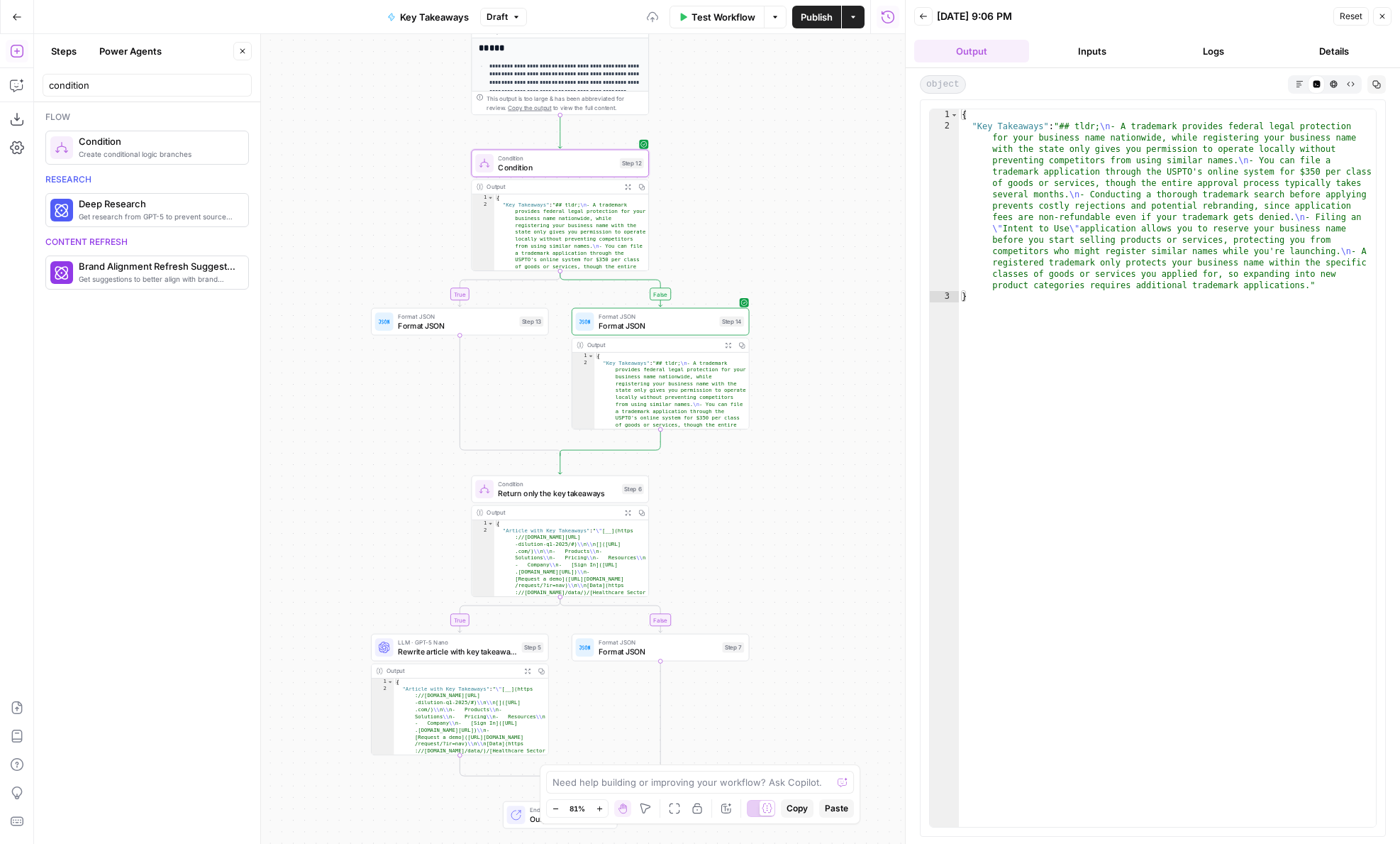
click at [558, 496] on span "Return only the key takeaways" at bounding box center [558, 493] width 119 height 12
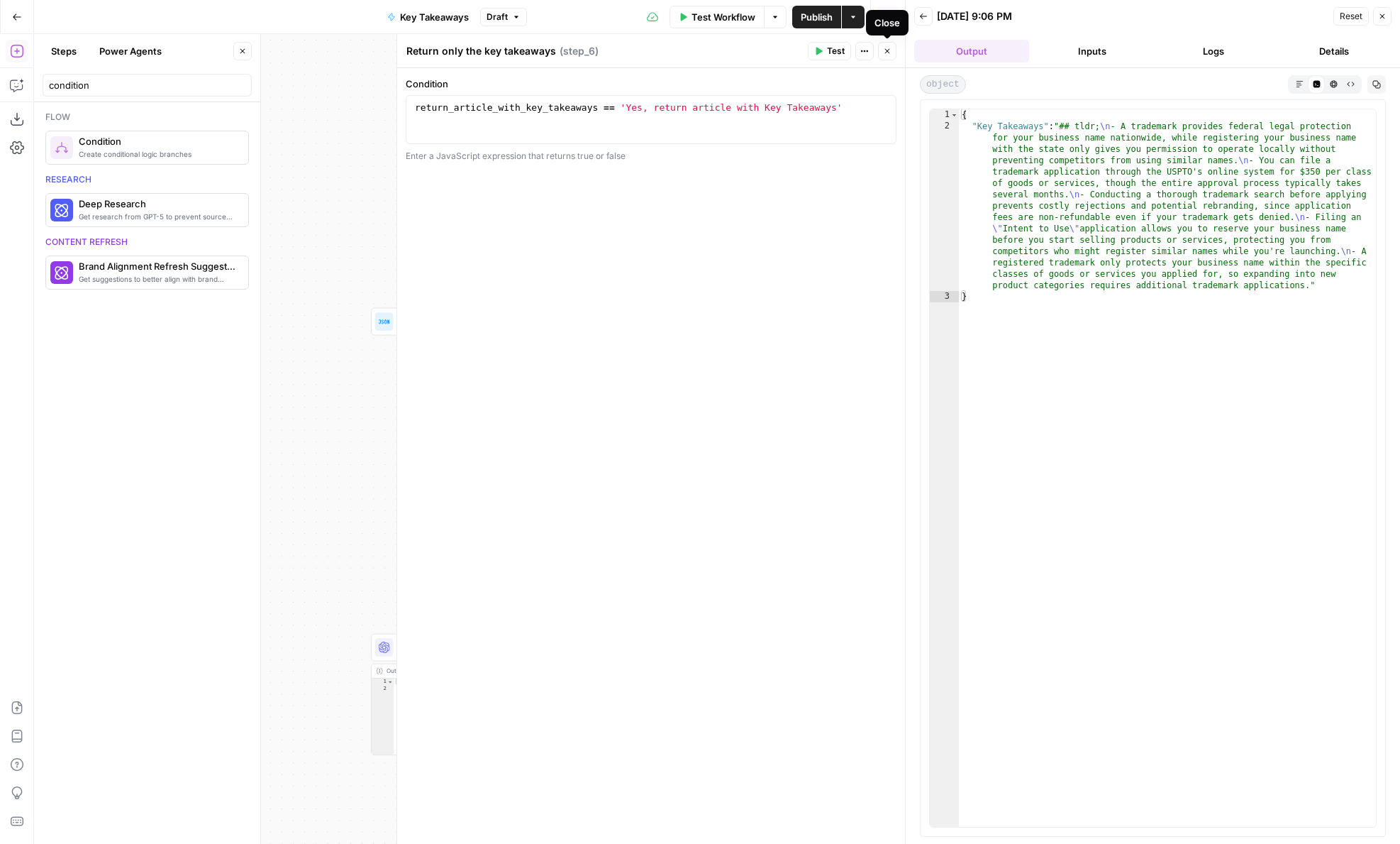
click at [884, 52] on icon "button" at bounding box center [887, 51] width 9 height 9
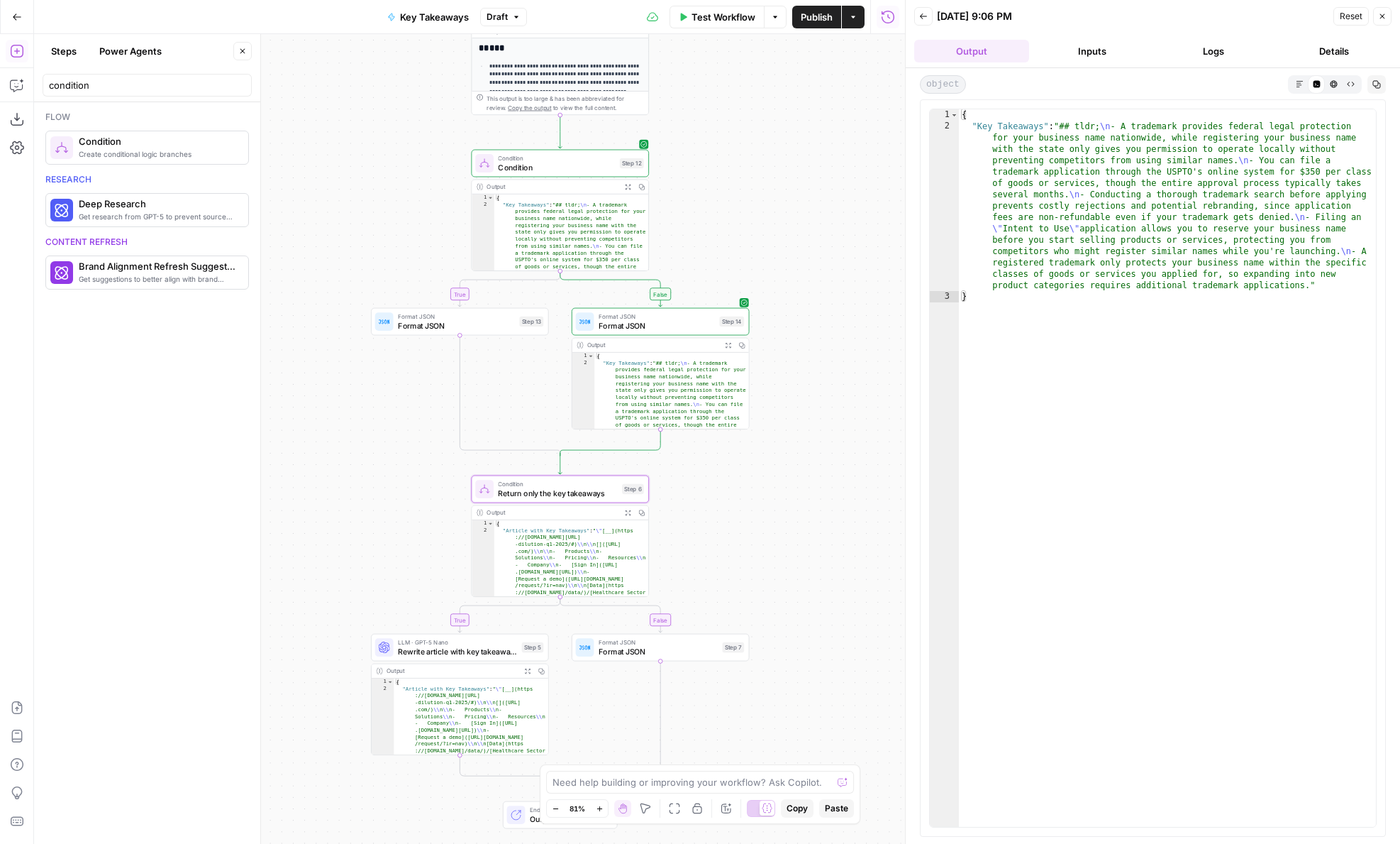
drag, startPoint x: 727, startPoint y: 518, endPoint x: 727, endPoint y: 555, distance: 37.0
click at [727, 555] on div "**********" at bounding box center [470, 439] width 871 height 810
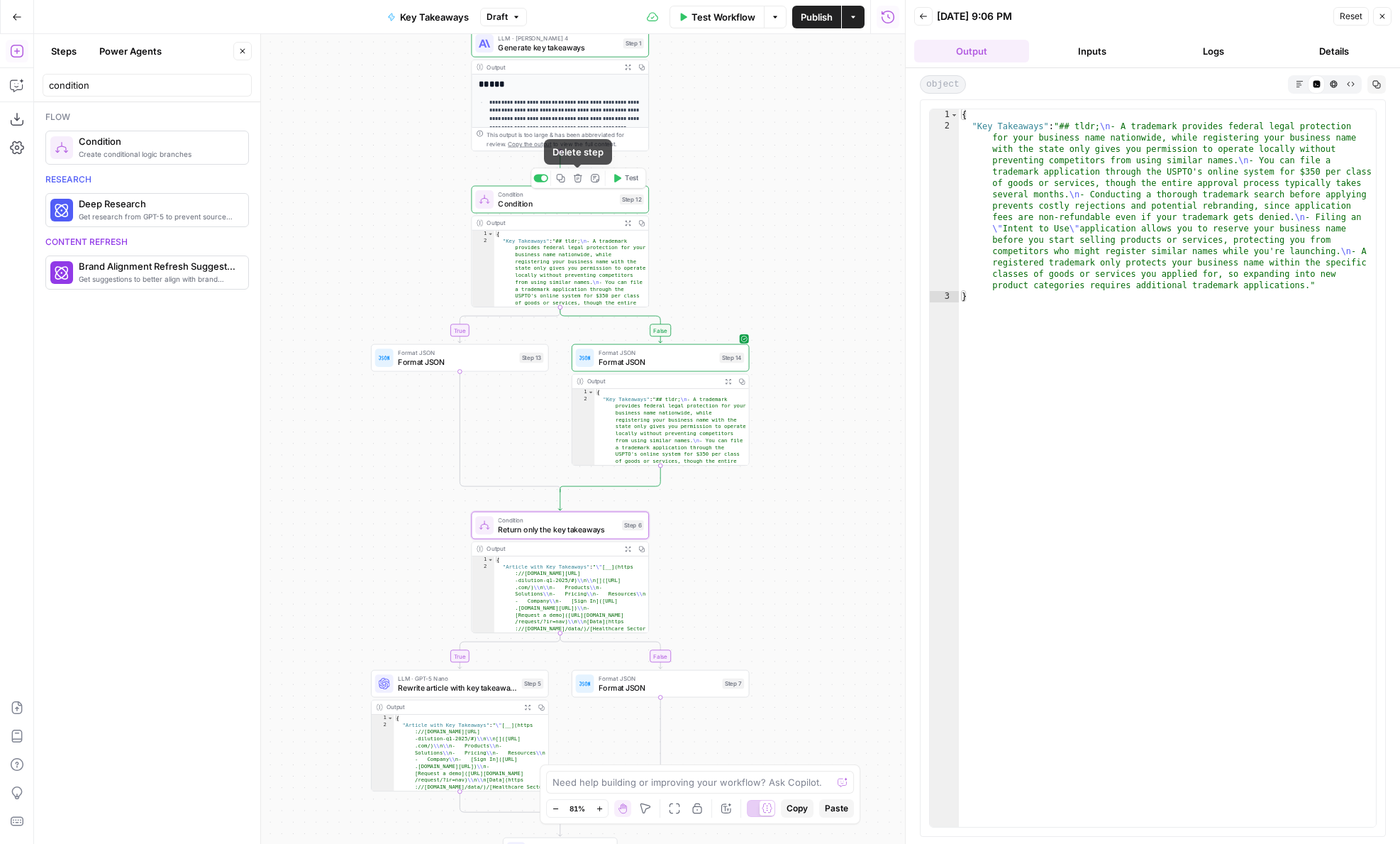
click at [575, 176] on icon "button" at bounding box center [577, 178] width 9 height 9
click at [642, 181] on span "Delete Step" at bounding box center [662, 181] width 55 height 14
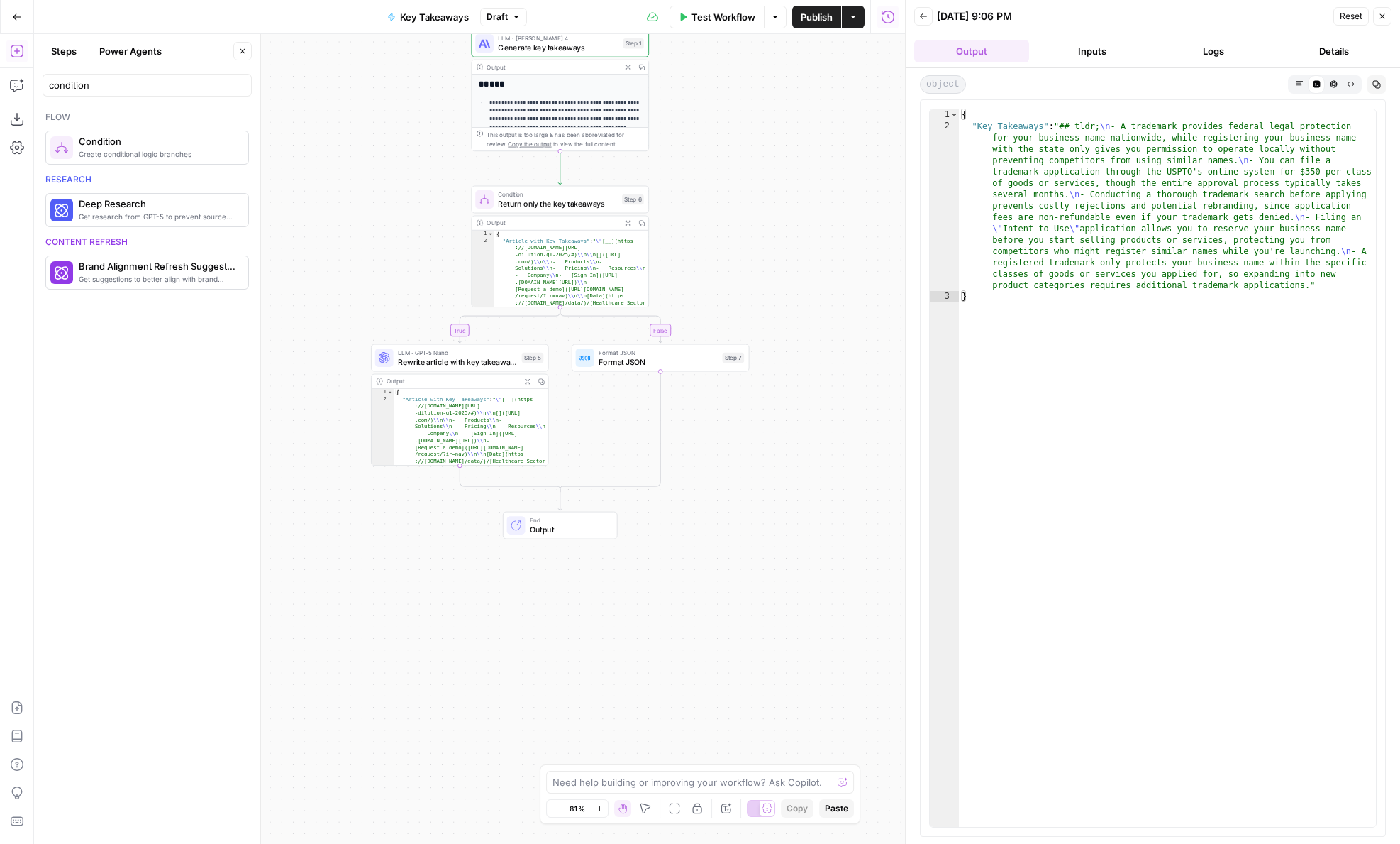
click at [628, 373] on div "**********" at bounding box center [470, 439] width 871 height 810
click at [621, 356] on span "Format JSON" at bounding box center [658, 362] width 119 height 12
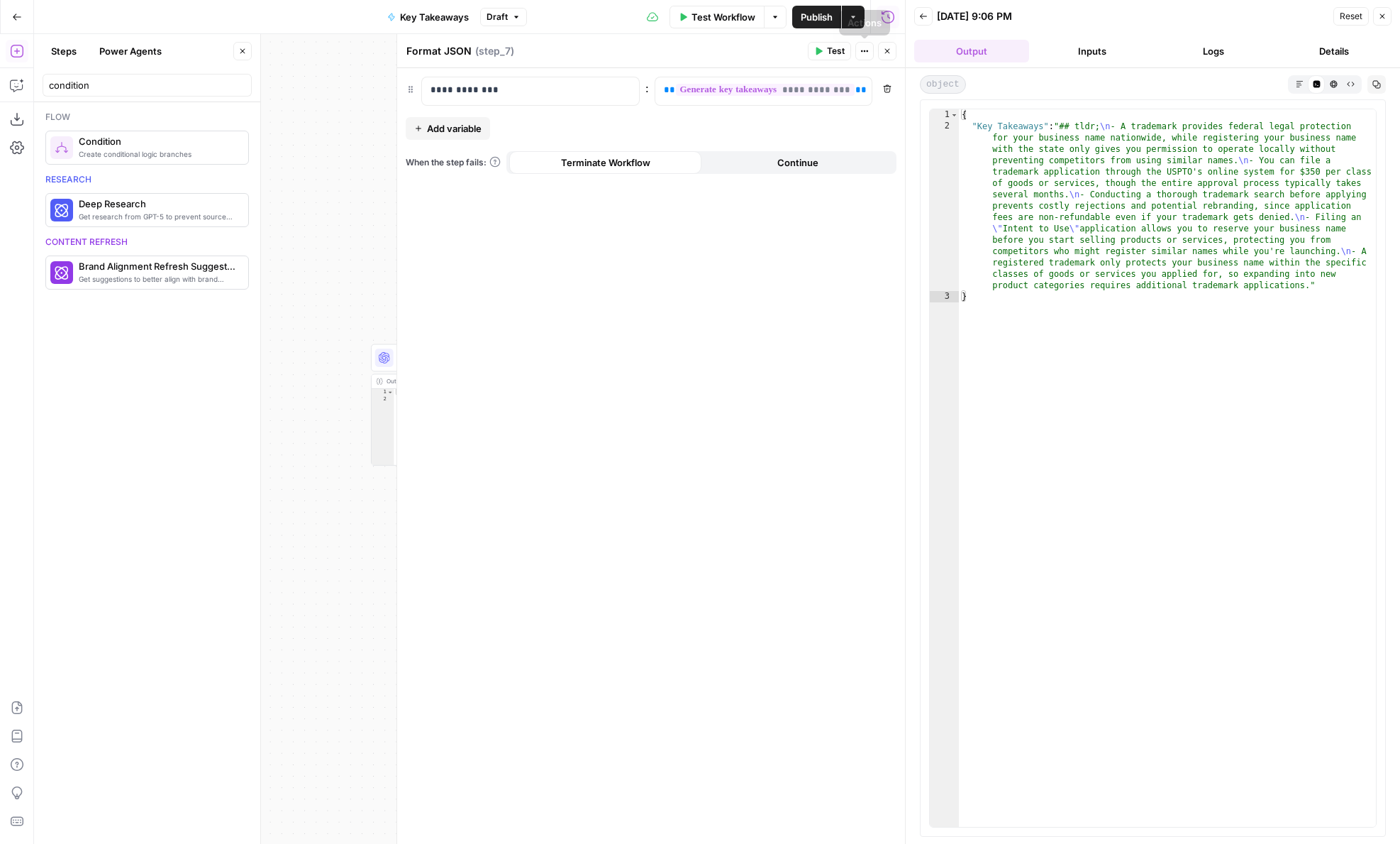
click at [891, 47] on icon "button" at bounding box center [887, 51] width 9 height 9
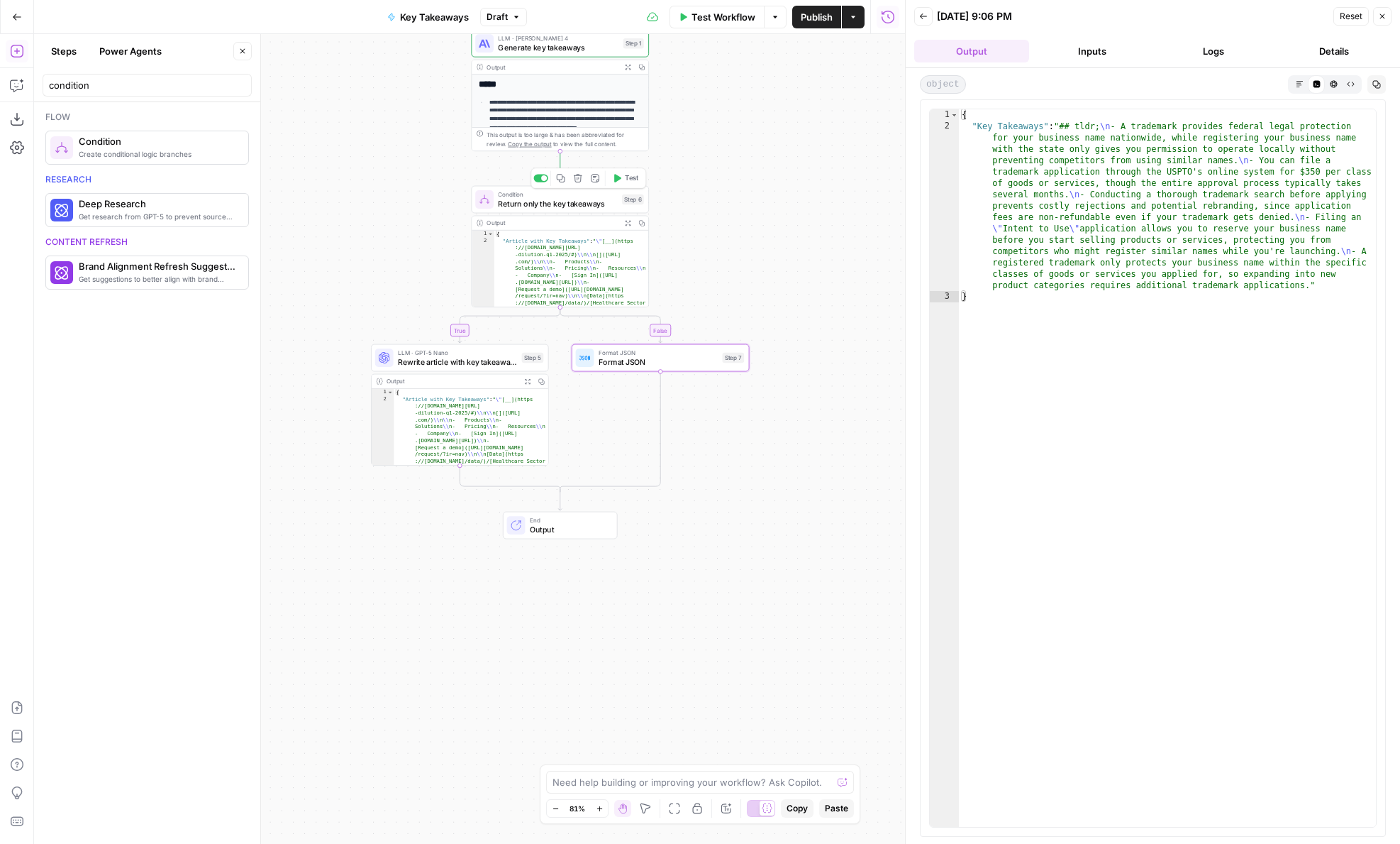
click at [612, 178] on icon "button" at bounding box center [617, 178] width 9 height 9
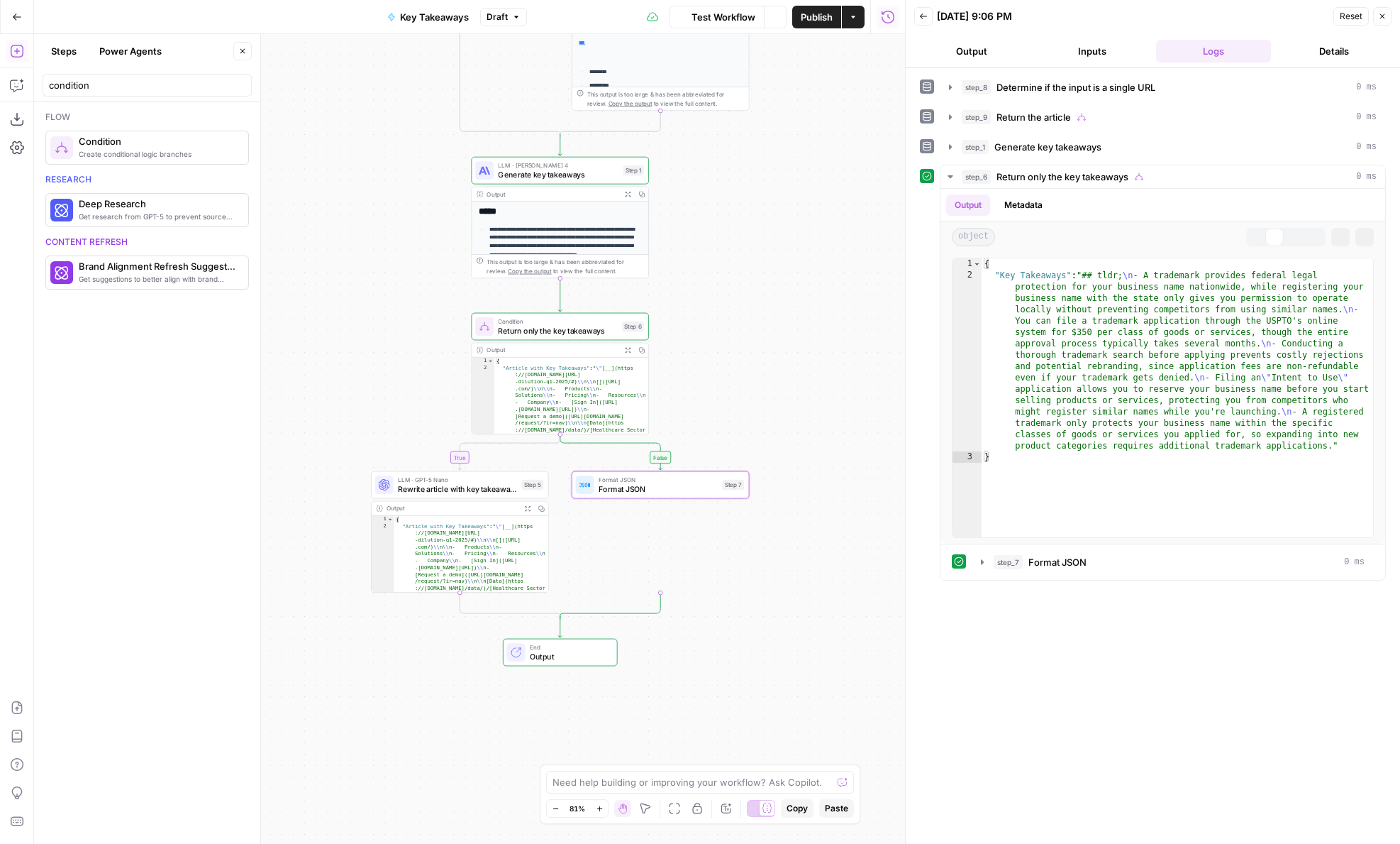
drag, startPoint x: 697, startPoint y: 159, endPoint x: 697, endPoint y: 287, distance: 128.0
click at [697, 287] on div "**********" at bounding box center [470, 439] width 871 height 810
click at [994, 51] on button "Output" at bounding box center [972, 51] width 115 height 23
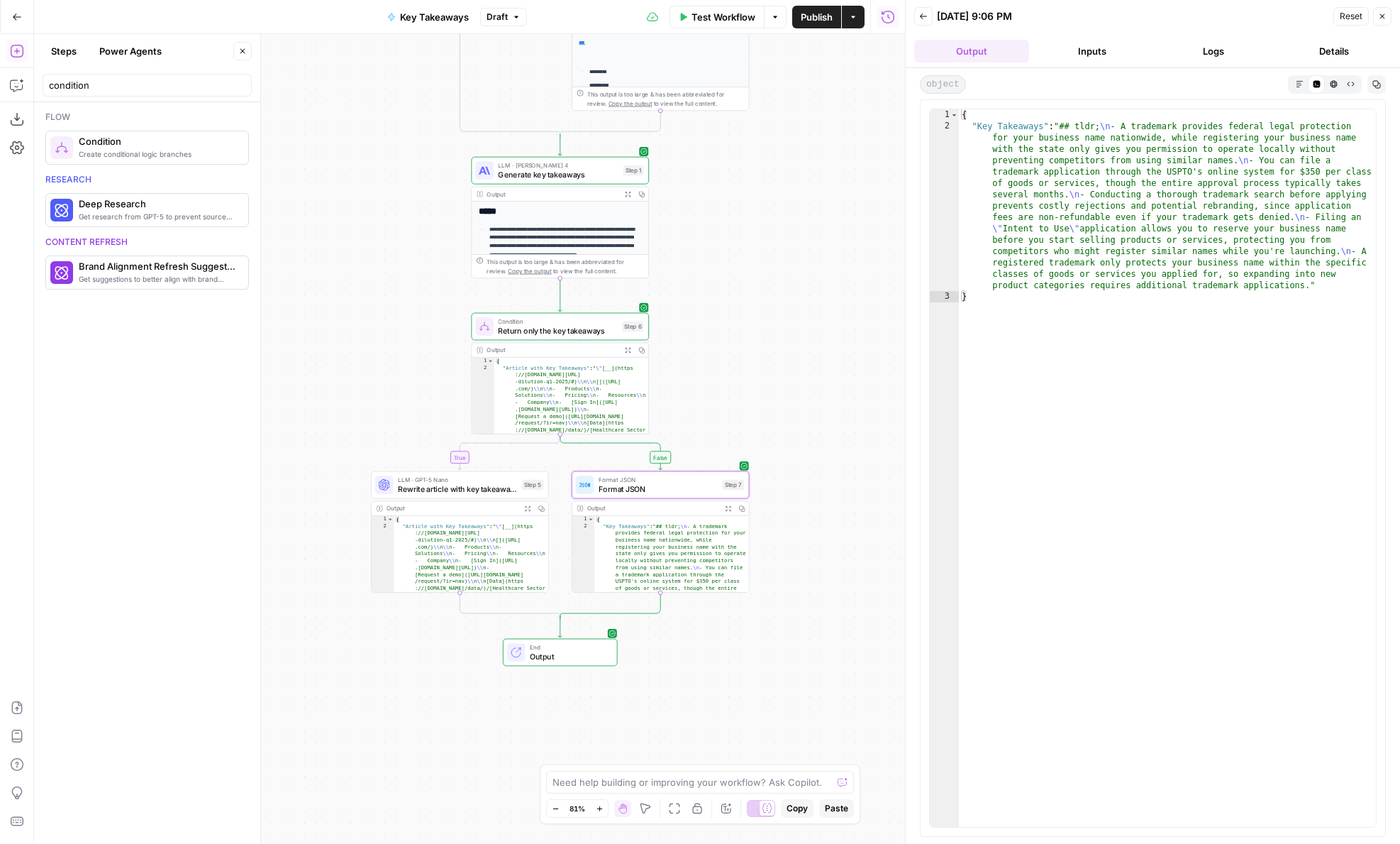
click at [609, 490] on span "Format JSON" at bounding box center [658, 489] width 119 height 12
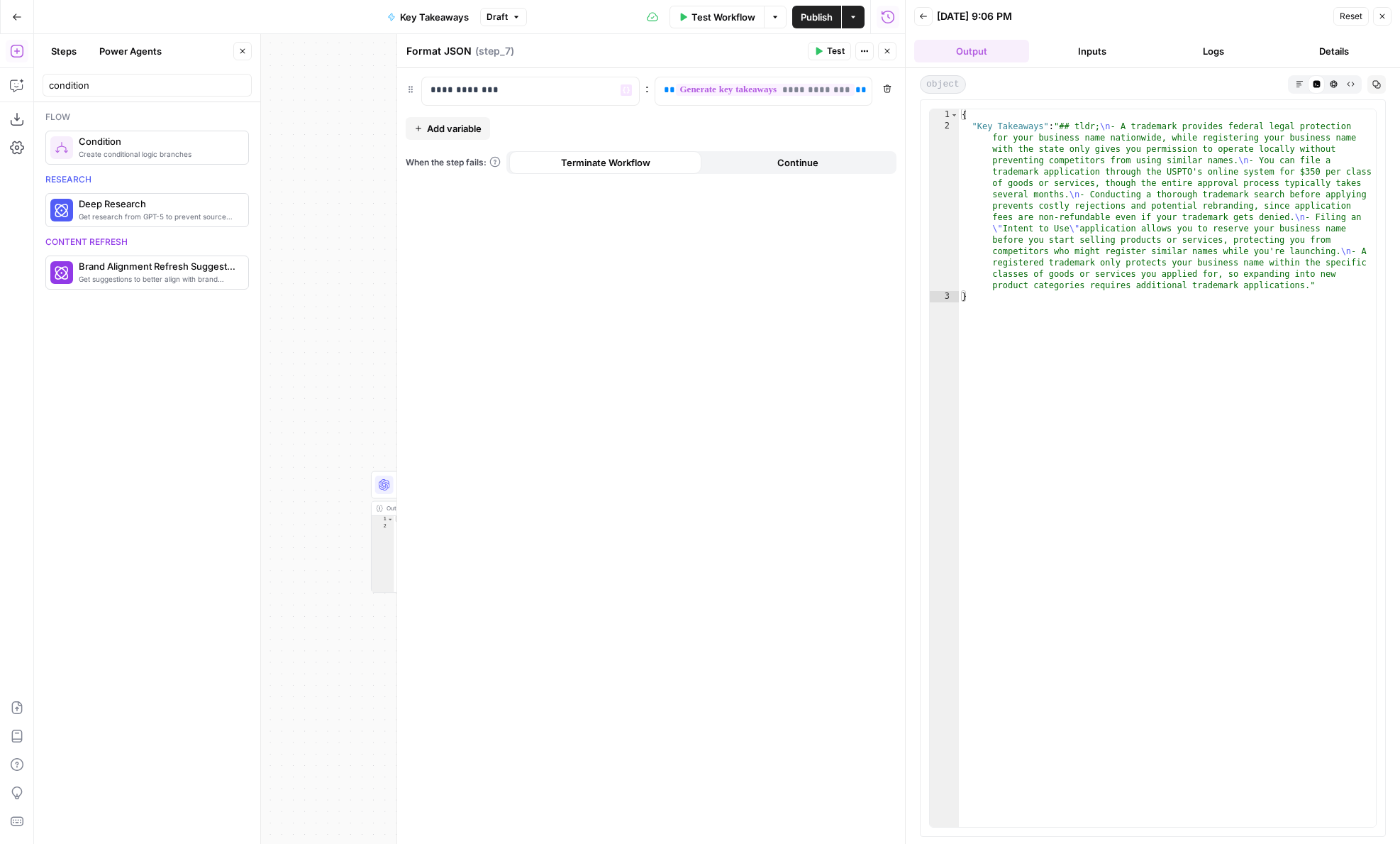
click at [454, 52] on textarea "Format JSON" at bounding box center [439, 50] width 66 height 14
type textarea "Return only Key Takeaways"
click at [891, 52] on icon "button" at bounding box center [887, 51] width 9 height 9
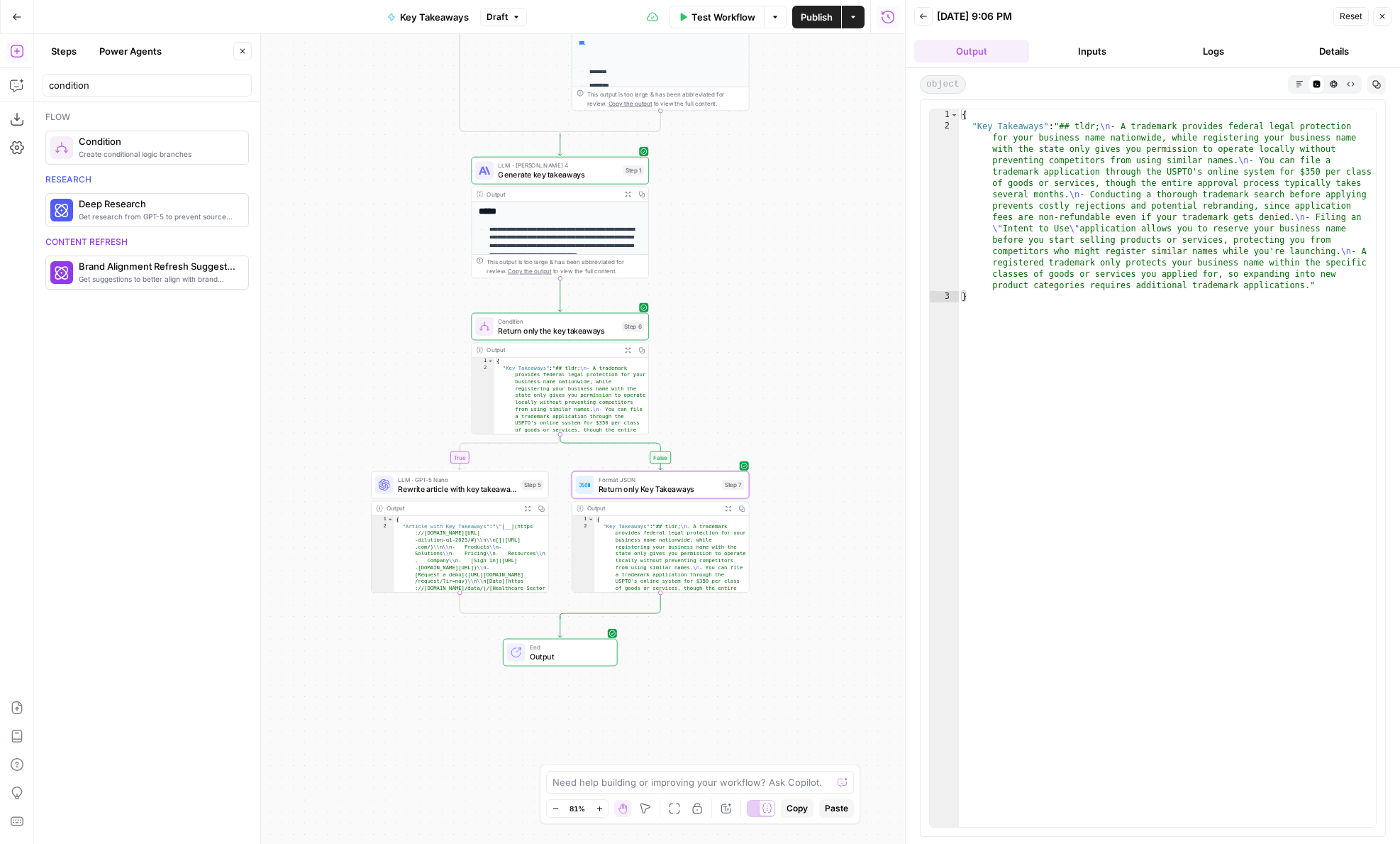
click at [547, 334] on span "Return only the key takeaways" at bounding box center [558, 331] width 119 height 12
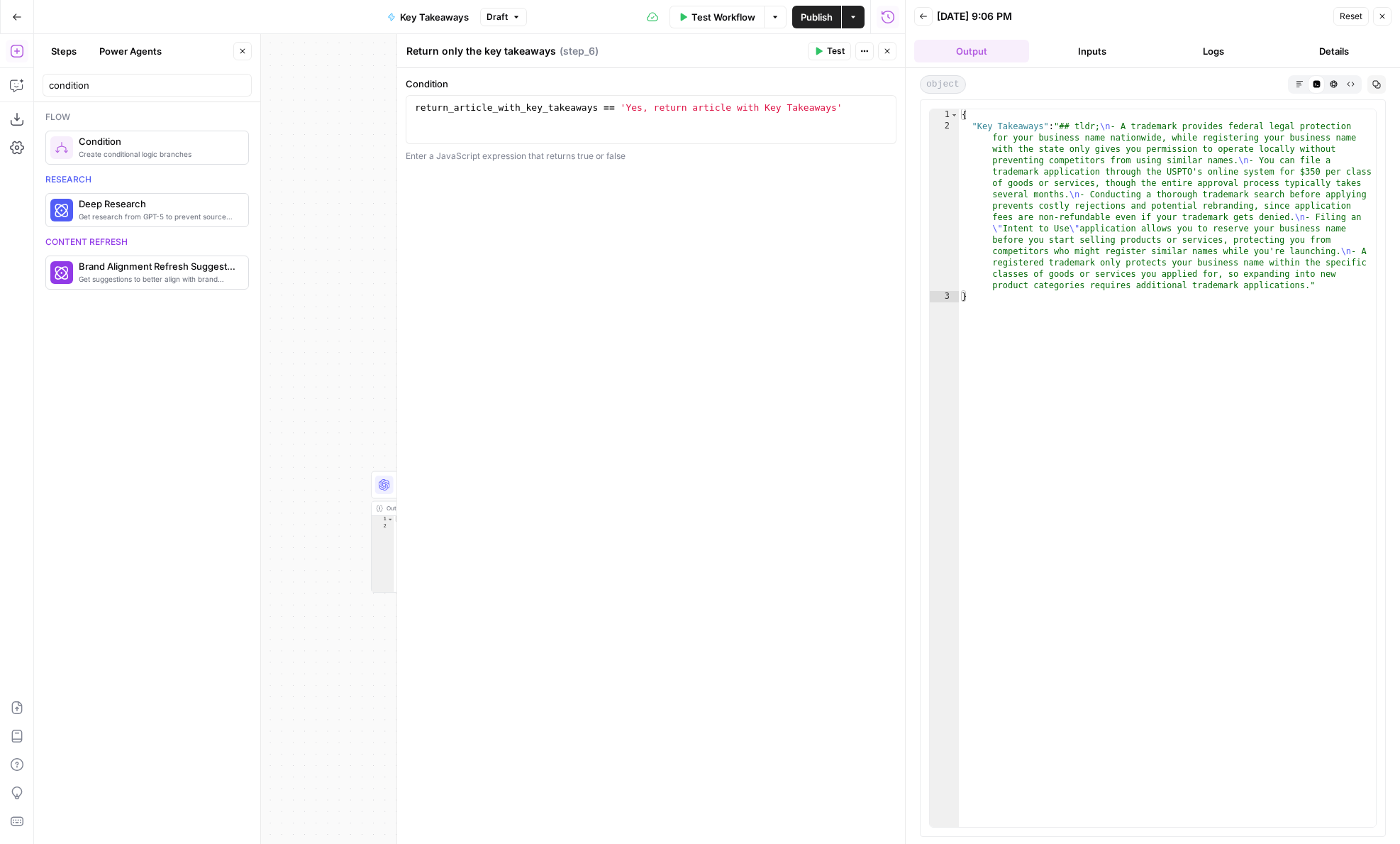
click at [470, 48] on textarea "Return only the key takeaways" at bounding box center [481, 50] width 150 height 14
drag, startPoint x: 443, startPoint y: 49, endPoint x: 810, endPoint y: 49, distance: 367.0
click at [810, 49] on div "Return only the key takeaways Return only the key takeaways ( step_6 ) Test Act…" at bounding box center [651, 50] width 491 height 18
type textarea "C"
click at [599, 54] on textarea "Decide whether to return article or only key takeaways" at bounding box center [540, 50] width 268 height 14
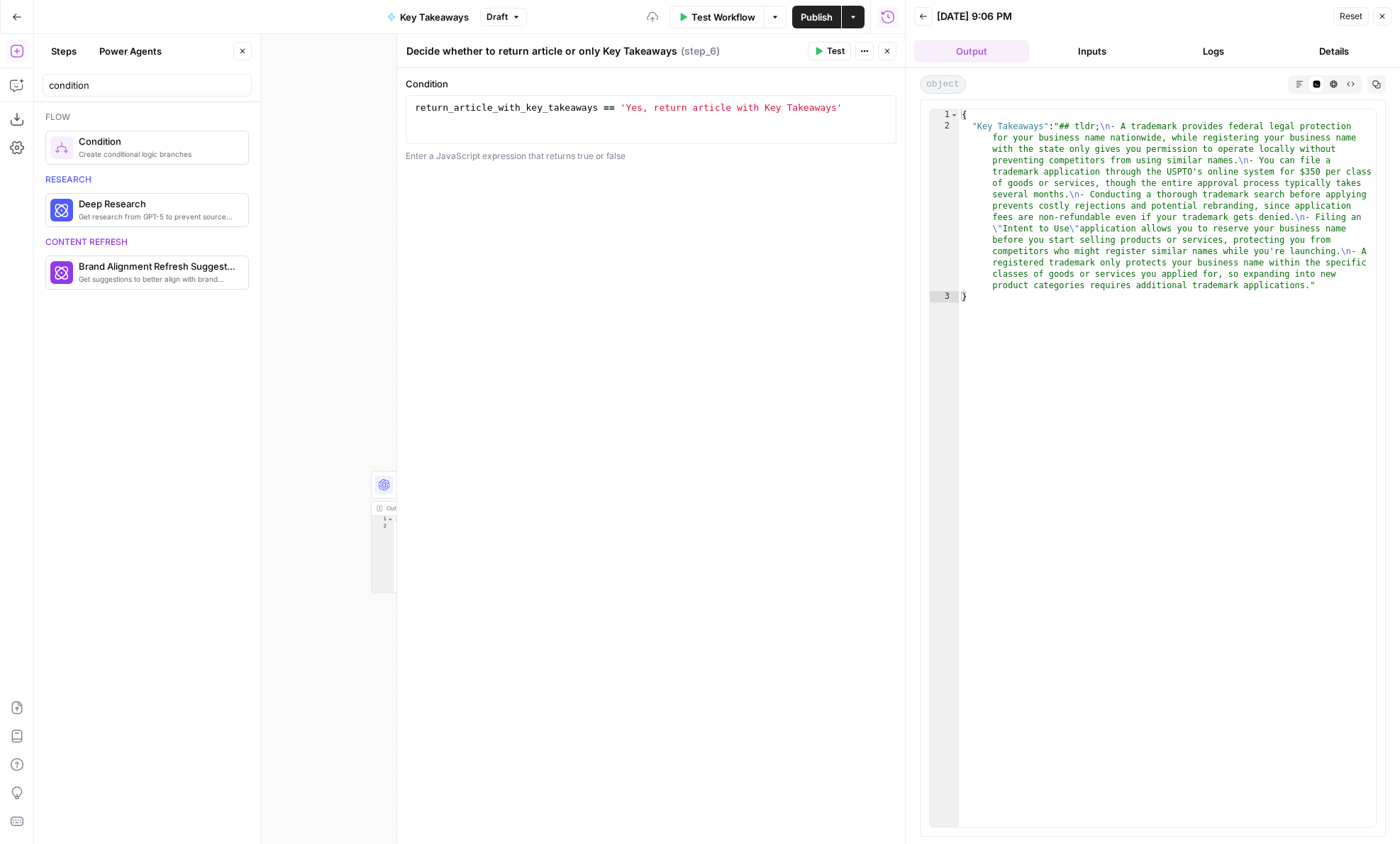
type textarea "Decide whether to return article or only Key Takeaways"
click at [899, 42] on div at bounding box center [906, 422] width 14 height 844
click at [890, 50] on icon "button" at bounding box center [887, 51] width 9 height 9
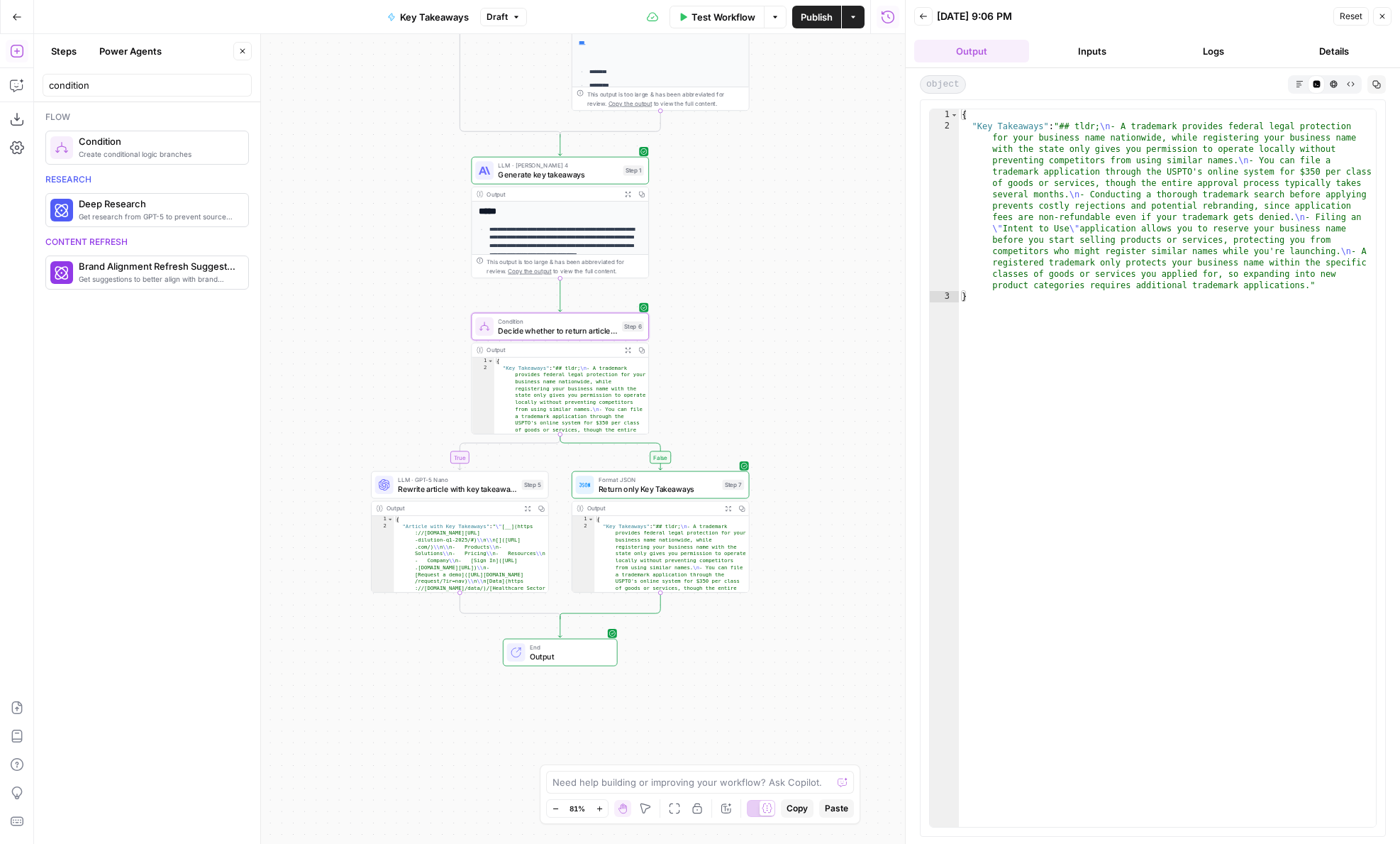
click at [425, 493] on span "Rewrite article with key takeaways" at bounding box center [458, 489] width 119 height 12
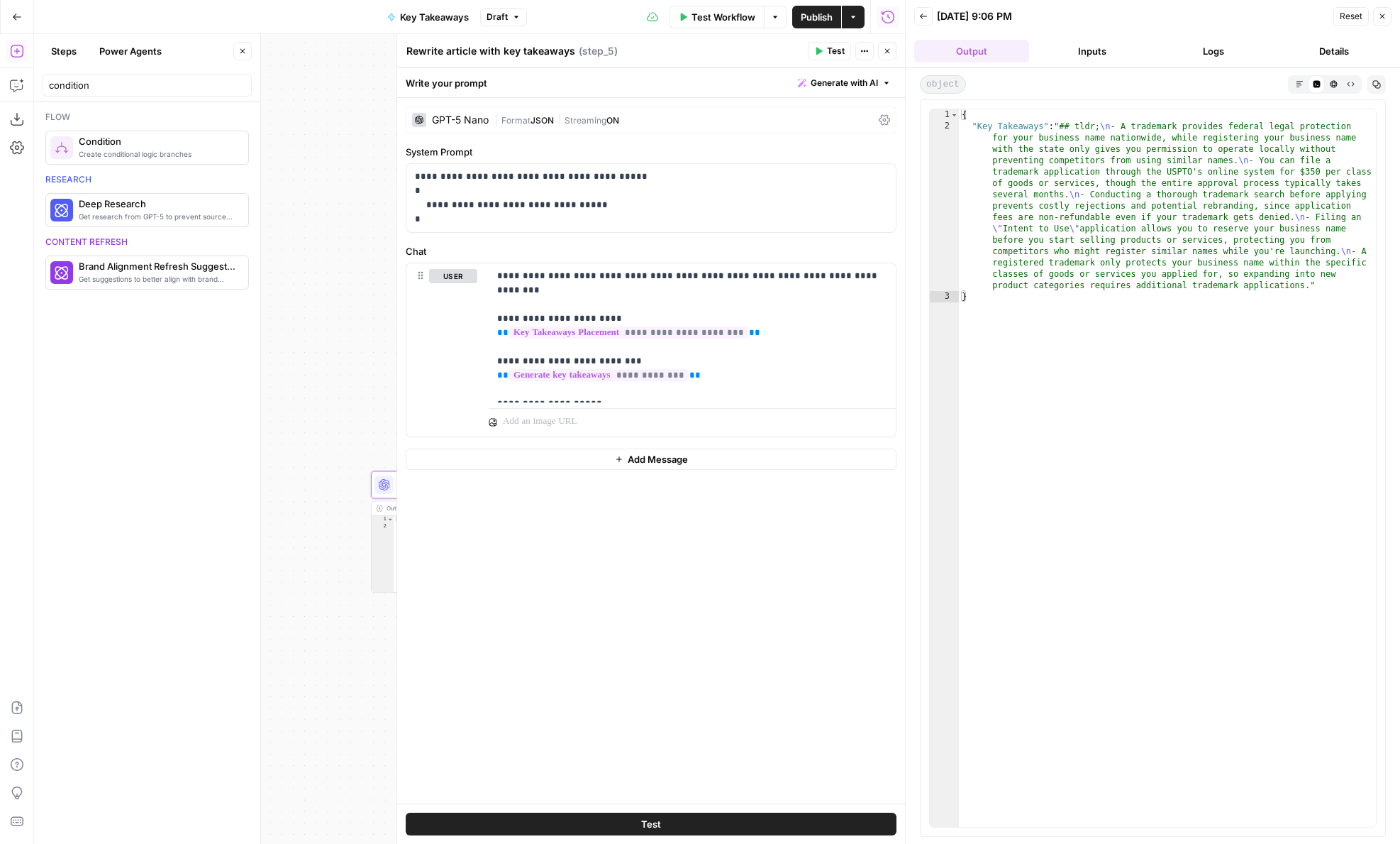
click at [470, 50] on textarea "Rewrite article with key takeaways" at bounding box center [491, 50] width 169 height 14
click at [890, 47] on icon "button" at bounding box center [887, 51] width 9 height 9
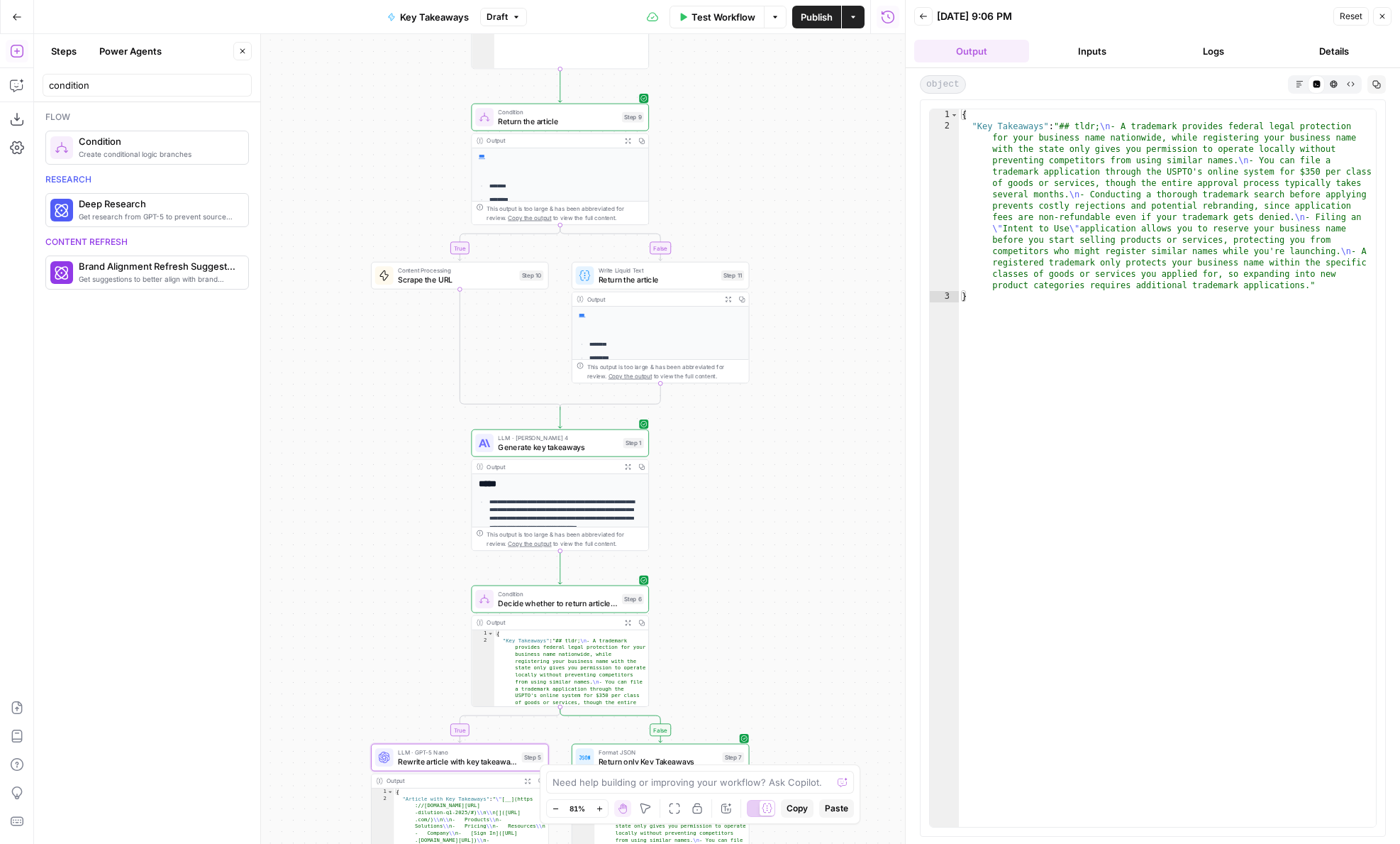
drag, startPoint x: 726, startPoint y: 175, endPoint x: 725, endPoint y: 467, distance: 292.0
click at [725, 467] on div "**********" at bounding box center [470, 439] width 871 height 810
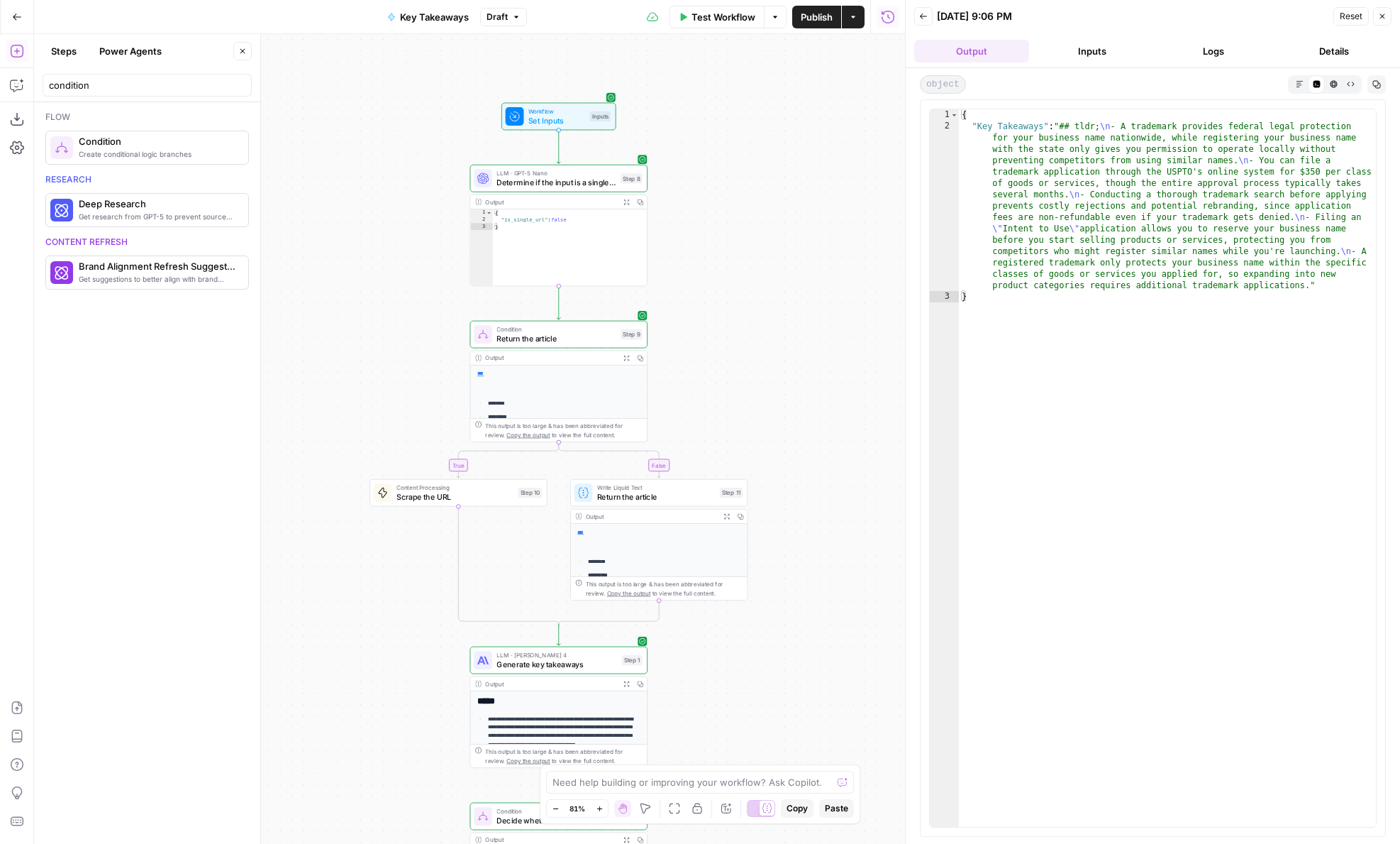
drag, startPoint x: 739, startPoint y: 198, endPoint x: 739, endPoint y: 395, distance: 197.0
click at [739, 395] on div "**********" at bounding box center [470, 439] width 871 height 810
click at [400, 492] on span "Scrape the URL" at bounding box center [455, 497] width 117 height 12
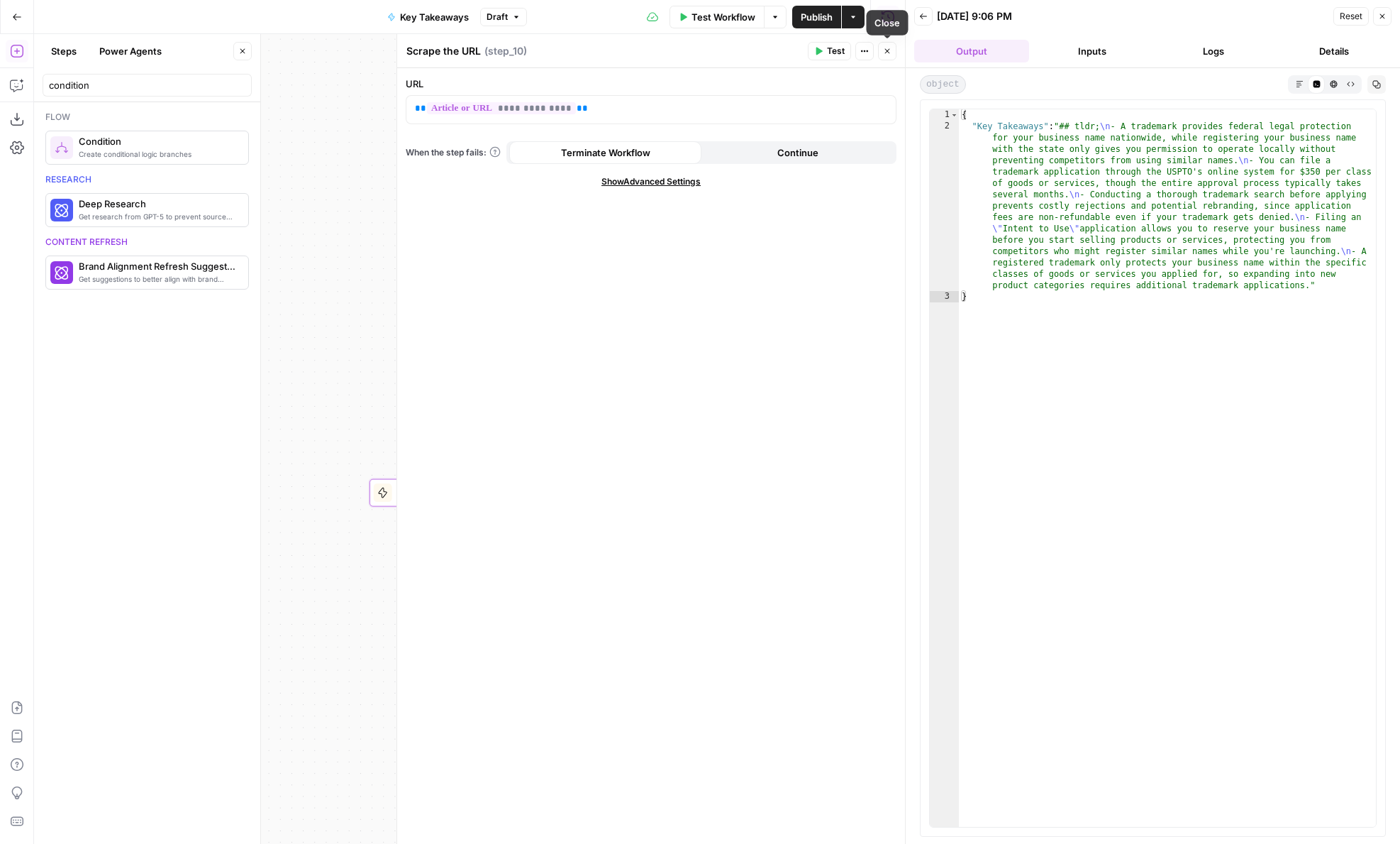
click at [889, 50] on icon "button" at bounding box center [887, 51] width 9 height 9
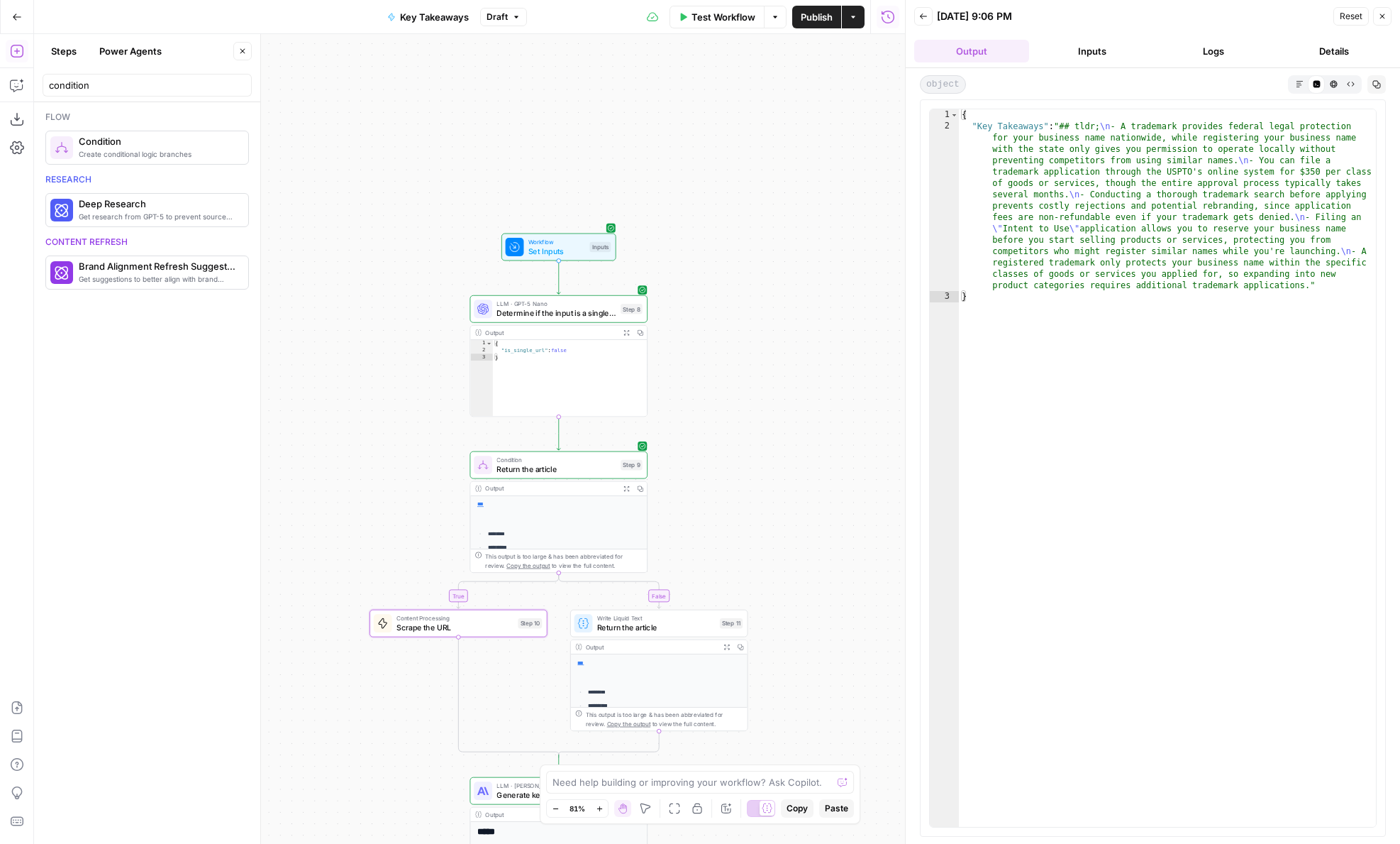
drag, startPoint x: 710, startPoint y: 175, endPoint x: 710, endPoint y: 393, distance: 218.0
click at [710, 393] on div "**********" at bounding box center [470, 439] width 871 height 810
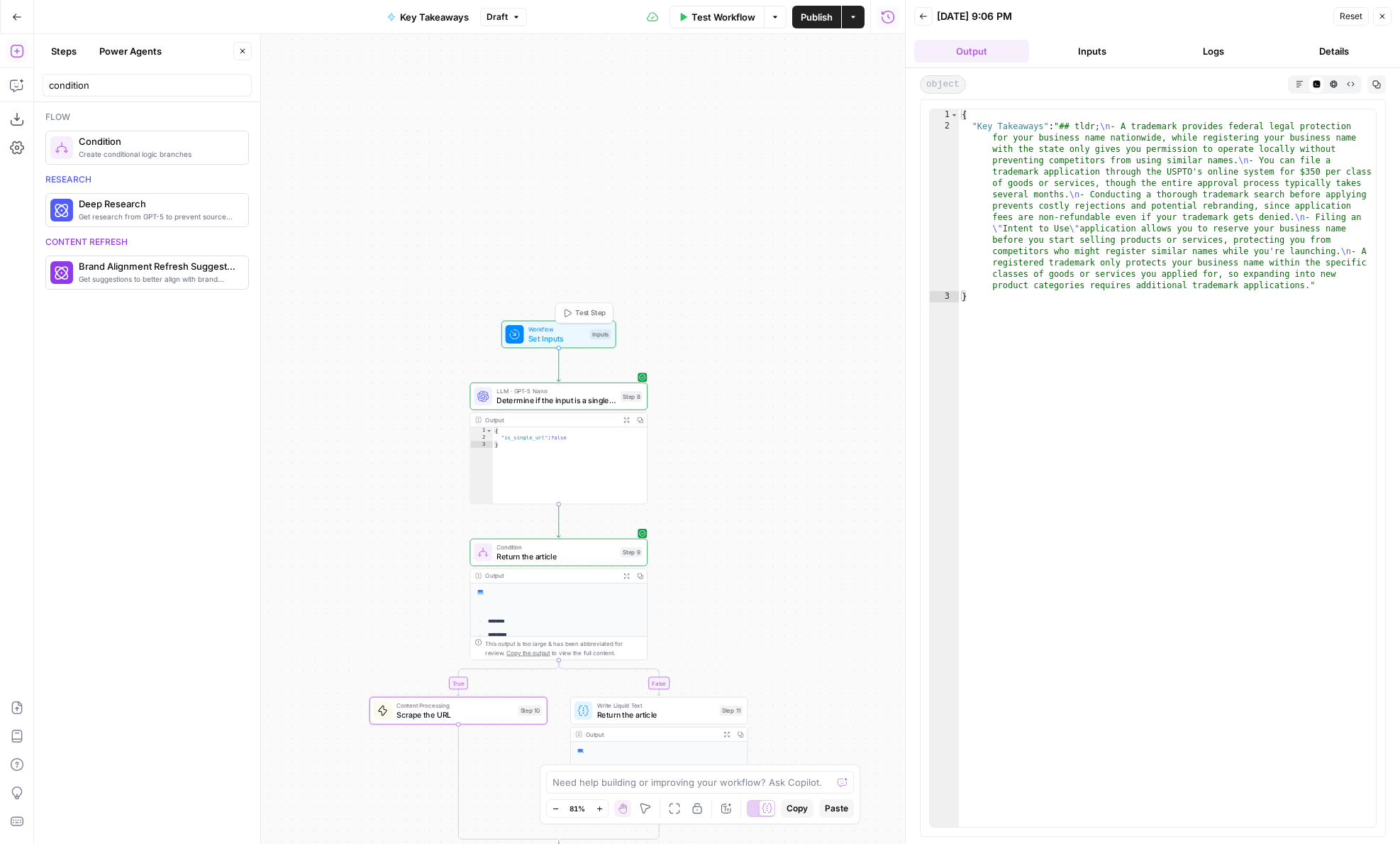
click at [562, 323] on div "Workflow Set Inputs Inputs Test Step" at bounding box center [559, 334] width 115 height 28
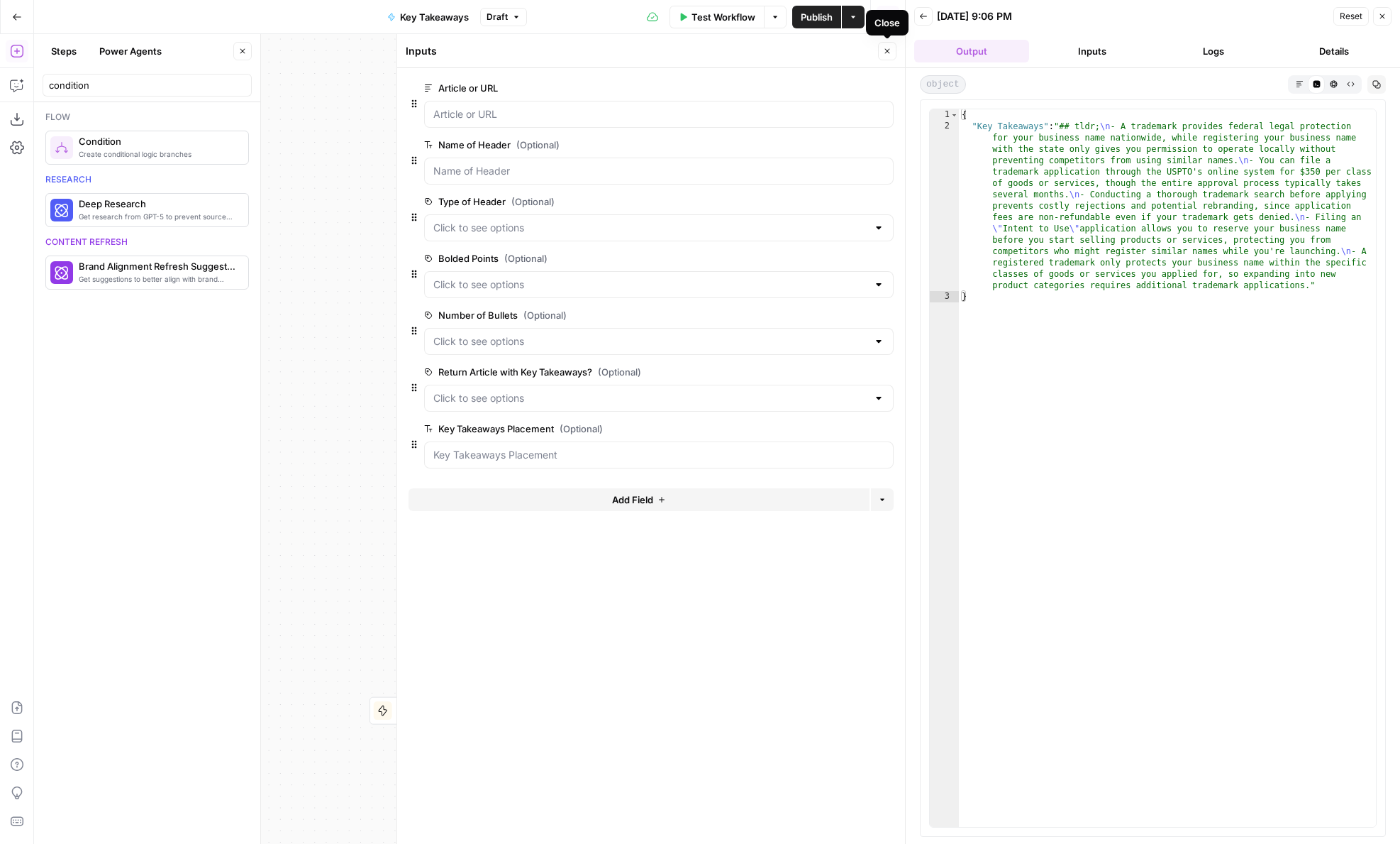
click at [884, 51] on icon "button" at bounding box center [887, 51] width 9 height 9
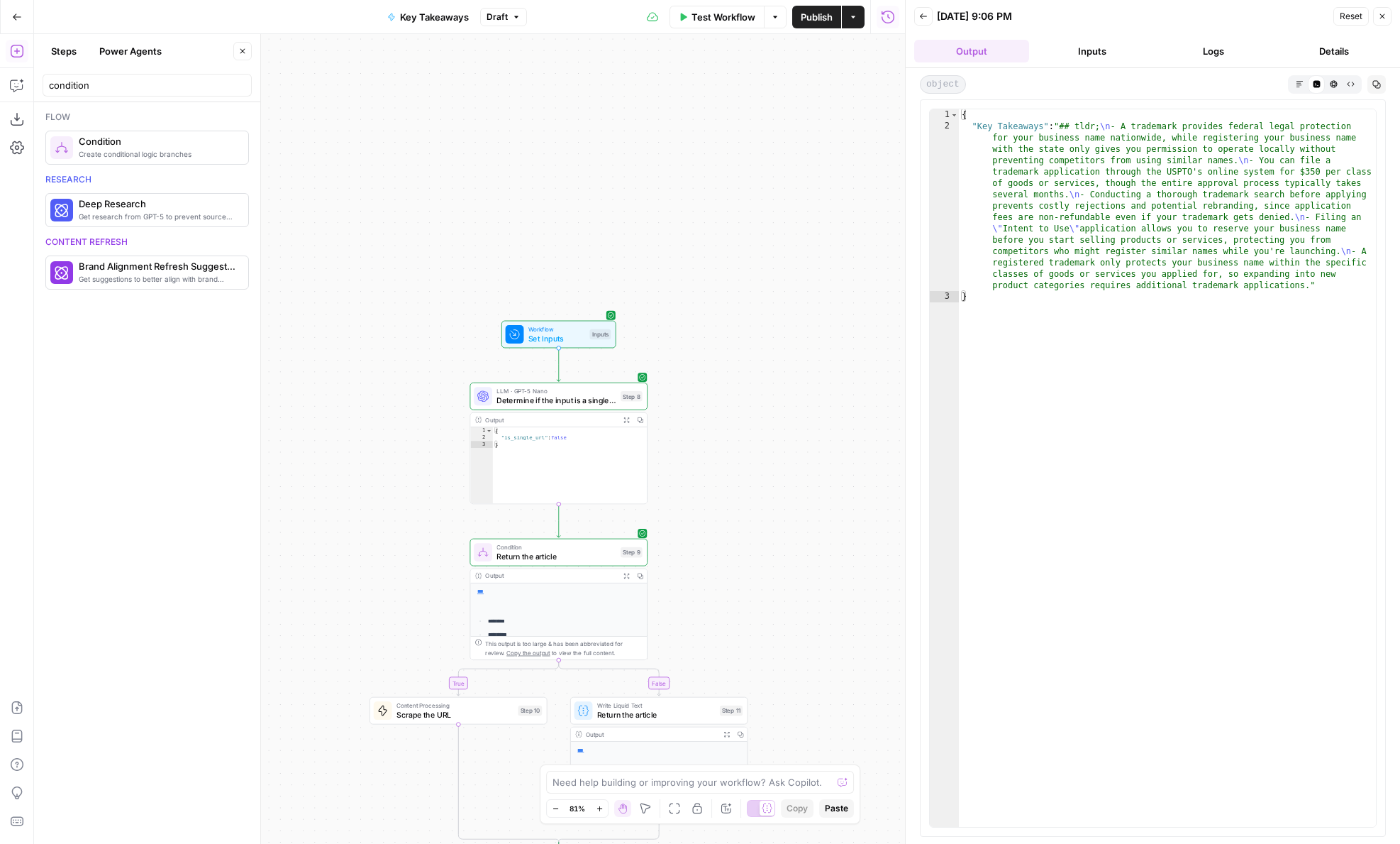
click at [474, 709] on span "Scrape the URL" at bounding box center [455, 714] width 117 height 12
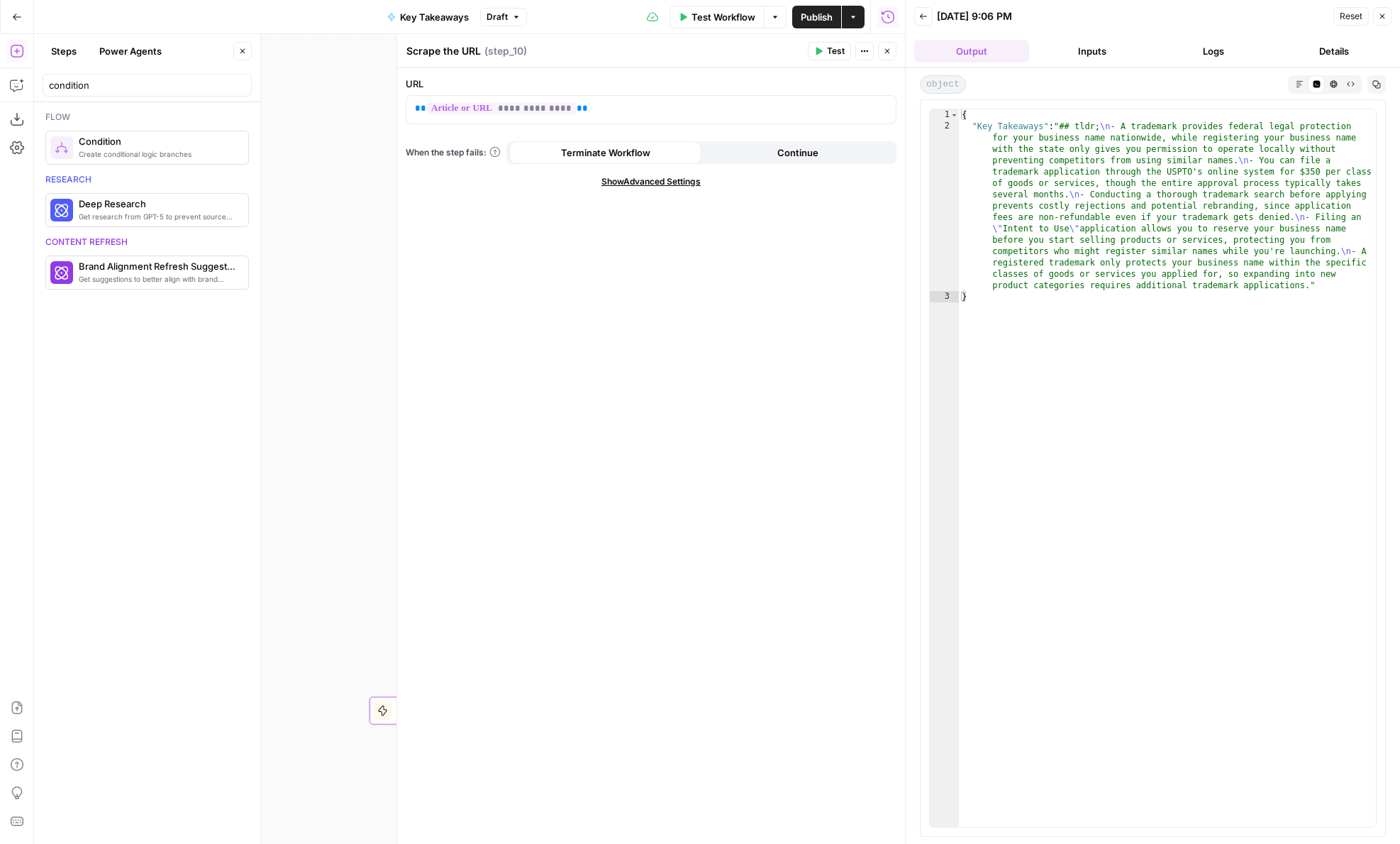
click at [887, 51] on icon "button" at bounding box center [887, 51] width 5 height 5
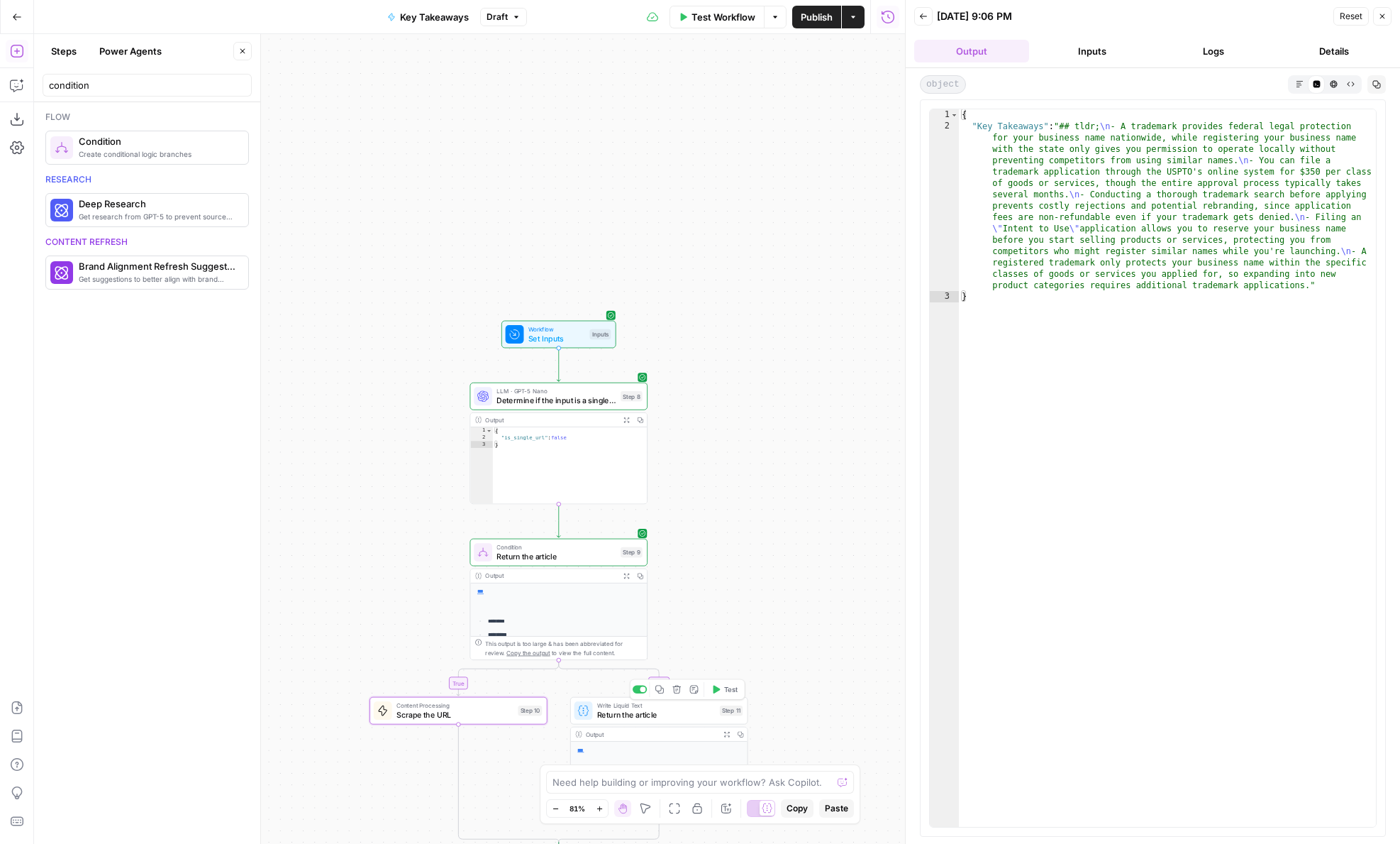
click at [663, 718] on span "Return the article" at bounding box center [656, 714] width 118 height 12
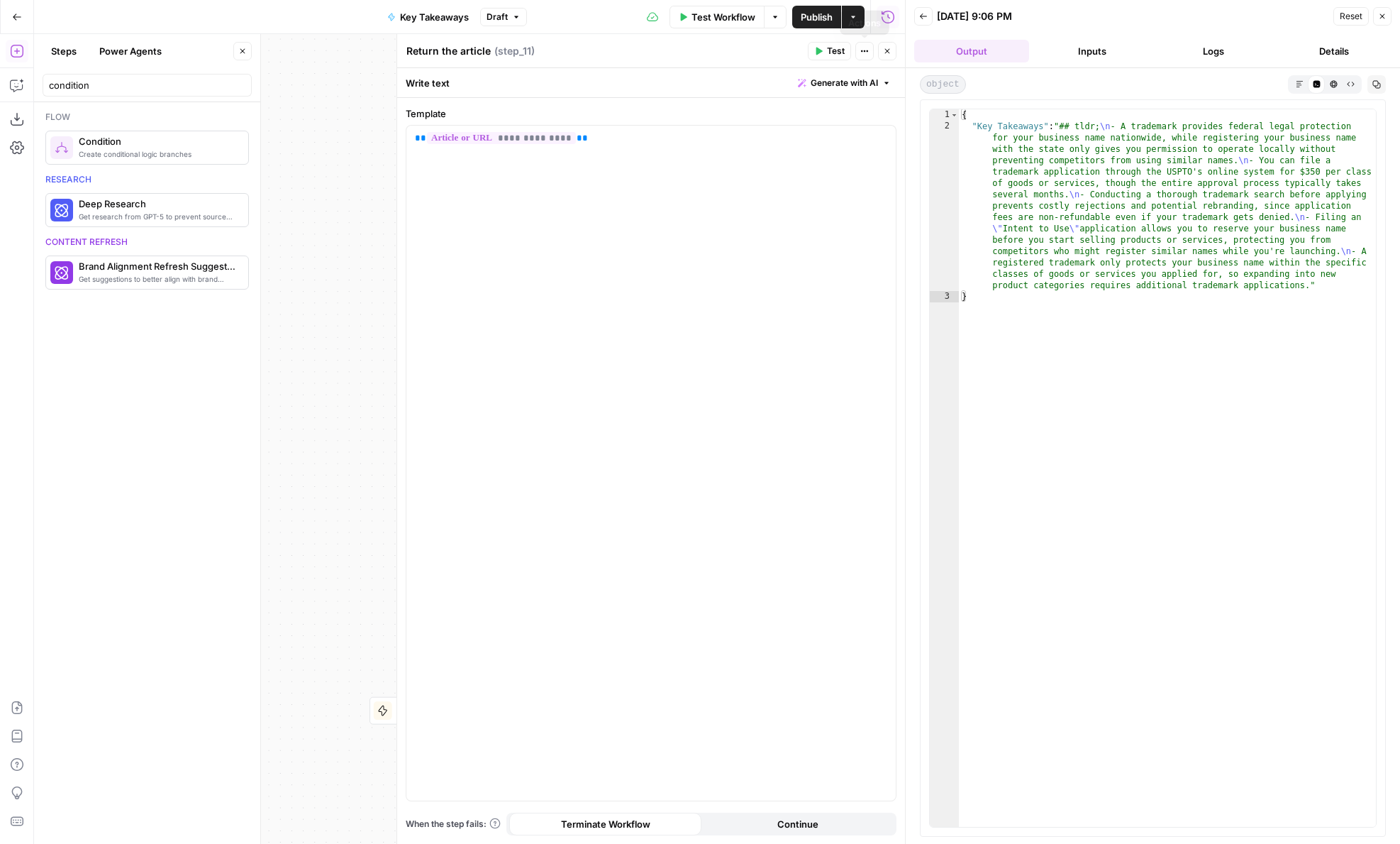
click at [887, 50] on icon "button" at bounding box center [887, 51] width 9 height 9
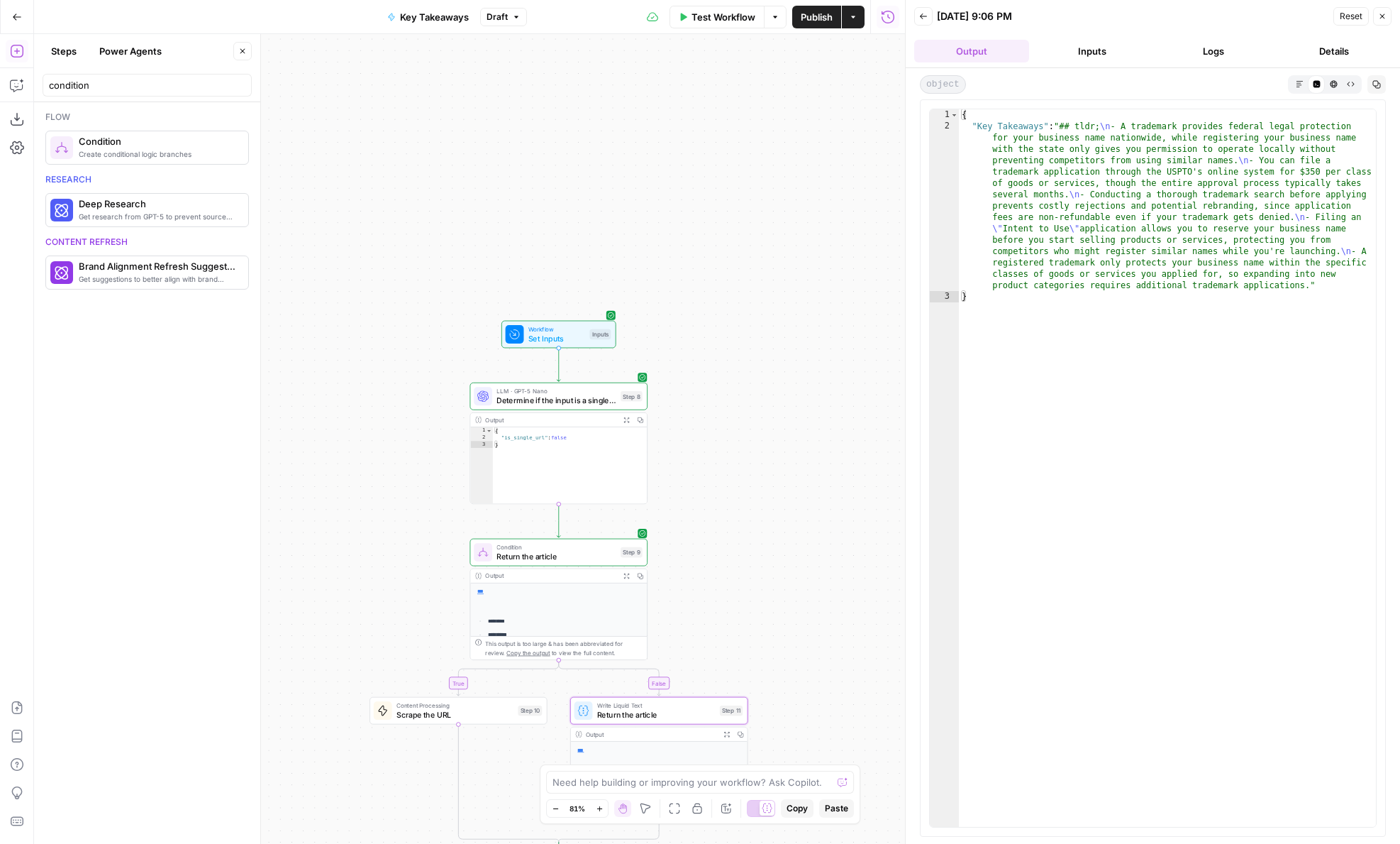
drag, startPoint x: 774, startPoint y: 478, endPoint x: 774, endPoint y: 123, distance: 355.0
click at [774, 123] on div "**********" at bounding box center [470, 439] width 871 height 810
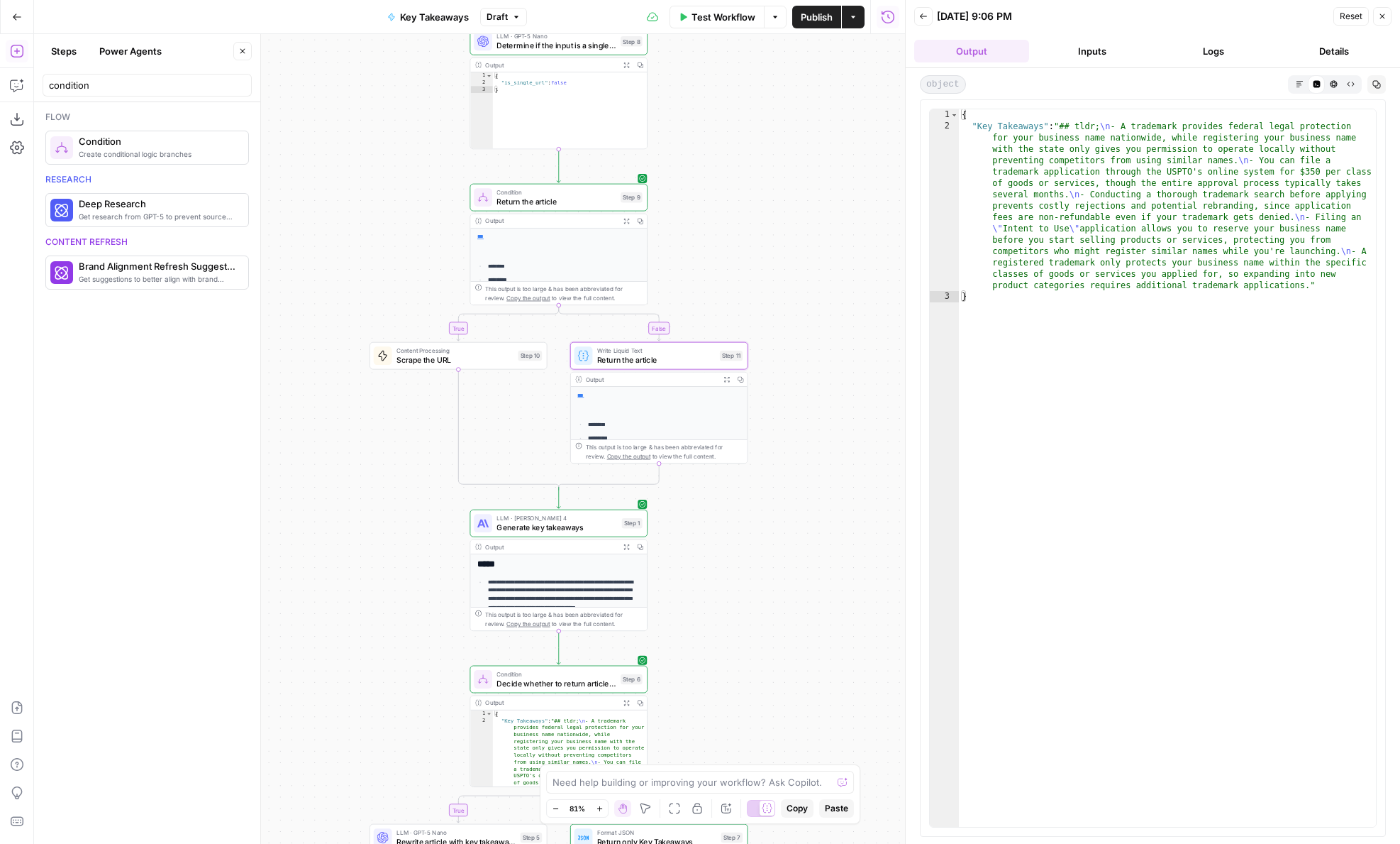
click at [595, 522] on span "Generate key takeaways" at bounding box center [557, 527] width 121 height 12
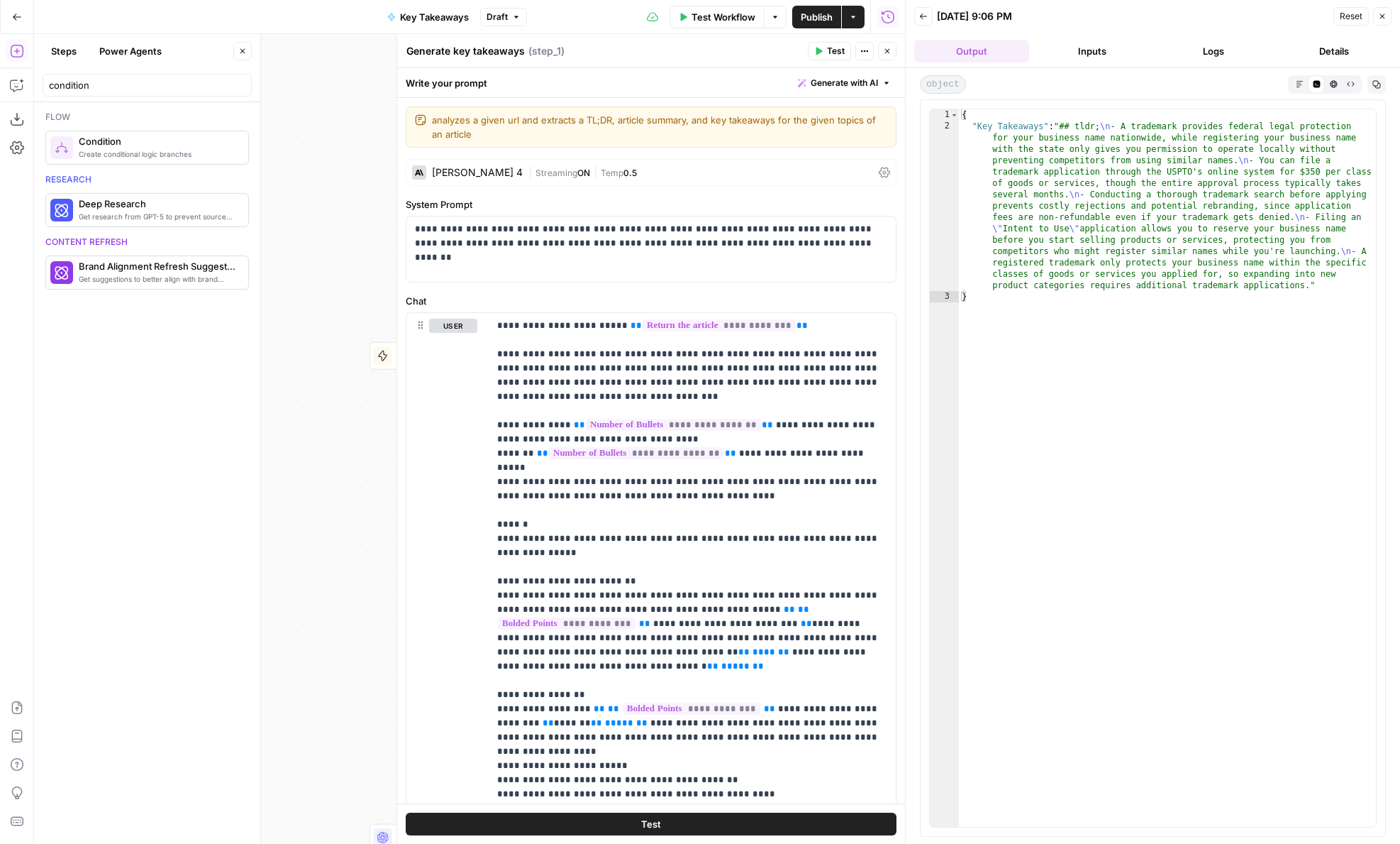
click at [888, 50] on icon "button" at bounding box center [887, 51] width 9 height 9
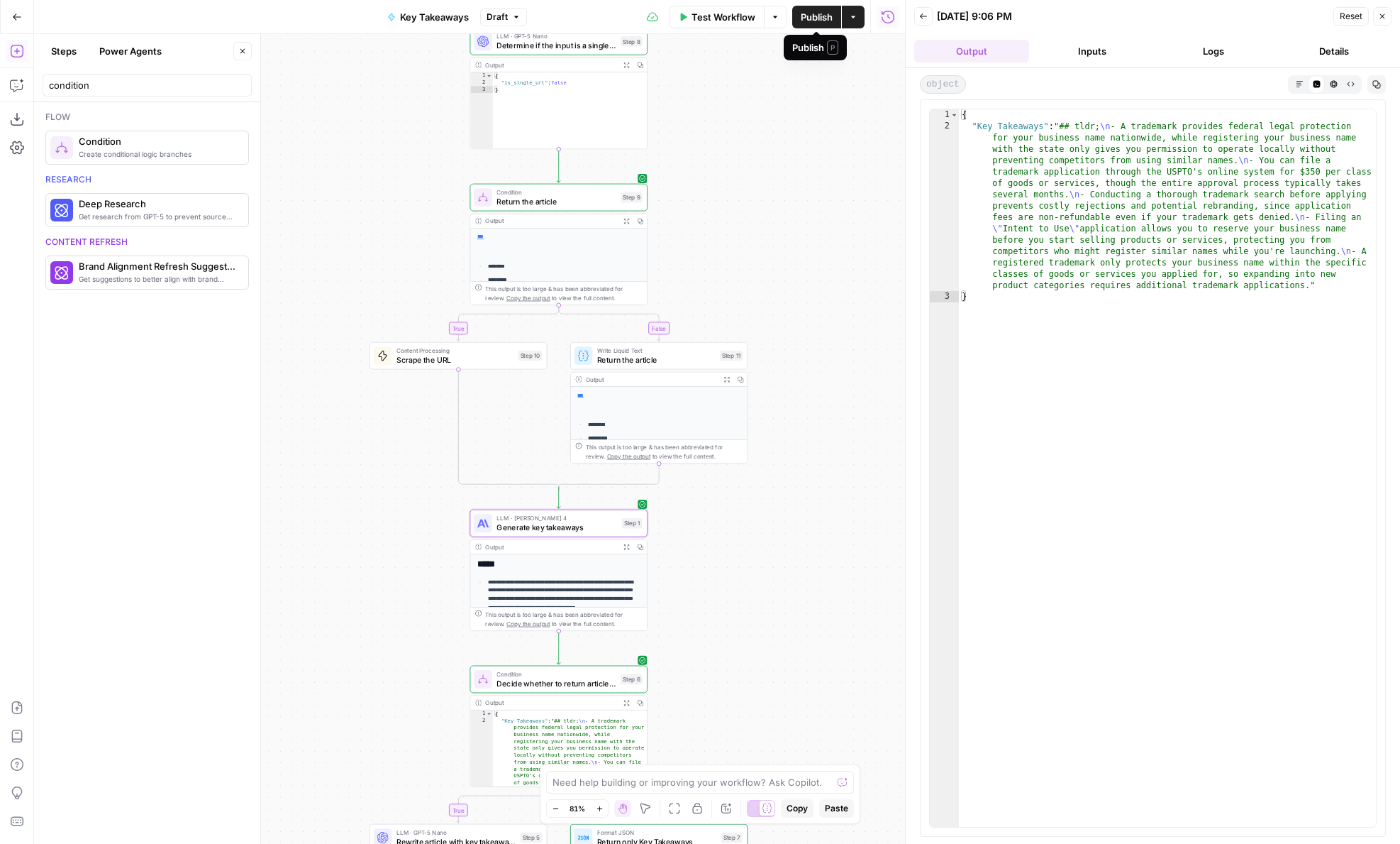
click at [810, 17] on span "Publish" at bounding box center [817, 17] width 32 height 14
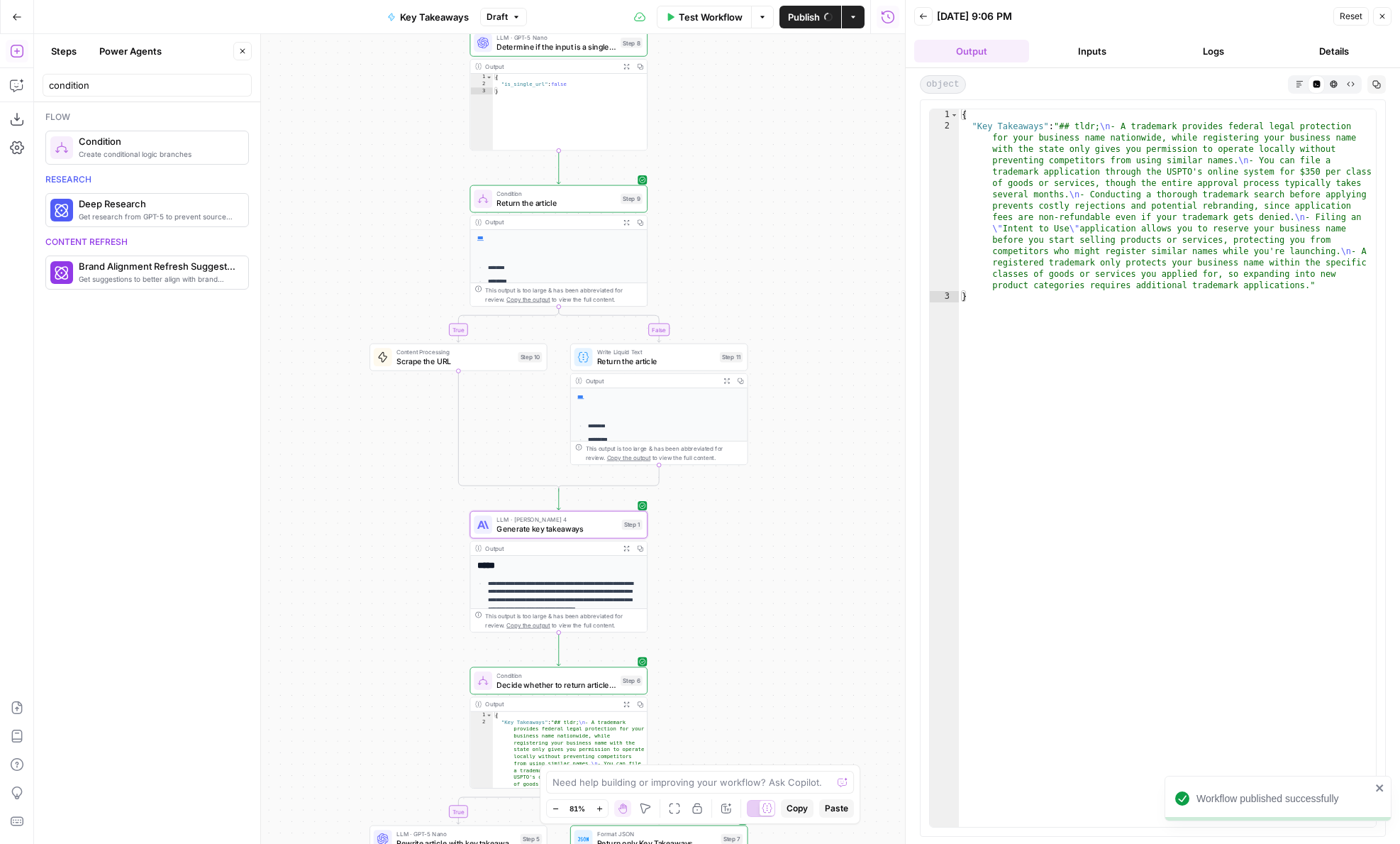
drag, startPoint x: 766, startPoint y: 196, endPoint x: 746, endPoint y: 478, distance: 282.7
click at [746, 472] on div "**********" at bounding box center [470, 439] width 871 height 810
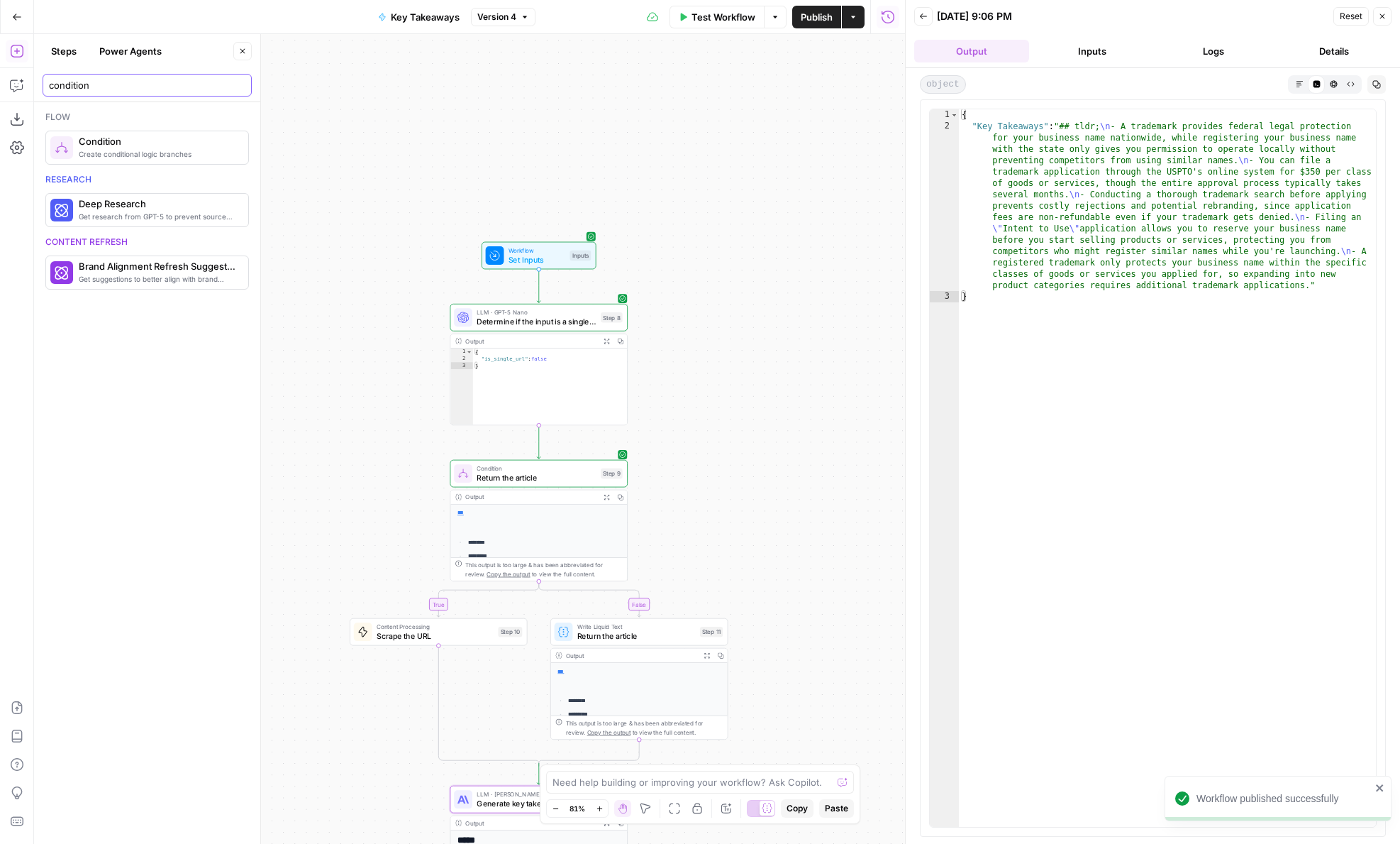
click at [136, 91] on input "condition" at bounding box center [147, 84] width 197 height 14
click at [245, 88] on div "condition" at bounding box center [146, 84] width 209 height 23
click at [240, 87] on input "condition" at bounding box center [147, 84] width 197 height 14
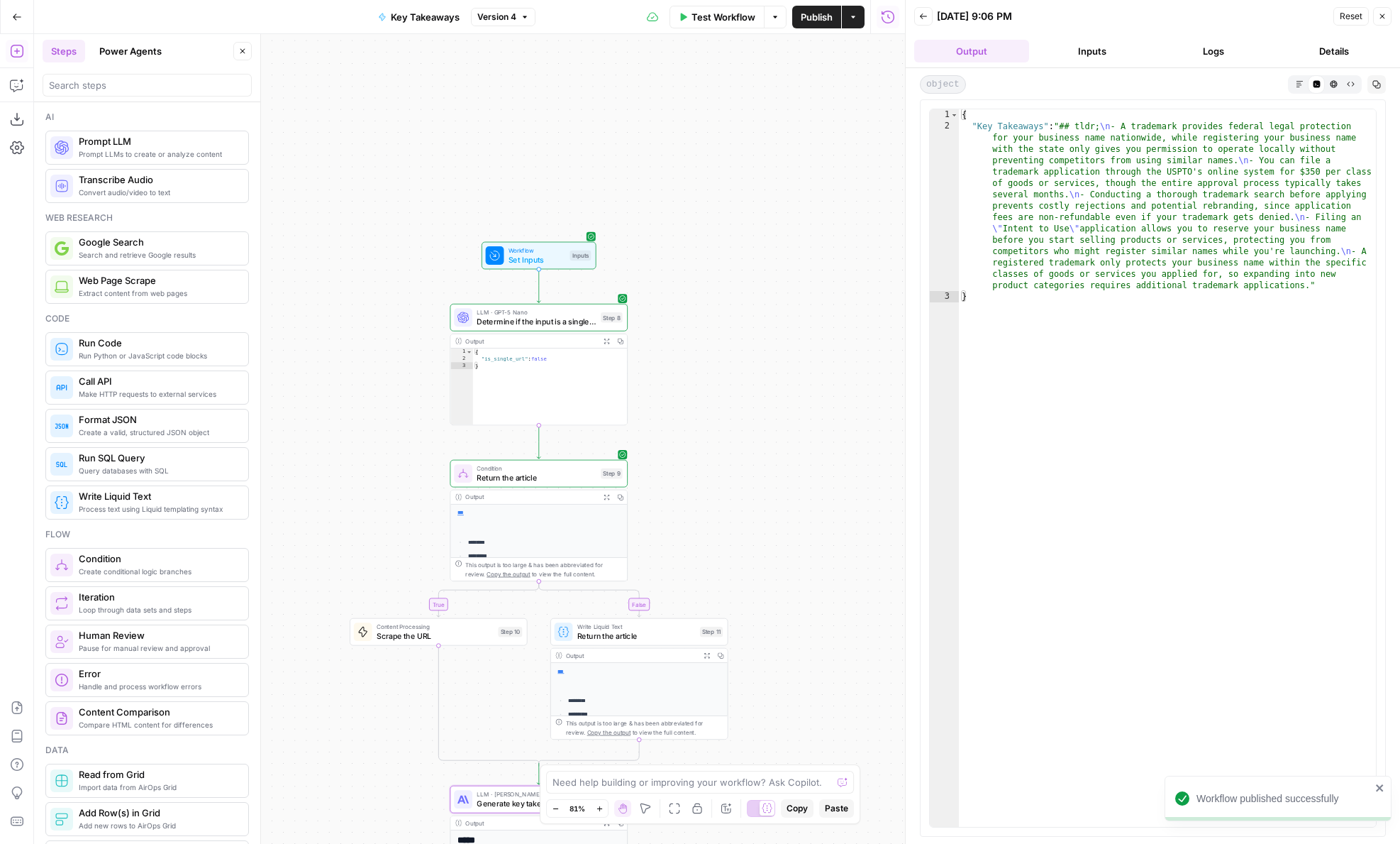
click at [136, 56] on button "Power Agents" at bounding box center [130, 51] width 79 height 23
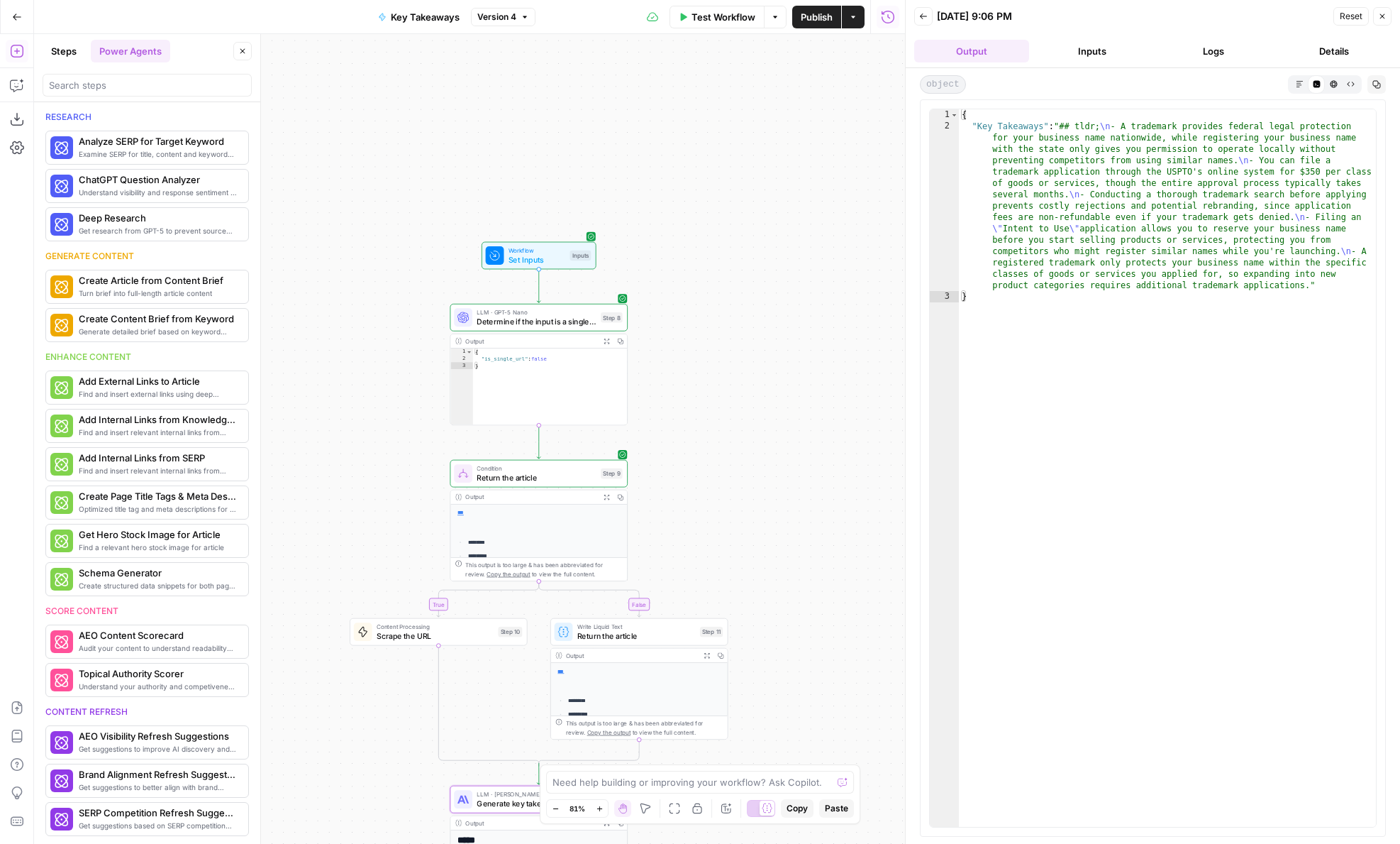
click at [1204, 64] on header "Back 09/22/25 at 9:06 PM Reset Close Output Inputs Logs Details" at bounding box center [1152, 34] width 494 height 68
click at [1204, 63] on header "Back 09/22/25 at 9:06 PM Reset Close Output Inputs Logs Details" at bounding box center [1152, 34] width 494 height 68
click at [1204, 56] on button "Logs" at bounding box center [1214, 51] width 115 height 23
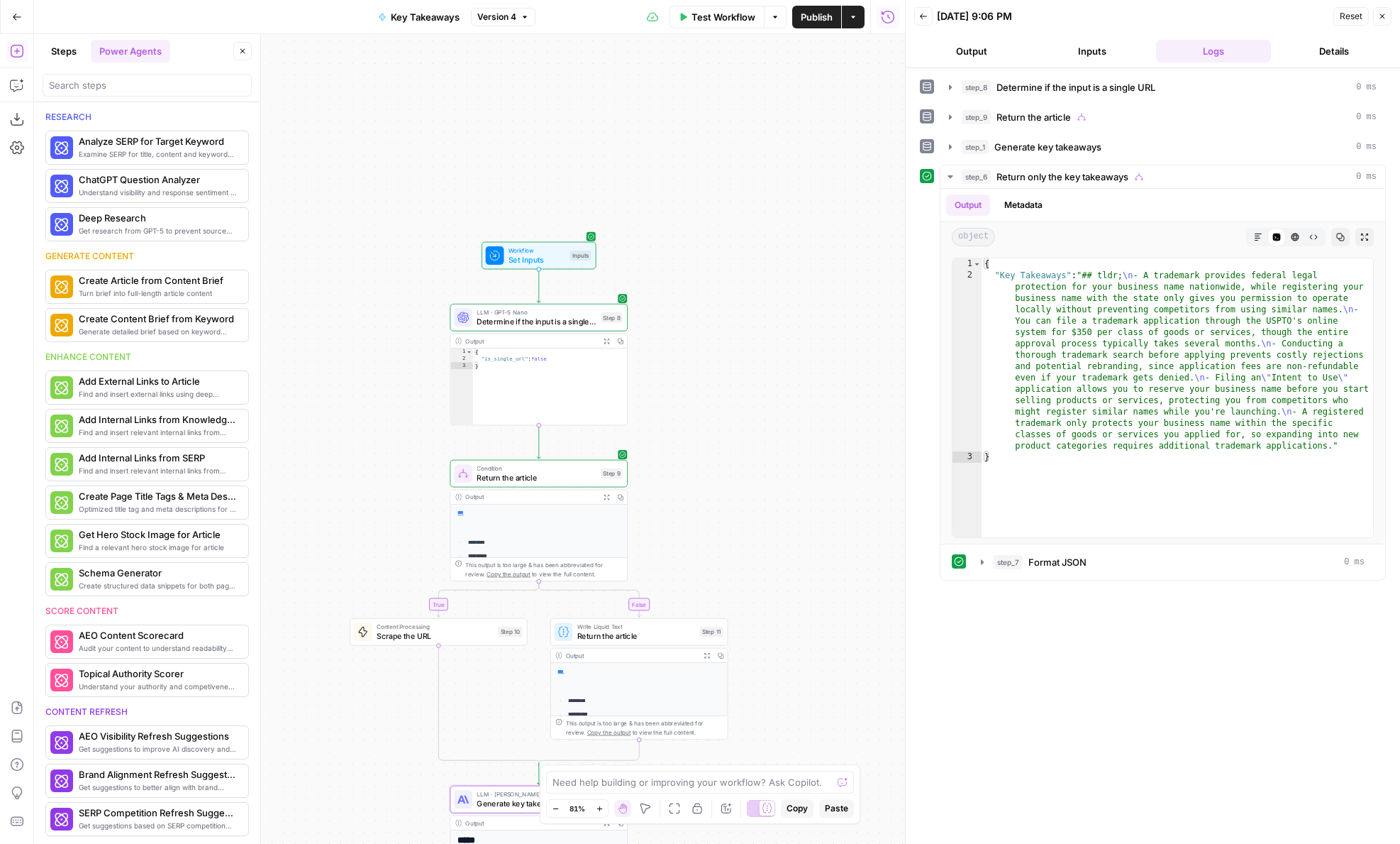
click at [929, 20] on button "Back" at bounding box center [923, 16] width 18 height 18
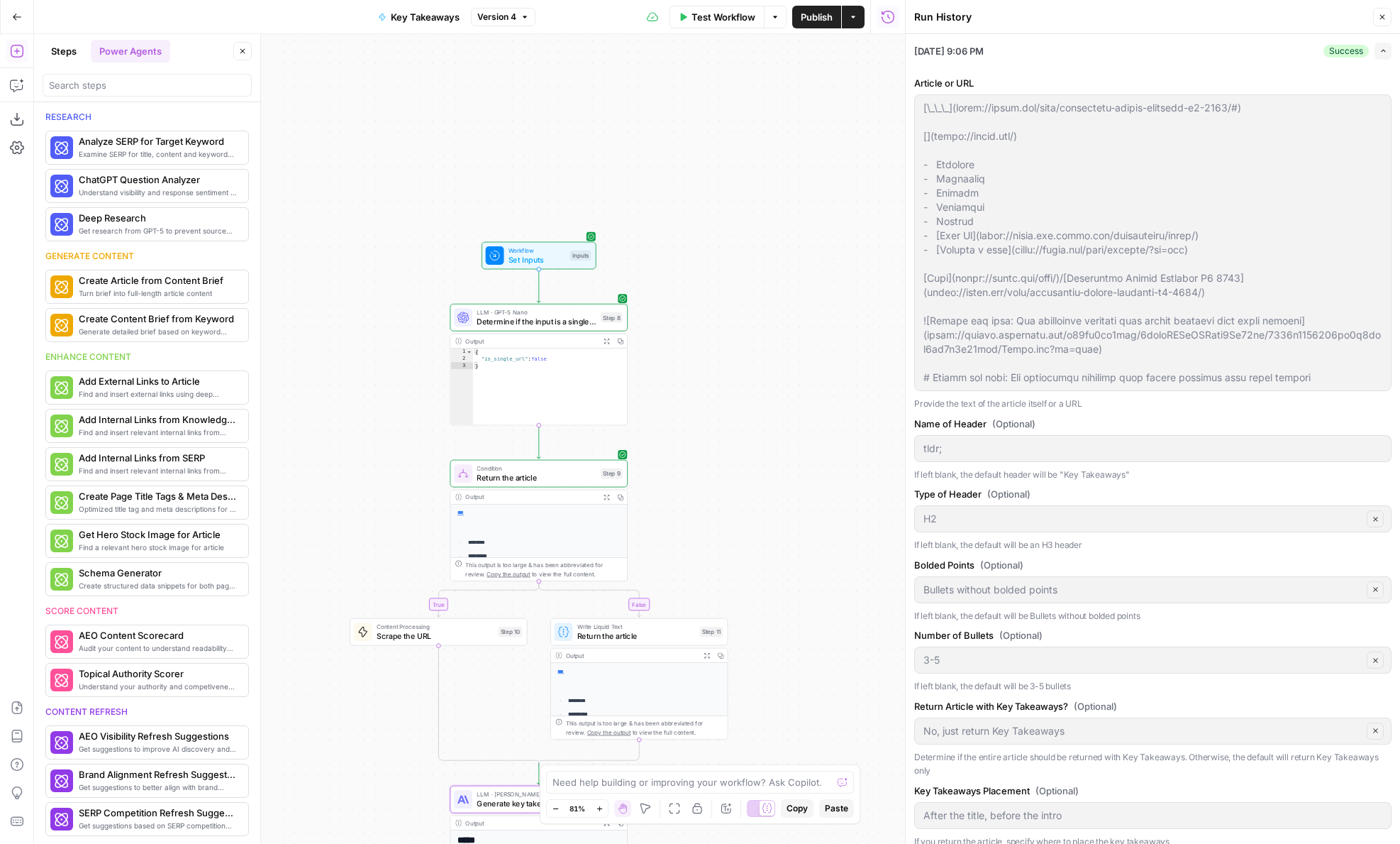
scroll to position [692, 0]
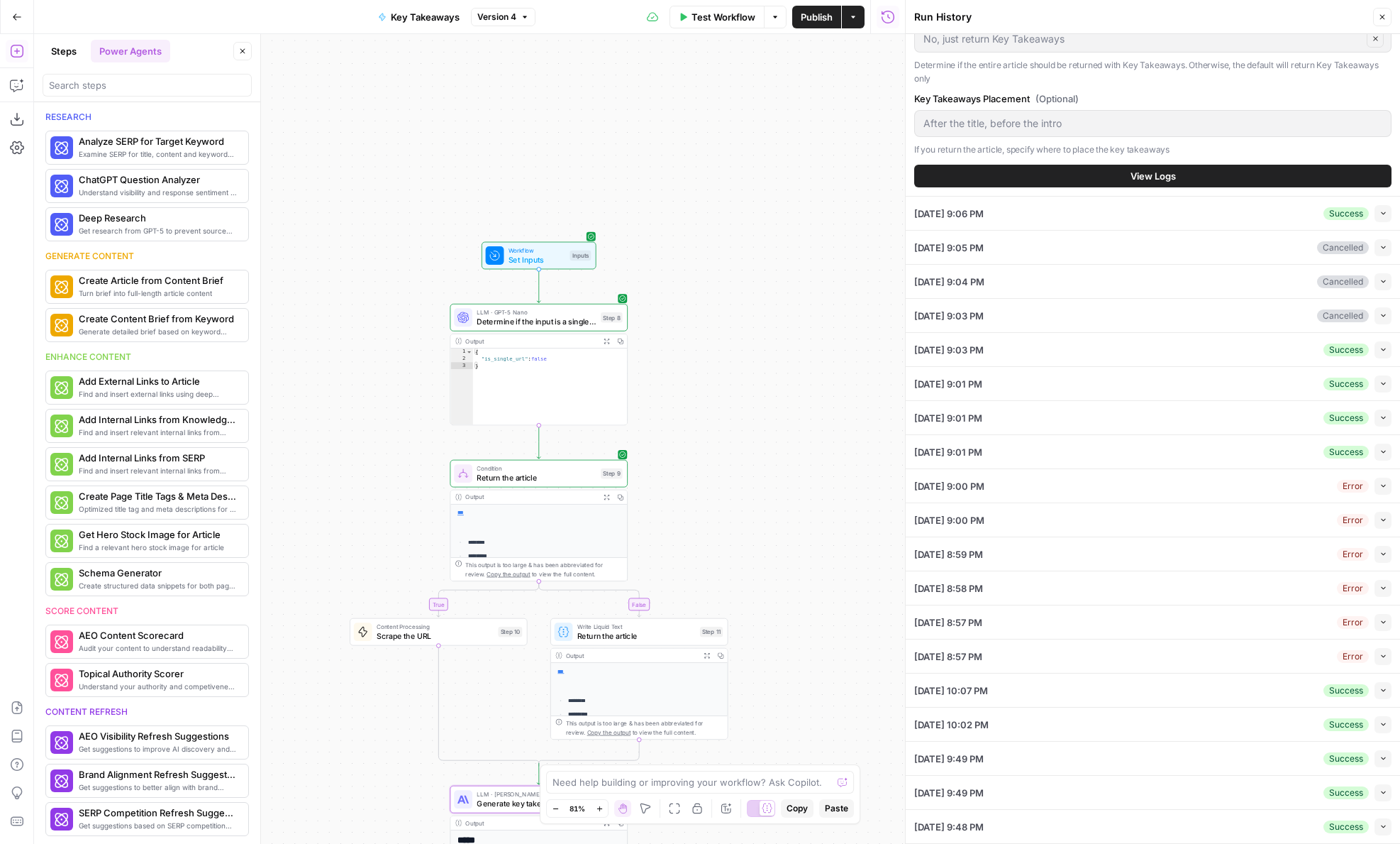
click at [1380, 692] on icon "button" at bounding box center [1383, 690] width 8 height 8
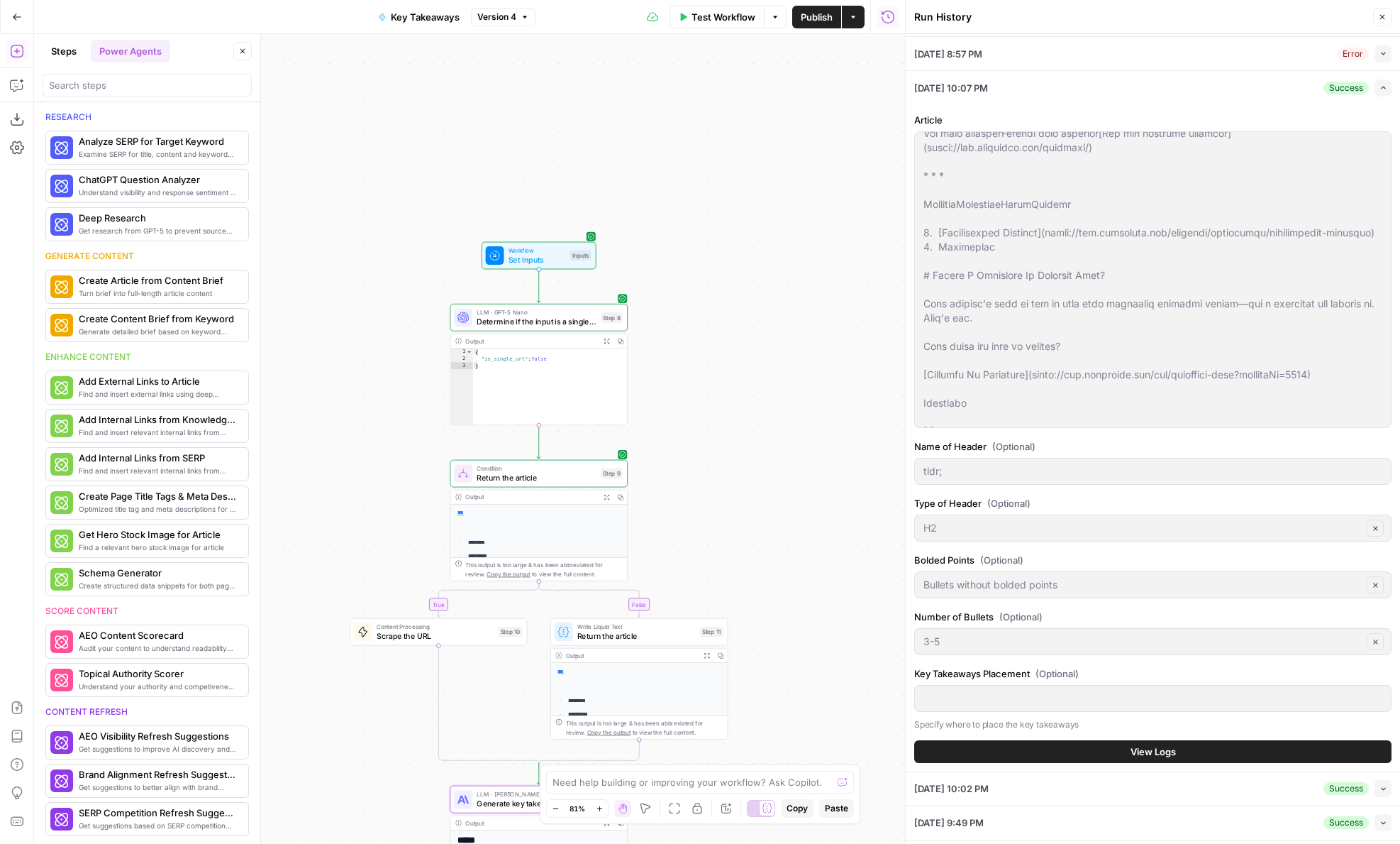
scroll to position [537, 0]
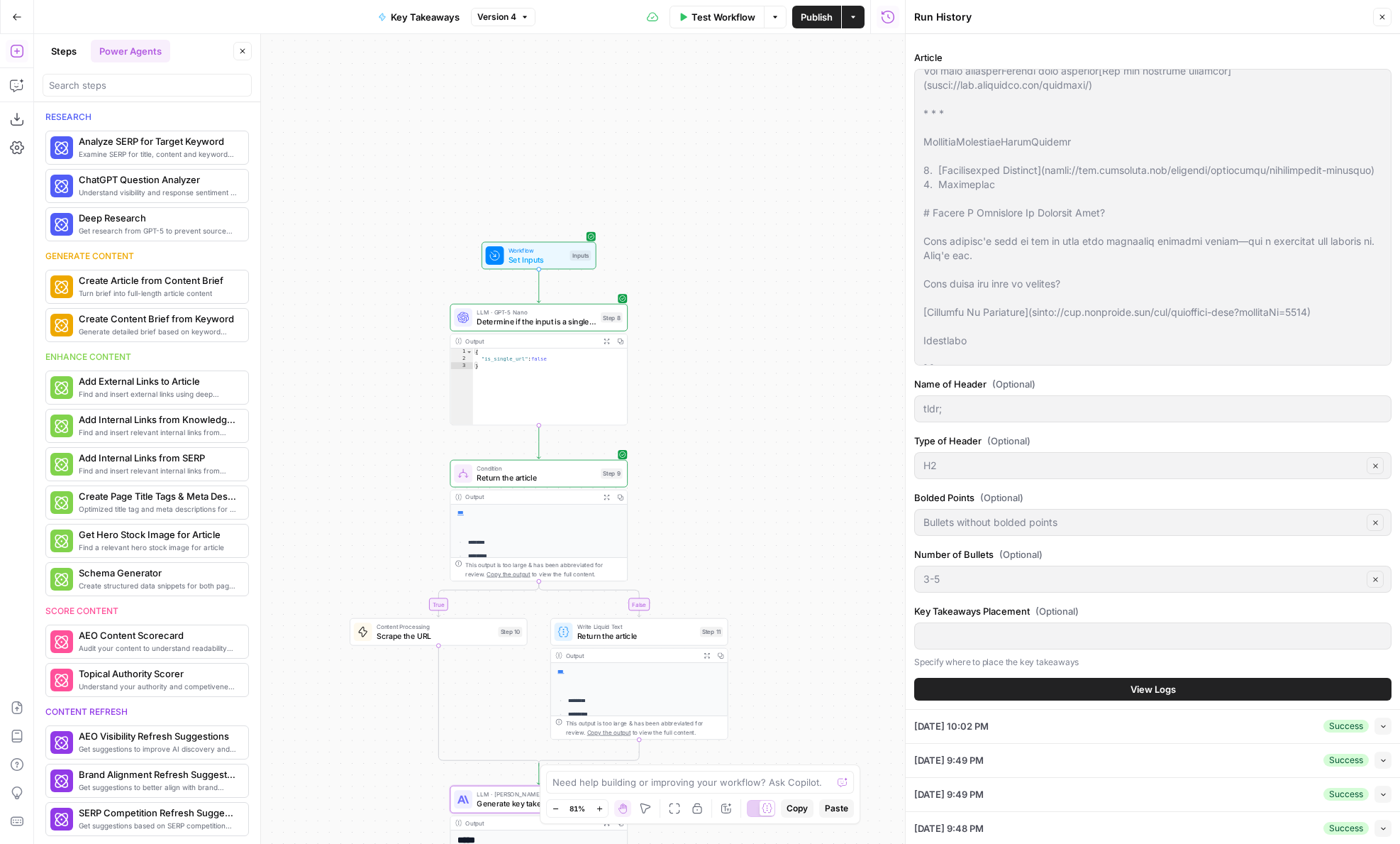
click at [1075, 689] on button "View Logs" at bounding box center [1153, 689] width 478 height 23
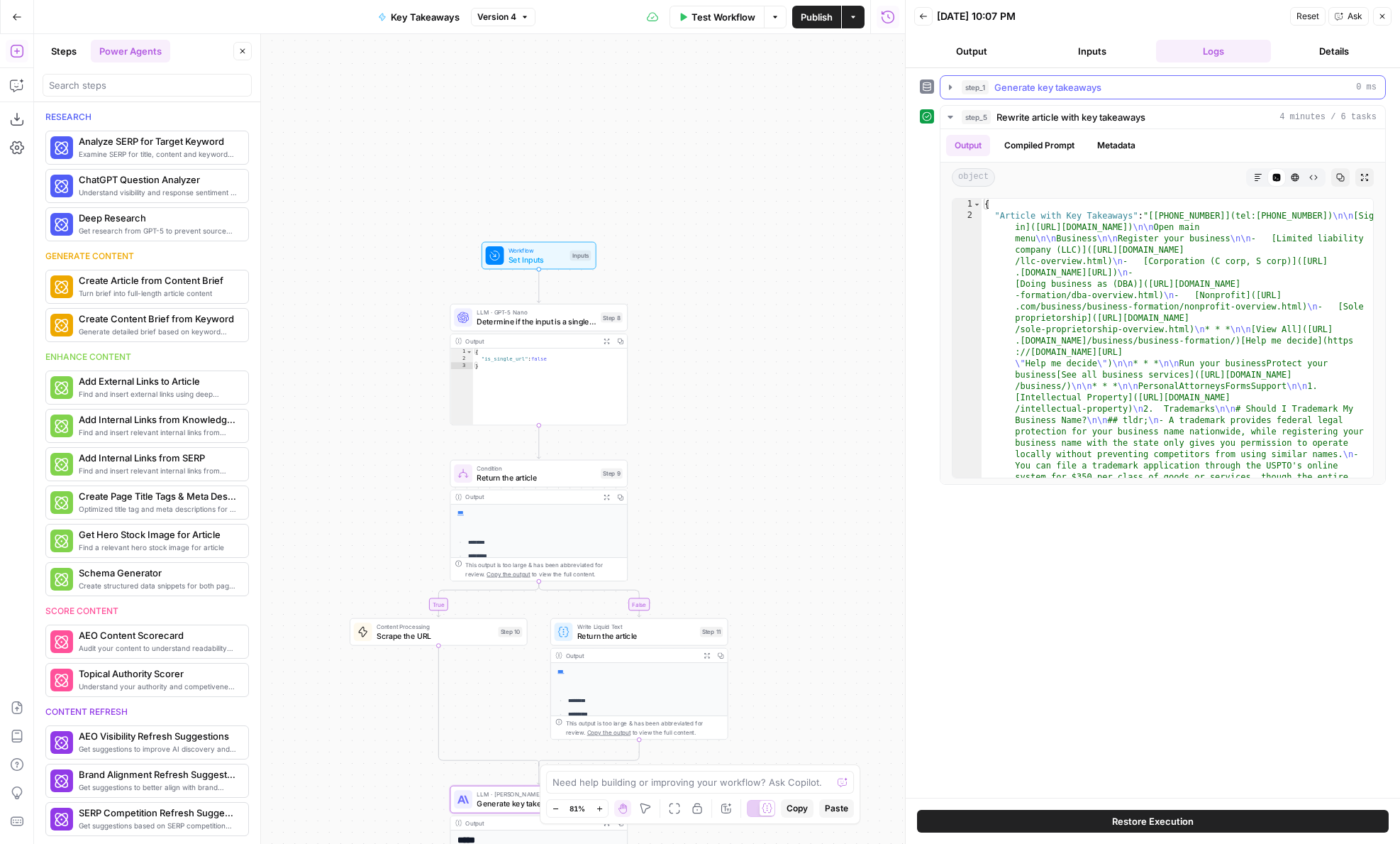
click at [1235, 90] on div "step_1 Generate key takeaways 0 ms" at bounding box center [1169, 87] width 415 height 14
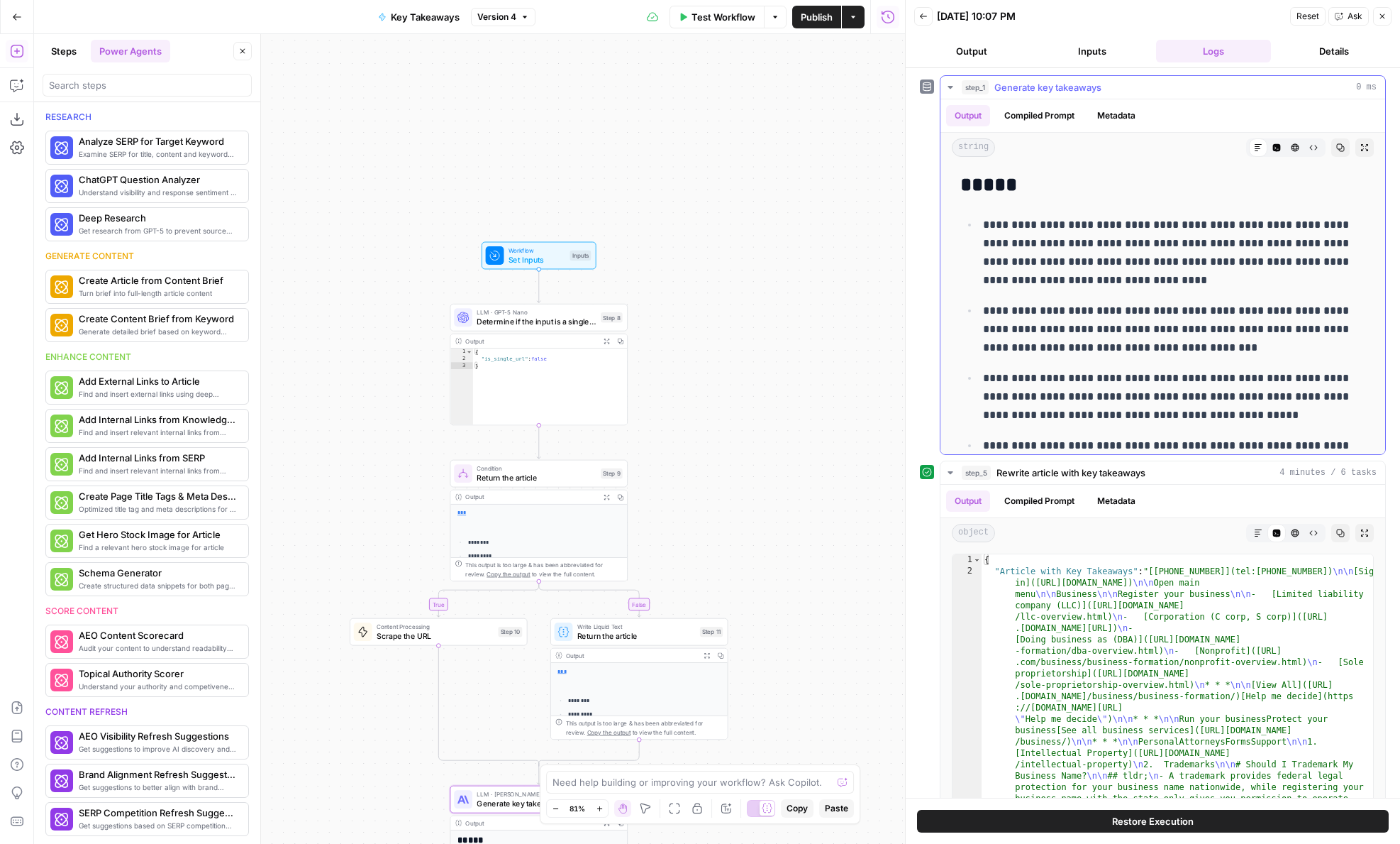
click at [1076, 90] on span "Generate key takeaways" at bounding box center [1048, 87] width 107 height 14
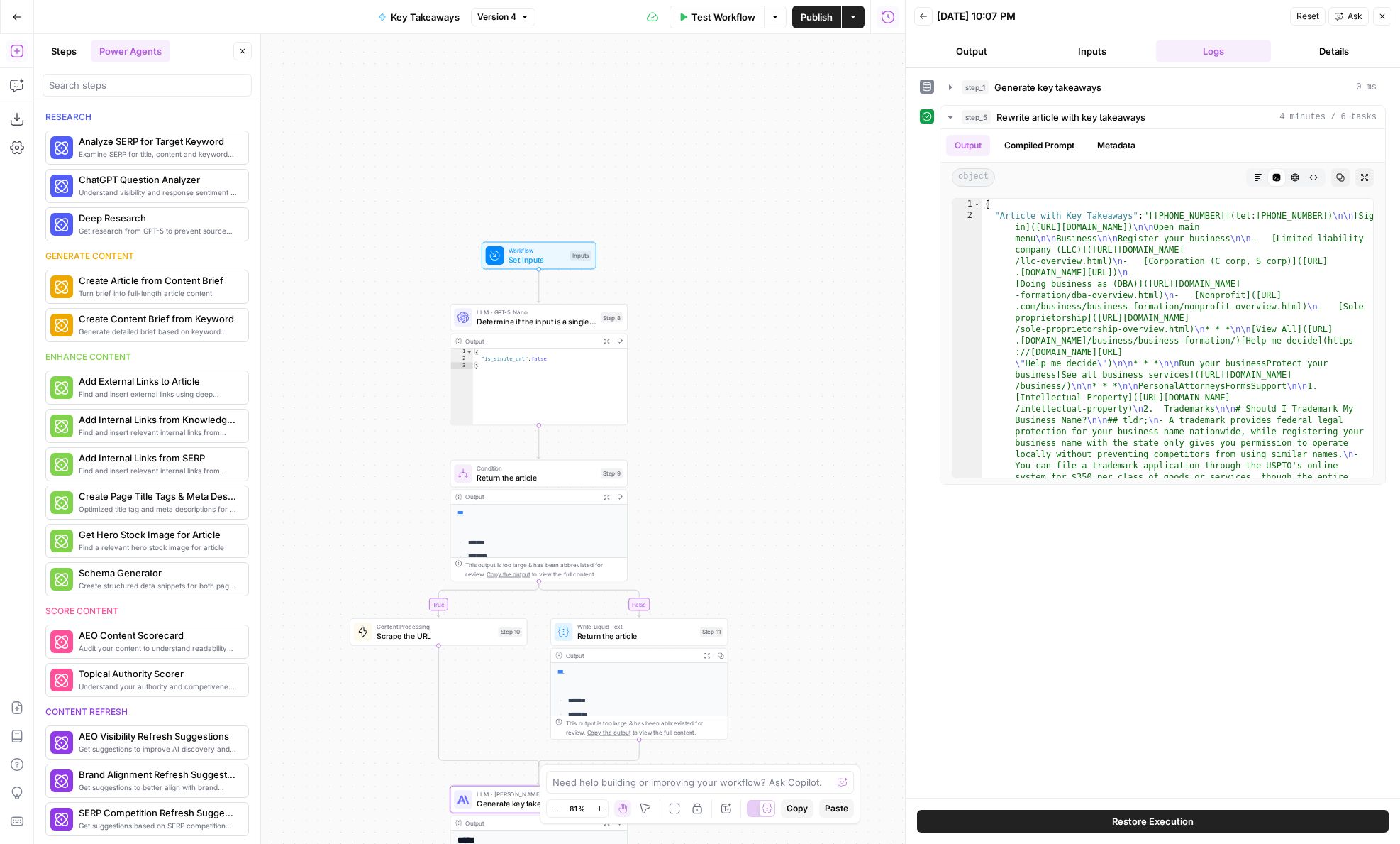
click at [925, 22] on button "Back" at bounding box center [923, 16] width 18 height 18
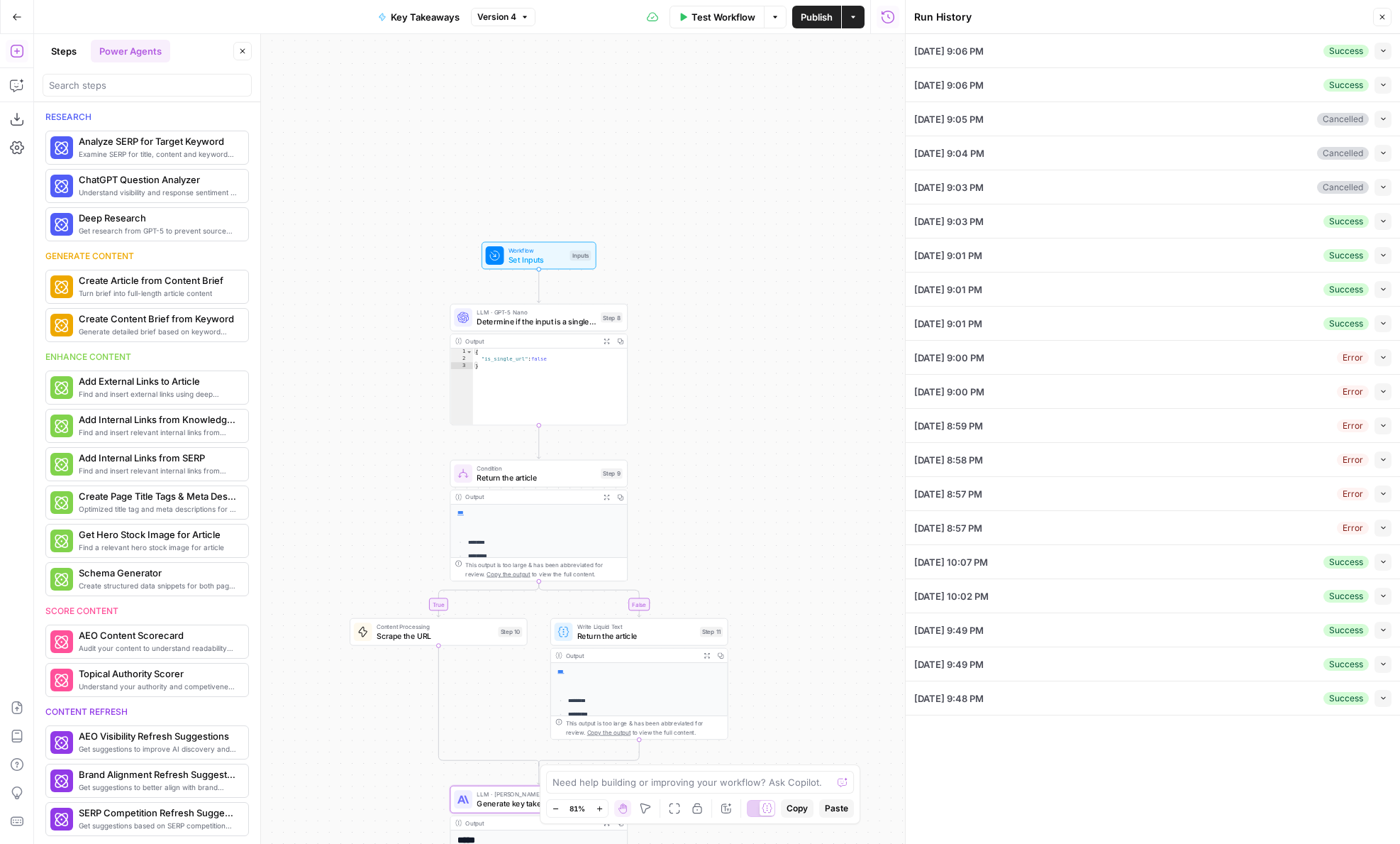
click at [1381, 698] on icon "button" at bounding box center [1383, 698] width 8 height 8
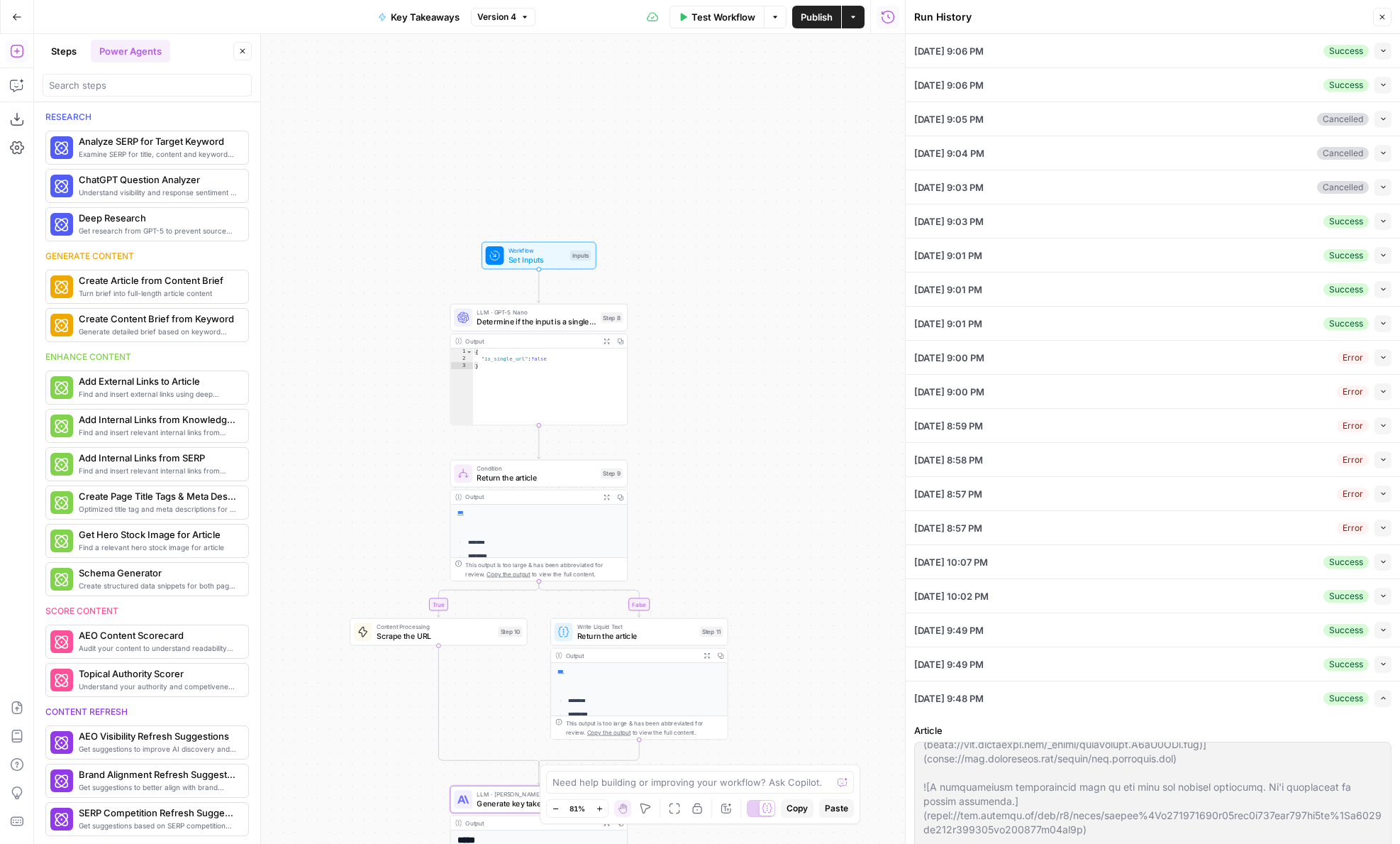
scroll to position [468, 0]
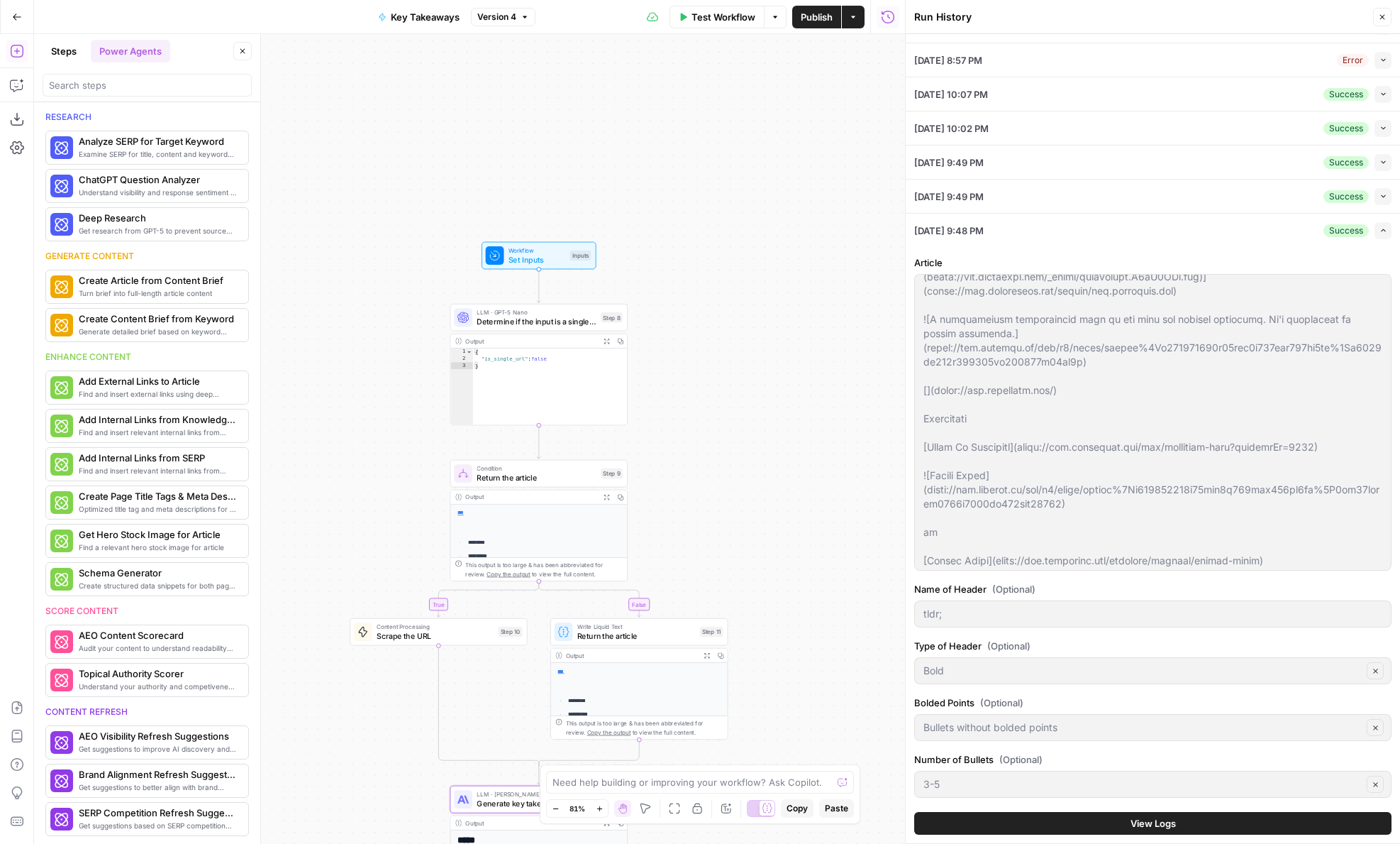
click at [1070, 817] on button "View Logs" at bounding box center [1153, 823] width 478 height 23
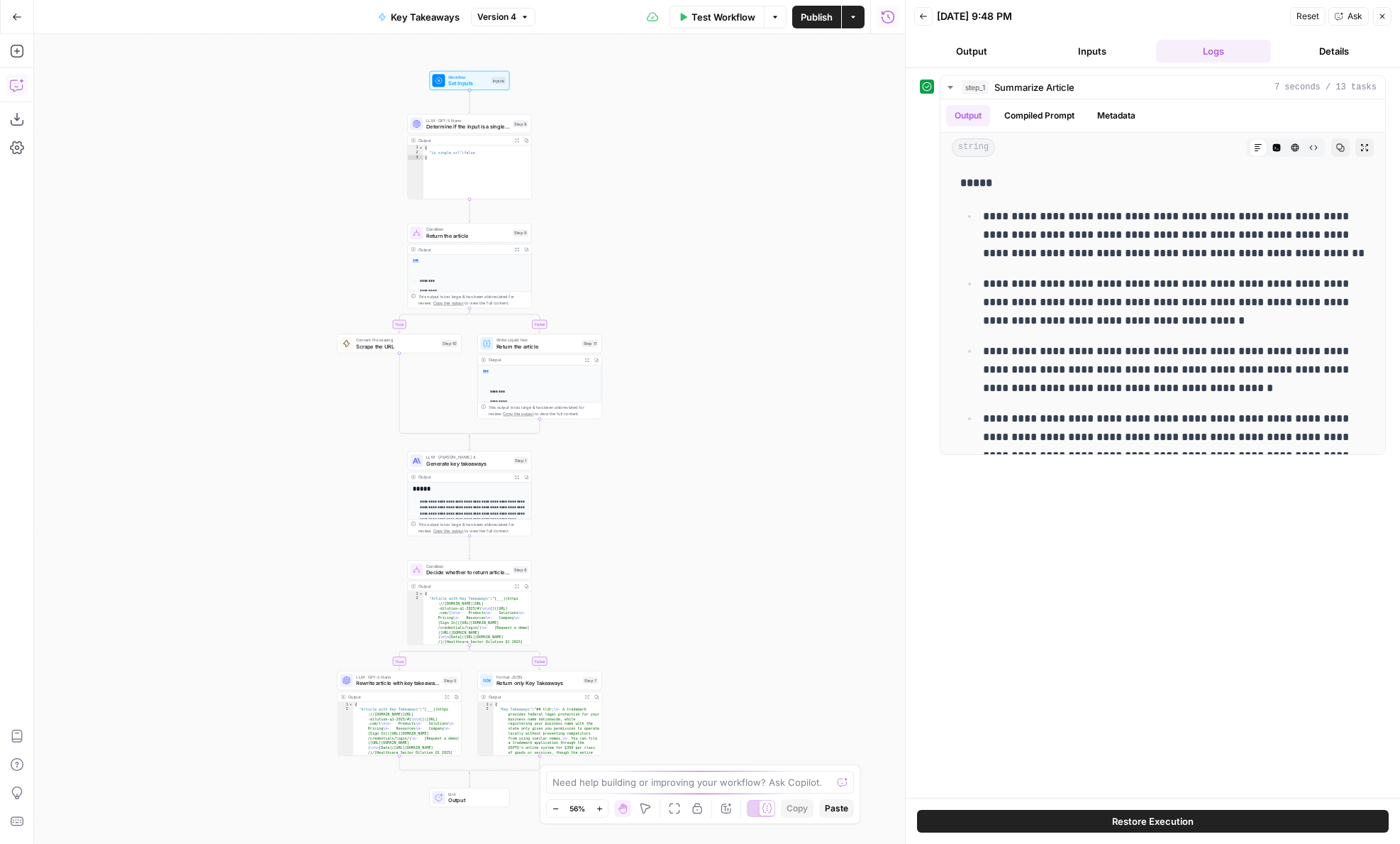
click at [23, 55] on icon "button" at bounding box center [17, 50] width 14 height 14
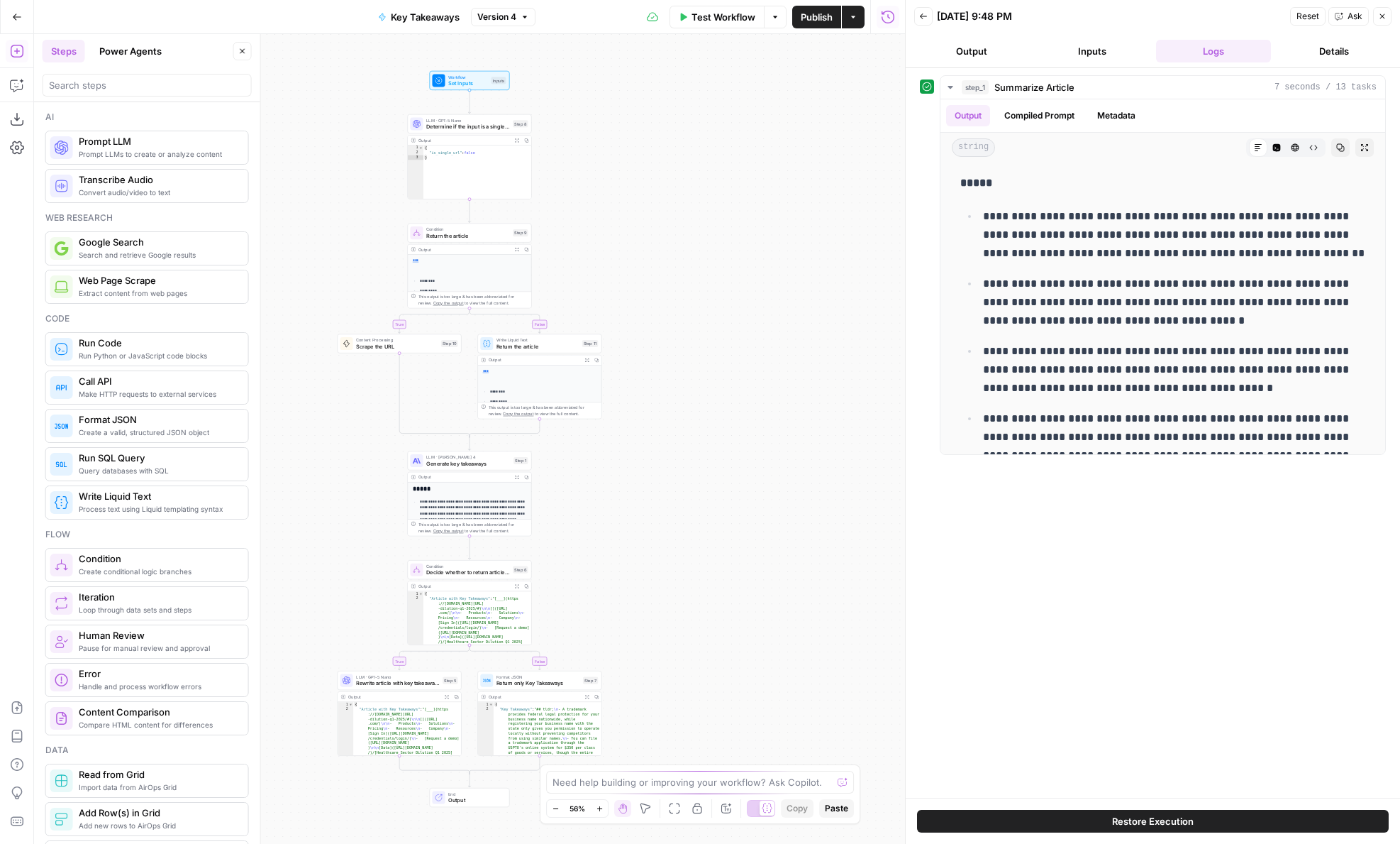
click at [17, 50] on icon "button" at bounding box center [17, 51] width 13 height 13
click at [85, 51] on ul "Steps Power Agents" at bounding box center [106, 51] width 127 height 23
click at [119, 53] on button "Power Agents" at bounding box center [130, 51] width 79 height 23
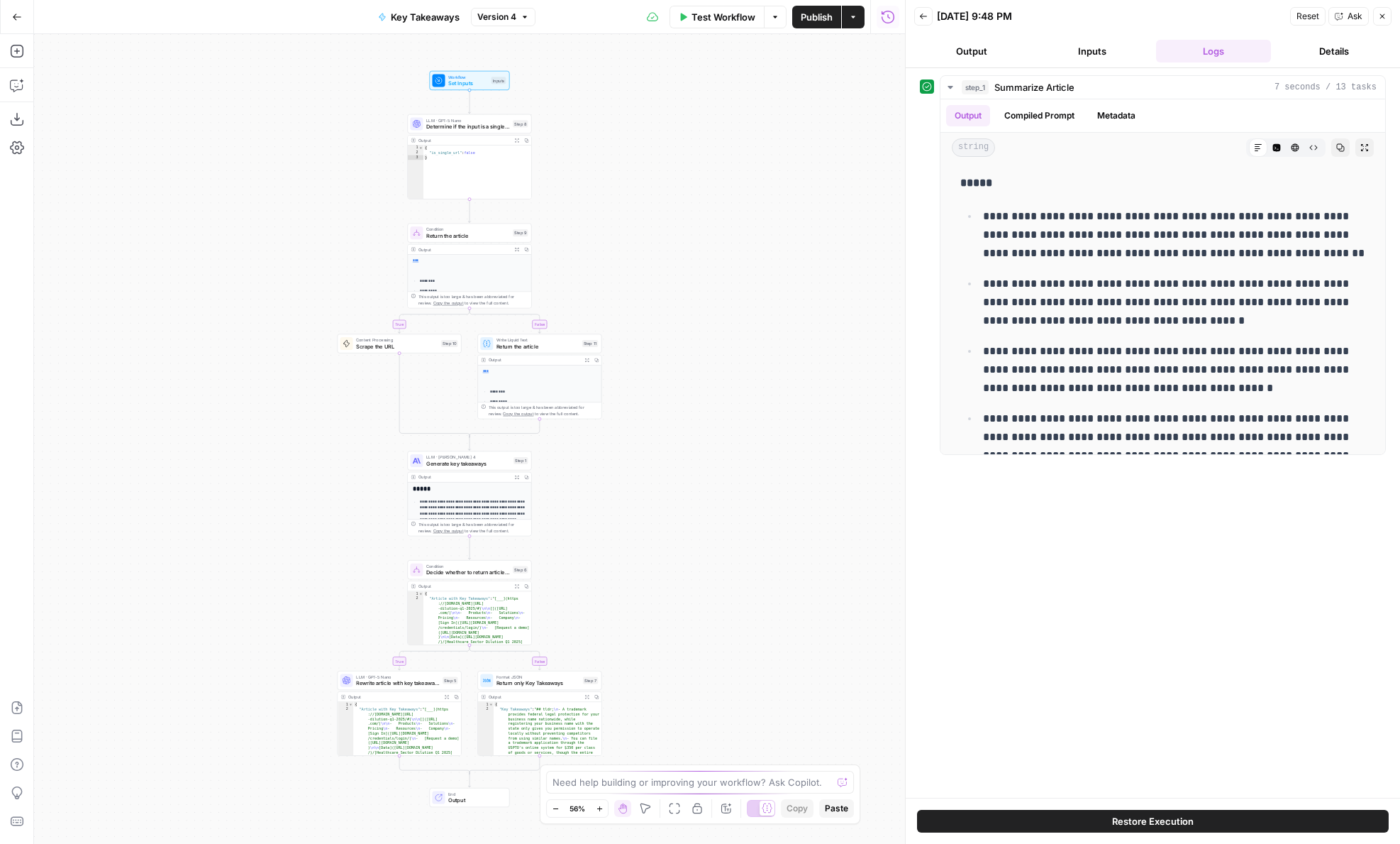
click at [21, 54] on icon "button" at bounding box center [17, 50] width 14 height 14
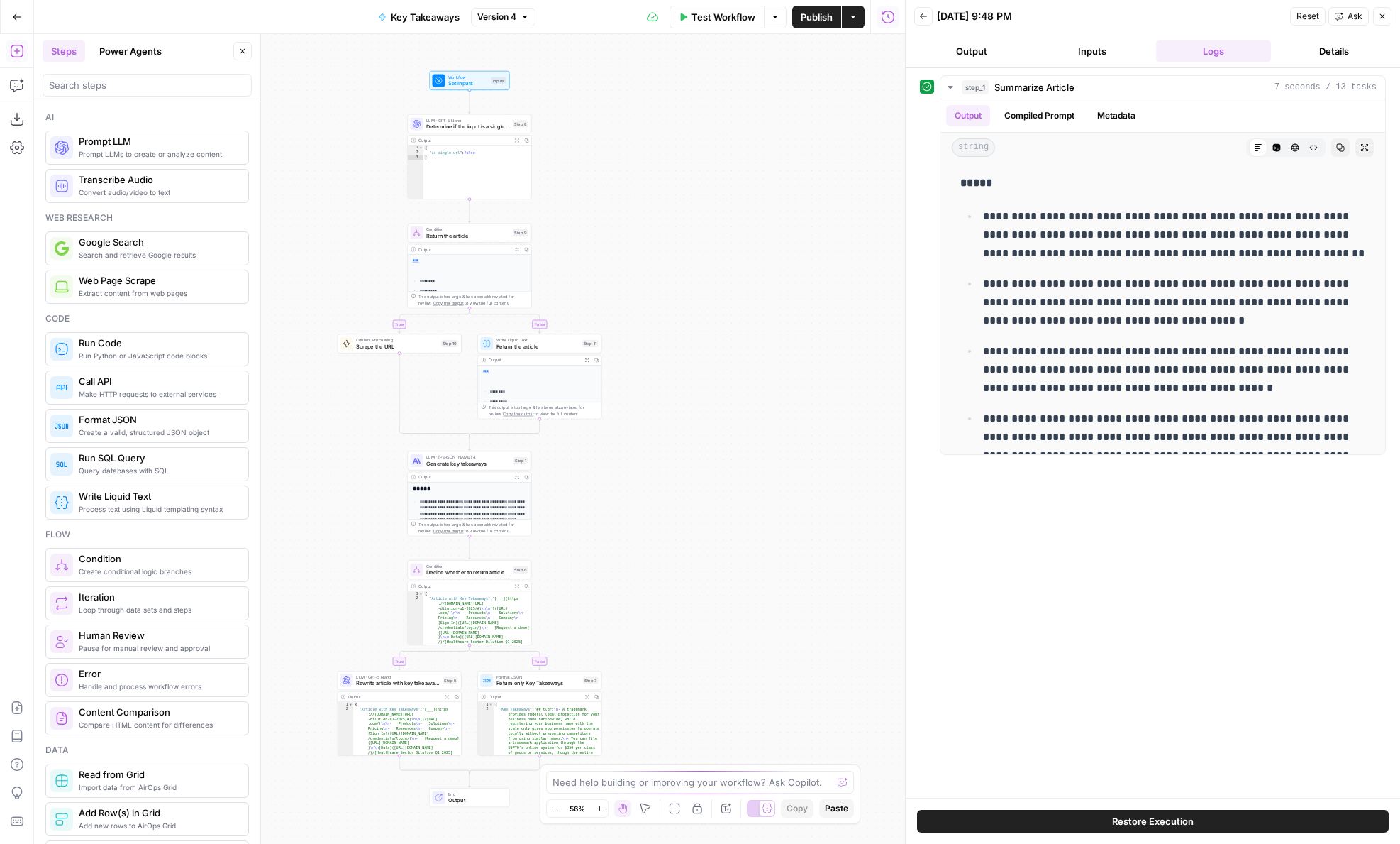
click at [127, 60] on button "Power Agents" at bounding box center [130, 51] width 79 height 23
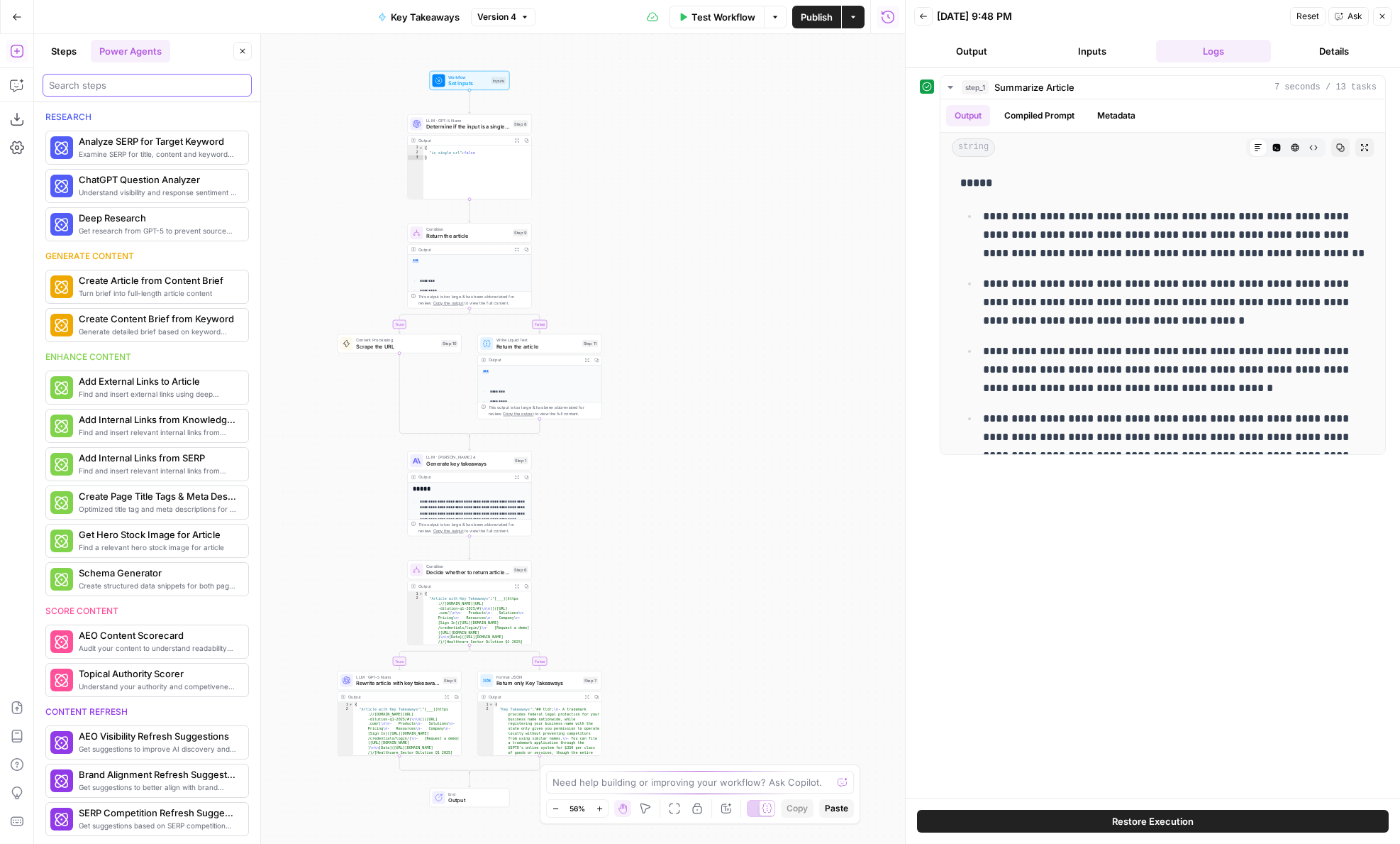
click at [124, 78] on input "search" at bounding box center [147, 84] width 197 height 14
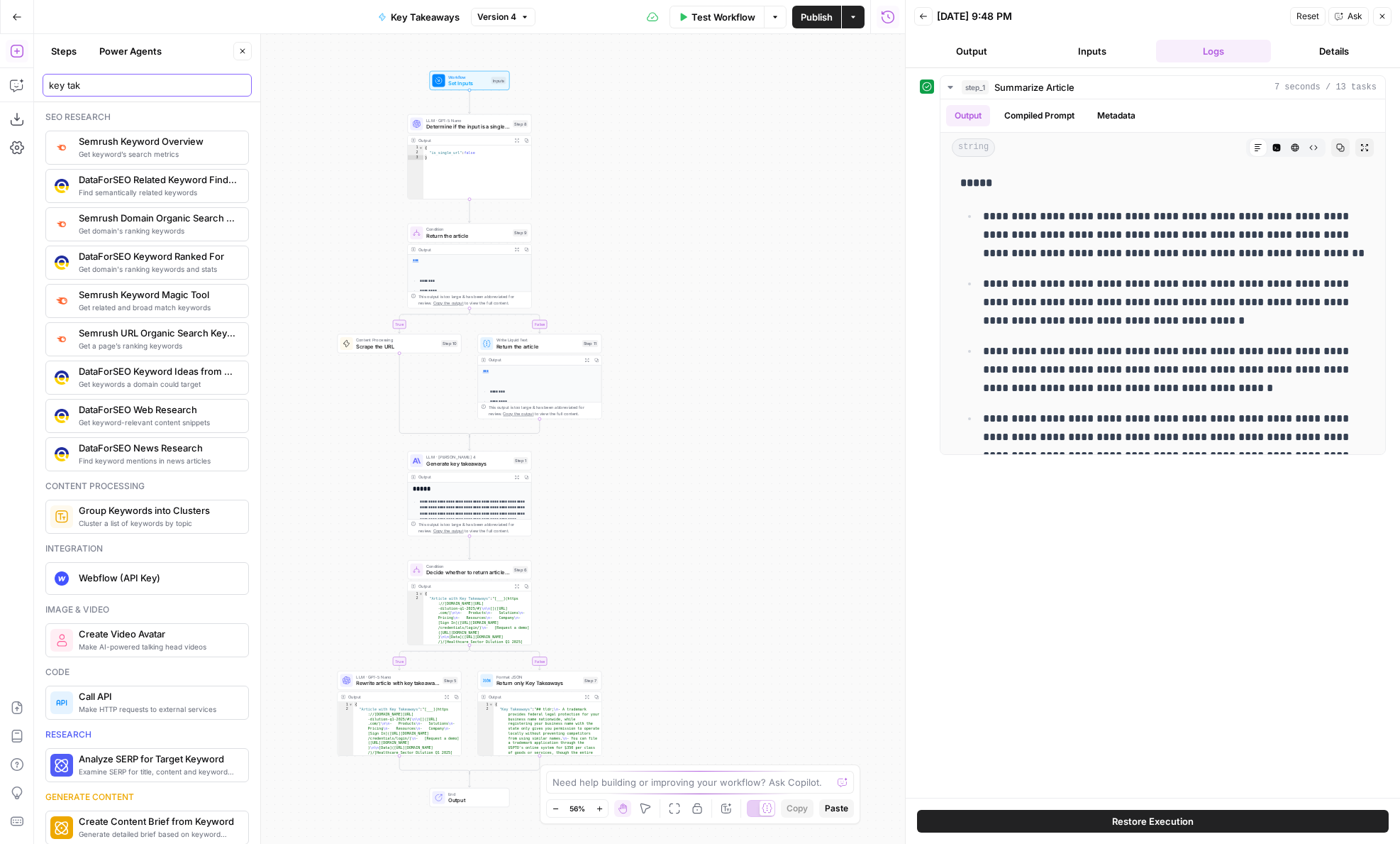
type input "key take"
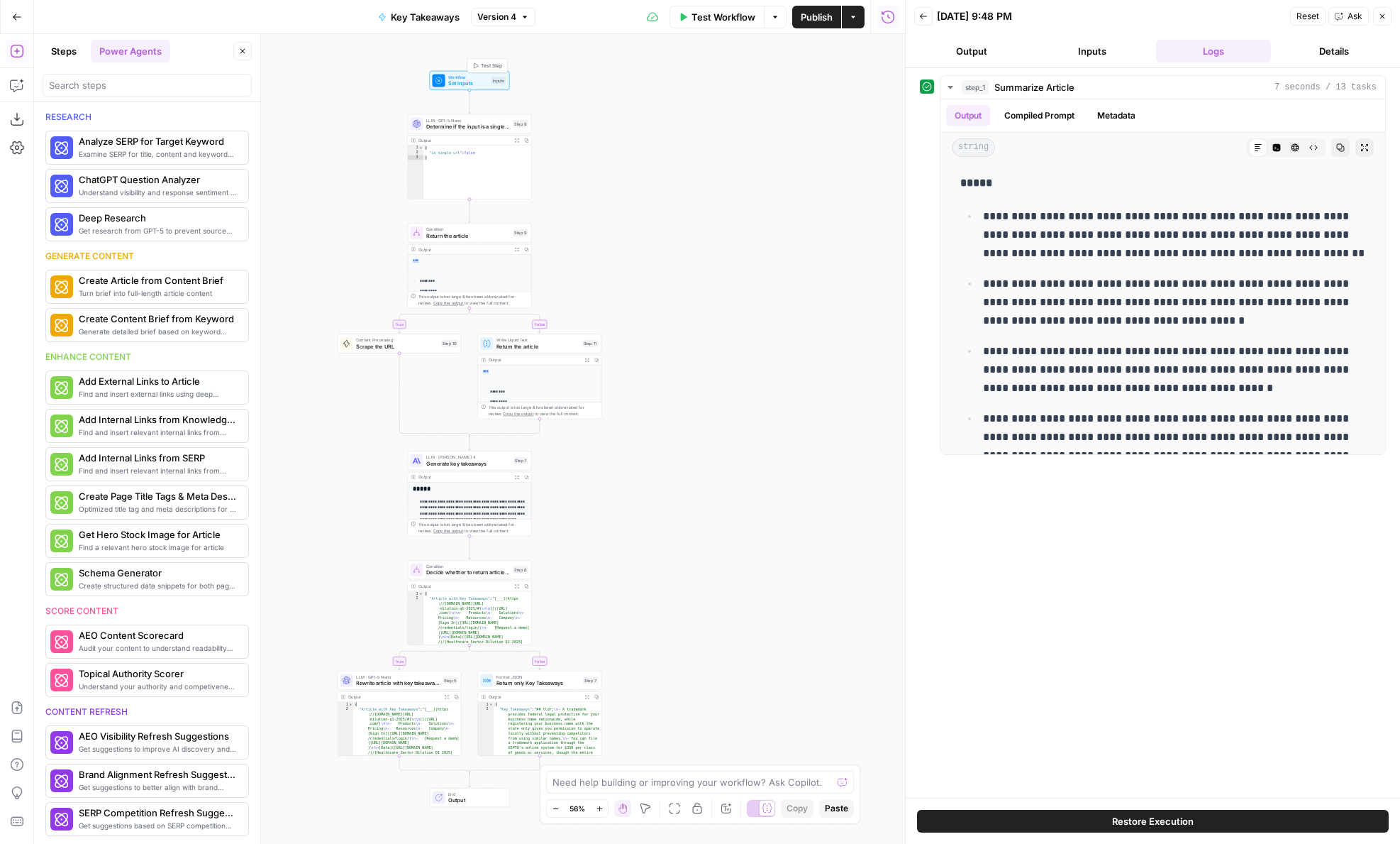
click at [426, 14] on span "Key Takeaways" at bounding box center [425, 17] width 69 height 14
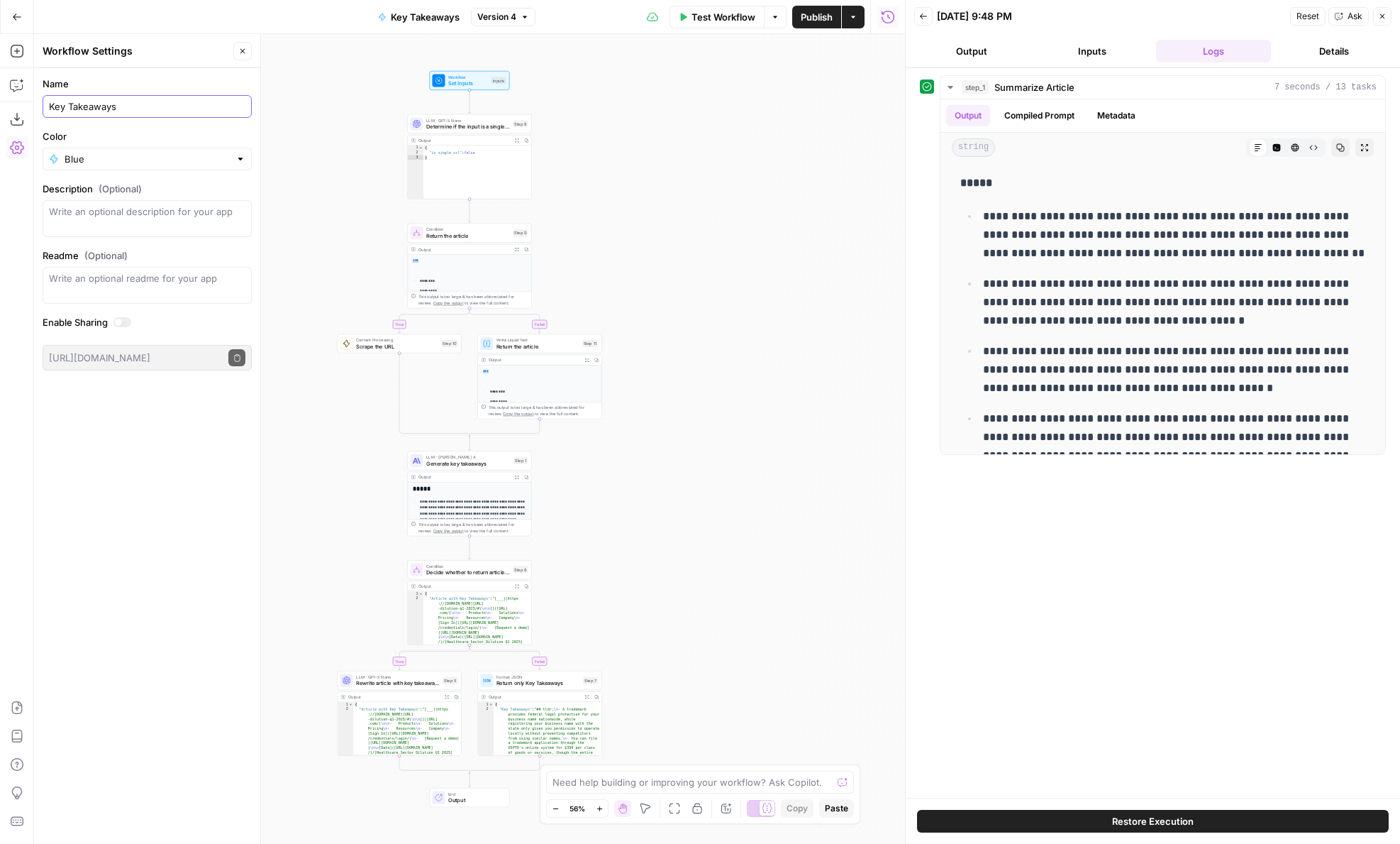
click at [52, 108] on input "Key Takeaways" at bounding box center [147, 106] width 197 height 14
type input "Add Key Takeaways"
click at [94, 207] on textarea "Description (Optional)" at bounding box center [147, 218] width 197 height 28
type textarea "Add key takeaways to an existing article"
click at [126, 280] on textarea "Readme (Optional)" at bounding box center [147, 277] width 197 height 14
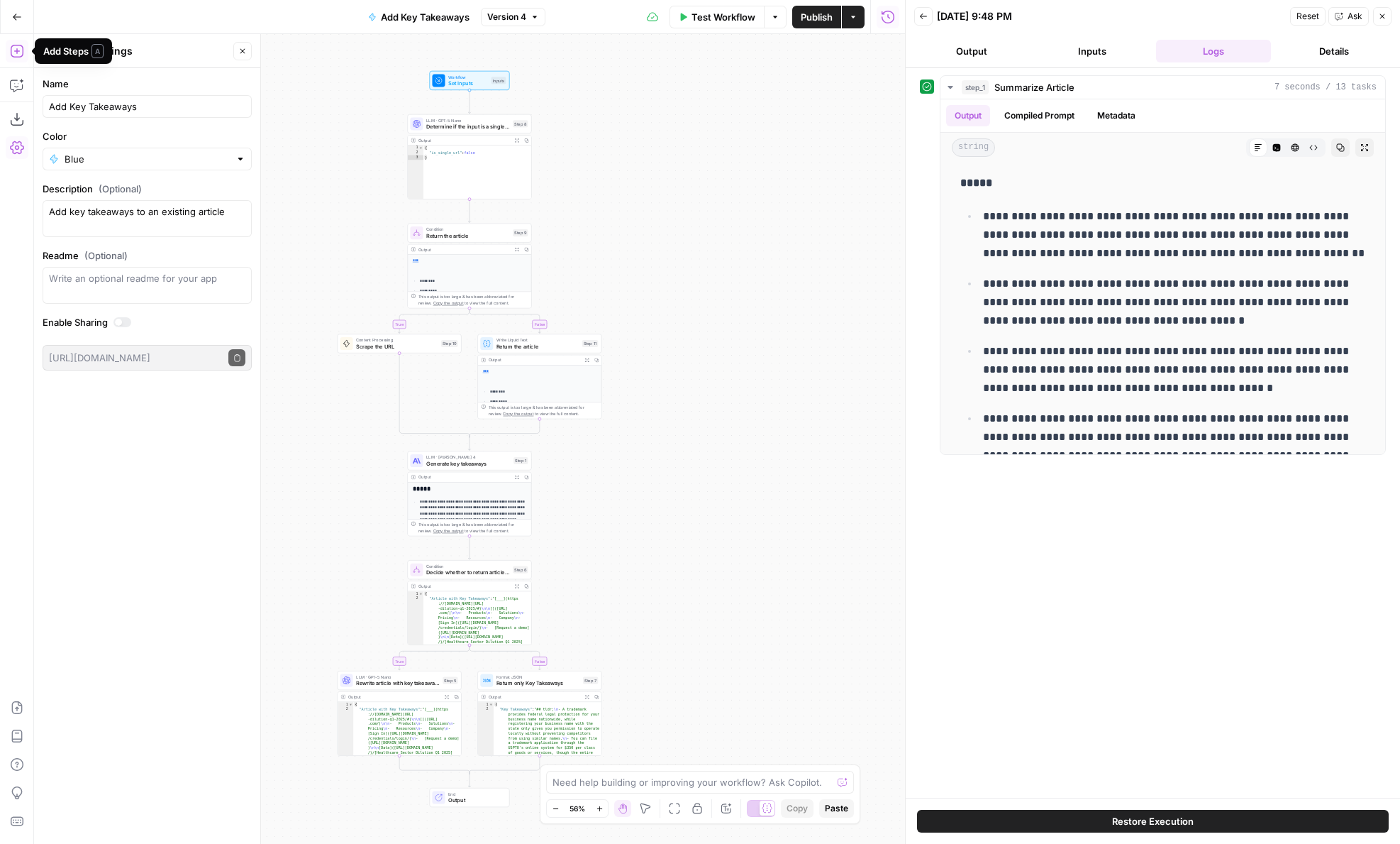
click at [21, 50] on icon "button" at bounding box center [17, 50] width 14 height 14
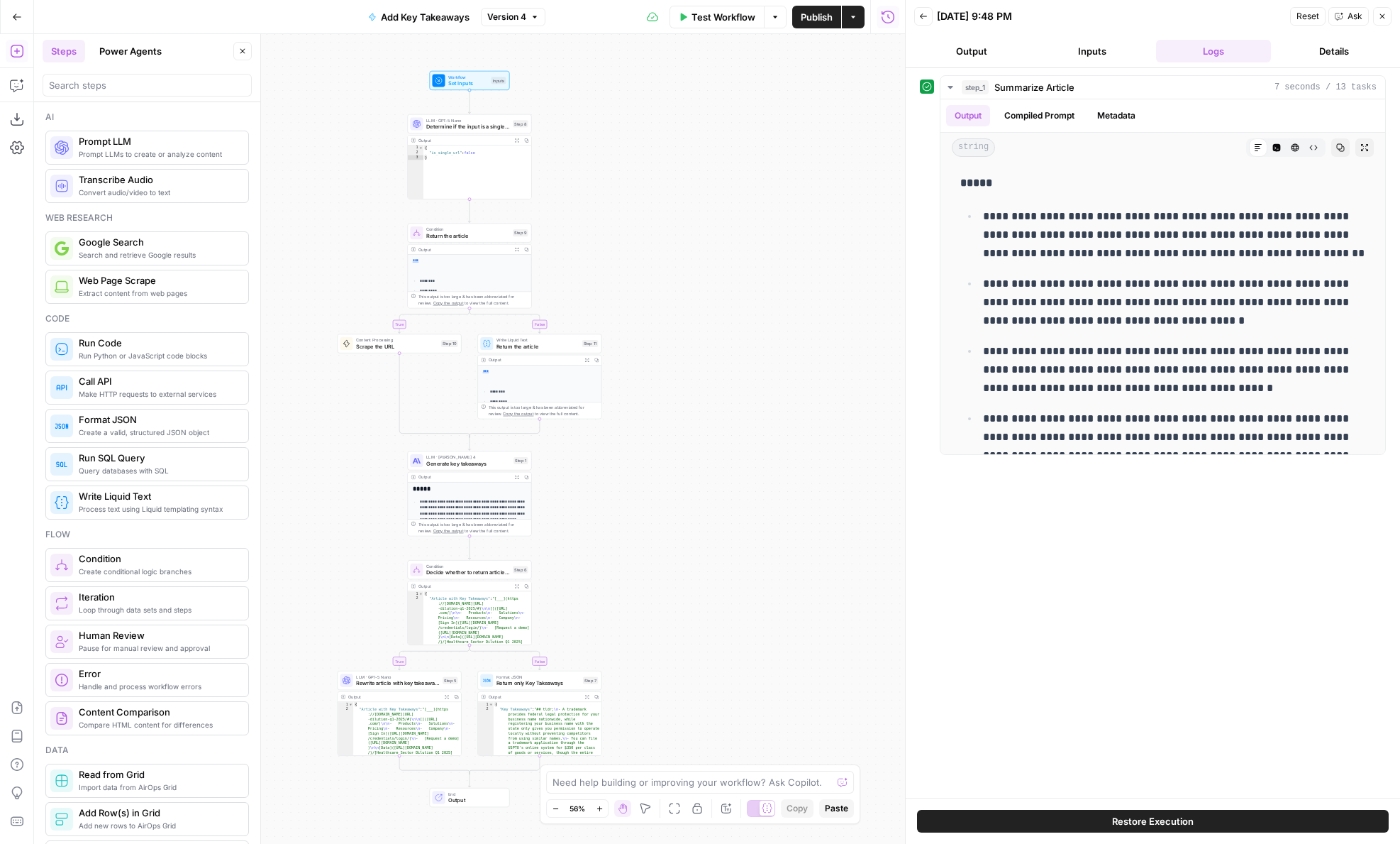
click at [124, 64] on header "Steps Power Agents Close" at bounding box center [147, 68] width 226 height 68
click at [120, 48] on button "Power Agents" at bounding box center [130, 51] width 79 height 23
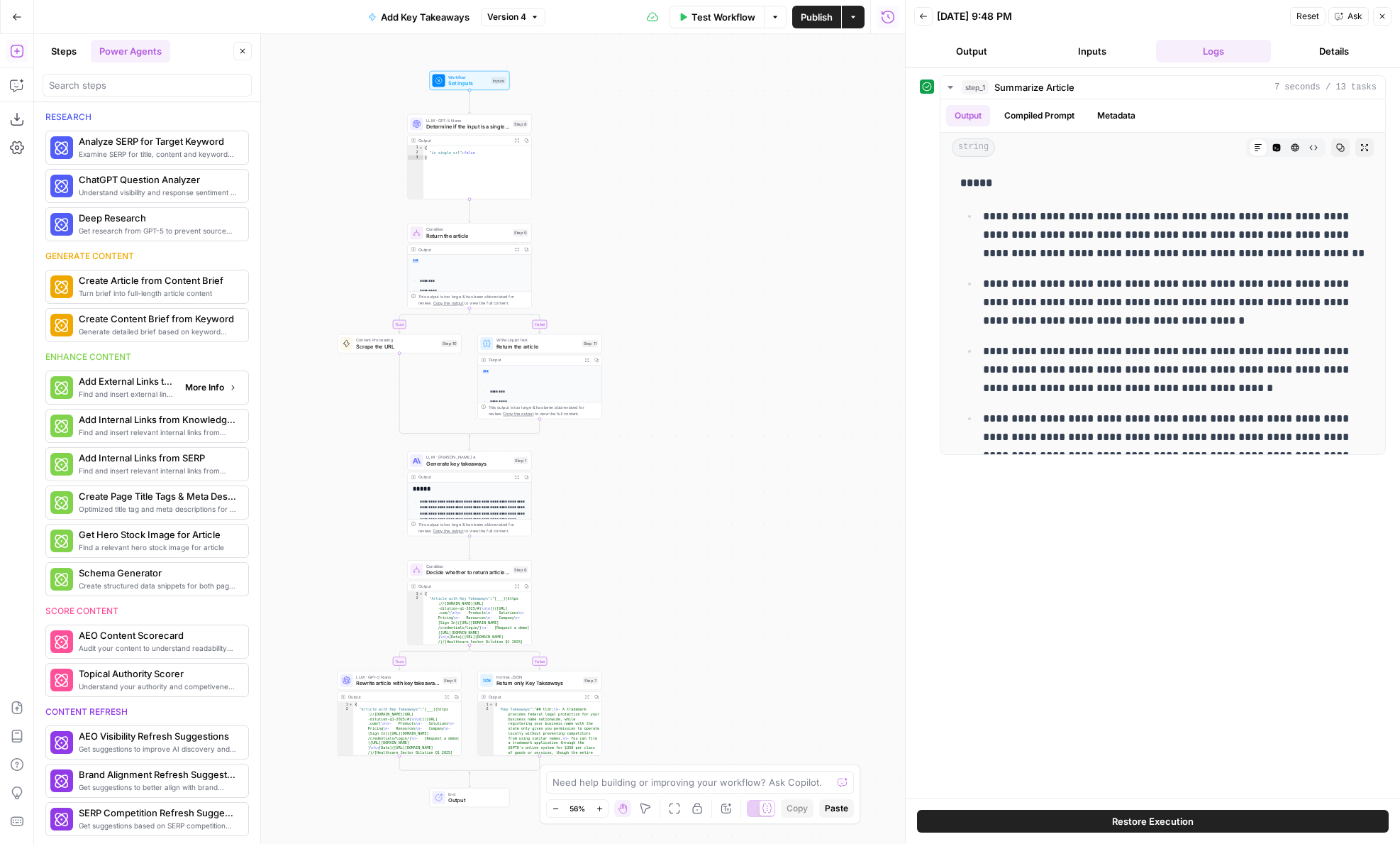
click at [196, 395] on button "More Info" at bounding box center [211, 387] width 63 height 18
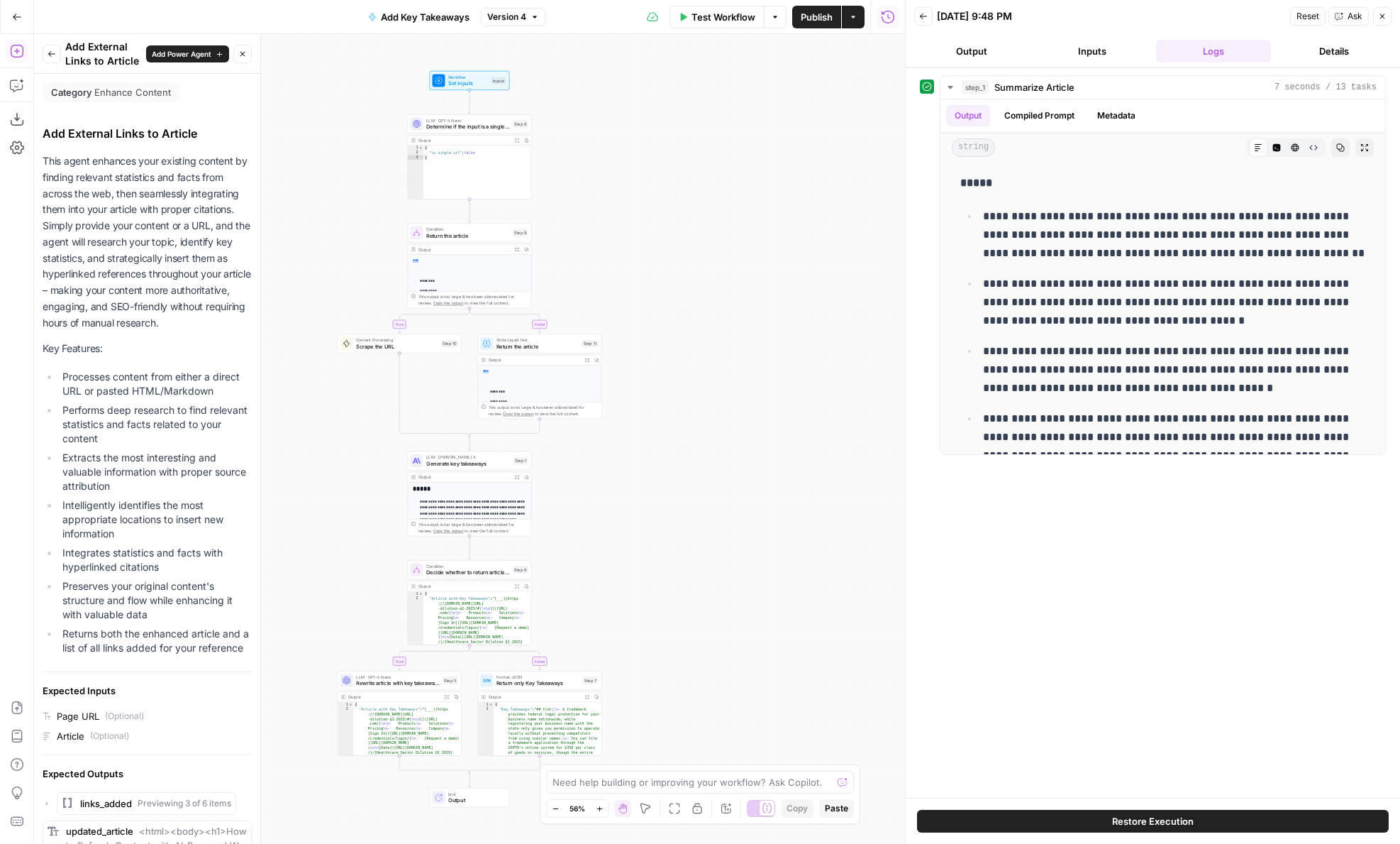
click at [51, 50] on icon "button" at bounding box center [52, 54] width 9 height 9
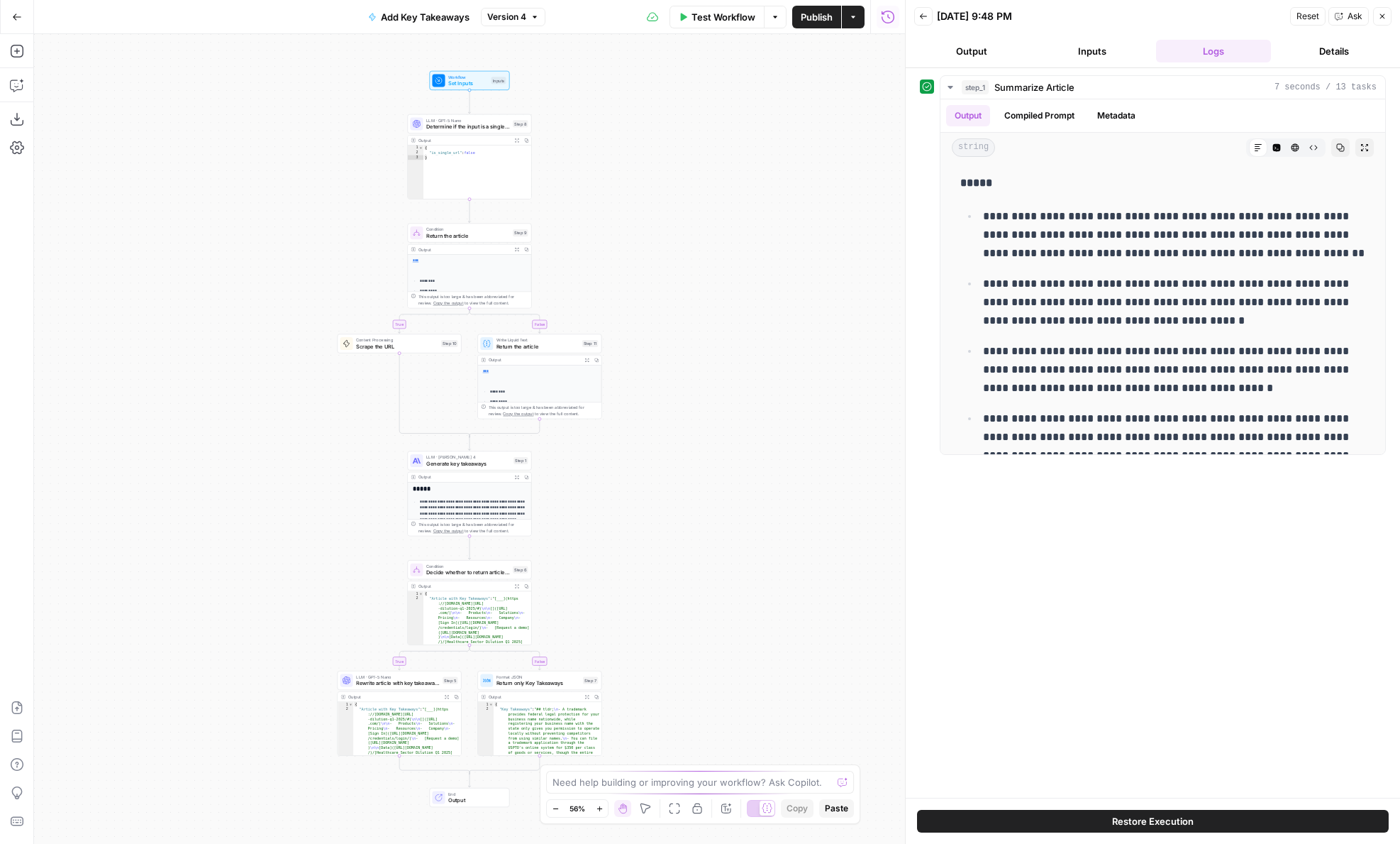
click at [21, 58] on button "Add Steps" at bounding box center [17, 51] width 23 height 23
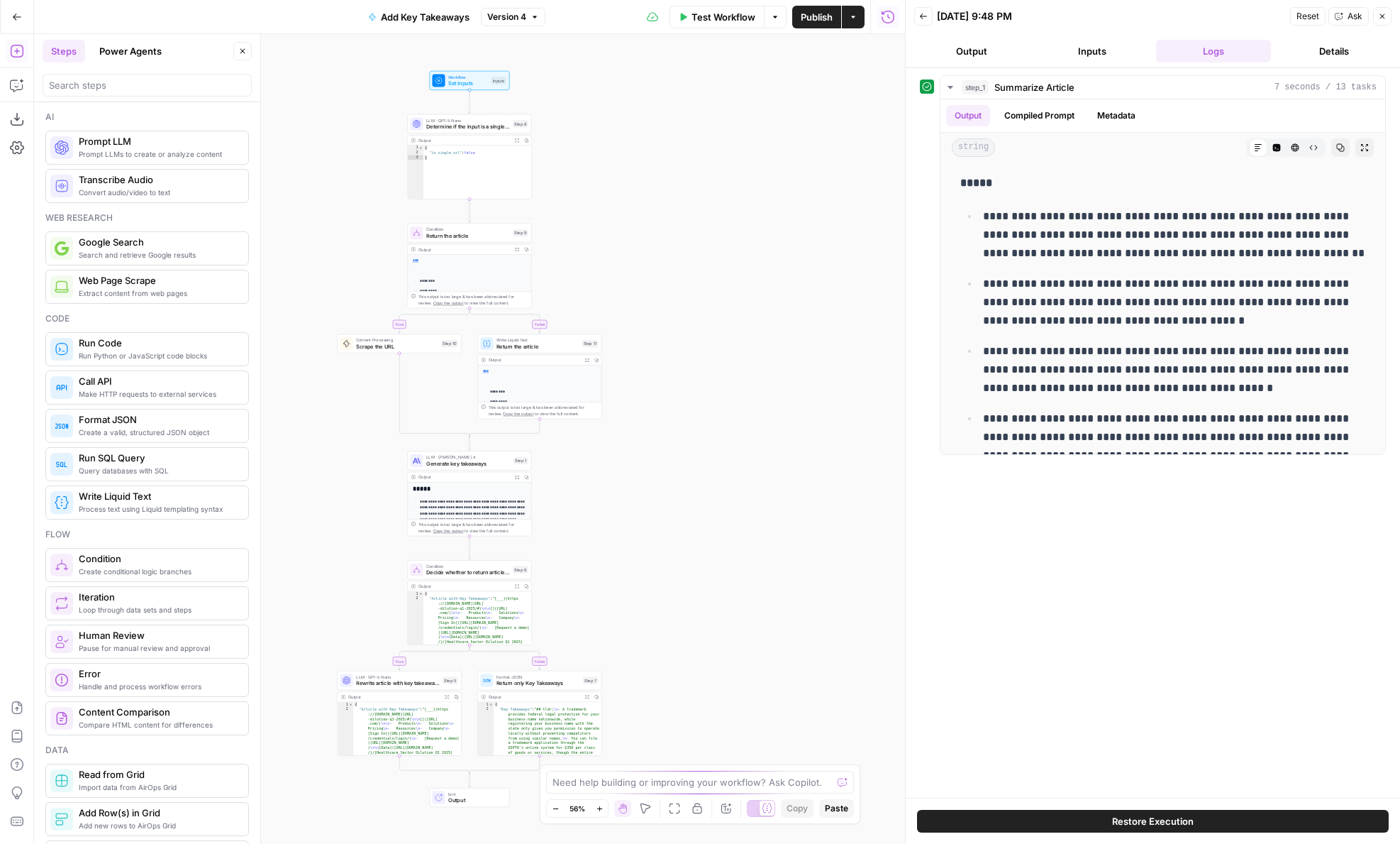
click at [135, 50] on button "Power Agents" at bounding box center [130, 51] width 79 height 23
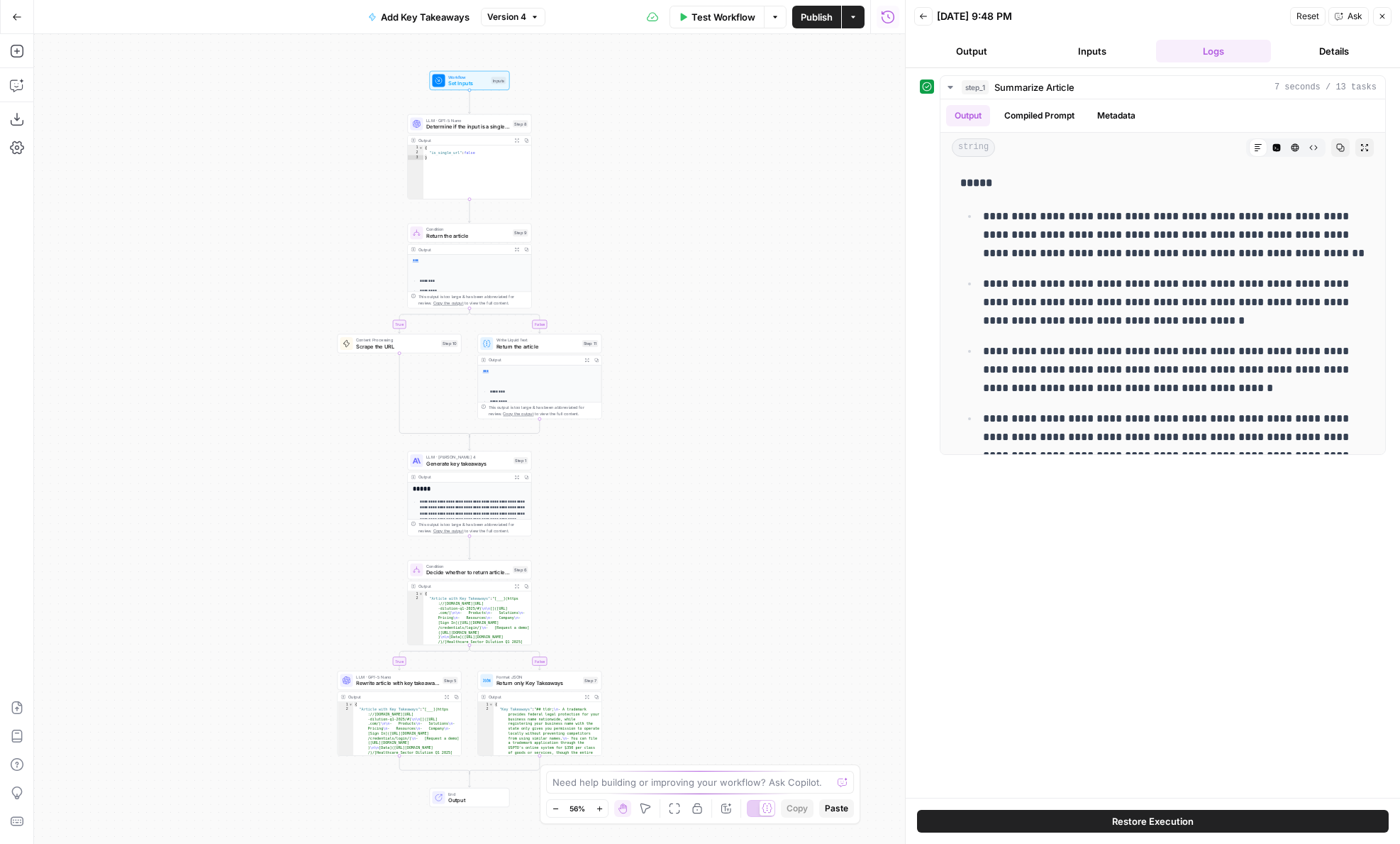
click at [20, 49] on icon "button" at bounding box center [17, 50] width 14 height 14
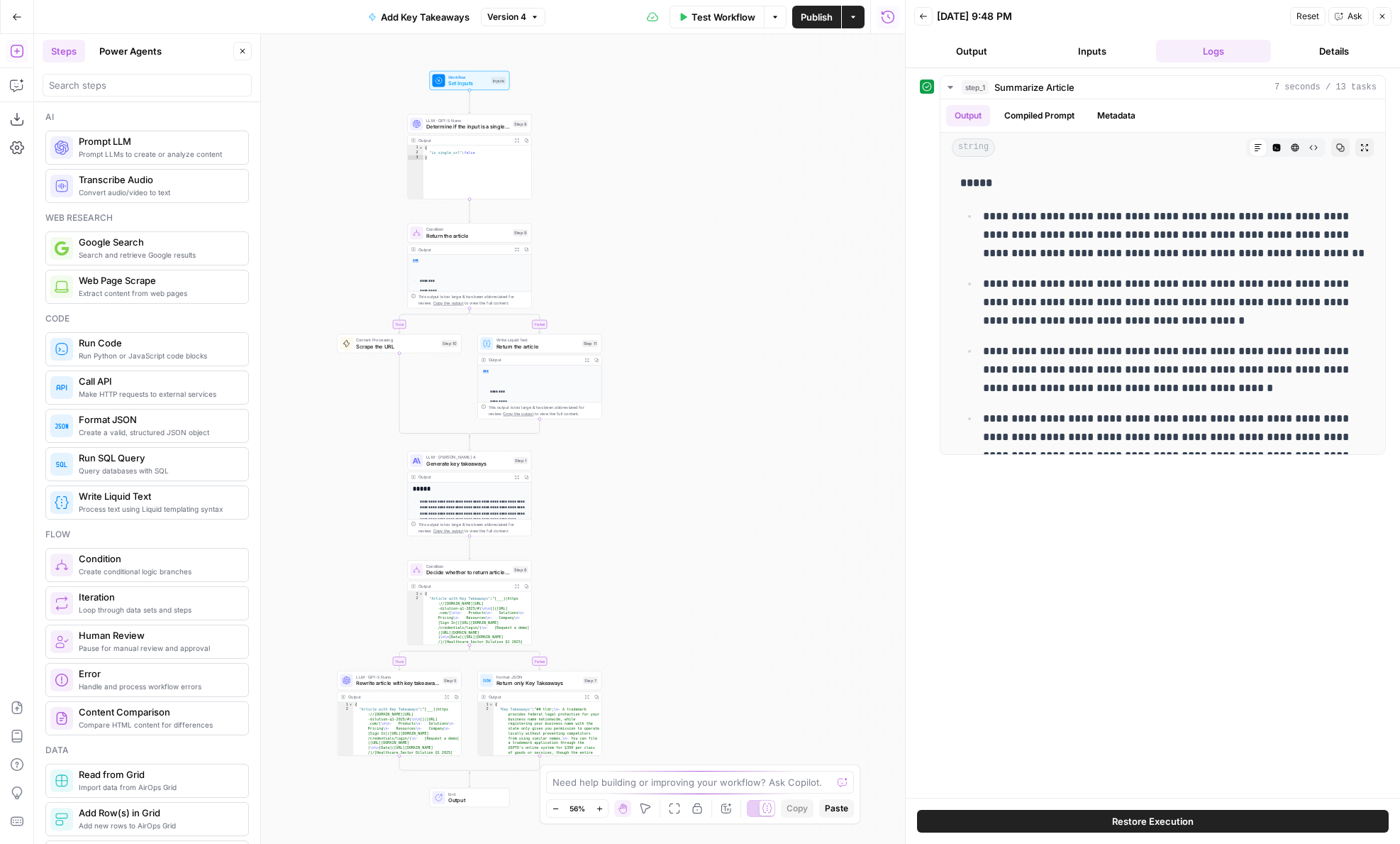
click at [135, 49] on button "Power Agents" at bounding box center [130, 51] width 79 height 23
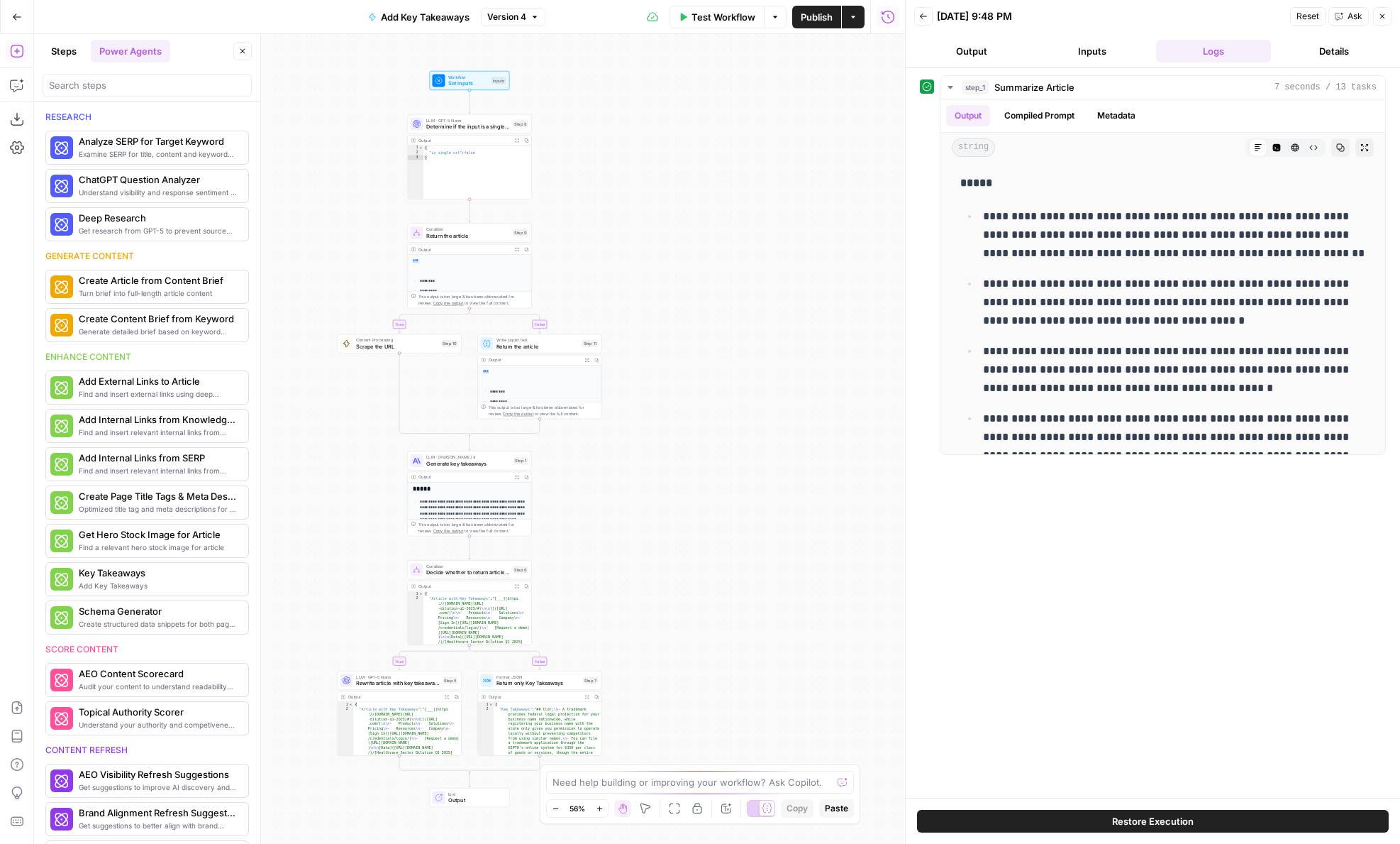
click at [398, 17] on span "Add Key Takeaways" at bounding box center [425, 17] width 89 height 14
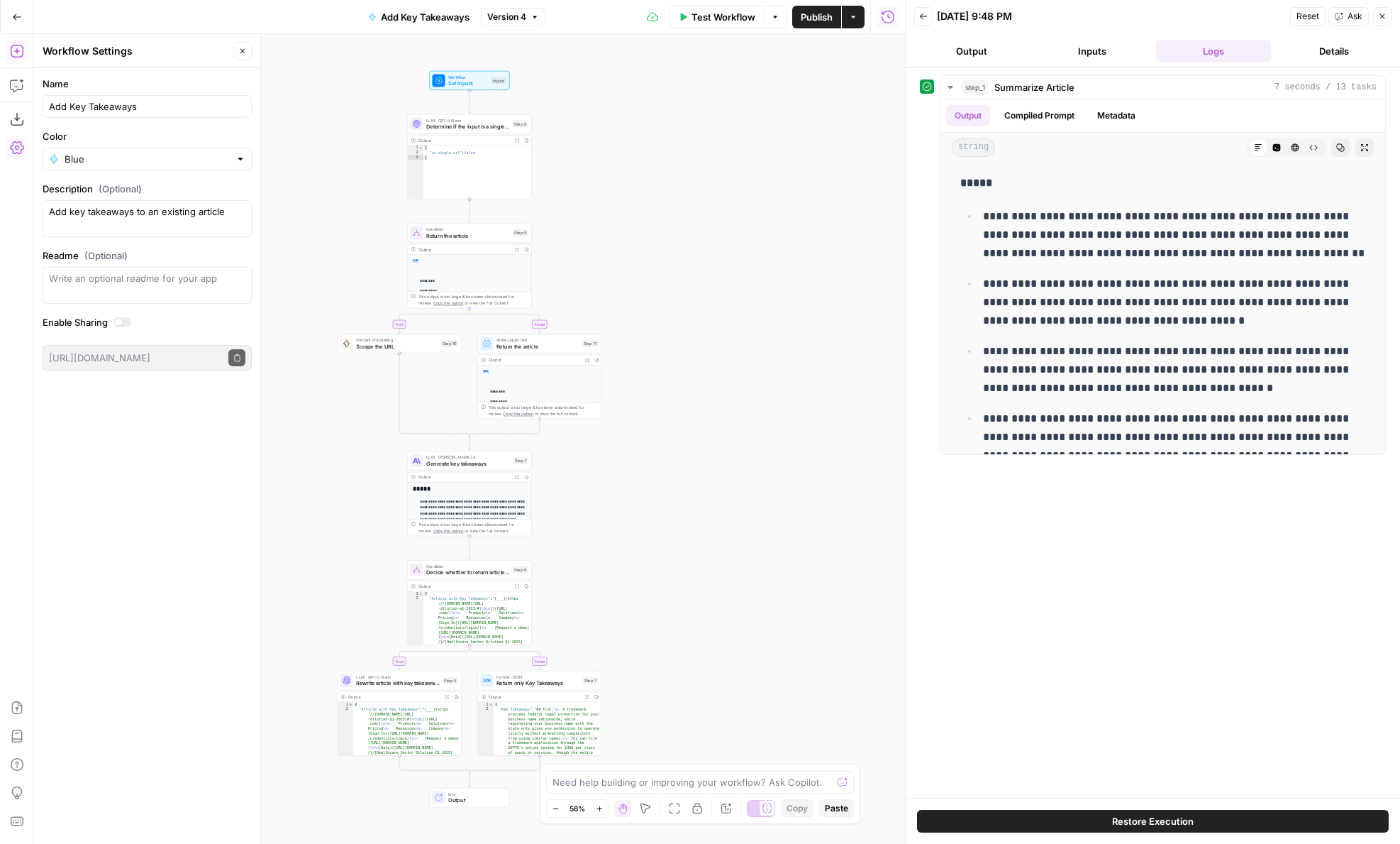
click at [22, 47] on icon "button" at bounding box center [17, 50] width 14 height 14
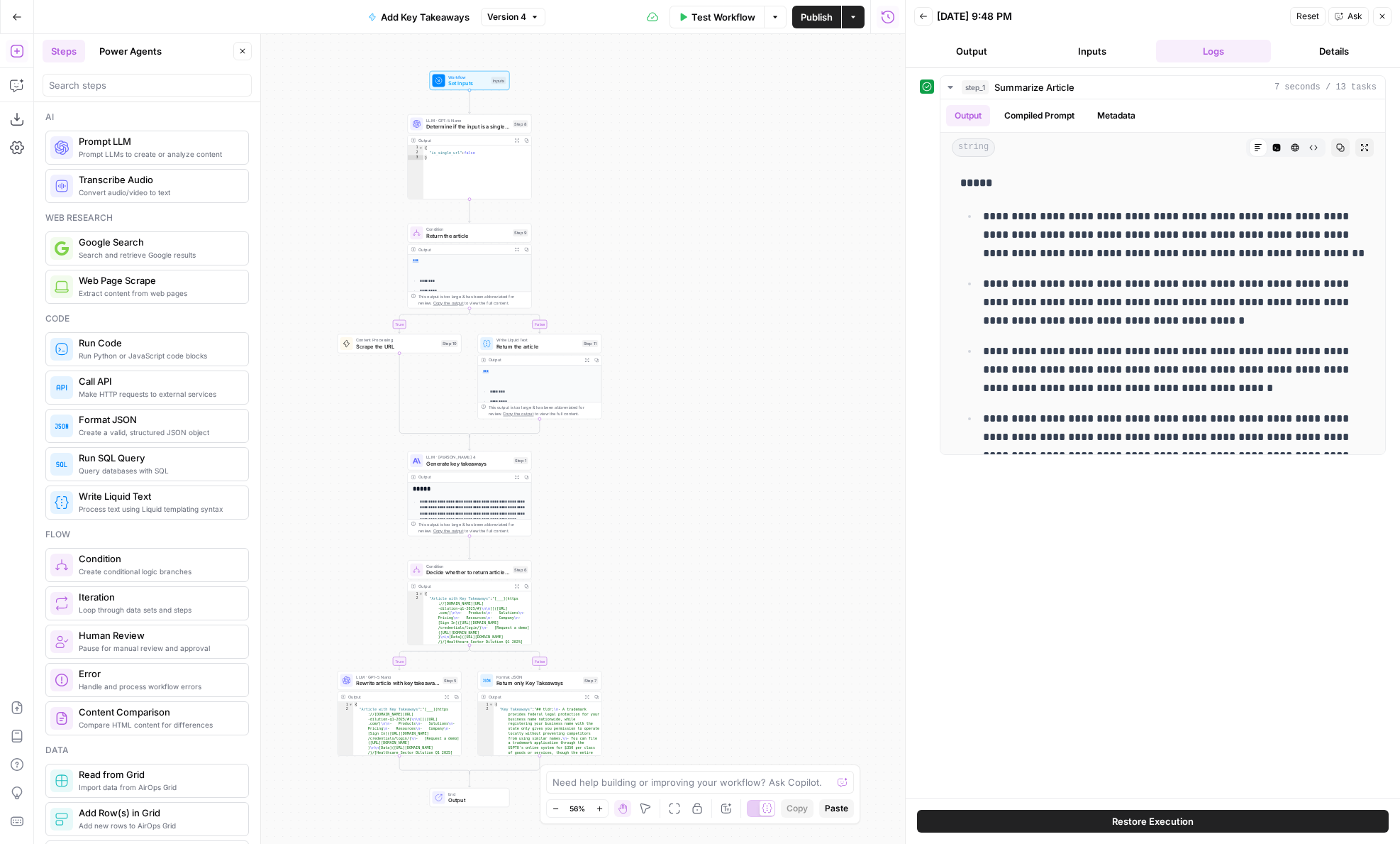
click at [130, 47] on button "Power Agents" at bounding box center [130, 51] width 79 height 23
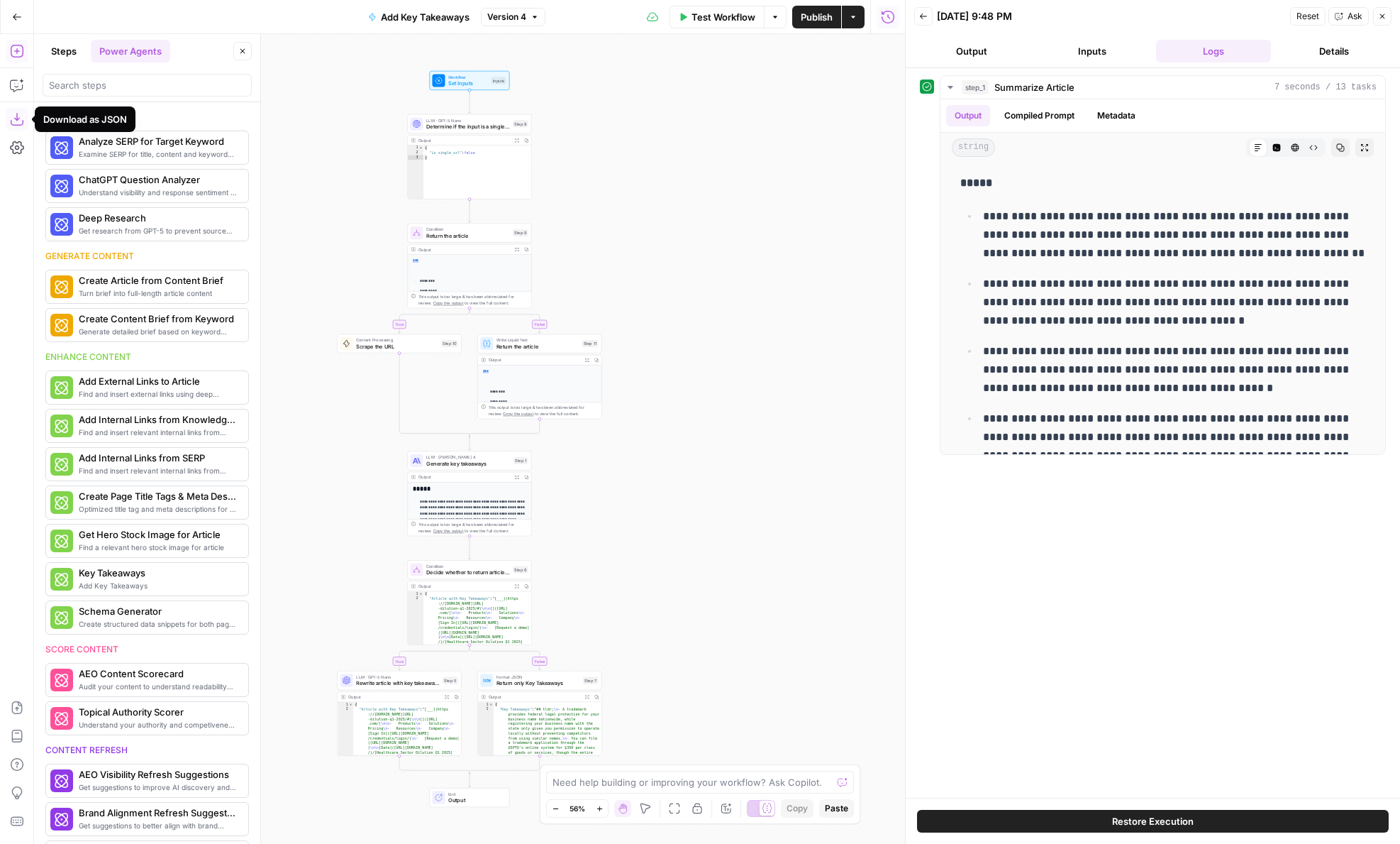
click at [19, 119] on icon "button" at bounding box center [17, 119] width 14 height 14
click at [1066, 45] on button "Inputs" at bounding box center [1093, 51] width 115 height 23
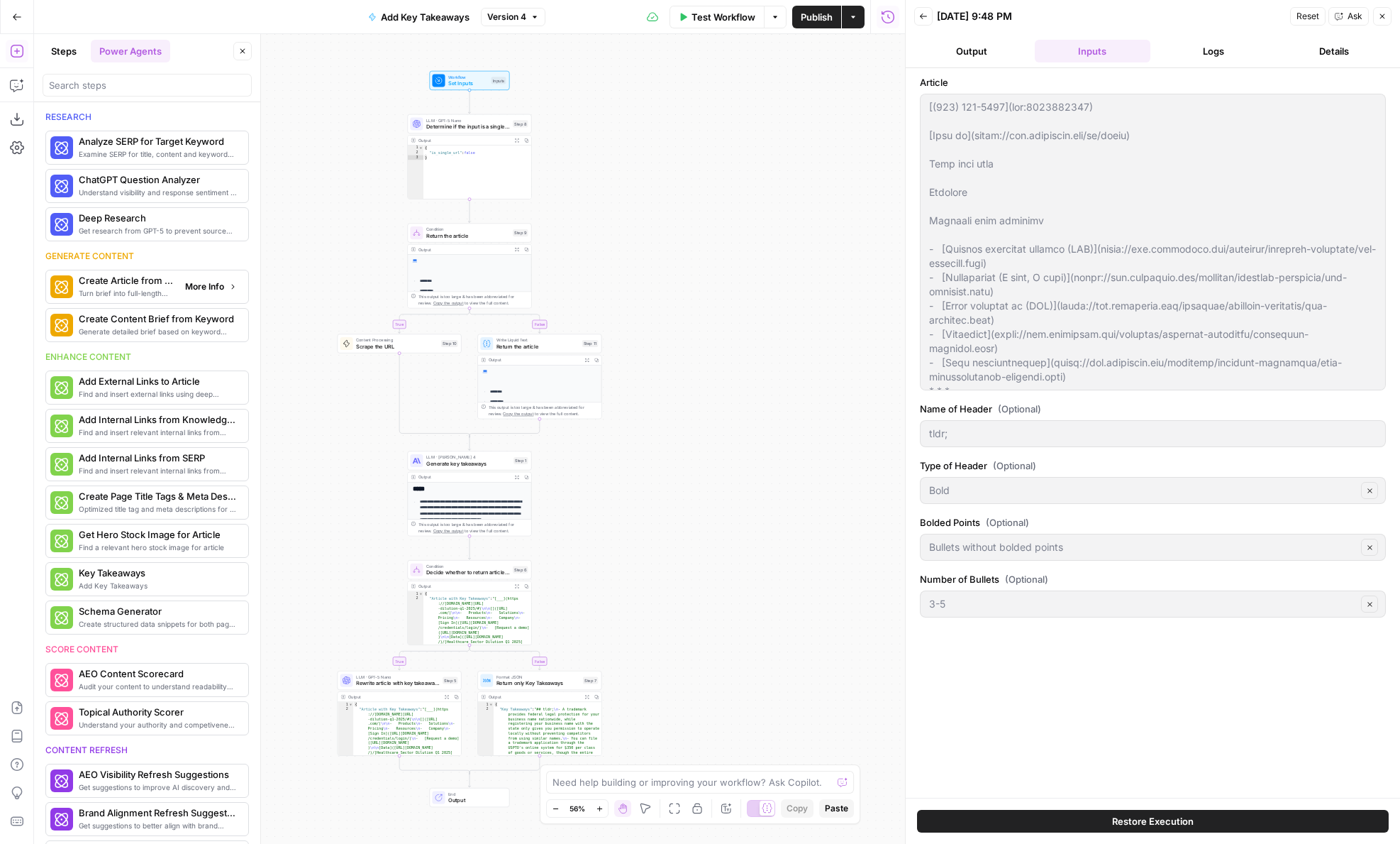
click at [194, 293] on button "More Info" at bounding box center [211, 286] width 63 height 18
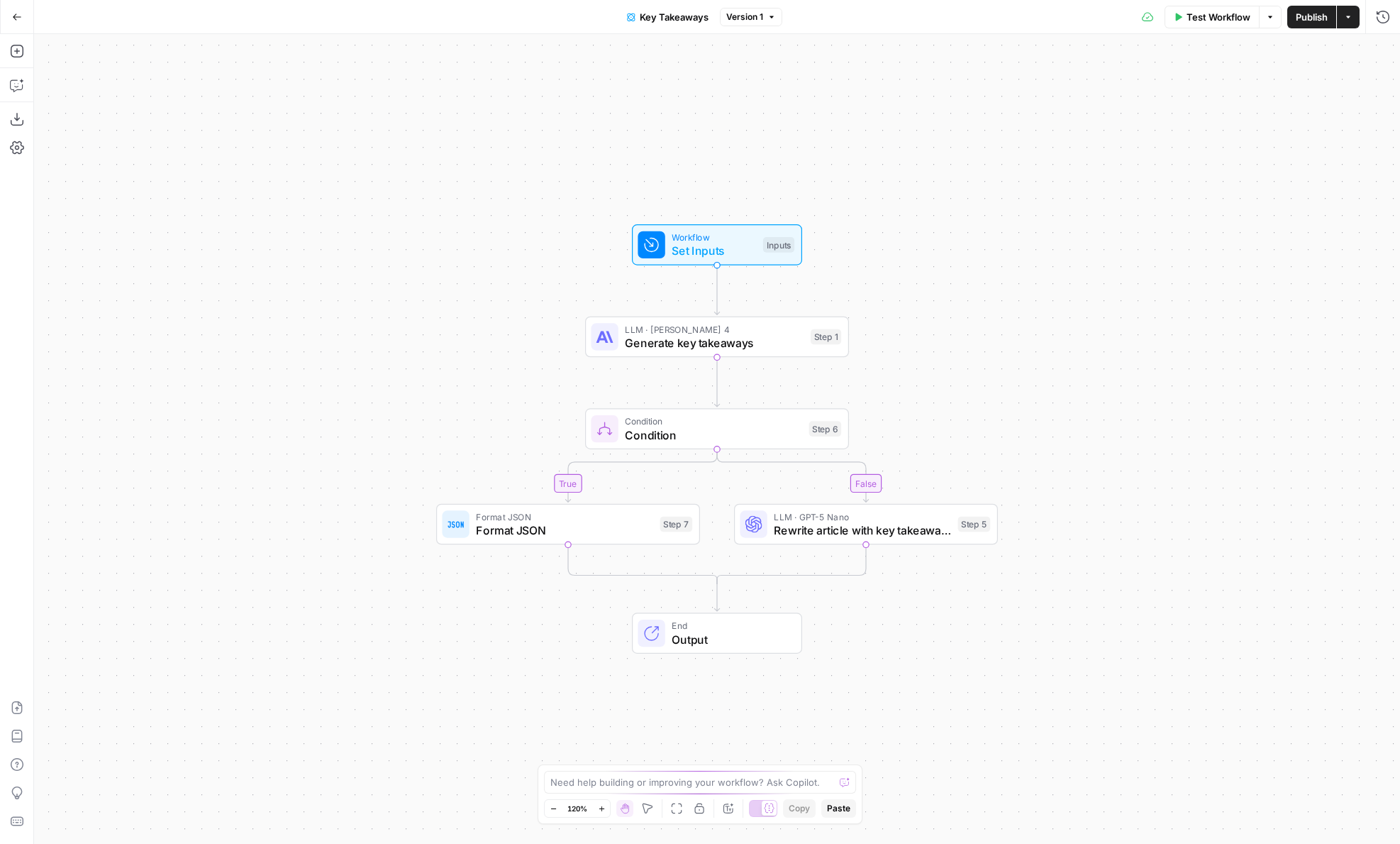
click at [737, 22] on span "Version 1" at bounding box center [745, 17] width 37 height 13
click at [622, 60] on div "true false Workflow Set Inputs Inputs LLM · [PERSON_NAME] 4 Generate key takeaw…" at bounding box center [717, 439] width 1367 height 810
click at [23, 701] on icon "button" at bounding box center [17, 707] width 14 height 14
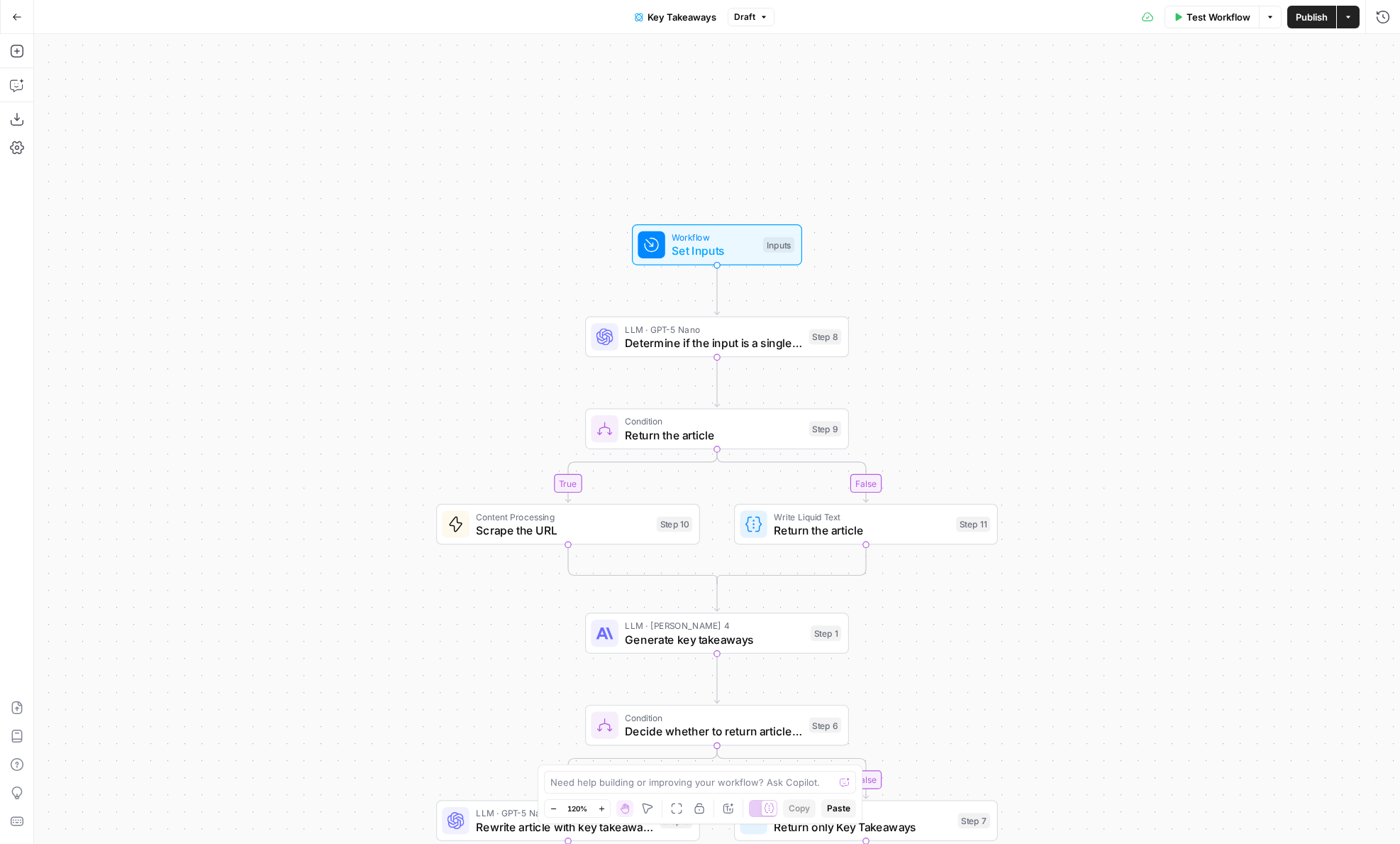
click at [687, 22] on span "Key Takeaways" at bounding box center [682, 17] width 69 height 14
click at [142, 210] on textarea "Add Key Takeaways" at bounding box center [147, 218] width 197 height 28
type textarea "Add Key Takeaways to an existing article"
click at [1300, 18] on span "Publish" at bounding box center [1312, 17] width 32 height 14
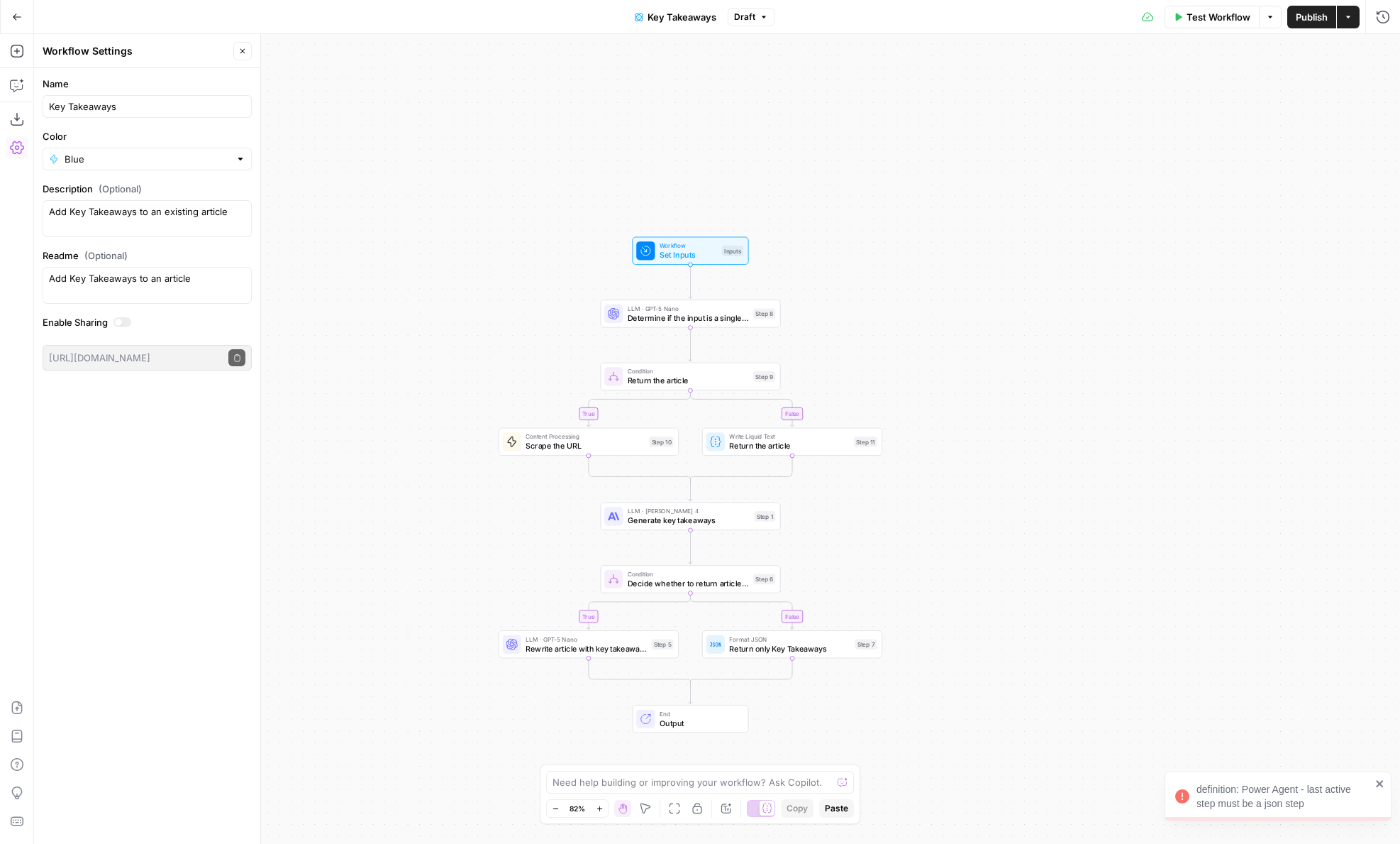
drag, startPoint x: 989, startPoint y: 320, endPoint x: 885, endPoint y: 318, distance: 104.0
click at [885, 318] on div "false true true false Workflow Set Inputs Inputs LLM · GPT-5 Nano Determine if …" at bounding box center [717, 439] width 1367 height 810
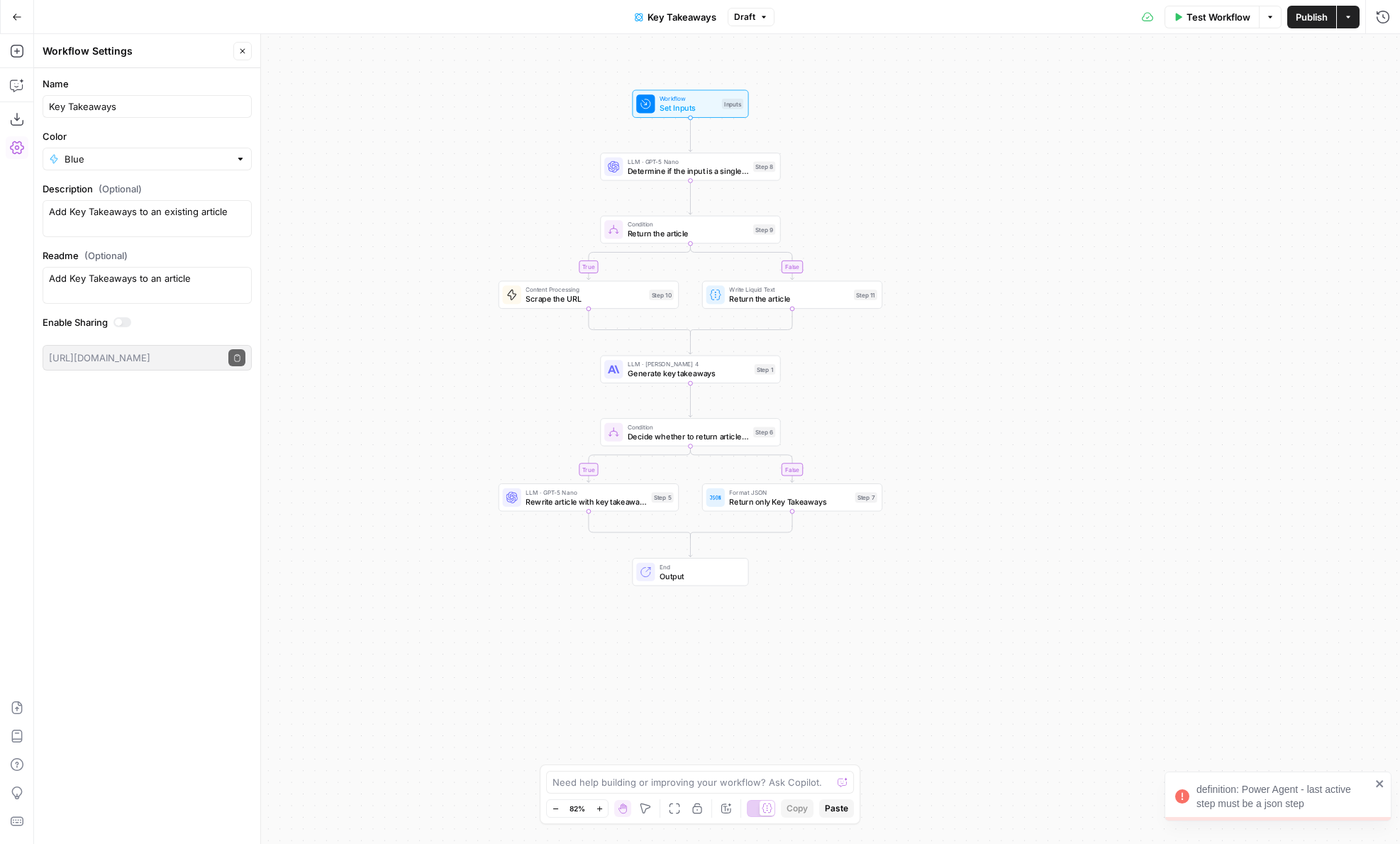
drag, startPoint x: 858, startPoint y: 564, endPoint x: 858, endPoint y: 417, distance: 147.0
click at [858, 416] on div "false true true false Workflow Set Inputs Inputs LLM · GPT-5 Nano Determine if …" at bounding box center [717, 439] width 1367 height 810
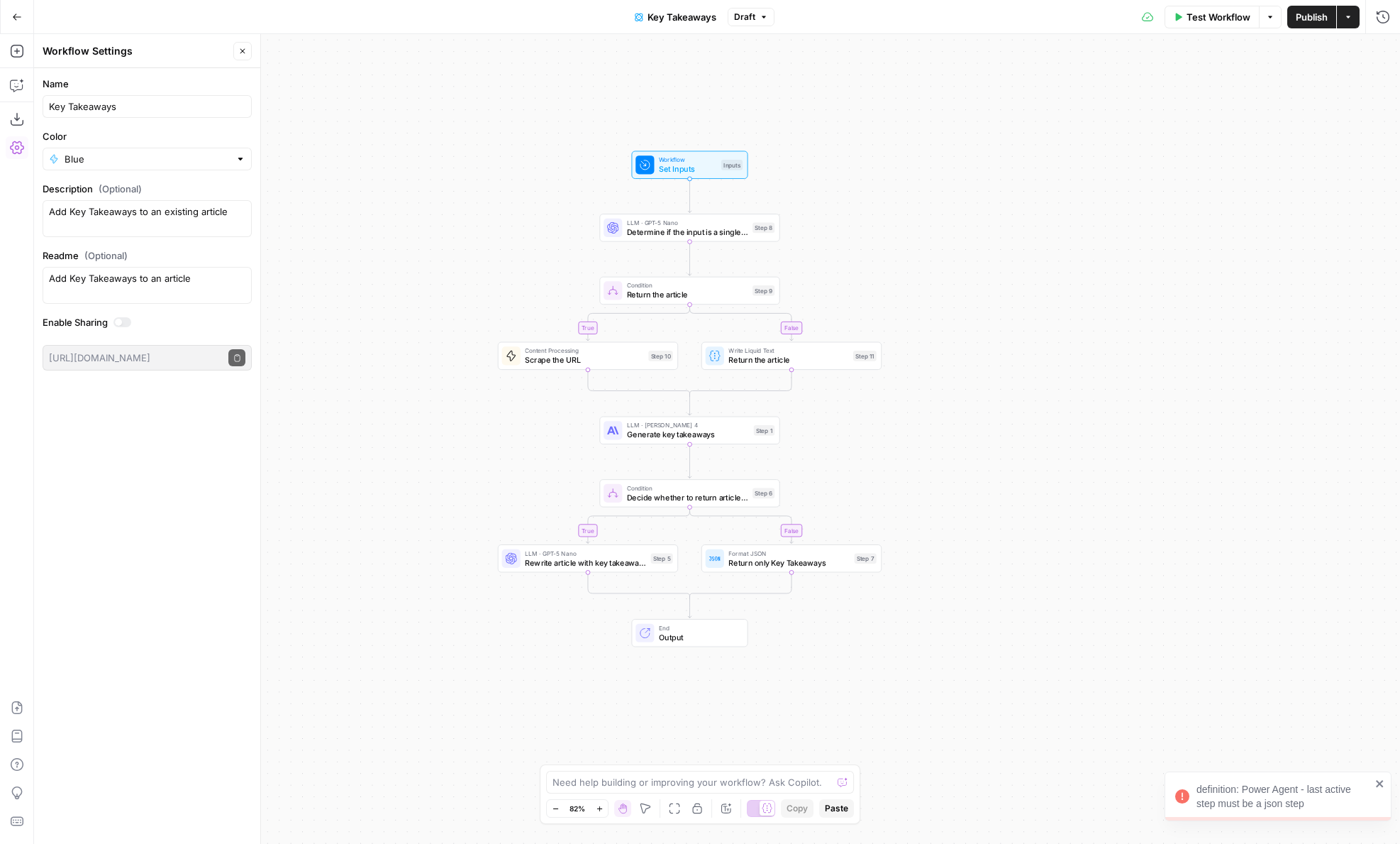
drag, startPoint x: 1037, startPoint y: 476, endPoint x: 1037, endPoint y: 561, distance: 85.0
click at [1037, 561] on div "false true true false Workflow Set Inputs Inputs LLM · GPT-5 Nano Determine if …" at bounding box center [717, 439] width 1367 height 810
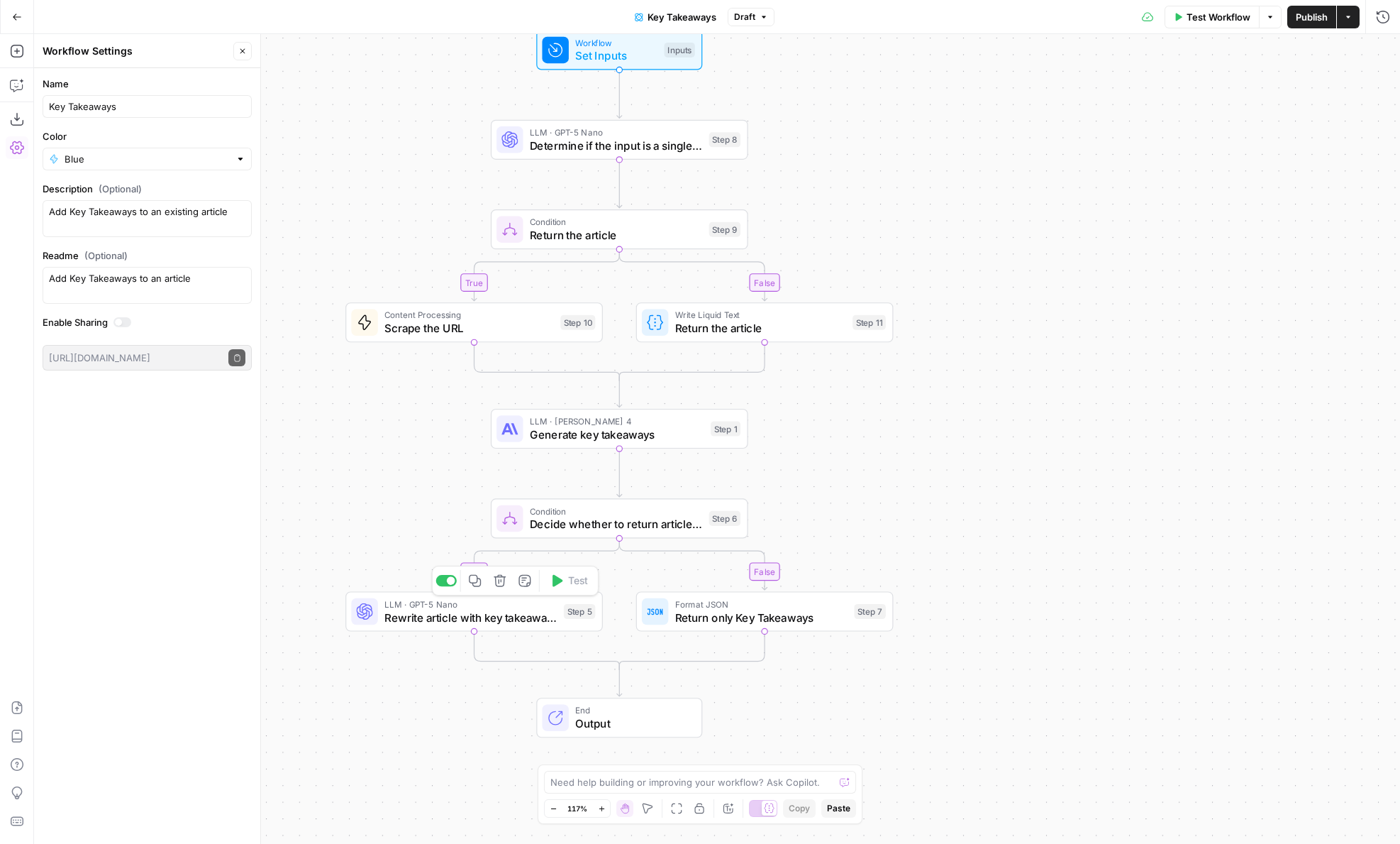
click at [531, 616] on span "Rewrite article with key takeaways" at bounding box center [470, 617] width 173 height 16
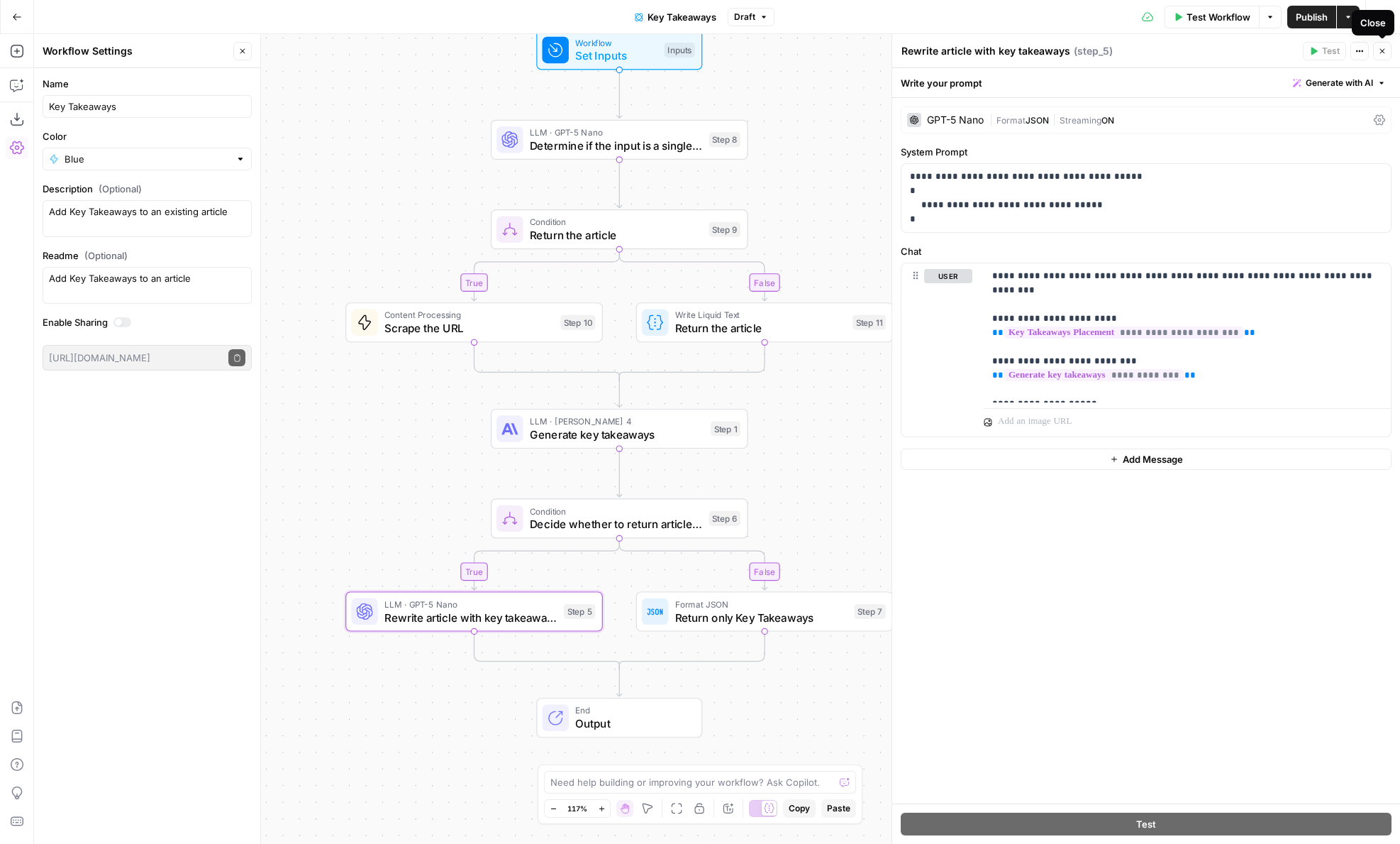
click at [1383, 55] on button "Close" at bounding box center [1382, 50] width 18 height 18
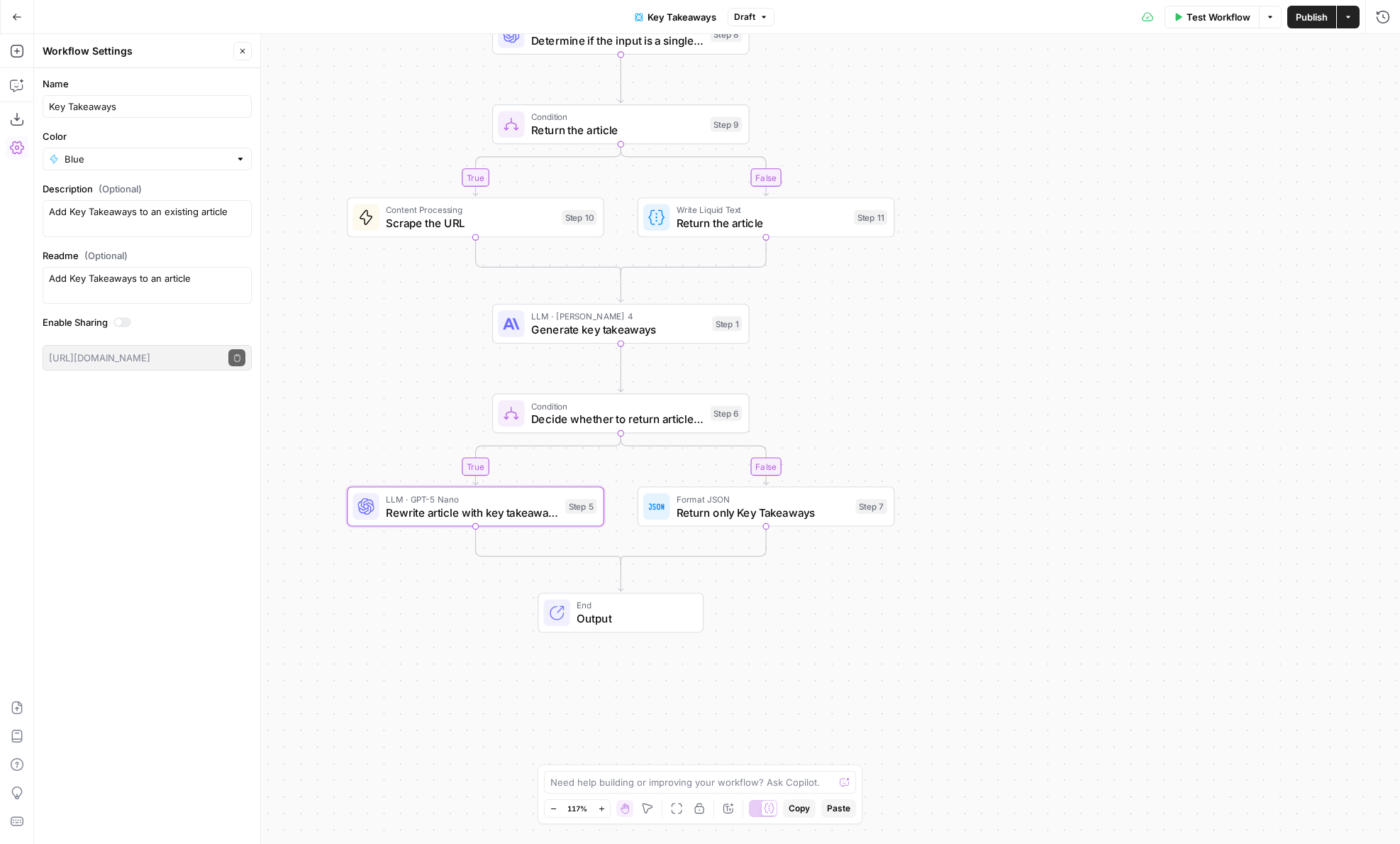
drag, startPoint x: 946, startPoint y: 567, endPoint x: 947, endPoint y: 458, distance: 109.0
click at [947, 458] on div "false true false true Workflow Set Inputs Inputs LLM · GPT-5 Nano Determine if …" at bounding box center [717, 439] width 1367 height 810
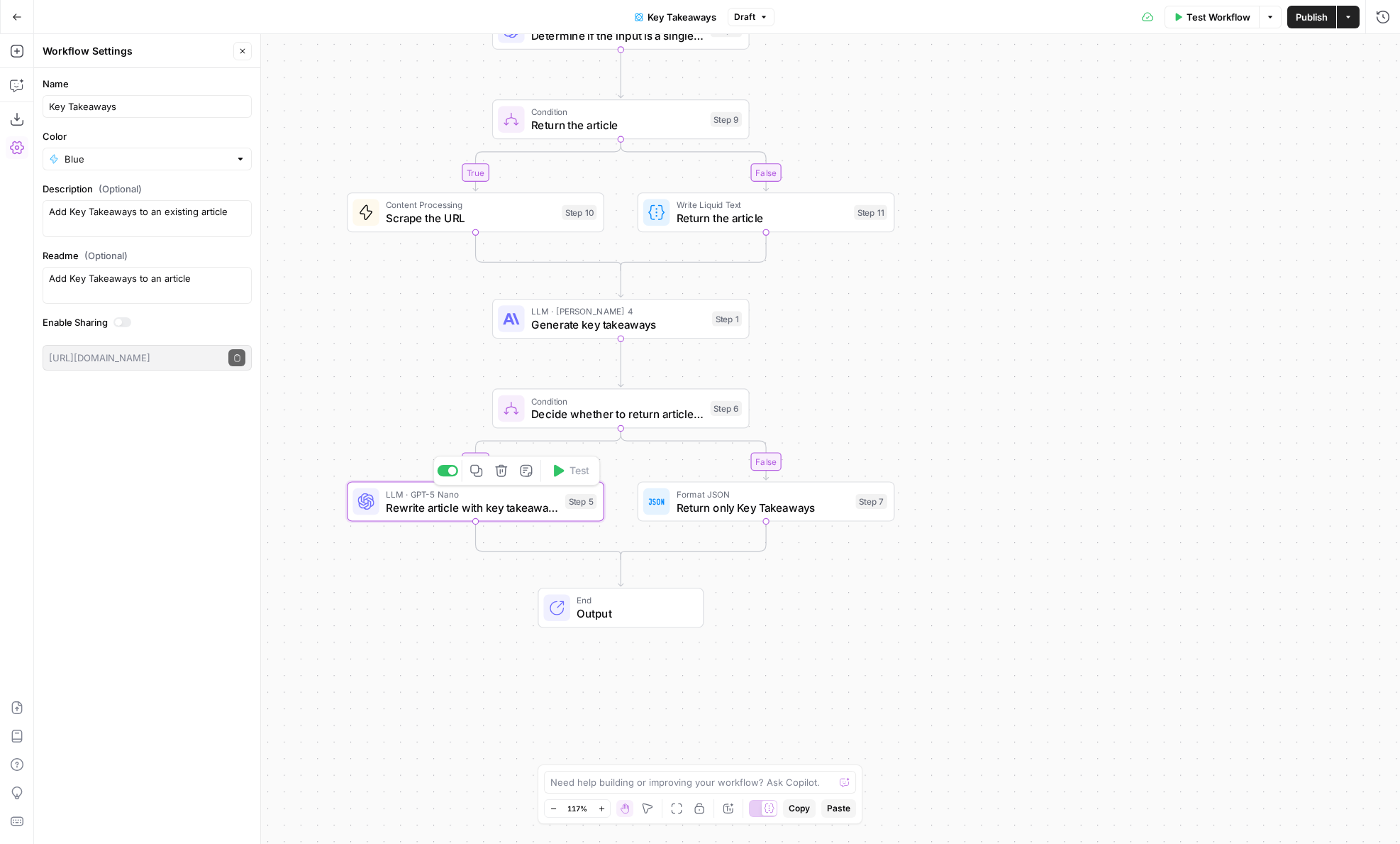
click at [510, 508] on span "Rewrite article with key takeaways" at bounding box center [472, 507] width 173 height 16
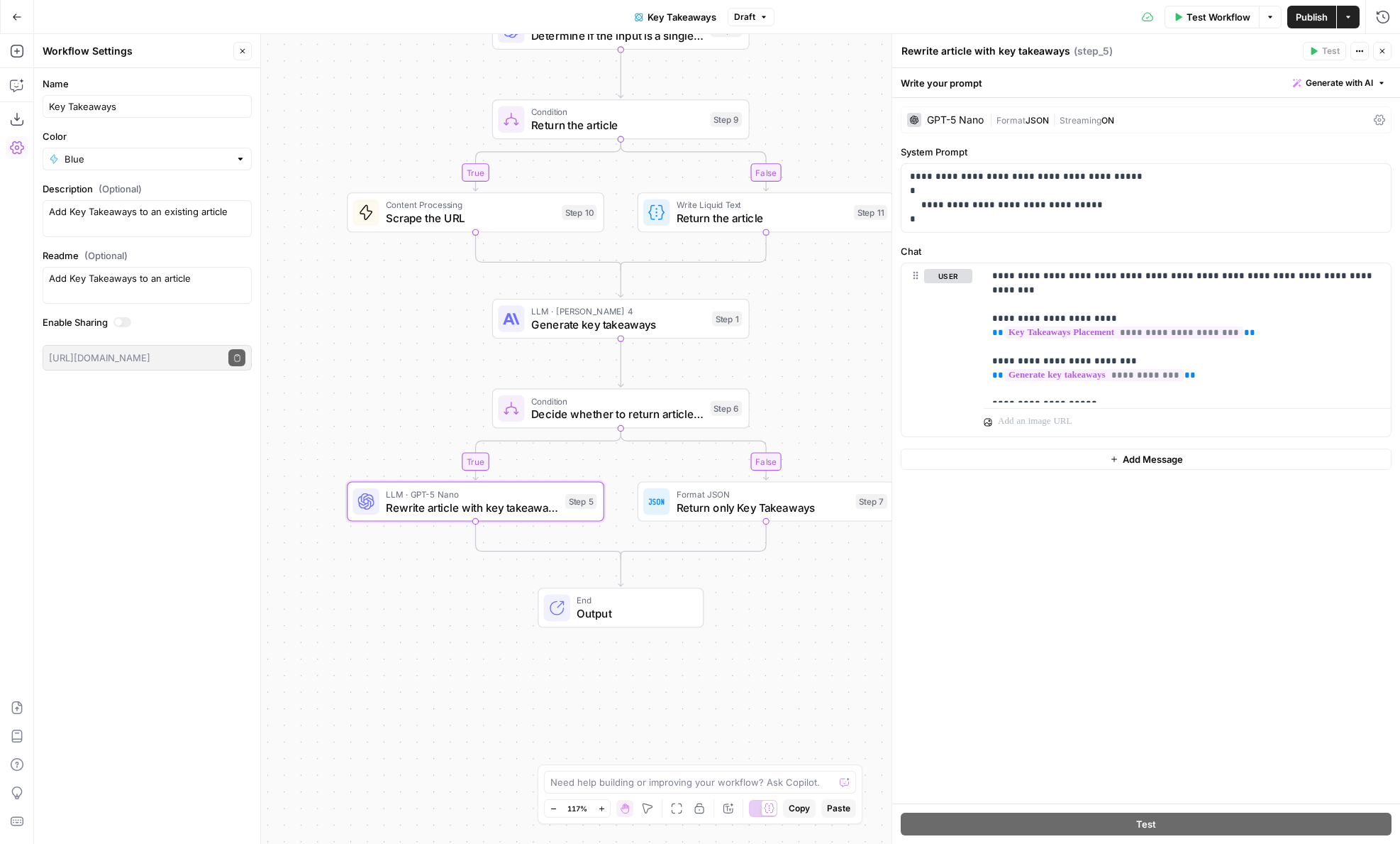
click at [1379, 51] on icon "button" at bounding box center [1383, 51] width 9 height 9
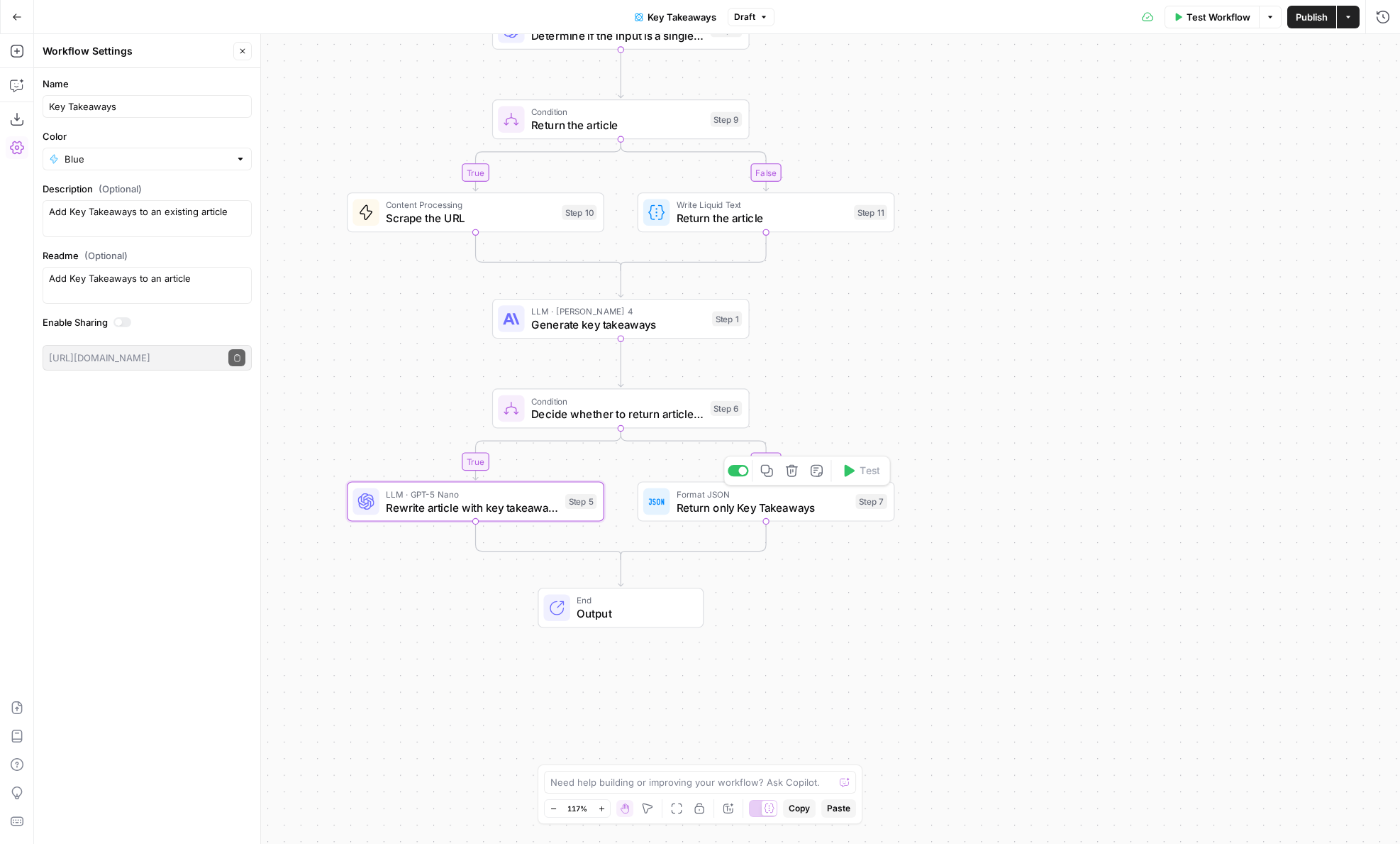
click at [714, 510] on span "Return only Key Takeaways" at bounding box center [763, 507] width 173 height 16
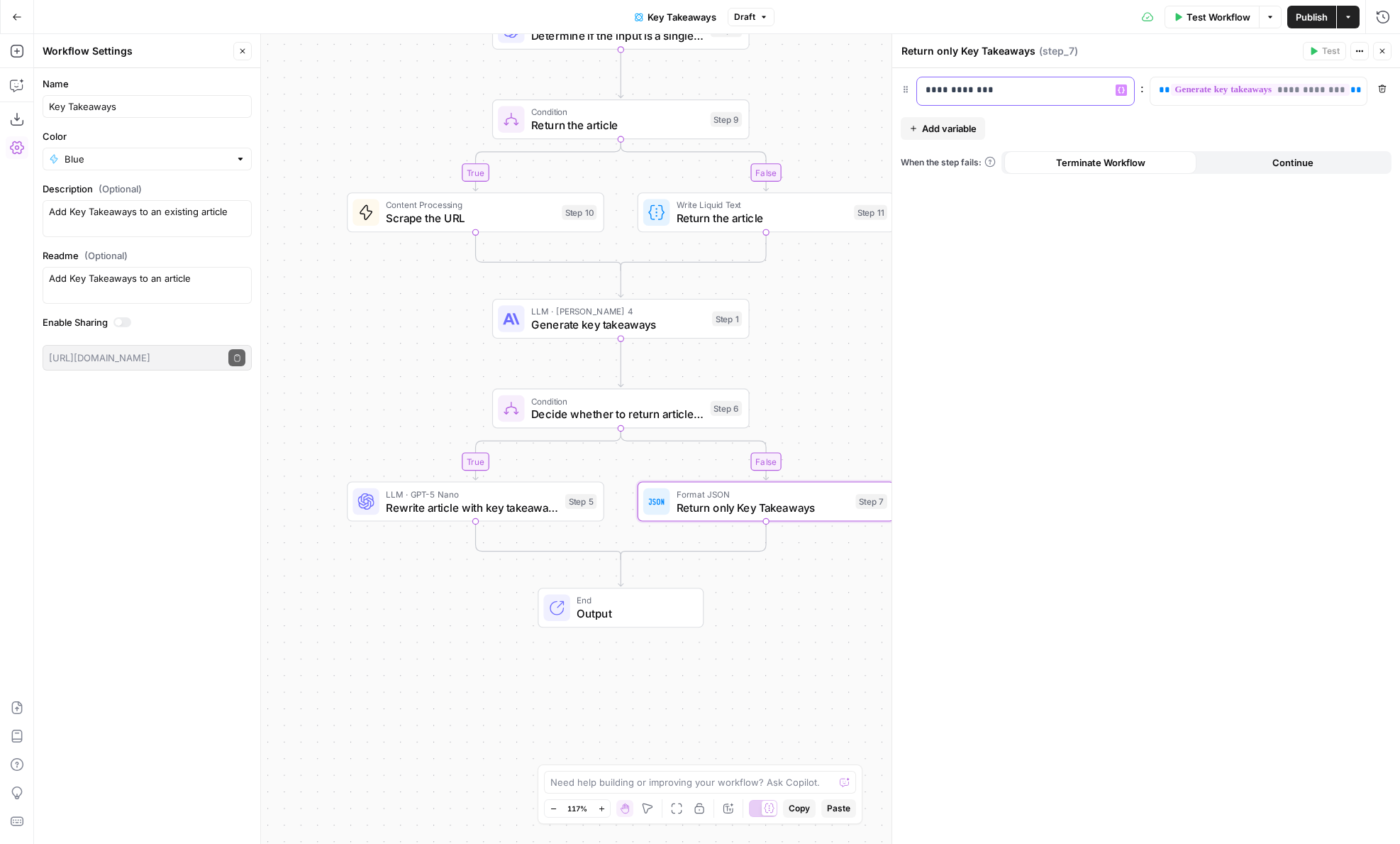
click at [922, 88] on div "**********" at bounding box center [1014, 91] width 194 height 28
click at [1385, 53] on icon "button" at bounding box center [1383, 51] width 9 height 9
click at [1300, 11] on span "Publish" at bounding box center [1312, 17] width 32 height 14
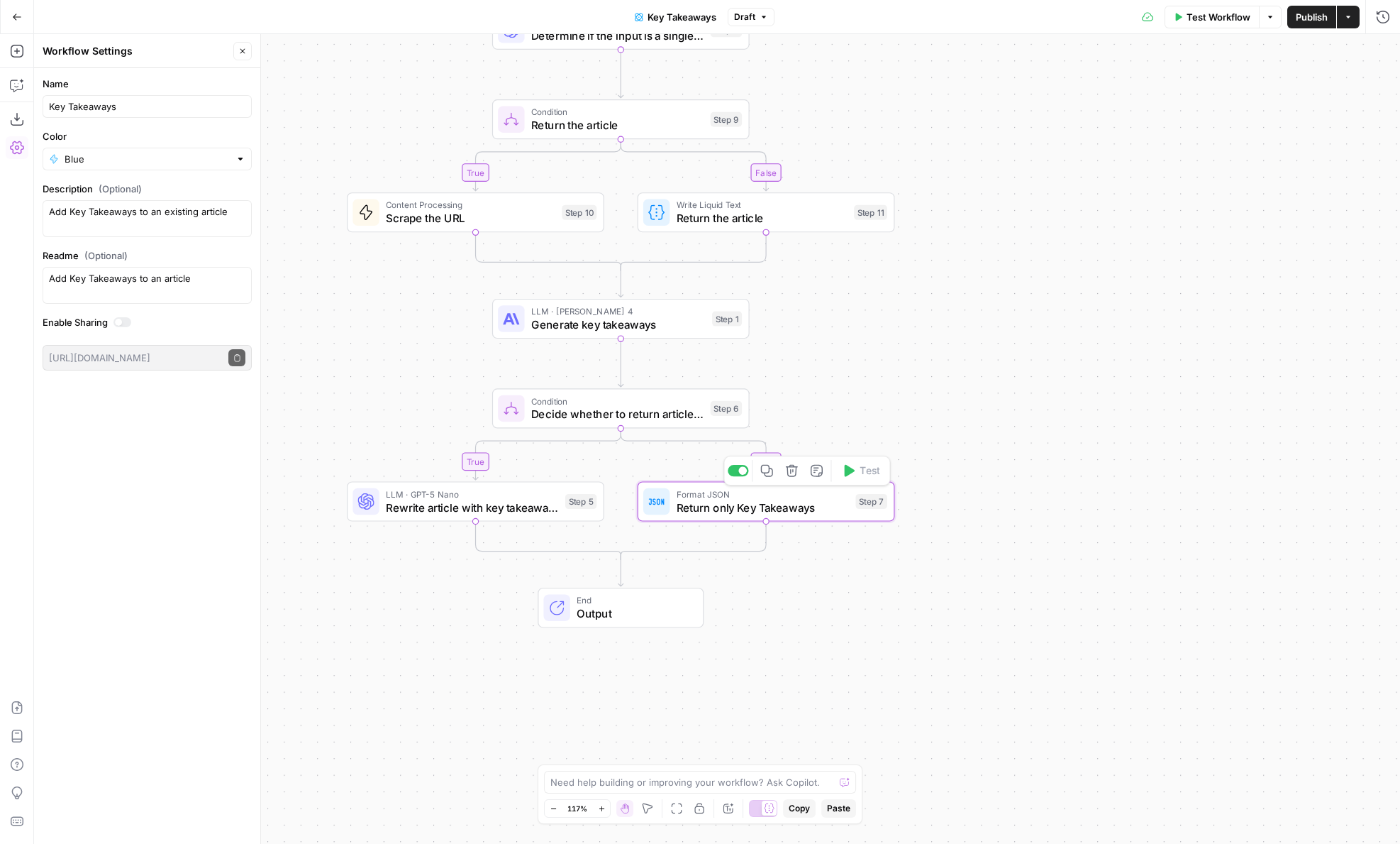
click at [708, 512] on span "Return only Key Takeaways" at bounding box center [763, 507] width 173 height 16
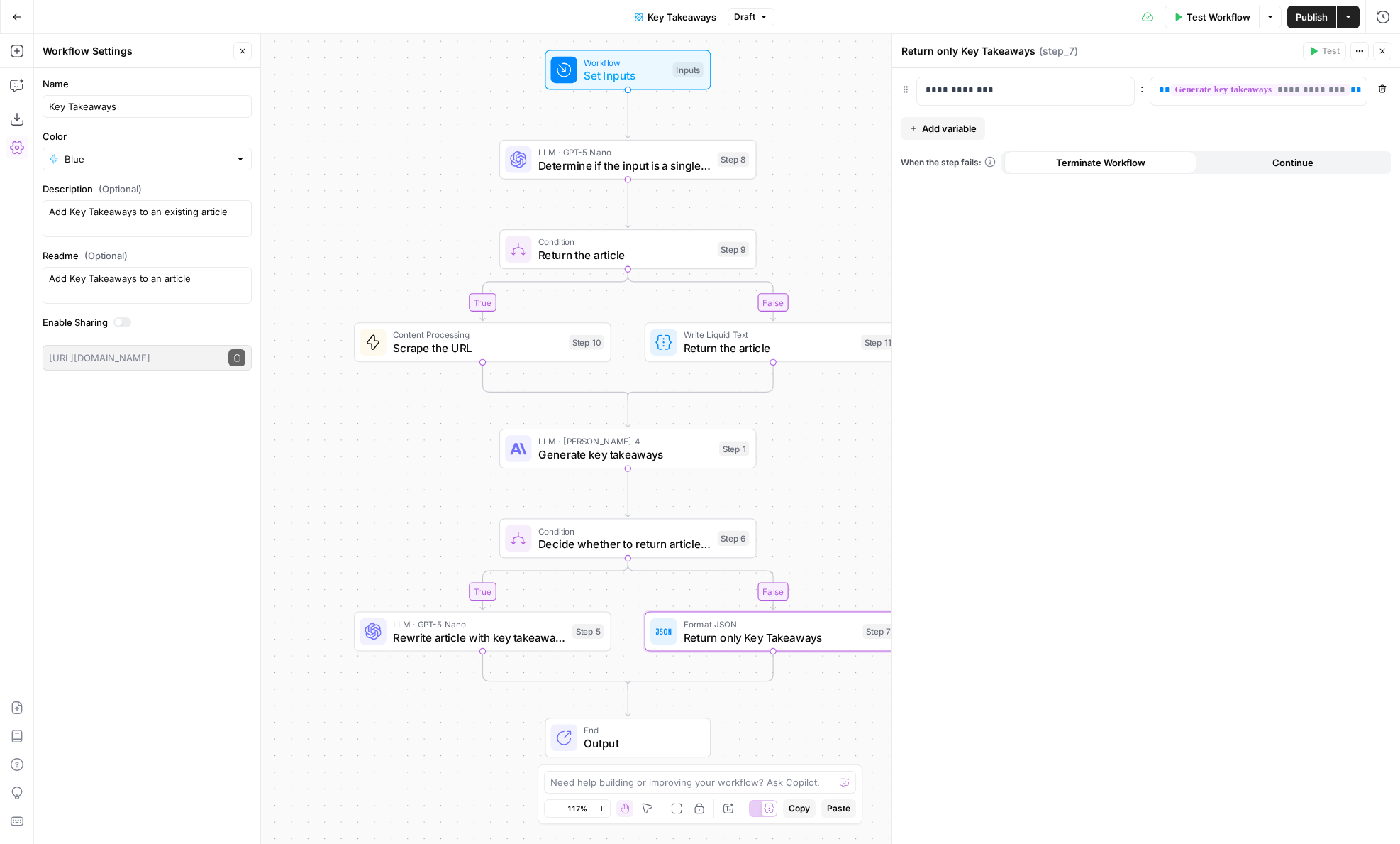
drag, startPoint x: 317, startPoint y: 105, endPoint x: 323, endPoint y: 242, distance: 137.1
click at [323, 242] on div "false true false true Workflow Set Inputs Inputs LLM · GPT-5 Nano Determine if …" at bounding box center [717, 439] width 1367 height 810
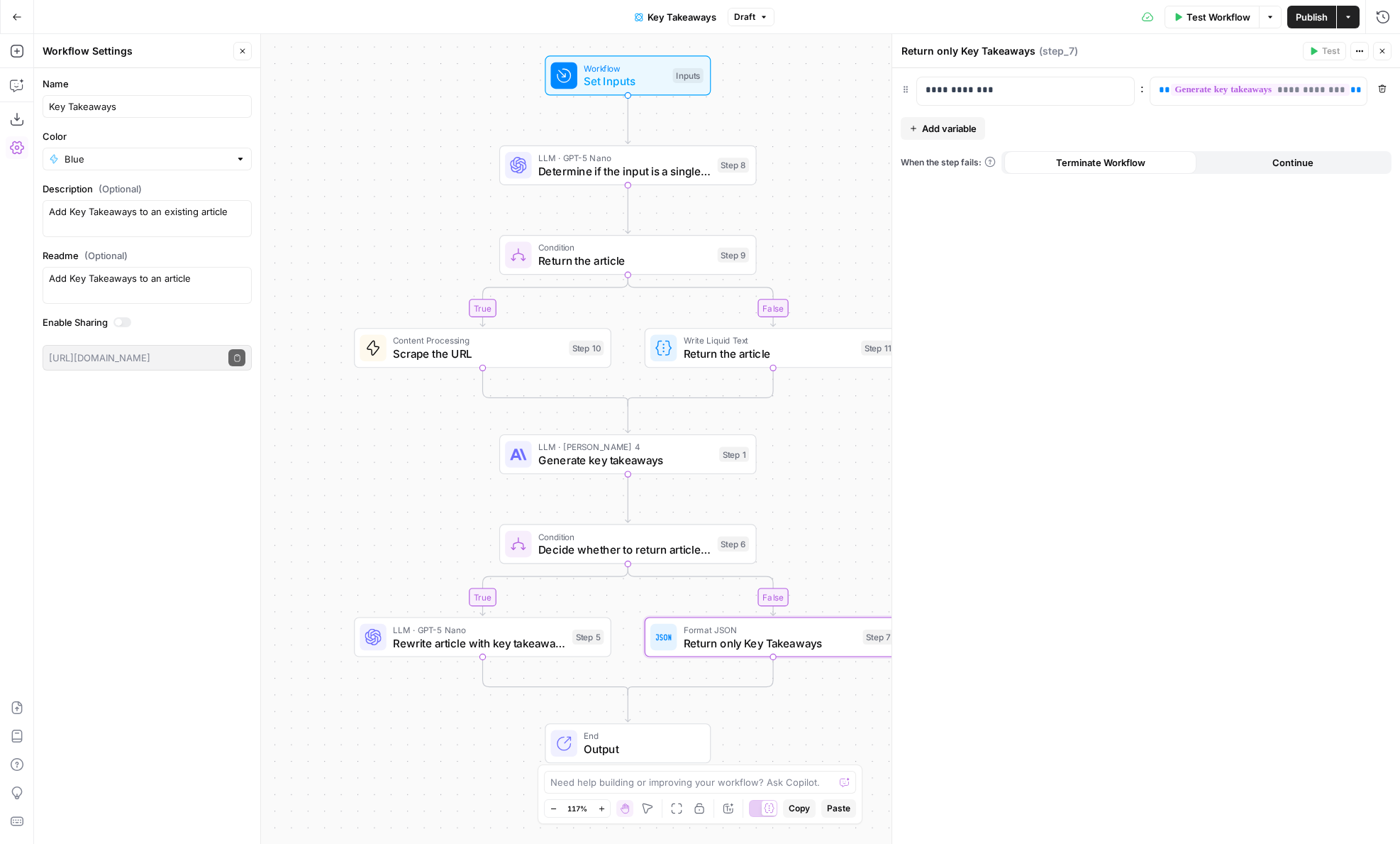
drag, startPoint x: 448, startPoint y: 564, endPoint x: 447, endPoint y: 555, distance: 9.1
click at [447, 555] on div "false true false true Workflow Set Inputs Inputs LLM · GPT-5 Nano Determine if …" at bounding box center [717, 439] width 1367 height 810
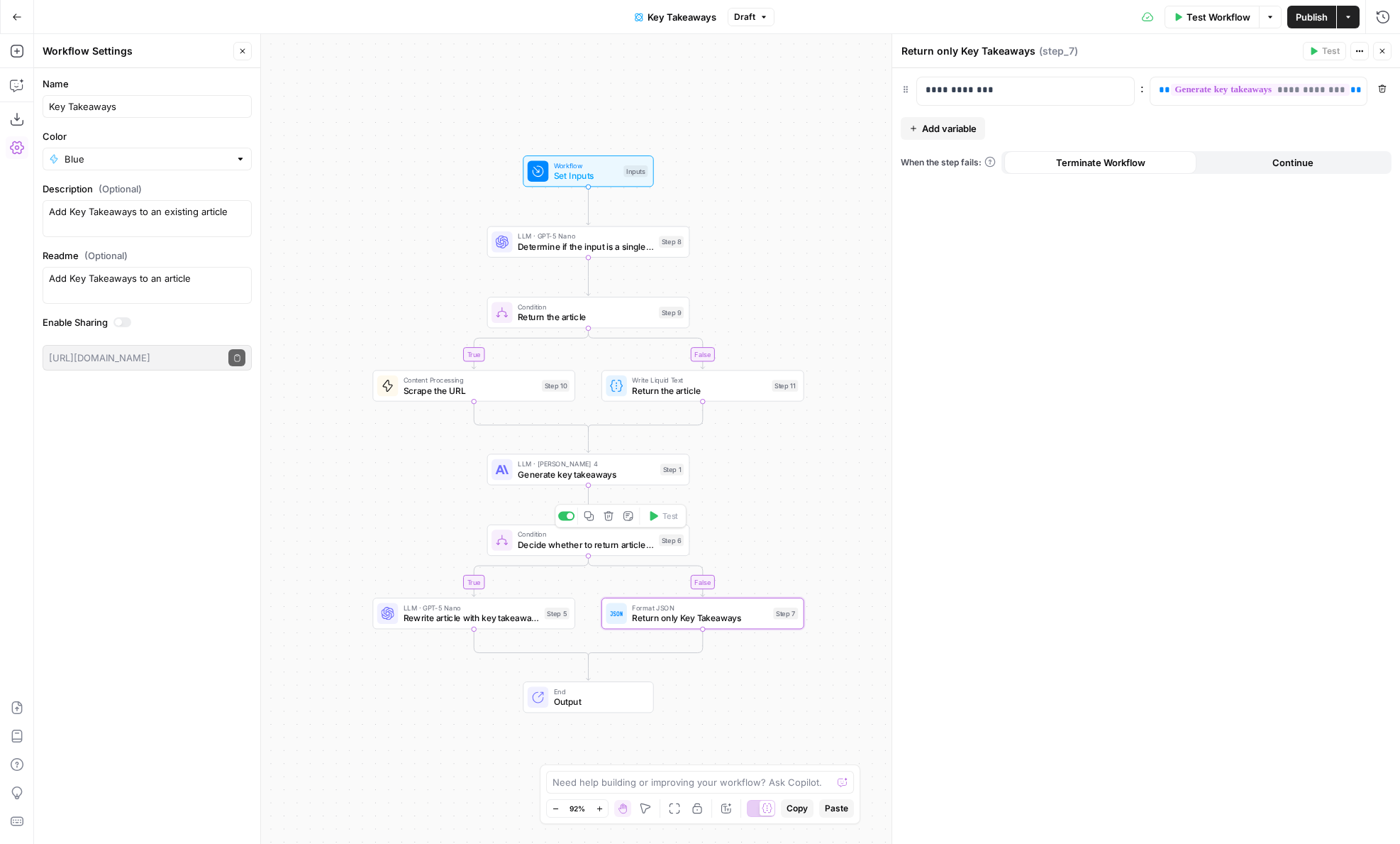
click at [583, 540] on span "Decide whether to return article or only Key Takeaways" at bounding box center [585, 545] width 136 height 13
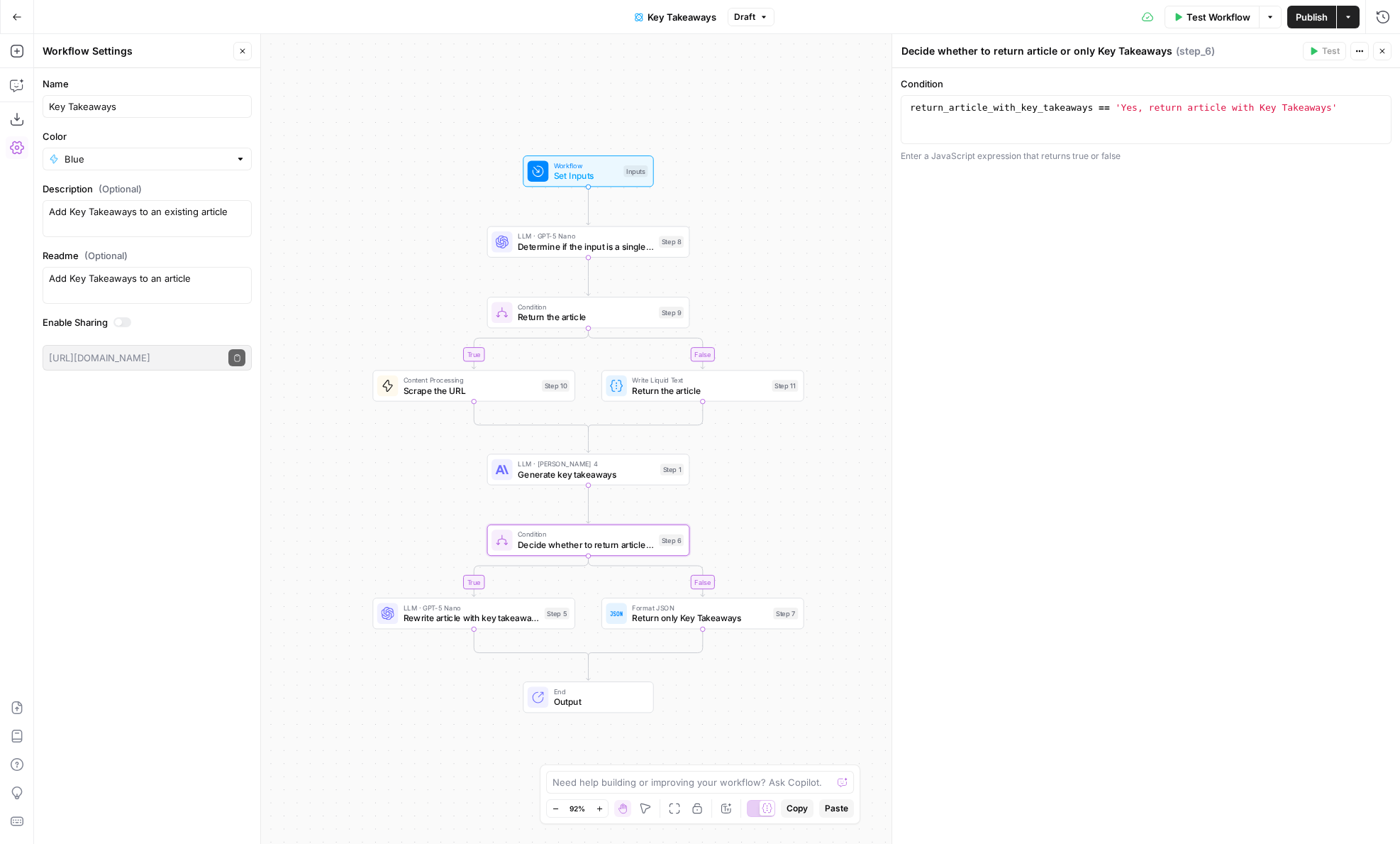
click at [1380, 53] on icon "button" at bounding box center [1383, 51] width 9 height 9
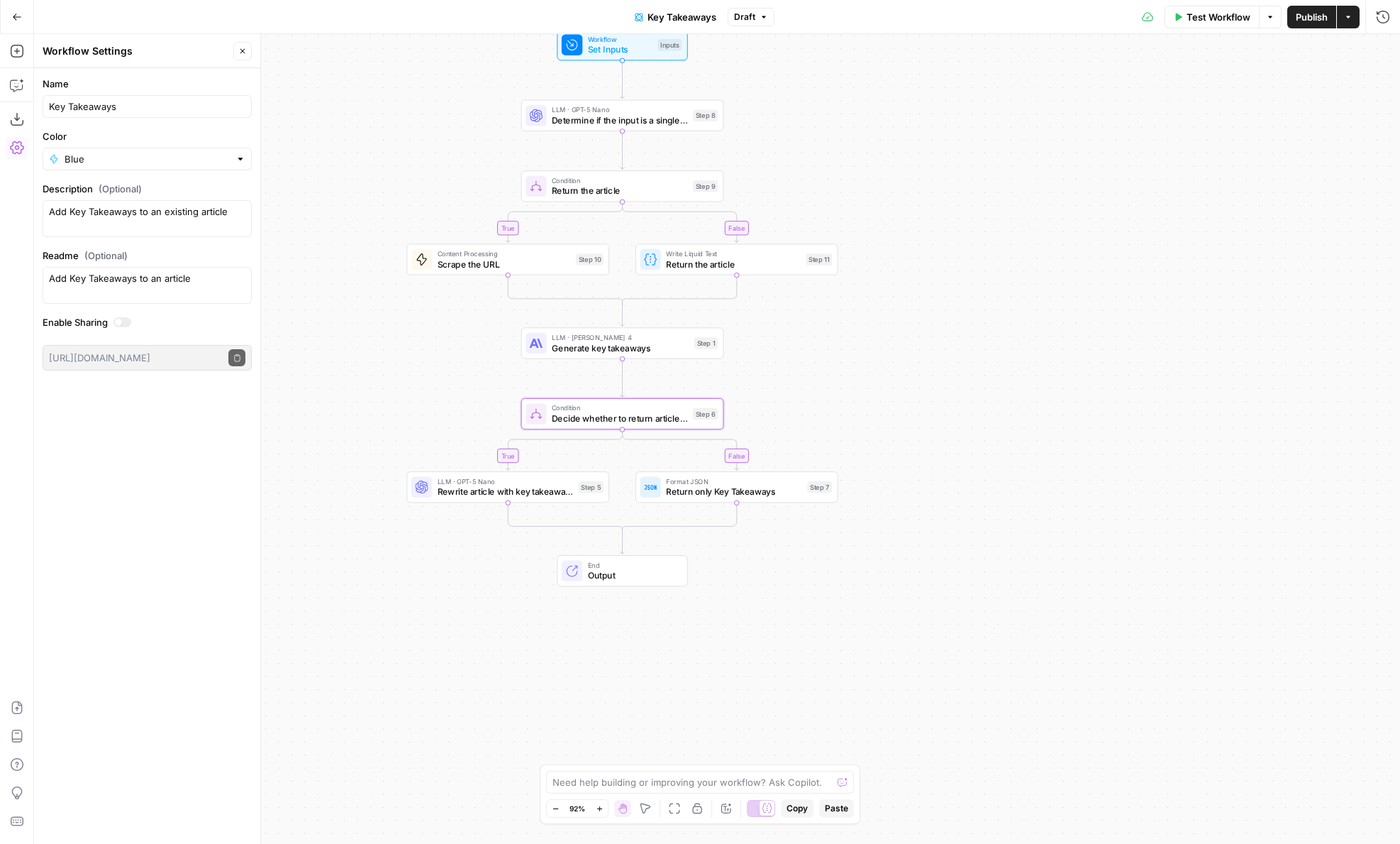
drag, startPoint x: 799, startPoint y: 506, endPoint x: 834, endPoint y: 379, distance: 131.7
click at [834, 379] on div "false true false true Workflow Set Inputs Inputs LLM · GPT-5 Nano Determine if …" at bounding box center [717, 439] width 1367 height 810
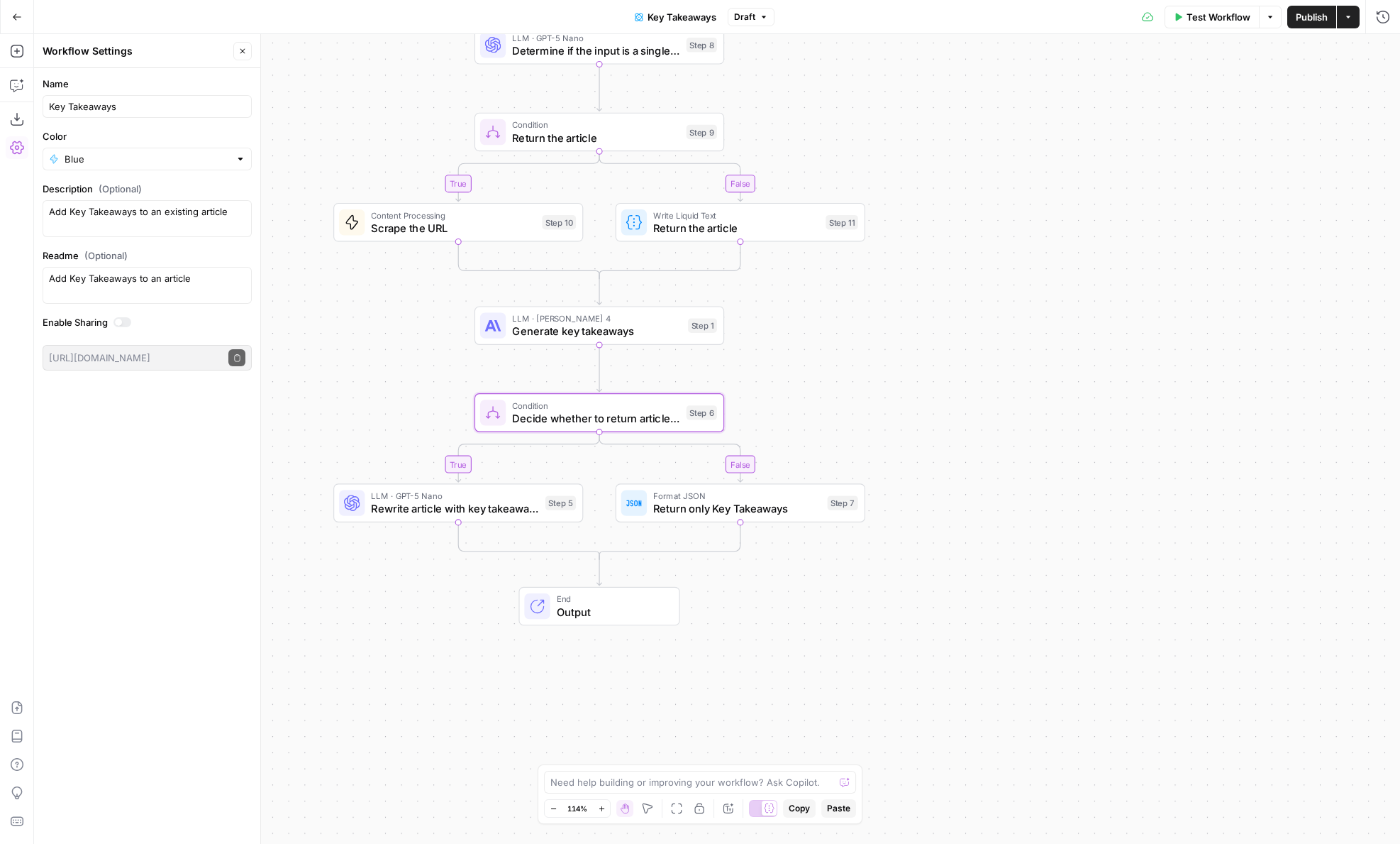
click at [708, 502] on span "Return only Key Takeaways" at bounding box center [737, 508] width 167 height 16
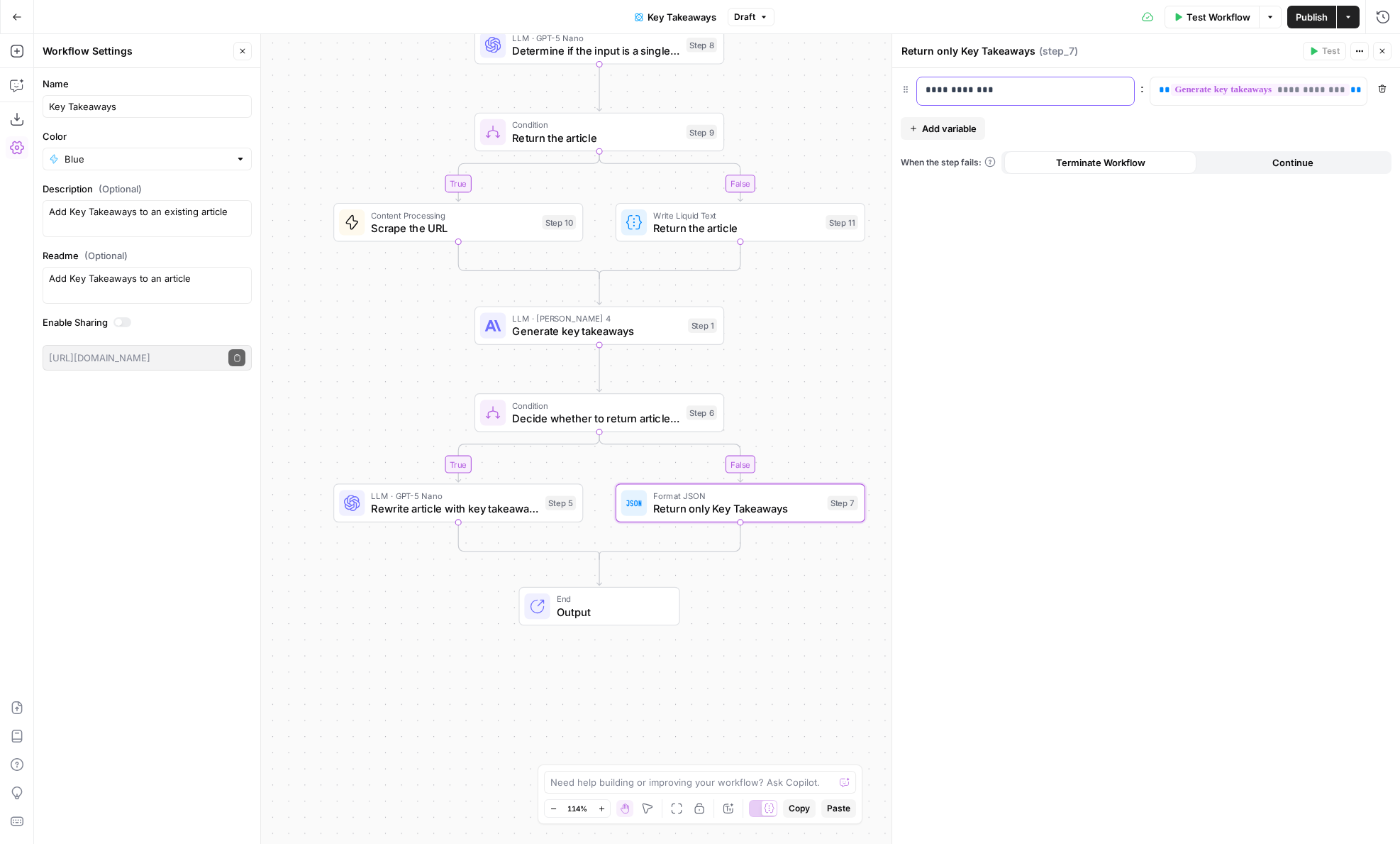
click at [930, 88] on p "**********" at bounding box center [1026, 90] width 200 height 14
click at [408, 495] on span "LLM · GPT-5 Nano" at bounding box center [455, 495] width 167 height 13
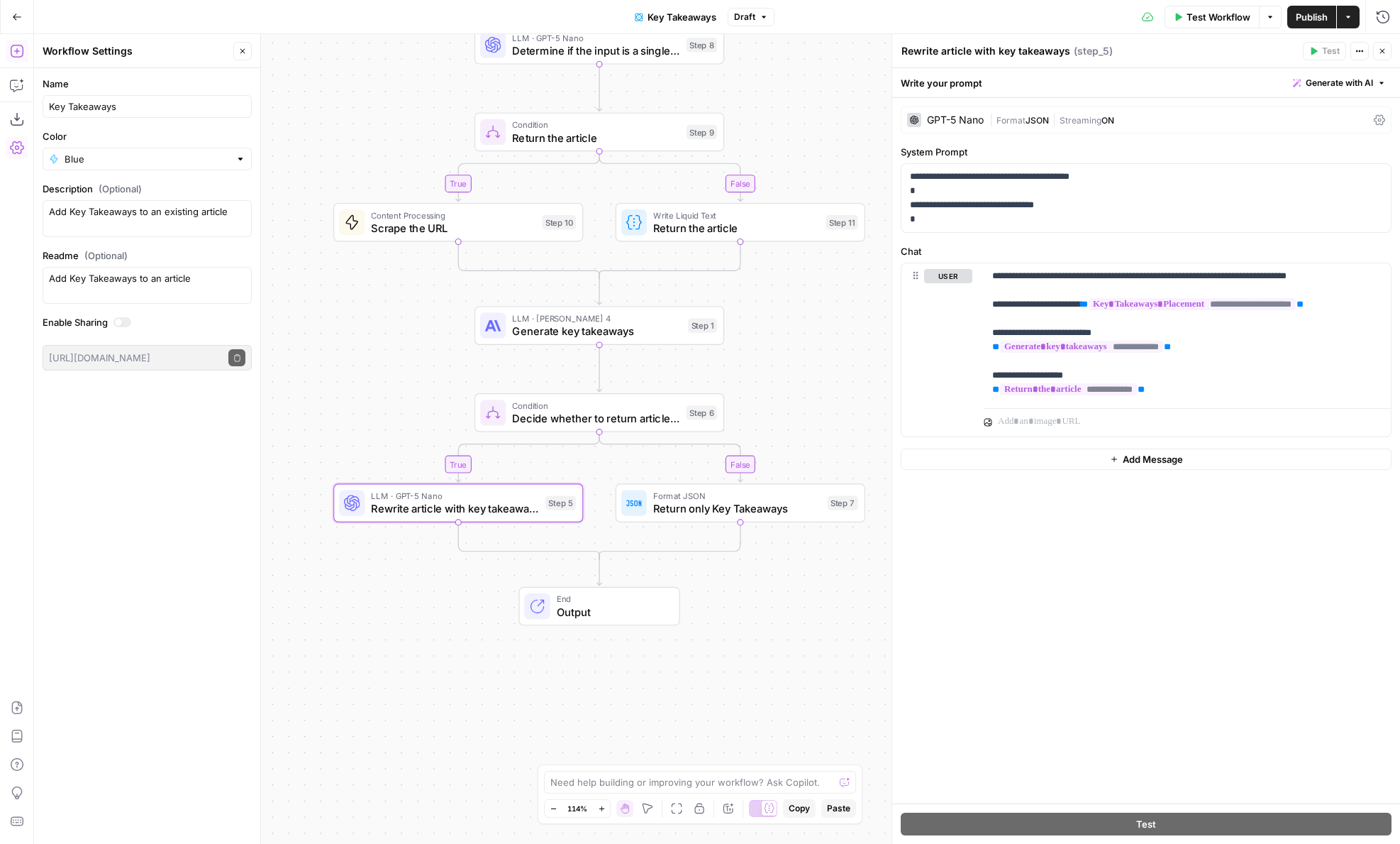
click at [18, 50] on icon "button" at bounding box center [17, 51] width 13 height 13
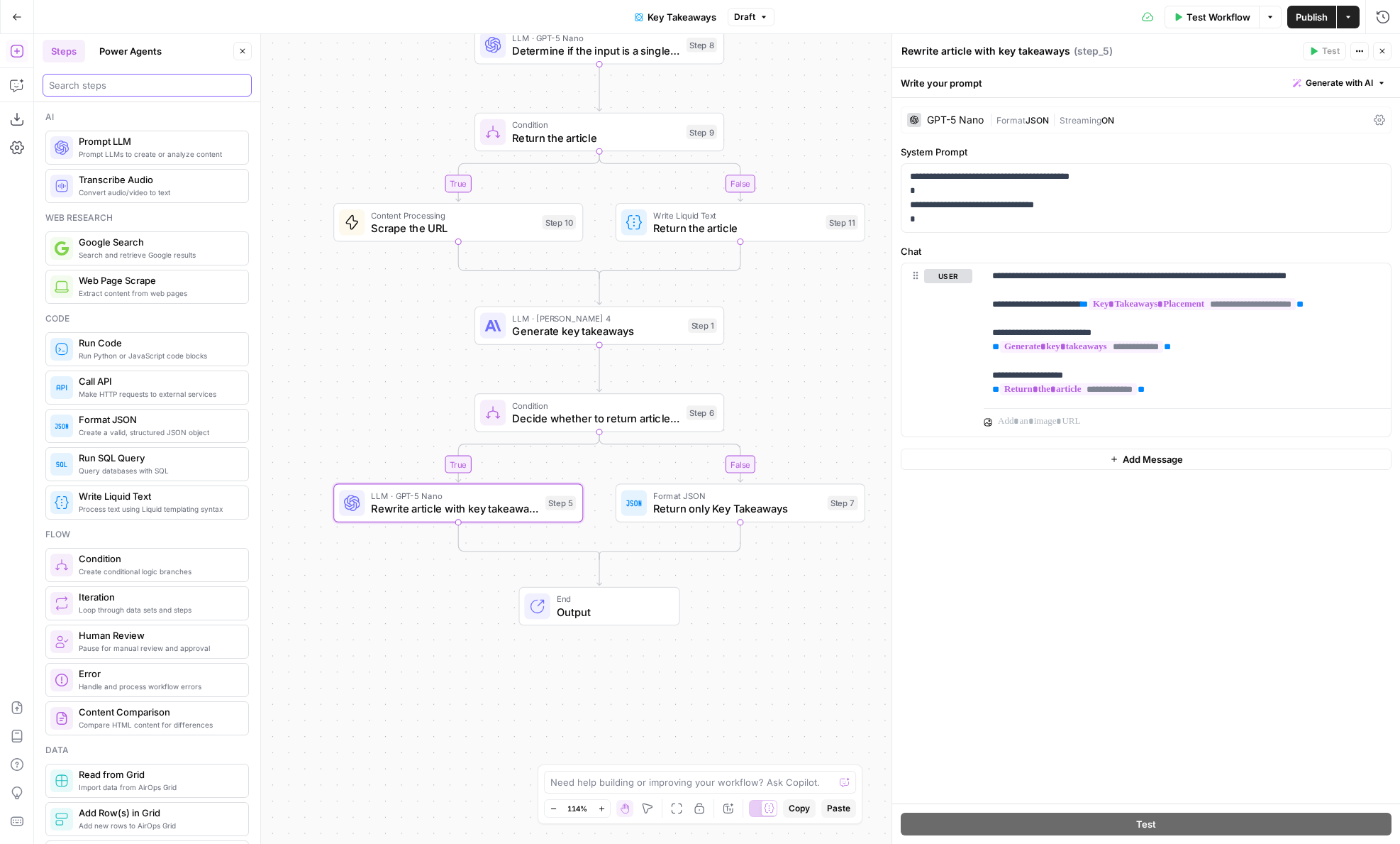
click at [95, 88] on input "search" at bounding box center [147, 84] width 197 height 14
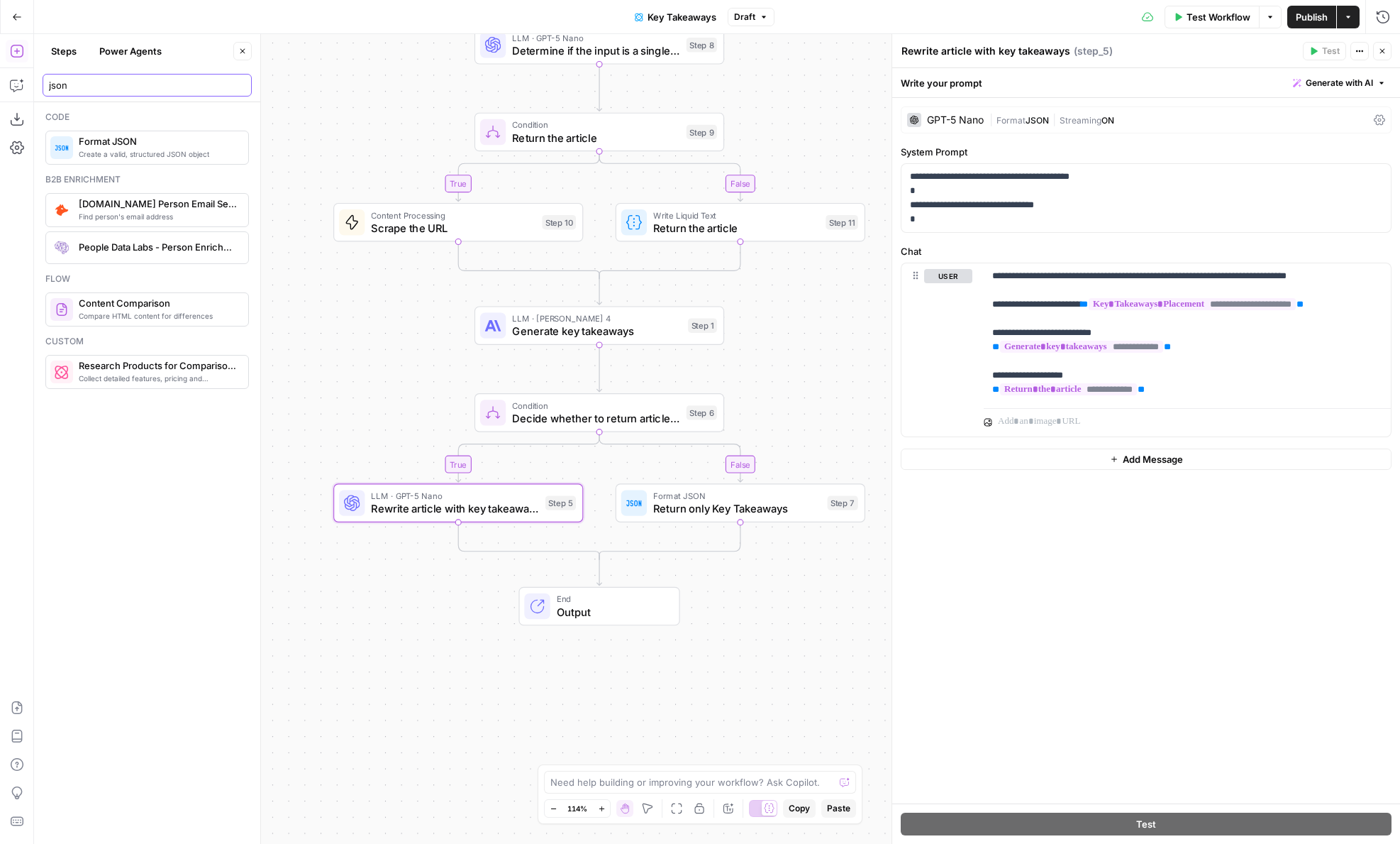
type input "json"
click at [746, 476] on icon "button" at bounding box center [741, 473] width 12 height 12
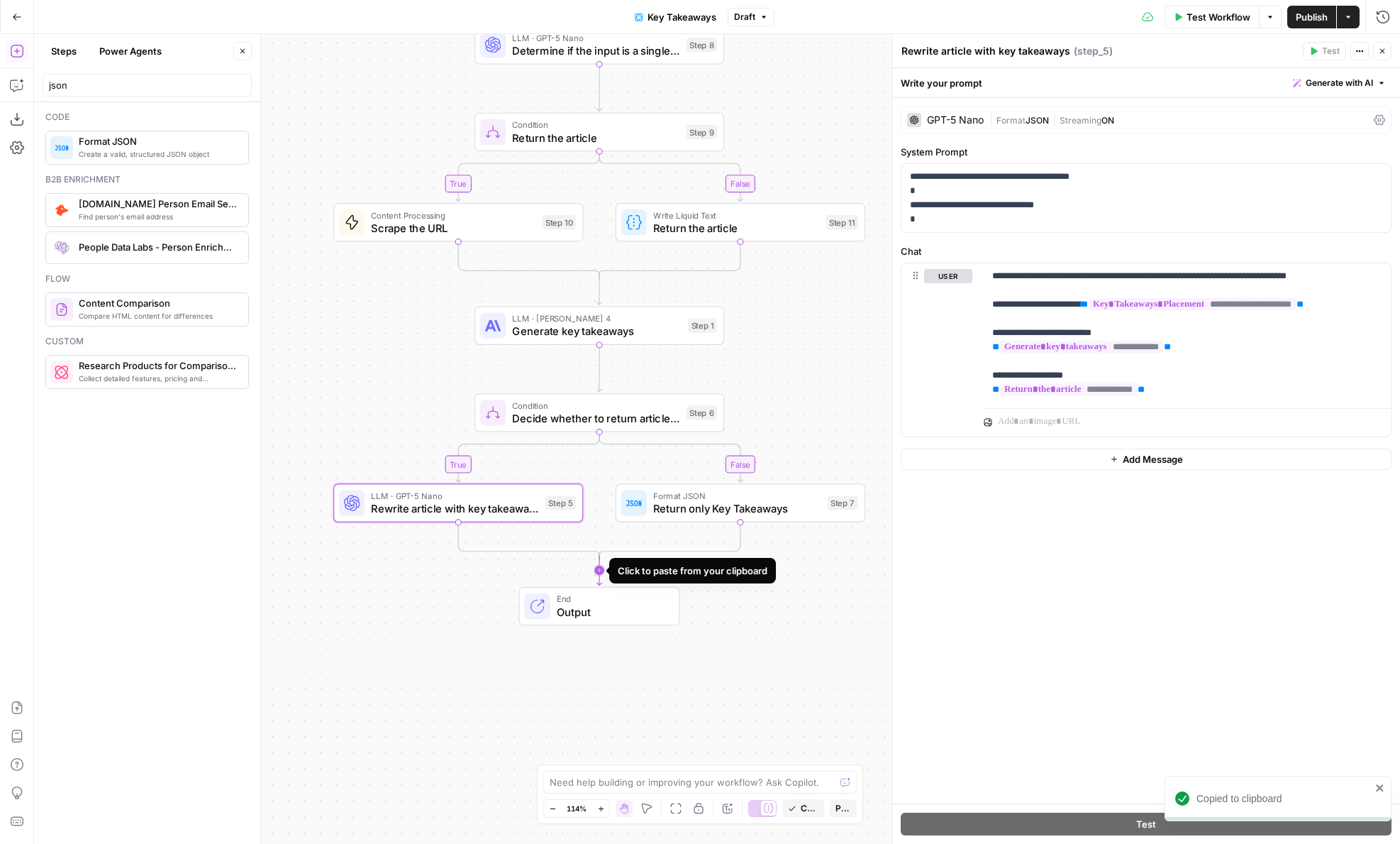
click at [597, 569] on icon "Edge from step_6-conditional-end to end" at bounding box center [599, 569] width 5 height 30
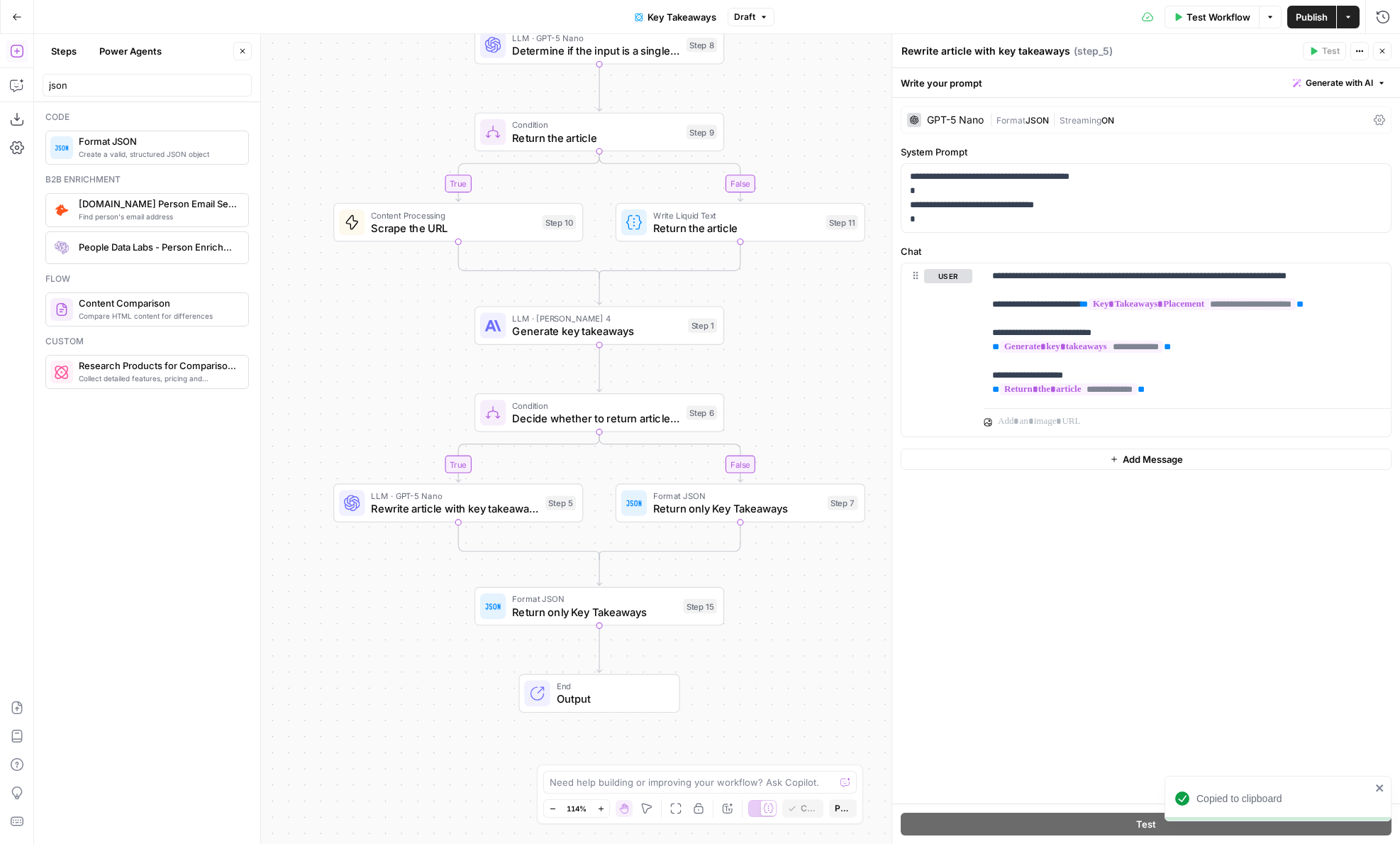
click at [535, 616] on span "Return only Key Takeaways" at bounding box center [594, 612] width 165 height 16
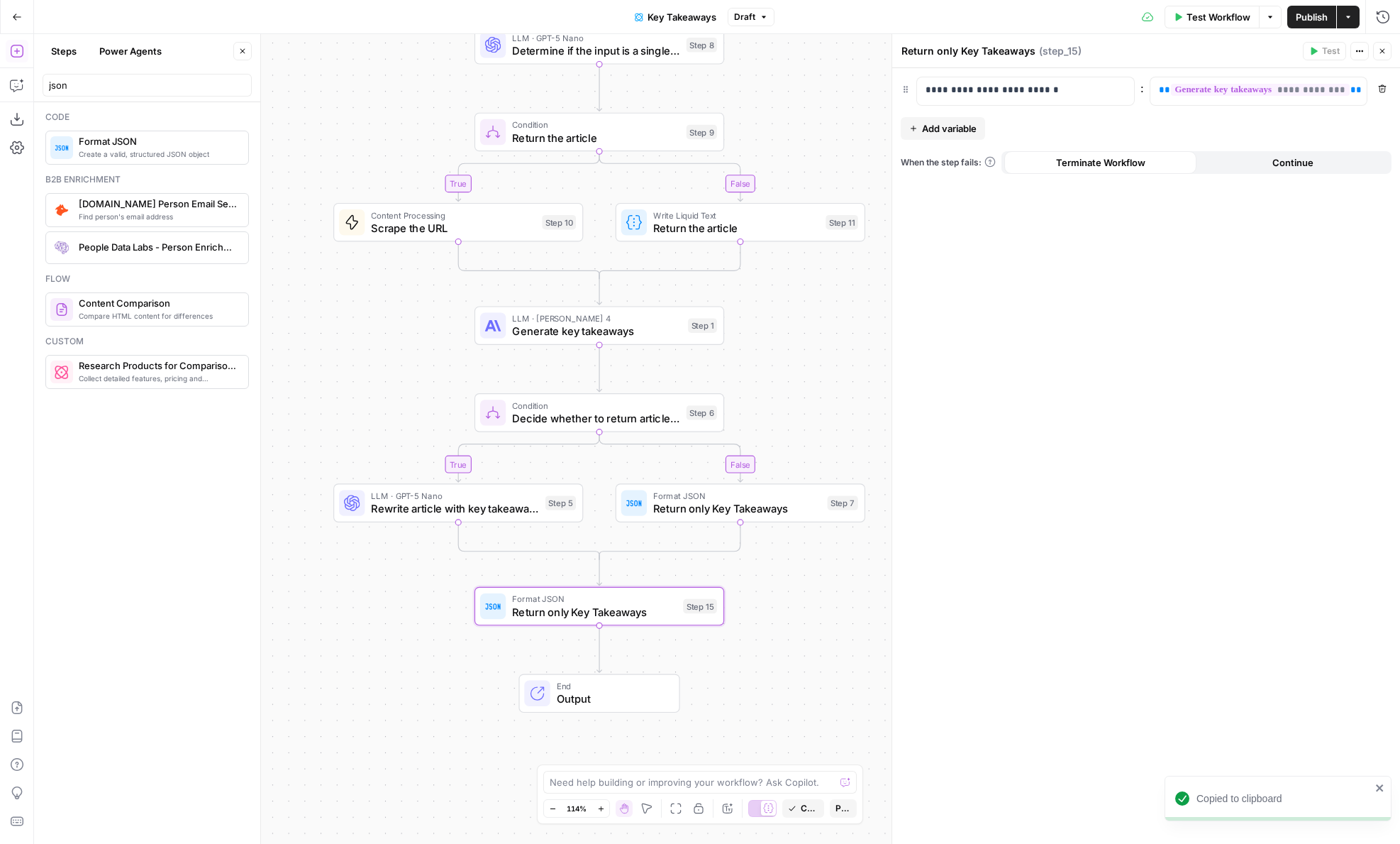
click at [934, 52] on textarea "Return only Key Takeaways" at bounding box center [968, 50] width 134 height 14
click at [944, 52] on textarea "Return only Key Takeaways" at bounding box center [968, 50] width 134 height 14
type textarea "Return Key Takeaways"
click at [979, 90] on p "**********" at bounding box center [1015, 90] width 178 height 14
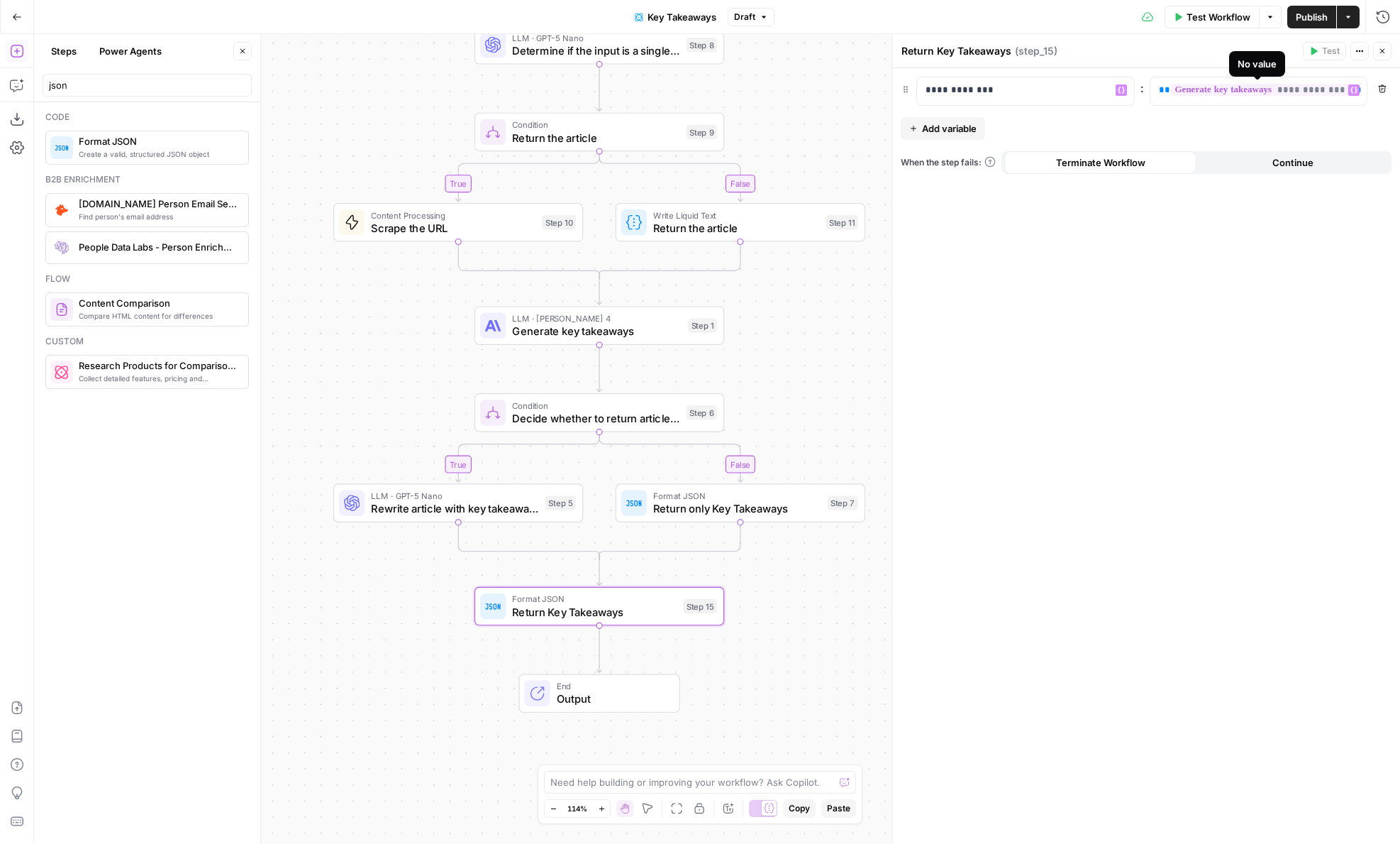
click at [1311, 92] on span "**********" at bounding box center [1261, 90] width 180 height 12
click at [1239, 290] on div "**********" at bounding box center [1147, 456] width 508 height 776
drag, startPoint x: 1230, startPoint y: 88, endPoint x: 1423, endPoint y: 88, distance: 193.0
click at [1399, 88] on html "Power Steps [Admin] New Home Browse Insights Opportunities Your Data Flightpath…" at bounding box center [700, 422] width 1400 height 844
click at [1219, 96] on span "**********" at bounding box center [1187, 90] width 350 height 12
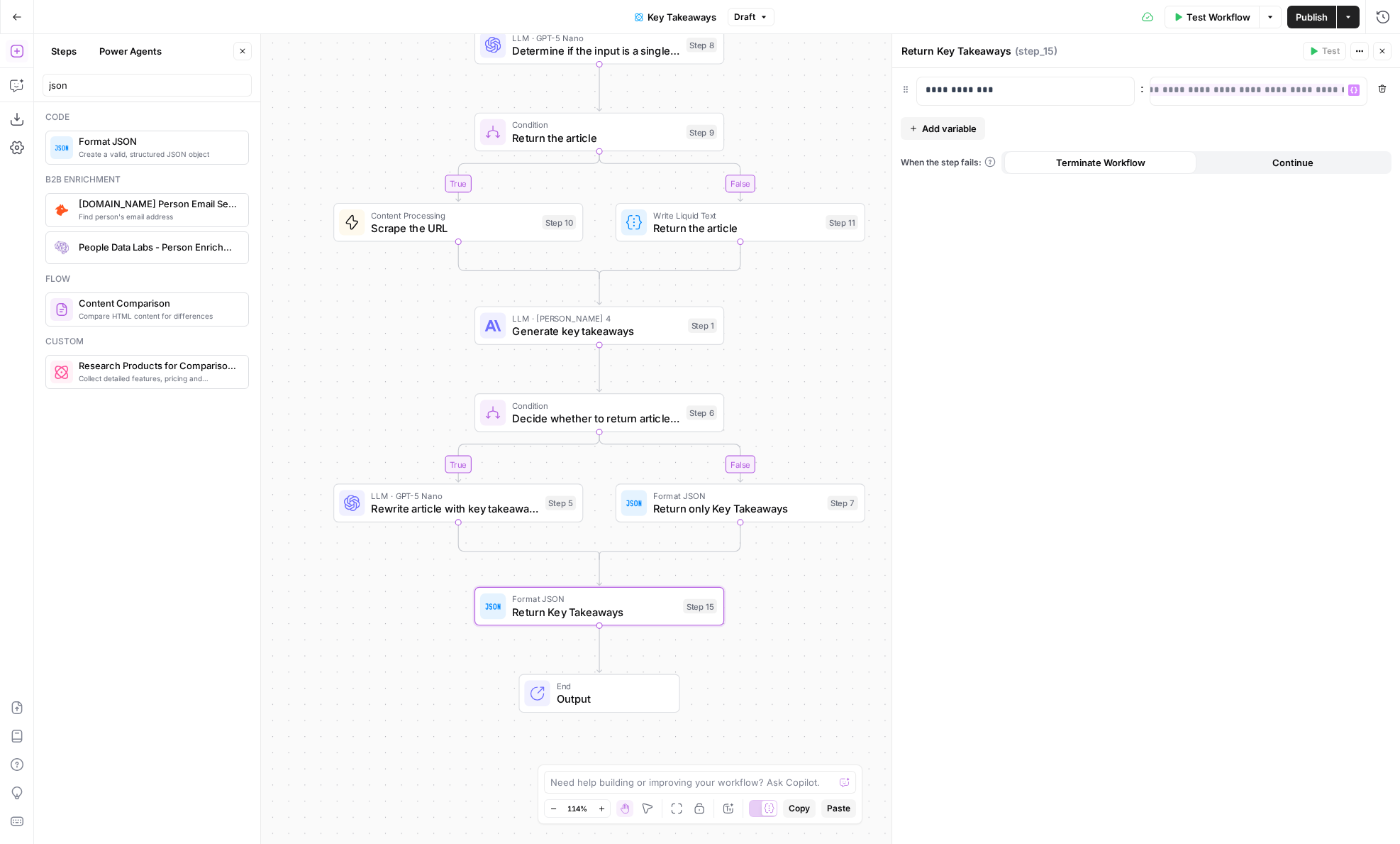
scroll to position [0, 135]
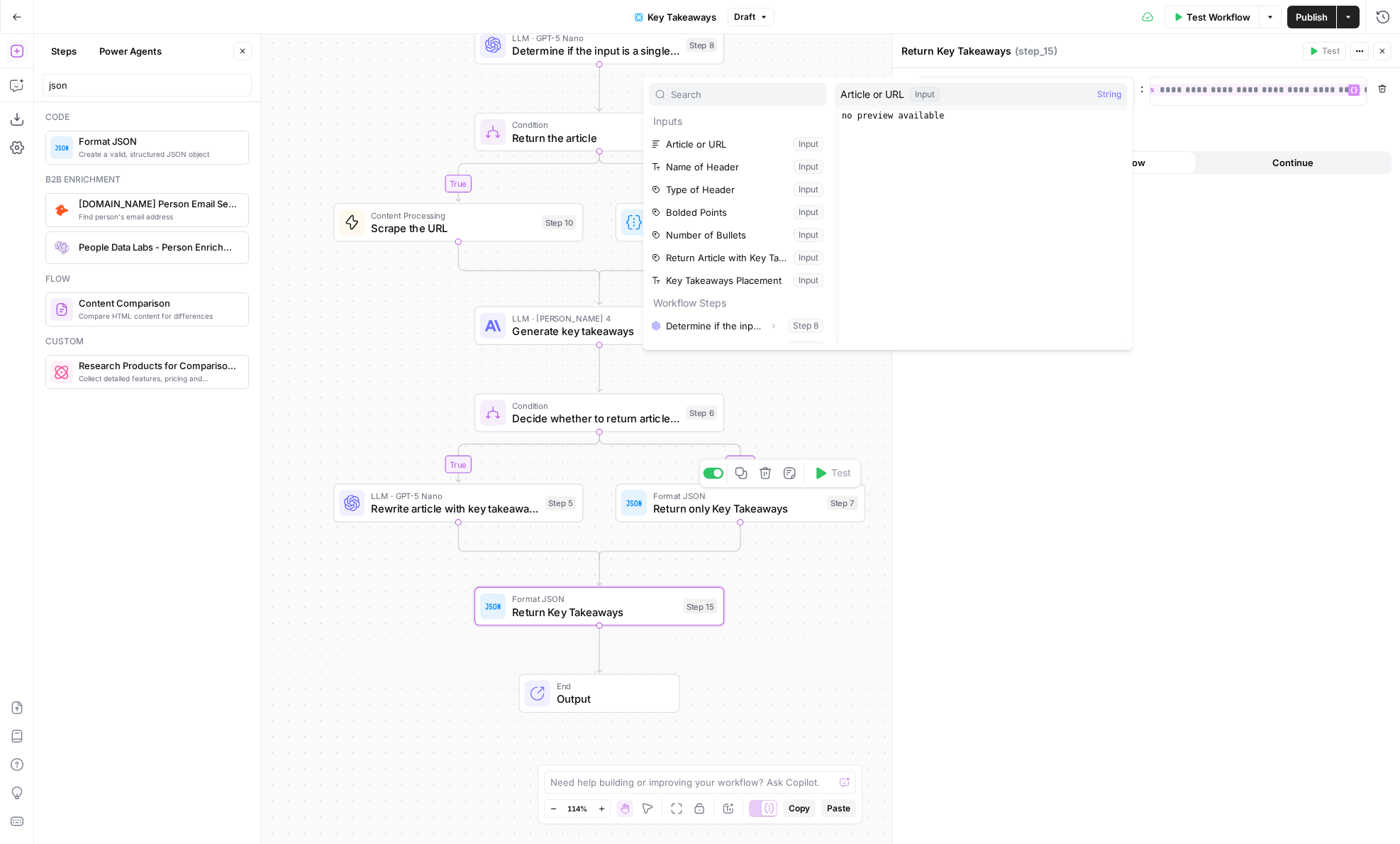
click at [659, 506] on span "Return only Key Takeaways" at bounding box center [737, 508] width 167 height 16
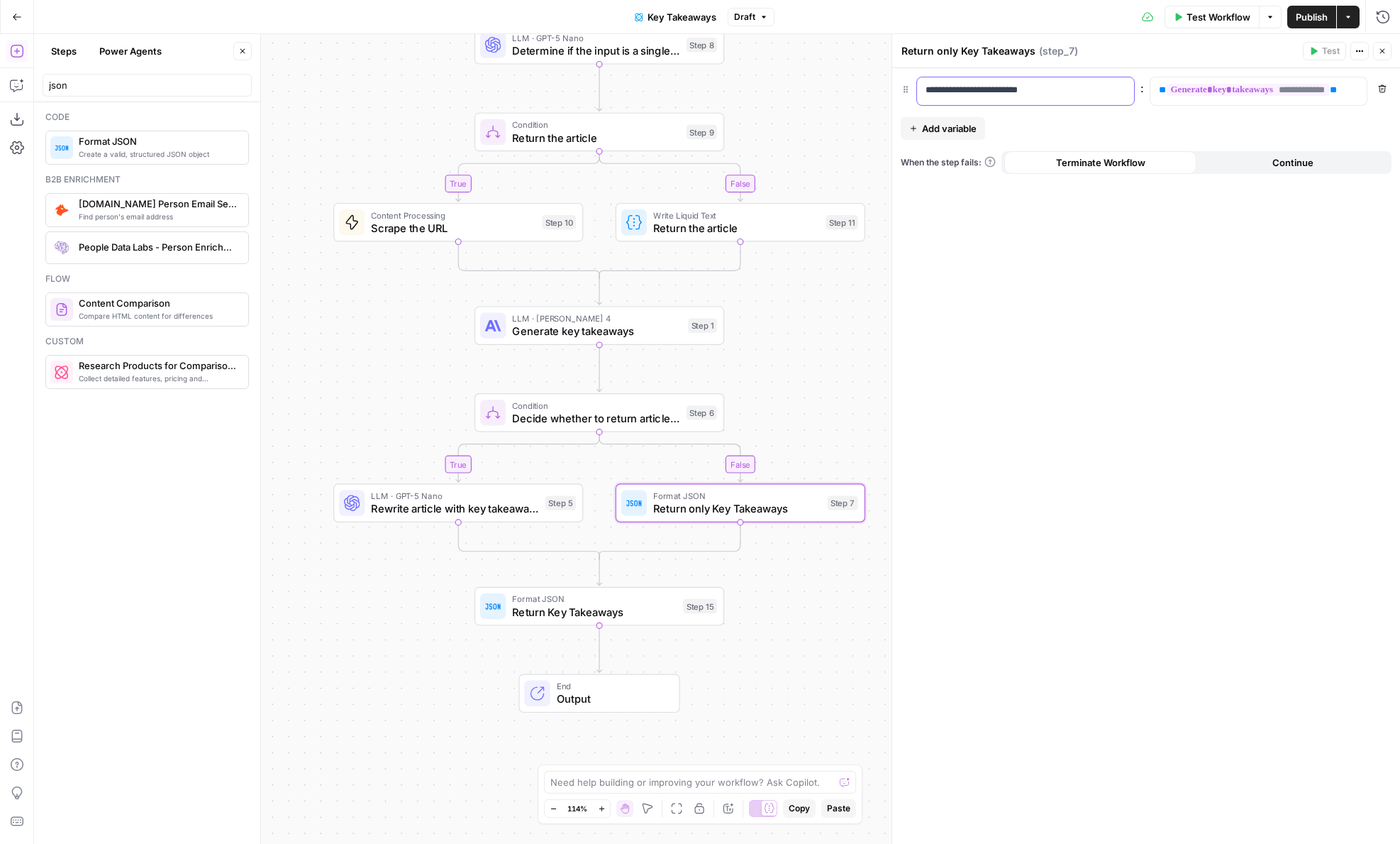
click at [1027, 89] on p "**********" at bounding box center [1026, 90] width 200 height 14
click at [468, 498] on span "LLM · GPT-5 Nano" at bounding box center [455, 495] width 167 height 13
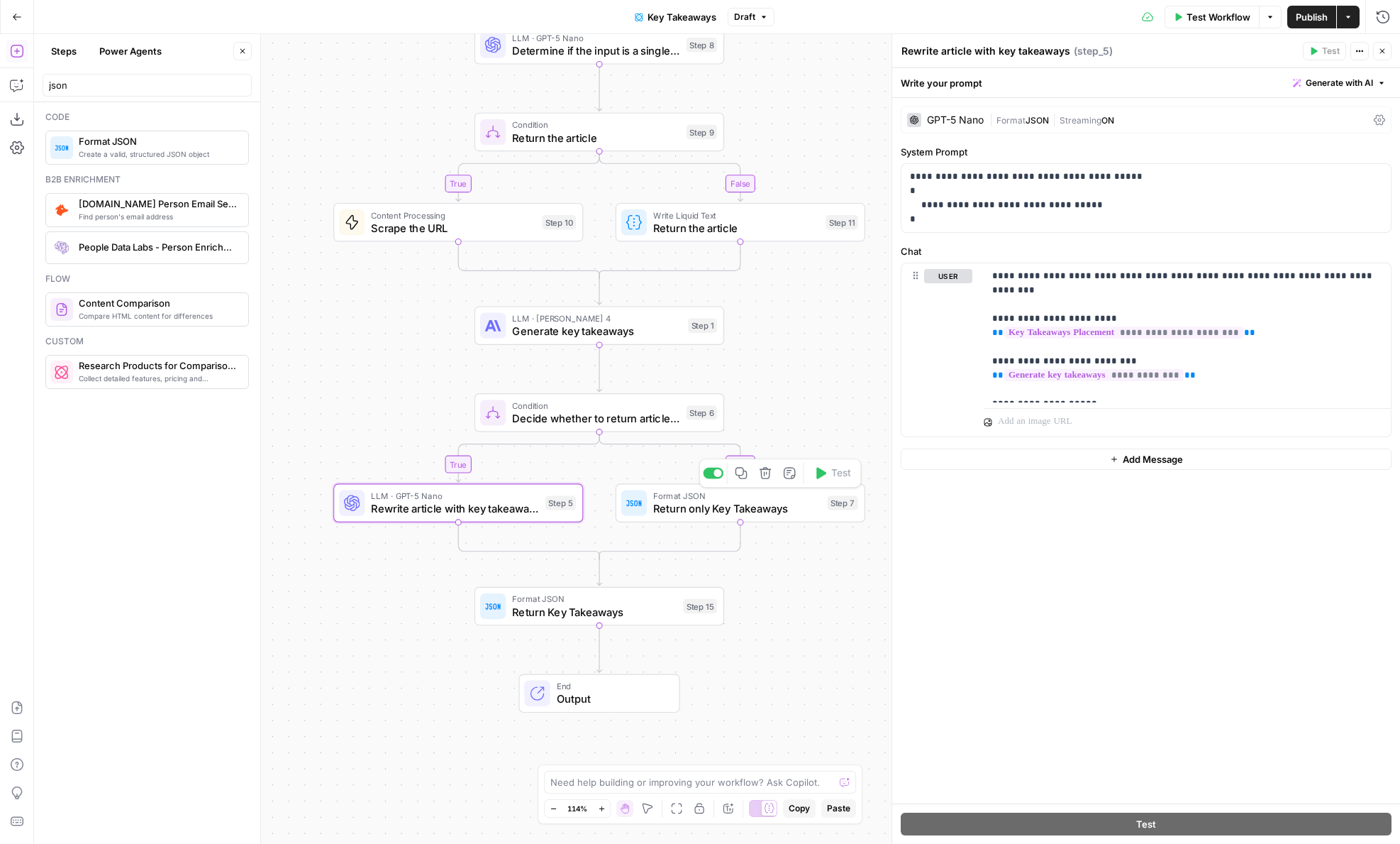
click at [764, 513] on span "Return only Key Takeaways" at bounding box center [737, 508] width 167 height 16
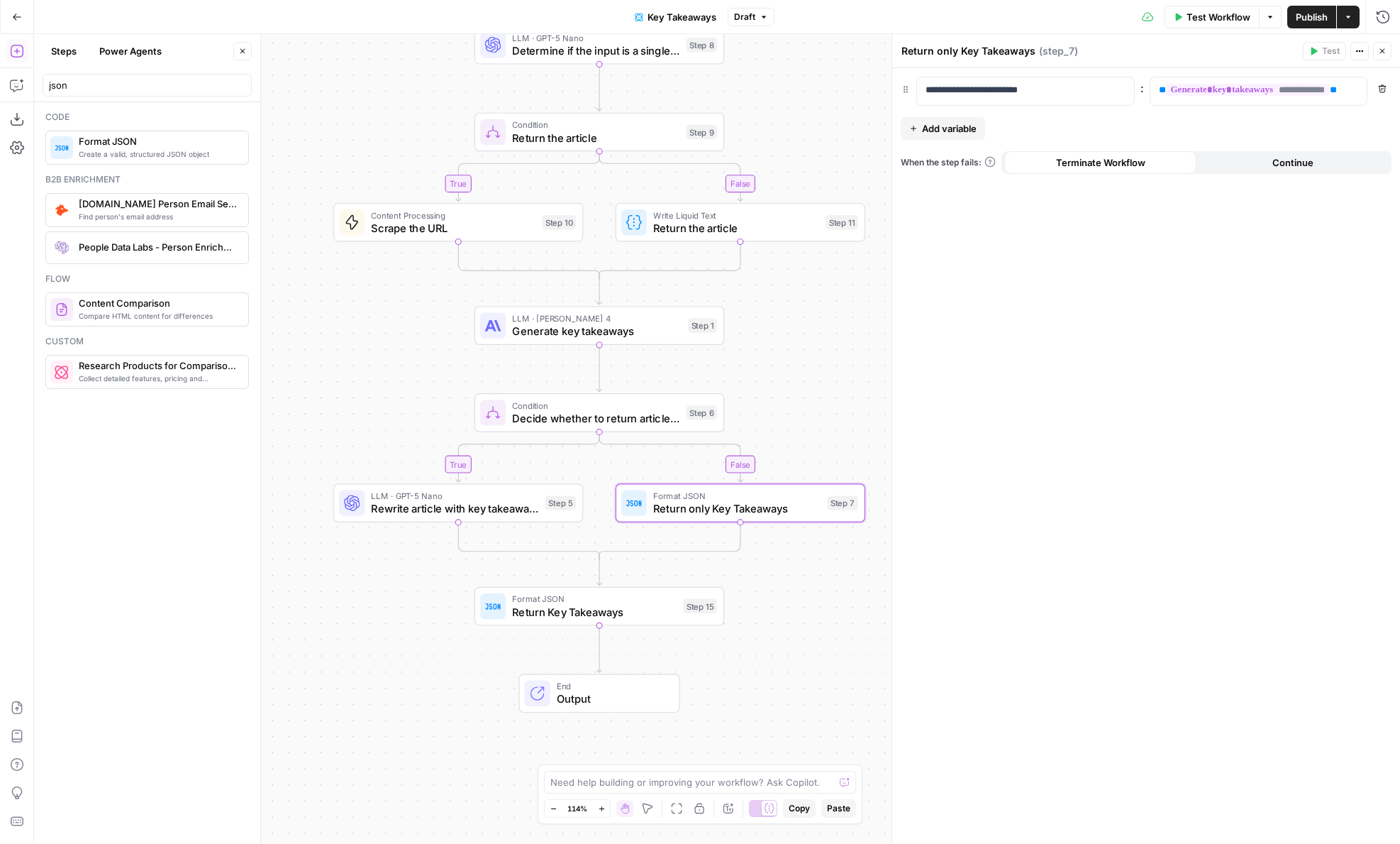
click at [555, 621] on div "Format JSON Return Key Takeaways Step 15 Copy step Delete step Add Note Test" at bounding box center [599, 607] width 250 height 39
drag, startPoint x: 1315, startPoint y: 93, endPoint x: 1500, endPoint y: 93, distance: 185.0
click at [1399, 93] on html "Power Steps [Admin] New Home Browse Insights Opportunities Your Data Flightpath…" at bounding box center [700, 422] width 1400 height 844
click at [1289, 92] on span "**********" at bounding box center [1187, 90] width 350 height 12
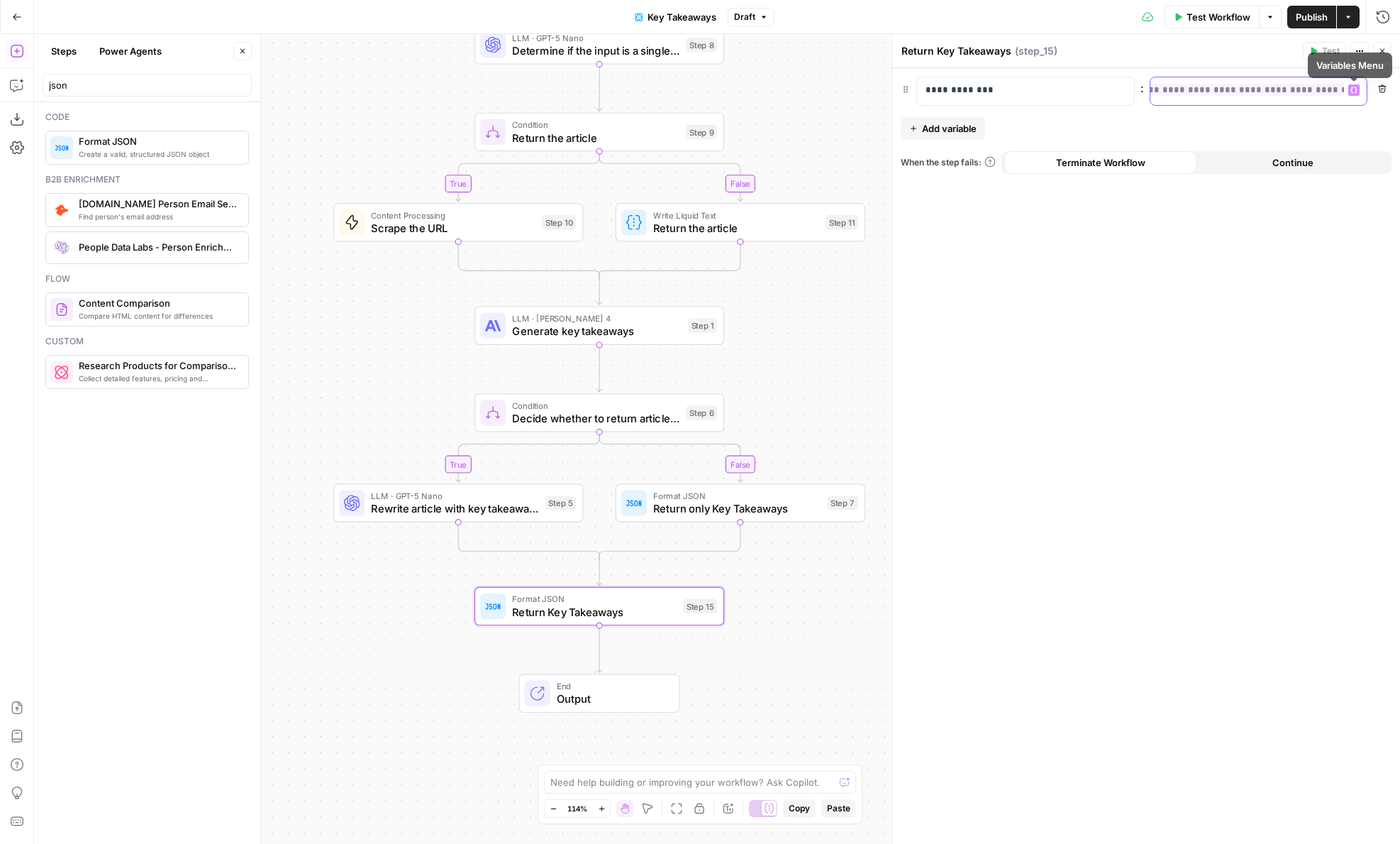
drag, startPoint x: 1232, startPoint y: 89, endPoint x: 1323, endPoint y: 94, distance: 91.1
click at [1323, 94] on span "**********" at bounding box center [1187, 90] width 350 height 12
click at [1299, 17] on span "Publish" at bounding box center [1312, 17] width 32 height 14
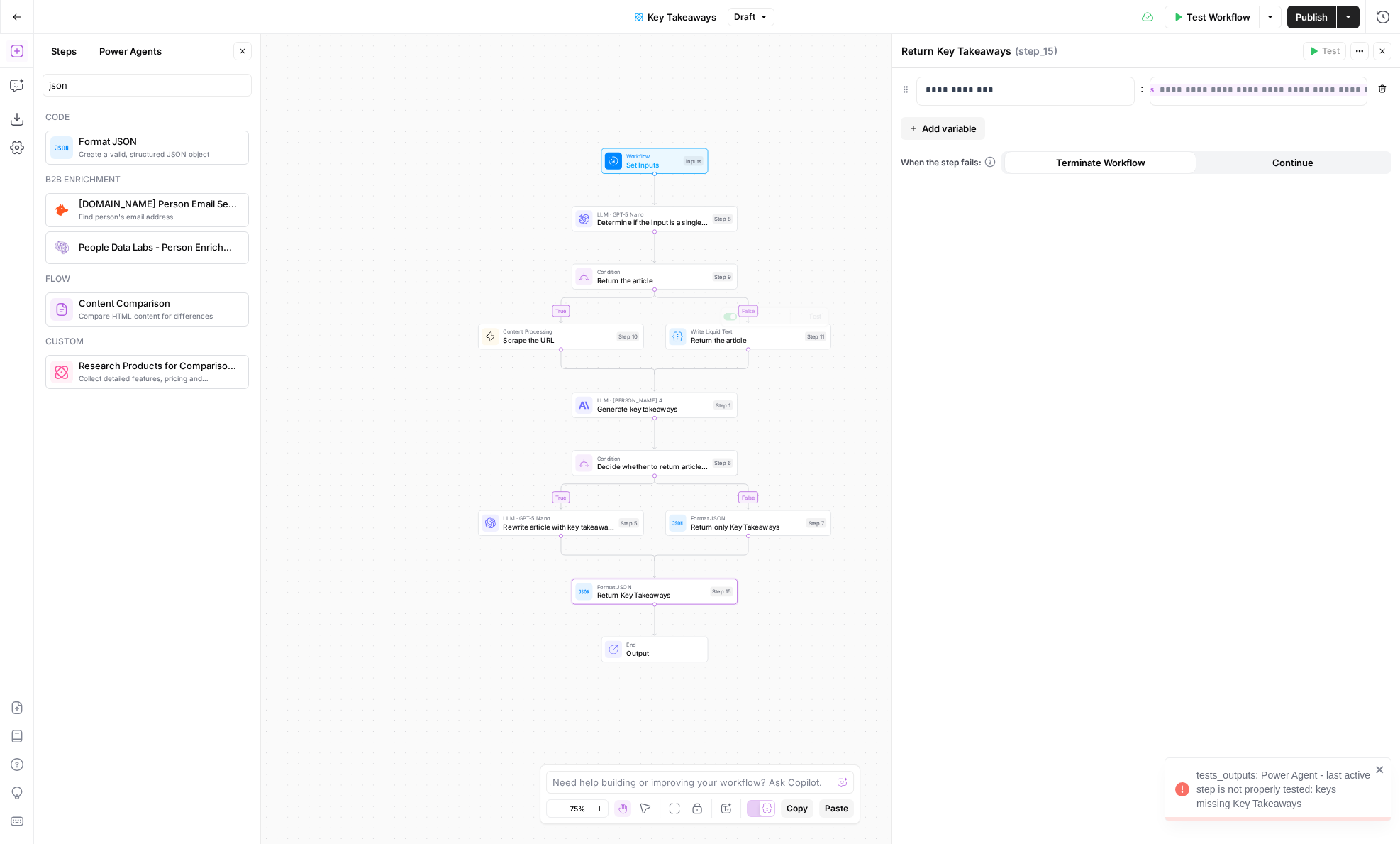
drag, startPoint x: 800, startPoint y: 241, endPoint x: 799, endPoint y: 350, distance: 109.0
click at [799, 350] on div "false true false true Workflow Set Inputs Inputs LLM · GPT-5 Nano Determine if …" at bounding box center [717, 439] width 1367 height 810
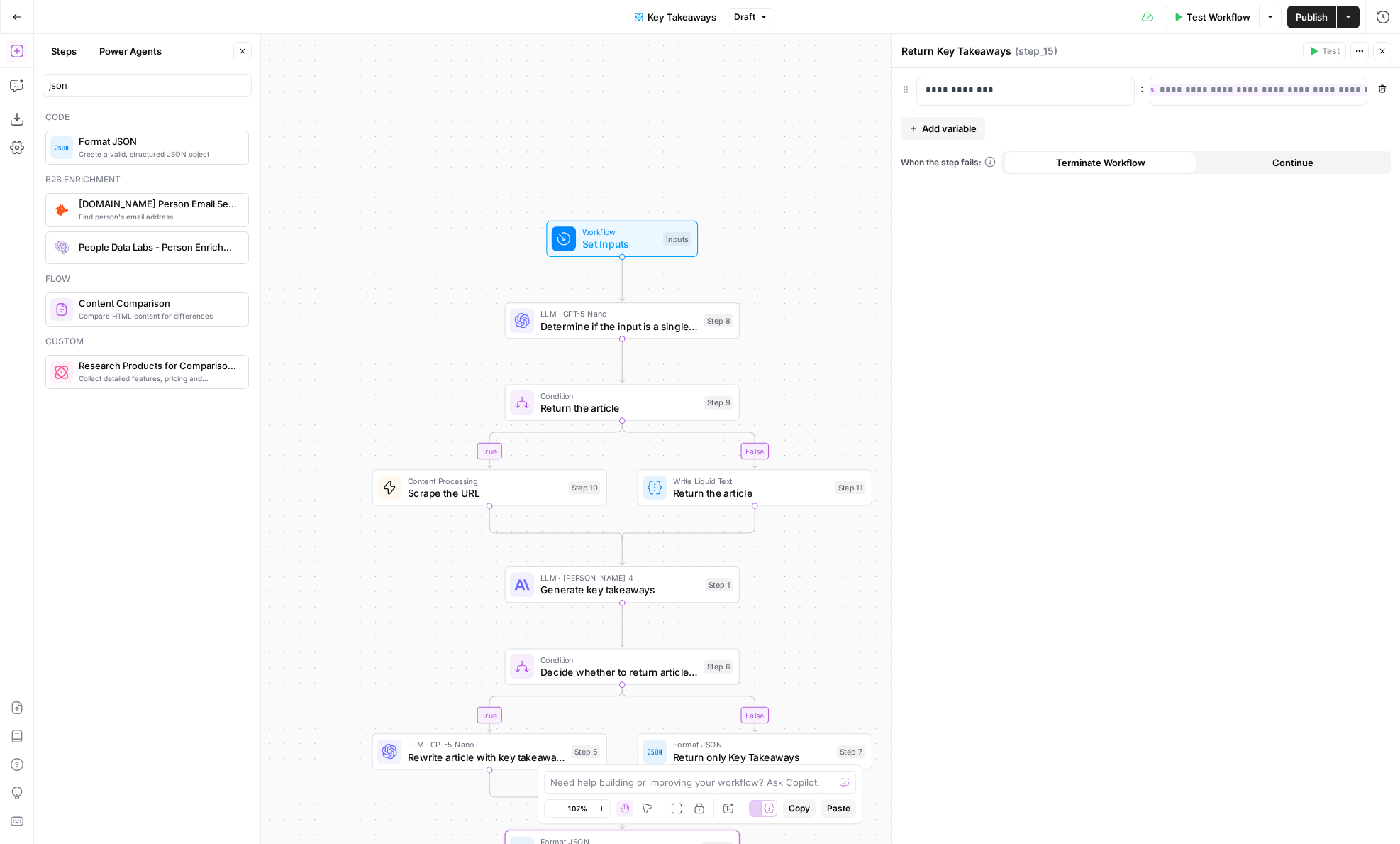
click at [670, 210] on span "Test Step" at bounding box center [665, 210] width 41 height 14
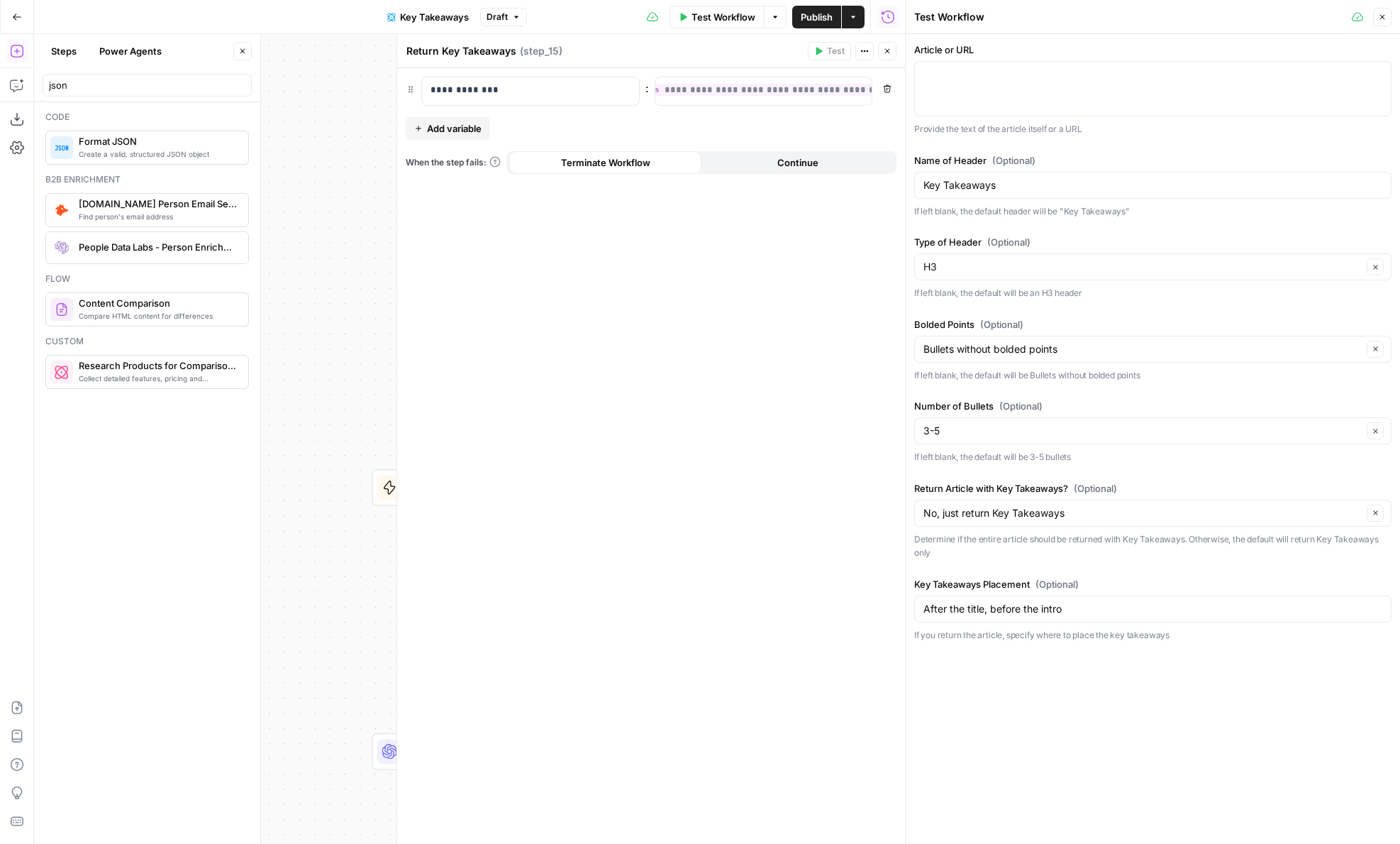
click at [883, 50] on icon "button" at bounding box center [887, 51] width 9 height 9
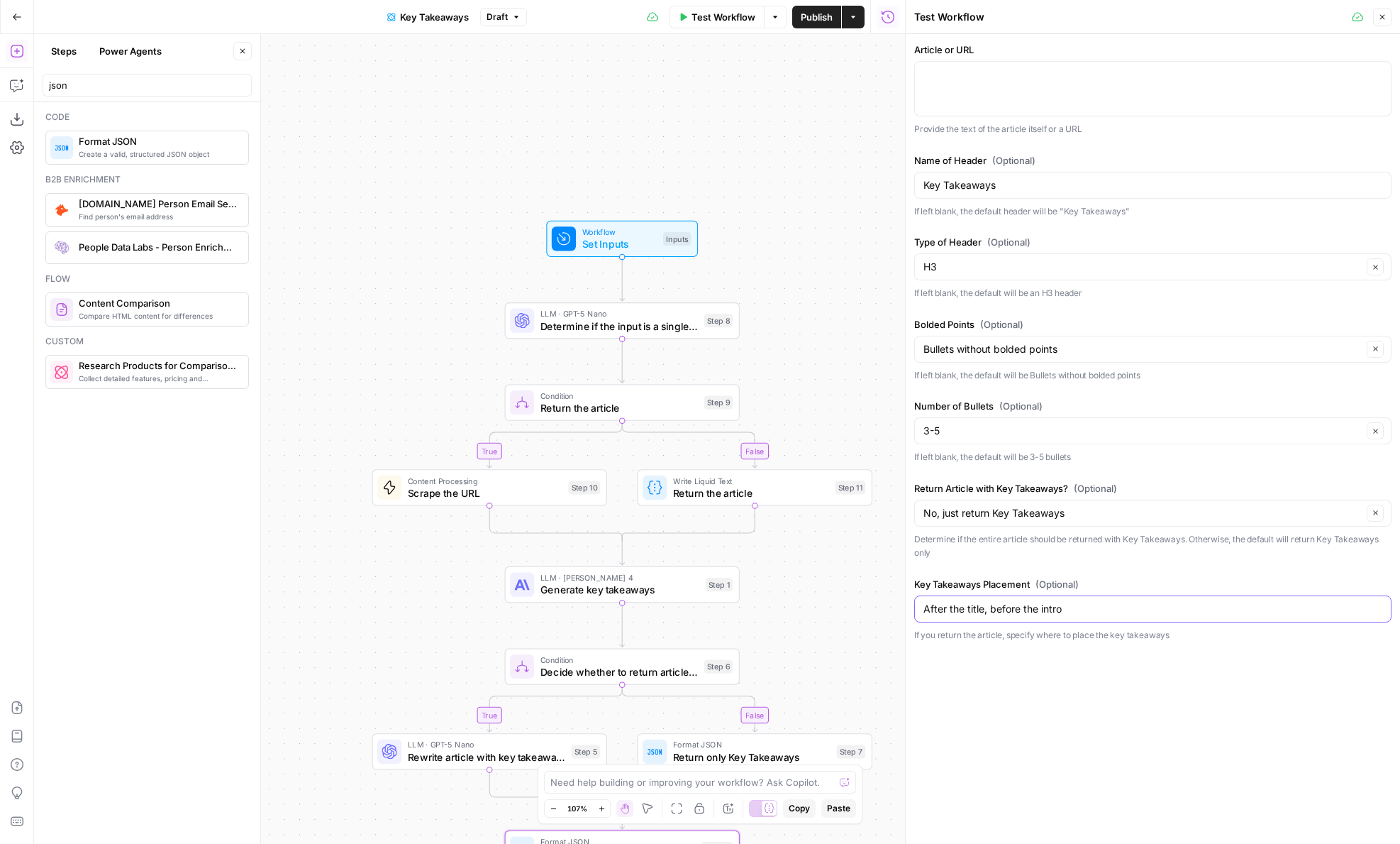
click at [989, 602] on input "After the title, before the intro" at bounding box center [1153, 608] width 459 height 14
click at [658, 210] on span "Test Step" at bounding box center [665, 210] width 41 height 14
click at [614, 233] on span "Workflow" at bounding box center [620, 232] width 75 height 12
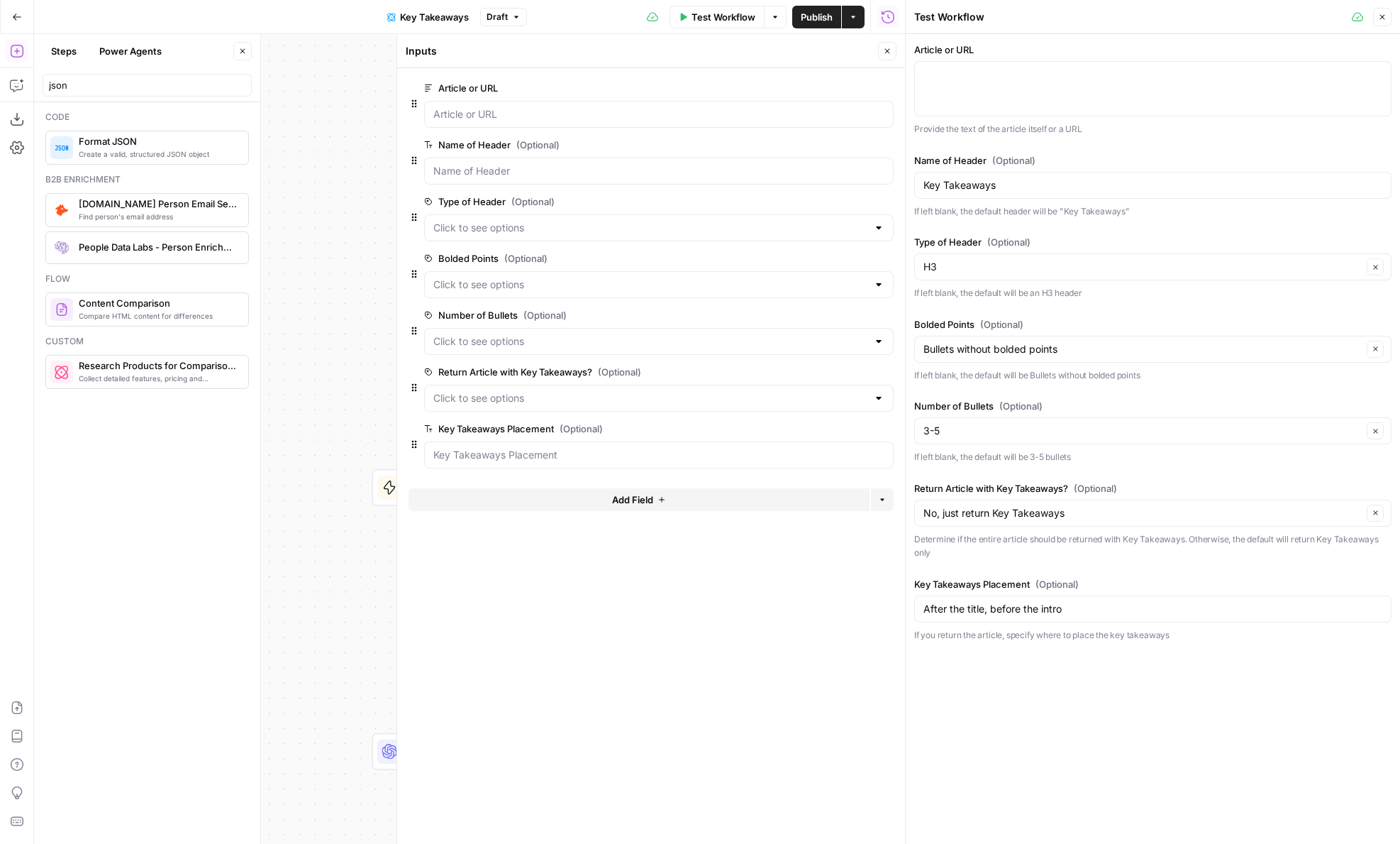
click at [887, 55] on icon "button" at bounding box center [887, 51] width 9 height 9
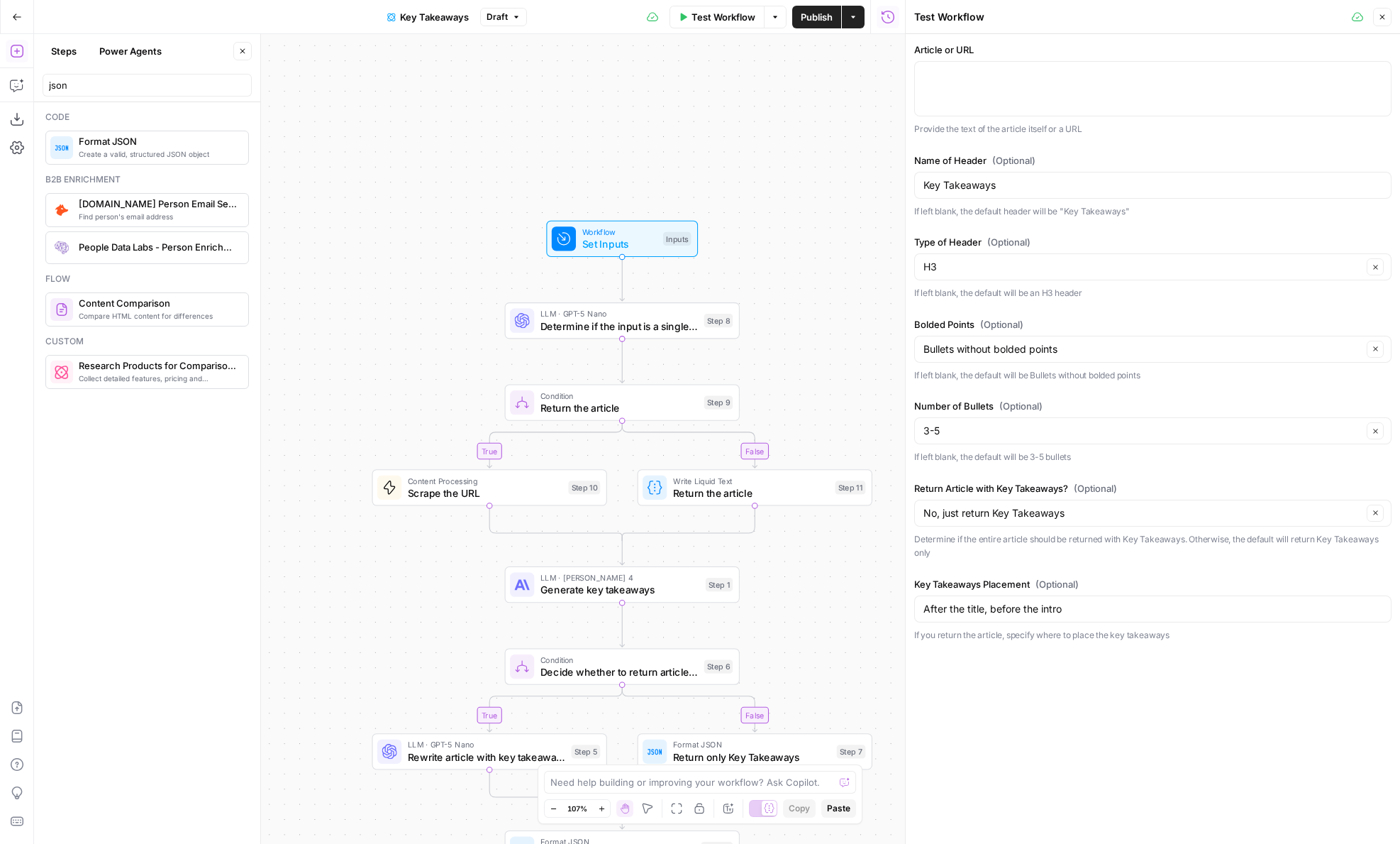
click at [892, 28] on div "Test Workflow Options Publish Actions Run History" at bounding box center [716, 17] width 379 height 33
click at [956, 95] on div at bounding box center [1153, 89] width 478 height 55
paste textarea "[(855) 787-1922](tel:8557871922) [Sign in](https://www.legalzoom.com/my/login) …"
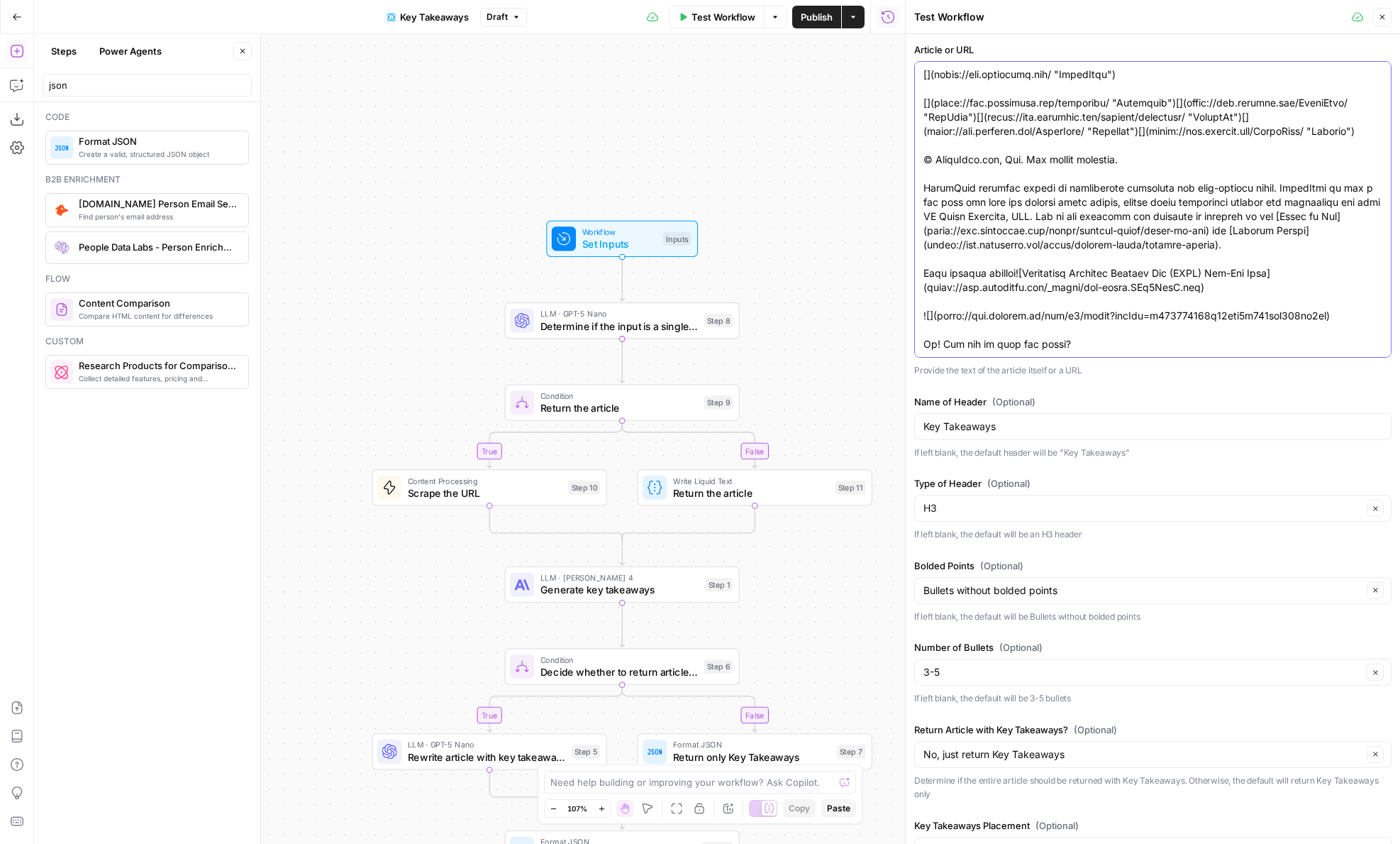
scroll to position [47, 0]
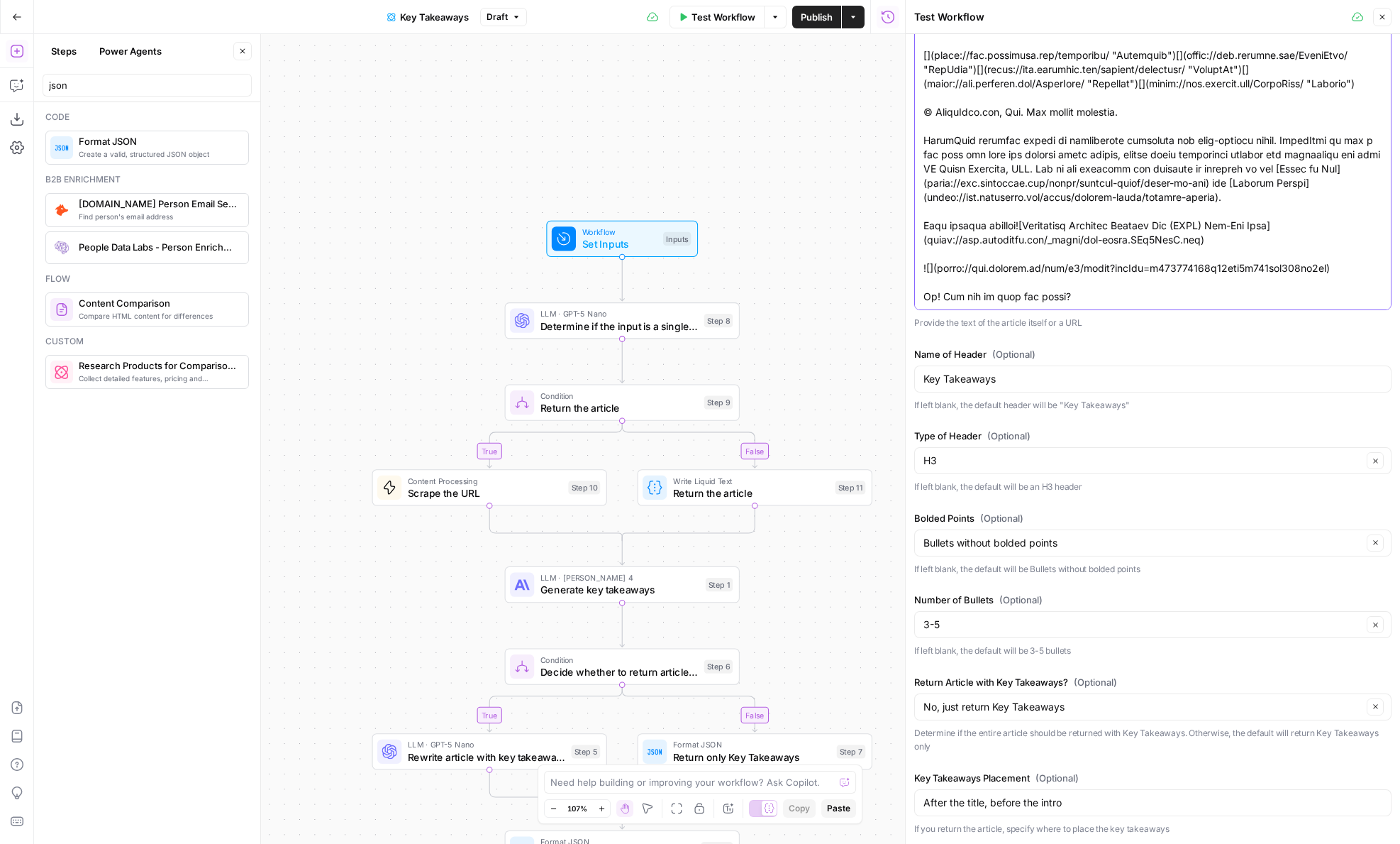
type textarea "[(855) 787-1922](tel:8557871922) [Sign in](https://www.legalzoom.com/my/login) …"
click at [735, 23] on button "Test Workflow" at bounding box center [717, 17] width 95 height 23
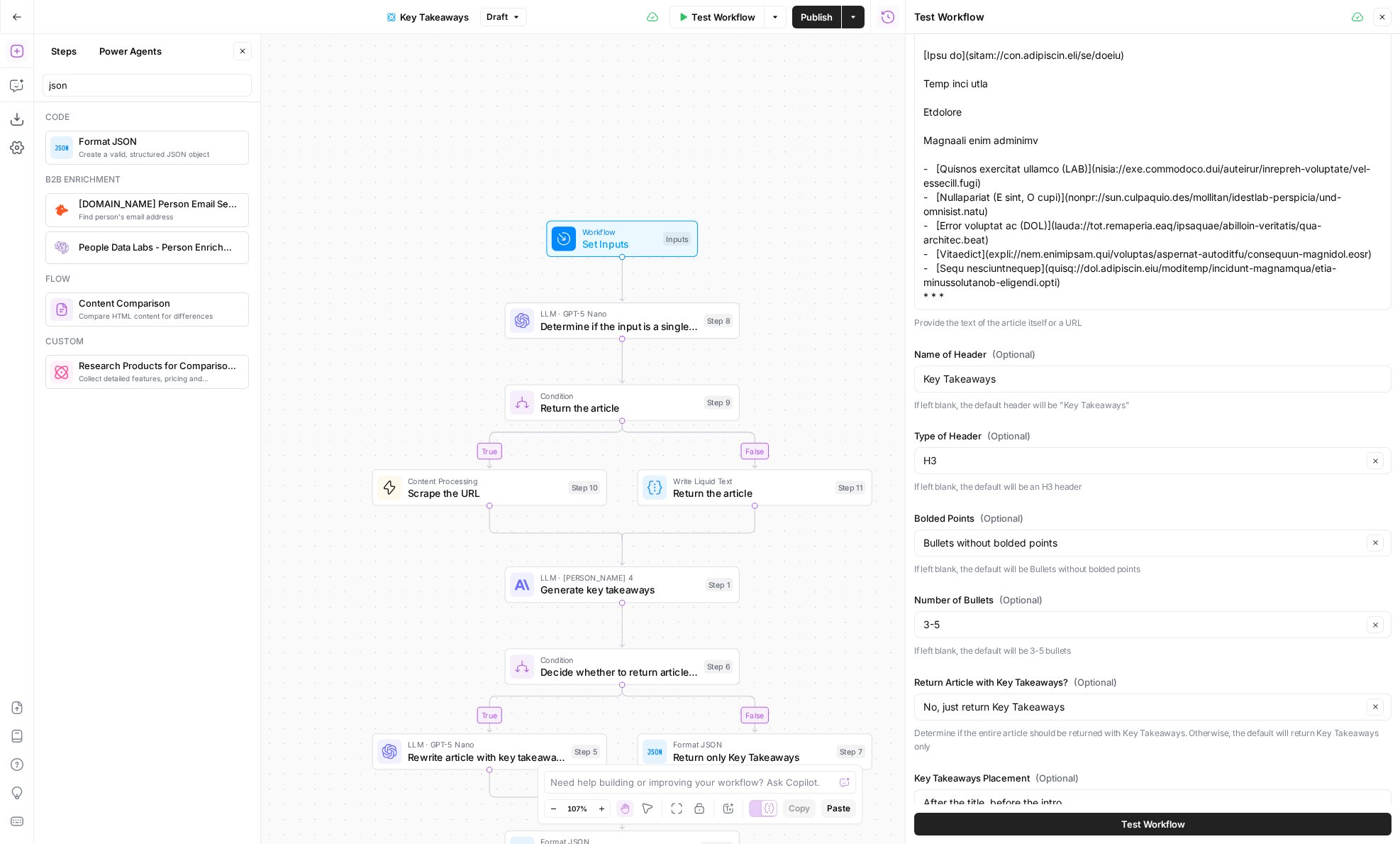
click at [1092, 827] on button "Test Workflow" at bounding box center [1153, 824] width 478 height 23
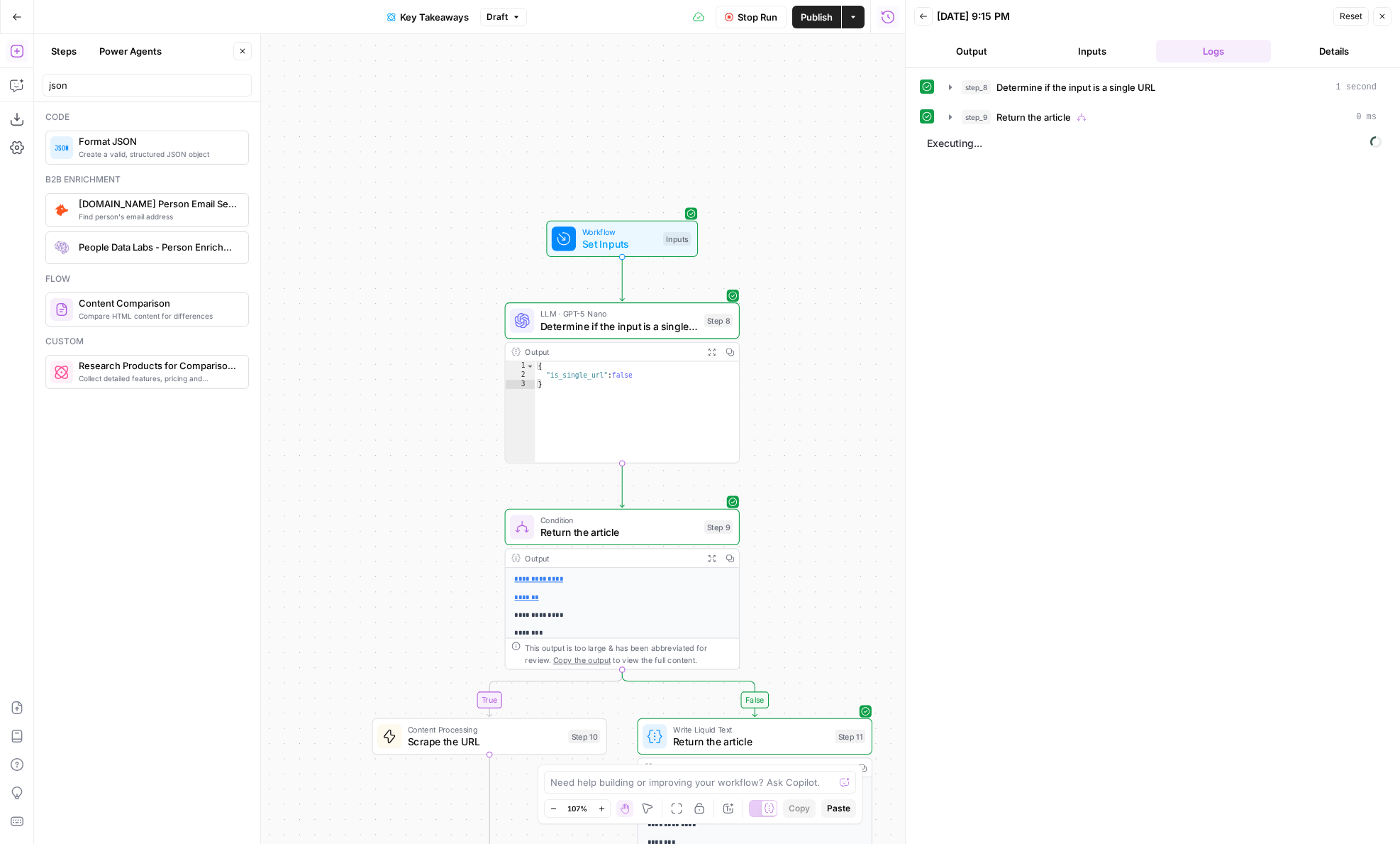
drag, startPoint x: 817, startPoint y: 308, endPoint x: 791, endPoint y: 245, distance: 68.2
click at [794, 256] on div "**********" at bounding box center [470, 439] width 871 height 810
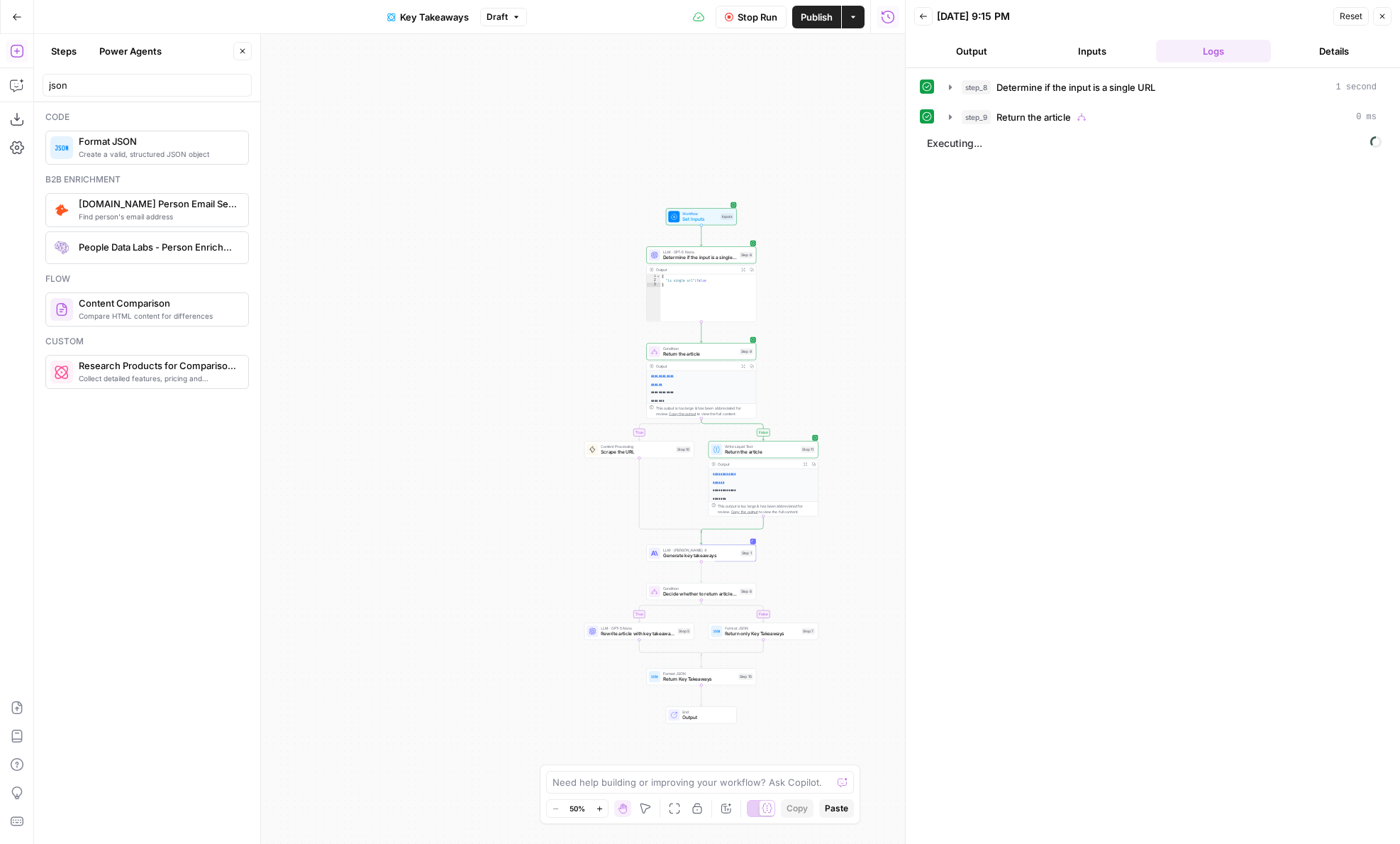
drag, startPoint x: 818, startPoint y: 432, endPoint x: 780, endPoint y: 273, distance: 163.5
click at [780, 273] on div "**********" at bounding box center [470, 439] width 871 height 810
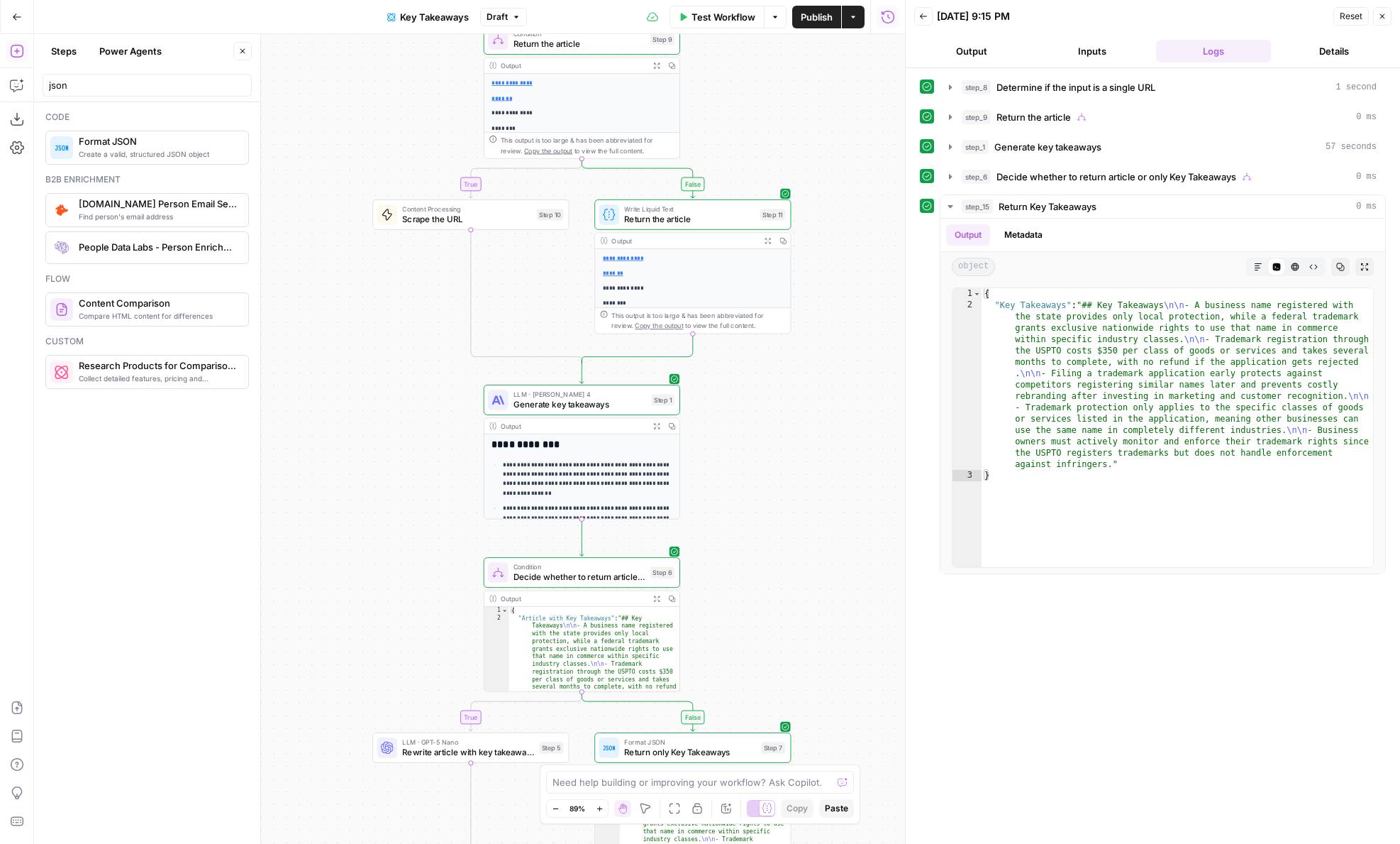
drag, startPoint x: 785, startPoint y: 579, endPoint x: 780, endPoint y: 312, distance: 267.0
click at [780, 312] on div "**********" at bounding box center [470, 439] width 871 height 810
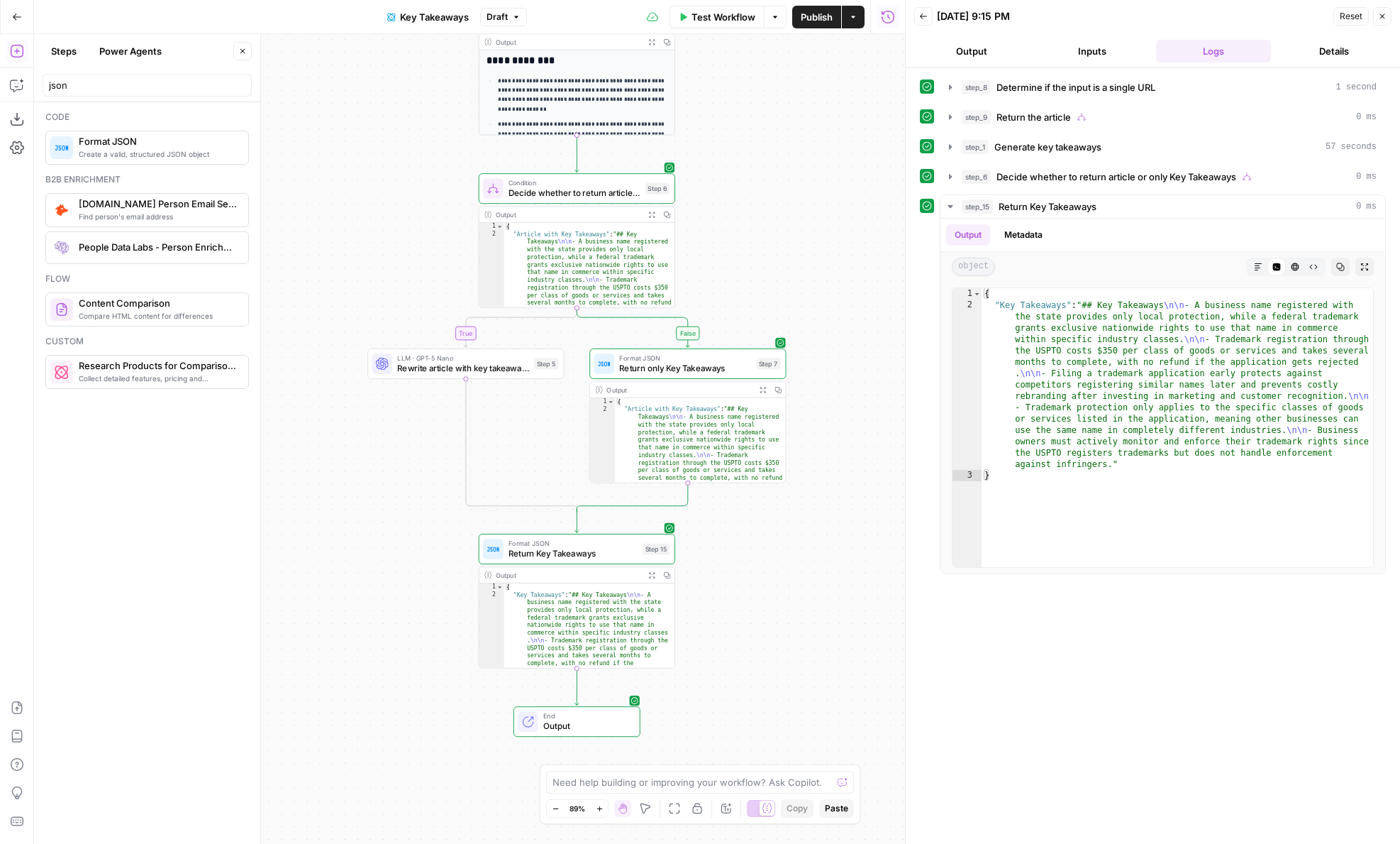
drag, startPoint x: 816, startPoint y: 711, endPoint x: 816, endPoint y: 594, distance: 117.0
click at [816, 594] on div "**********" at bounding box center [470, 439] width 871 height 810
click at [1120, 170] on span "Decide whether to return article or only Key Takeaways" at bounding box center [1116, 176] width 240 height 14
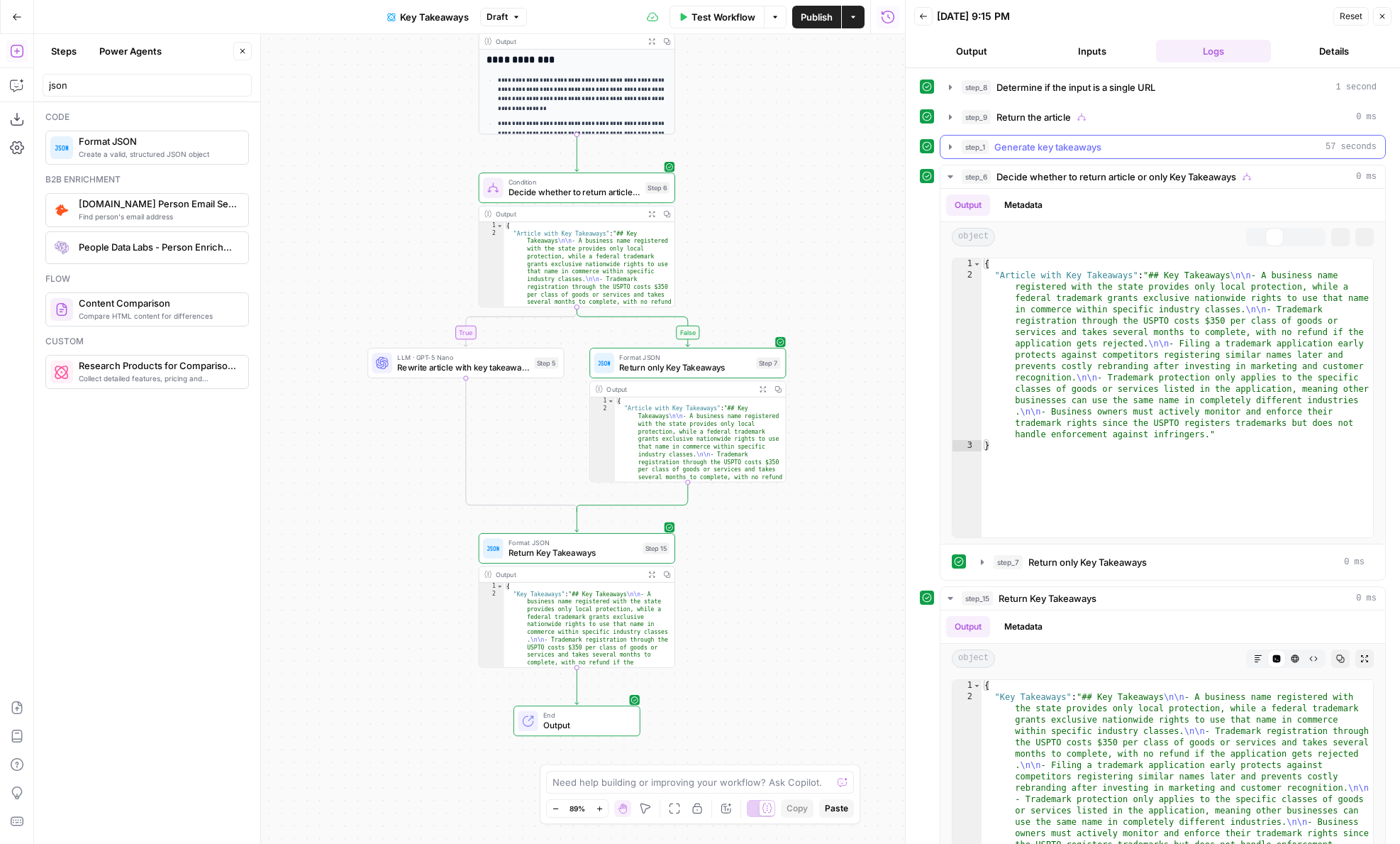
click at [1107, 142] on div "step_1 Generate key takeaways 57 seconds" at bounding box center [1169, 146] width 415 height 14
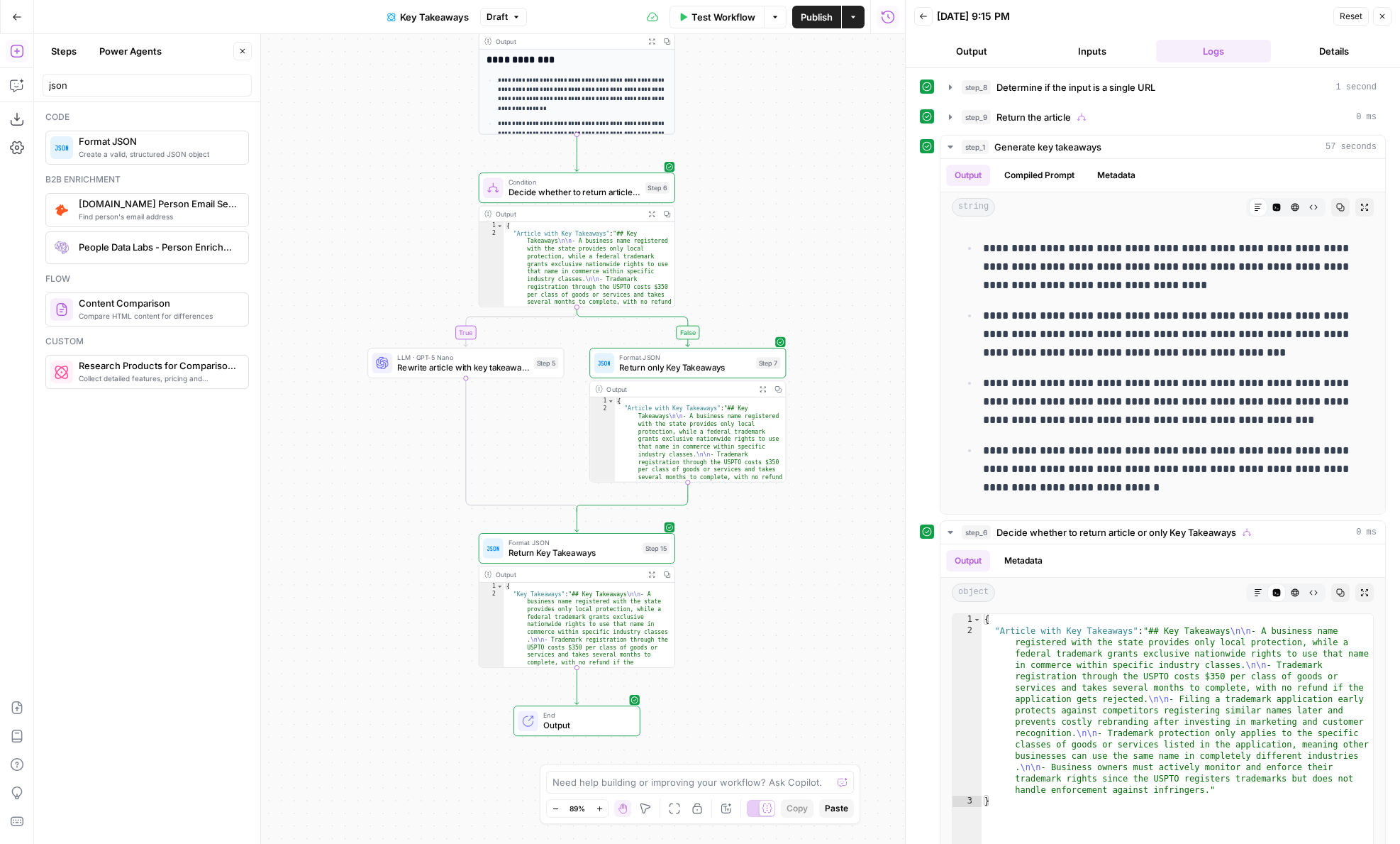
click at [1094, 55] on button "Inputs" at bounding box center [1093, 51] width 115 height 23
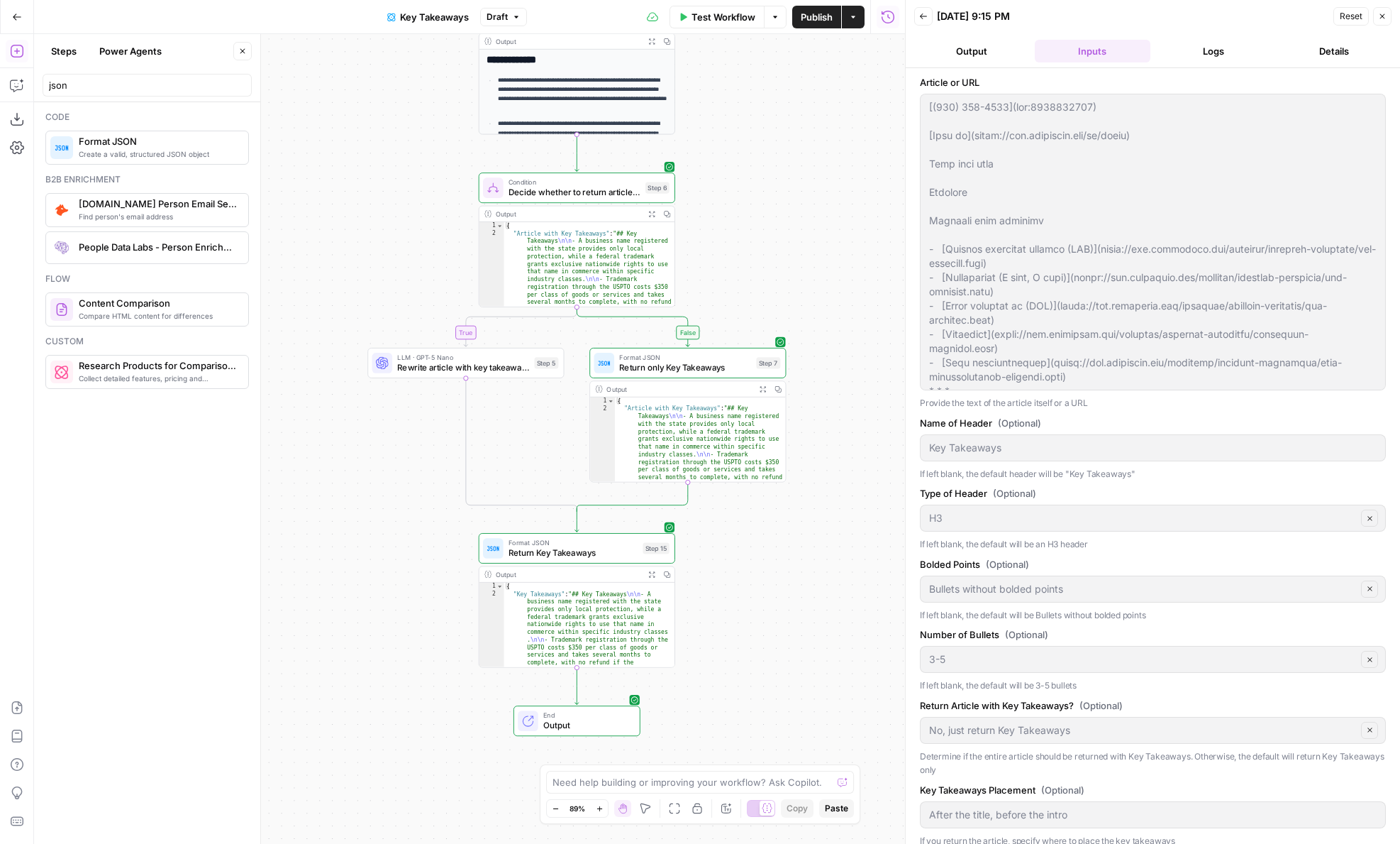
click at [963, 46] on button "Output" at bounding box center [972, 51] width 115 height 23
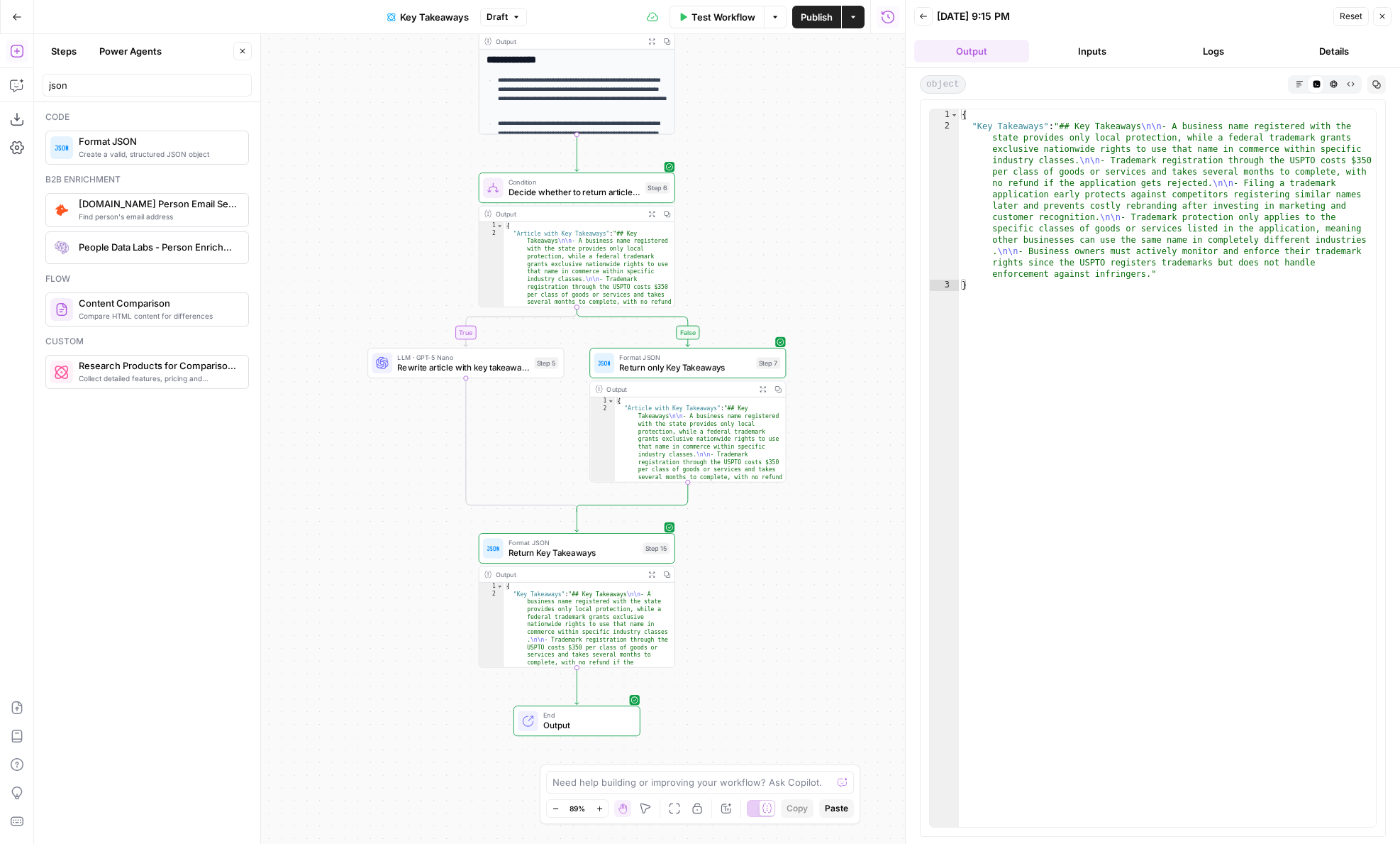
click at [1102, 54] on button "Inputs" at bounding box center [1093, 51] width 115 height 23
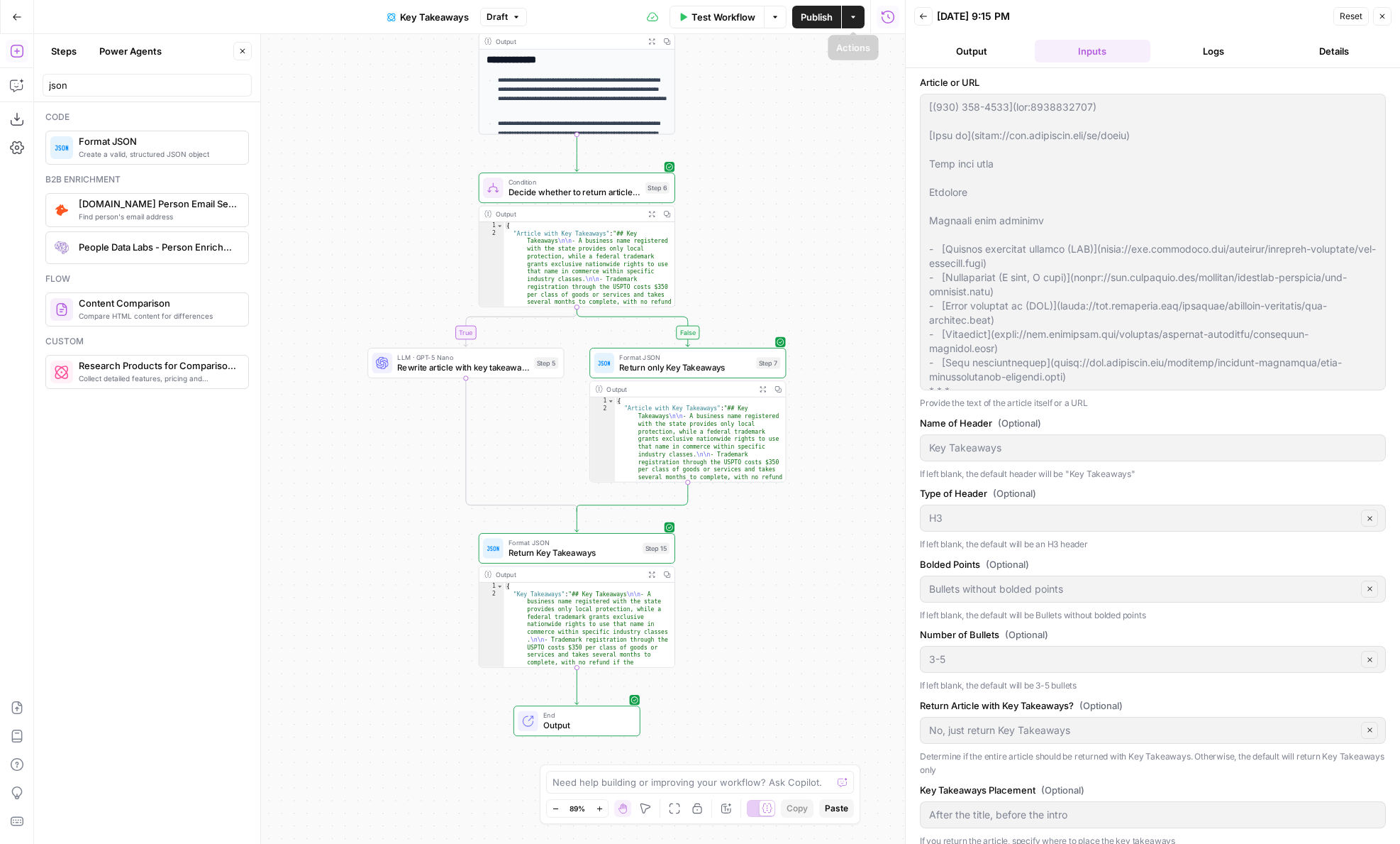
click at [714, 16] on span "Test Workflow" at bounding box center [724, 17] width 64 height 14
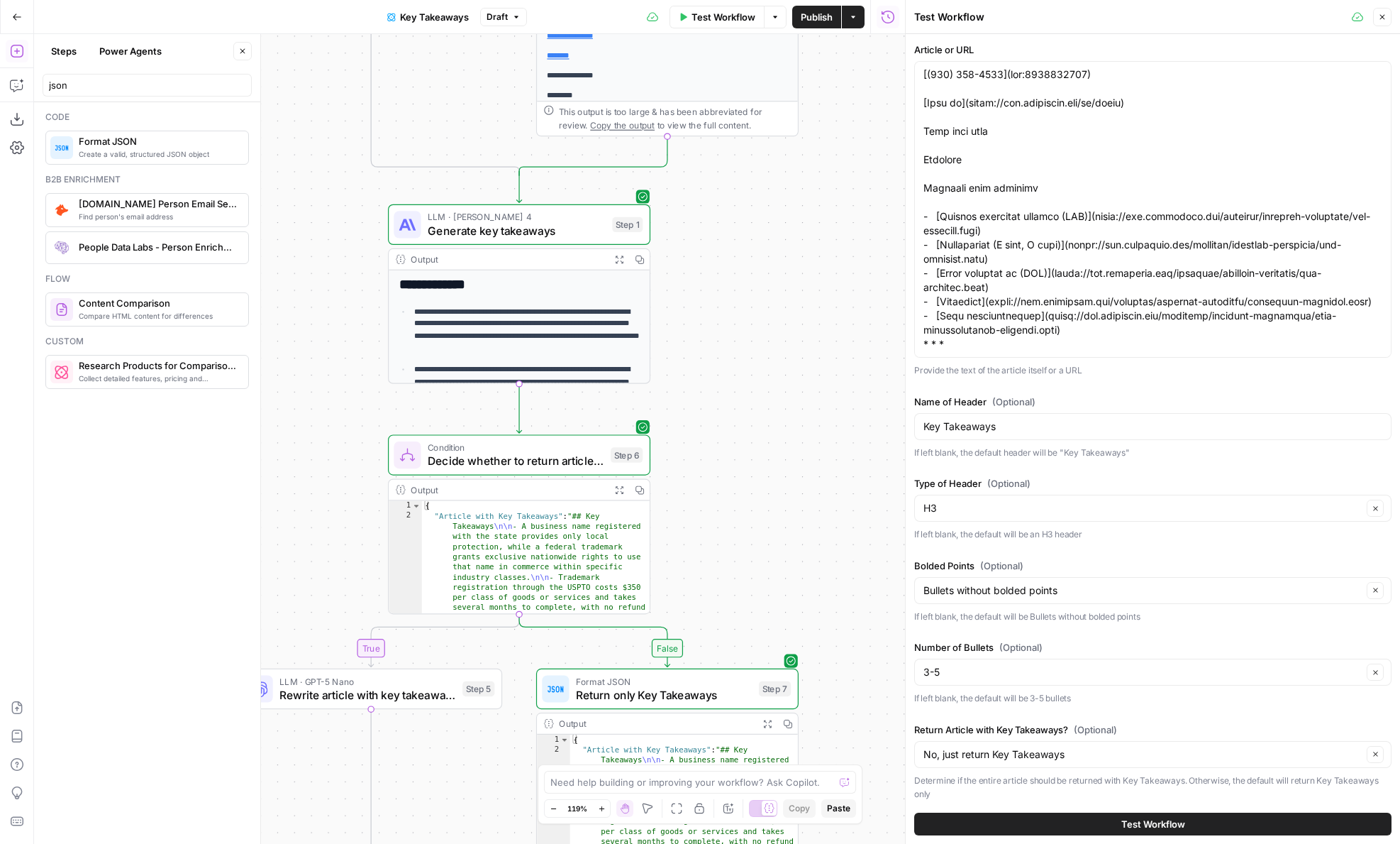
drag, startPoint x: 740, startPoint y: 186, endPoint x: 742, endPoint y: 489, distance: 303.0
click at [741, 485] on div "**********" at bounding box center [470, 439] width 871 height 810
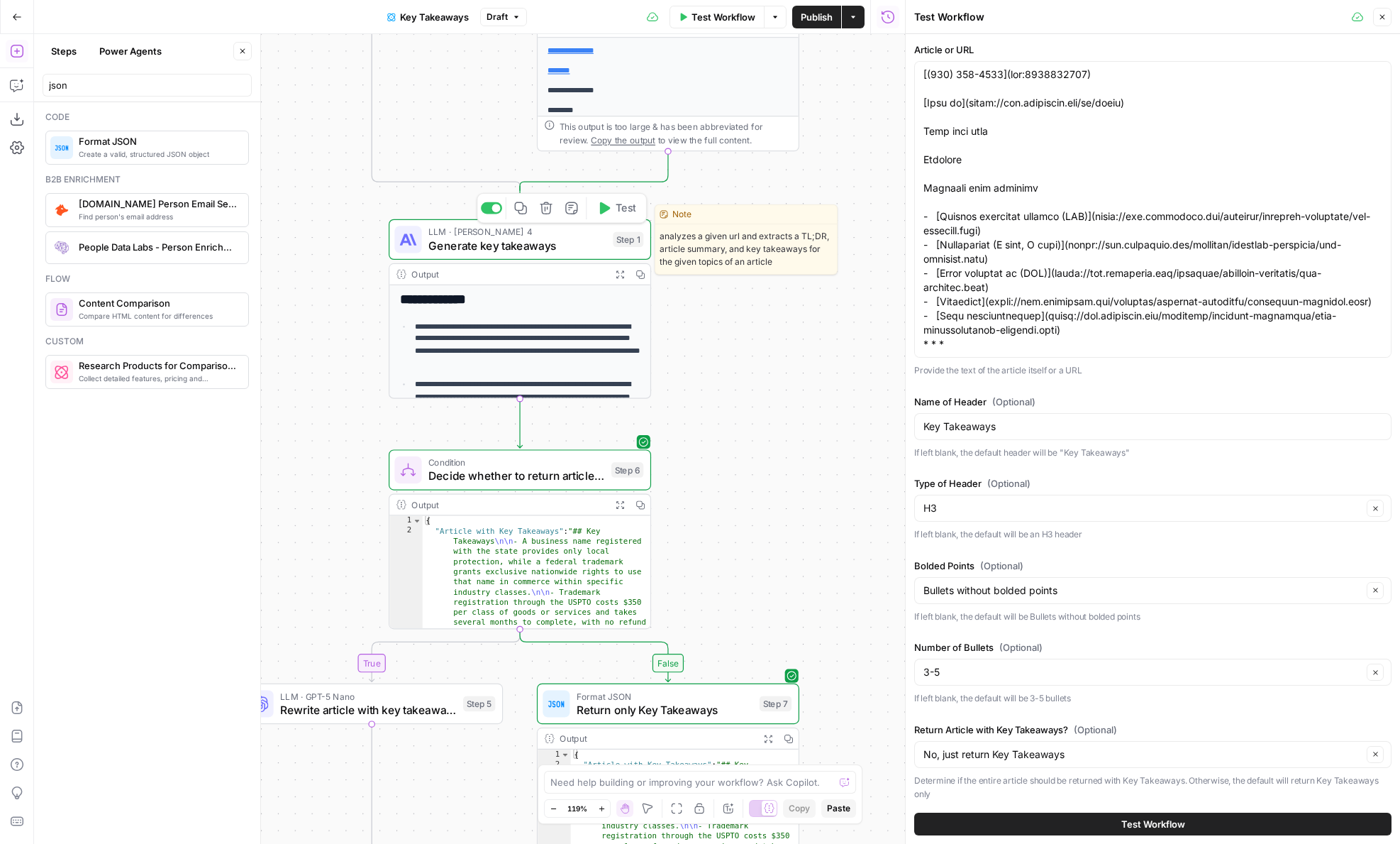
click at [474, 251] on span "Generate key takeaways" at bounding box center [518, 245] width 178 height 17
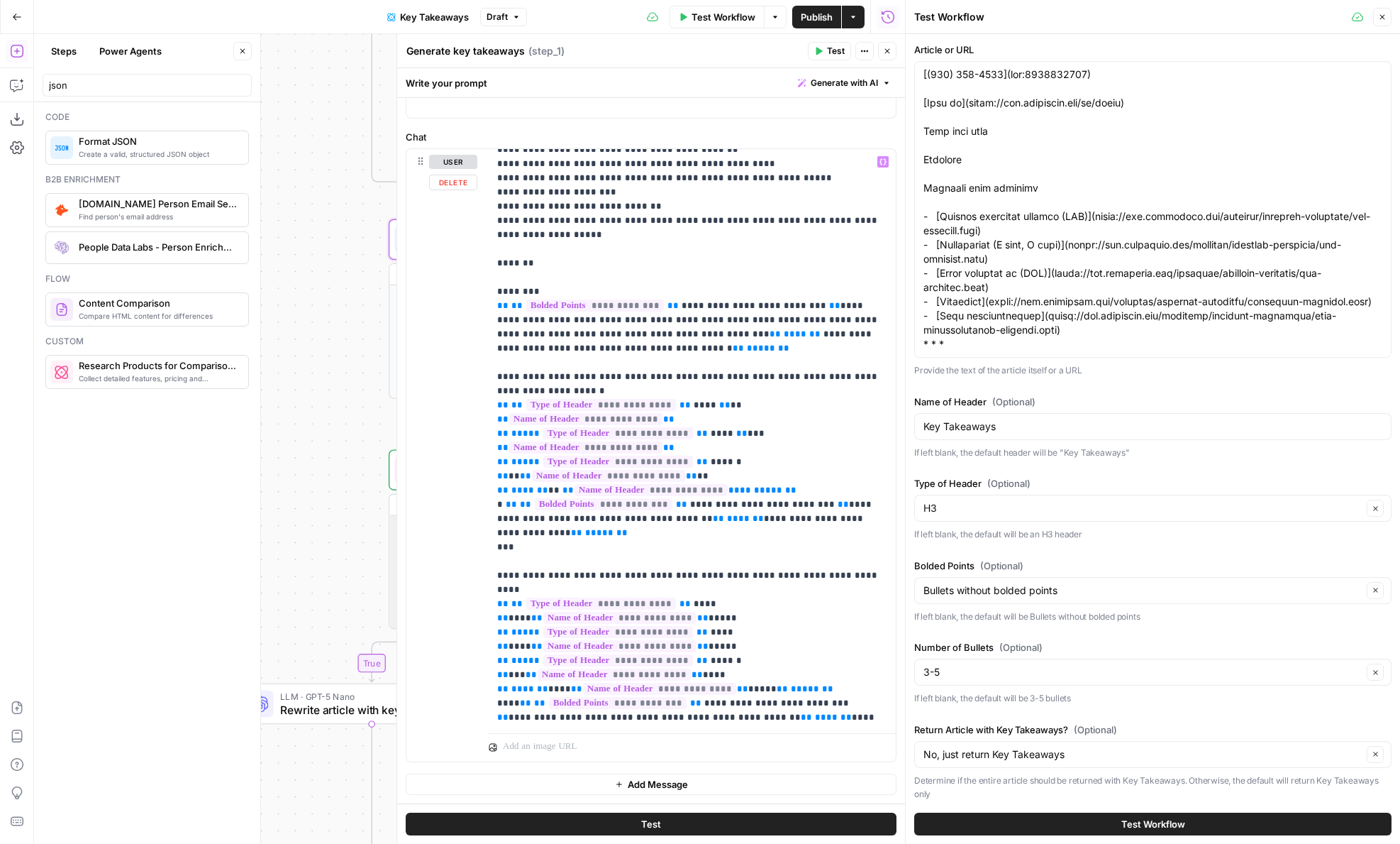
scroll to position [465, 0]
click at [735, 373] on p "**********" at bounding box center [692, 215] width 390 height 1050
click at [758, 403] on p "**********" at bounding box center [692, 215] width 390 height 1050
click at [741, 405] on p "**********" at bounding box center [692, 215] width 390 height 1050
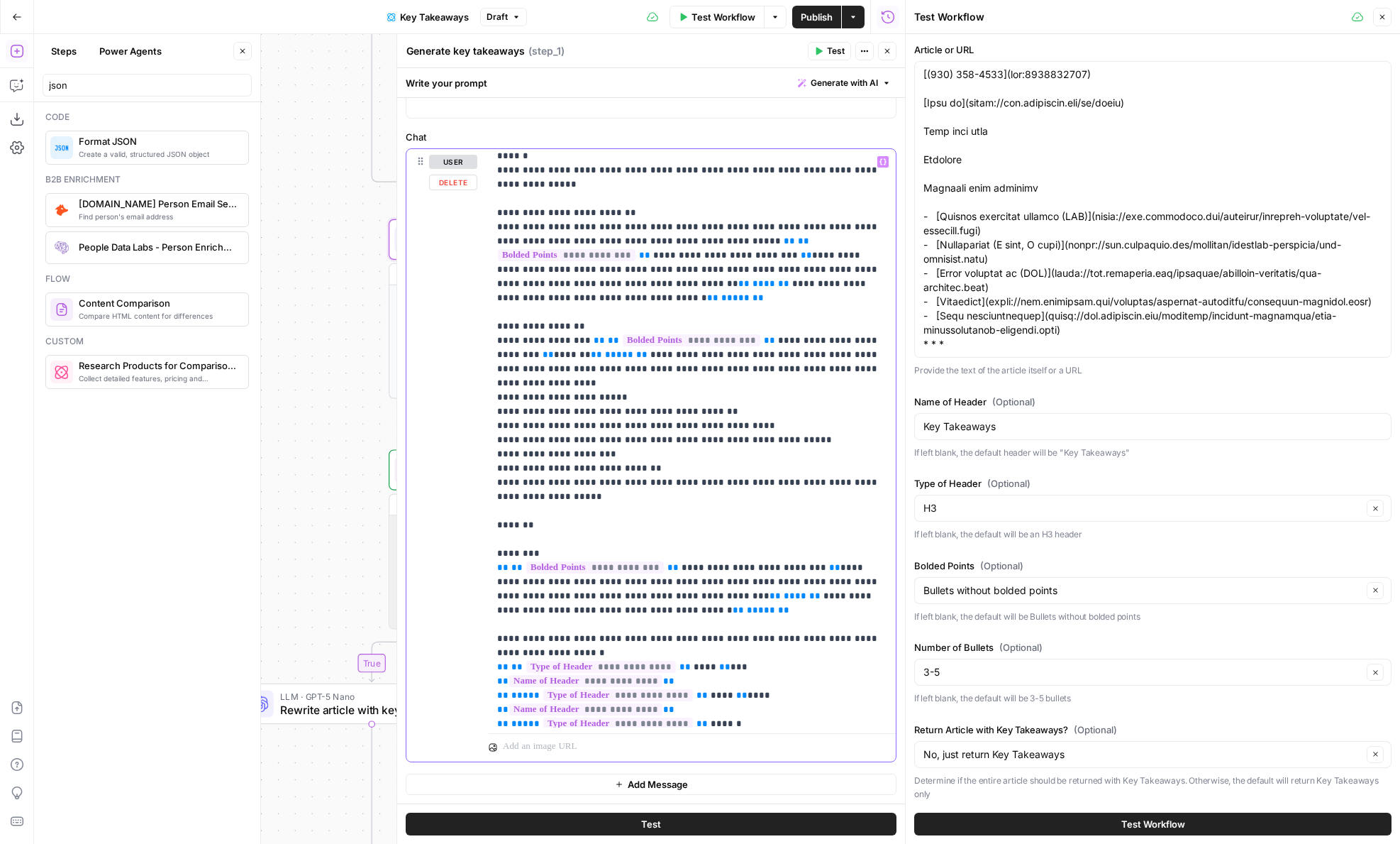
scroll to position [0, 0]
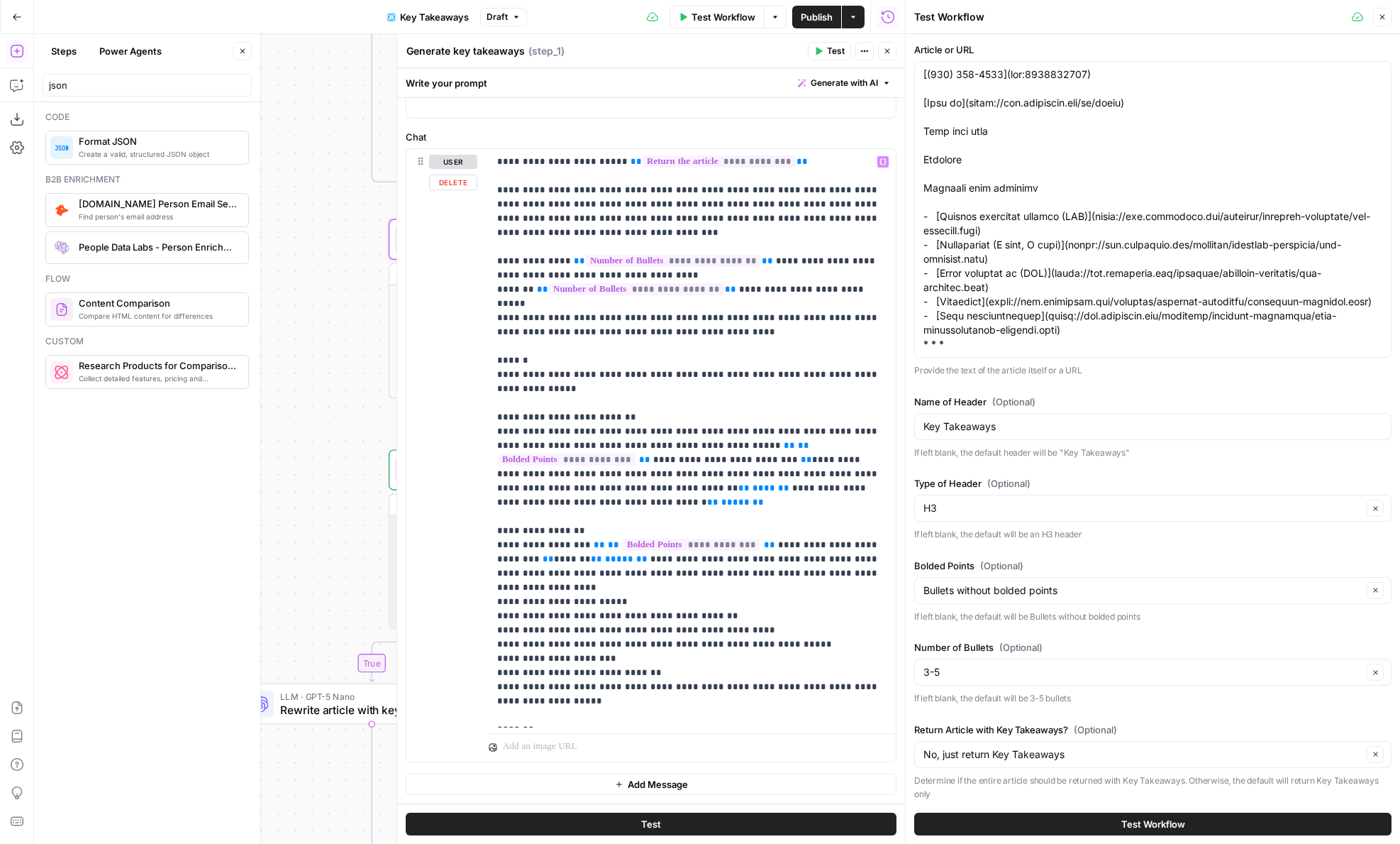
click at [804, 10] on span "Publish" at bounding box center [817, 17] width 32 height 14
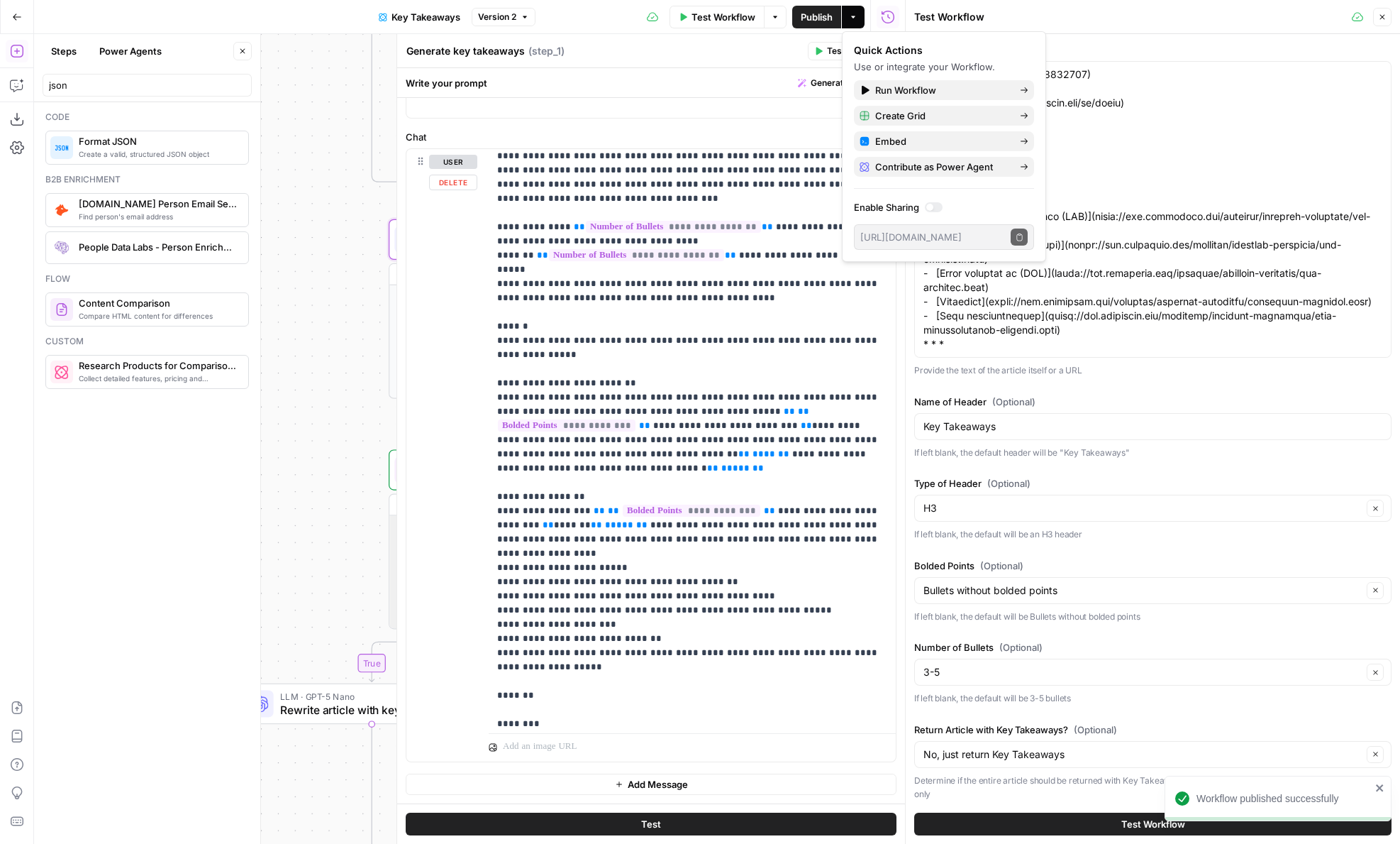
scroll to position [484, 0]
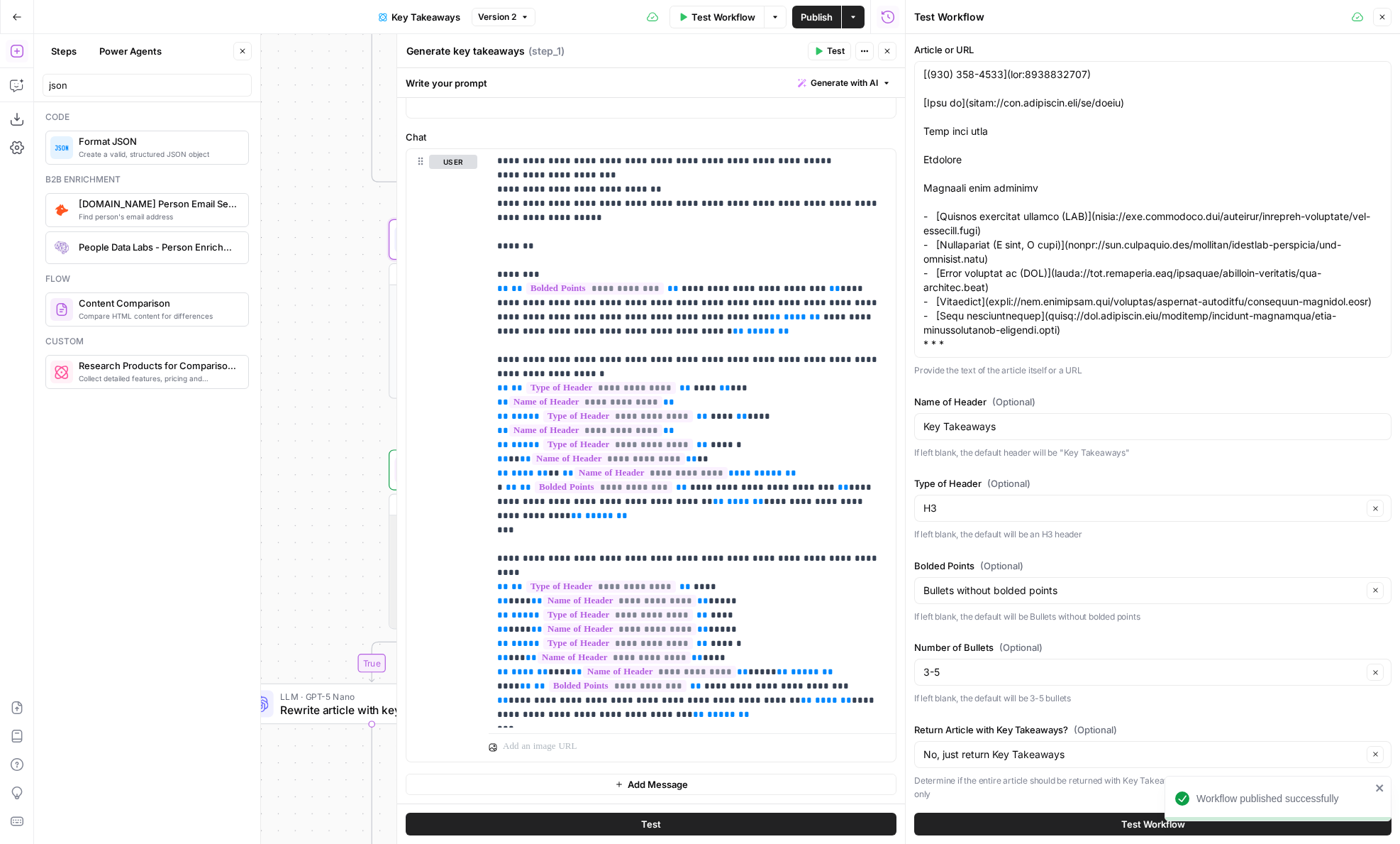
click at [21, 53] on icon "button" at bounding box center [17, 50] width 14 height 14
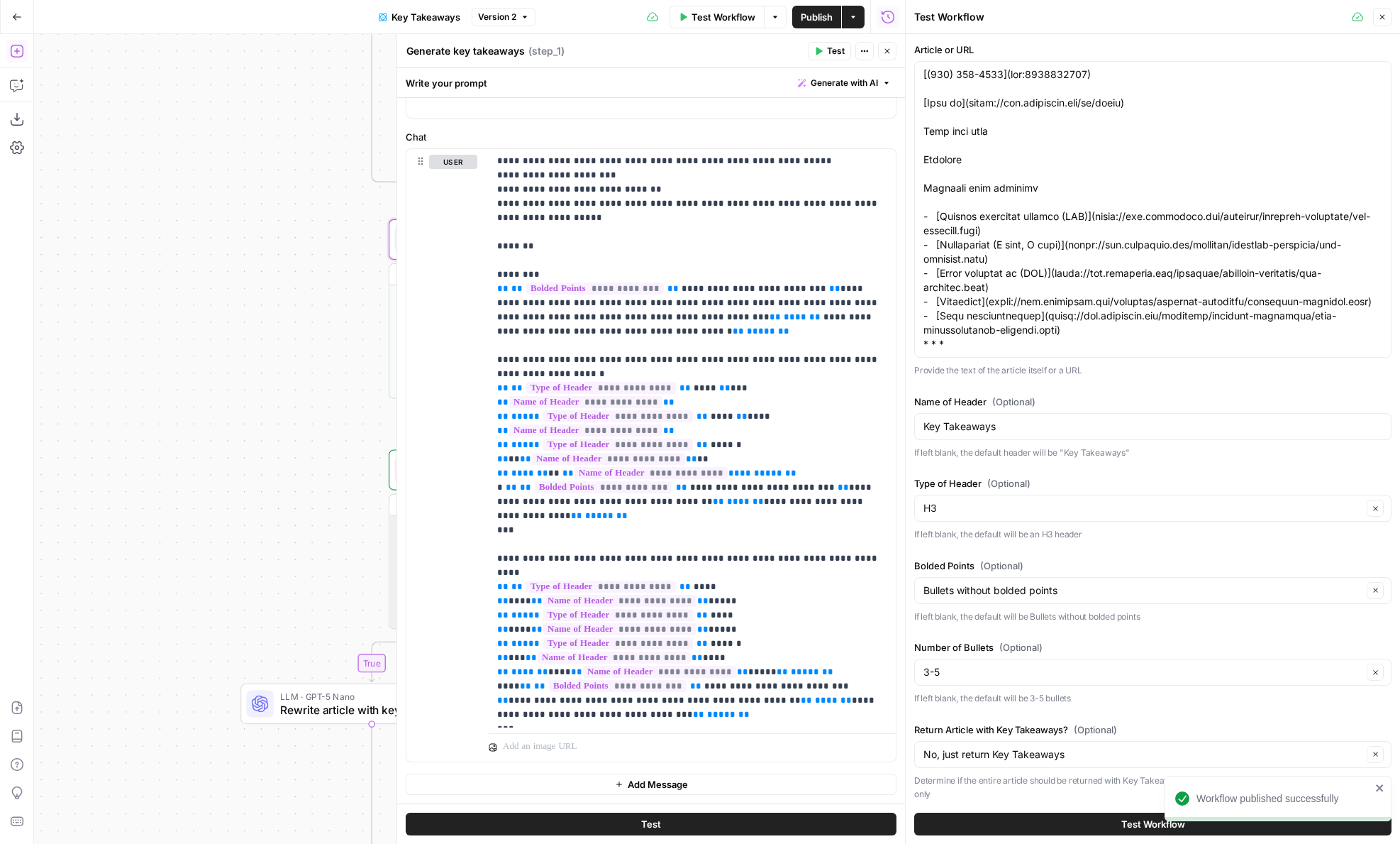
click at [21, 53] on icon "button" at bounding box center [17, 50] width 14 height 14
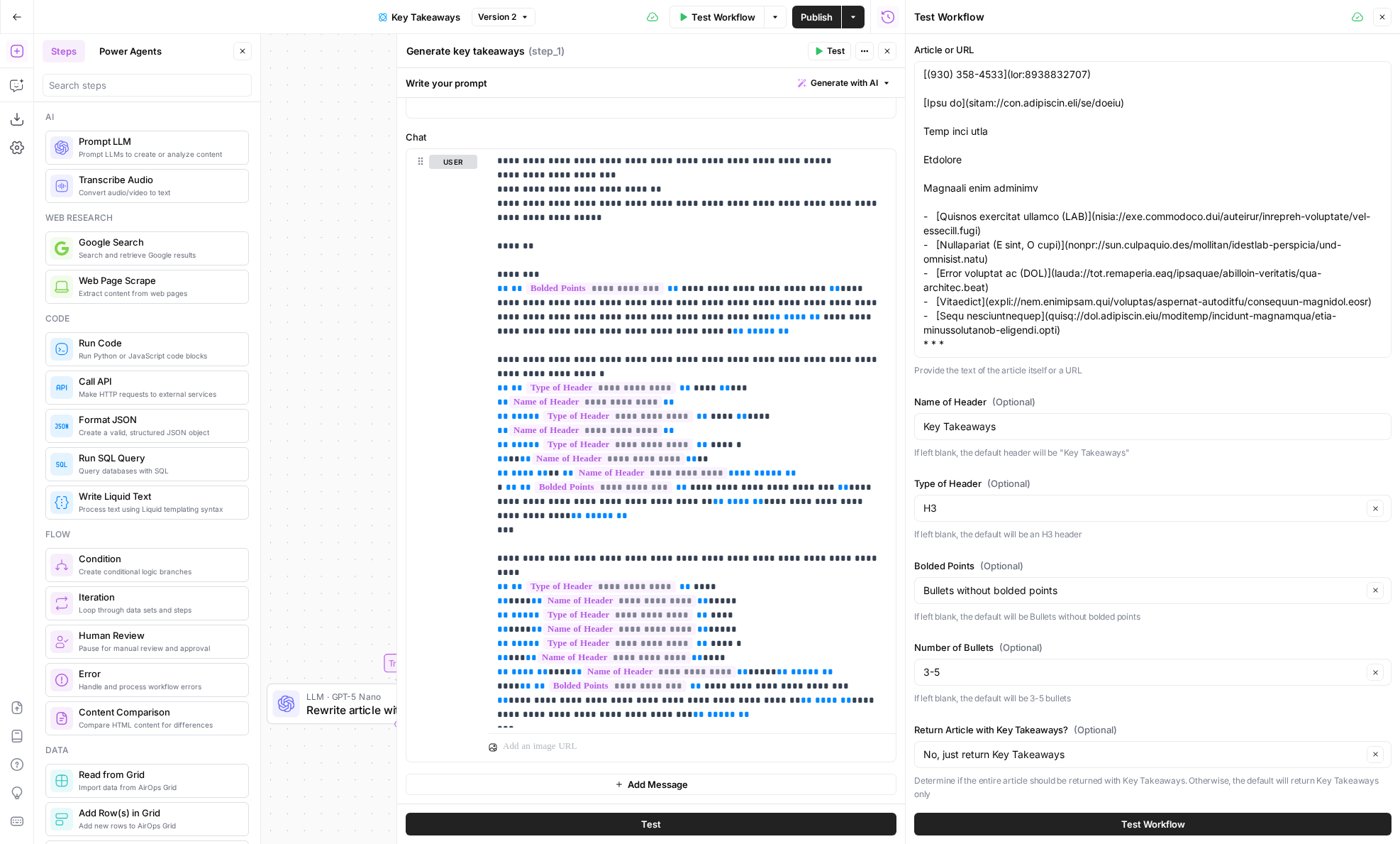
click at [15, 20] on icon "button" at bounding box center [17, 17] width 10 height 10
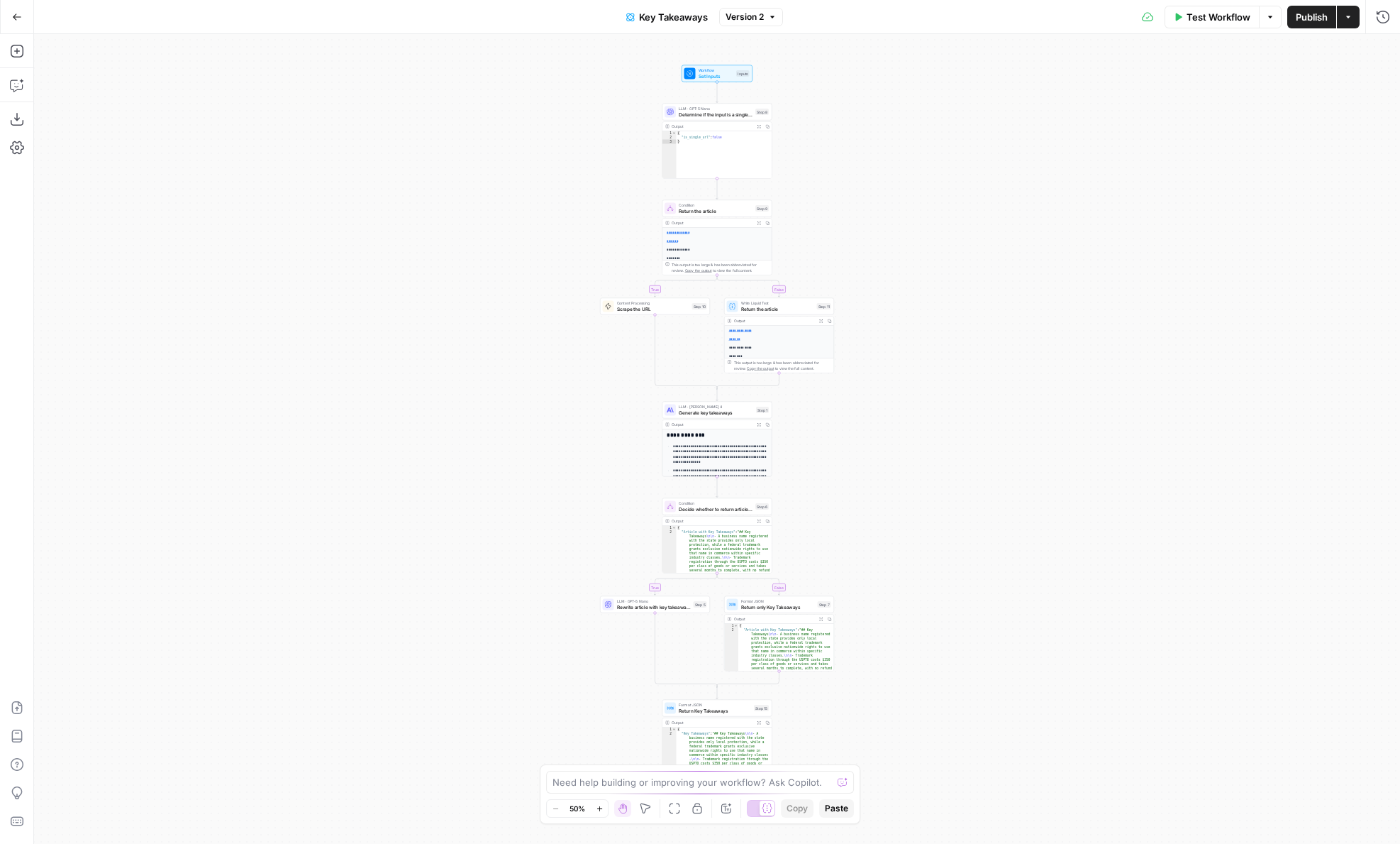
click at [666, 17] on span "Key Takeaways" at bounding box center [673, 17] width 69 height 14
click at [125, 267] on div "Add Key Takeaways to an article Add Key Takeaways to an article" at bounding box center [146, 285] width 209 height 37
click at [199, 285] on div "Add Key Takeaways to an article Add Key Takeaways to an article" at bounding box center [146, 285] width 209 height 37
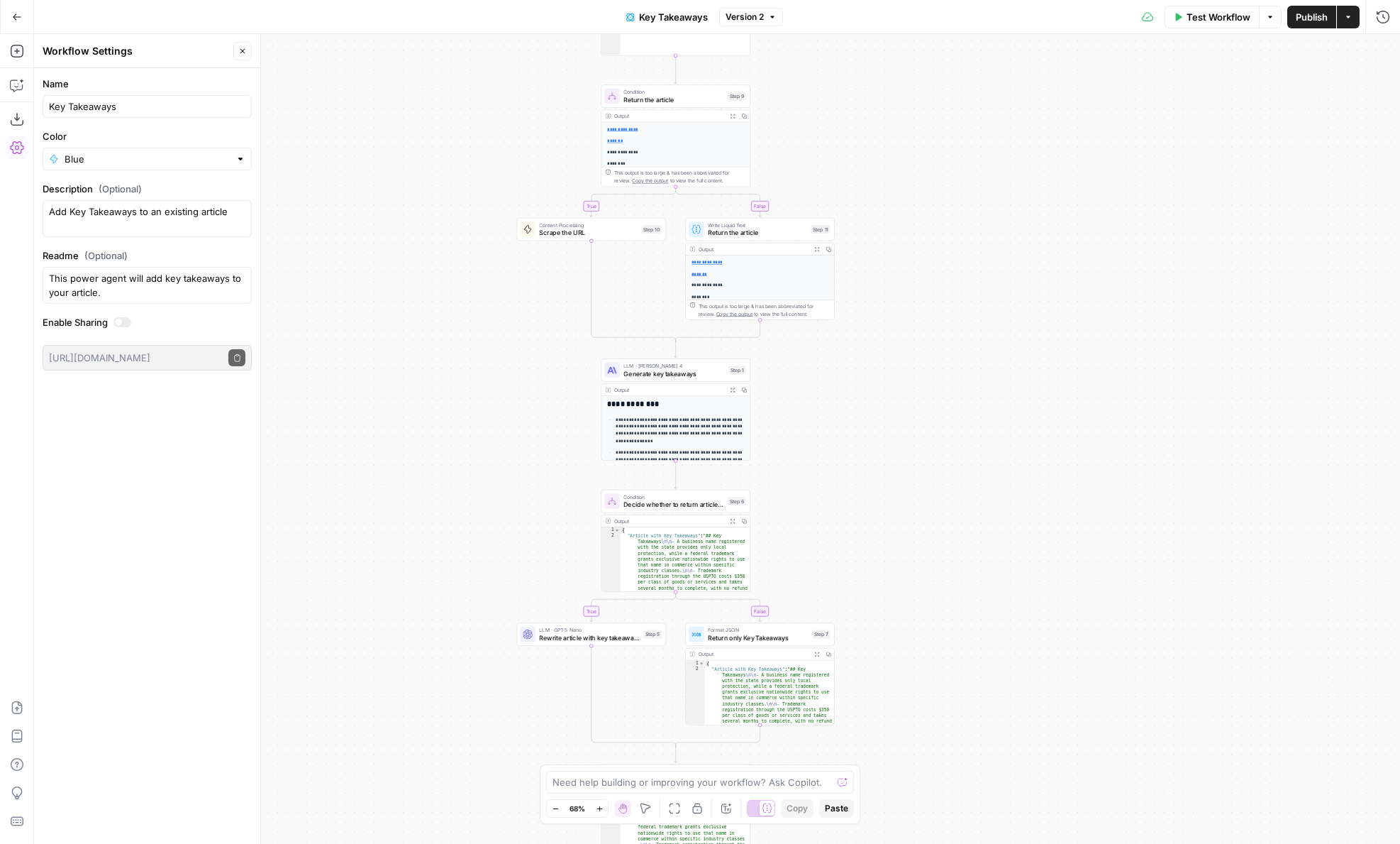
drag, startPoint x: 507, startPoint y: 224, endPoint x: 360, endPoint y: 103, distance: 190.4
click at [360, 103] on div "**********" at bounding box center [717, 439] width 1367 height 810
drag, startPoint x: 390, startPoint y: 205, endPoint x: 346, endPoint y: 448, distance: 247.0
click at [346, 447] on div "**********" at bounding box center [717, 439] width 1367 height 810
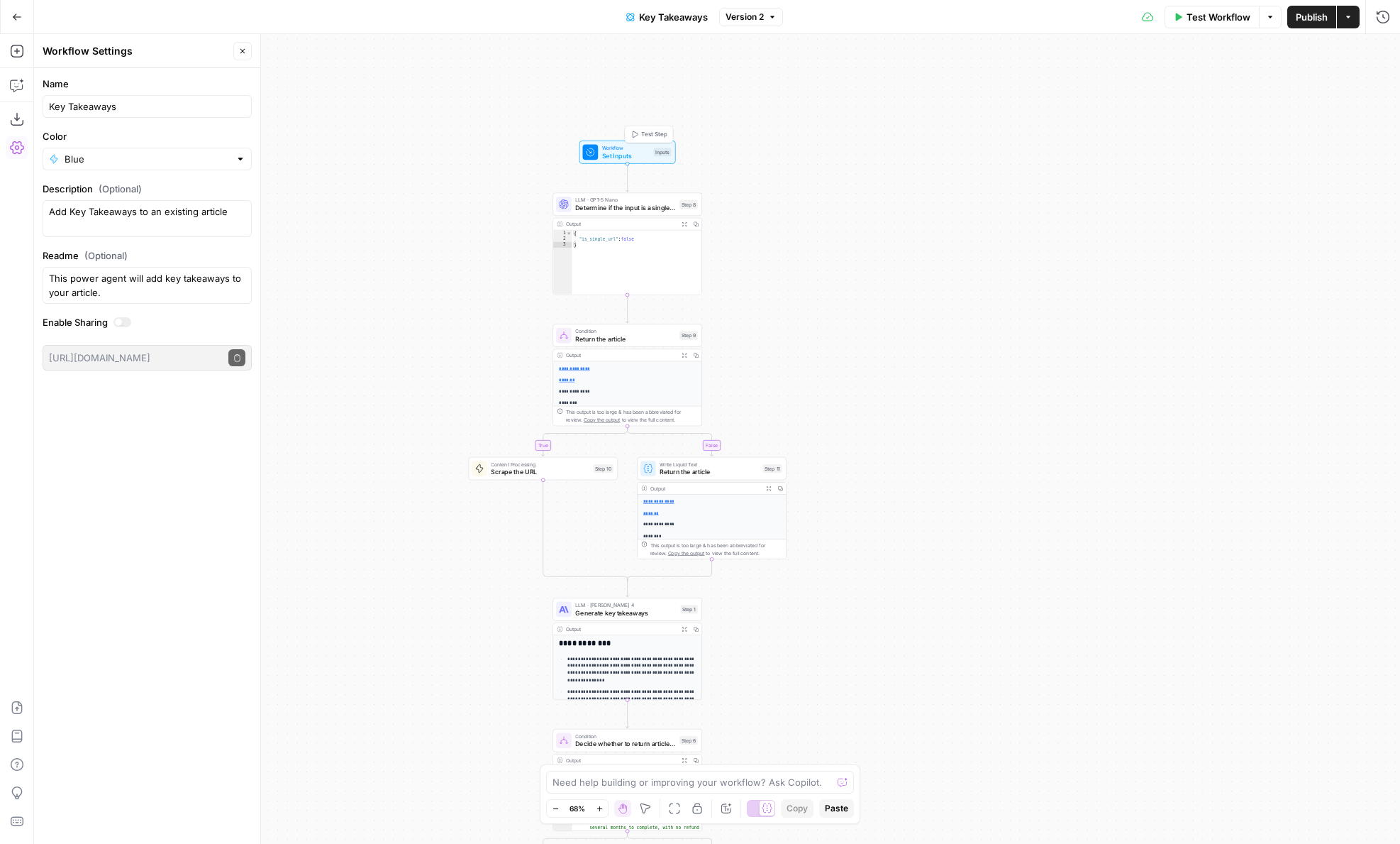
click at [637, 134] on icon "button" at bounding box center [636, 134] width 6 height 7
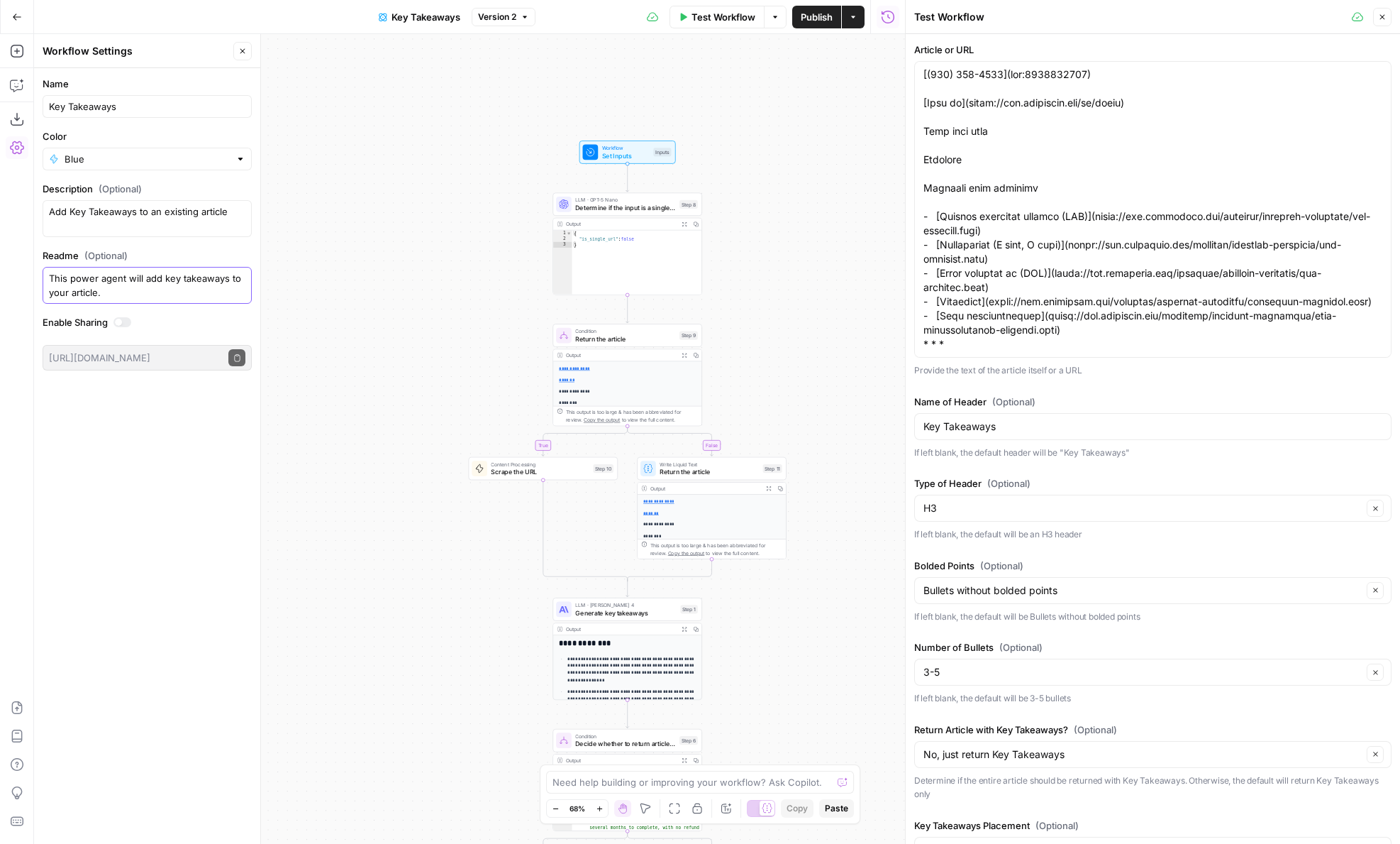
click at [150, 291] on textarea "This power agent will add key takeaways to your article." at bounding box center [147, 285] width 197 height 28
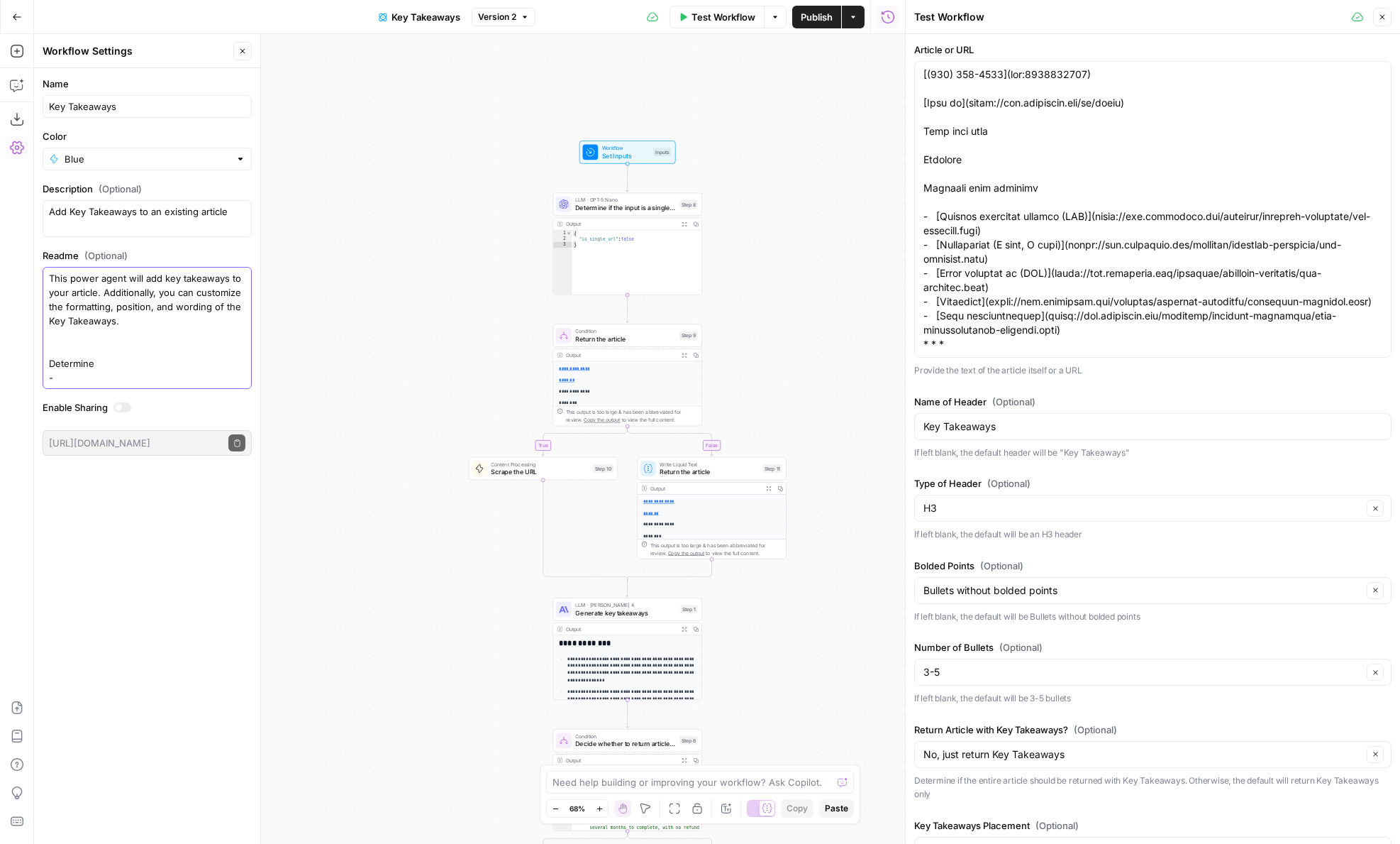
click at [116, 353] on textarea "This power agent will add key takeaways to your article. Additionally, you can …" at bounding box center [147, 328] width 197 height 114
click at [116, 364] on textarea "This power agent will add key takeaways to your article. Additionally, you can …" at bounding box center [147, 328] width 197 height 114
click at [102, 336] on textarea "This power agent will add key takeaways to your article. Additionally, you can …" at bounding box center [147, 328] width 197 height 114
click at [106, 344] on textarea "This power agent will add key takeaways to your article. Additionally, you can …" at bounding box center [147, 320] width 197 height 99
click at [75, 350] on textarea "This power agent will add key takeaways to your article. Additionally, you can …" at bounding box center [147, 320] width 197 height 99
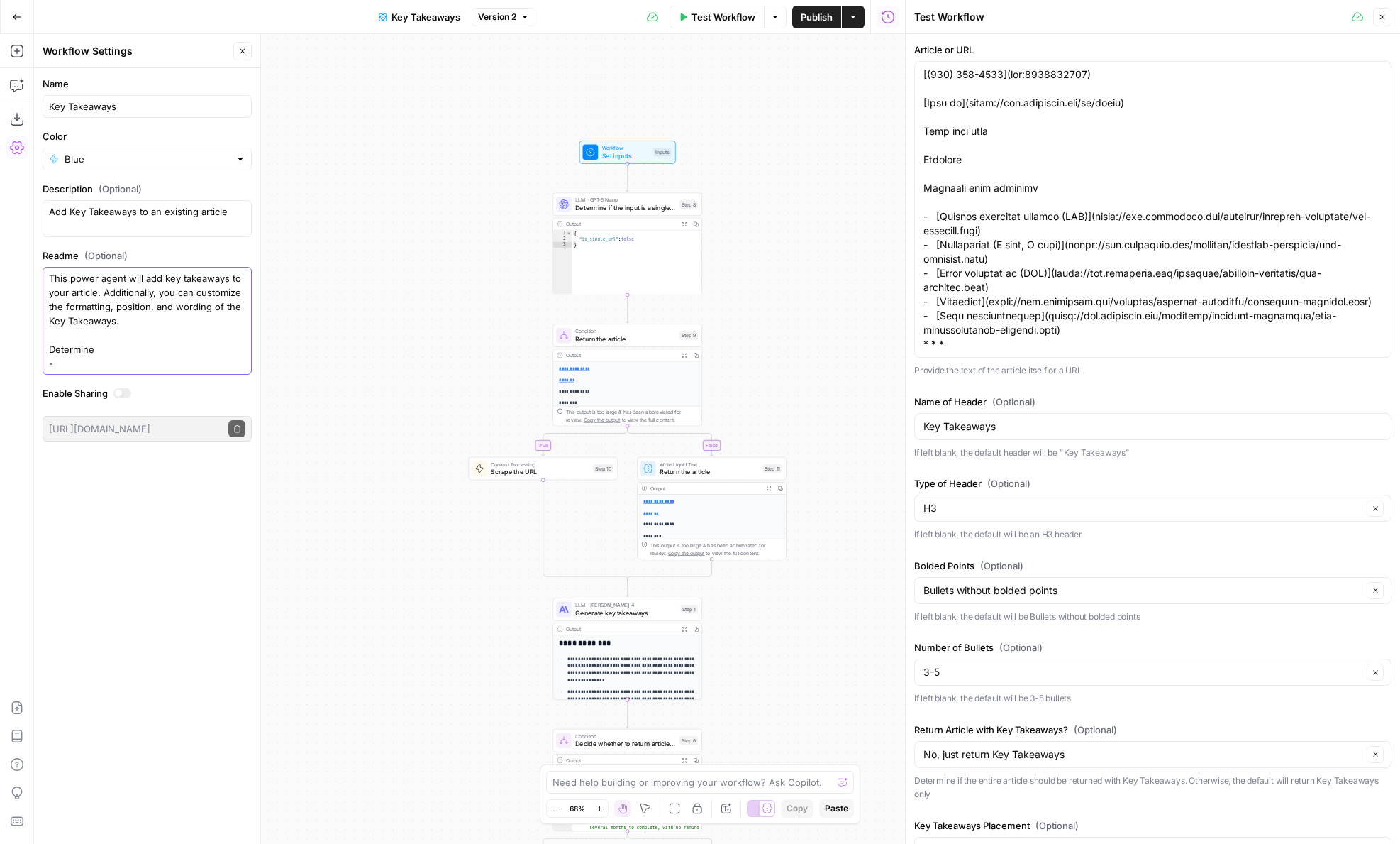
click at [75, 350] on textarea "This power agent will add key takeaways to your article. Additionally, you can …" at bounding box center [147, 320] width 197 height 99
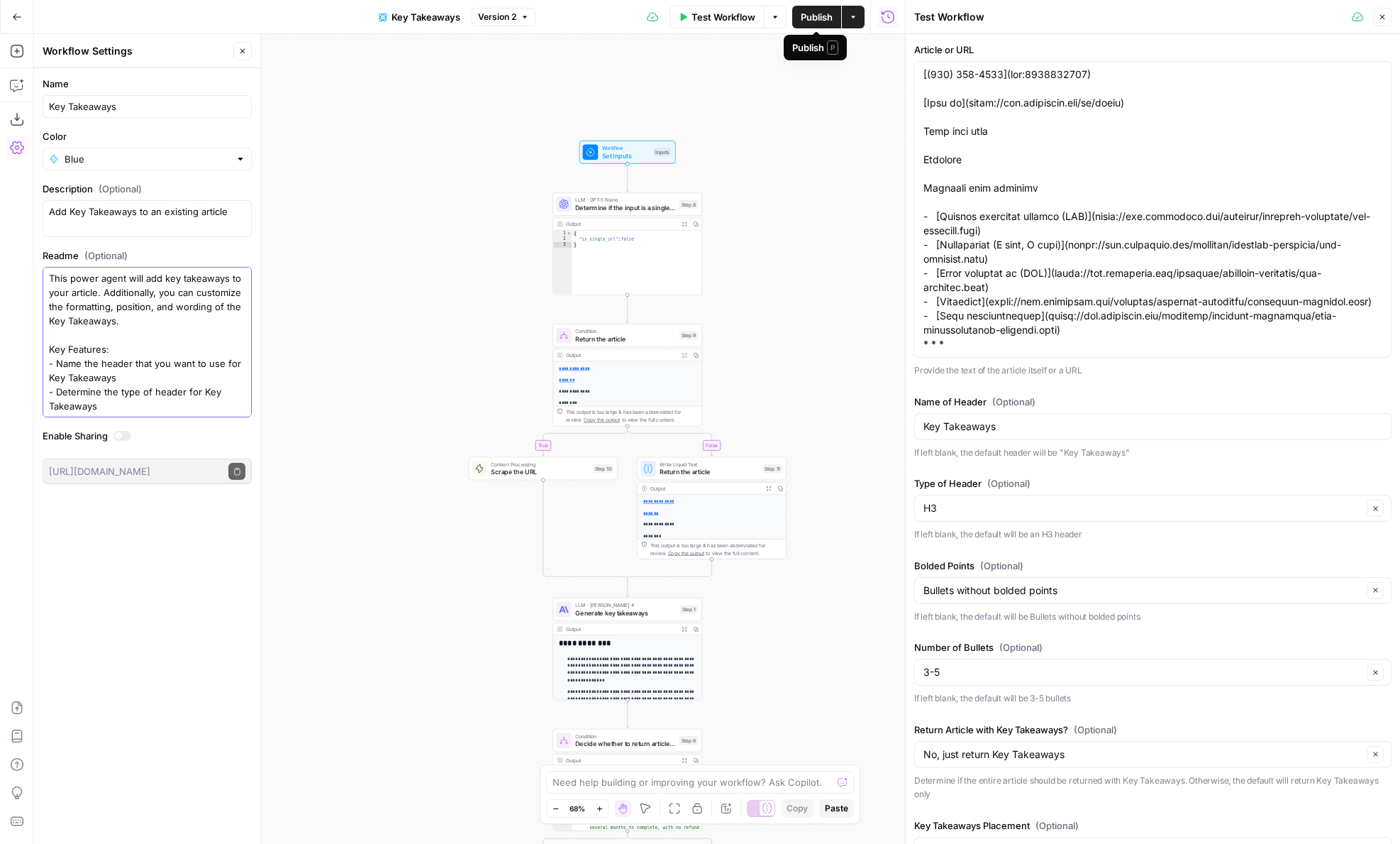
type textarea "This power agent will add key takeaways to your article. Additionally, you can …"
click at [796, 27] on button "Publish" at bounding box center [816, 17] width 49 height 23
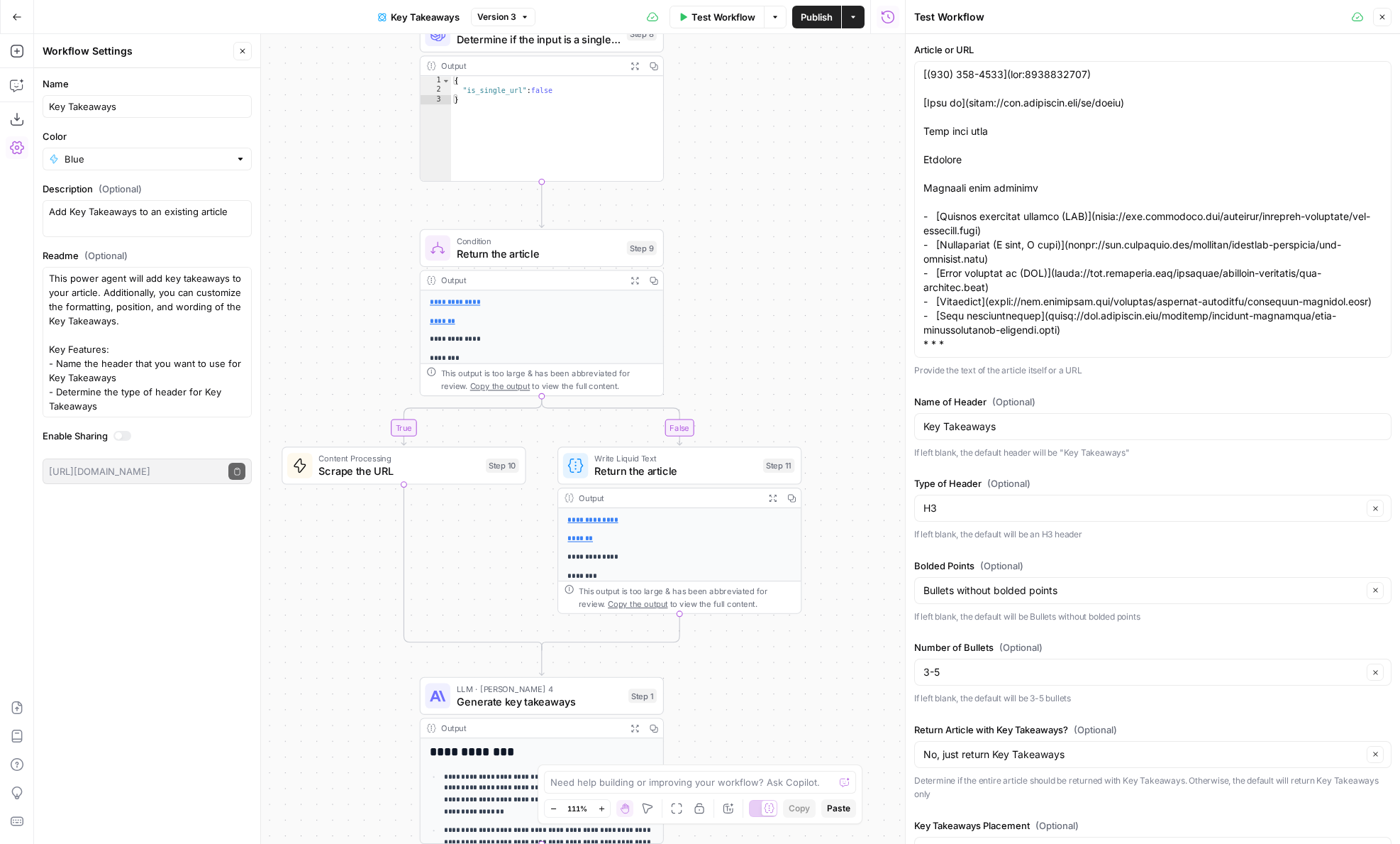
drag, startPoint x: 763, startPoint y: 240, endPoint x: 763, endPoint y: 55, distance: 185.0
click at [763, 55] on div "**********" at bounding box center [470, 439] width 871 height 810
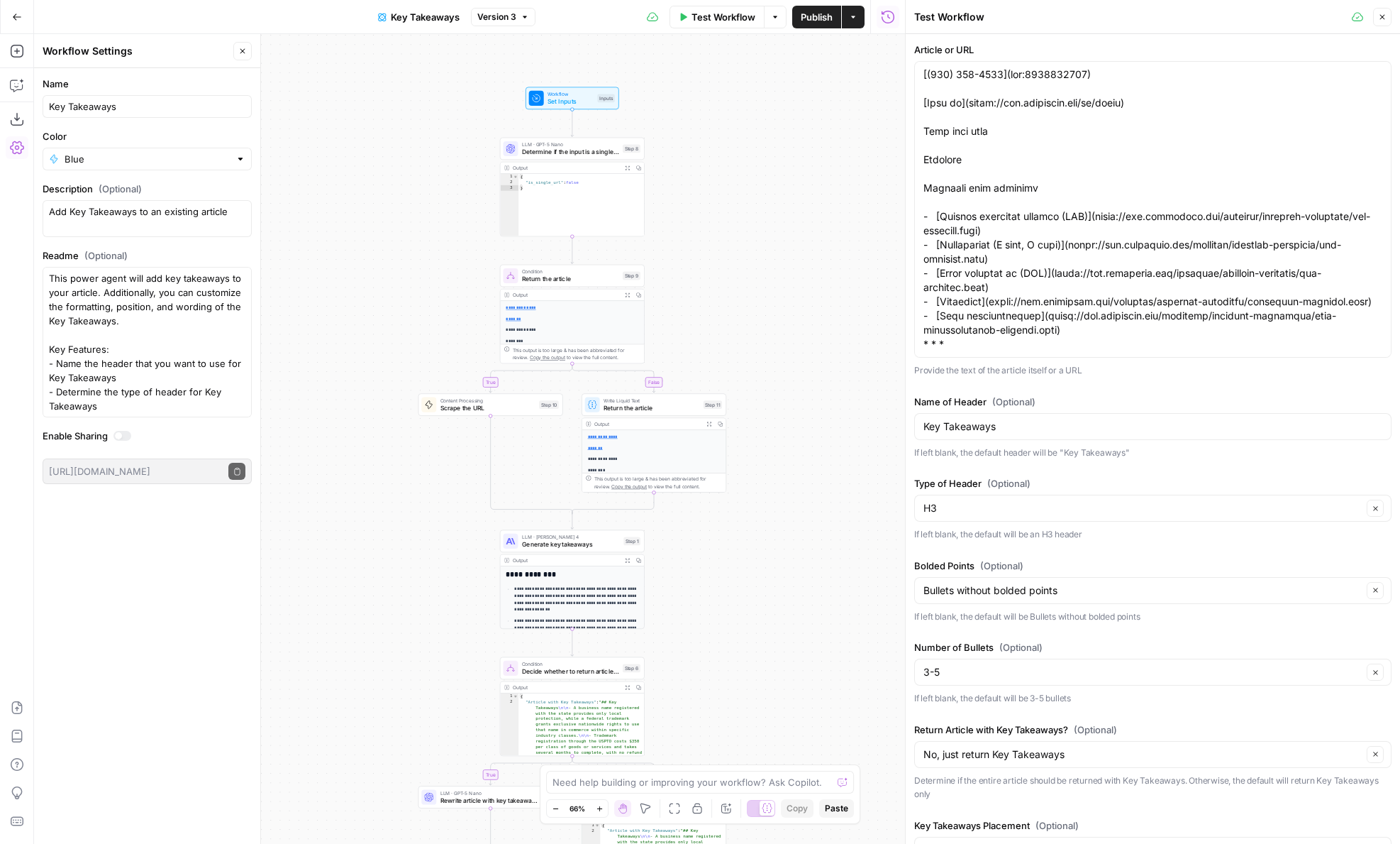
drag, startPoint x: 787, startPoint y: 557, endPoint x: 734, endPoint y: 607, distance: 72.9
click at [734, 607] on div "**********" at bounding box center [470, 439] width 871 height 810
drag, startPoint x: 709, startPoint y: 208, endPoint x: 730, endPoint y: 443, distance: 235.9
click at [730, 443] on div "**********" at bounding box center [470, 439] width 871 height 810
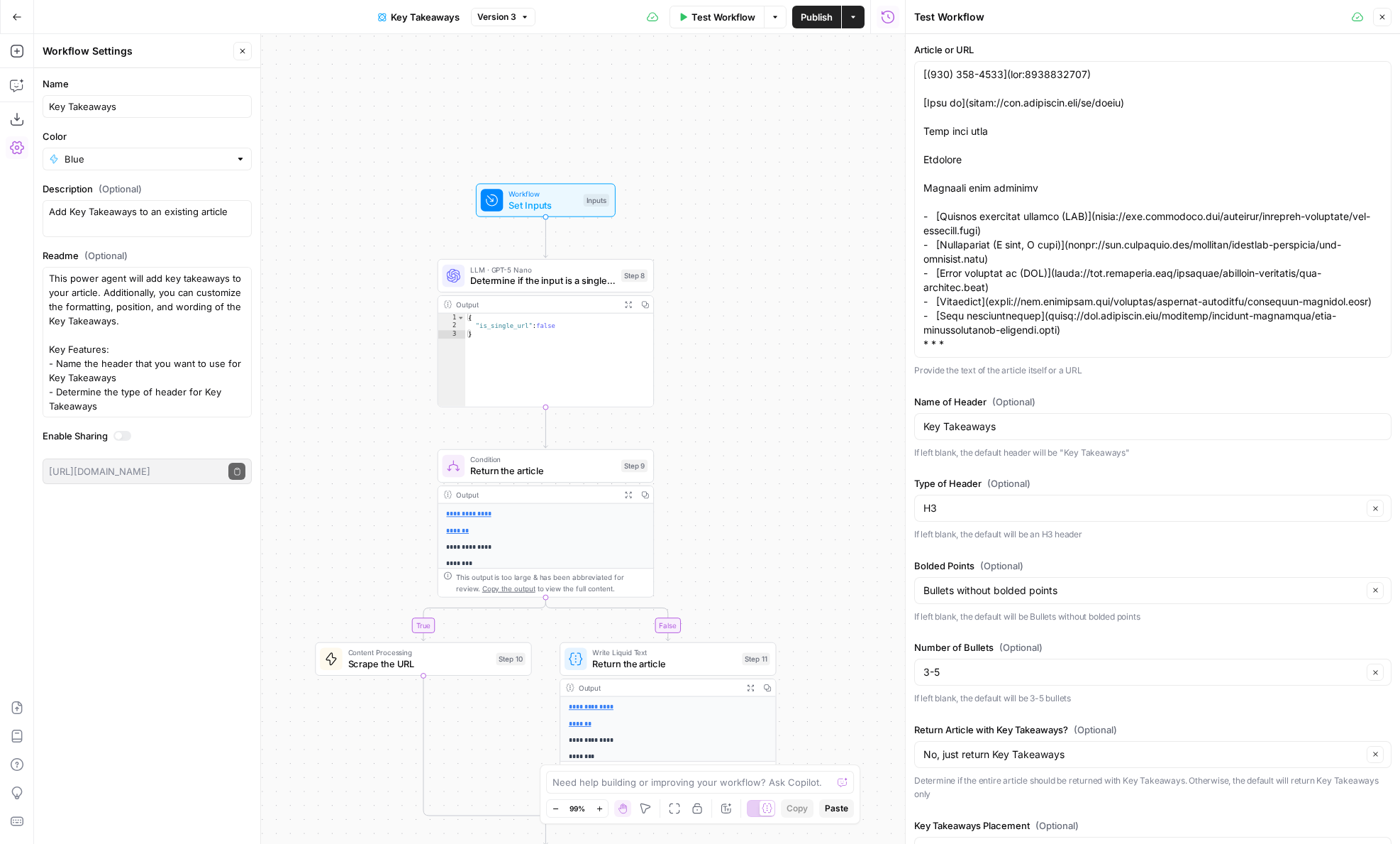
drag, startPoint x: 734, startPoint y: 539, endPoint x: 754, endPoint y: 459, distance: 82.5
click at [754, 459] on div "**********" at bounding box center [470, 439] width 871 height 810
click at [482, 279] on span "Determine if the input is a single URL" at bounding box center [543, 280] width 146 height 14
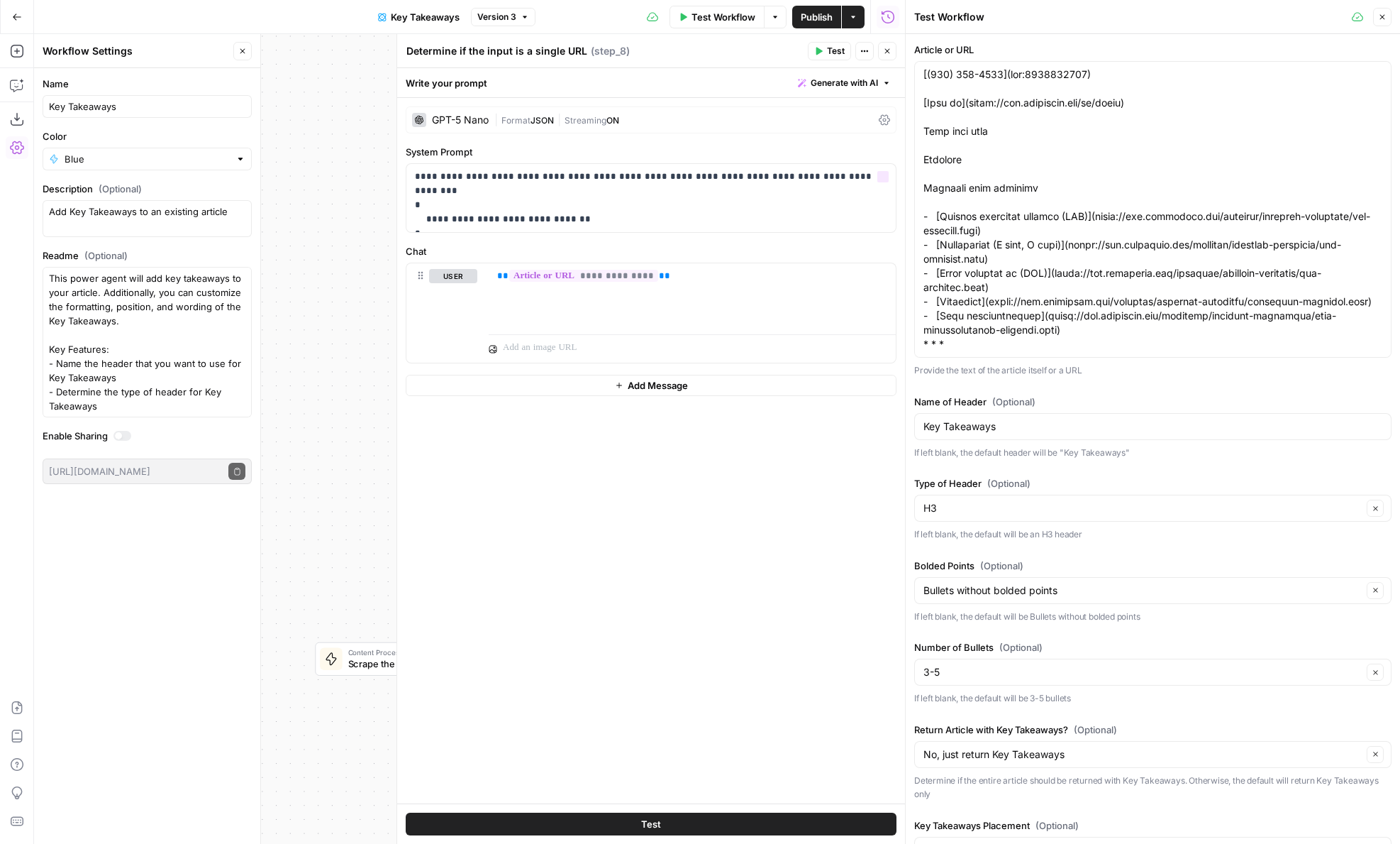
click at [502, 117] on span "Format" at bounding box center [516, 120] width 29 height 11
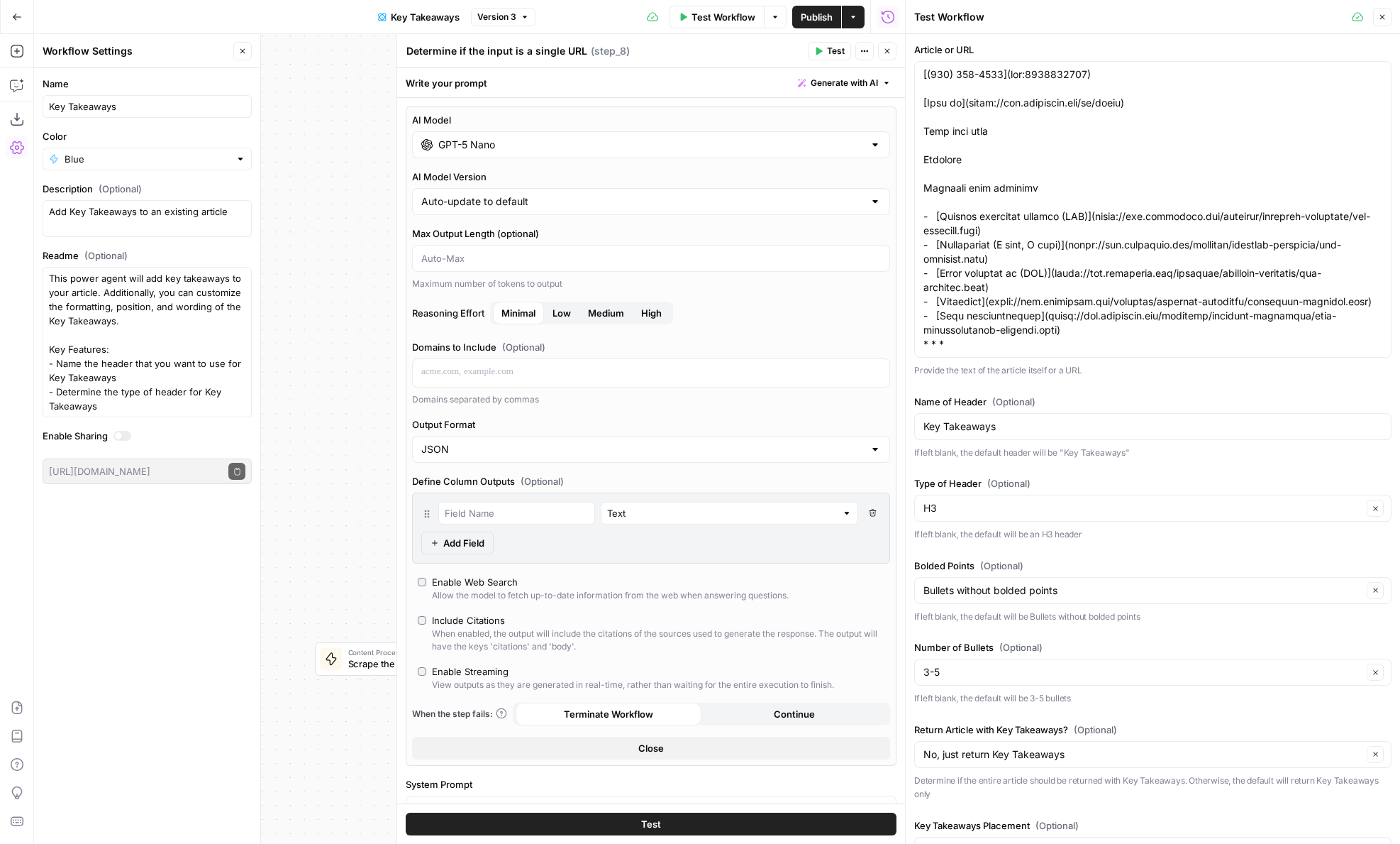
click at [446, 670] on div "Enable Streaming" at bounding box center [470, 671] width 76 height 14
click at [790, 20] on div "Test Workflow Options Publish Actions Run History" at bounding box center [721, 17] width 370 height 33
drag, startPoint x: 799, startPoint y: 9, endPoint x: 812, endPoint y: 12, distance: 13.3
click at [799, 9] on button "Publish" at bounding box center [816, 17] width 49 height 23
click at [883, 55] on body "**********" at bounding box center [700, 422] width 1400 height 844
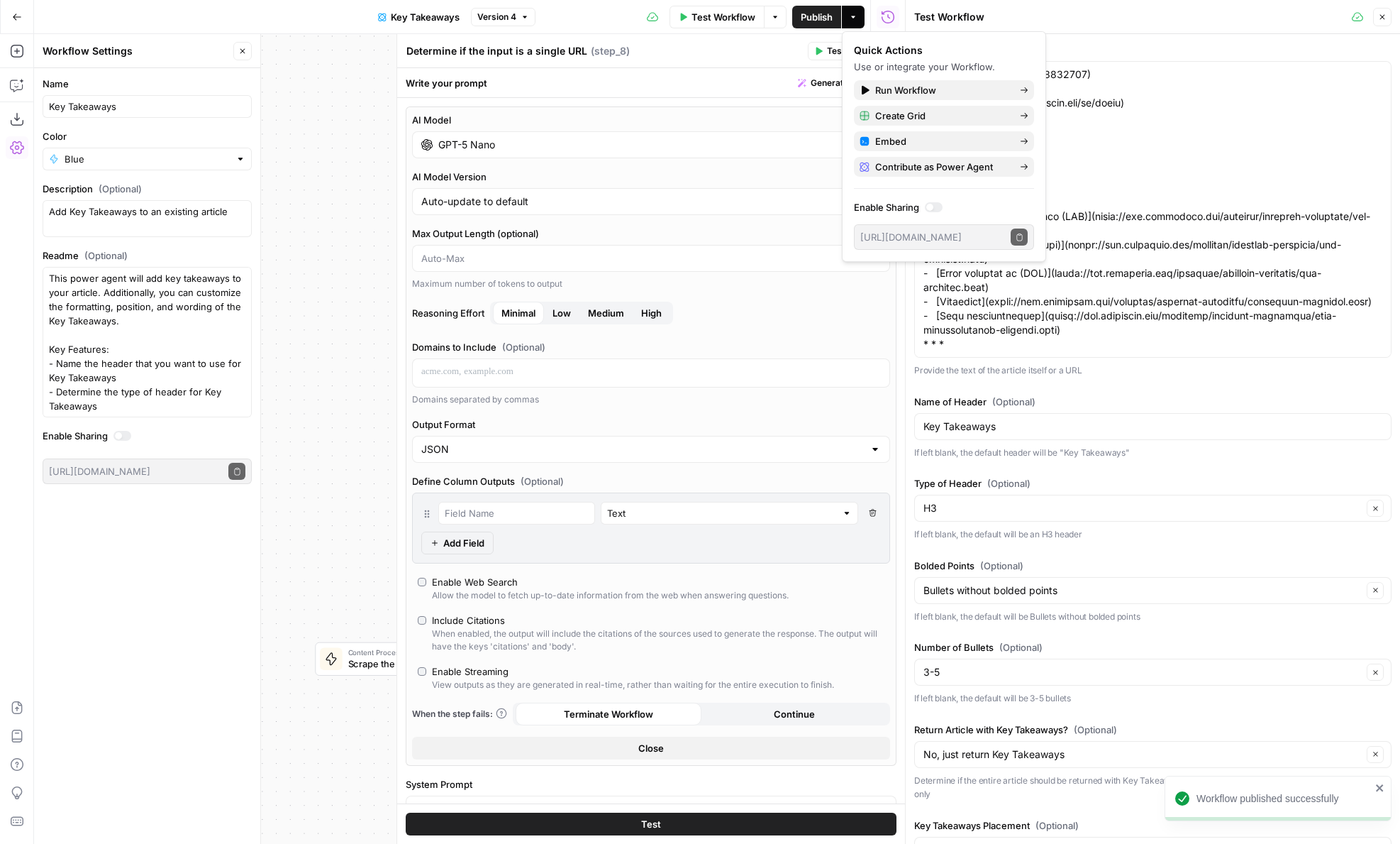
drag, startPoint x: 729, startPoint y: 83, endPoint x: 804, endPoint y: 53, distance: 80.8
click at [729, 83] on div "Write your prompt Generate with AI" at bounding box center [652, 83] width 508 height 29
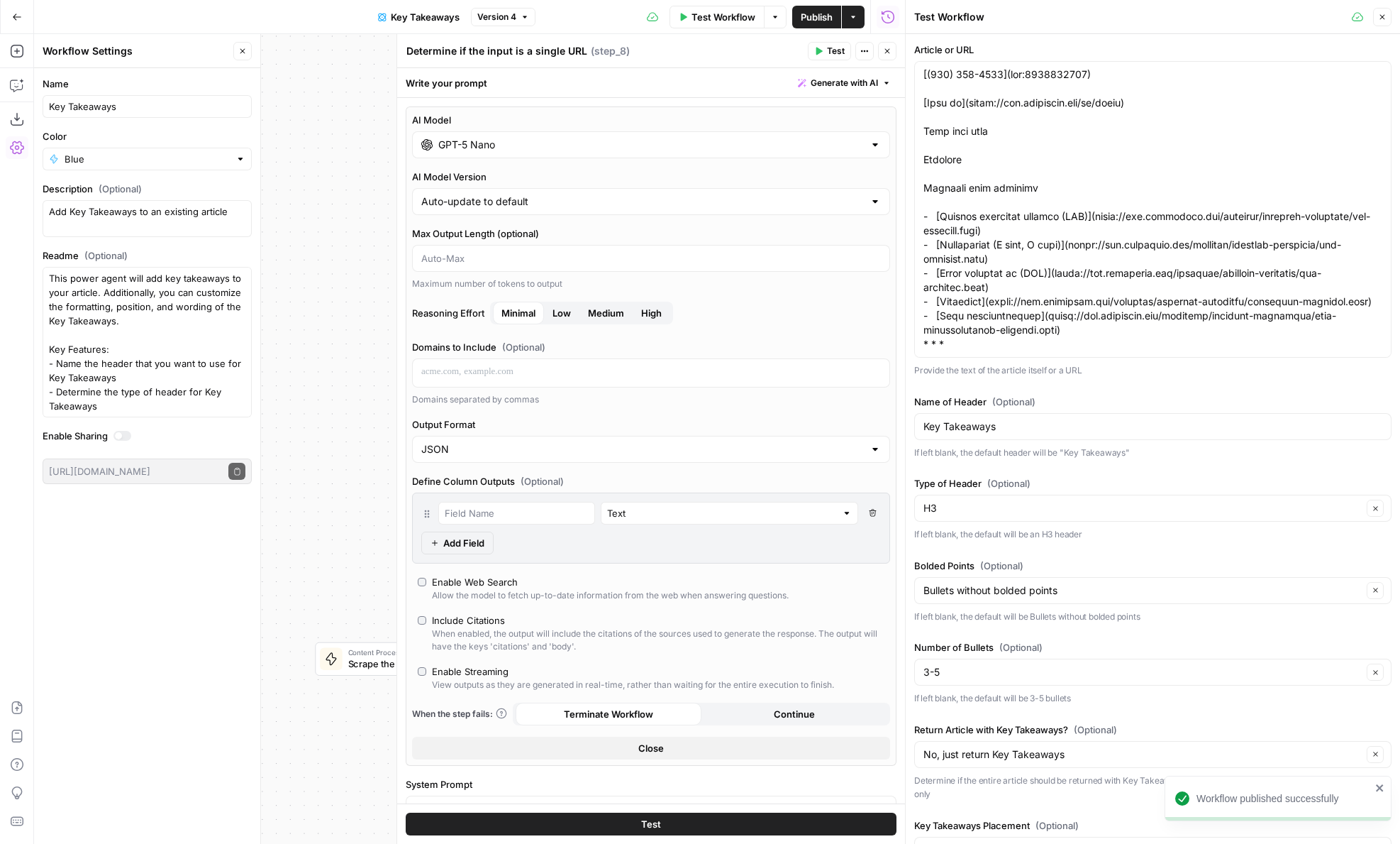
click at [887, 47] on icon "button" at bounding box center [887, 51] width 9 height 9
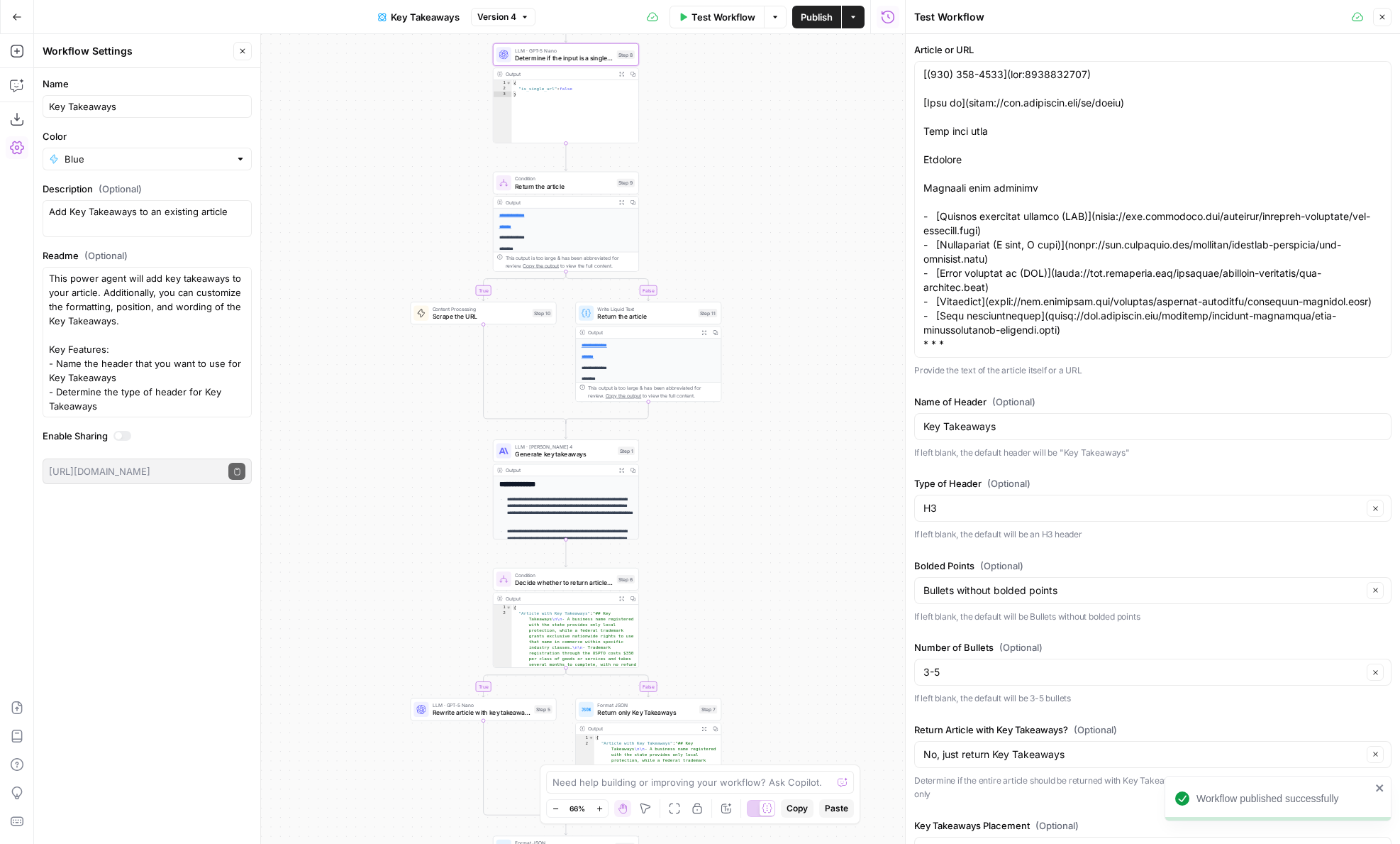
drag, startPoint x: 732, startPoint y: 494, endPoint x: 732, endPoint y: 209, distance: 285.0
click at [732, 209] on div "**********" at bounding box center [470, 439] width 871 height 810
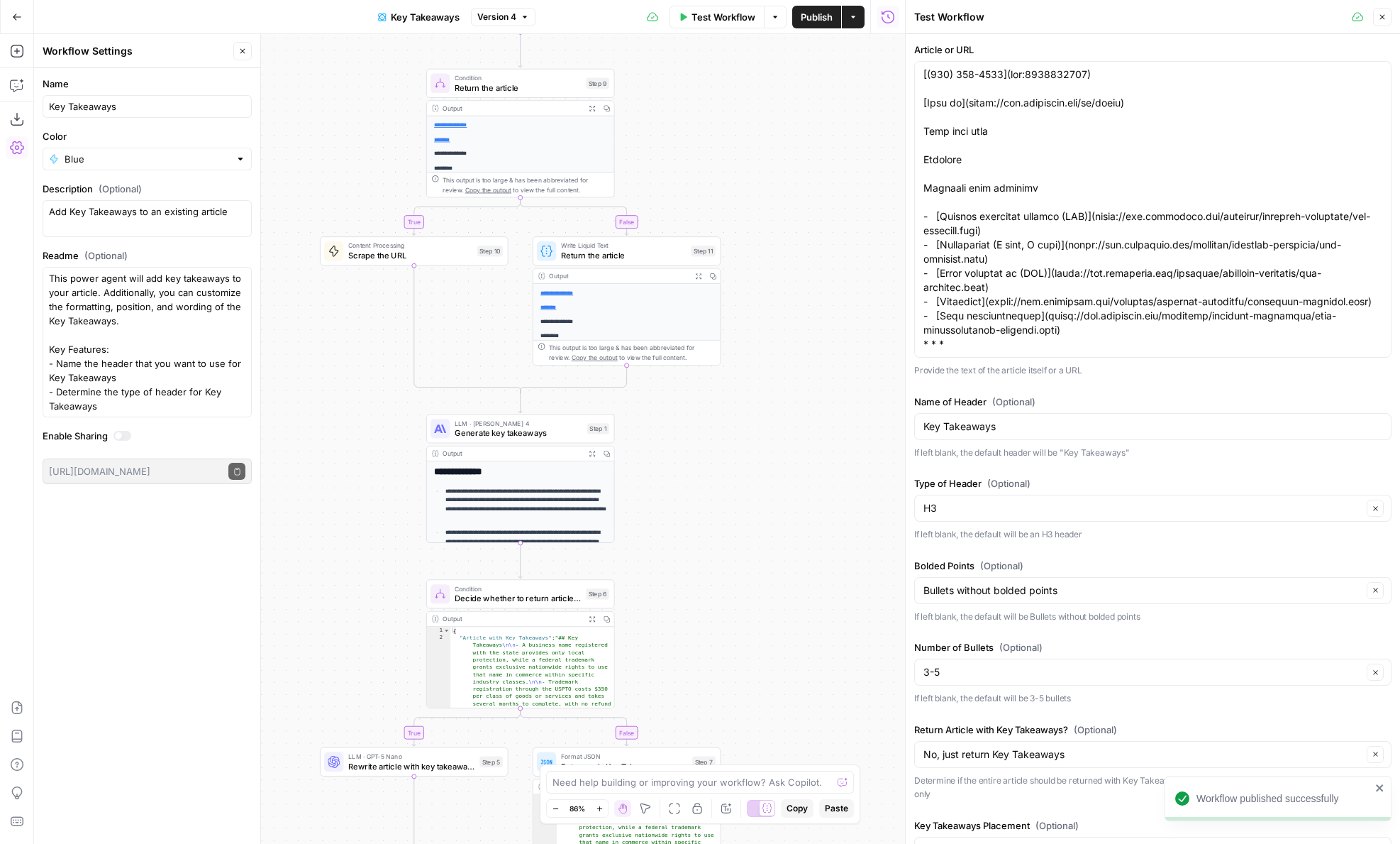
drag, startPoint x: 736, startPoint y: 588, endPoint x: 736, endPoint y: 240, distance: 348.0
click at [736, 240] on div "**********" at bounding box center [470, 439] width 871 height 810
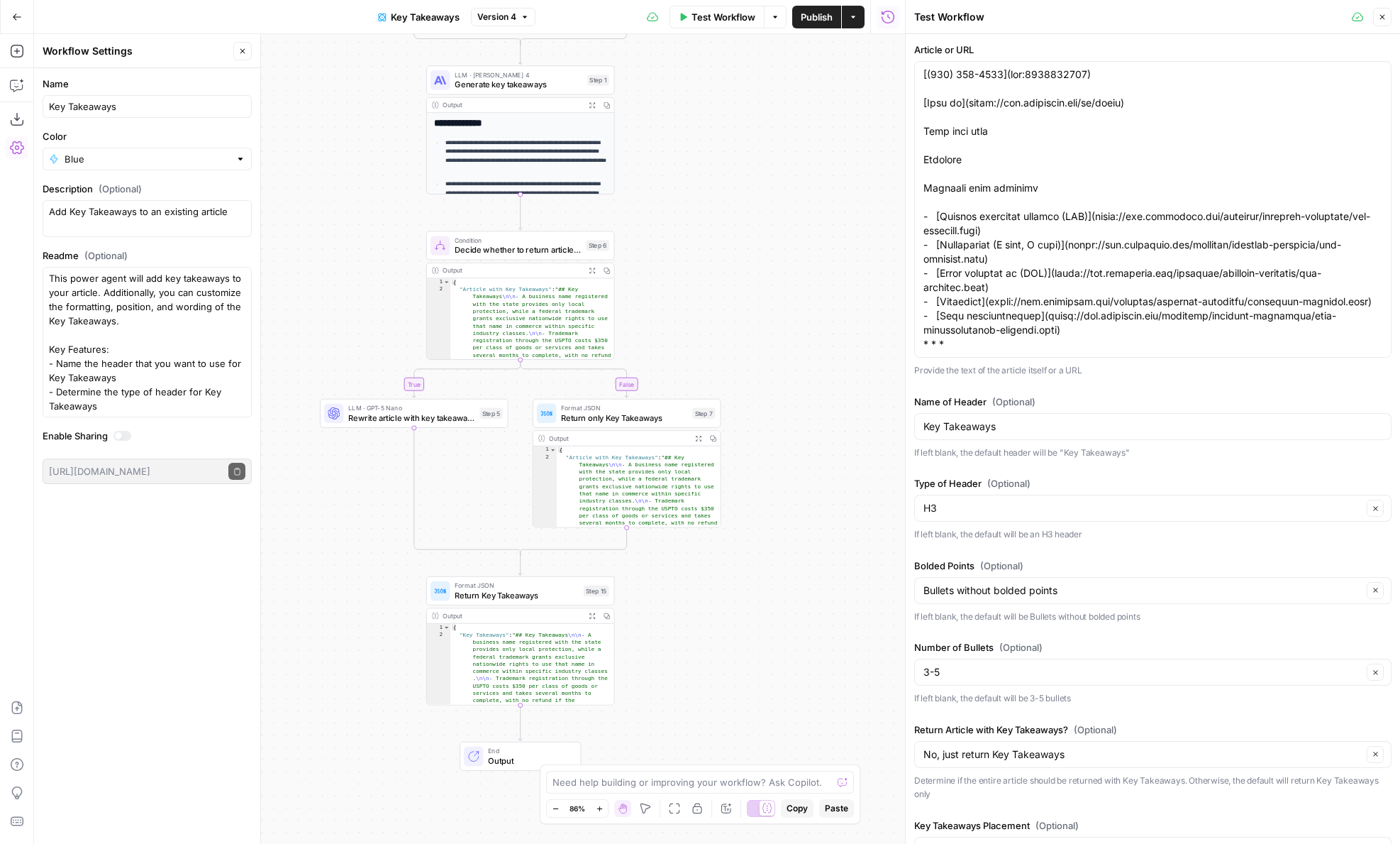
drag, startPoint x: 659, startPoint y: 218, endPoint x: 746, endPoint y: 435, distance: 233.8
click at [746, 435] on div "**********" at bounding box center [470, 439] width 871 height 810
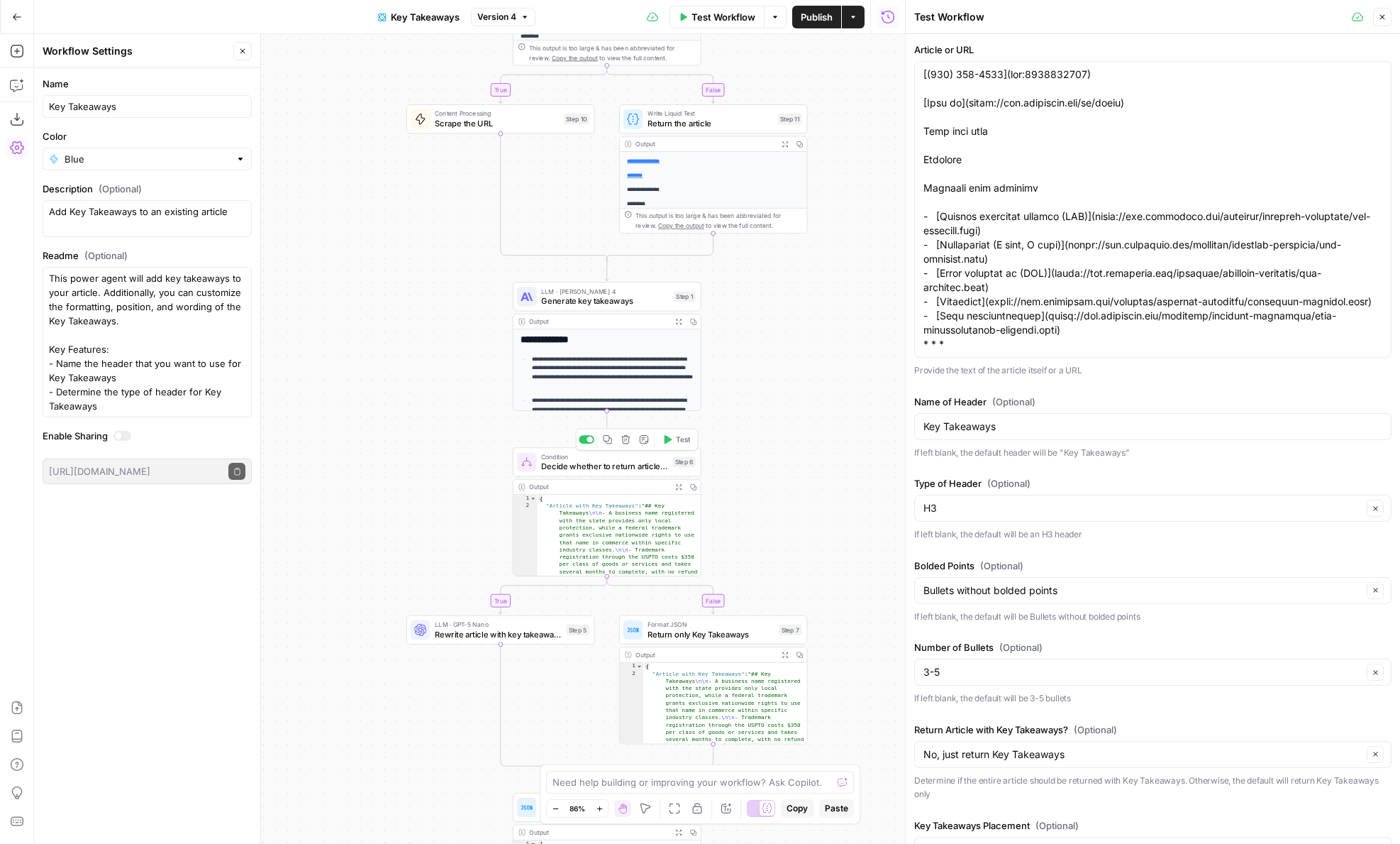
click at [588, 465] on span "Decide whether to return article or only Key Takeaways" at bounding box center [604, 465] width 126 height 12
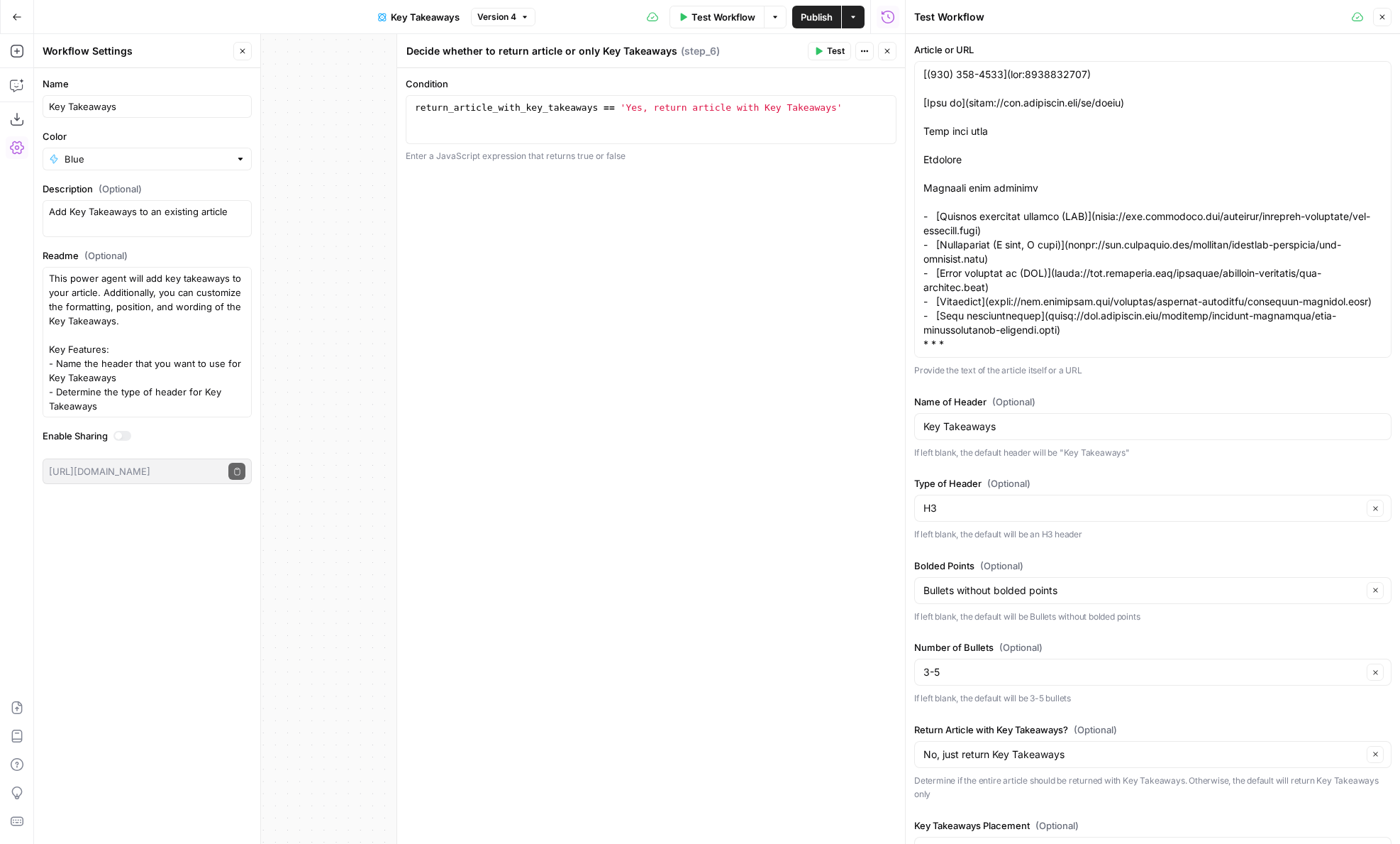
click at [887, 50] on icon "button" at bounding box center [887, 51] width 5 height 5
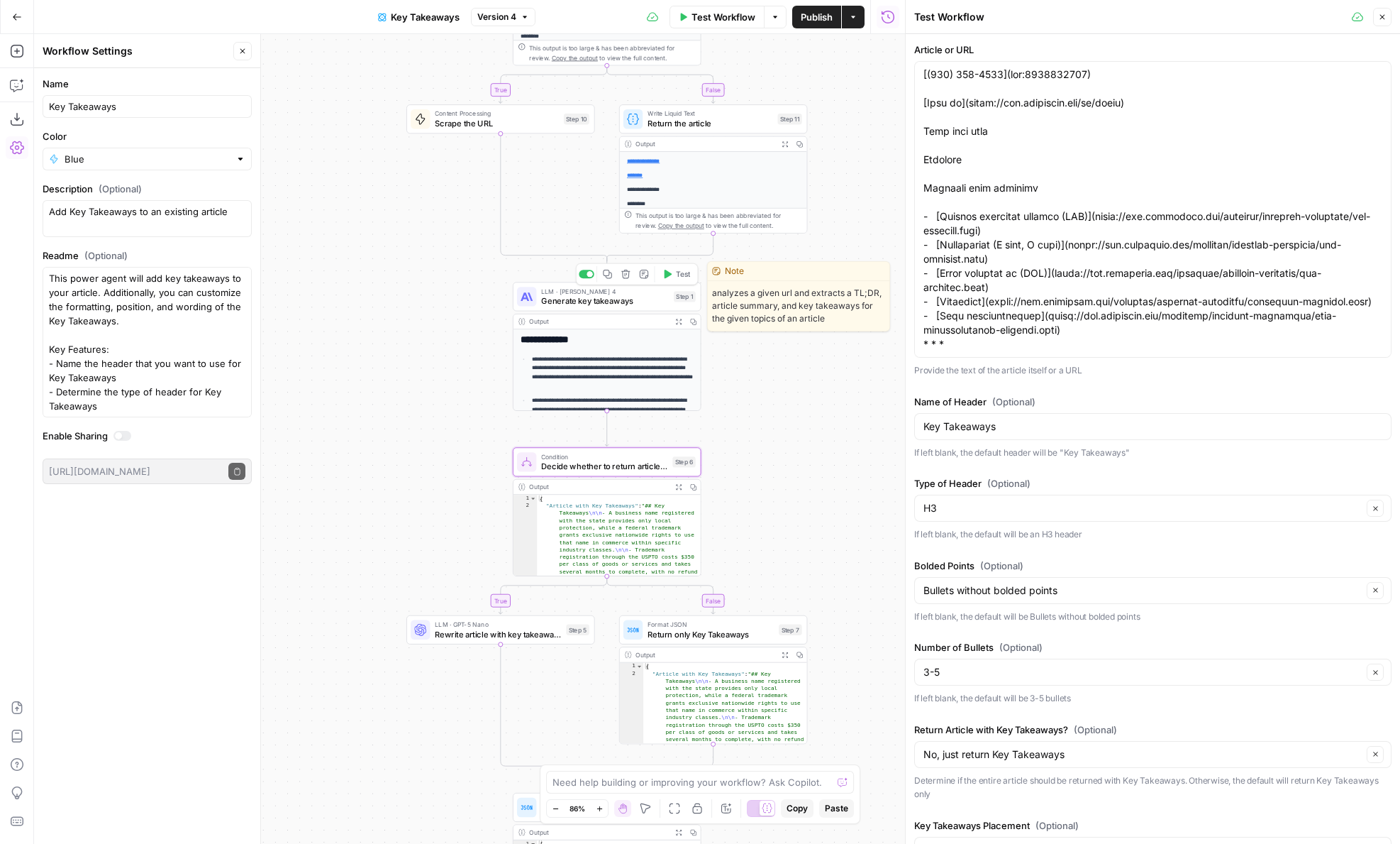
click at [588, 298] on span "Generate key takeaways" at bounding box center [604, 300] width 127 height 12
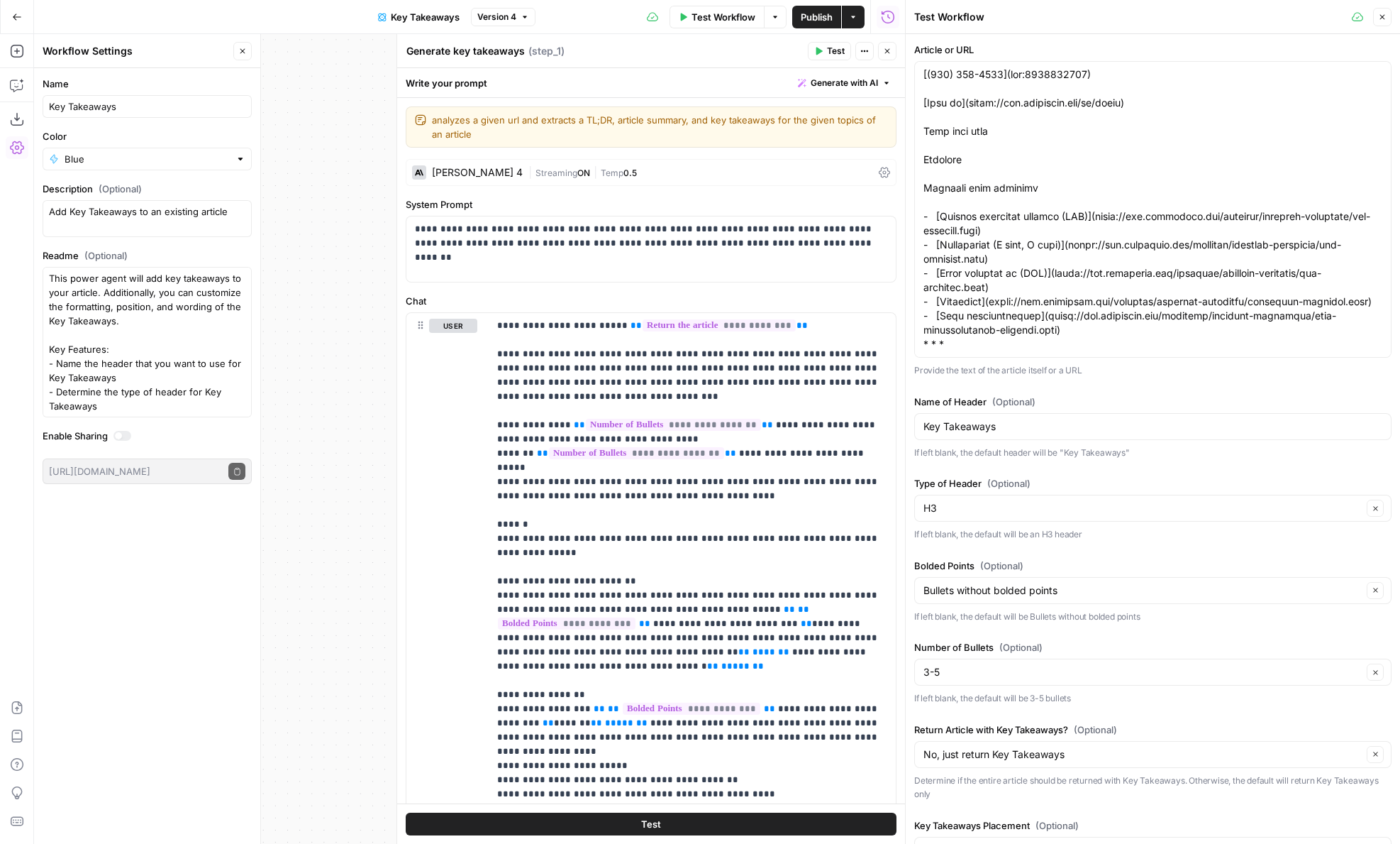
click at [475, 51] on textarea "Generate key takeaways" at bounding box center [465, 50] width 119 height 14
type textarea "Generate Key Takeaways"
click at [797, 11] on button "Publish" at bounding box center [816, 17] width 49 height 23
click at [886, 55] on button "Close" at bounding box center [887, 50] width 18 height 18
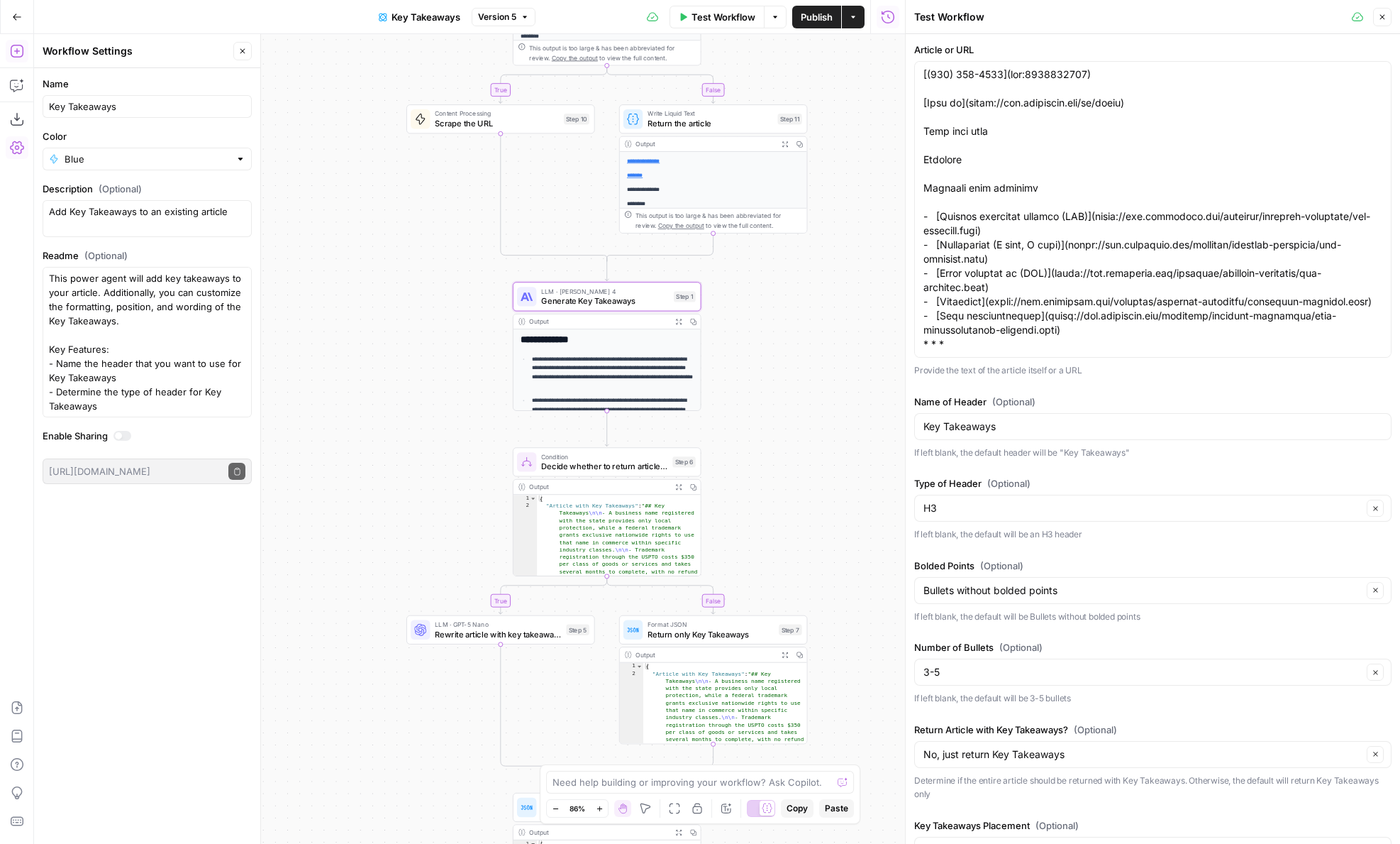
click at [22, 50] on icon "button" at bounding box center [17, 51] width 13 height 13
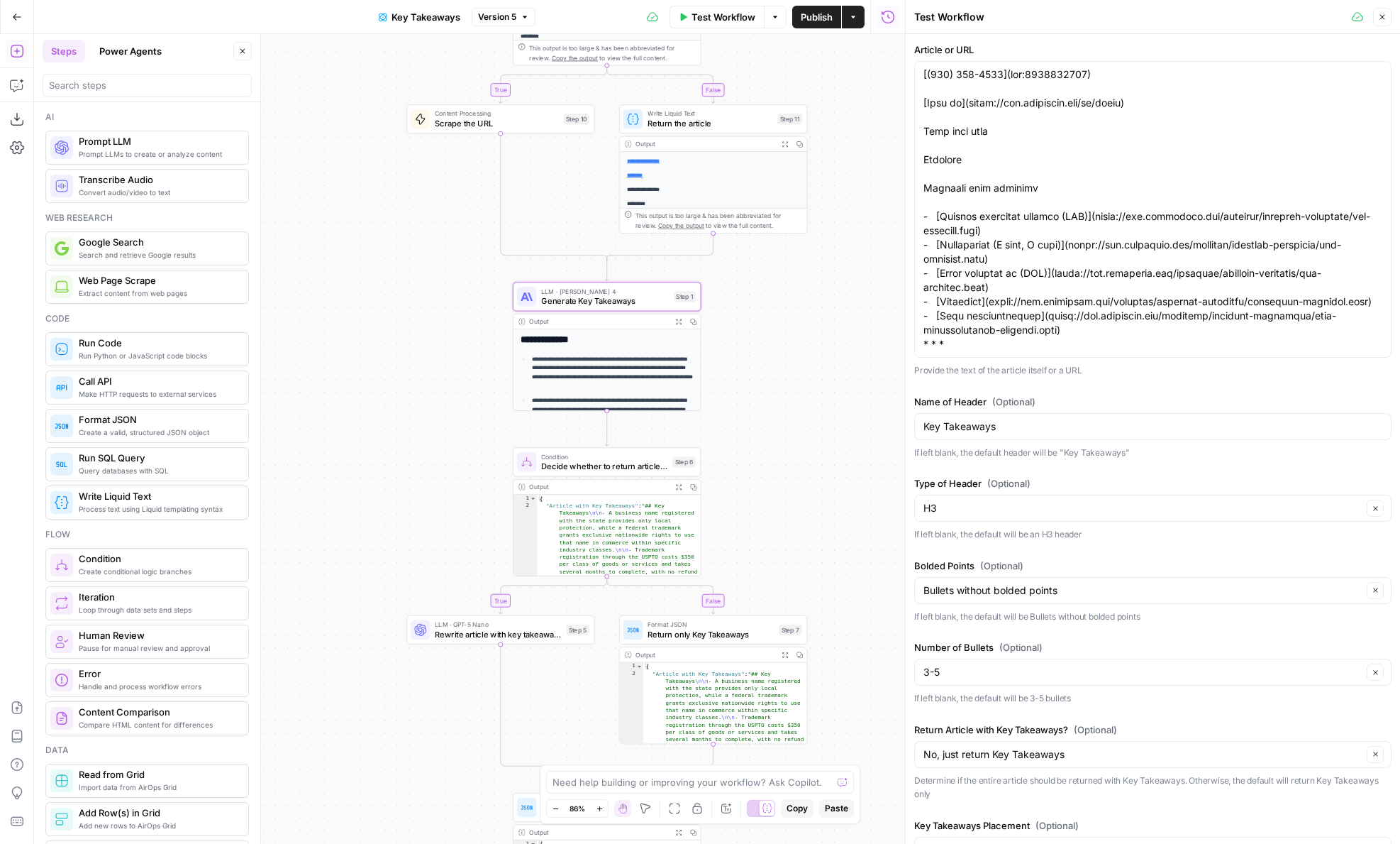
click at [121, 47] on button "Power Agents" at bounding box center [130, 51] width 79 height 23
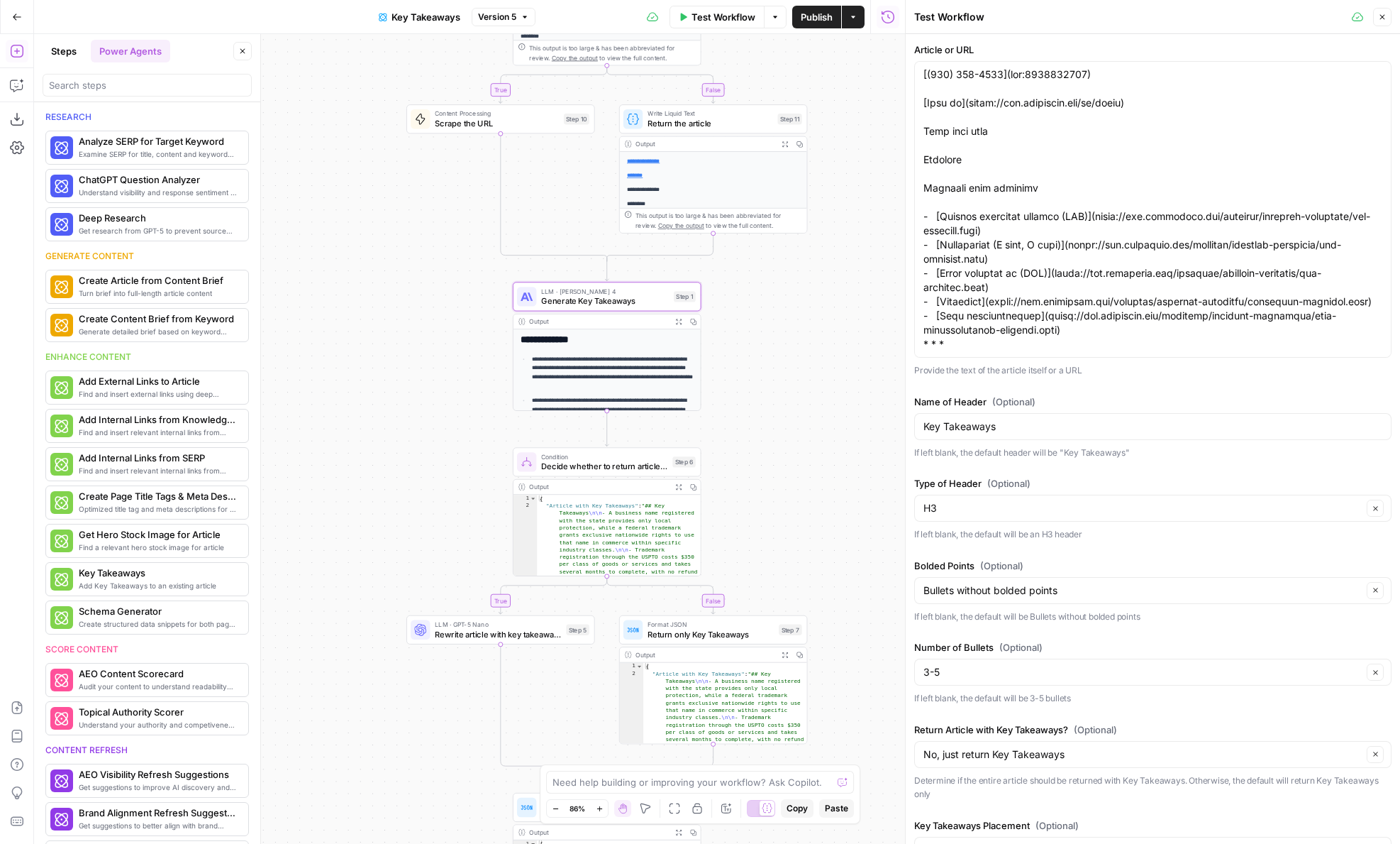
click at [421, 18] on span "Key Takeaways" at bounding box center [426, 17] width 69 height 14
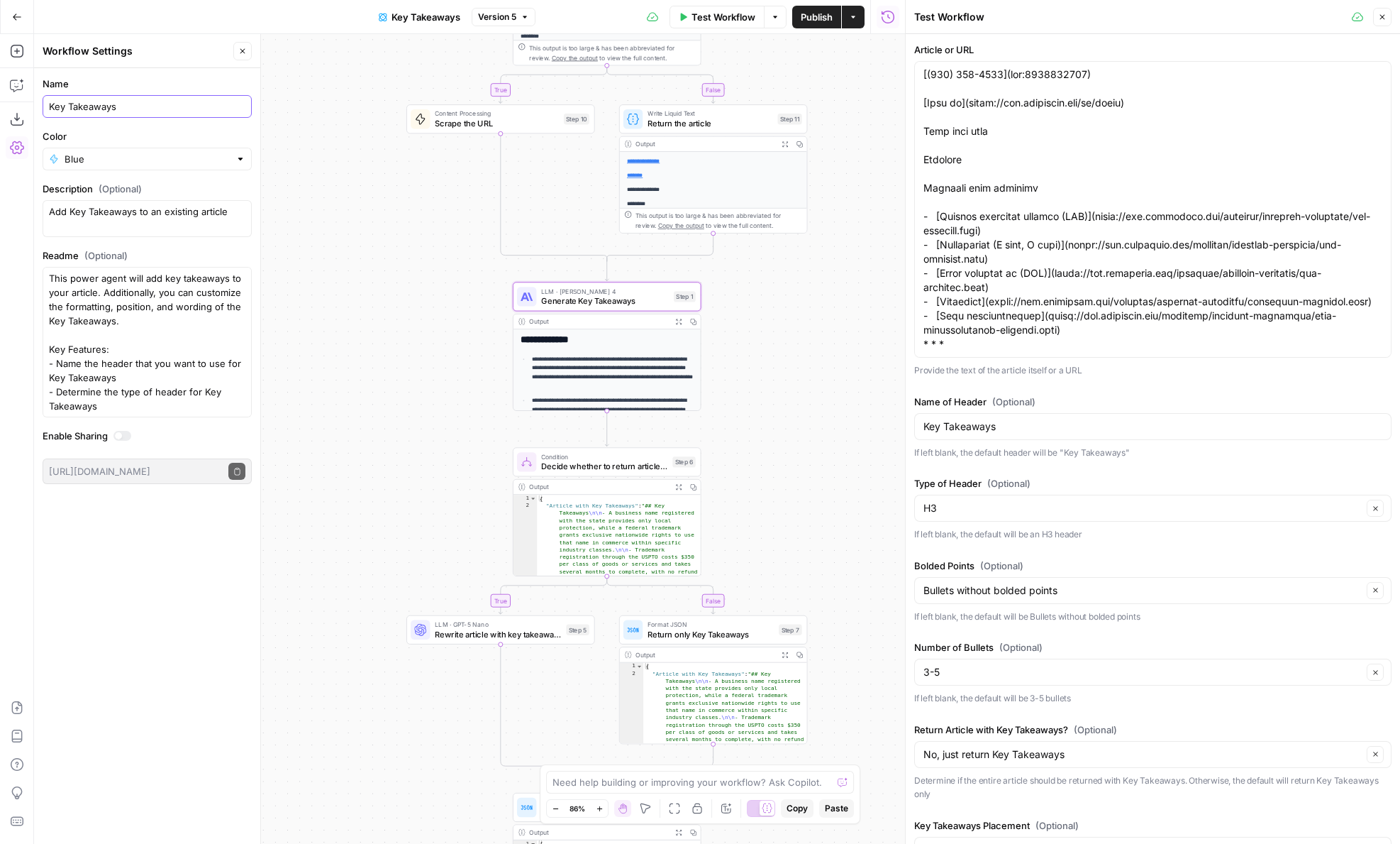
click at [100, 107] on input "Key Takeaways" at bounding box center [147, 106] width 197 height 14
type input "Add Key Takeaways"
click at [350, 213] on div "**********" at bounding box center [470, 439] width 871 height 810
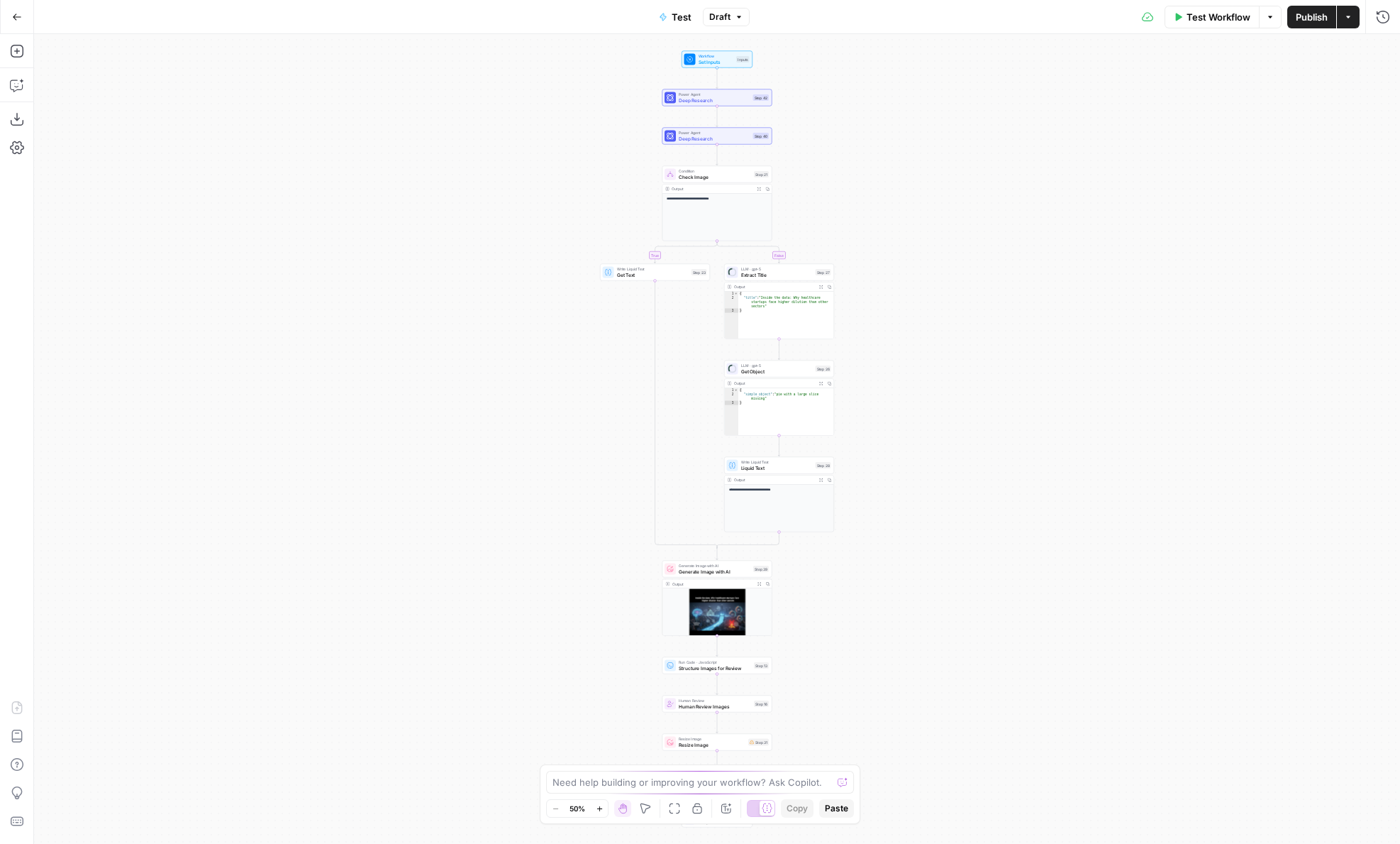
drag, startPoint x: 518, startPoint y: 219, endPoint x: 379, endPoint y: 492, distance: 306.3
click at [379, 492] on div "**********" at bounding box center [717, 439] width 1367 height 810
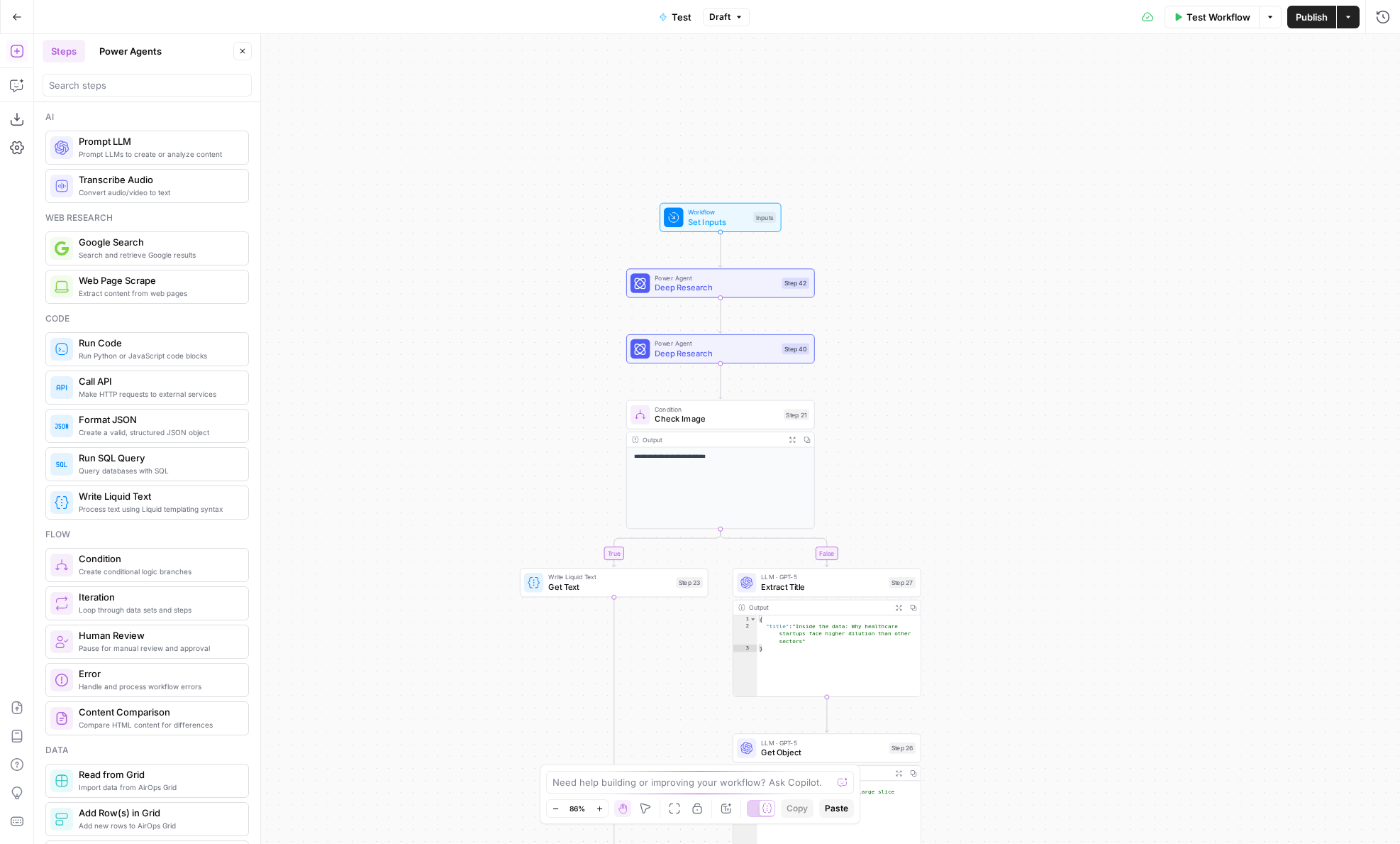
click at [126, 56] on button "Power Agents" at bounding box center [130, 51] width 79 height 23
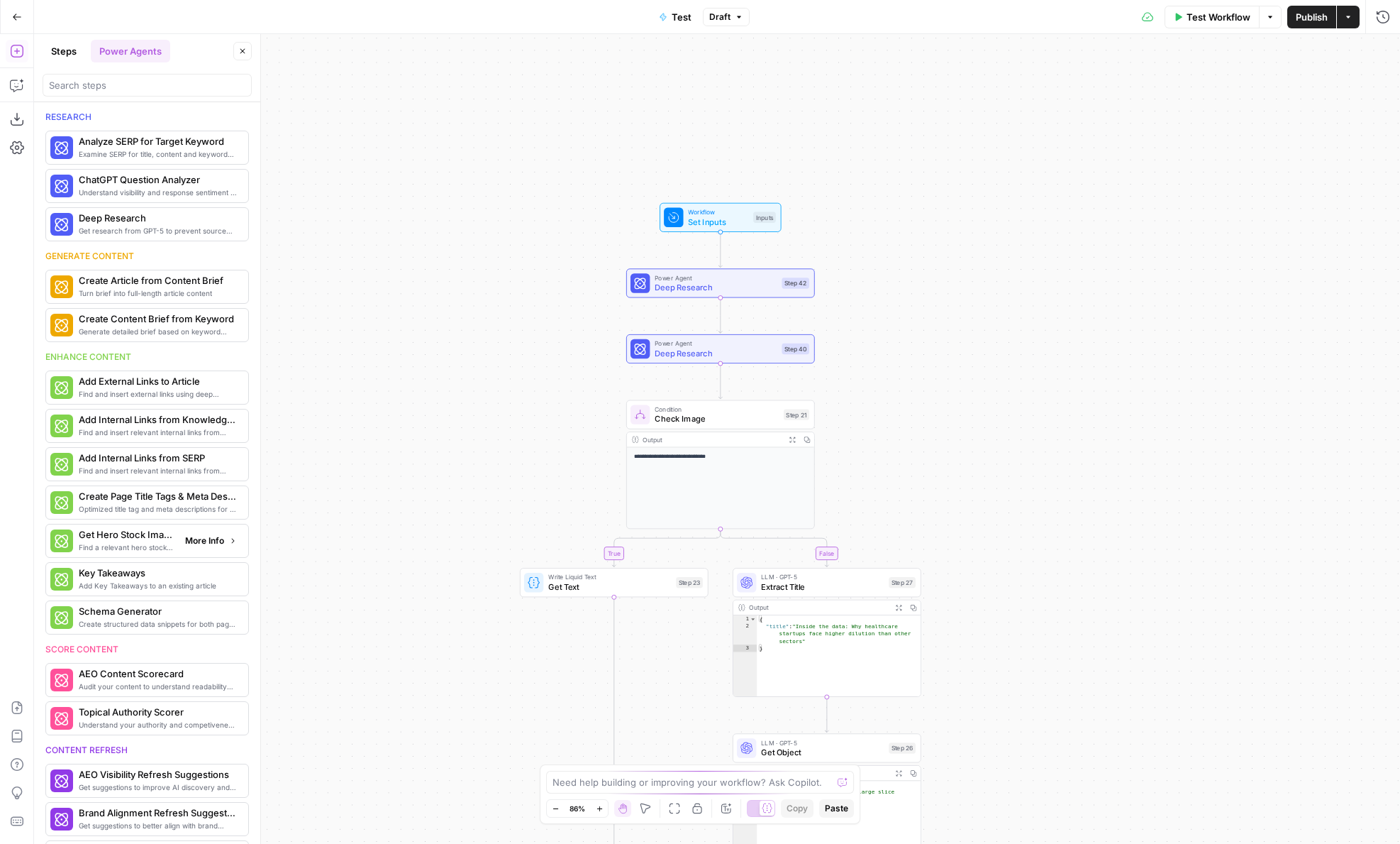
scroll to position [127, 0]
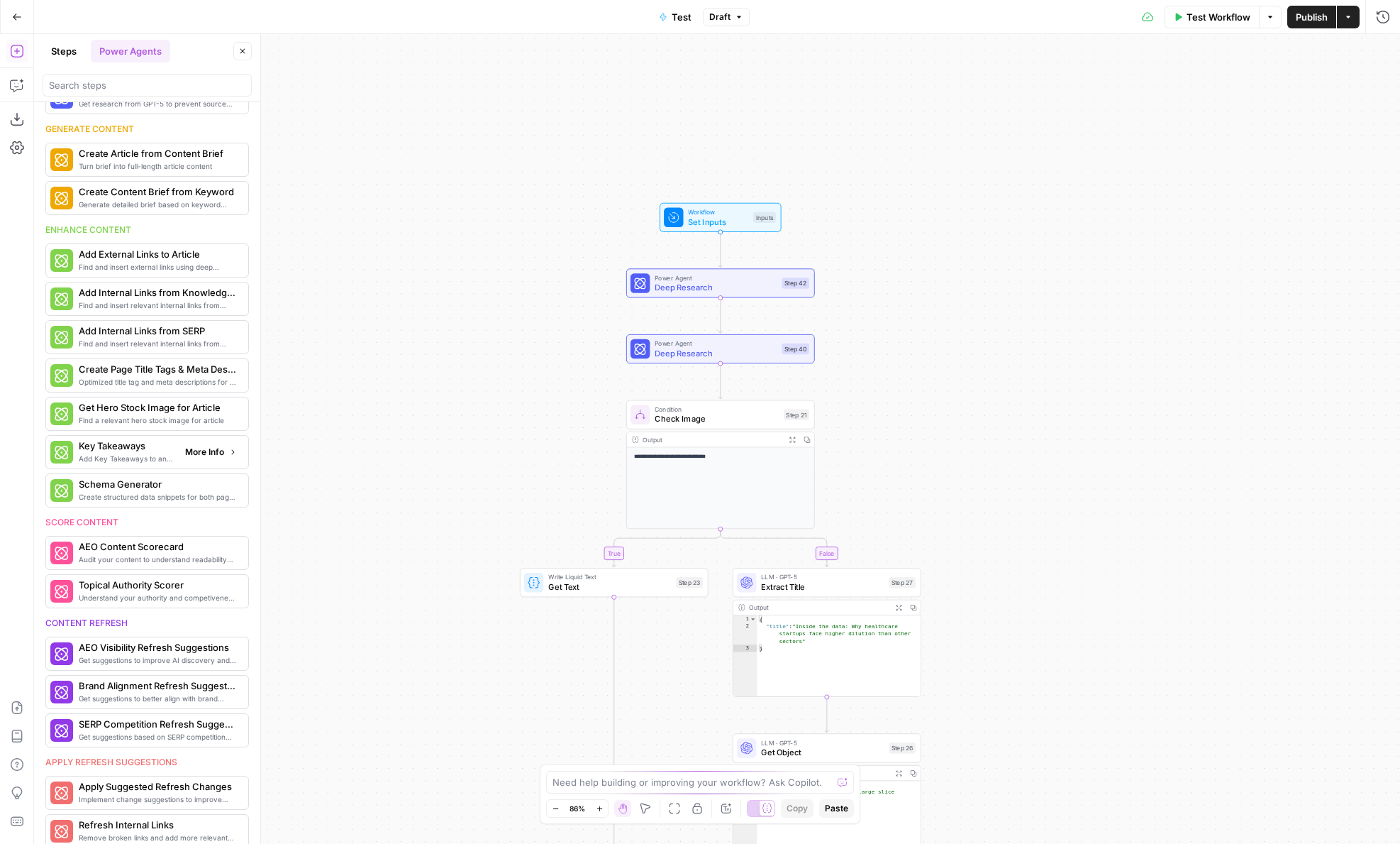
click at [143, 451] on span "Key Takeaways" at bounding box center [126, 445] width 95 height 14
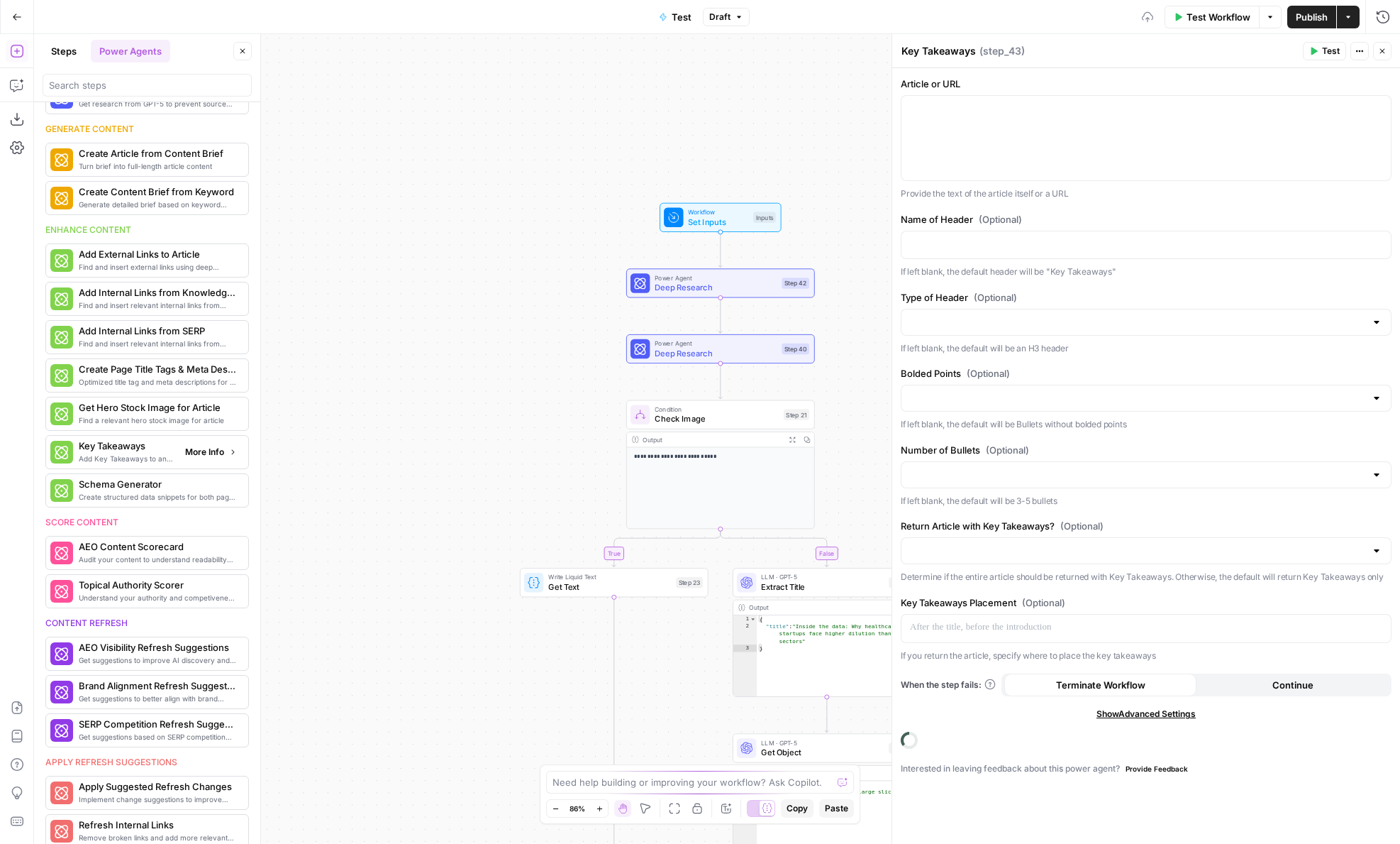
click at [194, 454] on span "More Info" at bounding box center [205, 452] width 39 height 13
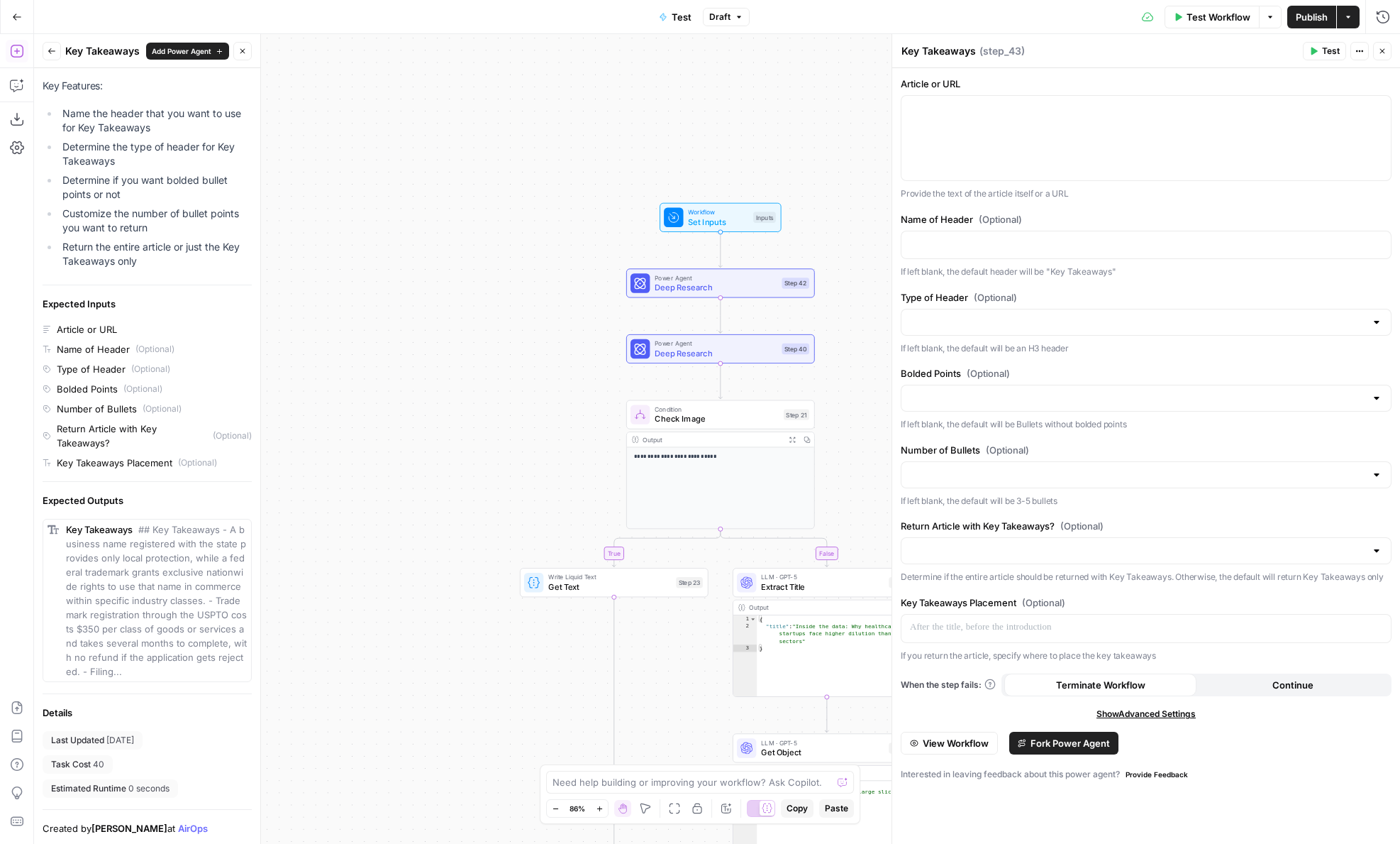
scroll to position [0, 0]
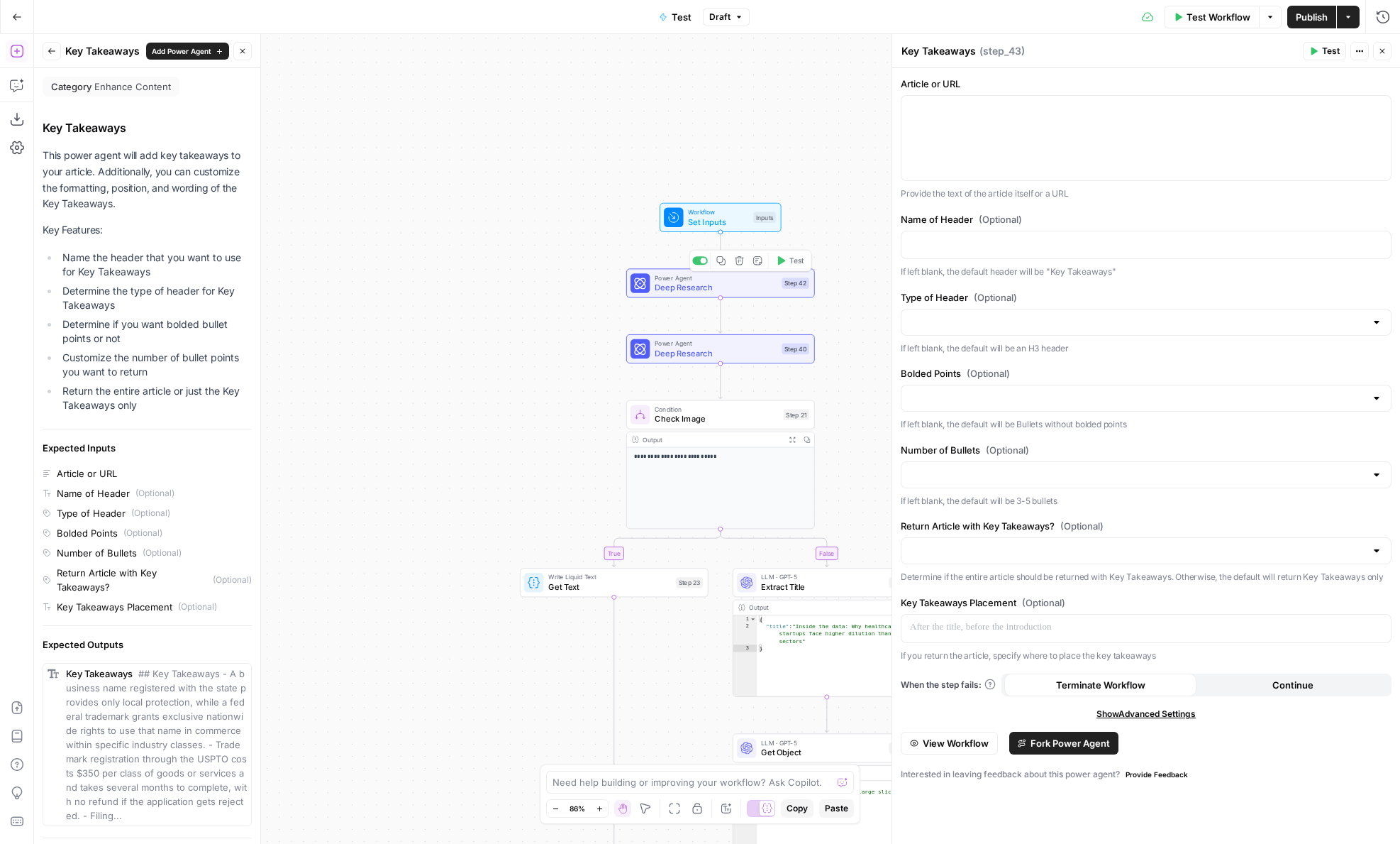
drag, startPoint x: 175, startPoint y: 42, endPoint x: 695, endPoint y: 242, distance: 557.1
click at [696, 242] on body "**********" at bounding box center [700, 422] width 1400 height 844
click at [178, 45] on span "Add Power Agent" at bounding box center [182, 51] width 60 height 12
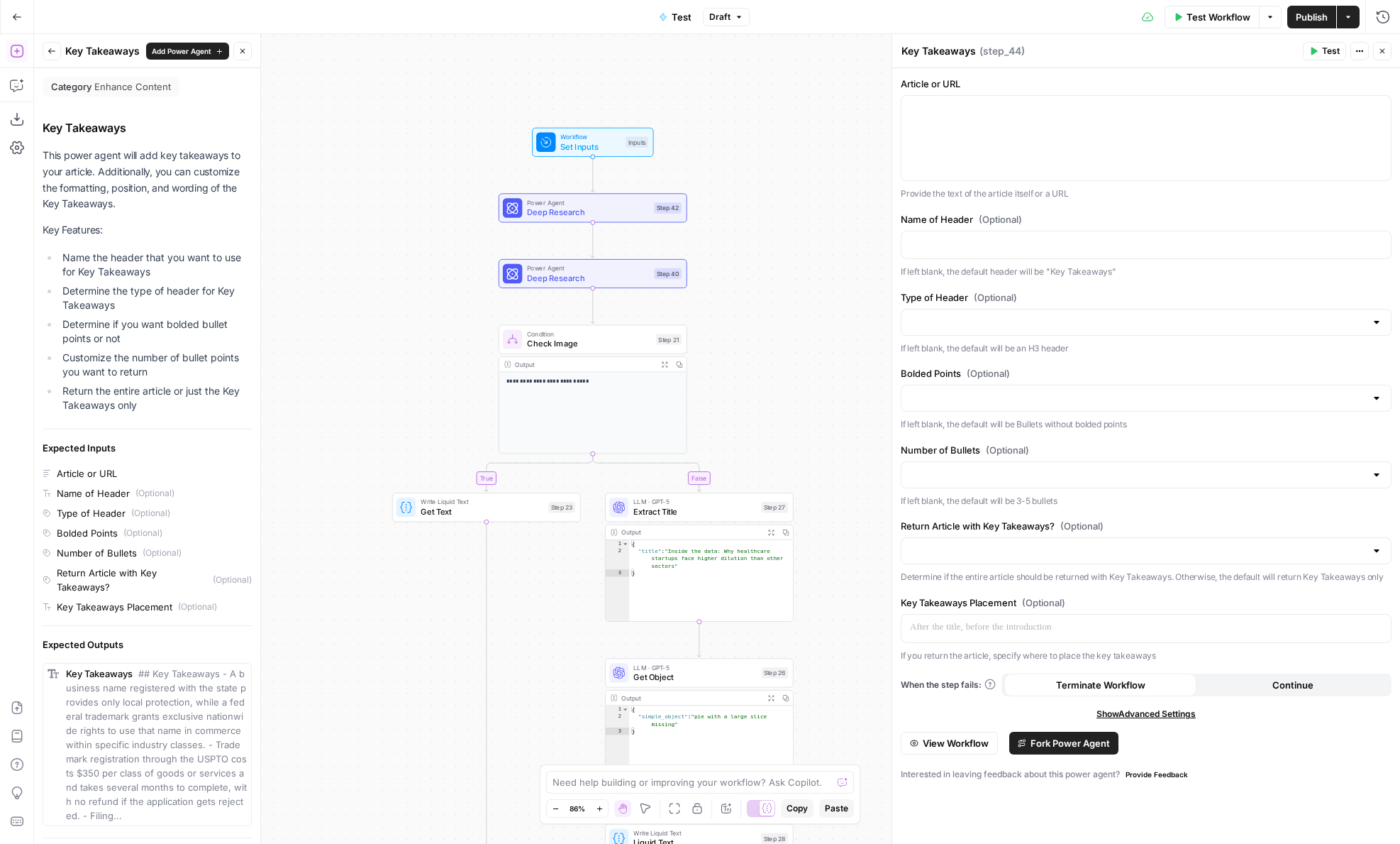
drag, startPoint x: 493, startPoint y: 334, endPoint x: 365, endPoint y: 259, distance: 148.4
click at [365, 259] on div "**********" at bounding box center [717, 439] width 1367 height 810
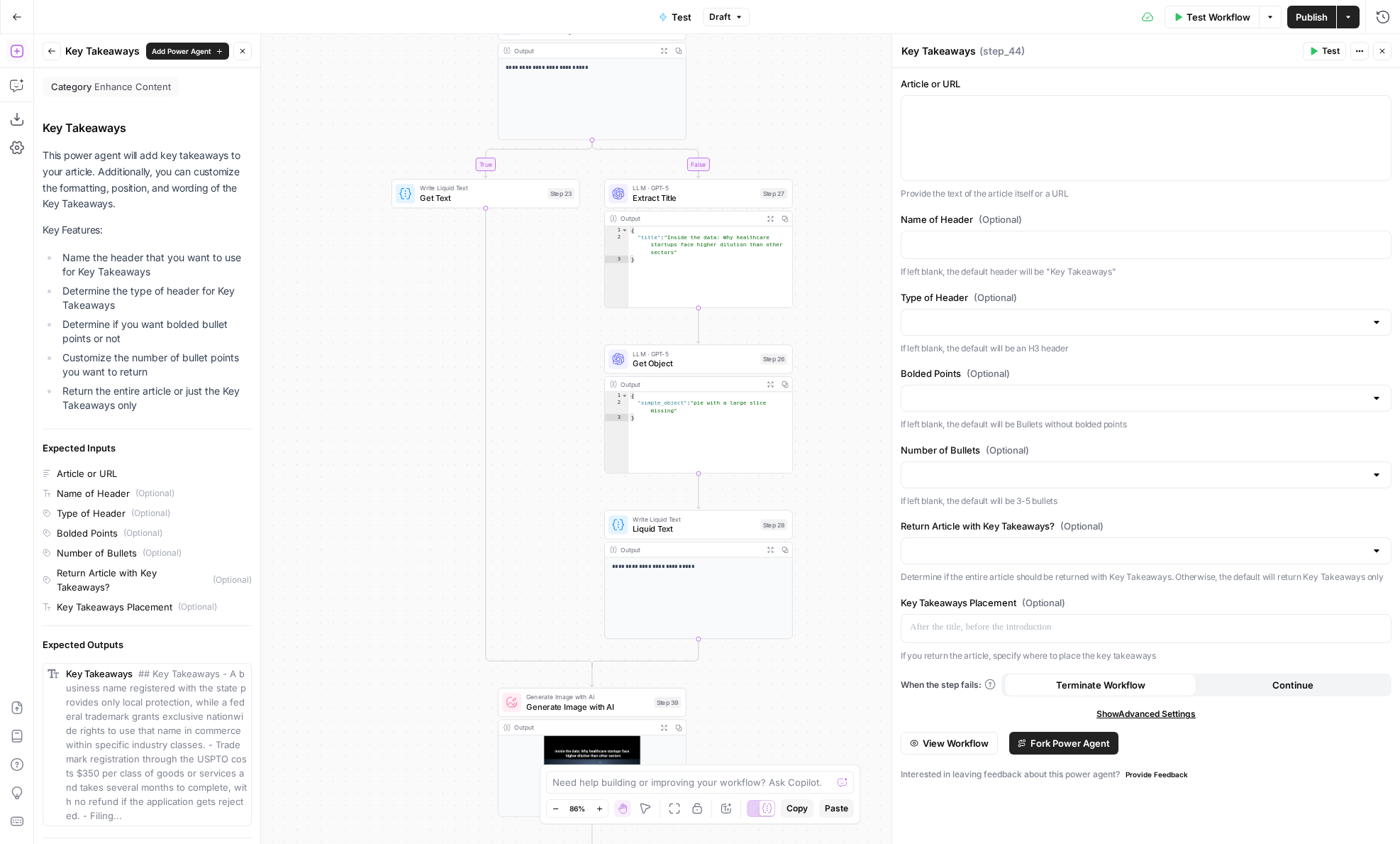
drag, startPoint x: 376, startPoint y: 595, endPoint x: 376, endPoint y: 139, distance: 456.0
click at [376, 141] on div "**********" at bounding box center [717, 439] width 1367 height 810
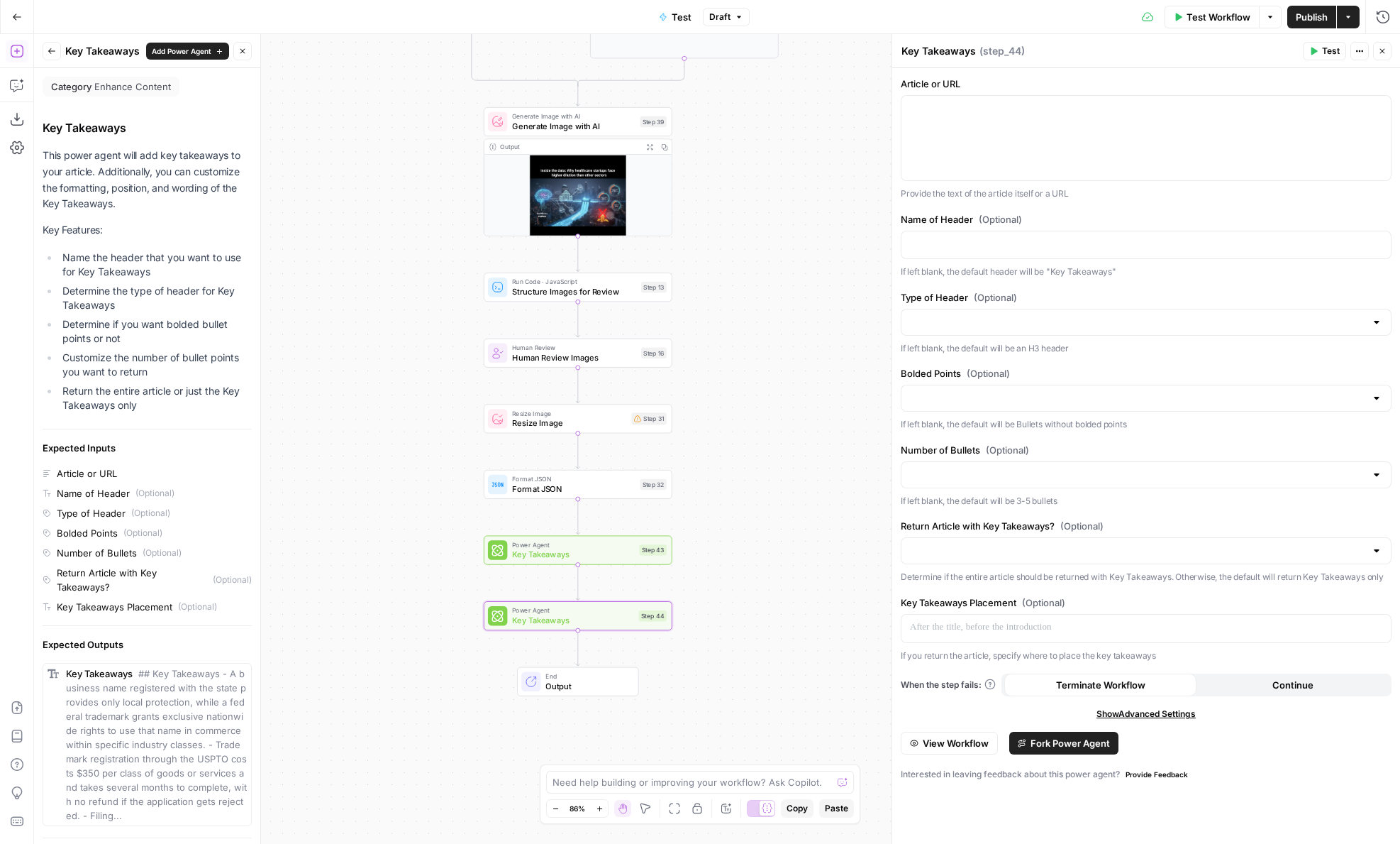
drag, startPoint x: 467, startPoint y: 678, endPoint x: 454, endPoint y: 326, distance: 352.2
click at [454, 326] on div "**********" at bounding box center [717, 439] width 1367 height 810
click at [598, 595] on icon "button" at bounding box center [598, 593] width 10 height 10
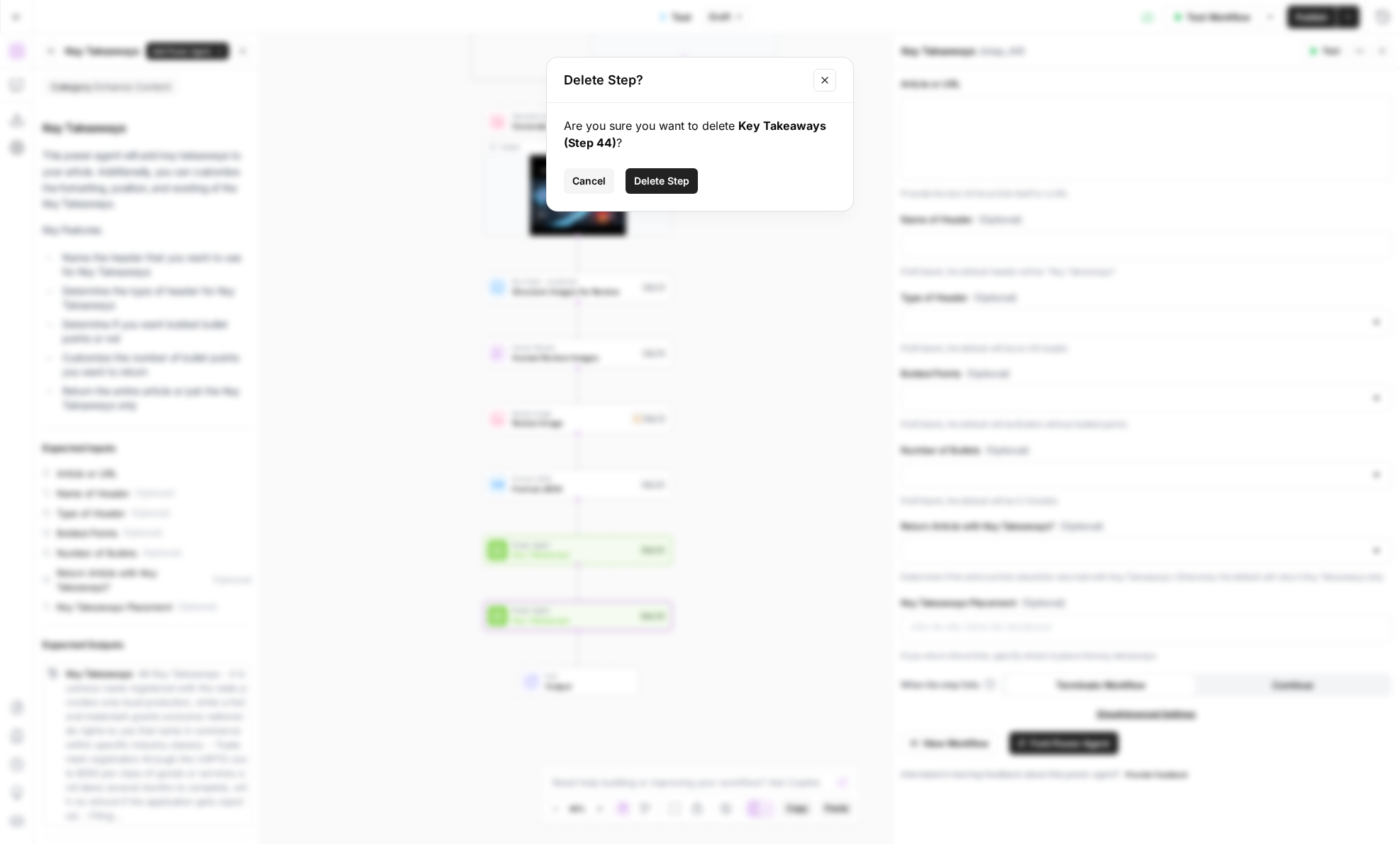
click at [654, 192] on button "Delete Step" at bounding box center [661, 181] width 72 height 25
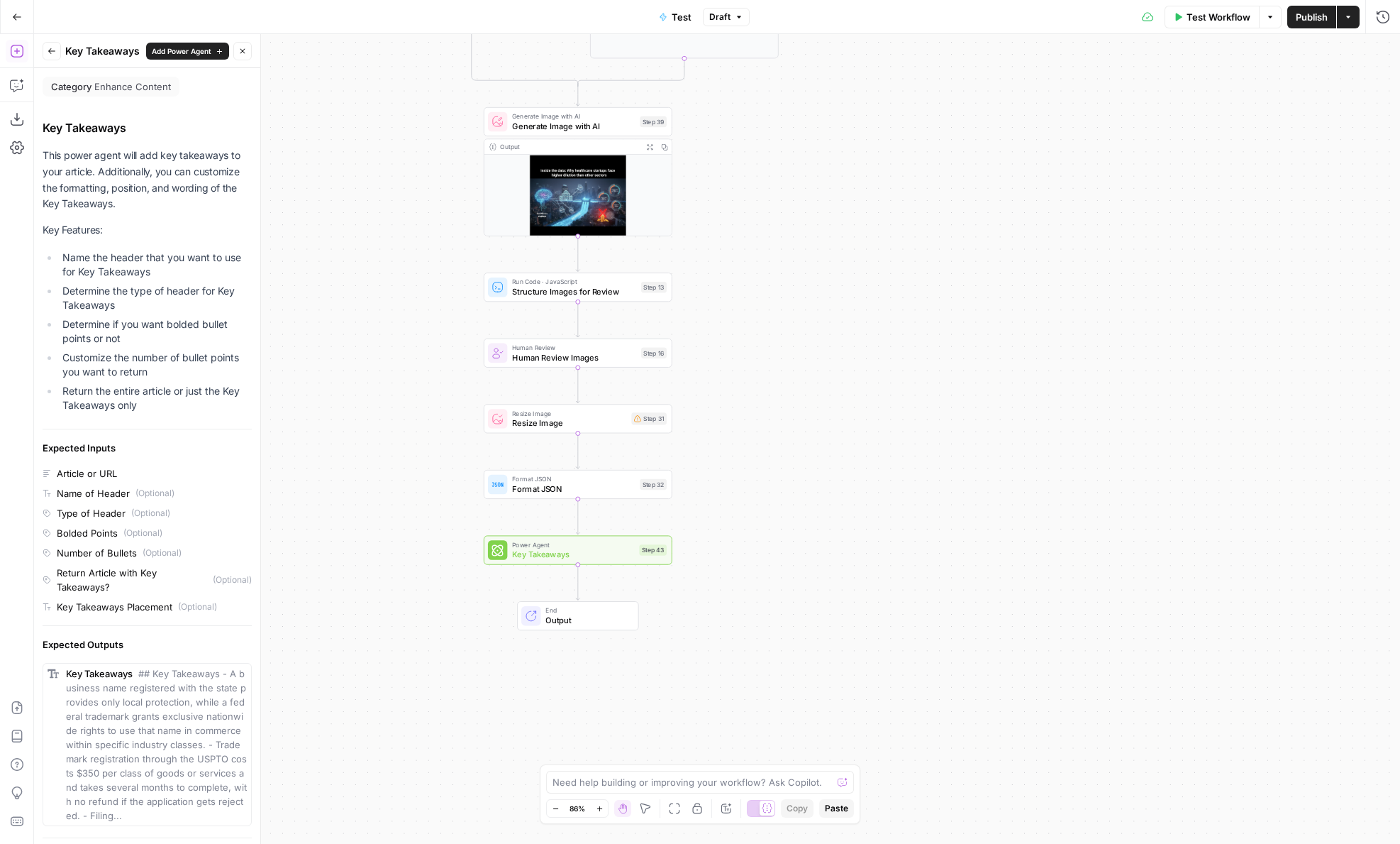
click at [602, 545] on span "Power Agent" at bounding box center [573, 545] width 122 height 10
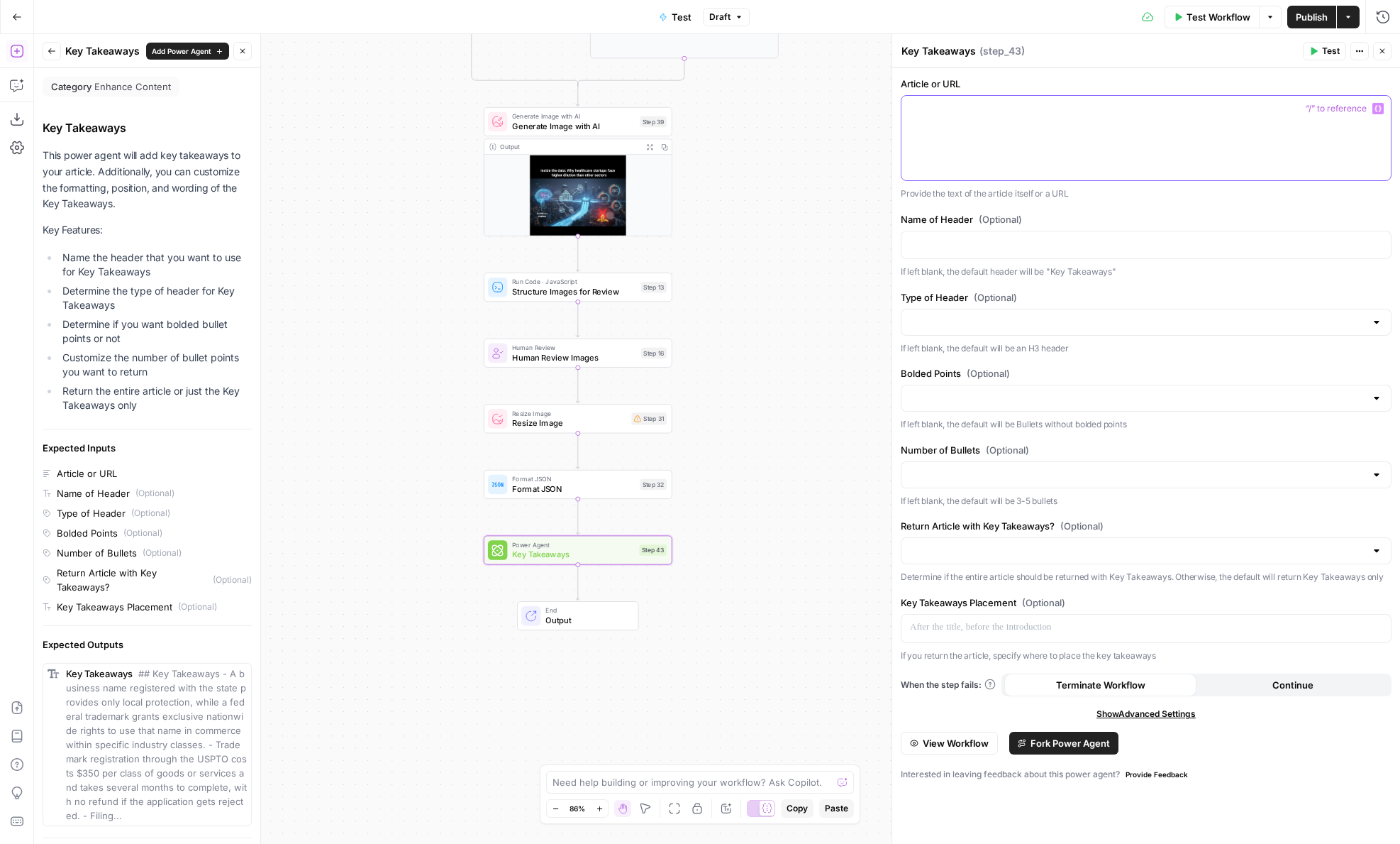
click at [1098, 138] on div at bounding box center [1146, 138] width 489 height 84
click at [1318, 47] on button "Test" at bounding box center [1324, 50] width 43 height 18
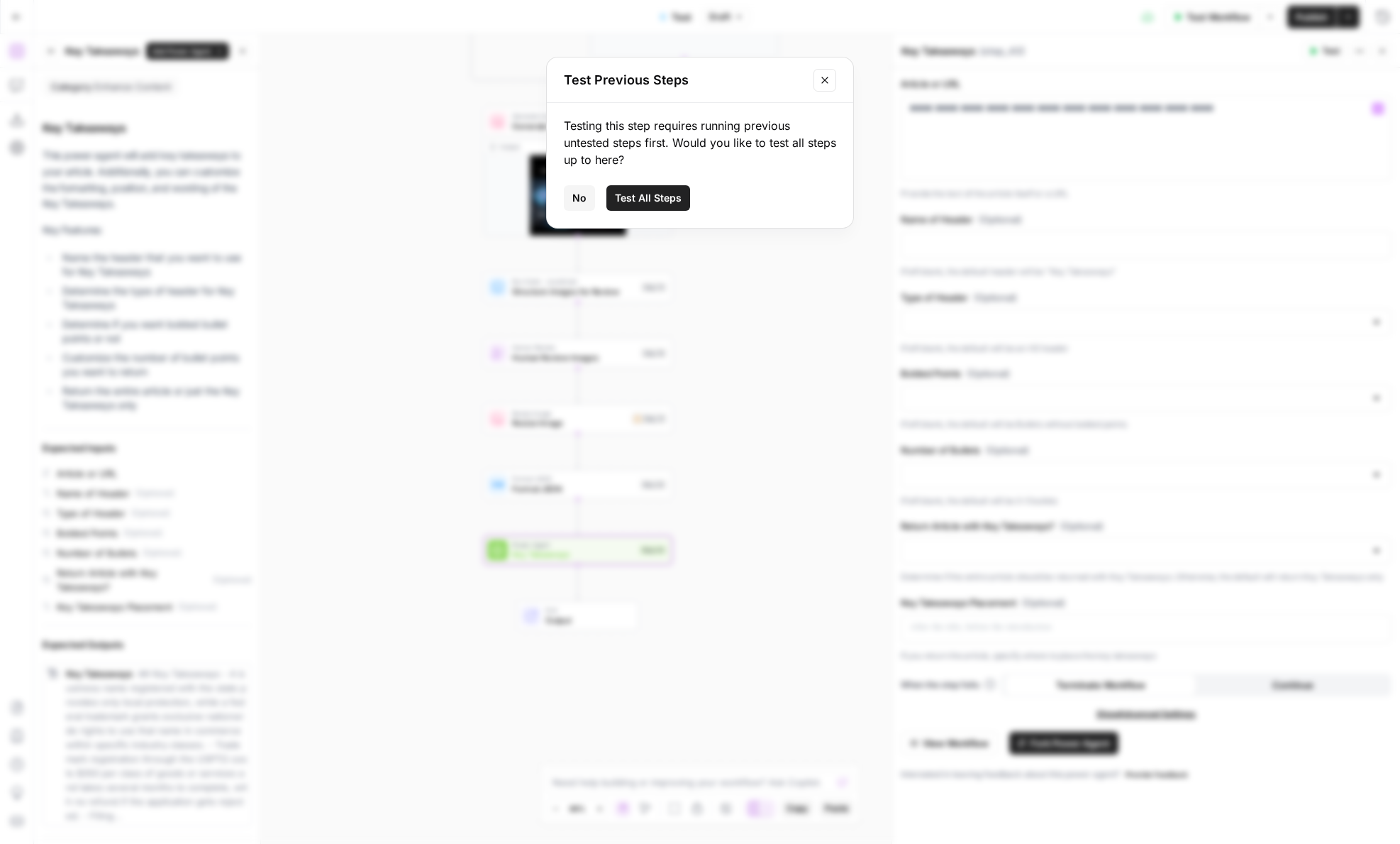
click at [588, 199] on button "No" at bounding box center [580, 197] width 31 height 25
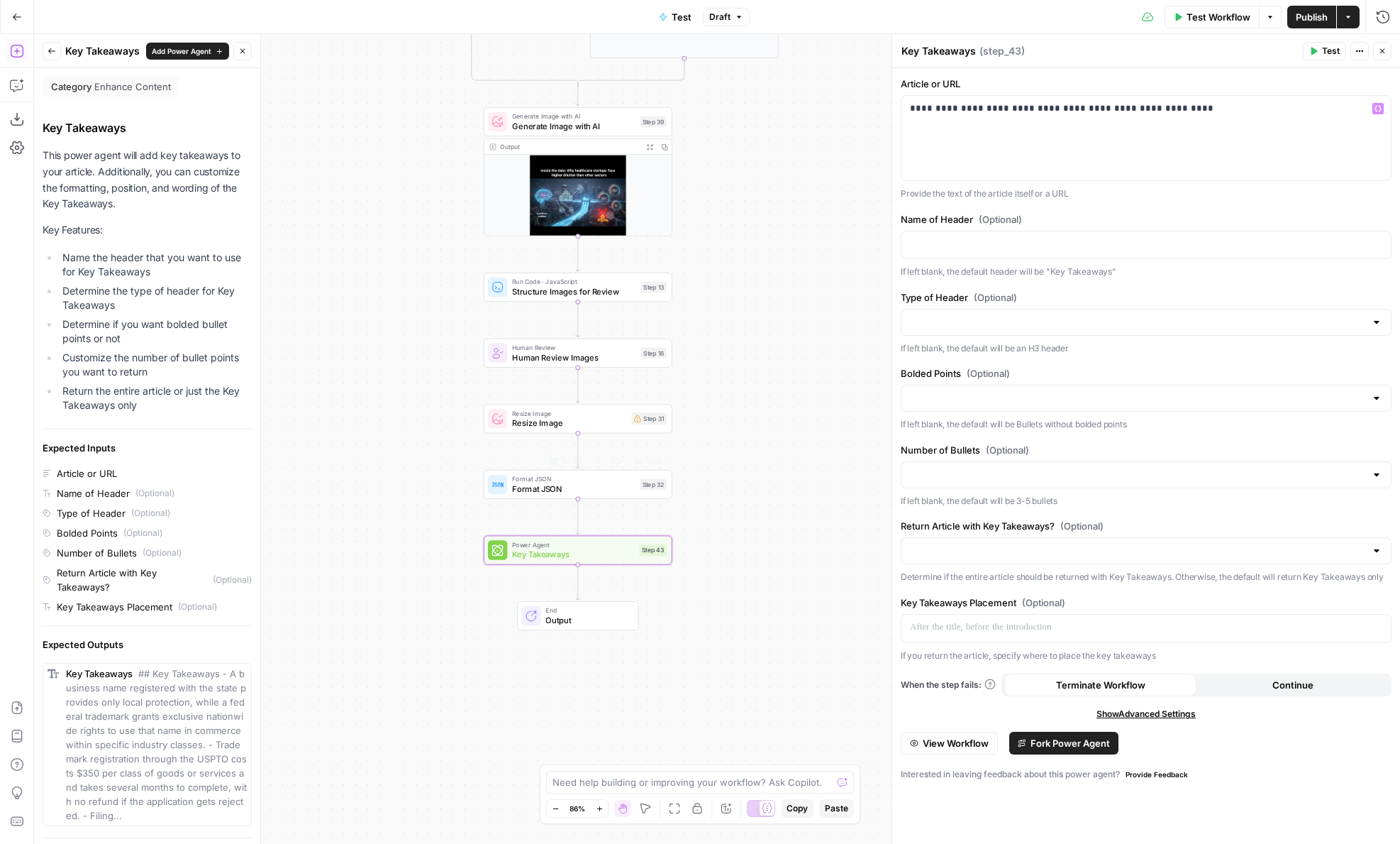
drag, startPoint x: 737, startPoint y: 416, endPoint x: 716, endPoint y: 628, distance: 213.0
click at [716, 628] on div "**********" at bounding box center [717, 439] width 1367 height 810
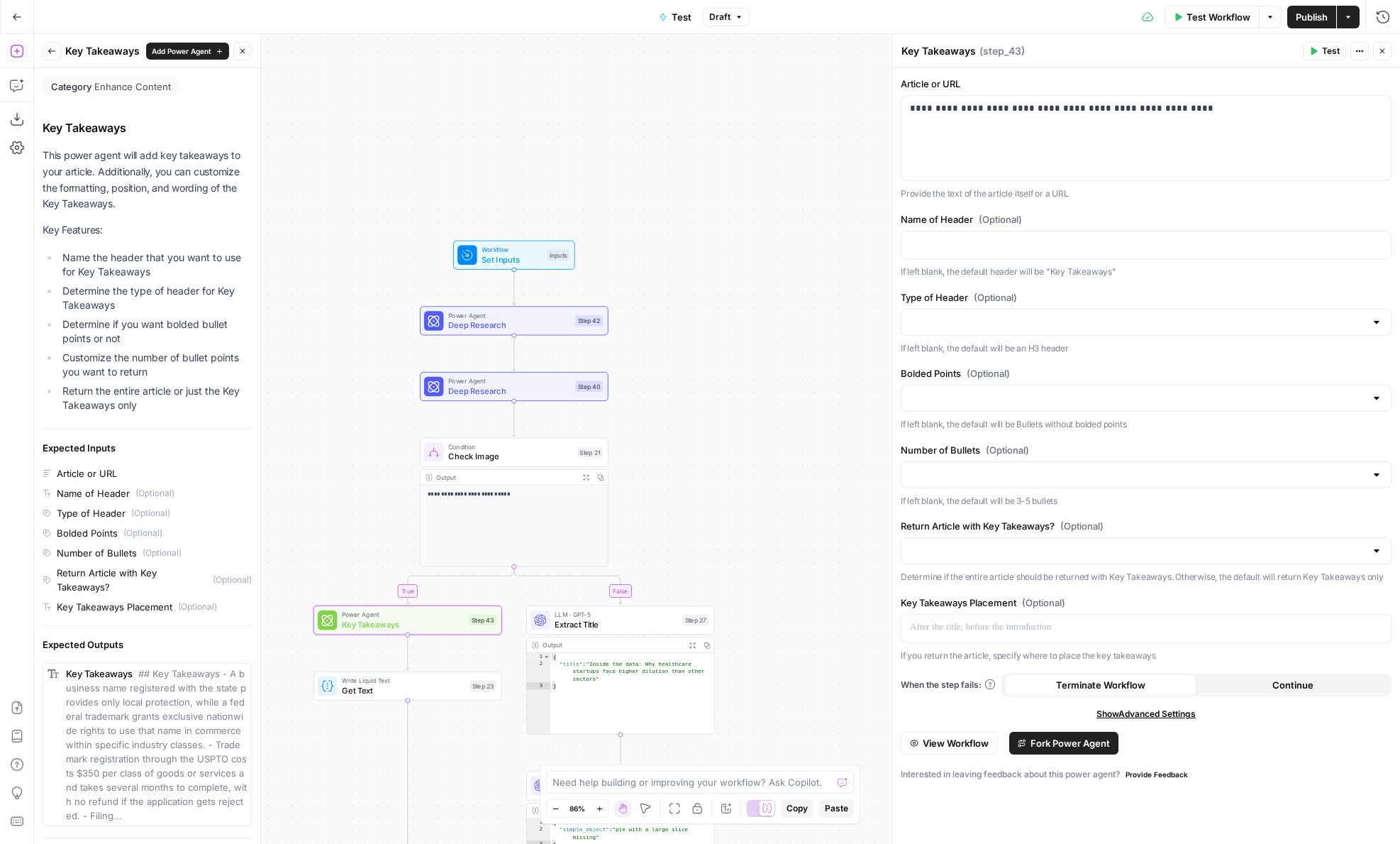
drag, startPoint x: 774, startPoint y: 95, endPoint x: 732, endPoint y: 545, distance: 452.0
click at [732, 545] on div "**********" at bounding box center [717, 439] width 1367 height 810
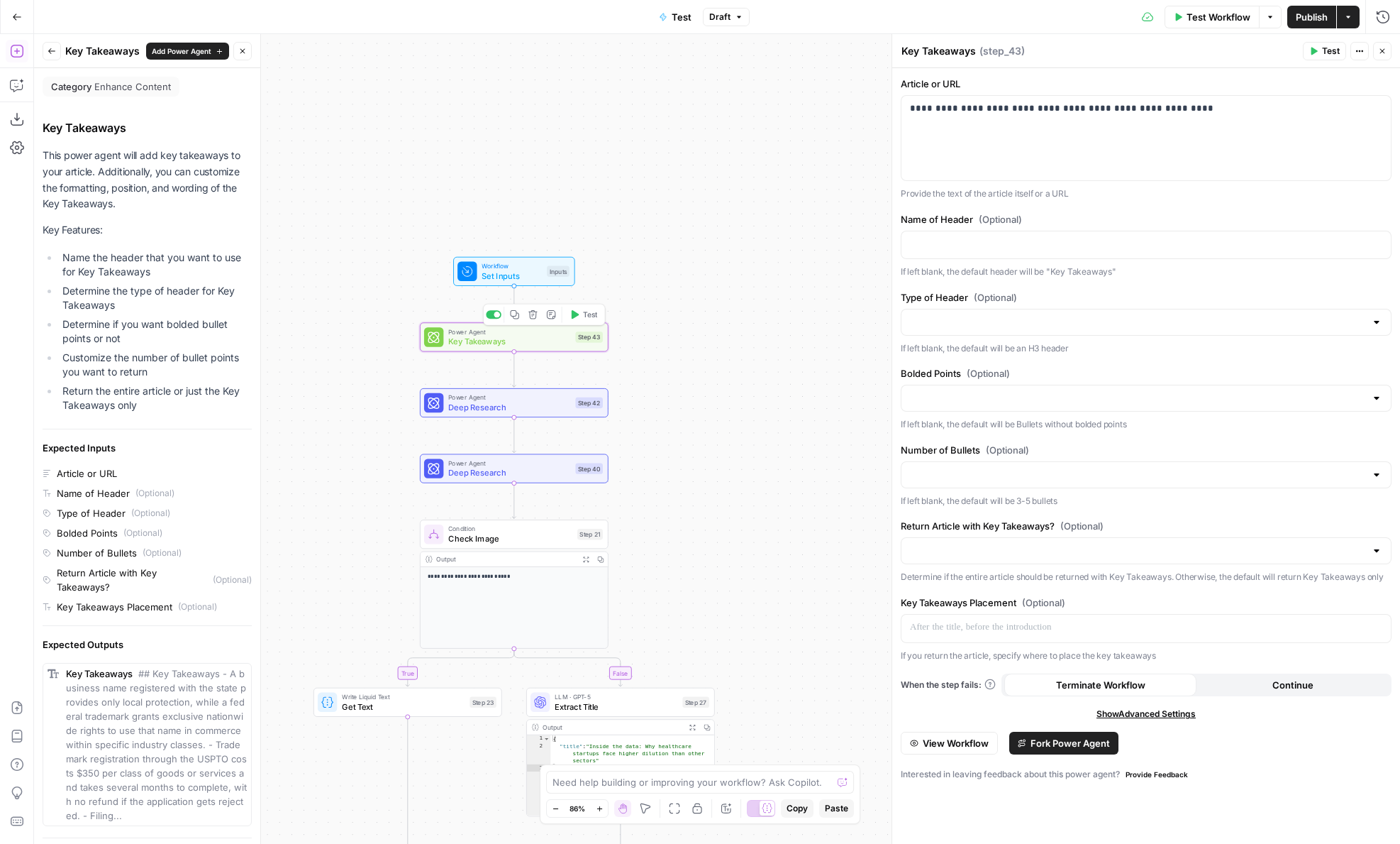
click at [582, 318] on button "Test" at bounding box center [584, 314] width 38 height 15
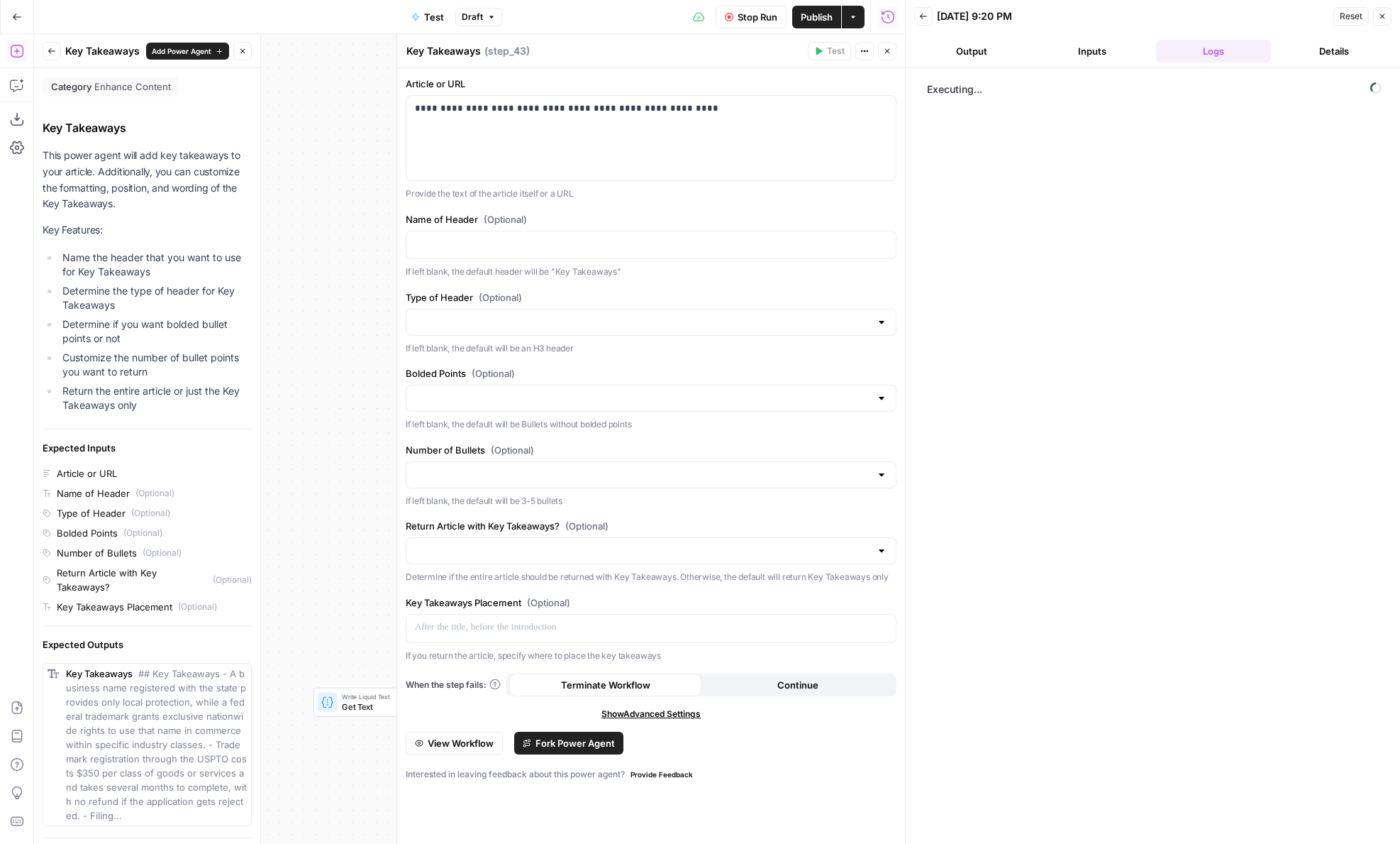
click at [884, 47] on icon "button" at bounding box center [887, 51] width 9 height 9
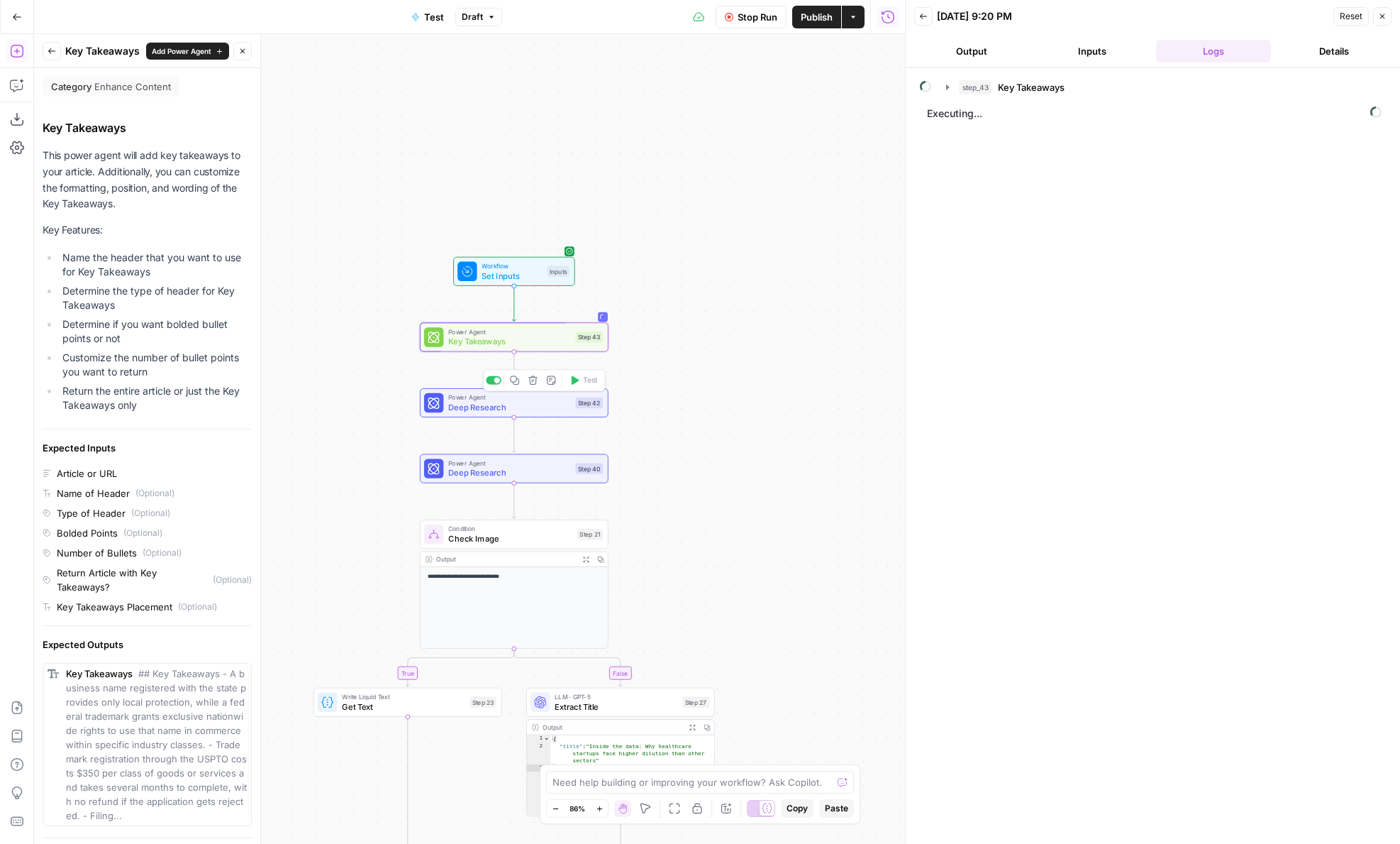
click at [529, 382] on icon "button" at bounding box center [533, 380] width 9 height 9
drag, startPoint x: 658, startPoint y: 180, endPoint x: 638, endPoint y: 210, distance: 36.1
click at [658, 179] on span "Delete Step" at bounding box center [662, 181] width 55 height 14
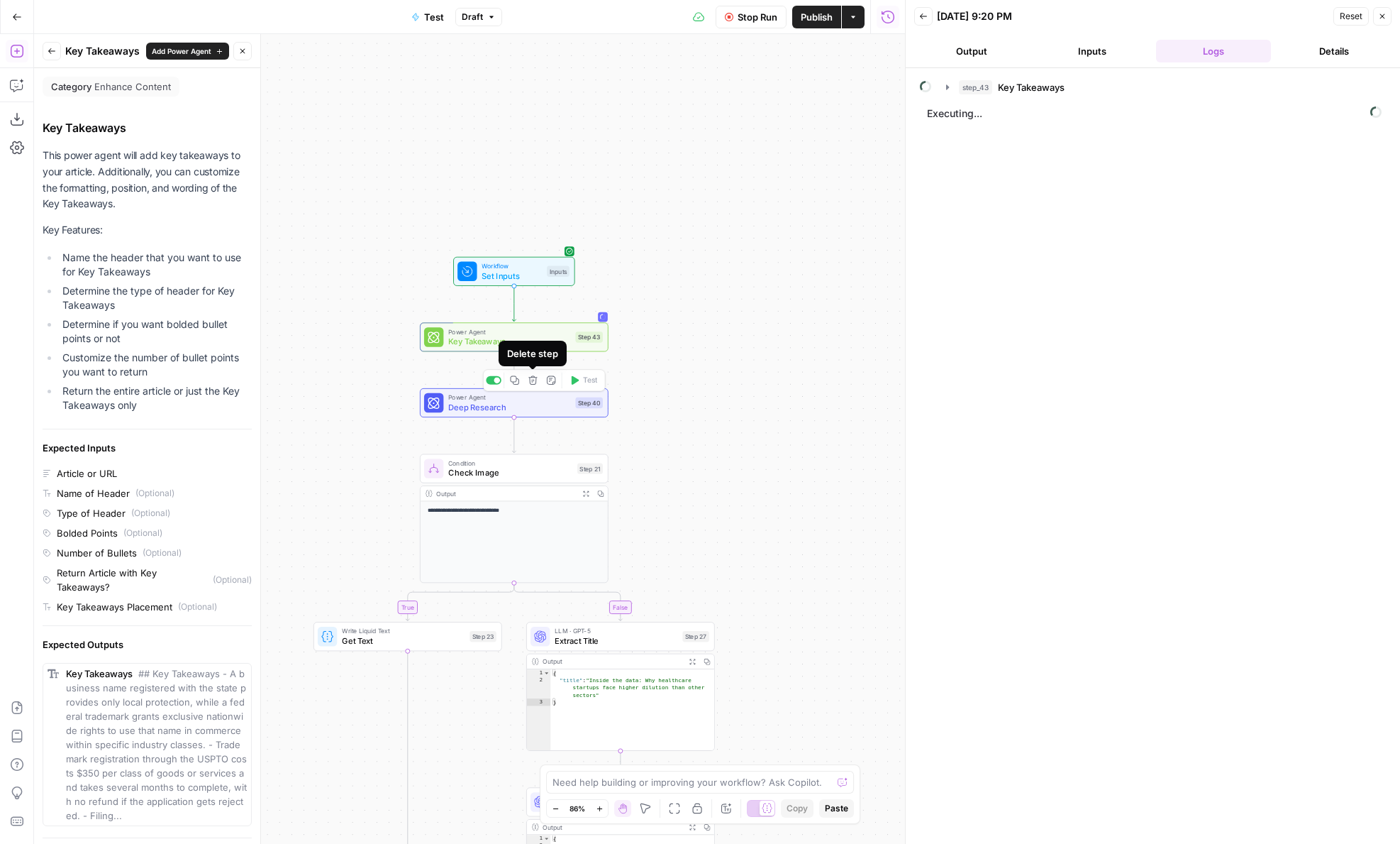
click at [531, 376] on icon "button" at bounding box center [533, 380] width 9 height 9
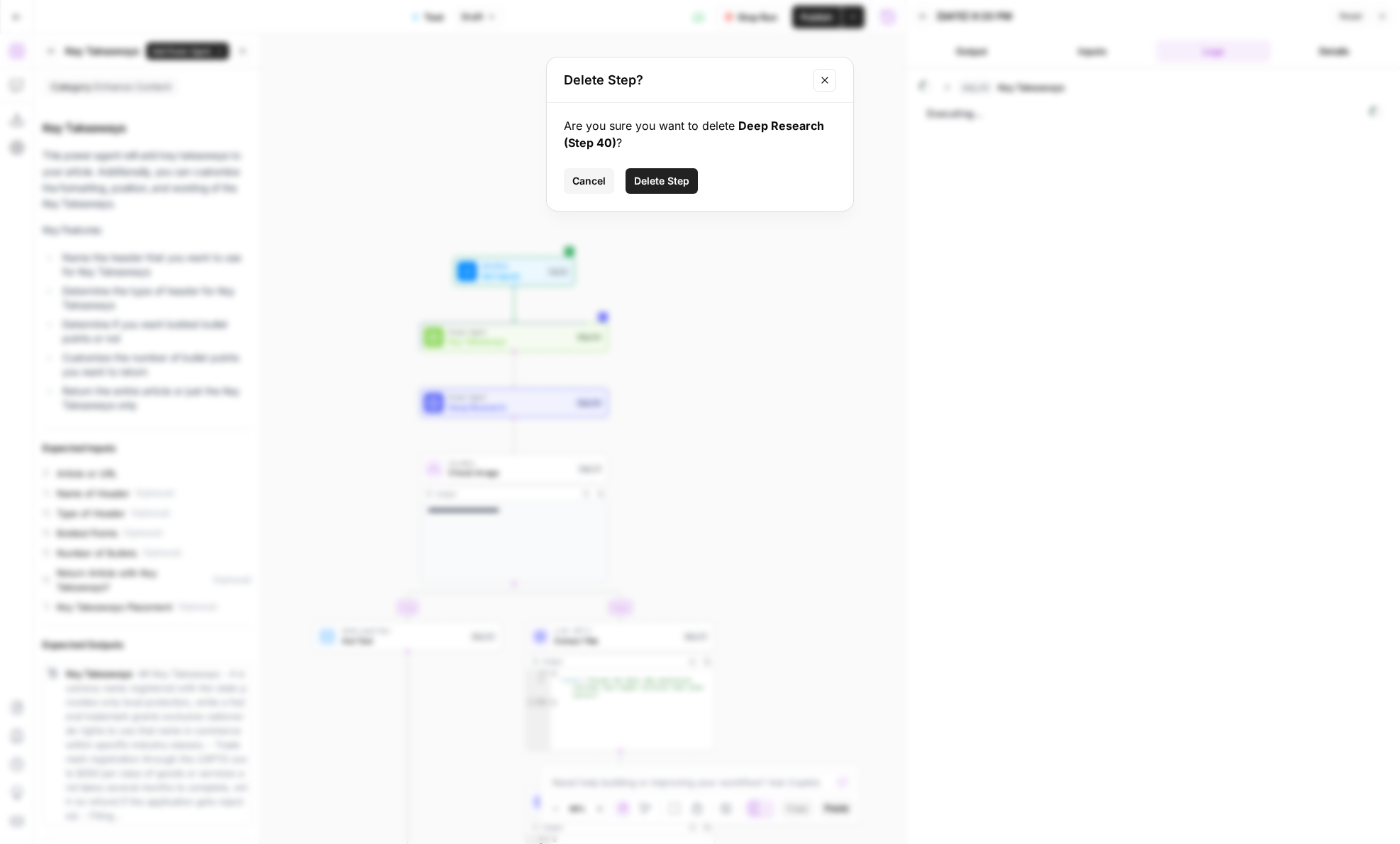
click at [653, 180] on span "Delete Step" at bounding box center [662, 181] width 55 height 14
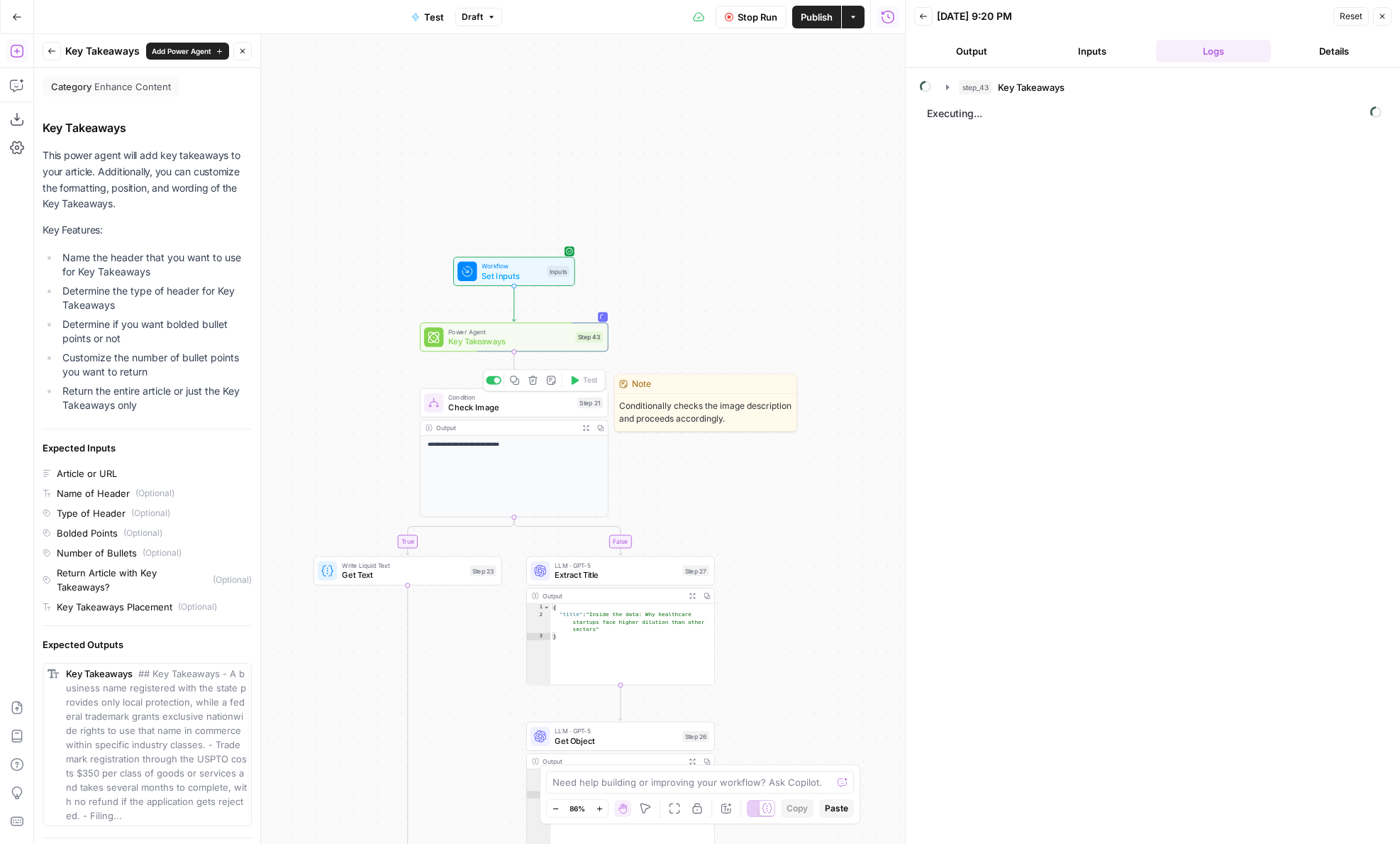
click at [532, 382] on icon "button" at bounding box center [534, 380] width 10 height 10
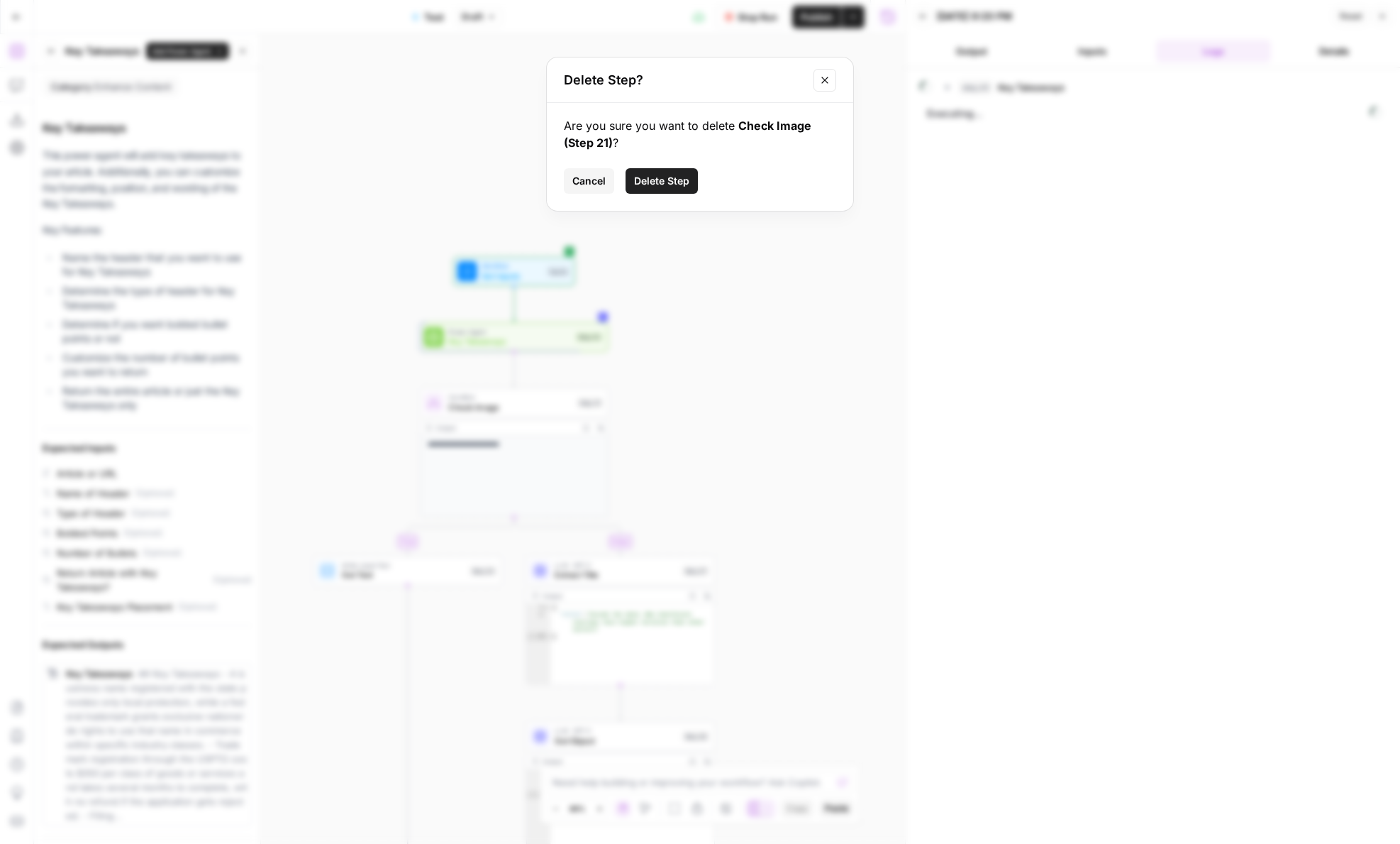
drag, startPoint x: 666, startPoint y: 173, endPoint x: 649, endPoint y: 203, distance: 34.5
click at [666, 174] on span "Delete Step" at bounding box center [662, 181] width 55 height 14
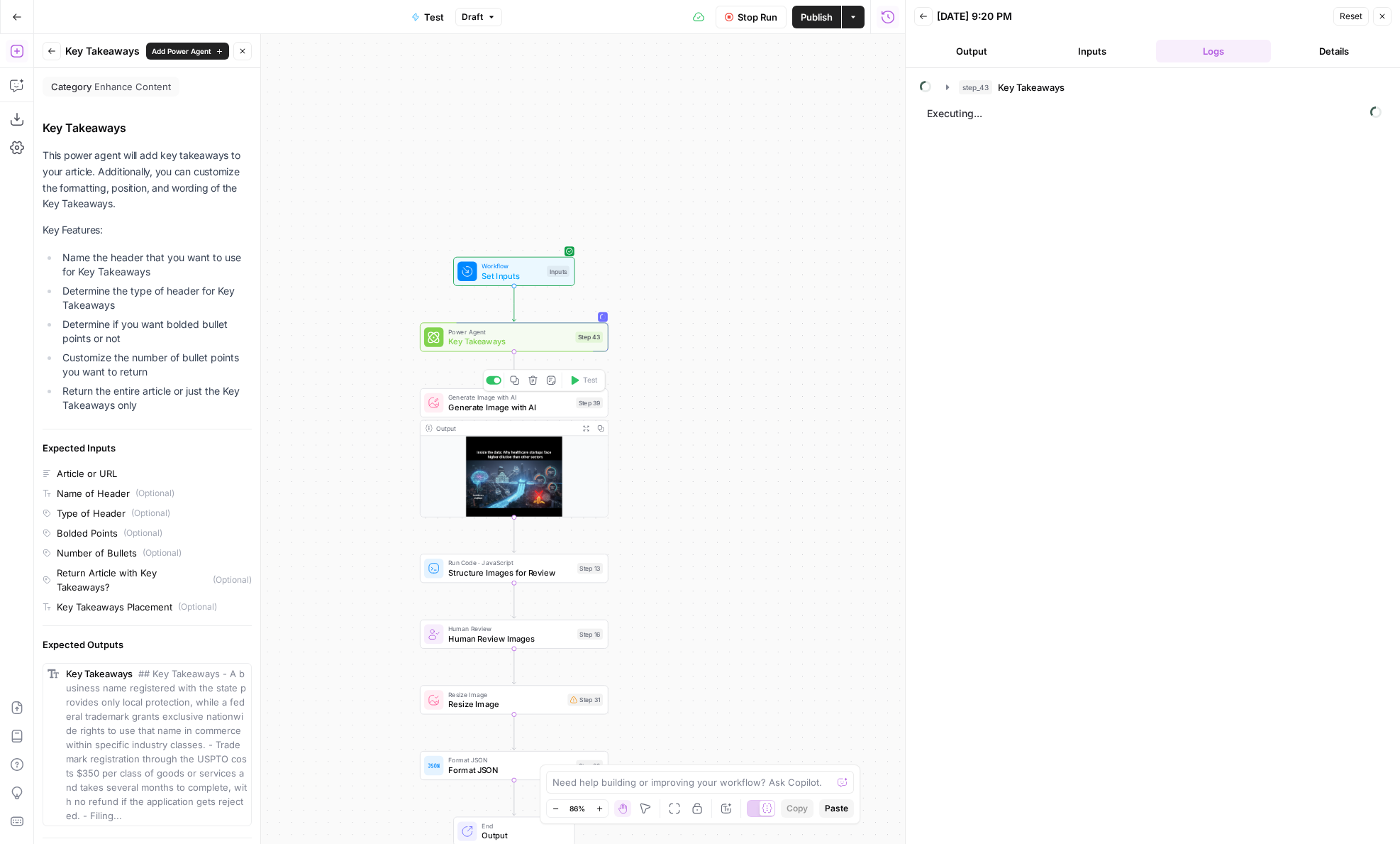
click at [533, 380] on icon "button" at bounding box center [533, 380] width 9 height 9
click at [668, 186] on span "Delete Step" at bounding box center [662, 181] width 55 height 14
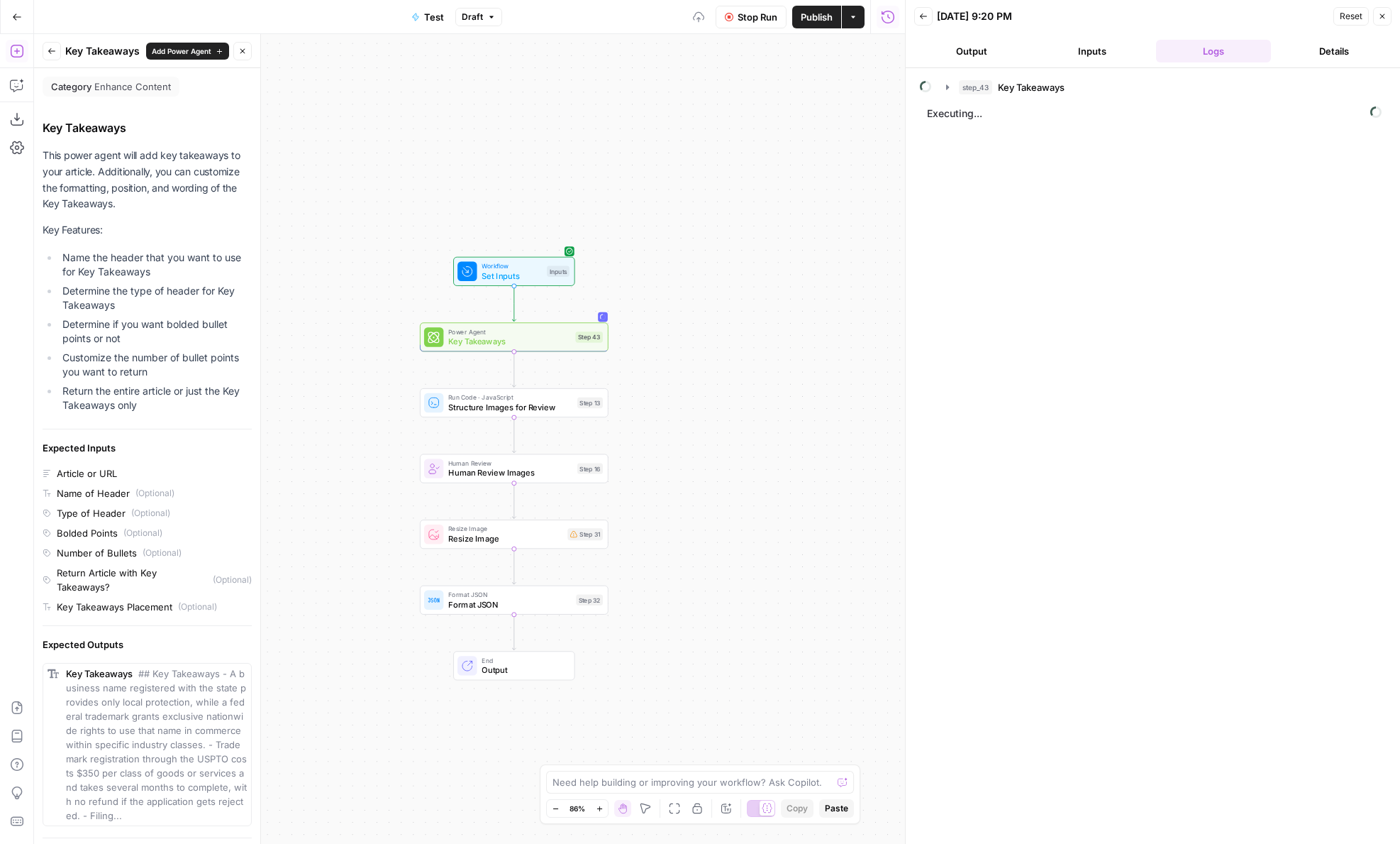
click at [1073, 45] on button "Inputs" at bounding box center [1093, 51] width 115 height 23
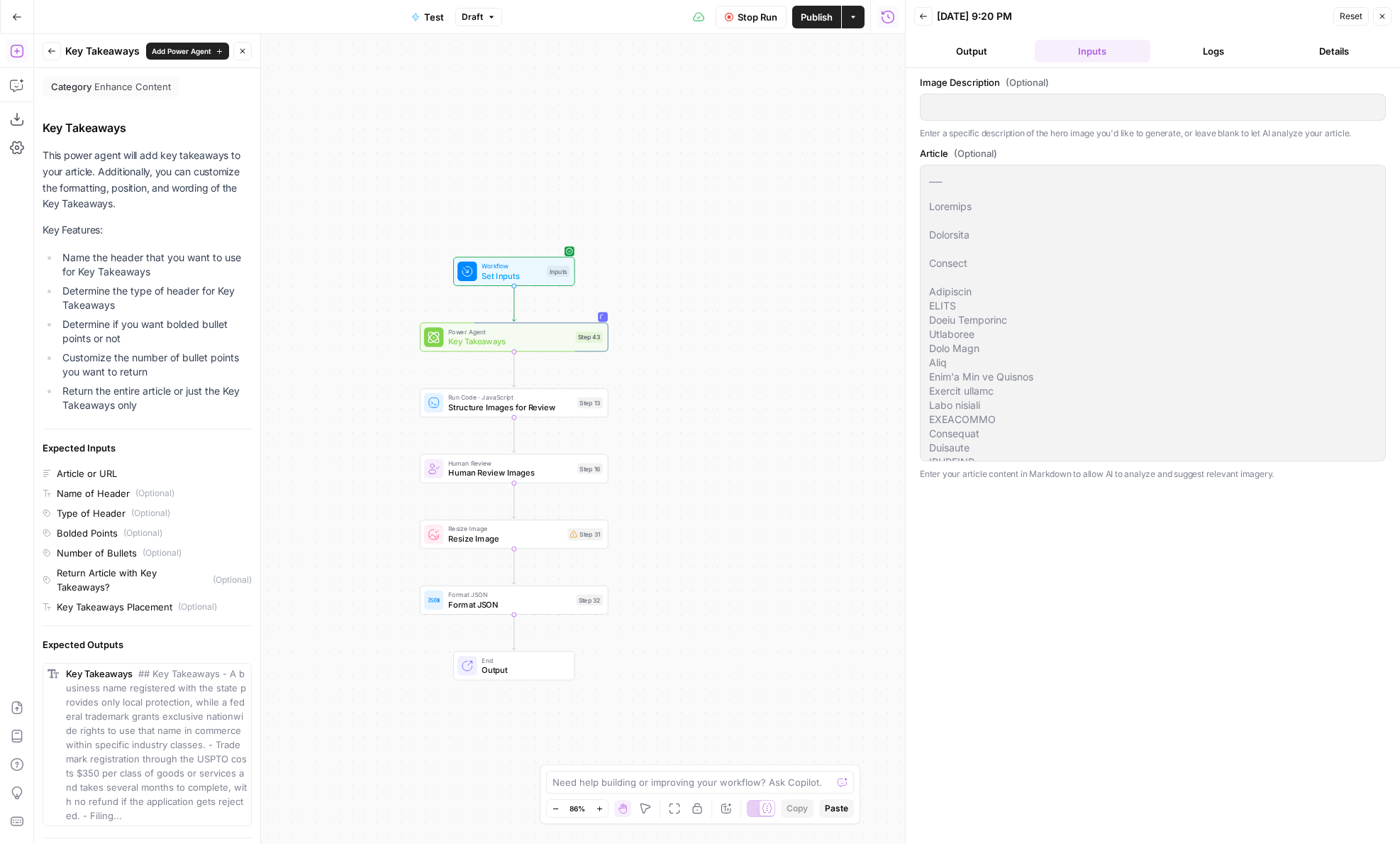
click at [994, 52] on button "Output" at bounding box center [972, 51] width 115 height 23
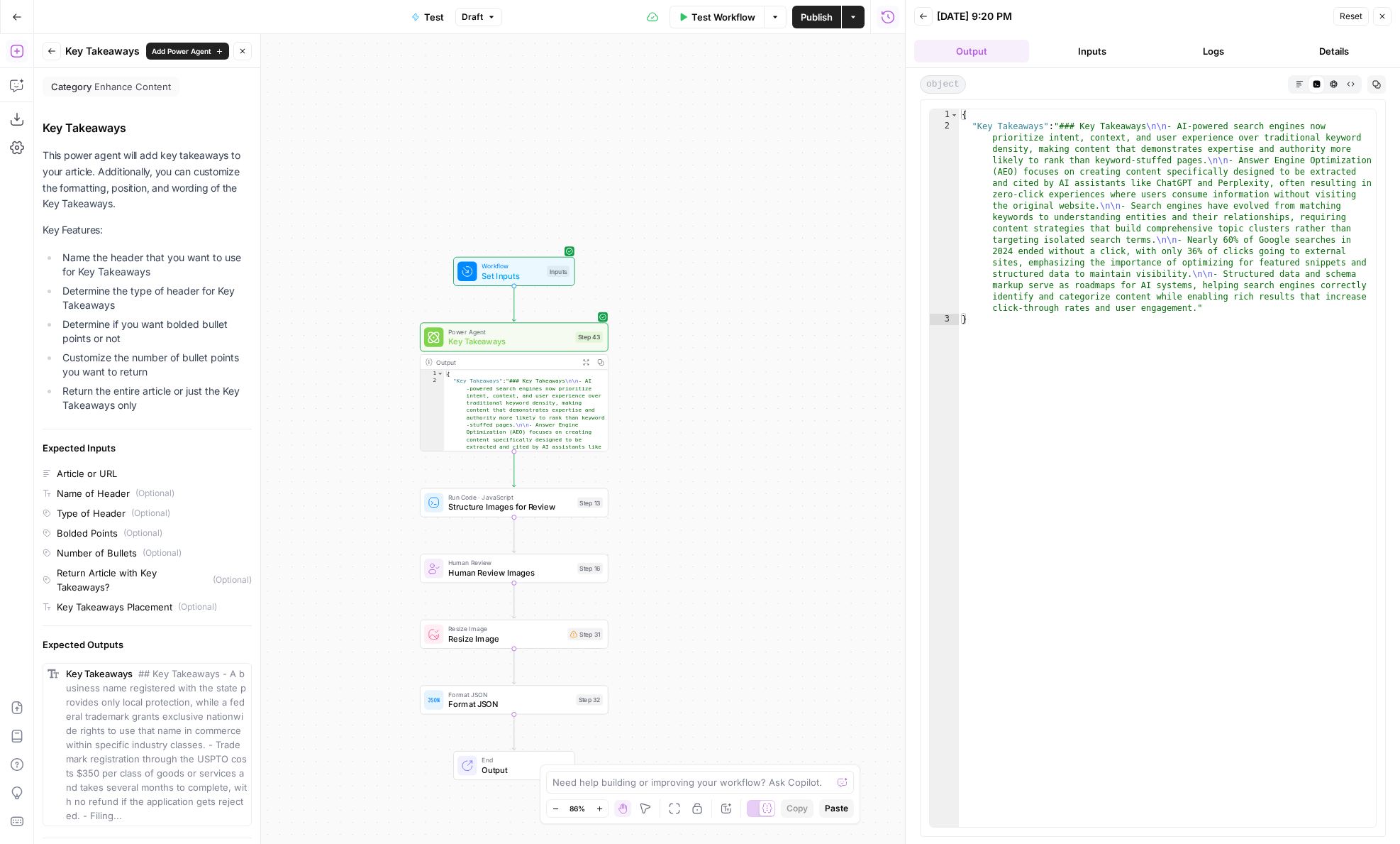
click at [1227, 44] on button "Logs" at bounding box center [1214, 51] width 115 height 23
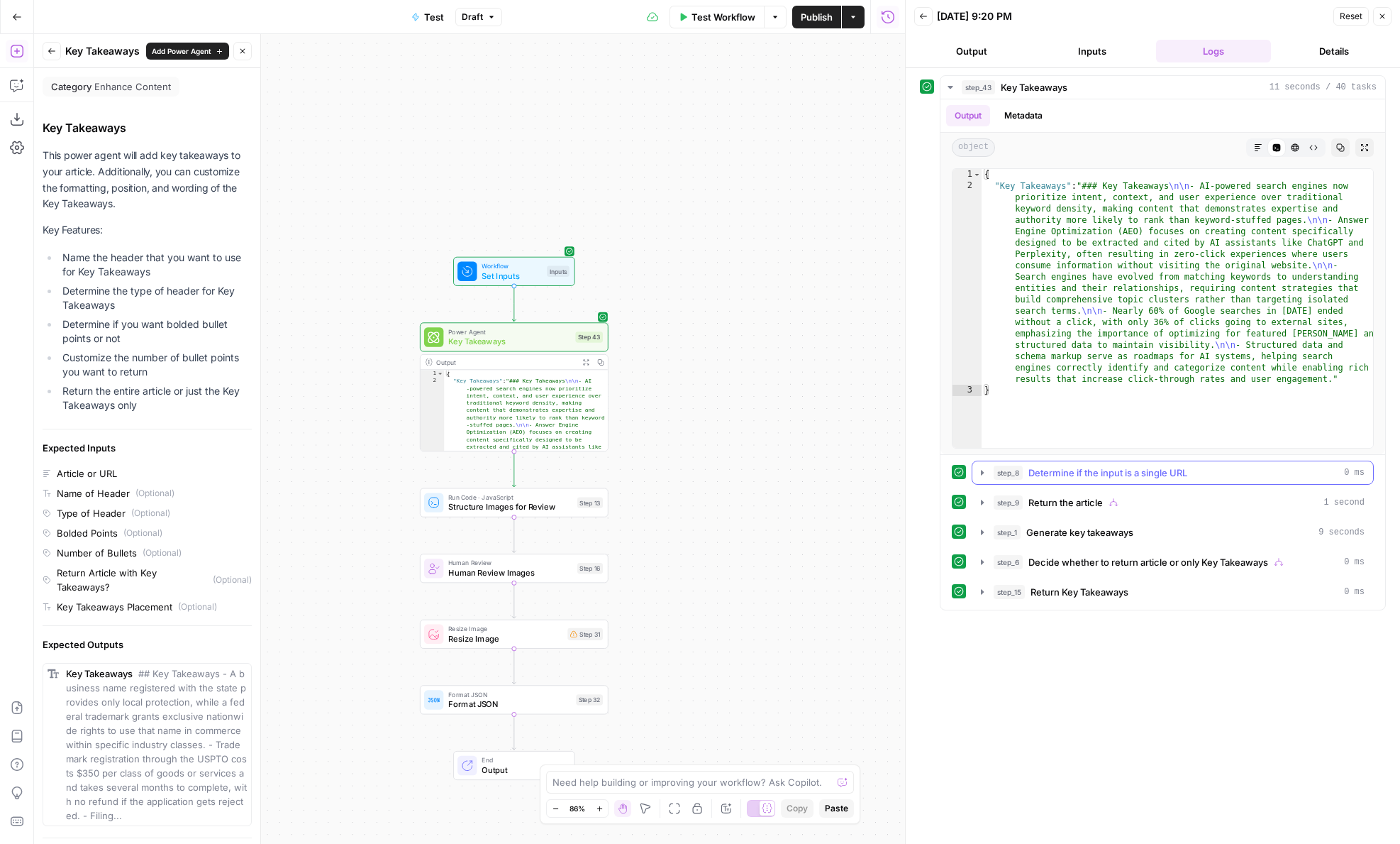
click at [1073, 473] on span "Determine if the input is a single URL" at bounding box center [1108, 472] width 159 height 14
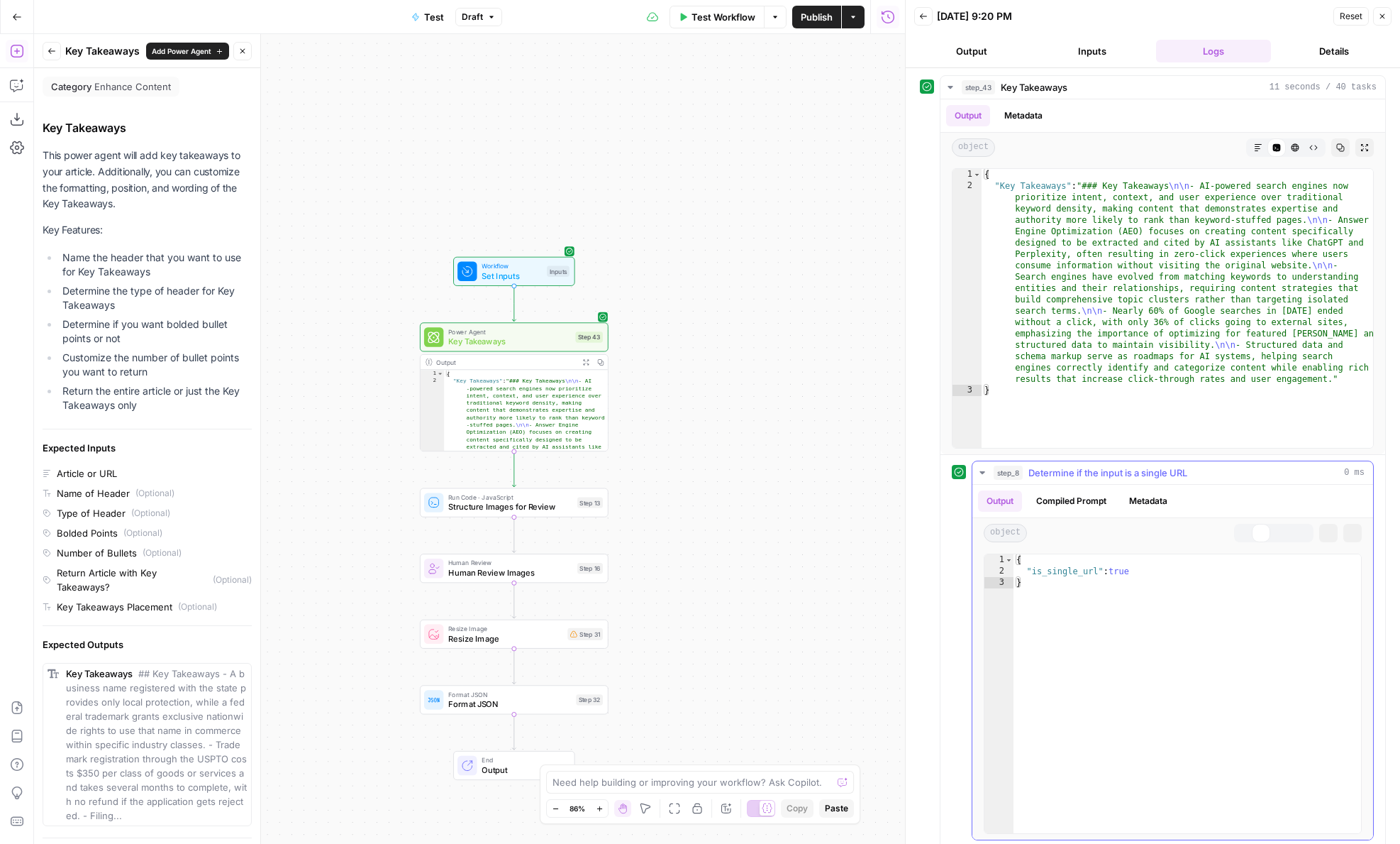
click at [1073, 473] on span "Determine if the input is a single URL" at bounding box center [1108, 472] width 159 height 14
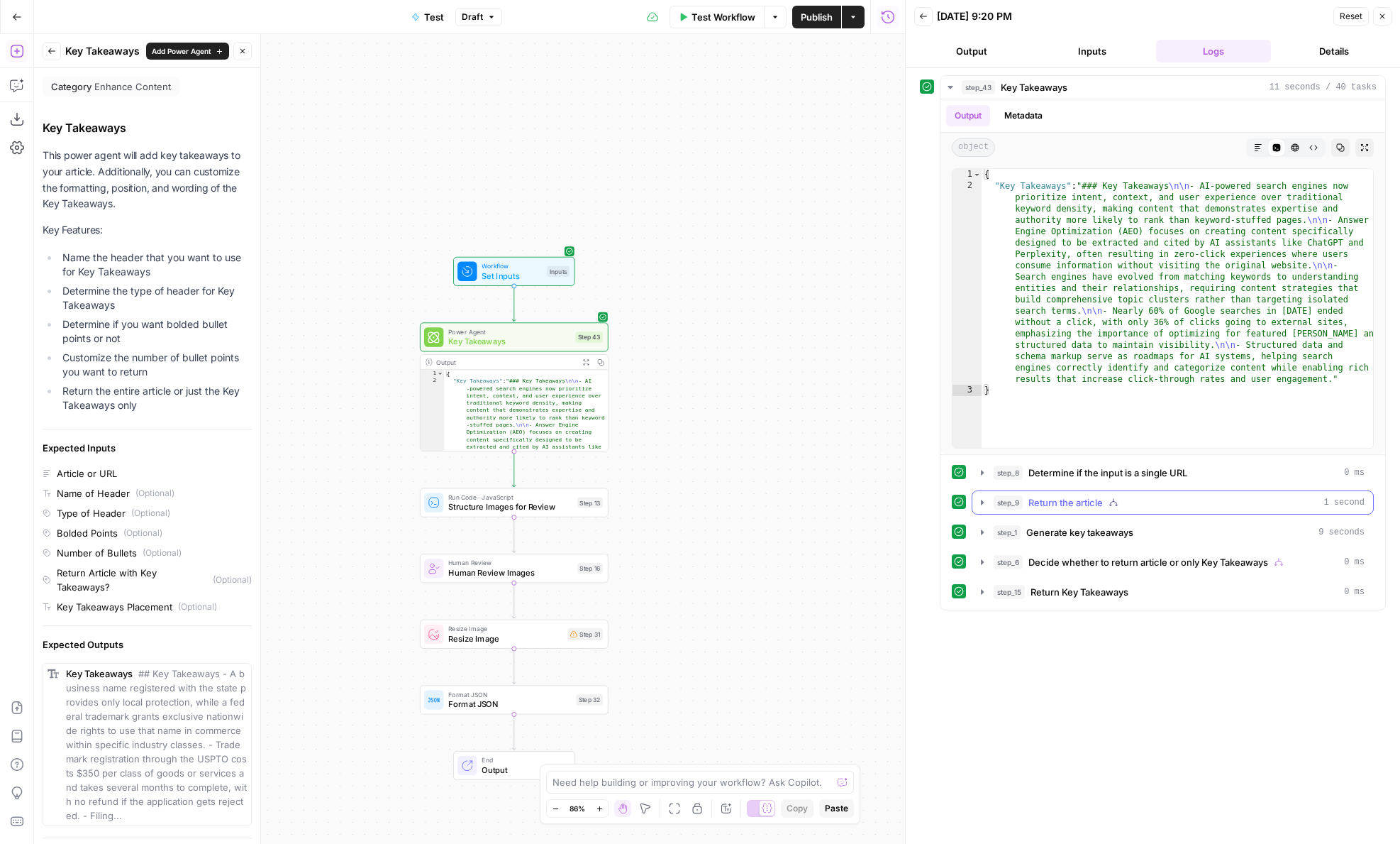
click at [1055, 497] on span "Return the article" at bounding box center [1066, 502] width 74 height 14
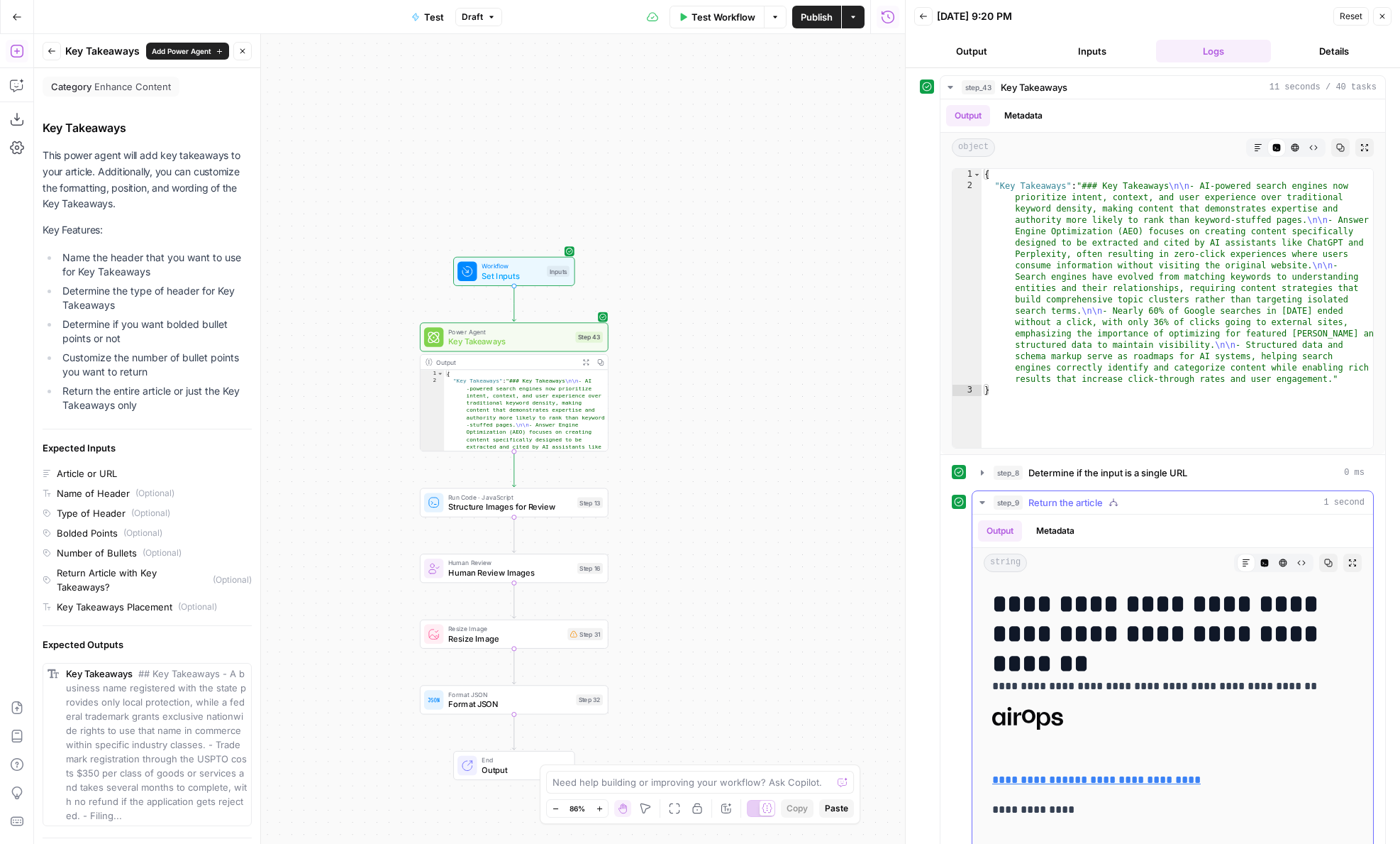
click at [1055, 497] on span "Return the article" at bounding box center [1066, 502] width 74 height 14
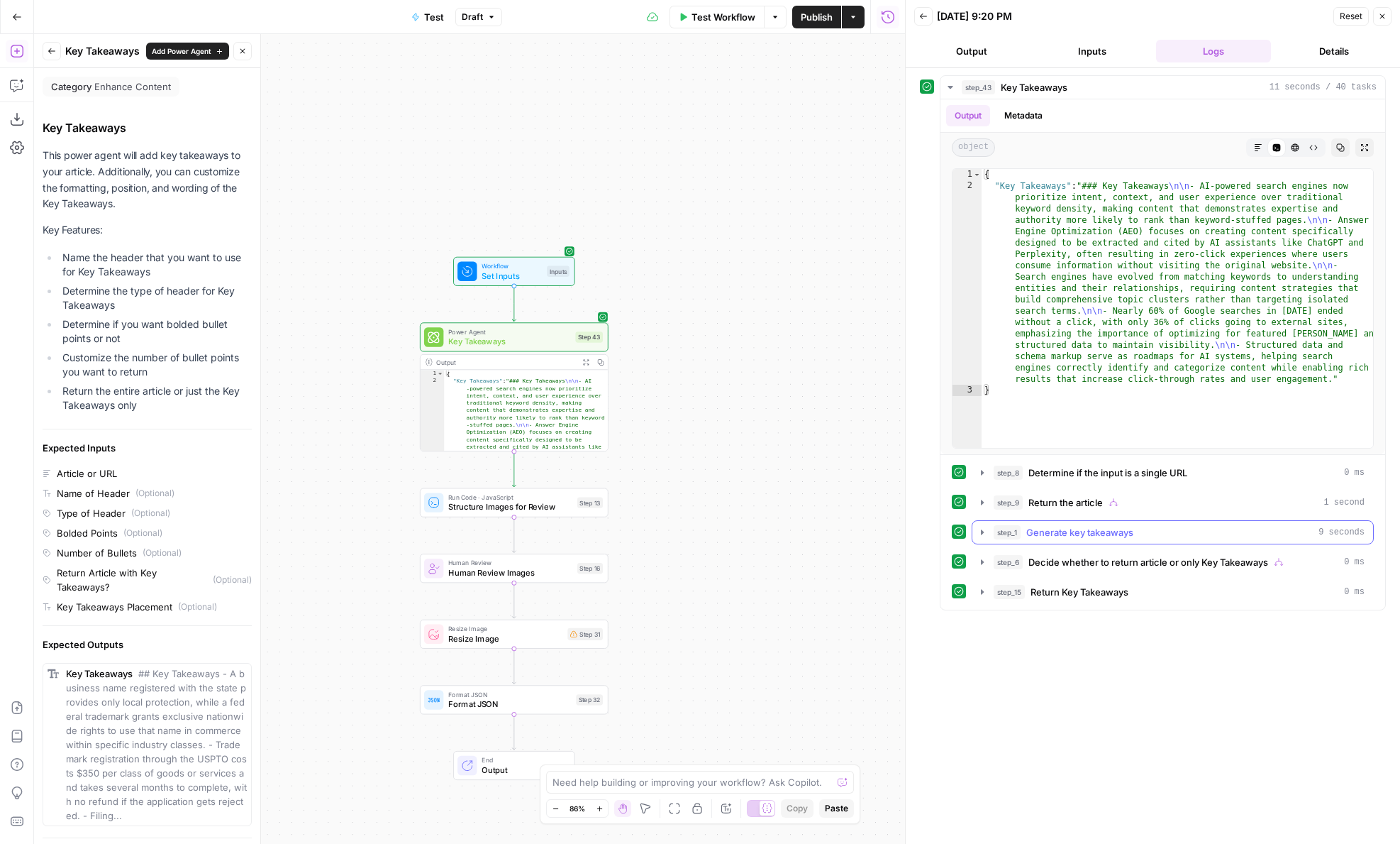
click at [1055, 534] on span "Generate key takeaways" at bounding box center [1080, 532] width 107 height 14
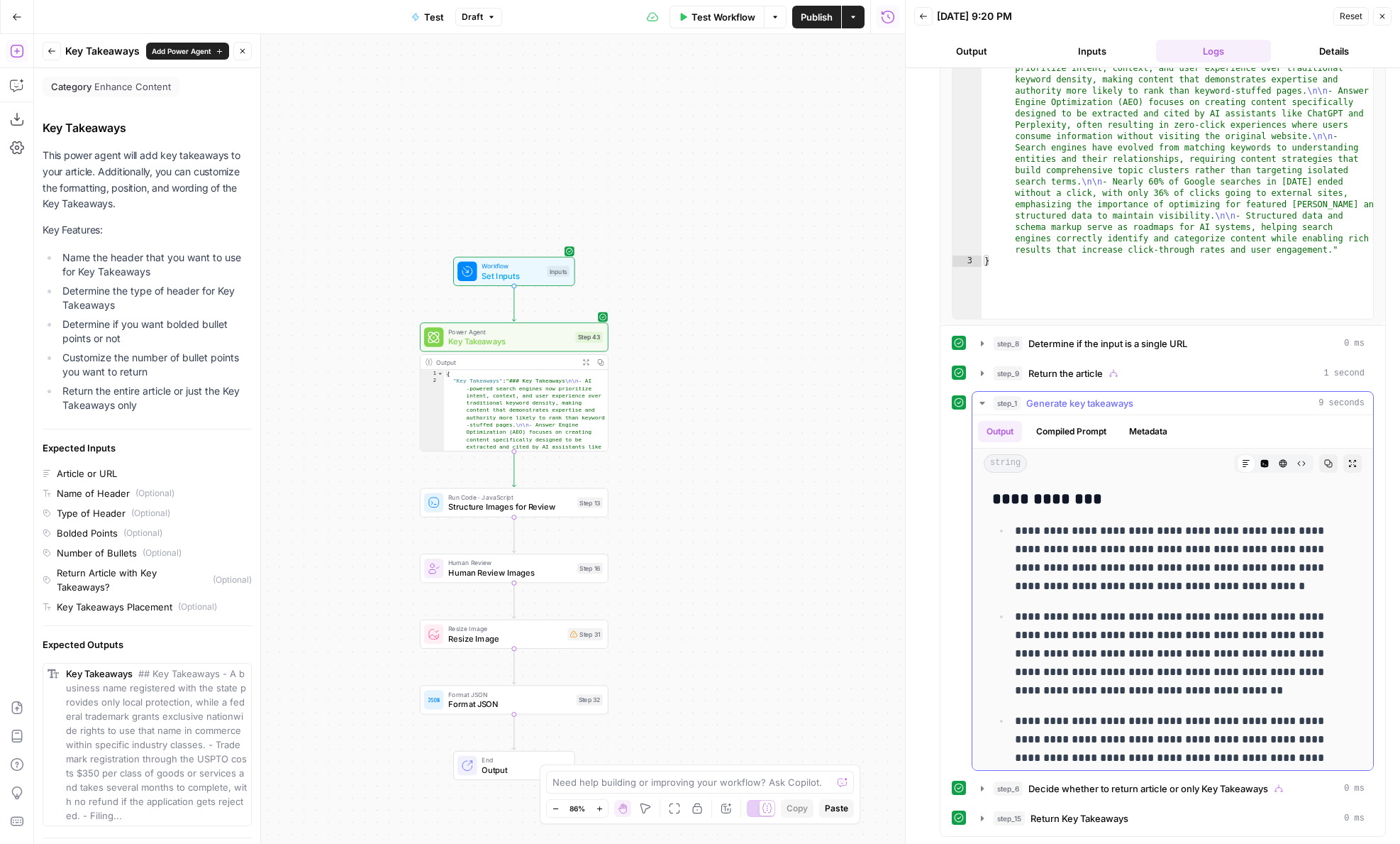
scroll to position [205, 0]
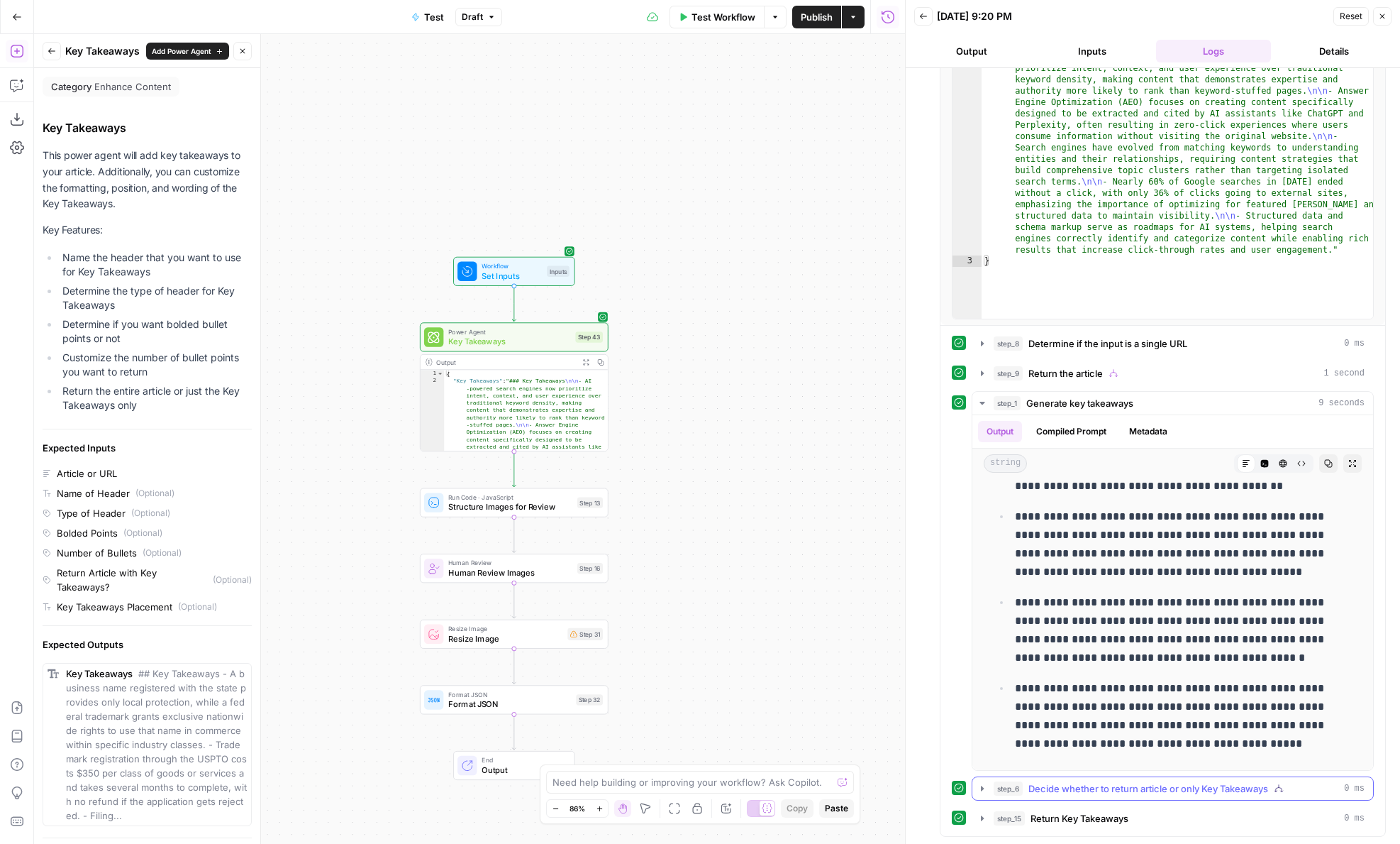
click at [1037, 780] on button "step_6 Decide whether to return article or only Key Takeaways 0 ms" at bounding box center [1173, 788] width 401 height 23
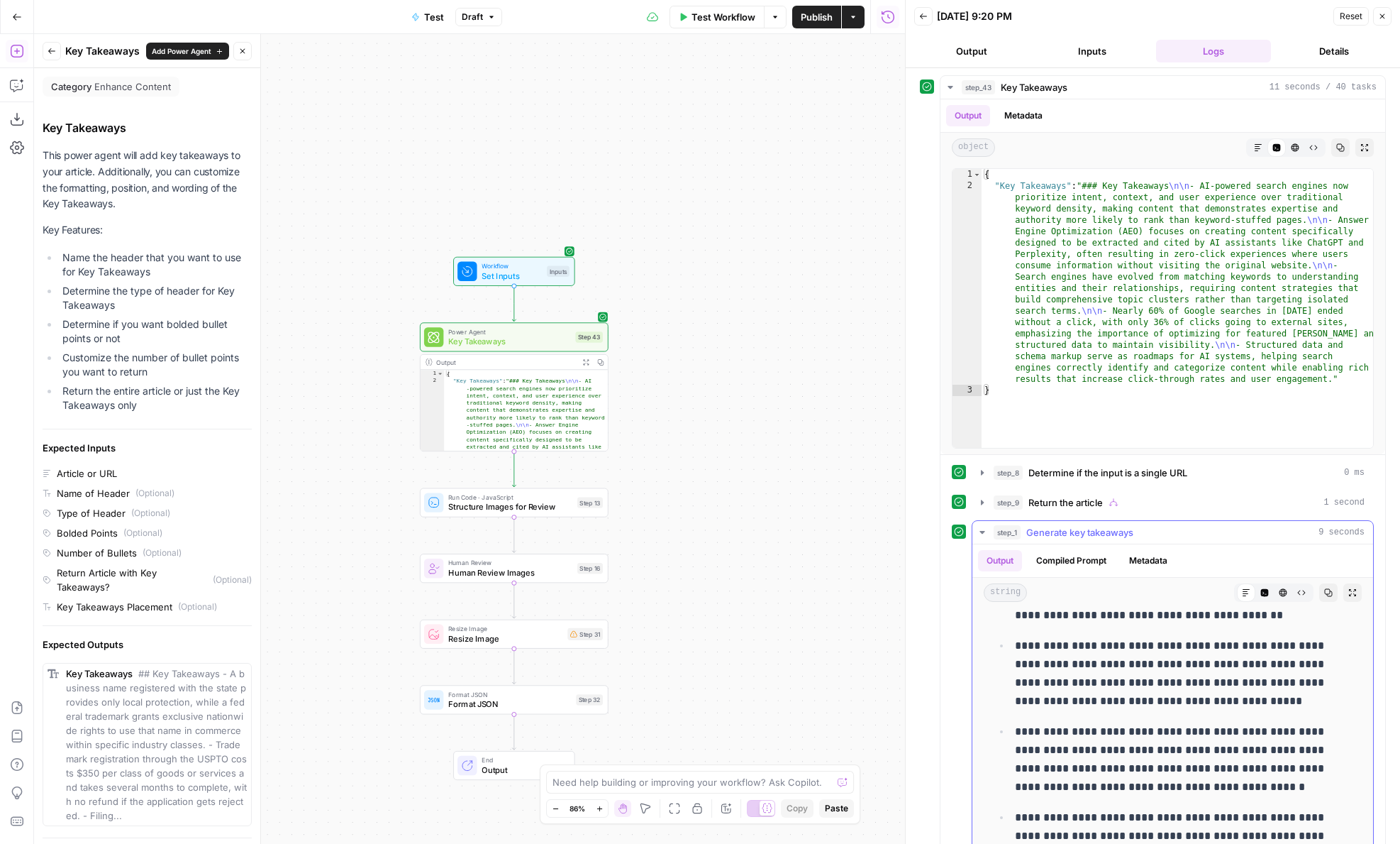
scroll to position [0, 0]
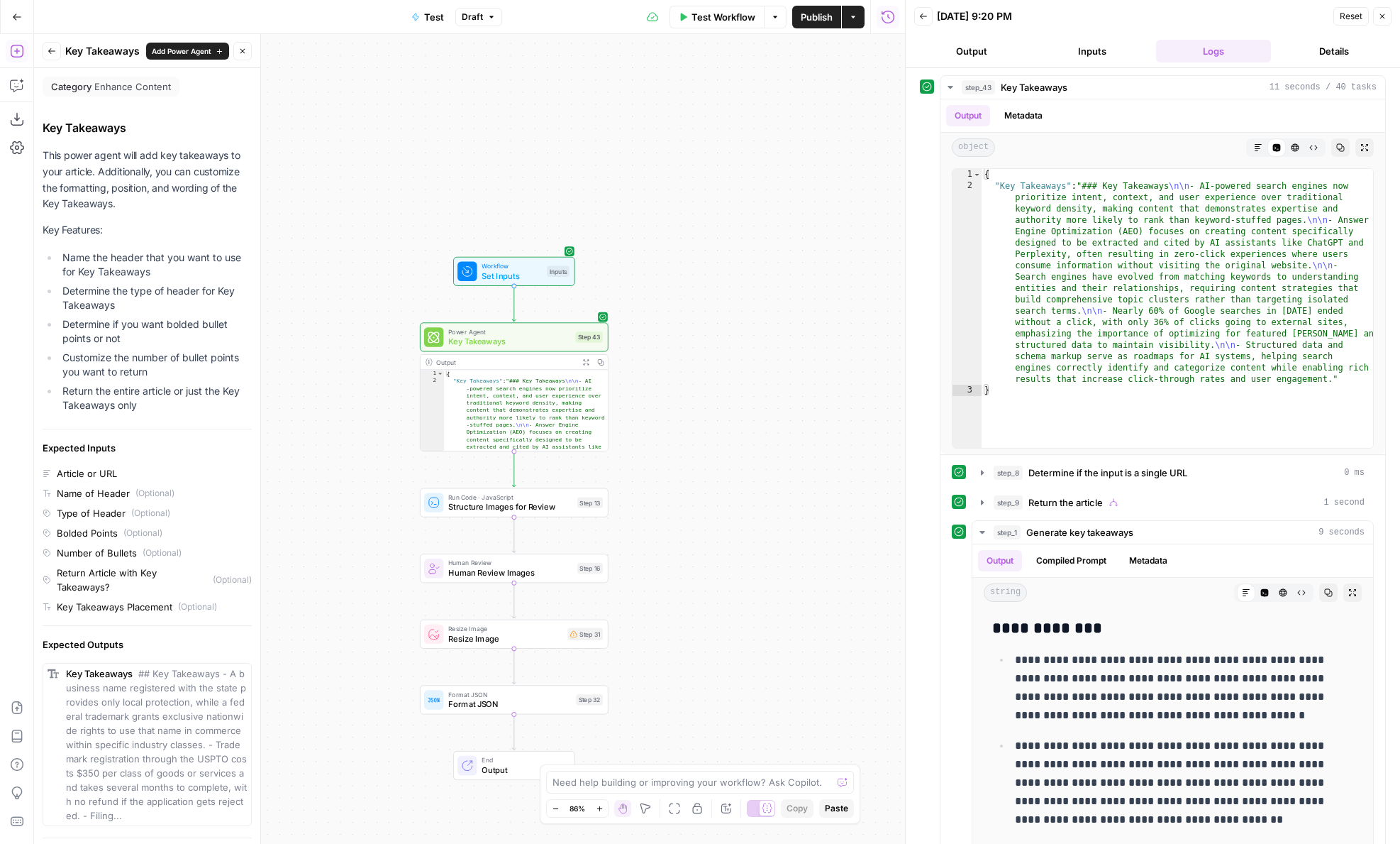
click at [1081, 57] on button "Inputs" at bounding box center [1093, 51] width 115 height 23
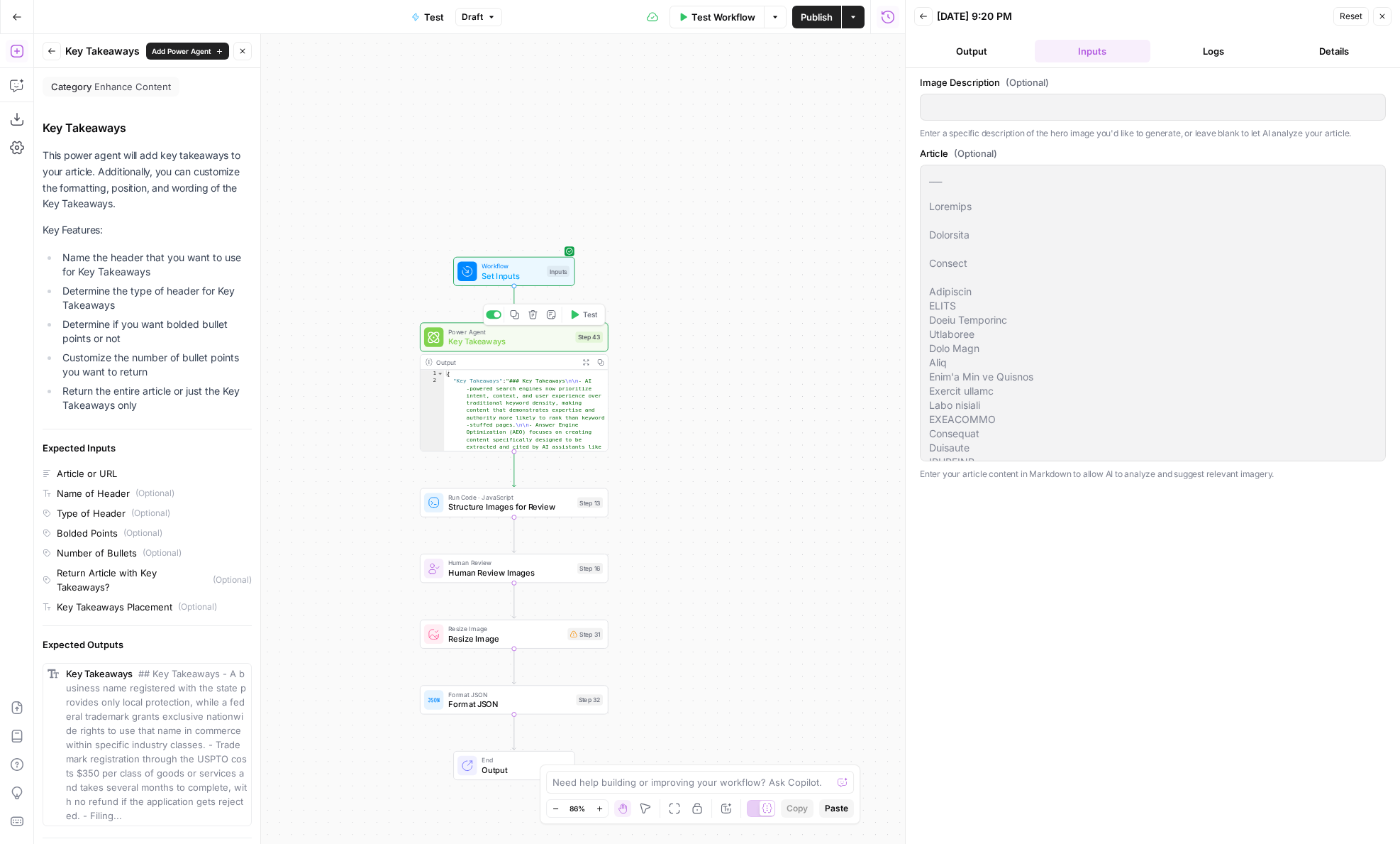
click at [547, 338] on span "Key Takeaways" at bounding box center [510, 341] width 122 height 12
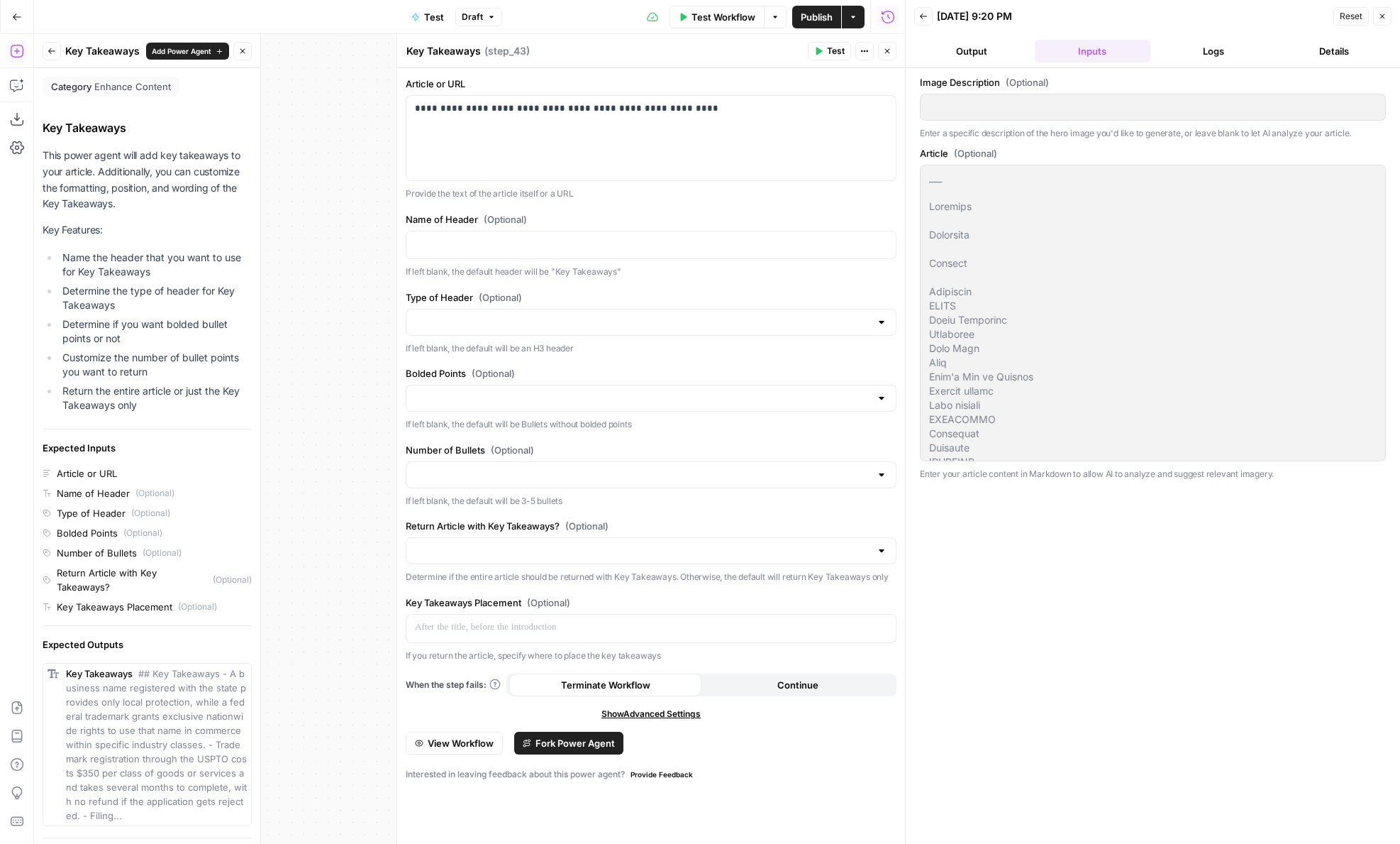
click at [790, 410] on div at bounding box center [651, 398] width 491 height 27
click at [719, 353] on p "If left blank, the default will be an H3 header" at bounding box center [651, 348] width 491 height 14
click at [678, 319] on input "Type of Header (Optional)" at bounding box center [643, 322] width 456 height 14
click at [677, 283] on div "**********" at bounding box center [652, 456] width 508 height 776
click at [643, 249] on p at bounding box center [651, 243] width 472 height 14
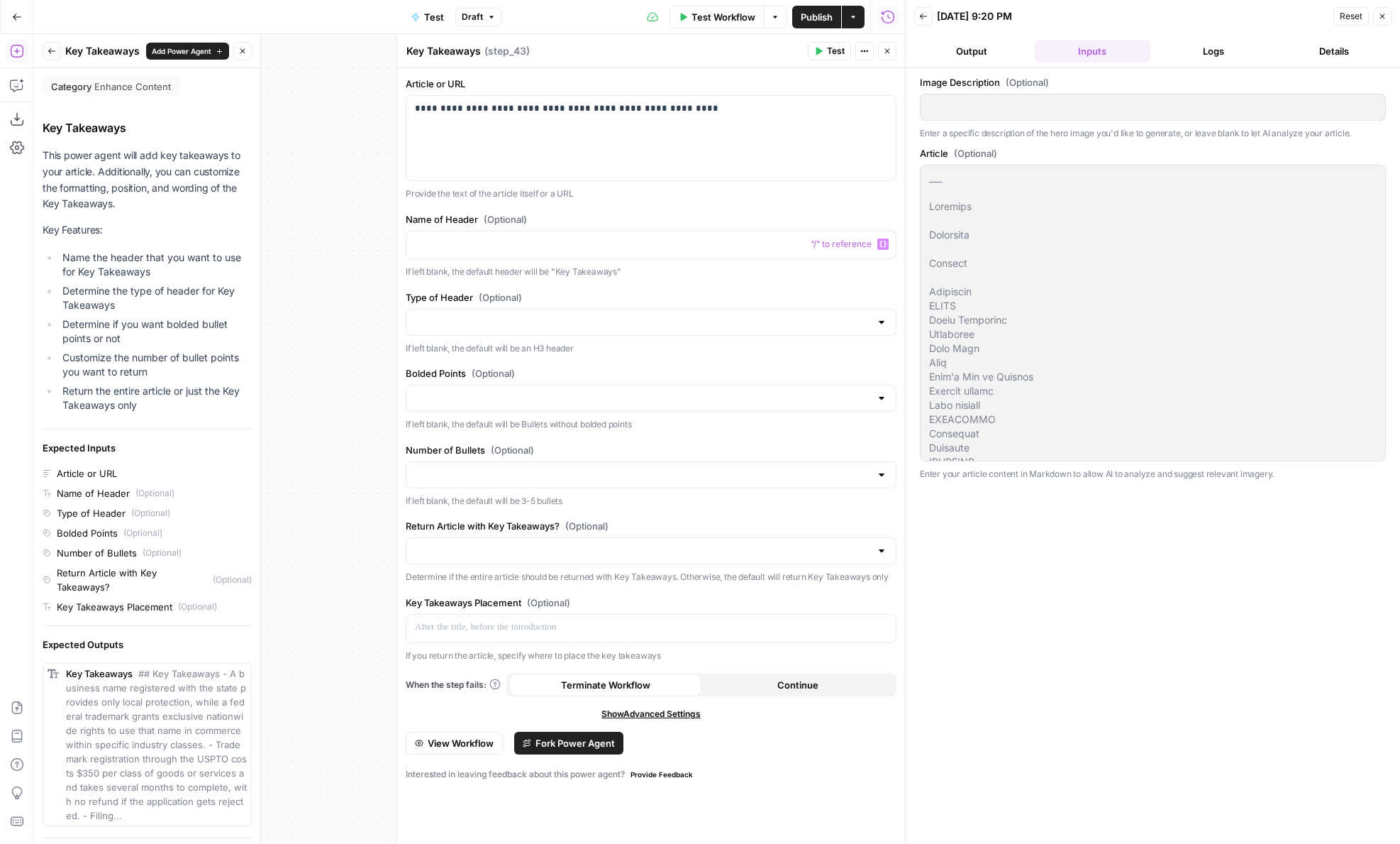
click at [622, 205] on div "**********" at bounding box center [652, 456] width 508 height 776
click at [499, 556] on input "Return Article with Key Takeaways? (Optional)" at bounding box center [643, 550] width 456 height 14
click at [473, 518] on label "Return Article with Key Takeaways? (Optional)" at bounding box center [651, 525] width 491 height 14
click at [473, 543] on input "Return Article with Key Takeaways? (Optional)" at bounding box center [643, 550] width 456 height 14
click at [473, 518] on label "Return Article with Key Takeaways? (Optional)" at bounding box center [651, 525] width 491 height 14
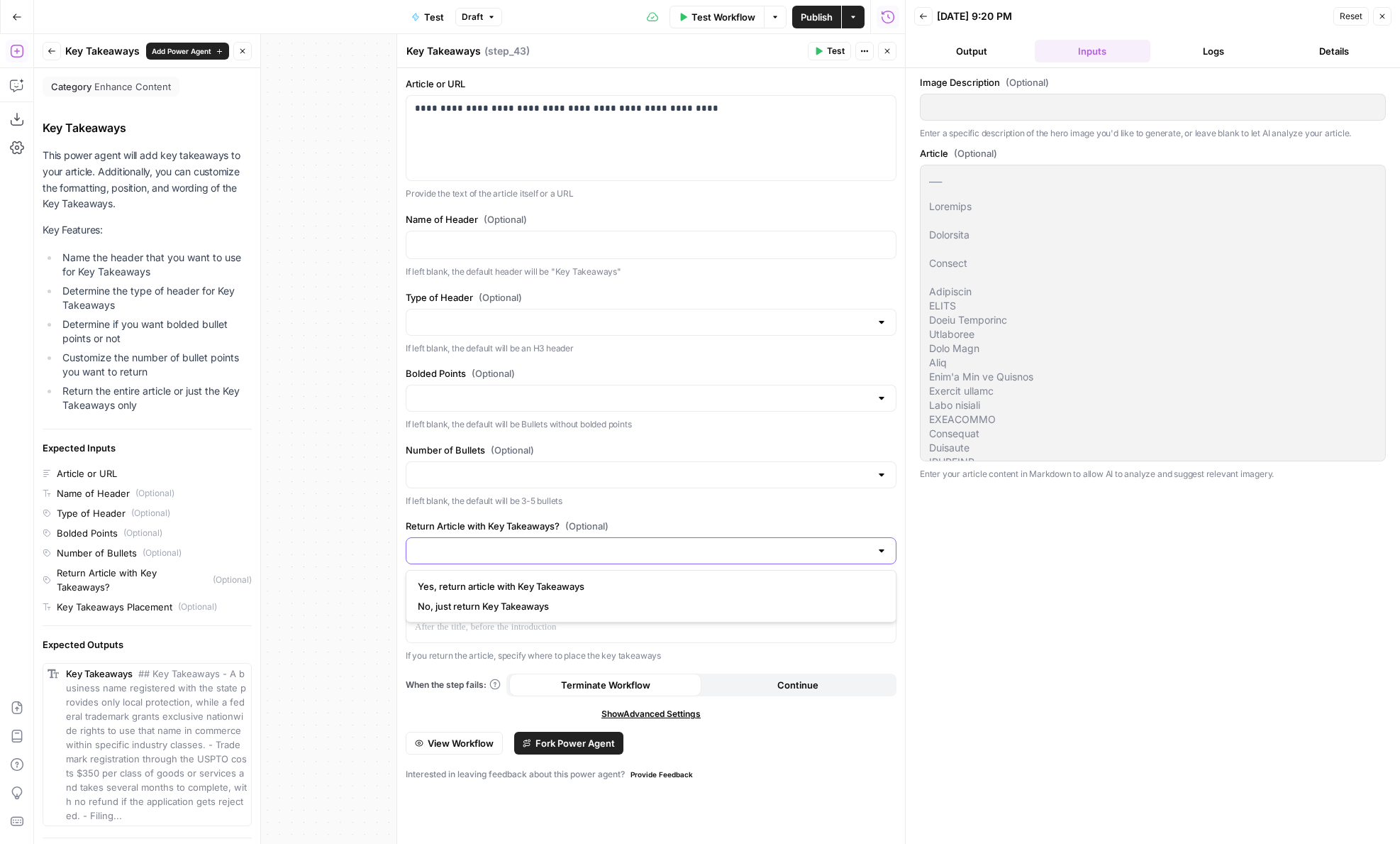
click at [473, 543] on input "Return Article with Key Takeaways? (Optional)" at bounding box center [643, 550] width 456 height 14
click at [719, 507] on p "If left blank, the default will be 3-5 bullets" at bounding box center [651, 500] width 491 height 14
click at [652, 626] on p at bounding box center [651, 627] width 472 height 14
click at [884, 50] on icon "button" at bounding box center [887, 51] width 9 height 9
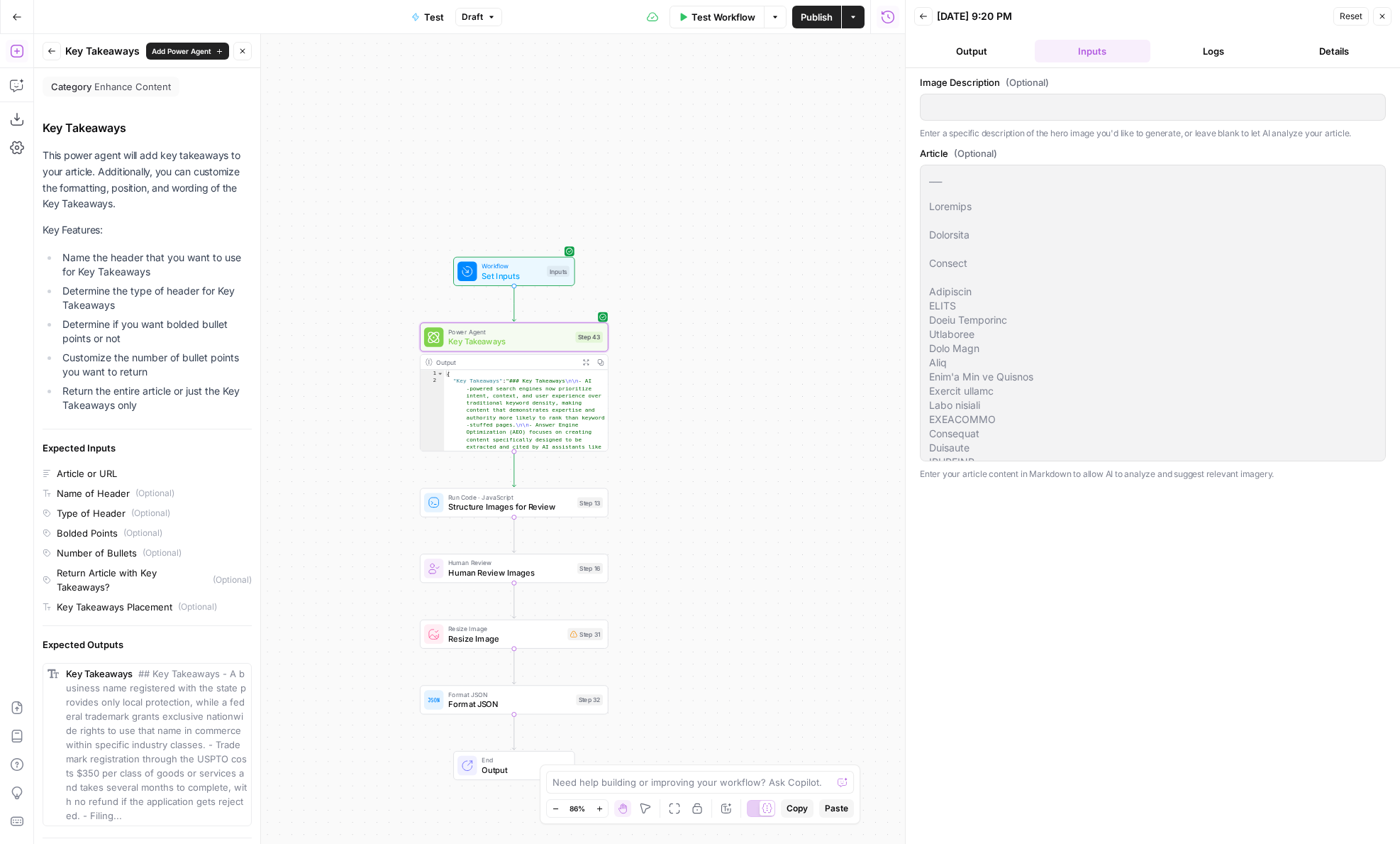
click at [968, 37] on header "Back [DATE] 9:20 PM Reset Close Output Inputs Logs Details" at bounding box center [1152, 34] width 494 height 68
click at [974, 55] on button "Output" at bounding box center [972, 51] width 115 height 23
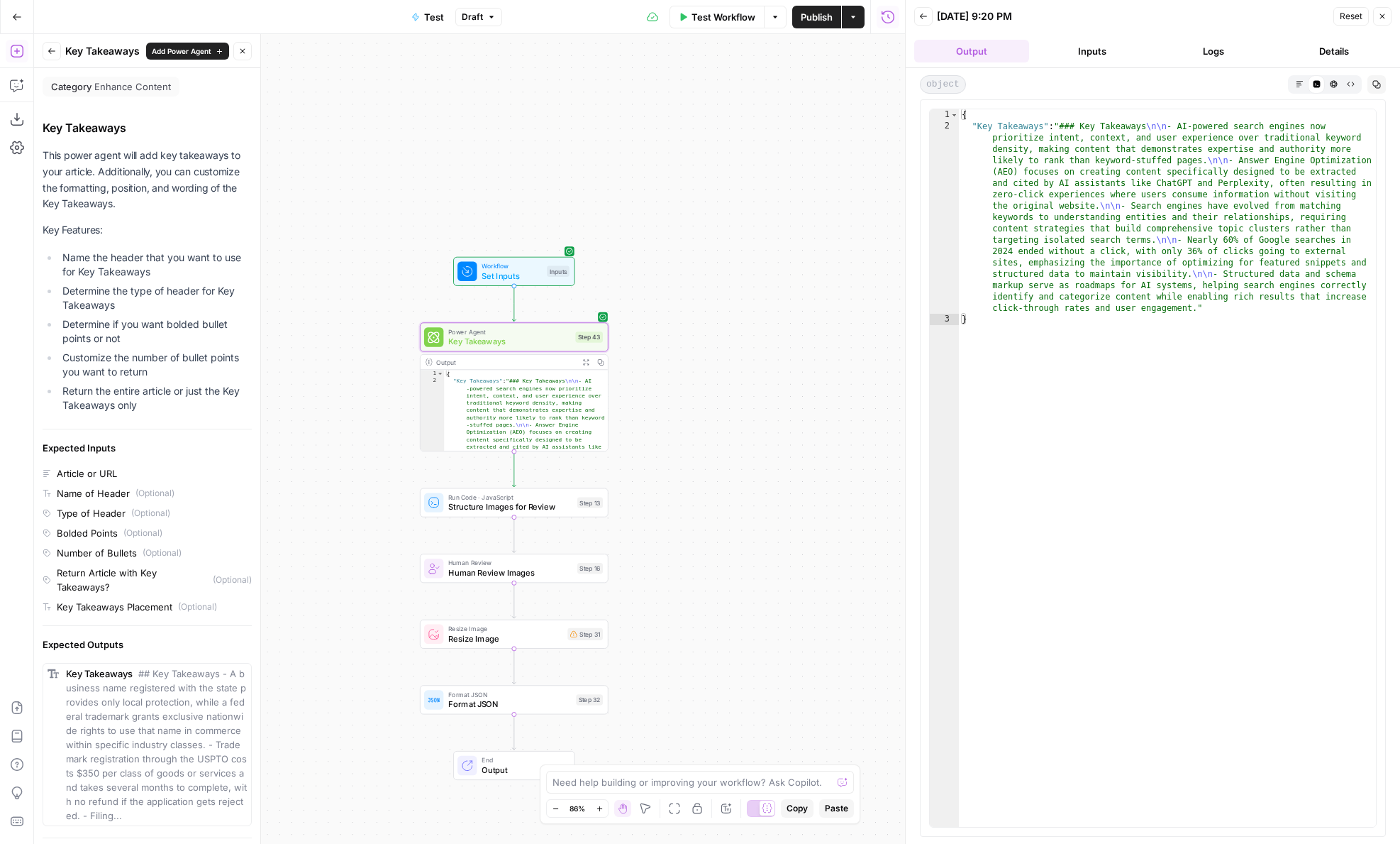
click at [1234, 47] on button "Logs" at bounding box center [1214, 51] width 115 height 23
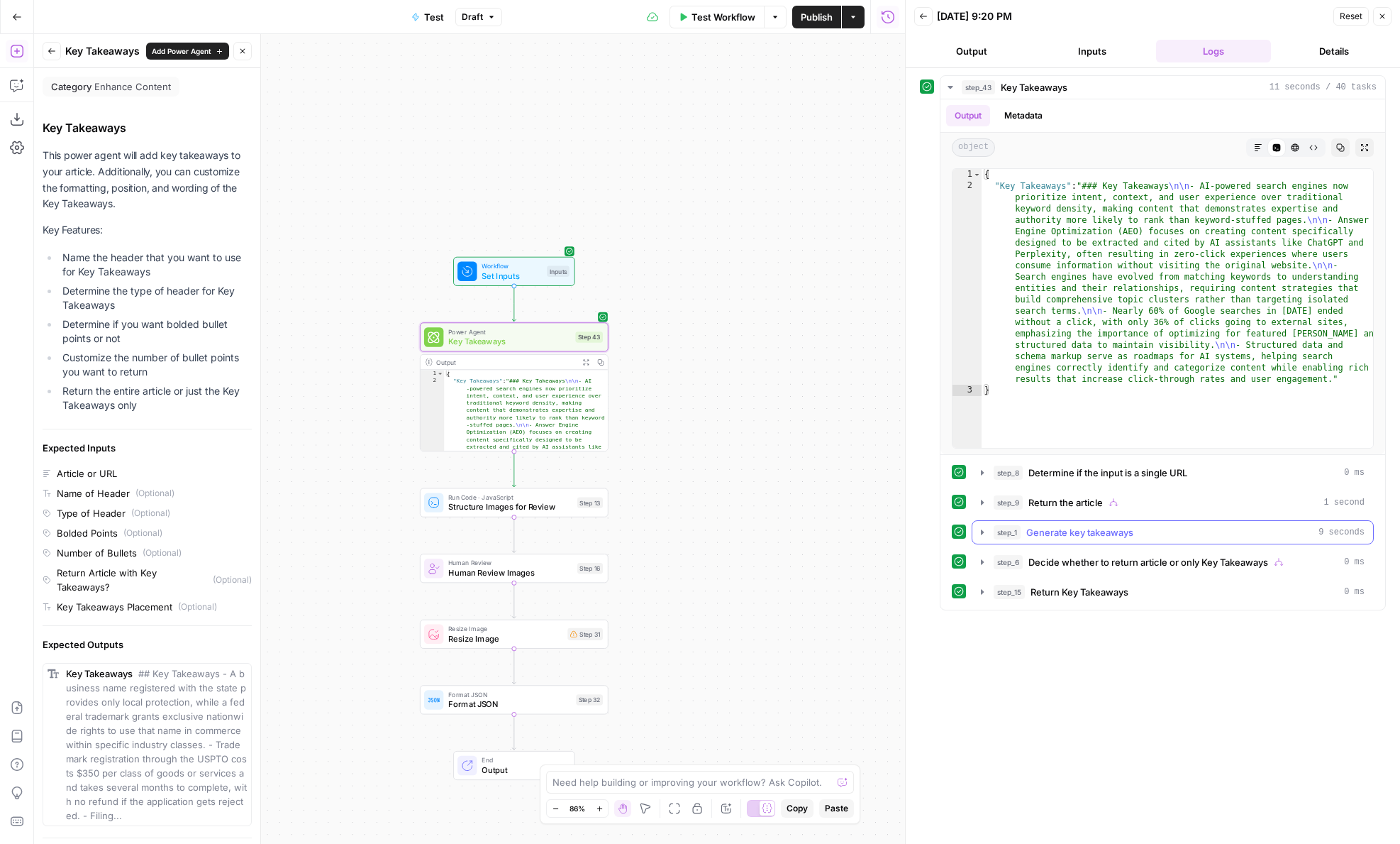
click at [1080, 505] on span "Return the article" at bounding box center [1066, 502] width 74 height 14
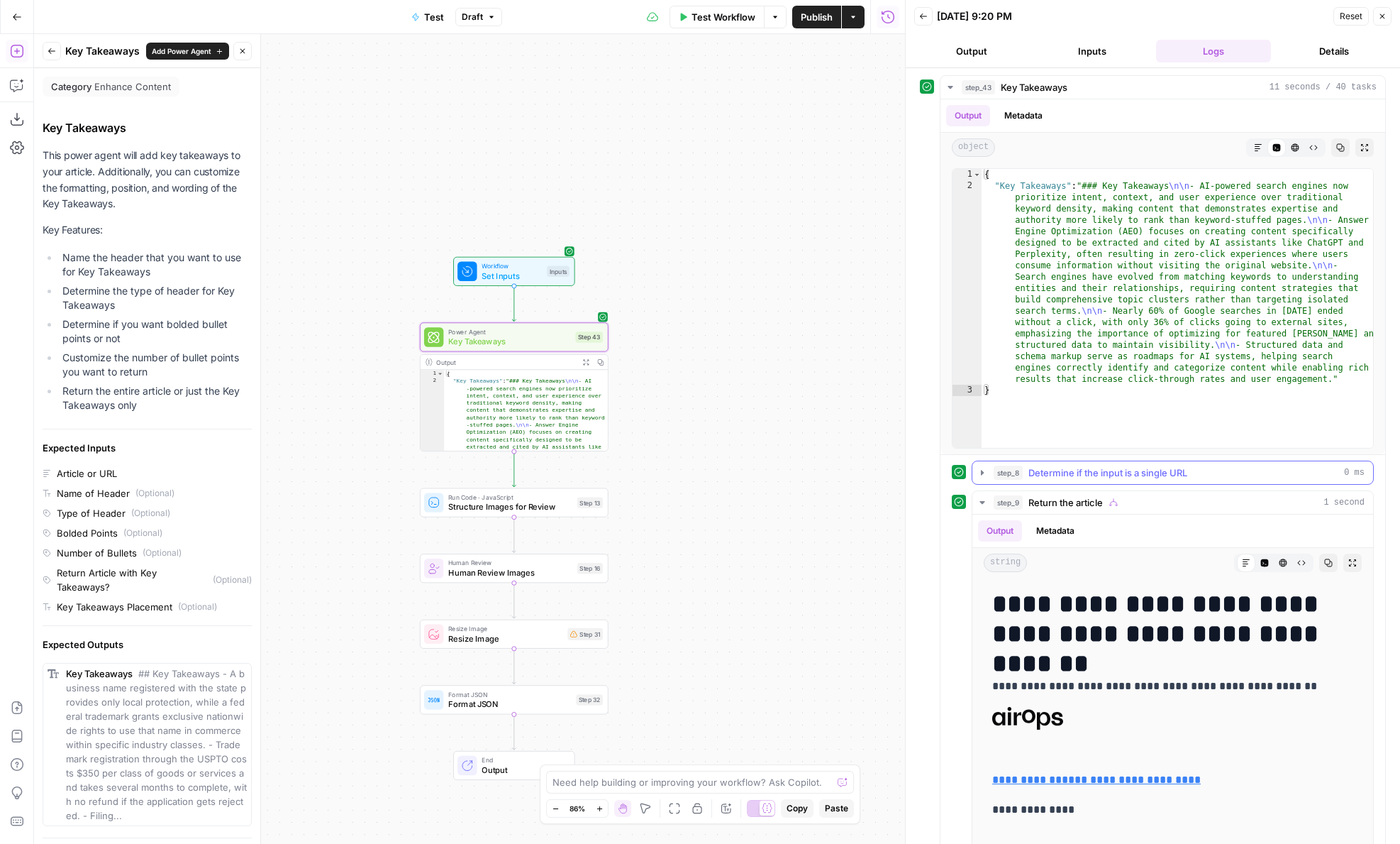
click at [1077, 468] on span "Determine if the input is a single URL" at bounding box center [1108, 472] width 159 height 14
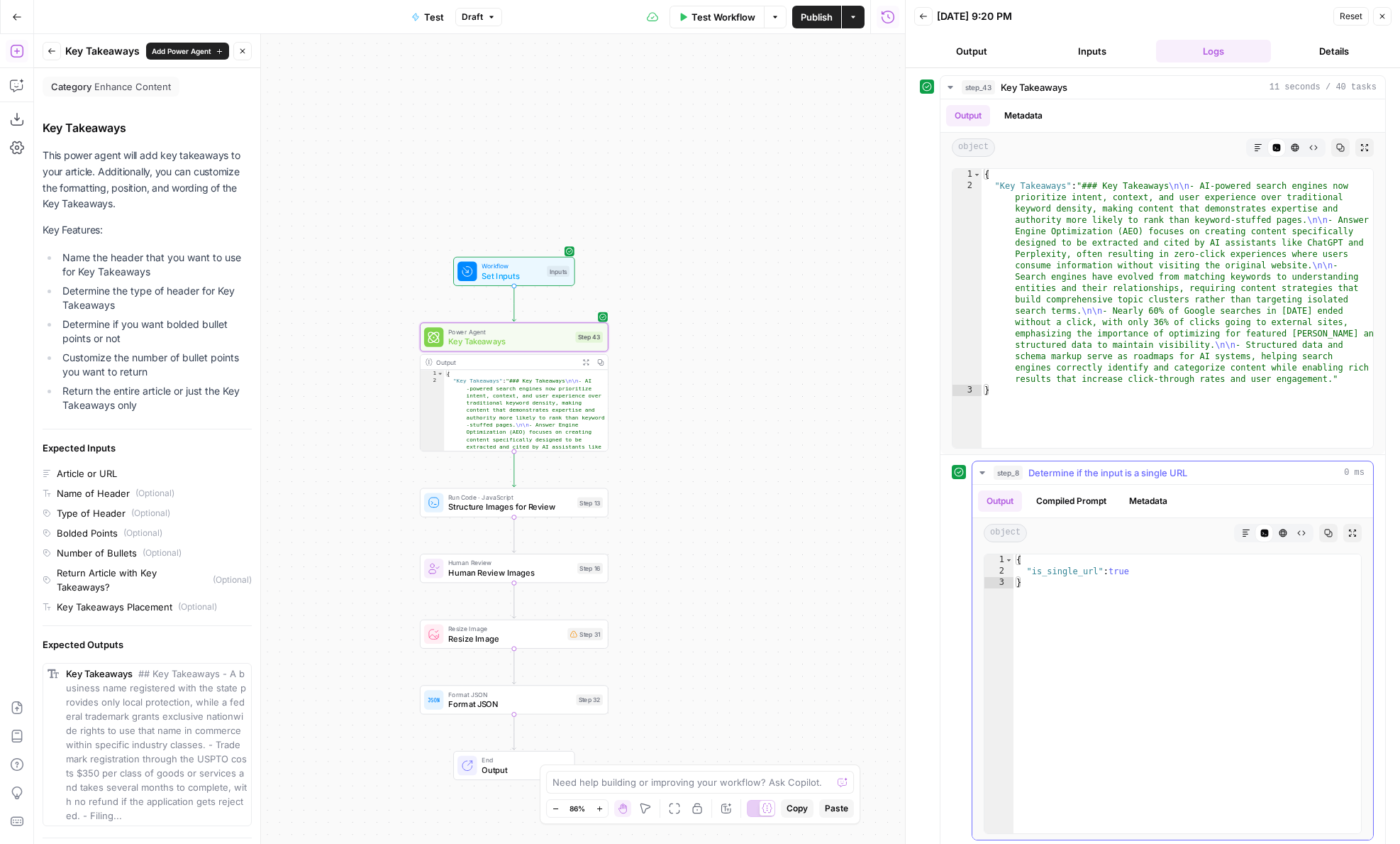
click at [1077, 468] on span "Determine if the input is a single URL" at bounding box center [1108, 472] width 159 height 14
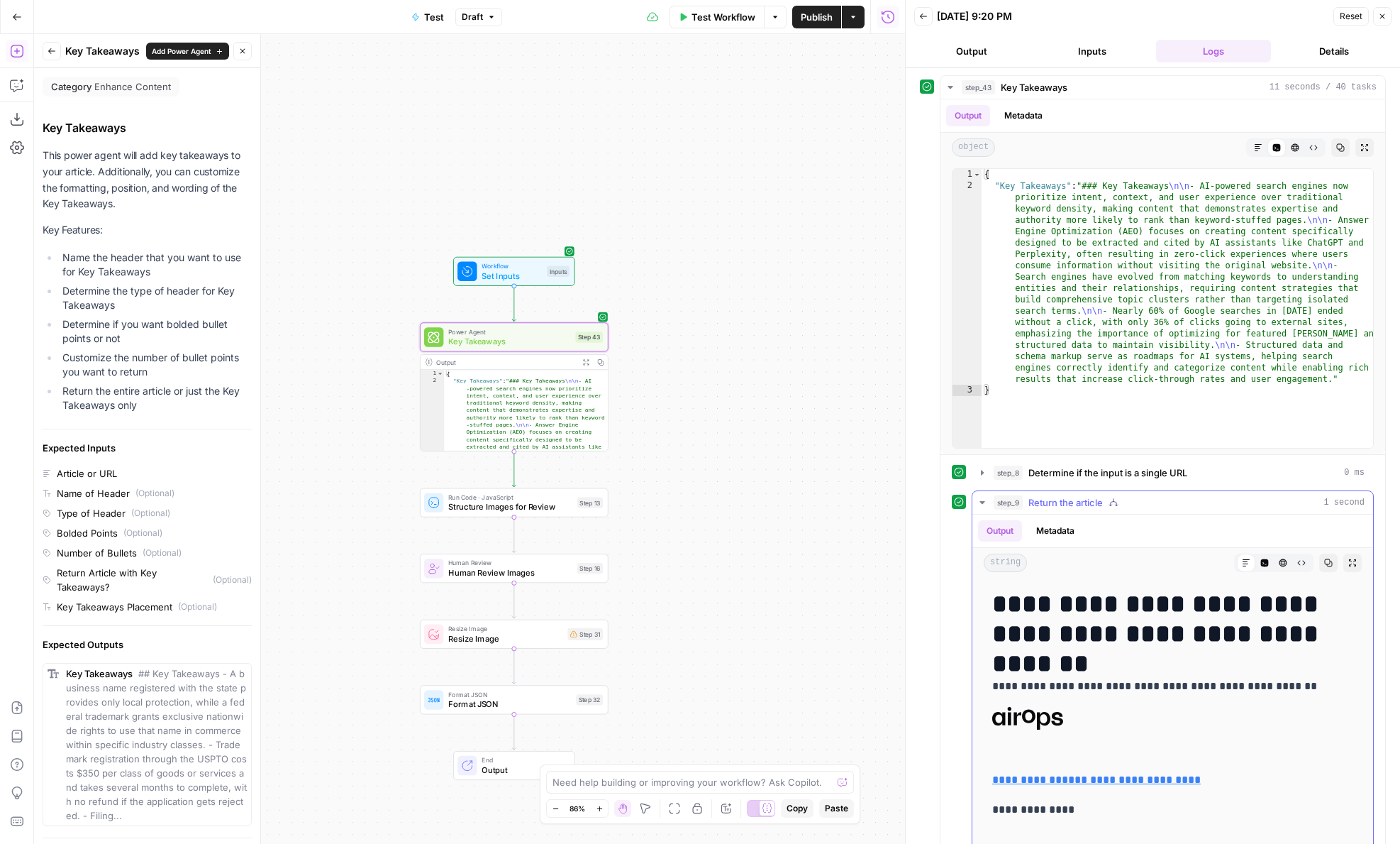
click at [1077, 495] on span "Return the article" at bounding box center [1066, 502] width 74 height 14
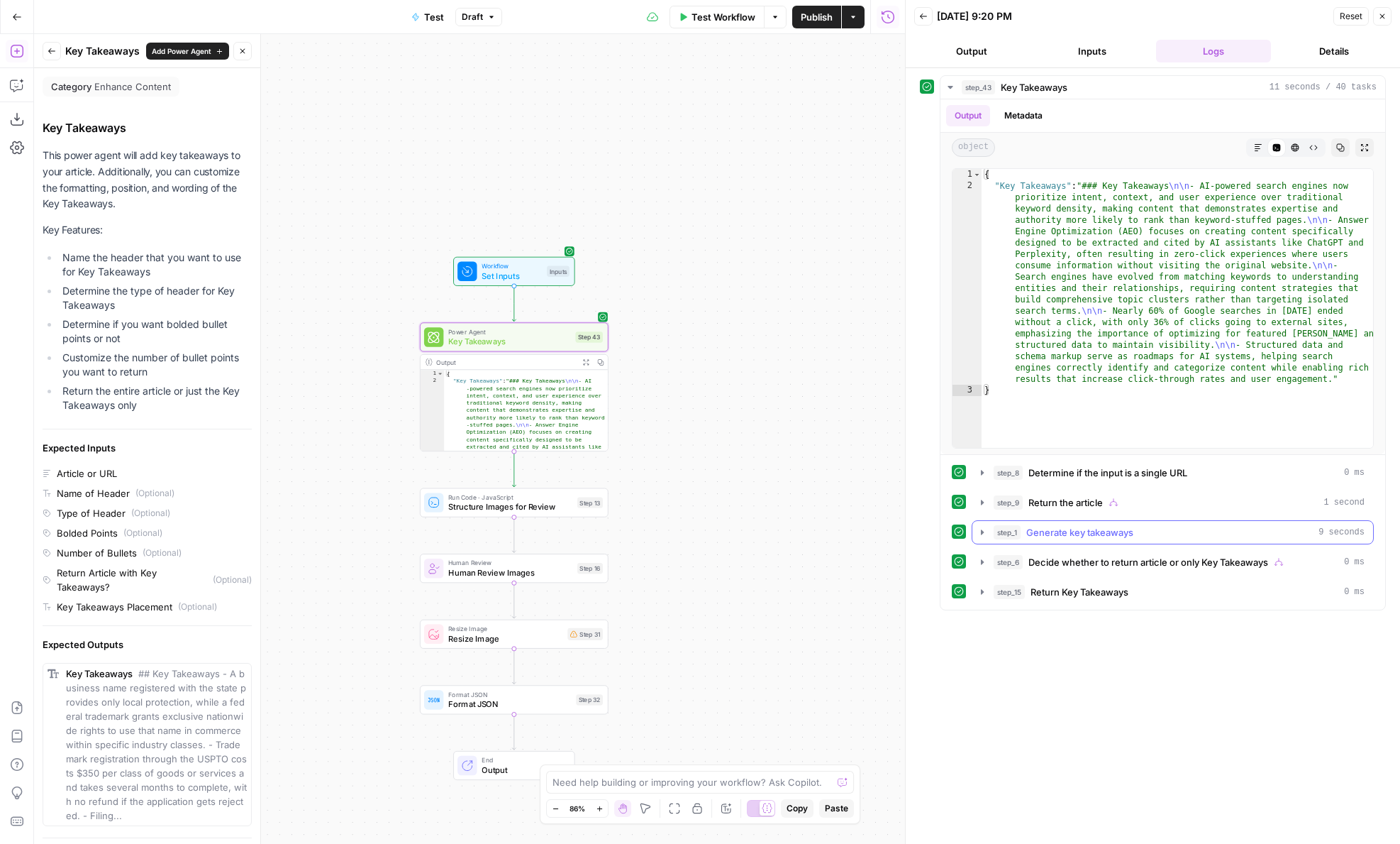
click at [1081, 540] on button "step_1 Generate key takeaways 9 seconds" at bounding box center [1173, 532] width 401 height 23
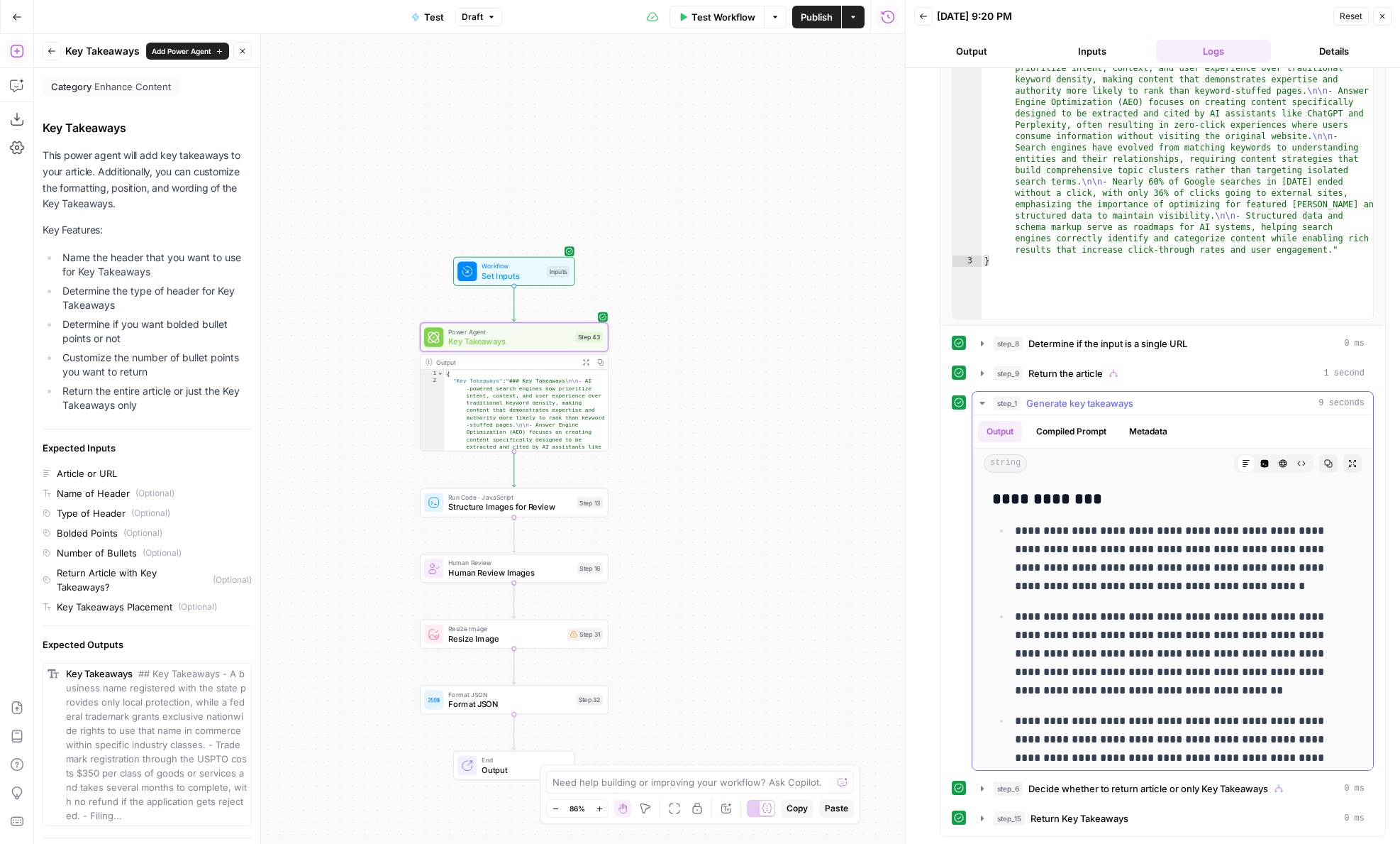
scroll to position [205, 0]
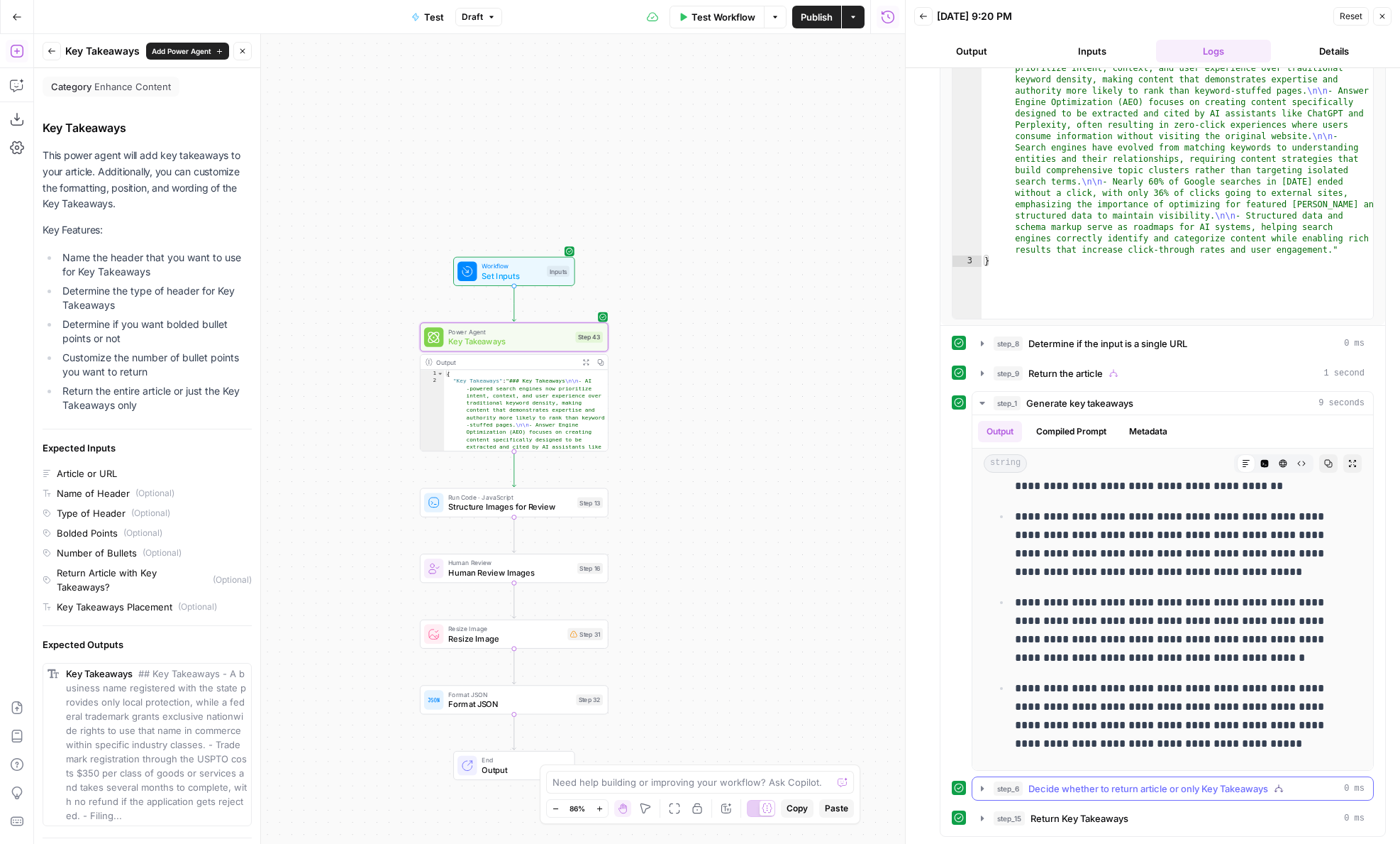
click at [1112, 784] on span "Decide whether to return article or only Key Takeaways" at bounding box center [1148, 788] width 240 height 14
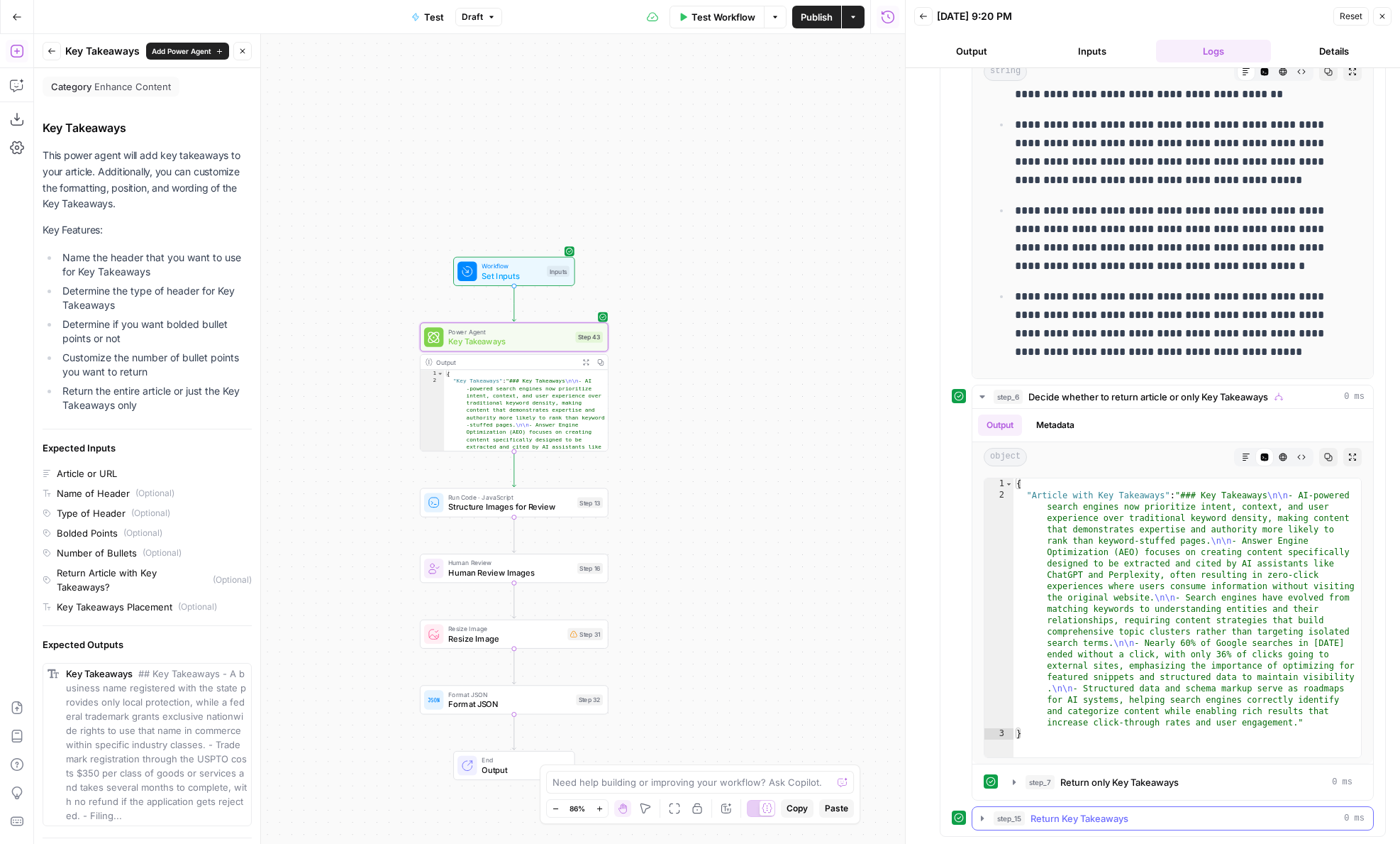
click at [1096, 823] on span "Return Key Takeaways" at bounding box center [1080, 818] width 98 height 14
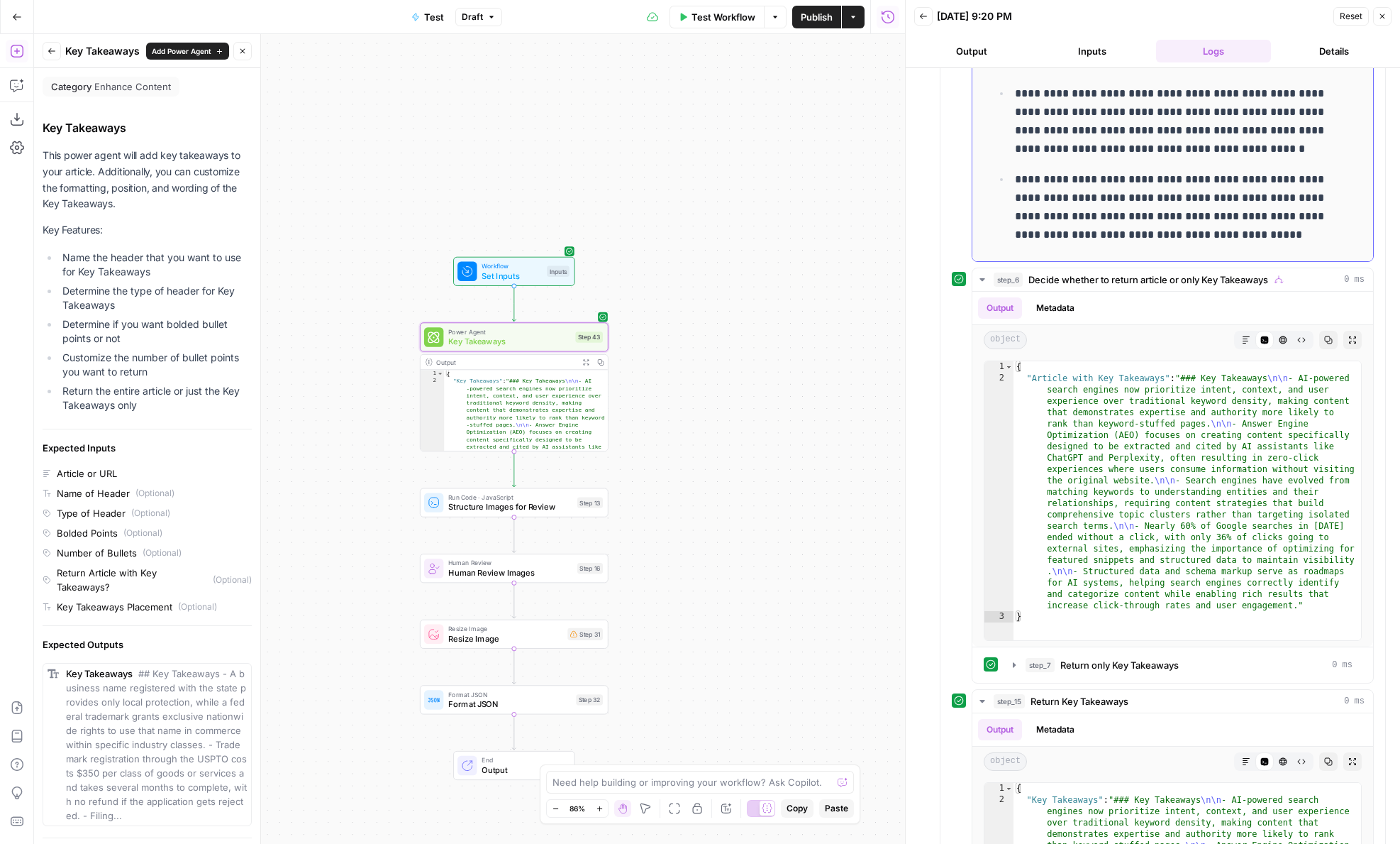
scroll to position [876, 0]
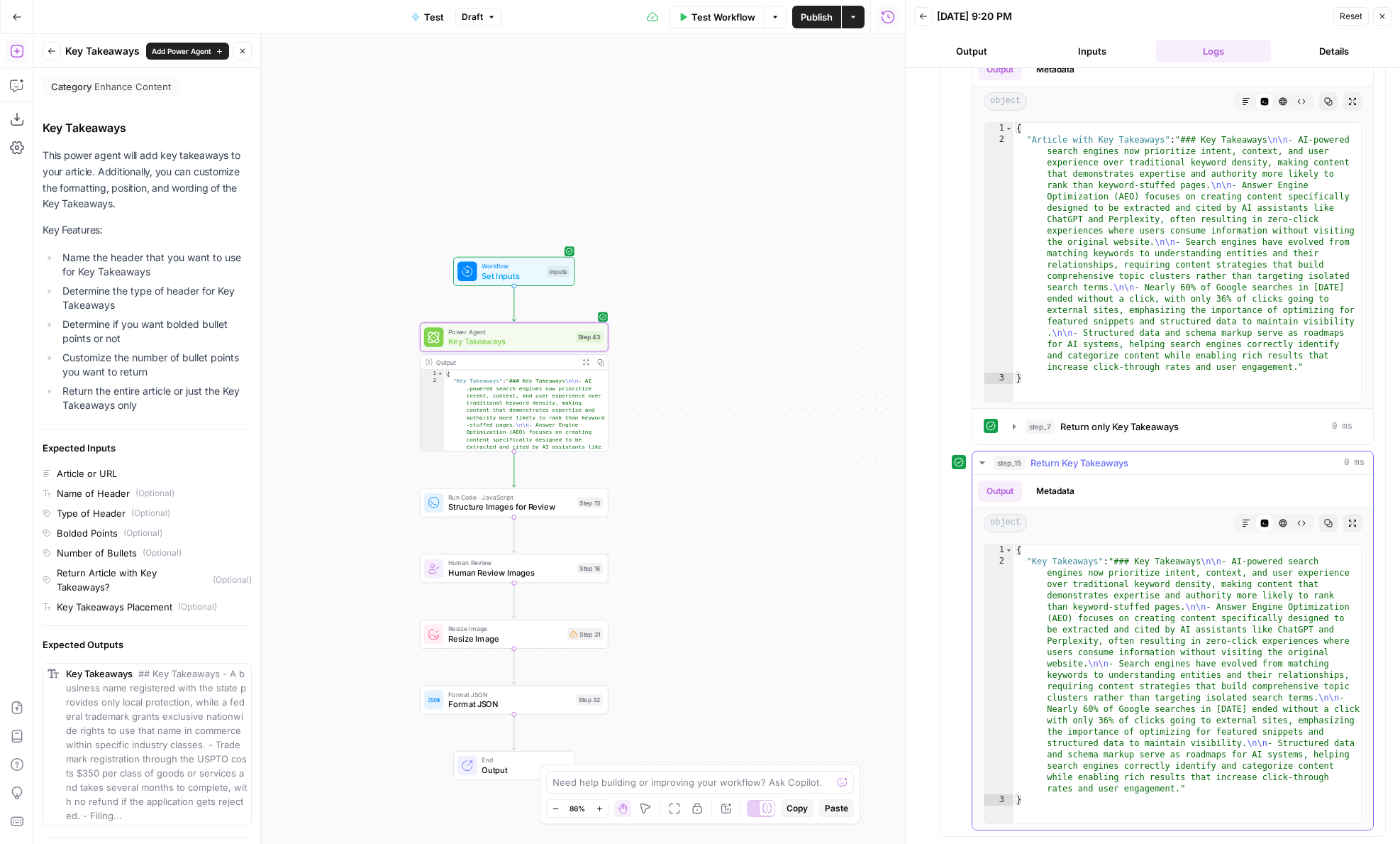
click at [1077, 456] on span "Return Key Takeaways" at bounding box center [1080, 462] width 98 height 14
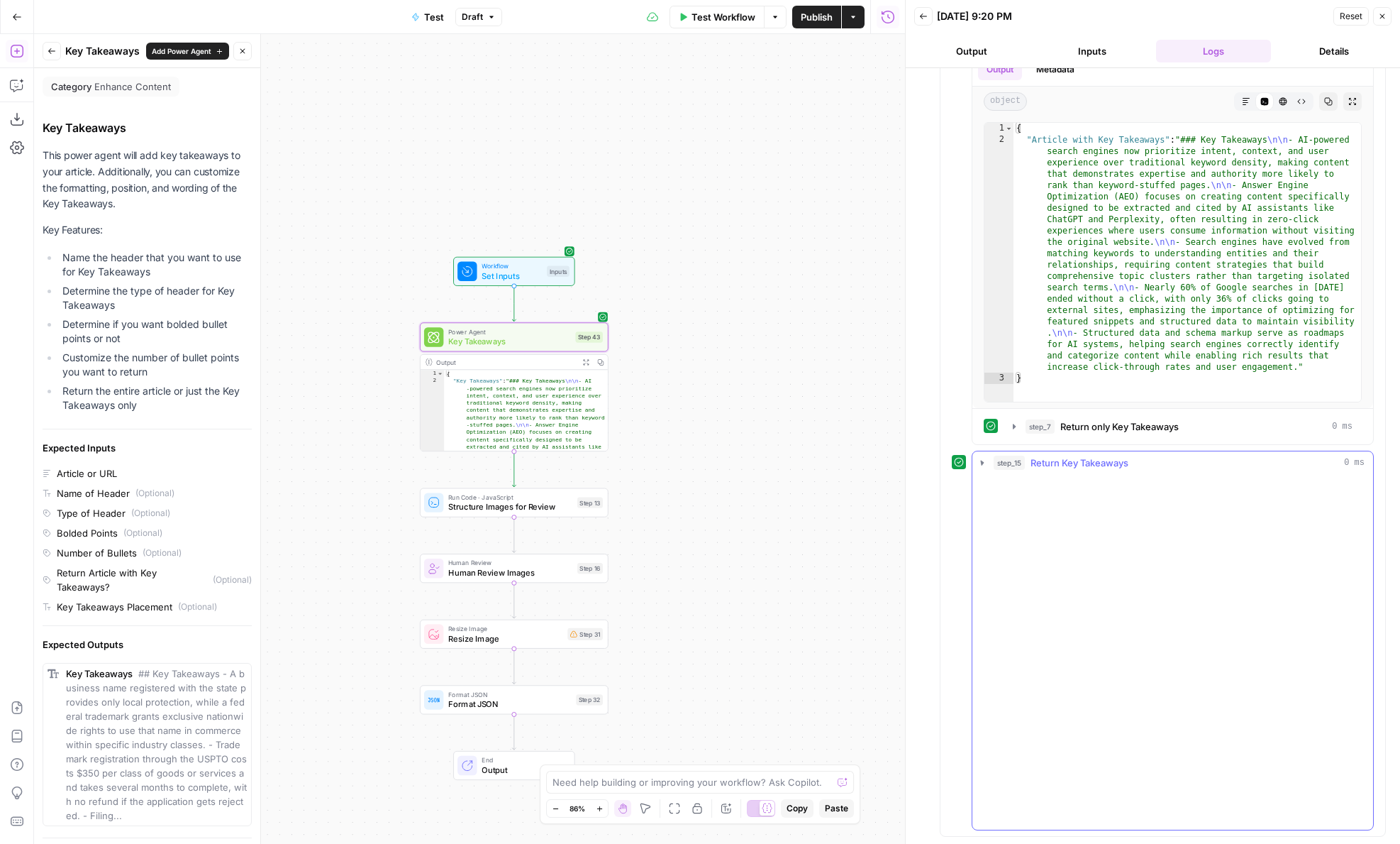
scroll to position [0, 0]
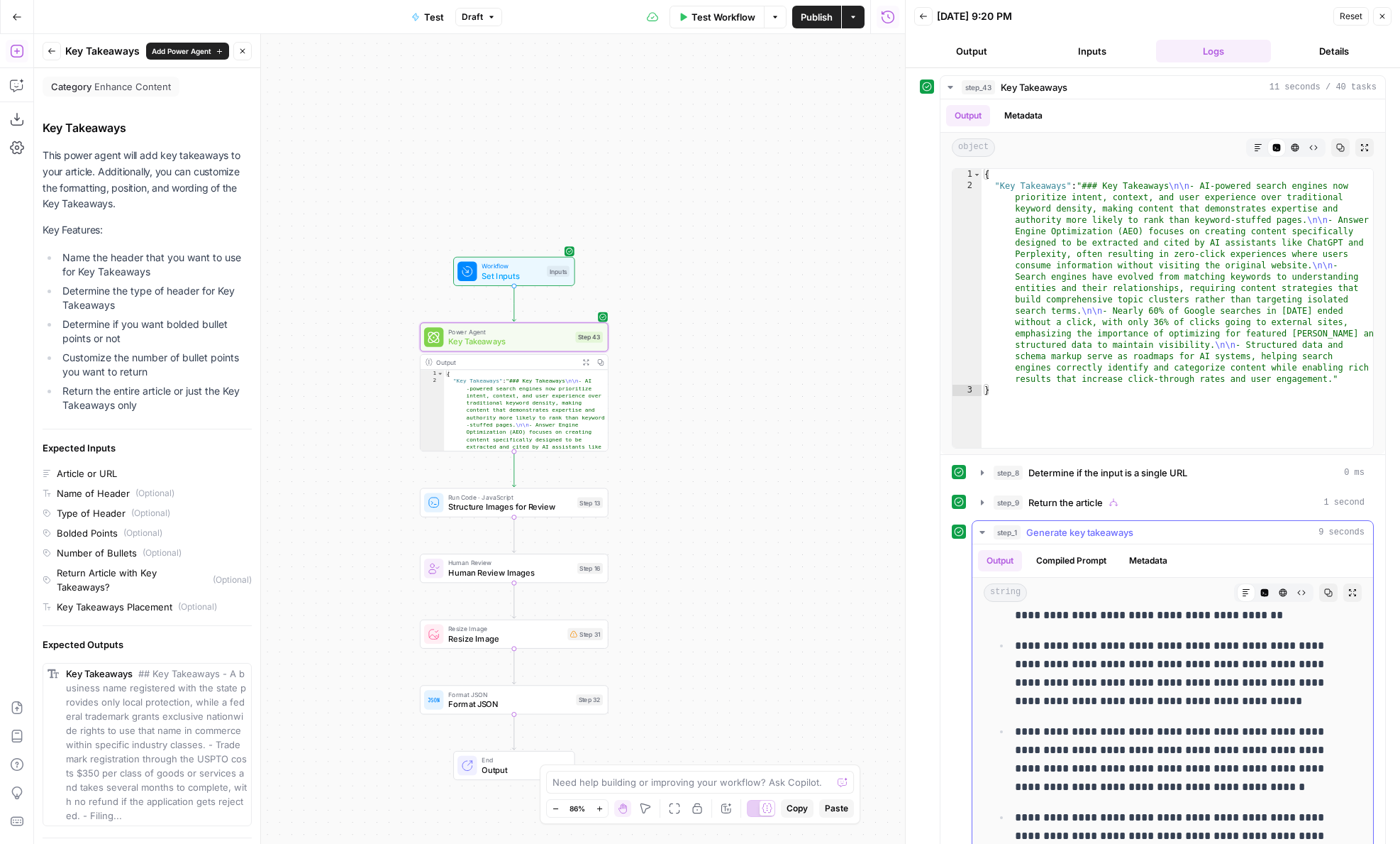
click at [1040, 533] on span "Generate key takeaways" at bounding box center [1080, 532] width 107 height 14
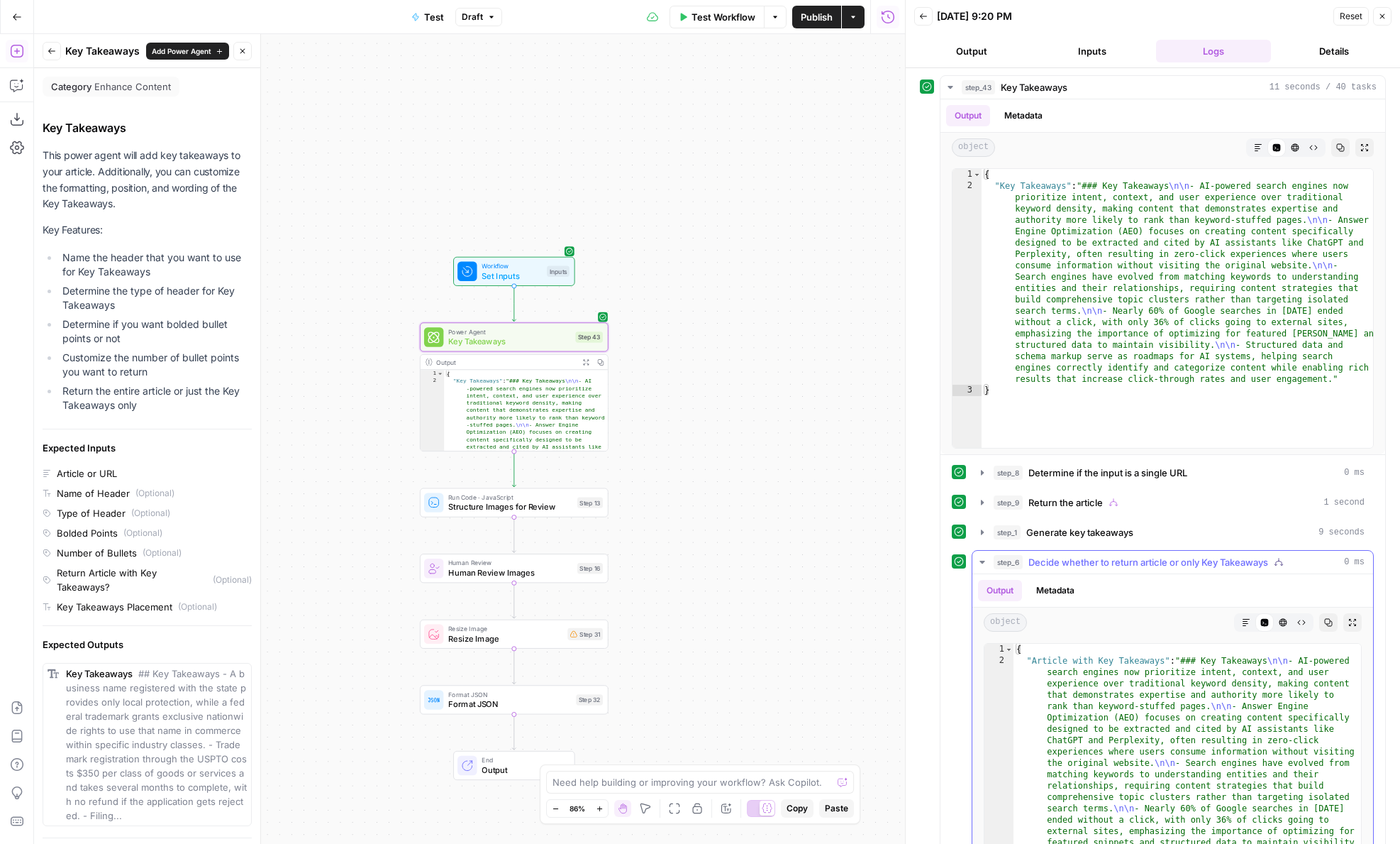
click at [1048, 569] on button "step_6 Decide whether to return article or only Key Takeaways 0 ms" at bounding box center [1173, 561] width 401 height 23
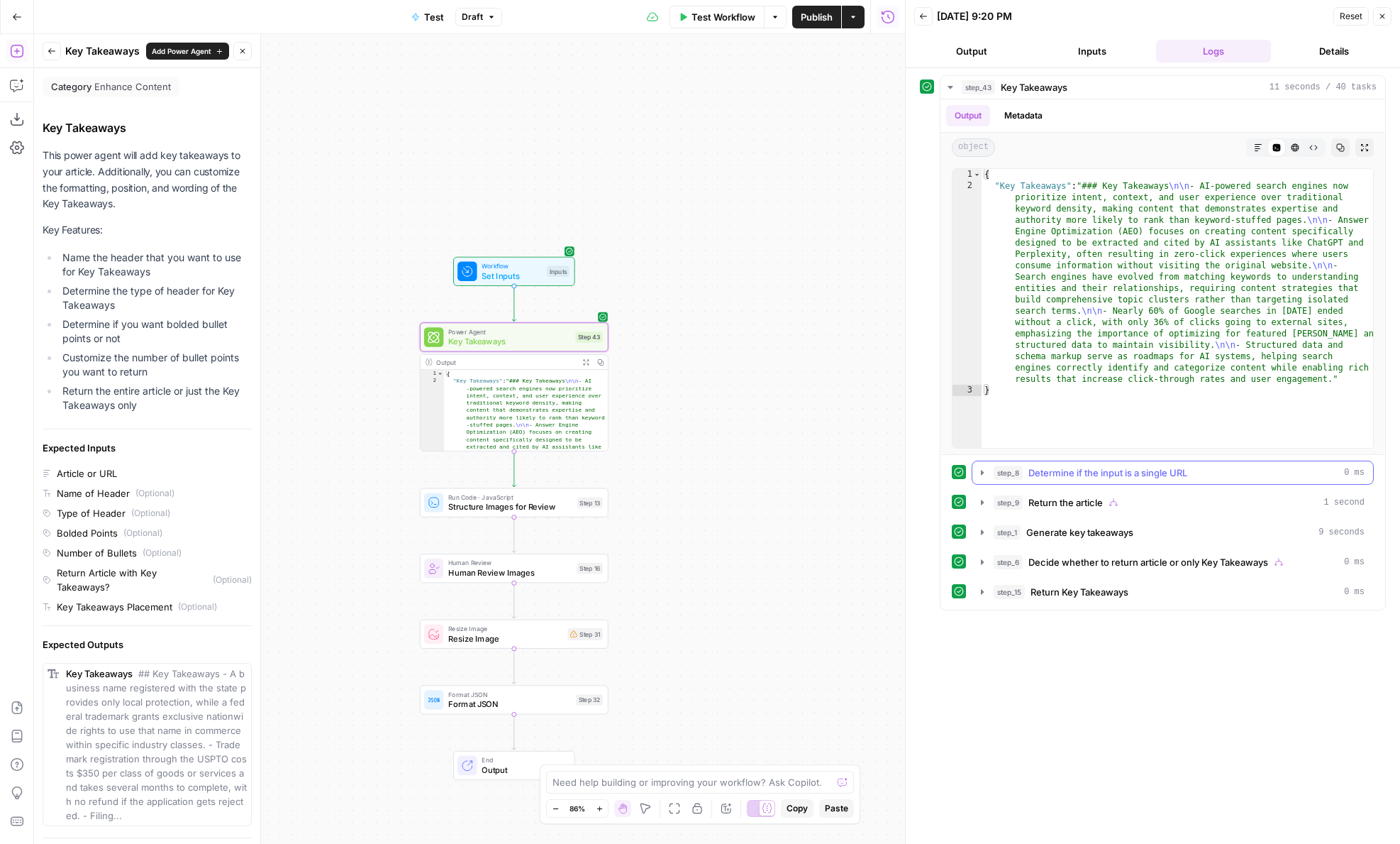
click at [1049, 470] on span "Determine if the input is a single URL" at bounding box center [1108, 472] width 159 height 14
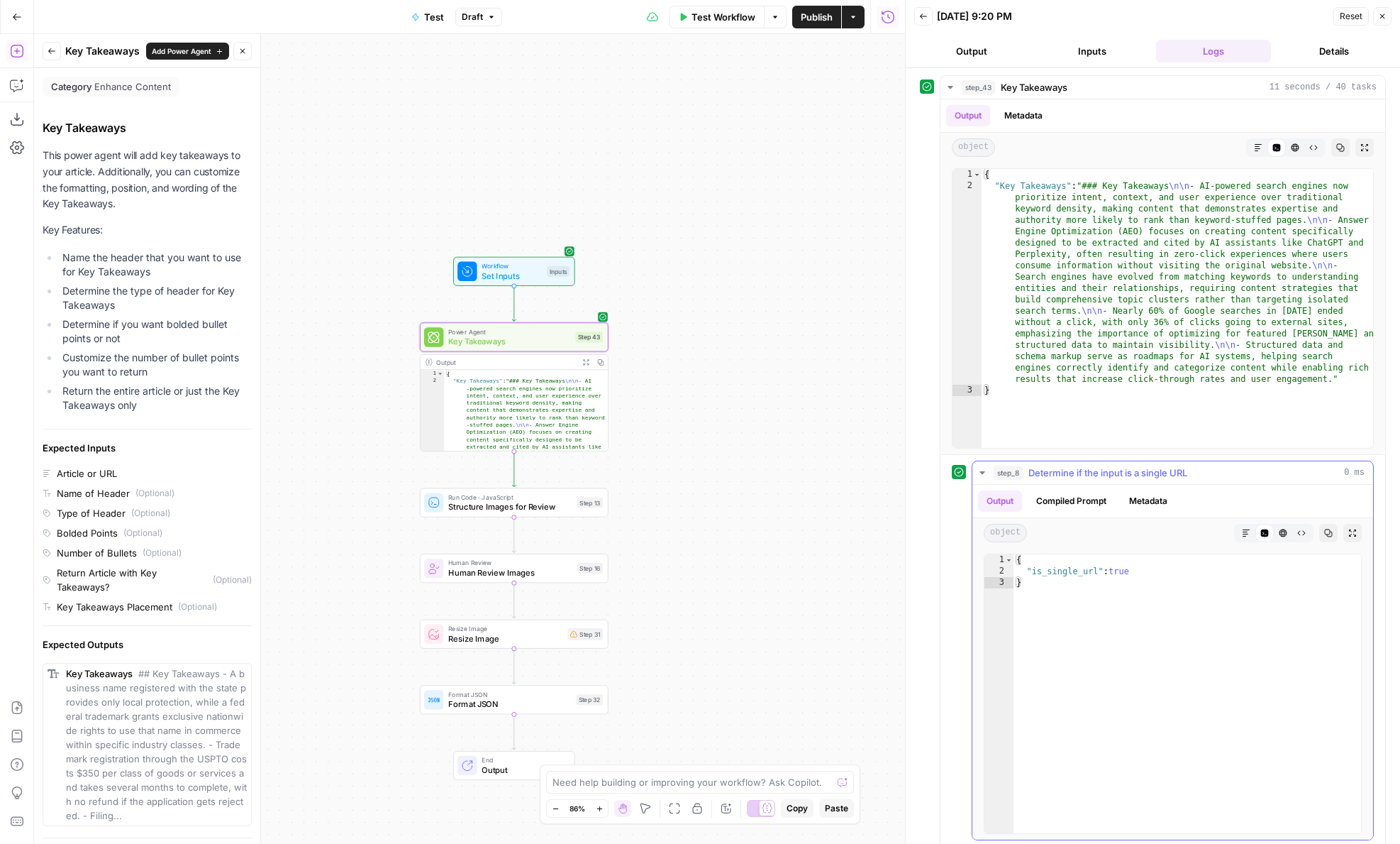
click at [1049, 470] on span "Determine if the input is a single URL" at bounding box center [1108, 472] width 159 height 14
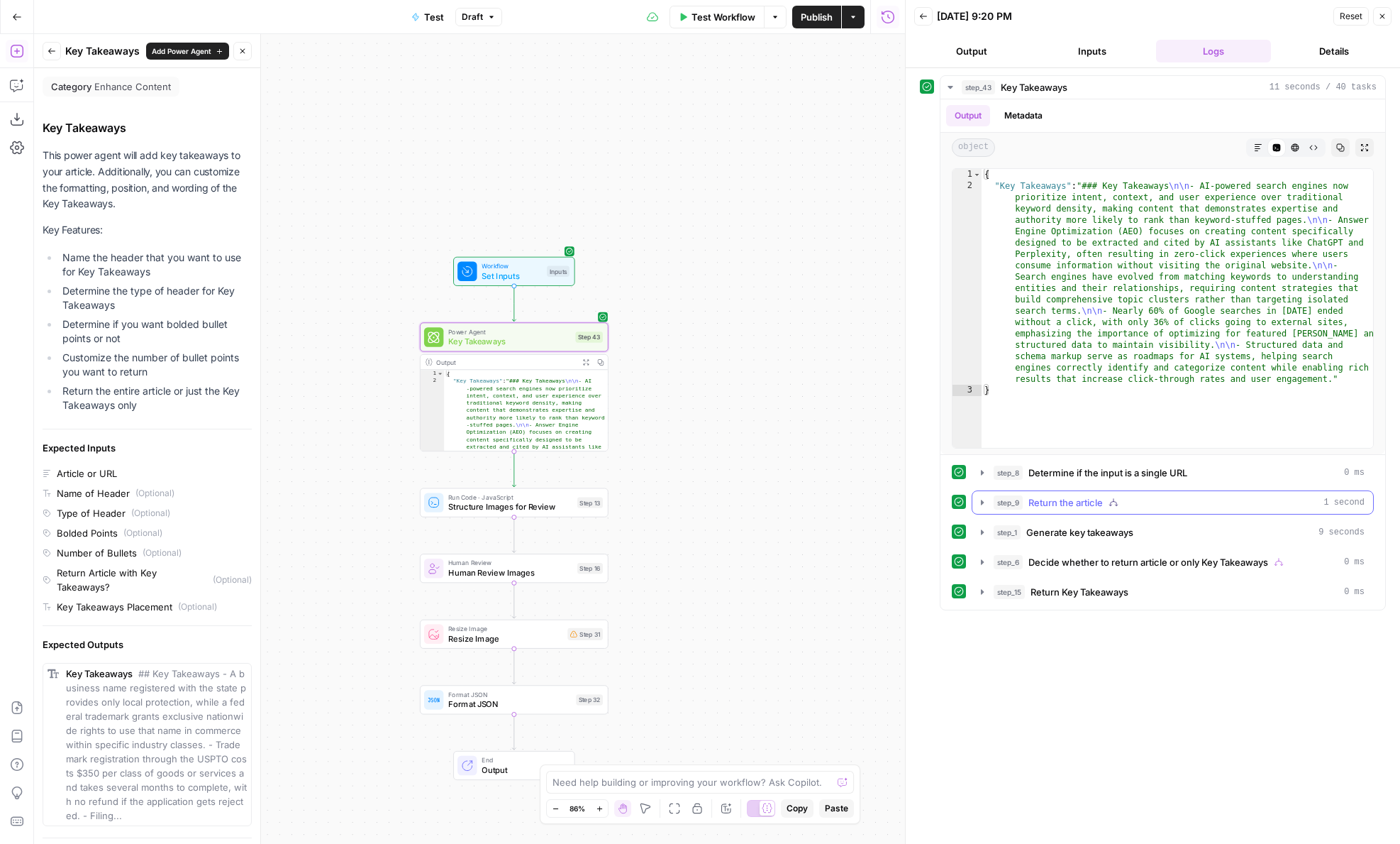
click at [1048, 502] on span "Return the article" at bounding box center [1066, 502] width 74 height 14
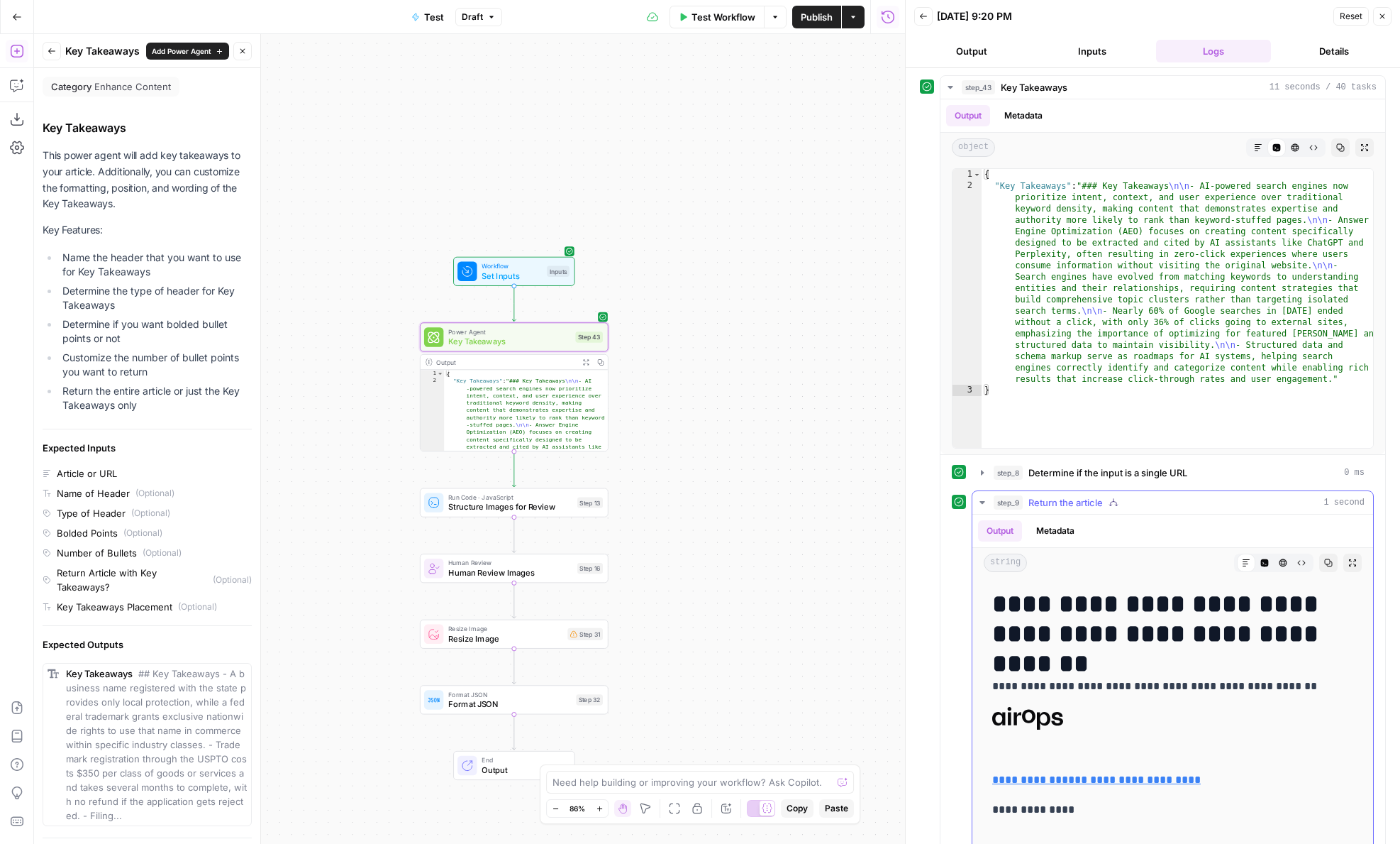
click at [1048, 502] on span "Return the article" at bounding box center [1066, 502] width 74 height 14
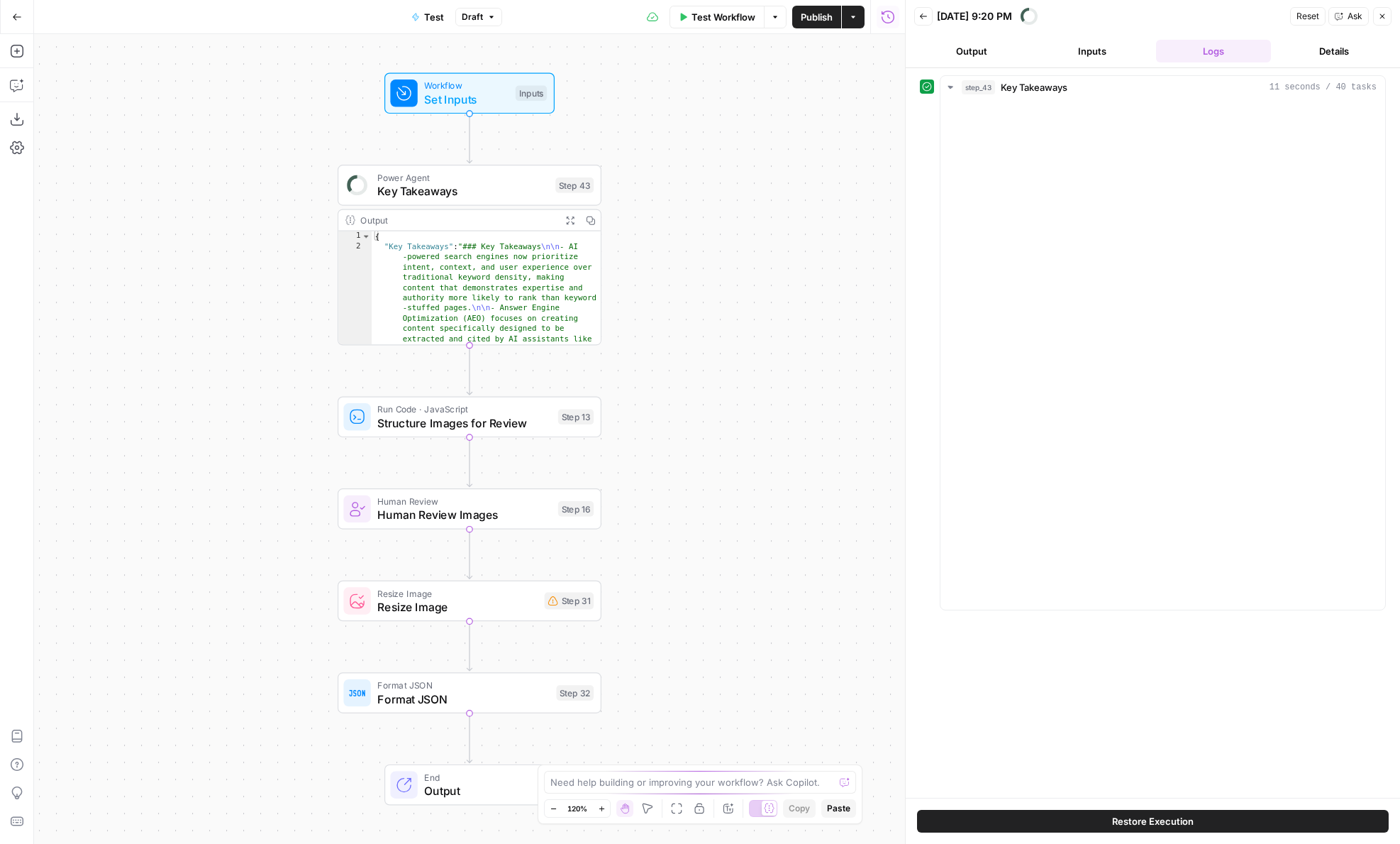
click at [15, 60] on button "Add Steps" at bounding box center [17, 51] width 23 height 23
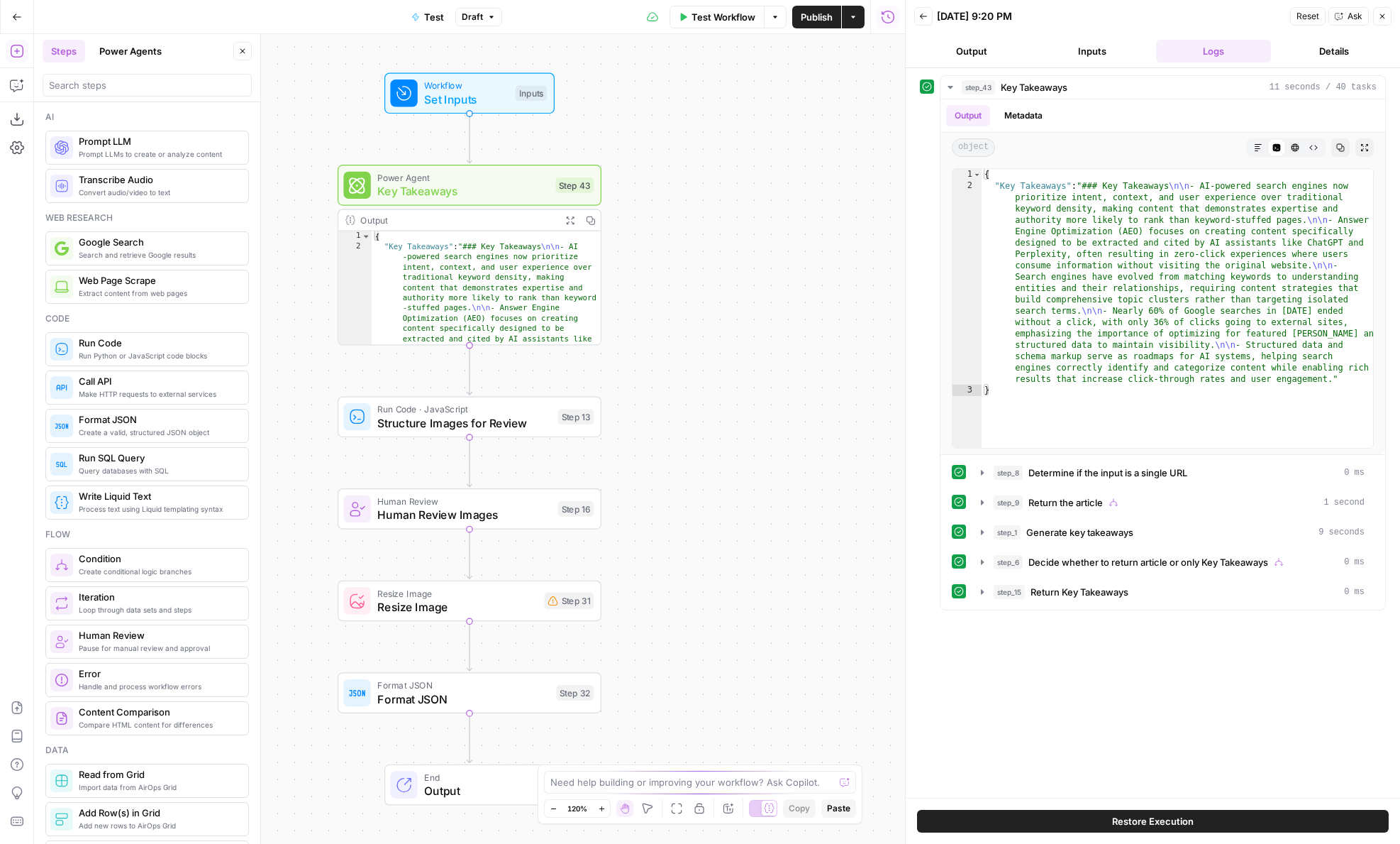
click at [140, 44] on button "Power Agents" at bounding box center [130, 51] width 79 height 23
